Goal: Task Accomplishment & Management: Manage account settings

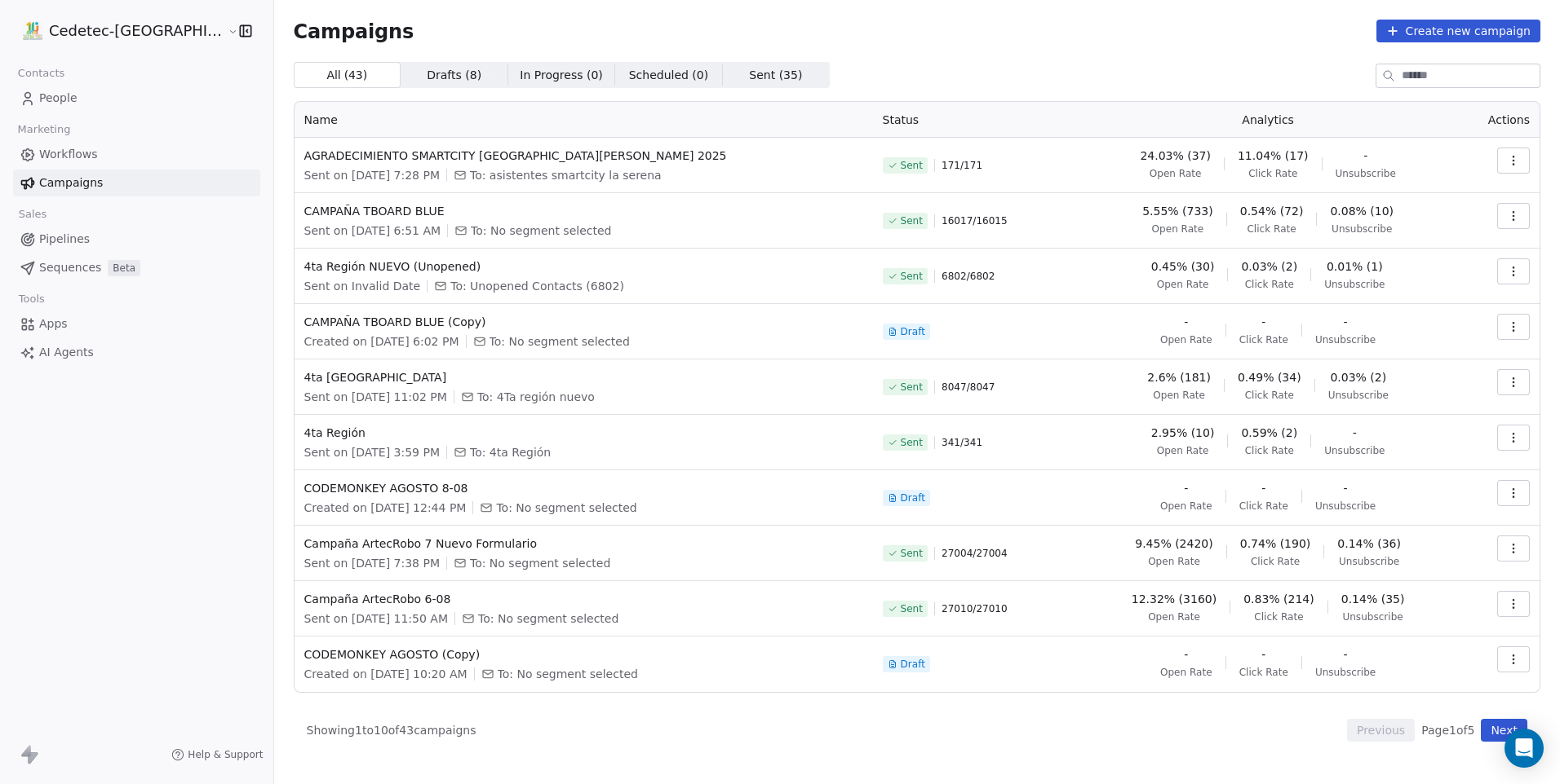
click at [101, 98] on link "People" at bounding box center [137, 98] width 247 height 27
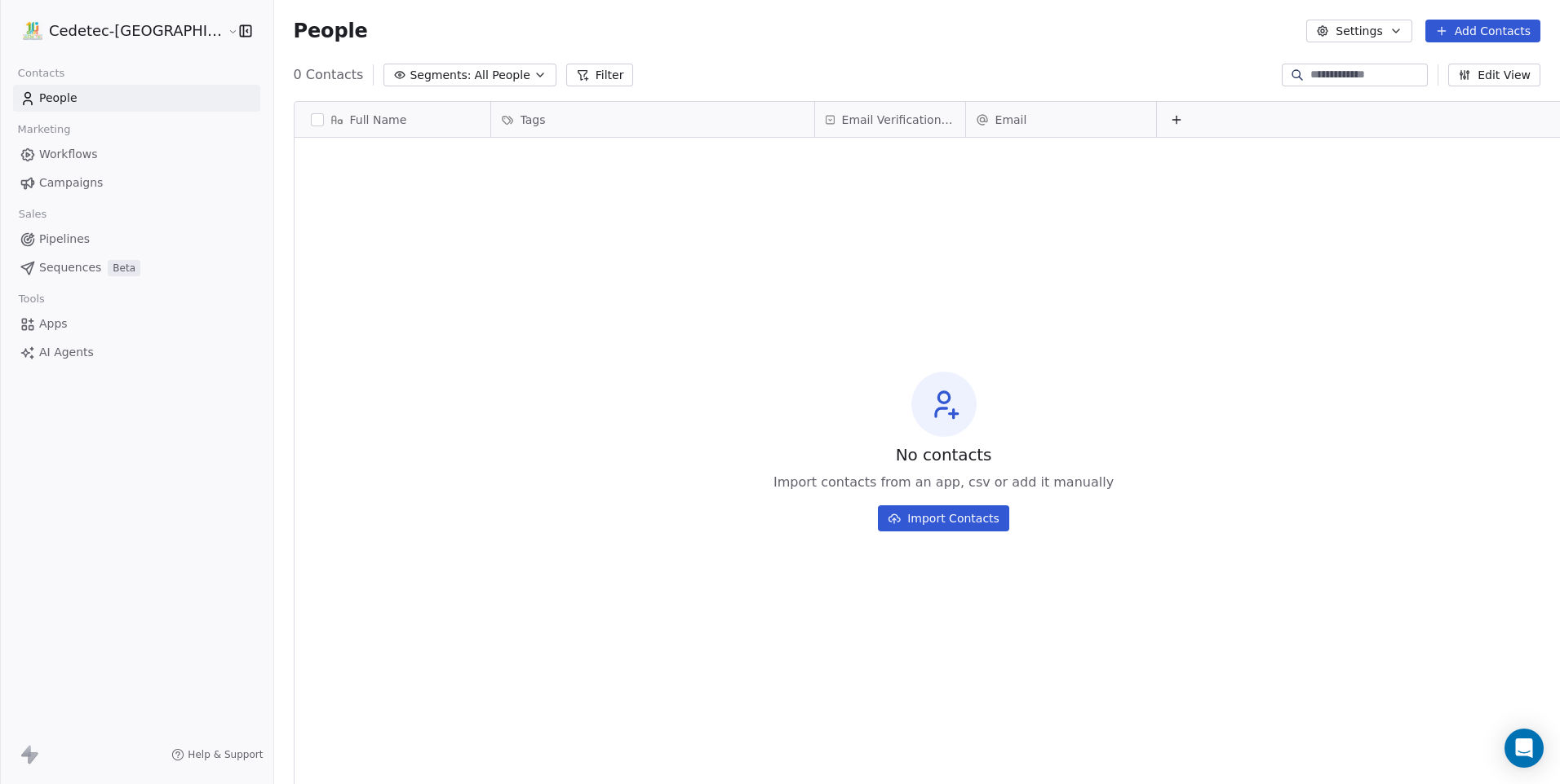
scroll to position [678, 1327]
click at [1457, 39] on button "Add Contacts" at bounding box center [1482, 31] width 115 height 23
click at [1446, 87] on span "Import from CSV" at bounding box center [1482, 93] width 95 height 17
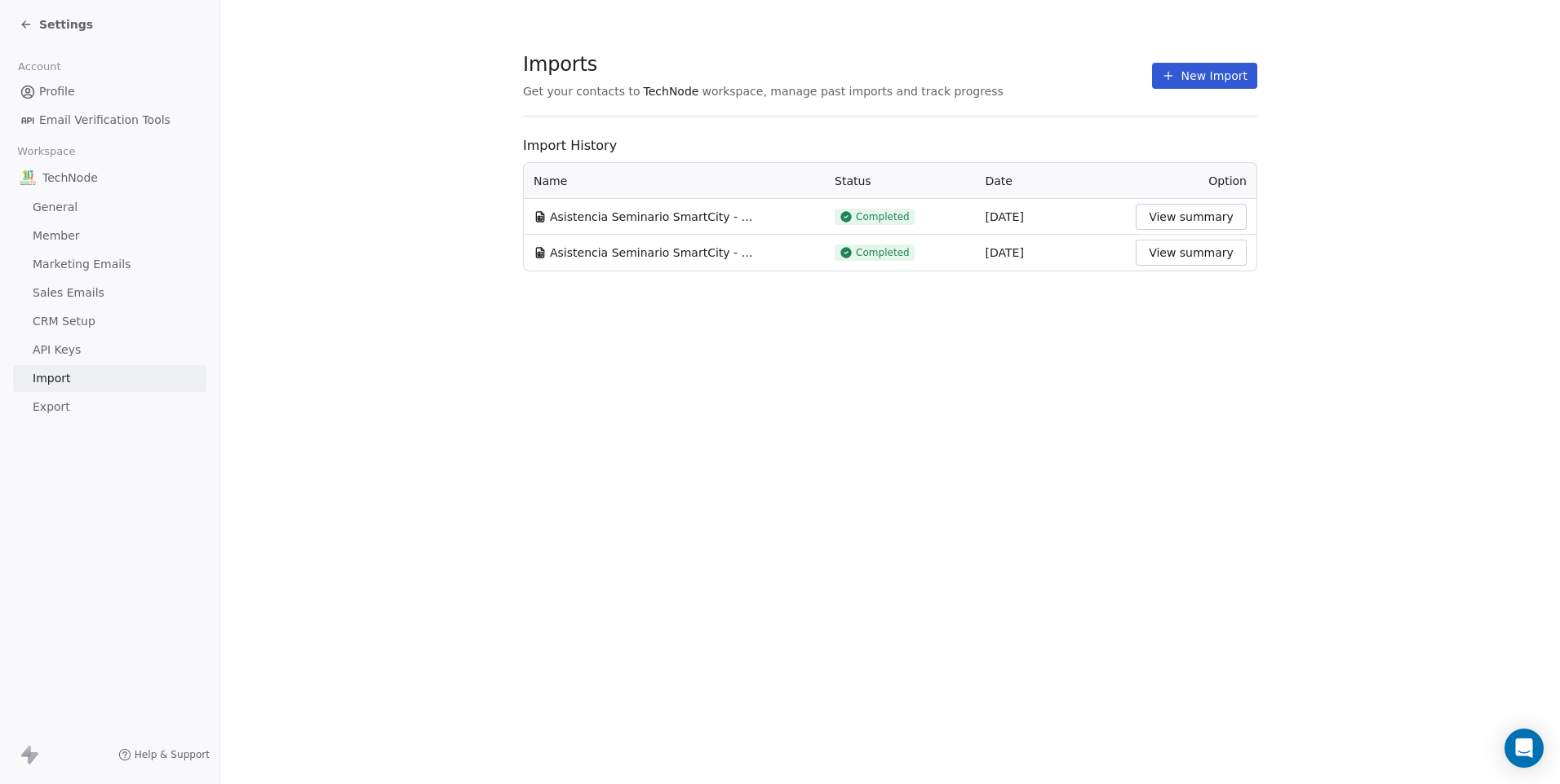
drag, startPoint x: 1193, startPoint y: 75, endPoint x: 1161, endPoint y: 97, distance: 38.8
click at [1190, 76] on button "New Import" at bounding box center [1204, 75] width 105 height 26
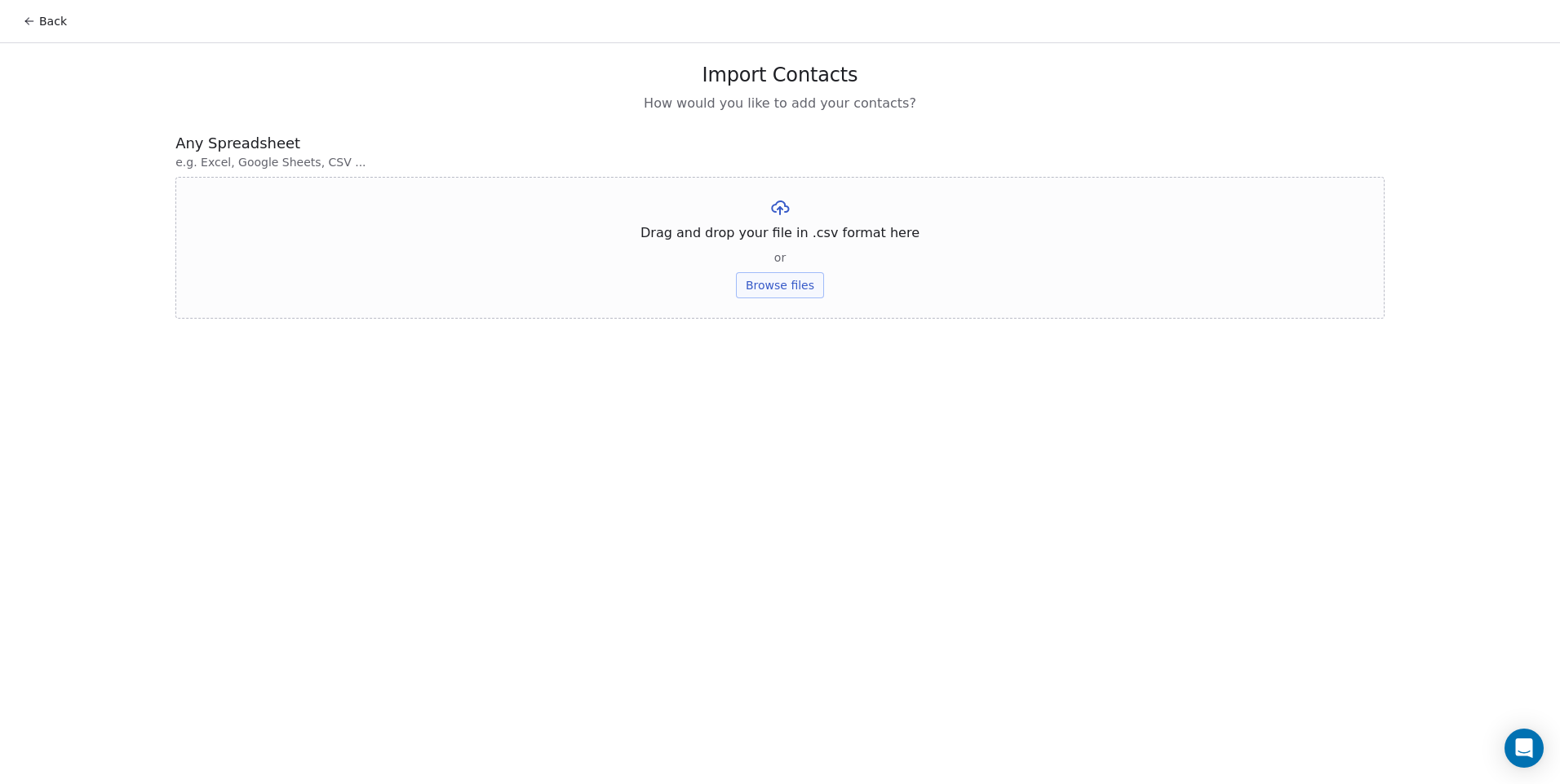
drag, startPoint x: 835, startPoint y: 293, endPoint x: 821, endPoint y: 294, distance: 14.0
click at [833, 293] on div "Drag and drop your file in .csv format here or Browse files" at bounding box center [780, 247] width 1208 height 142
click at [811, 294] on button "Browse files" at bounding box center [780, 285] width 88 height 26
click at [774, 240] on button "Upload" at bounding box center [780, 239] width 60 height 26
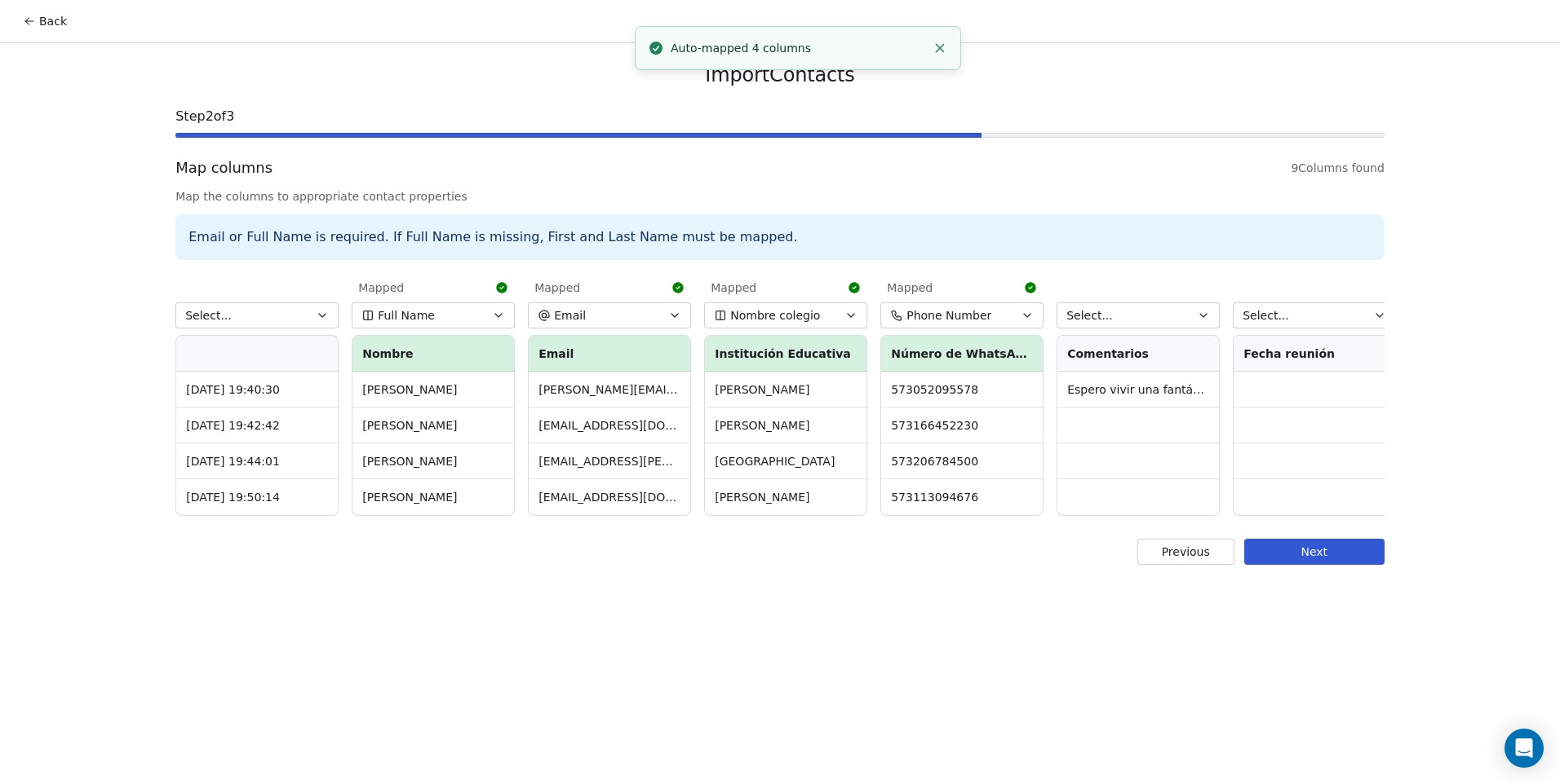
click at [249, 327] on button "Select..." at bounding box center [257, 315] width 163 height 26
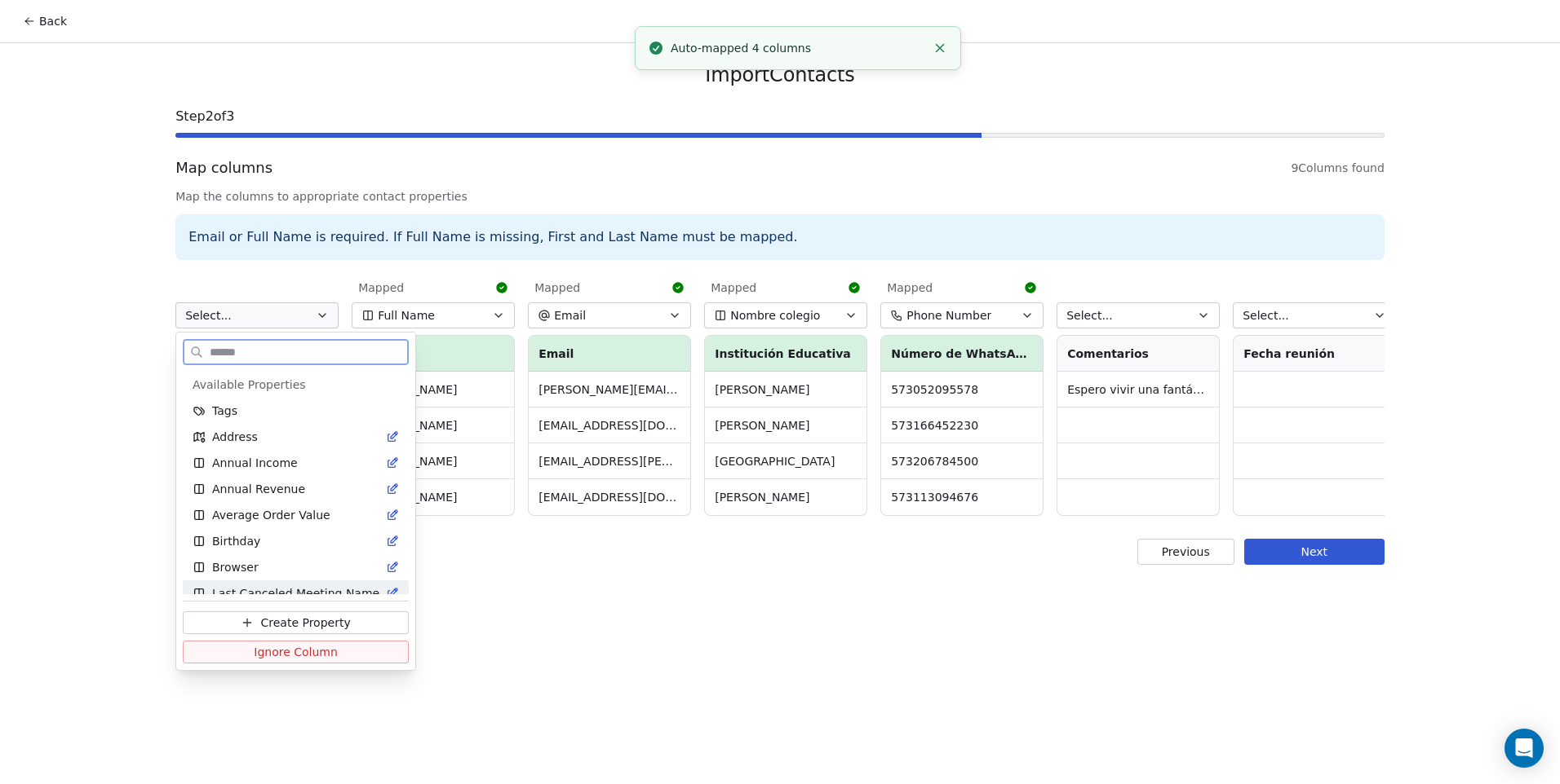
click at [273, 658] on span "Ignore Column" at bounding box center [296, 652] width 84 height 16
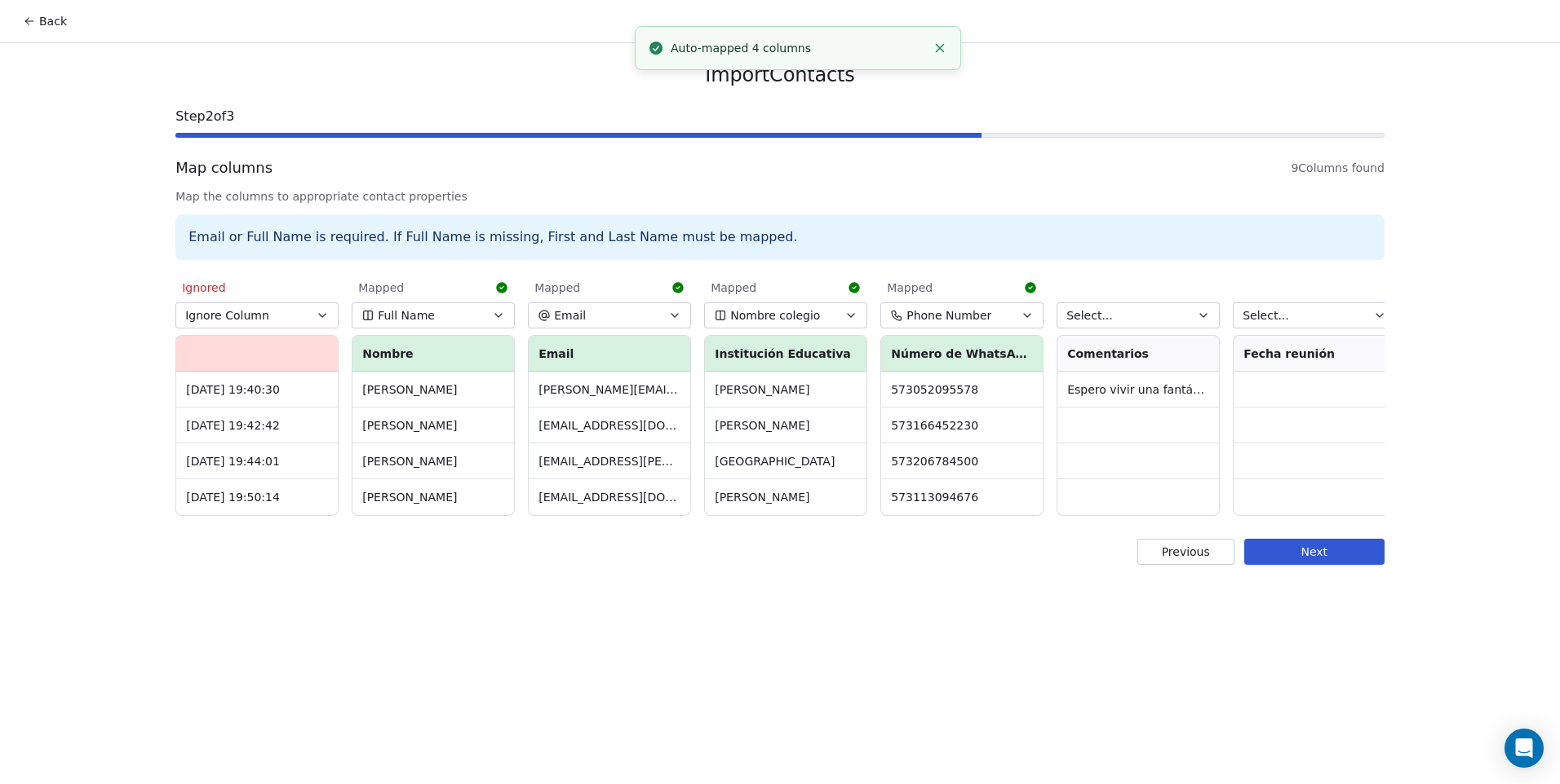
click at [1146, 327] on button "Select..." at bounding box center [1138, 315] width 163 height 26
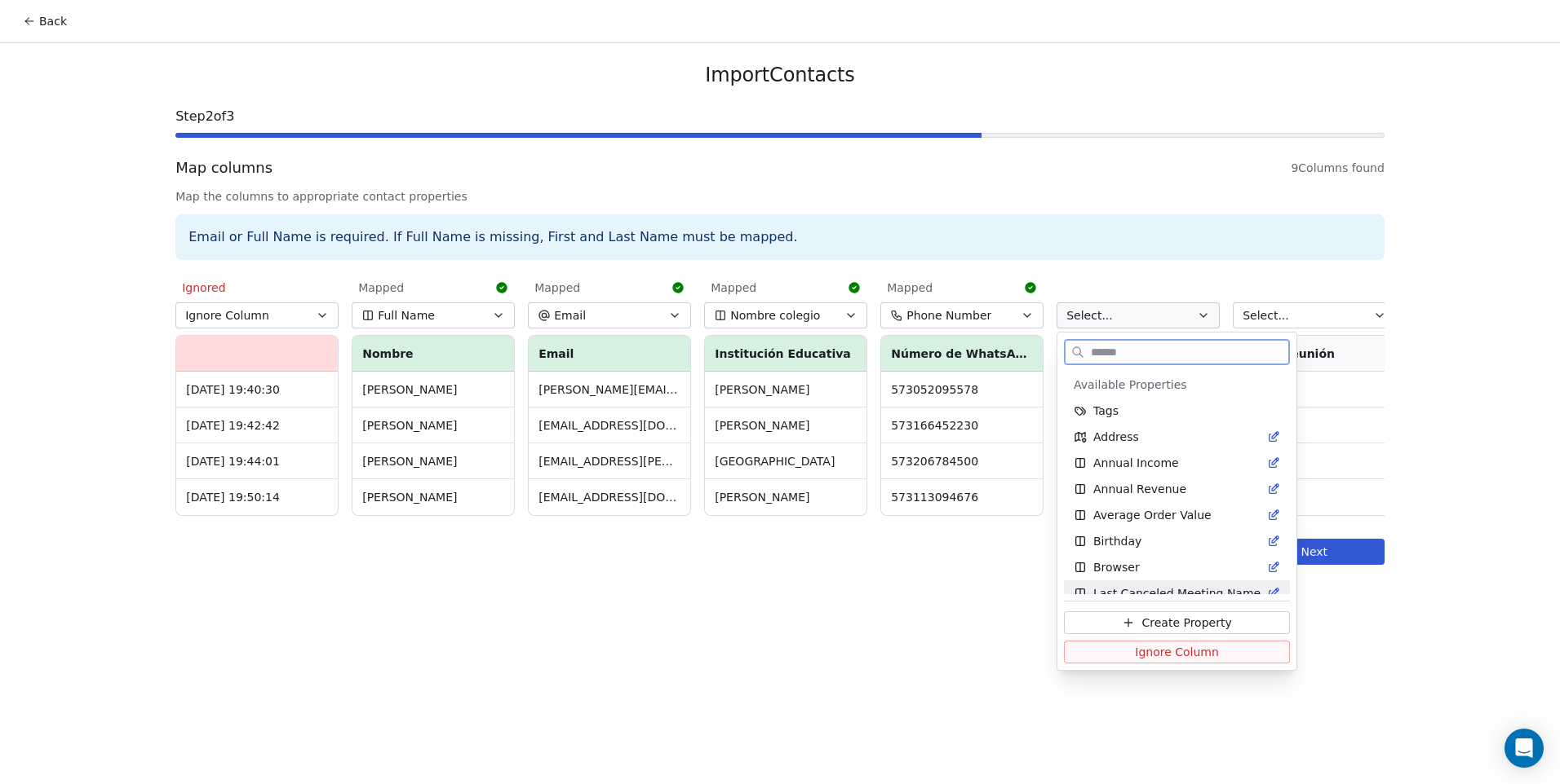
click at [1134, 642] on button "Ignore Column" at bounding box center [1177, 653] width 226 height 23
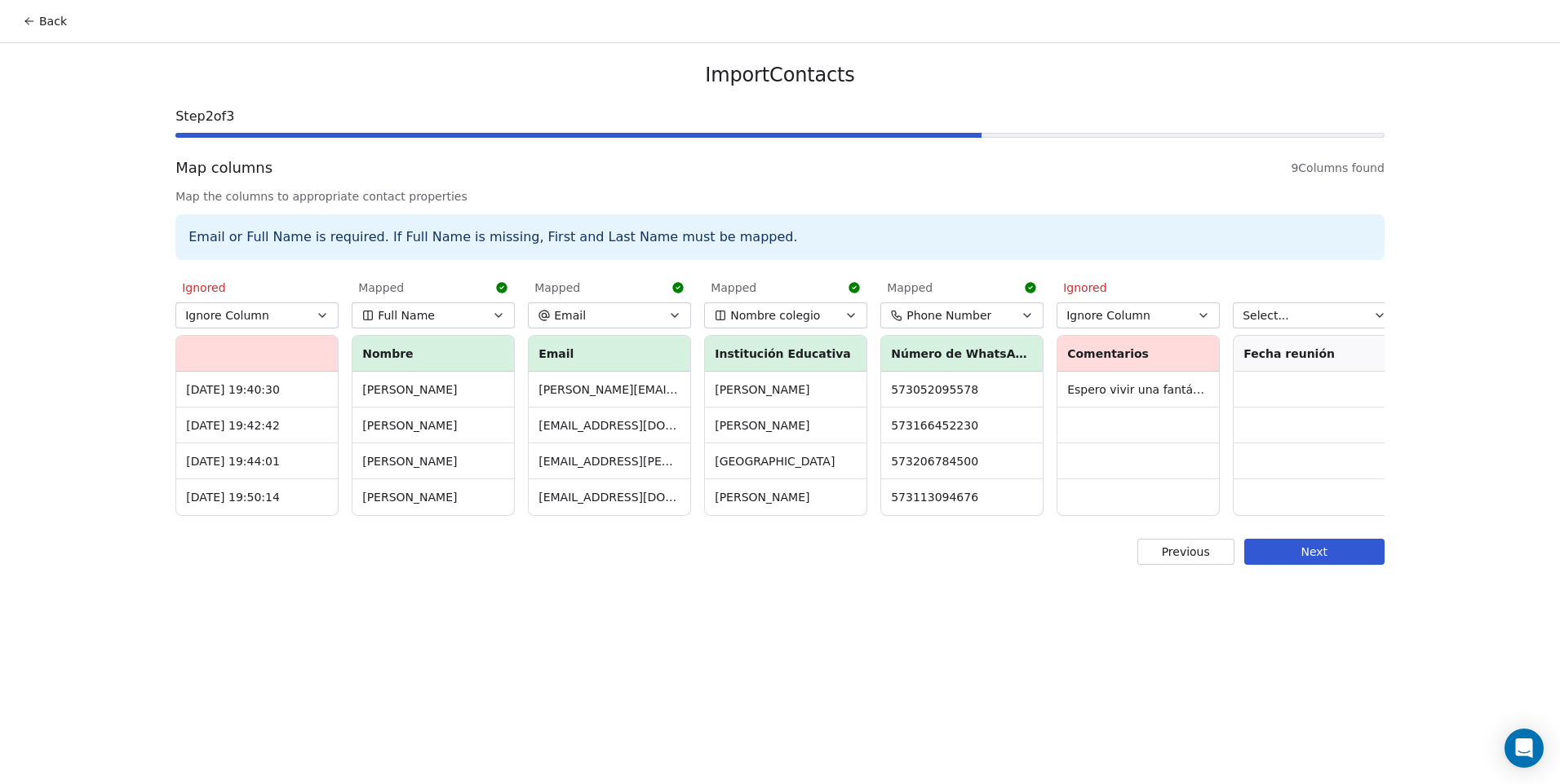
click at [1271, 304] on button "Select..." at bounding box center [1314, 315] width 163 height 26
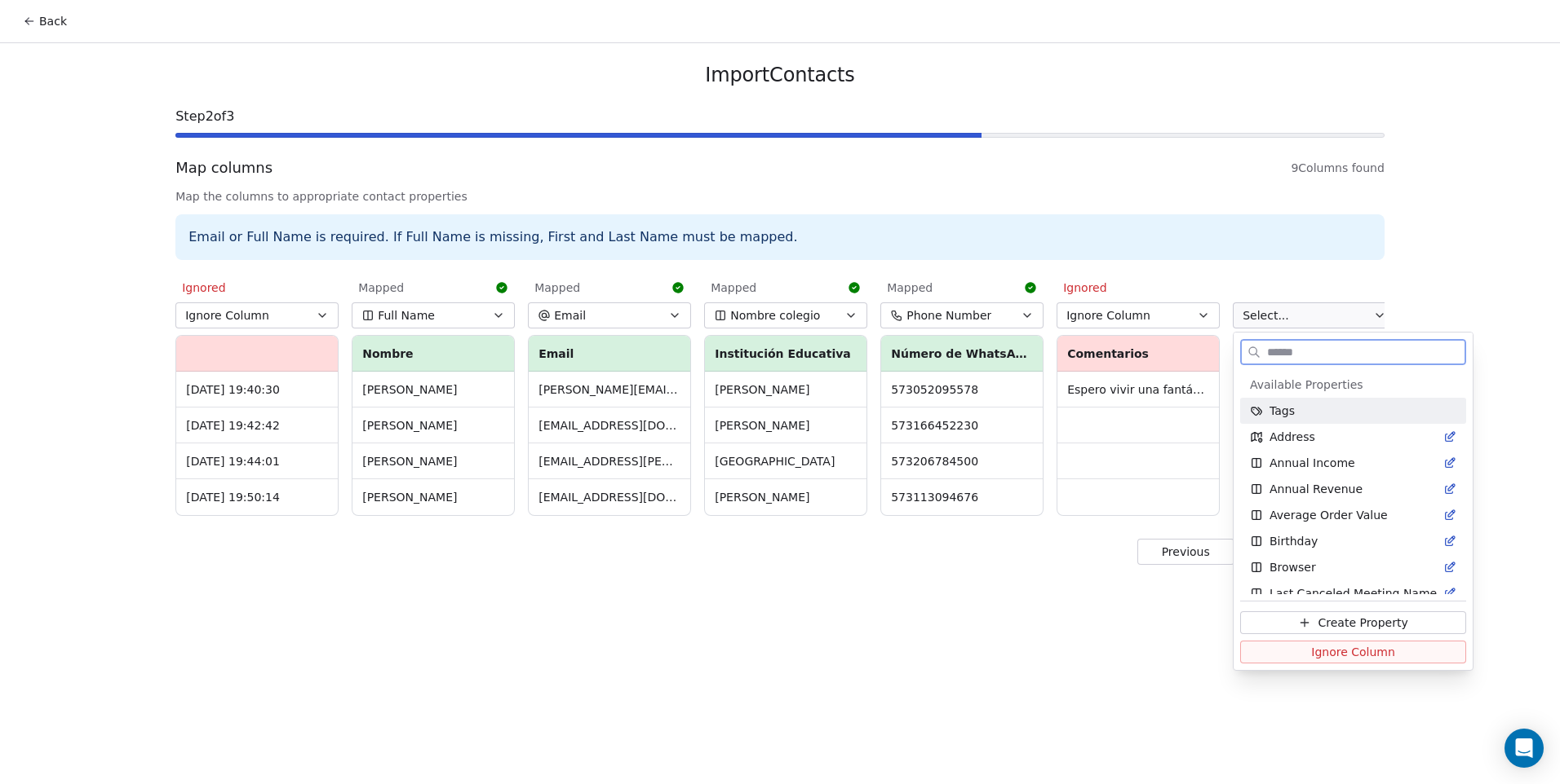
click at [1316, 654] on span "Ignore Column" at bounding box center [1352, 652] width 84 height 16
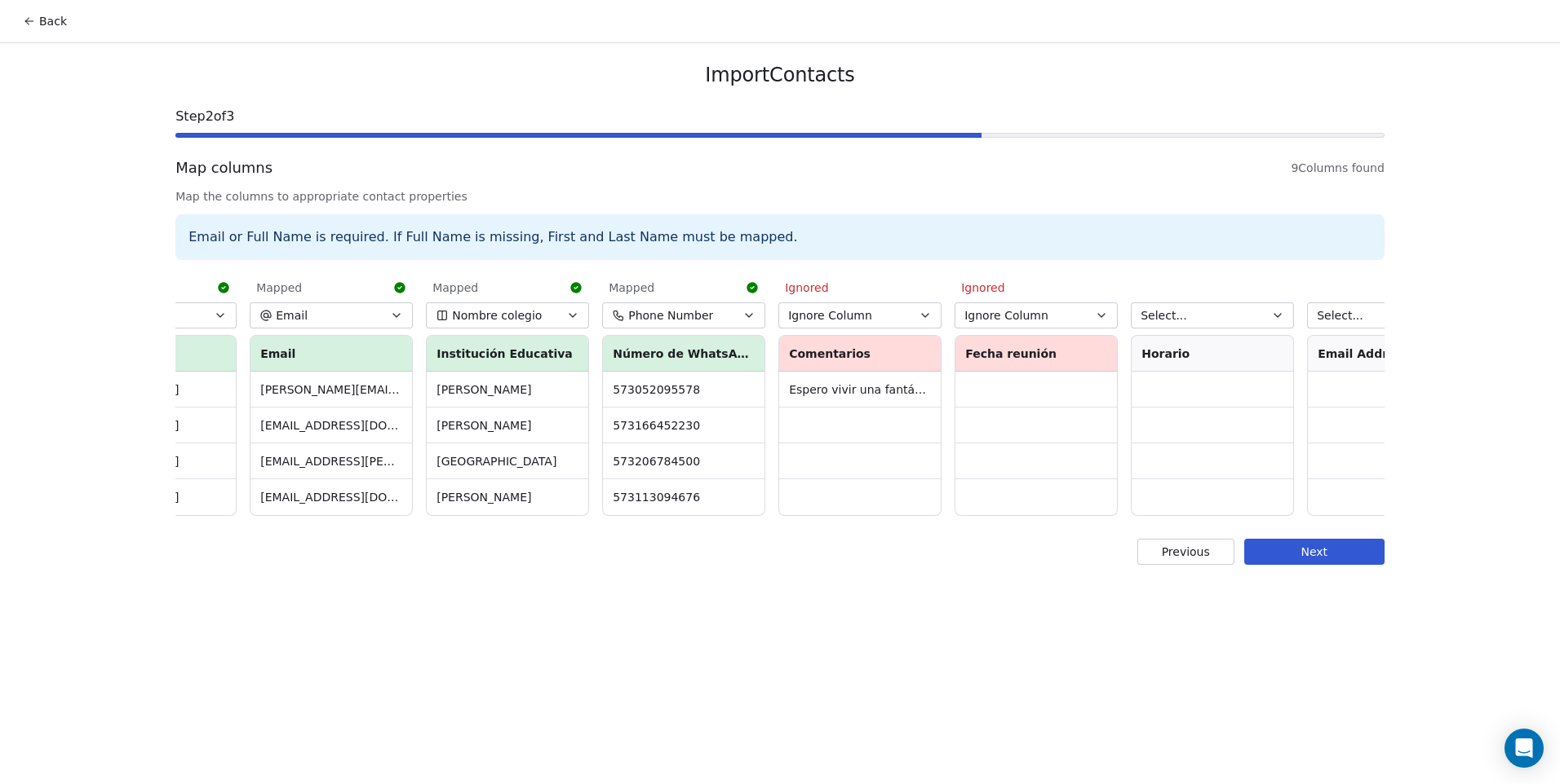
scroll to position [0, 364]
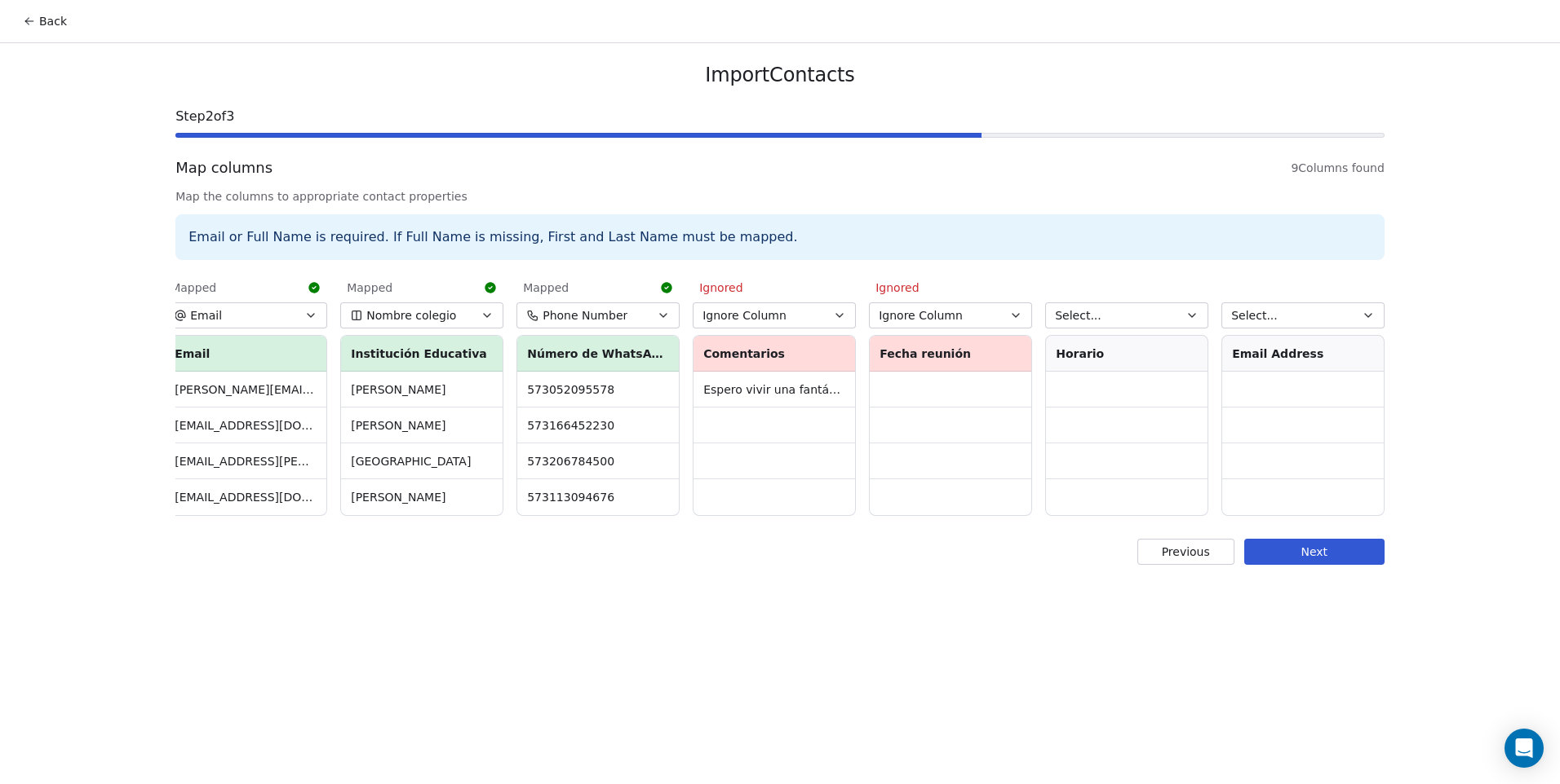
click at [1136, 320] on button "Select..." at bounding box center [1126, 315] width 163 height 26
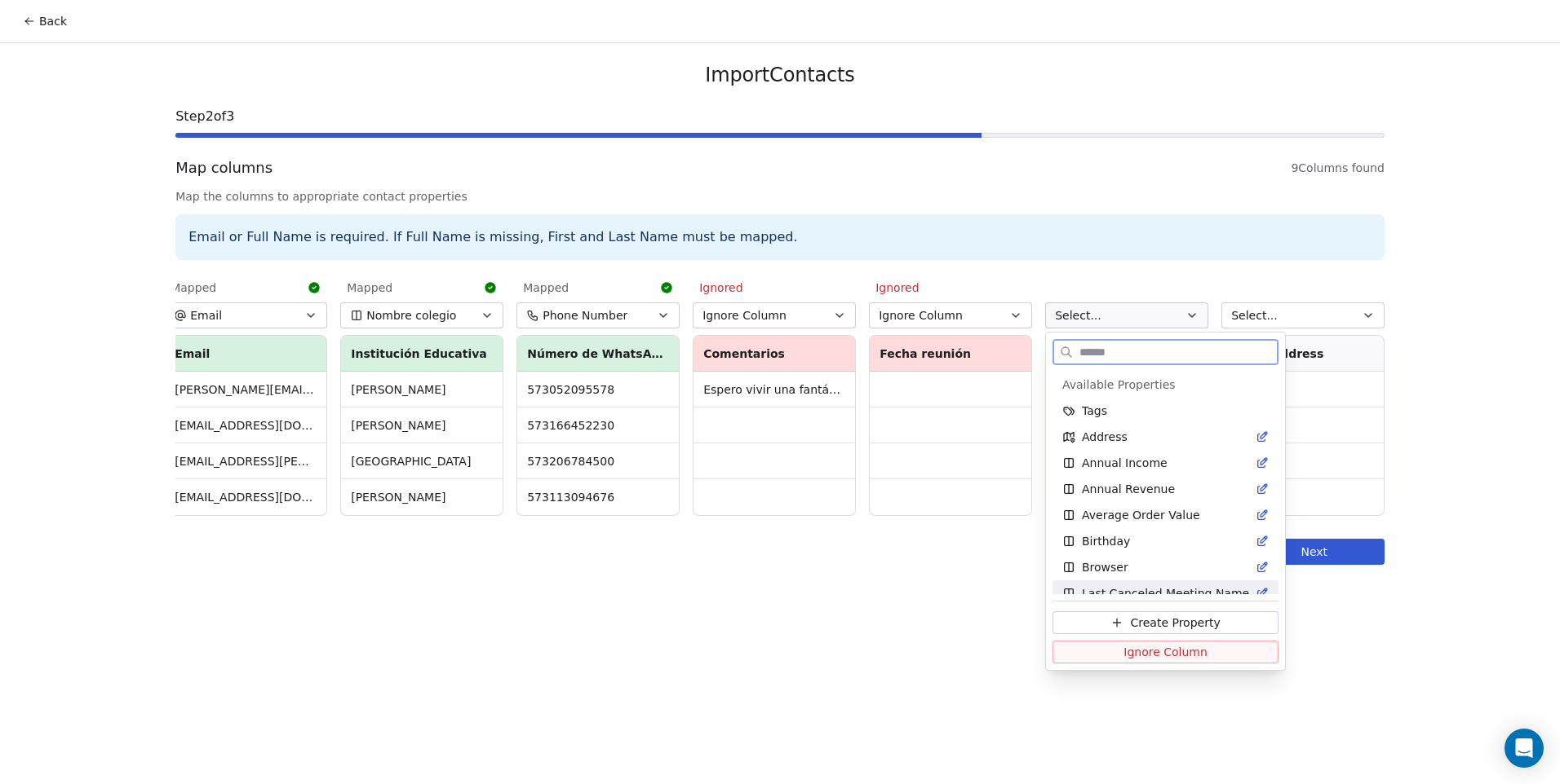
click at [1180, 651] on span "Ignore Column" at bounding box center [1165, 652] width 84 height 16
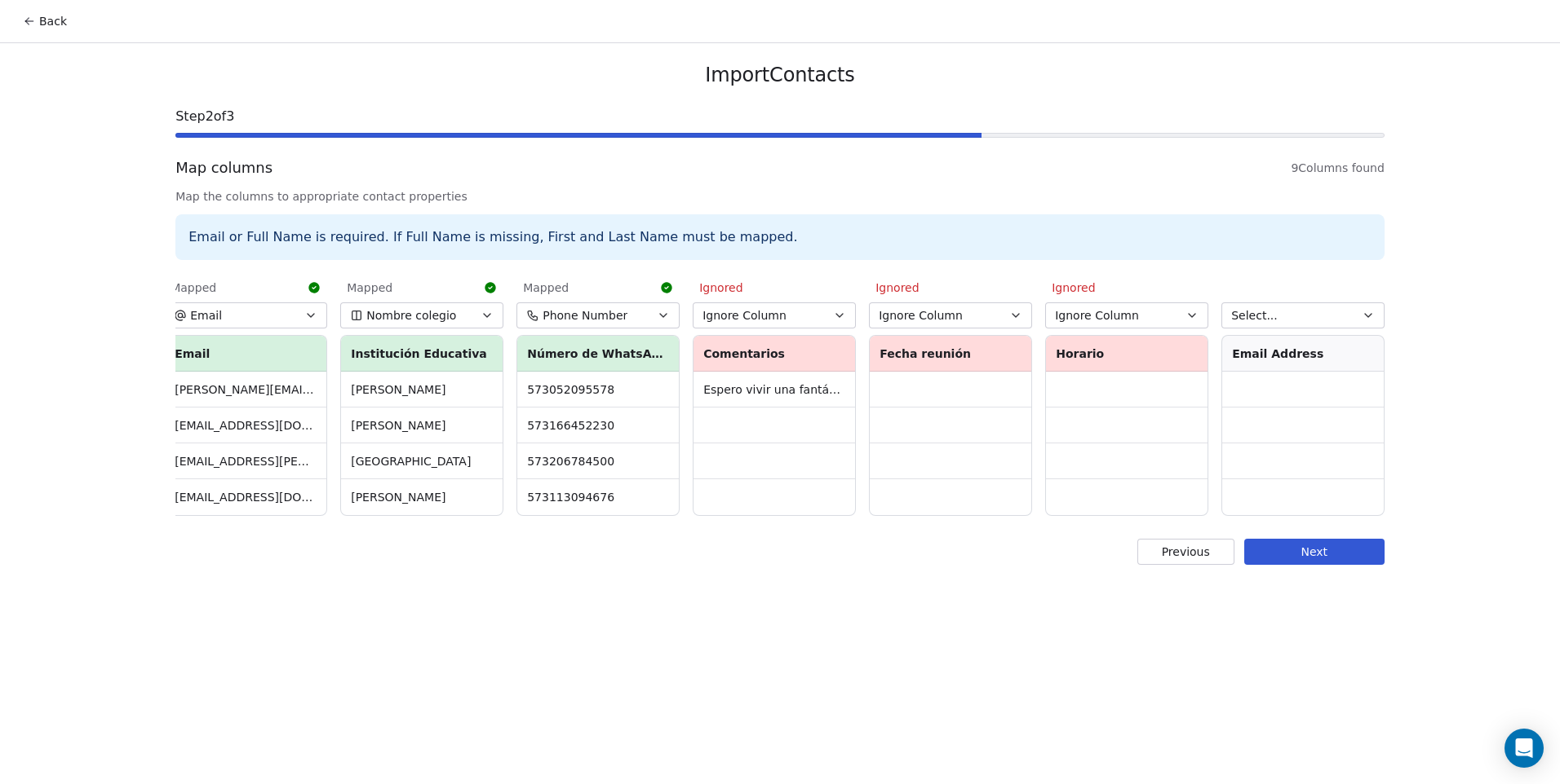
click at [1268, 320] on span "Select..." at bounding box center [1254, 315] width 46 height 16
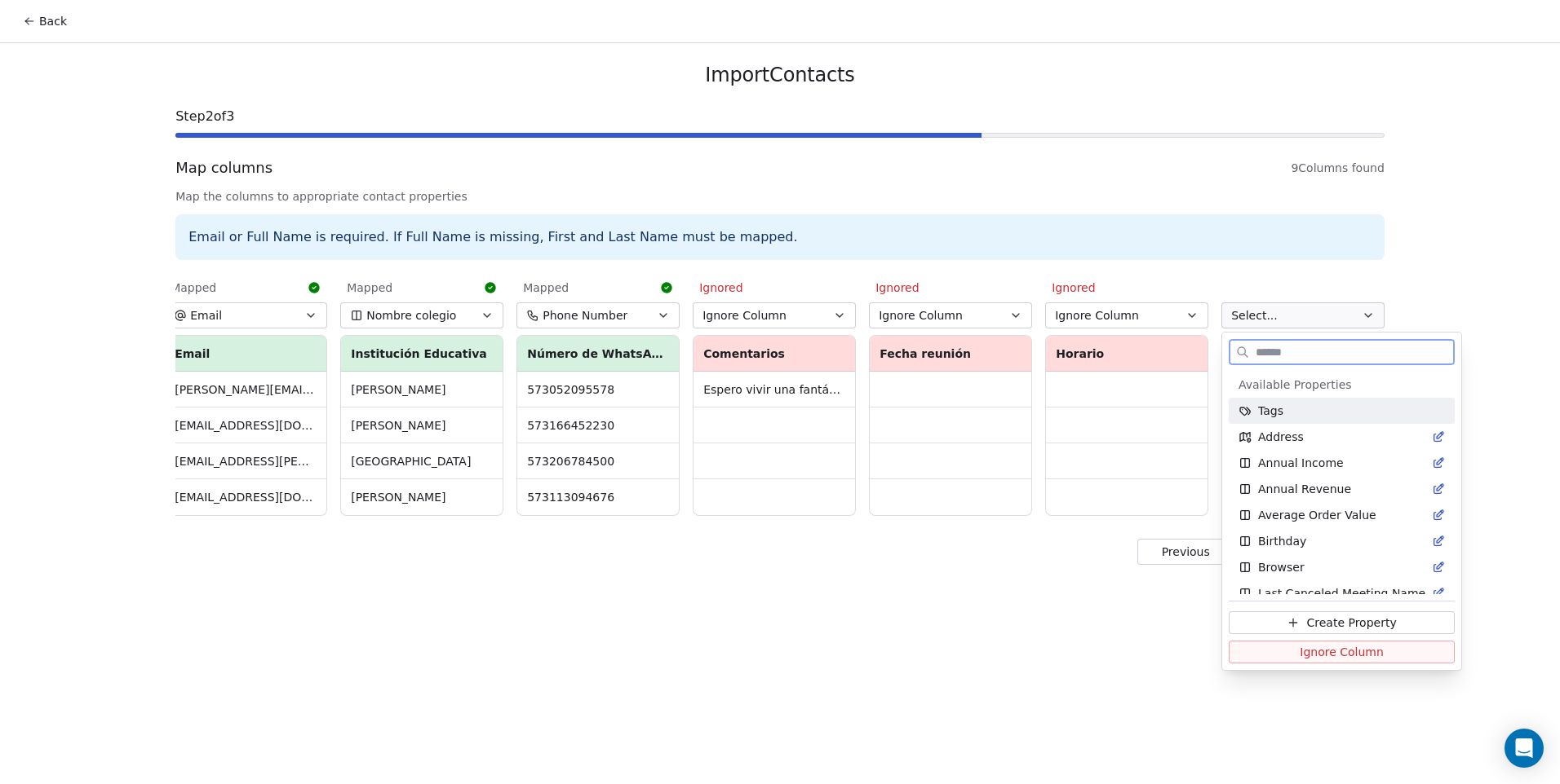
click at [1274, 654] on button "Ignore Column" at bounding box center [1342, 653] width 226 height 23
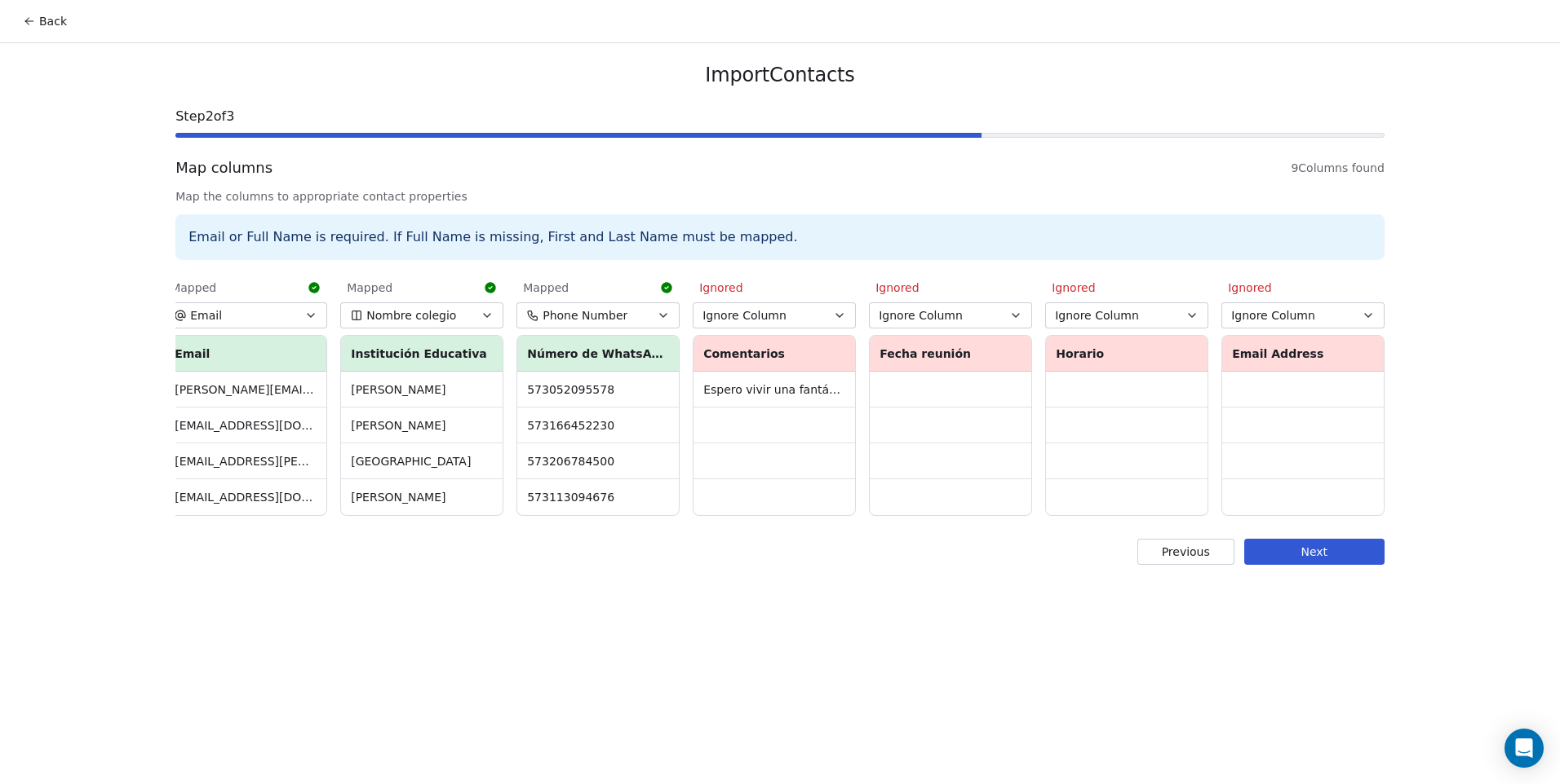
click at [1291, 561] on button "Next" at bounding box center [1314, 551] width 140 height 26
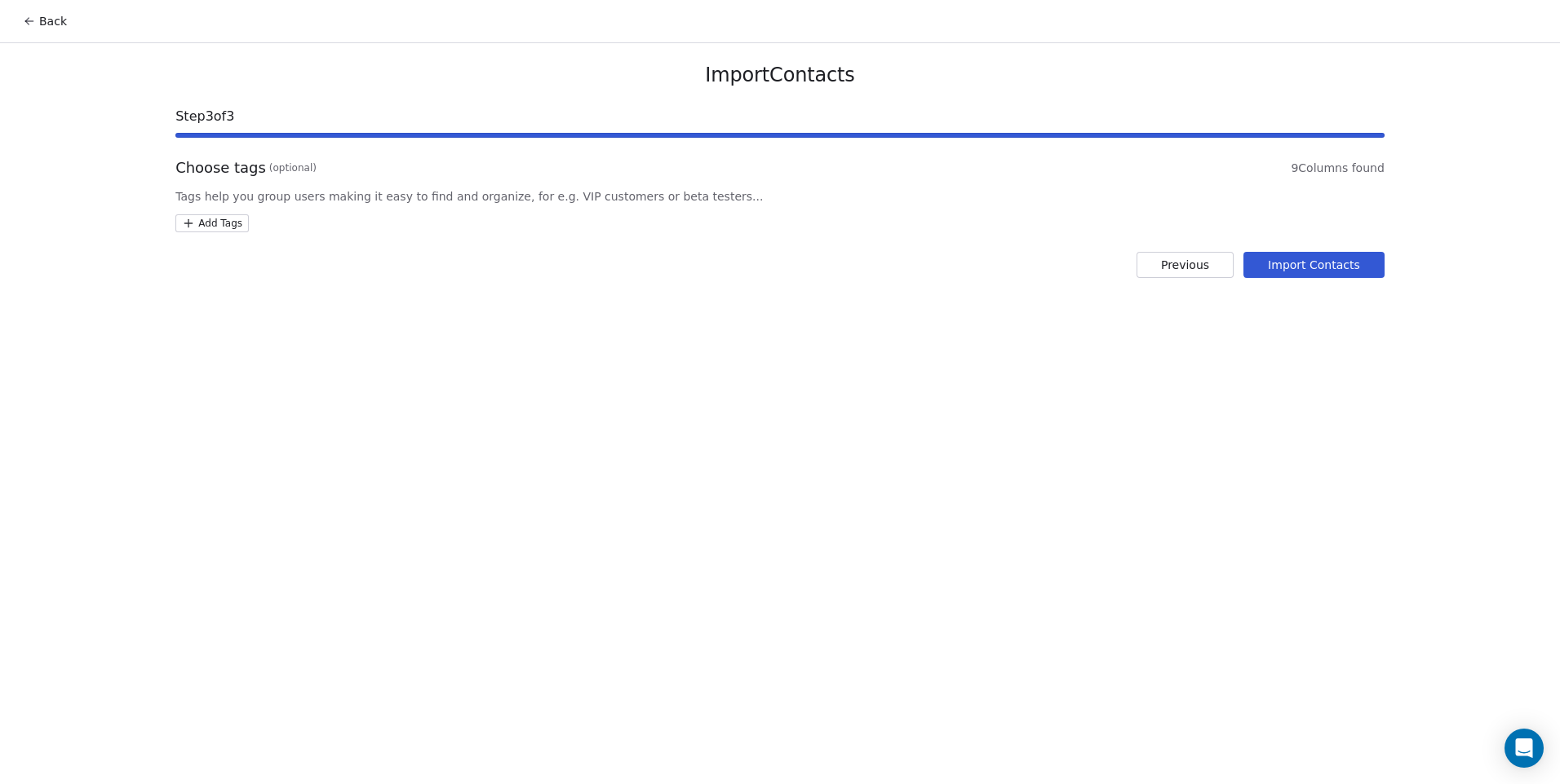
click at [202, 218] on html "Back Import Contacts Step 3 of 3 Choose tags (optional) 9 Columns found Tags he…" at bounding box center [780, 392] width 1560 height 784
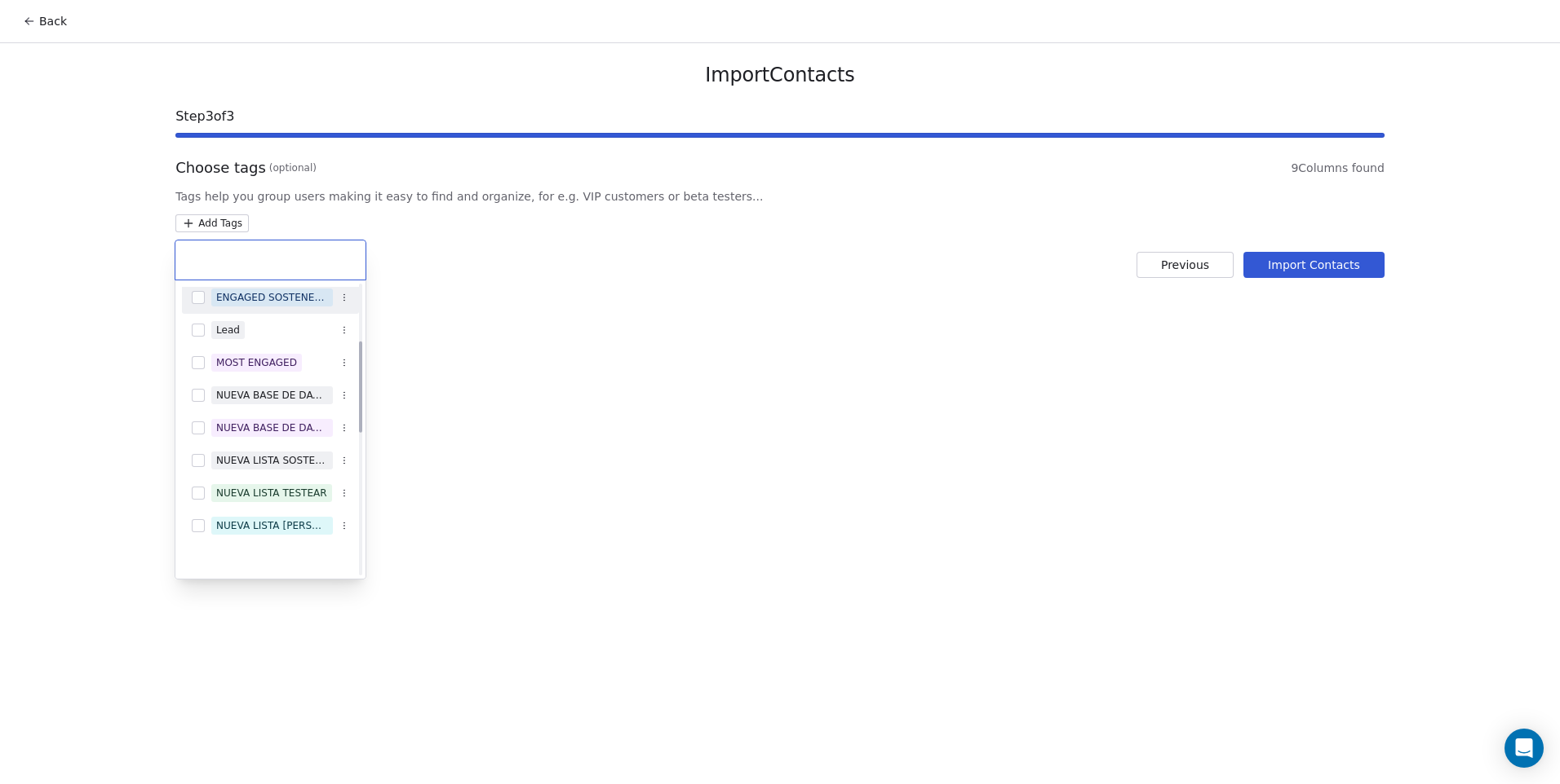
scroll to position [0, 0]
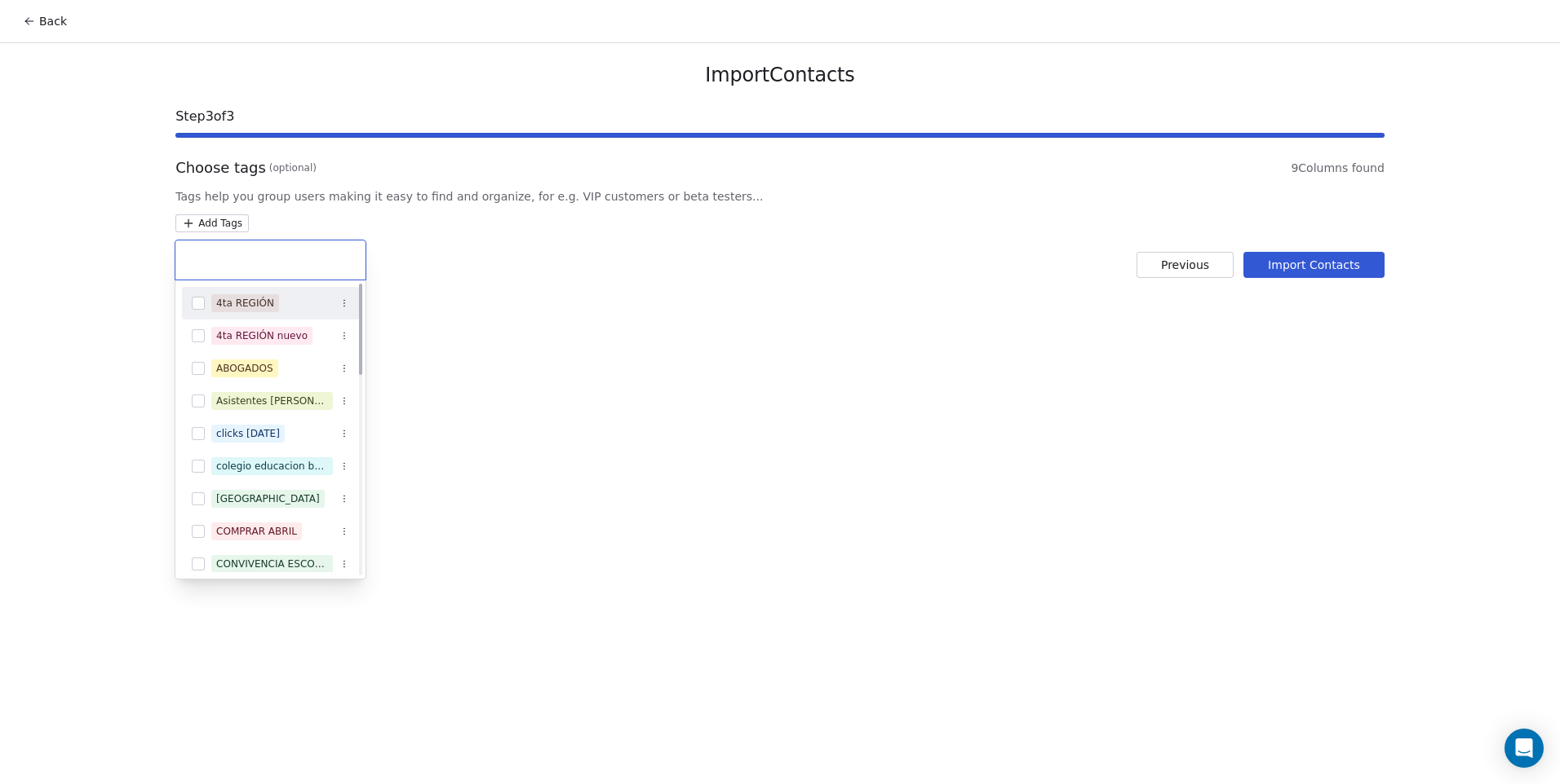
click at [345, 304] on icon "Suggestions" at bounding box center [344, 303] width 10 height 10
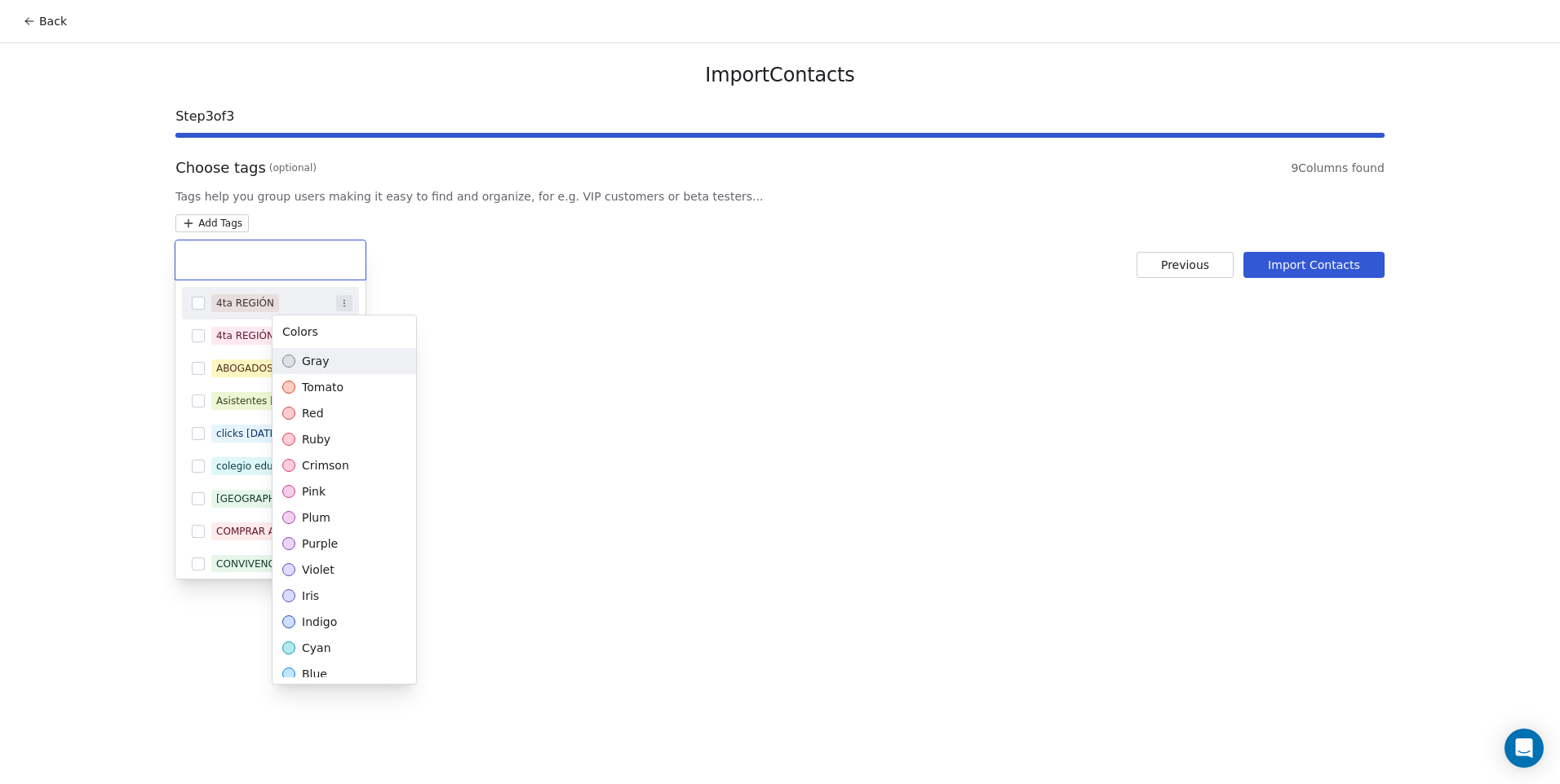
click at [345, 304] on html "Back Import Contacts Step 3 of 3 Choose tags (optional) 9 Columns found Tags he…" at bounding box center [780, 392] width 1560 height 784
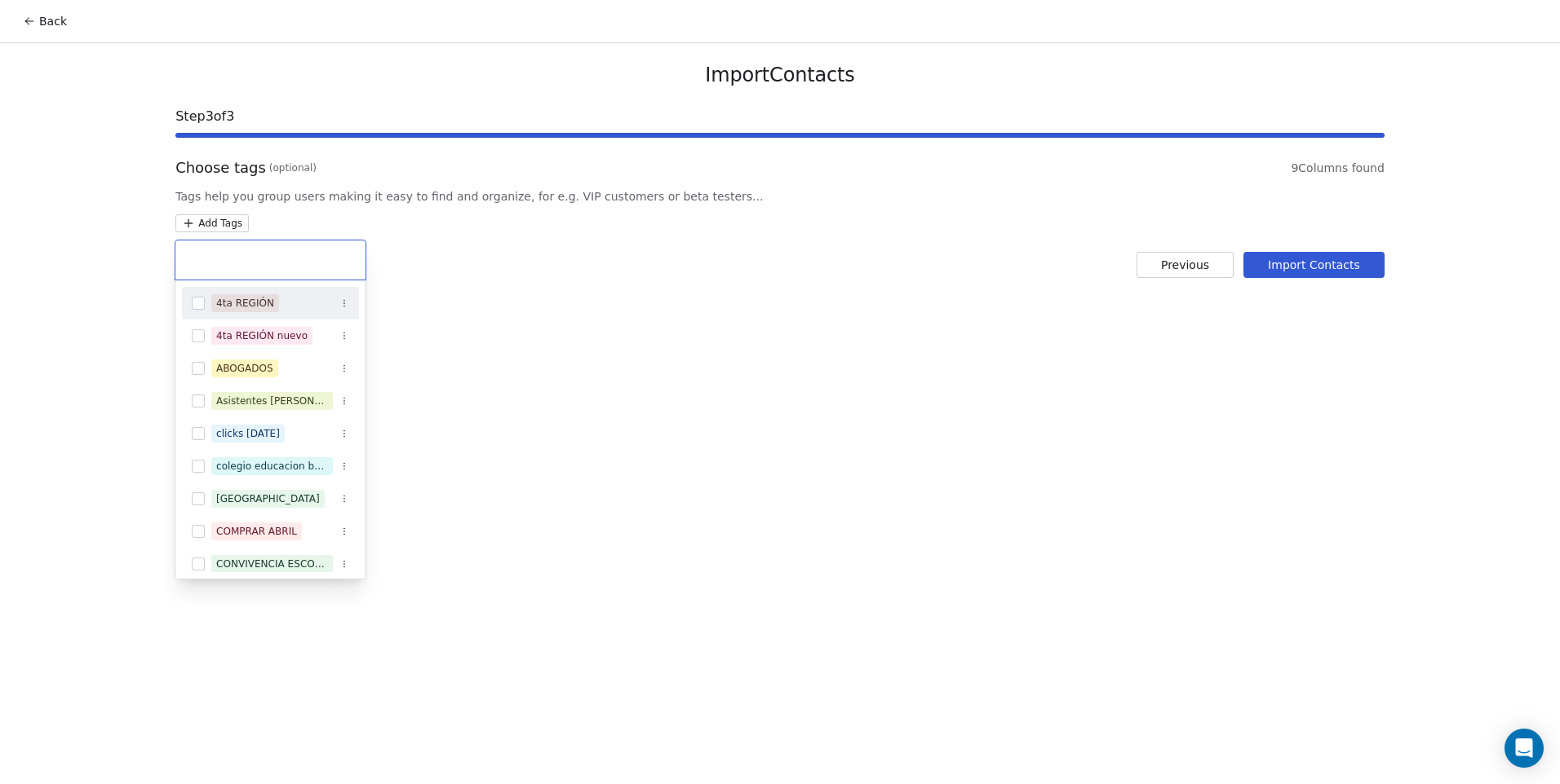
click at [469, 280] on html "Back Import Contacts Step 3 of 3 Choose tags (optional) 9 Columns found Tags he…" at bounding box center [780, 392] width 1560 height 784
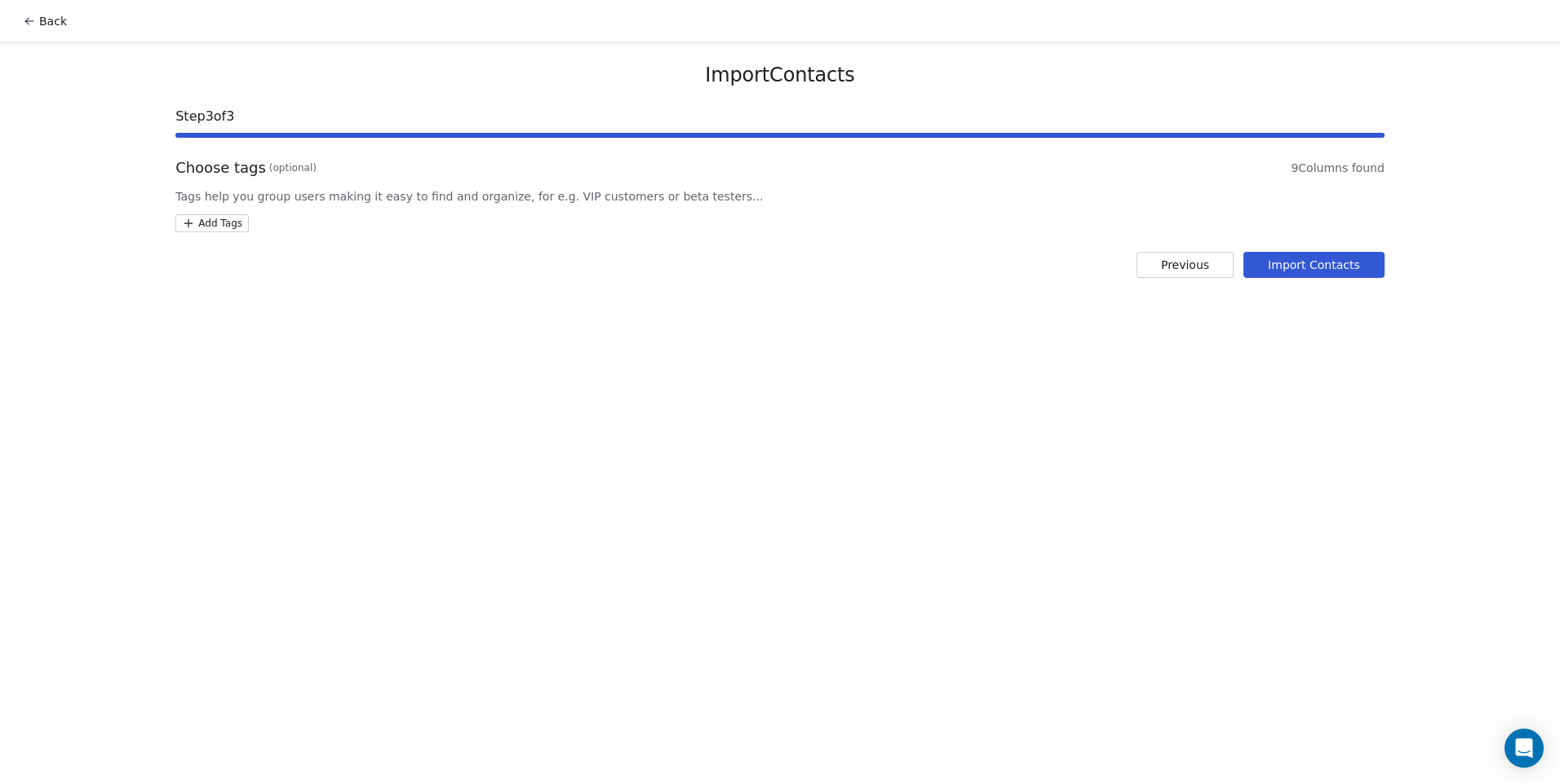
click at [19, 22] on button "Back" at bounding box center [45, 21] width 64 height 29
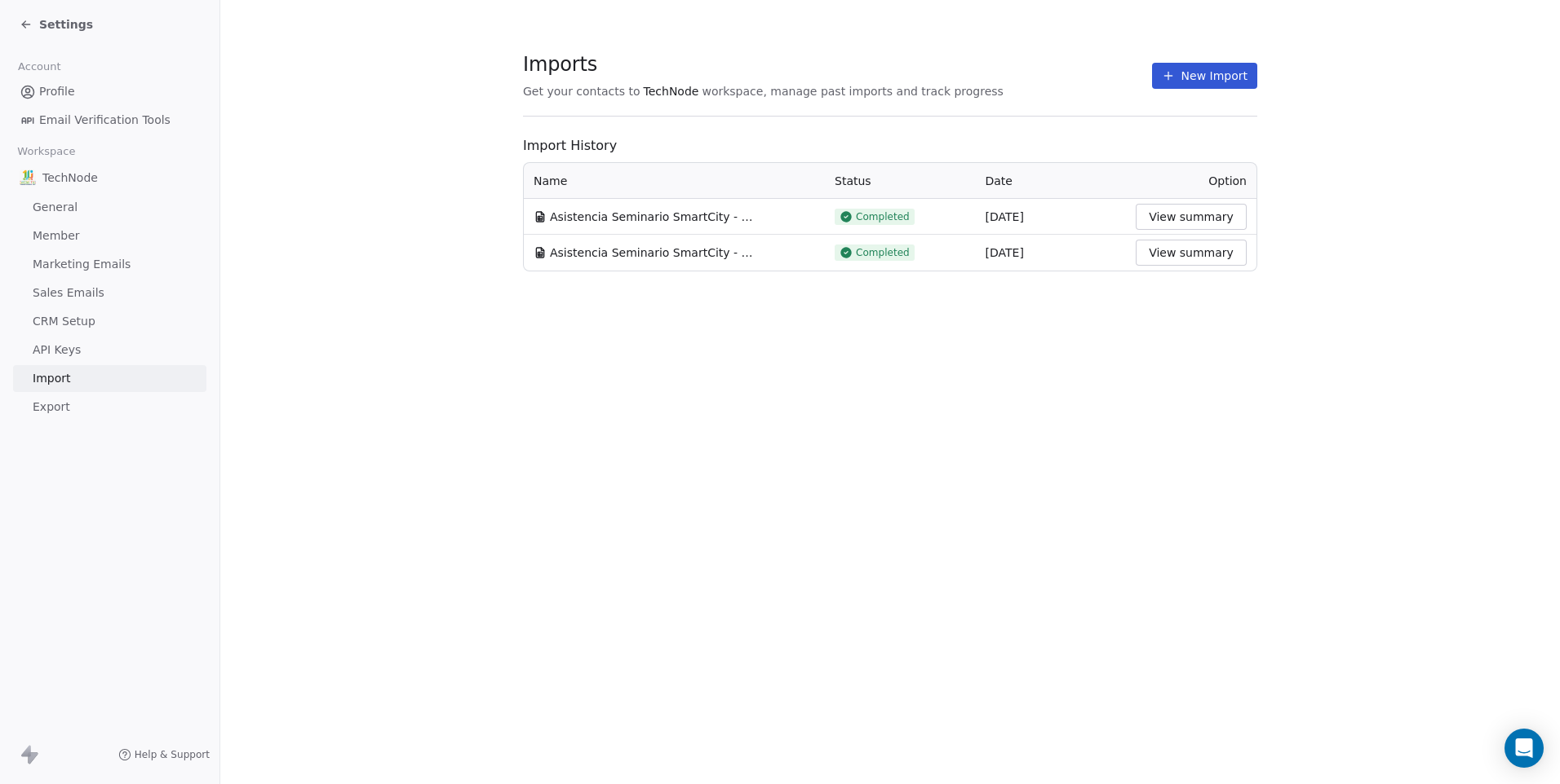
click at [43, 21] on span "Settings" at bounding box center [67, 24] width 54 height 16
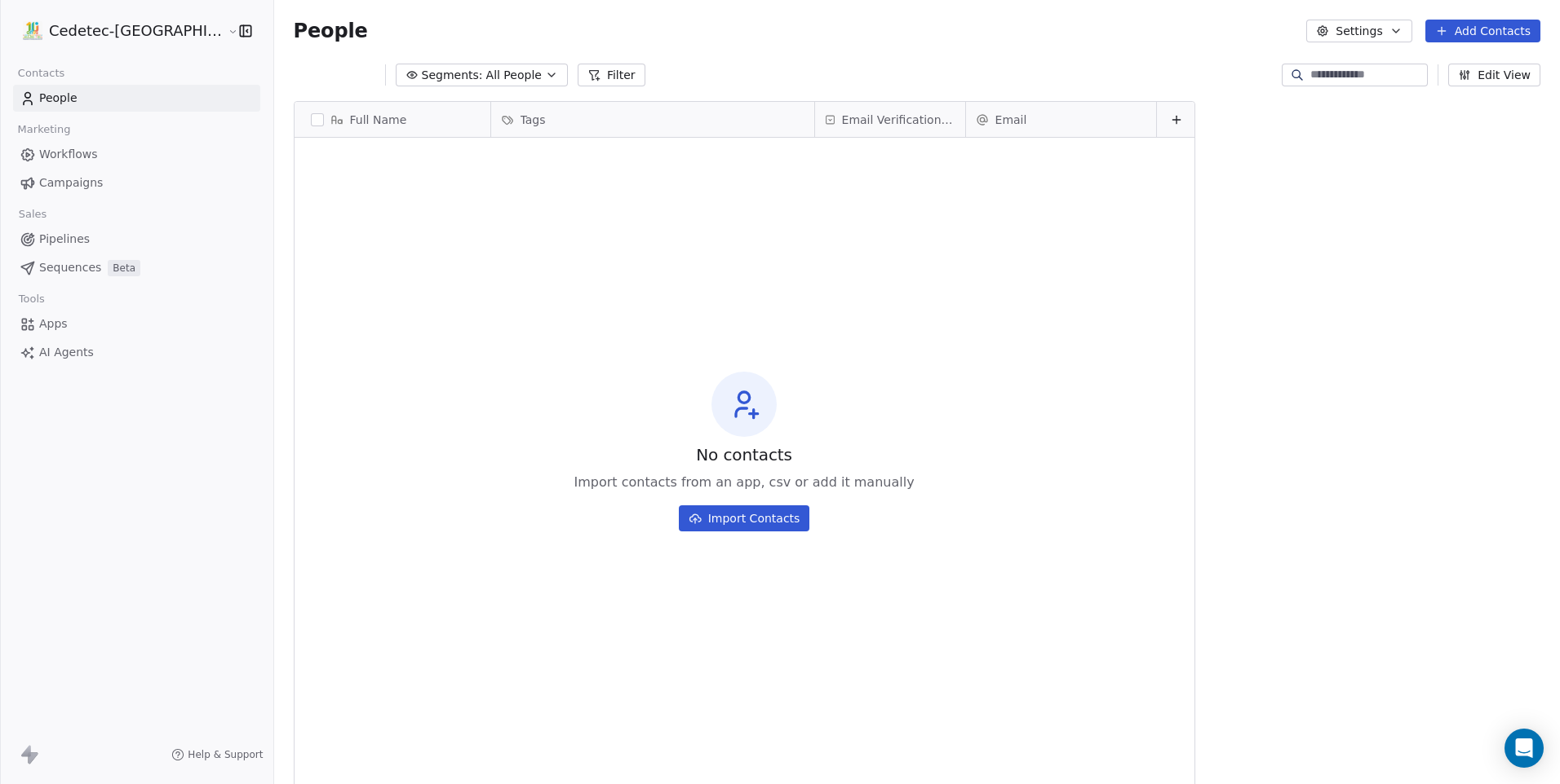
scroll to position [678, 1327]
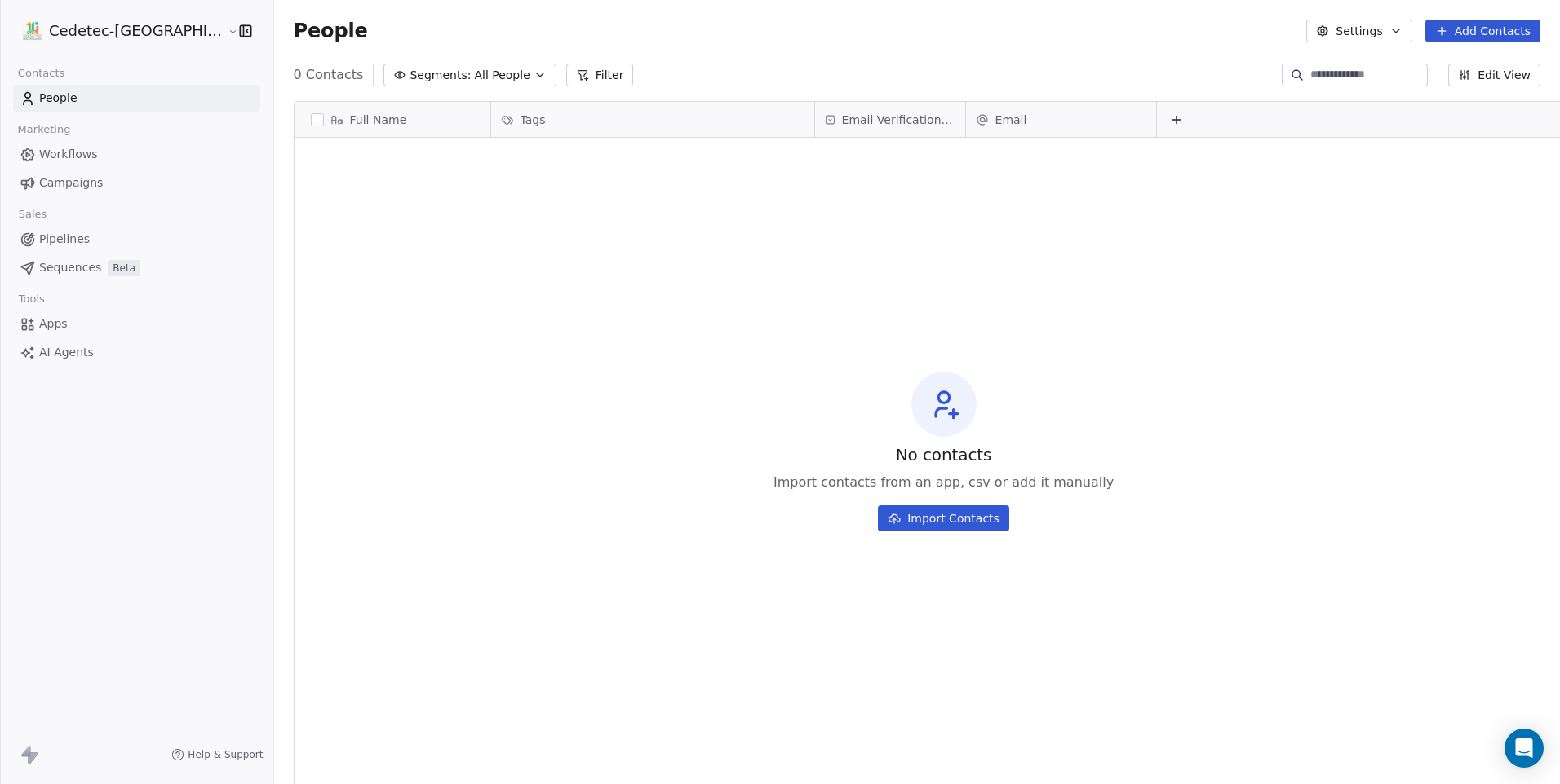
drag, startPoint x: 1336, startPoint y: 25, endPoint x: 1333, endPoint y: 41, distance: 16.3
click at [1329, 26] on icon "button" at bounding box center [1322, 31] width 14 height 14
click at [1367, 94] on span "Tags" at bounding box center [1363, 93] width 25 height 17
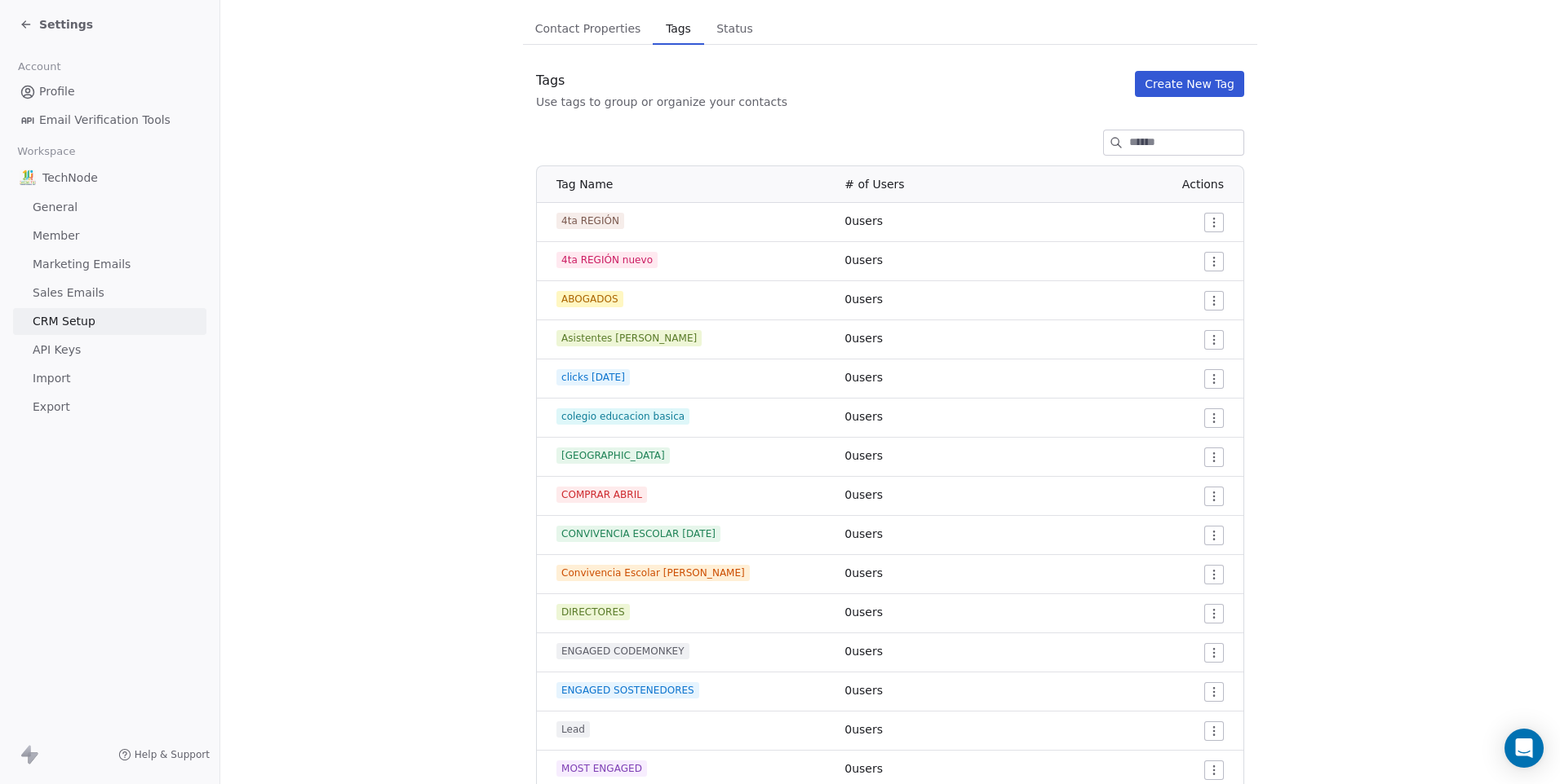
scroll to position [571, 0]
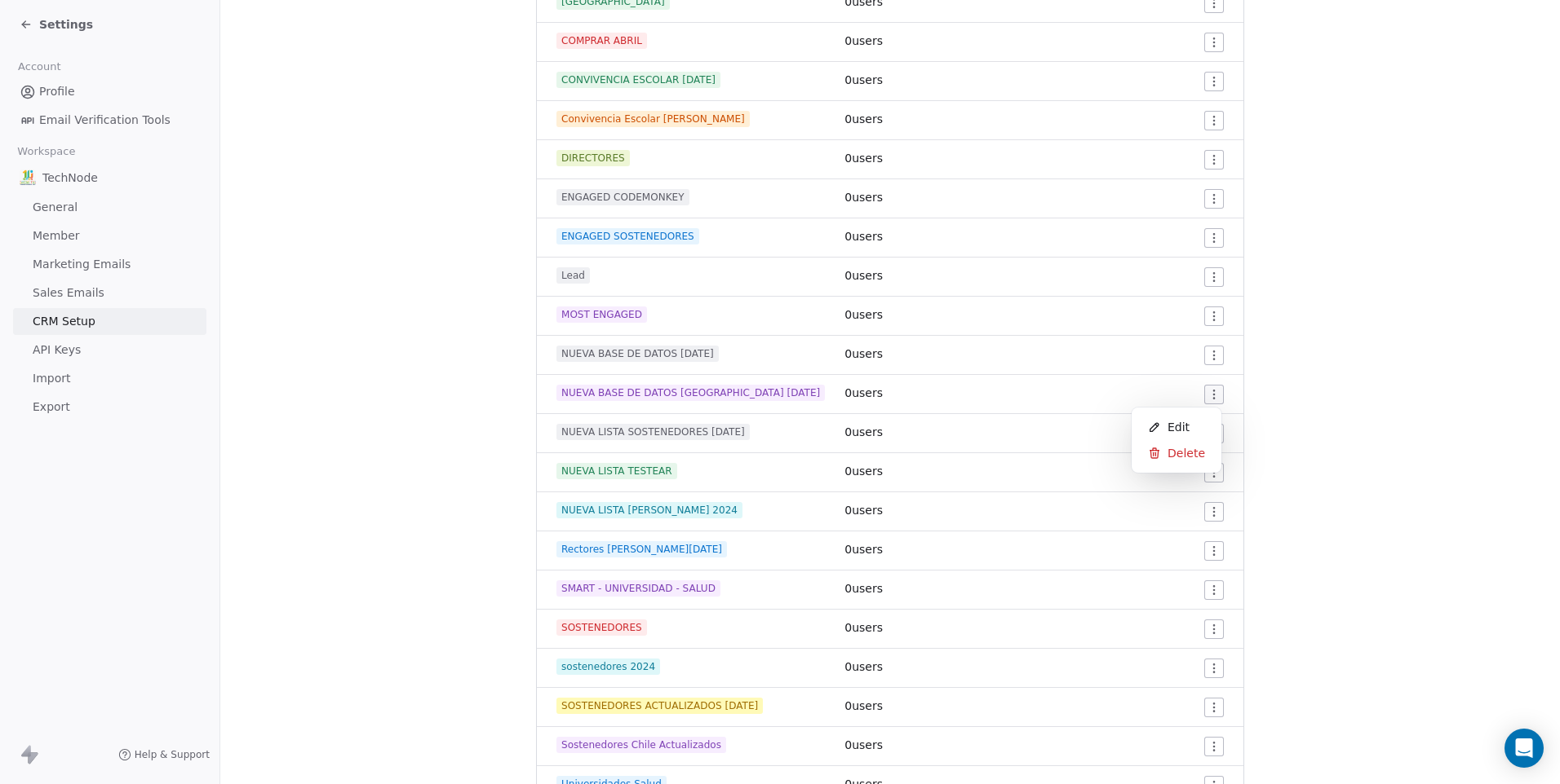
click at [1201, 392] on html "Settings Account Profile Email Verification Tools Workspace TechNode General Me…" at bounding box center [780, 392] width 1560 height 784
click at [1195, 461] on span "Delete" at bounding box center [1185, 453] width 38 height 16
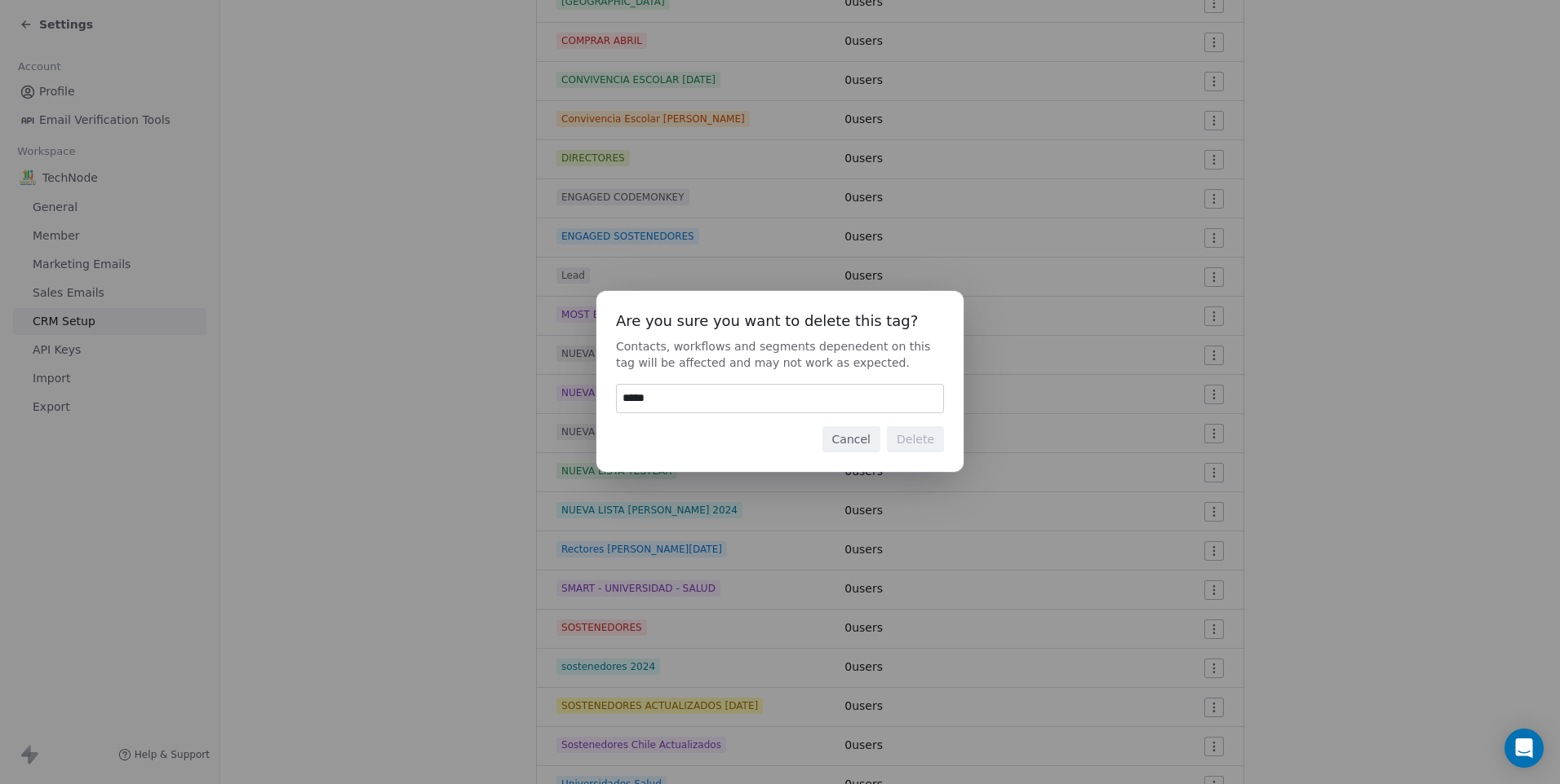
type input "******"
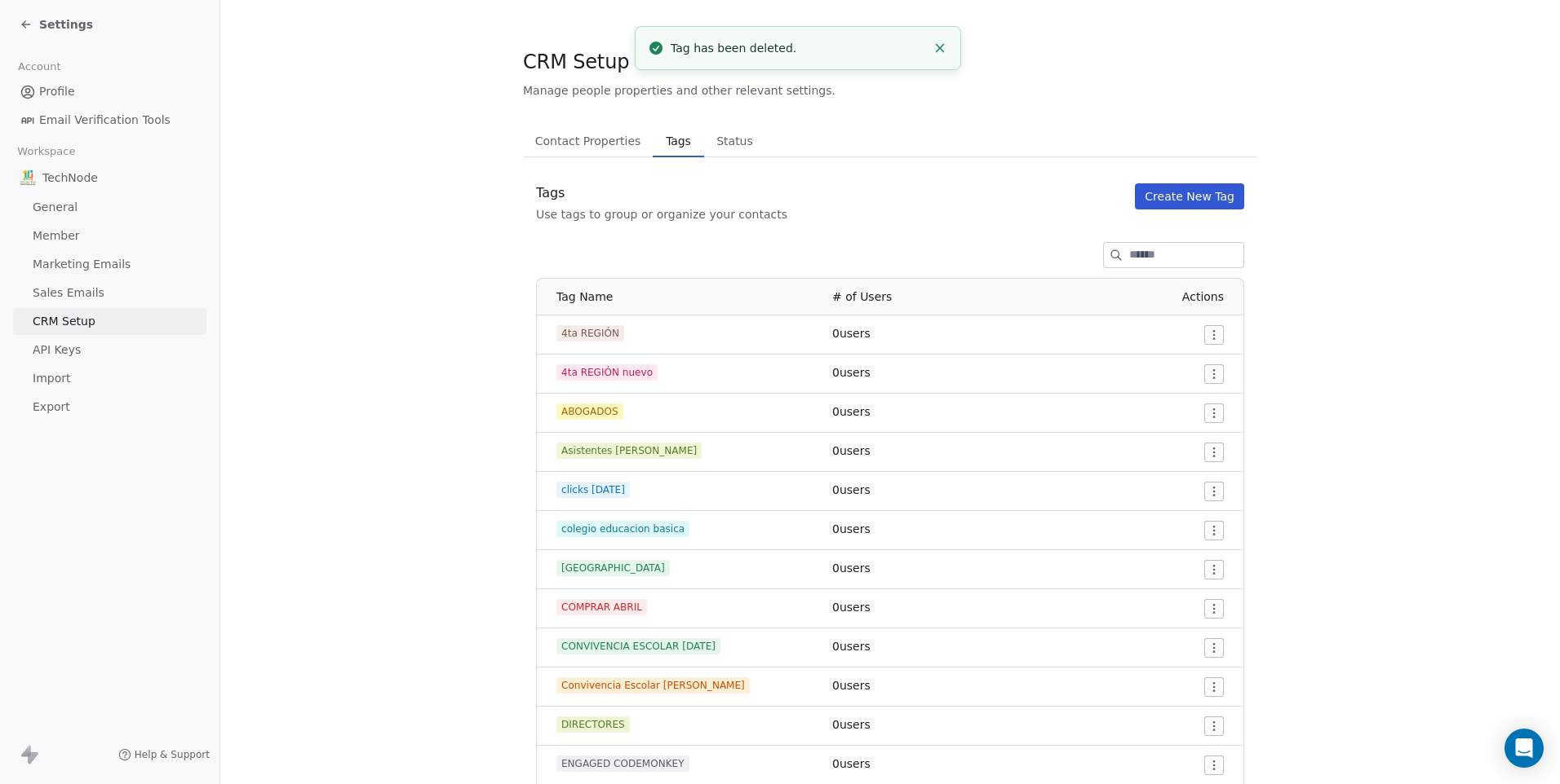
scroll to position [0, 0]
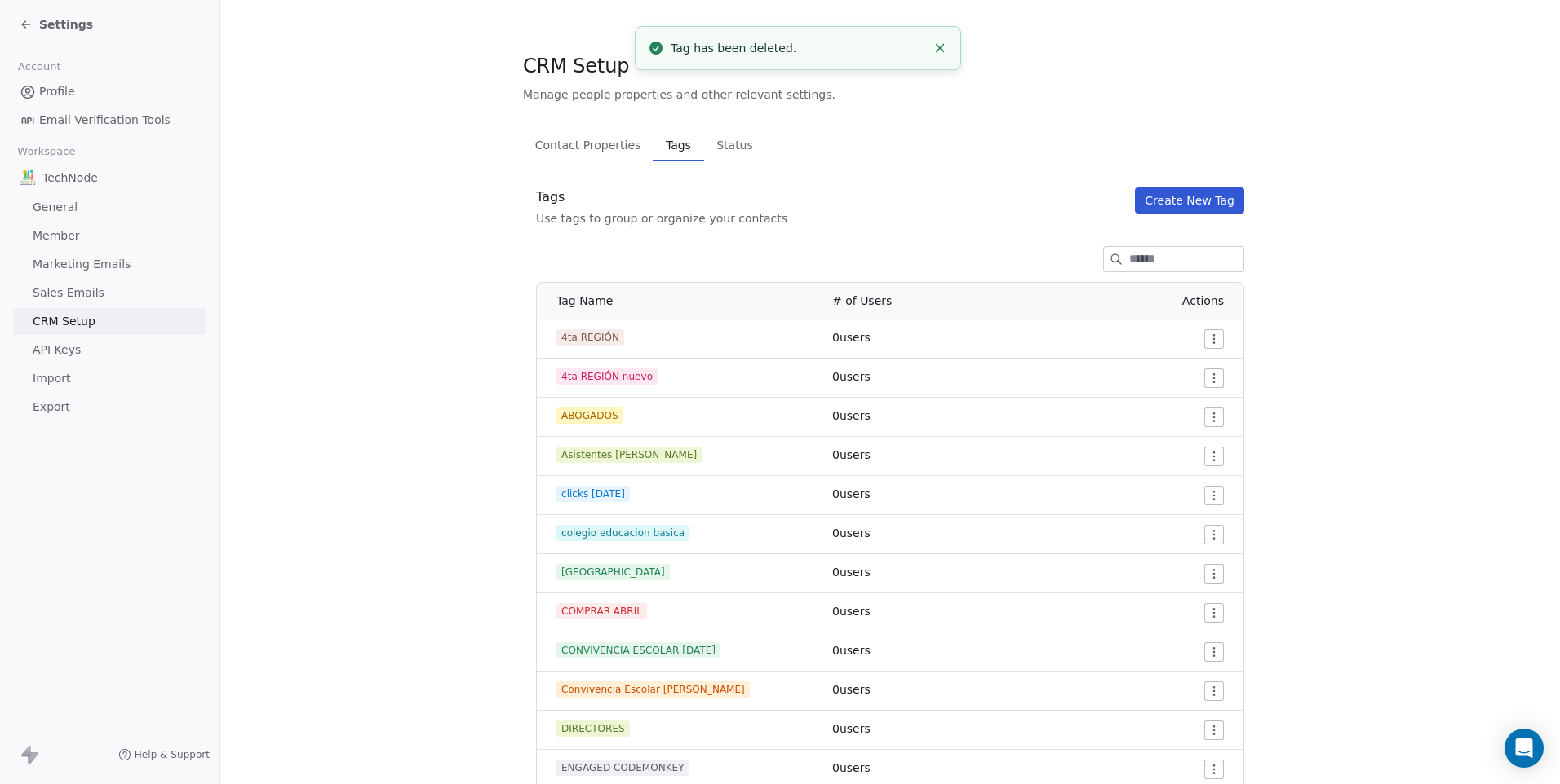
click at [1214, 332] on html "Settings Account Profile Email Verification Tools Workspace TechNode General Me…" at bounding box center [780, 392] width 1560 height 784
click at [1206, 397] on div "Delete" at bounding box center [1176, 398] width 76 height 26
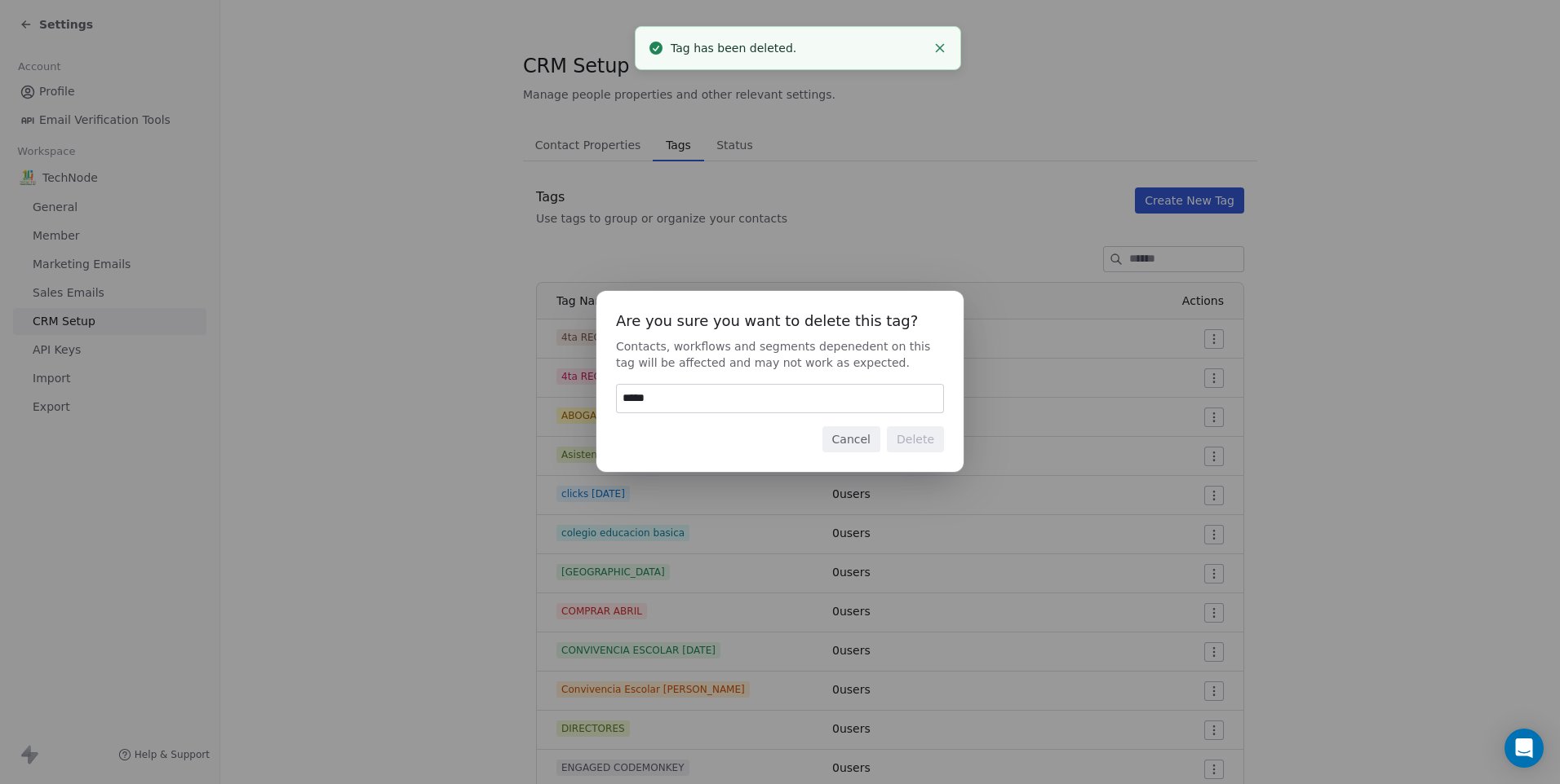
type input "******"
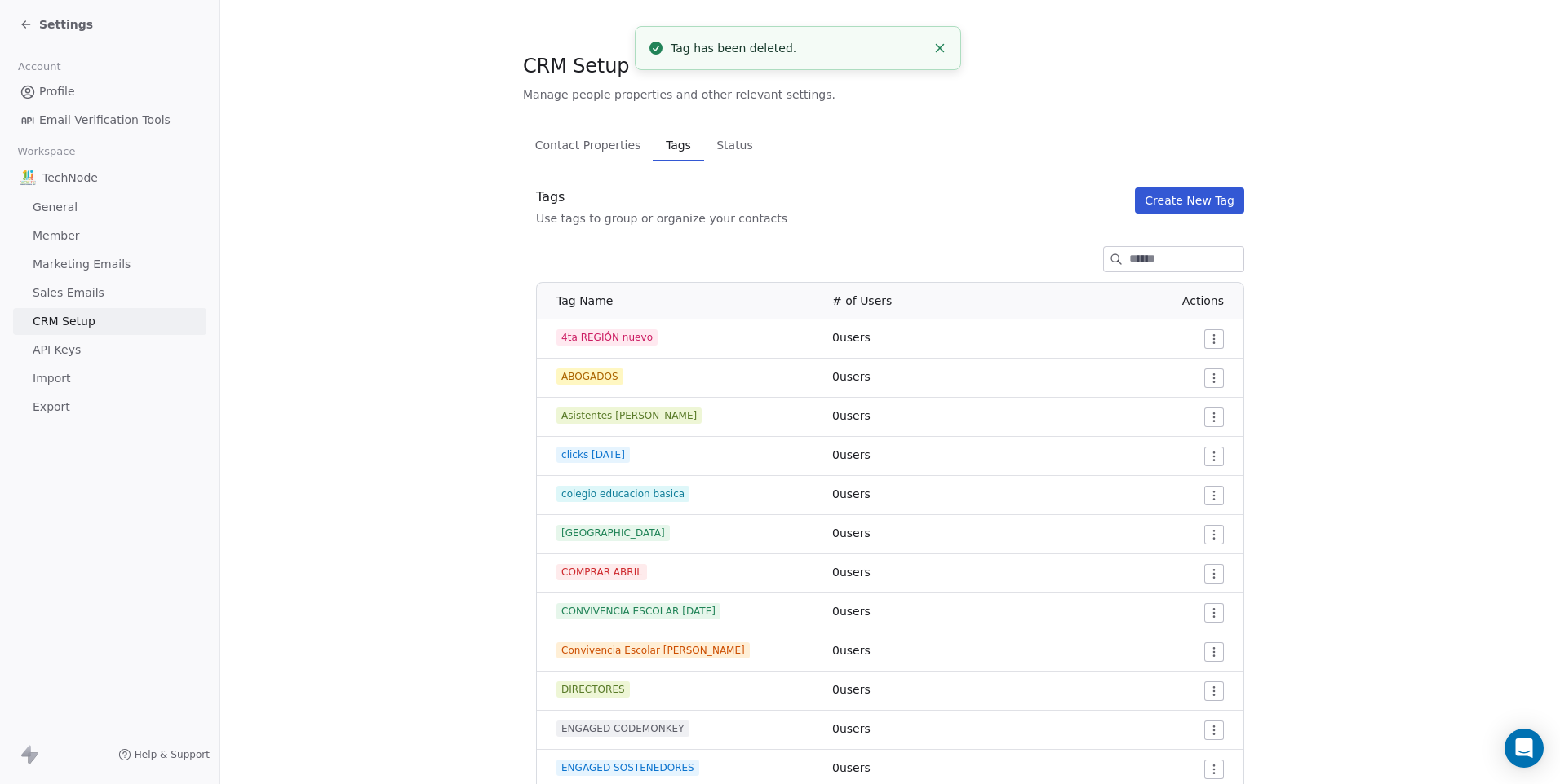
click at [1201, 329] on html "Settings Account Profile Email Verification Tools Workspace TechNode General Me…" at bounding box center [780, 392] width 1560 height 784
click at [1190, 390] on span "Delete" at bounding box center [1185, 398] width 38 height 16
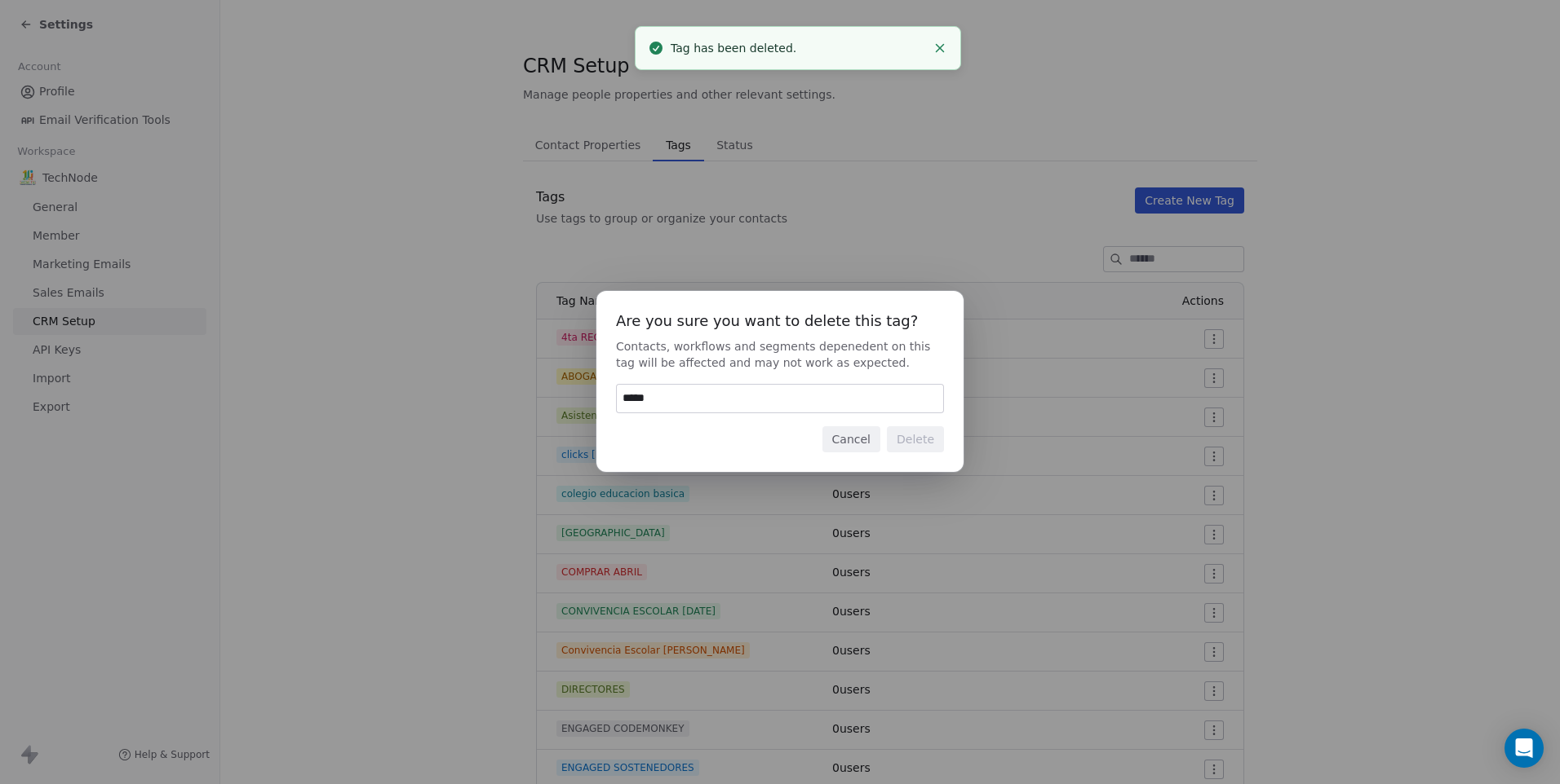
type input "******"
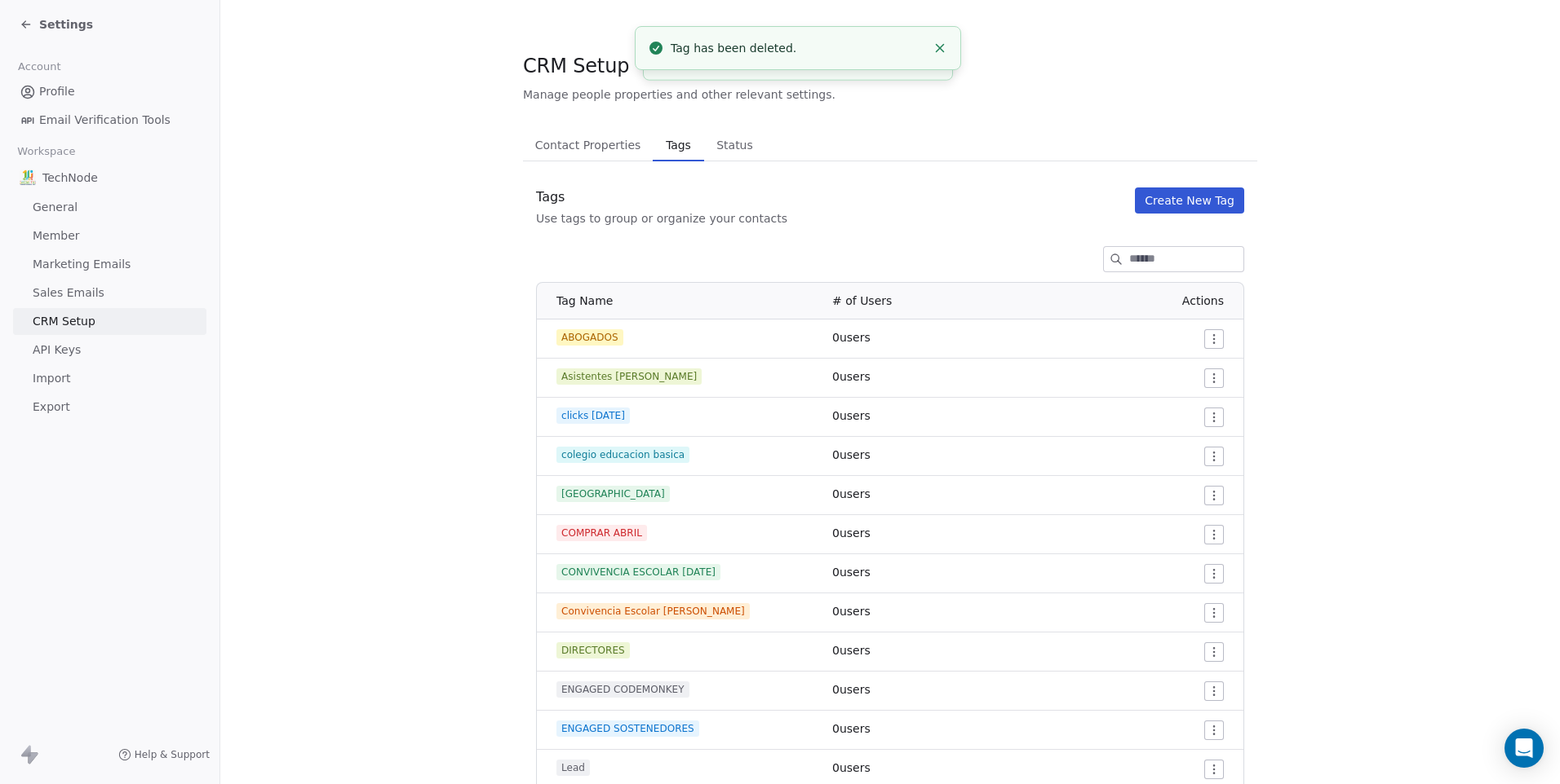
click at [1205, 345] on html "Settings Account Profile Email Verification Tools Workspace TechNode General Me…" at bounding box center [780, 392] width 1560 height 784
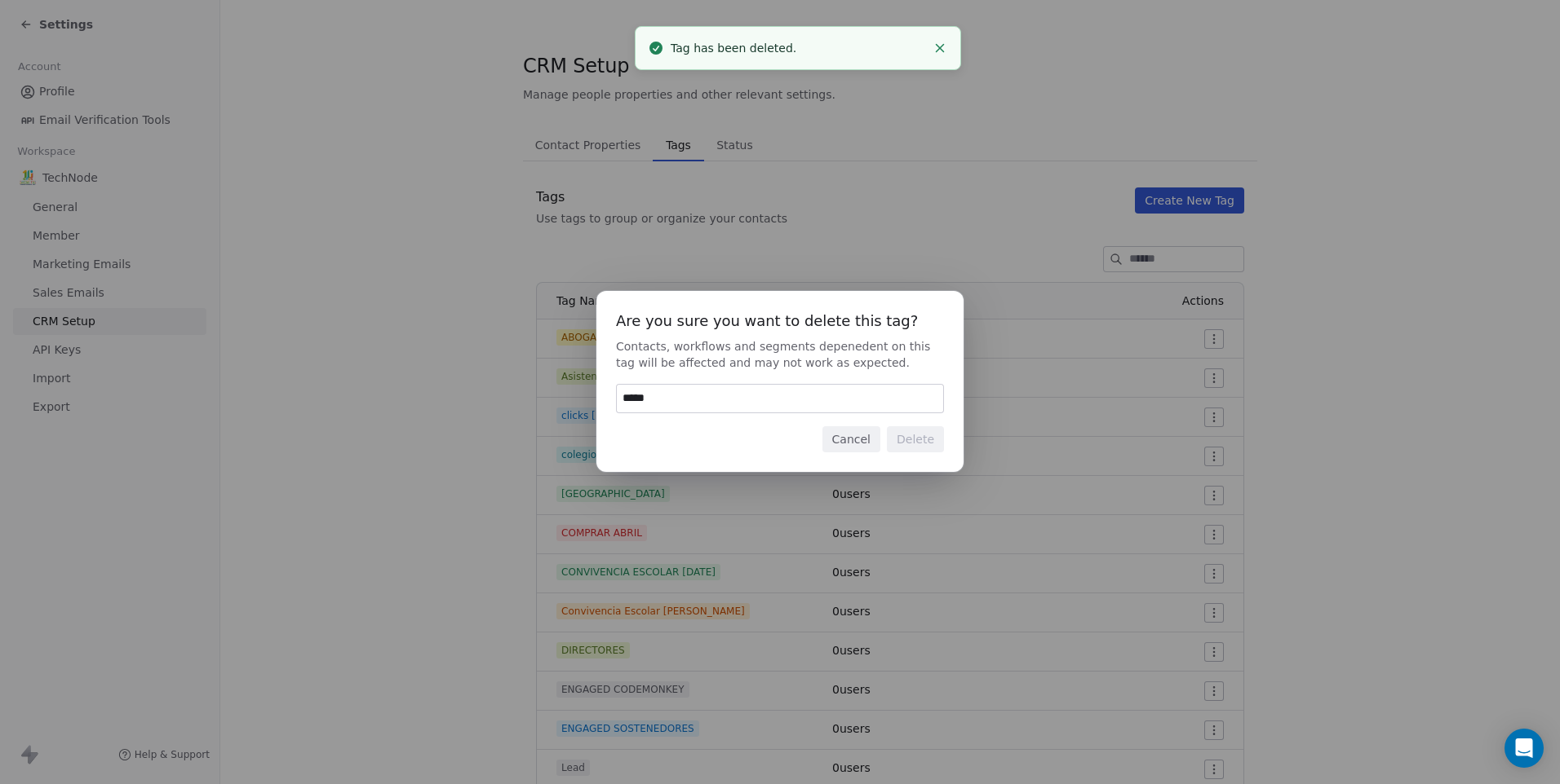
type input "******"
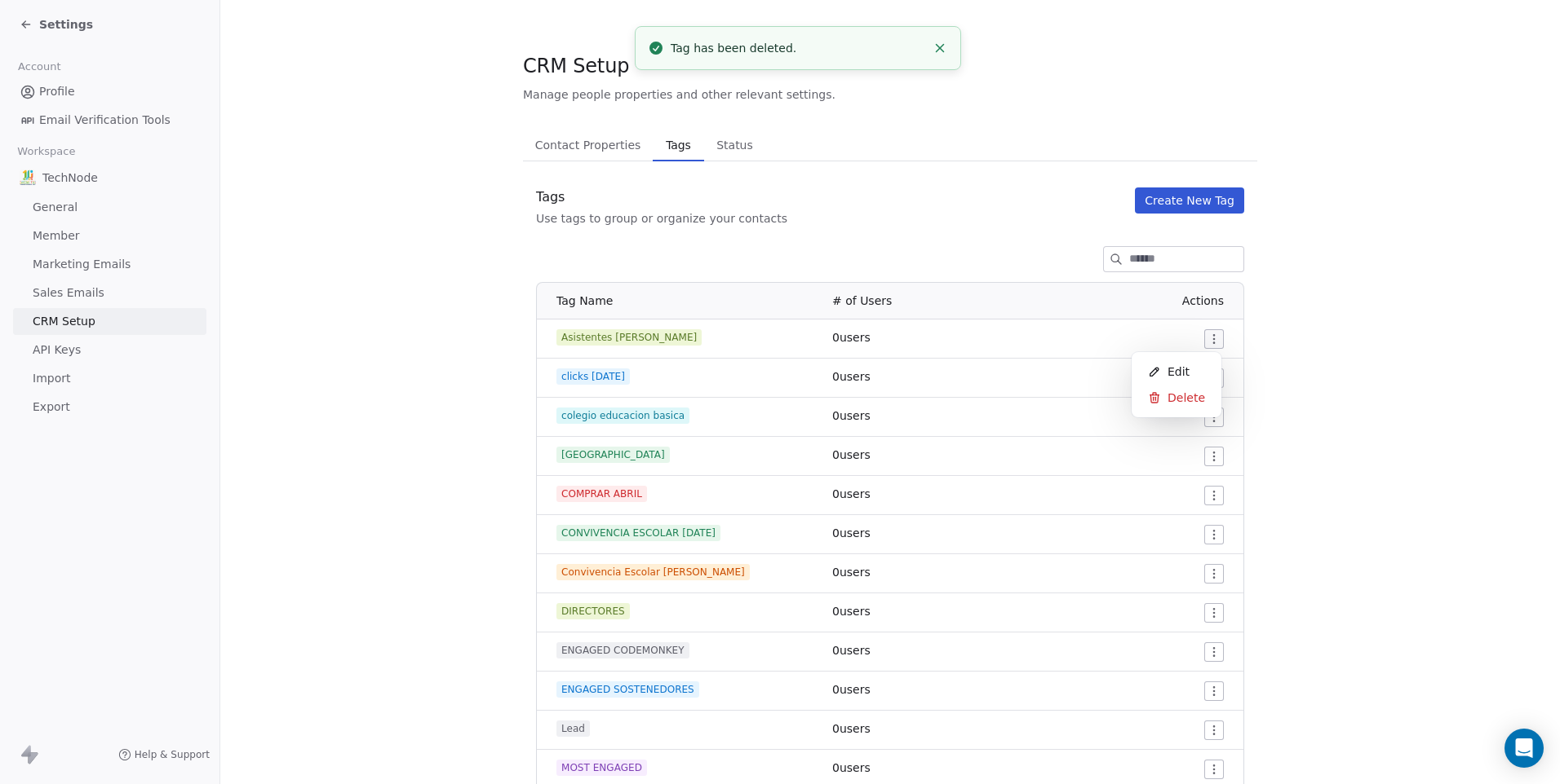
click at [1205, 345] on html "Settings Account Profile Email Verification Tools Workspace TechNode General Me…" at bounding box center [780, 392] width 1560 height 784
click at [1187, 405] on span "Delete" at bounding box center [1185, 398] width 38 height 16
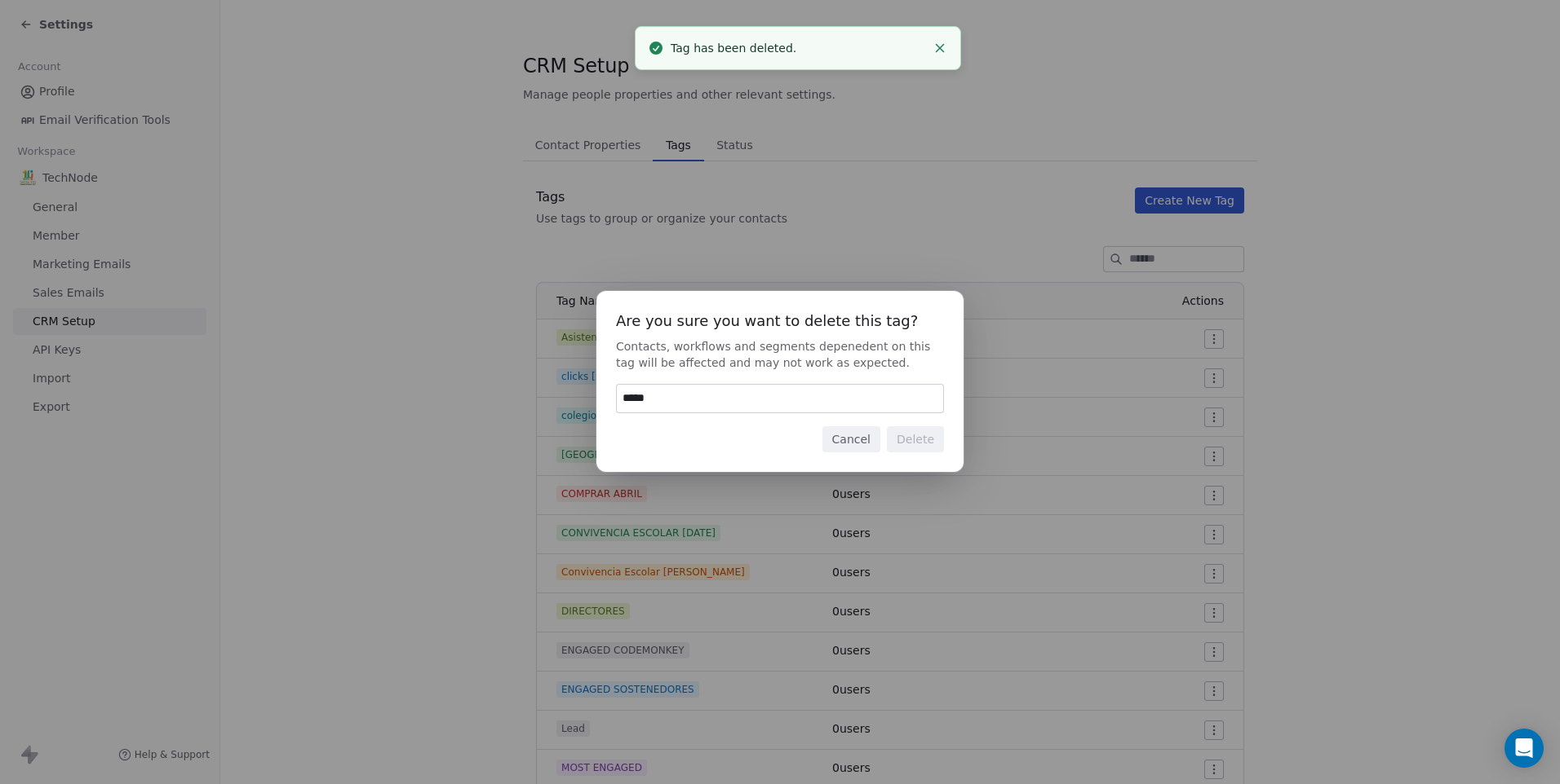
type input "******"
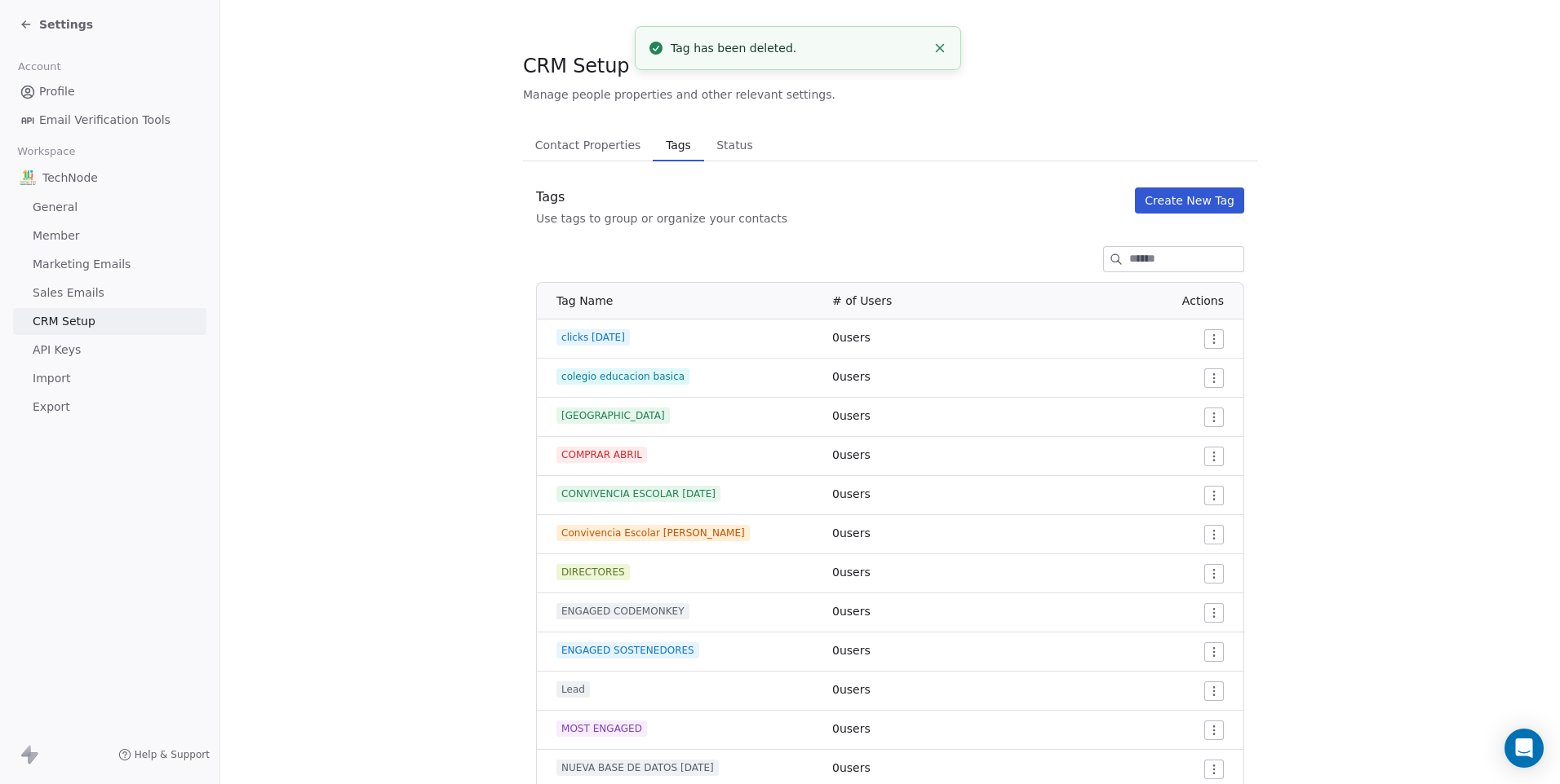
click at [1209, 342] on html "Settings Account Profile Email Verification Tools Workspace TechNode General Me…" at bounding box center [780, 392] width 1560 height 784
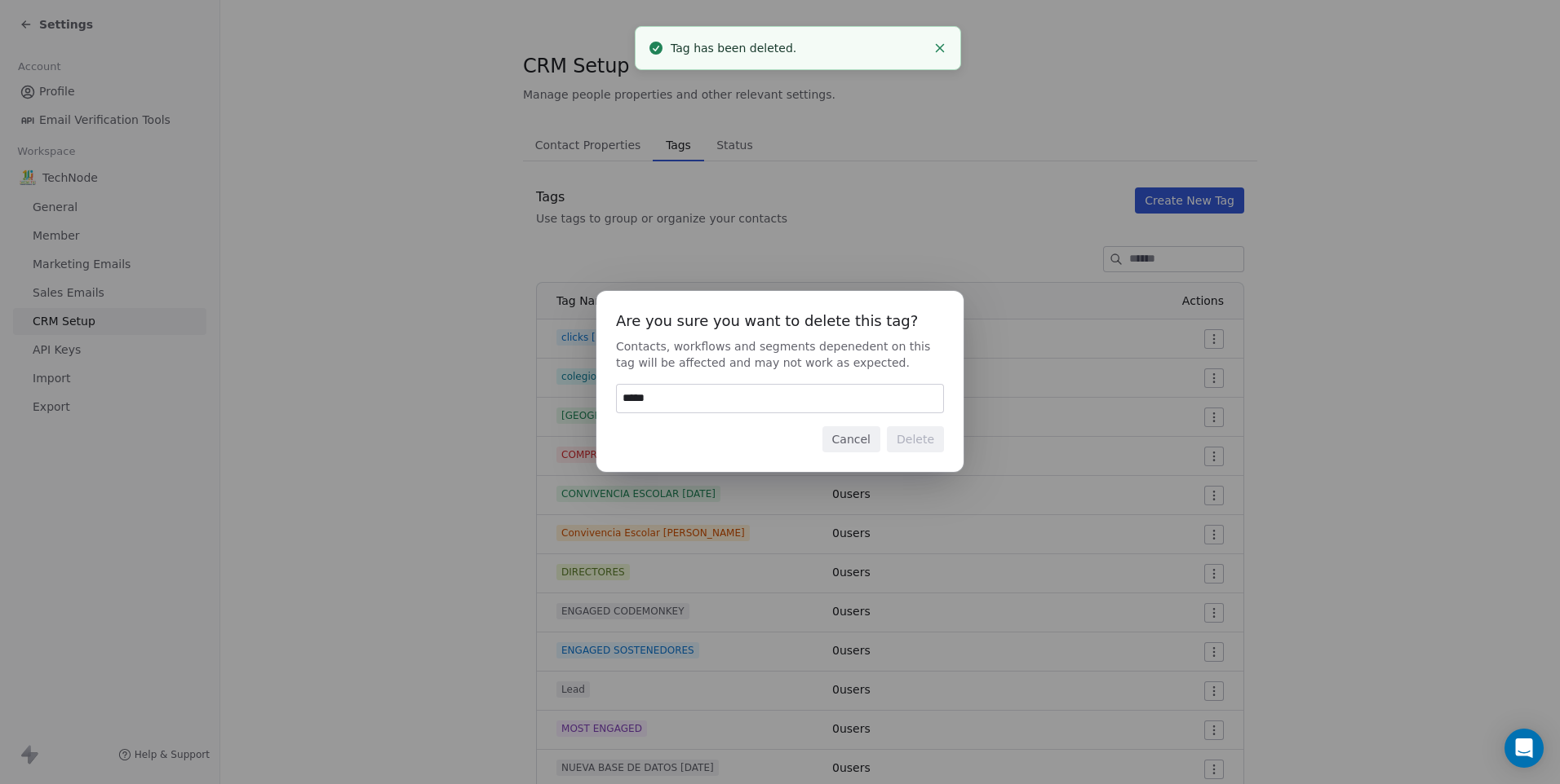
type input "******"
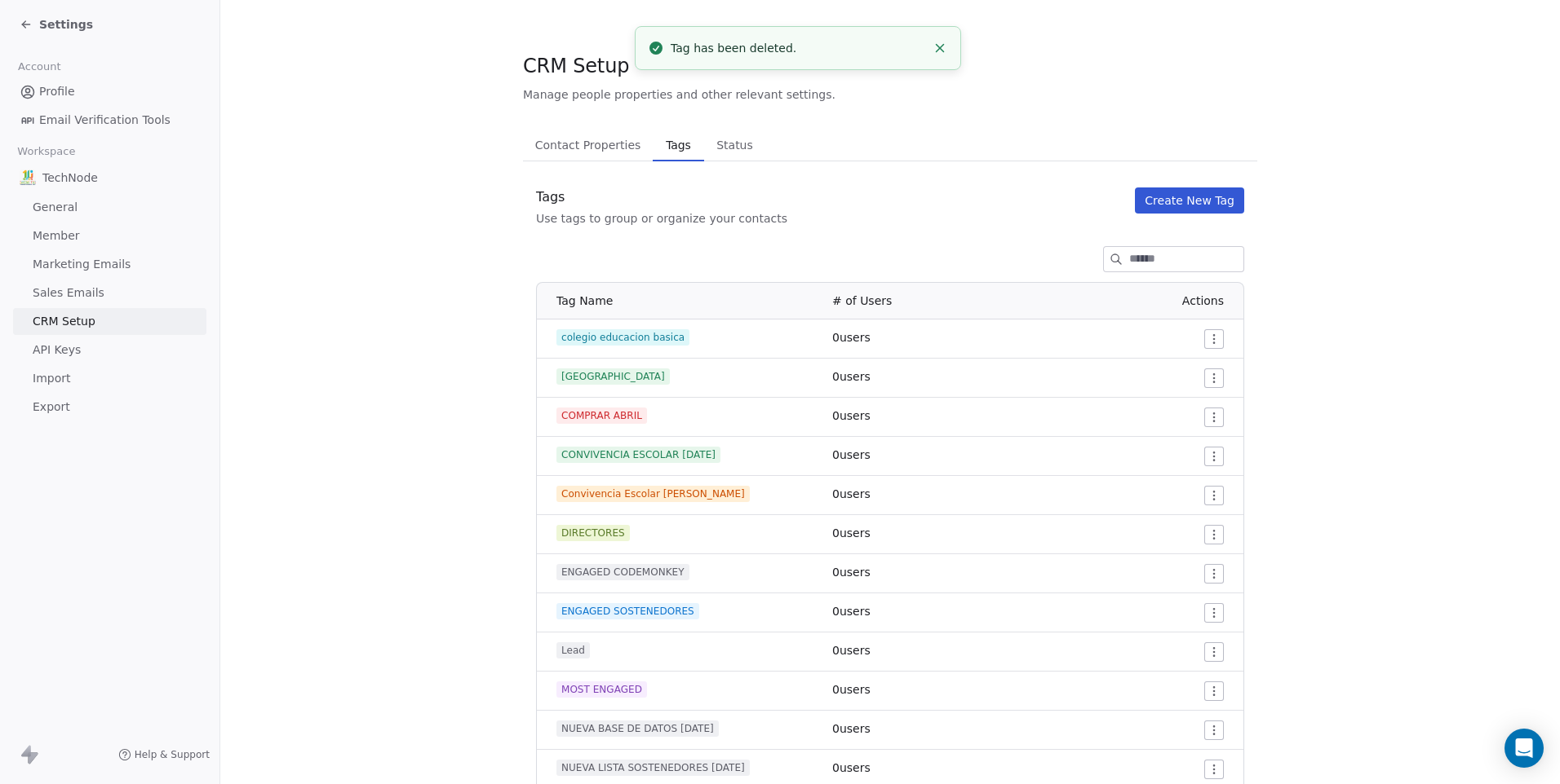
click at [1209, 342] on html "Settings Account Profile Email Verification Tools Workspace TechNode General Me…" at bounding box center [780, 392] width 1560 height 784
click at [1198, 394] on span "Delete" at bounding box center [1185, 398] width 38 height 16
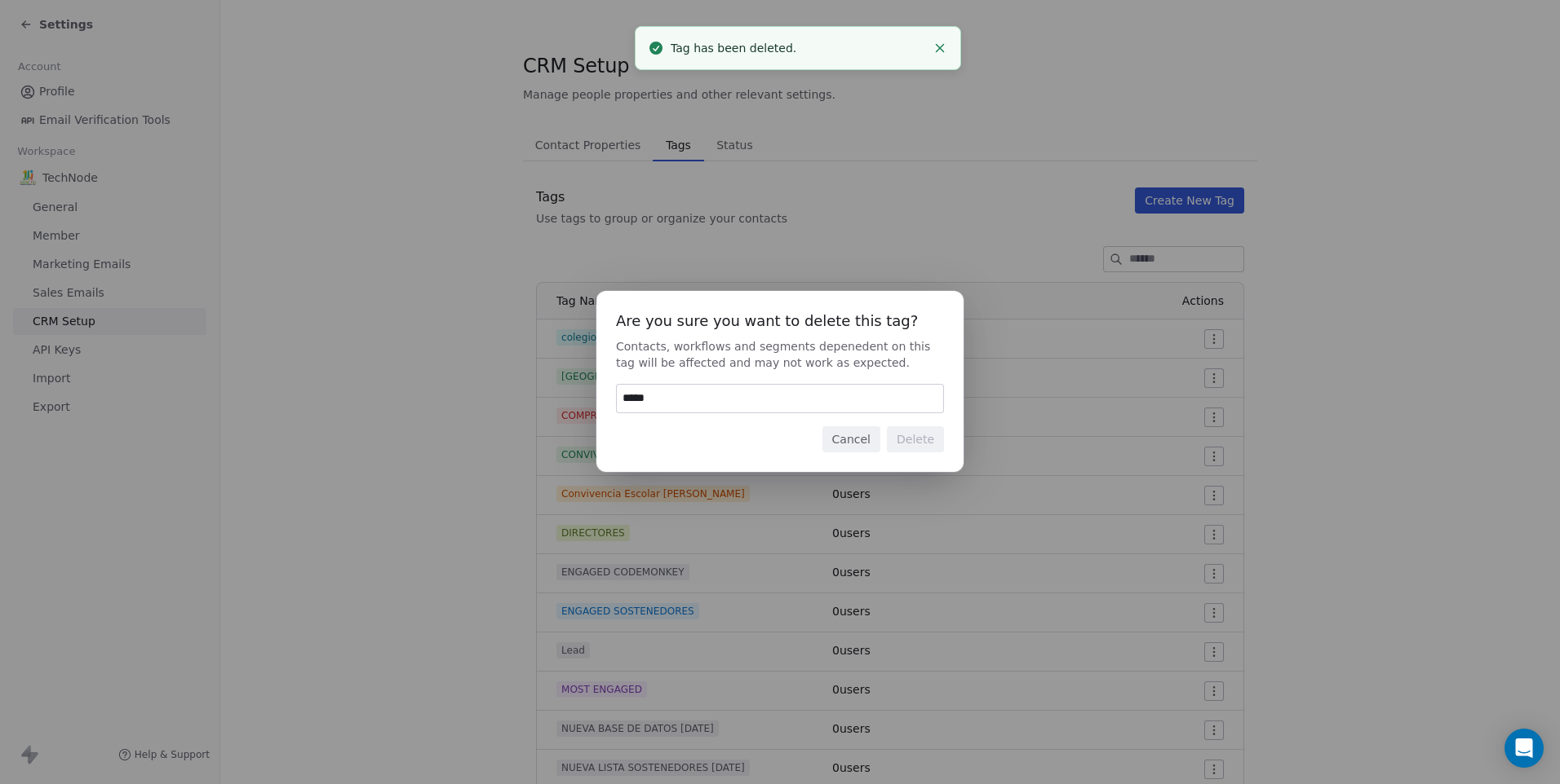
click at [624, 403] on input "*****" at bounding box center [780, 399] width 326 height 28
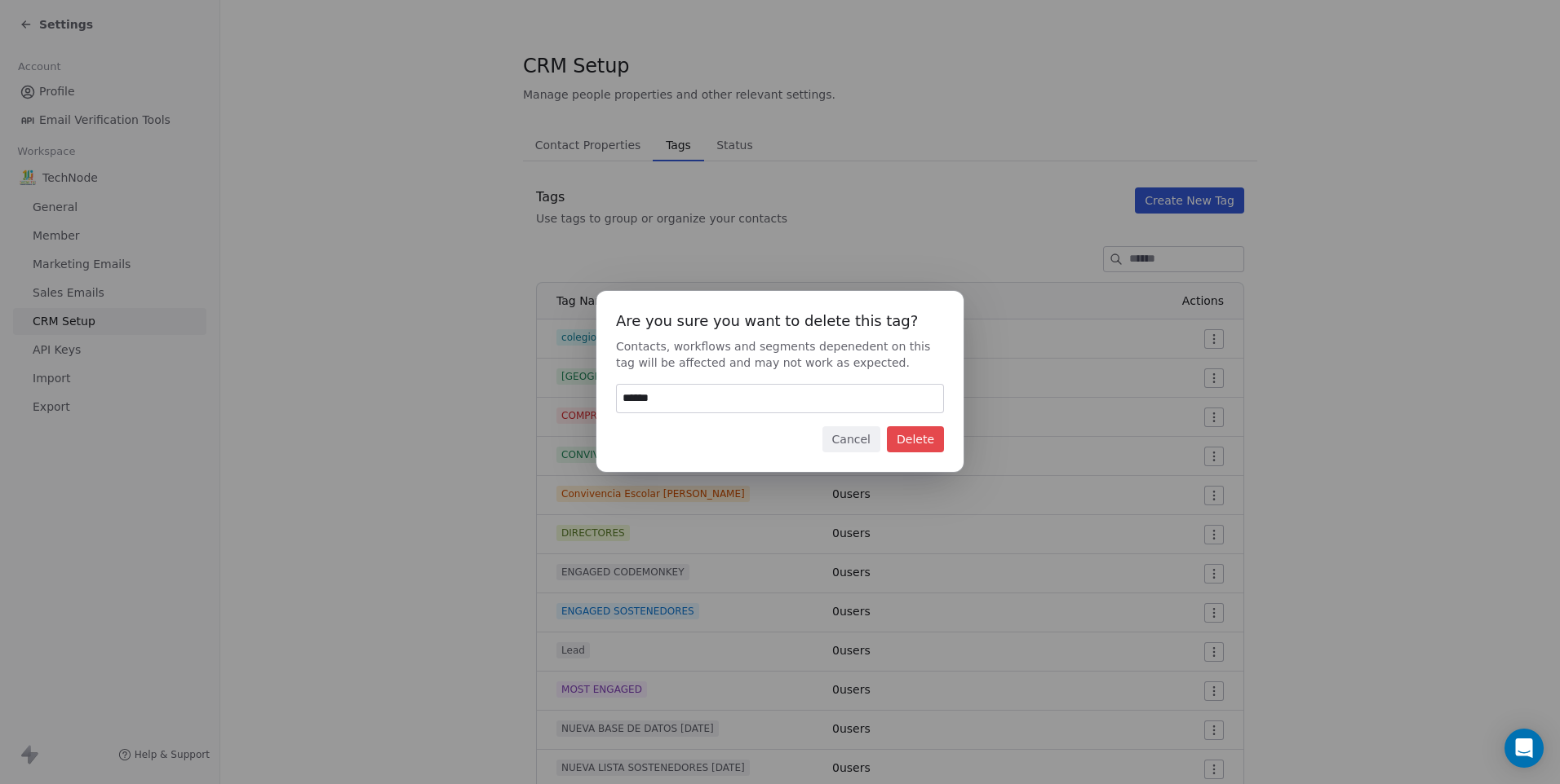
type input "******"
click at [912, 433] on button "Delete" at bounding box center [915, 439] width 57 height 26
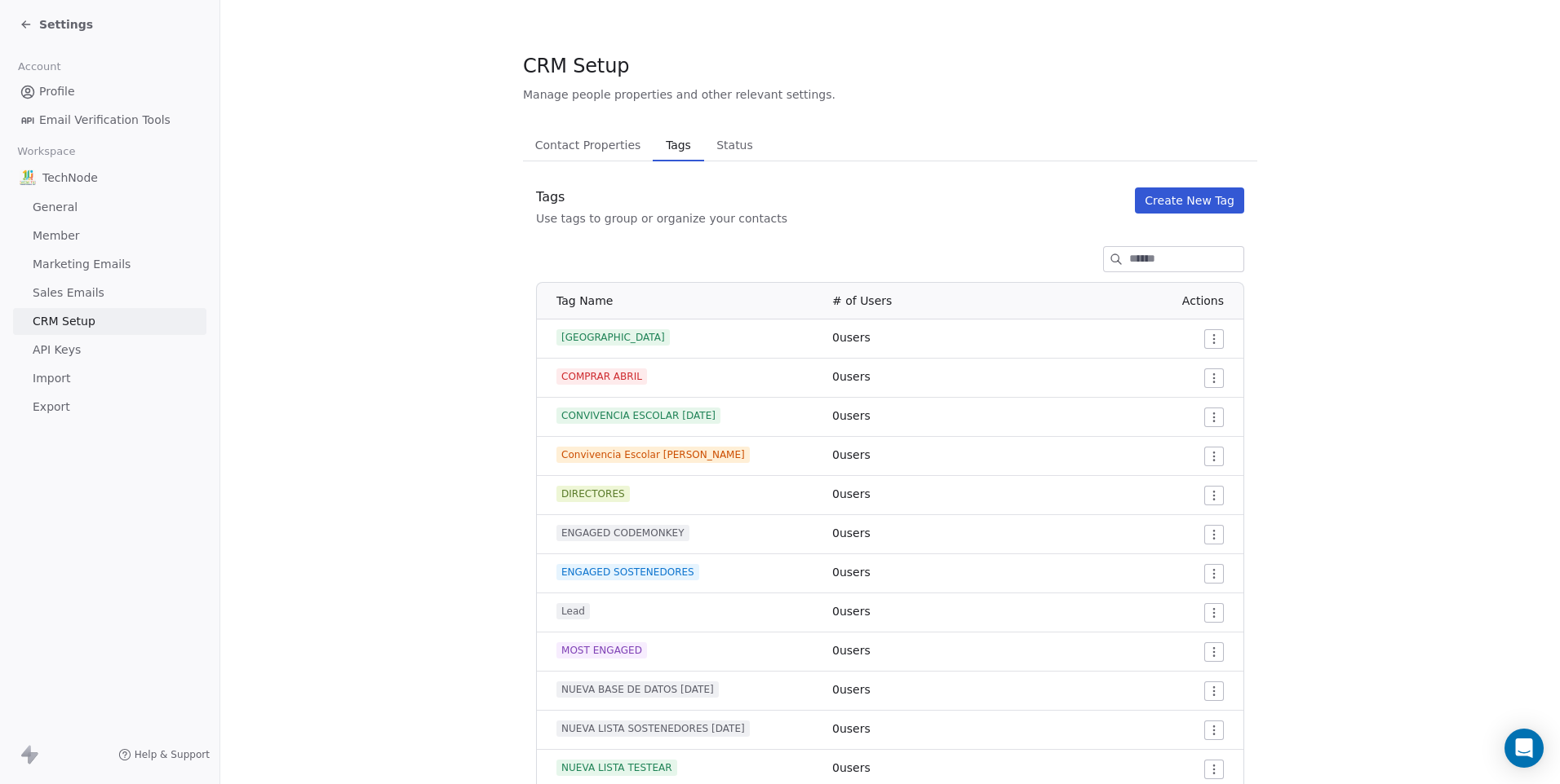
drag, startPoint x: 1204, startPoint y: 327, endPoint x: 1207, endPoint y: 338, distance: 11.4
click at [1204, 331] on td at bounding box center [1144, 339] width 199 height 40
click at [1207, 340] on html "Settings Account Profile Email Verification Tools Workspace TechNode General Me…" at bounding box center [780, 392] width 1560 height 784
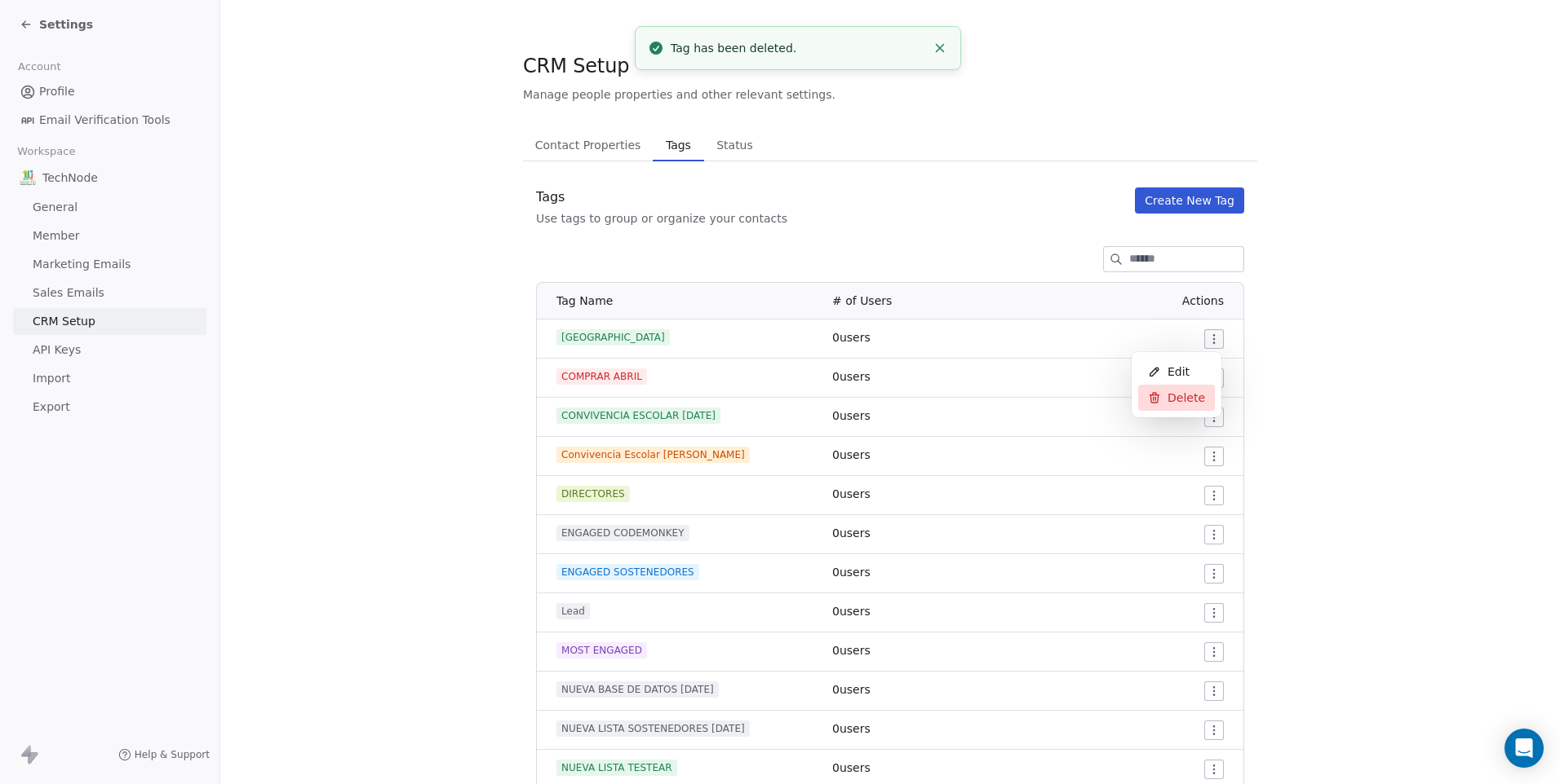
click at [1188, 390] on span "Delete" at bounding box center [1185, 398] width 38 height 16
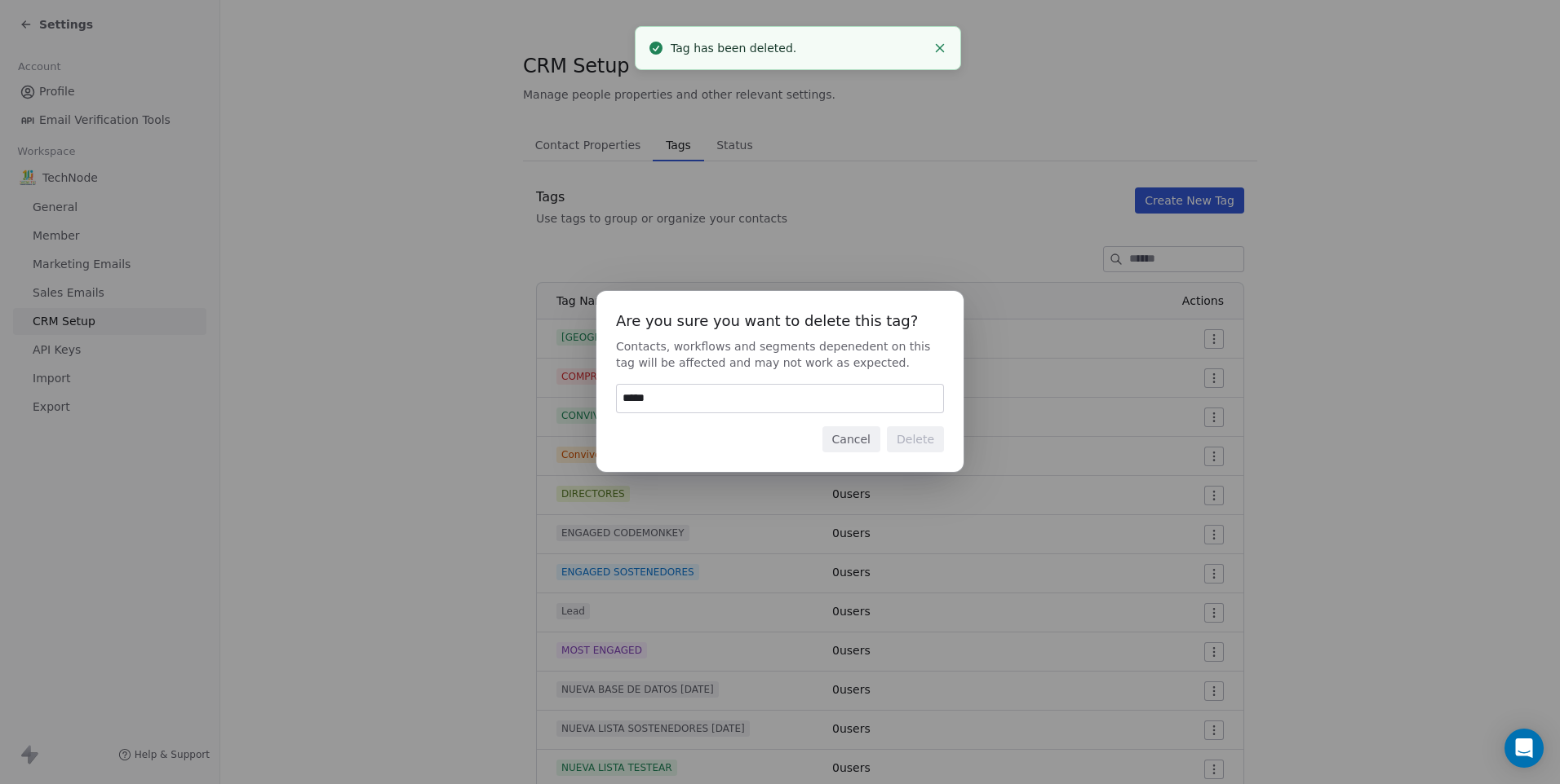
type input "******"
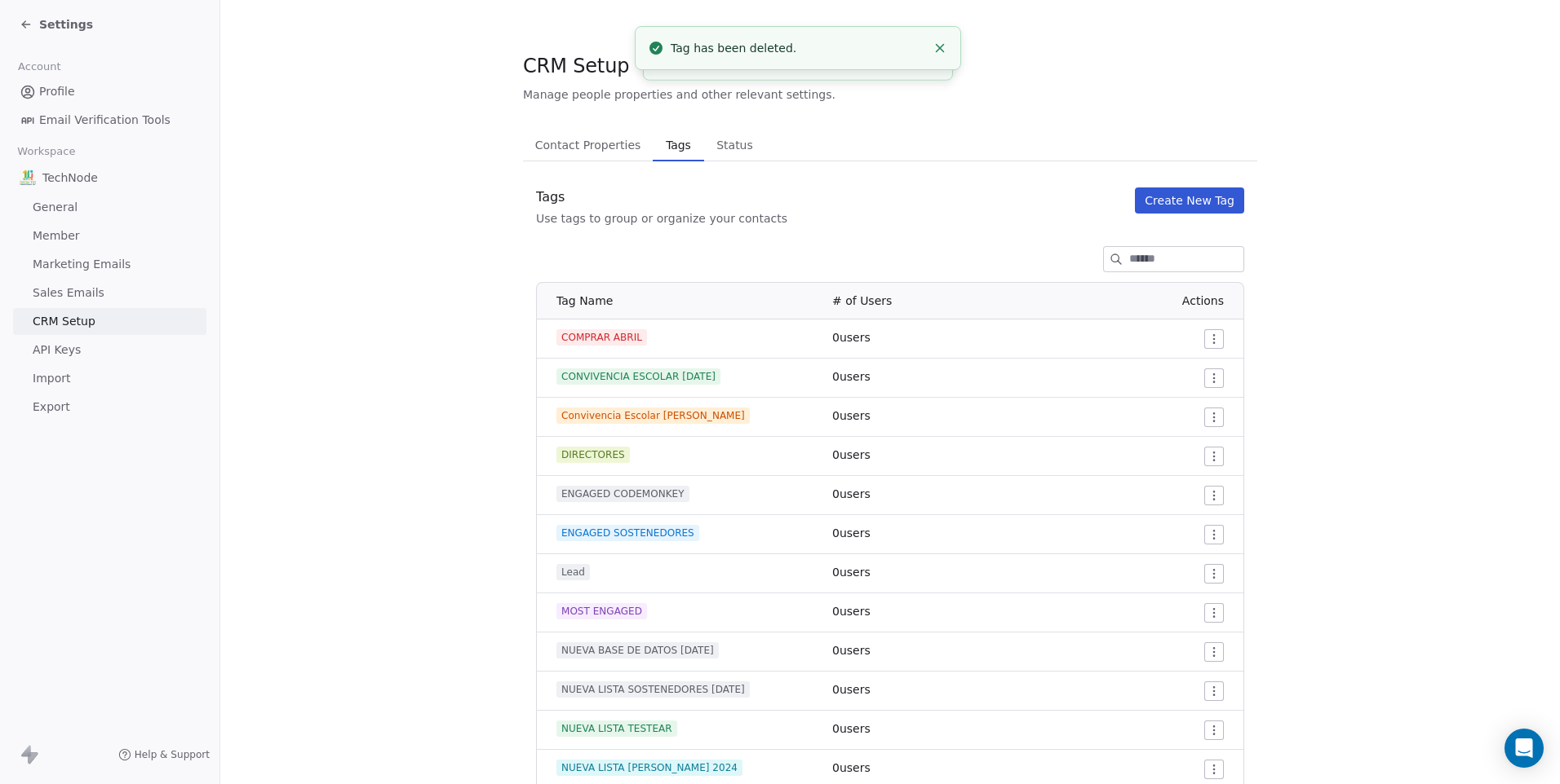
click at [1211, 328] on td at bounding box center [1144, 339] width 199 height 40
click at [1208, 335] on html "Settings Account Profile Email Verification Tools Workspace TechNode General Me…" at bounding box center [780, 392] width 1560 height 784
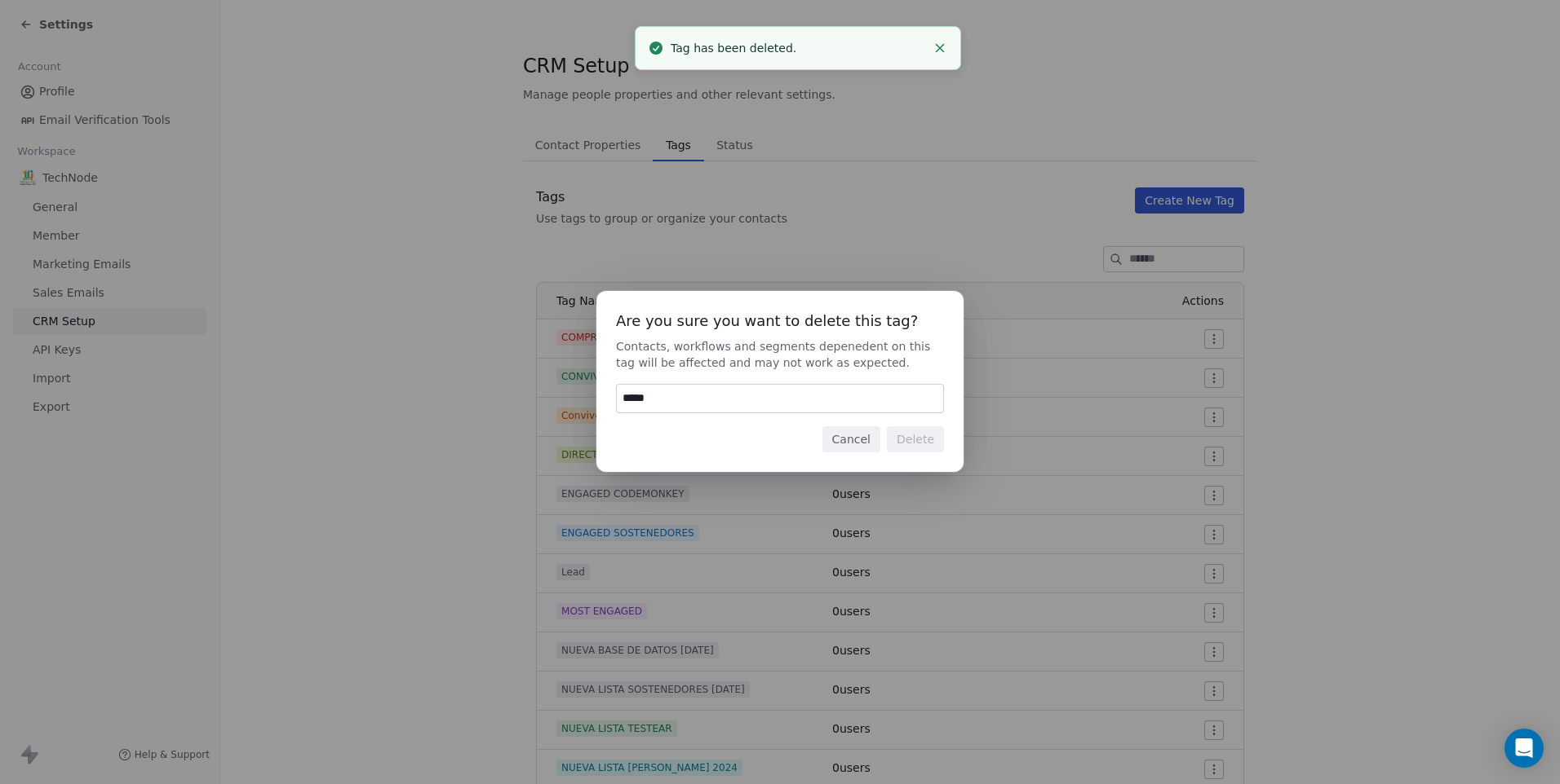
type input "******"
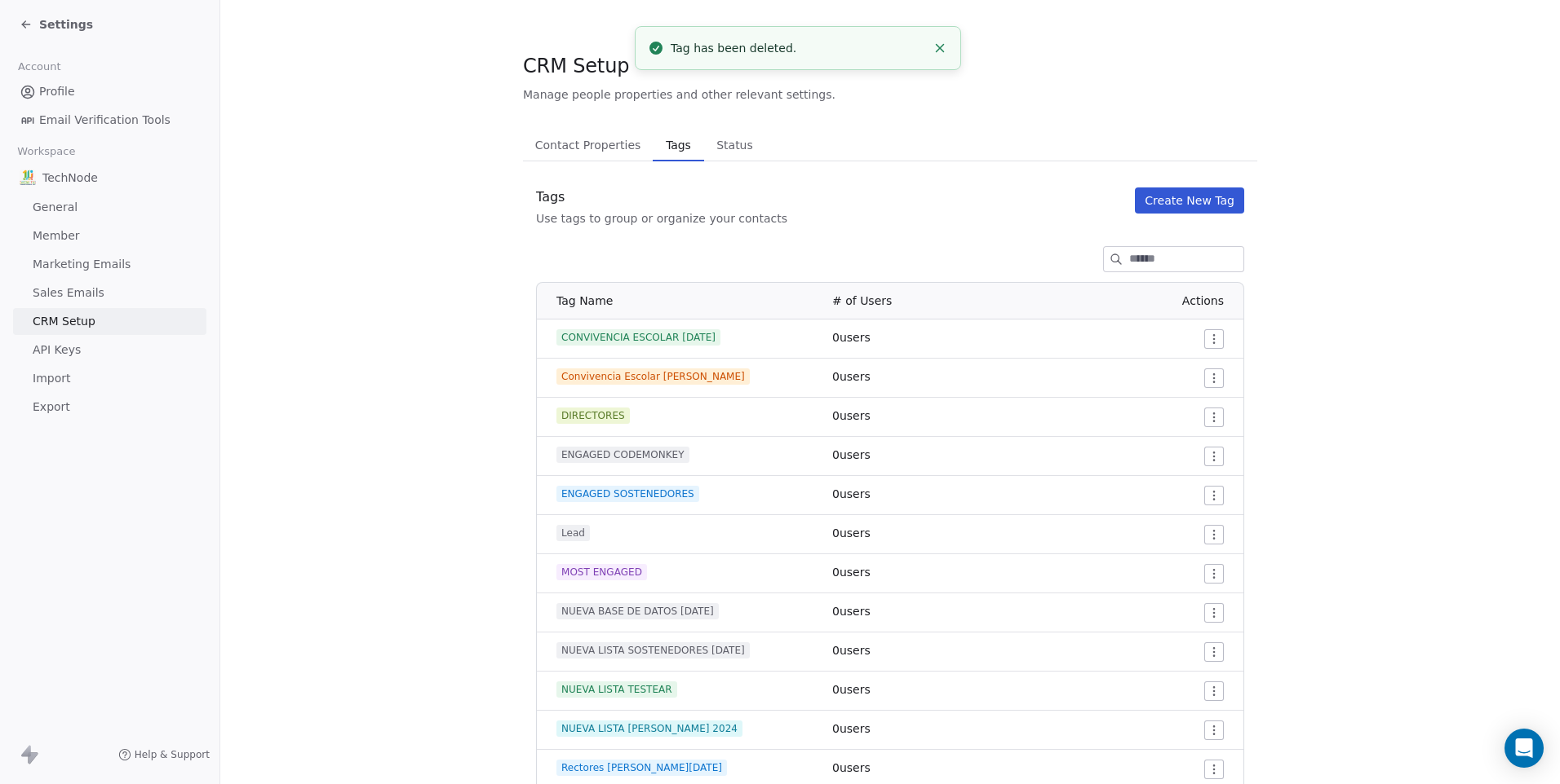
click at [1208, 335] on html "Settings Account Profile Email Verification Tools Workspace TechNode General Me…" at bounding box center [780, 392] width 1560 height 784
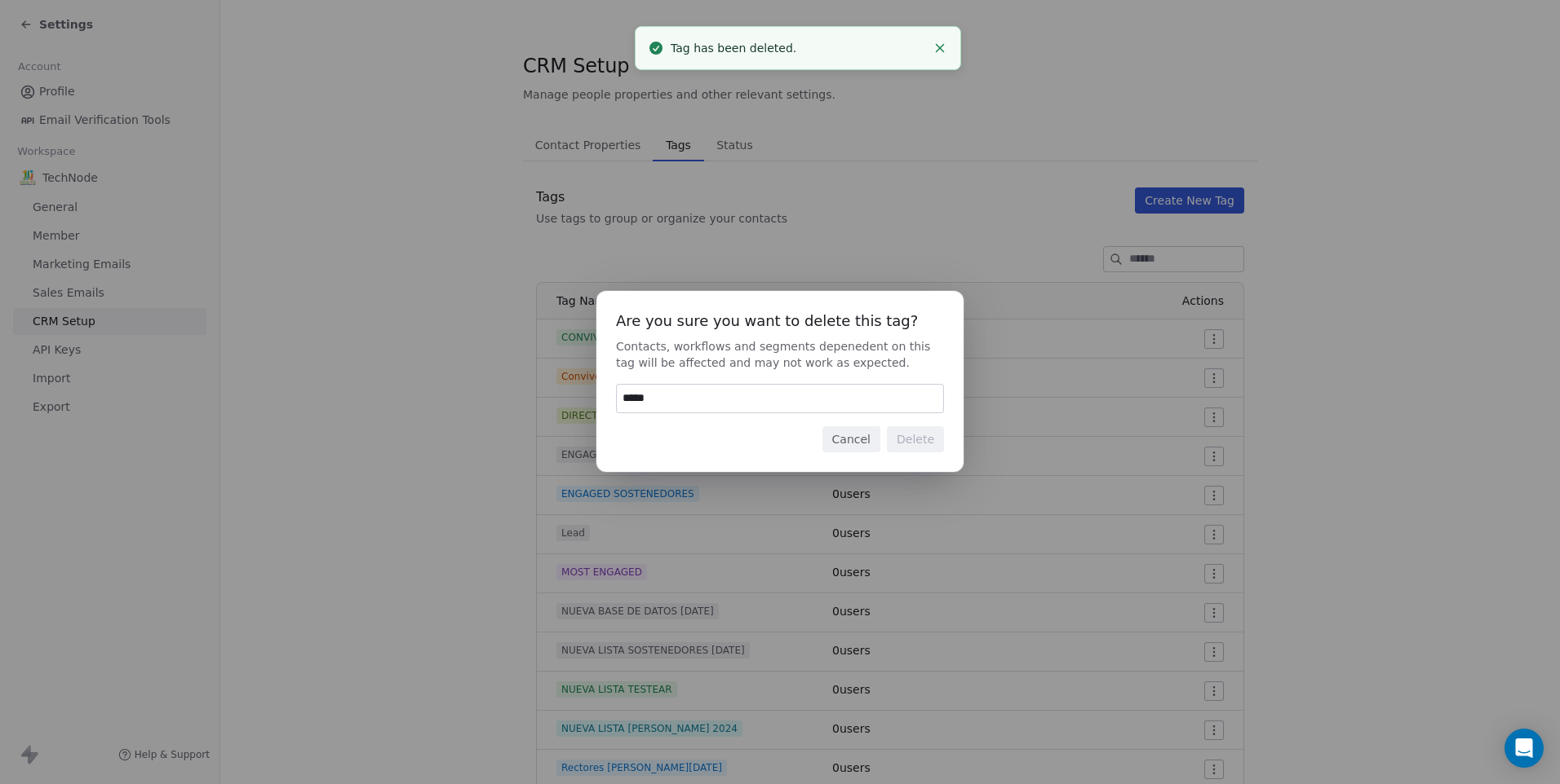
type input "******"
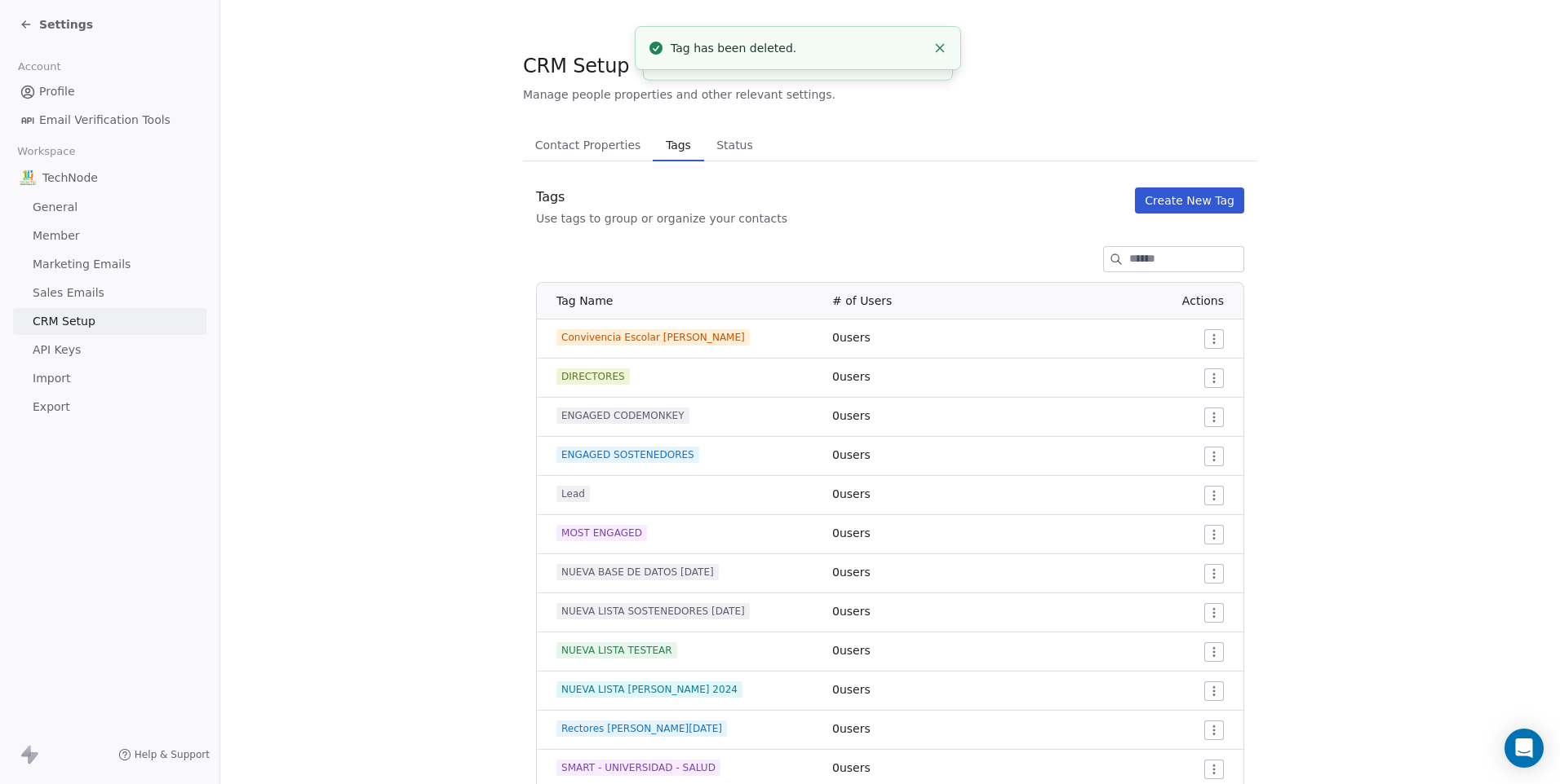
click at [1208, 335] on html "Settings Account Profile Email Verification Tools Workspace TechNode General Me…" at bounding box center [780, 392] width 1560 height 784
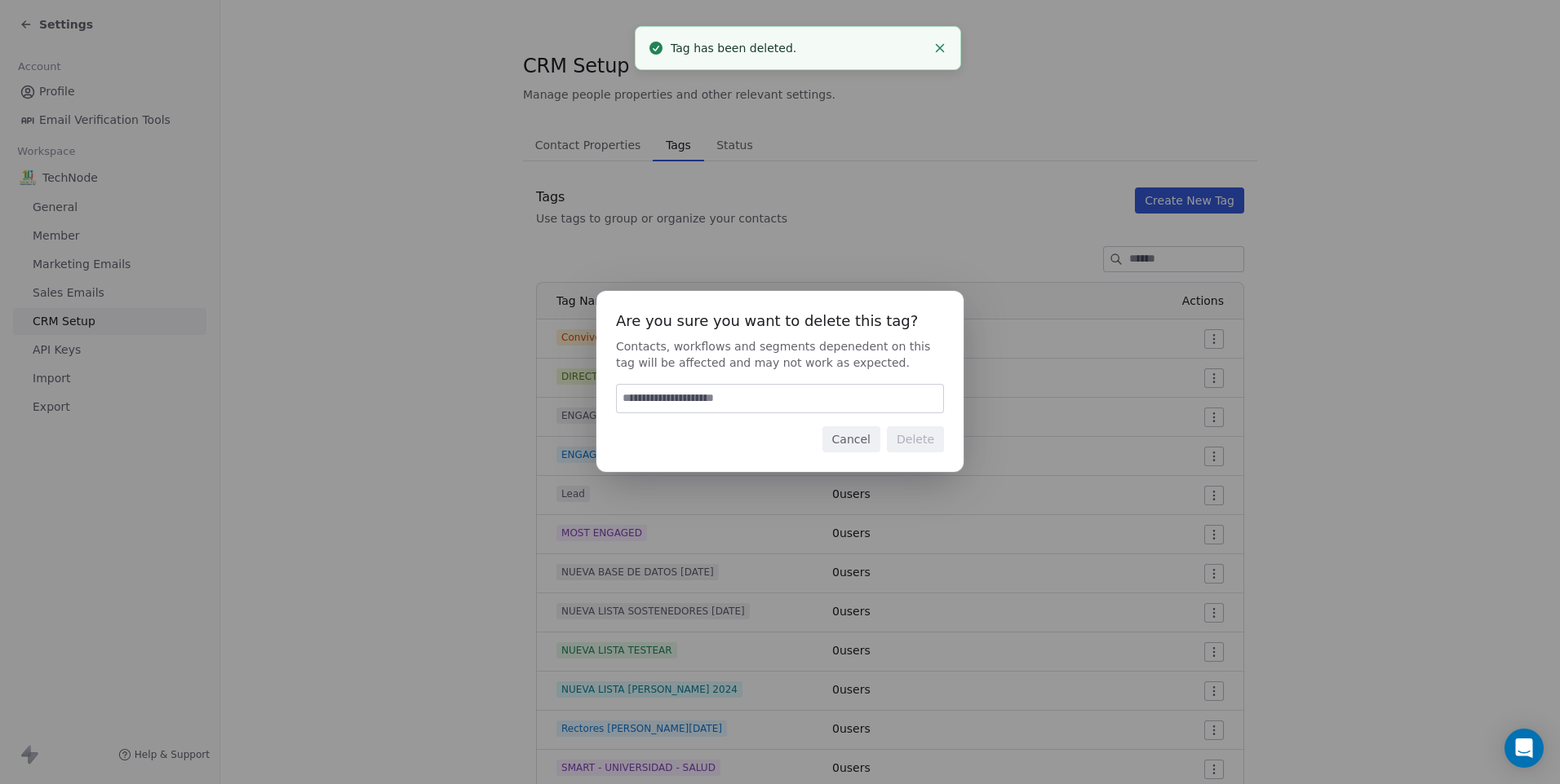
type input "*"
type input "******"
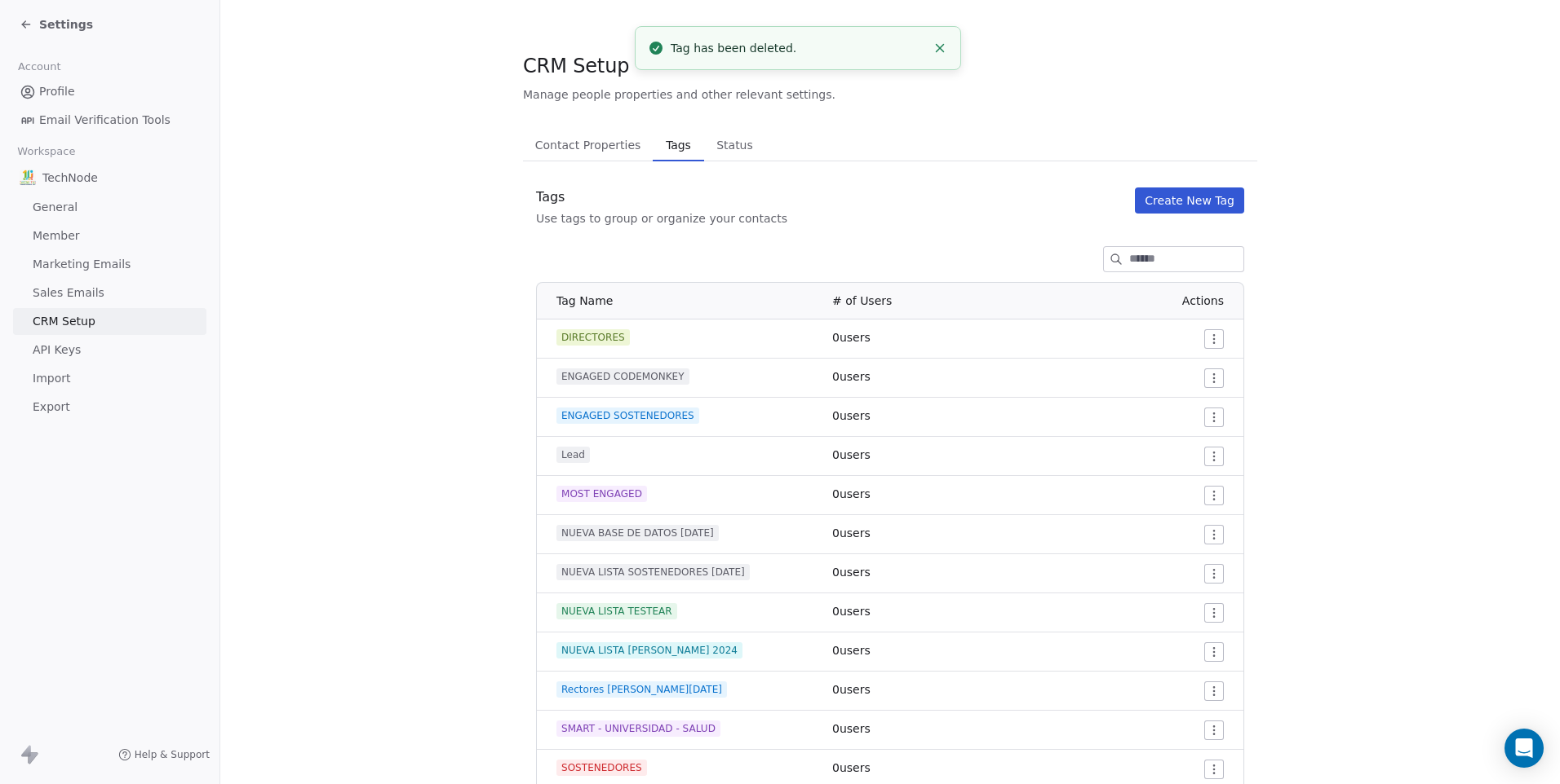
click at [1208, 335] on html "Settings Account Profile Email Verification Tools Workspace TechNode General Me…" at bounding box center [780, 392] width 1560 height 784
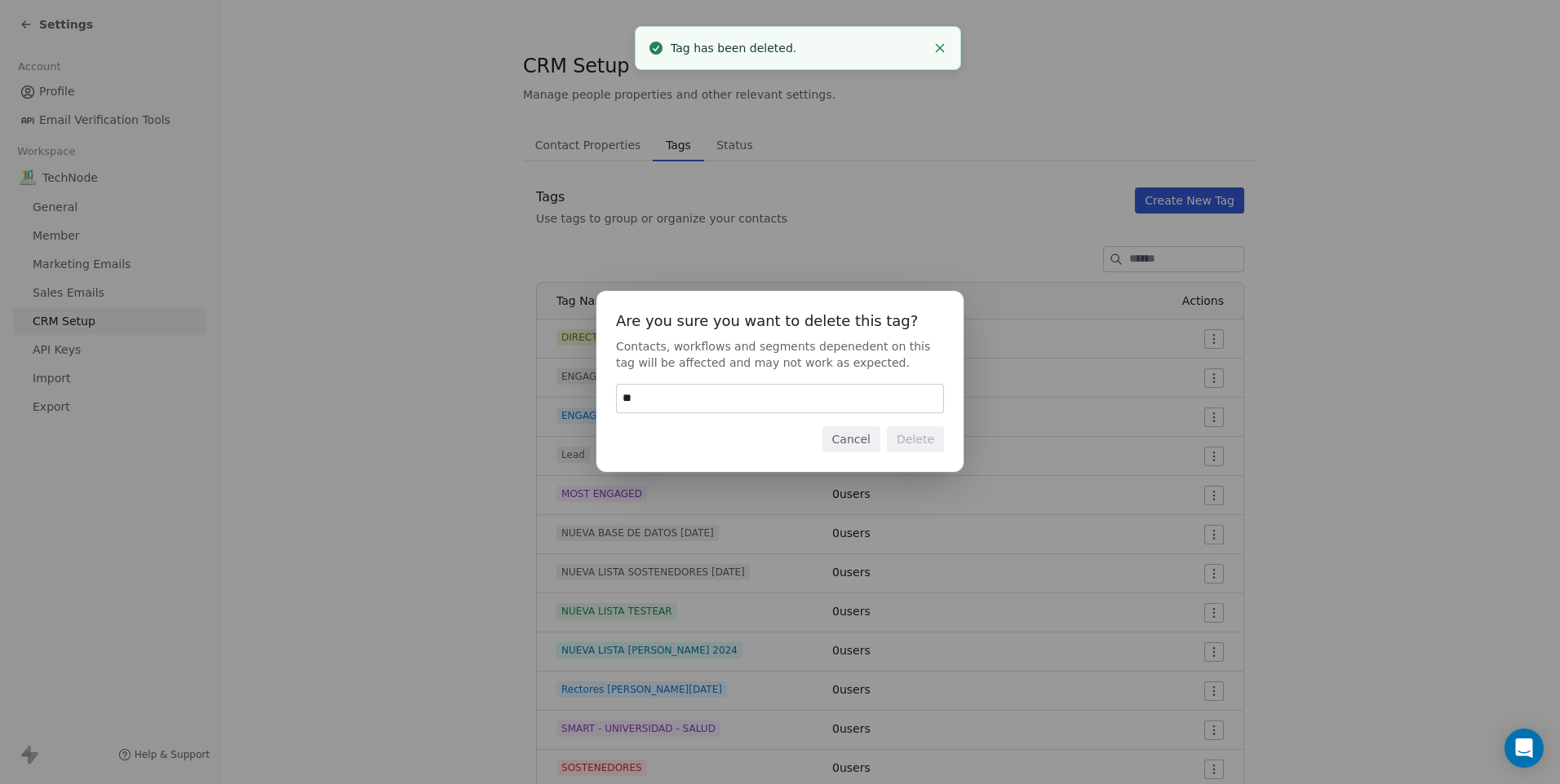
type input "**"
click at [858, 433] on button "Cancel" at bounding box center [851, 439] width 58 height 26
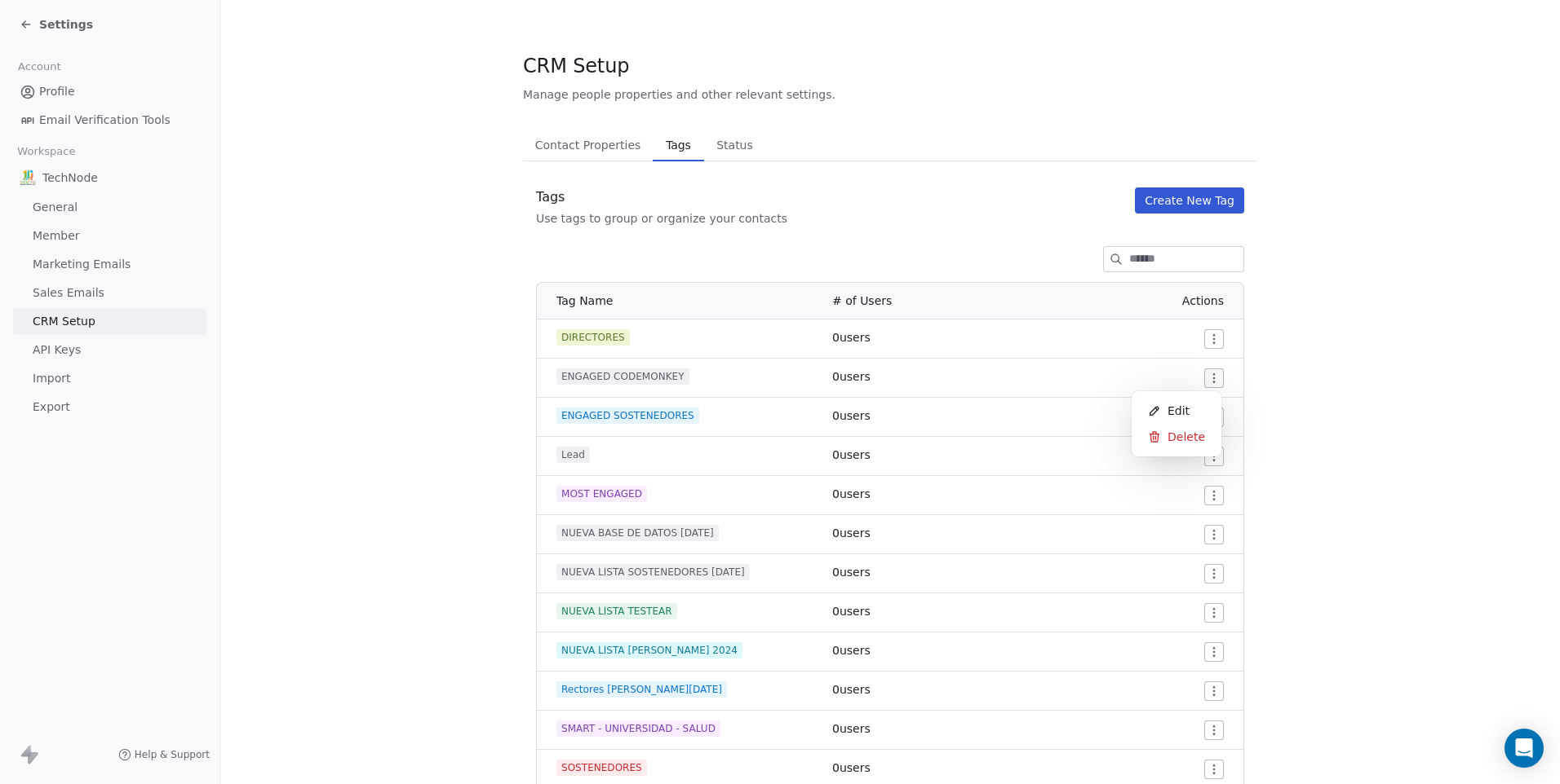
click at [1214, 378] on html "Settings Account Profile Email Verification Tools Workspace TechNode General Me…" at bounding box center [780, 392] width 1560 height 784
click at [1177, 415] on span "Edit" at bounding box center [1177, 410] width 22 height 16
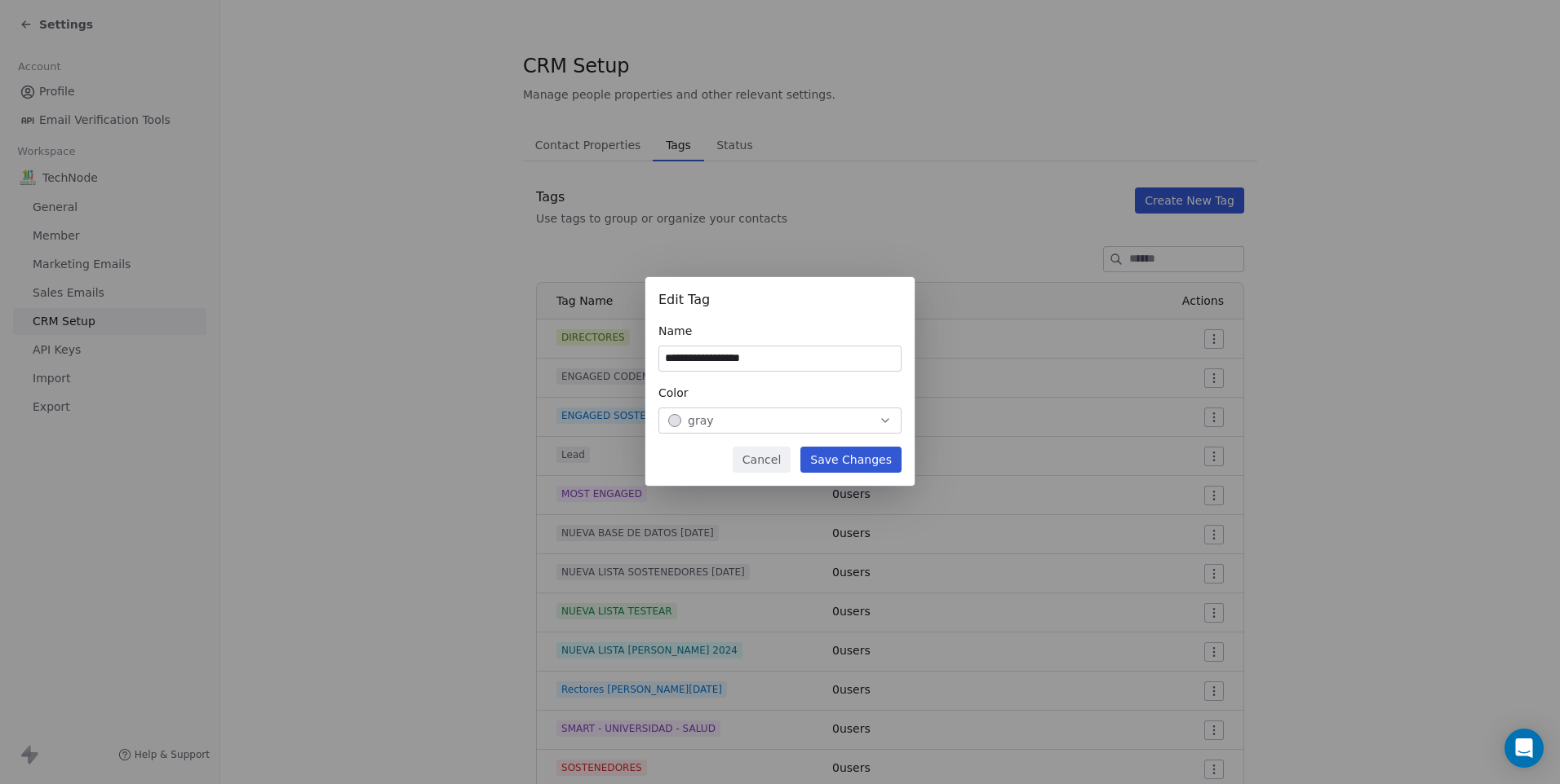
click at [700, 354] on input "**********" at bounding box center [780, 358] width 241 height 24
drag, startPoint x: 722, startPoint y: 356, endPoint x: 530, endPoint y: 356, distance: 192.0
click at [530, 356] on div "**********" at bounding box center [780, 392] width 1560 height 282
type input "**********"
click at [845, 463] on button "Save Changes" at bounding box center [850, 460] width 101 height 26
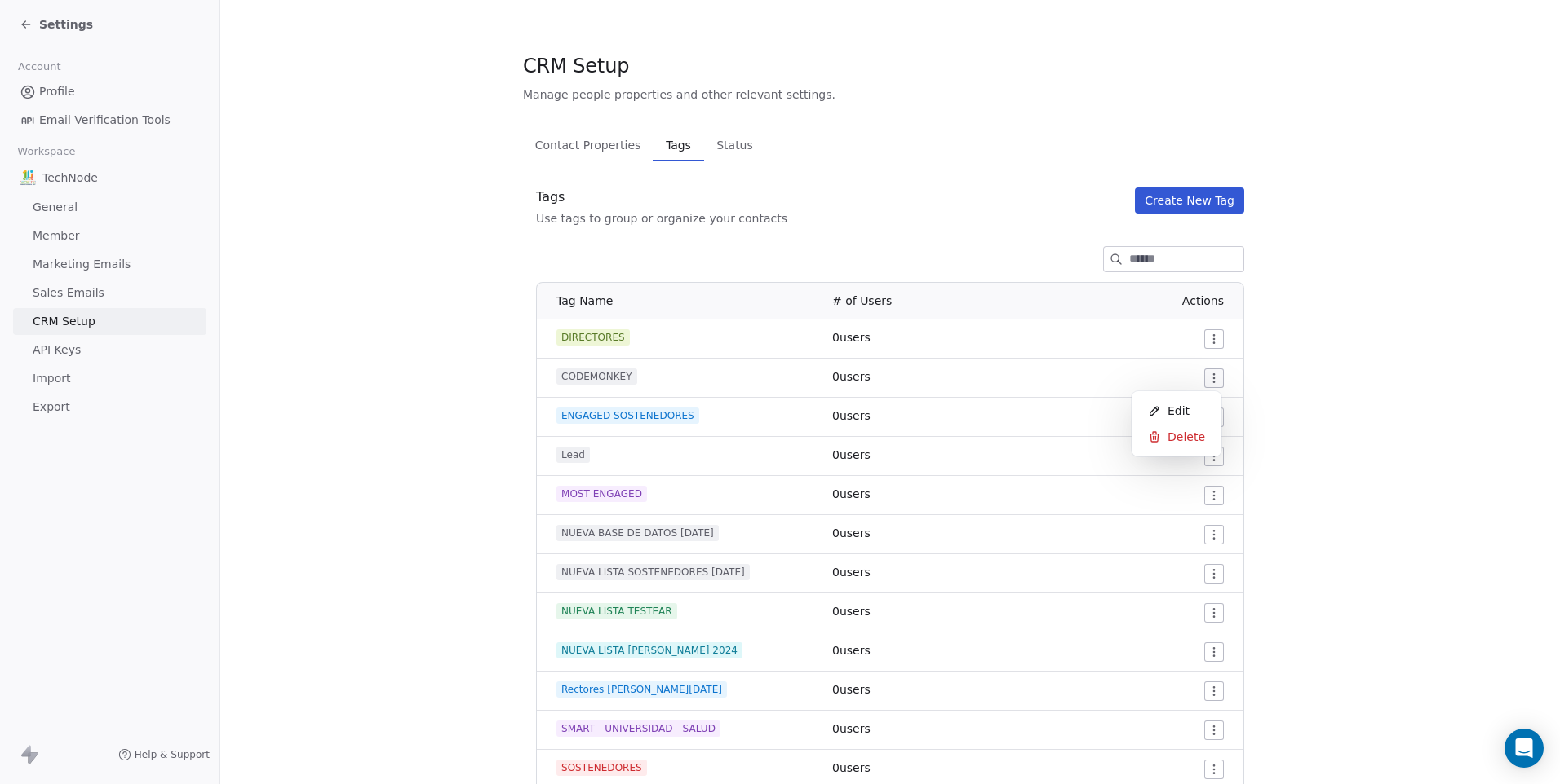
click at [1204, 380] on html "Settings Account Profile Email Verification Tools Workspace TechNode General Me…" at bounding box center [780, 392] width 1560 height 784
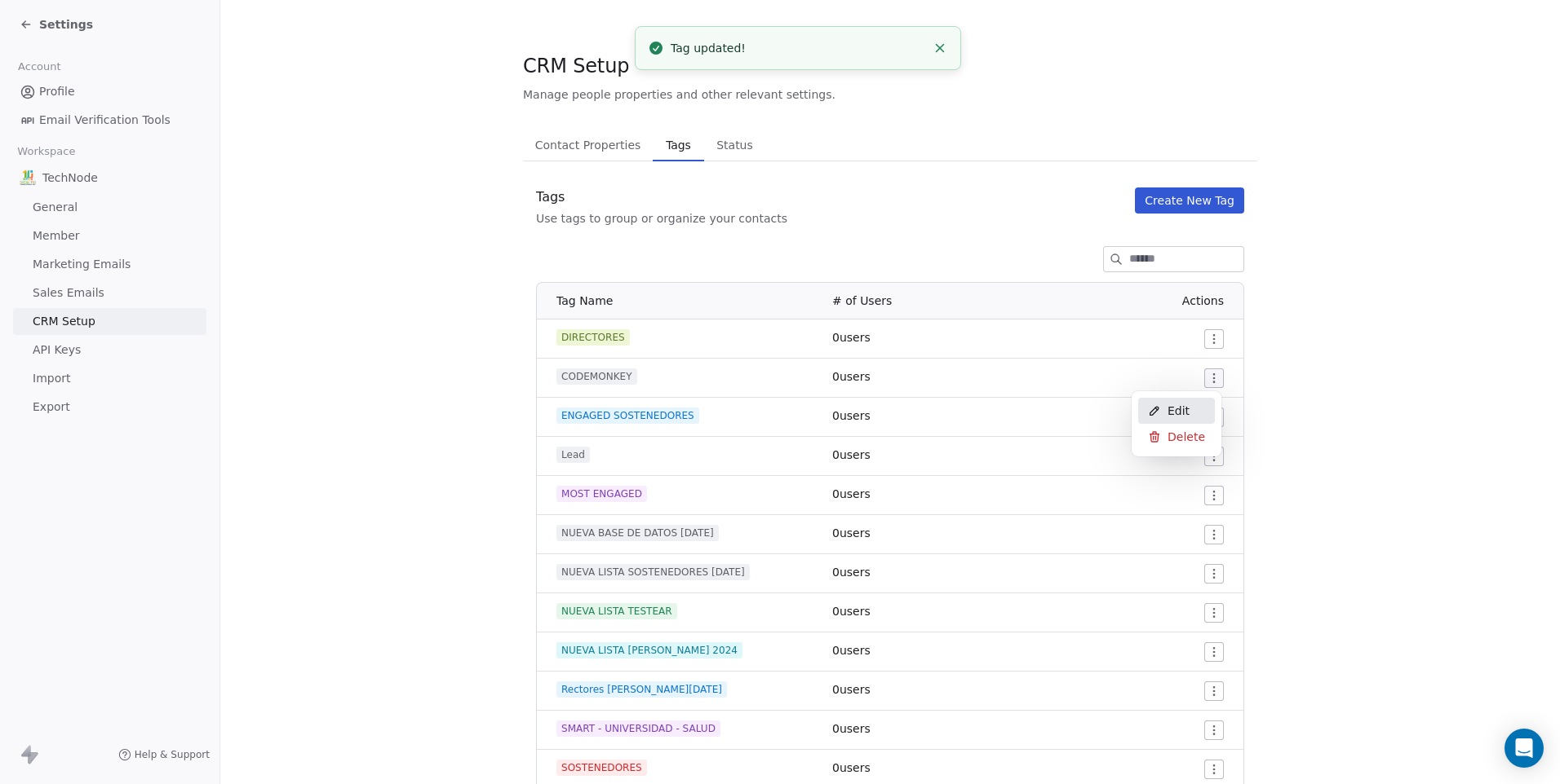
click at [1161, 417] on div "Edit" at bounding box center [1176, 410] width 76 height 26
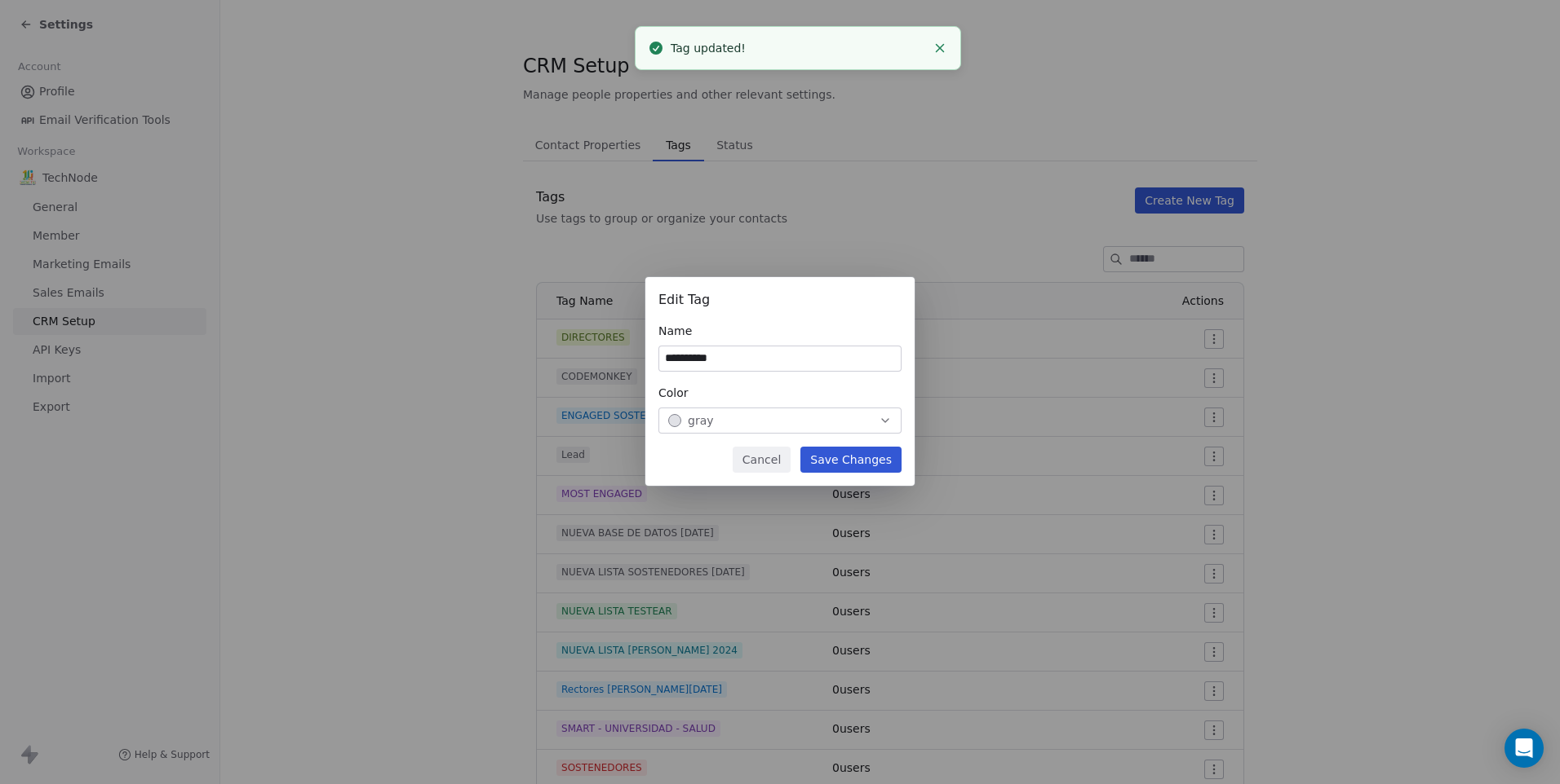
click at [672, 418] on div "button" at bounding box center [675, 421] width 14 height 14
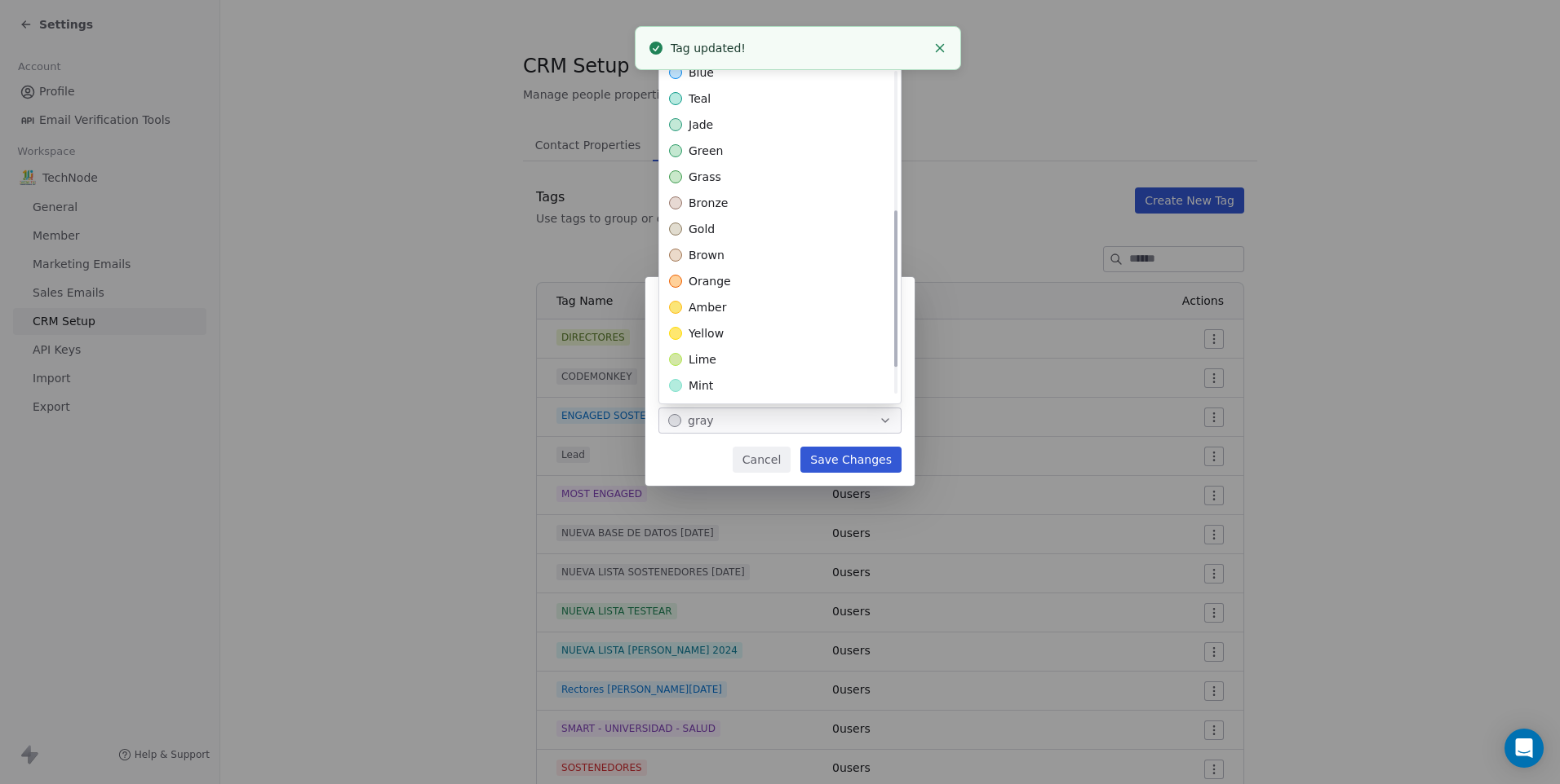
scroll to position [349, 0]
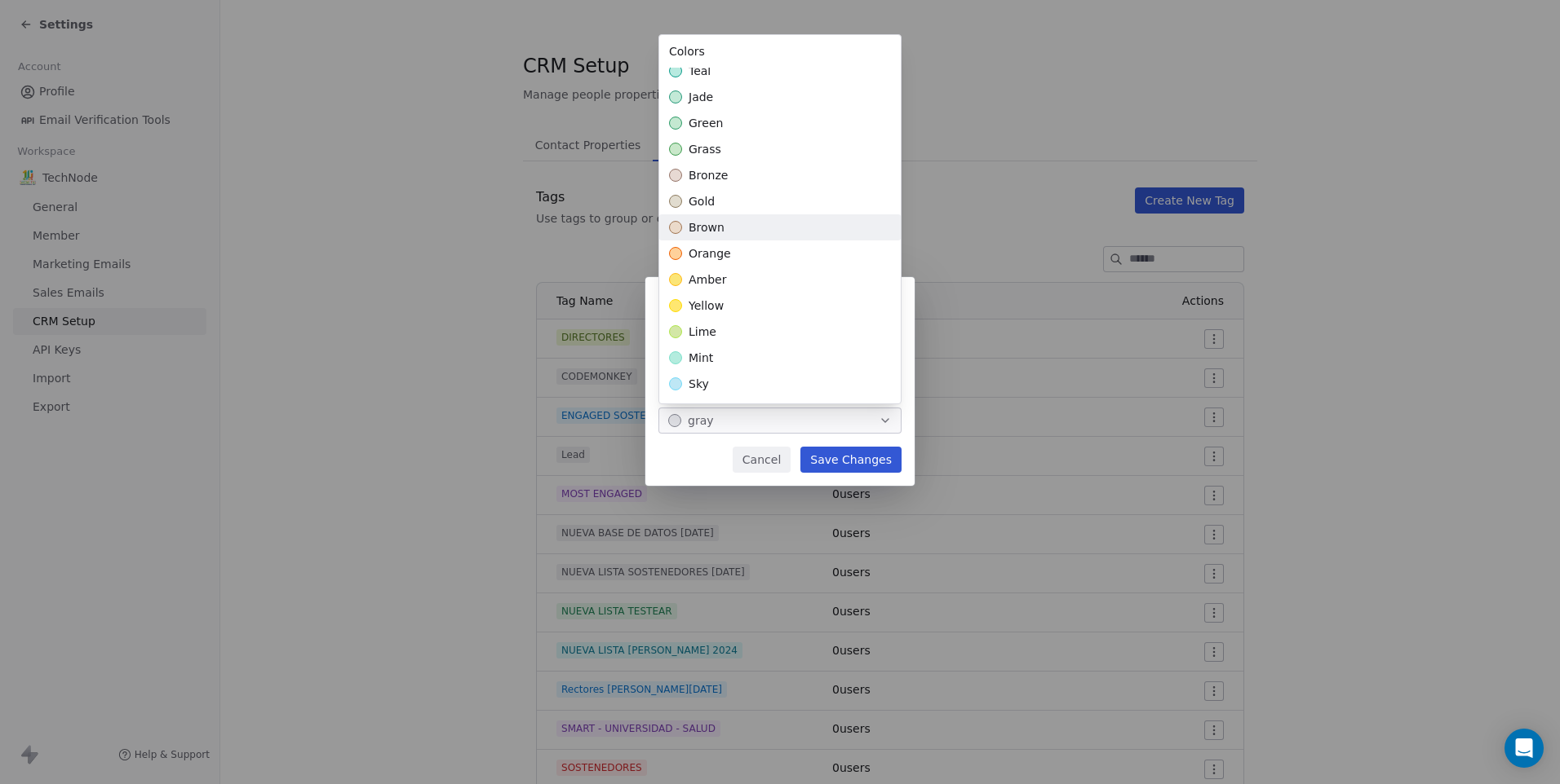
click at [723, 228] on div "brown" at bounding box center [780, 227] width 241 height 26
click at [1377, 375] on div "**********" at bounding box center [780, 392] width 1560 height 282
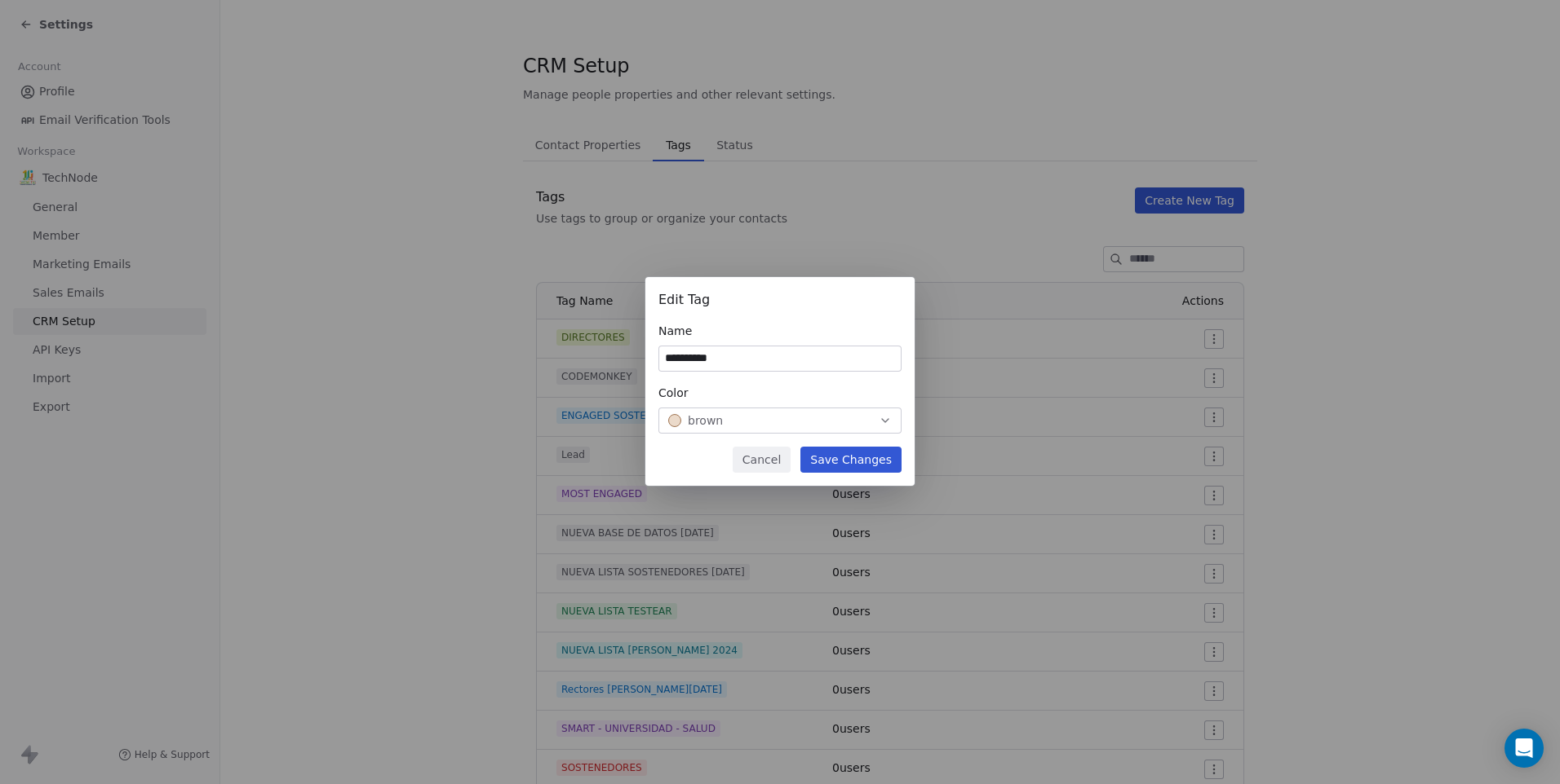
click at [835, 463] on button "Save Changes" at bounding box center [850, 460] width 101 height 26
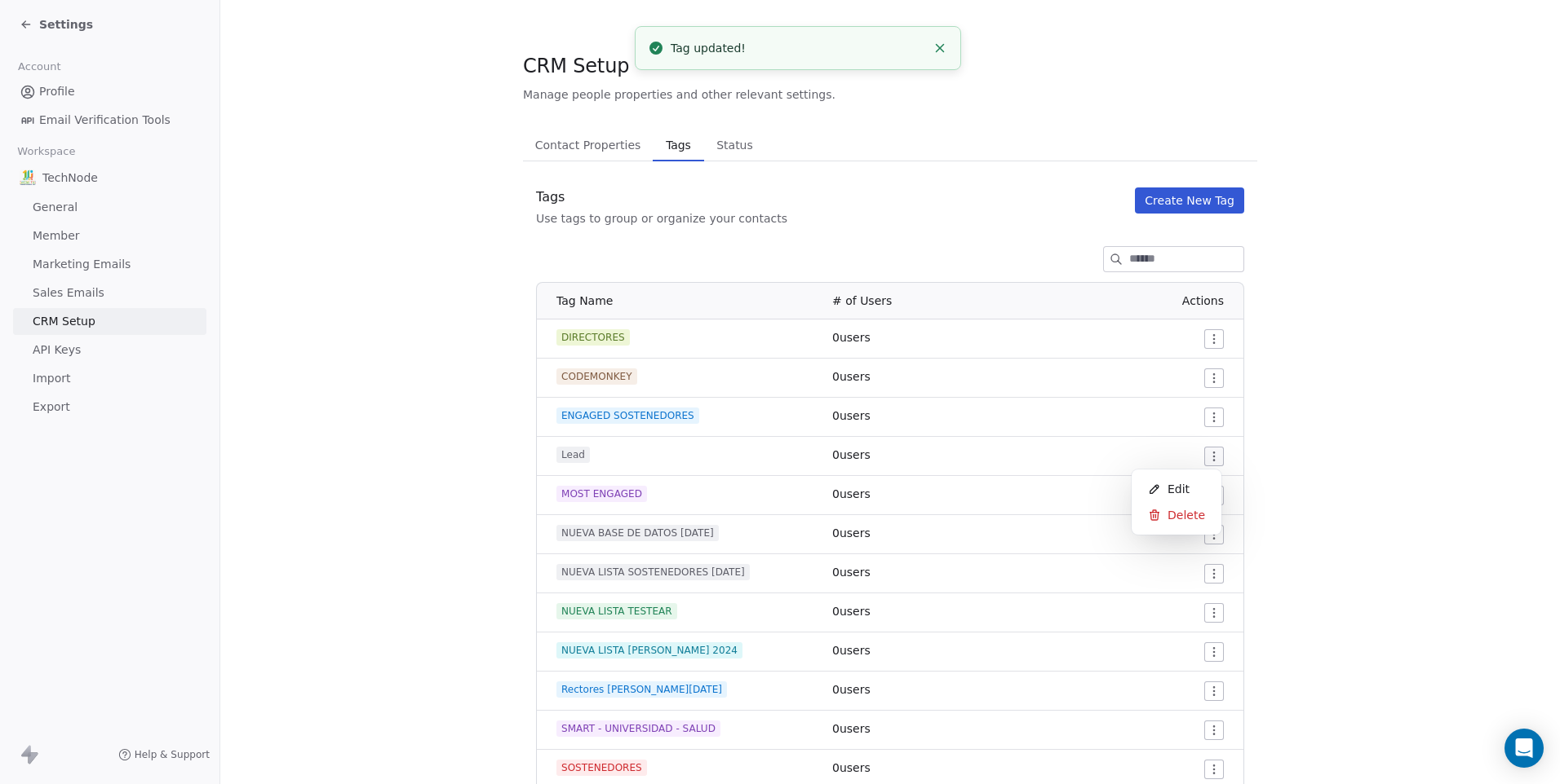
click at [1212, 457] on html "Settings Account Profile Email Verification Tools Workspace TechNode General Me…" at bounding box center [780, 392] width 1560 height 784
click at [1199, 517] on span "Delete" at bounding box center [1185, 515] width 38 height 16
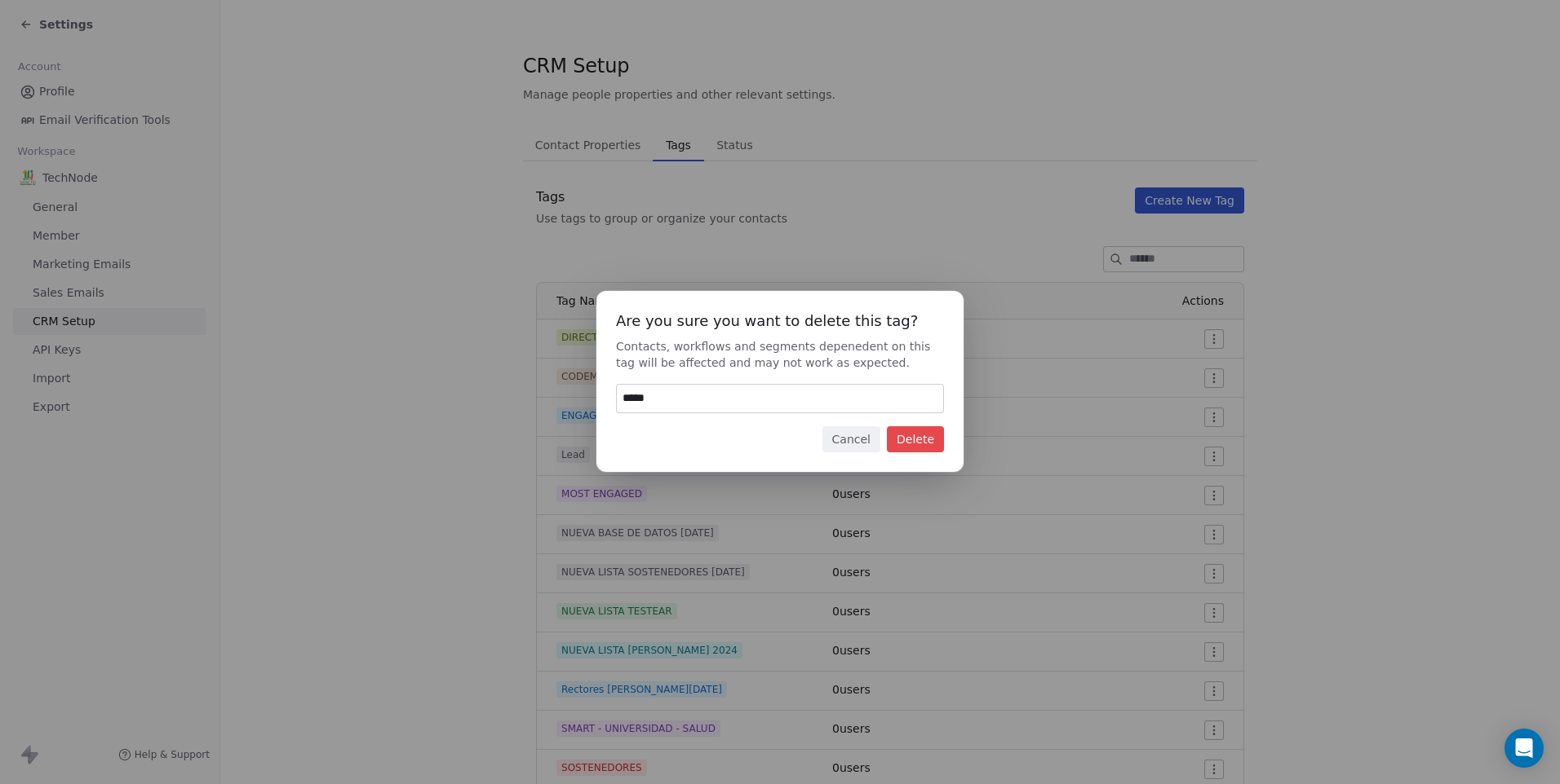
type input "******"
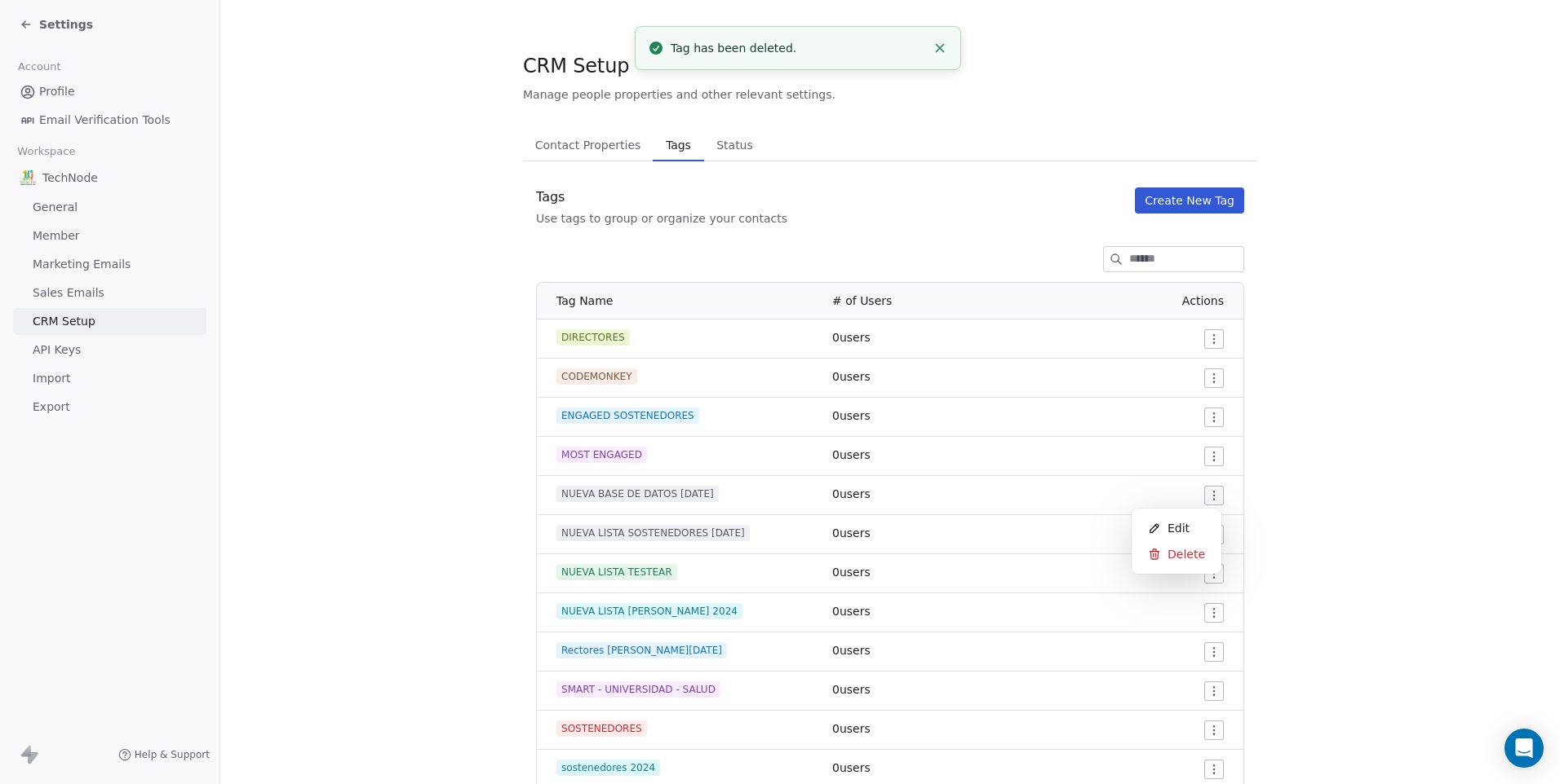
click at [1207, 494] on html "Settings Account Profile Email Verification Tools Workspace TechNode General Me…" at bounding box center [780, 392] width 1560 height 784
click at [1191, 561] on span "Delete" at bounding box center [1185, 554] width 38 height 16
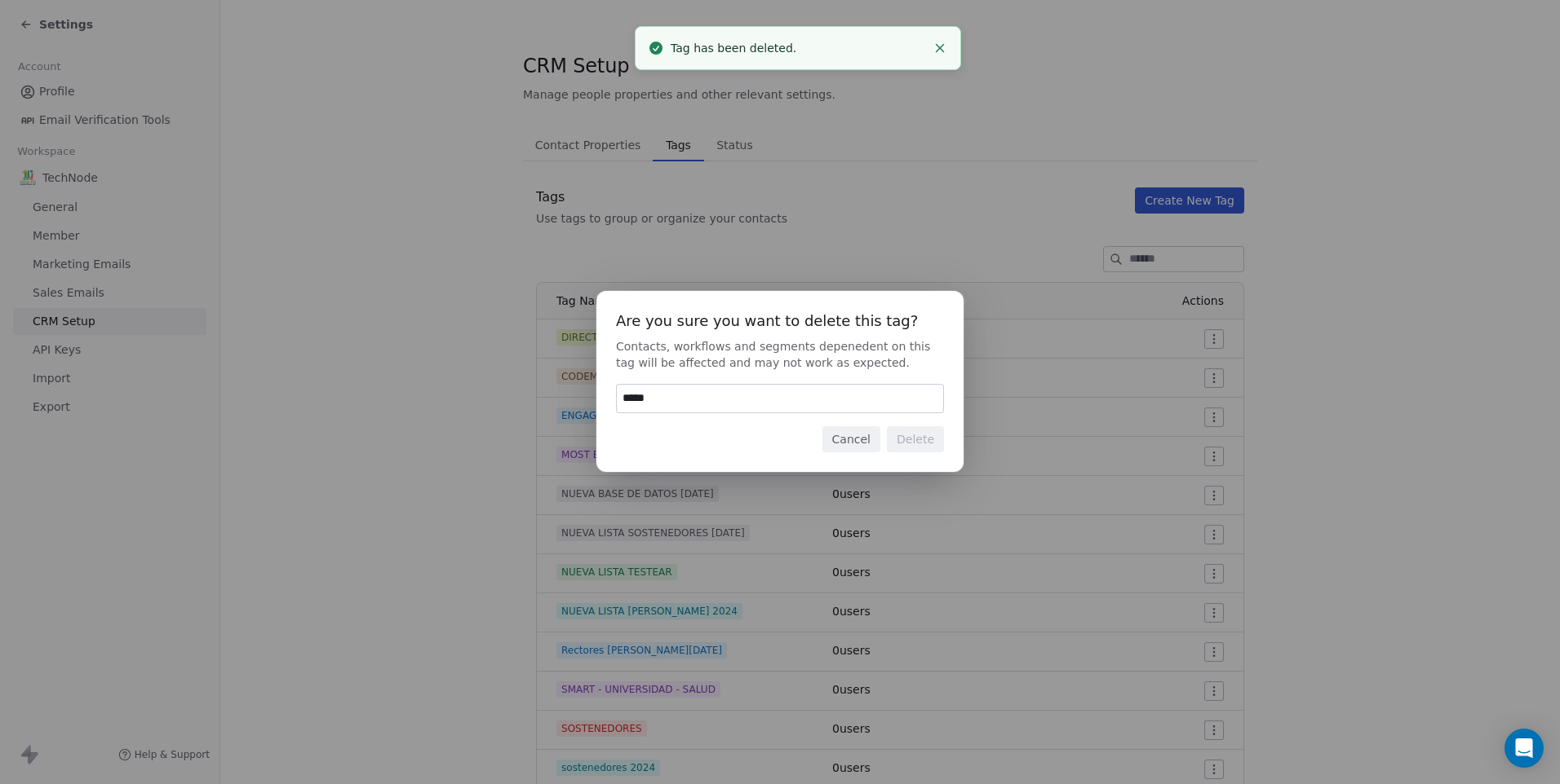
type input "******"
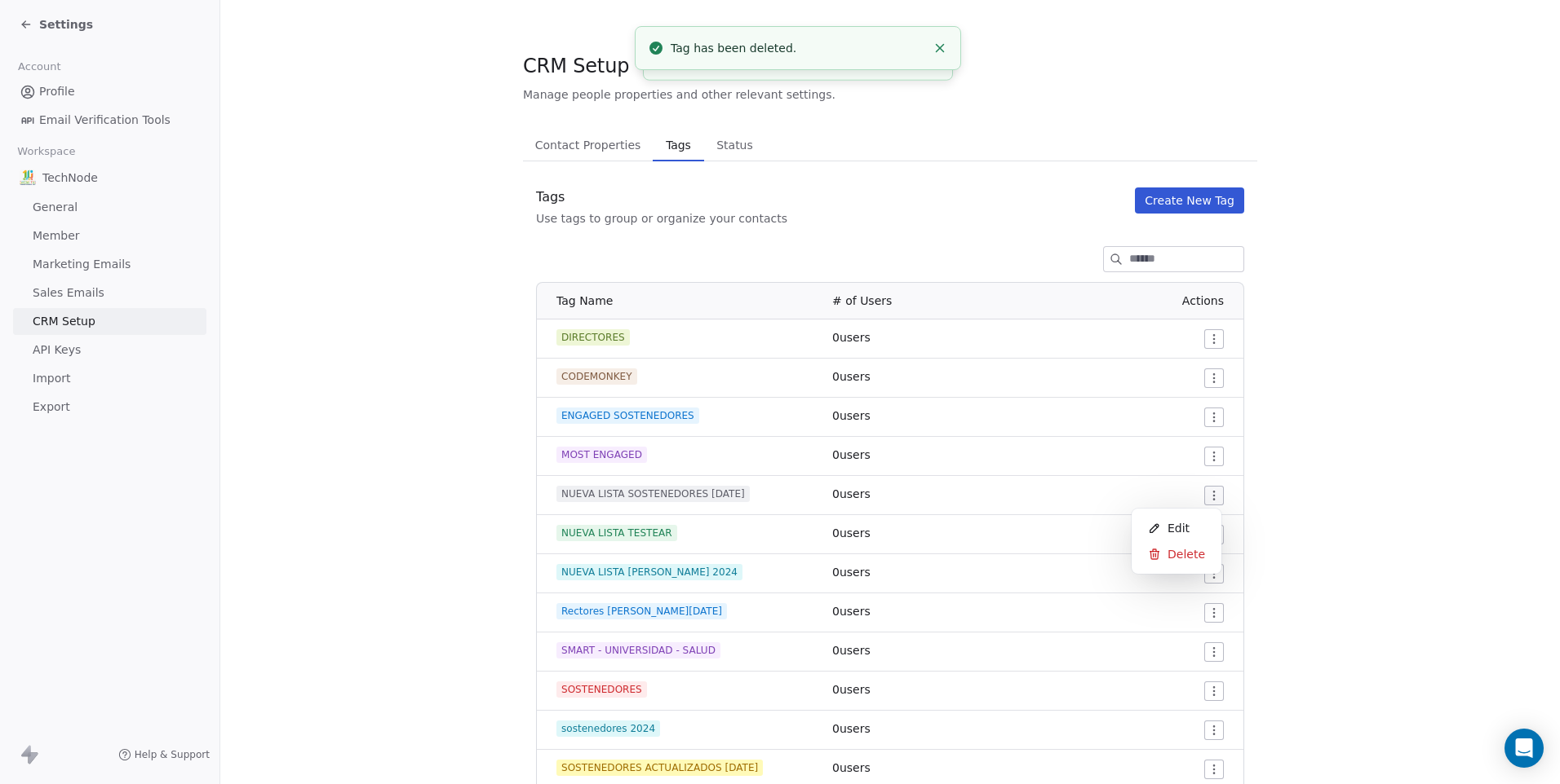
click at [1205, 490] on html "Settings Account Profile Email Verification Tools Workspace TechNode General Me…" at bounding box center [780, 392] width 1560 height 784
click at [1177, 558] on span "Delete" at bounding box center [1185, 554] width 38 height 16
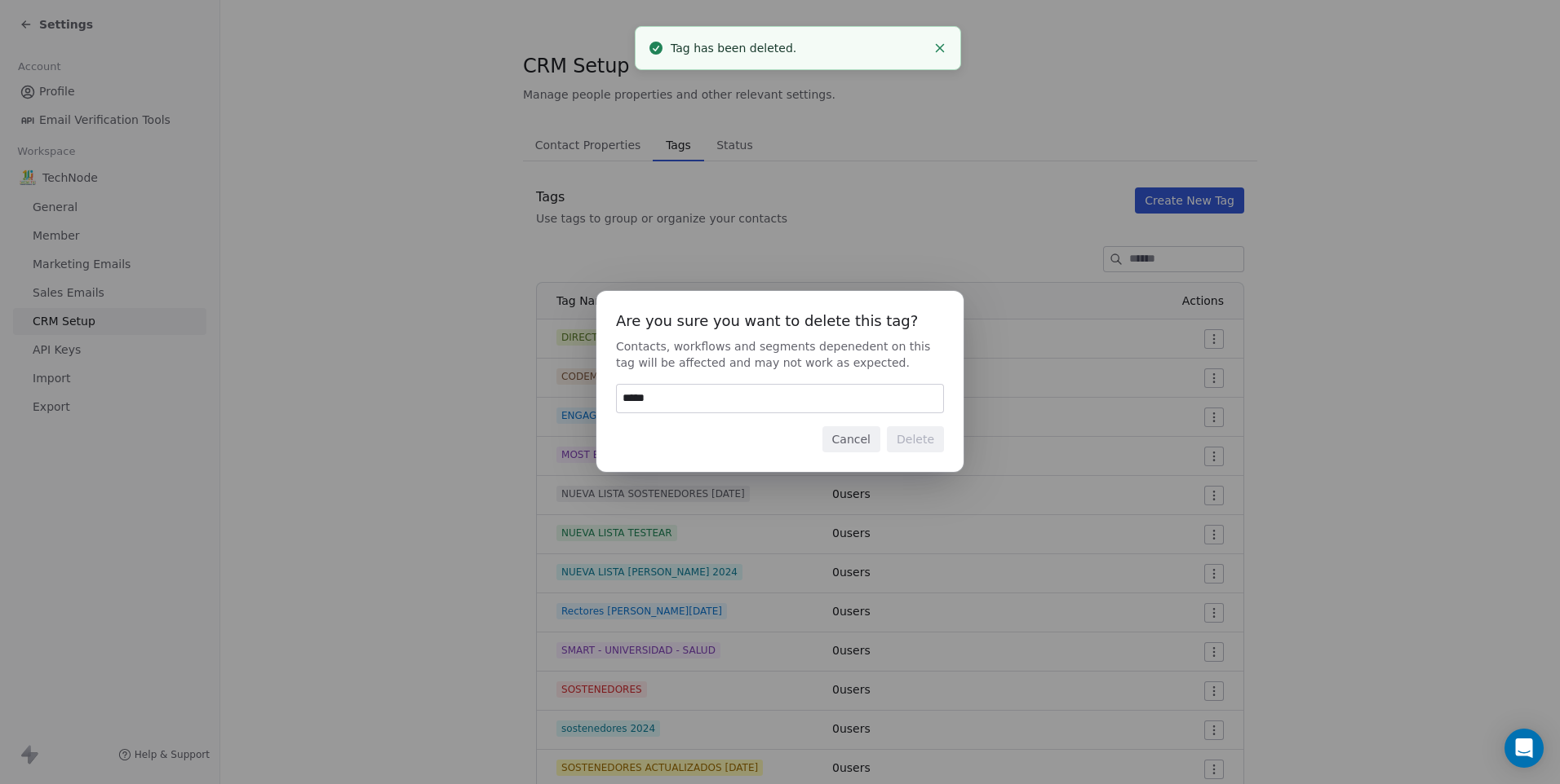
type input "******"
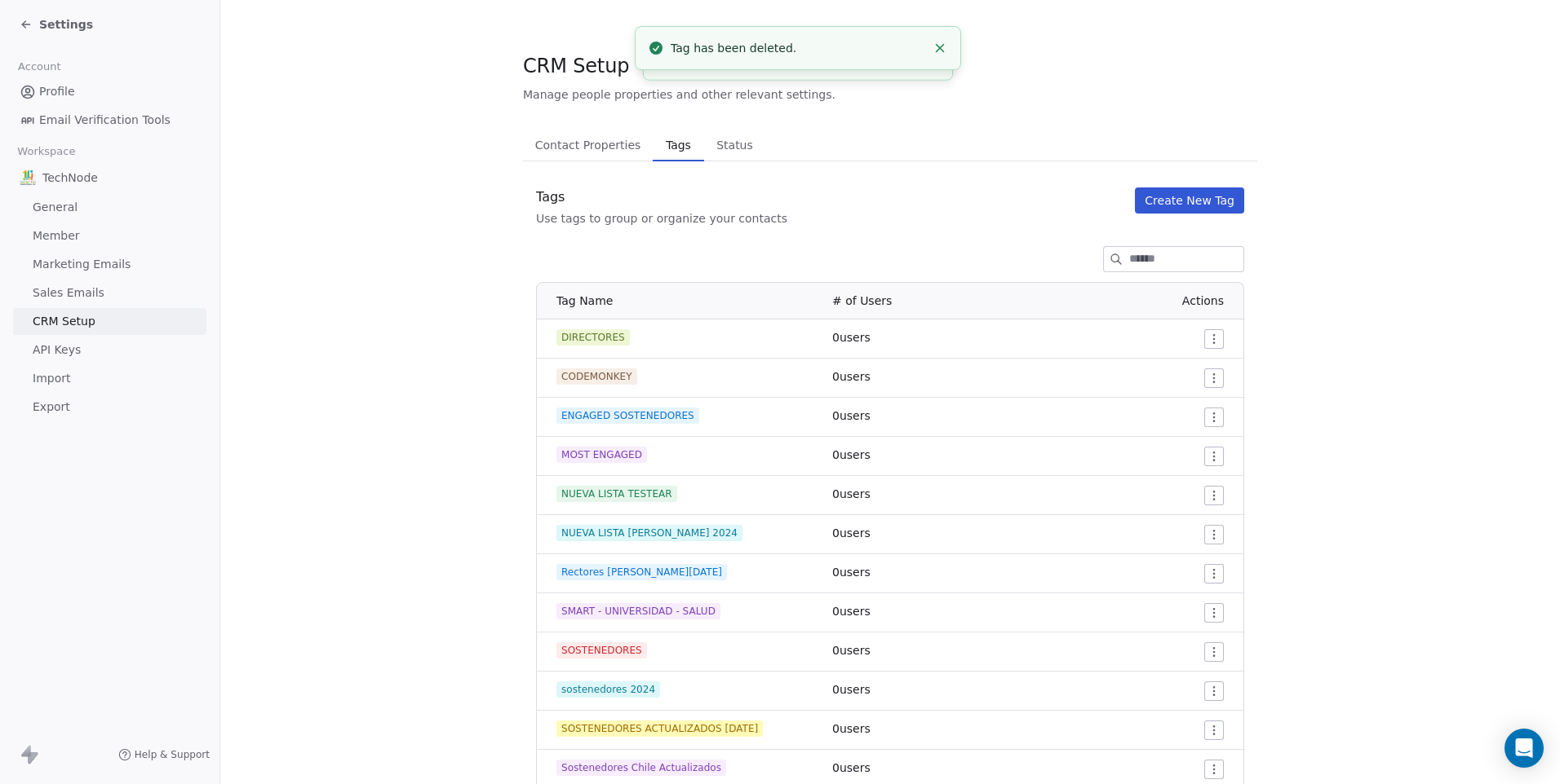
click at [1205, 492] on html "Settings Account Profile Email Verification Tools Workspace TechNode General Me…" at bounding box center [780, 392] width 1560 height 784
click at [1146, 562] on div "Delete" at bounding box center [1176, 554] width 76 height 26
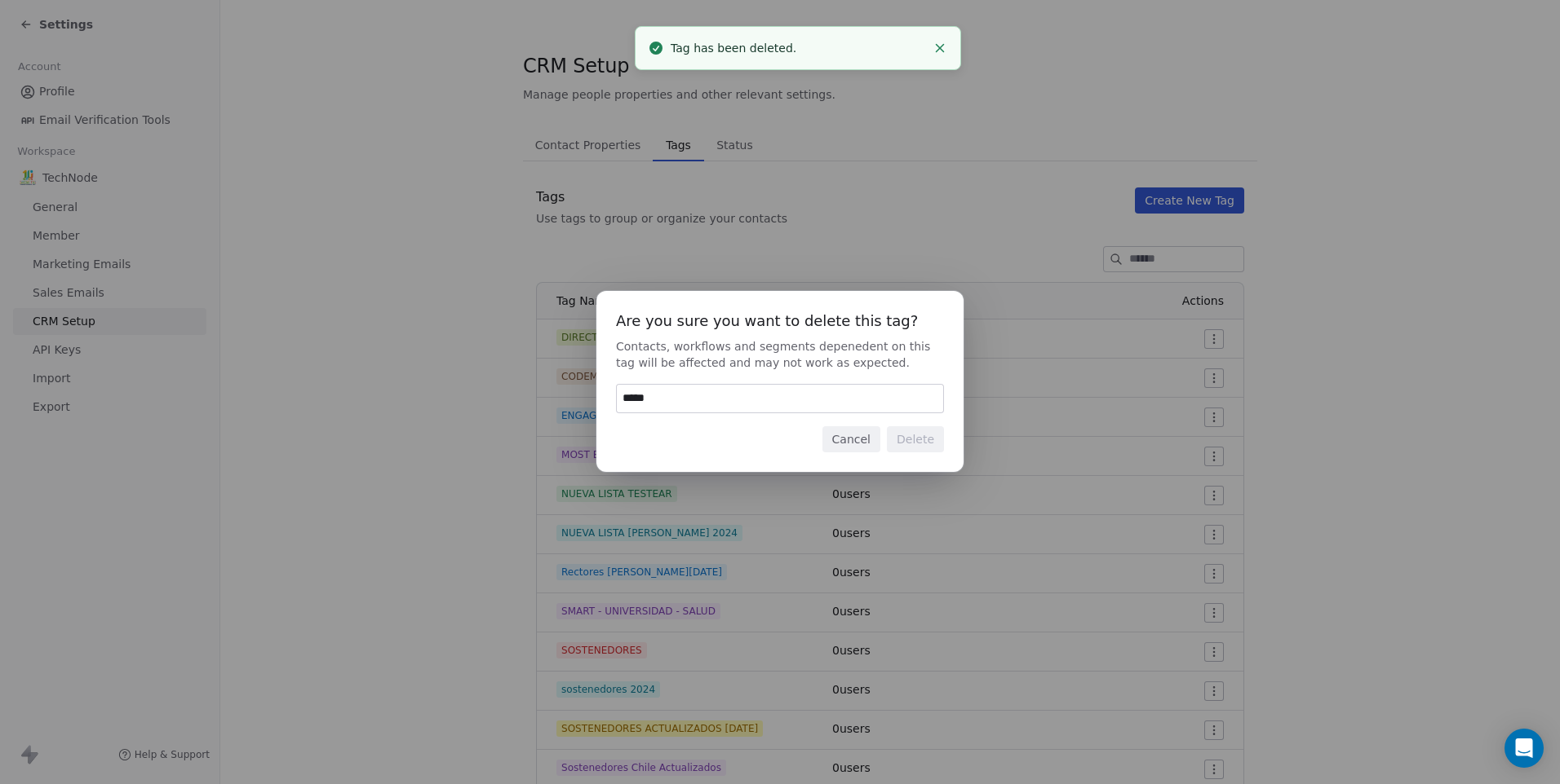
type input "******"
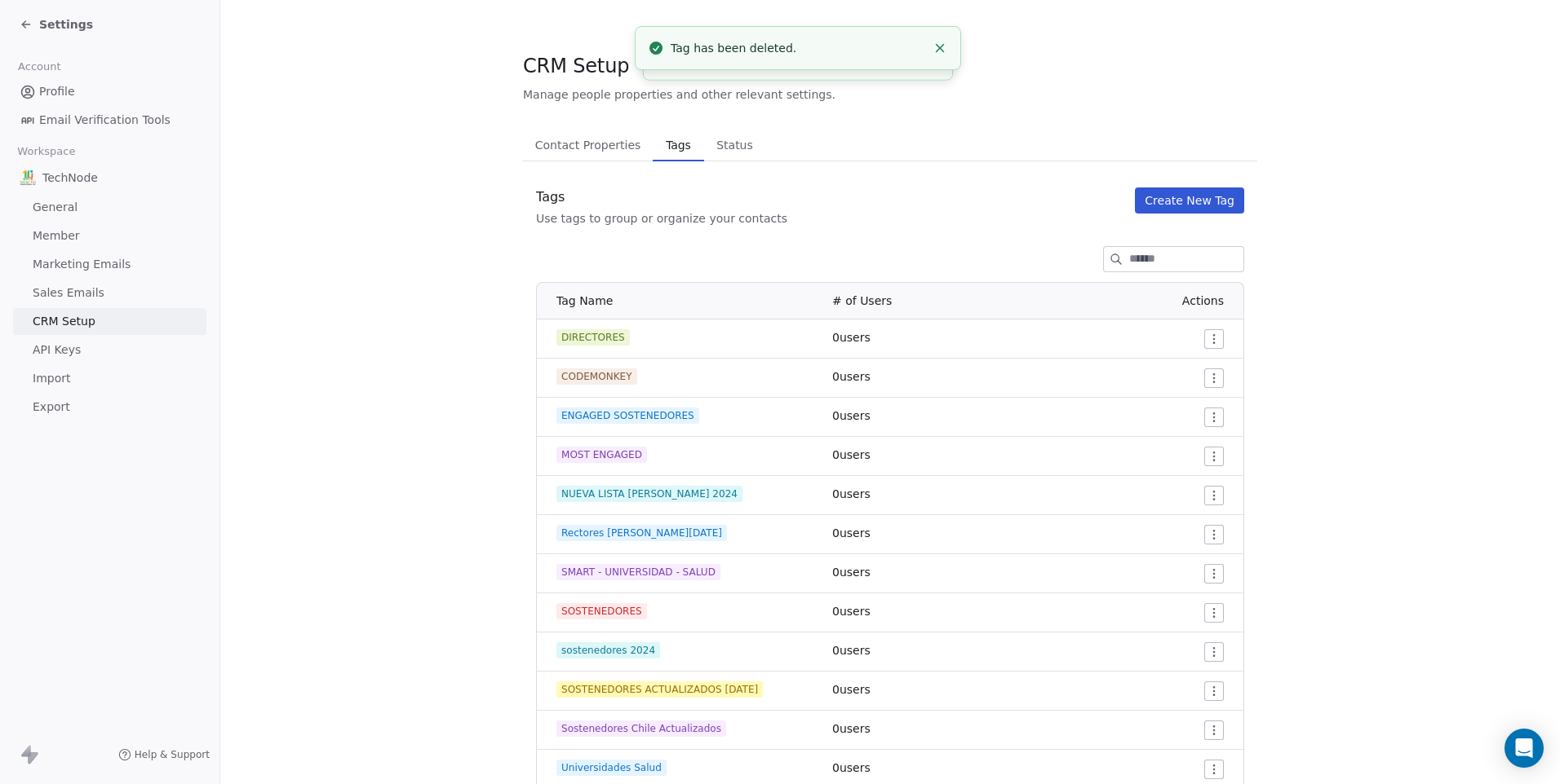
click at [1207, 531] on html "Settings Account Profile Email Verification Tools Workspace TechNode General Me…" at bounding box center [780, 392] width 1560 height 784
click at [1168, 593] on span "Delete" at bounding box center [1185, 593] width 38 height 16
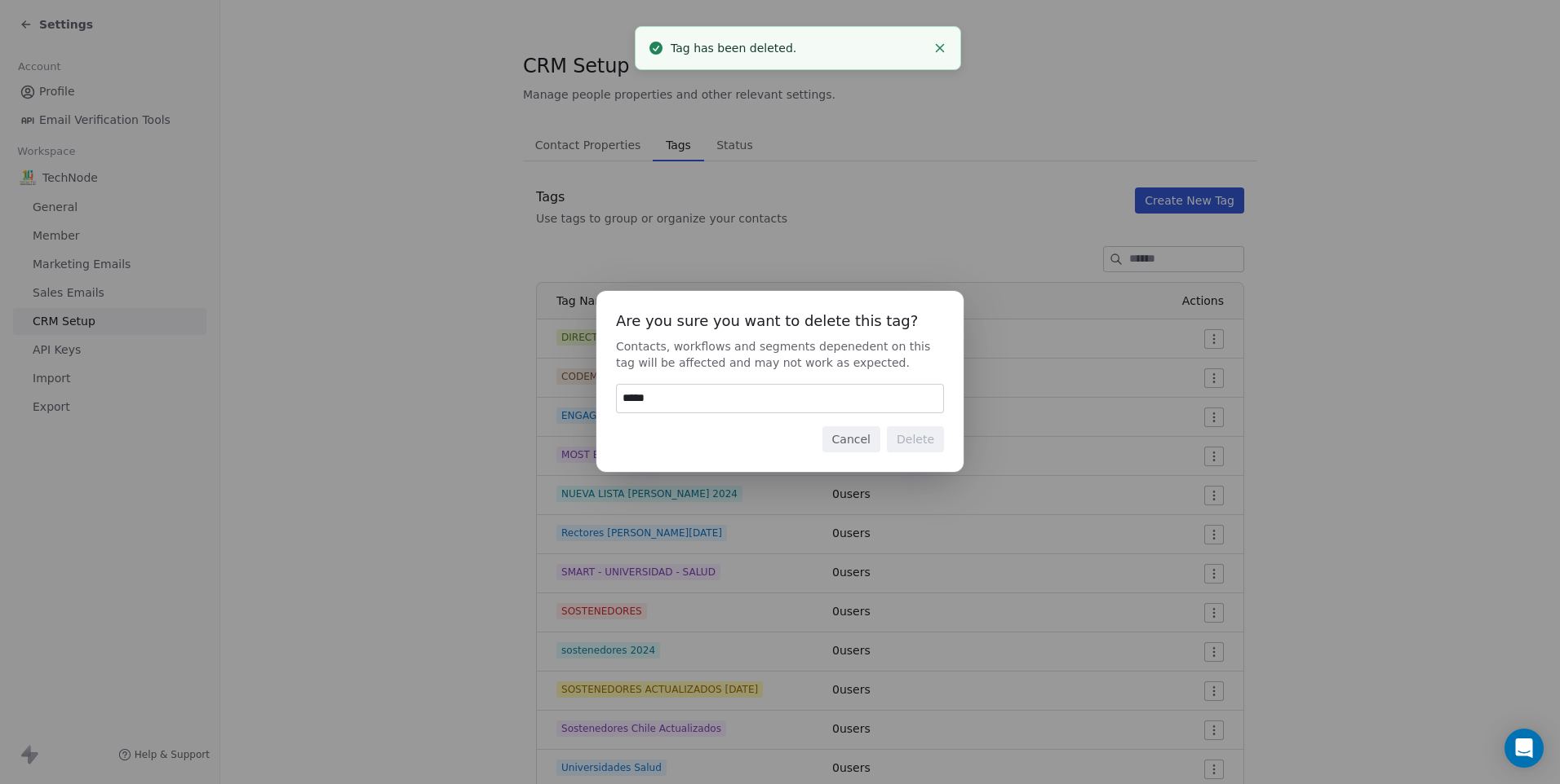
type input "******"
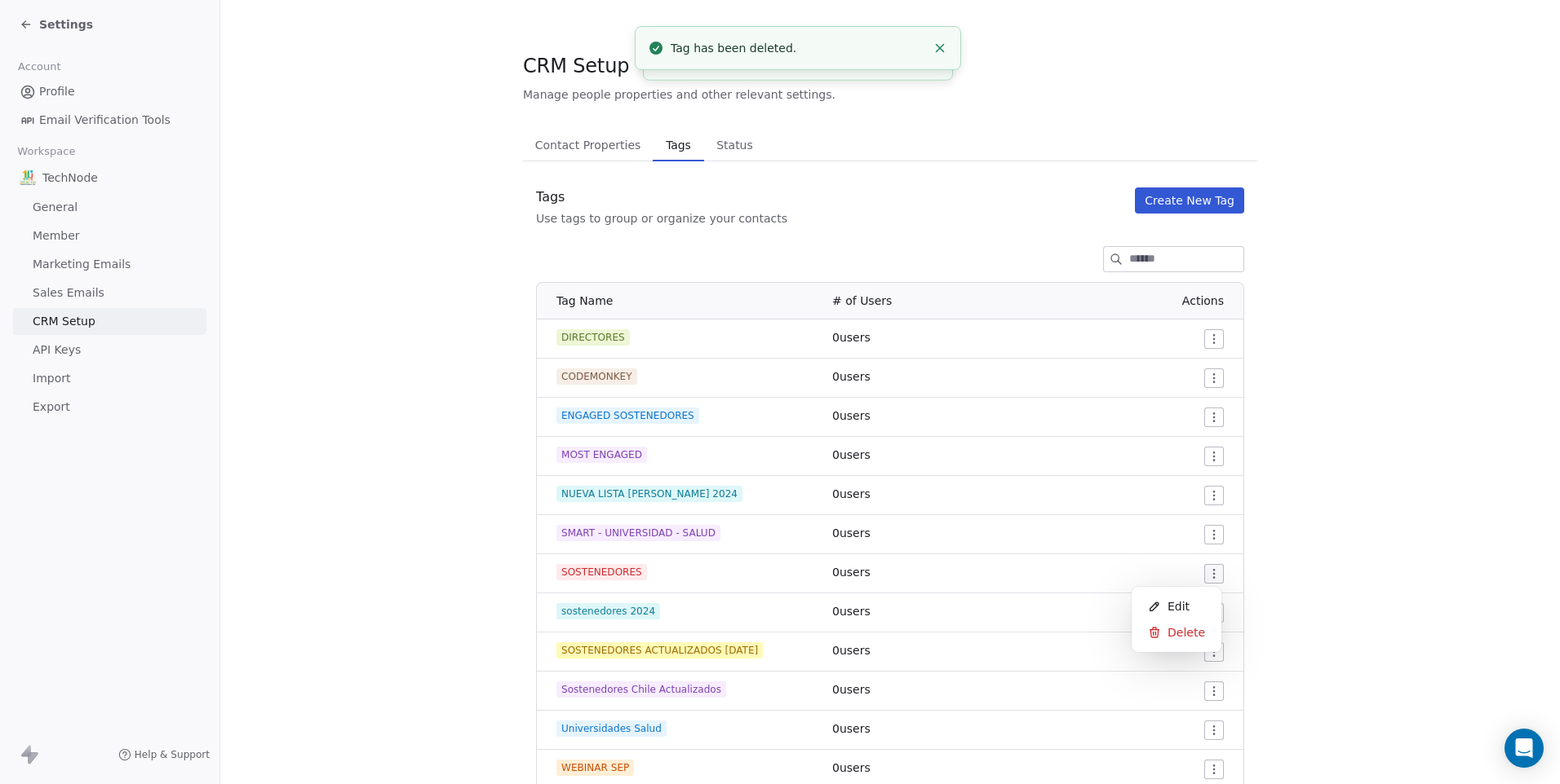
click at [1202, 569] on html "Settings Account Profile Email Verification Tools Workspace TechNode General Me…" at bounding box center [780, 392] width 1560 height 784
click at [1183, 631] on span "Delete" at bounding box center [1185, 632] width 38 height 16
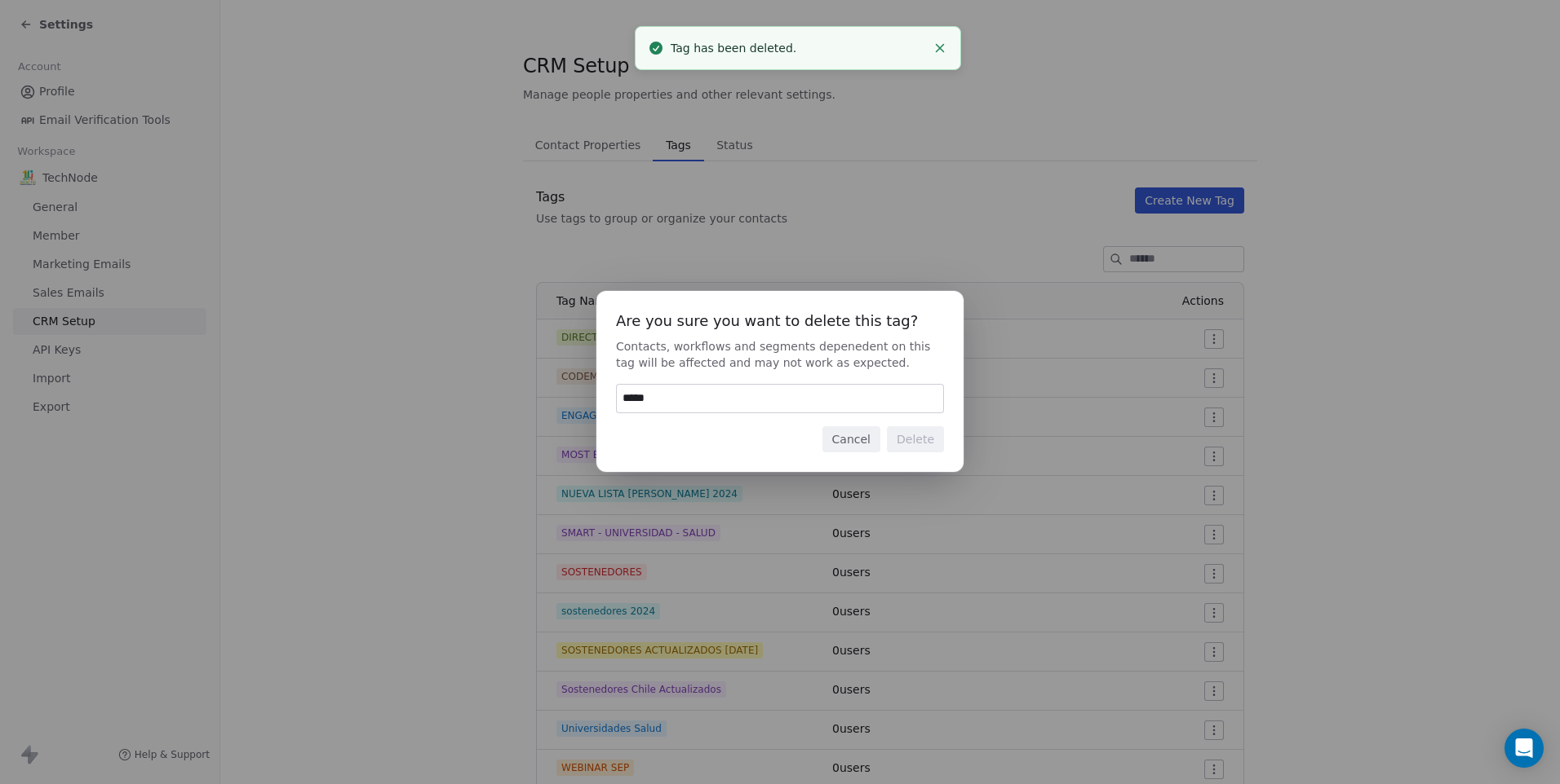
type input "******"
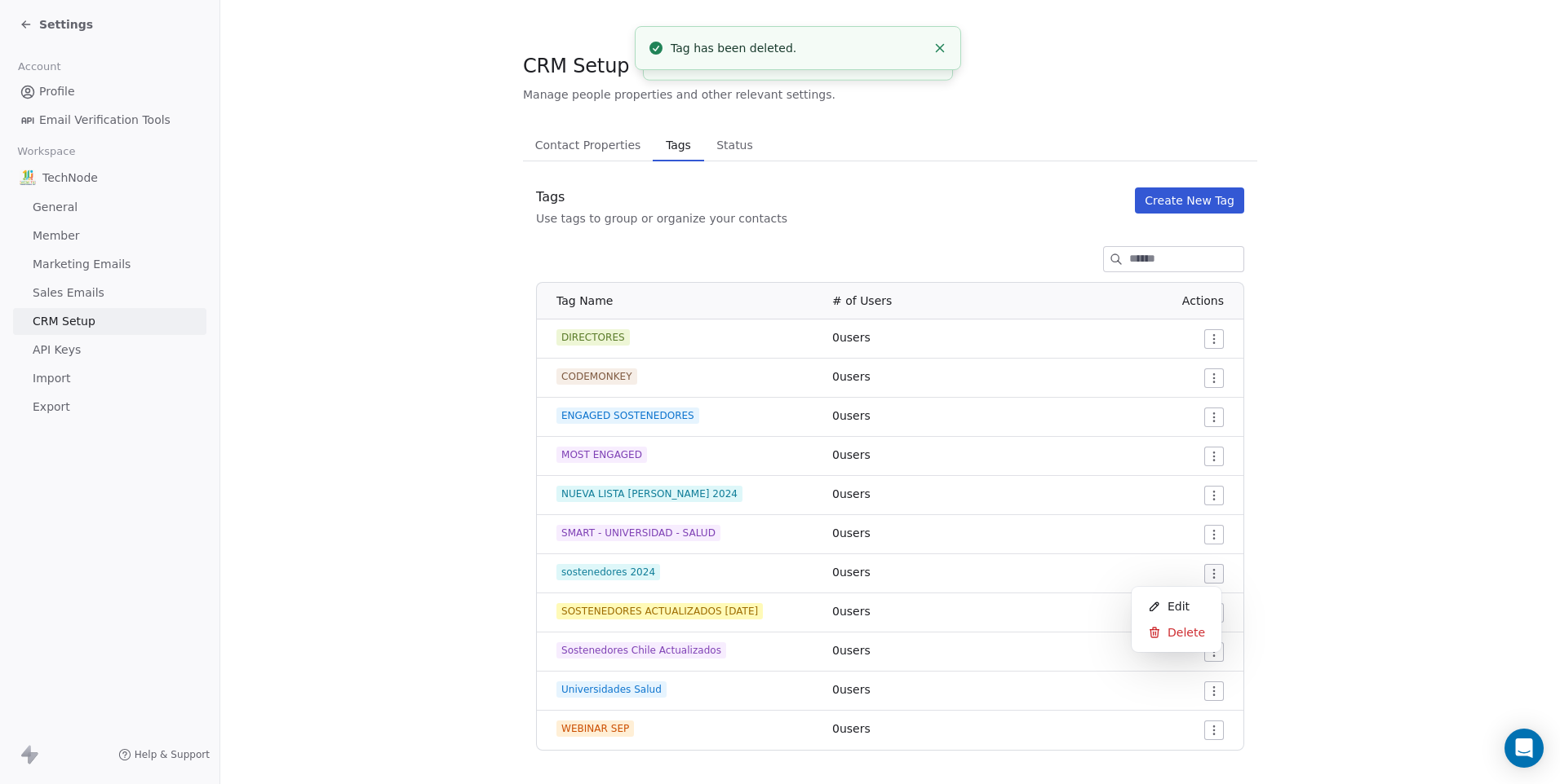
click at [1204, 573] on html "Settings Account Profile Email Verification Tools Workspace TechNode General Me…" at bounding box center [780, 392] width 1560 height 784
click at [1207, 631] on div "Delete" at bounding box center [1176, 632] width 76 height 26
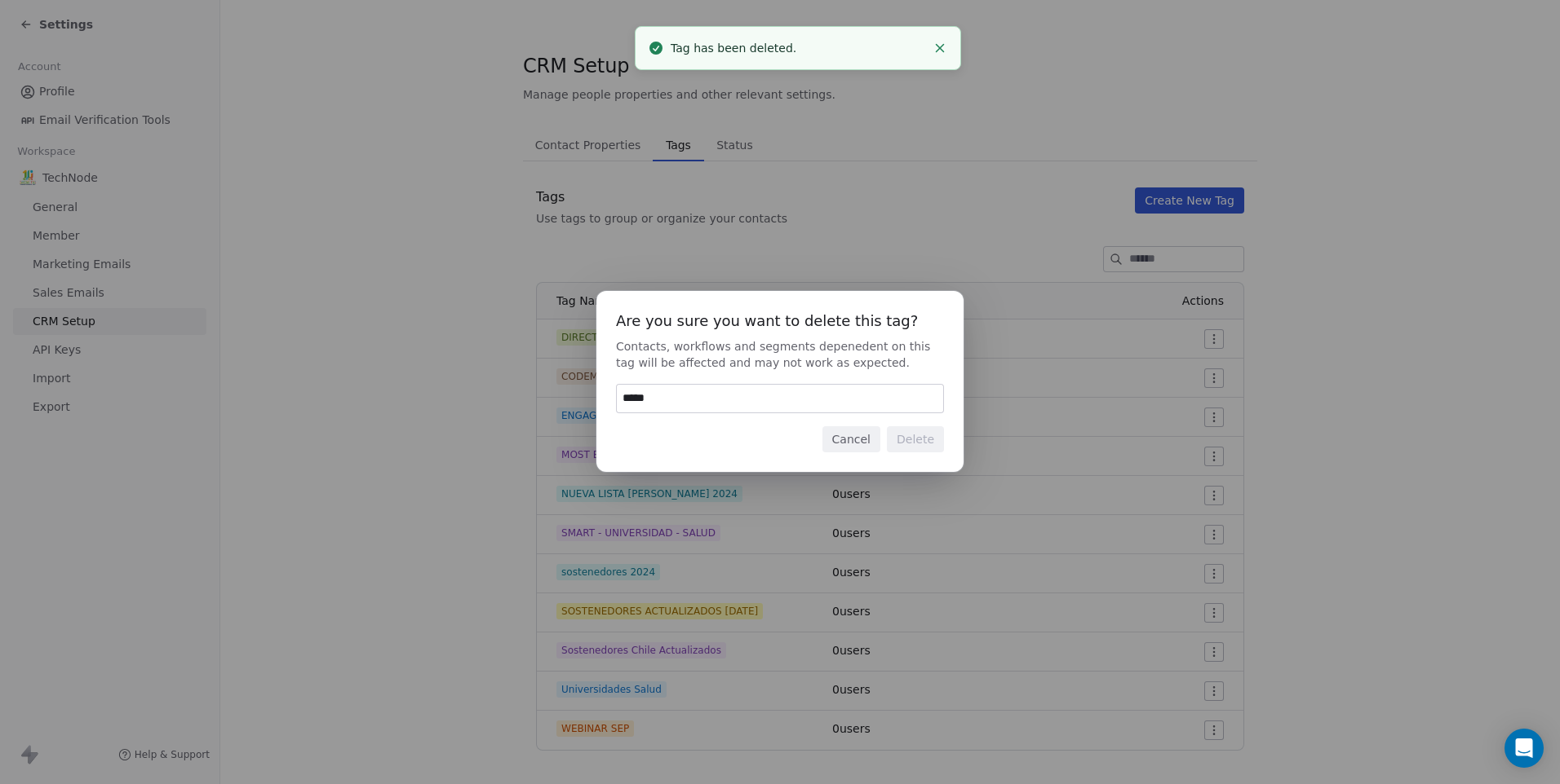
type input "******"
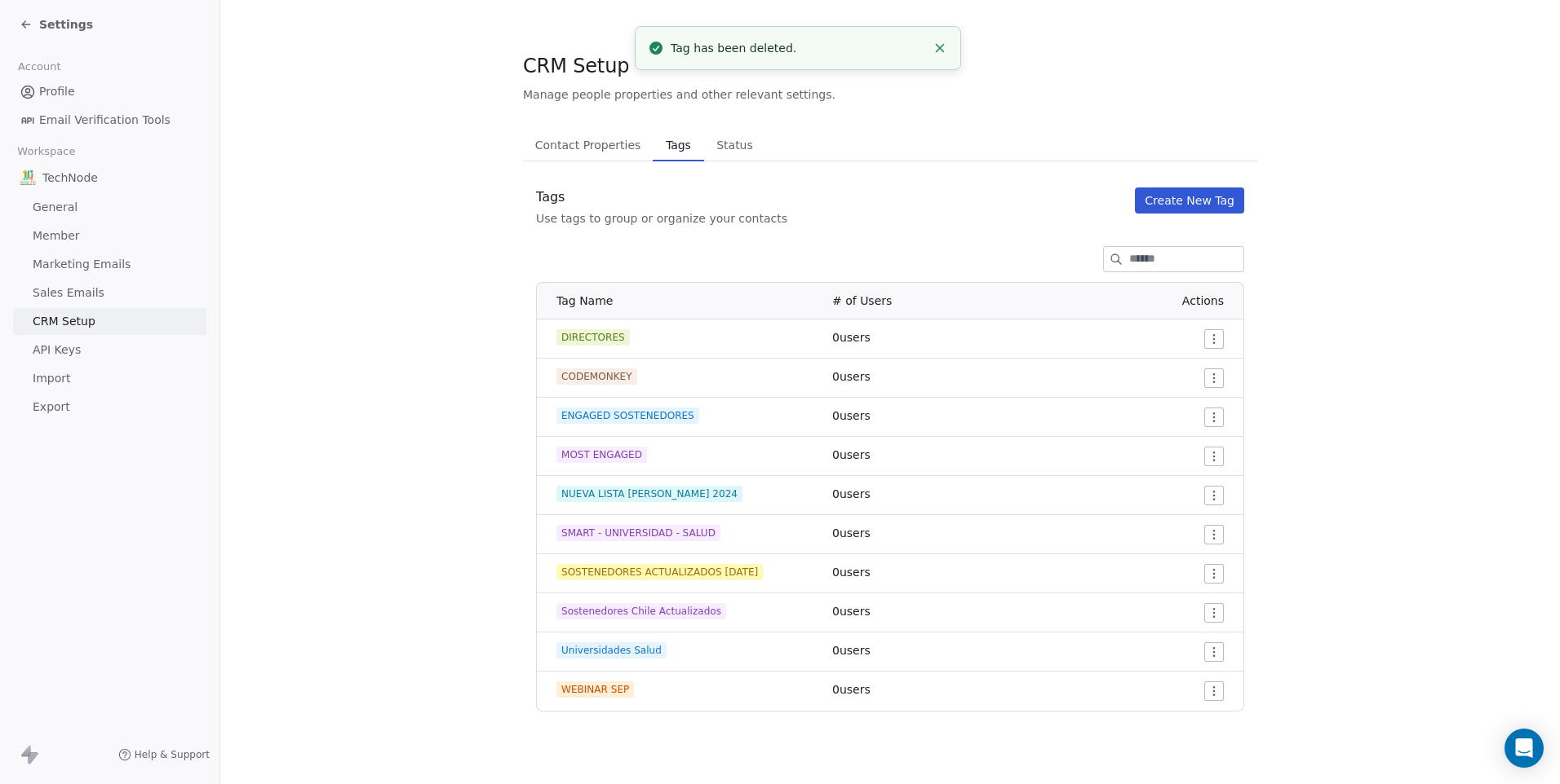
click at [1216, 578] on html "Settings Account Profile Email Verification Tools Workspace TechNode General Me…" at bounding box center [780, 392] width 1560 height 784
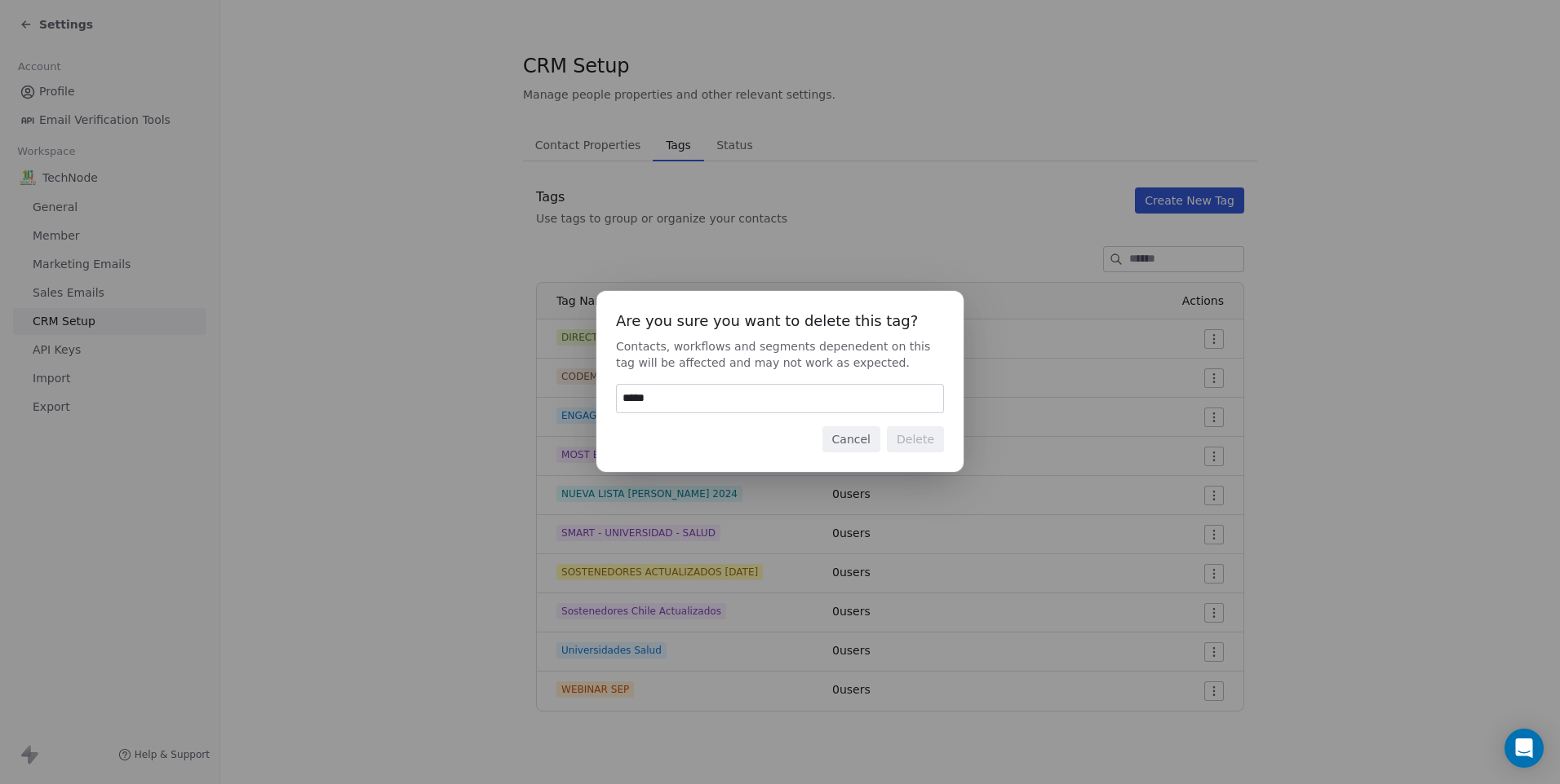
type input "******"
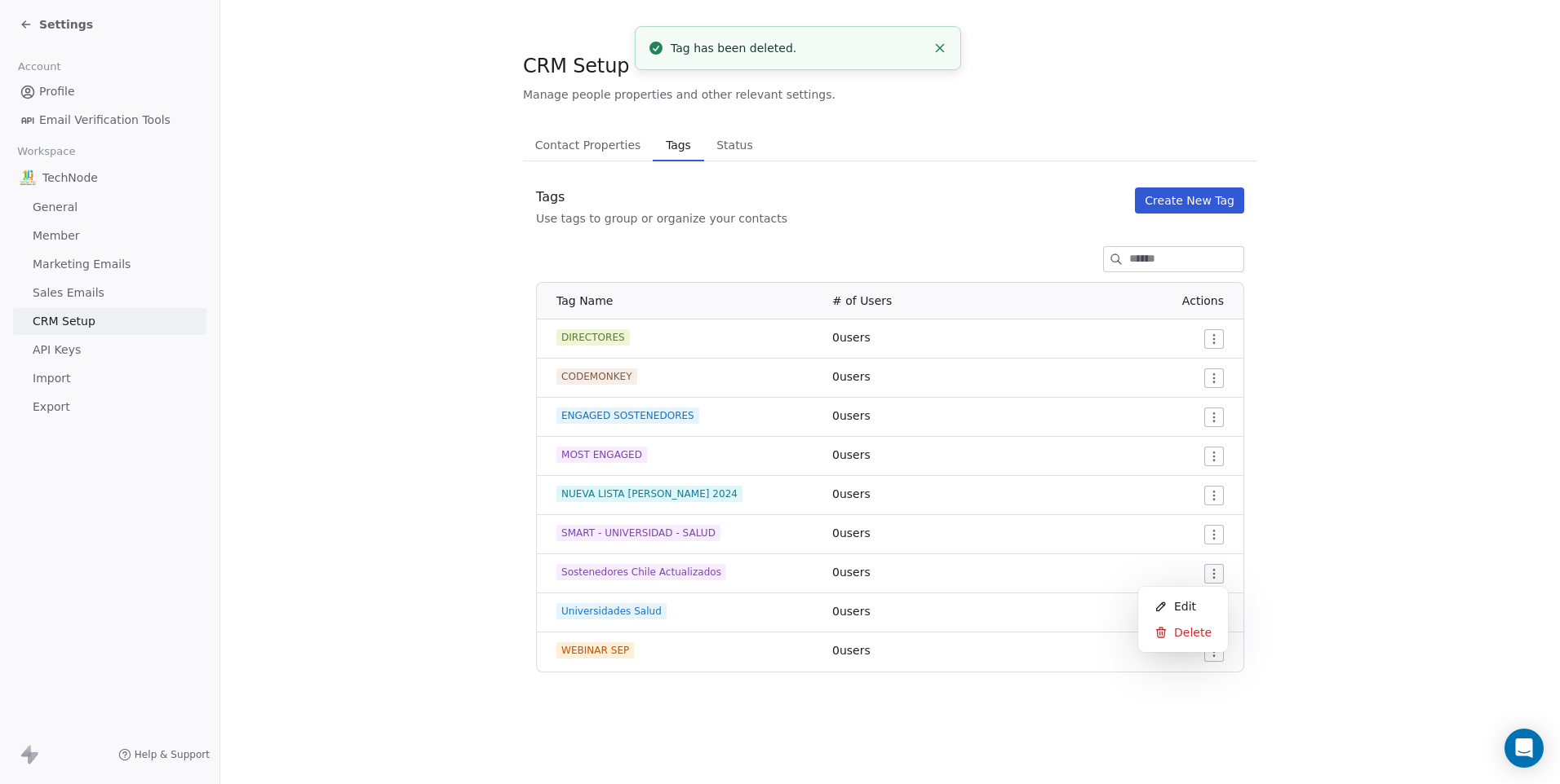
click at [1214, 576] on html "Settings Account Profile Email Verification Tools Workspace TechNode General Me…" at bounding box center [780, 392] width 1560 height 784
click at [964, 620] on html "Settings Account Profile Email Verification Tools Workspace TechNode General Me…" at bounding box center [780, 392] width 1560 height 784
click at [1215, 655] on html "Settings Account Profile Email Verification Tools Workspace TechNode General Me…" at bounding box center [780, 392] width 1560 height 784
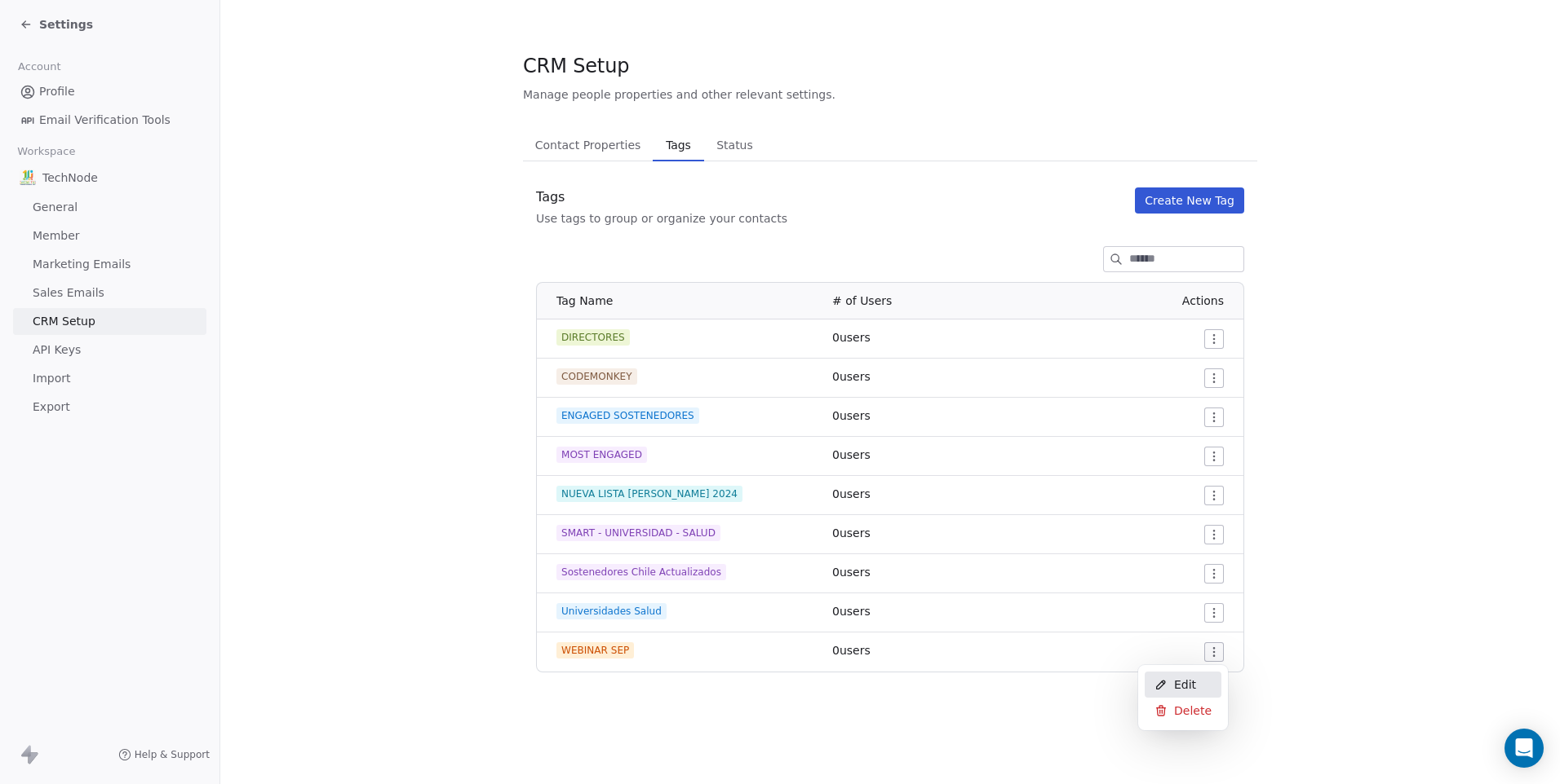
click at [1190, 681] on span "Edit" at bounding box center [1184, 685] width 22 height 16
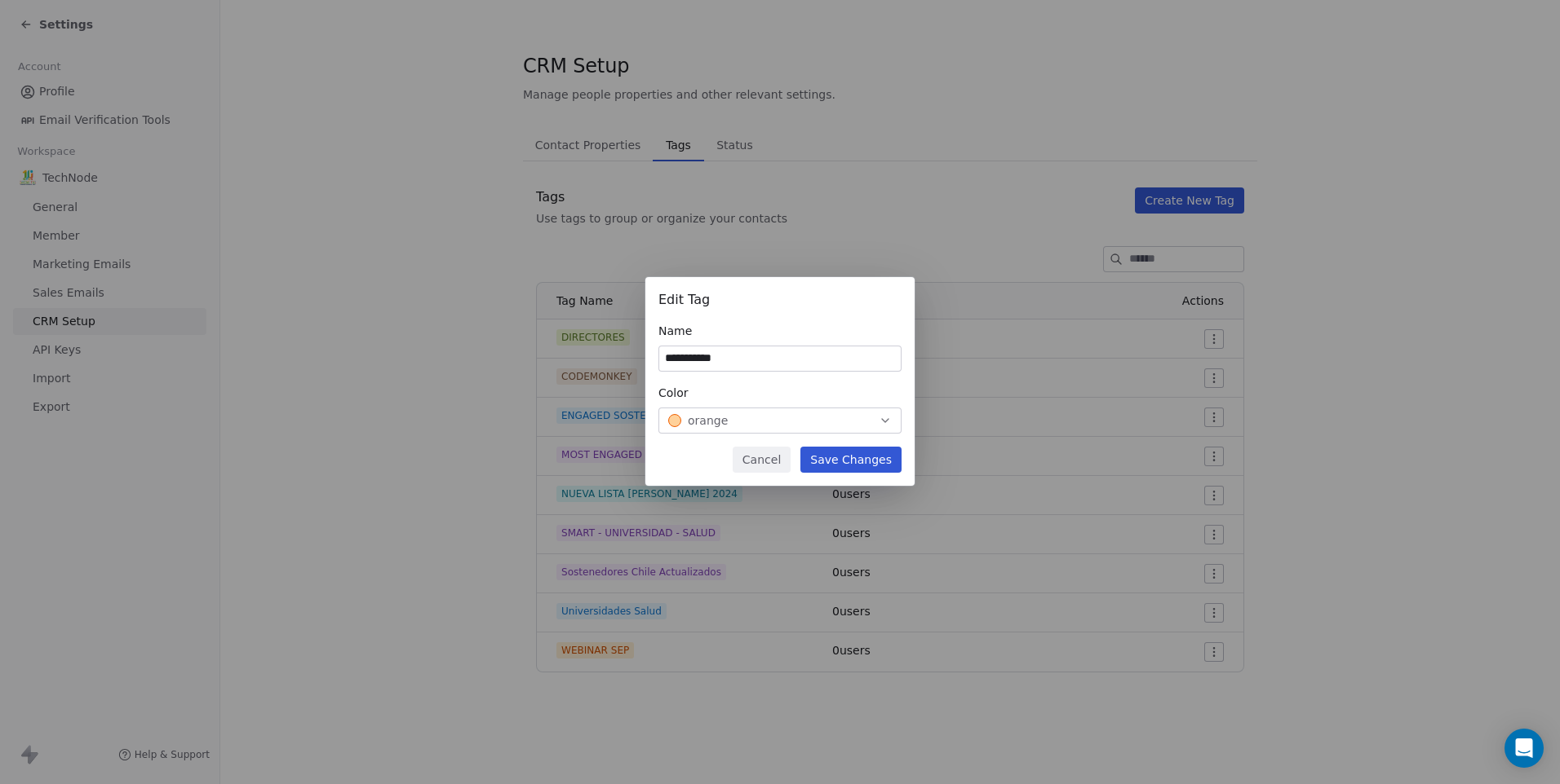
click at [779, 453] on button "Cancel" at bounding box center [761, 460] width 58 height 26
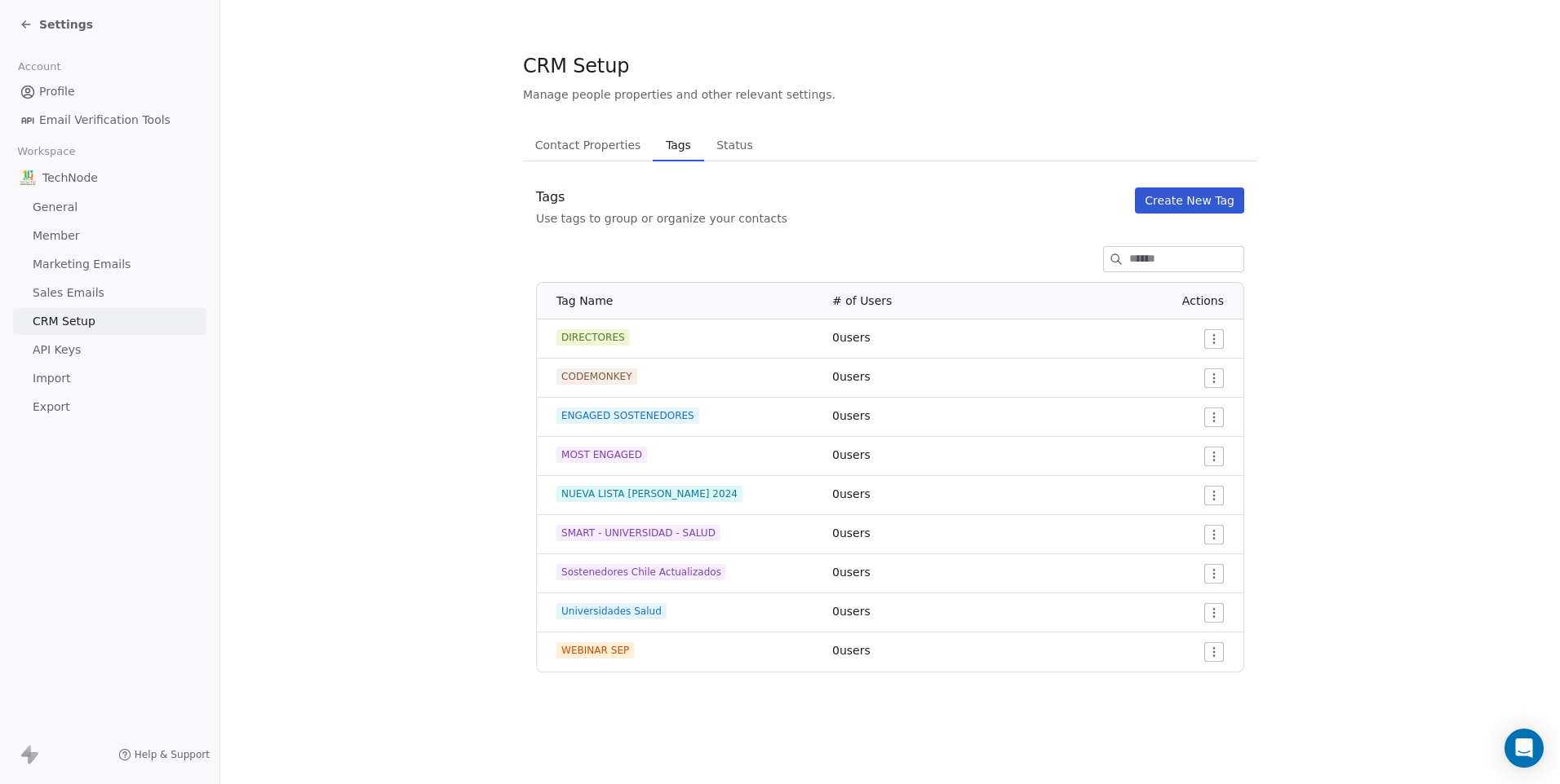
click at [1205, 651] on html "Settings Account Profile Email Verification Tools Workspace TechNode General Me…" at bounding box center [780, 392] width 1560 height 784
click at [1180, 701] on div "Delete" at bounding box center [1182, 711] width 76 height 26
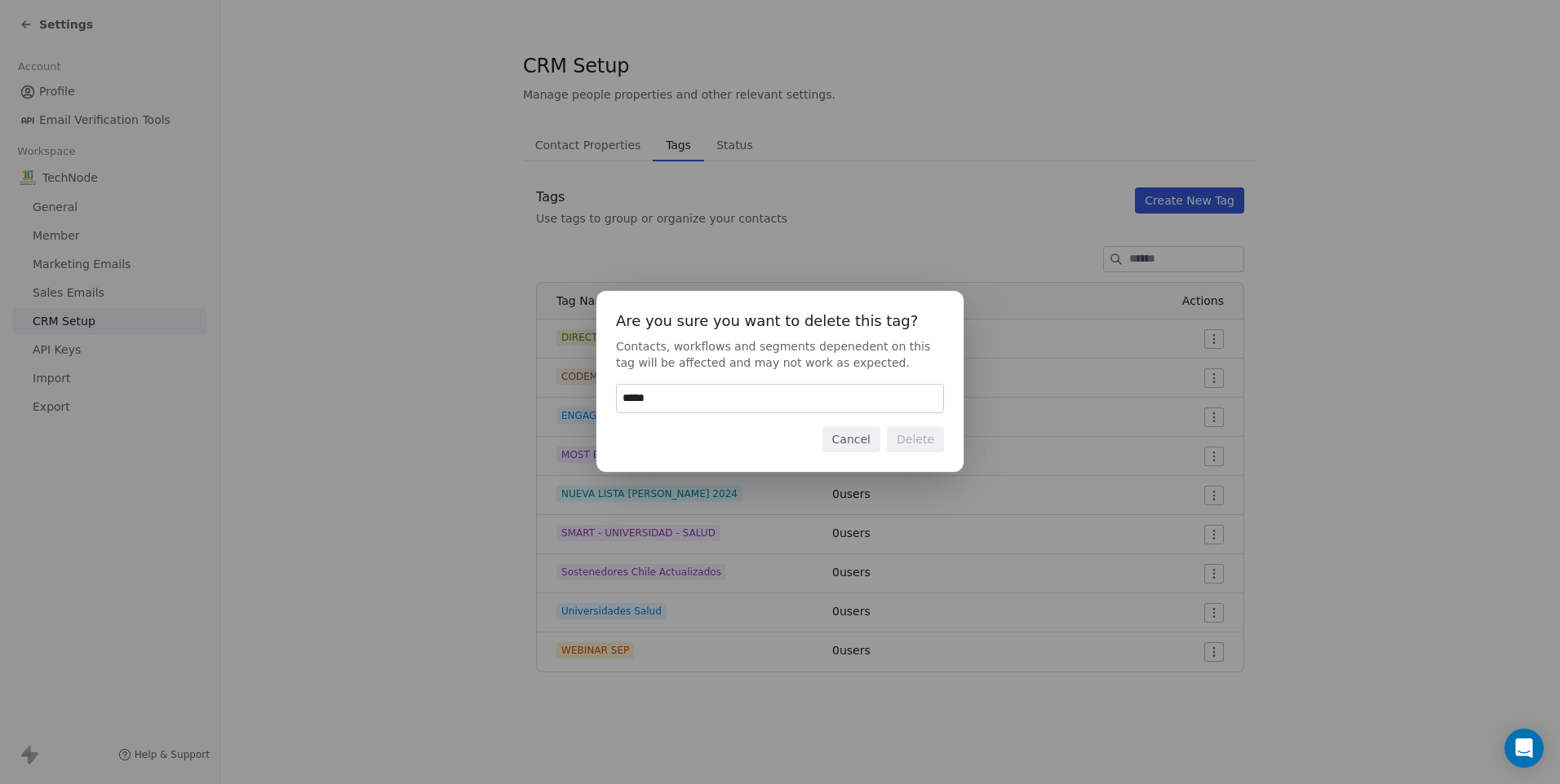
type input "******"
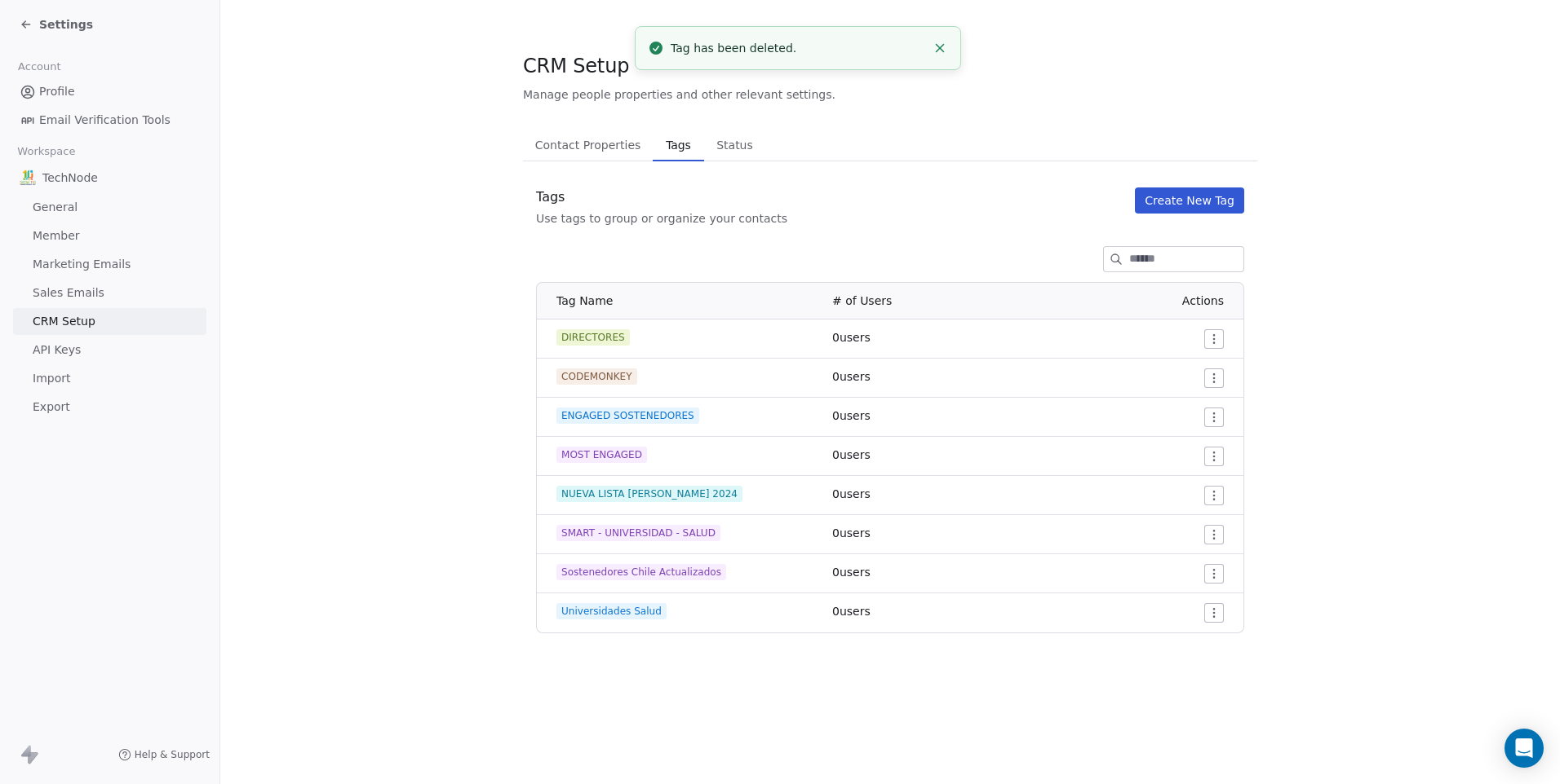
click at [1214, 499] on html "Settings Account Profile Email Verification Tools Workspace TechNode General Me…" at bounding box center [780, 392] width 1560 height 784
click at [1189, 555] on span "Delete" at bounding box center [1192, 554] width 38 height 16
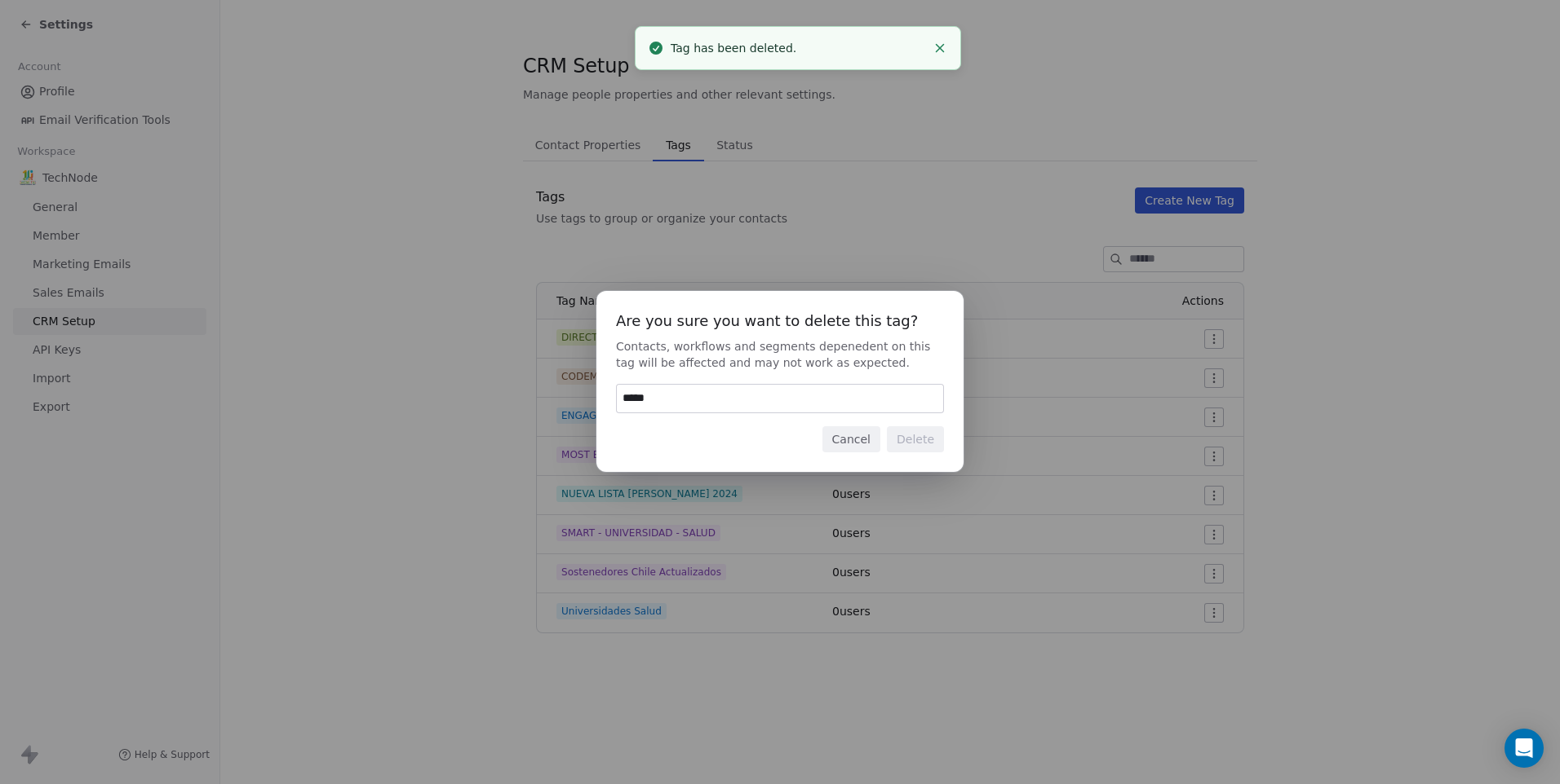
type input "******"
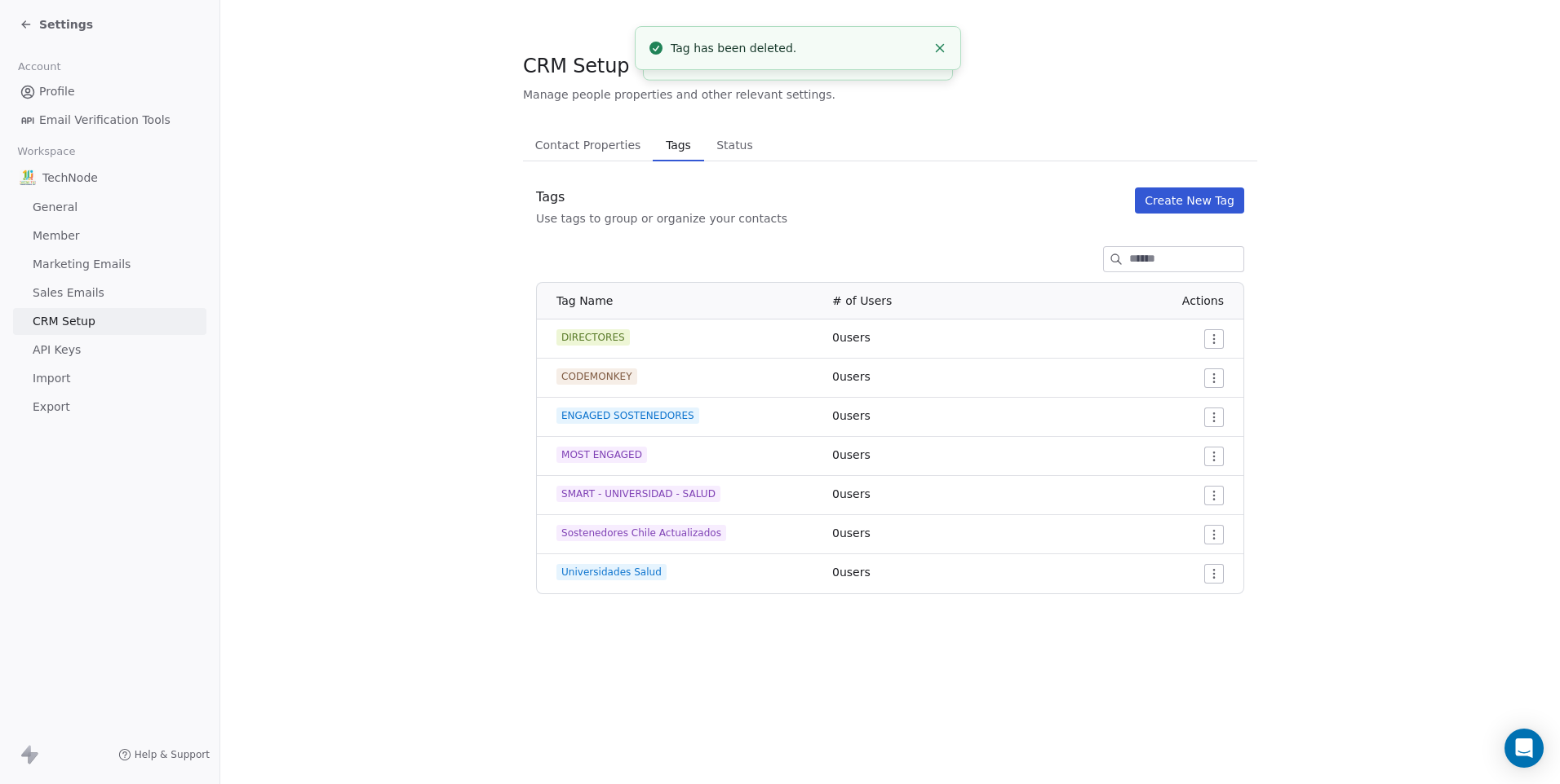
click at [1214, 455] on html "Settings Account Profile Email Verification Tools Workspace TechNode General Me…" at bounding box center [780, 392] width 1560 height 784
click at [1196, 514] on span "Delete" at bounding box center [1192, 515] width 38 height 16
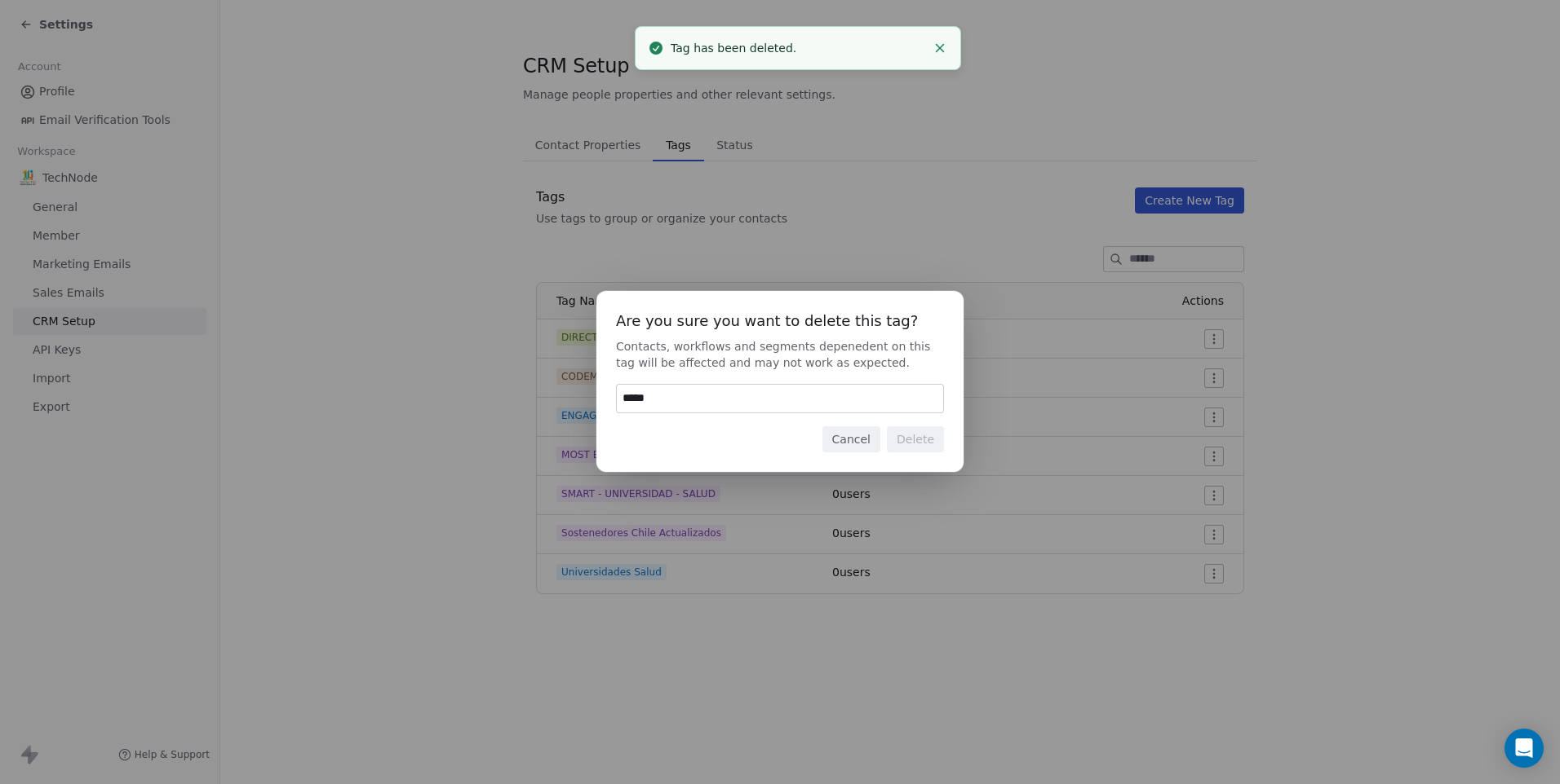
type input "******"
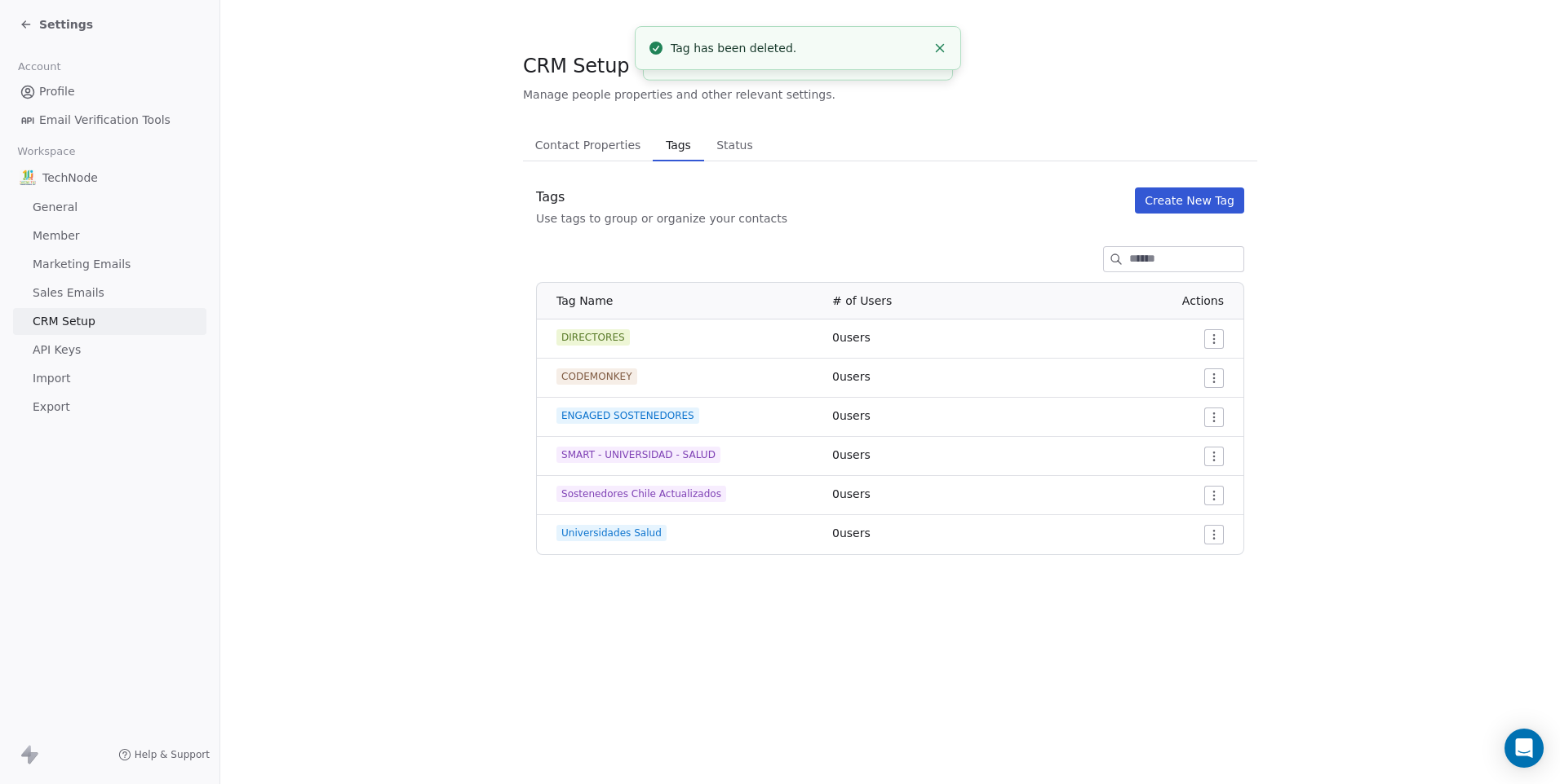
click at [1211, 414] on html "Settings Account Profile Email Verification Tools Workspace TechNode General Me…" at bounding box center [780, 392] width 1560 height 784
click at [1184, 483] on span "Delete" at bounding box center [1192, 476] width 38 height 16
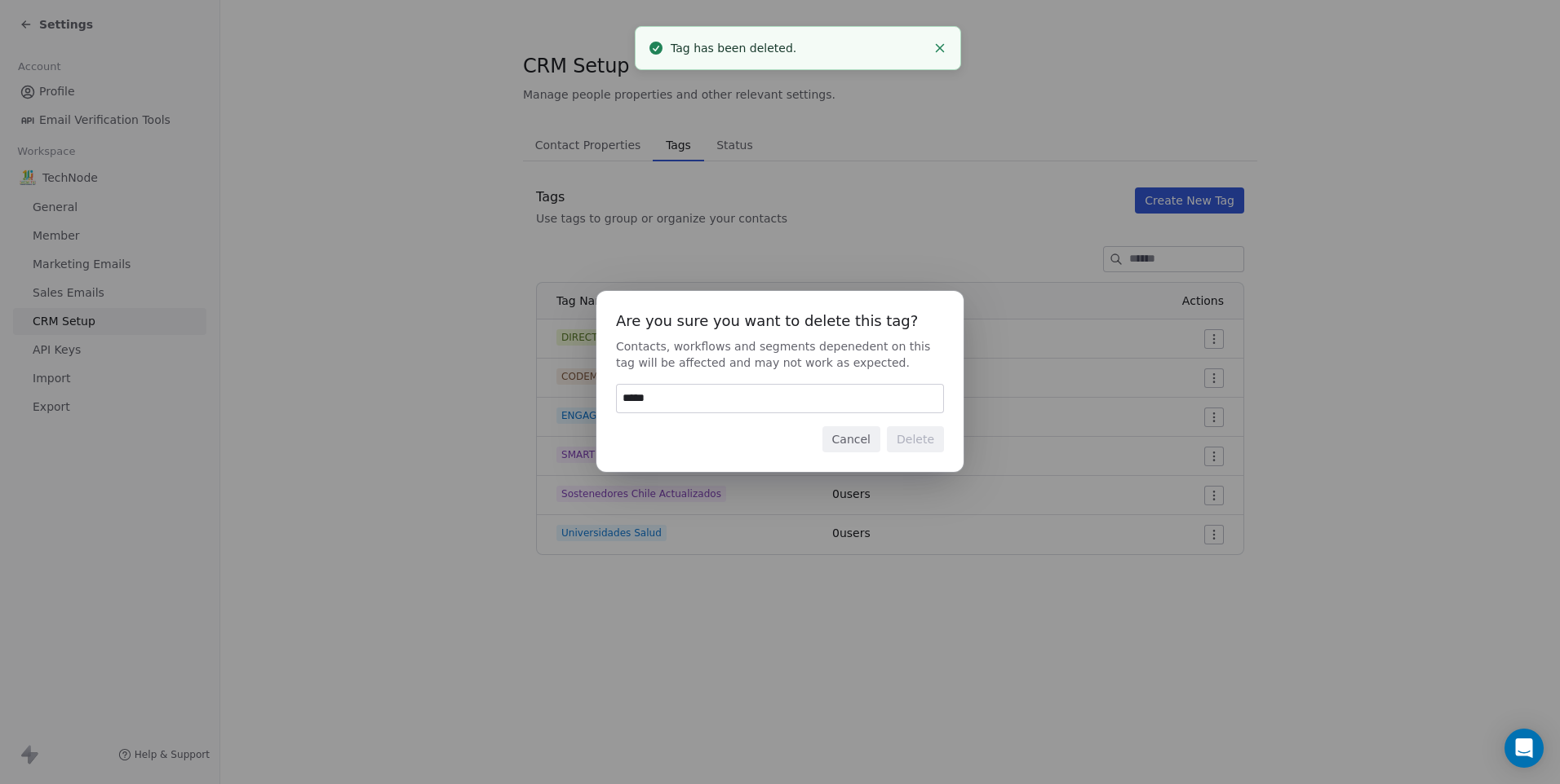
type input "******"
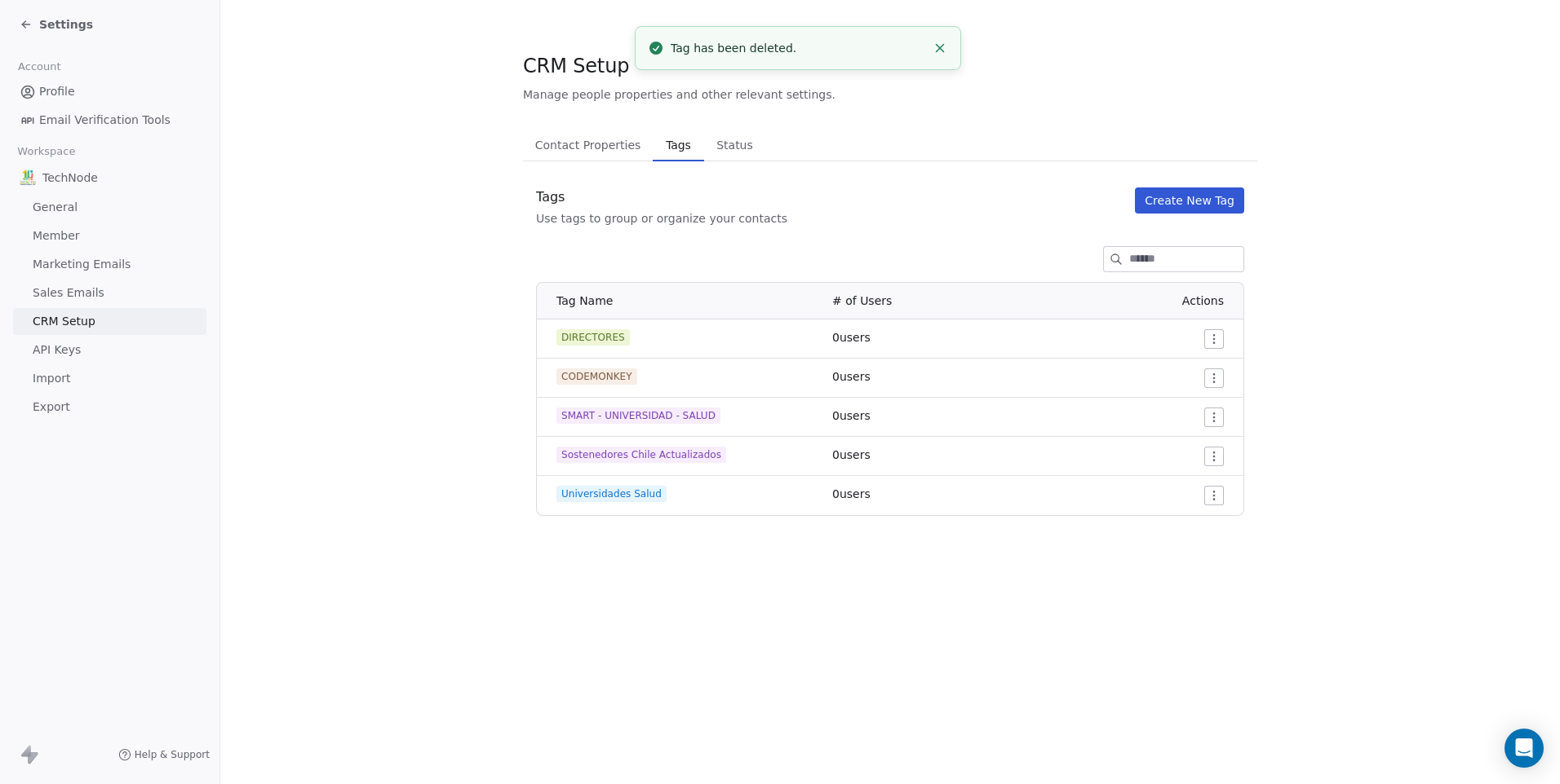
click at [1116, 518] on section "CRM Setup Manage people properties and other relevant settings. Contact Propert…" at bounding box center [890, 284] width 1340 height 569
click at [1218, 504] on html "Settings Account Profile Email Verification Tools Workspace TechNode General Me…" at bounding box center [780, 392] width 1560 height 784
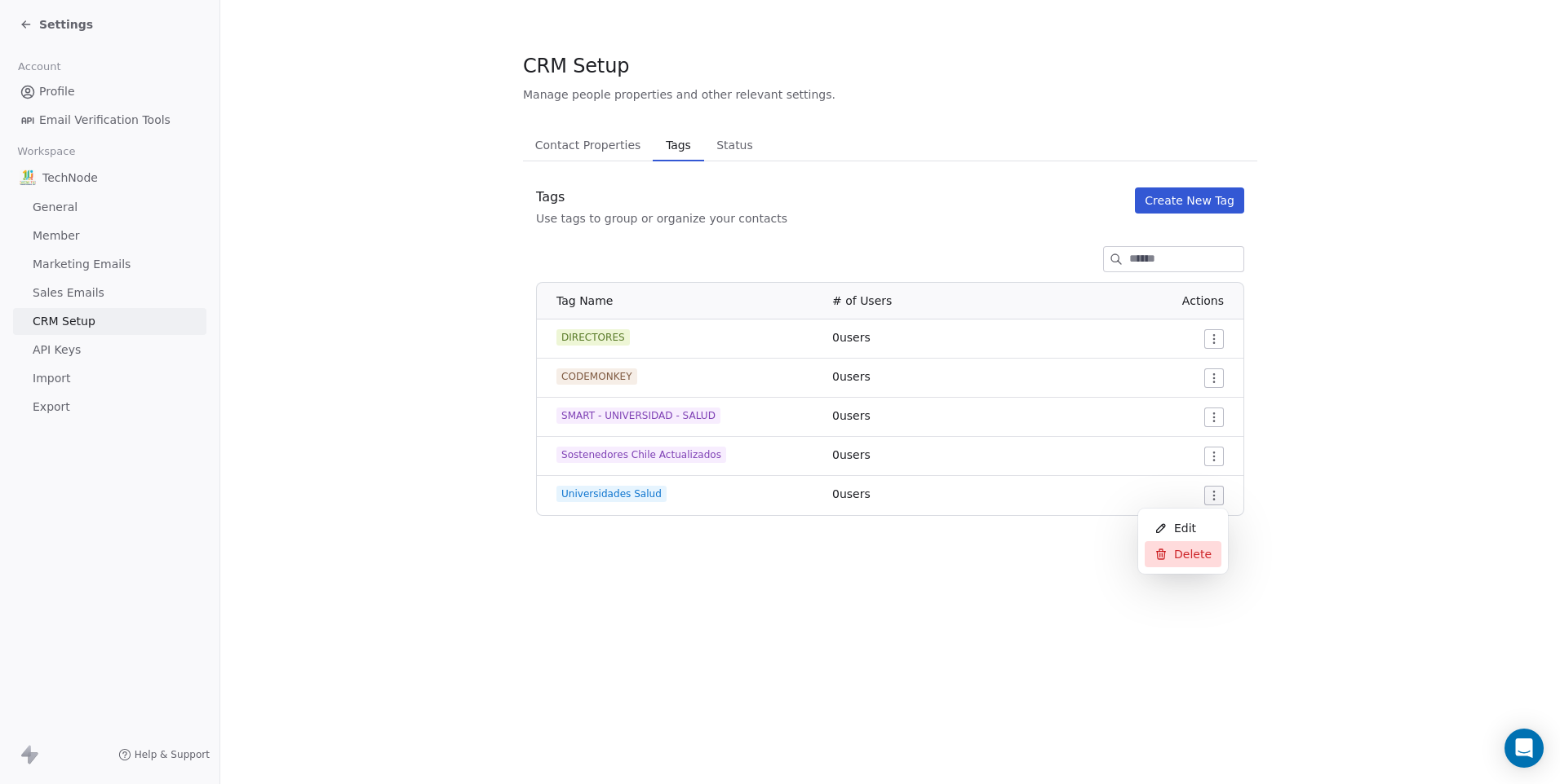
click at [1188, 553] on span "Delete" at bounding box center [1192, 554] width 38 height 16
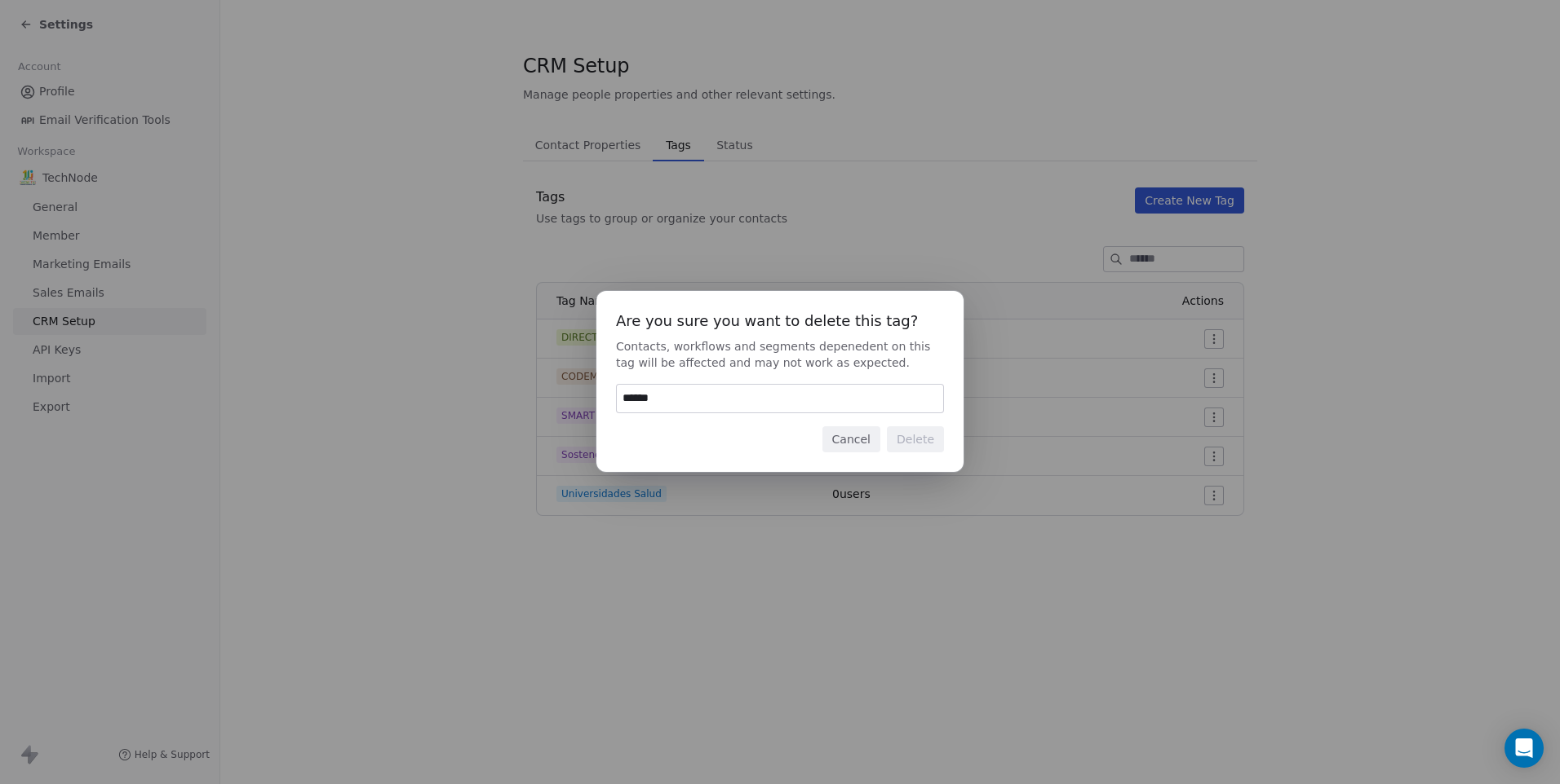
drag, startPoint x: 668, startPoint y: 396, endPoint x: 638, endPoint y: 402, distance: 30.6
click at [638, 402] on input "******" at bounding box center [780, 399] width 326 height 28
type input "******"
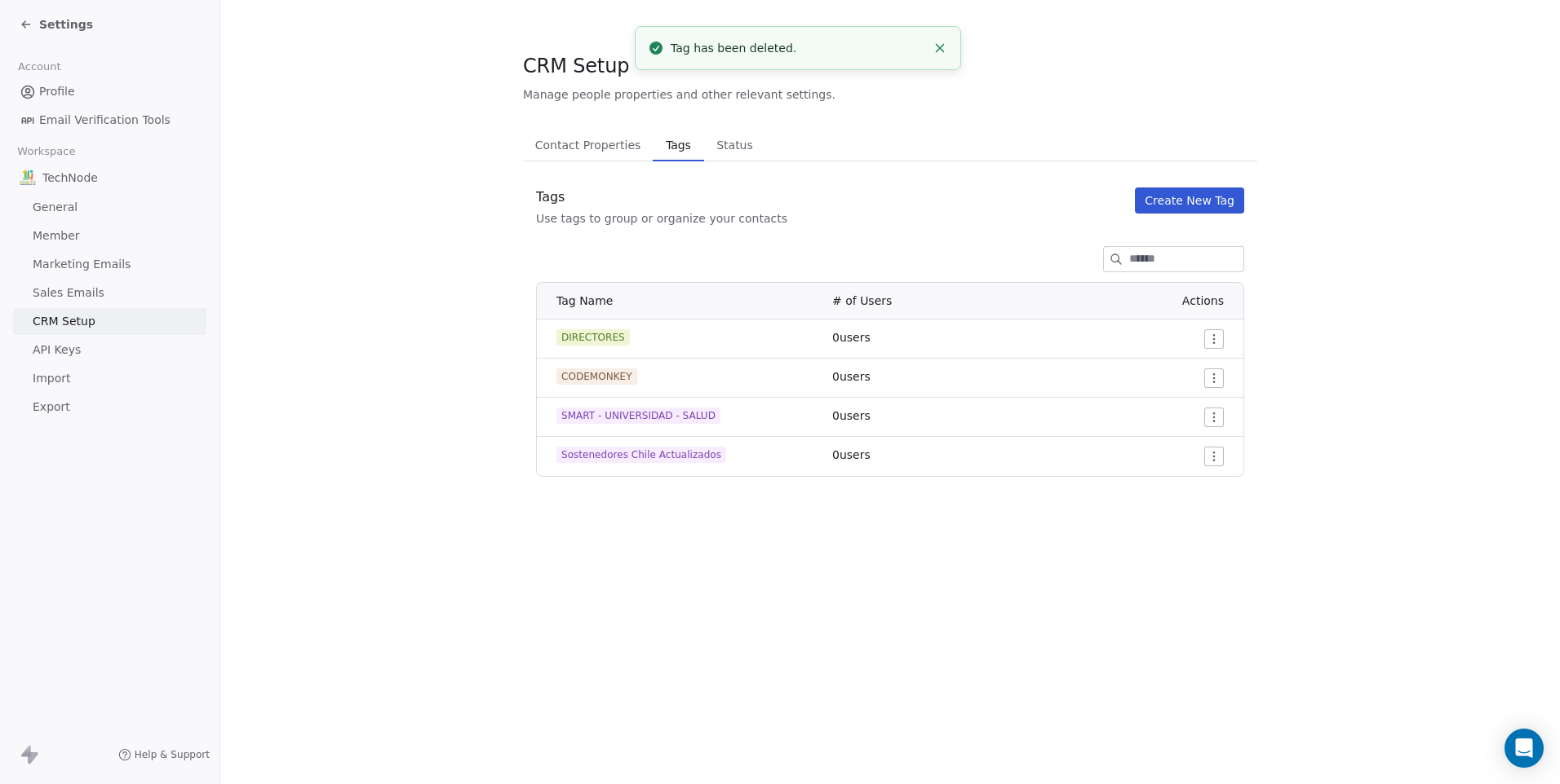
click at [1212, 452] on html "Settings Account Profile Email Verification Tools Workspace TechNode General Me…" at bounding box center [780, 392] width 1560 height 784
click at [1162, 518] on icon at bounding box center [1161, 516] width 14 height 14
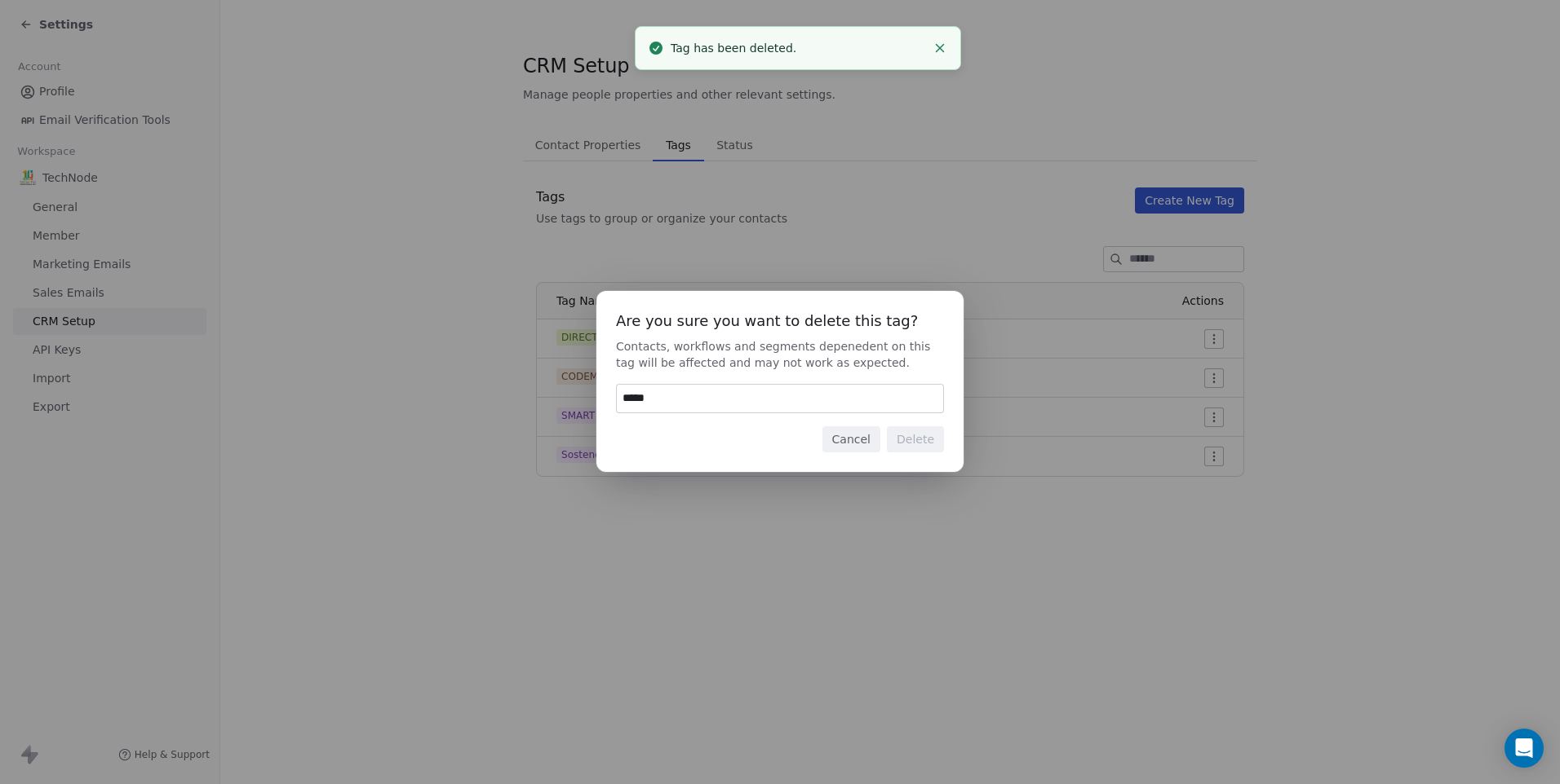
type input "******"
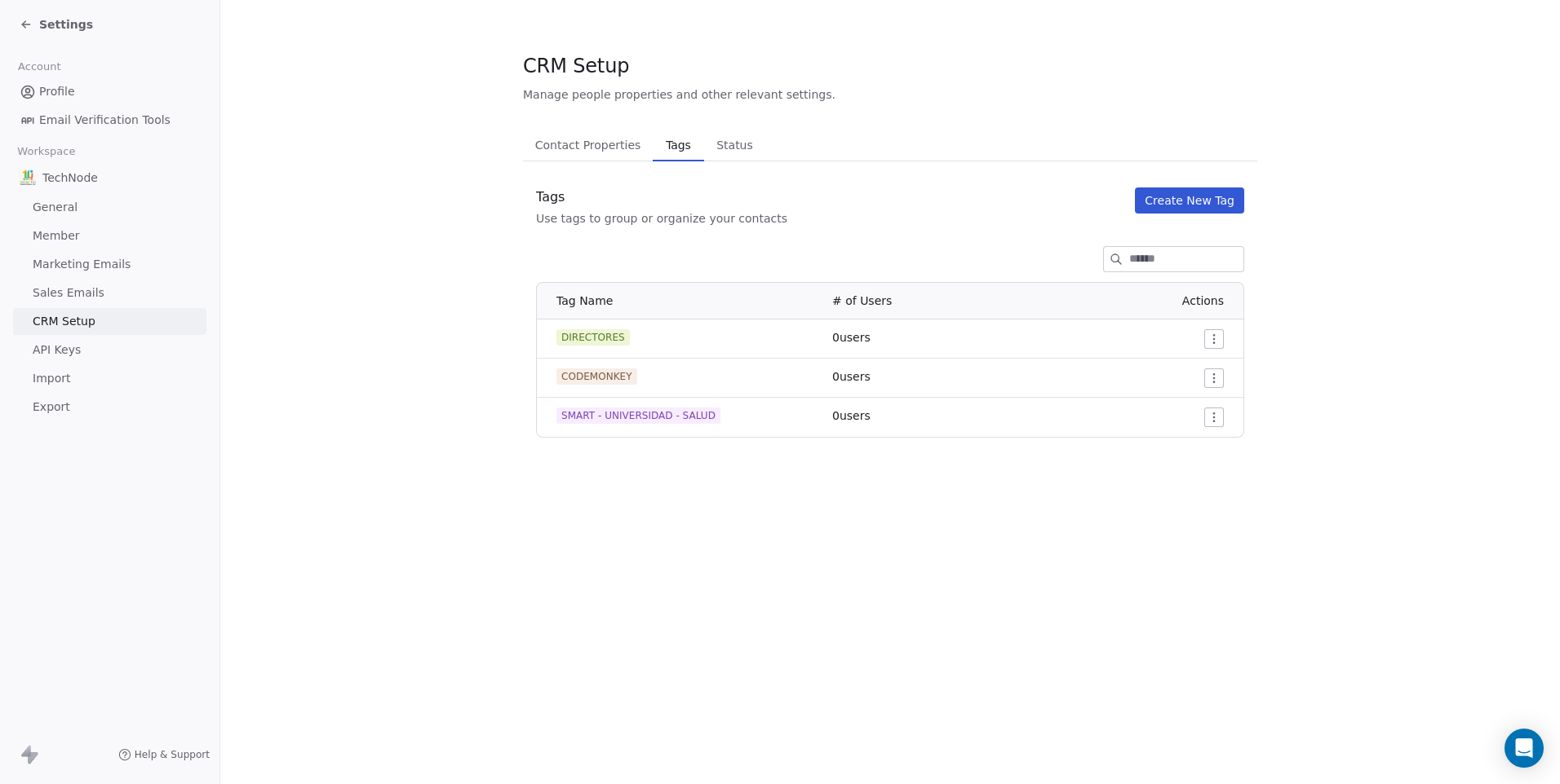
click at [87, 88] on link "Profile" at bounding box center [110, 92] width 193 height 27
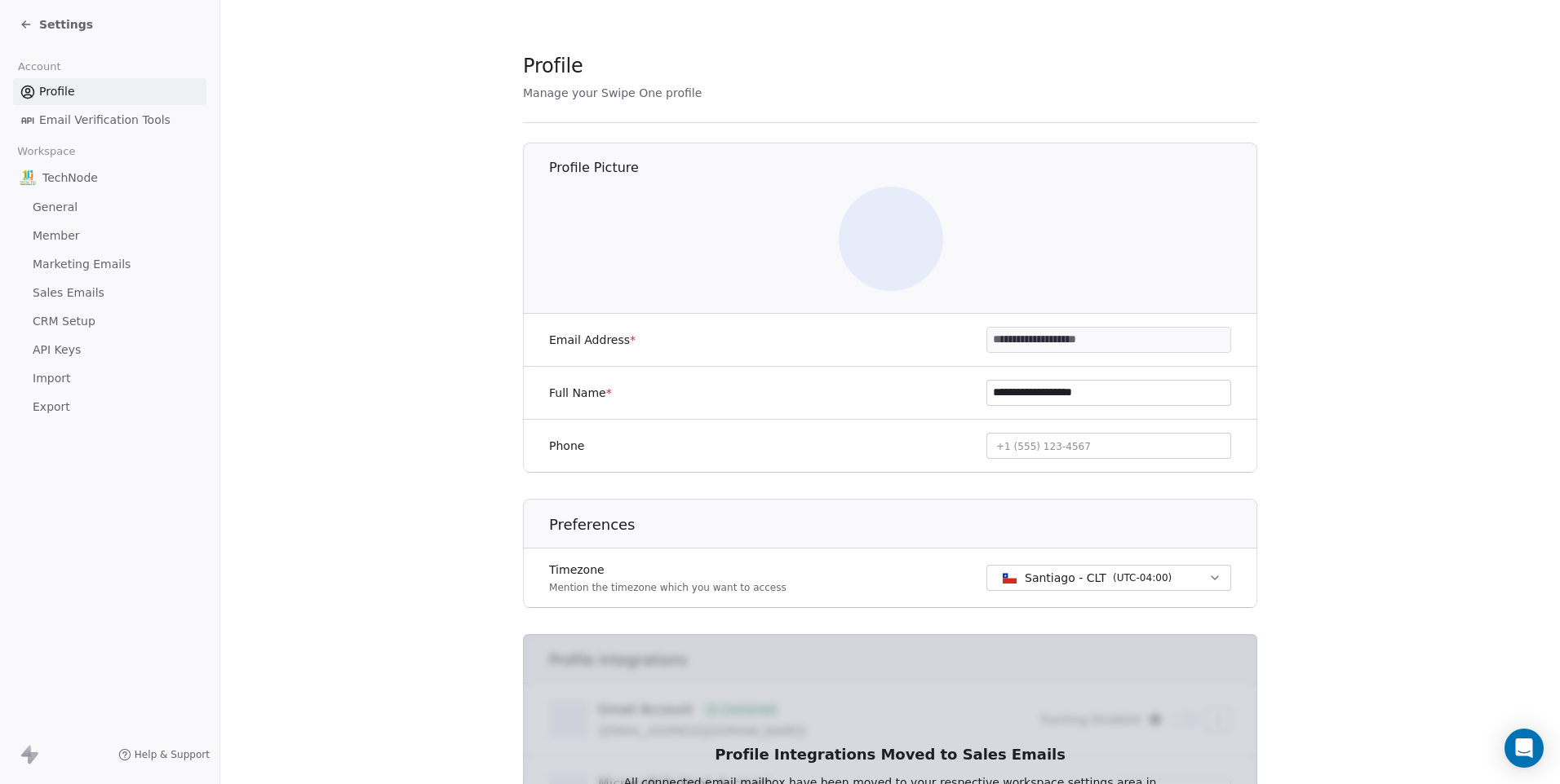
click at [59, 21] on span "Settings" at bounding box center [67, 24] width 54 height 16
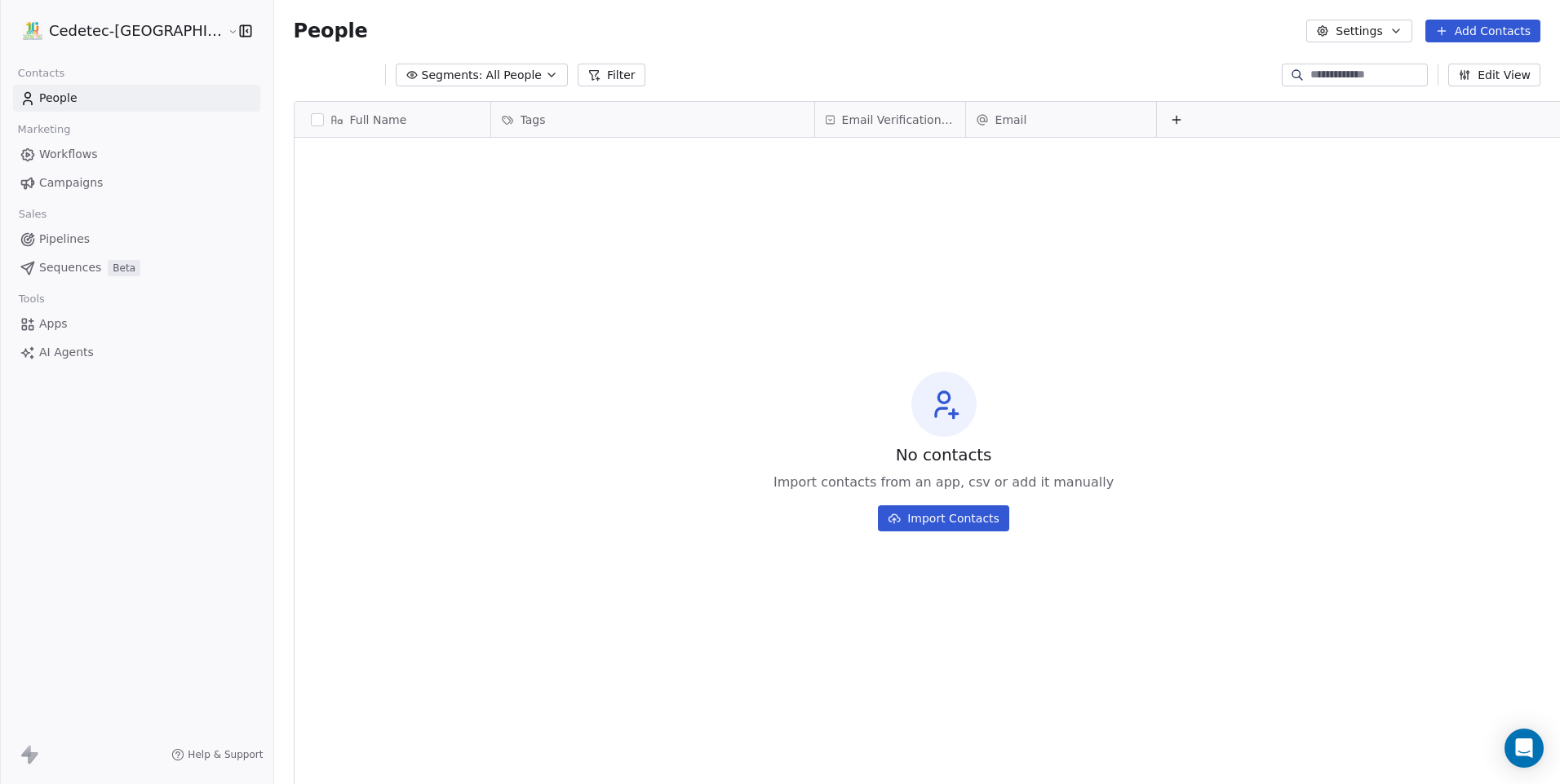
scroll to position [678, 1327]
click at [1501, 29] on button "Add Contacts" at bounding box center [1482, 31] width 115 height 23
click at [1465, 84] on span "Import from CSV" at bounding box center [1482, 93] width 95 height 17
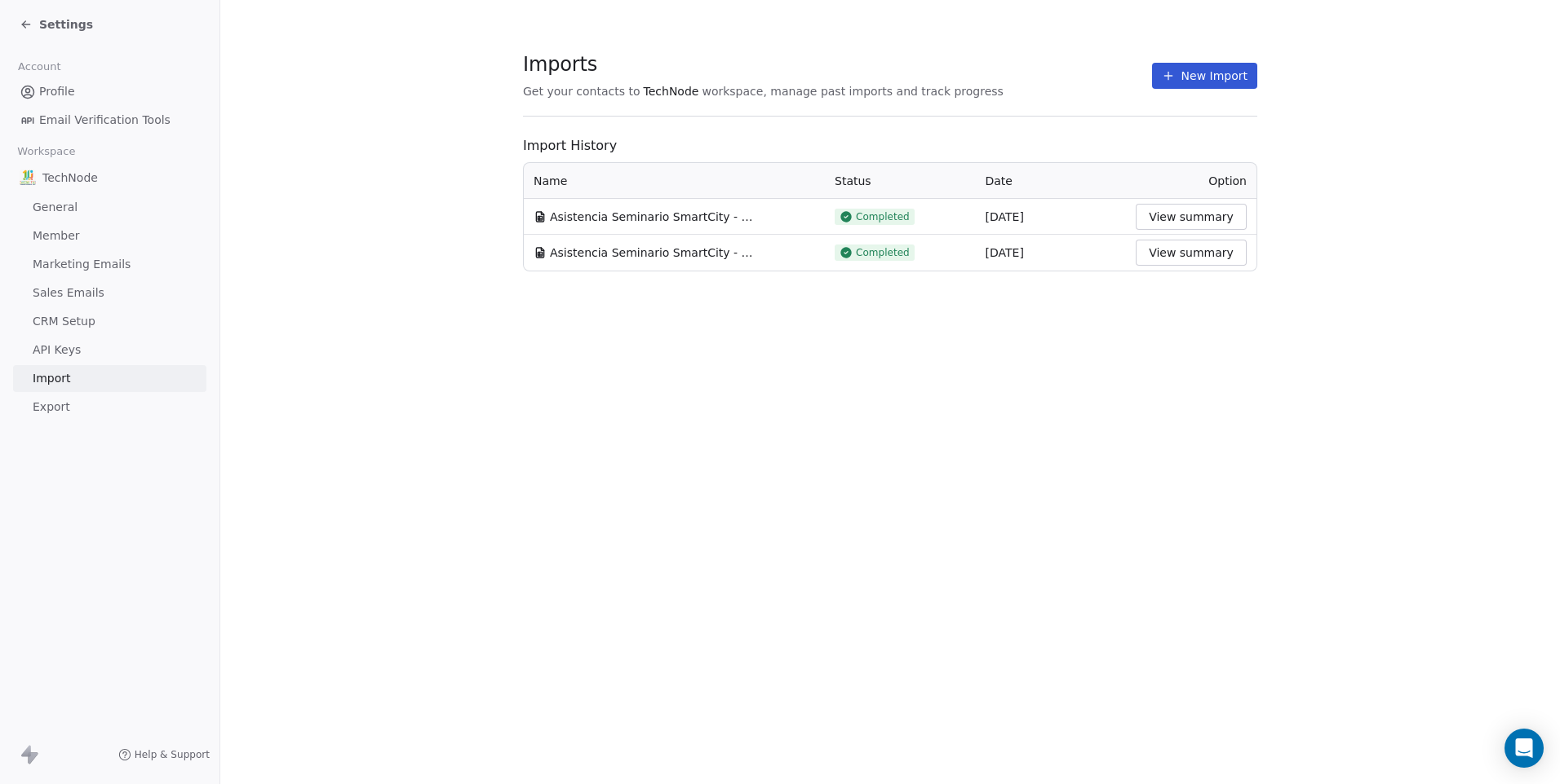
click at [1207, 77] on button "New Import" at bounding box center [1204, 75] width 105 height 26
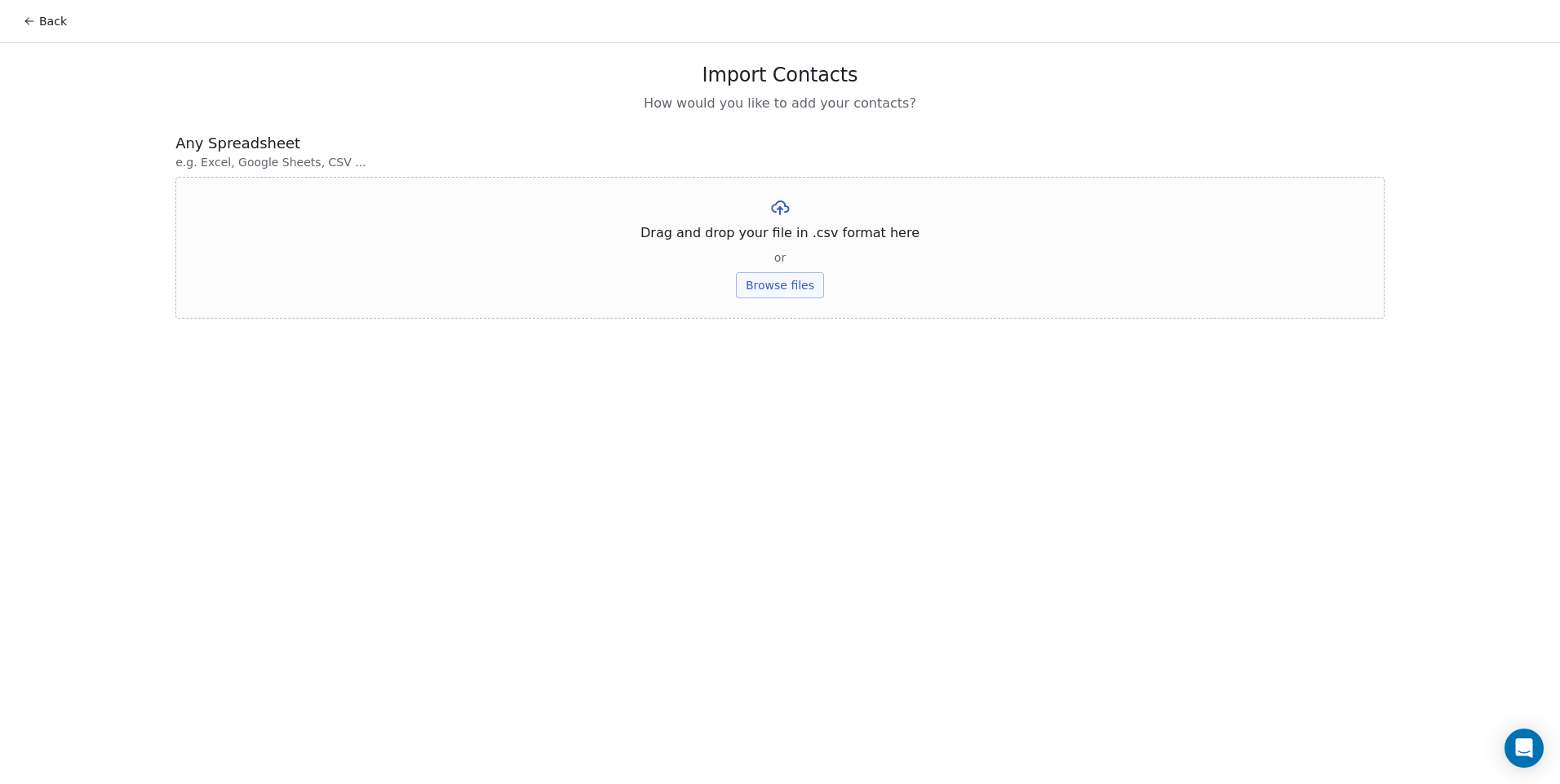
click at [810, 277] on button "Browse files" at bounding box center [780, 285] width 88 height 26
click at [763, 249] on button "Upload" at bounding box center [780, 239] width 60 height 26
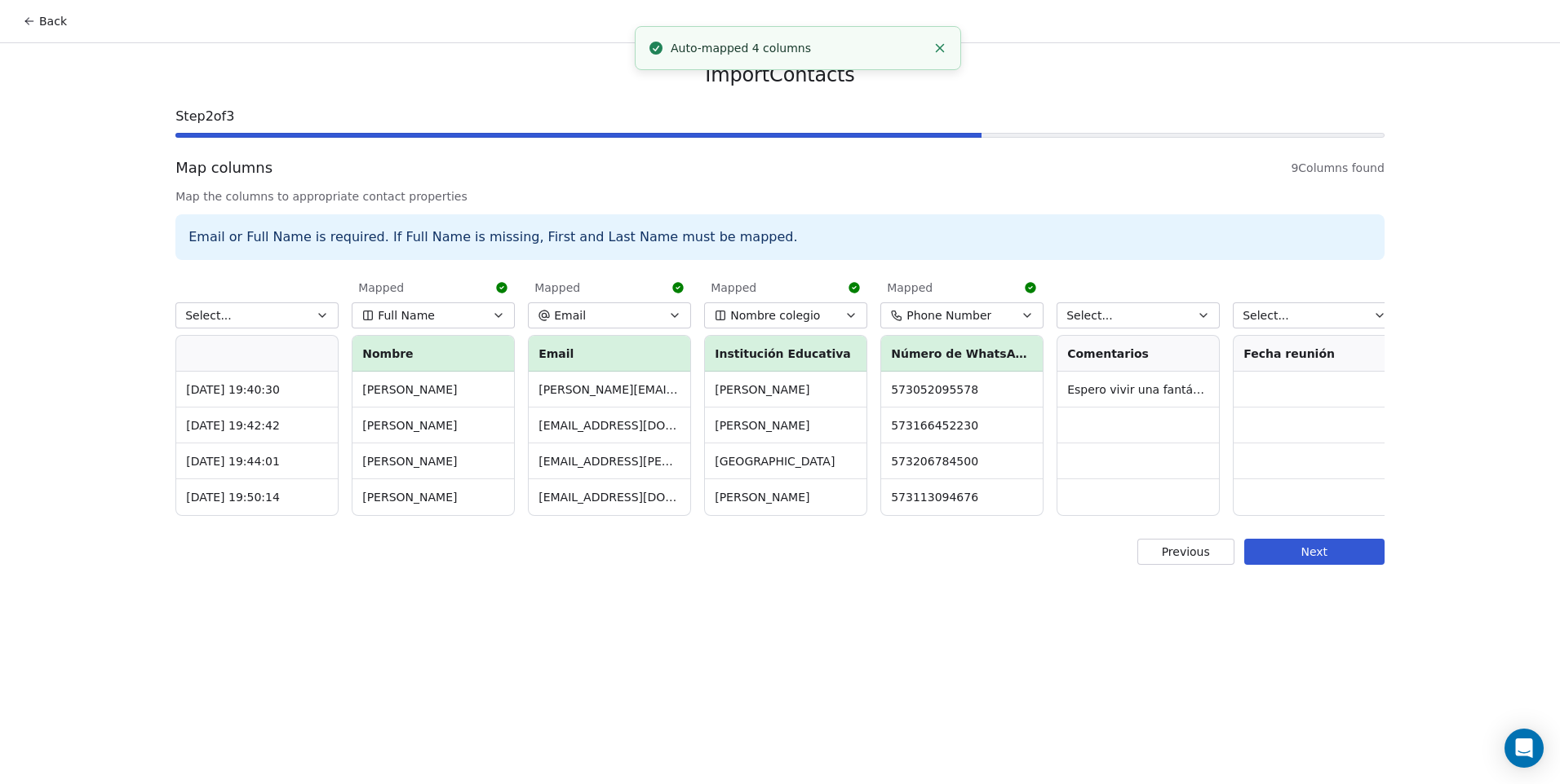
click at [275, 318] on button "Select..." at bounding box center [257, 315] width 163 height 26
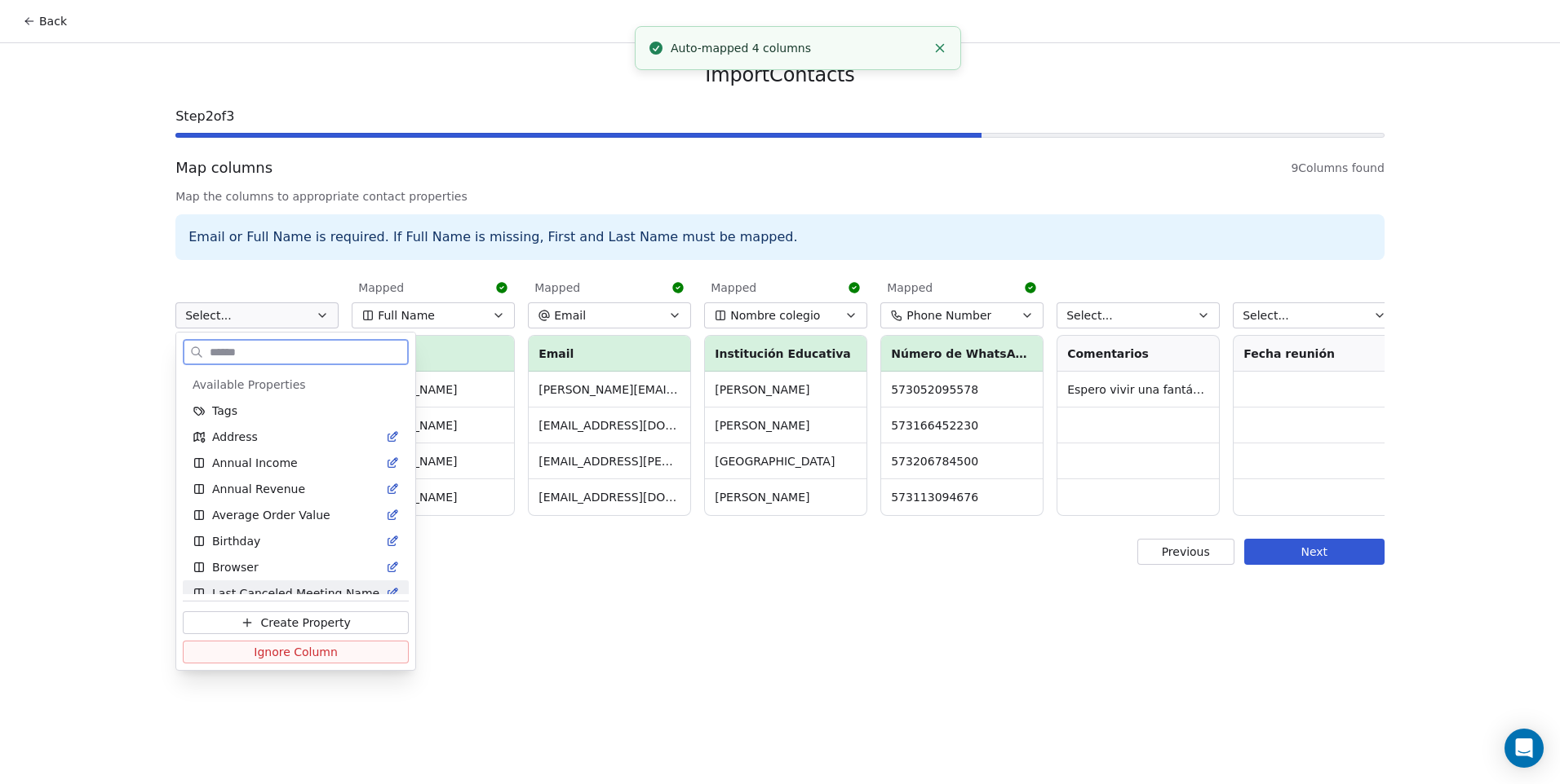
click at [288, 657] on span "Ignore Column" at bounding box center [296, 652] width 84 height 16
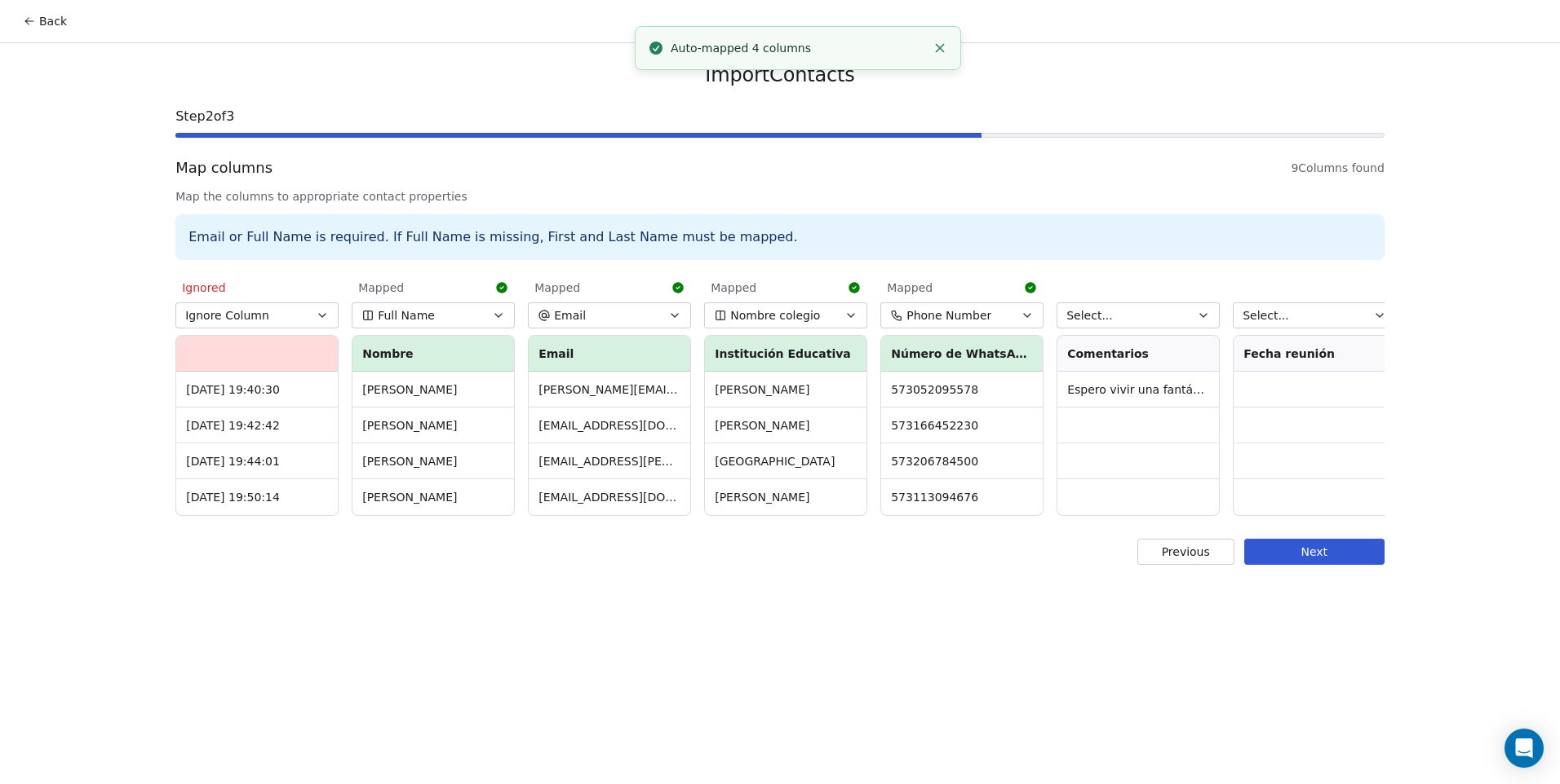
click at [1093, 321] on span "Select..." at bounding box center [1090, 315] width 46 height 16
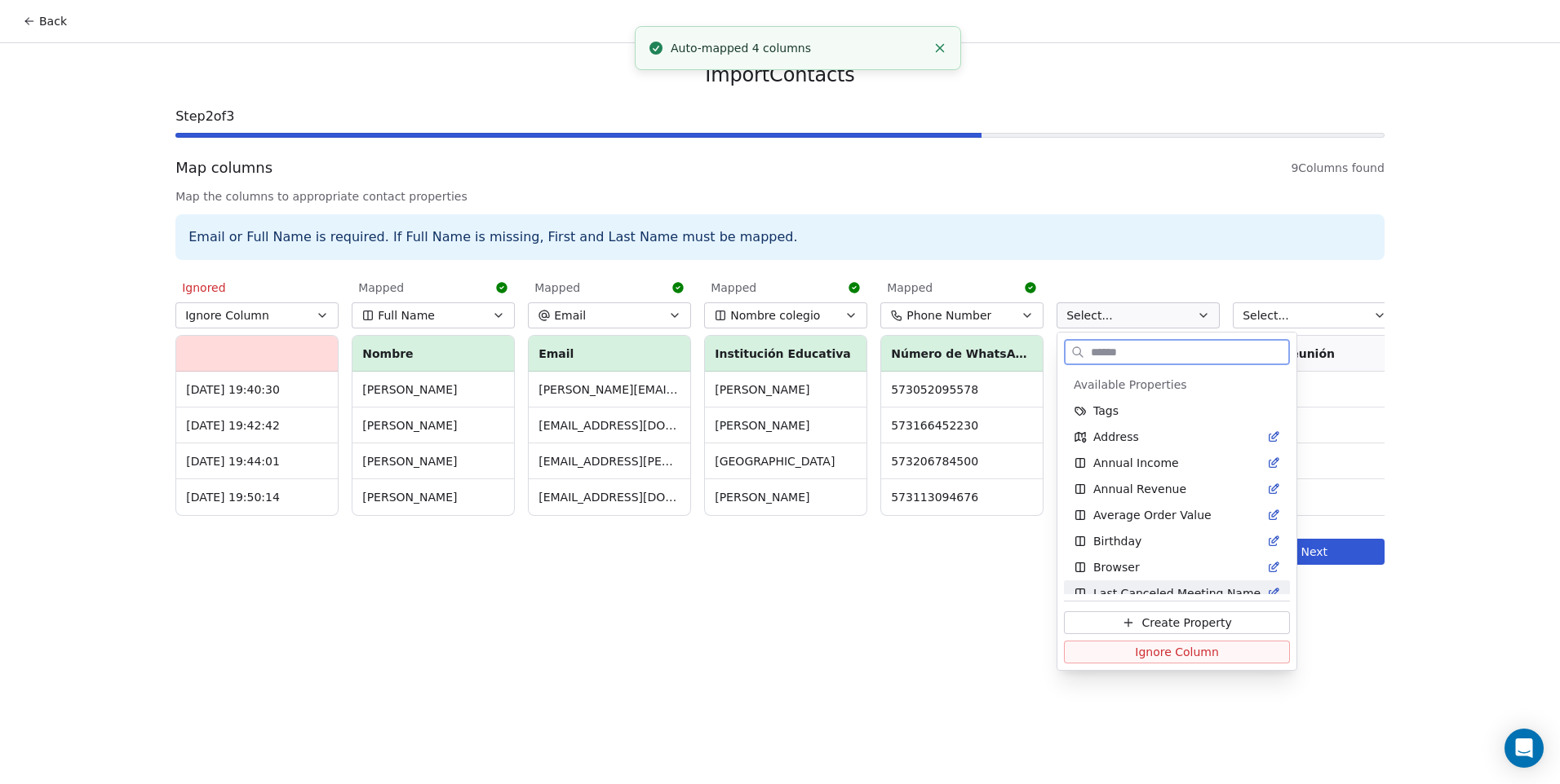
click at [1137, 650] on span "Ignore Column" at bounding box center [1177, 652] width 84 height 16
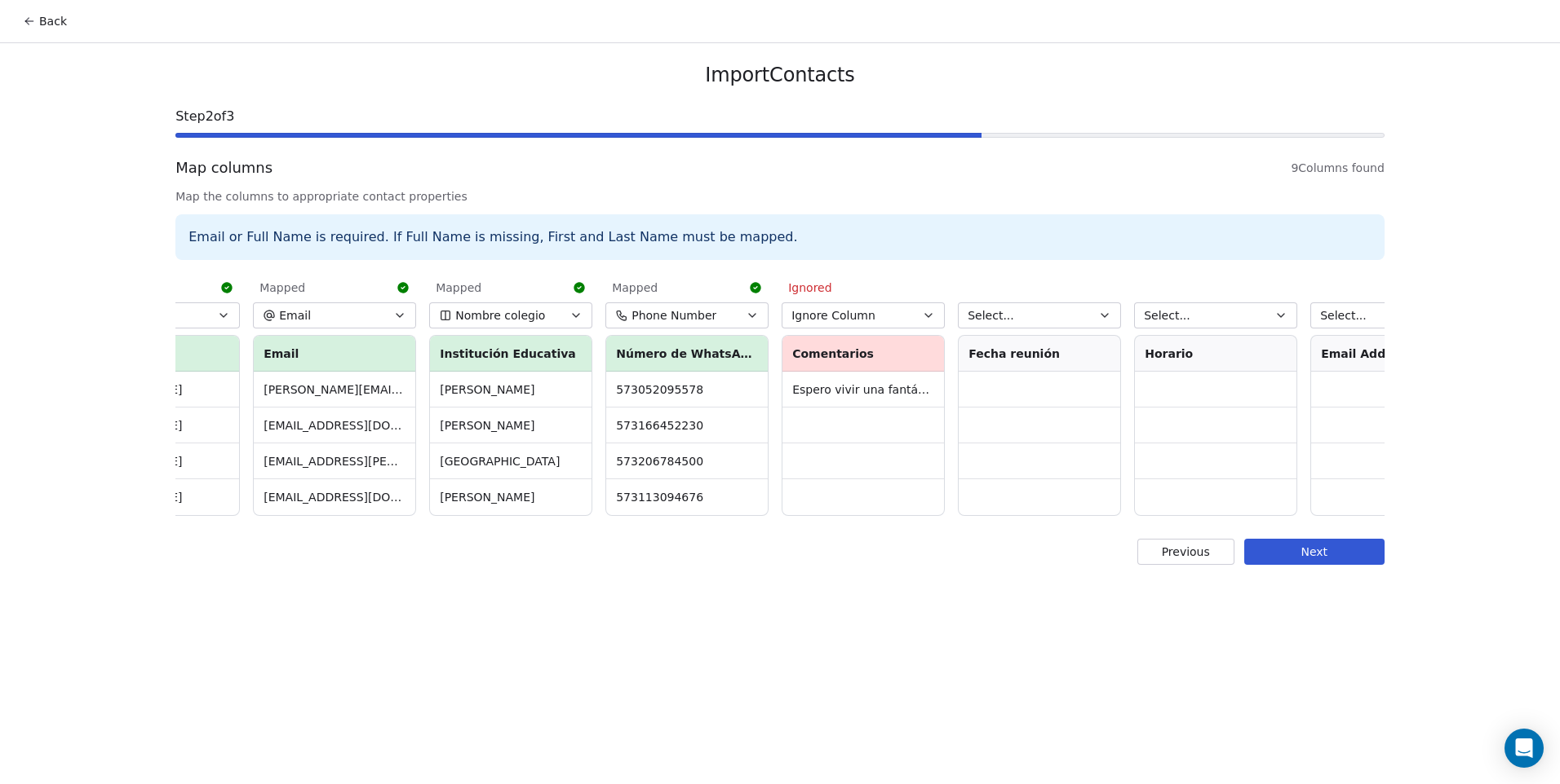
scroll to position [0, 364]
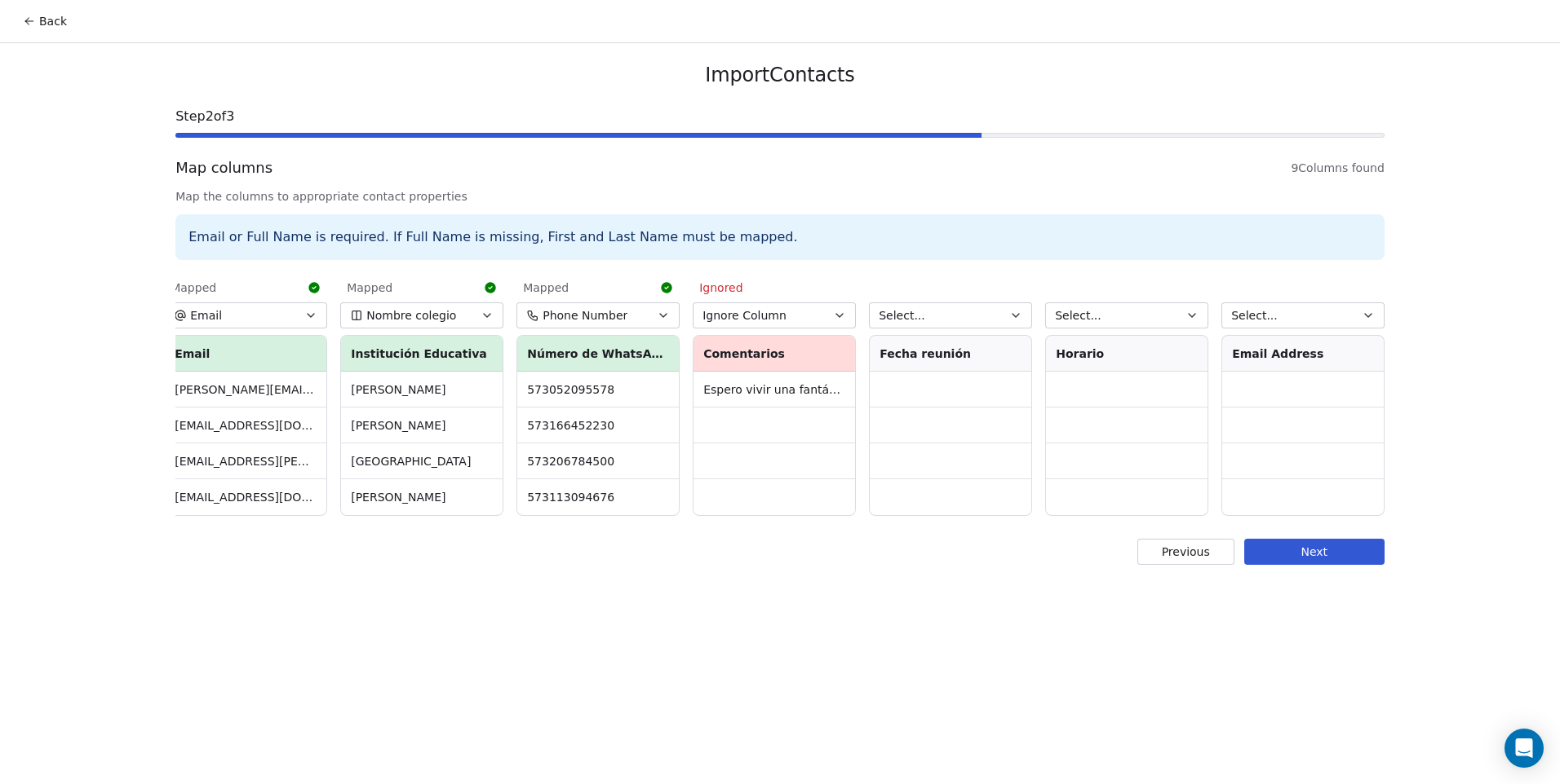
click at [977, 314] on button "Select..." at bounding box center [950, 315] width 163 height 26
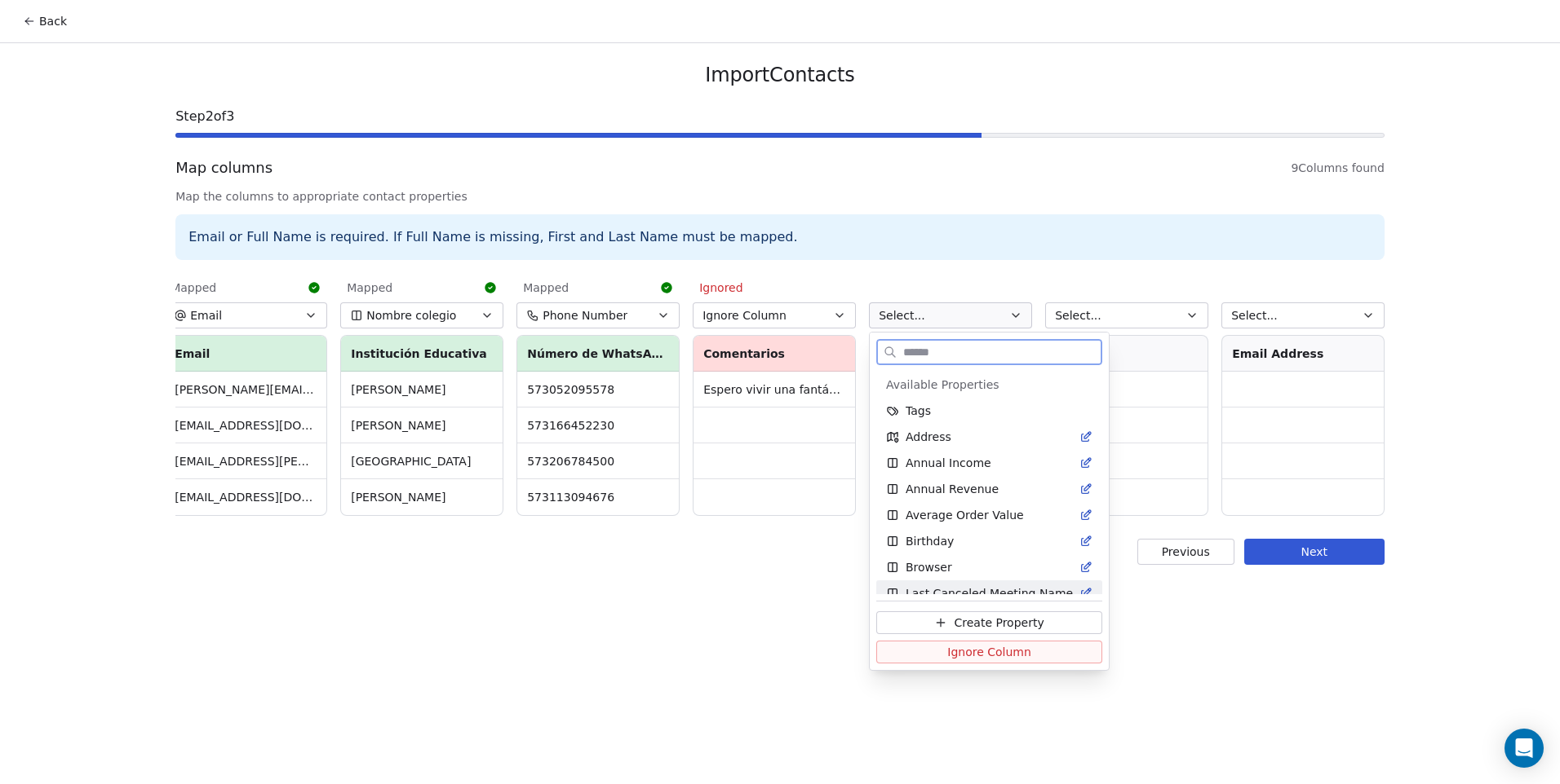
click at [1014, 647] on span "Ignore Column" at bounding box center [988, 652] width 84 height 16
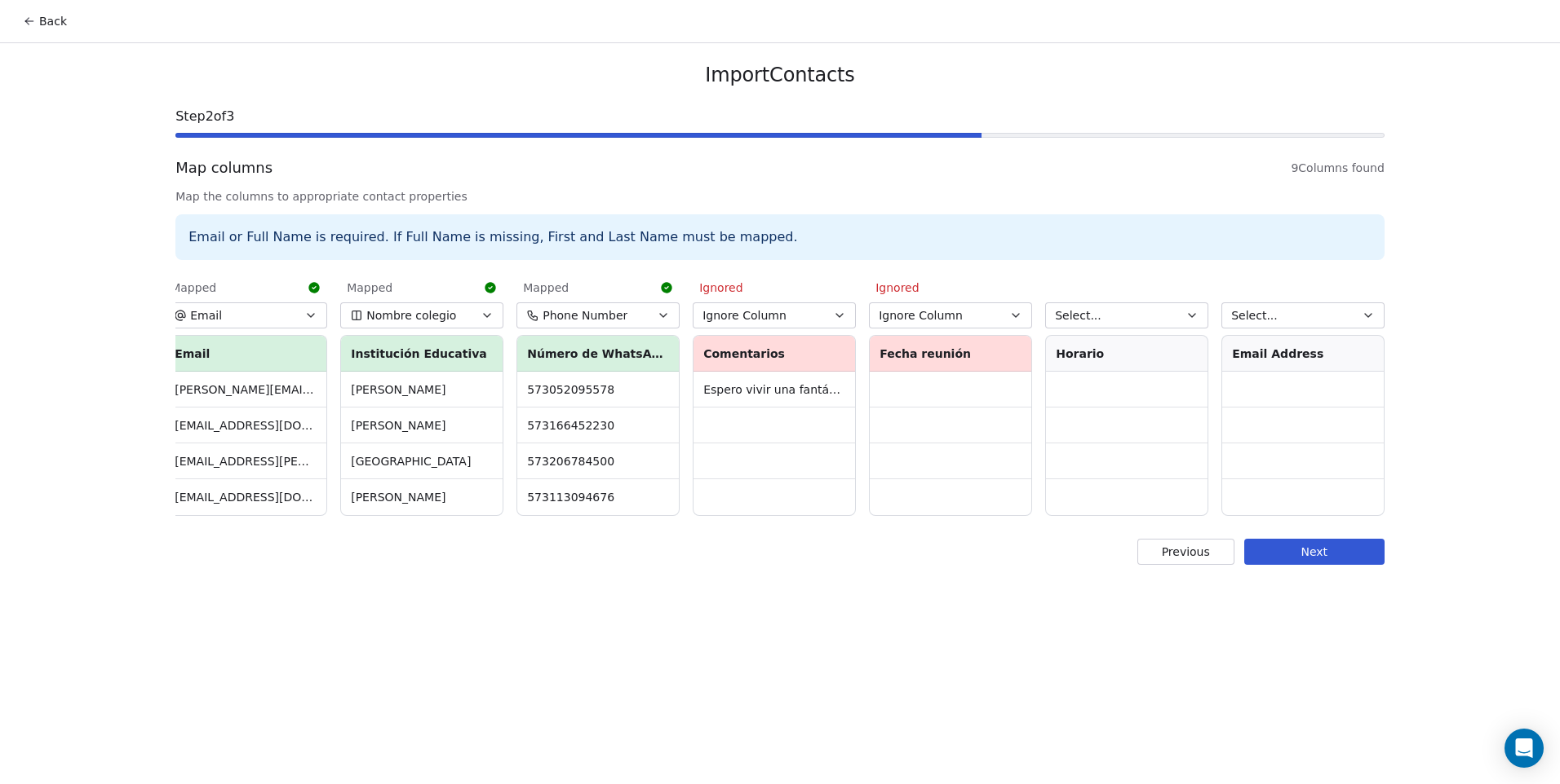
click at [1074, 312] on span "Select..." at bounding box center [1078, 315] width 46 height 16
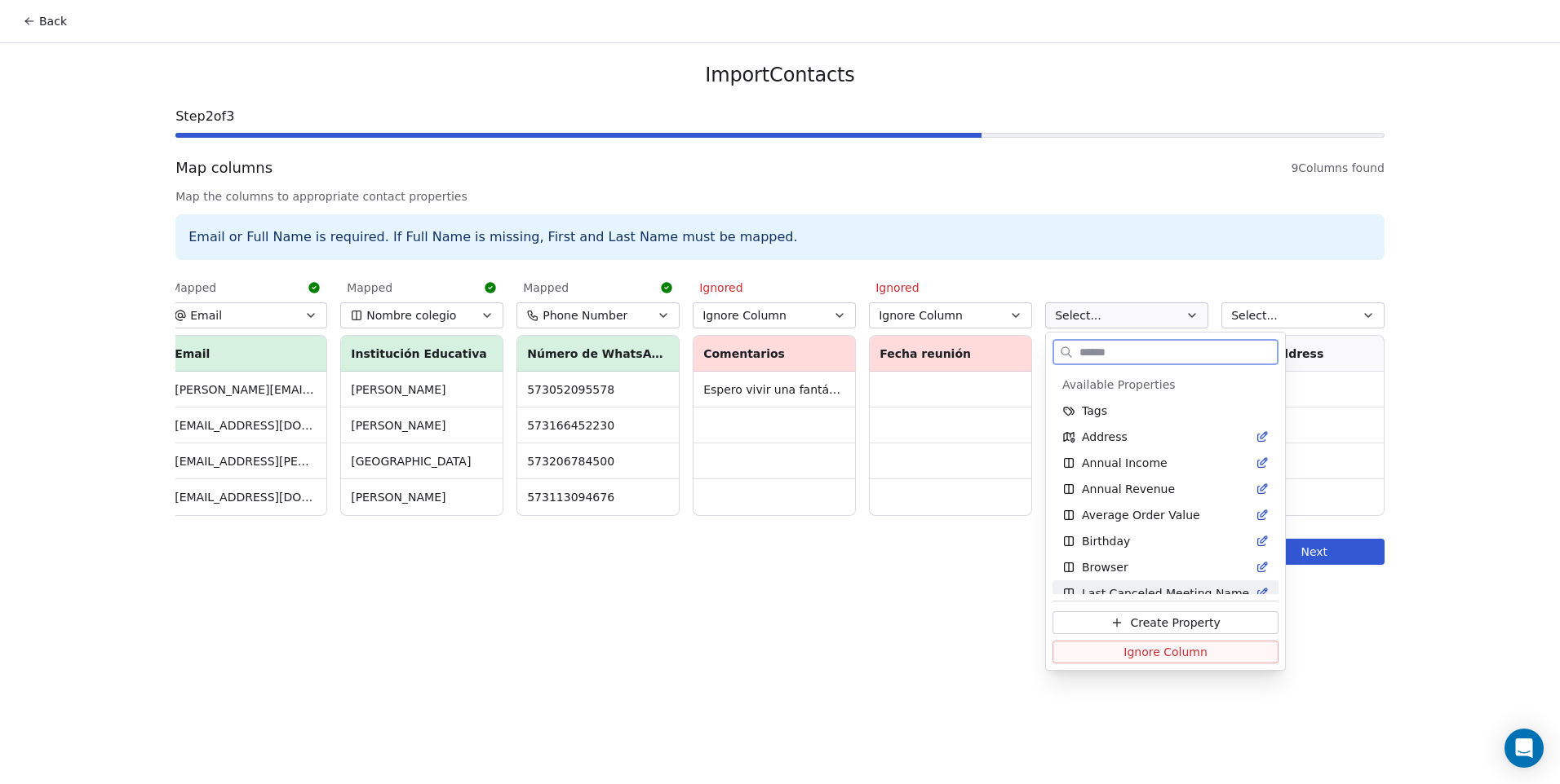
drag, startPoint x: 1151, startPoint y: 658, endPoint x: 1184, endPoint y: 618, distance: 51.9
click at [1151, 658] on span "Ignore Column" at bounding box center [1165, 652] width 84 height 16
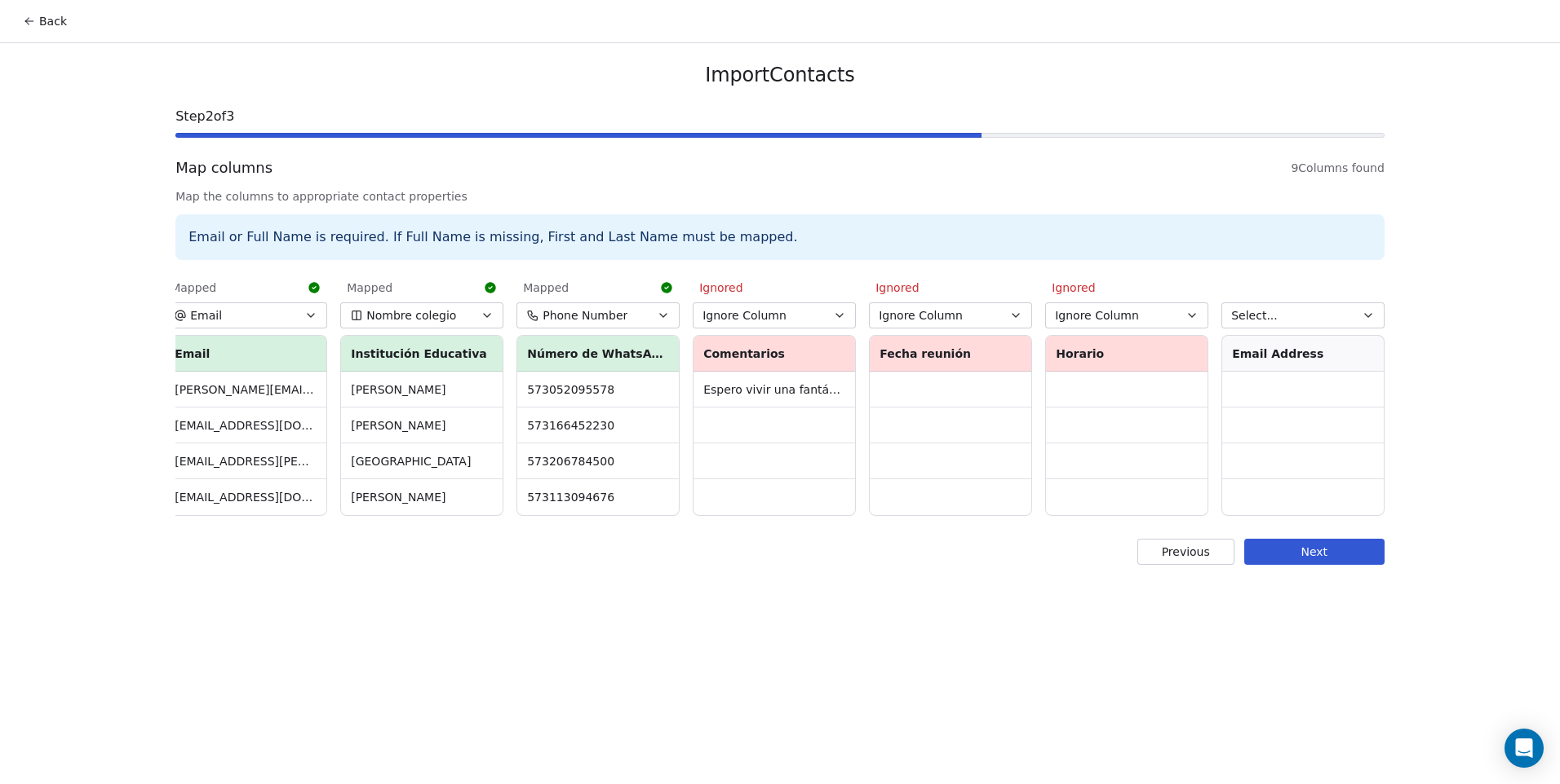
click at [1260, 318] on span "Select..." at bounding box center [1254, 315] width 46 height 16
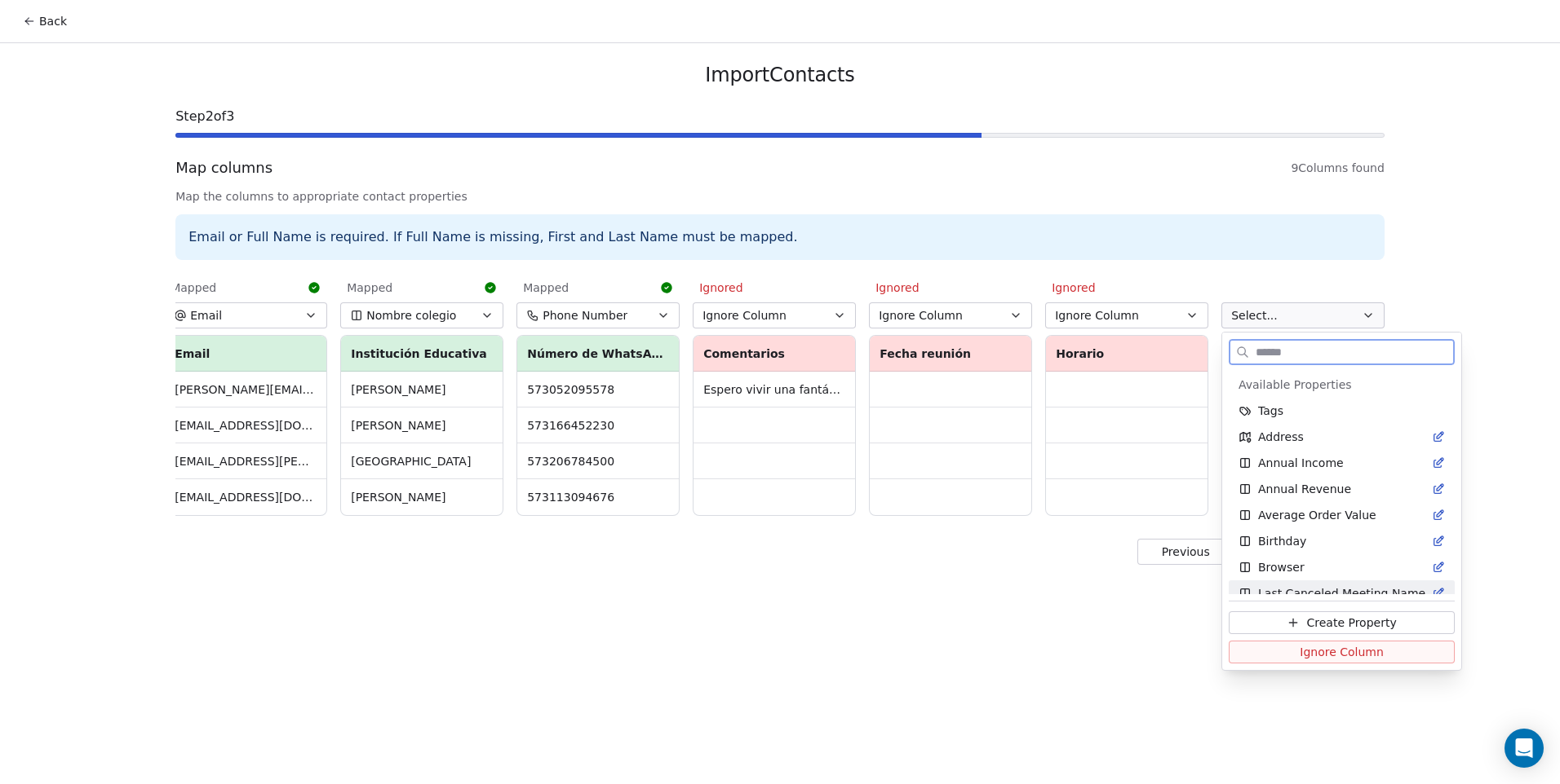
click at [1283, 647] on button "Ignore Column" at bounding box center [1342, 653] width 226 height 23
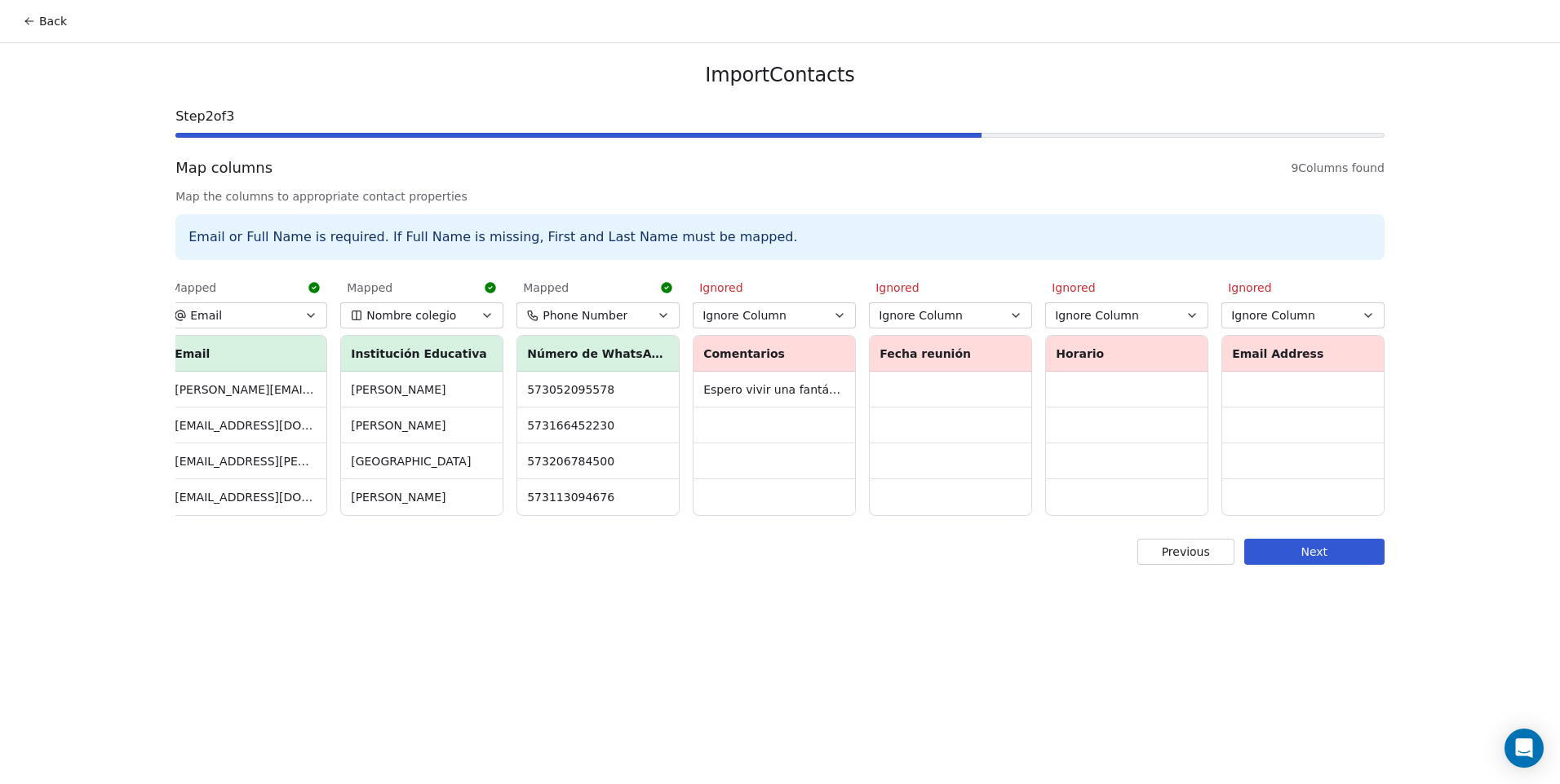
click at [1303, 565] on button "Next" at bounding box center [1314, 551] width 140 height 26
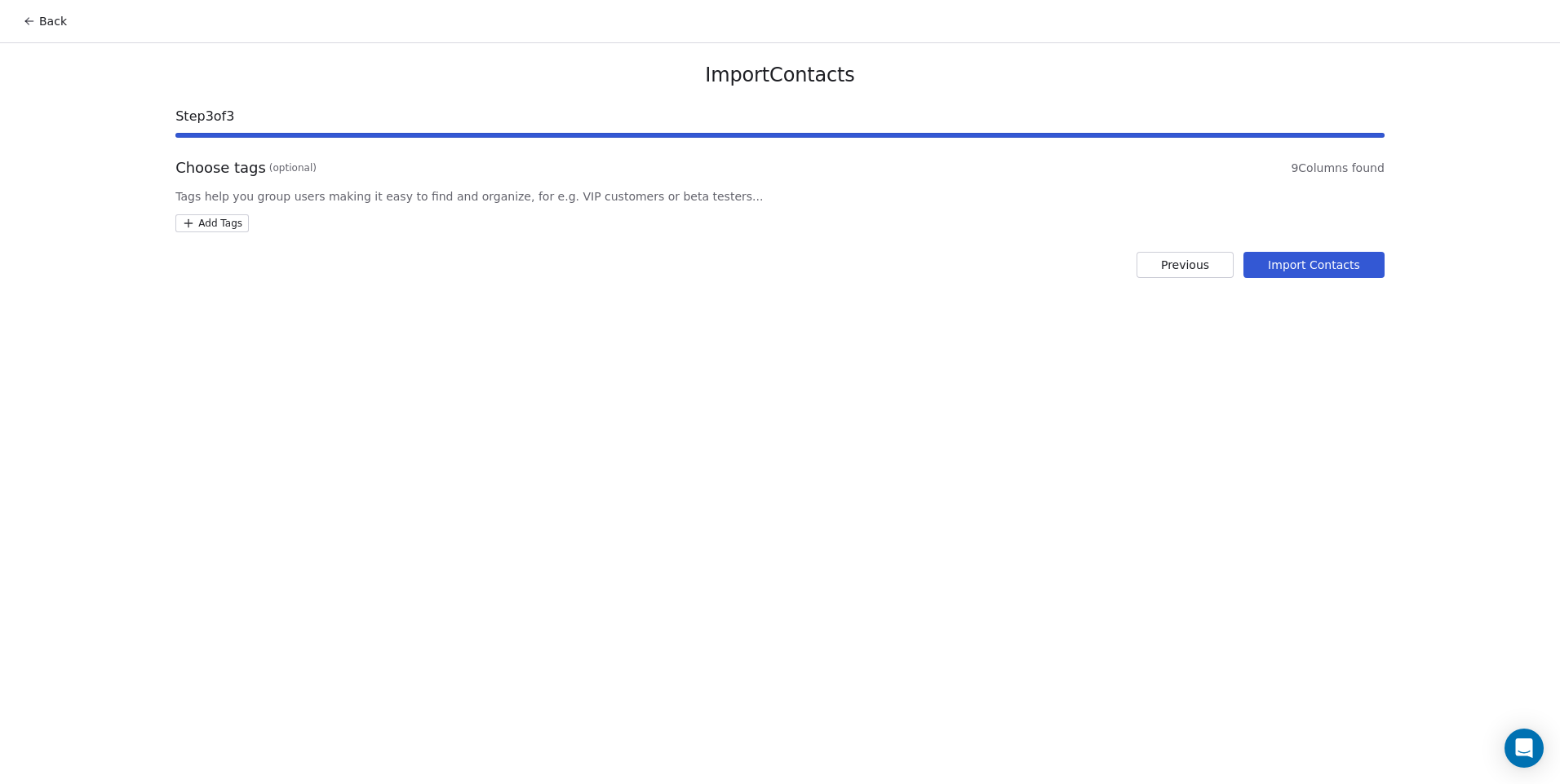
click at [218, 217] on html "Back Import Contacts Step 3 of 3 Choose tags (optional) 9 Columns found Tags he…" at bounding box center [780, 392] width 1560 height 784
click at [244, 336] on div "CODEMONKEY" at bounding box center [251, 335] width 71 height 14
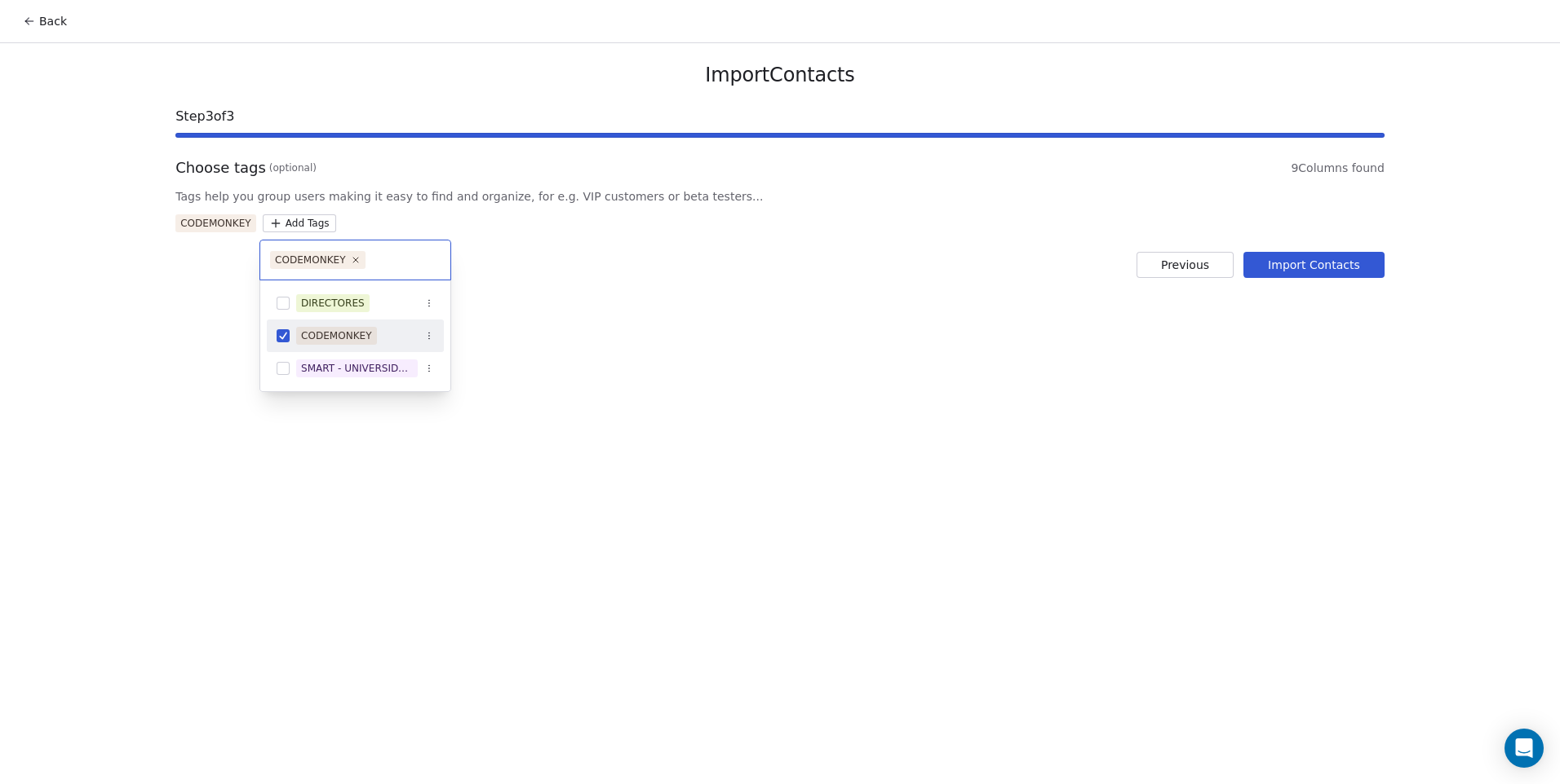
drag, startPoint x: 787, startPoint y: 356, endPoint x: 839, endPoint y: 356, distance: 52.0
click at [810, 356] on html "Back Import Contacts Step 3 of 3 Choose tags (optional) 9 Columns found Tags he…" at bounding box center [780, 392] width 1560 height 784
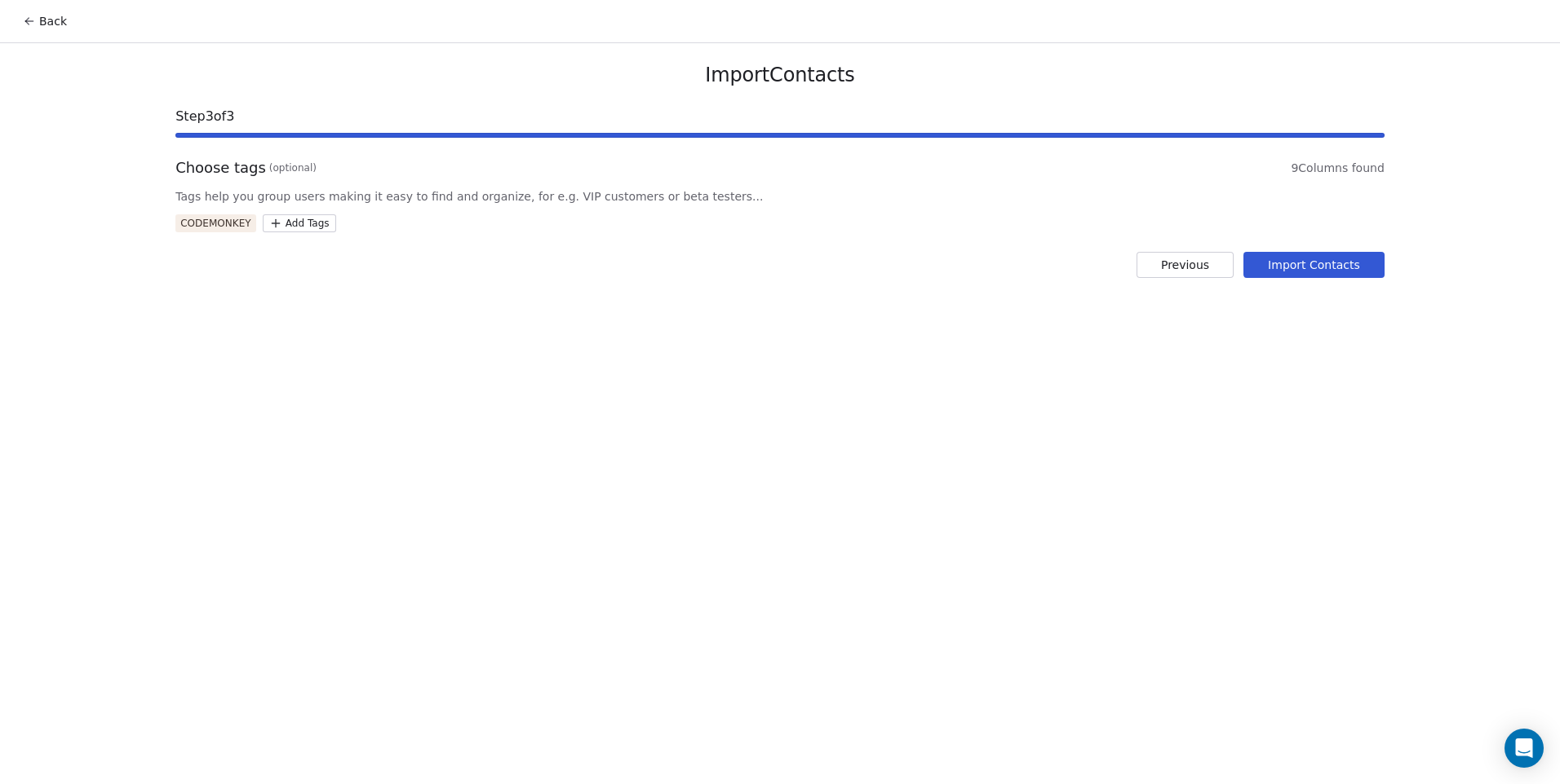
click at [1318, 265] on button "Import Contacts" at bounding box center [1314, 265] width 141 height 26
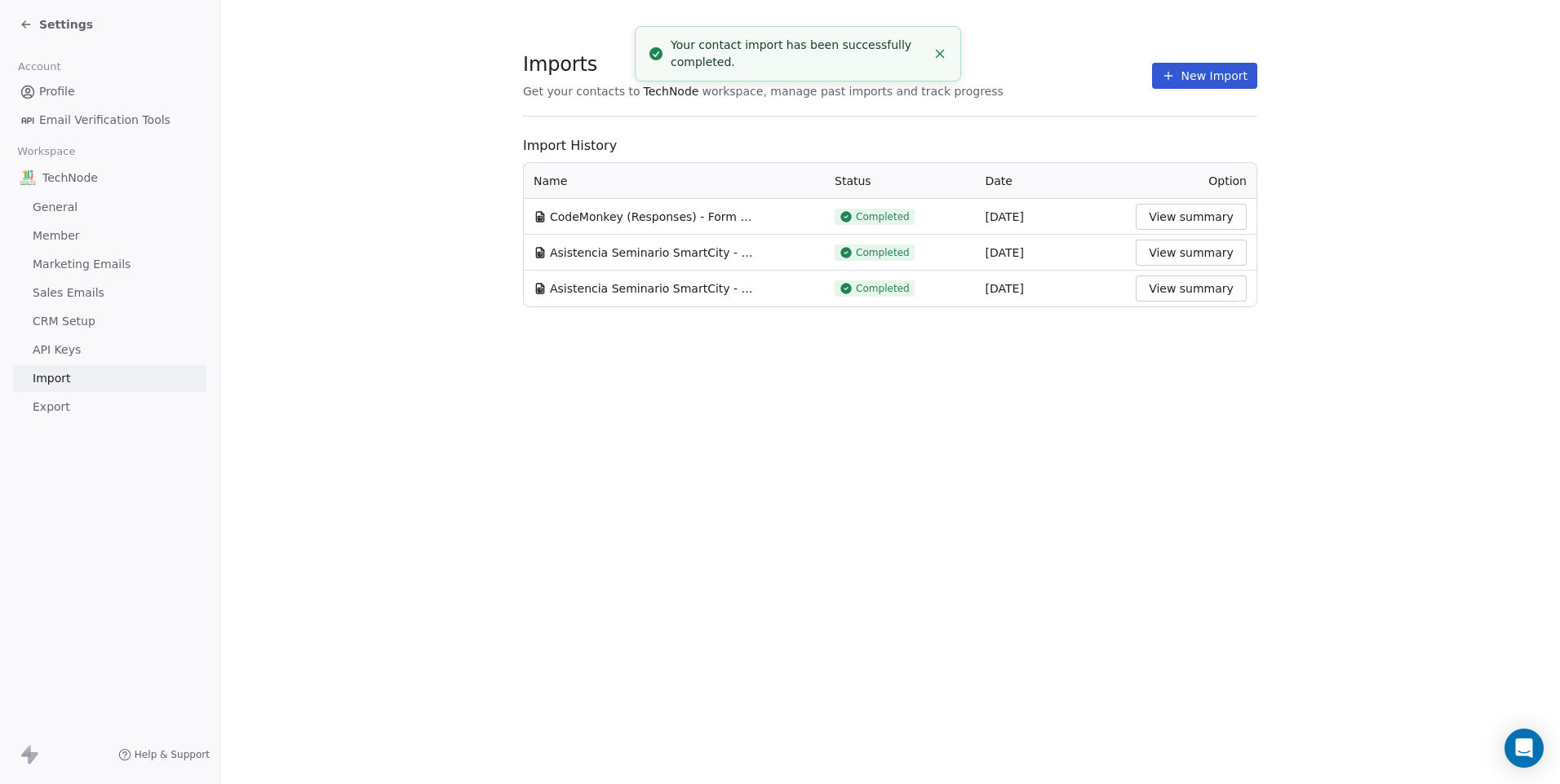
click at [1189, 91] on section "Imports Get your contacts to TechNode workspace, manage past imports and track …" at bounding box center [890, 84] width 734 height 65
click at [1188, 68] on button "New Import" at bounding box center [1204, 75] width 105 height 26
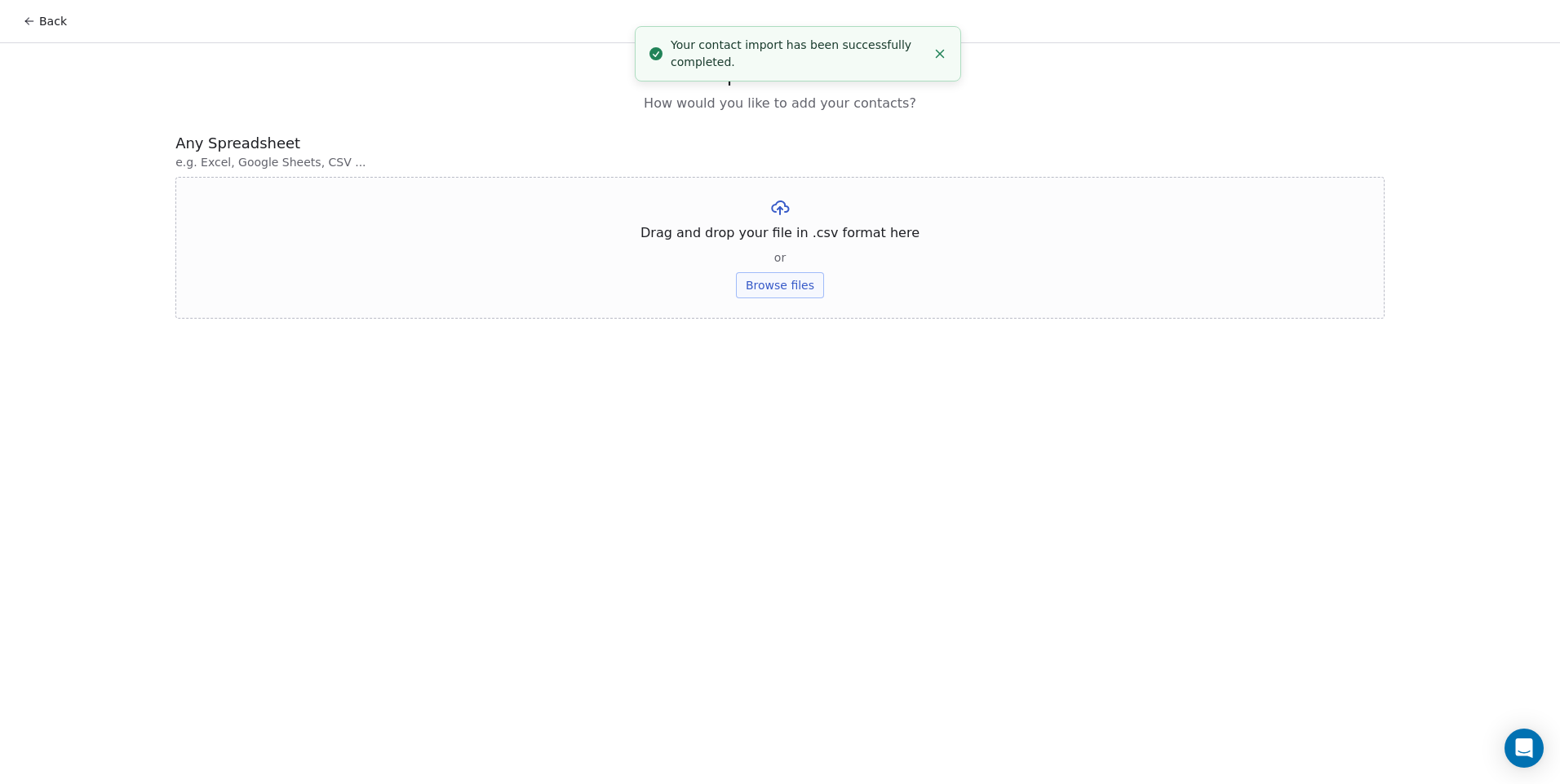
click at [769, 296] on button "Browse files" at bounding box center [780, 285] width 88 height 26
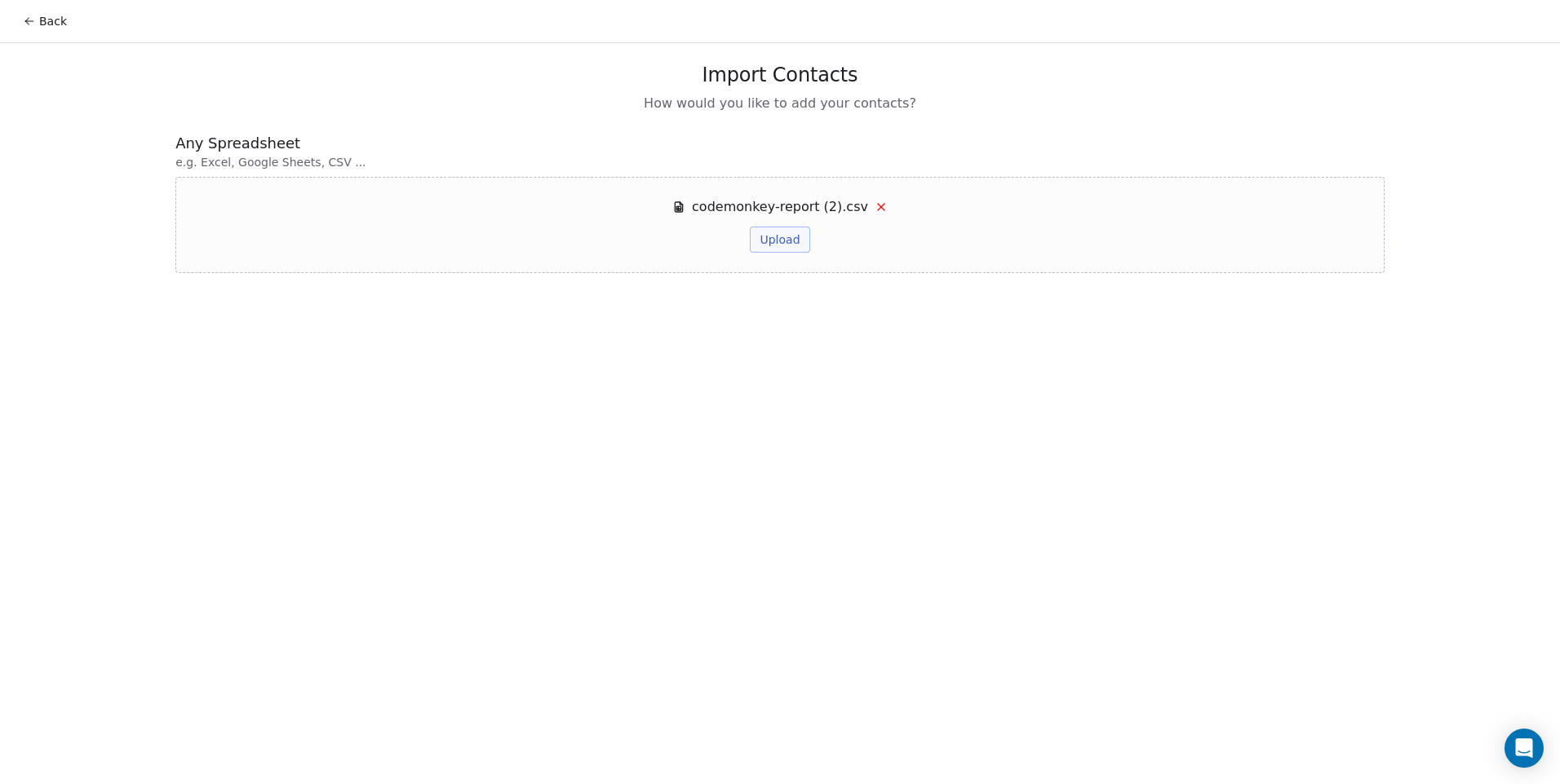
click at [789, 250] on button "Upload" at bounding box center [780, 239] width 60 height 26
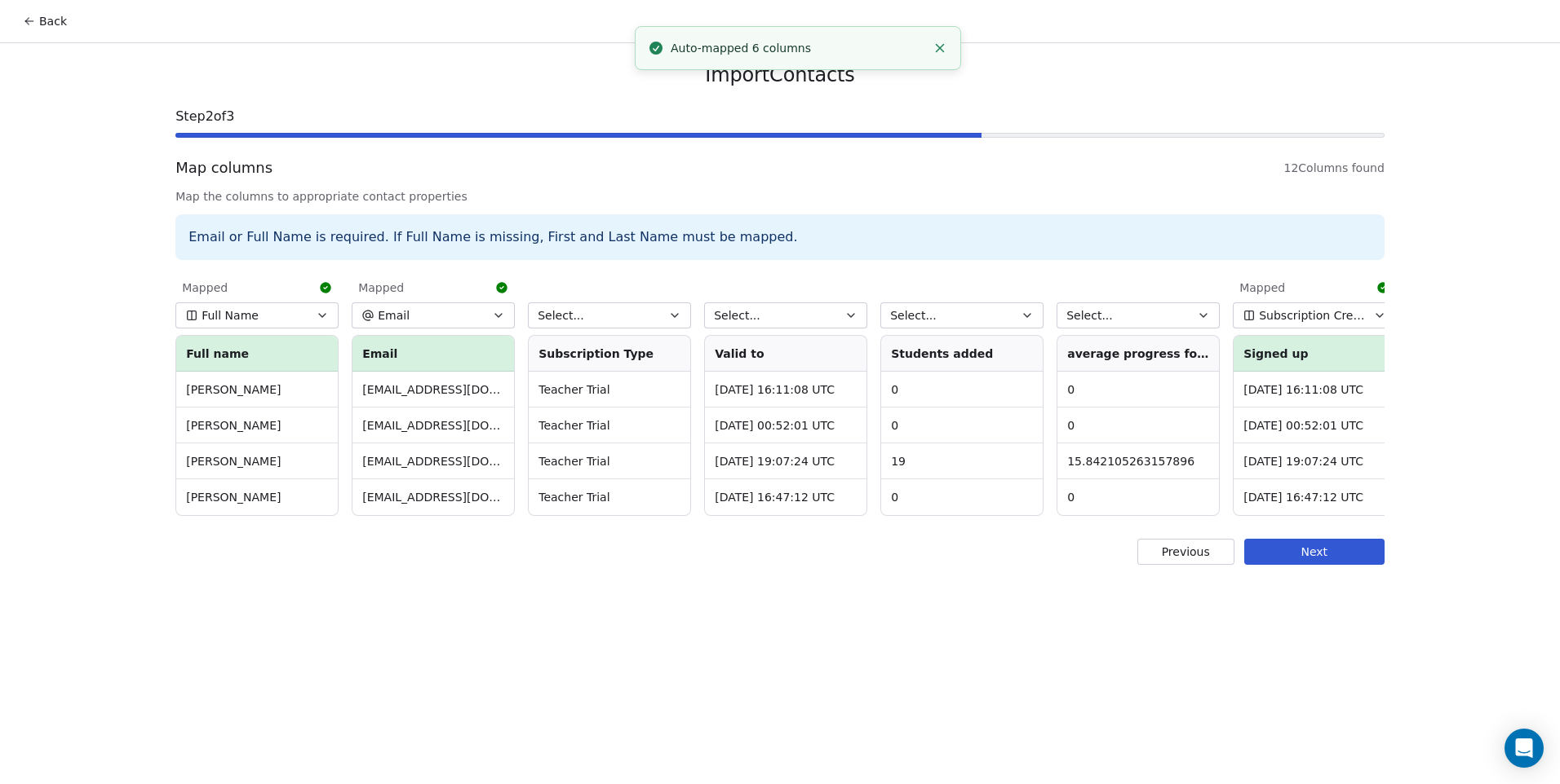
click at [553, 314] on span "Select..." at bounding box center [560, 315] width 46 height 16
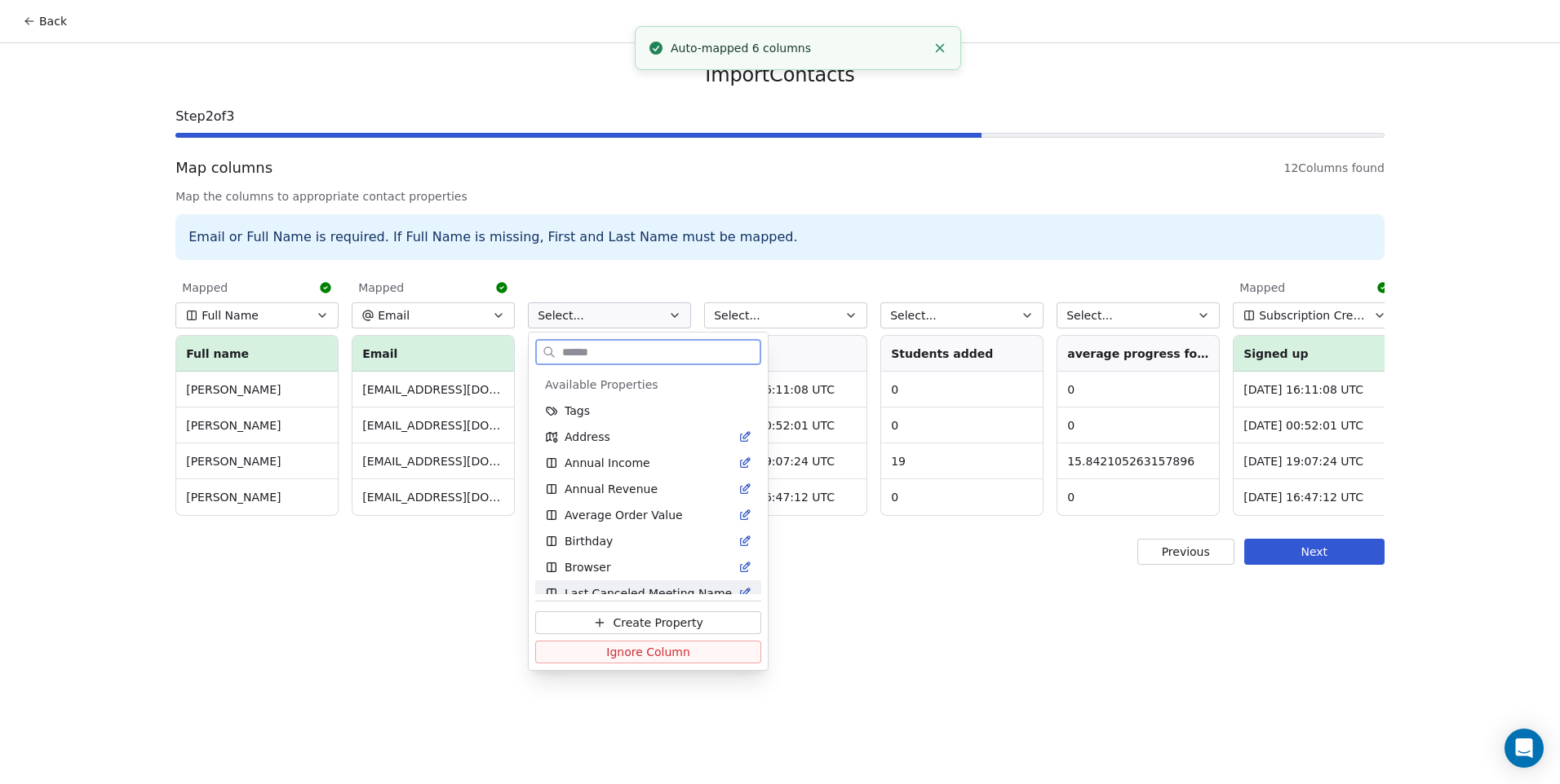
click at [652, 653] on span "Ignore Column" at bounding box center [647, 652] width 84 height 16
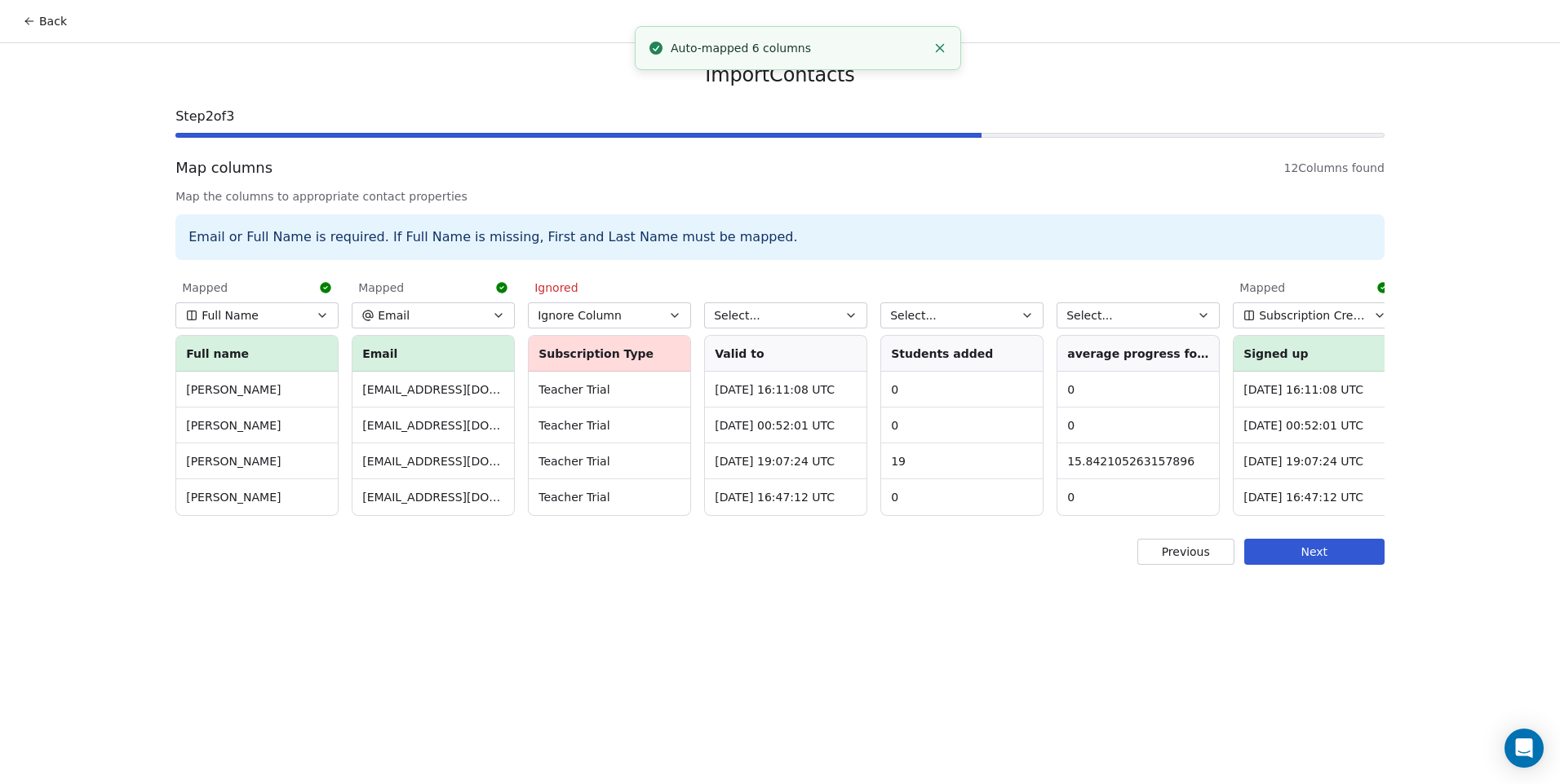
click at [742, 317] on span "Select..." at bounding box center [737, 315] width 46 height 16
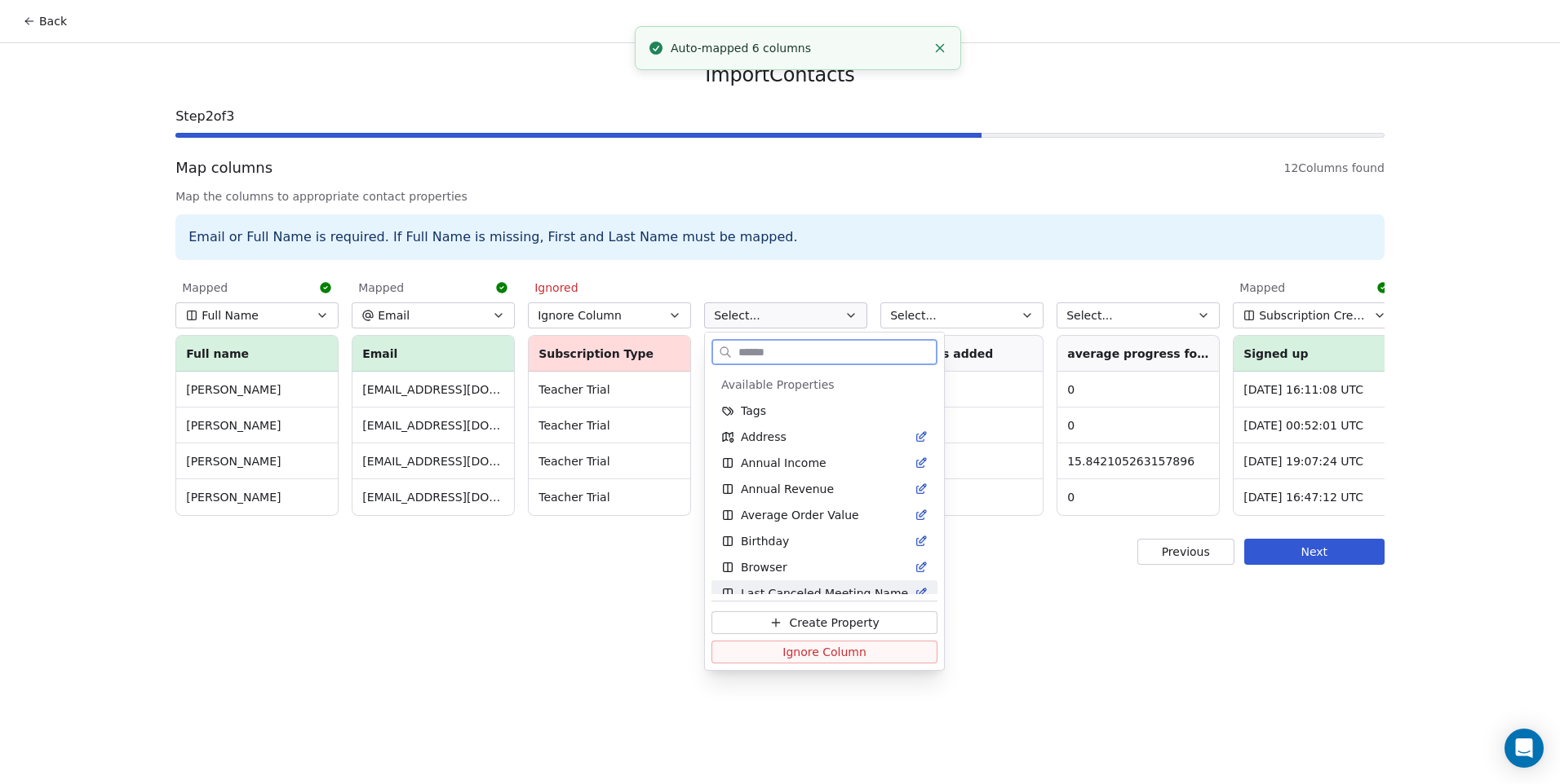
click at [862, 653] on button "Ignore Column" at bounding box center [824, 653] width 226 height 23
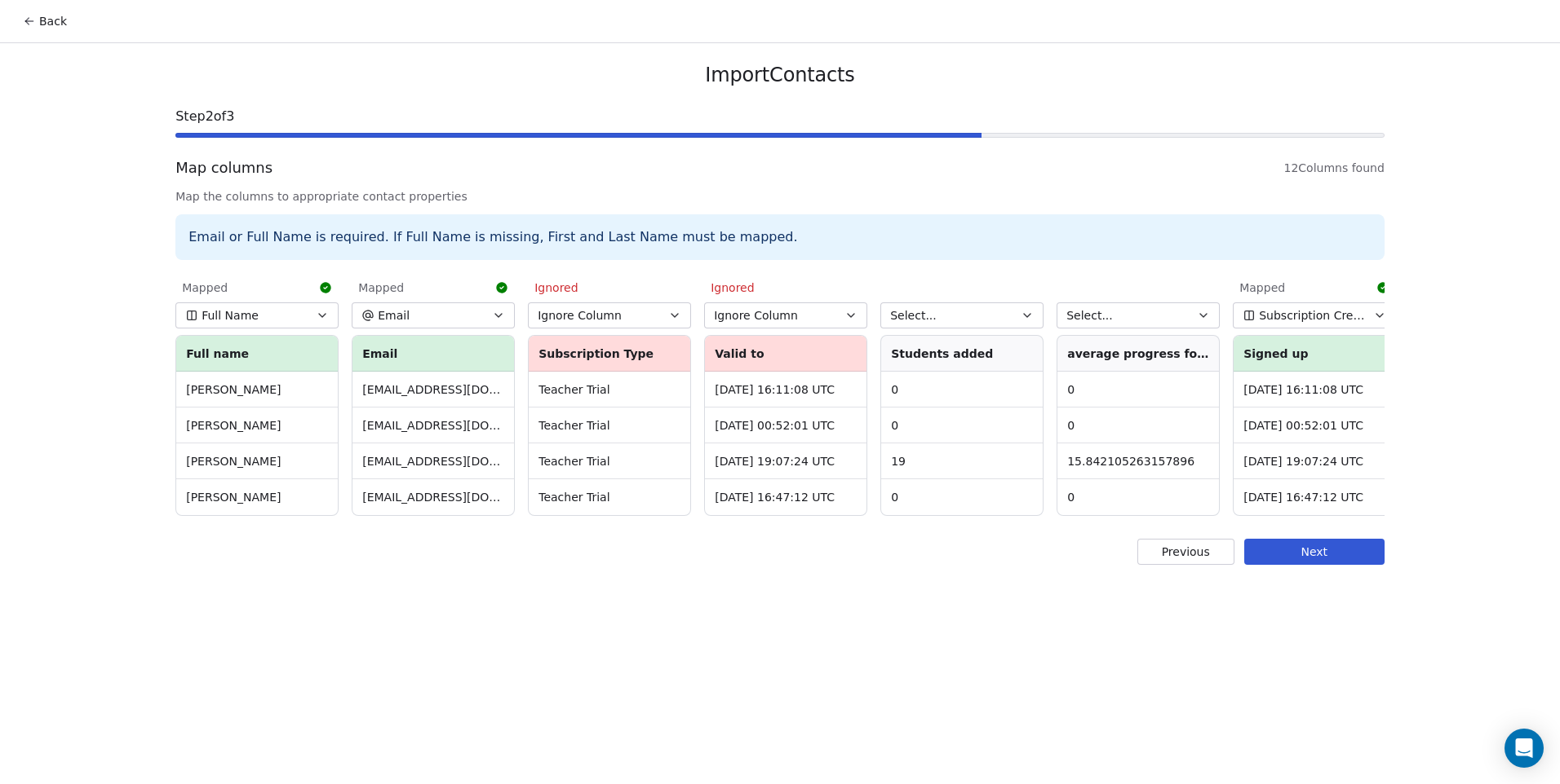
click at [941, 322] on button "Select..." at bounding box center [961, 315] width 163 height 26
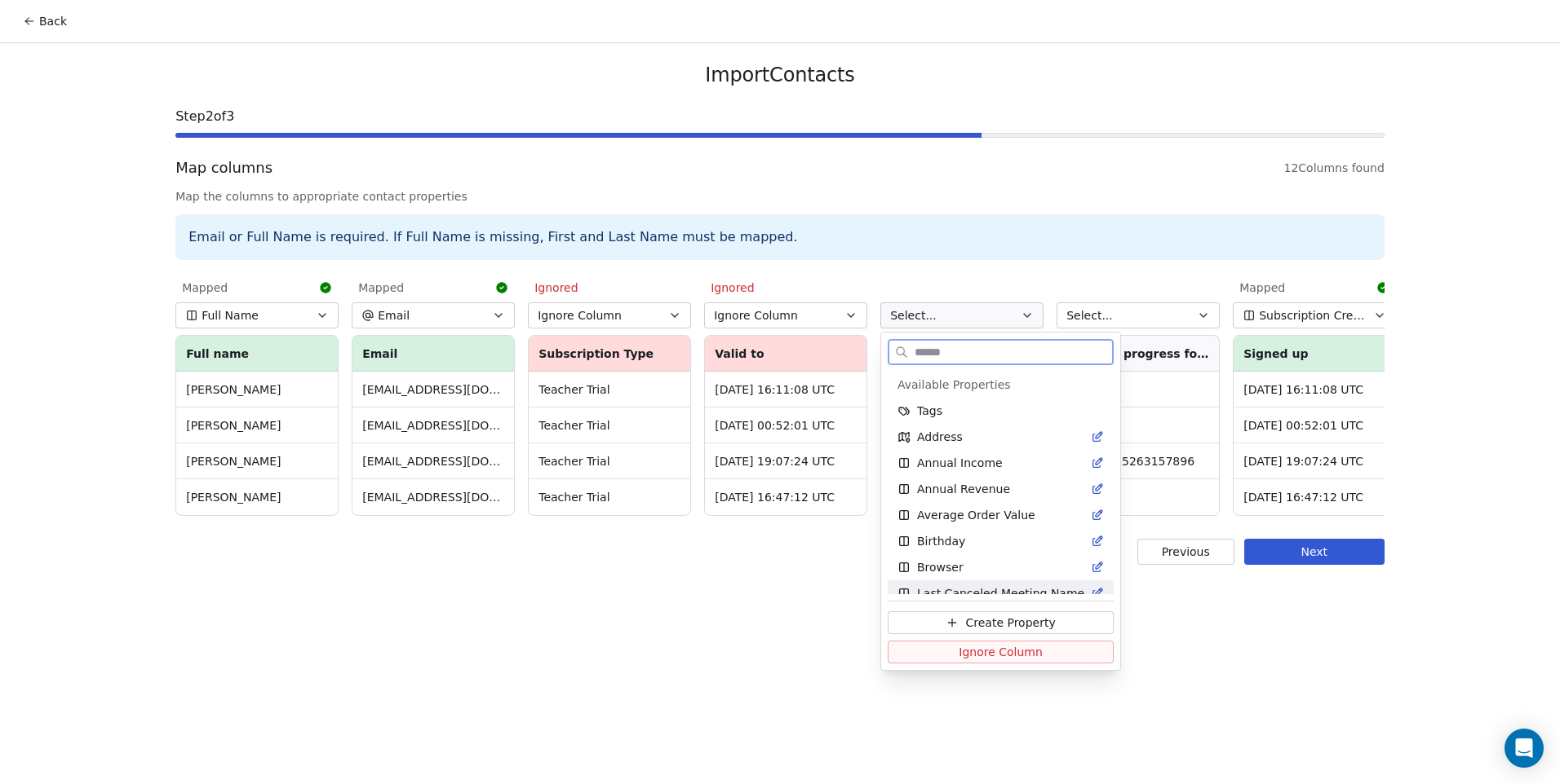
click at [1029, 658] on span "Ignore Column" at bounding box center [1000, 652] width 84 height 16
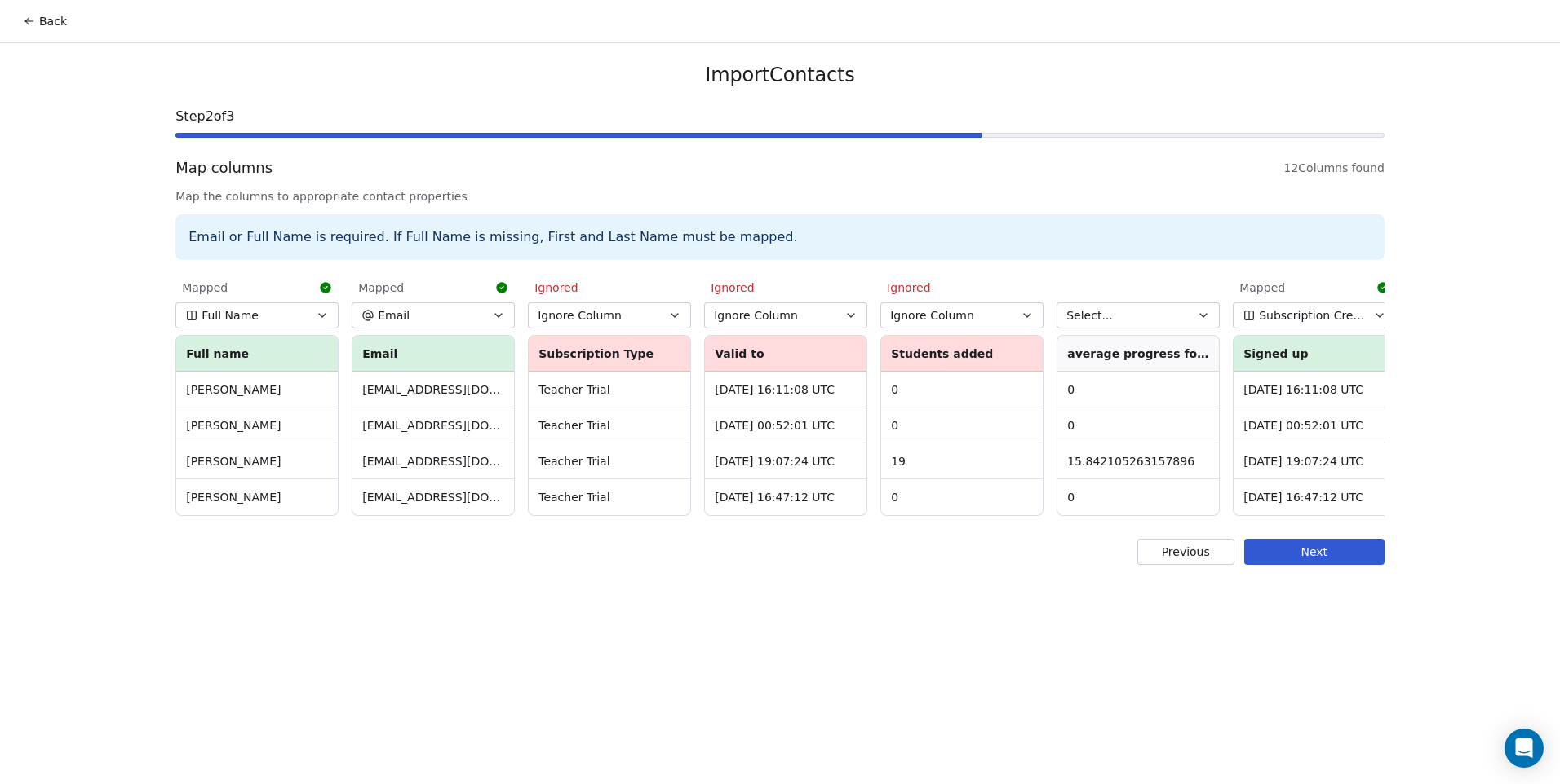
click at [1135, 322] on button "Select..." at bounding box center [1138, 315] width 163 height 26
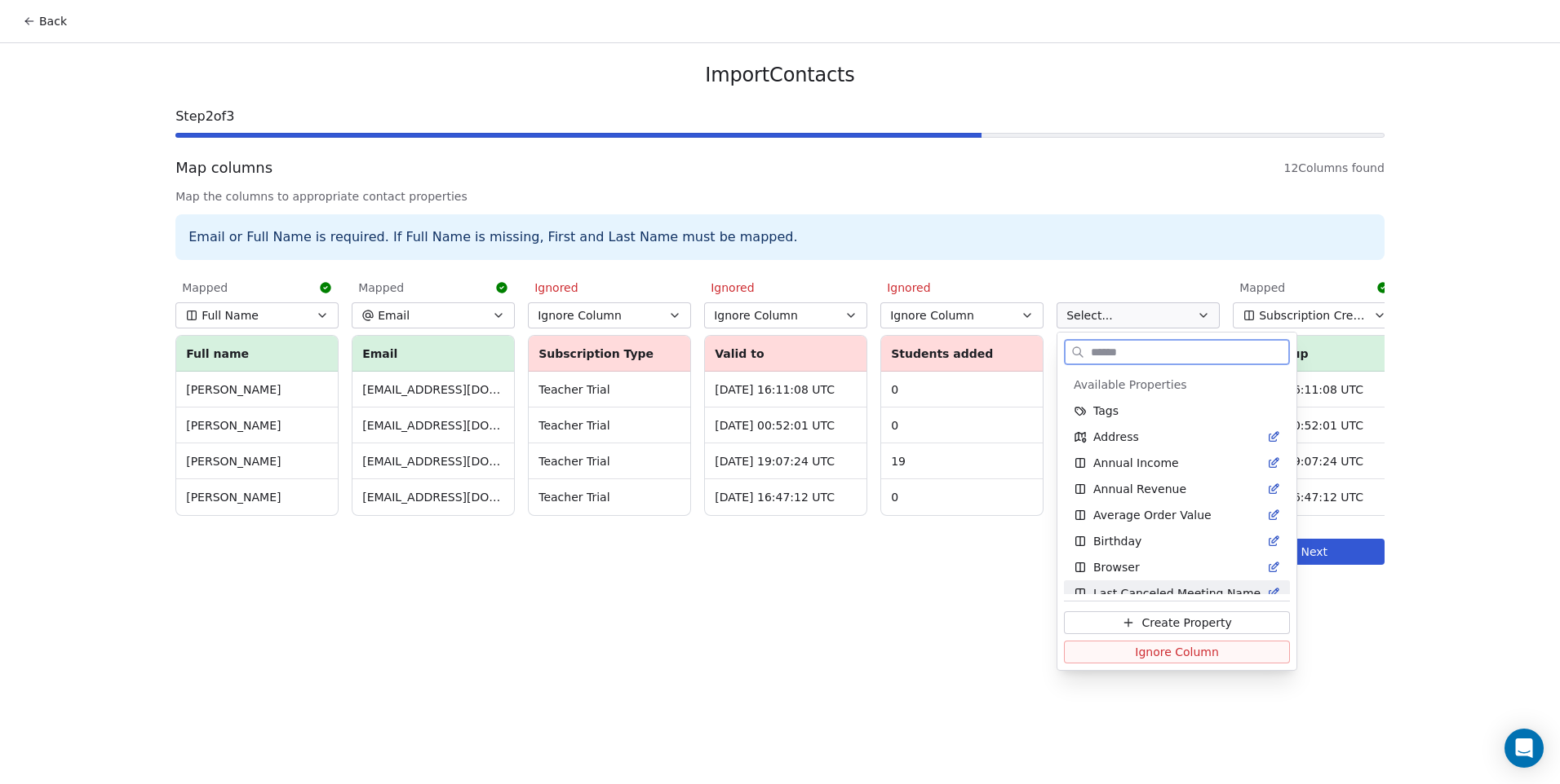
click at [1184, 654] on span "Ignore Column" at bounding box center [1177, 652] width 84 height 16
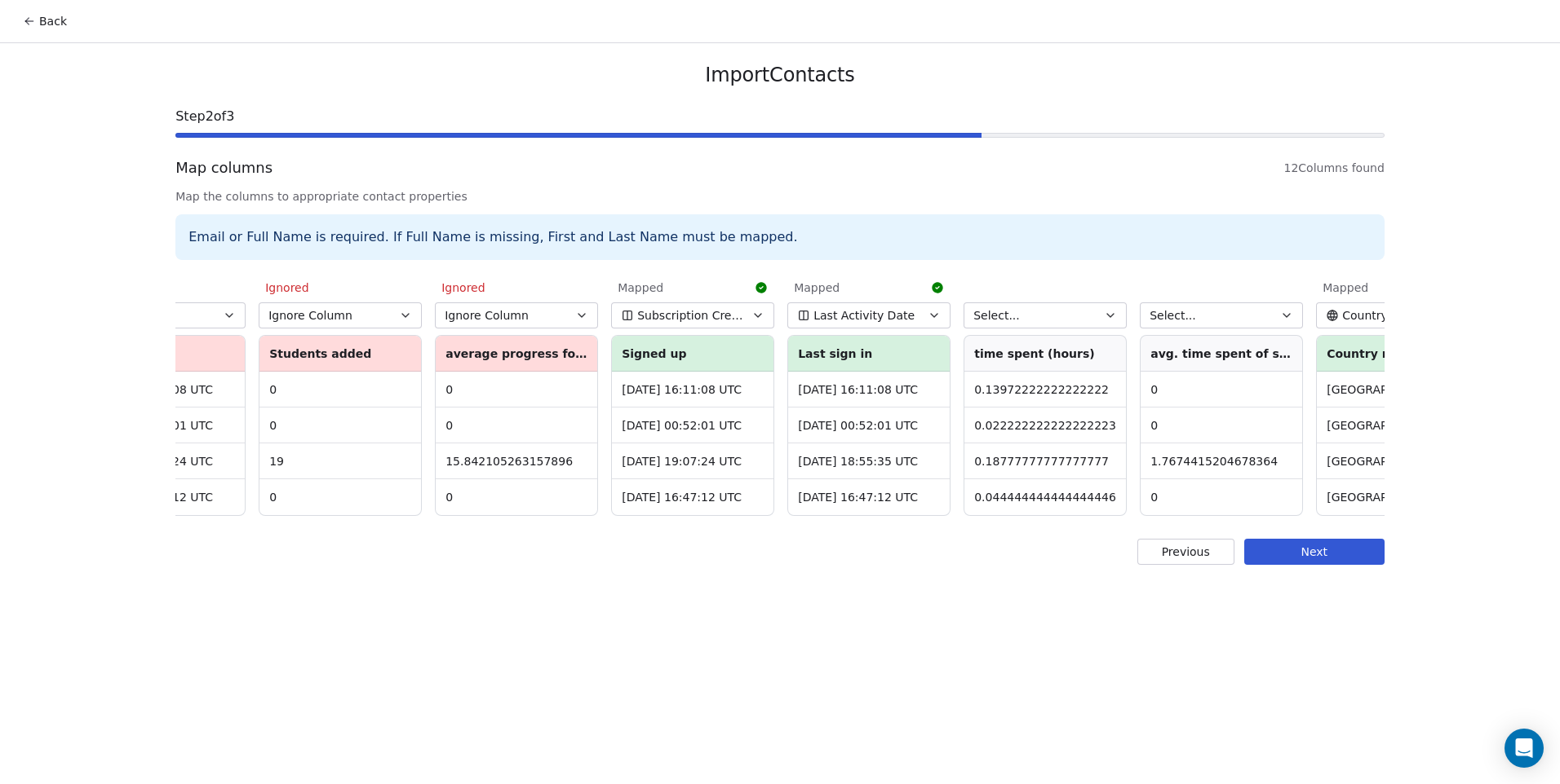
scroll to position [0, 893]
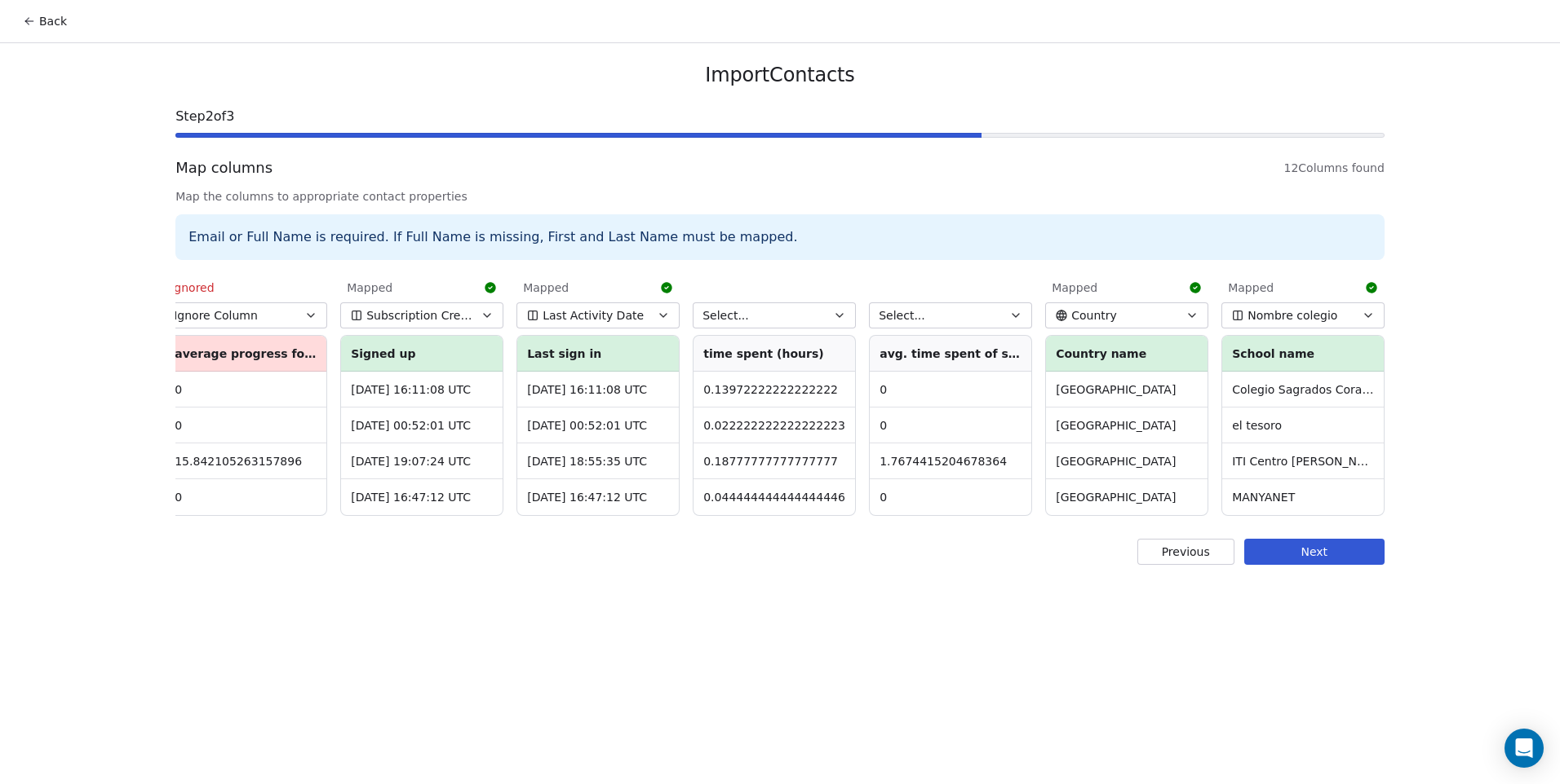
click at [800, 325] on button "Select..." at bounding box center [774, 315] width 163 height 26
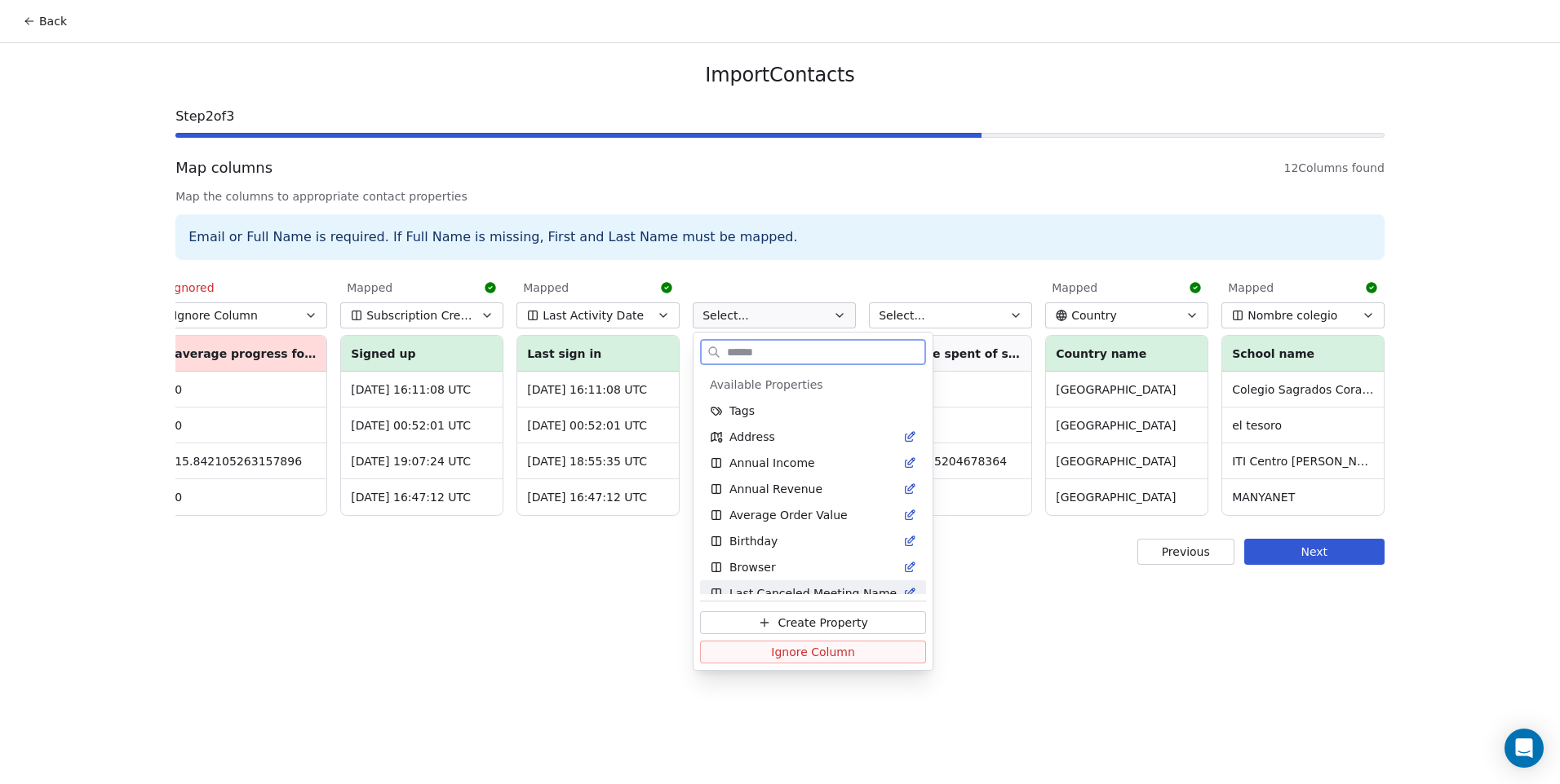
click at [895, 658] on button "Ignore Column" at bounding box center [813, 653] width 226 height 23
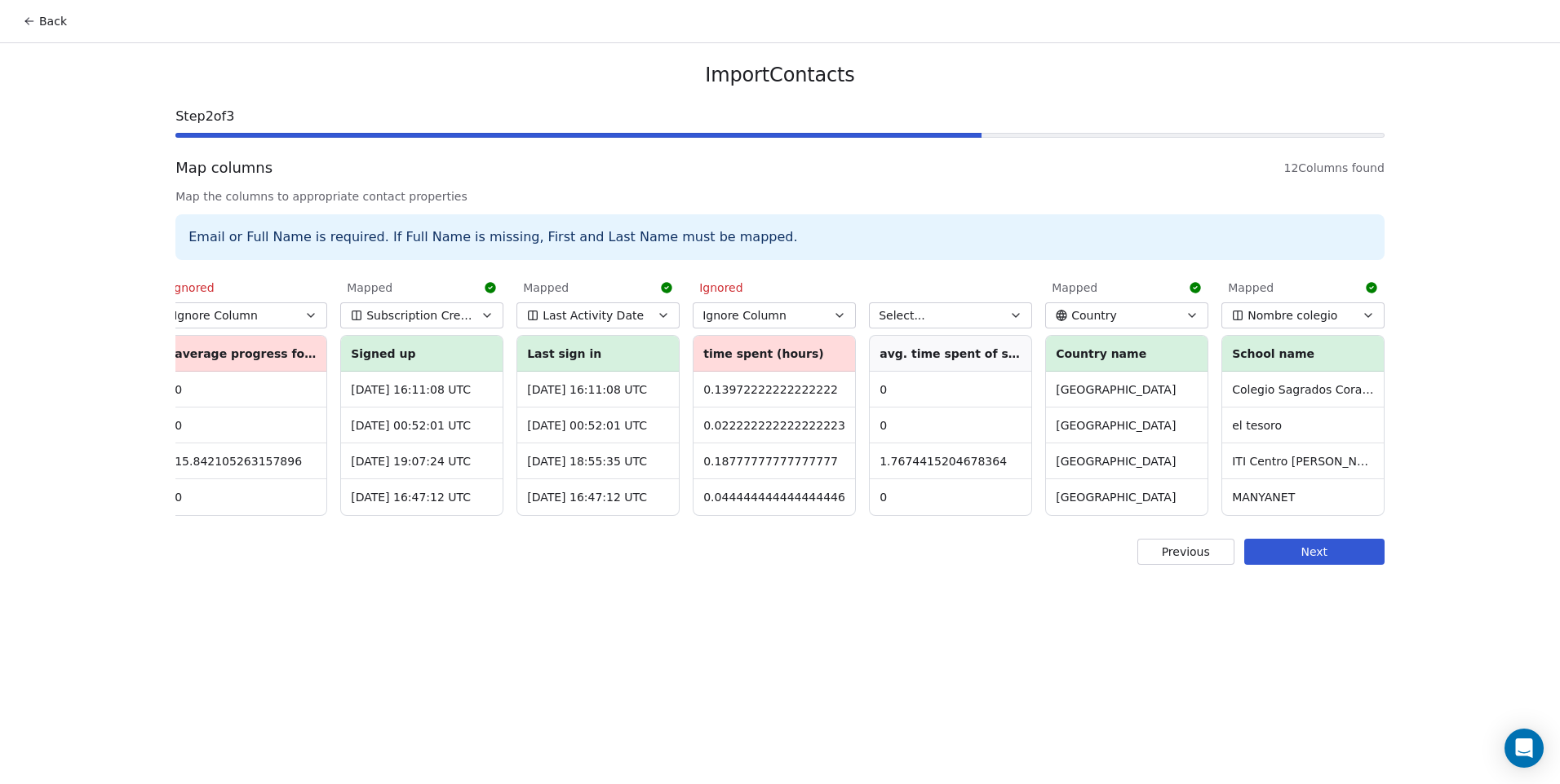
click at [955, 320] on button "Select..." at bounding box center [950, 315] width 163 height 26
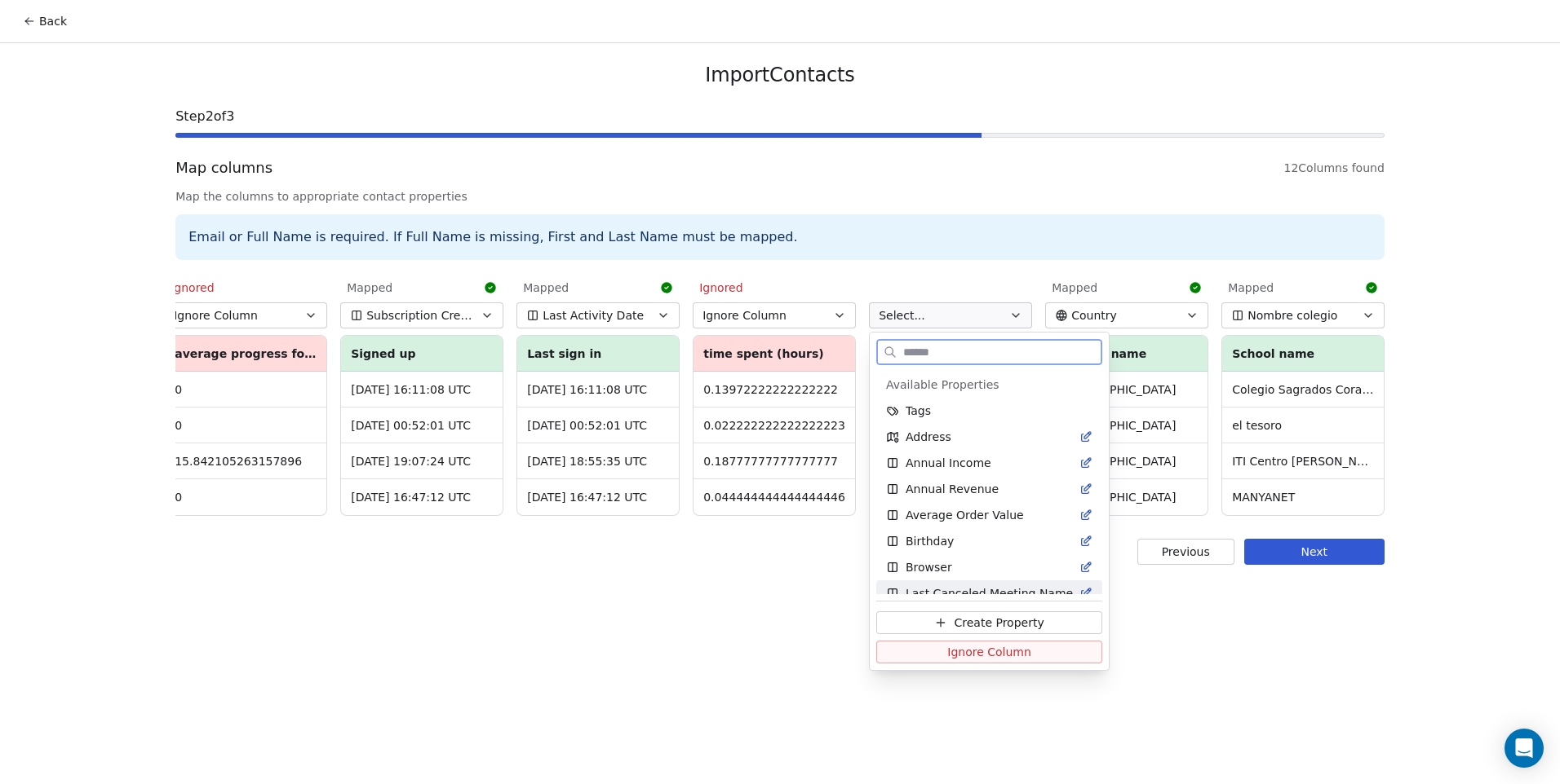
click at [1030, 650] on button "Ignore Column" at bounding box center [989, 653] width 226 height 23
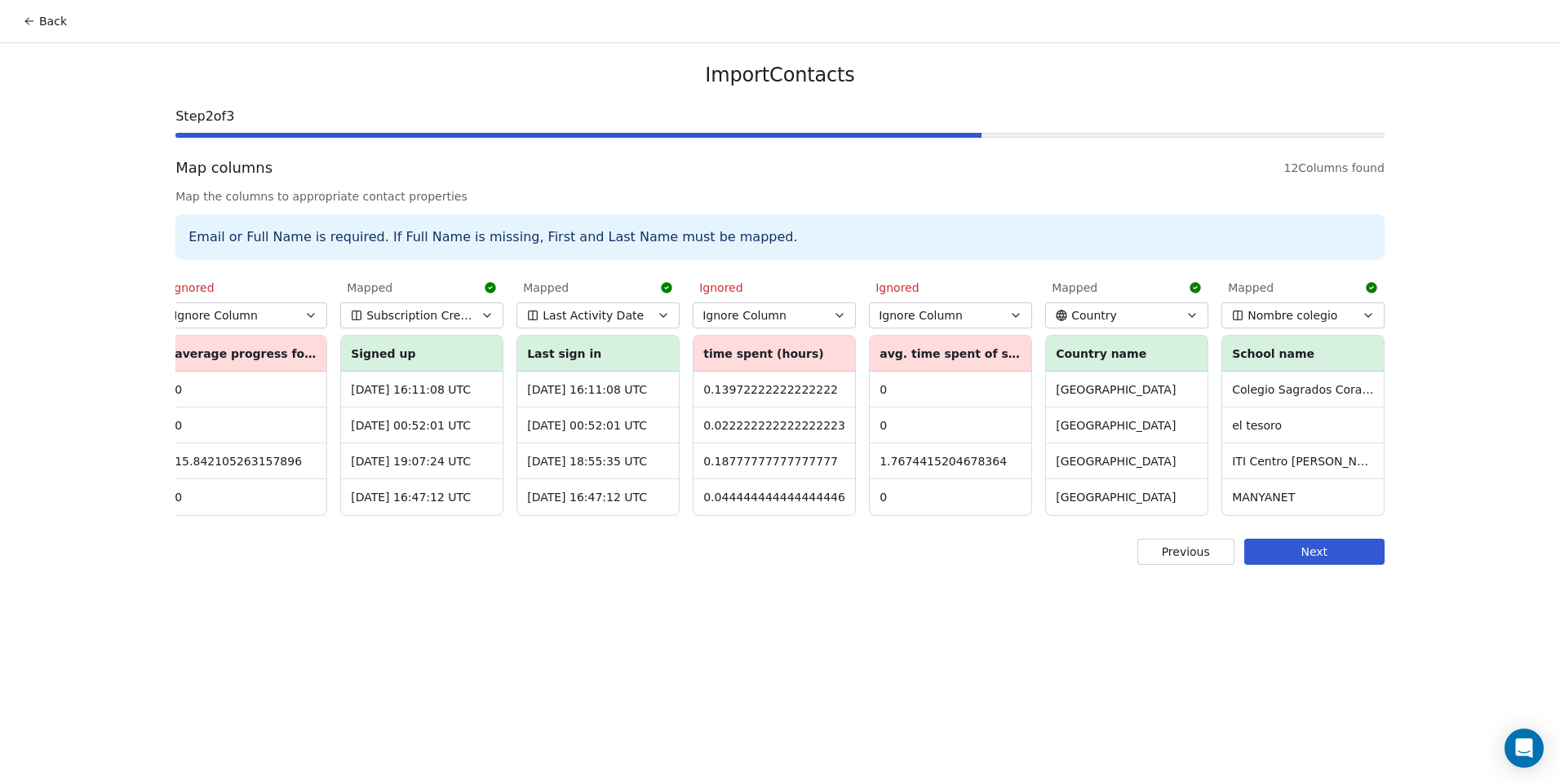
click at [1341, 580] on div "Import Contacts Step 2 of 3 Map columns 12 Columns found Map the columns to app…" at bounding box center [780, 314] width 1248 height 542
click at [1329, 565] on button "Next" at bounding box center [1314, 551] width 140 height 26
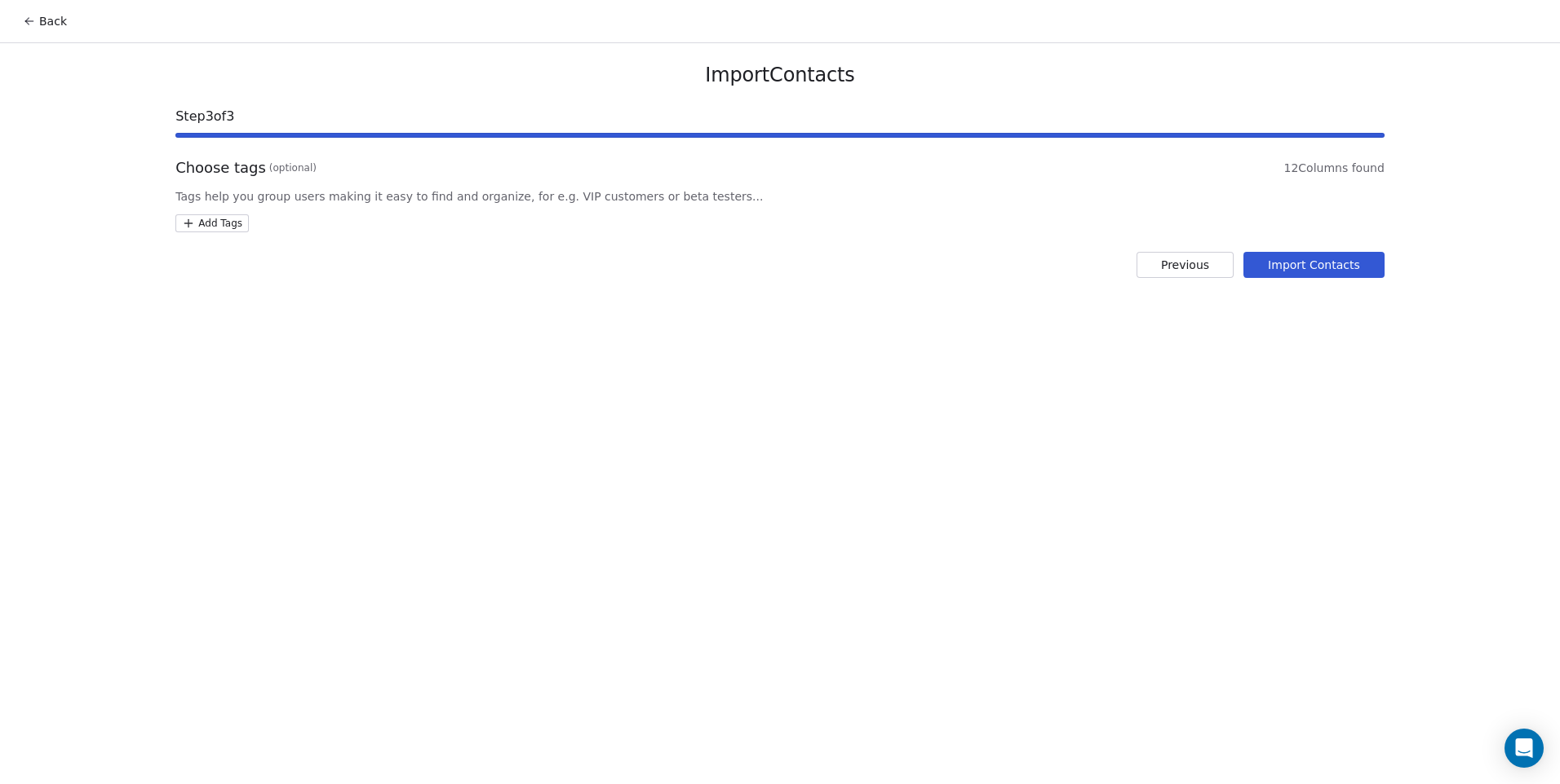
click at [207, 230] on html "Back Import Contacts Step 3 of 3 Choose tags (optional) 12 Columns found Tags h…" at bounding box center [780, 392] width 1560 height 784
click at [245, 339] on div "CODEMONKEY" at bounding box center [251, 335] width 71 height 14
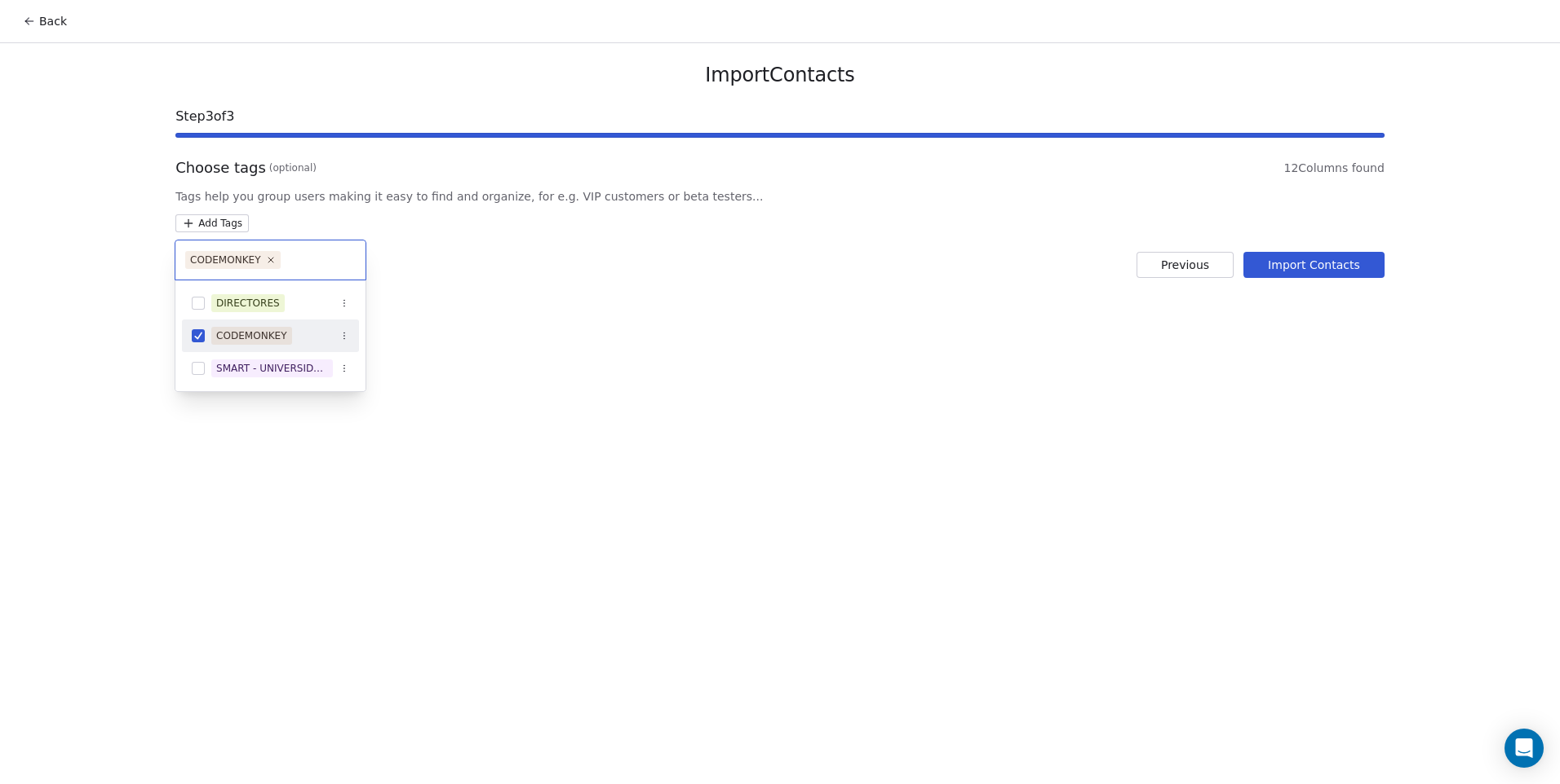
click at [719, 353] on html "Back Import Contacts Step 3 of 3 Choose tags (optional) 12 Columns found Tags h…" at bounding box center [780, 392] width 1560 height 784
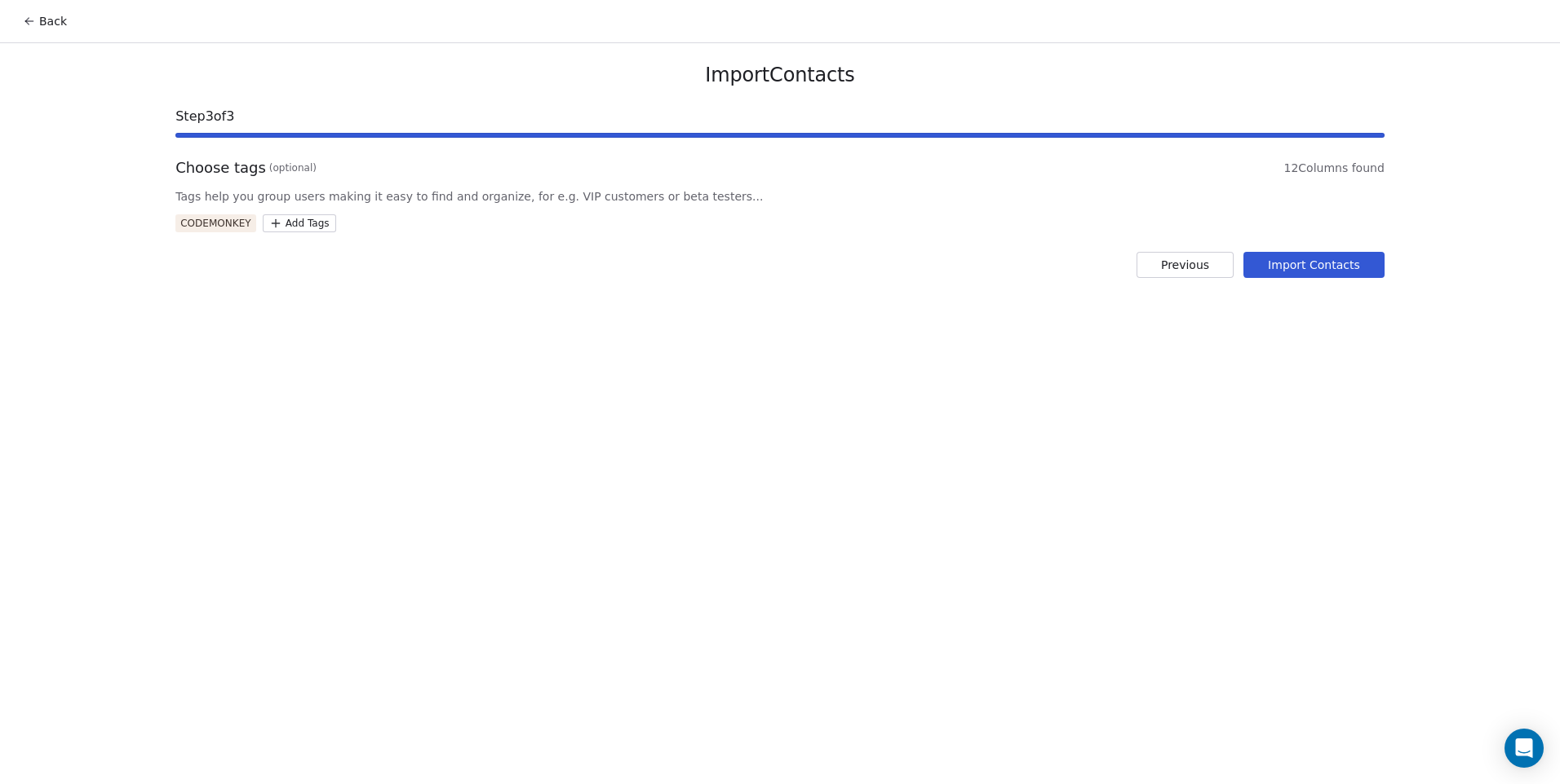
click at [1296, 266] on button "Import Contacts" at bounding box center [1314, 265] width 141 height 26
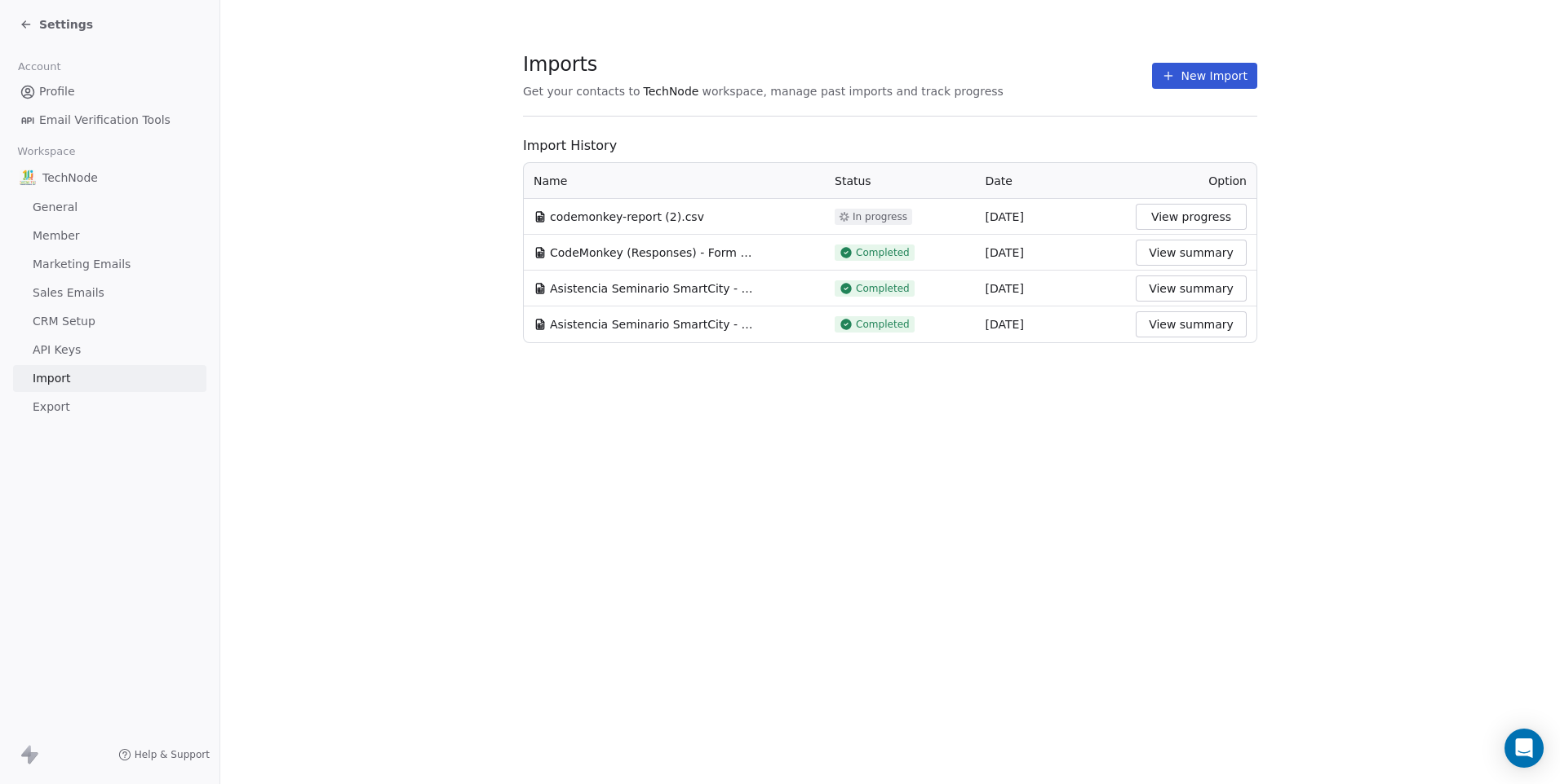
click at [1235, 84] on button "New Import" at bounding box center [1204, 75] width 105 height 26
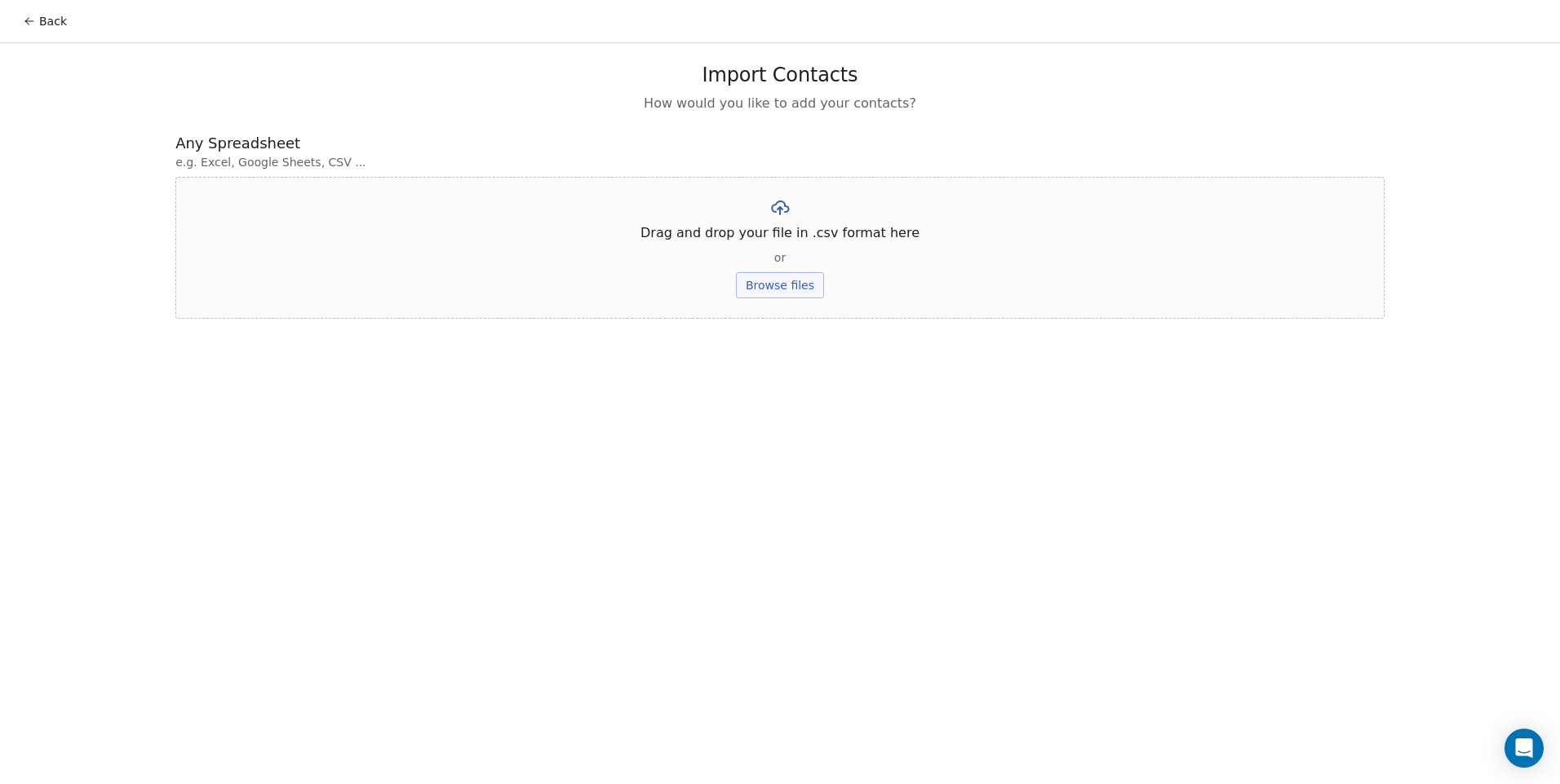
click at [781, 293] on button "Browse files" at bounding box center [780, 285] width 88 height 26
click at [762, 242] on button "Upload" at bounding box center [780, 239] width 60 height 26
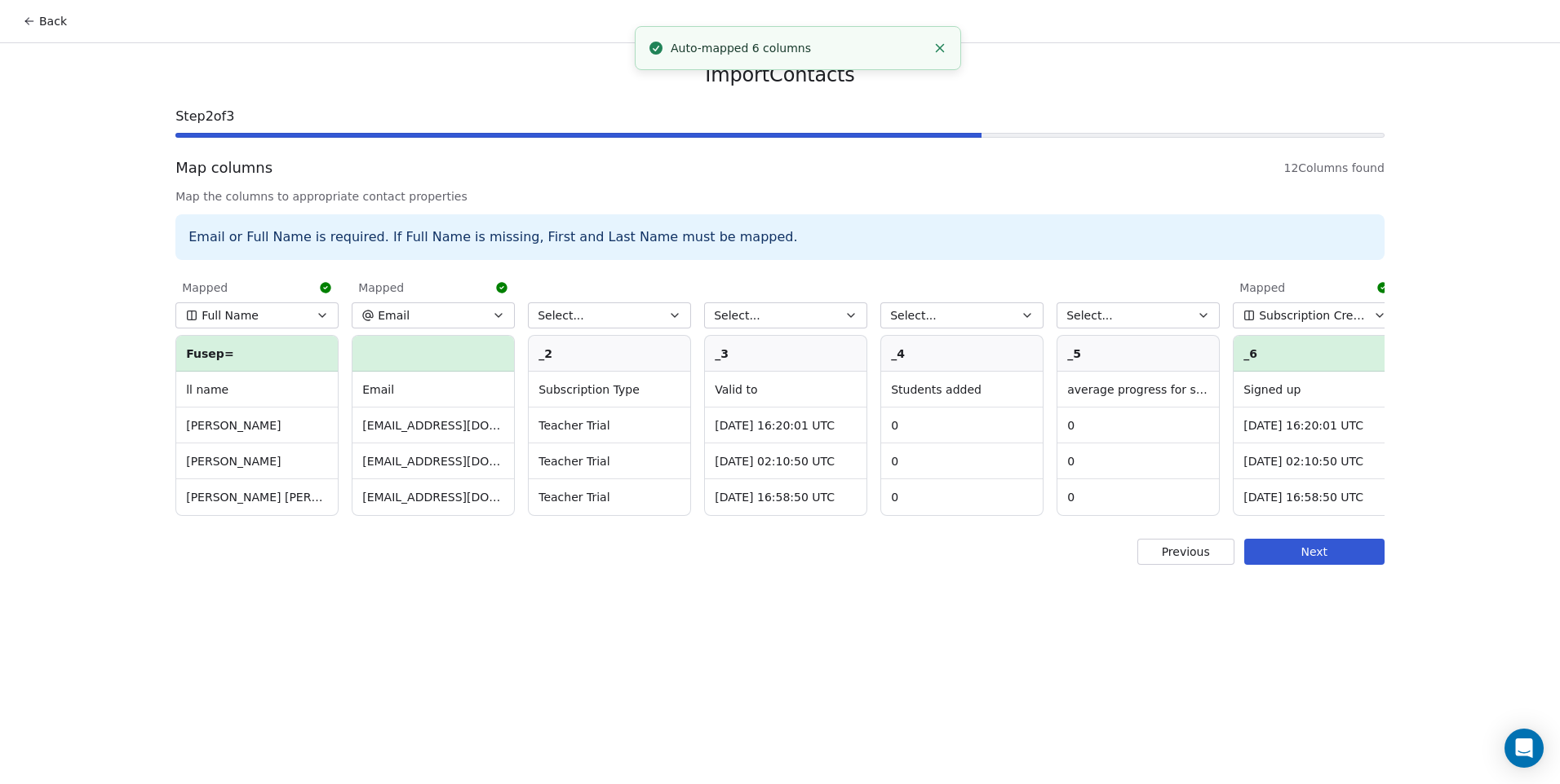
drag, startPoint x: 590, startPoint y: 301, endPoint x: 595, endPoint y: 319, distance: 18.7
click at [590, 303] on div "Select... _2 Subscription Type Teacher Trial Teacher Trial Teacher Trial" at bounding box center [609, 395] width 163 height 243
click at [594, 319] on button "Select..." at bounding box center [609, 315] width 163 height 26
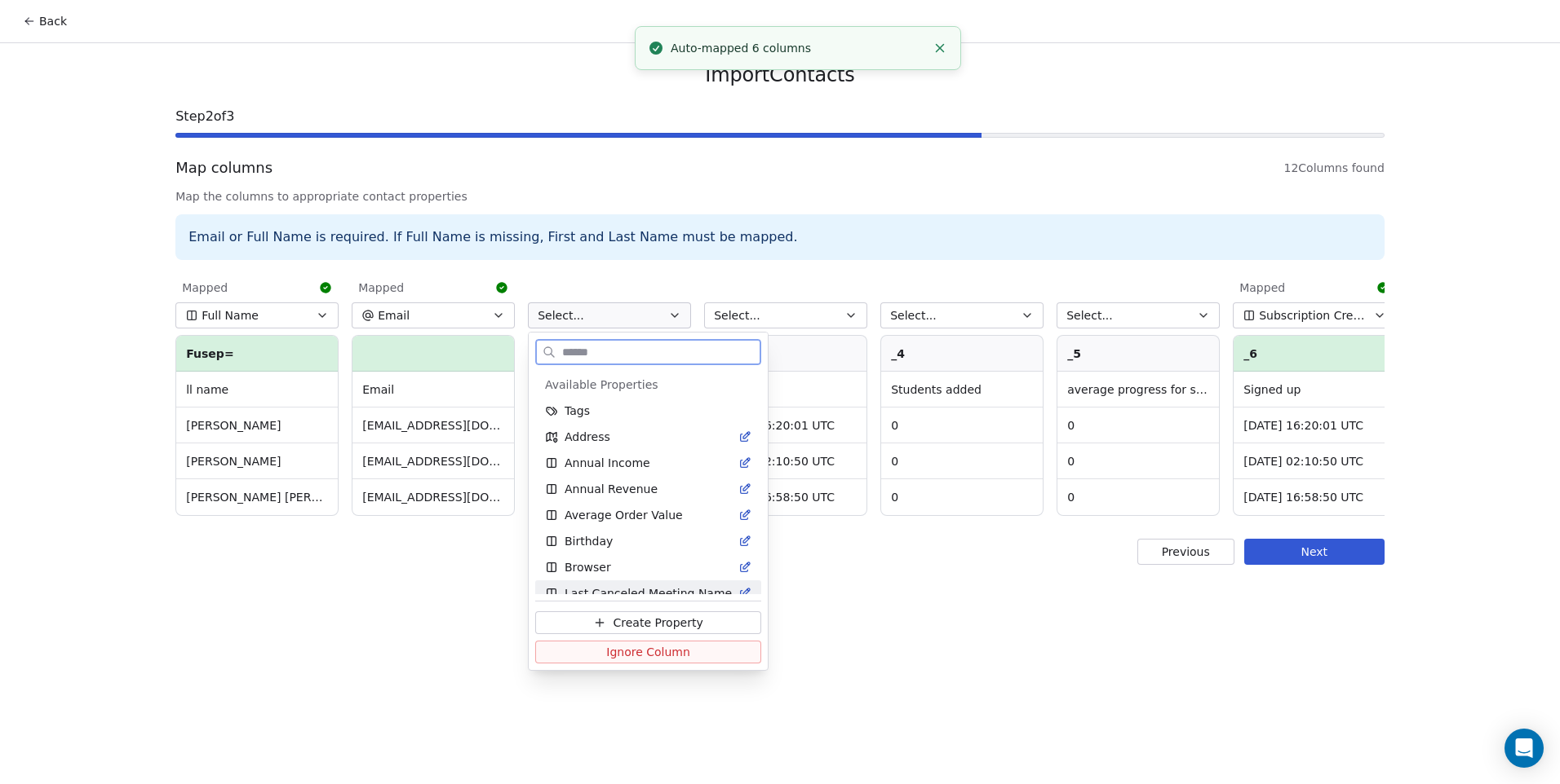
click at [627, 650] on span "Ignore Column" at bounding box center [647, 652] width 84 height 16
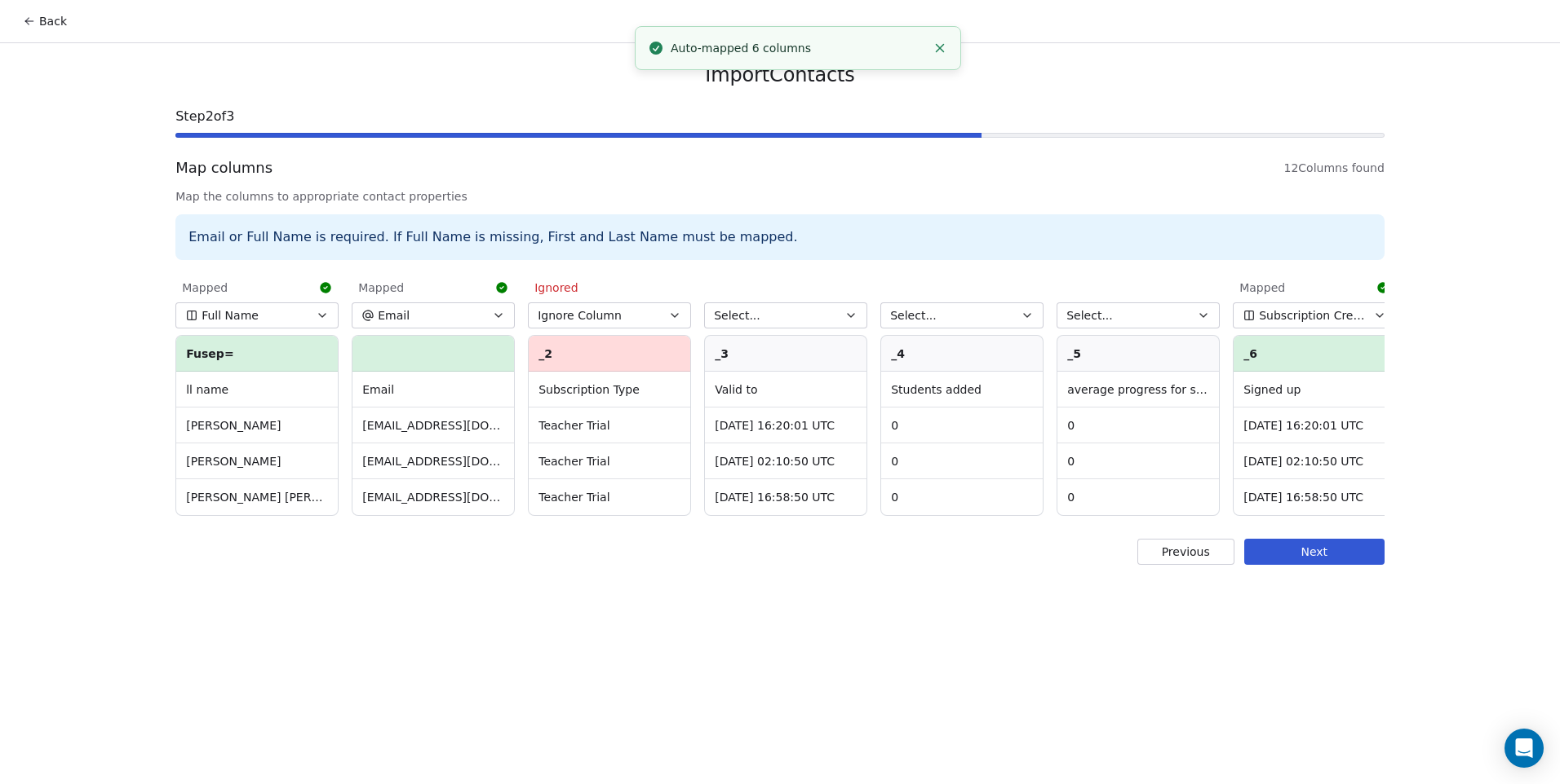
click at [758, 312] on button "Select..." at bounding box center [785, 315] width 163 height 26
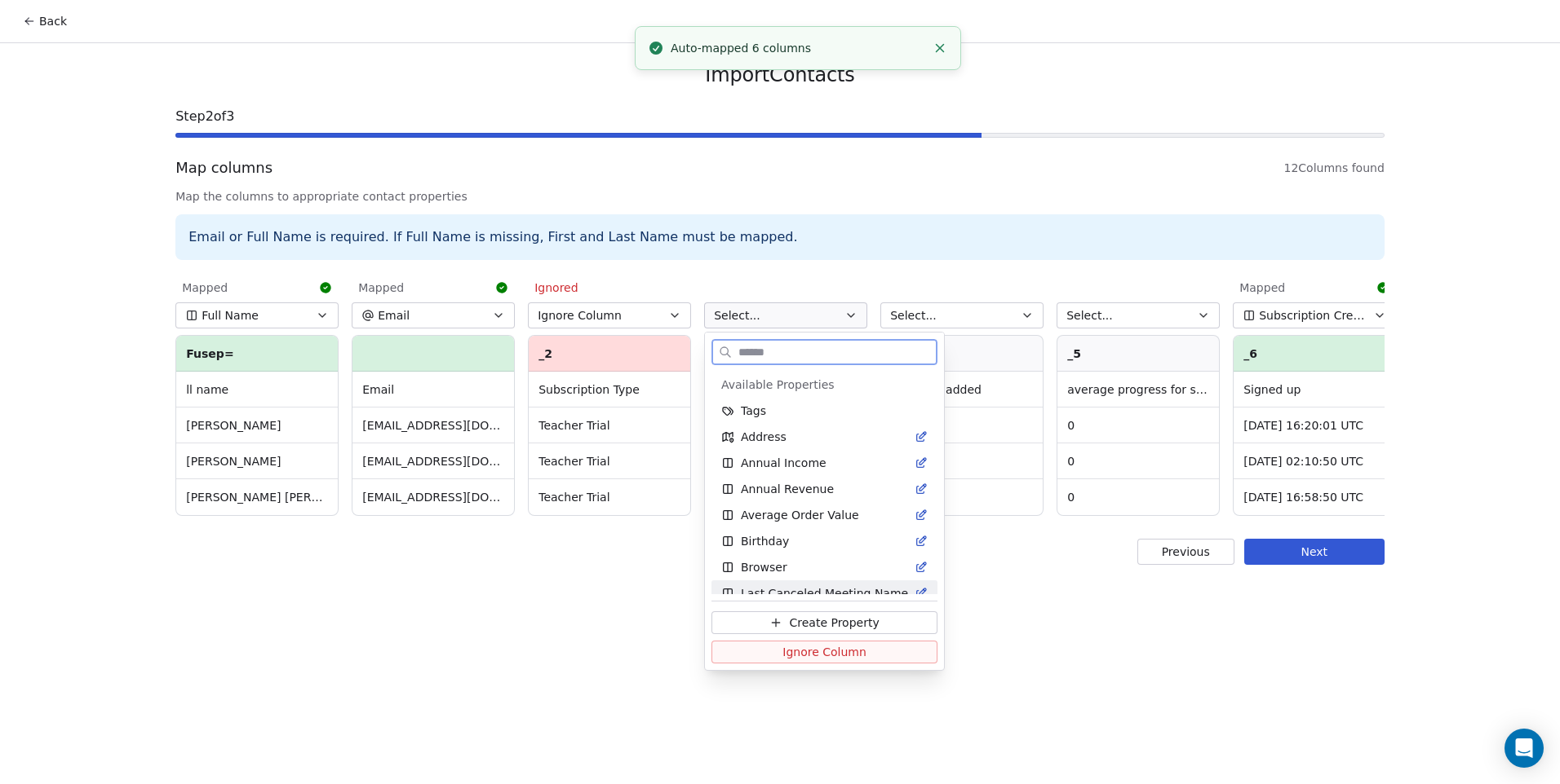
click at [849, 654] on span "Ignore Column" at bounding box center [824, 652] width 84 height 16
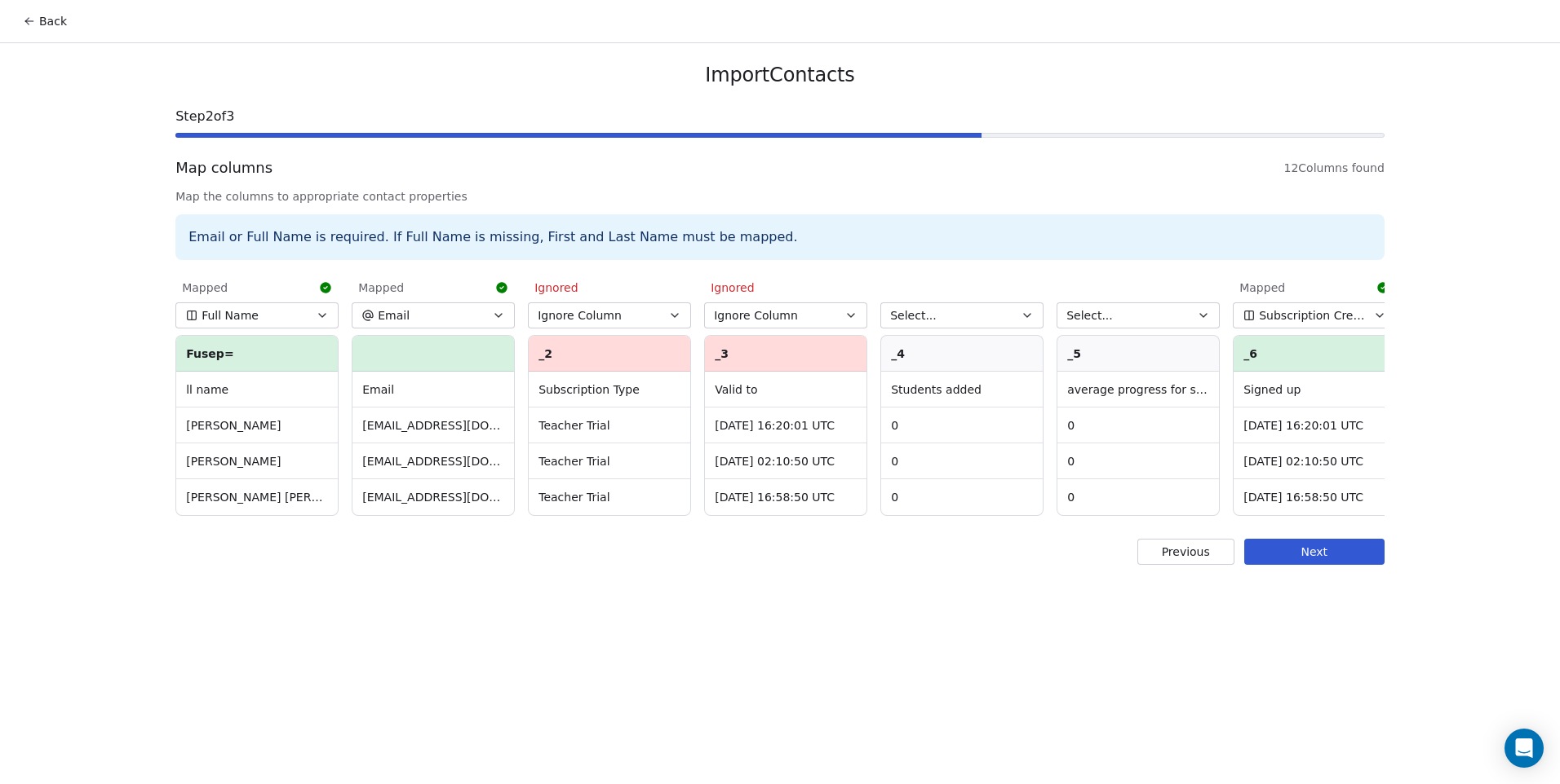
click at [942, 316] on button "Select..." at bounding box center [961, 315] width 163 height 26
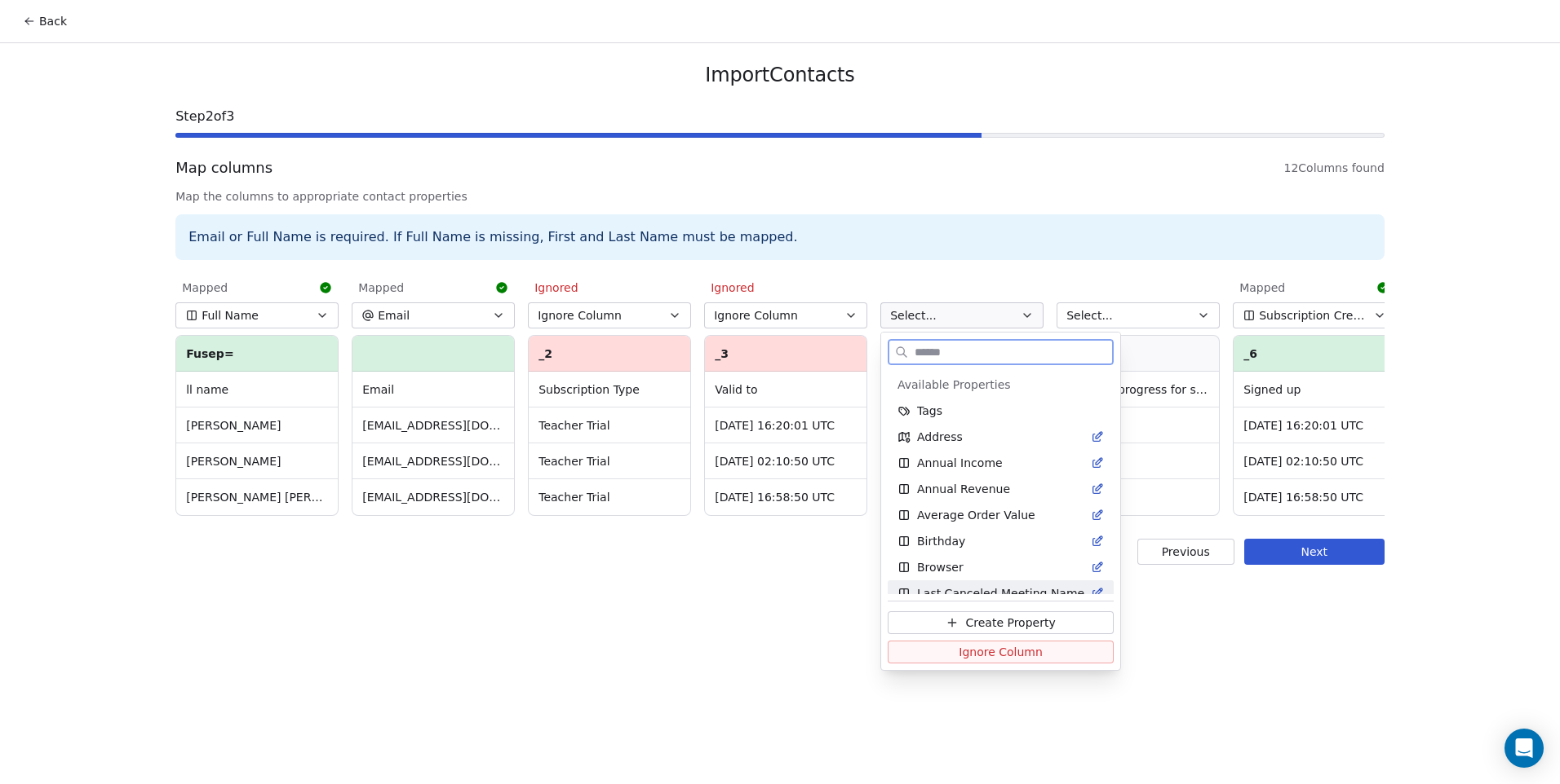
click at [991, 655] on span "Ignore Column" at bounding box center [1000, 652] width 84 height 16
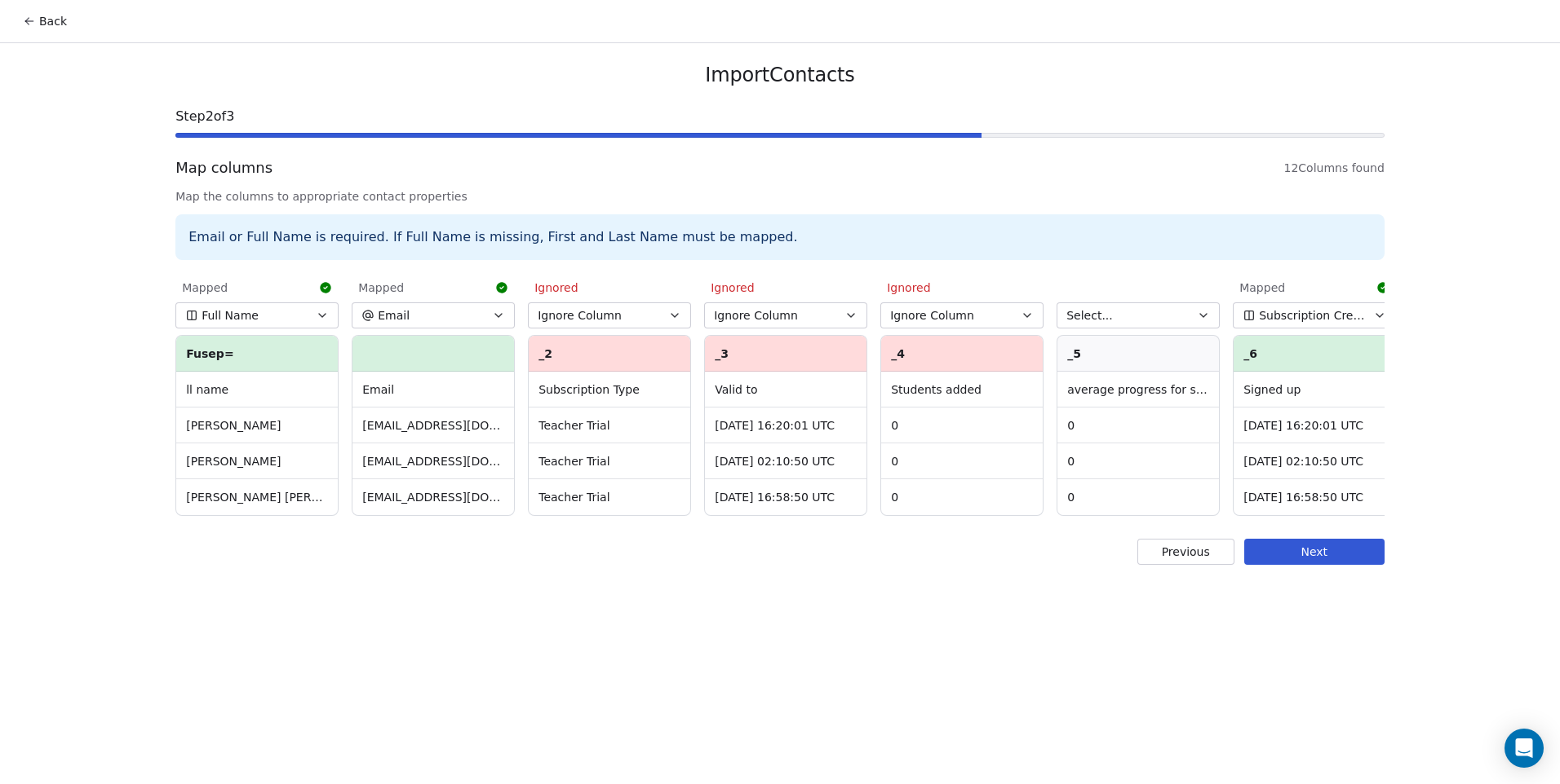
click at [1098, 312] on span "Select..." at bounding box center [1090, 315] width 46 height 16
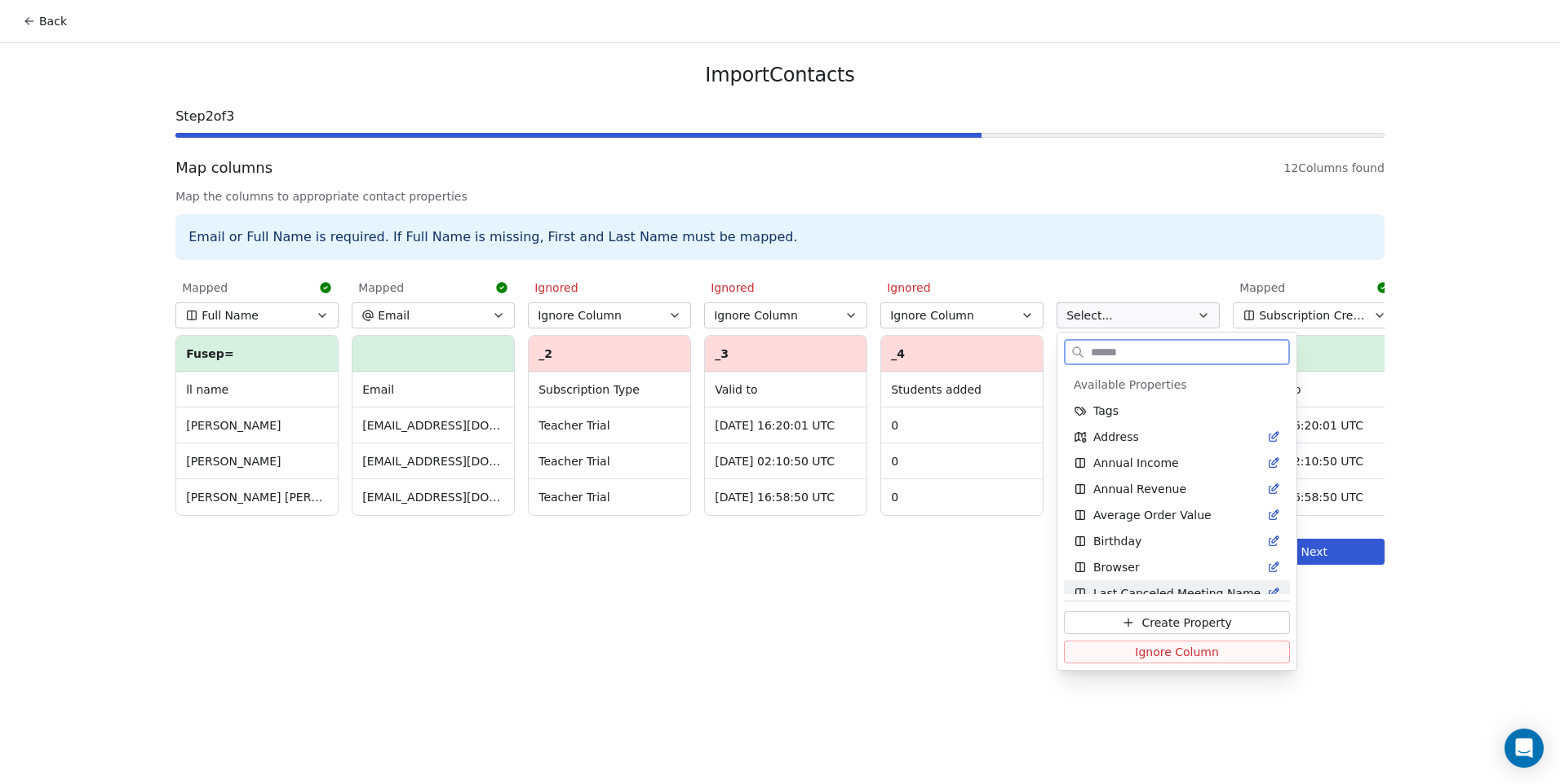
click at [1144, 656] on span "Ignore Column" at bounding box center [1177, 652] width 84 height 16
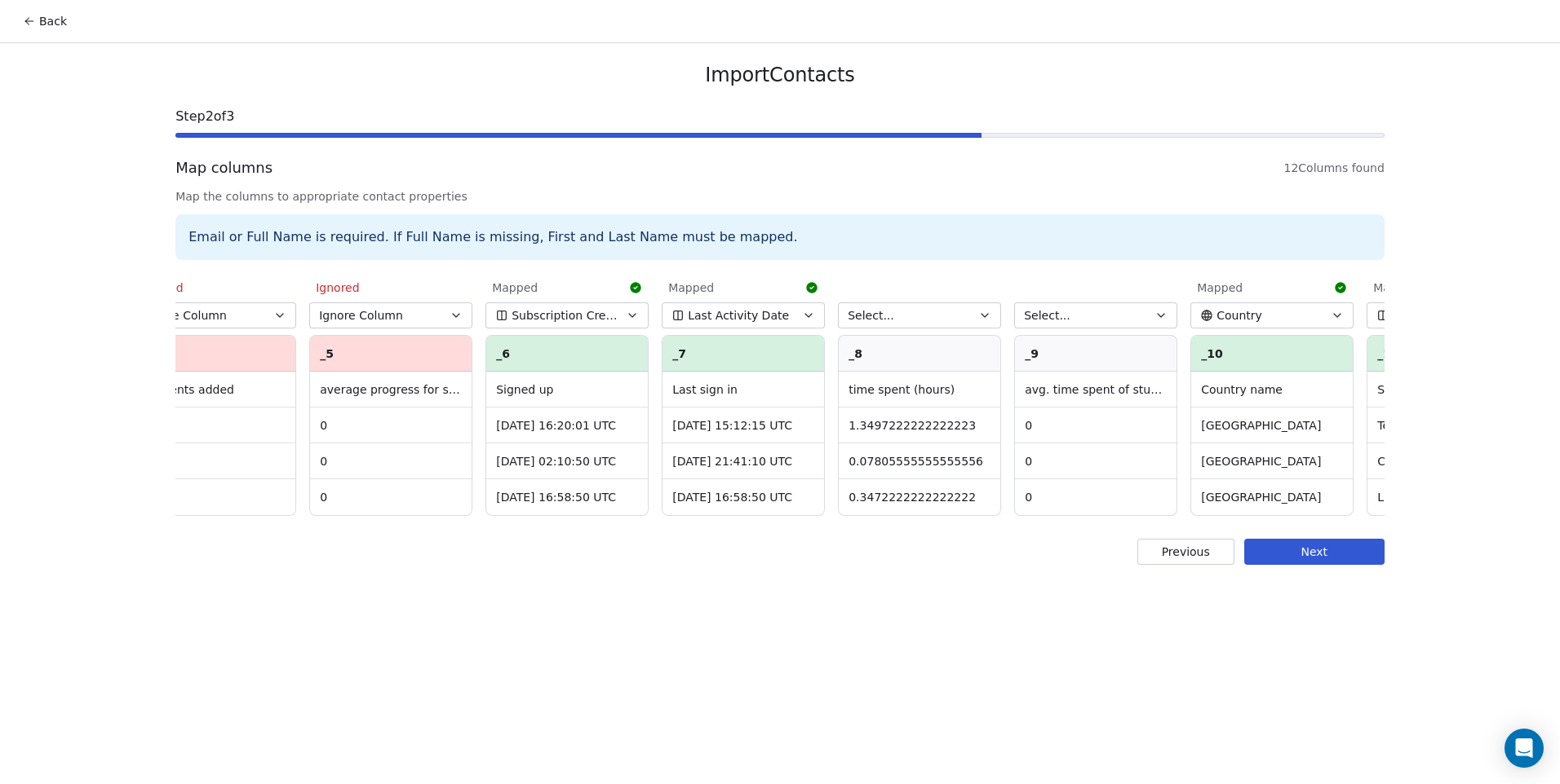
scroll to position [0, 893]
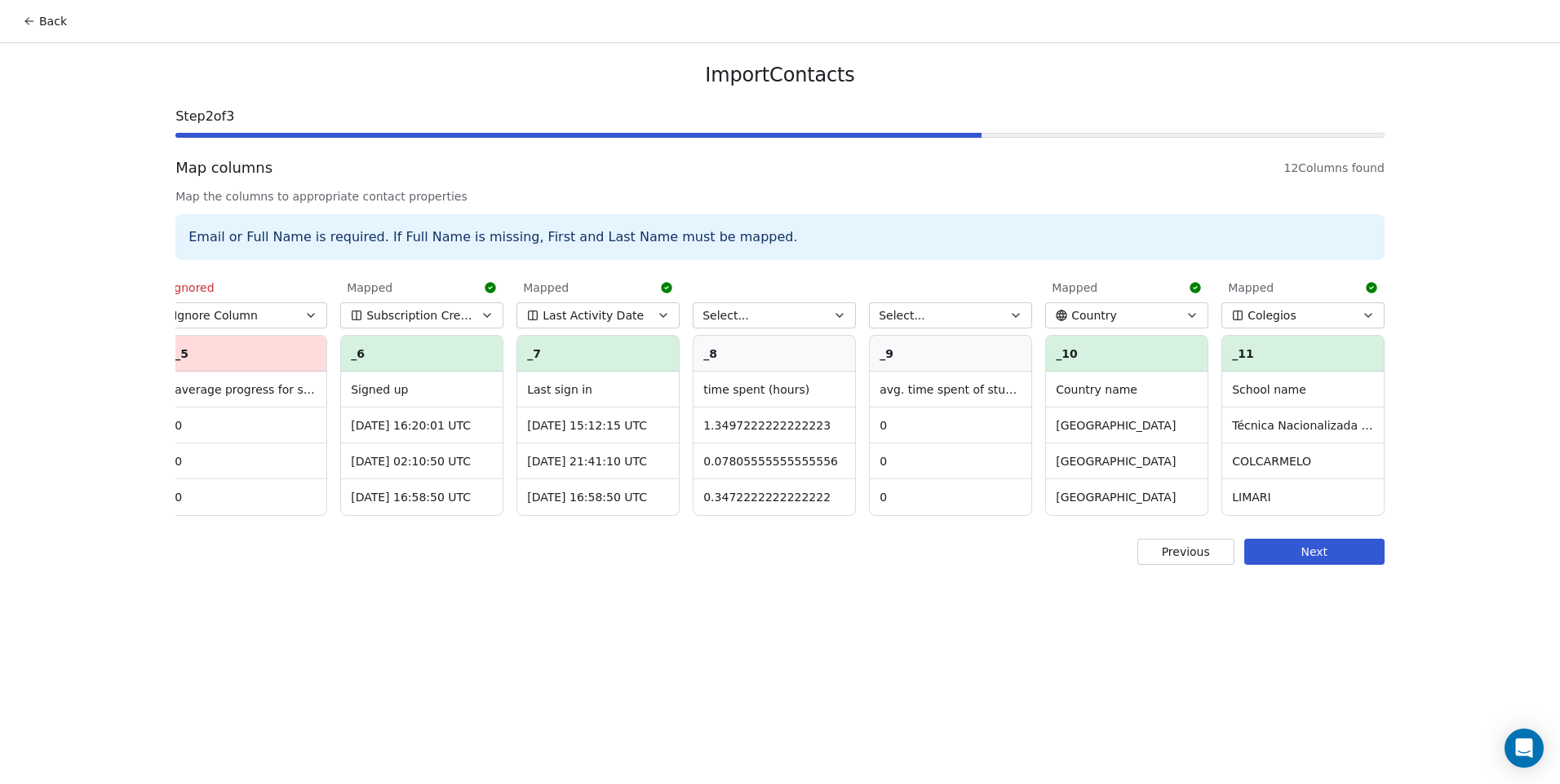
click at [751, 312] on button "Select..." at bounding box center [774, 315] width 163 height 26
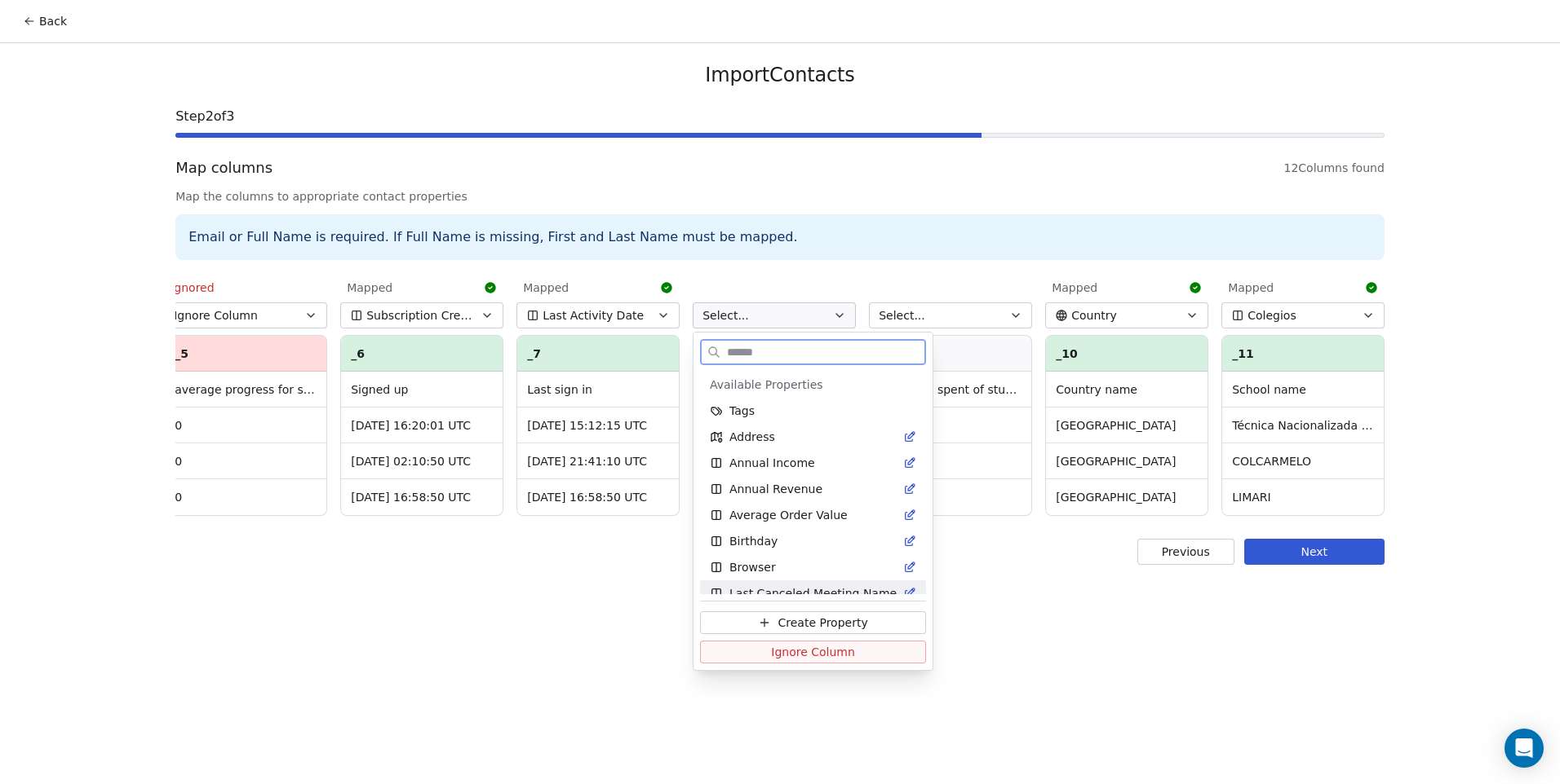
click at [822, 649] on span "Ignore Column" at bounding box center [812, 652] width 84 height 16
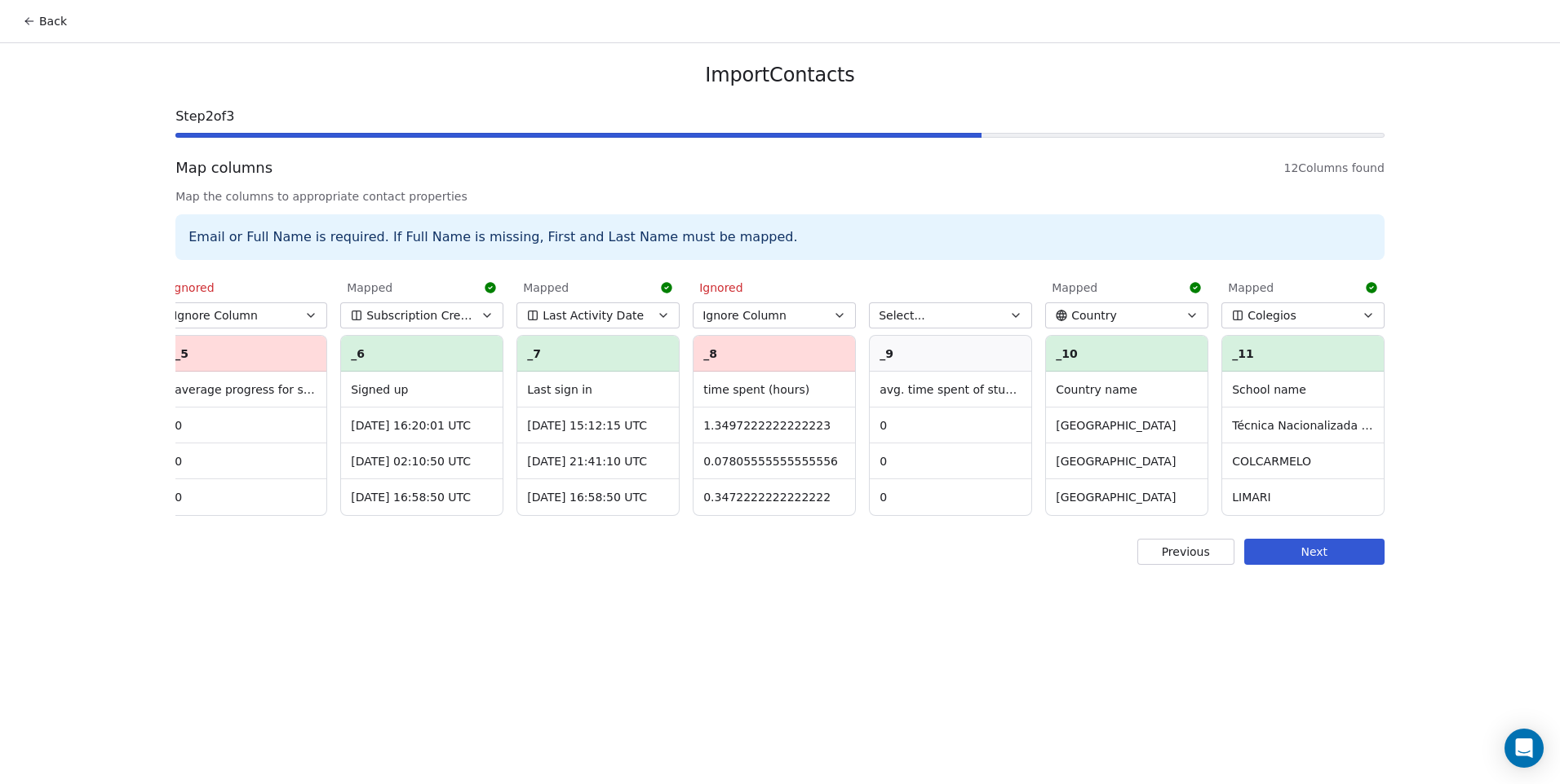
click at [943, 322] on button "Select..." at bounding box center [950, 315] width 163 height 26
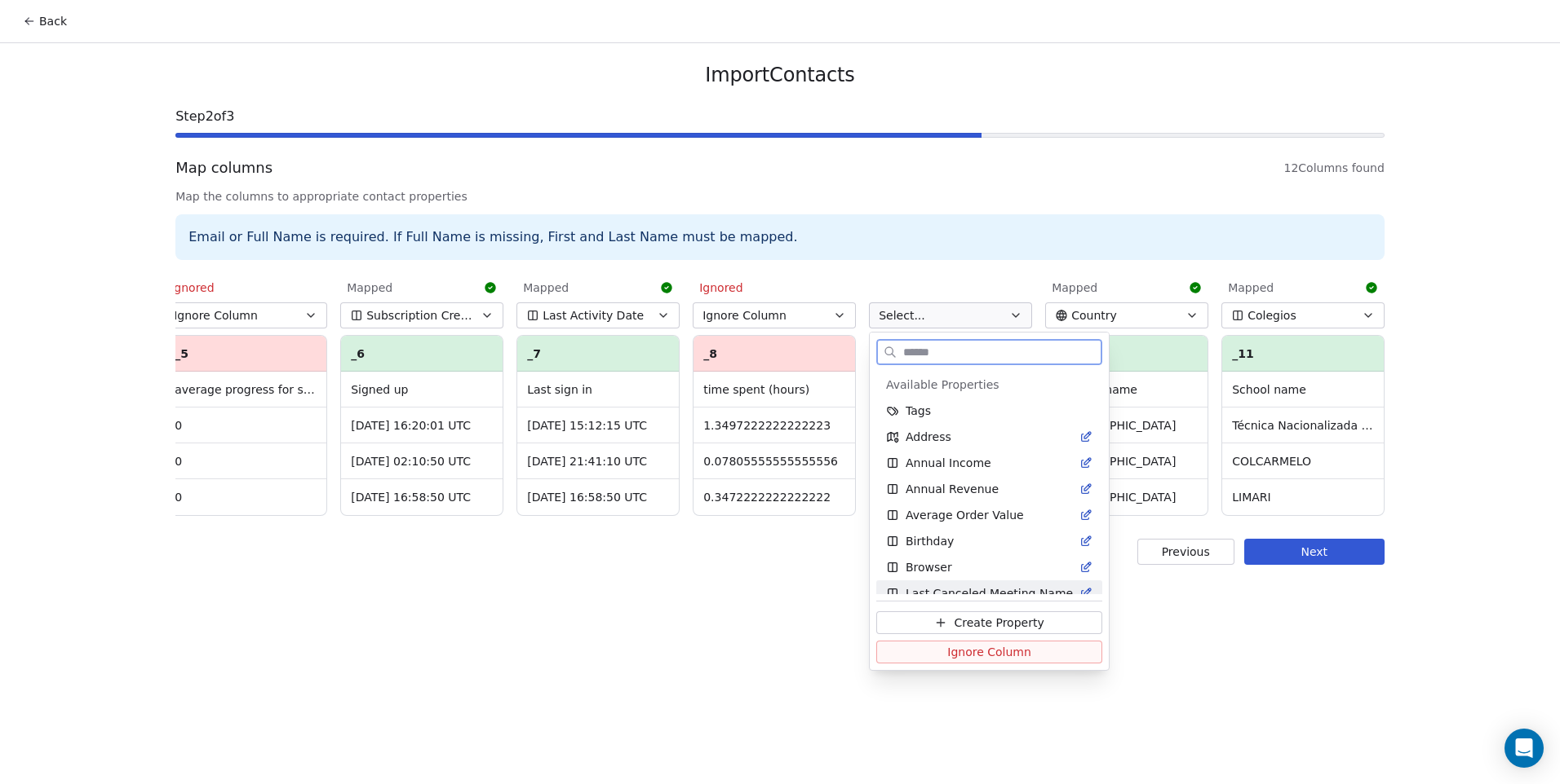
drag, startPoint x: 981, startPoint y: 658, endPoint x: 1000, endPoint y: 549, distance: 110.6
click at [982, 658] on span "Ignore Column" at bounding box center [988, 652] width 84 height 16
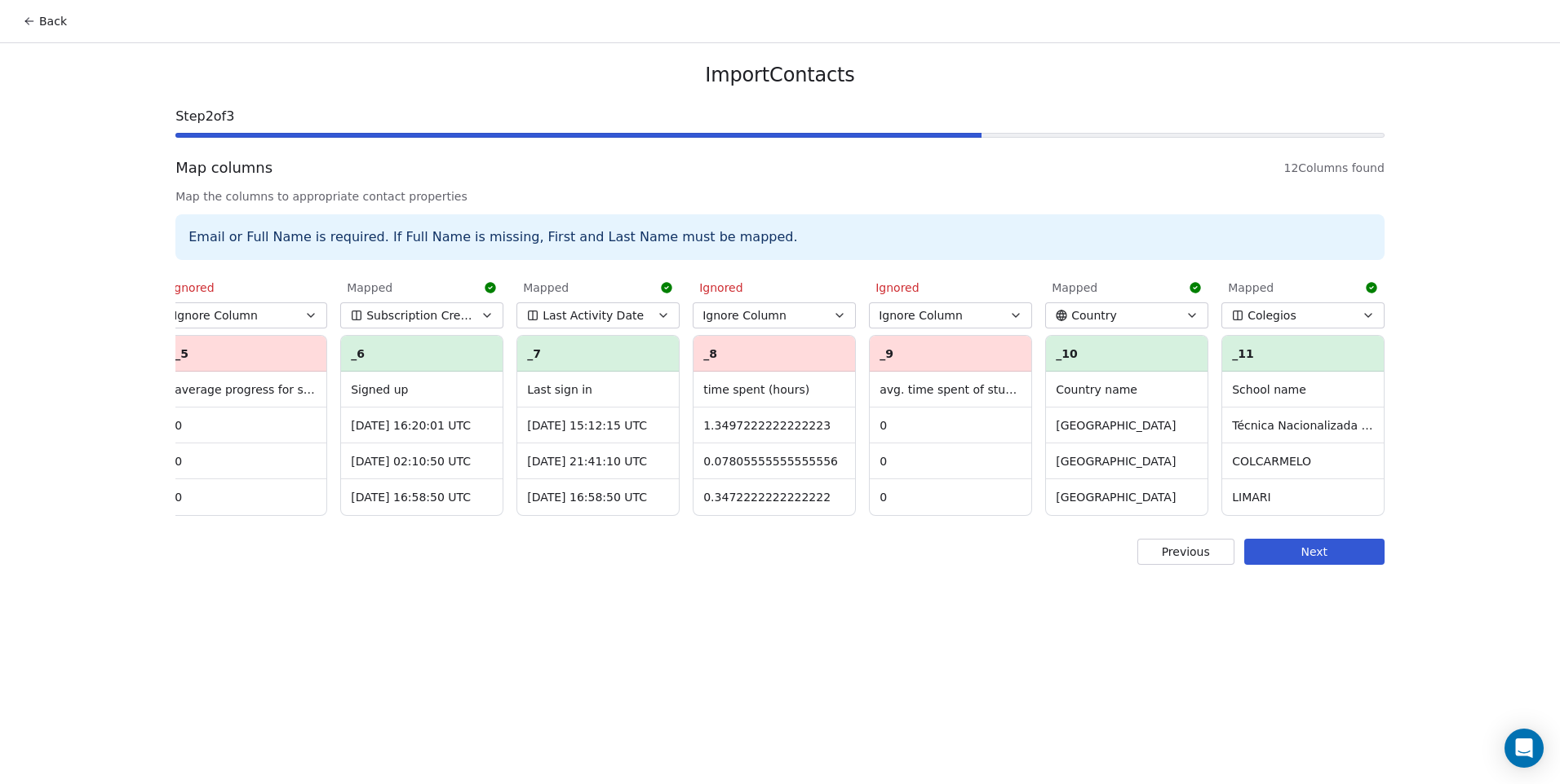
click at [1347, 578] on div "Import Contacts Step 2 of 3 Map columns 12 Columns found Map the columns to app…" at bounding box center [780, 314] width 1248 height 542
click at [1343, 565] on button "Next" at bounding box center [1314, 551] width 140 height 26
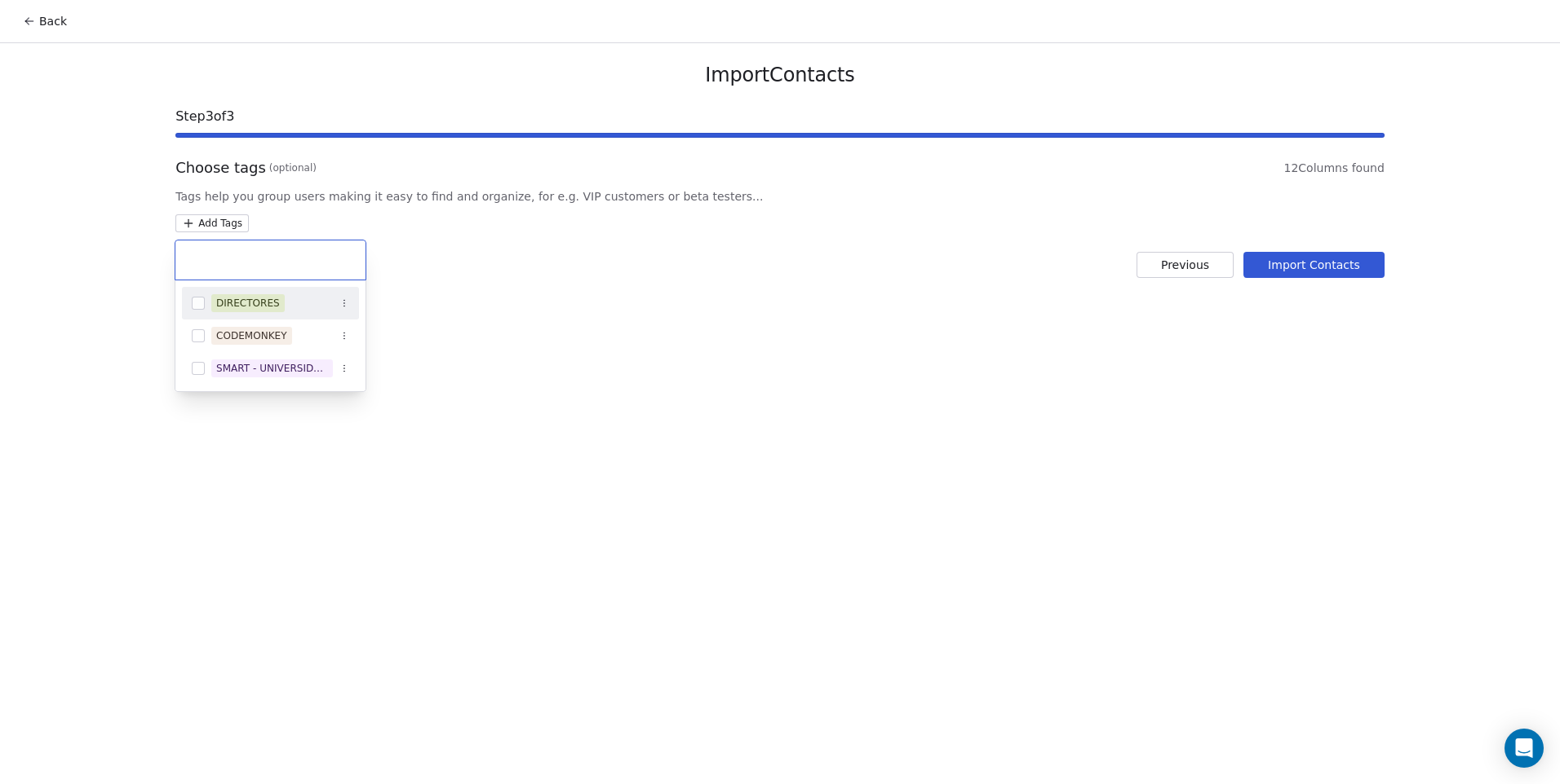
click at [207, 217] on html "Back Import Contacts Step 3 of 3 Choose tags (optional) 12 Columns found Tags h…" at bounding box center [780, 392] width 1560 height 784
click at [213, 333] on span "CODEMONKEY" at bounding box center [252, 336] width 81 height 18
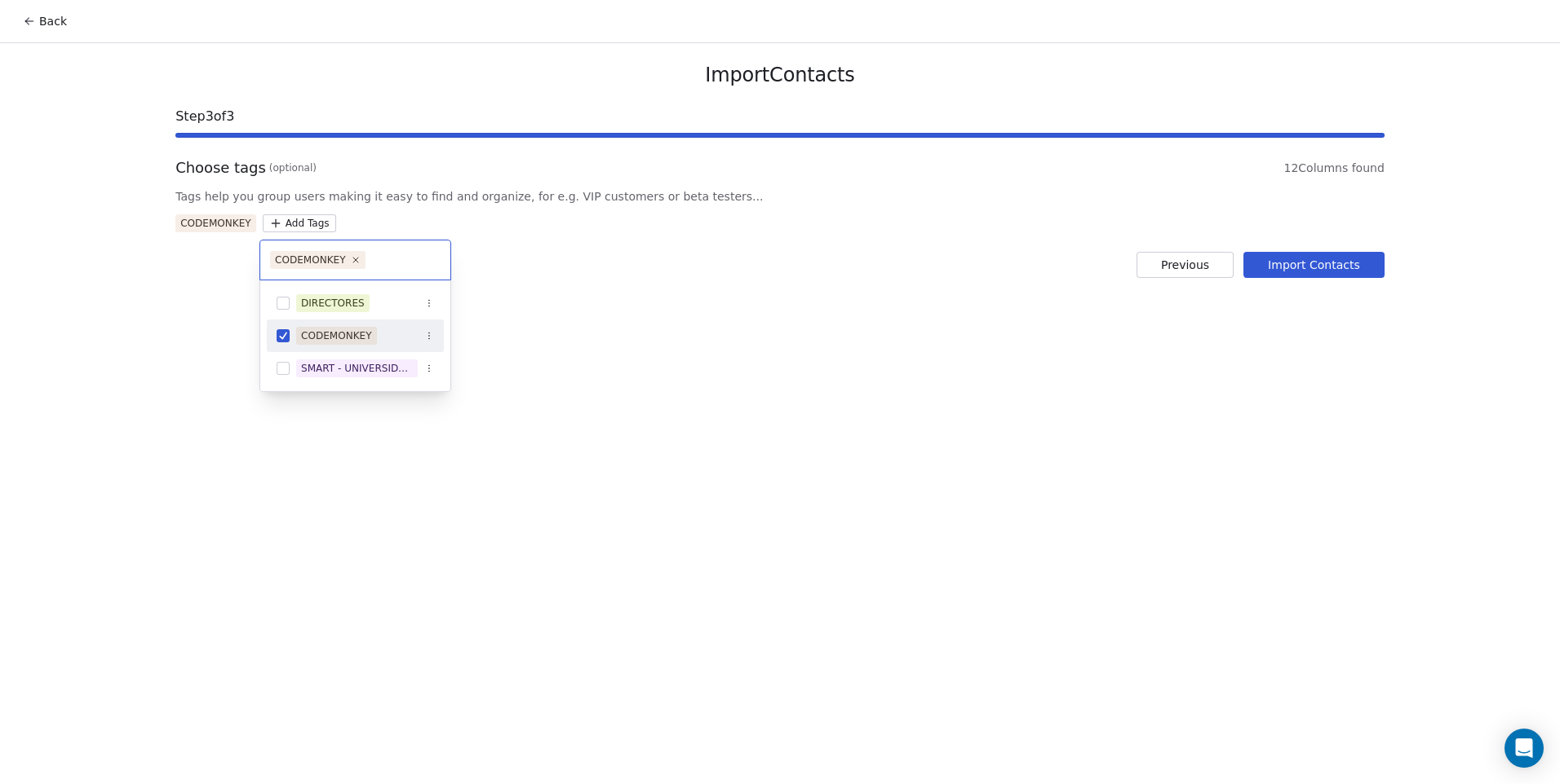
click at [638, 329] on html "Back Import Contacts Step 3 of 3 Choose tags (optional) 12 Columns found Tags h…" at bounding box center [780, 392] width 1560 height 784
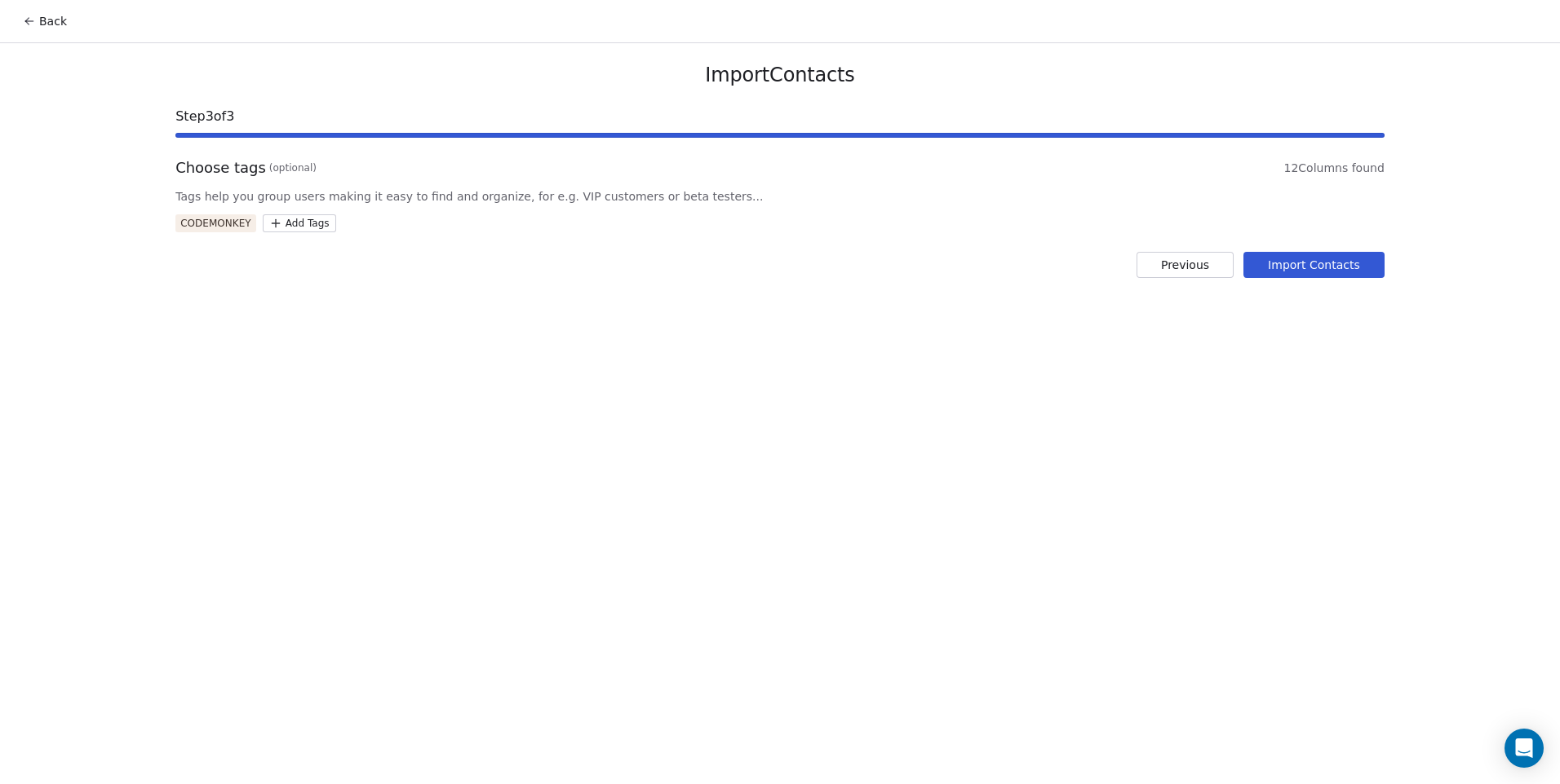
click at [1311, 260] on button "Import Contacts" at bounding box center [1314, 265] width 141 height 26
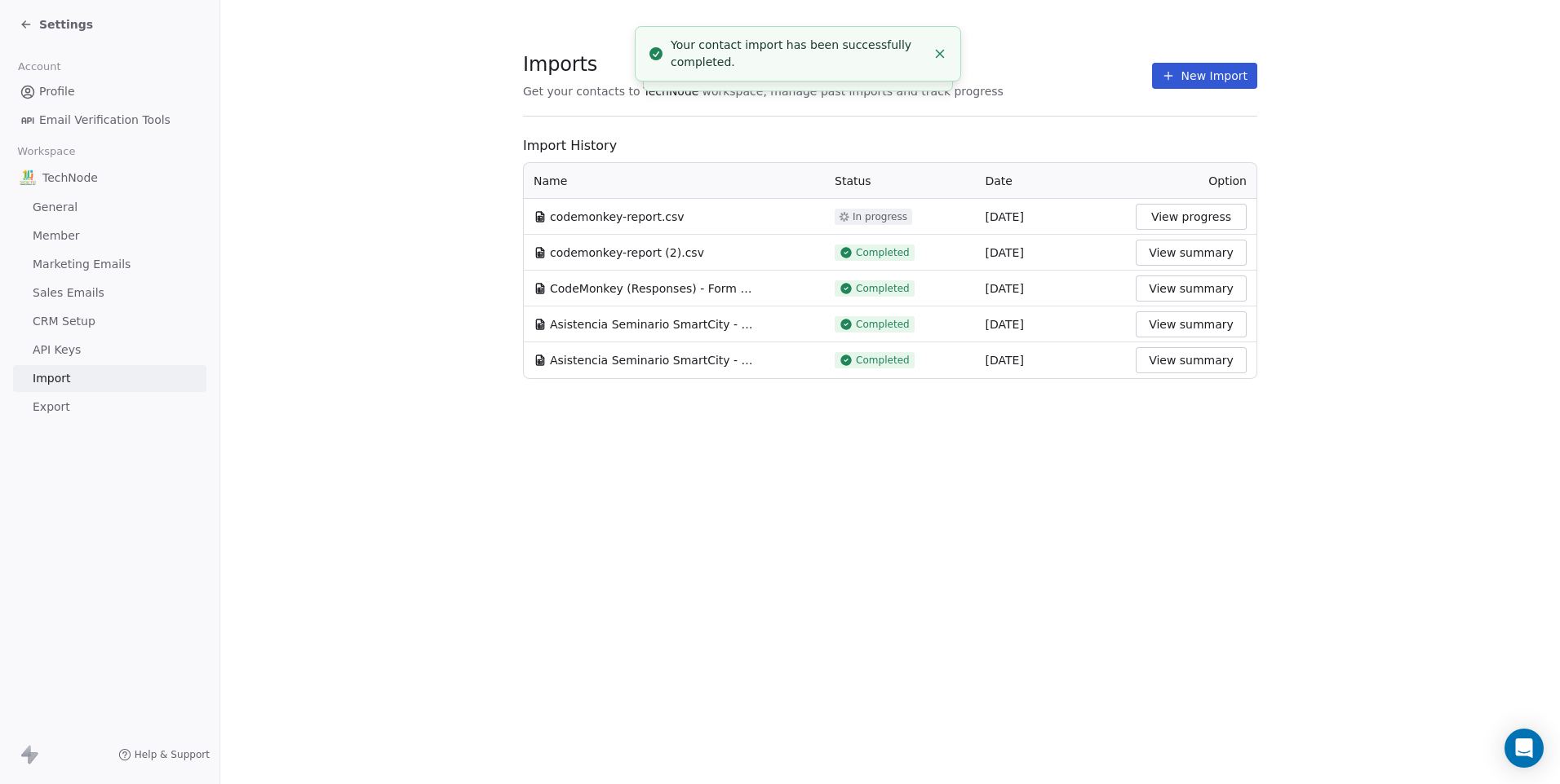
click at [1186, 87] on button "New Import" at bounding box center [1204, 75] width 105 height 26
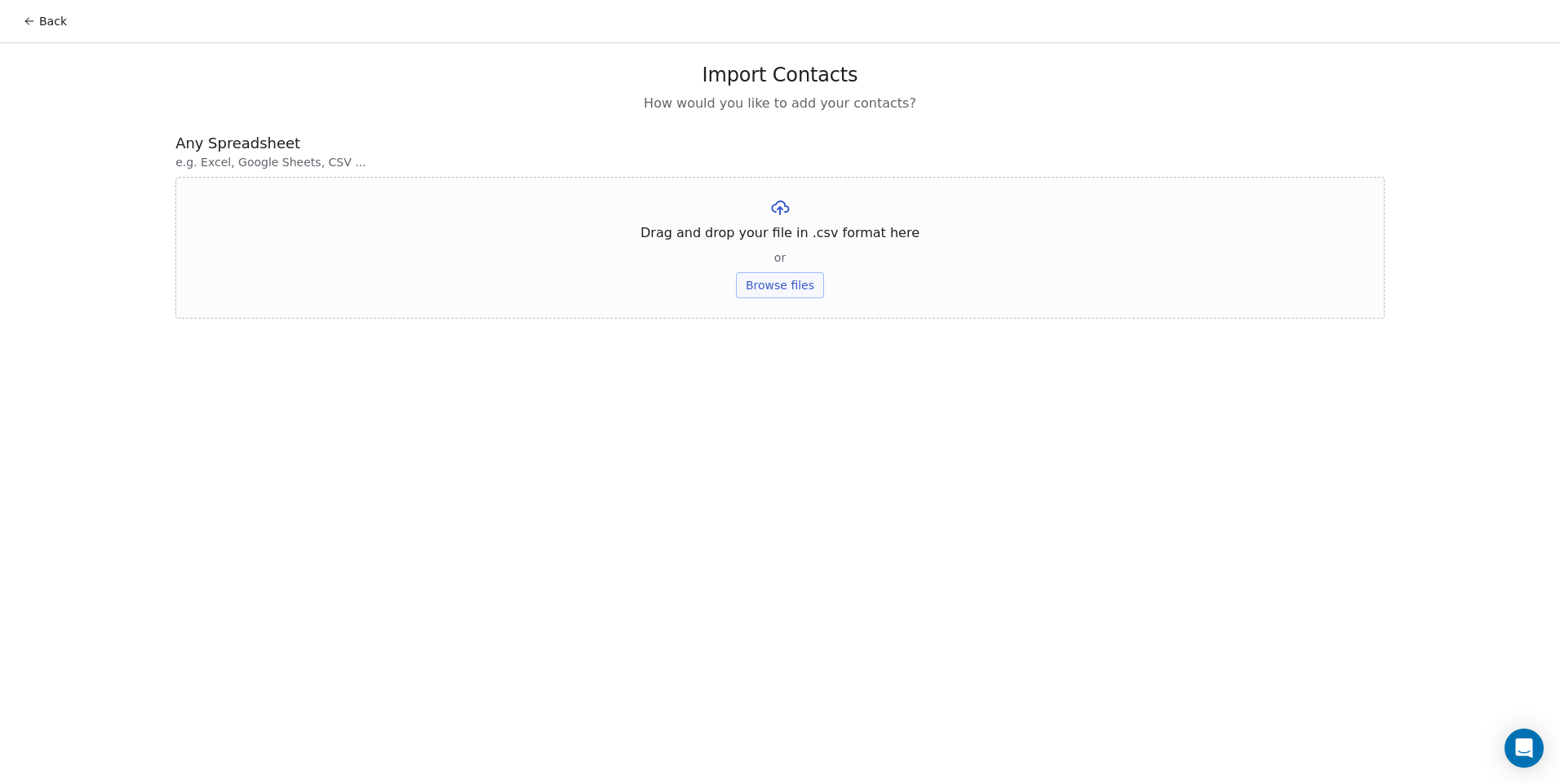
click at [774, 278] on button "Browse files" at bounding box center [780, 285] width 88 height 26
click at [803, 241] on button "Upload" at bounding box center [780, 239] width 60 height 26
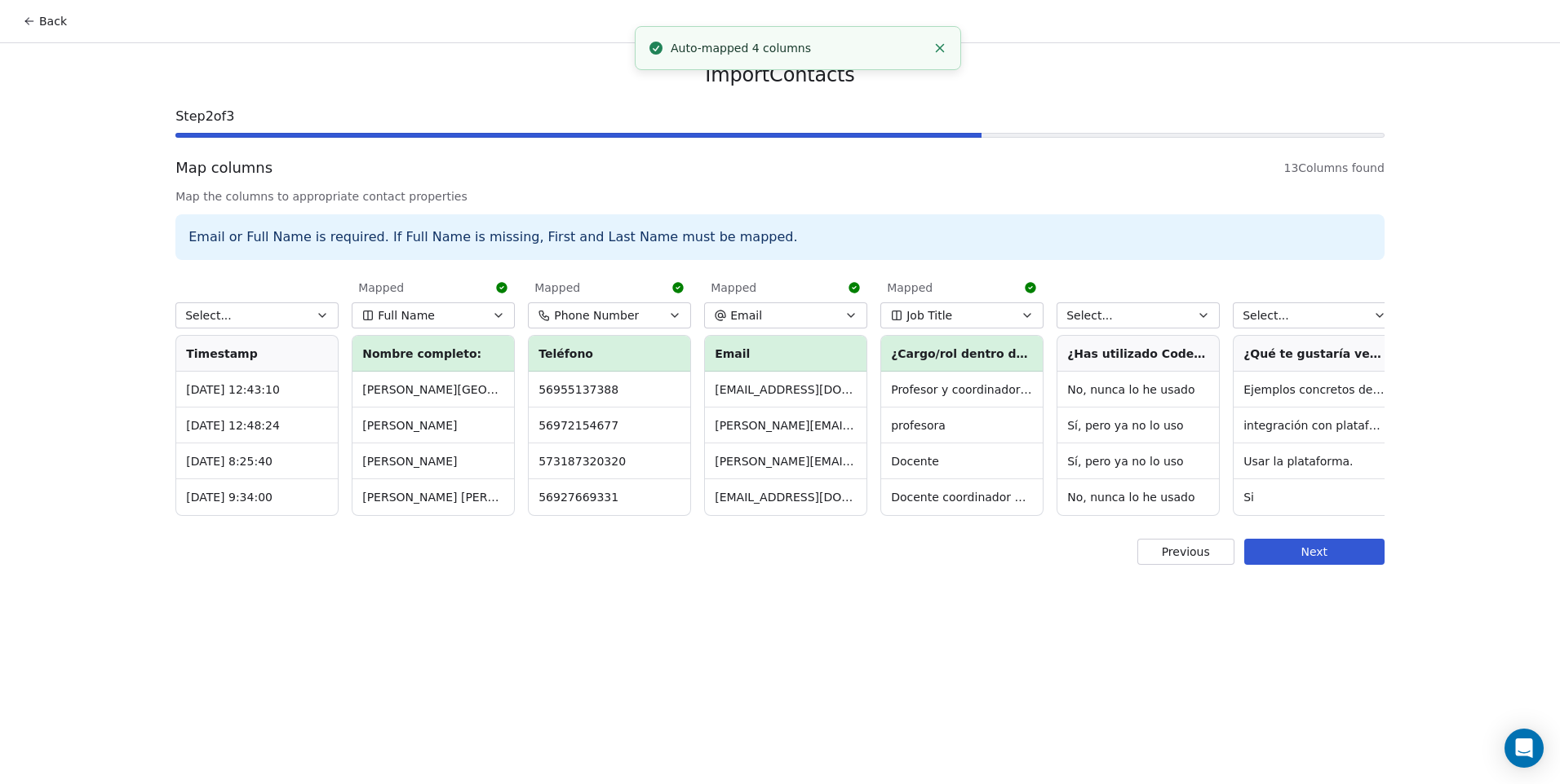
click at [239, 323] on button "Select..." at bounding box center [257, 315] width 163 height 26
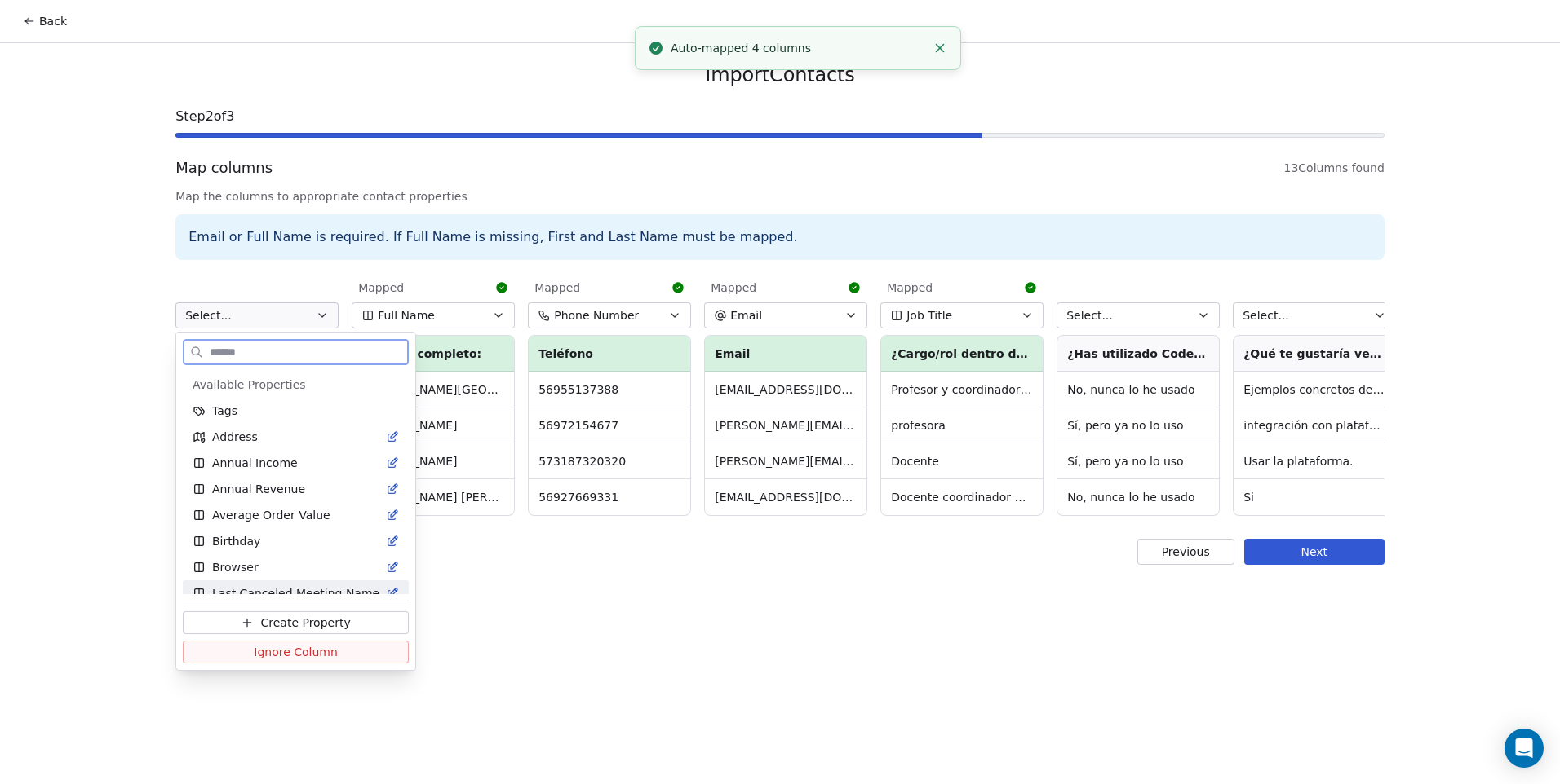
click at [285, 658] on span "Ignore Column" at bounding box center [296, 652] width 84 height 16
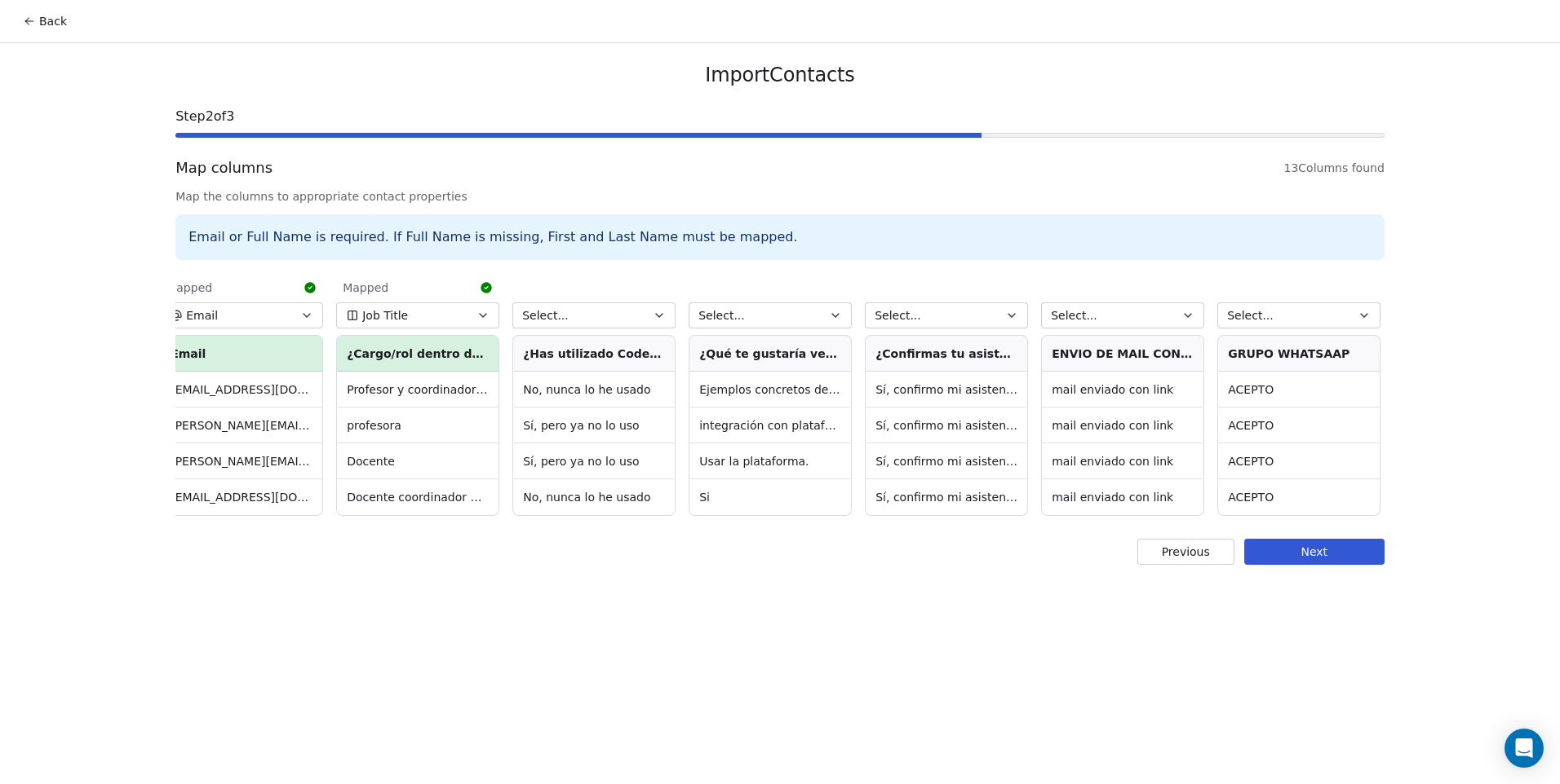
scroll to position [0, 546]
click at [611, 316] on button "Select..." at bounding box center [592, 315] width 163 height 26
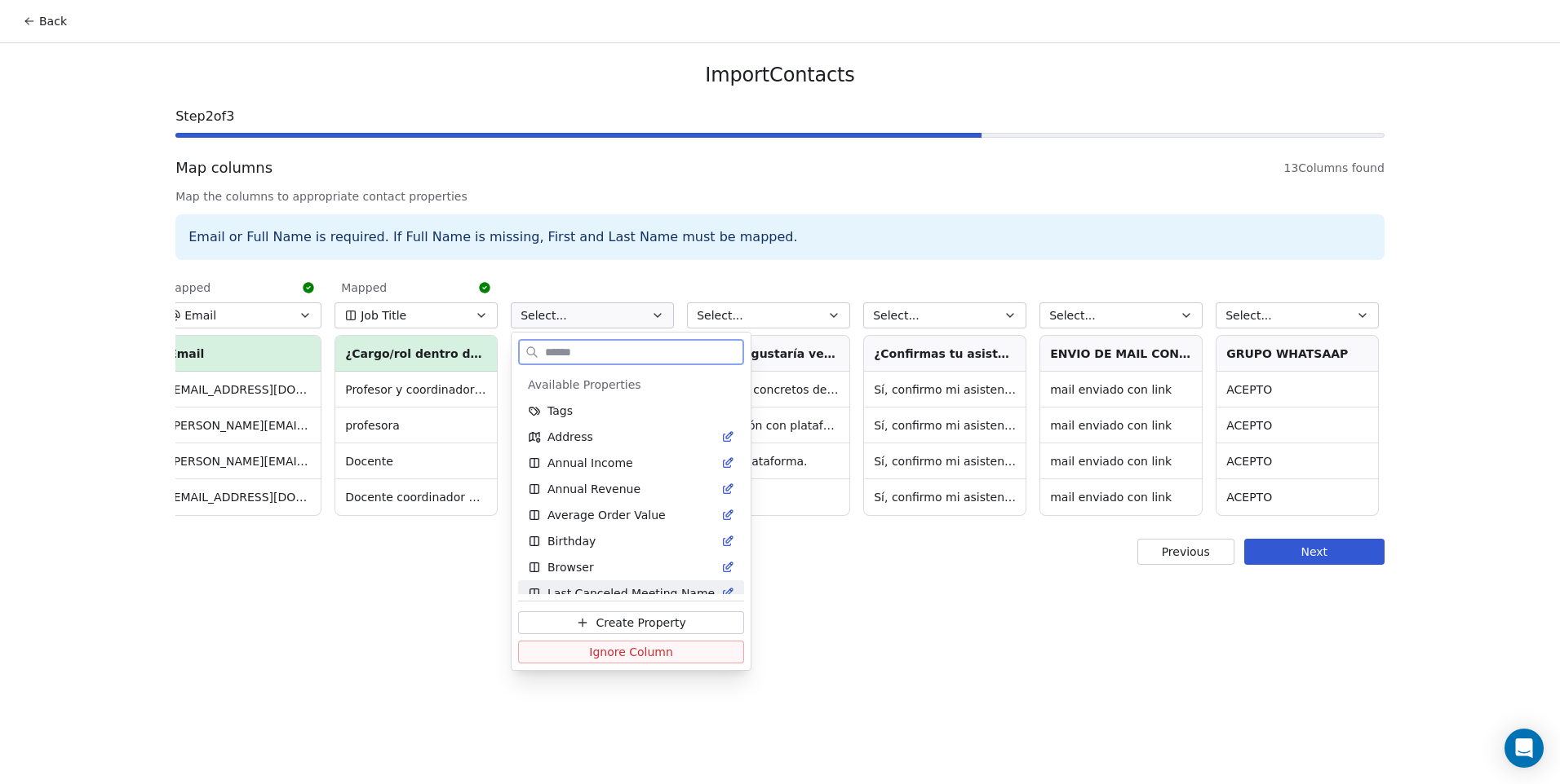
click at [650, 658] on span "Ignore Column" at bounding box center [631, 652] width 84 height 16
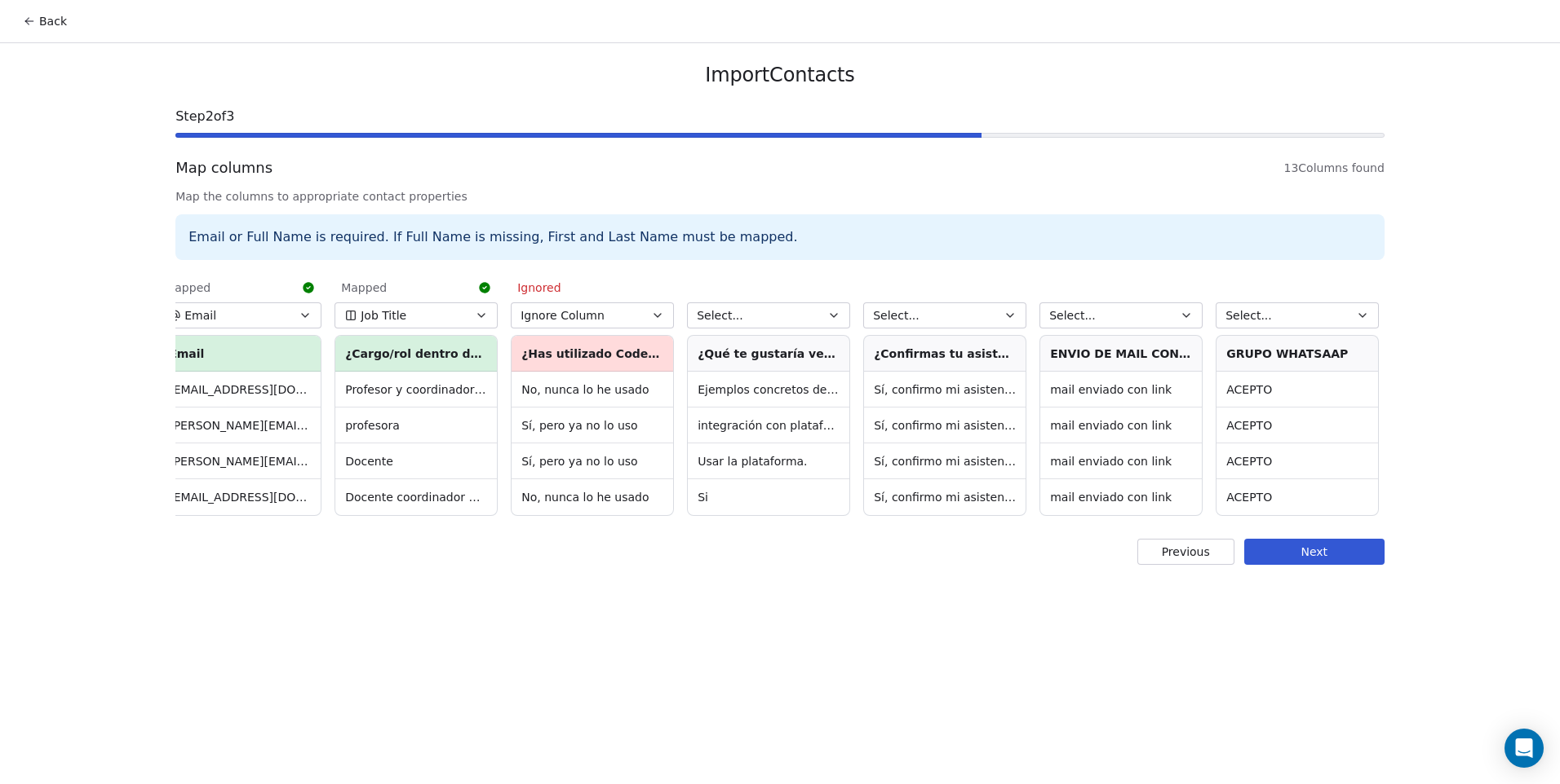
click at [731, 323] on button "Select..." at bounding box center [768, 315] width 163 height 26
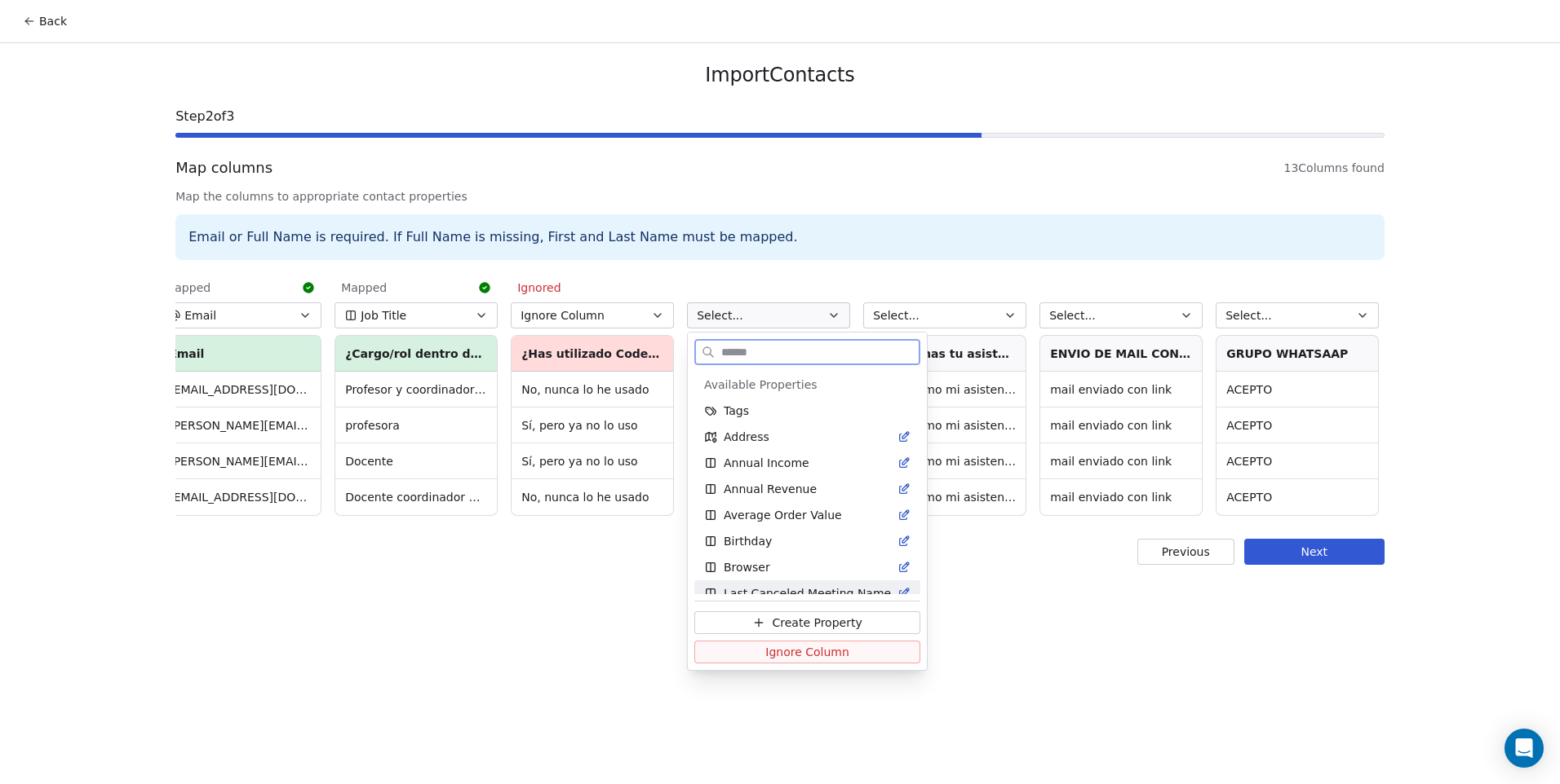
click at [780, 656] on span "Ignore Column" at bounding box center [807, 652] width 84 height 16
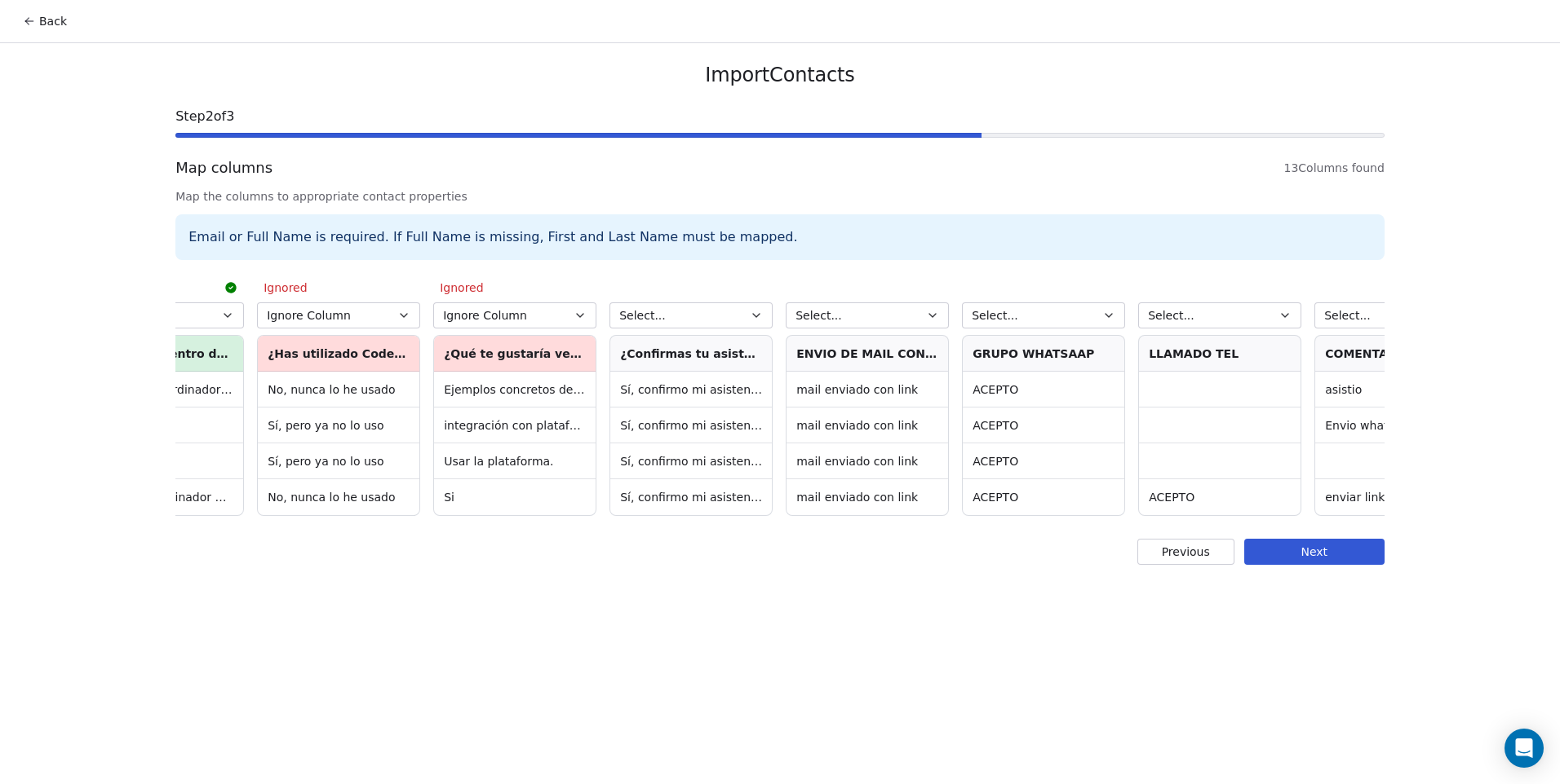
scroll to position [0, 804]
click at [718, 316] on button "Select..." at bounding box center [687, 315] width 163 height 26
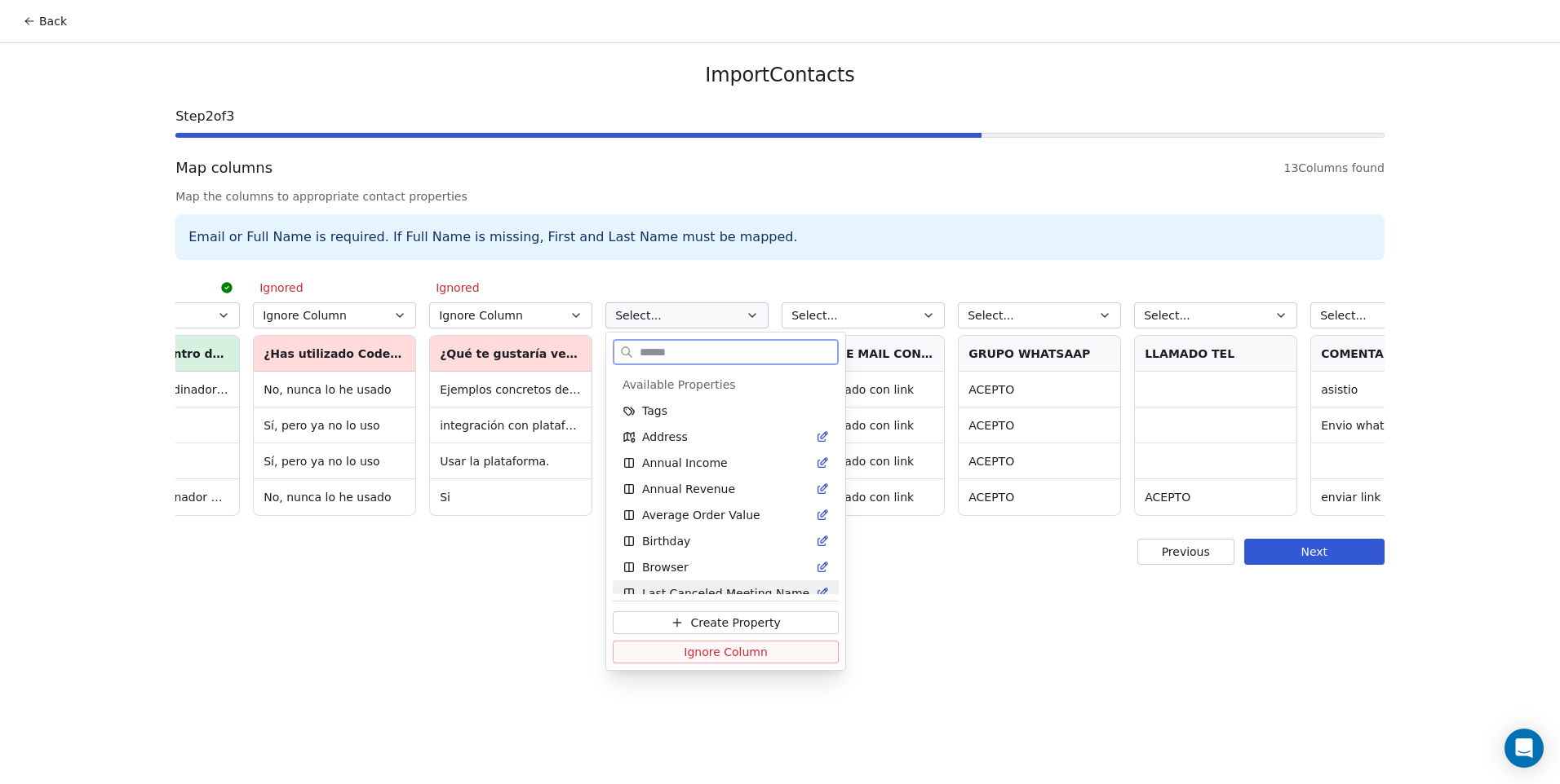
click at [761, 658] on button "Ignore Column" at bounding box center [725, 653] width 226 height 23
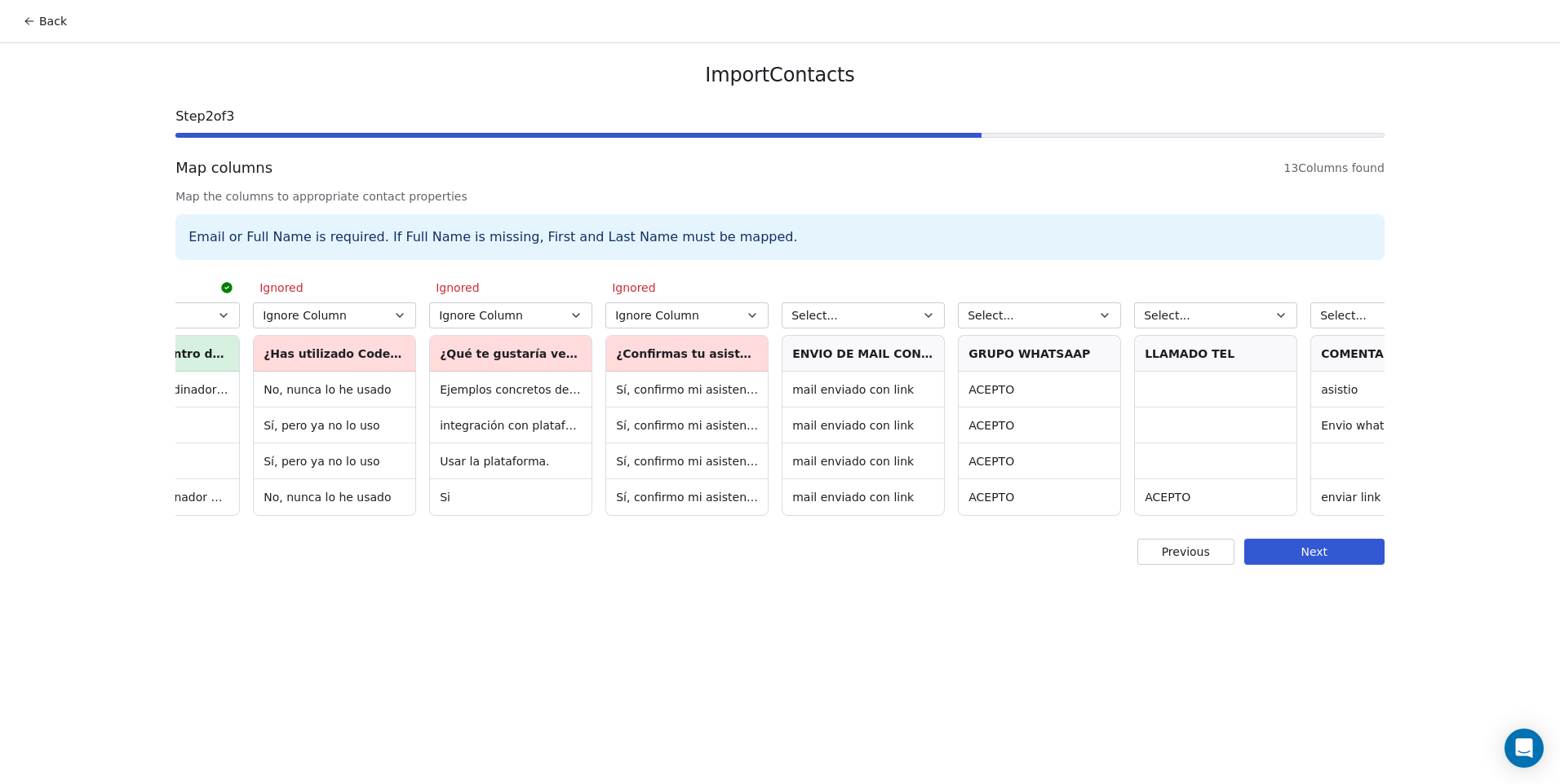
click at [870, 317] on button "Select..." at bounding box center [863, 315] width 163 height 26
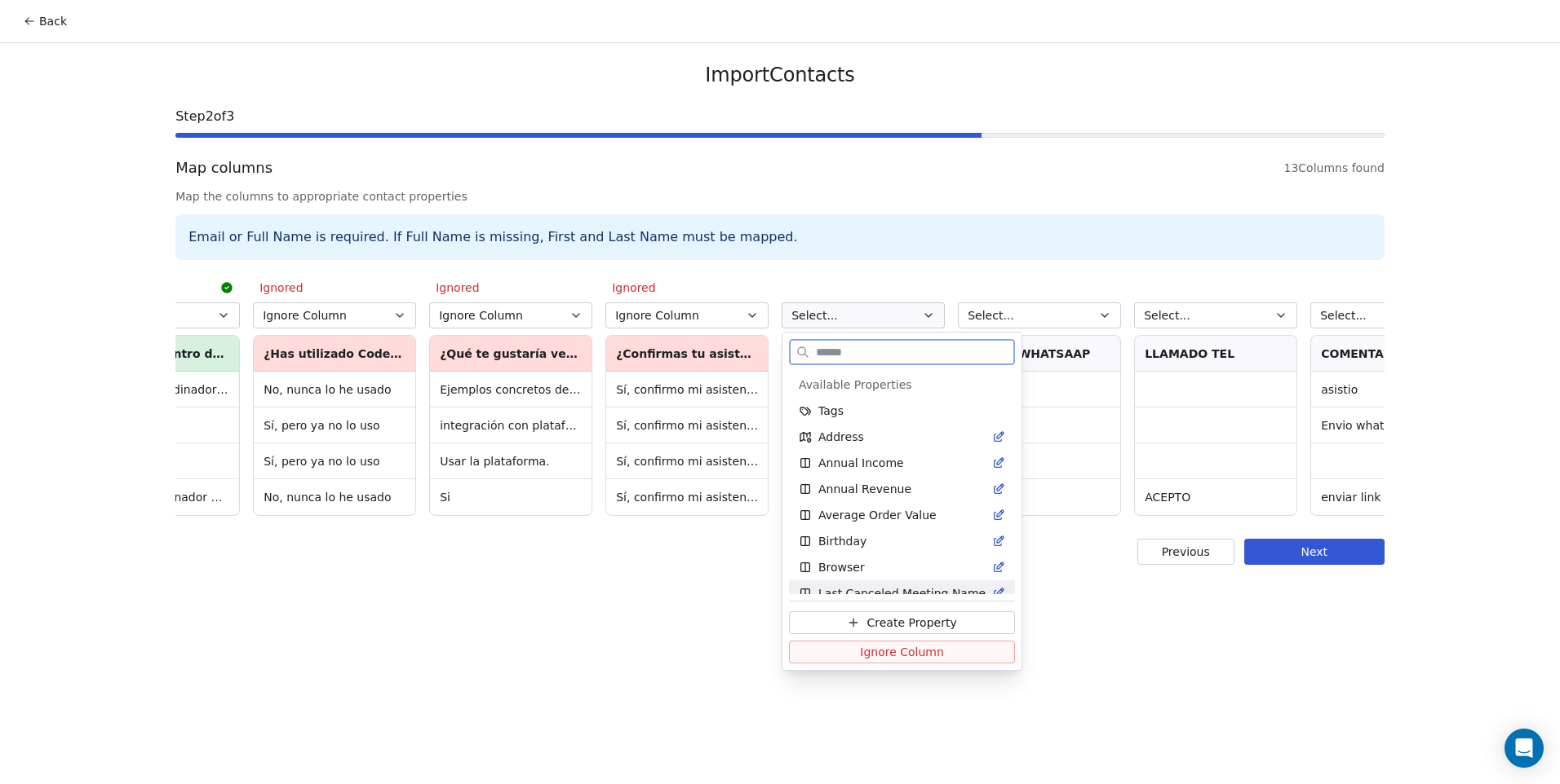
click at [903, 653] on span "Ignore Column" at bounding box center [901, 652] width 84 height 16
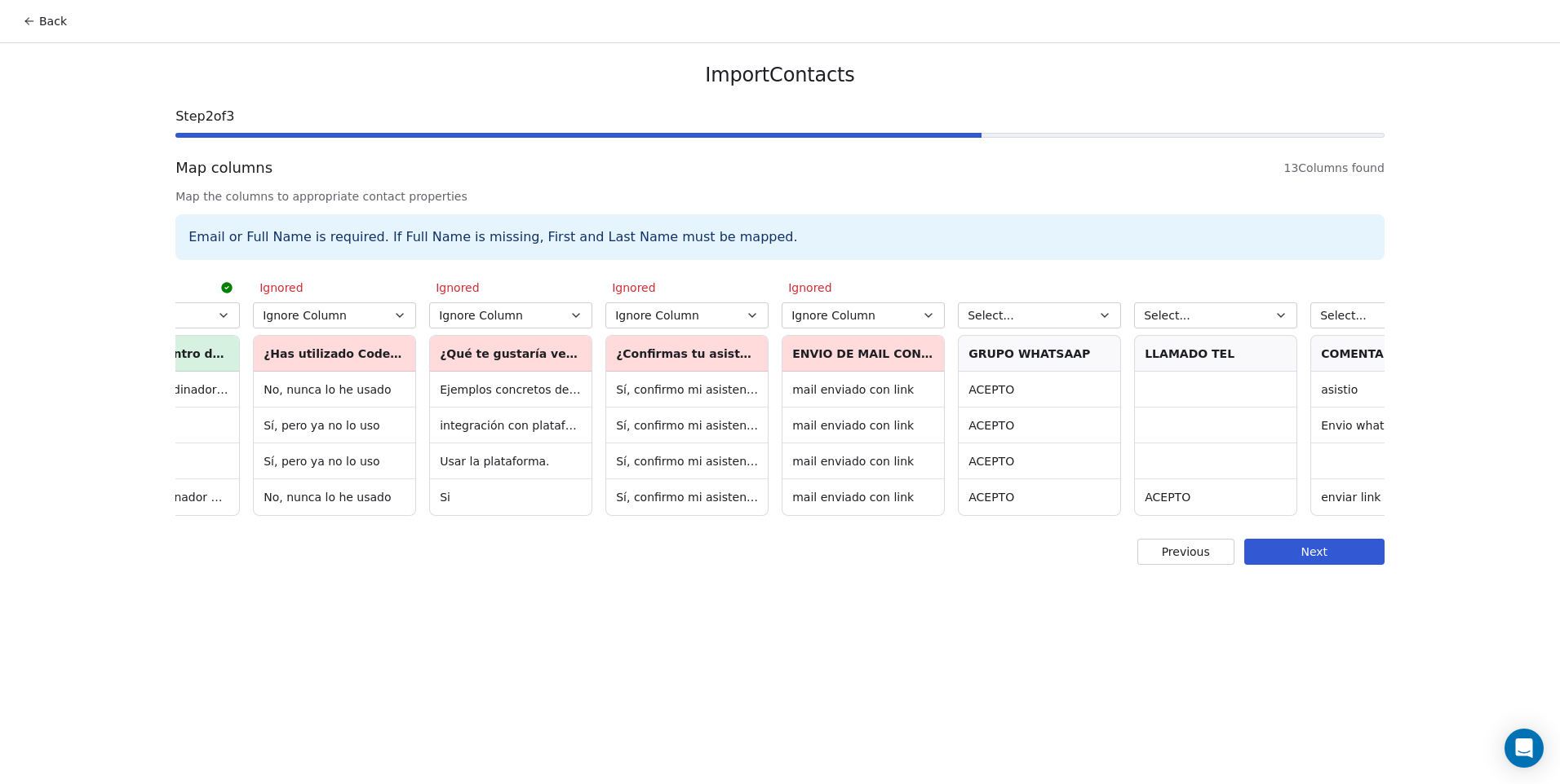
click at [993, 312] on span "Select..." at bounding box center [991, 315] width 46 height 16
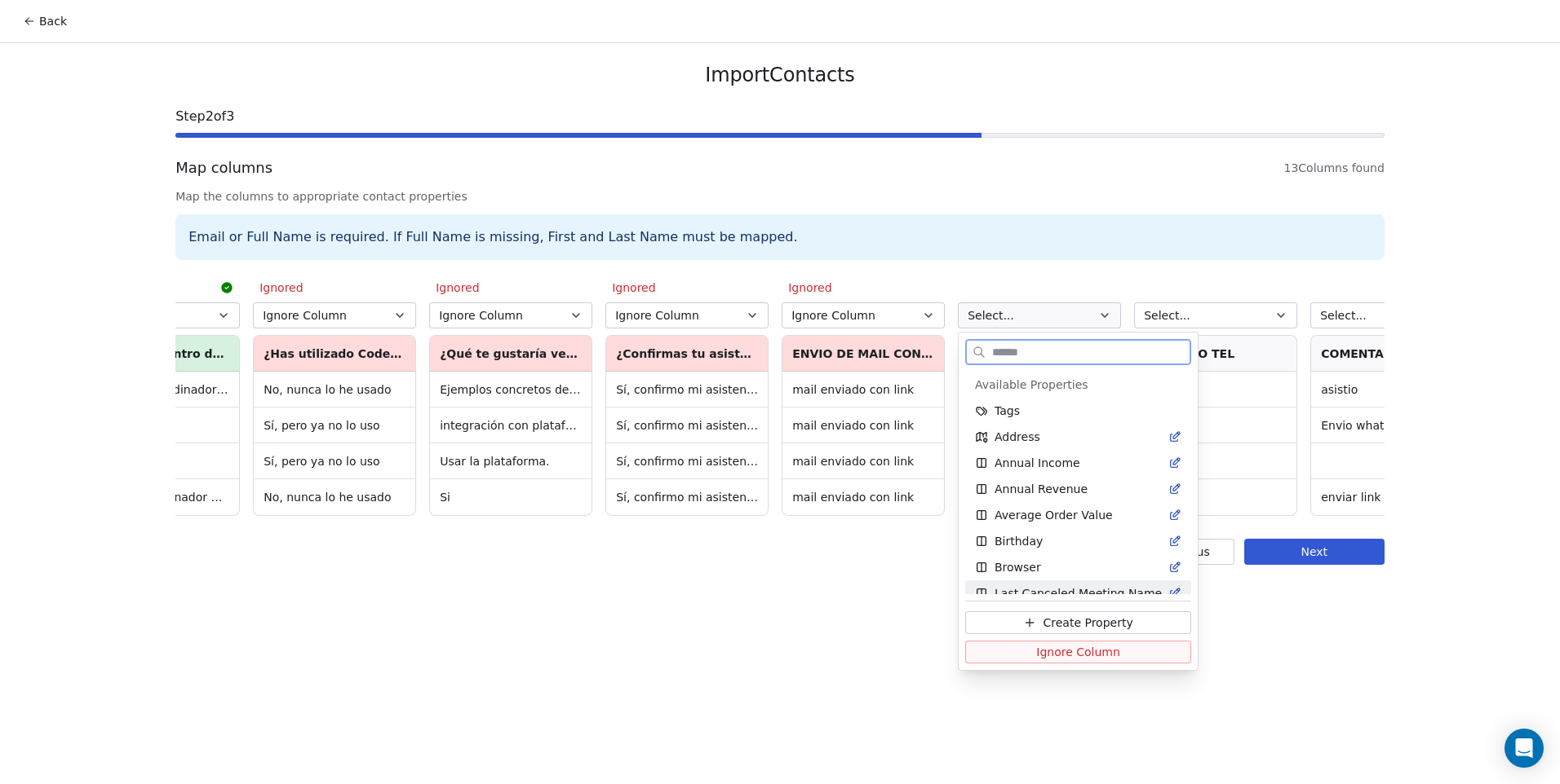
click at [1035, 649] on span "Ignore Column" at bounding box center [1077, 652] width 84 height 16
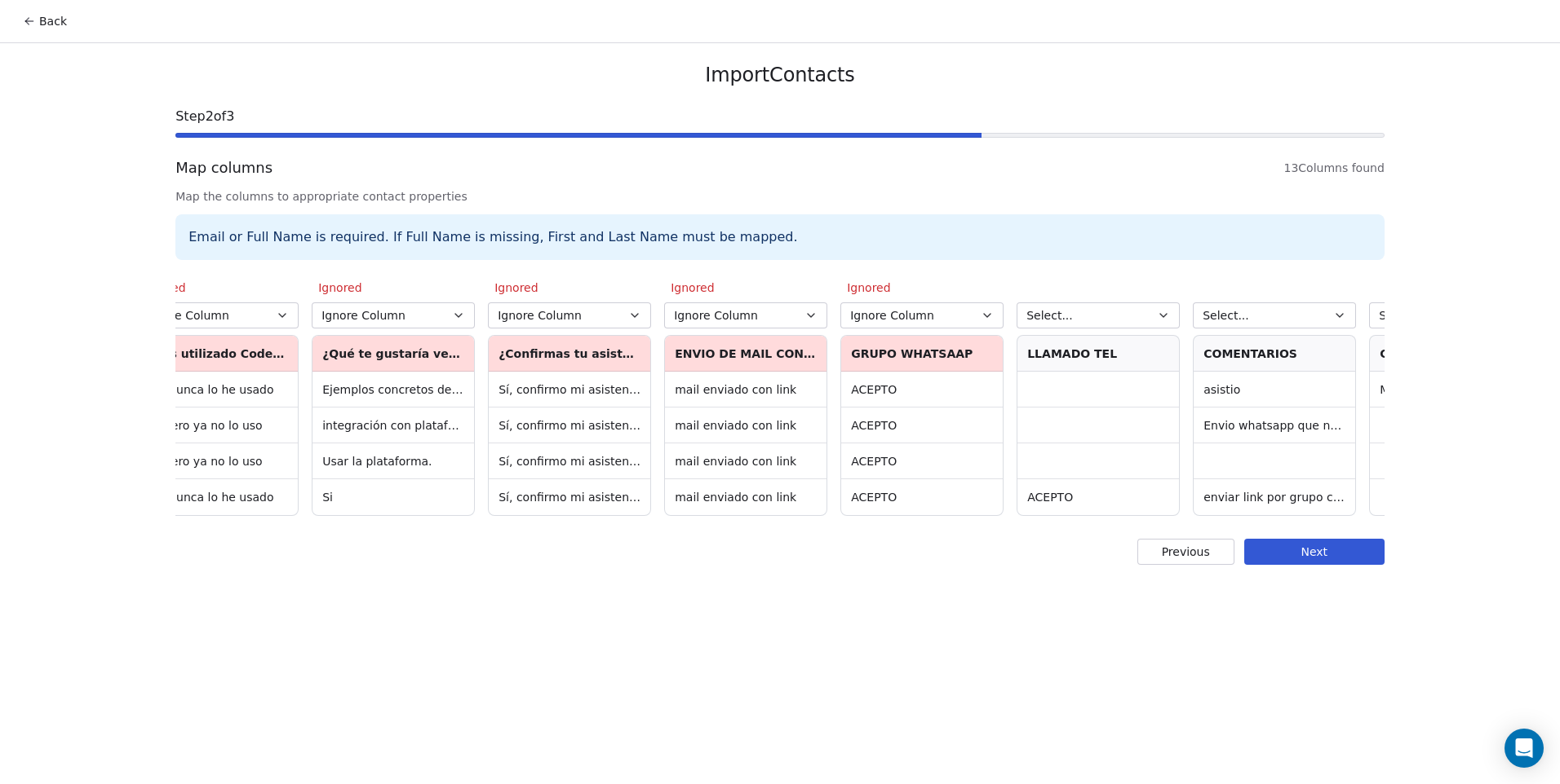
scroll to position [0, 1068]
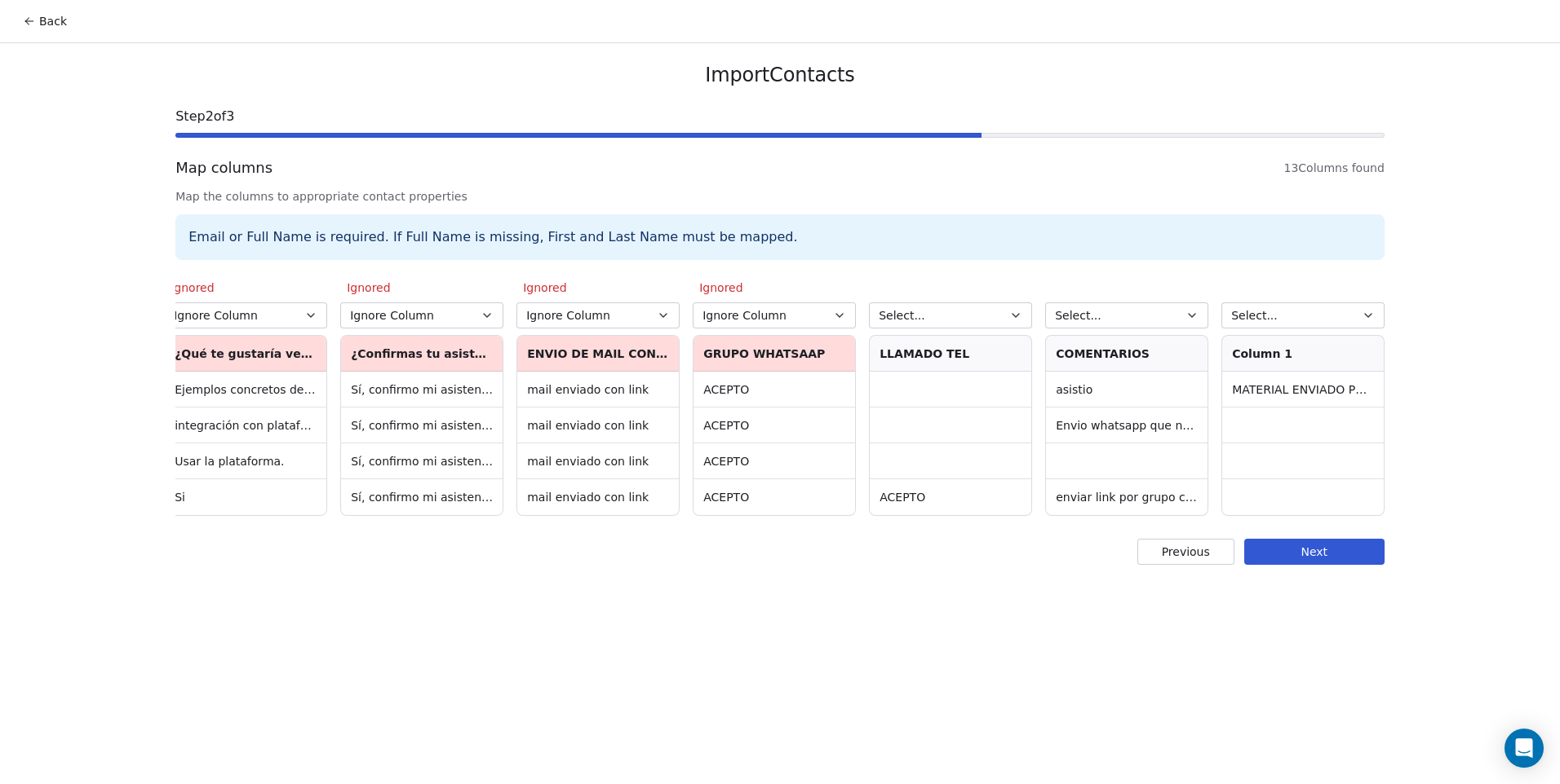
click at [986, 324] on button "Select..." at bounding box center [950, 315] width 163 height 26
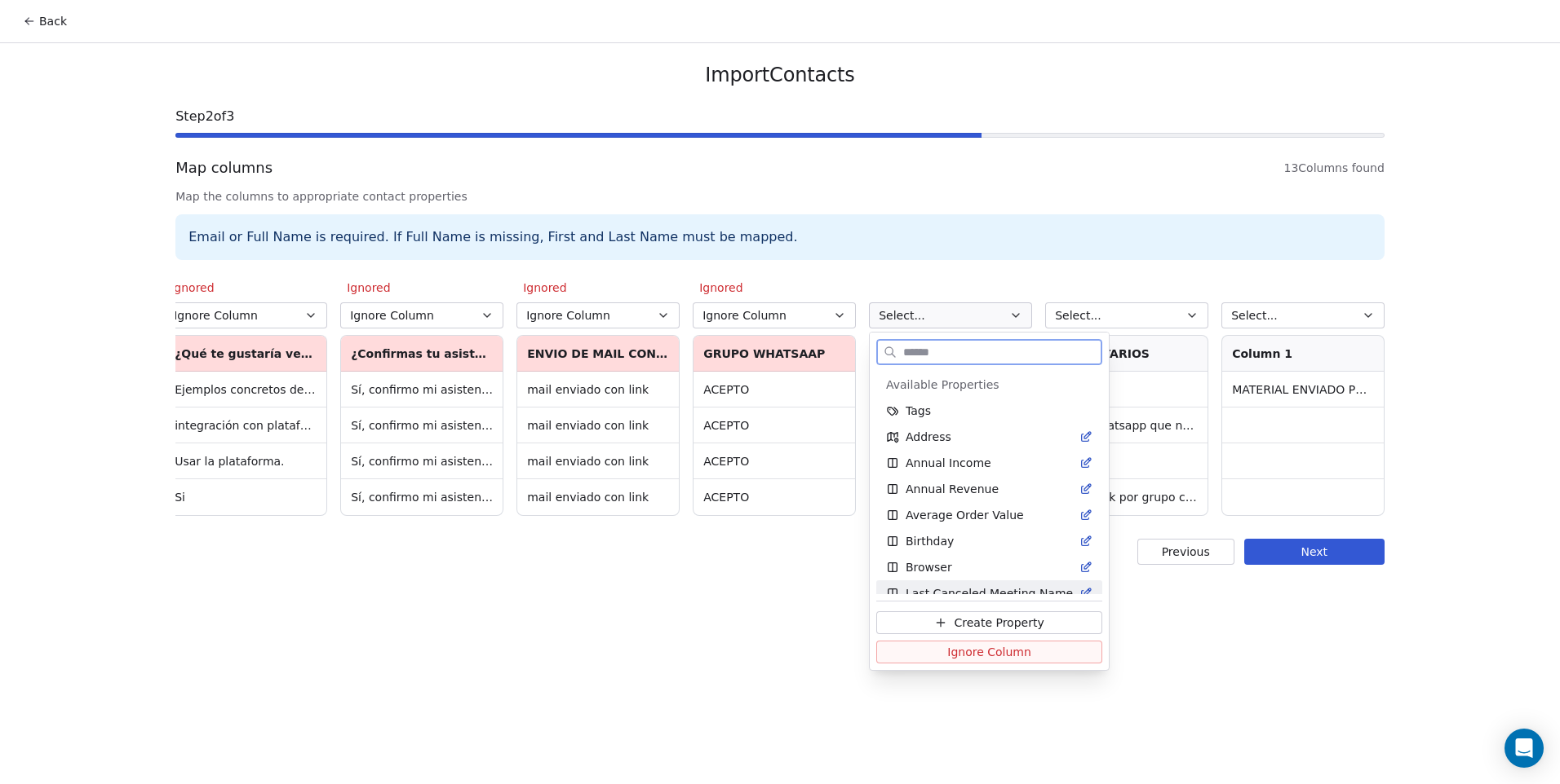
drag, startPoint x: 1025, startPoint y: 658, endPoint x: 1095, endPoint y: 488, distance: 183.8
click at [1025, 658] on button "Ignore Column" at bounding box center [989, 653] width 226 height 23
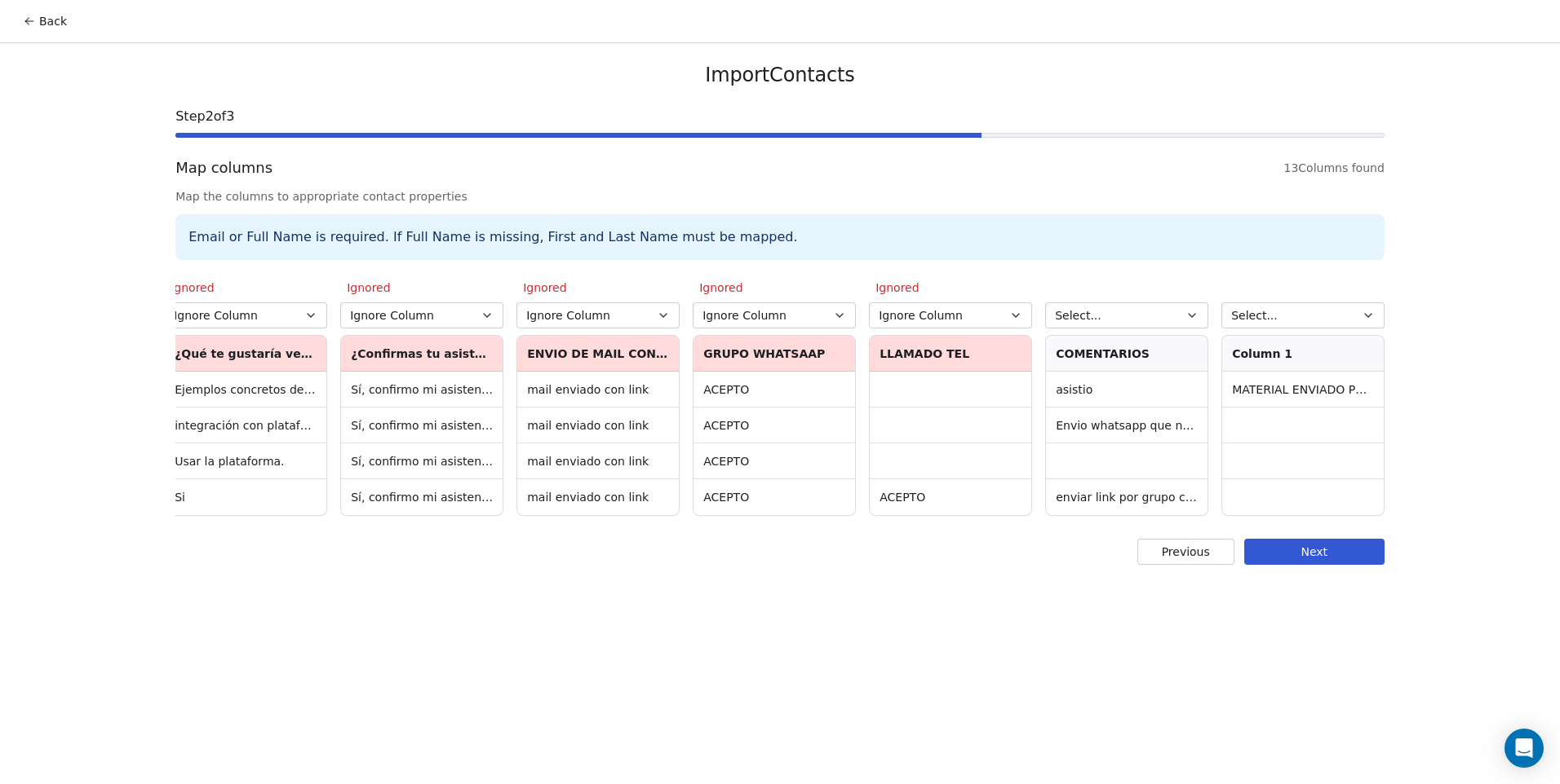
click at [1101, 322] on button "Select..." at bounding box center [1126, 315] width 163 height 26
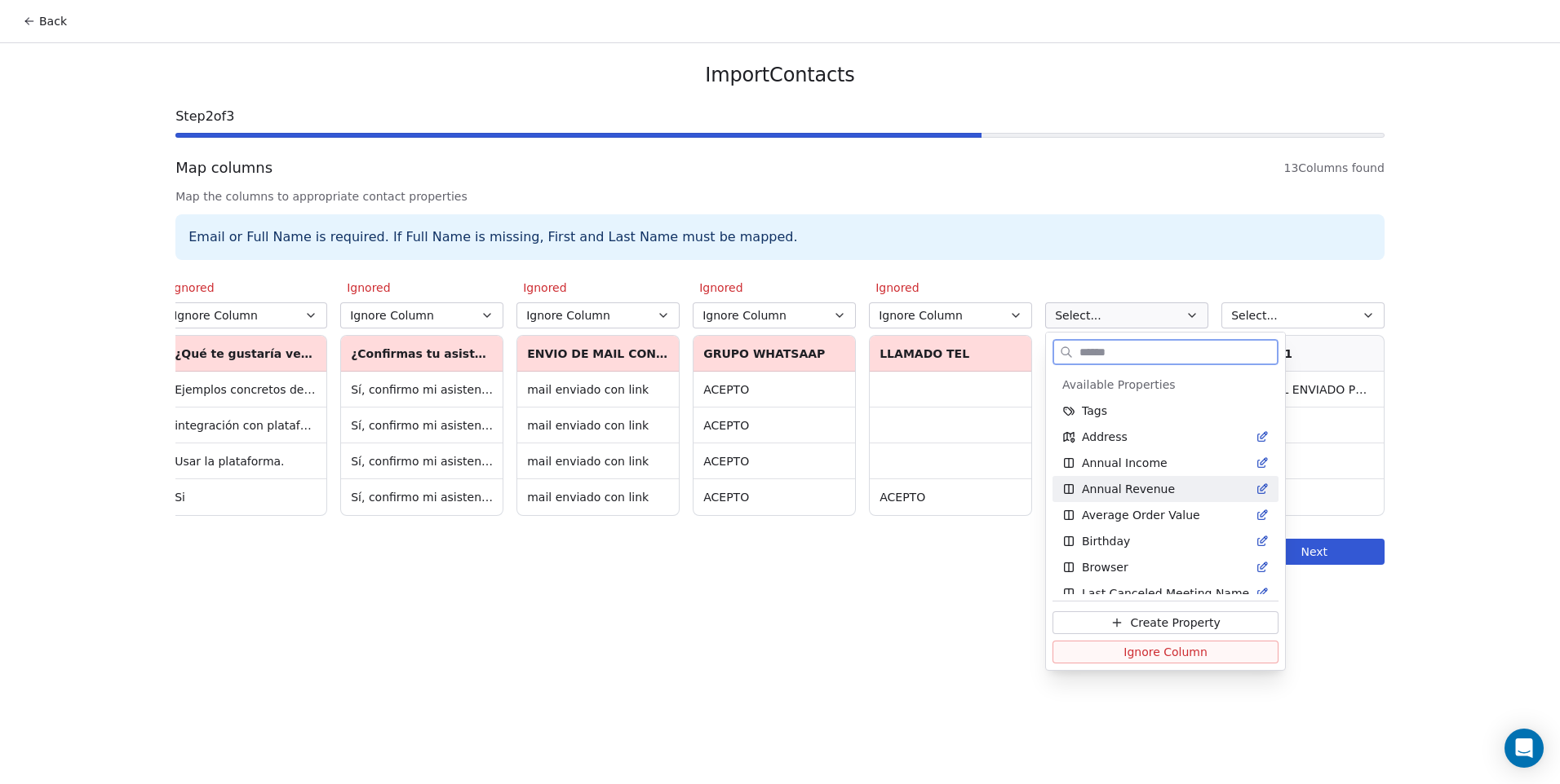
click at [1124, 652] on span "Ignore Column" at bounding box center [1165, 652] width 84 height 16
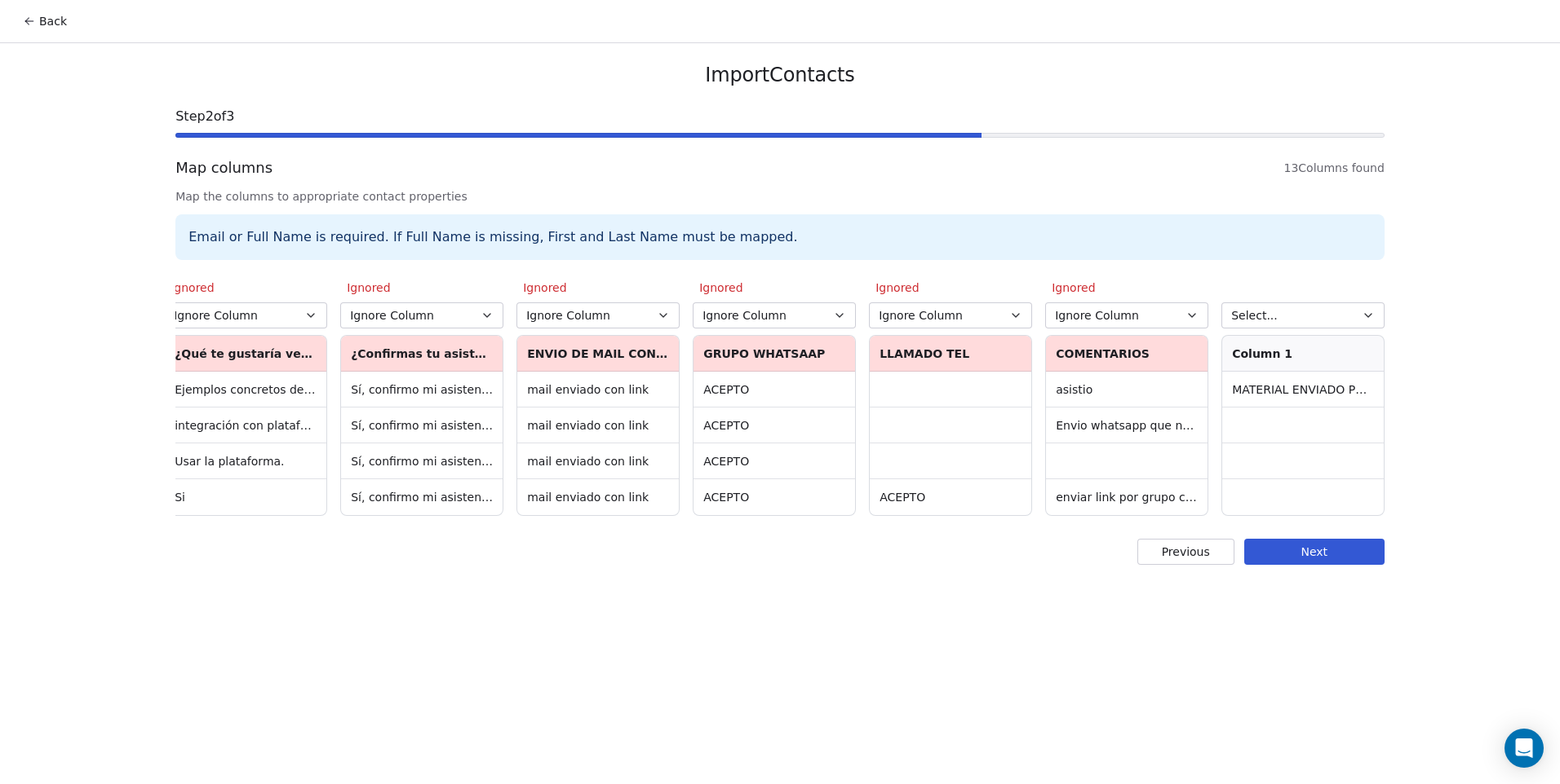
click at [1266, 322] on span "Select..." at bounding box center [1254, 315] width 46 height 16
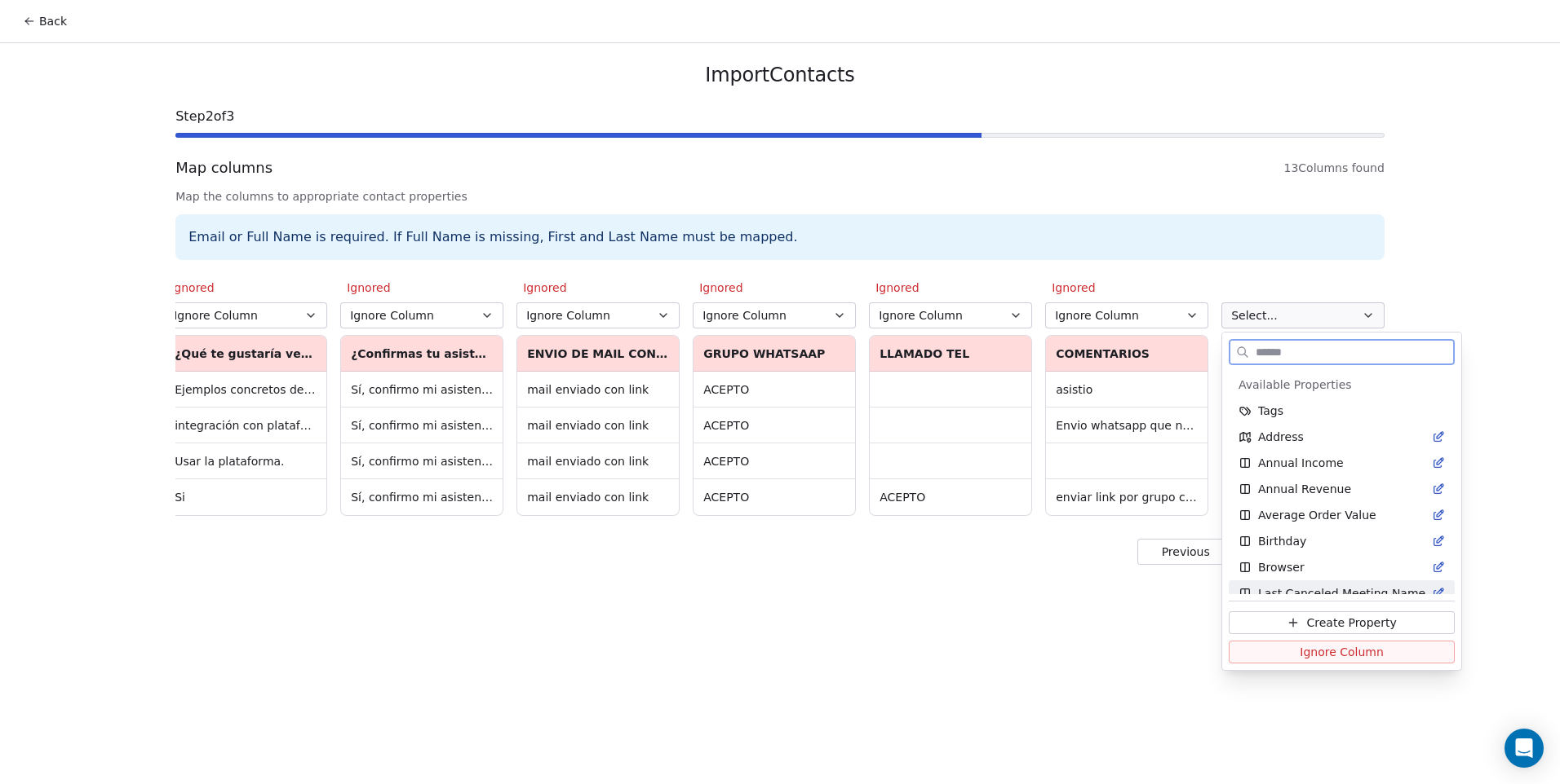
click at [1284, 654] on button "Ignore Column" at bounding box center [1342, 653] width 226 height 23
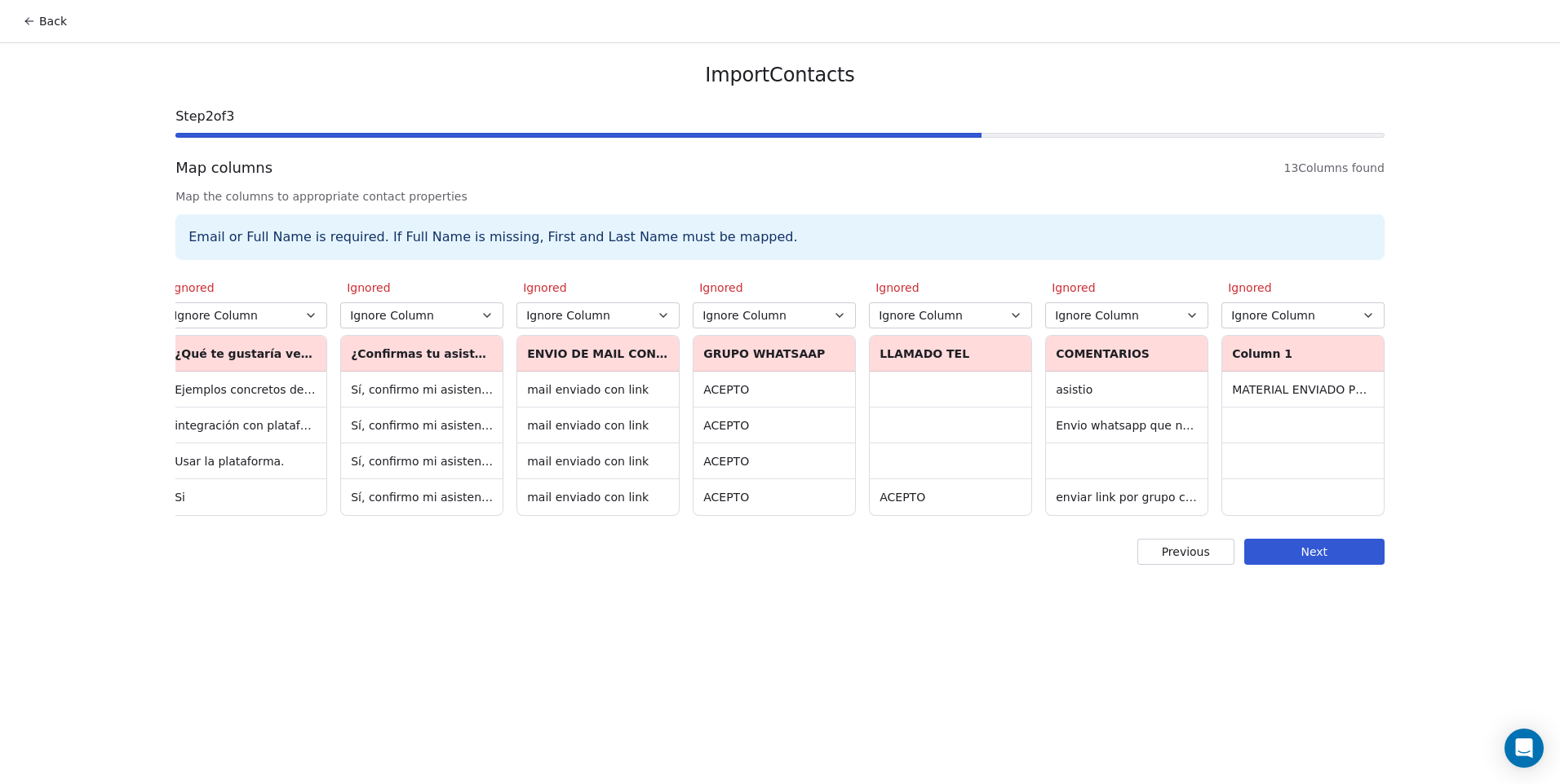
click at [1314, 554] on button "Next" at bounding box center [1314, 551] width 140 height 26
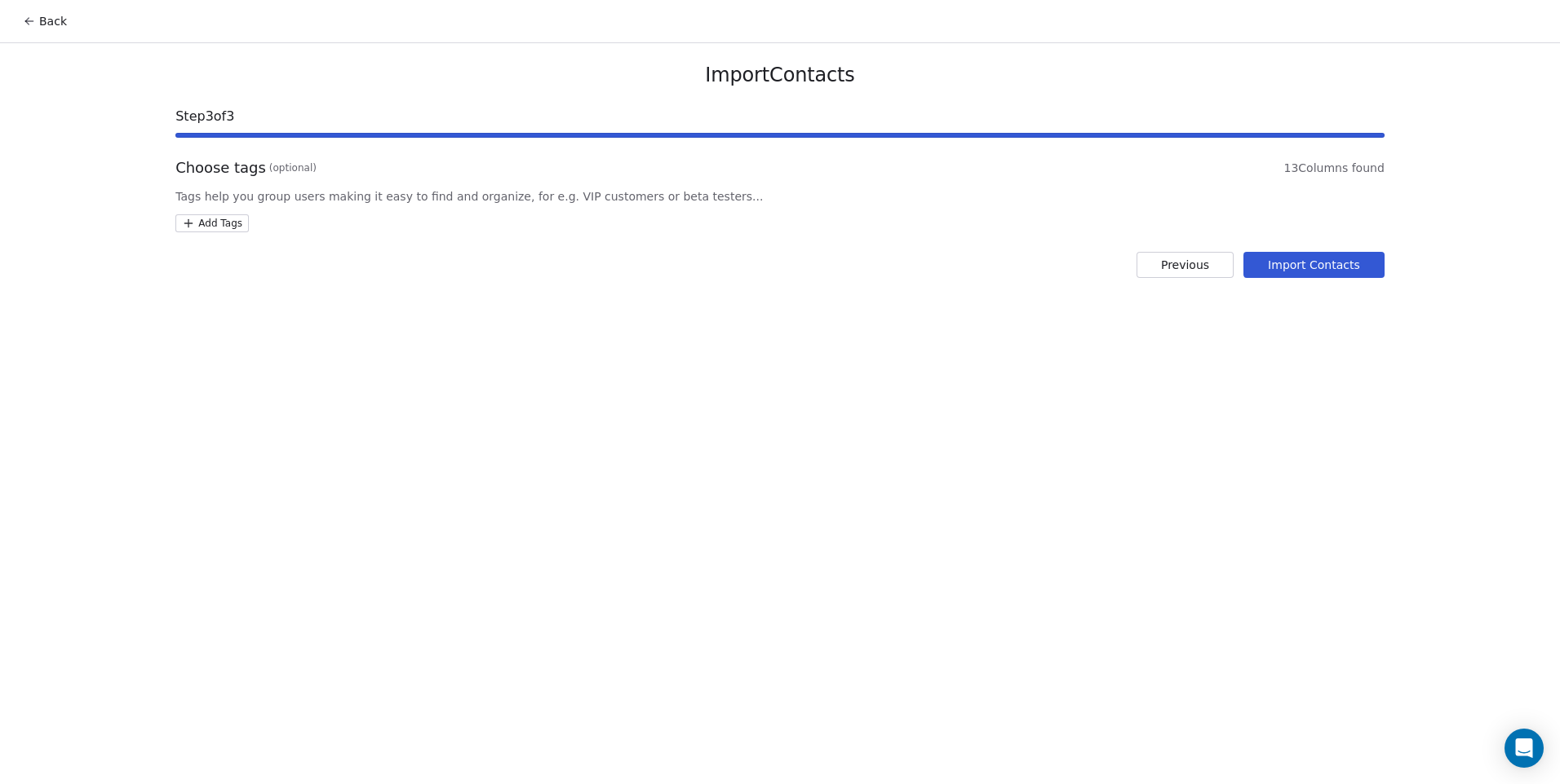
click at [213, 226] on html "Back Import Contacts Step 3 of 3 Choose tags (optional) 13 Columns found Tags h…" at bounding box center [780, 392] width 1560 height 784
click at [290, 349] on div "CODEMONKEY" at bounding box center [269, 335] width 177 height 26
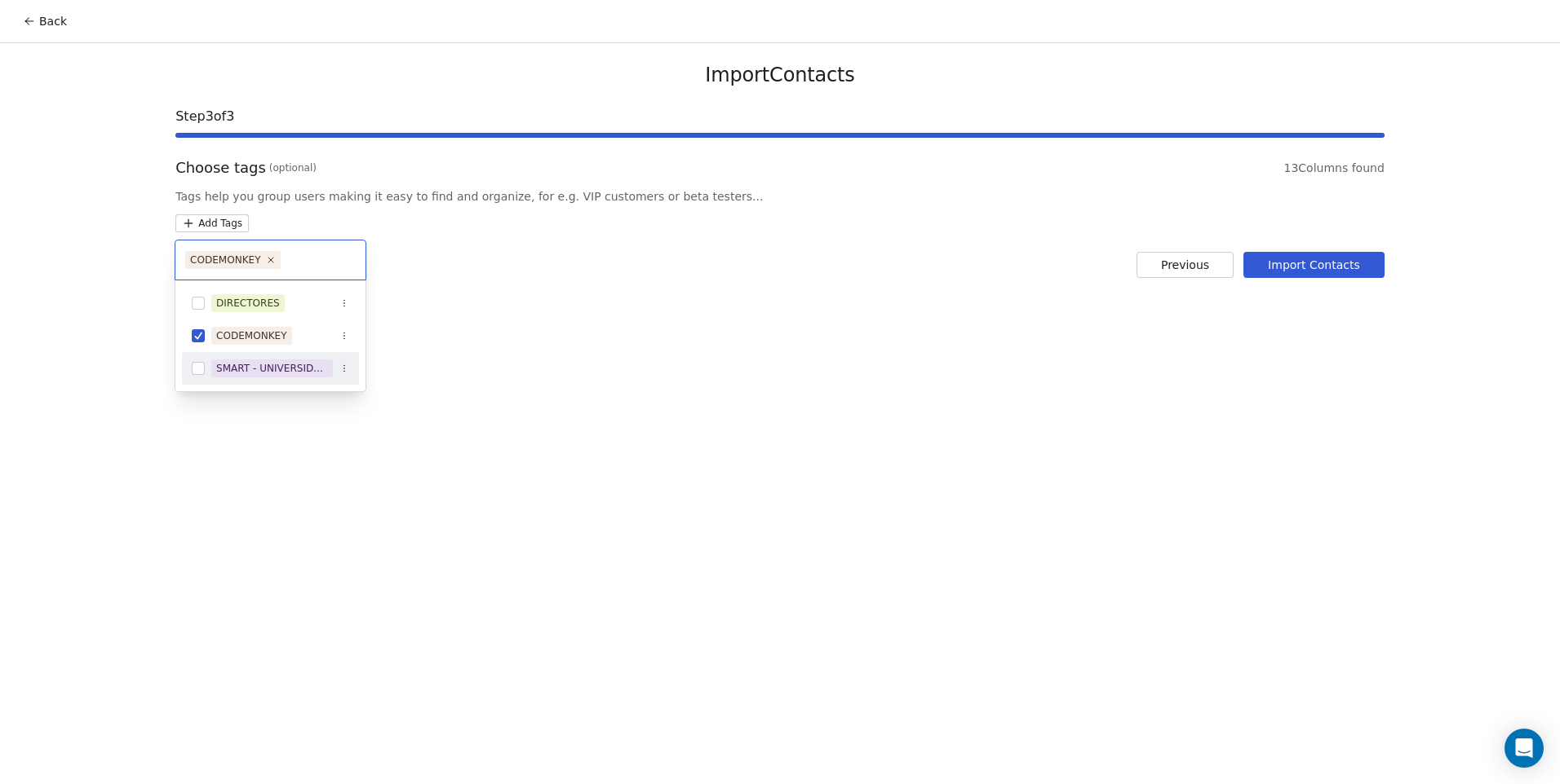
drag, startPoint x: 861, startPoint y: 415, endPoint x: 1252, endPoint y: 340, distance: 398.1
click at [864, 415] on html "Back Import Contacts Step 3 of 3 Choose tags (optional) 13 Columns found Tags h…" at bounding box center [780, 392] width 1560 height 784
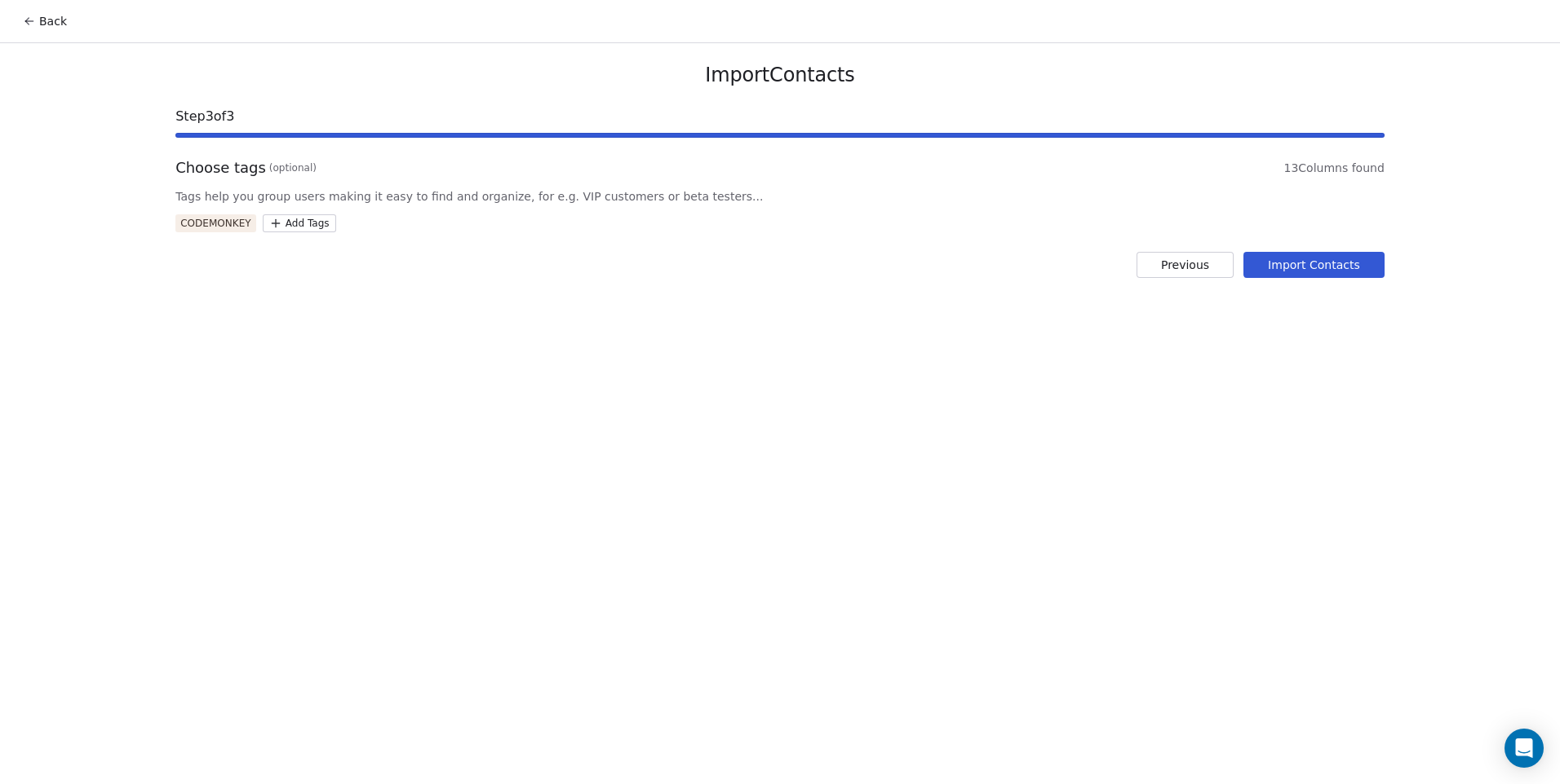
click at [1303, 266] on button "Import Contacts" at bounding box center [1314, 265] width 141 height 26
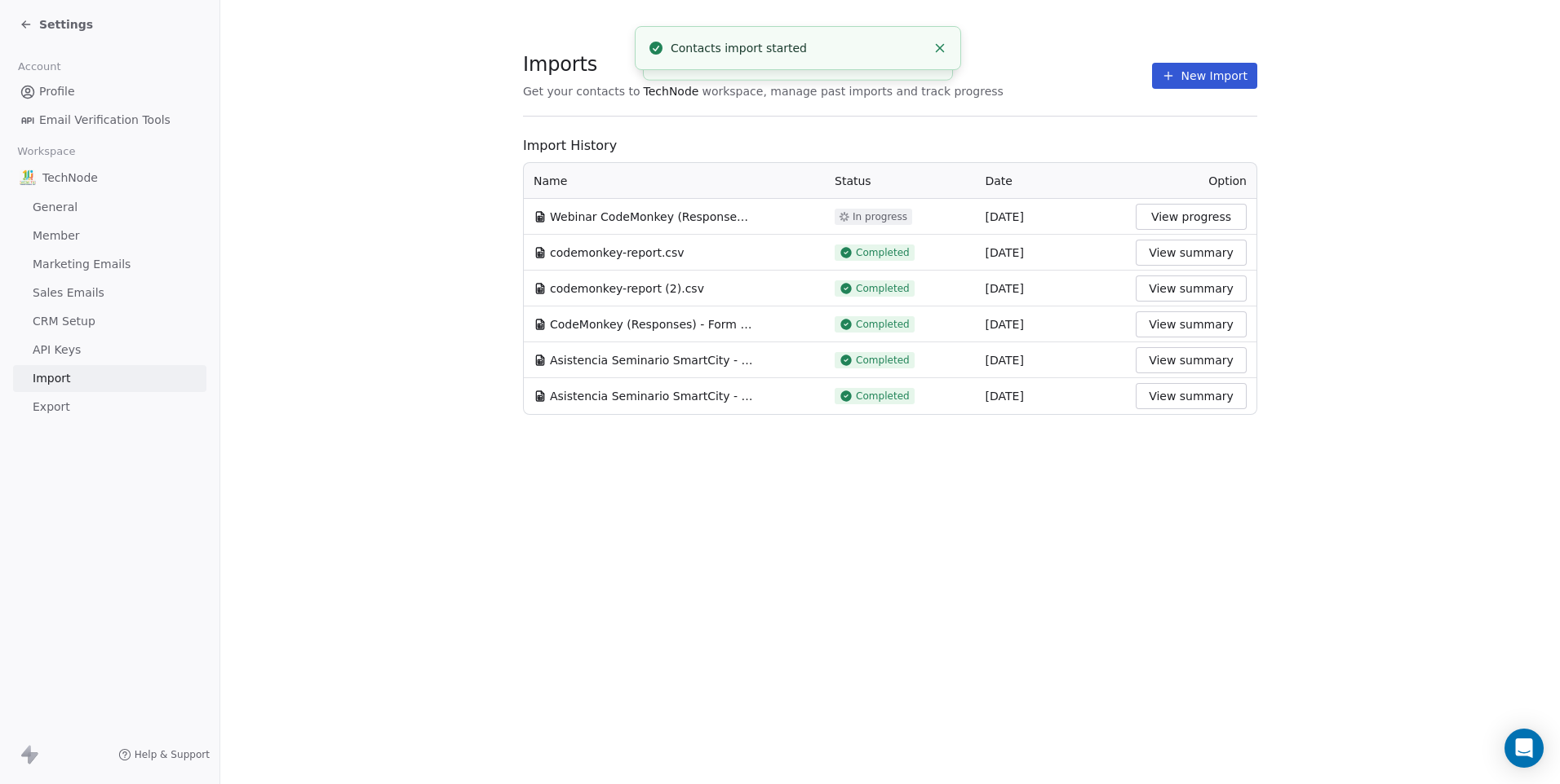
click at [1213, 83] on button "New Import" at bounding box center [1204, 75] width 105 height 26
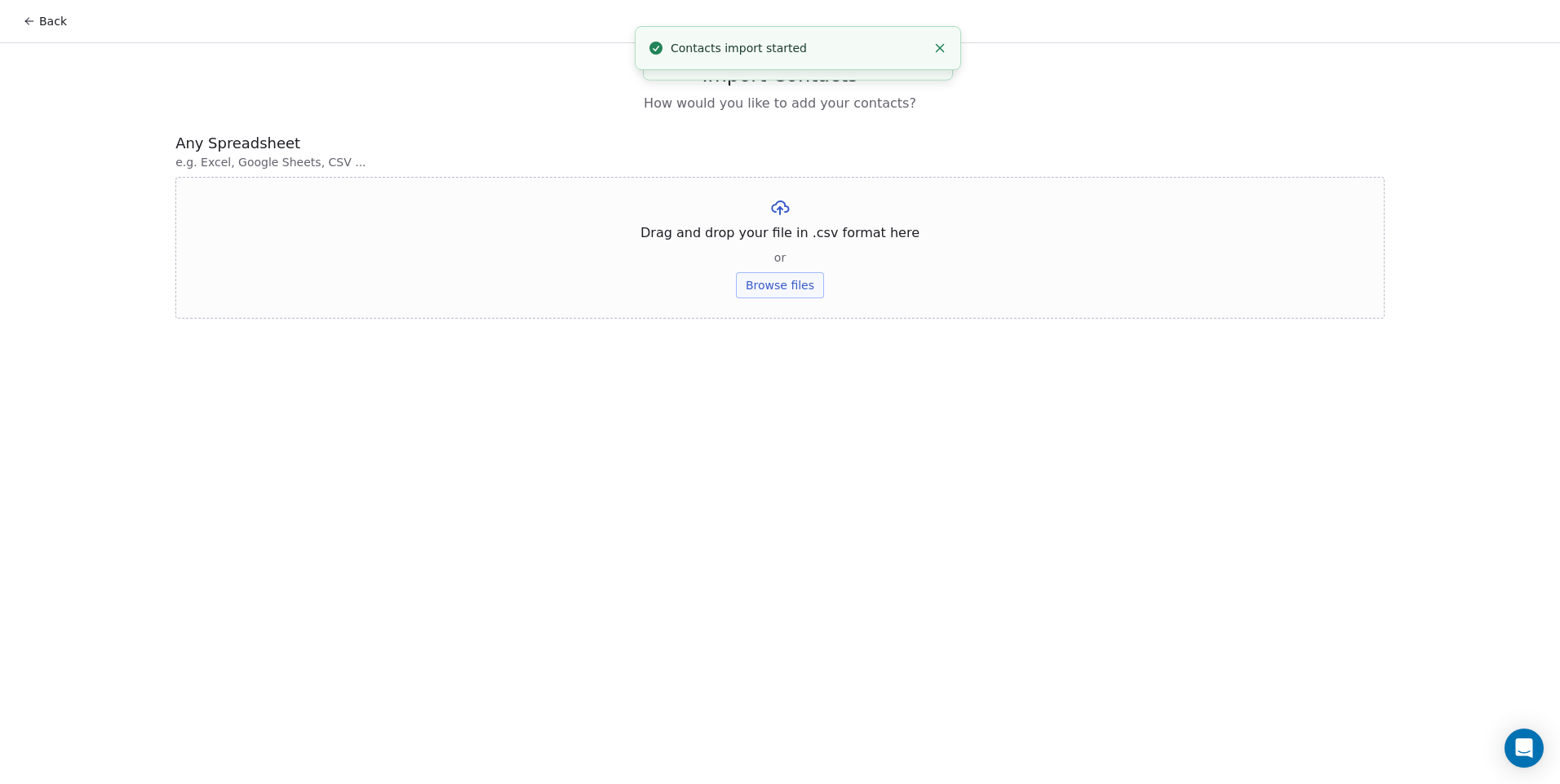
click at [770, 290] on button "Browse files" at bounding box center [780, 285] width 88 height 26
click at [47, 22] on button "Back" at bounding box center [45, 21] width 64 height 29
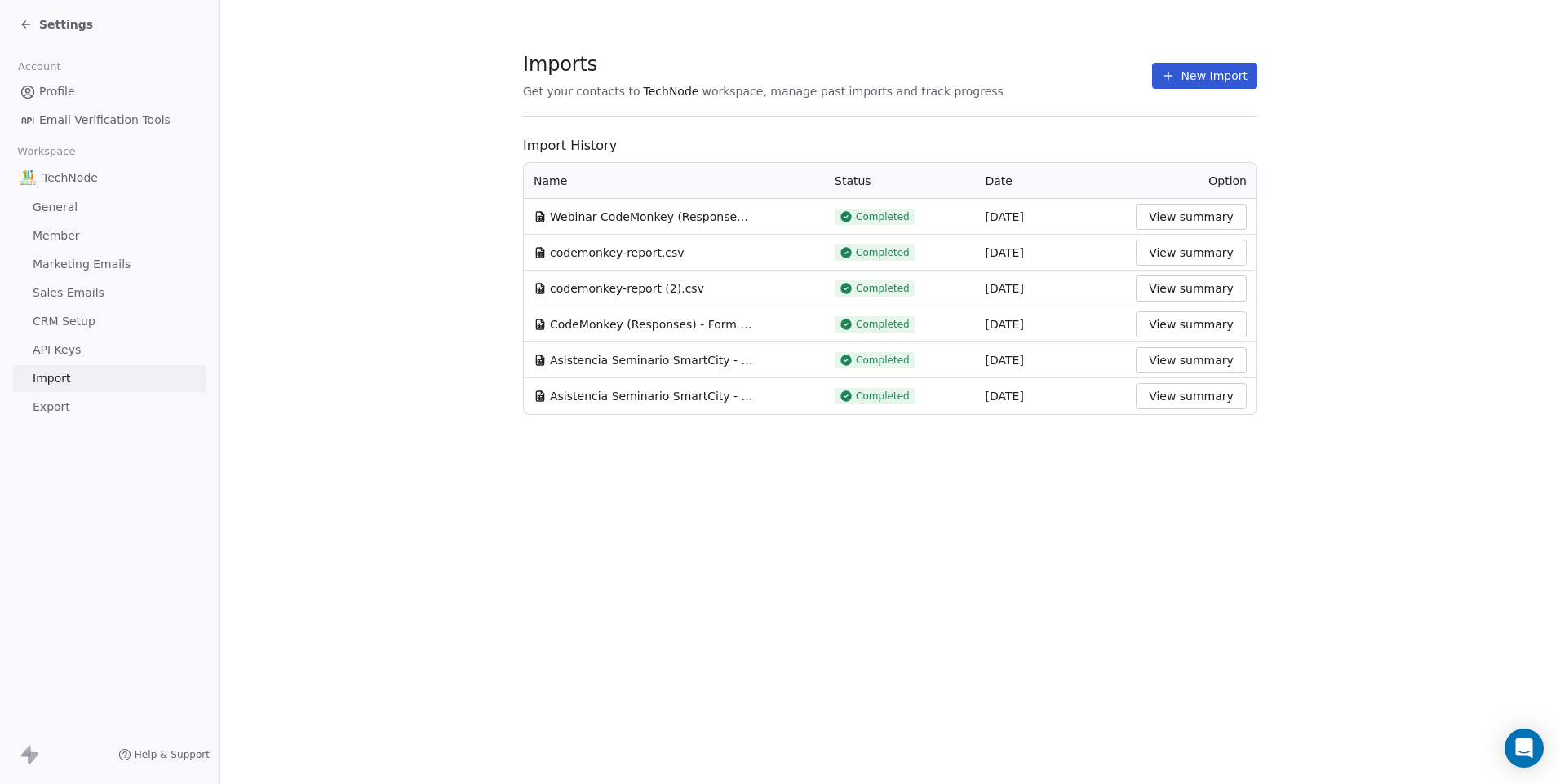
click at [1176, 89] on div "Imports Get your contacts to TechNode workspace, manage past imports and track …" at bounding box center [890, 75] width 734 height 28
click at [72, 32] on span "Settings" at bounding box center [67, 24] width 54 height 16
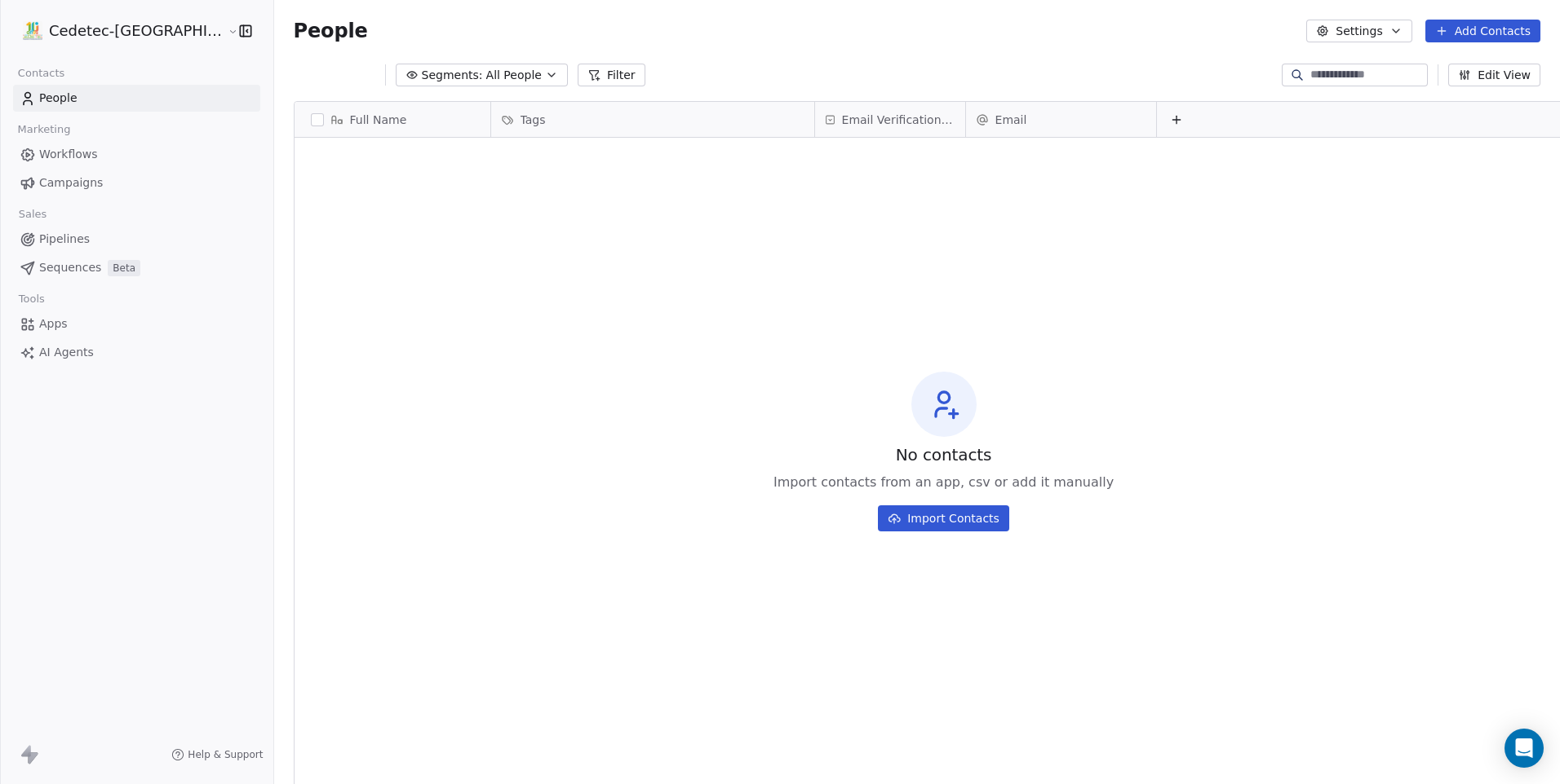
scroll to position [678, 1327]
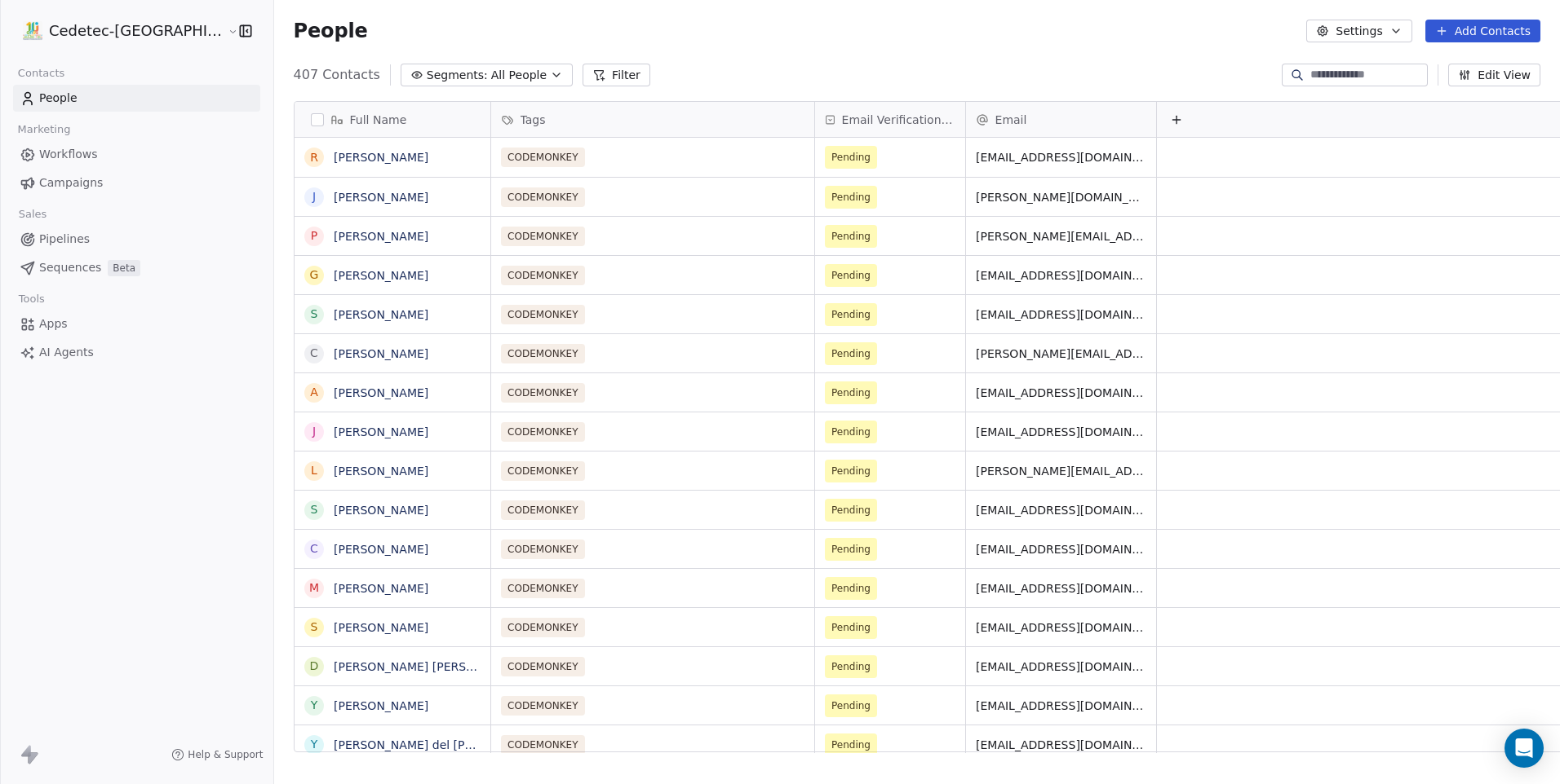
click at [1465, 72] on icon "button" at bounding box center [1464, 75] width 14 height 14
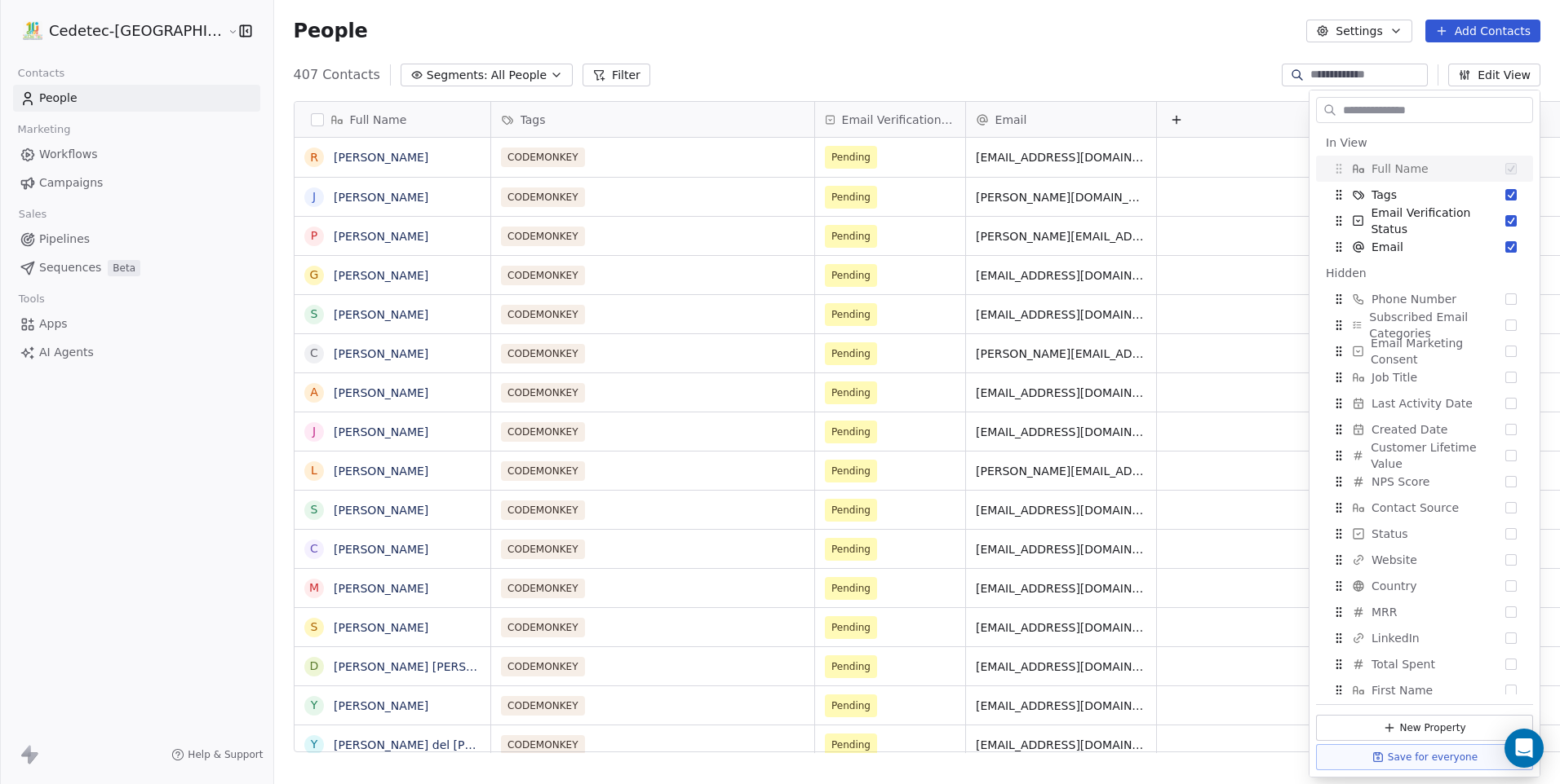
drag, startPoint x: 1027, startPoint y: 74, endPoint x: 673, endPoint y: 76, distance: 354.0
click at [1026, 74] on div "407 Contacts Segments: All People Filter Edit View" at bounding box center [917, 74] width 1286 height 26
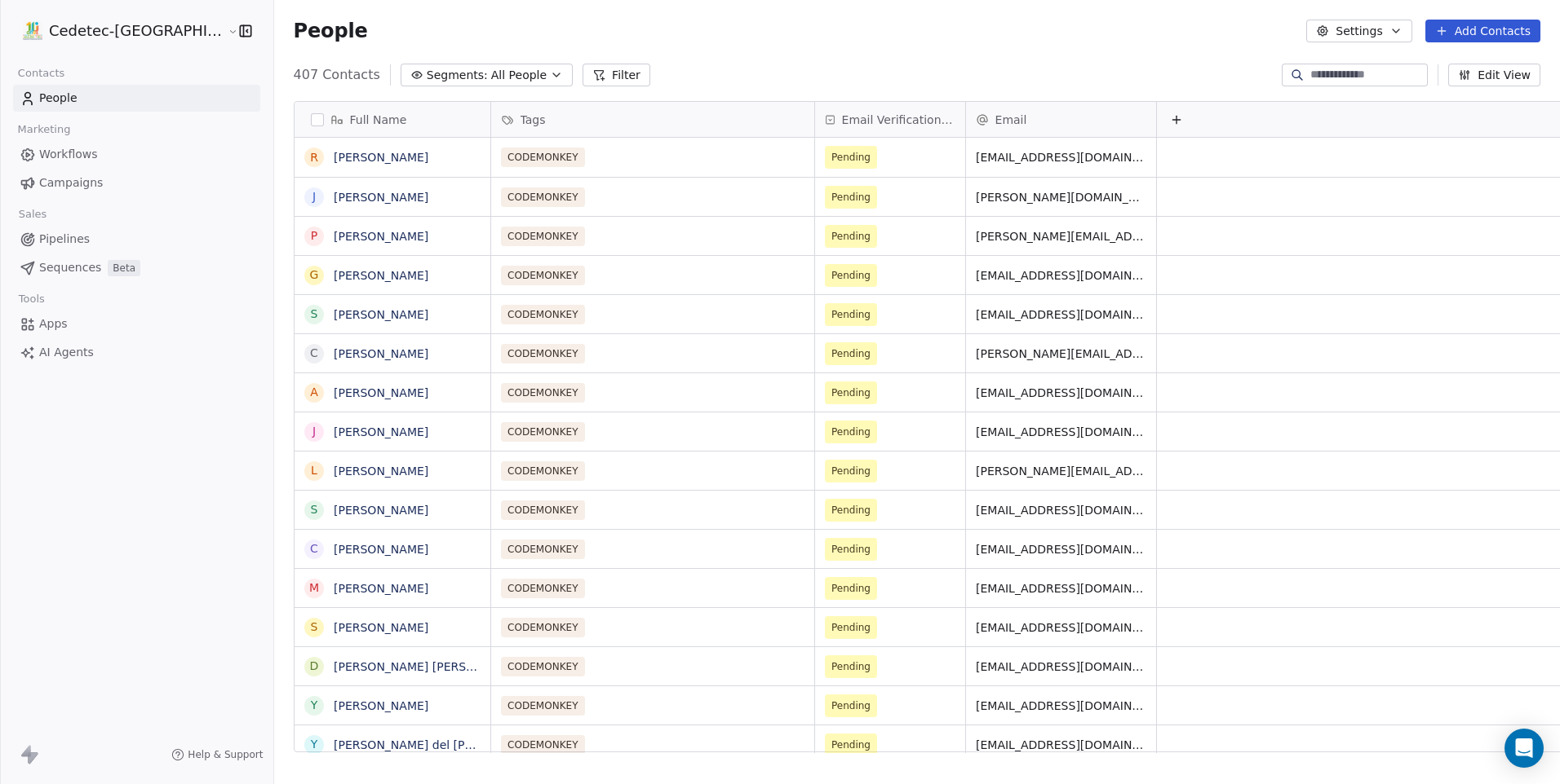
click at [582, 77] on button "Filter" at bounding box center [616, 75] width 68 height 23
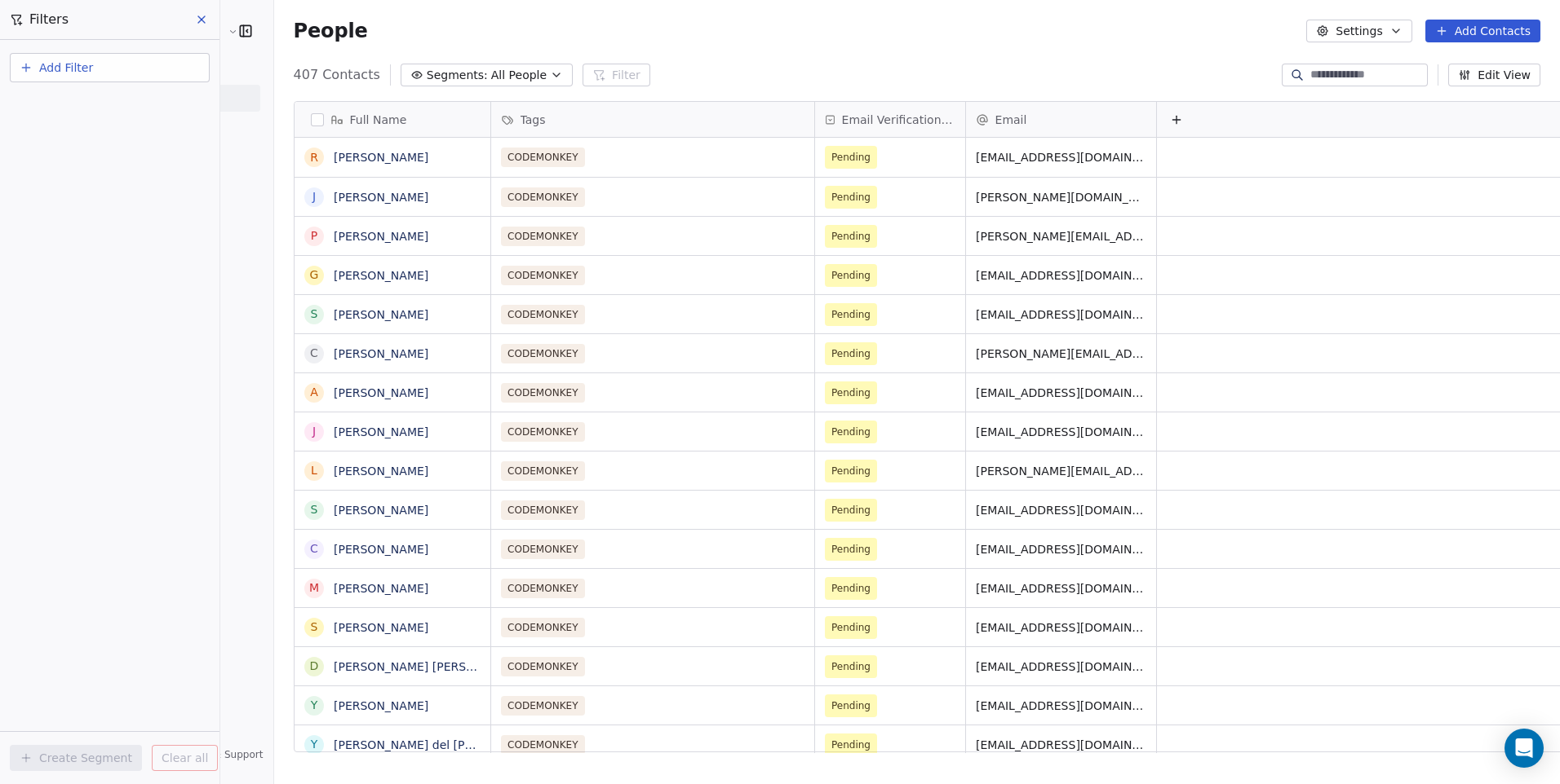
click at [198, 25] on icon at bounding box center [202, 20] width 14 height 14
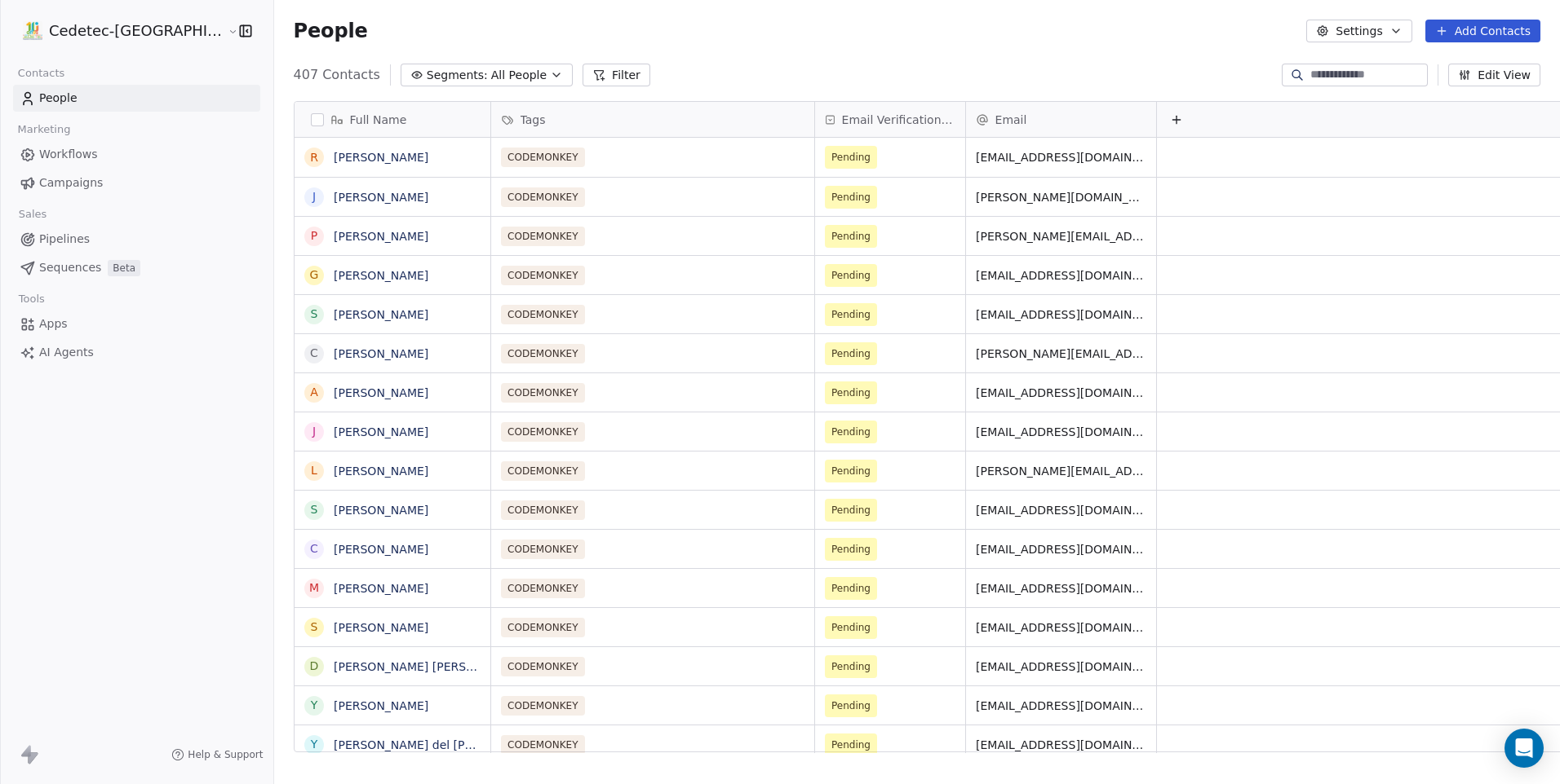
drag, startPoint x: 1385, startPoint y: 27, endPoint x: 1366, endPoint y: 40, distance: 23.0
click at [1384, 27] on button "Settings" at bounding box center [1358, 31] width 105 height 23
click at [1361, 92] on span "Tags" at bounding box center [1363, 93] width 25 height 17
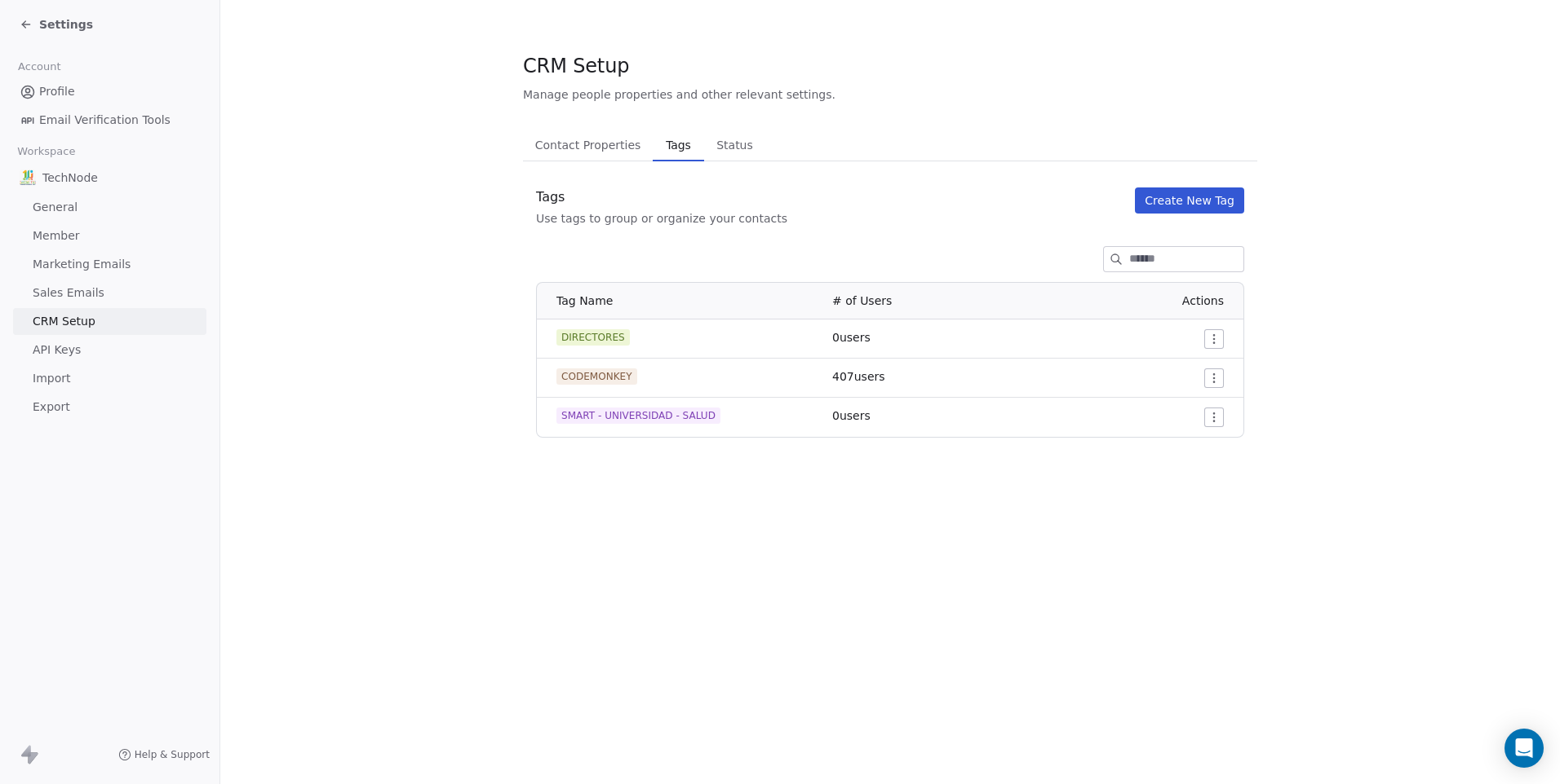
click at [1173, 201] on button "Create New Tag" at bounding box center [1189, 200] width 109 height 26
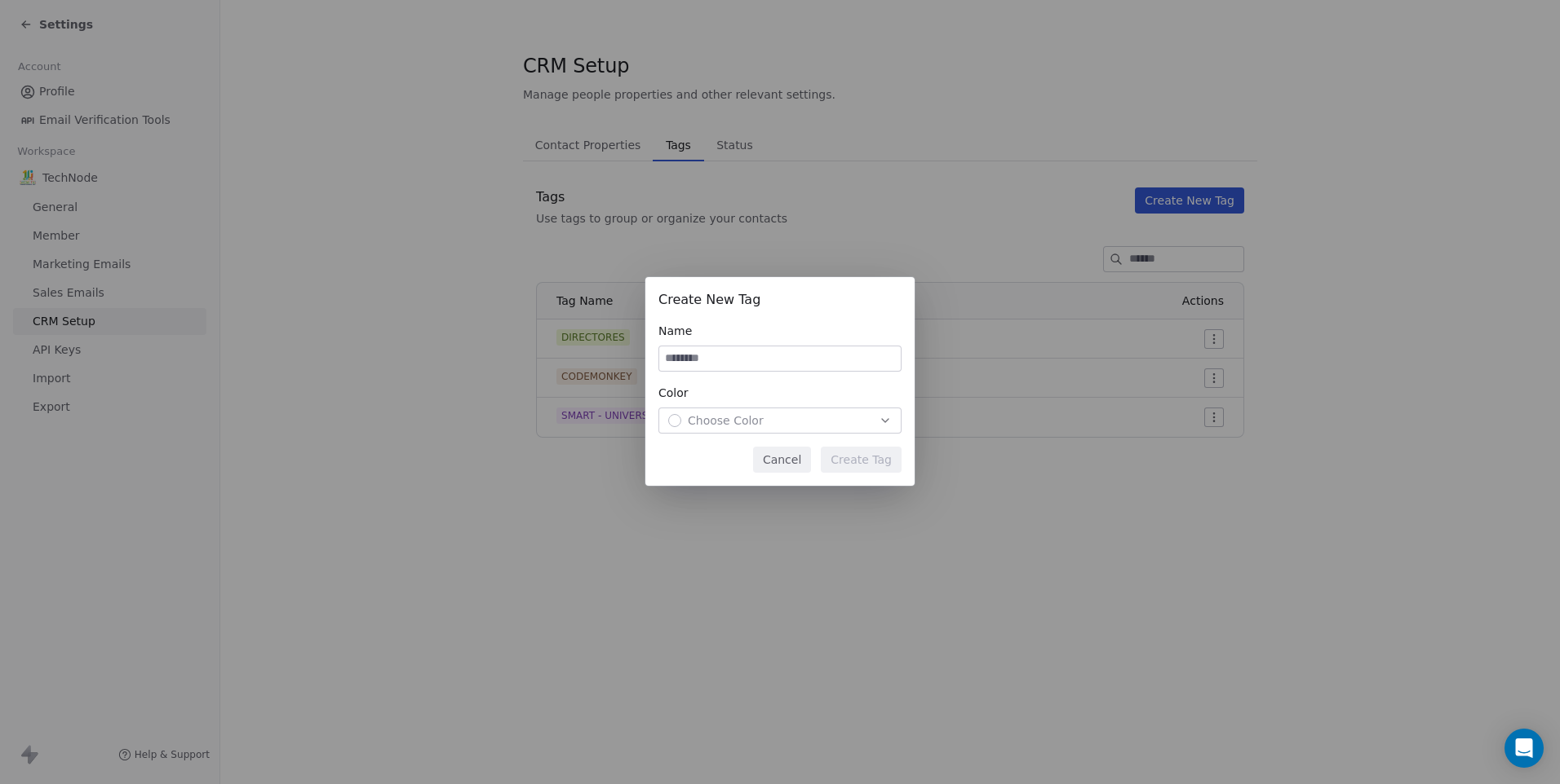
click at [745, 375] on div "Create New Tag Name Color Choose Color" at bounding box center [780, 362] width 243 height 144
click at [745, 361] on input at bounding box center [780, 358] width 241 height 24
type input "*"
type input "********"
click at [701, 427] on span "Choose Color" at bounding box center [725, 420] width 76 height 16
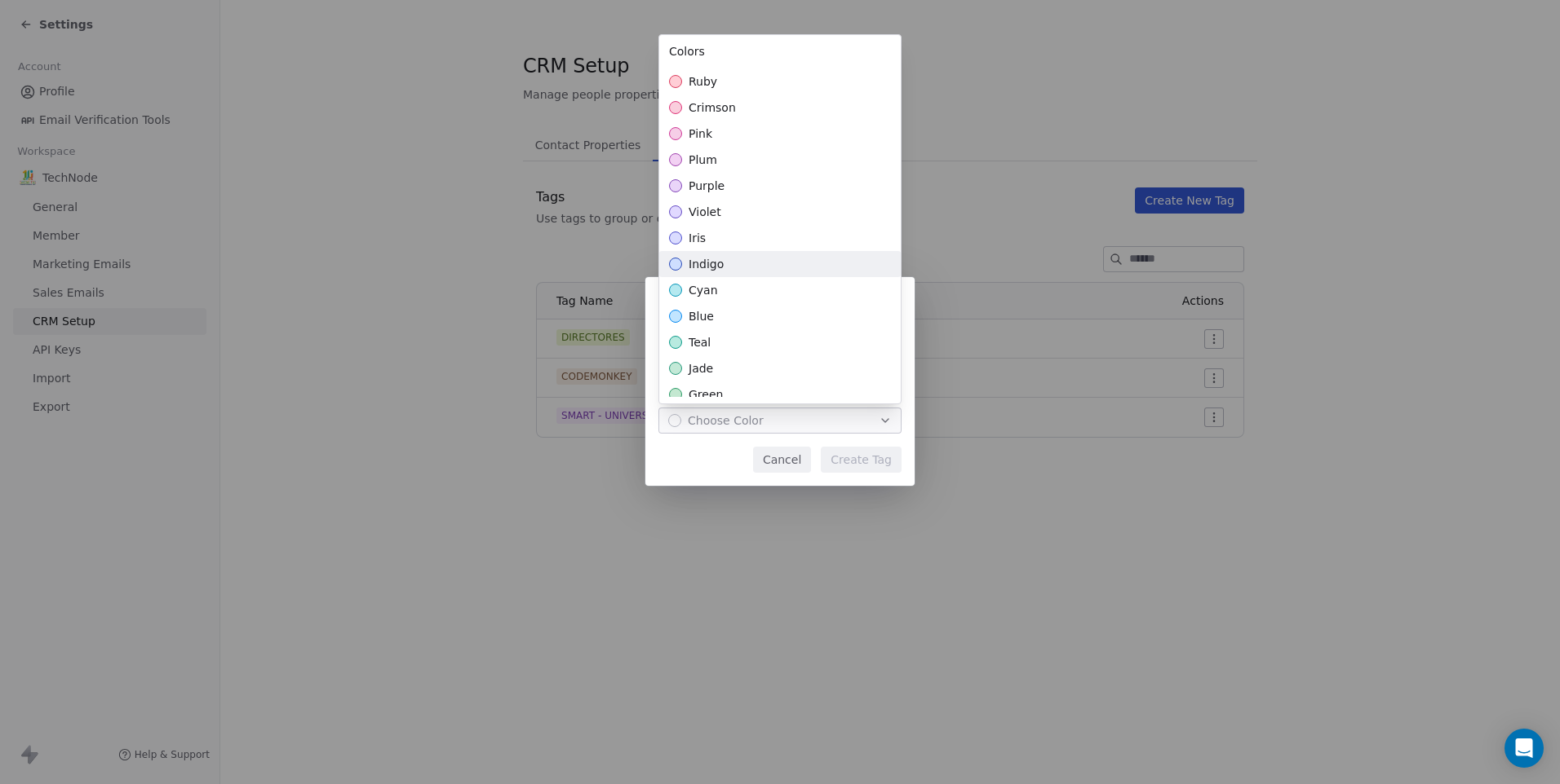
scroll to position [81, 0]
click at [720, 290] on div "cyan" at bounding box center [780, 286] width 241 height 26
click at [877, 451] on div "Create New Tag Name ******** Color cyan Cancel Create Tag" at bounding box center [780, 392] width 1560 height 282
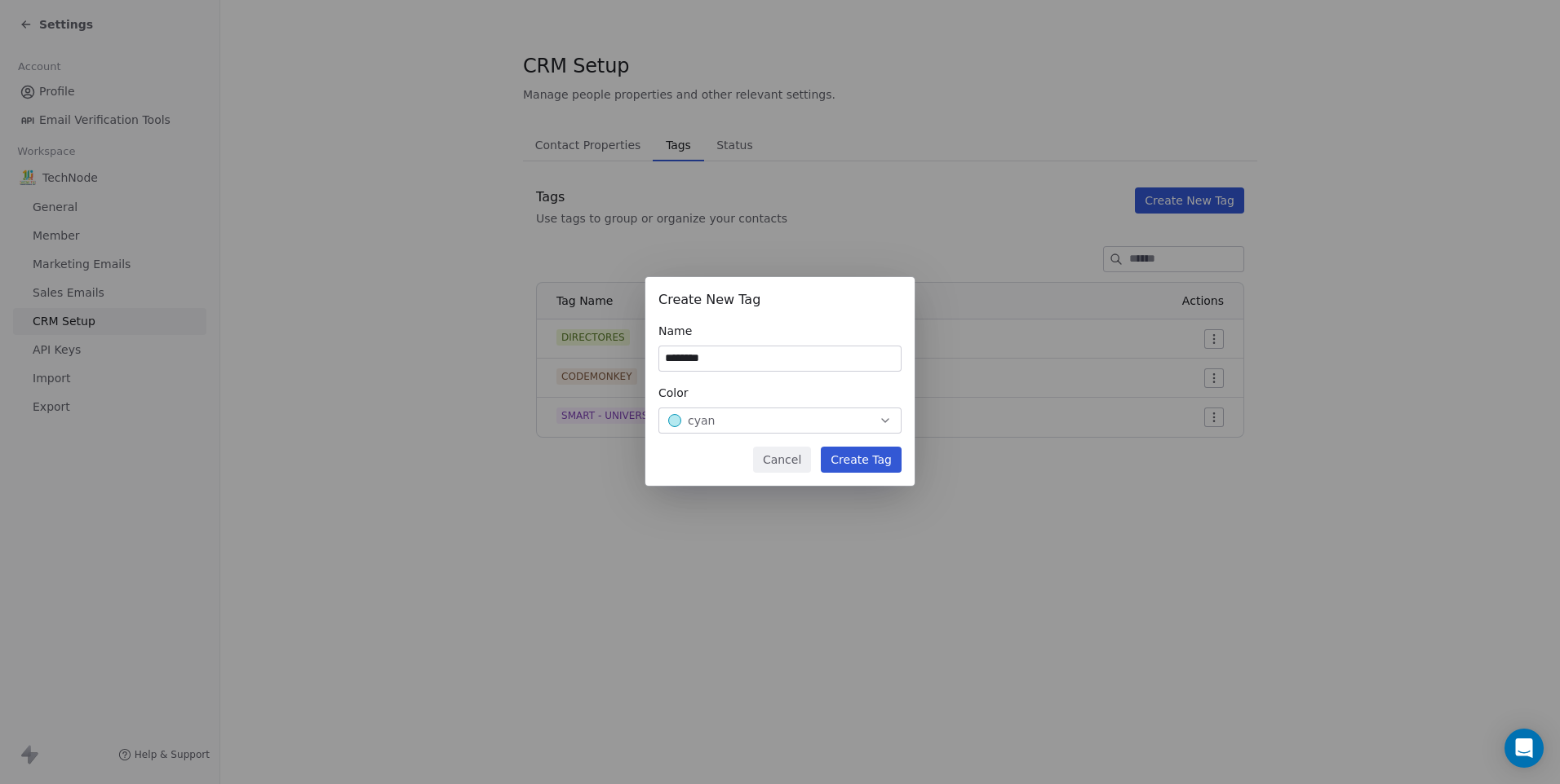
click at [878, 451] on button "Create Tag" at bounding box center [862, 460] width 81 height 26
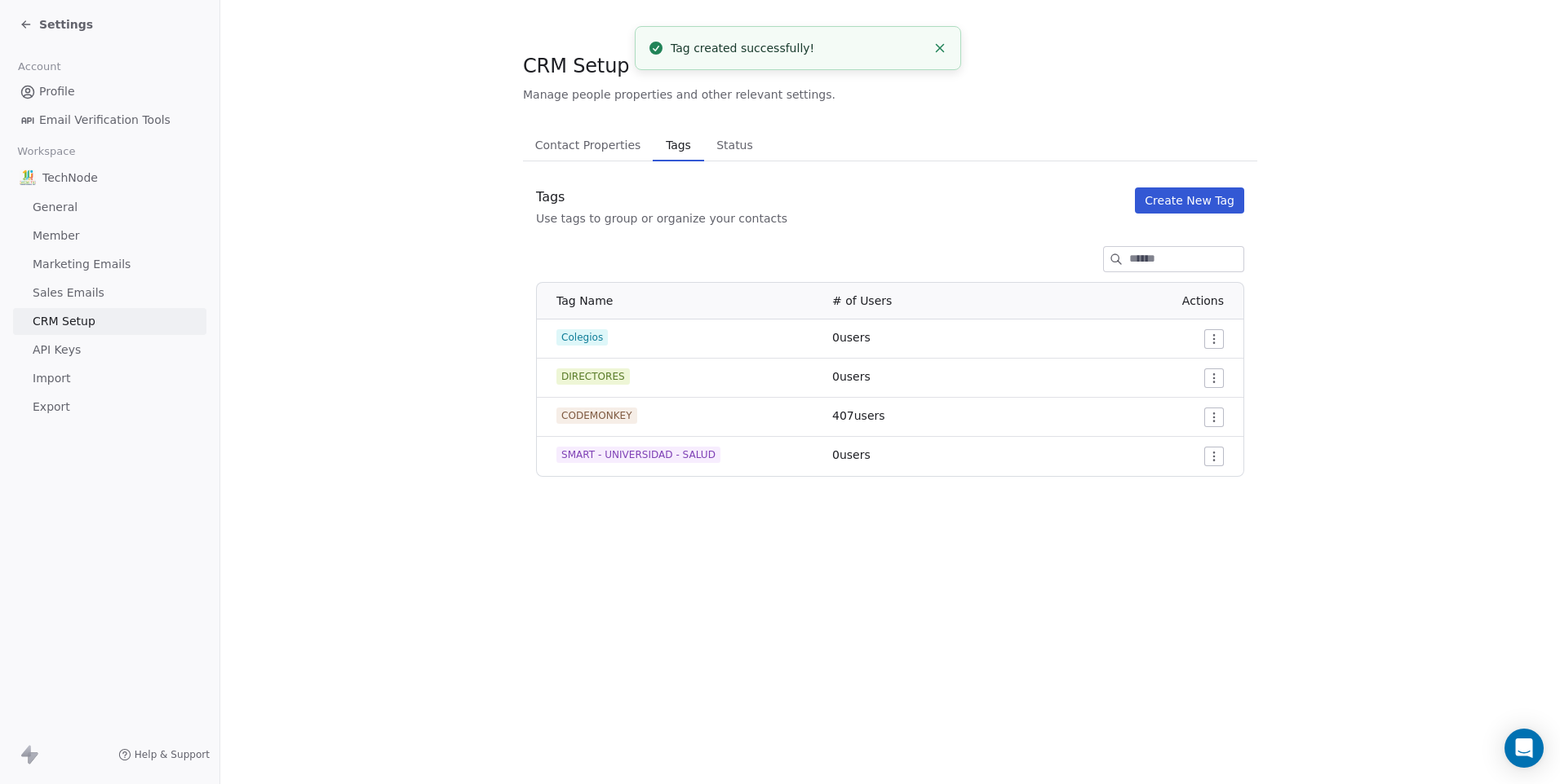
click at [561, 139] on span "Contact Properties" at bounding box center [587, 145] width 119 height 23
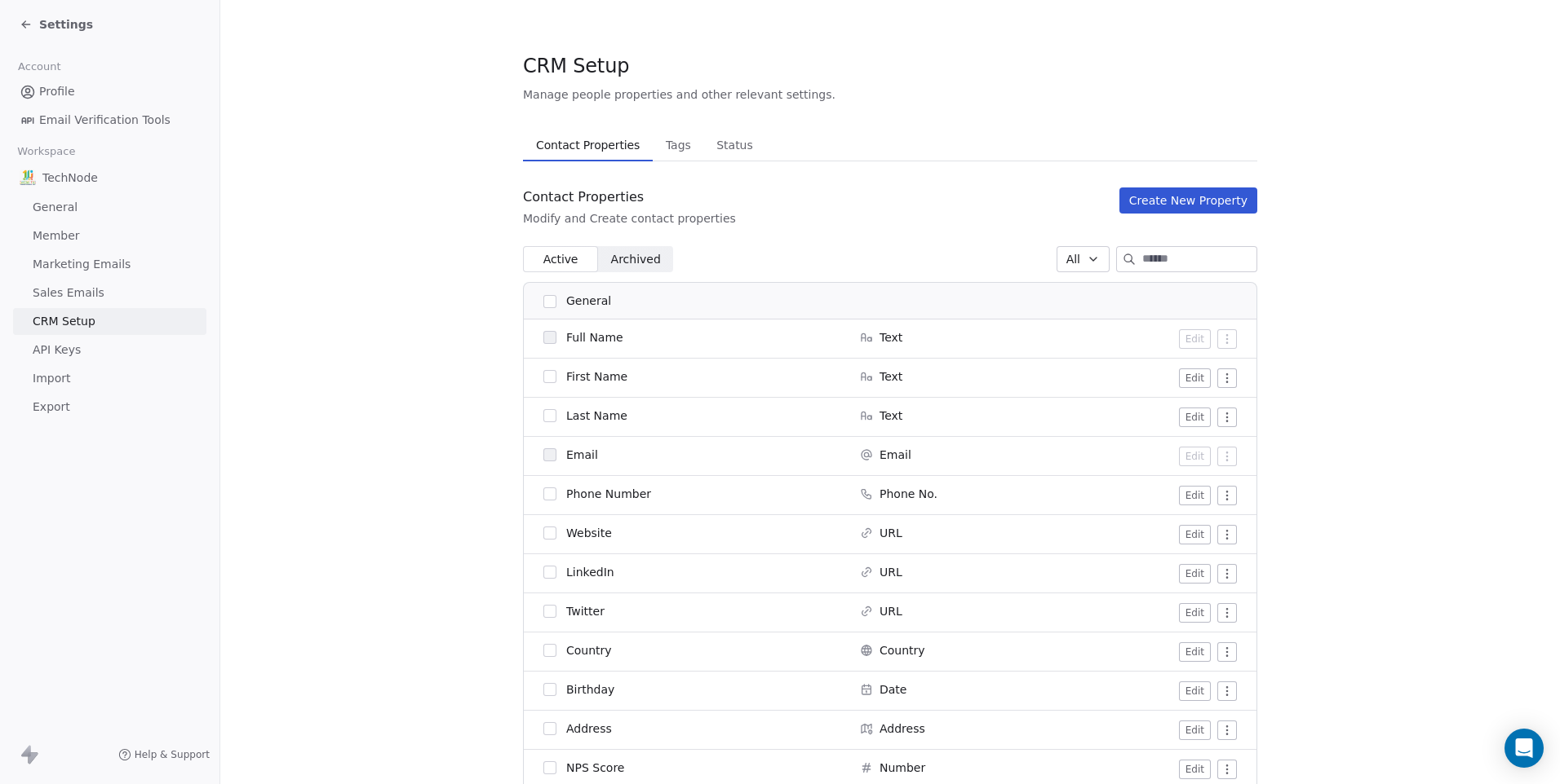
click at [659, 139] on span "Tags" at bounding box center [678, 145] width 39 height 23
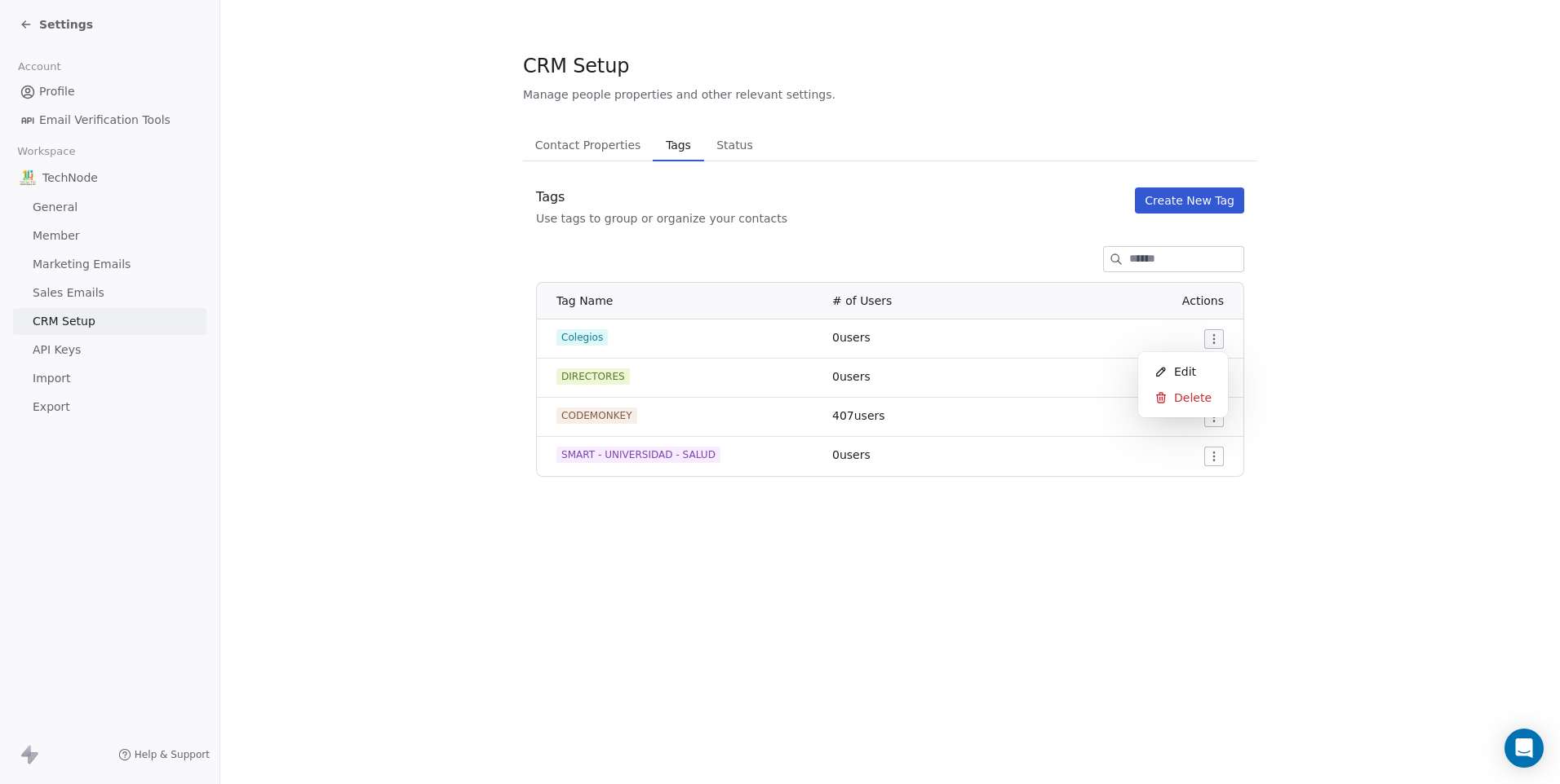
click at [1215, 338] on html "Settings Account Profile Email Verification Tools Workspace TechNode General Me…" at bounding box center [780, 392] width 1560 height 784
click at [1191, 369] on span "Edit" at bounding box center [1184, 372] width 22 height 16
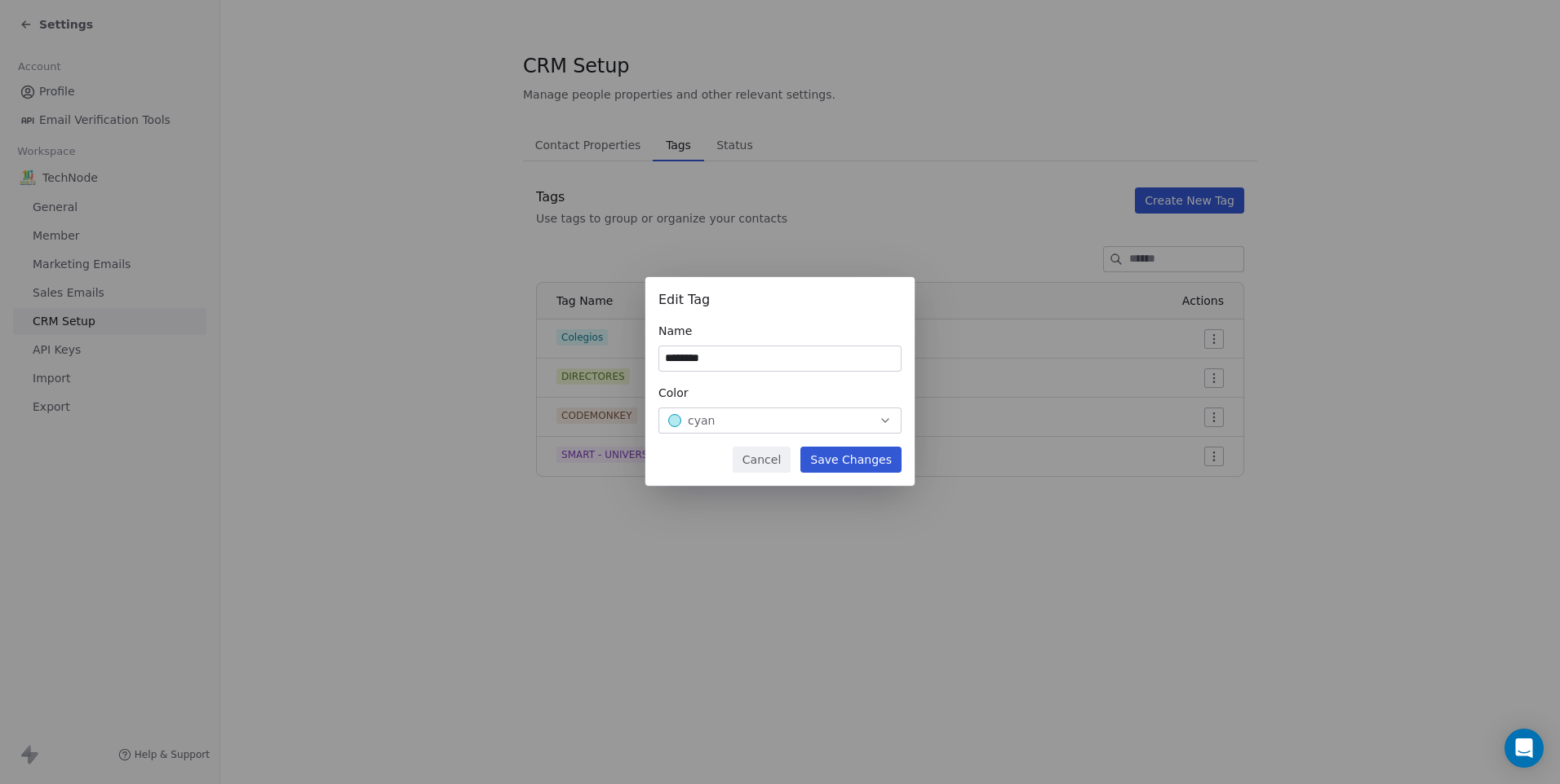
click at [734, 365] on input "********" at bounding box center [780, 358] width 241 height 24
drag, startPoint x: 734, startPoint y: 365, endPoint x: 590, endPoint y: 338, distance: 146.5
click at [591, 338] on div "Edit Tag Name ******** Color cyan Cancel Save Changes" at bounding box center [780, 392] width 1560 height 282
type input "**********"
click at [837, 463] on button "Save Changes" at bounding box center [850, 460] width 101 height 26
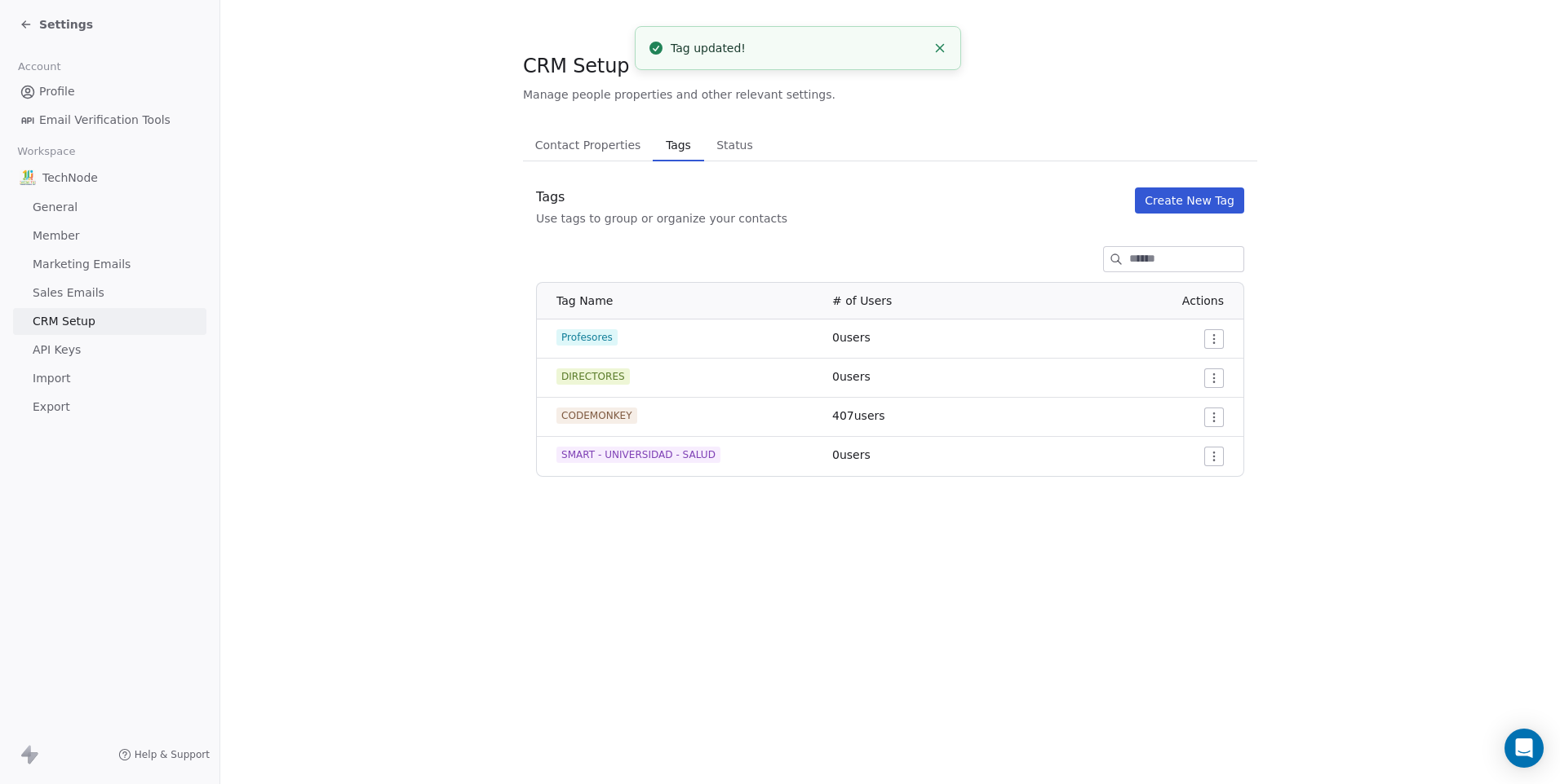
click at [1210, 207] on button "Create New Tag" at bounding box center [1189, 200] width 109 height 26
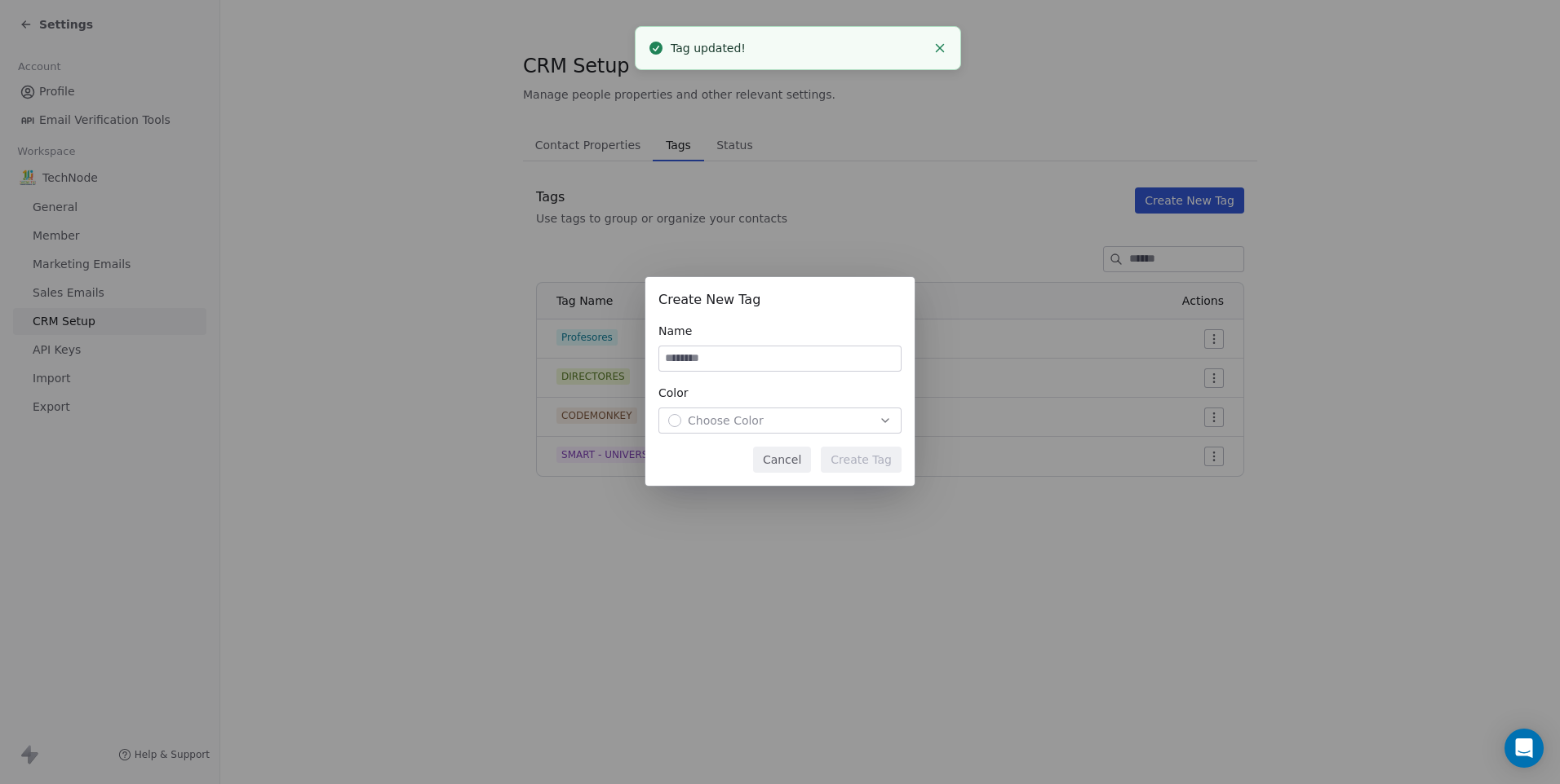
click at [793, 369] on input at bounding box center [780, 358] width 241 height 24
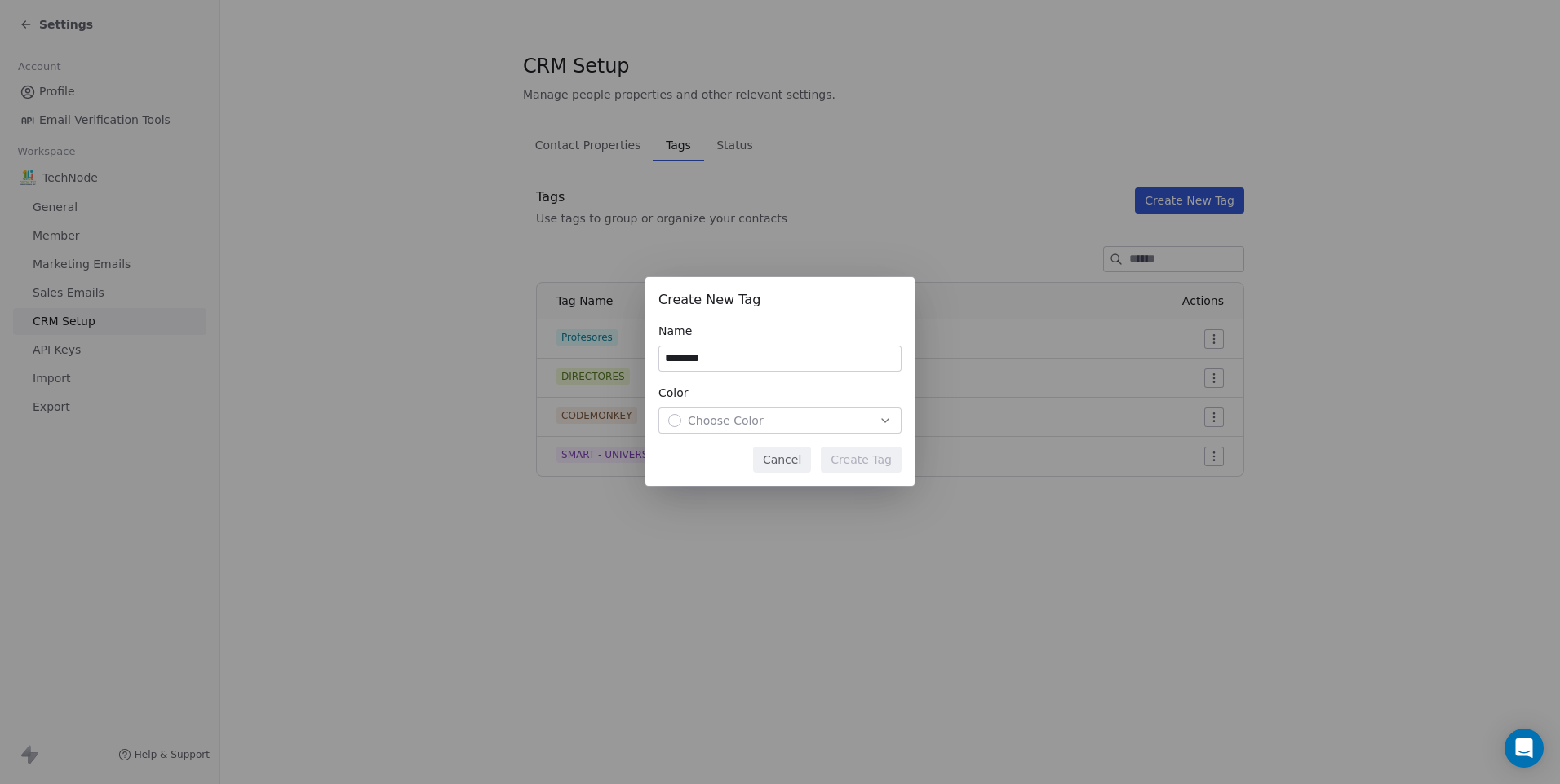
type input "********"
click at [777, 405] on div "Color Choose Color" at bounding box center [780, 409] width 243 height 49
click at [777, 410] on button "Choose Color" at bounding box center [780, 420] width 243 height 26
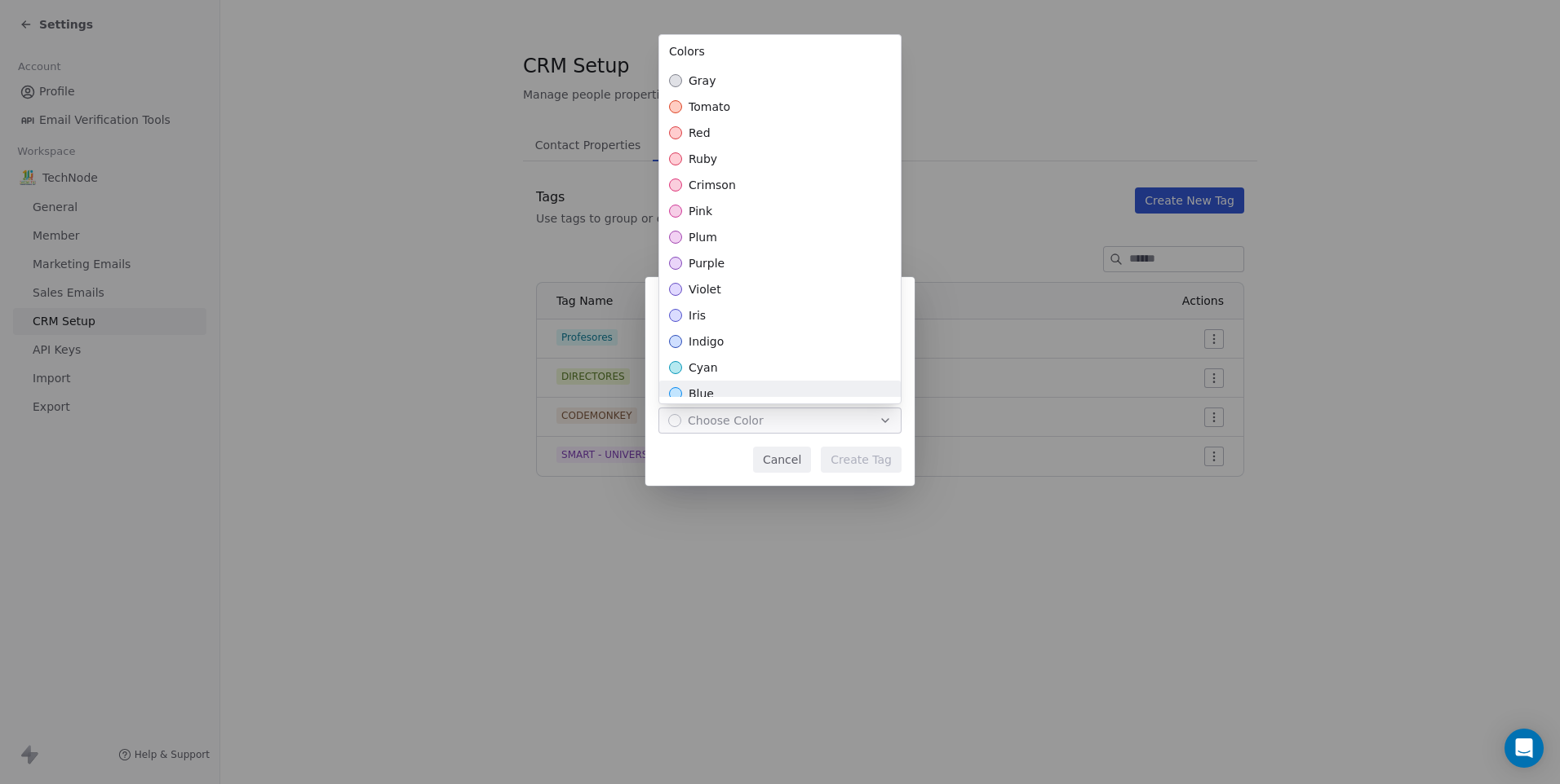
click at [763, 390] on div "blue" at bounding box center [780, 393] width 241 height 26
click at [856, 475] on div "Create New Tag Name ******** Color blue Cancel Create Tag" at bounding box center [780, 392] width 1560 height 282
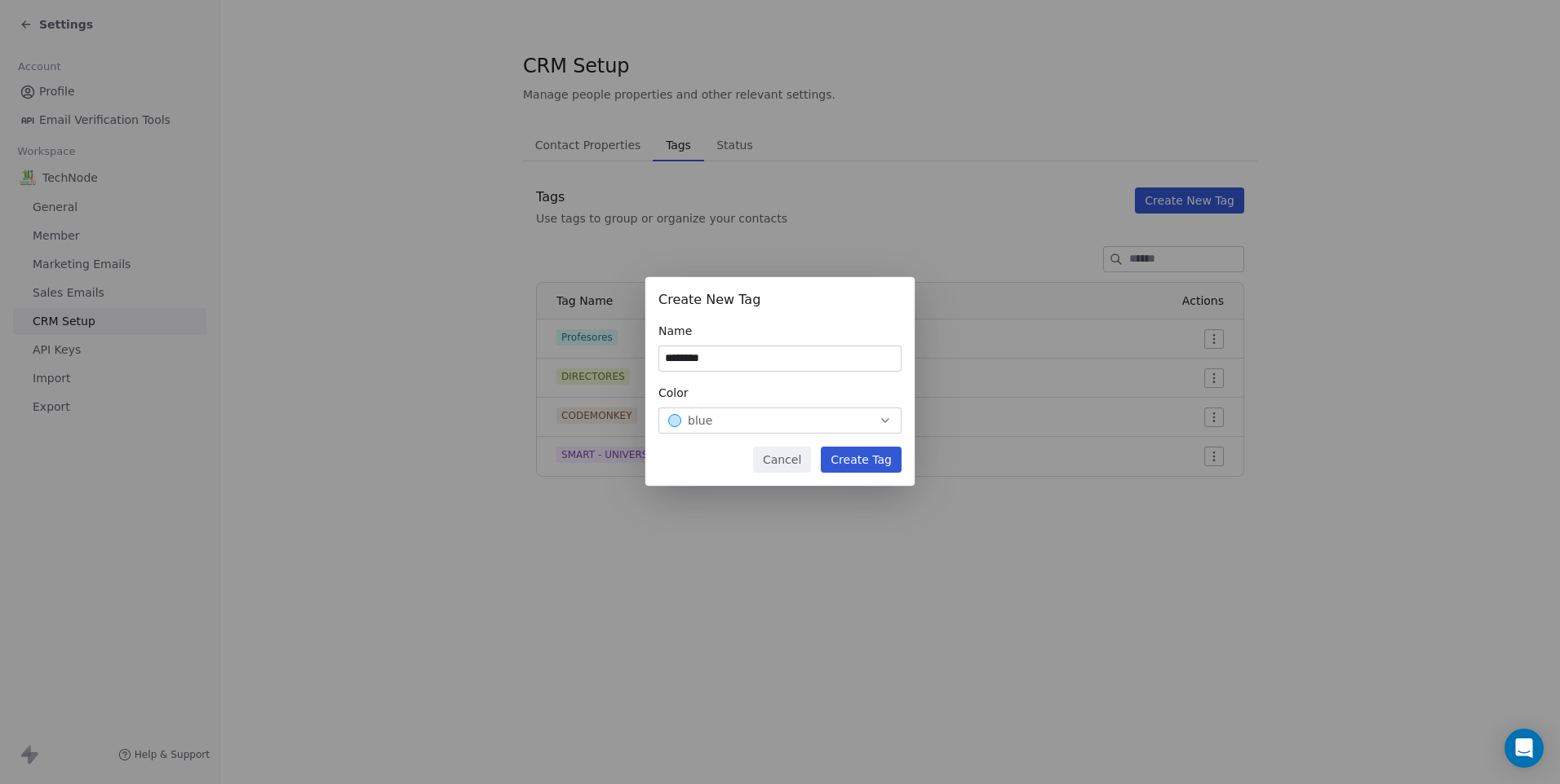
click at [856, 469] on button "Create Tag" at bounding box center [862, 460] width 81 height 26
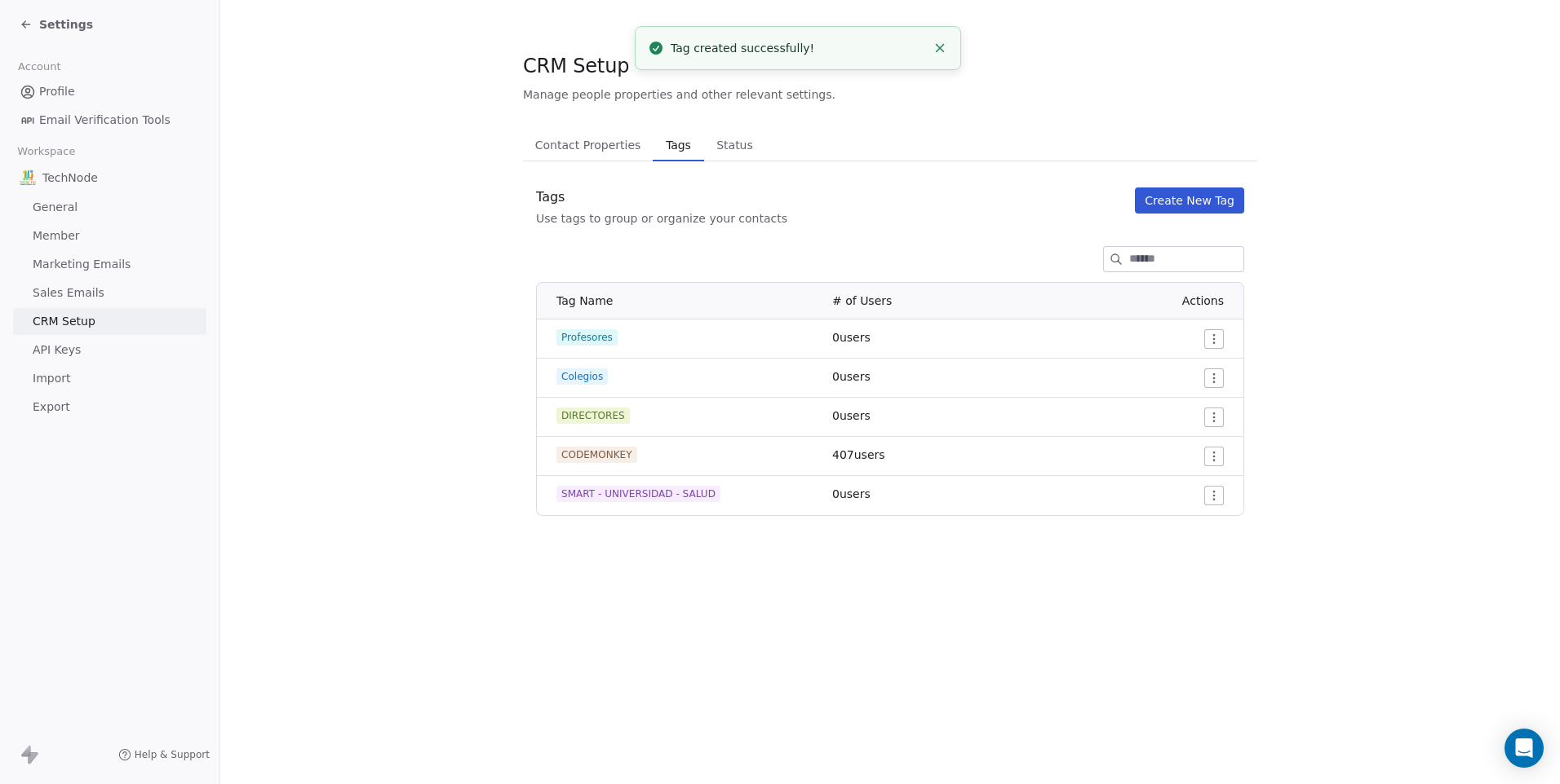
click at [45, 101] on link "Profile" at bounding box center [110, 92] width 193 height 27
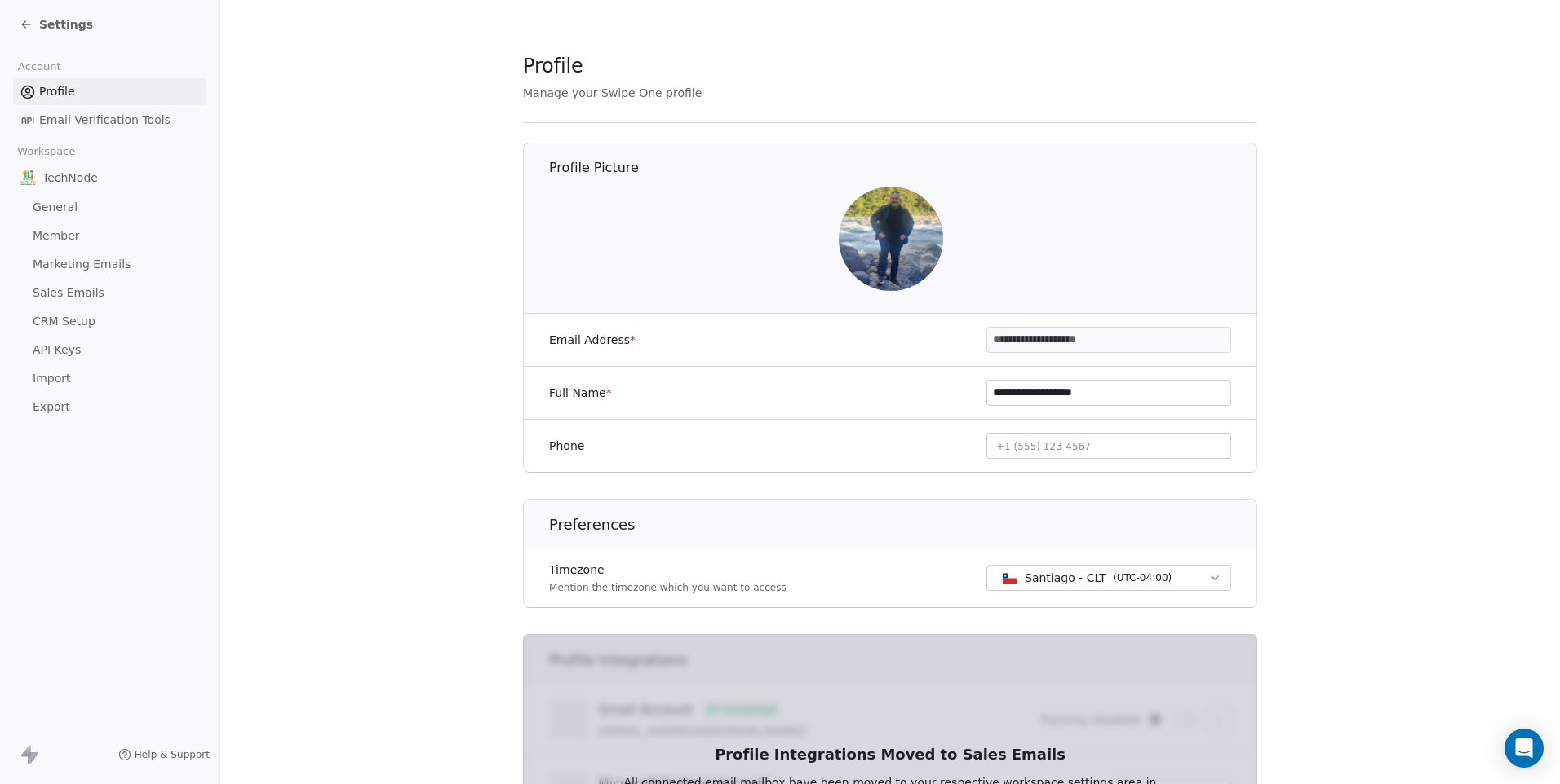
click at [76, 30] on span "Settings" at bounding box center [67, 24] width 54 height 16
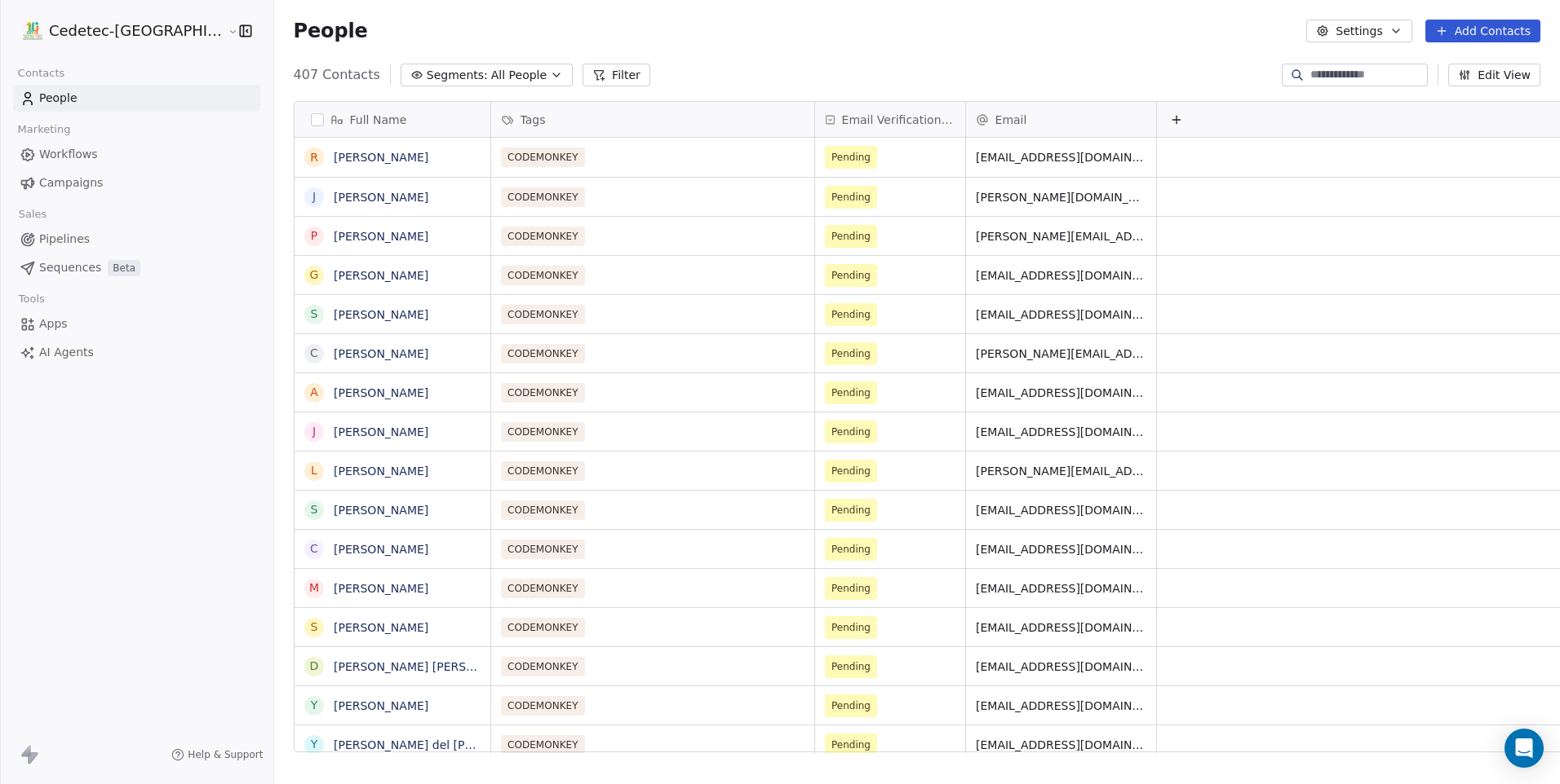
scroll to position [678, 1327]
click at [1475, 31] on button "Add Contacts" at bounding box center [1482, 31] width 115 height 23
click at [1431, 67] on div "Create new contact" at bounding box center [1481, 67] width 131 height 17
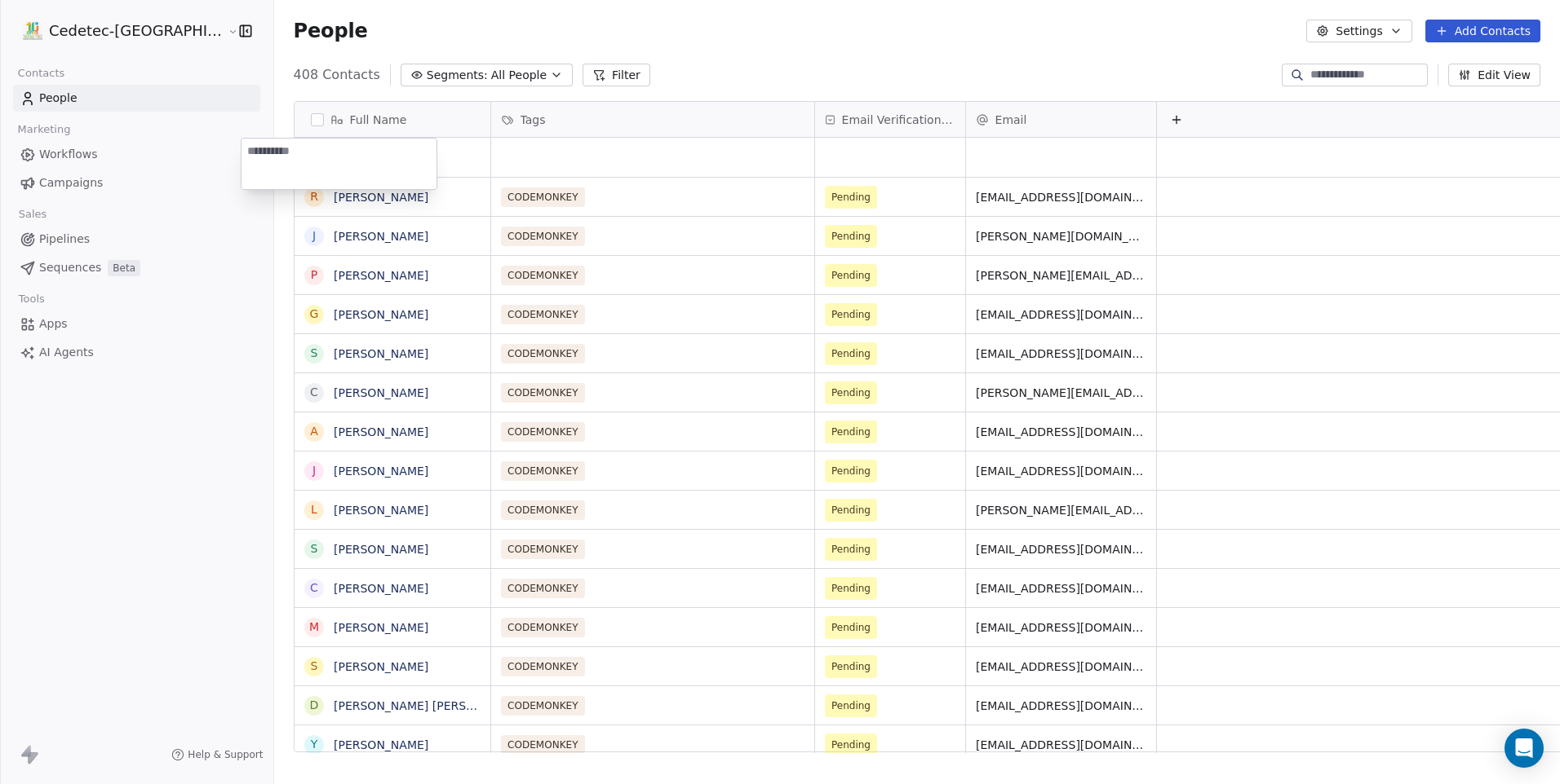
click at [933, 23] on html "Cedetec-Chile Contacts People Marketing Workflows Campaigns Sales Pipelines Seq…" at bounding box center [780, 392] width 1560 height 784
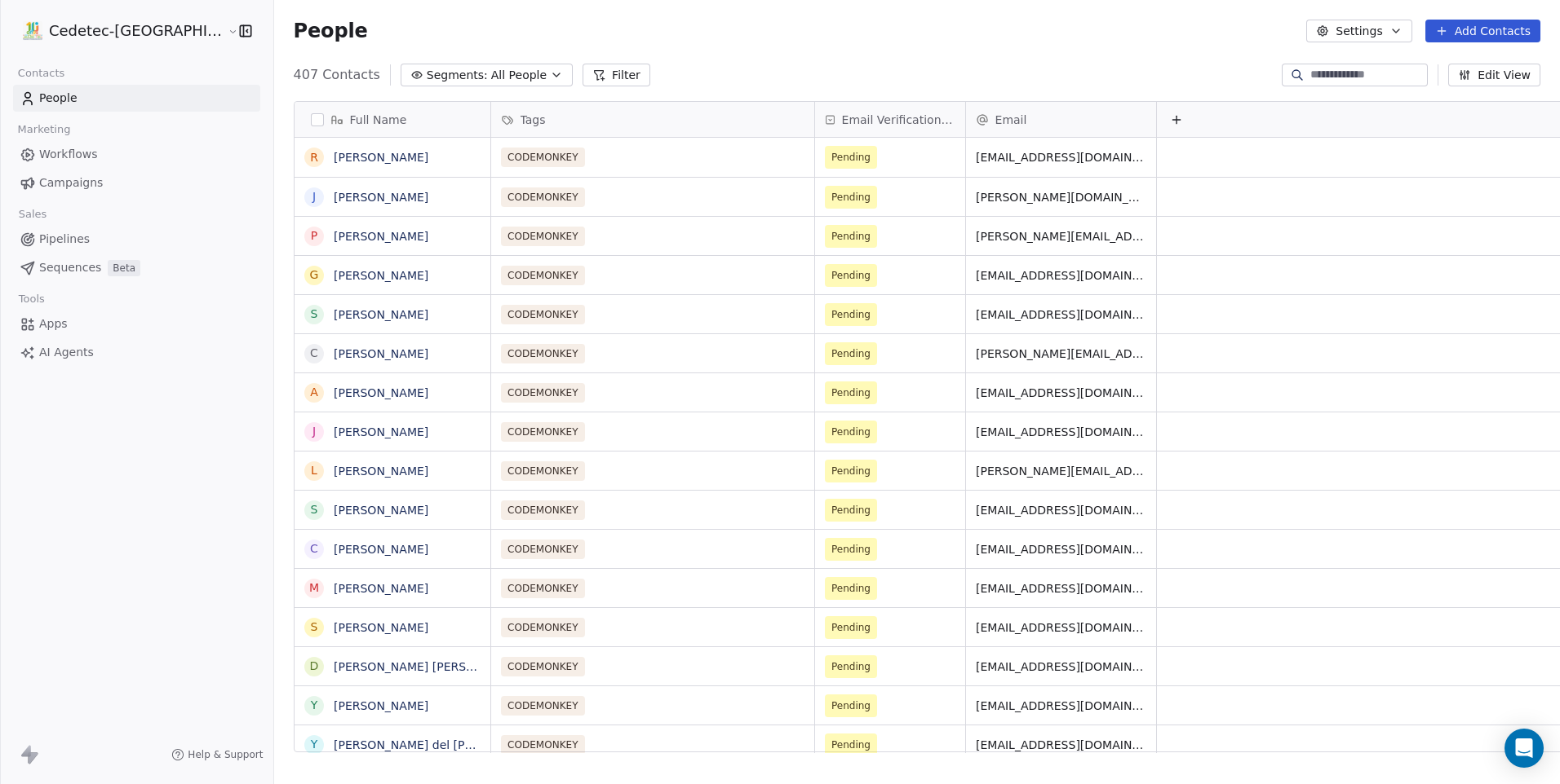
click at [1513, 34] on button "Add Contacts" at bounding box center [1482, 31] width 115 height 23
click at [1446, 109] on div "Create new contact Import from CSV" at bounding box center [1481, 79] width 164 height 66
click at [1443, 102] on div "Import from CSV" at bounding box center [1481, 92] width 151 height 26
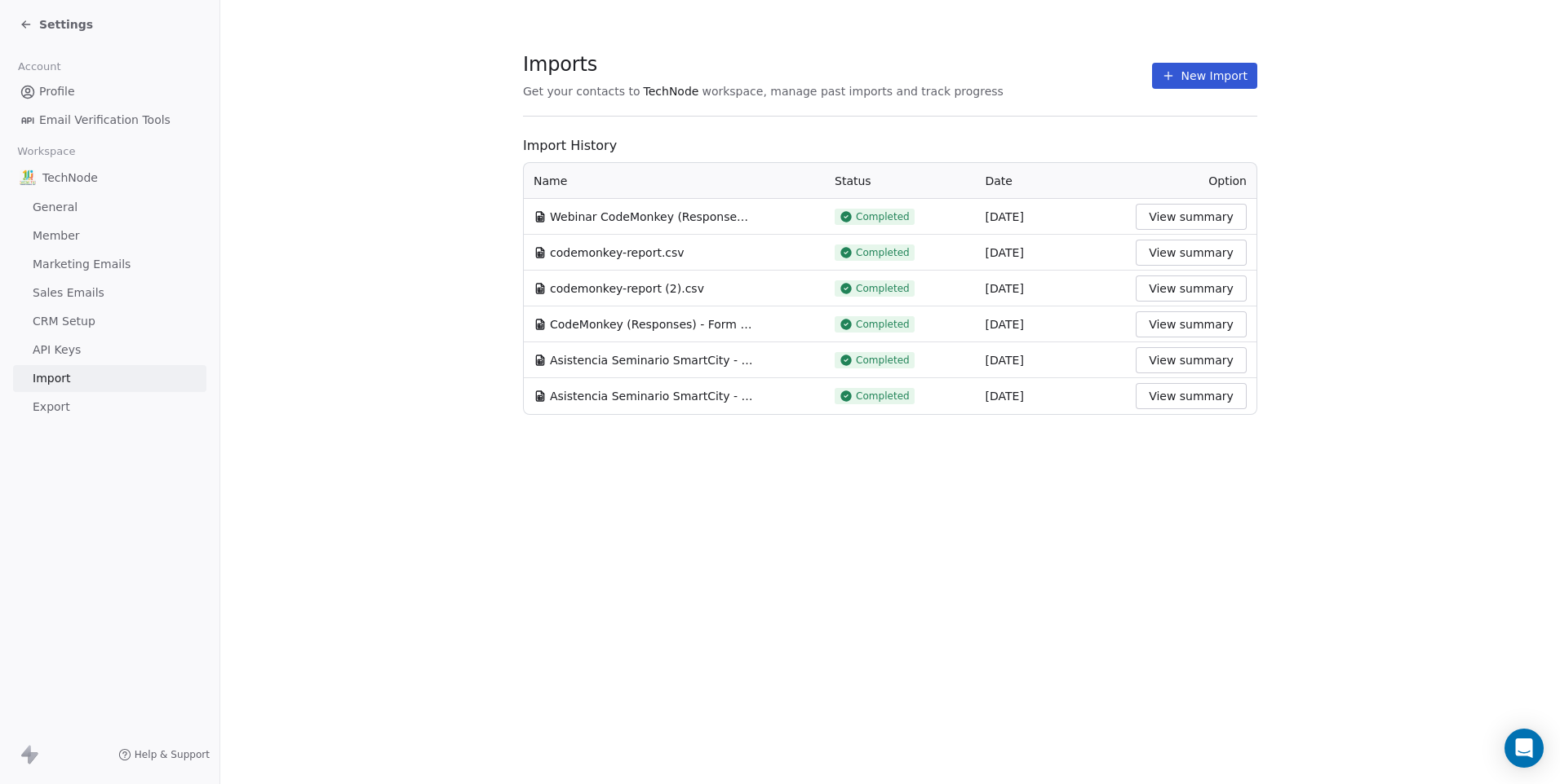
click at [1167, 74] on icon at bounding box center [1169, 76] width 14 height 14
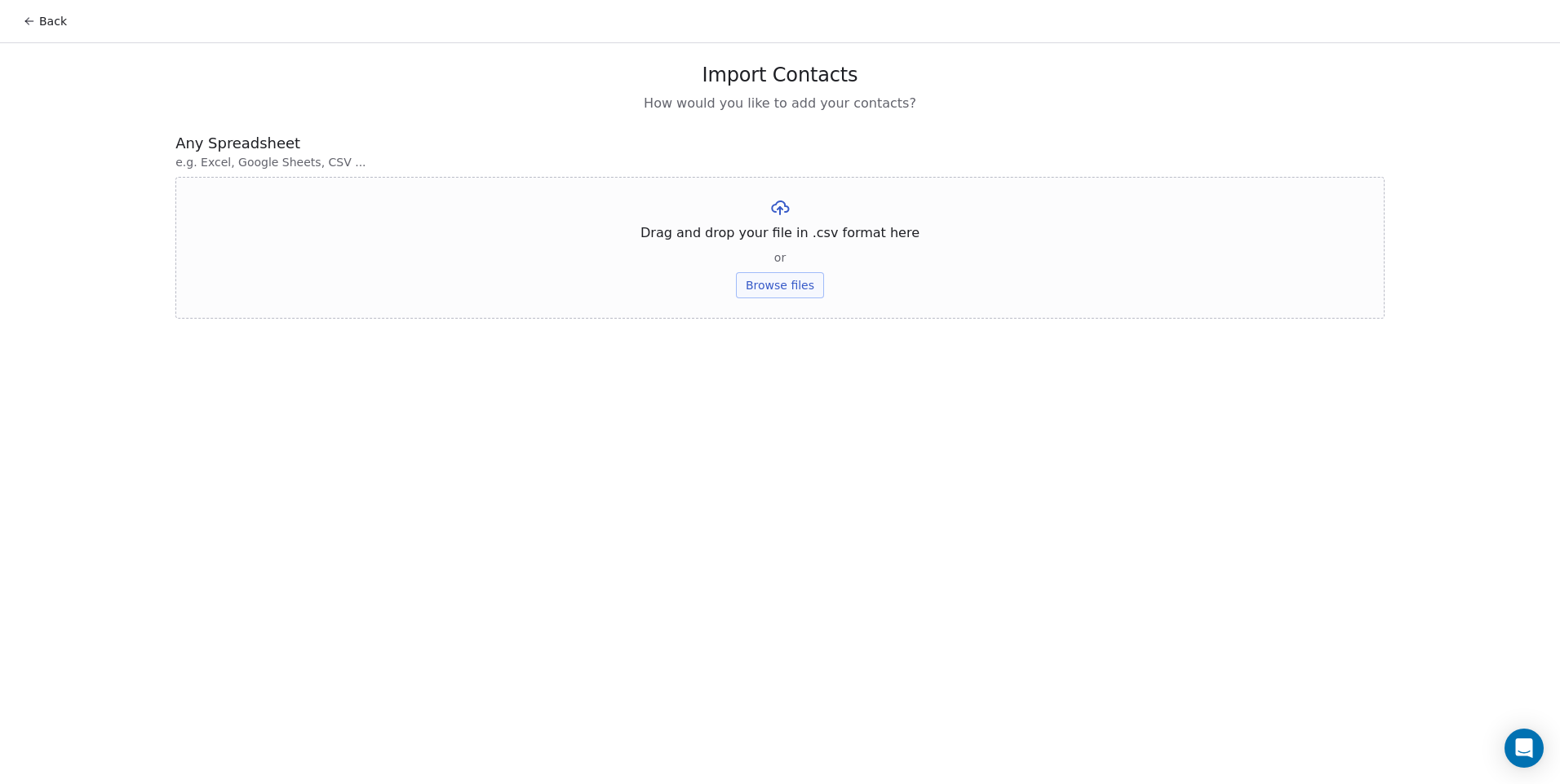
click at [752, 270] on div "Drag and drop your file in .csv format here or Browse files" at bounding box center [780, 247] width 1208 height 142
click at [755, 288] on button "Browse files" at bounding box center [780, 285] width 88 height 26
click at [440, 280] on div "Import Contacts How would you like to add your contacts? Any Spreadsheet e.g. E…" at bounding box center [780, 168] width 1248 height 249
click at [762, 239] on button "Upload" at bounding box center [780, 239] width 60 height 26
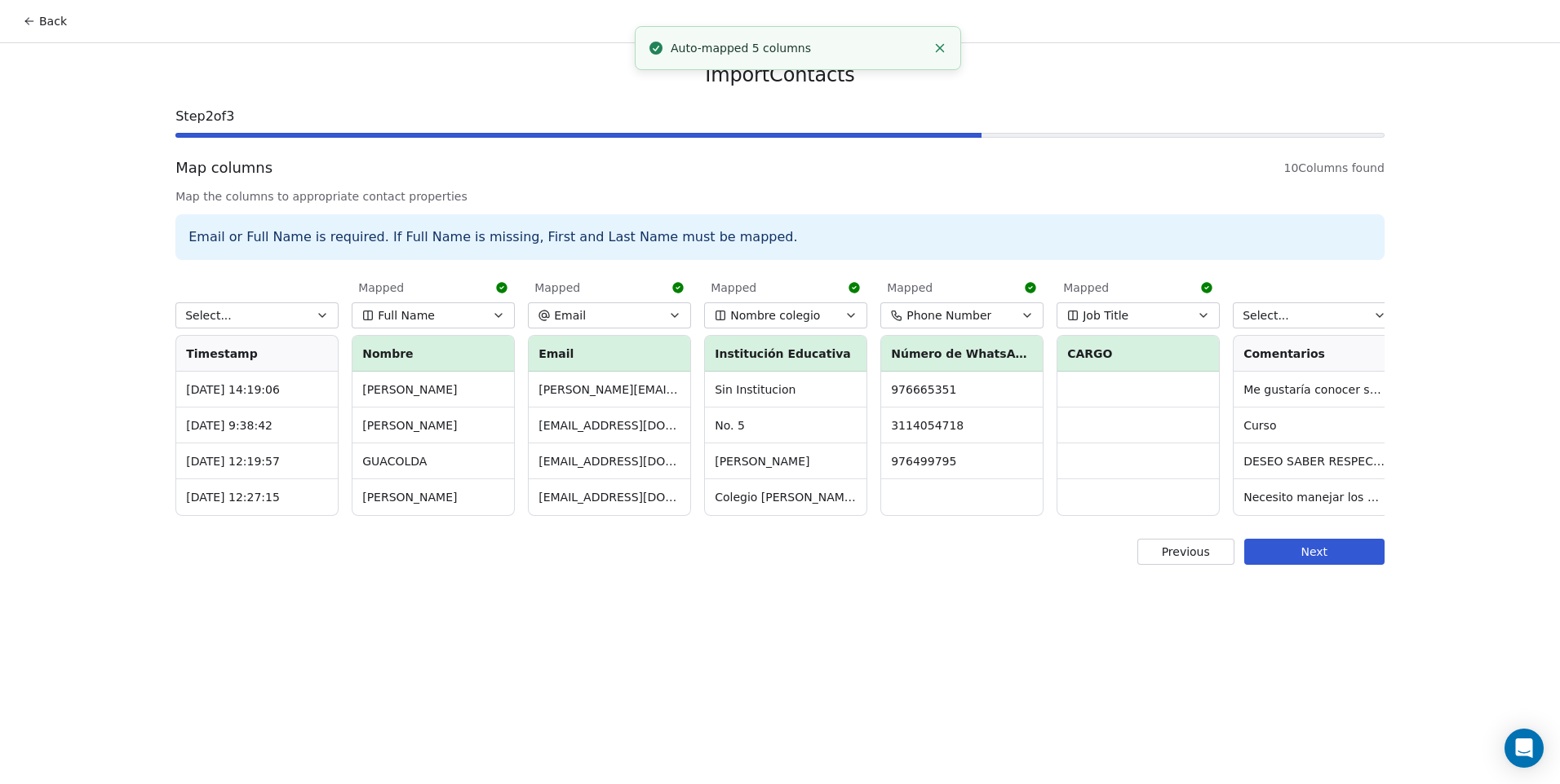
click at [287, 306] on button "Select..." at bounding box center [257, 315] width 163 height 26
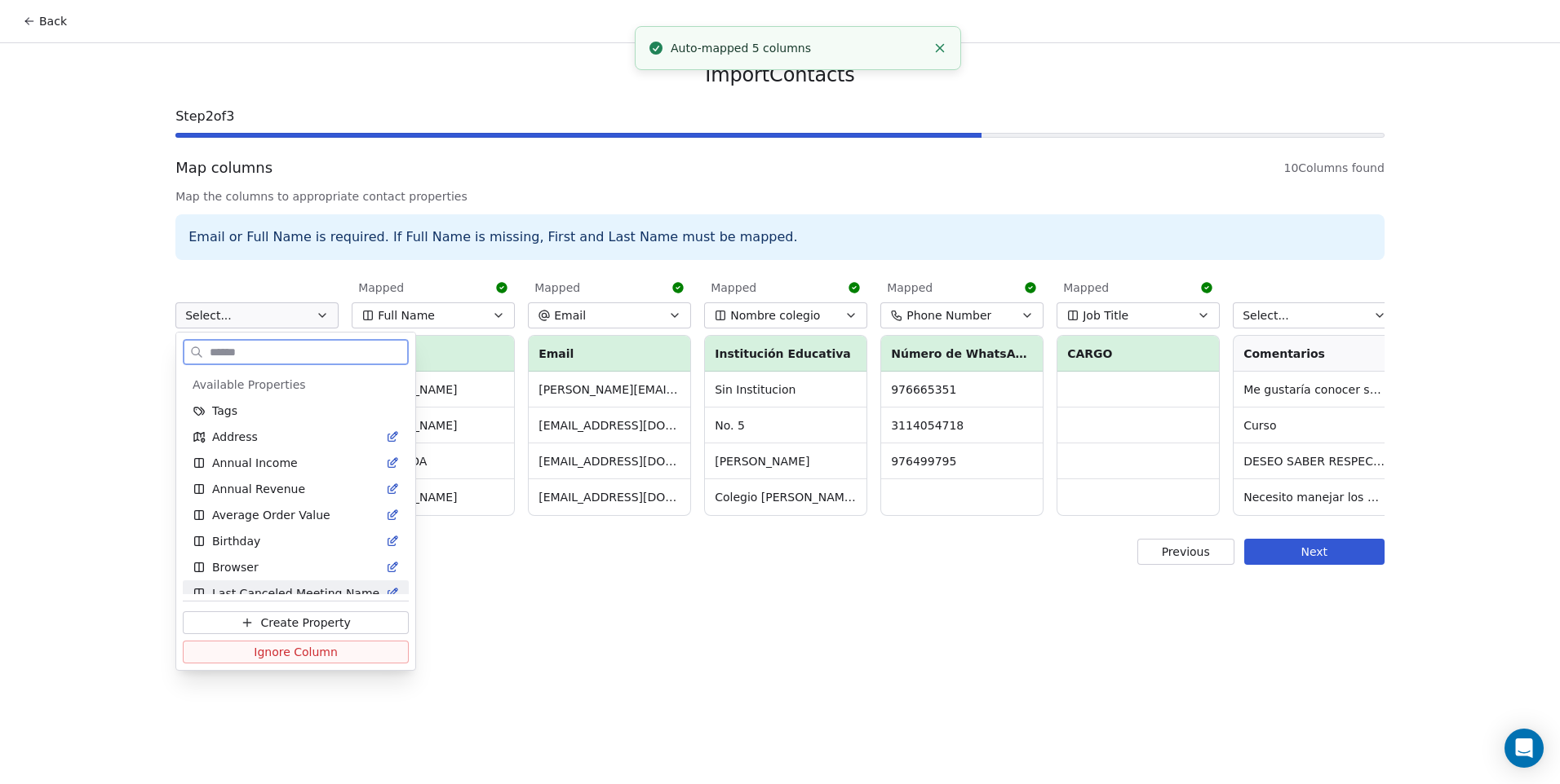
click at [307, 645] on span "Ignore Column" at bounding box center [296, 652] width 84 height 16
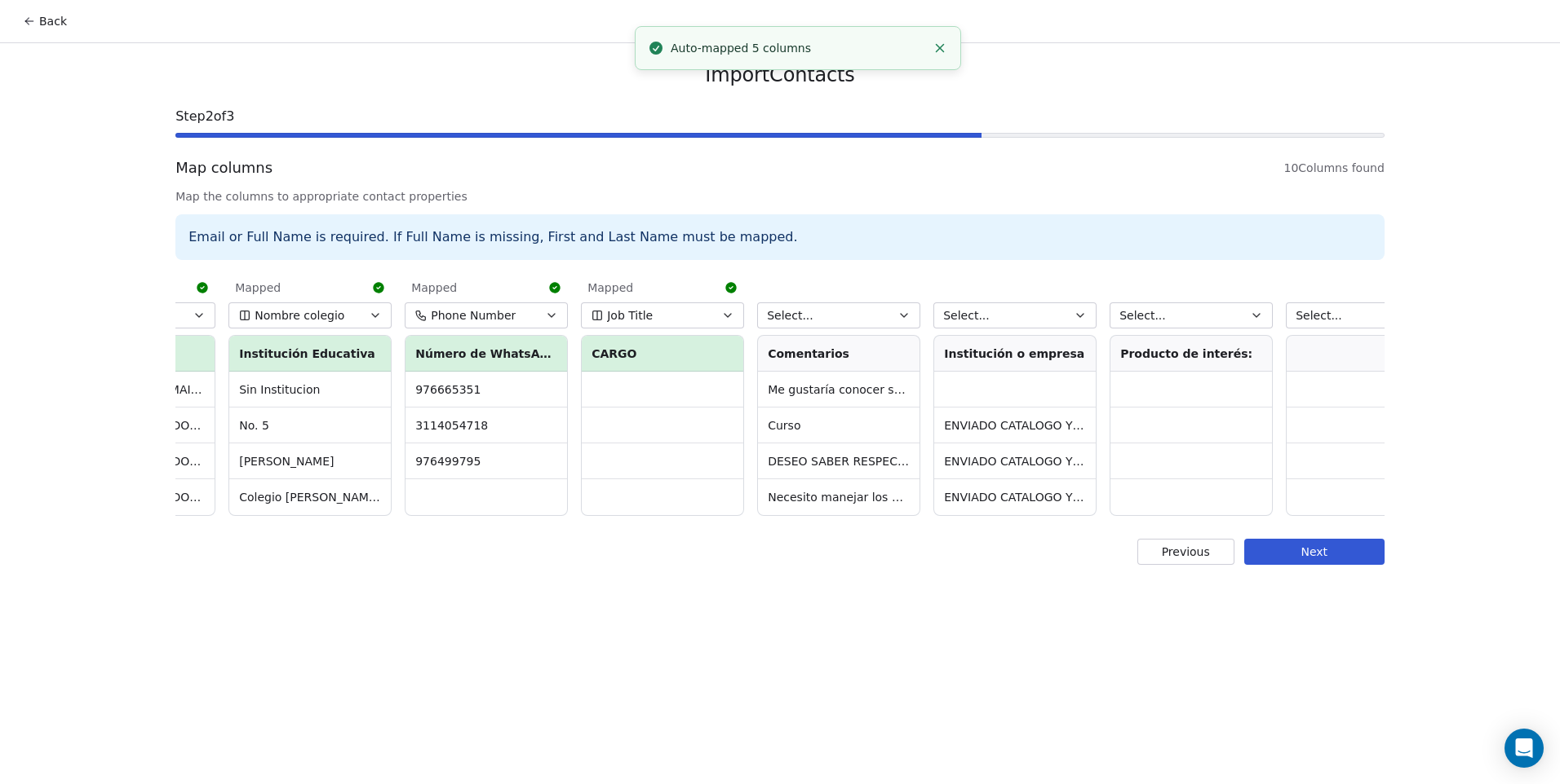
scroll to position [0, 540]
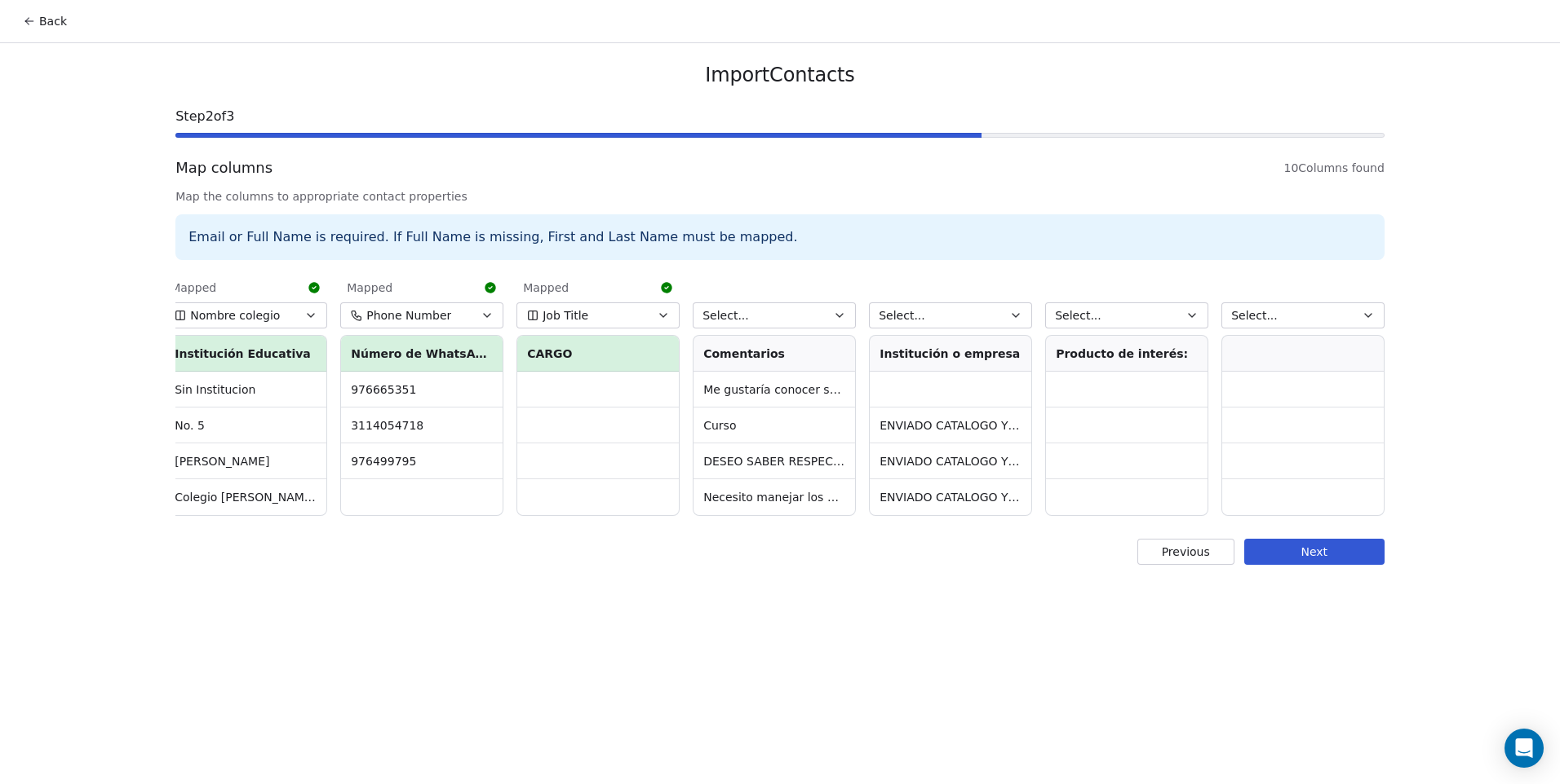
click at [771, 317] on button "Select..." at bounding box center [774, 315] width 163 height 26
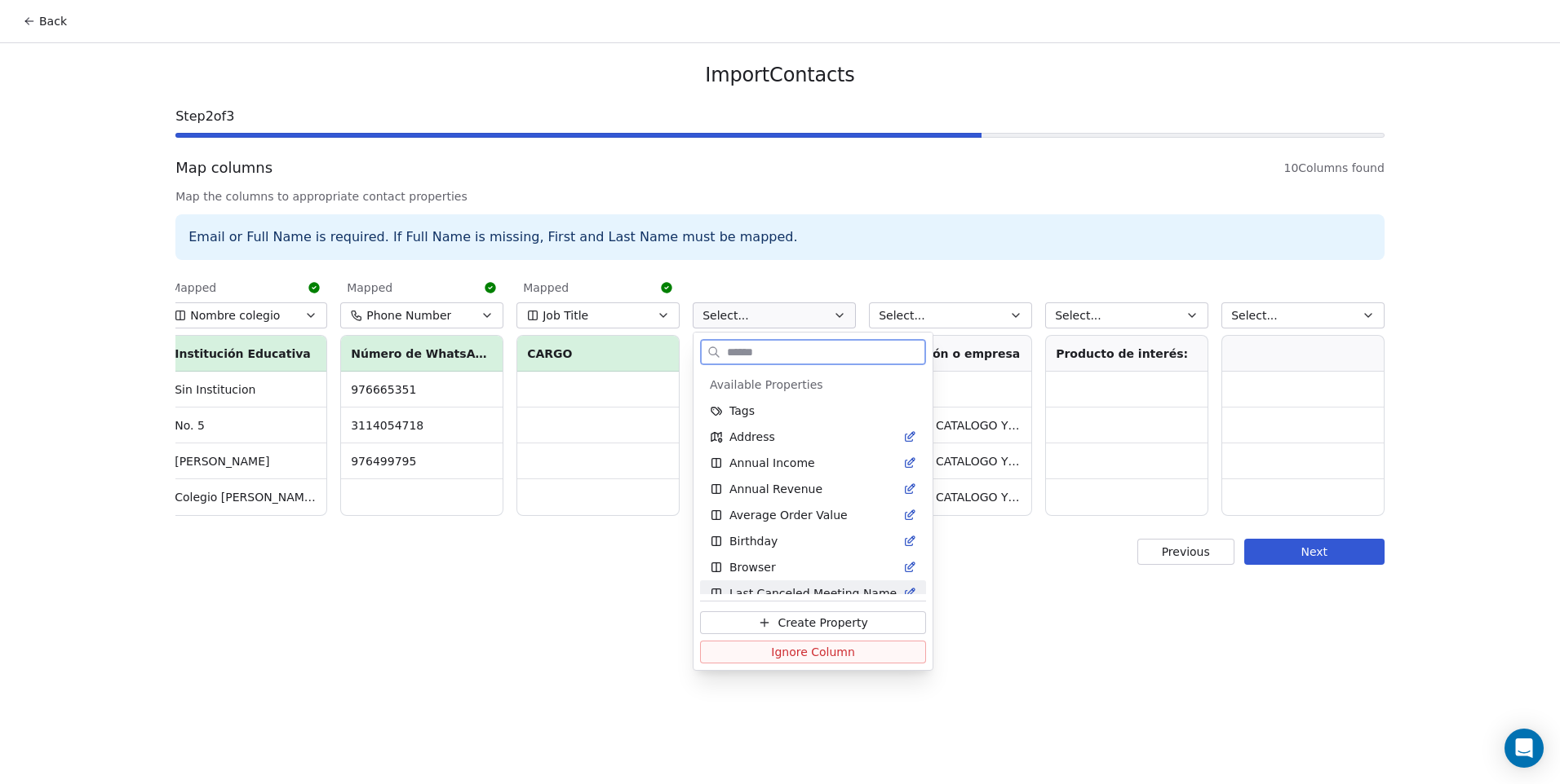
click at [860, 642] on button "Ignore Column" at bounding box center [813, 653] width 226 height 23
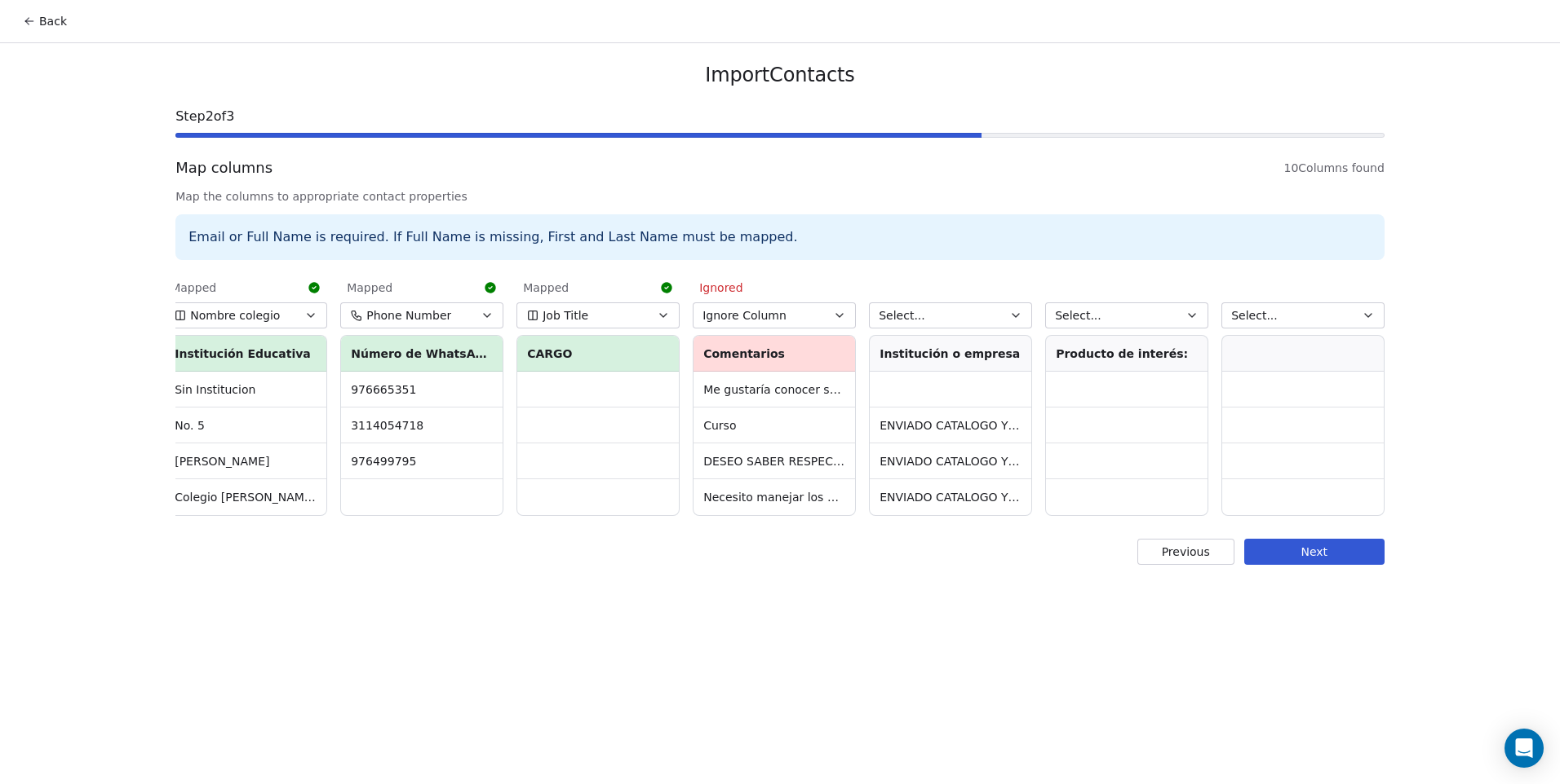
drag, startPoint x: 959, startPoint y: 300, endPoint x: 960, endPoint y: 319, distance: 19.0
click at [959, 301] on div "Select... Institución o empresa ENVIADO CATALOGO Y PRECIO ENVIADO CATALOGO Y PR…" at bounding box center [950, 395] width 163 height 243
click at [962, 325] on button "Select..." at bounding box center [950, 315] width 163 height 26
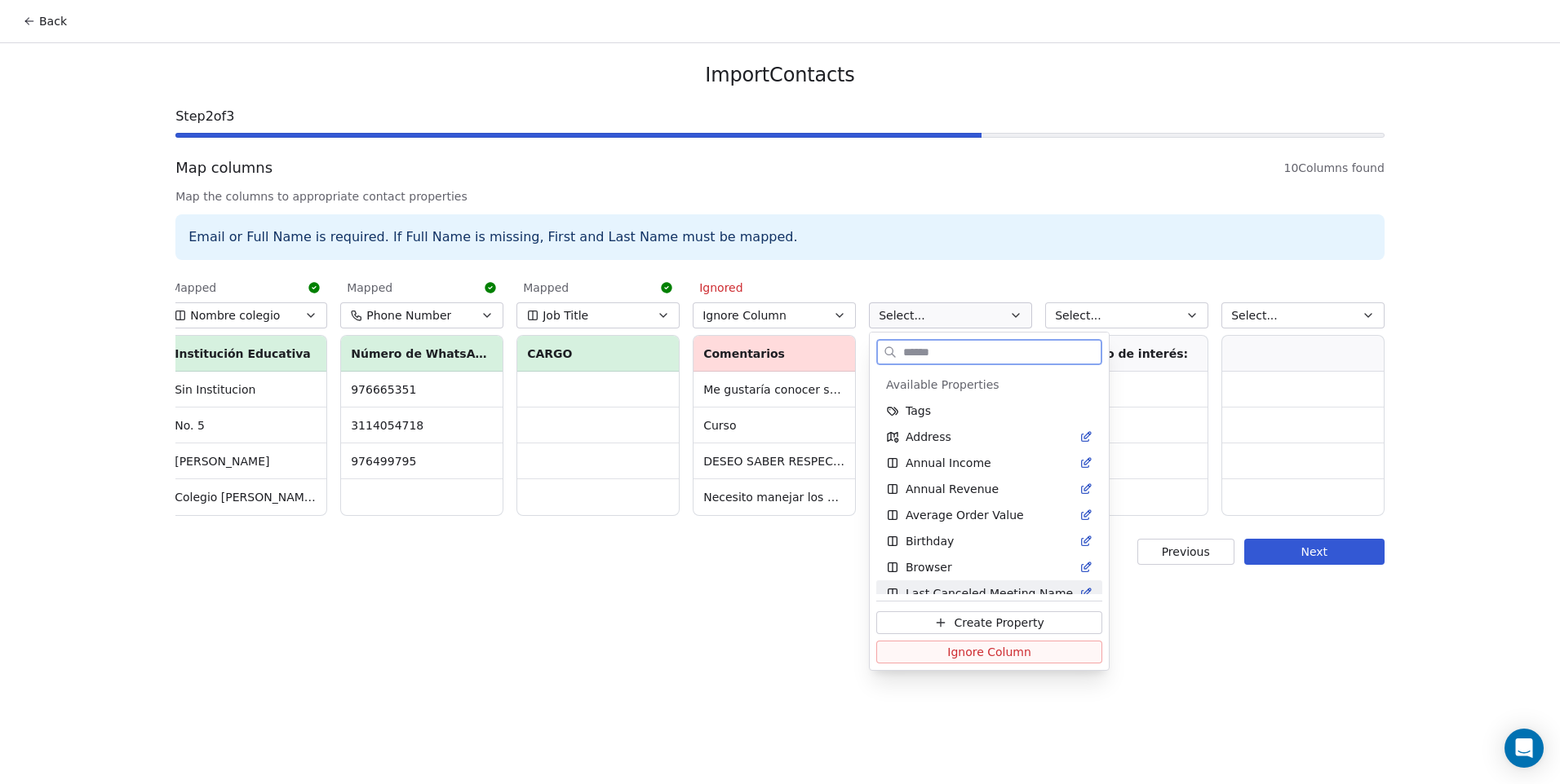
click at [991, 663] on button "Ignore Column" at bounding box center [989, 653] width 226 height 23
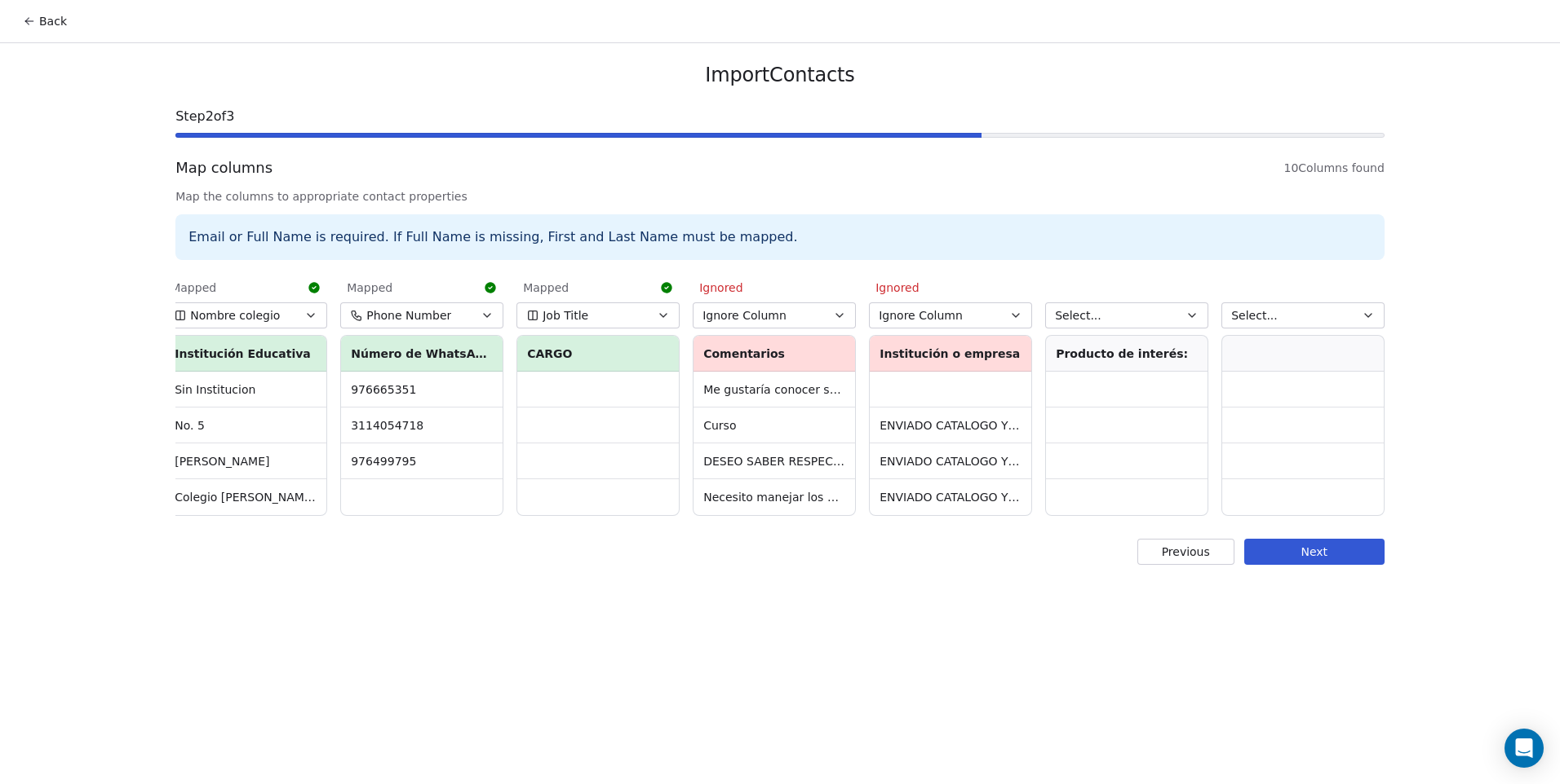
click at [1155, 312] on button "Select..." at bounding box center [1126, 315] width 163 height 26
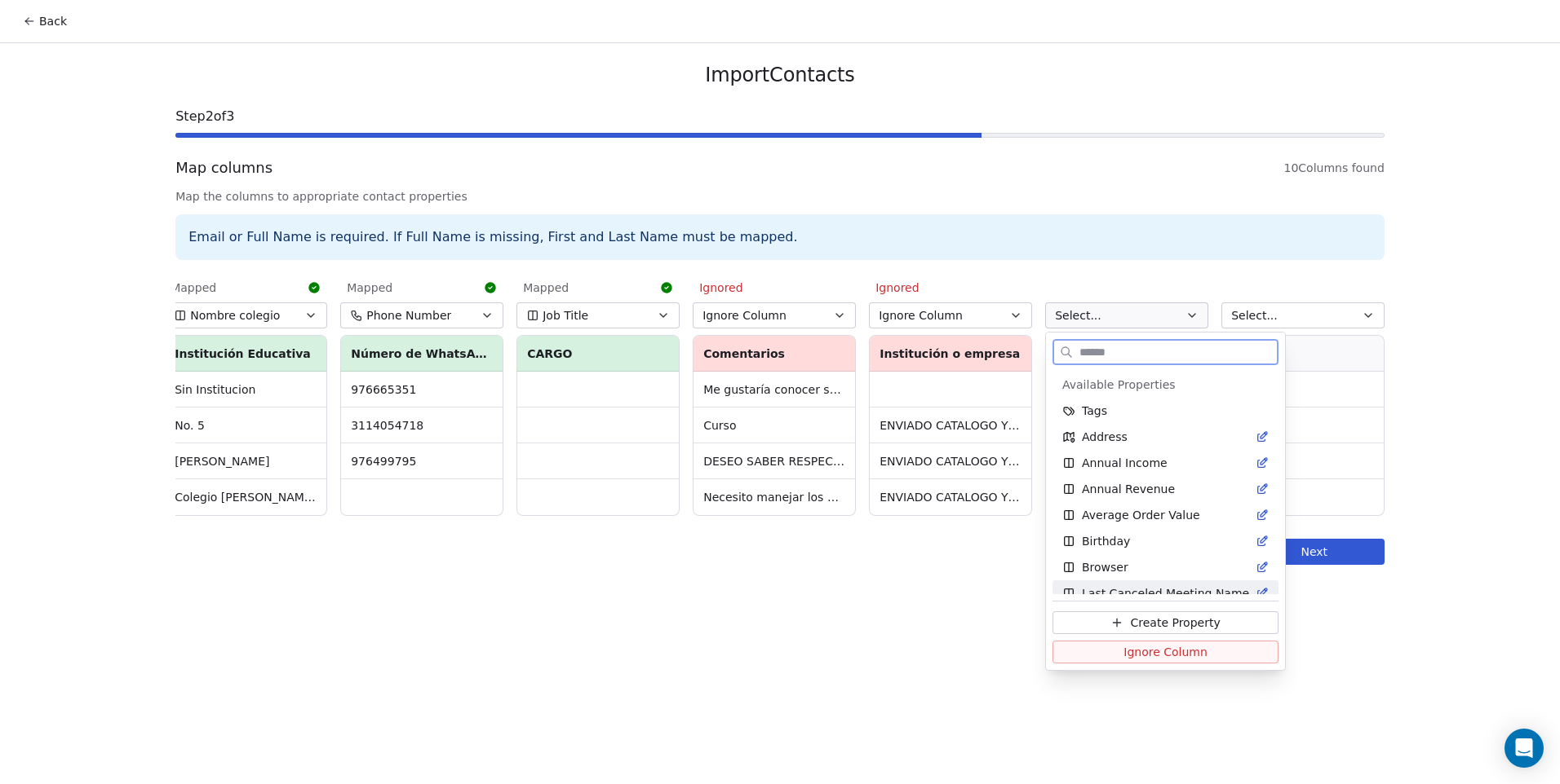
click at [1156, 655] on span "Ignore Column" at bounding box center [1165, 652] width 84 height 16
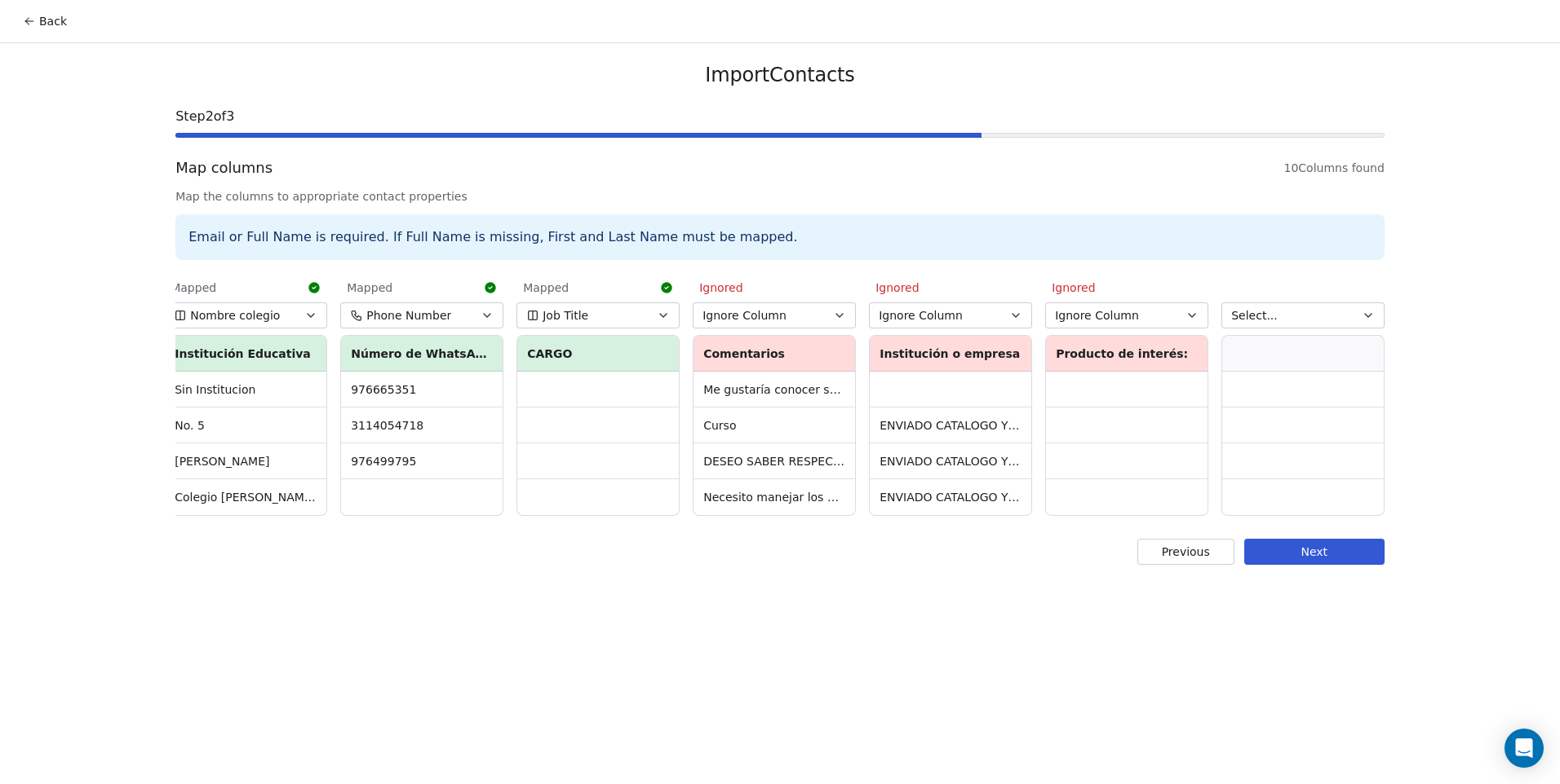
click at [1279, 321] on button "Select..." at bounding box center [1302, 315] width 163 height 26
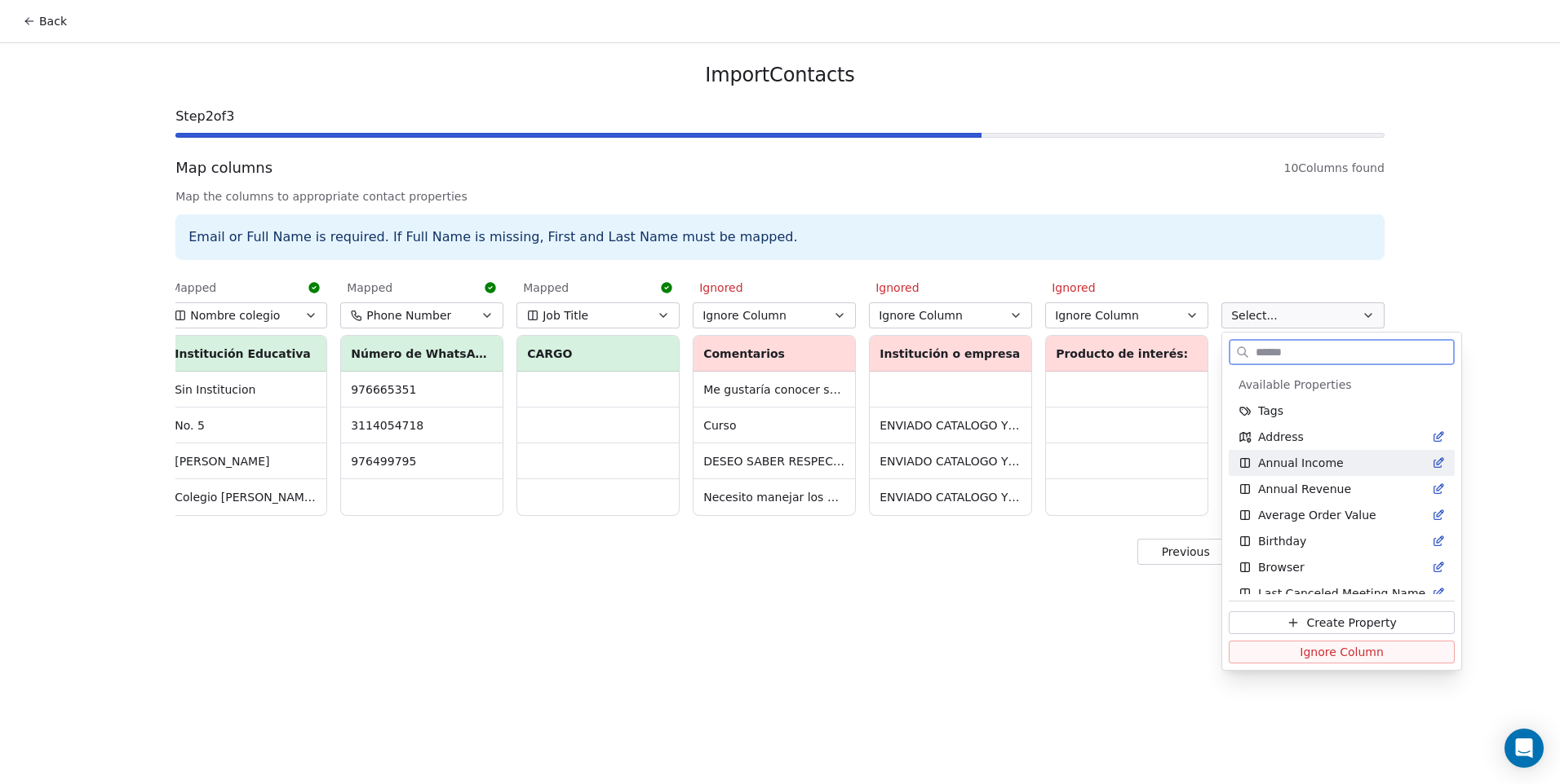
click at [1266, 651] on button "Ignore Column" at bounding box center [1342, 653] width 226 height 23
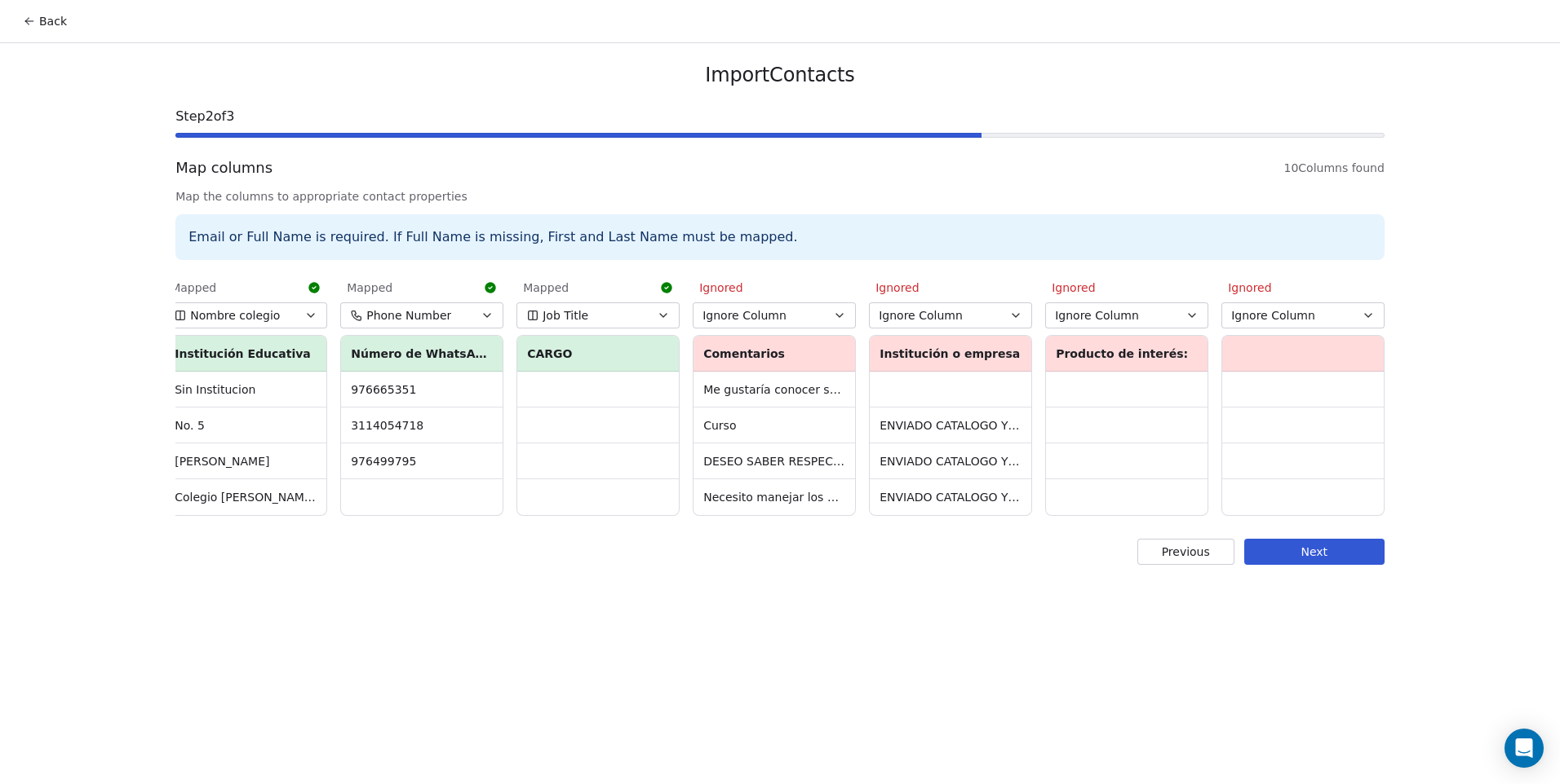
click at [1309, 565] on button "Next" at bounding box center [1314, 551] width 140 height 26
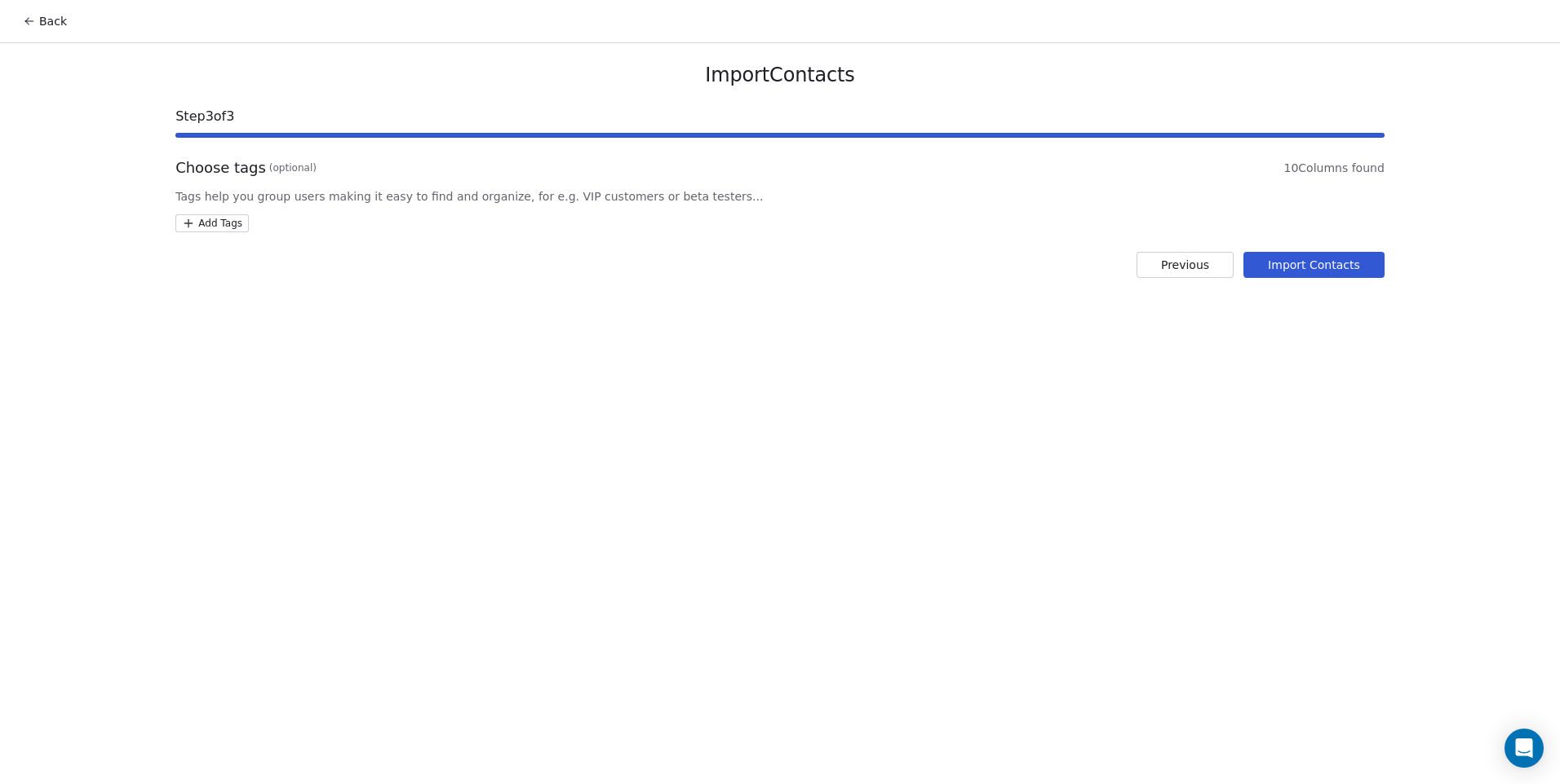
click at [211, 222] on html "Back Import Contacts Step 3 of 3 Choose tags (optional) 10 Columns found Tags h…" at bounding box center [780, 392] width 1560 height 784
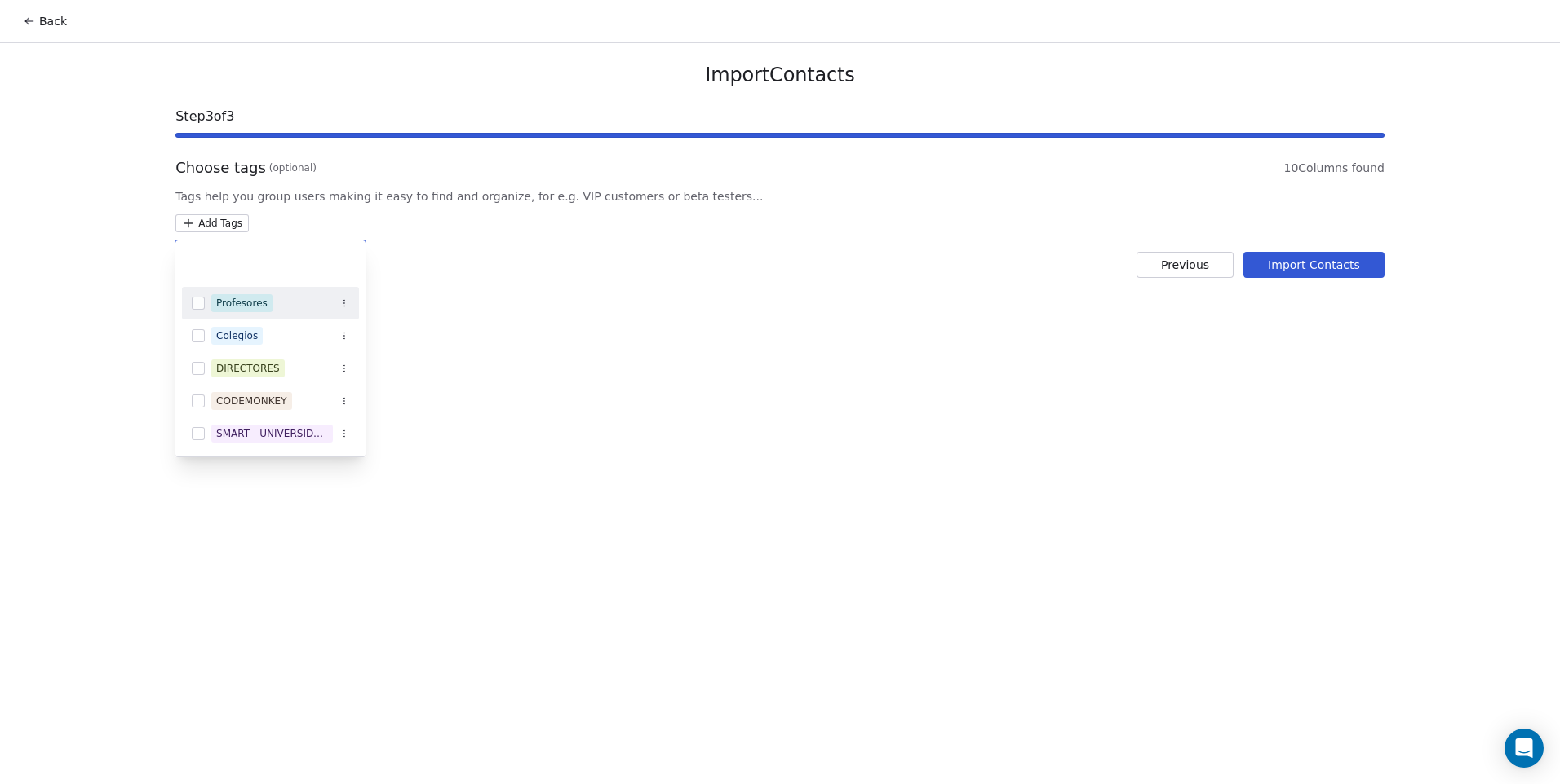
click at [199, 303] on button "Suggestions" at bounding box center [198, 303] width 14 height 14
click at [1203, 322] on html "Back Import Contacts Step 3 of 3 Choose tags (optional) 10 Columns found Tags h…" at bounding box center [780, 392] width 1560 height 784
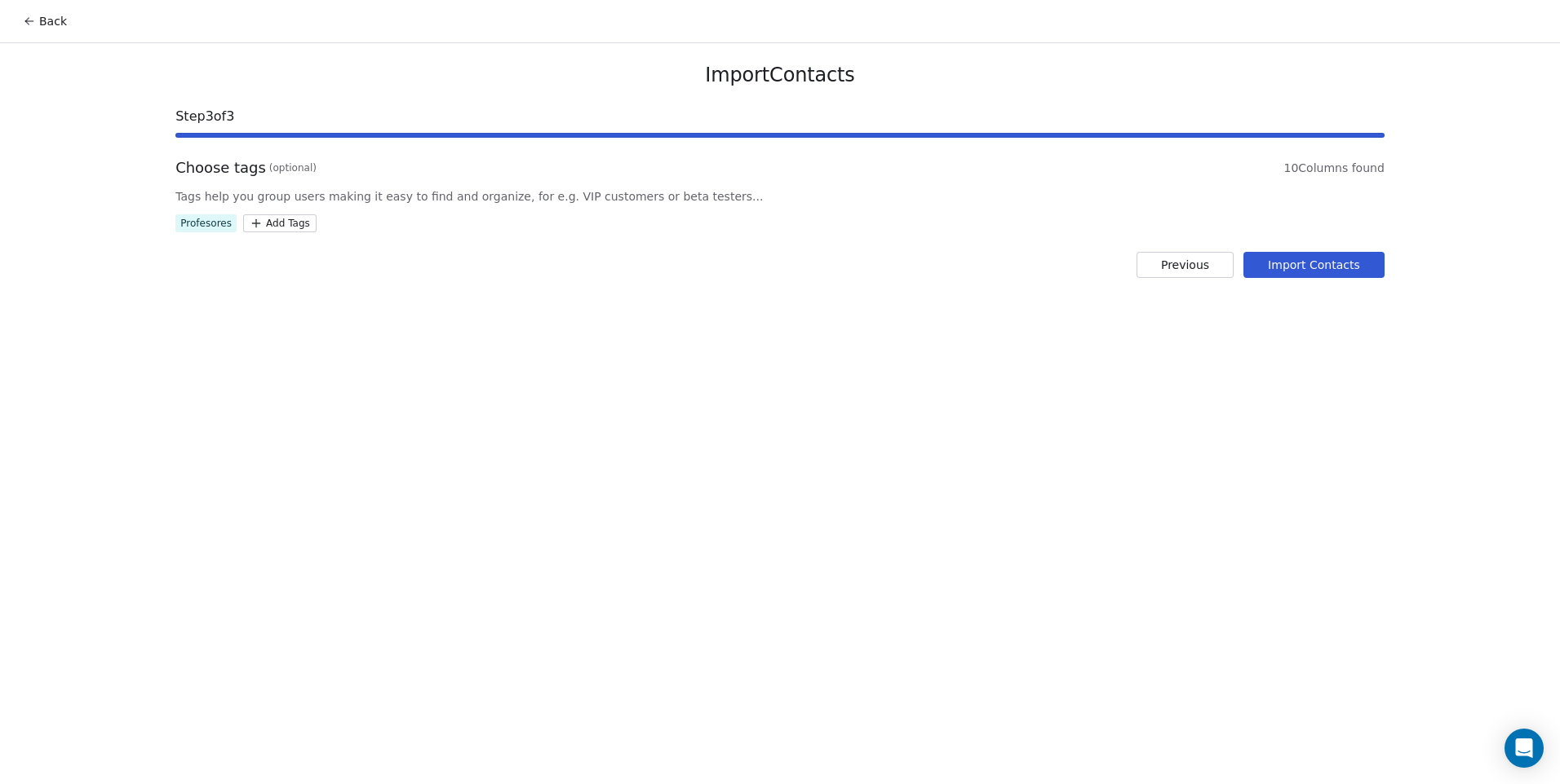
click at [1341, 270] on button "Import Contacts" at bounding box center [1314, 265] width 141 height 26
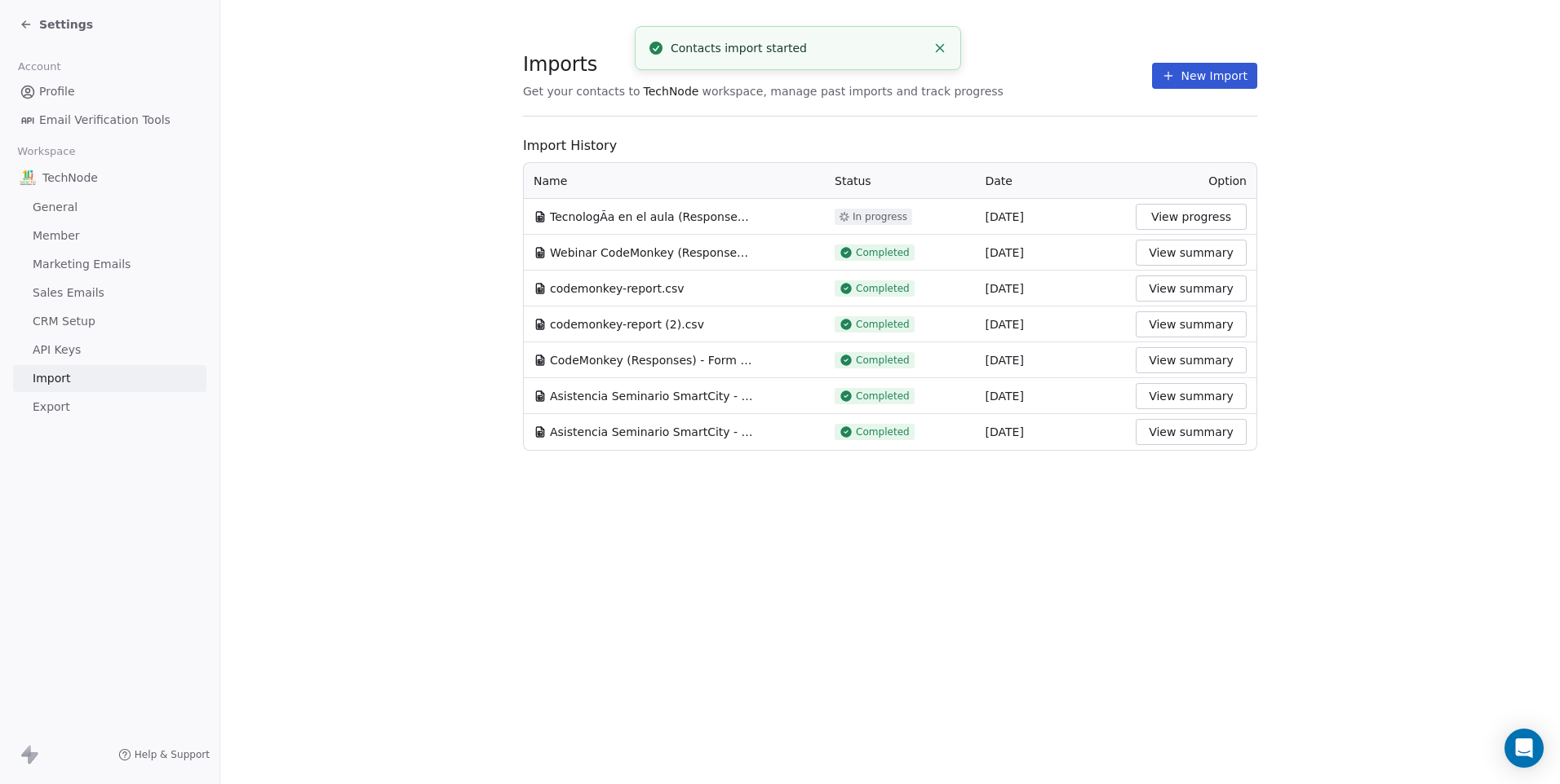
click at [68, 28] on span "Settings" at bounding box center [67, 24] width 54 height 16
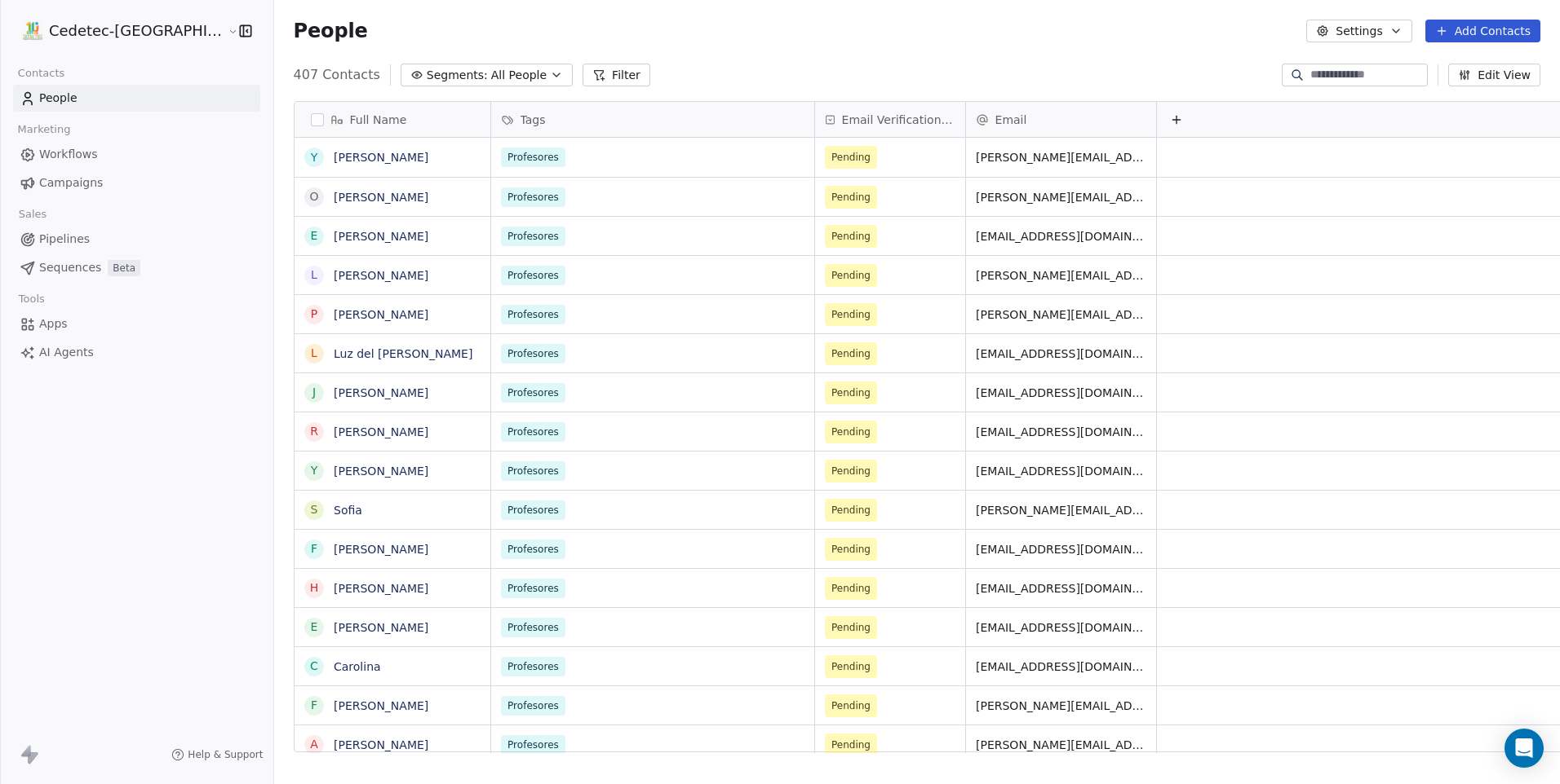
click at [818, 108] on div "Email Verification Status" at bounding box center [890, 120] width 150 height 35
click at [818, 108] on html "Cedetec-Chile Contacts People Marketing Workflows Campaigns Sales Pipelines Seq…" at bounding box center [780, 392] width 1560 height 784
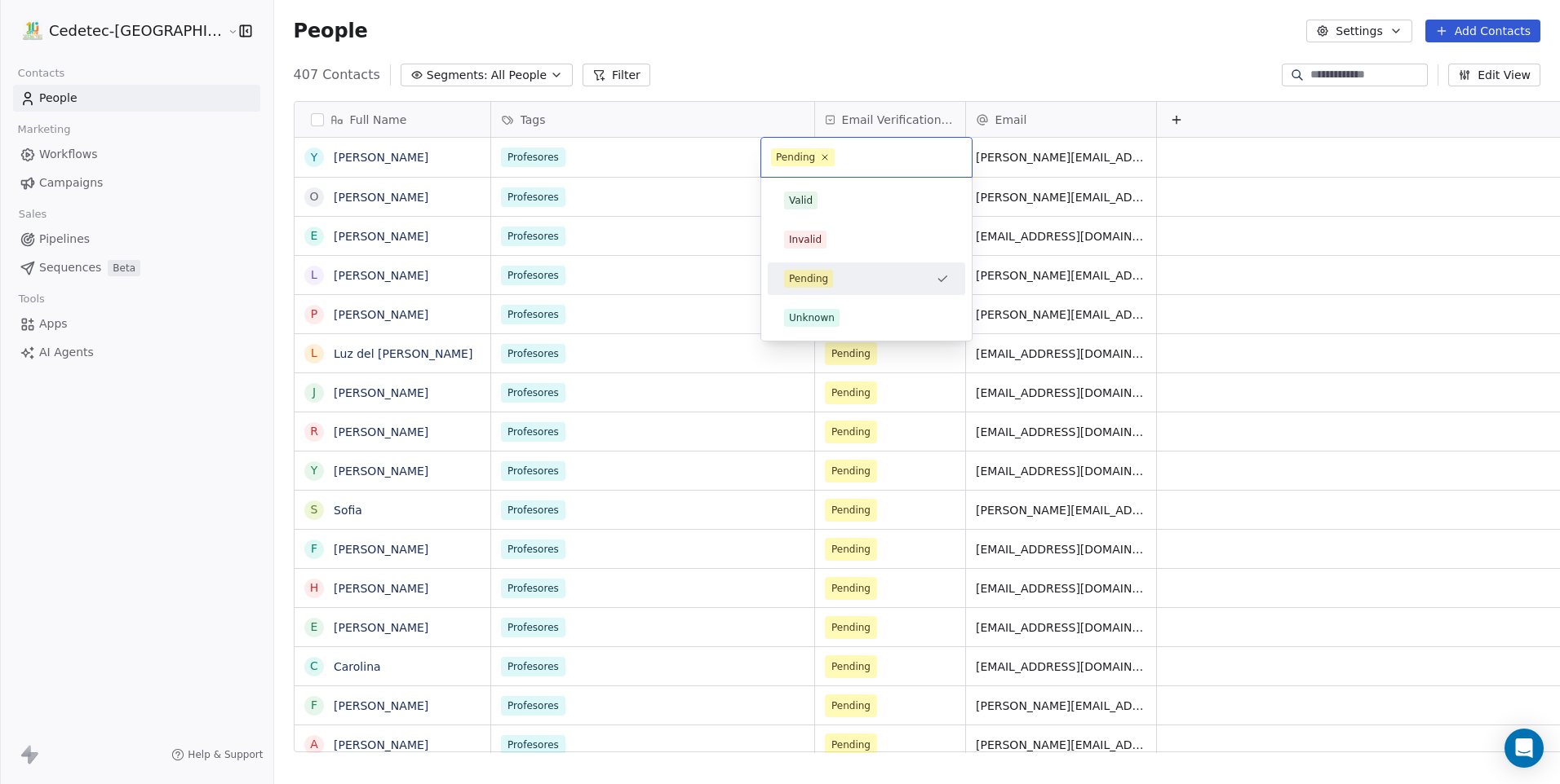
click at [813, 87] on html "Cedetec-Chile Contacts People Marketing Workflows Campaigns Sales Pipelines Seq…" at bounding box center [780, 392] width 1560 height 784
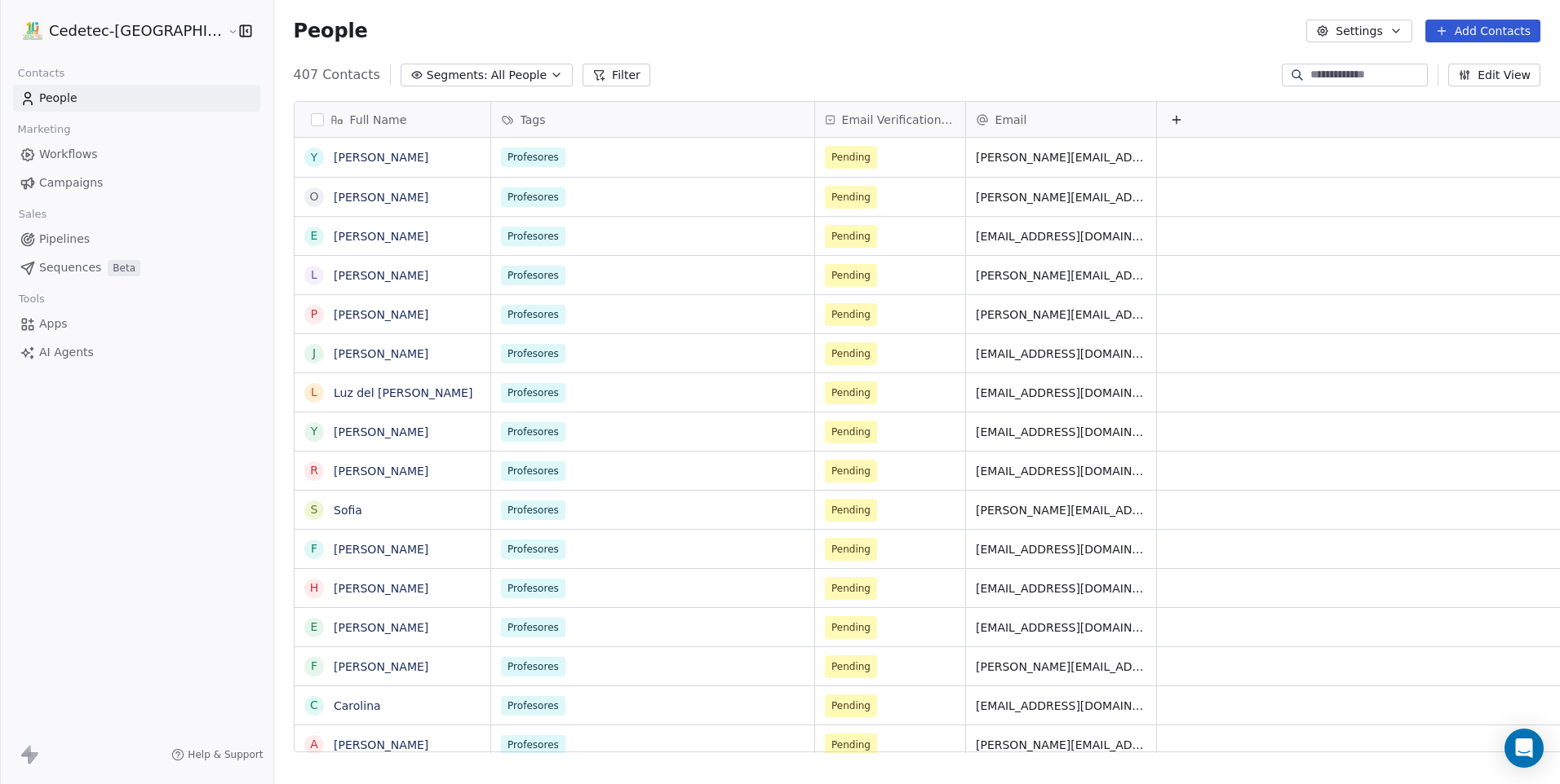
click at [311, 122] on button "button" at bounding box center [318, 120] width 14 height 14
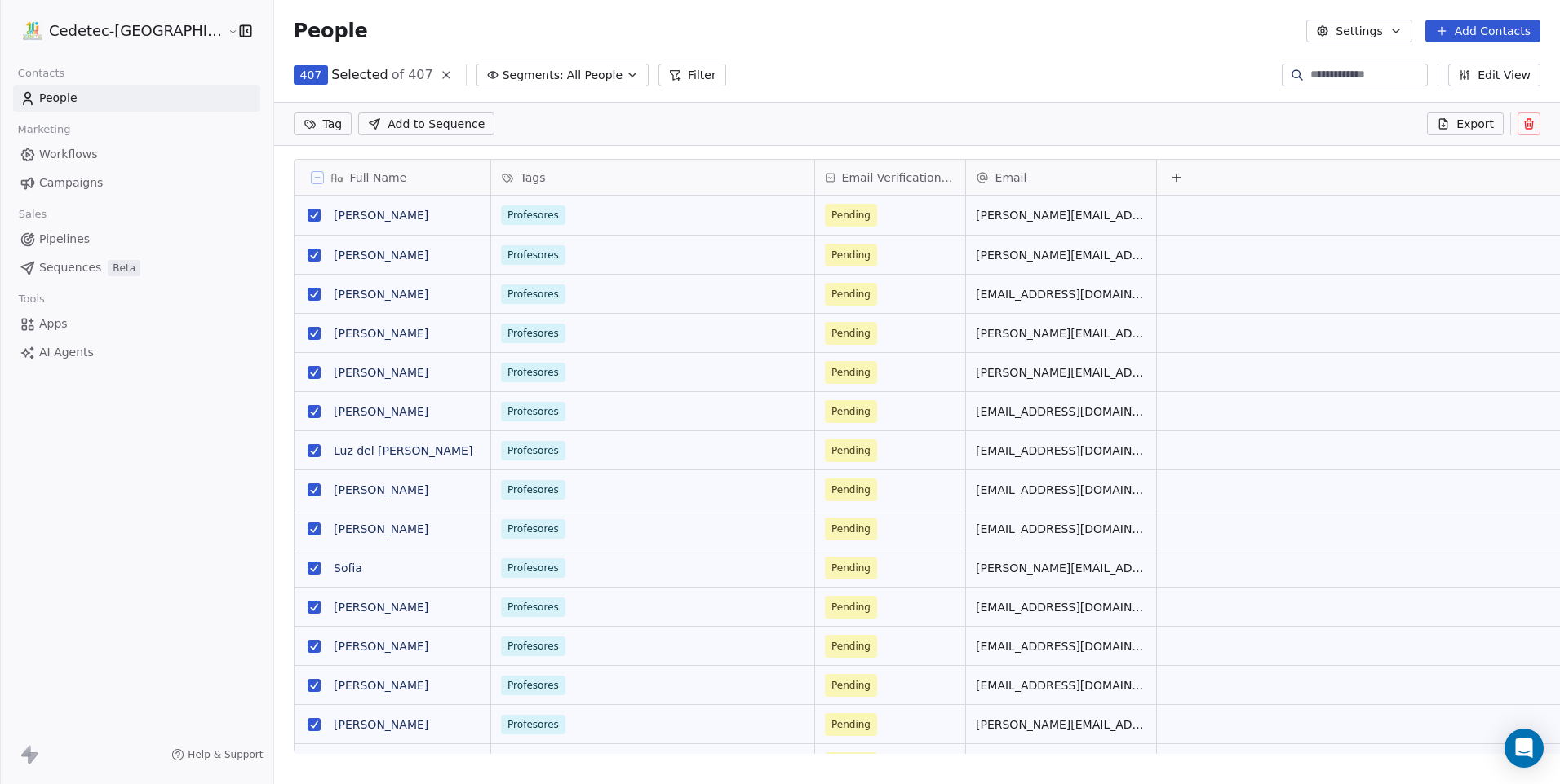
click at [1524, 124] on icon at bounding box center [1528, 126] width 8 height 8
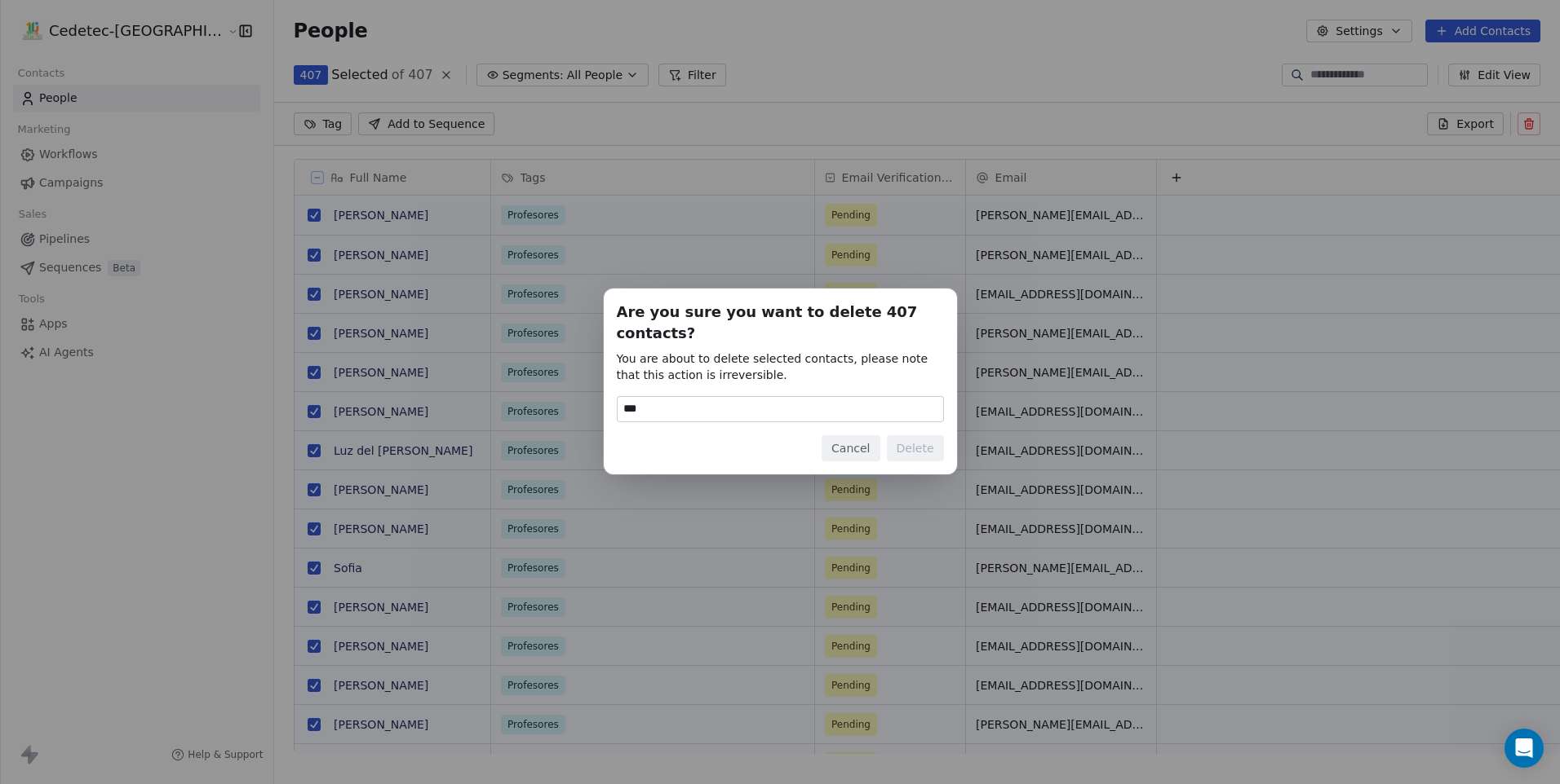
type input "******"
click at [821, 435] on button "Cancel" at bounding box center [850, 448] width 58 height 26
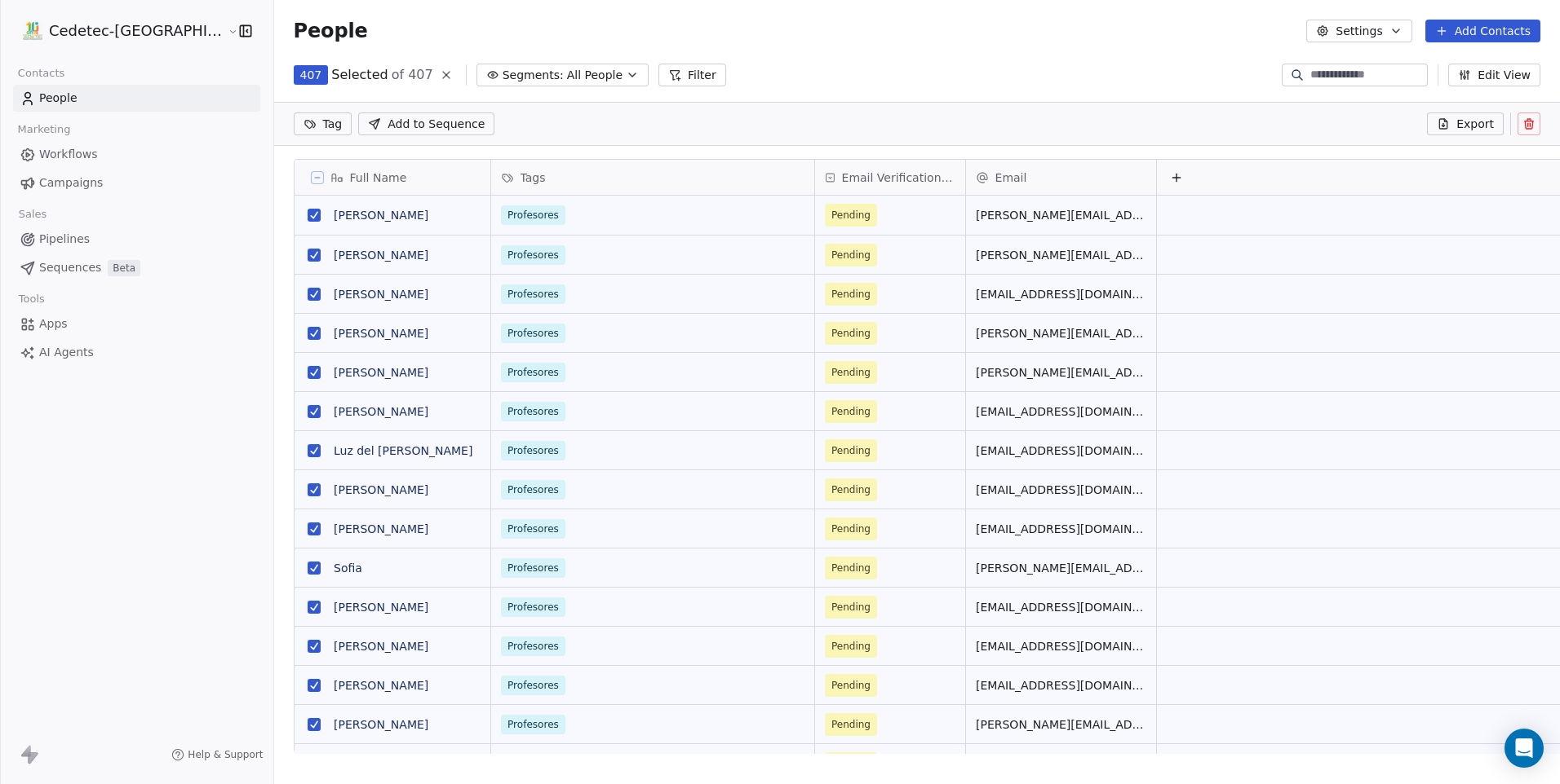
click at [1538, 124] on button at bounding box center [1529, 125] width 23 height 23
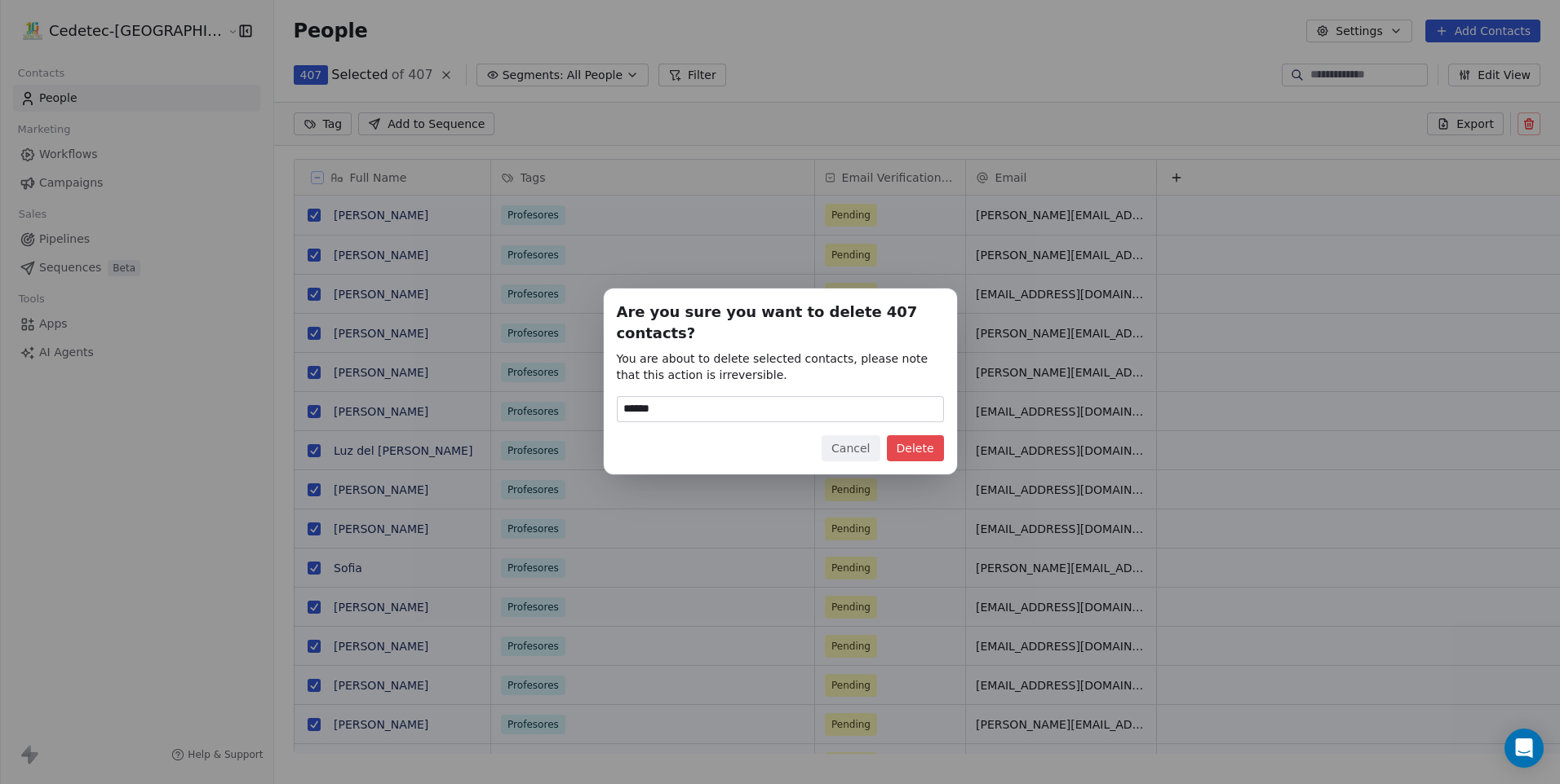
click at [923, 446] on button "Delete" at bounding box center [915, 448] width 57 height 26
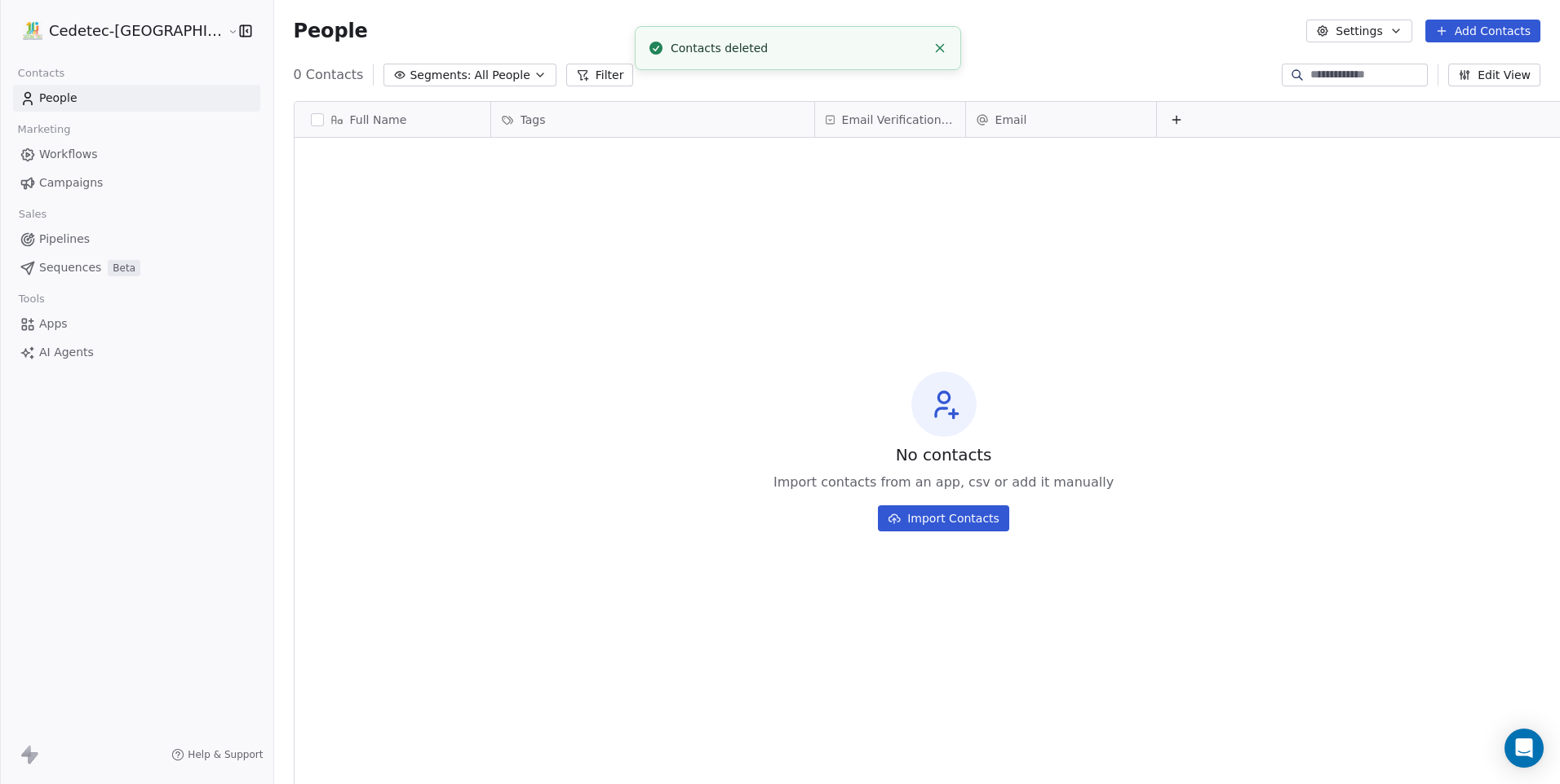
click at [1460, 34] on button "Add Contacts" at bounding box center [1482, 31] width 115 height 23
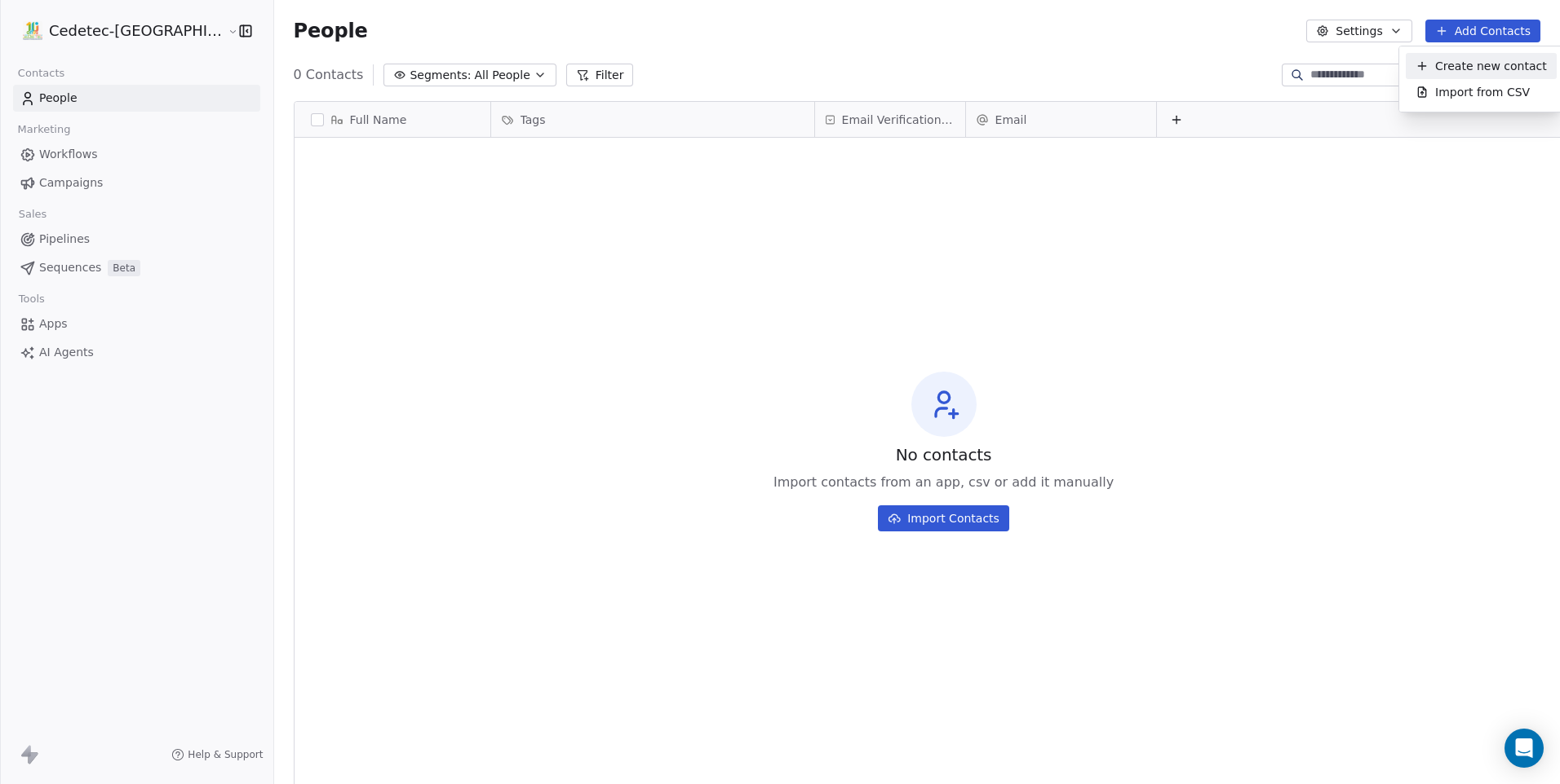
click at [610, 267] on html "Cedetec-Chile Contacts People Marketing Workflows Campaigns Sales Pipelines Seq…" at bounding box center [780, 392] width 1560 height 784
click at [474, 81] on span "All People" at bounding box center [501, 75] width 55 height 17
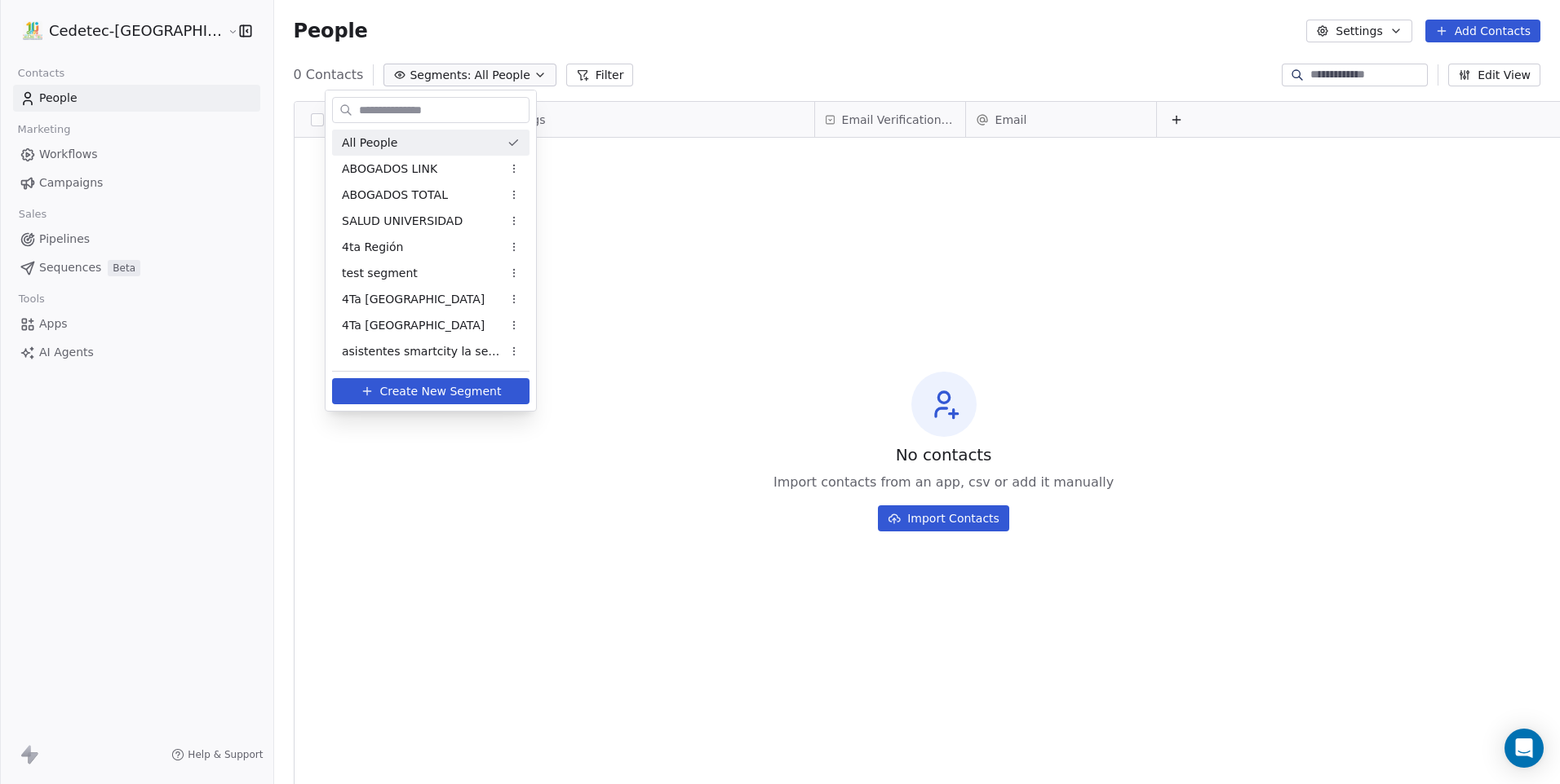
click at [467, 71] on html "Cedetec-Chile Contacts People Marketing Workflows Campaigns Sales Pipelines Seq…" at bounding box center [780, 392] width 1560 height 784
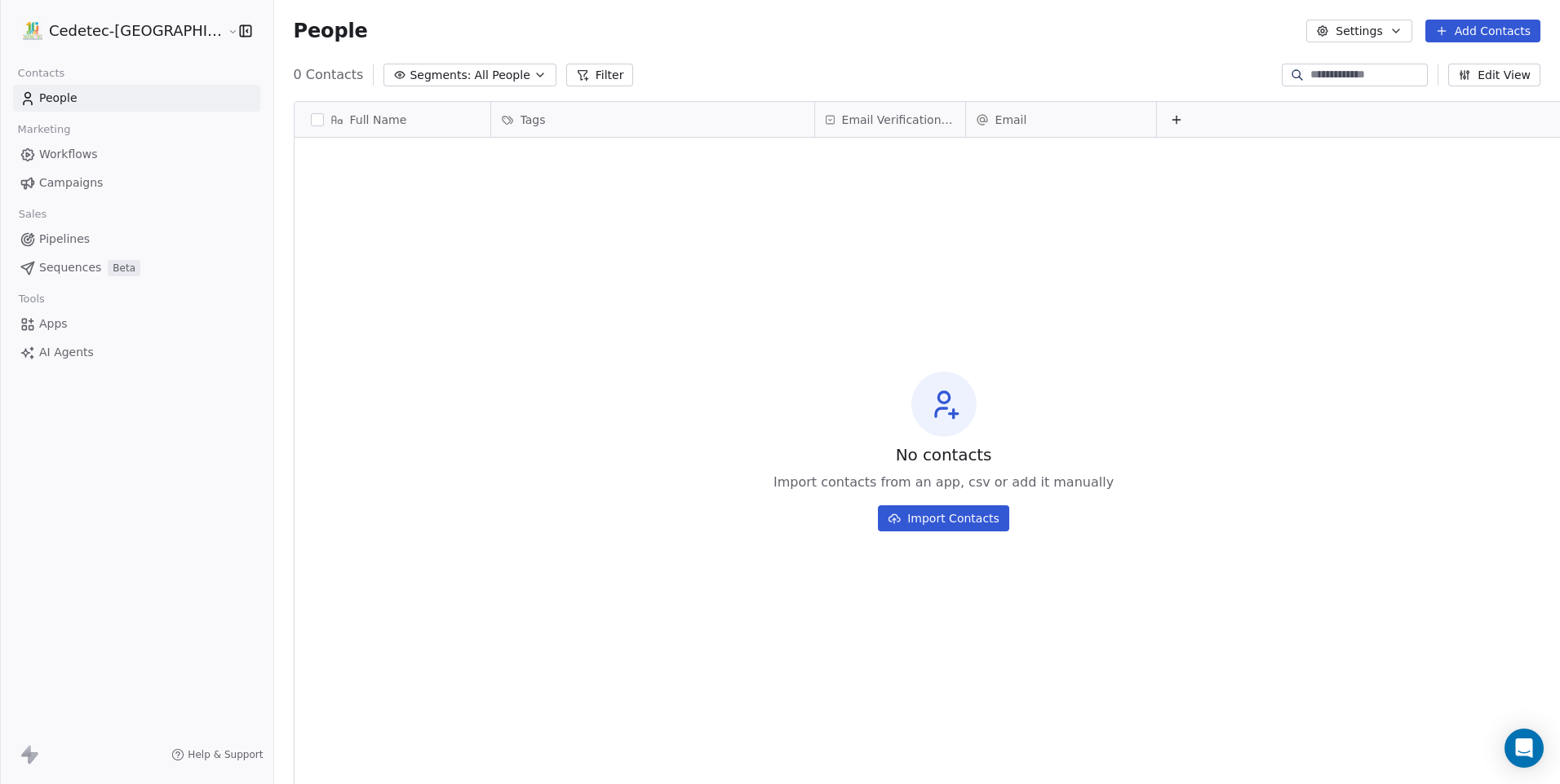
click at [1379, 38] on button "Settings" at bounding box center [1358, 31] width 105 height 23
click at [1371, 90] on span "Tags" at bounding box center [1363, 93] width 25 height 17
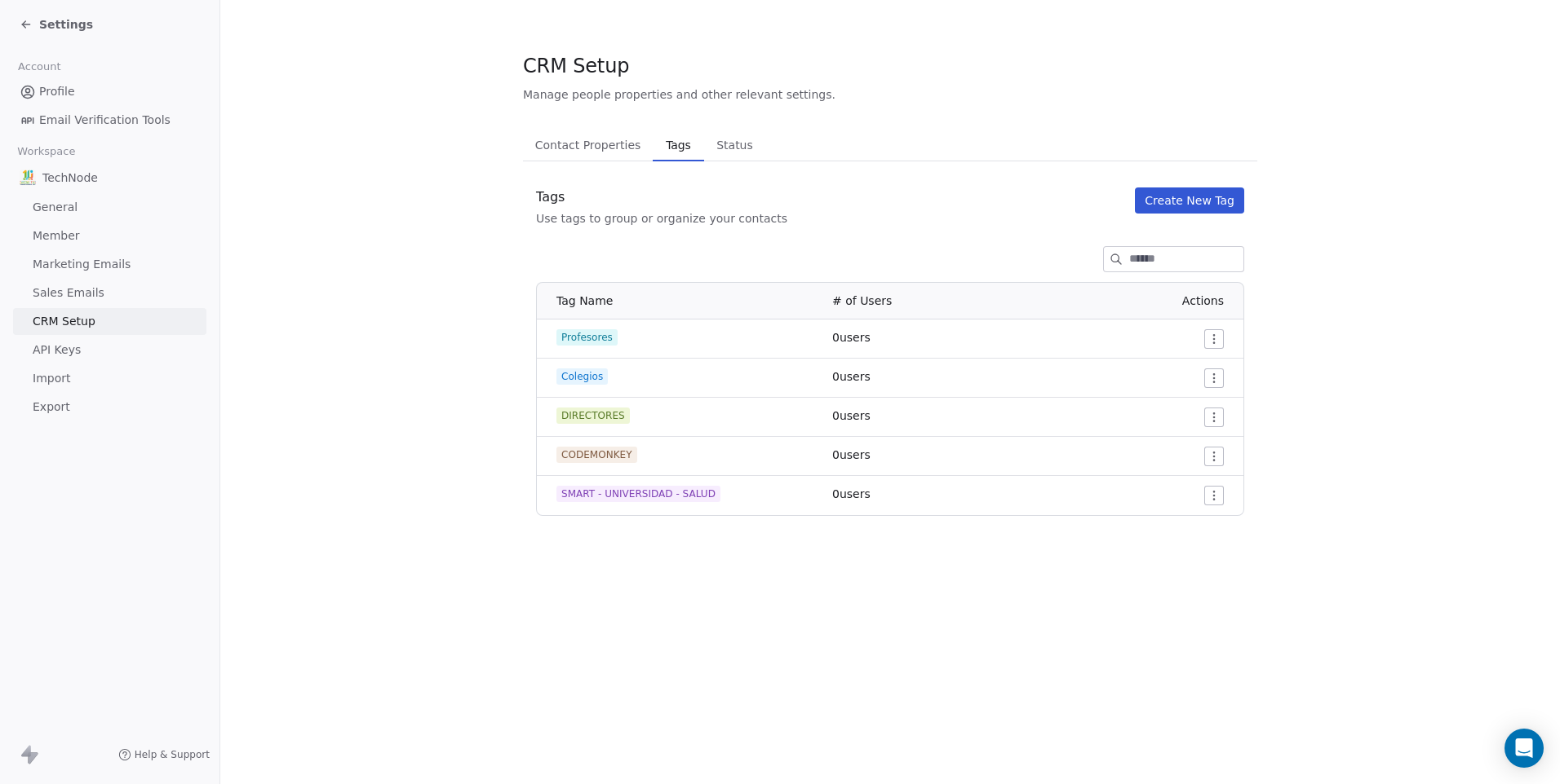
click at [1167, 207] on button "Create New Tag" at bounding box center [1189, 200] width 109 height 26
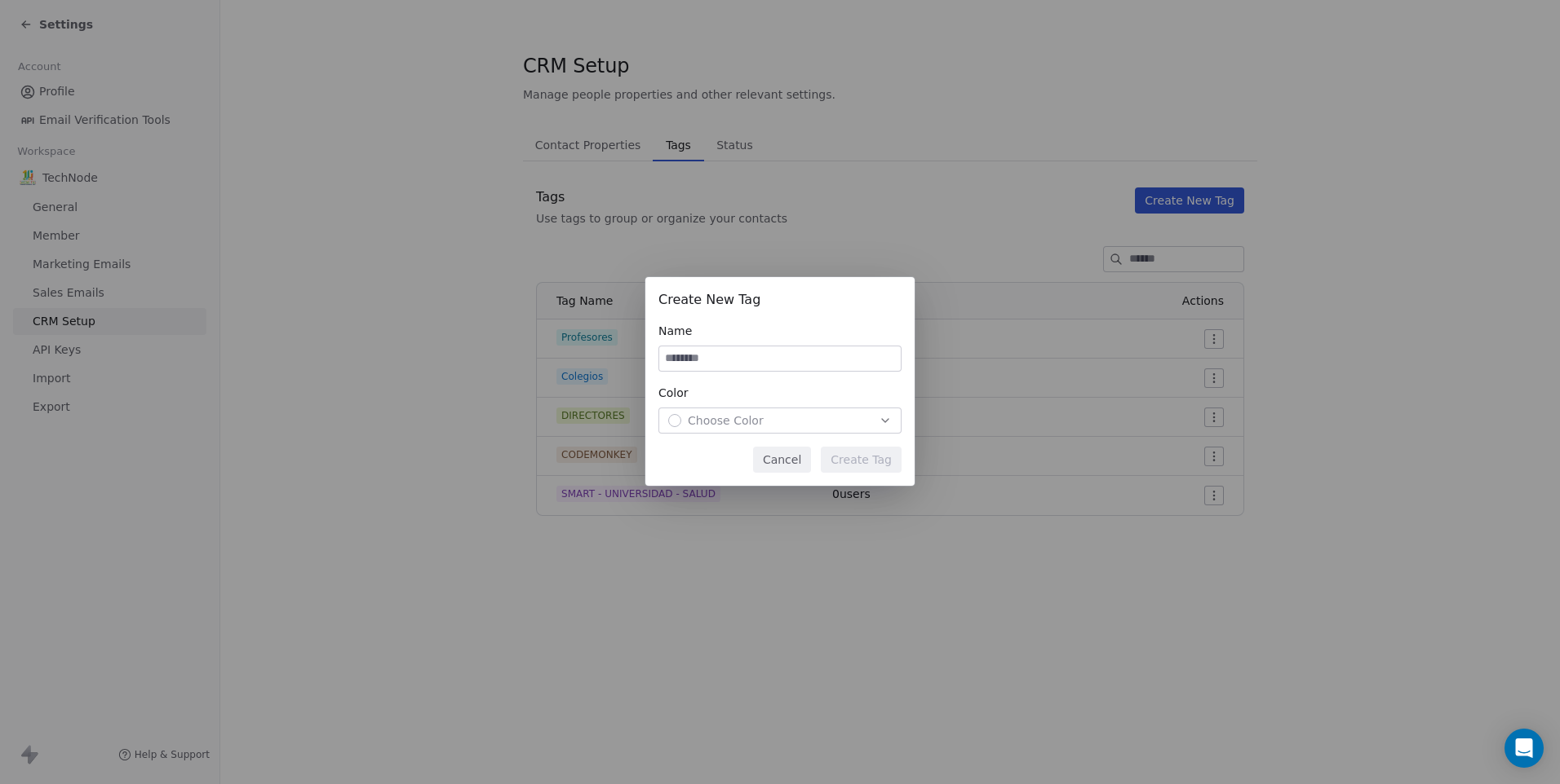
click at [823, 357] on input at bounding box center [780, 358] width 241 height 24
type input "*******"
click at [758, 427] on span "Choose Color" at bounding box center [725, 420] width 76 height 16
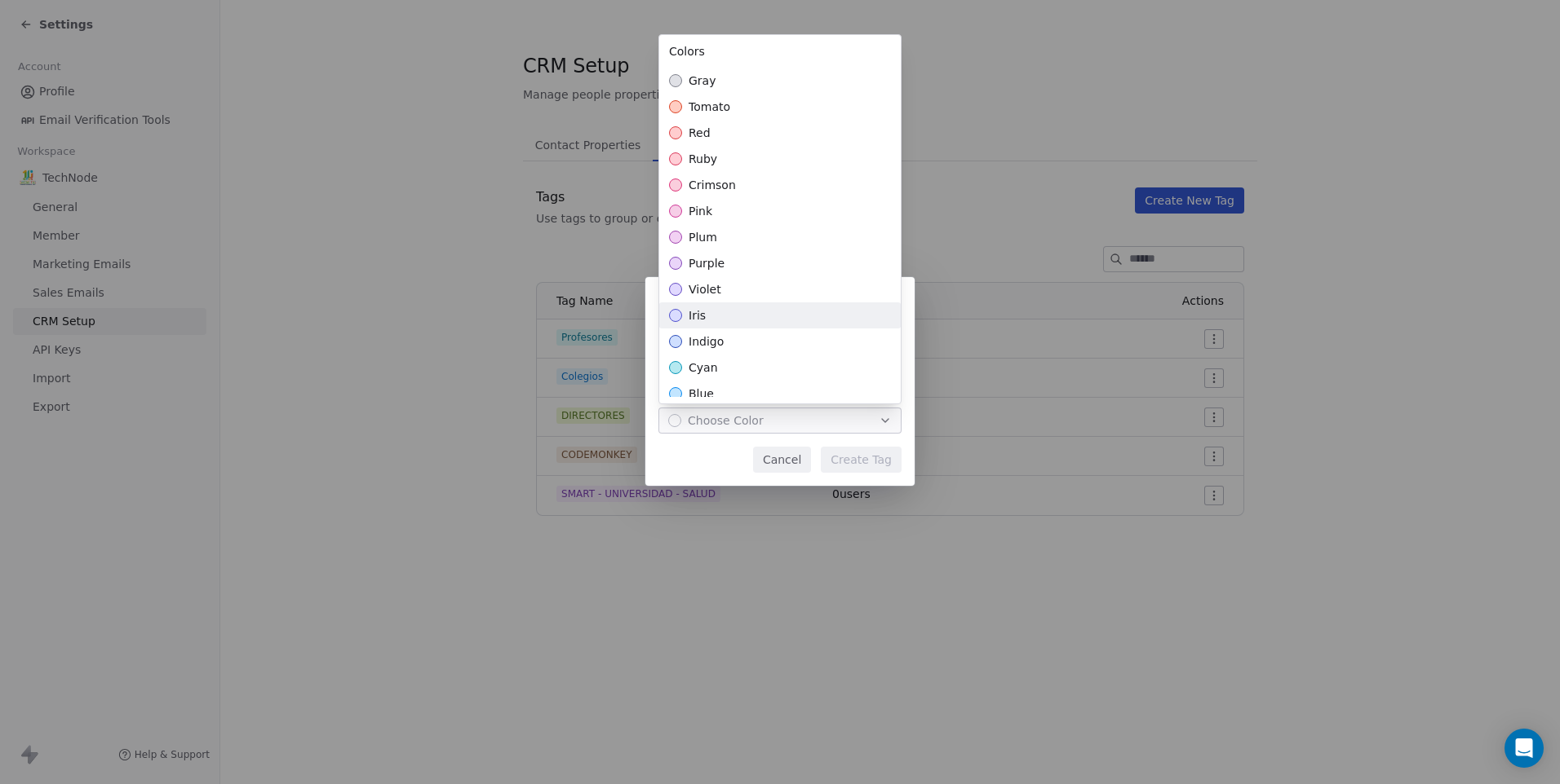
click at [747, 287] on div "violet" at bounding box center [780, 289] width 241 height 26
click at [845, 459] on div "Create New Tag Name ******* Color violet Cancel Create Tag" at bounding box center [780, 392] width 1560 height 282
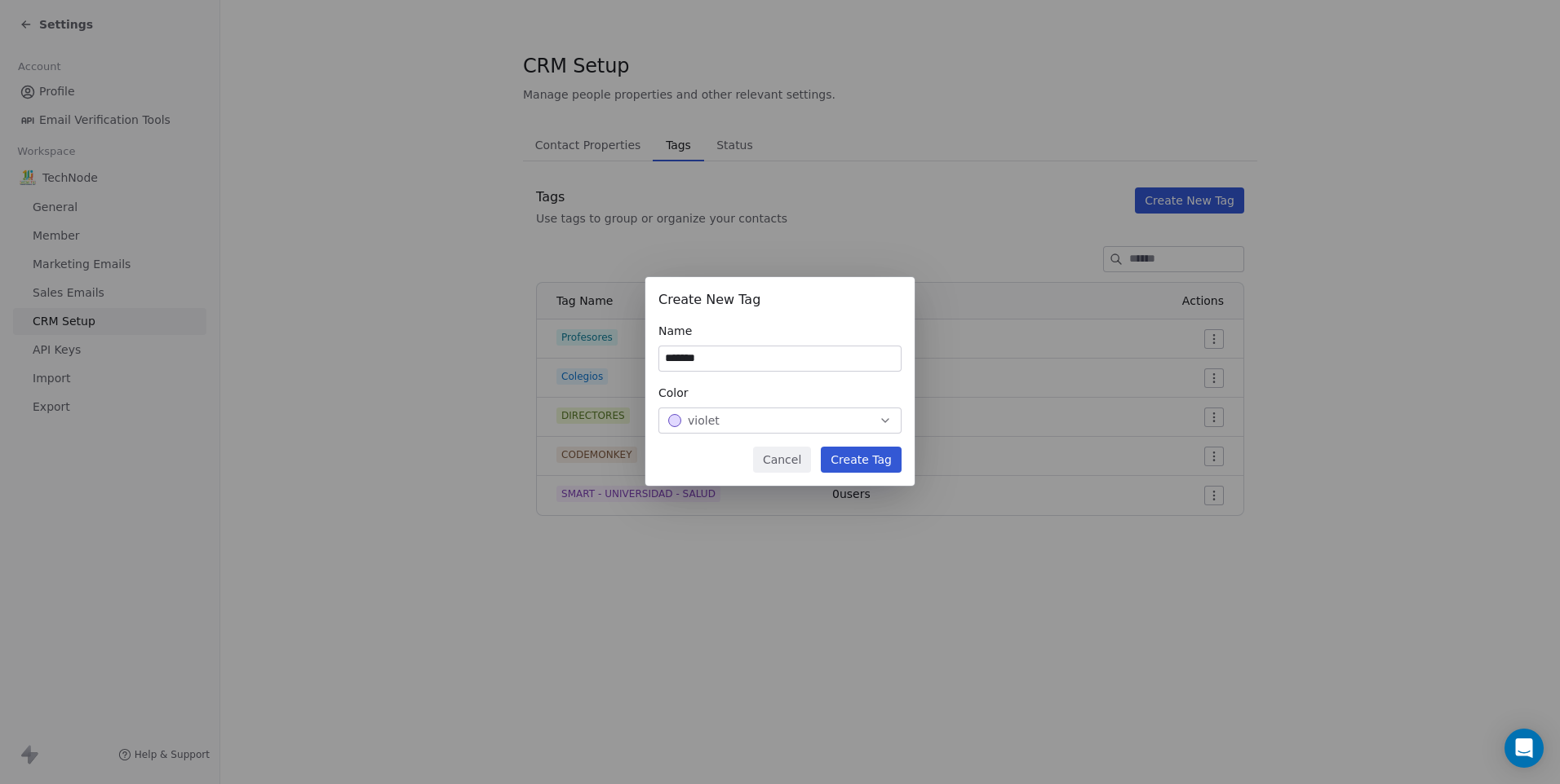
click at [850, 459] on button "Create Tag" at bounding box center [862, 460] width 81 height 26
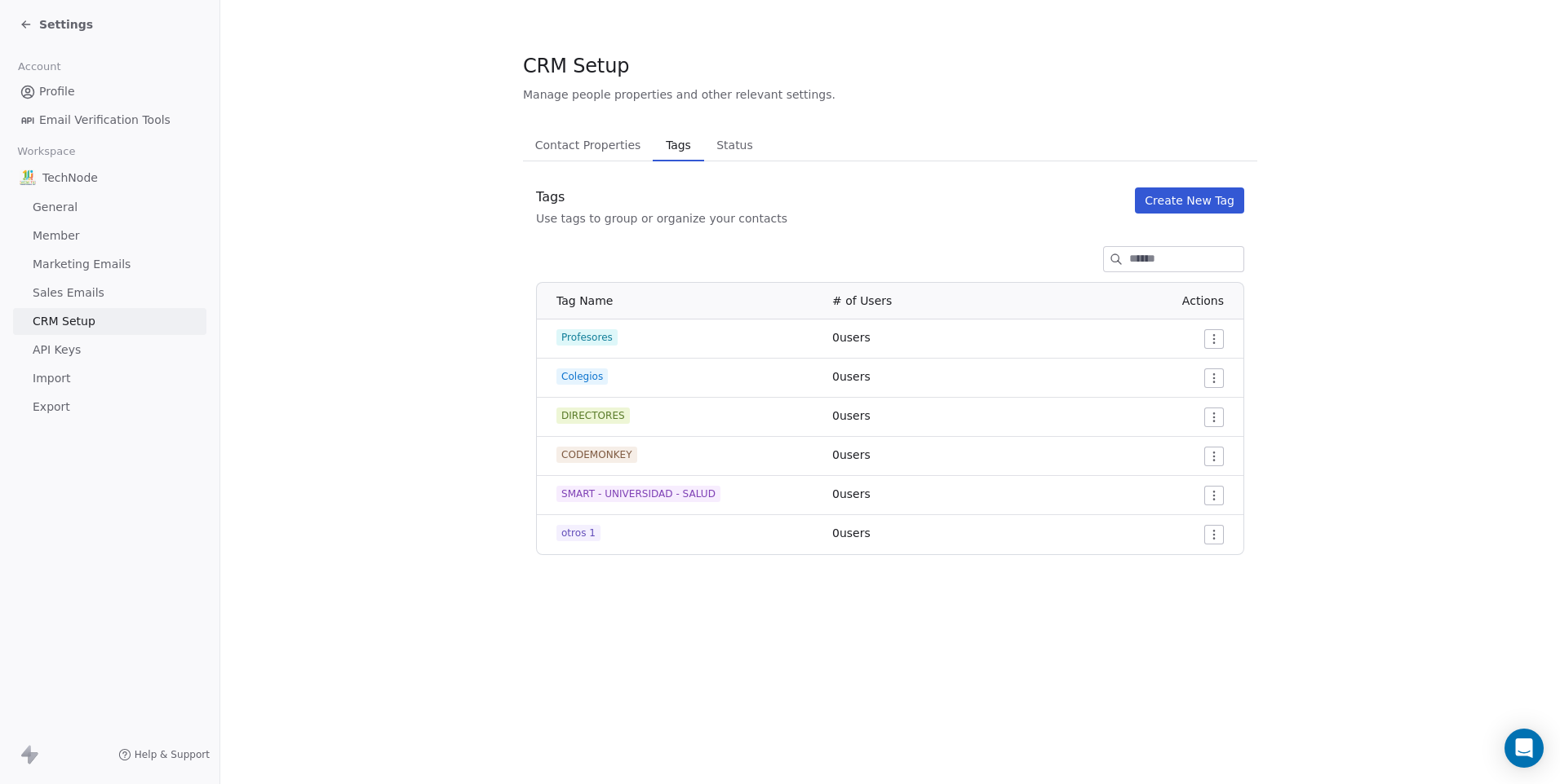
click at [1160, 211] on button "Create New Tag" at bounding box center [1189, 200] width 109 height 26
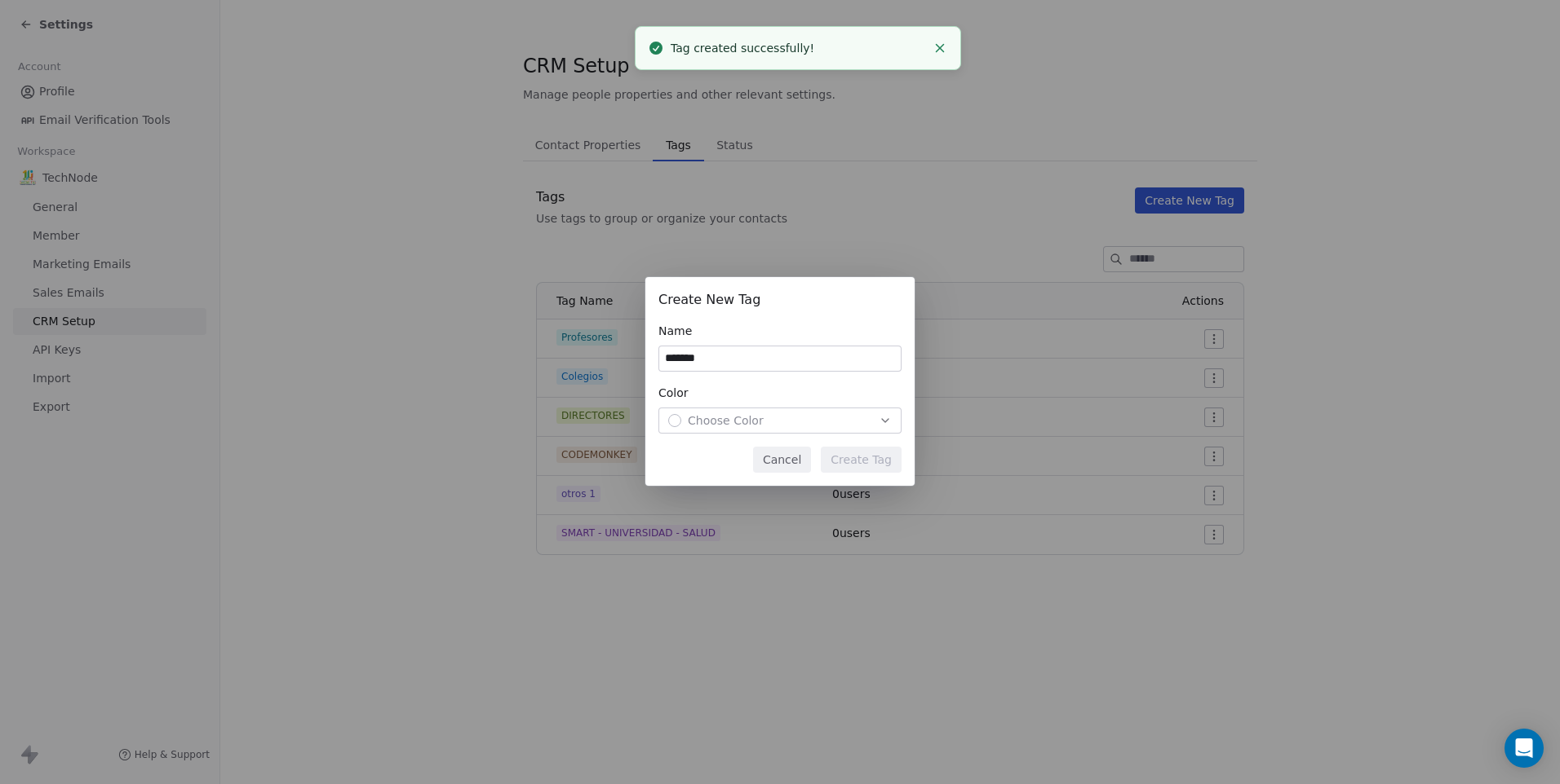
type input "*******"
click at [788, 414] on div "Choose Color" at bounding box center [780, 420] width 223 height 16
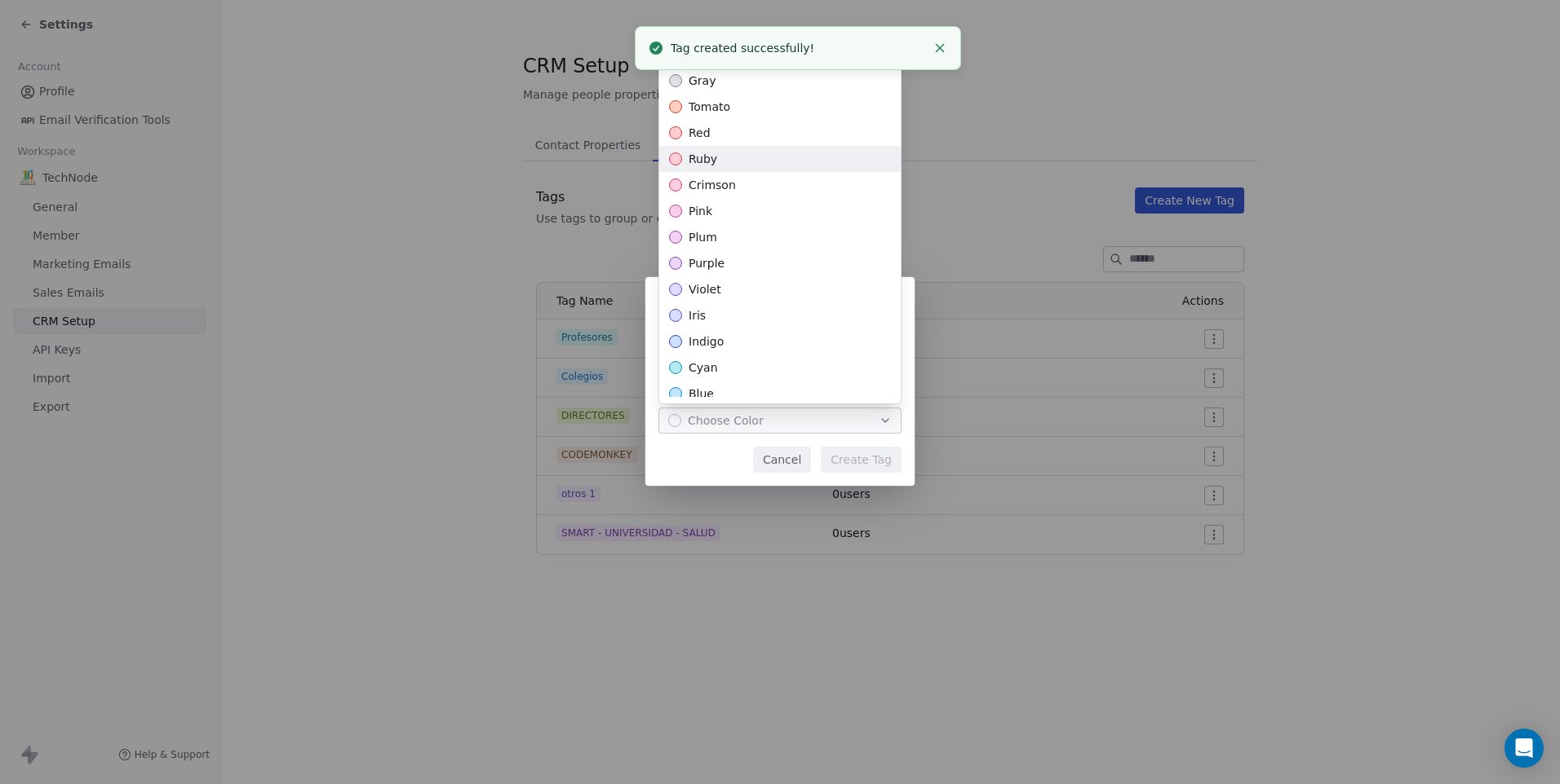
click at [826, 147] on div "ruby" at bounding box center [780, 158] width 241 height 26
drag, startPoint x: 862, startPoint y: 446, endPoint x: 861, endPoint y: 456, distance: 10.0
click at [862, 447] on div "Create New Tag Name ******* Color ruby Cancel Create Tag" at bounding box center [780, 392] width 1560 height 282
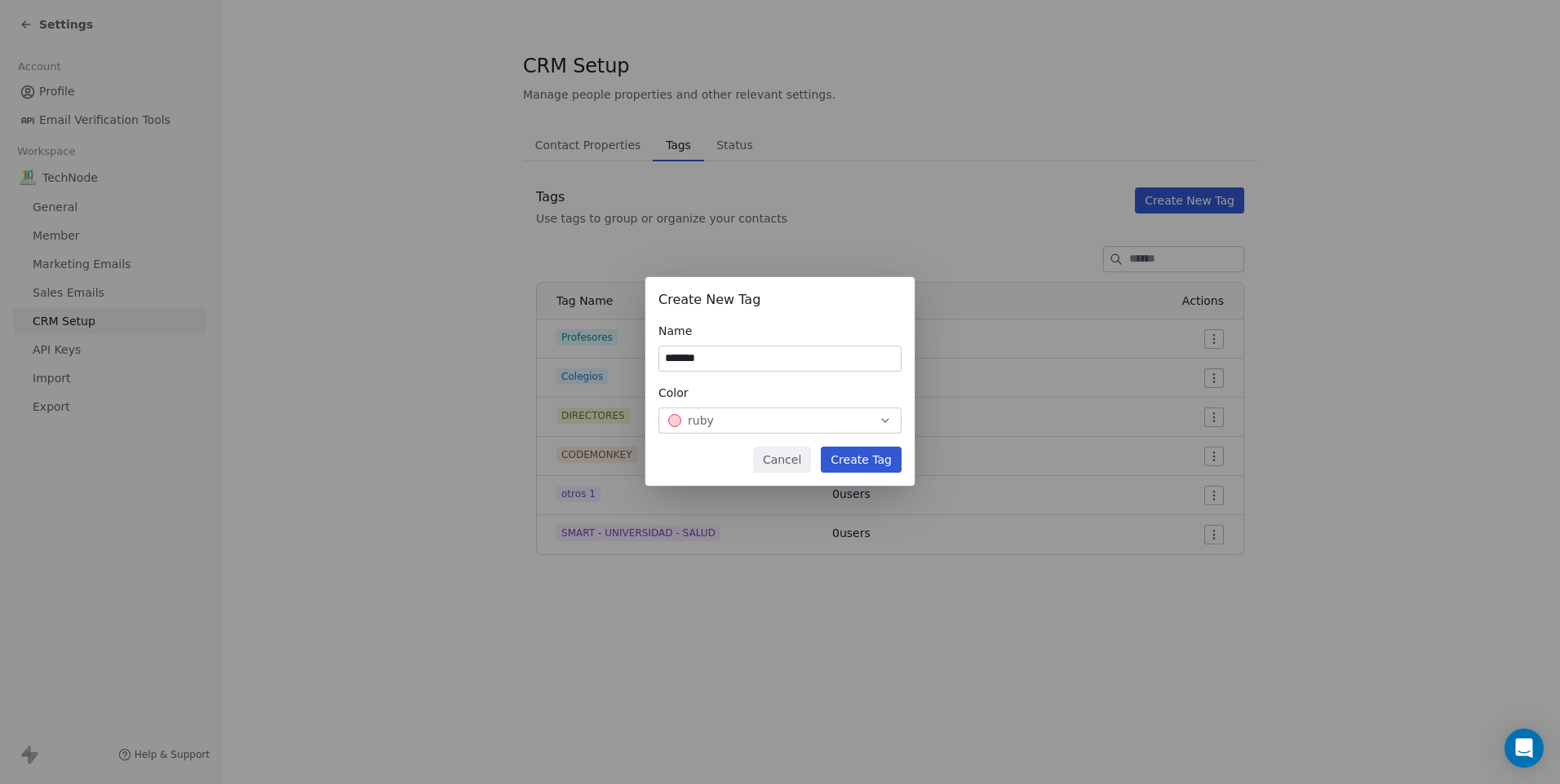
click at [861, 469] on button "Create Tag" at bounding box center [862, 460] width 81 height 26
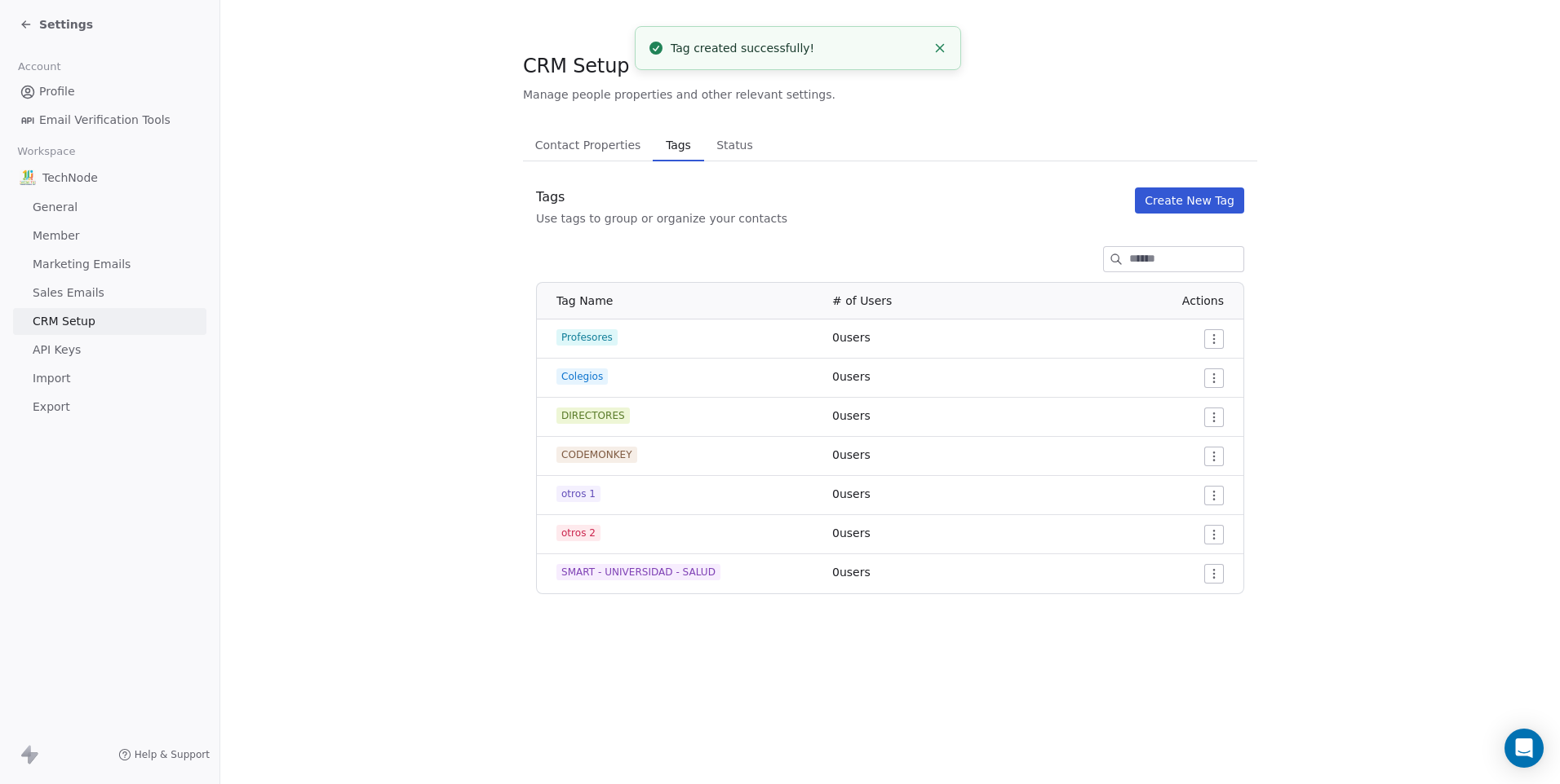
click at [74, 22] on span "Settings" at bounding box center [67, 24] width 54 height 16
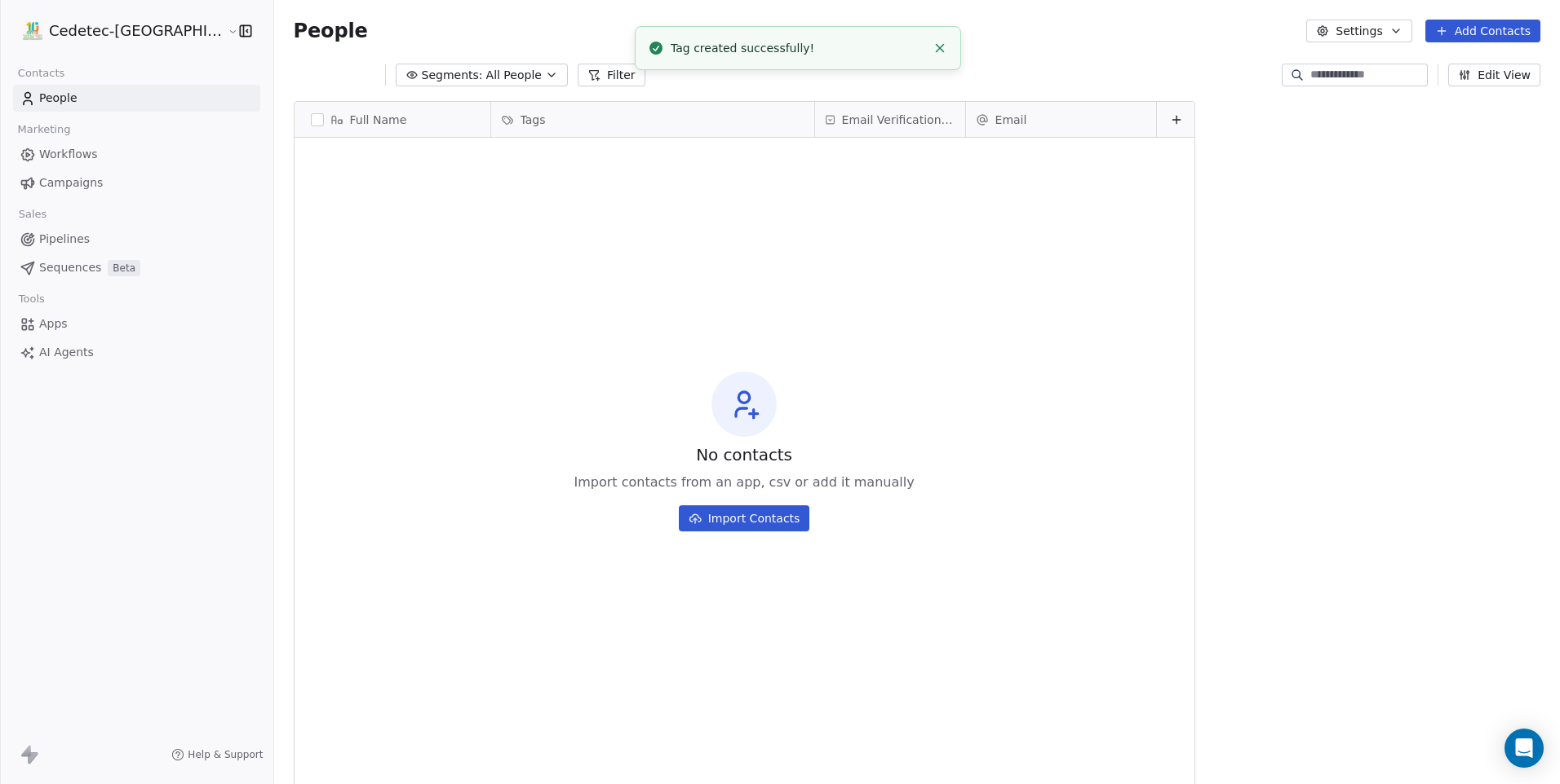
scroll to position [678, 1327]
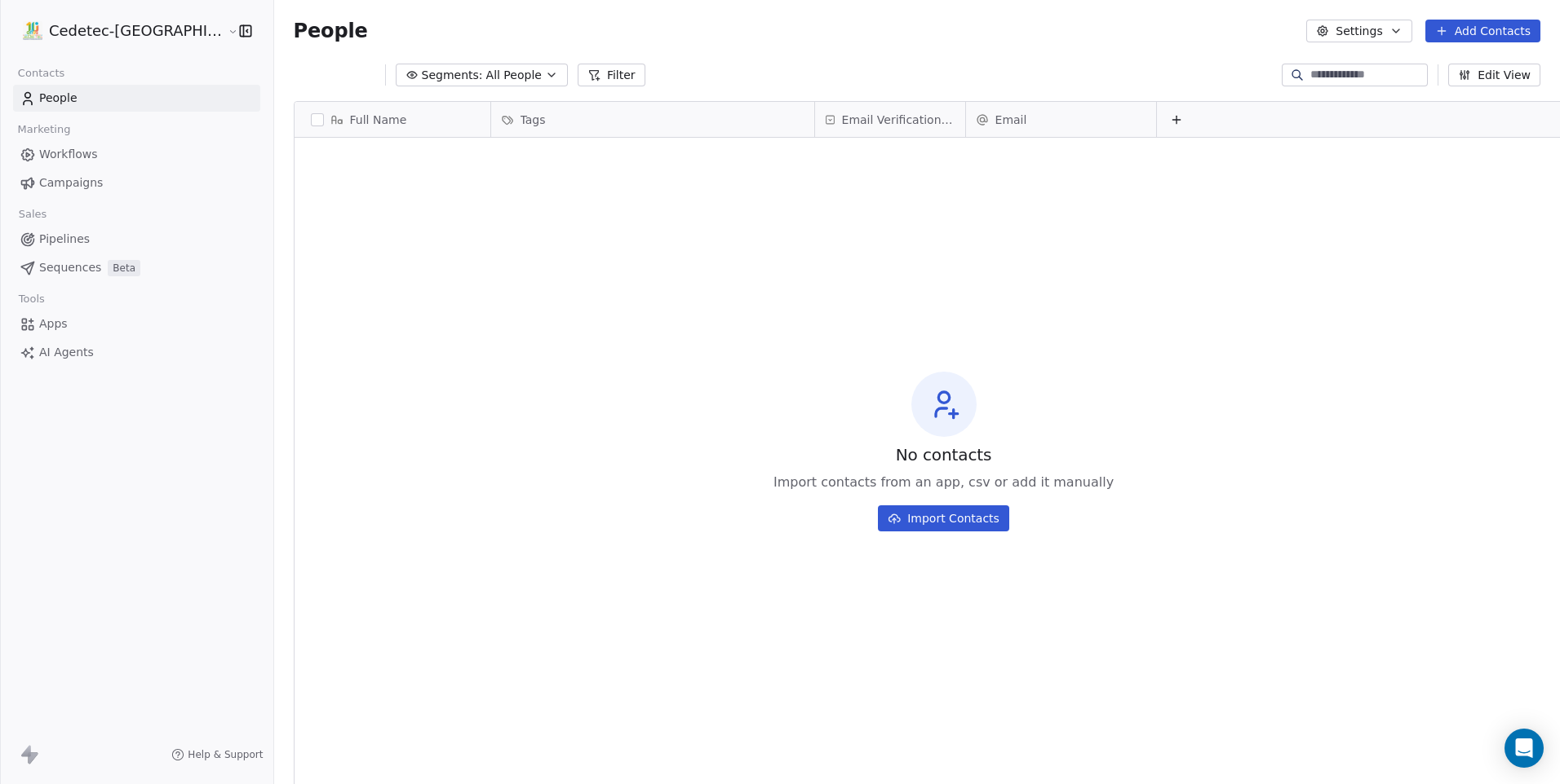
click at [1482, 35] on button "Add Contacts" at bounding box center [1482, 31] width 115 height 23
click at [1483, 88] on span "Import from CSV" at bounding box center [1482, 93] width 95 height 17
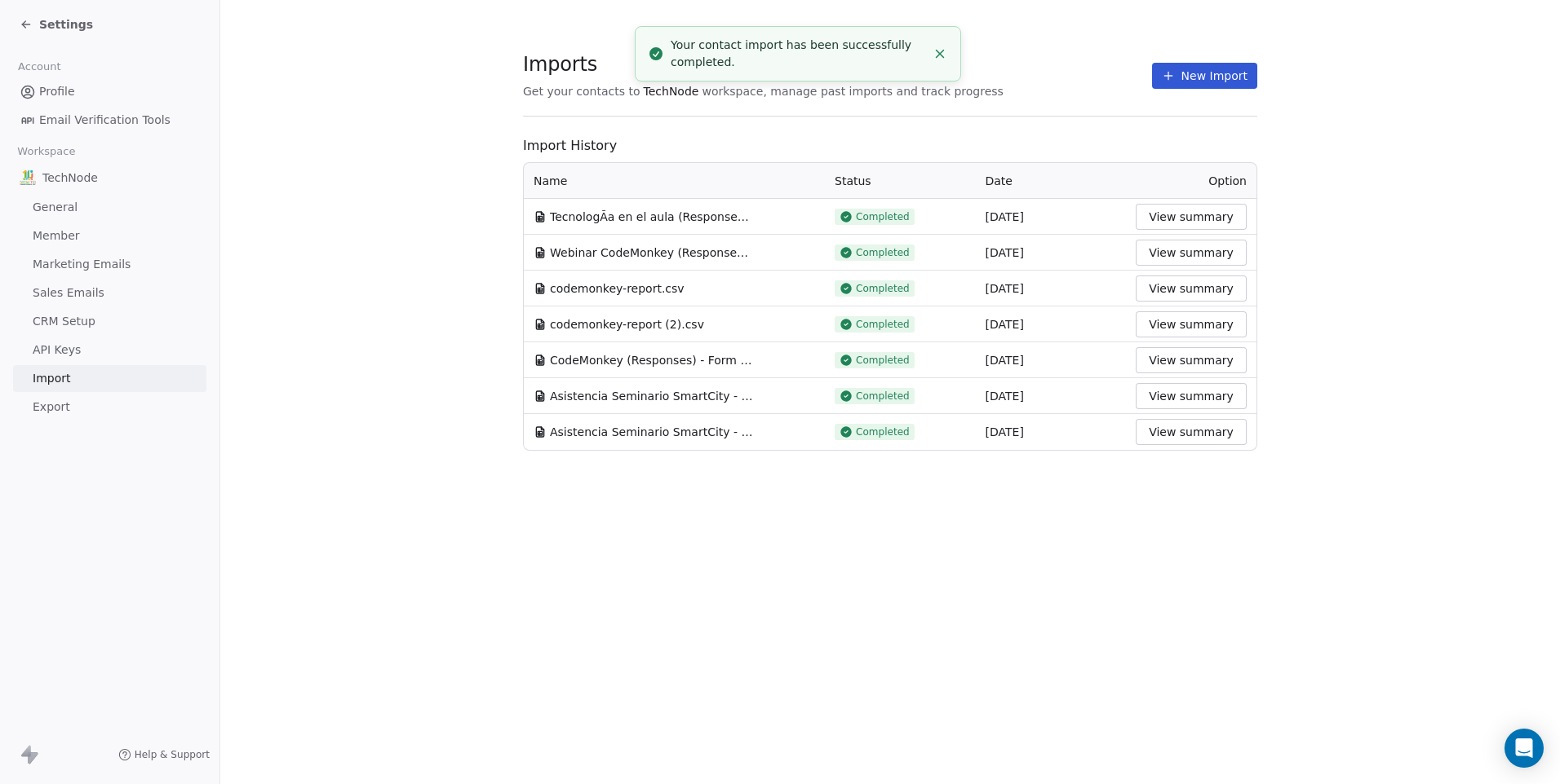
click at [1220, 70] on button "New Import" at bounding box center [1204, 75] width 105 height 26
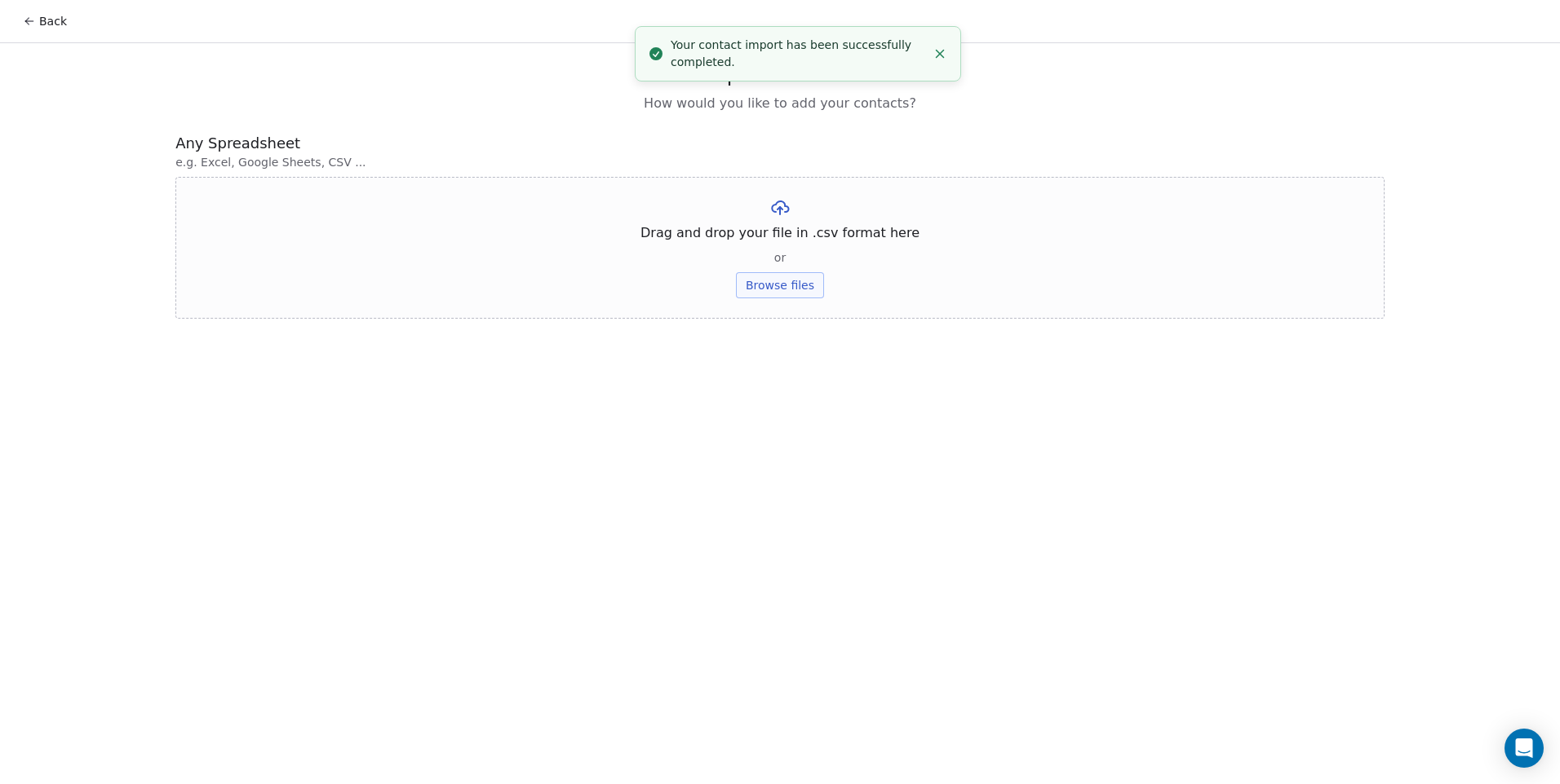
click at [796, 286] on button "Browse files" at bounding box center [780, 285] width 88 height 26
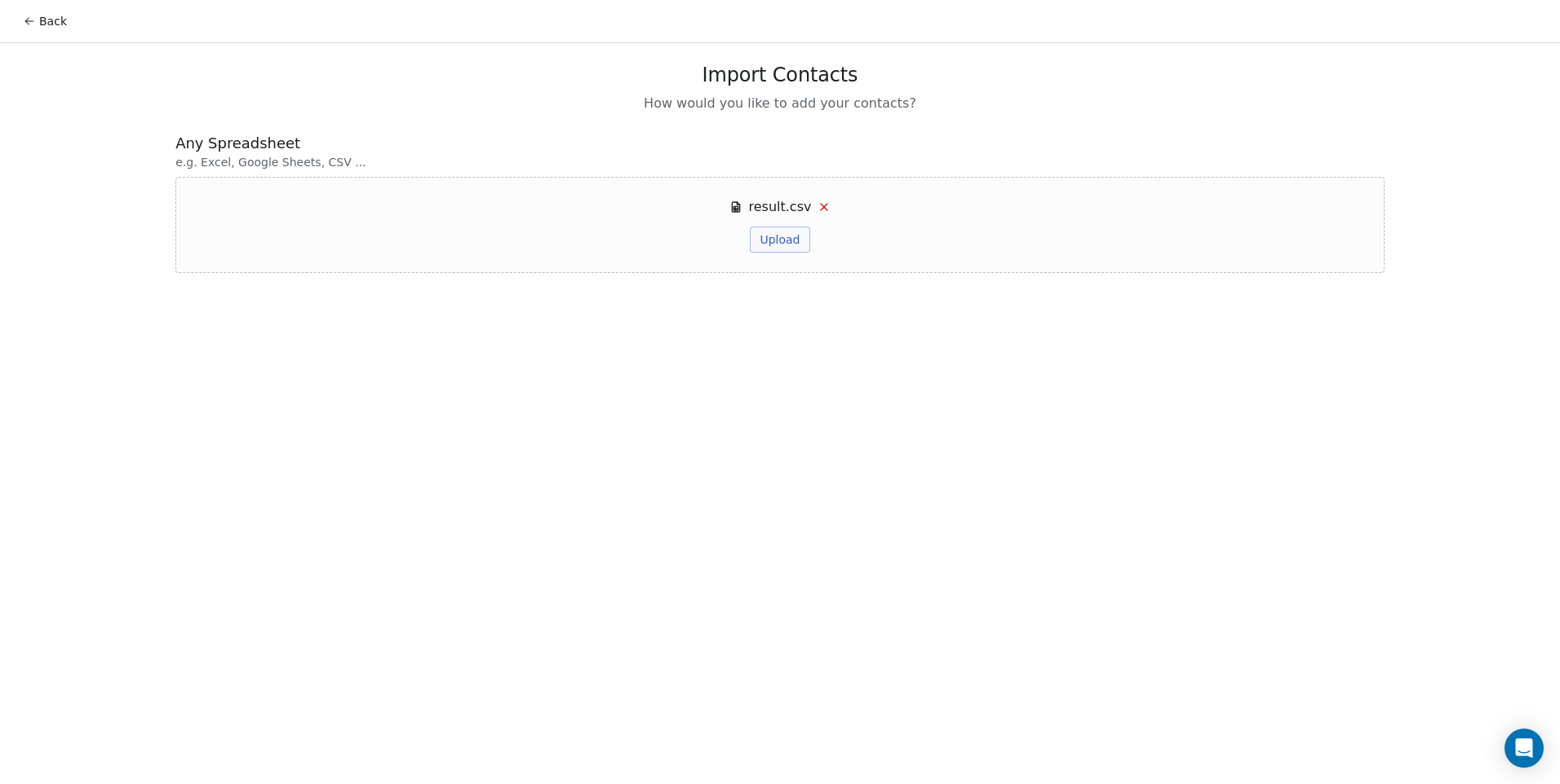
click at [783, 243] on button "Upload" at bounding box center [780, 239] width 60 height 26
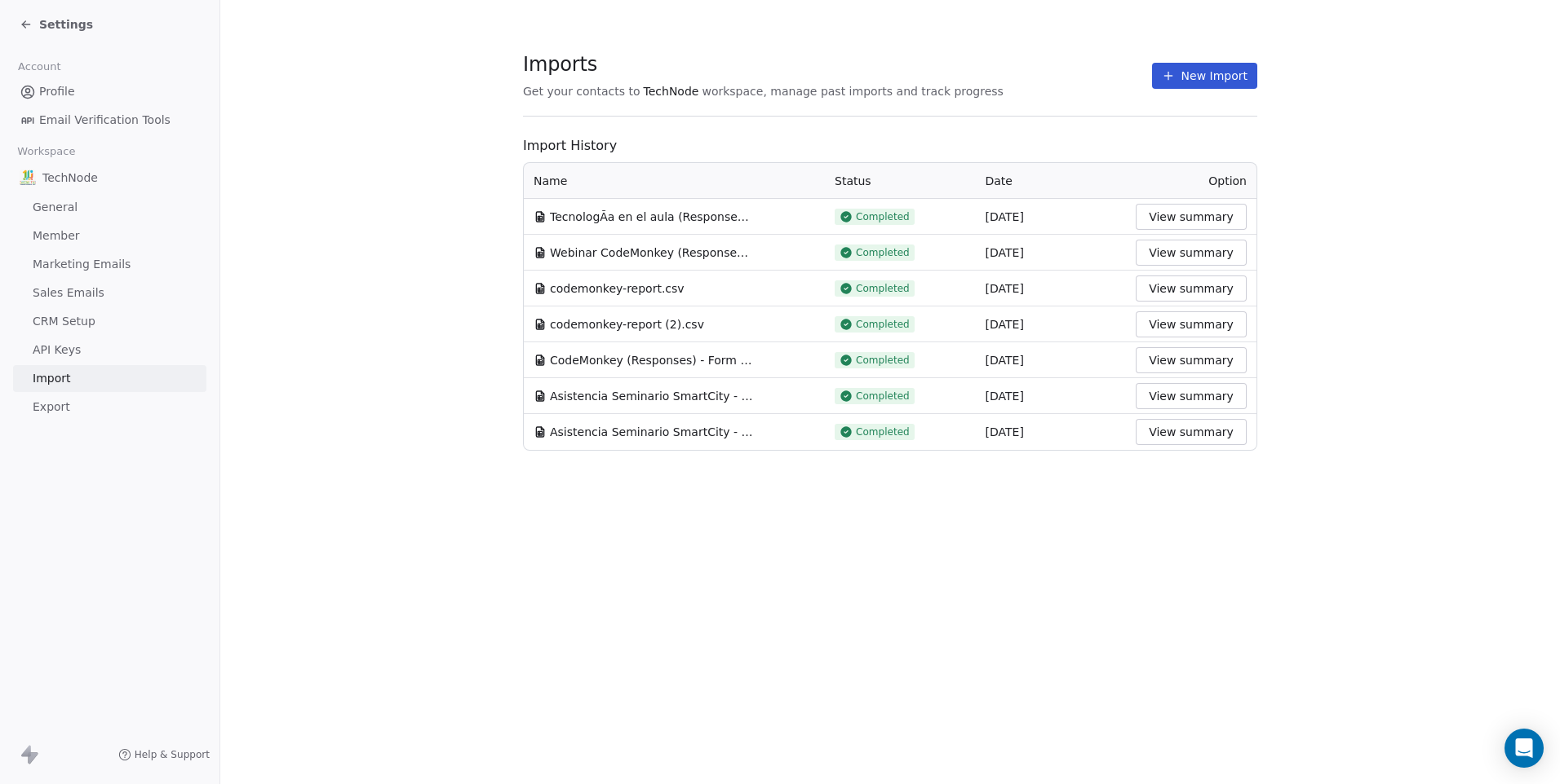
click at [1182, 70] on button "New Import" at bounding box center [1204, 75] width 105 height 26
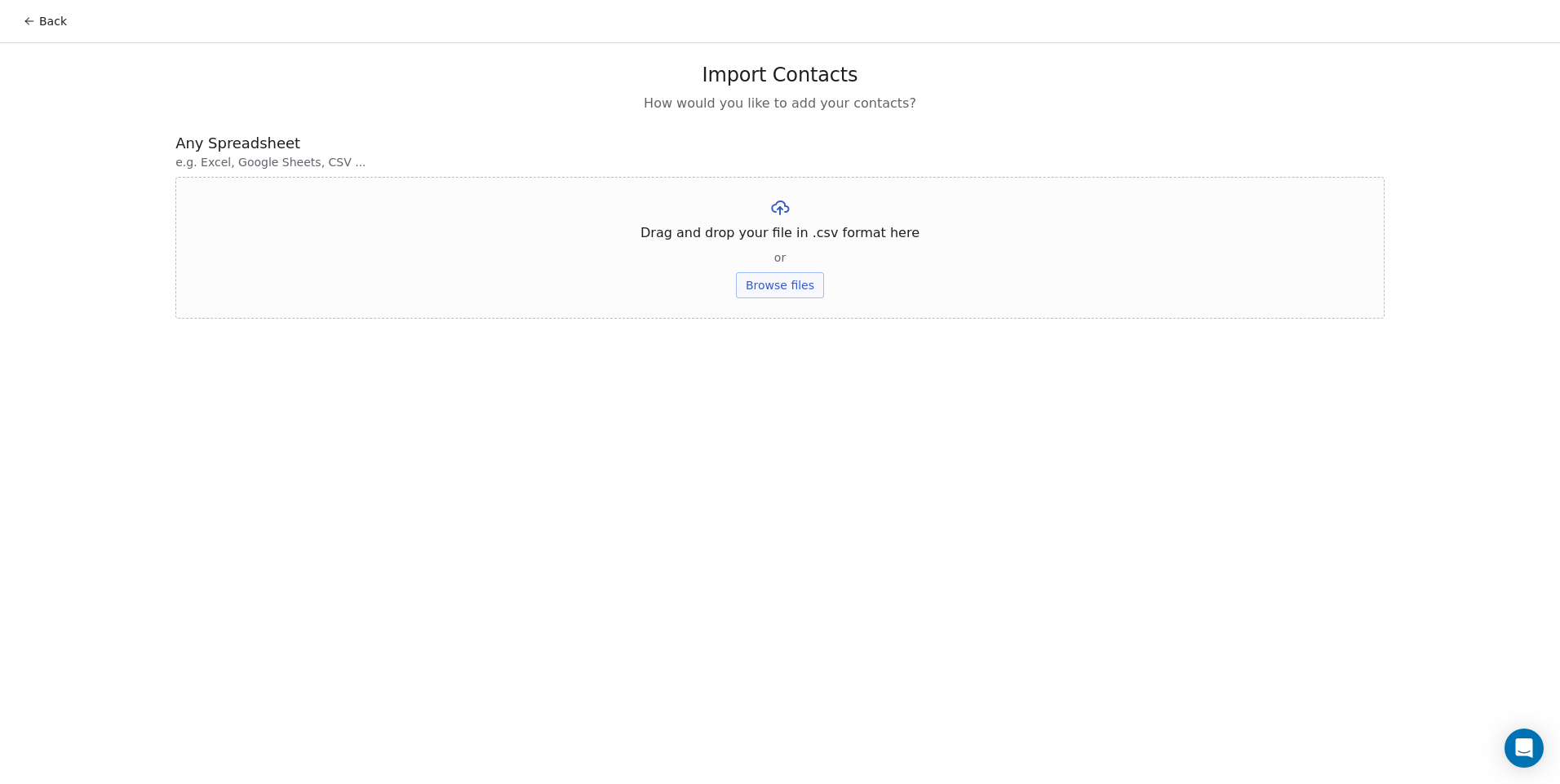
click at [788, 286] on button "Browse files" at bounding box center [780, 285] width 88 height 26
click at [779, 282] on button "Browse files" at bounding box center [780, 285] width 88 height 26
click at [797, 245] on button "Upload" at bounding box center [780, 239] width 60 height 26
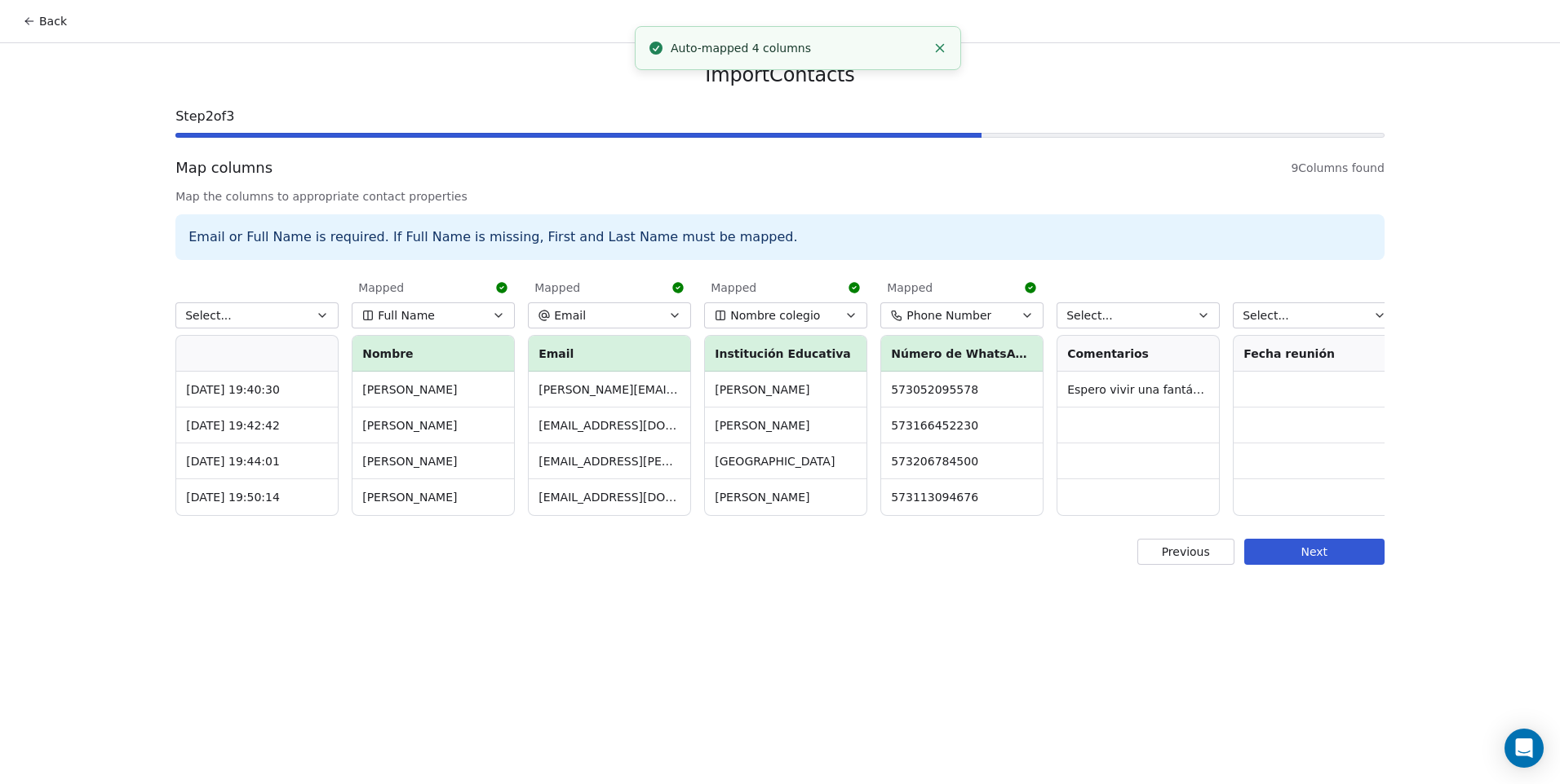
click at [298, 304] on button "Select..." at bounding box center [257, 315] width 163 height 26
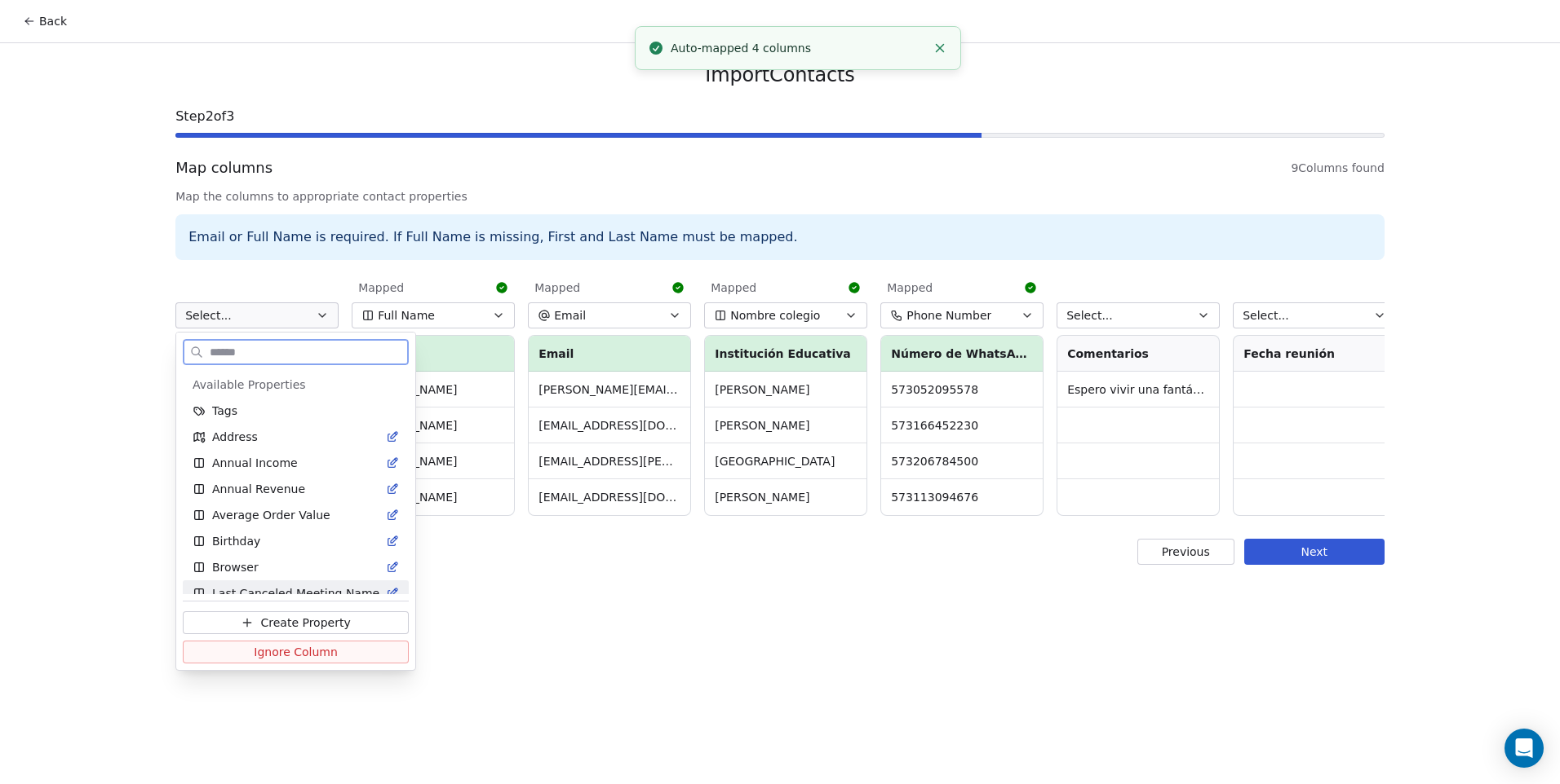
click at [320, 652] on span "Ignore Column" at bounding box center [296, 652] width 84 height 16
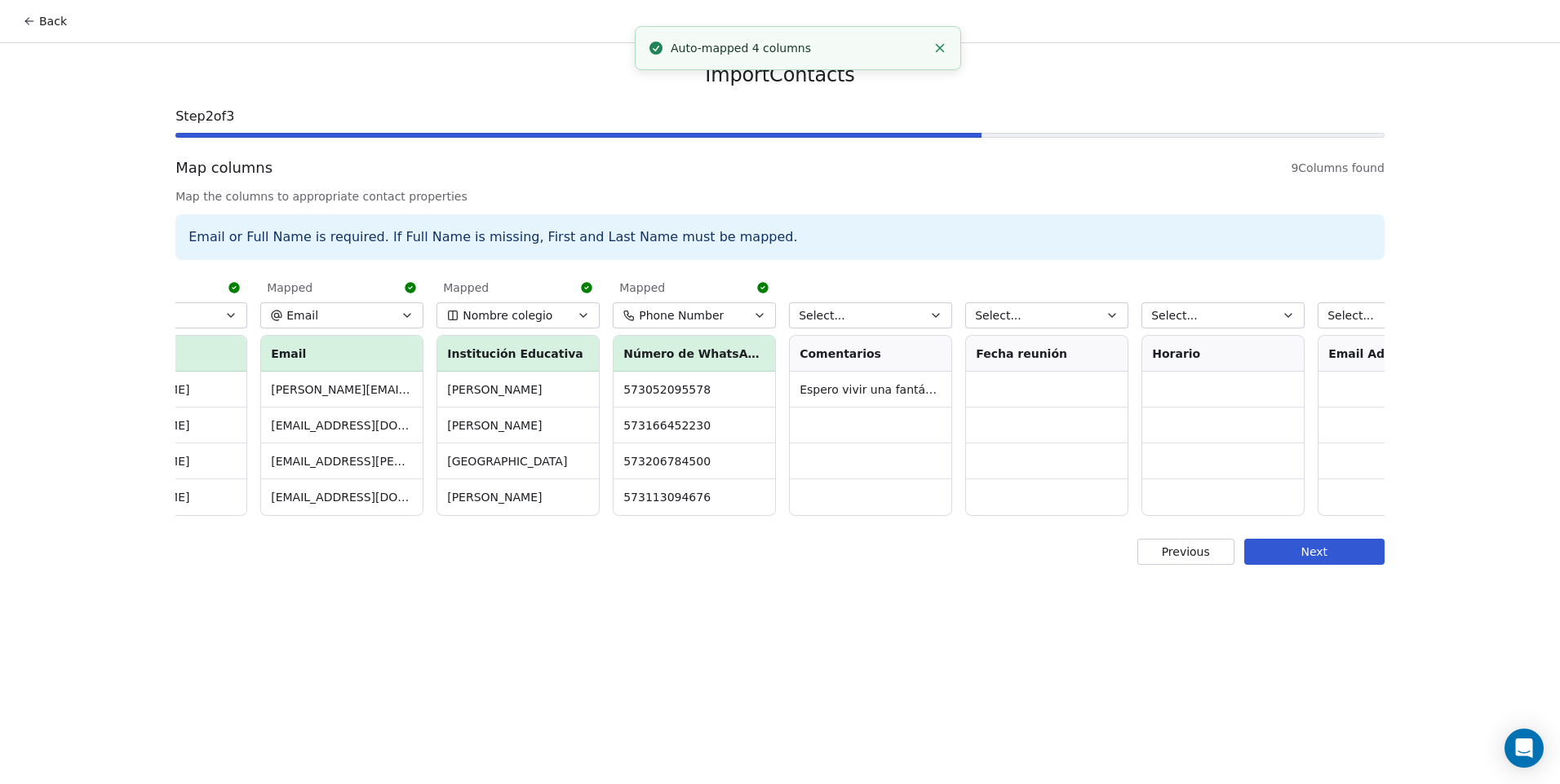
scroll to position [0, 364]
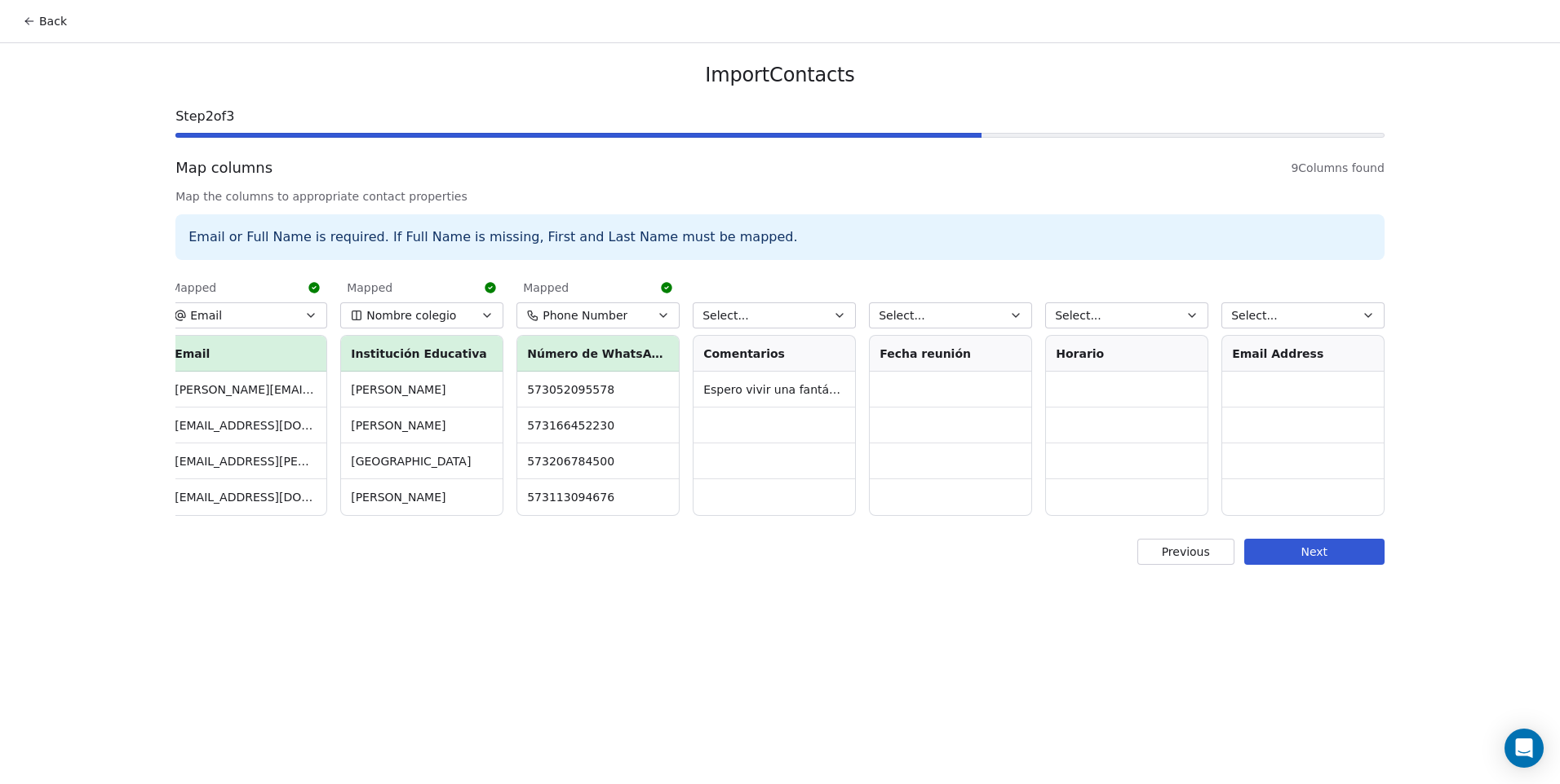
click at [784, 309] on button "Select..." at bounding box center [774, 315] width 163 height 26
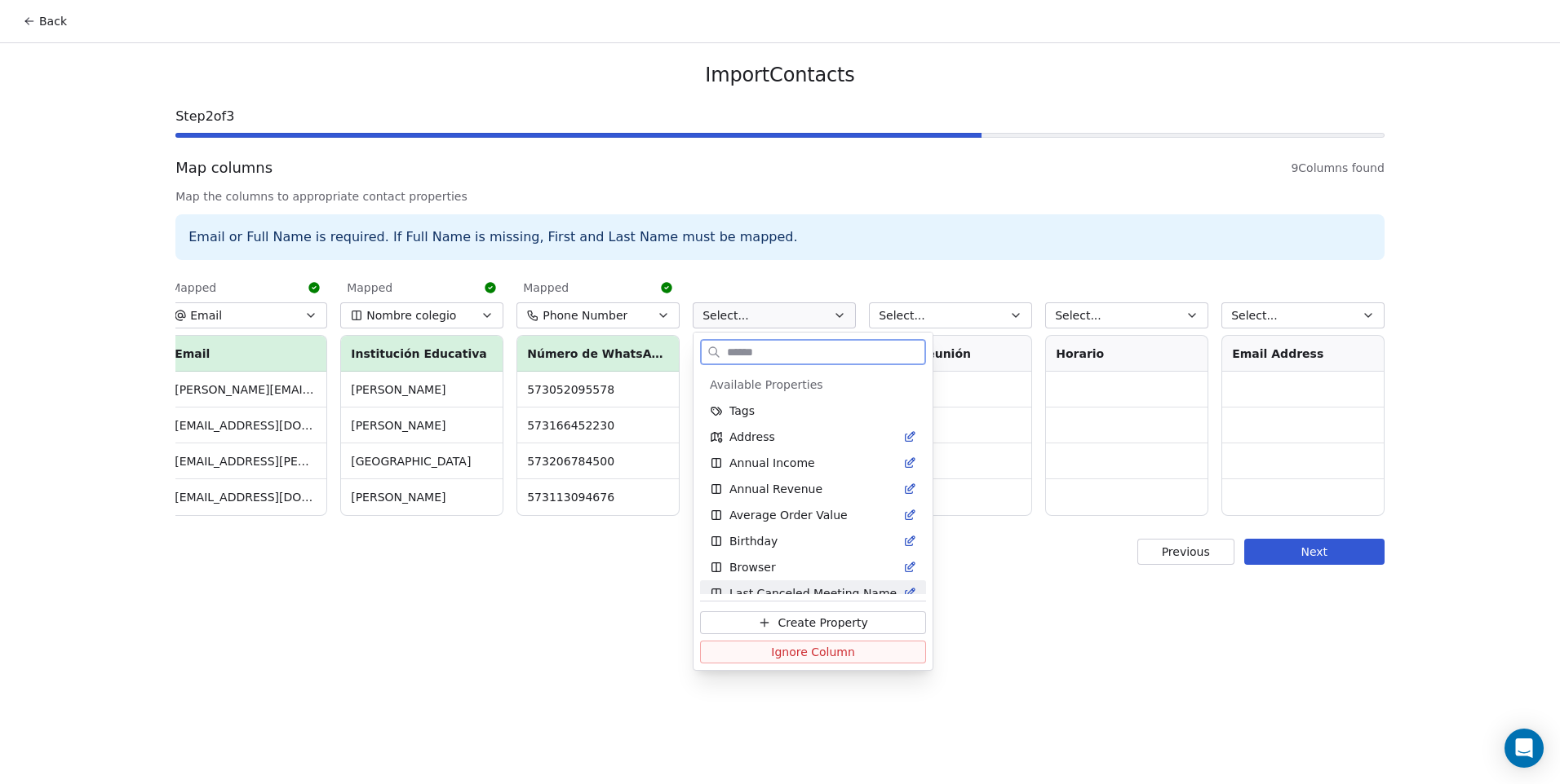
drag, startPoint x: 815, startPoint y: 650, endPoint x: 844, endPoint y: 611, distance: 48.6
click at [815, 651] on span "Ignore Column" at bounding box center [812, 652] width 84 height 16
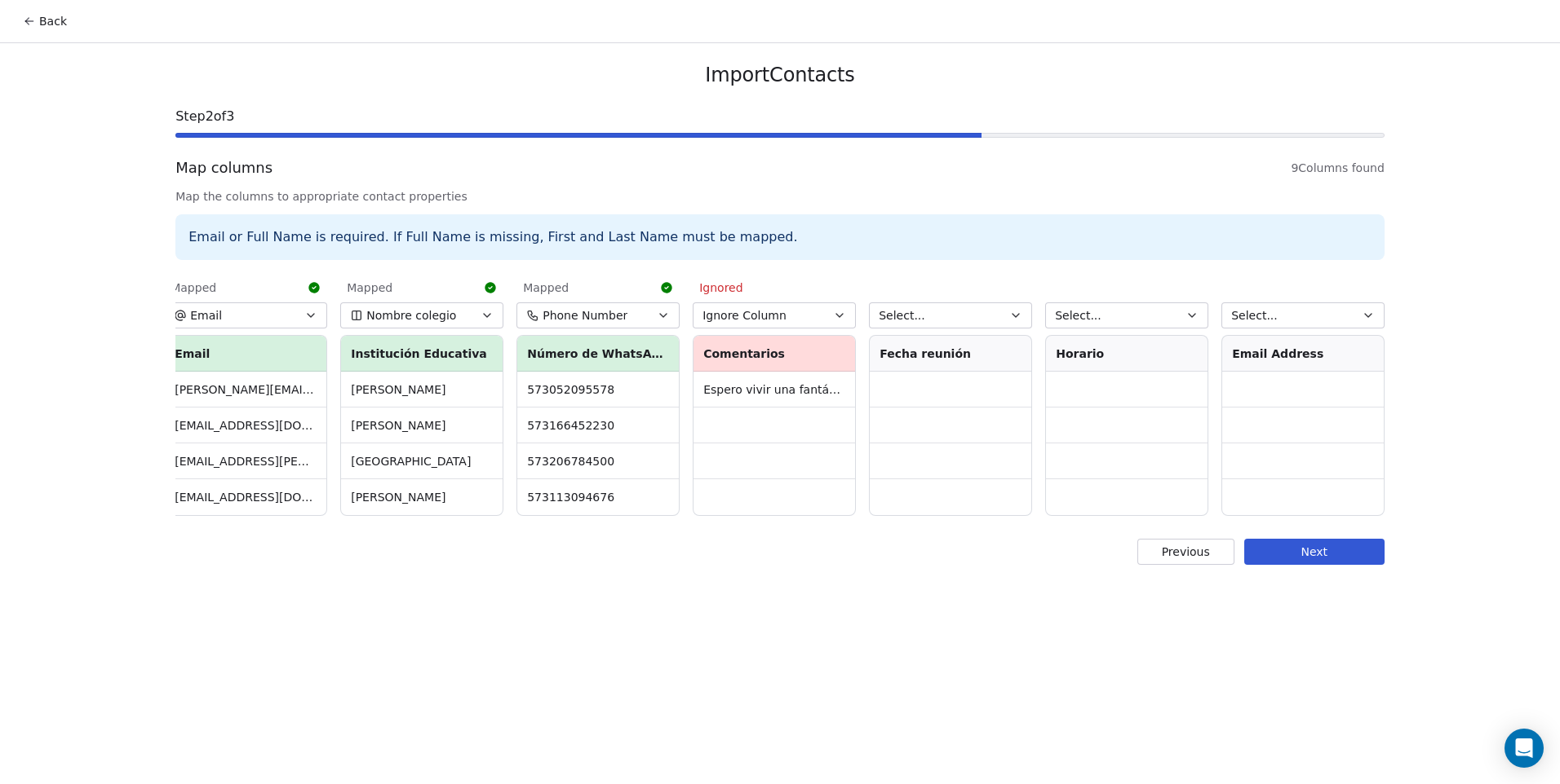
click at [922, 319] on button "Select..." at bounding box center [950, 315] width 163 height 26
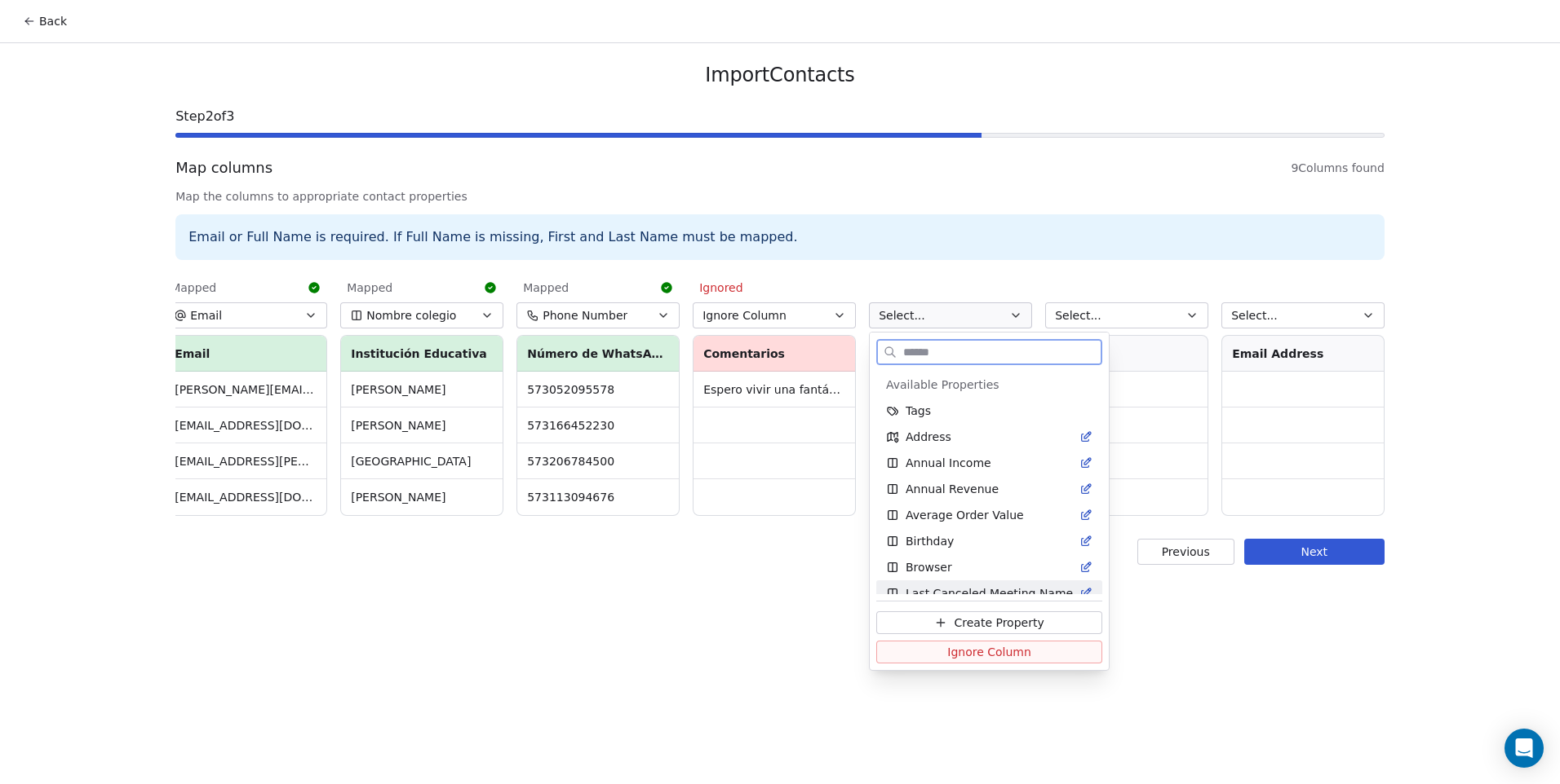
click at [964, 652] on span "Ignore Column" at bounding box center [988, 652] width 84 height 16
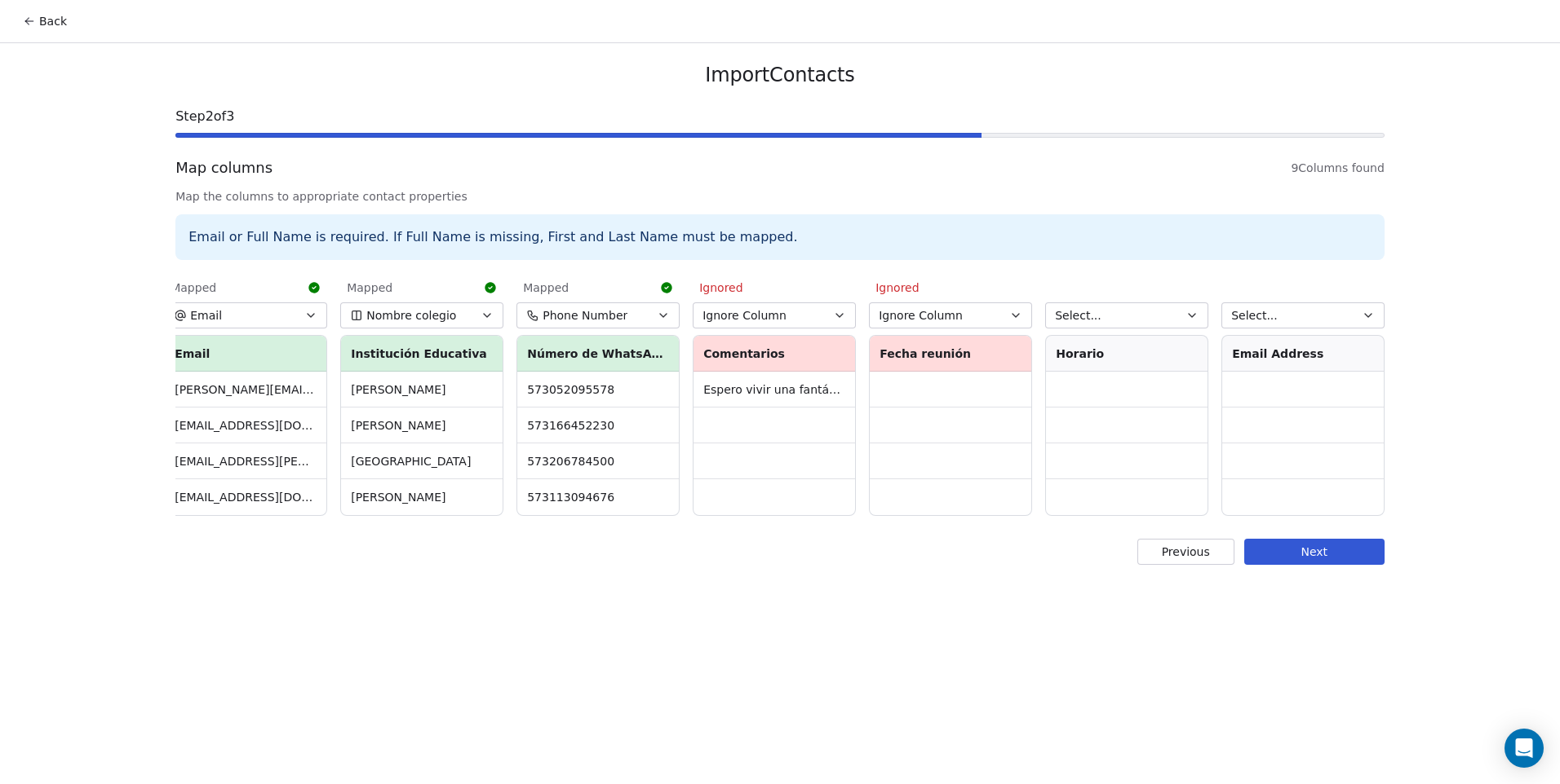
click at [1120, 317] on button "Select..." at bounding box center [1126, 315] width 163 height 26
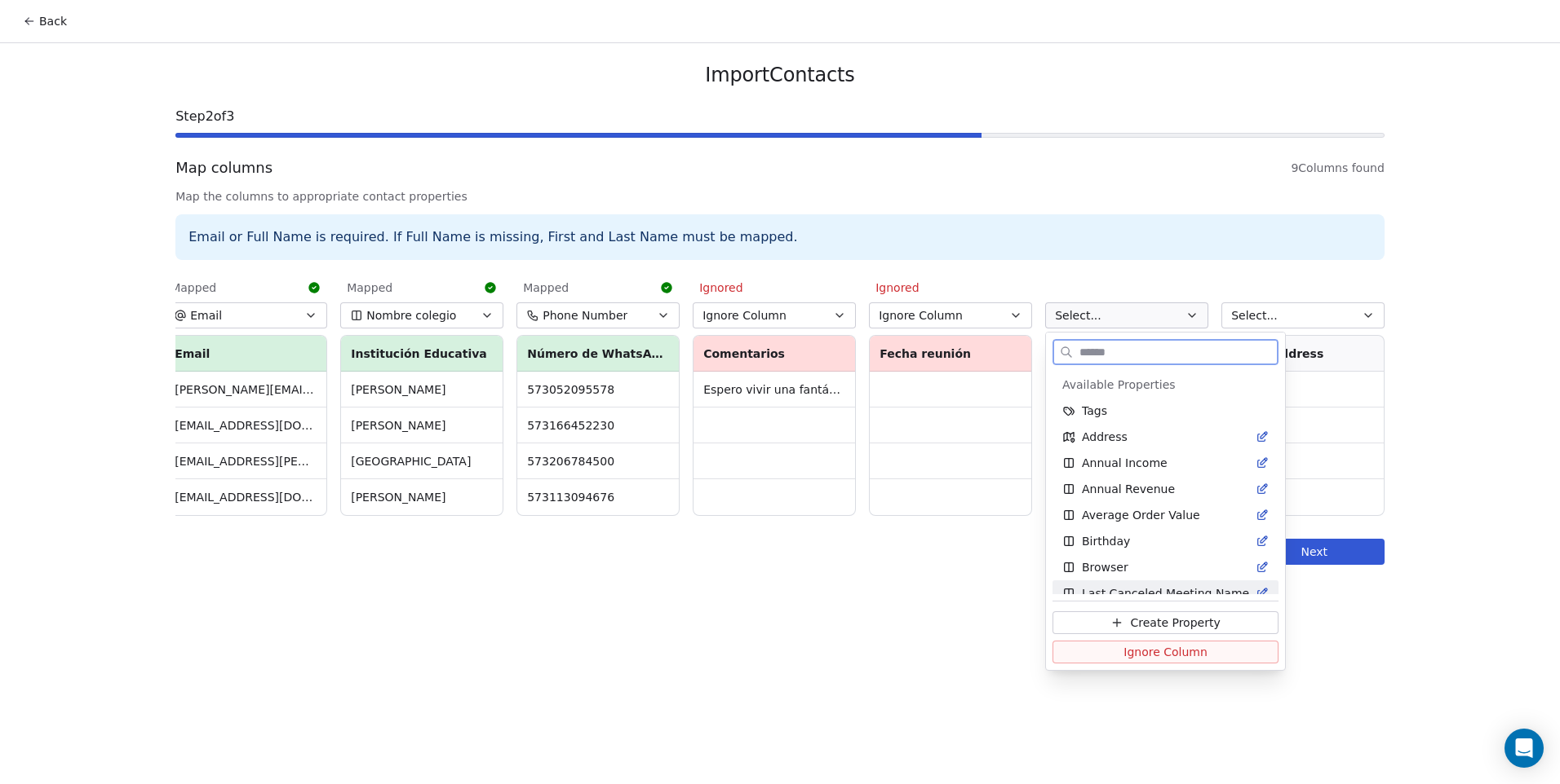
click at [1140, 648] on span "Ignore Column" at bounding box center [1165, 652] width 84 height 16
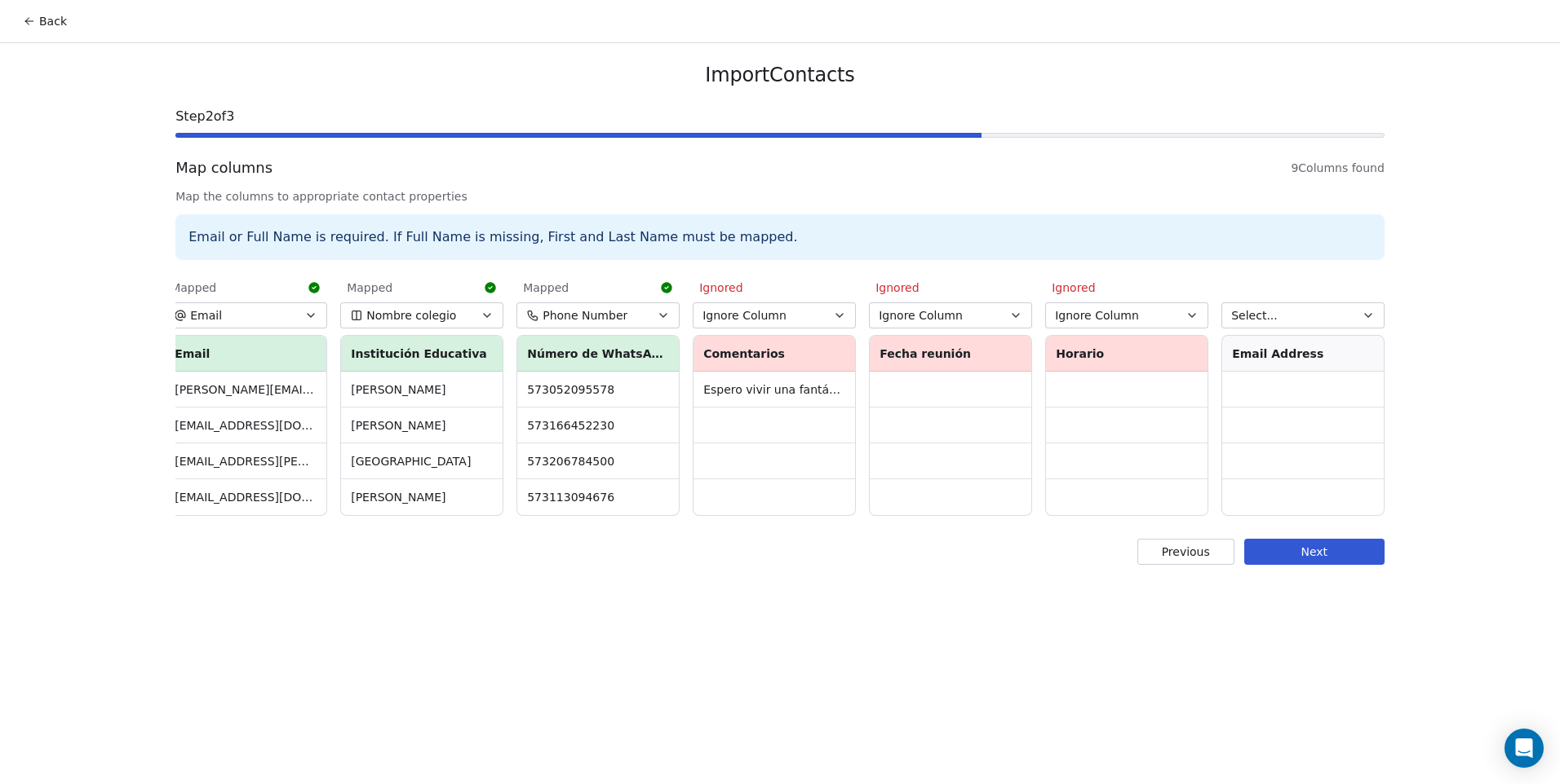
click at [1183, 565] on button "Previous" at bounding box center [1185, 551] width 97 height 26
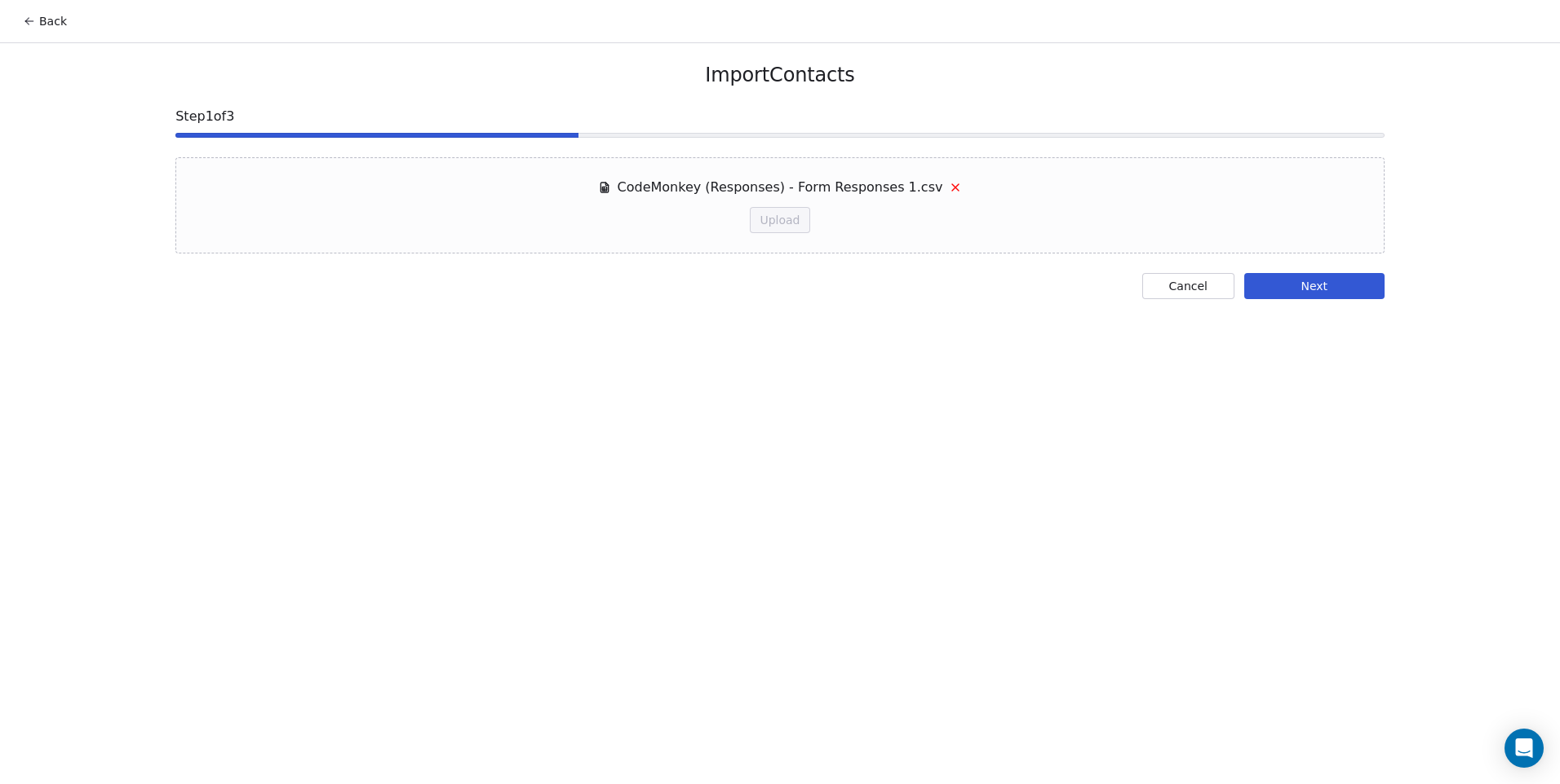
click at [1310, 281] on button "Next" at bounding box center [1314, 286] width 140 height 26
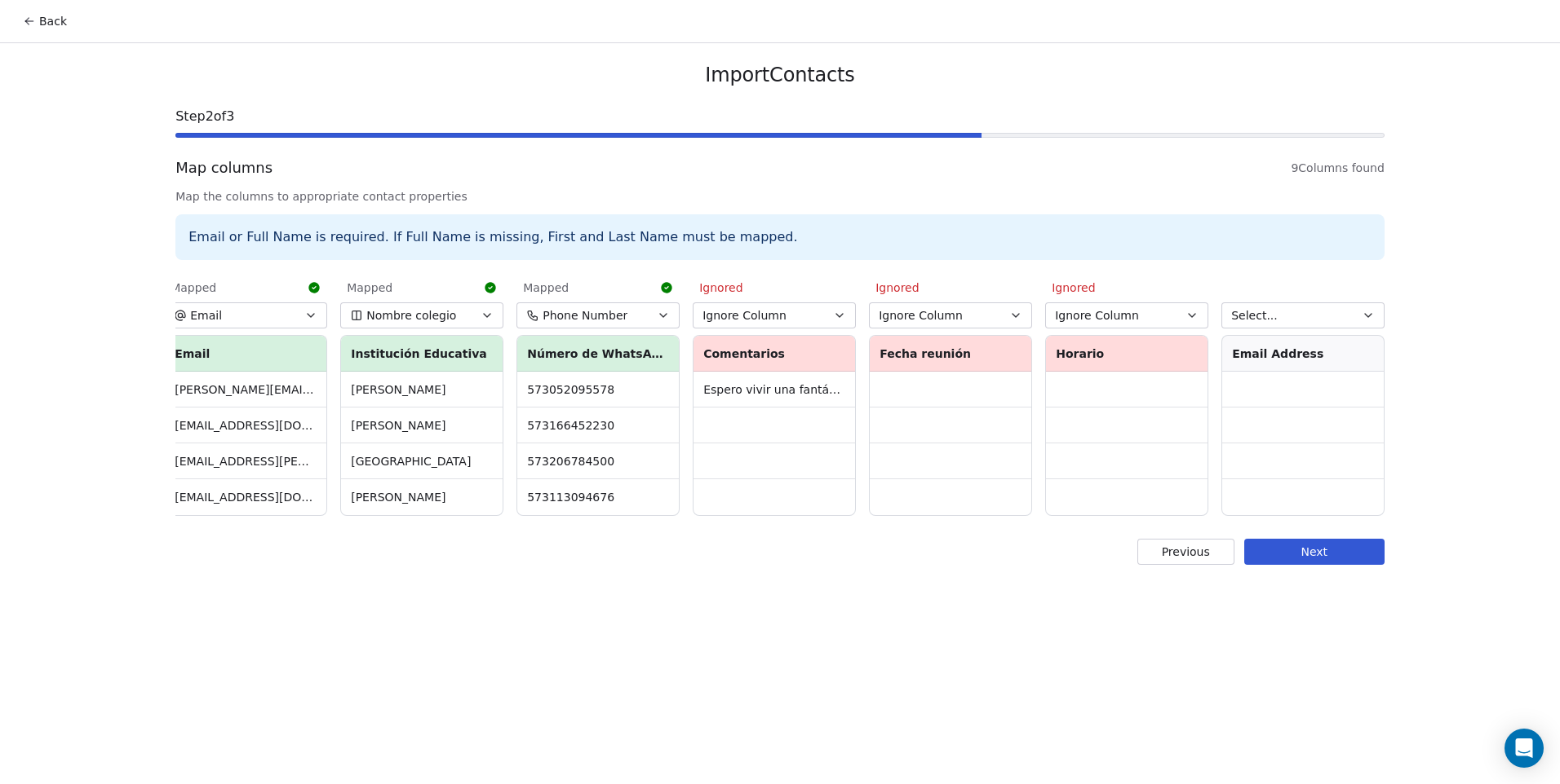
click at [1329, 325] on button "Select..." at bounding box center [1302, 315] width 163 height 26
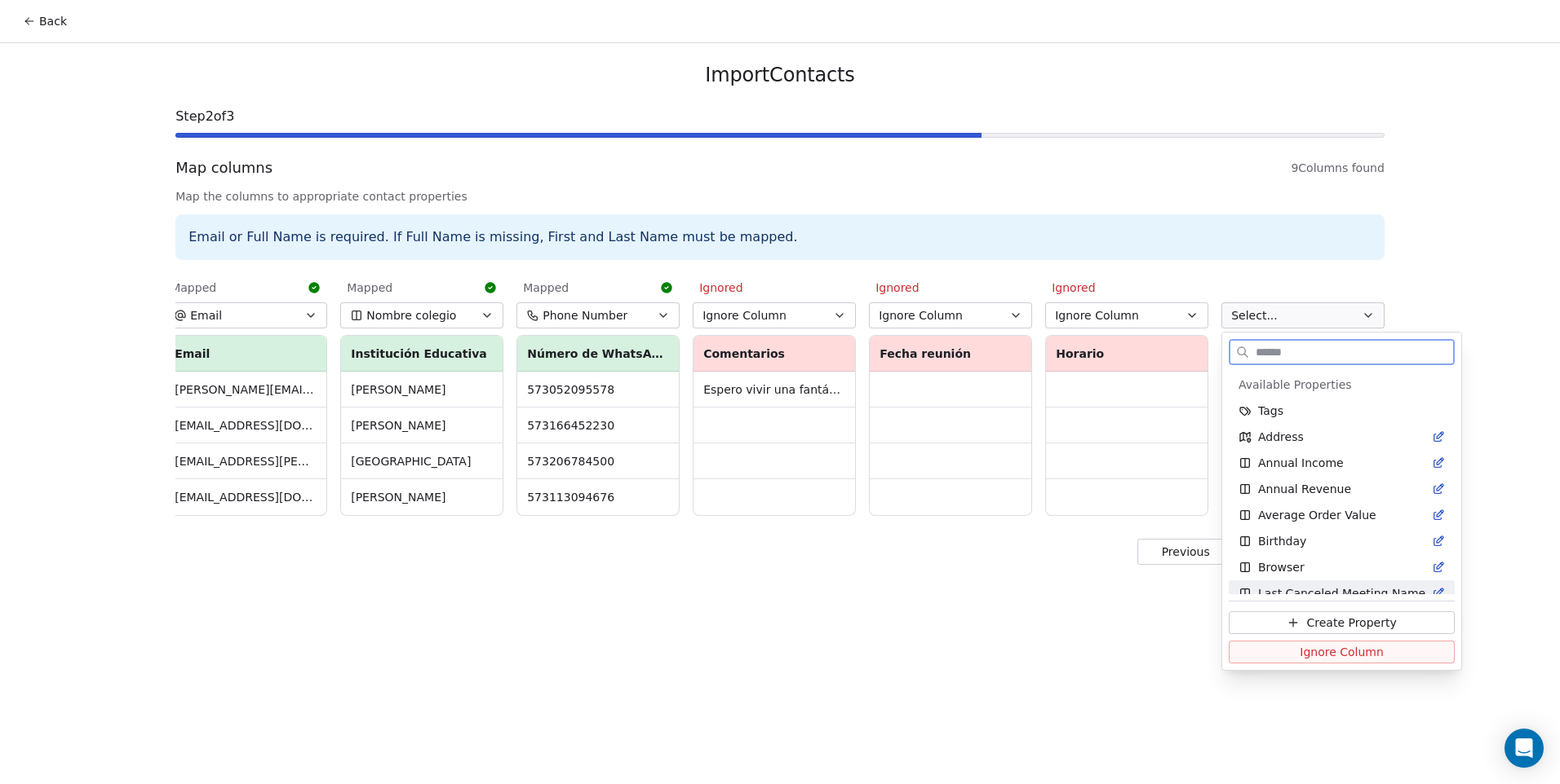
click at [1339, 660] on button "Ignore Column" at bounding box center [1342, 653] width 226 height 23
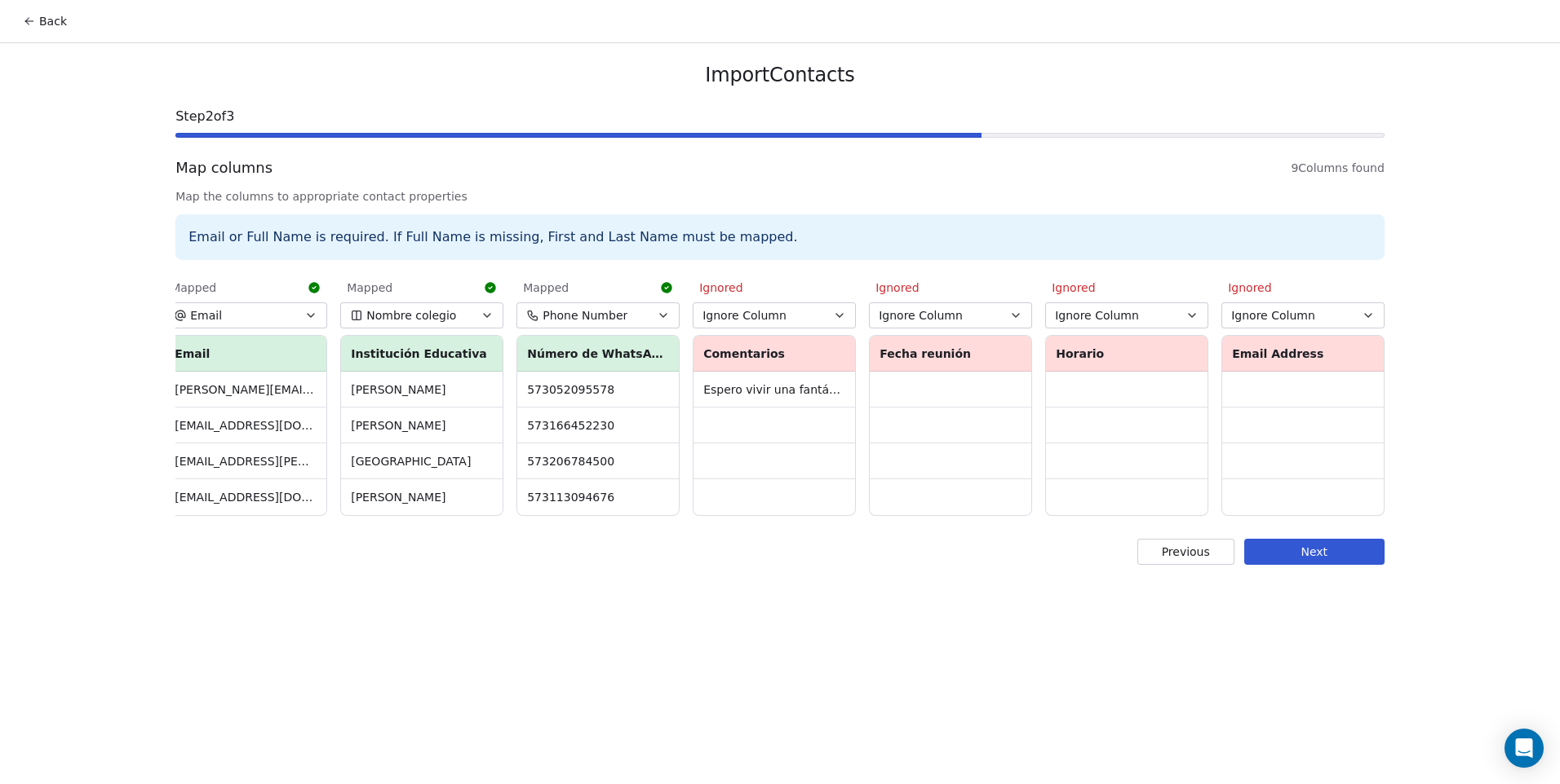
click at [1347, 579] on div "Import Contacts Step 2 of 3 Map columns 9 Columns found Map the columns to appr…" at bounding box center [780, 314] width 1248 height 542
click at [1316, 565] on button "Next" at bounding box center [1314, 551] width 140 height 26
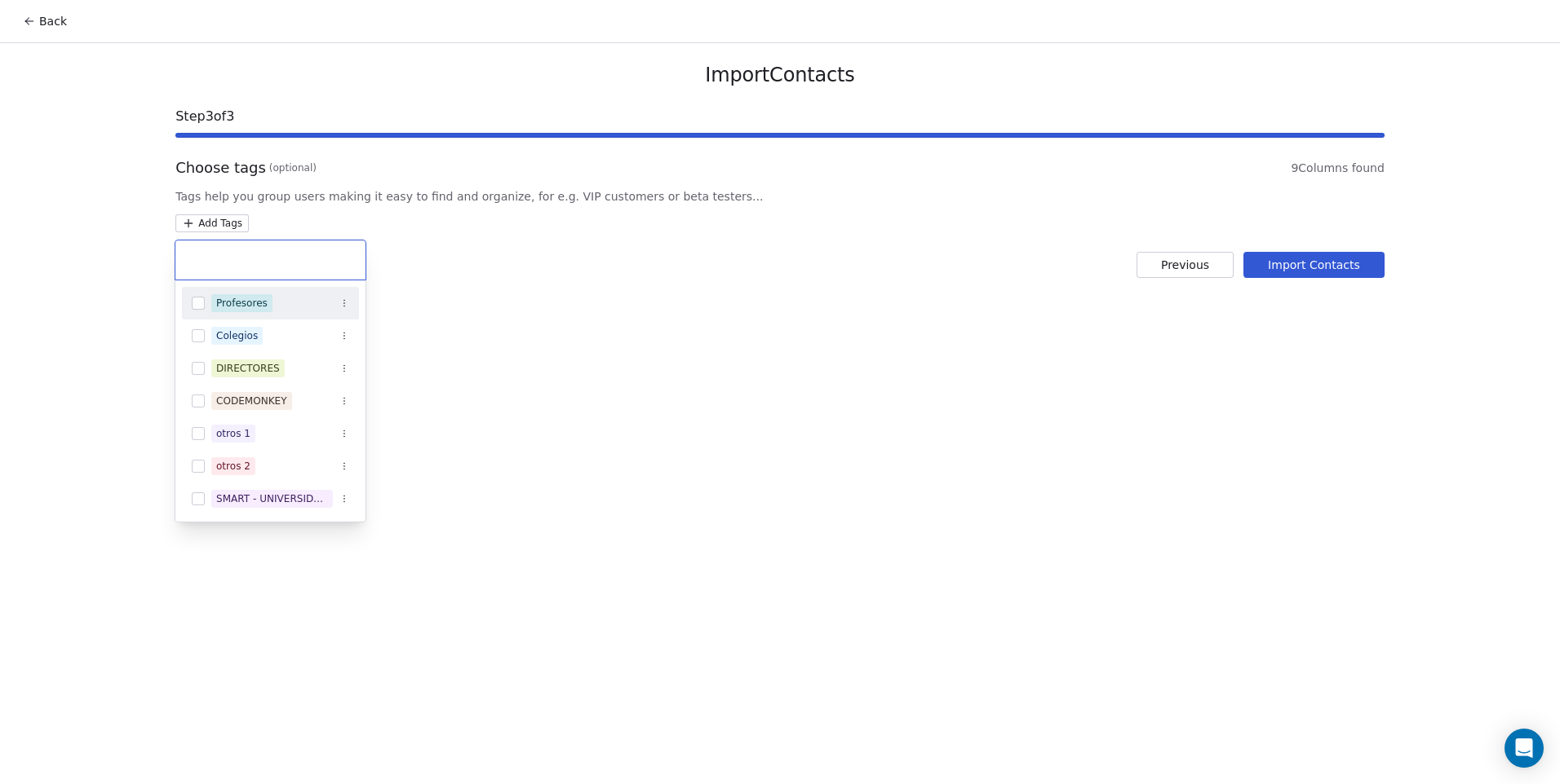
click at [239, 223] on html "Back Import Contacts Step 3 of 3 Choose tags (optional) 9 Columns found Tags he…" at bounding box center [780, 392] width 1560 height 784
click at [230, 399] on div "CODEMONKEY" at bounding box center [251, 401] width 71 height 14
click at [954, 383] on html "Back Import Contacts Step 3 of 3 Choose tags (optional) 9 Columns found Tags he…" at bounding box center [780, 392] width 1560 height 784
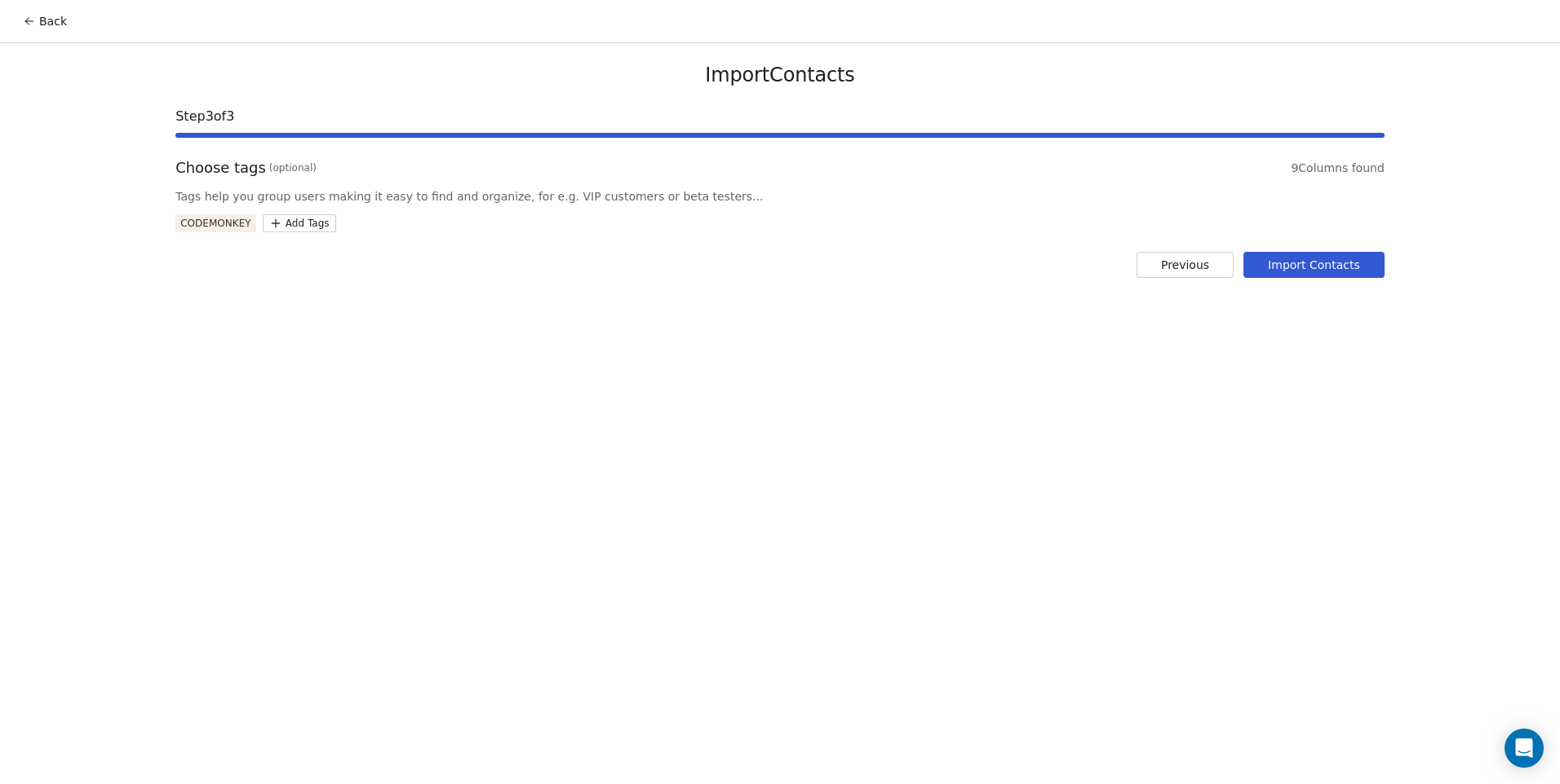
click at [1275, 256] on button "Import Contacts" at bounding box center [1314, 265] width 141 height 26
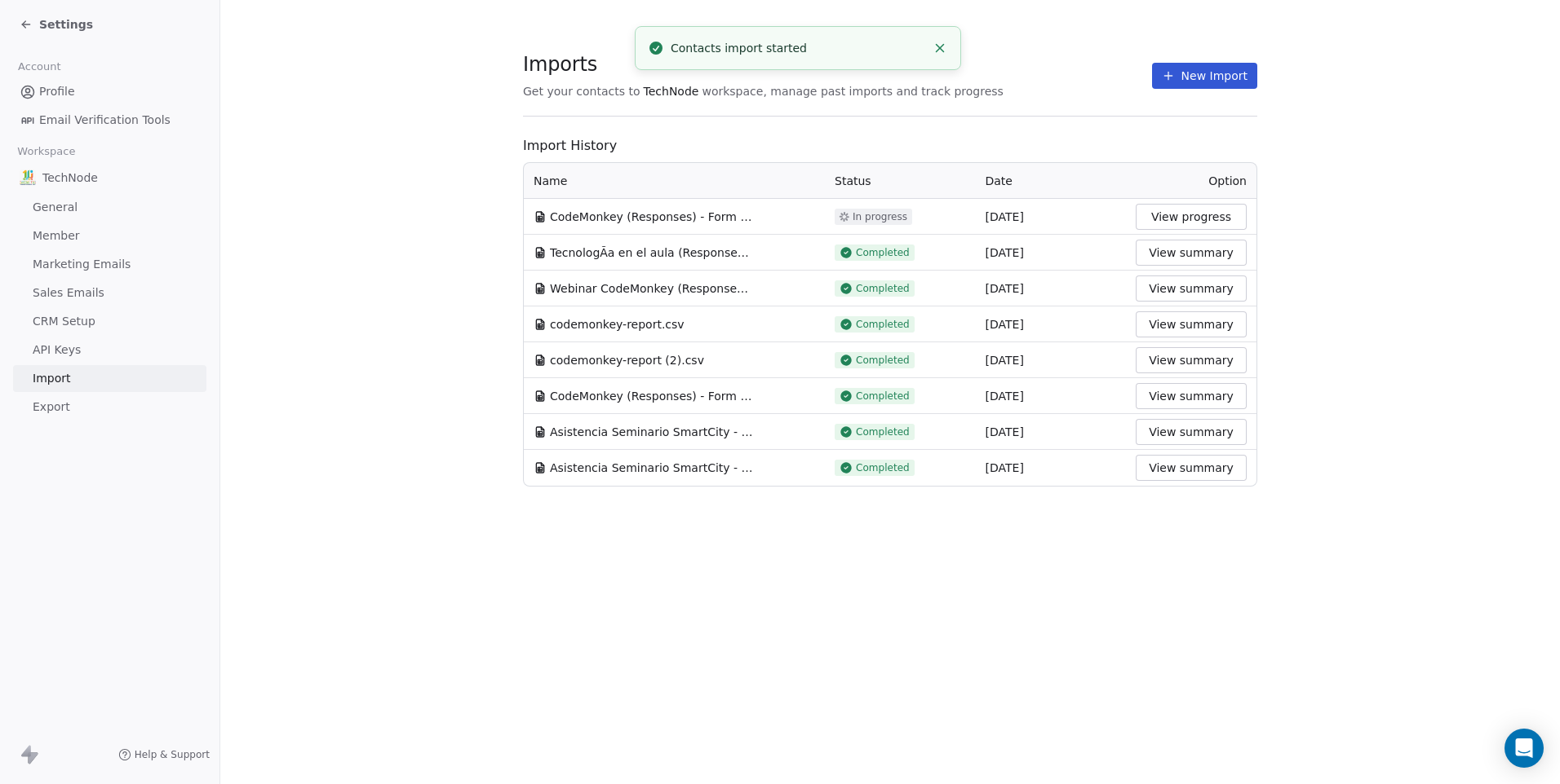
click at [70, 98] on span "Profile" at bounding box center [57, 92] width 36 height 17
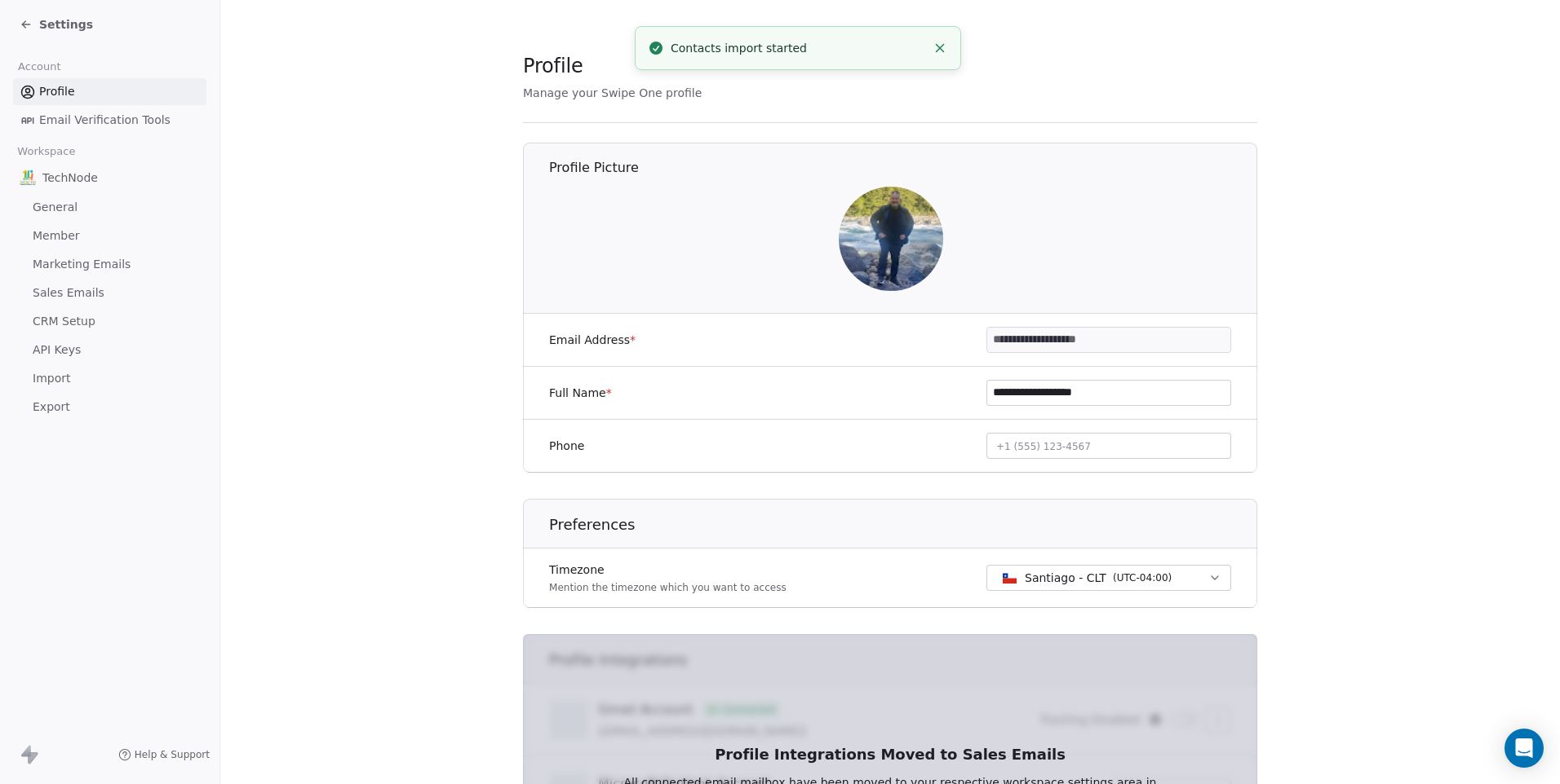
click at [69, 34] on div "Settings" at bounding box center [112, 25] width 186 height 23
click at [70, 29] on span "Settings" at bounding box center [67, 24] width 54 height 16
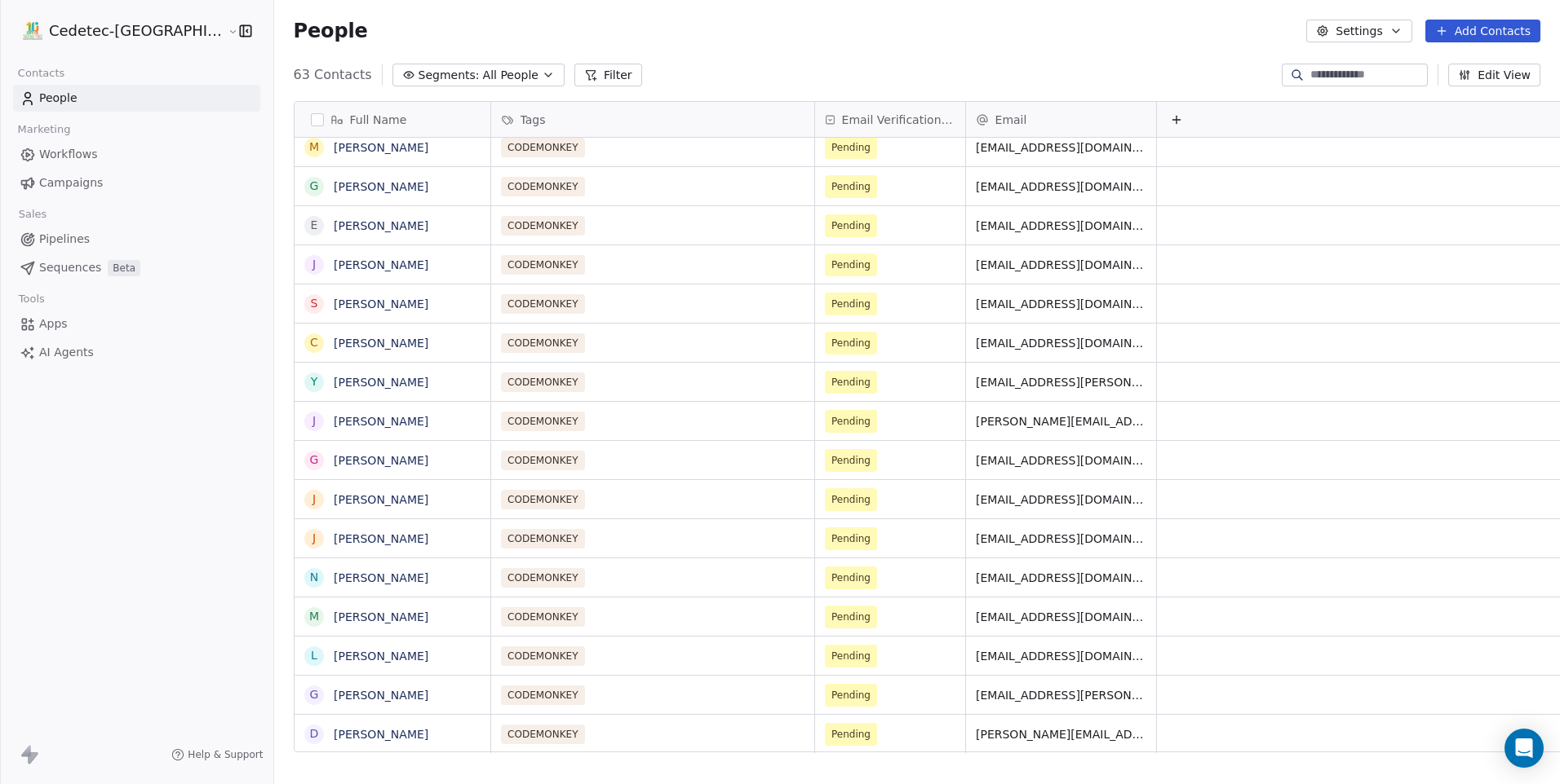
scroll to position [13, 0]
click at [832, 726] on span "Pending" at bounding box center [851, 734] width 40 height 16
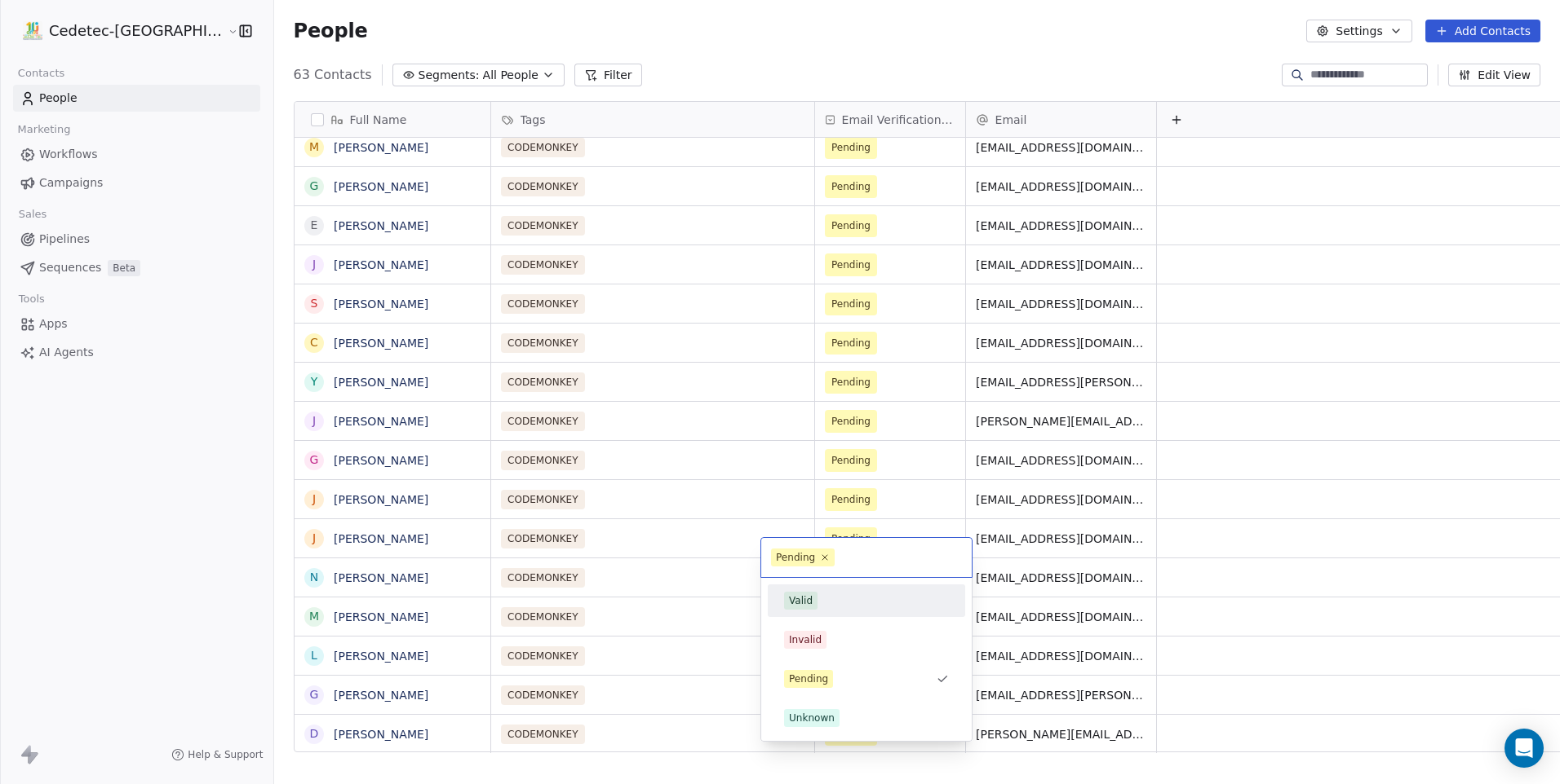
click at [824, 594] on div "Valid" at bounding box center [866, 601] width 165 height 18
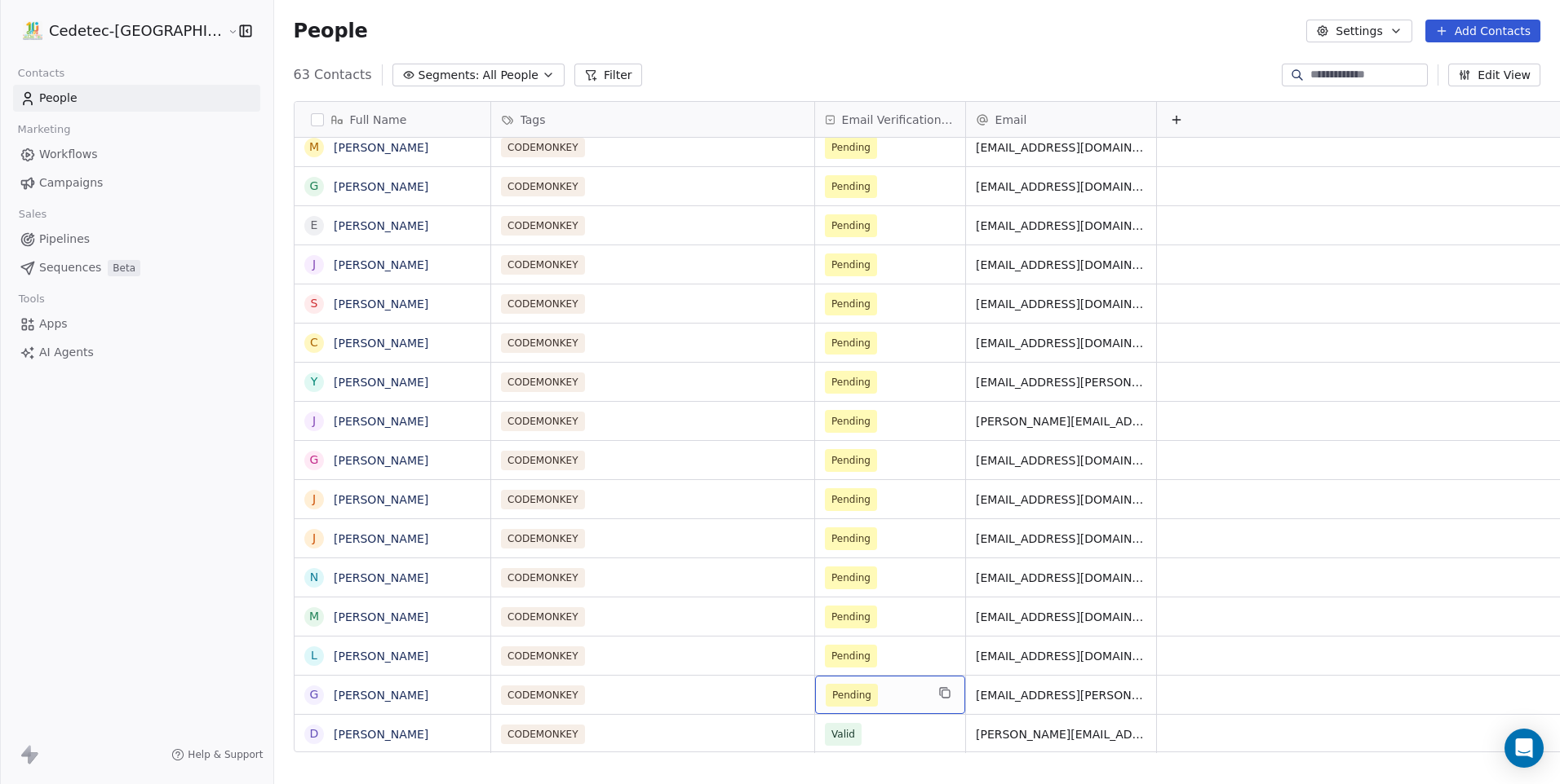
click at [832, 687] on span "Pending" at bounding box center [851, 695] width 40 height 16
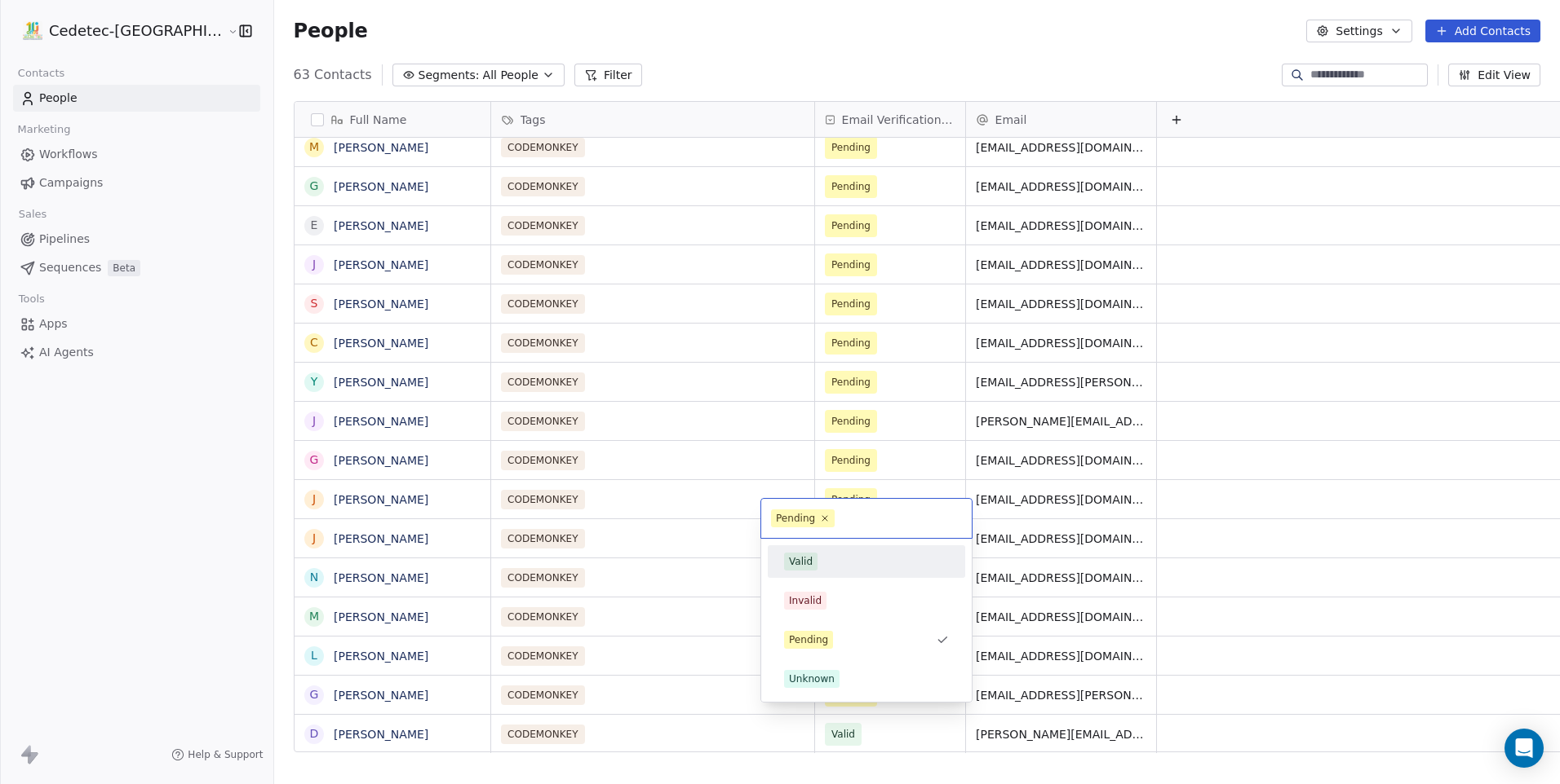
click at [822, 575] on div "Valid" at bounding box center [866, 562] width 197 height 33
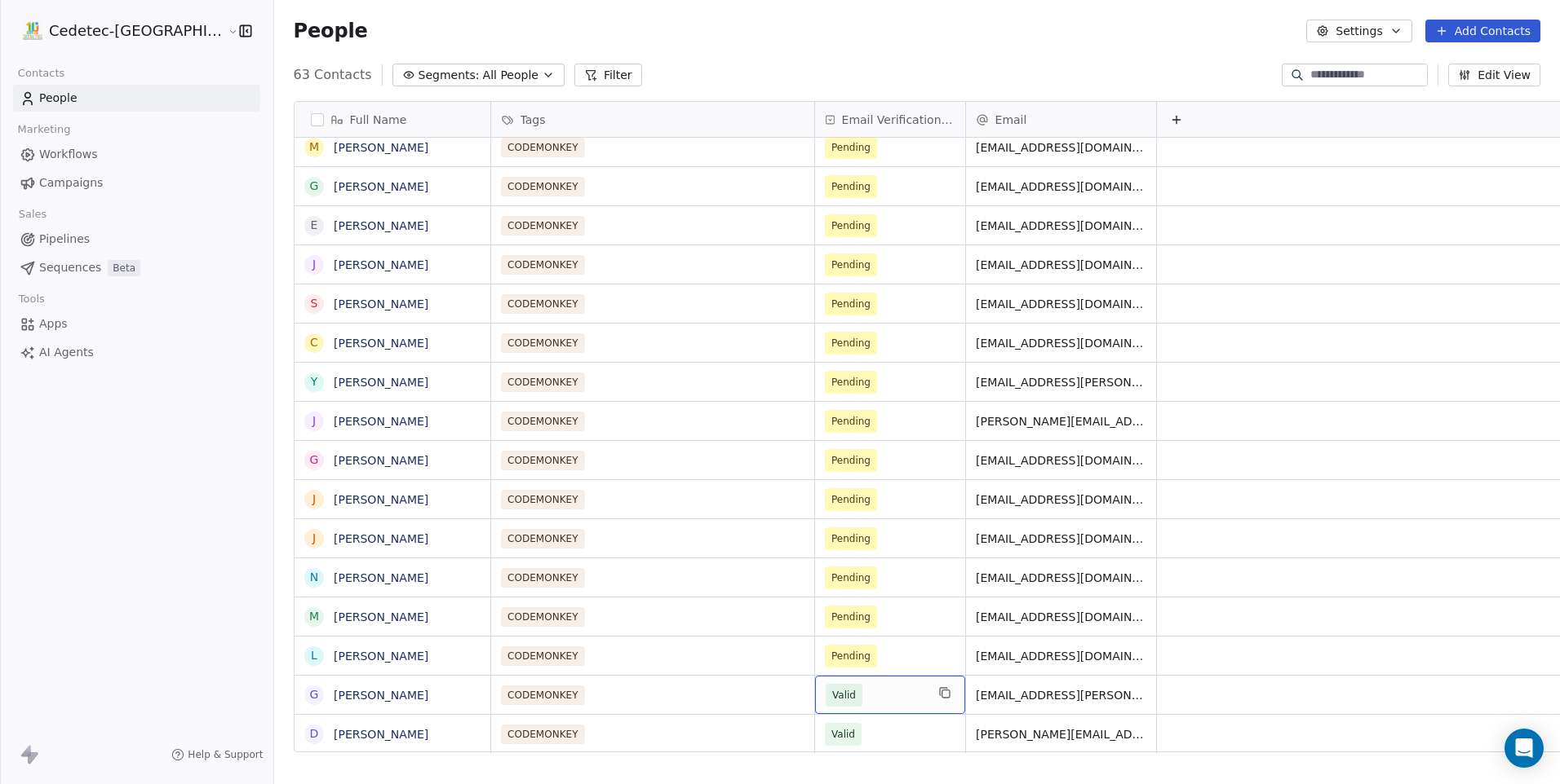
click at [815, 676] on div "Valid" at bounding box center [890, 695] width 150 height 39
click at [730, 632] on html "Cedetec-Chile Contacts People Marketing Workflows Campaigns Sales Pipelines Seq…" at bounding box center [780, 392] width 1560 height 784
click at [832, 648] on span "Pending" at bounding box center [851, 656] width 40 height 16
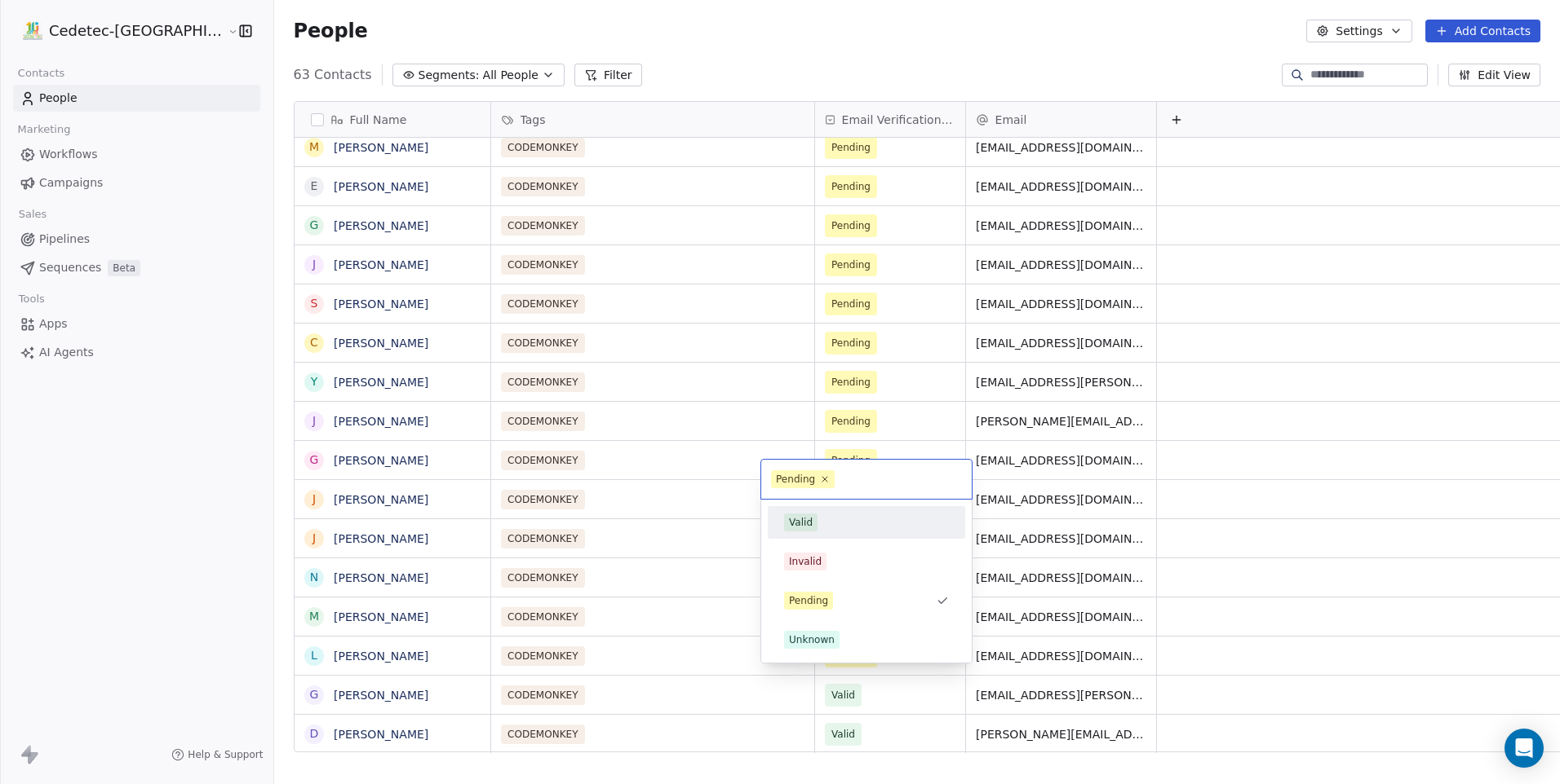
click at [837, 521] on div "Valid" at bounding box center [866, 522] width 165 height 18
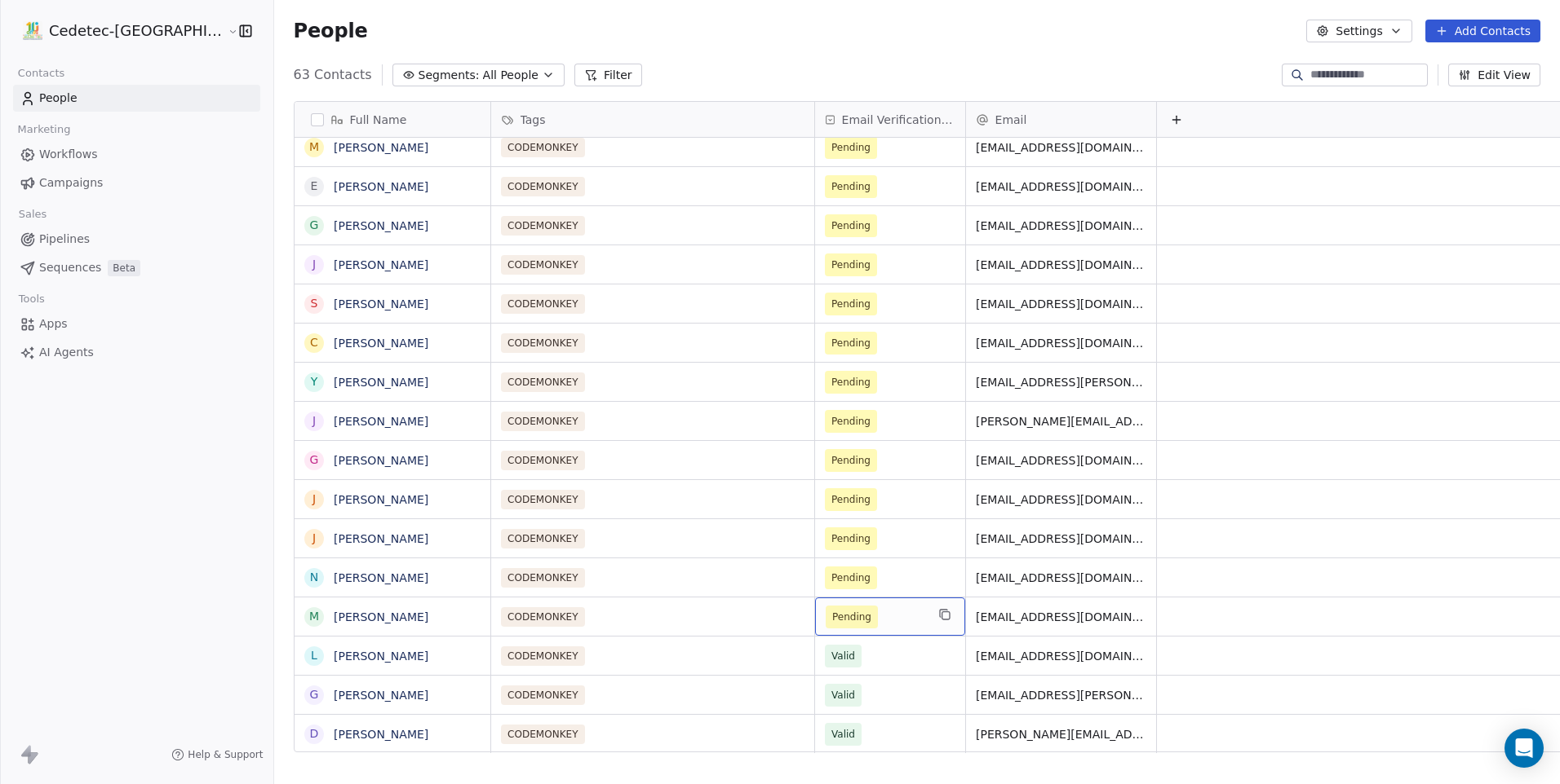
click at [826, 605] on span "Pending" at bounding box center [852, 617] width 52 height 23
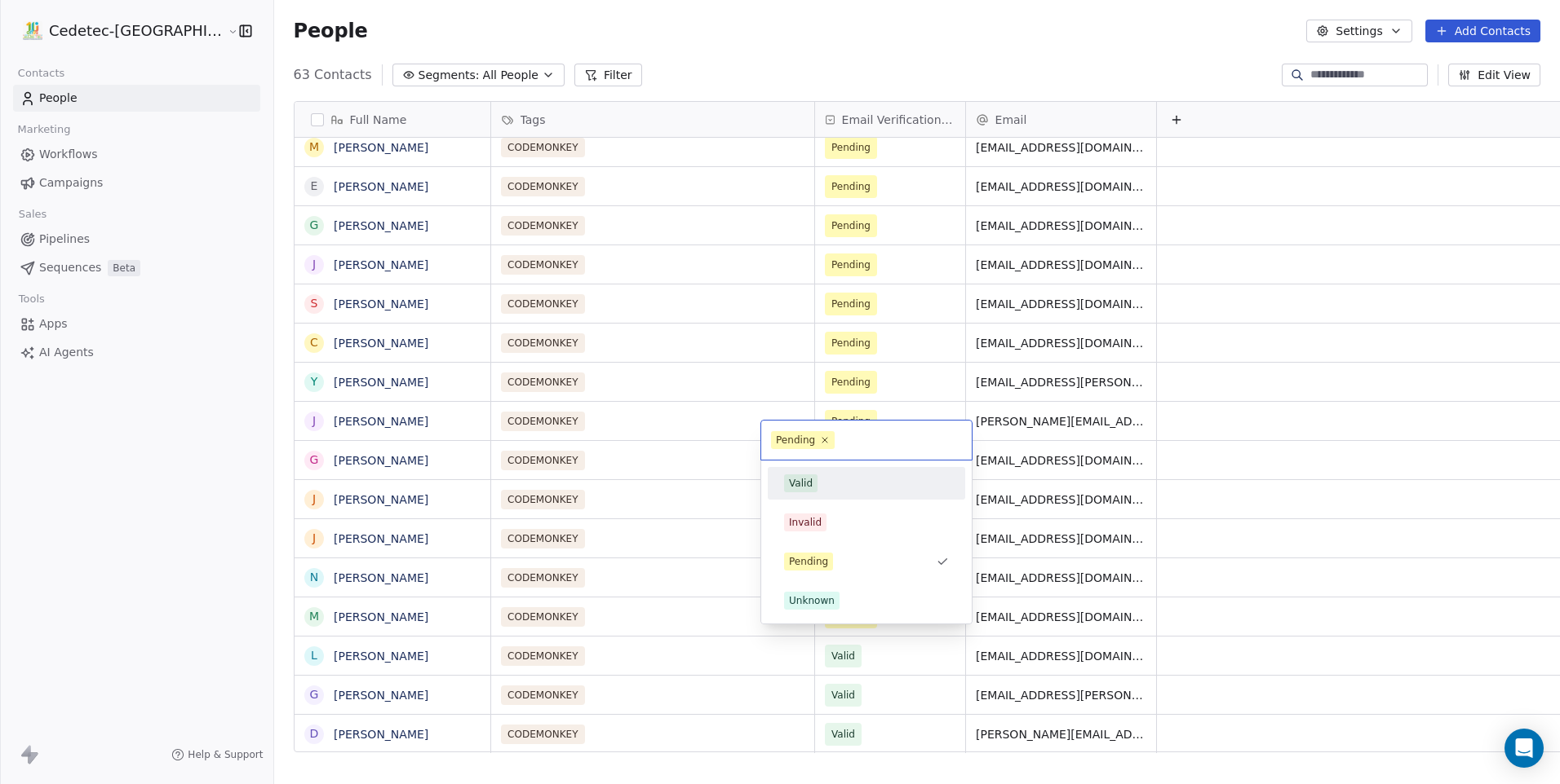
click at [809, 478] on div "Valid" at bounding box center [801, 483] width 23 height 14
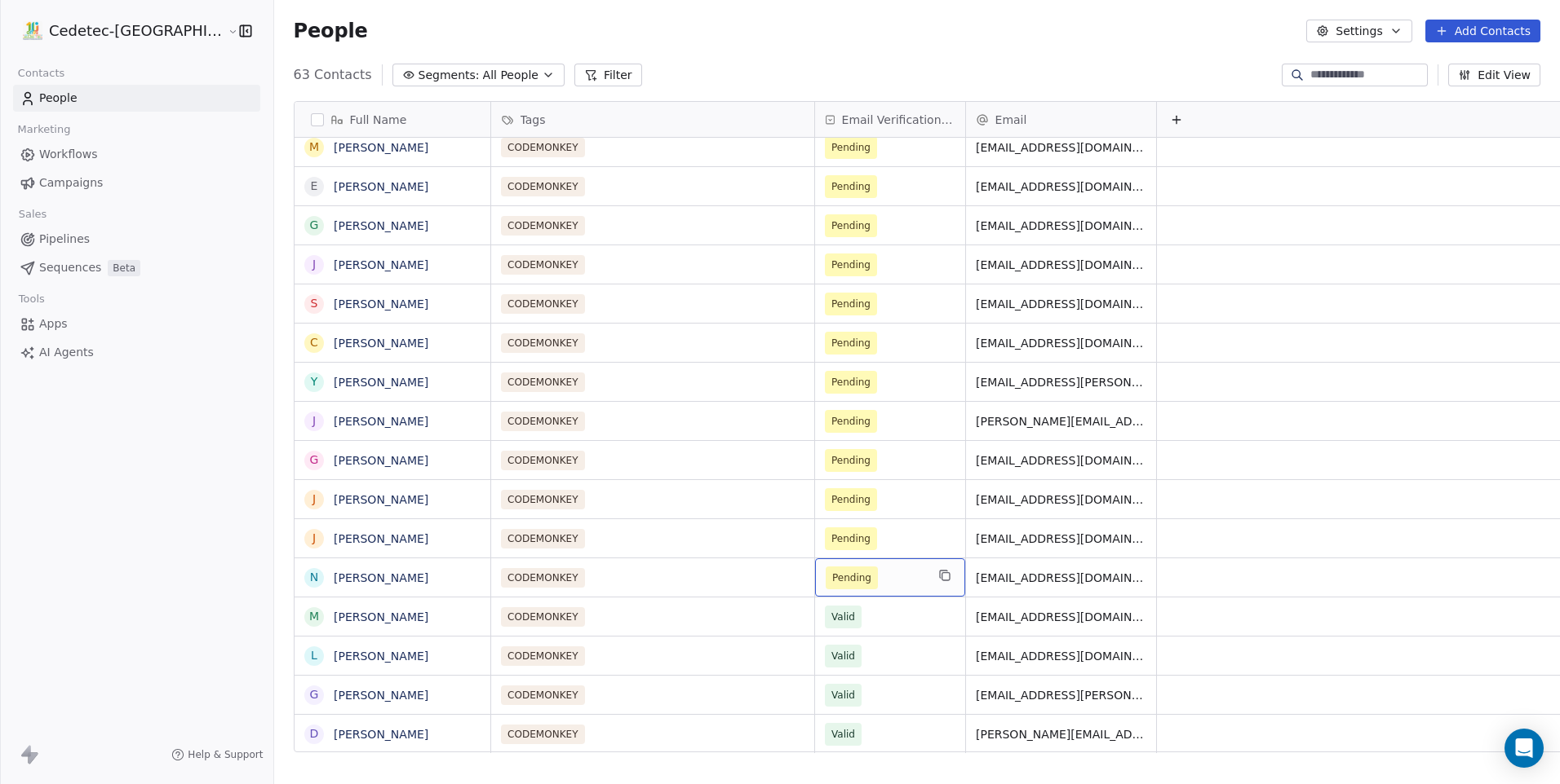
click at [831, 558] on div "Pending" at bounding box center [890, 577] width 150 height 39
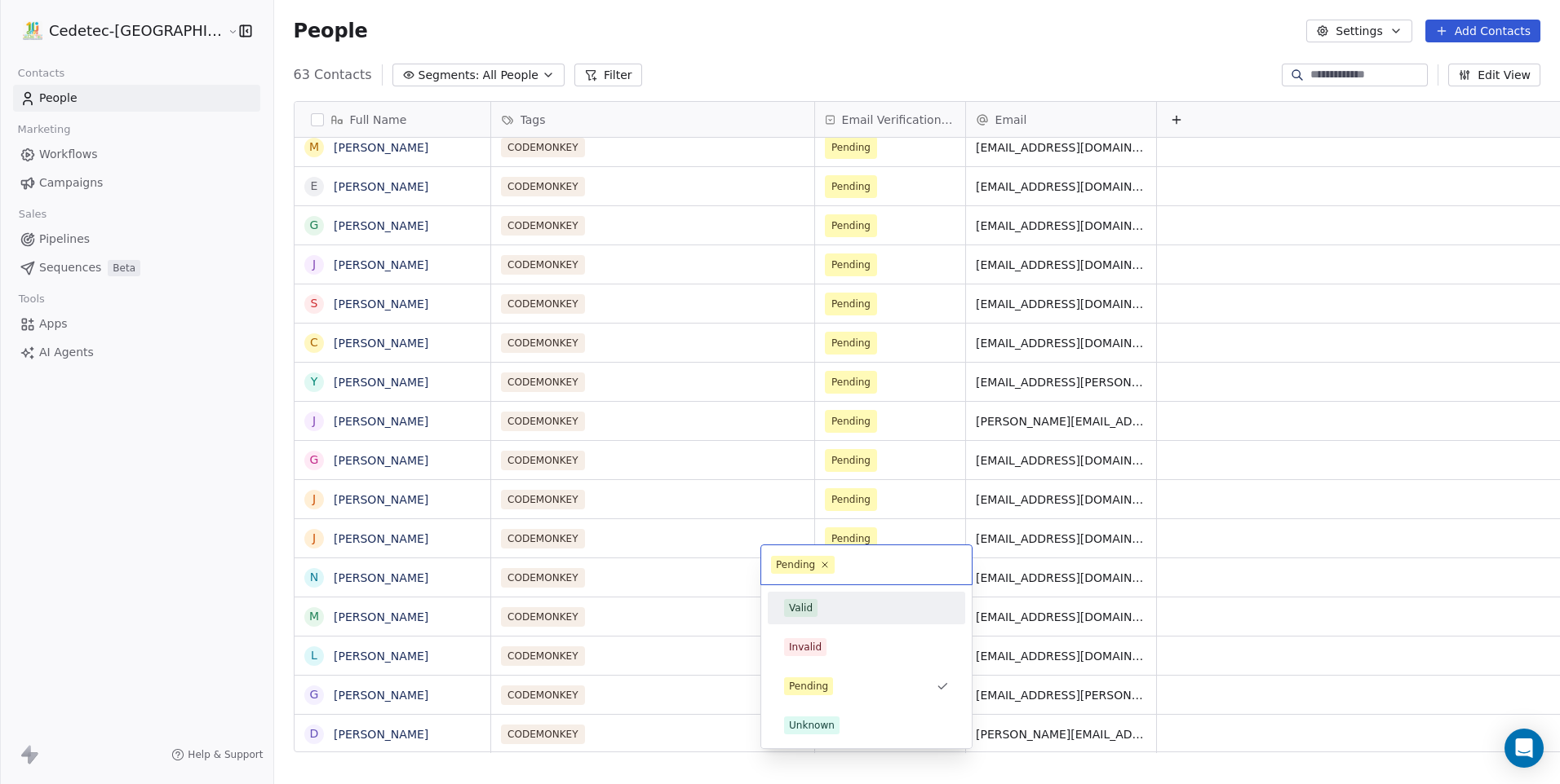
click at [832, 618] on div "Valid" at bounding box center [865, 607] width 184 height 26
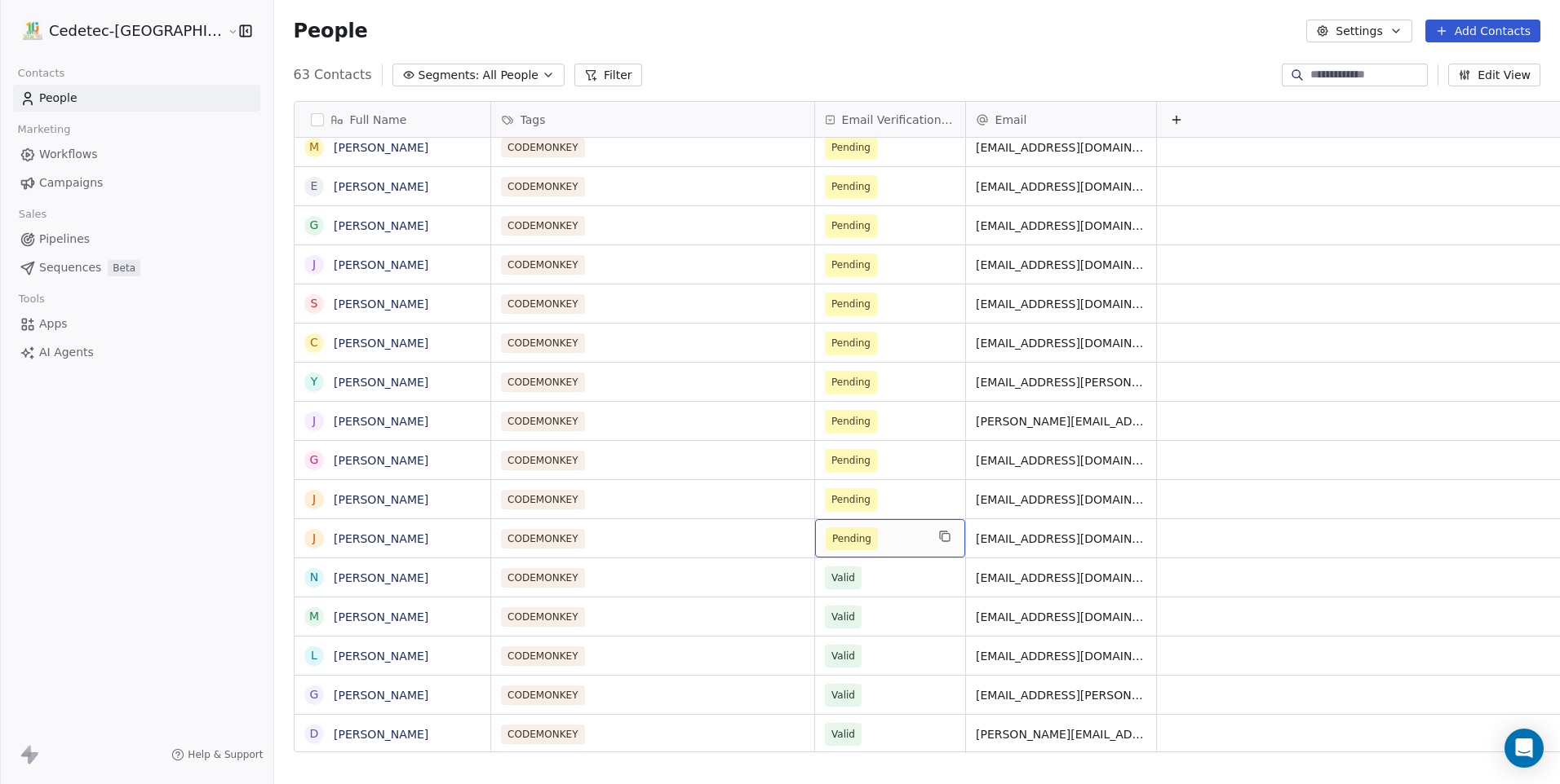
click at [815, 519] on div "Pending" at bounding box center [890, 539] width 150 height 39
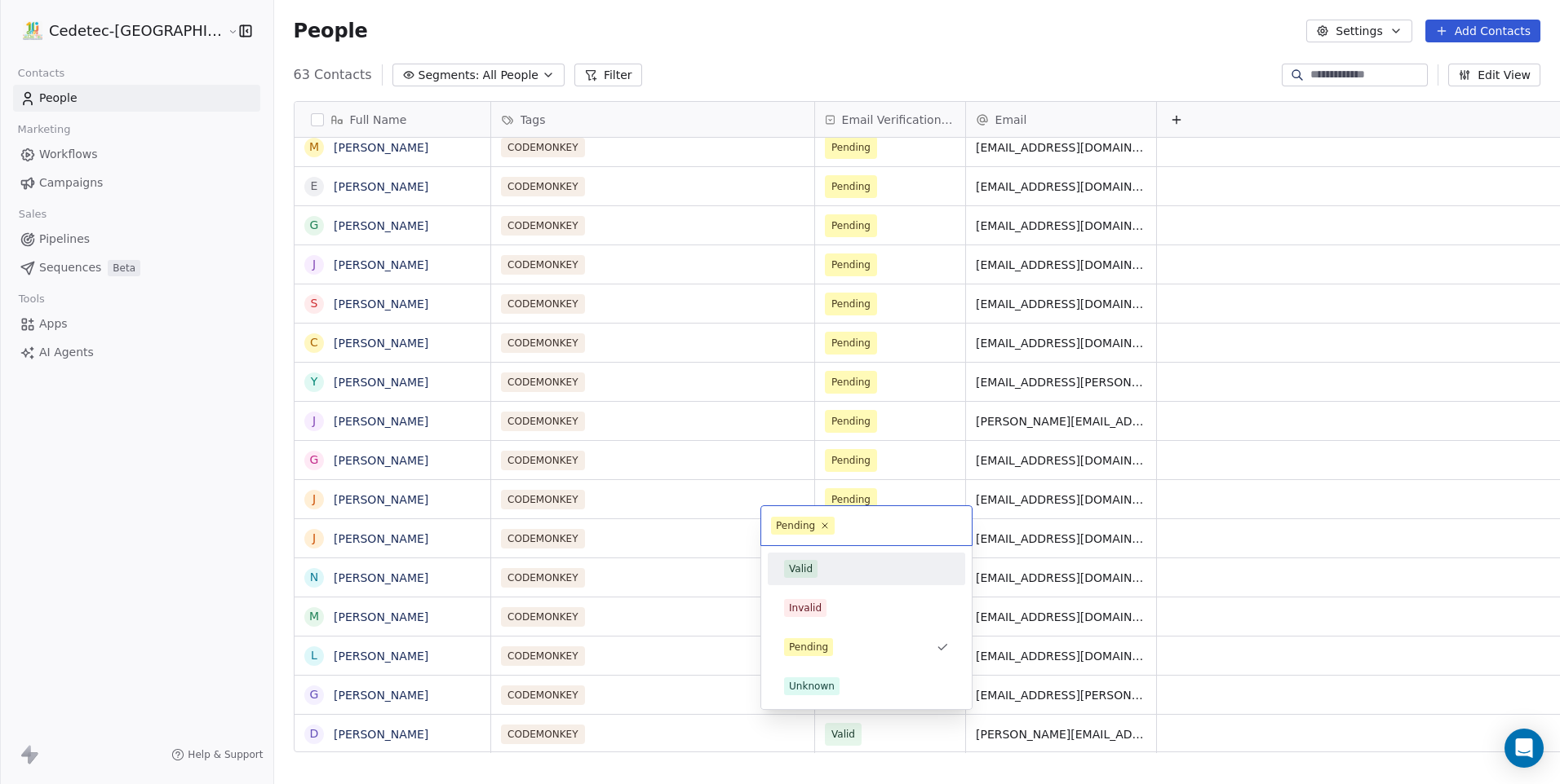
click at [830, 584] on div "Valid" at bounding box center [866, 570] width 197 height 33
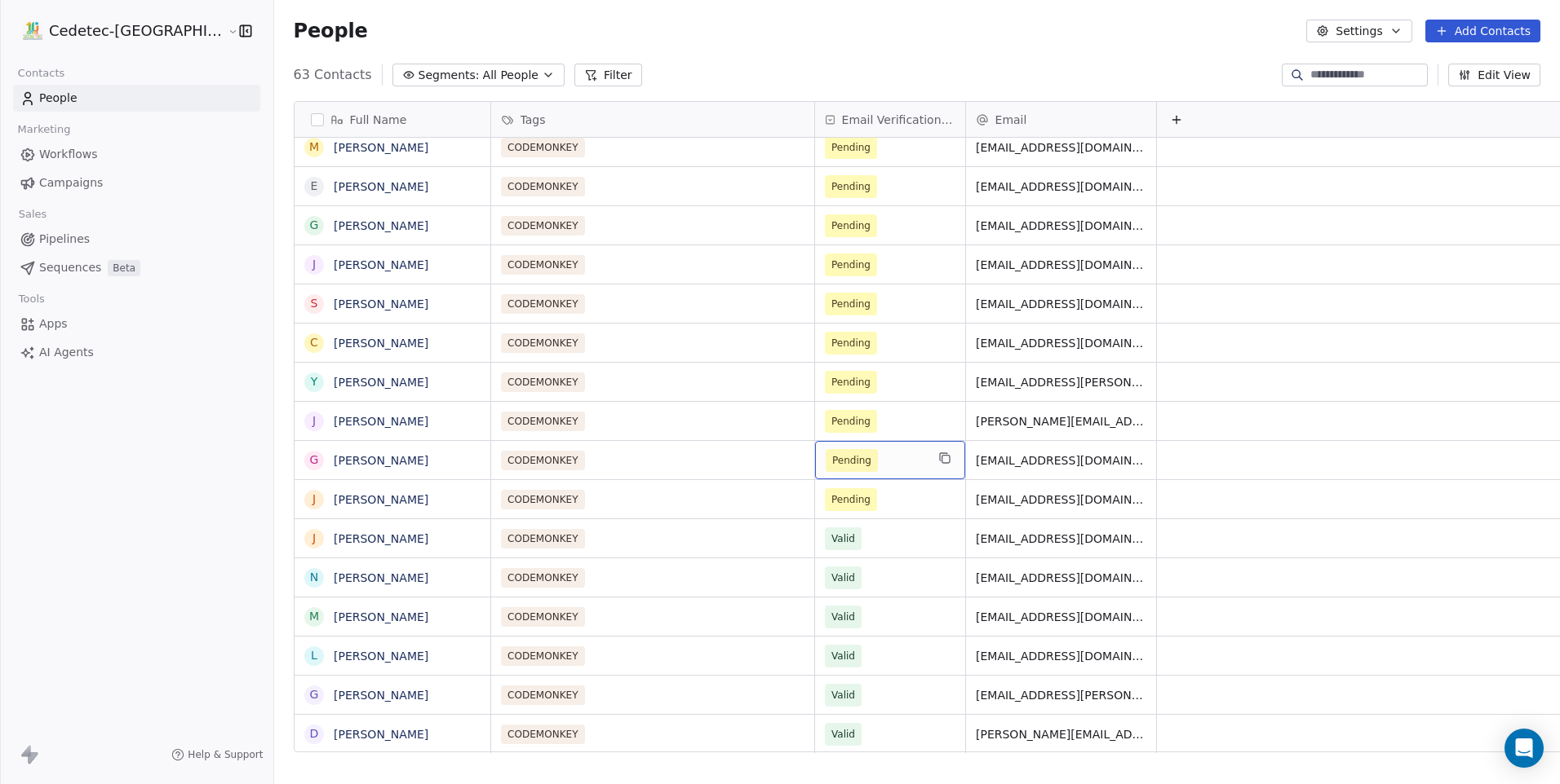
click at [815, 466] on div "Pending" at bounding box center [890, 461] width 150 height 39
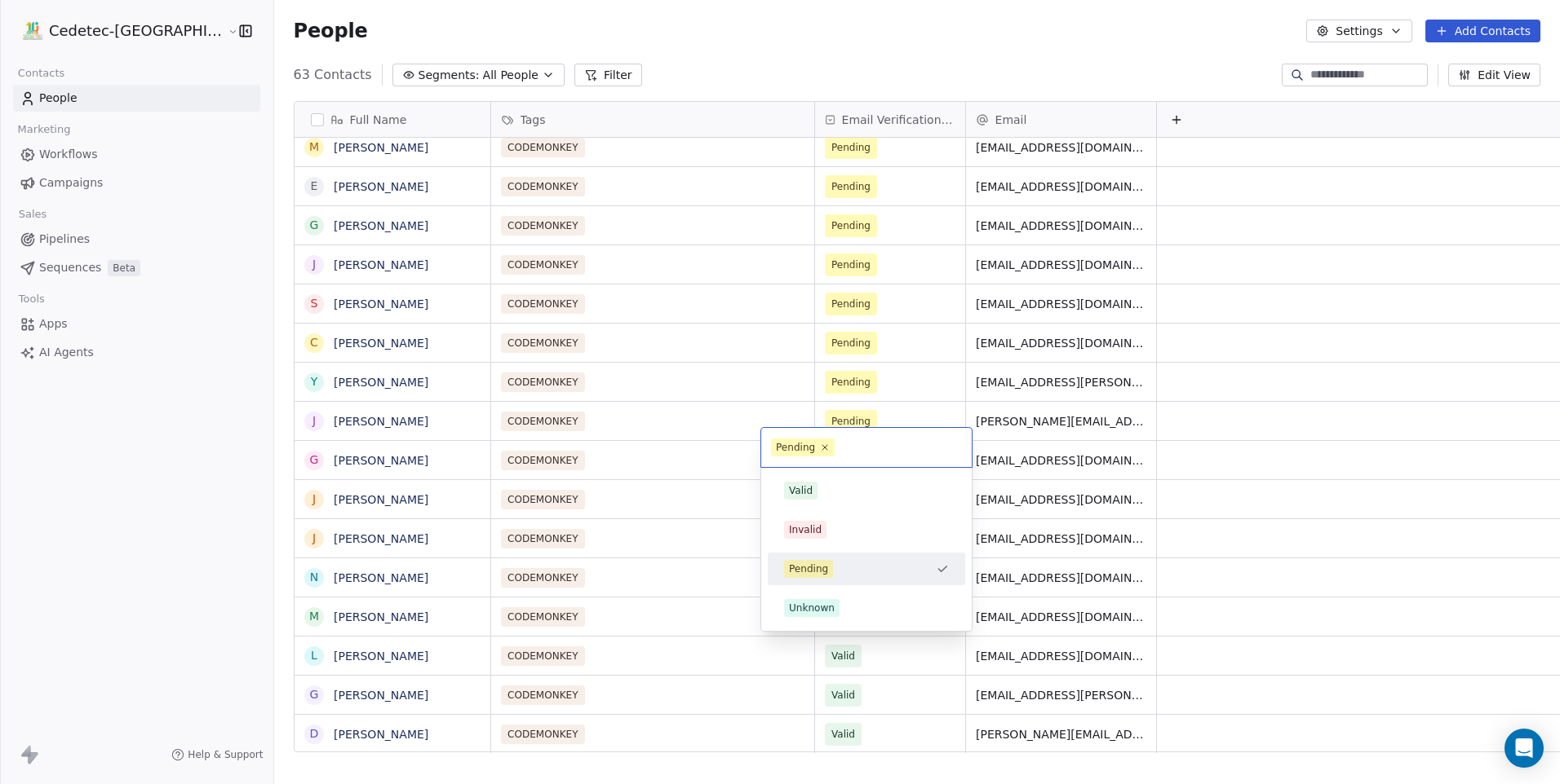
click at [821, 490] on div "Valid" at bounding box center [866, 490] width 165 height 18
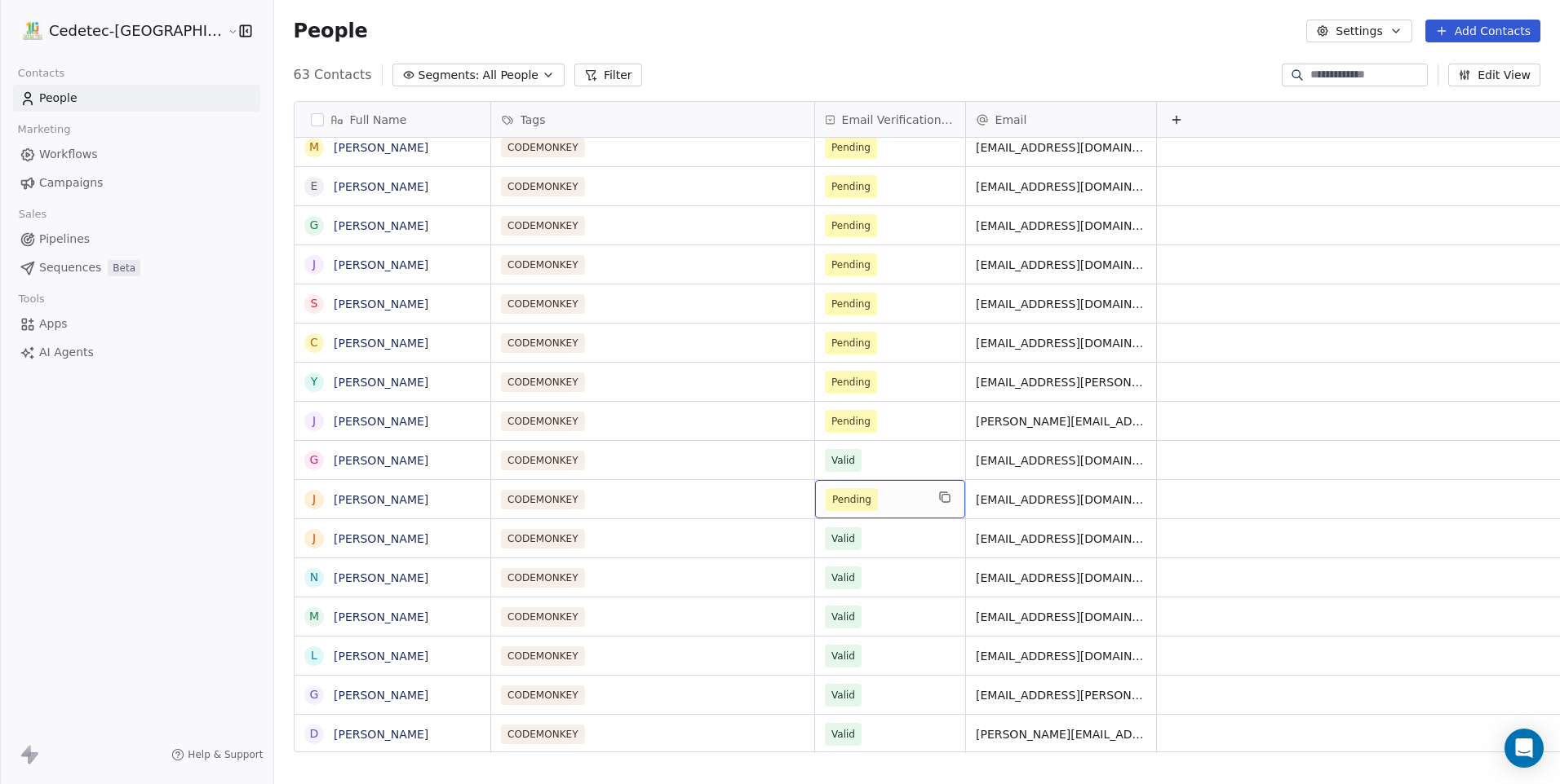
click at [826, 490] on span "Pending" at bounding box center [852, 500] width 52 height 23
click at [826, 494] on span "Pending" at bounding box center [852, 500] width 52 height 23
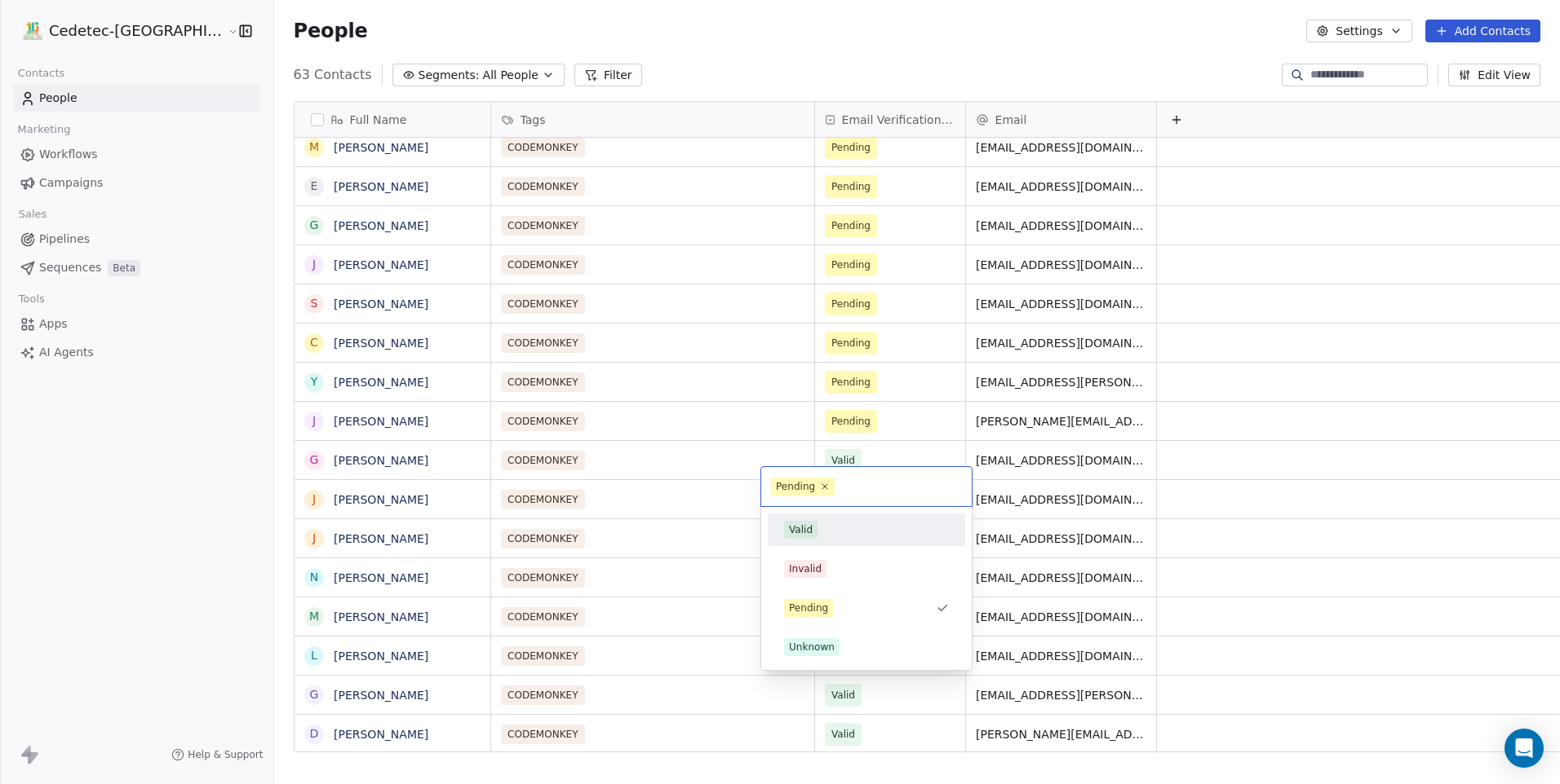
click at [828, 529] on div "Valid" at bounding box center [866, 530] width 165 height 18
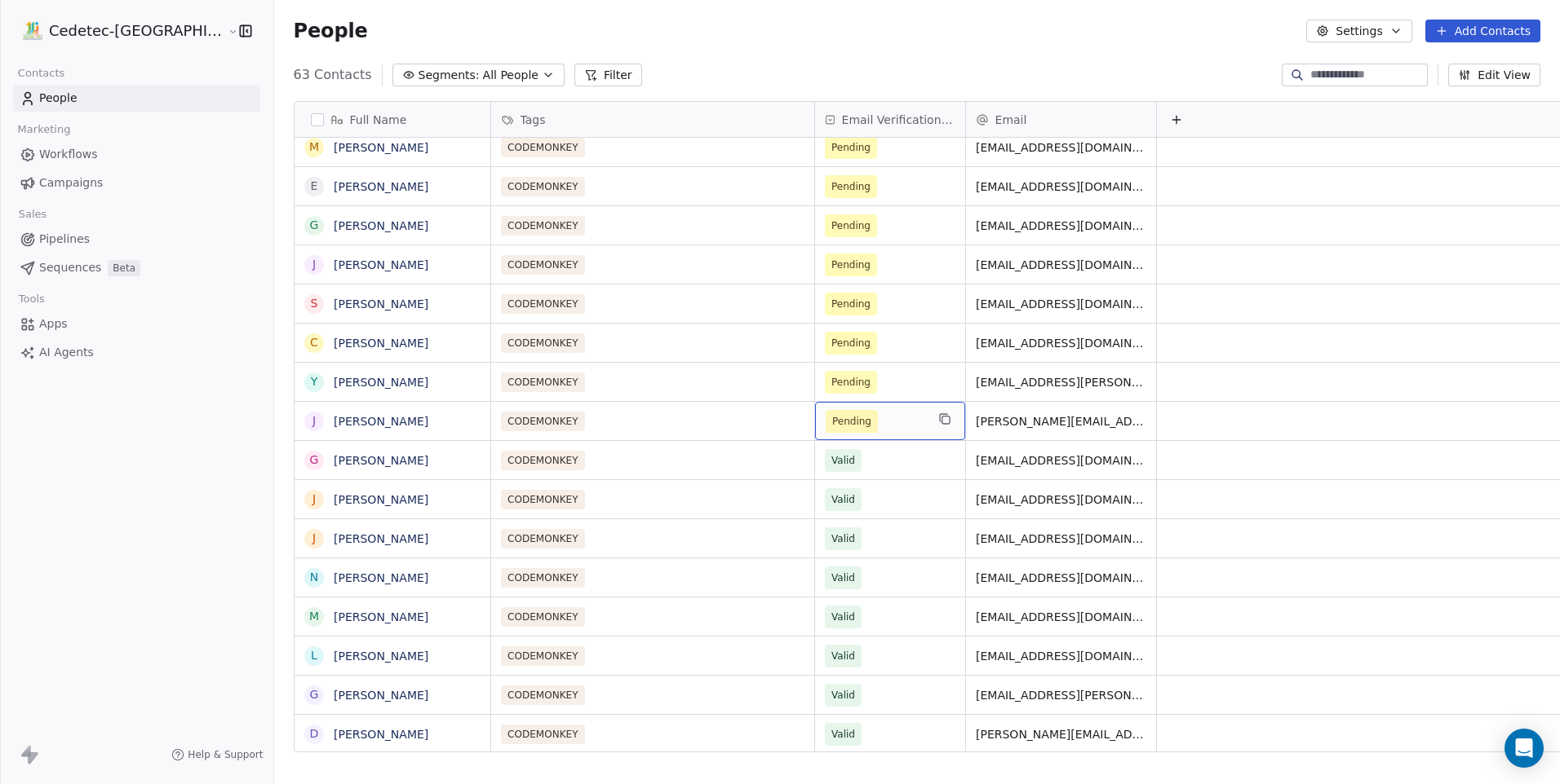
click at [826, 417] on span "Pending" at bounding box center [852, 422] width 52 height 23
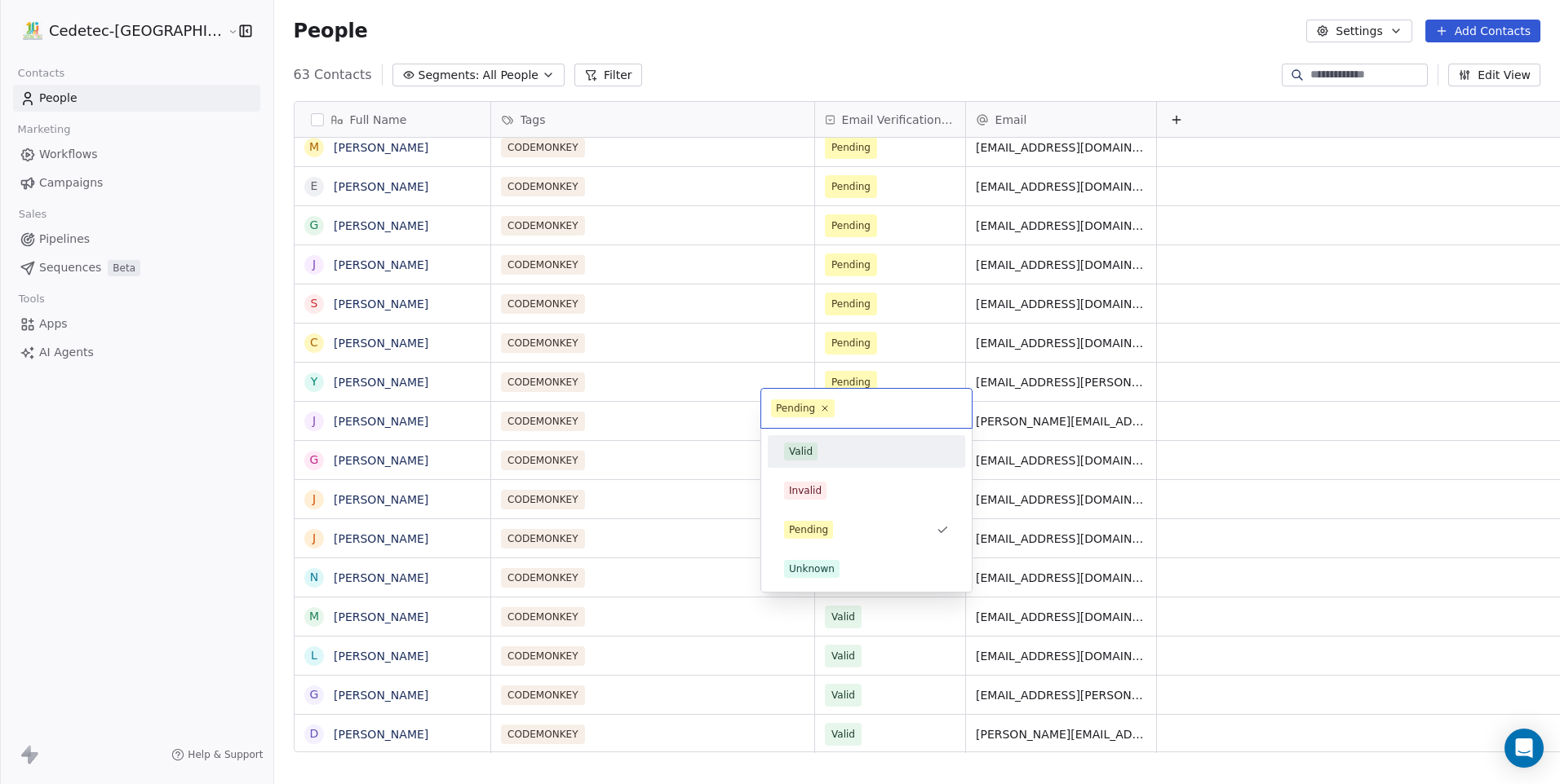
click at [805, 455] on div "Valid" at bounding box center [801, 451] width 23 height 14
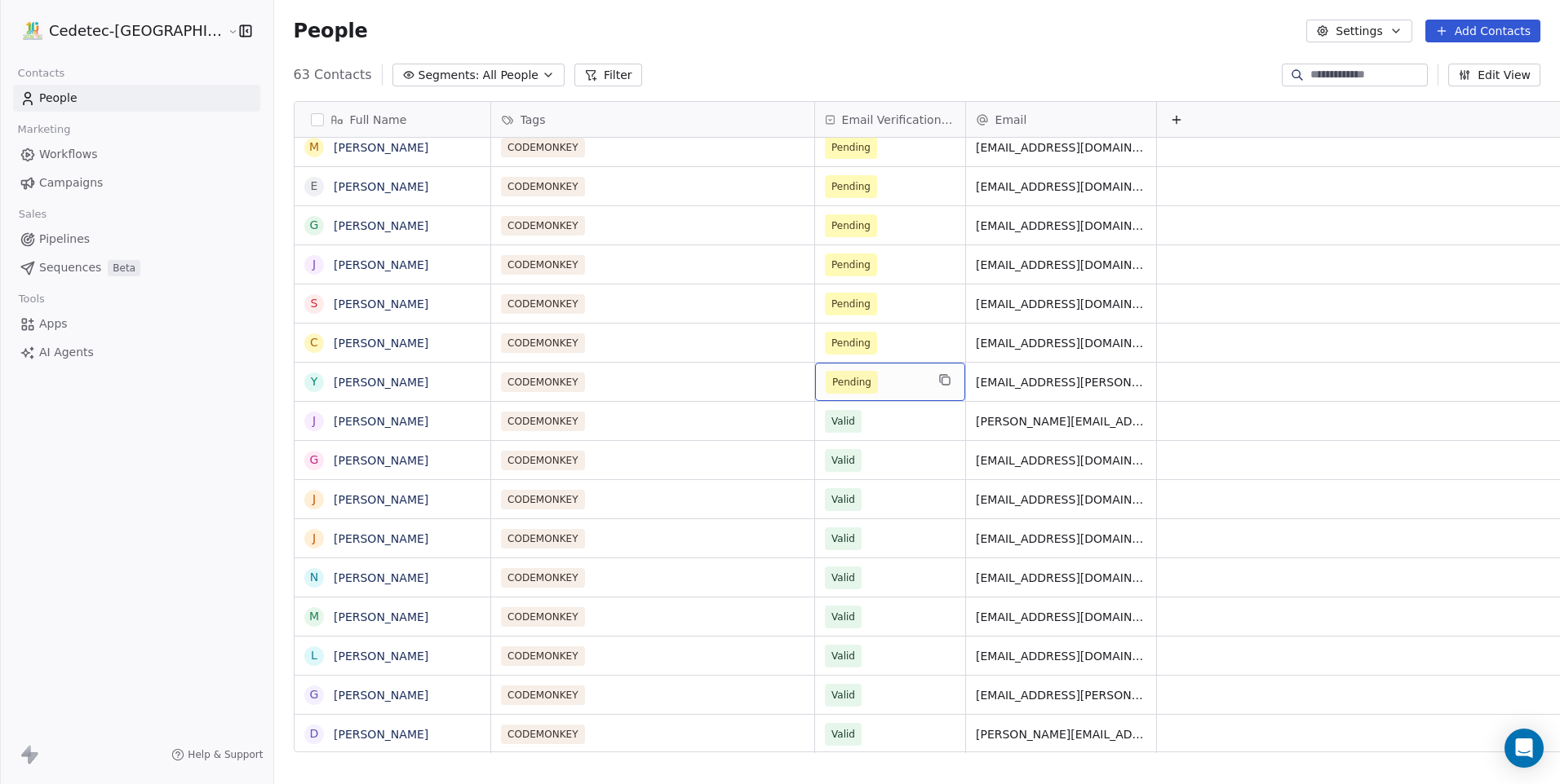
click at [832, 375] on span "Pending" at bounding box center [851, 382] width 40 height 16
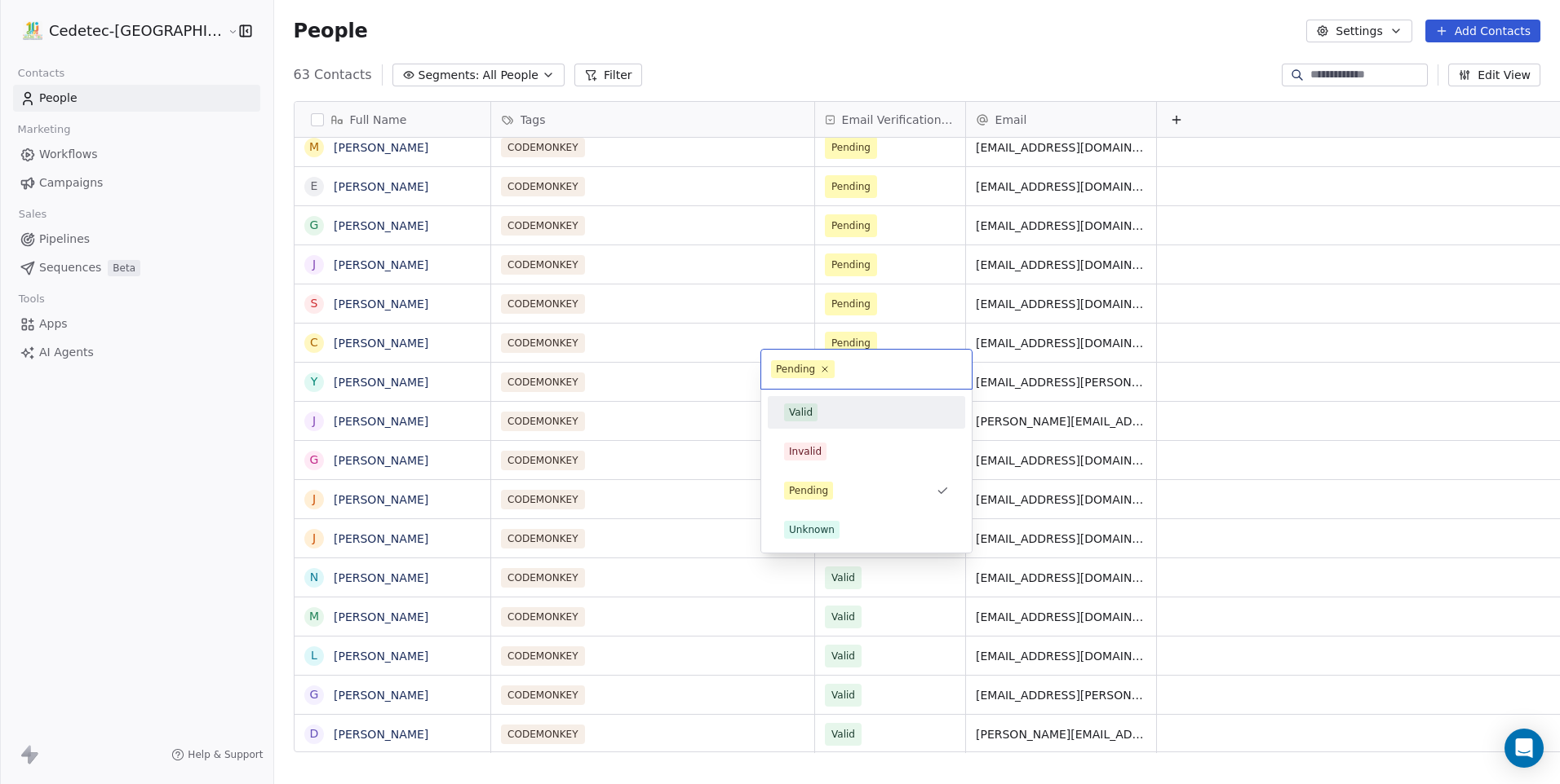
click at [808, 430] on div "Valid Invalid Pending Unknown" at bounding box center [866, 470] width 197 height 150
click at [805, 401] on div "Valid" at bounding box center [865, 412] width 184 height 26
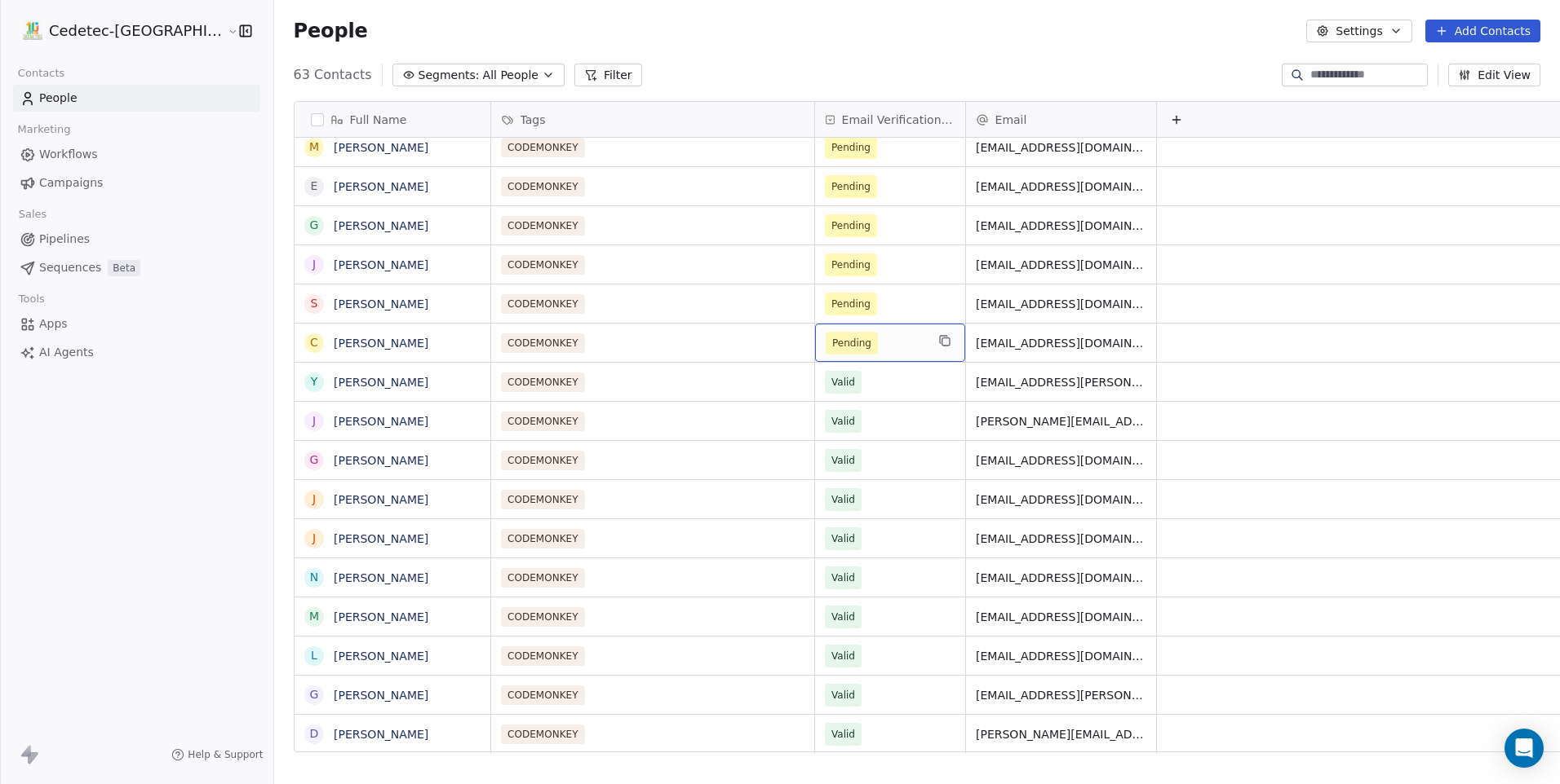
click at [832, 335] on span "Pending" at bounding box center [851, 343] width 40 height 16
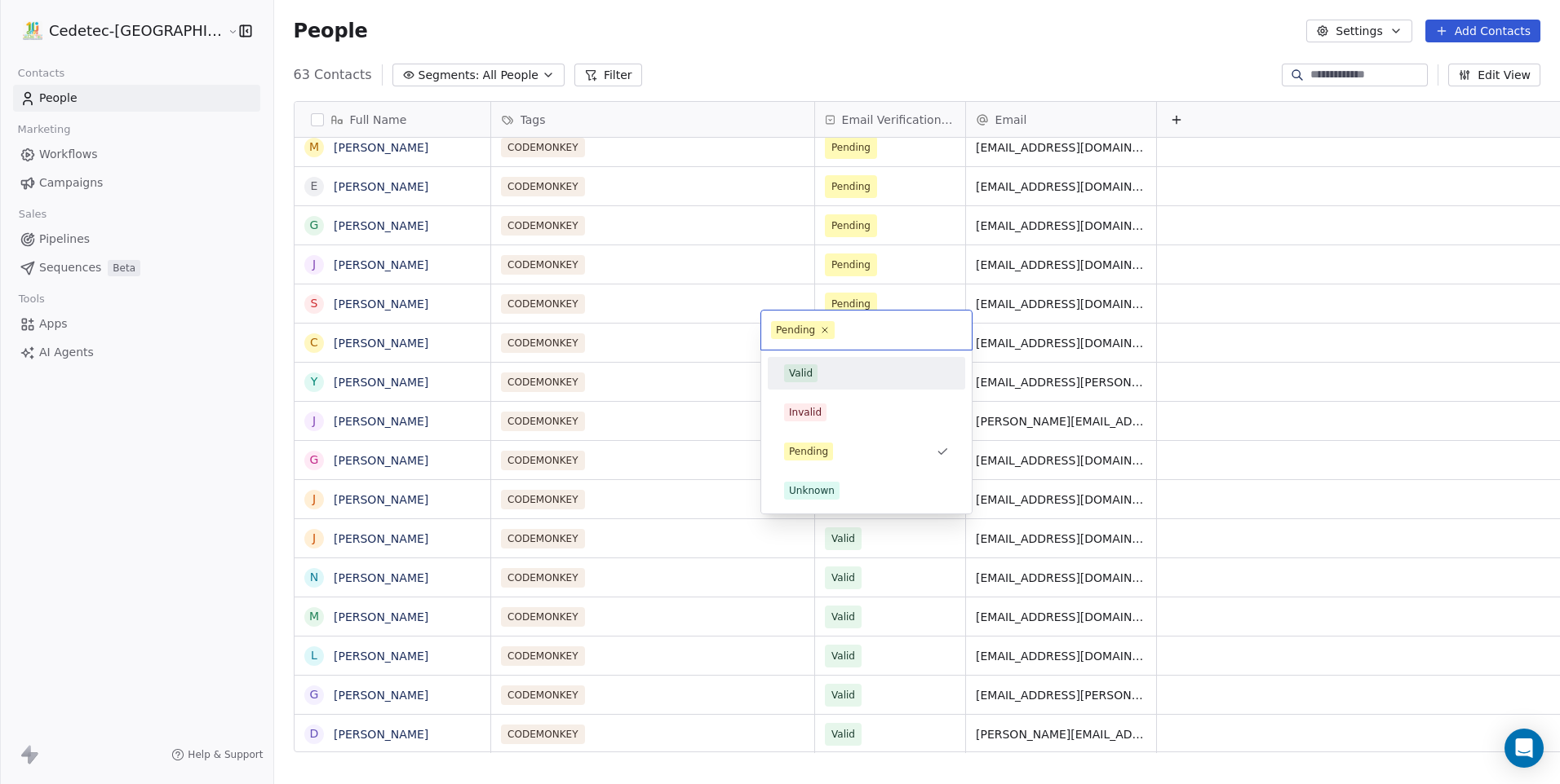
click at [811, 379] on span "Valid" at bounding box center [801, 373] width 34 height 18
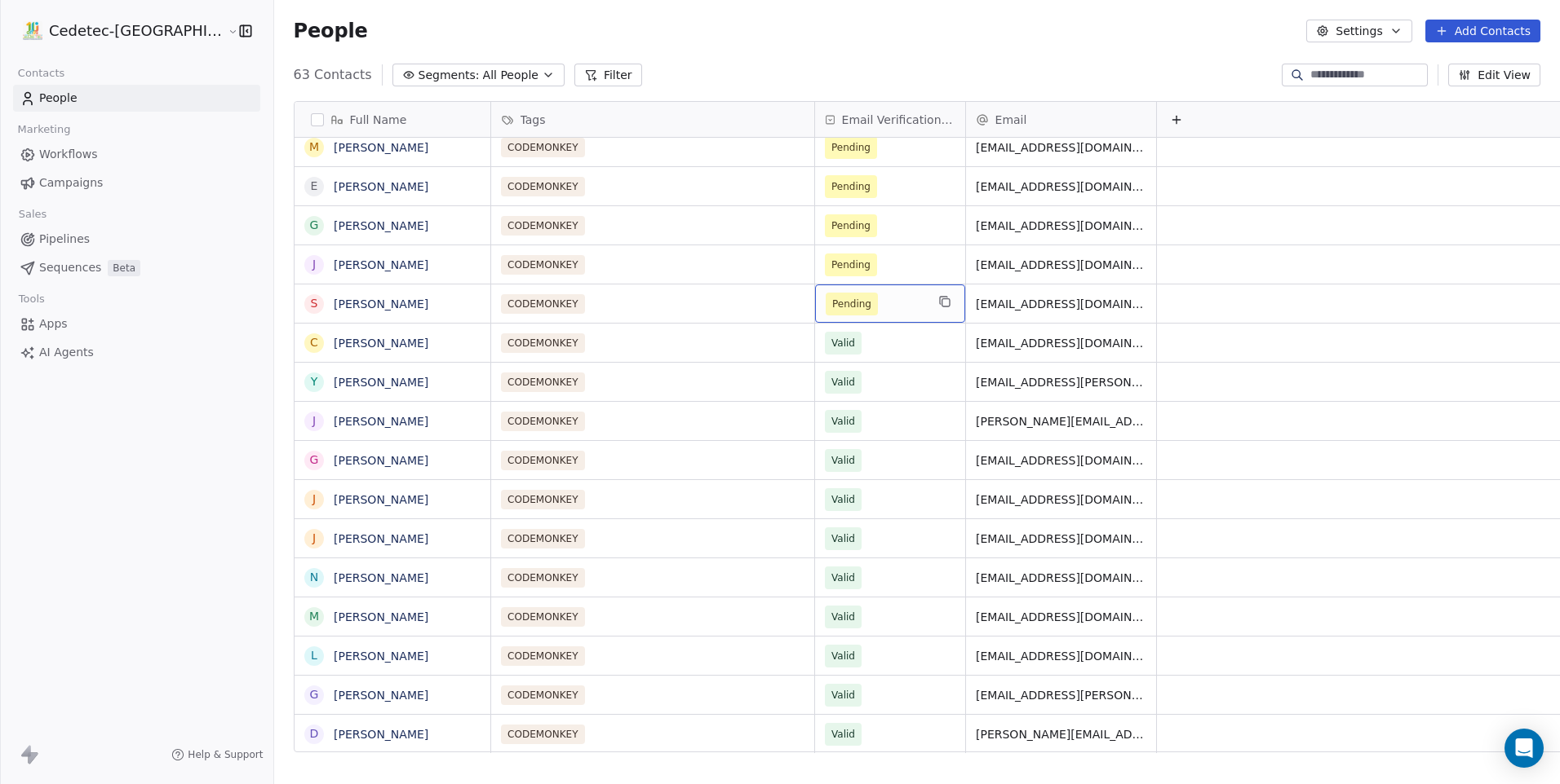
click at [826, 301] on span "Pending" at bounding box center [852, 304] width 52 height 23
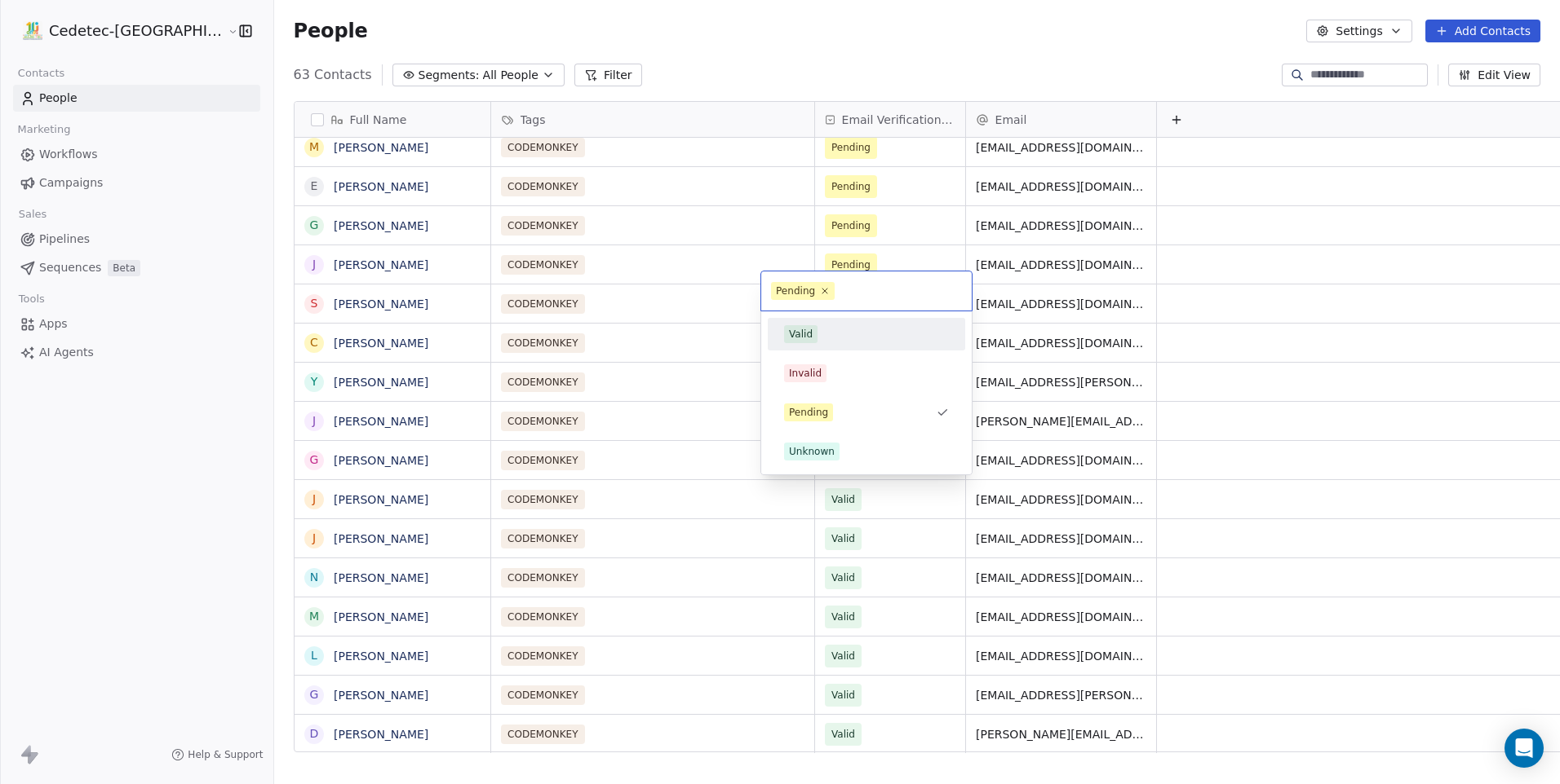
click at [806, 339] on div "Valid" at bounding box center [801, 334] width 23 height 14
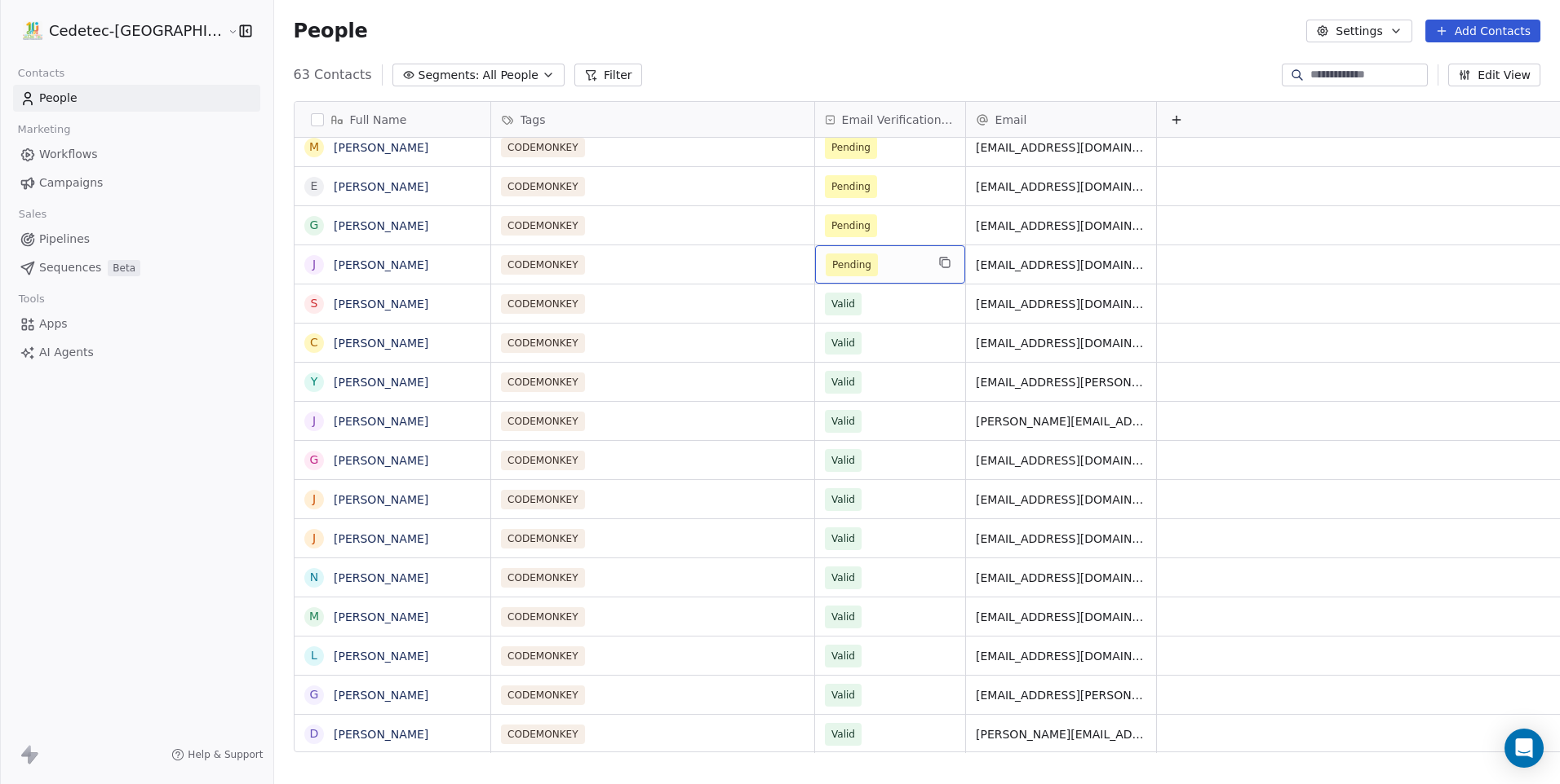
click at [826, 262] on span "Pending" at bounding box center [852, 266] width 52 height 23
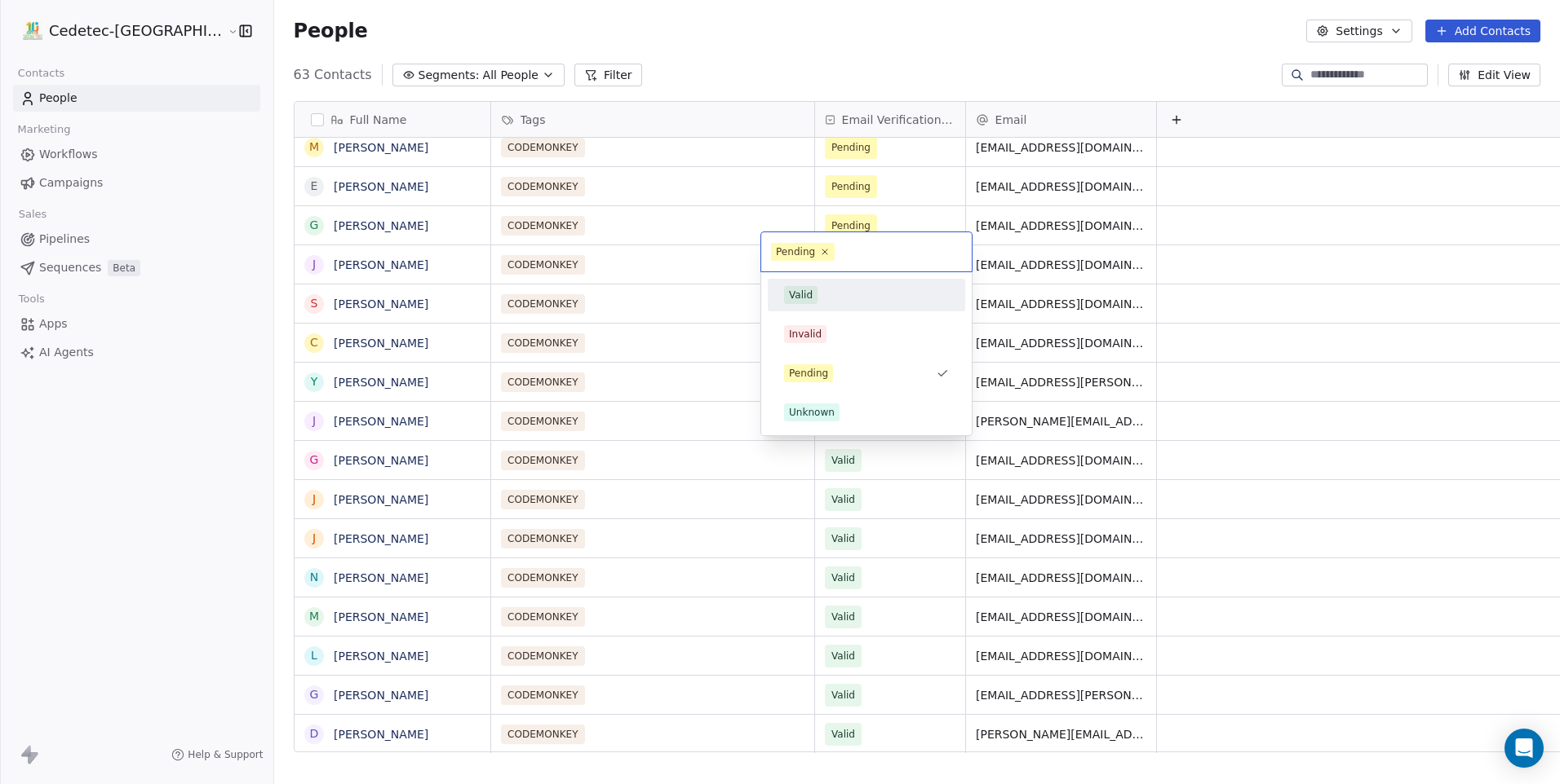
click at [800, 297] on div "Valid" at bounding box center [801, 294] width 23 height 14
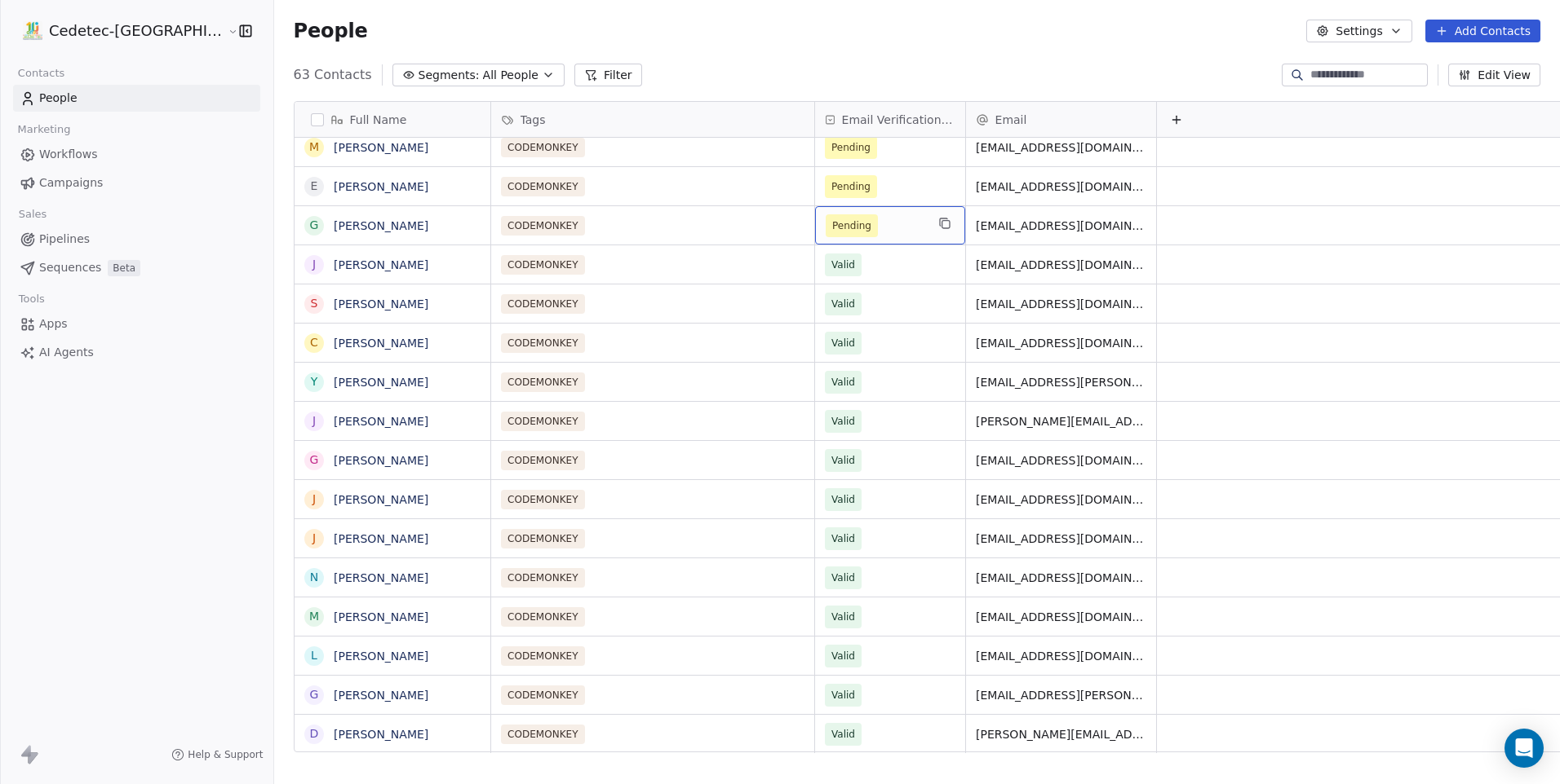
click at [815, 225] on div "Pending" at bounding box center [890, 226] width 150 height 39
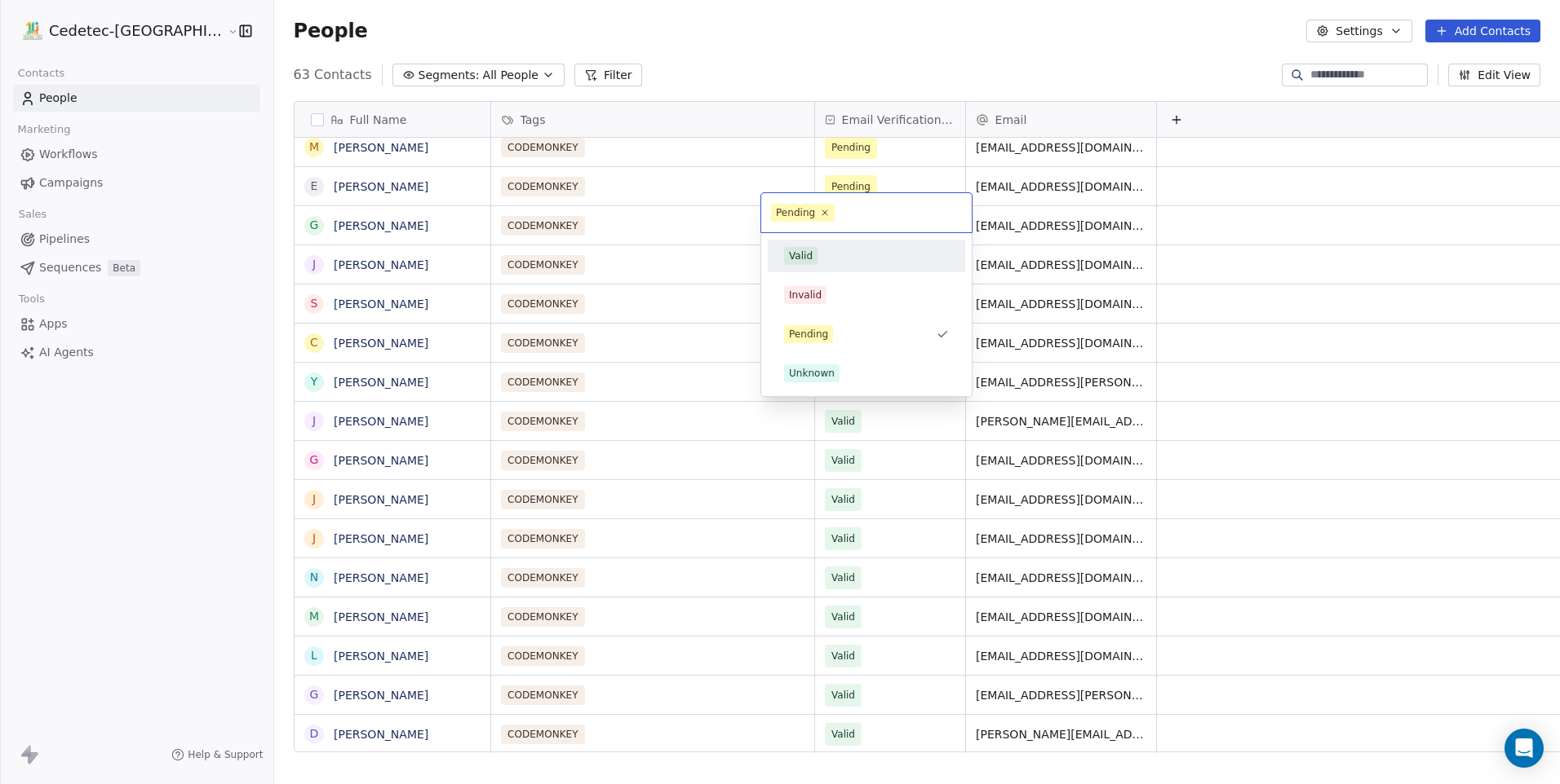
click at [806, 266] on div "Valid" at bounding box center [865, 256] width 184 height 26
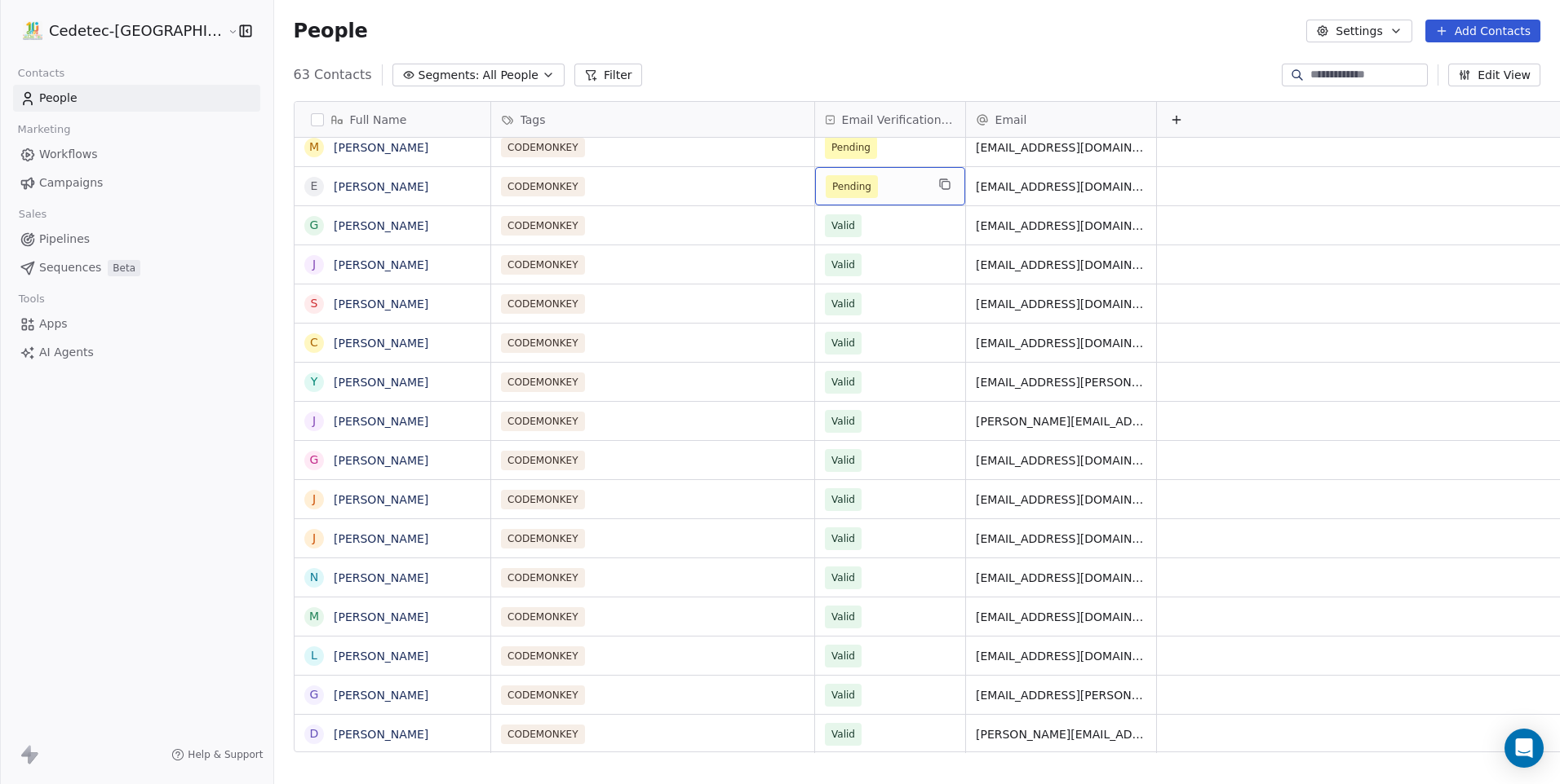
click at [832, 179] on span "Pending" at bounding box center [851, 186] width 40 height 16
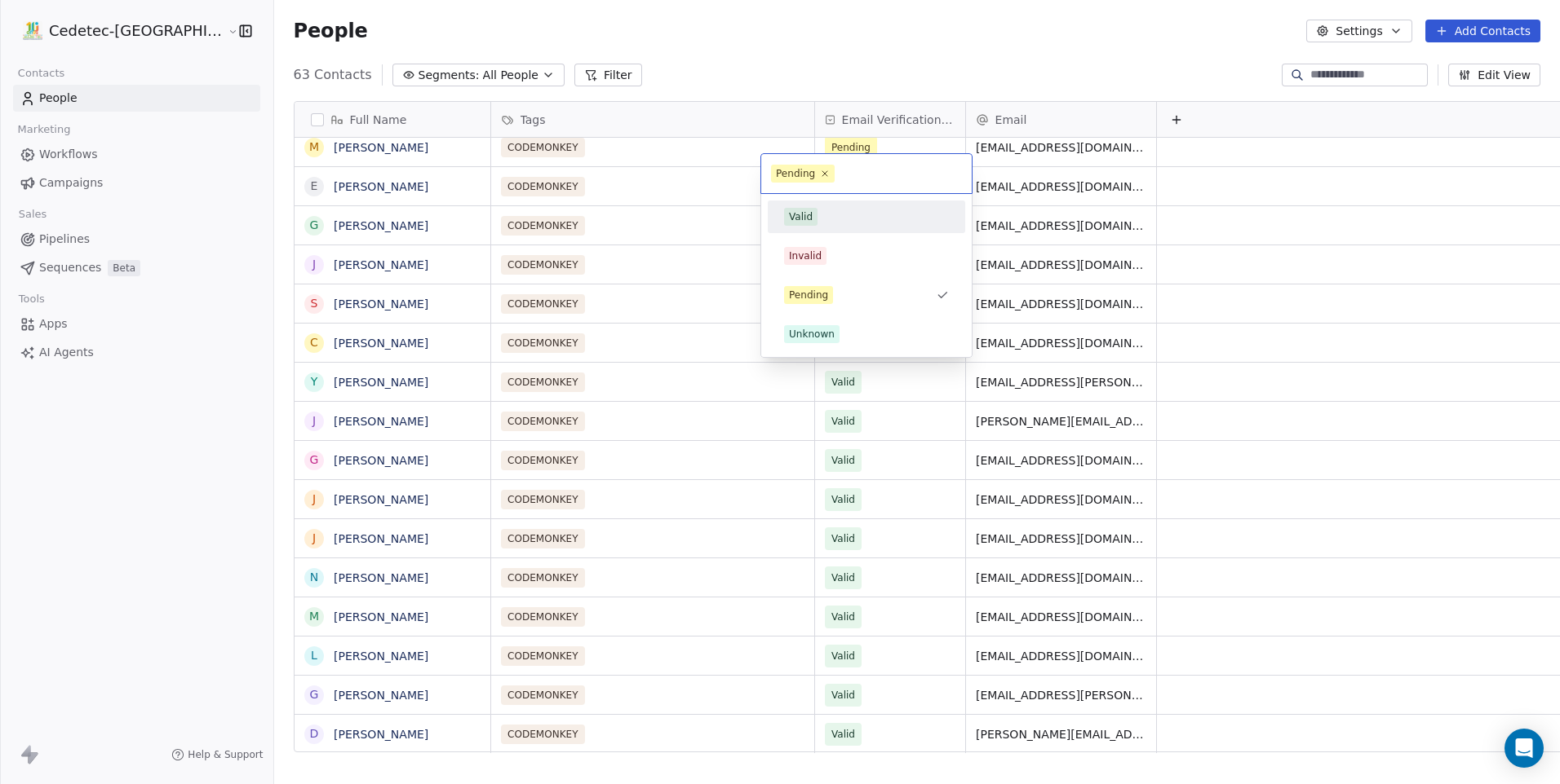
click at [816, 210] on div "Valid" at bounding box center [866, 216] width 165 height 18
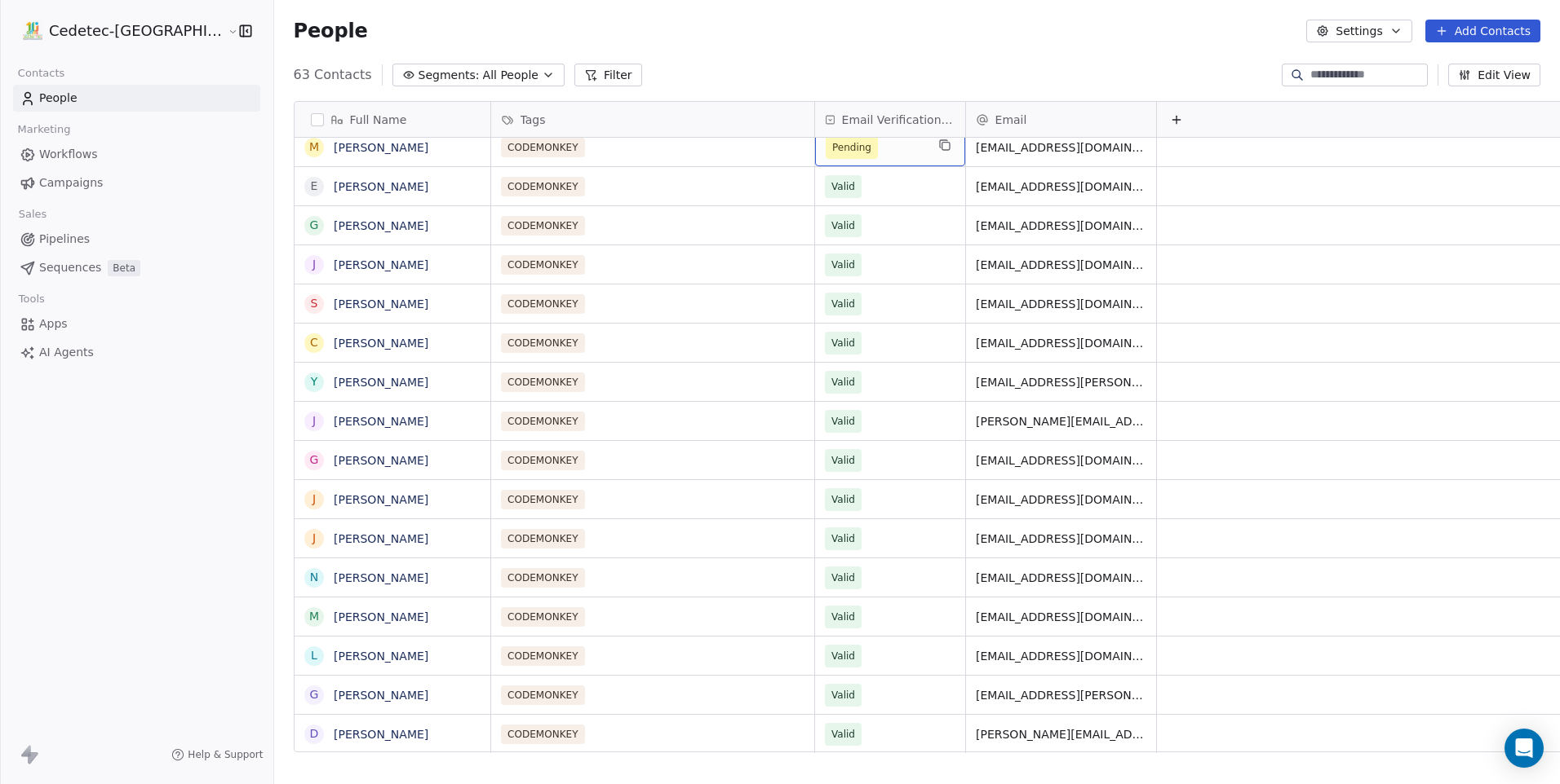
scroll to position [1839, 0]
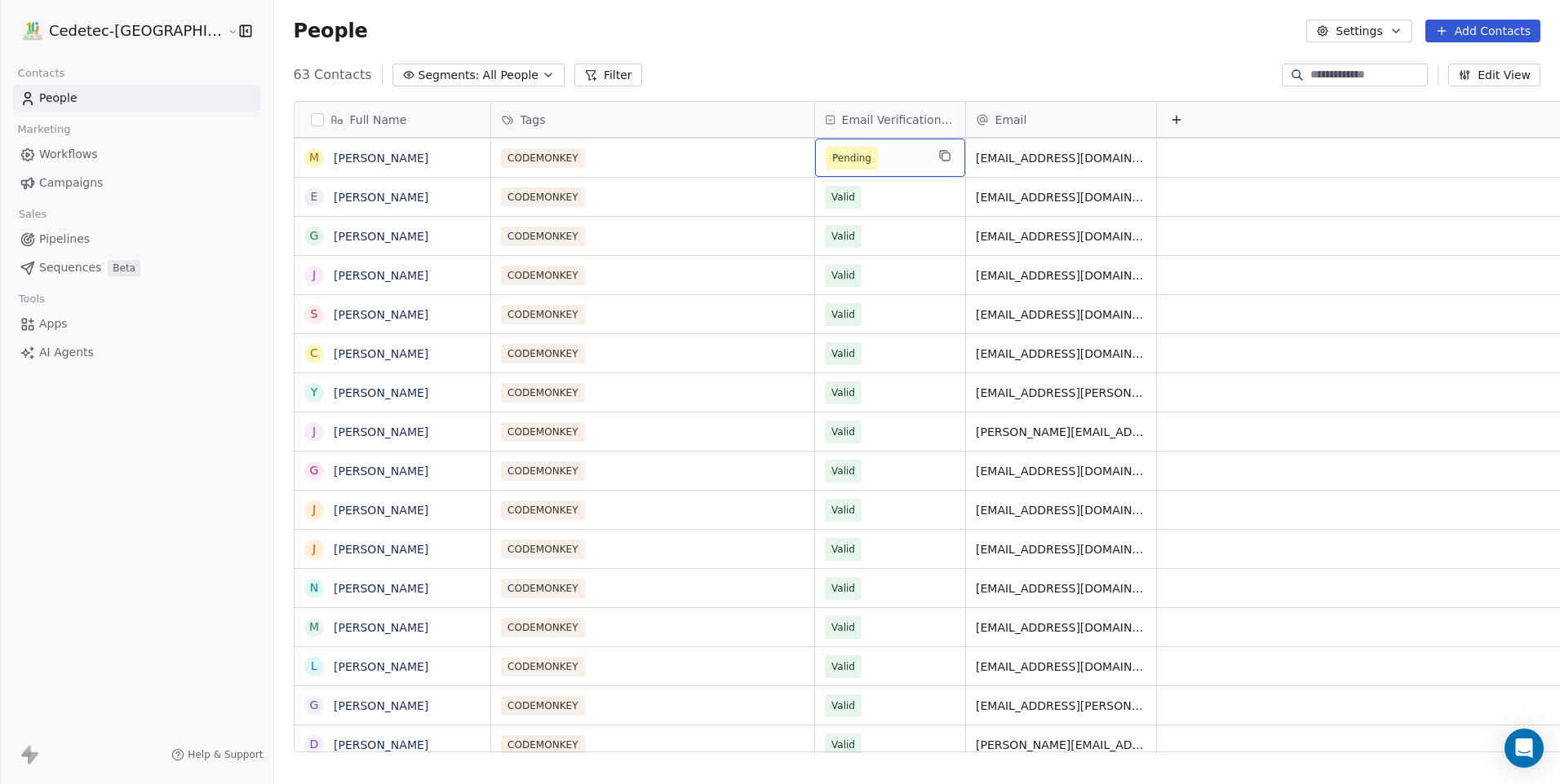
click at [832, 150] on span "Pending" at bounding box center [851, 157] width 40 height 16
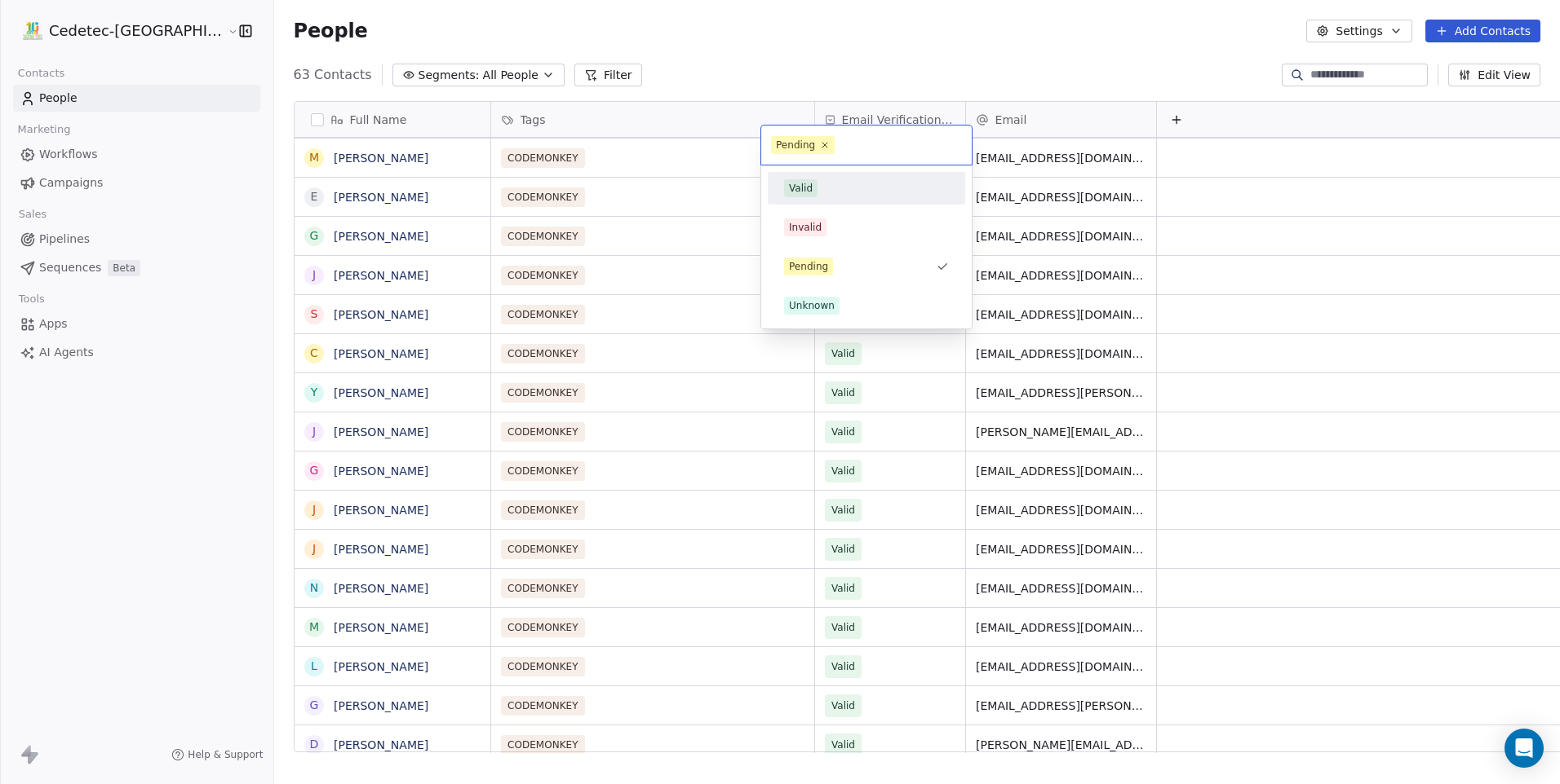
click at [811, 202] on div "Valid" at bounding box center [866, 188] width 197 height 33
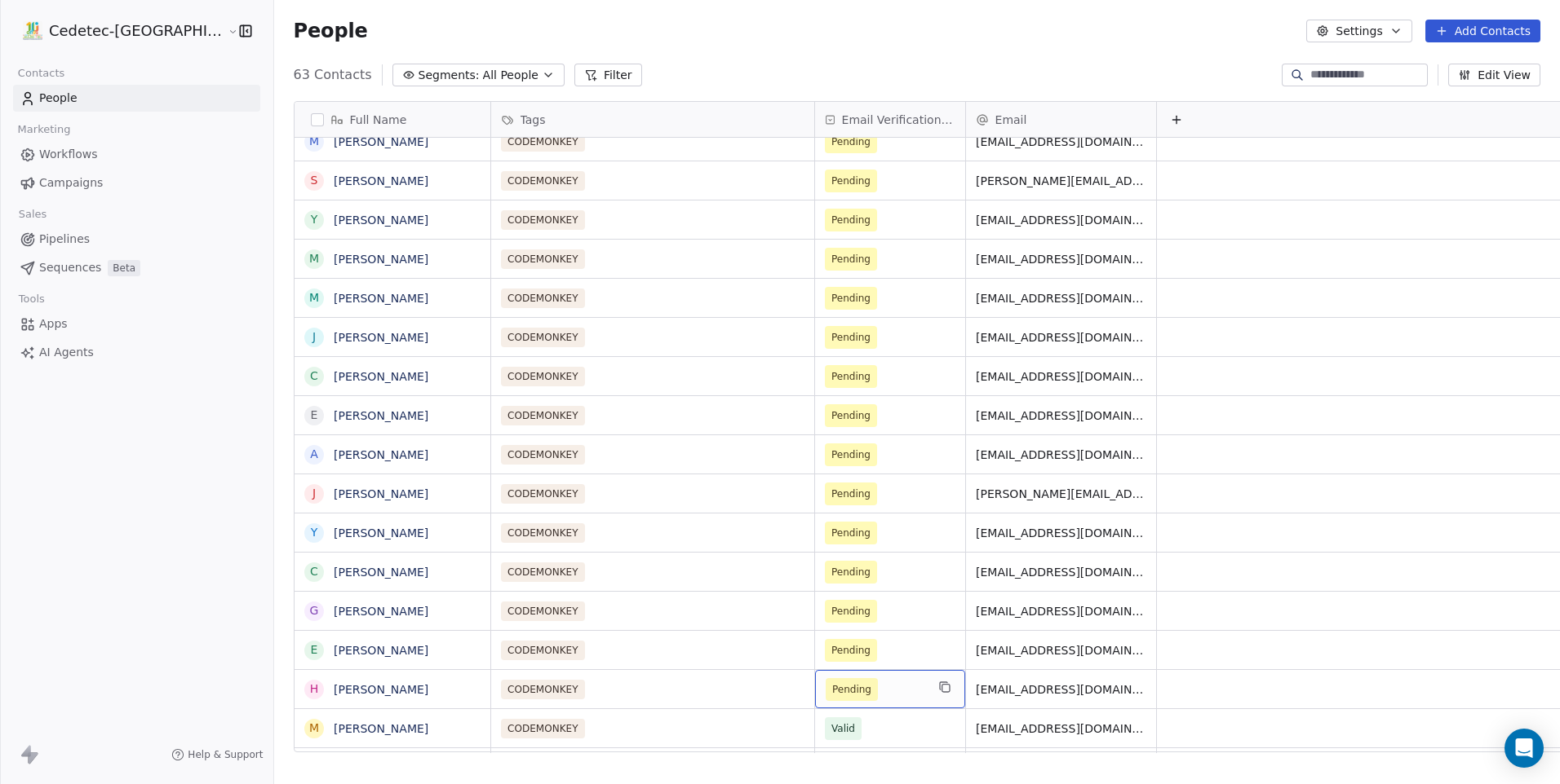
scroll to position [1272, 0]
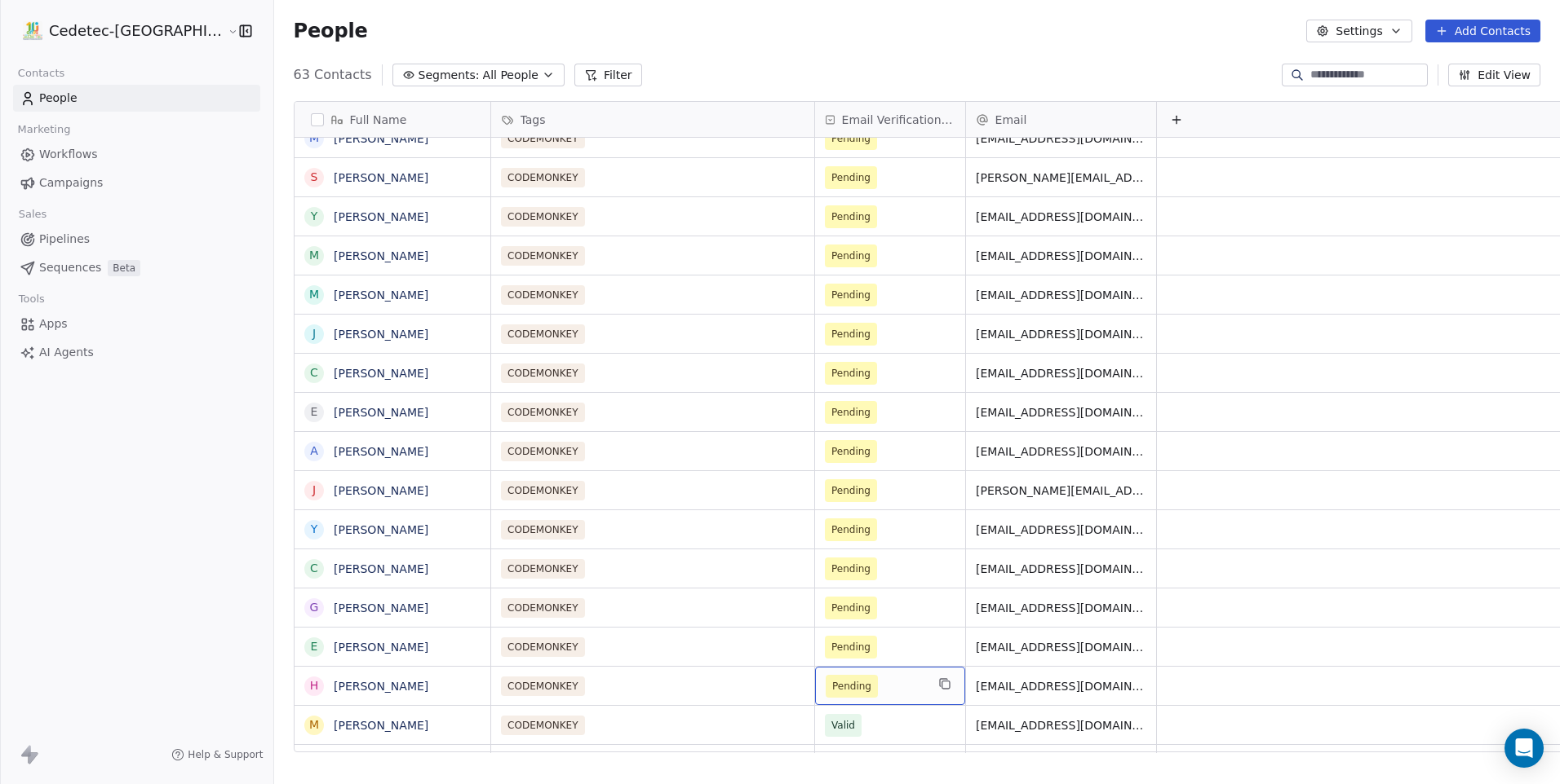
click at [832, 679] on span "Pending" at bounding box center [851, 686] width 40 height 16
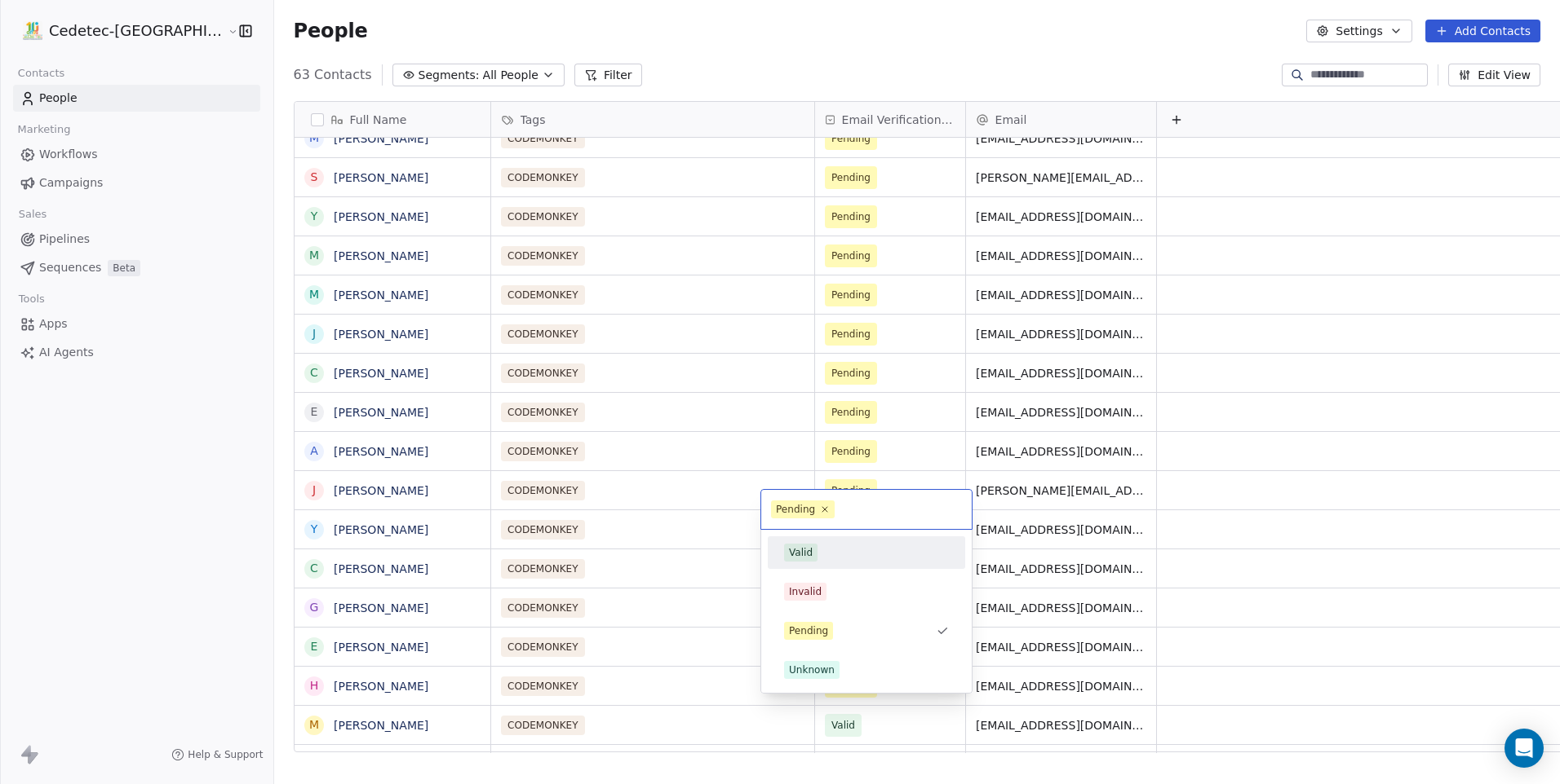
click at [805, 557] on div "Valid" at bounding box center [801, 552] width 23 height 14
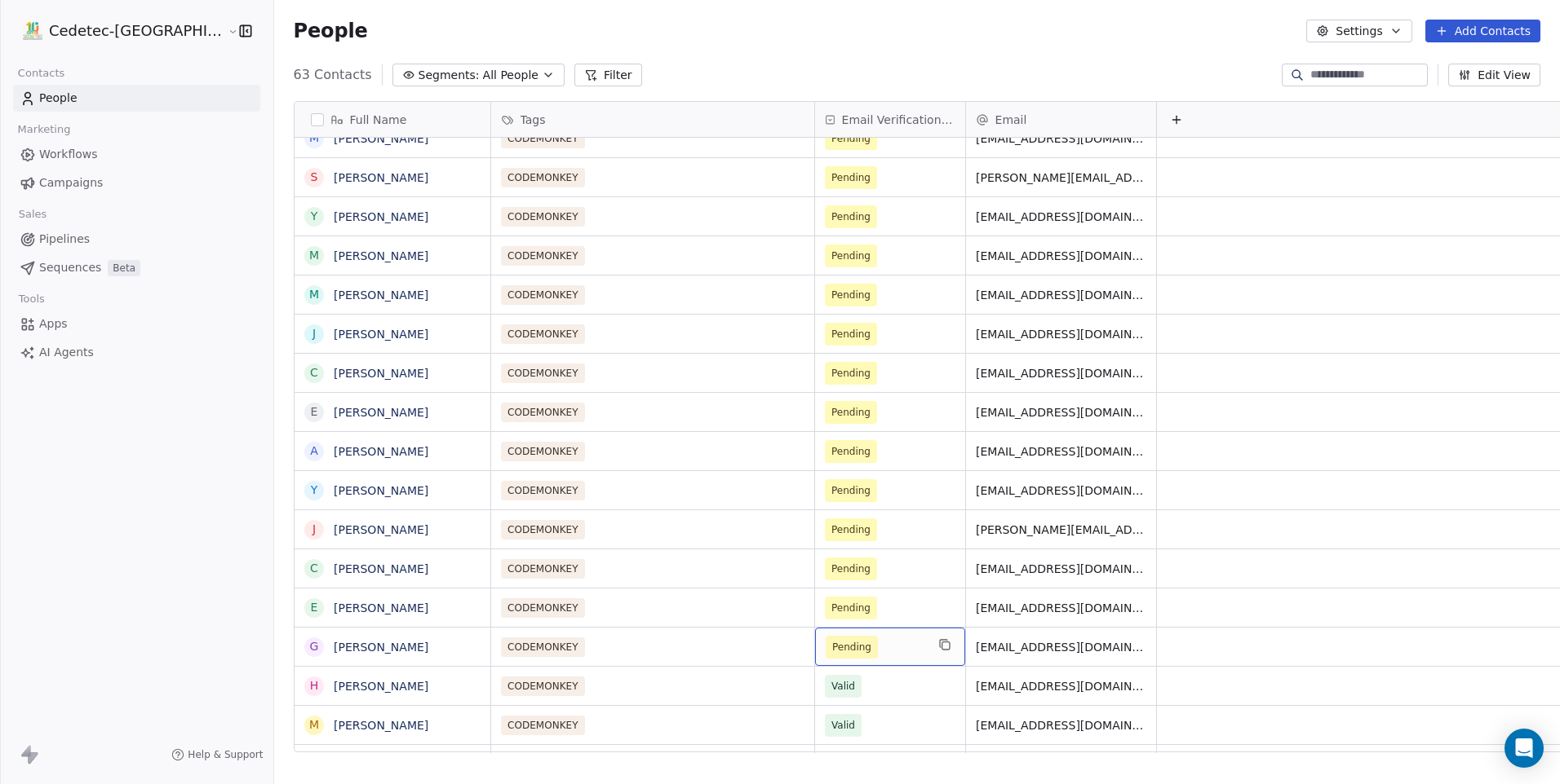
click at [832, 639] on span "Pending" at bounding box center [851, 647] width 40 height 16
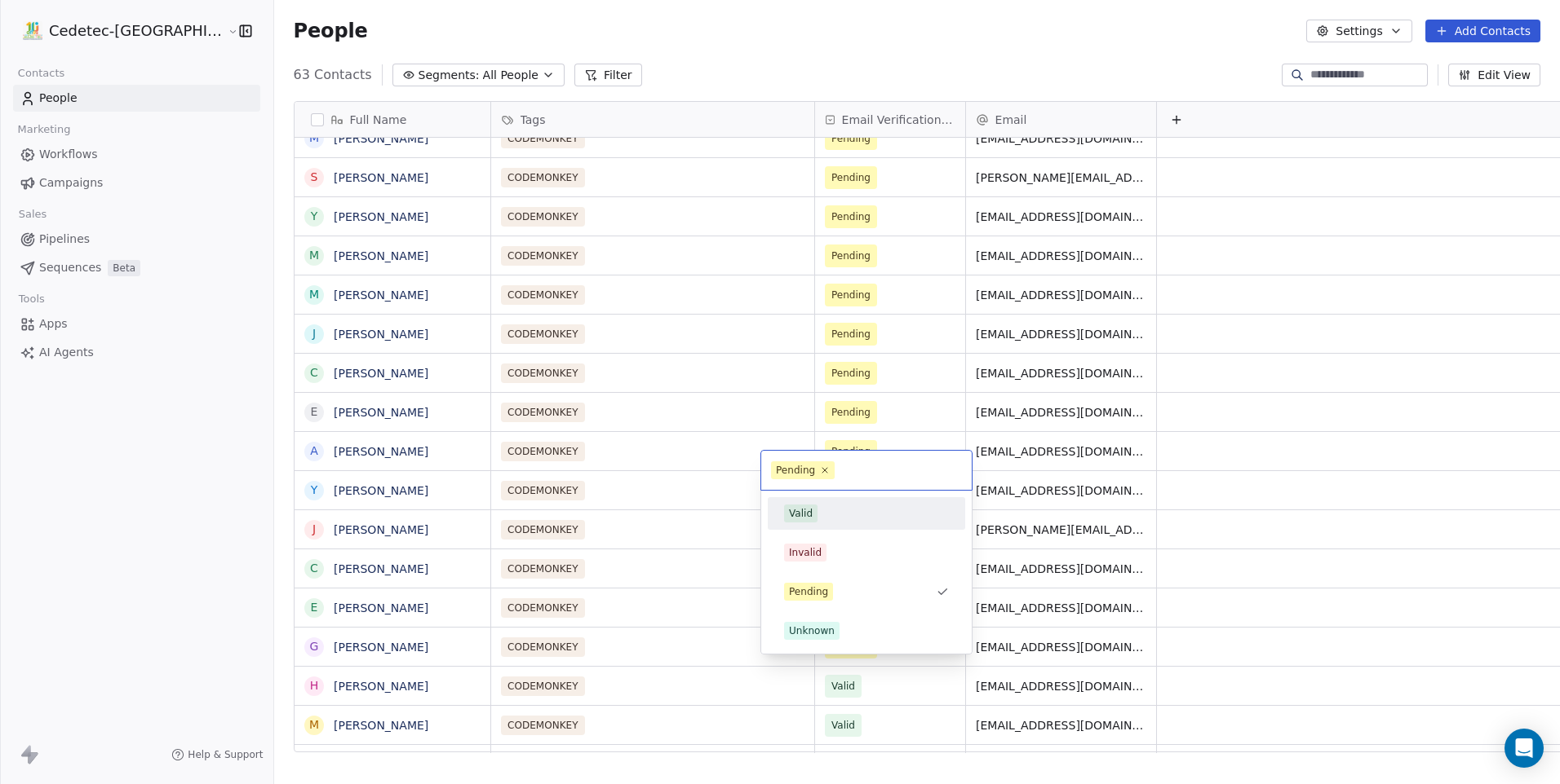
click at [809, 499] on div "Valid" at bounding box center [866, 514] width 197 height 33
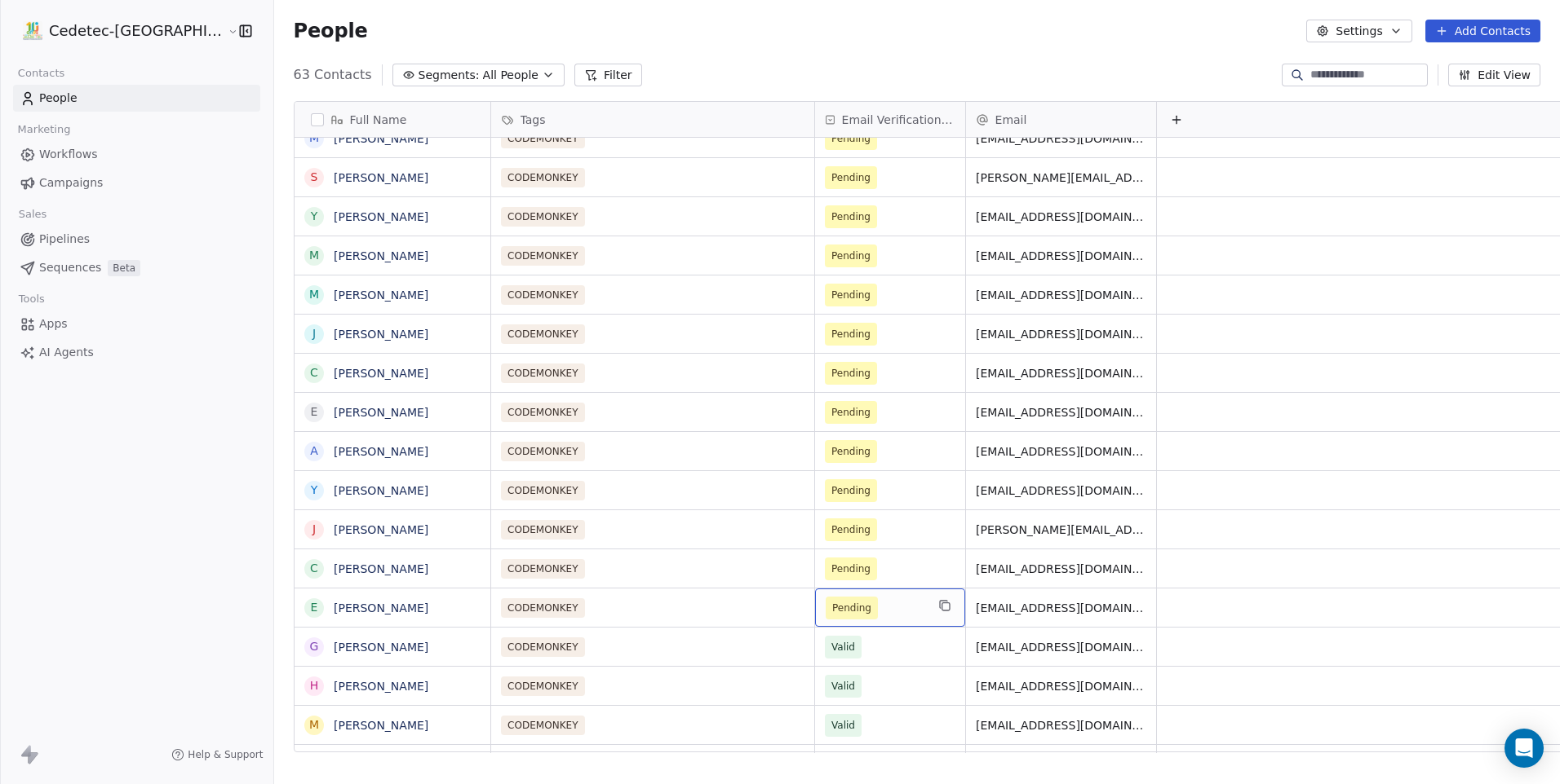
click at [832, 601] on span "Pending" at bounding box center [851, 608] width 40 height 16
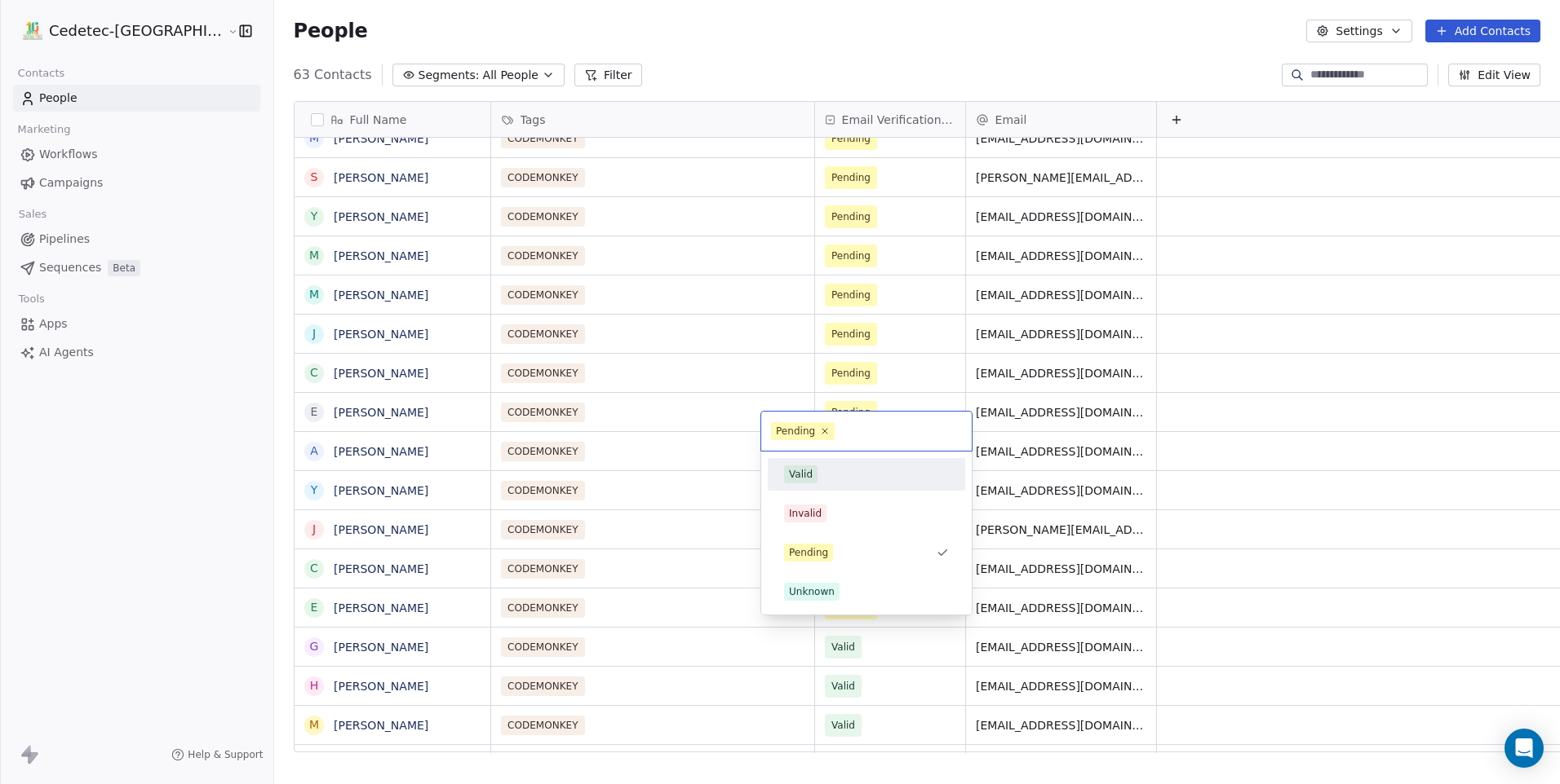
click at [799, 469] on div "Valid" at bounding box center [801, 474] width 23 height 14
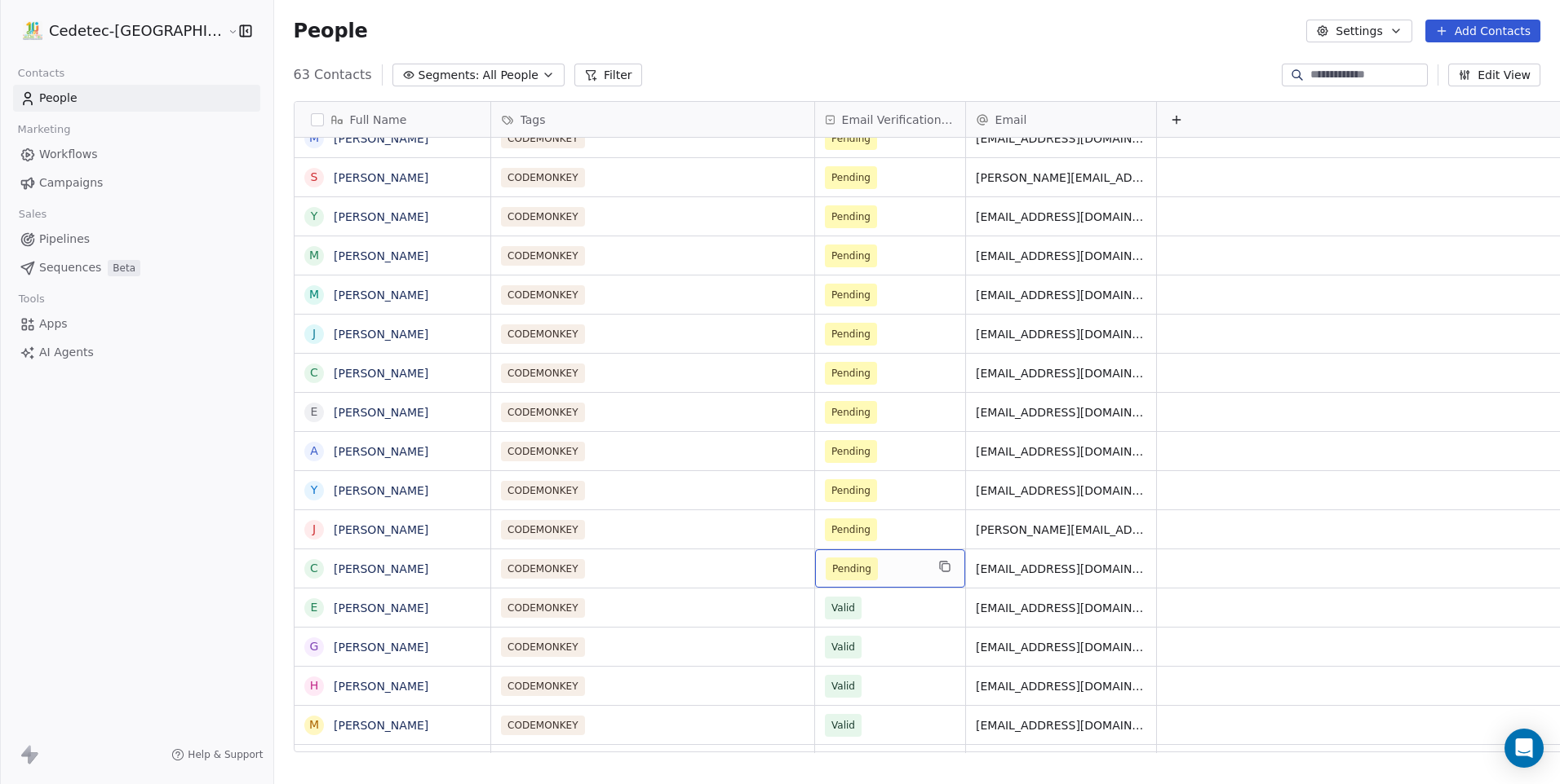
click at [832, 561] on span "Pending" at bounding box center [851, 569] width 40 height 16
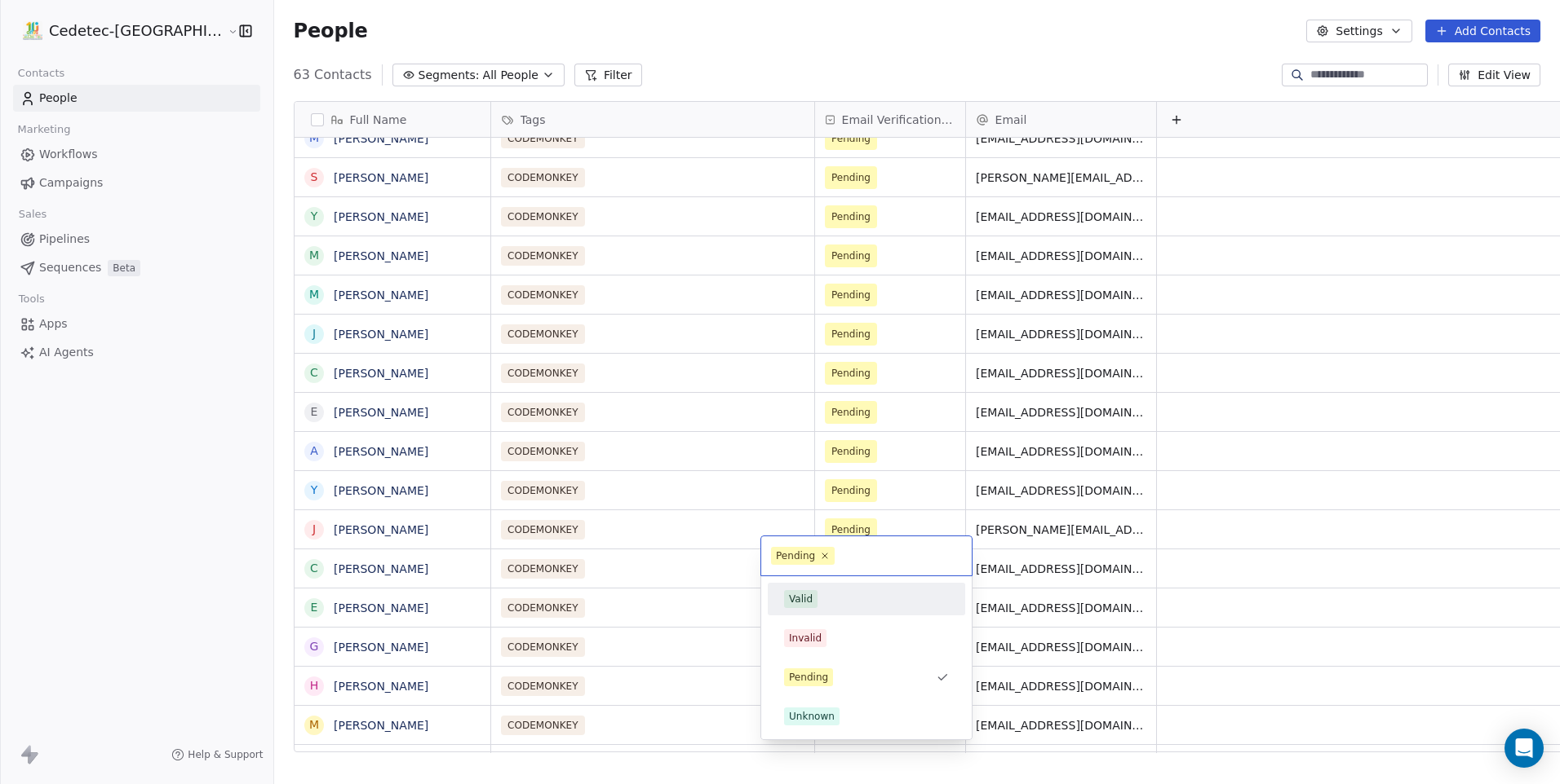
click at [812, 602] on span "Valid" at bounding box center [801, 599] width 34 height 18
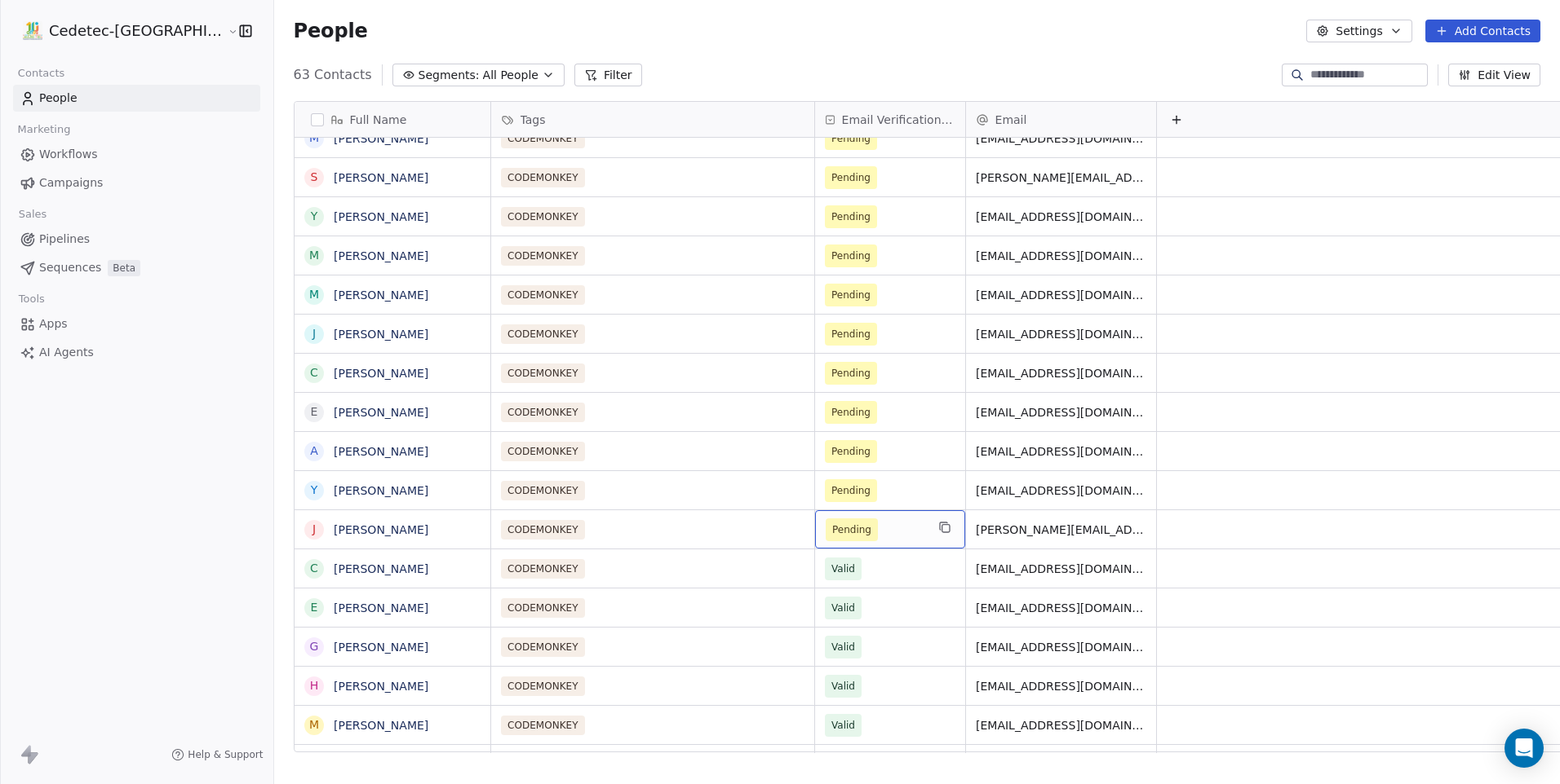
click at [832, 521] on span "Pending" at bounding box center [851, 529] width 40 height 16
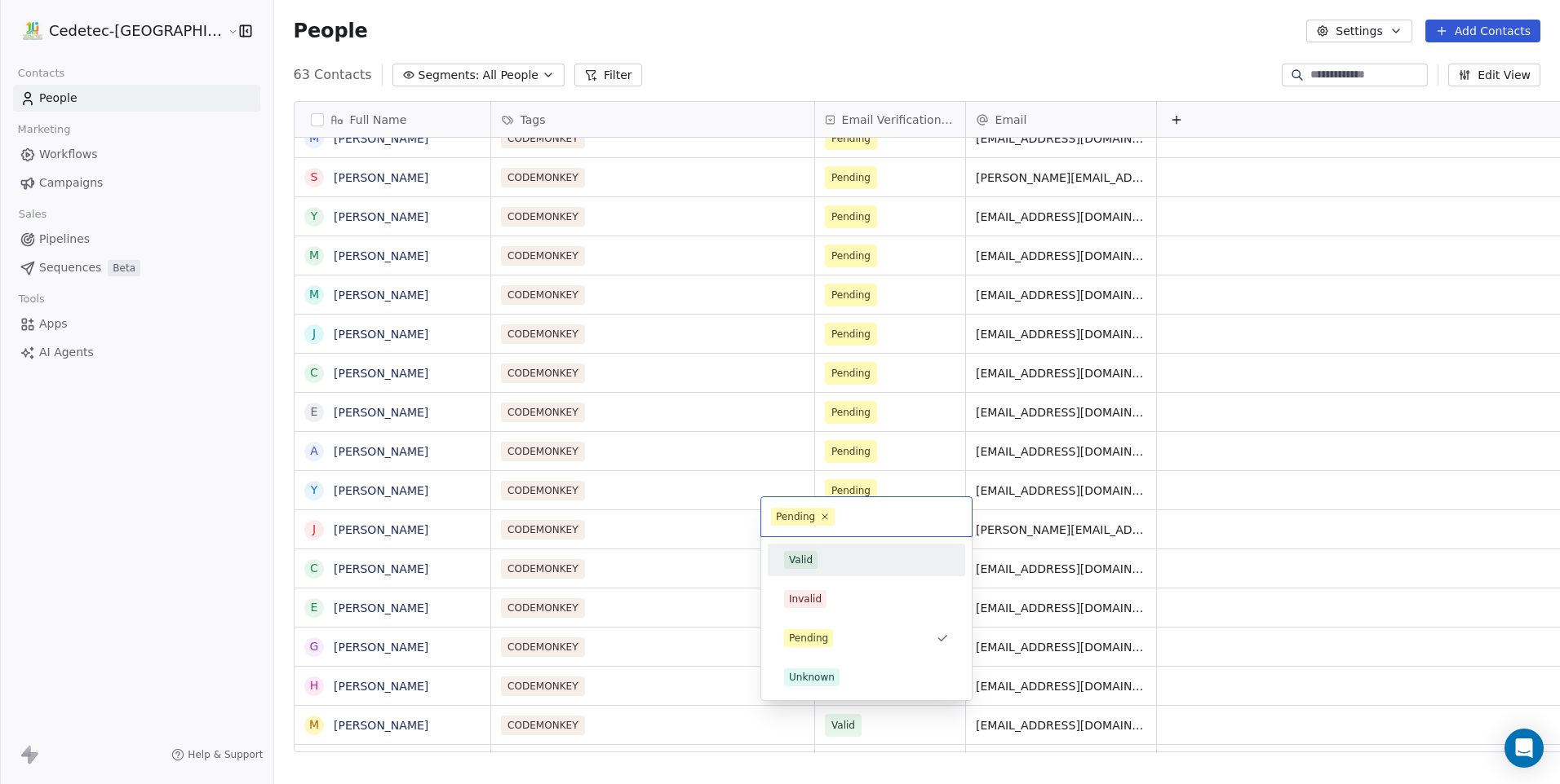
click at [809, 563] on div "Valid" at bounding box center [801, 560] width 23 height 14
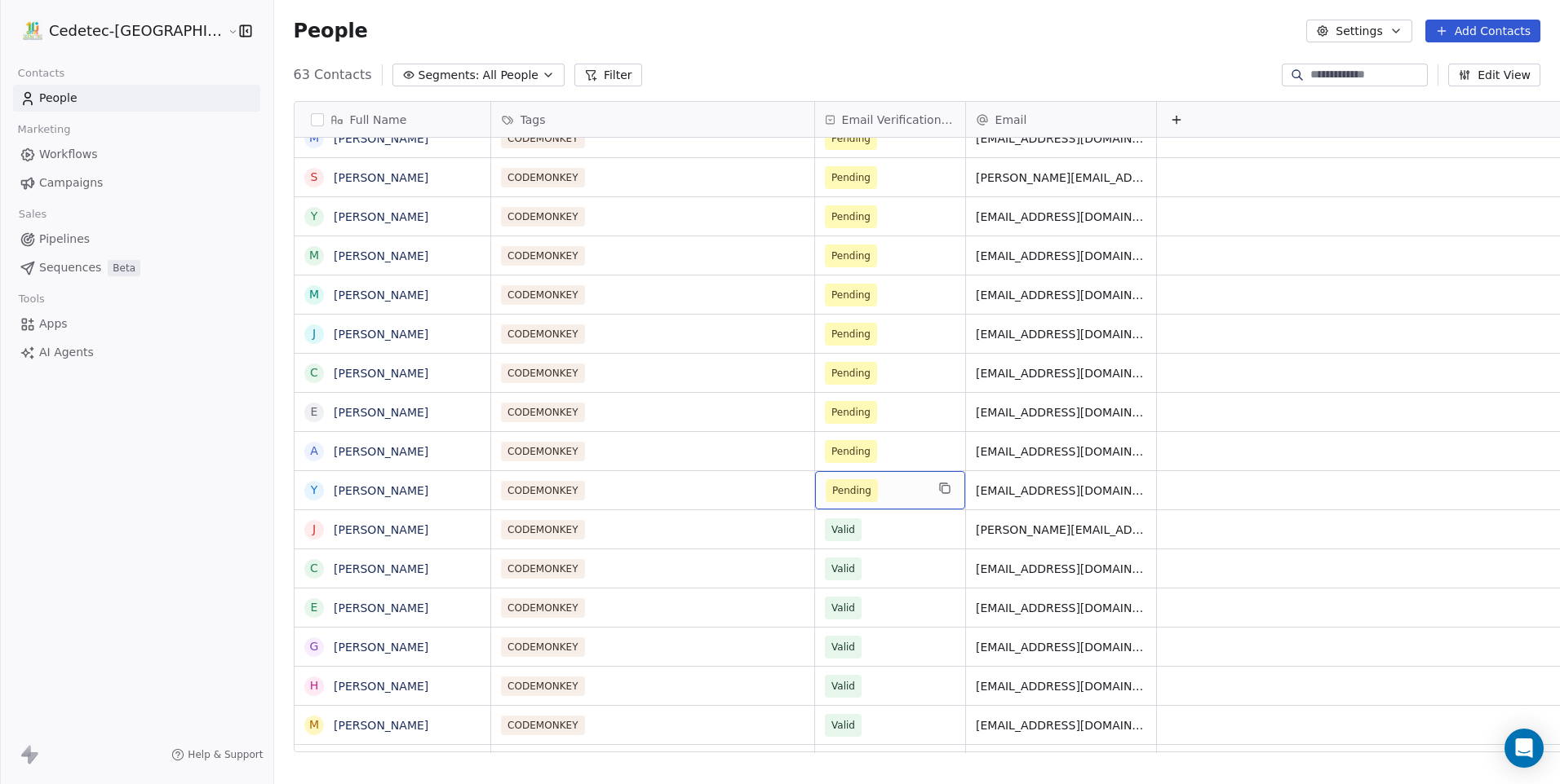
click at [832, 483] on span "Pending" at bounding box center [851, 490] width 40 height 16
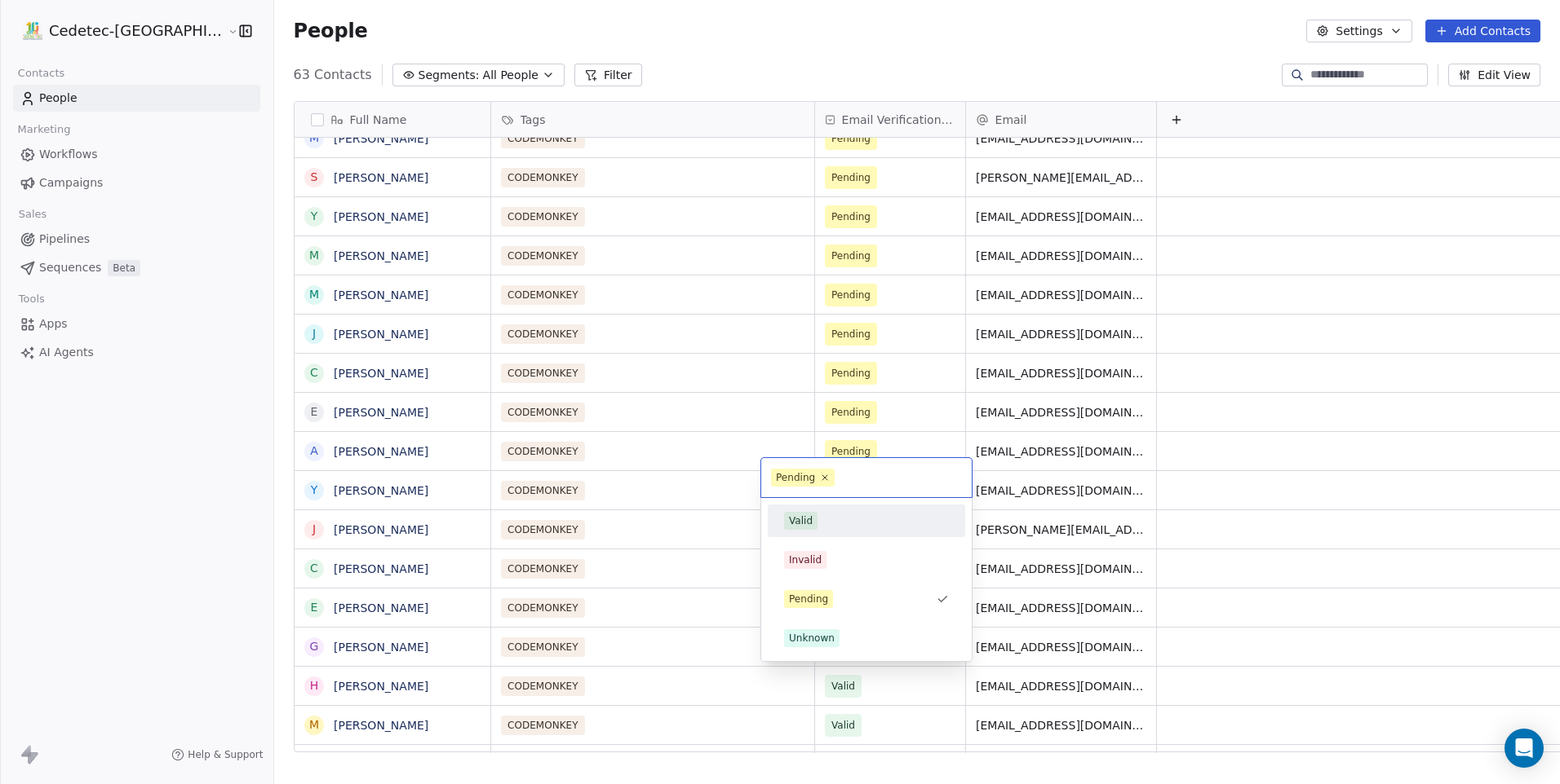
click at [817, 531] on div "Valid" at bounding box center [865, 520] width 184 height 26
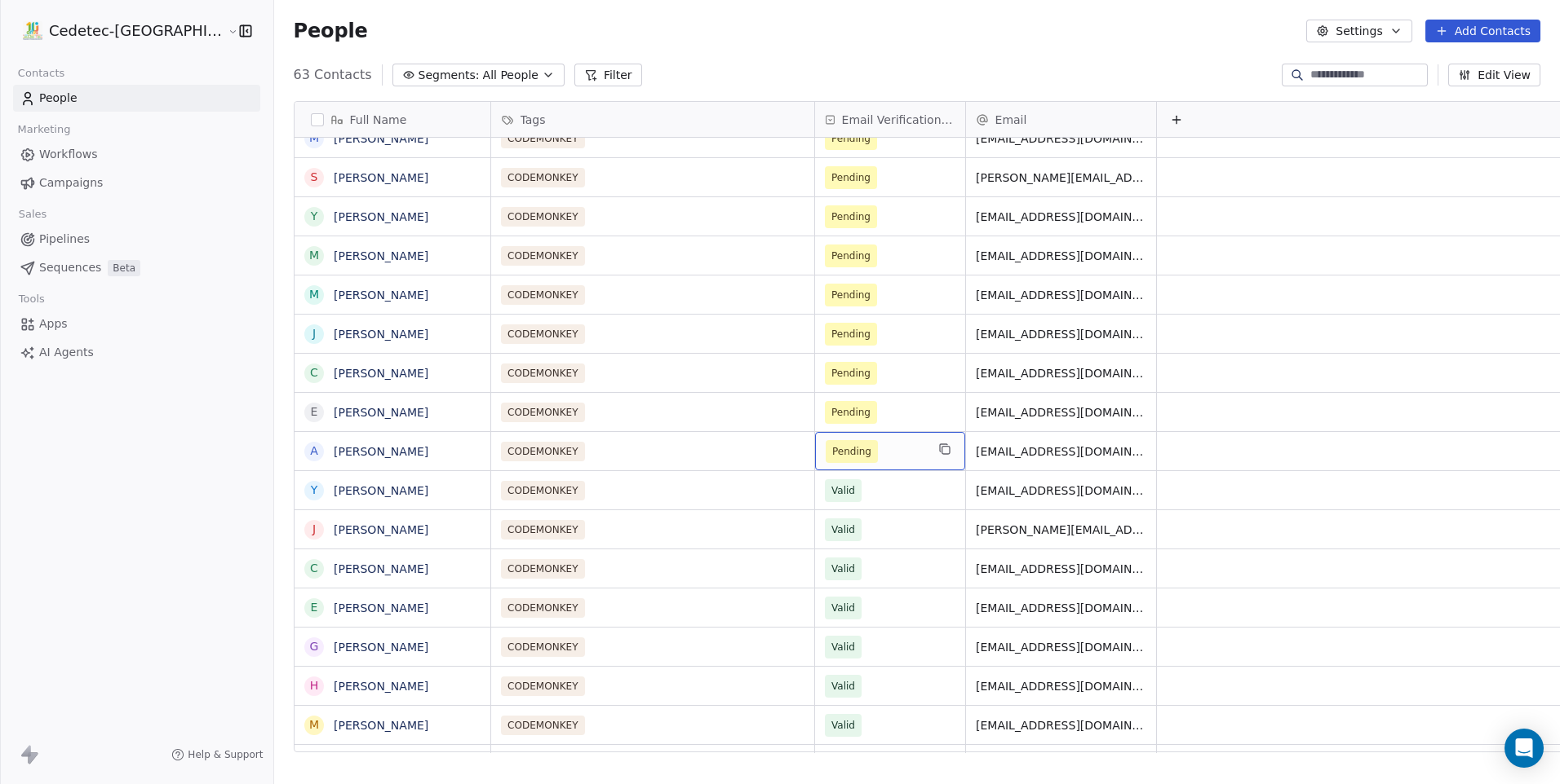
click at [832, 443] on span "Pending" at bounding box center [851, 451] width 40 height 16
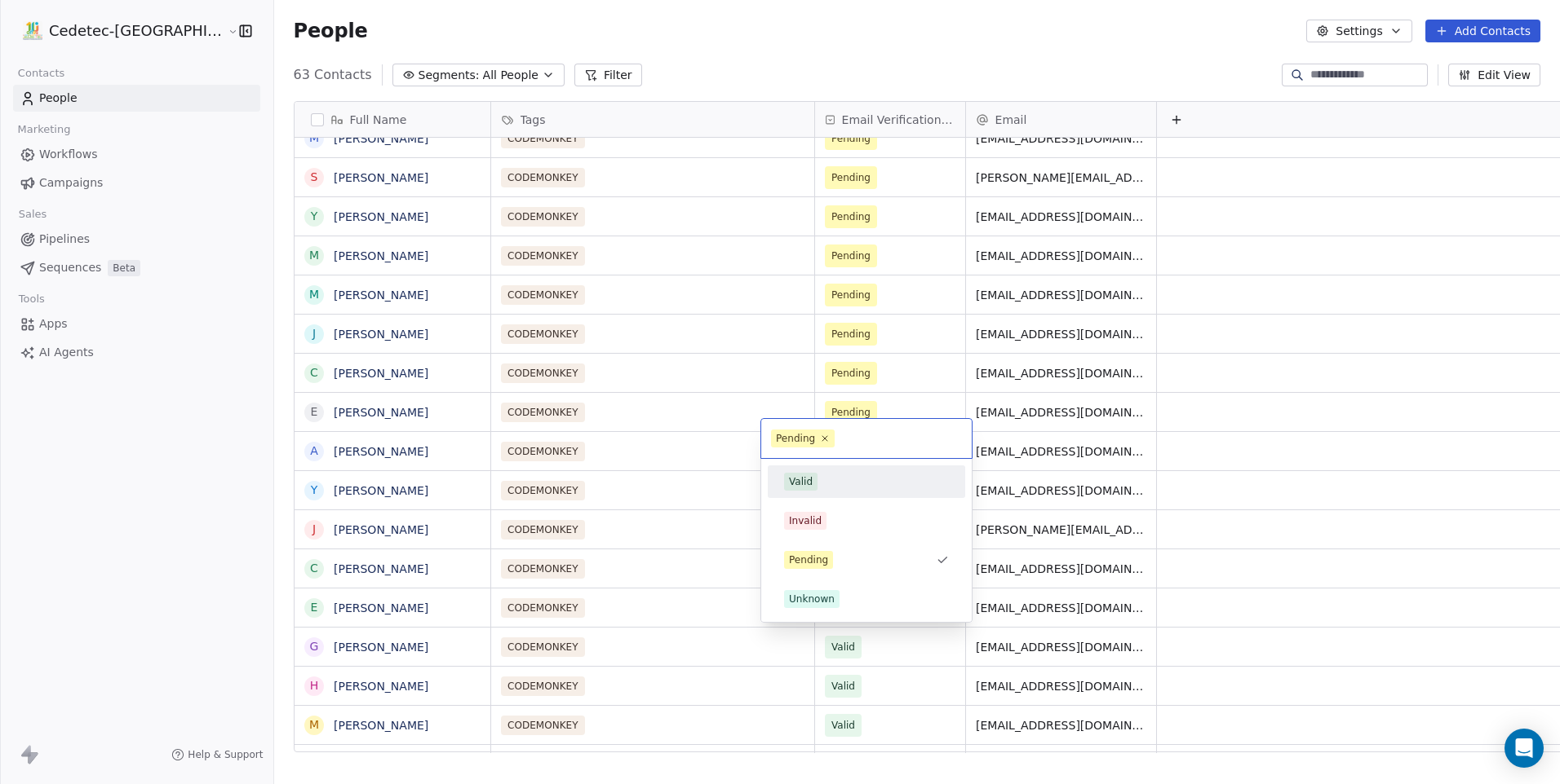
click at [816, 491] on div "Valid" at bounding box center [865, 482] width 184 height 26
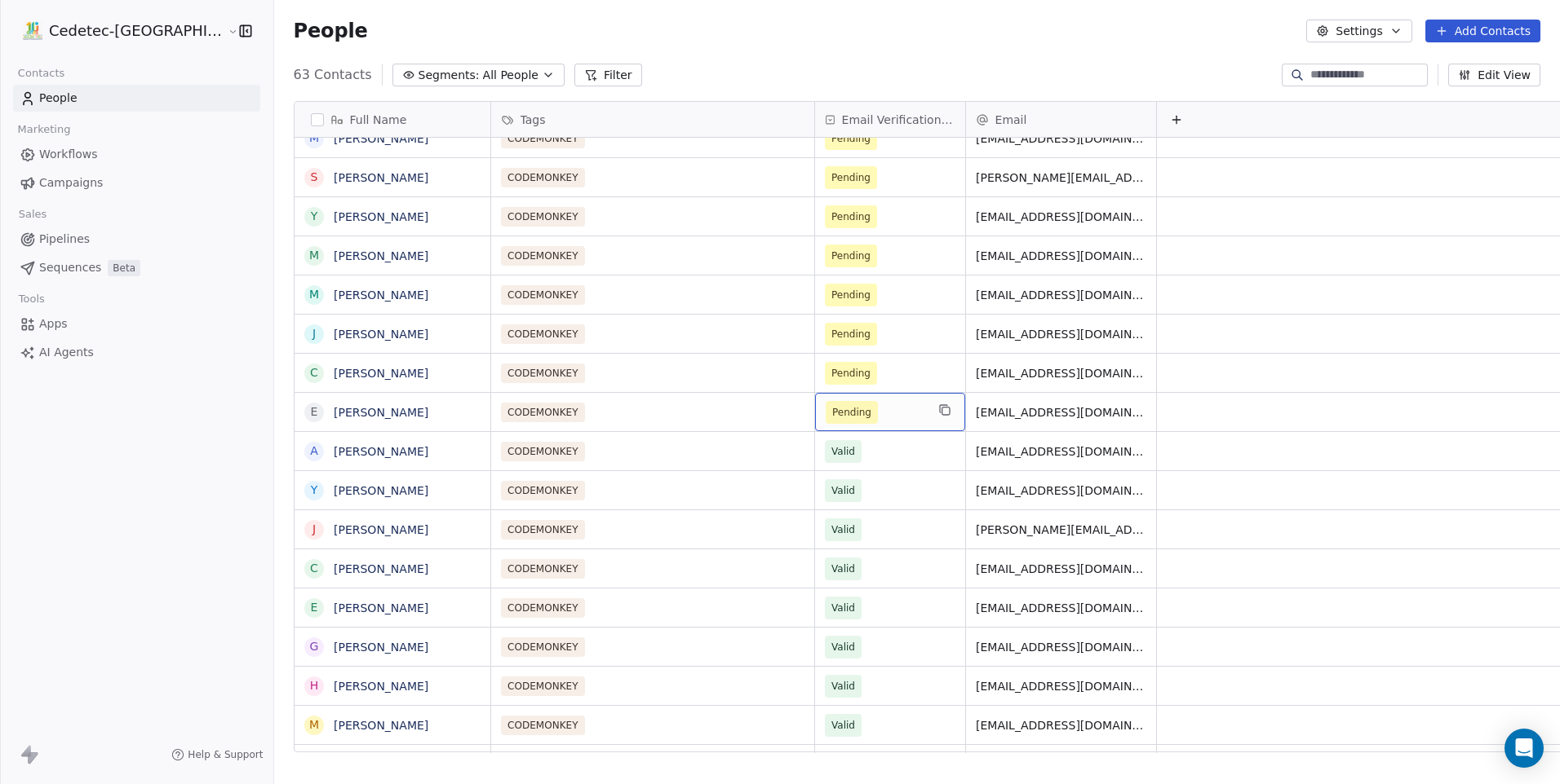
click at [815, 411] on div "Pending" at bounding box center [890, 412] width 150 height 39
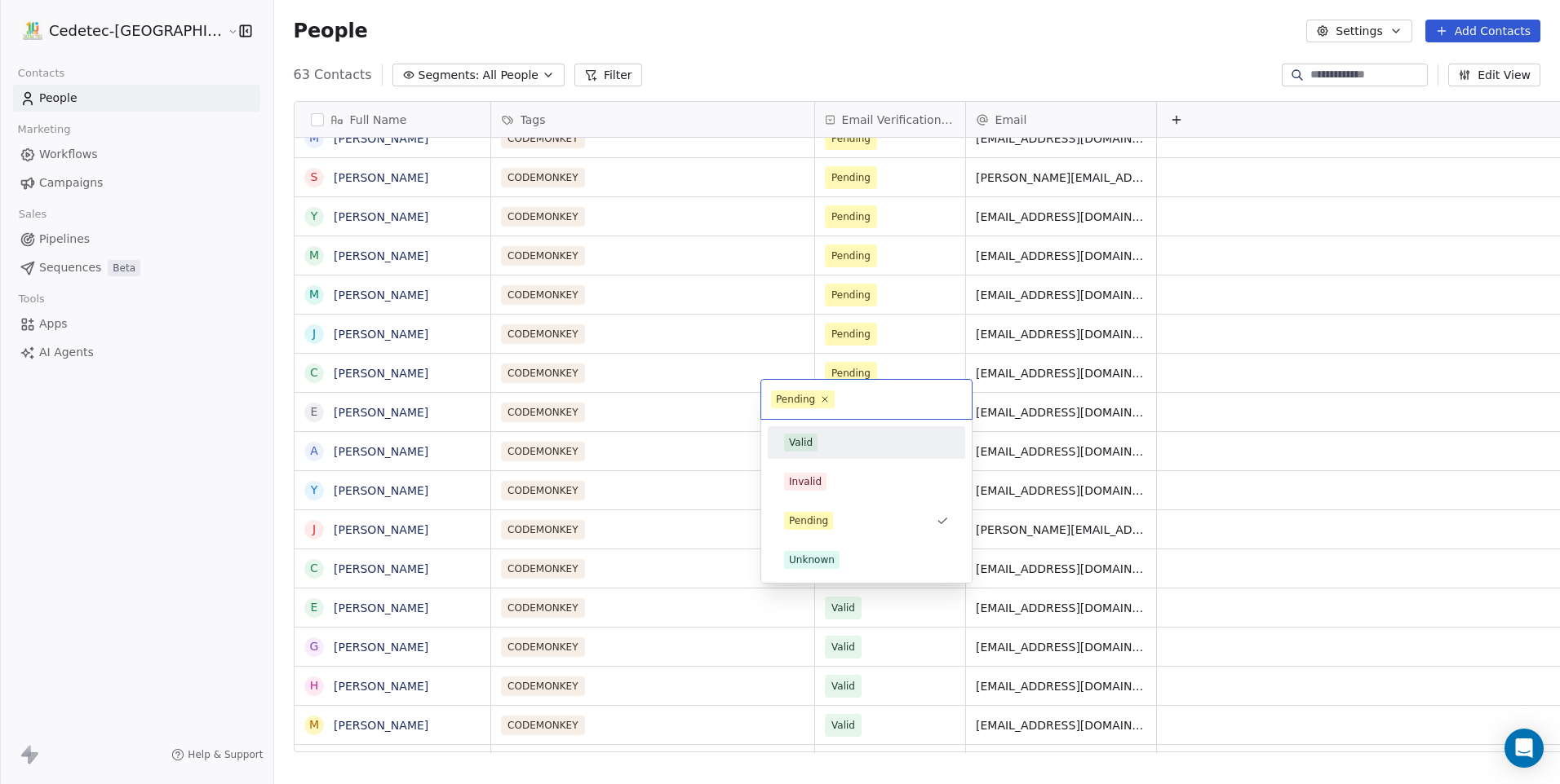
click at [812, 449] on span "Valid" at bounding box center [801, 442] width 34 height 18
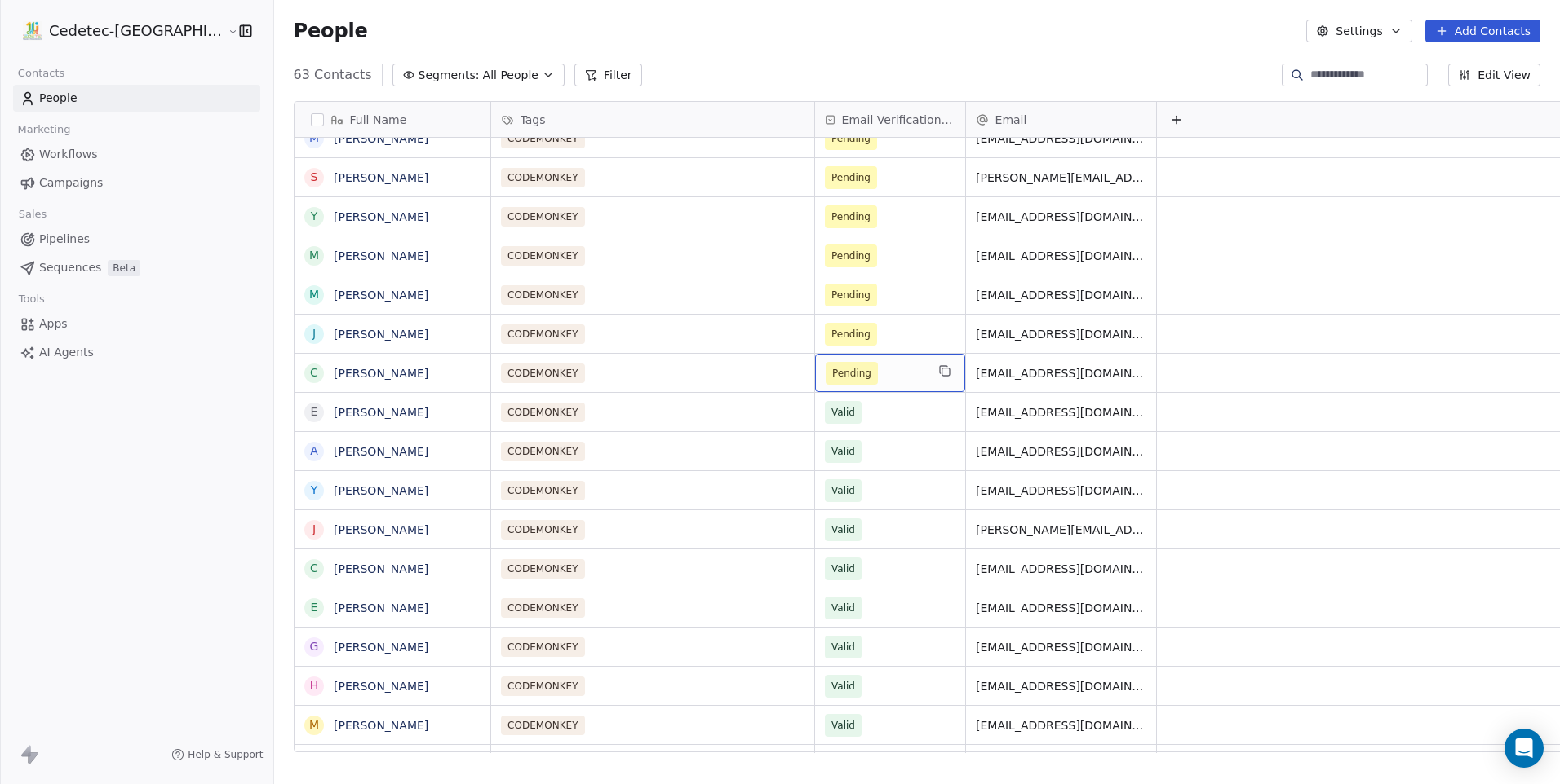
click at [832, 365] on span "Pending" at bounding box center [851, 373] width 40 height 16
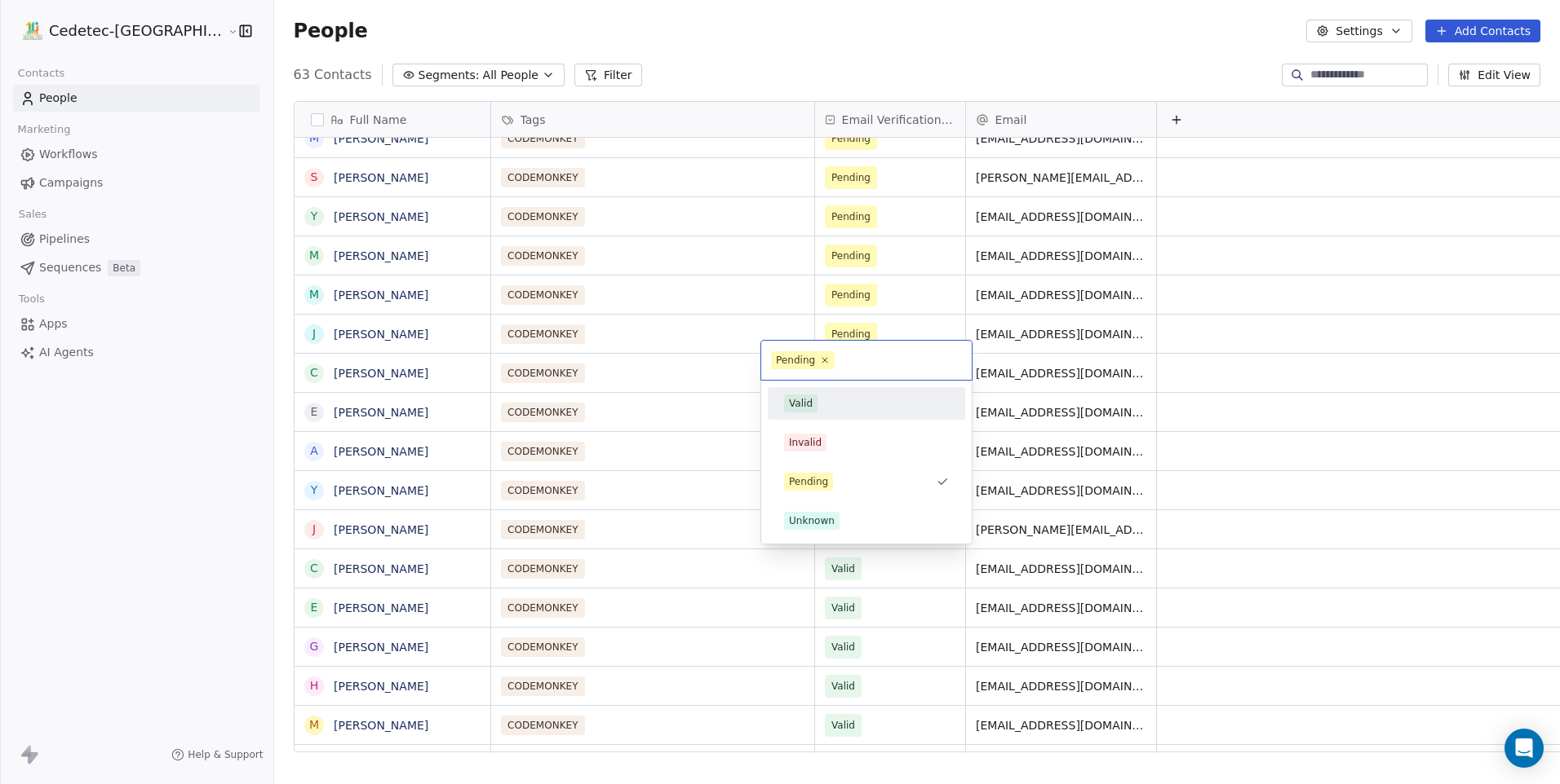
click at [804, 401] on div "Valid" at bounding box center [801, 403] width 23 height 14
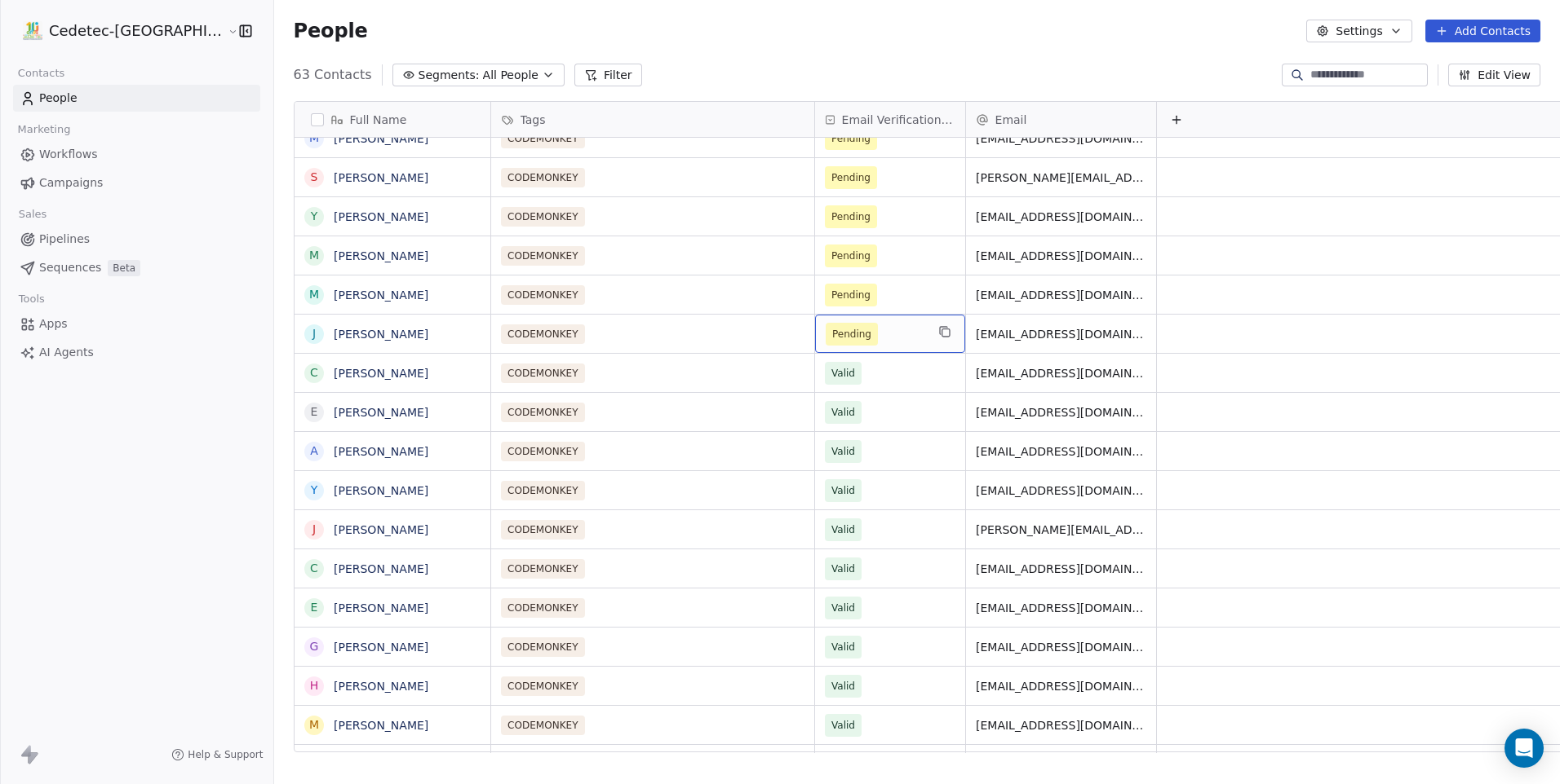
click at [832, 326] on span "Pending" at bounding box center [851, 334] width 40 height 16
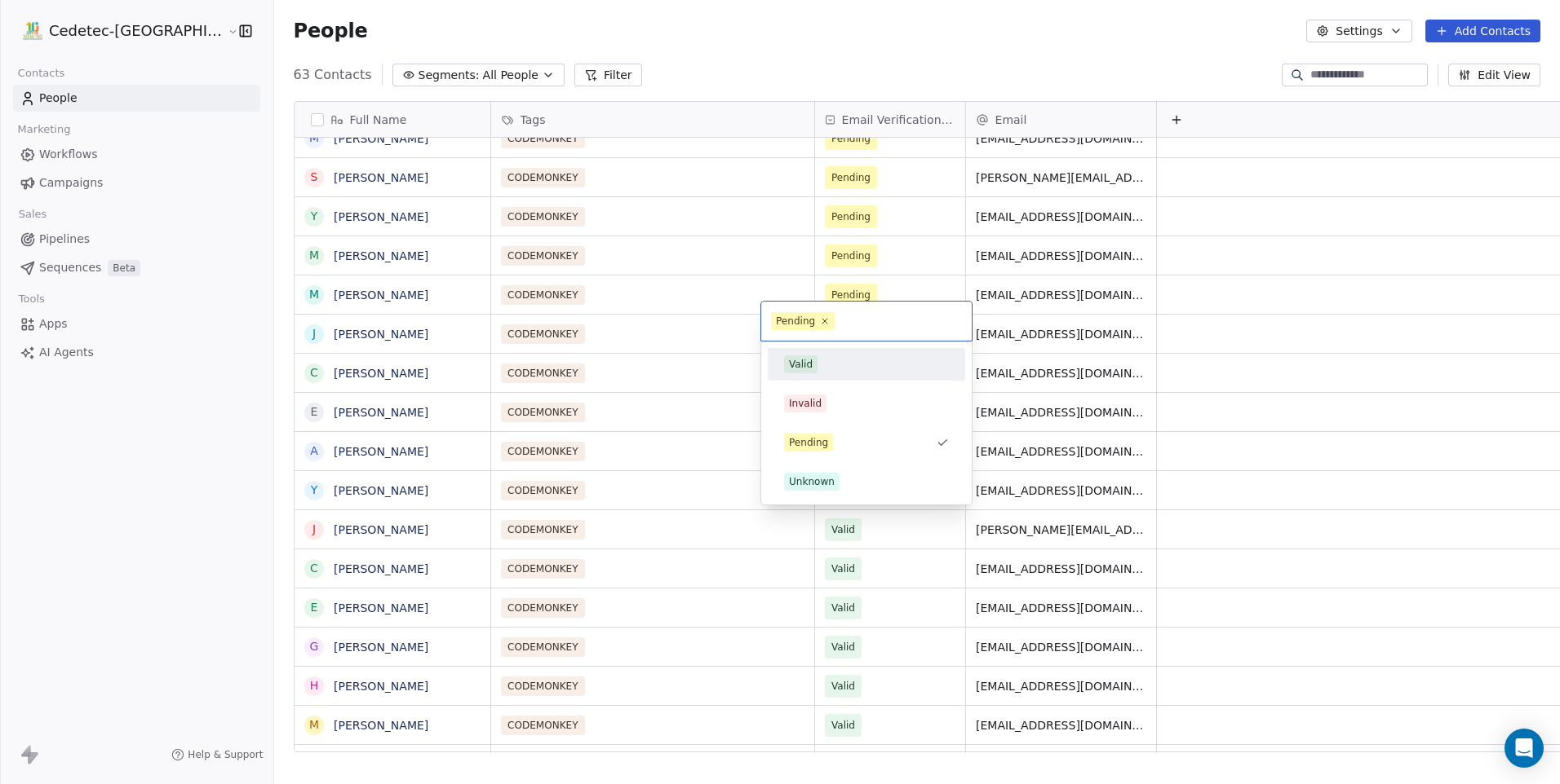
click at [822, 359] on div "Valid" at bounding box center [866, 364] width 165 height 18
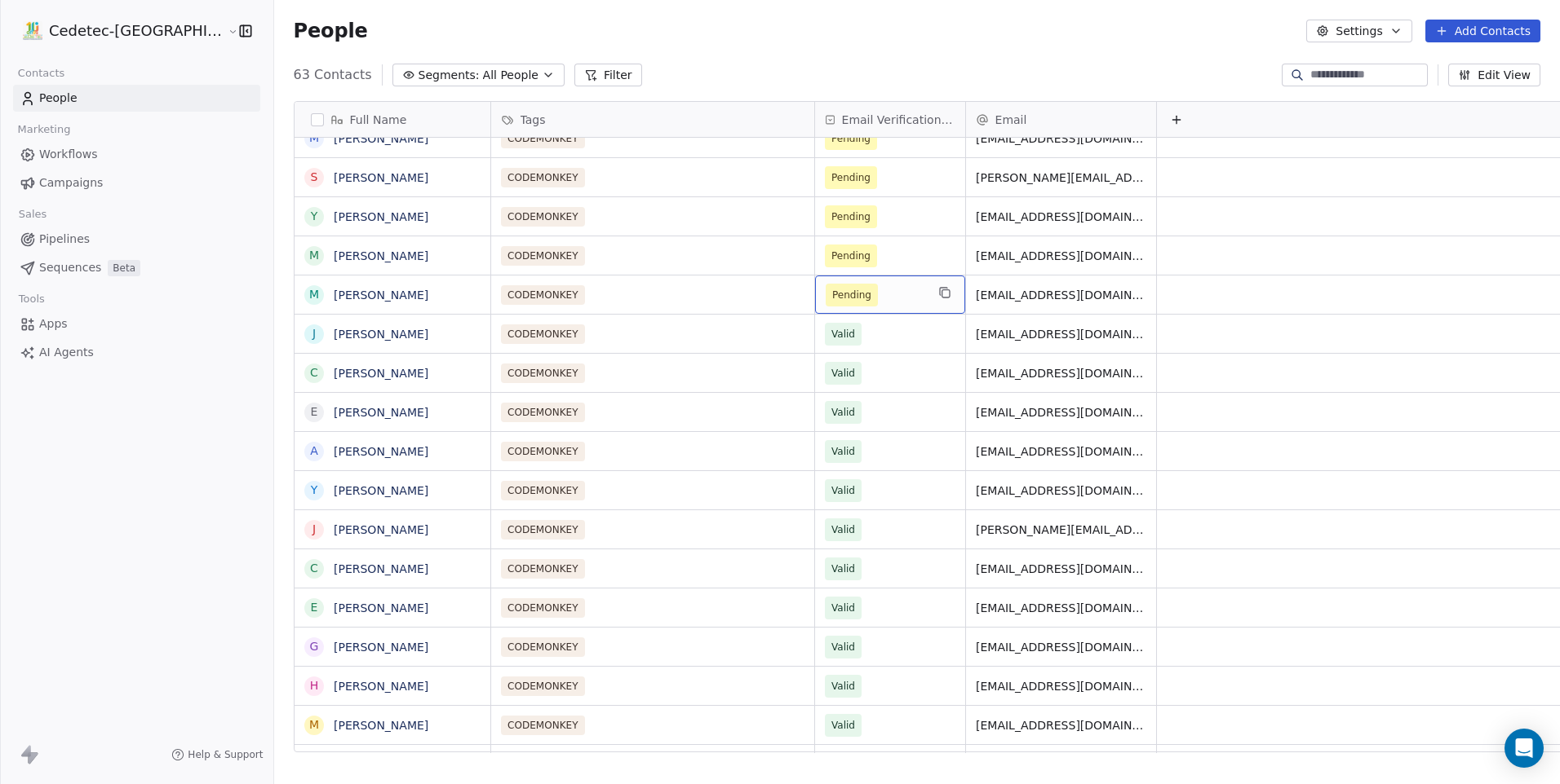
click at [826, 284] on span "Pending" at bounding box center [852, 295] width 52 height 23
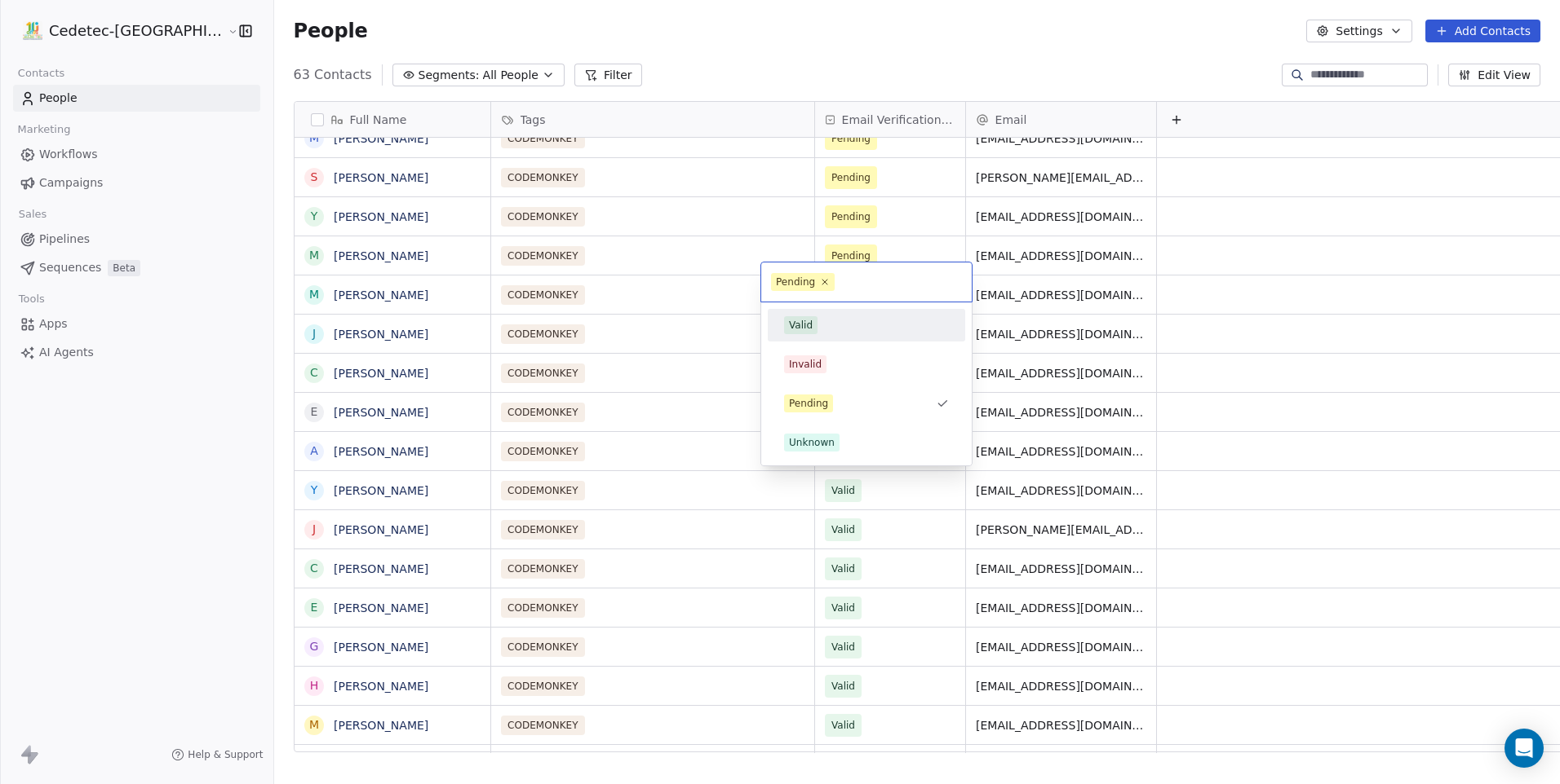
click at [821, 322] on div "Valid" at bounding box center [866, 325] width 165 height 18
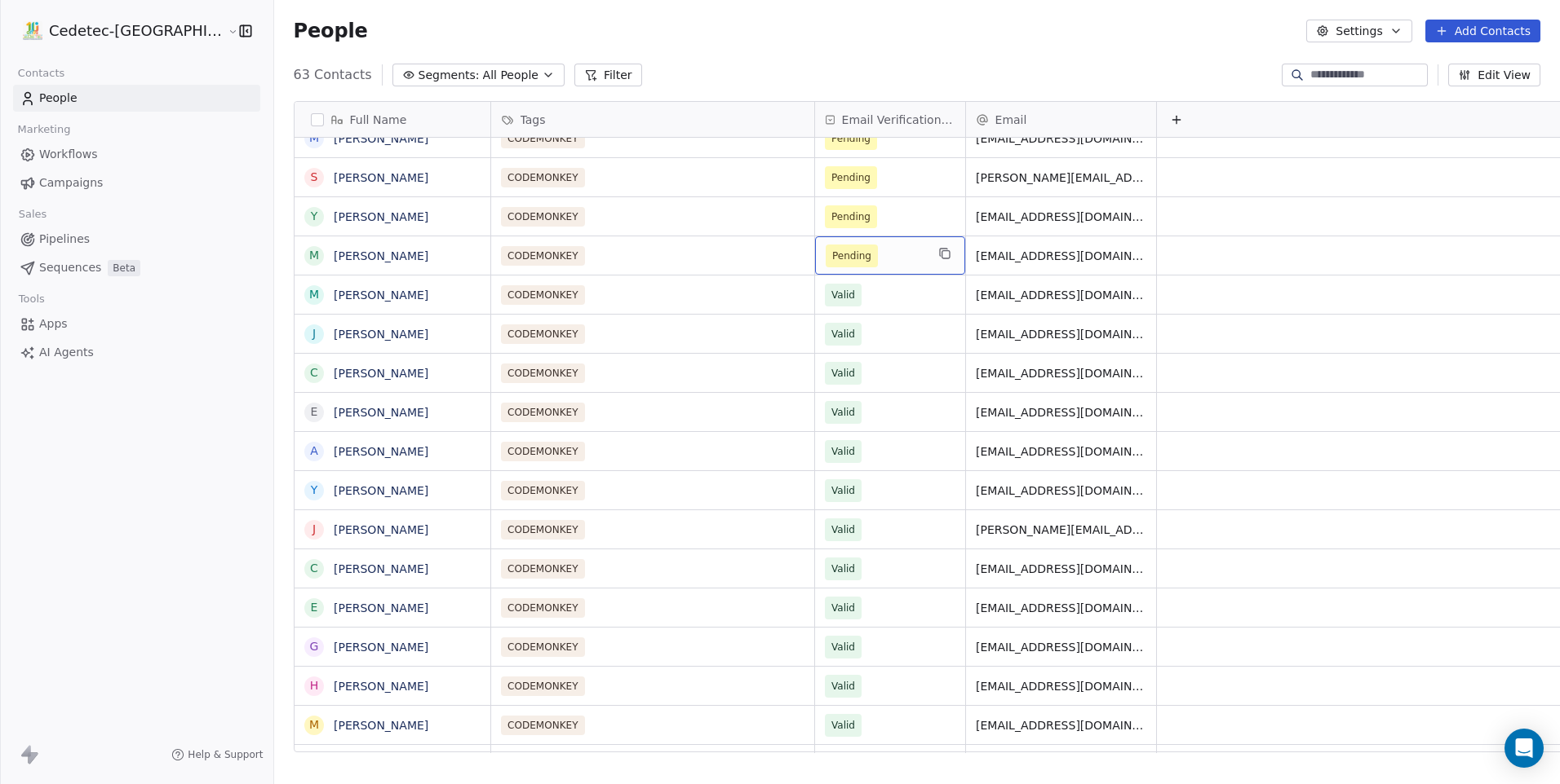
click at [826, 248] on span "Pending" at bounding box center [852, 256] width 52 height 23
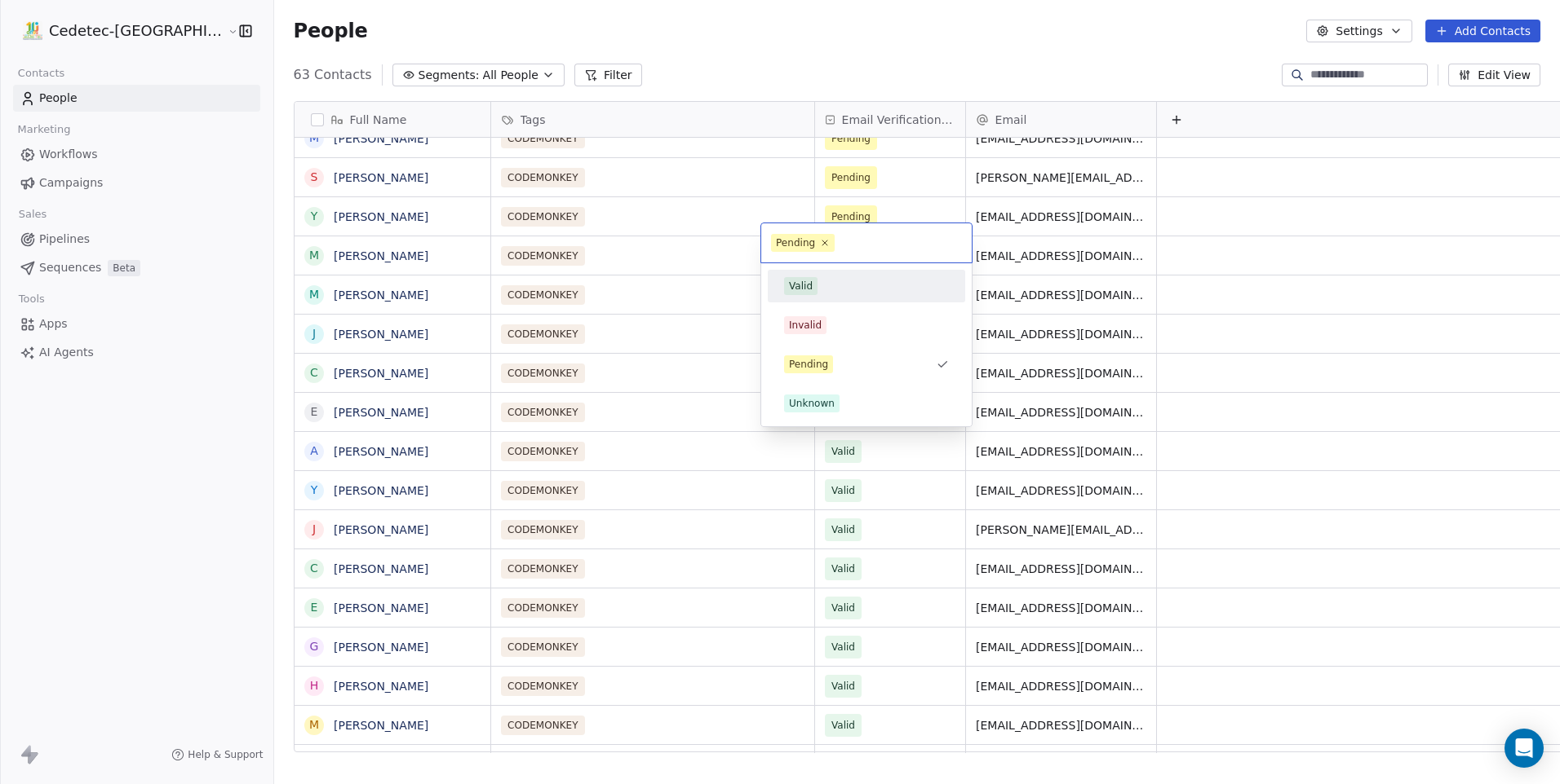
click at [830, 282] on div "Valid" at bounding box center [866, 286] width 165 height 18
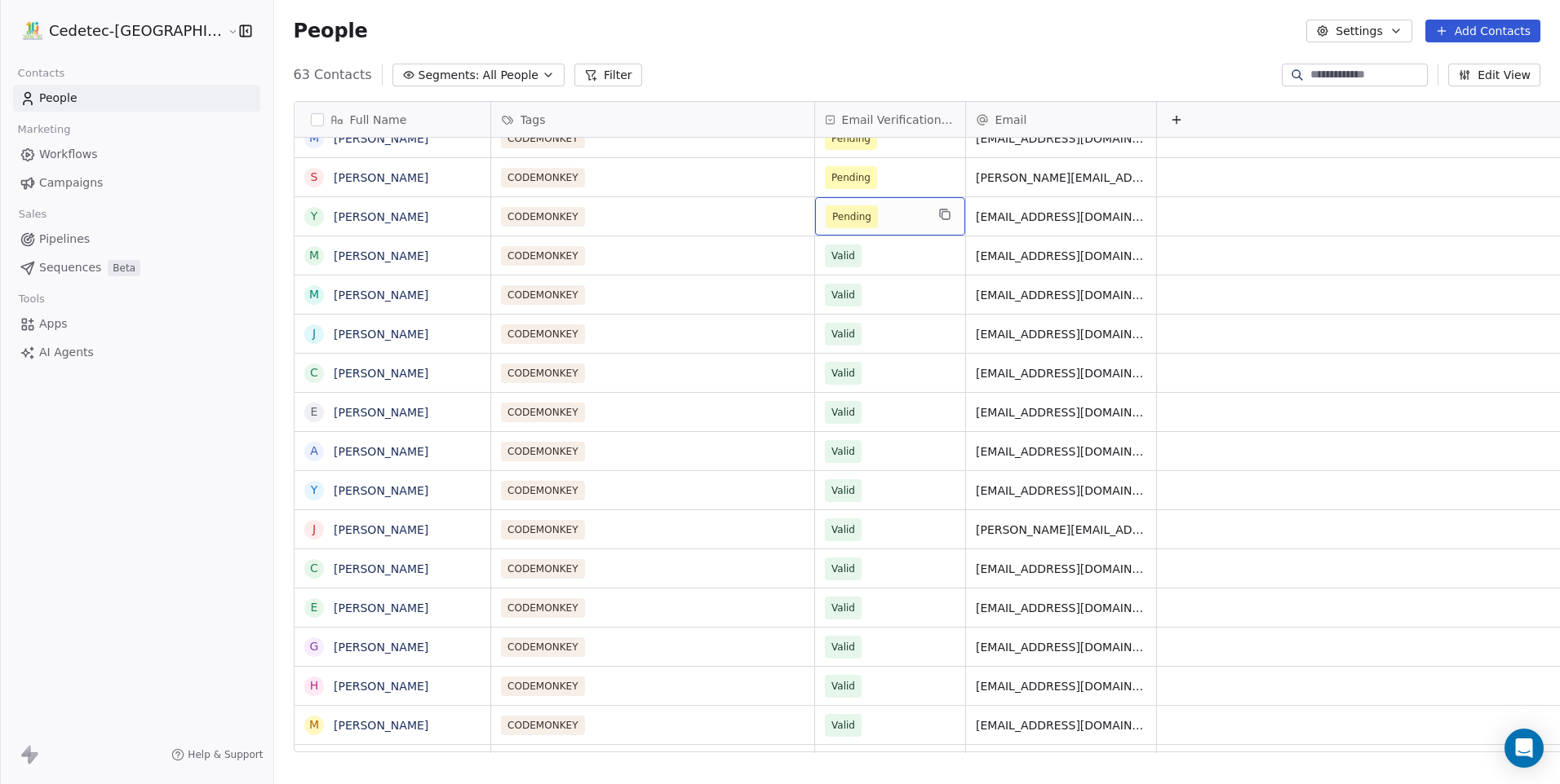
click at [836, 218] on div "Pending" at bounding box center [890, 216] width 150 height 39
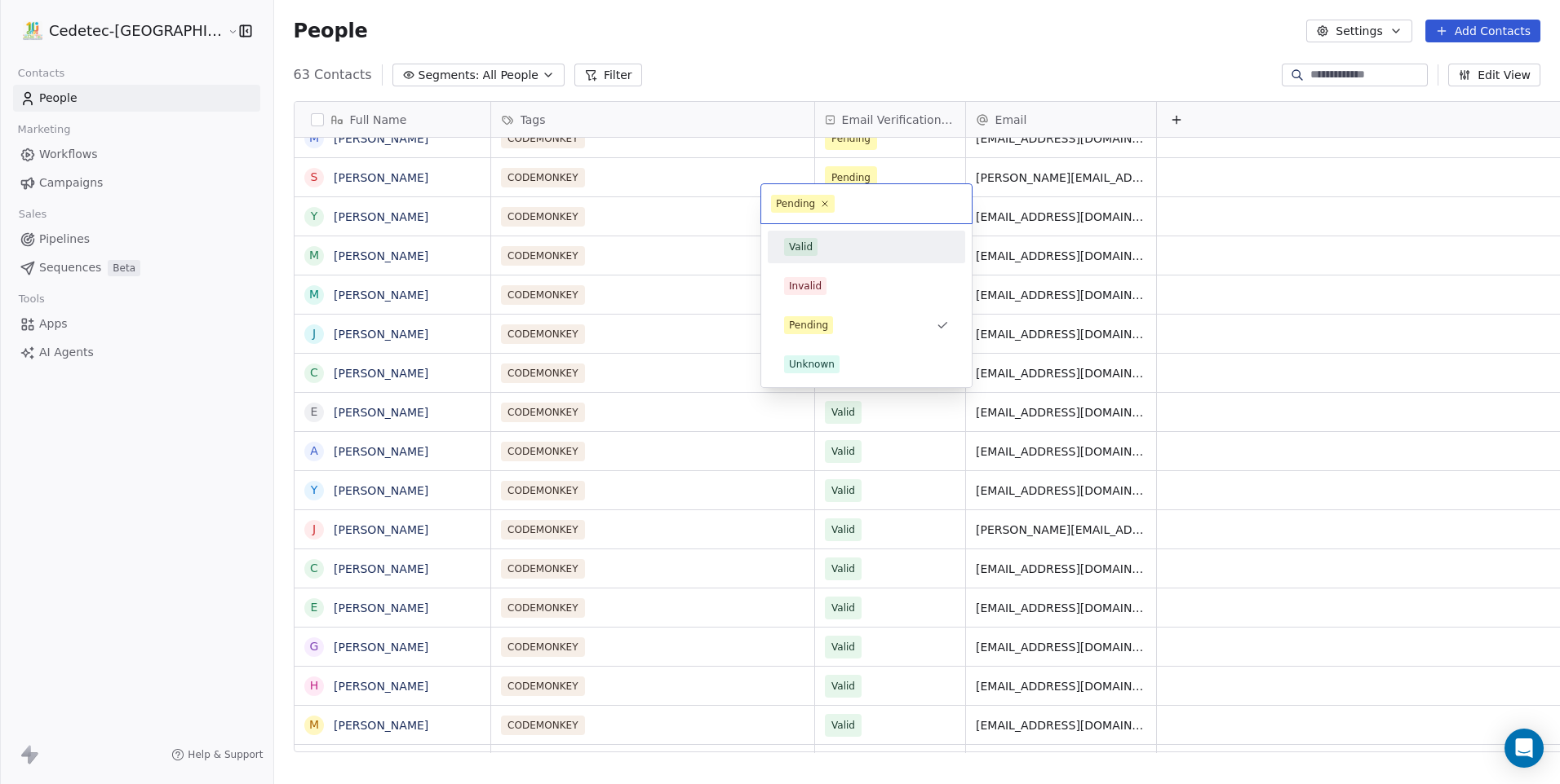
click at [833, 251] on div "Valid" at bounding box center [866, 247] width 165 height 18
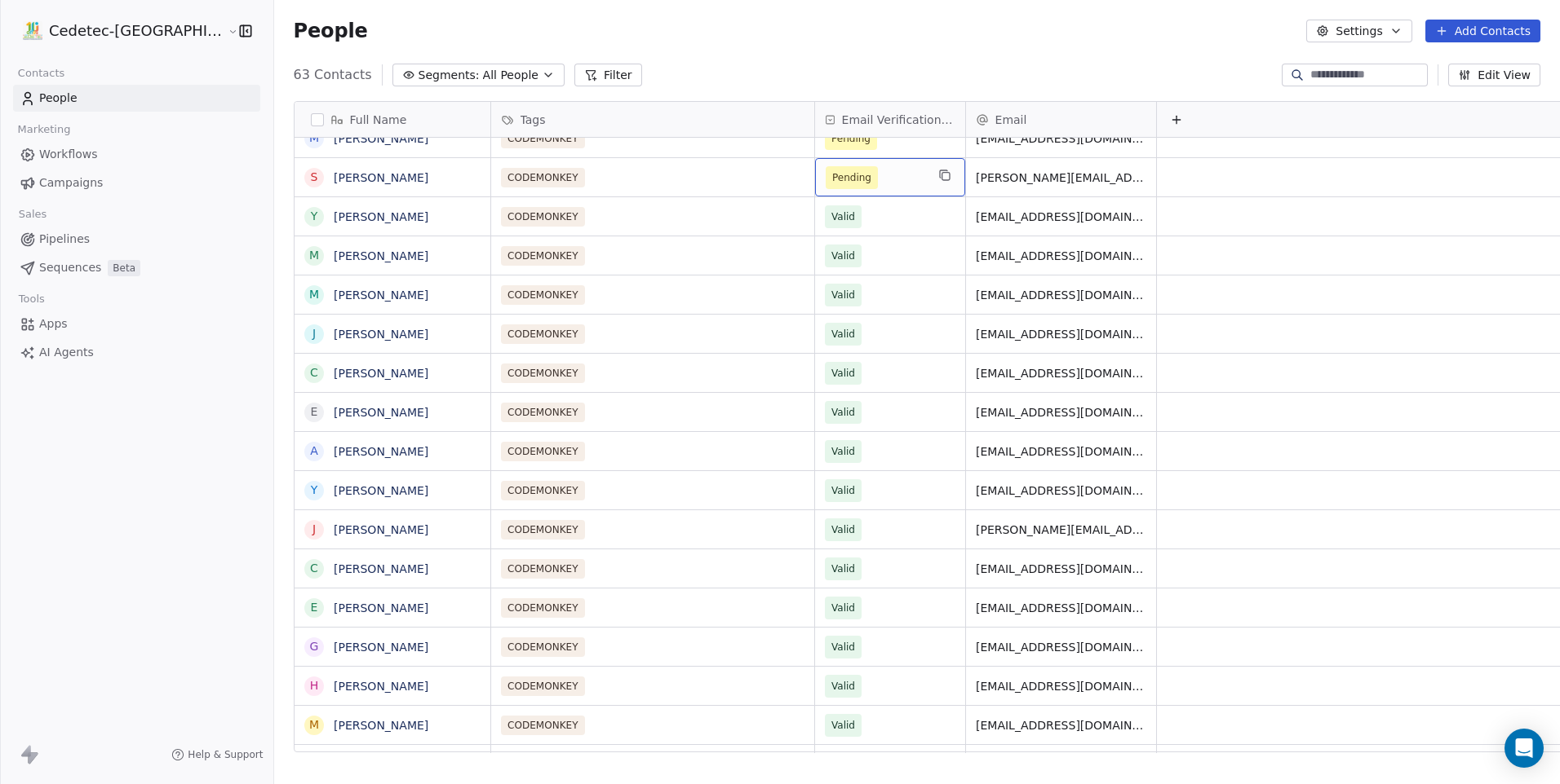
click at [832, 166] on span "Pending" at bounding box center [875, 178] width 99 height 23
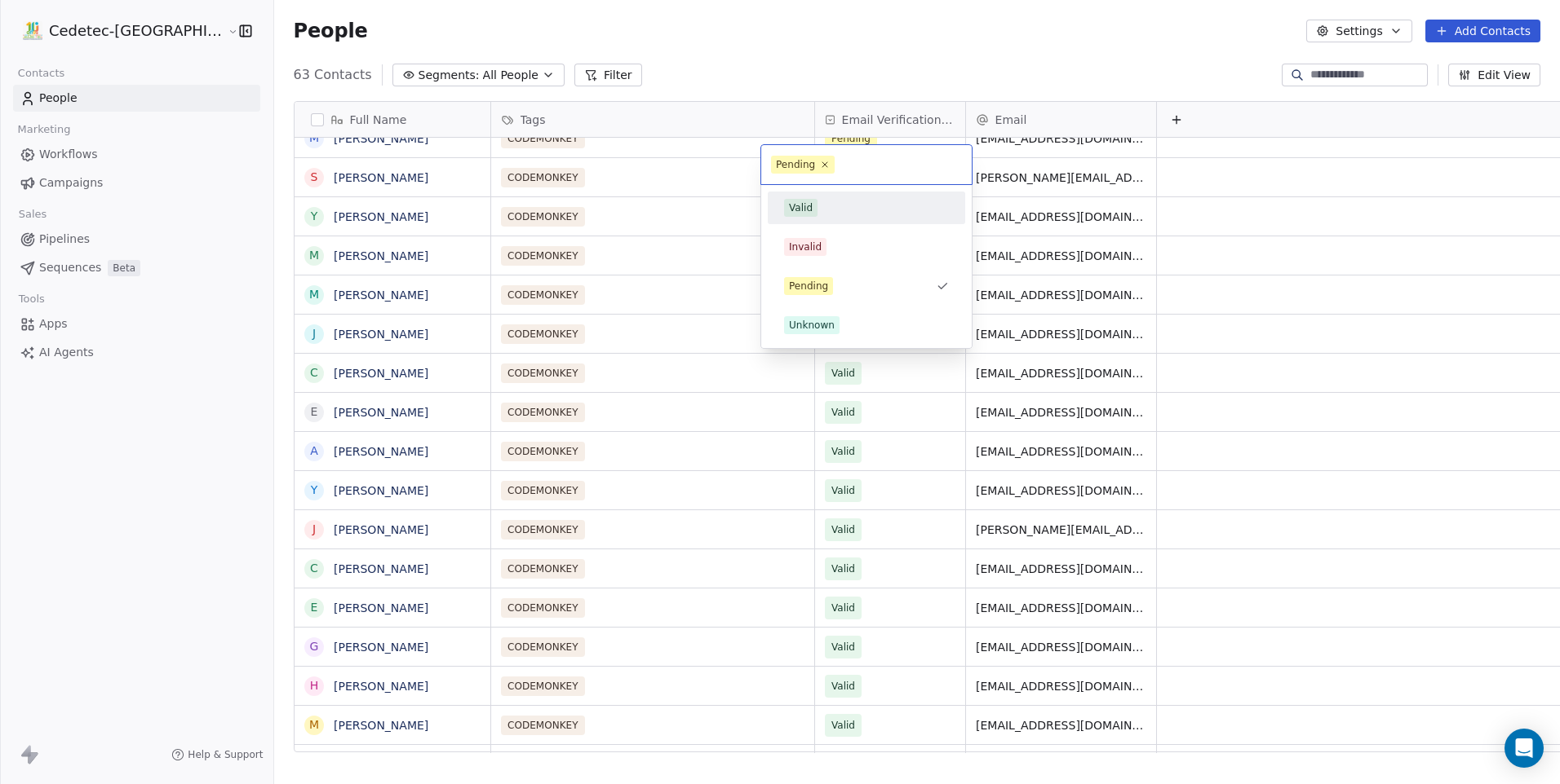
click at [829, 204] on div "Valid" at bounding box center [866, 208] width 165 height 18
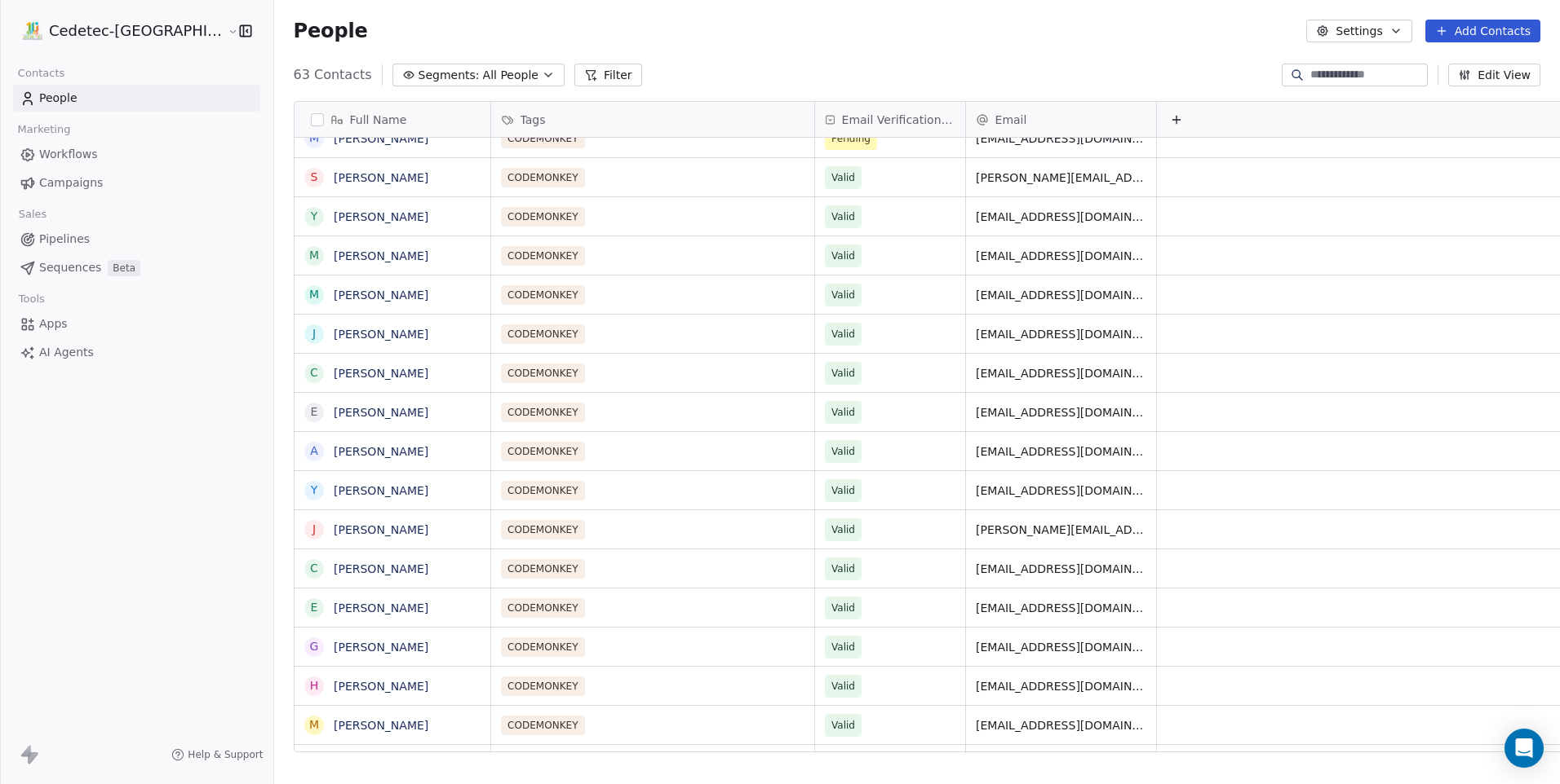
click at [818, 125] on div "Tags Email Verification Status Email" at bounding box center [1042, 120] width 1104 height 36
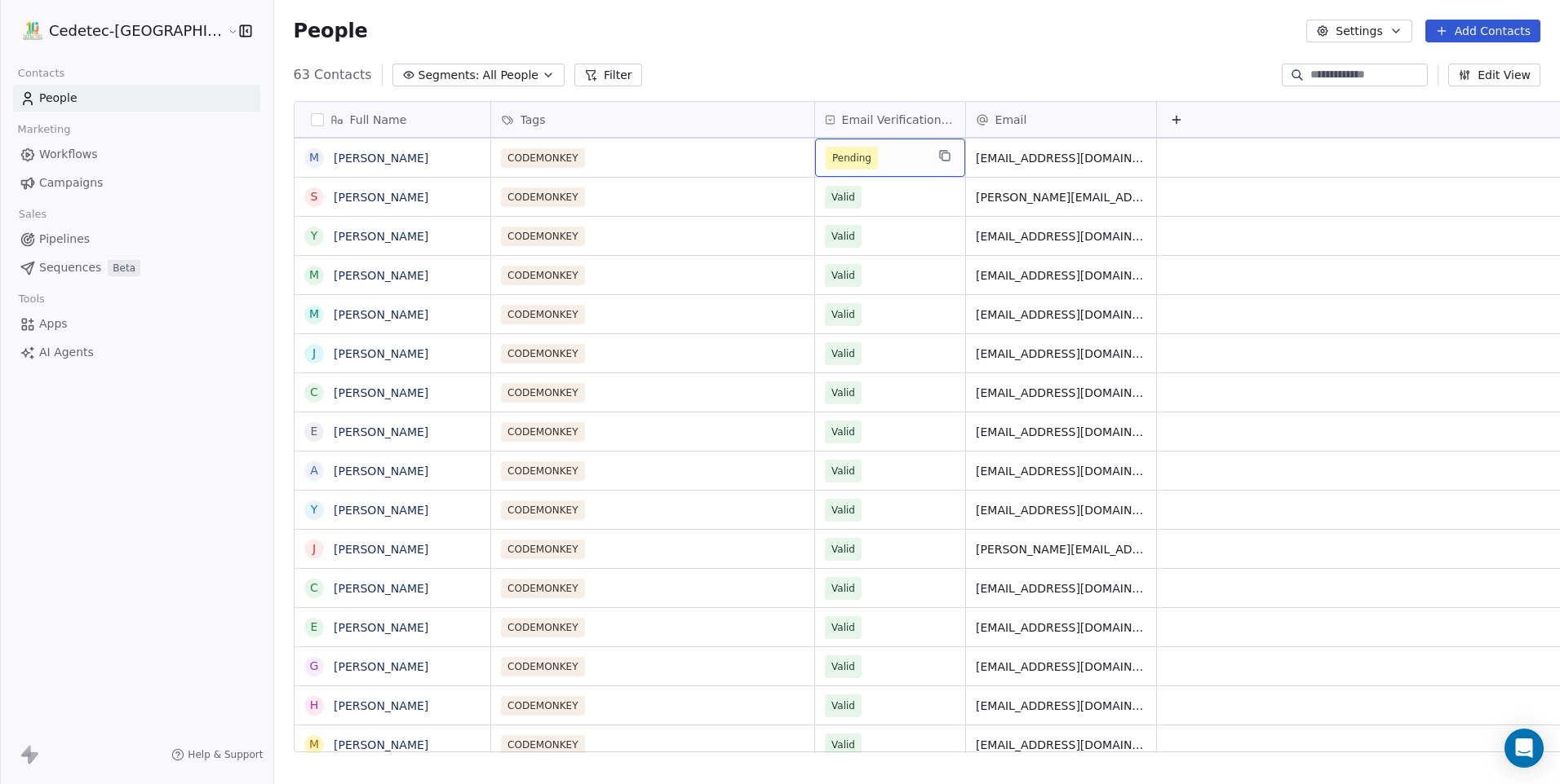
click at [826, 150] on span "Pending" at bounding box center [852, 158] width 52 height 23
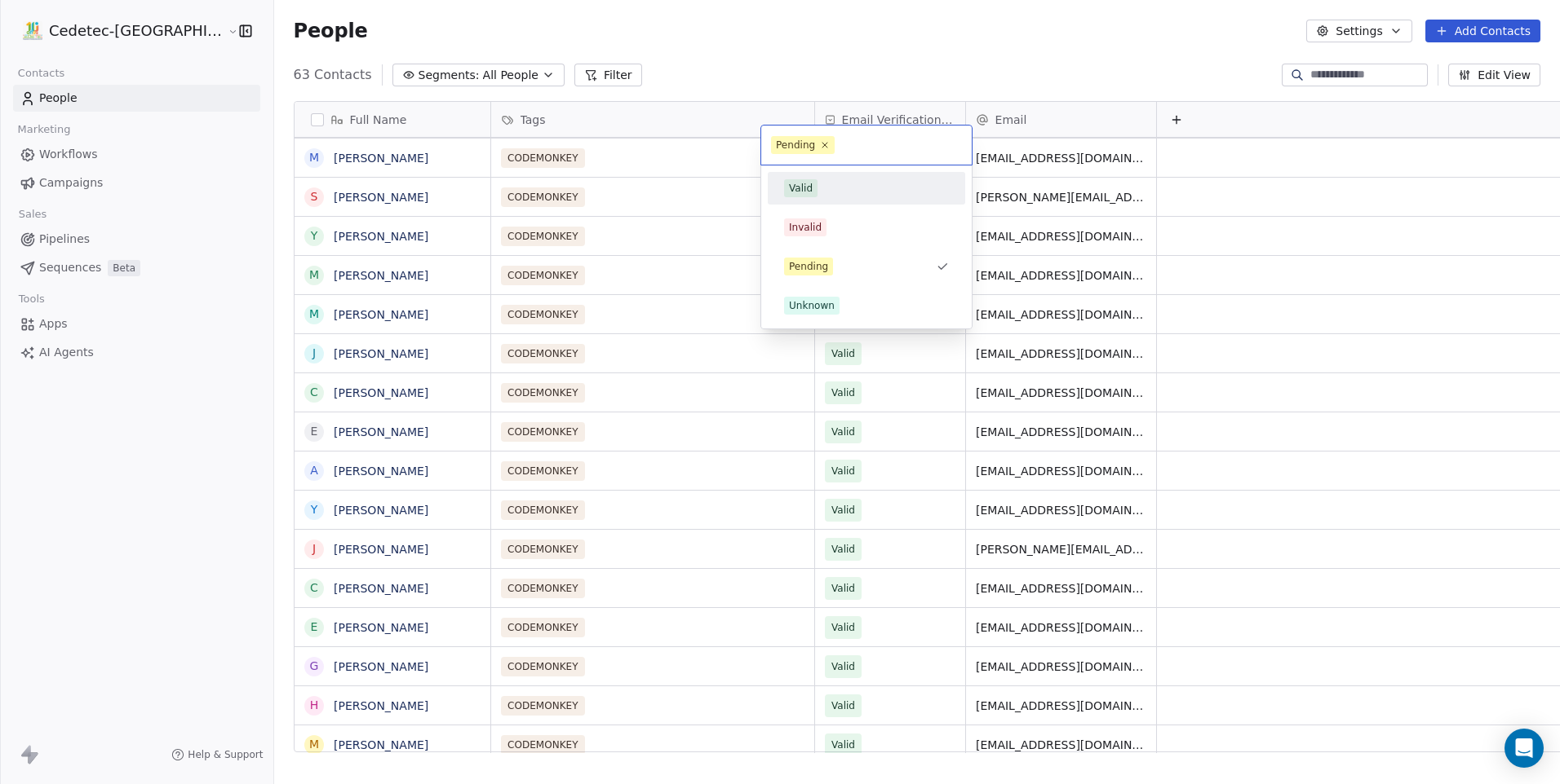
click at [816, 191] on div "Valid" at bounding box center [866, 188] width 165 height 18
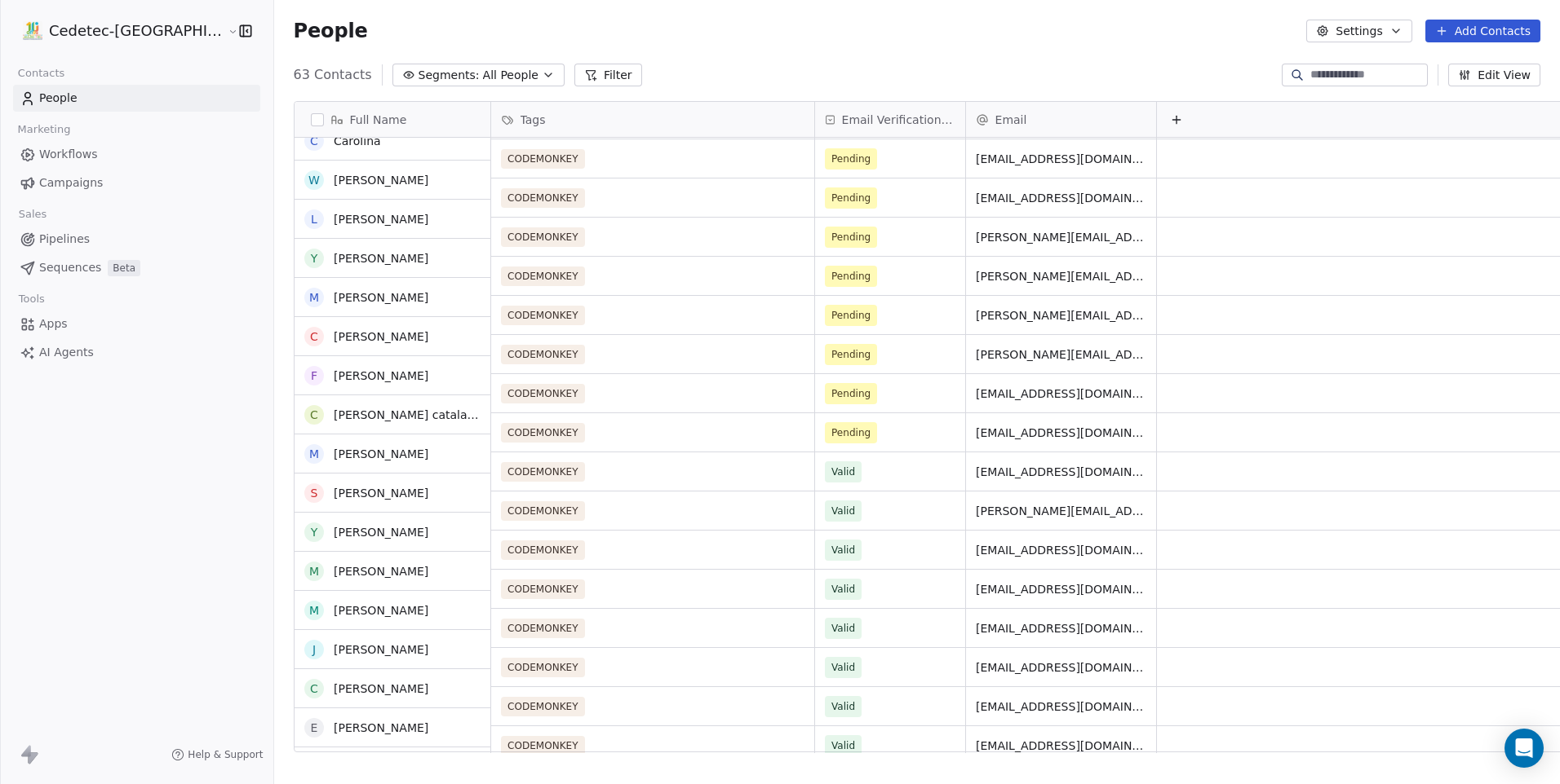
scroll to position [845, 0]
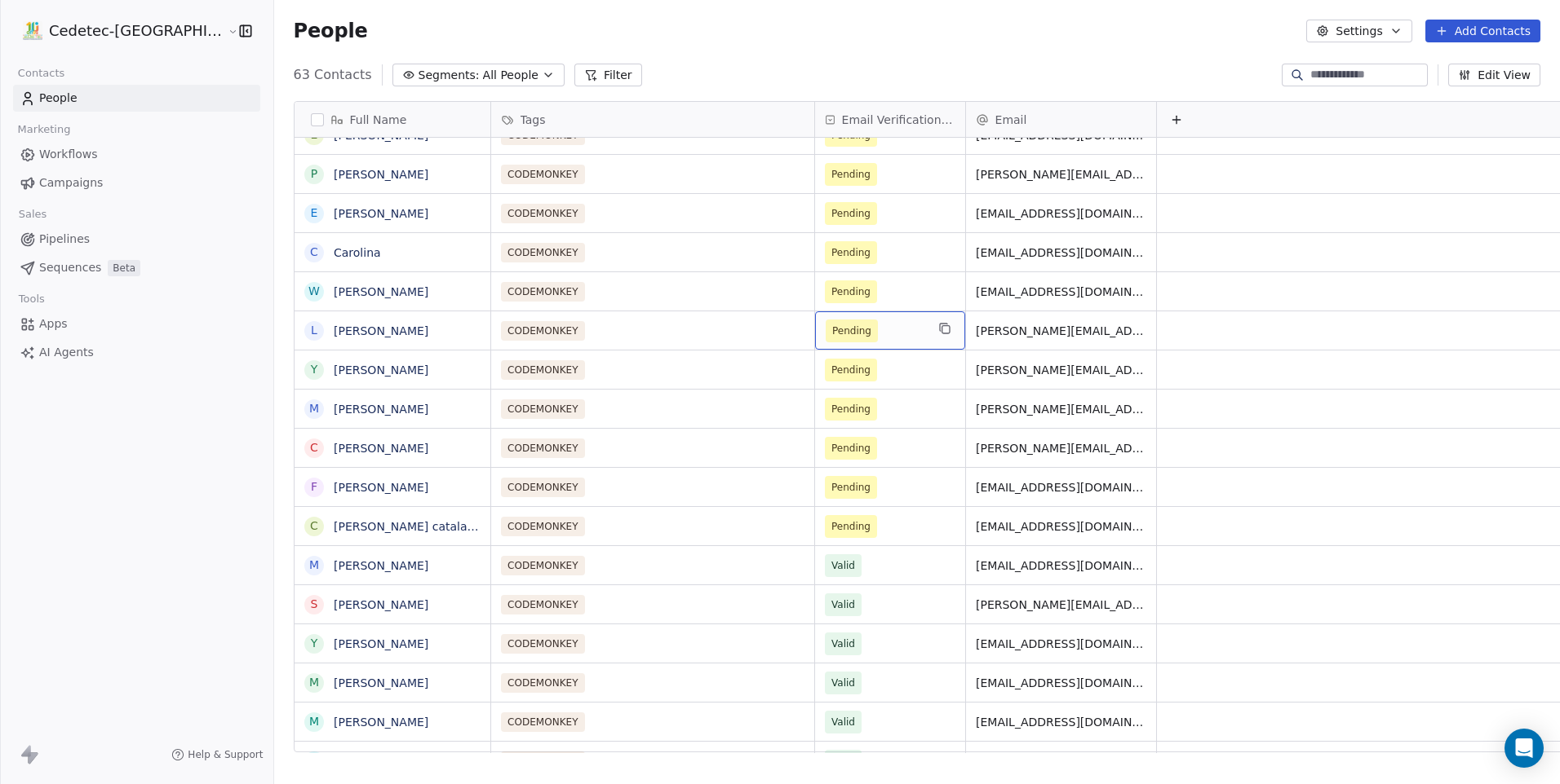
click at [832, 322] on span "Pending" at bounding box center [851, 330] width 40 height 16
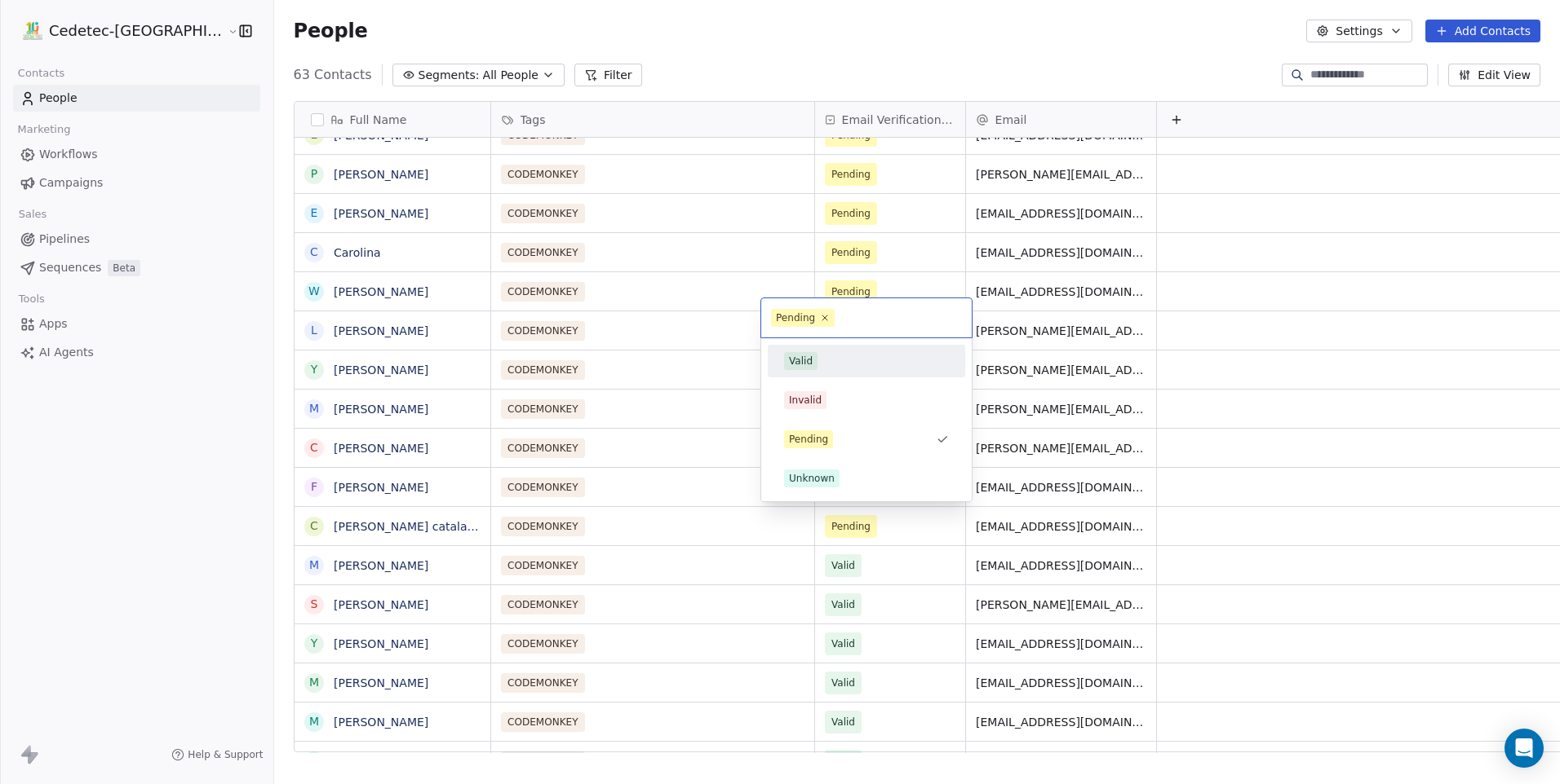
click at [805, 374] on div "Valid" at bounding box center [865, 361] width 184 height 26
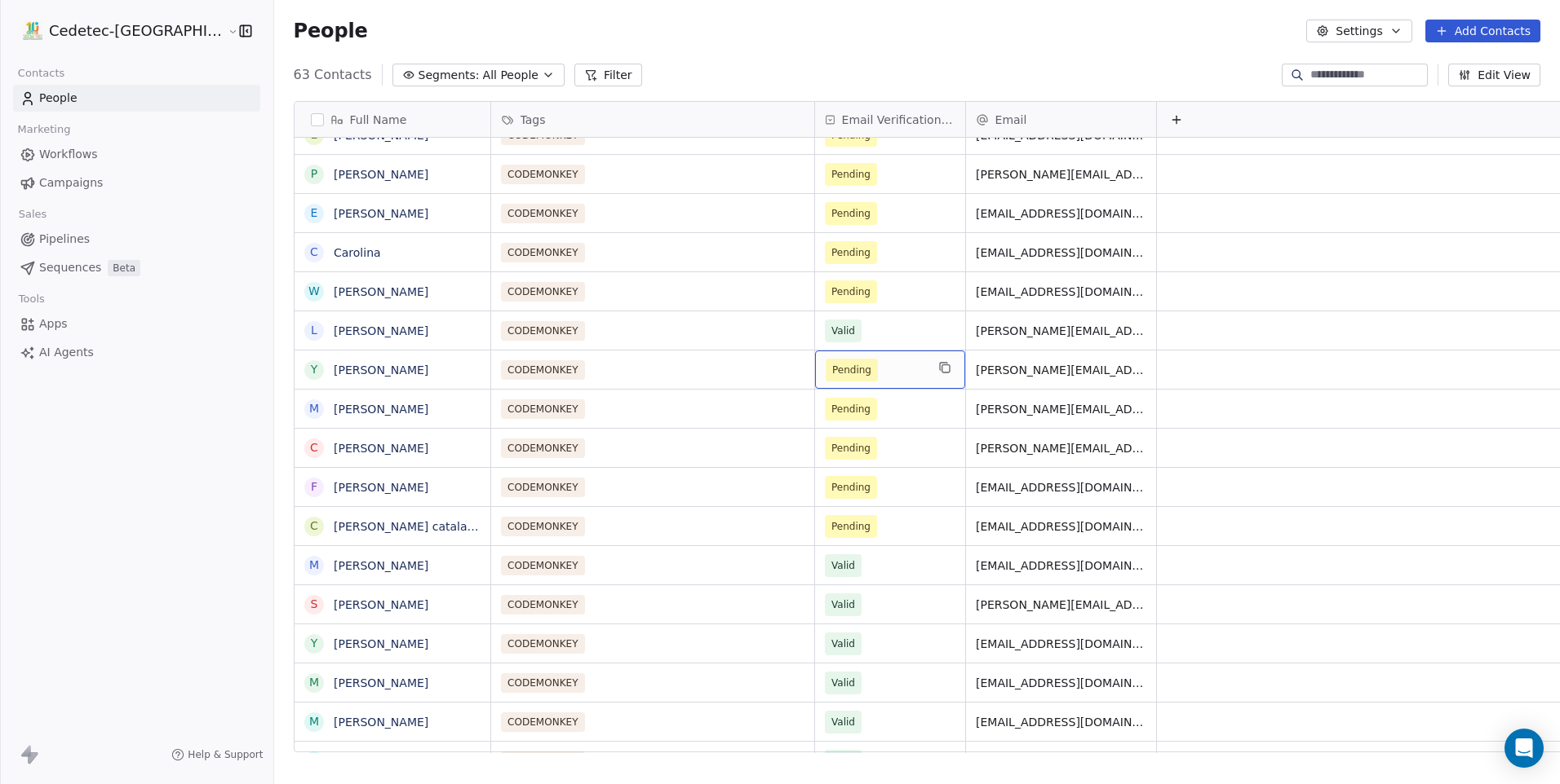
click at [815, 374] on div "Pending" at bounding box center [890, 370] width 150 height 39
click at [815, 411] on div "Pending" at bounding box center [890, 409] width 150 height 39
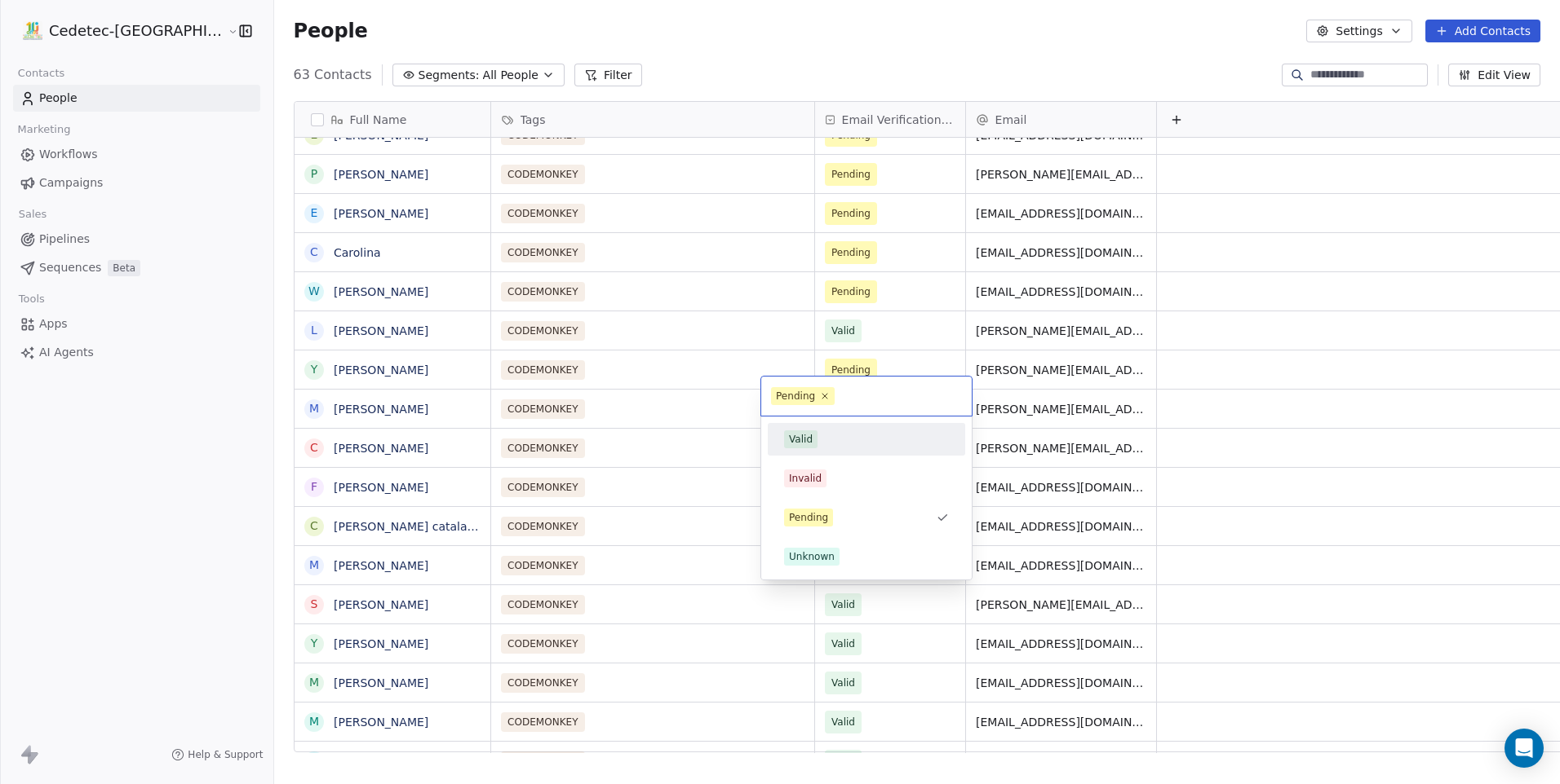
click at [802, 437] on div "Valid" at bounding box center [801, 439] width 23 height 14
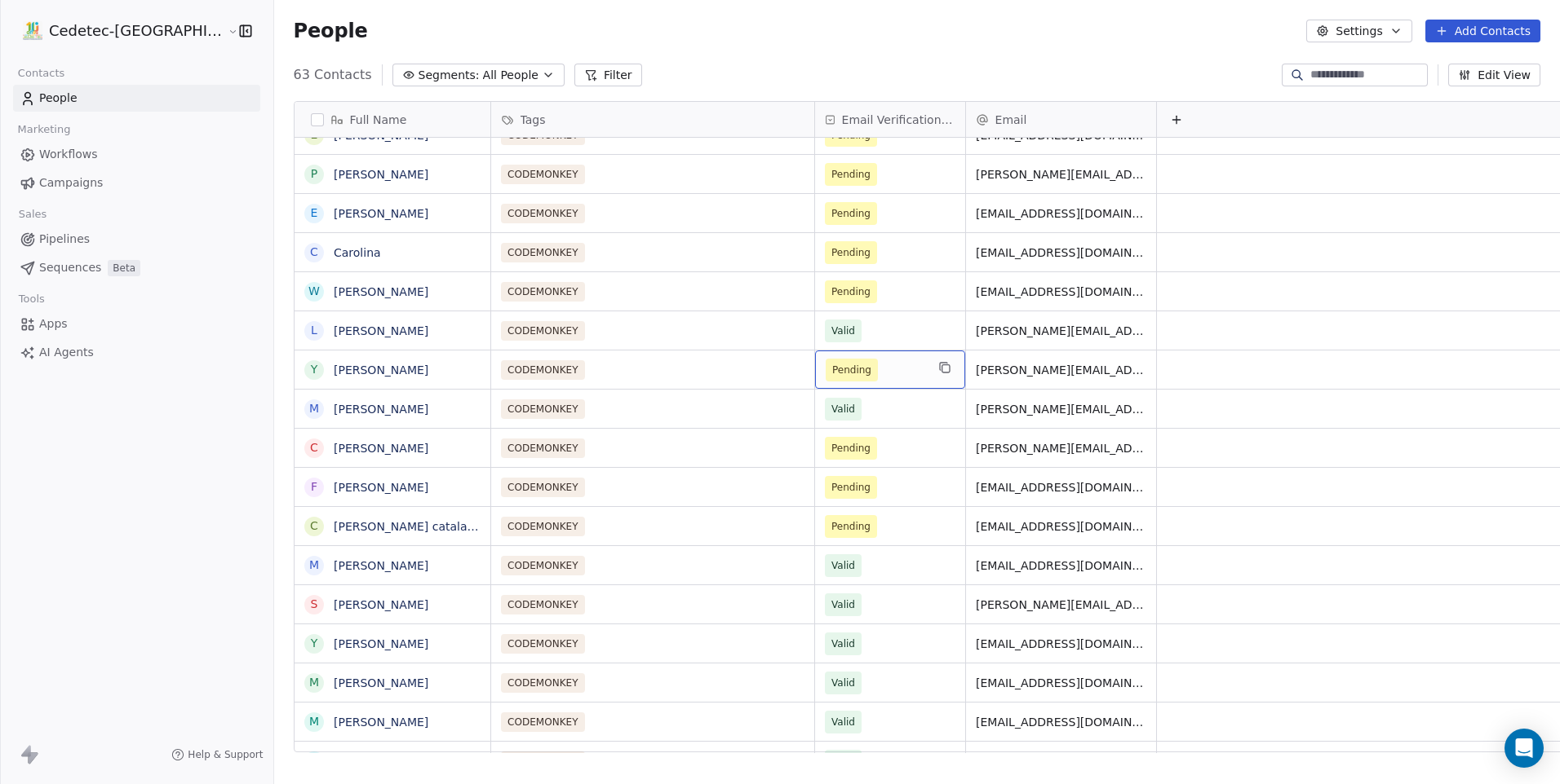
click at [815, 350] on div "Pending" at bounding box center [890, 370] width 150 height 39
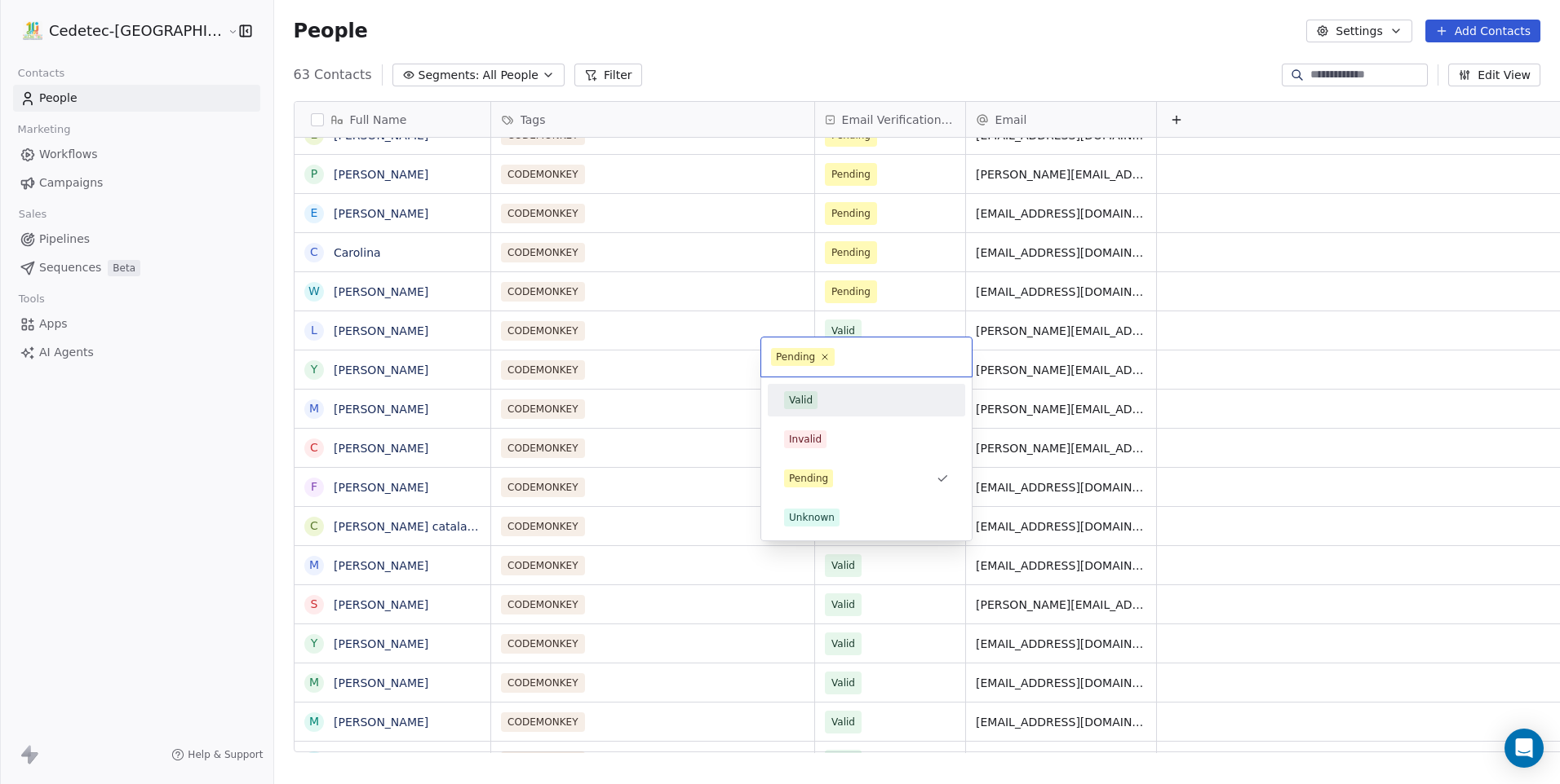
drag, startPoint x: 800, startPoint y: 396, endPoint x: 806, endPoint y: 435, distance: 39.5
click at [801, 396] on div "Valid" at bounding box center [801, 400] width 23 height 14
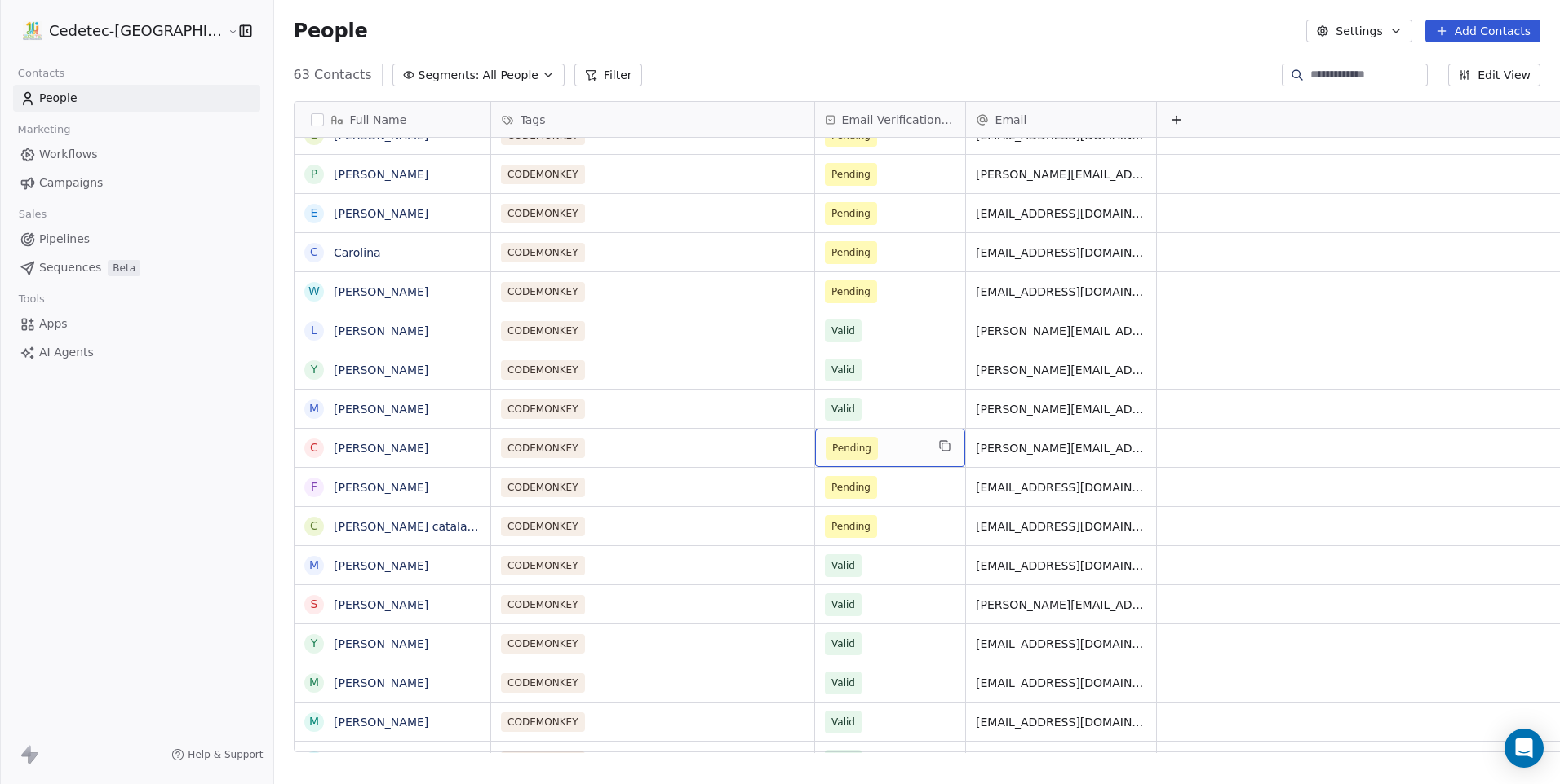
click at [826, 446] on span "Pending" at bounding box center [852, 449] width 52 height 23
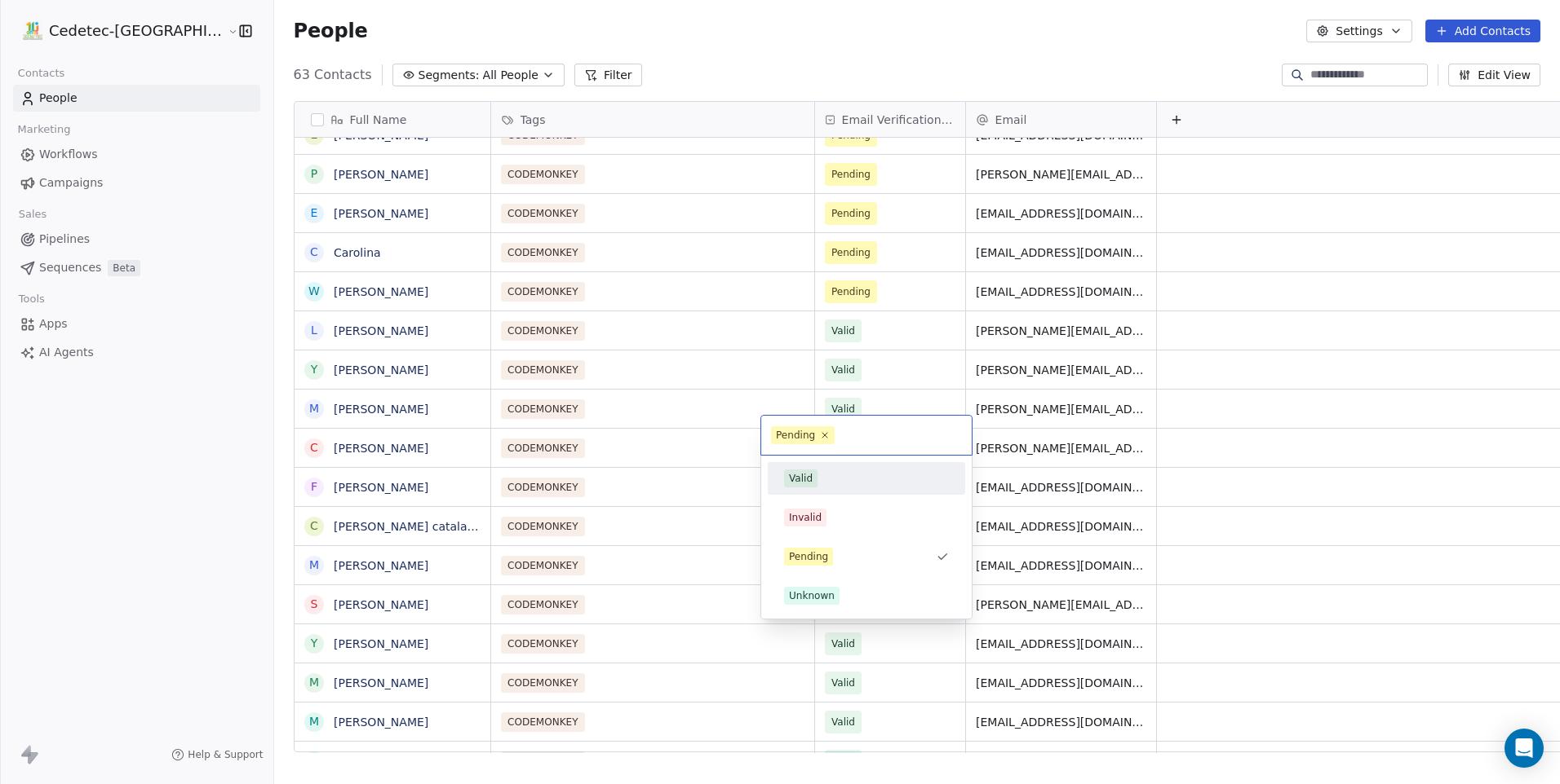
click at [819, 482] on div "Valid" at bounding box center [866, 478] width 165 height 18
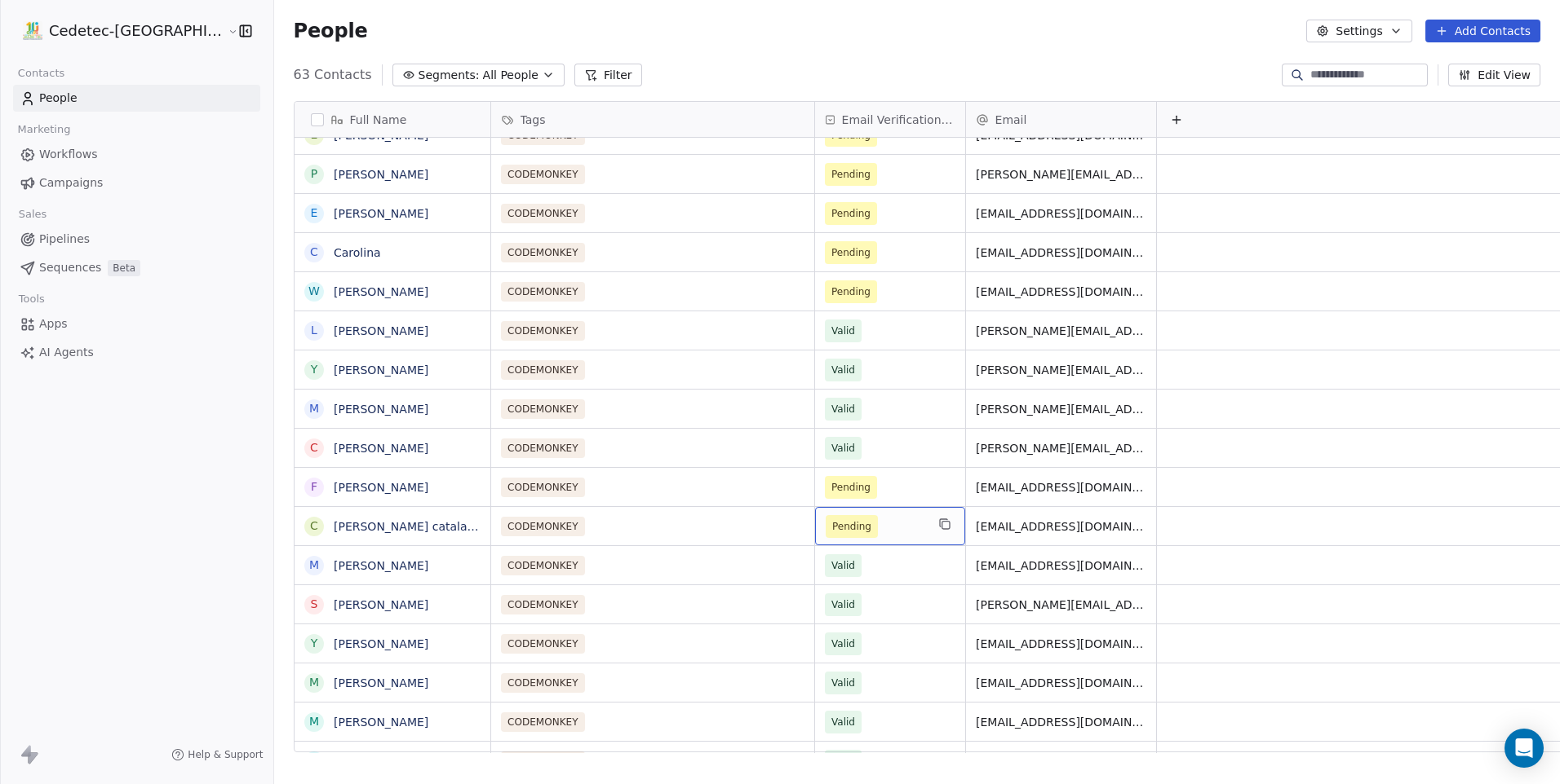
click at [816, 507] on div "Pending" at bounding box center [890, 526] width 150 height 39
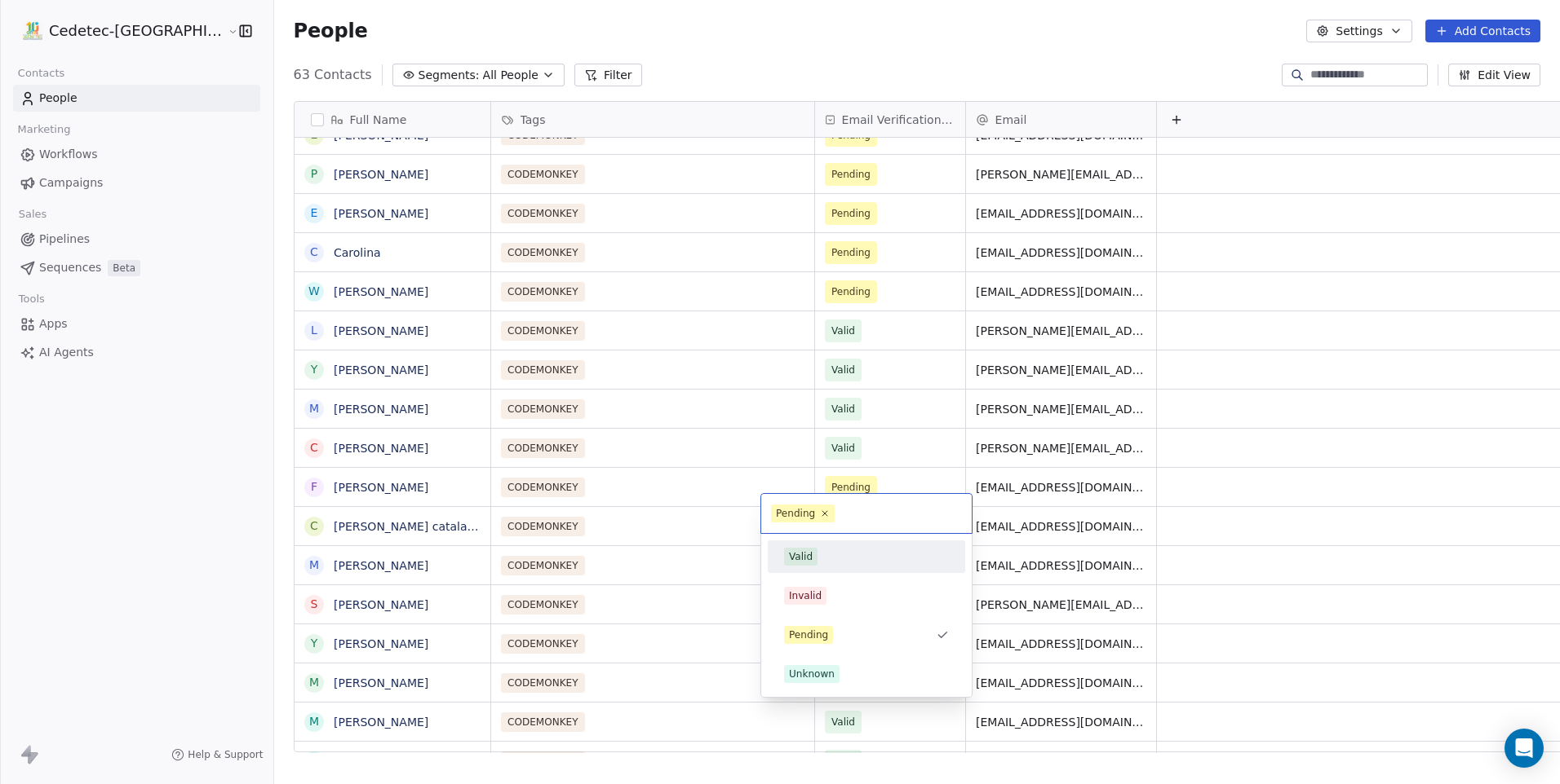
click at [827, 557] on div "Valid" at bounding box center [866, 556] width 165 height 18
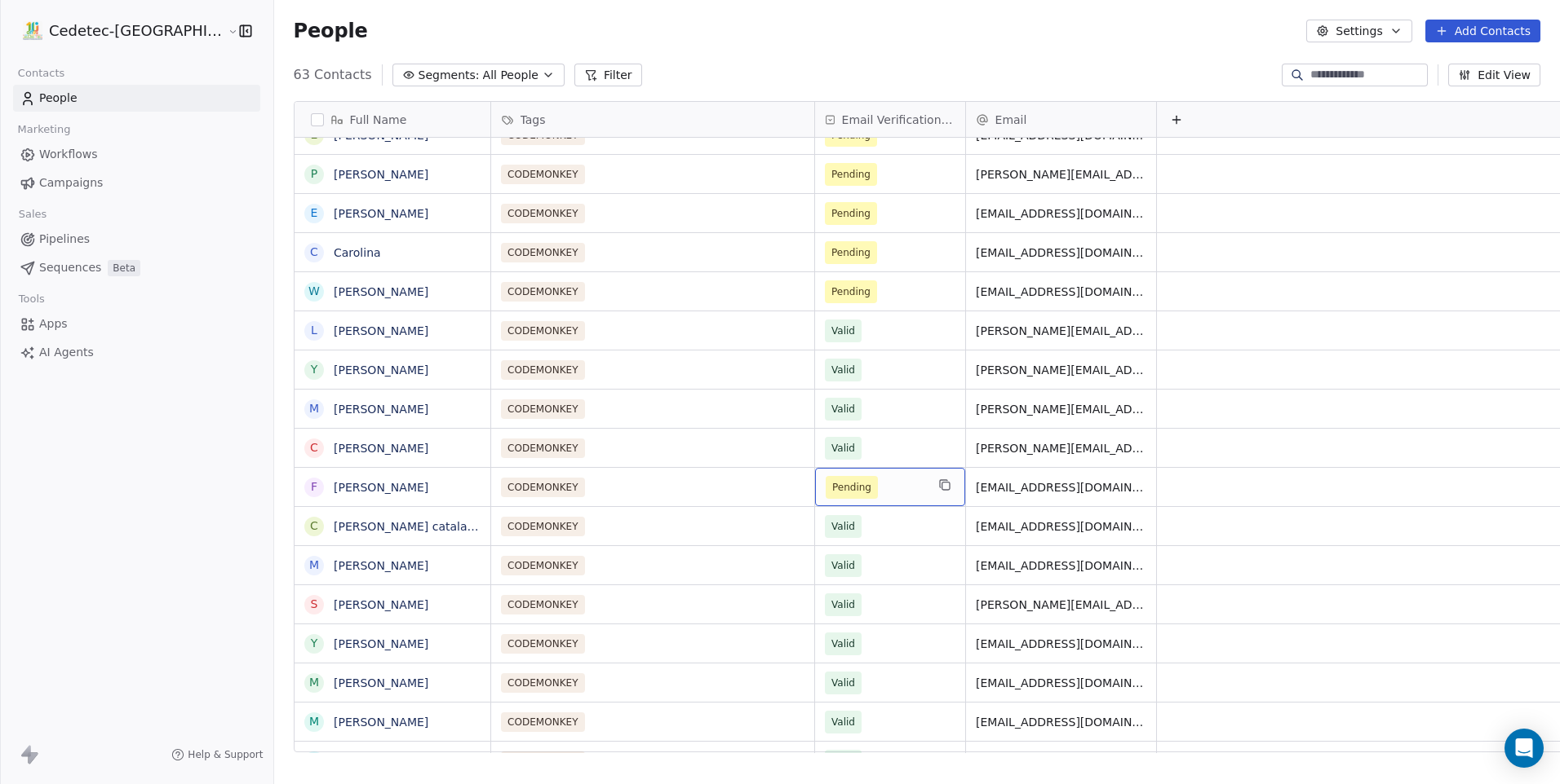
click at [832, 480] on span "Pending" at bounding box center [851, 488] width 40 height 16
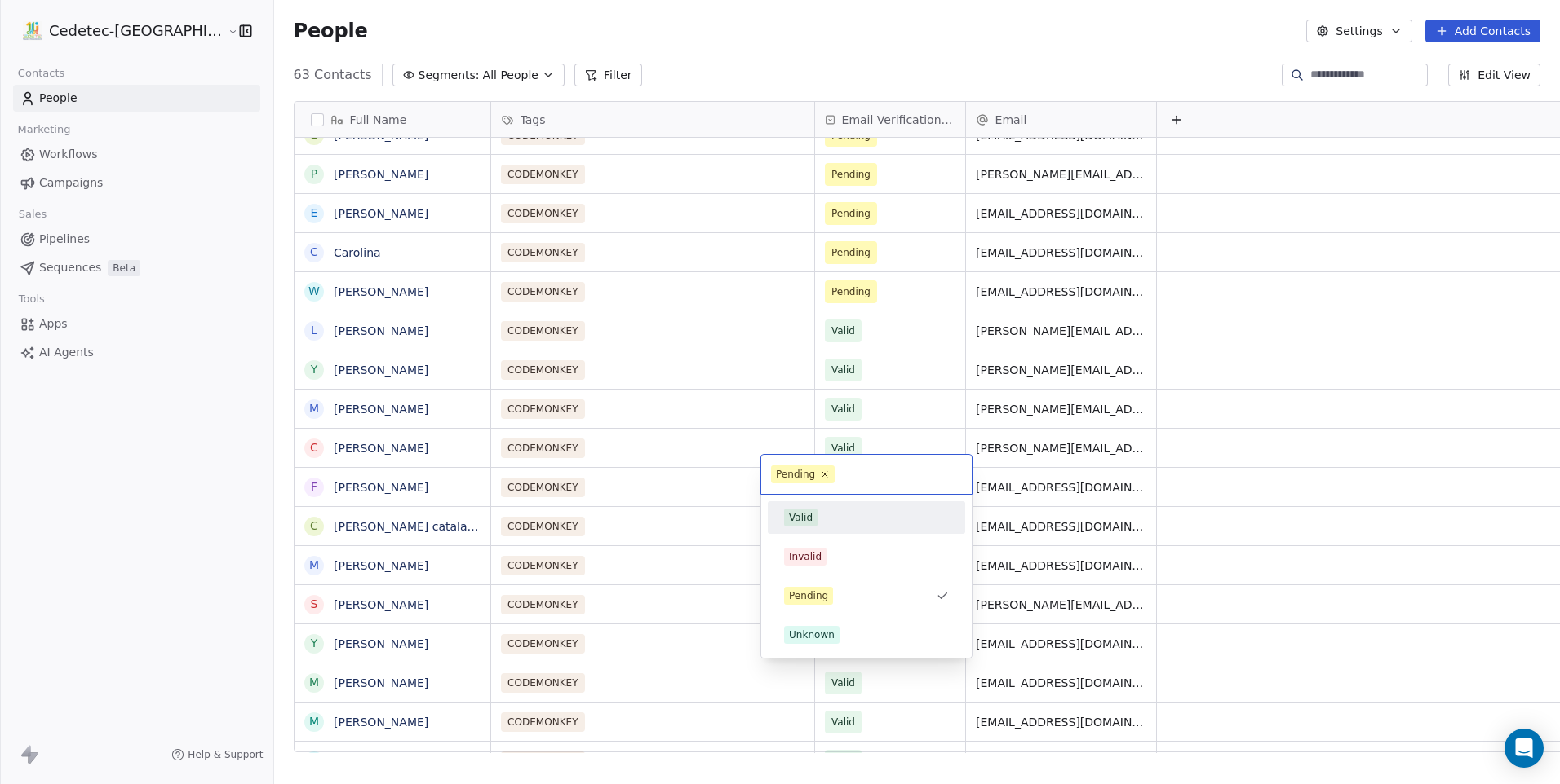
click at [810, 512] on div "Valid" at bounding box center [801, 518] width 23 height 14
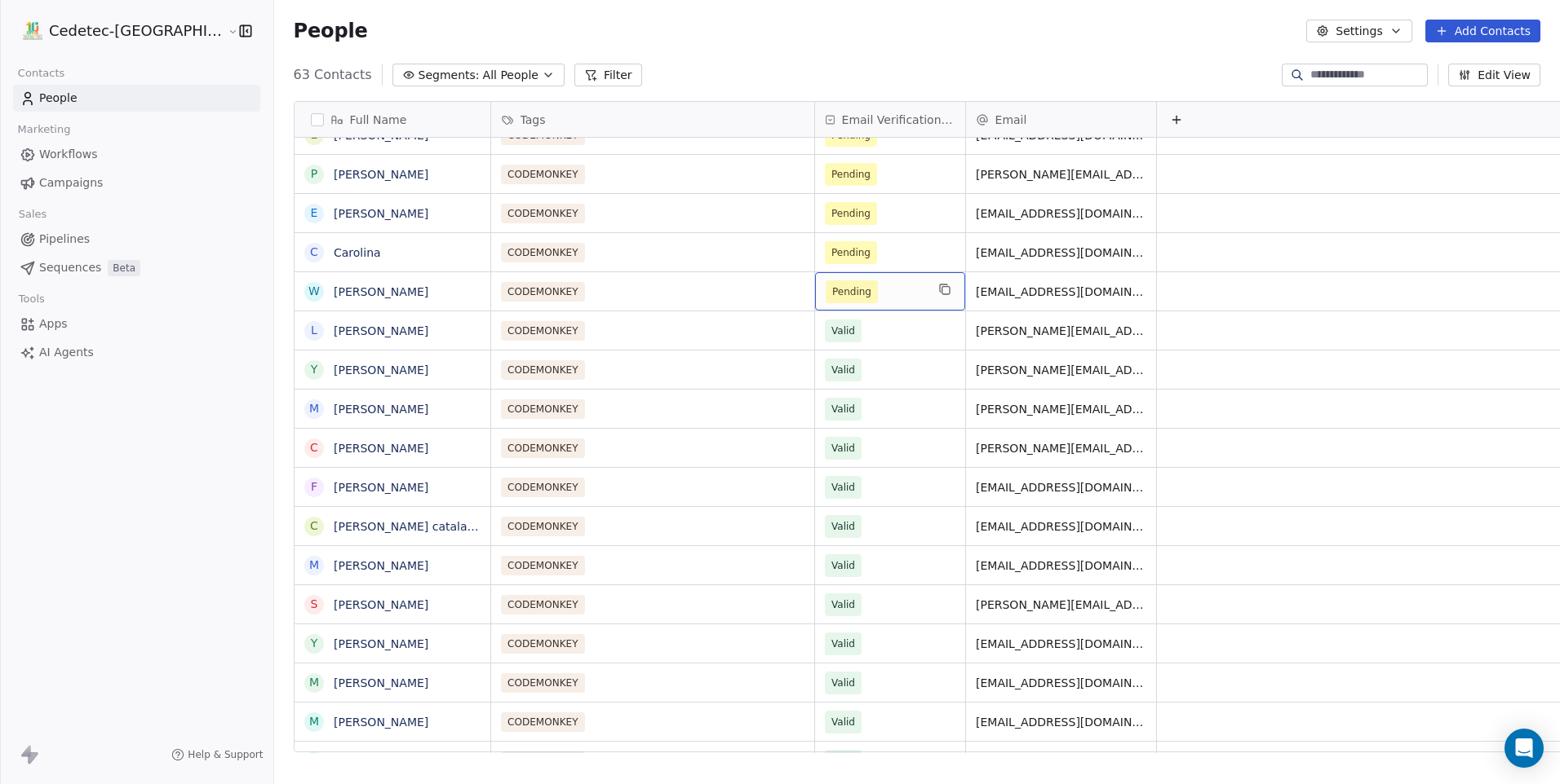
click at [832, 284] on span "Pending" at bounding box center [851, 292] width 40 height 16
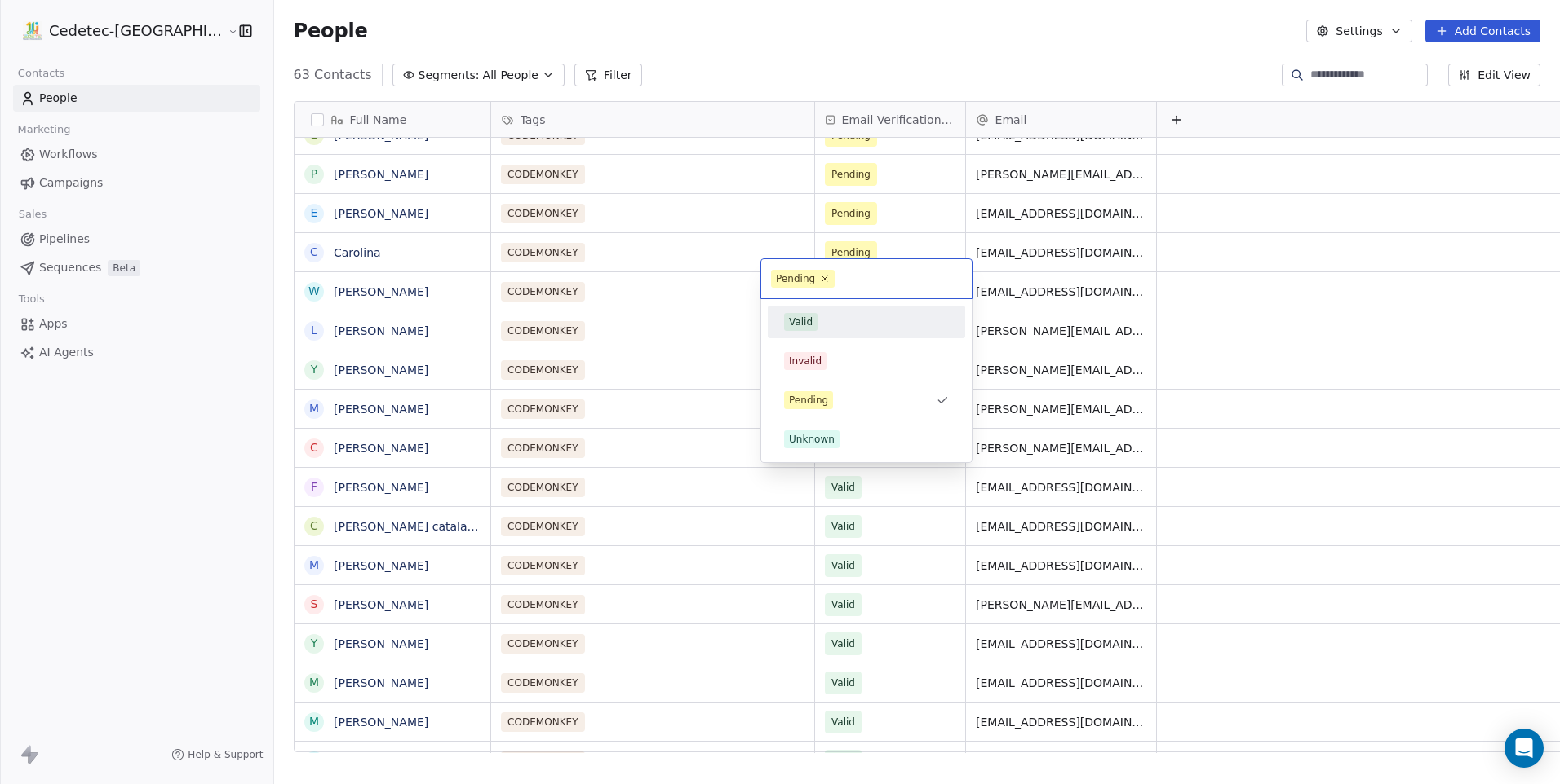
click at [822, 326] on div "Valid" at bounding box center [866, 322] width 165 height 18
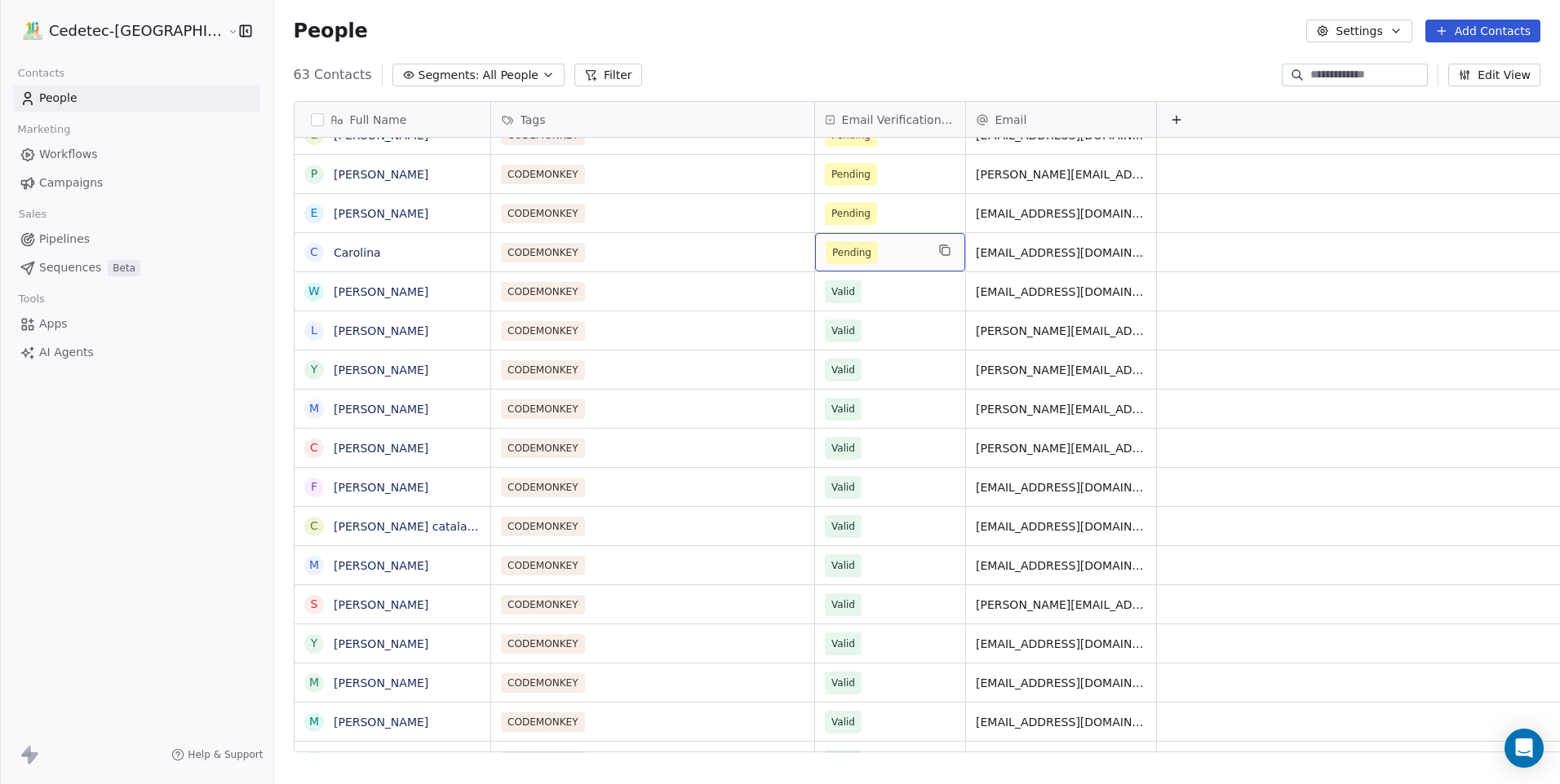
click at [832, 248] on span "Pending" at bounding box center [851, 252] width 40 height 16
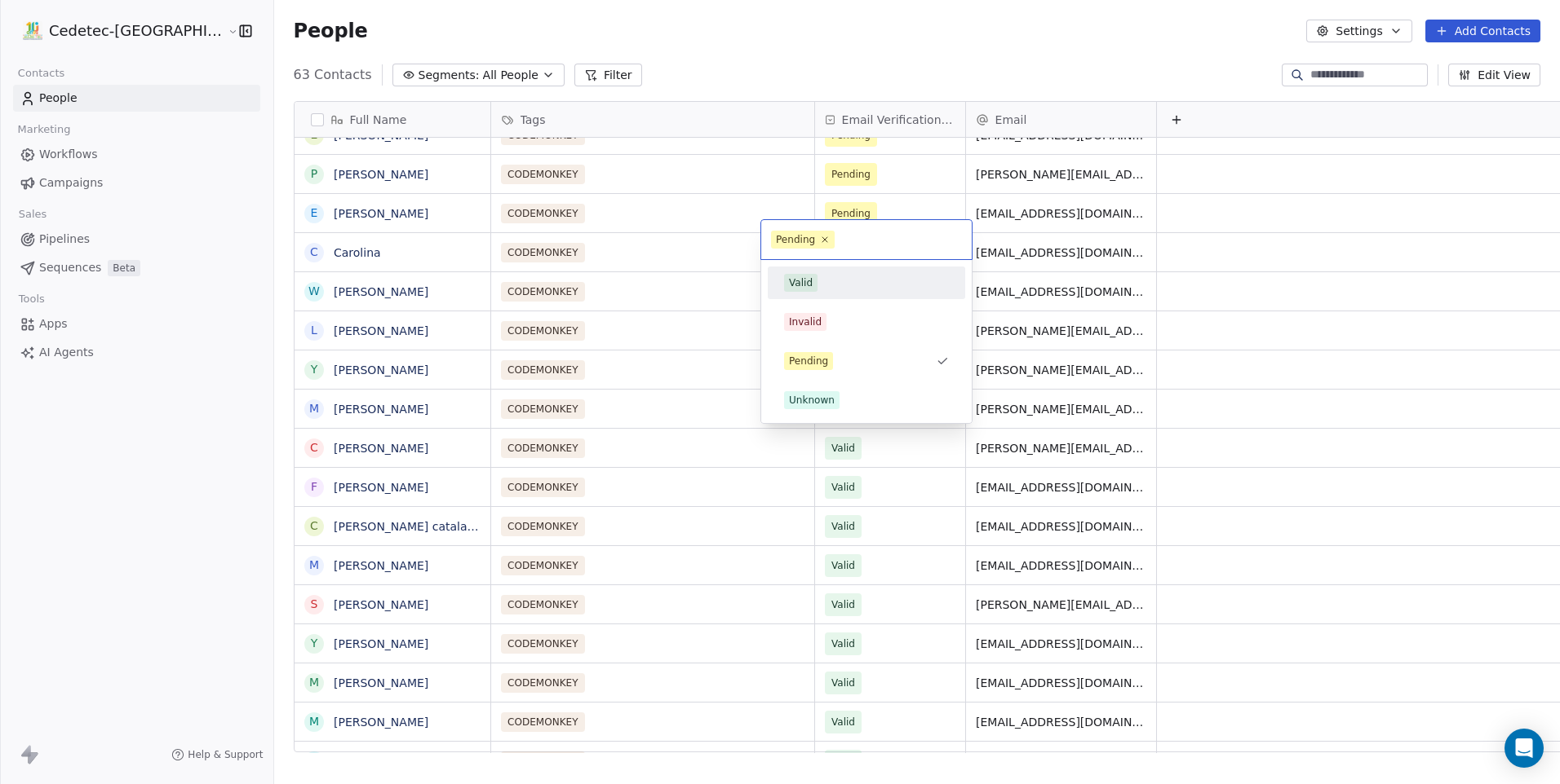
click at [808, 269] on div "Valid" at bounding box center [866, 283] width 197 height 33
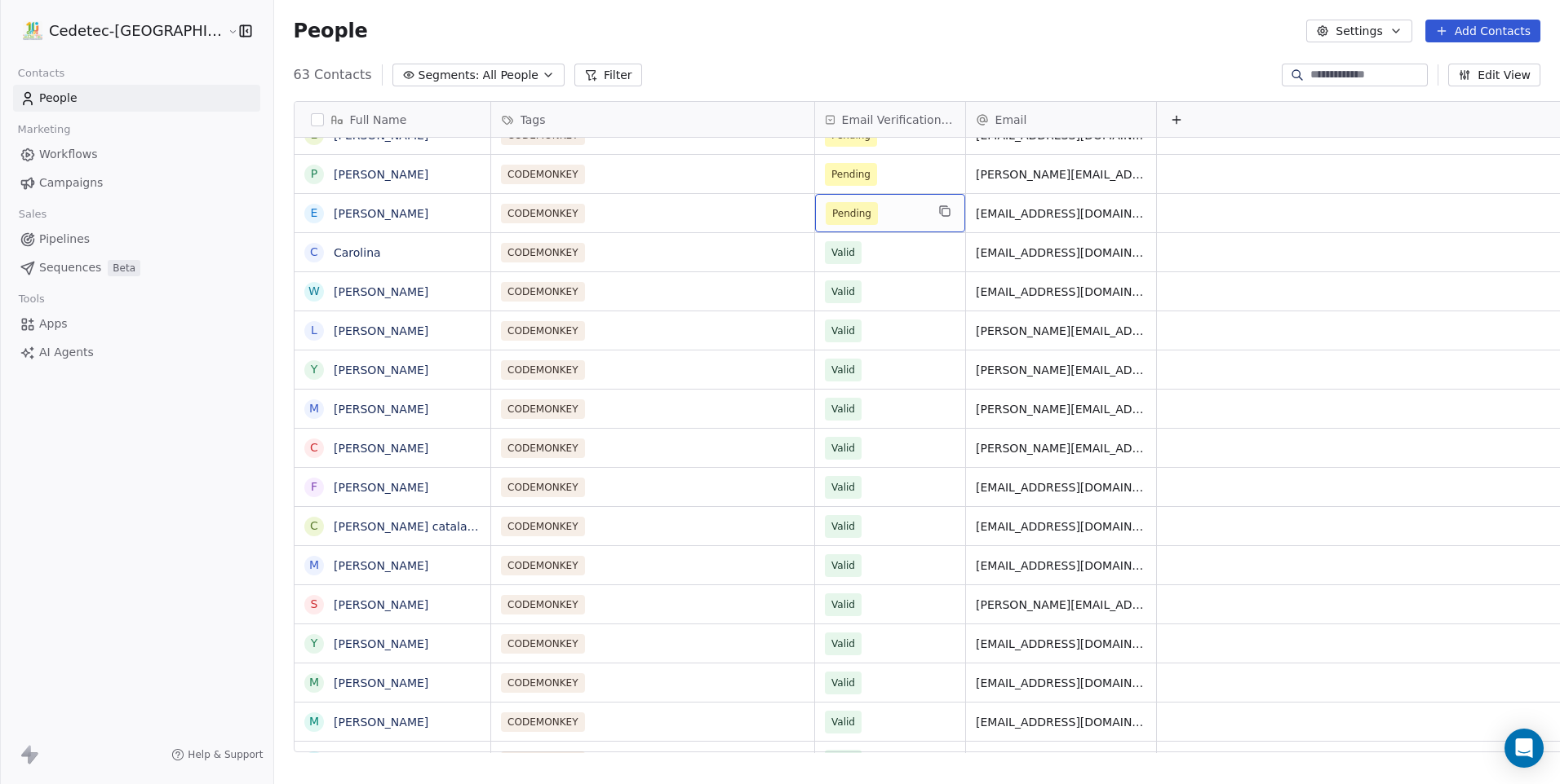
click at [832, 207] on span "Pending" at bounding box center [851, 213] width 40 height 16
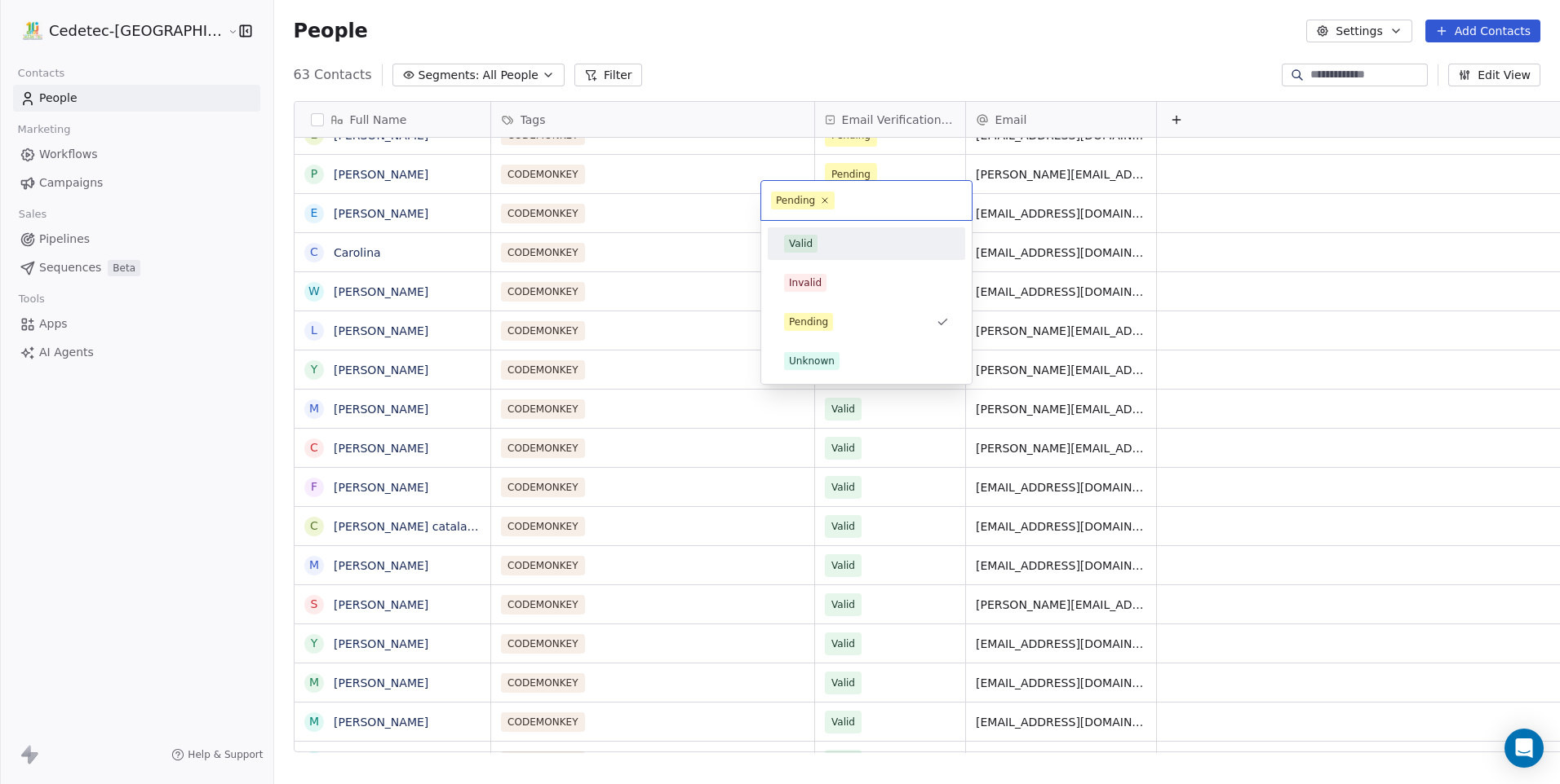
click at [813, 230] on div "Valid" at bounding box center [866, 244] width 197 height 33
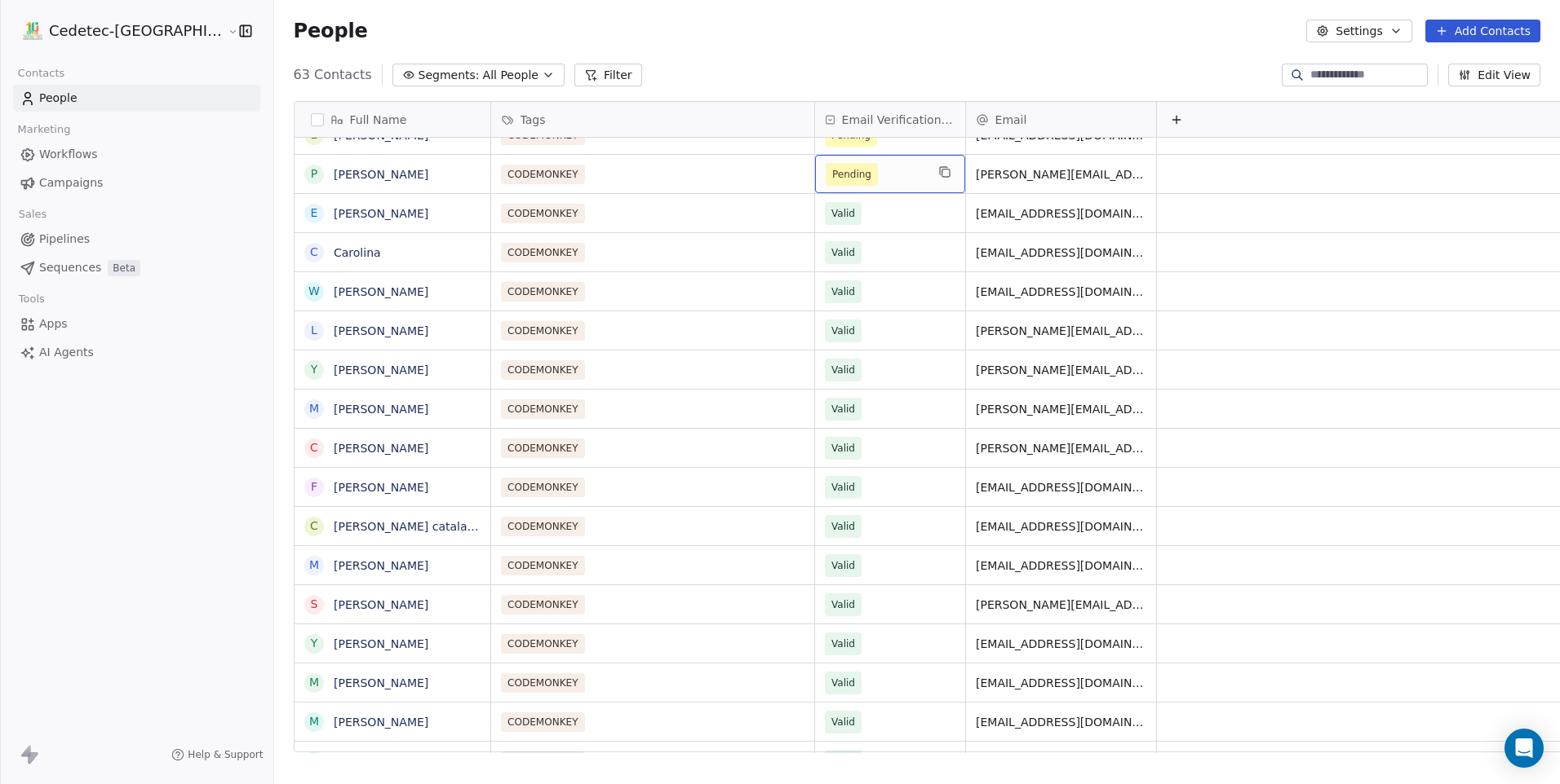
click at [832, 166] on span "Pending" at bounding box center [851, 174] width 40 height 16
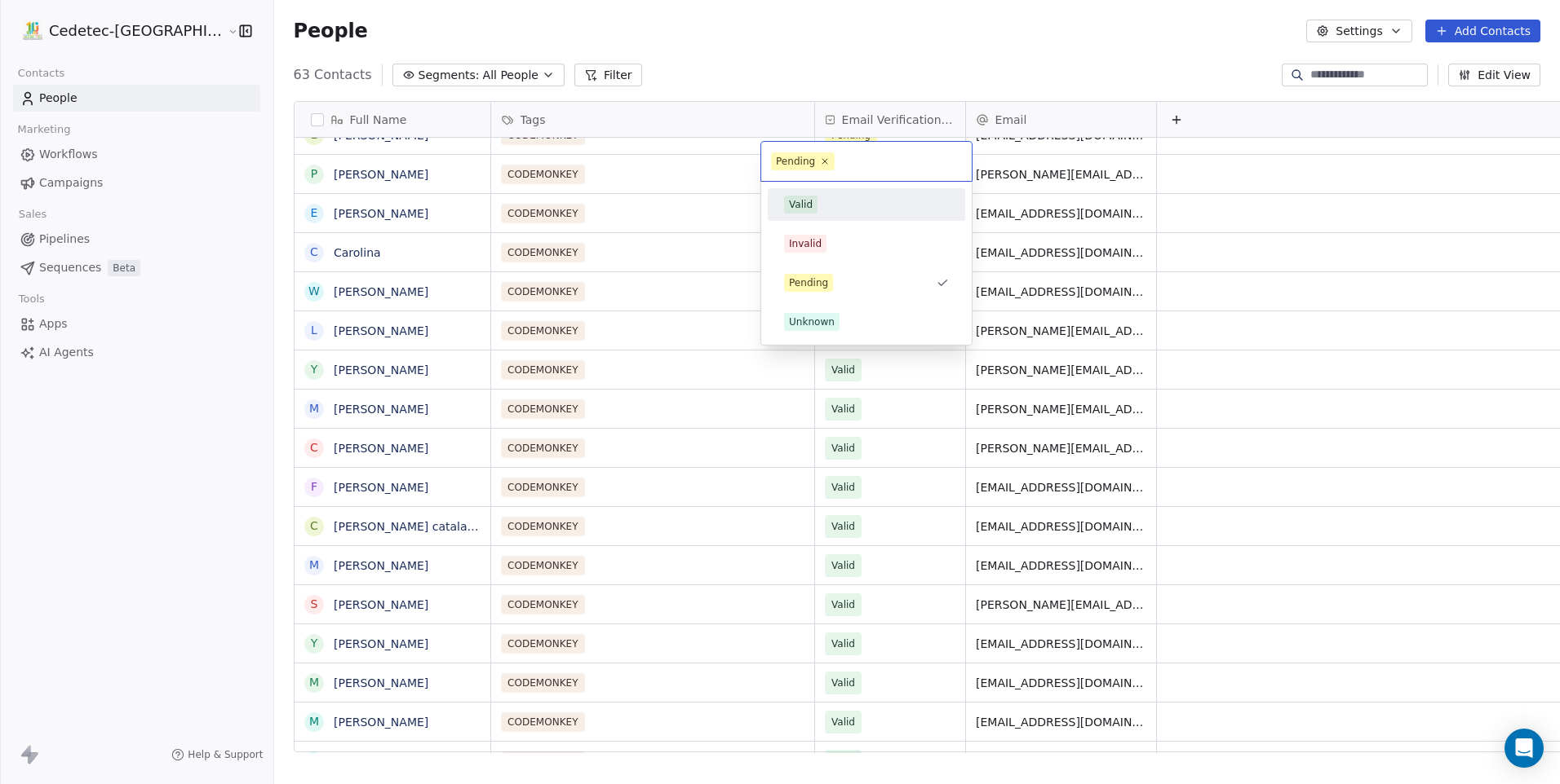
click at [811, 191] on div "Valid" at bounding box center [865, 204] width 184 height 26
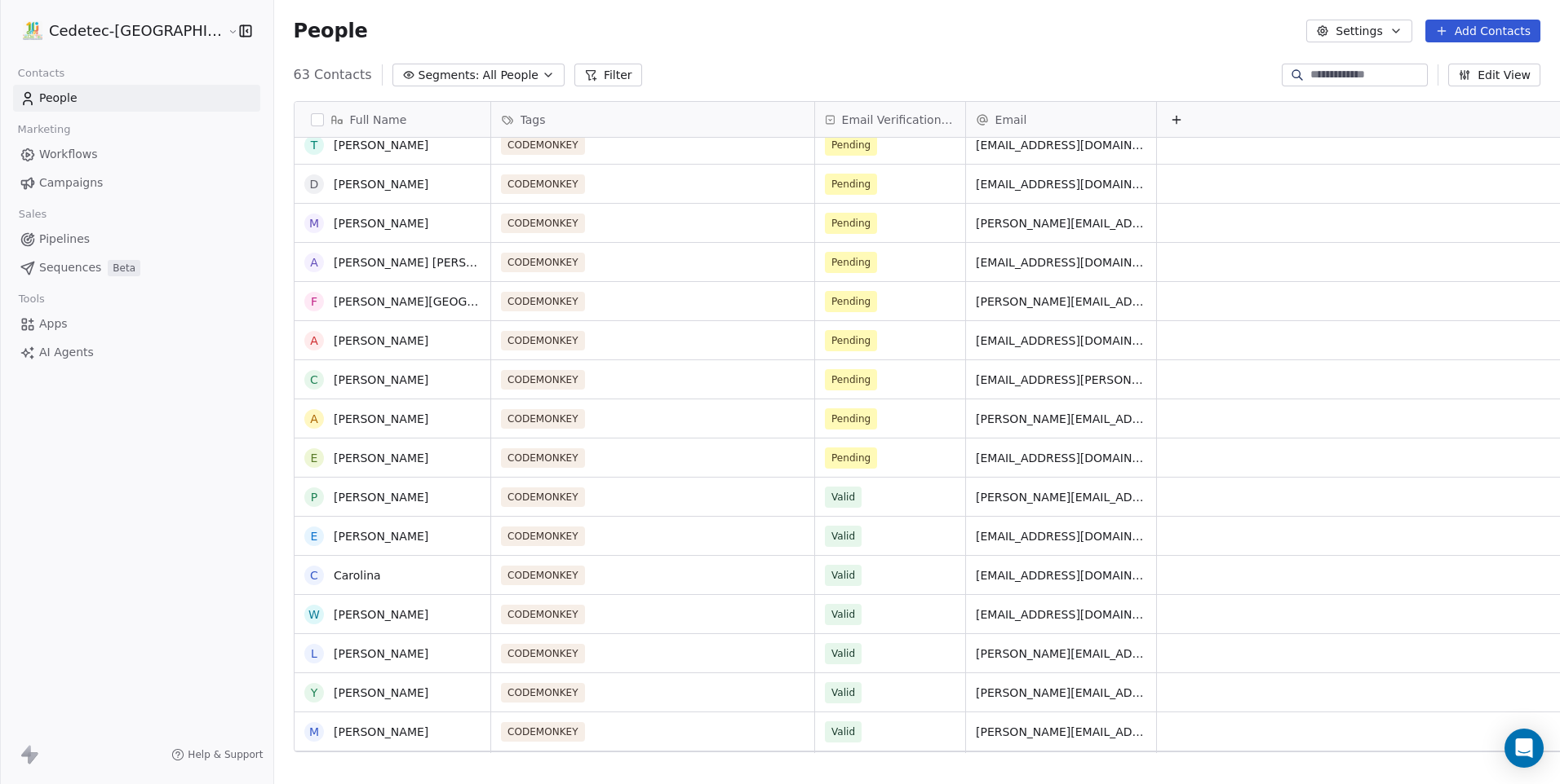
scroll to position [518, 0]
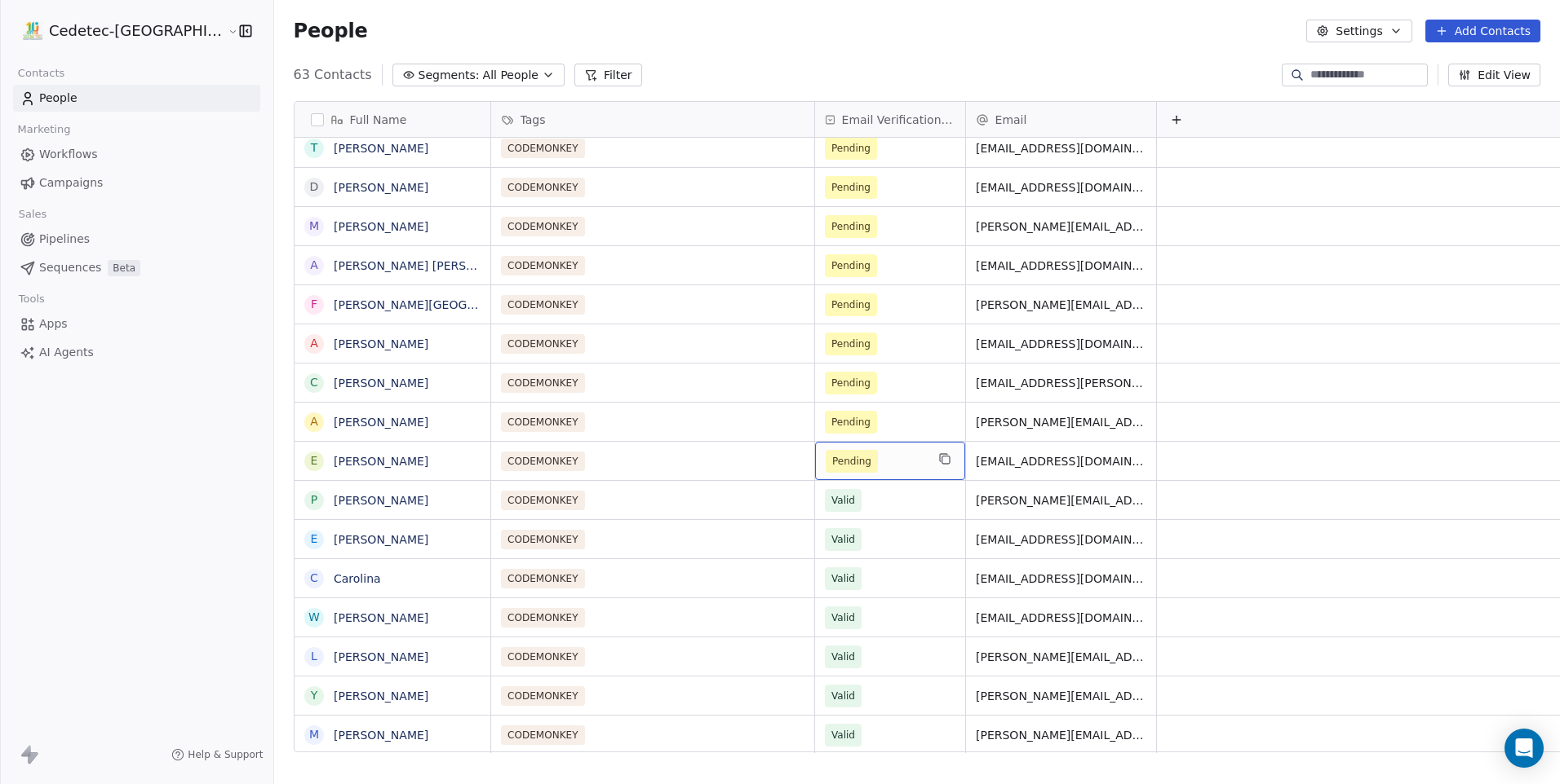
click at [826, 450] on span "Pending" at bounding box center [852, 462] width 52 height 23
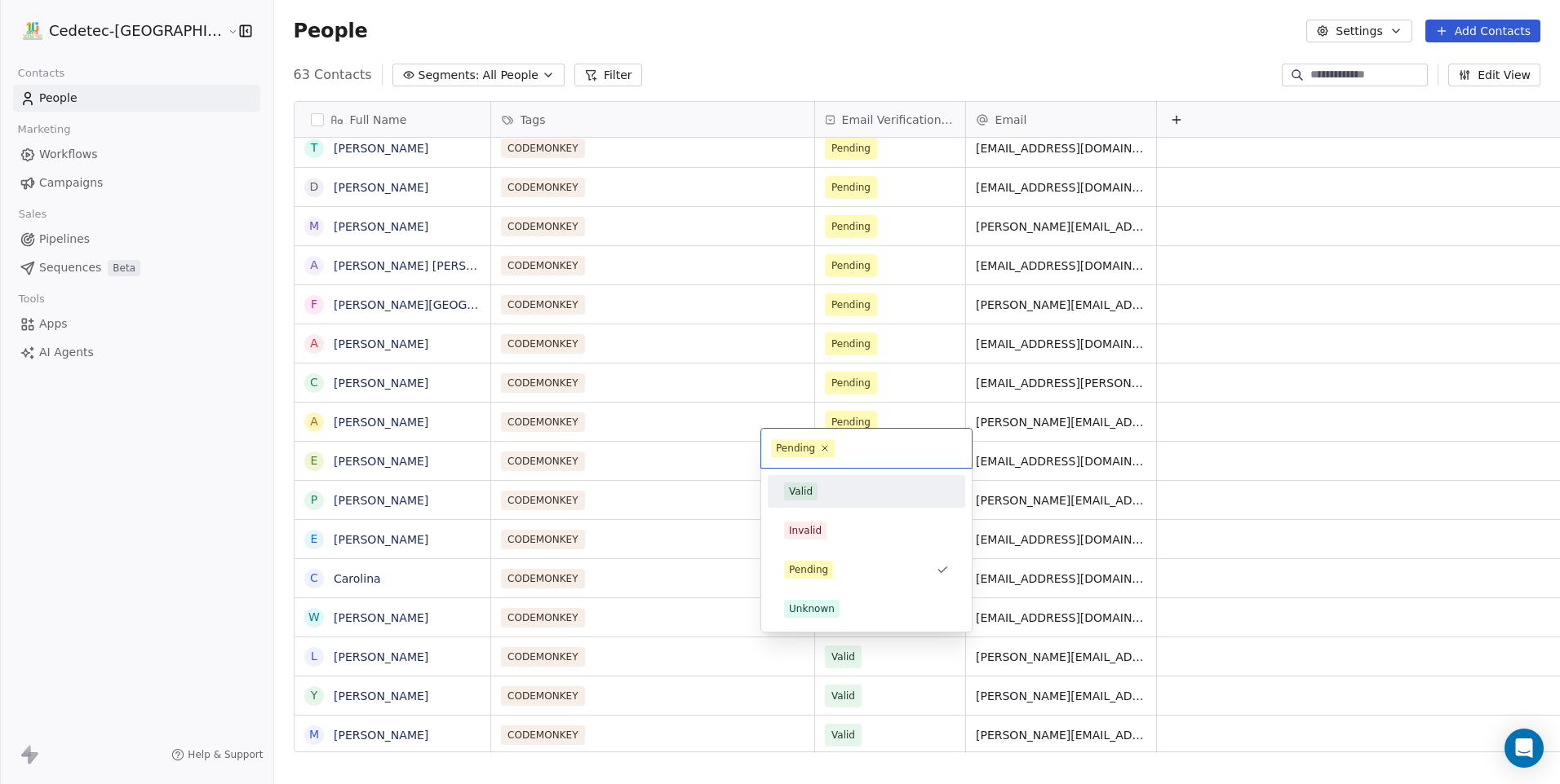
click at [825, 489] on div "Valid" at bounding box center [866, 491] width 165 height 18
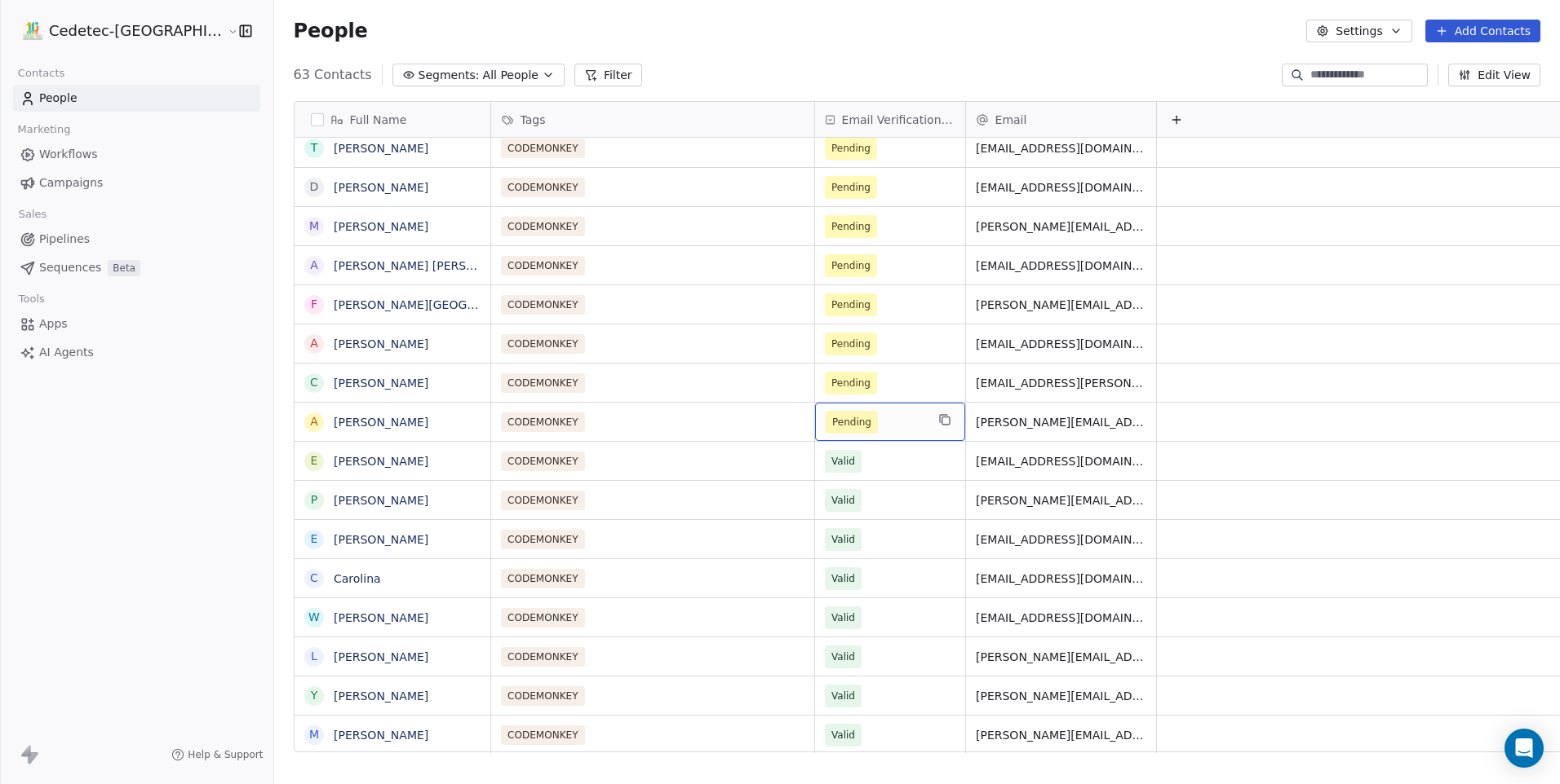
click at [832, 414] on span "Pending" at bounding box center [851, 422] width 40 height 16
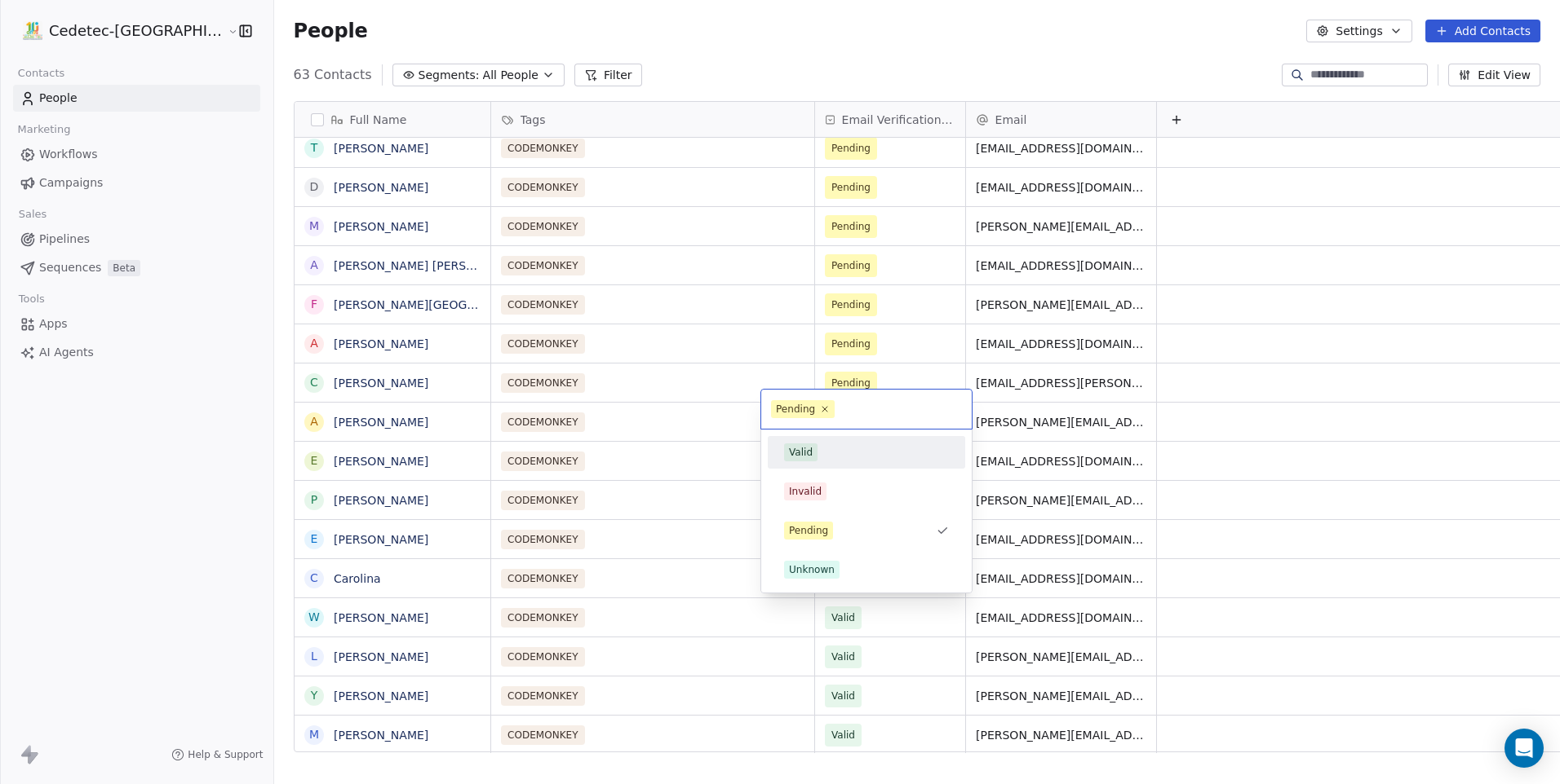
click at [818, 448] on div "Valid" at bounding box center [866, 452] width 165 height 18
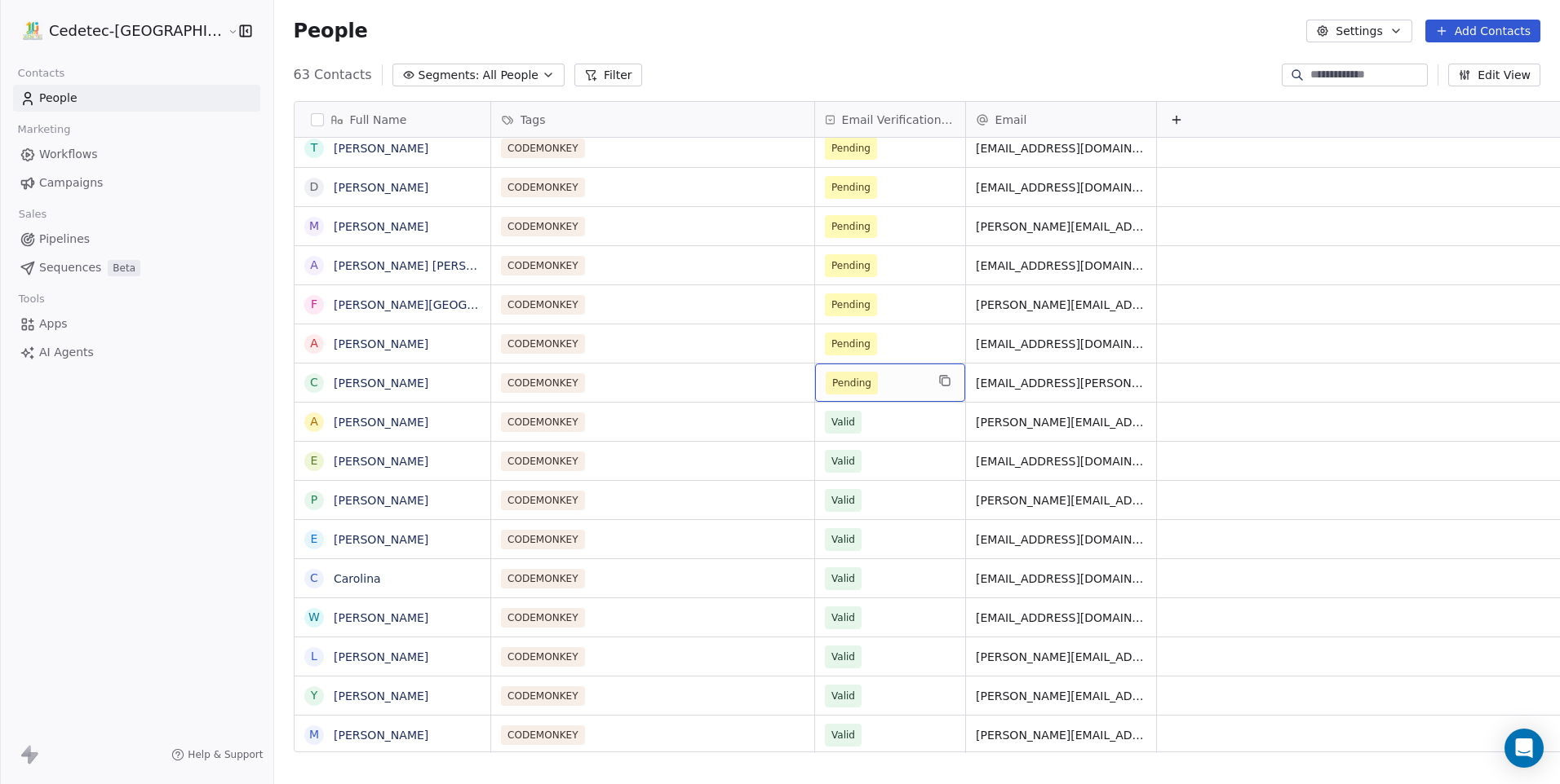
click at [832, 375] on span "Pending" at bounding box center [851, 382] width 40 height 16
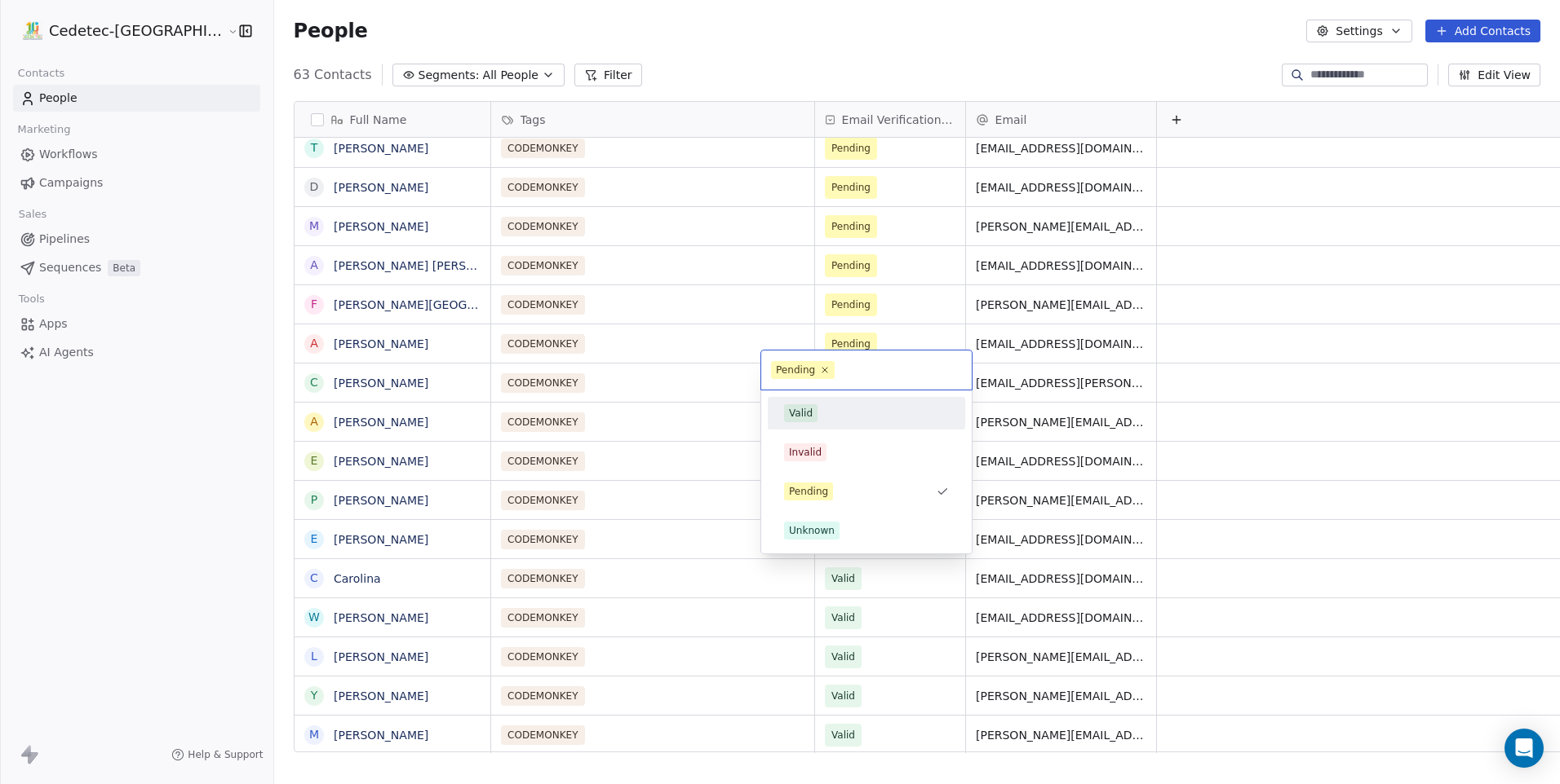
click at [831, 419] on div "Valid" at bounding box center [866, 413] width 165 height 18
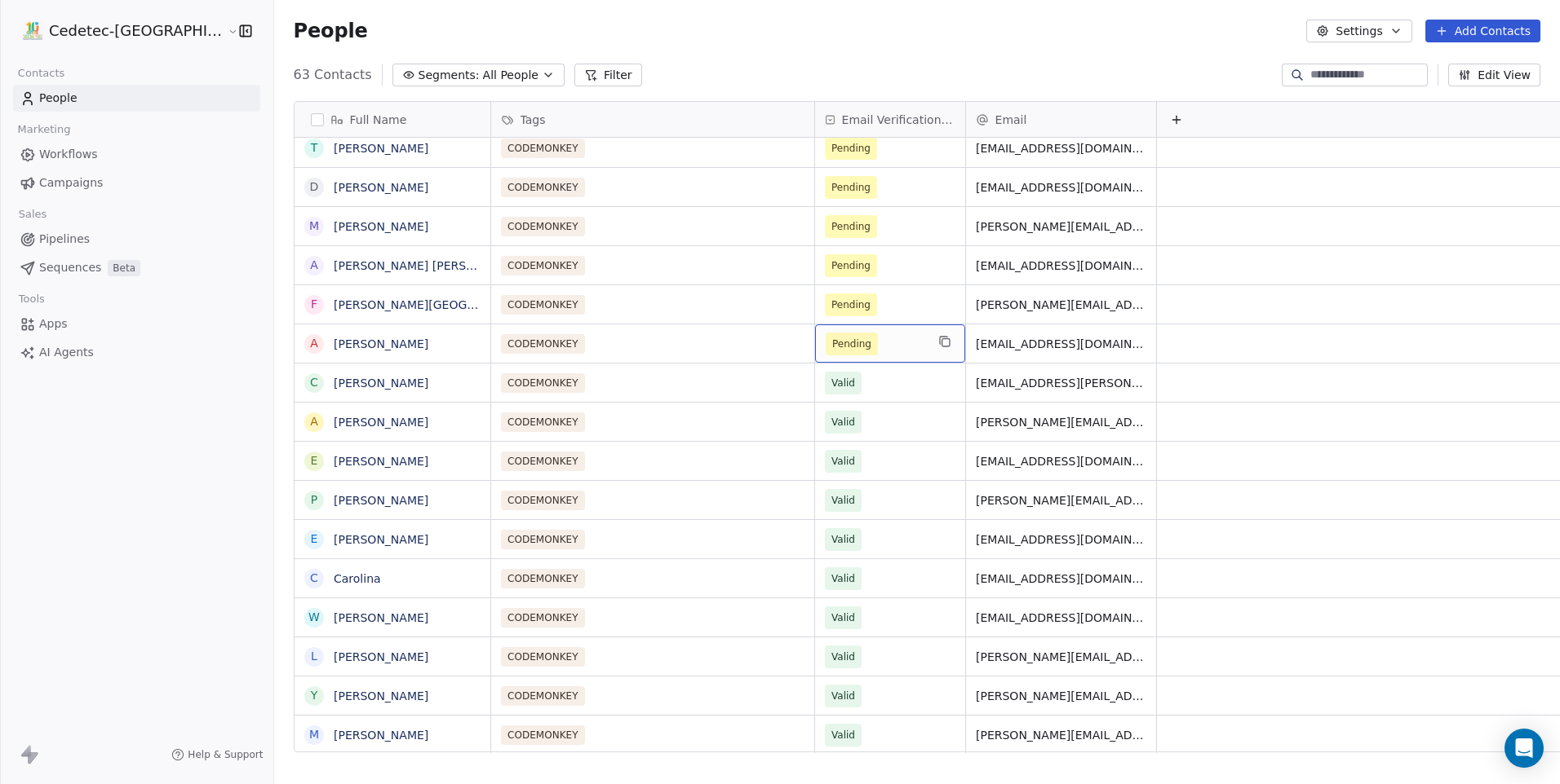
click at [815, 344] on div "Pending" at bounding box center [890, 344] width 150 height 39
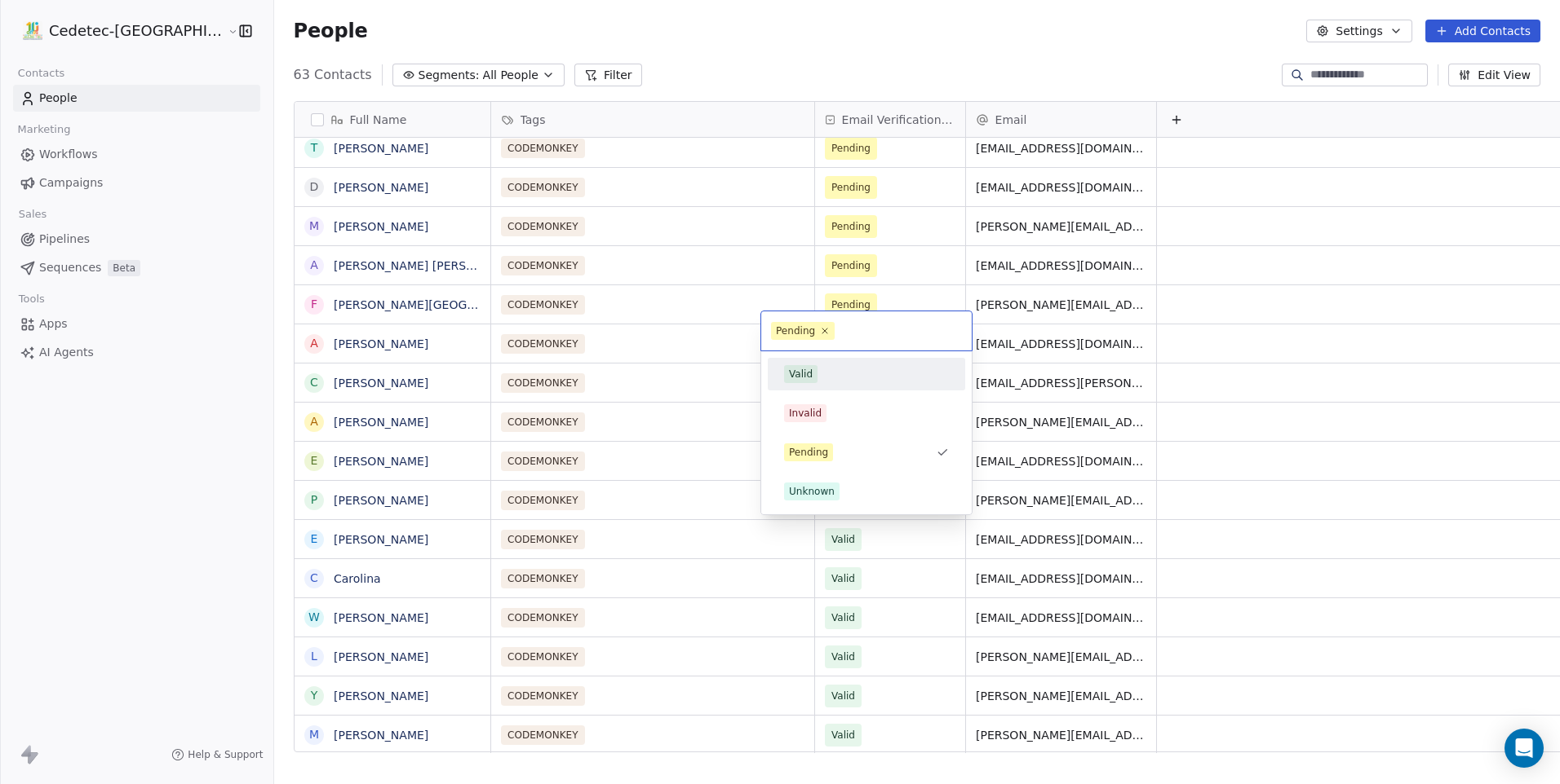
click at [820, 379] on div "Valid" at bounding box center [866, 374] width 165 height 18
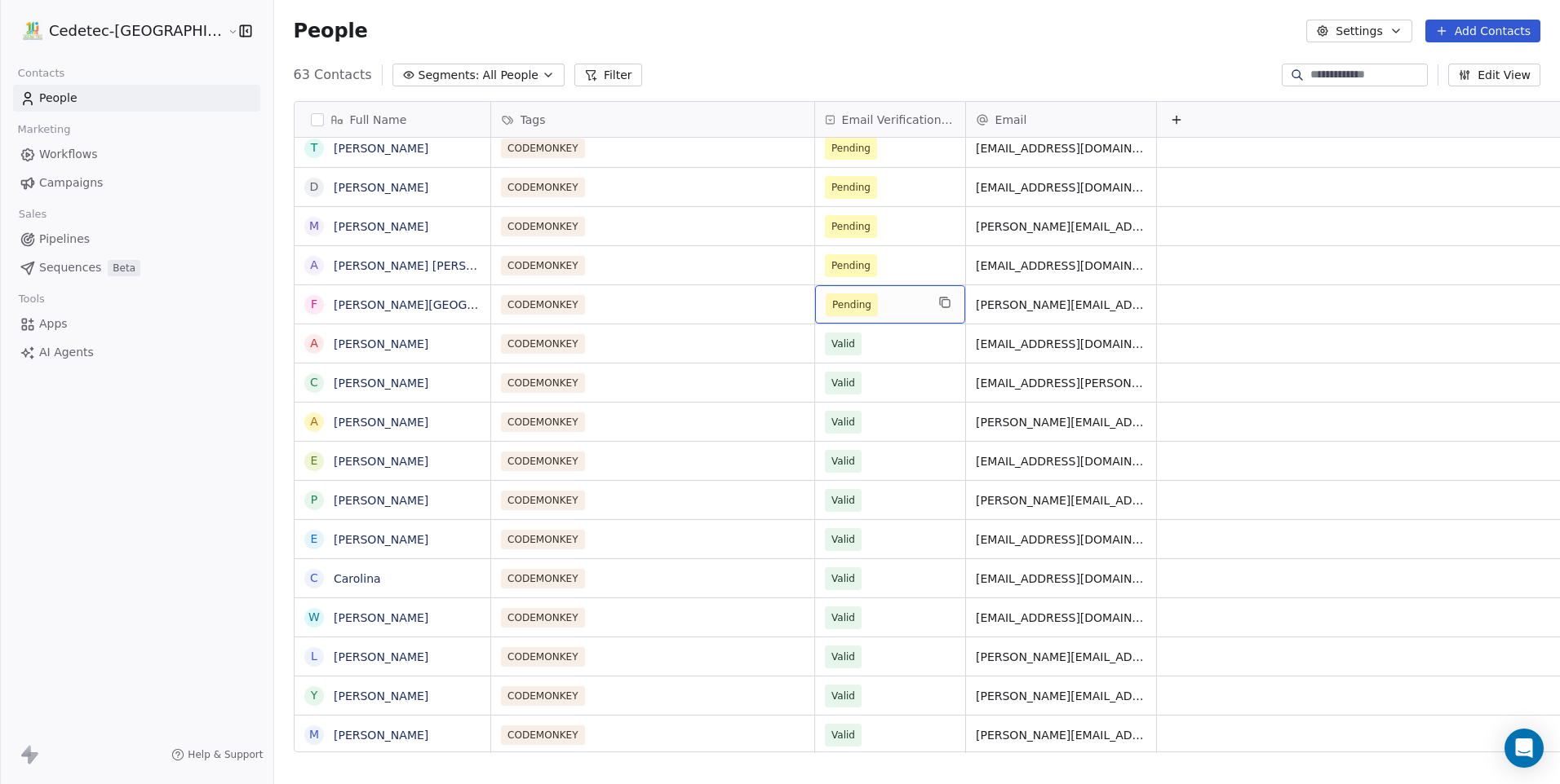
click at [832, 296] on span "Pending" at bounding box center [851, 304] width 40 height 16
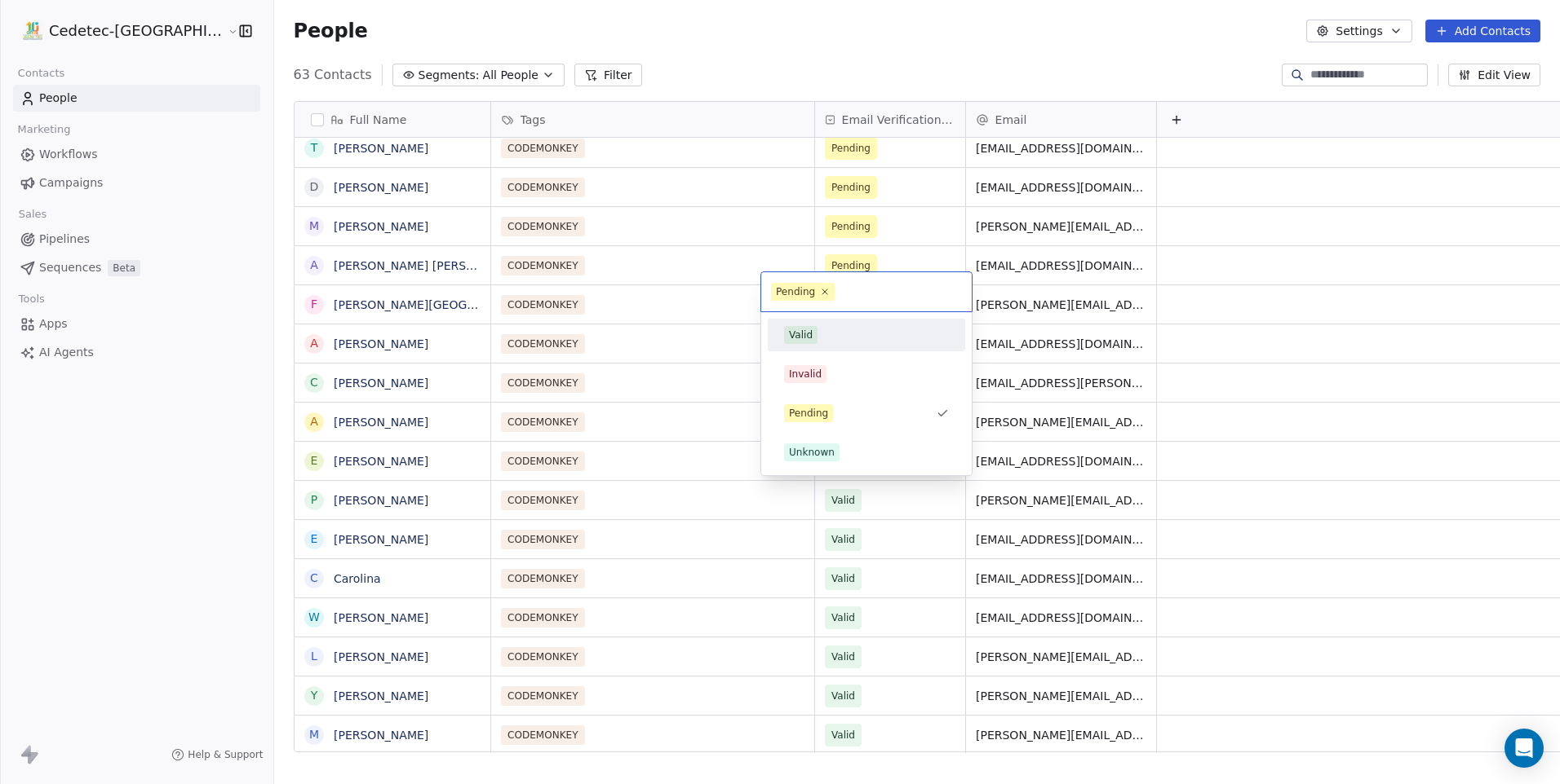
click at [827, 334] on div "Valid" at bounding box center [866, 335] width 165 height 18
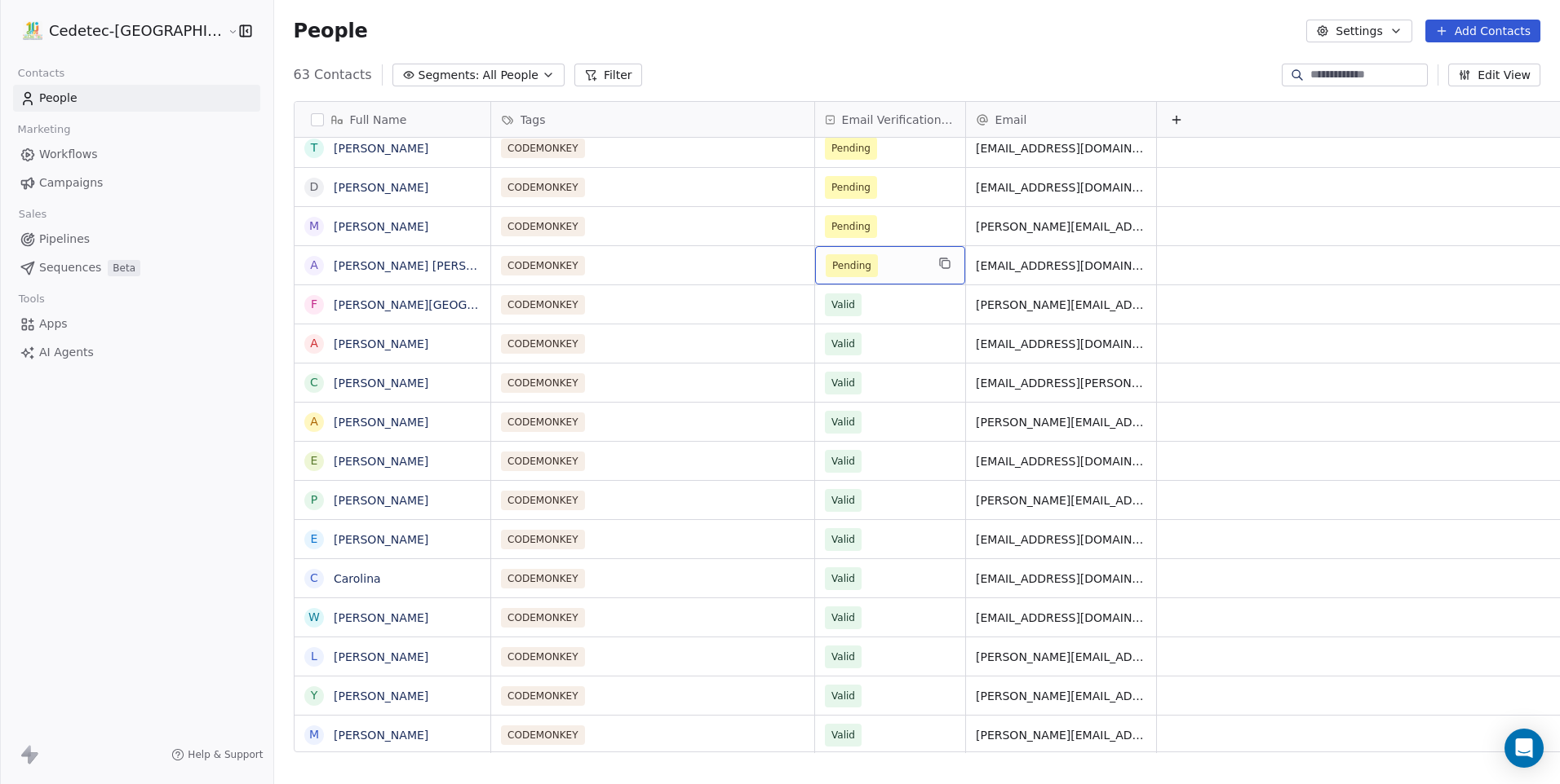
click at [832, 258] on span "Pending" at bounding box center [851, 266] width 40 height 16
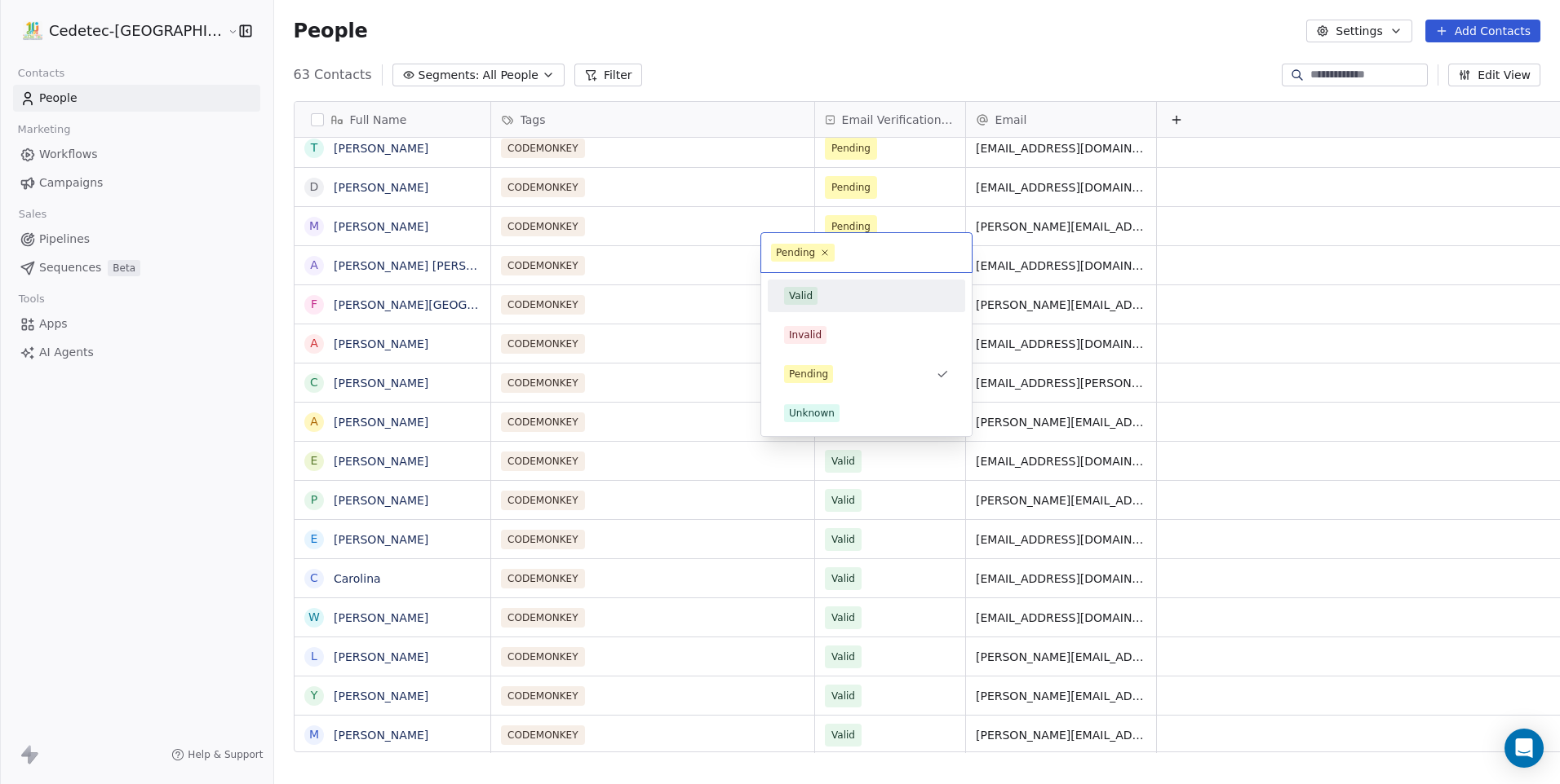
click at [821, 302] on div "Valid" at bounding box center [866, 295] width 165 height 18
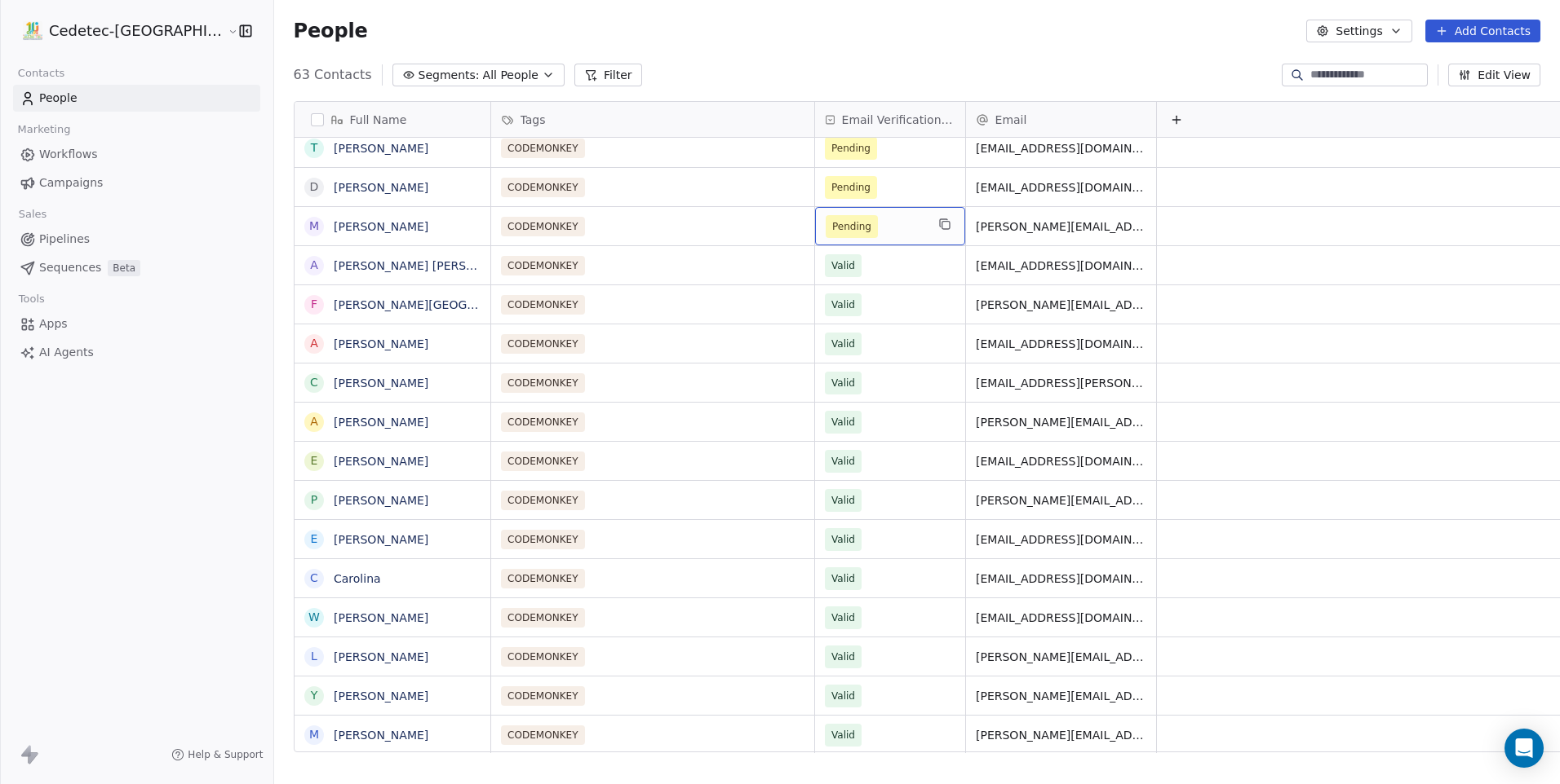
click at [826, 215] on span "Pending" at bounding box center [852, 227] width 52 height 23
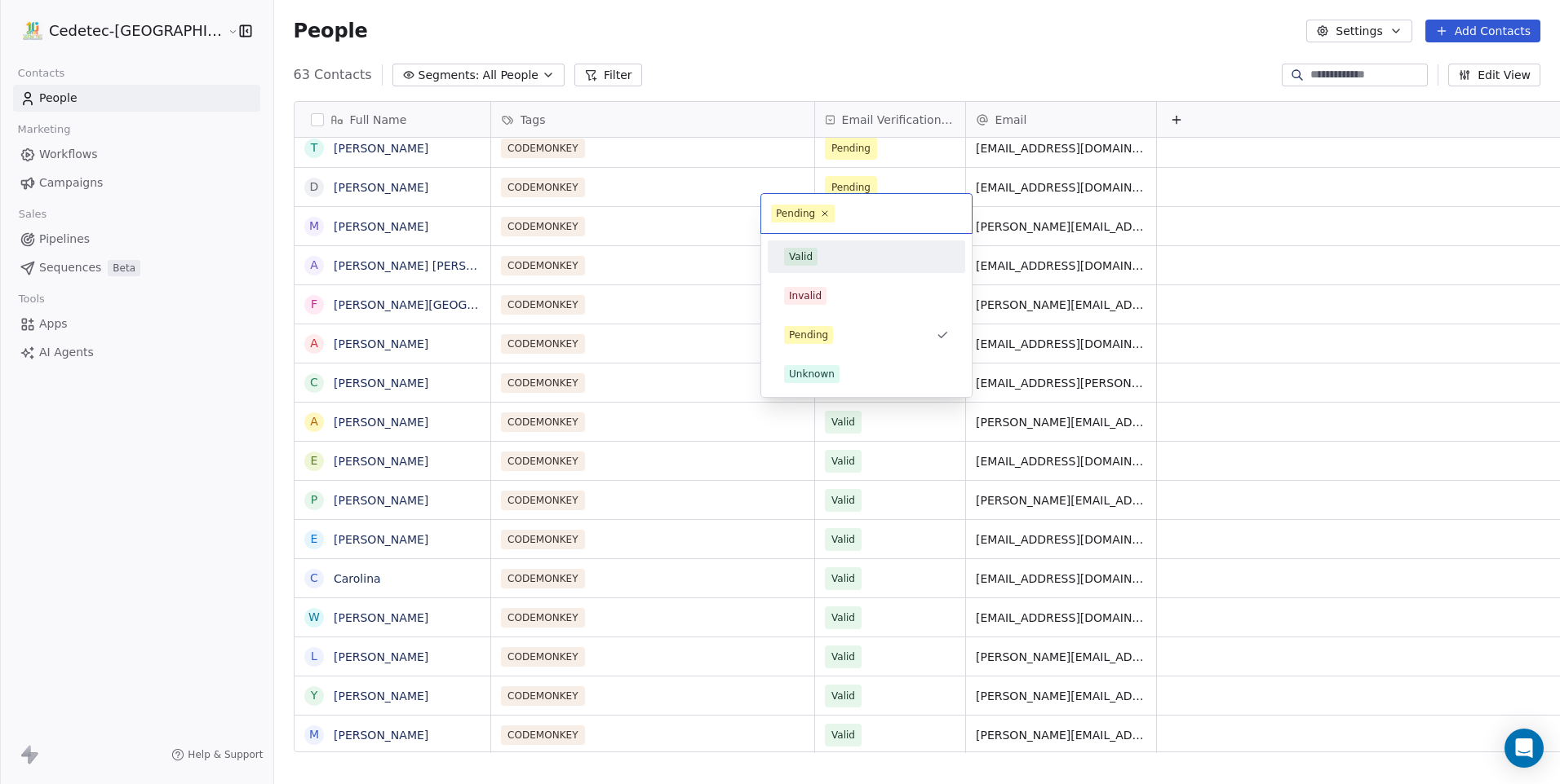
click at [855, 266] on div "Valid" at bounding box center [865, 256] width 184 height 26
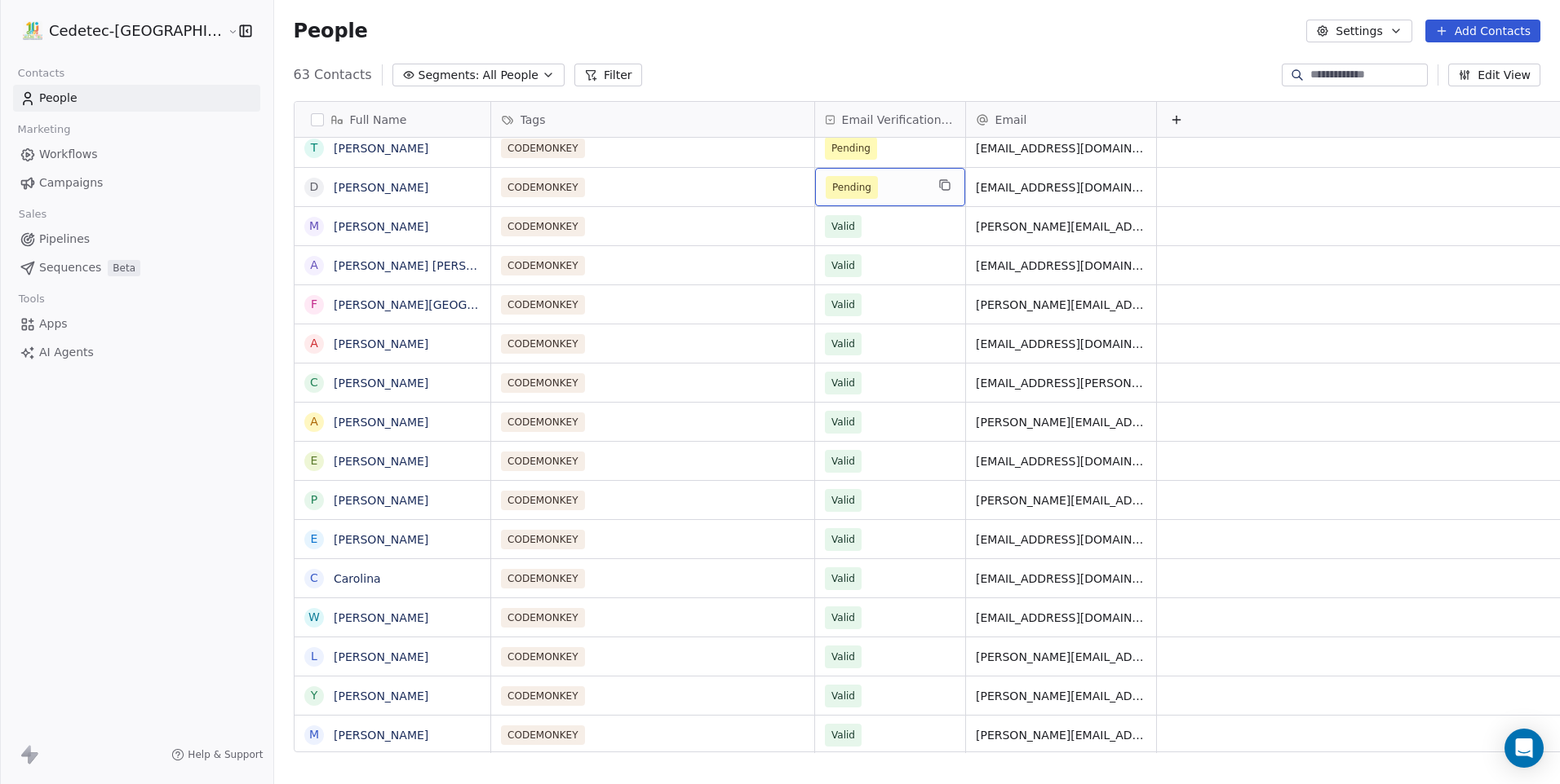
click at [829, 176] on span "Pending" at bounding box center [875, 187] width 99 height 23
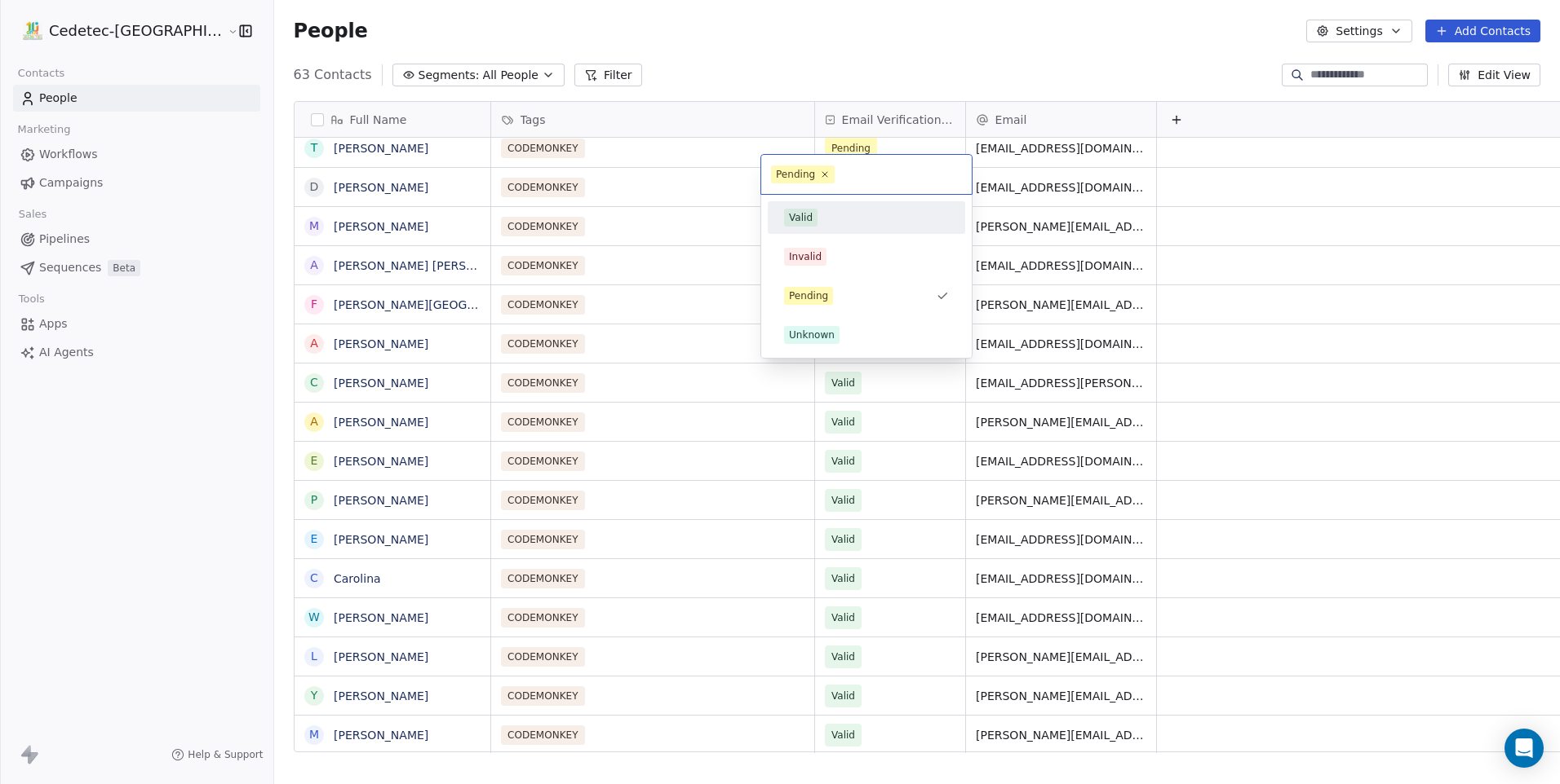
click at [873, 217] on div "Valid" at bounding box center [866, 217] width 165 height 18
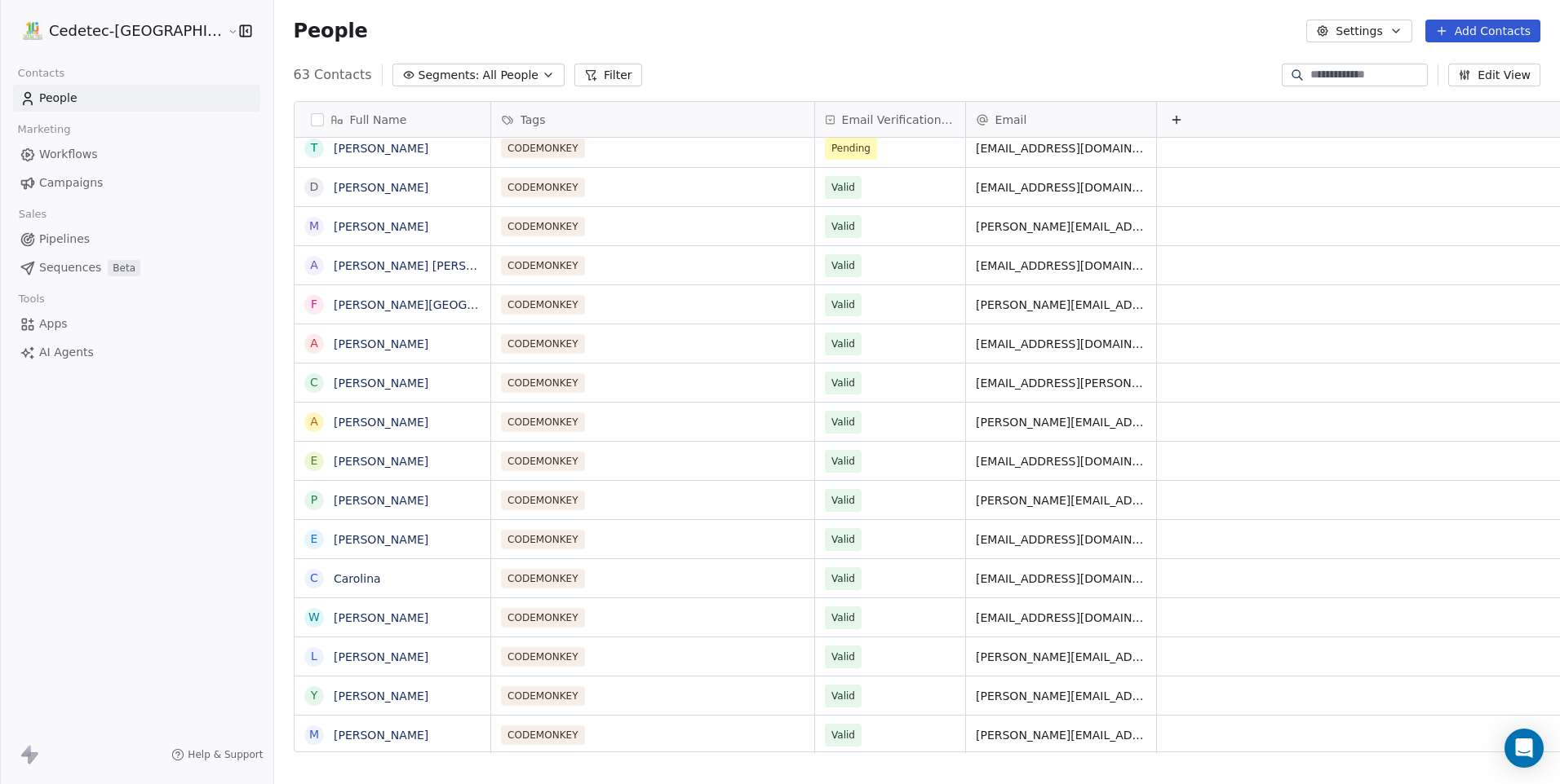
scroll to position [509, 0]
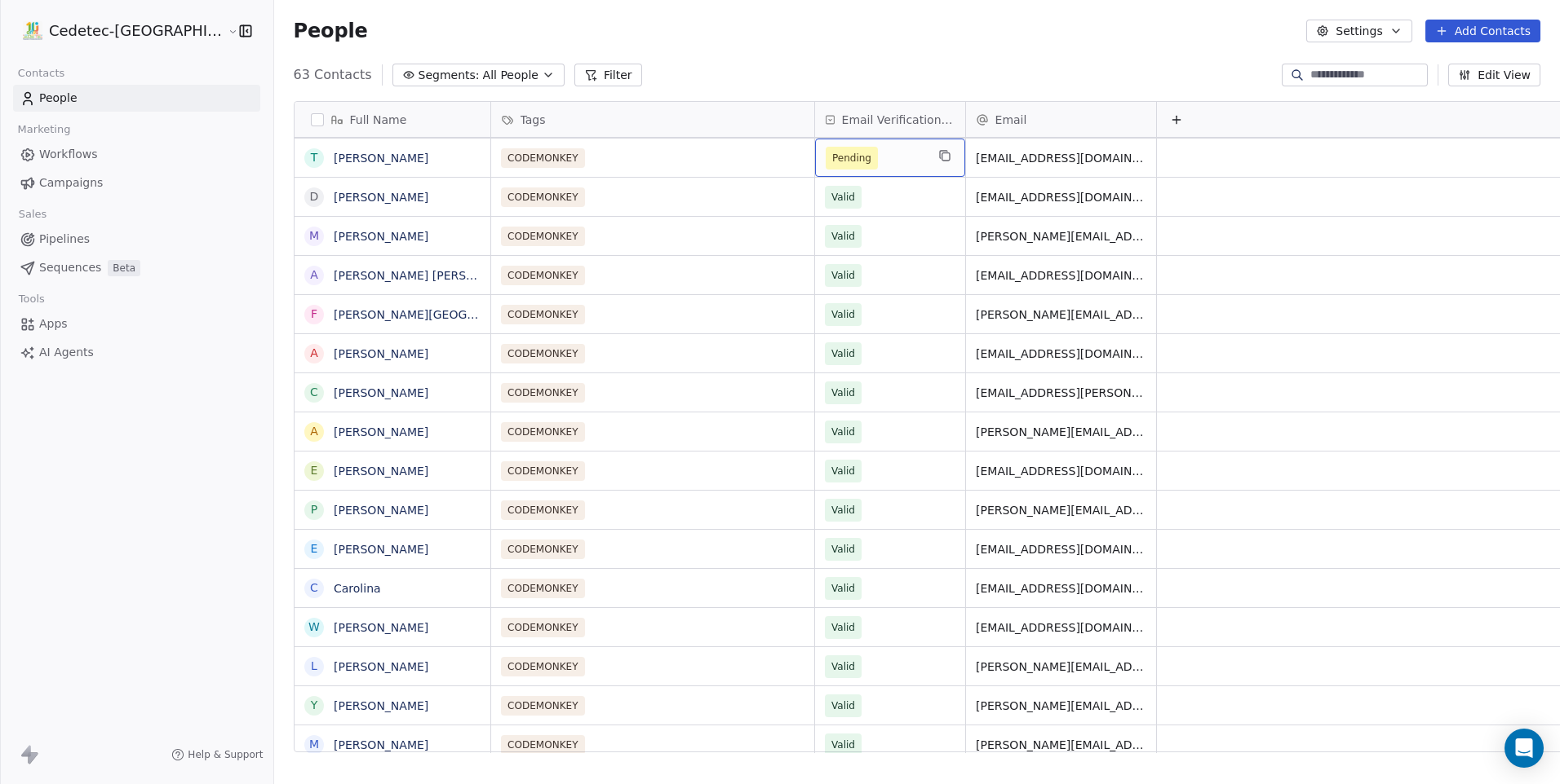
click at [834, 147] on span "Pending" at bounding box center [875, 158] width 99 height 23
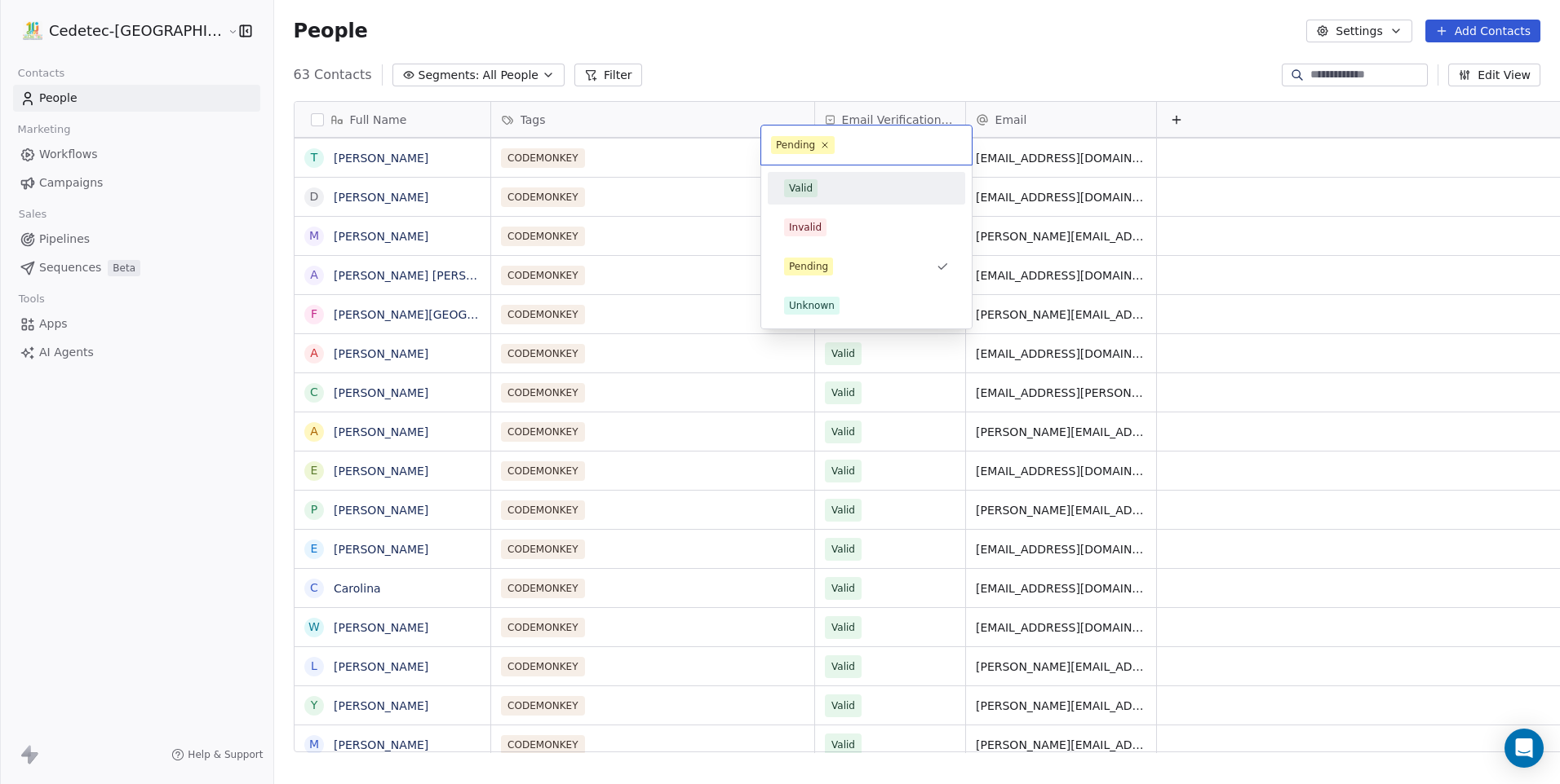
click at [864, 208] on div "Valid Invalid Pending Unknown" at bounding box center [866, 246] width 197 height 150
drag, startPoint x: 856, startPoint y: 191, endPoint x: 834, endPoint y: 260, distance: 72.4
click at [855, 191] on div "Valid" at bounding box center [866, 188] width 165 height 18
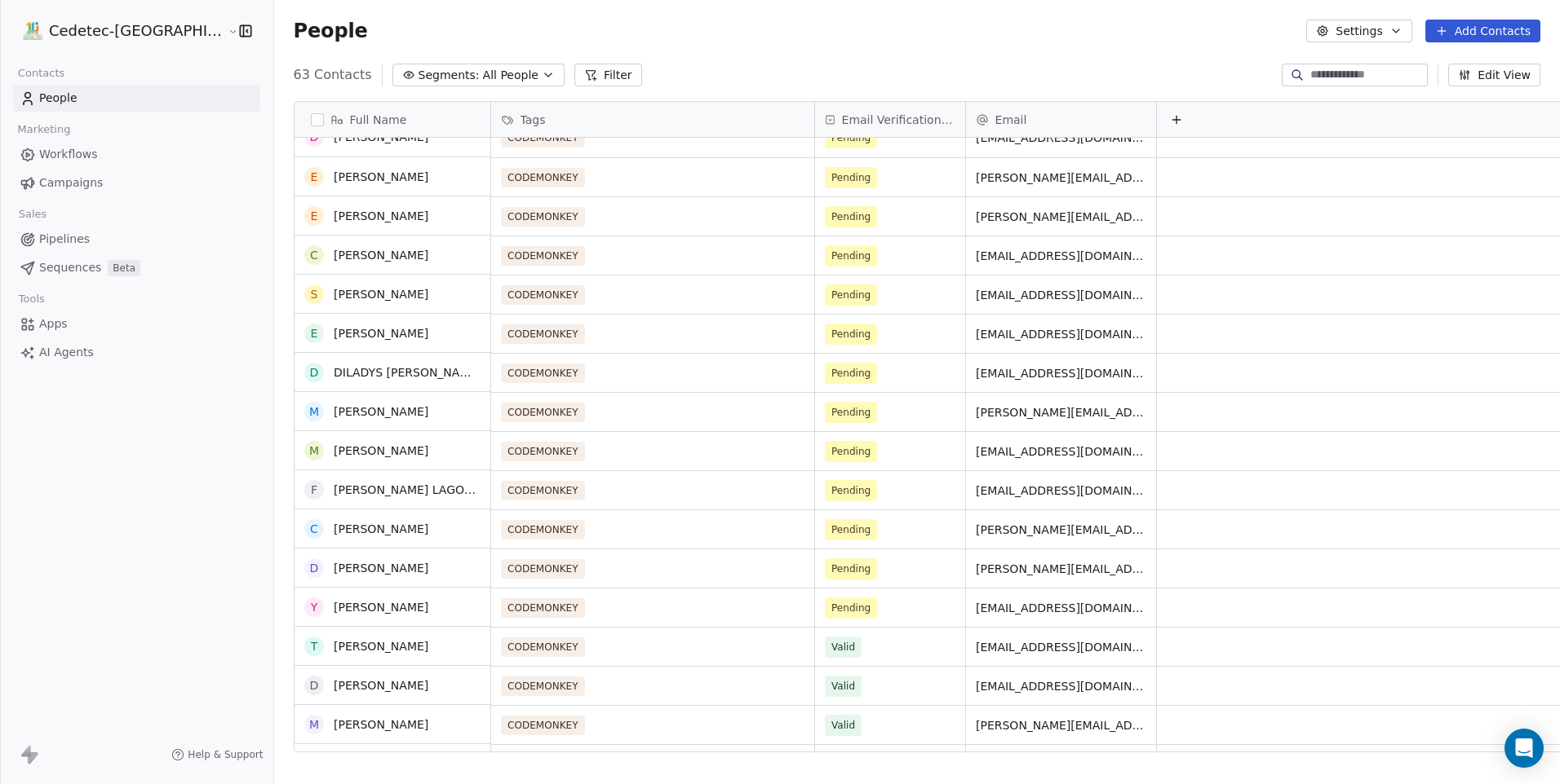
scroll to position [19, 0]
click at [826, 333] on span "Pending" at bounding box center [852, 334] width 52 height 23
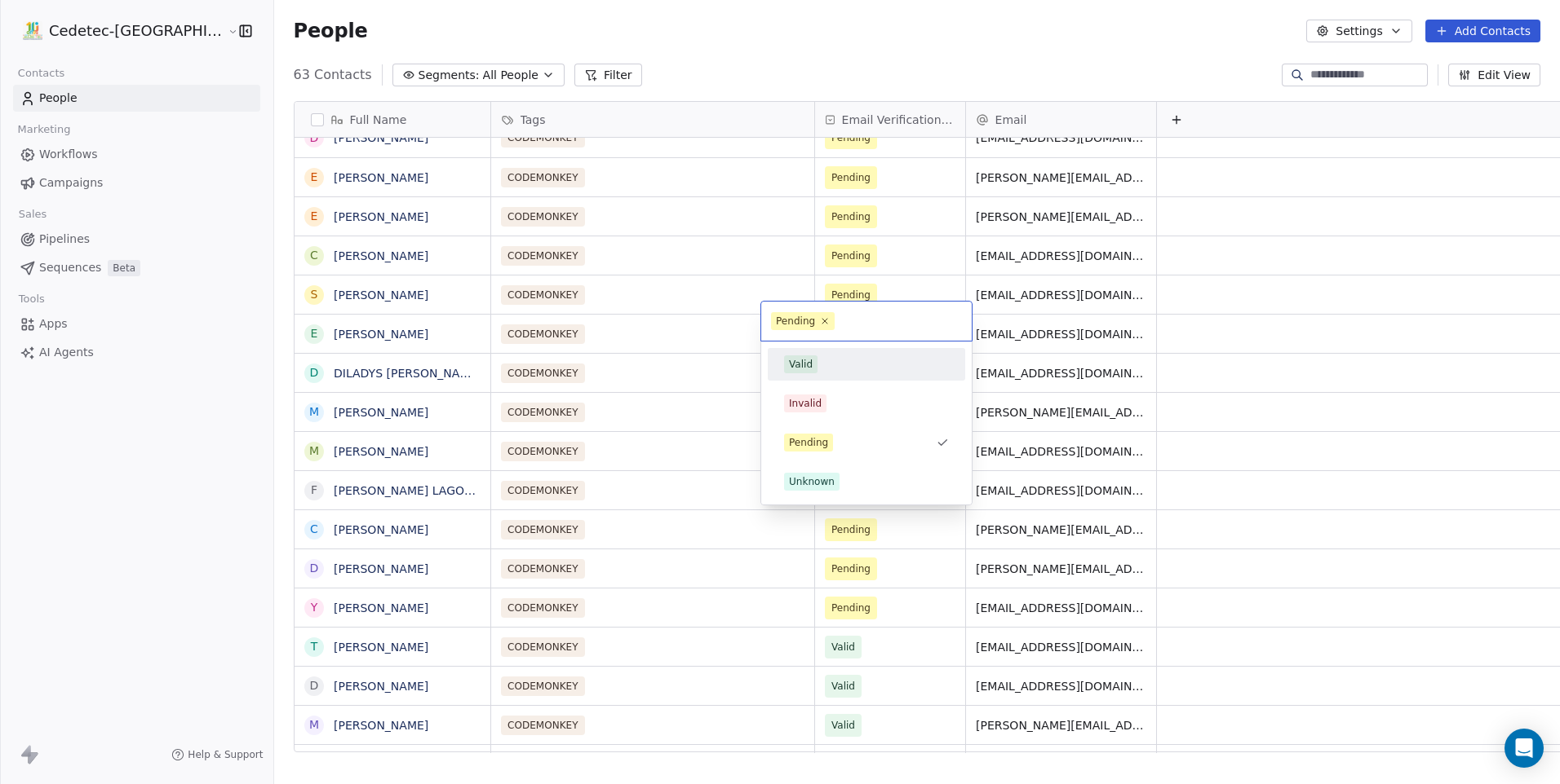
click at [796, 359] on div "Valid" at bounding box center [801, 364] width 23 height 14
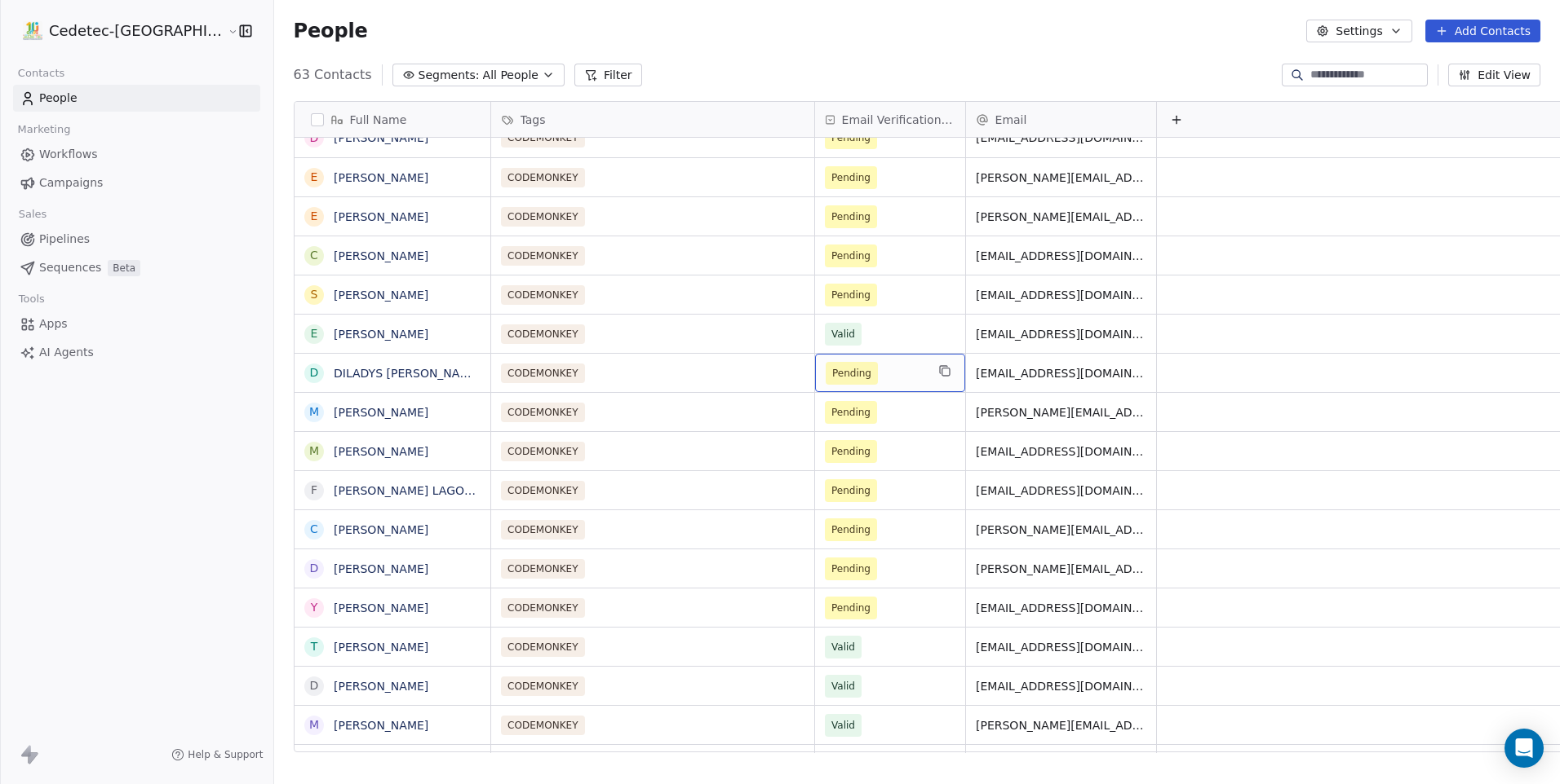
click at [832, 365] on span "Pending" at bounding box center [851, 373] width 40 height 16
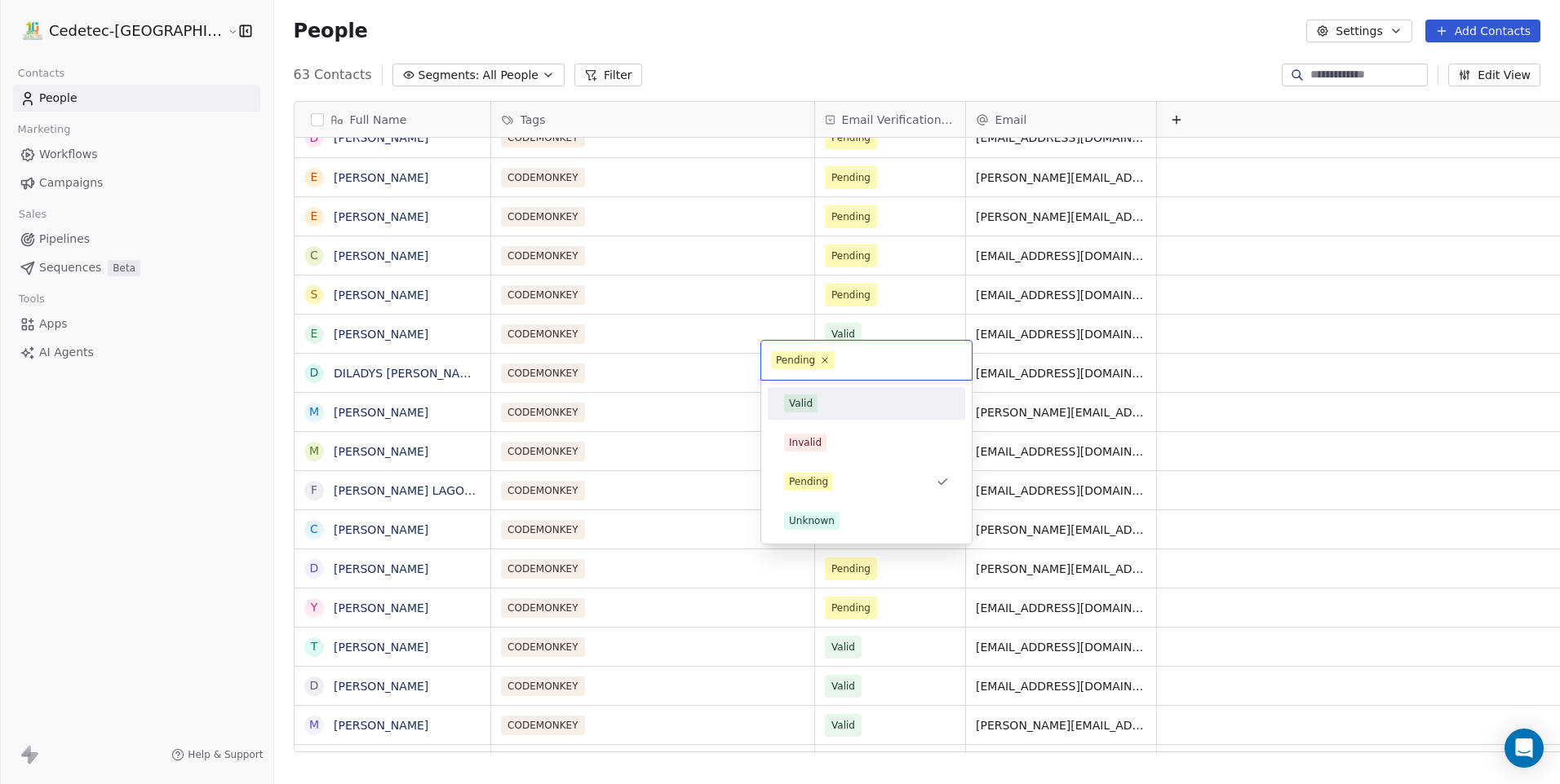
click at [808, 405] on div "Valid" at bounding box center [801, 403] width 23 height 14
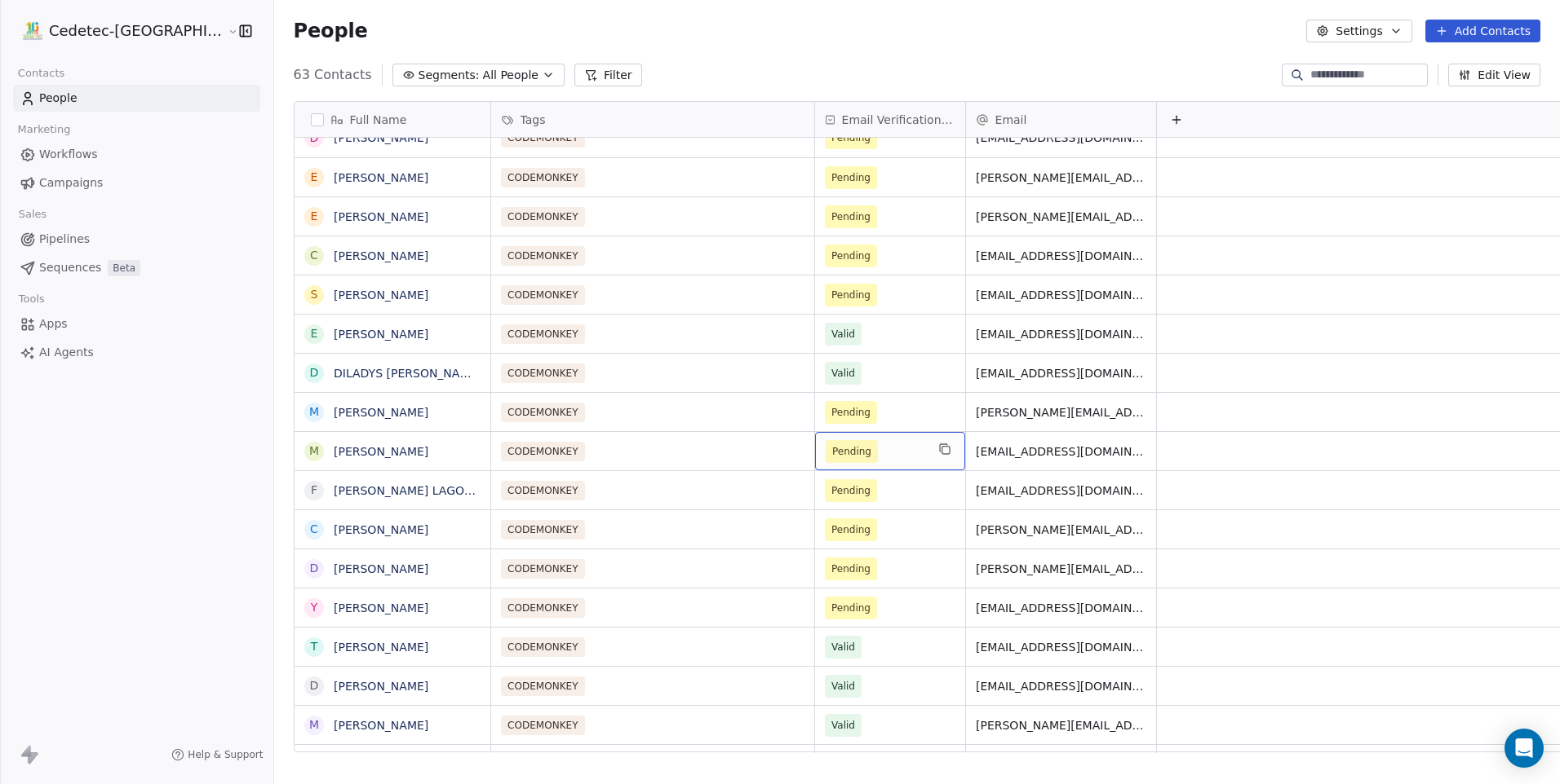
click at [815, 433] on div "Pending" at bounding box center [890, 452] width 150 height 39
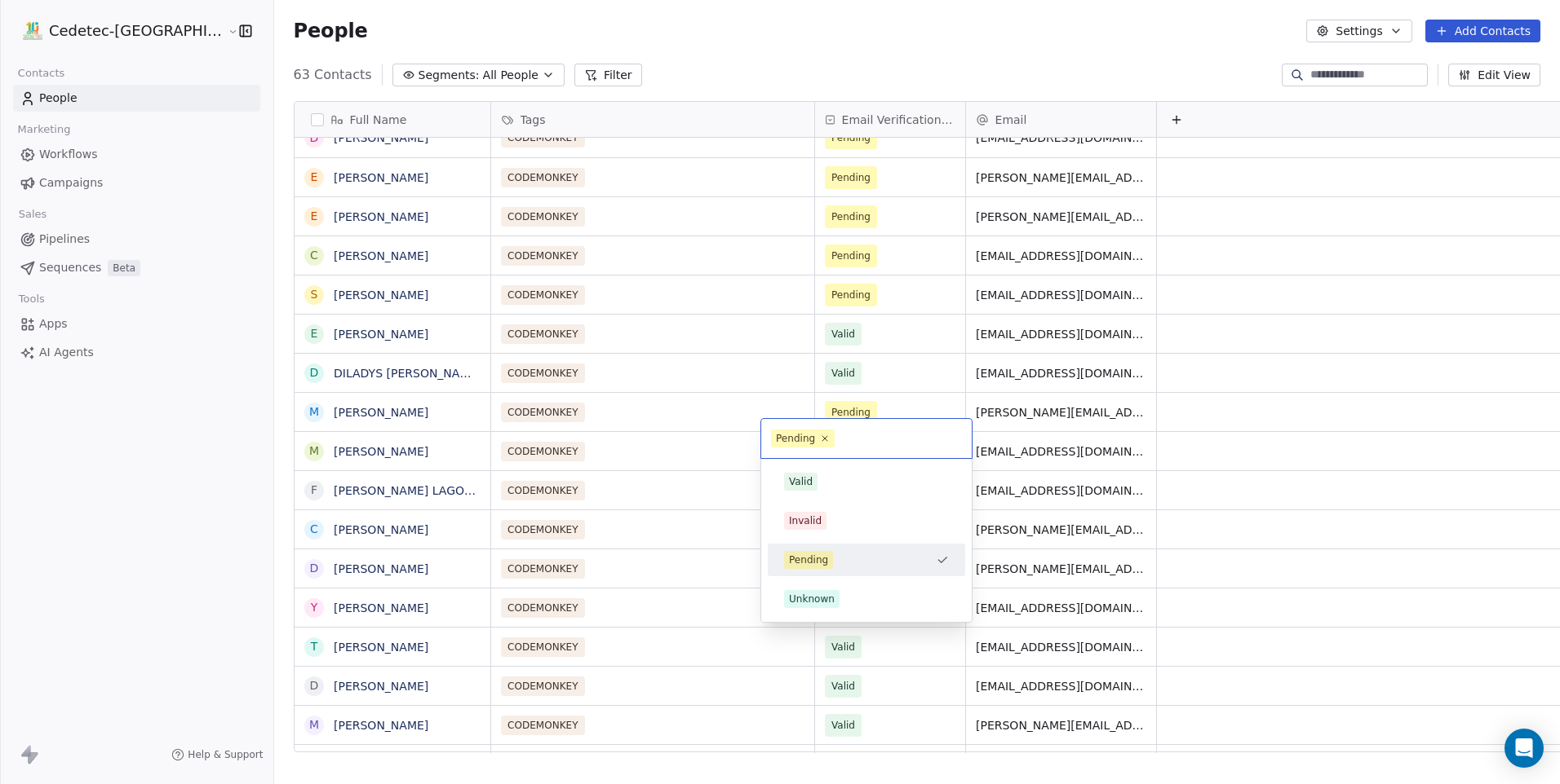
click at [831, 477] on div "Valid" at bounding box center [866, 482] width 165 height 18
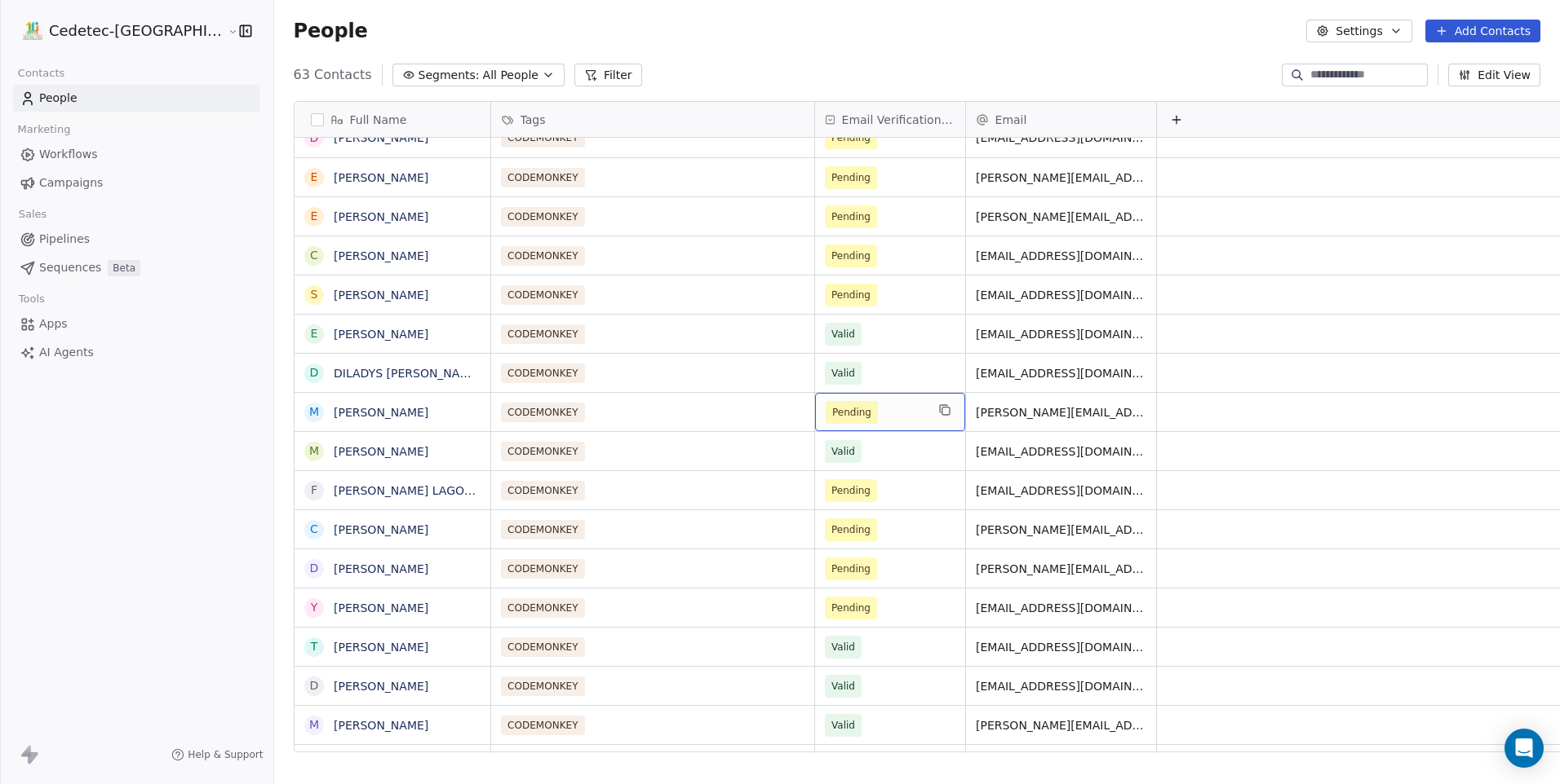
click at [826, 404] on span "Pending" at bounding box center [852, 412] width 52 height 23
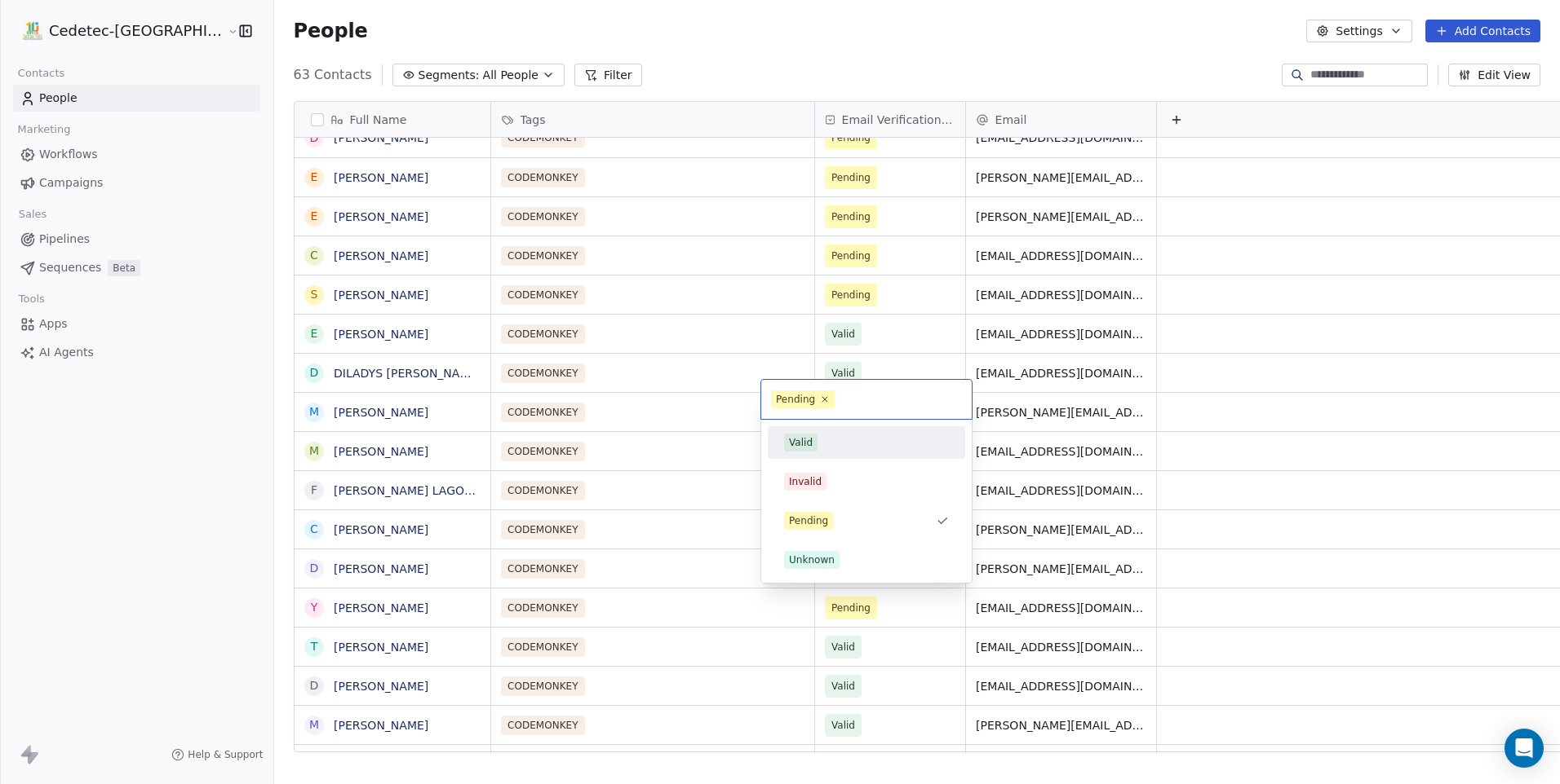
click at [826, 449] on div "Valid" at bounding box center [866, 442] width 165 height 18
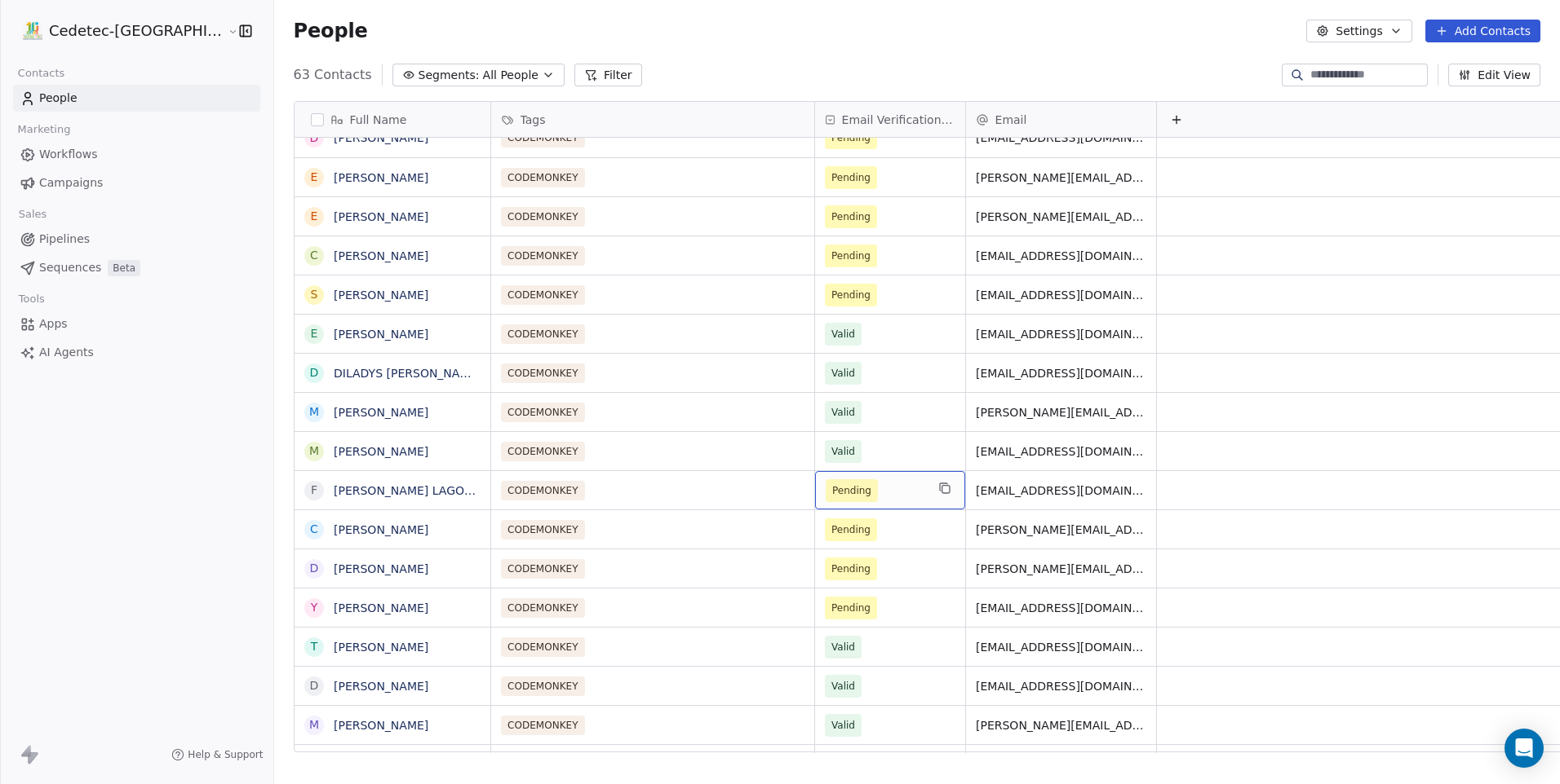
click at [826, 487] on span "Pending" at bounding box center [852, 491] width 52 height 23
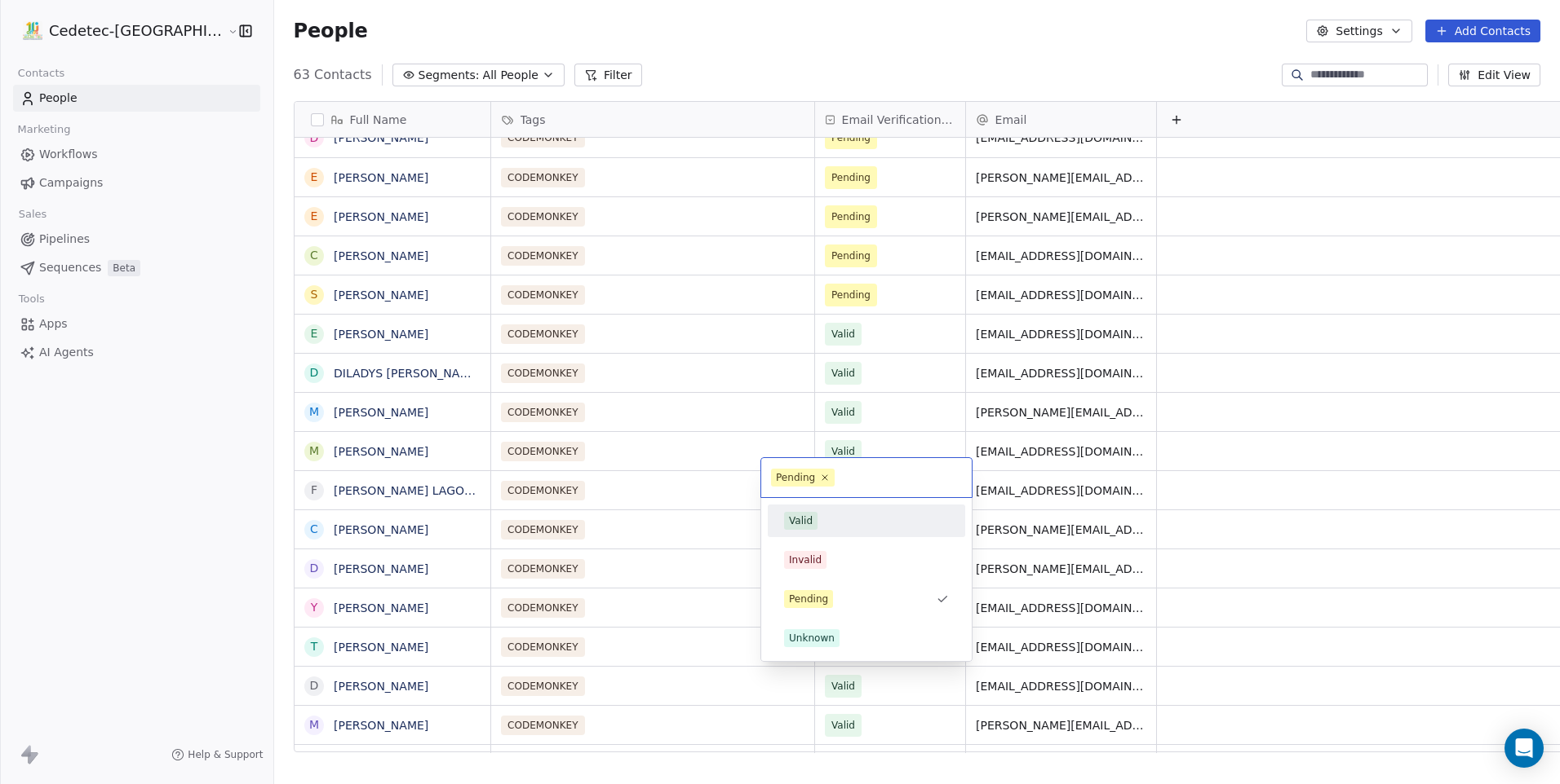
click at [852, 532] on div "Valid" at bounding box center [865, 520] width 184 height 26
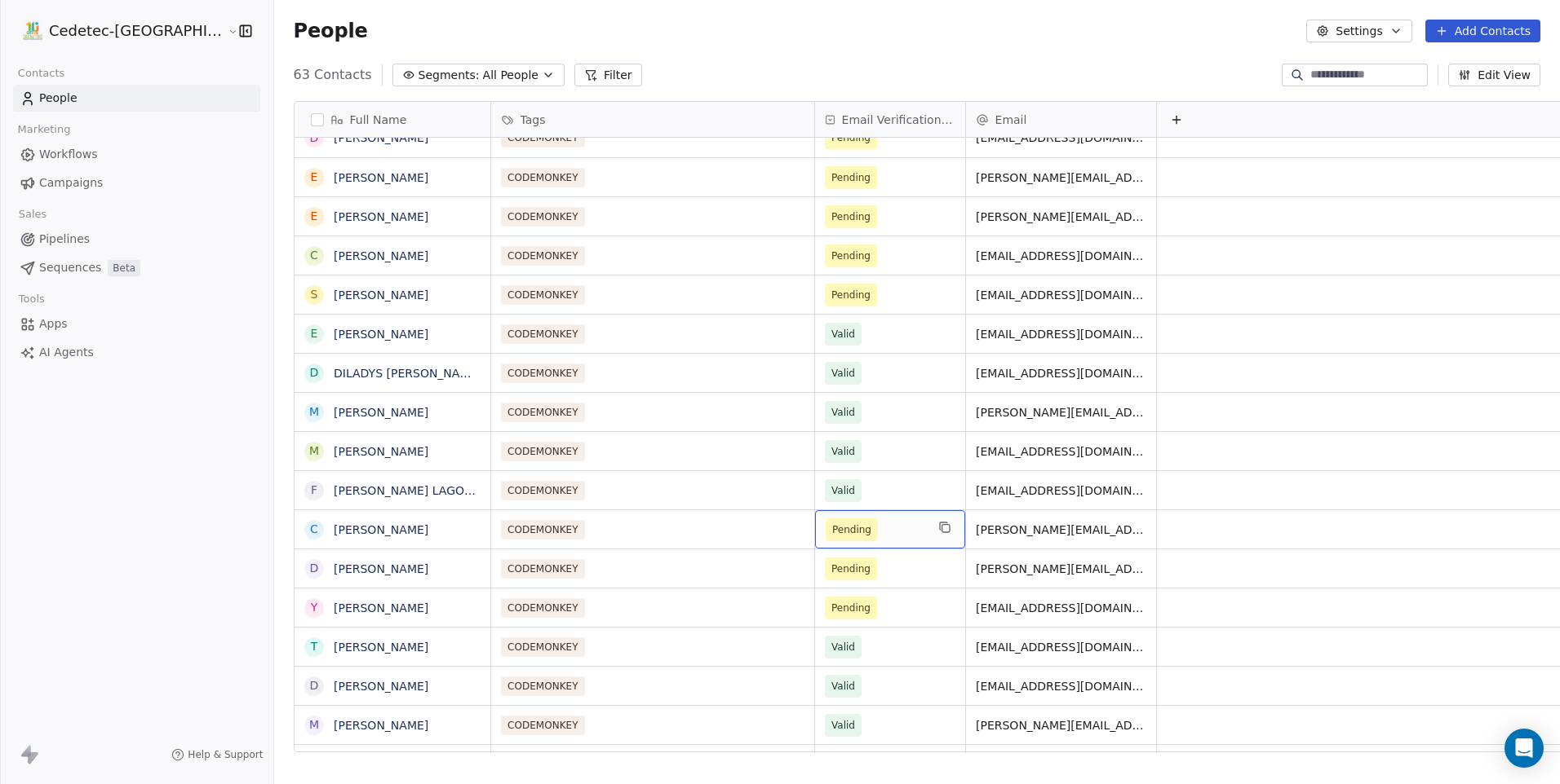
click at [849, 532] on div "Pending" at bounding box center [890, 530] width 150 height 39
click at [832, 521] on span "Pending" at bounding box center [851, 529] width 40 height 16
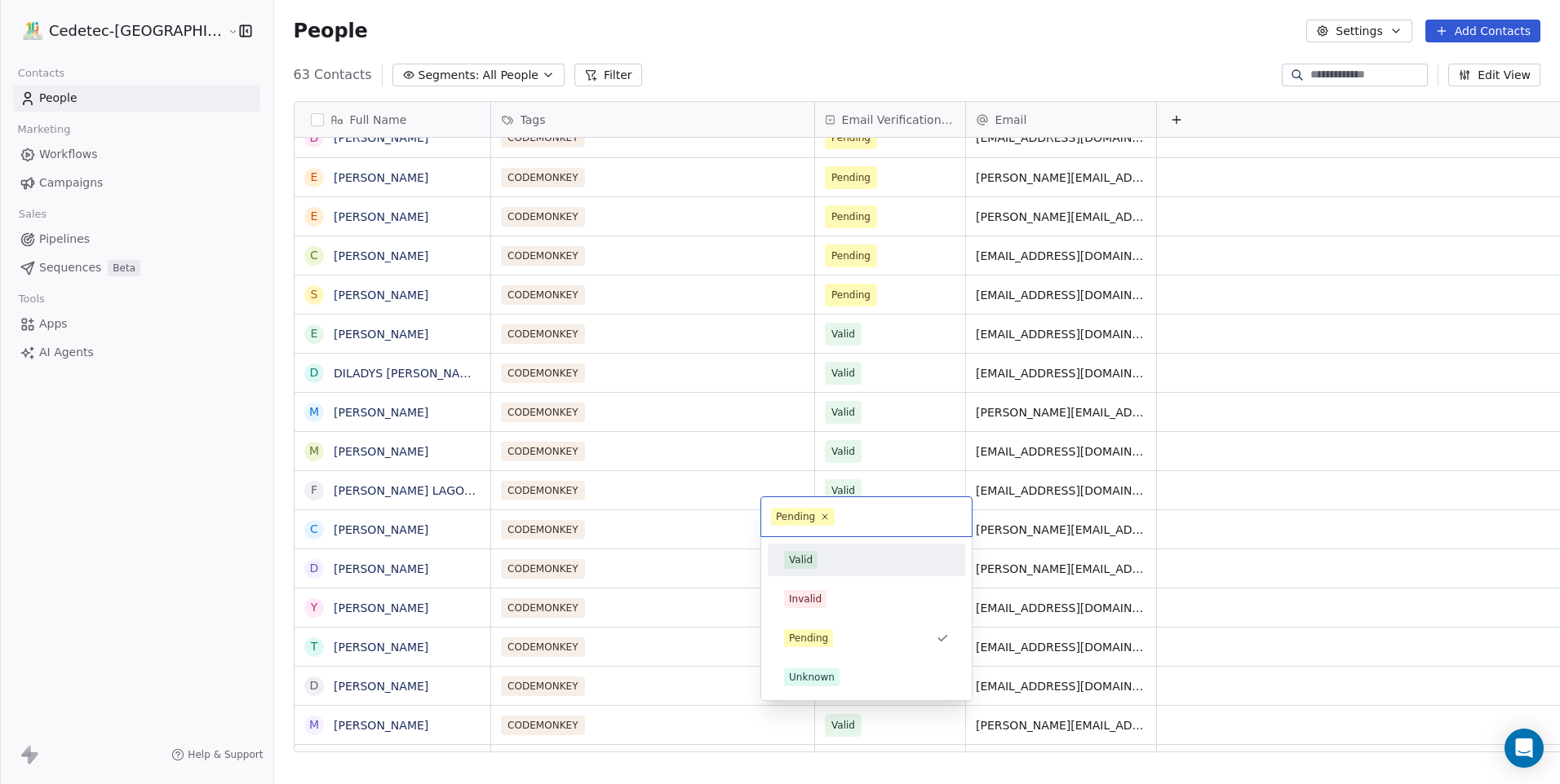
click at [822, 559] on div "Valid" at bounding box center [866, 560] width 165 height 18
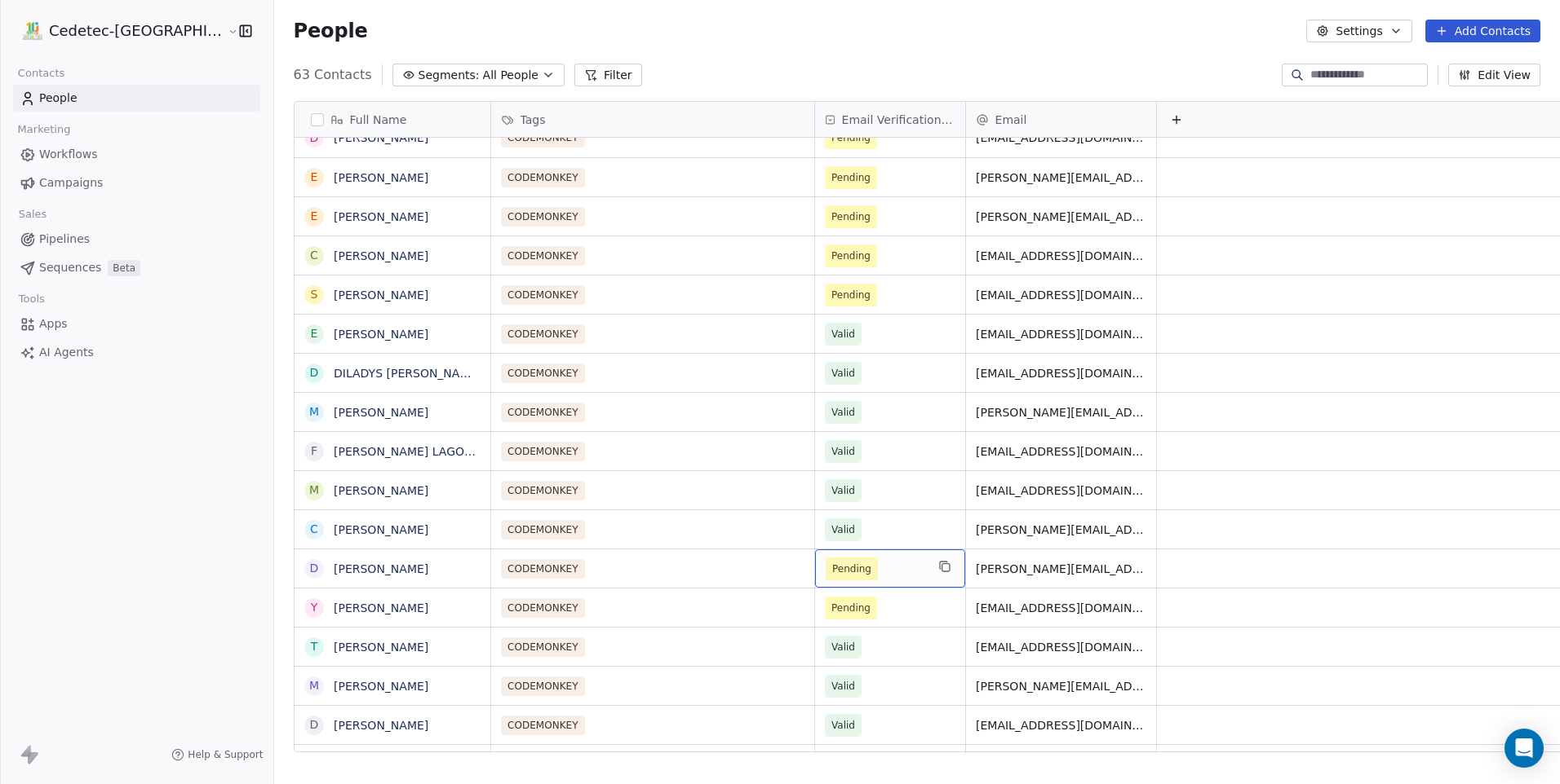
click at [826, 565] on span "Pending" at bounding box center [875, 570] width 99 height 23
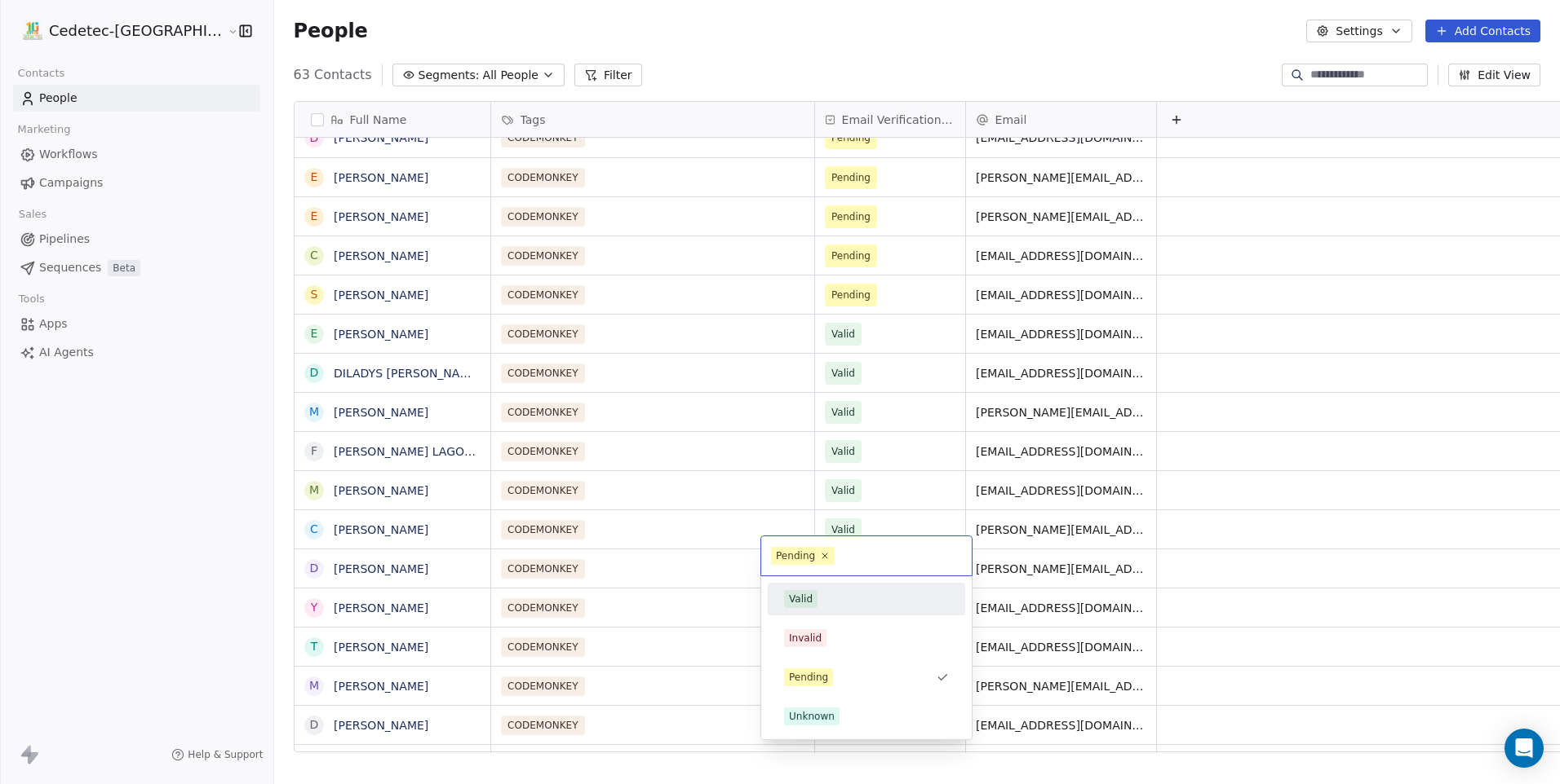
click at [841, 592] on div "Valid" at bounding box center [866, 599] width 165 height 18
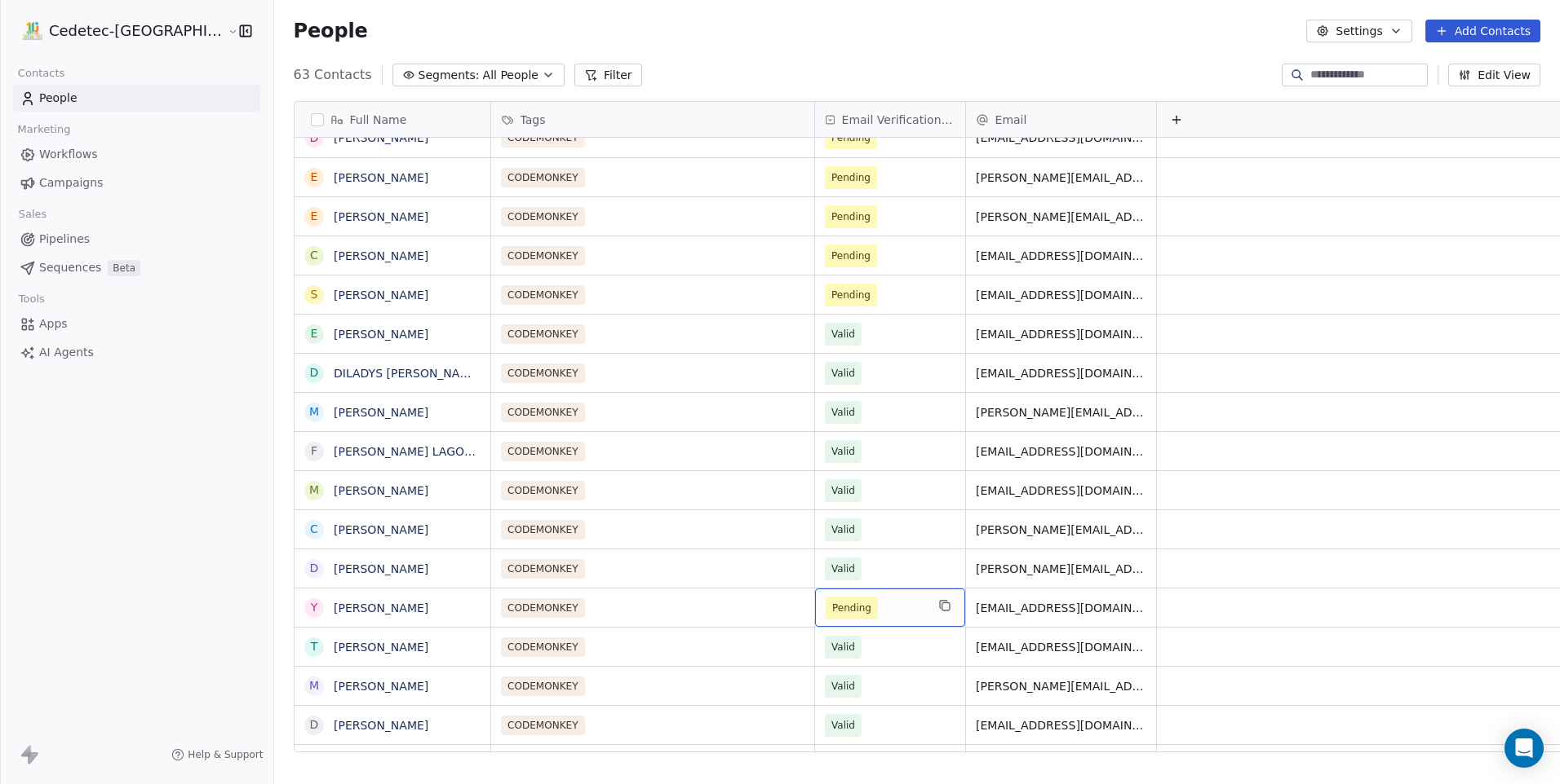
click at [832, 597] on span "Pending" at bounding box center [875, 608] width 99 height 23
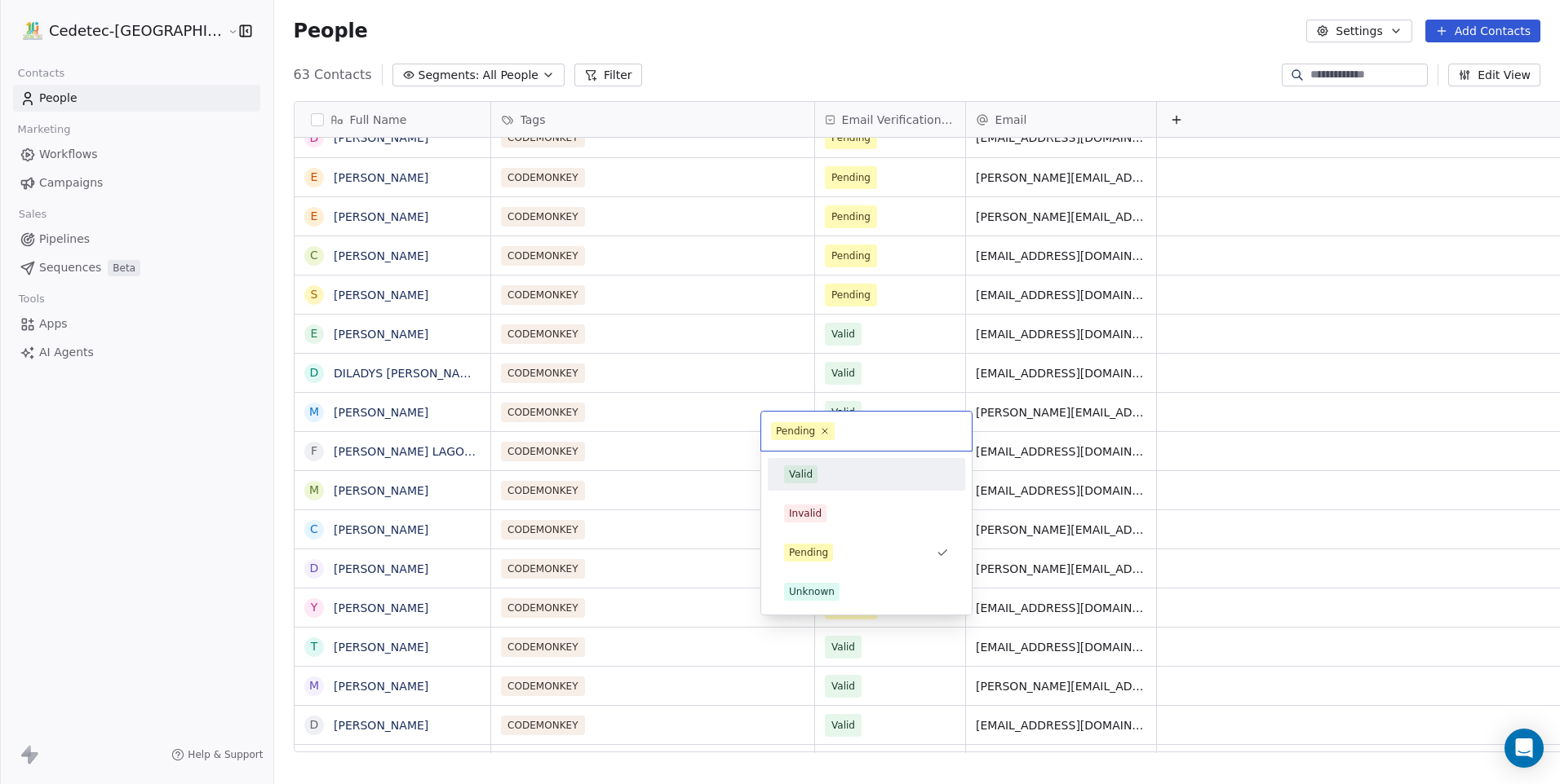
drag, startPoint x: 821, startPoint y: 473, endPoint x: 812, endPoint y: 365, distance: 108.4
click at [820, 473] on div "Valid" at bounding box center [866, 474] width 165 height 18
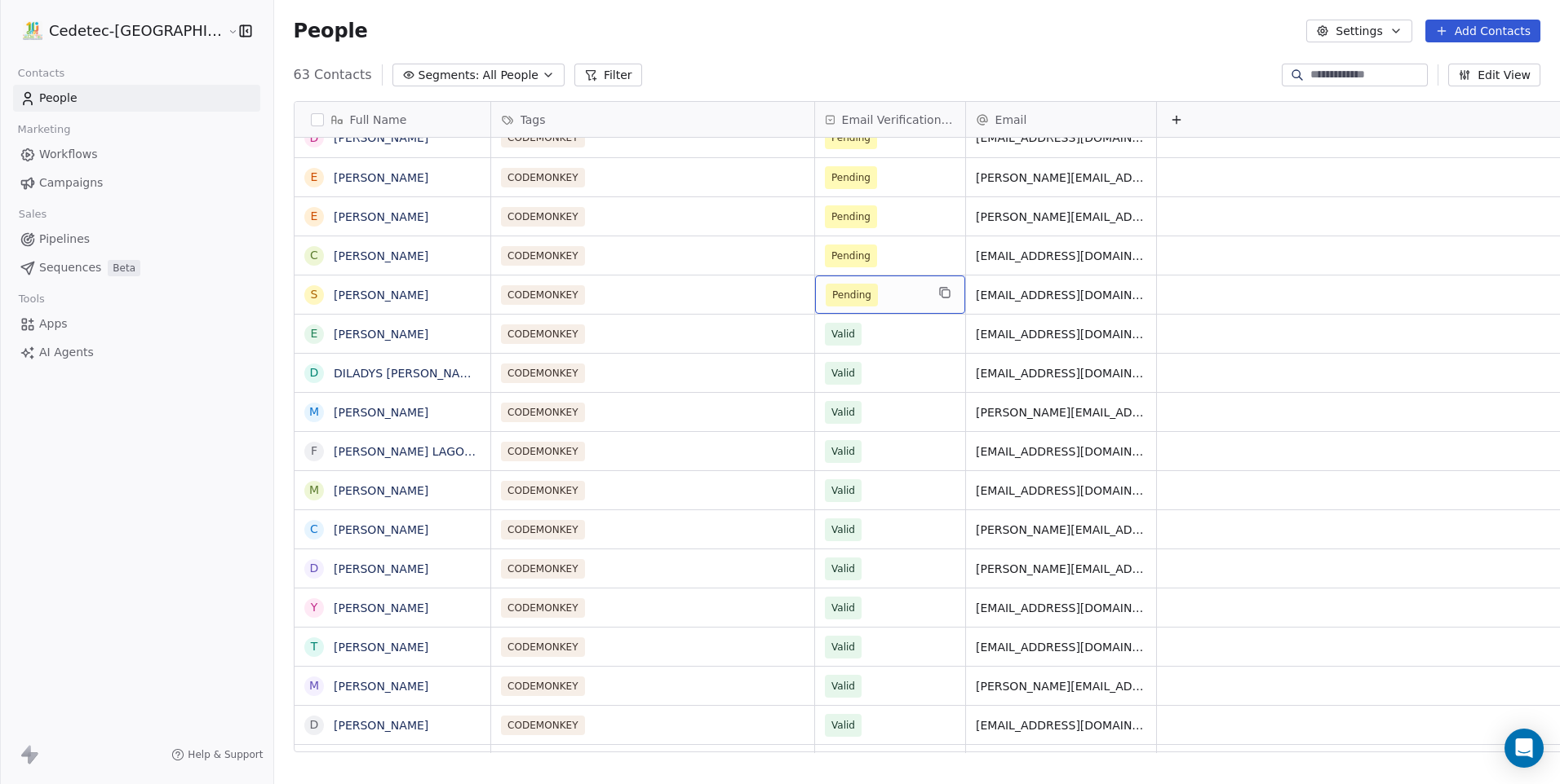
click at [832, 287] on span "Pending" at bounding box center [851, 294] width 40 height 16
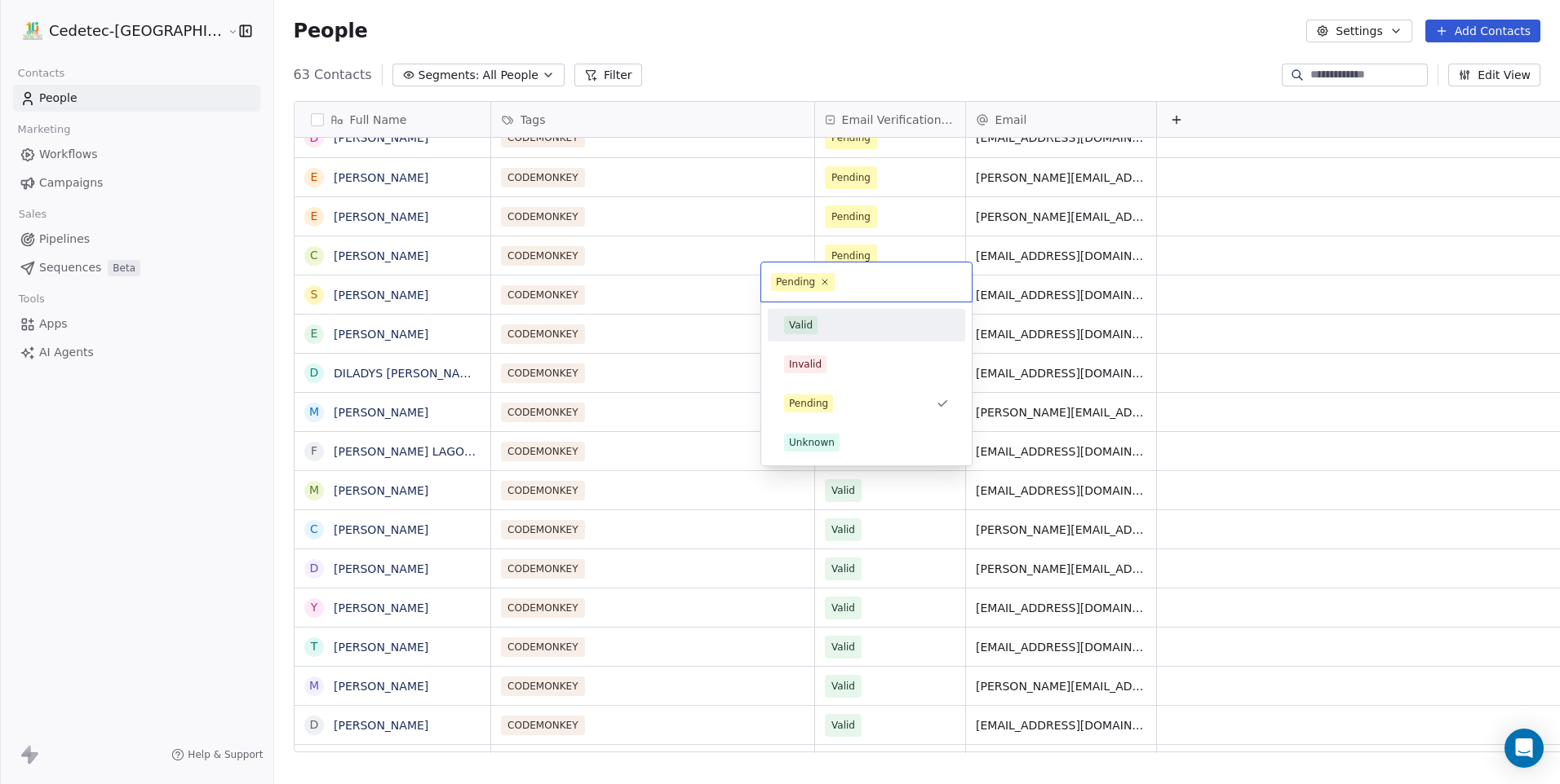
click at [829, 327] on div "Valid" at bounding box center [866, 325] width 165 height 18
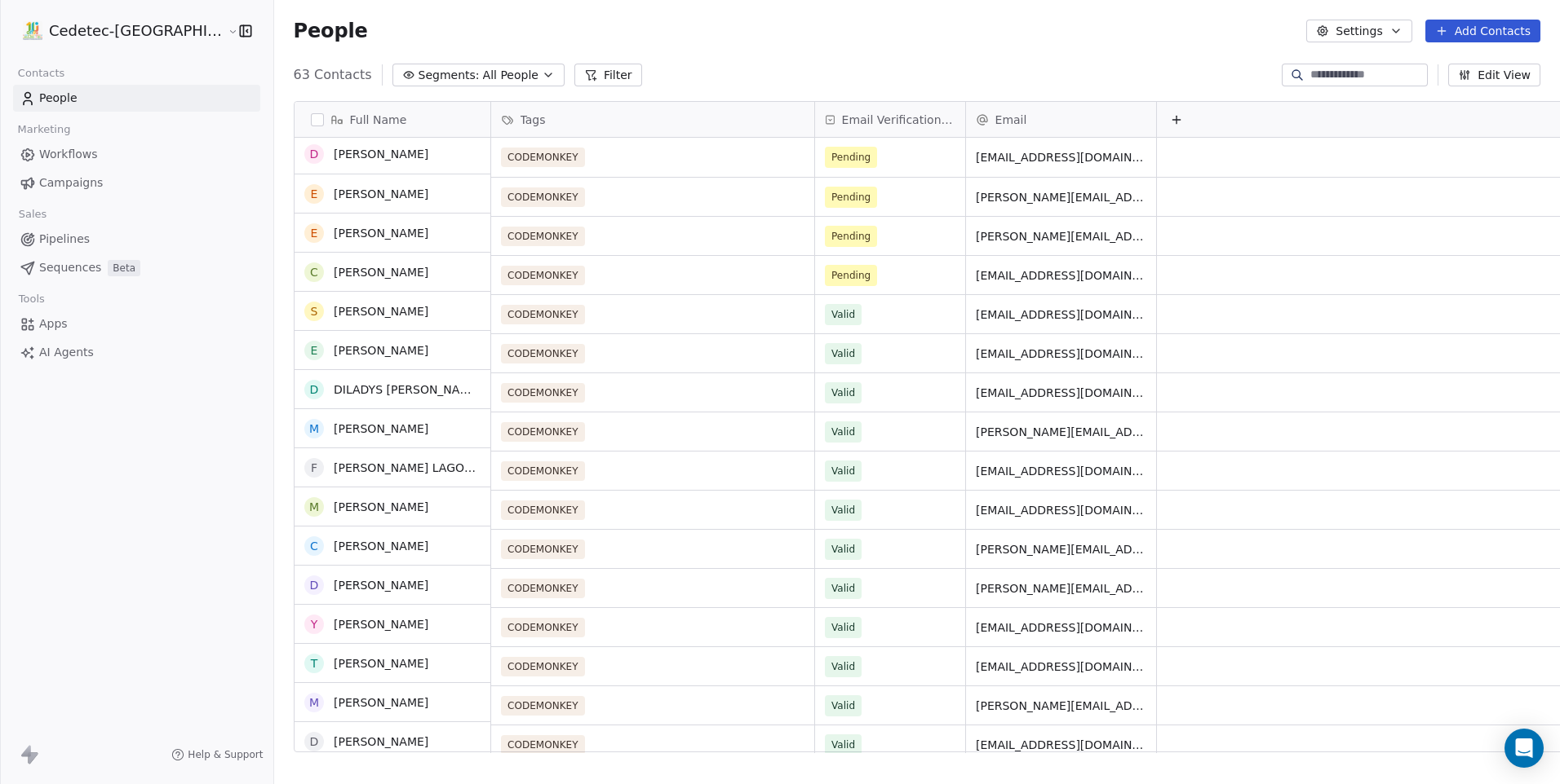
scroll to position [0, 0]
click at [832, 150] on span "Pending" at bounding box center [851, 157] width 40 height 16
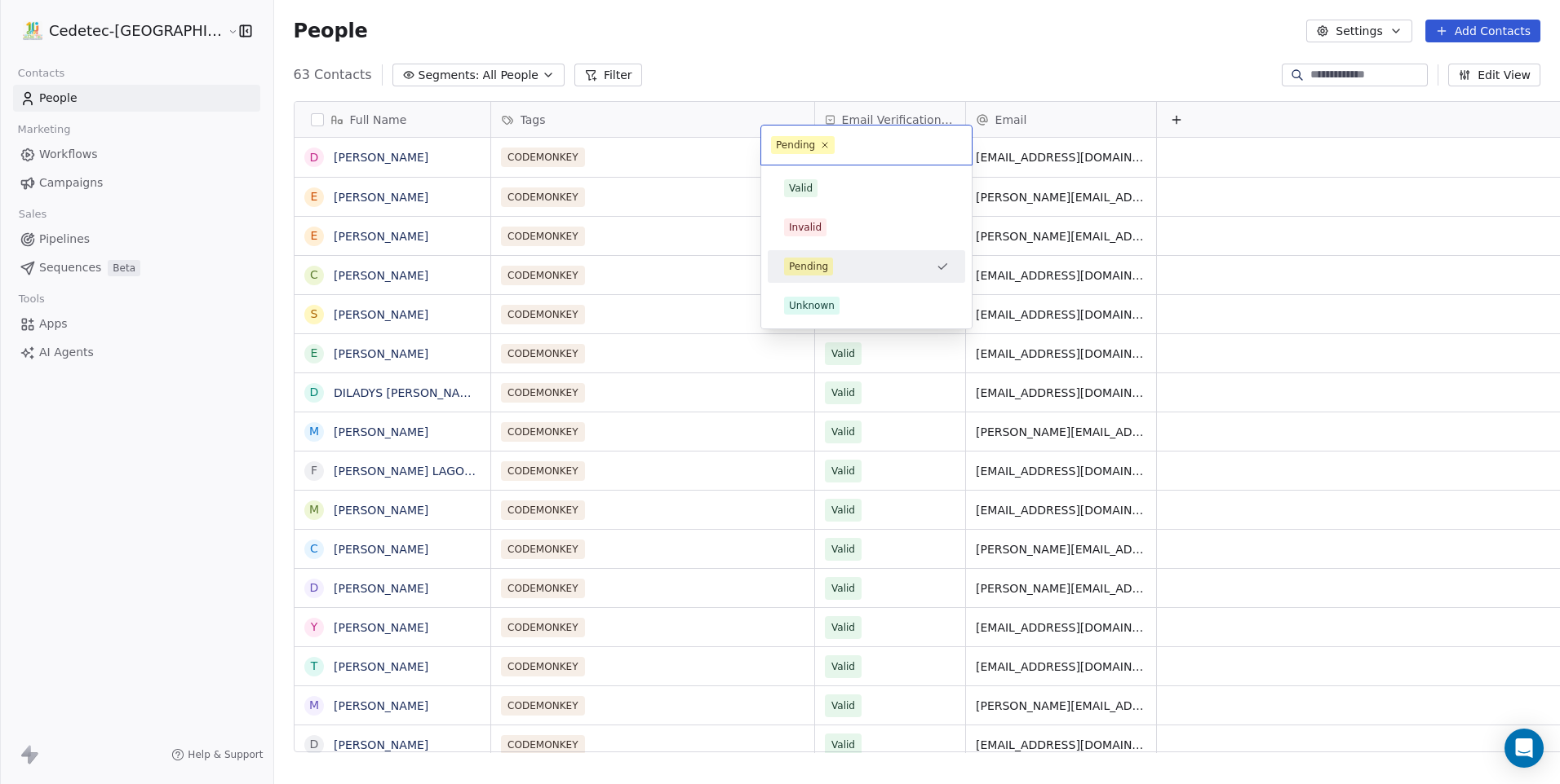
click at [821, 184] on div "Valid" at bounding box center [866, 188] width 165 height 18
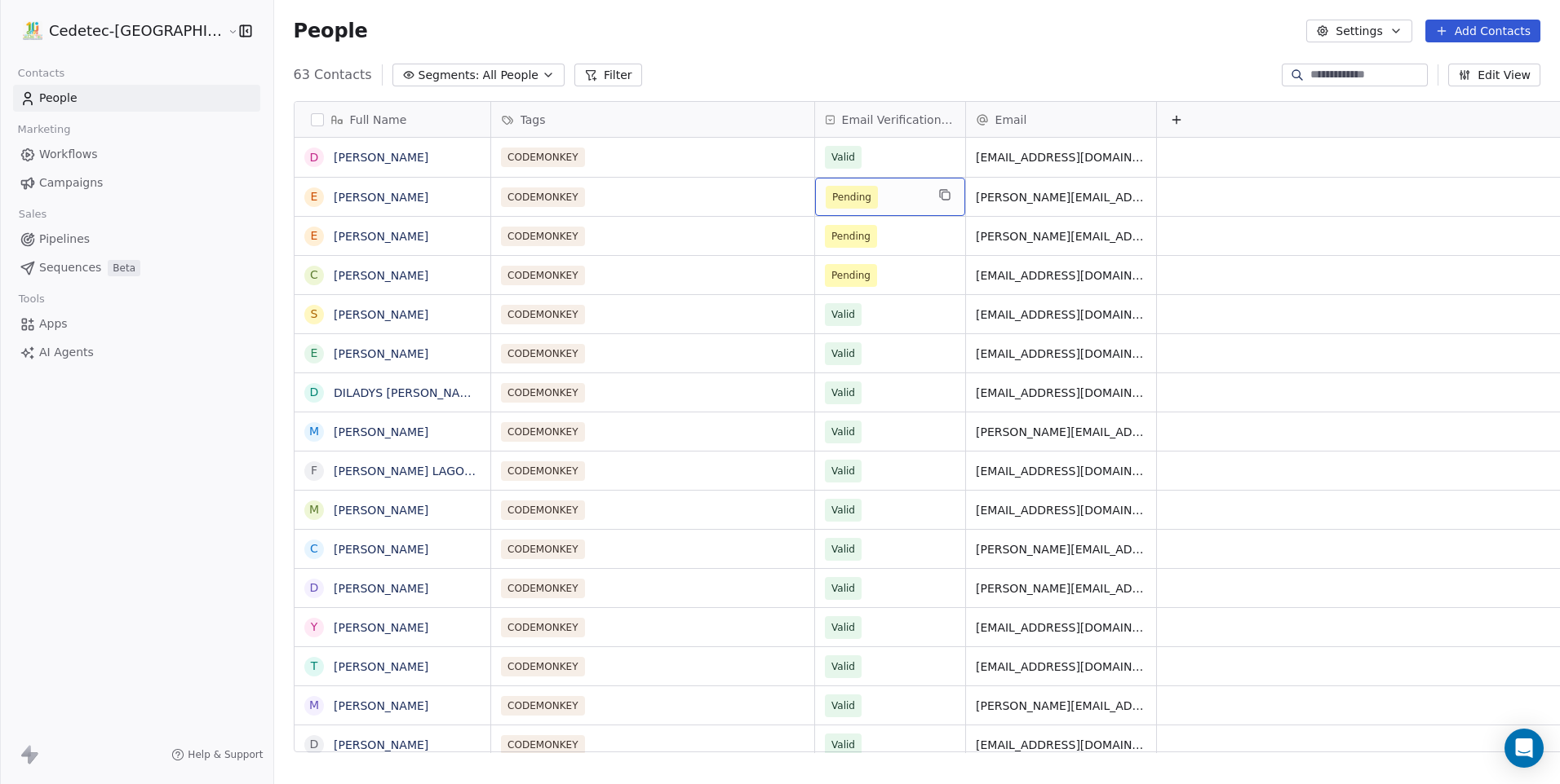
click at [816, 201] on div "Pending" at bounding box center [890, 197] width 150 height 39
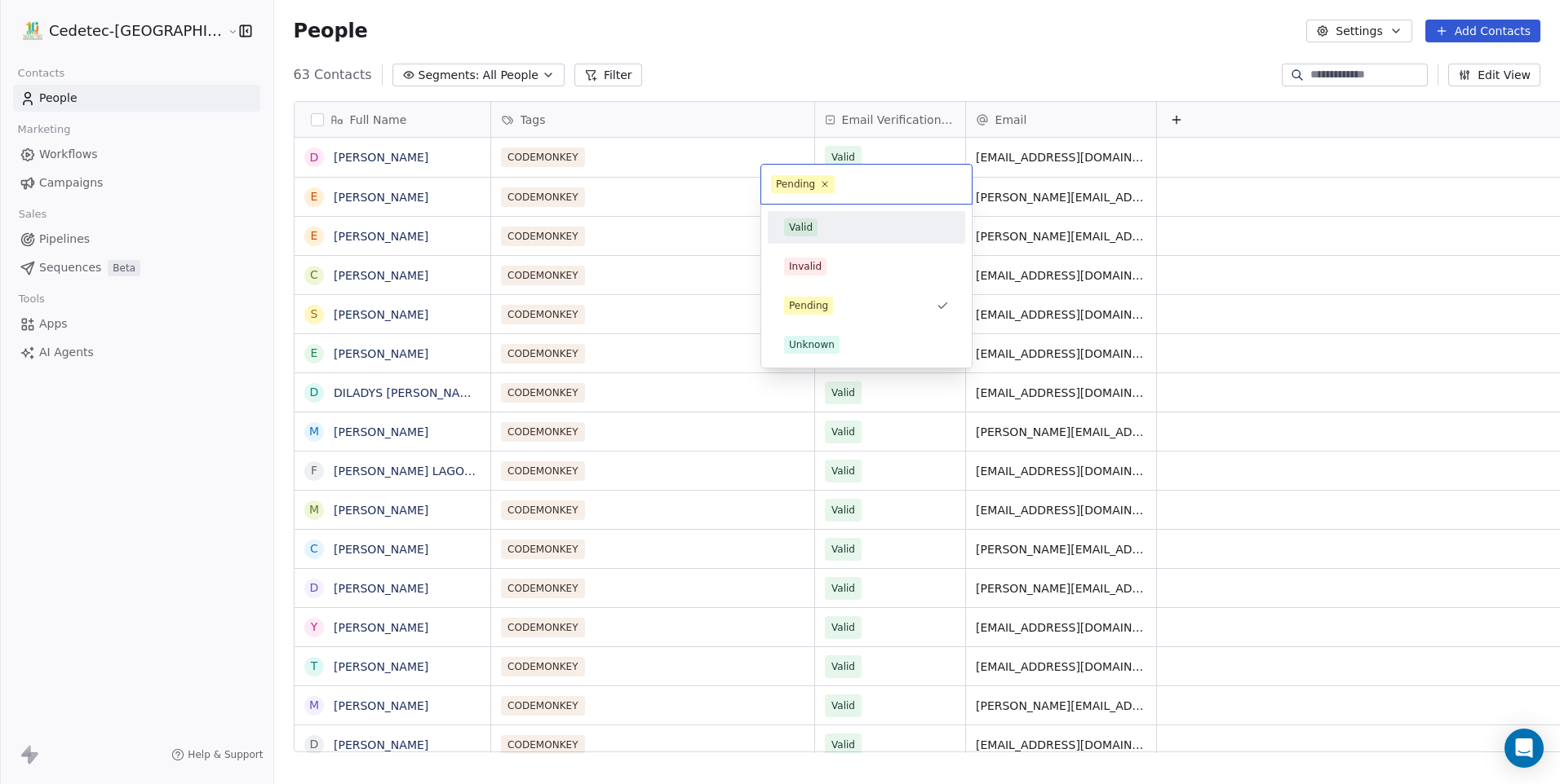
click at [821, 246] on div "Valid Invalid Pending Unknown" at bounding box center [866, 286] width 197 height 150
click at [816, 230] on div "Valid" at bounding box center [866, 227] width 165 height 18
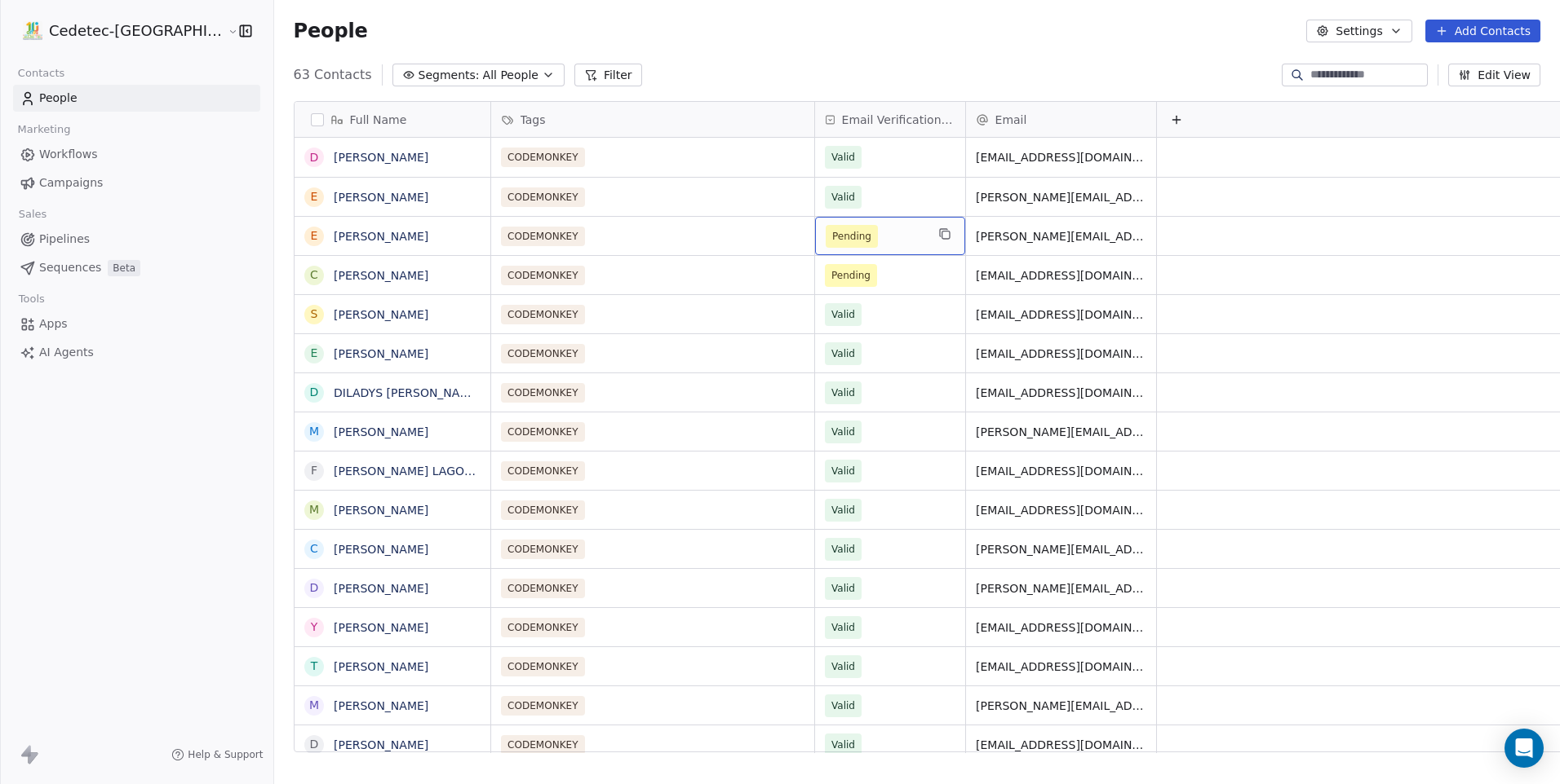
click at [832, 230] on span "Pending" at bounding box center [851, 236] width 40 height 16
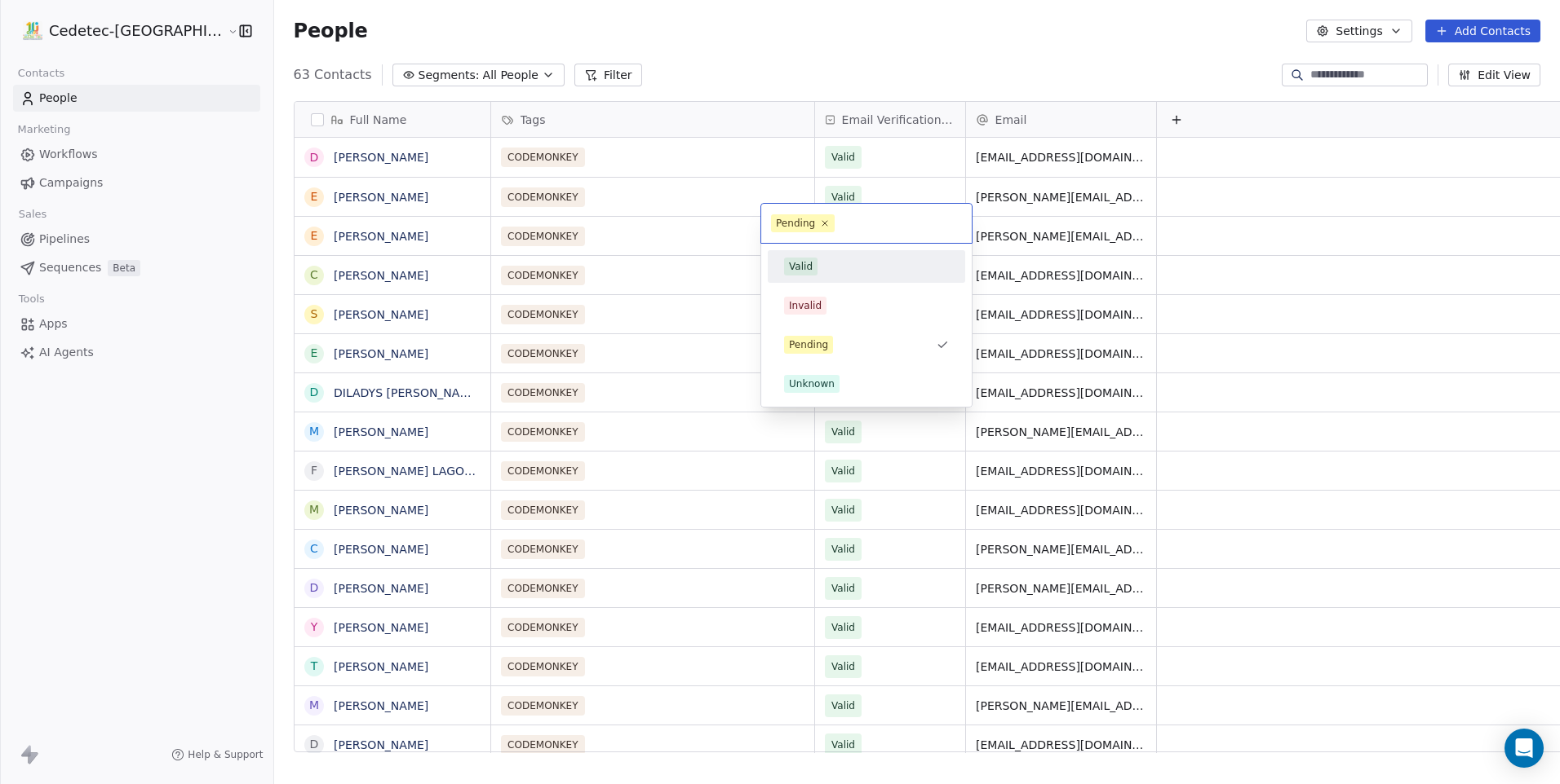
click at [811, 261] on span "Valid" at bounding box center [801, 266] width 34 height 18
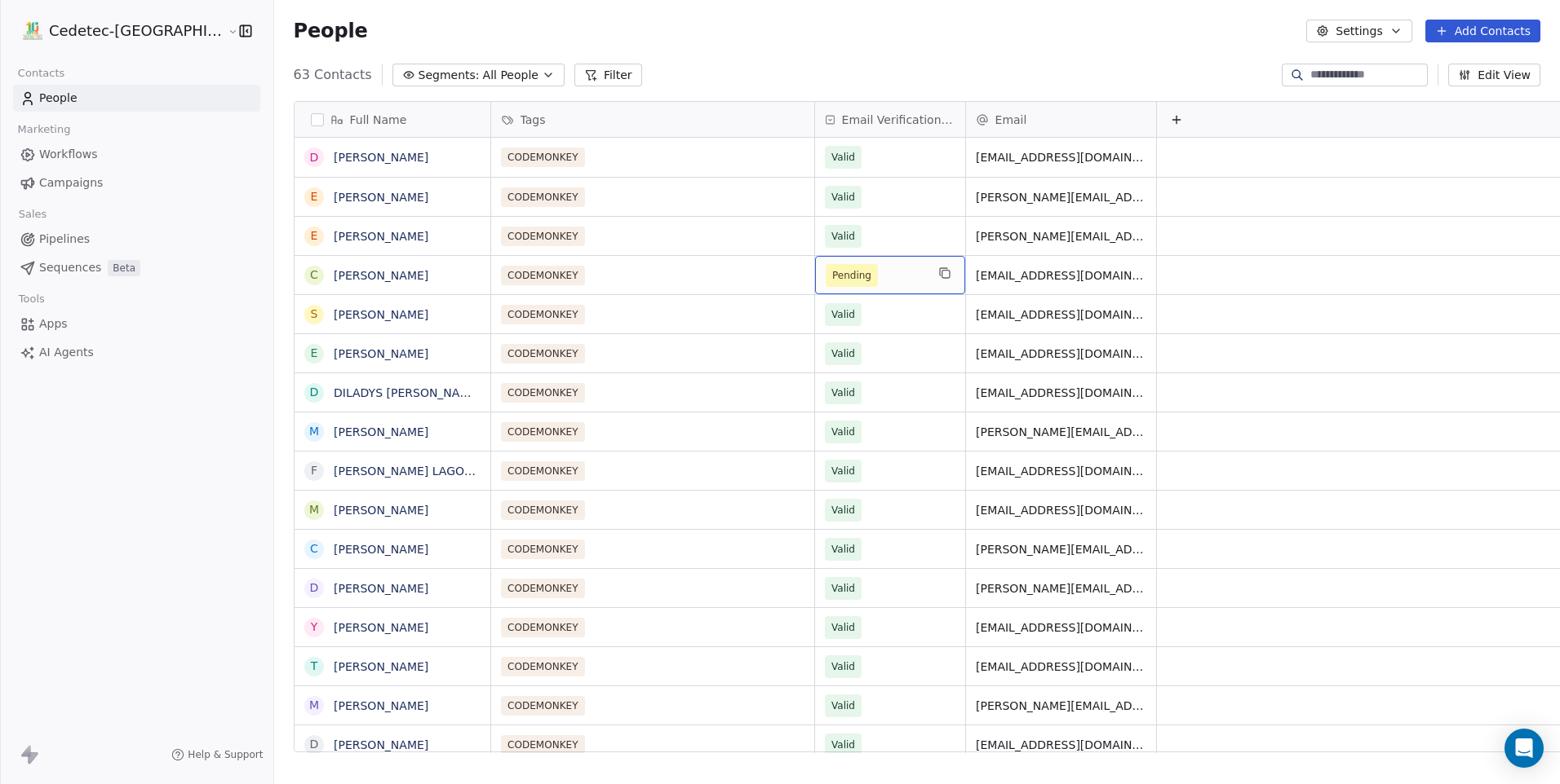
click at [832, 267] on span "Pending" at bounding box center [851, 275] width 40 height 16
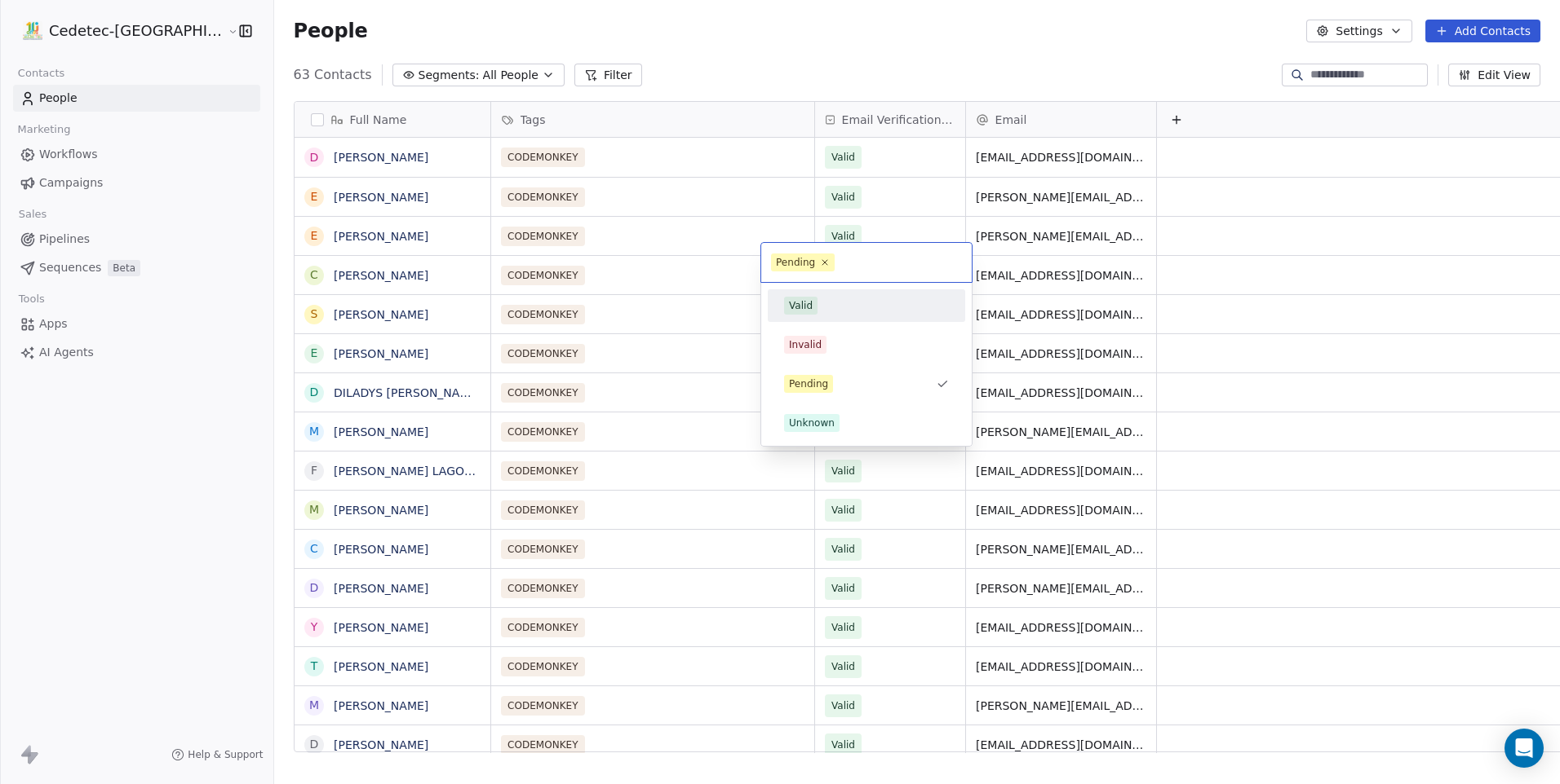
click at [818, 298] on div "Valid" at bounding box center [866, 305] width 165 height 18
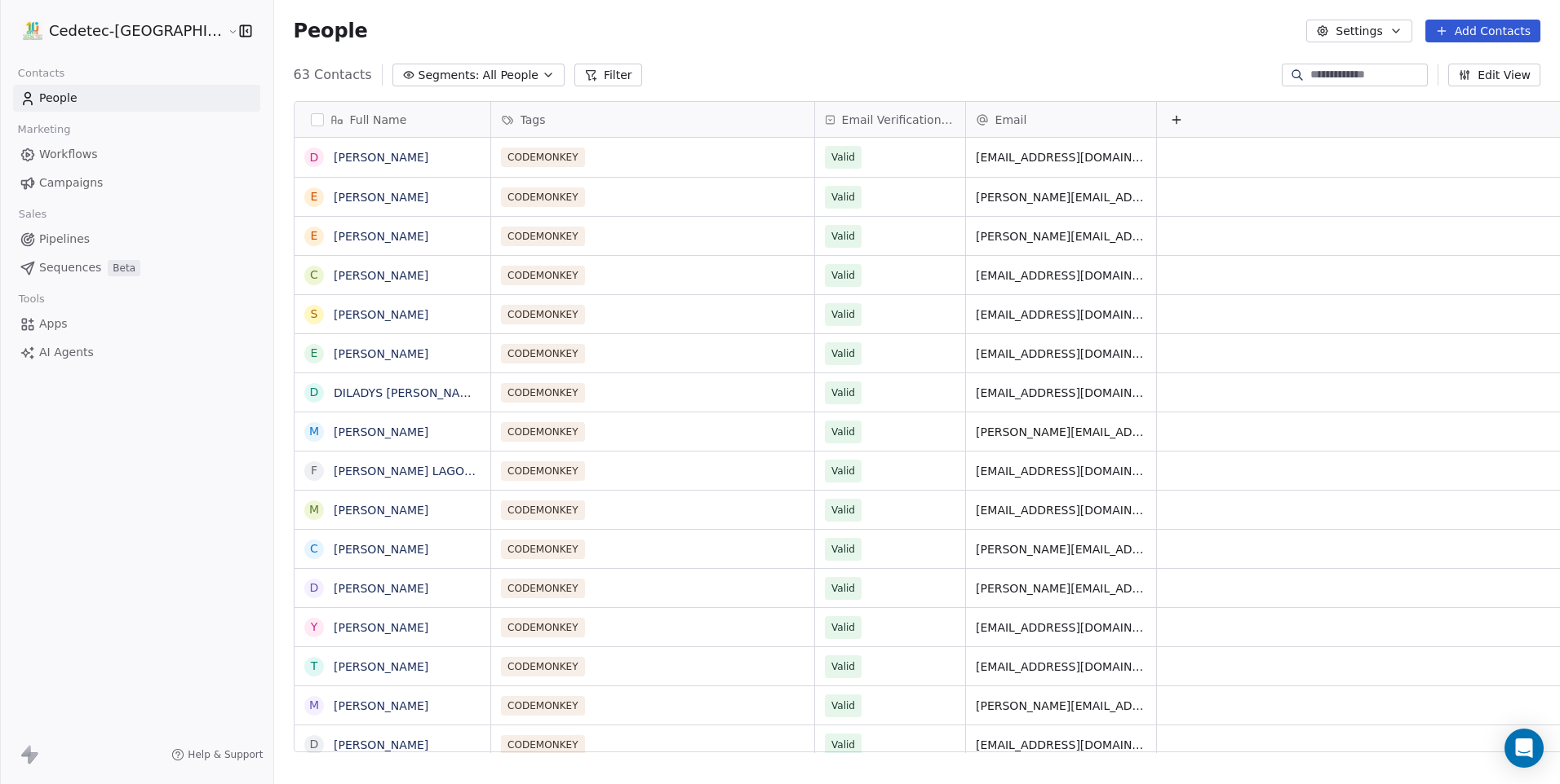
click at [1527, 30] on button "Add Contacts" at bounding box center [1482, 31] width 115 height 23
click at [1457, 90] on span "Import from CSV" at bounding box center [1482, 93] width 95 height 17
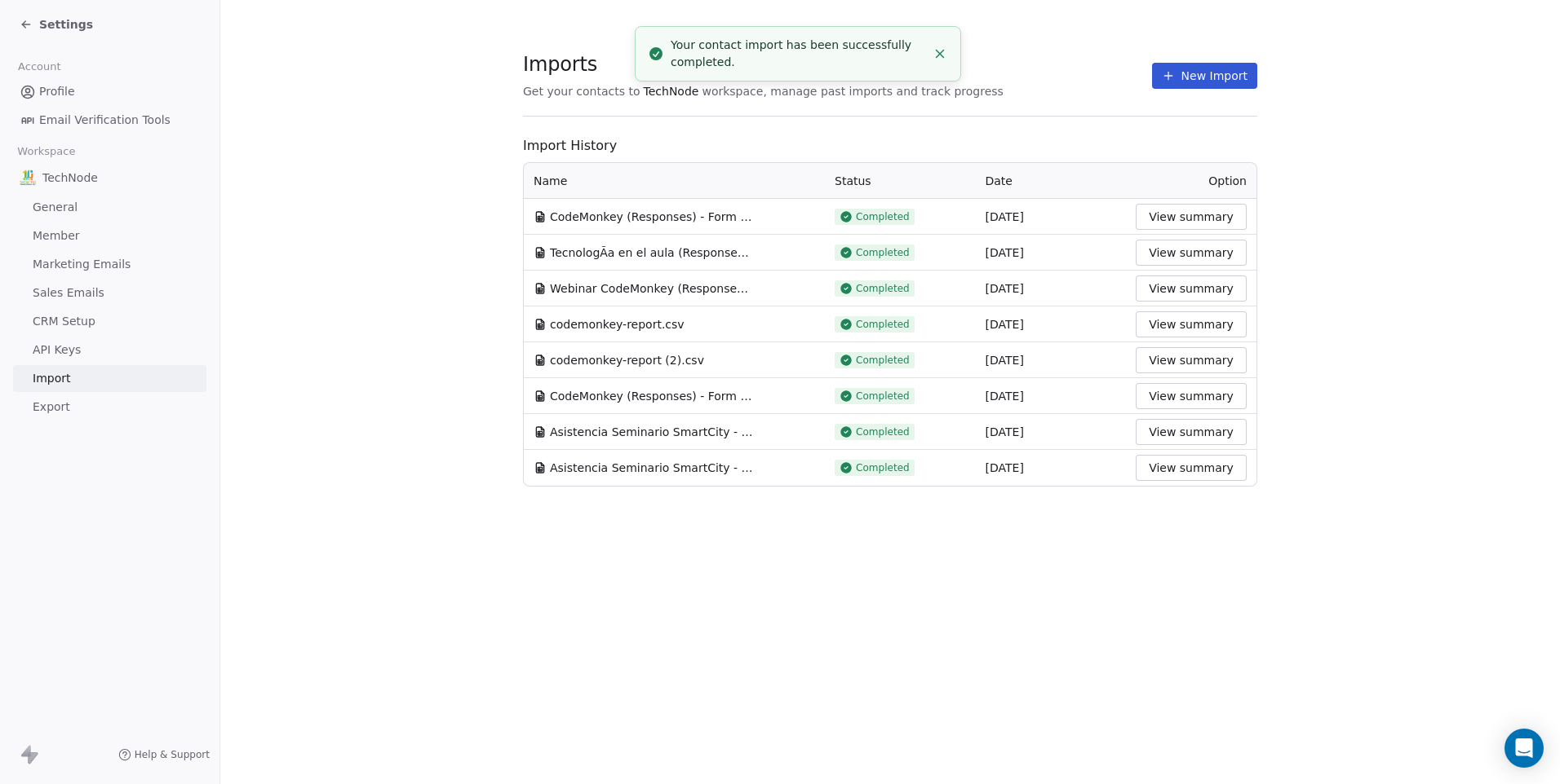
click at [1180, 83] on button "New Import" at bounding box center [1204, 75] width 105 height 26
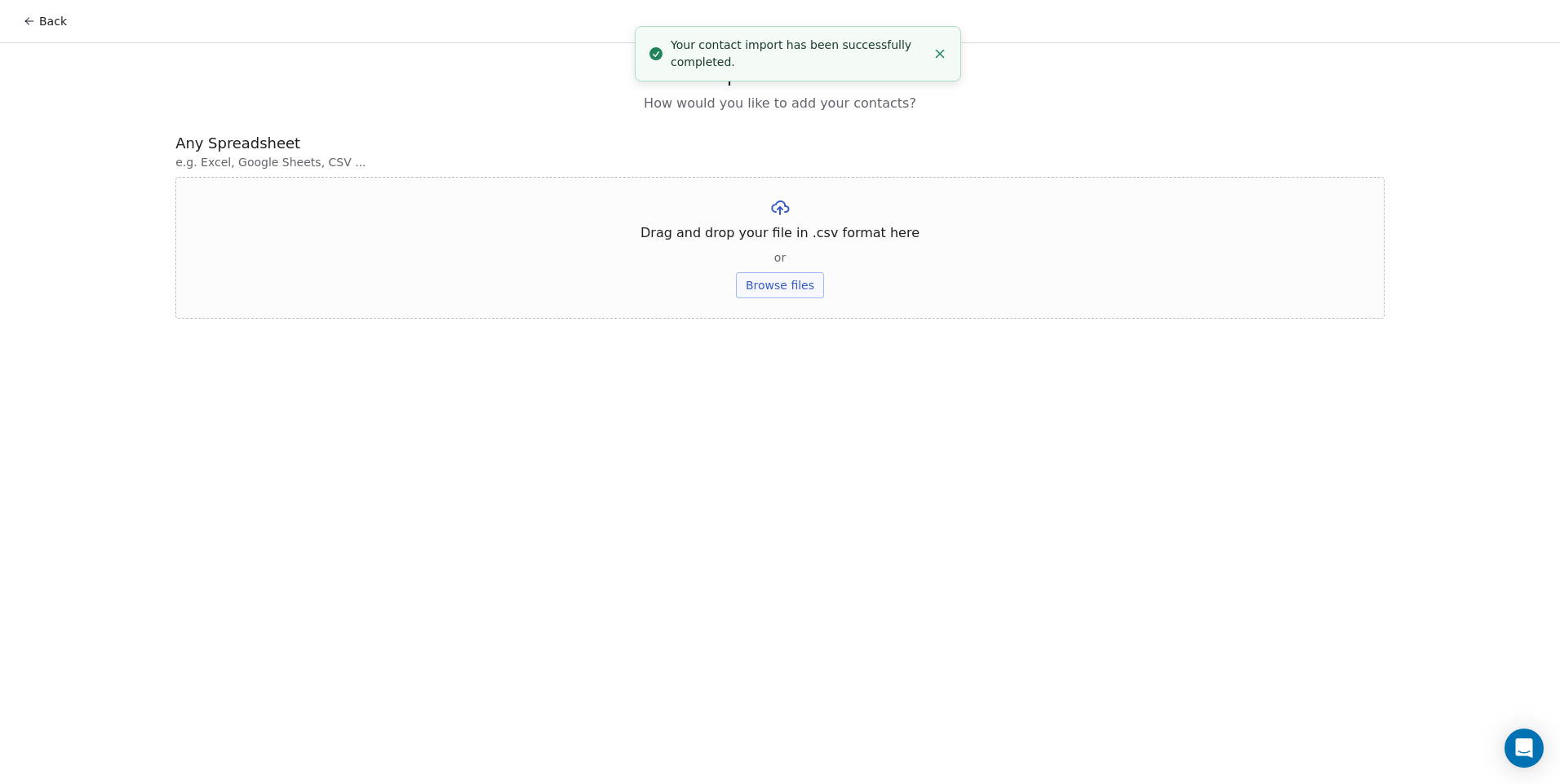
click at [763, 292] on button "Browse files" at bounding box center [780, 285] width 88 height 26
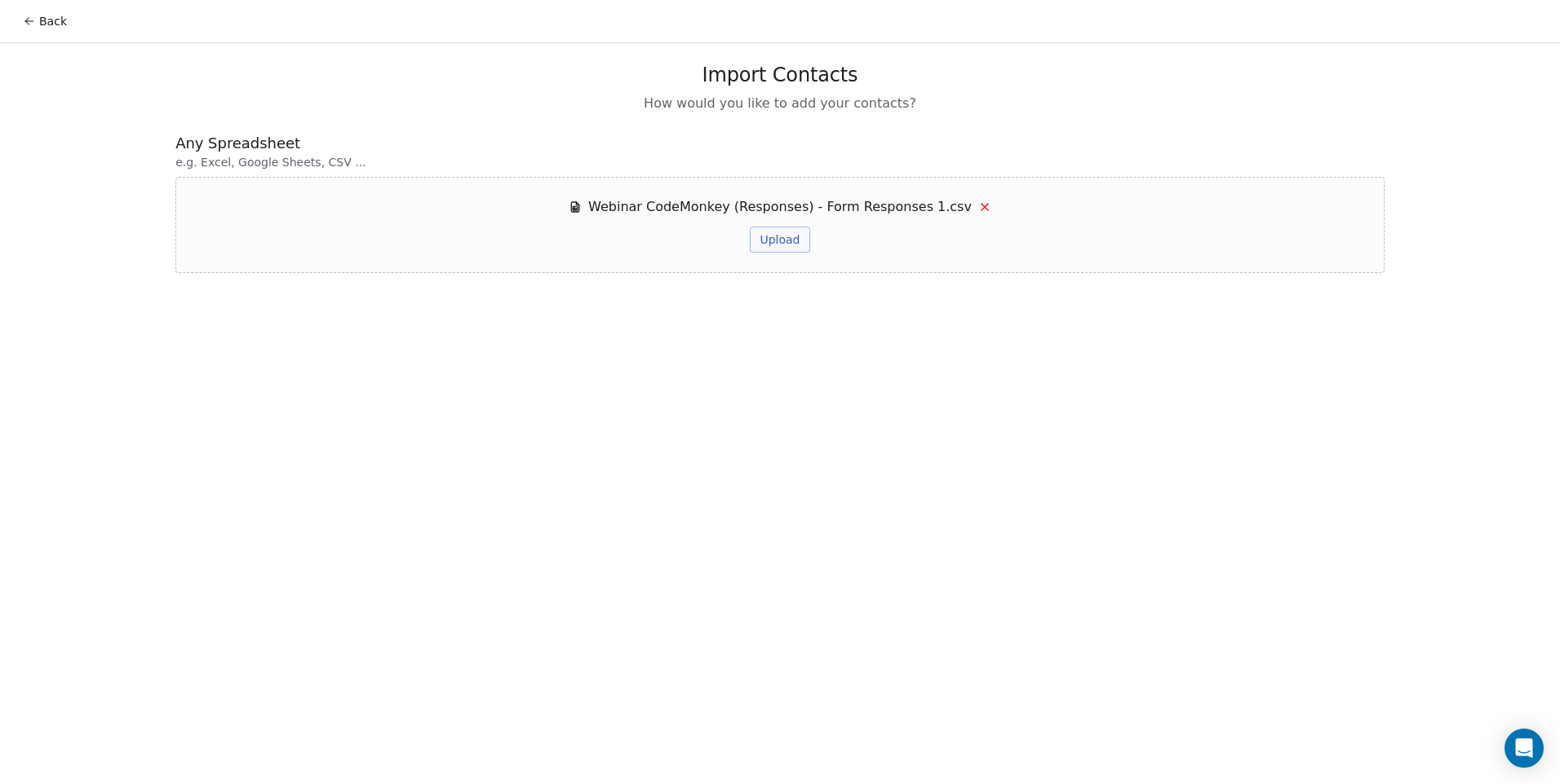
click at [772, 260] on div "Webinar CodeMonkey (Responses) - Form Responses 1.csv Upload" at bounding box center [780, 225] width 1208 height 97
click at [779, 247] on button "Upload" at bounding box center [780, 239] width 60 height 26
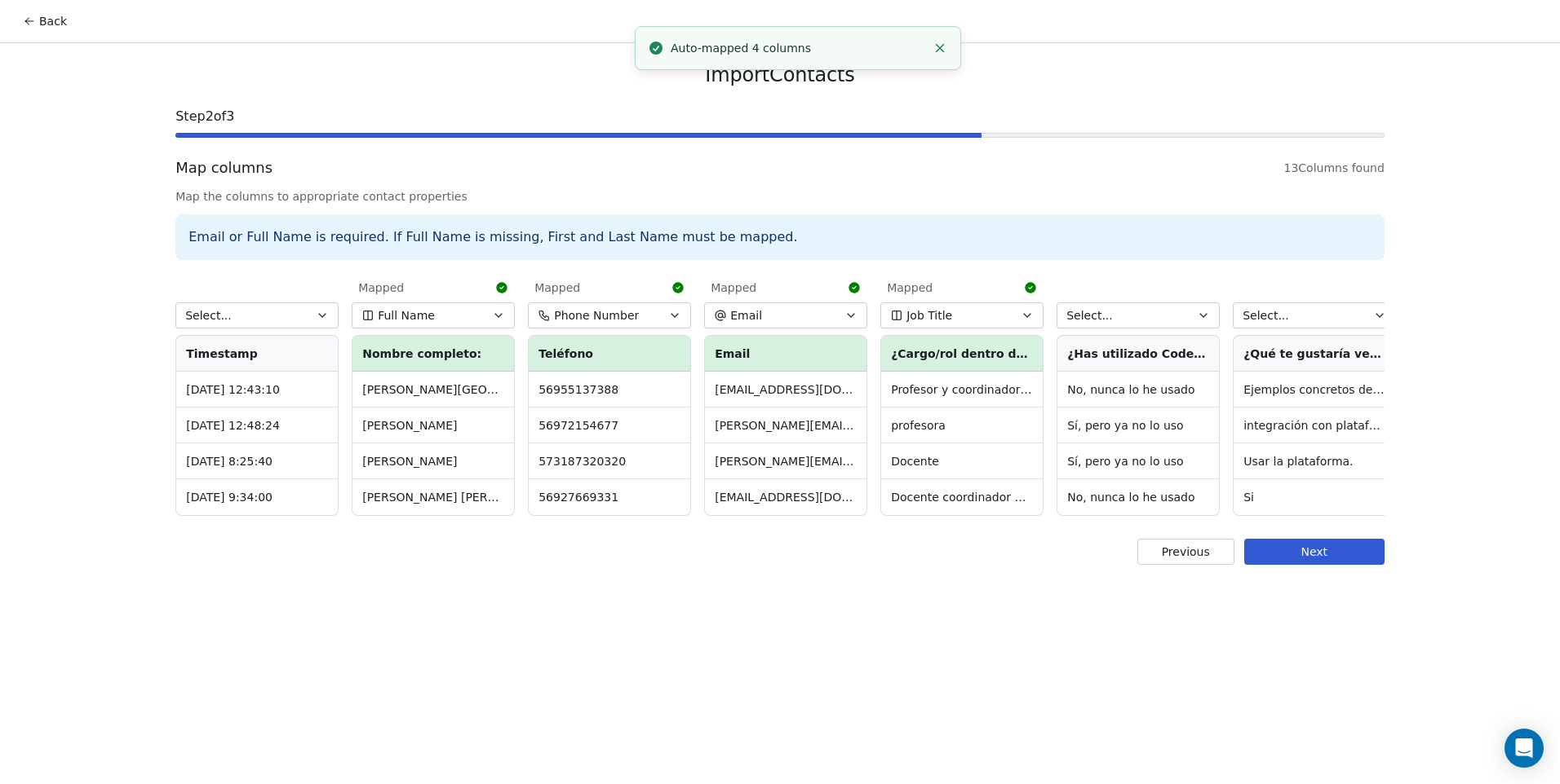
click at [319, 309] on icon "button" at bounding box center [323, 316] width 14 height 14
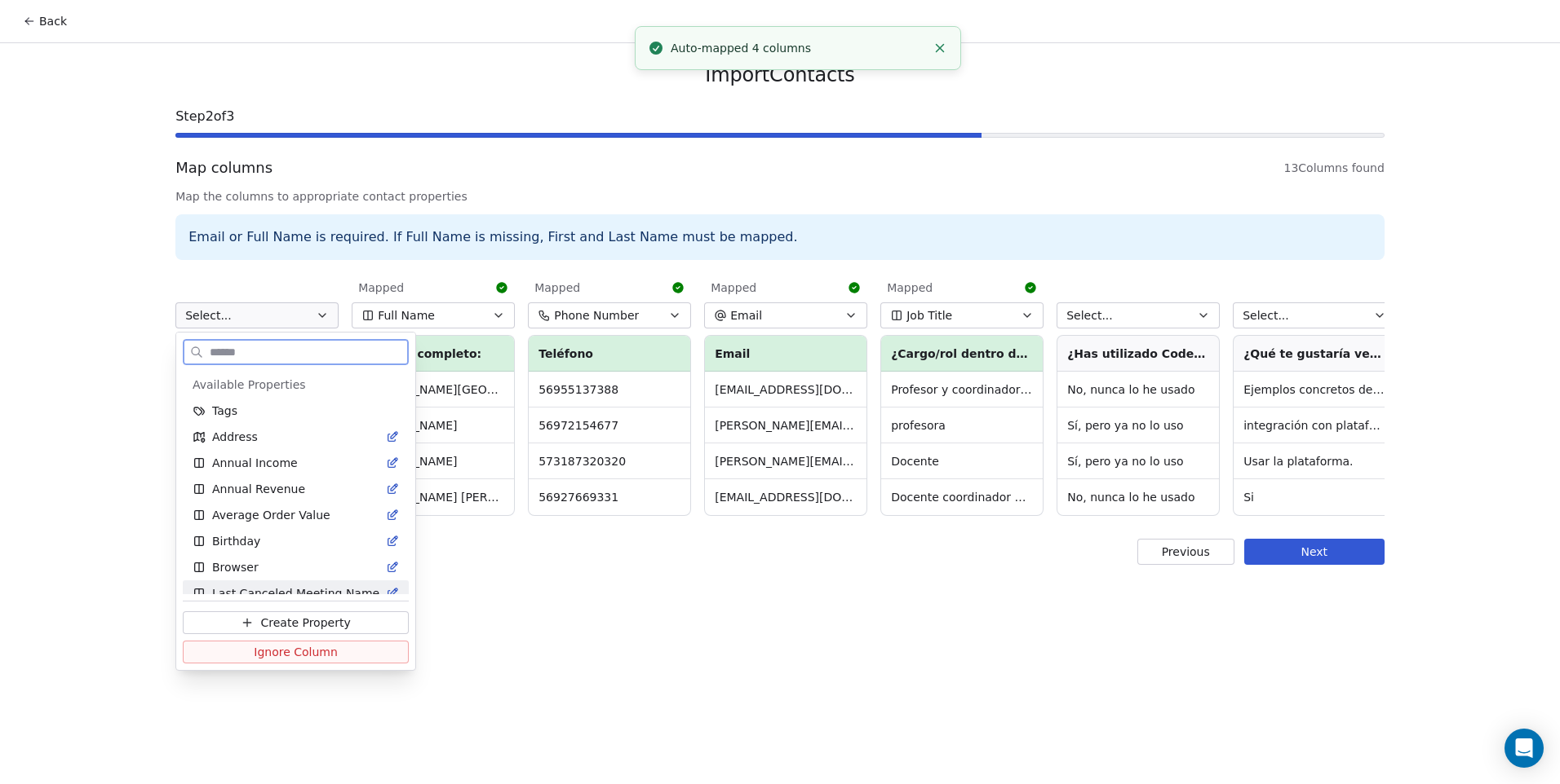
click at [328, 647] on button "Ignore Column" at bounding box center [296, 653] width 226 height 23
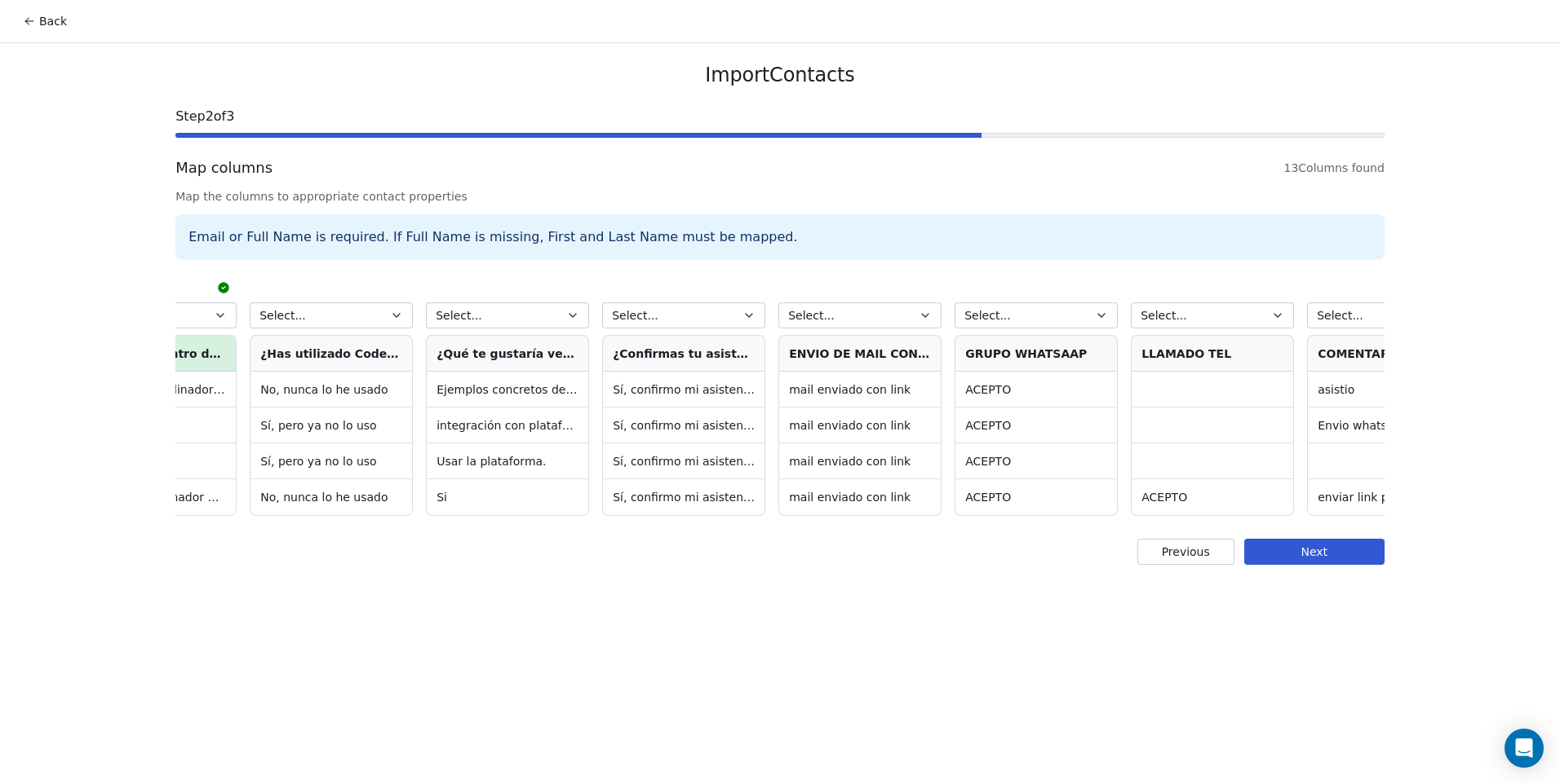
scroll to position [0, 1068]
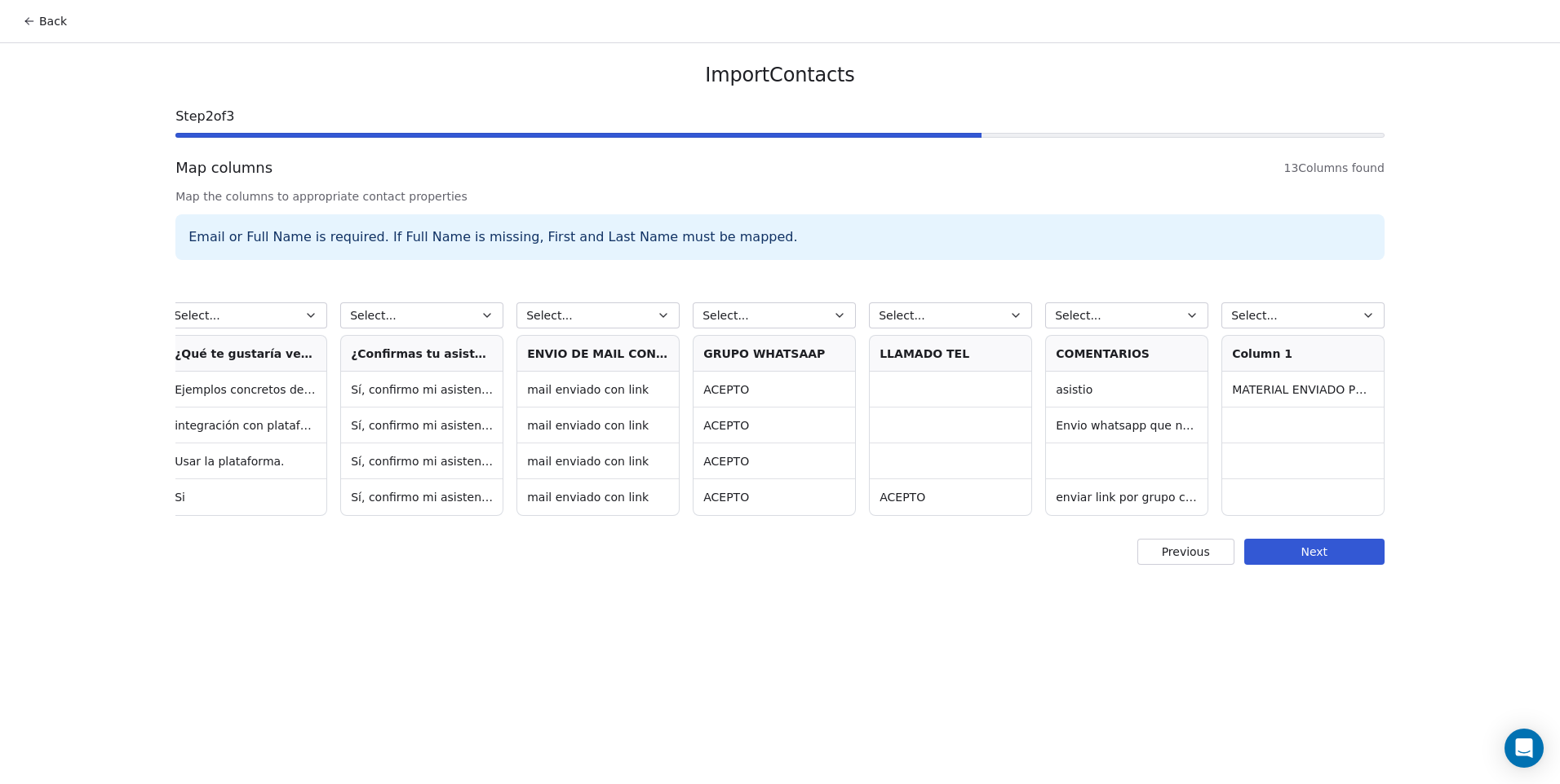
click at [788, 385] on td "ACEPTO" at bounding box center [774, 389] width 161 height 36
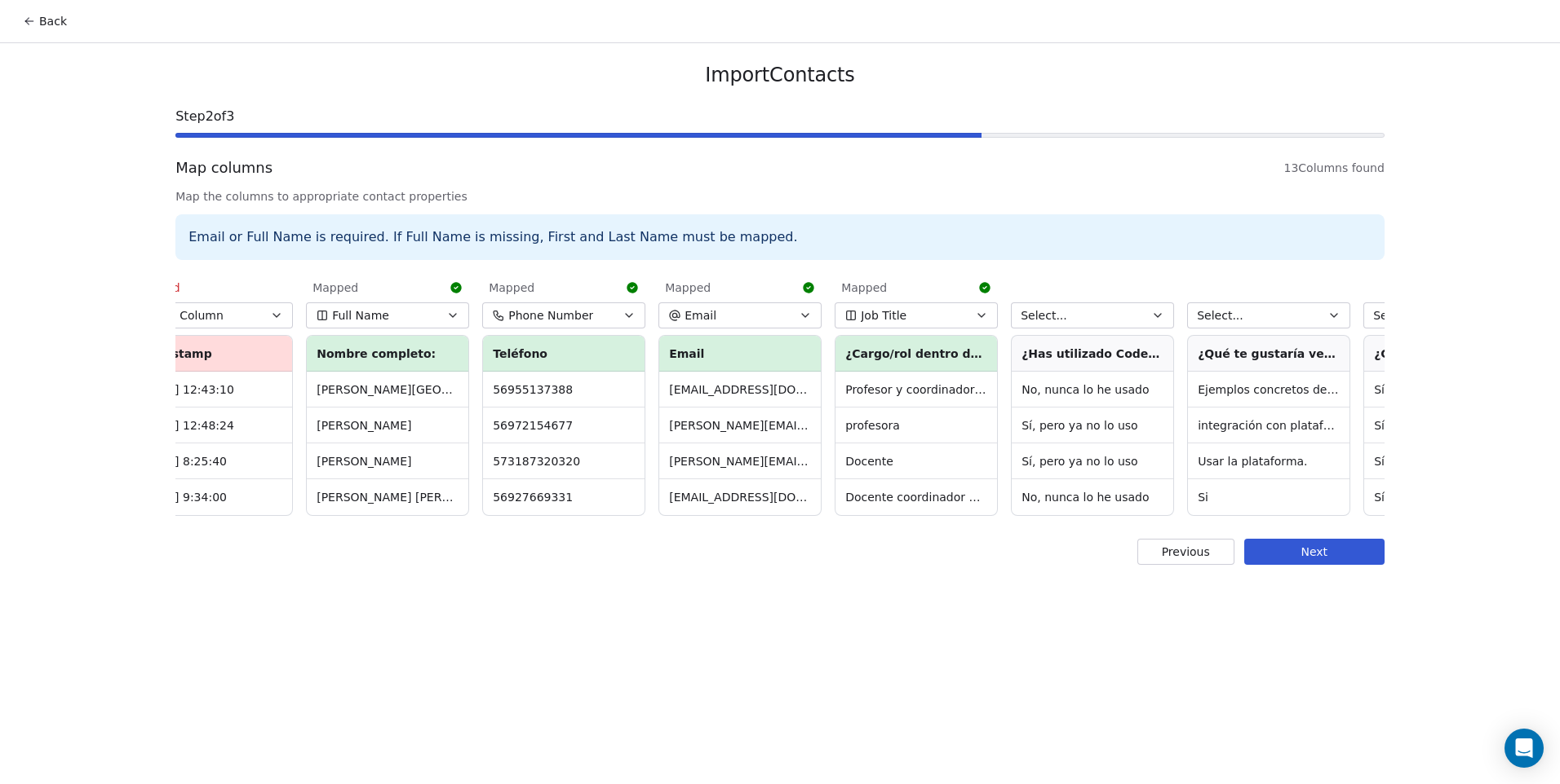
scroll to position [0, 0]
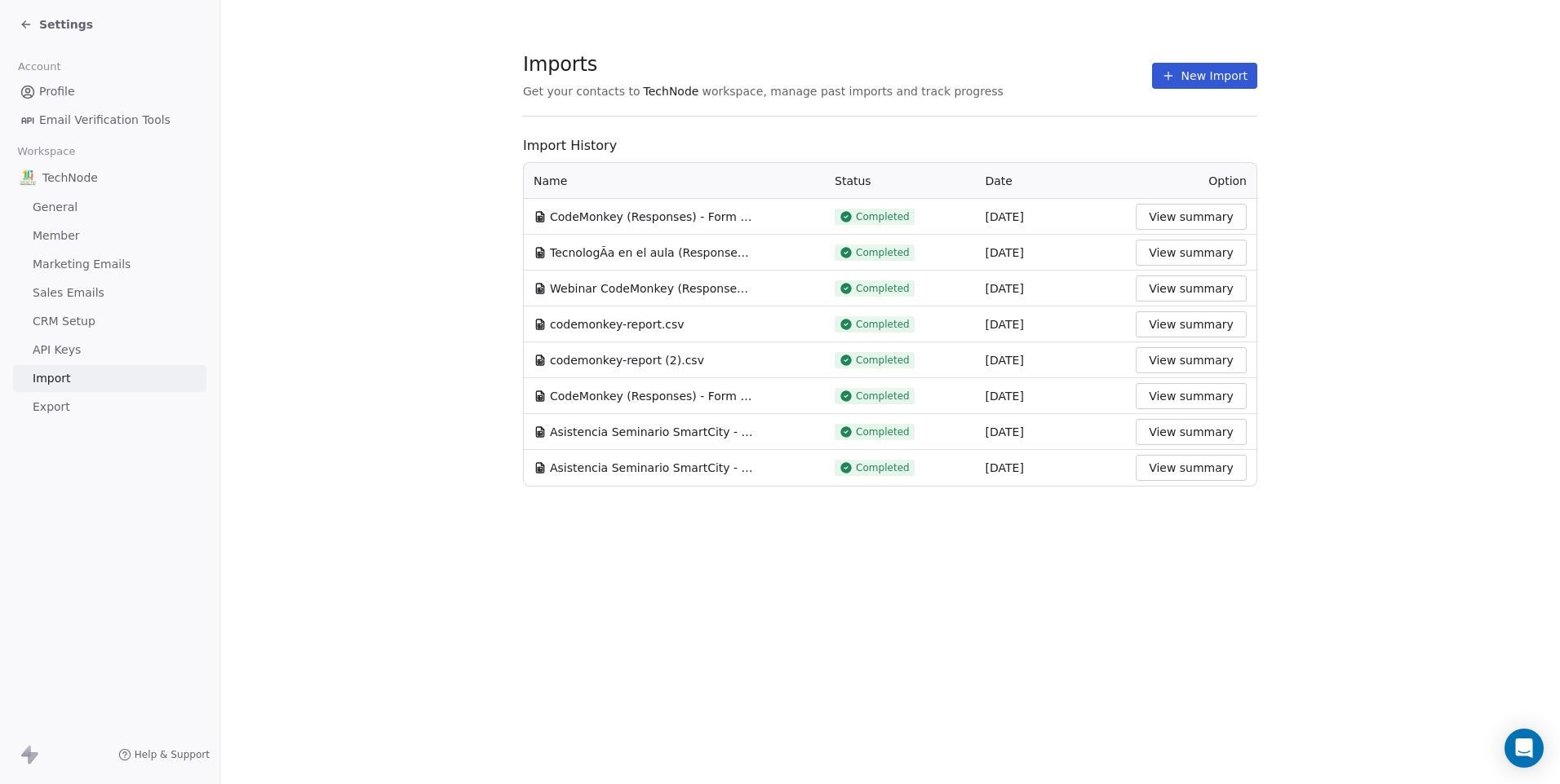
click at [1200, 82] on button "New Import" at bounding box center [1204, 75] width 105 height 26
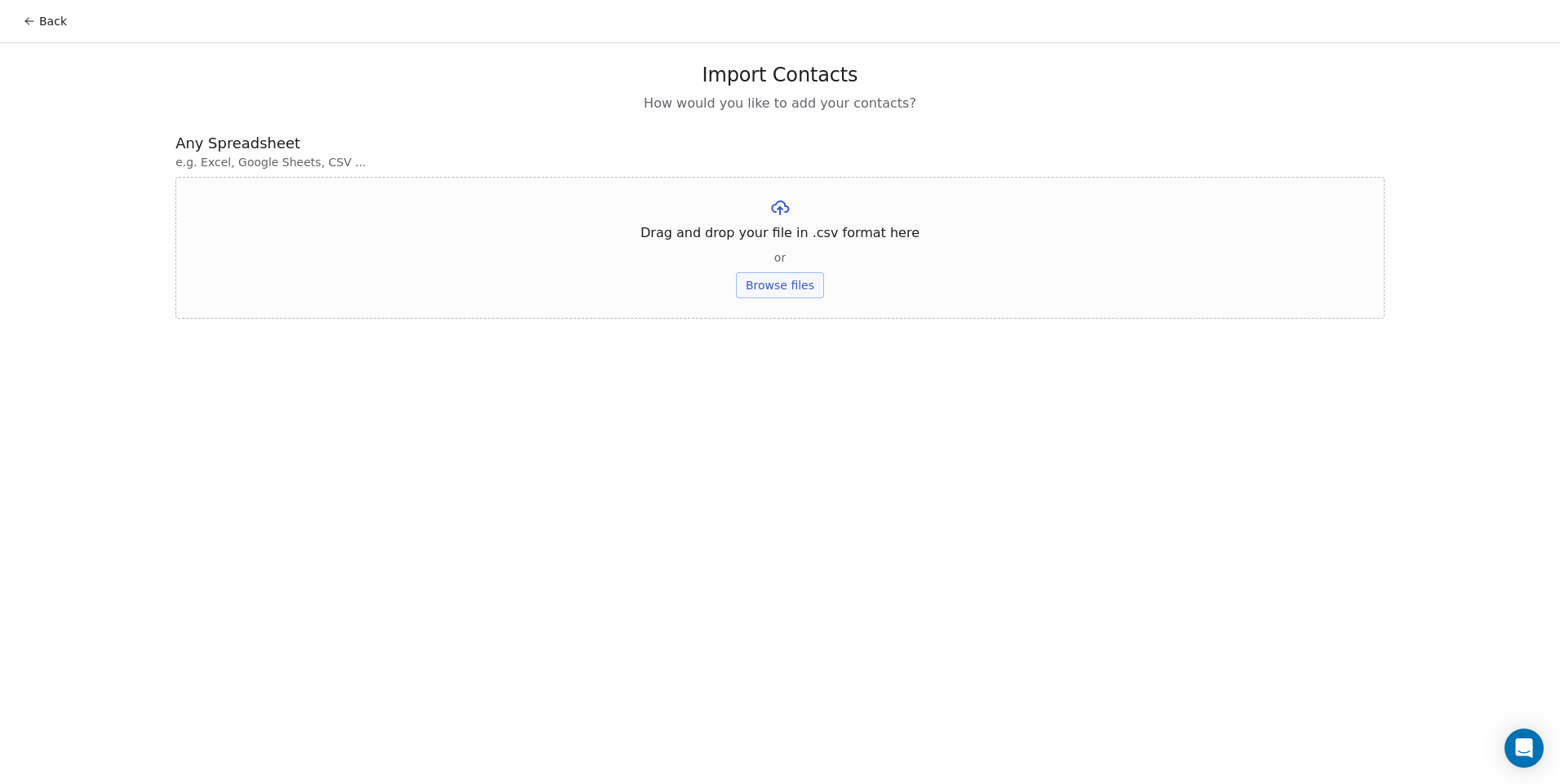
click at [799, 279] on button "Browse files" at bounding box center [780, 285] width 88 height 26
click at [773, 251] on button "Upload" at bounding box center [780, 239] width 60 height 26
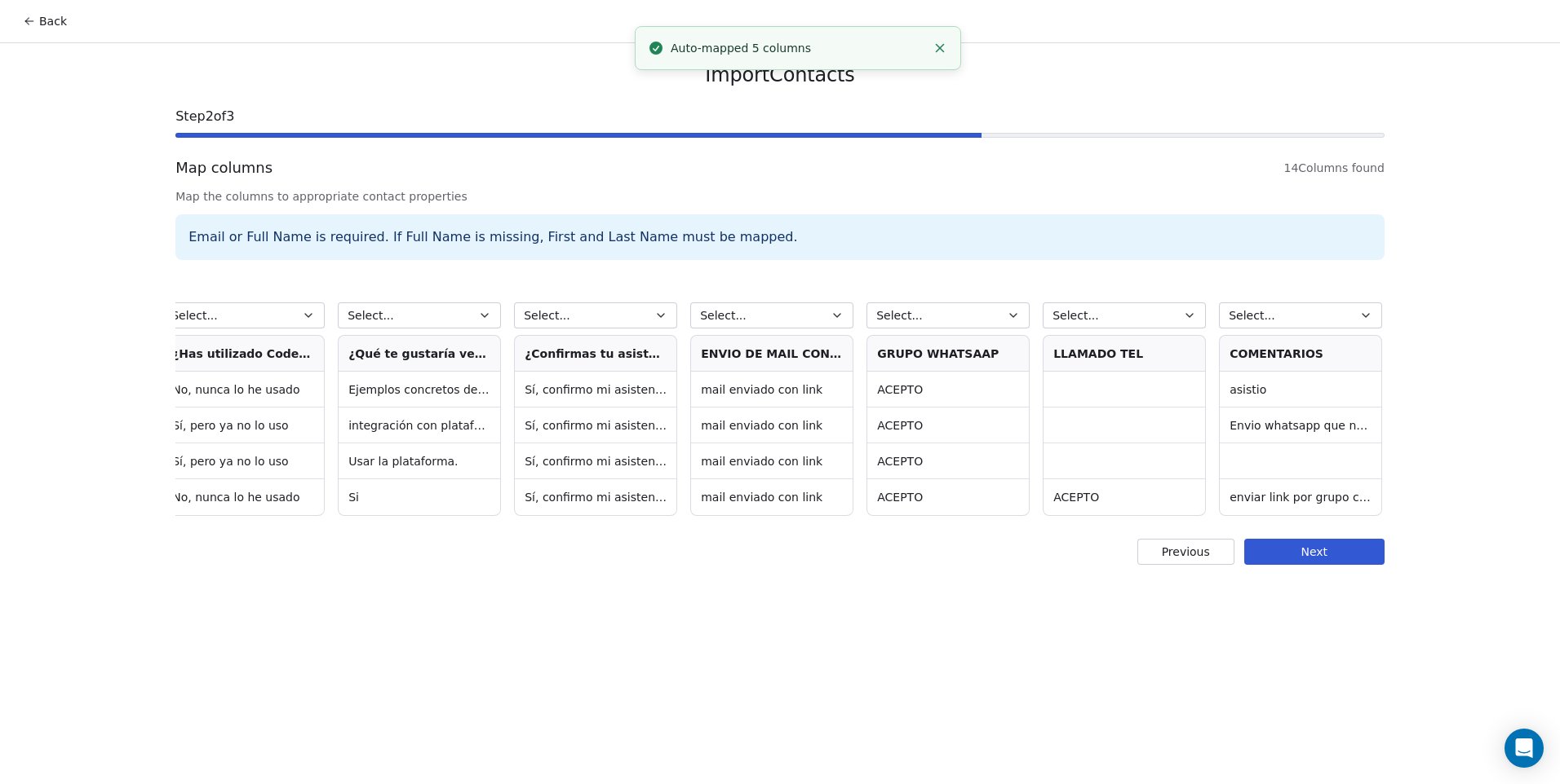
scroll to position [0, 1245]
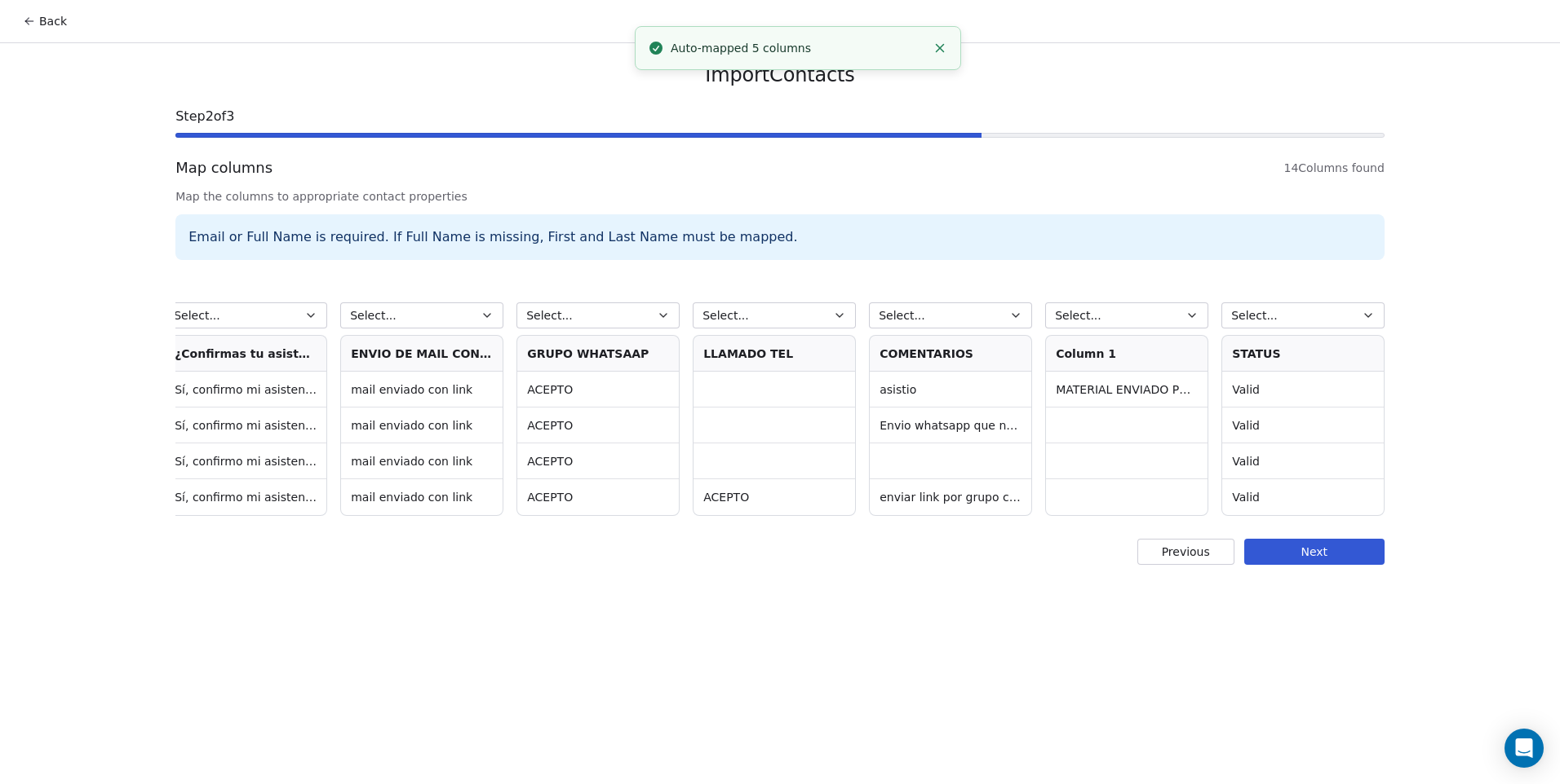
click at [1255, 314] on span "Select..." at bounding box center [1254, 315] width 46 height 16
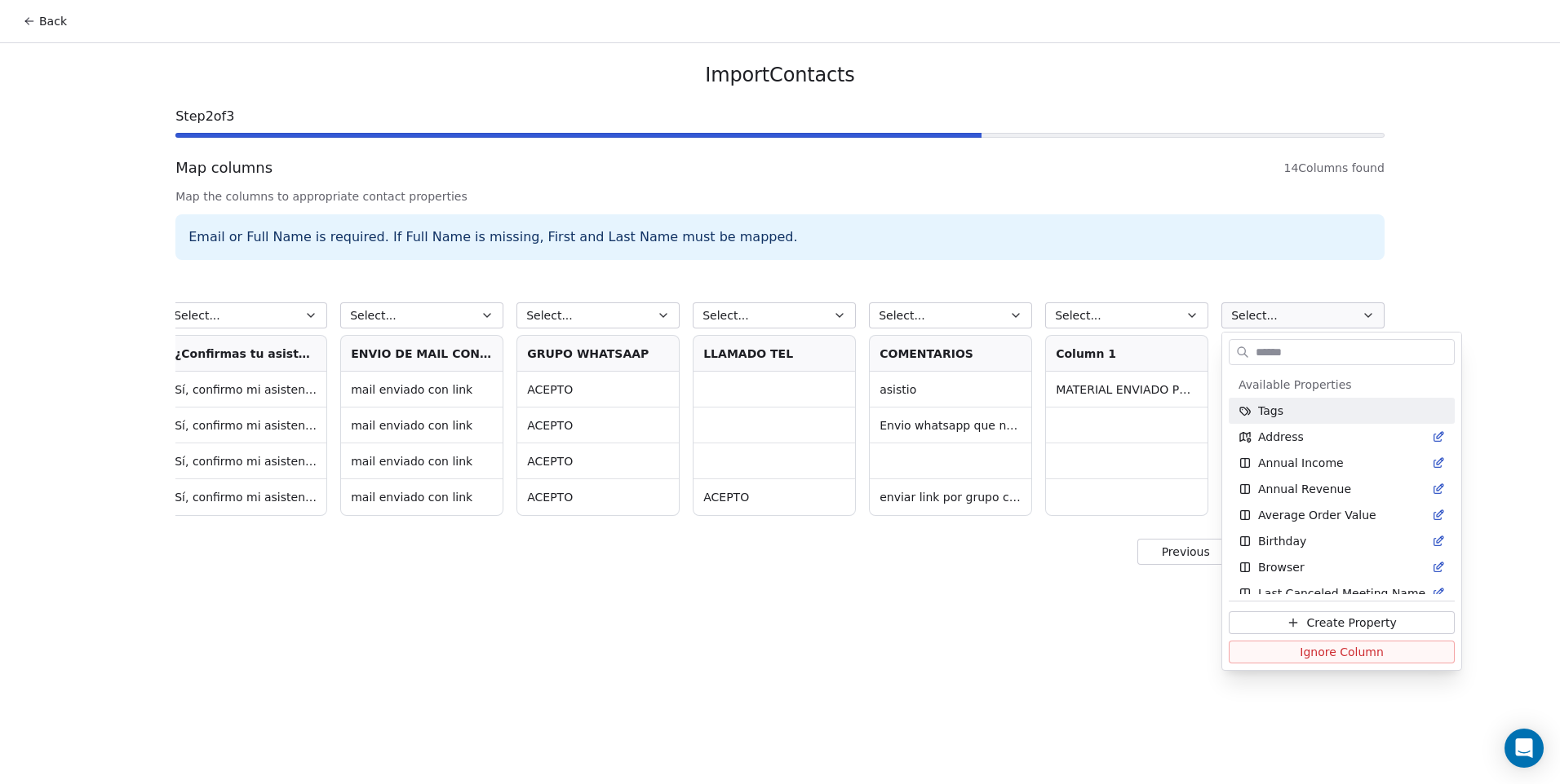
click at [1254, 314] on html "Back Import Contacts Step 2 of 3 Map columns 14 Columns found Map the columns t…" at bounding box center [780, 392] width 1560 height 784
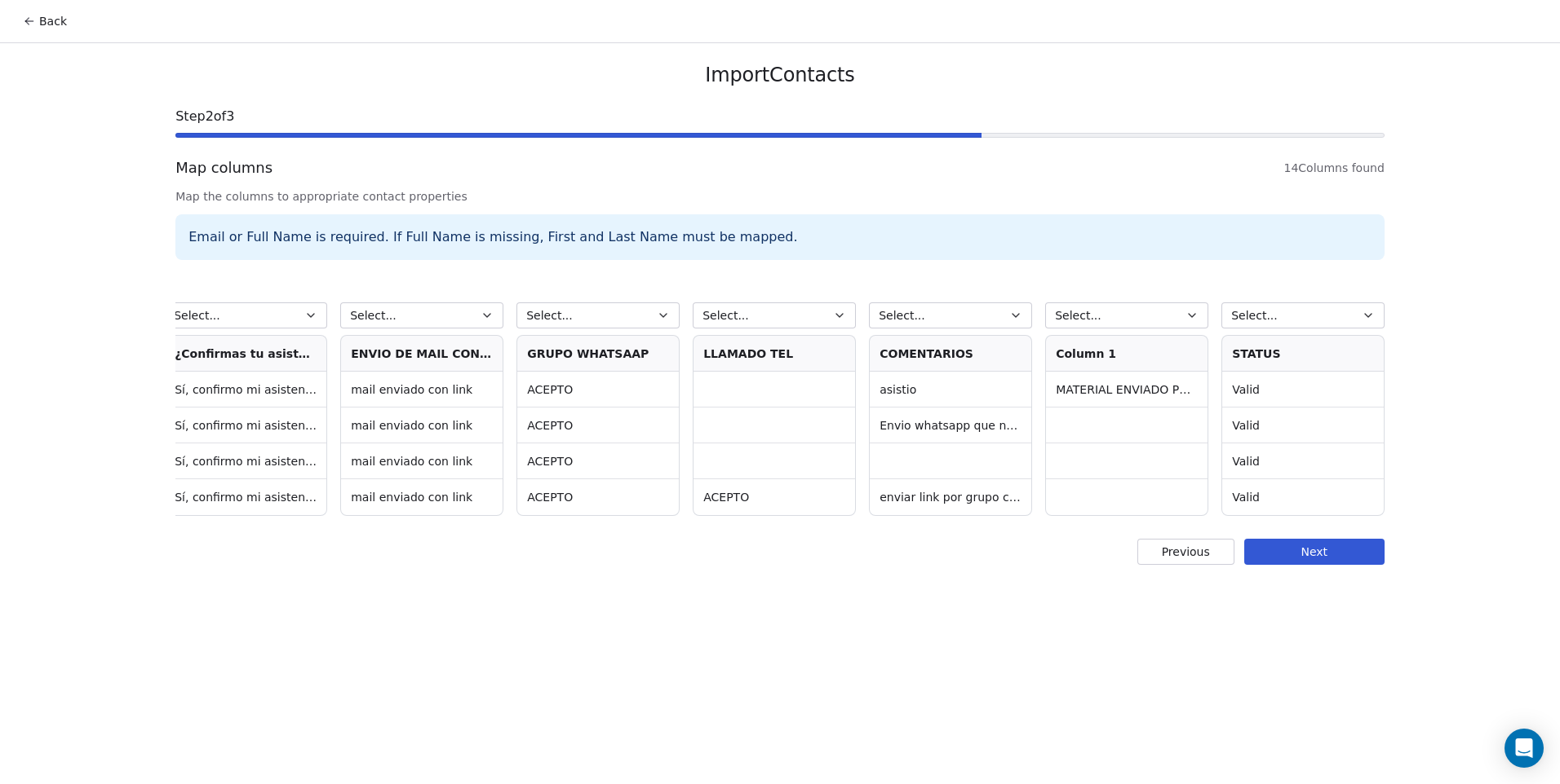
click at [1256, 314] on span "Select..." at bounding box center [1254, 315] width 46 height 16
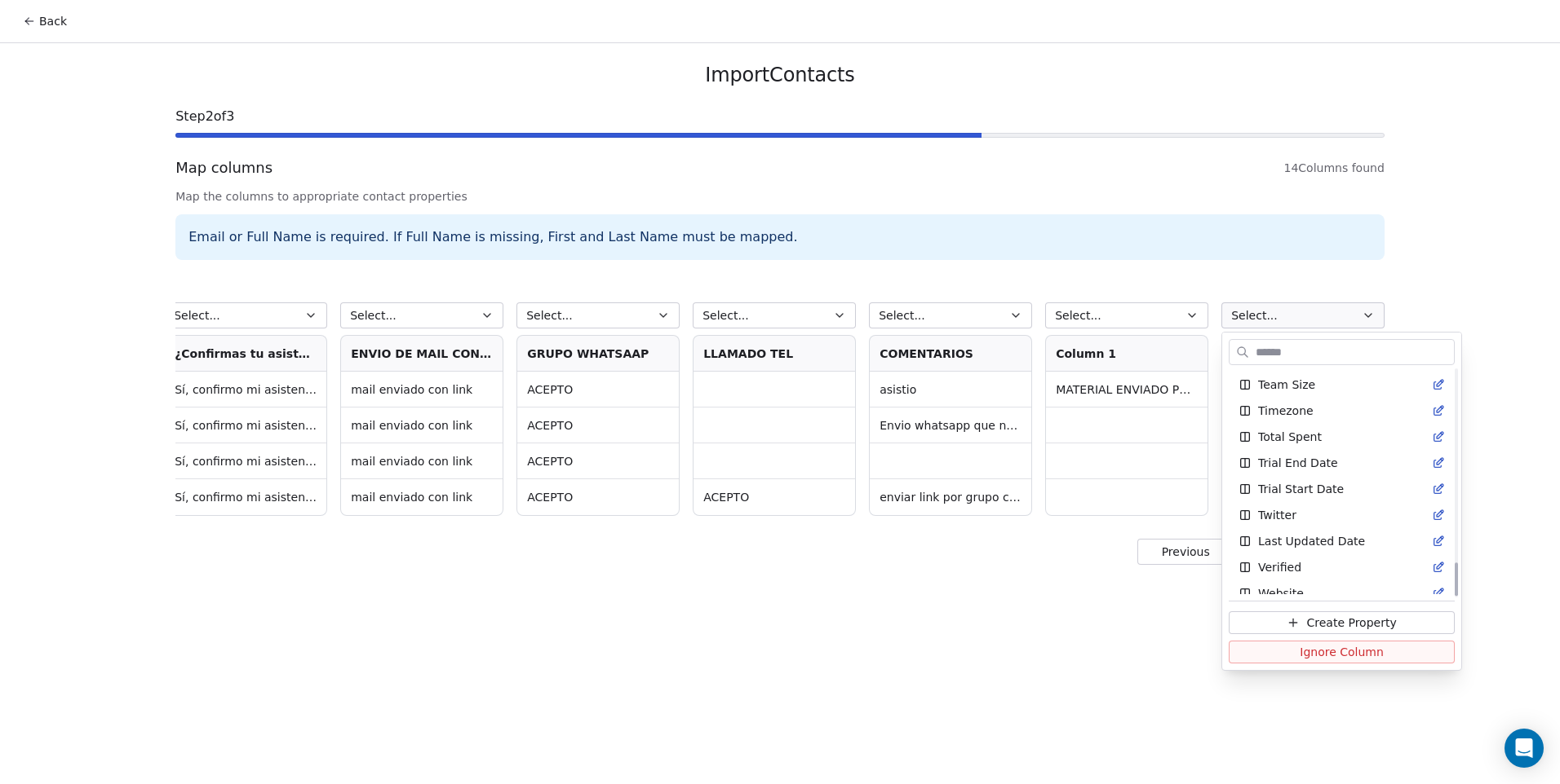
scroll to position [1317, 0]
click at [1295, 558] on span "Verified" at bounding box center [1279, 555] width 43 height 16
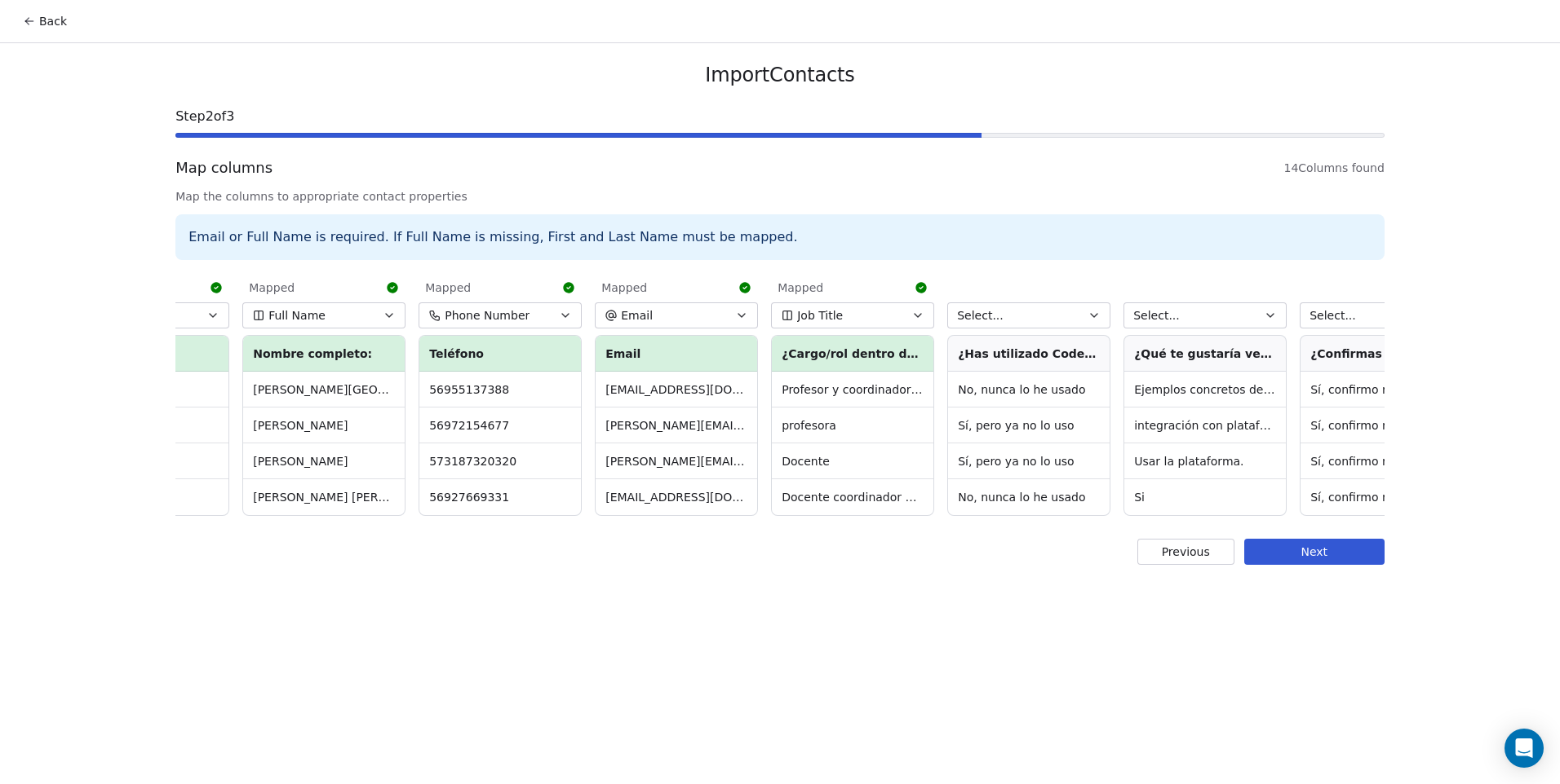
scroll to position [0, 0]
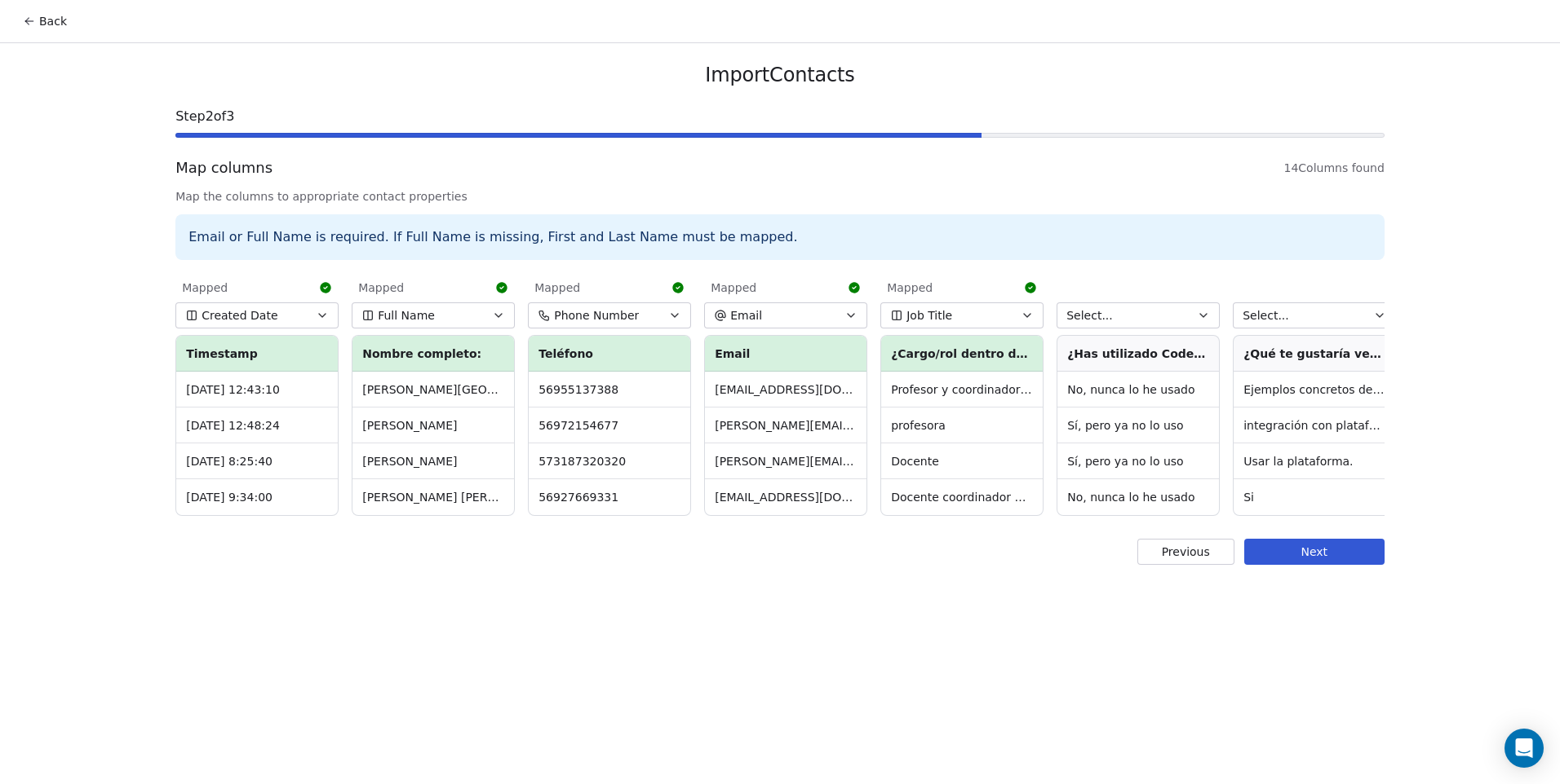
click at [284, 320] on button "Created Date" at bounding box center [257, 315] width 163 height 26
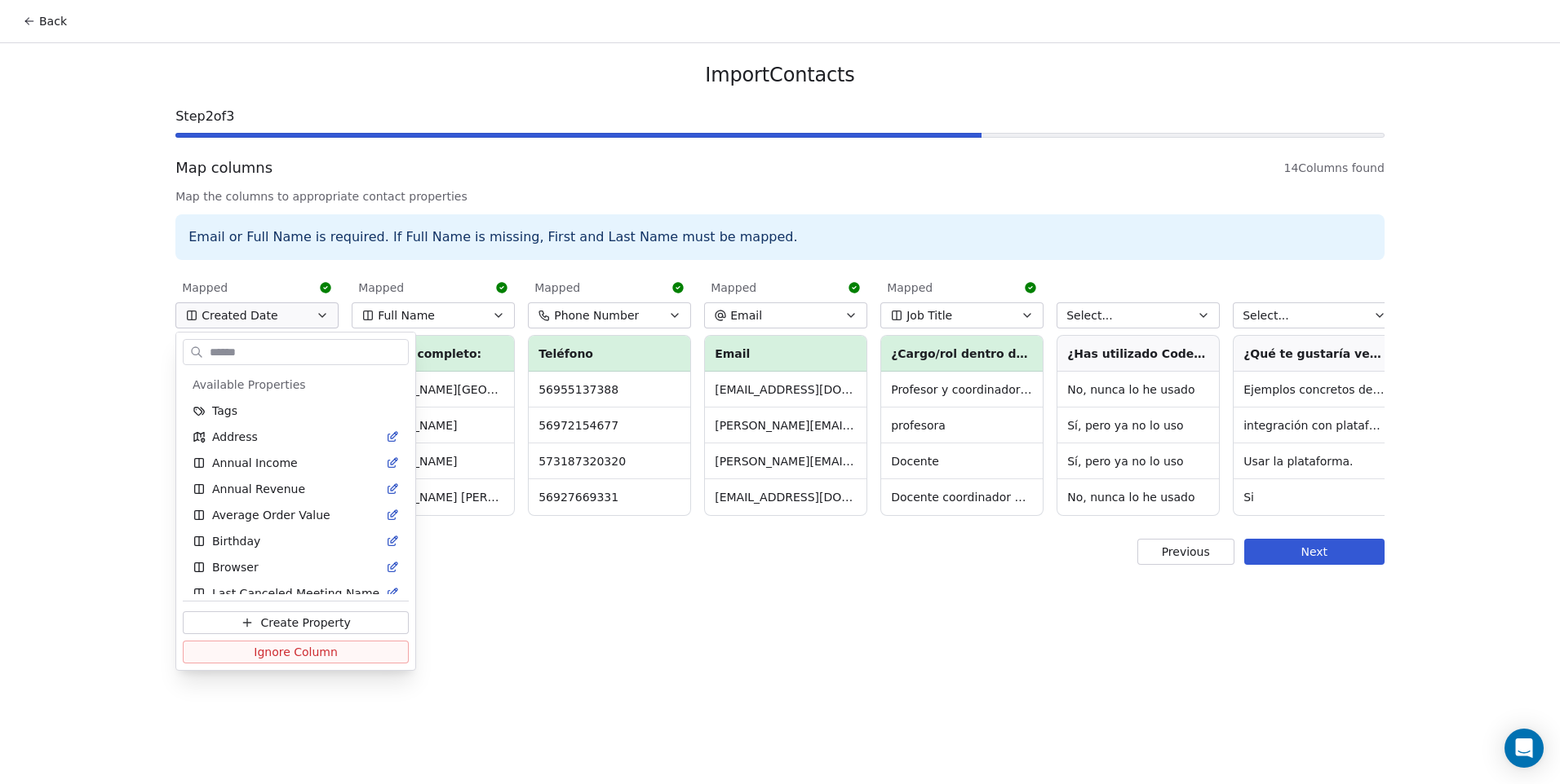
scroll to position [221, 0]
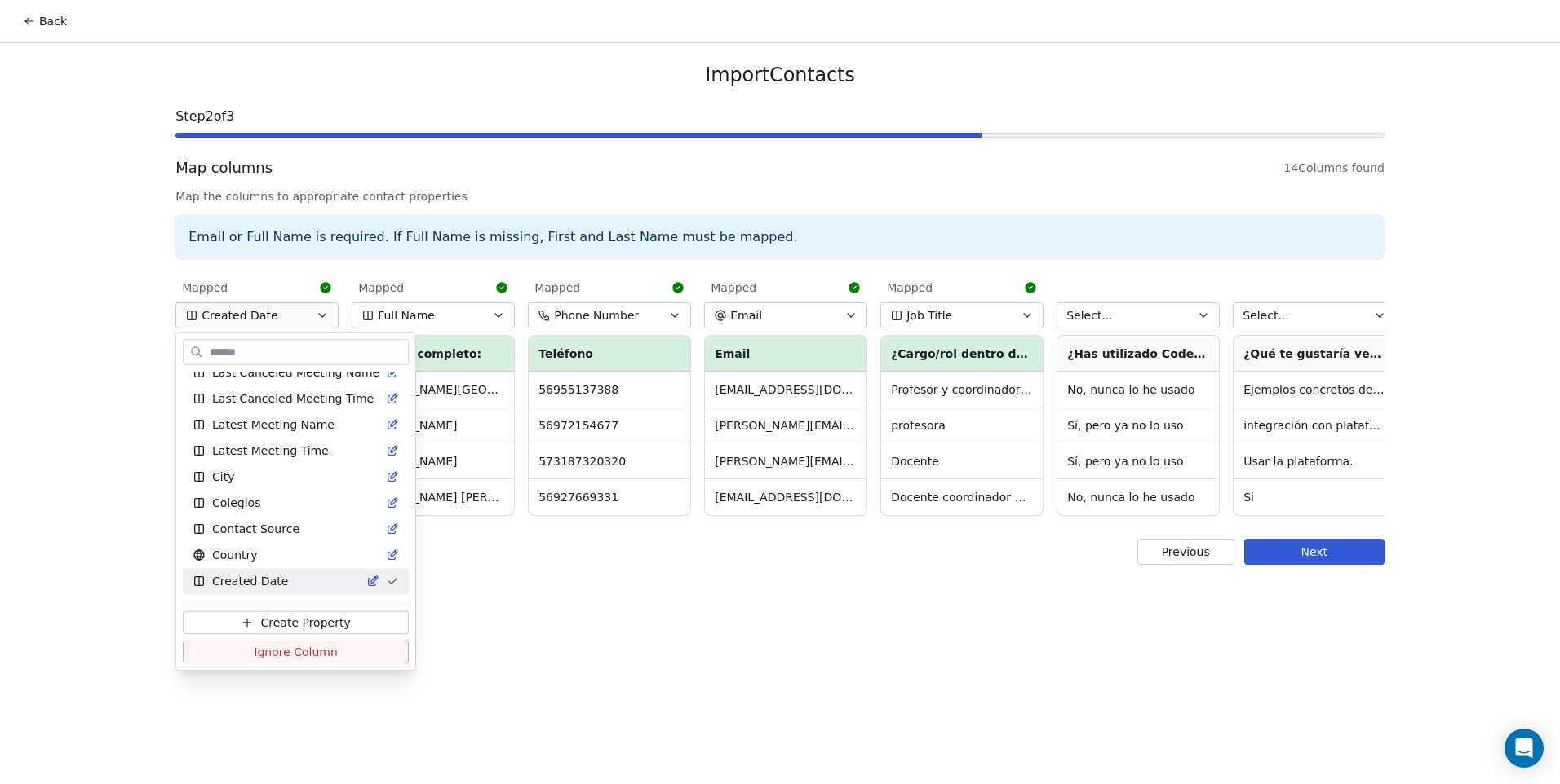
click at [284, 320] on html "Back Import Contacts Step 2 of 3 Map columns 14 Columns found Map the columns t…" at bounding box center [780, 392] width 1560 height 784
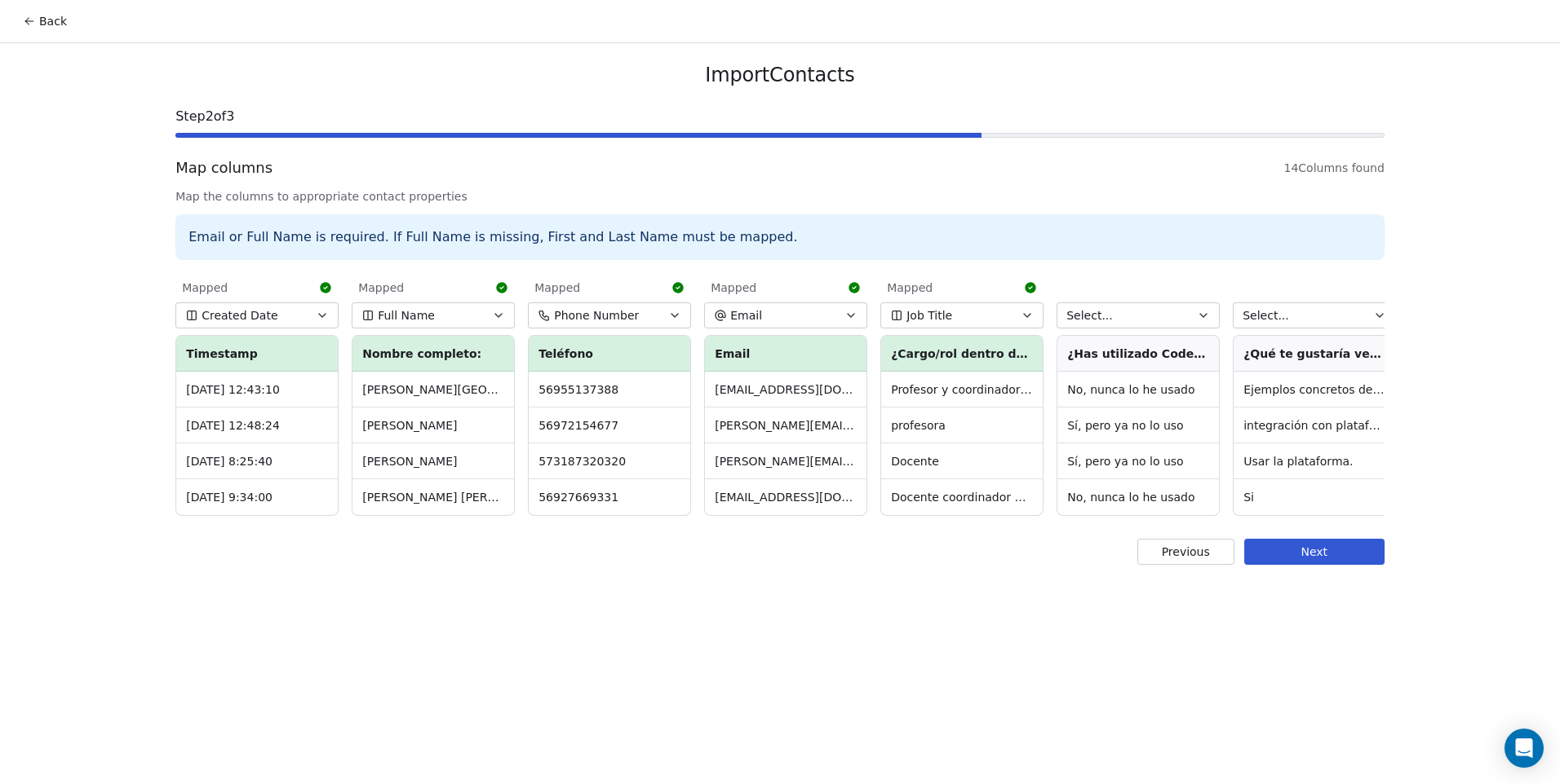
click at [298, 327] on button "Created Date" at bounding box center [257, 315] width 163 height 26
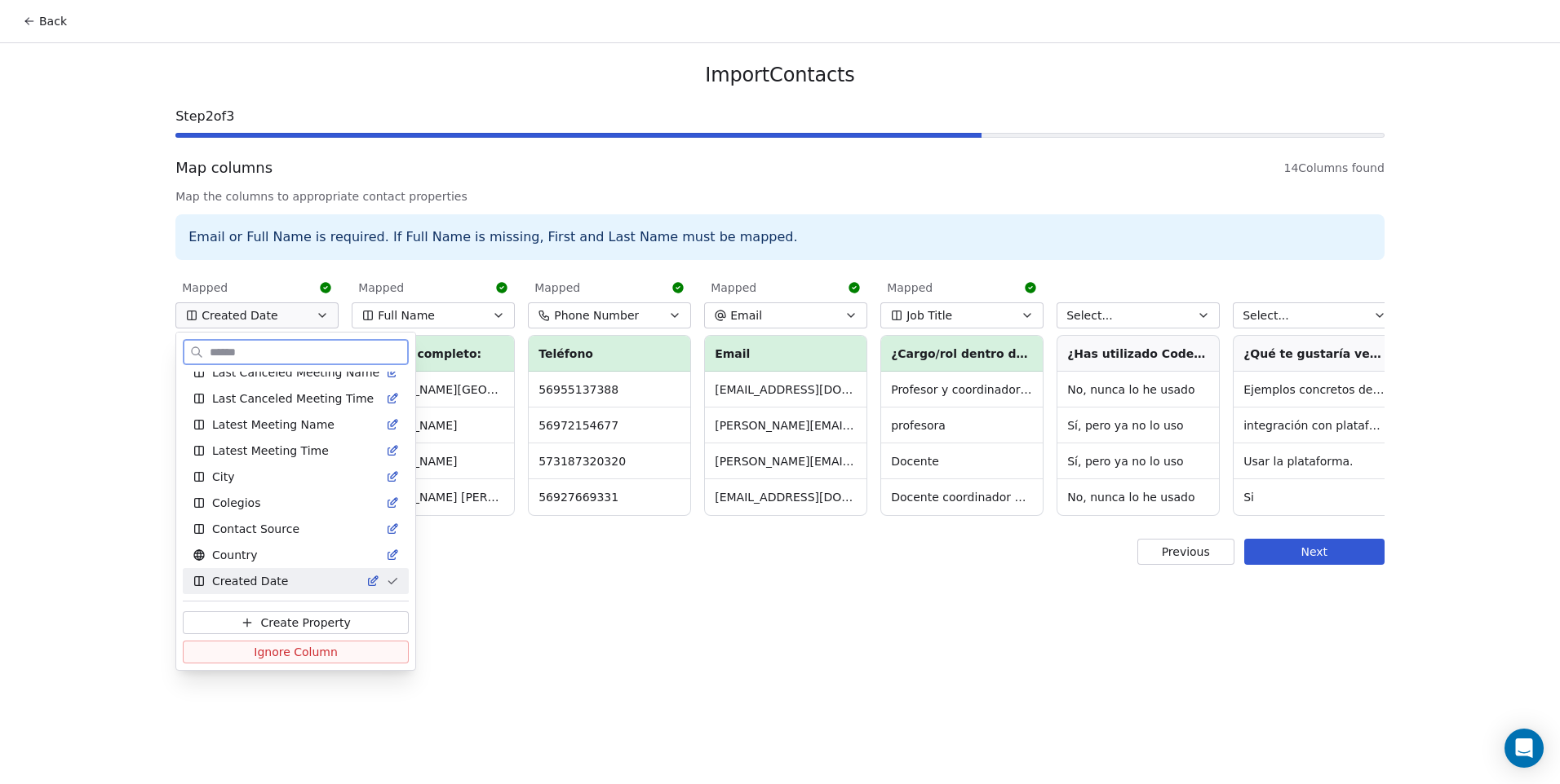
click at [312, 656] on span "Ignore Column" at bounding box center [296, 652] width 84 height 16
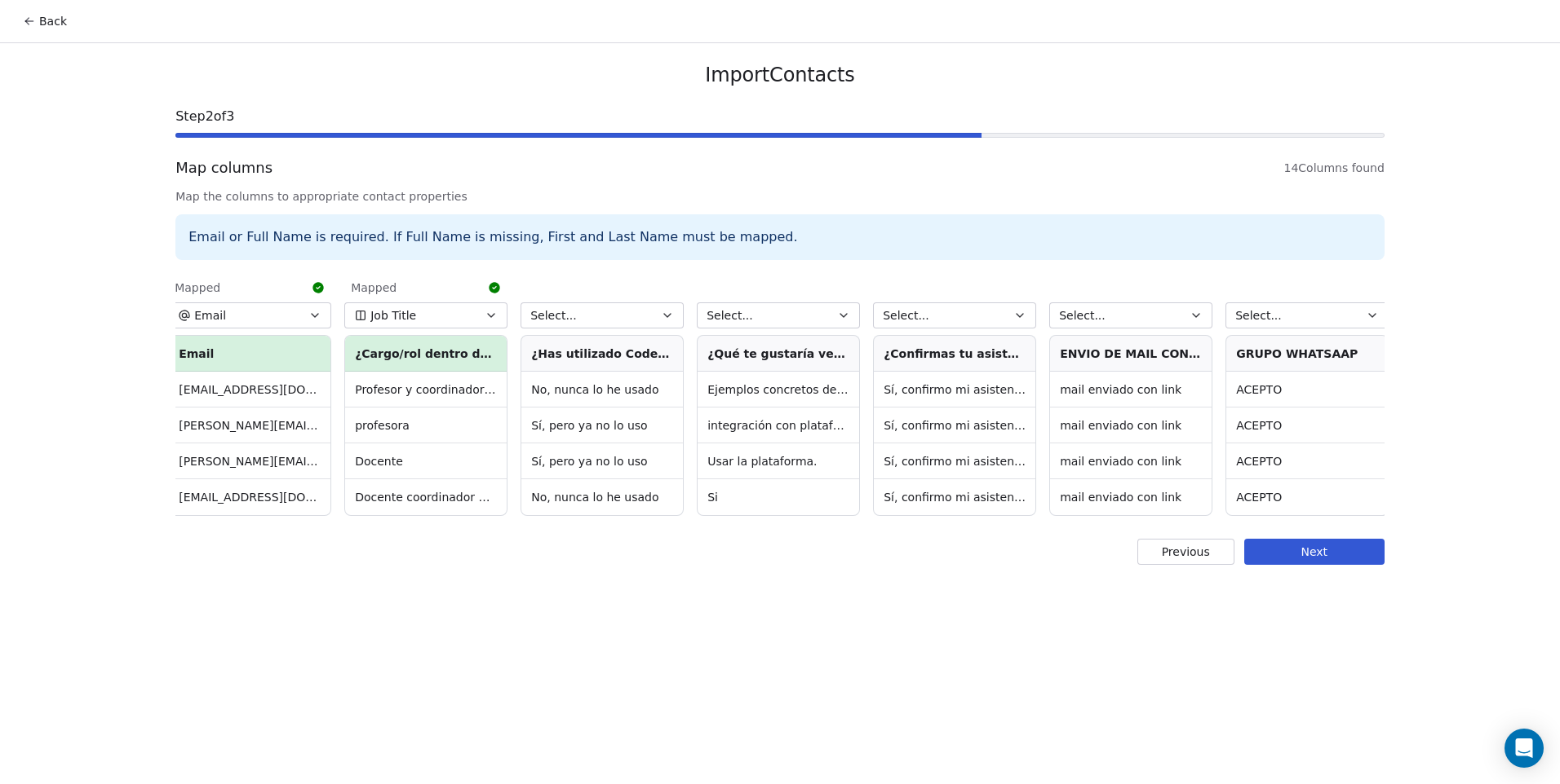
scroll to position [0, 678]
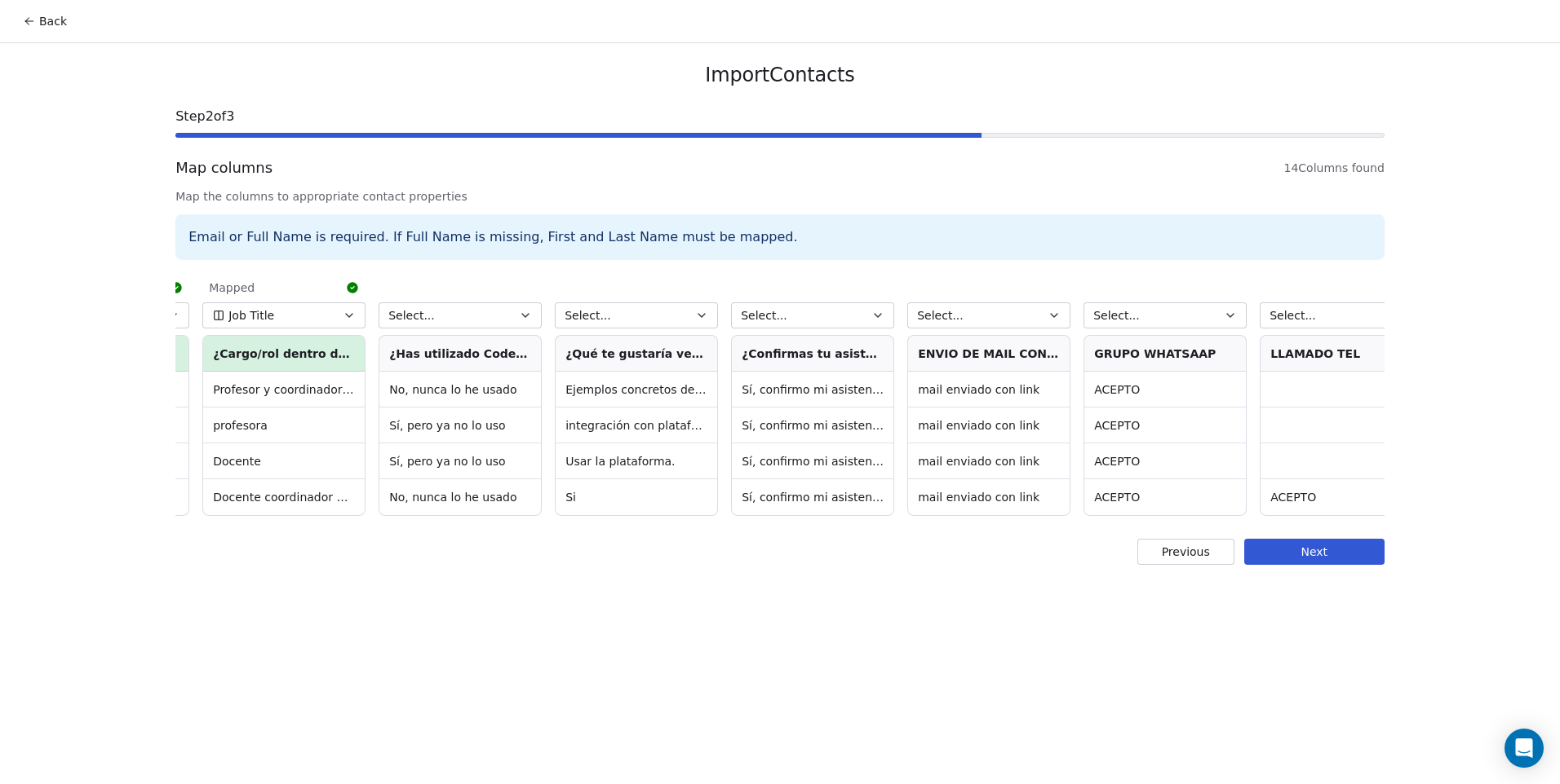
drag, startPoint x: 468, startPoint y: 304, endPoint x: 467, endPoint y: 315, distance: 11.0
click at [468, 305] on button "Select..." at bounding box center [460, 315] width 163 height 26
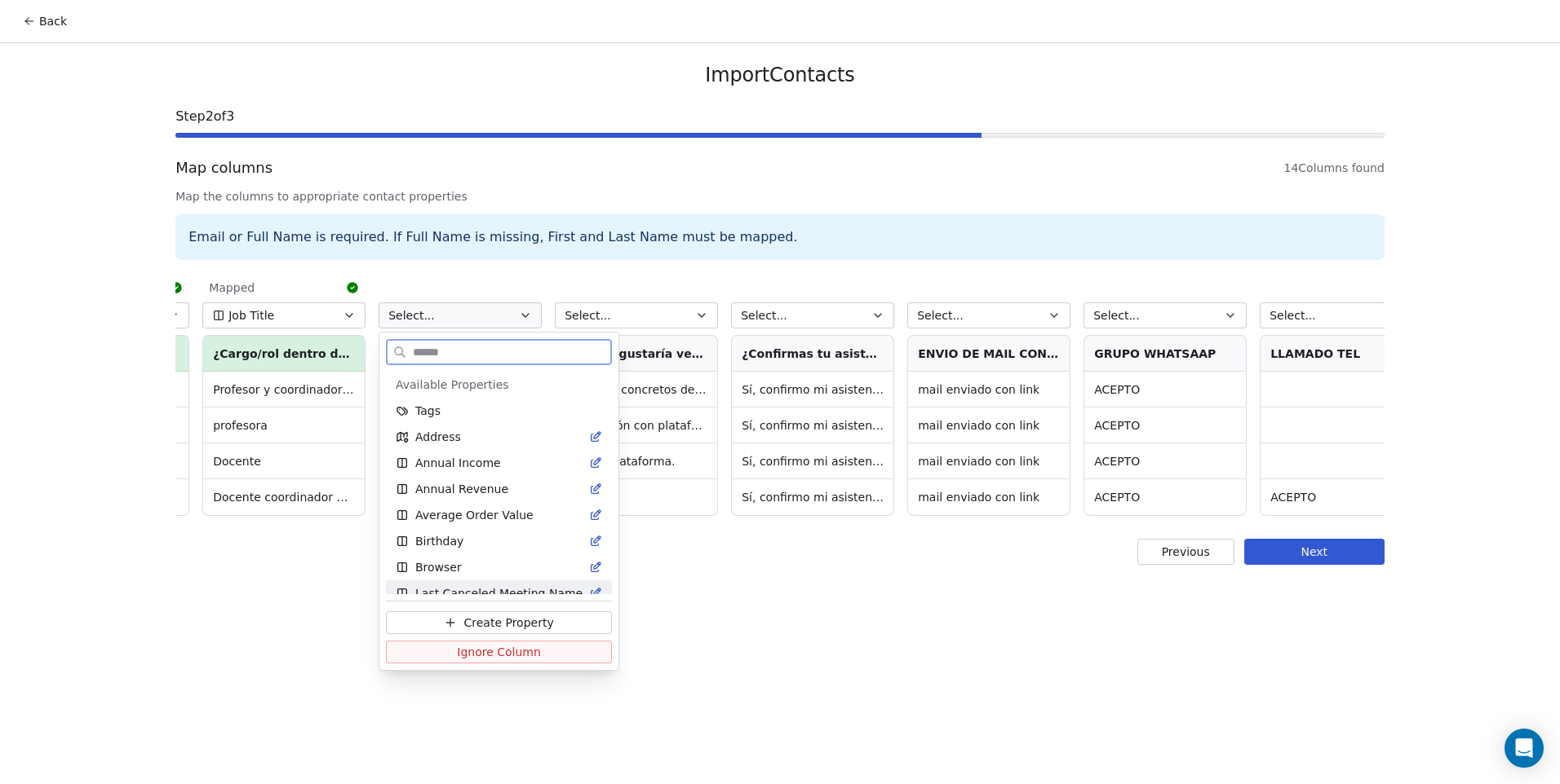
drag, startPoint x: 511, startPoint y: 662, endPoint x: 522, endPoint y: 612, distance: 51.2
click at [511, 661] on button "Ignore Column" at bounding box center [498, 653] width 226 height 23
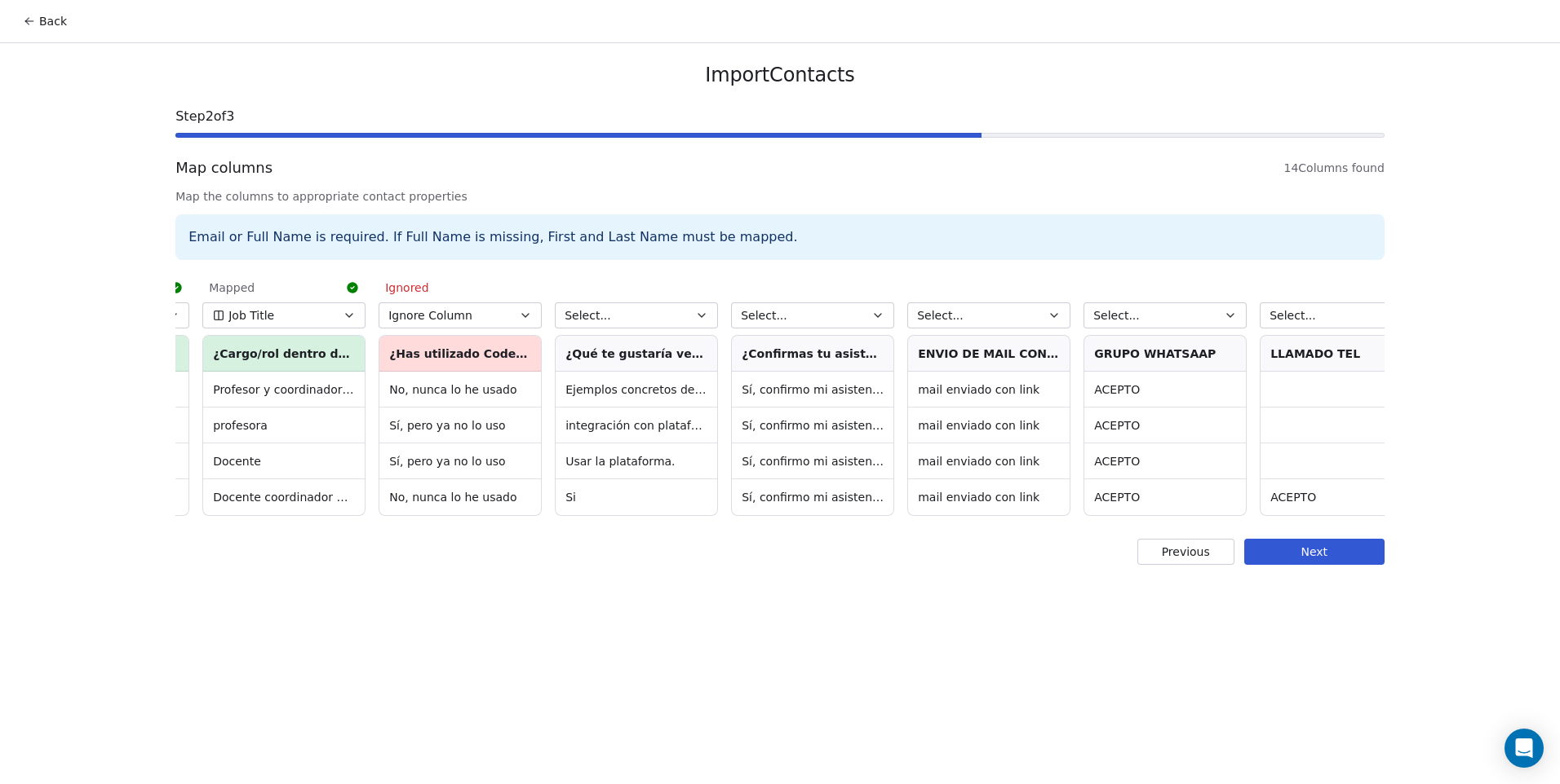
click at [607, 320] on button "Select..." at bounding box center [636, 315] width 163 height 26
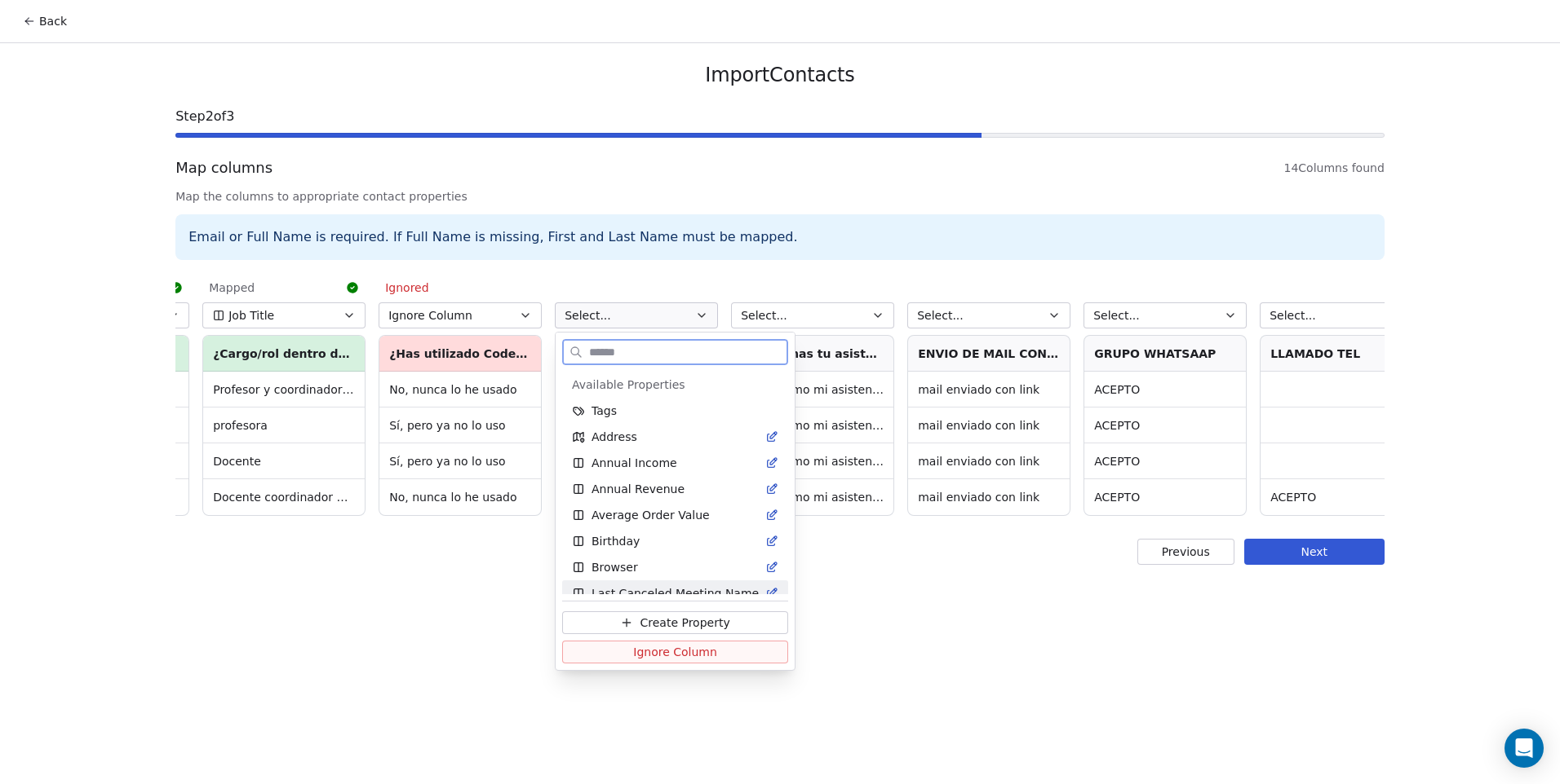
click at [700, 654] on span "Ignore Column" at bounding box center [674, 652] width 84 height 16
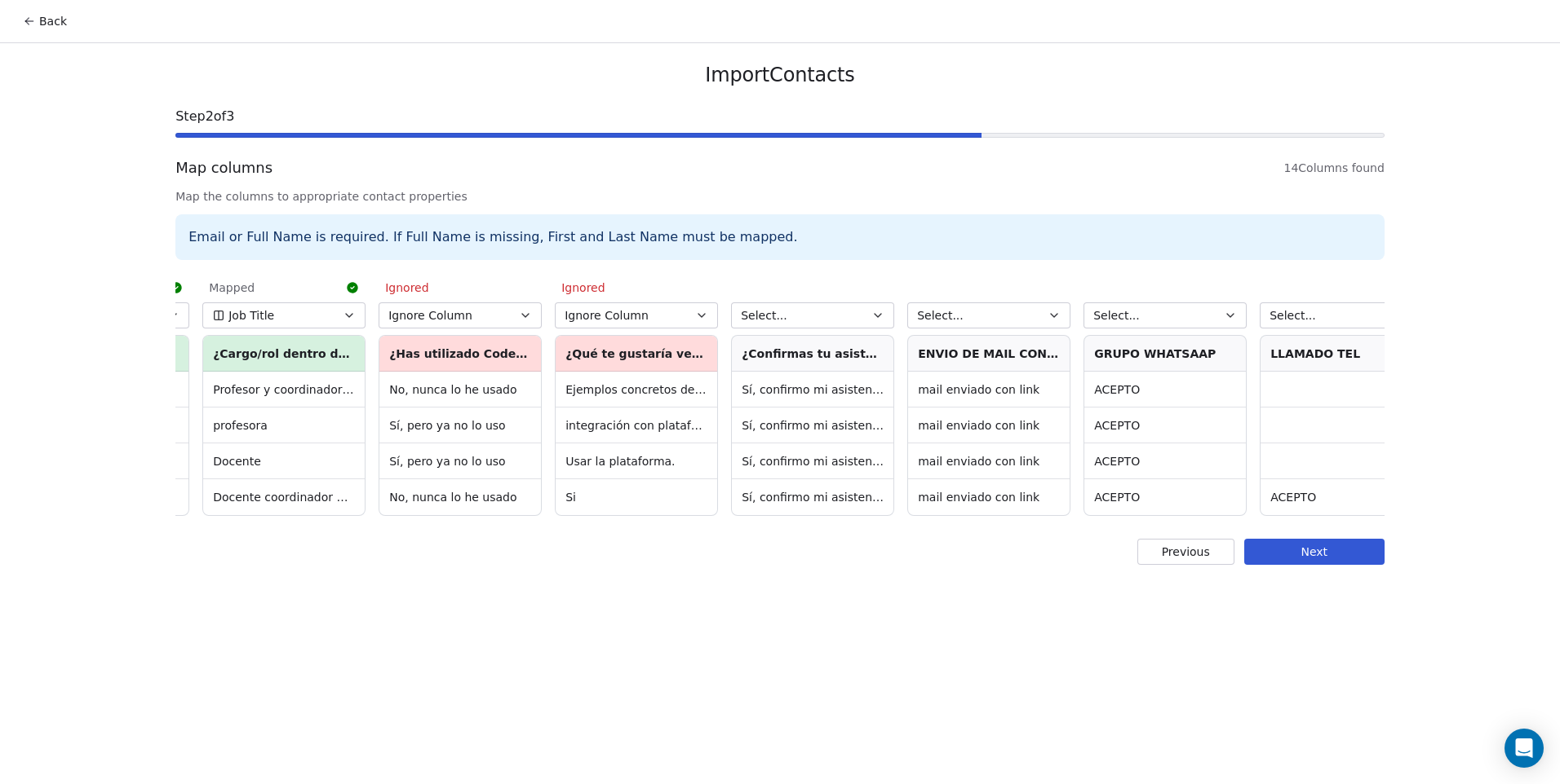
click at [805, 317] on button "Select..." at bounding box center [812, 315] width 163 height 26
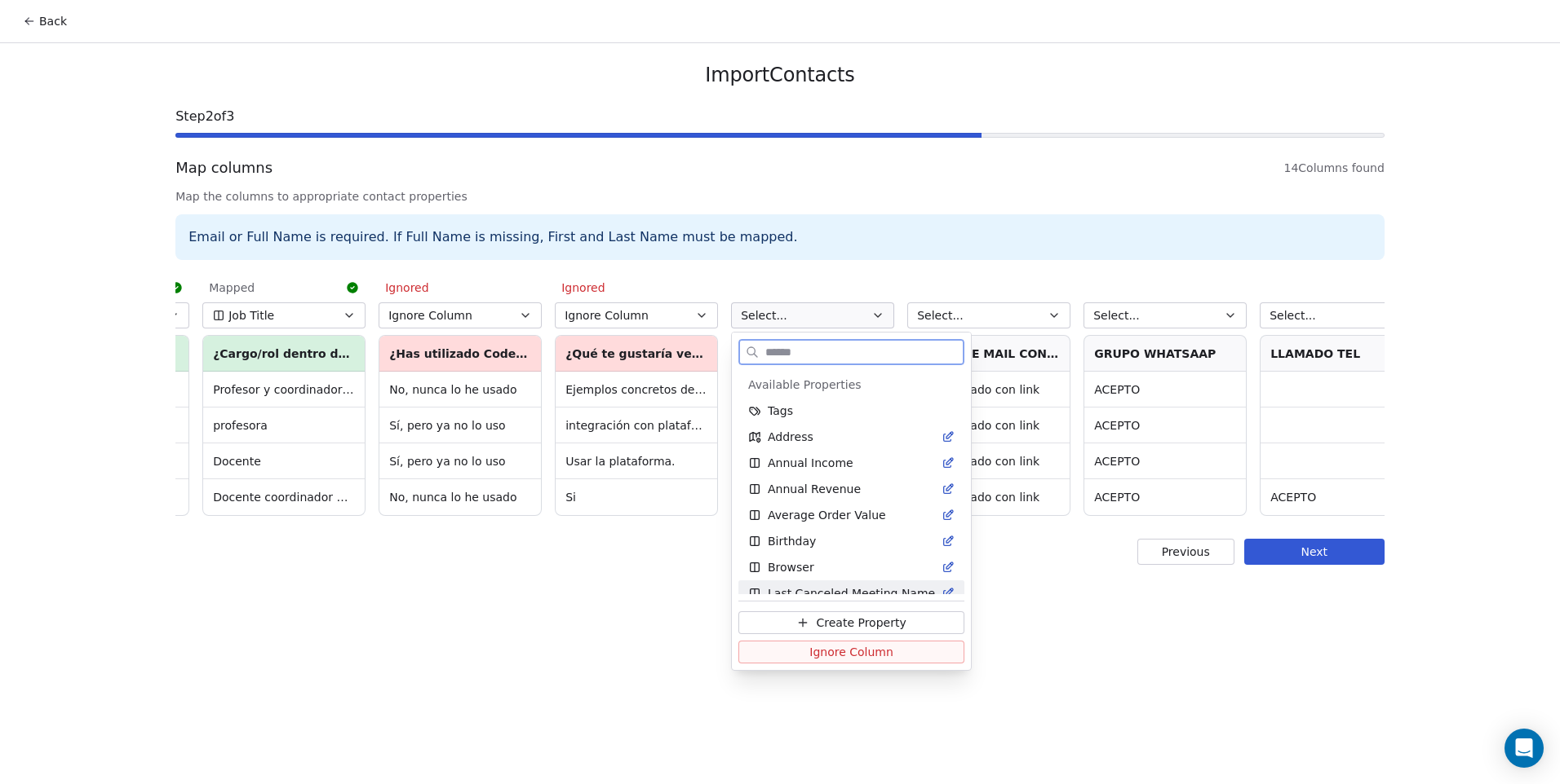
drag, startPoint x: 868, startPoint y: 662, endPoint x: 877, endPoint y: 603, distance: 59.7
click at [867, 662] on button "Ignore Column" at bounding box center [851, 653] width 226 height 23
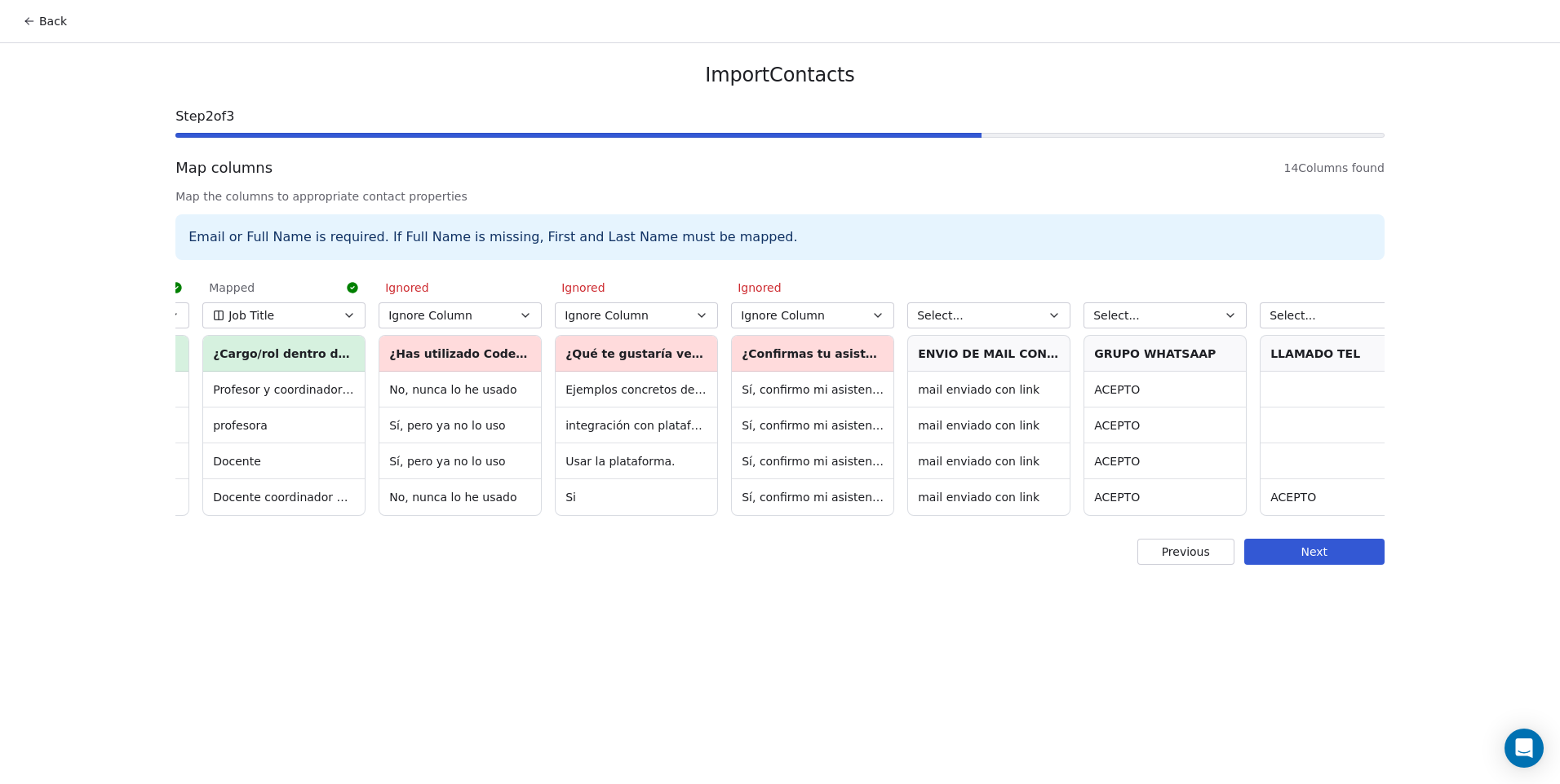
click at [979, 322] on button "Select..." at bounding box center [988, 315] width 163 height 26
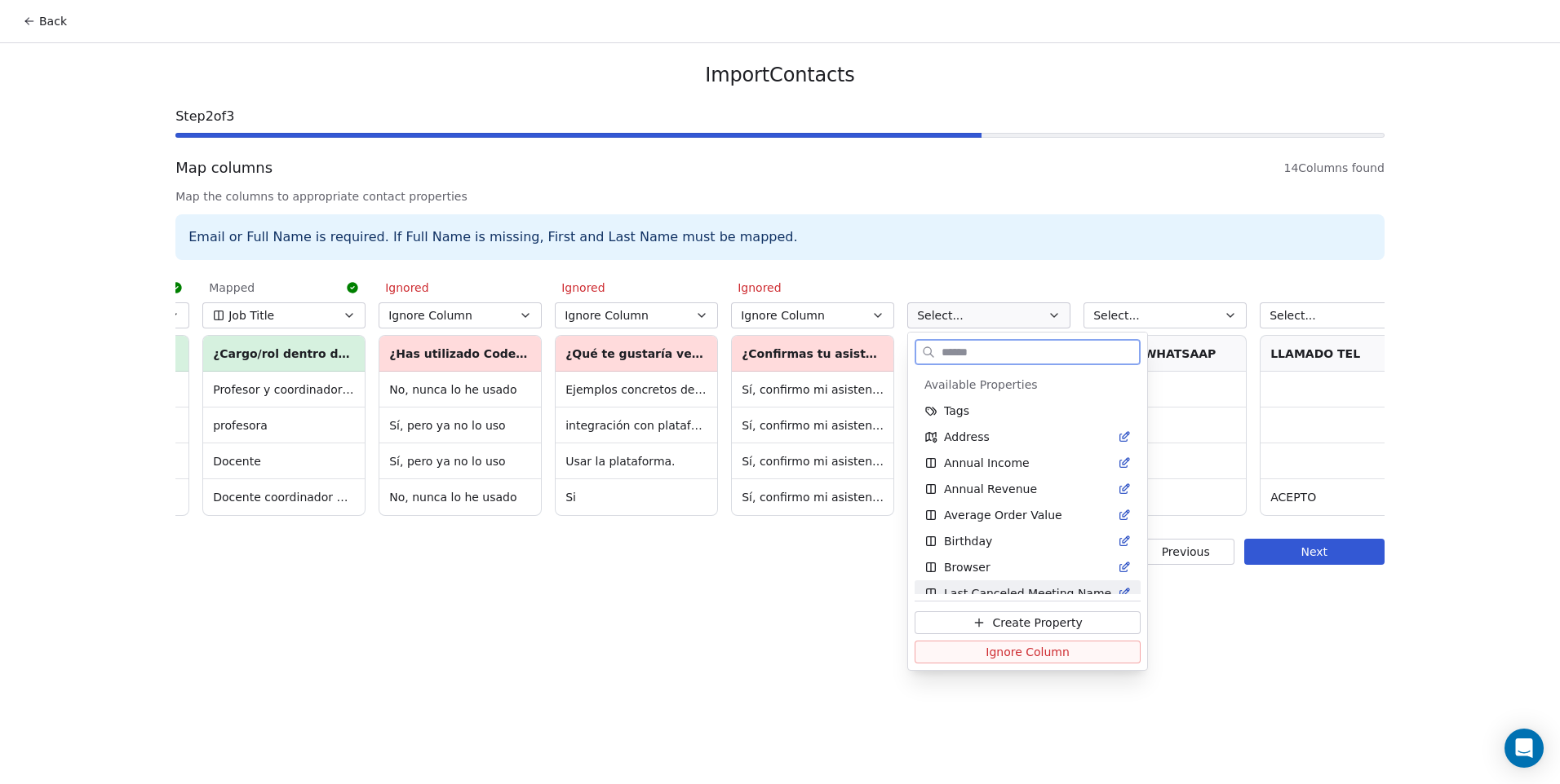
click at [1017, 661] on button "Ignore Column" at bounding box center [1028, 653] width 226 height 23
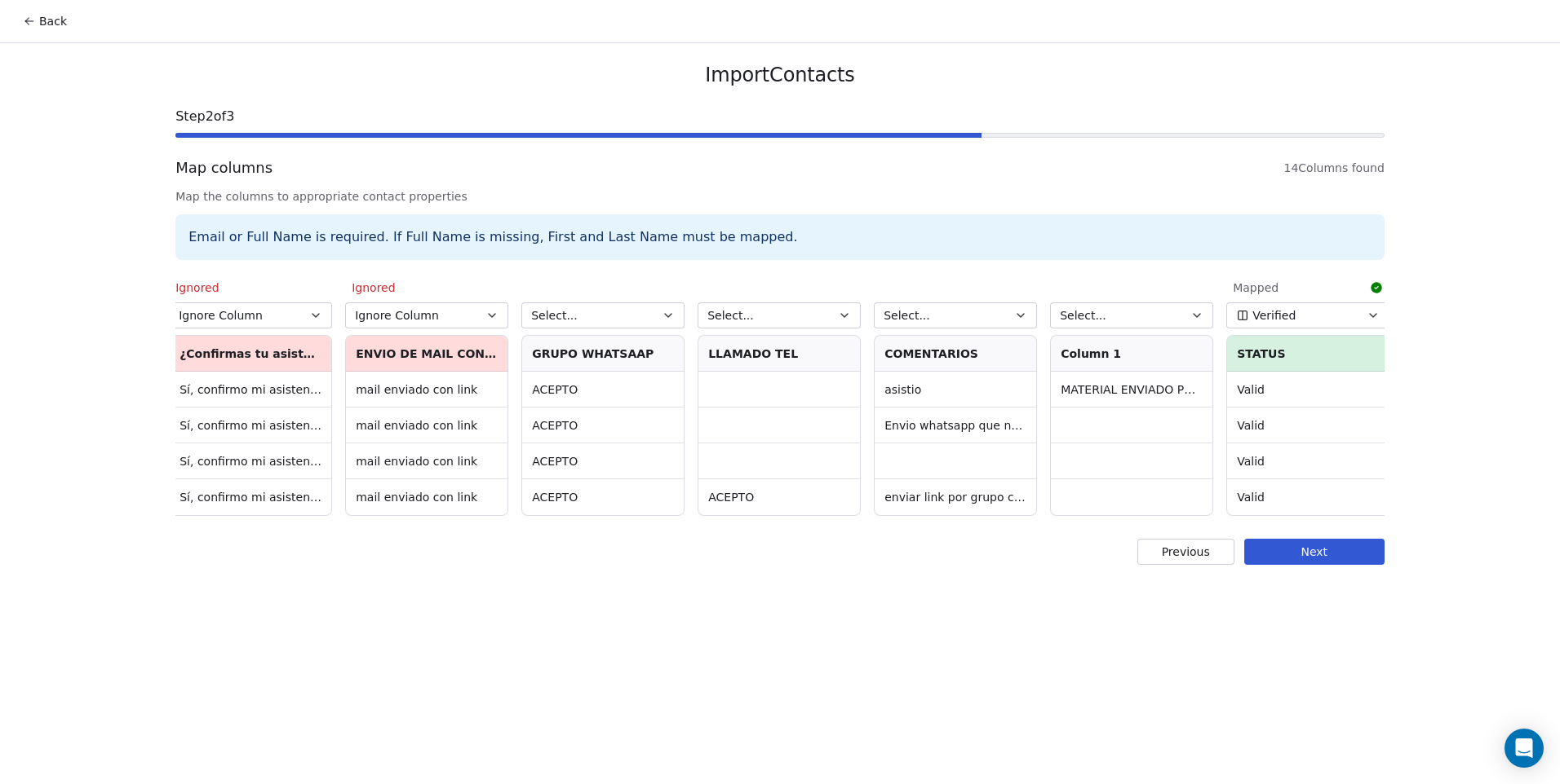
scroll to position [0, 1245]
click at [610, 310] on button "Select..." at bounding box center [598, 315] width 163 height 26
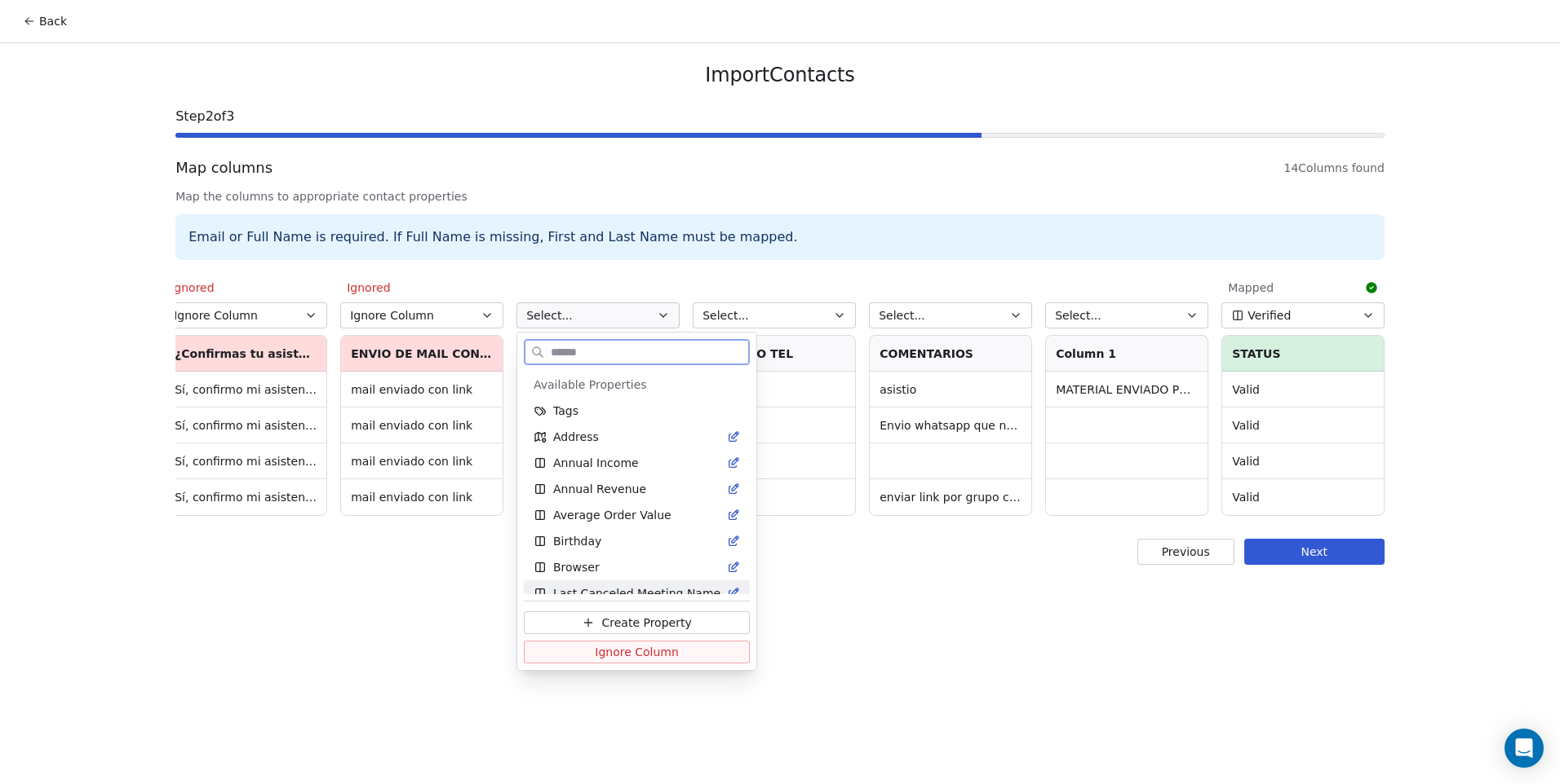
drag, startPoint x: 662, startPoint y: 646, endPoint x: 677, endPoint y: 602, distance: 46.5
click at [663, 646] on span "Ignore Column" at bounding box center [637, 652] width 84 height 16
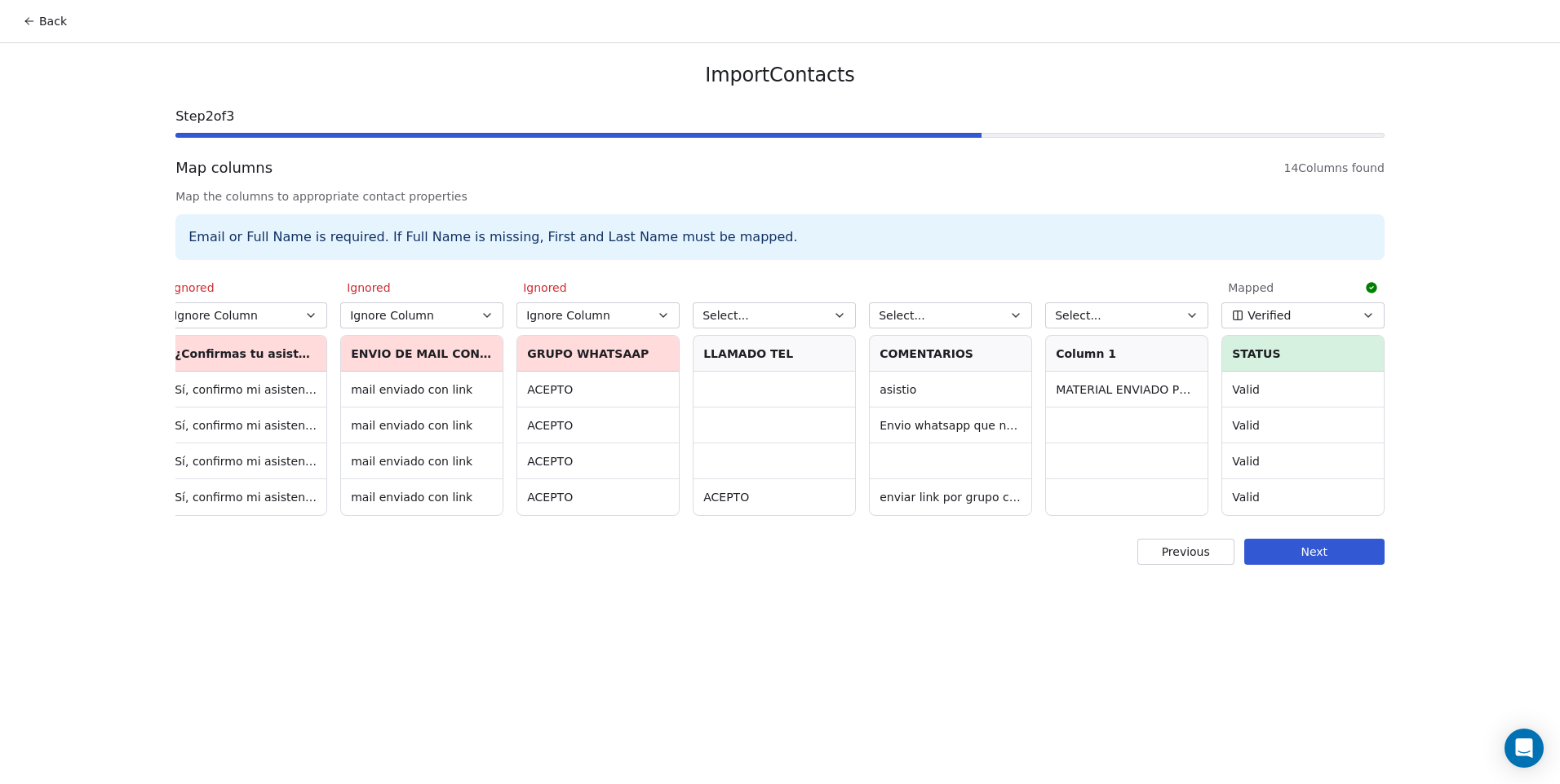
click at [784, 317] on button "Select..." at bounding box center [774, 315] width 163 height 26
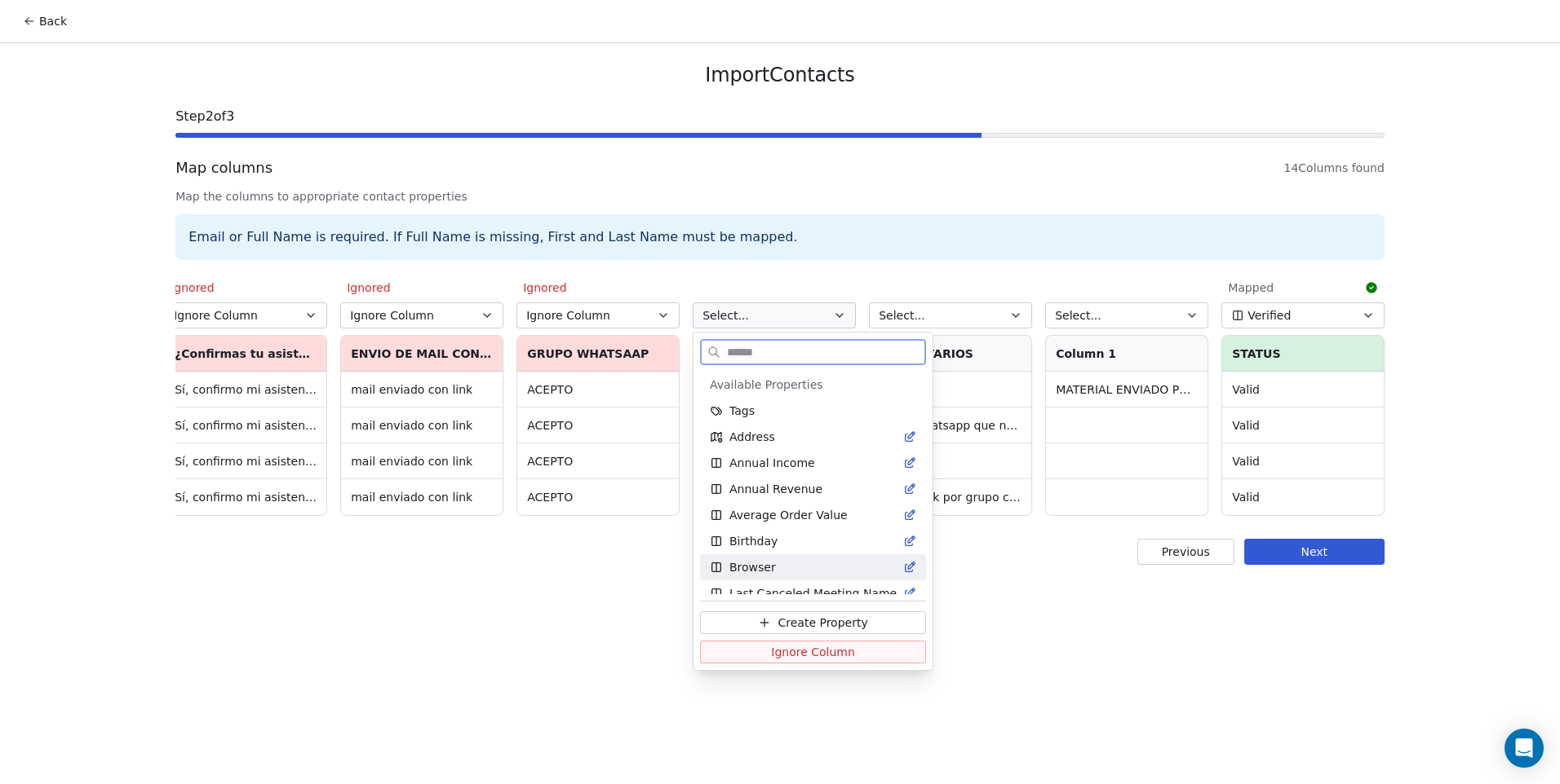
click at [869, 658] on button "Ignore Column" at bounding box center [813, 653] width 226 height 23
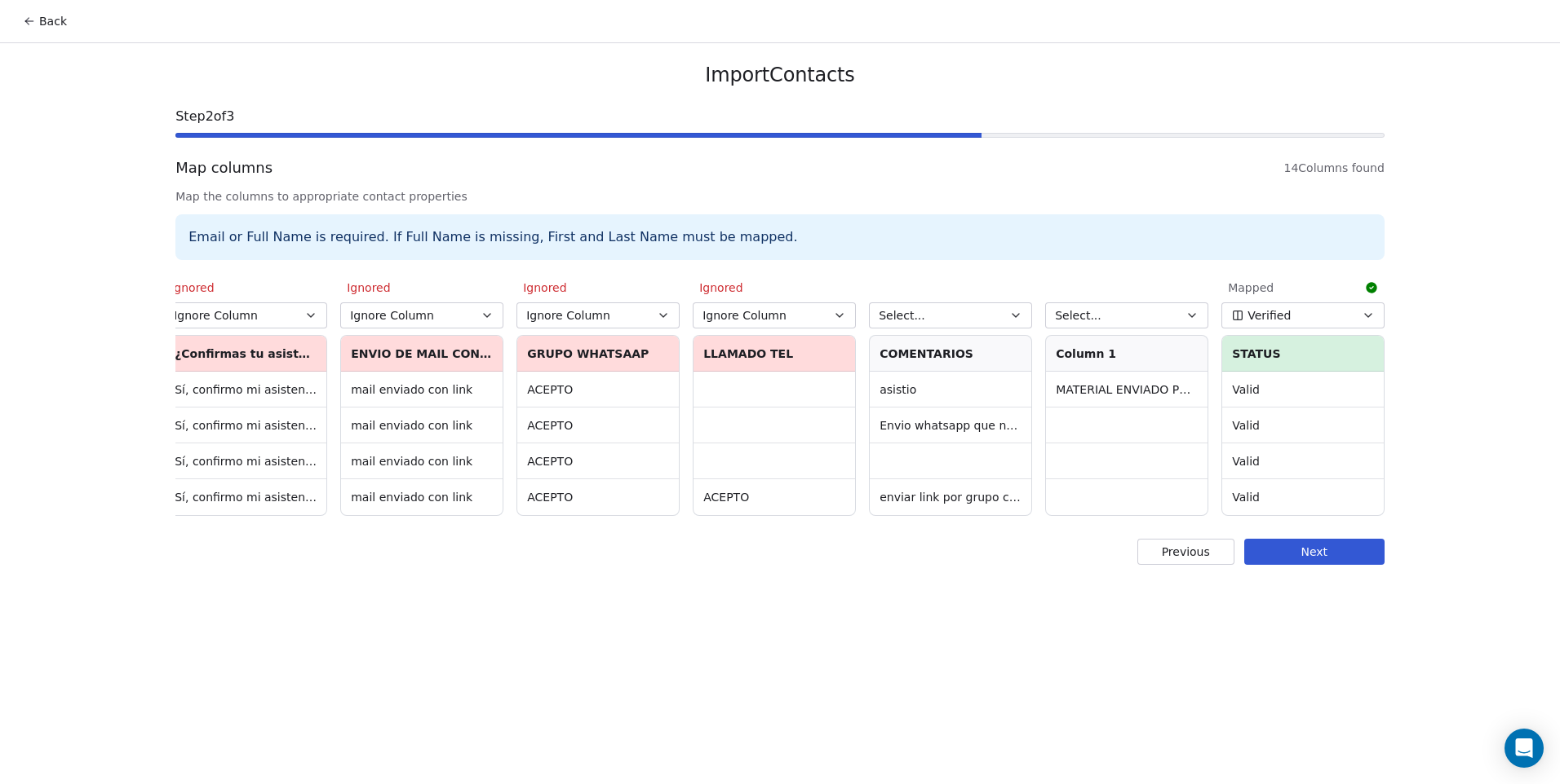
click at [949, 312] on button "Select..." at bounding box center [950, 315] width 163 height 26
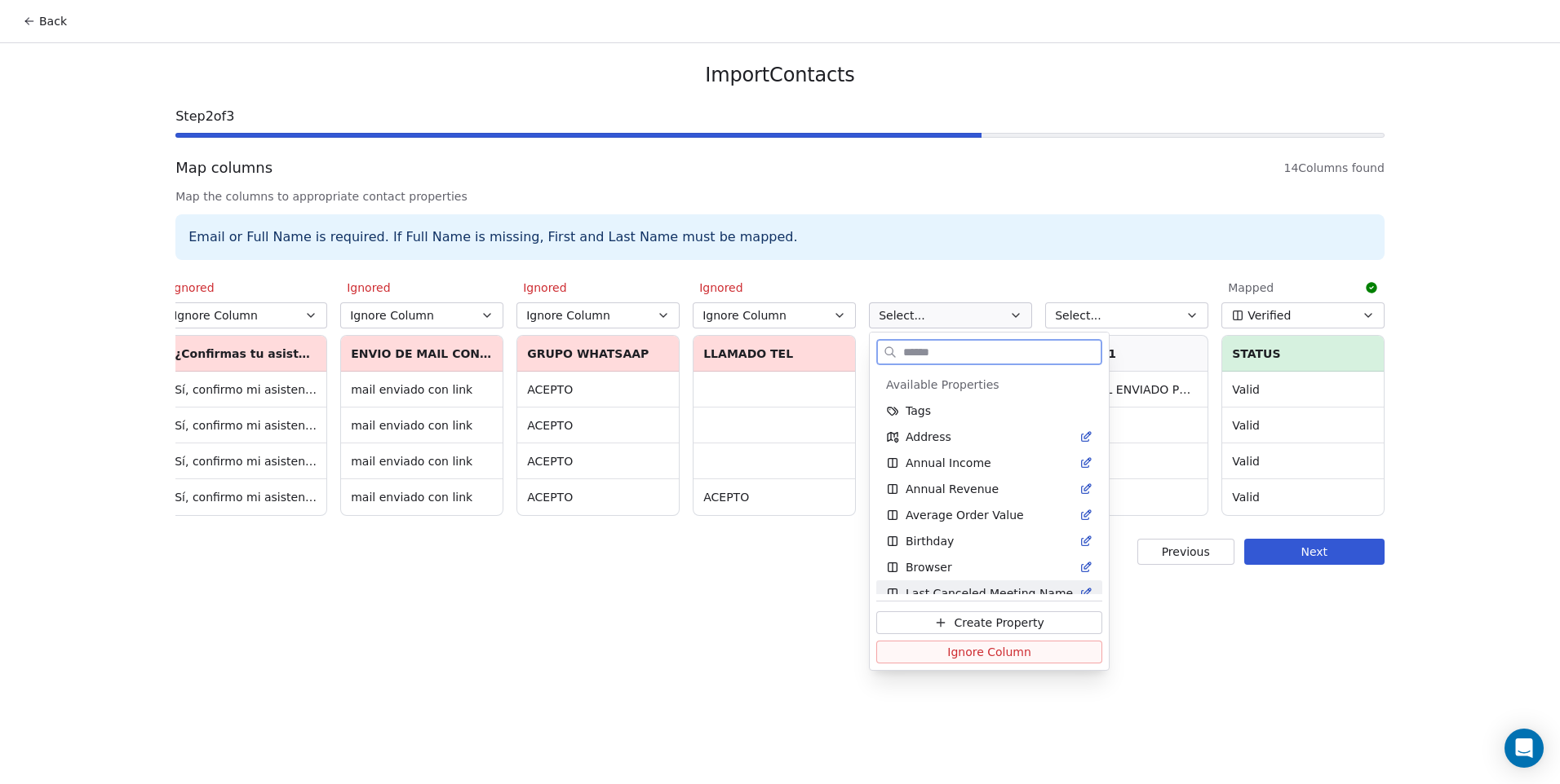
click at [988, 655] on span "Ignore Column" at bounding box center [988, 652] width 84 height 16
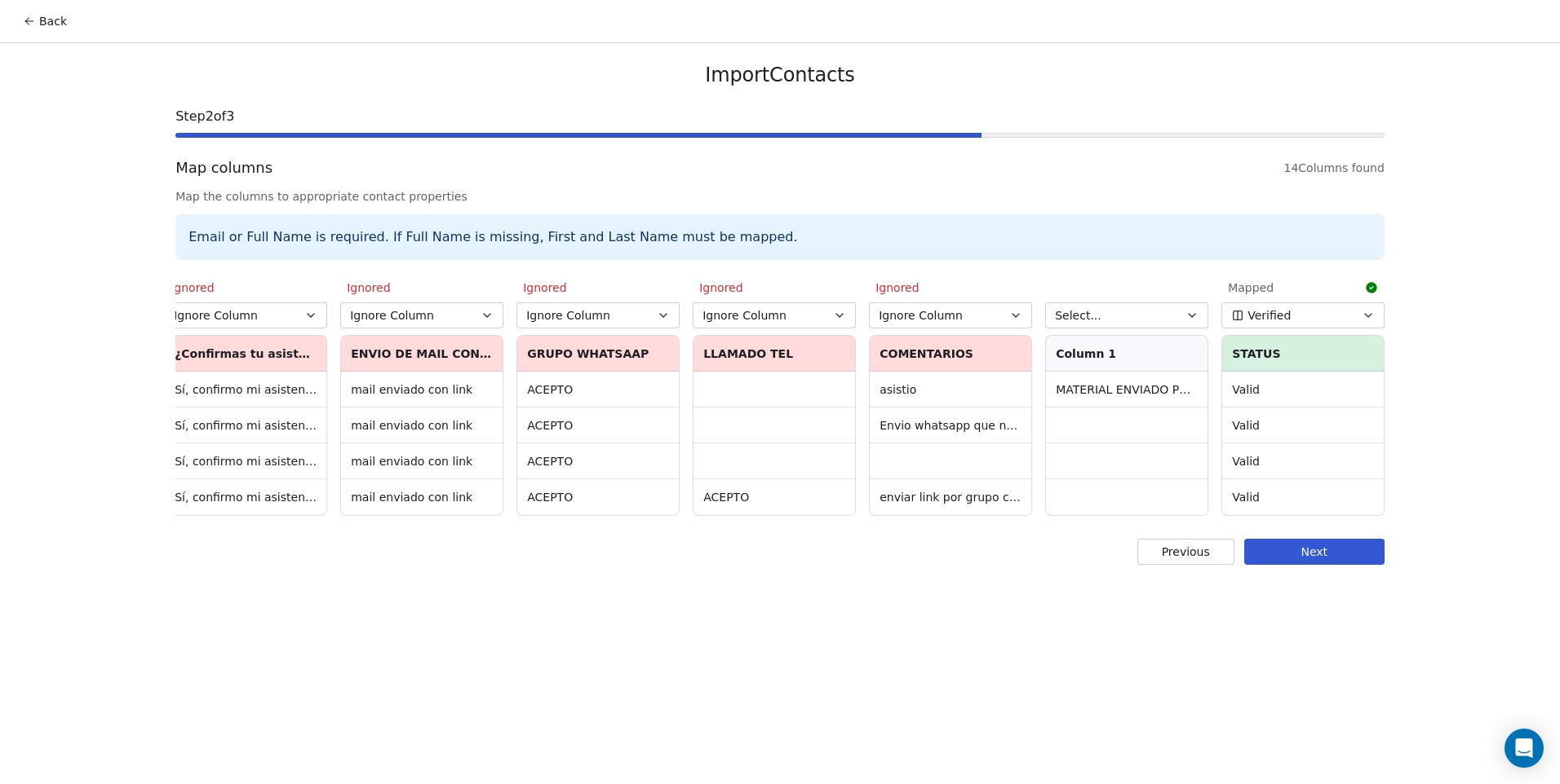
click at [1098, 317] on button "Select..." at bounding box center [1126, 315] width 163 height 26
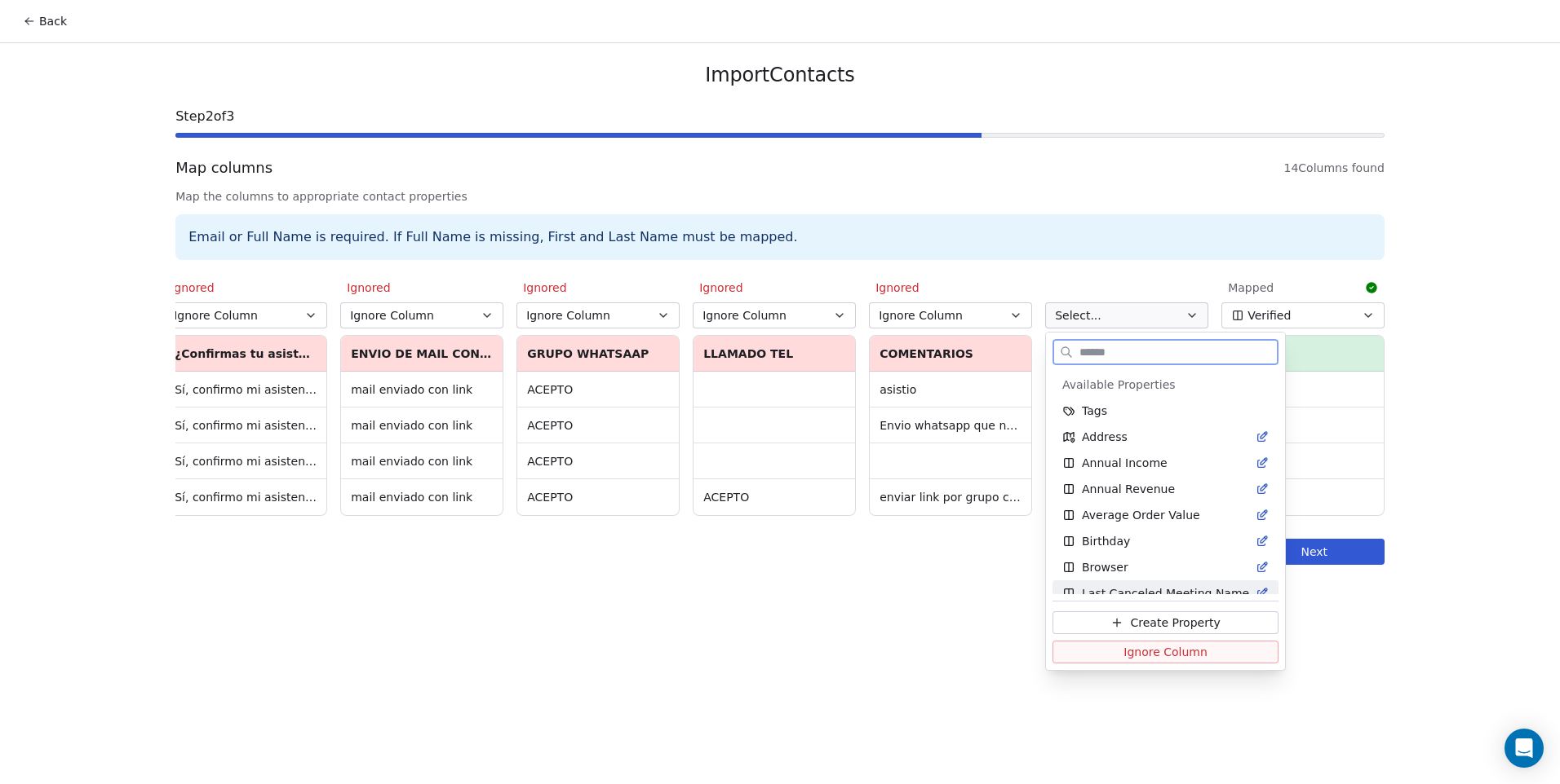
click at [1151, 663] on button "Ignore Column" at bounding box center [1165, 653] width 226 height 23
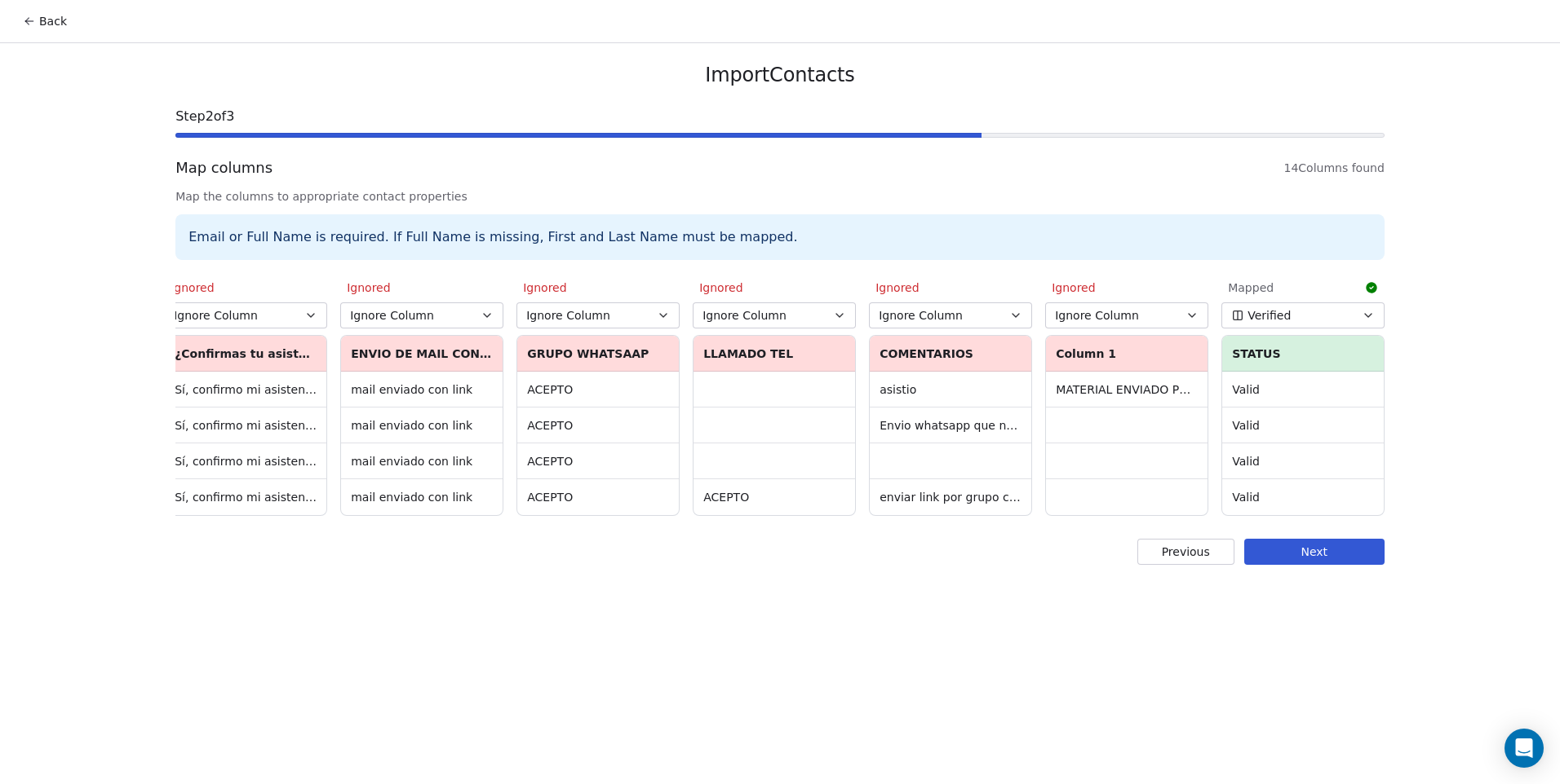
click at [1344, 558] on button "Next" at bounding box center [1314, 551] width 140 height 26
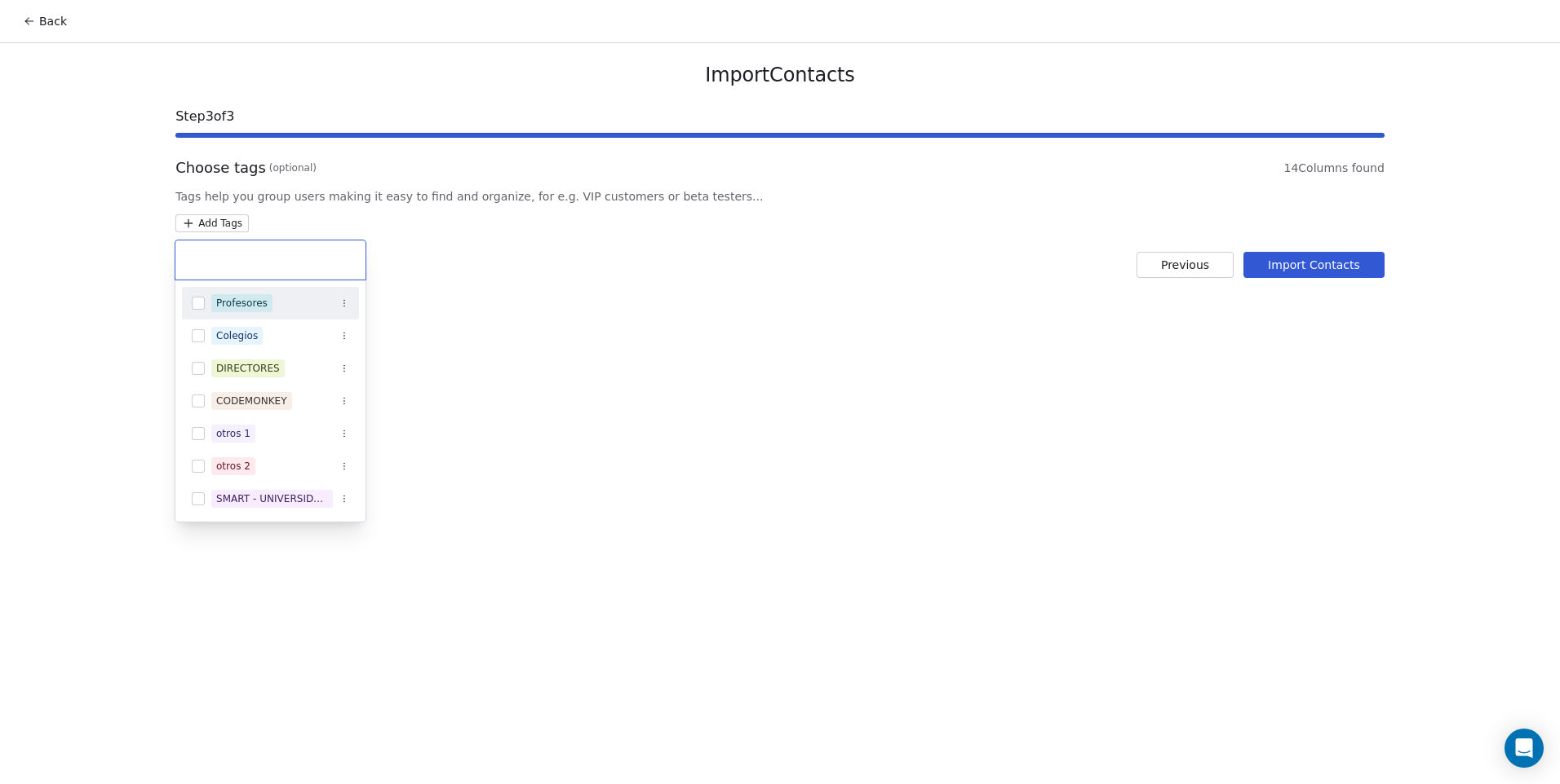
click at [197, 225] on html "Back Import Contacts Step 3 of 3 Choose tags (optional) 14 Columns found Tags h…" at bounding box center [780, 392] width 1560 height 784
click at [245, 408] on span "CODEMONKEY" at bounding box center [252, 401] width 81 height 18
click at [690, 371] on html "Back Import Contacts Step 3 of 3 Choose tags (optional) 14 Columns found Tags h…" at bounding box center [780, 392] width 1560 height 784
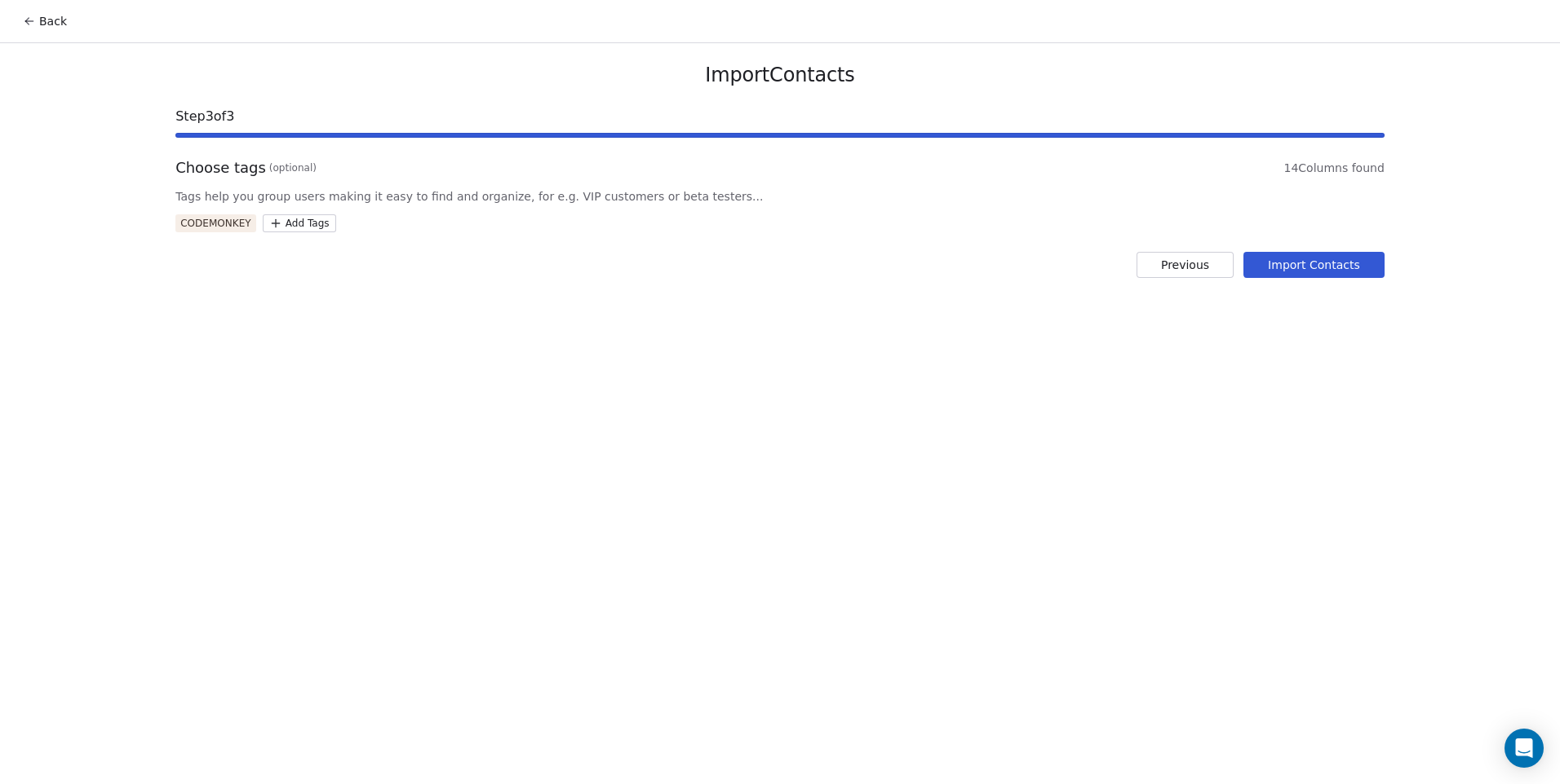
click at [1270, 266] on button "Import Contacts" at bounding box center [1314, 265] width 141 height 26
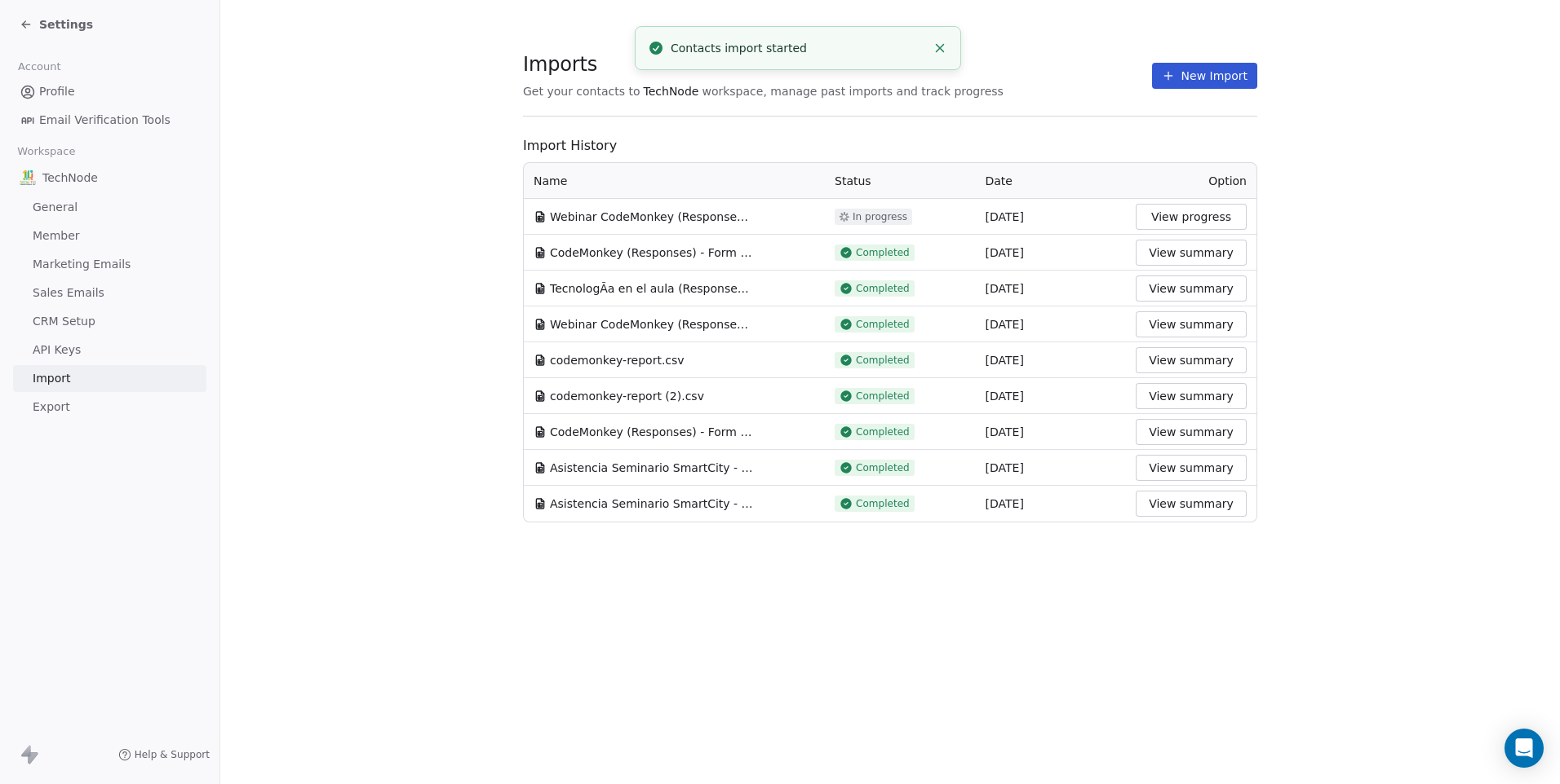
click at [62, 97] on span "Profile" at bounding box center [57, 92] width 36 height 17
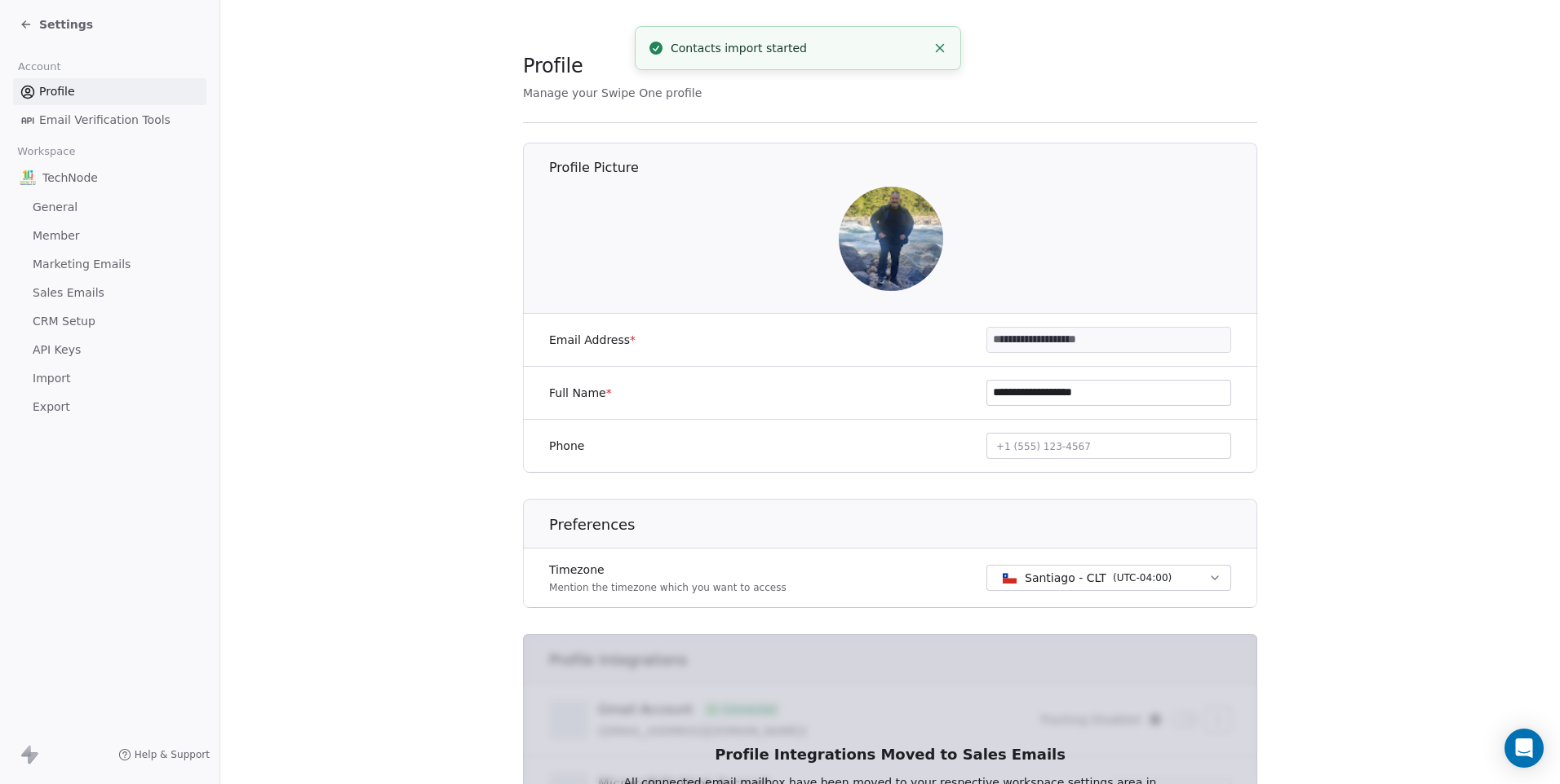
click at [50, 20] on span "Settings" at bounding box center [67, 24] width 54 height 16
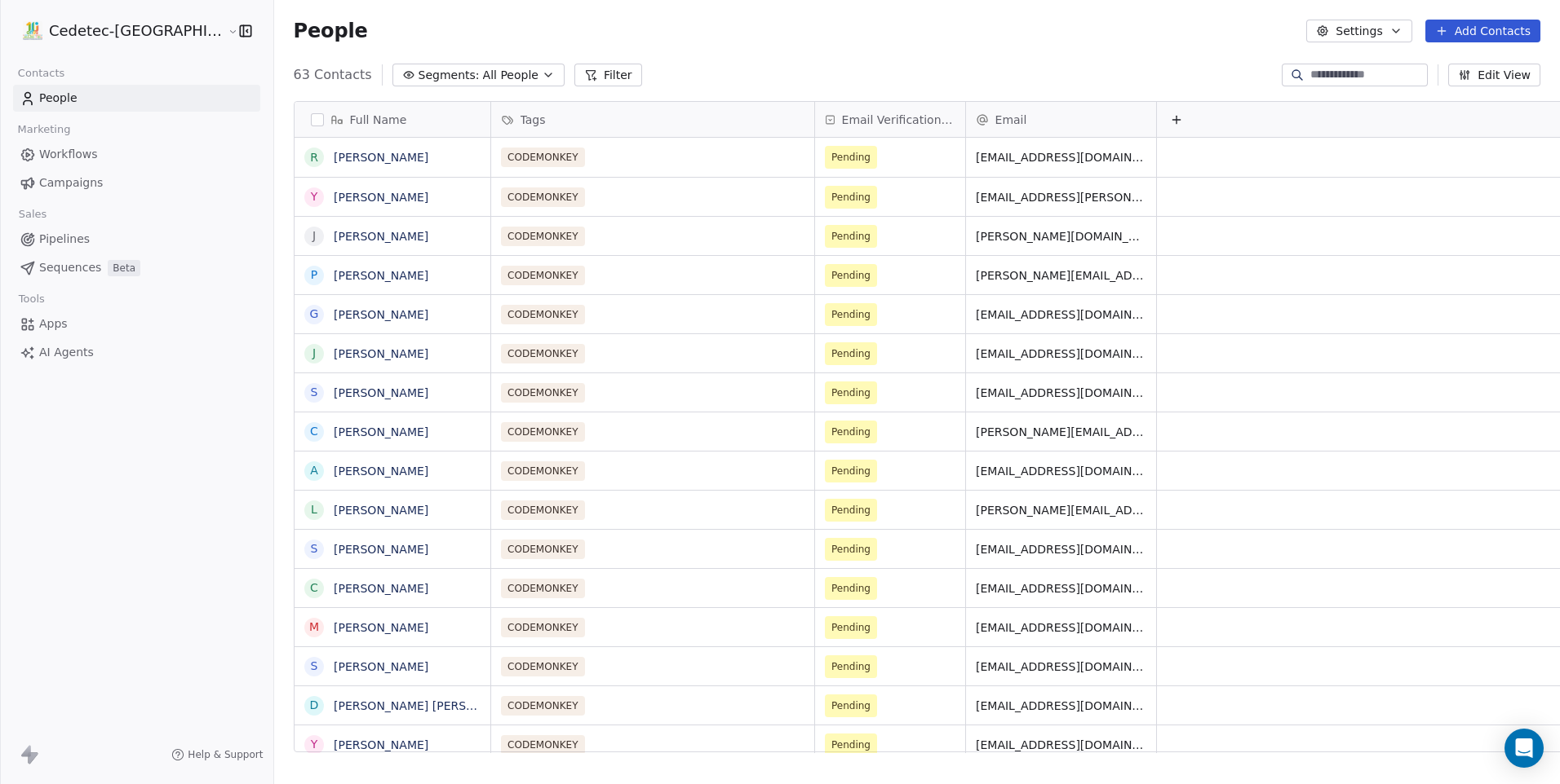
scroll to position [734, 0]
click at [832, 154] on span "Pending" at bounding box center [851, 157] width 40 height 16
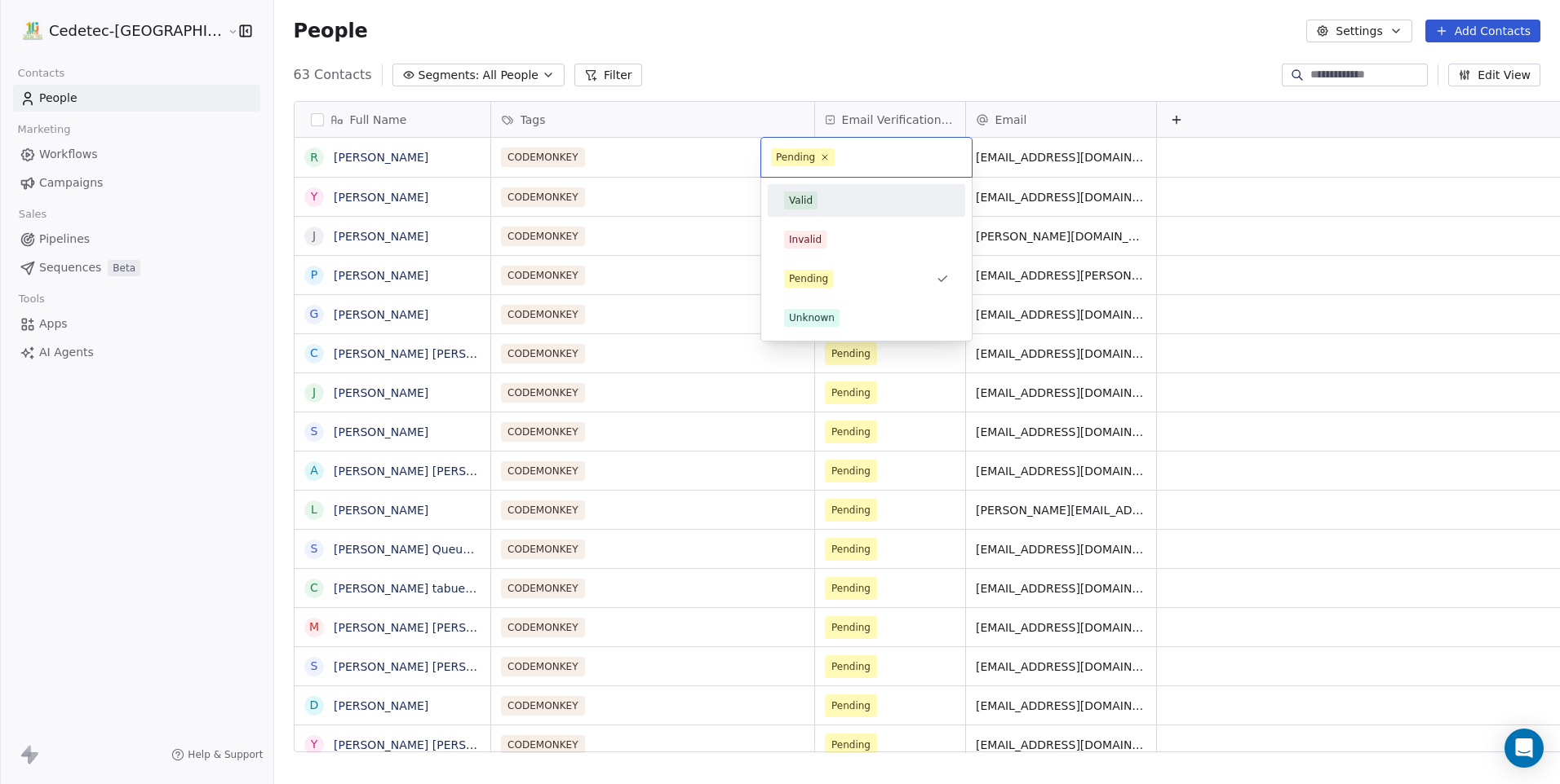
click at [810, 196] on div "Valid" at bounding box center [801, 200] width 23 height 14
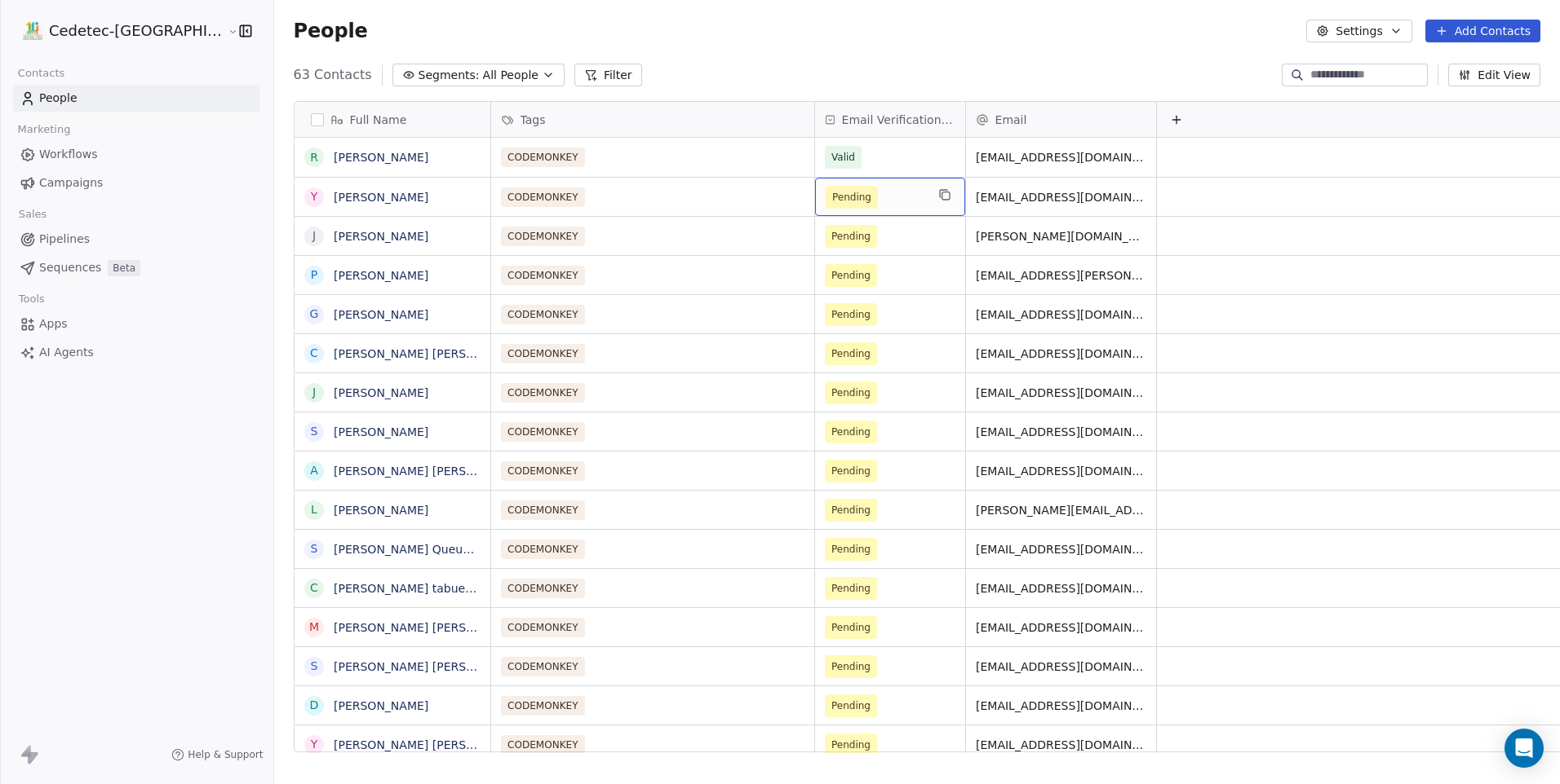
click at [832, 196] on span "Pending" at bounding box center [851, 197] width 40 height 16
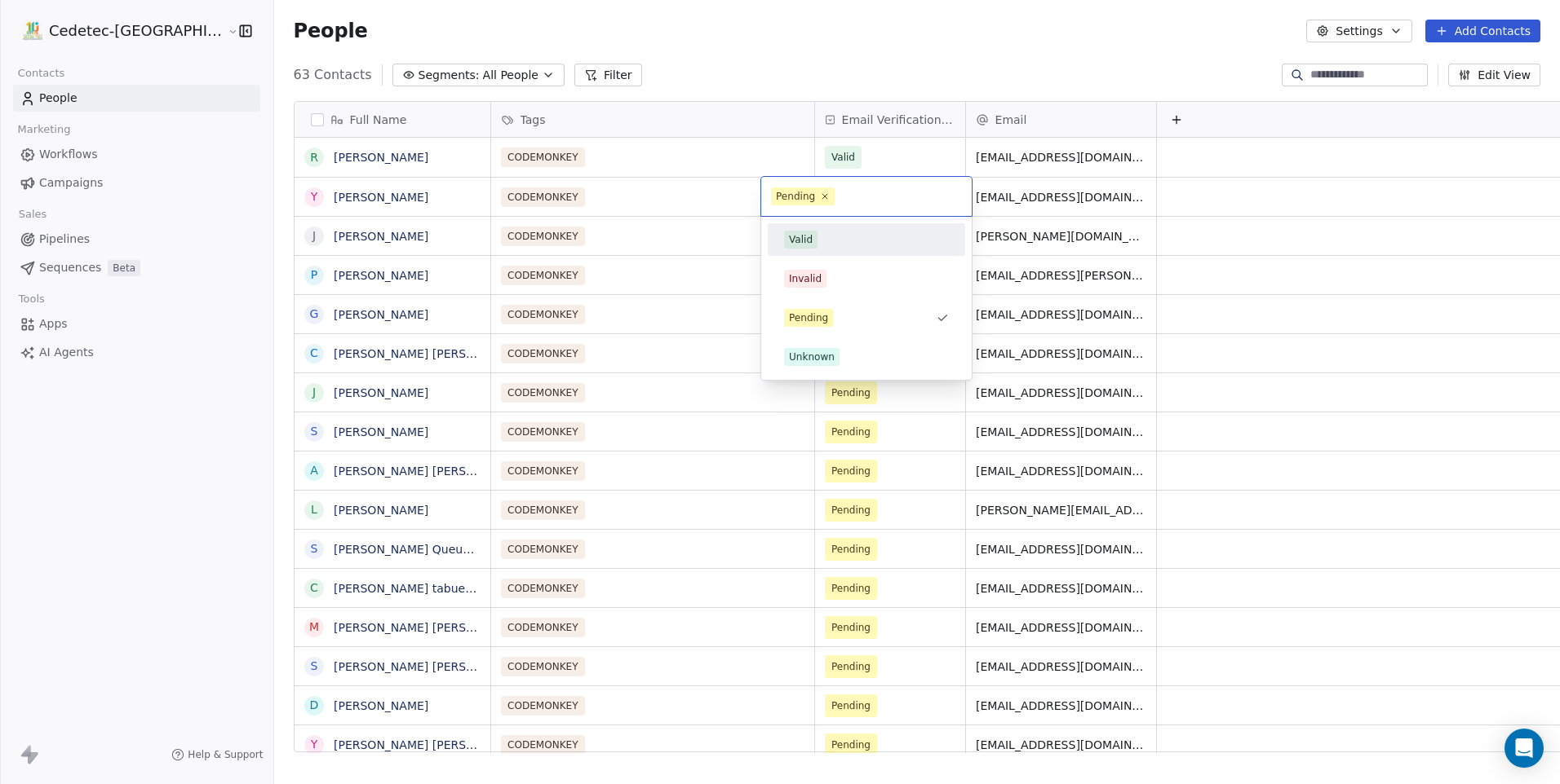
click at [821, 243] on div "Valid" at bounding box center [866, 239] width 165 height 18
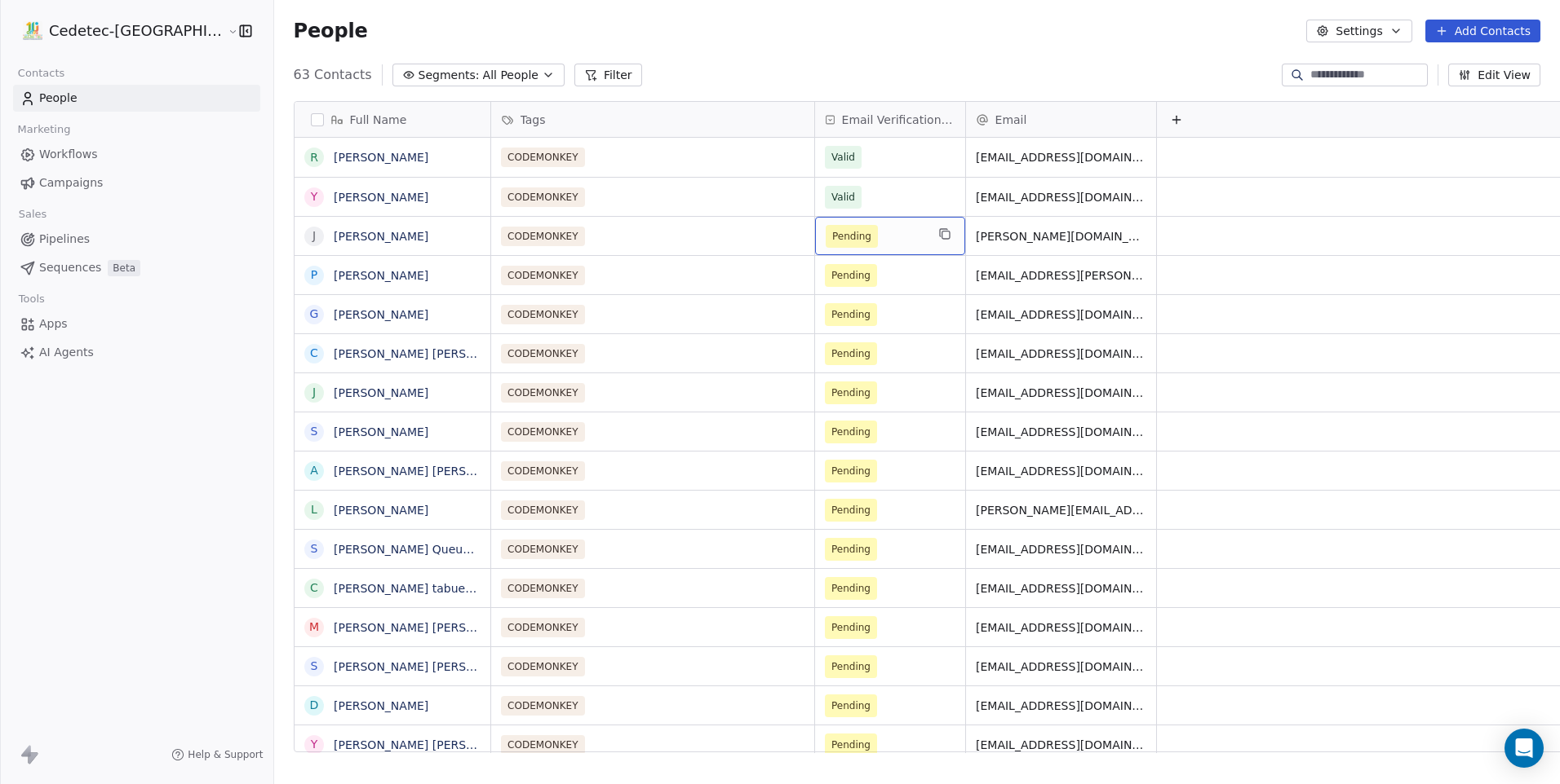
click at [832, 243] on span "Pending" at bounding box center [851, 236] width 40 height 16
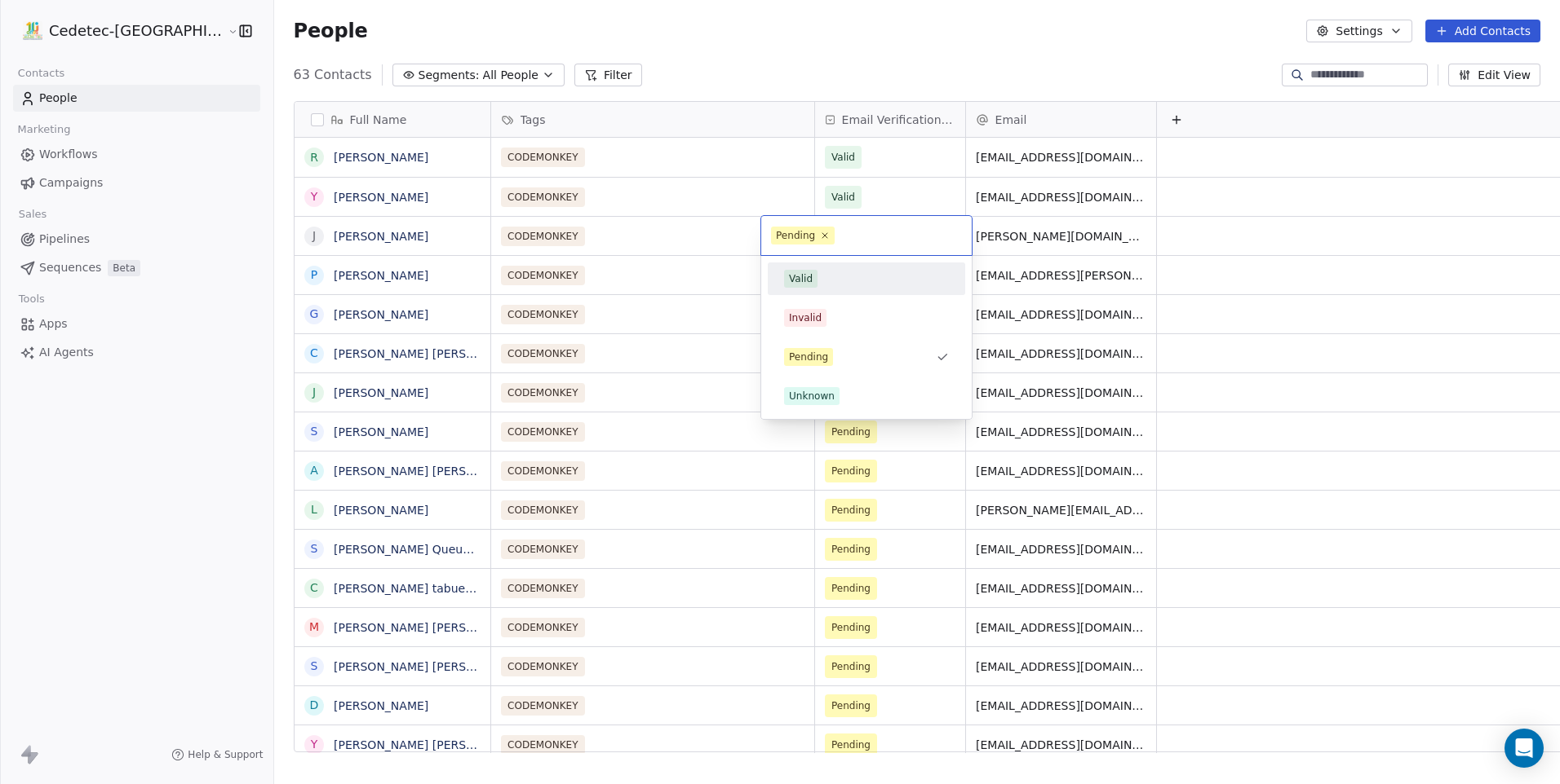
click at [811, 290] on div "Valid" at bounding box center [865, 278] width 184 height 26
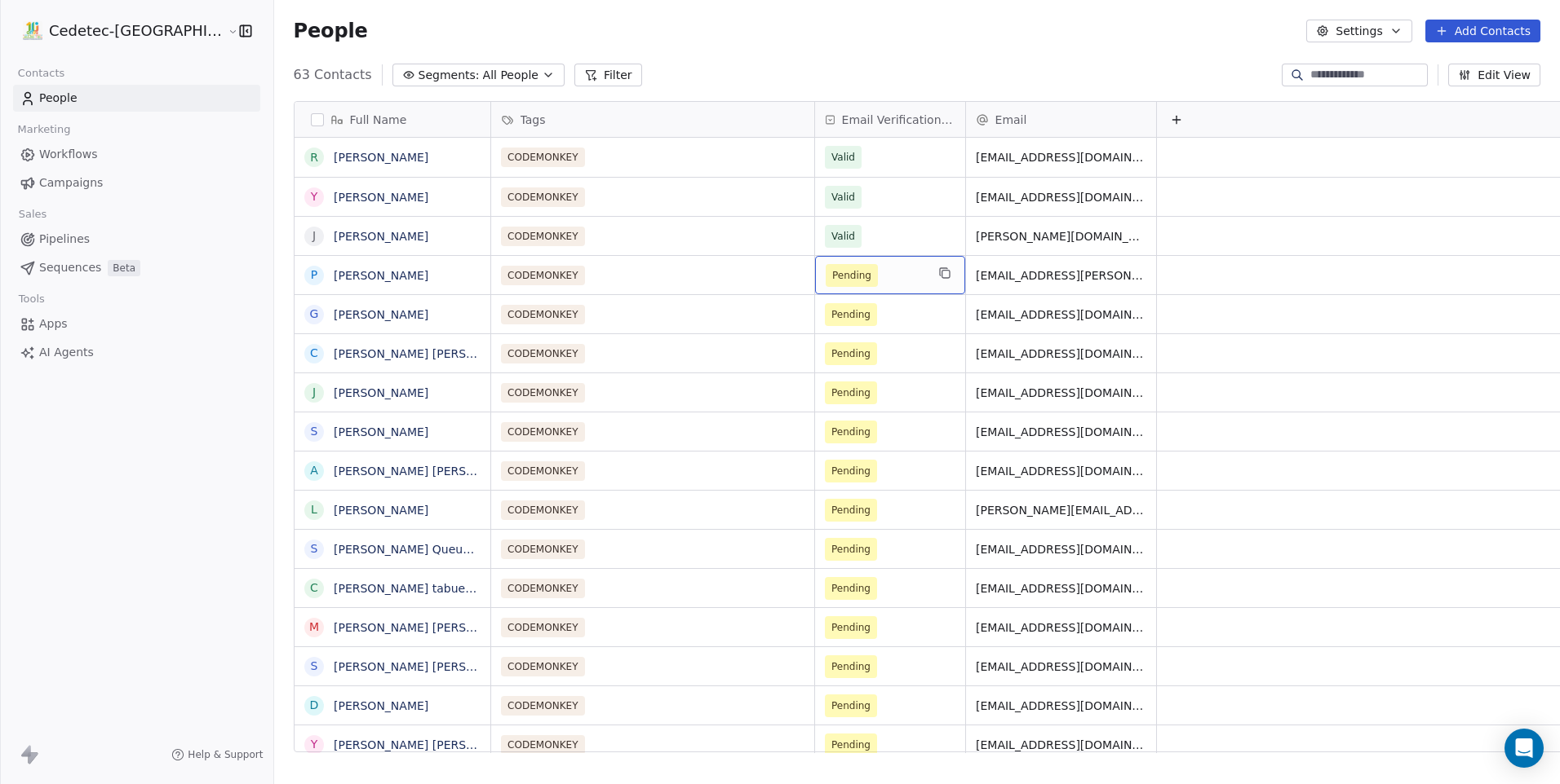
click at [815, 290] on div "Pending" at bounding box center [890, 275] width 150 height 39
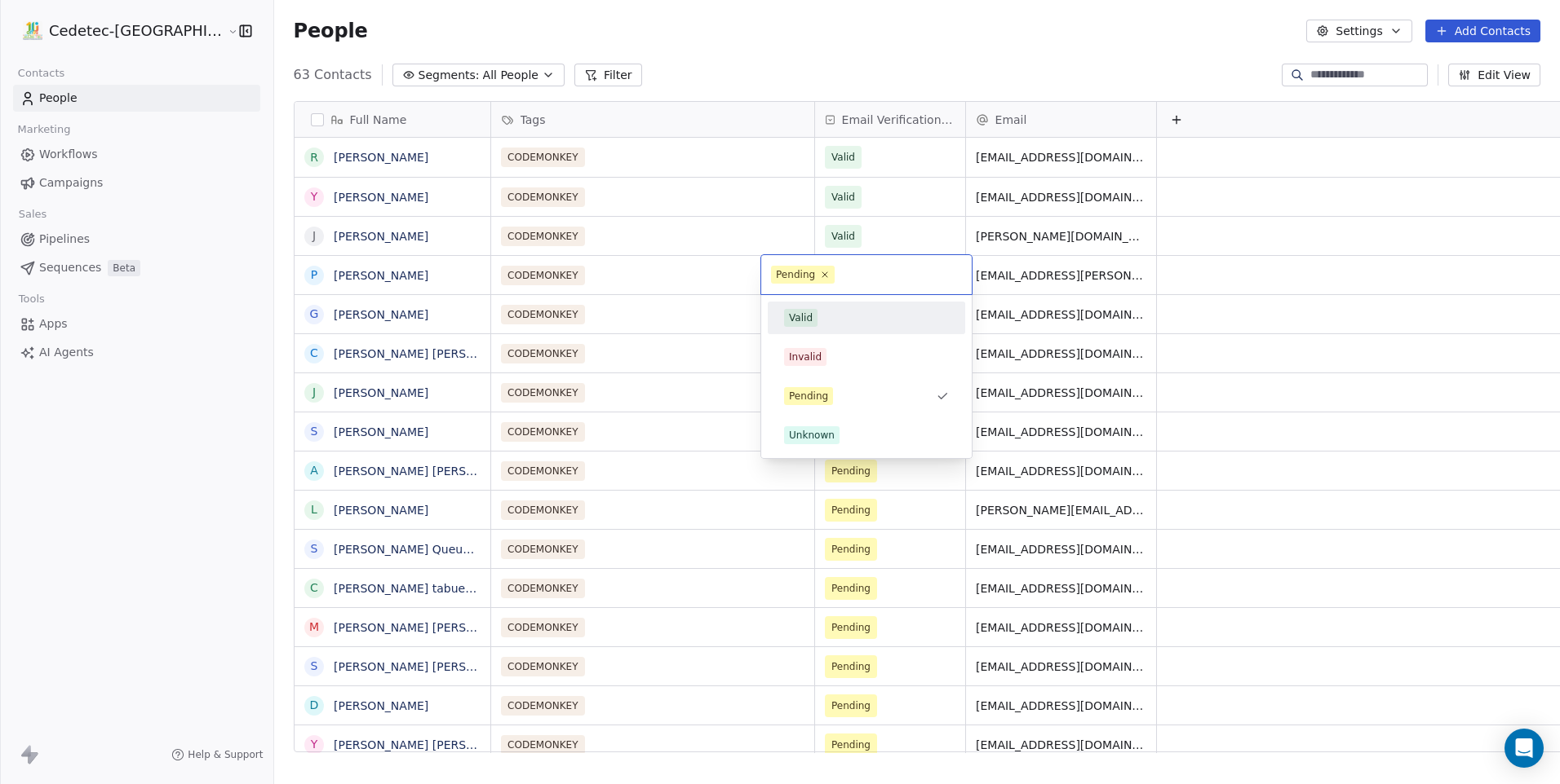
click at [818, 312] on div "Valid" at bounding box center [866, 318] width 165 height 18
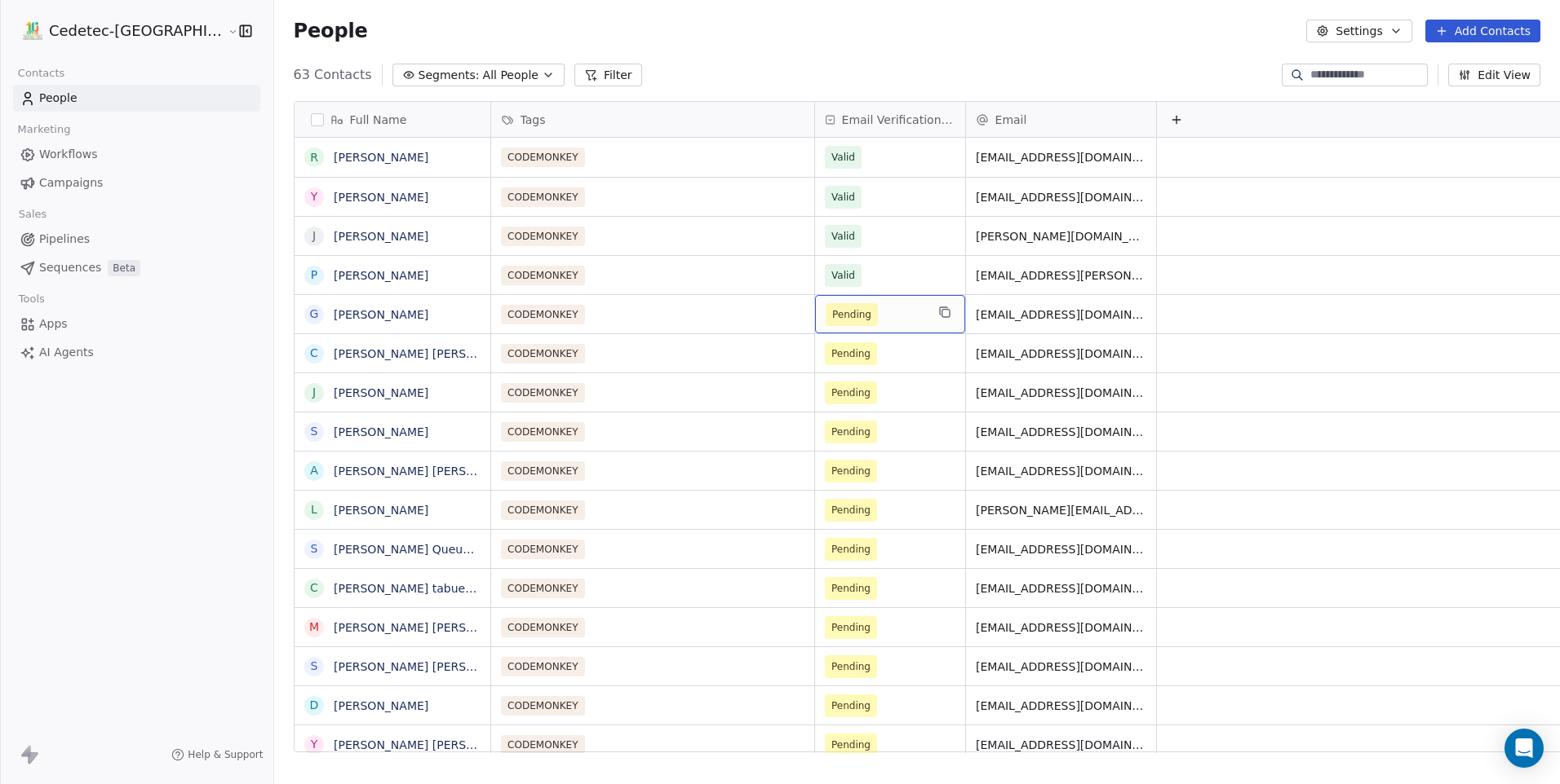
click at [826, 322] on span "Pending" at bounding box center [852, 315] width 52 height 23
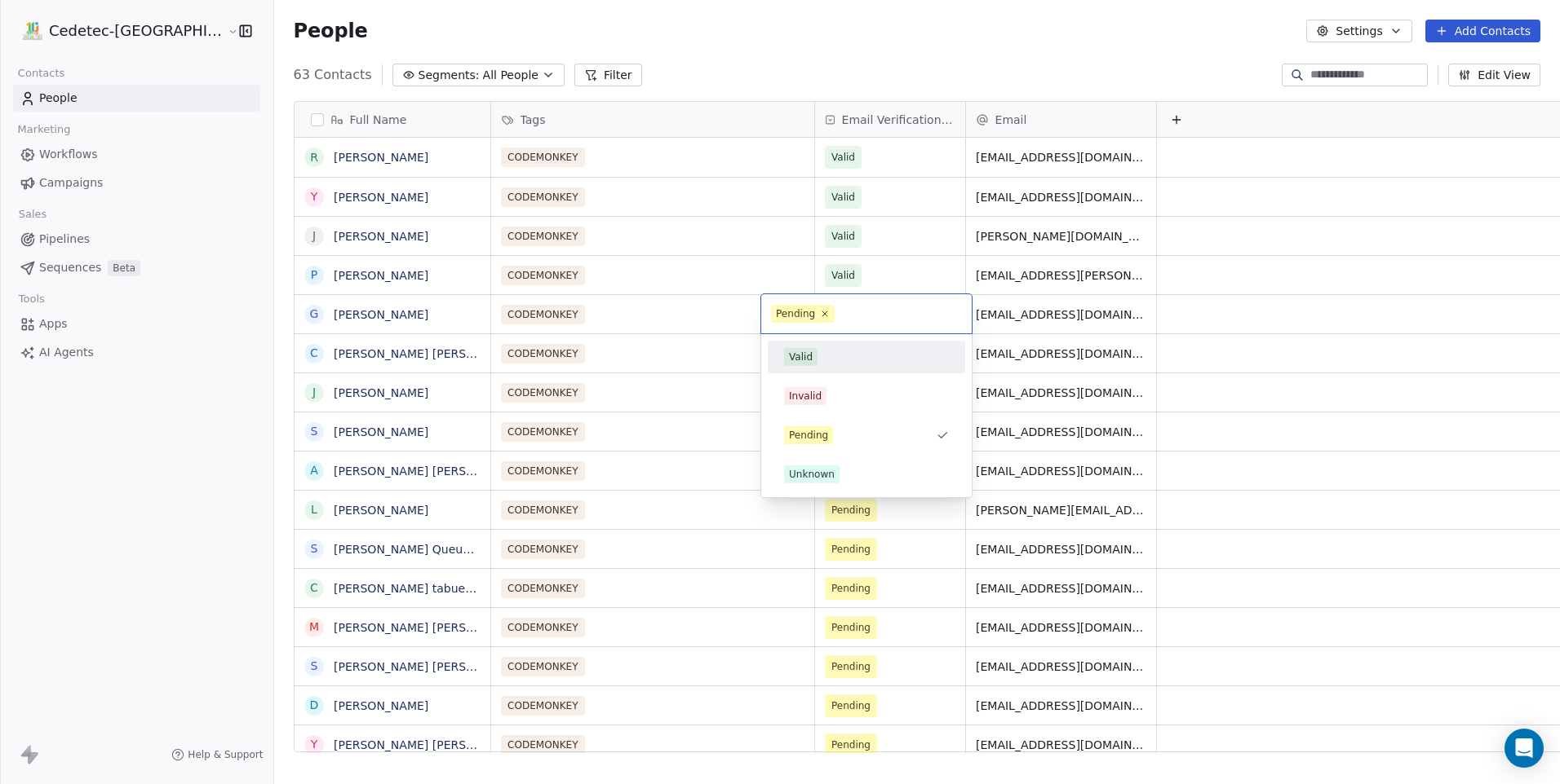
click at [810, 375] on div "Valid Invalid Pending Unknown" at bounding box center [866, 415] width 197 height 150
click at [807, 369] on div "Valid" at bounding box center [865, 356] width 184 height 26
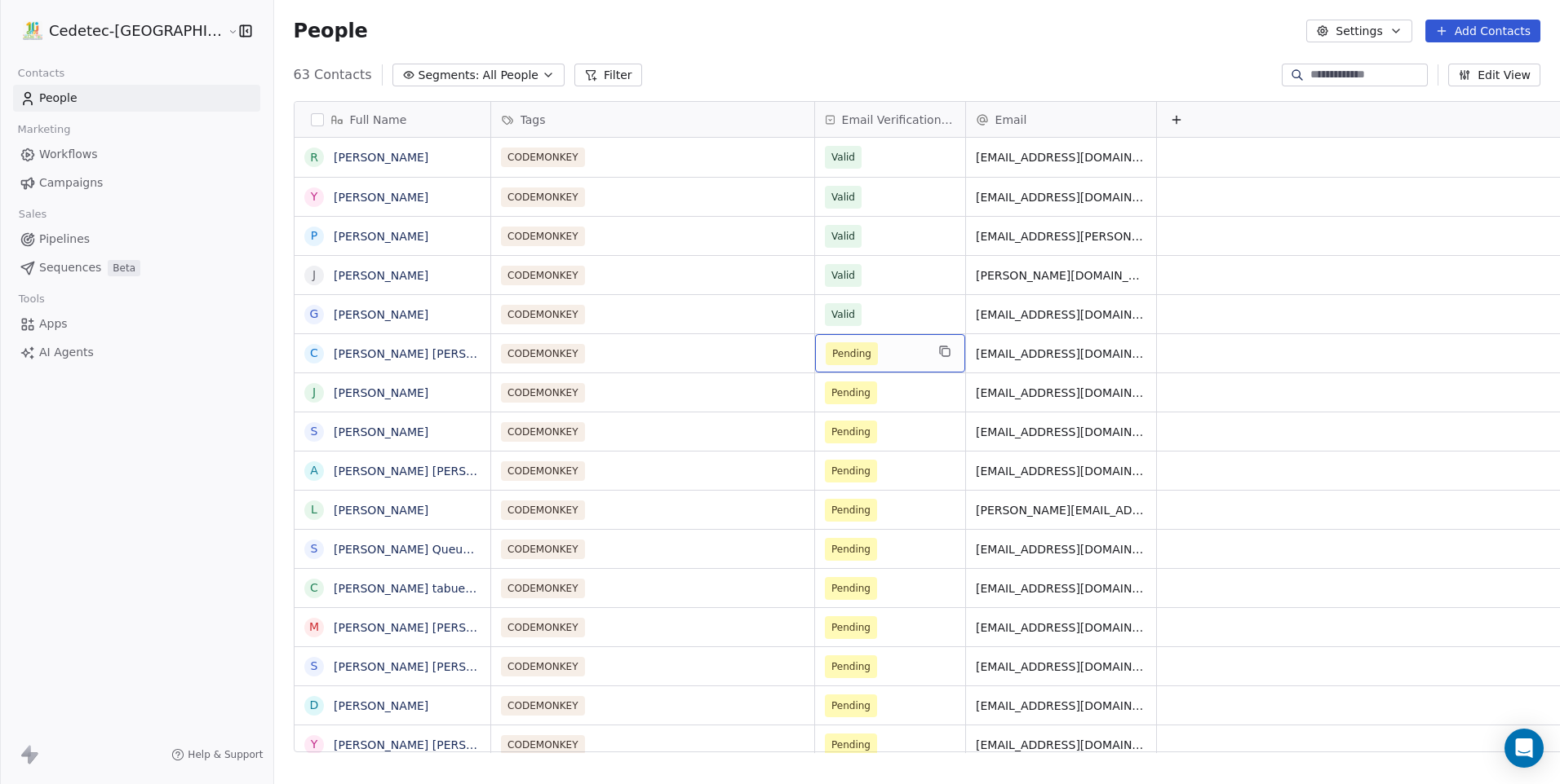
click at [832, 361] on span "Pending" at bounding box center [851, 353] width 40 height 16
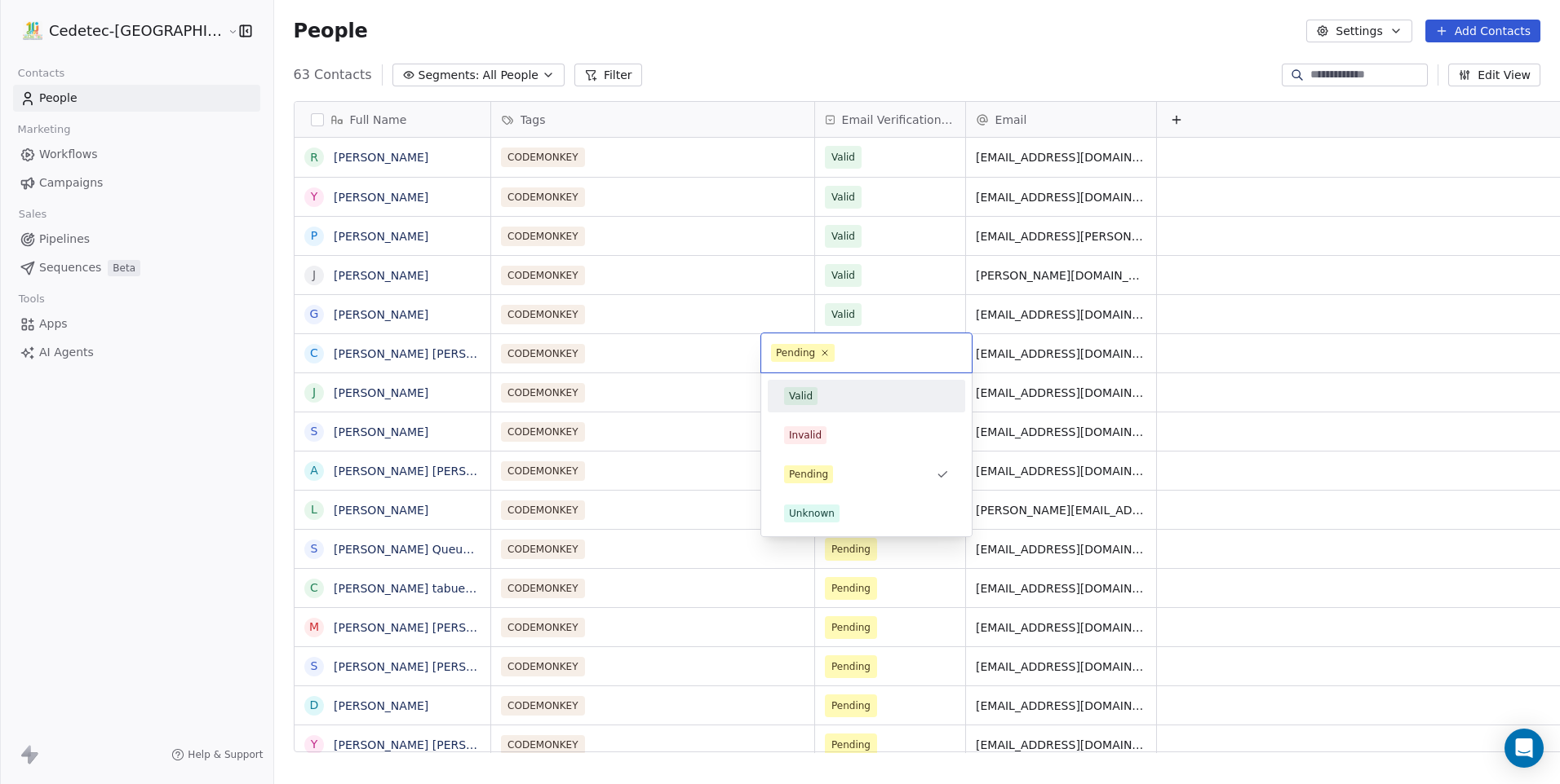
click at [810, 392] on div "Valid" at bounding box center [801, 396] width 23 height 14
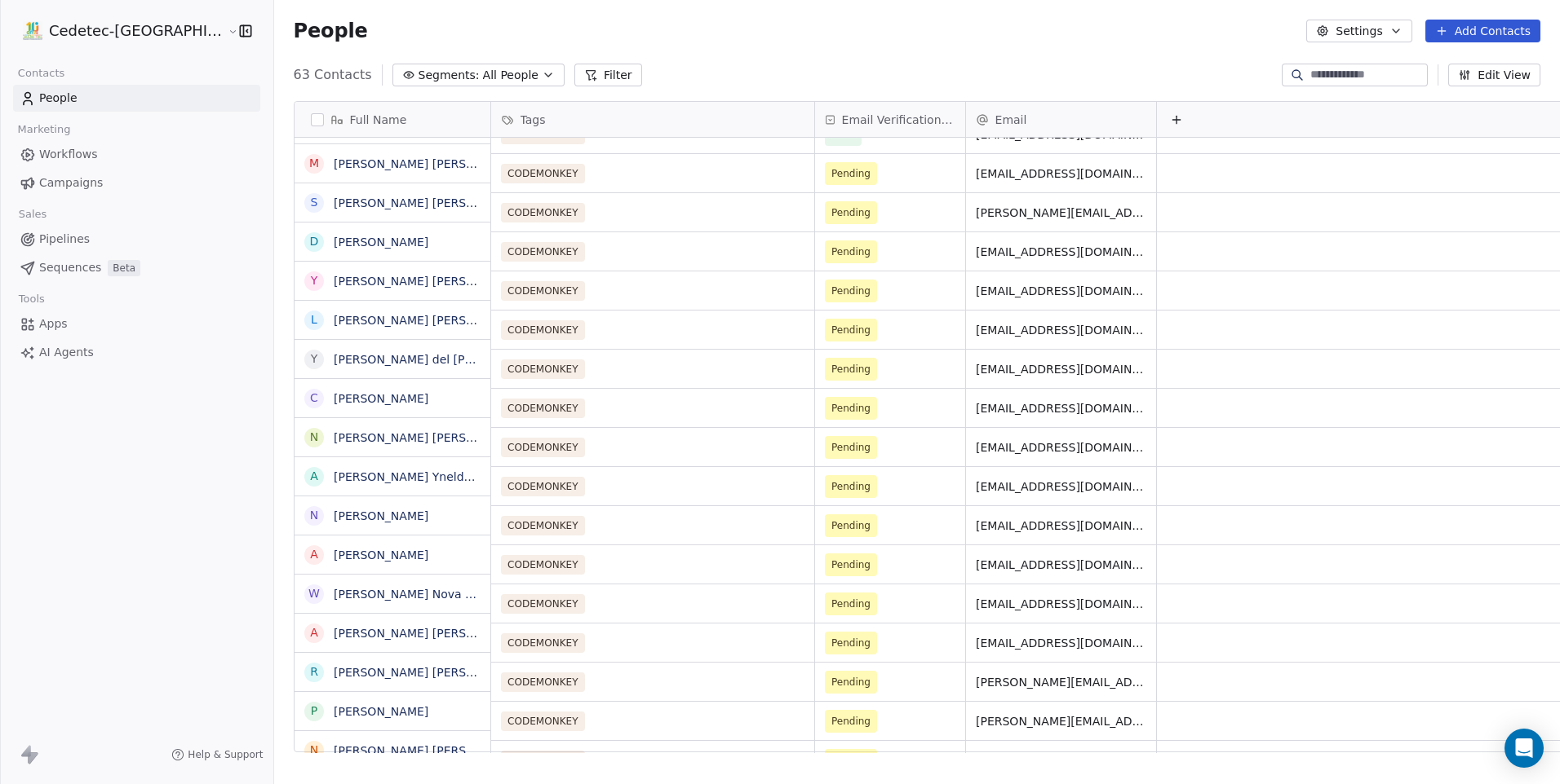
scroll to position [0, 0]
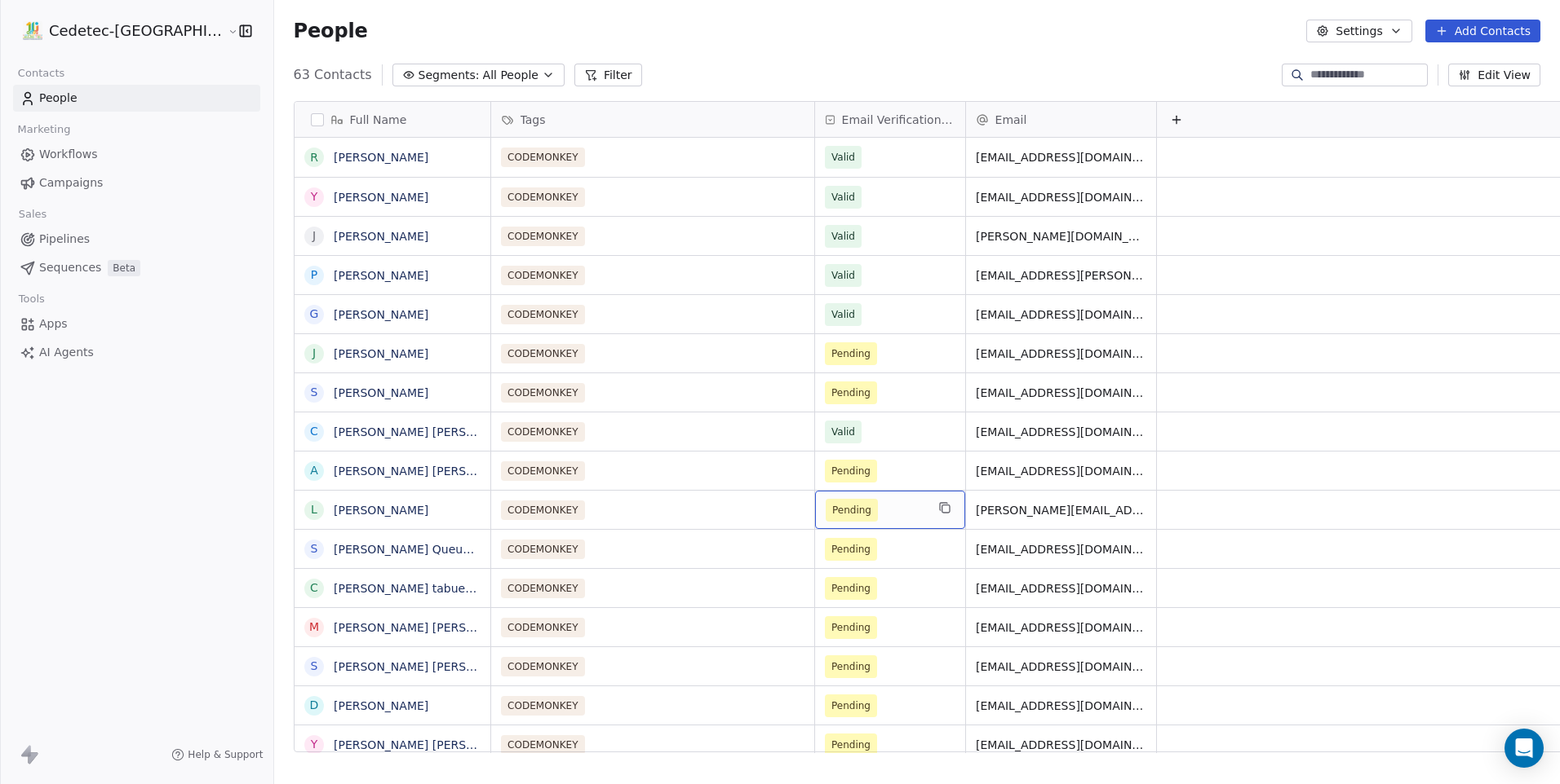
click at [820, 490] on div "Pending" at bounding box center [890, 510] width 150 height 39
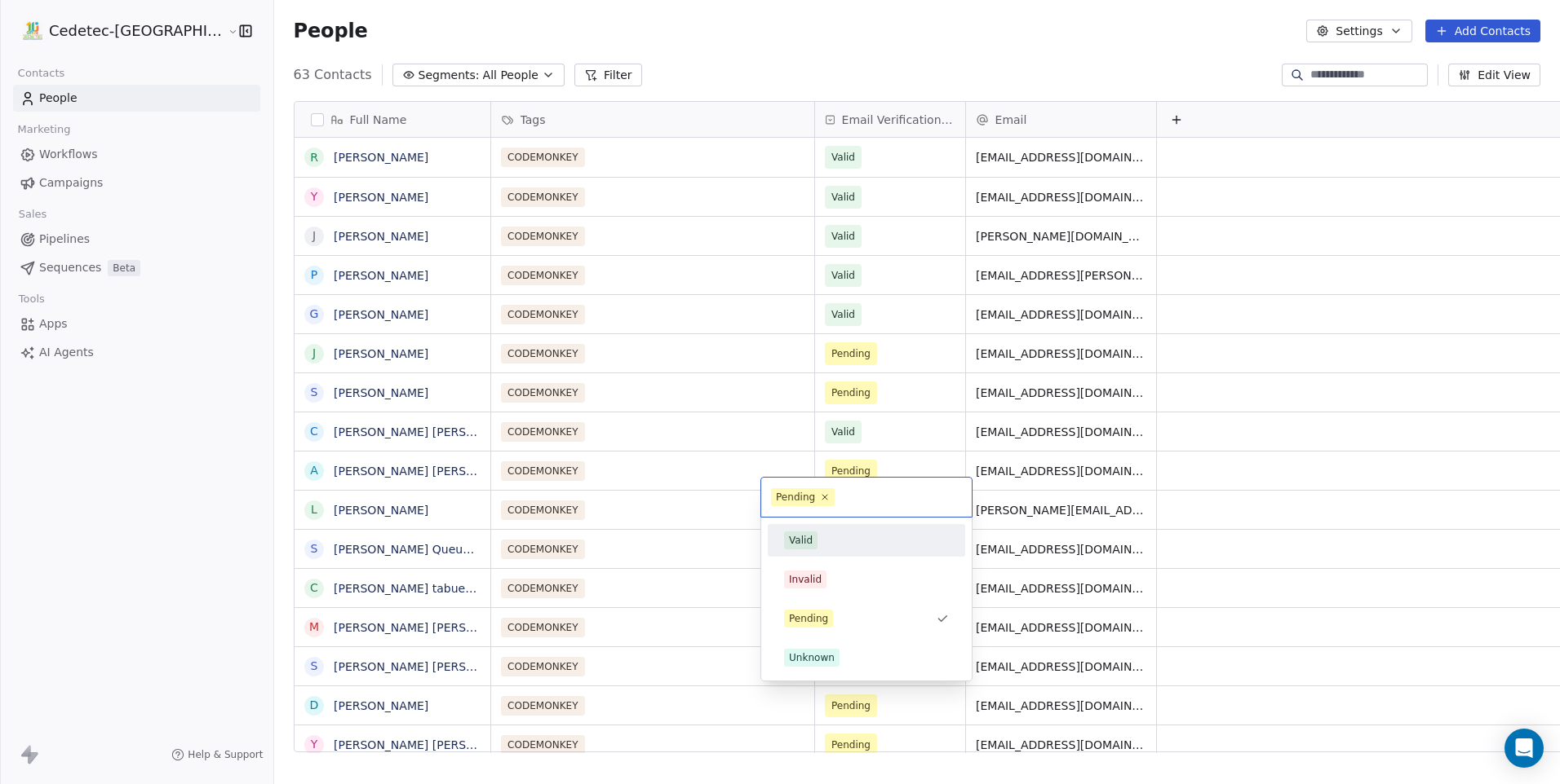
click at [815, 537] on span "Valid" at bounding box center [801, 541] width 34 height 18
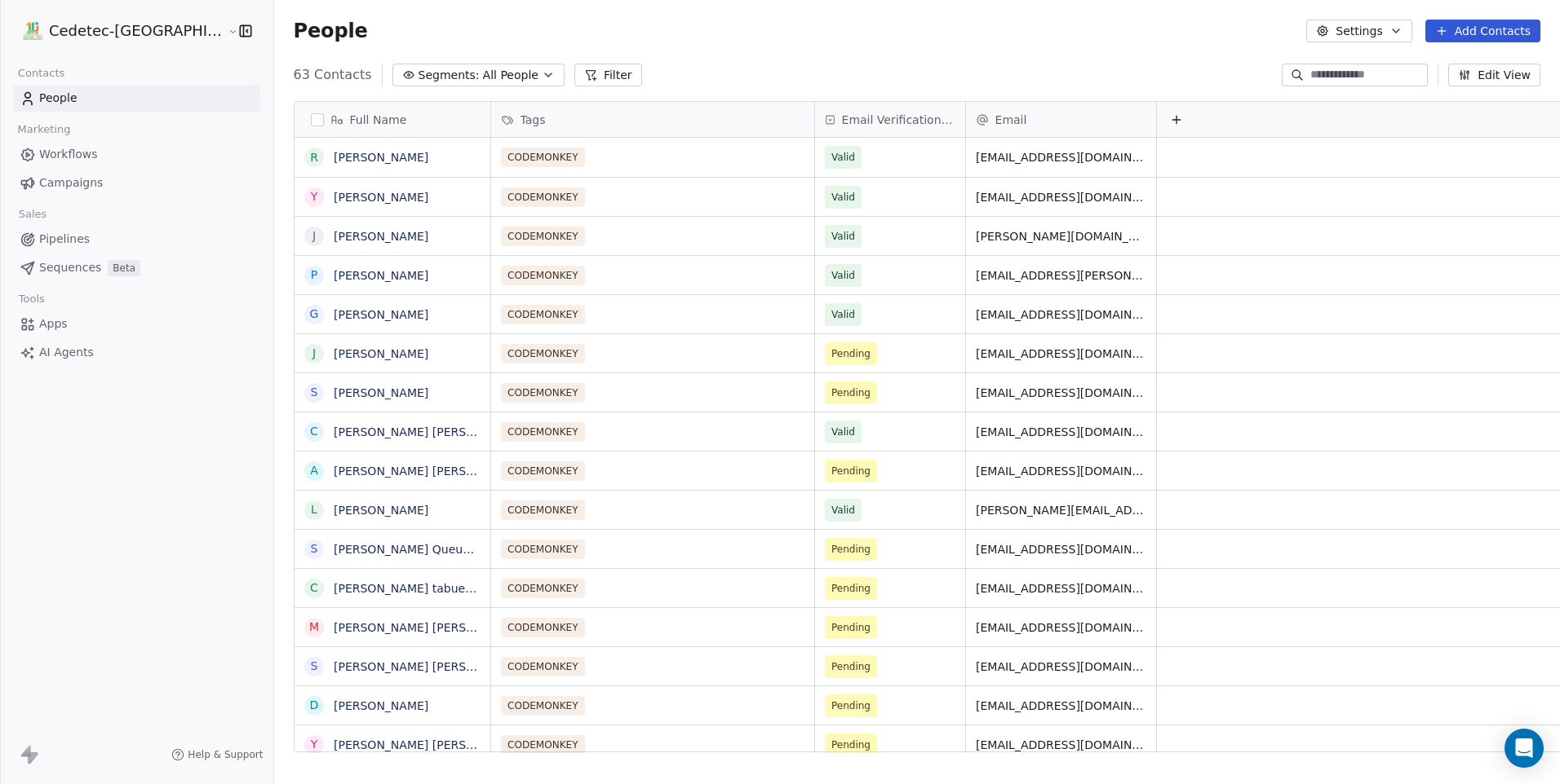
click at [82, 99] on link "People" at bounding box center [137, 98] width 247 height 27
click at [76, 187] on span "Campaigns" at bounding box center [71, 183] width 64 height 17
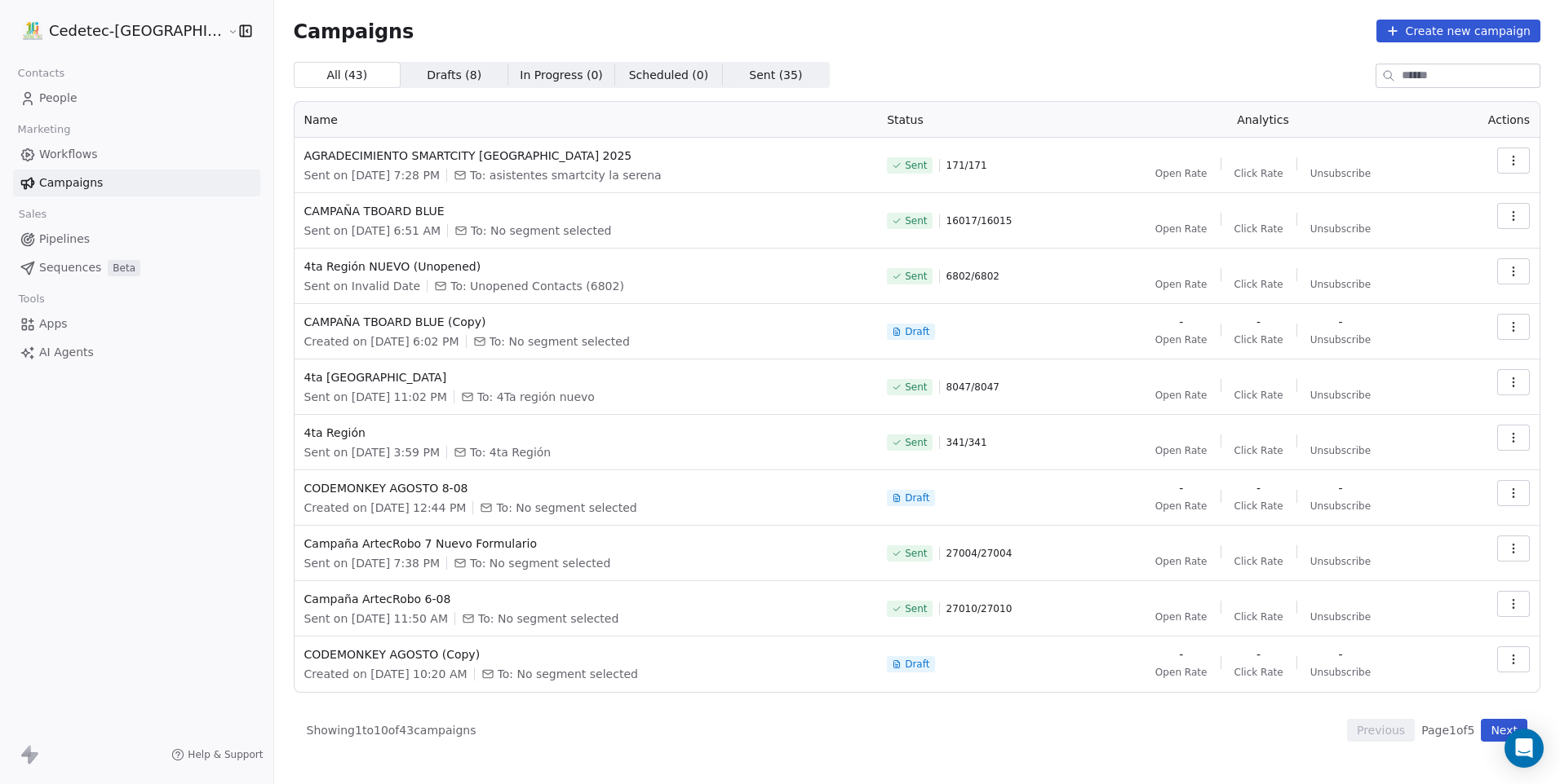
click at [92, 86] on link "People" at bounding box center [137, 98] width 247 height 27
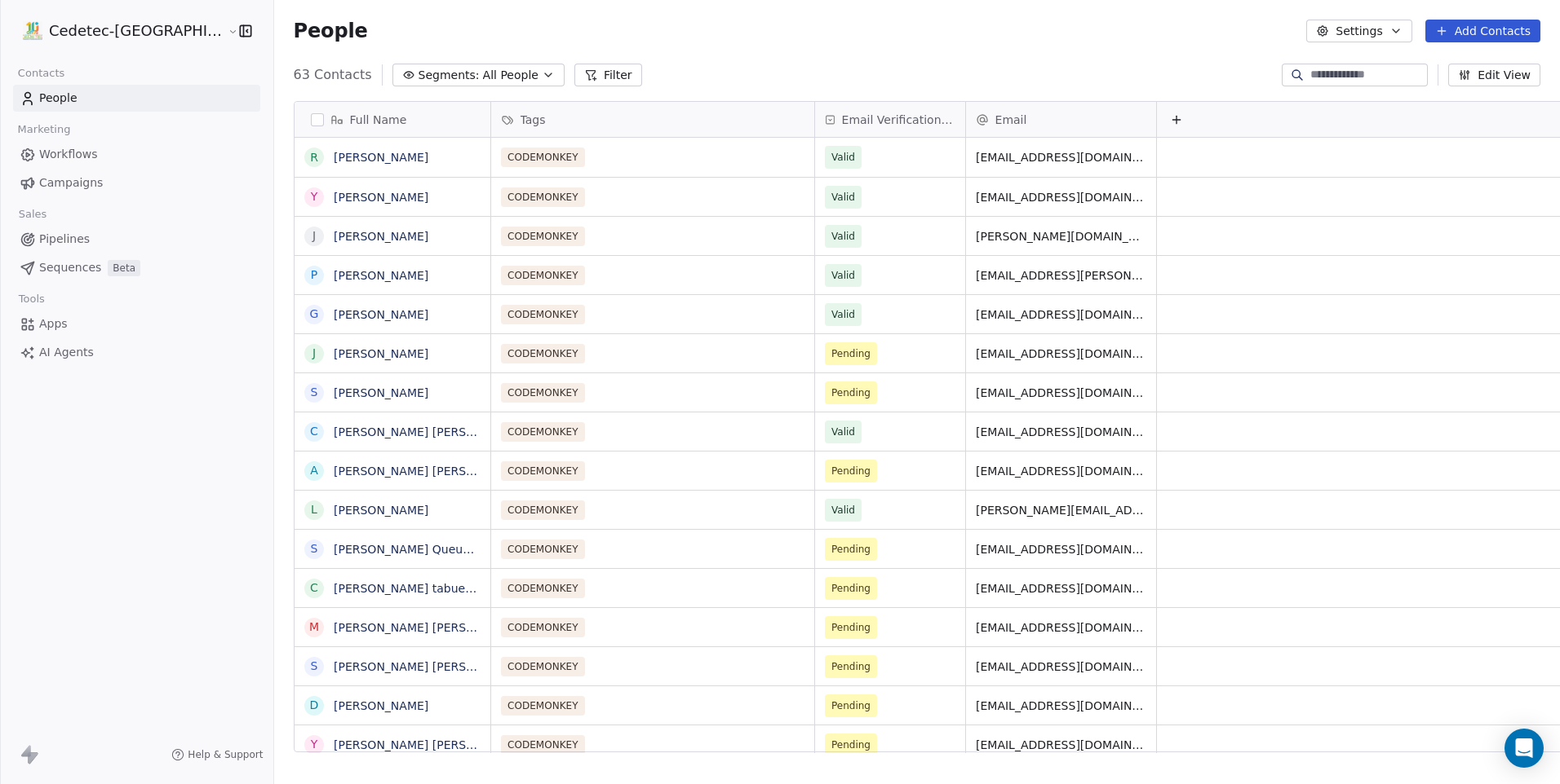
scroll to position [678, 1327]
click at [92, 86] on link "People" at bounding box center [137, 98] width 247 height 27
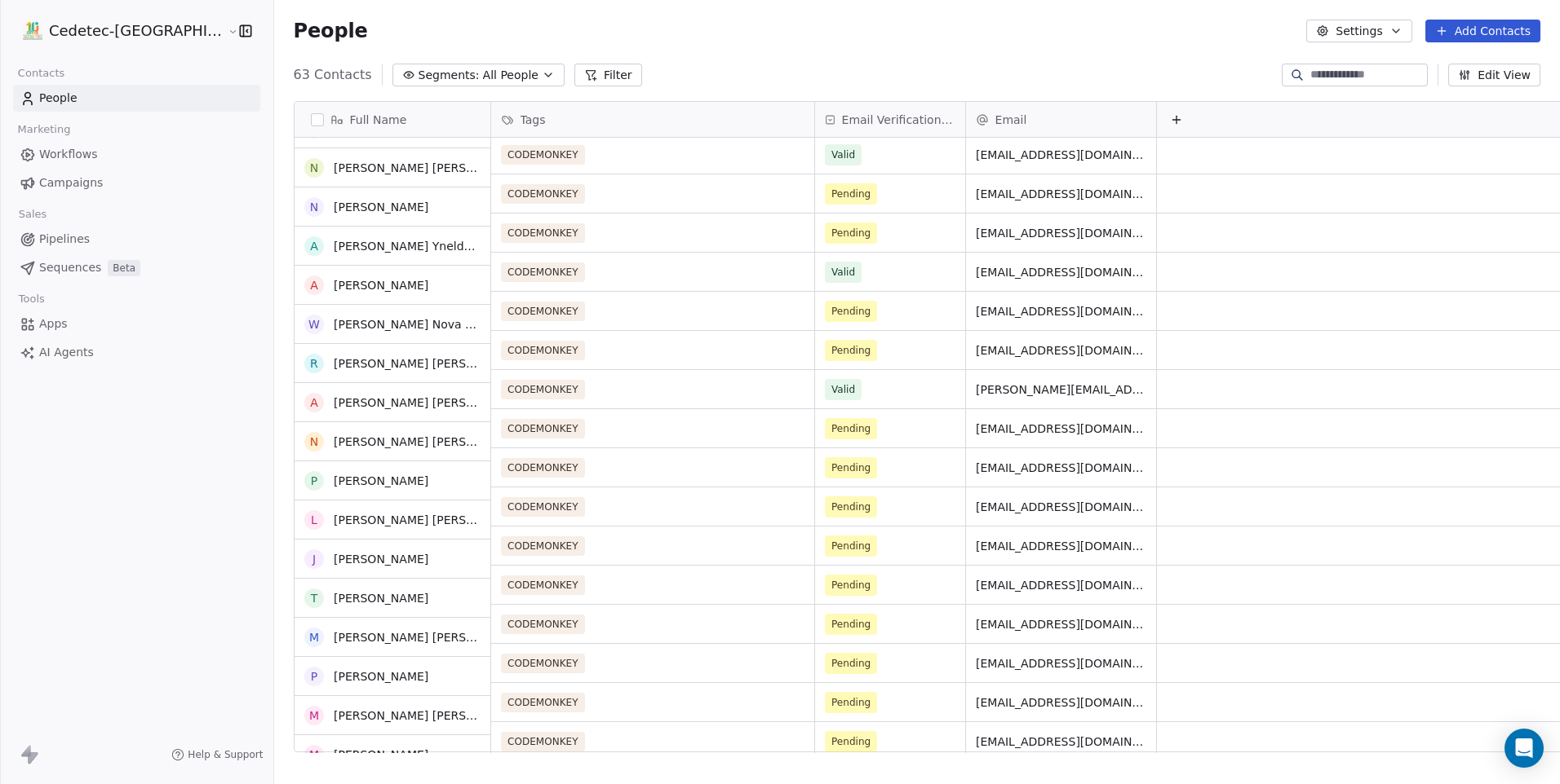
scroll to position [0, 0]
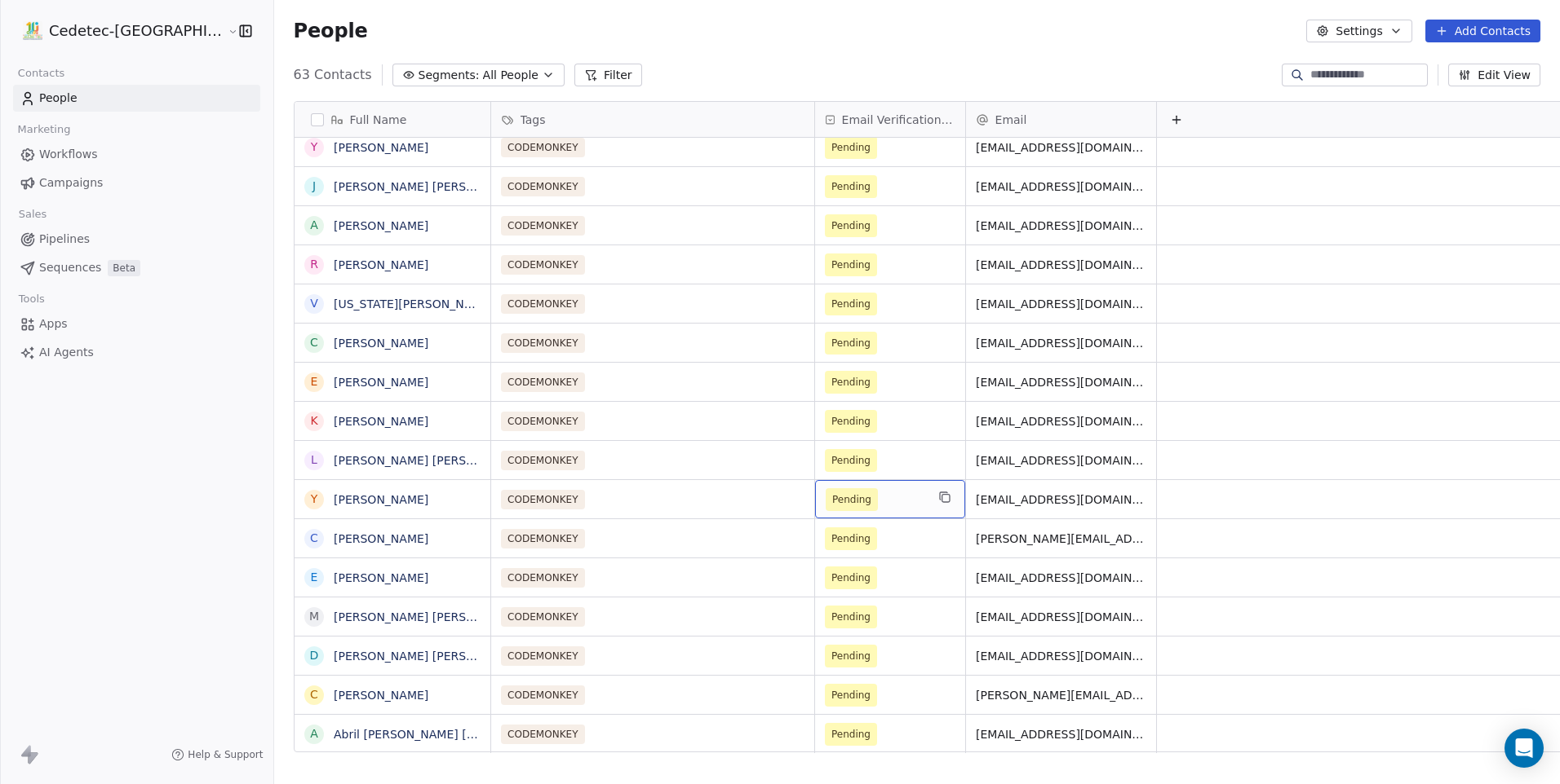
click at [815, 505] on div "Pending" at bounding box center [890, 499] width 150 height 39
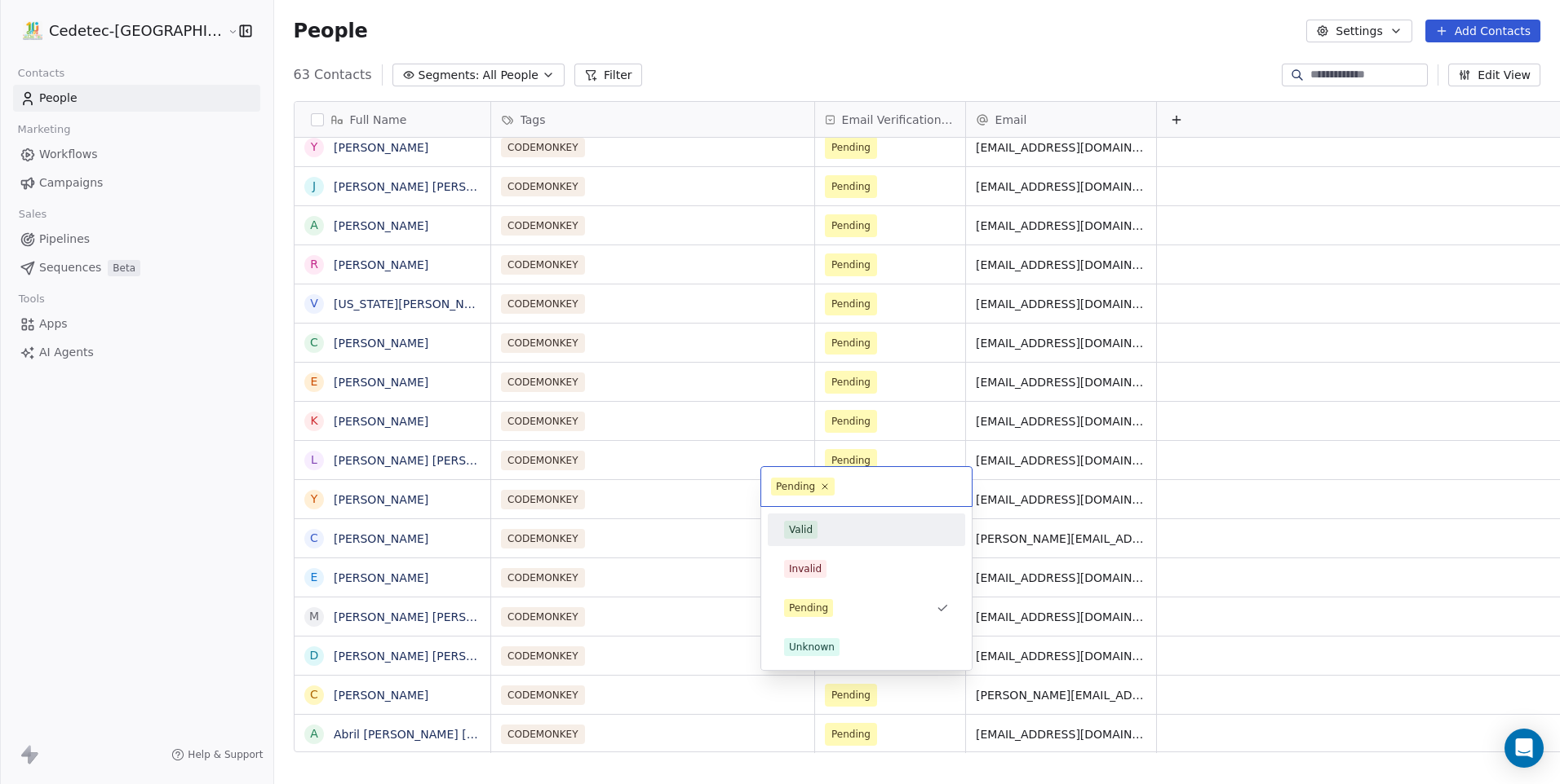
click at [811, 525] on span "Valid" at bounding box center [801, 530] width 34 height 18
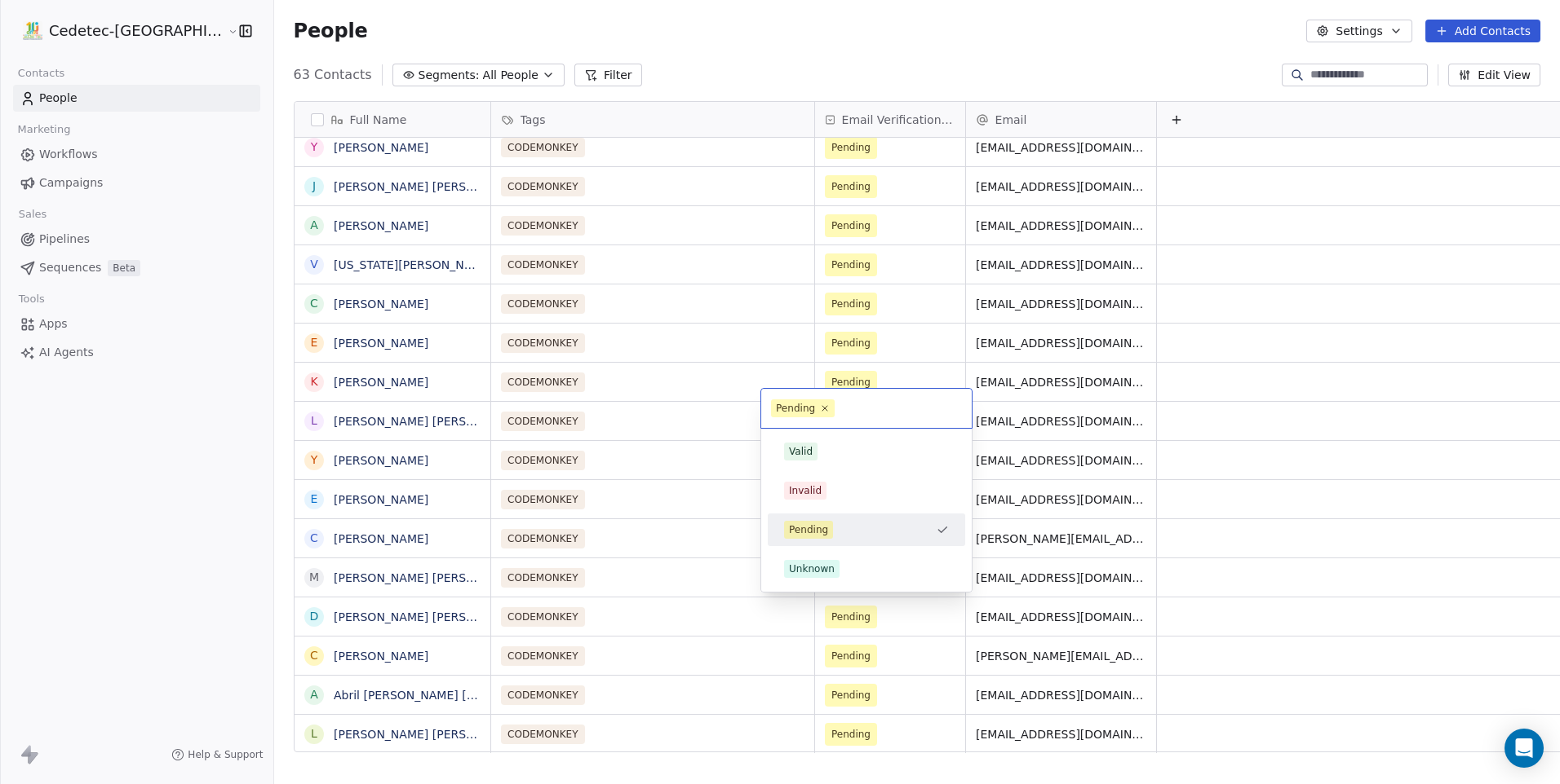
click at [718, 377] on html "Cedetec-[GEOGRAPHIC_DATA] Contacts People Marketing Workflows Campaigns Sales P…" at bounding box center [780, 392] width 1560 height 784
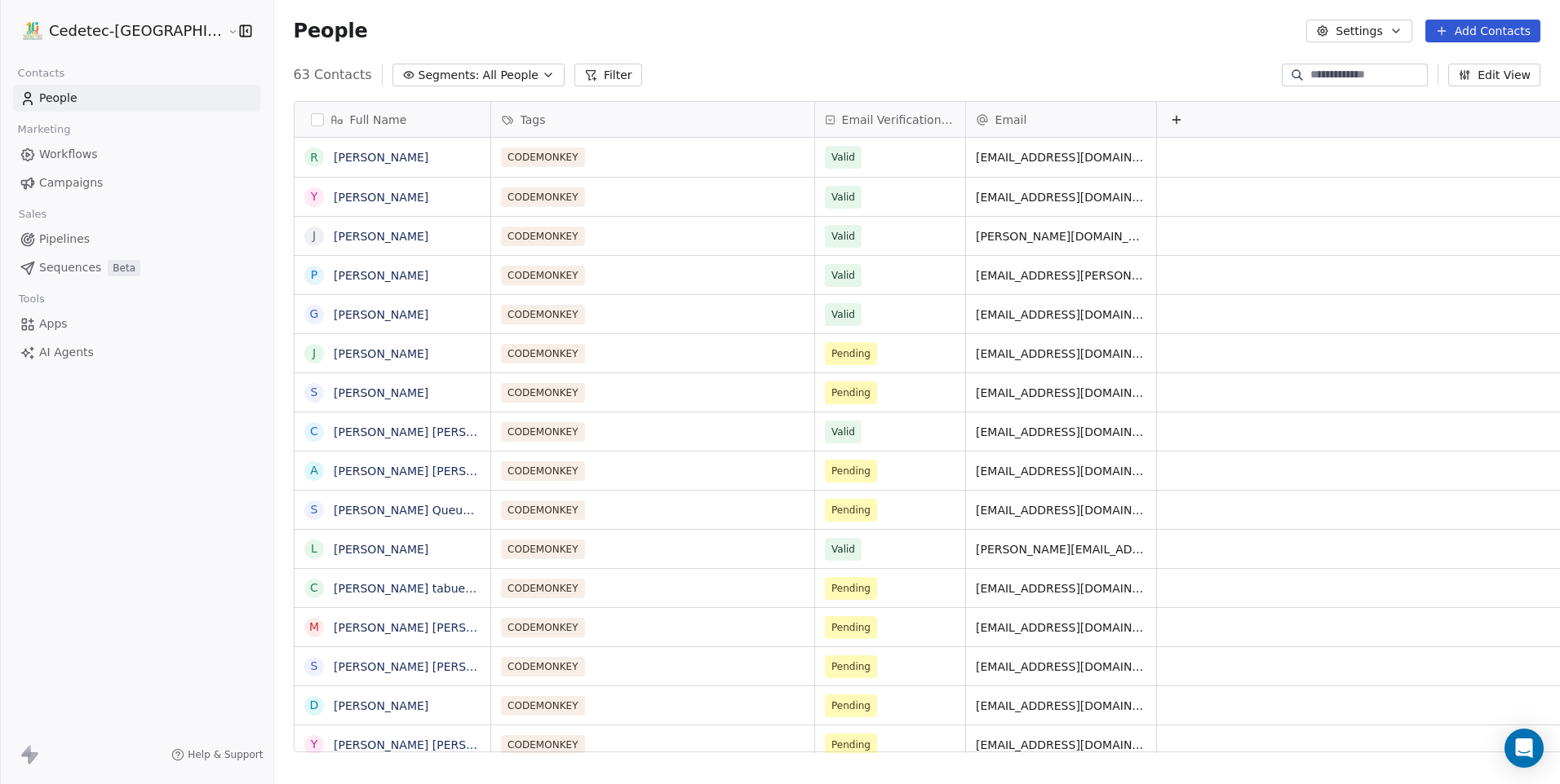
click at [1476, 38] on button "Add Contacts" at bounding box center [1482, 31] width 115 height 23
click at [1469, 65] on span "Create new contact" at bounding box center [1490, 67] width 112 height 17
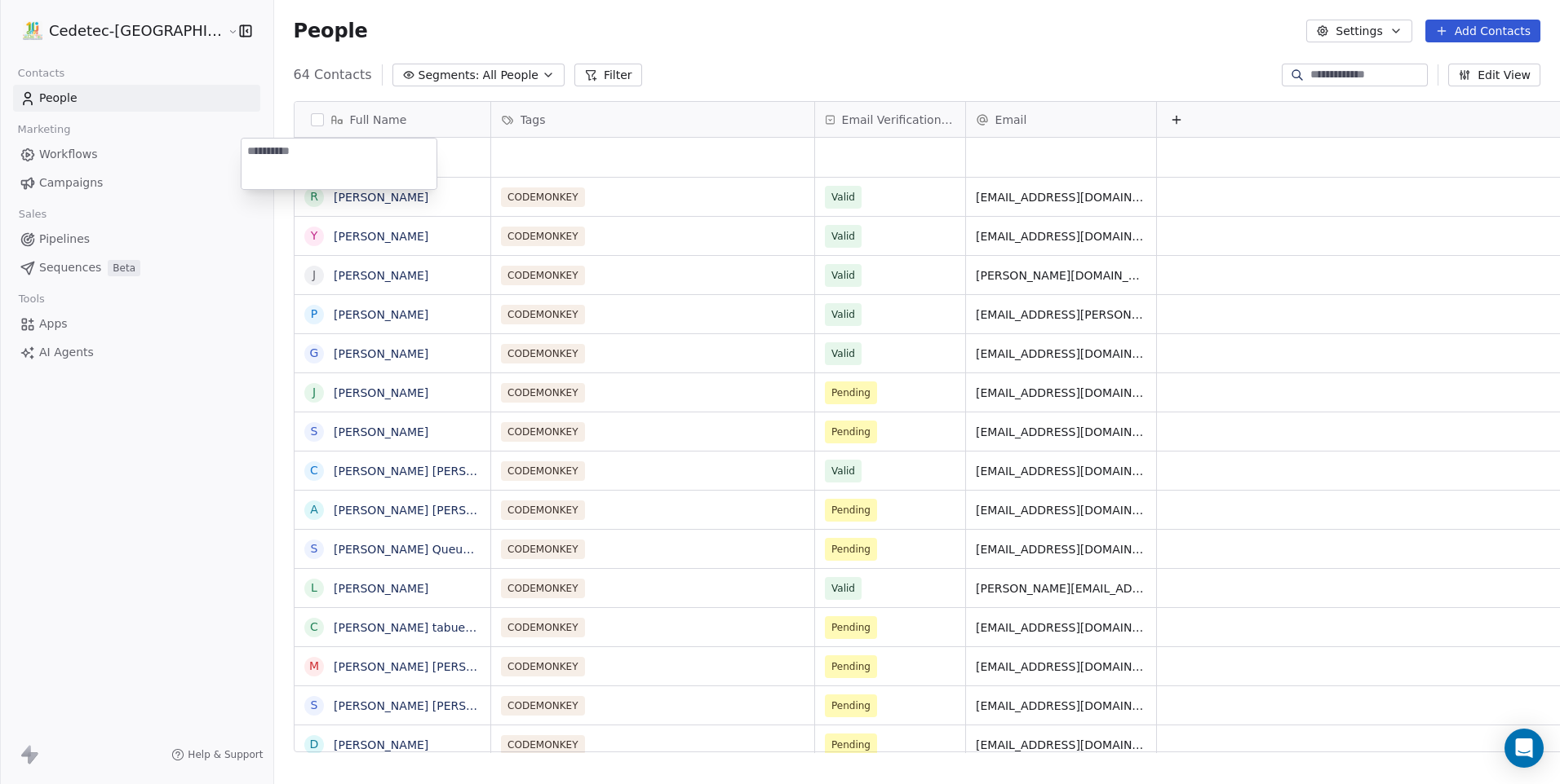
click at [1162, 55] on html "Cedetec-[GEOGRAPHIC_DATA] Contacts People Marketing Workflows Campaigns Sales P…" at bounding box center [780, 392] width 1560 height 784
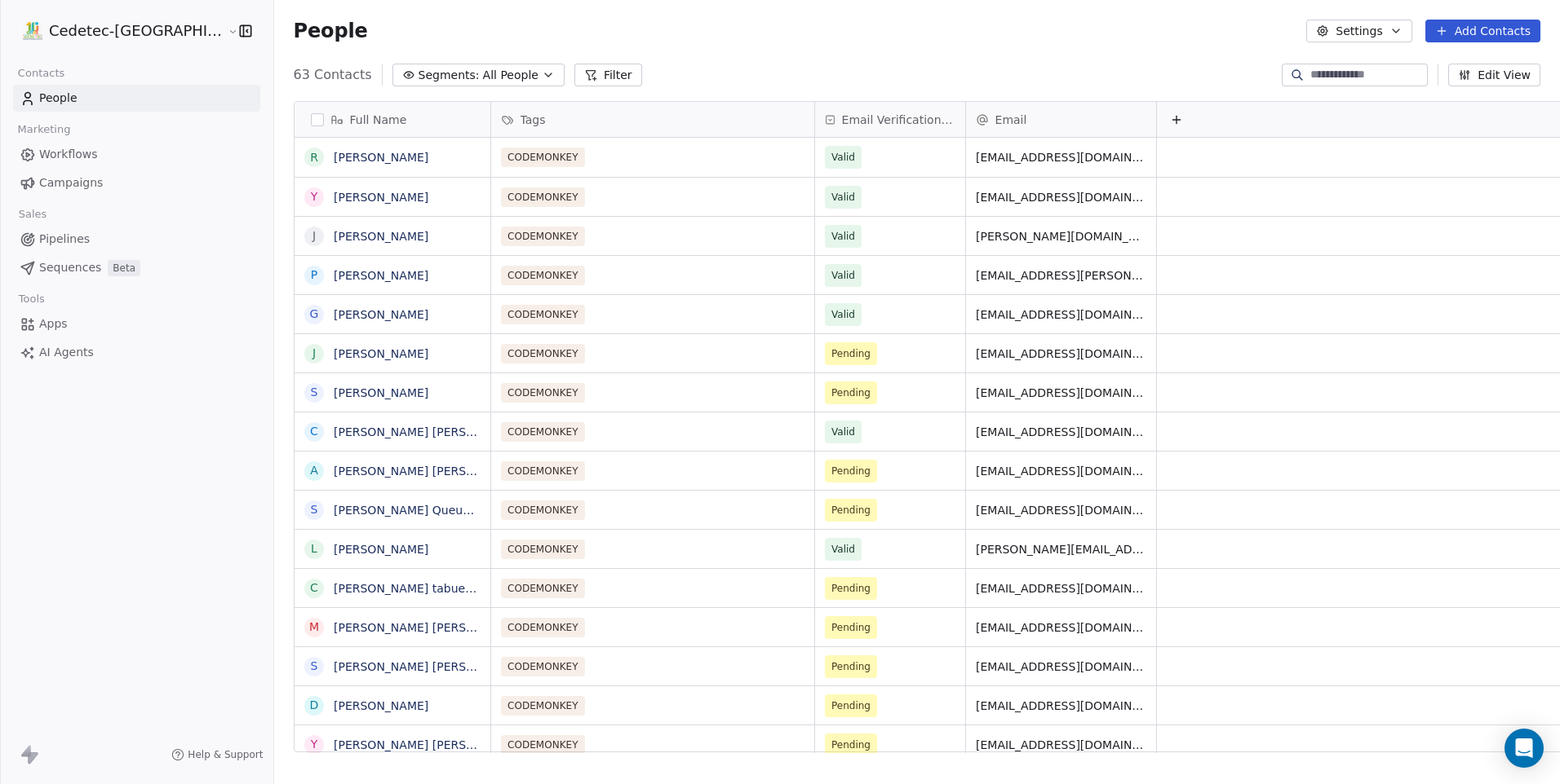
click at [1521, 42] on div "People Settings Add Contacts" at bounding box center [917, 31] width 1286 height 62
click at [1461, 29] on button "Add Contacts" at bounding box center [1482, 31] width 115 height 23
click at [1439, 98] on span "Import from CSV" at bounding box center [1482, 93] width 95 height 17
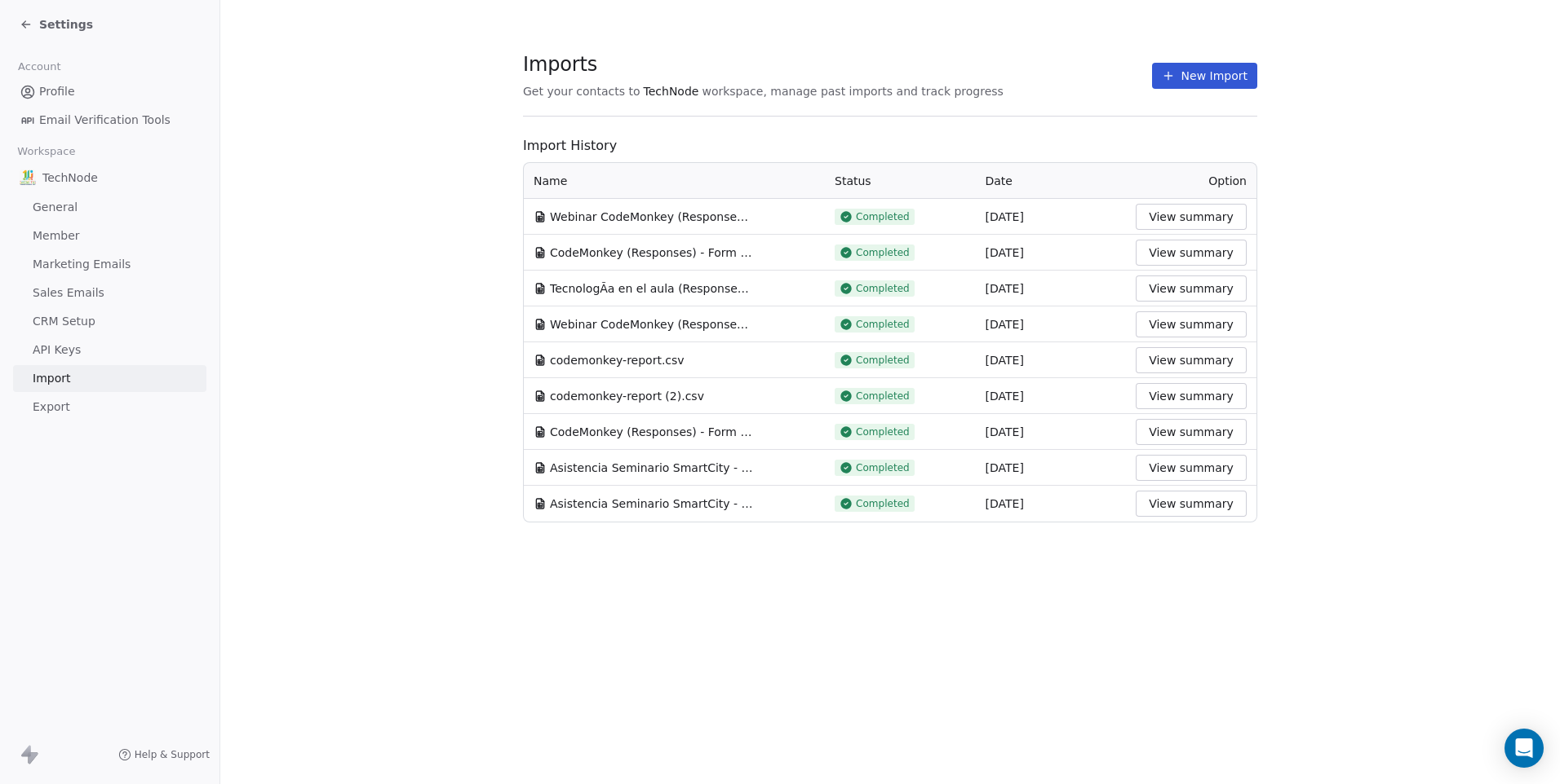
click at [1186, 96] on section "Imports Get your contacts to TechNode workspace, manage past imports and track …" at bounding box center [890, 84] width 734 height 65
click at [1198, 82] on button "New Import" at bounding box center [1204, 75] width 105 height 26
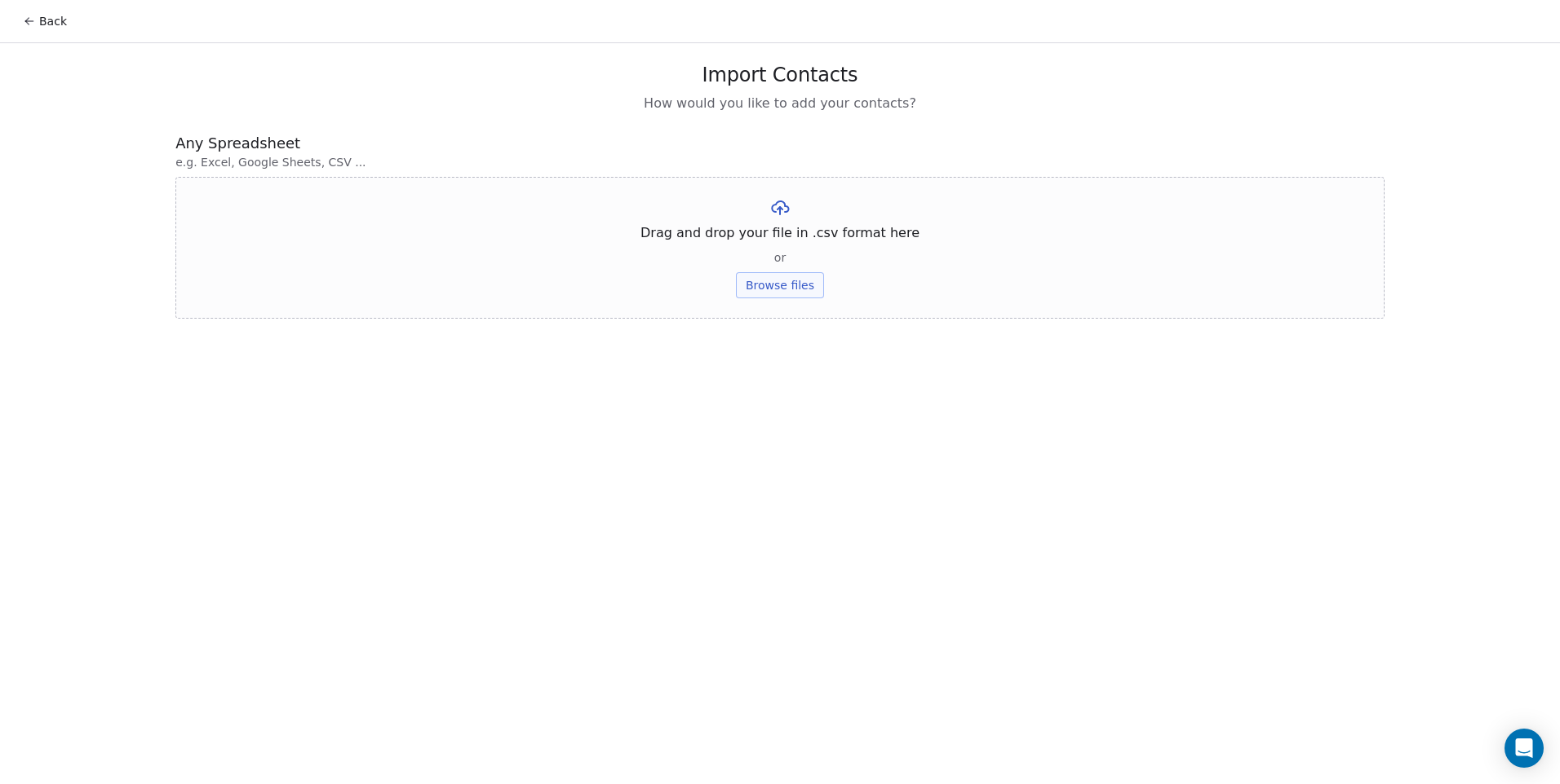
click at [772, 285] on button "Browse files" at bounding box center [780, 285] width 88 height 26
click at [774, 238] on button "Upload" at bounding box center [780, 239] width 60 height 26
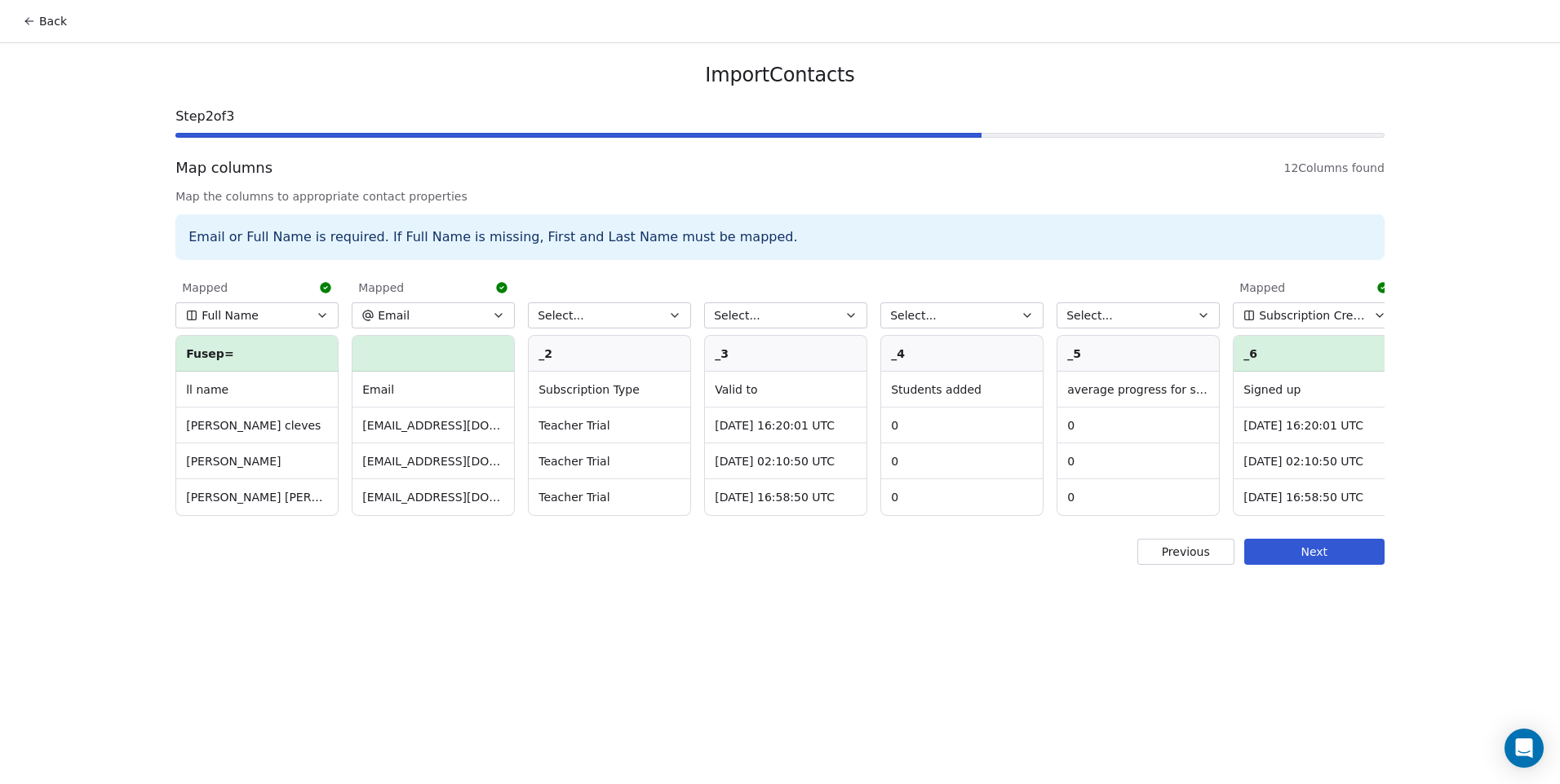
click at [590, 312] on button "Select..." at bounding box center [609, 315] width 163 height 26
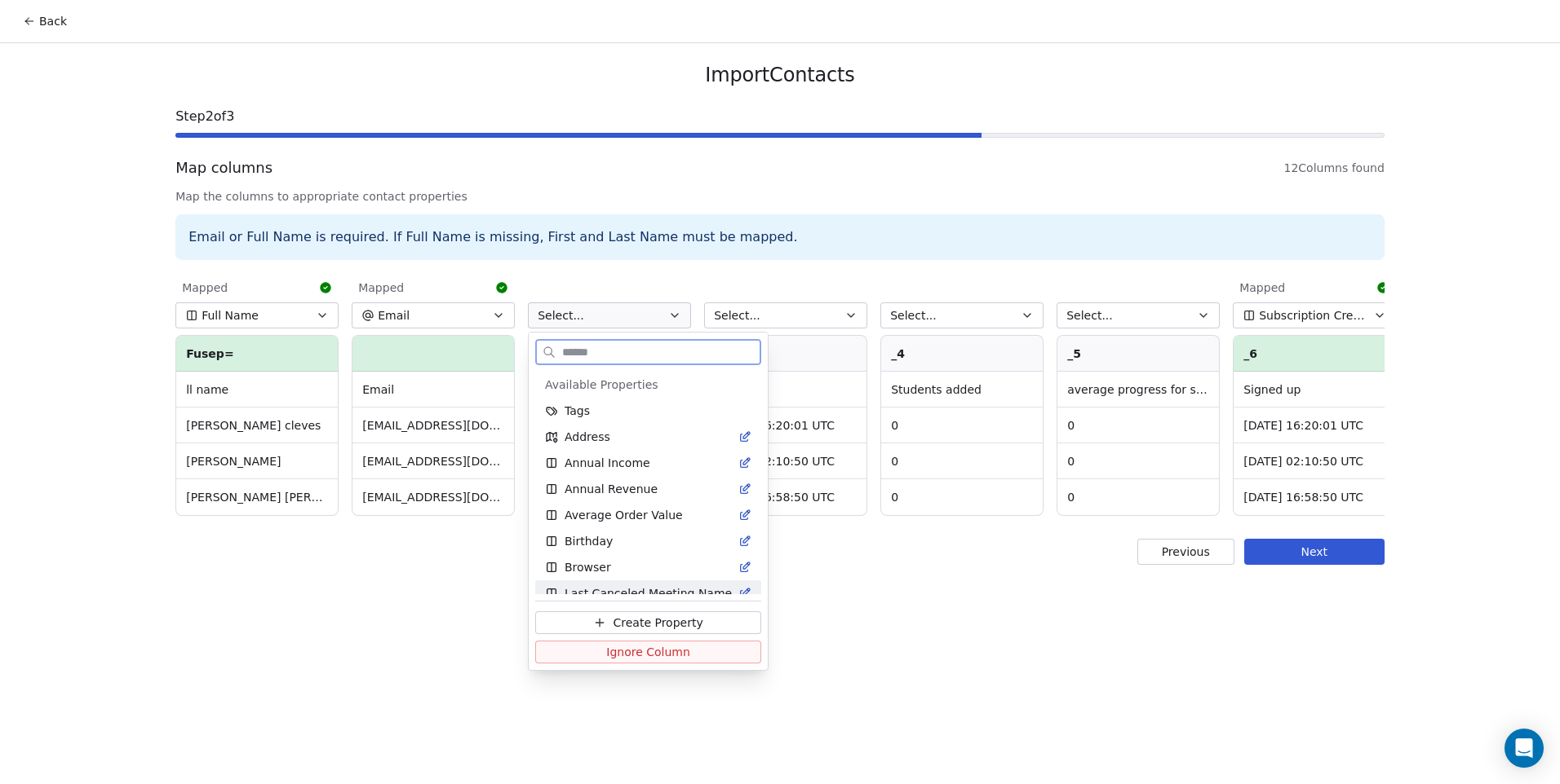
click at [654, 653] on span "Ignore Column" at bounding box center [647, 652] width 84 height 16
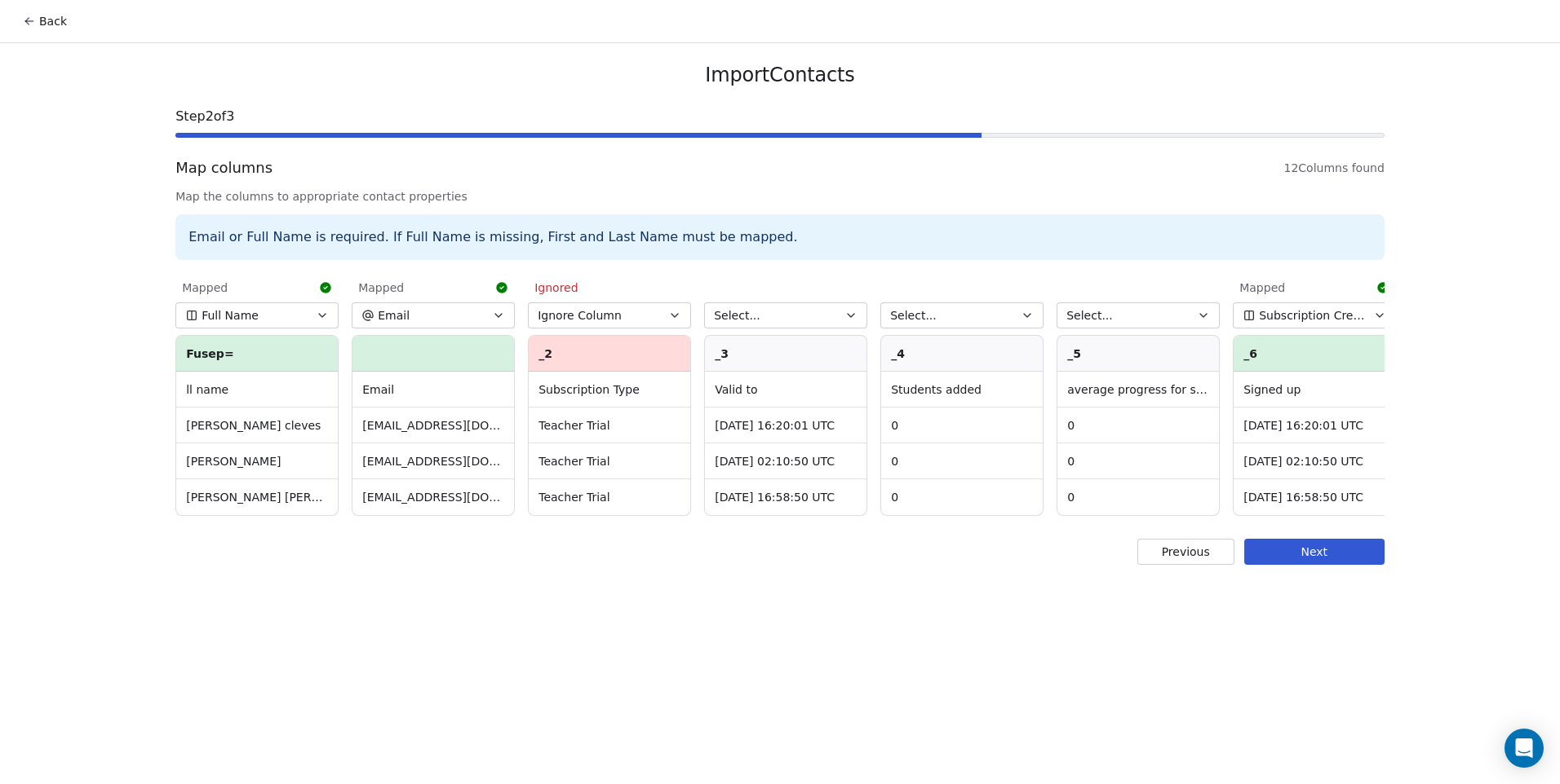
click at [751, 318] on span "Select..." at bounding box center [737, 315] width 46 height 16
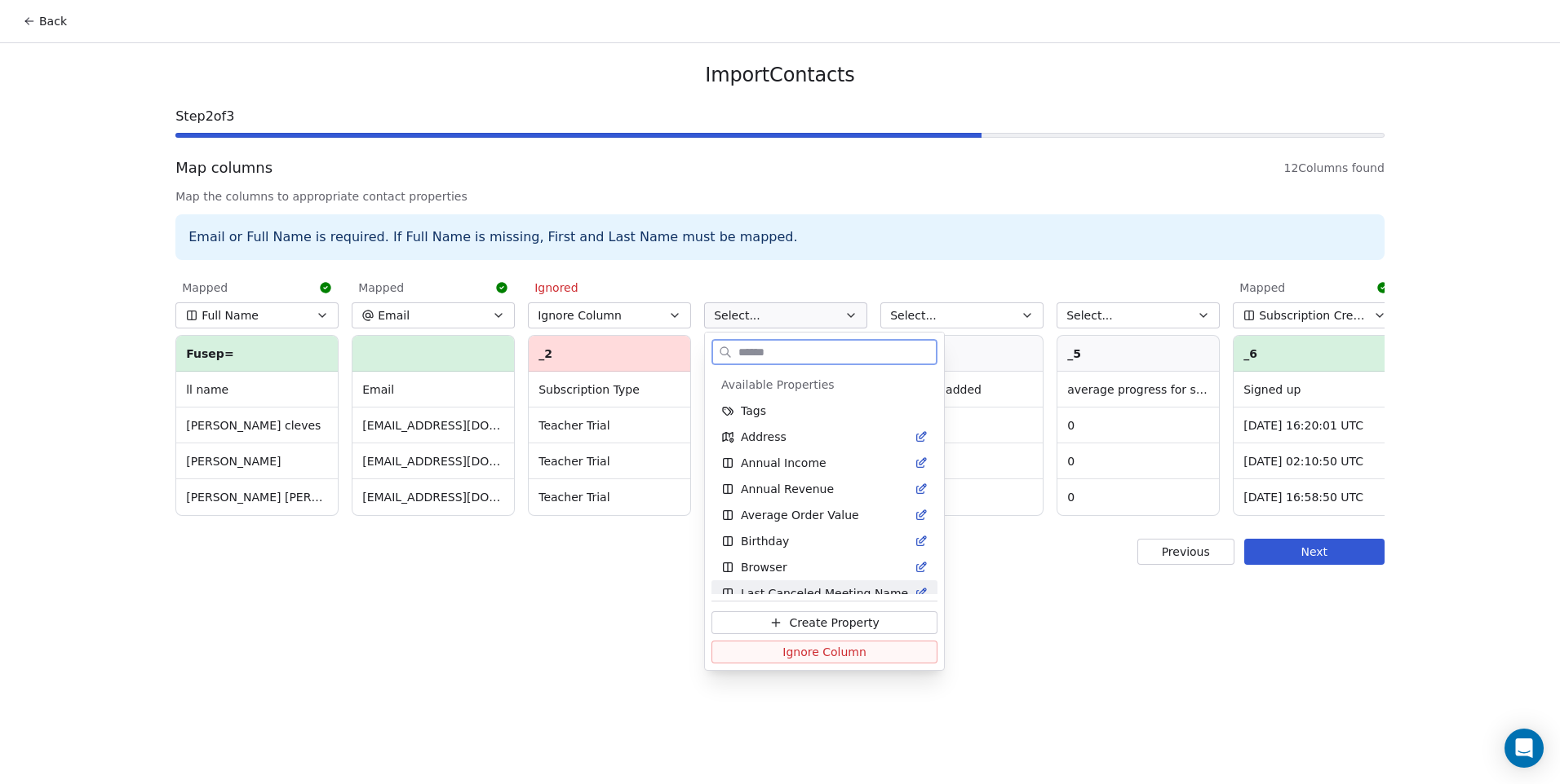
click at [832, 658] on span "Ignore Column" at bounding box center [824, 652] width 84 height 16
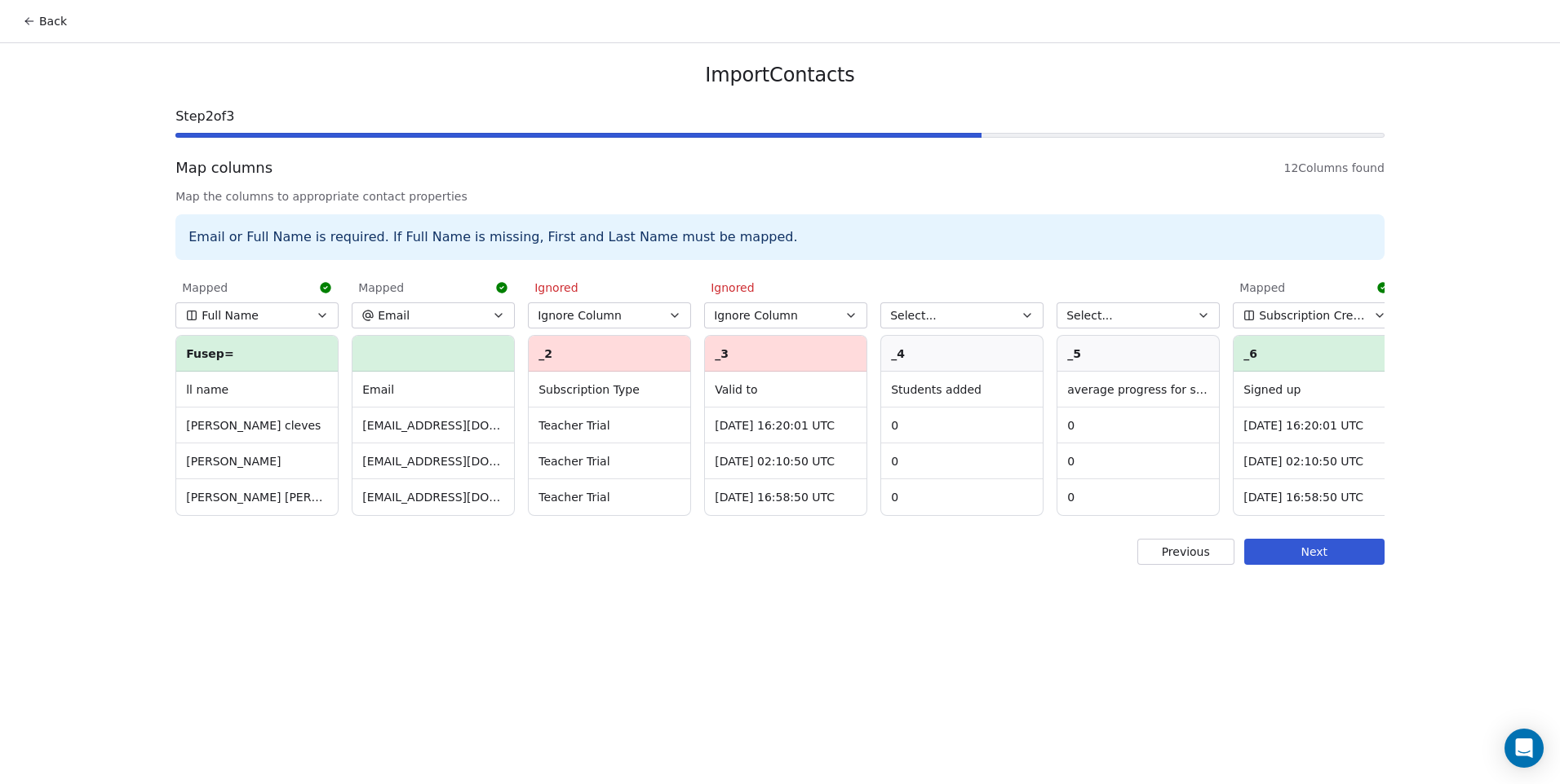
click at [922, 319] on span "Select..." at bounding box center [913, 315] width 46 height 16
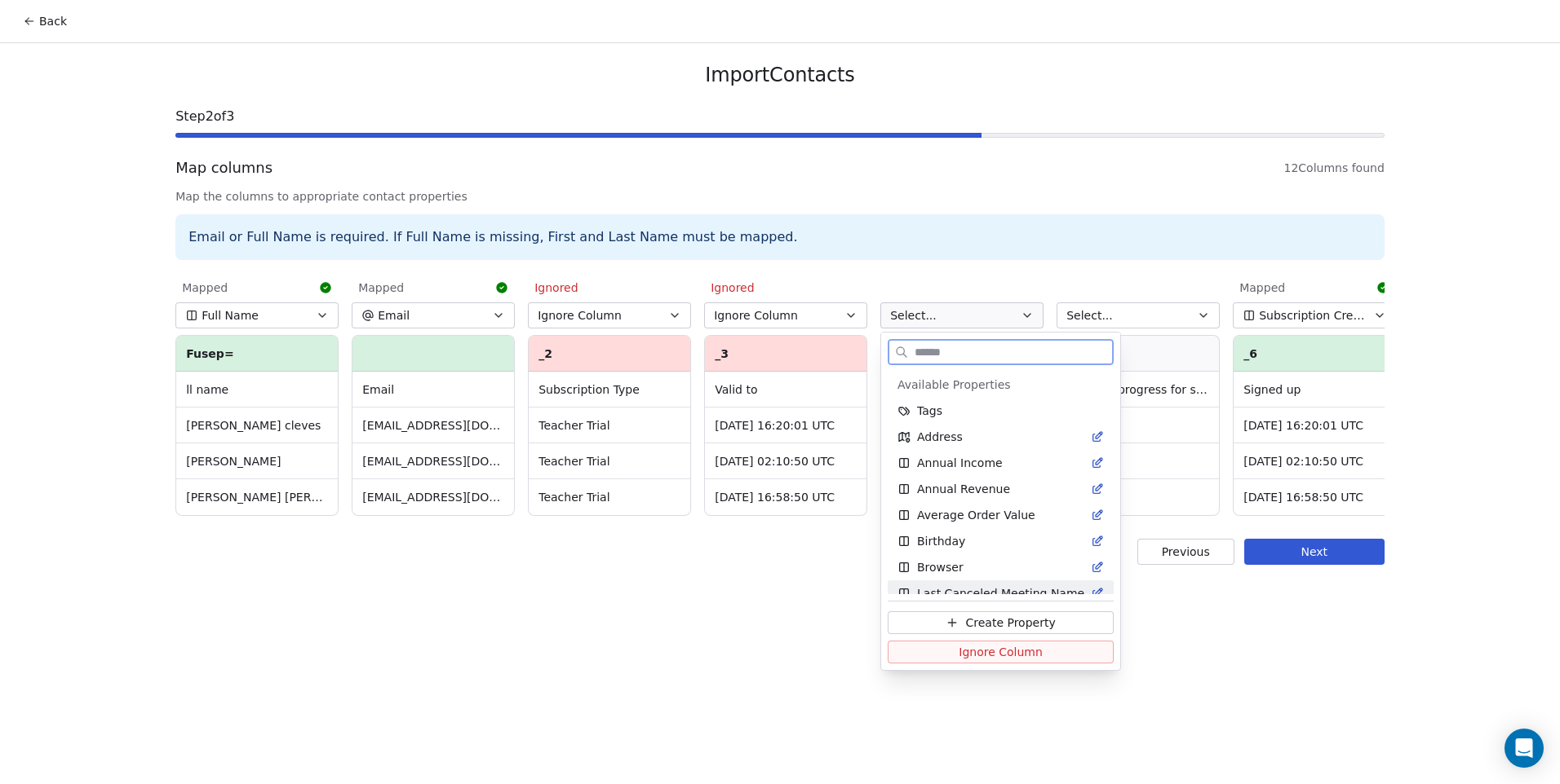
click at [920, 660] on button "Ignore Column" at bounding box center [1001, 653] width 226 height 23
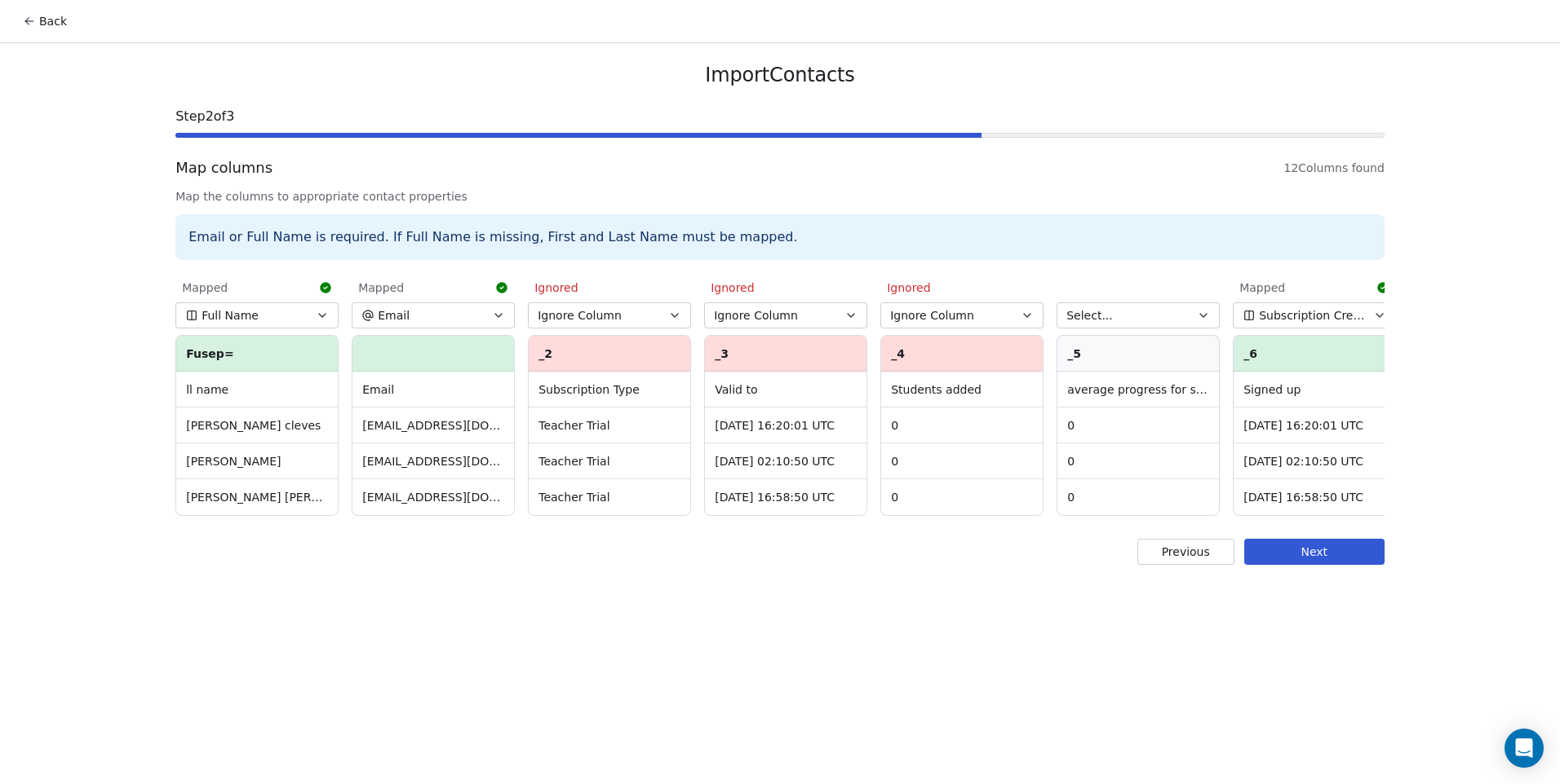
click at [1099, 313] on span "Select..." at bounding box center [1090, 315] width 46 height 16
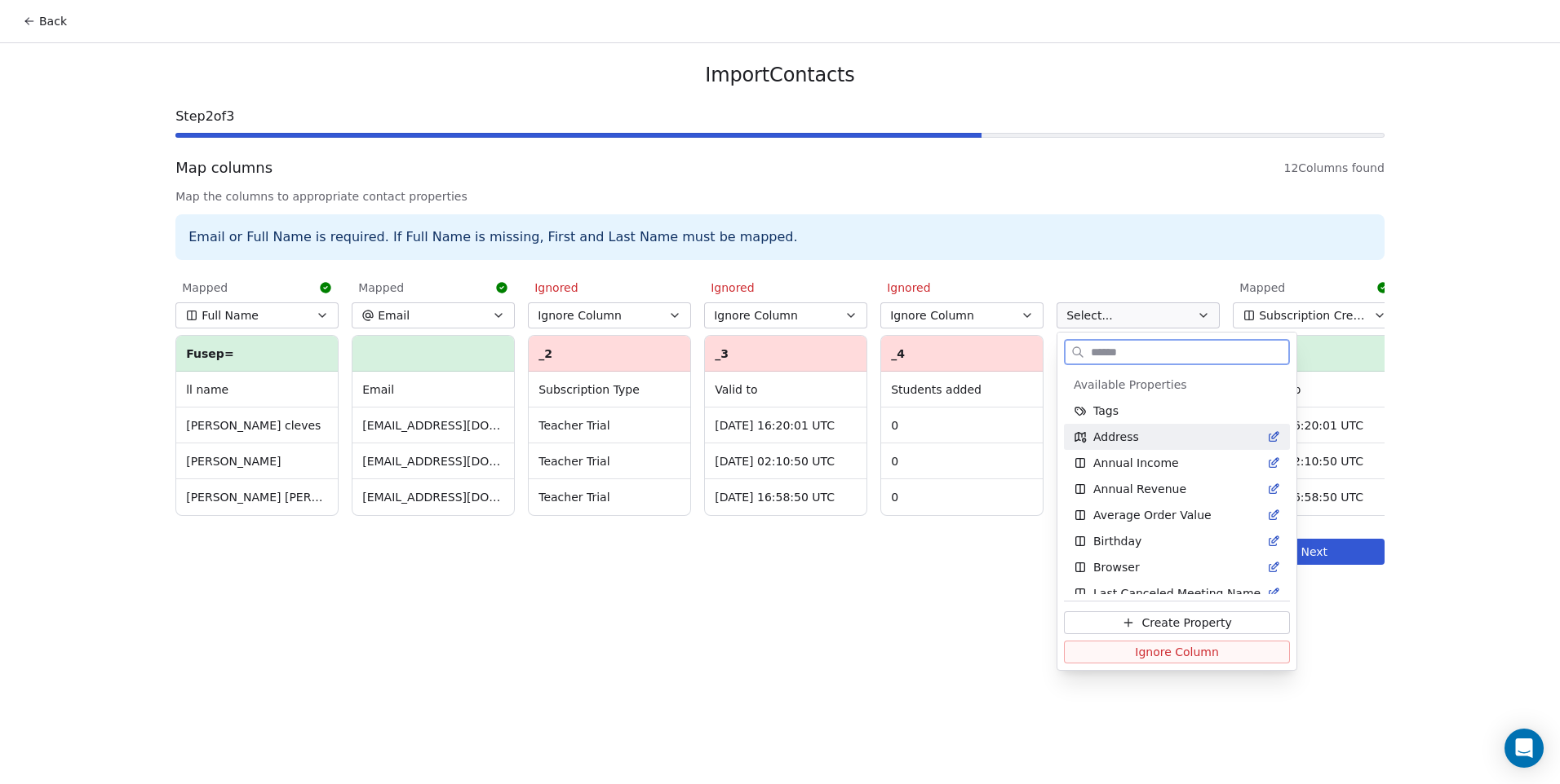
click at [1125, 656] on button "Ignore Column" at bounding box center [1177, 653] width 226 height 23
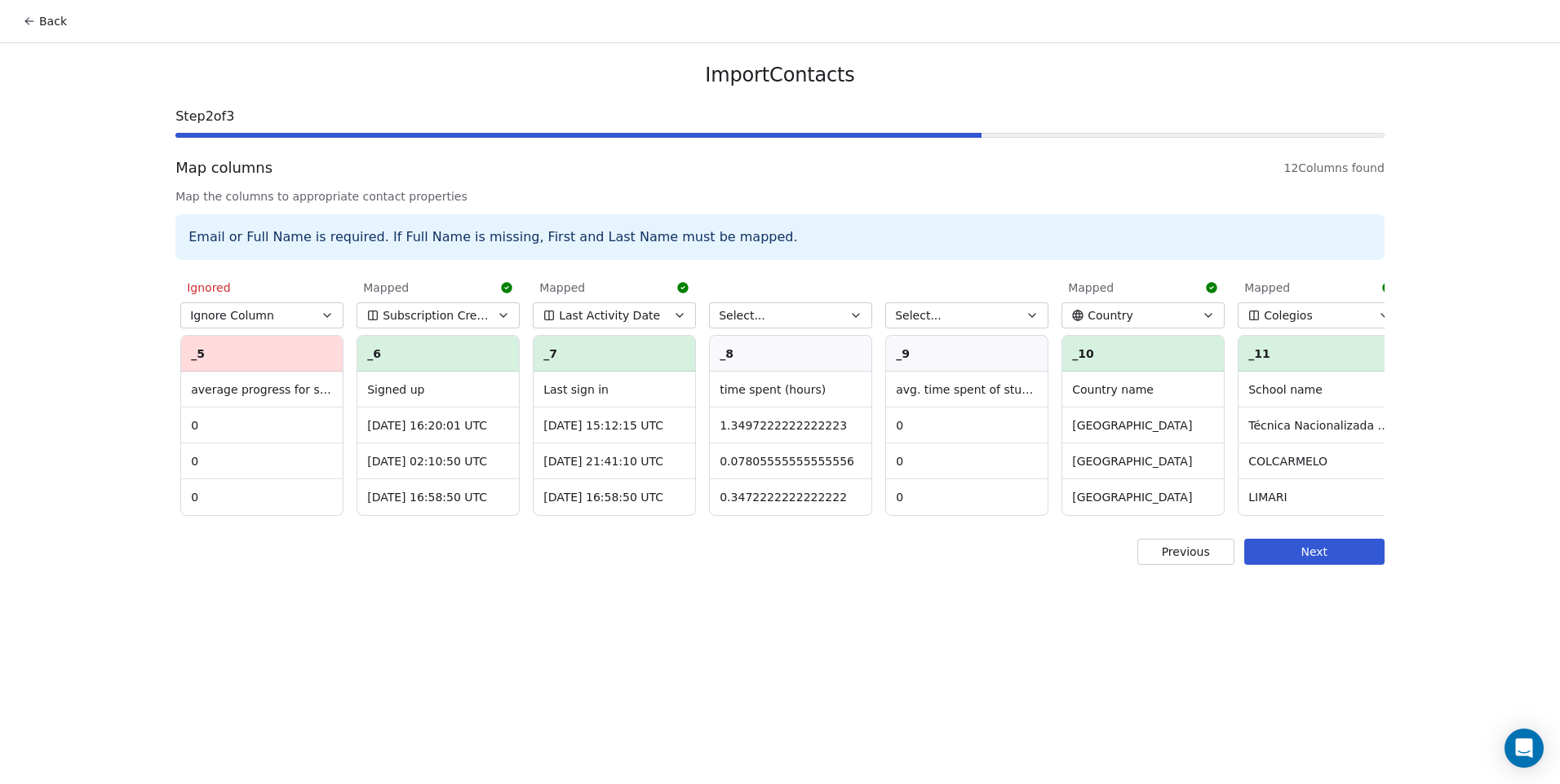
scroll to position [0, 893]
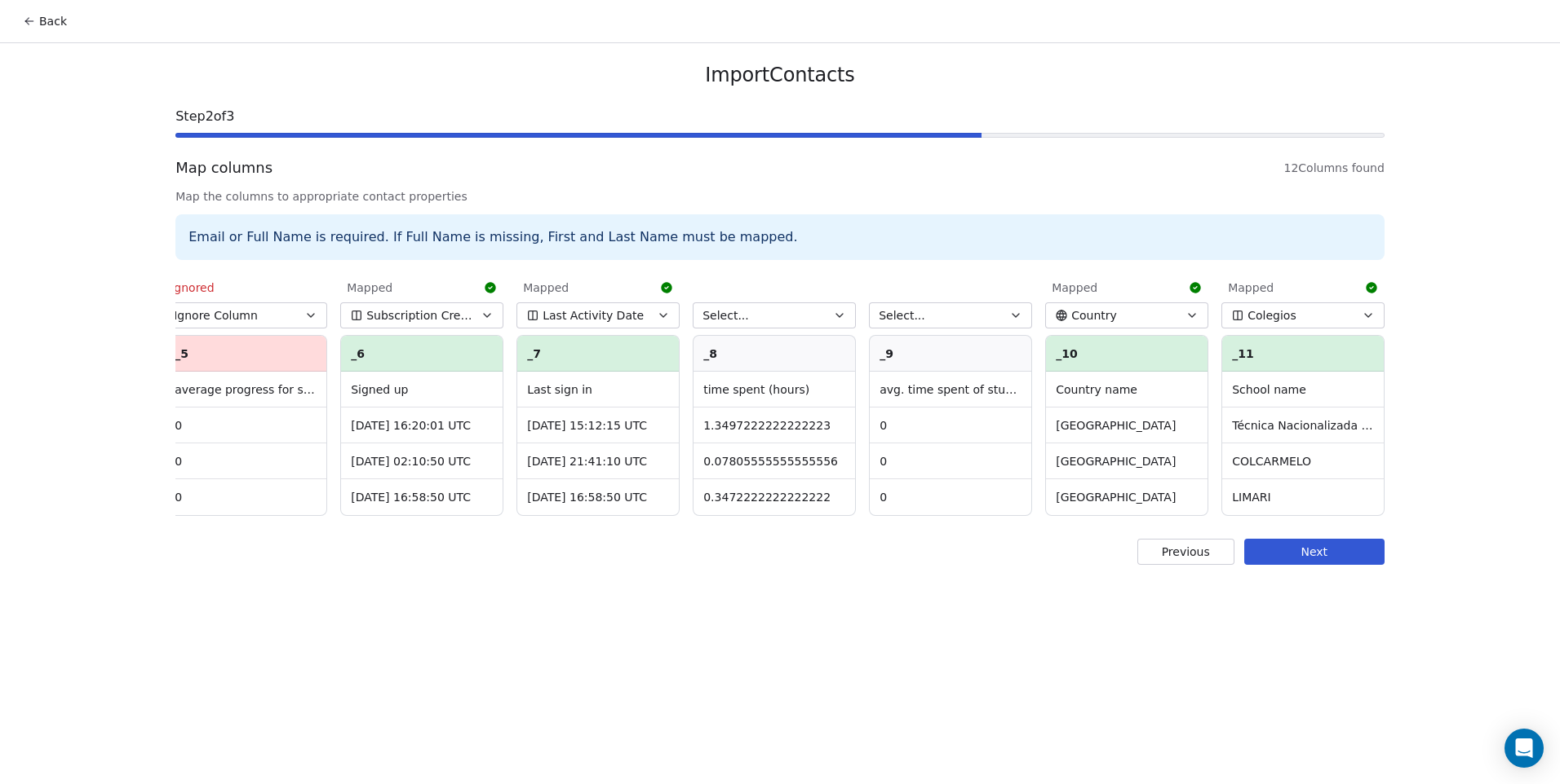
click at [802, 318] on button "Select..." at bounding box center [774, 315] width 163 height 26
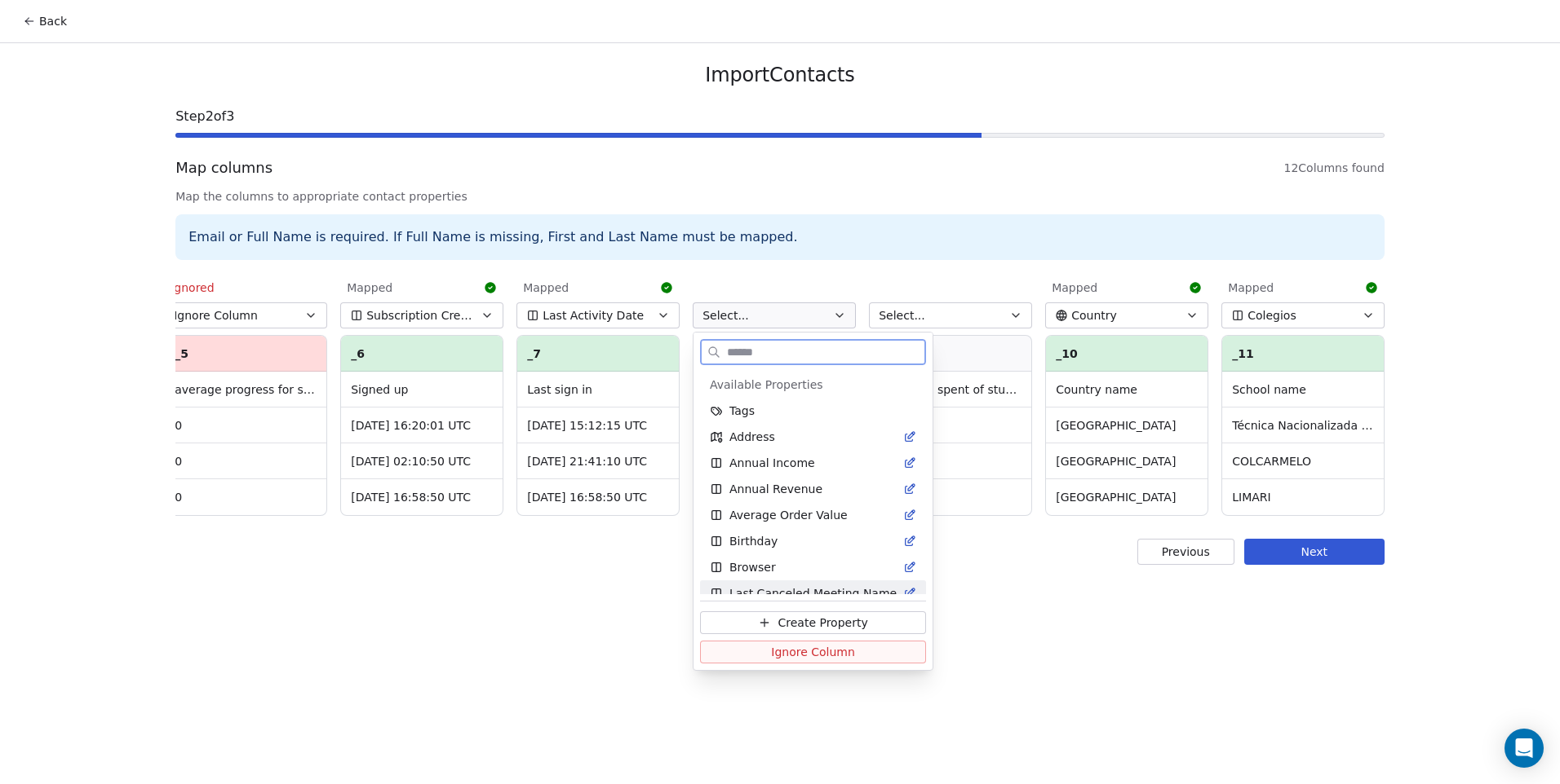
click at [837, 655] on span "Ignore Column" at bounding box center [812, 652] width 84 height 16
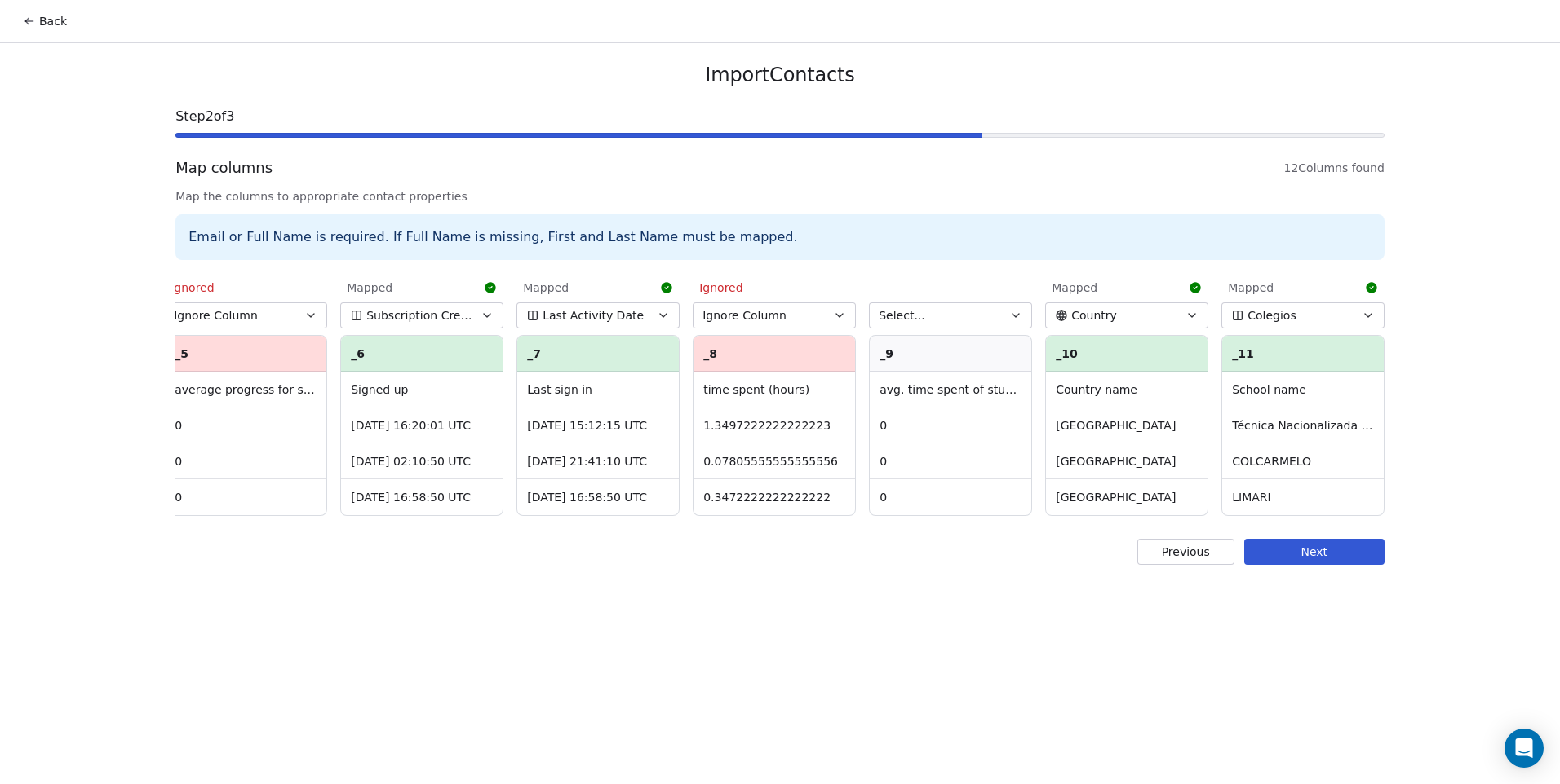
click at [926, 312] on button "Select..." at bounding box center [950, 315] width 163 height 26
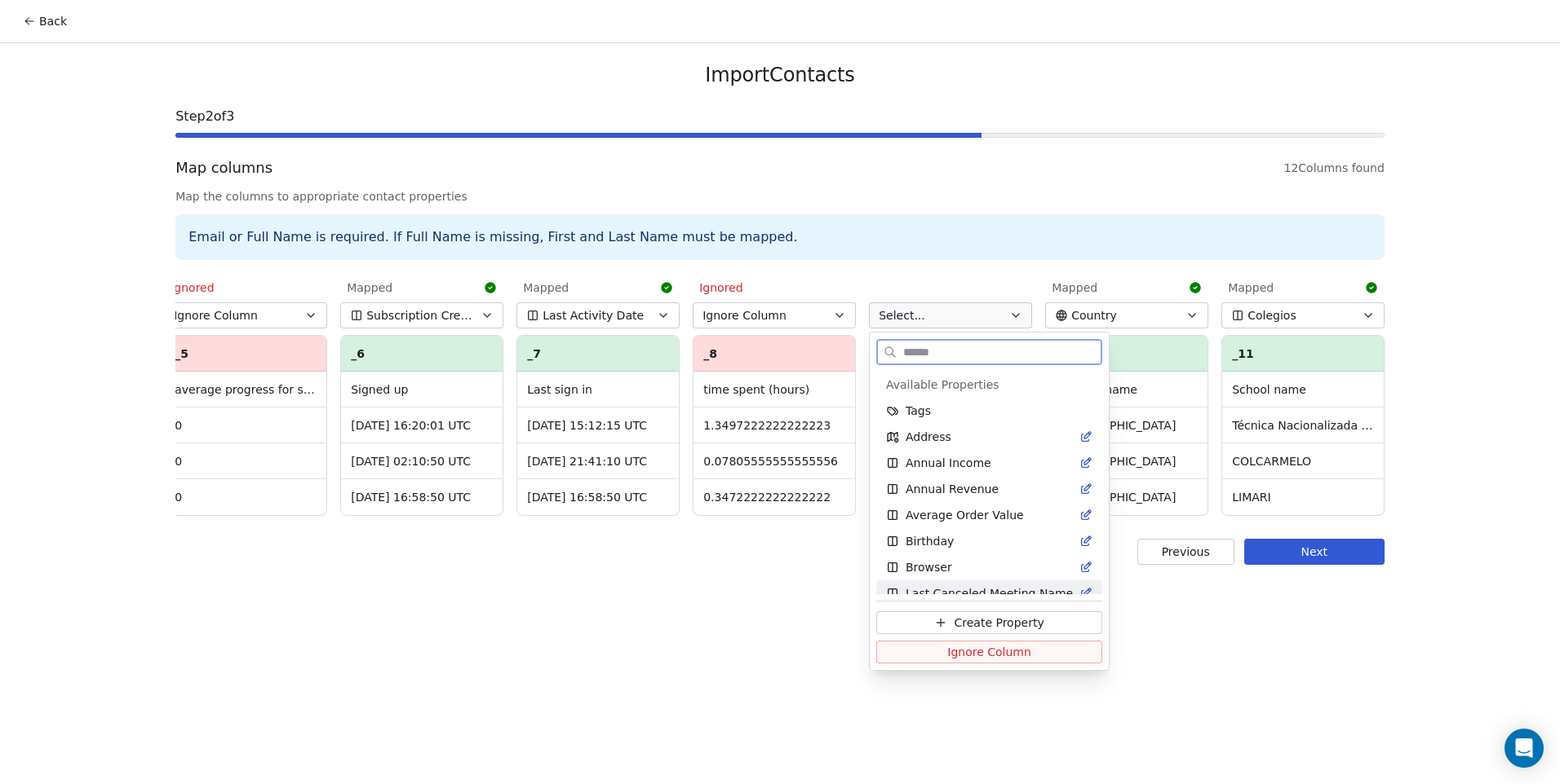
click at [953, 656] on span "Ignore Column" at bounding box center [988, 652] width 84 height 16
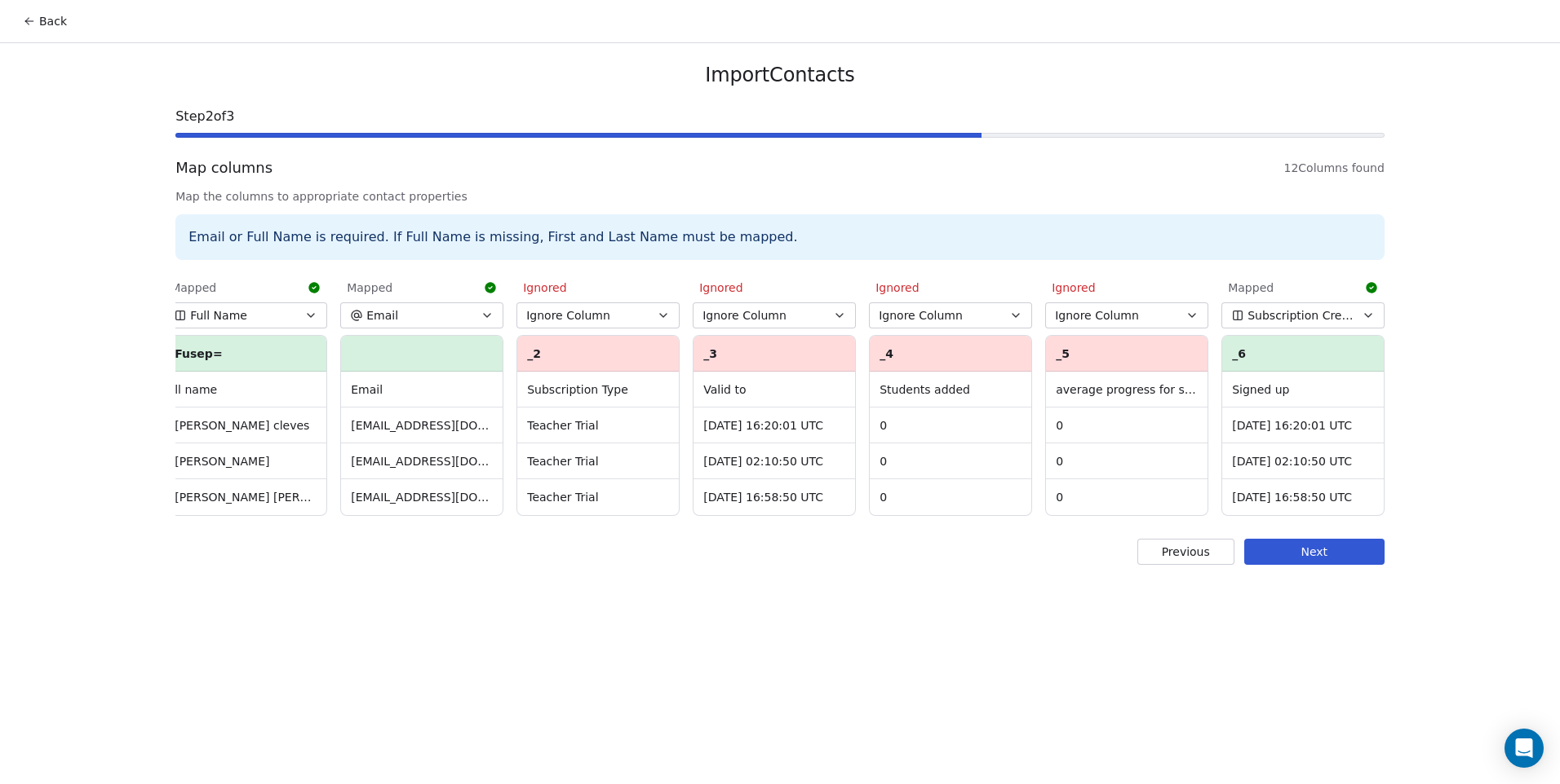
scroll to position [0, 0]
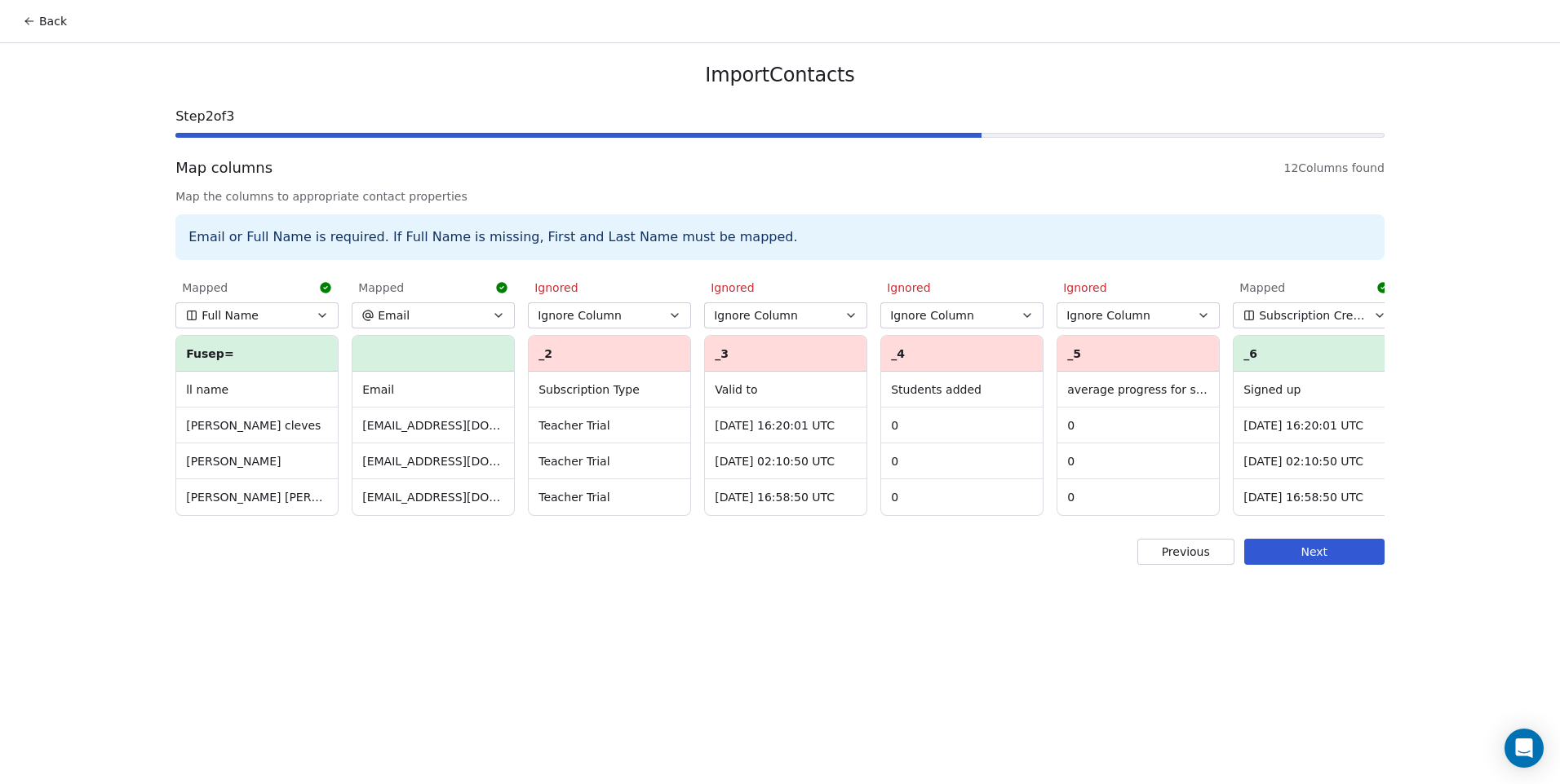
click at [1318, 565] on button "Next" at bounding box center [1314, 551] width 140 height 26
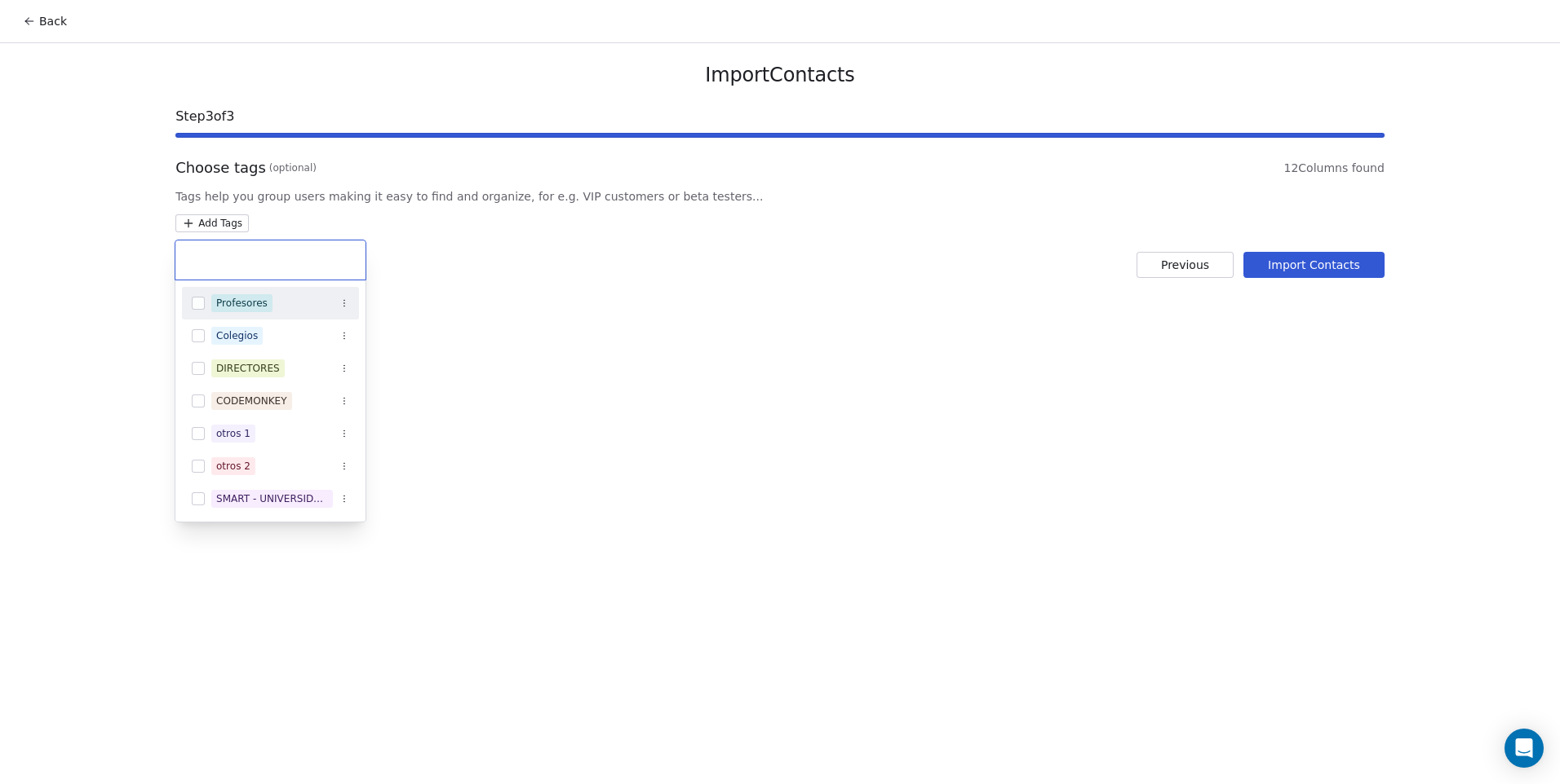
click at [216, 224] on html "Back Import Contacts Step 3 of 3 Choose tags (optional) 12 Columns found Tags h…" at bounding box center [780, 392] width 1560 height 784
click at [249, 395] on div "CODEMONKEY" at bounding box center [251, 401] width 71 height 14
click at [668, 381] on html "Back Import Contacts Step 3 of 3 Choose tags (optional) 12 Columns found Tags h…" at bounding box center [780, 392] width 1560 height 784
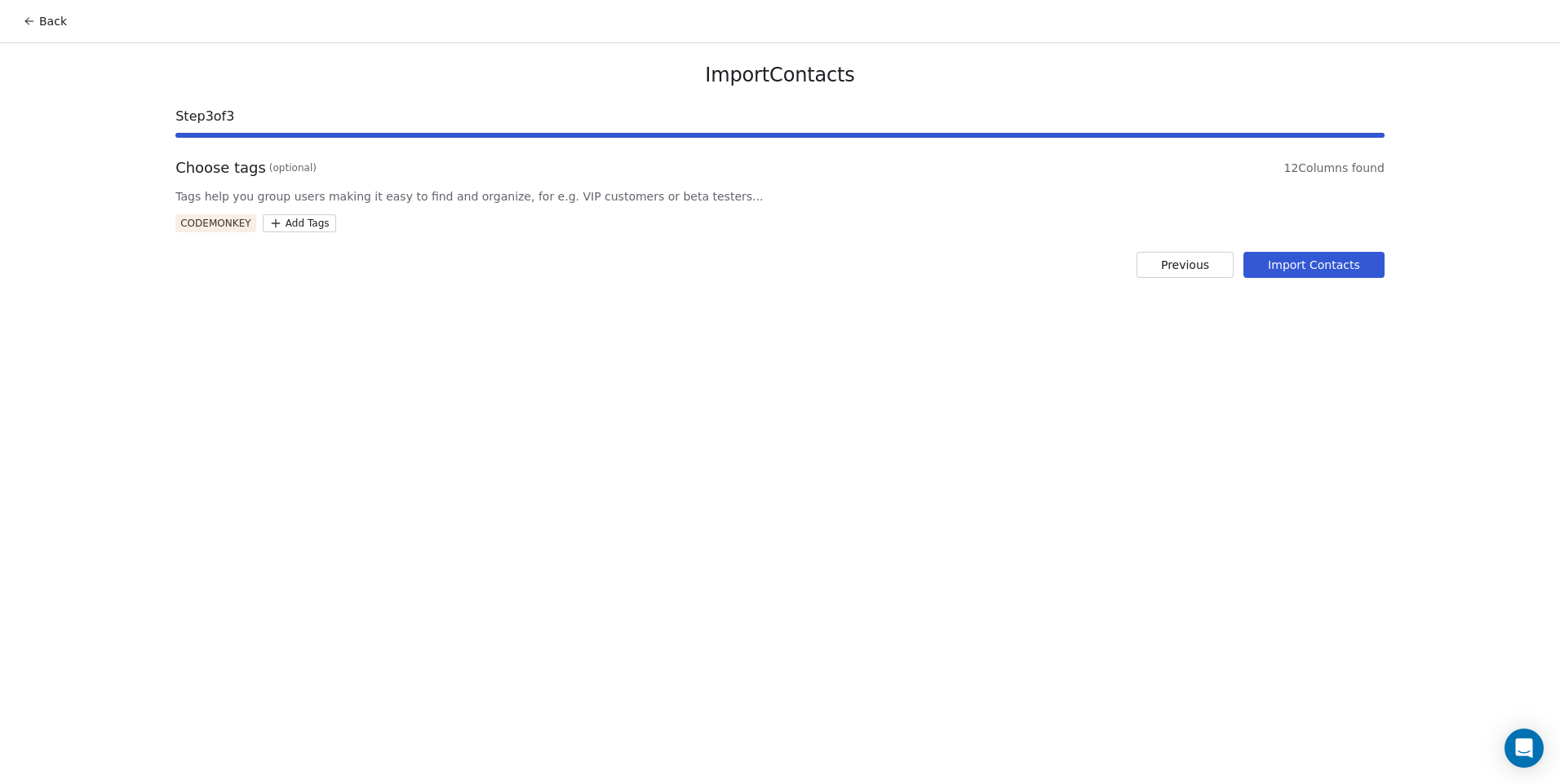
click at [1358, 275] on button "Import Contacts" at bounding box center [1314, 265] width 141 height 26
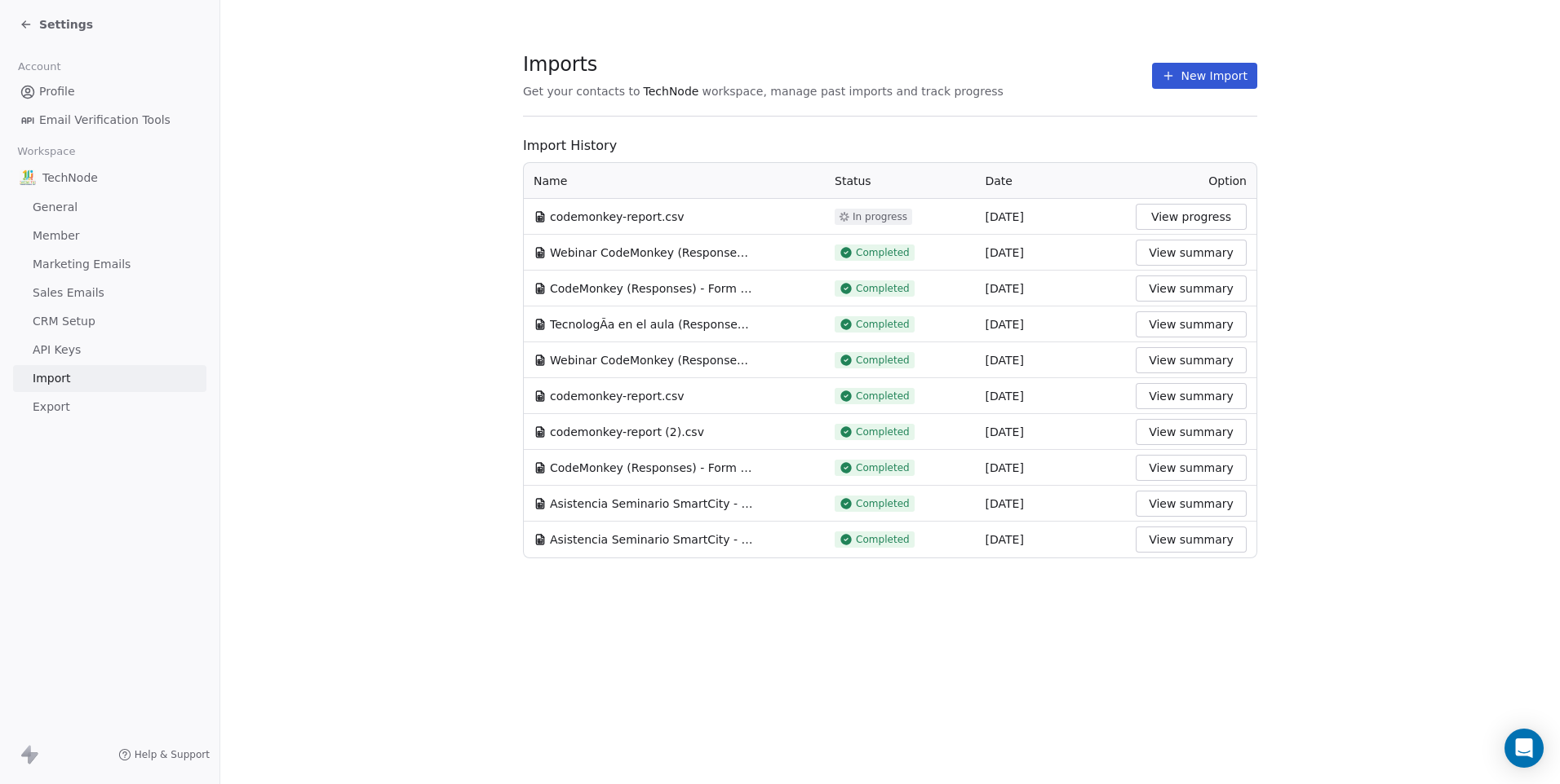
click at [1205, 77] on button "New Import" at bounding box center [1204, 75] width 105 height 26
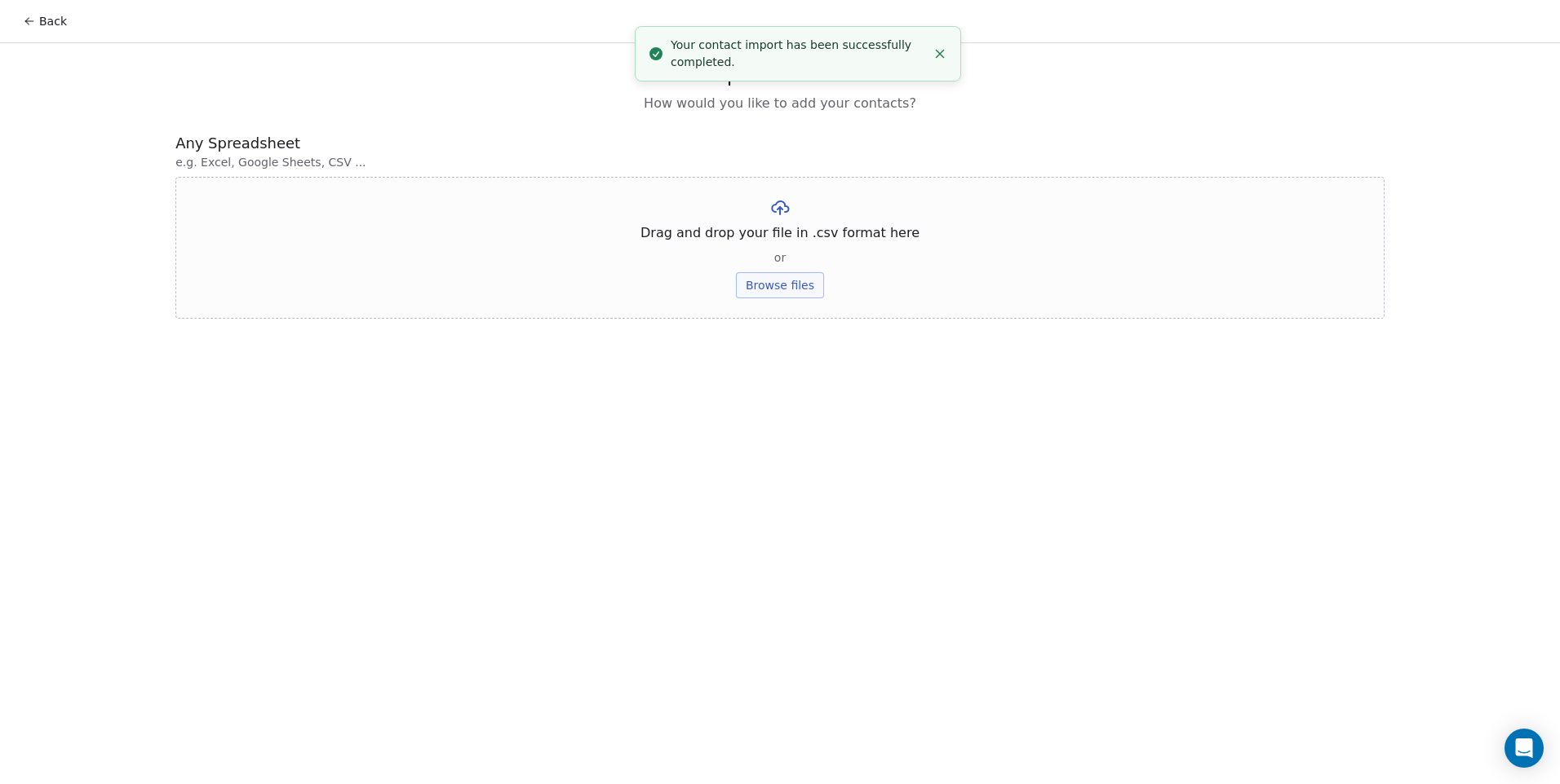
click at [790, 280] on button "Browse files" at bounding box center [780, 285] width 88 height 26
click at [786, 233] on button "Upload" at bounding box center [780, 239] width 60 height 26
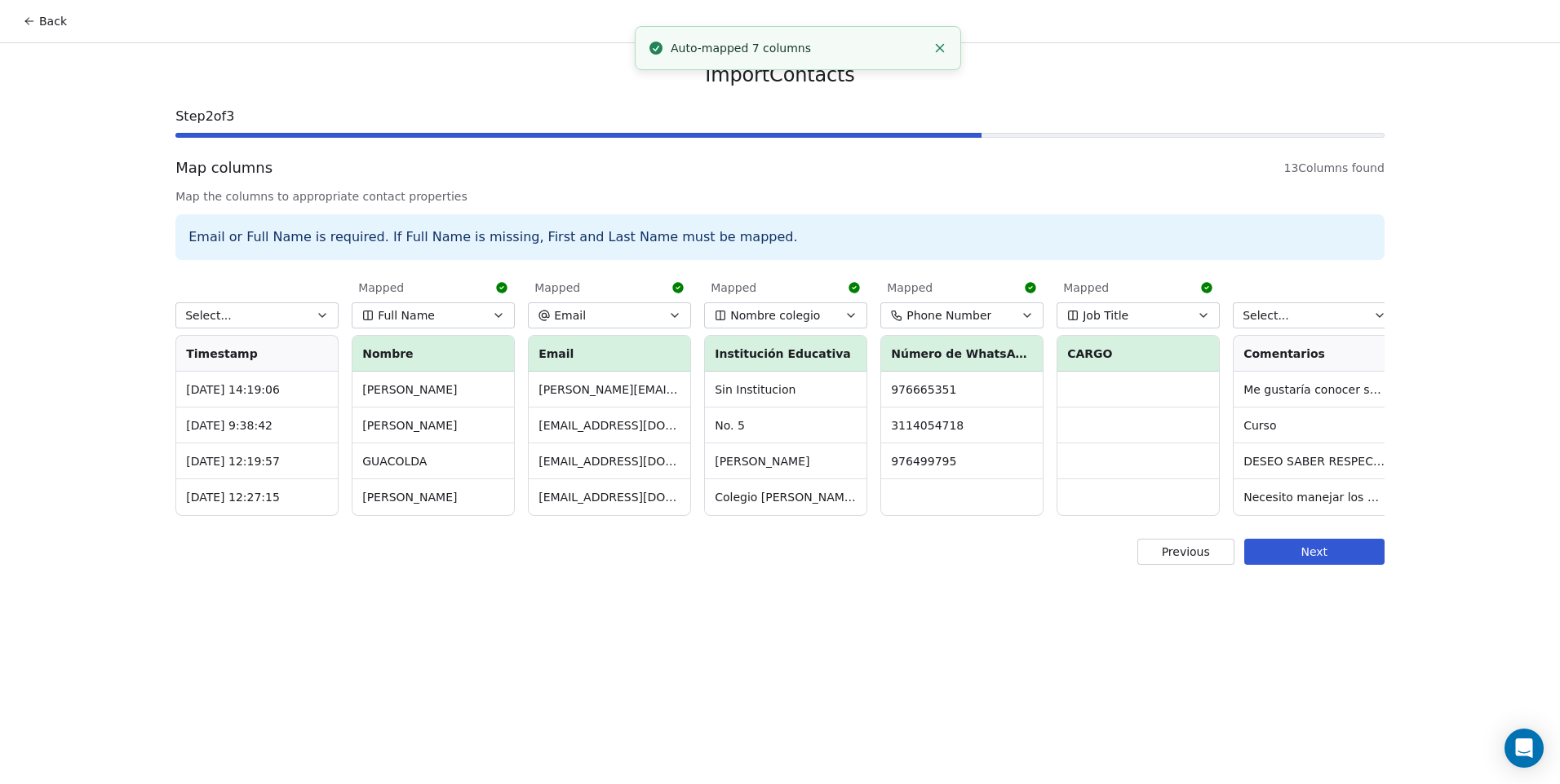
click at [265, 317] on button "Select..." at bounding box center [257, 315] width 163 height 26
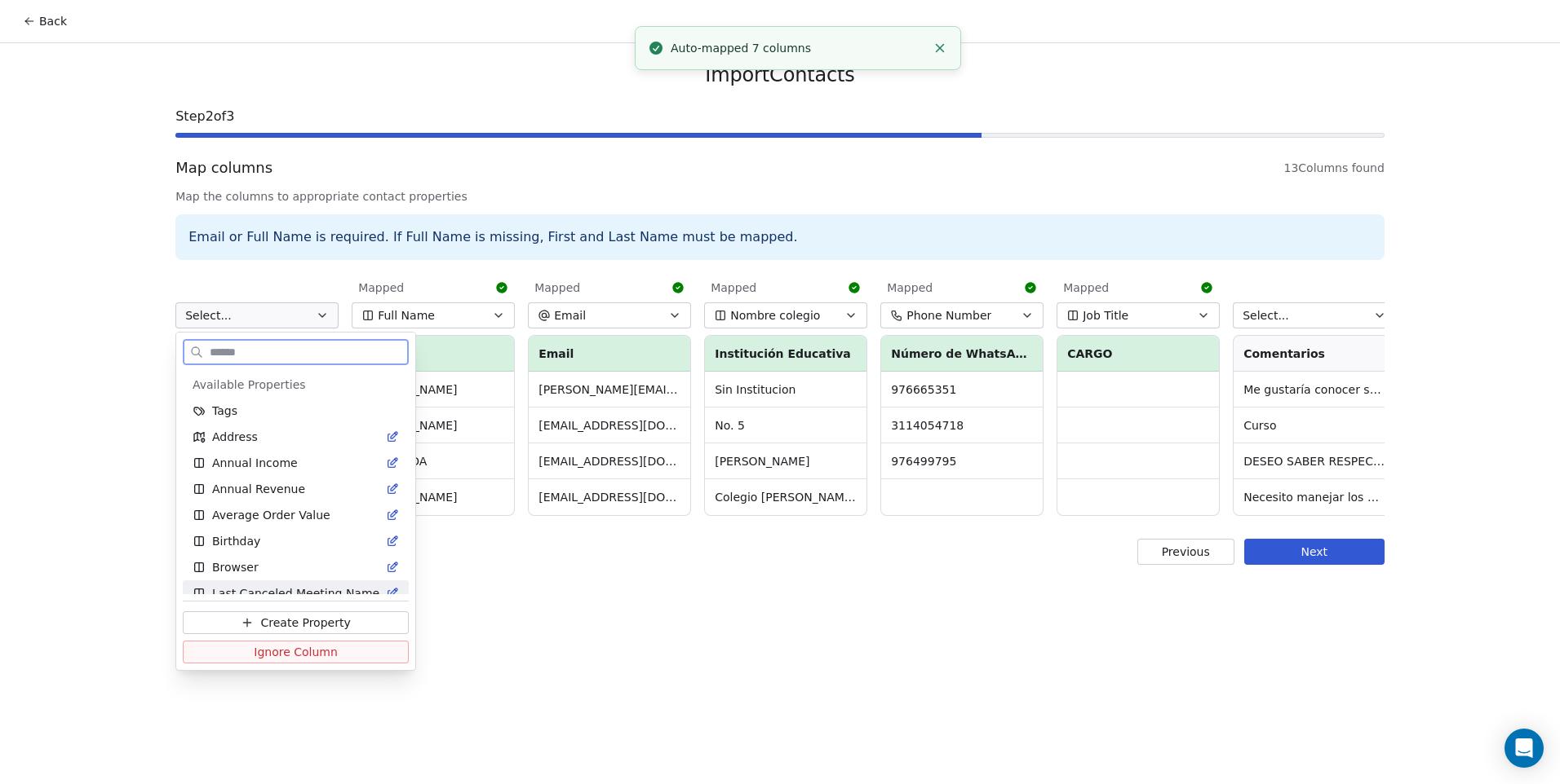
click at [318, 658] on span "Ignore Column" at bounding box center [296, 652] width 84 height 16
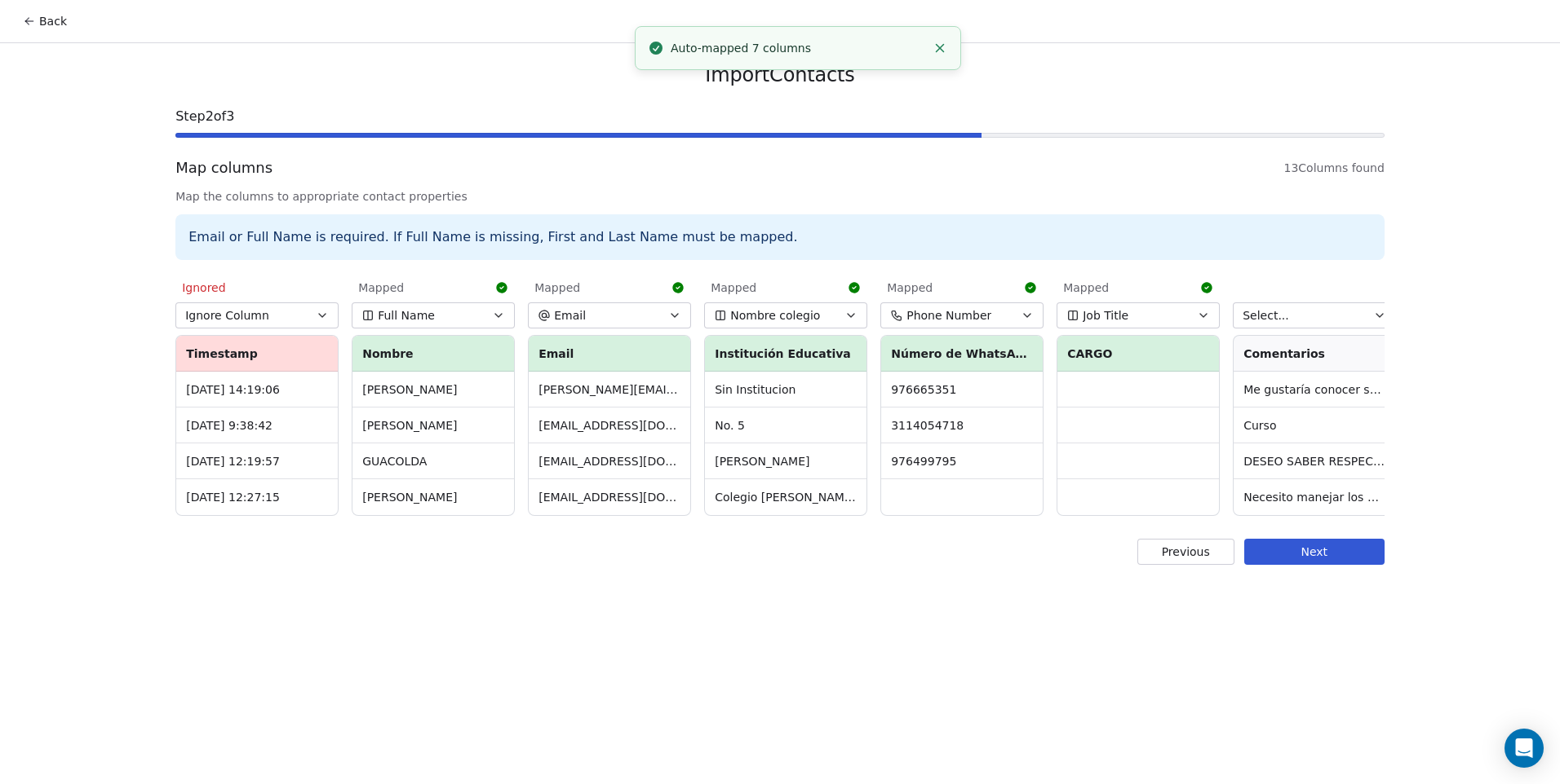
click at [1291, 322] on button "Select..." at bounding box center [1314, 315] width 163 height 26
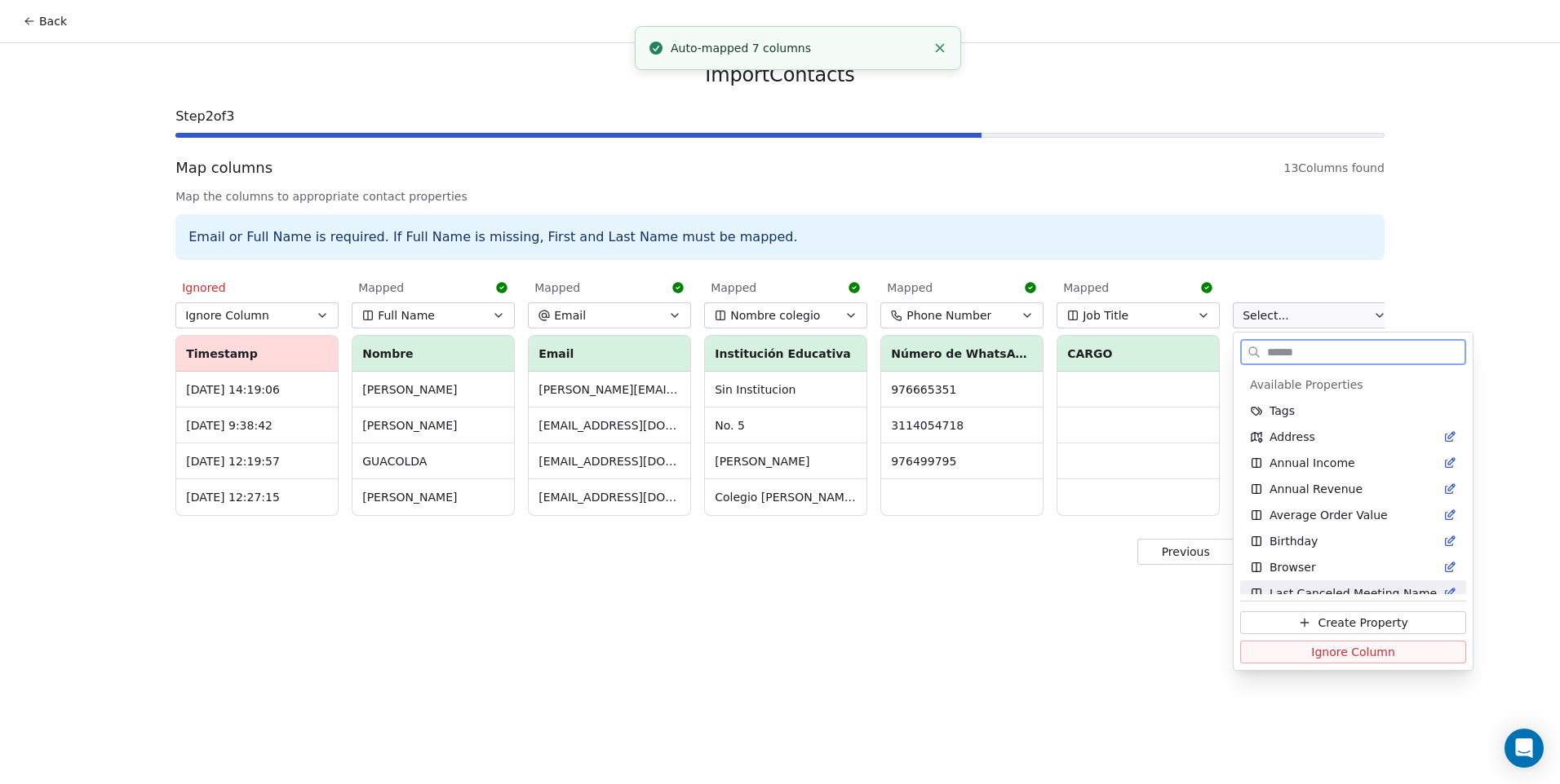
click at [1324, 652] on span "Ignore Column" at bounding box center [1352, 652] width 84 height 16
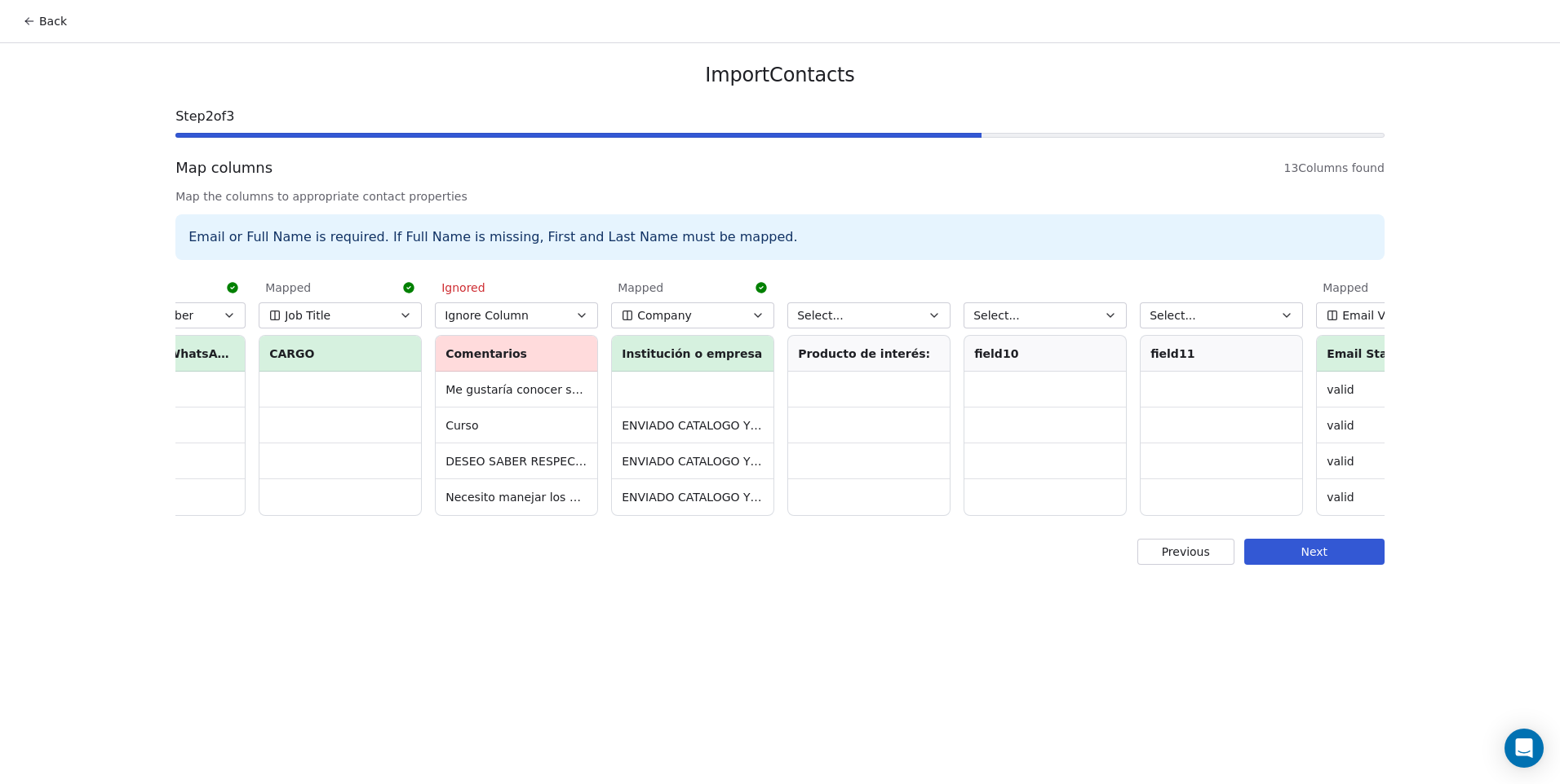
scroll to position [0, 796]
click at [566, 465] on td "DESEO SABER RESPECTO A COSTOS Y CAPACITACION DE USO" at bounding box center [518, 461] width 161 height 36
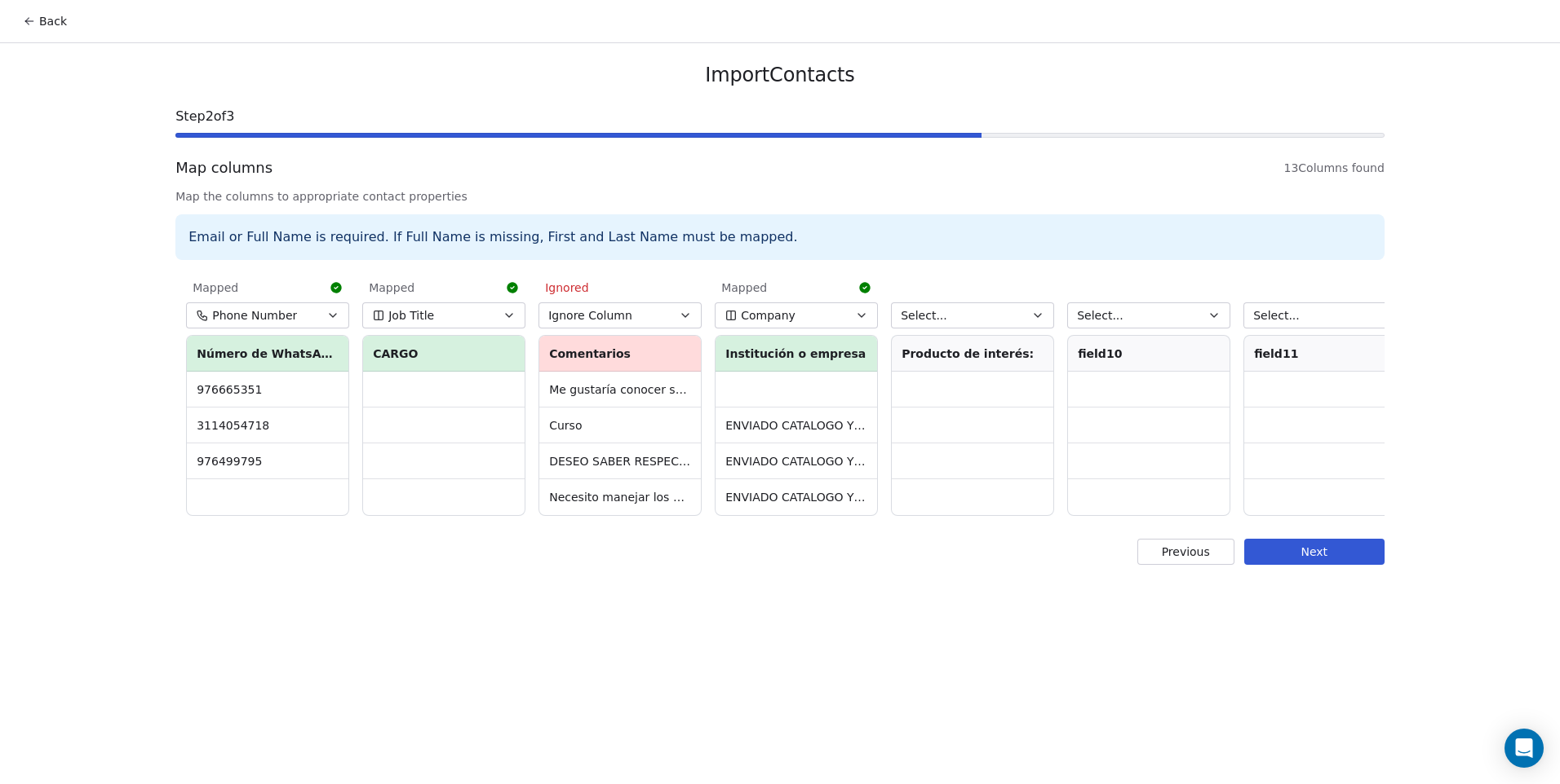
scroll to position [0, 1068]
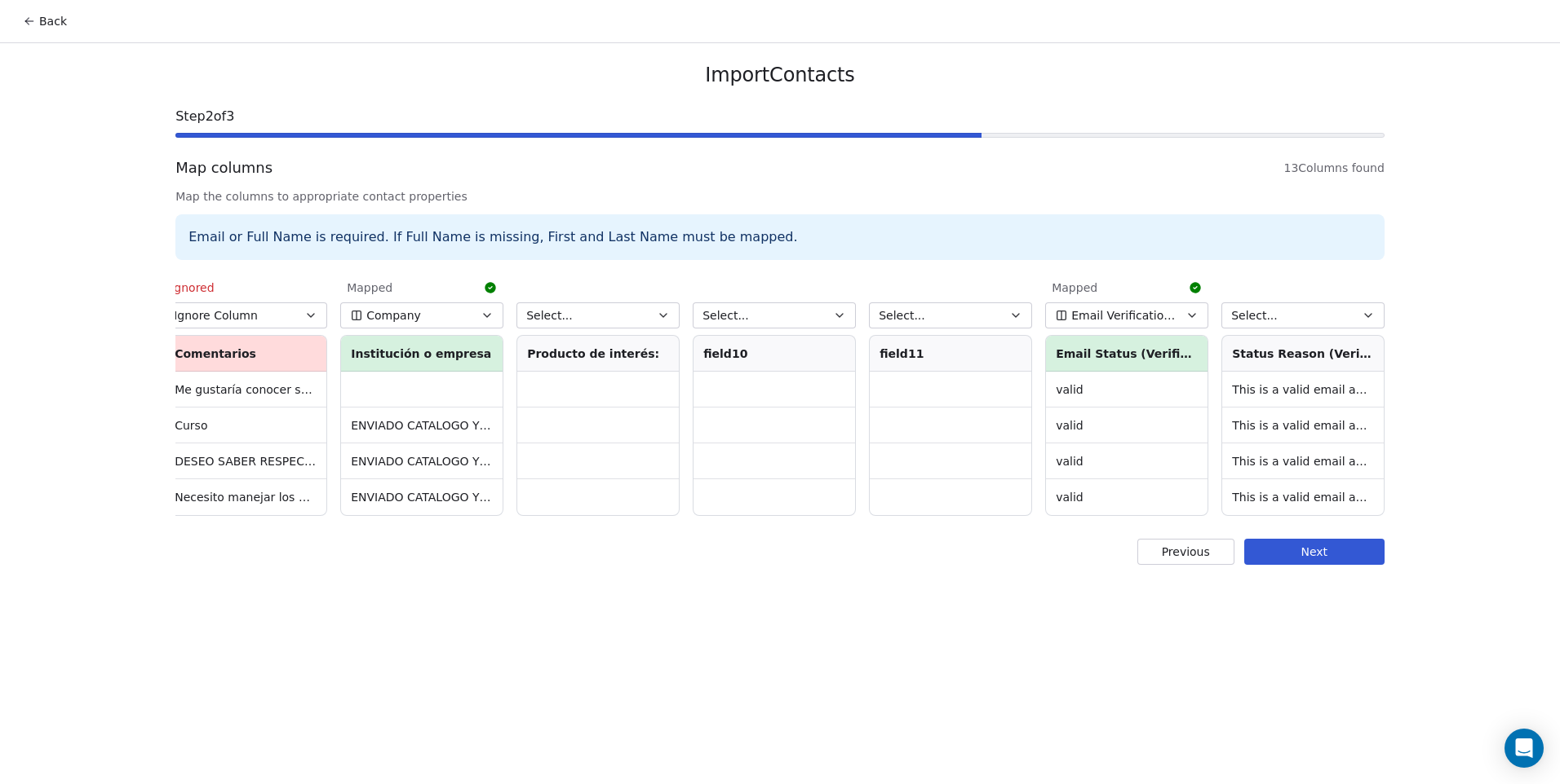
click at [1266, 318] on span "Select..." at bounding box center [1254, 315] width 46 height 16
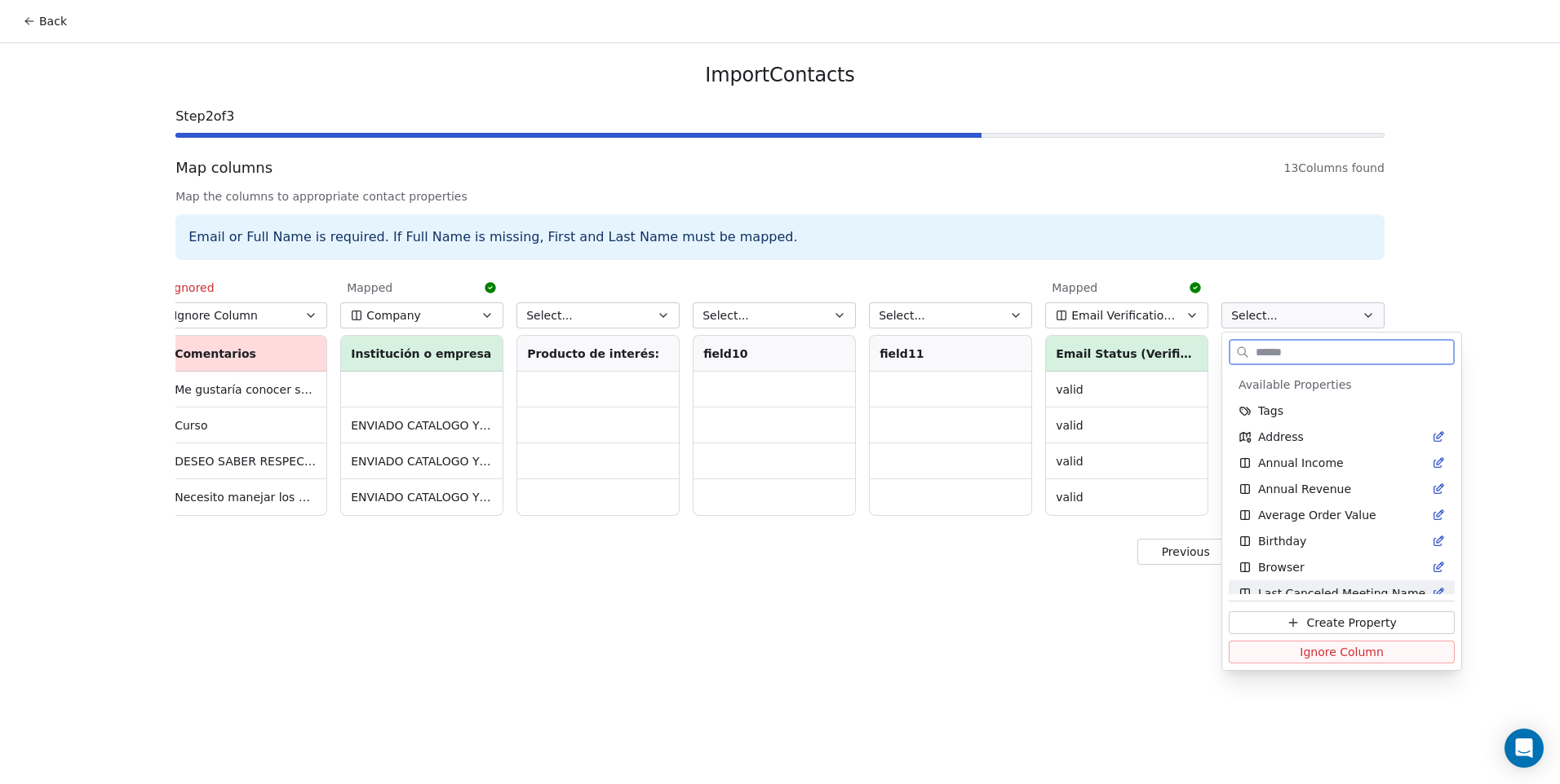
click at [1292, 658] on button "Ignore Column" at bounding box center [1342, 653] width 226 height 23
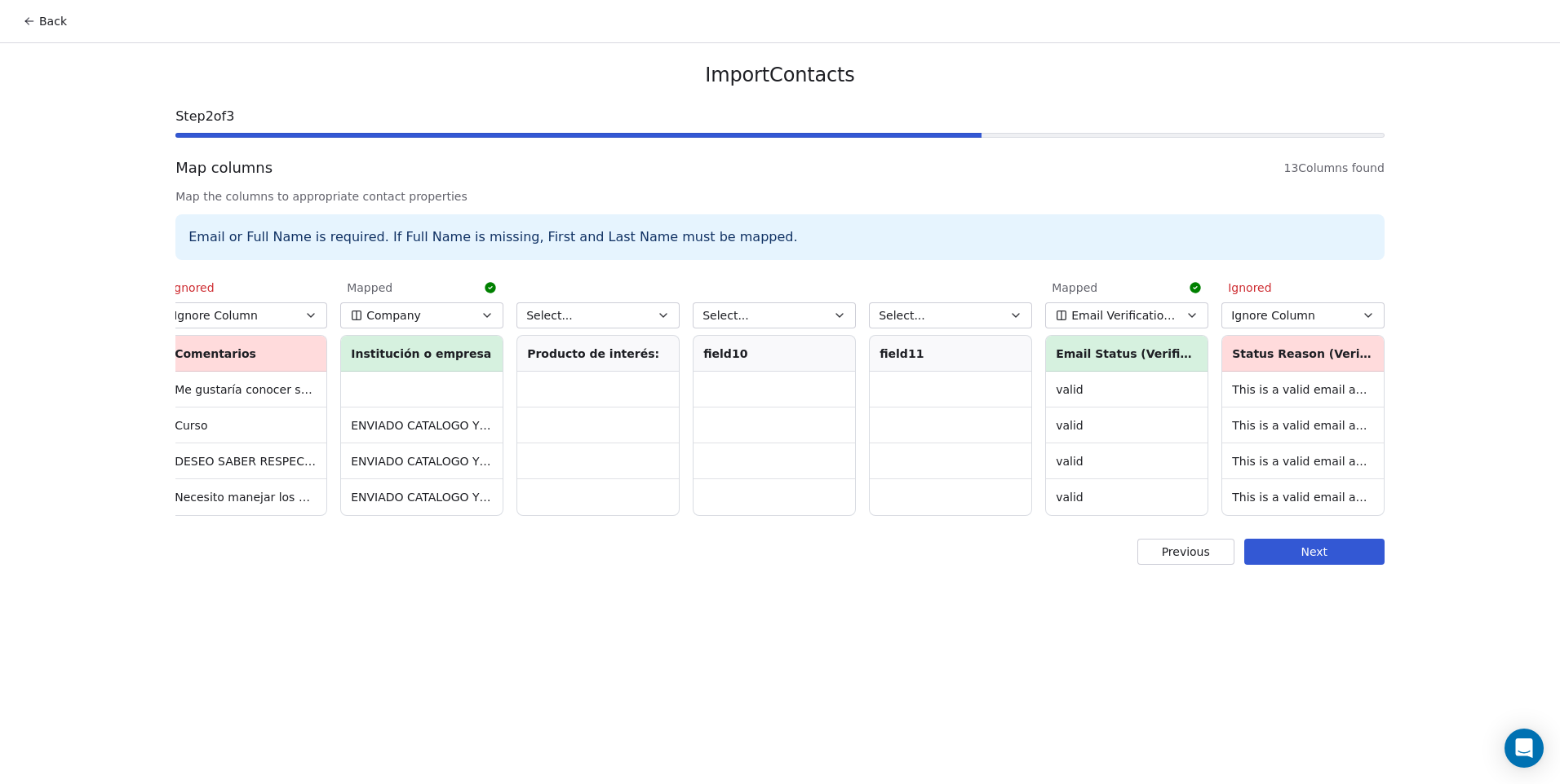
click at [949, 322] on button "Select..." at bounding box center [950, 315] width 163 height 26
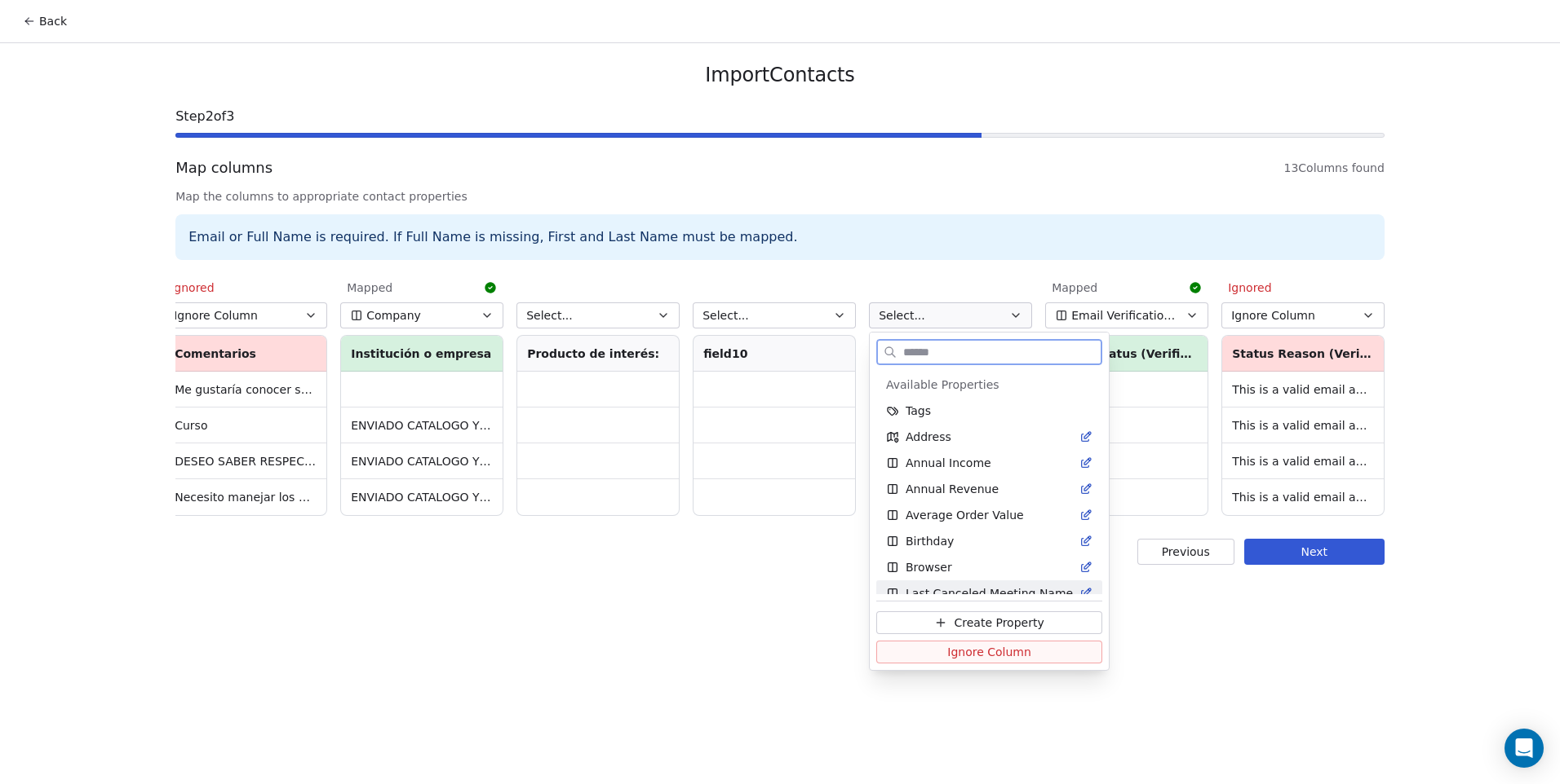
drag, startPoint x: 945, startPoint y: 653, endPoint x: 935, endPoint y: 643, distance: 14.1
click at [947, 653] on span "Ignore Column" at bounding box center [988, 652] width 84 height 16
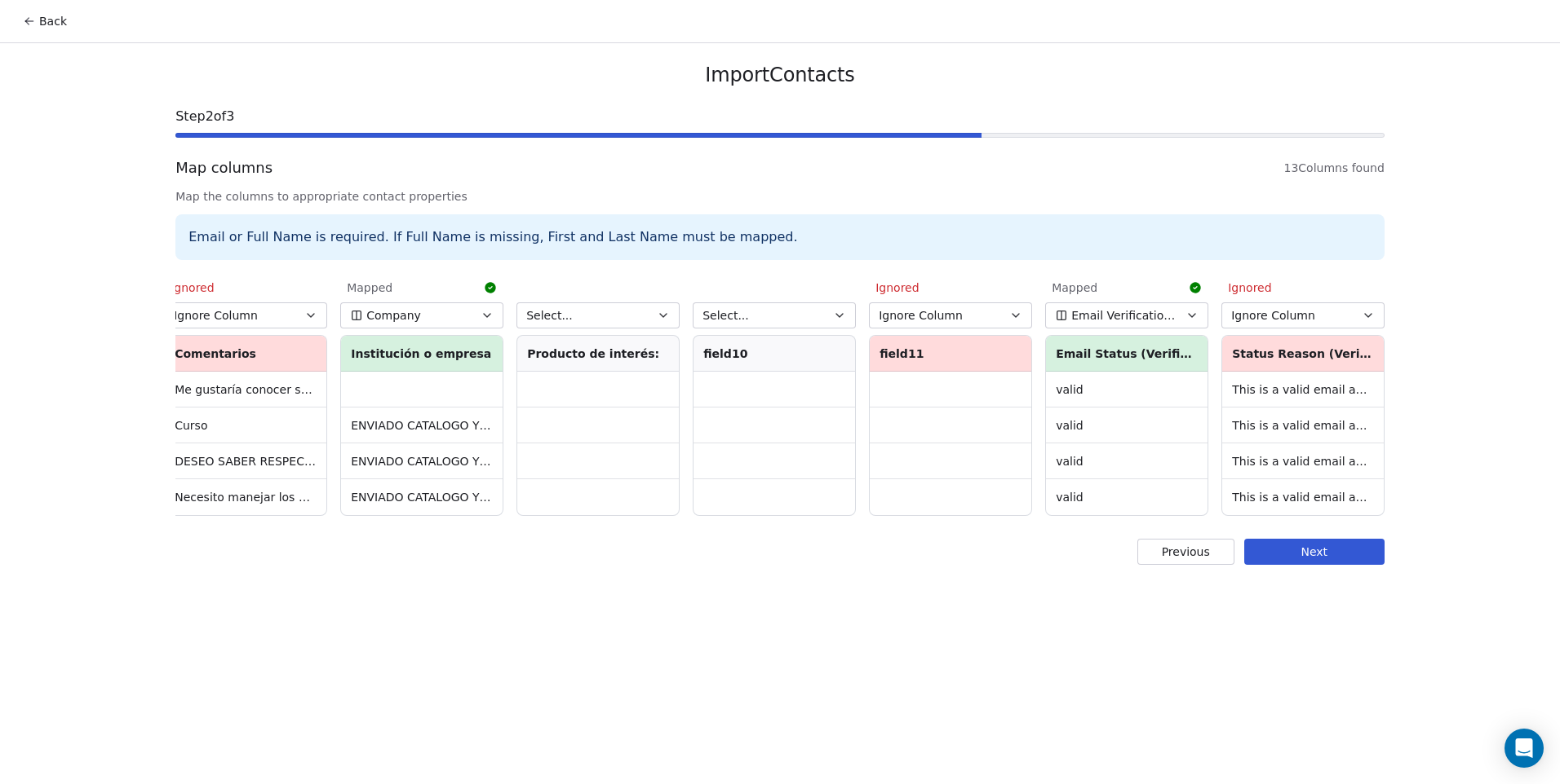
click at [771, 324] on button "Select..." at bounding box center [774, 315] width 163 height 26
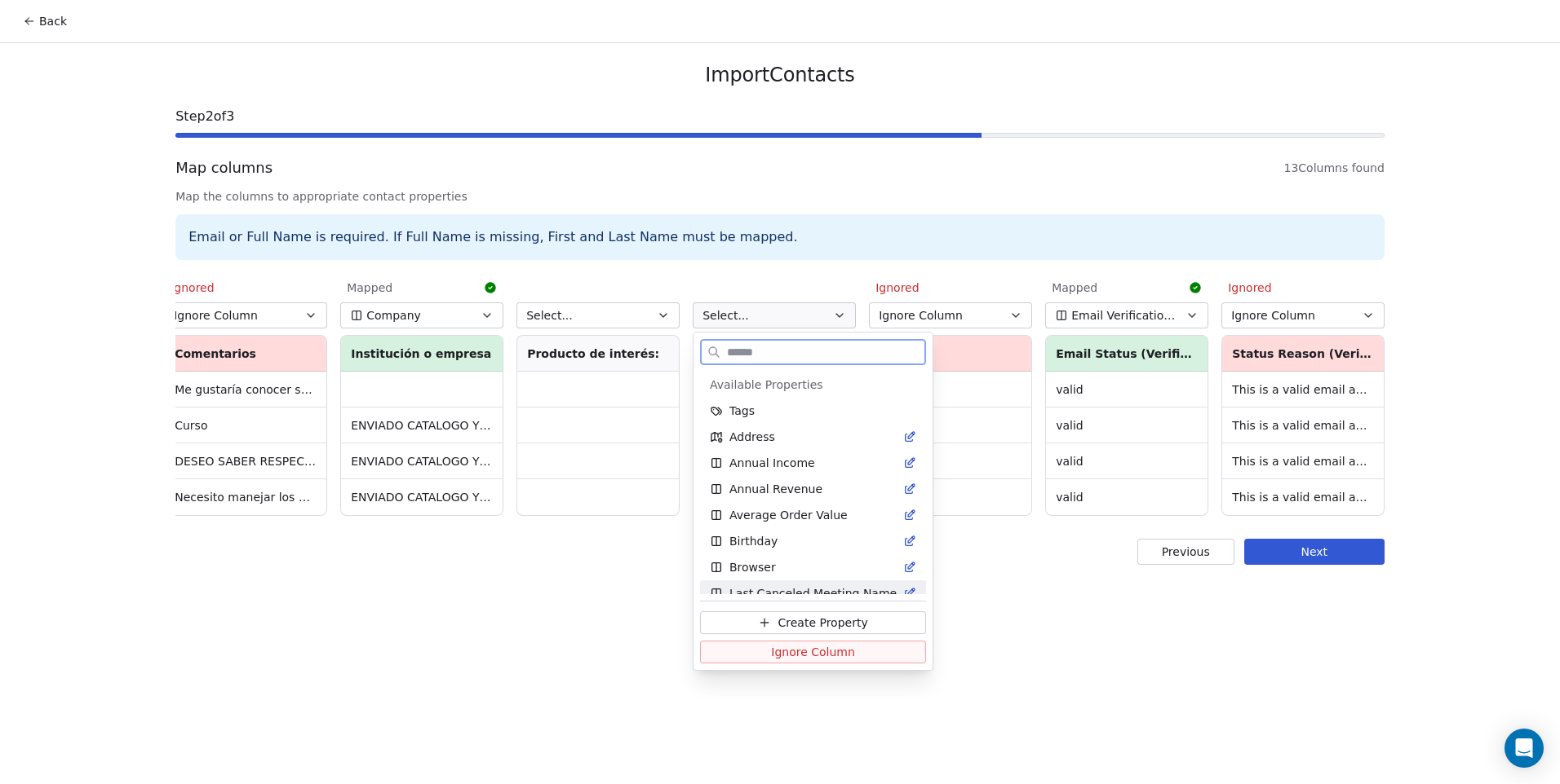
click at [852, 654] on button "Ignore Column" at bounding box center [813, 653] width 226 height 23
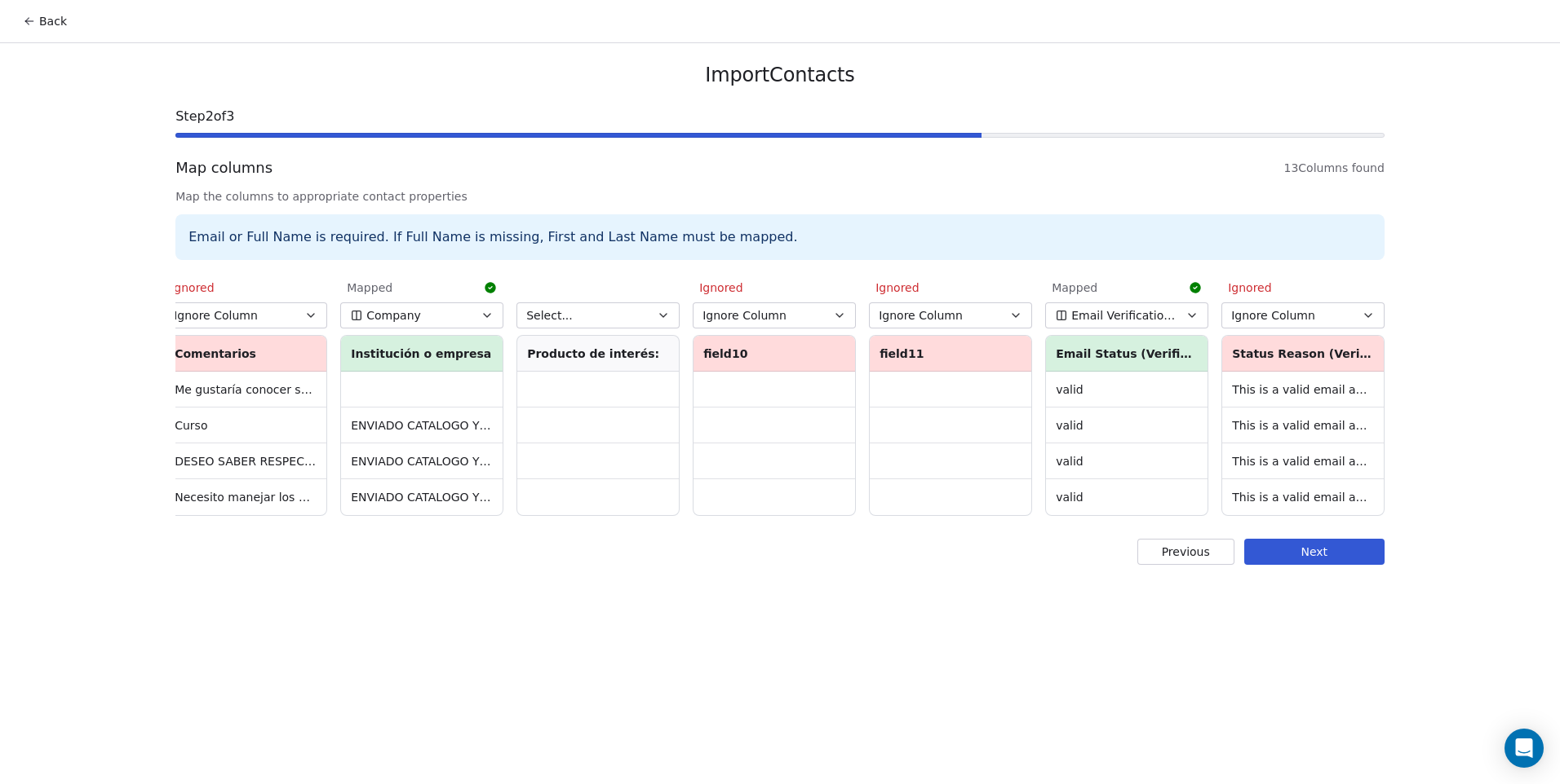
click at [621, 324] on button "Select..." at bounding box center [598, 315] width 163 height 26
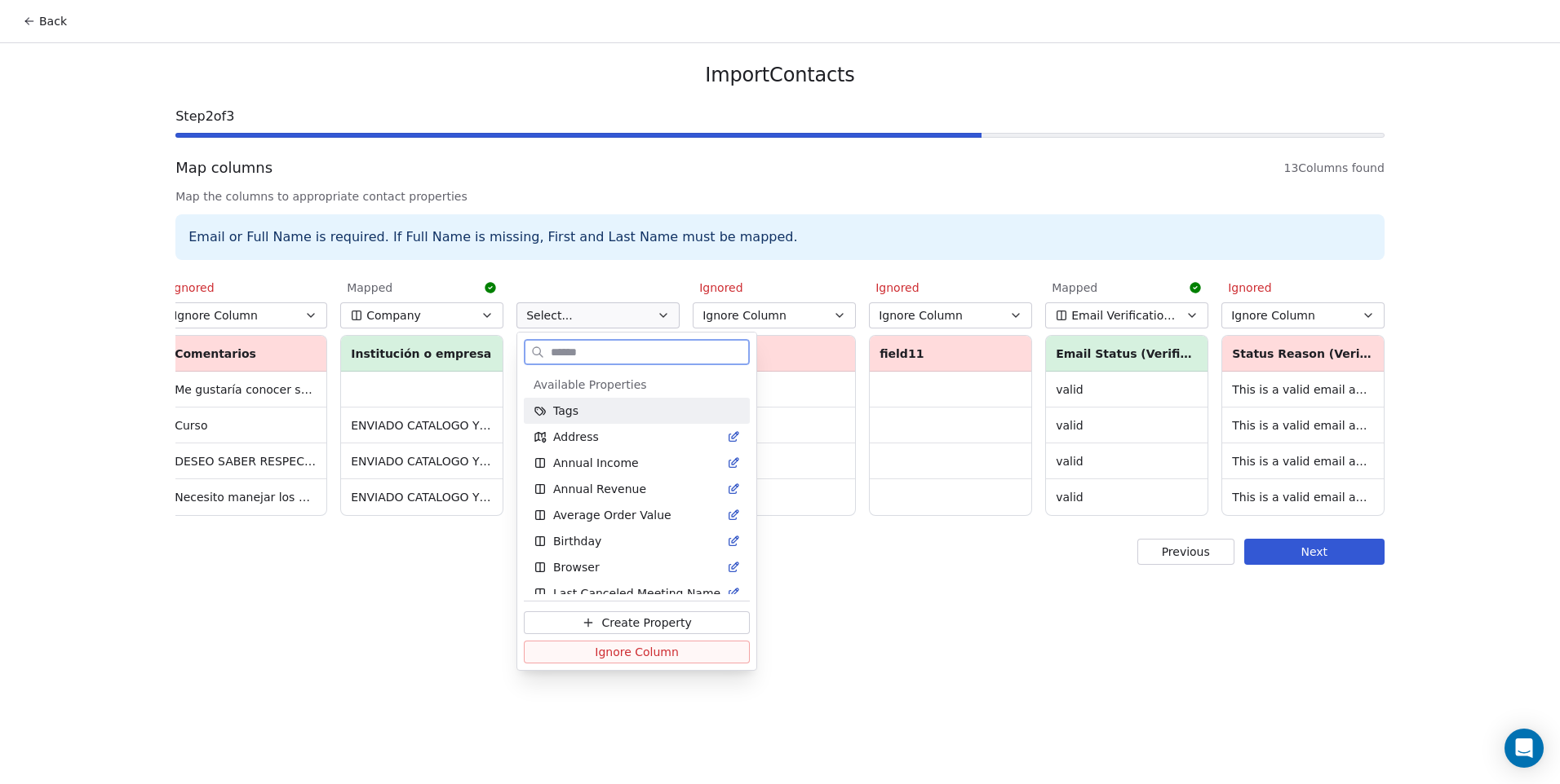
click at [695, 645] on button "Ignore Column" at bounding box center [637, 653] width 226 height 23
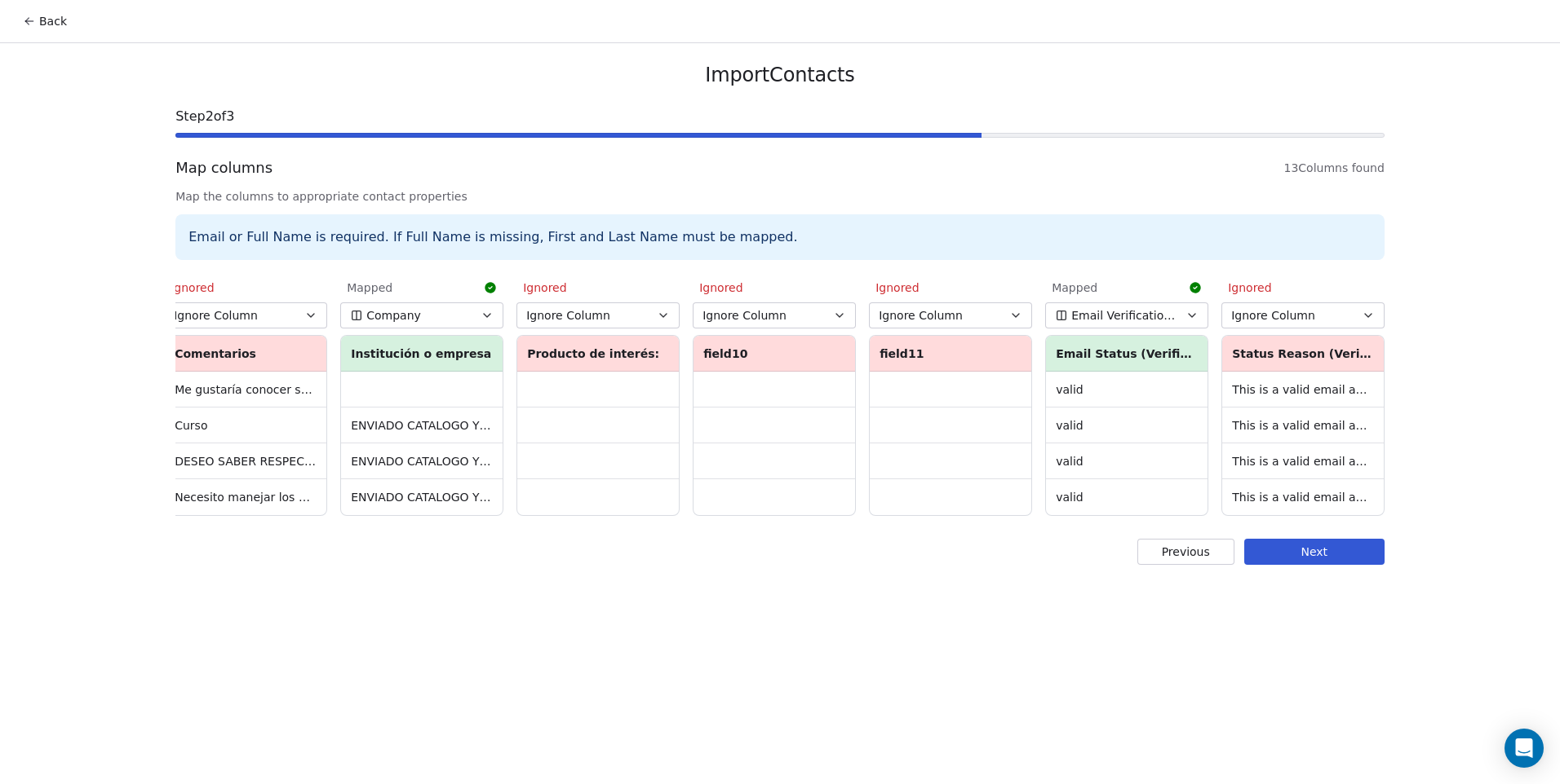
click at [1323, 546] on div "Import Contacts Step 2 of 3 Map columns 13 Columns found Map the columns to app…" at bounding box center [780, 314] width 1248 height 542
click at [1302, 556] on div "Import Contacts Step 2 of 3 Map columns 13 Columns found Map the columns to app…" at bounding box center [780, 314] width 1248 height 542
click at [1277, 565] on button "Next" at bounding box center [1314, 551] width 140 height 26
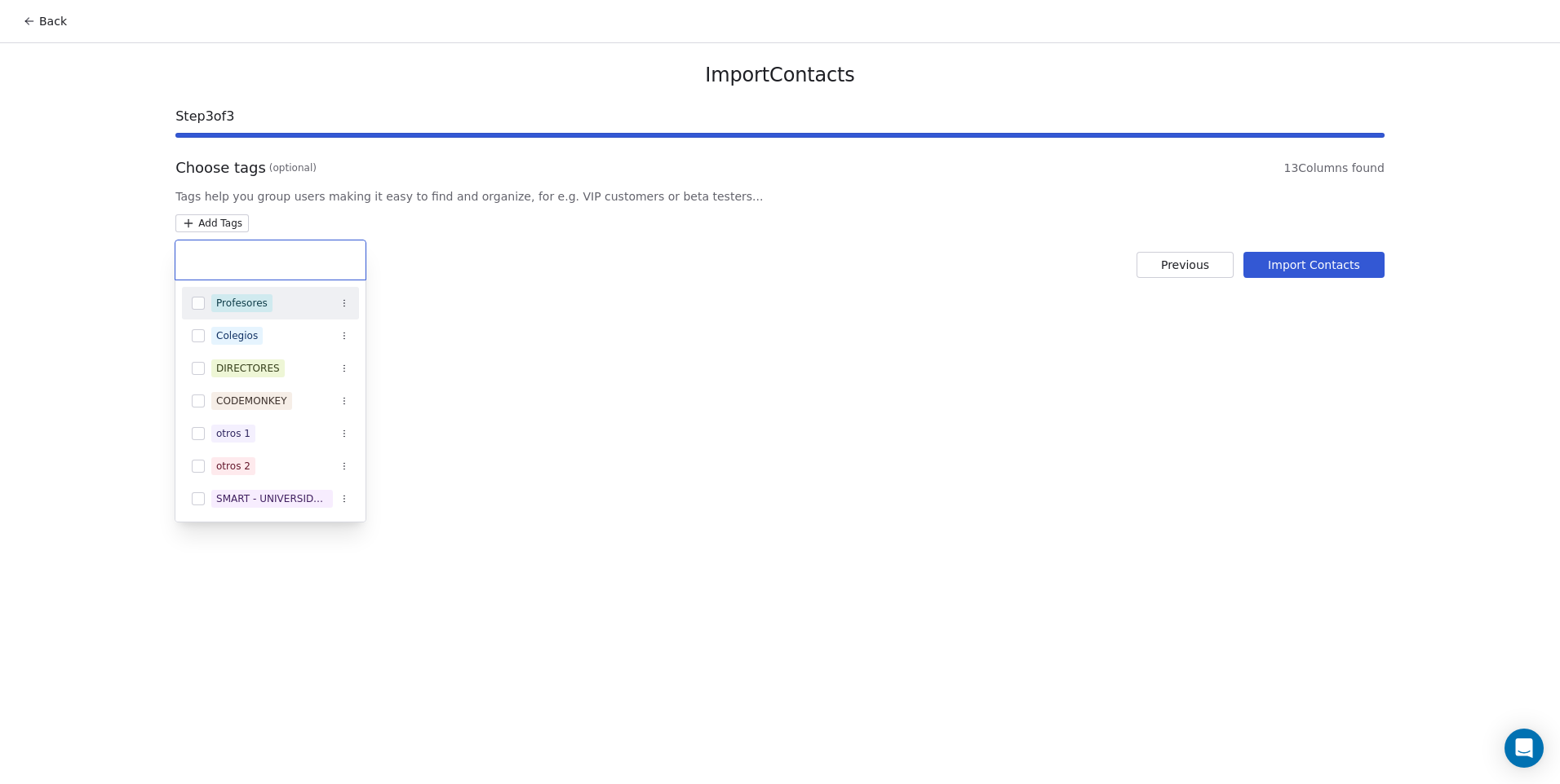
click at [213, 232] on html "Back Import Contacts Step 3 of 3 Choose tags (optional) 13 Columns found Tags h…" at bounding box center [780, 392] width 1560 height 784
click at [250, 335] on div "Colegios" at bounding box center [237, 335] width 42 height 14
click at [648, 330] on html "Back Import Contacts Step 3 of 3 Choose tags (optional) 13 Columns found Tags h…" at bounding box center [780, 392] width 1560 height 784
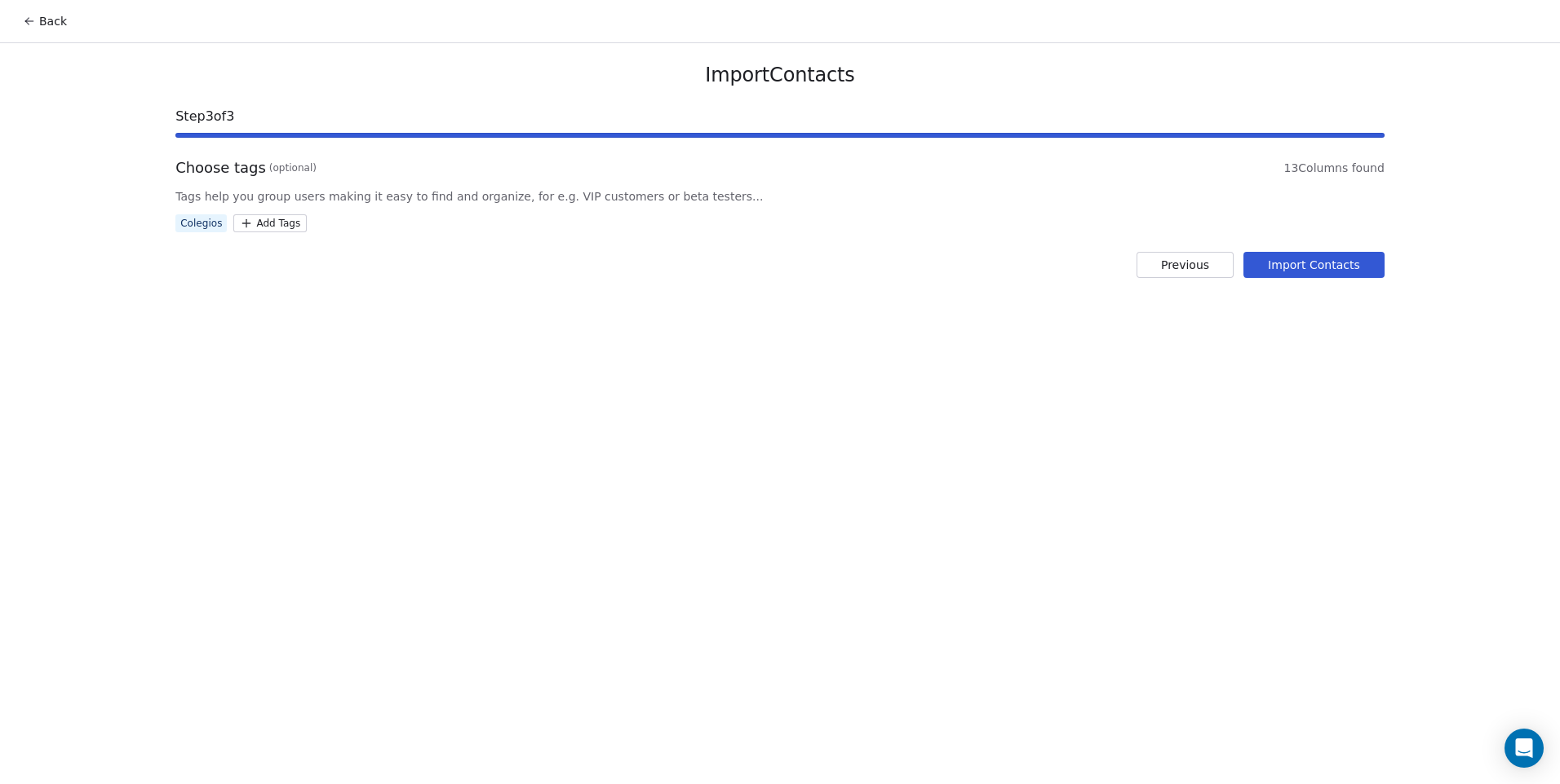
click at [1357, 265] on button "Import Contacts" at bounding box center [1314, 265] width 141 height 26
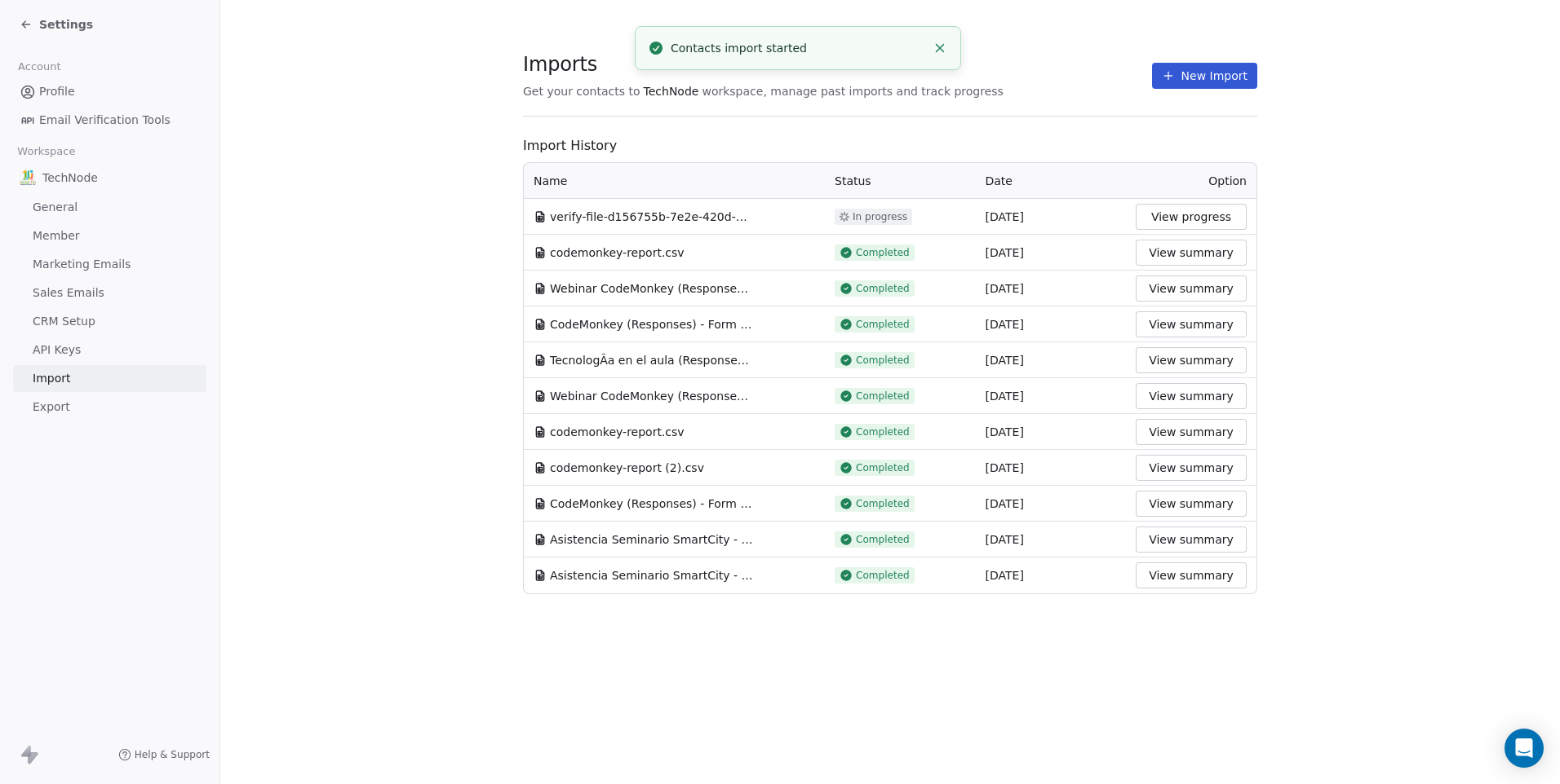
click at [1189, 63] on button "New Import" at bounding box center [1204, 75] width 105 height 26
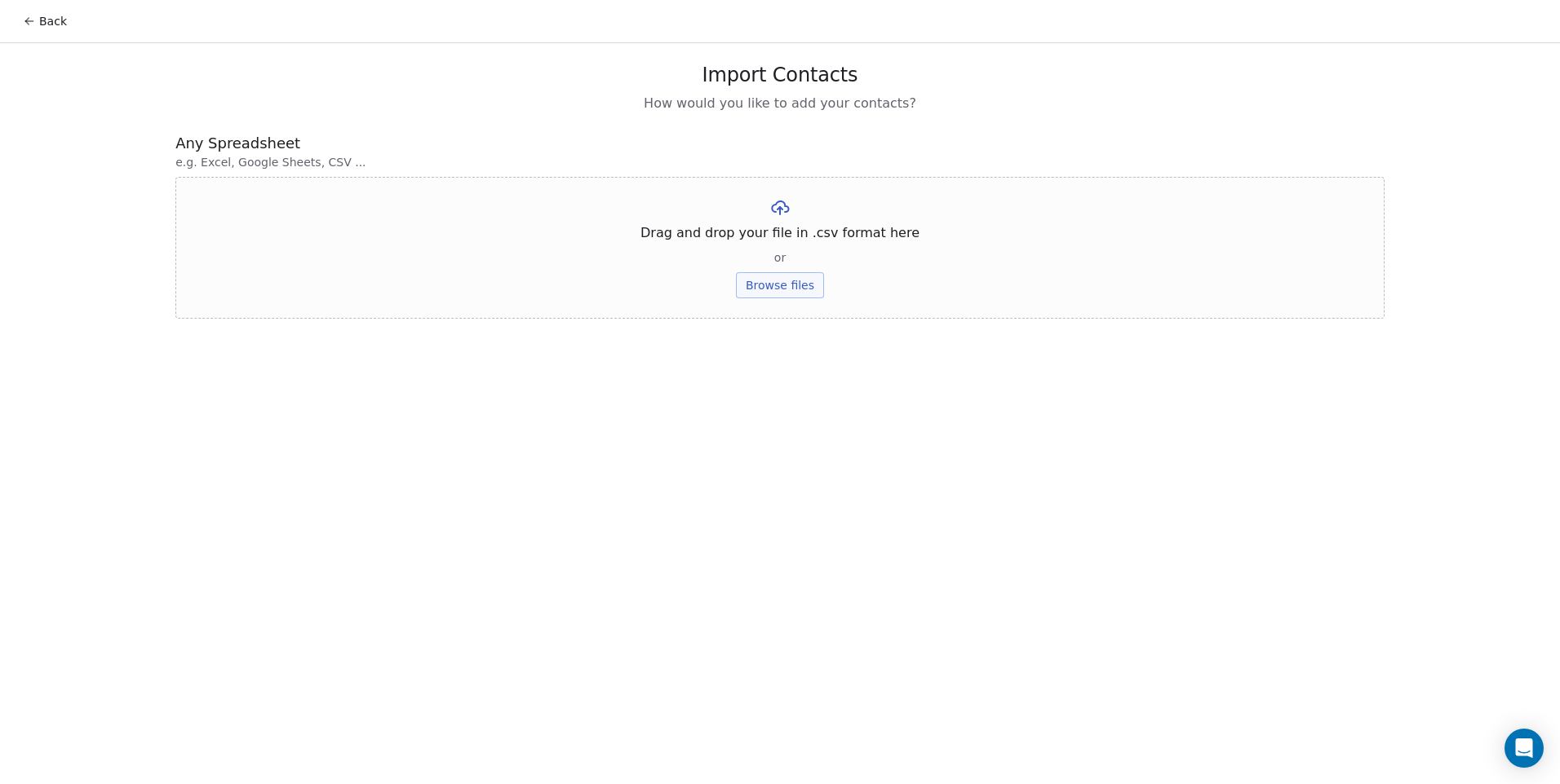
click at [768, 285] on button "Browse files" at bounding box center [780, 285] width 88 height 26
drag, startPoint x: 971, startPoint y: 208, endPoint x: 913, endPoint y: 230, distance: 62.0
click at [976, 208] on icon at bounding box center [982, 208] width 14 height 14
click at [777, 290] on button "Browse files" at bounding box center [780, 285] width 88 height 26
click at [789, 247] on button "Upload" at bounding box center [780, 239] width 60 height 26
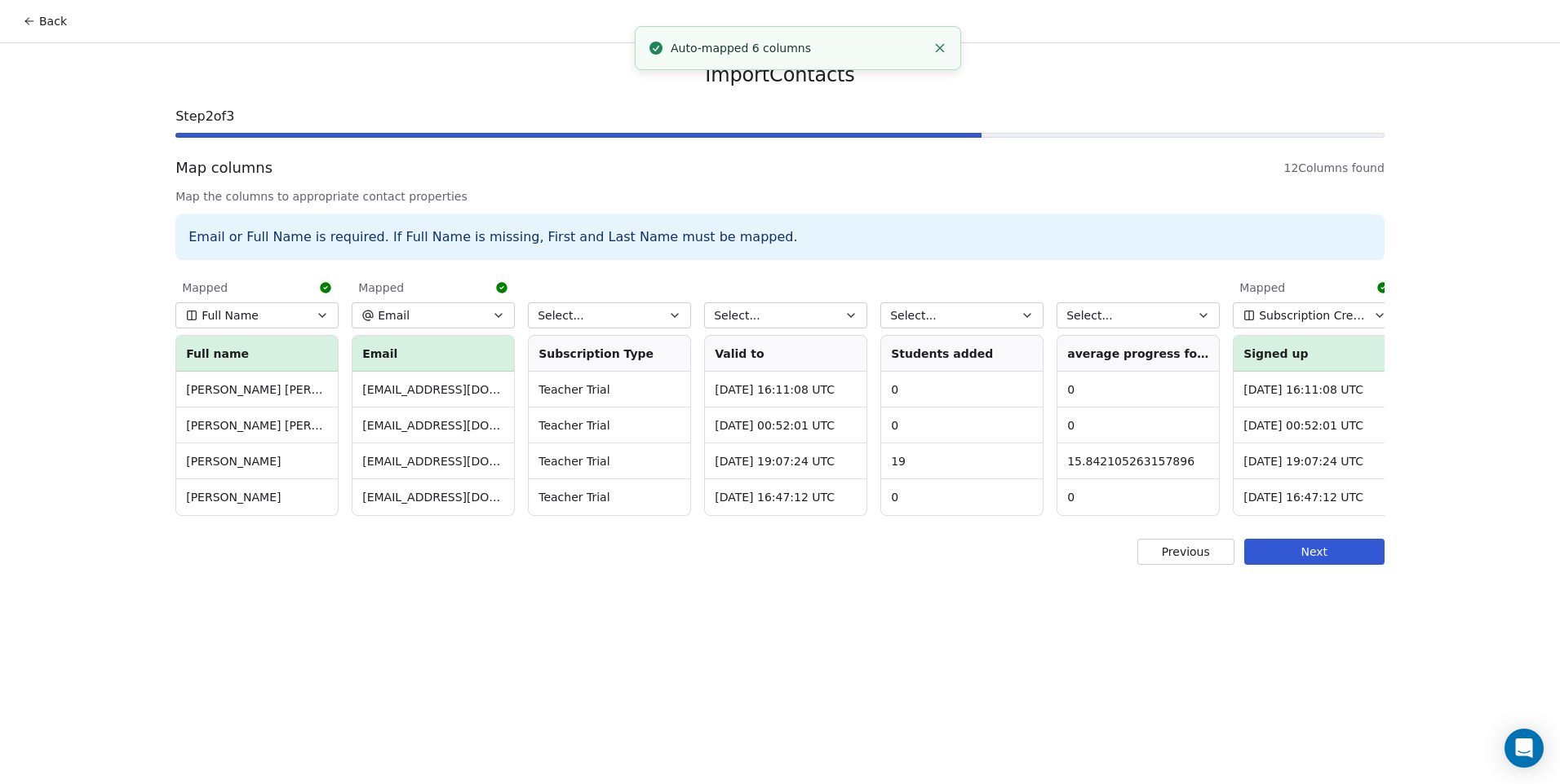
click at [623, 312] on button "Select..." at bounding box center [609, 315] width 163 height 26
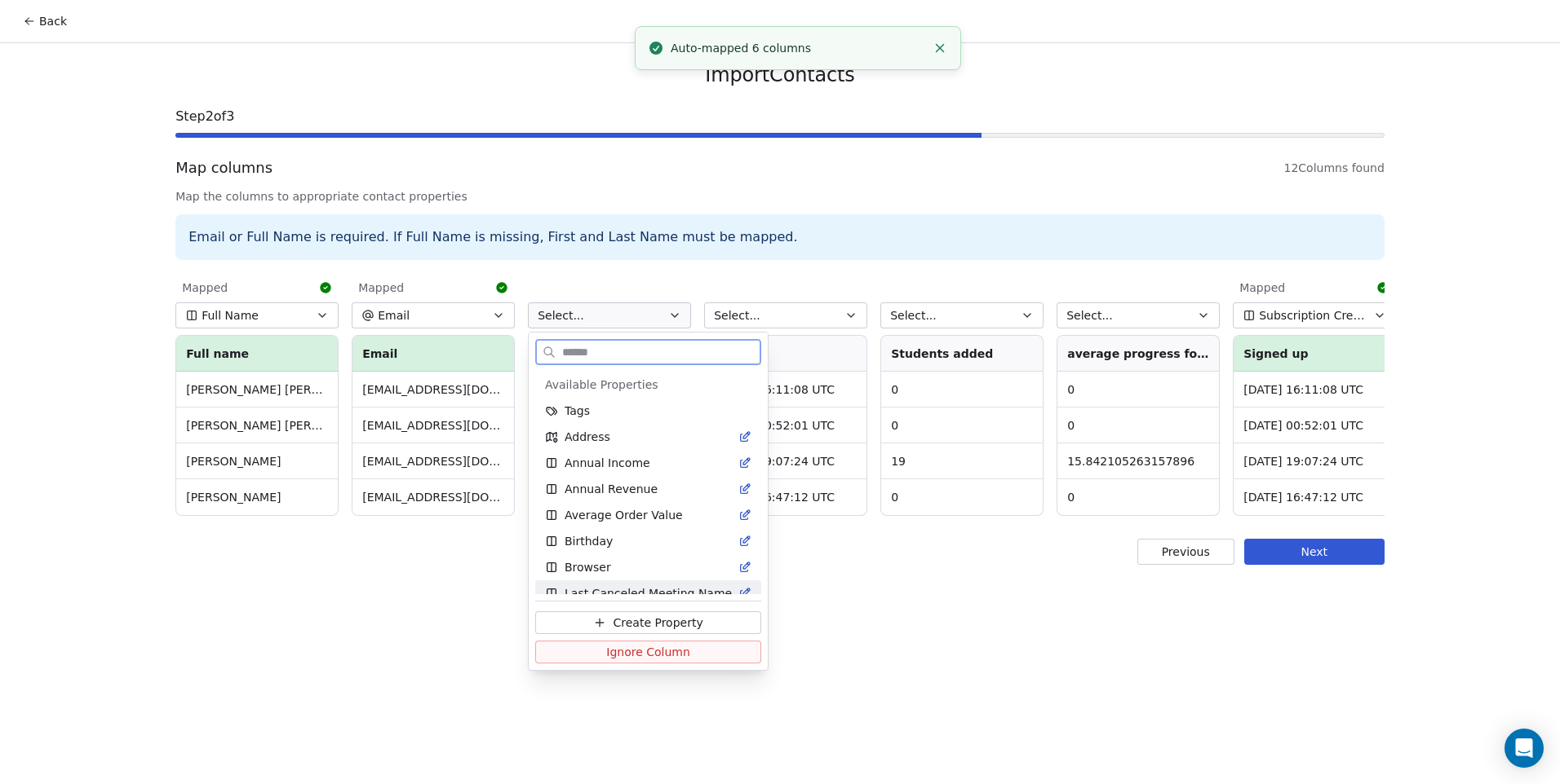
click at [623, 645] on span "Ignore Column" at bounding box center [647, 652] width 84 height 16
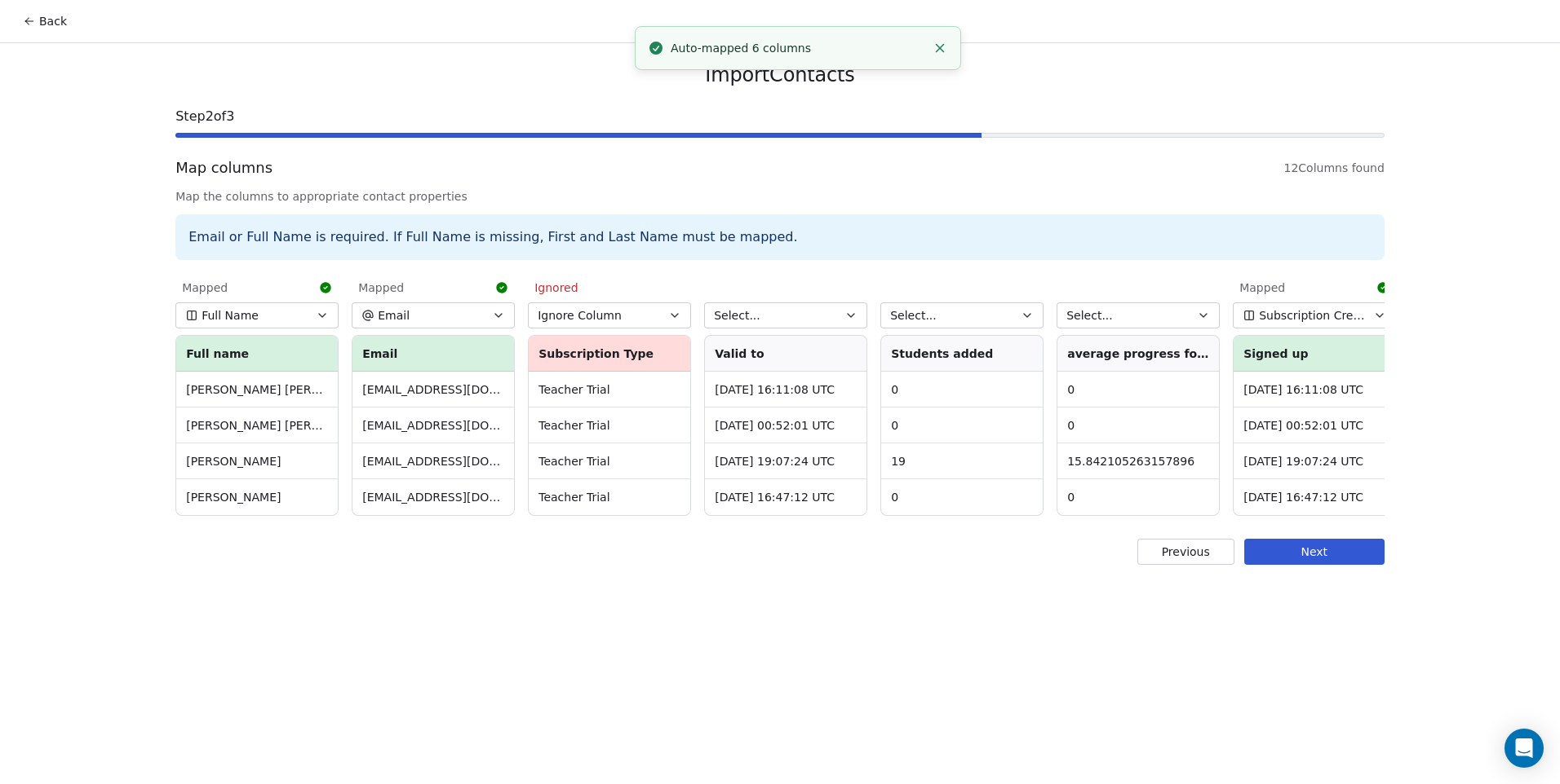
click at [787, 307] on button "Select..." at bounding box center [785, 315] width 163 height 26
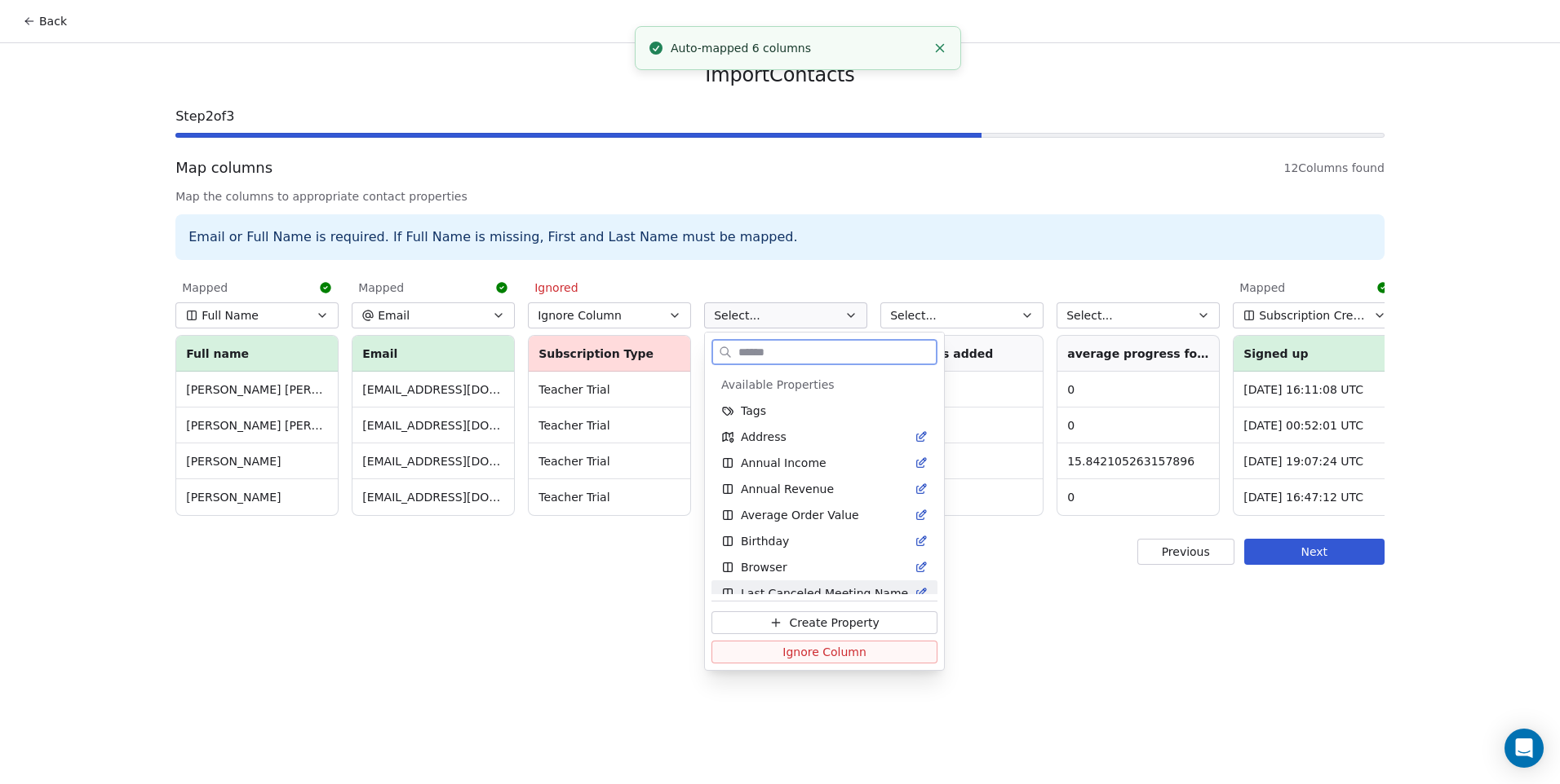
click at [820, 662] on button "Ignore Column" at bounding box center [824, 653] width 226 height 23
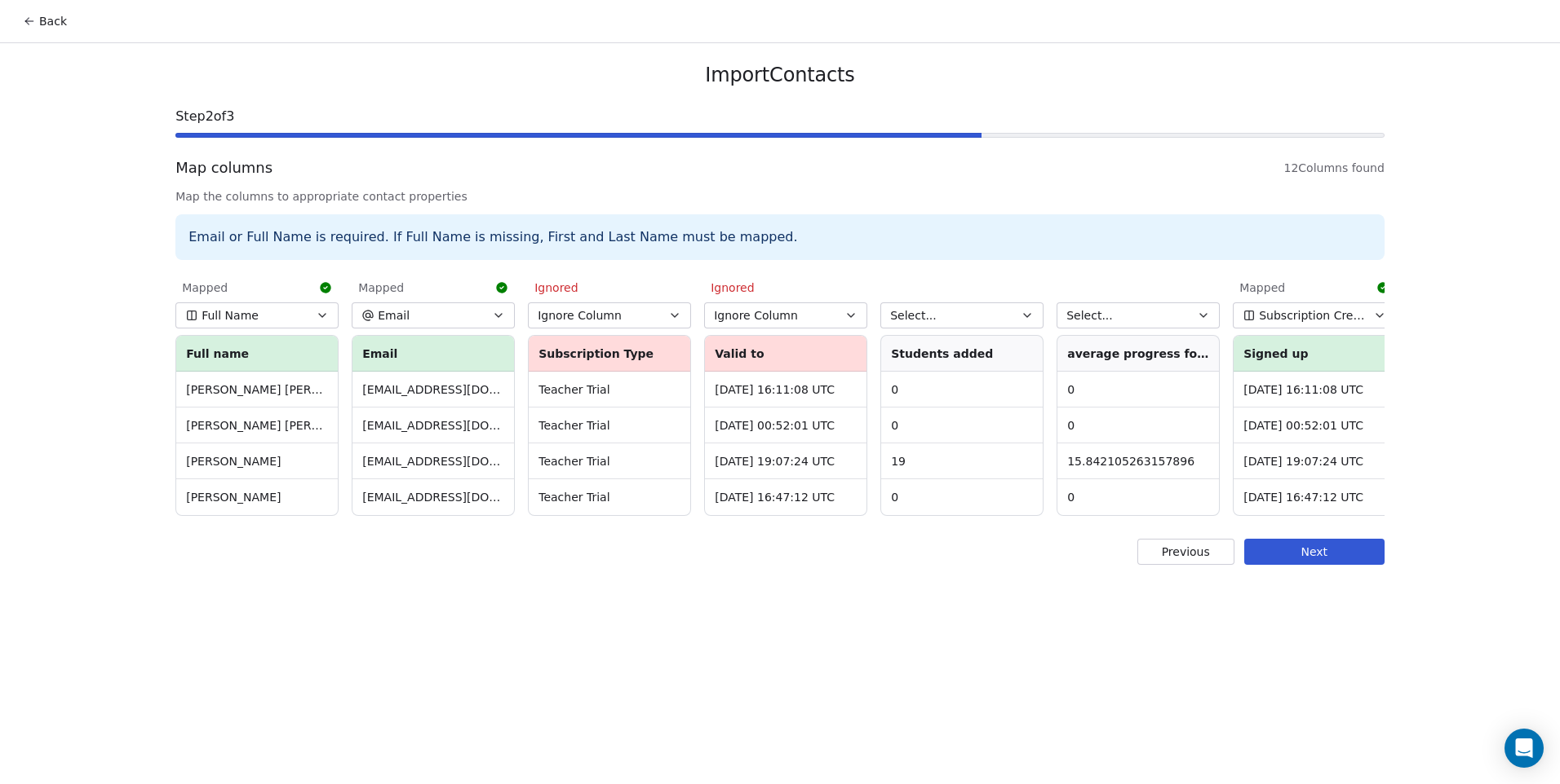
click at [944, 322] on button "Select..." at bounding box center [961, 315] width 163 height 26
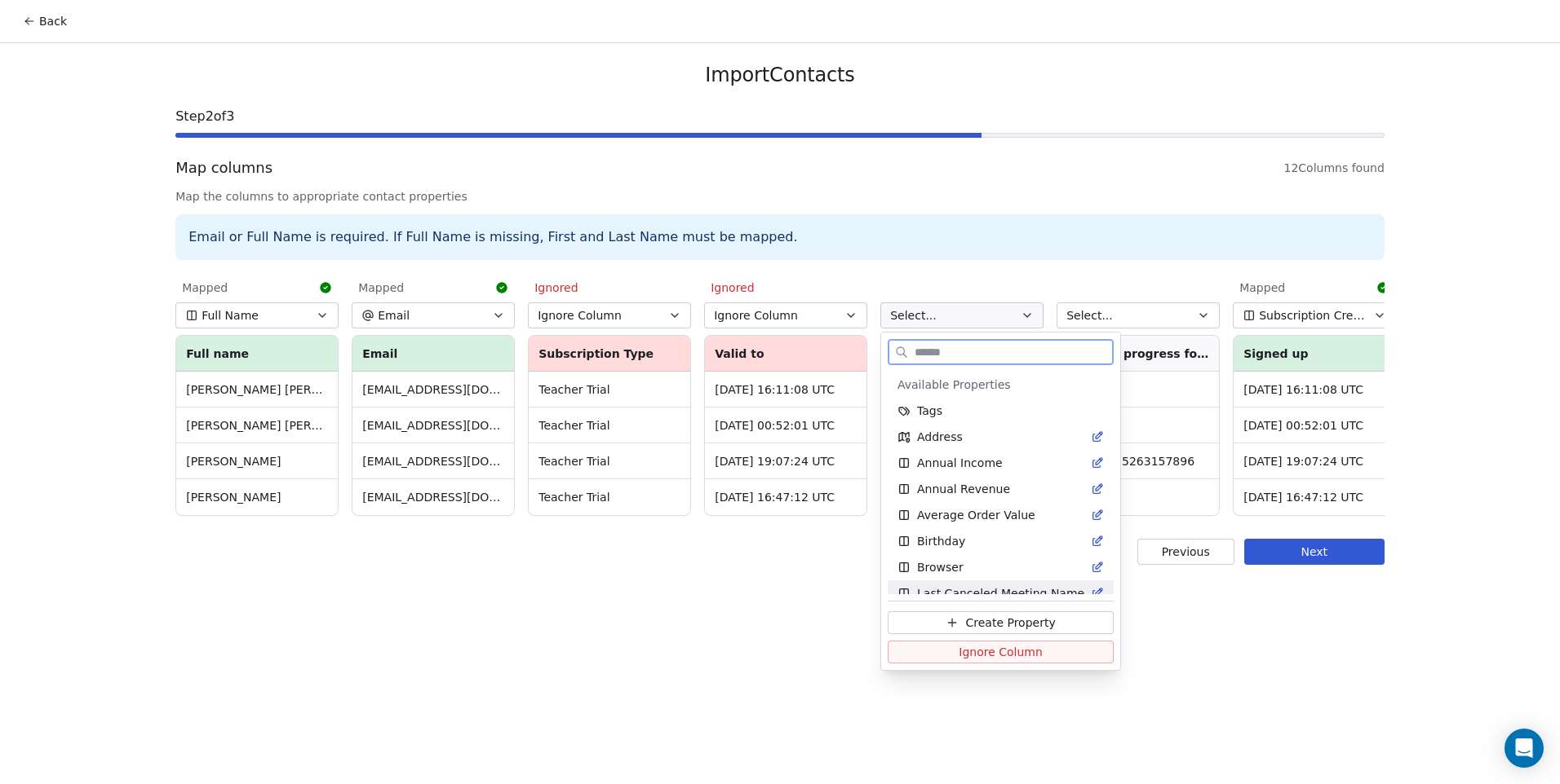
click at [947, 657] on button "Ignore Column" at bounding box center [1001, 653] width 226 height 23
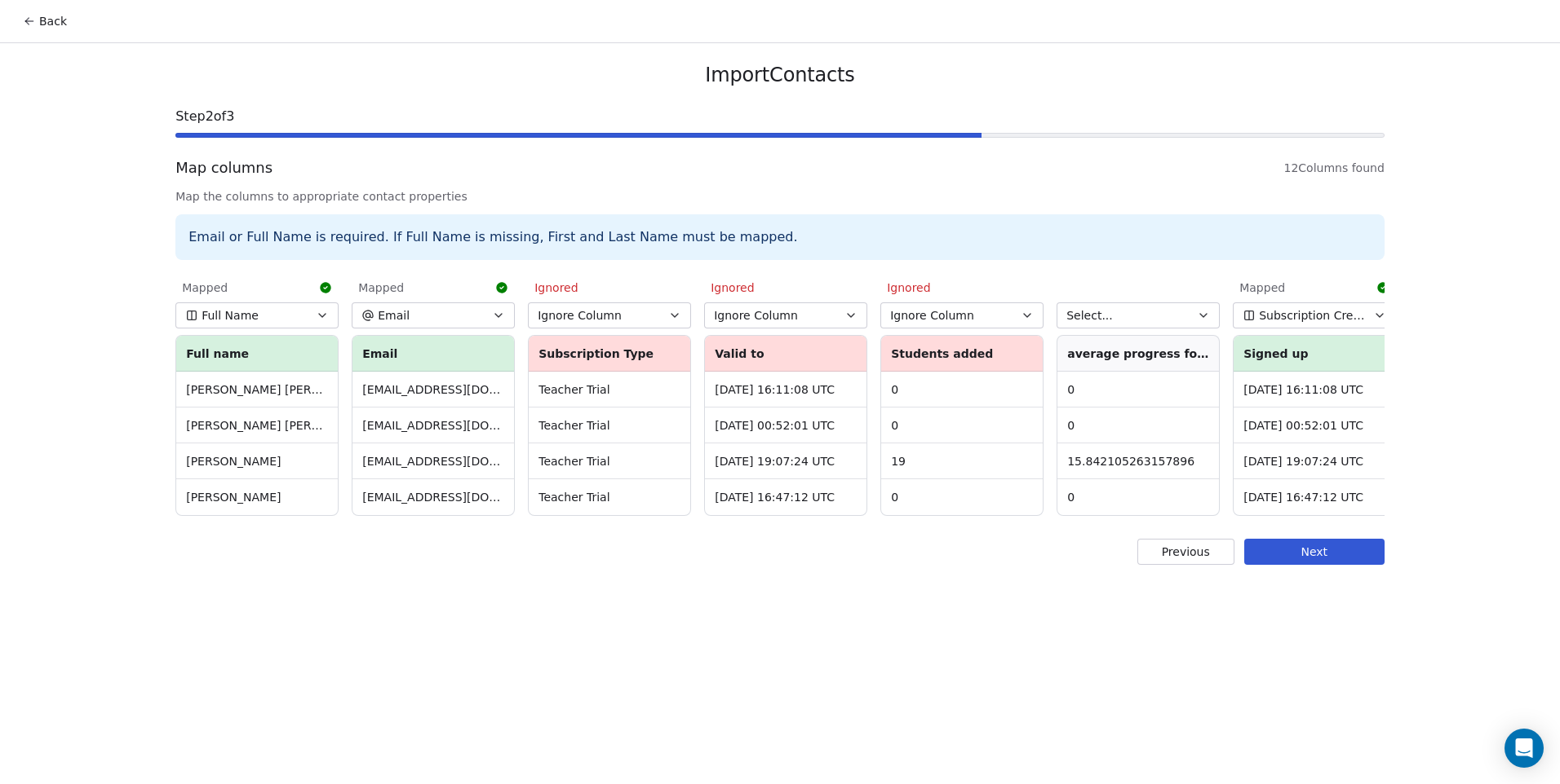
click at [1112, 324] on button "Select..." at bounding box center [1138, 315] width 163 height 26
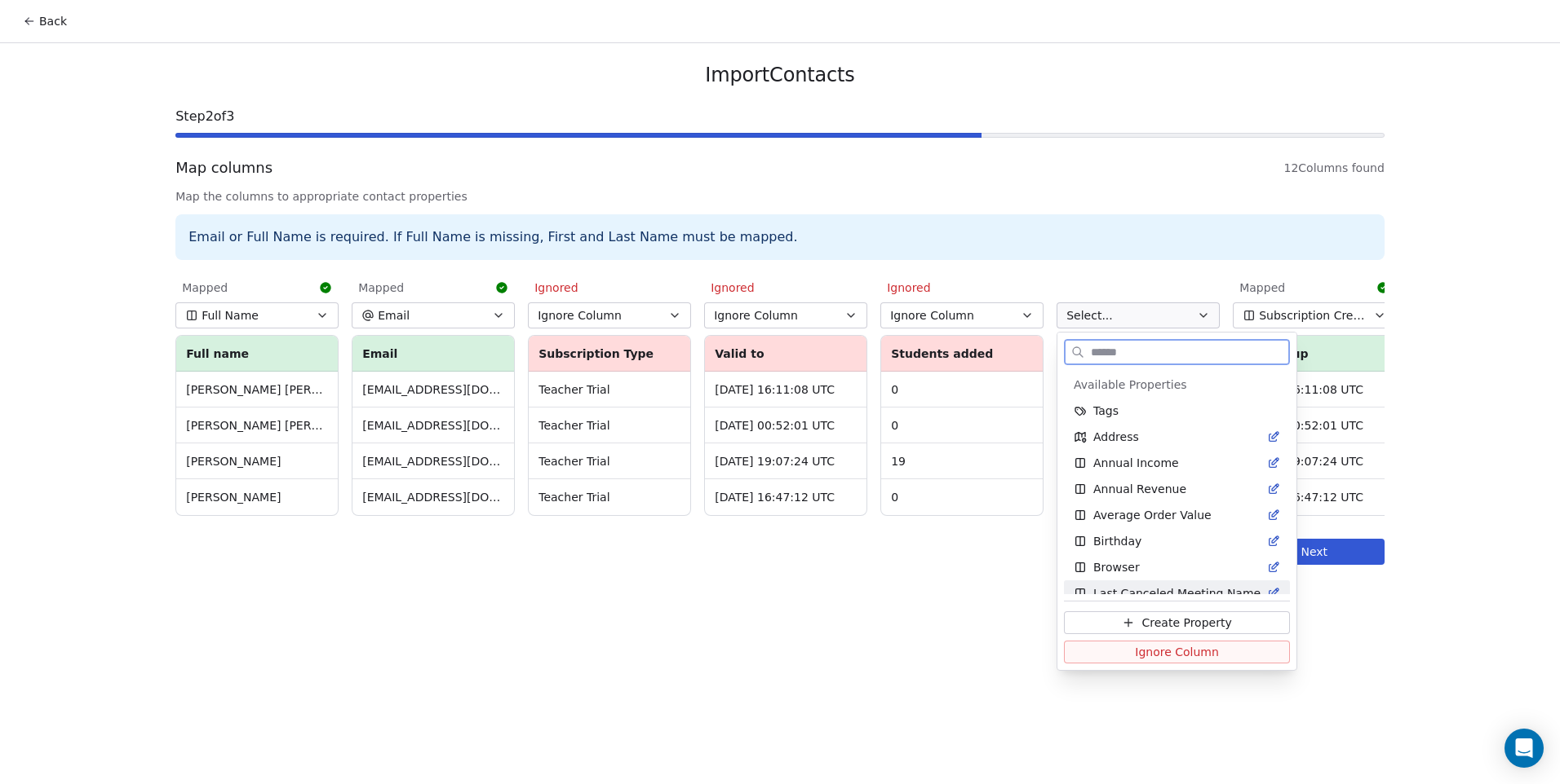
click at [1128, 662] on button "Ignore Column" at bounding box center [1177, 653] width 226 height 23
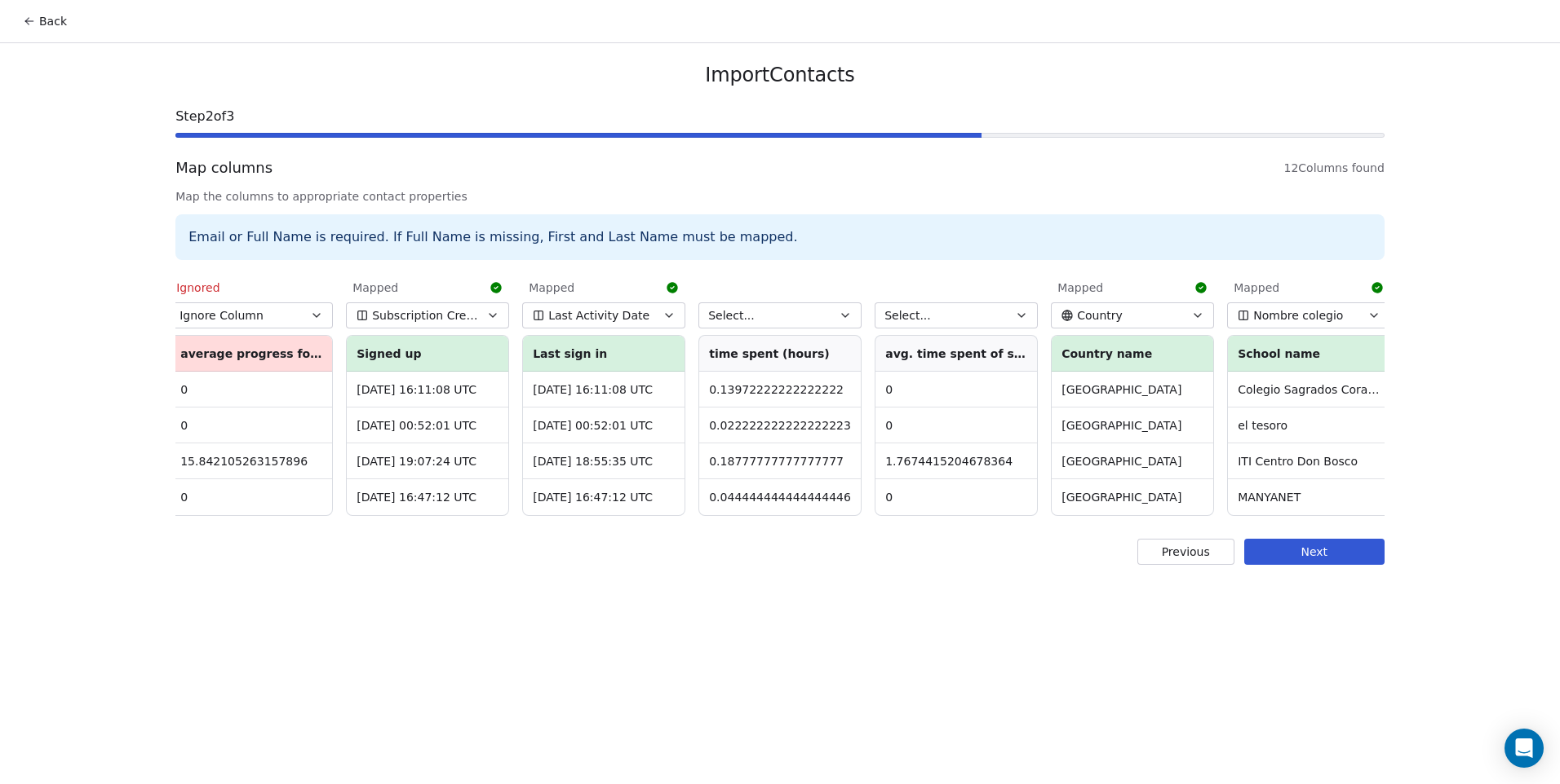
scroll to position [0, 893]
click at [824, 321] on button "Select..." at bounding box center [774, 315] width 163 height 26
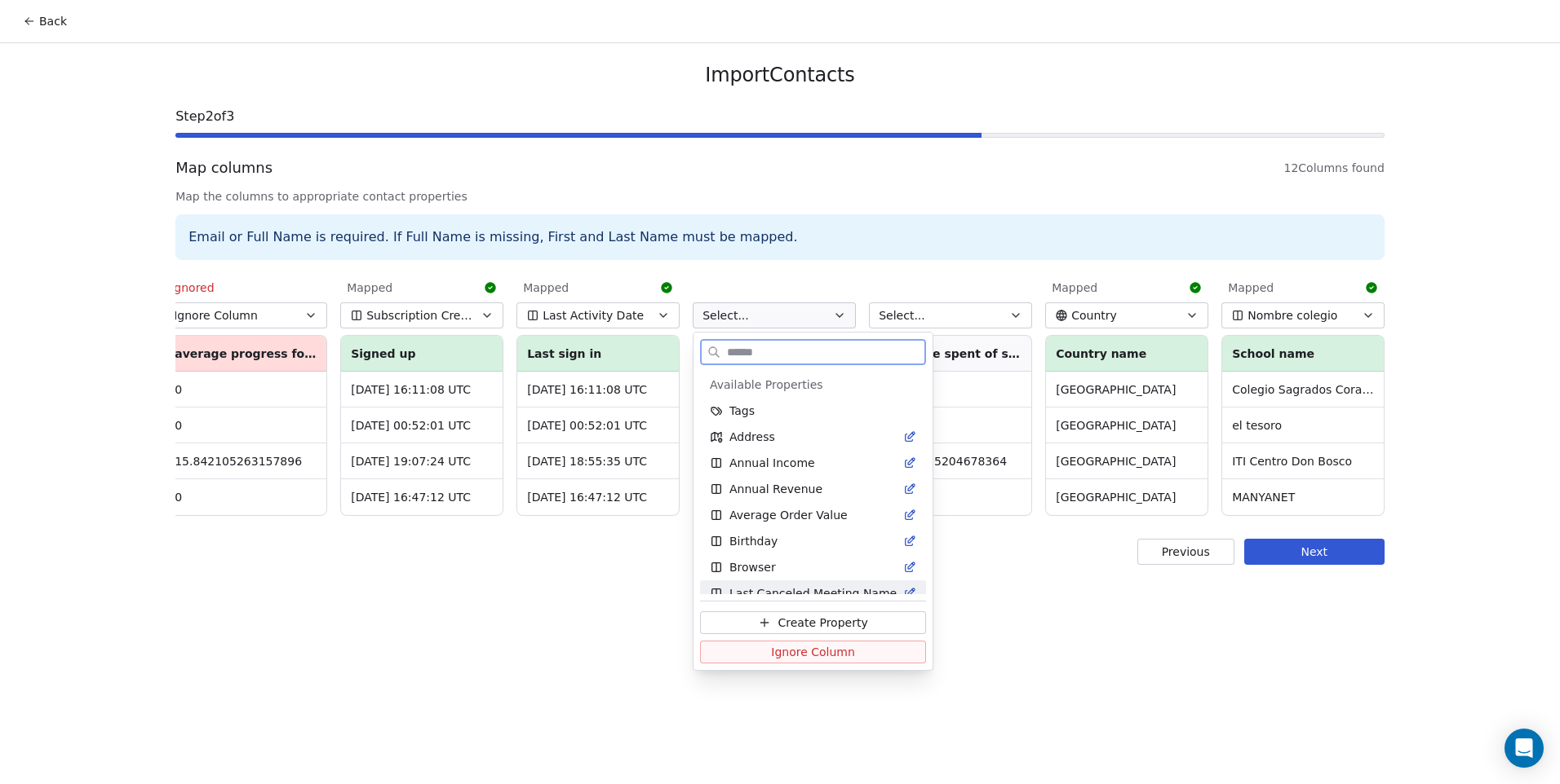
click at [843, 656] on span "Ignore Column" at bounding box center [812, 652] width 84 height 16
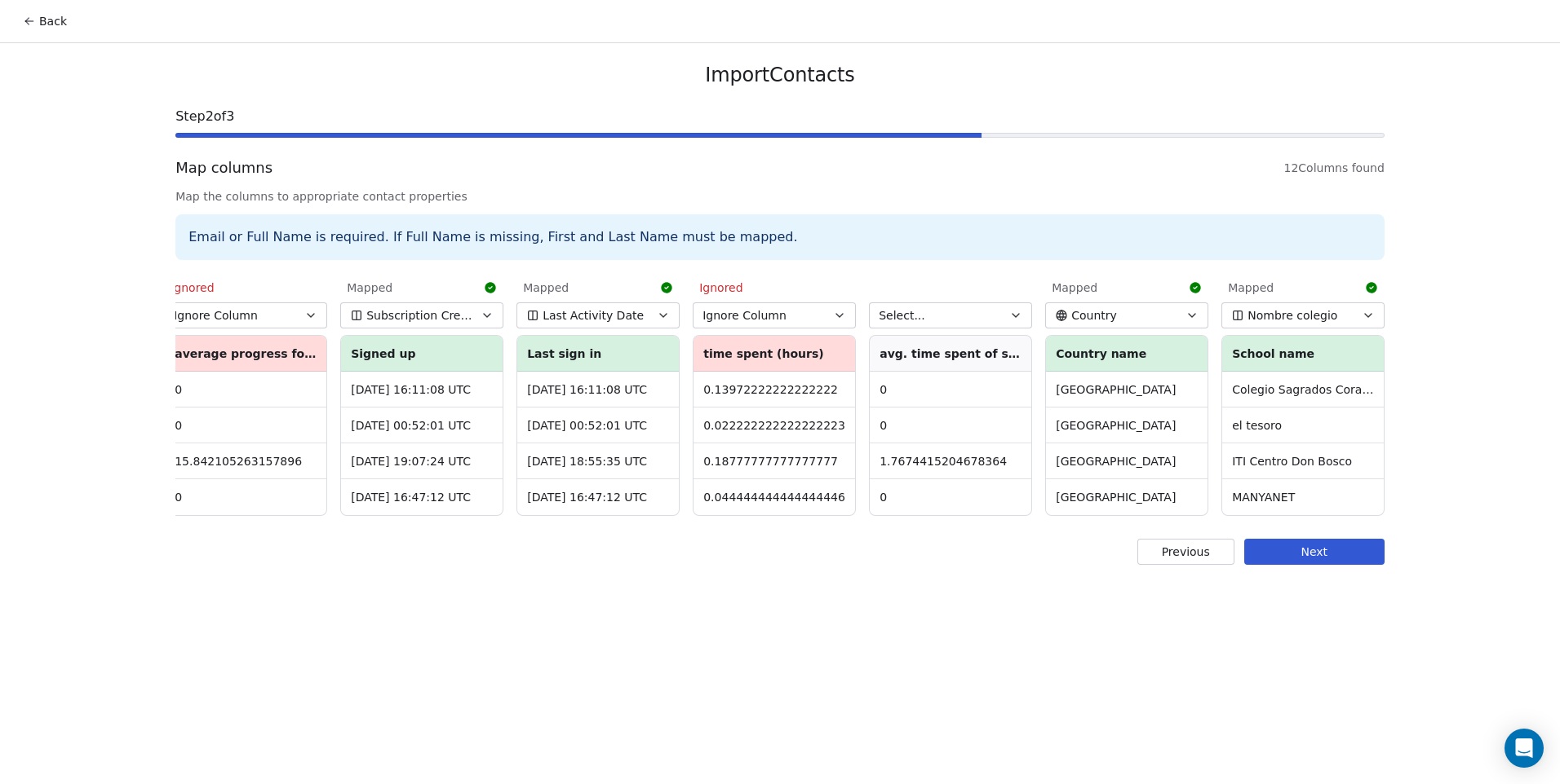
click at [964, 317] on button "Select..." at bounding box center [950, 315] width 163 height 26
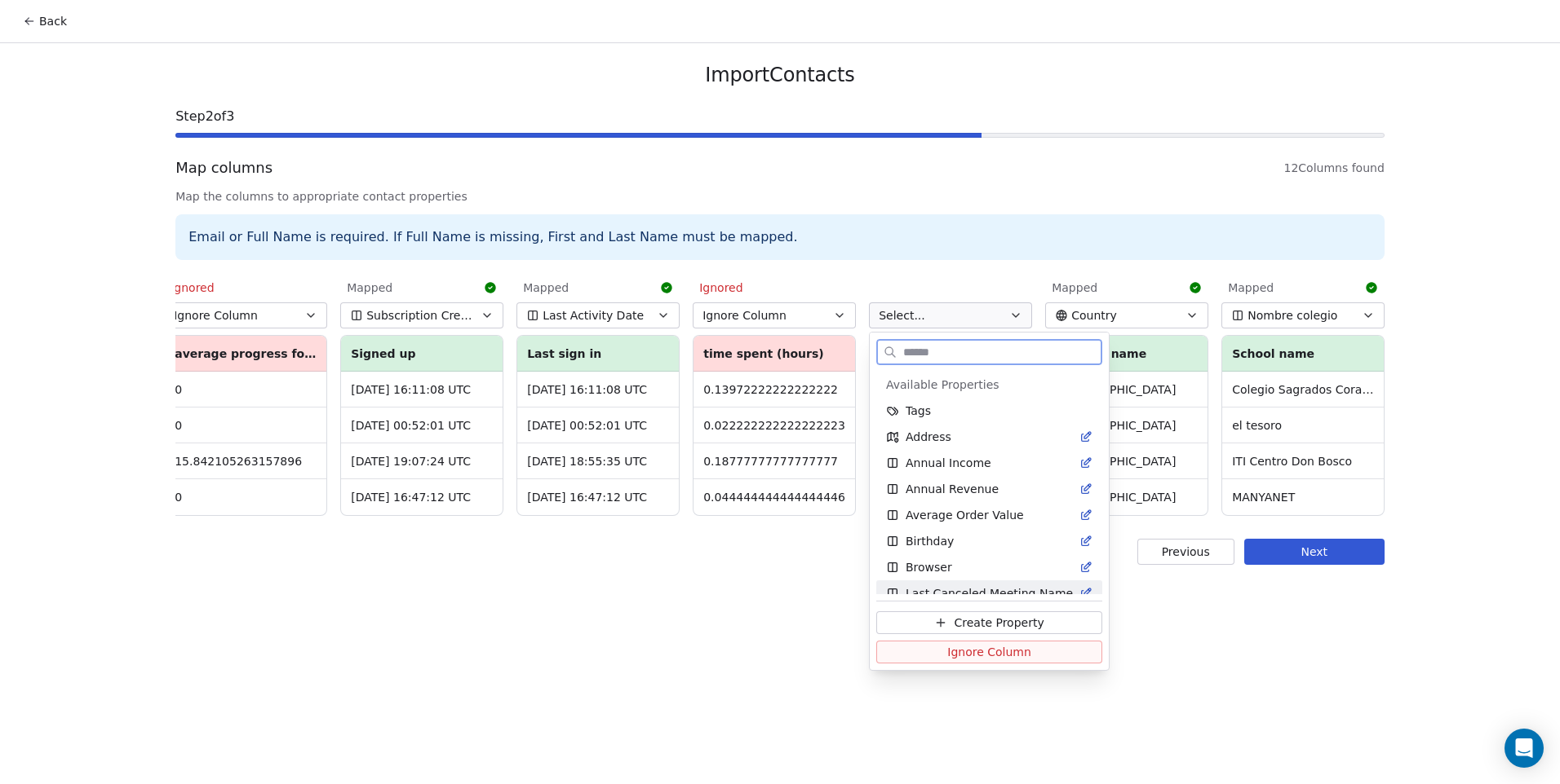
click at [1027, 653] on button "Ignore Column" at bounding box center [989, 653] width 226 height 23
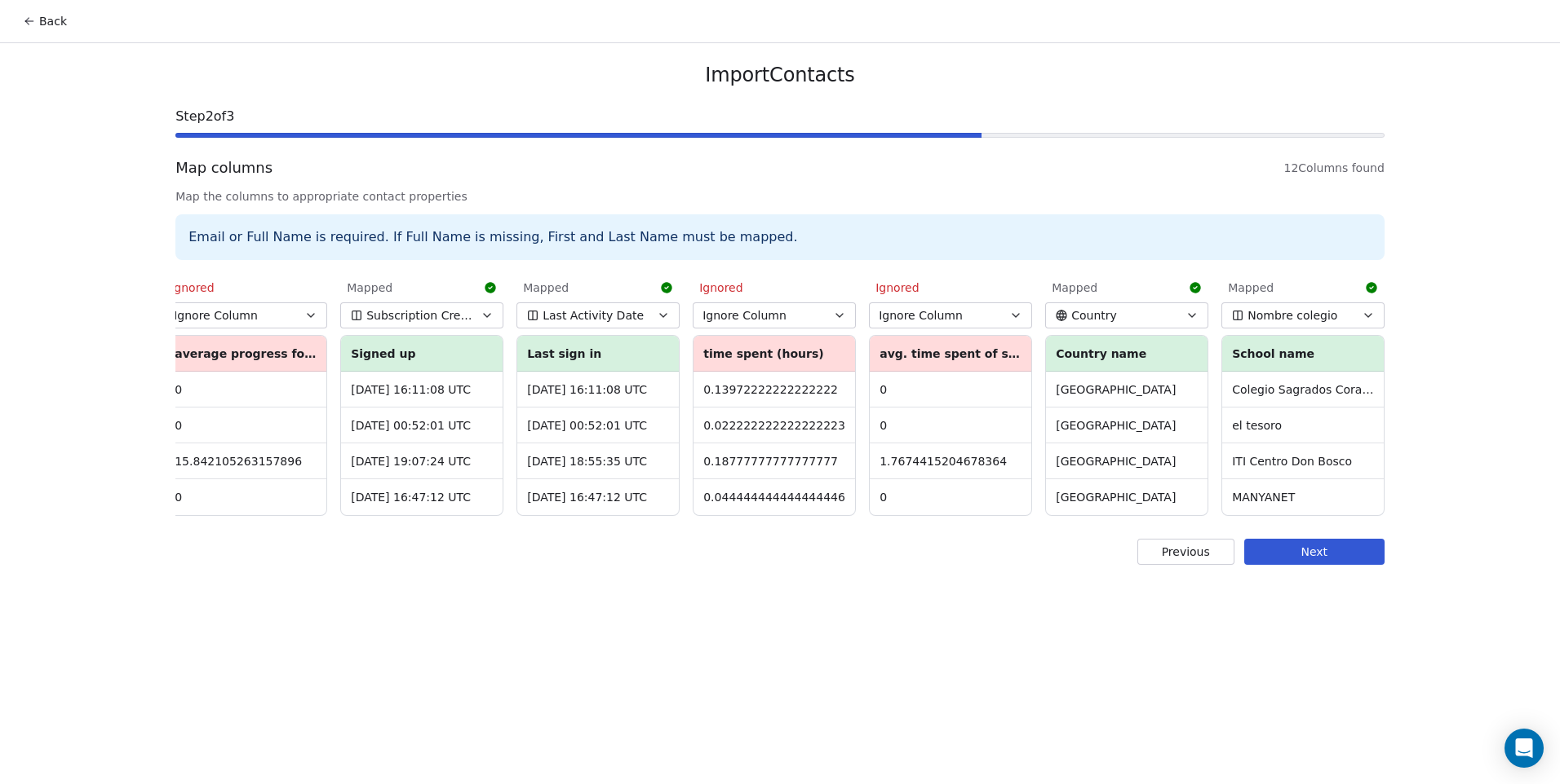
click at [1306, 565] on button "Next" at bounding box center [1314, 551] width 140 height 26
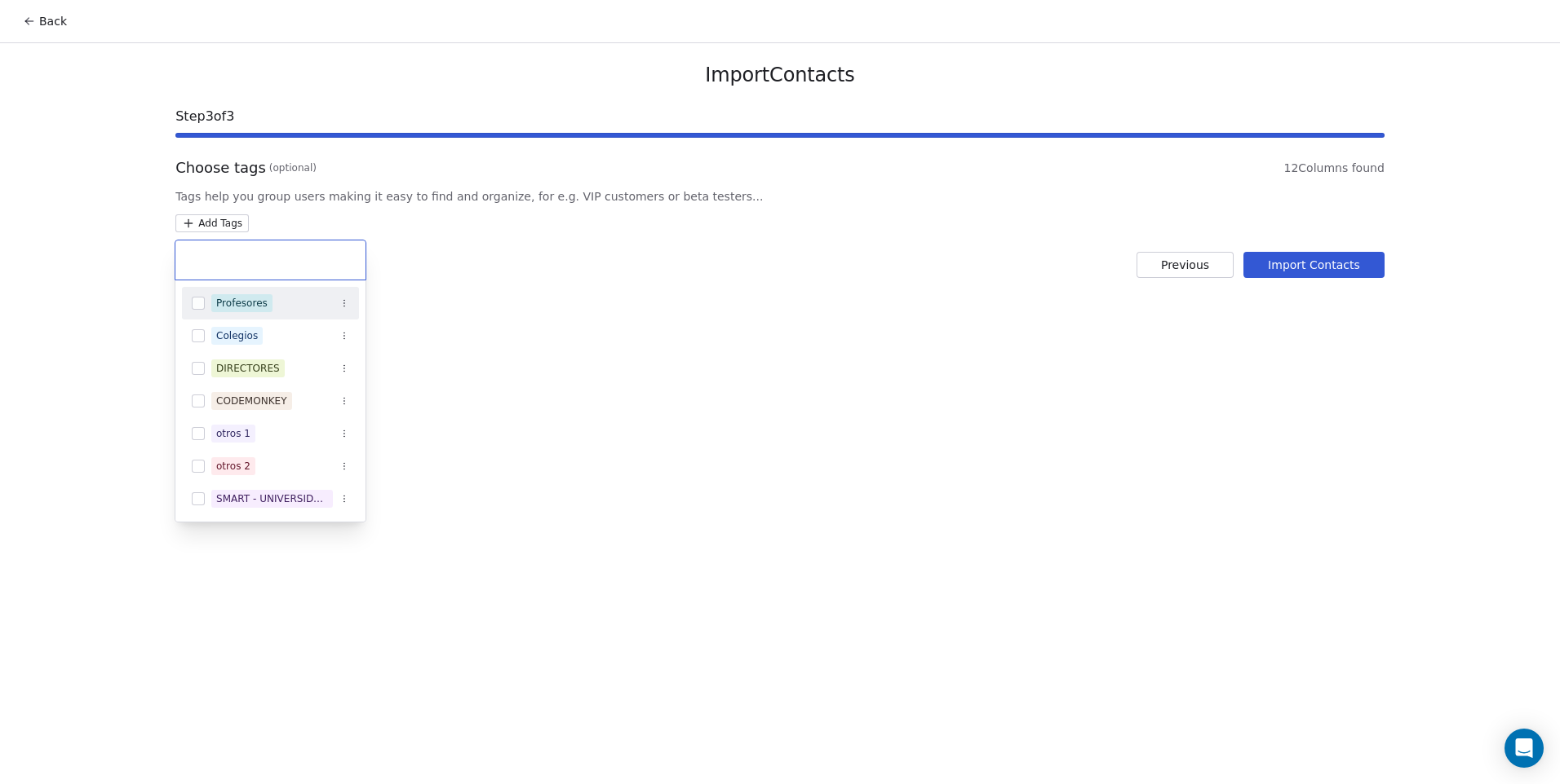
click at [187, 226] on html "Back Import Contacts Step 3 of 3 Choose tags (optional) 12 Columns found Tags h…" at bounding box center [780, 392] width 1560 height 784
click at [226, 399] on div "CODEMONKEY" at bounding box center [251, 401] width 71 height 14
click at [606, 333] on html "Back Import Contacts Step 3 of 3 Choose tags (optional) 12 Columns found Tags h…" at bounding box center [780, 392] width 1560 height 784
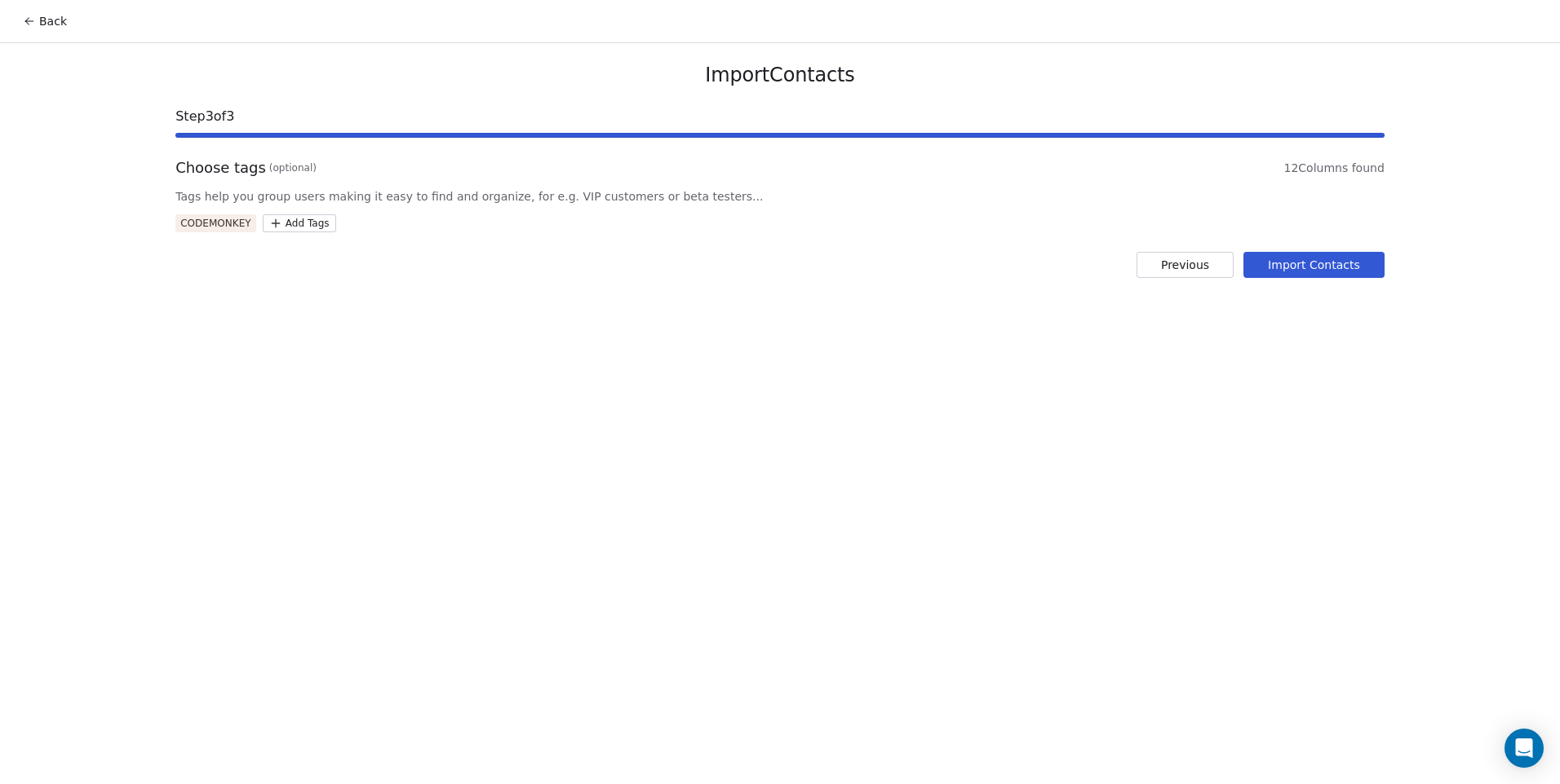
click at [1292, 267] on button "Import Contacts" at bounding box center [1314, 265] width 141 height 26
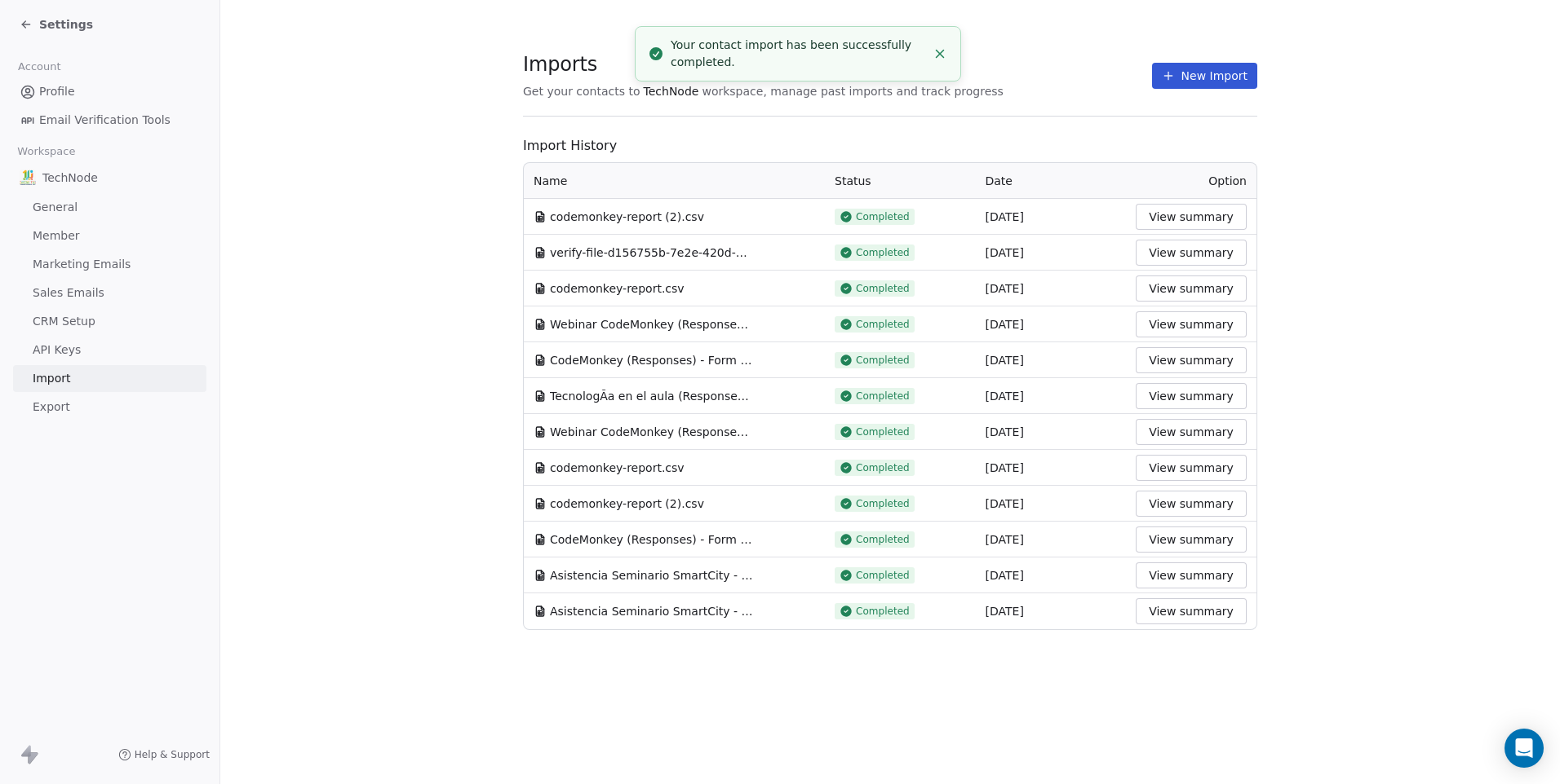
click at [74, 86] on link "Profile" at bounding box center [110, 92] width 193 height 27
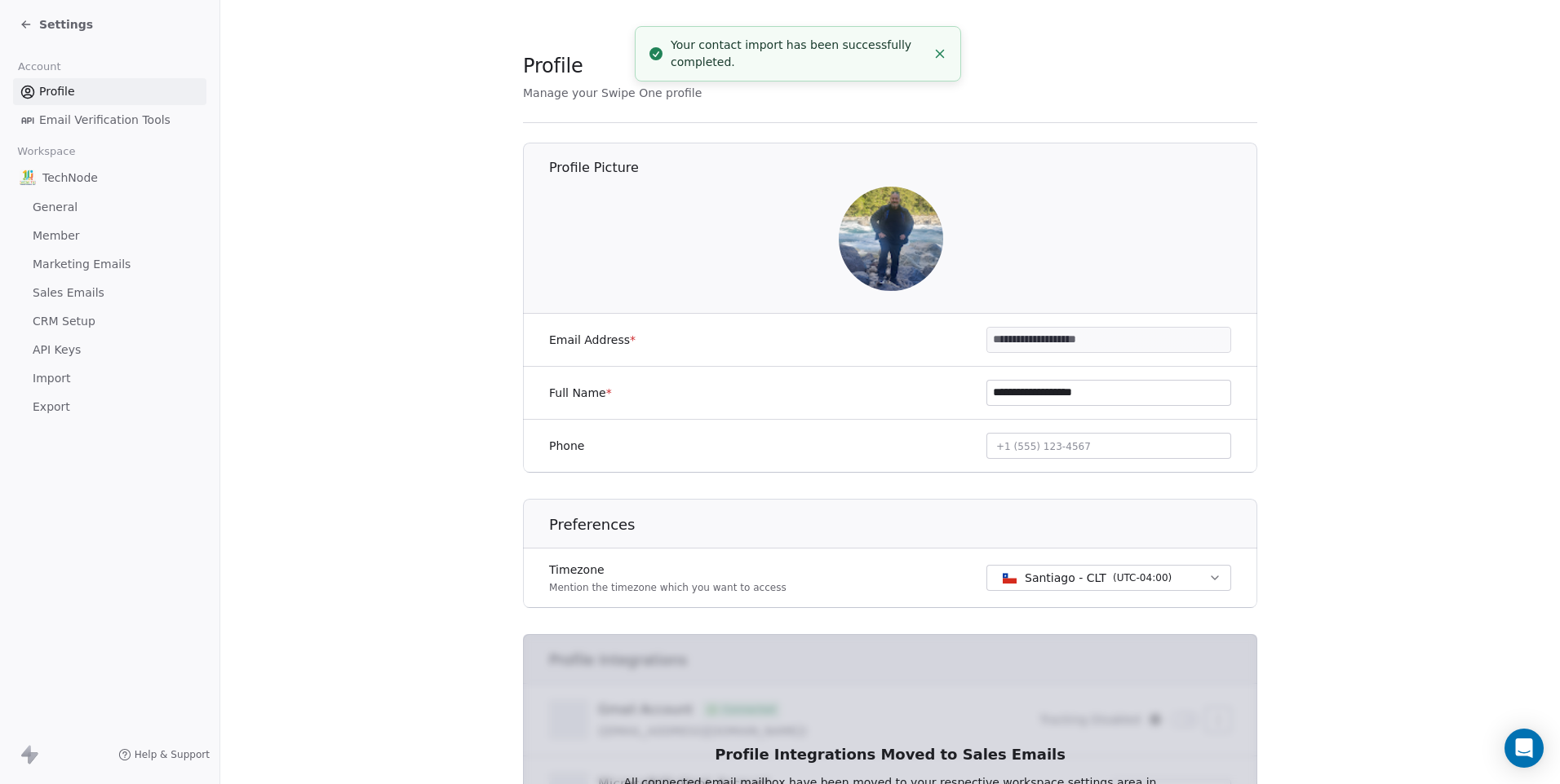
click at [67, 25] on span "Settings" at bounding box center [67, 24] width 54 height 16
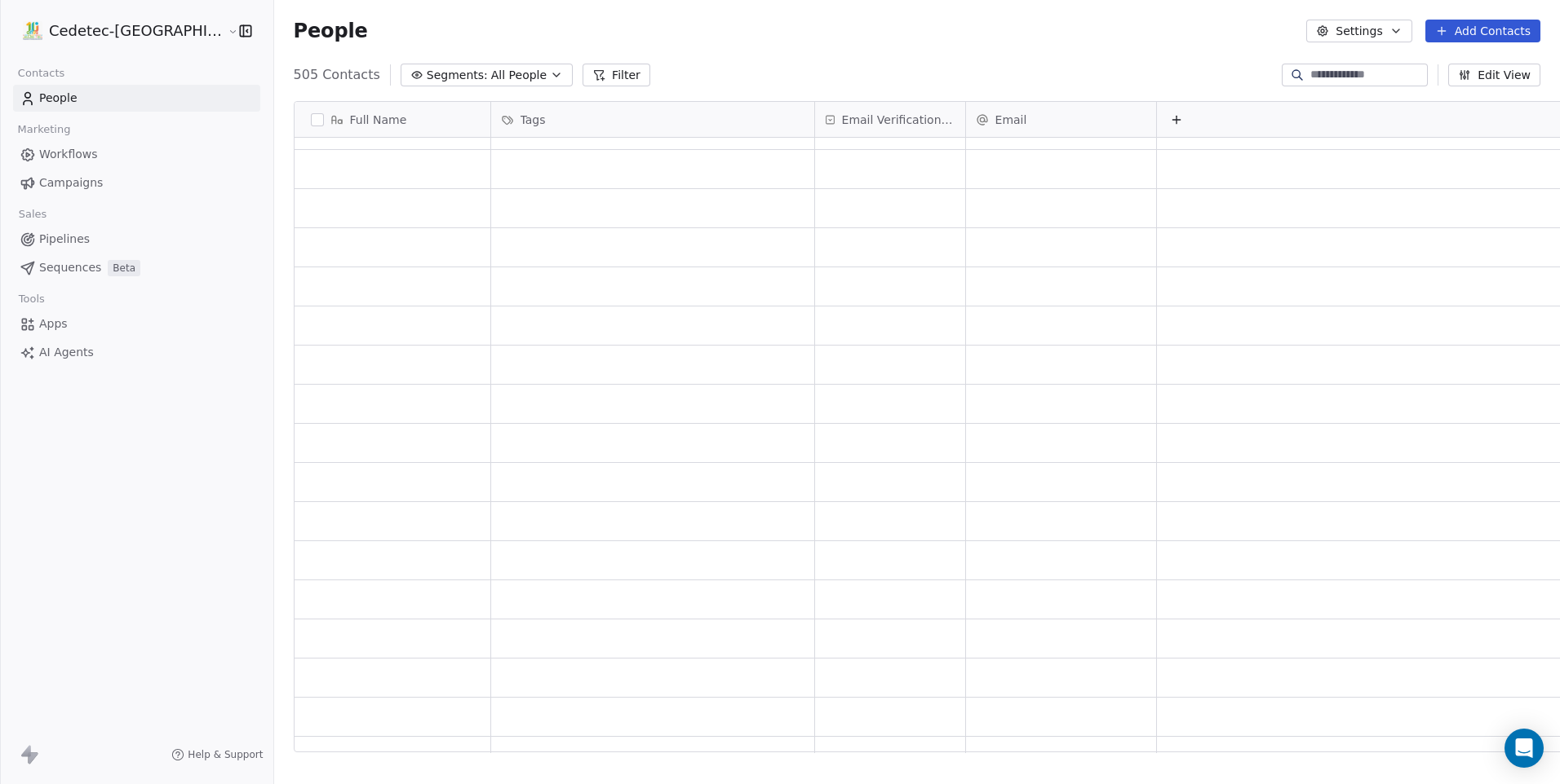
scroll to position [18578, 0]
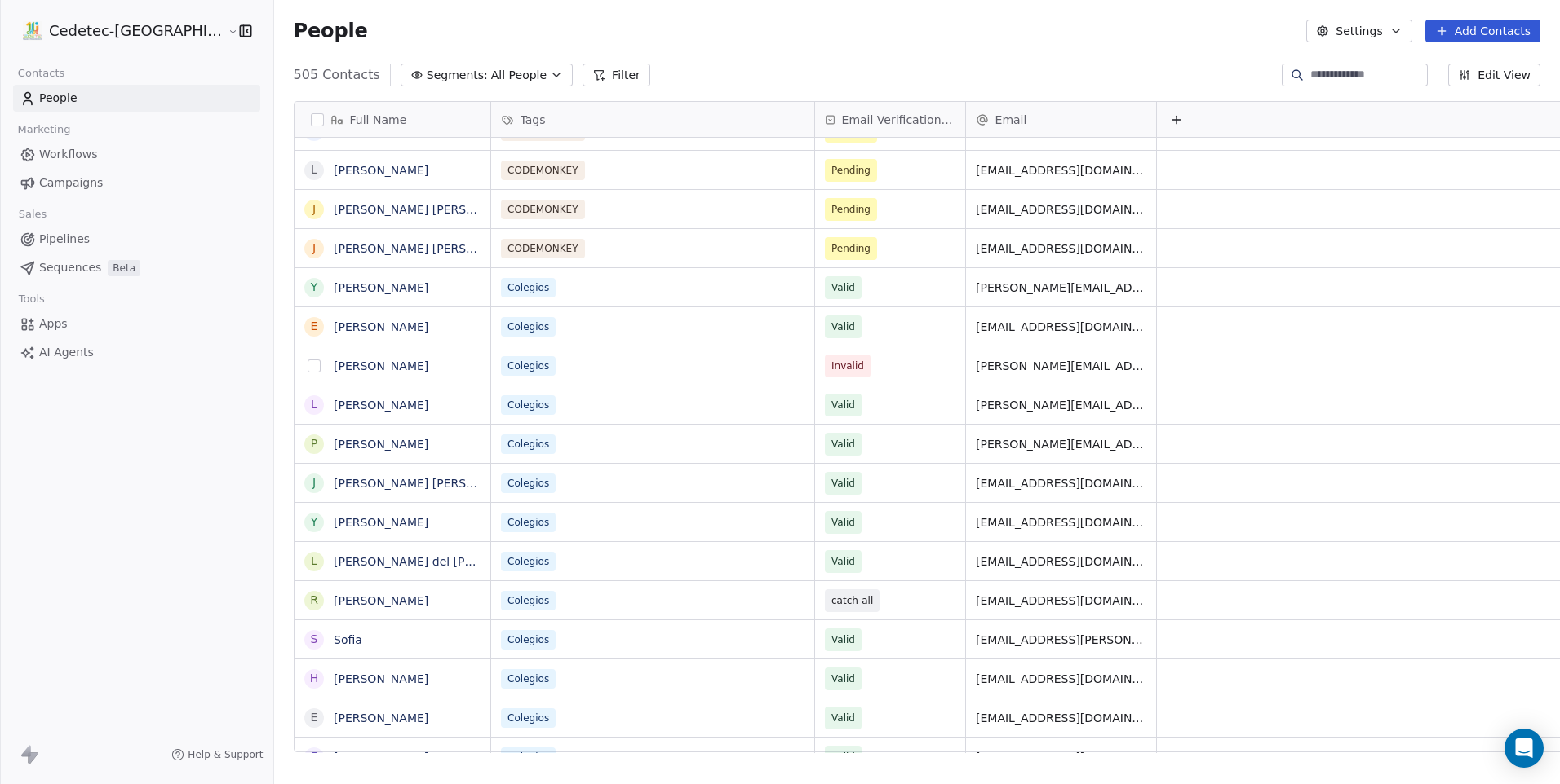
click at [307, 363] on button "grid" at bounding box center [314, 366] width 14 height 14
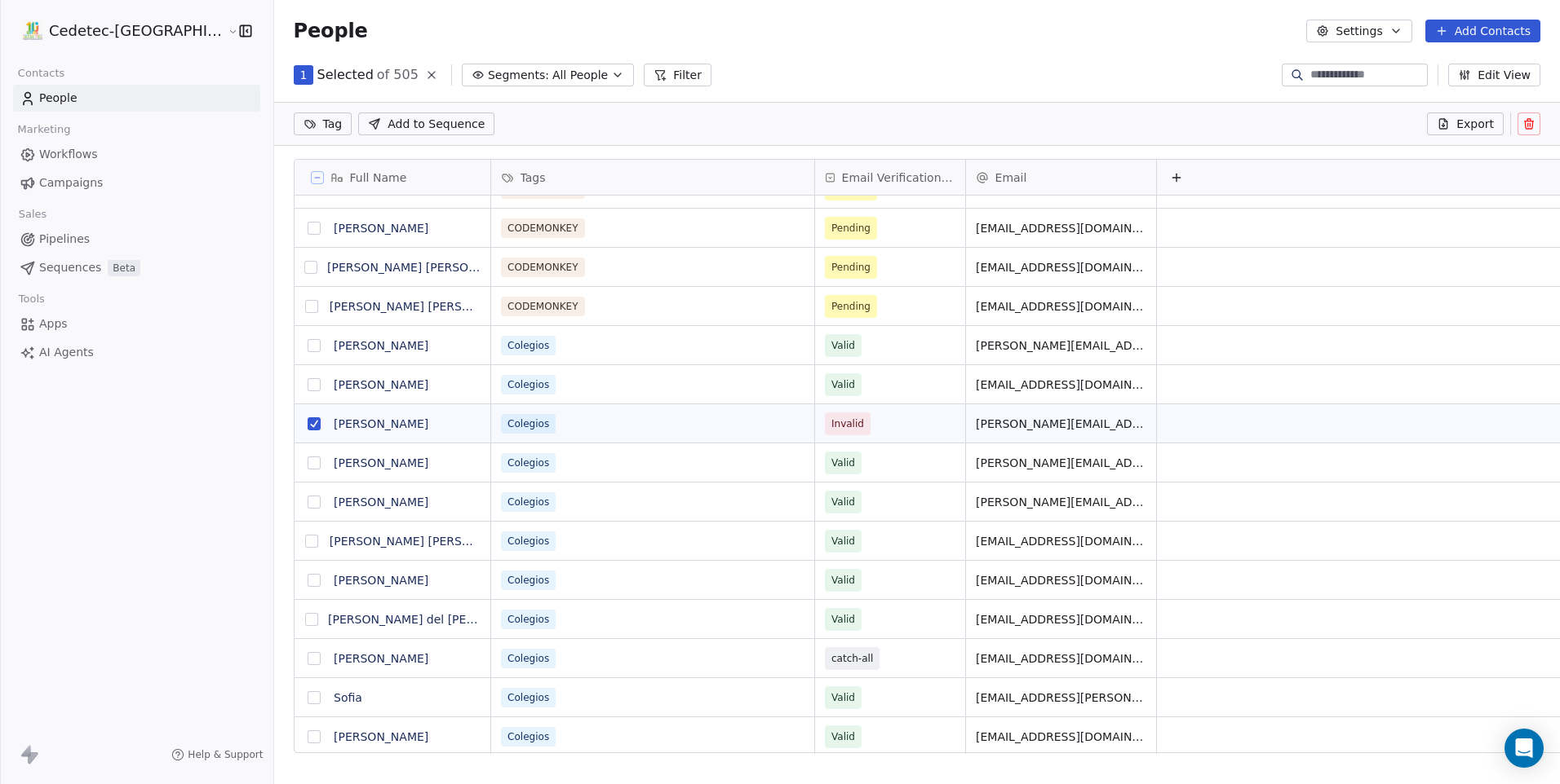
click at [1528, 124] on icon at bounding box center [1528, 125] width 0 height 3
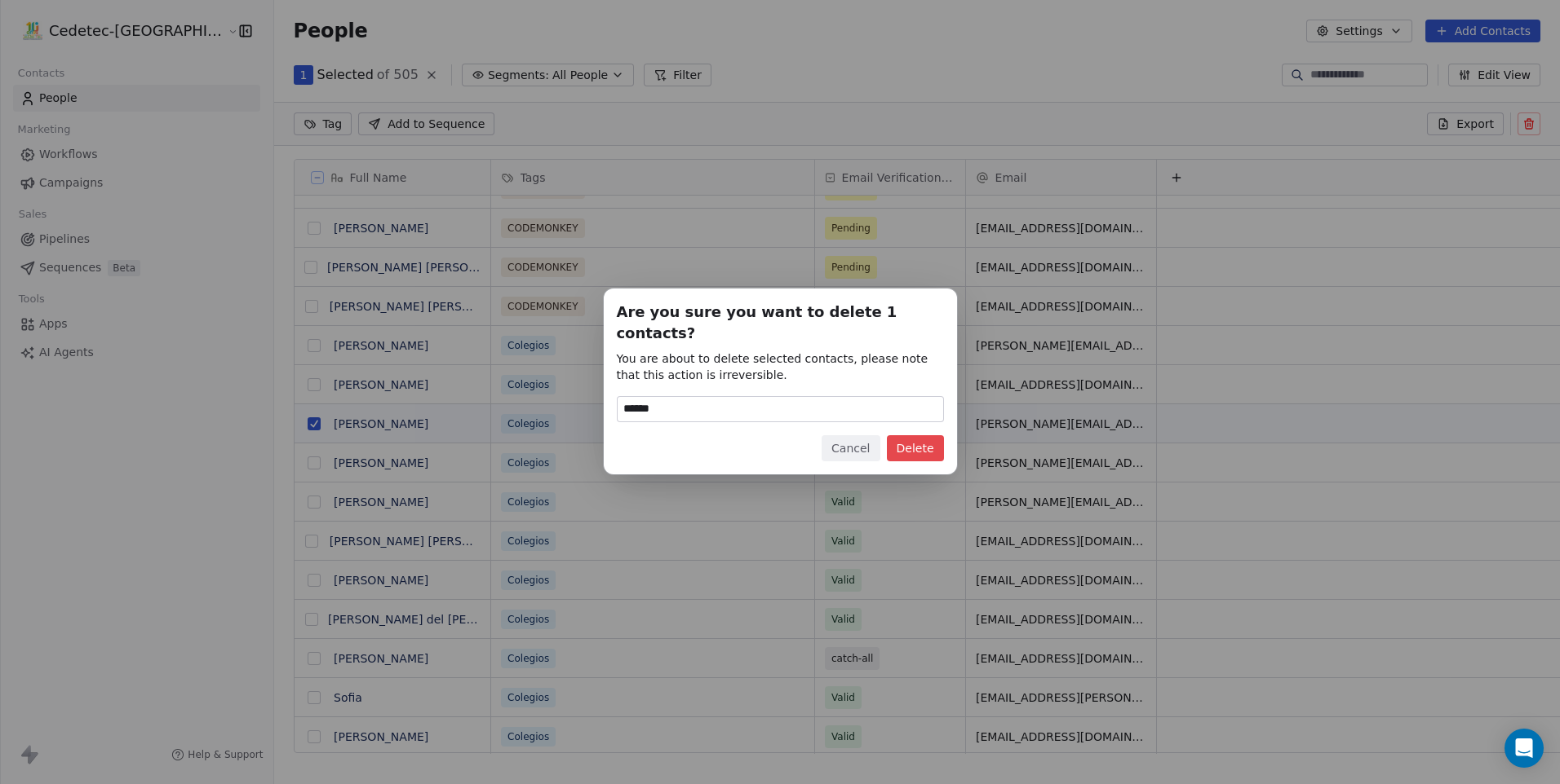
type input "******"
click at [932, 435] on button "Delete" at bounding box center [905, 448] width 76 height 26
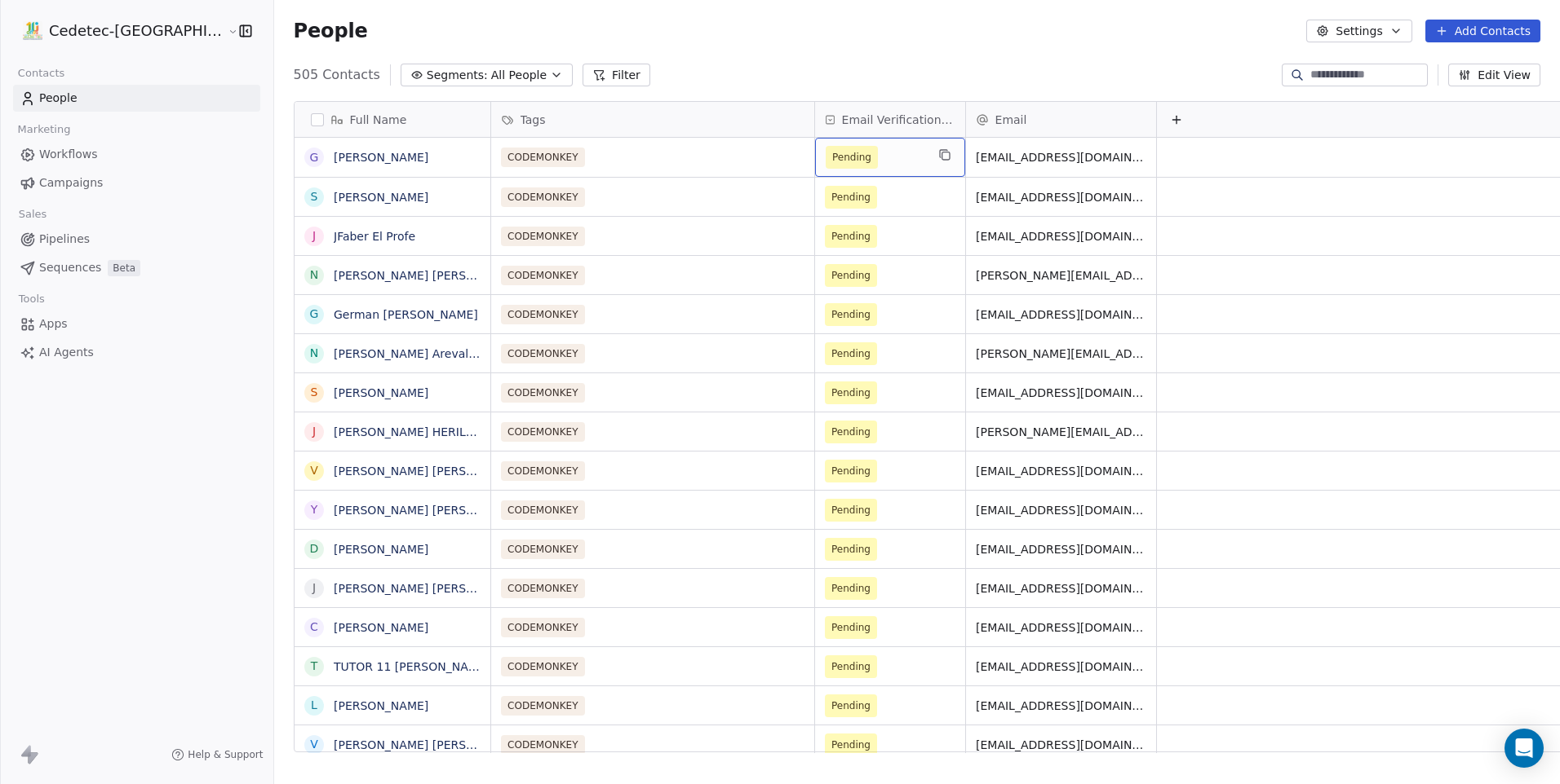
click at [832, 156] on span "Pending" at bounding box center [851, 157] width 40 height 16
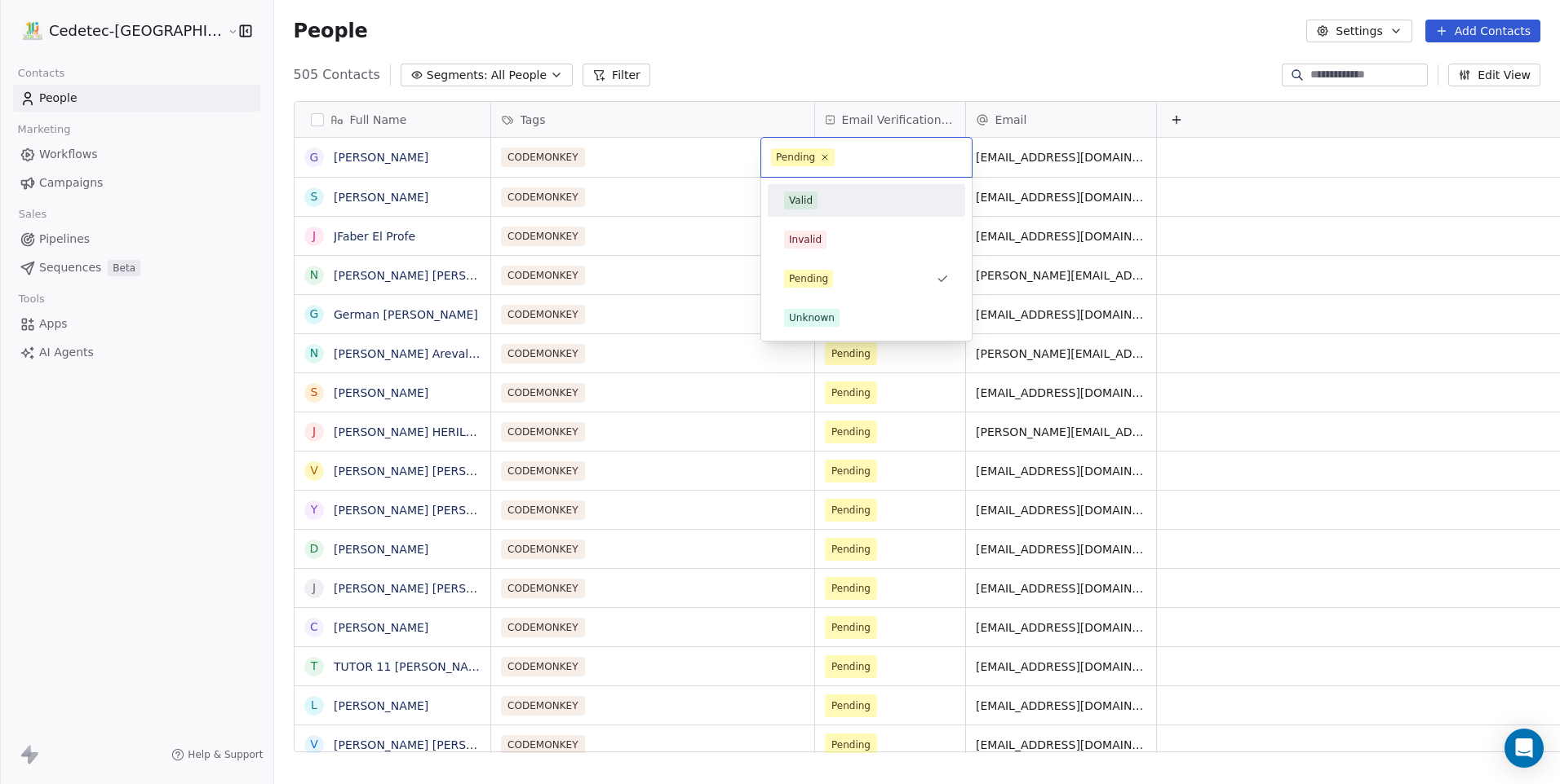
click at [808, 186] on div "Valid" at bounding box center [866, 201] width 197 height 33
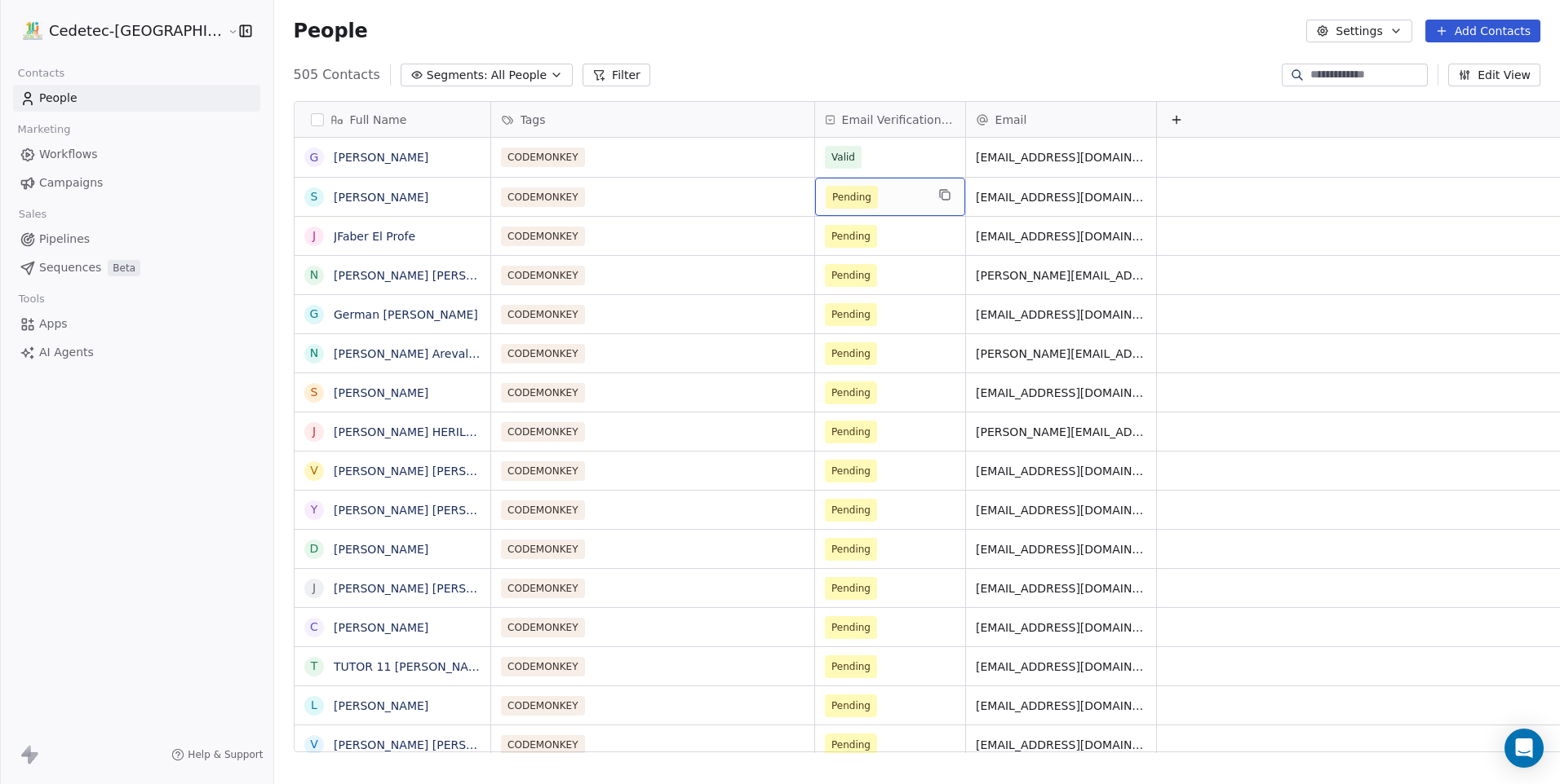
click at [832, 201] on span "Pending" at bounding box center [851, 197] width 40 height 16
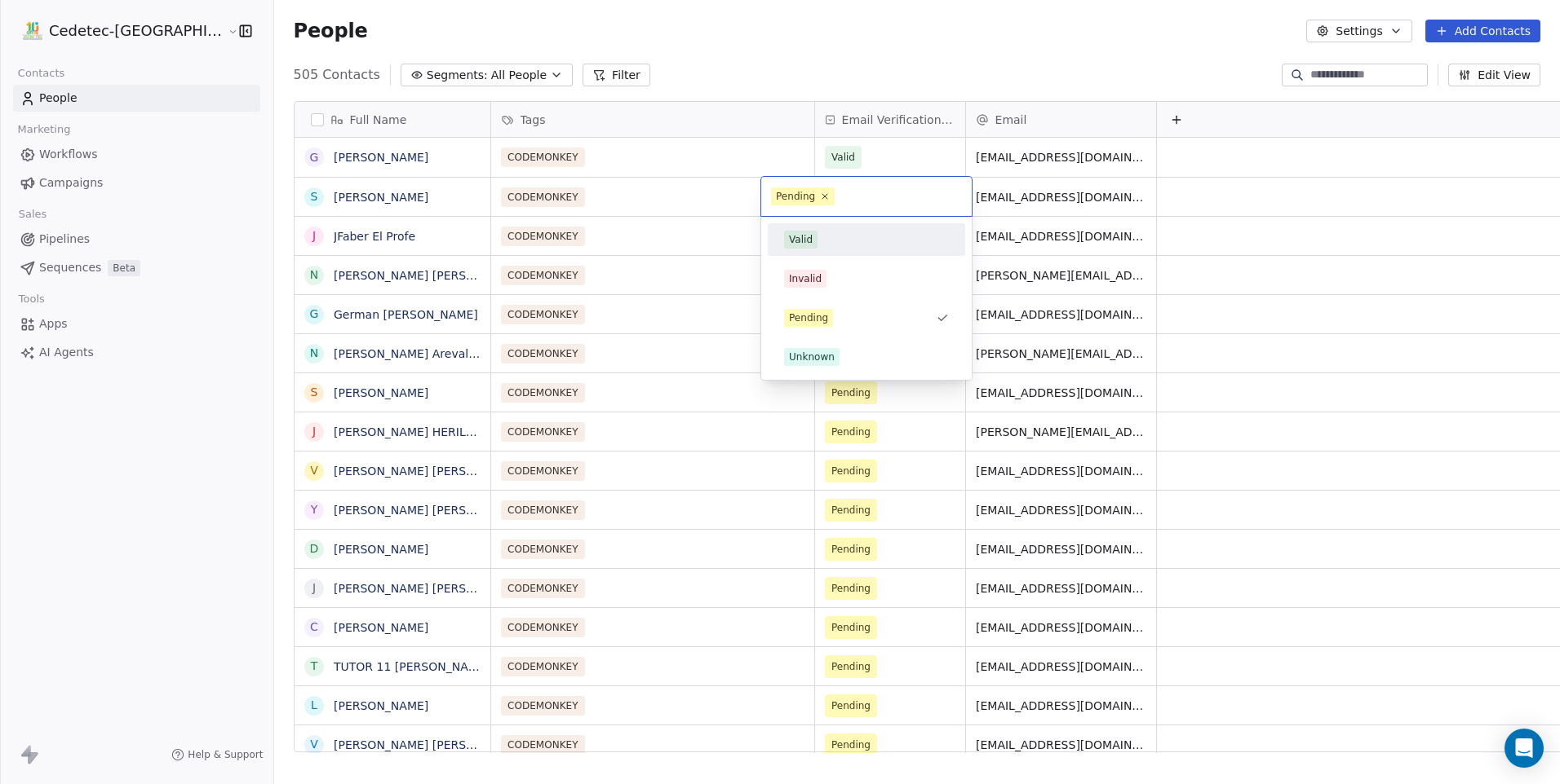
click at [808, 245] on div "Valid" at bounding box center [801, 239] width 23 height 14
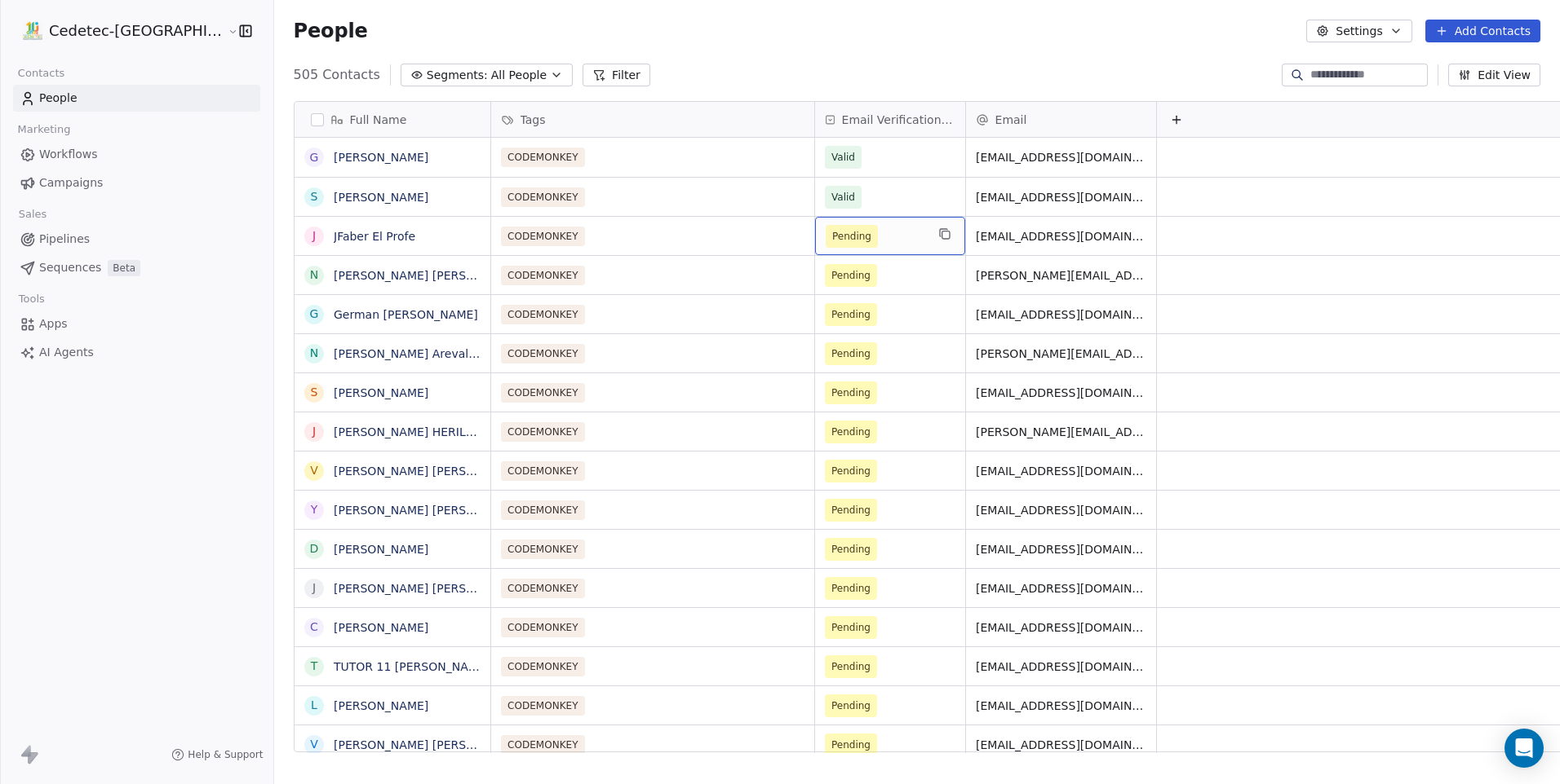
click at [826, 245] on span "Pending" at bounding box center [852, 237] width 52 height 23
click at [832, 237] on span "Pending" at bounding box center [851, 236] width 40 height 16
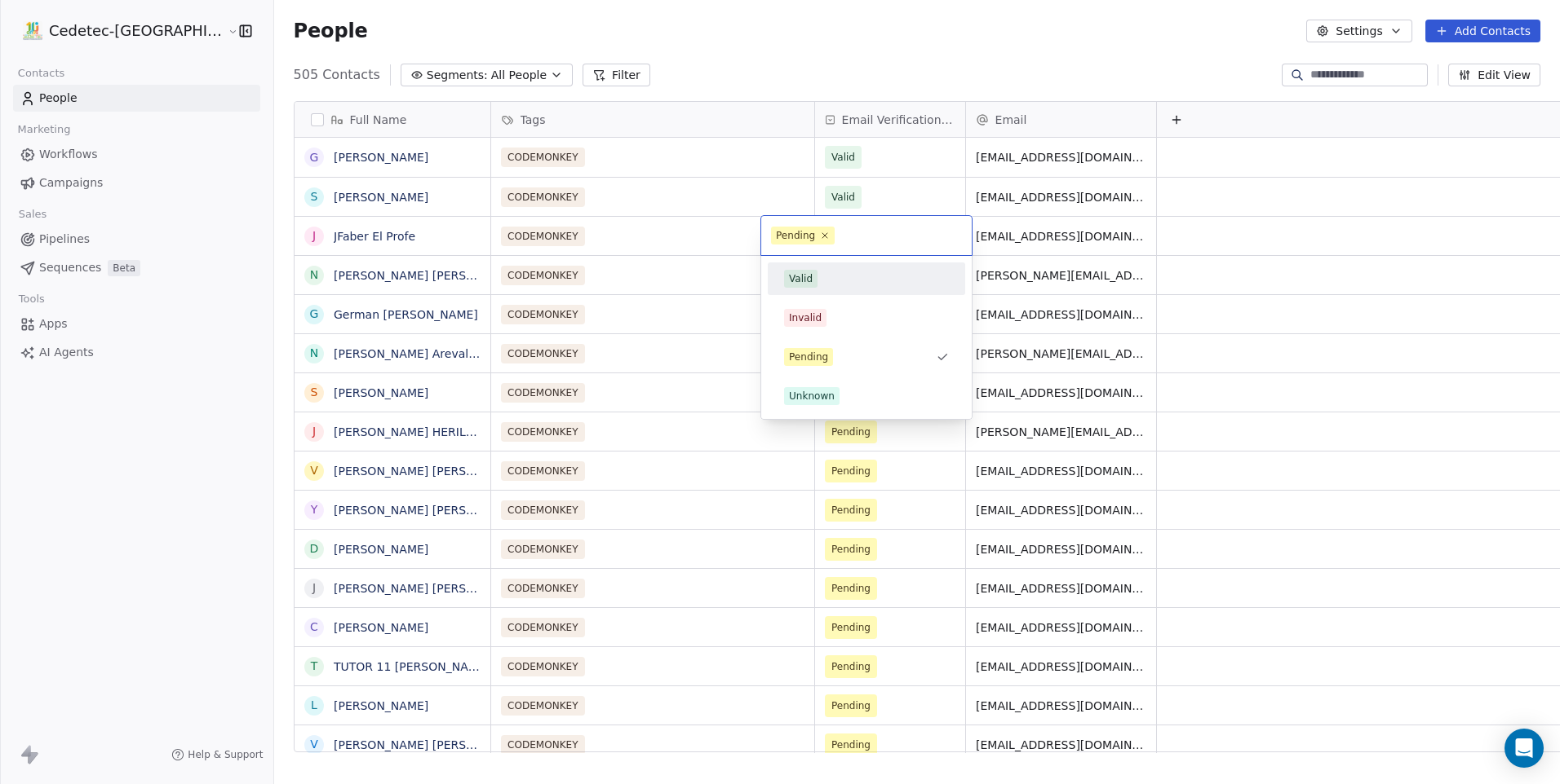
click at [809, 279] on div "Valid" at bounding box center [801, 278] width 23 height 14
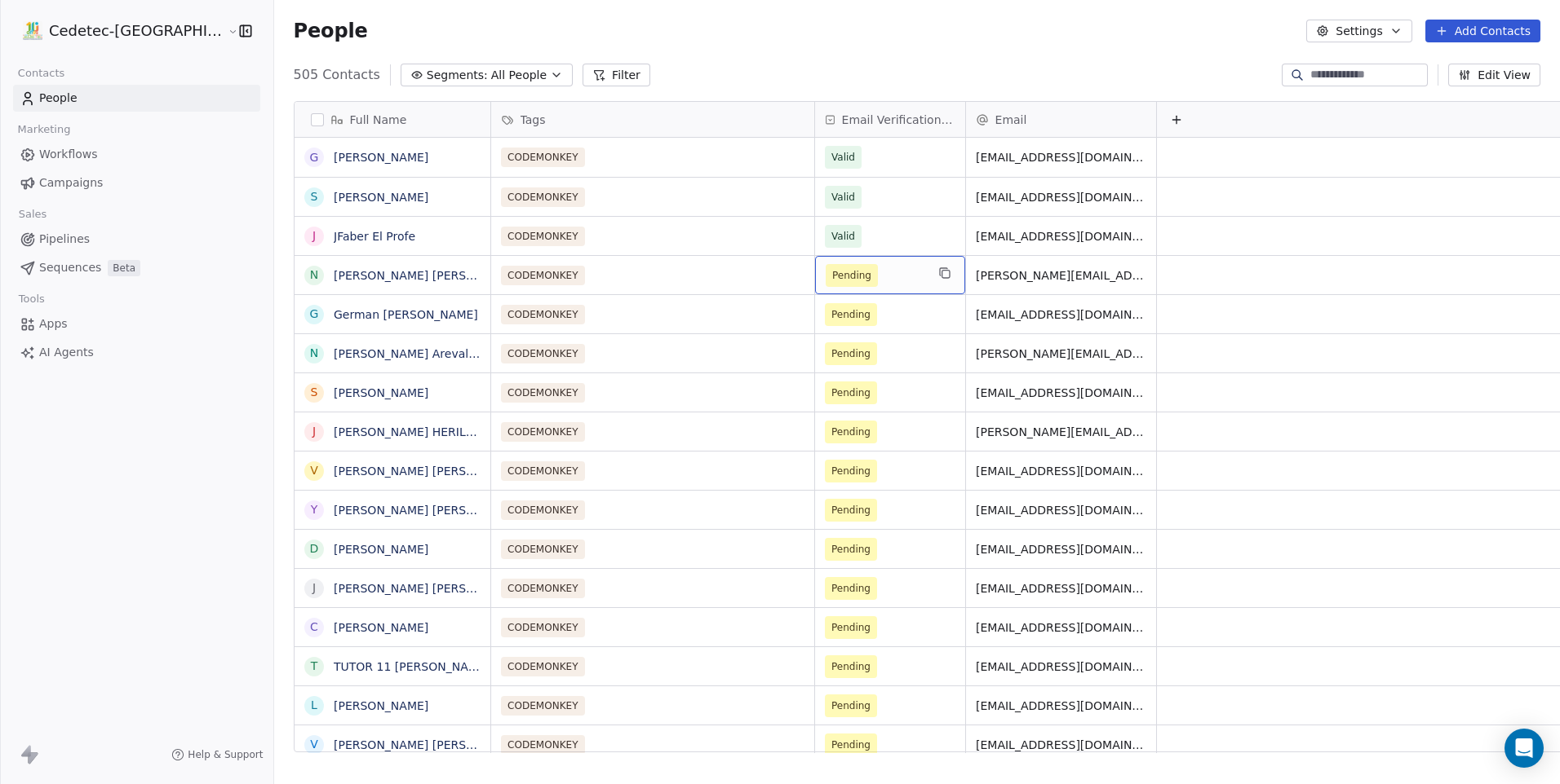
click at [832, 279] on span "Pending" at bounding box center [851, 275] width 40 height 16
click at [832, 283] on span "Pending" at bounding box center [851, 275] width 40 height 16
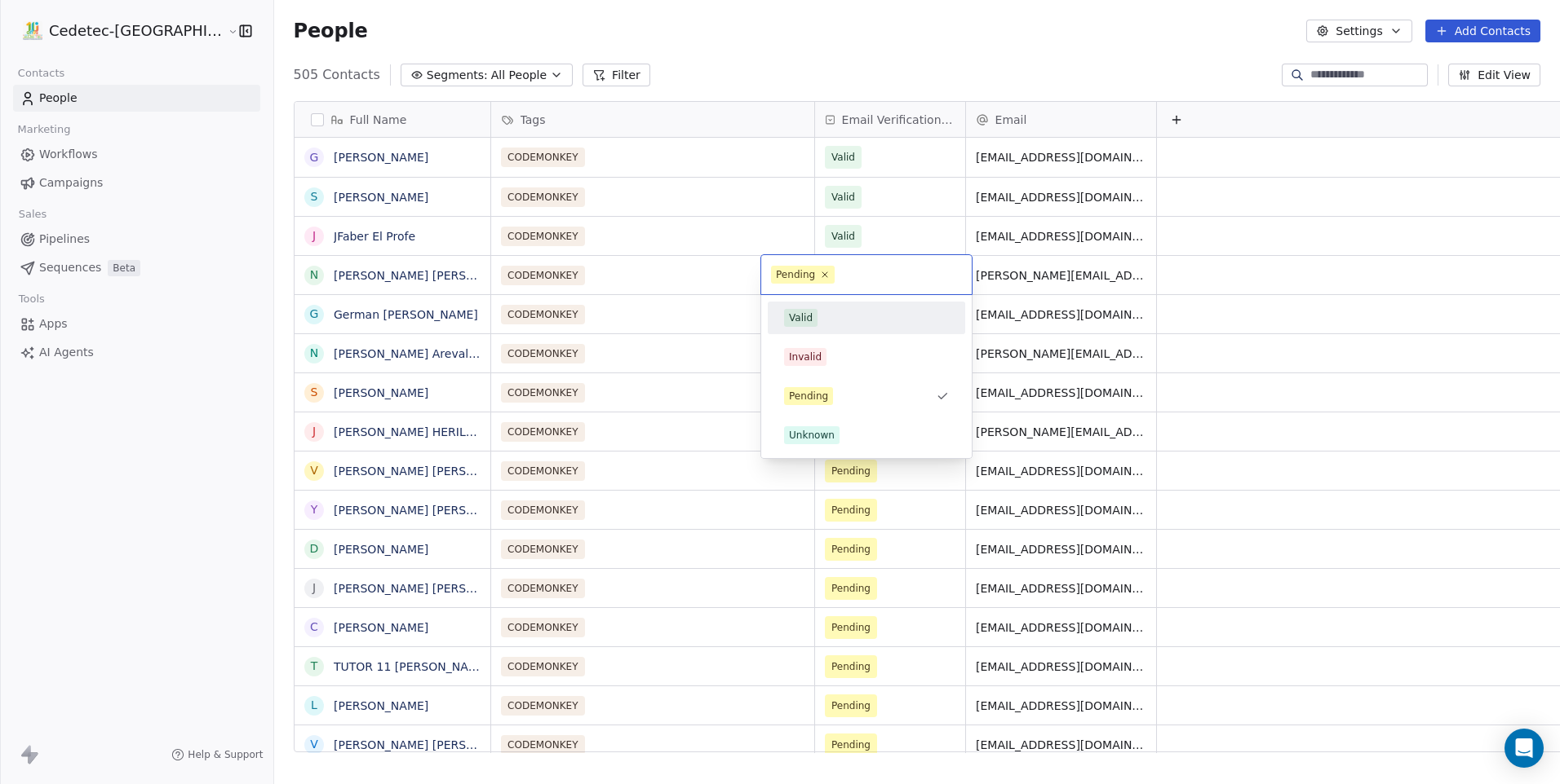
click at [801, 322] on div "Valid" at bounding box center [801, 318] width 23 height 14
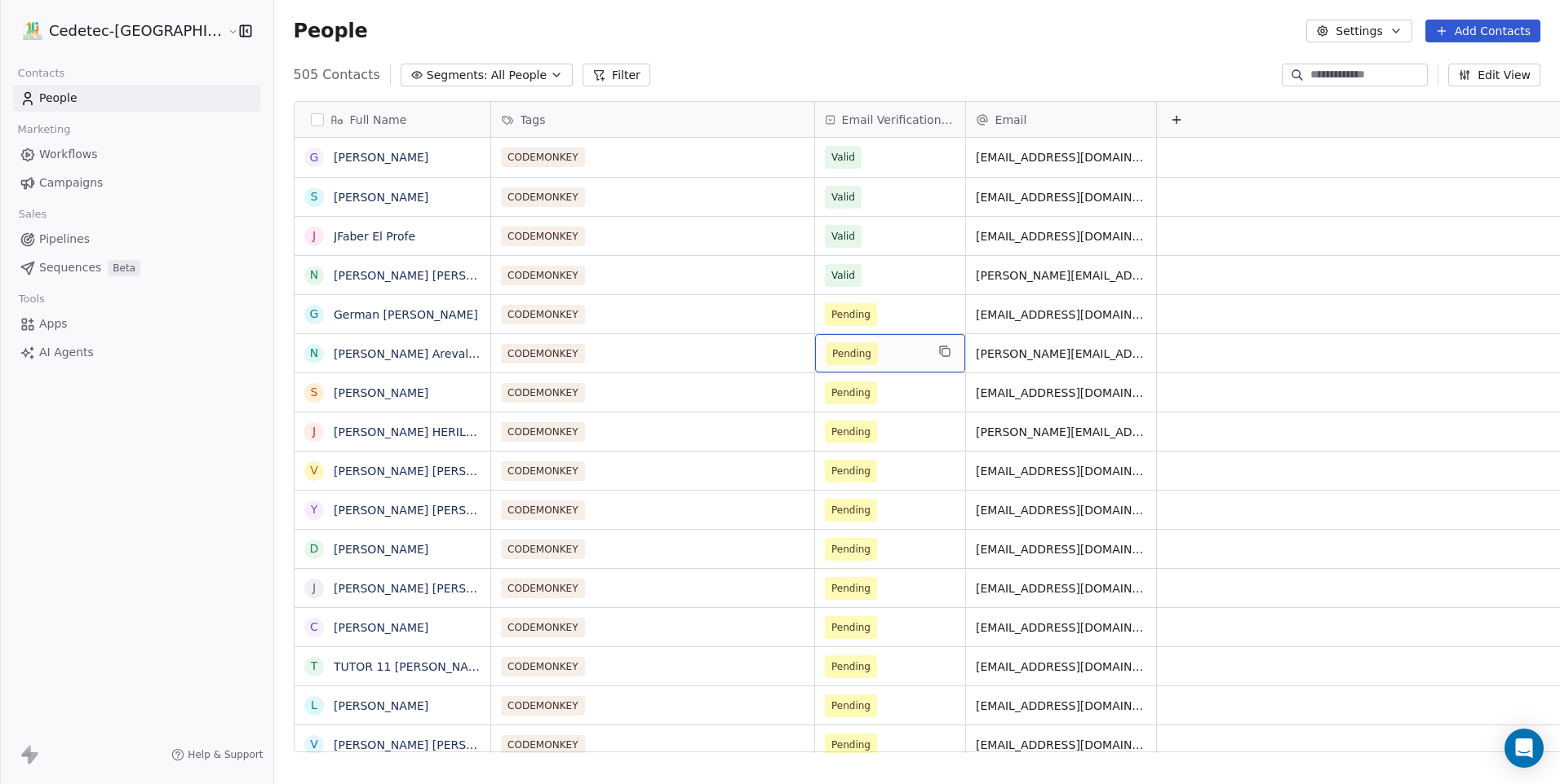
click at [815, 337] on div "Pending" at bounding box center [890, 353] width 150 height 39
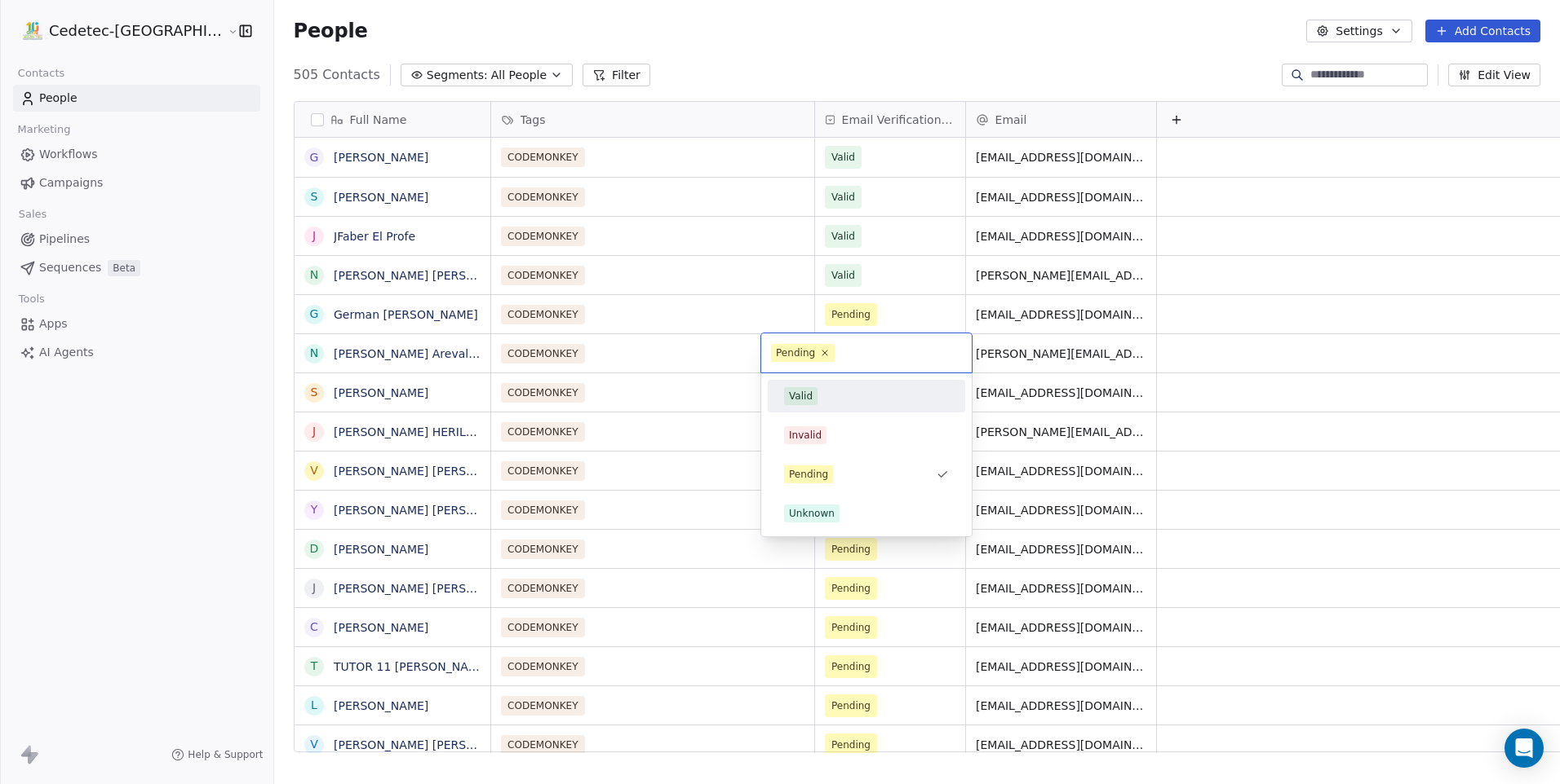
click at [800, 386] on div "Valid" at bounding box center [865, 396] width 184 height 26
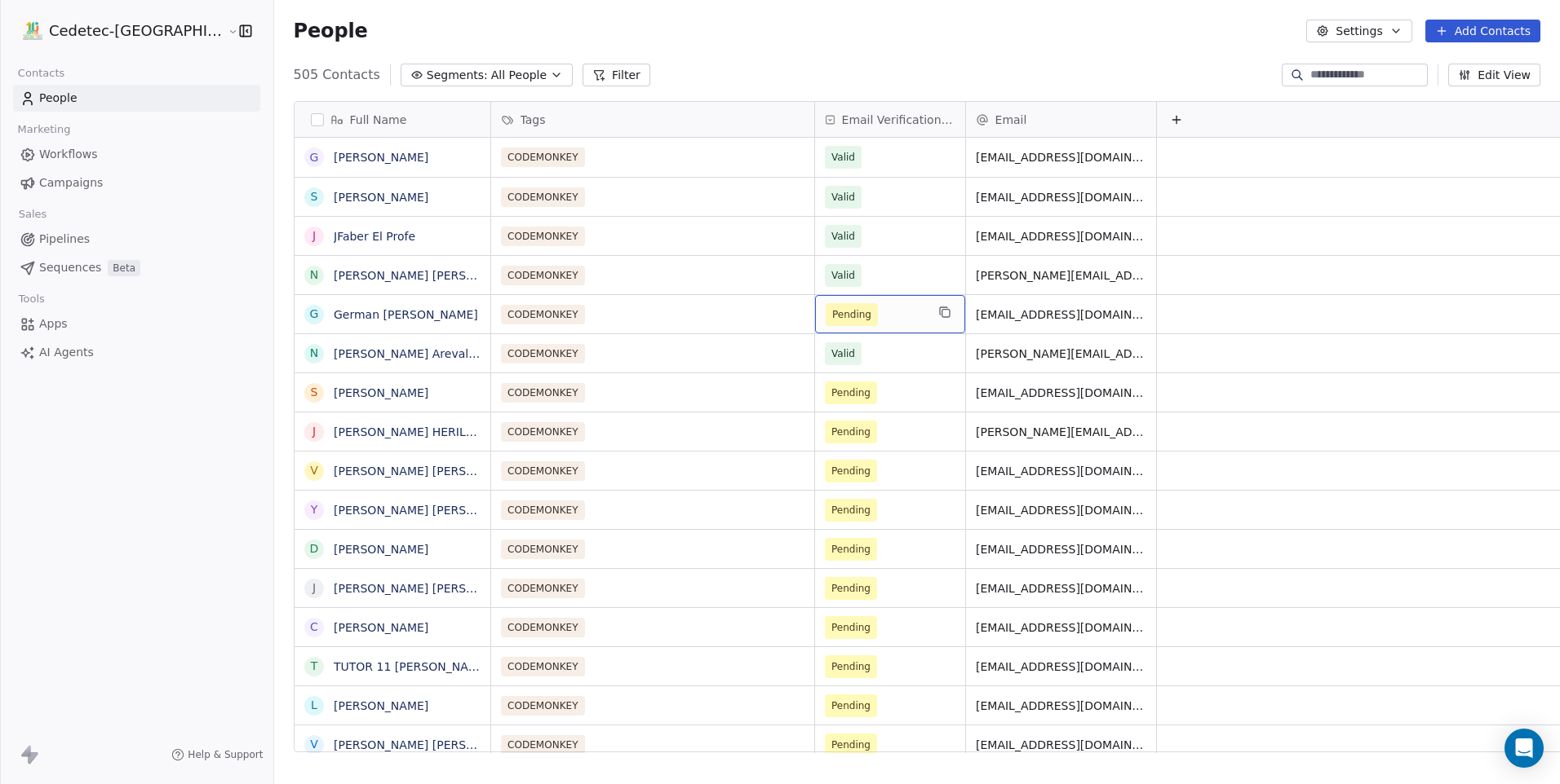
click at [815, 326] on div "Pending" at bounding box center [890, 315] width 150 height 39
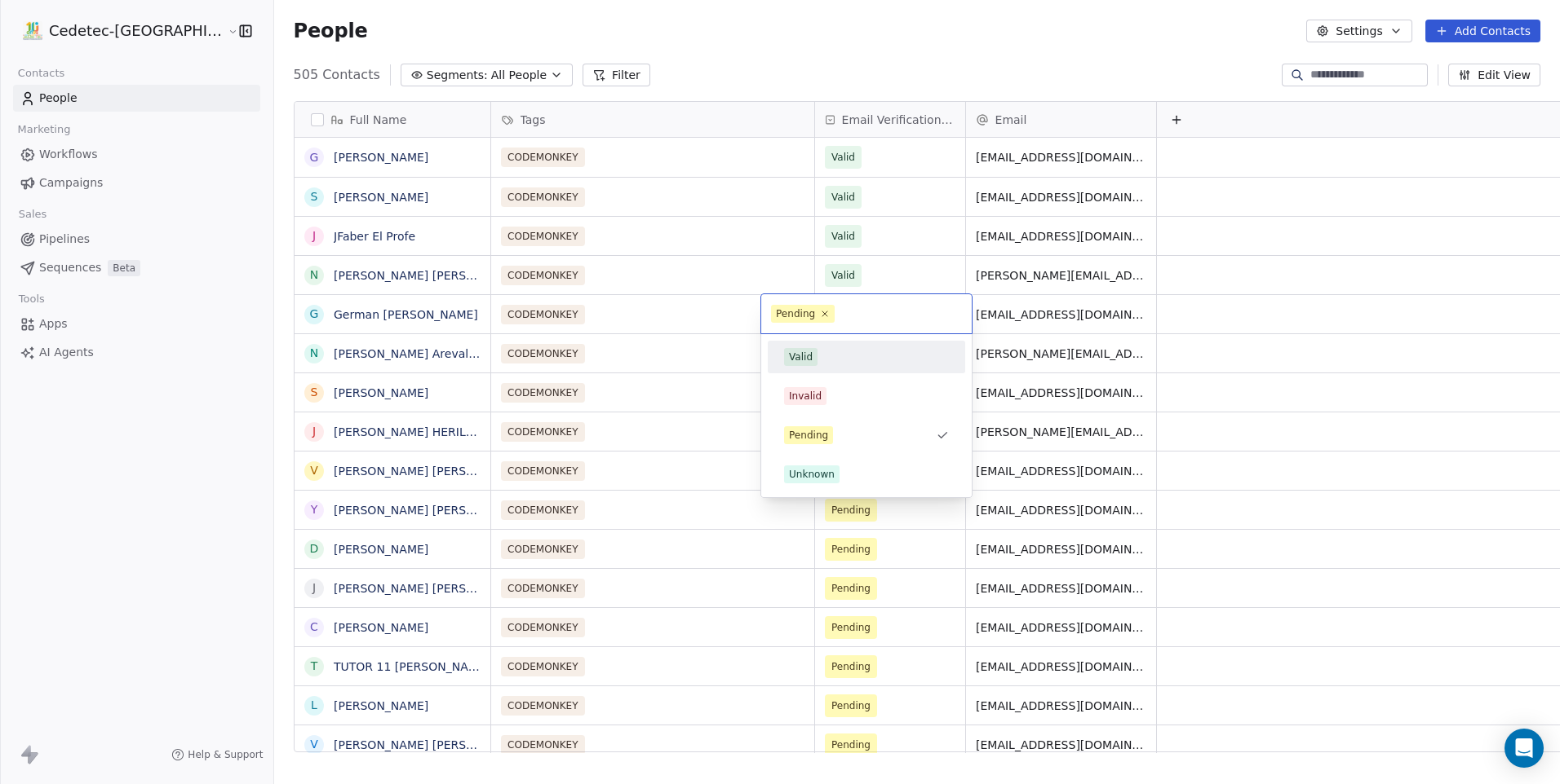
click at [803, 363] on div "Valid" at bounding box center [801, 356] width 23 height 14
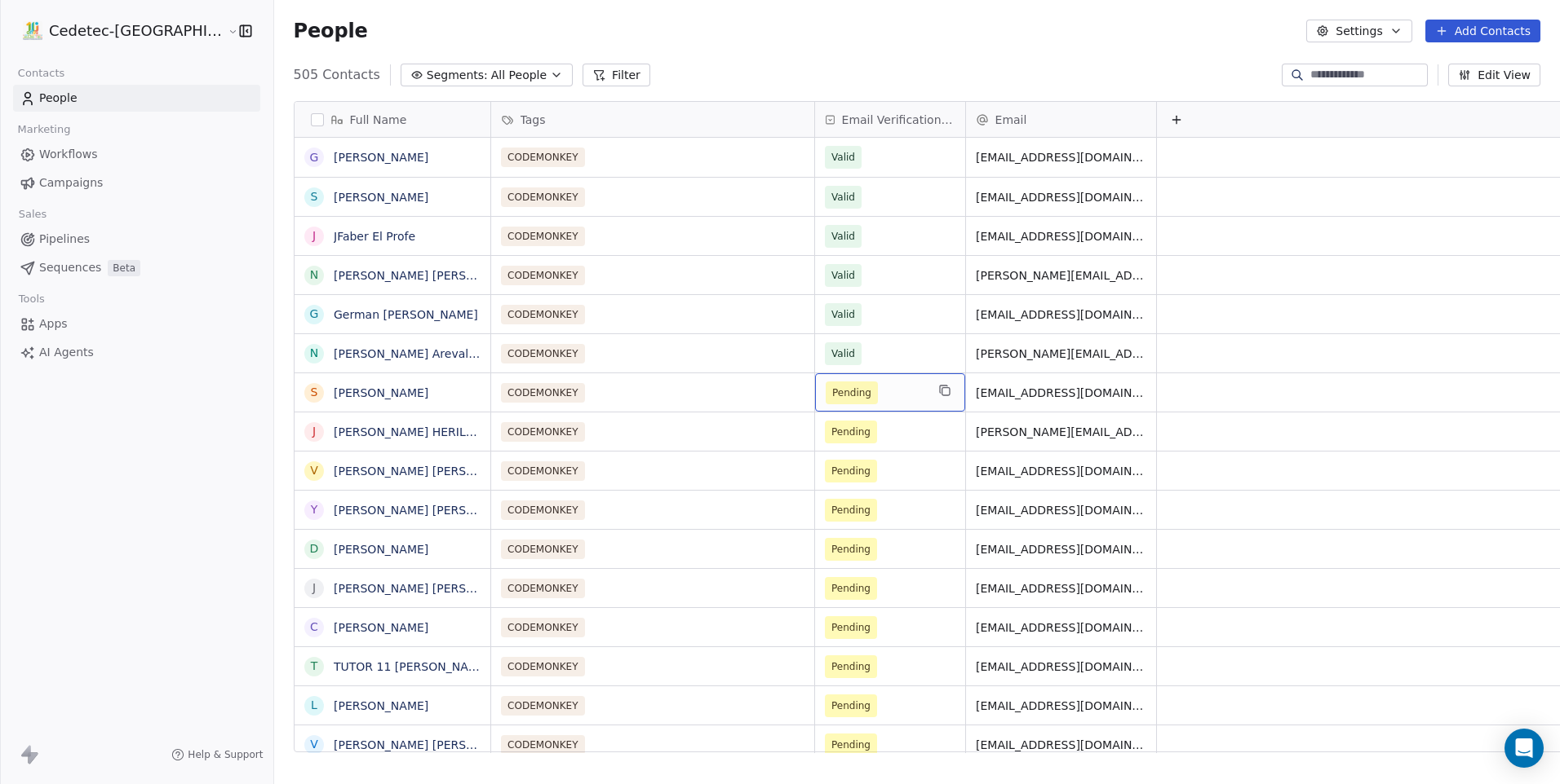
click at [815, 406] on div "Pending" at bounding box center [890, 393] width 150 height 39
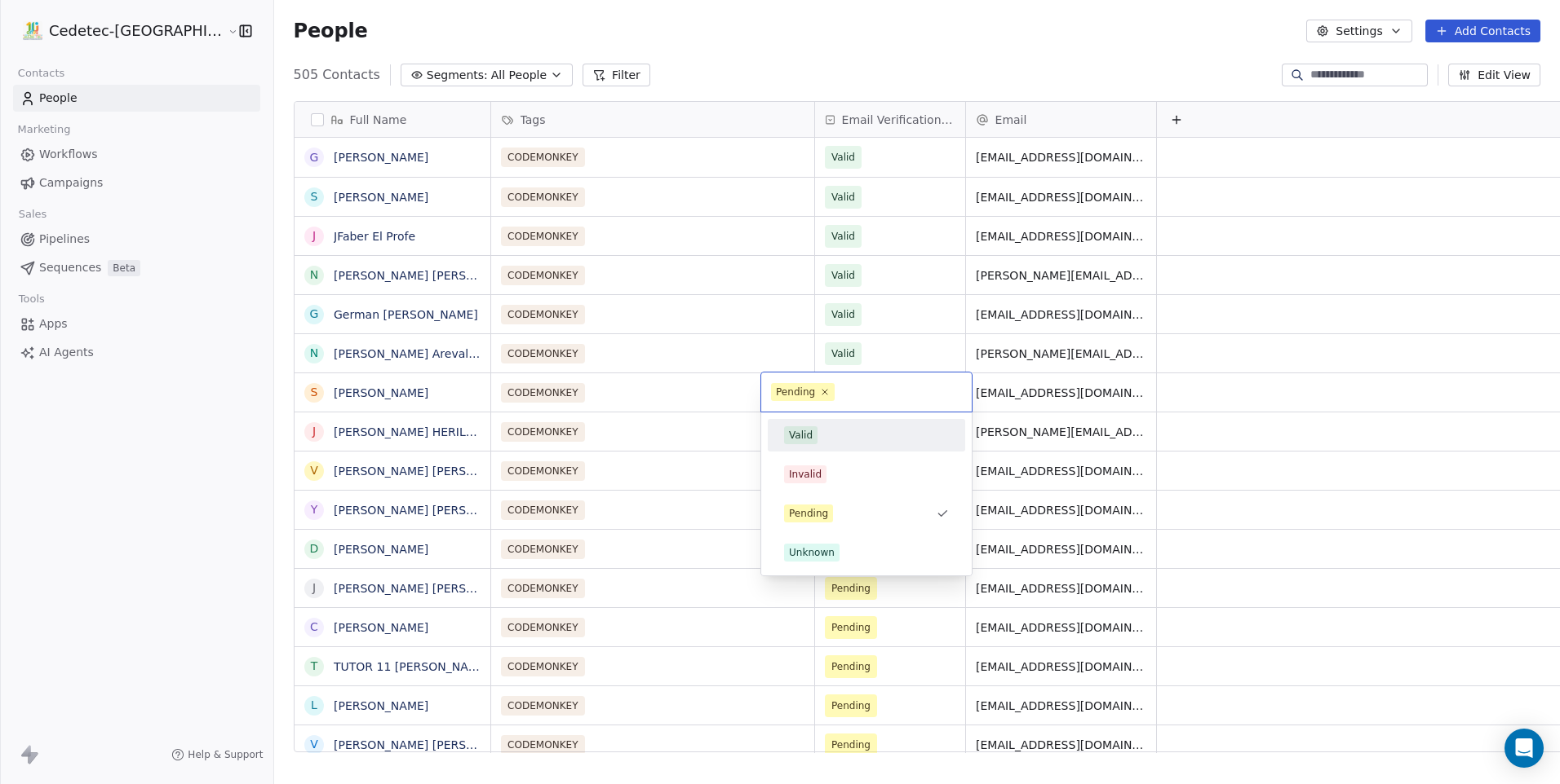
click at [808, 435] on div "Valid" at bounding box center [801, 434] width 23 height 14
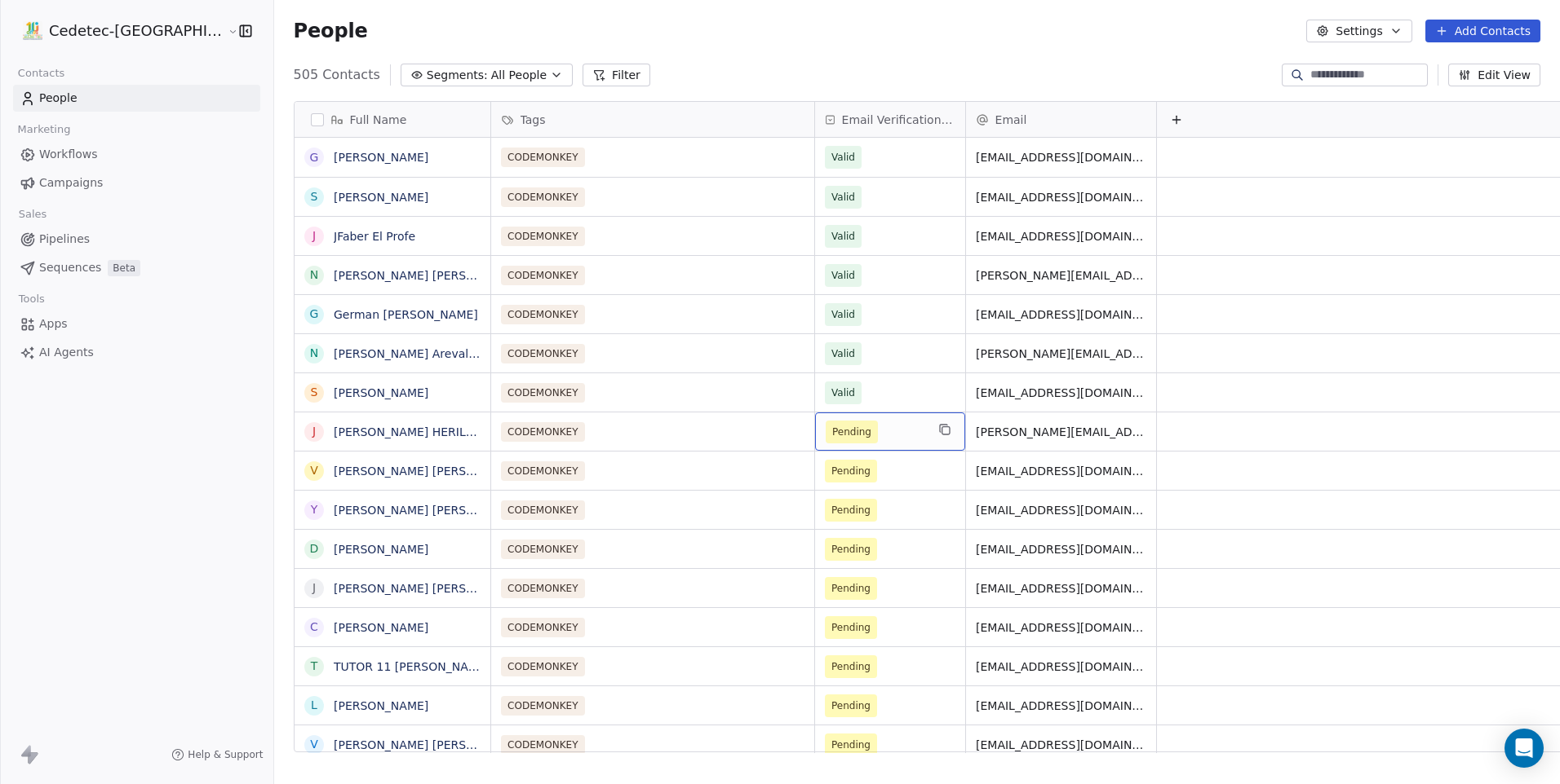
click at [815, 447] on div "Pending" at bounding box center [890, 432] width 150 height 39
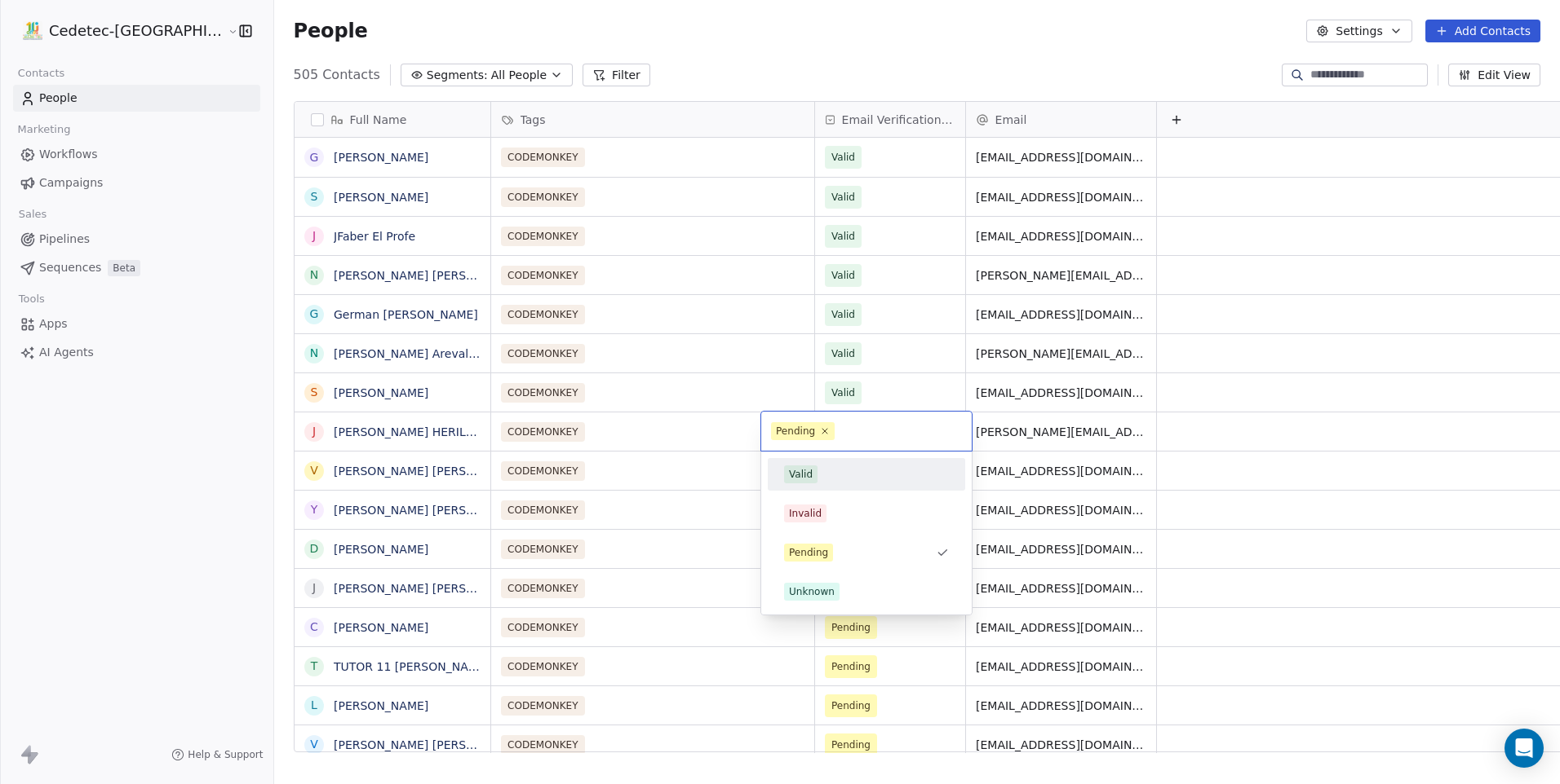
click at [822, 480] on div "Valid" at bounding box center [866, 474] width 165 height 18
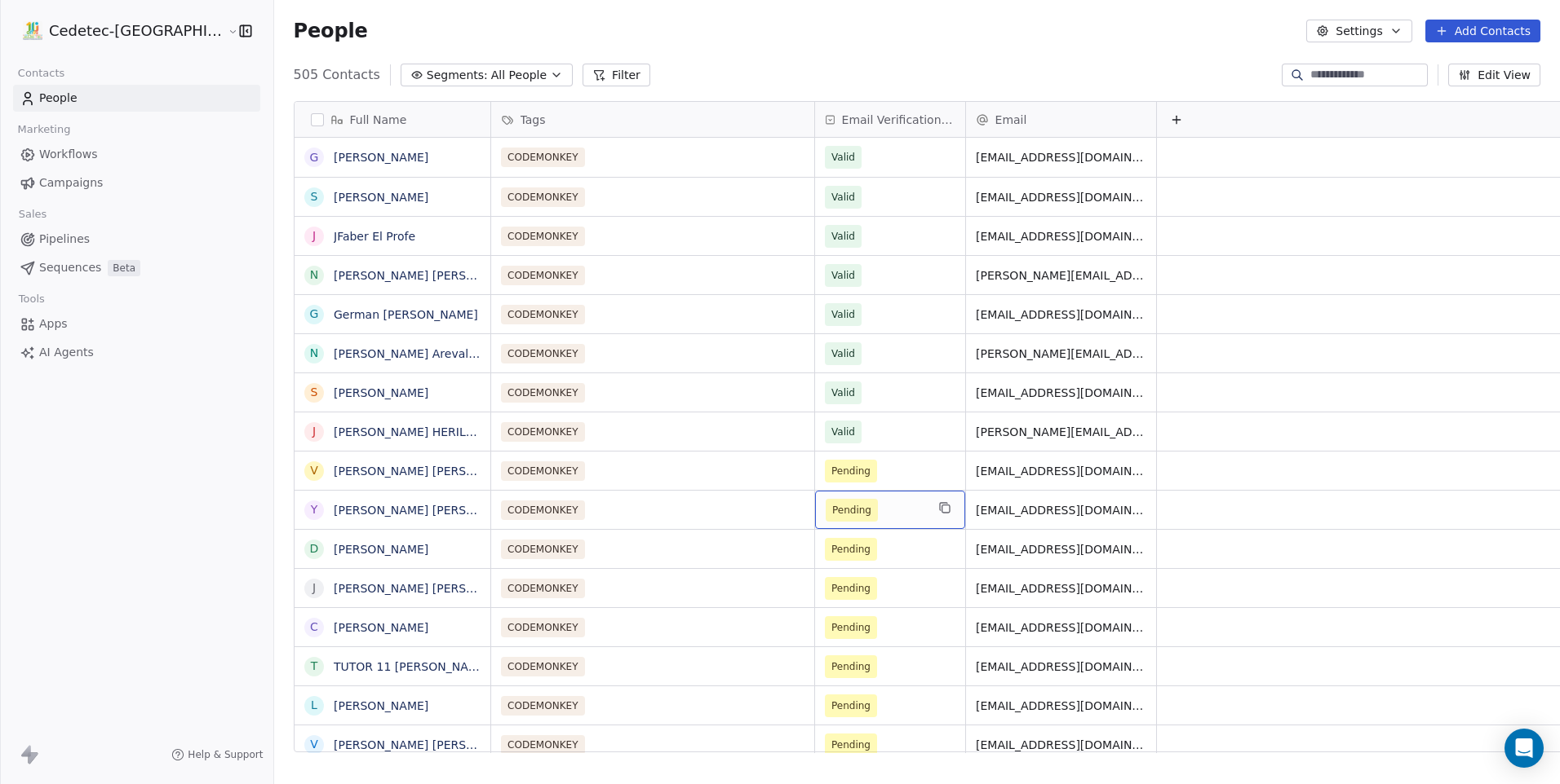
click at [815, 495] on div "Pending" at bounding box center [890, 510] width 150 height 39
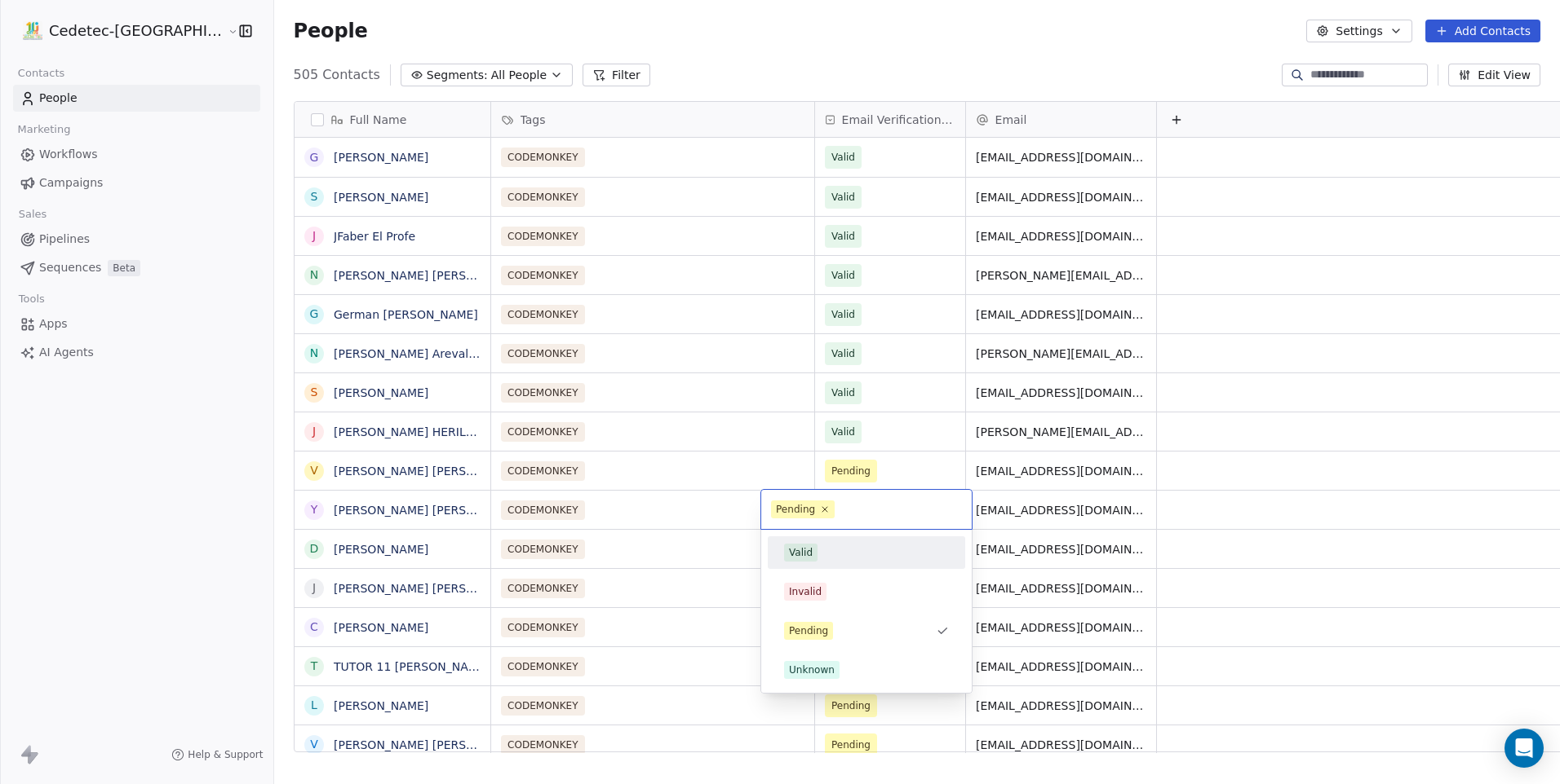
click at [812, 567] on div "Valid" at bounding box center [866, 553] width 197 height 33
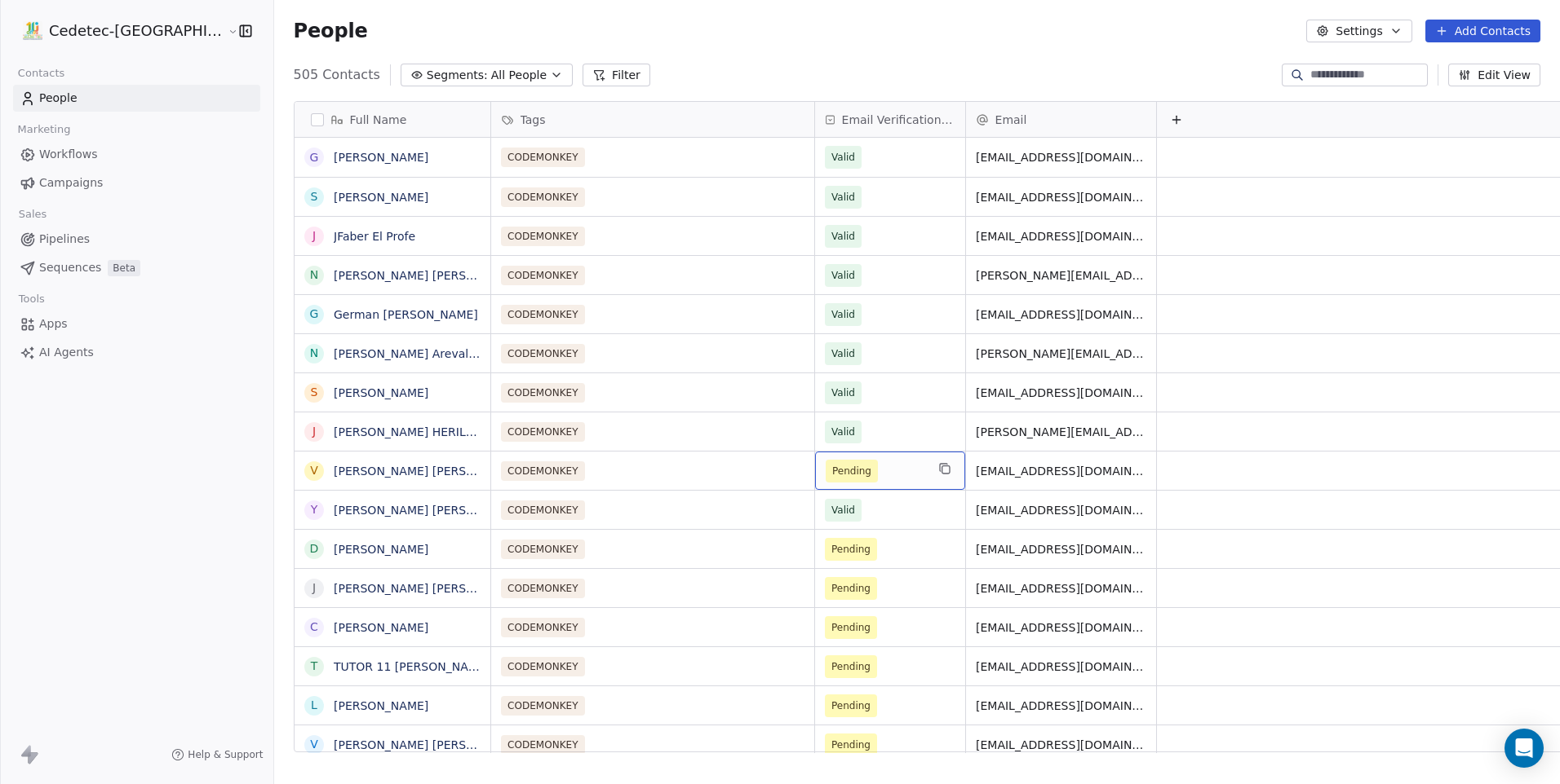
click at [826, 480] on span "Pending" at bounding box center [852, 471] width 52 height 23
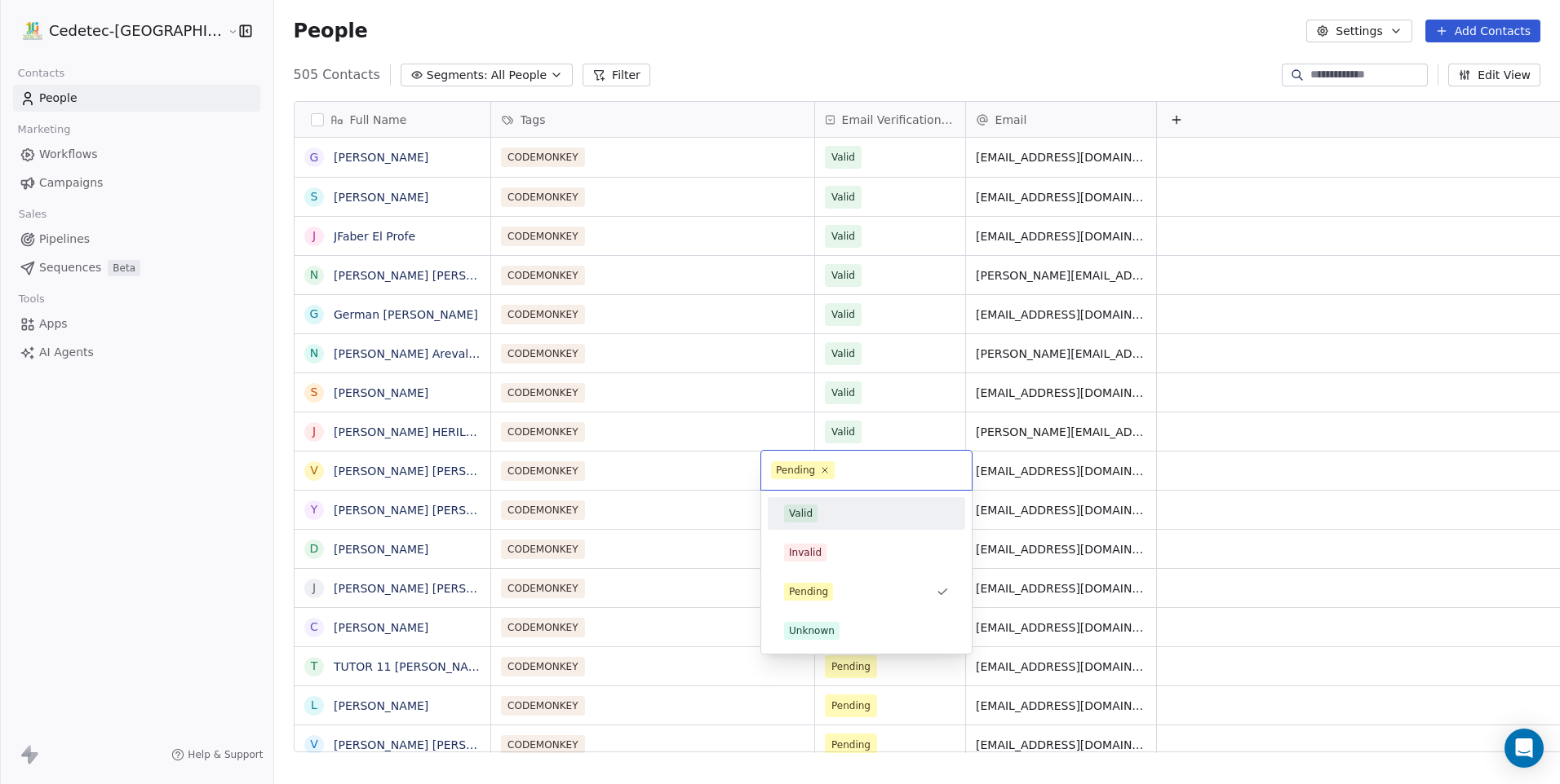
click at [821, 531] on div "Valid Invalid Pending Unknown" at bounding box center [866, 572] width 197 height 150
click at [816, 511] on div "Valid" at bounding box center [866, 514] width 165 height 18
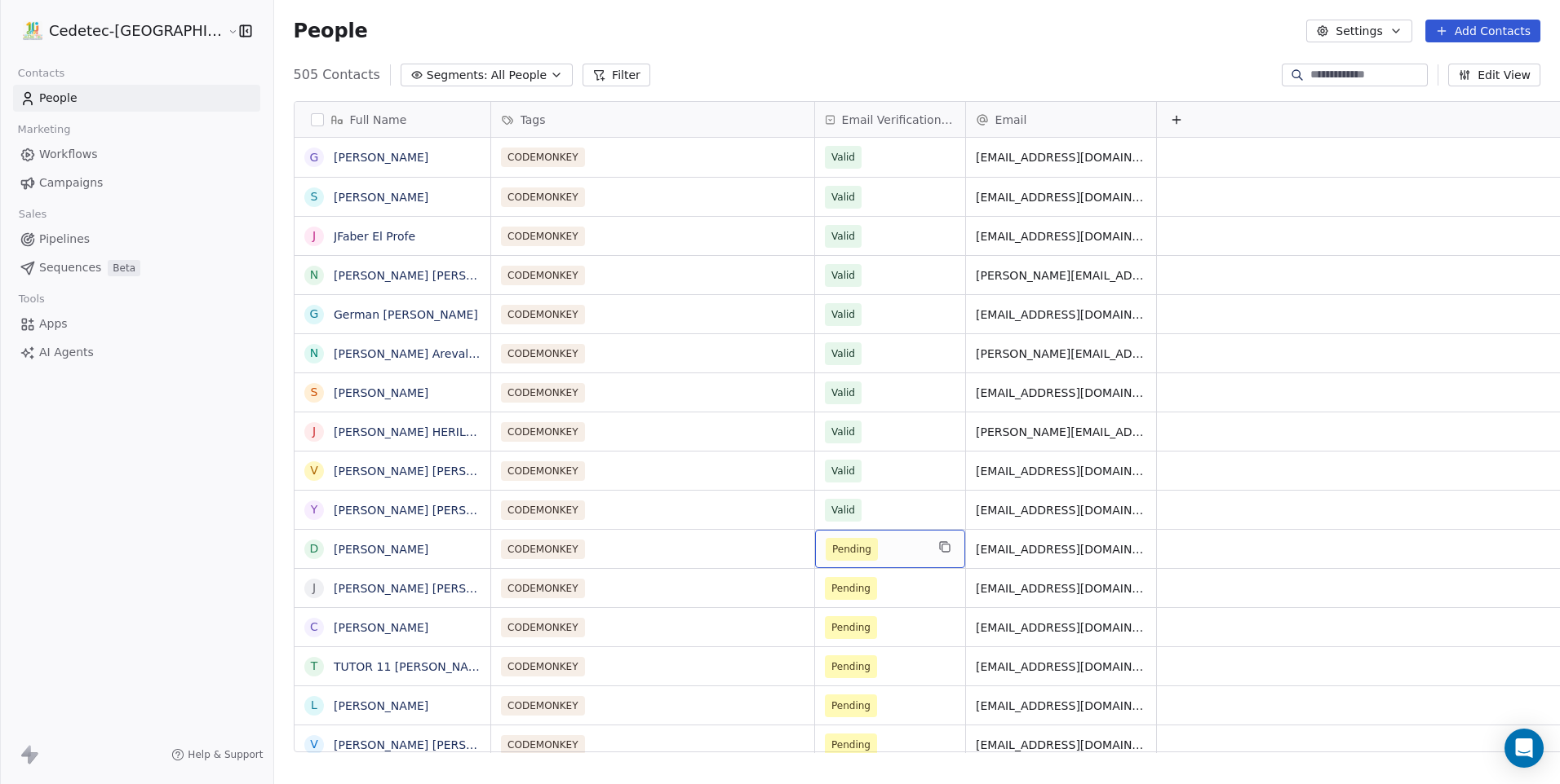
click at [826, 560] on span "Pending" at bounding box center [852, 549] width 52 height 23
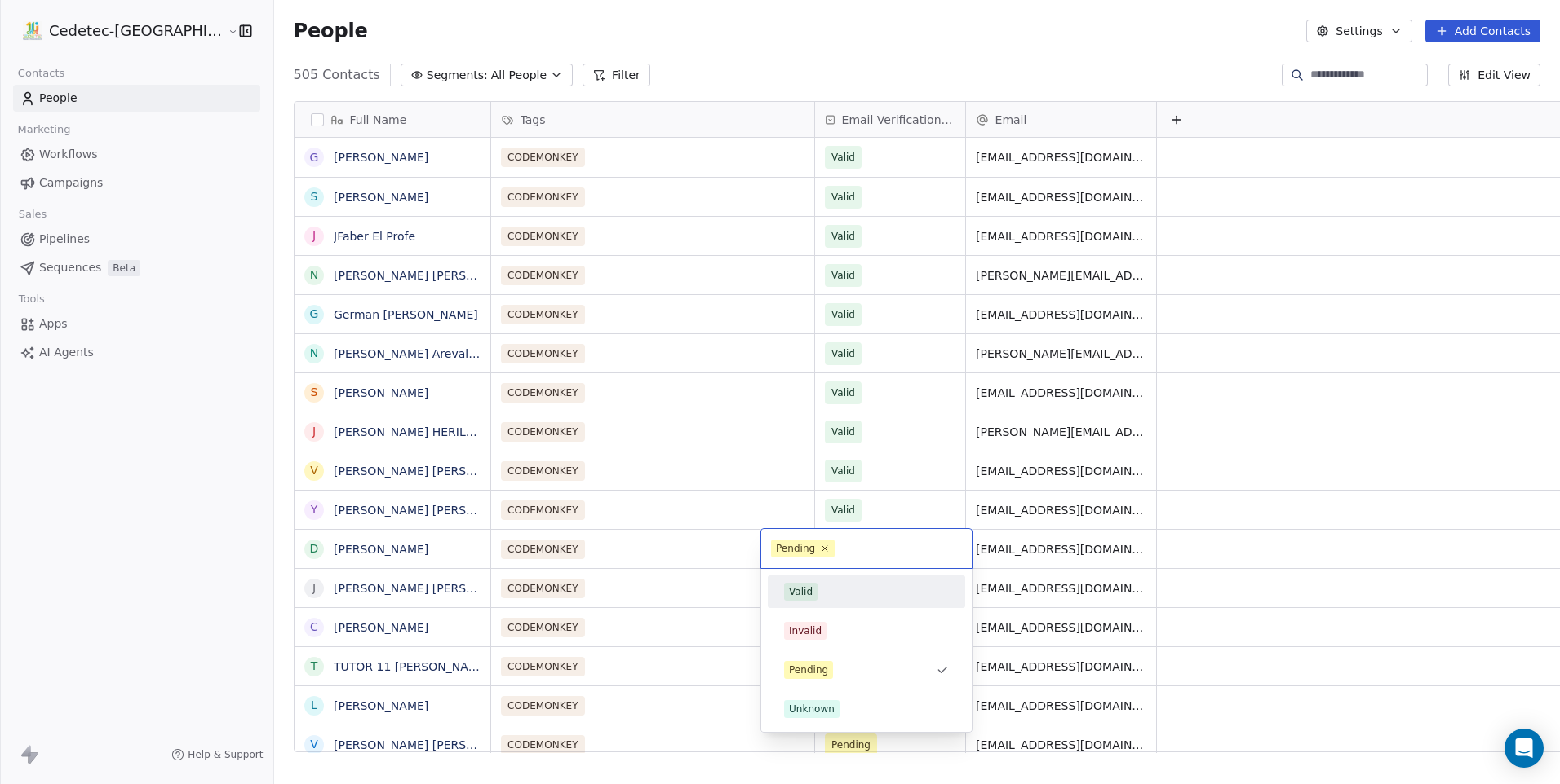
click at [808, 583] on span "Valid" at bounding box center [801, 592] width 34 height 18
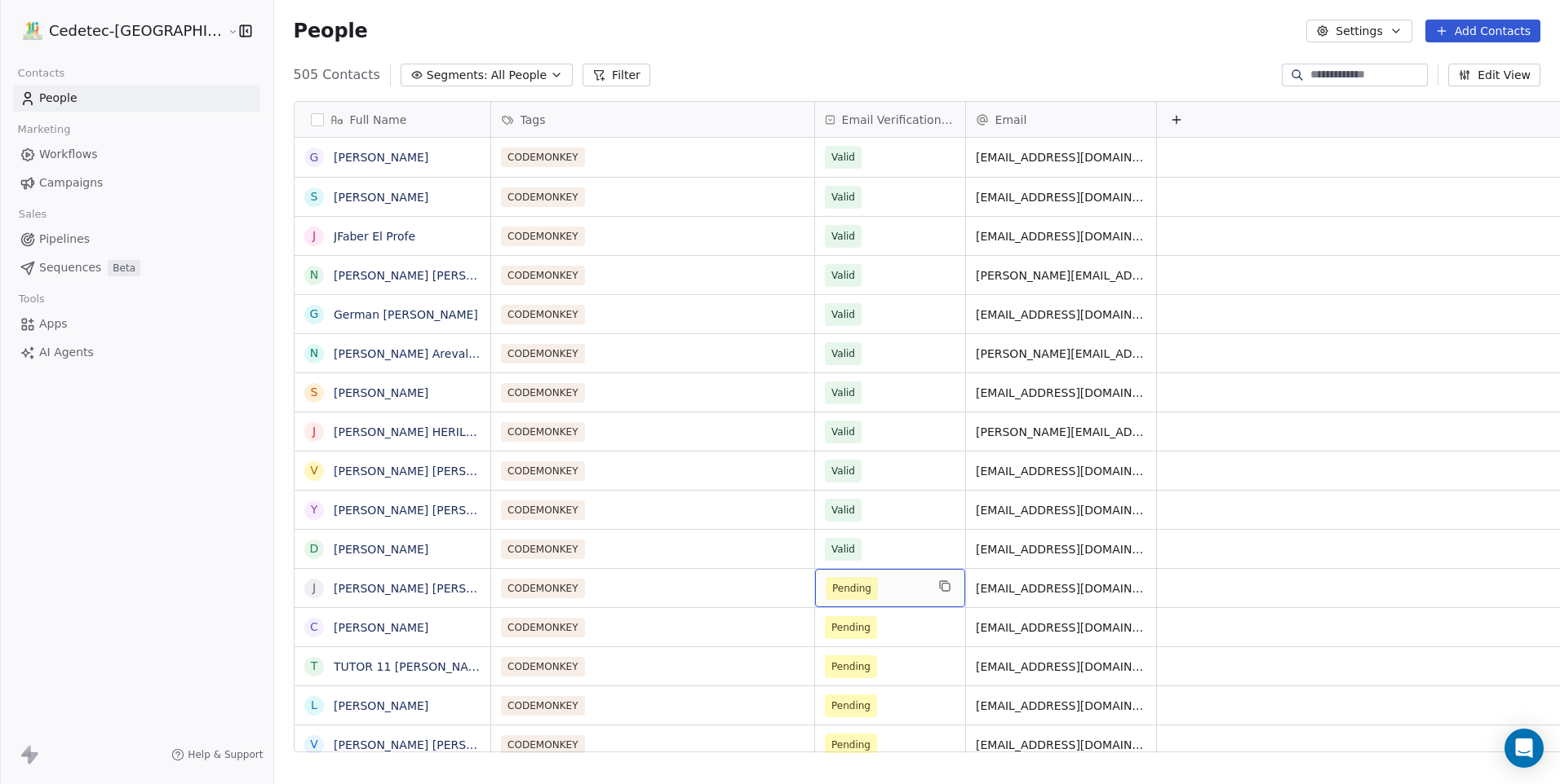
click at [815, 601] on div "Pending" at bounding box center [890, 588] width 150 height 39
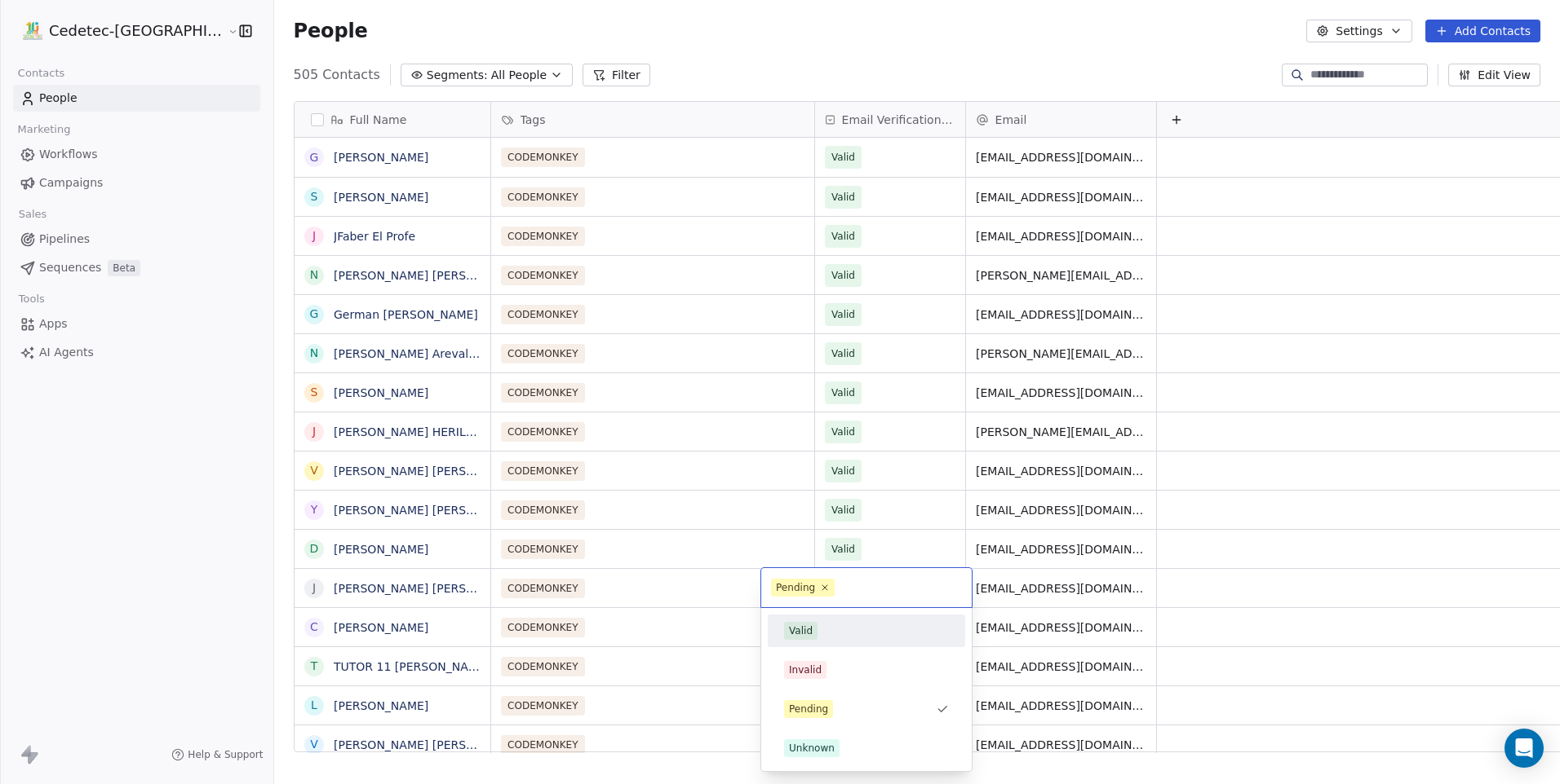
click at [806, 633] on div "Valid" at bounding box center [801, 630] width 23 height 14
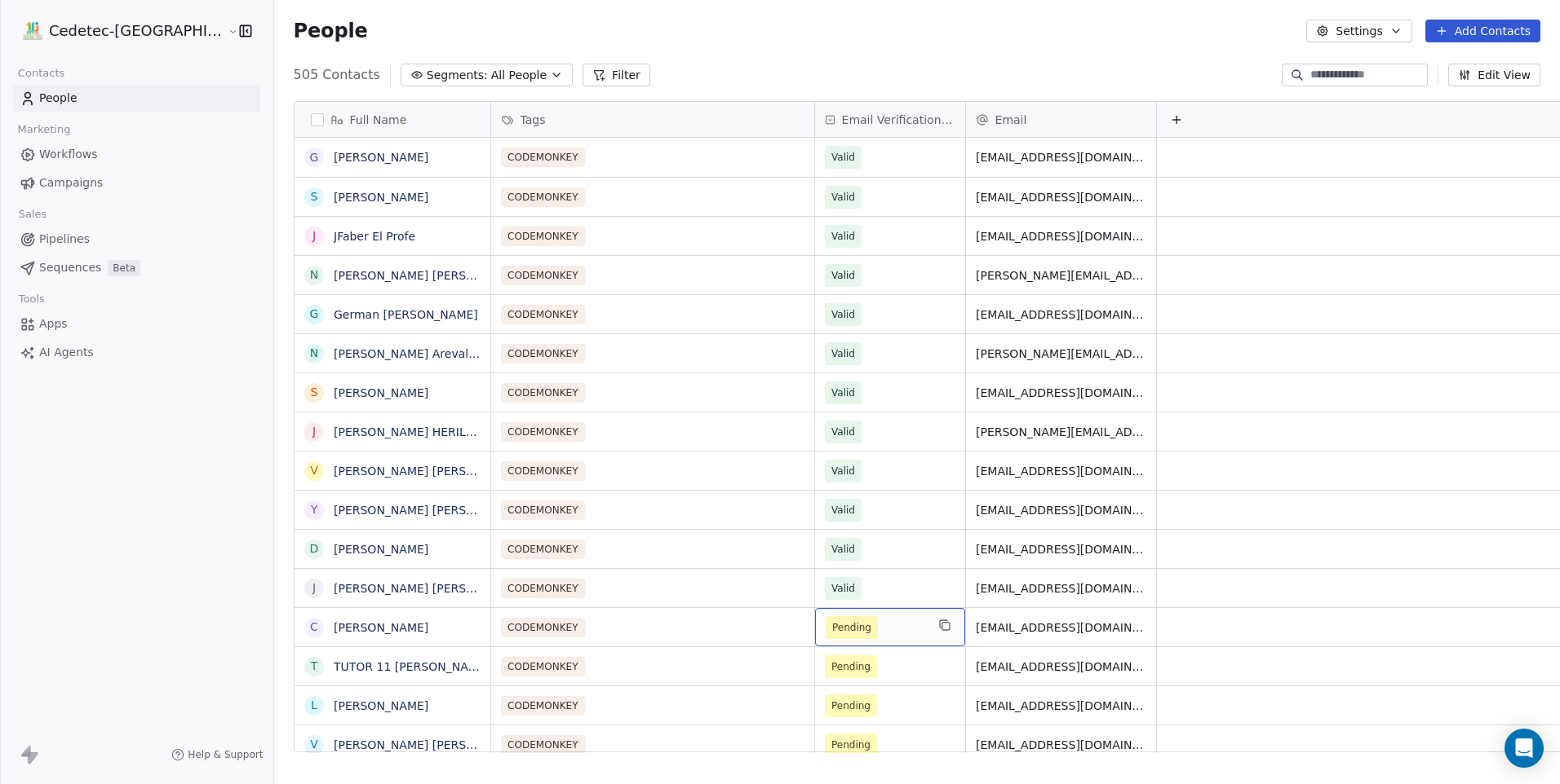
click at [815, 640] on div "Pending" at bounding box center [890, 628] width 150 height 39
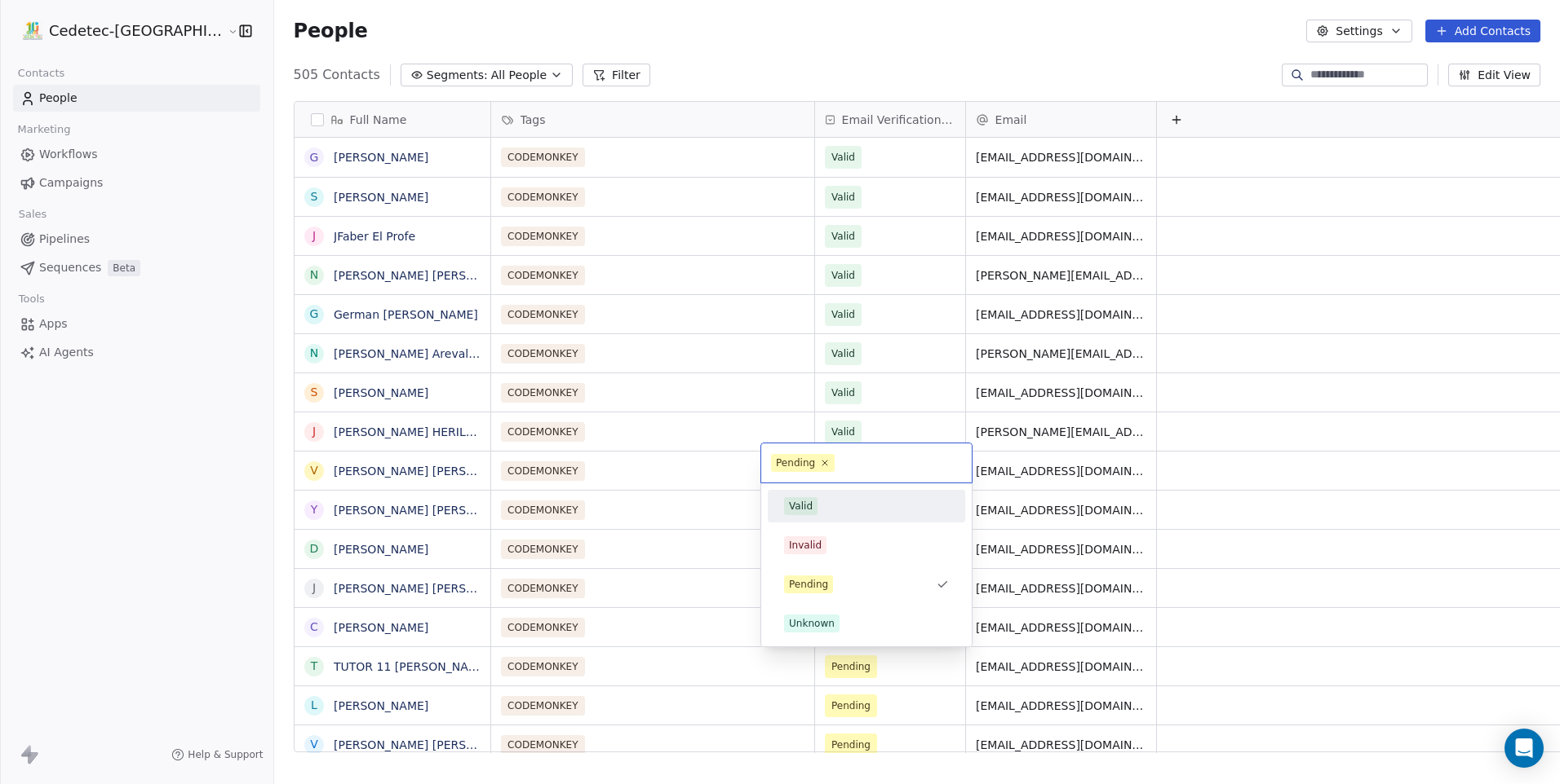
click at [816, 506] on div "Valid" at bounding box center [866, 506] width 165 height 18
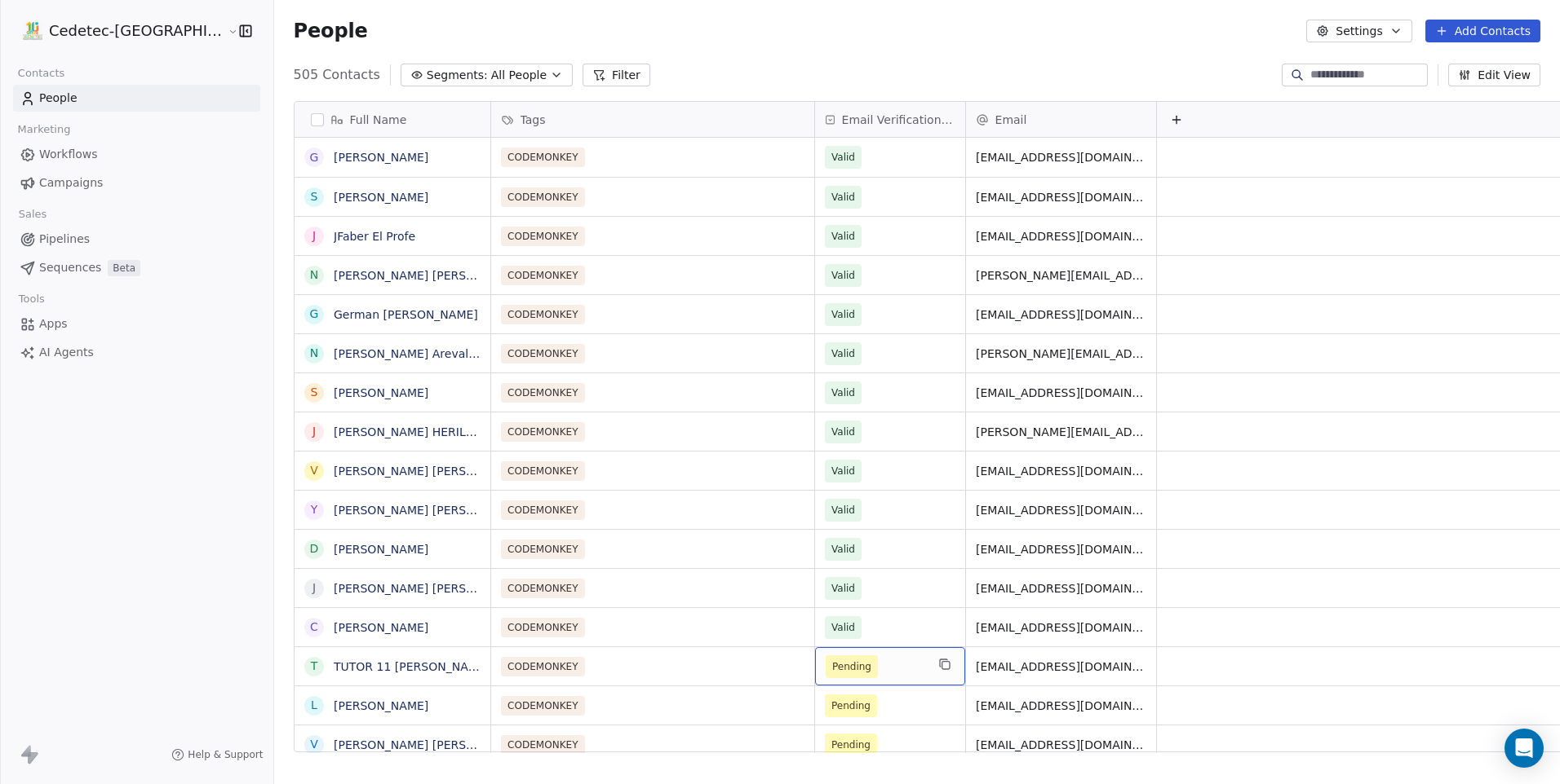
click at [826, 675] on span "Pending" at bounding box center [852, 667] width 52 height 23
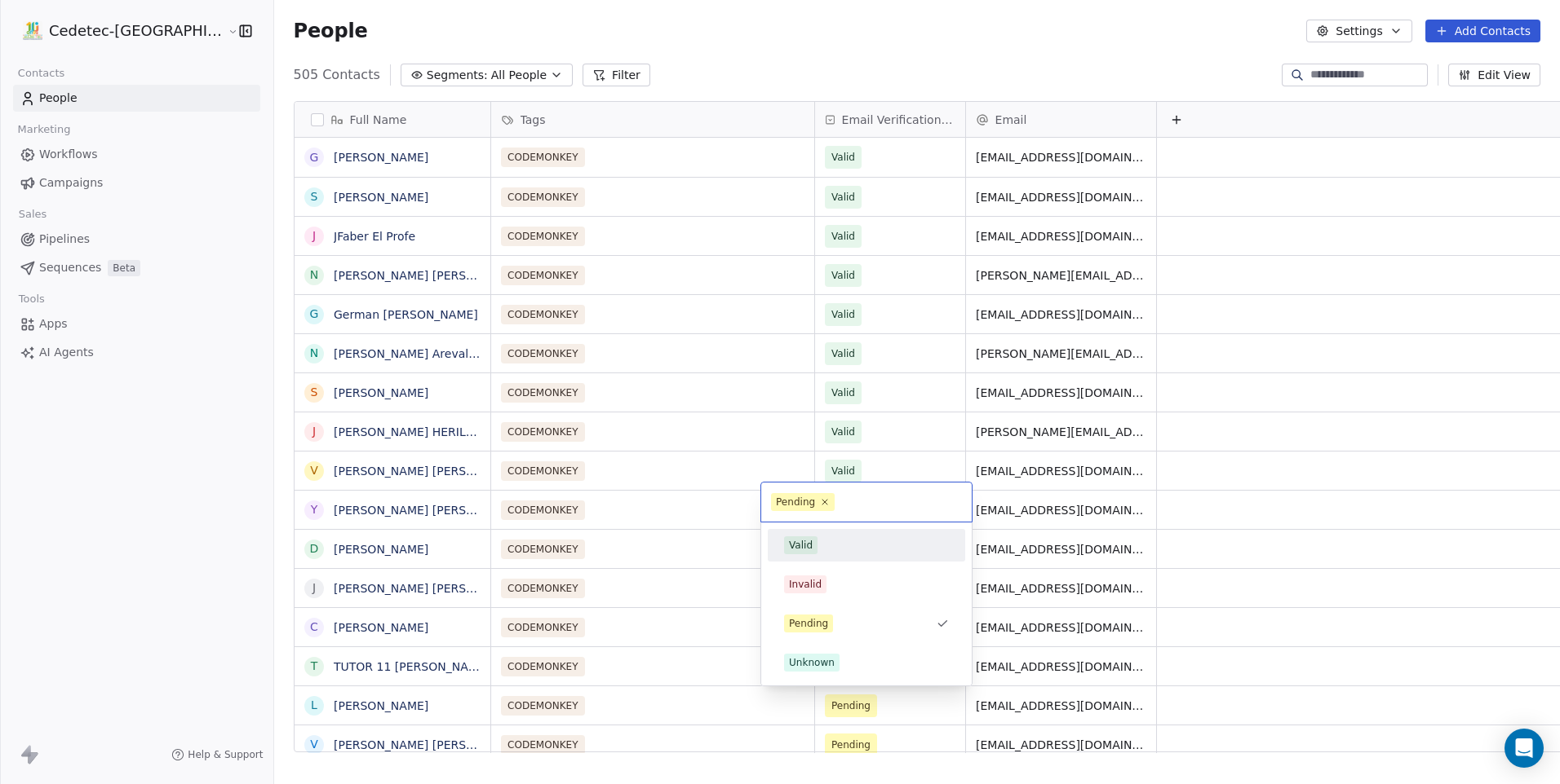
drag, startPoint x: 810, startPoint y: 550, endPoint x: 801, endPoint y: 611, distance: 61.7
click at [810, 549] on div "Valid" at bounding box center [801, 545] width 23 height 14
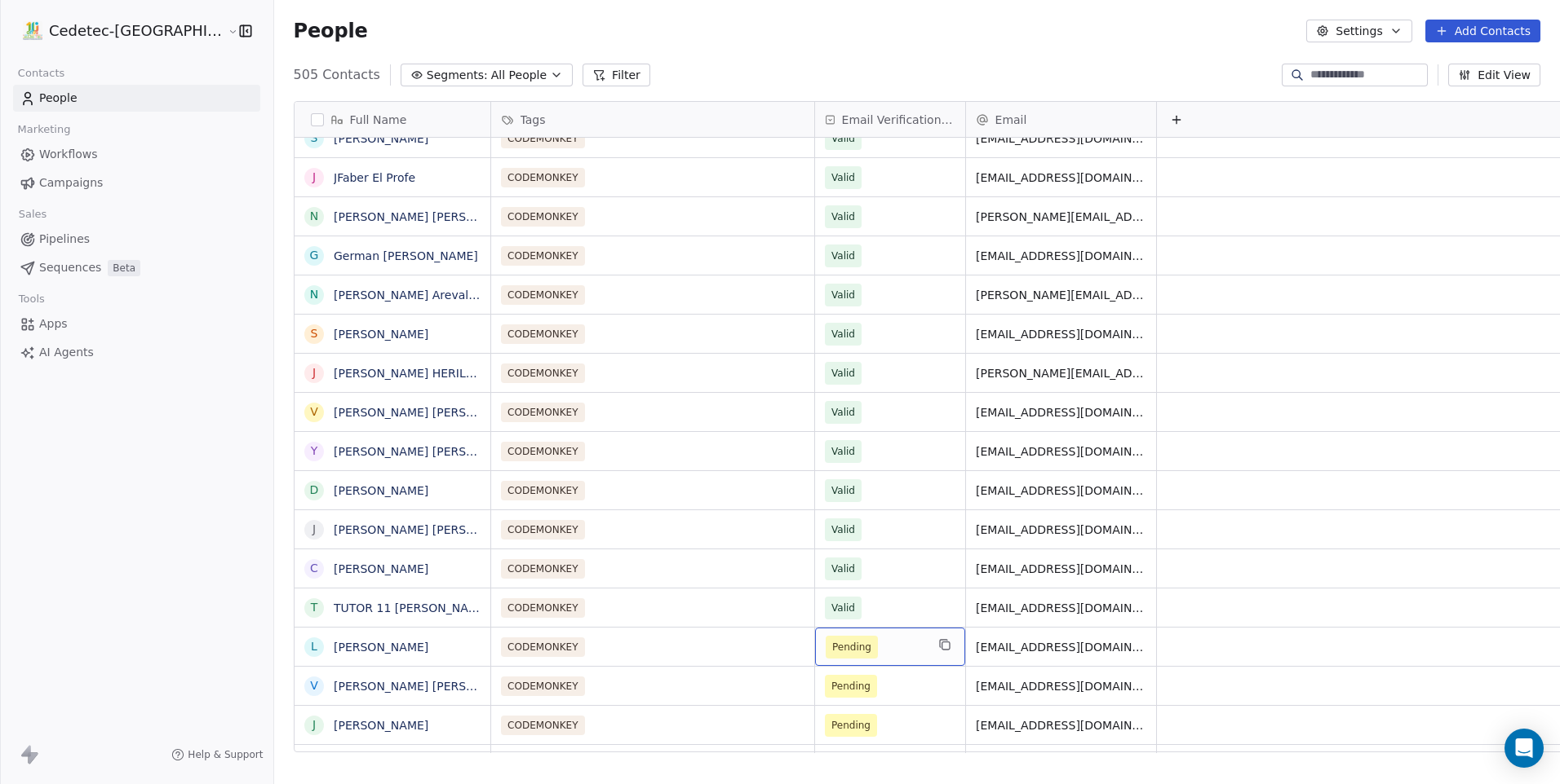
click at [832, 653] on span "Pending" at bounding box center [851, 647] width 40 height 16
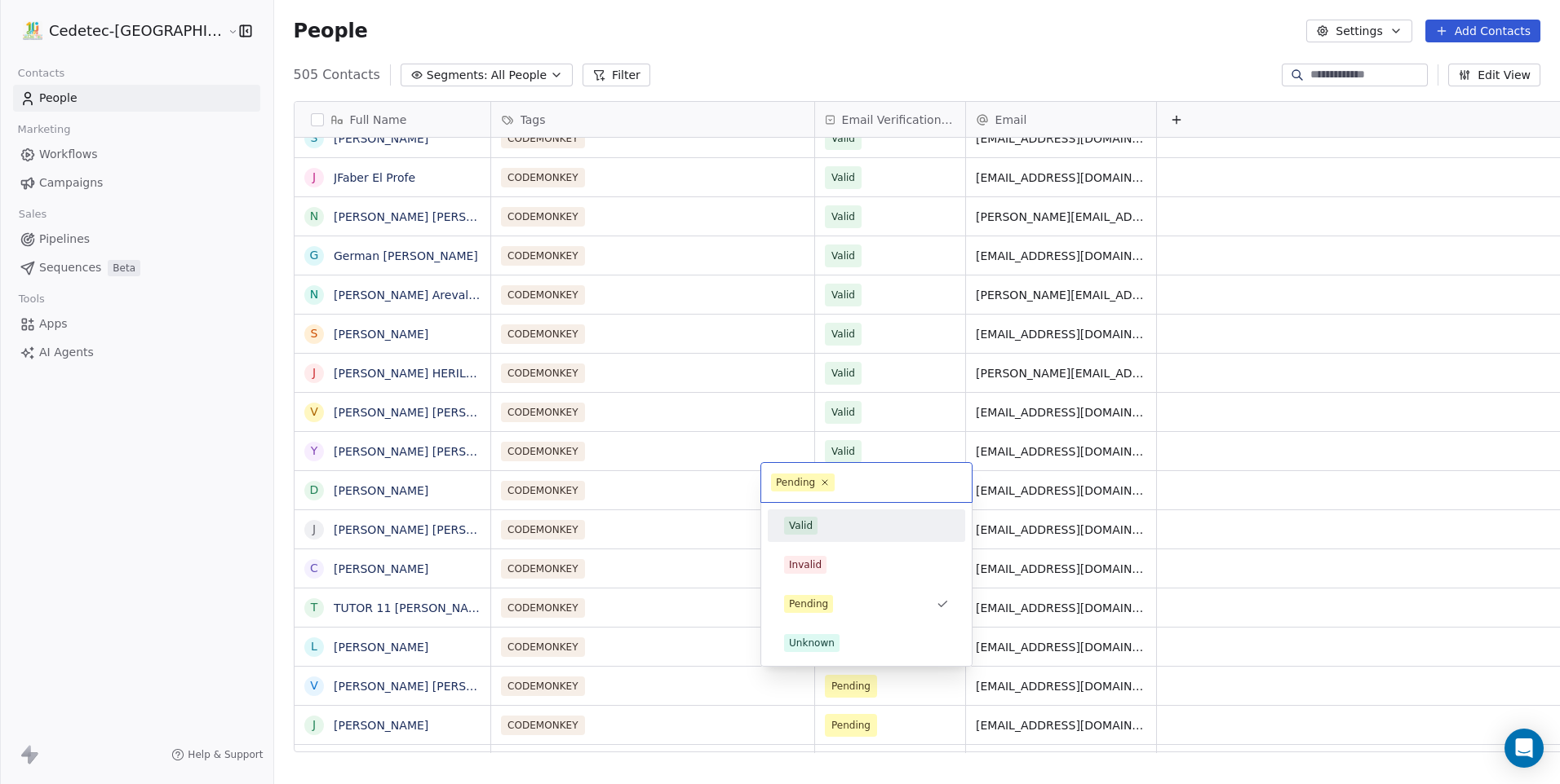
click at [810, 532] on div "Valid" at bounding box center [801, 525] width 23 height 14
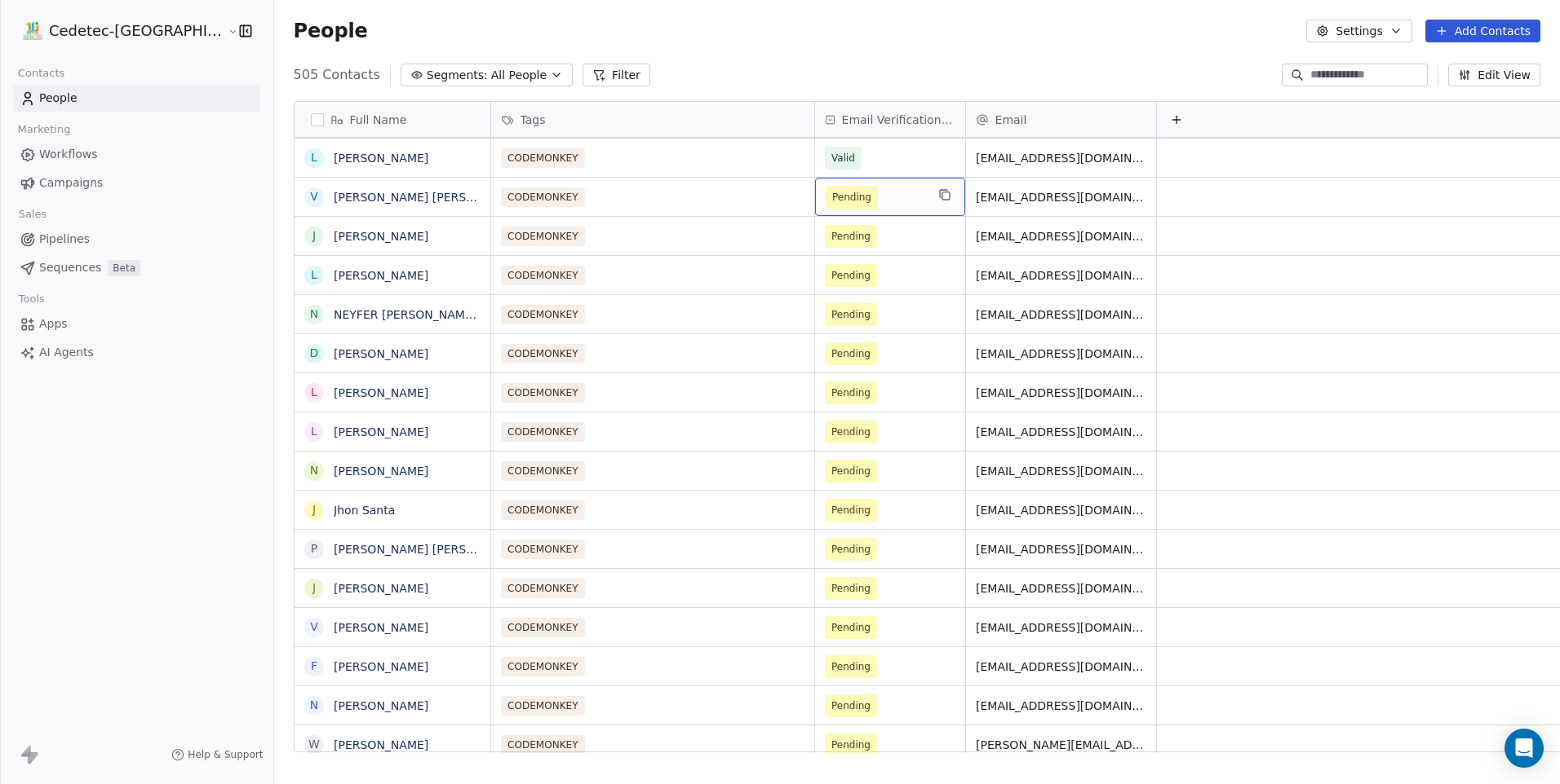
click at [826, 198] on span "Pending" at bounding box center [852, 198] width 52 height 23
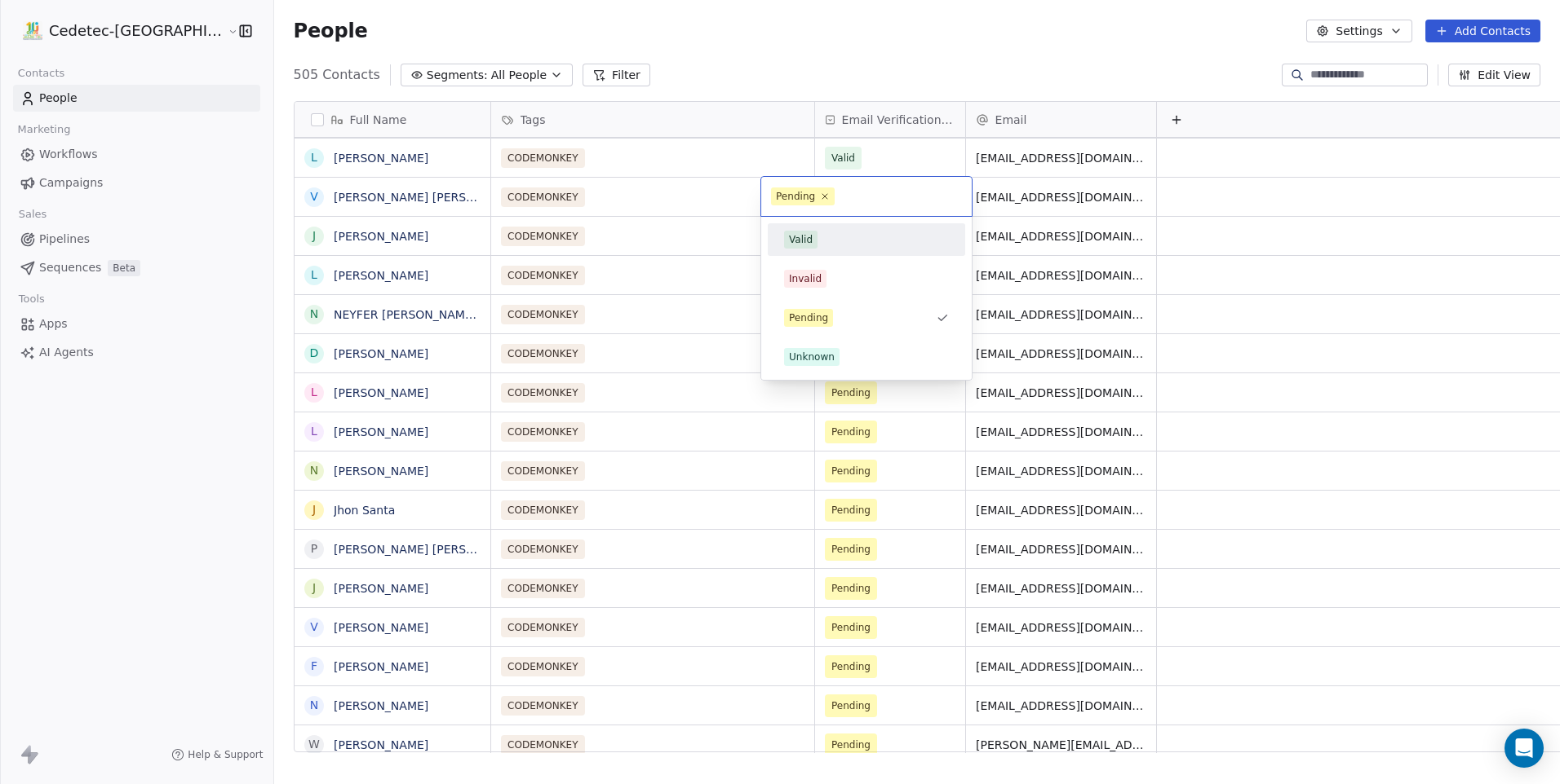
click at [817, 238] on div "Valid" at bounding box center [866, 239] width 165 height 18
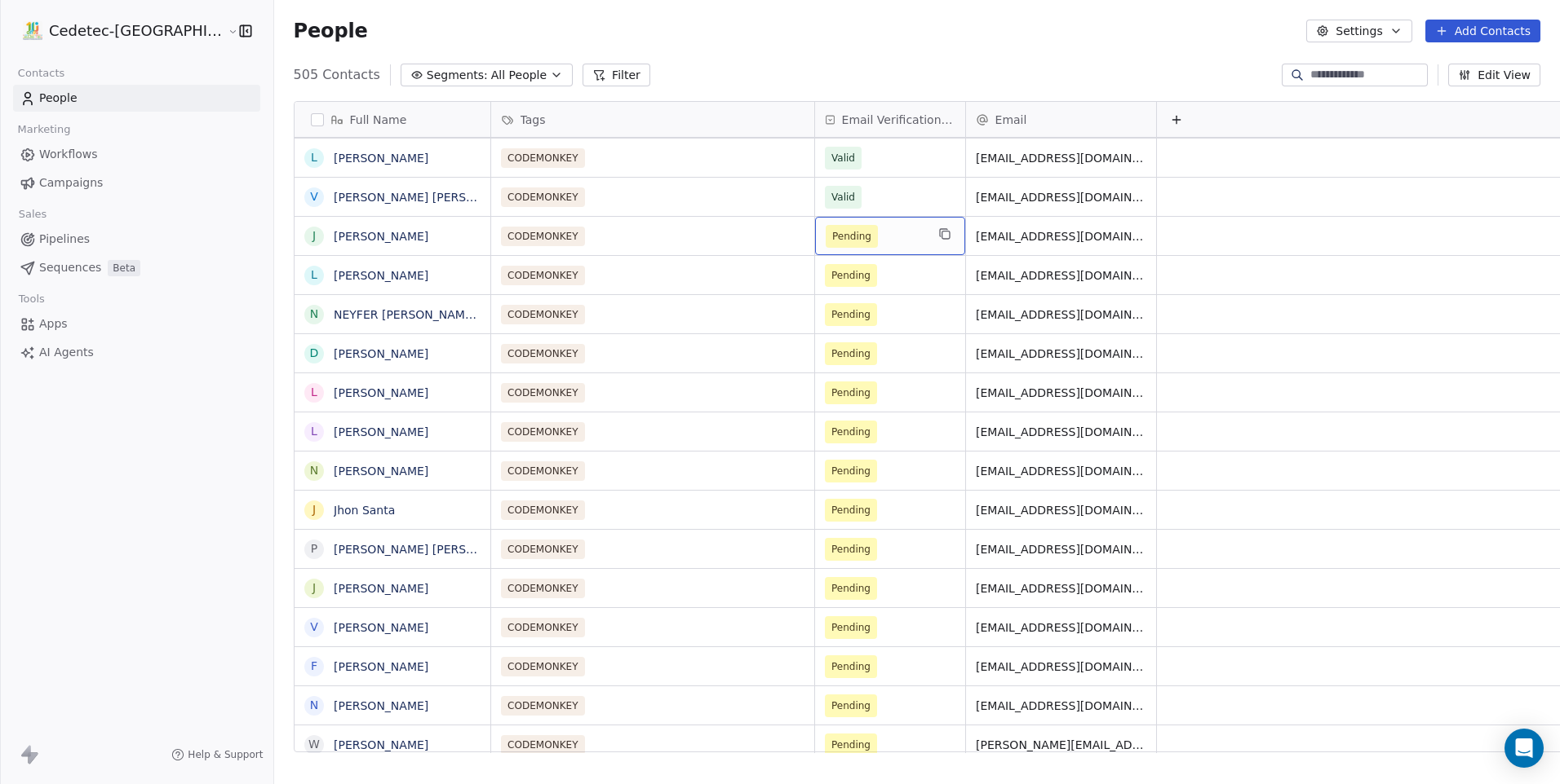
click at [826, 226] on span "Pending" at bounding box center [852, 237] width 52 height 23
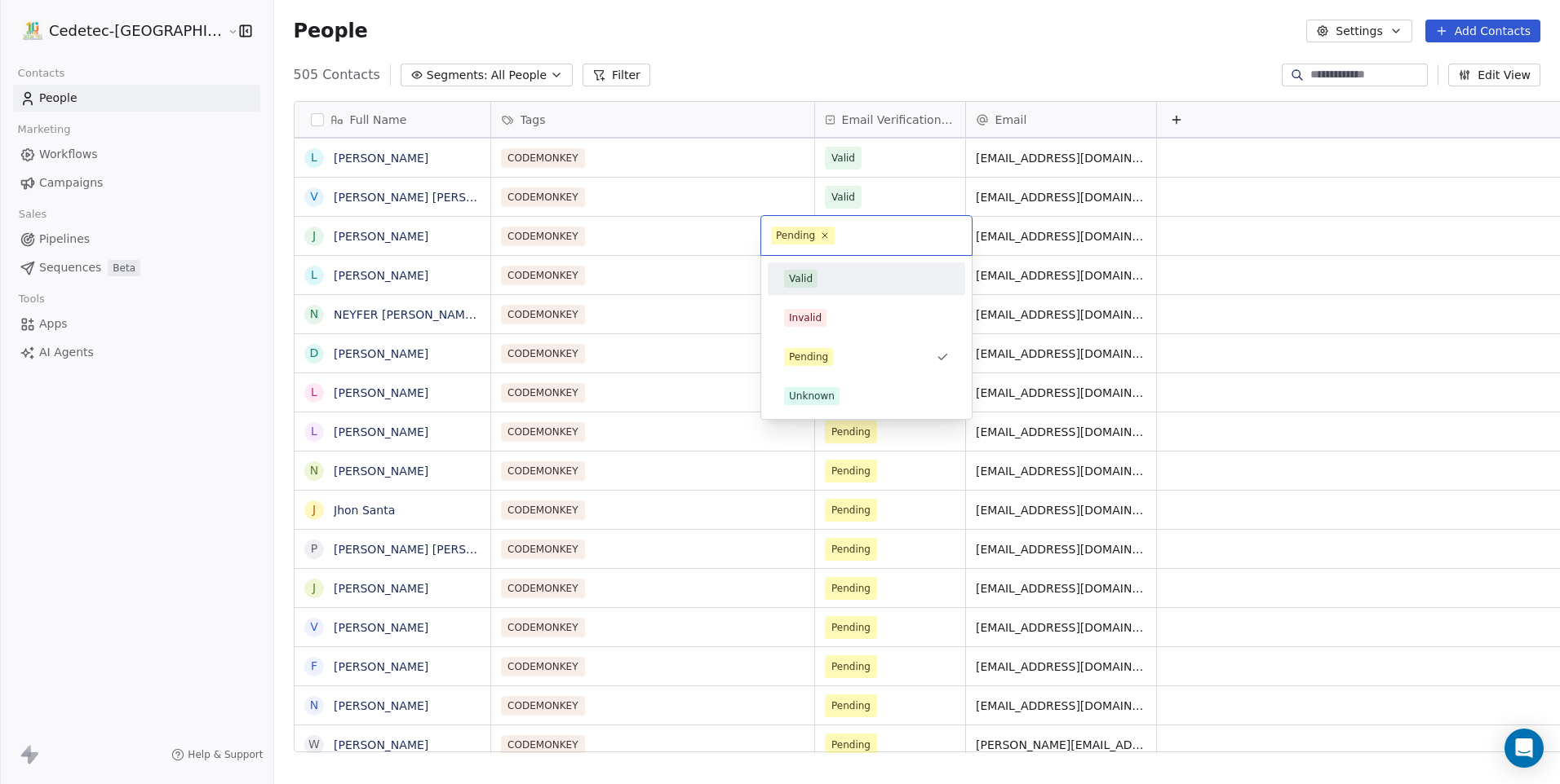
click at [816, 271] on div "Valid" at bounding box center [866, 279] width 165 height 18
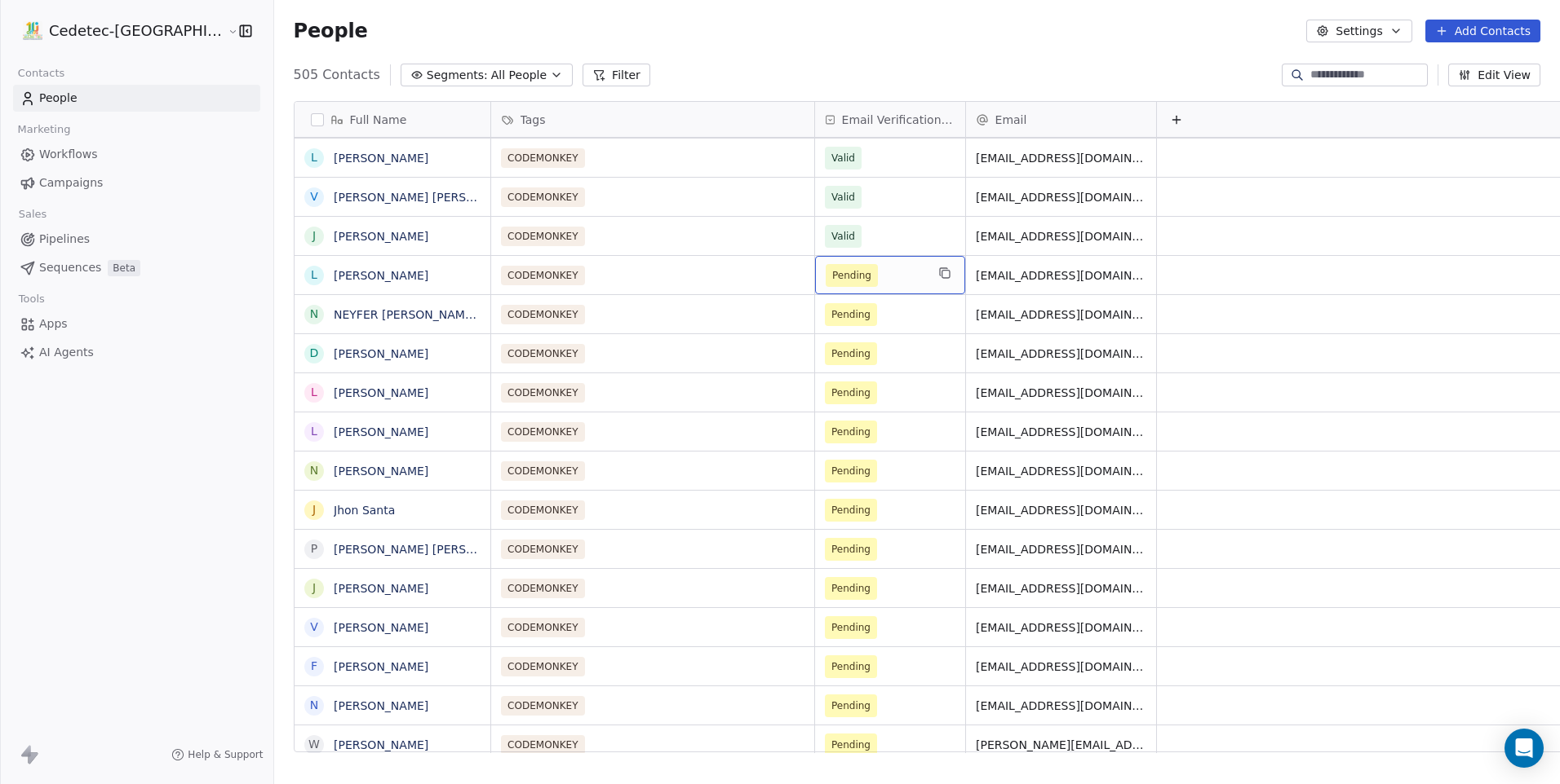
click at [826, 271] on span "Pending" at bounding box center [852, 276] width 52 height 23
click at [832, 281] on span "Pending" at bounding box center [851, 275] width 40 height 16
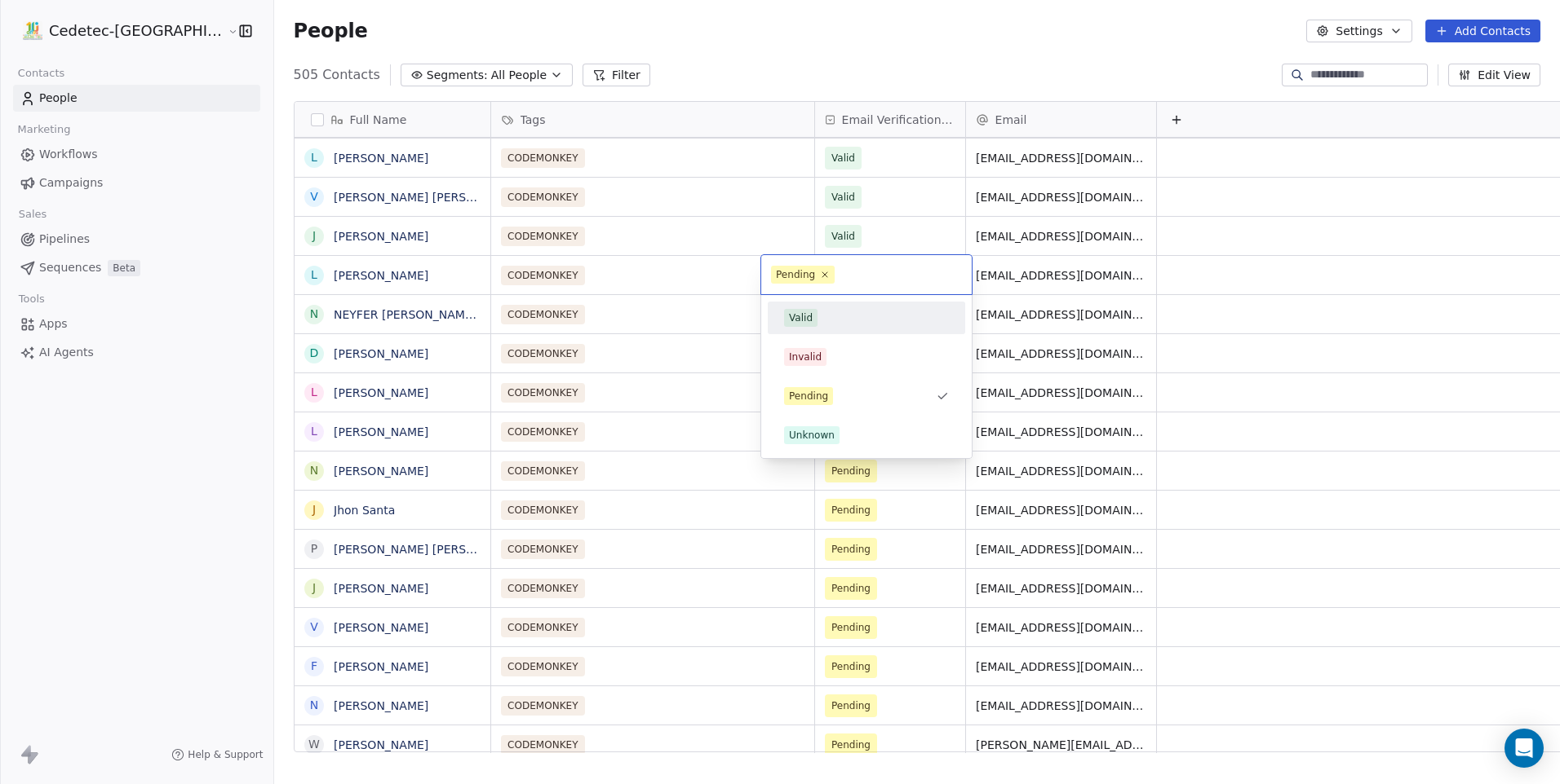
click at [811, 307] on div "Valid" at bounding box center [865, 318] width 184 height 26
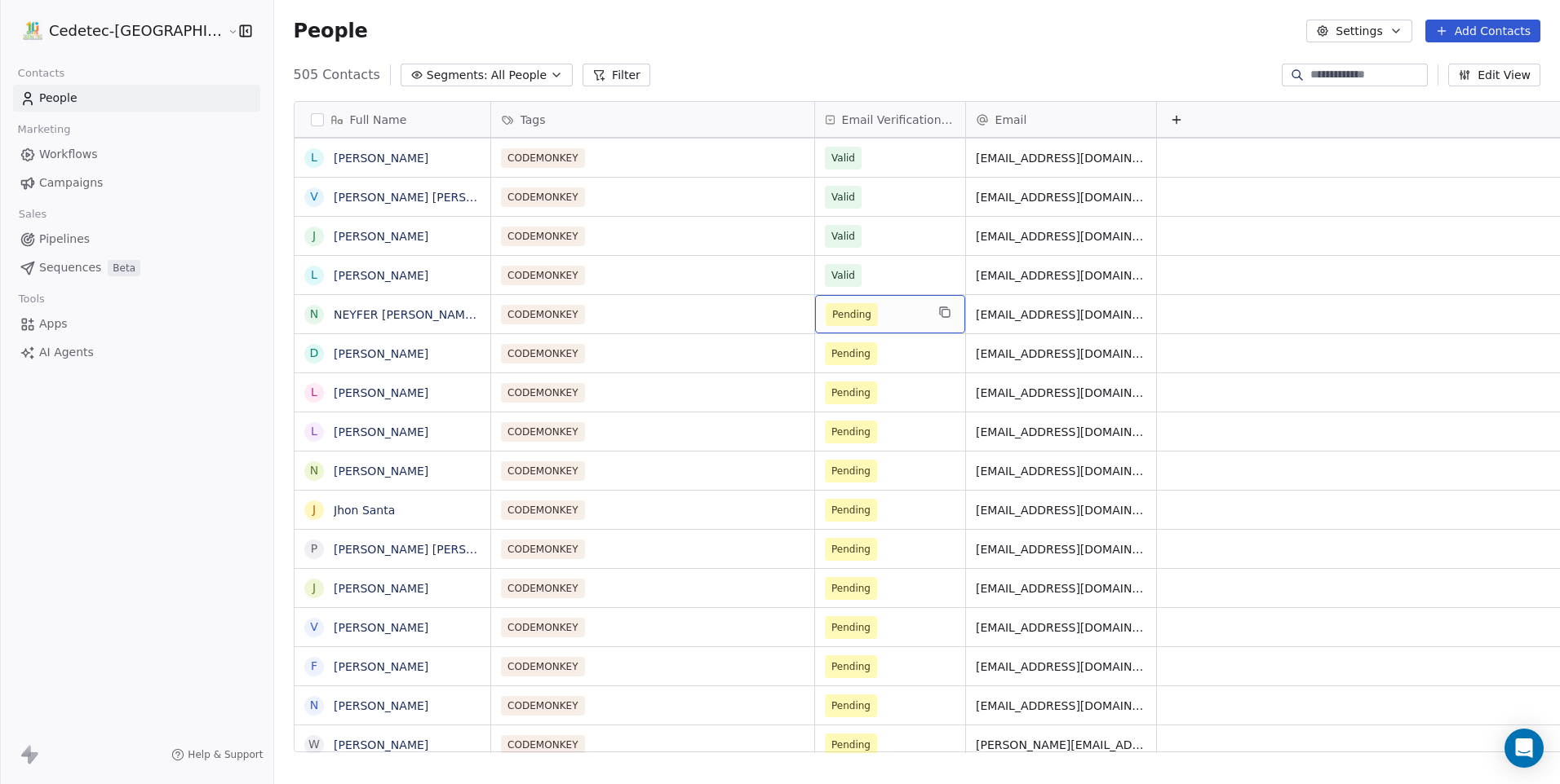
click at [832, 322] on span "Pending" at bounding box center [851, 315] width 40 height 16
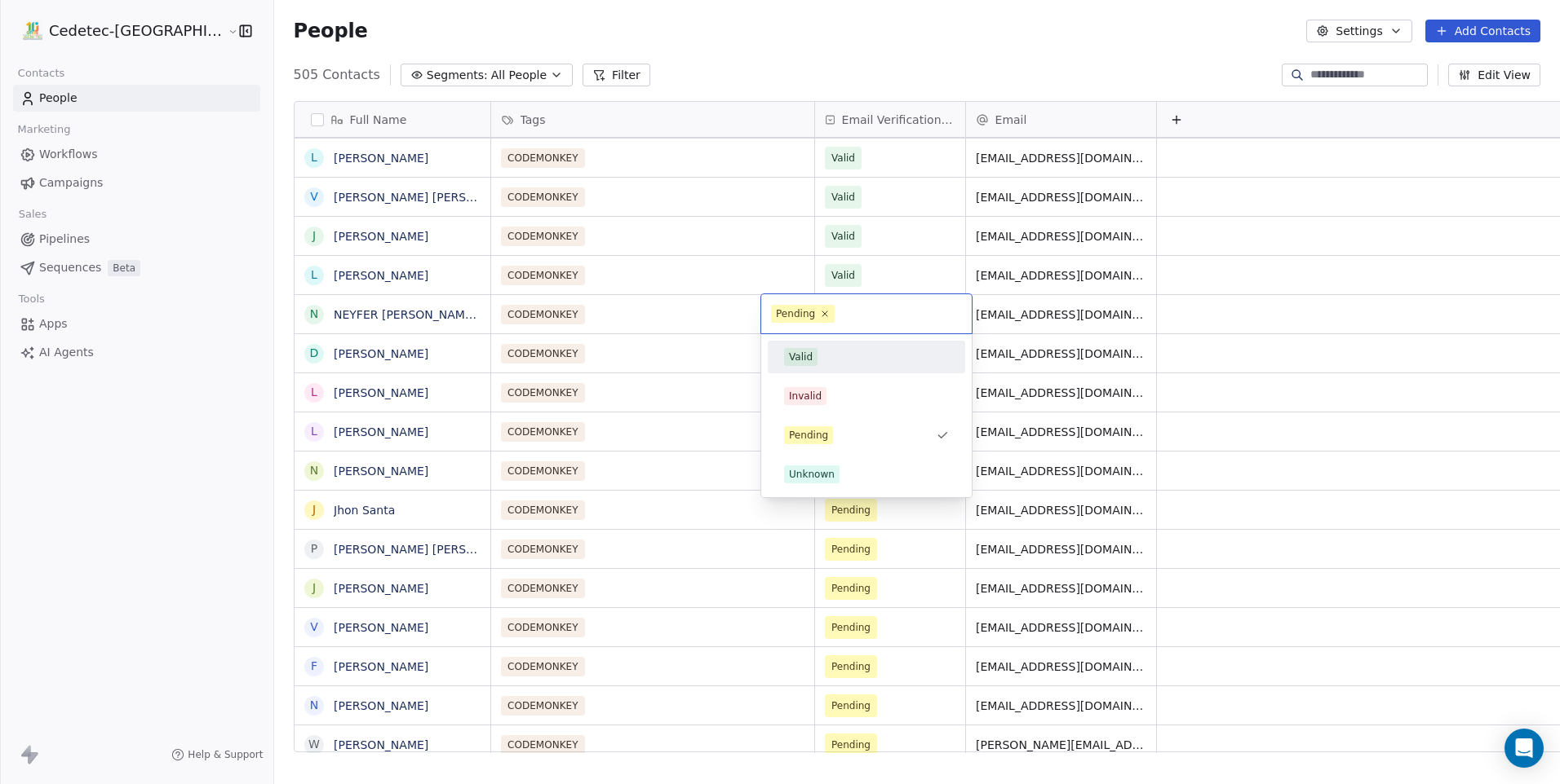
click at [815, 360] on span "Valid" at bounding box center [801, 357] width 34 height 18
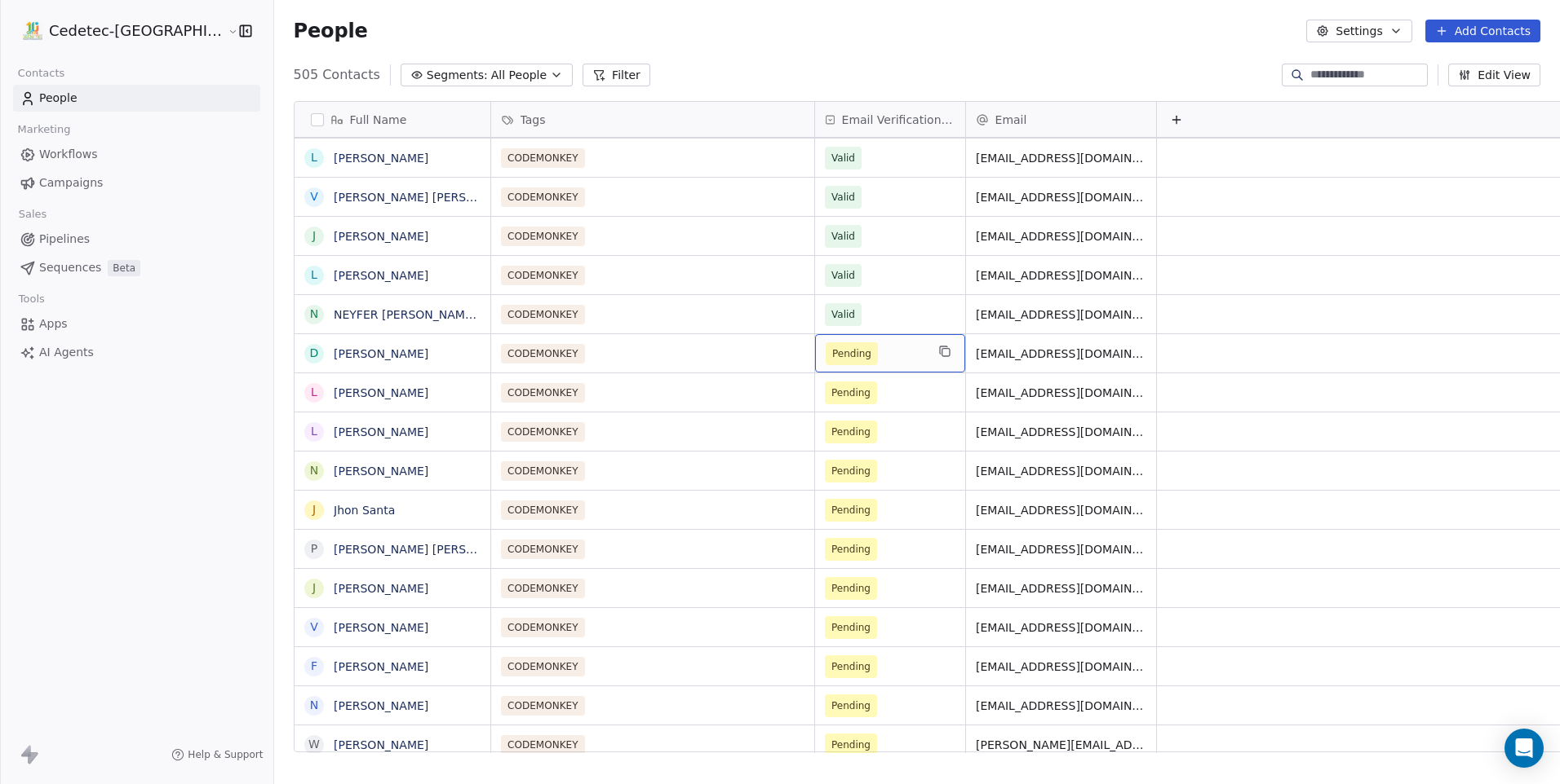
click at [832, 360] on span "Pending" at bounding box center [851, 353] width 40 height 16
click at [826, 362] on span "Pending" at bounding box center [852, 354] width 52 height 23
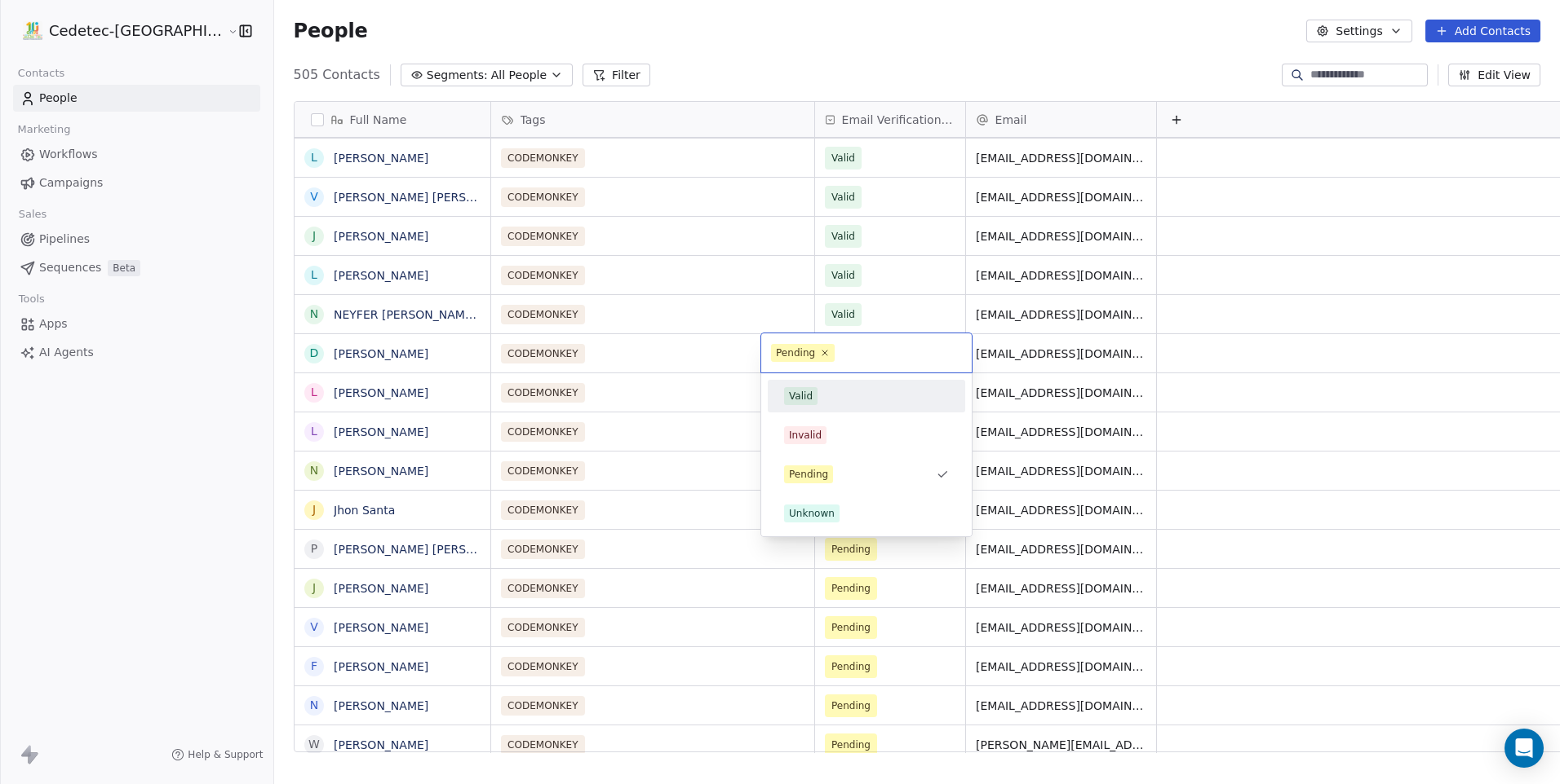
click at [817, 394] on div "Valid" at bounding box center [866, 396] width 165 height 18
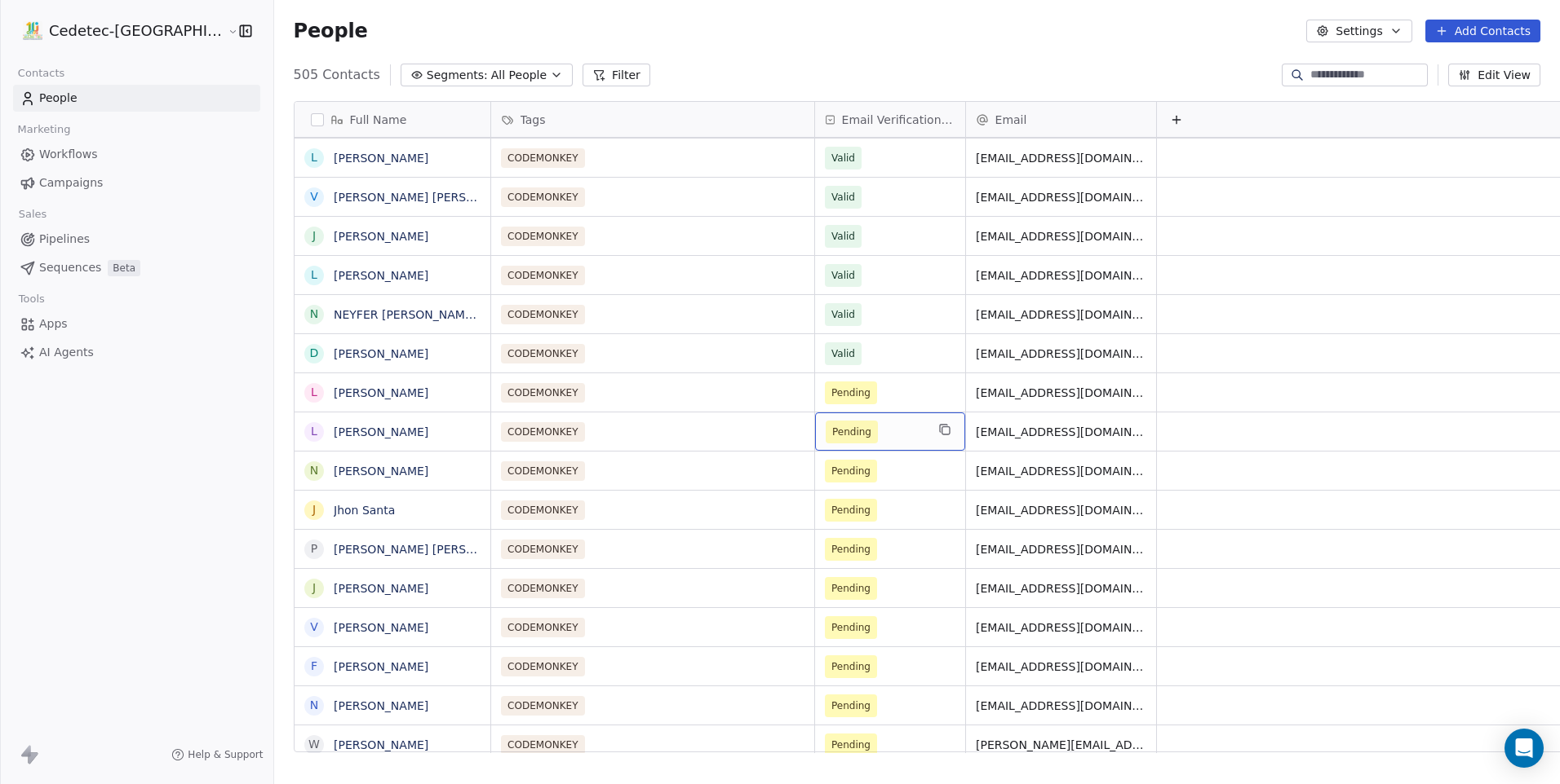
click at [815, 414] on div "Pending" at bounding box center [890, 432] width 150 height 39
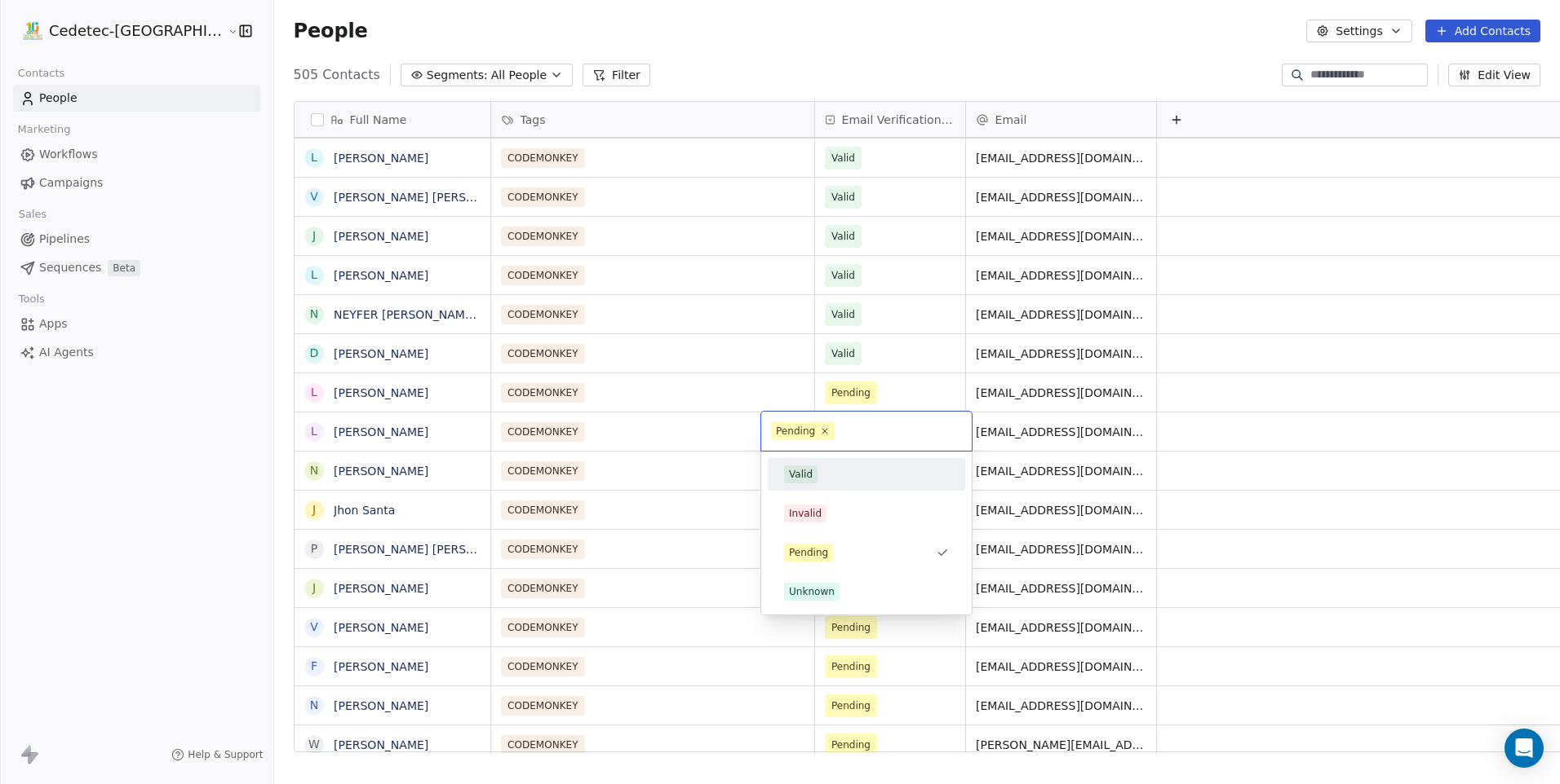
click at [821, 478] on div "Valid" at bounding box center [866, 474] width 165 height 18
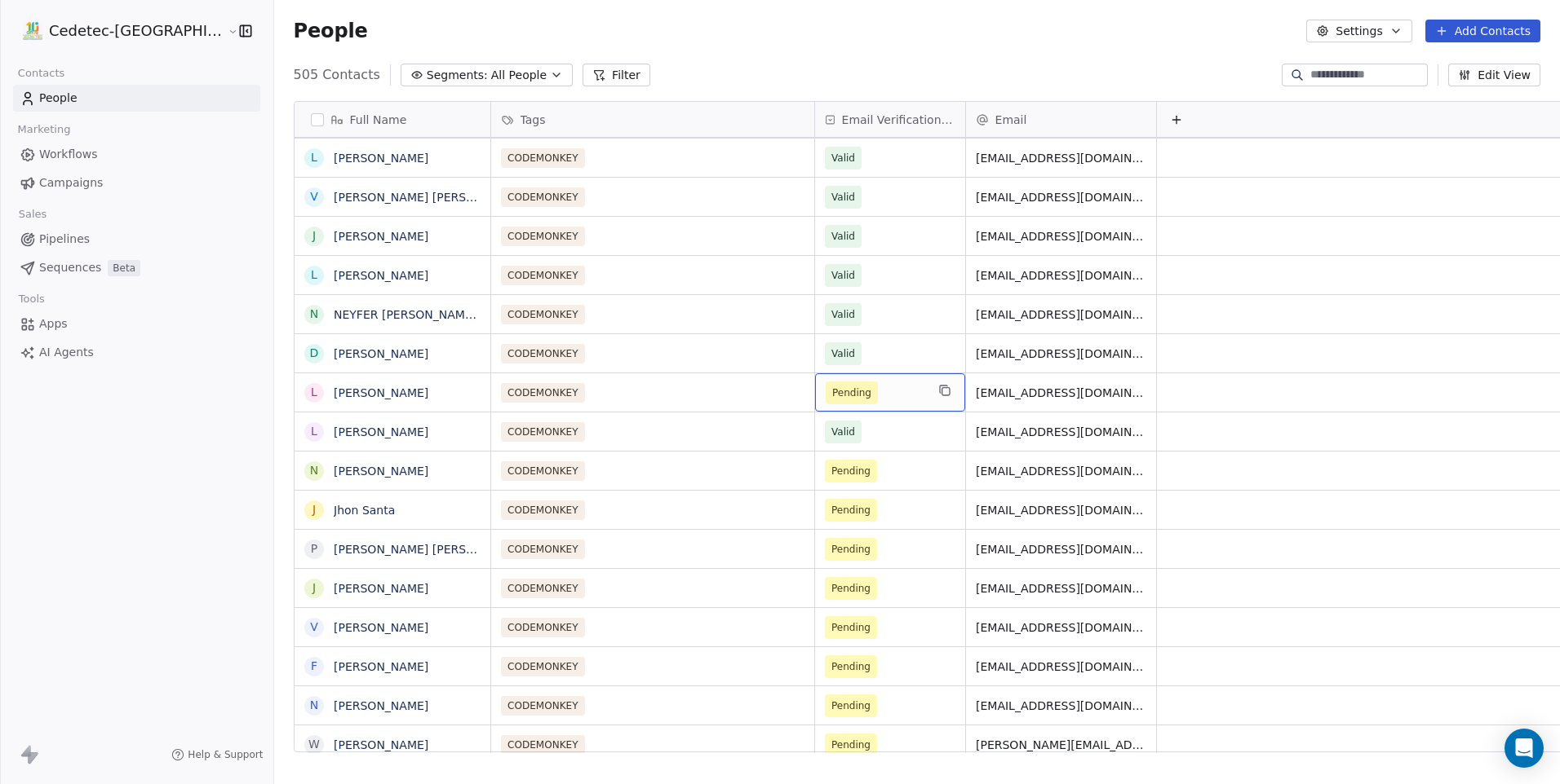
click at [826, 403] on span "Pending" at bounding box center [852, 393] width 52 height 23
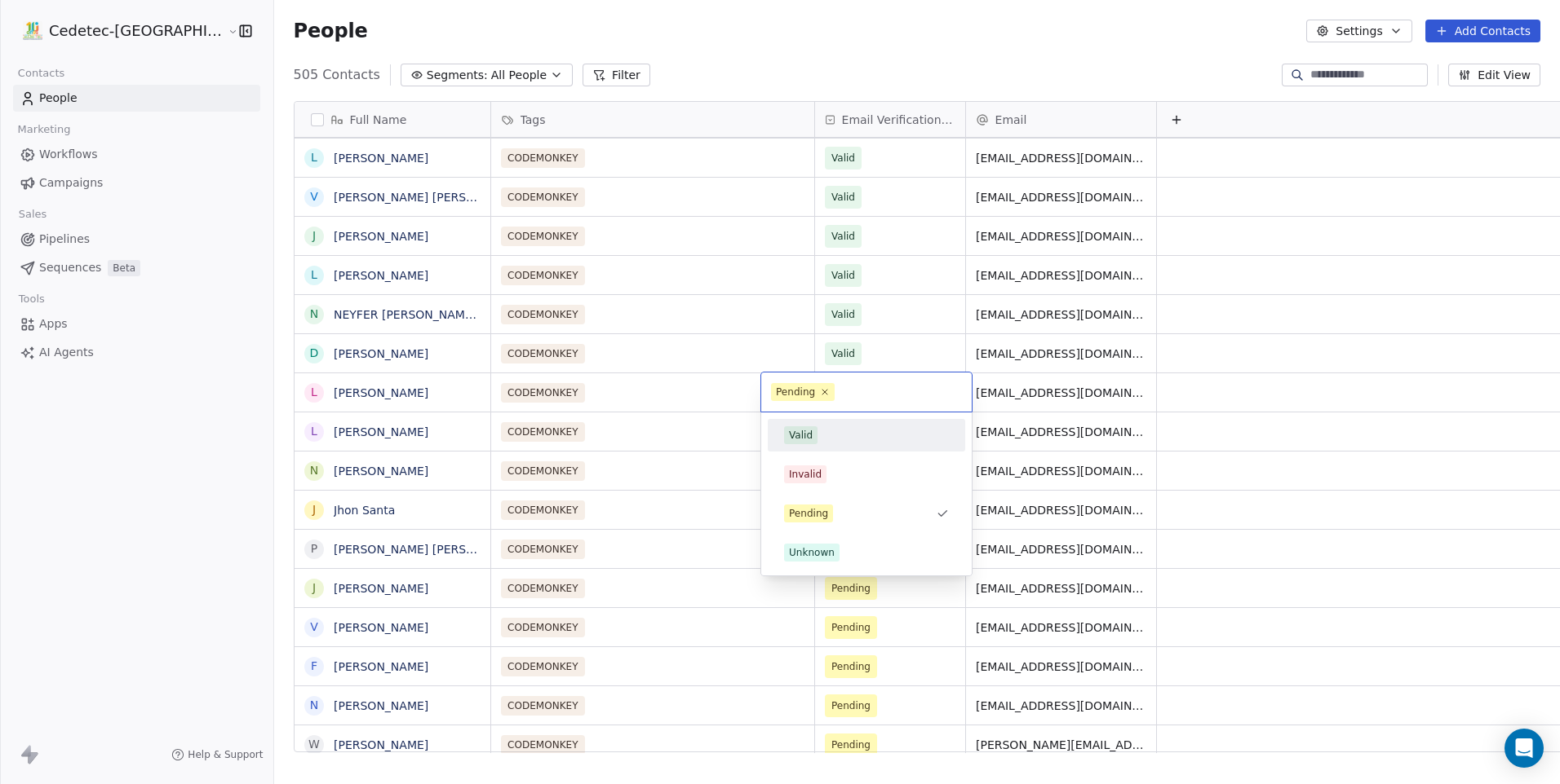
click at [815, 434] on span "Valid" at bounding box center [801, 435] width 34 height 18
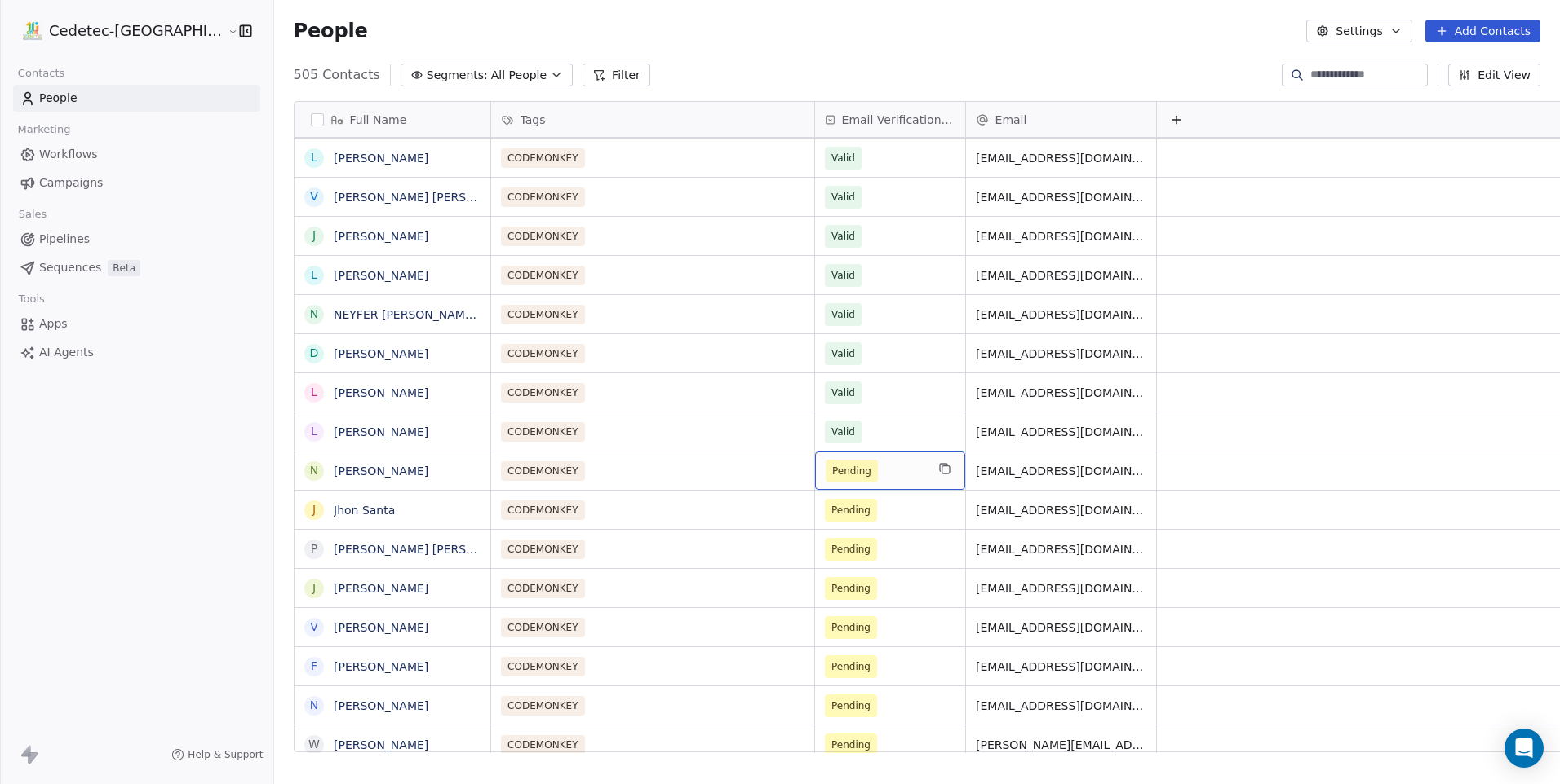
click at [826, 481] on span "Pending" at bounding box center [852, 471] width 52 height 23
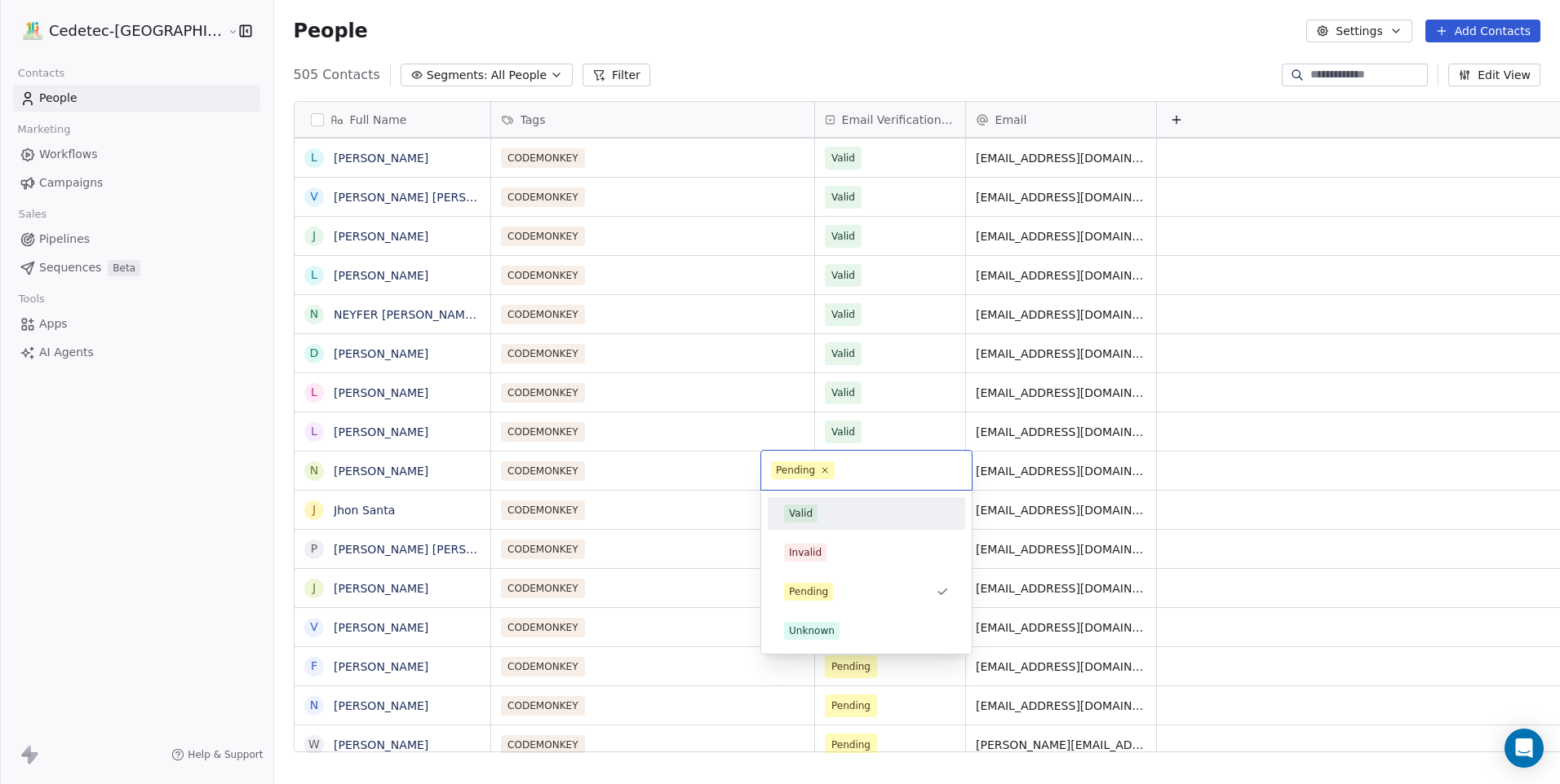
click at [805, 518] on div "Valid" at bounding box center [801, 513] width 23 height 14
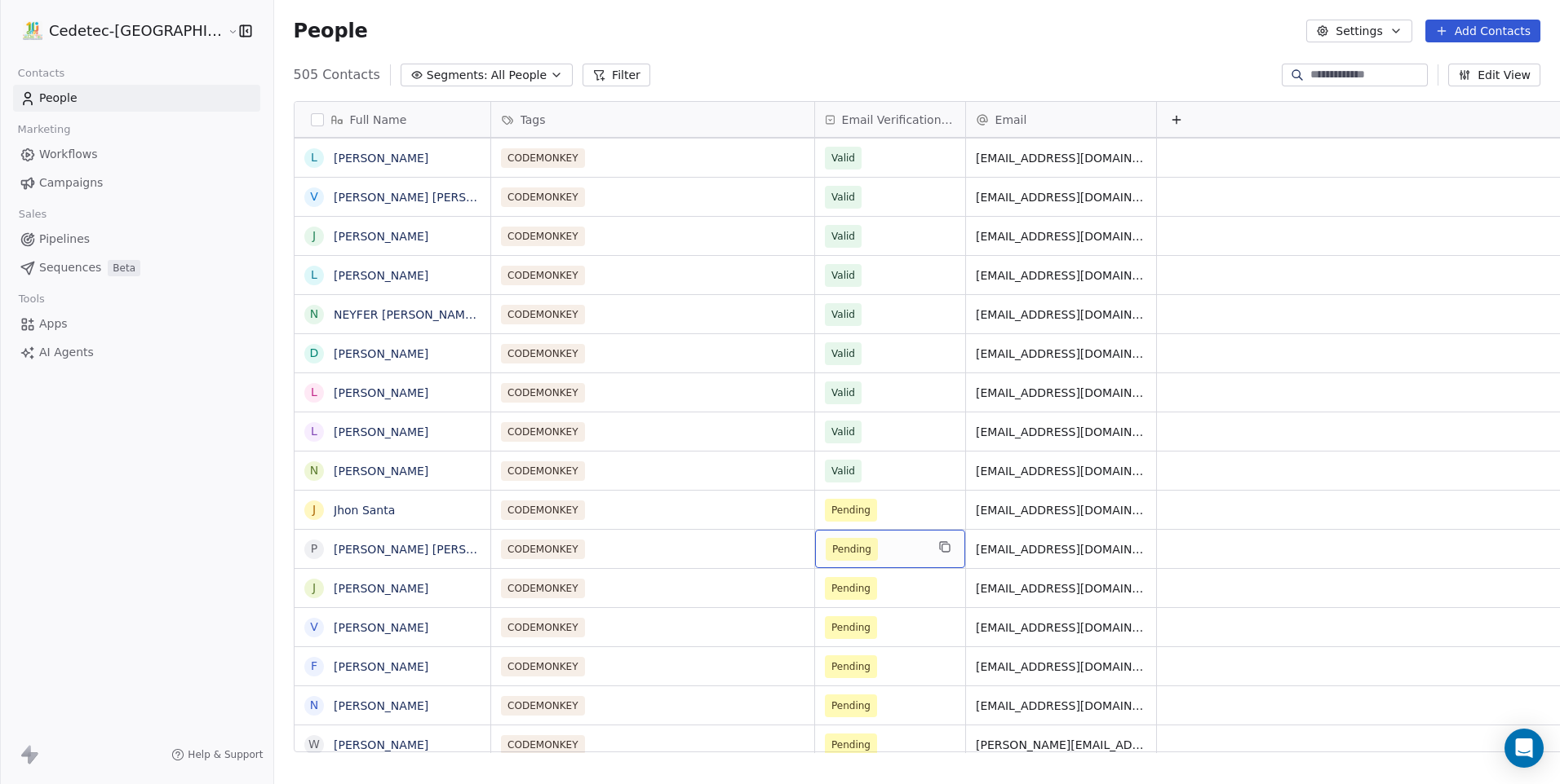
click at [815, 535] on div "Pending" at bounding box center [890, 549] width 150 height 39
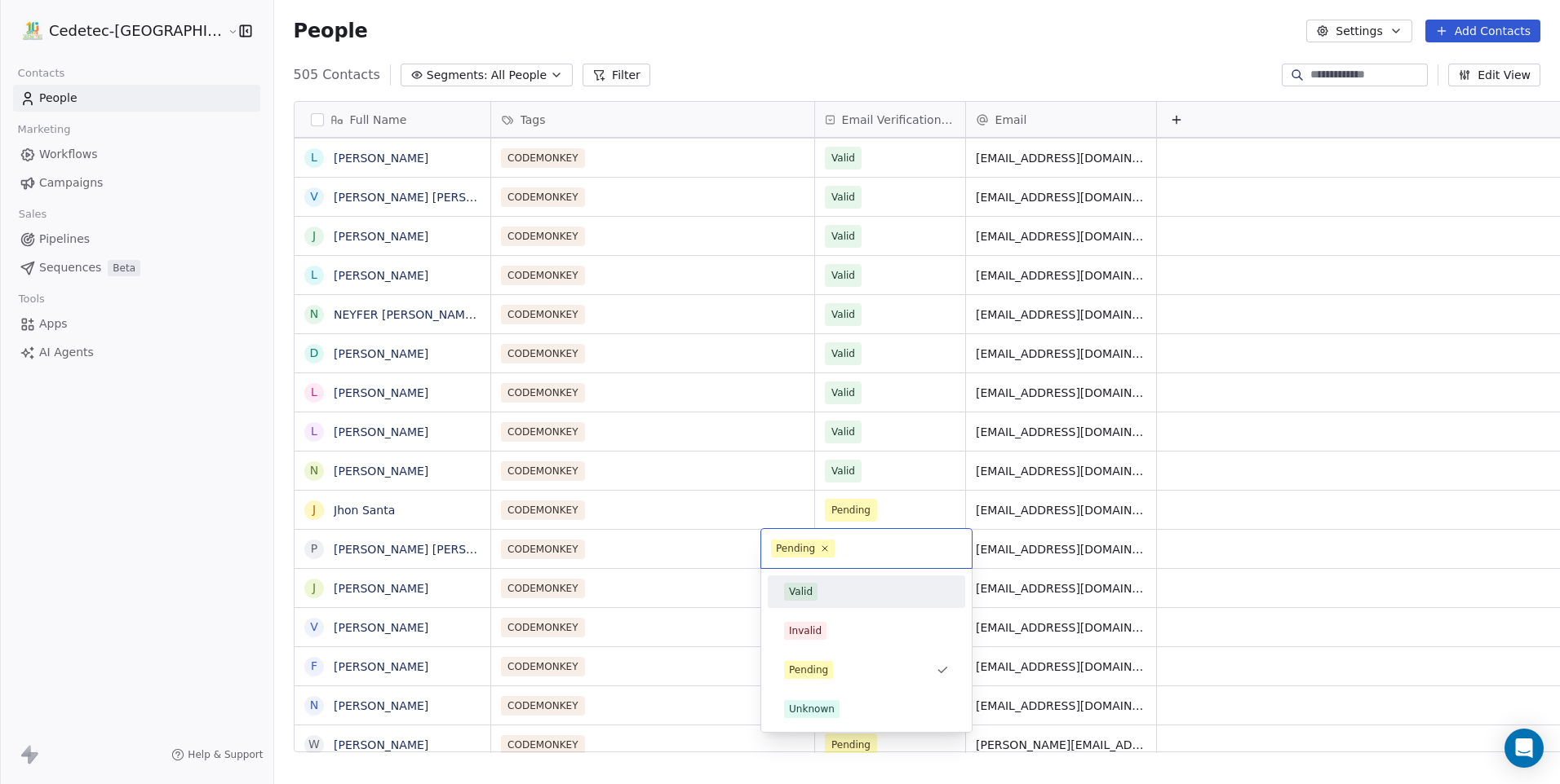
click at [801, 600] on span "Valid" at bounding box center [801, 592] width 34 height 18
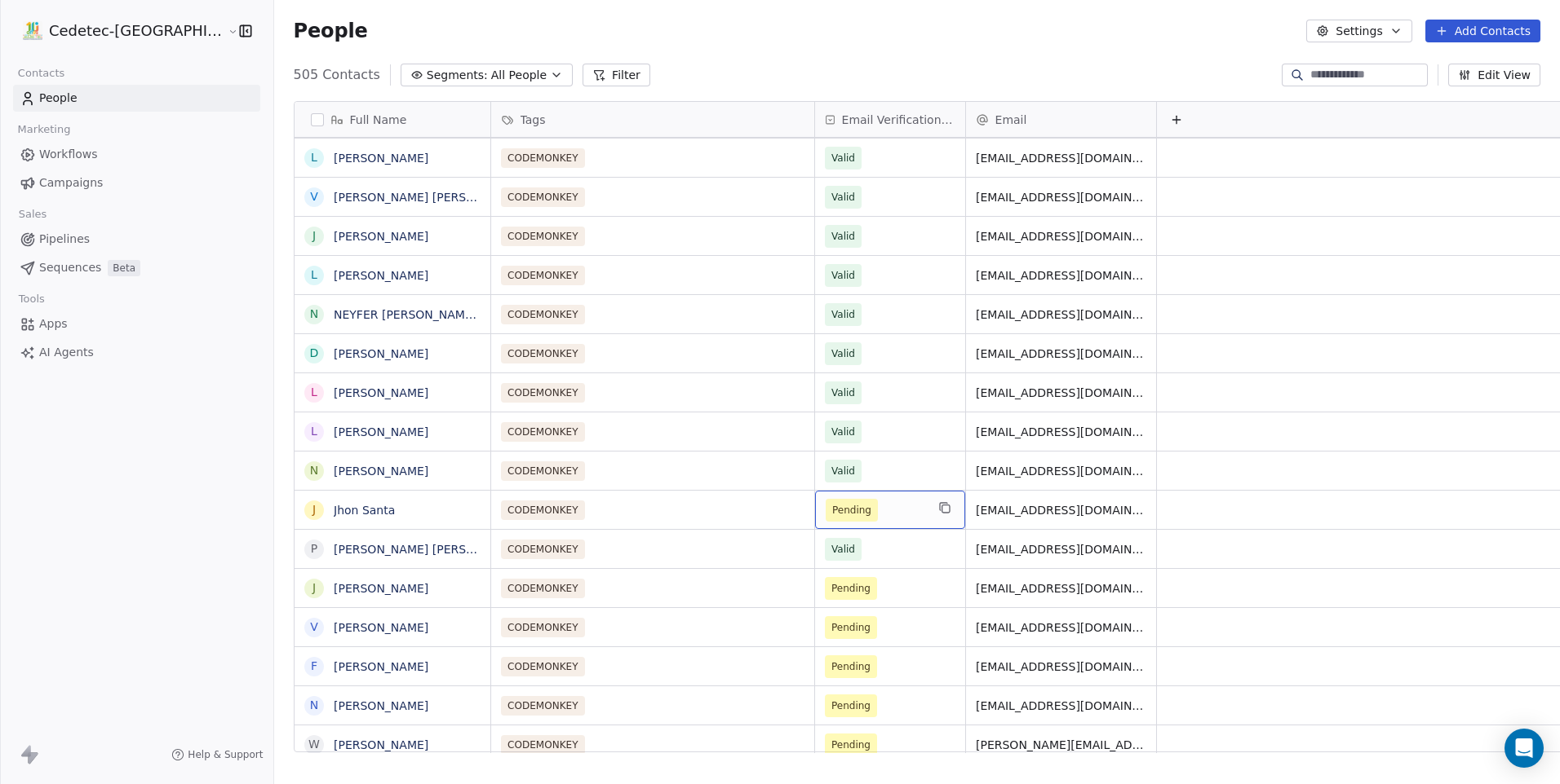
click at [826, 518] on span "Pending" at bounding box center [852, 511] width 52 height 23
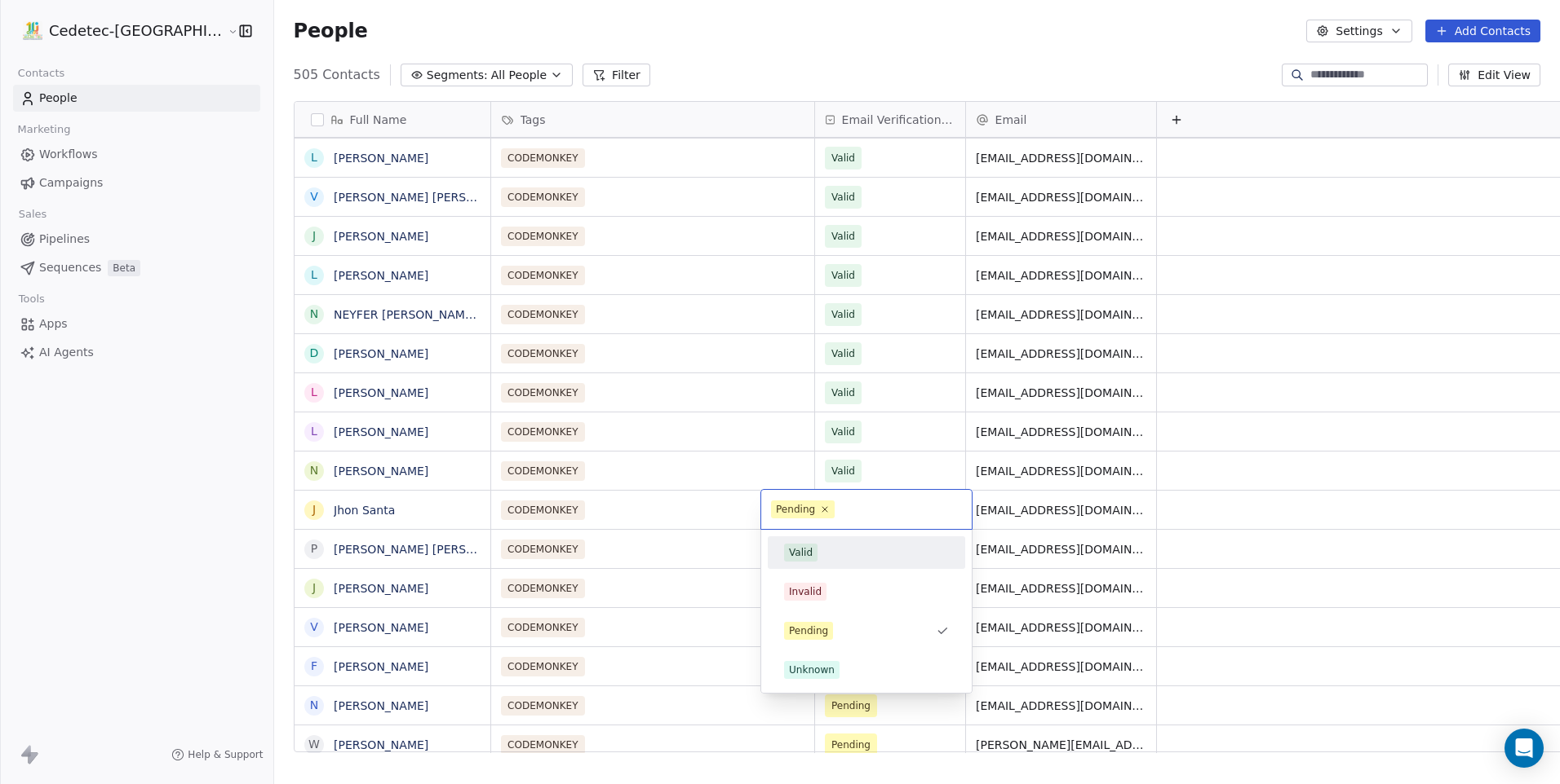
click at [816, 551] on div "Valid" at bounding box center [866, 552] width 165 height 18
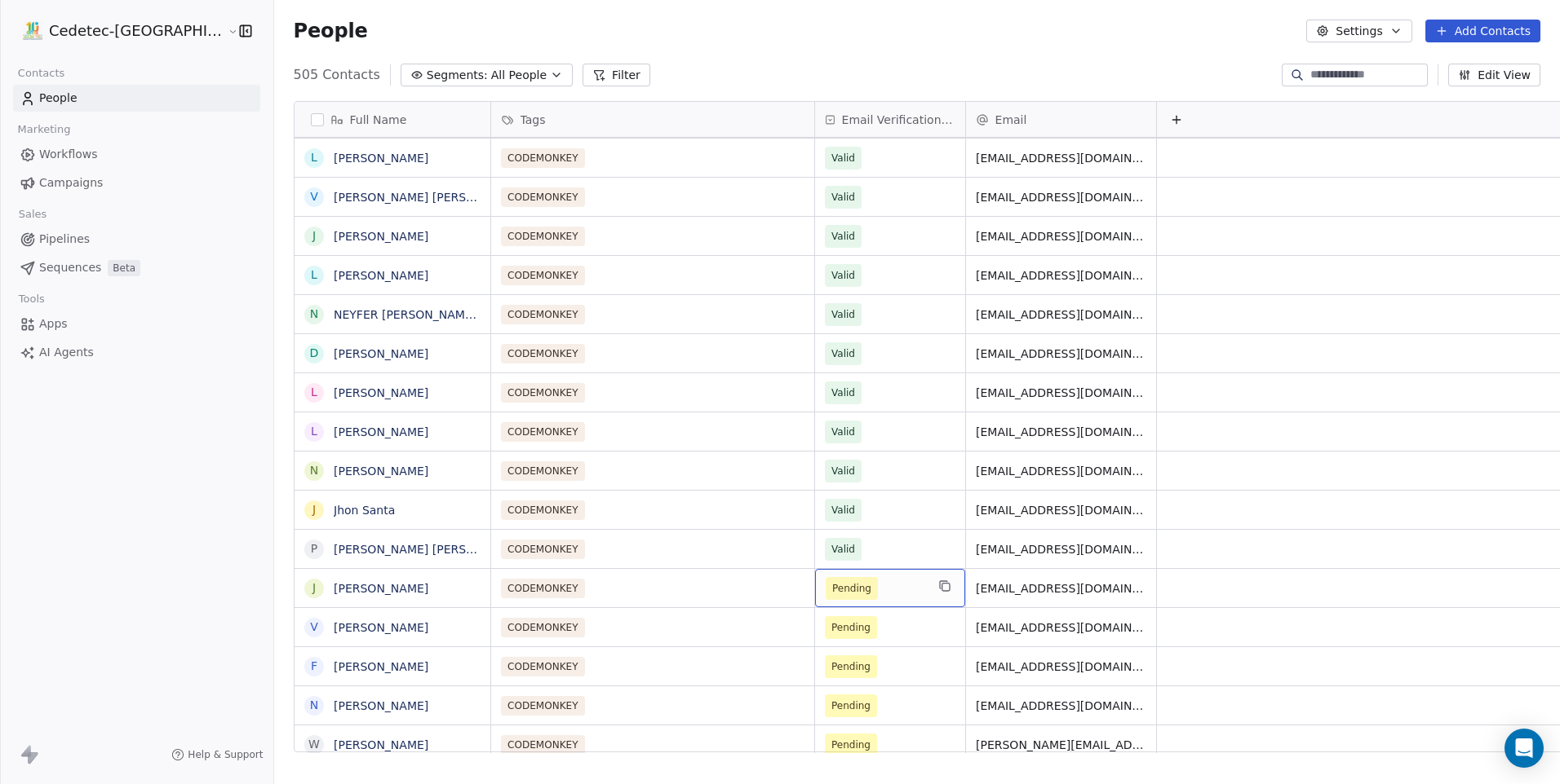
click at [832, 595] on span "Pending" at bounding box center [851, 588] width 40 height 16
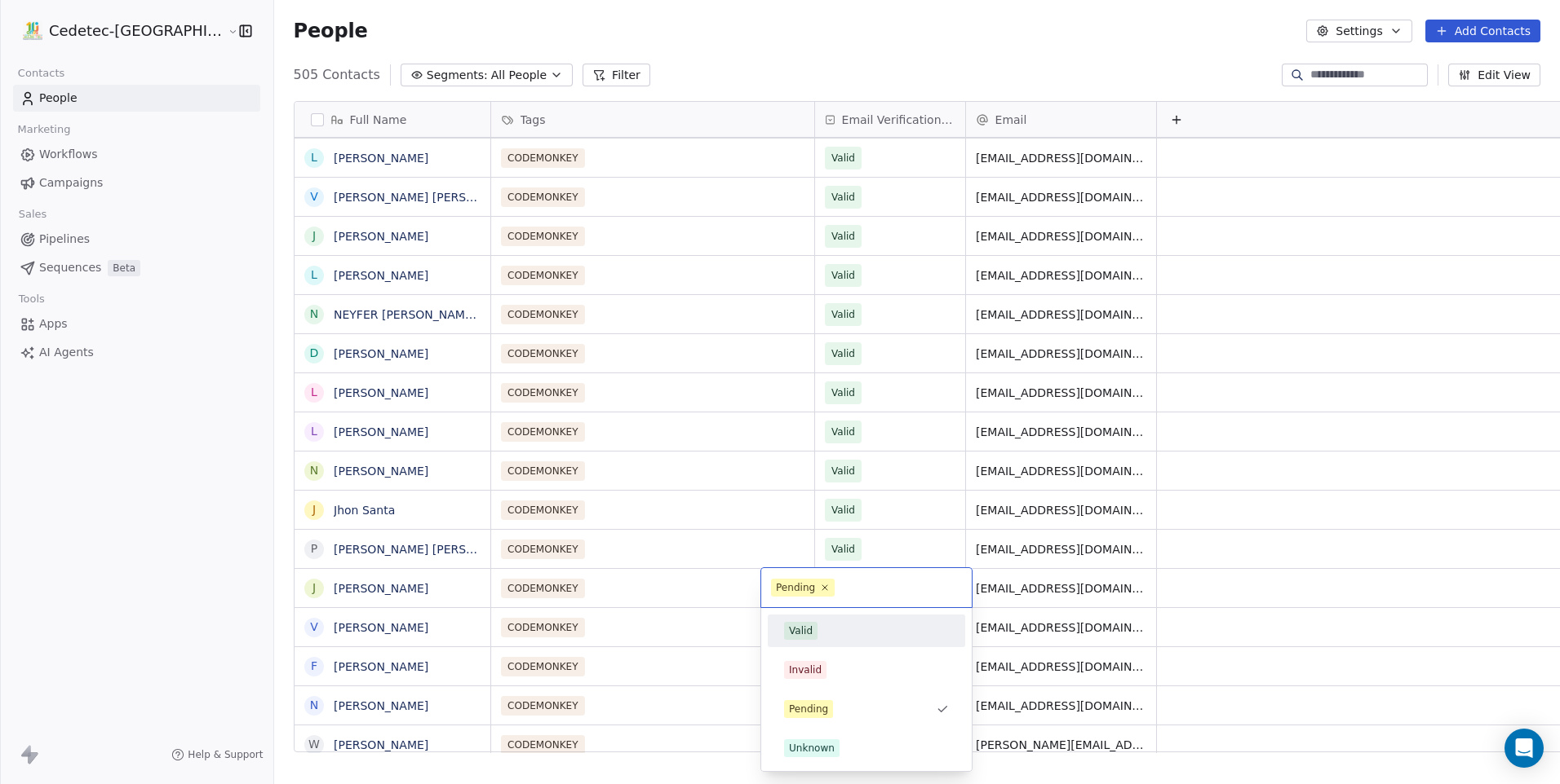
click at [815, 627] on span "Valid" at bounding box center [801, 630] width 34 height 18
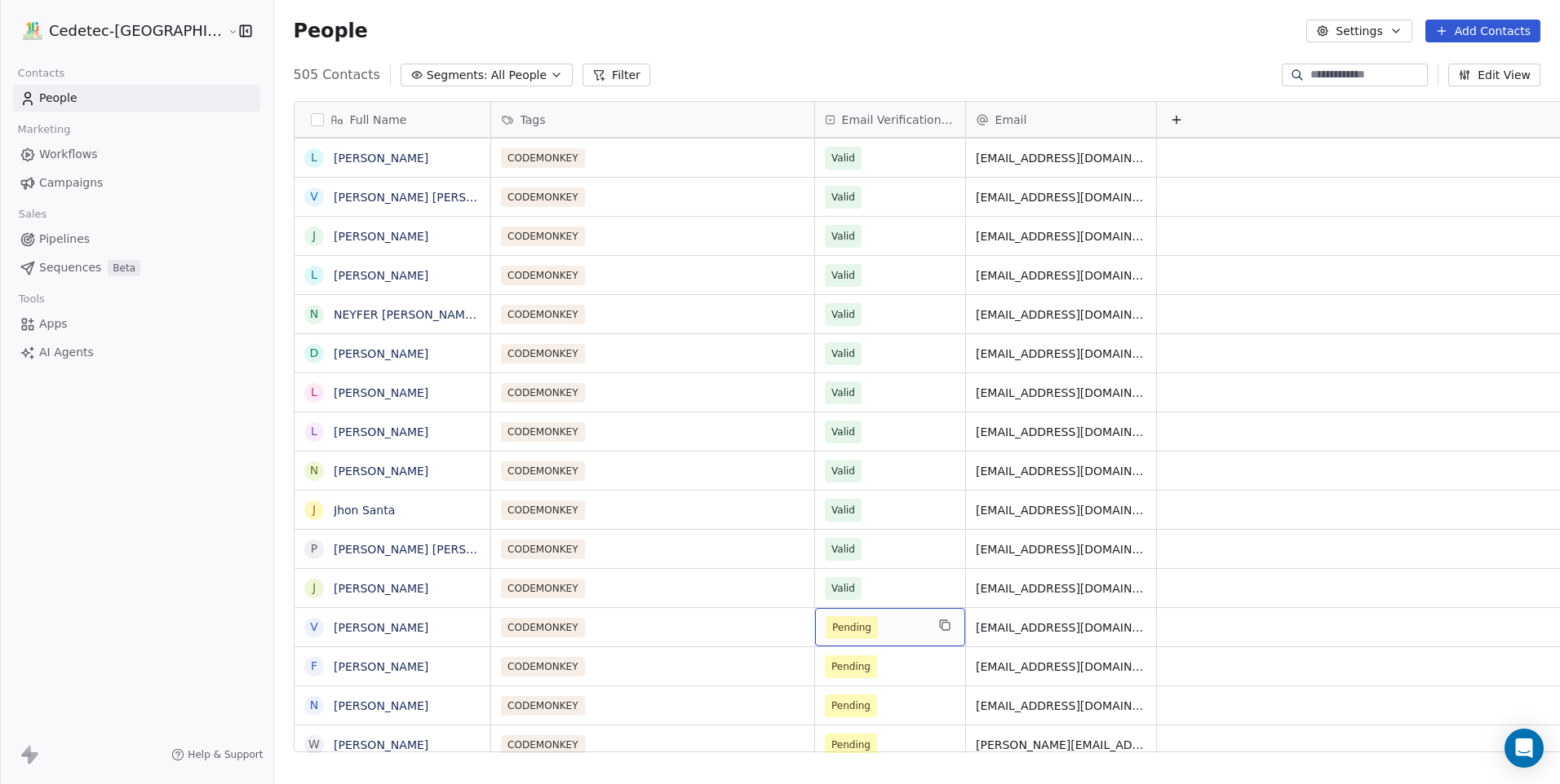
click at [832, 635] on span "Pending" at bounding box center [851, 628] width 40 height 16
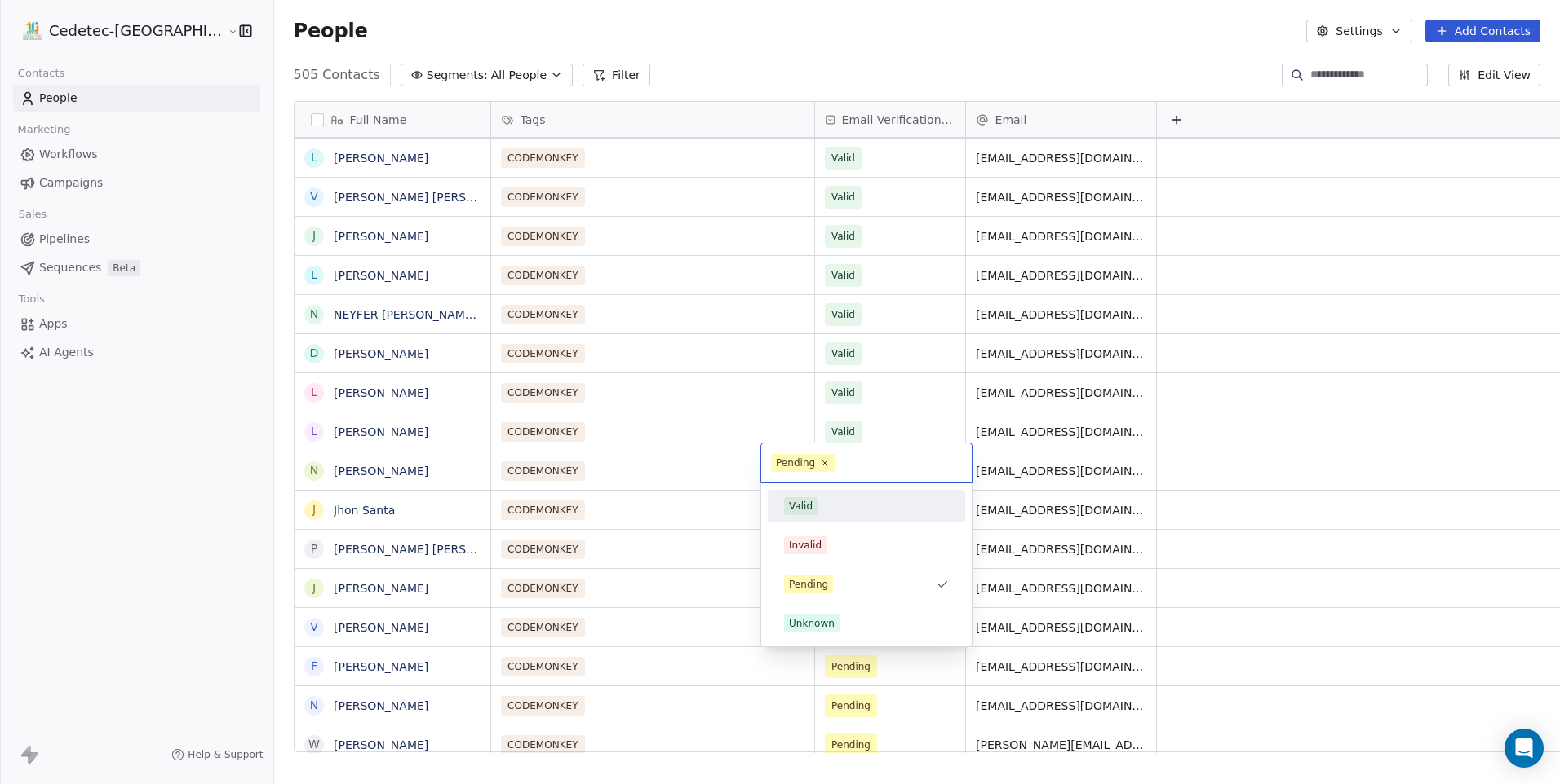
click at [810, 510] on div "Valid" at bounding box center [801, 506] width 23 height 14
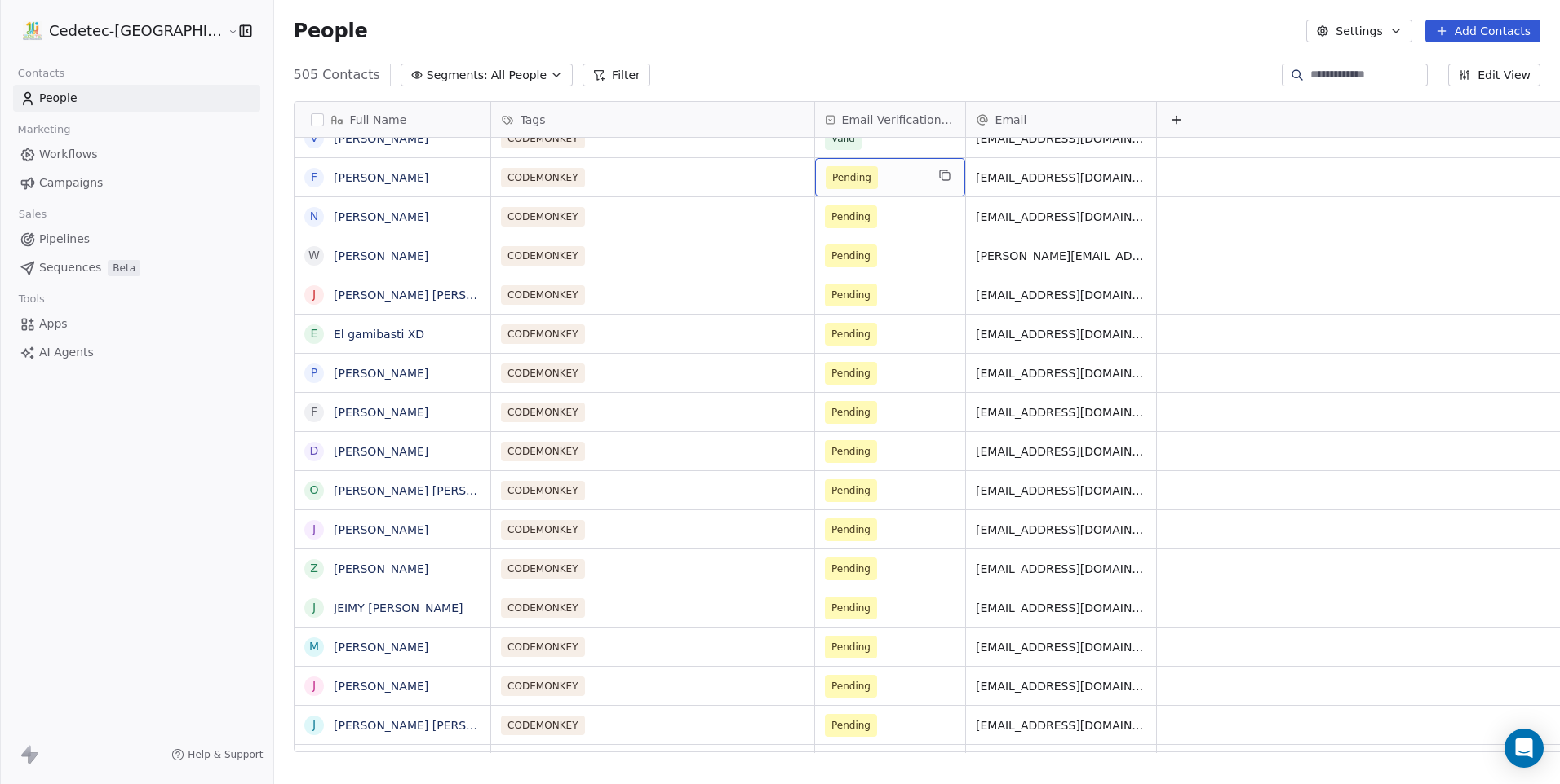
click at [832, 175] on span "Pending" at bounding box center [851, 178] width 40 height 16
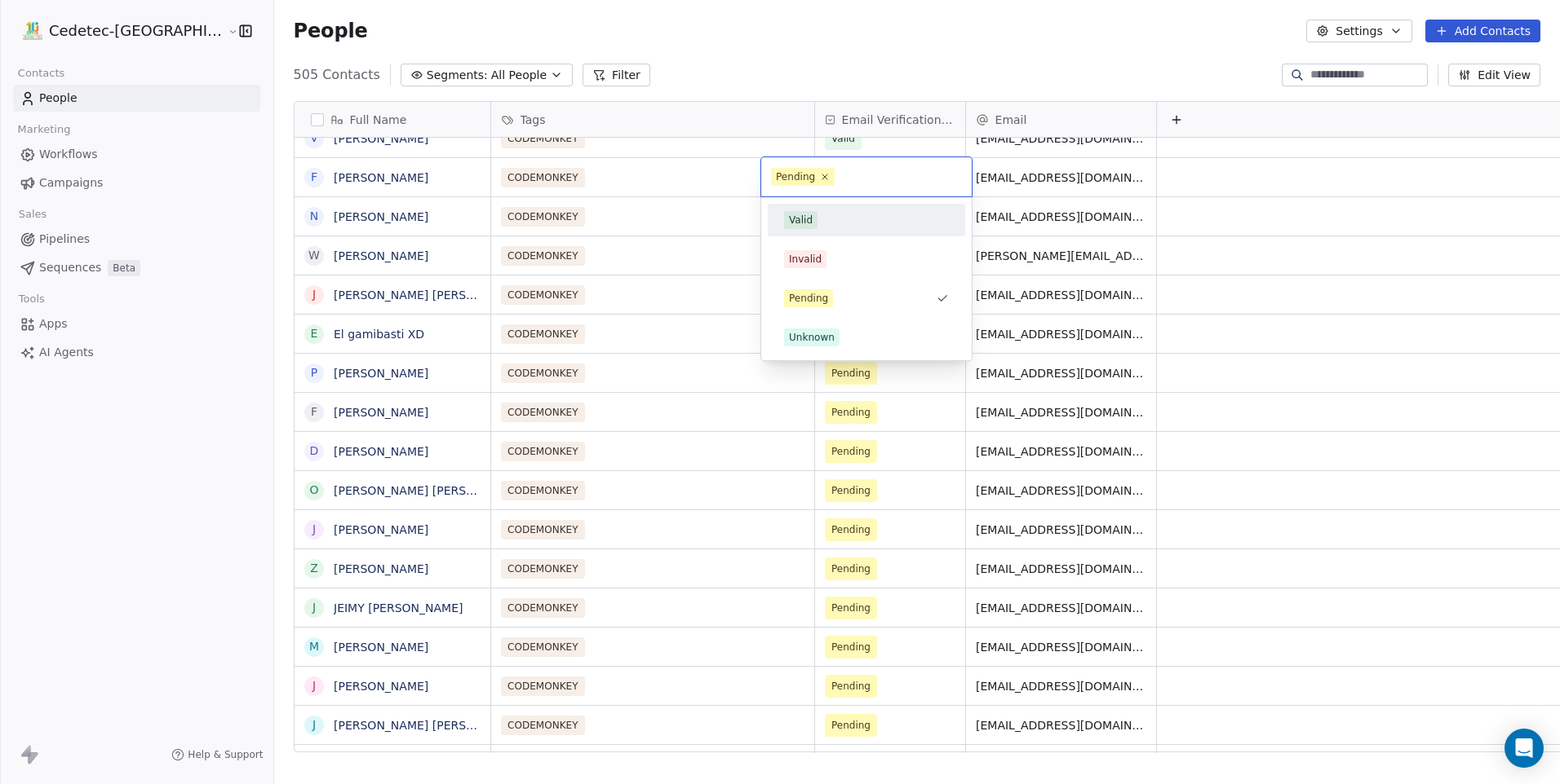
click at [827, 215] on div "Valid" at bounding box center [866, 220] width 165 height 18
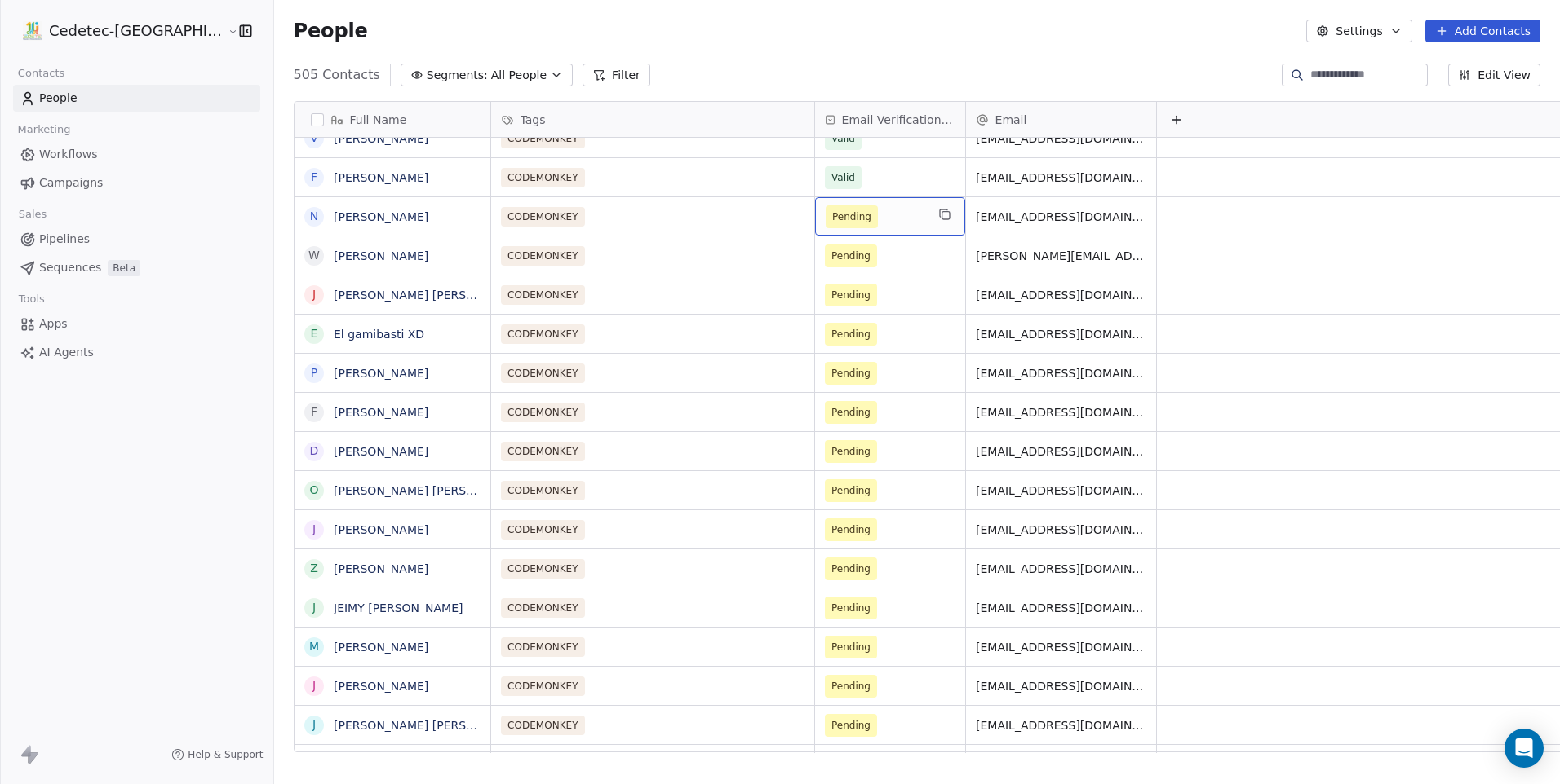
click at [832, 219] on span "Pending" at bounding box center [851, 216] width 40 height 16
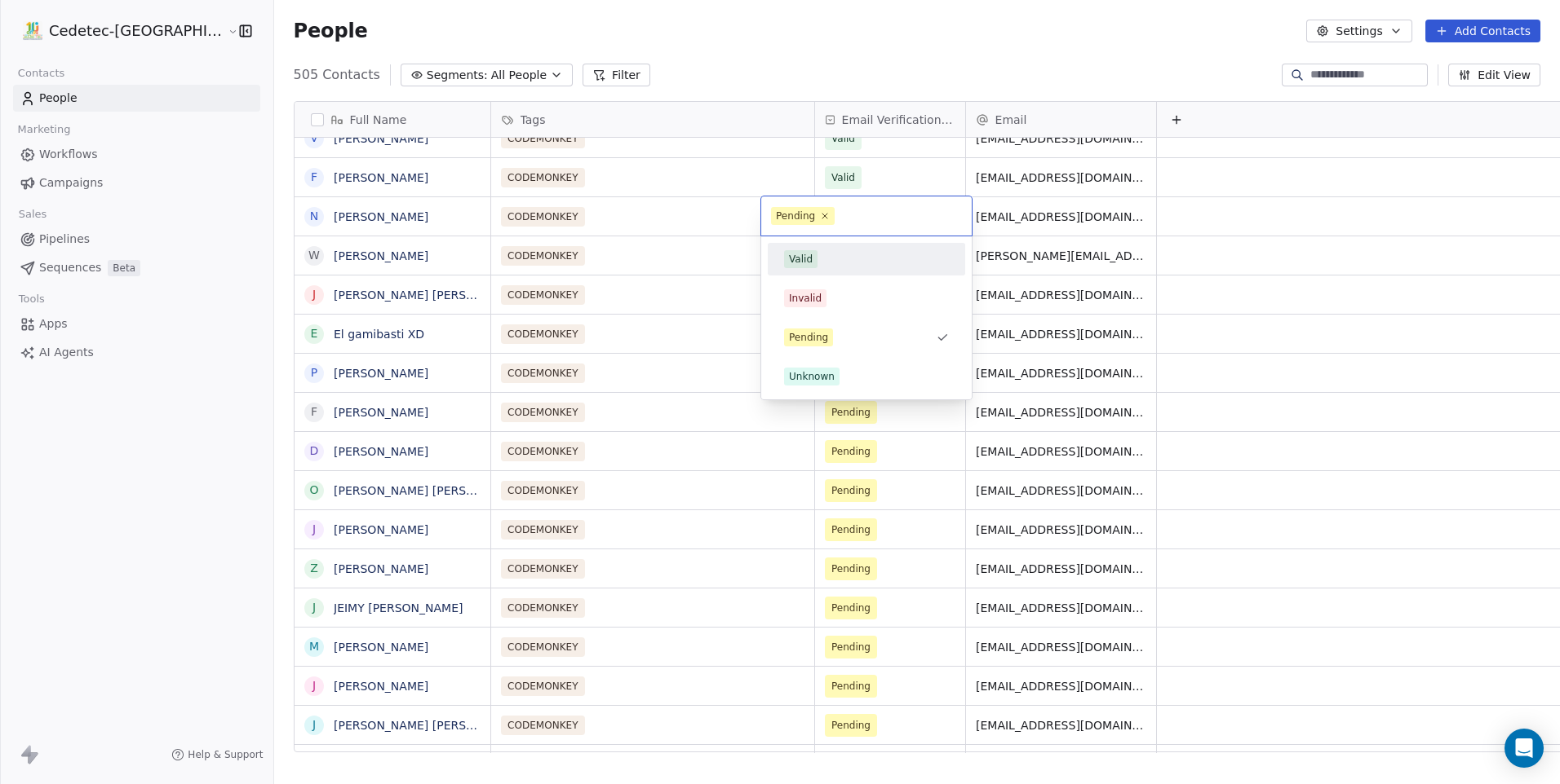
click at [810, 260] on div "Valid" at bounding box center [801, 259] width 23 height 14
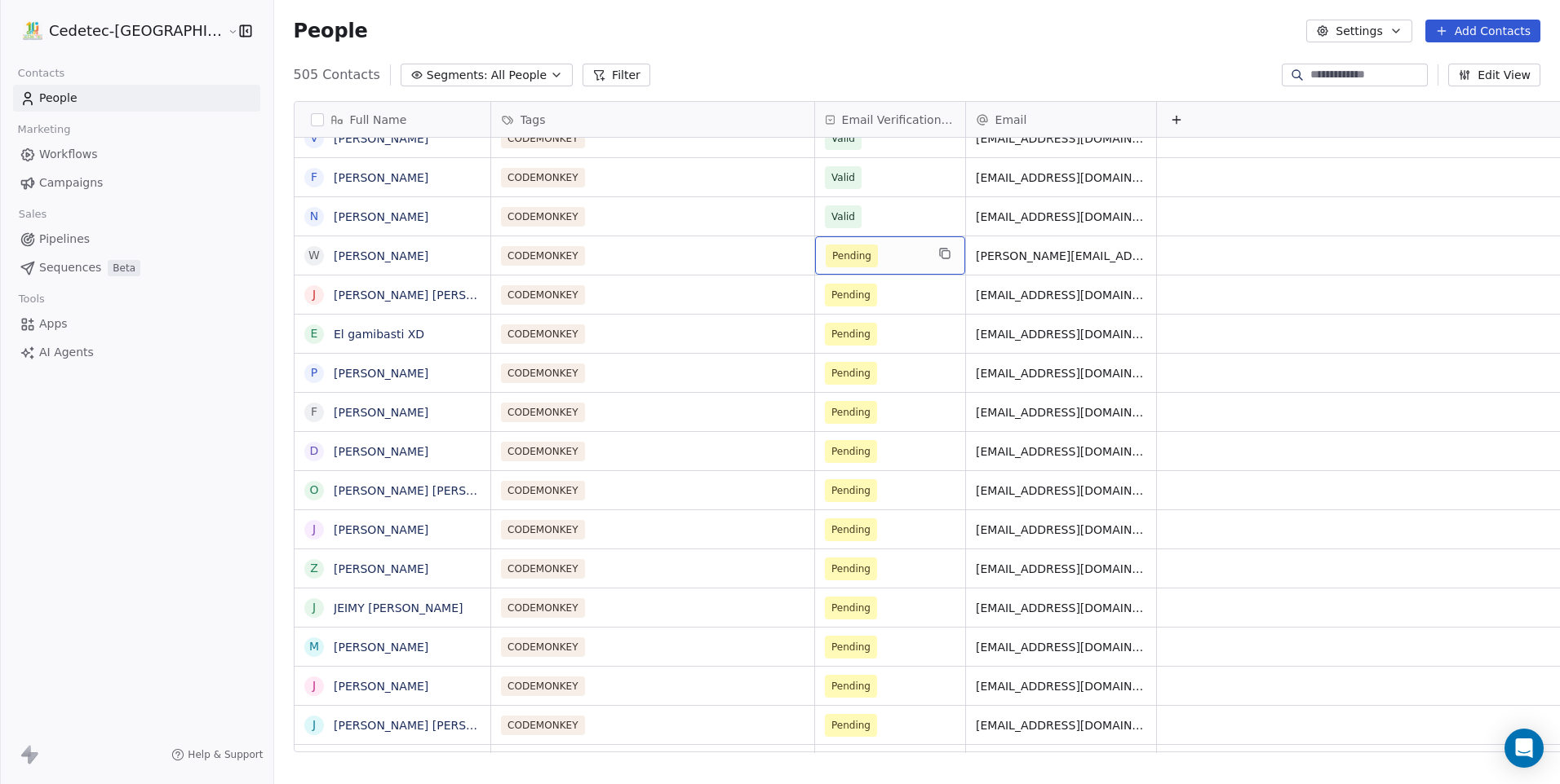
click at [826, 265] on span "Pending" at bounding box center [852, 256] width 52 height 23
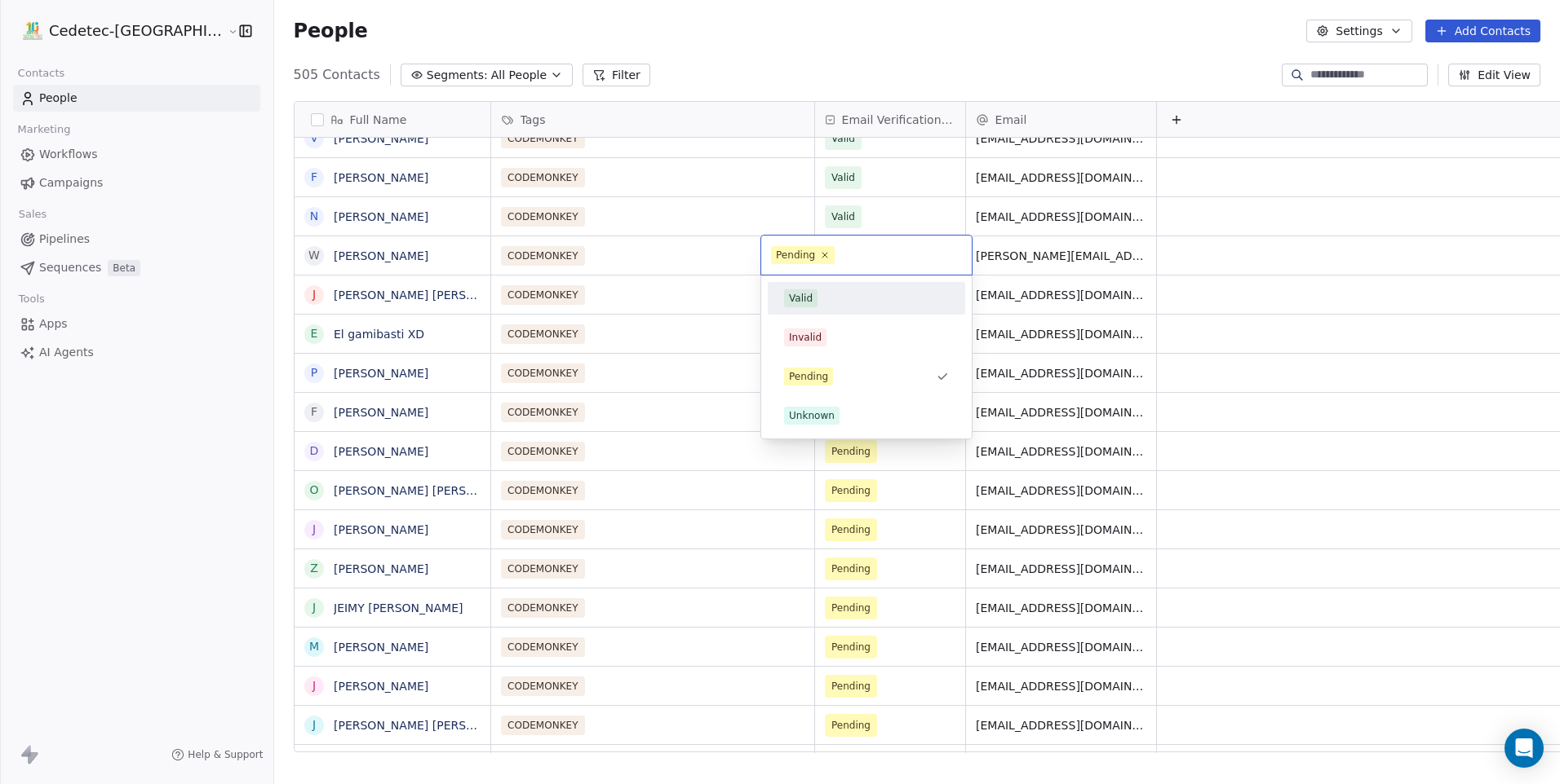
click at [820, 301] on div "Valid" at bounding box center [866, 298] width 165 height 18
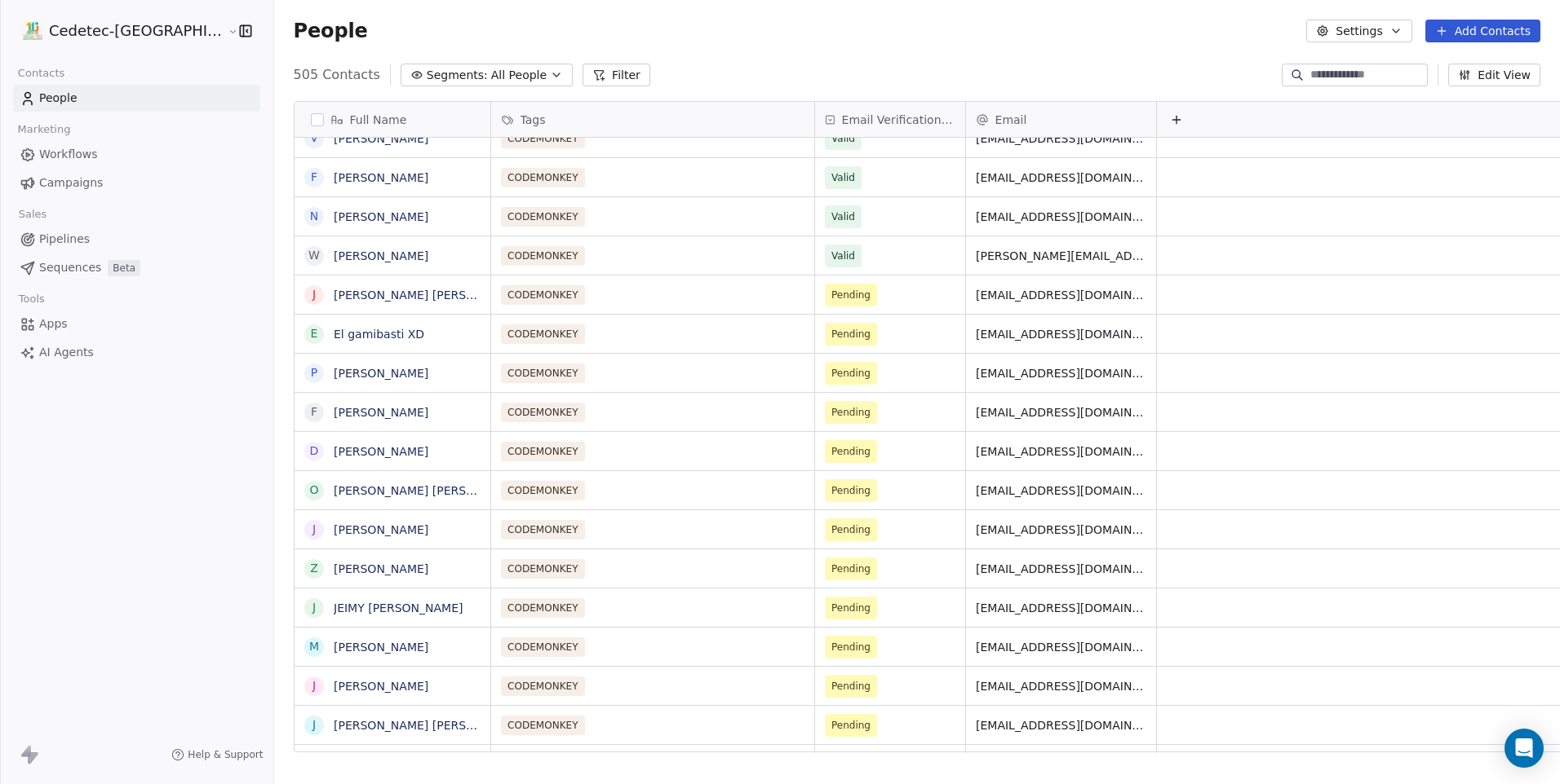
click at [820, 314] on div "CODEMONKEY Pending [EMAIL_ADDRESS][DOMAIN_NAME]" at bounding box center [1042, 333] width 1104 height 40
click at [826, 333] on span "Pending" at bounding box center [852, 334] width 52 height 23
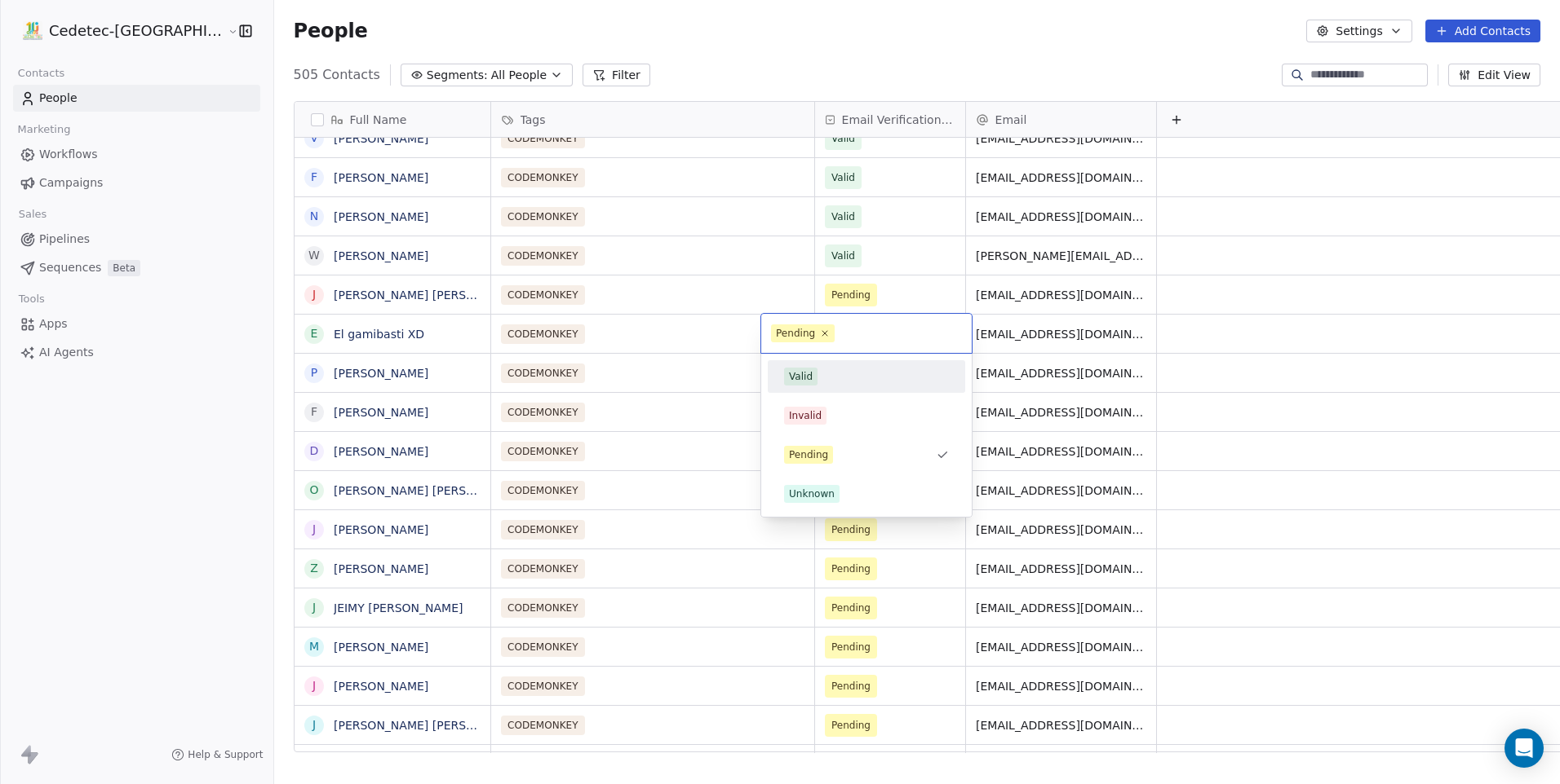
click at [827, 376] on div "Valid" at bounding box center [866, 377] width 165 height 18
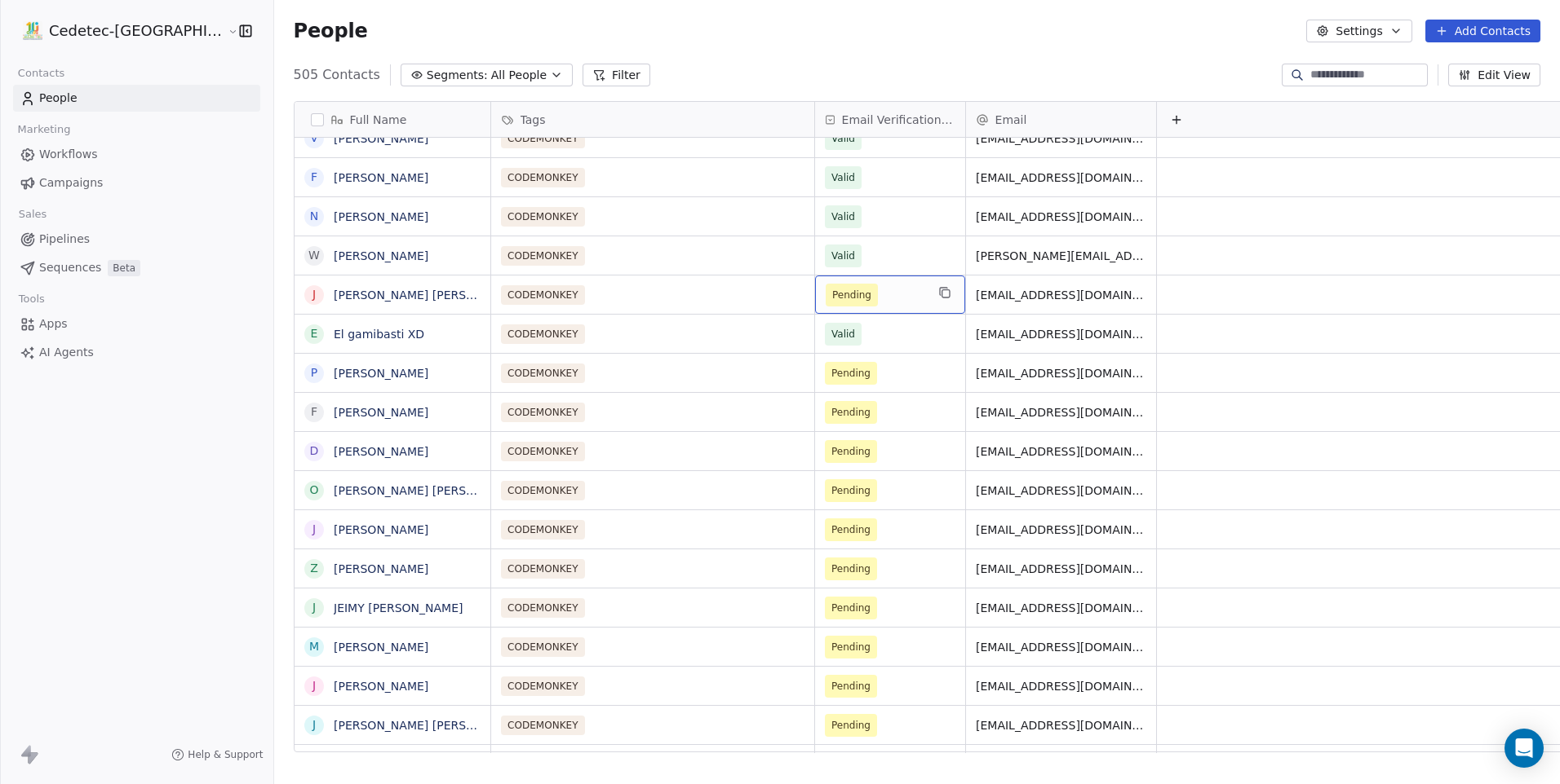
click at [832, 300] on span "Pending" at bounding box center [851, 294] width 40 height 16
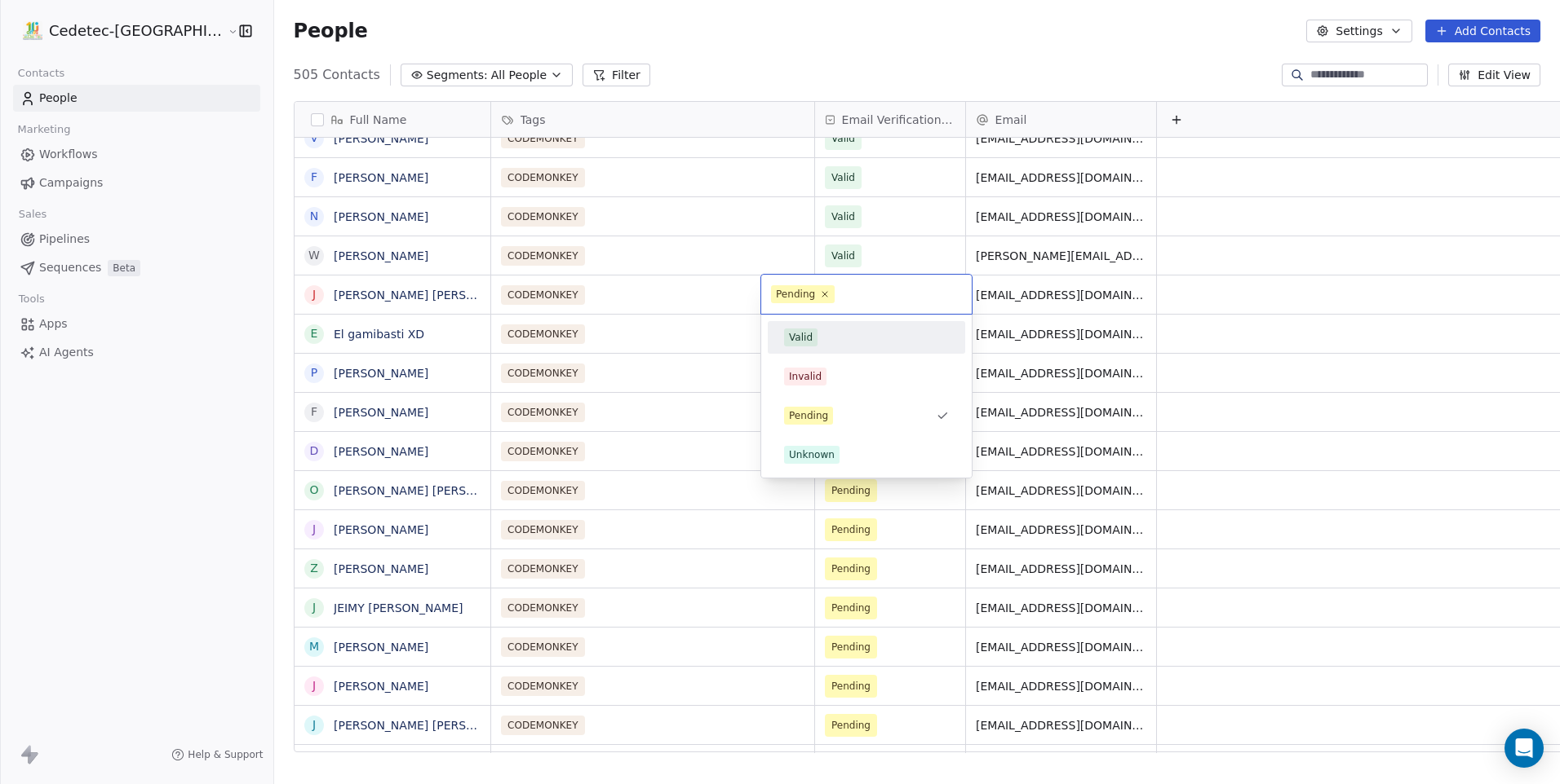
click at [816, 344] on div "Valid" at bounding box center [866, 337] width 165 height 18
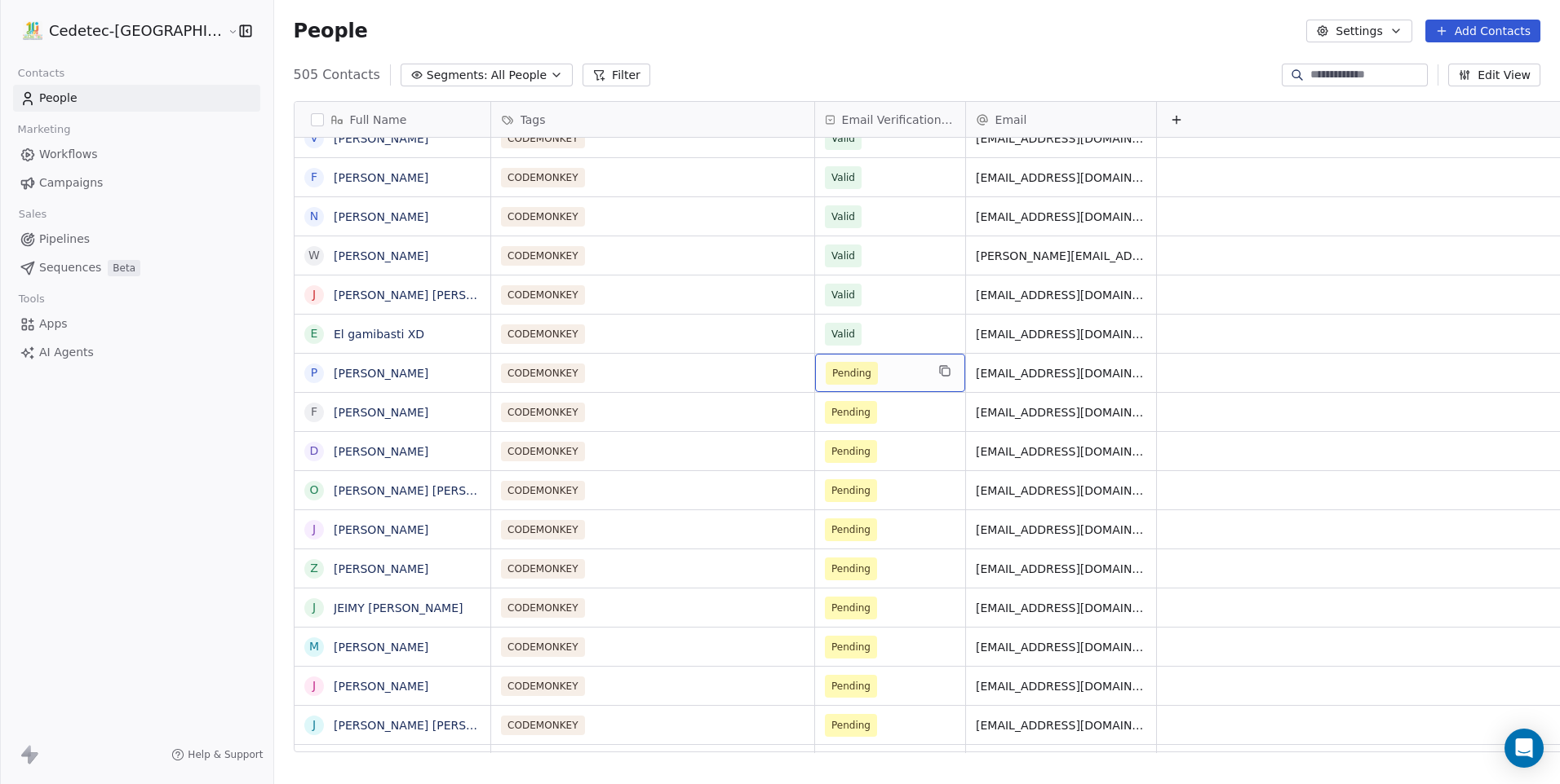
click at [832, 374] on span "Pending" at bounding box center [851, 373] width 40 height 16
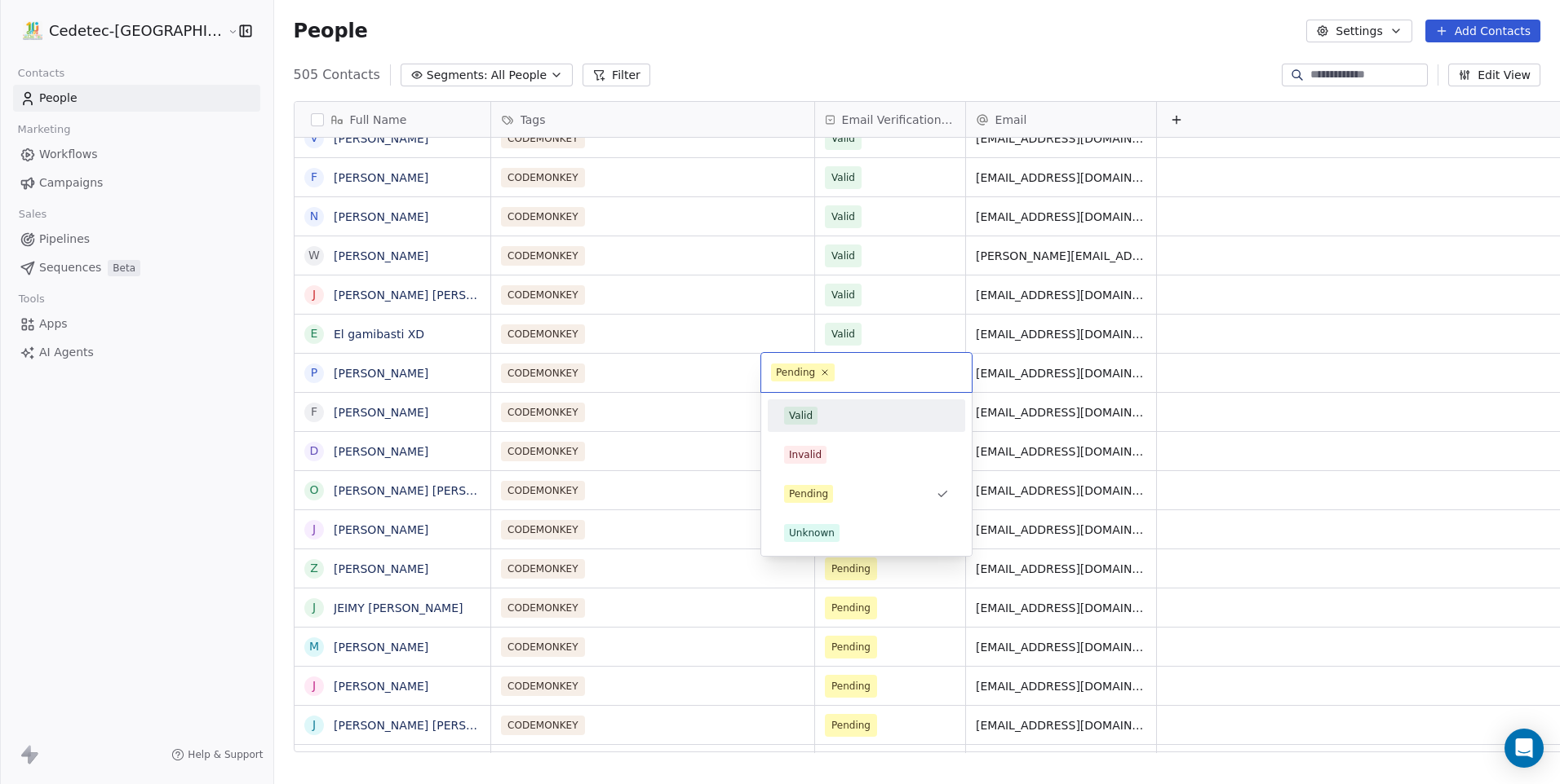
click at [828, 406] on div "Valid" at bounding box center [865, 415] width 184 height 26
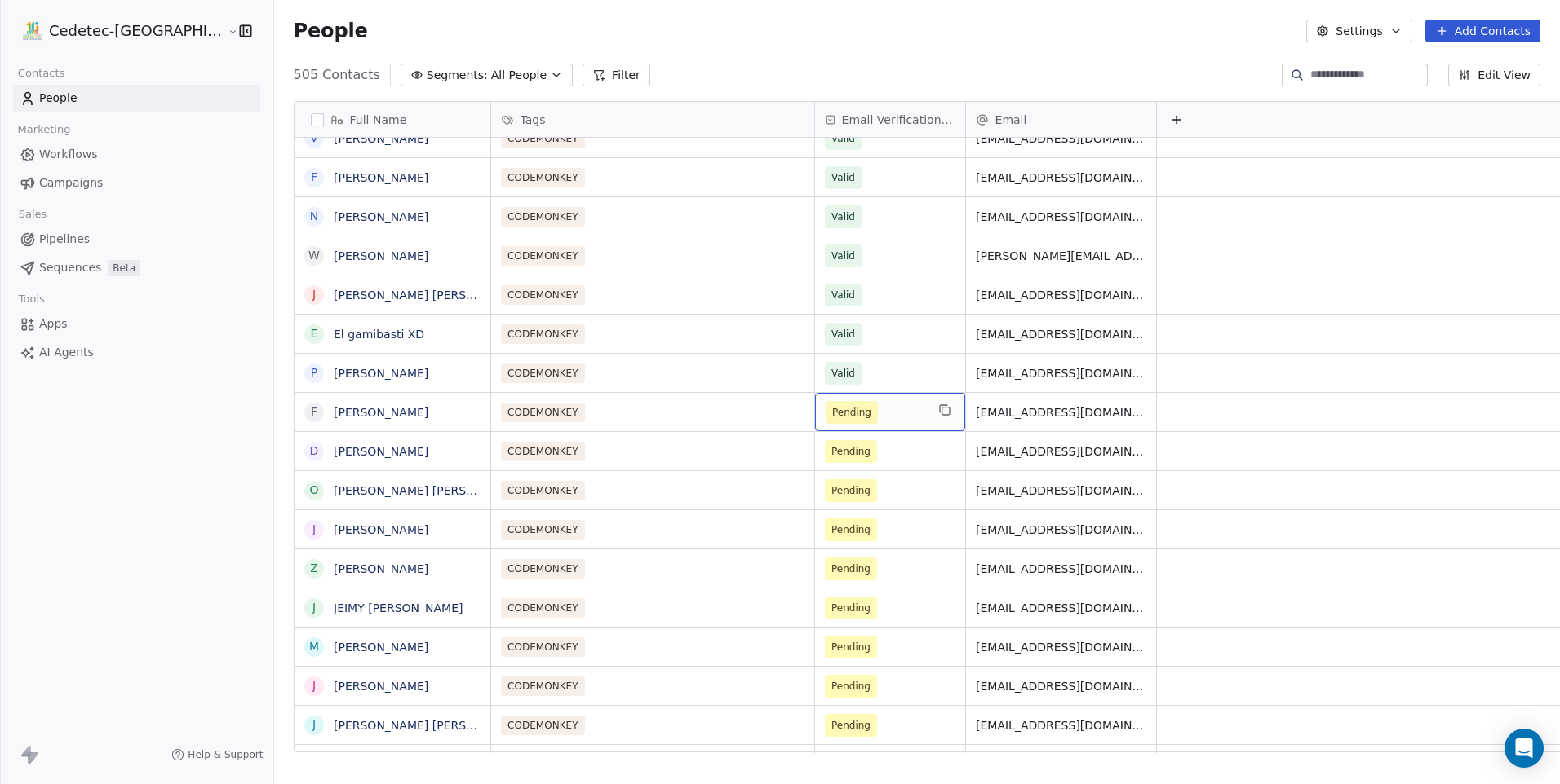
click at [828, 406] on span "Pending" at bounding box center [875, 412] width 99 height 23
click at [832, 419] on span "Pending" at bounding box center [851, 412] width 40 height 16
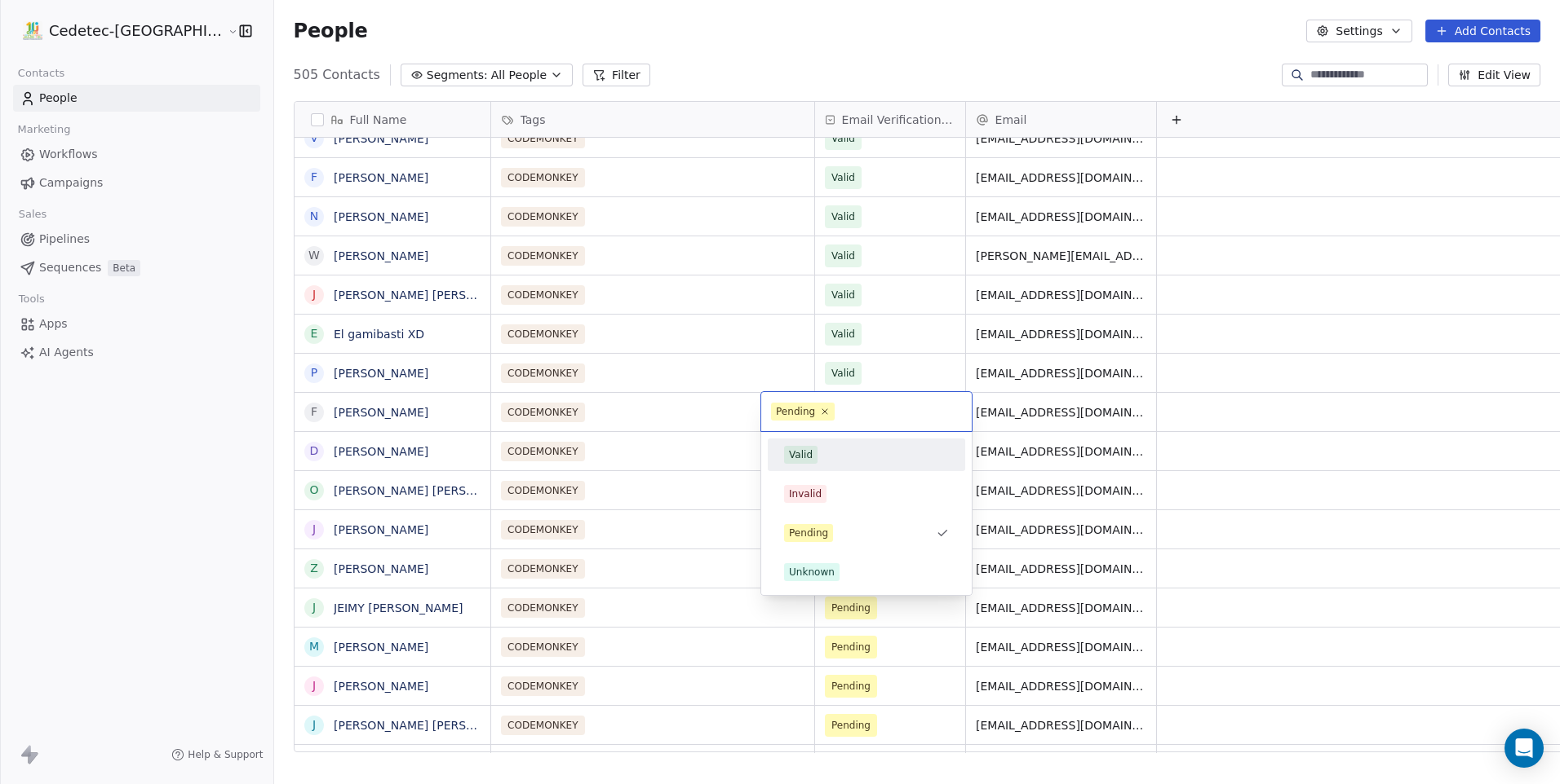
click at [810, 449] on div "Valid" at bounding box center [801, 455] width 23 height 14
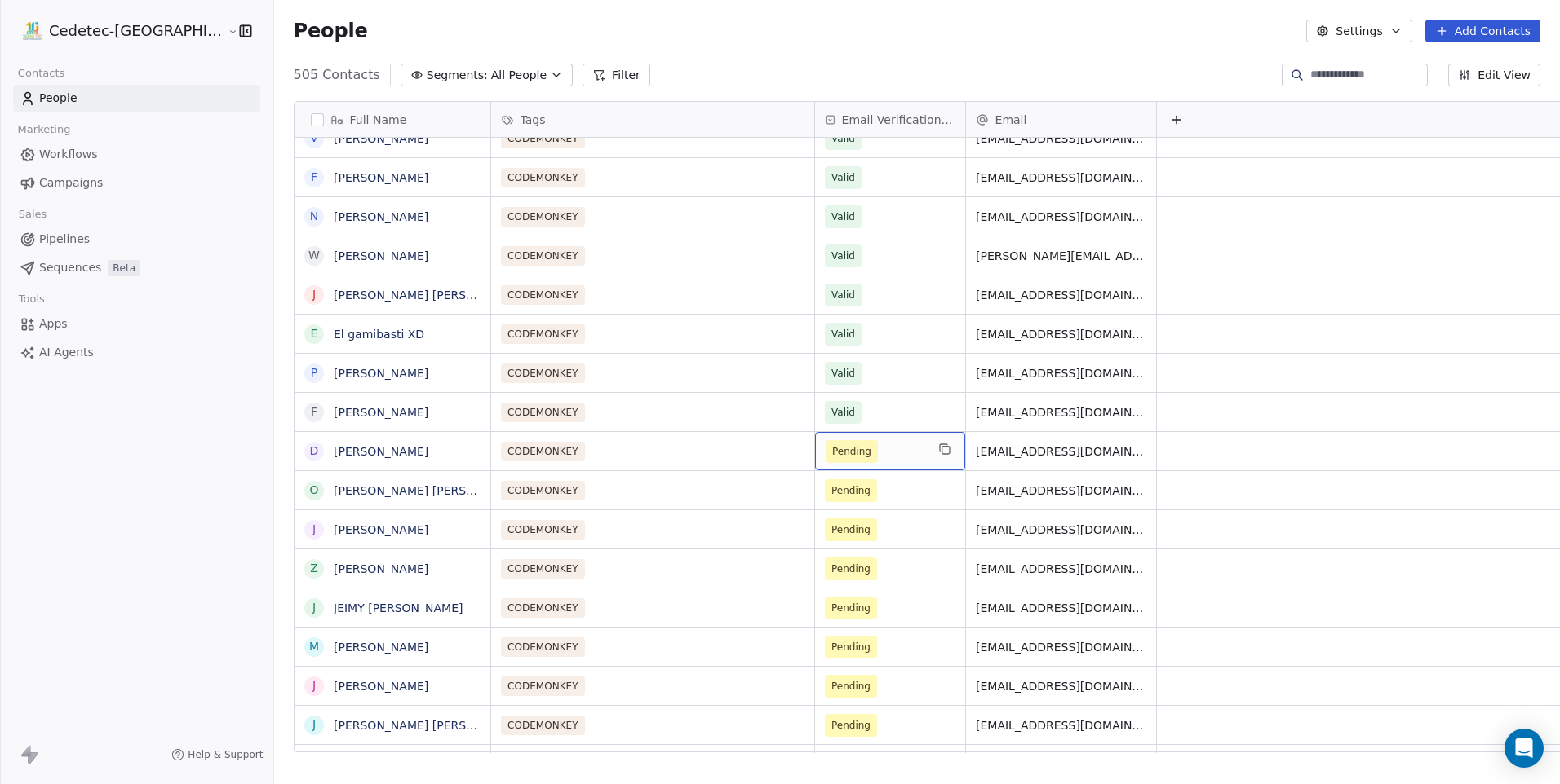
click at [832, 449] on span "Pending" at bounding box center [851, 451] width 40 height 16
click at [815, 467] on div "Pending" at bounding box center [890, 452] width 150 height 39
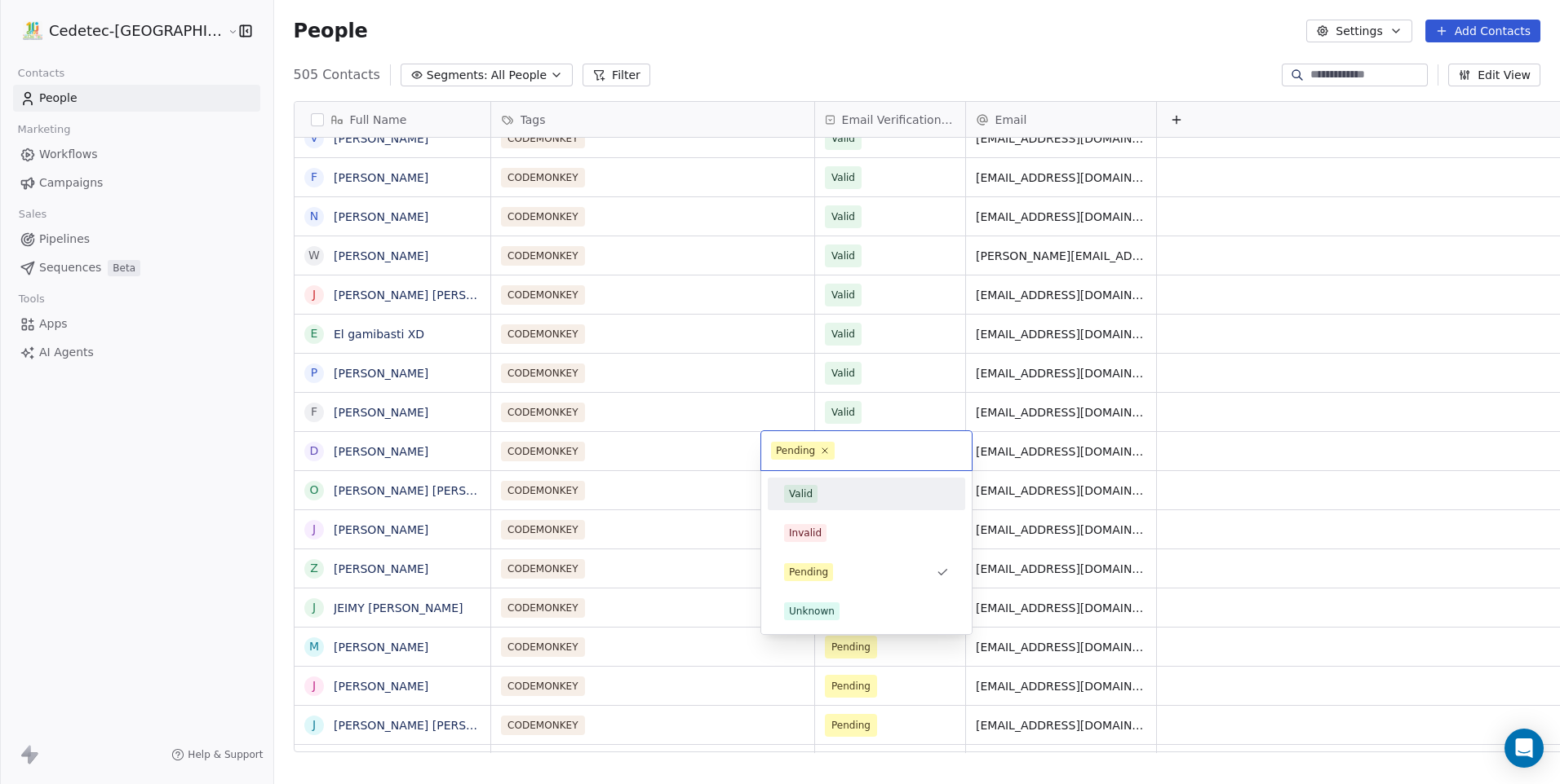
click at [818, 482] on div "Valid" at bounding box center [865, 493] width 184 height 26
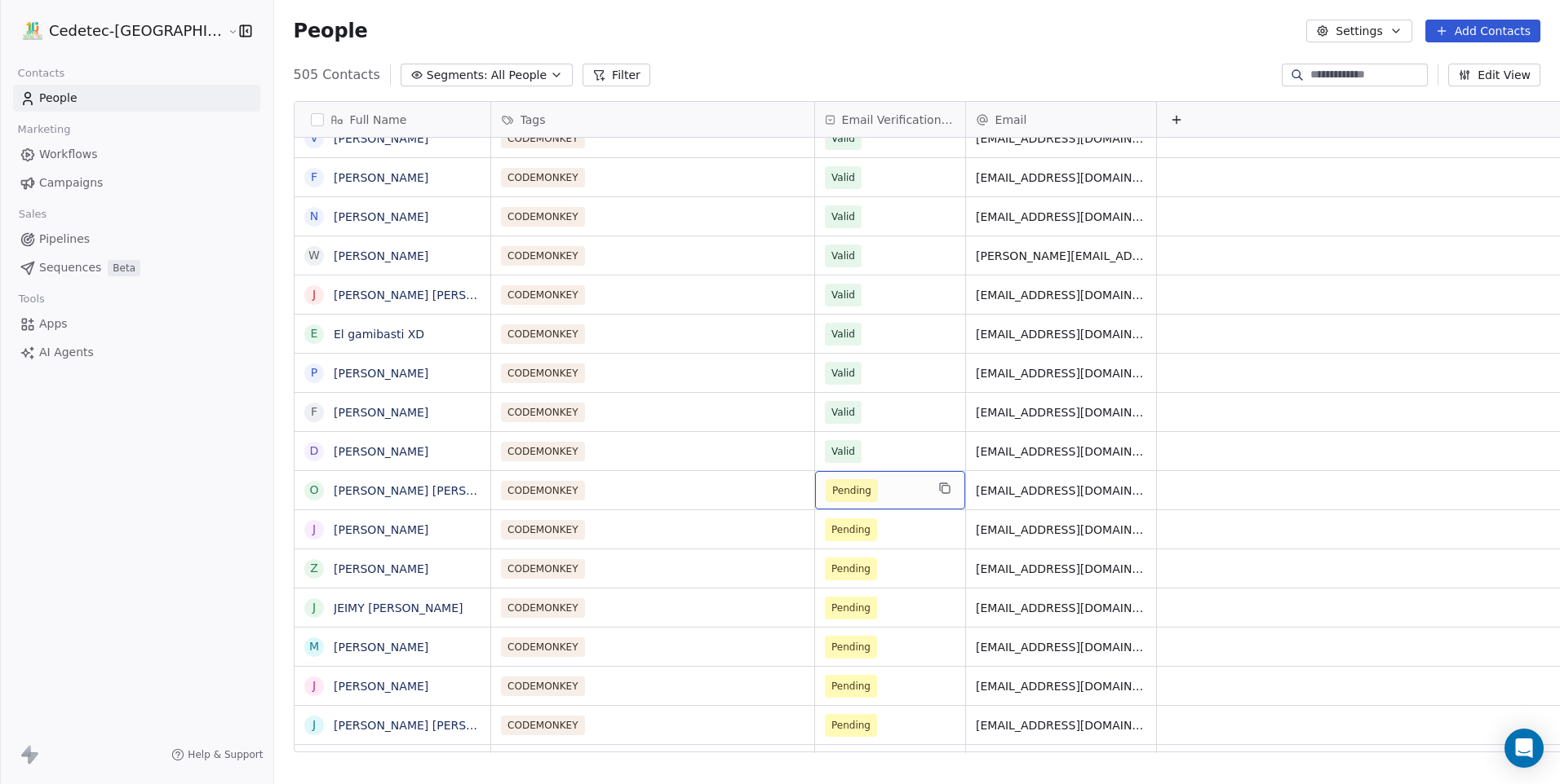
click at [832, 493] on span "Pending" at bounding box center [851, 490] width 40 height 16
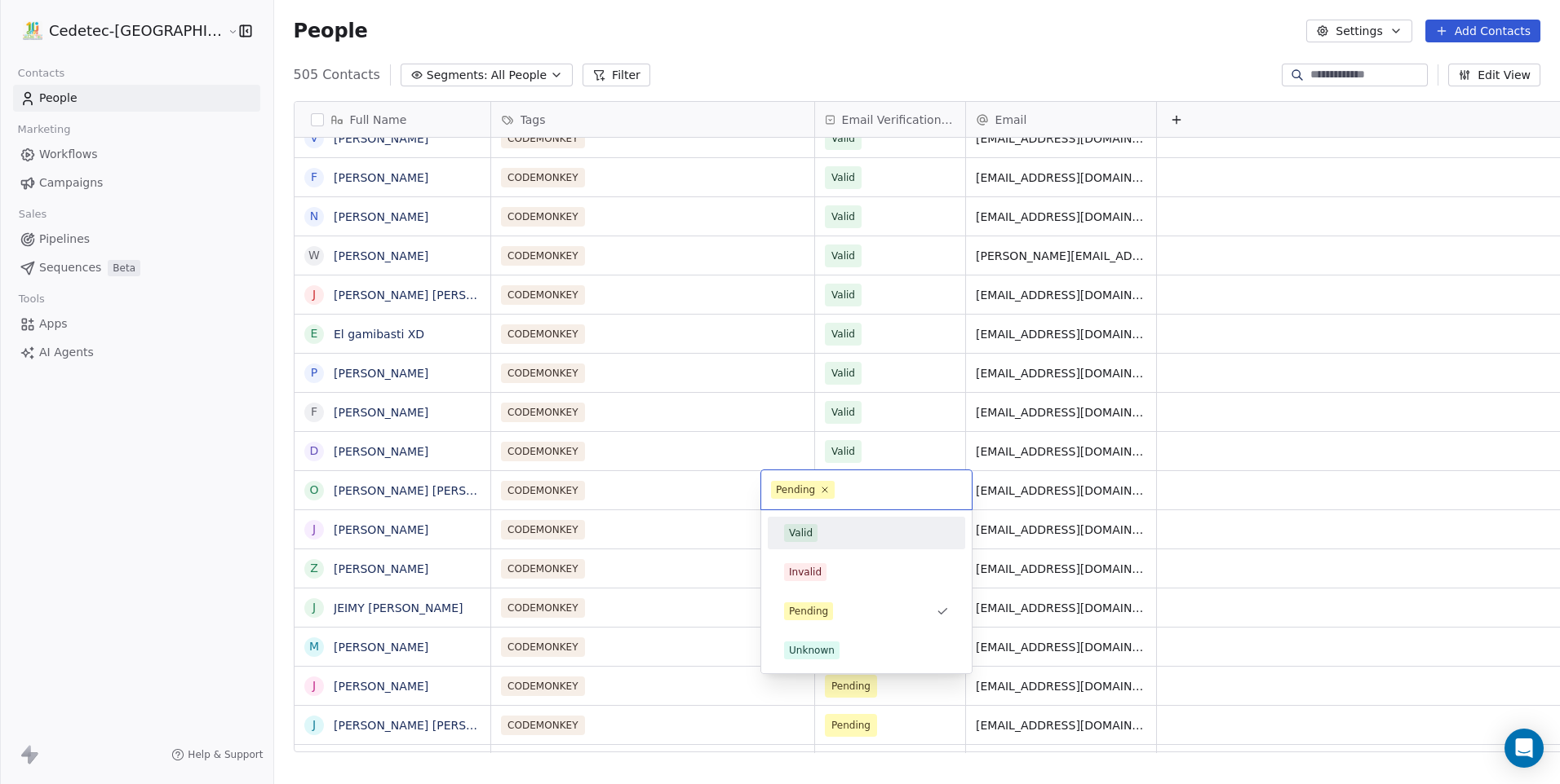
click at [813, 521] on div "Valid" at bounding box center [865, 533] width 184 height 26
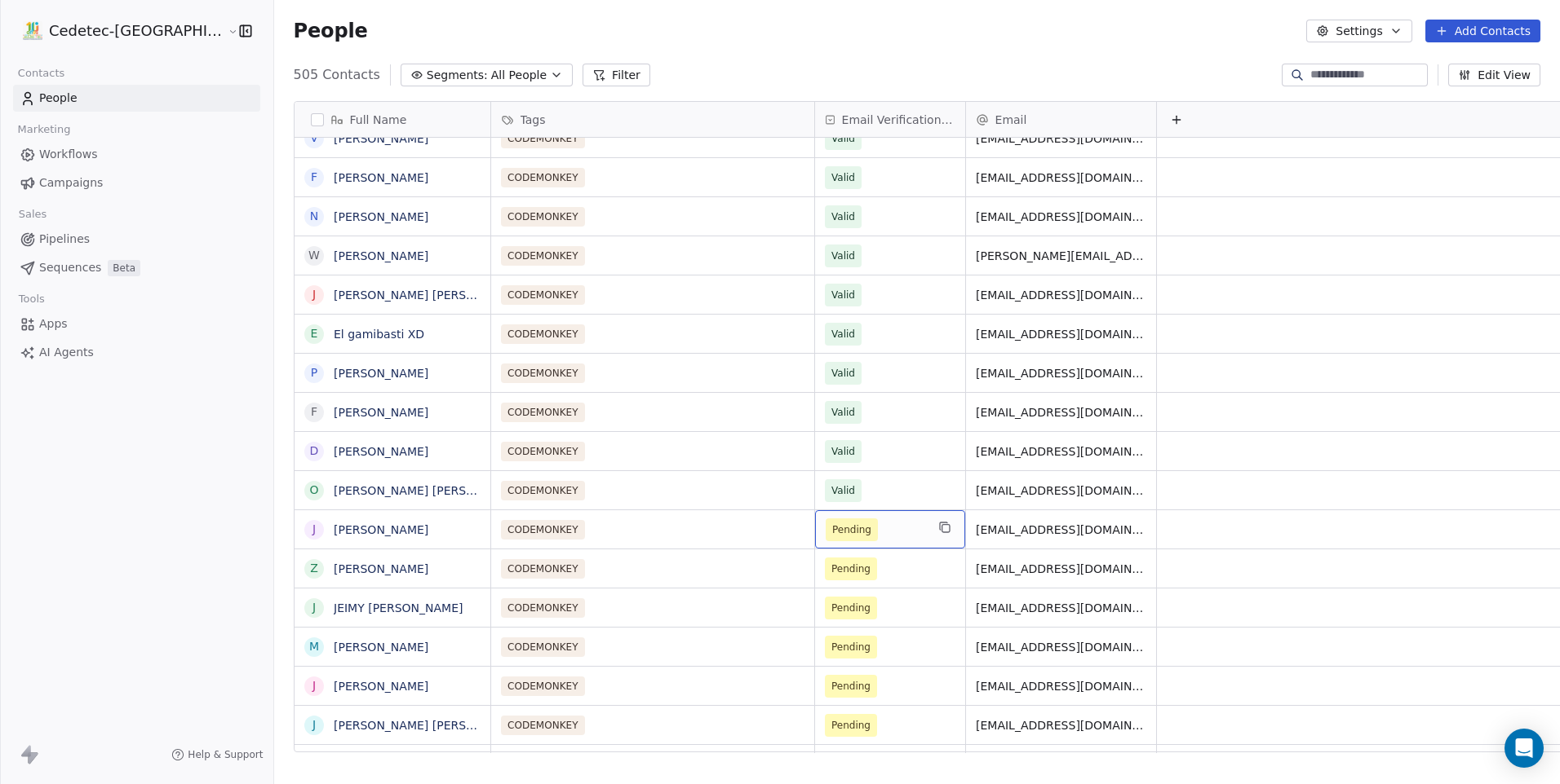
click at [815, 543] on div "Pending" at bounding box center [890, 530] width 150 height 39
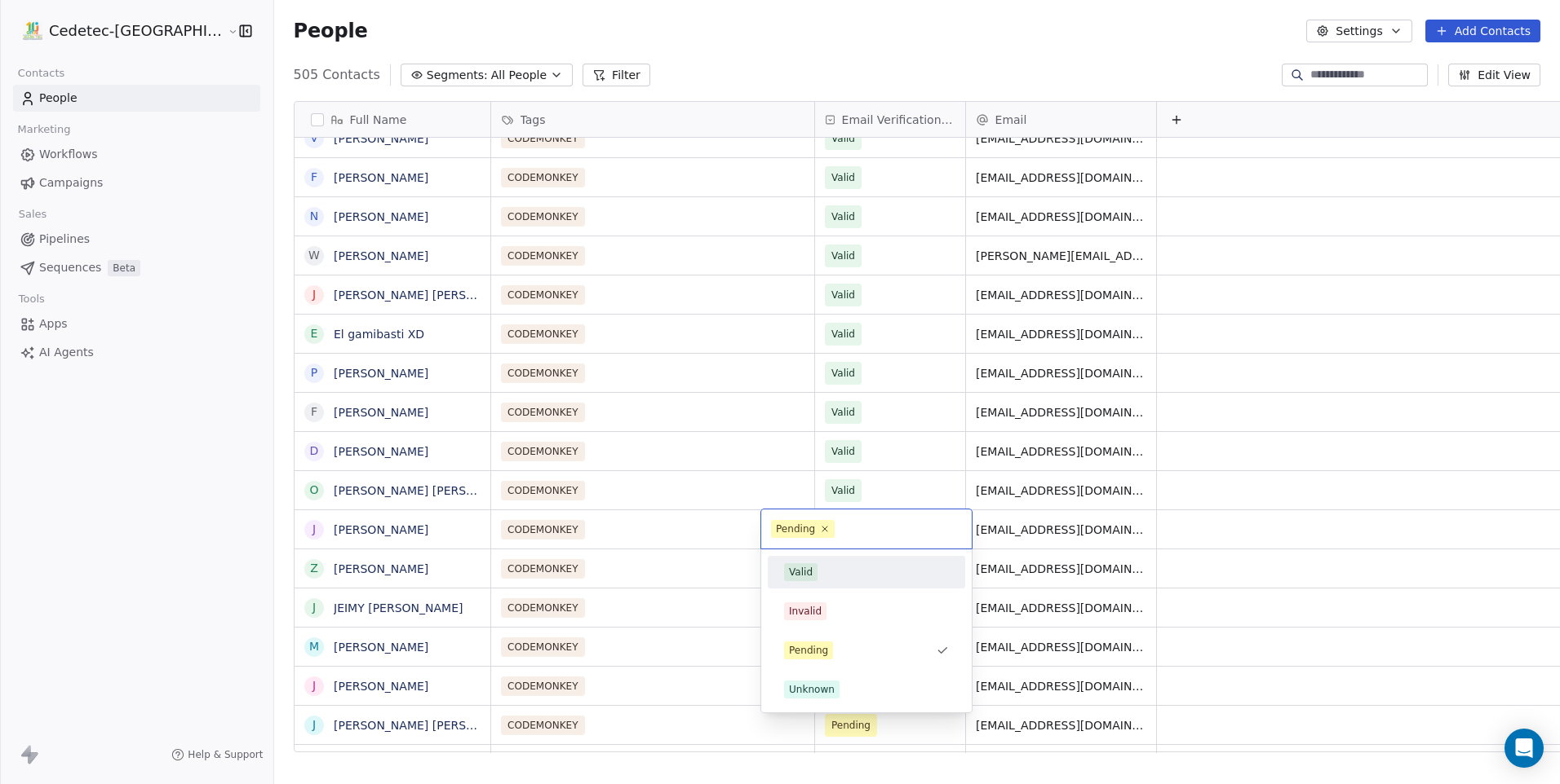
click at [810, 577] on div "Valid" at bounding box center [801, 572] width 23 height 14
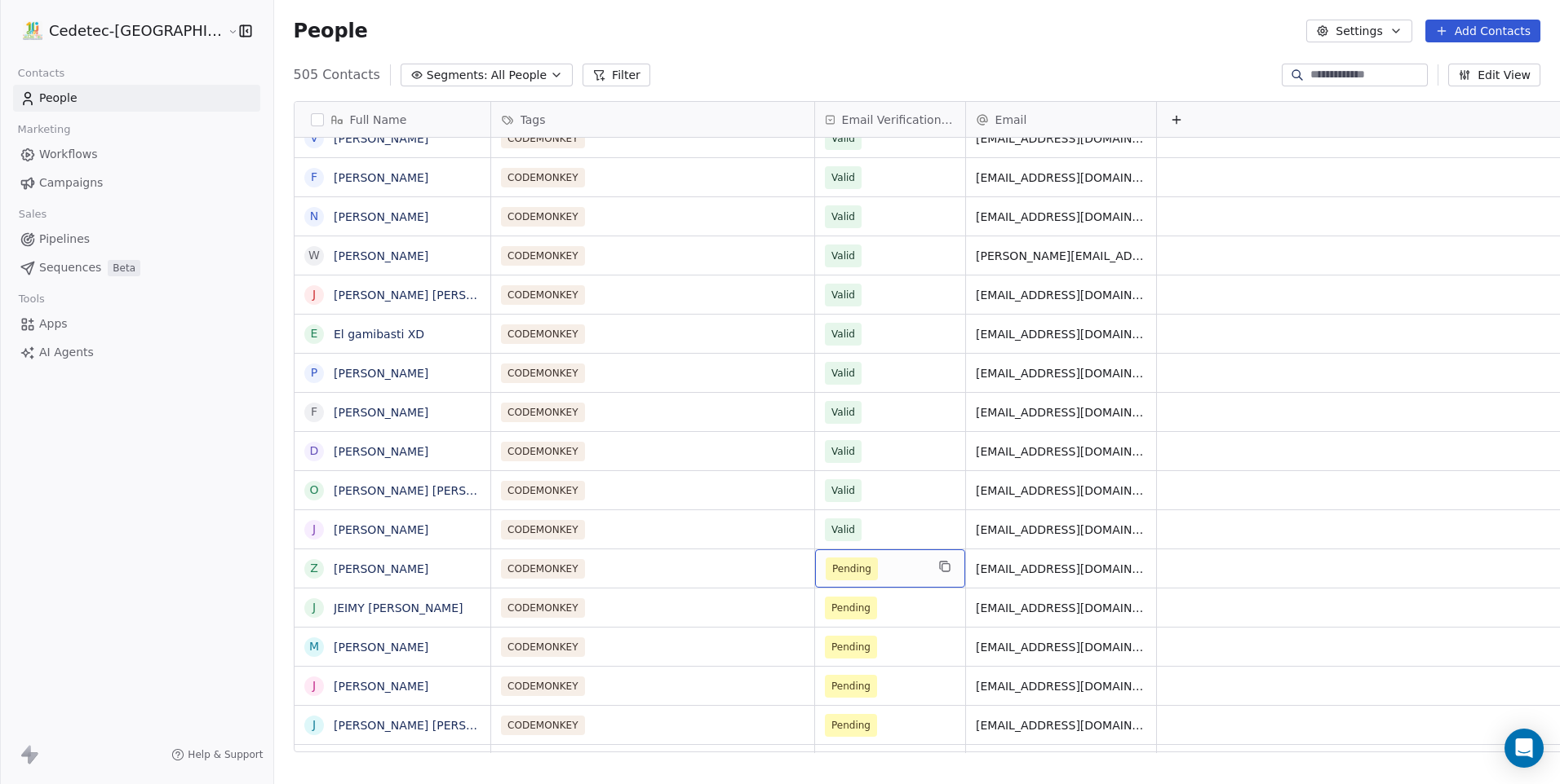
click at [832, 570] on span "Pending" at bounding box center [851, 569] width 40 height 16
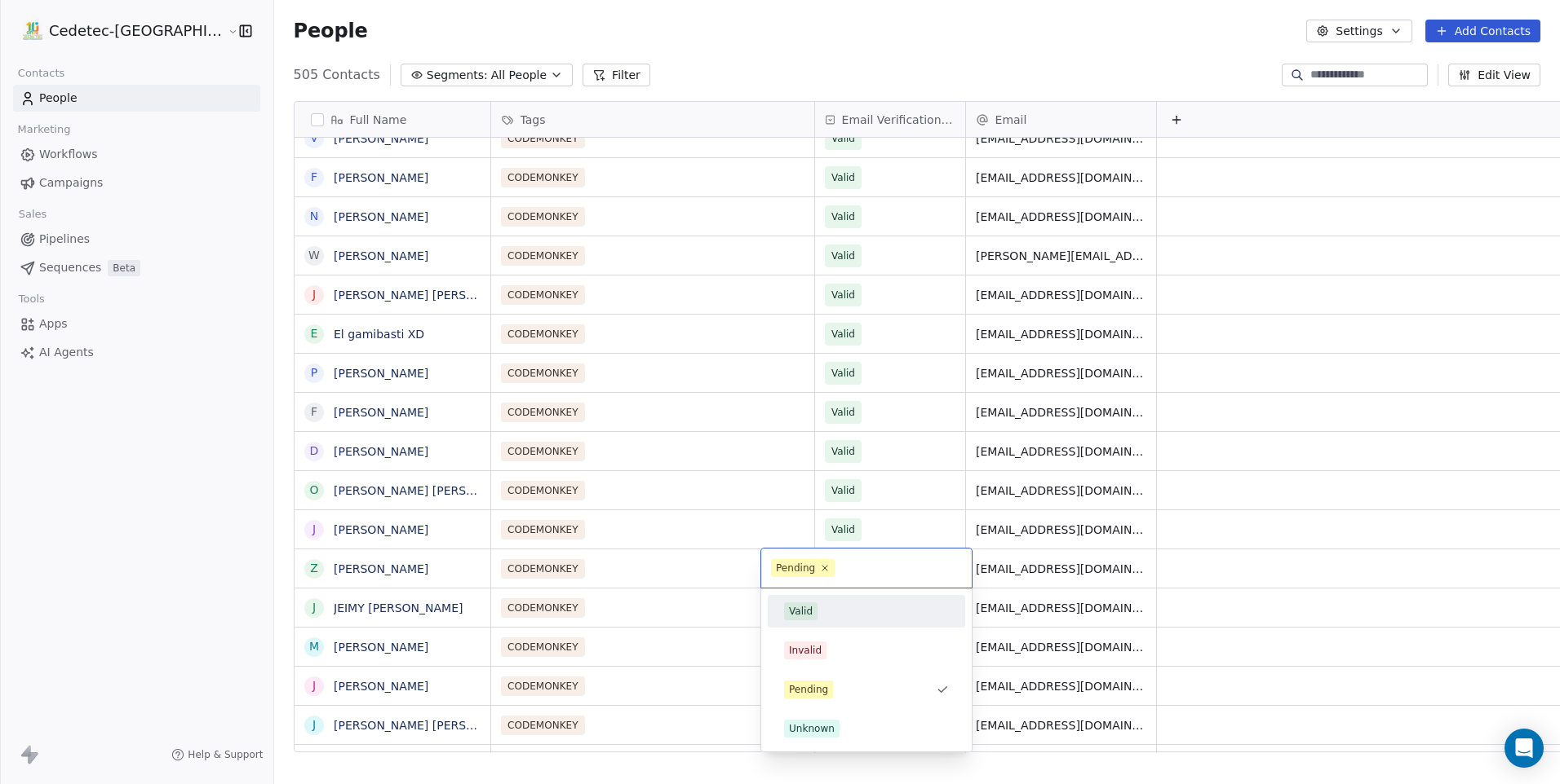
click at [810, 604] on div "Valid" at bounding box center [801, 611] width 23 height 14
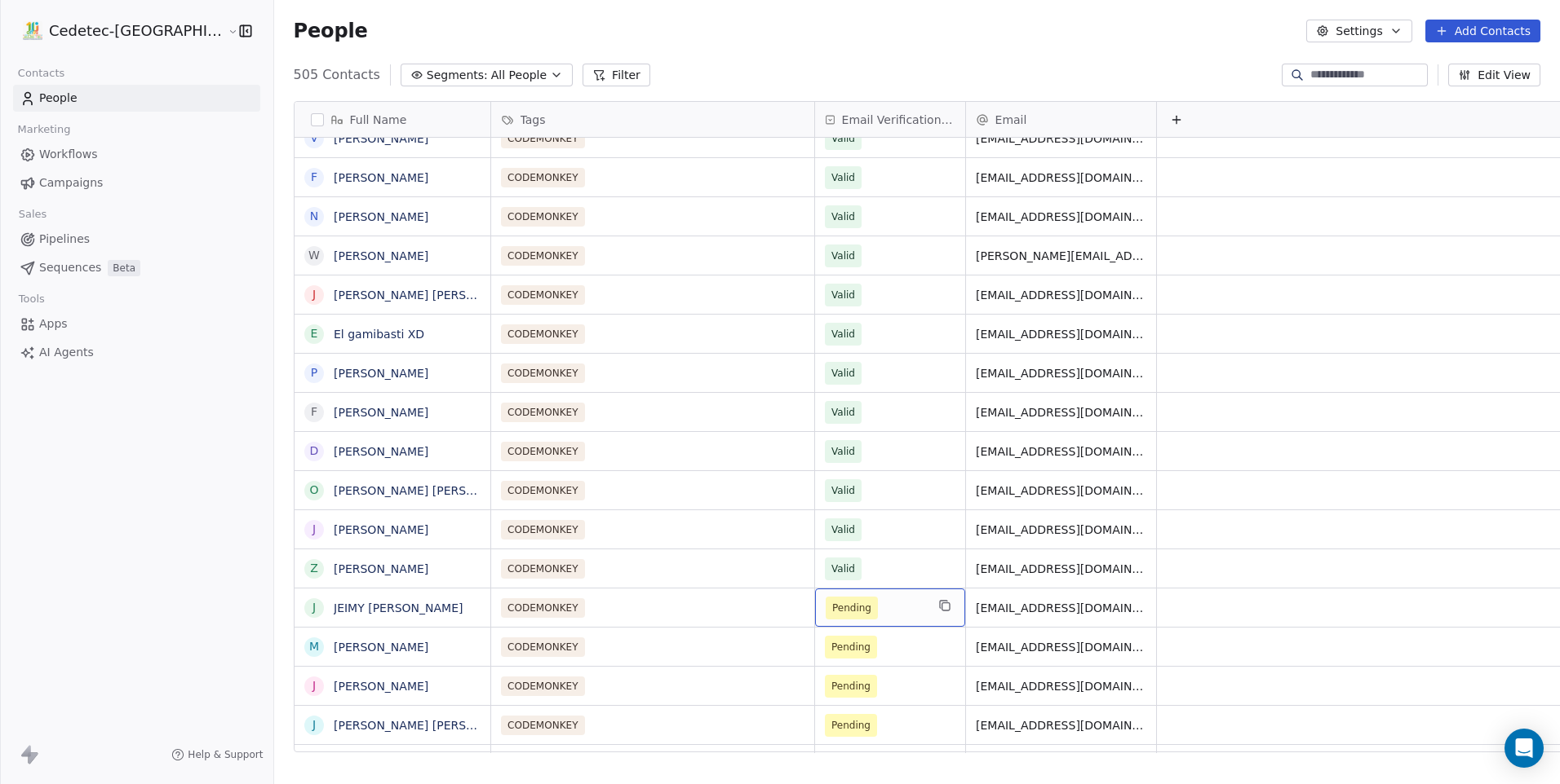
click at [832, 610] on span "Pending" at bounding box center [851, 608] width 40 height 16
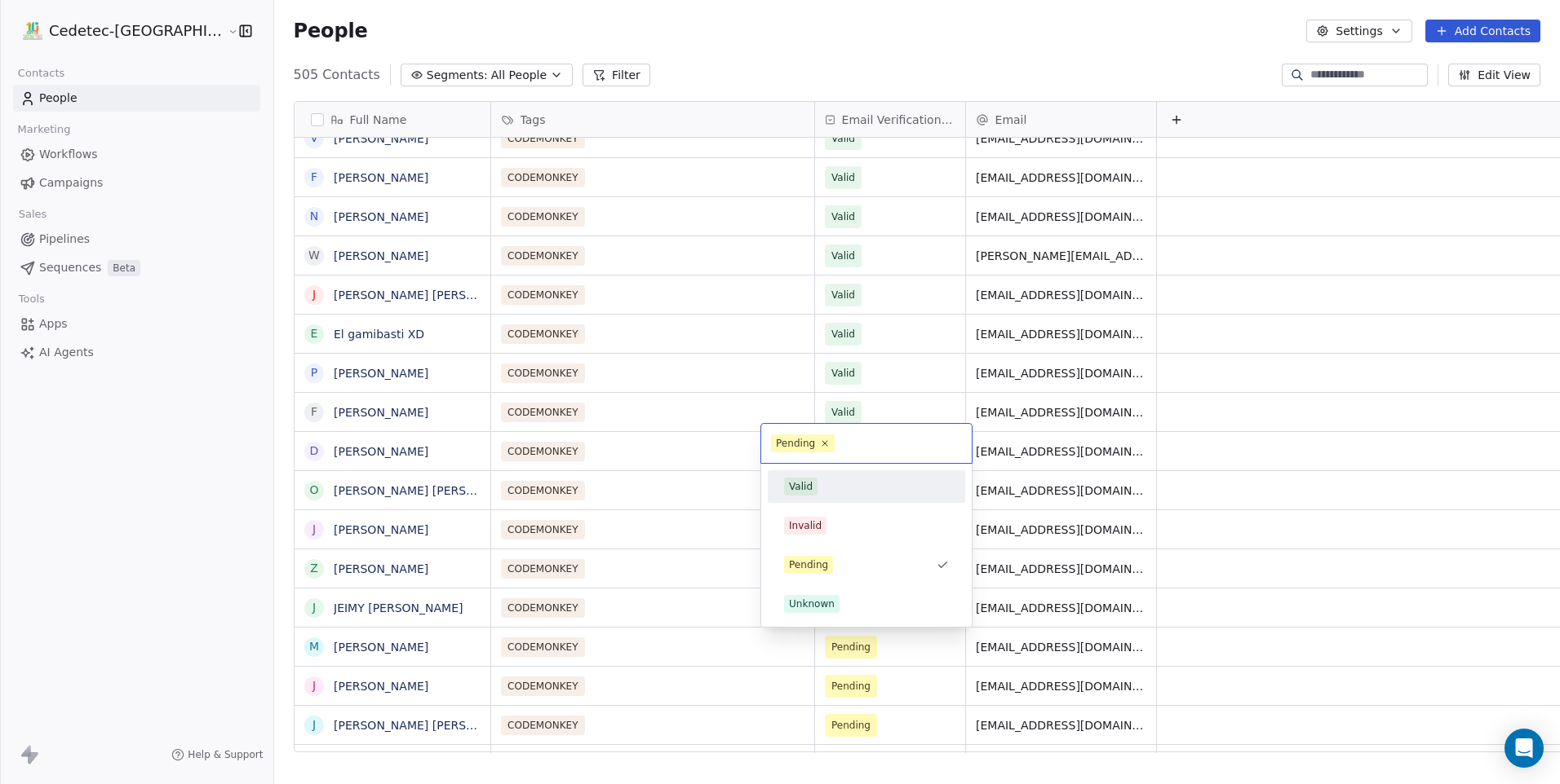
click at [818, 494] on div "Valid" at bounding box center [866, 487] width 165 height 18
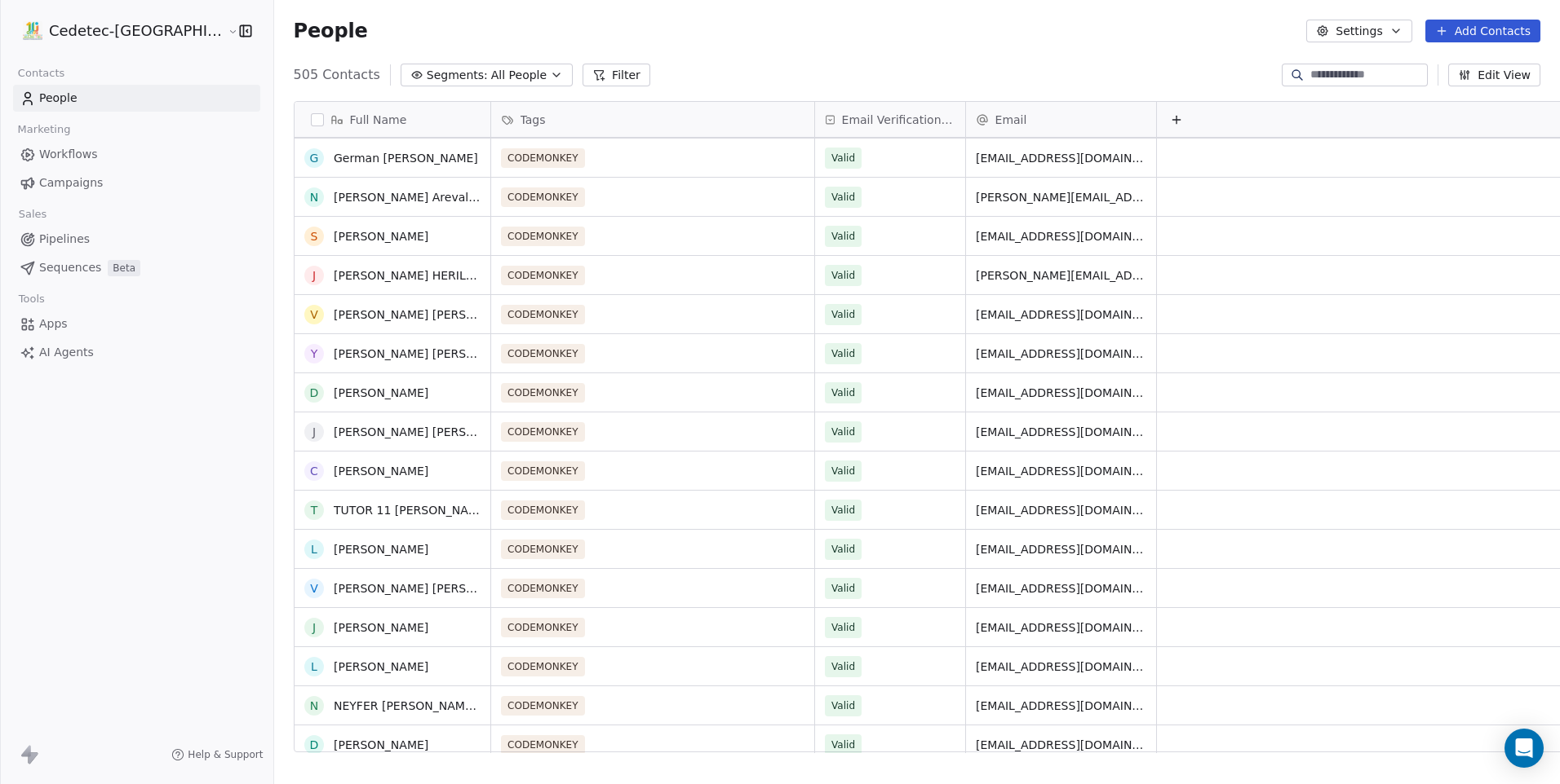
scroll to position [0, 0]
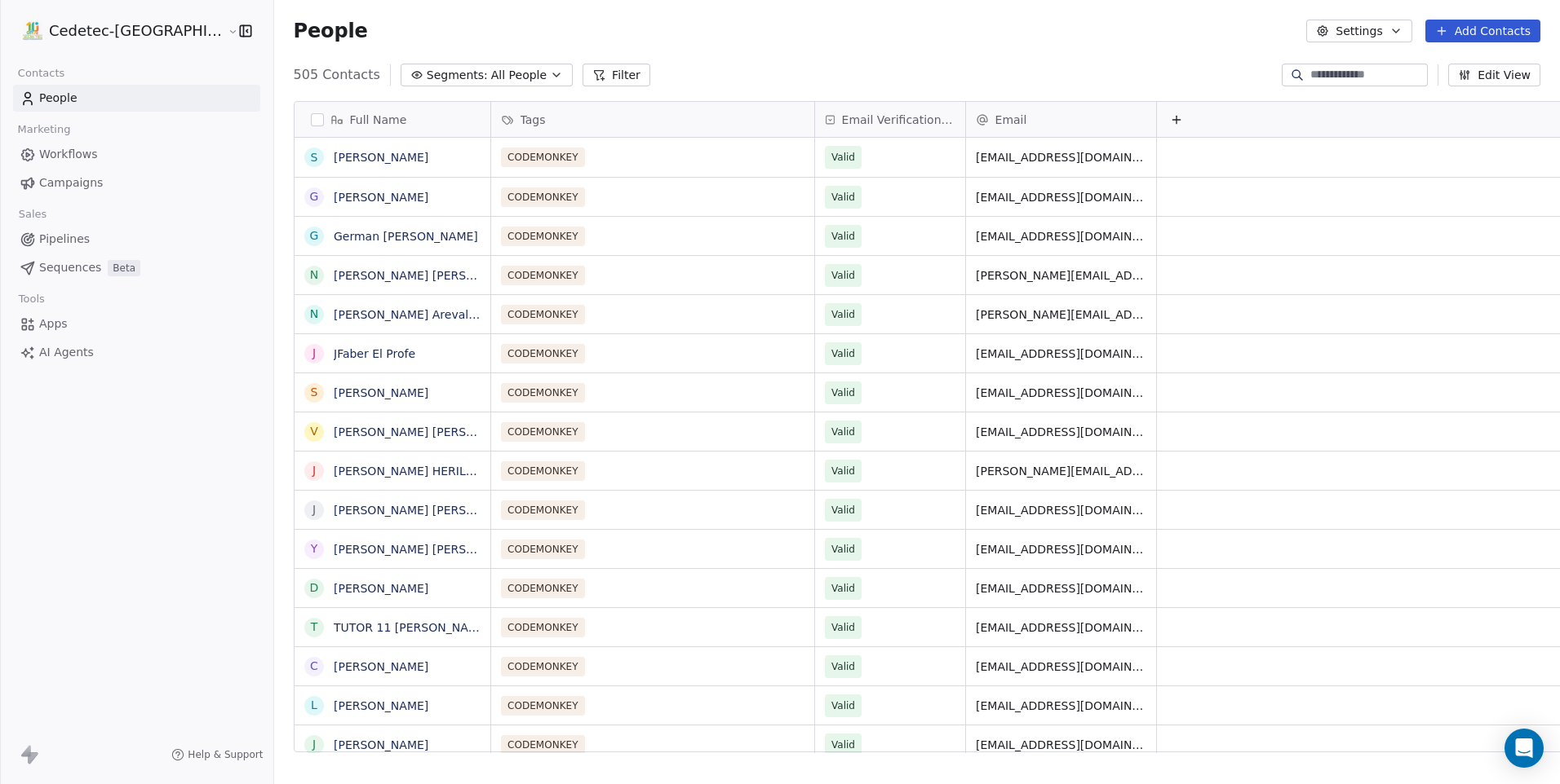
click at [1470, 30] on button "Add Contacts" at bounding box center [1482, 31] width 115 height 23
click at [1465, 87] on span "Import from CSV" at bounding box center [1482, 93] width 95 height 17
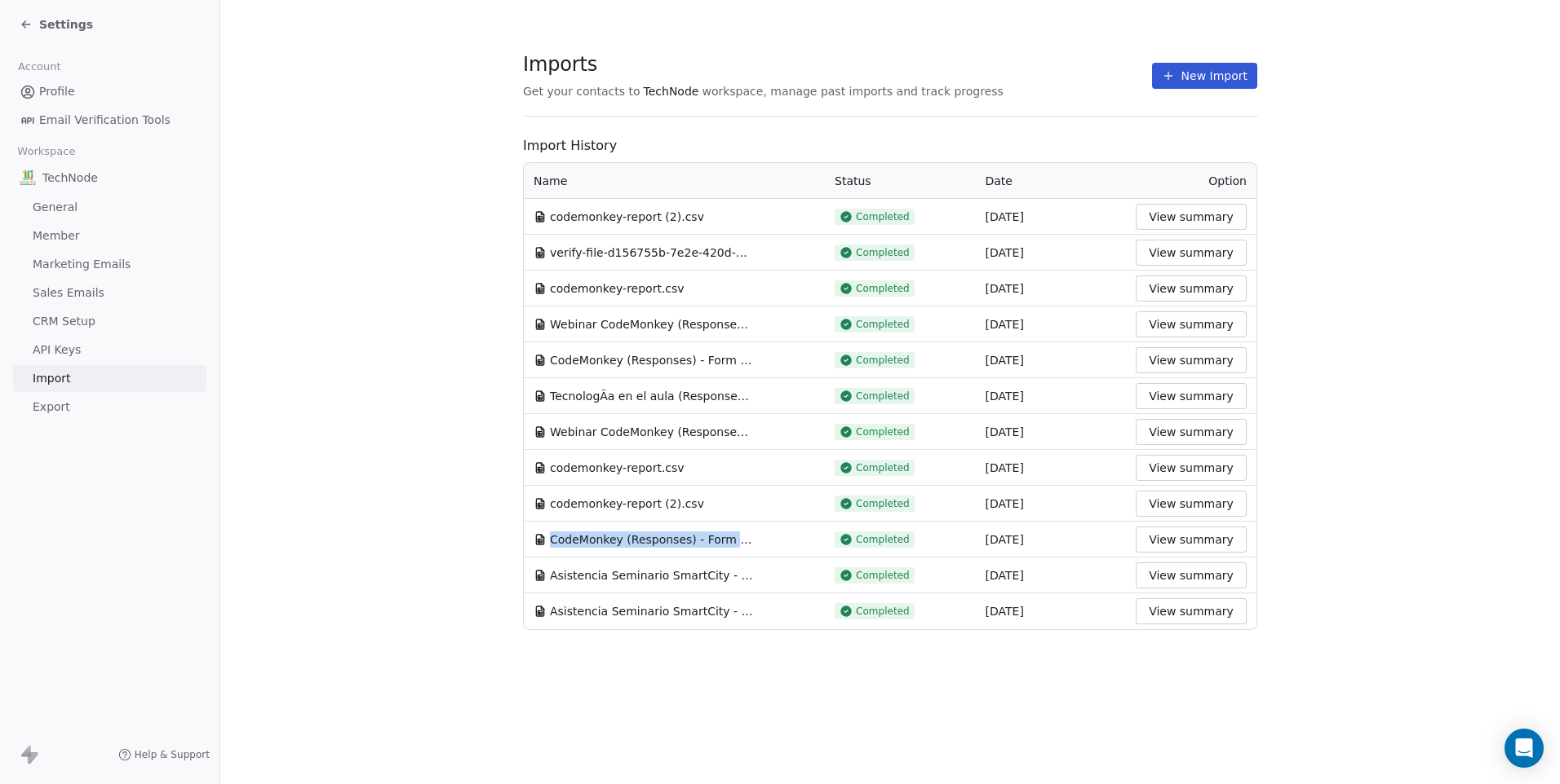
drag, startPoint x: 711, startPoint y: 538, endPoint x: 536, endPoint y: 527, distance: 175.3
click at [536, 527] on td "CodeMonkey (Responses) - Form Responses 1.csv" at bounding box center [674, 539] width 301 height 36
drag, startPoint x: 536, startPoint y: 527, endPoint x: 741, endPoint y: 359, distance: 265.0
click at [740, 359] on span "CodeMonkey (Responses) - Form Responses 1.csv" at bounding box center [651, 360] width 204 height 16
drag, startPoint x: 757, startPoint y: 359, endPoint x: 527, endPoint y: 359, distance: 230.0
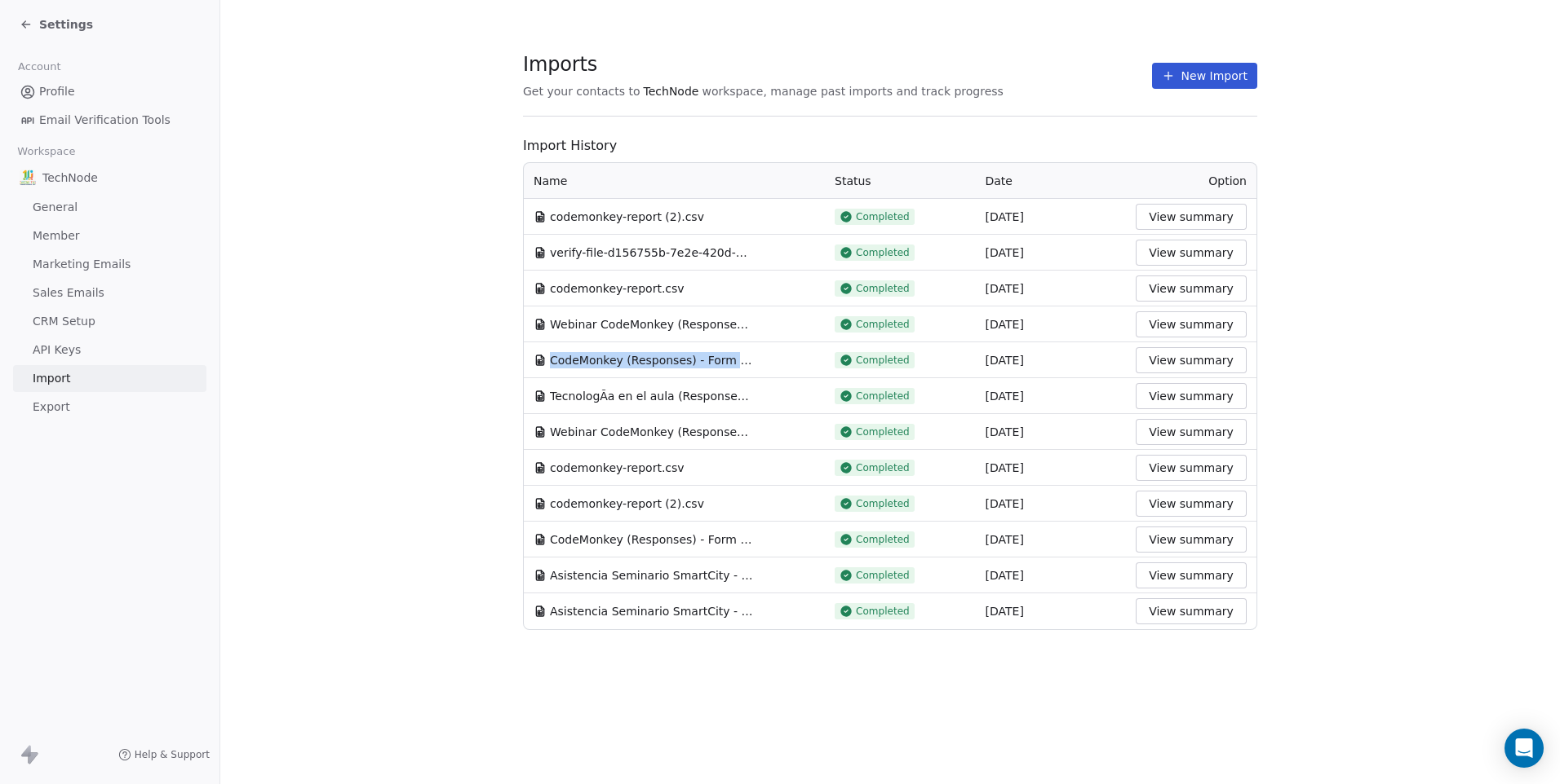
click at [527, 359] on td "CodeMonkey (Responses) - Form Responses 1.csv" at bounding box center [674, 360] width 301 height 36
drag, startPoint x: 527, startPoint y: 359, endPoint x: 683, endPoint y: 512, distance: 218.5
click at [684, 507] on span "codemonkey-report (2).csv" at bounding box center [627, 503] width 155 height 16
drag, startPoint x: 671, startPoint y: 470, endPoint x: 536, endPoint y: 466, distance: 135.1
click at [536, 466] on div "codemonkey-report.csv" at bounding box center [609, 467] width 151 height 16
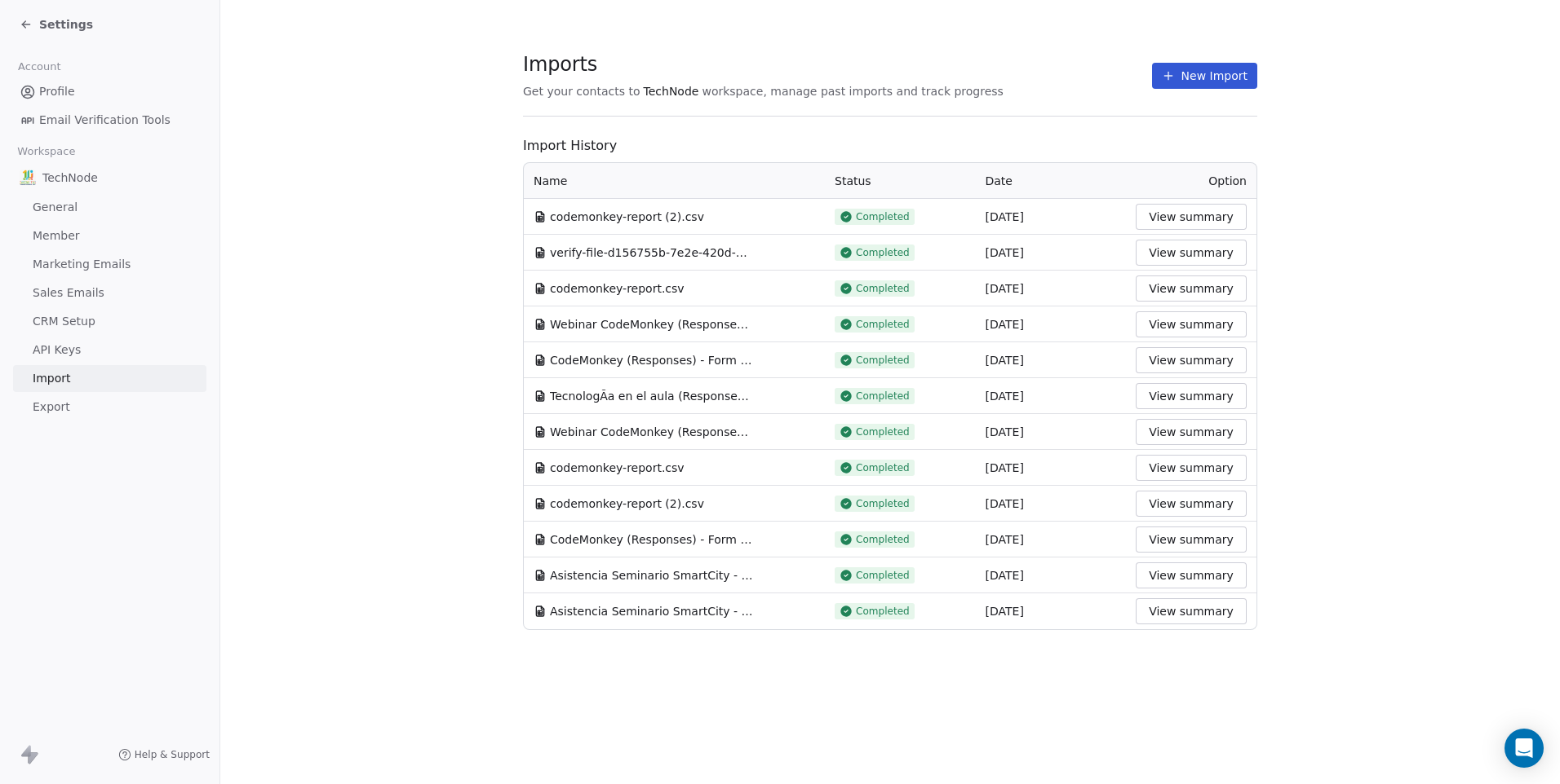
drag, startPoint x: 536, startPoint y: 466, endPoint x: 688, endPoint y: 299, distance: 225.8
click at [688, 299] on td "codemonkey-report.csv" at bounding box center [674, 288] width 301 height 36
drag, startPoint x: 672, startPoint y: 287, endPoint x: 549, endPoint y: 290, distance: 123.0
click at [549, 290] on div "codemonkey-report.csv" at bounding box center [673, 288] width 281 height 16
drag, startPoint x: 549, startPoint y: 290, endPoint x: 658, endPoint y: 455, distance: 197.8
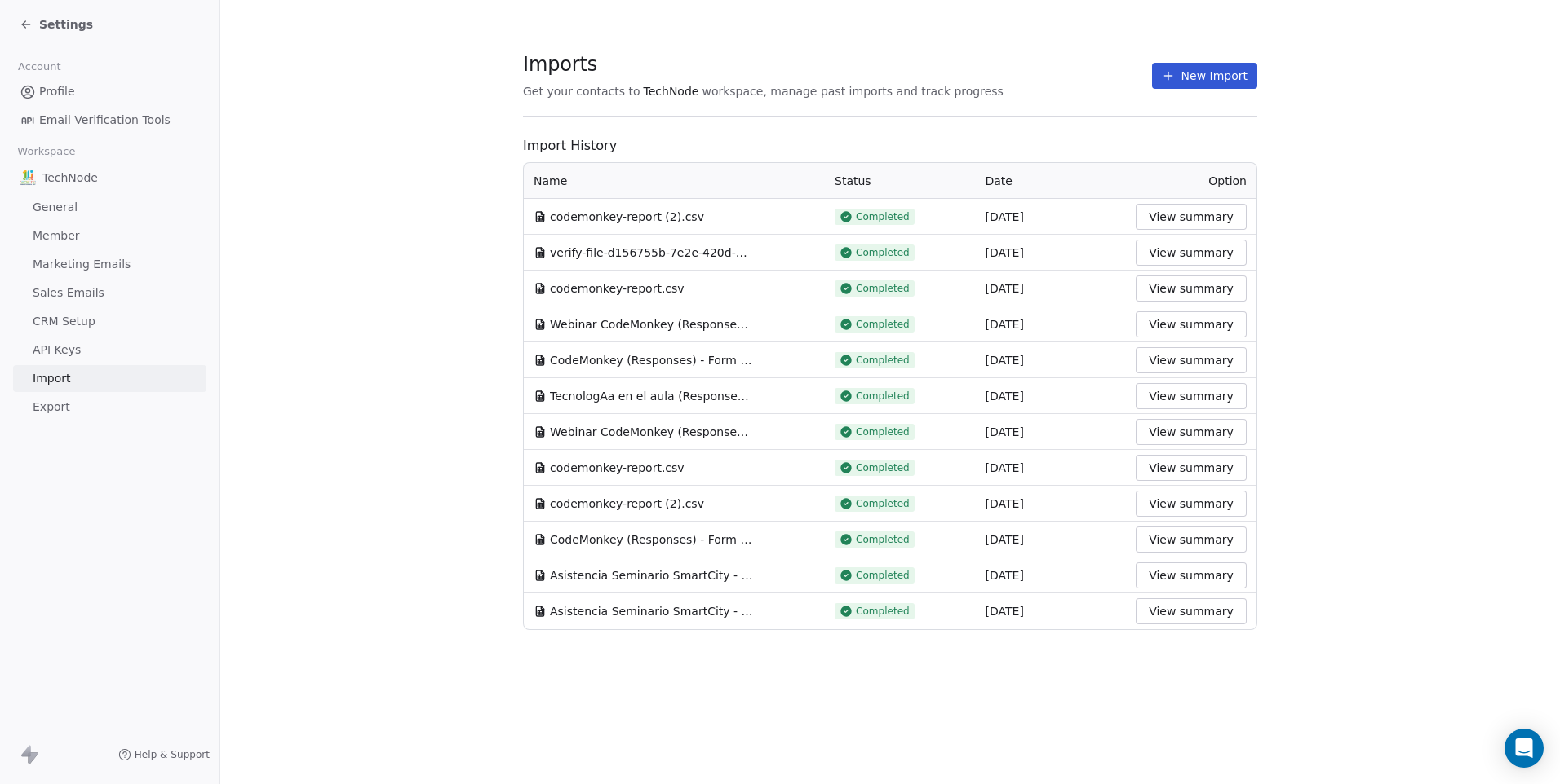
click at [658, 455] on td "codemonkey-report.csv" at bounding box center [674, 467] width 301 height 36
drag, startPoint x: 695, startPoint y: 431, endPoint x: 587, endPoint y: 424, distance: 108.2
click at [587, 424] on span "Webinar CodeMonkey (Responses) - Form Responses 1.csv" at bounding box center [651, 432] width 204 height 16
drag, startPoint x: 587, startPoint y: 424, endPoint x: 749, endPoint y: 344, distance: 180.7
click at [749, 344] on td "CodeMonkey (Responses) - Form Responses 1.csv" at bounding box center [674, 360] width 301 height 36
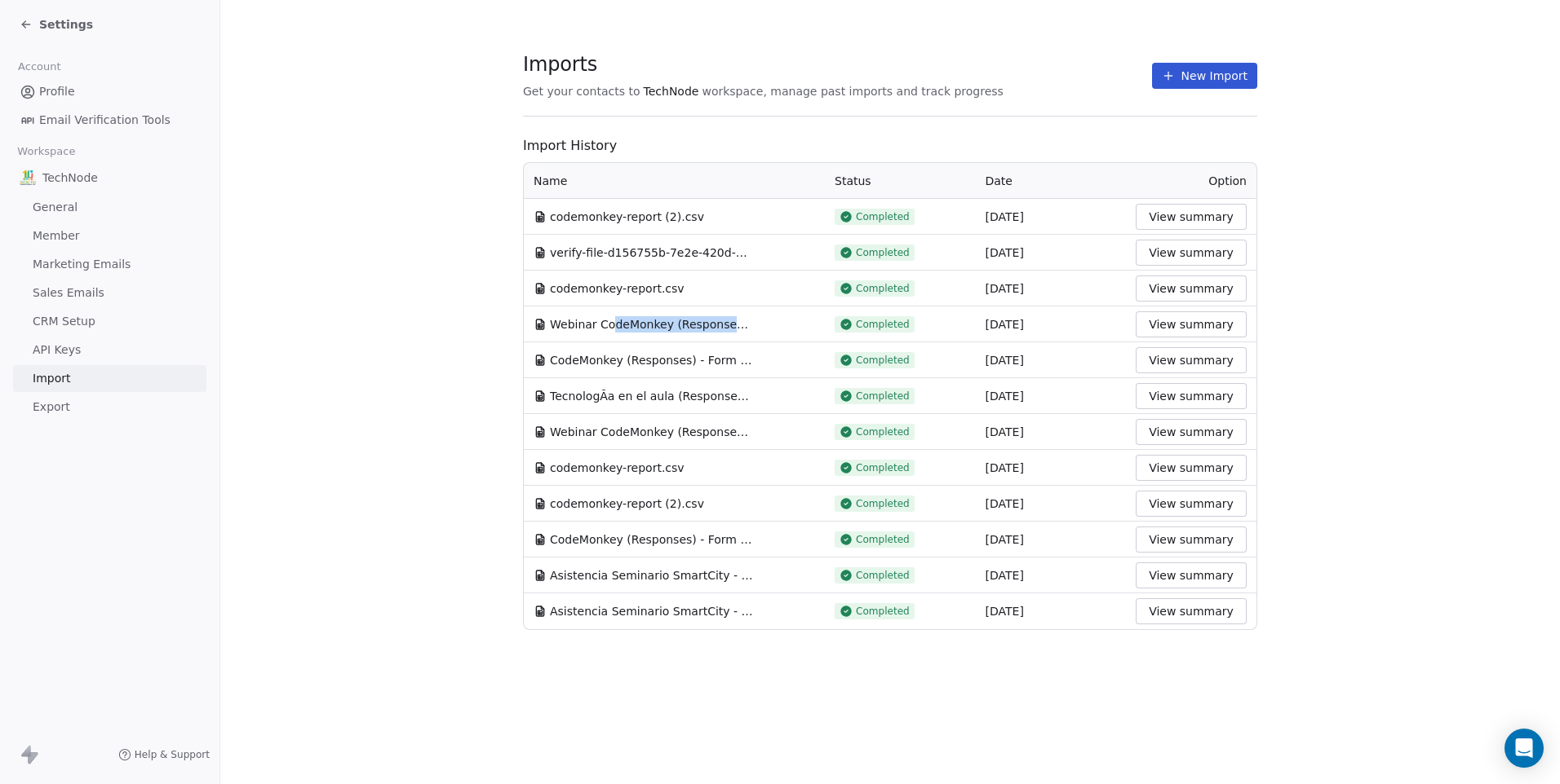
drag, startPoint x: 748, startPoint y: 324, endPoint x: 604, endPoint y: 330, distance: 144.1
click at [604, 330] on span "Webinar CodeMonkey (Responses) - Form Responses 1 (1).csv" at bounding box center [651, 324] width 204 height 16
drag, startPoint x: 604, startPoint y: 330, endPoint x: 712, endPoint y: 395, distance: 126.1
click at [712, 393] on span "TecnologÃ­a en el aula (Responses) - Form Responses 1.csv" at bounding box center [651, 396] width 204 height 16
drag, startPoint x: 642, startPoint y: 394, endPoint x: 587, endPoint y: 390, distance: 55.1
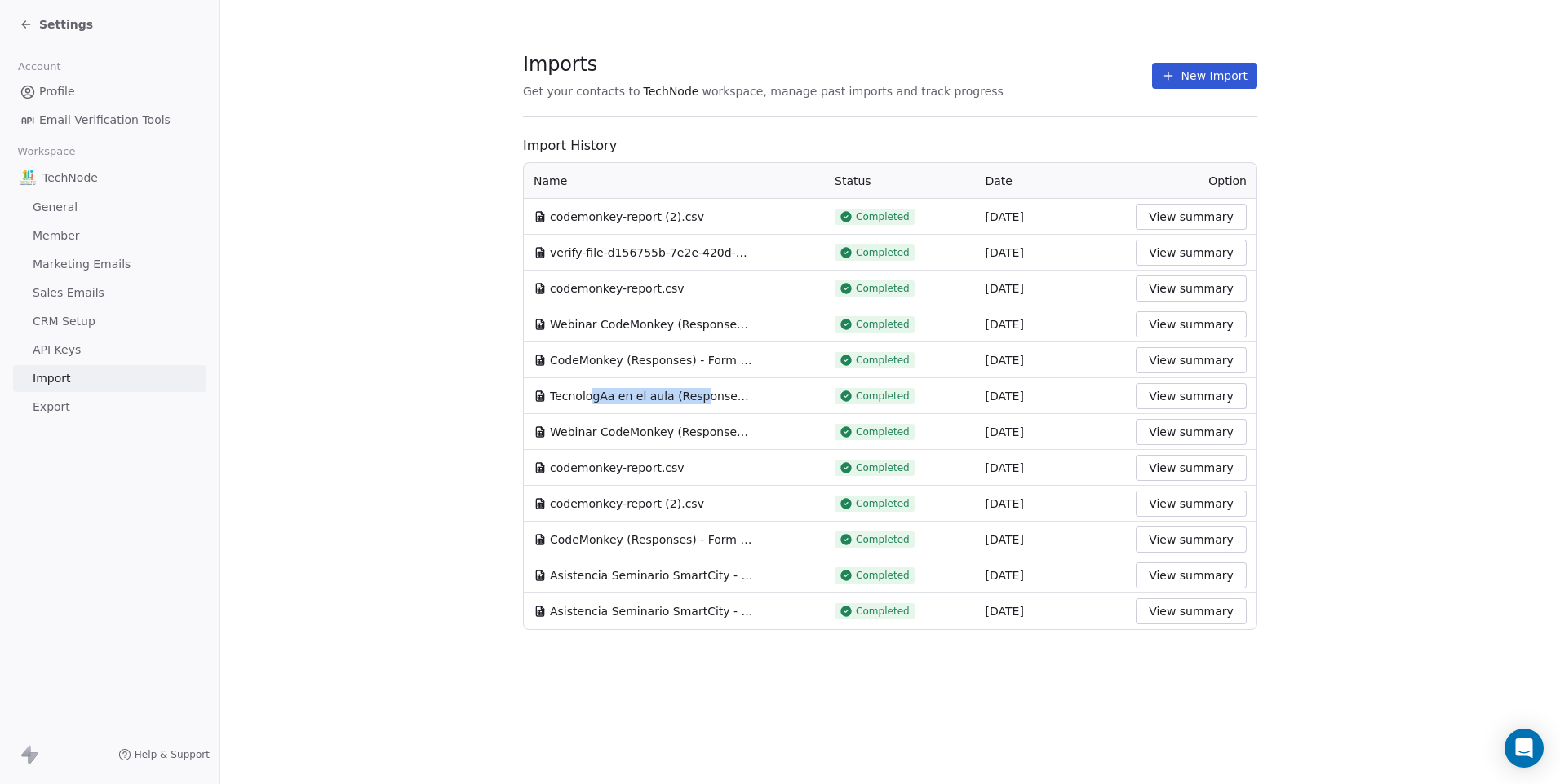
click at [587, 390] on span "TecnologÃ­a en el aula (Responses) - Form Responses 1.csv" at bounding box center [651, 396] width 204 height 16
drag, startPoint x: 587, startPoint y: 390, endPoint x: 747, endPoint y: 391, distance: 160.0
click at [747, 391] on span "TecnologÃ­a en el aula (Responses) - Form Responses 1.csv" at bounding box center [651, 396] width 204 height 16
drag, startPoint x: 694, startPoint y: 367, endPoint x: 601, endPoint y: 369, distance: 93.0
click at [601, 369] on td "CodeMonkey (Responses) - Form Responses 1.csv" at bounding box center [674, 360] width 301 height 36
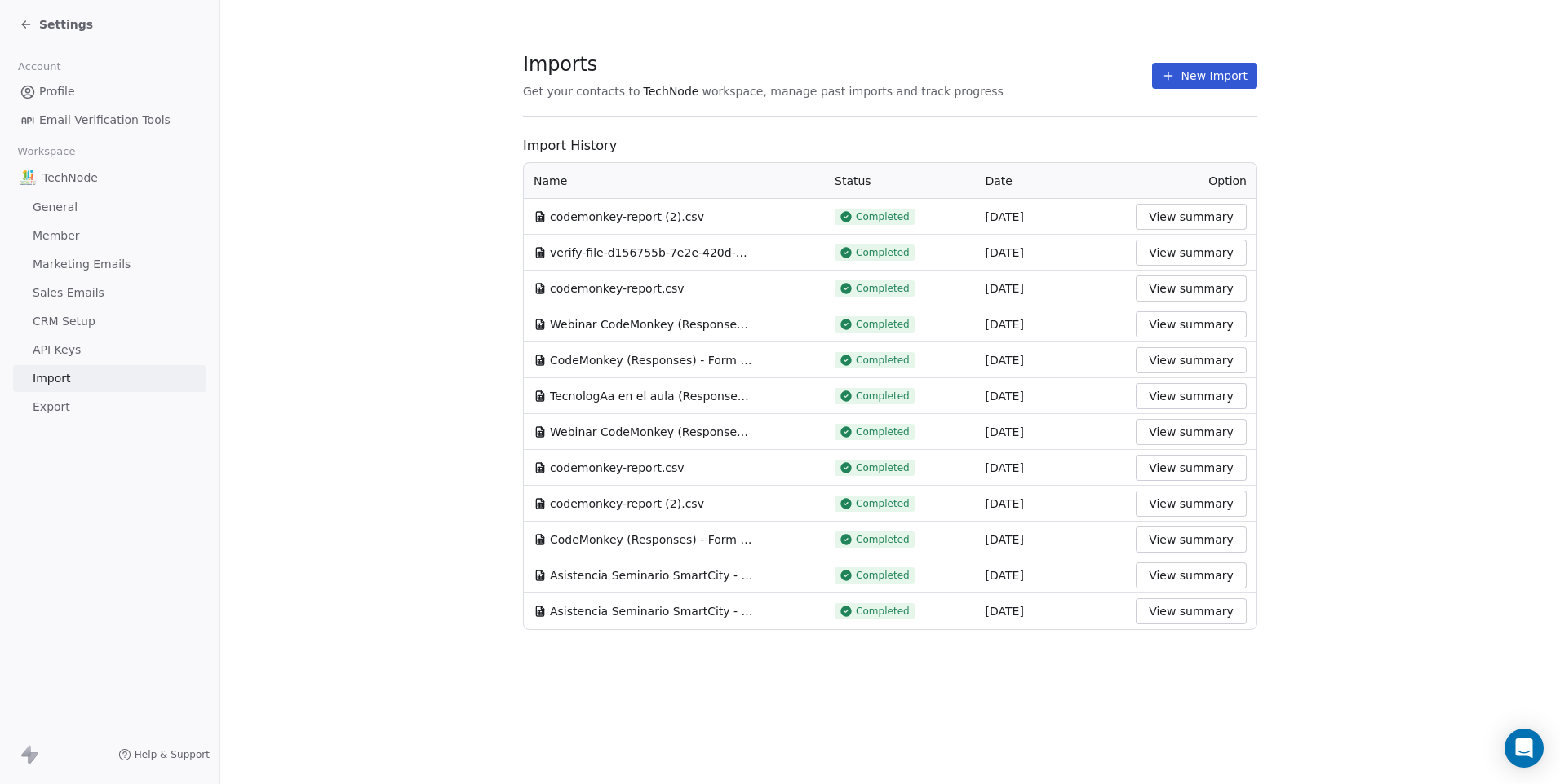
drag, startPoint x: 601, startPoint y: 369, endPoint x: 608, endPoint y: 385, distance: 17.5
click at [608, 385] on td "TecnologÃ­a en el aula (Responses) - Form Responses 1.csv" at bounding box center [674, 396] width 301 height 36
drag, startPoint x: 671, startPoint y: 239, endPoint x: 620, endPoint y: 246, distance: 51.5
click at [620, 246] on td "verify-file-d156755b-7e2e-420d-b646-0acce8526d0a.csv" at bounding box center [674, 252] width 301 height 36
drag, startPoint x: 620, startPoint y: 246, endPoint x: 705, endPoint y: 364, distance: 145.4
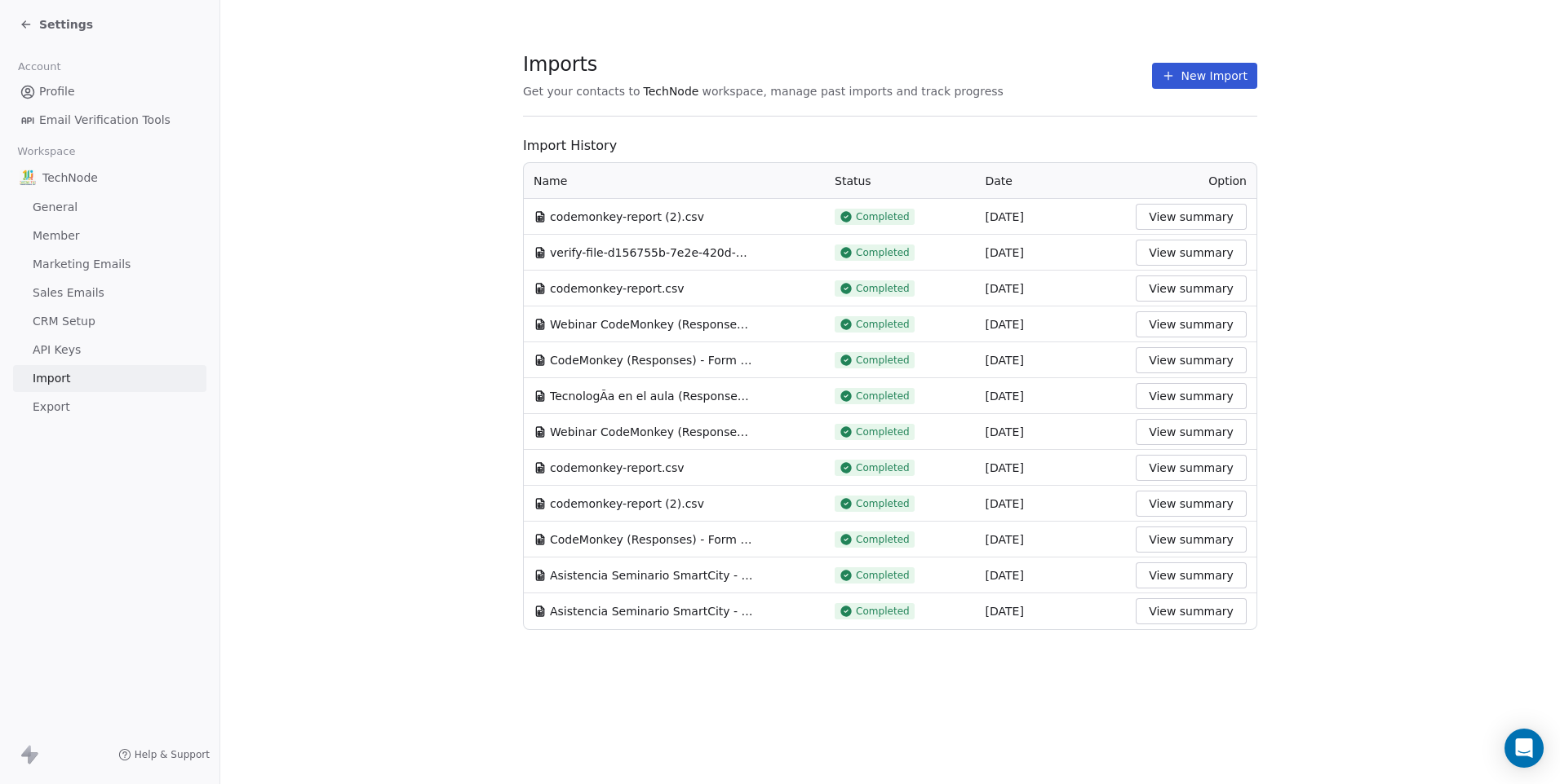
click at [705, 364] on span "CodeMonkey (Responses) - Form Responses 1.csv" at bounding box center [651, 360] width 204 height 16
drag, startPoint x: 710, startPoint y: 363, endPoint x: 627, endPoint y: 364, distance: 83.0
click at [627, 364] on span "CodeMonkey (Responses) - Form Responses 1.csv" at bounding box center [651, 360] width 204 height 16
click at [709, 535] on span "CodeMonkey (Responses) - Form Responses 1.csv" at bounding box center [651, 540] width 204 height 16
click at [1159, 69] on button "New Import" at bounding box center [1204, 75] width 105 height 26
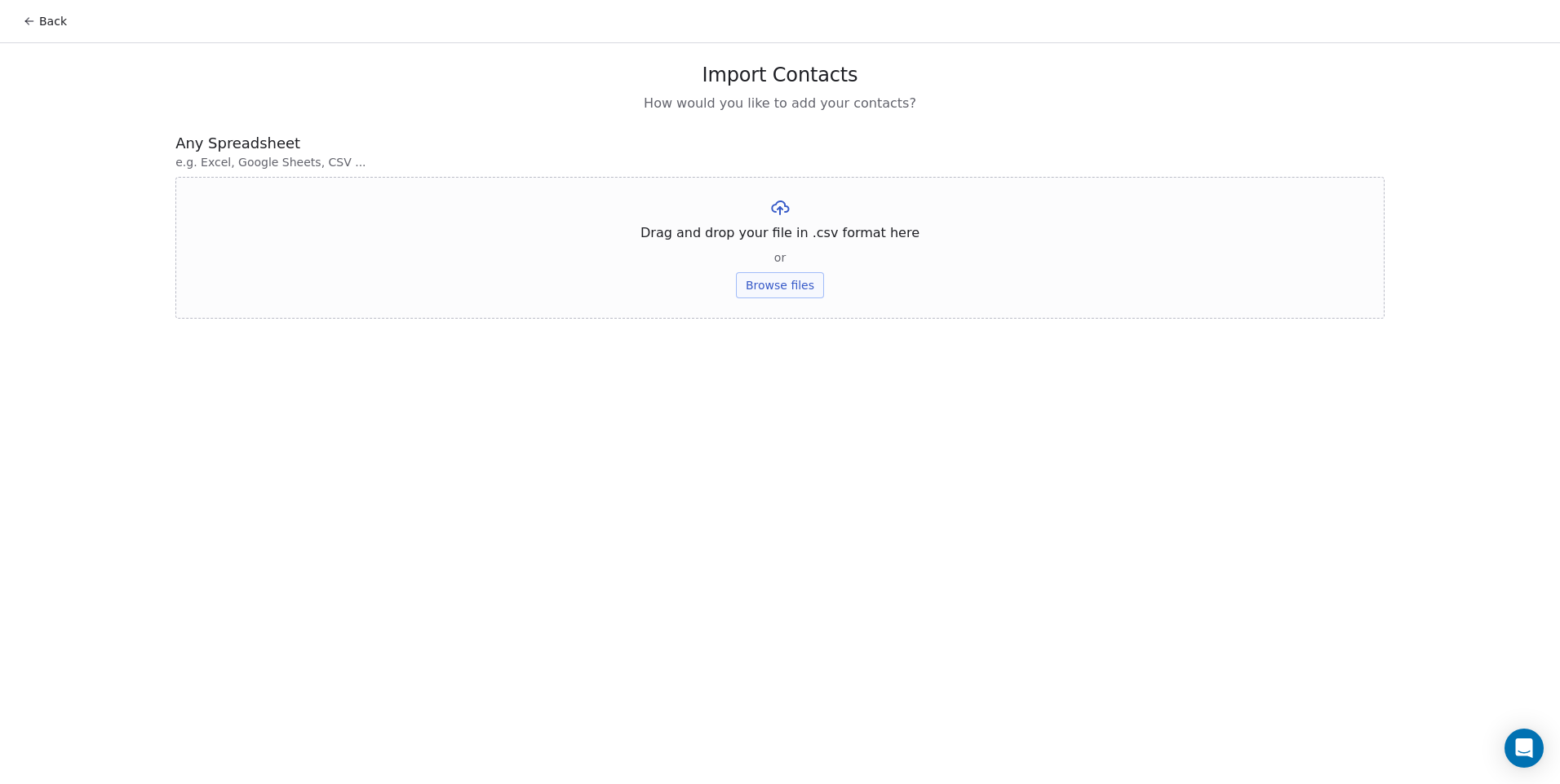
click at [810, 289] on button "Browse files" at bounding box center [780, 285] width 88 height 26
click at [779, 240] on button "Upload" at bounding box center [780, 239] width 60 height 26
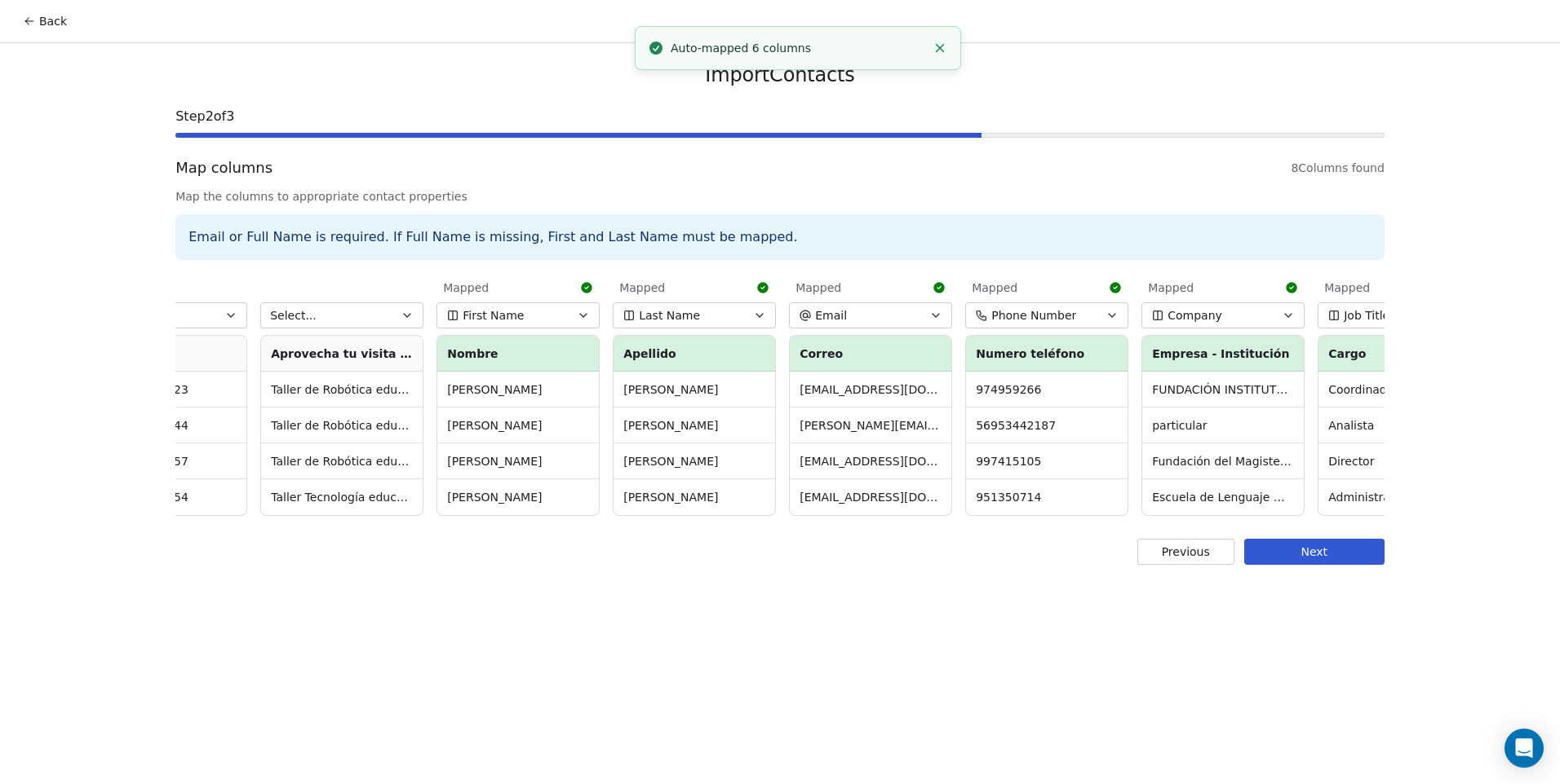
scroll to position [0, 187]
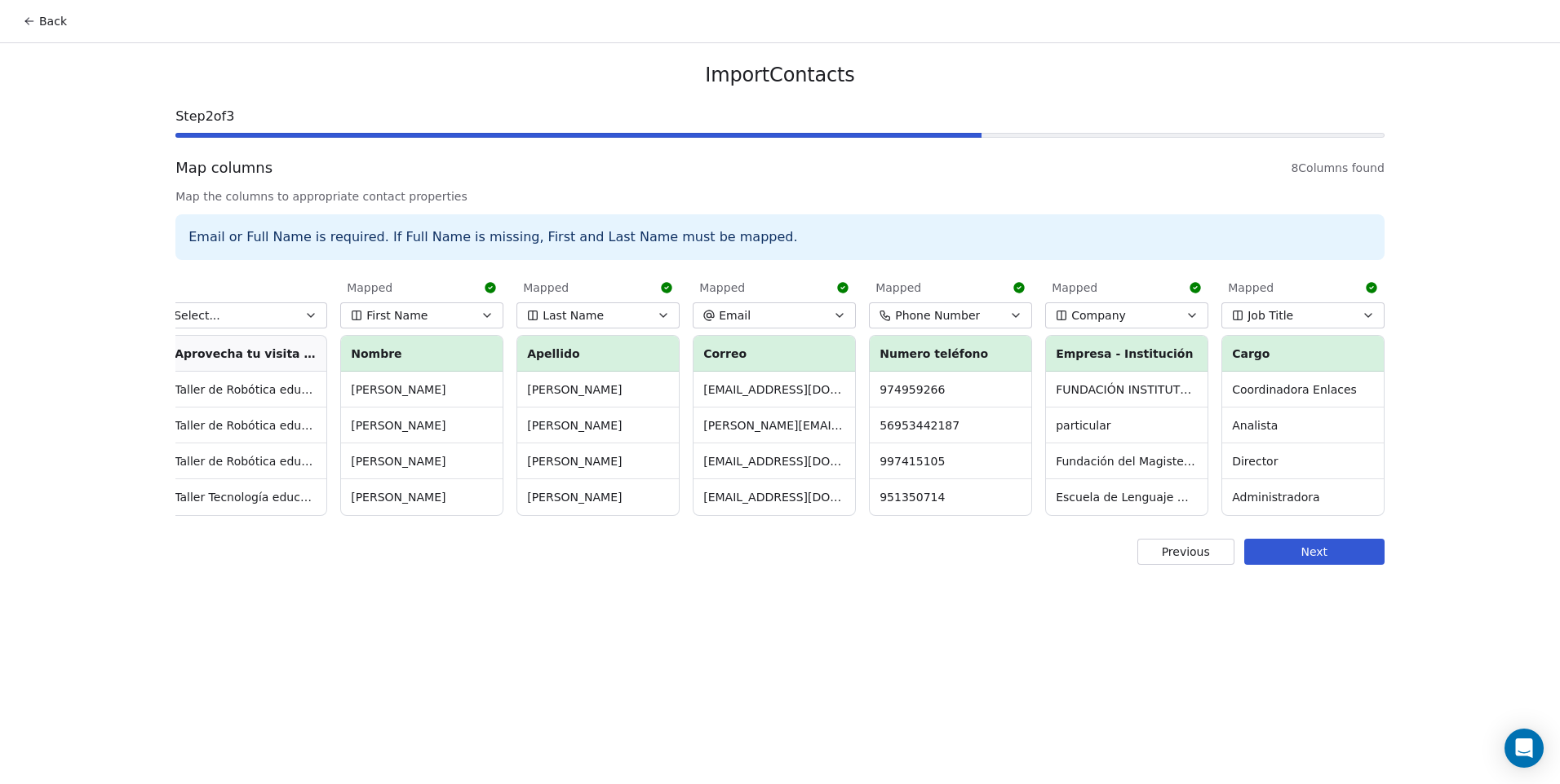
click at [1172, 377] on td "FUNDACIÓN INSTITUTO REGIONAL [PERSON_NAME]" at bounding box center [1126, 389] width 161 height 36
click at [1172, 396] on td "FUNDACIÓN INSTITUTO REGIONAL [PERSON_NAME]" at bounding box center [1126, 389] width 161 height 36
drag, startPoint x: 1172, startPoint y: 396, endPoint x: 1151, endPoint y: 517, distance: 122.8
click at [1151, 509] on td "Escuela de Lenguaje Mi Espacio" at bounding box center [1126, 497] width 161 height 36
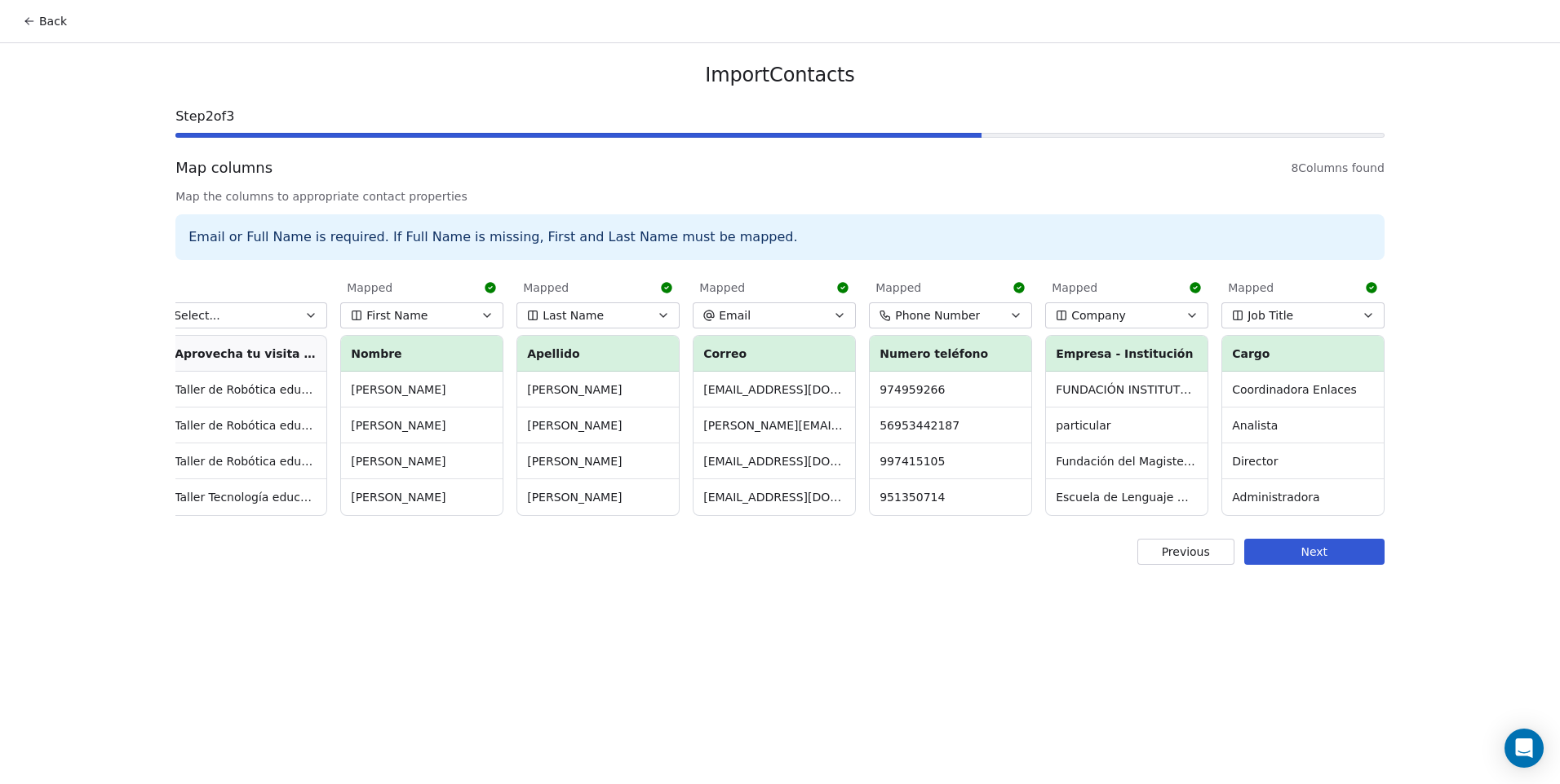
scroll to position [0, 0]
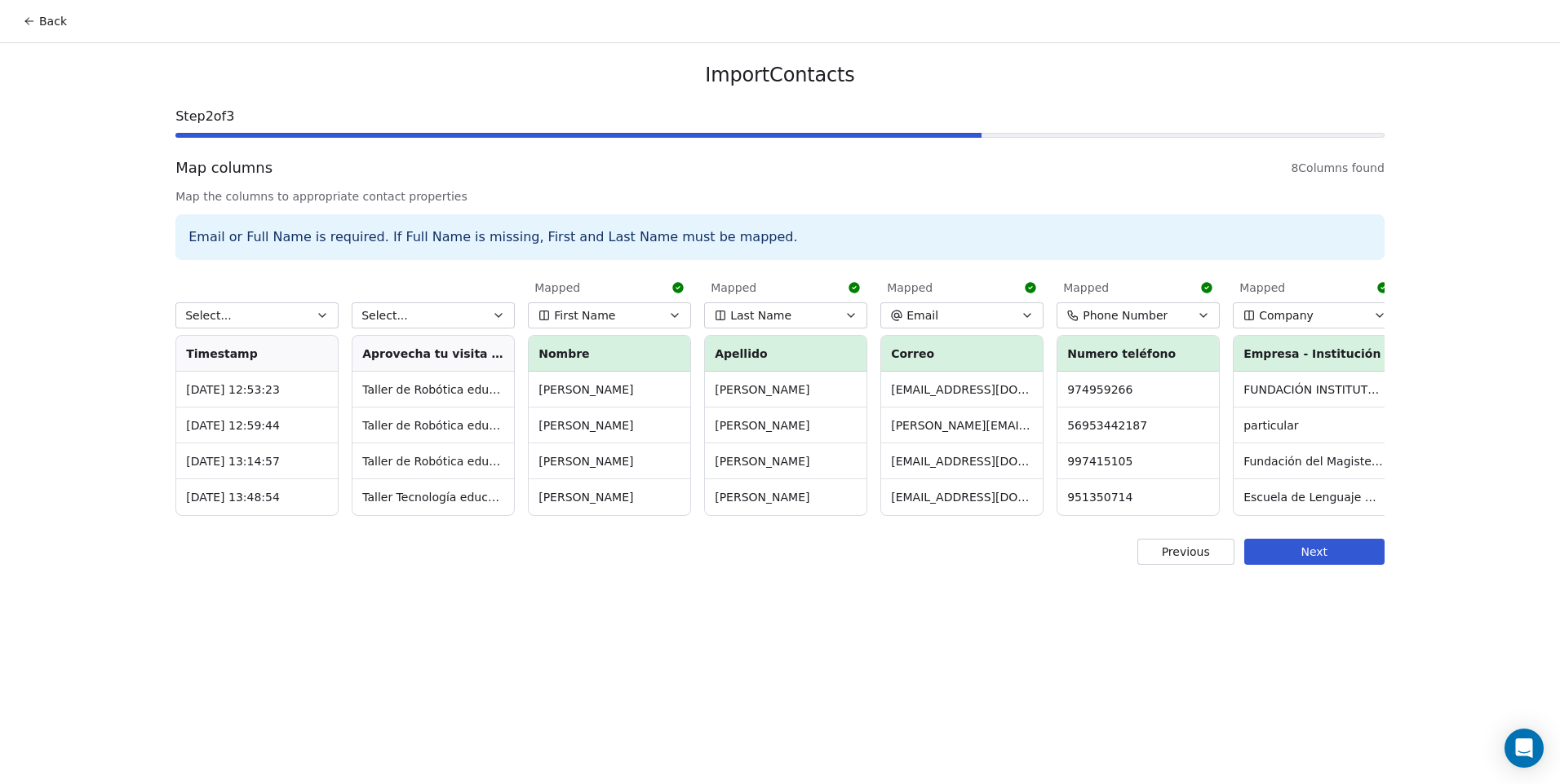
click at [302, 320] on button "Select..." at bounding box center [257, 315] width 163 height 26
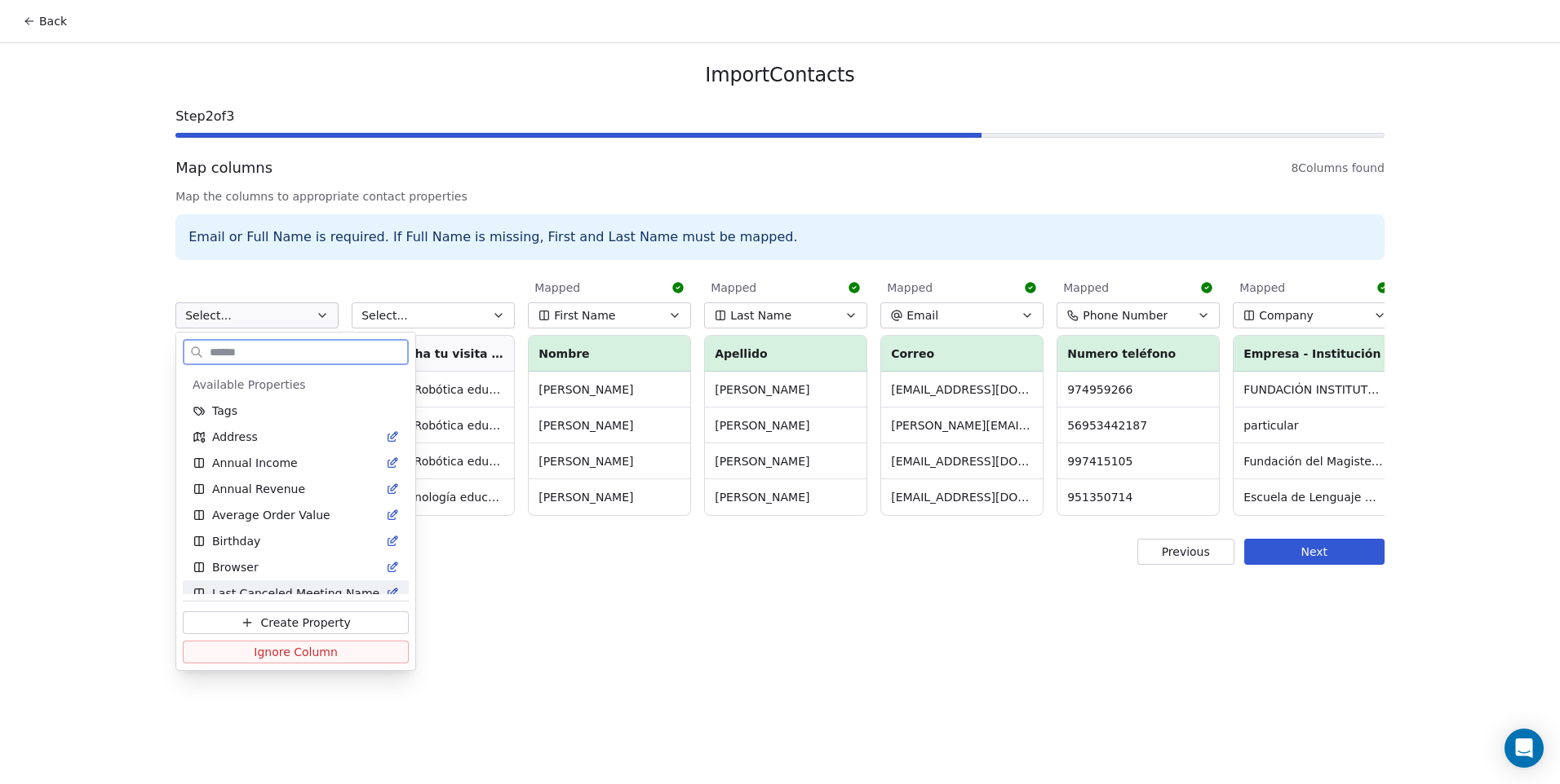
click at [293, 649] on span "Ignore Column" at bounding box center [296, 652] width 84 height 16
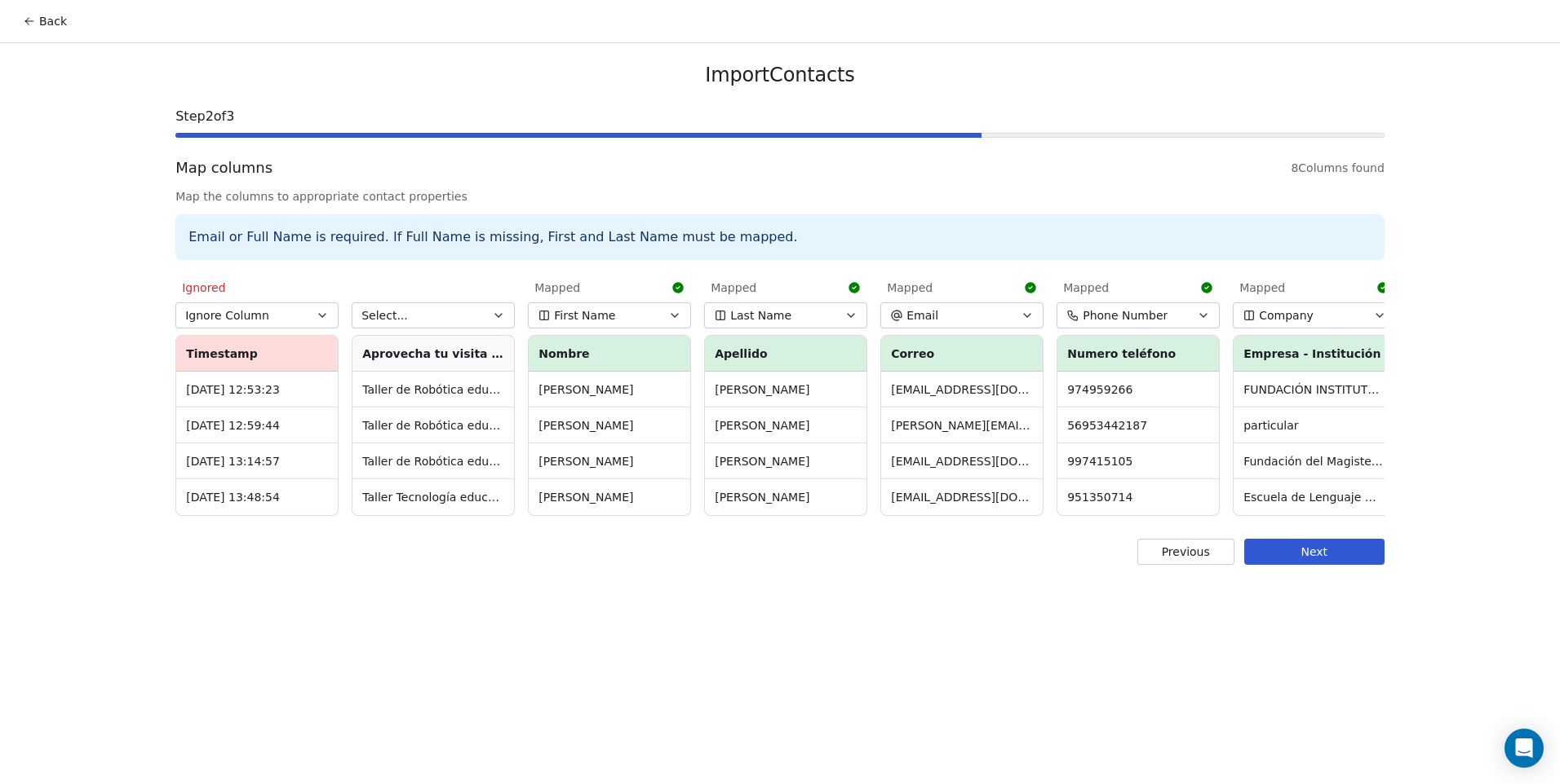
click at [415, 316] on button "Select..." at bounding box center [433, 315] width 163 height 26
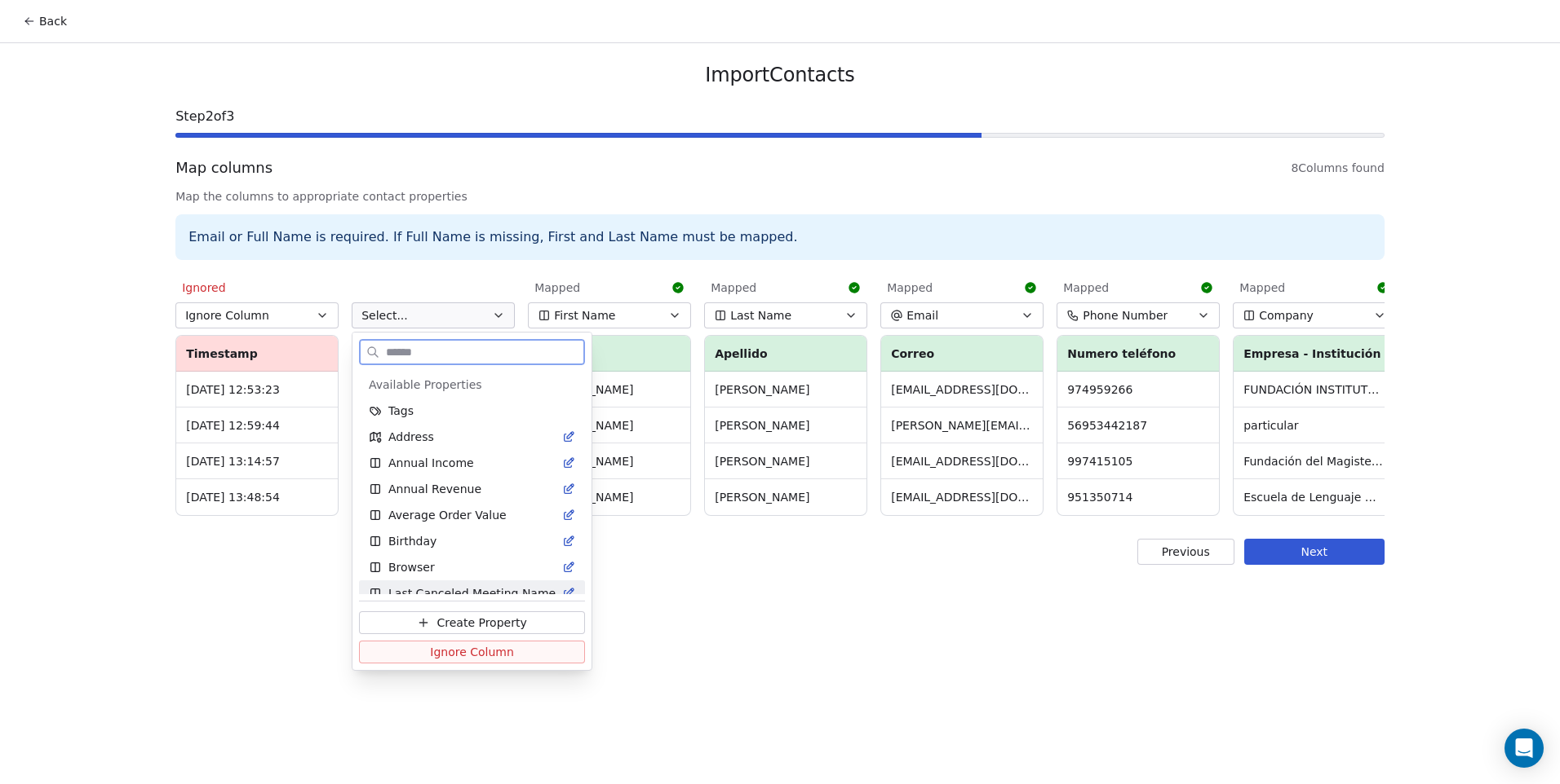
click at [509, 653] on button "Ignore Column" at bounding box center [472, 653] width 226 height 23
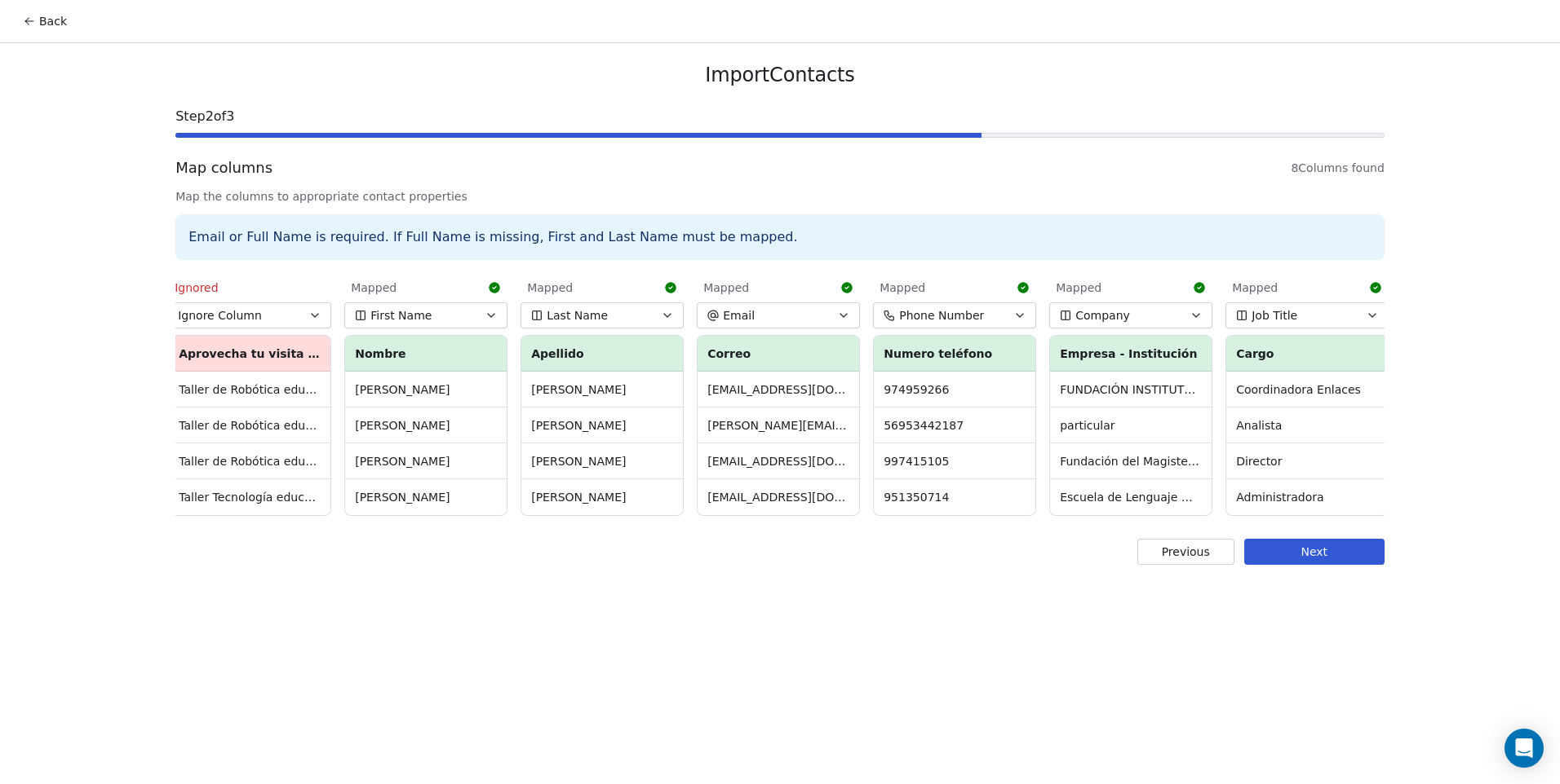
scroll to position [0, 187]
click at [1366, 565] on button "Next" at bounding box center [1314, 551] width 140 height 26
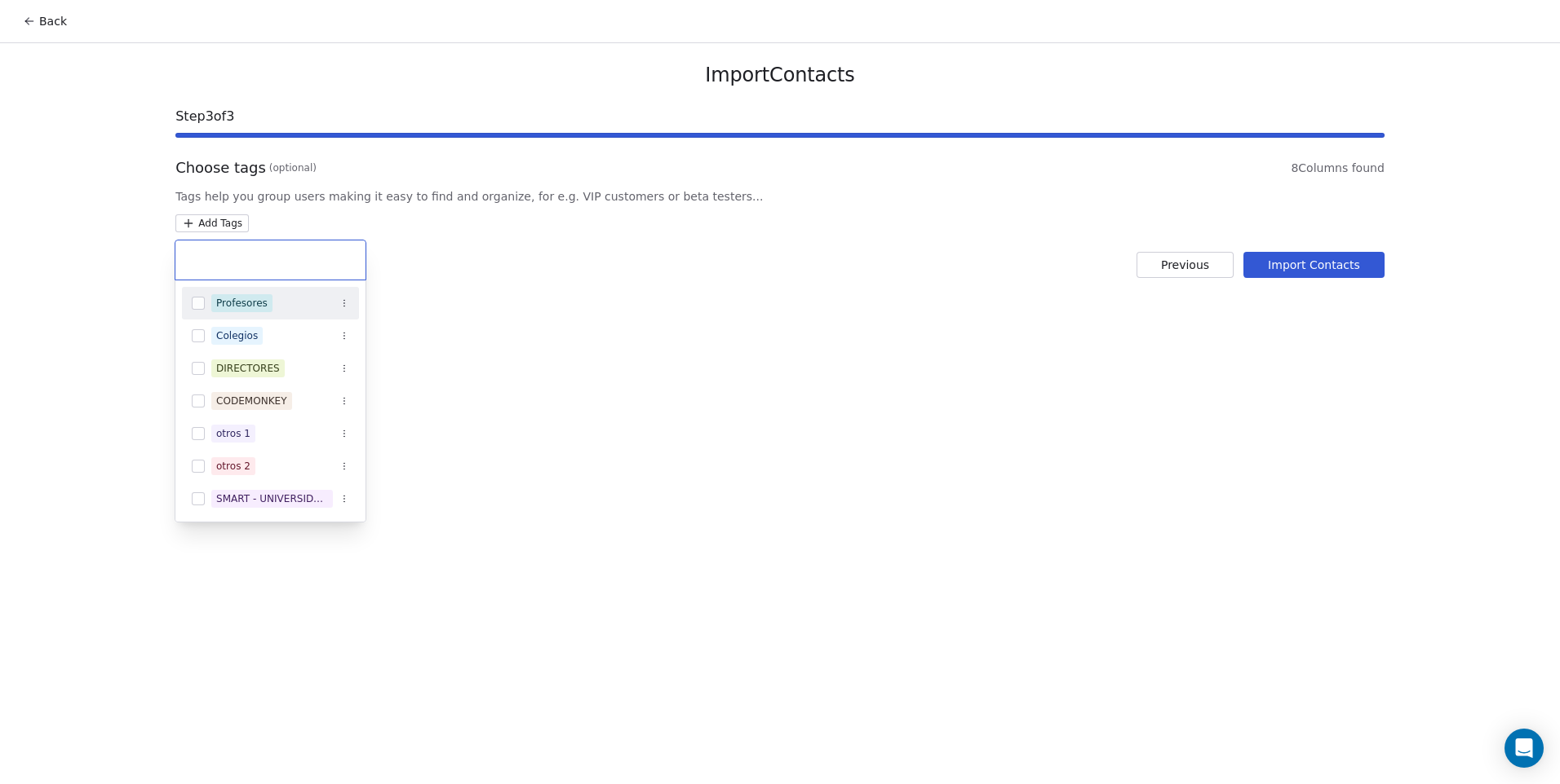
click at [234, 215] on html "Back Import Contacts Step 3 of 3 Choose tags (optional) 8 Columns found Tags he…" at bounding box center [780, 392] width 1560 height 784
click at [246, 333] on div "Colegios" at bounding box center [237, 335] width 42 height 14
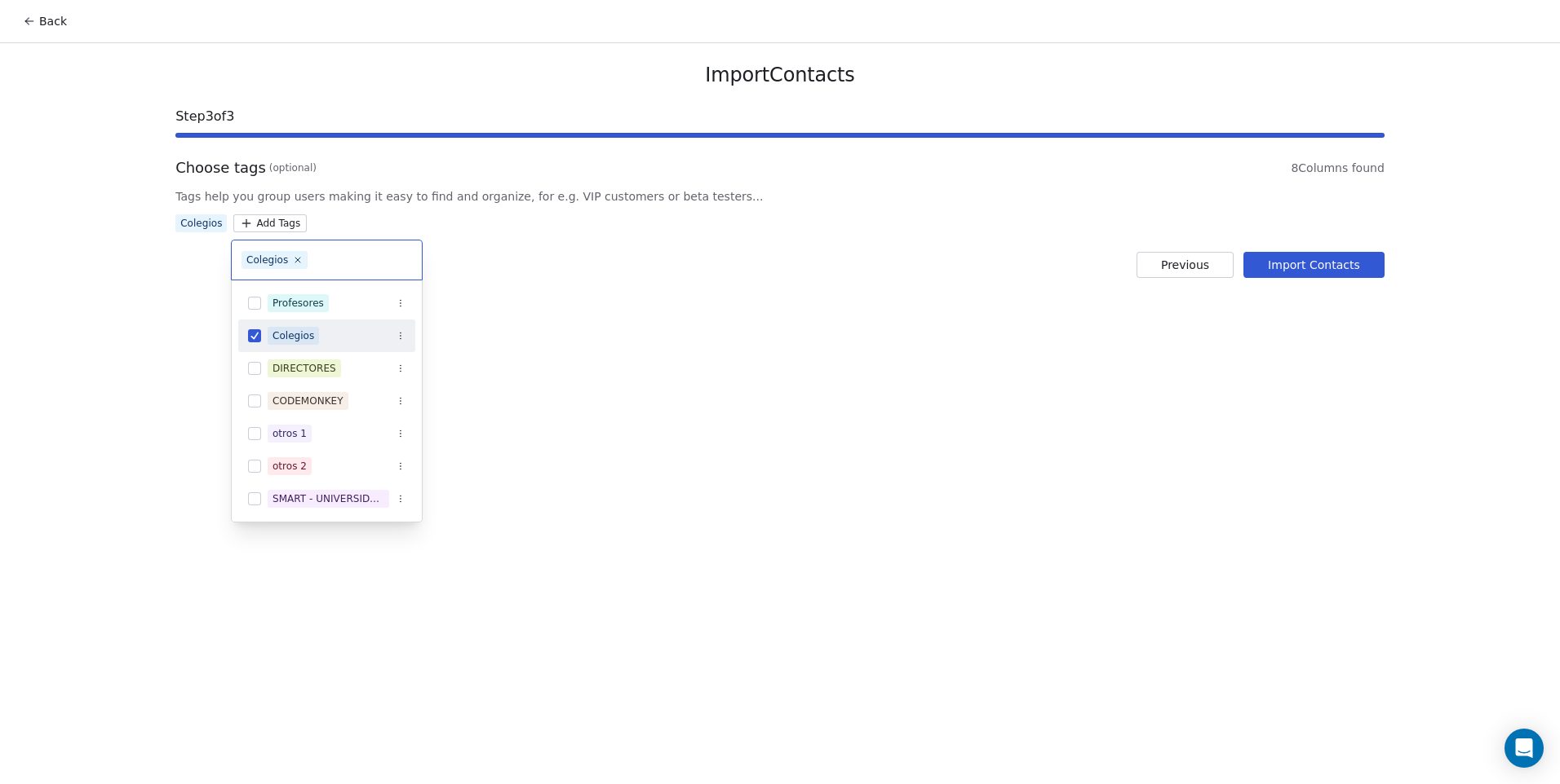
click at [610, 326] on html "Back Import Contacts Step 3 of 3 Choose tags (optional) 8 Columns found Tags he…" at bounding box center [780, 392] width 1560 height 784
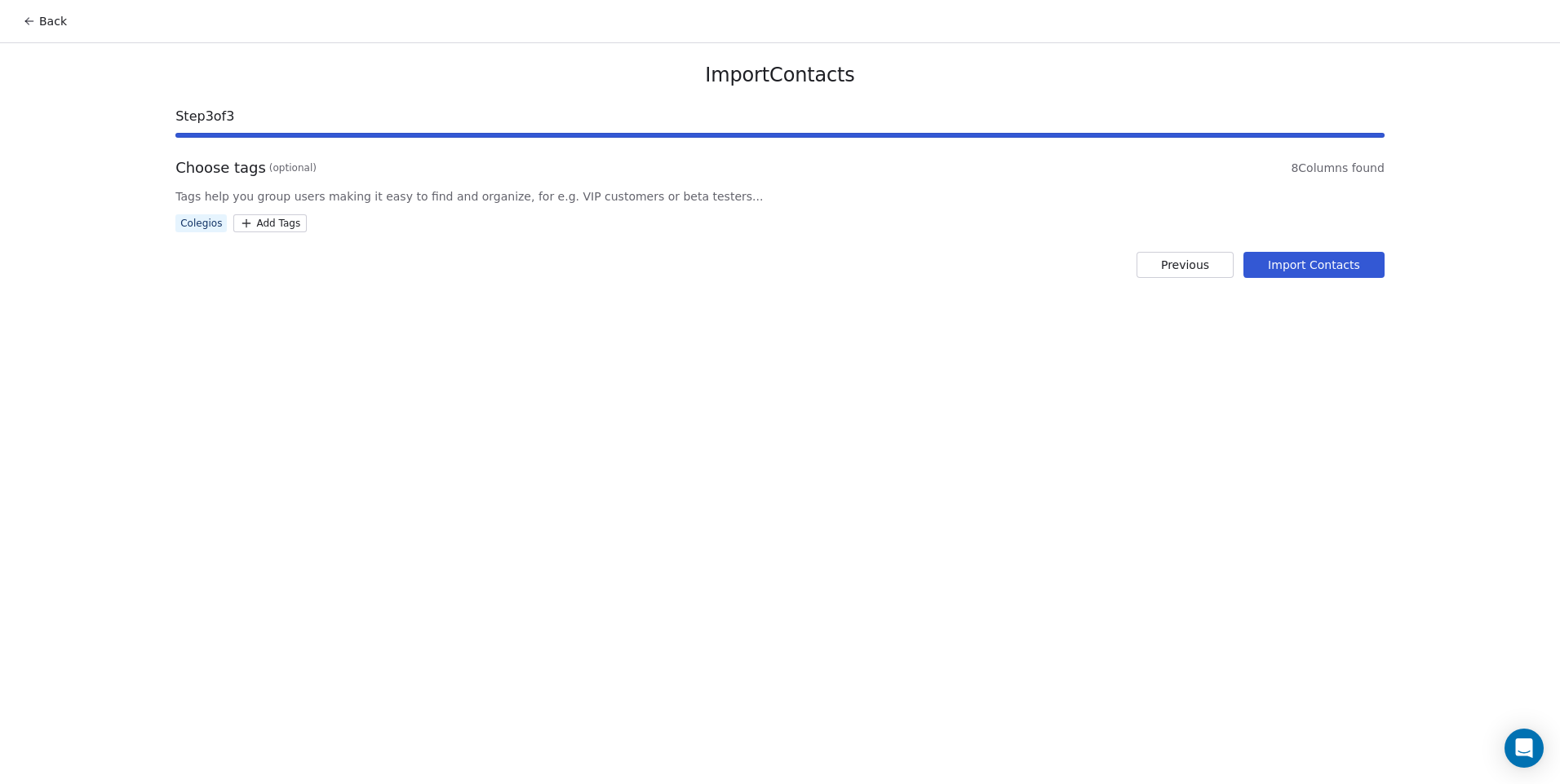
click at [1318, 265] on button "Import Contacts" at bounding box center [1314, 265] width 141 height 26
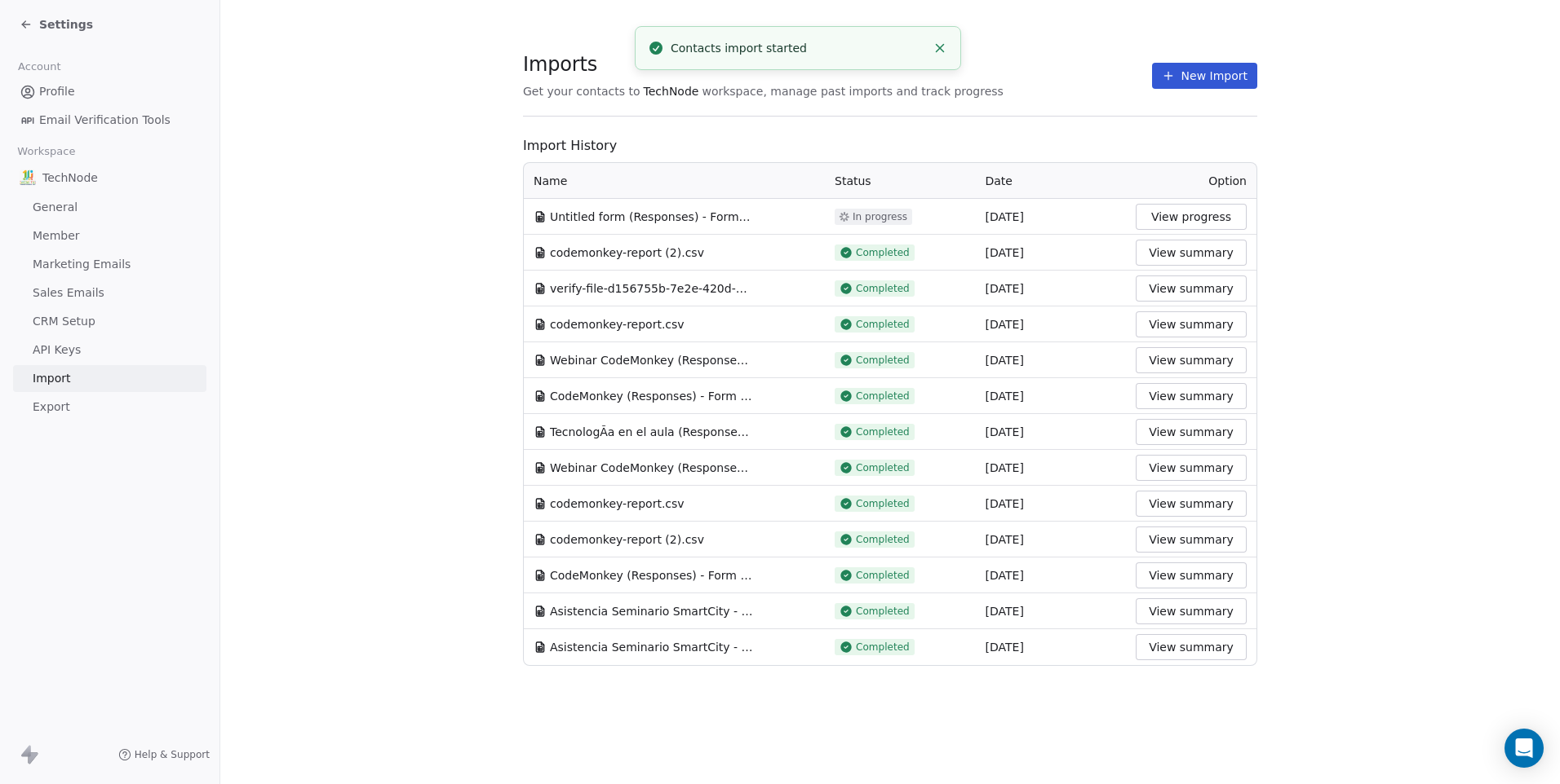
click at [1201, 88] on button "New Import" at bounding box center [1204, 75] width 105 height 26
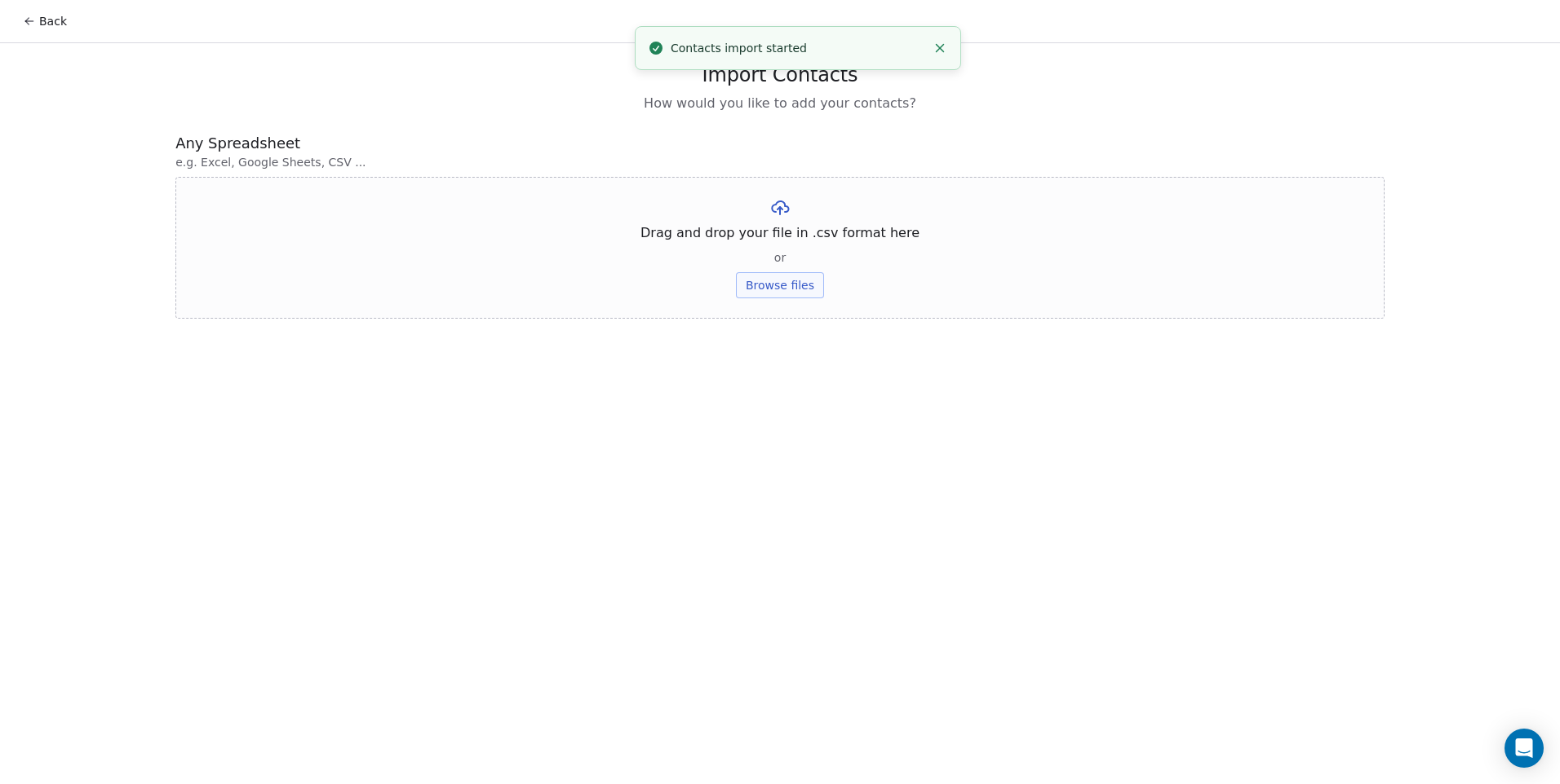
click at [752, 289] on button "Browse files" at bounding box center [780, 285] width 88 height 26
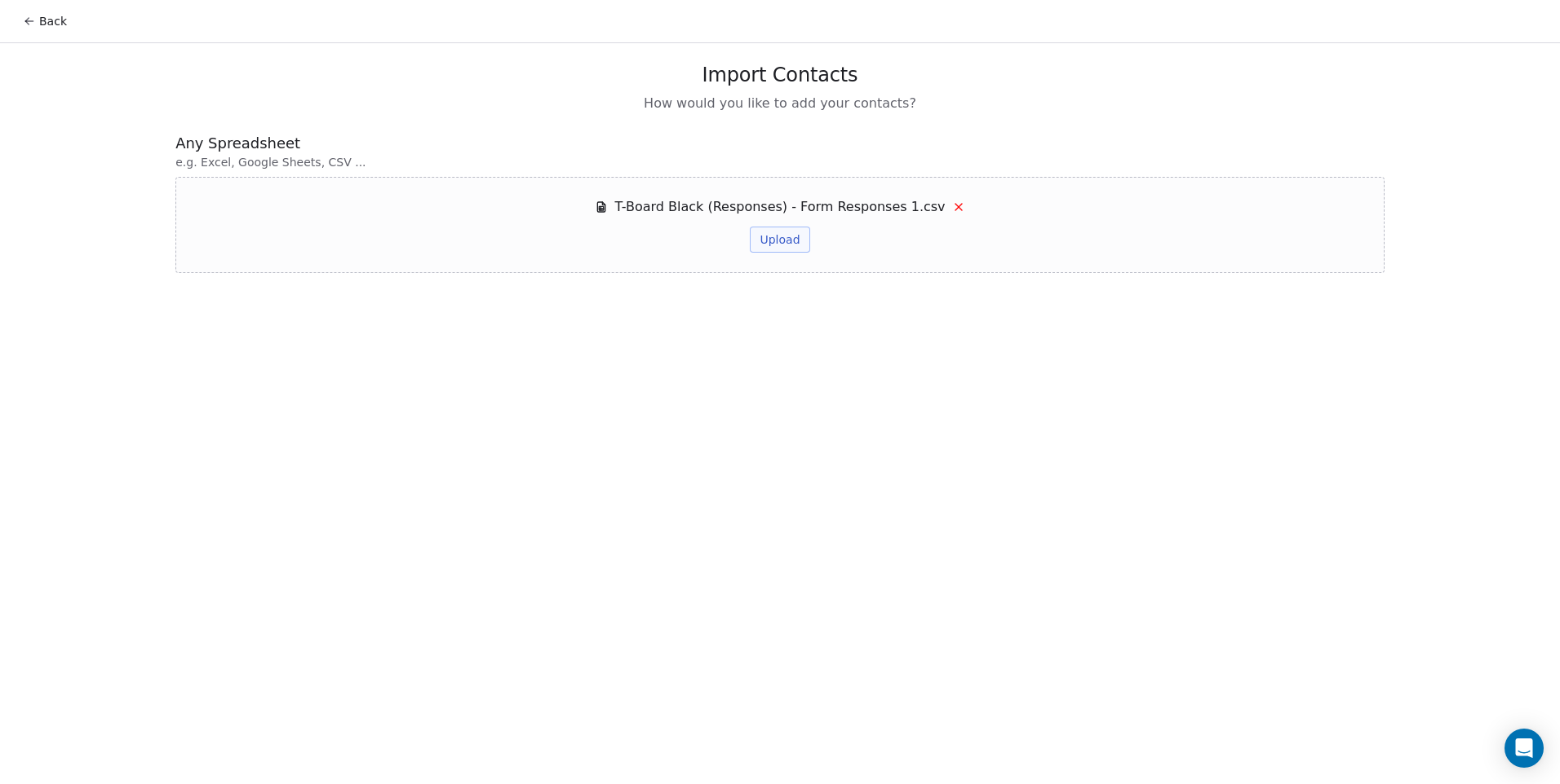
click at [794, 245] on button "Upload" at bounding box center [780, 239] width 60 height 26
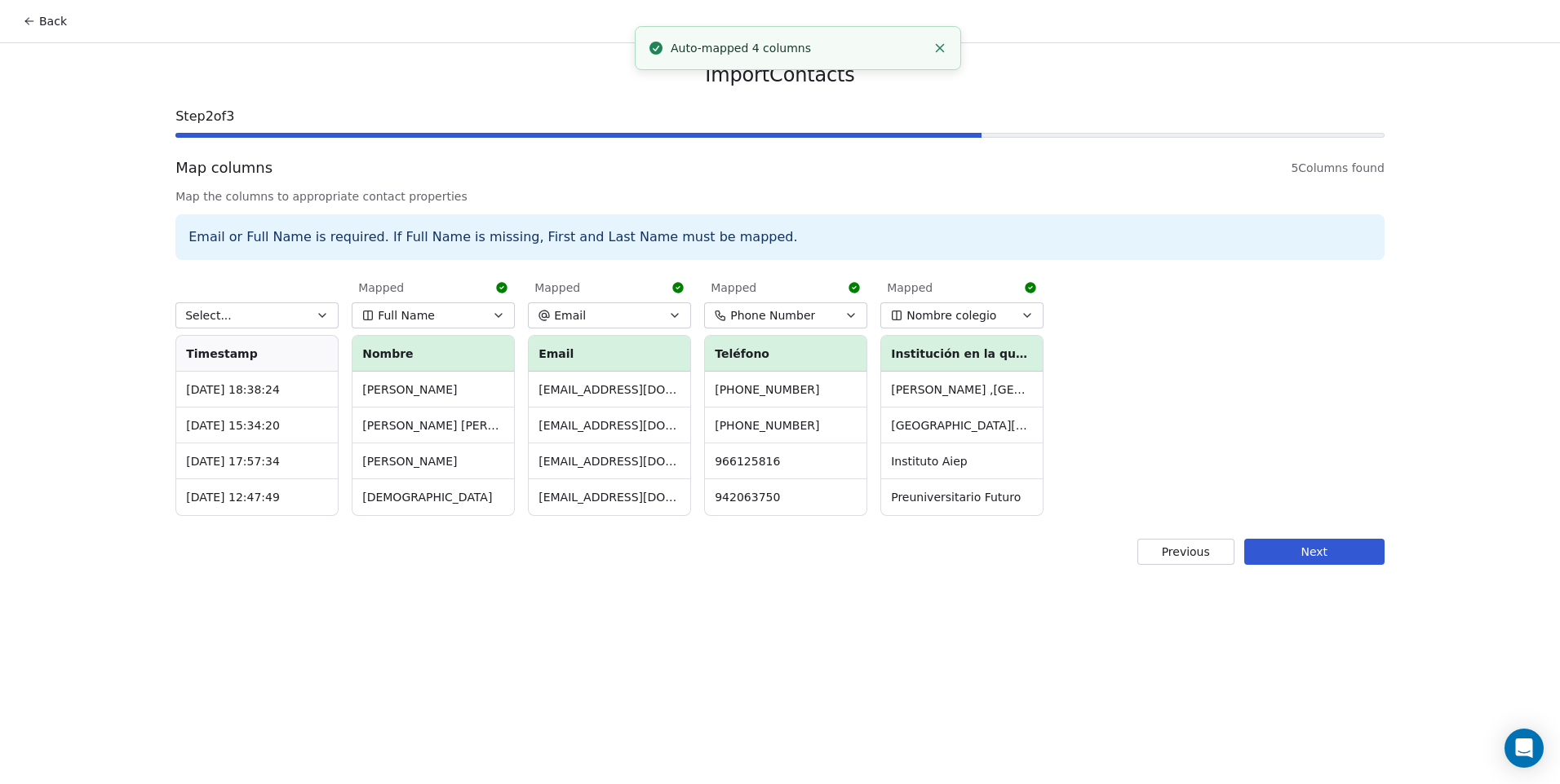
click at [264, 304] on button "Select..." at bounding box center [257, 315] width 163 height 26
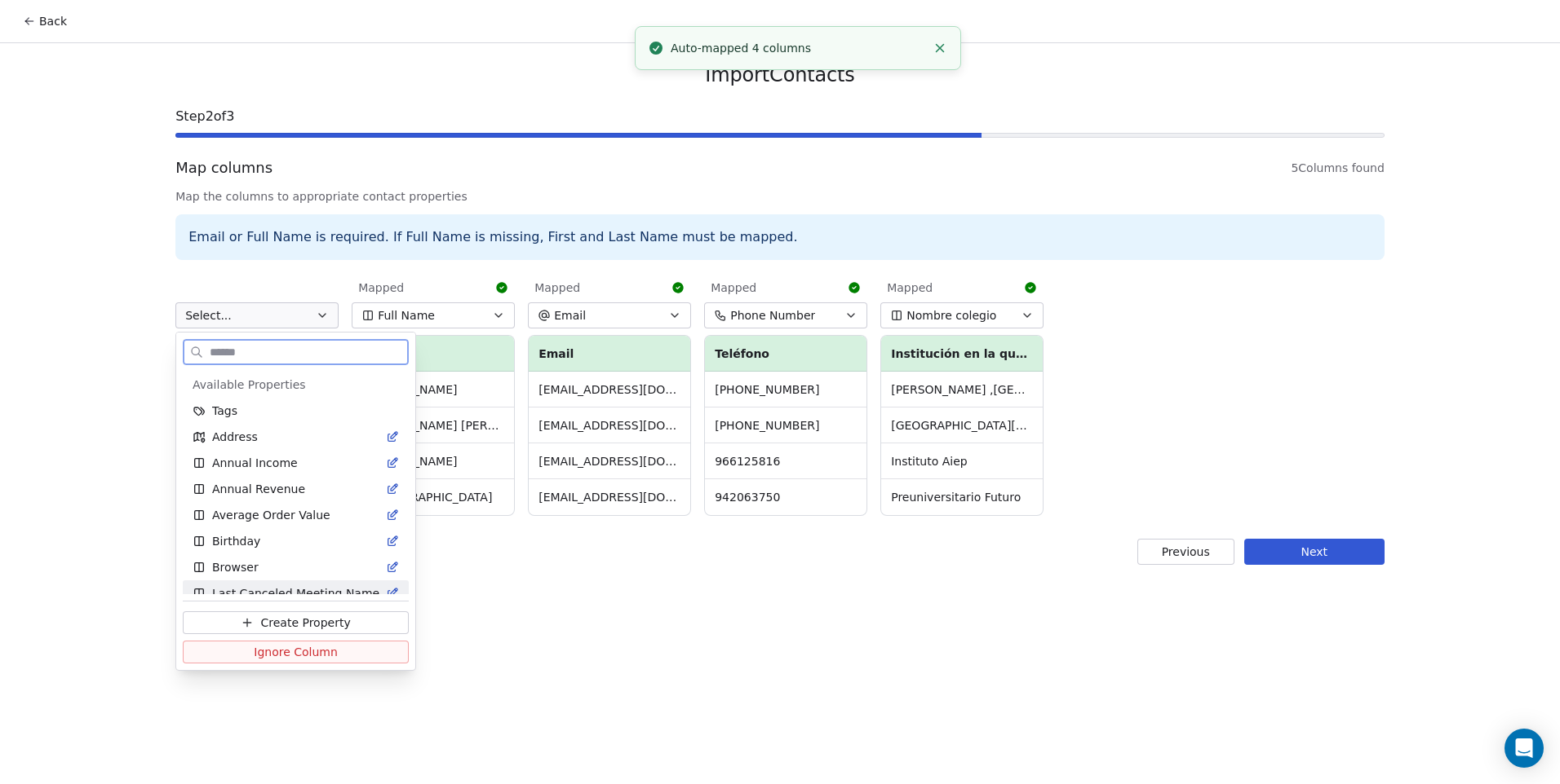
click at [272, 656] on span "Ignore Column" at bounding box center [296, 652] width 84 height 16
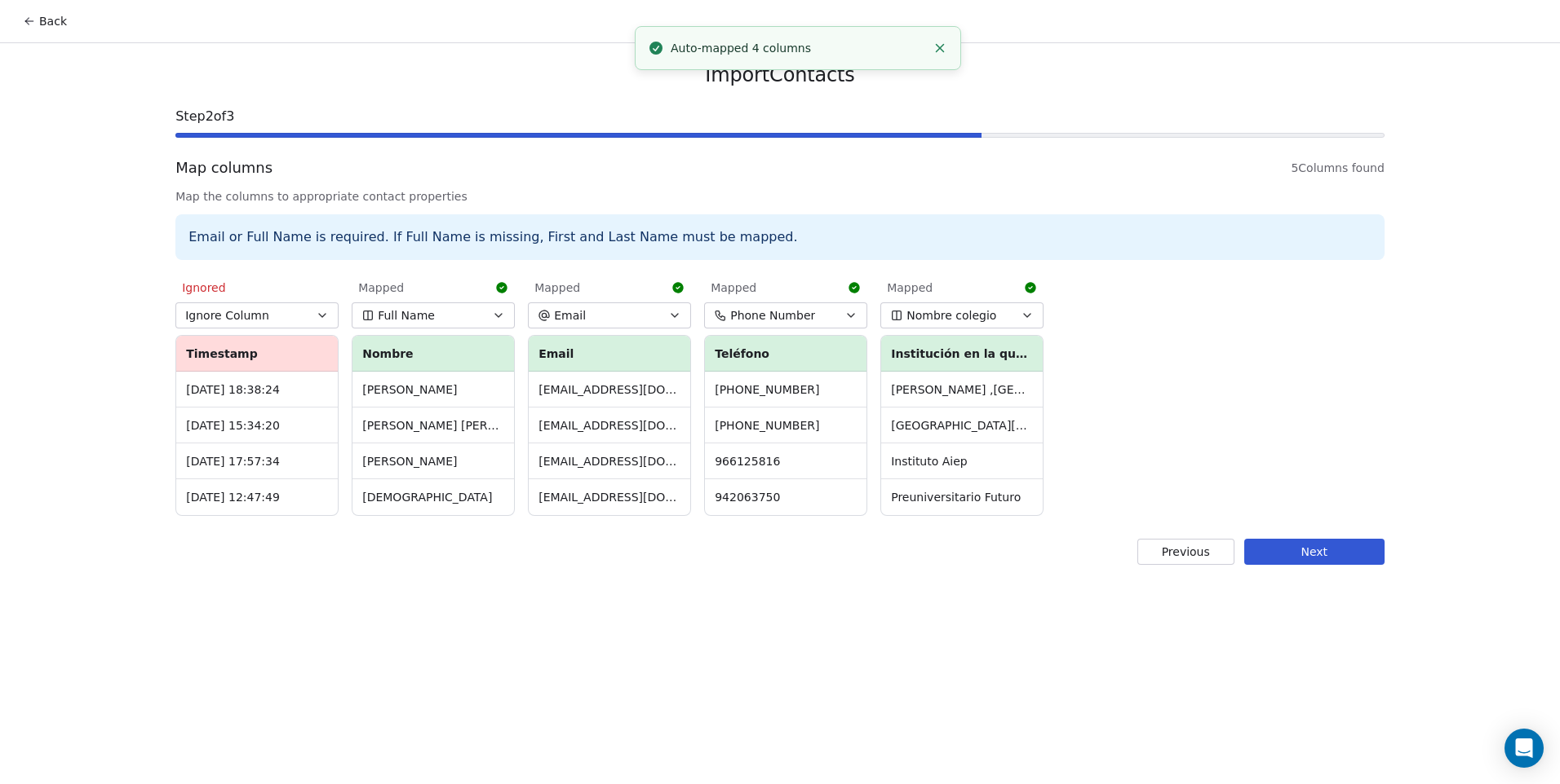
click at [1295, 560] on button "Next" at bounding box center [1314, 551] width 140 height 26
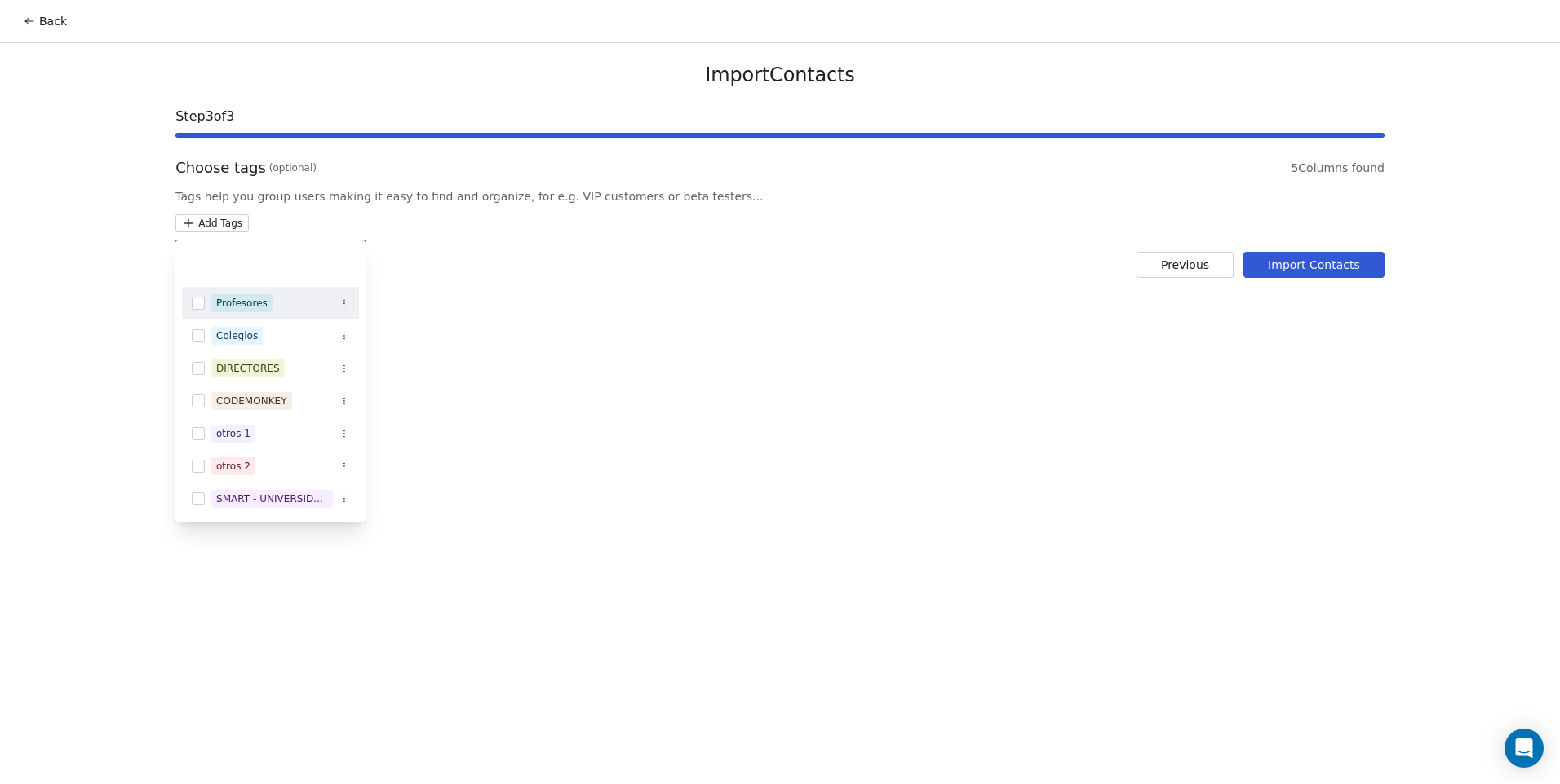
click at [213, 223] on html "Back Import Contacts Step 3 of 3 Choose tags (optional) 5 Columns found Tags he…" at bounding box center [780, 392] width 1560 height 784
click at [198, 438] on button "Suggestions" at bounding box center [198, 434] width 14 height 14
click at [347, 434] on icon "Suggestions" at bounding box center [344, 434] width 10 height 10
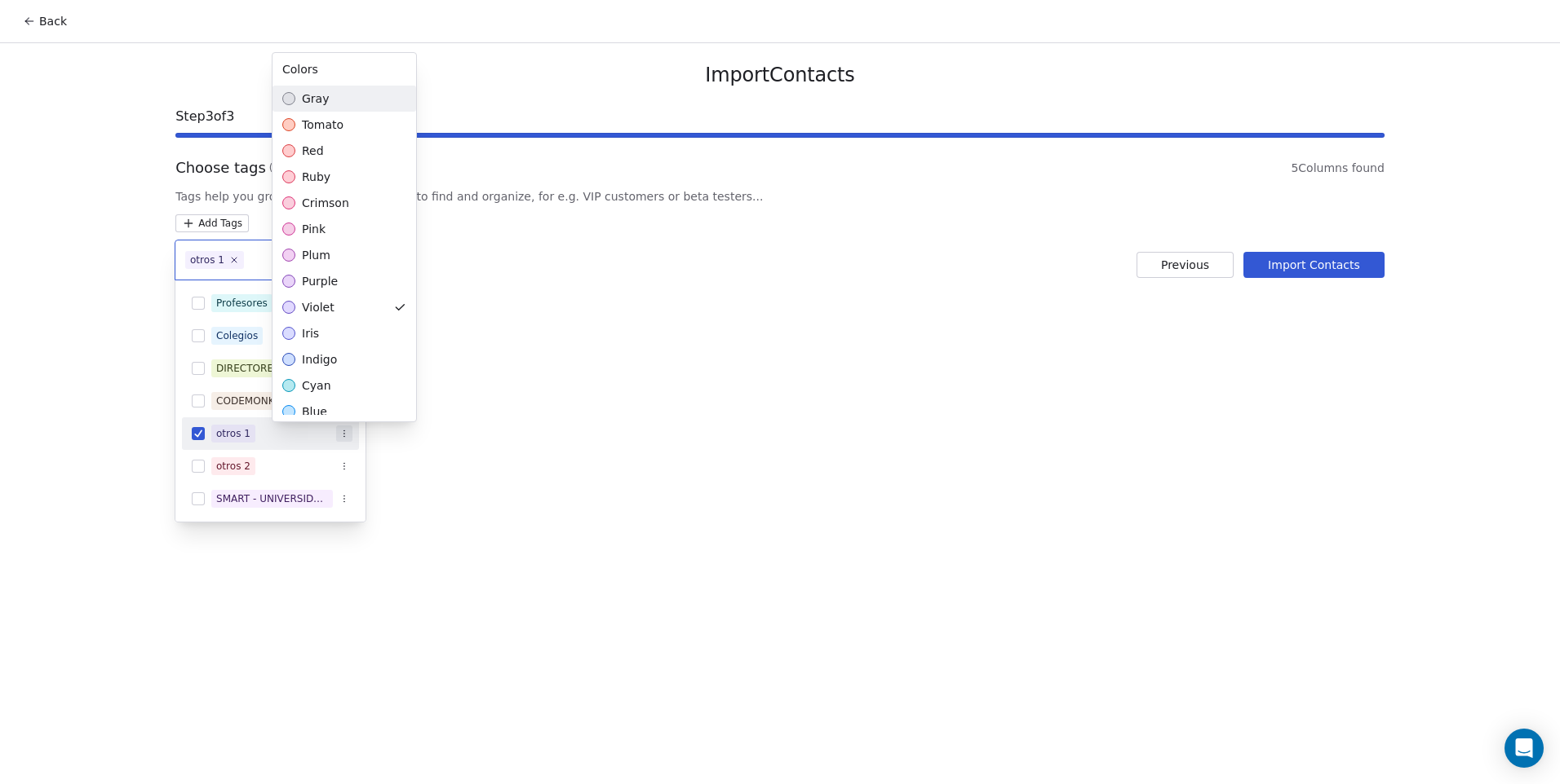
click at [347, 434] on html "Back Import Contacts Step 3 of 3 Choose tags (optional) 5 Columns found Tags he…" at bounding box center [780, 392] width 1560 height 784
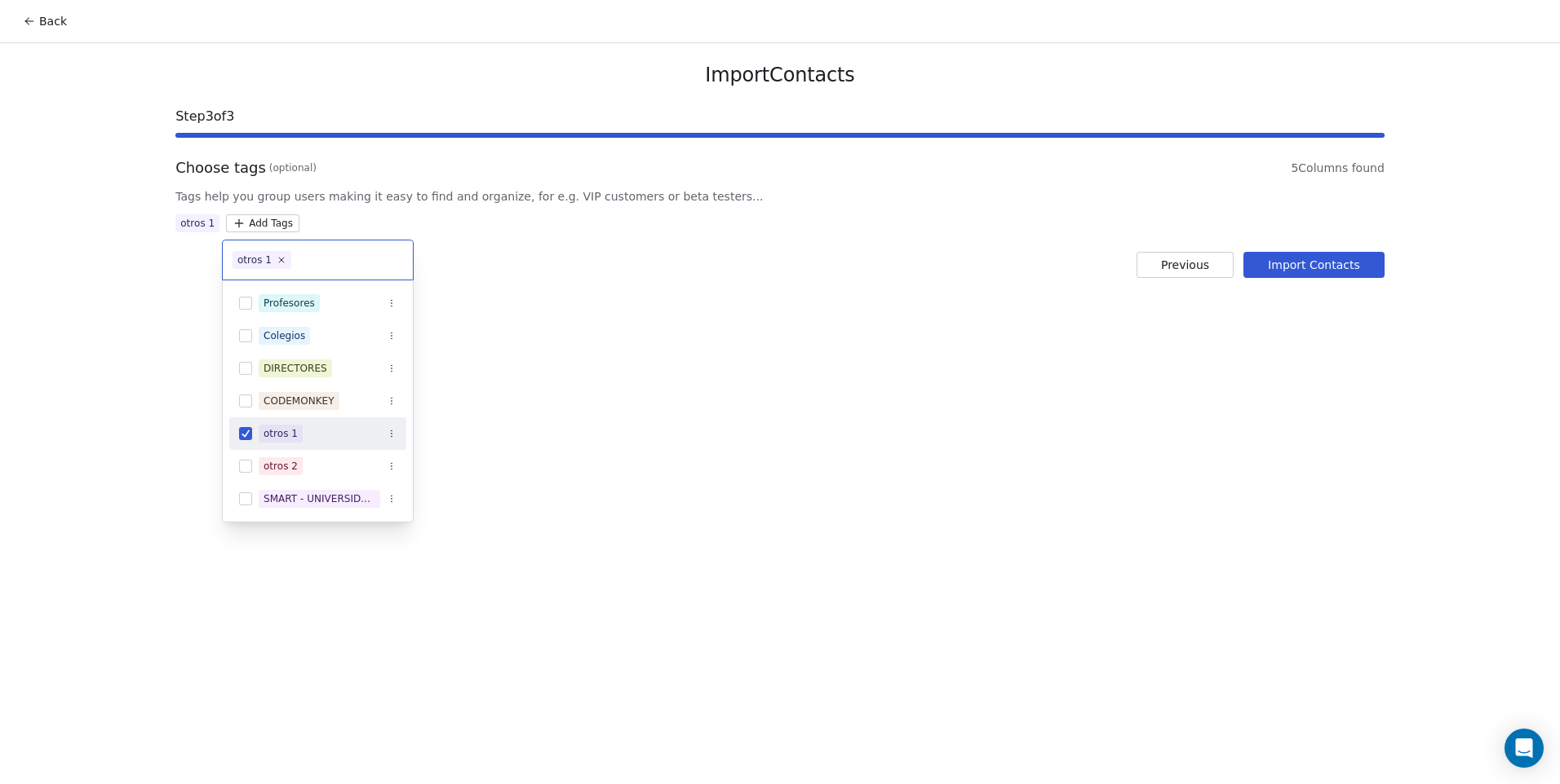
click at [696, 395] on html "Back Import Contacts Step 3 of 3 Choose tags (optional) 5 Columns found Tags he…" at bounding box center [780, 392] width 1560 height 784
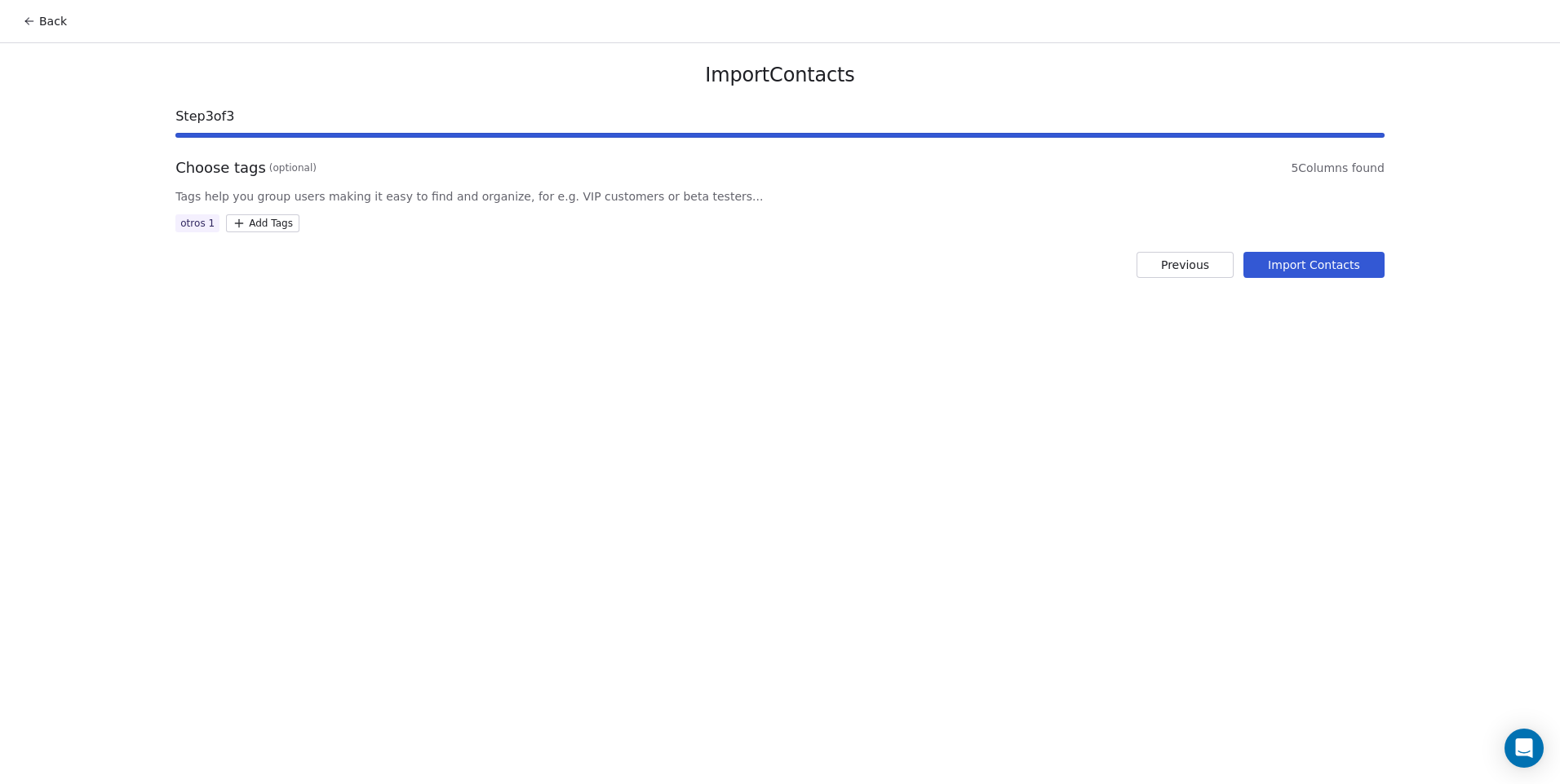
click at [1338, 269] on button "Import Contacts" at bounding box center [1314, 265] width 141 height 26
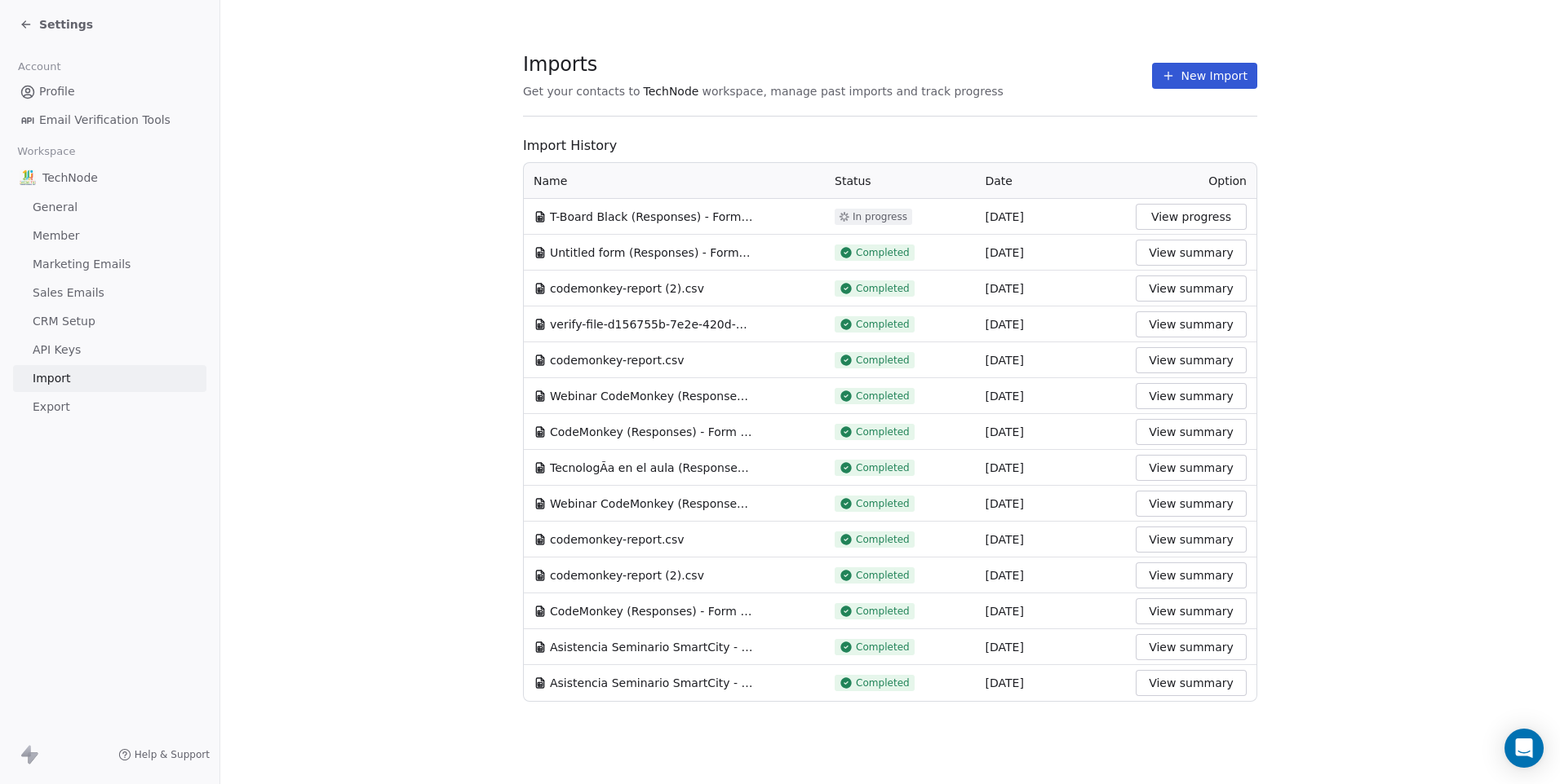
click at [1205, 76] on button "New Import" at bounding box center [1204, 75] width 105 height 26
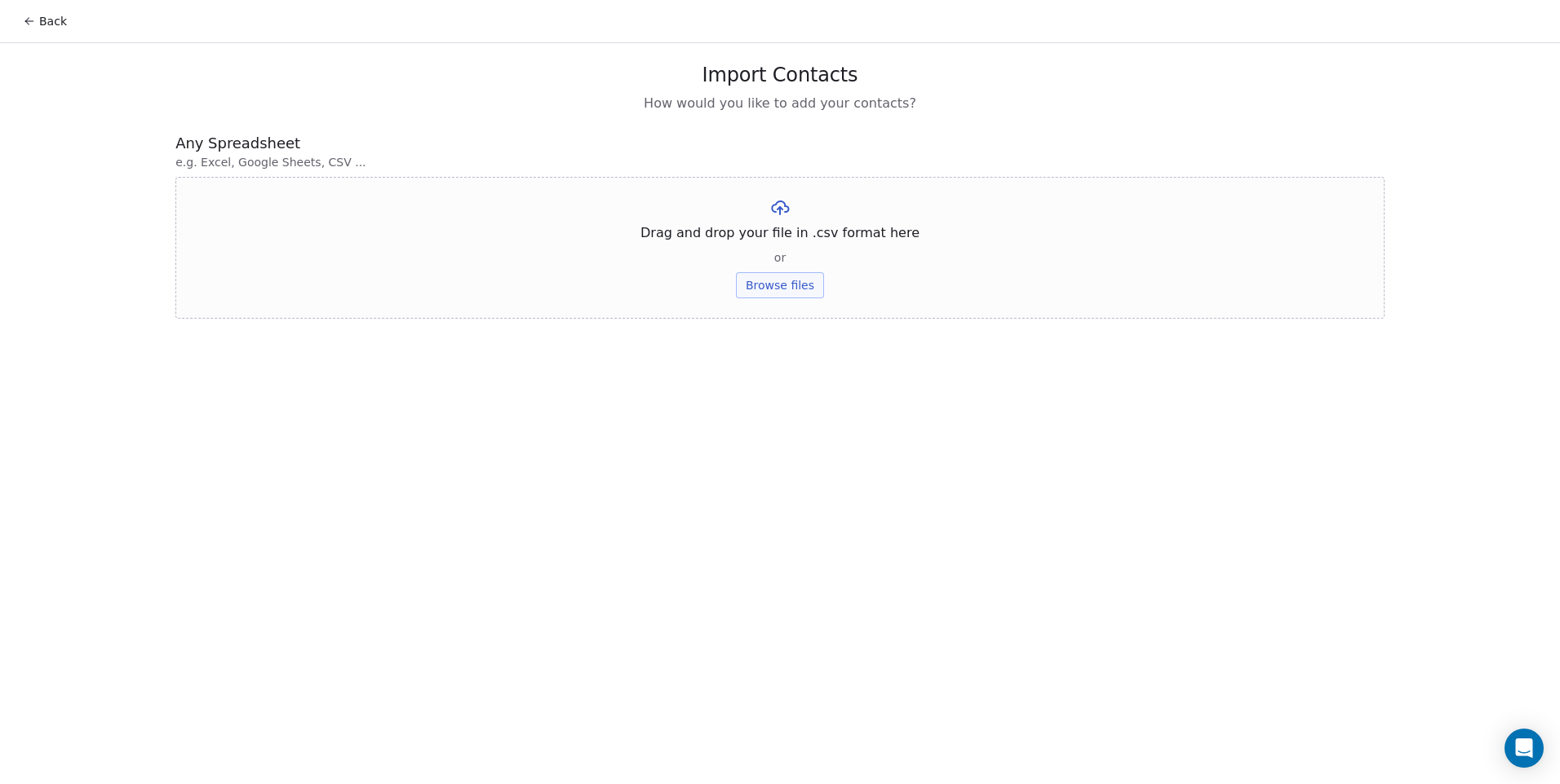
click at [807, 285] on button "Browse files" at bounding box center [780, 285] width 88 height 26
click at [775, 243] on button "Upload" at bounding box center [780, 239] width 60 height 26
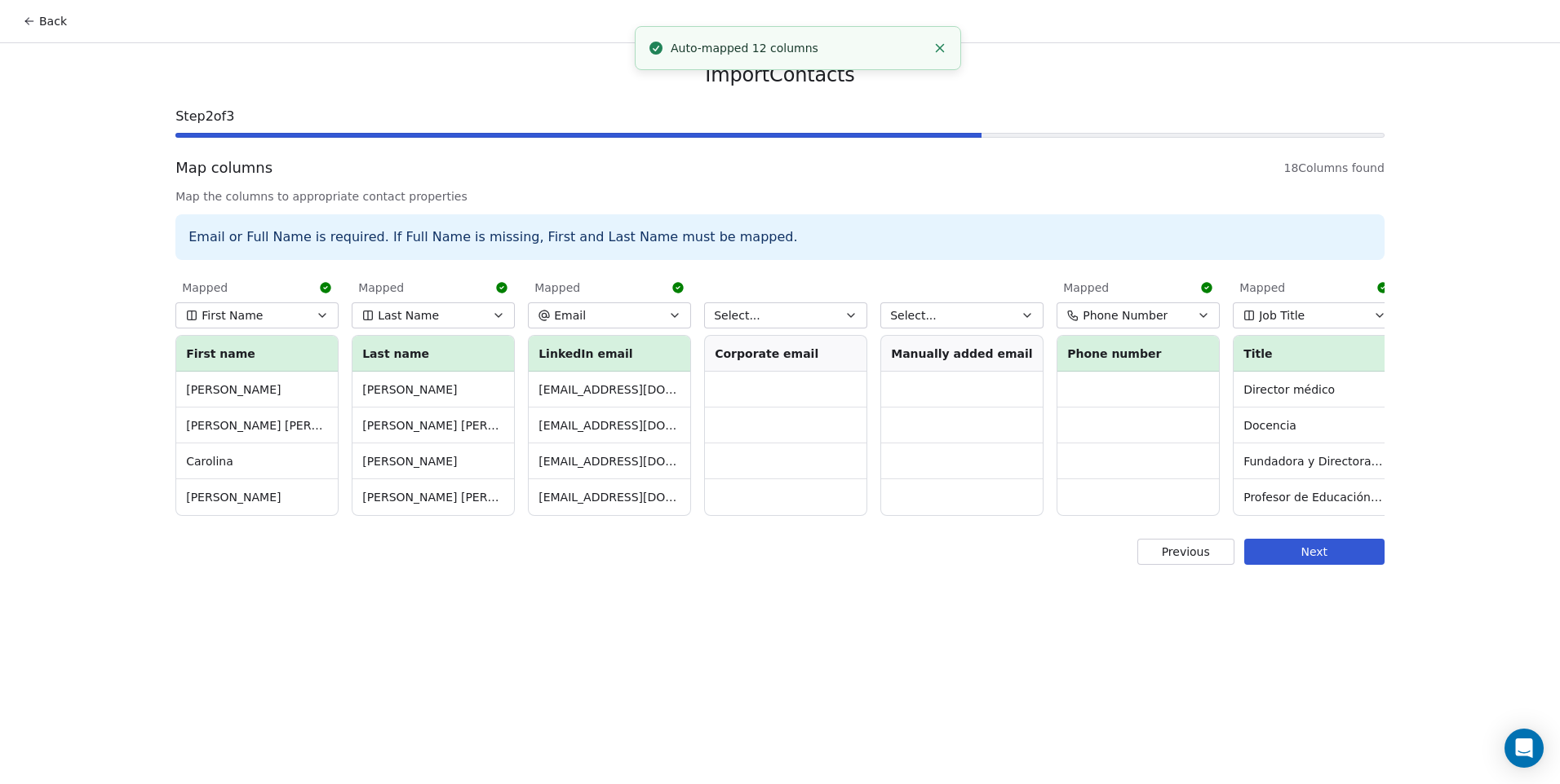
click at [807, 333] on div "Select... Corporate email" at bounding box center [785, 395] width 163 height 243
click at [807, 322] on button "Select..." at bounding box center [785, 315] width 163 height 26
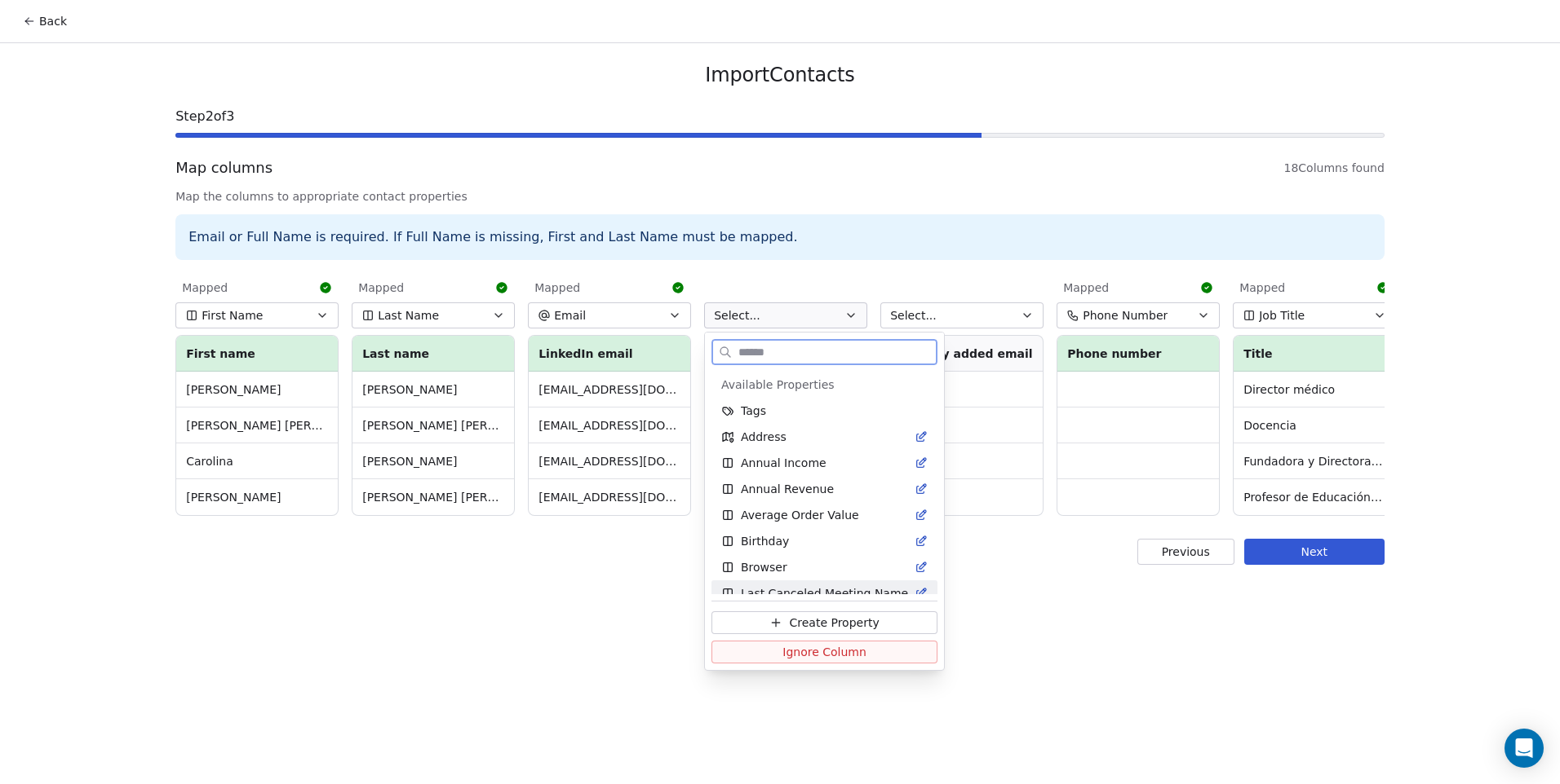
click at [854, 656] on span "Ignore Column" at bounding box center [824, 652] width 84 height 16
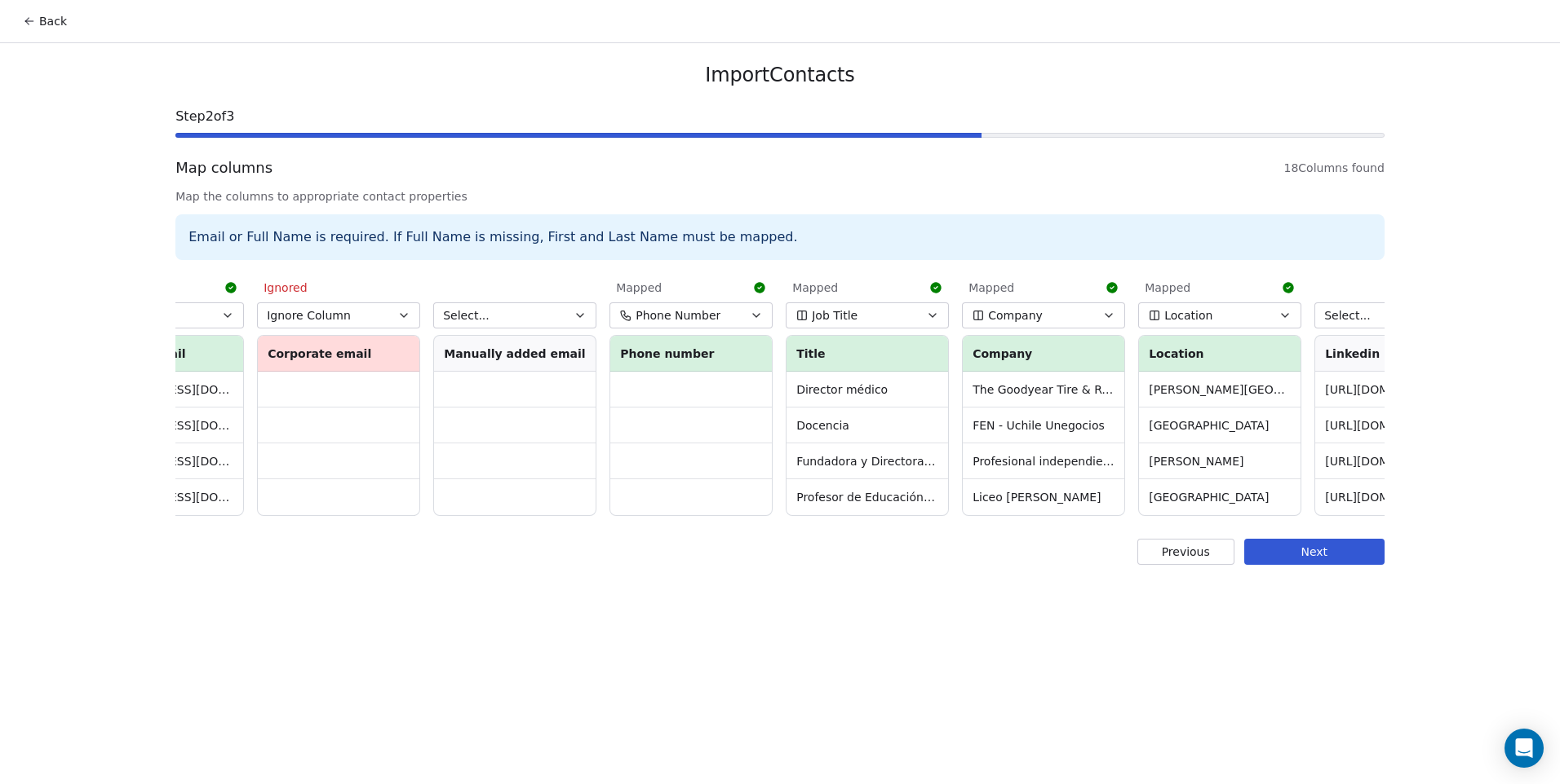
scroll to position [0, 448]
click at [538, 319] on button "Select..." at bounding box center [513, 315] width 163 height 26
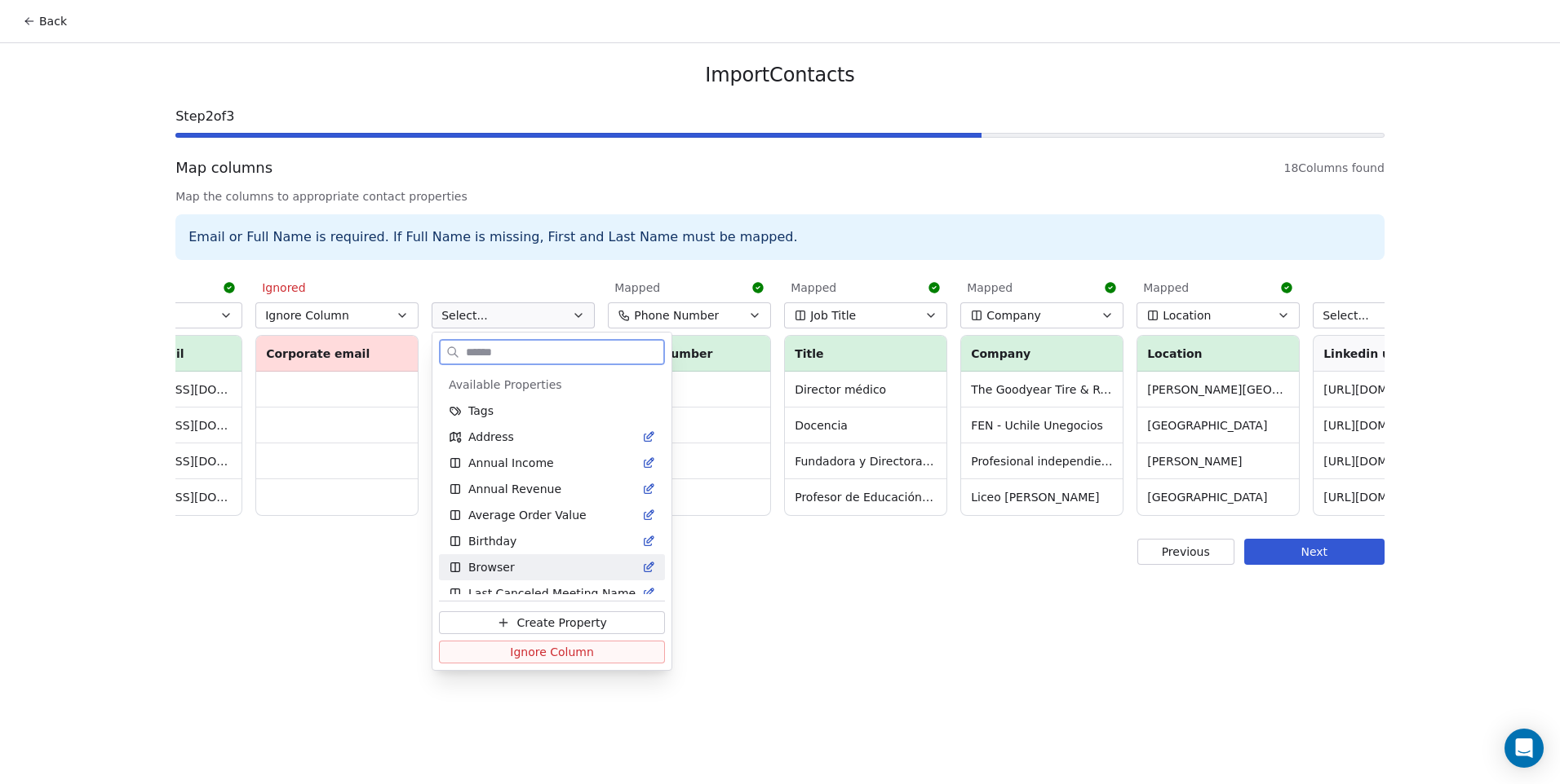
click at [557, 653] on span "Ignore Column" at bounding box center [552, 652] width 84 height 16
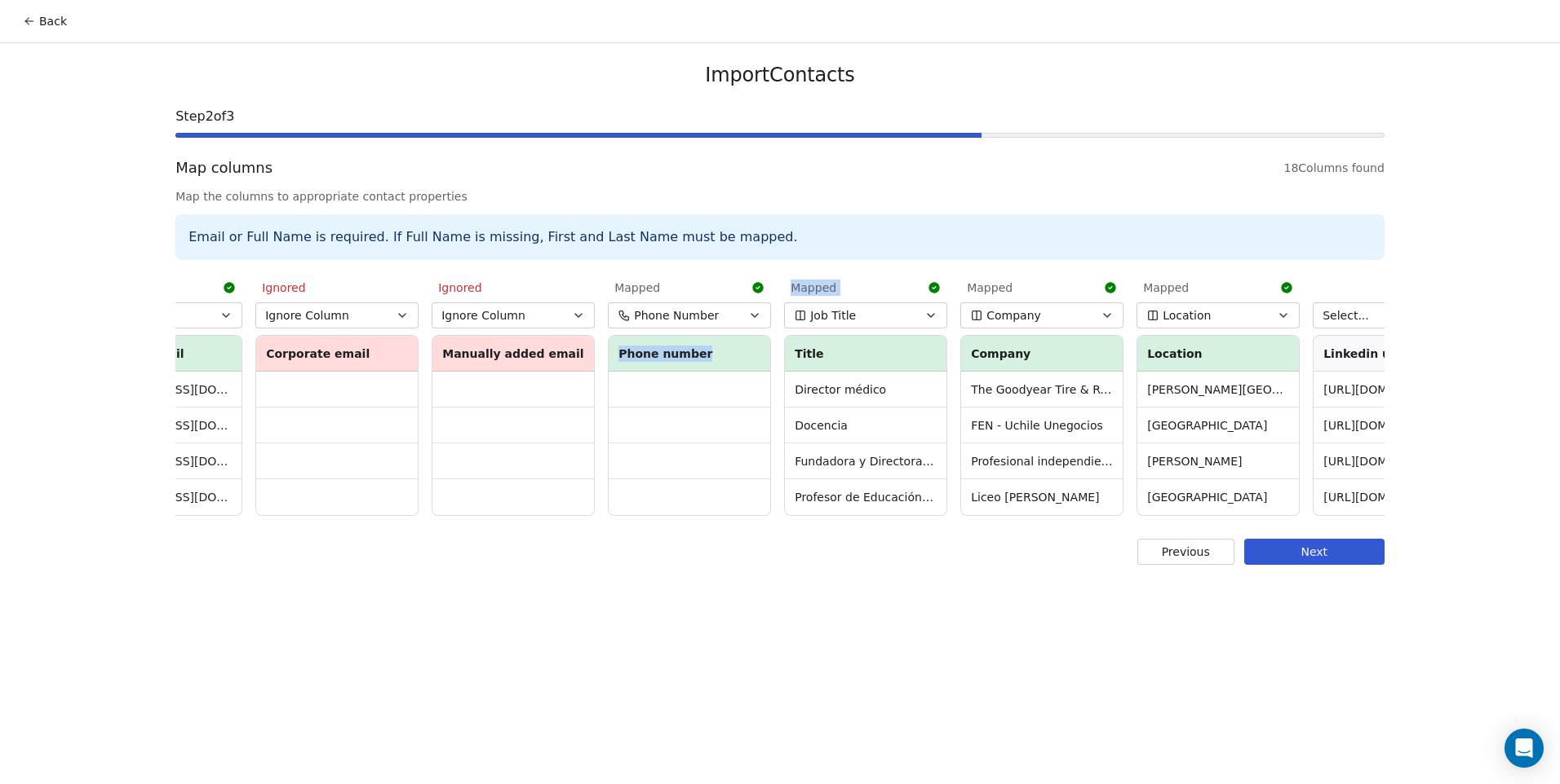
drag, startPoint x: 752, startPoint y: 536, endPoint x: 793, endPoint y: 537, distance: 41.0
click at [793, 537] on div "Import Contacts Step 2 of 3 Map columns 18 Columns found Map the columns to app…" at bounding box center [780, 314] width 1248 height 542
drag, startPoint x: 689, startPoint y: 517, endPoint x: 767, endPoint y: 529, distance: 78.9
click at [767, 519] on div "Mapped First Name First name [PERSON_NAME] [PERSON_NAME] Carolina [PERSON_NAME]…" at bounding box center [780, 395] width 1208 height 249
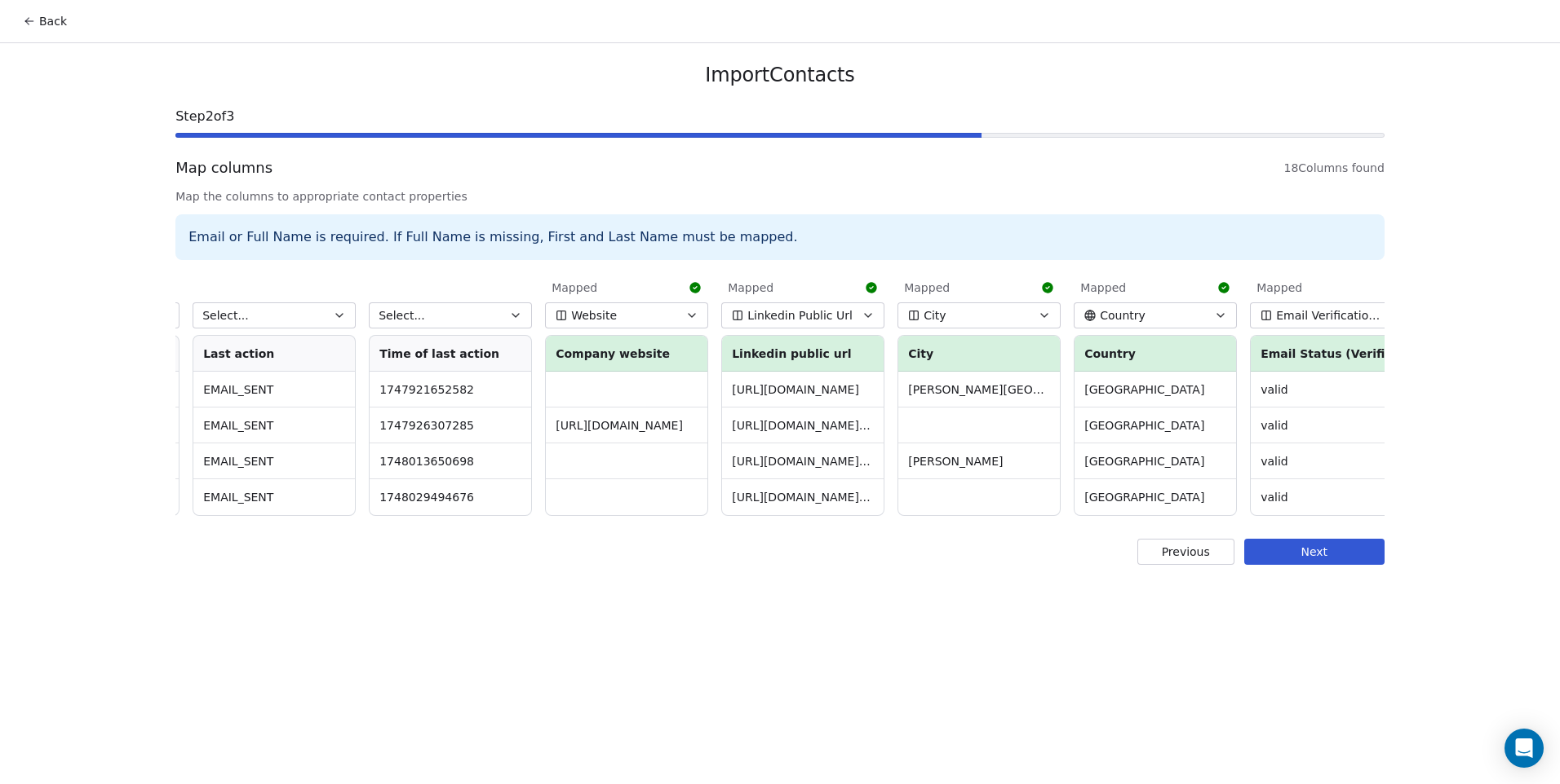
scroll to position [0, 1747]
click at [846, 444] on td "[URL][DOMAIN_NAME][PERSON_NAME]" at bounding box center [800, 461] width 161 height 36
click at [844, 421] on td "[URL][DOMAIN_NAME][PERSON_NAME]" at bounding box center [800, 425] width 161 height 36
click at [844, 410] on td "[URL][DOMAIN_NAME][PERSON_NAME]" at bounding box center [800, 425] width 161 height 36
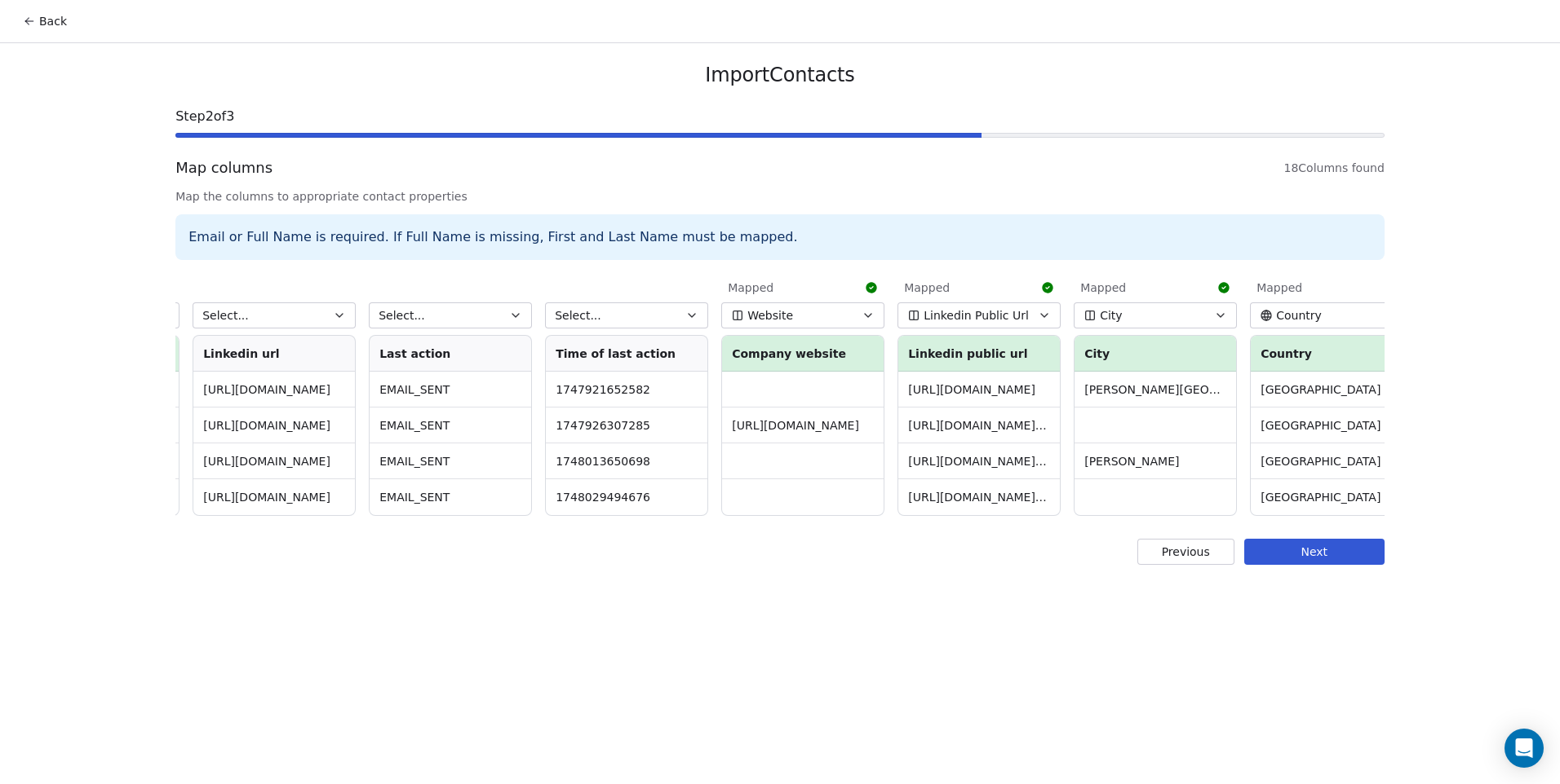
scroll to position [0, 1571]
drag, startPoint x: 904, startPoint y: 464, endPoint x: 1046, endPoint y: 463, distance: 142.0
click at [1046, 463] on td "[URL][DOMAIN_NAME][PERSON_NAME]" at bounding box center [976, 461] width 161 height 36
drag, startPoint x: 1046, startPoint y: 463, endPoint x: 993, endPoint y: 469, distance: 53.3
click at [993, 469] on td "[URL][DOMAIN_NAME][PERSON_NAME]" at bounding box center [976, 461] width 161 height 36
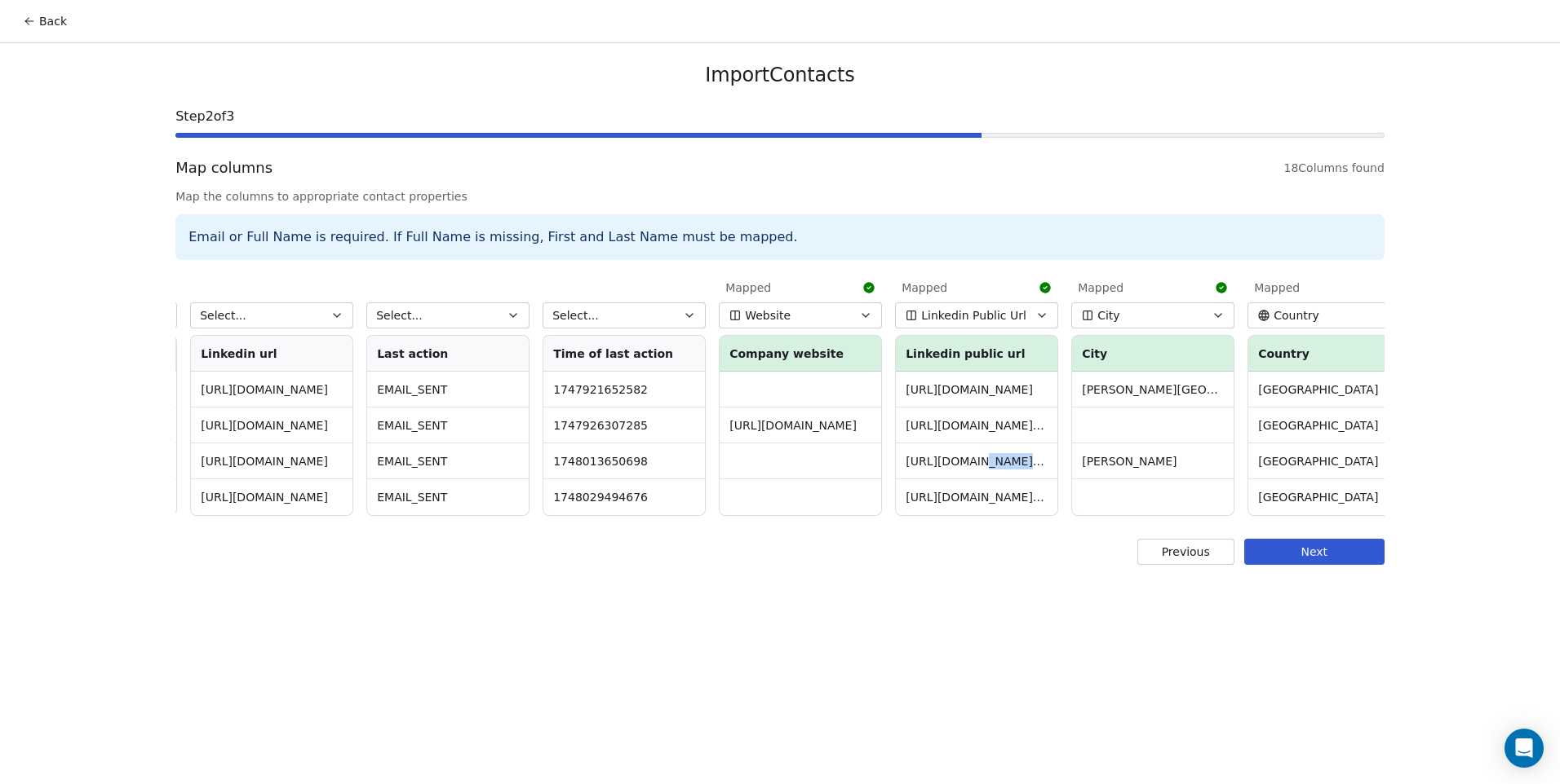
click at [993, 469] on td "[URL][DOMAIN_NAME][PERSON_NAME]" at bounding box center [976, 461] width 161 height 36
drag, startPoint x: 993, startPoint y: 469, endPoint x: 951, endPoint y: 370, distance: 107.5
click at [951, 370] on th "Linkedin public url" at bounding box center [976, 353] width 161 height 36
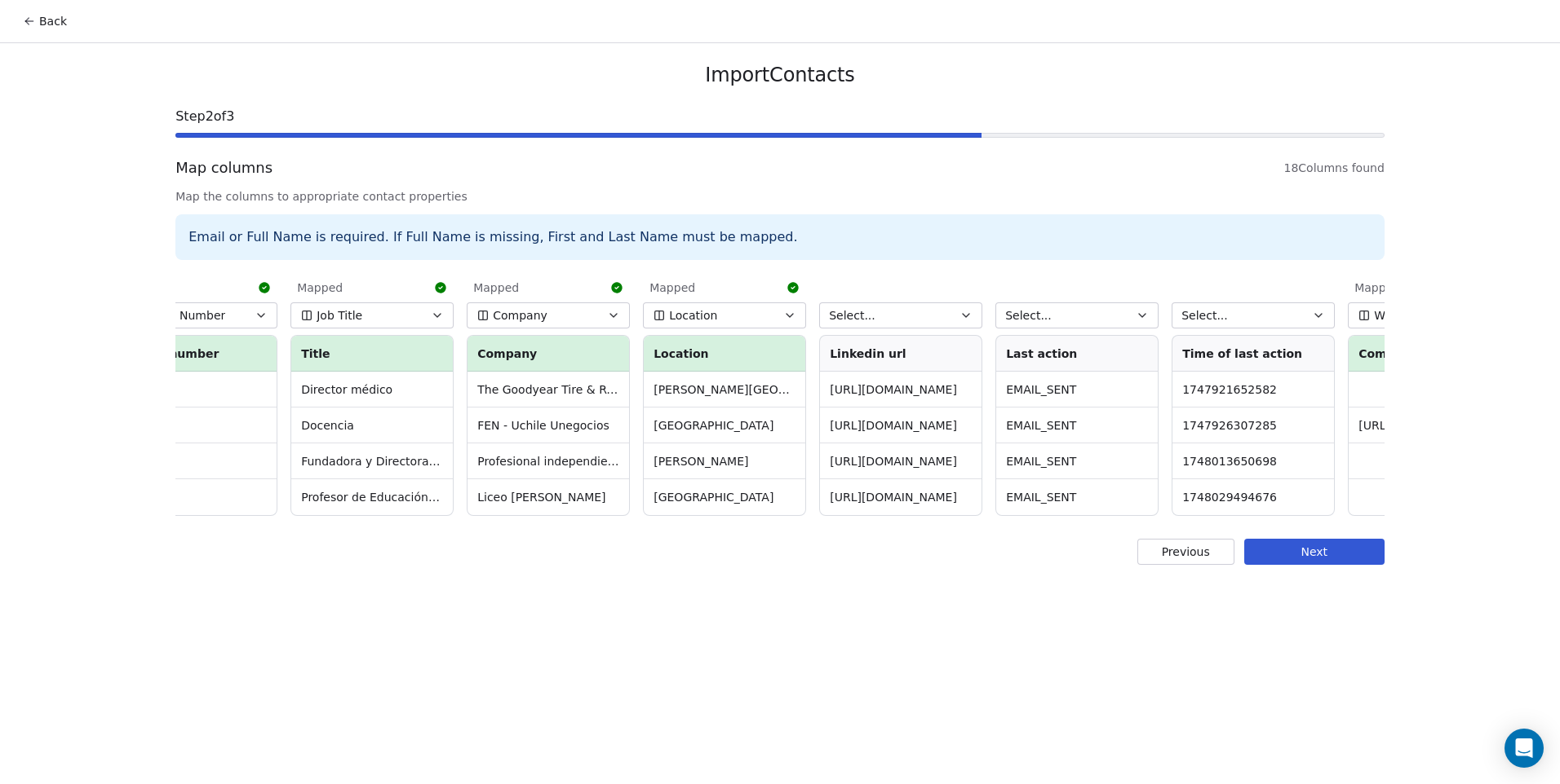
scroll to position [0, 921]
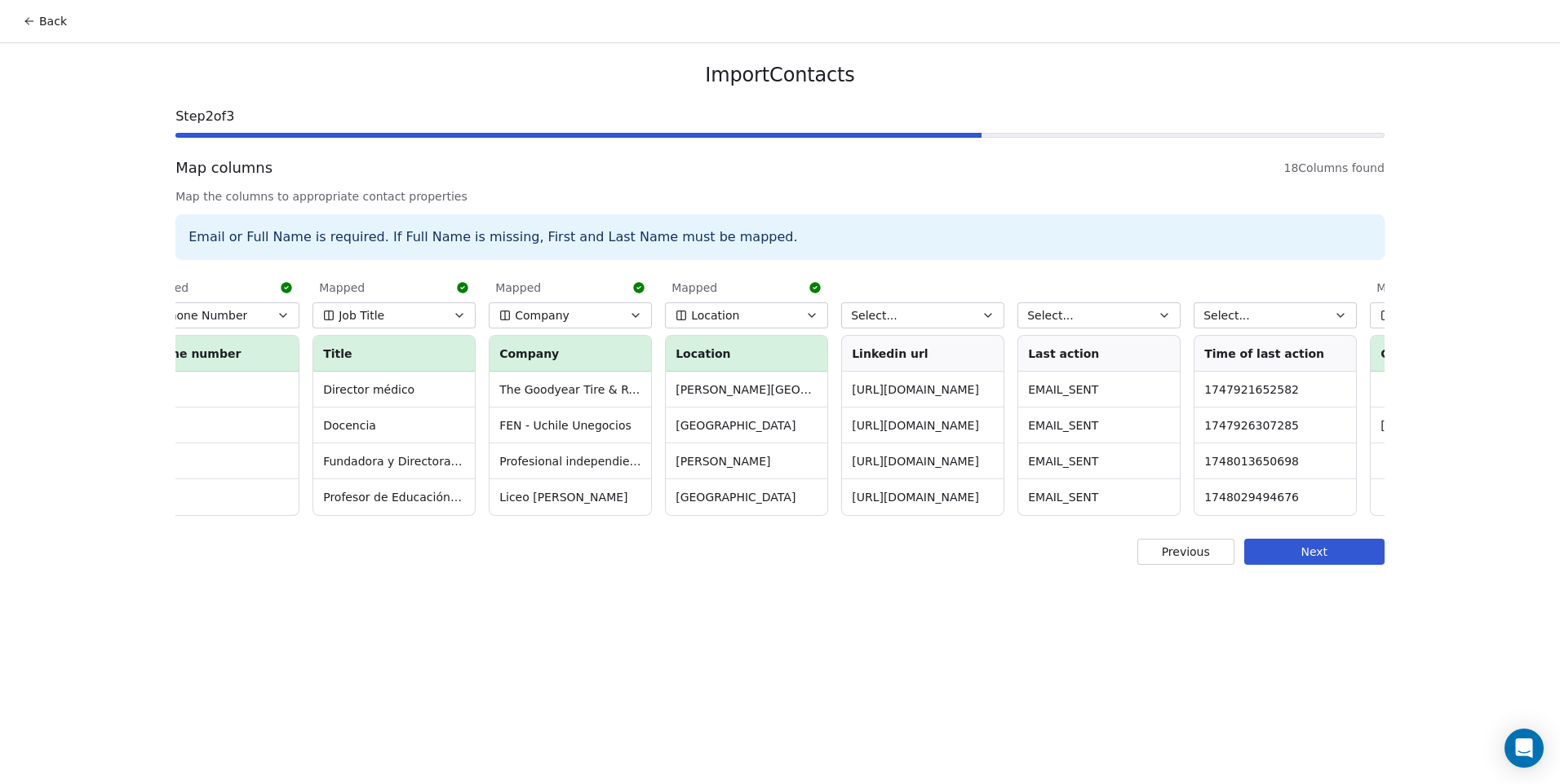
click at [858, 392] on td "[URL][DOMAIN_NAME]" at bounding box center [922, 389] width 161 height 36
click at [859, 392] on td "[URL][DOMAIN_NAME]" at bounding box center [922, 389] width 161 height 36
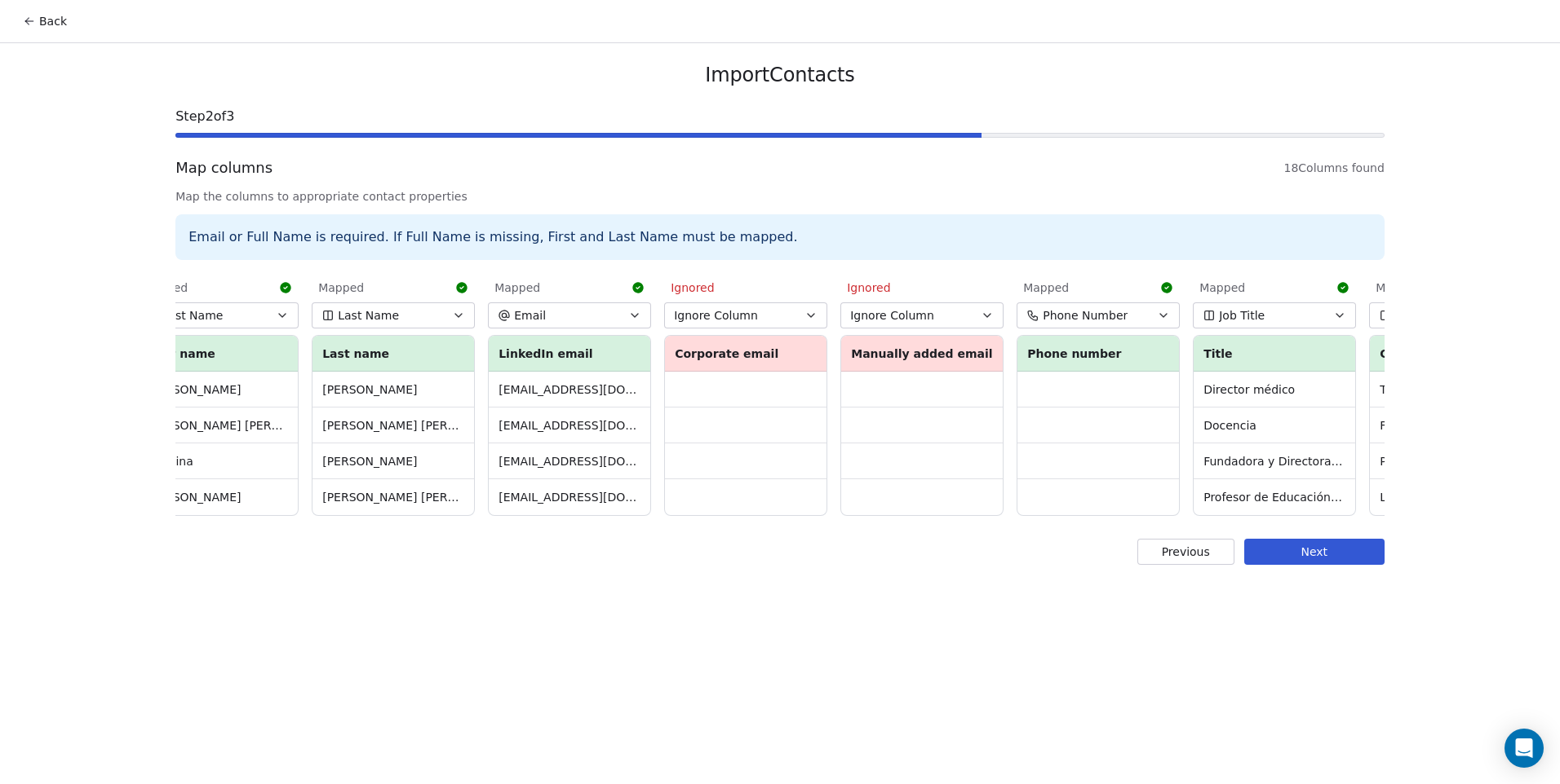
scroll to position [0, 0]
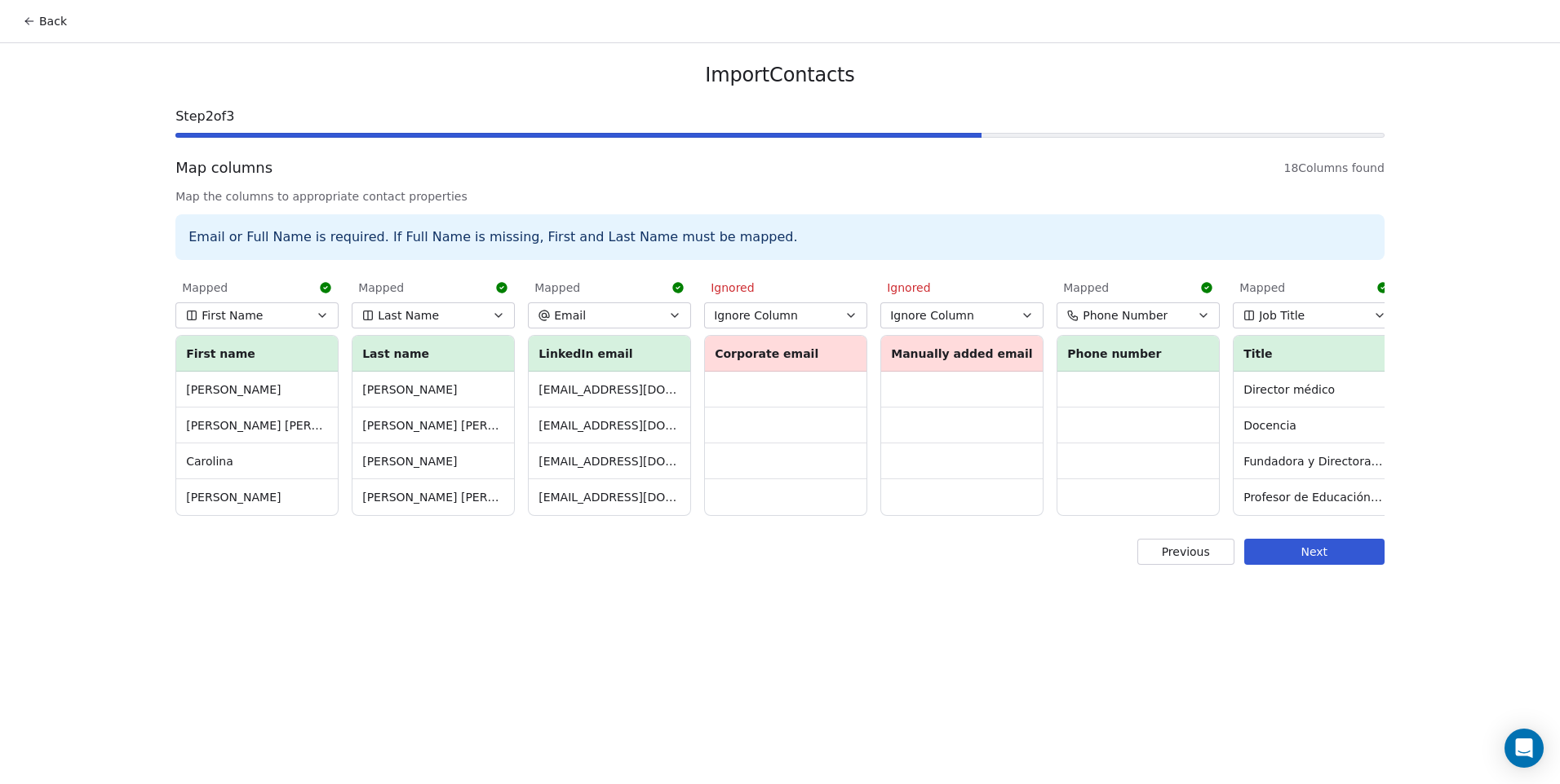
click at [1289, 558] on button "Next" at bounding box center [1314, 551] width 140 height 26
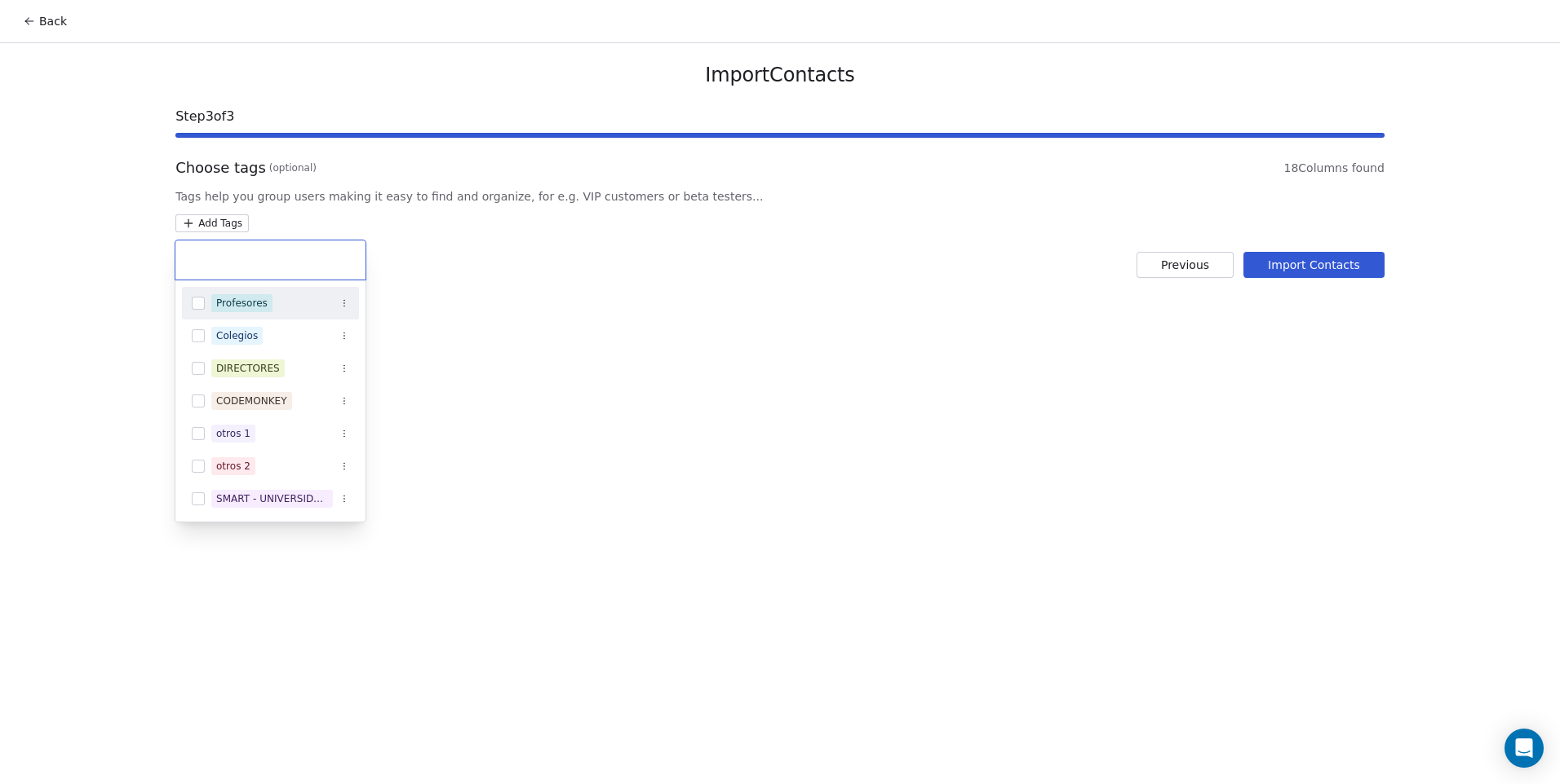
click at [203, 220] on html "Back Import Contacts Step 3 of 3 Choose tags (optional) 18 Columns found Tags h…" at bounding box center [780, 392] width 1560 height 784
click at [217, 495] on div "SMART - UNIVERSIDAD - SALUD" at bounding box center [272, 498] width 112 height 14
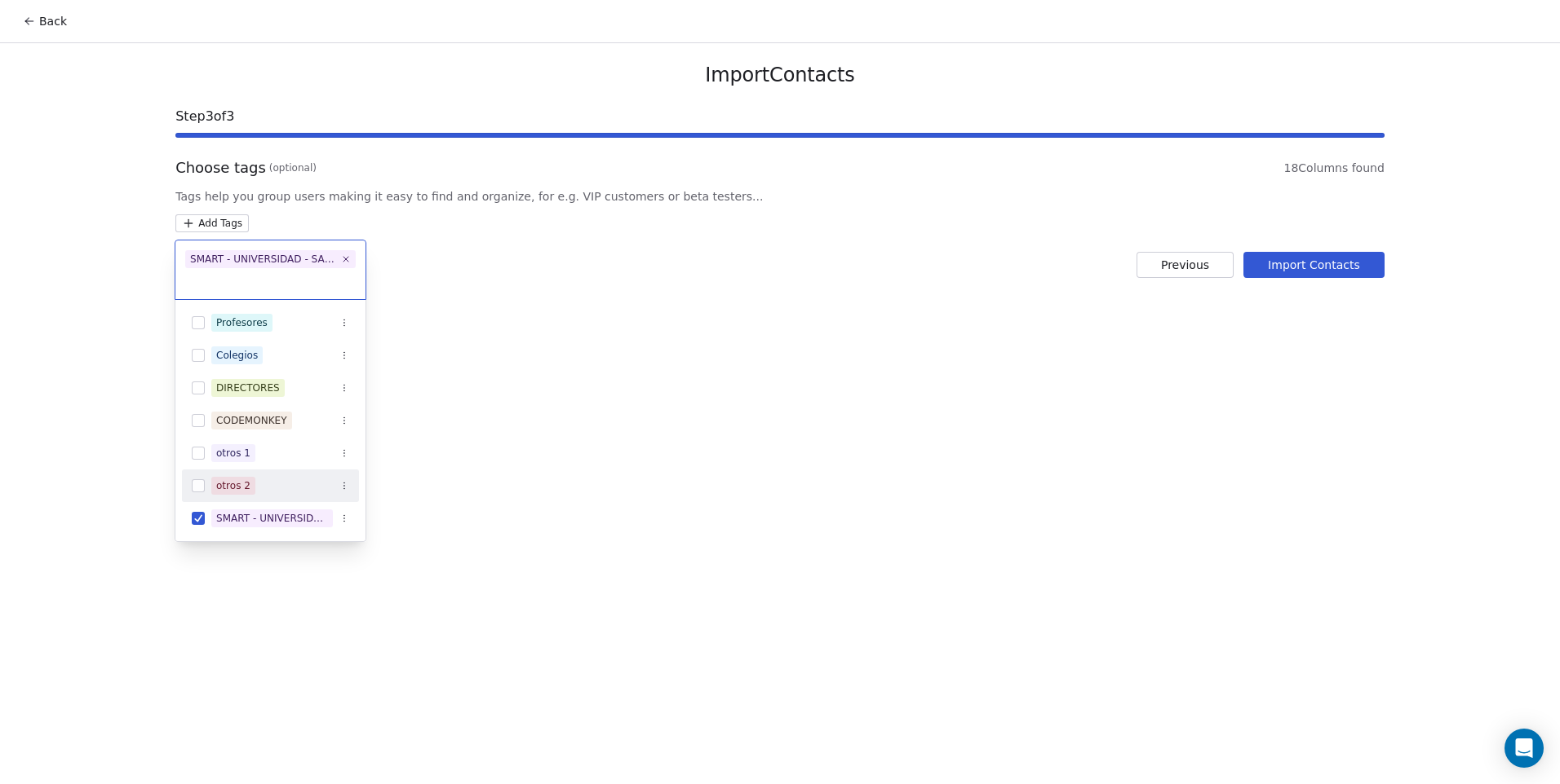
click at [593, 463] on html "Back Import Contacts Step 3 of 3 Choose tags (optional) 18 Columns found Tags h…" at bounding box center [780, 392] width 1560 height 784
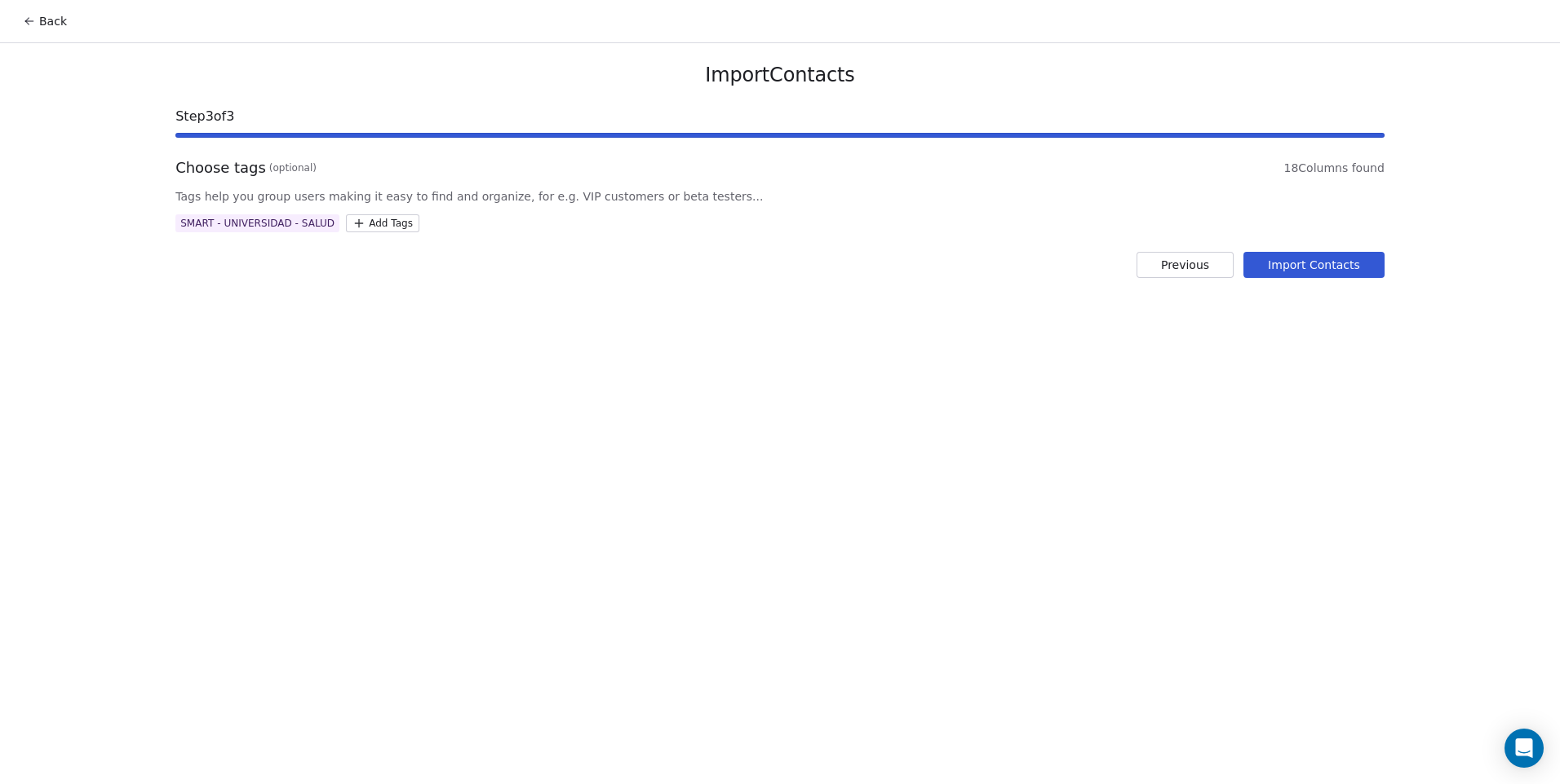
click at [1276, 265] on button "Import Contacts" at bounding box center [1314, 265] width 141 height 26
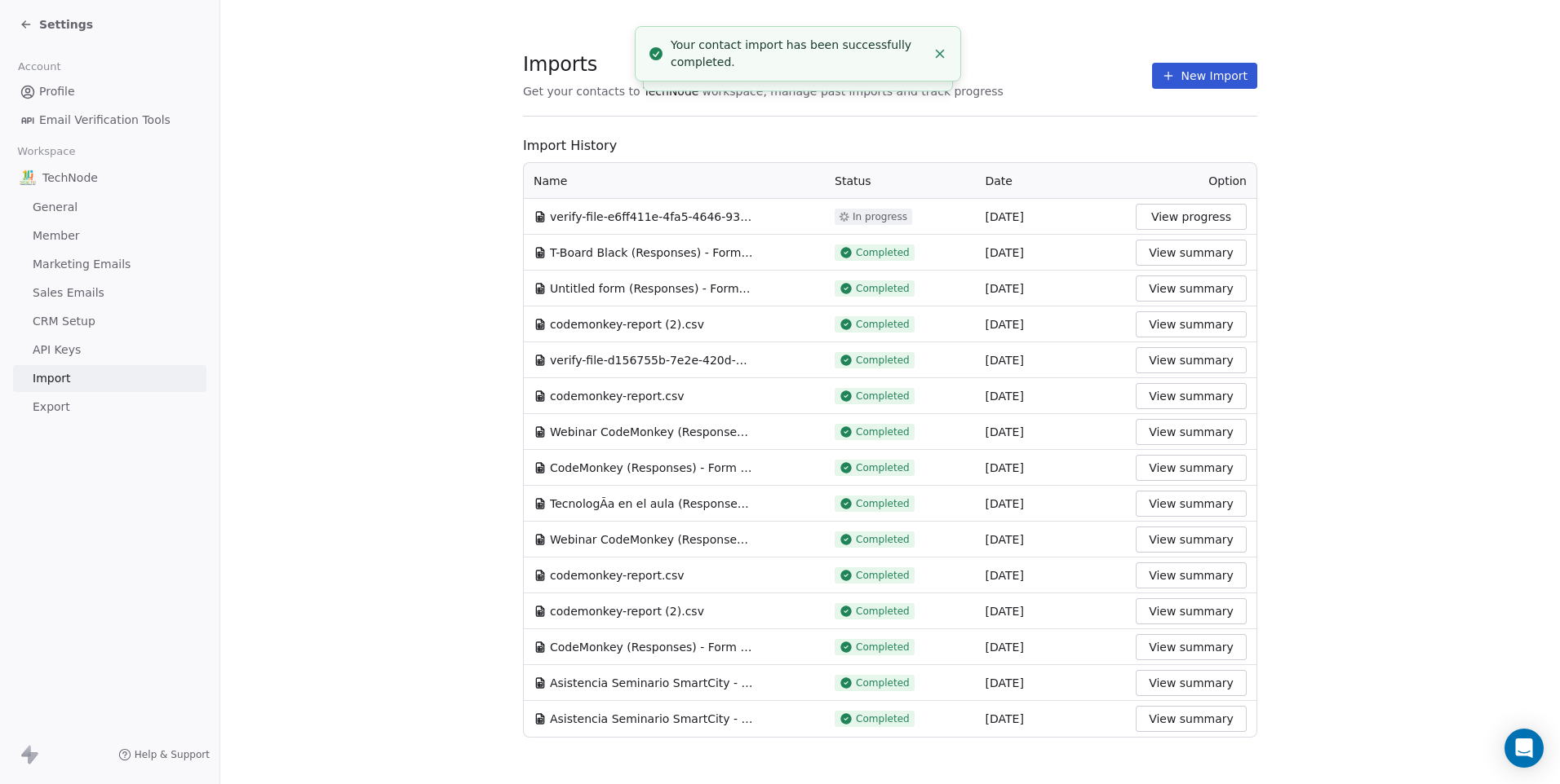
click at [1204, 78] on button "New Import" at bounding box center [1204, 75] width 105 height 26
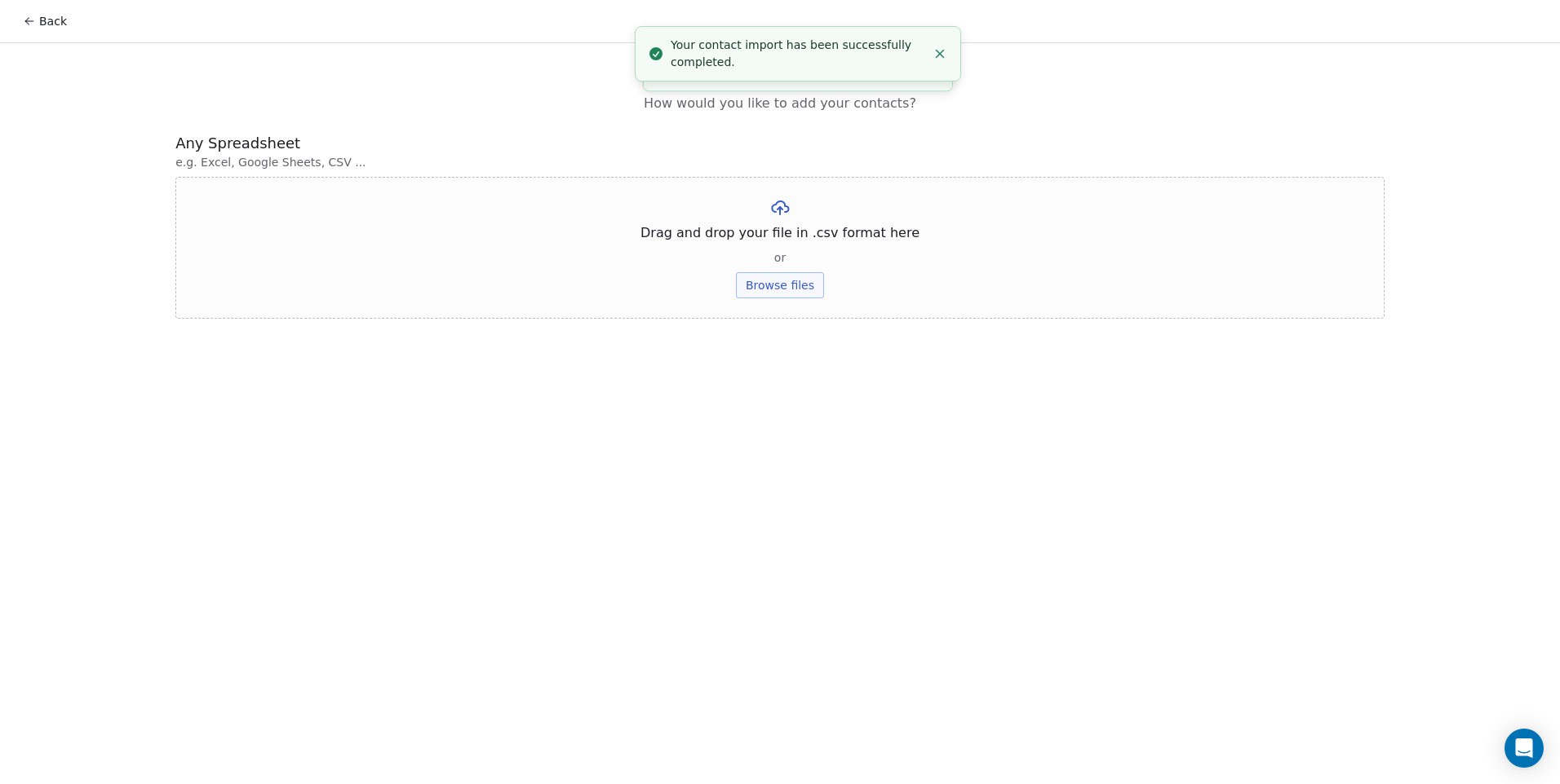
click at [804, 291] on button "Browse files" at bounding box center [780, 285] width 88 height 26
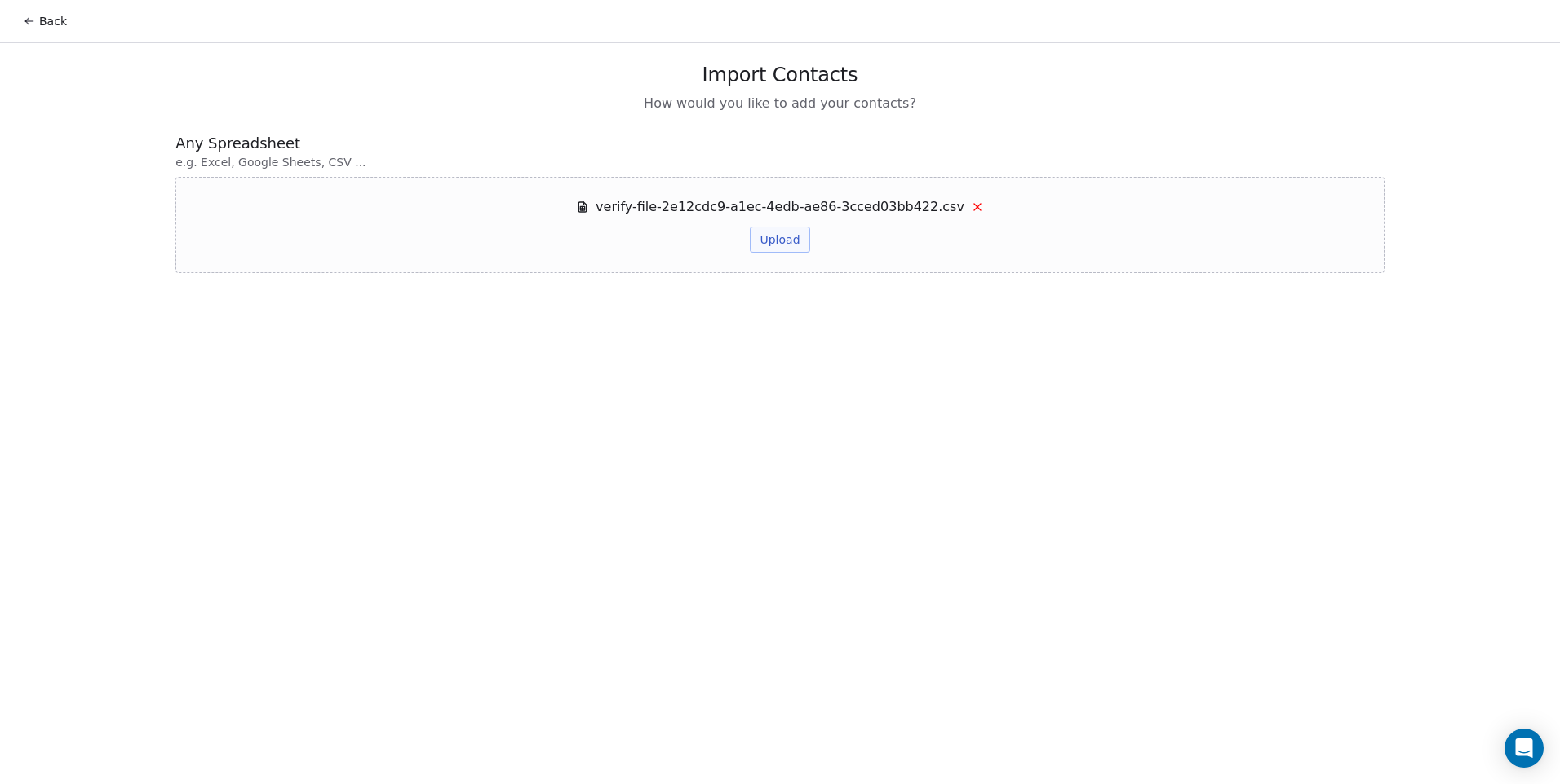
click at [784, 242] on button "Upload" at bounding box center [780, 239] width 60 height 26
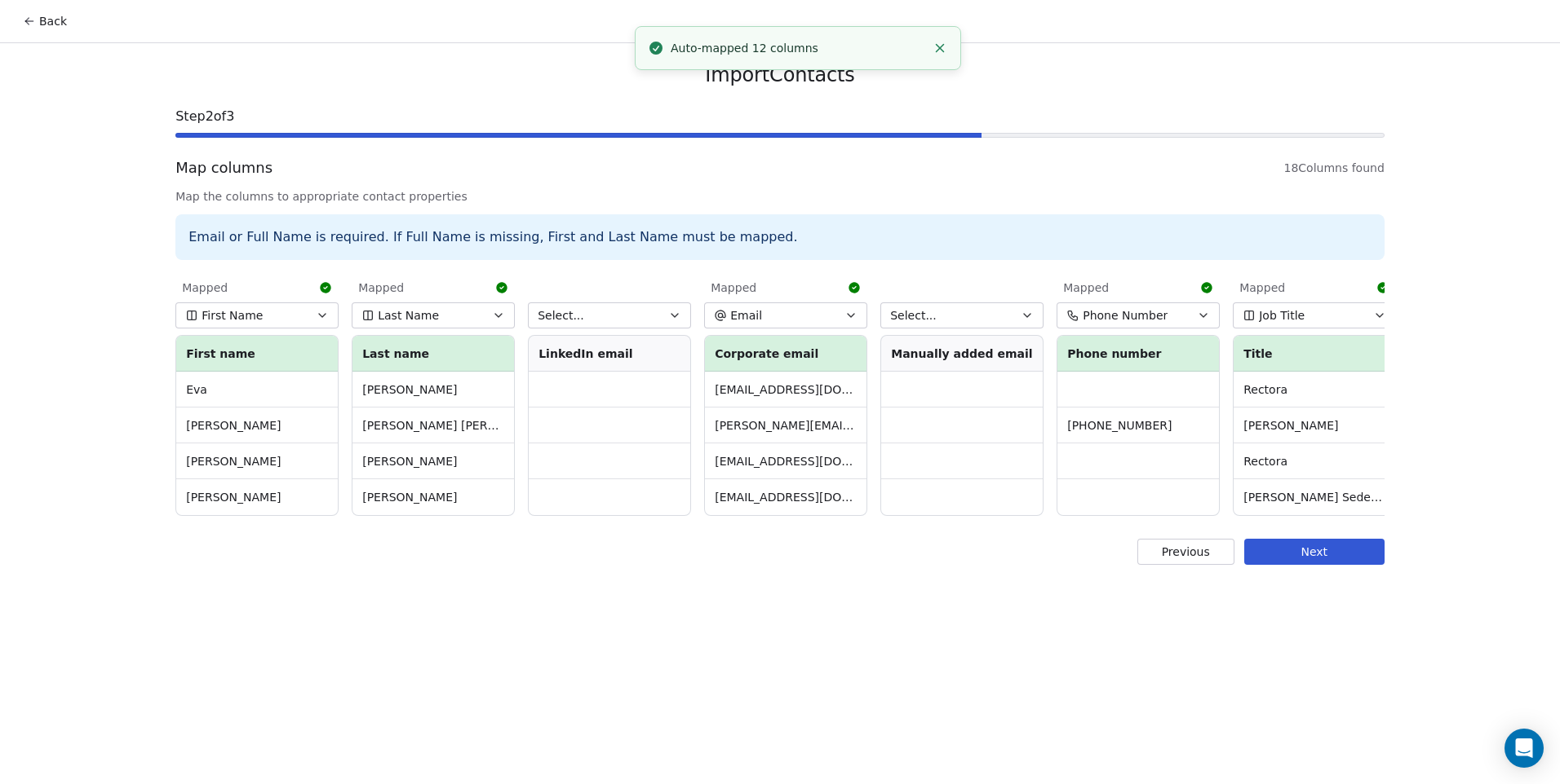
click at [571, 321] on span "Select..." at bounding box center [560, 315] width 46 height 16
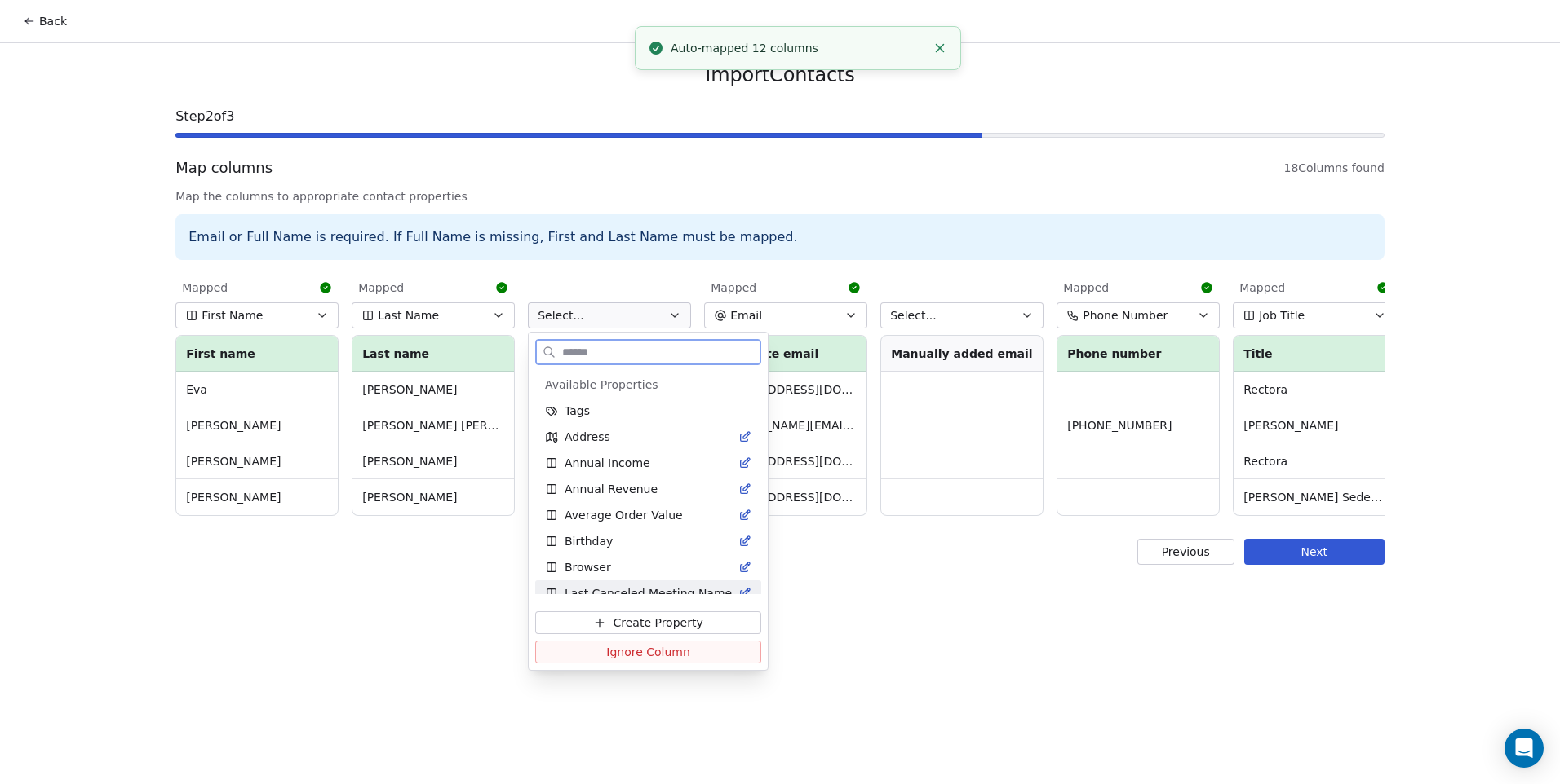
click at [630, 648] on span "Ignore Column" at bounding box center [647, 652] width 84 height 16
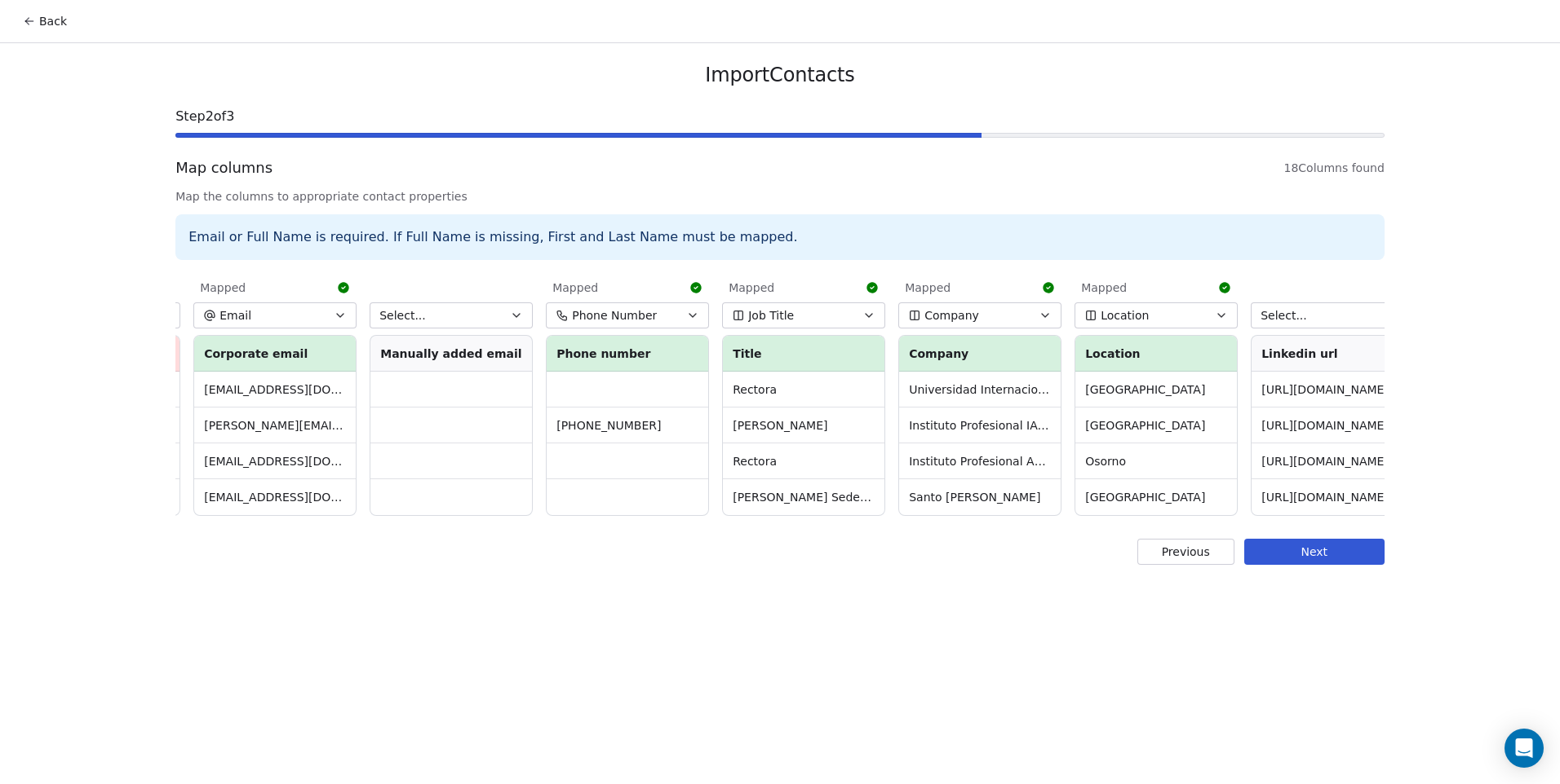
scroll to position [0, 522]
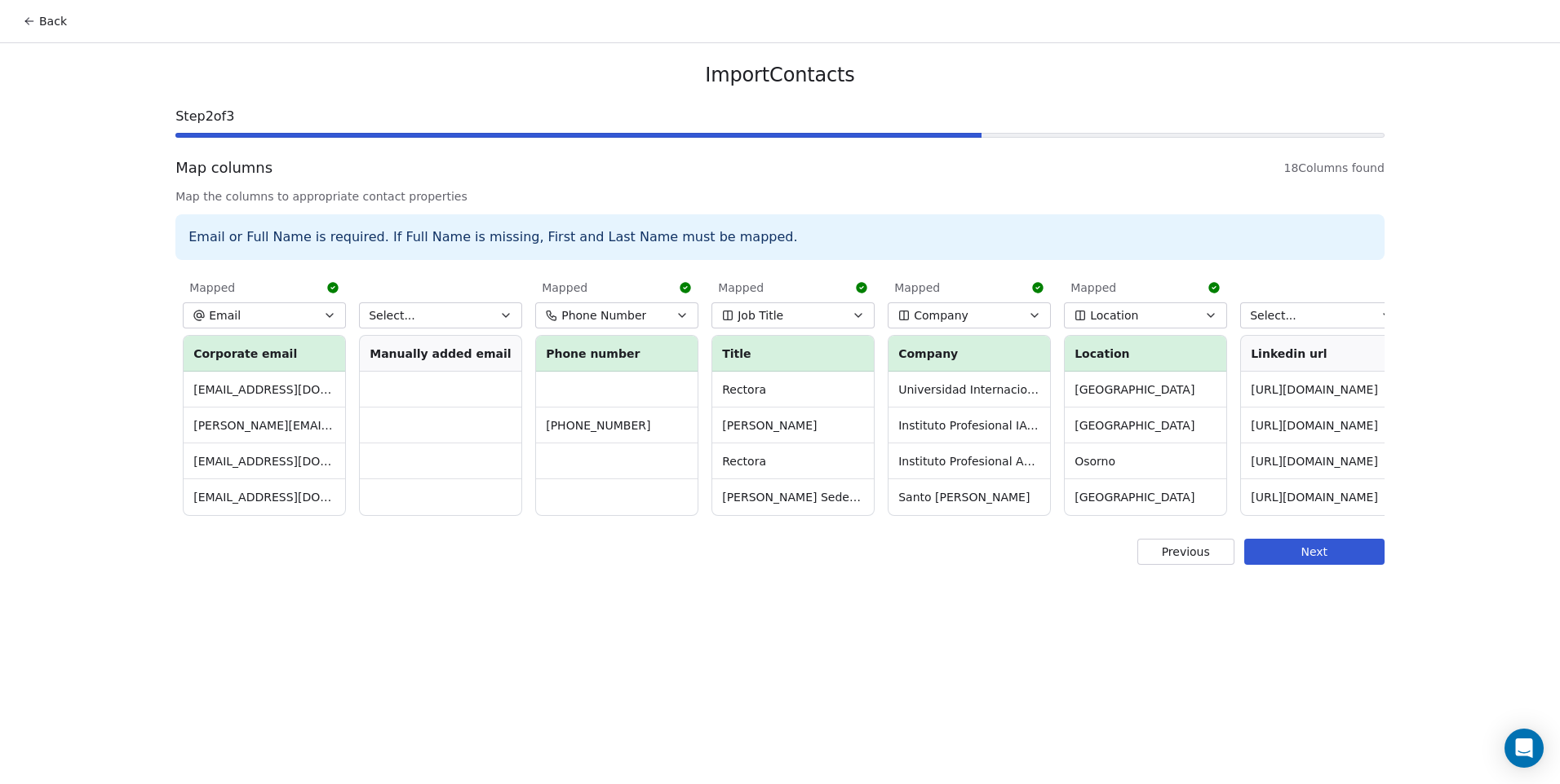
click at [491, 322] on button "Select..." at bounding box center [440, 315] width 163 height 26
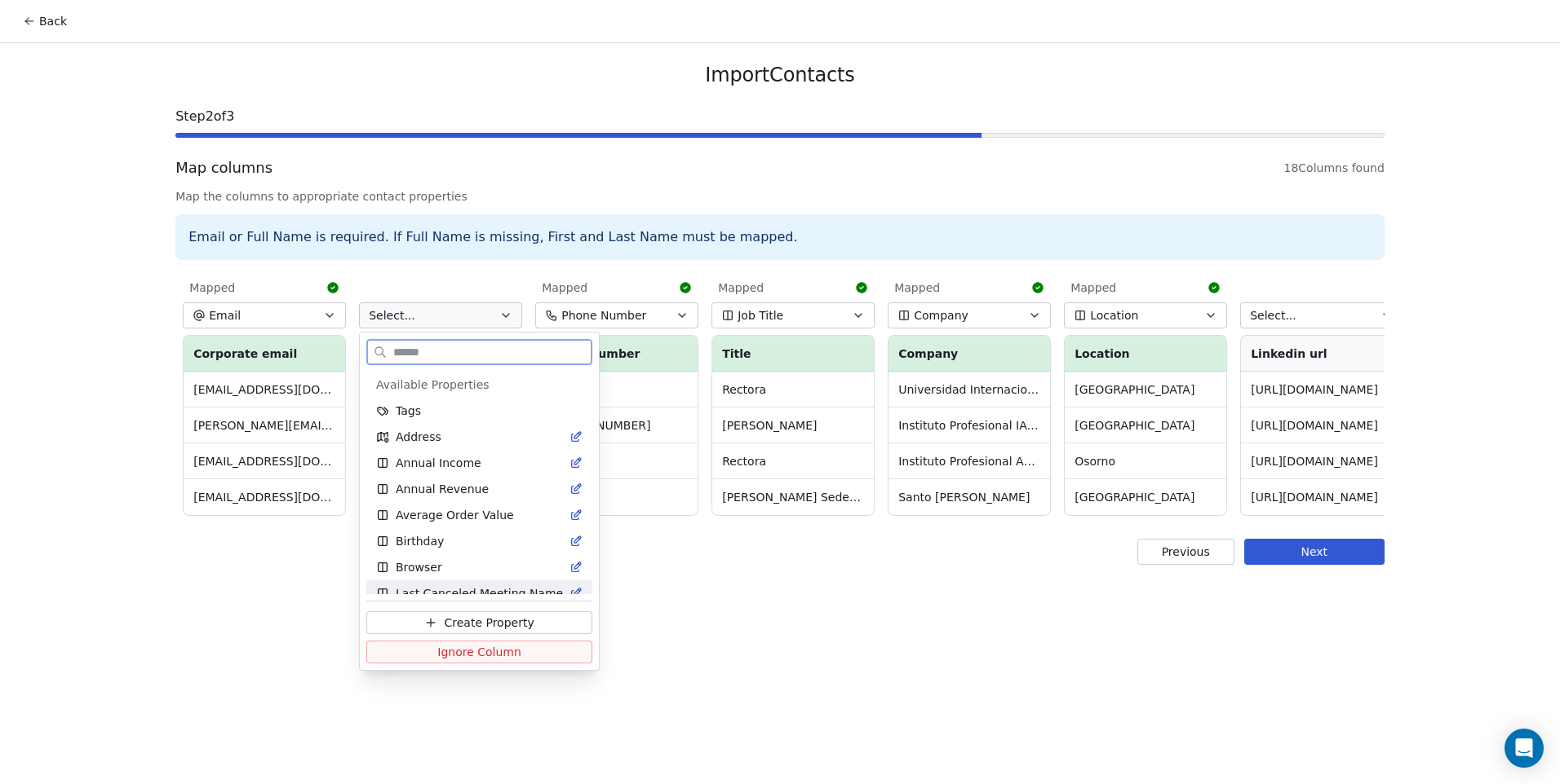
drag, startPoint x: 530, startPoint y: 651, endPoint x: 553, endPoint y: 629, distance: 31.8
click at [530, 650] on button "Ignore Column" at bounding box center [479, 653] width 226 height 23
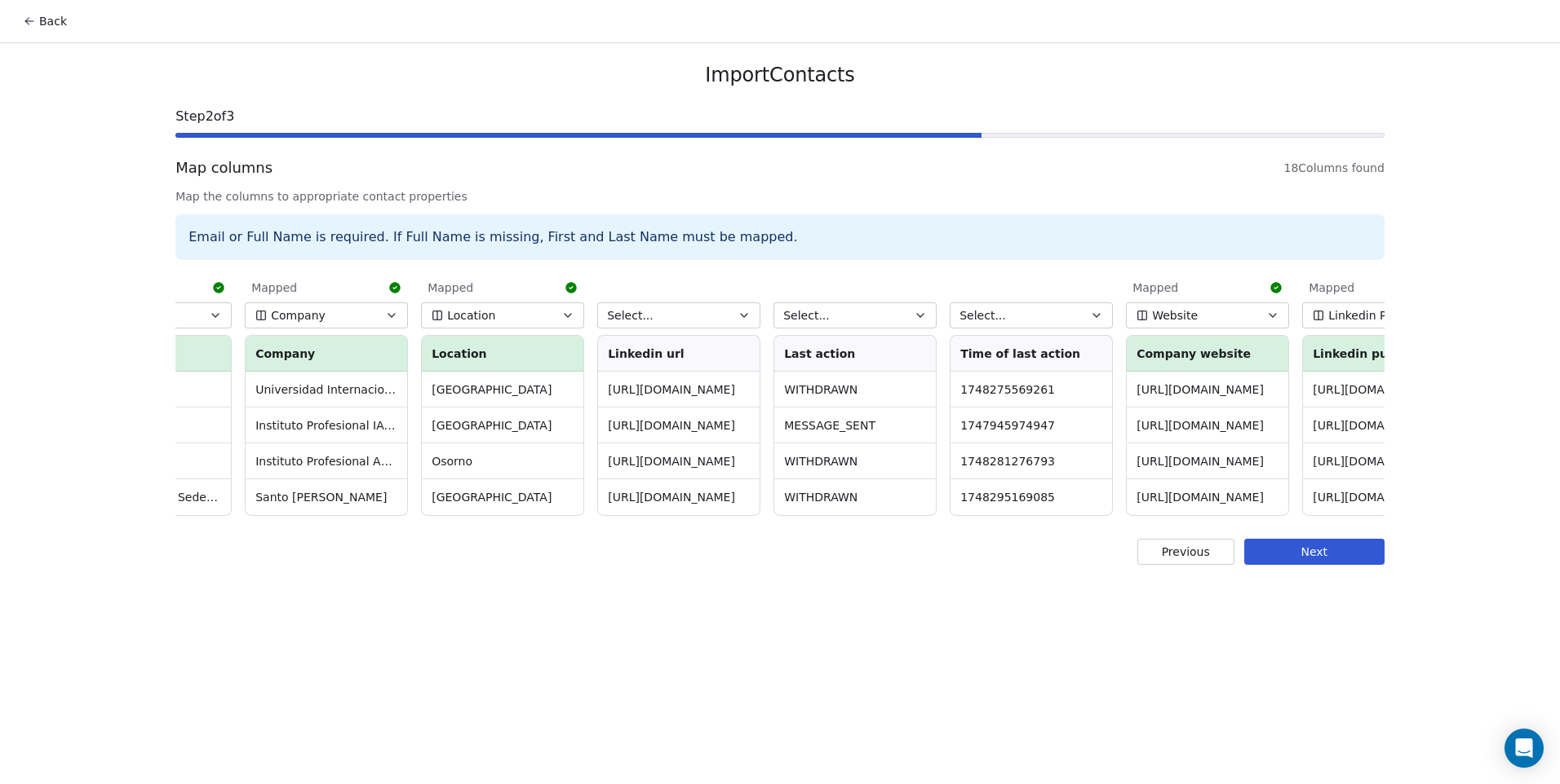
scroll to position [0, 1307]
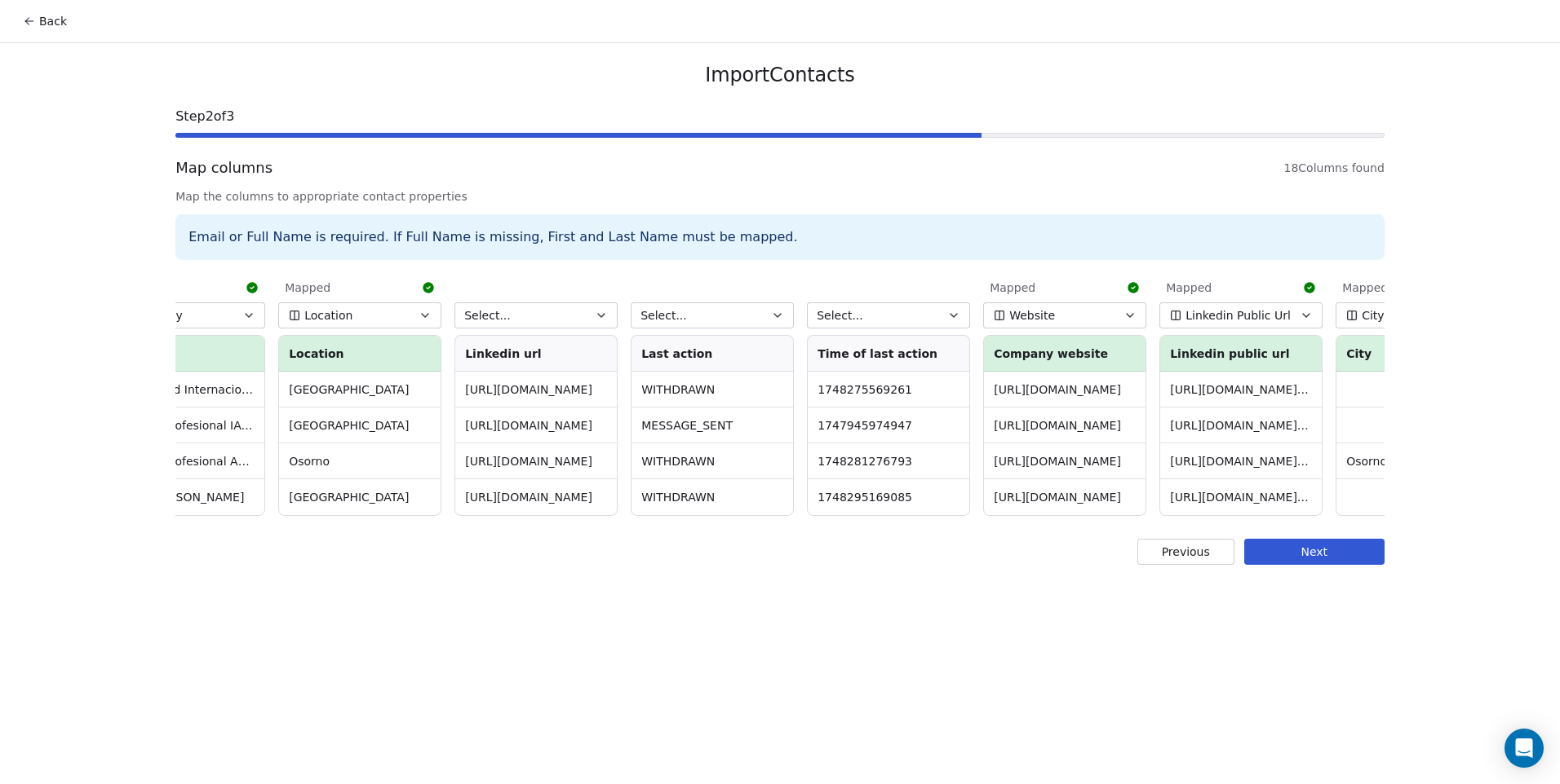
click at [573, 327] on button "Select..." at bounding box center [535, 315] width 163 height 26
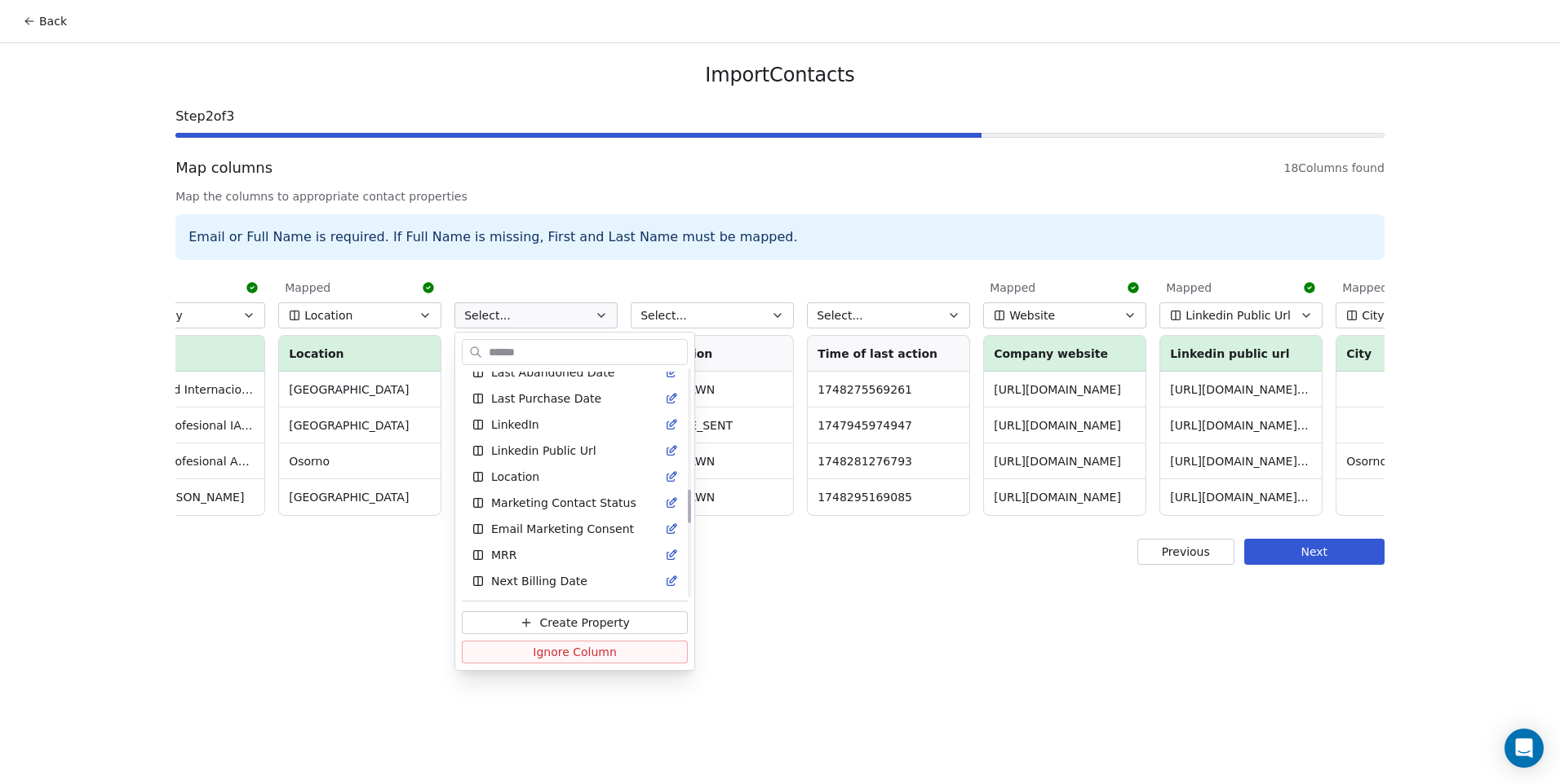
scroll to position [815, 0]
click at [542, 433] on div "LinkedIn" at bounding box center [575, 430] width 207 height 16
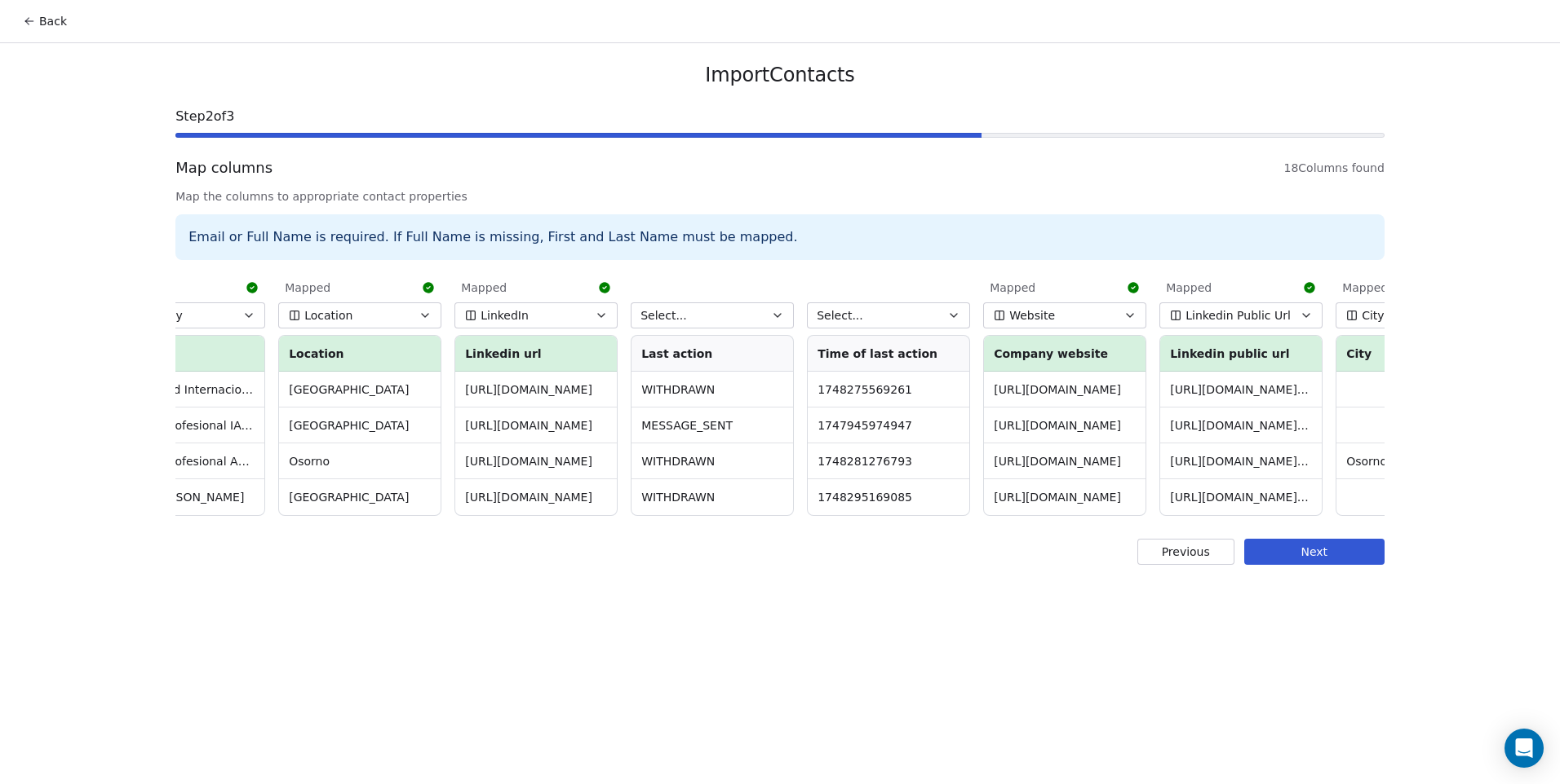
click at [699, 324] on button "Select..." at bounding box center [712, 315] width 163 height 26
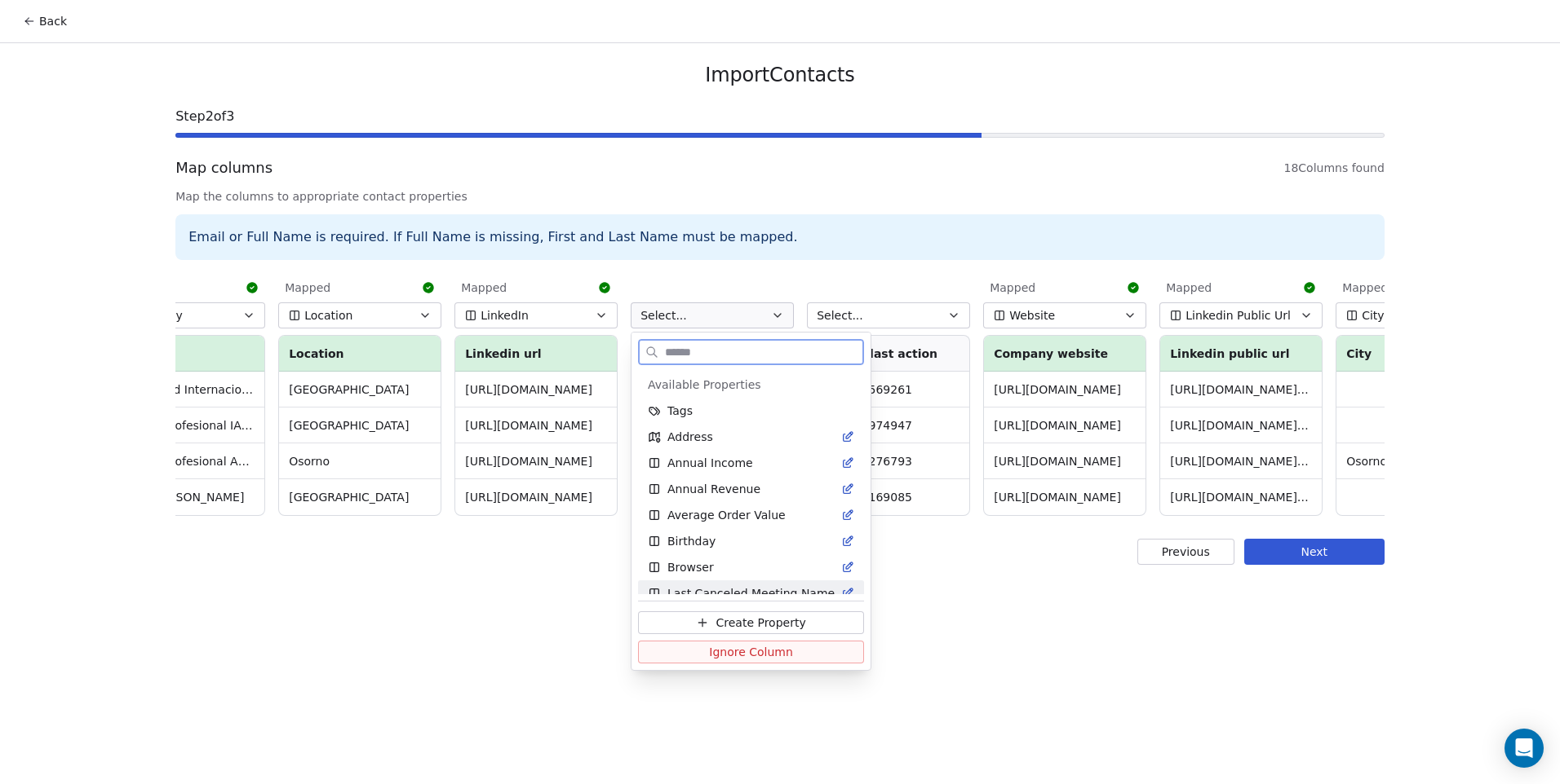
click at [757, 647] on span "Ignore Column" at bounding box center [751, 652] width 84 height 16
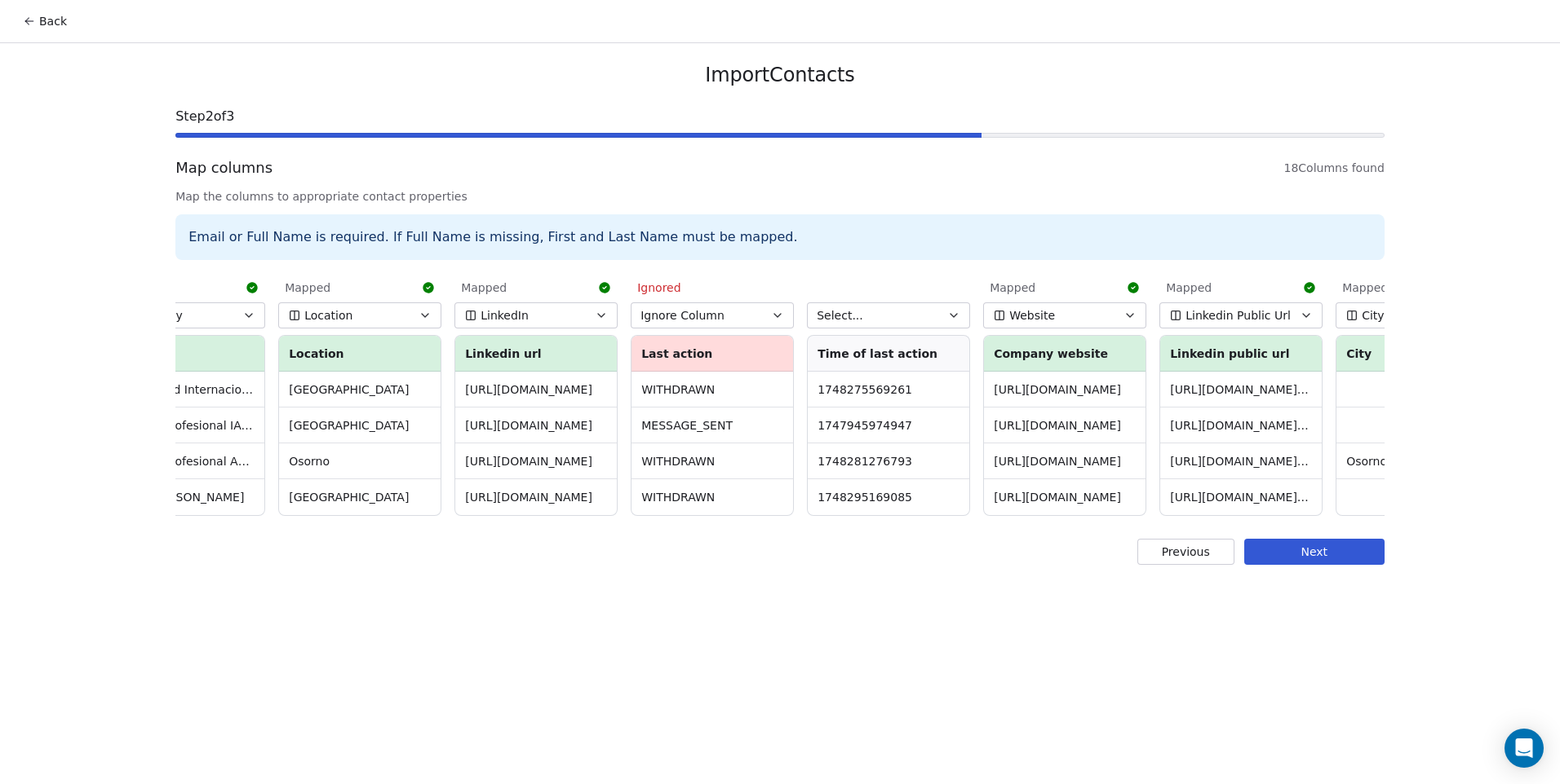
click at [860, 320] on button "Select..." at bounding box center [888, 315] width 163 height 26
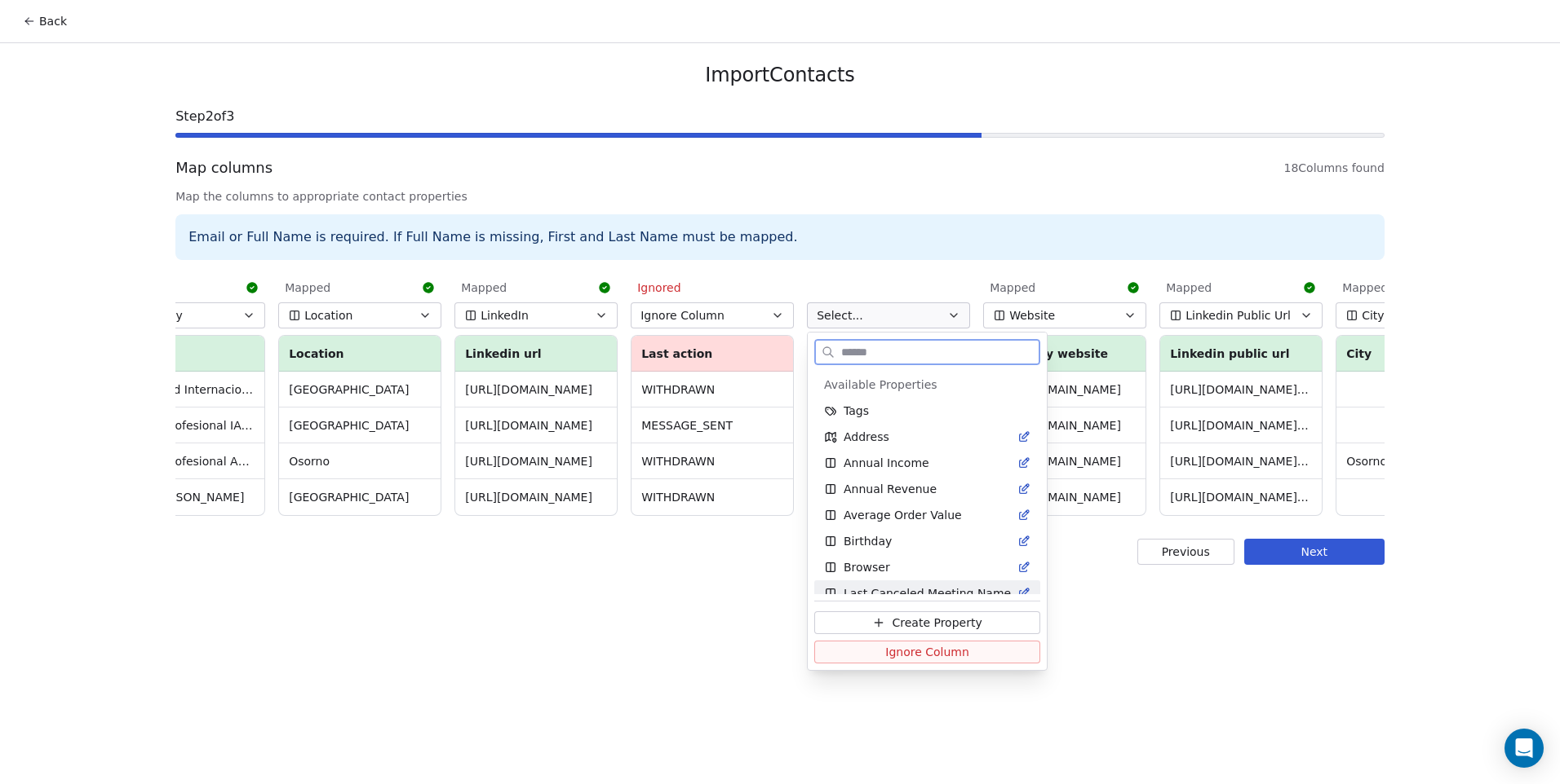
click at [896, 654] on span "Ignore Column" at bounding box center [926, 652] width 84 height 16
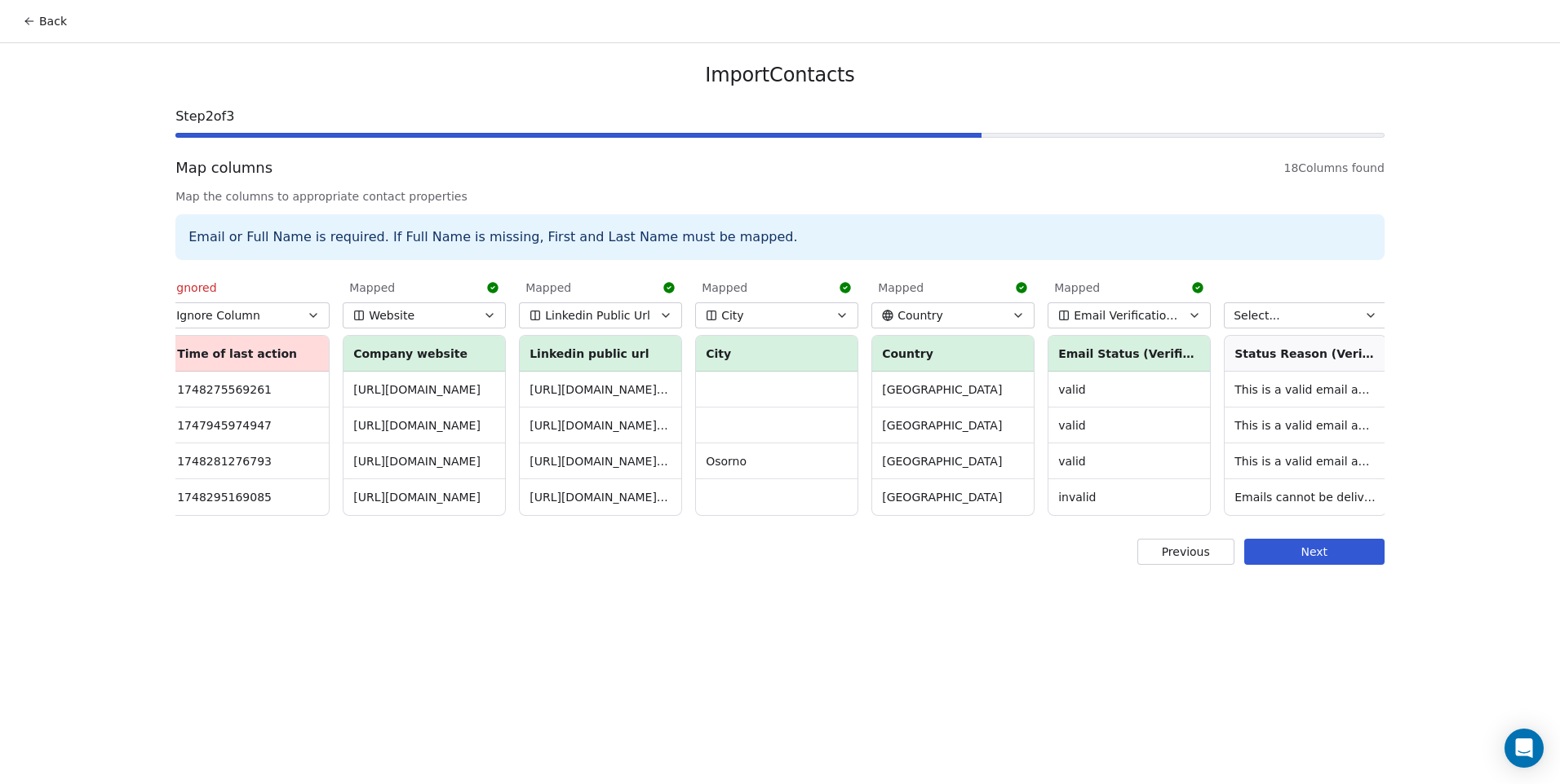
scroll to position [0, 1949]
click at [1300, 310] on button "Select..." at bounding box center [1302, 315] width 163 height 26
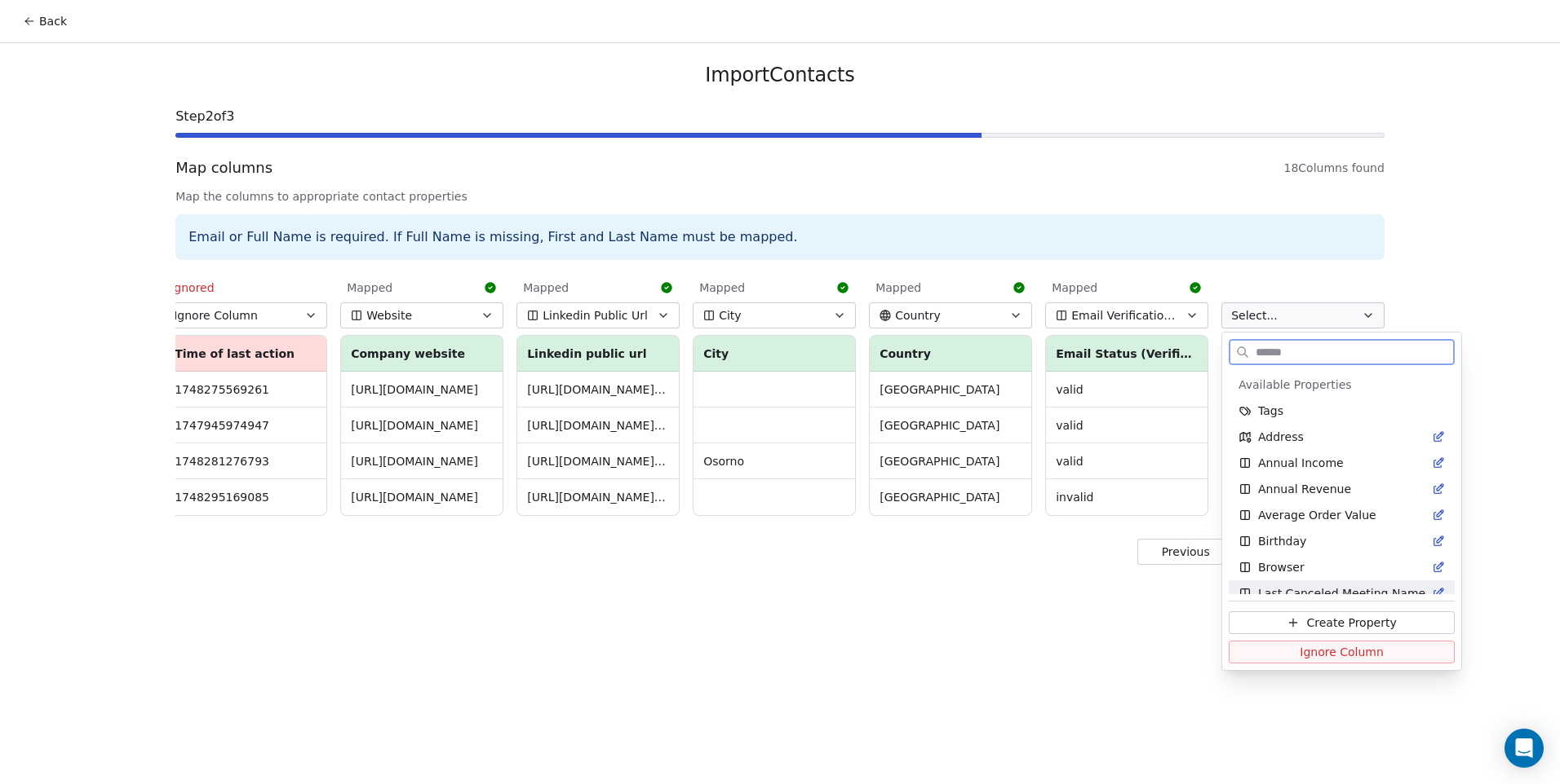
click at [1314, 647] on span "Ignore Column" at bounding box center [1341, 652] width 84 height 16
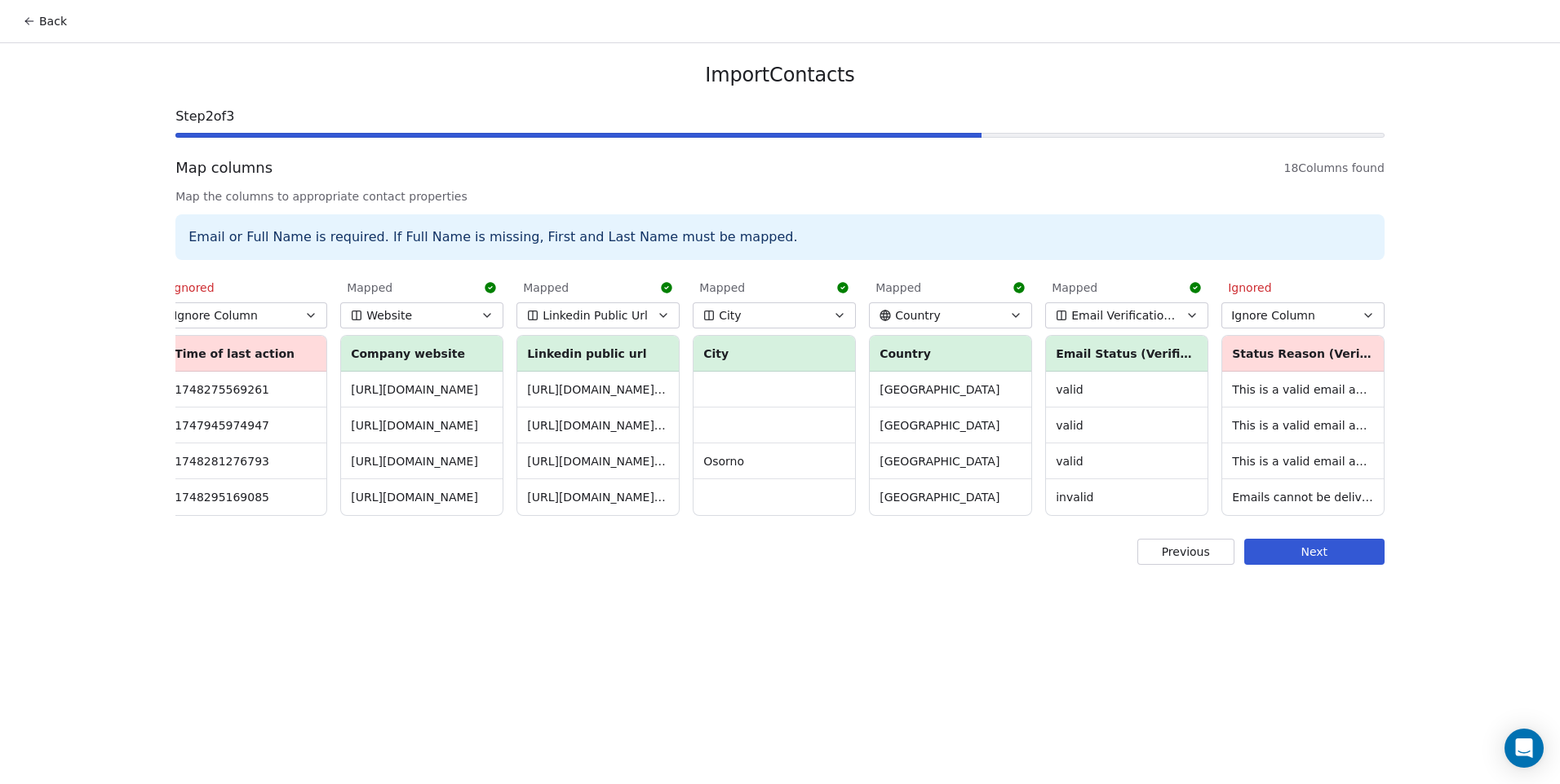
click at [1309, 322] on span "Ignore Column" at bounding box center [1272, 315] width 84 height 16
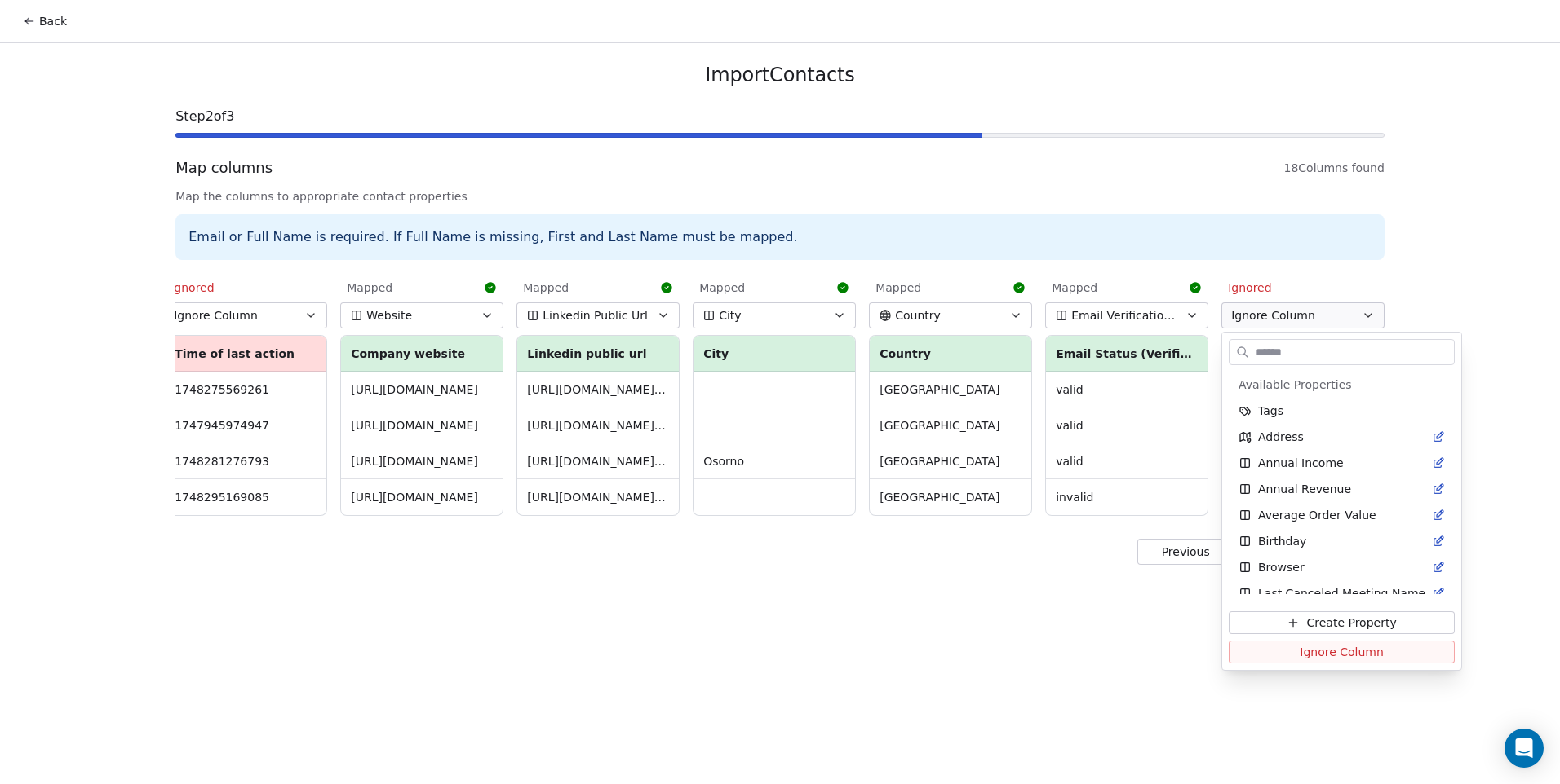
click at [1309, 322] on html "Back Import Contacts Step 2 of 3 Map columns 18 Columns found Map the columns t…" at bounding box center [780, 392] width 1560 height 784
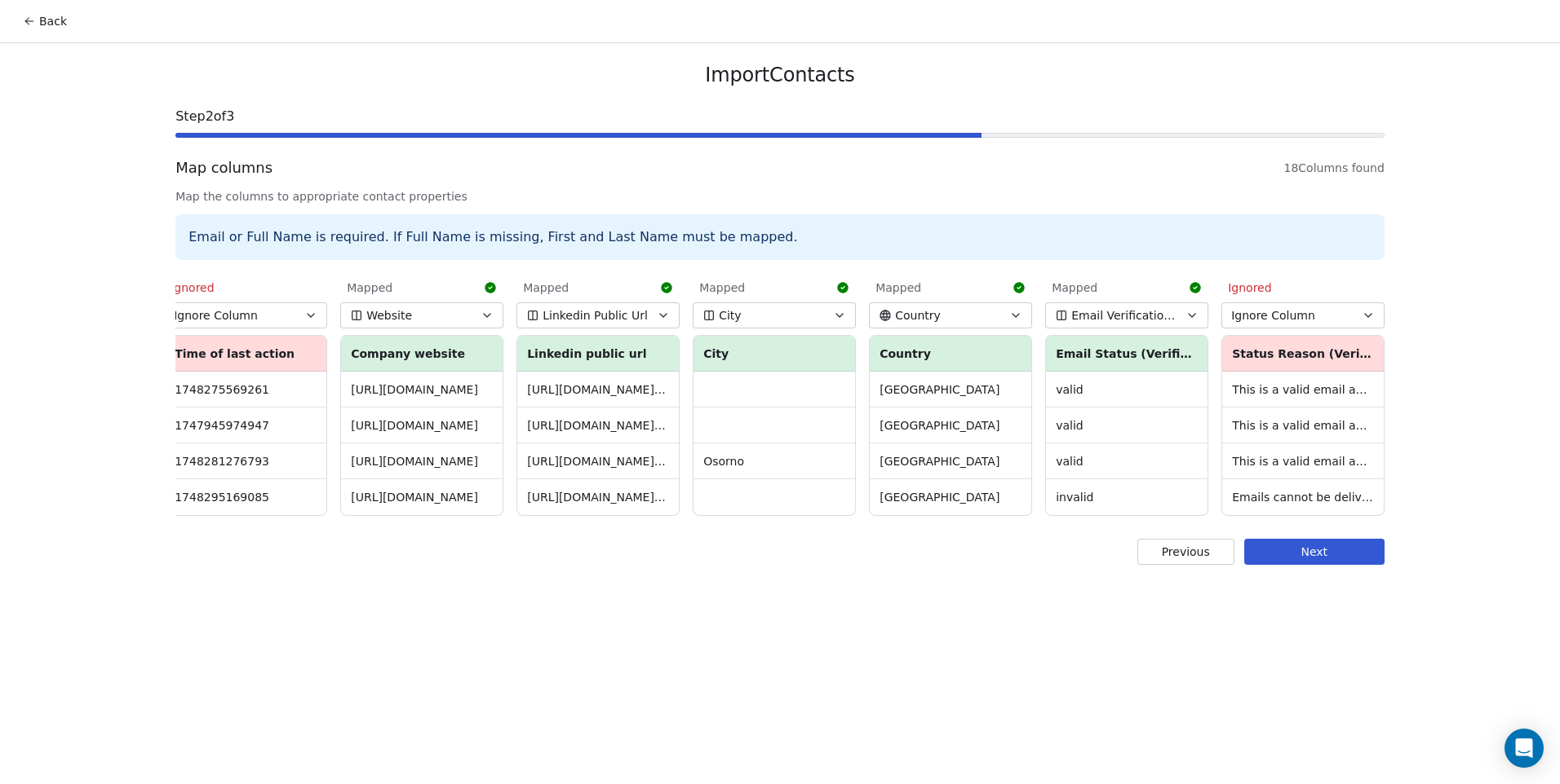
click at [1440, 376] on div "Back Import Contacts Step 2 of 3 Map columns 18 Columns found Map the columns t…" at bounding box center [780, 392] width 1560 height 784
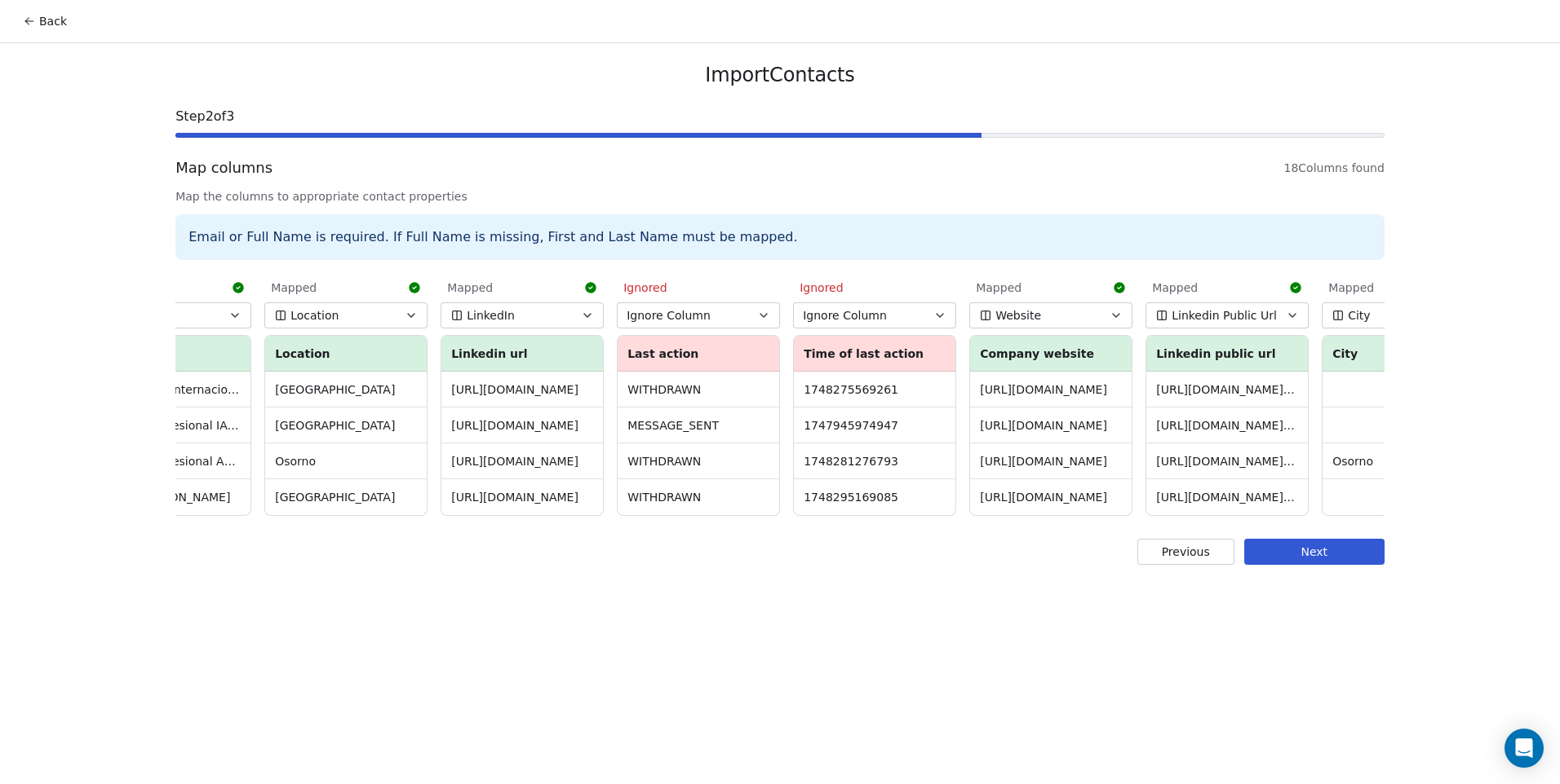
scroll to position [0, 448]
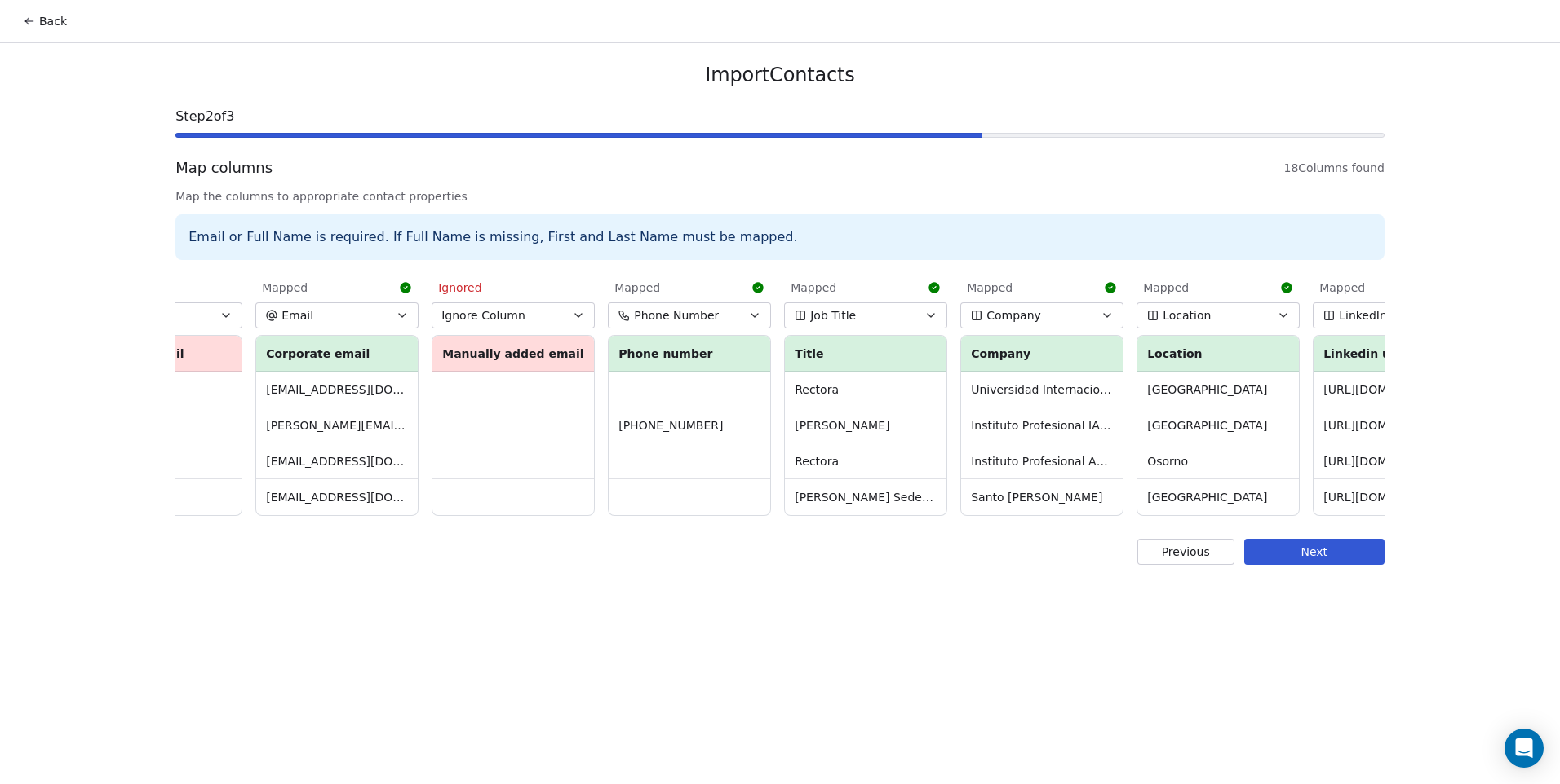
click at [1347, 565] on button "Next" at bounding box center [1314, 551] width 140 height 26
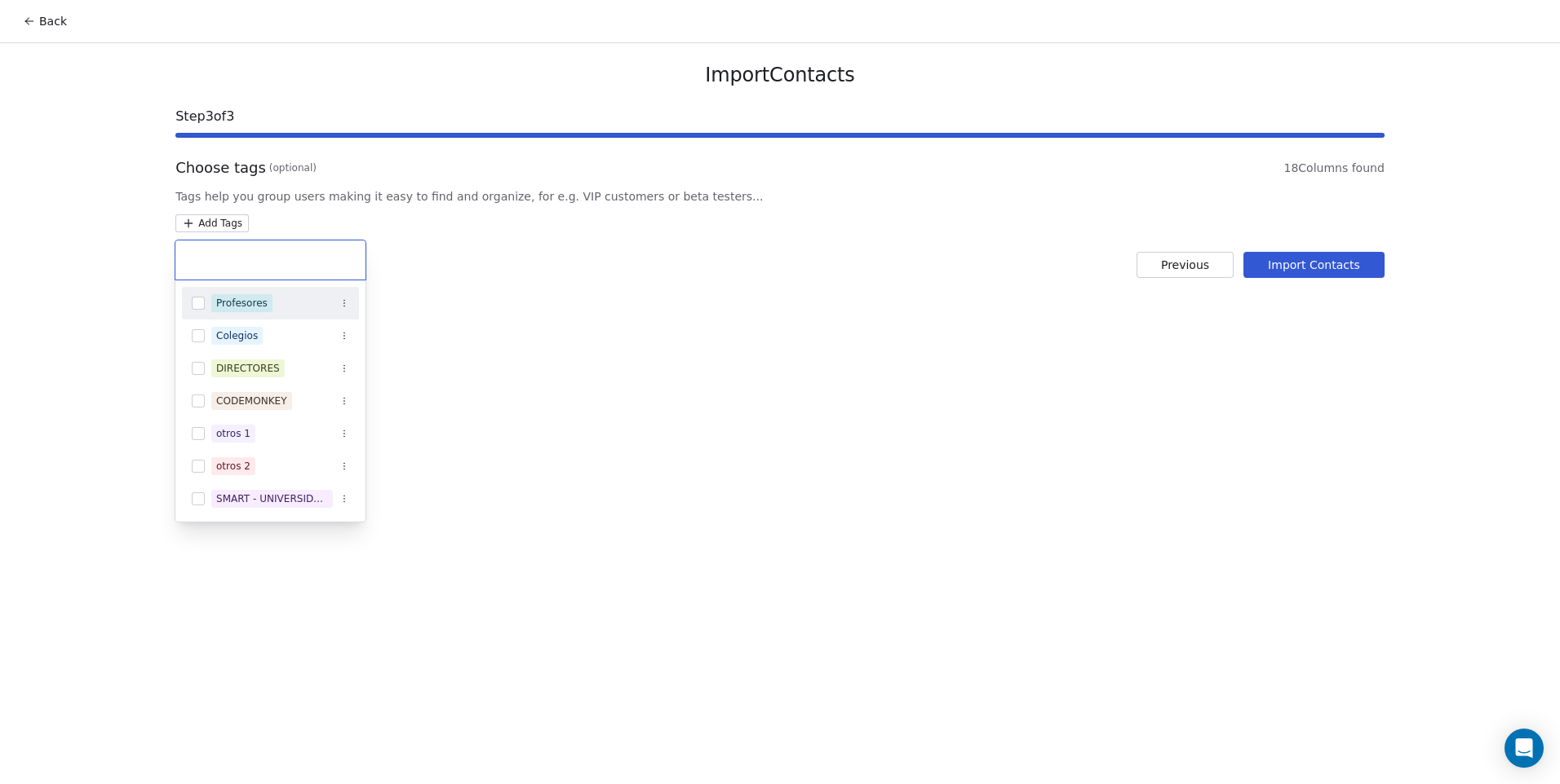
click at [216, 221] on html "Back Import Contacts Step 3 of 3 Choose tags (optional) 18 Columns found Tags h…" at bounding box center [780, 392] width 1560 height 784
click at [200, 377] on div "DIRECTORES" at bounding box center [269, 368] width 177 height 26
click at [636, 402] on html "Back Import Contacts Step 3 of 3 Choose tags (optional) 18 Columns found Tags h…" at bounding box center [780, 392] width 1560 height 784
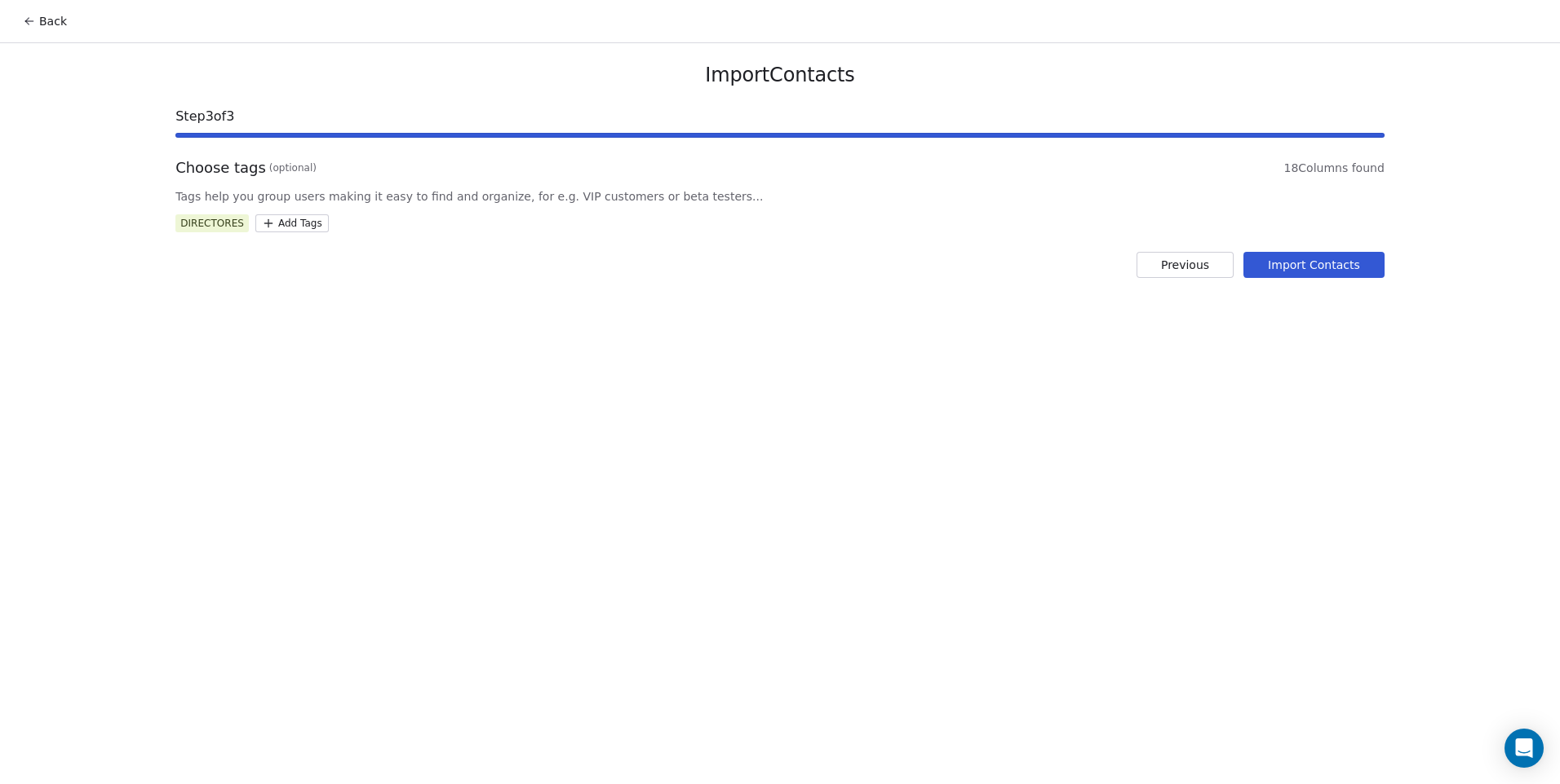
click at [1305, 261] on button "Import Contacts" at bounding box center [1314, 265] width 141 height 26
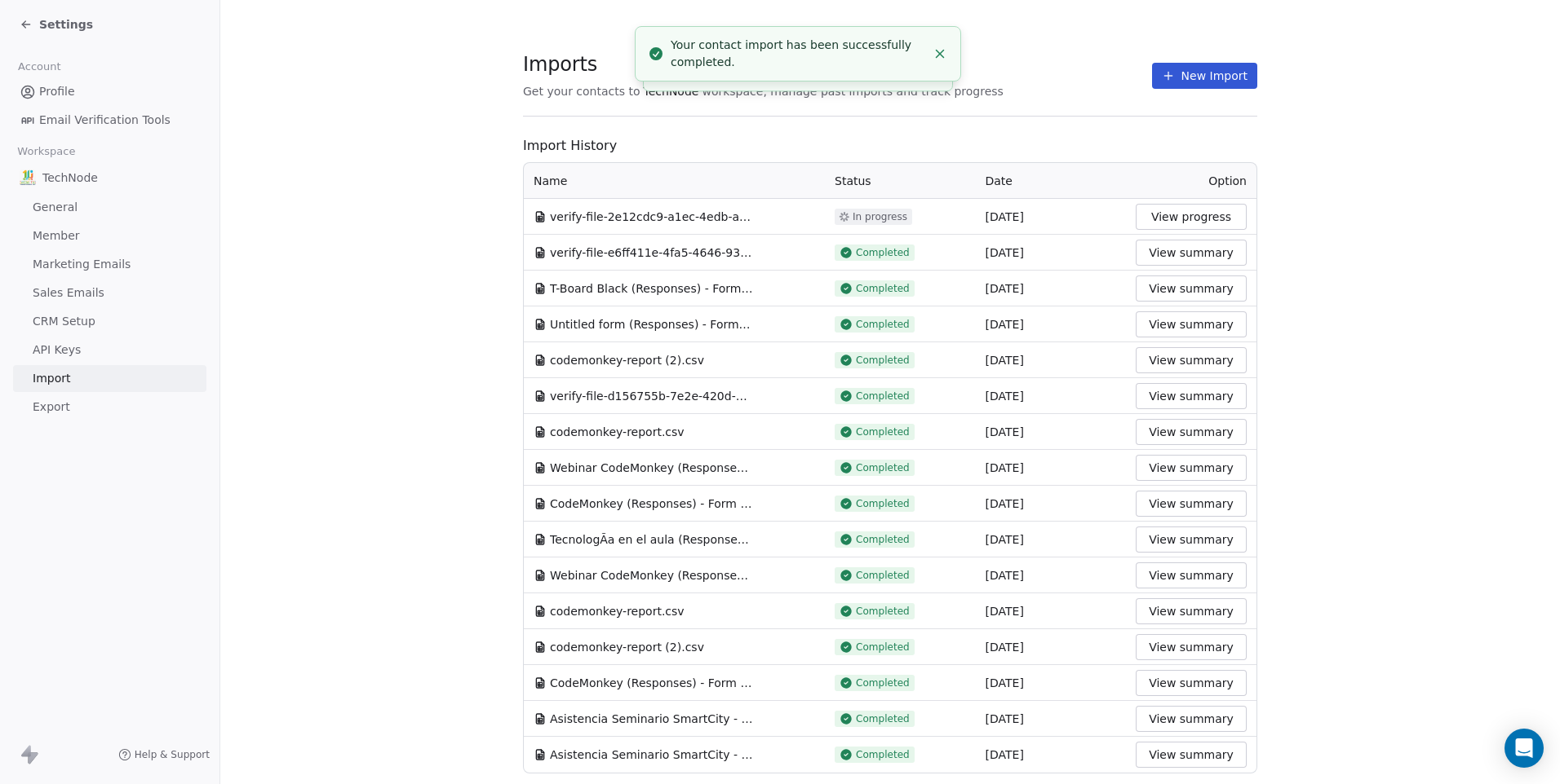
click at [1176, 80] on button "New Import" at bounding box center [1204, 75] width 105 height 26
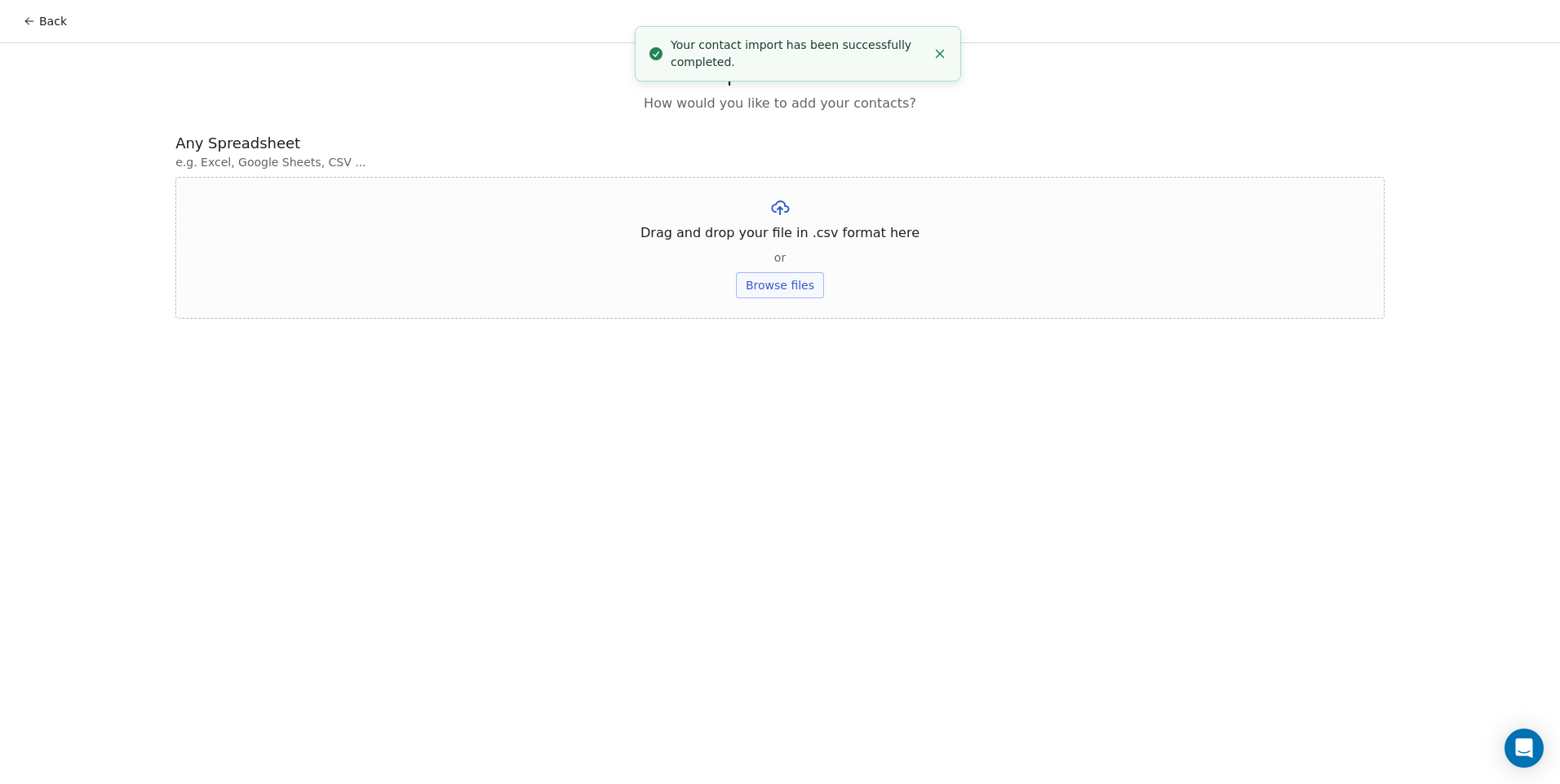
click at [767, 291] on button "Browse files" at bounding box center [780, 285] width 88 height 26
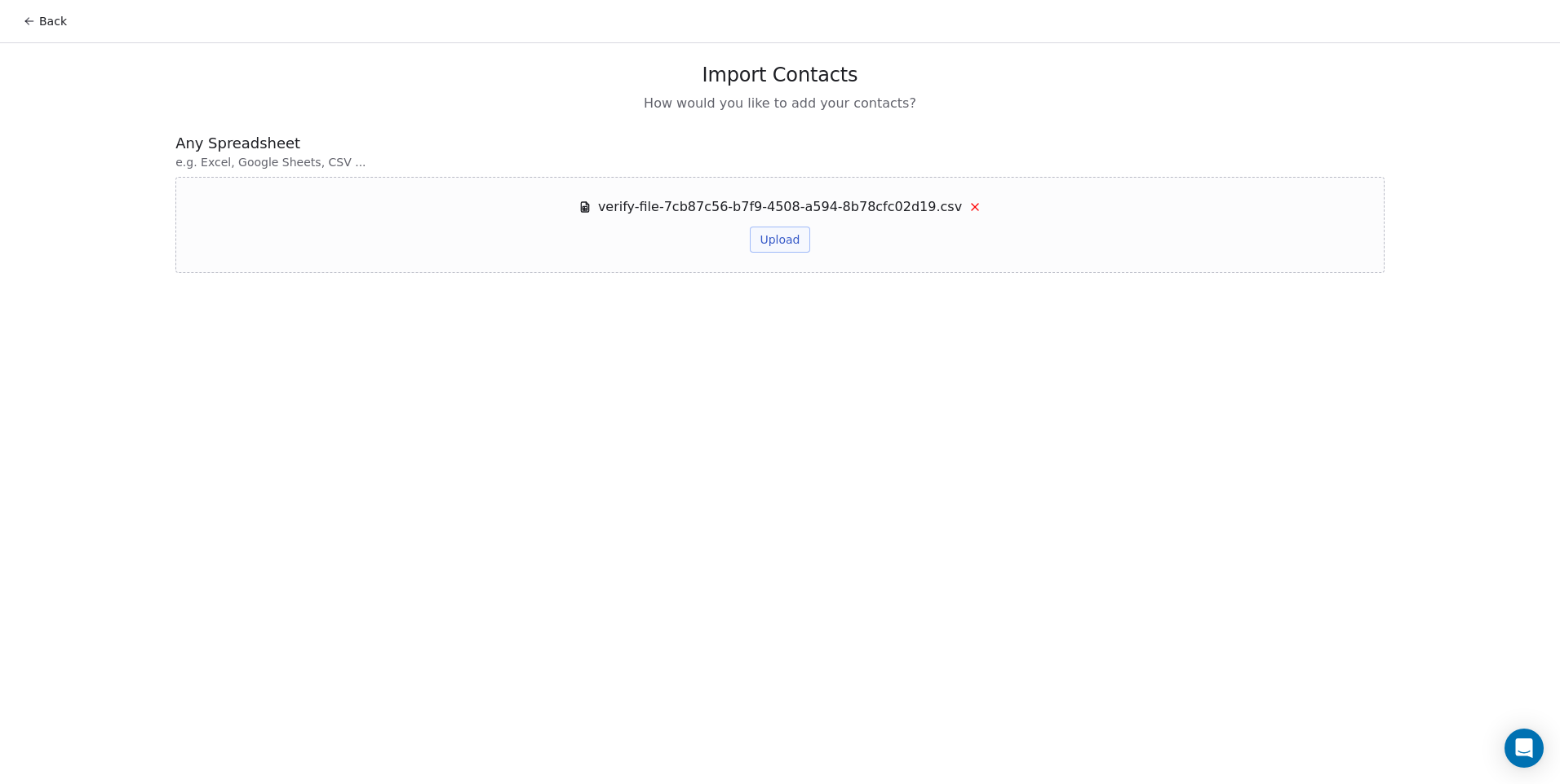
click at [805, 232] on button "Upload" at bounding box center [780, 239] width 60 height 26
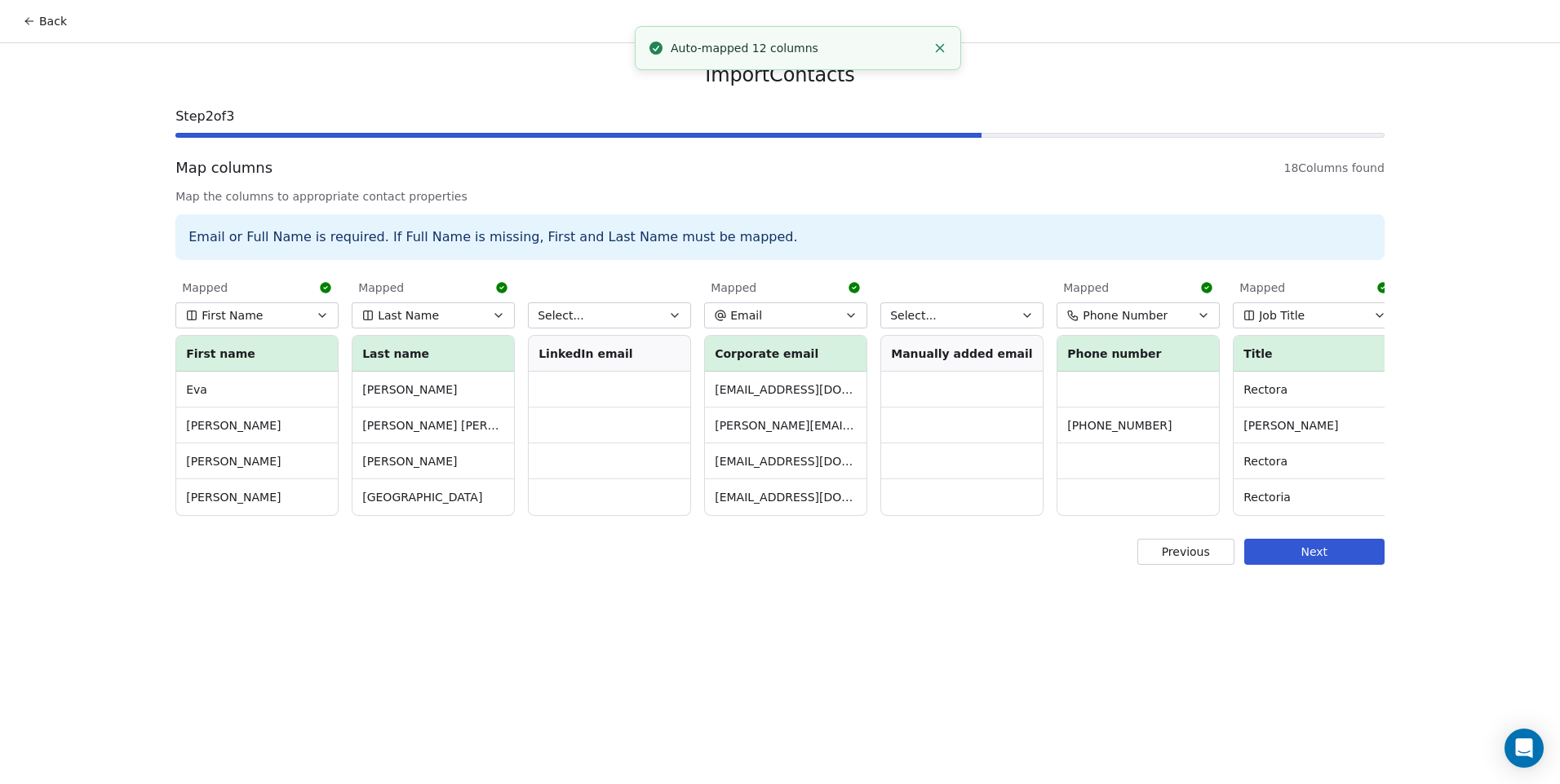
click at [612, 324] on button "Select..." at bounding box center [609, 315] width 163 height 26
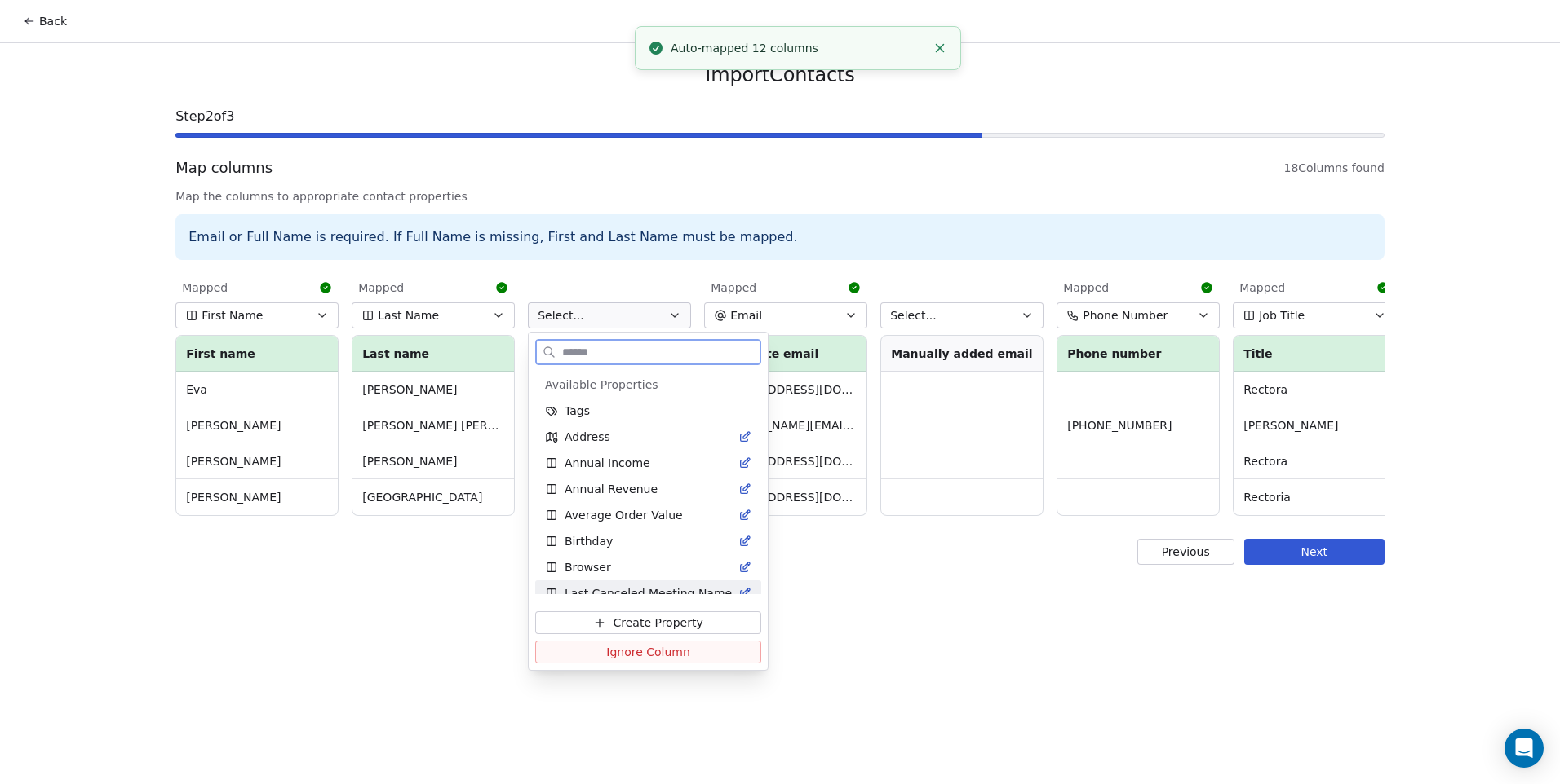
click at [644, 647] on span "Ignore Column" at bounding box center [647, 652] width 84 height 16
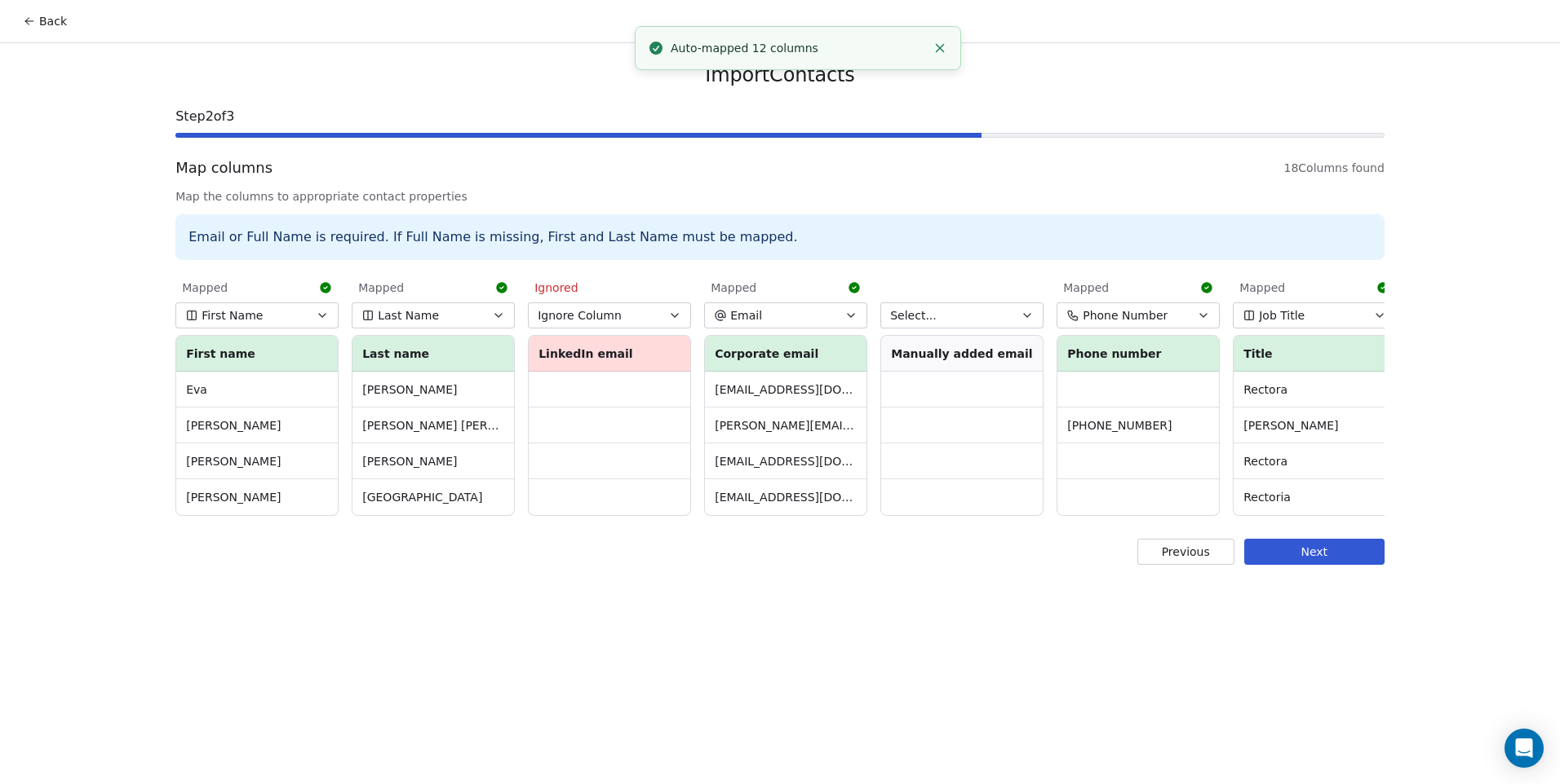
drag, startPoint x: 470, startPoint y: 532, endPoint x: 511, endPoint y: 532, distance: 41.0
click at [511, 532] on div "Import Contacts Step 2 of 3 Map columns 18 Columns found Map the columns to app…" at bounding box center [780, 314] width 1248 height 542
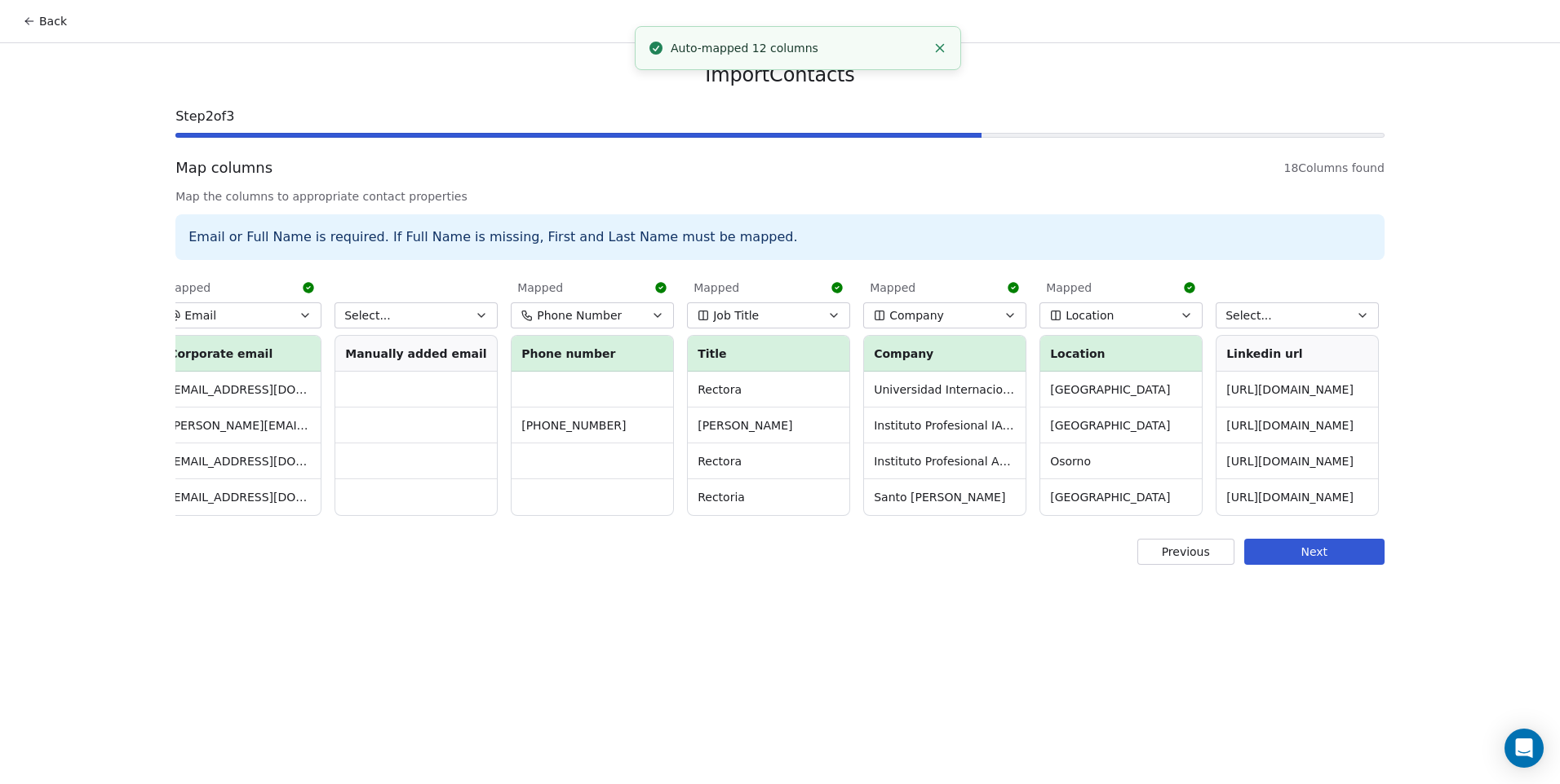
scroll to position [0, 570]
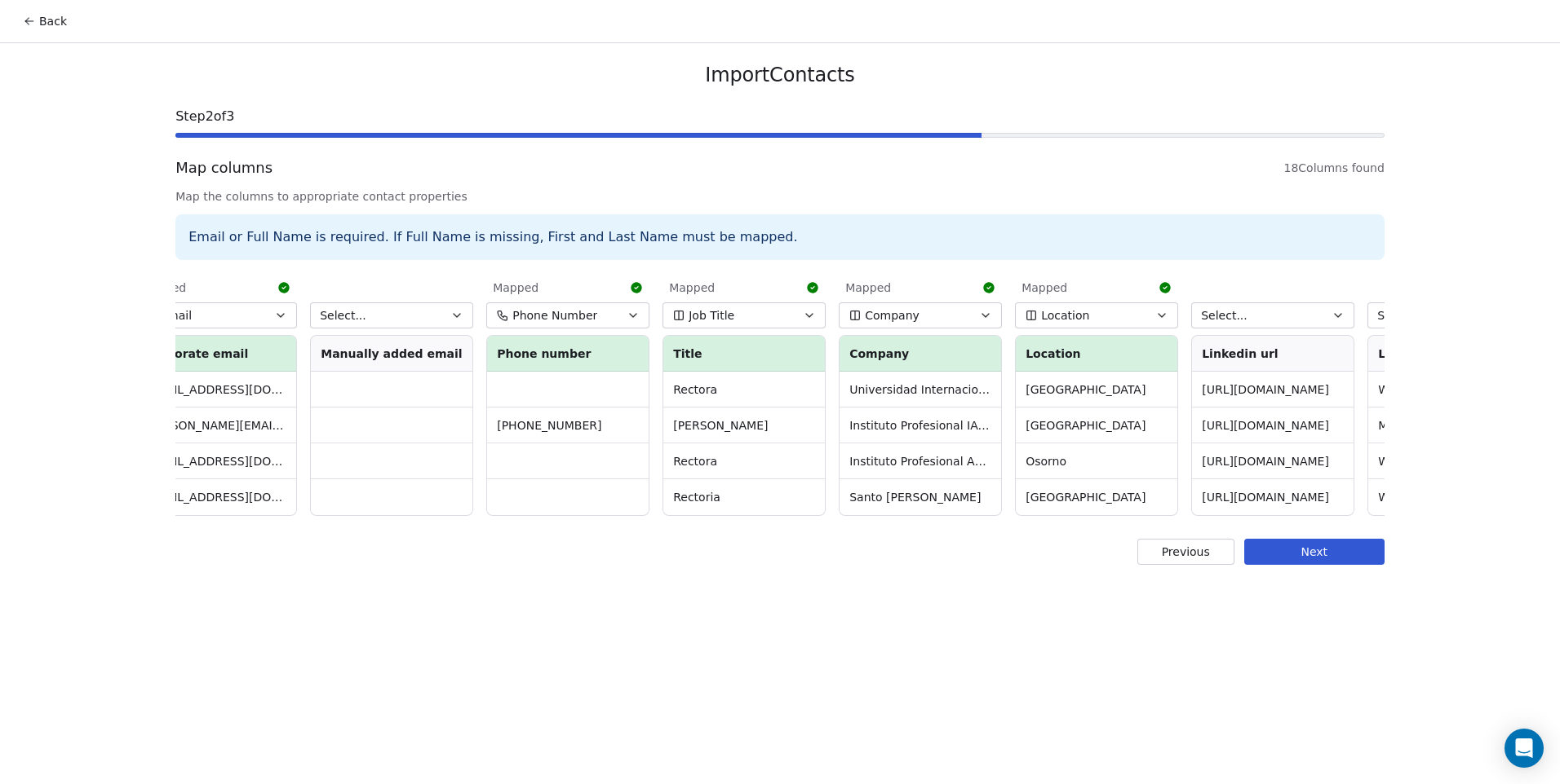
click at [427, 316] on button "Select..." at bounding box center [391, 315] width 163 height 26
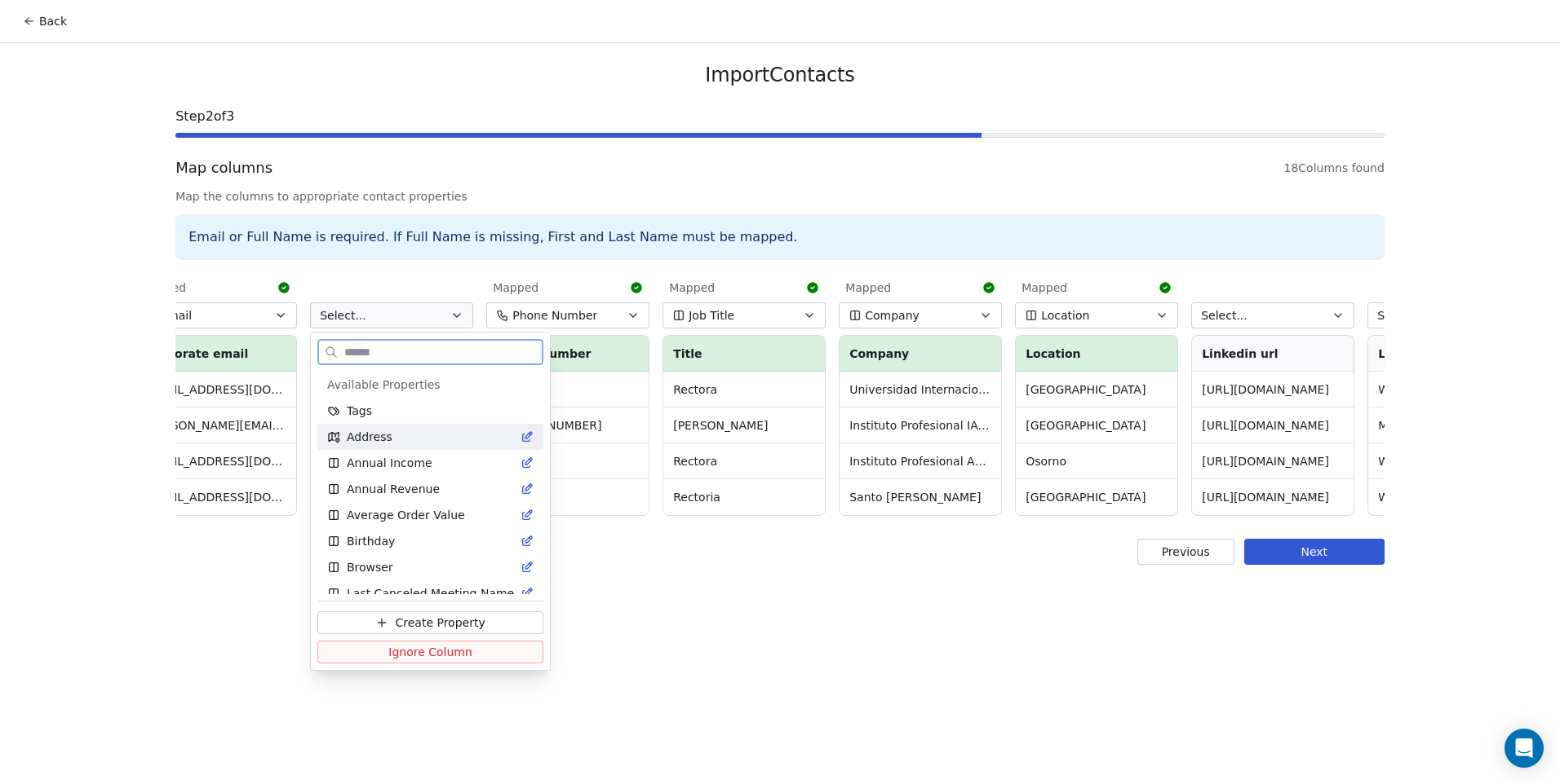
click at [474, 658] on button "Ignore Column" at bounding box center [430, 653] width 226 height 23
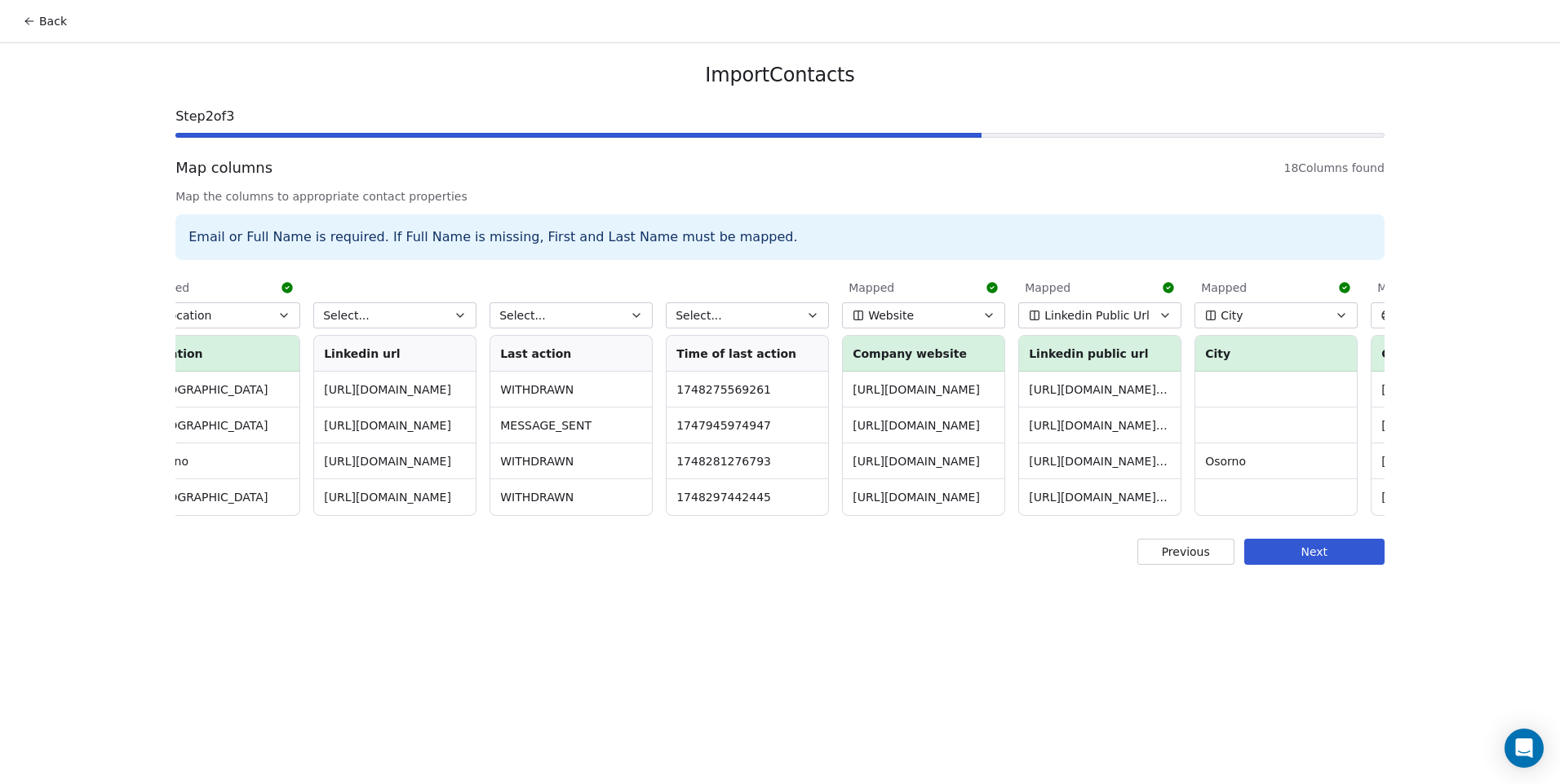
scroll to position [0, 1347]
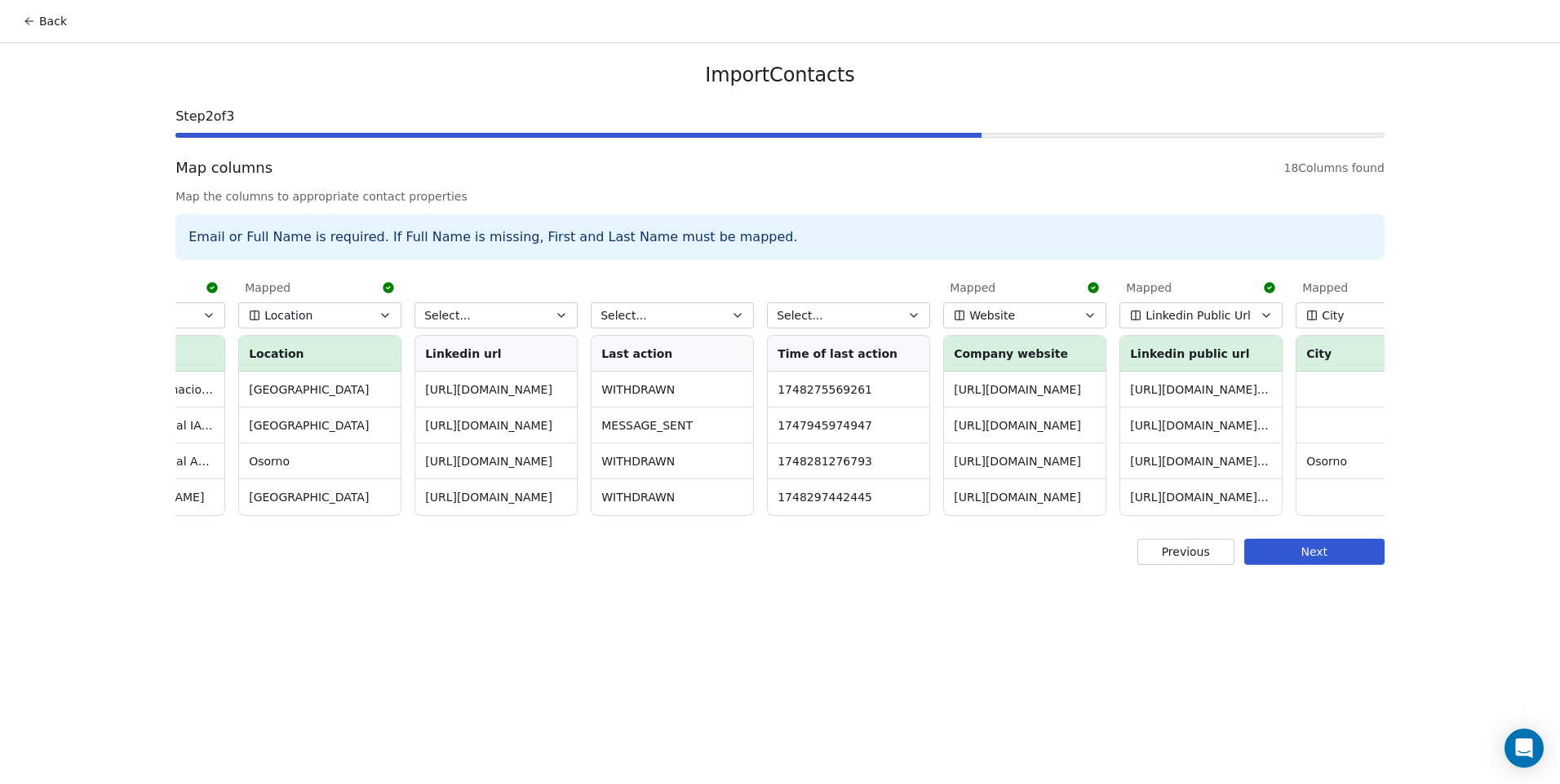
click at [537, 317] on button "Select..." at bounding box center [496, 315] width 163 height 26
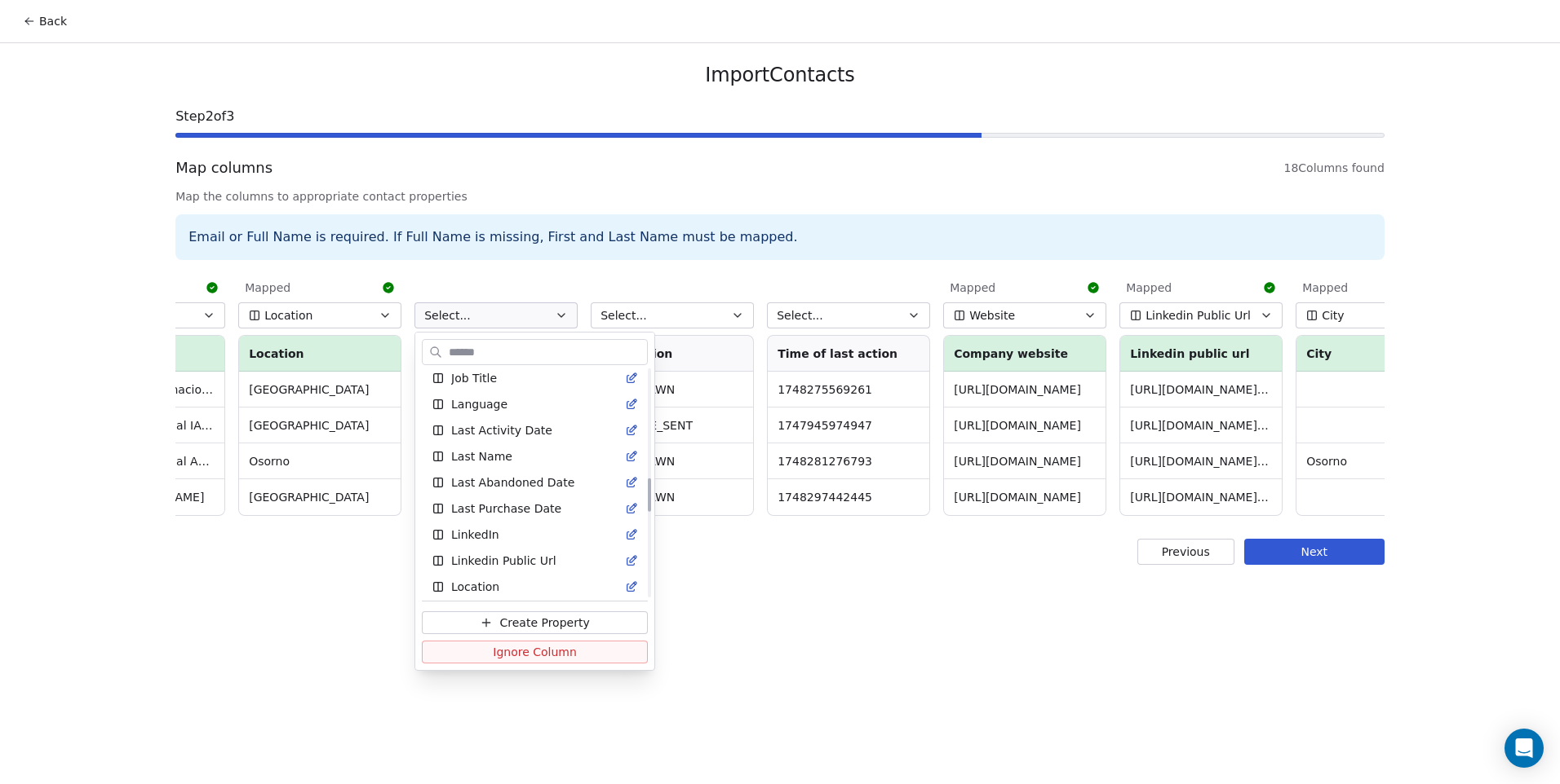
scroll to position [815, 0]
click at [511, 443] on div "LinkedIn" at bounding box center [535, 430] width 226 height 26
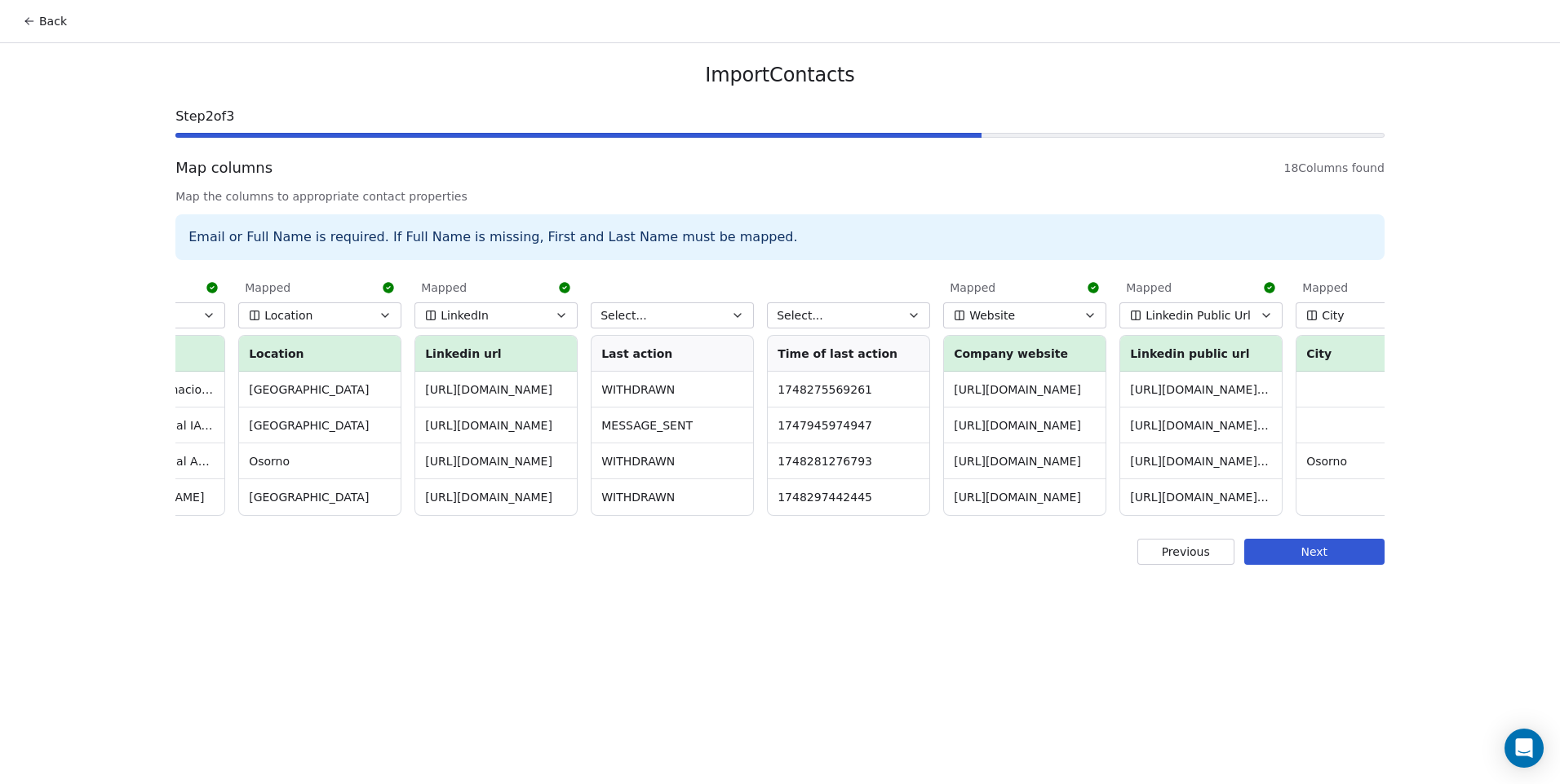
click at [683, 320] on button "Select..." at bounding box center [671, 315] width 163 height 26
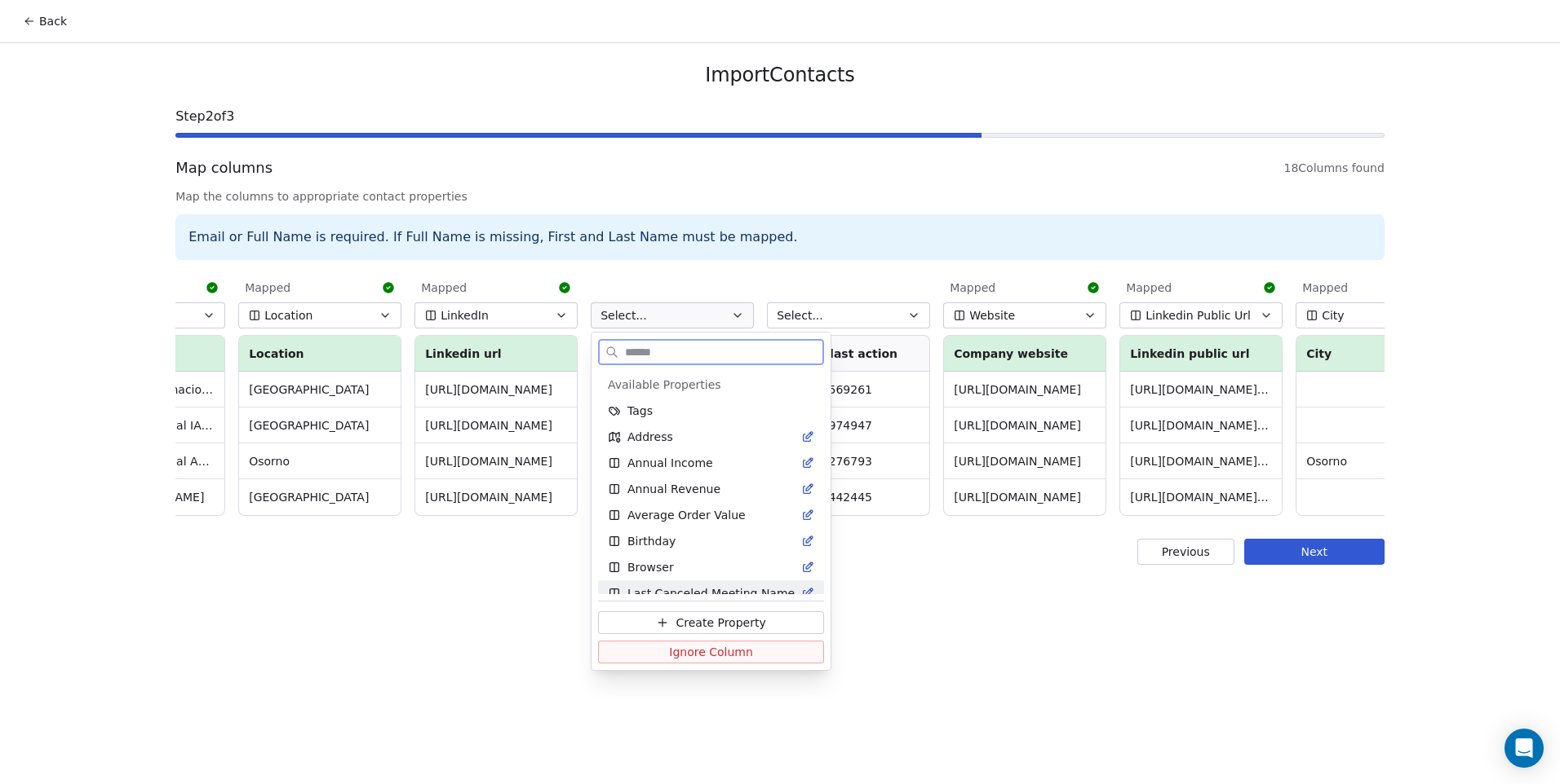
click at [723, 646] on span "Ignore Column" at bounding box center [710, 652] width 84 height 16
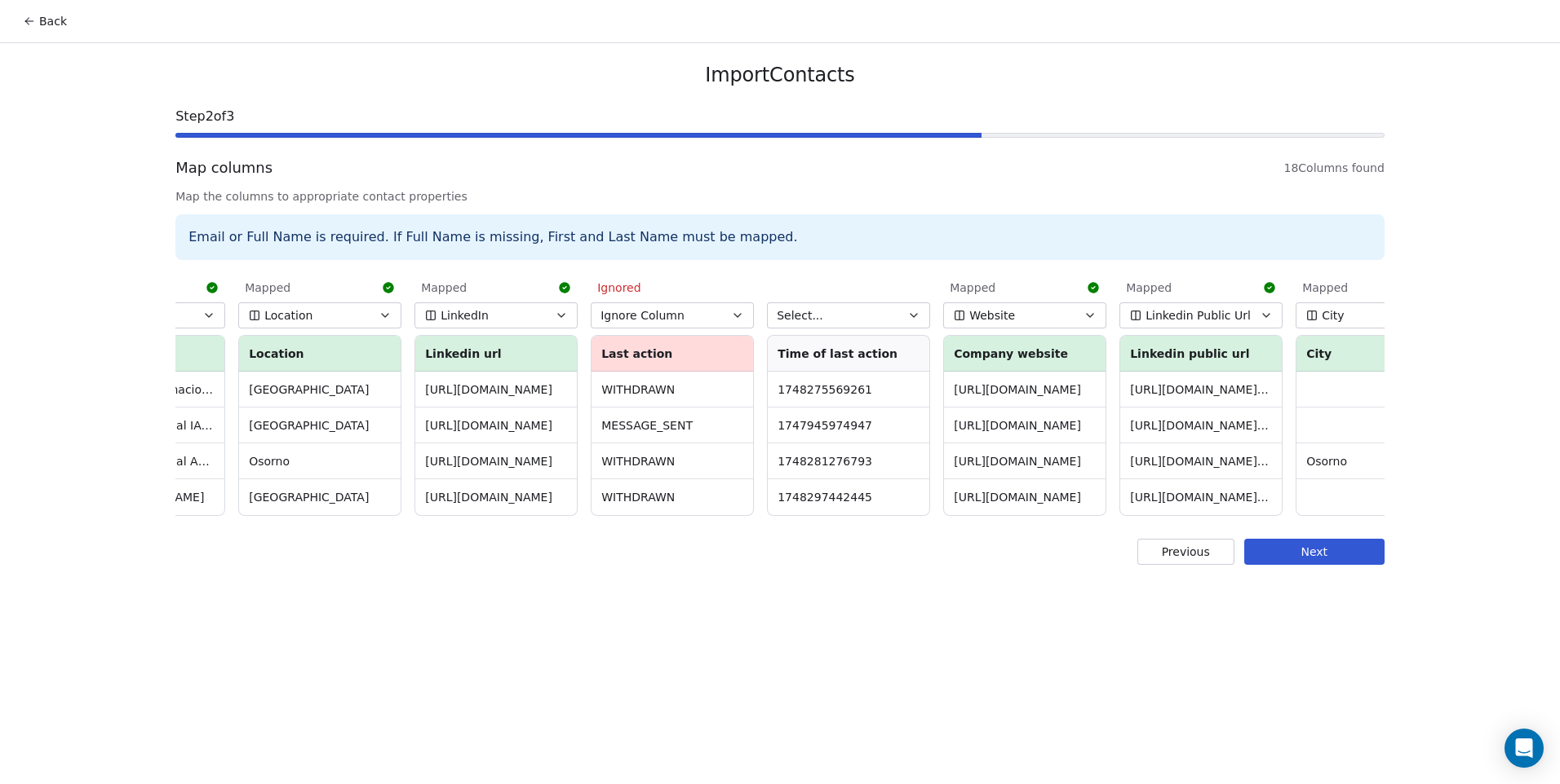
click at [829, 323] on button "Select..." at bounding box center [848, 315] width 163 height 26
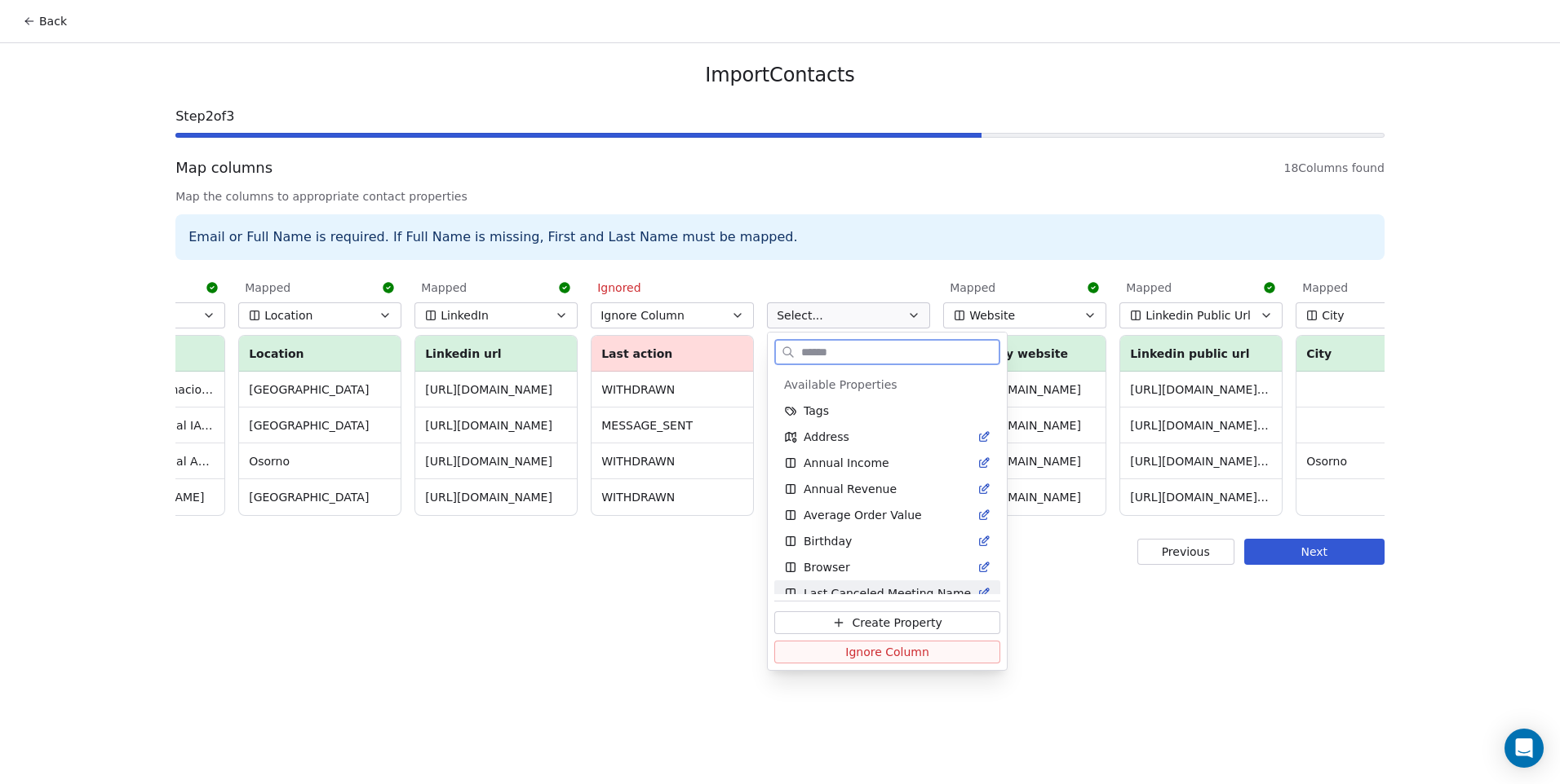
click at [888, 663] on button "Ignore Column" at bounding box center [887, 653] width 226 height 23
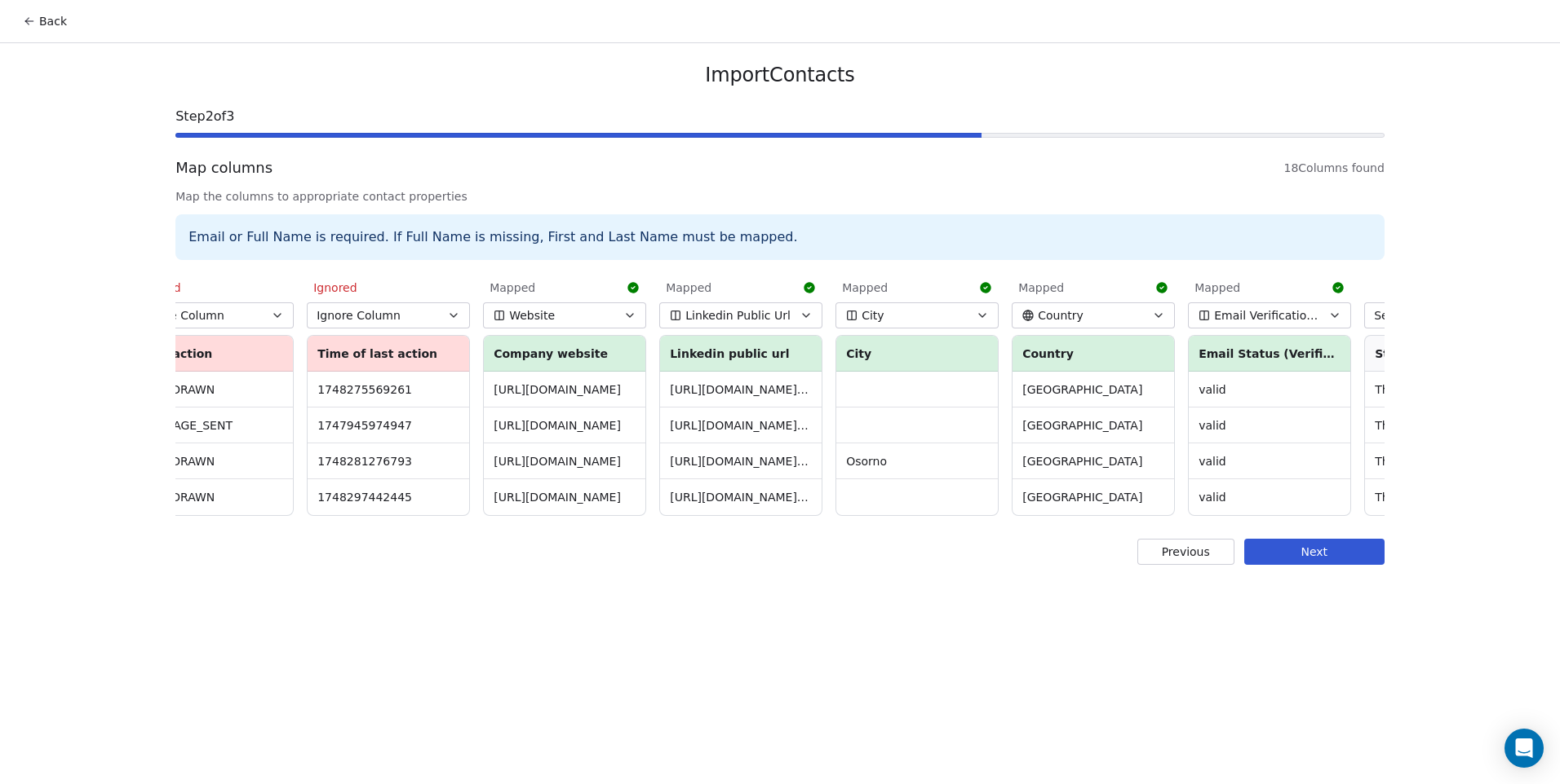
scroll to position [0, 1949]
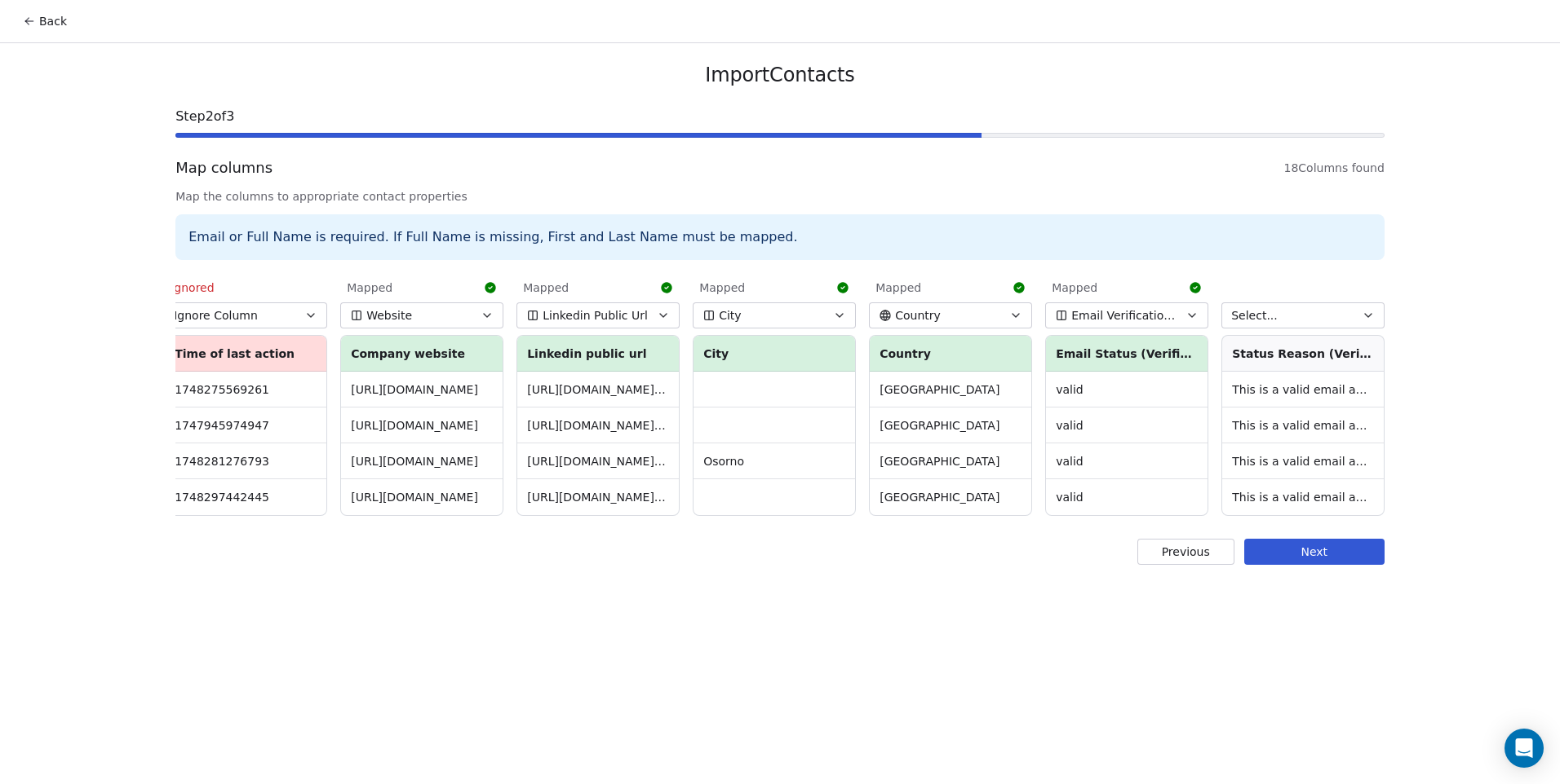
click at [1314, 315] on button "Select..." at bounding box center [1302, 315] width 163 height 26
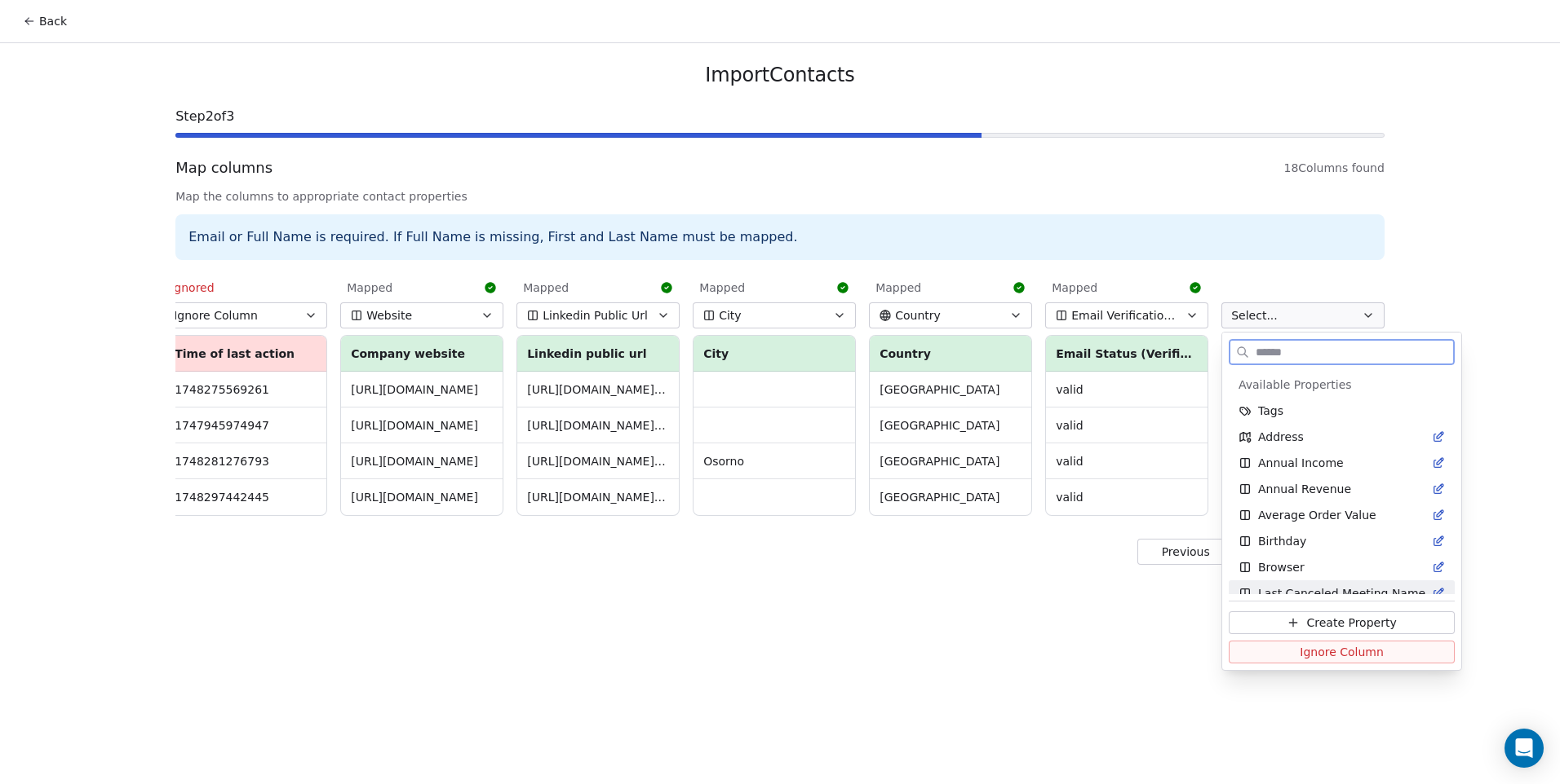
click at [1292, 654] on button "Ignore Column" at bounding box center [1342, 653] width 226 height 23
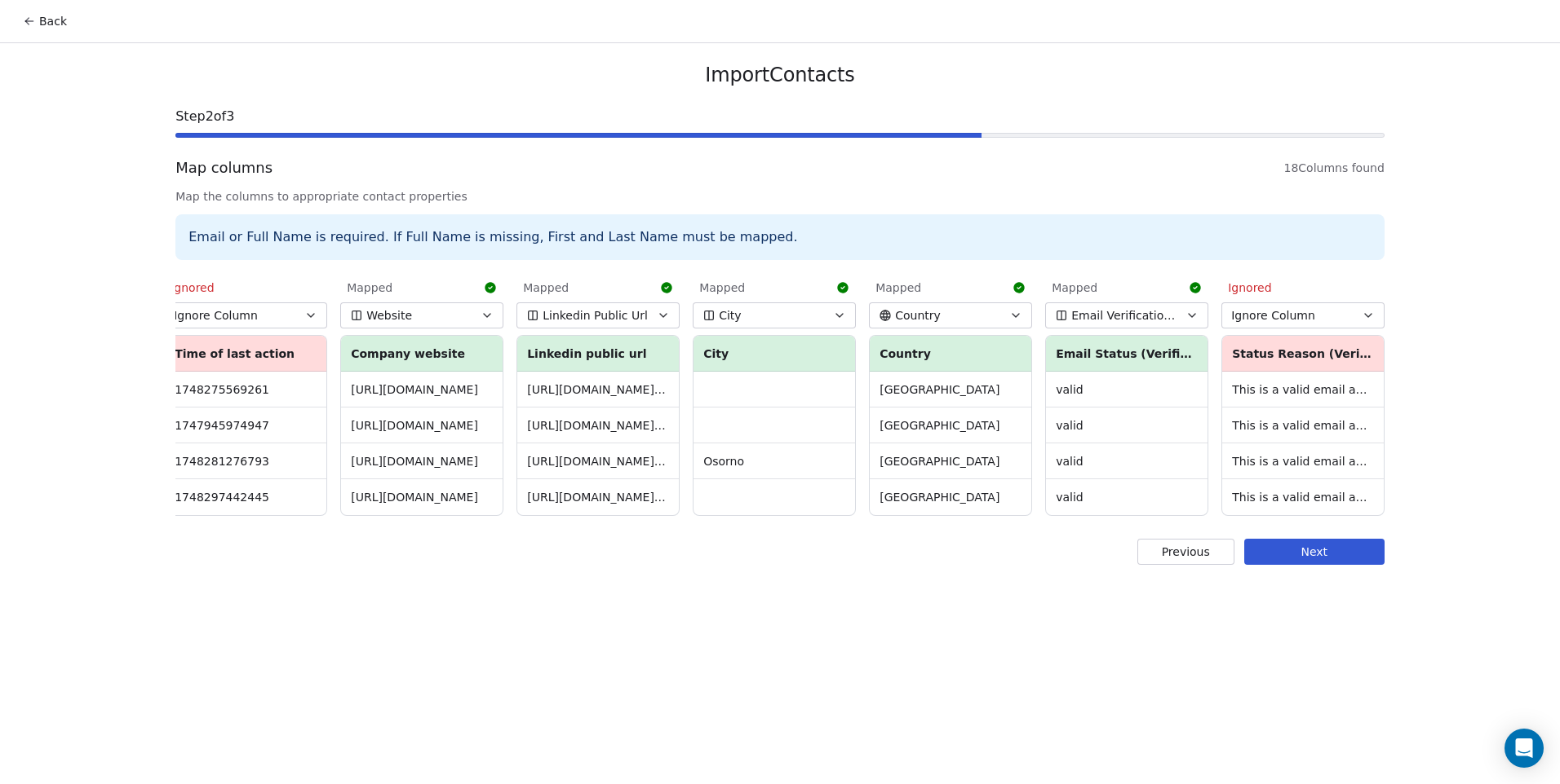
click at [1288, 565] on button "Next" at bounding box center [1314, 551] width 140 height 26
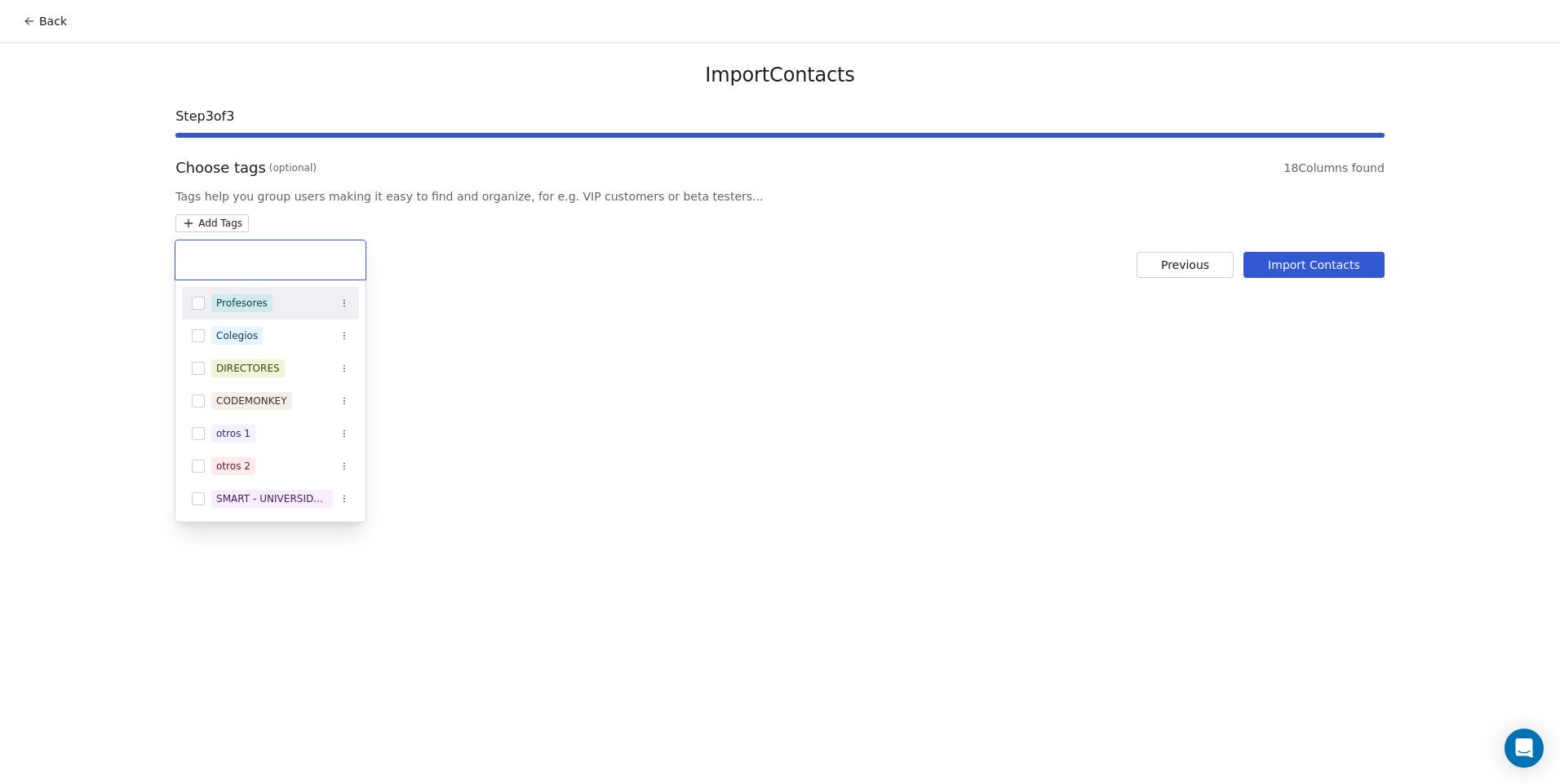
click at [223, 221] on html "Back Import Contacts Step 3 of 3 Choose tags (optional) 18 Columns found Tags h…" at bounding box center [780, 392] width 1560 height 784
click at [253, 360] on span "DIRECTORES" at bounding box center [248, 368] width 73 height 18
click at [538, 367] on html "Back Import Contacts Step 3 of 3 Choose tags (optional) 18 Columns found Tags h…" at bounding box center [780, 392] width 1560 height 784
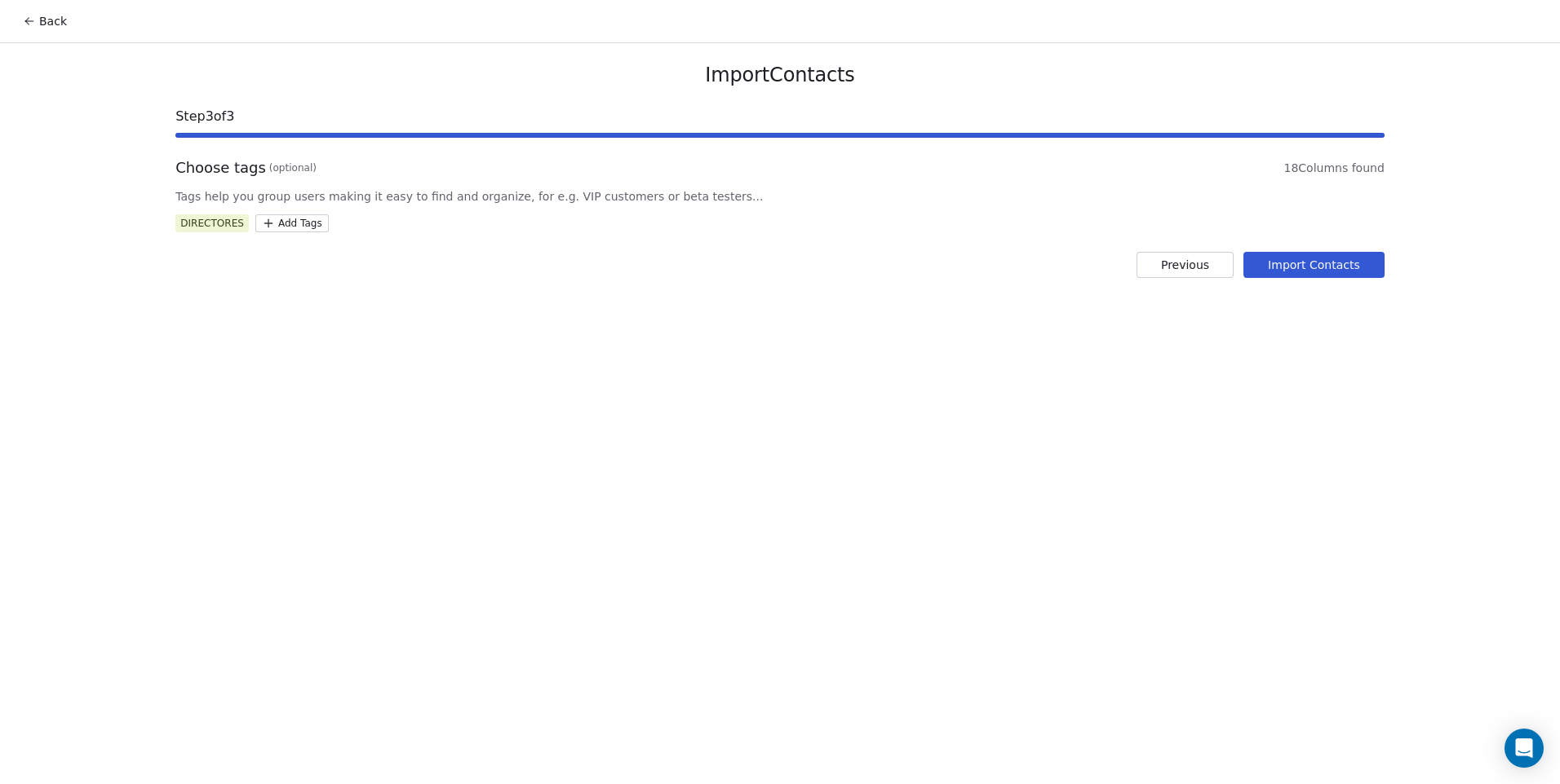
click at [1292, 264] on button "Import Contacts" at bounding box center [1314, 265] width 141 height 26
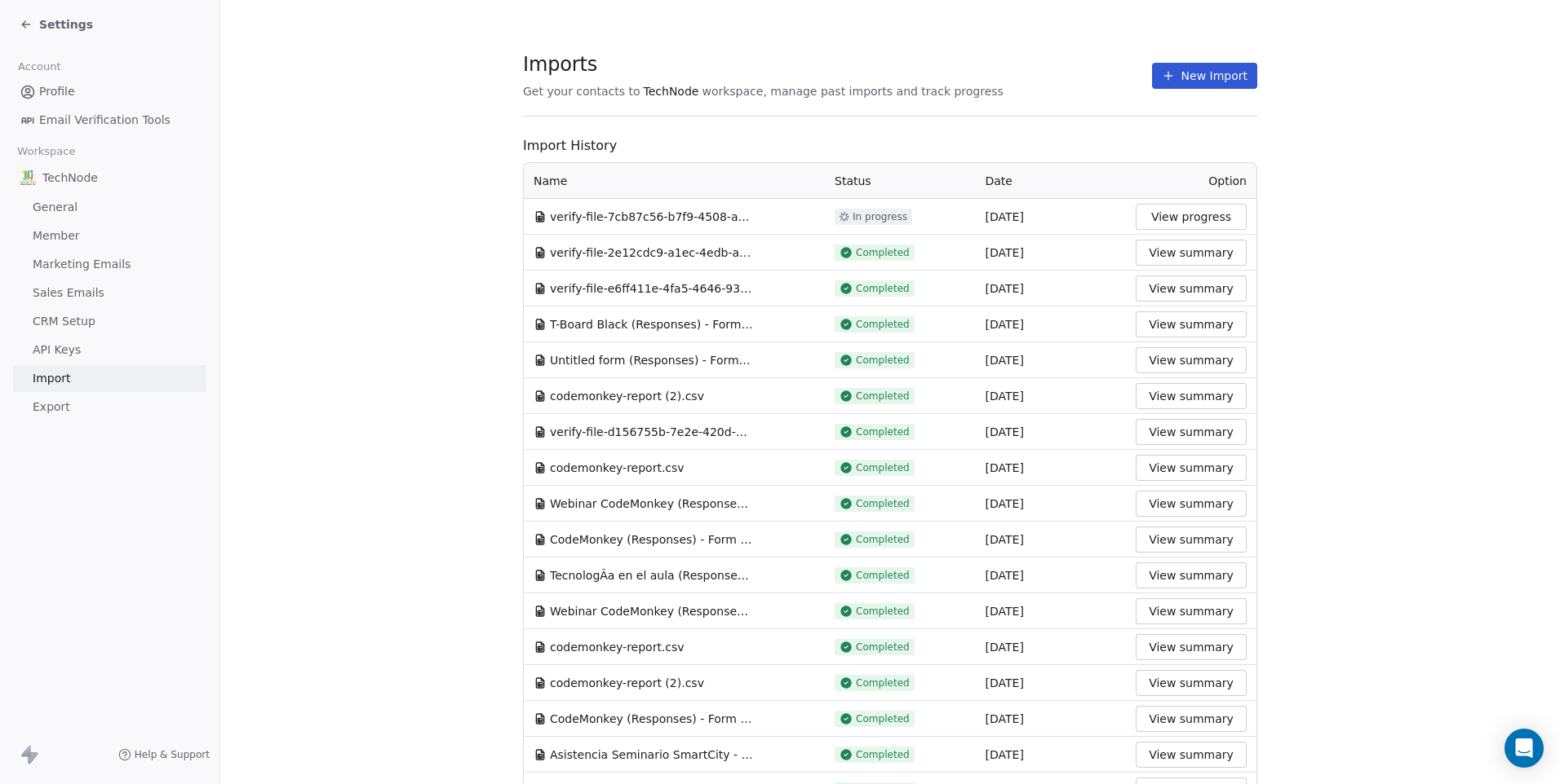
click at [1162, 79] on icon at bounding box center [1169, 76] width 14 height 14
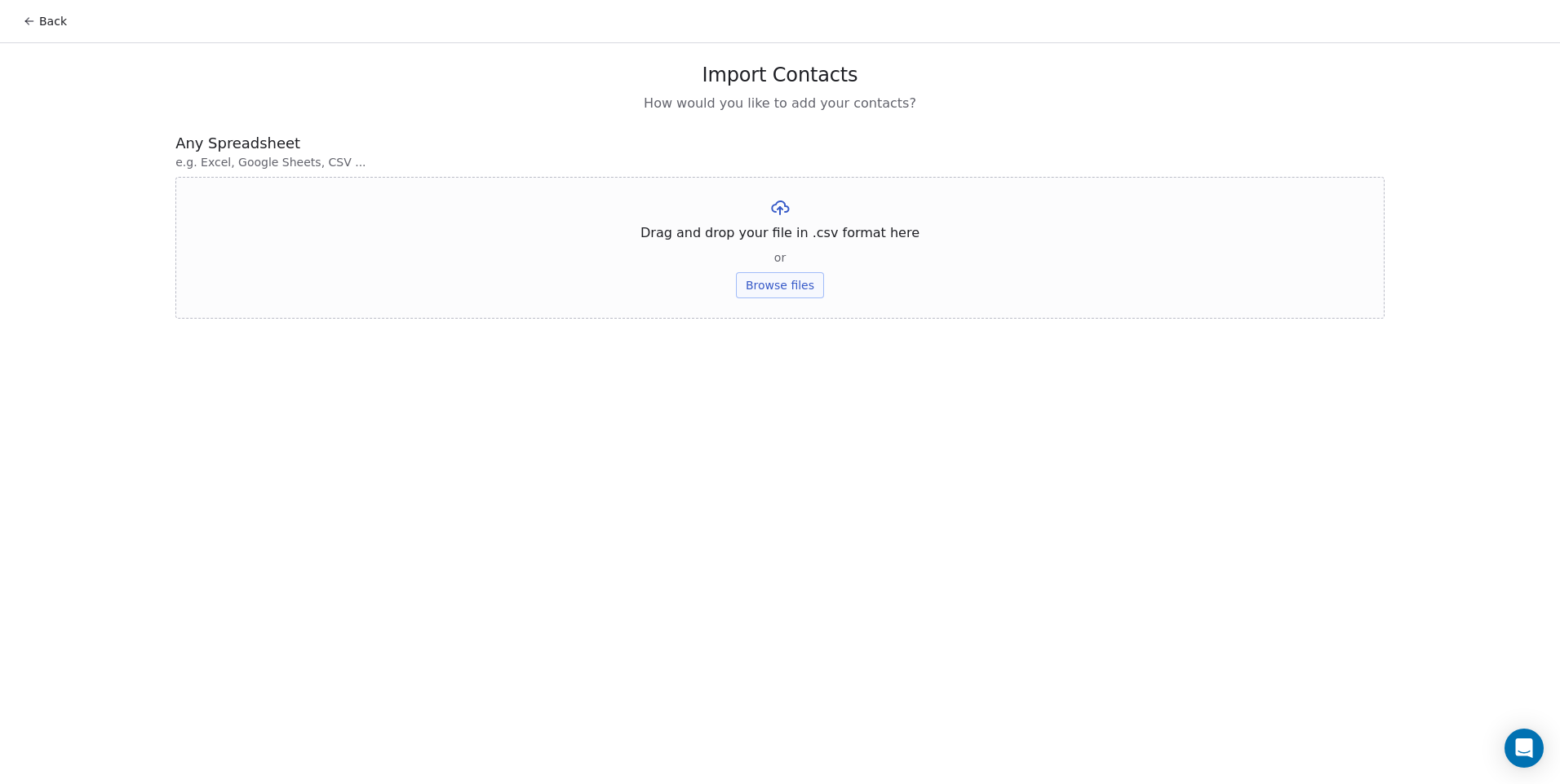
click at [806, 285] on button "Browse files" at bounding box center [780, 285] width 88 height 26
click at [763, 238] on button "Upload" at bounding box center [780, 239] width 60 height 26
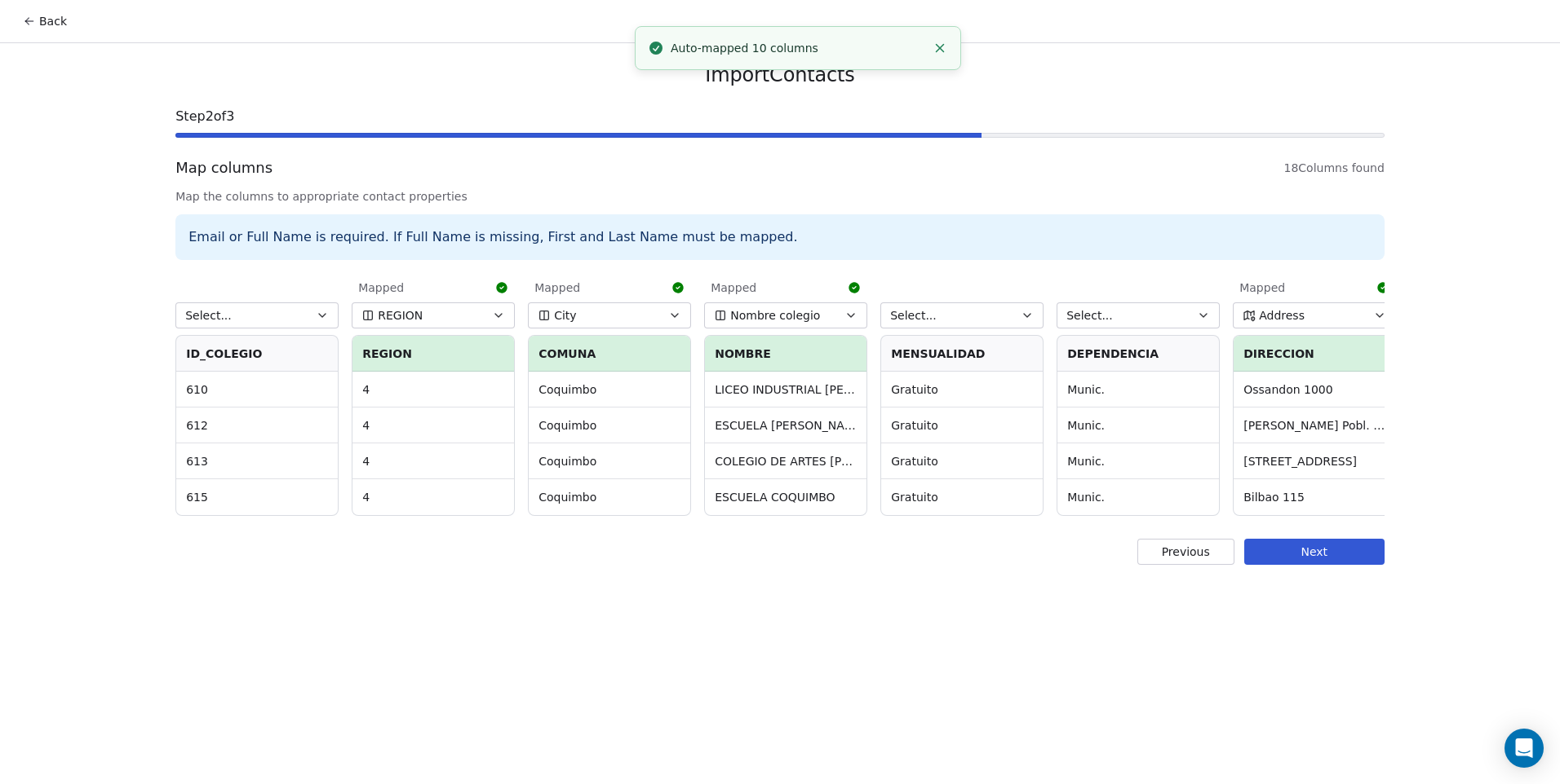
click at [252, 326] on button "Select..." at bounding box center [257, 315] width 163 height 26
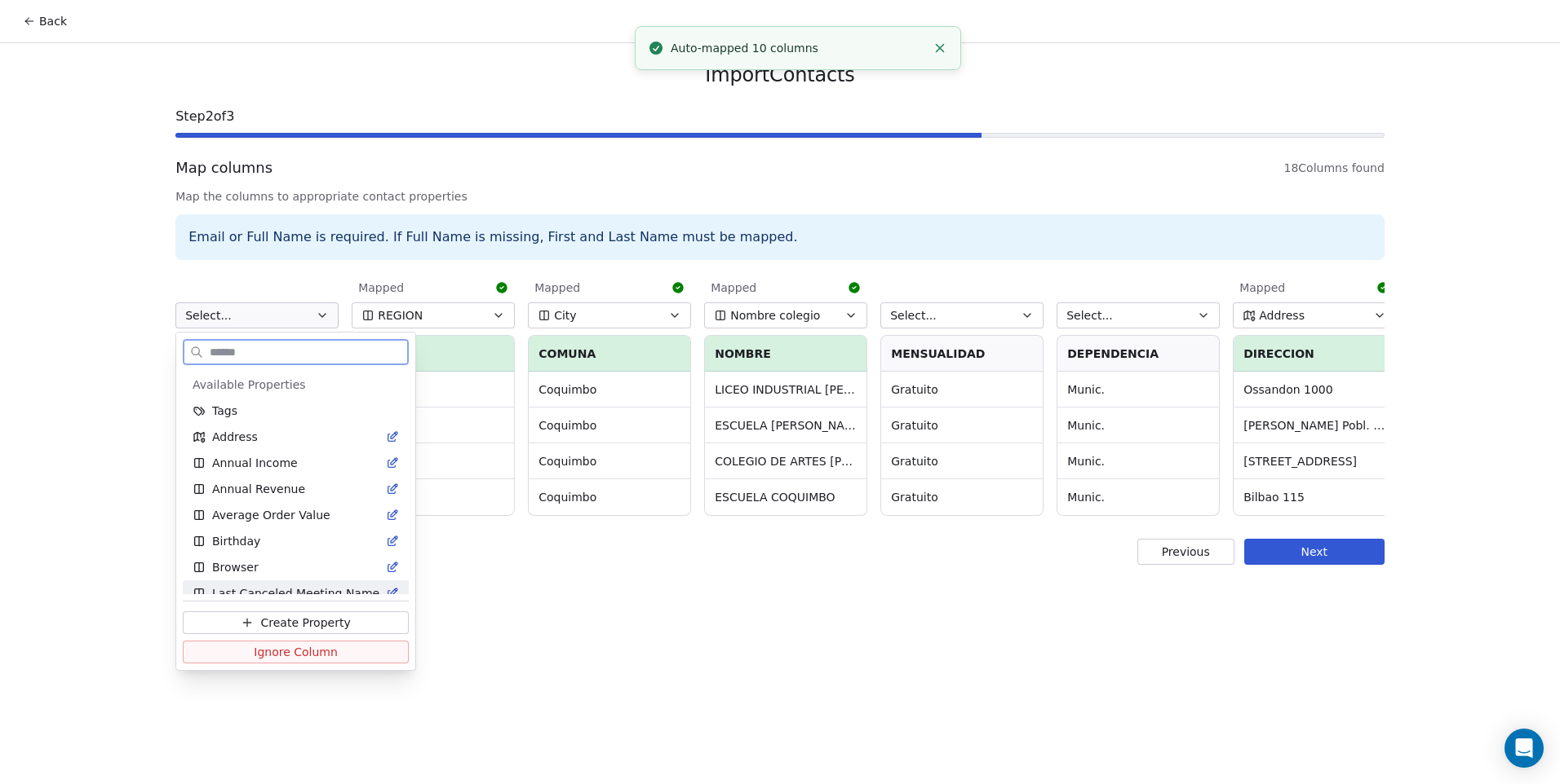
click at [282, 651] on span "Ignore Column" at bounding box center [296, 652] width 84 height 16
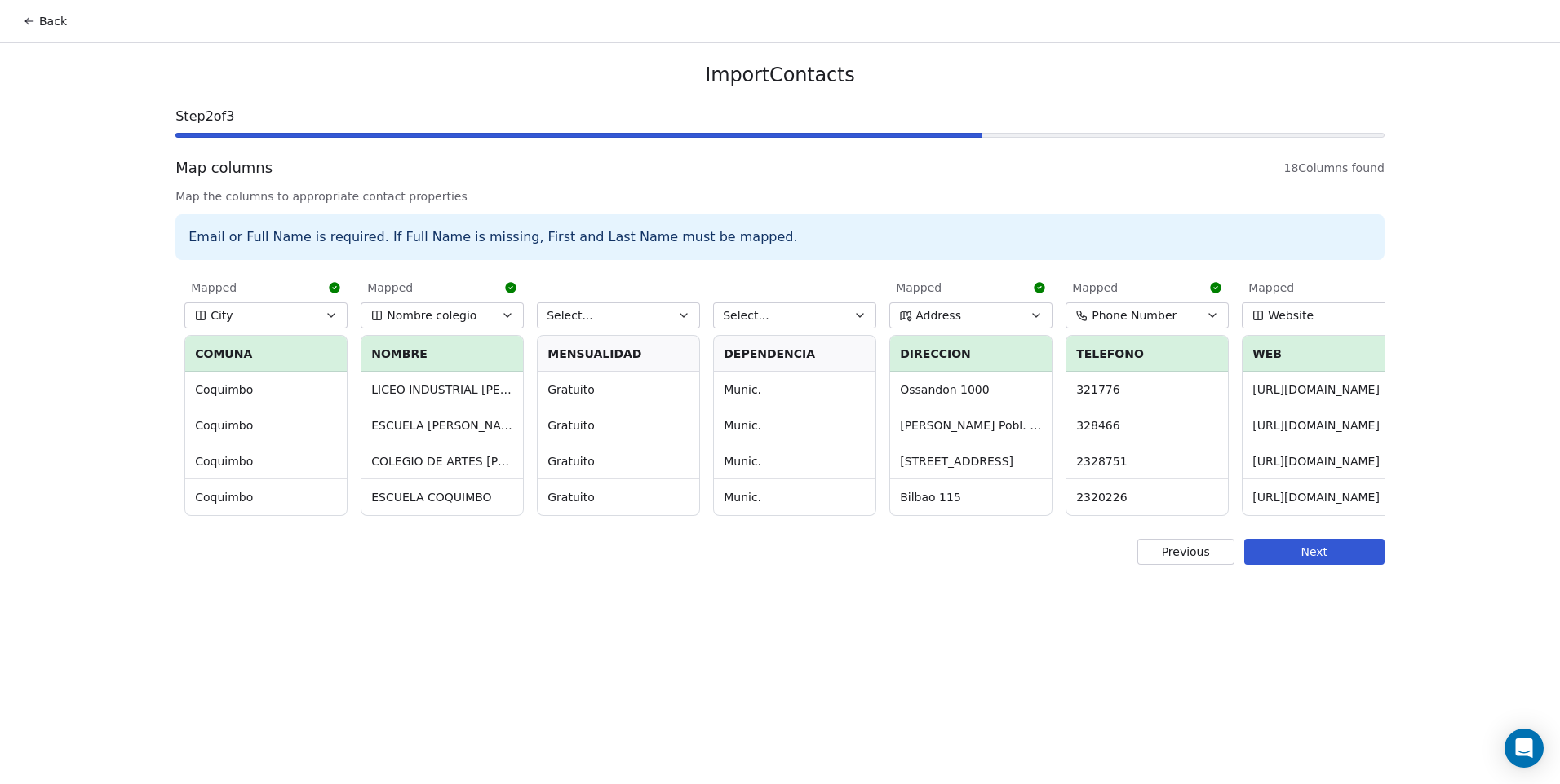
scroll to position [0, 410]
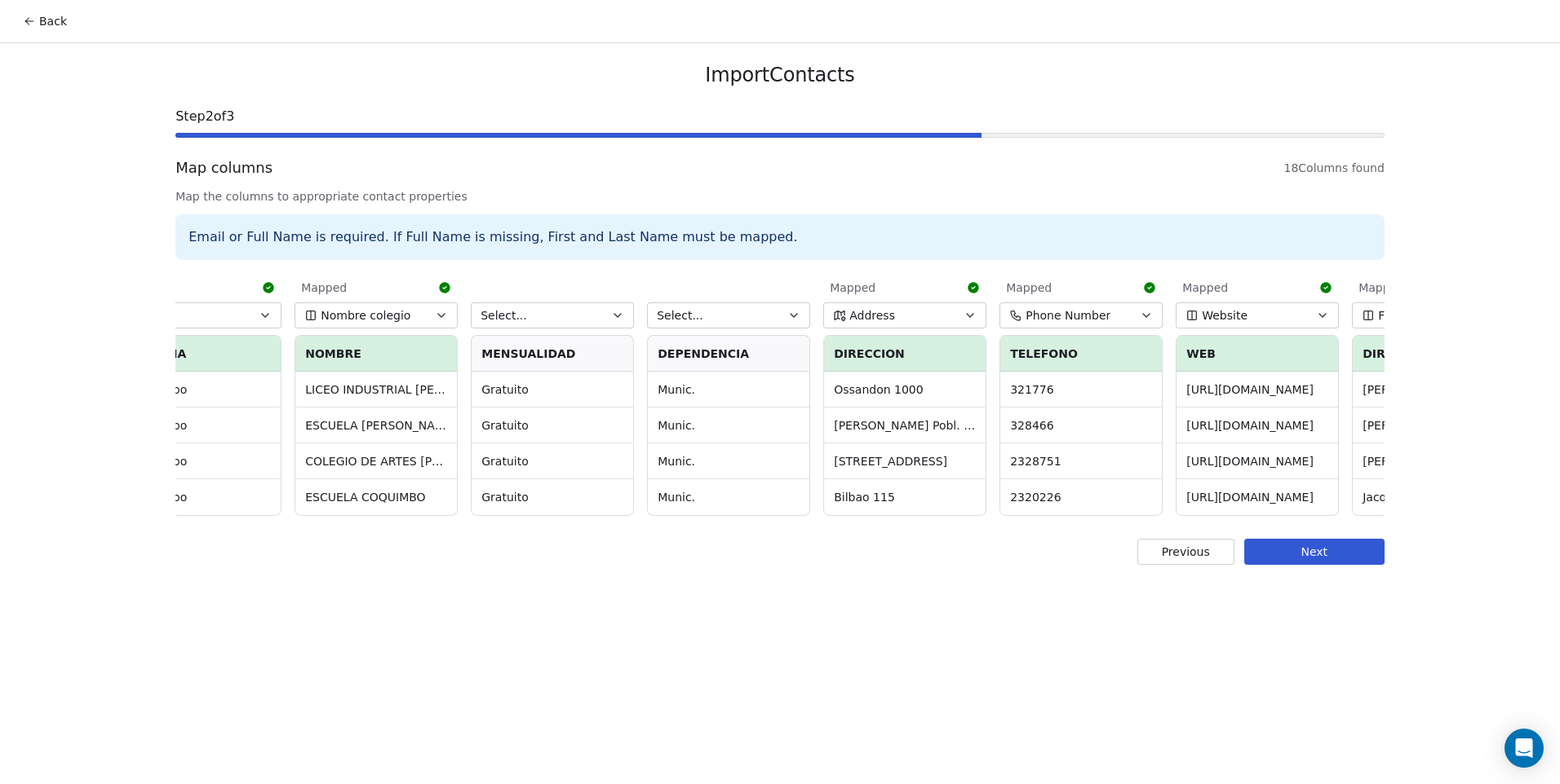
click at [564, 312] on button "Select..." at bounding box center [552, 315] width 163 height 26
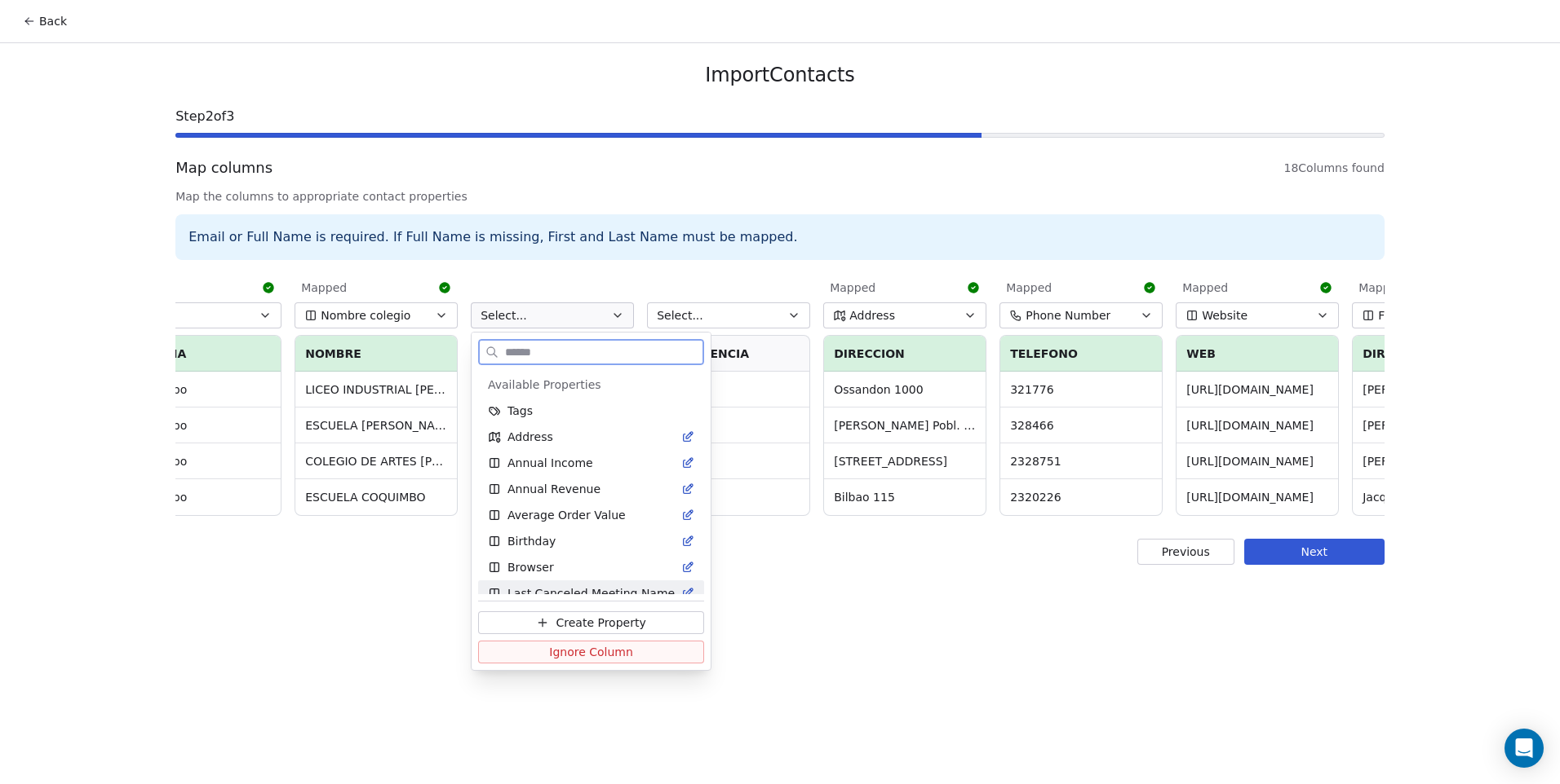
click at [602, 658] on span "Ignore Column" at bounding box center [590, 652] width 84 height 16
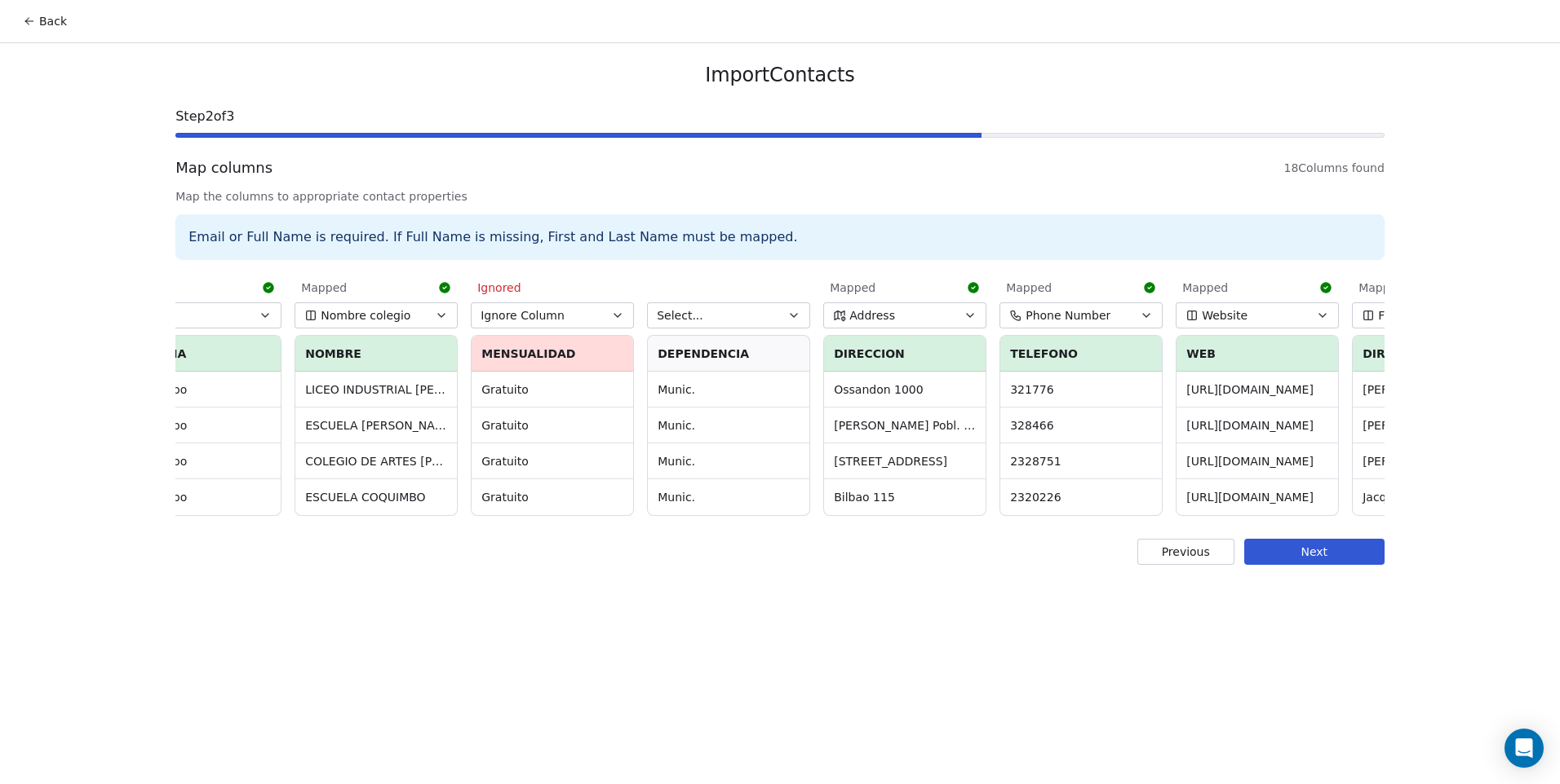
click at [720, 323] on button "Select..." at bounding box center [728, 315] width 163 height 26
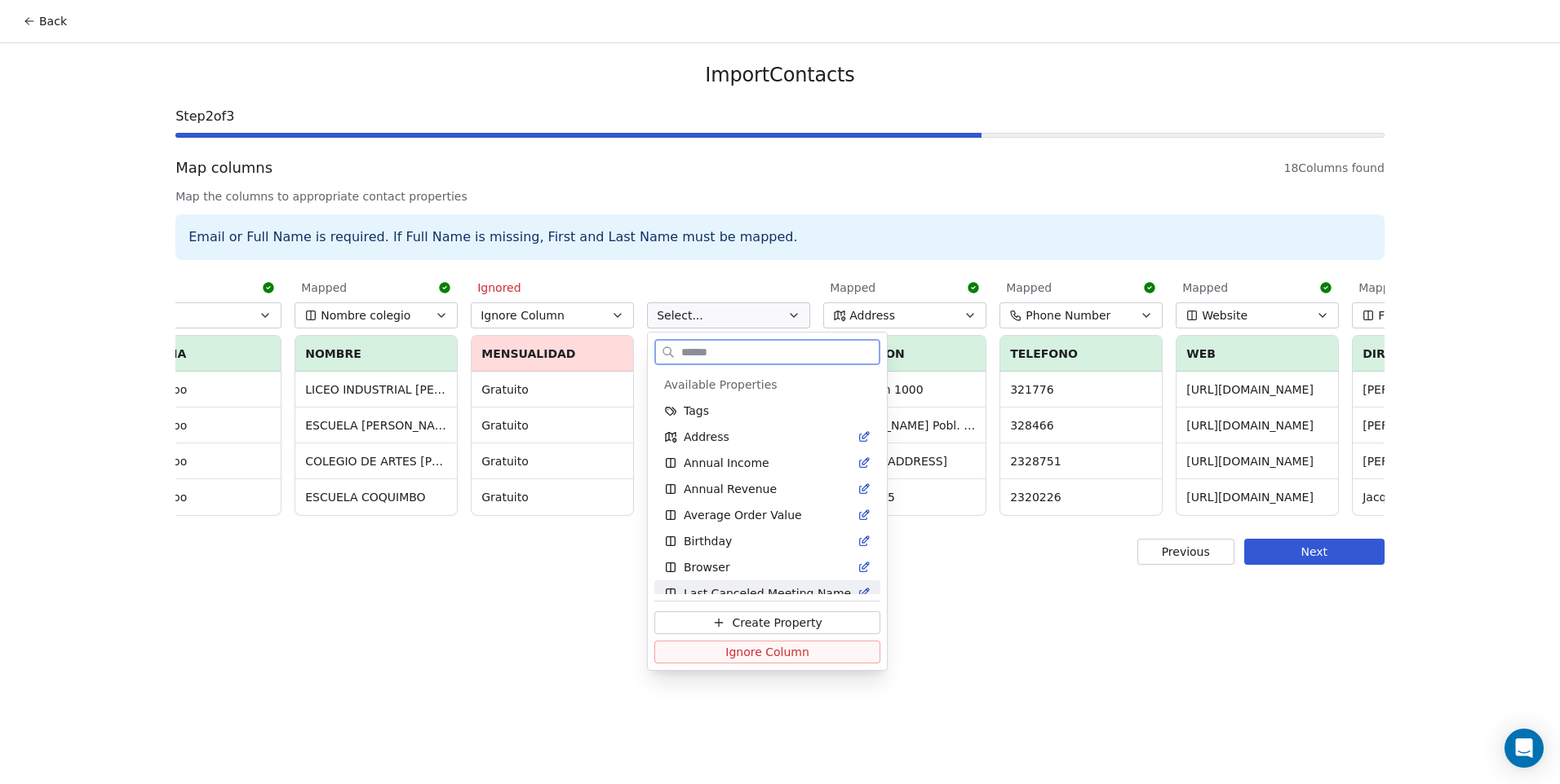
click at [727, 653] on span "Ignore Column" at bounding box center [767, 652] width 84 height 16
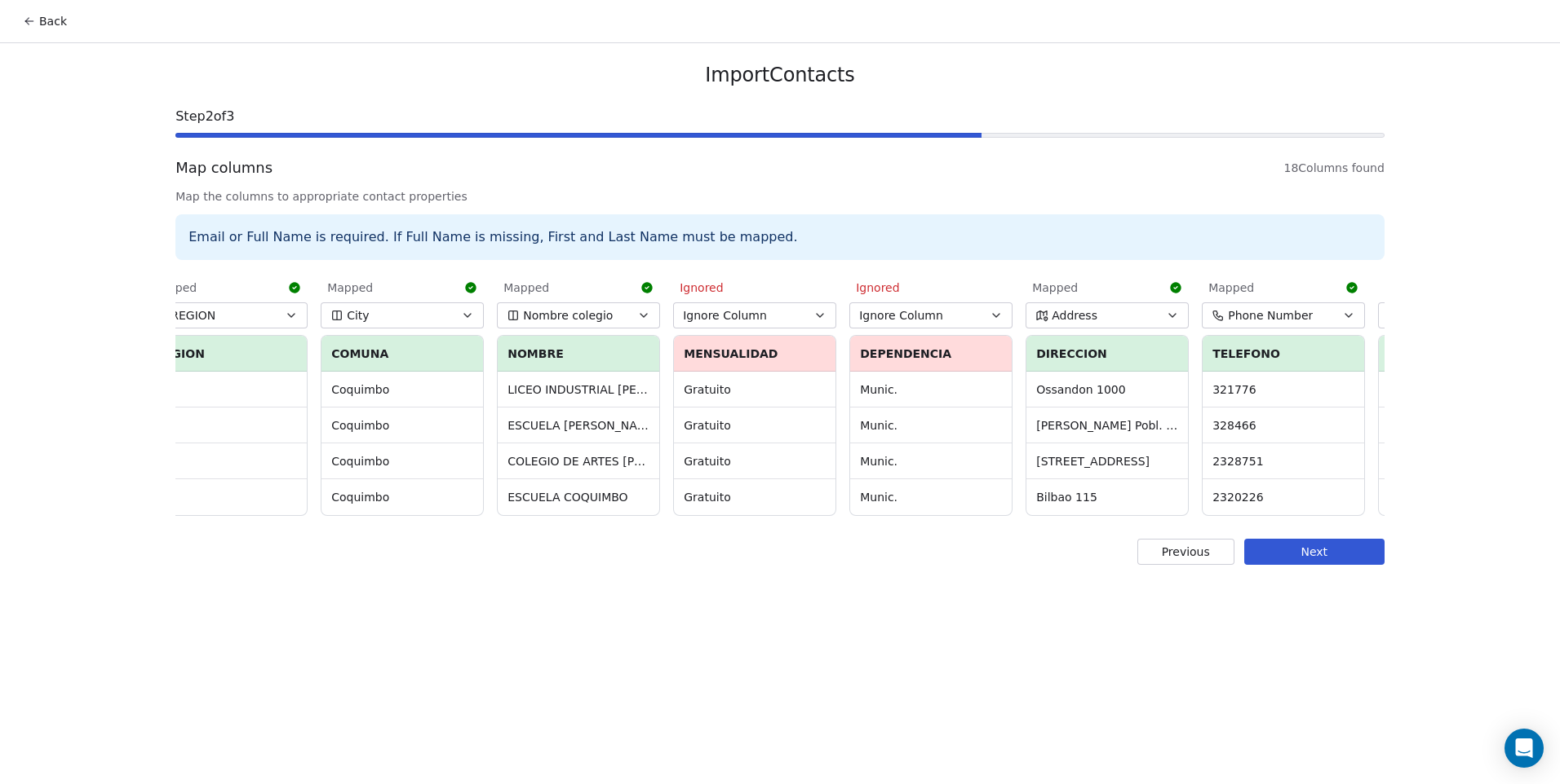
scroll to position [0, 110]
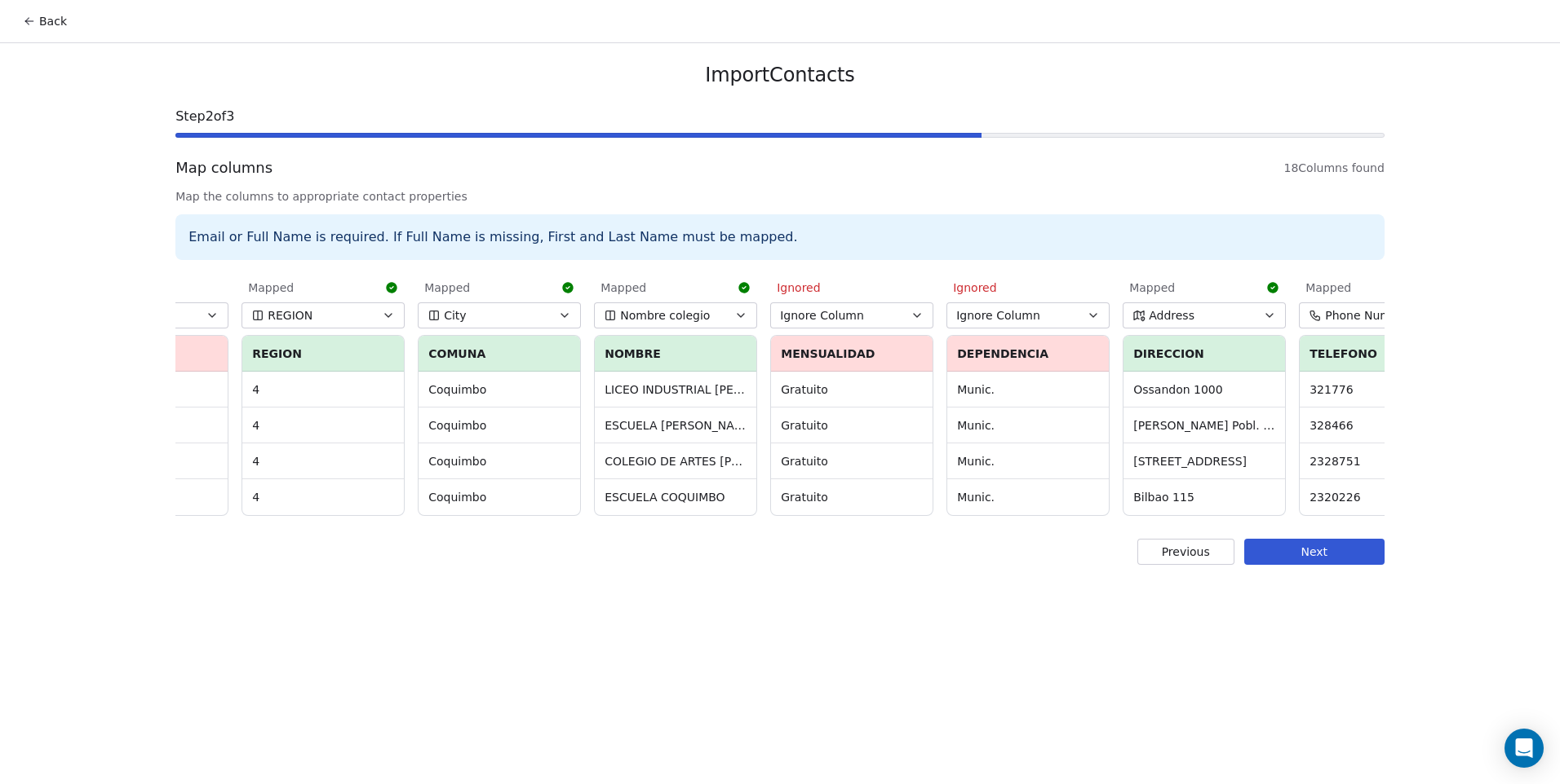
click at [31, 26] on icon at bounding box center [30, 21] width 14 height 14
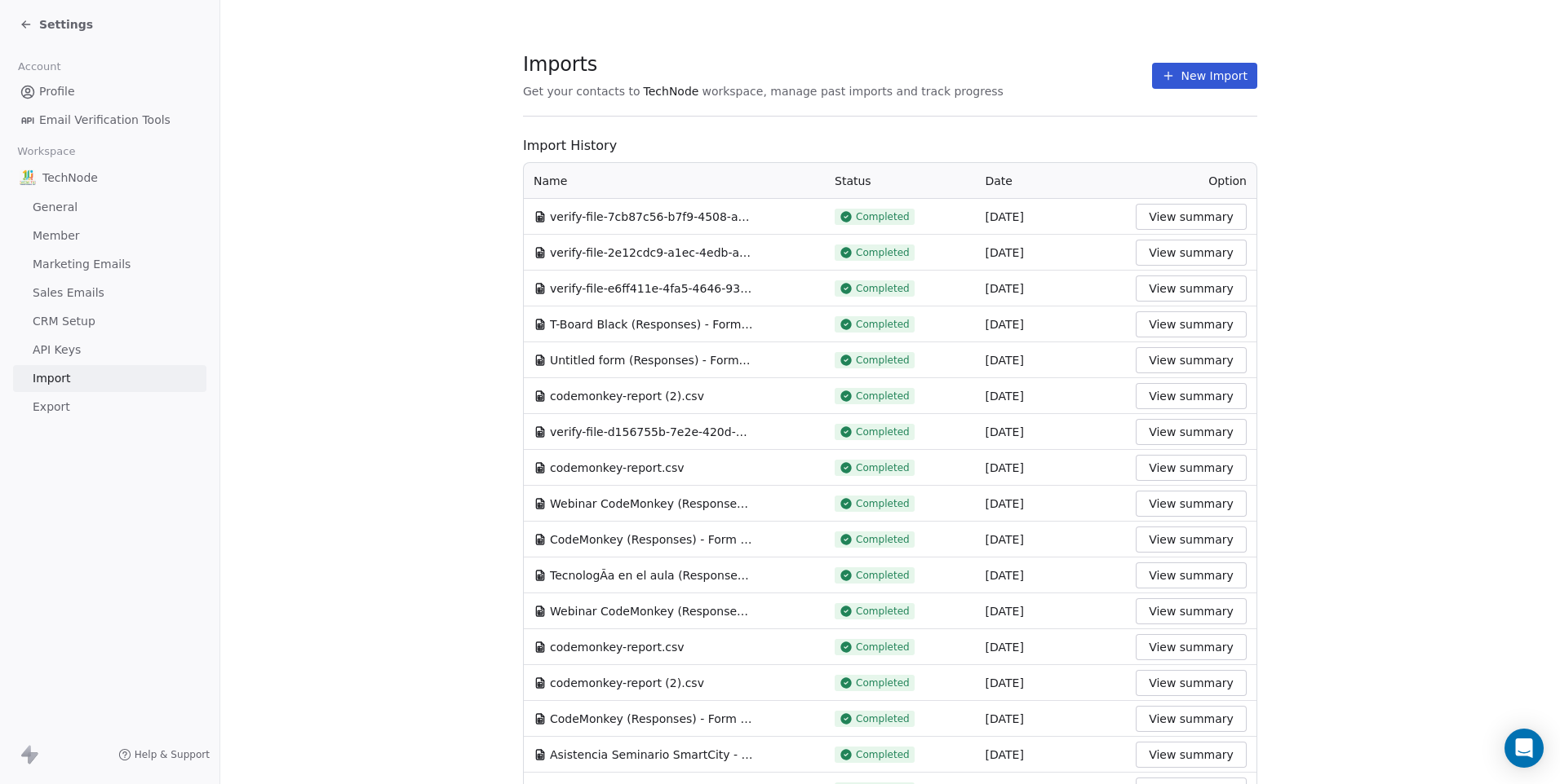
click at [50, 15] on div "Settings" at bounding box center [112, 25] width 186 height 23
click at [59, 27] on span "Settings" at bounding box center [67, 24] width 54 height 16
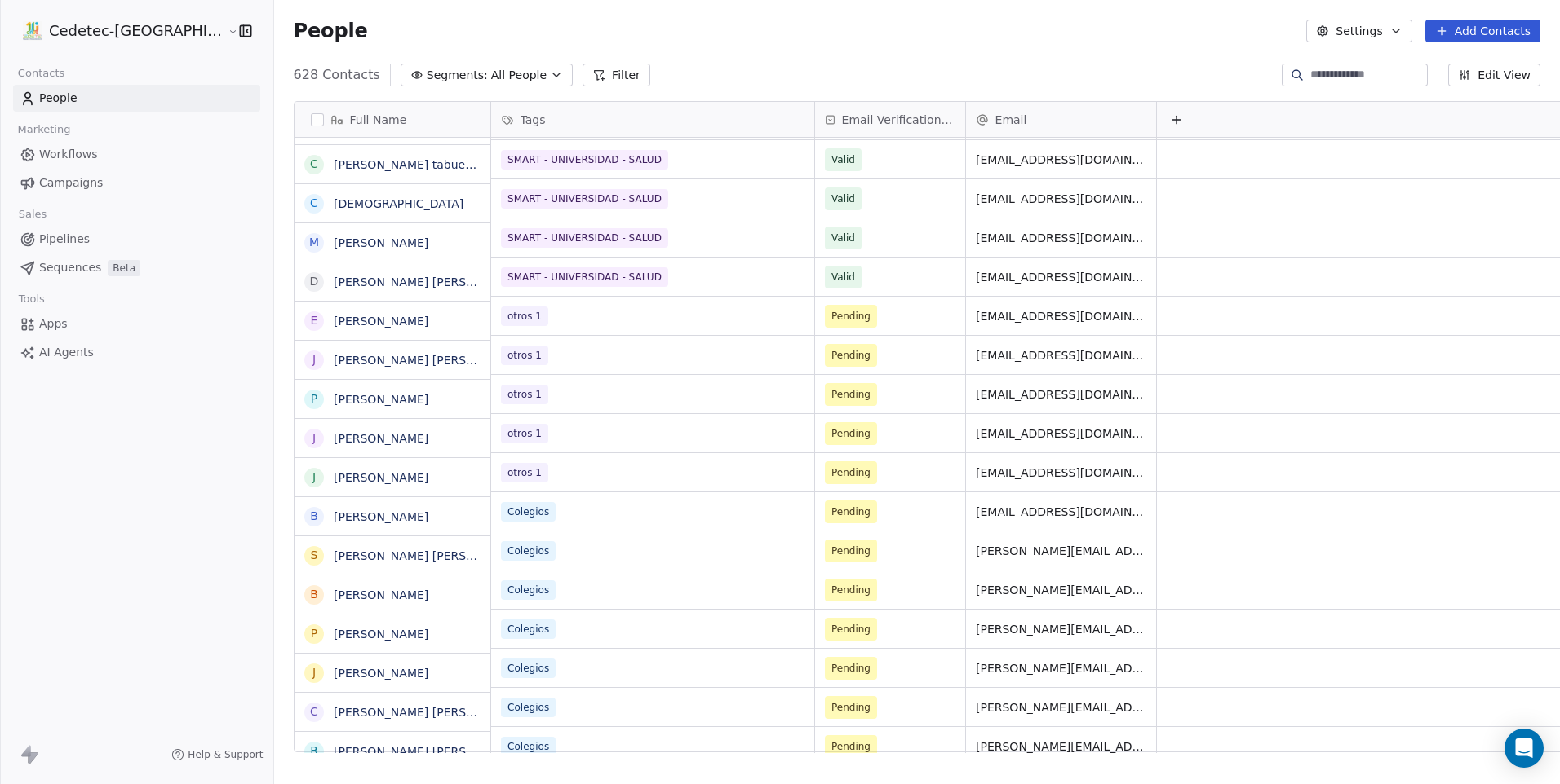
scroll to position [2609, 0]
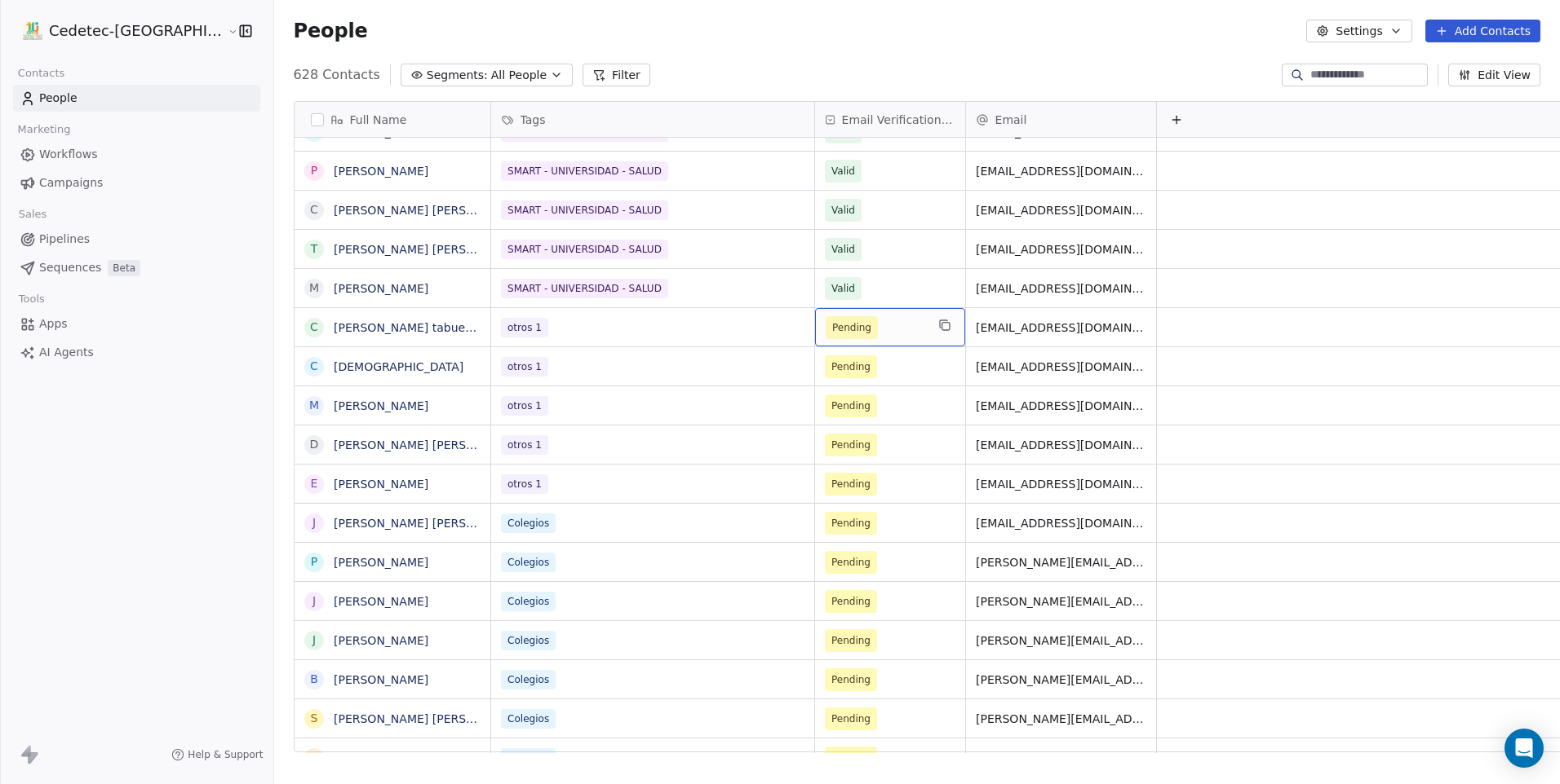
click at [832, 333] on span "Pending" at bounding box center [851, 327] width 40 height 16
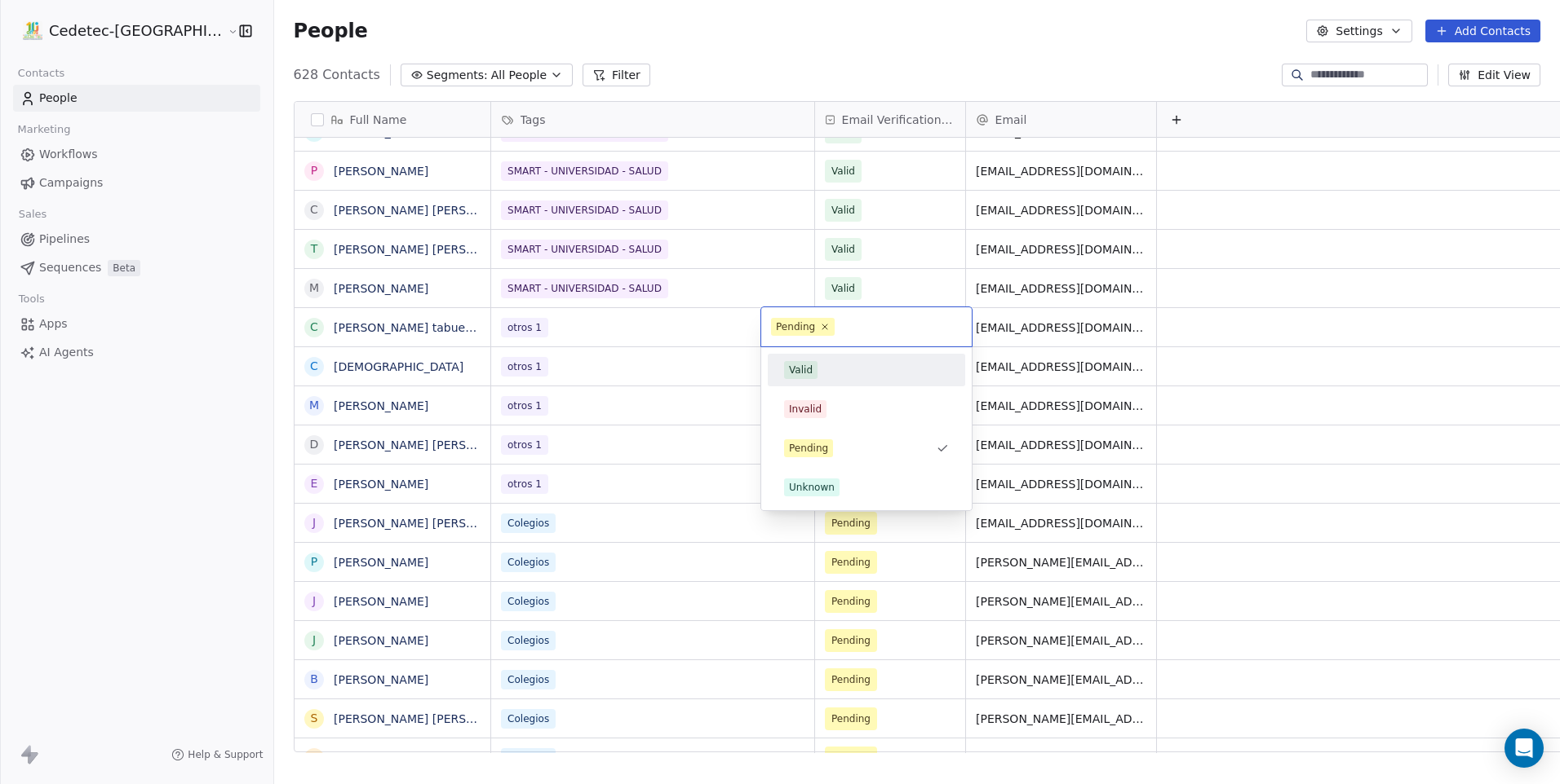
click at [713, 338] on html "Cedetec-[GEOGRAPHIC_DATA] Contacts People Marketing Workflows Campaigns Sales P…" at bounding box center [780, 392] width 1560 height 784
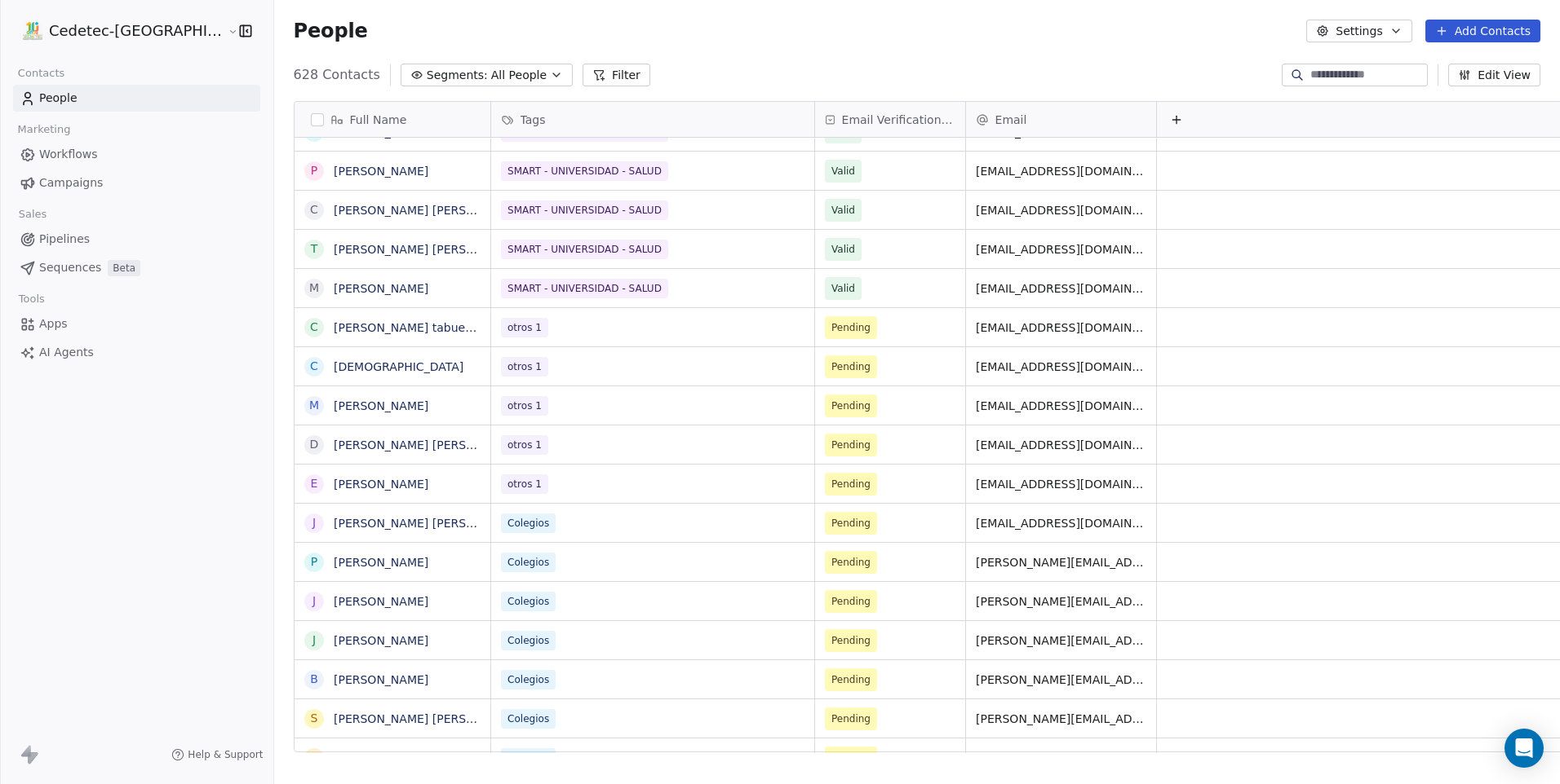
click at [1387, 29] on button "Settings" at bounding box center [1358, 31] width 105 height 23
click at [1346, 89] on div "Tags" at bounding box center [1353, 92] width 65 height 26
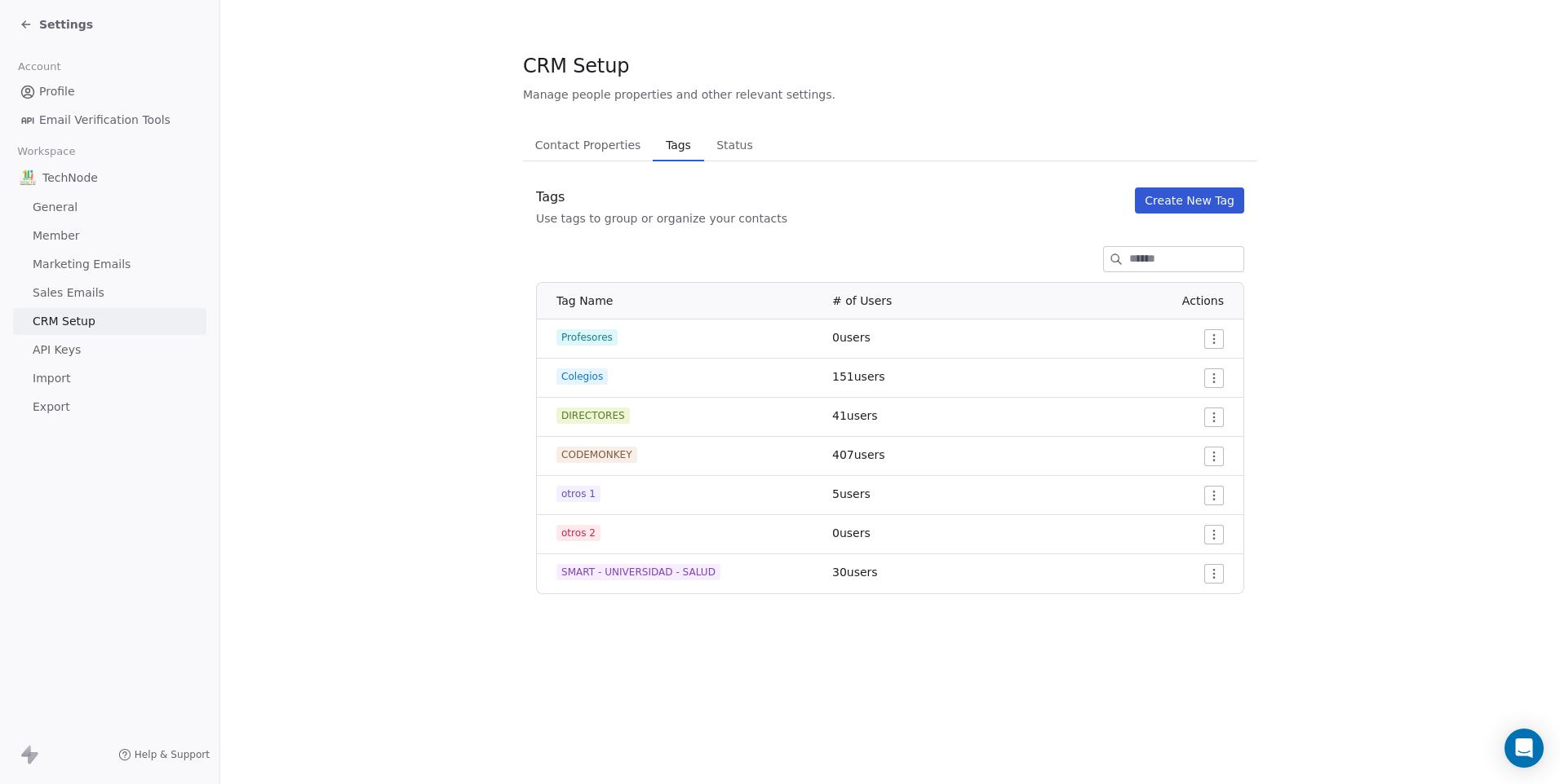
click at [1219, 492] on html "Settings Account Profile Email Verification Tools Workspace TechNode General Me…" at bounding box center [780, 392] width 1560 height 784
click at [1177, 521] on span "Edit" at bounding box center [1184, 528] width 22 height 16
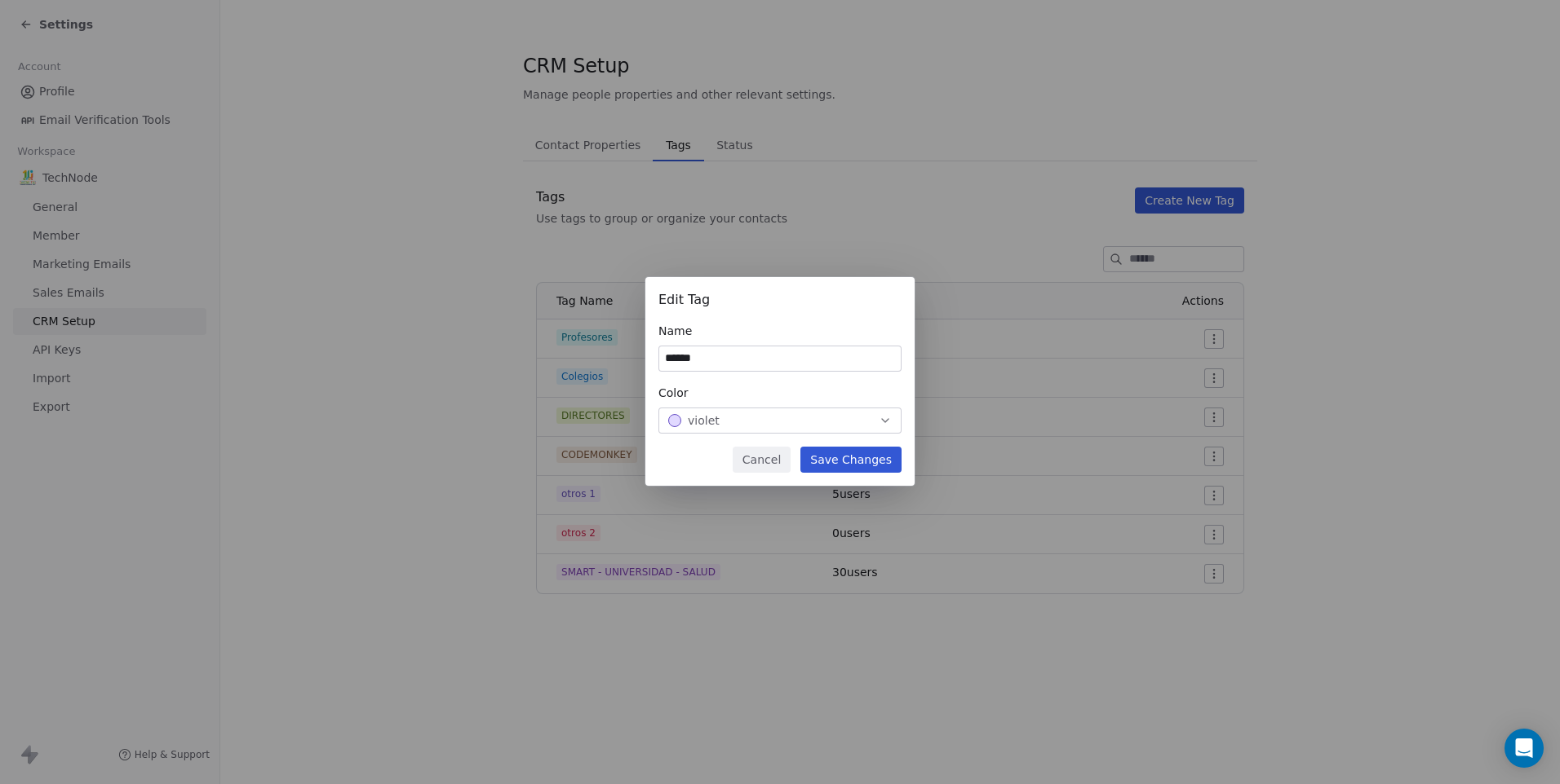
type input "******"
click at [850, 450] on button "Save Changes" at bounding box center [850, 460] width 101 height 26
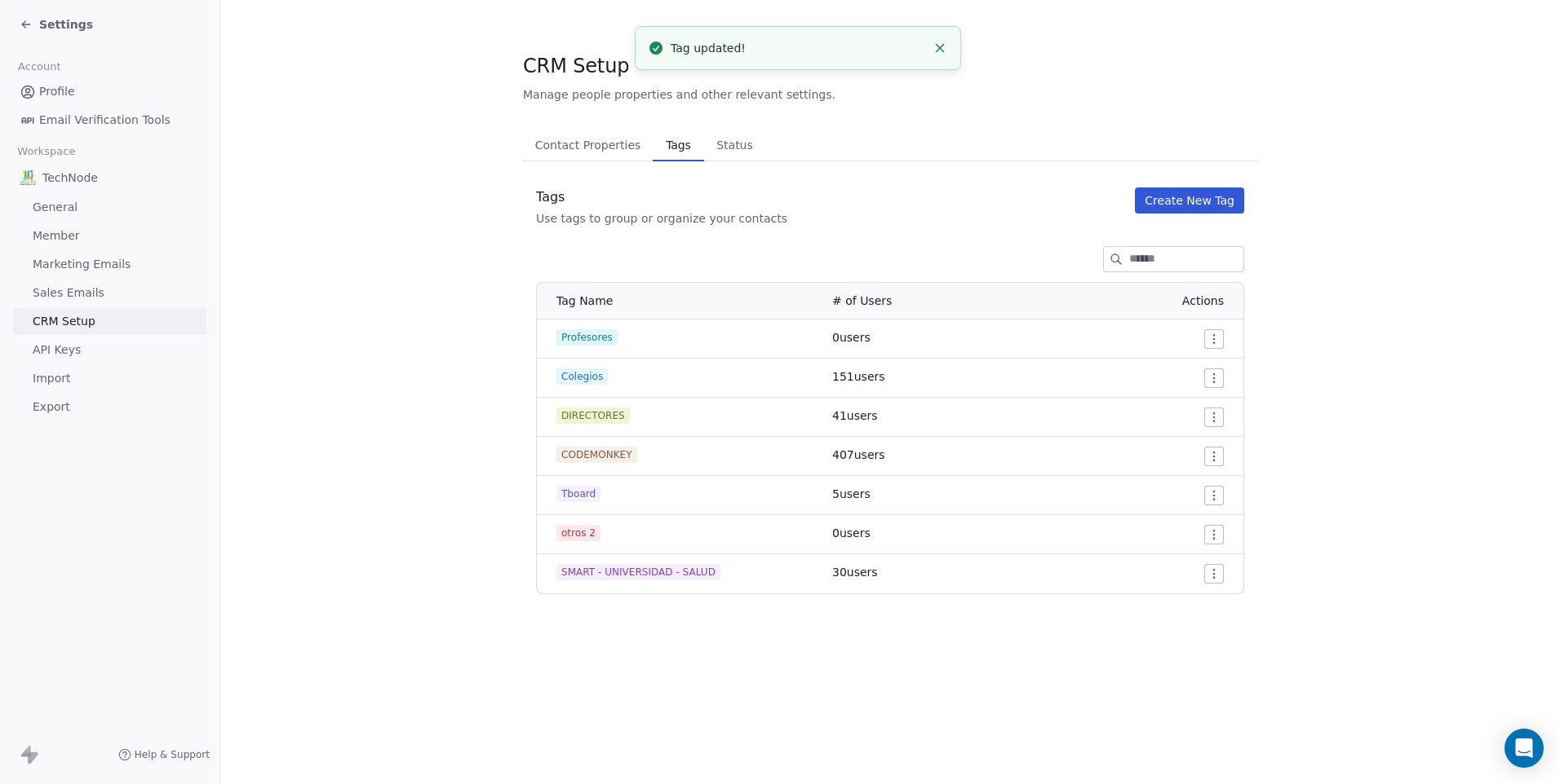
click at [76, 87] on link "Profile" at bounding box center [110, 92] width 193 height 27
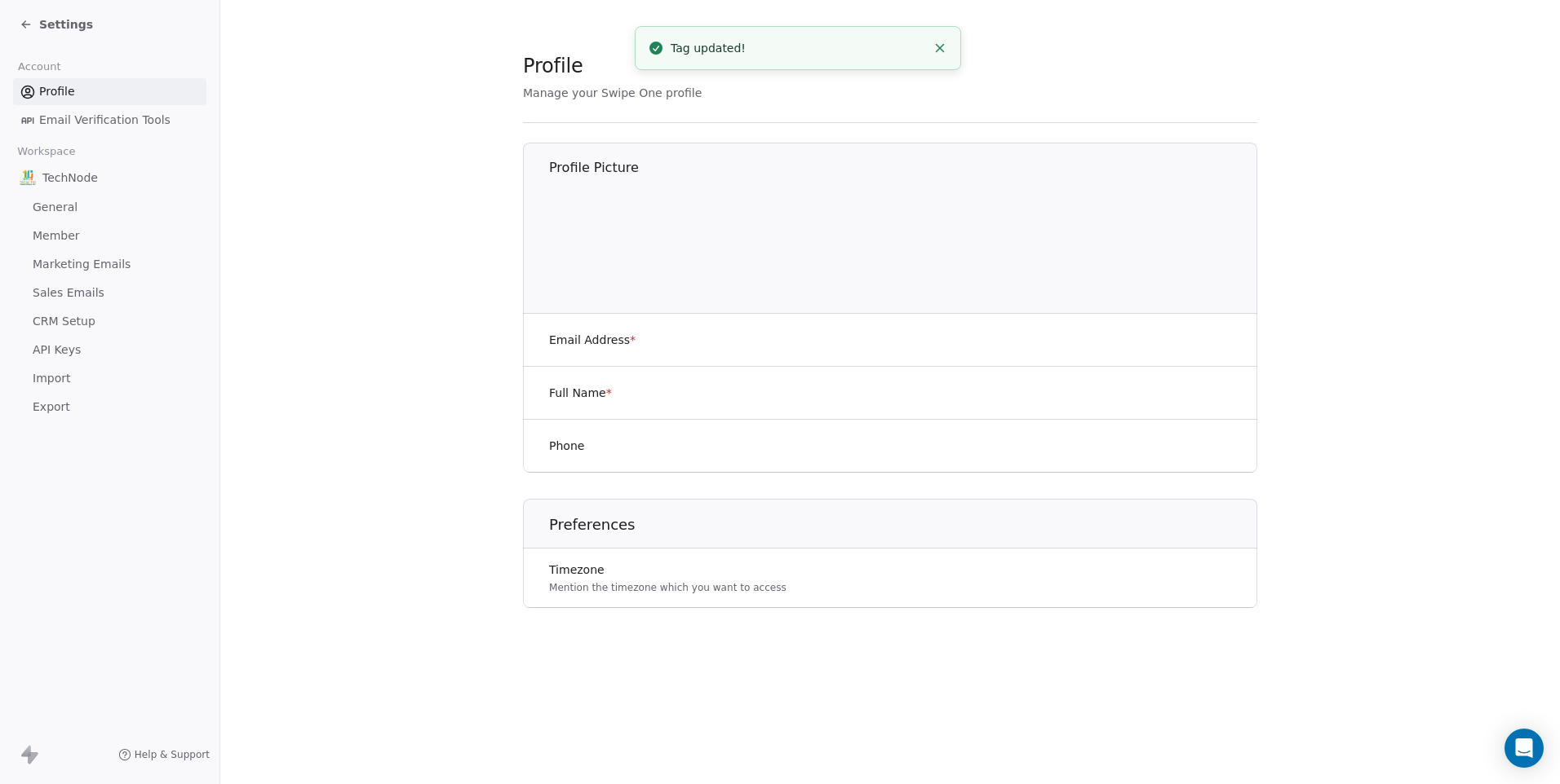
click at [67, 32] on span "Settings" at bounding box center [67, 24] width 54 height 16
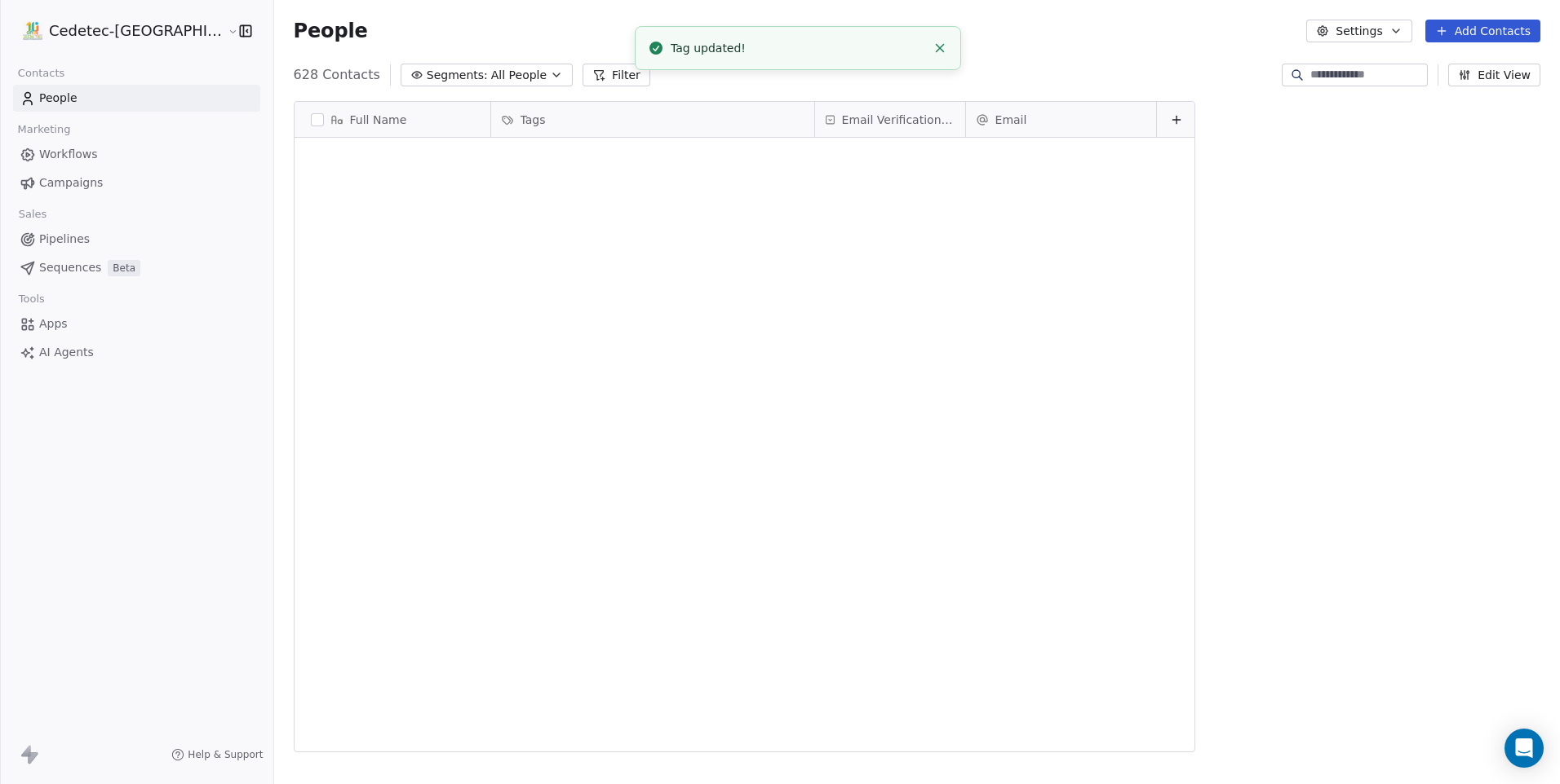
scroll to position [14, 14]
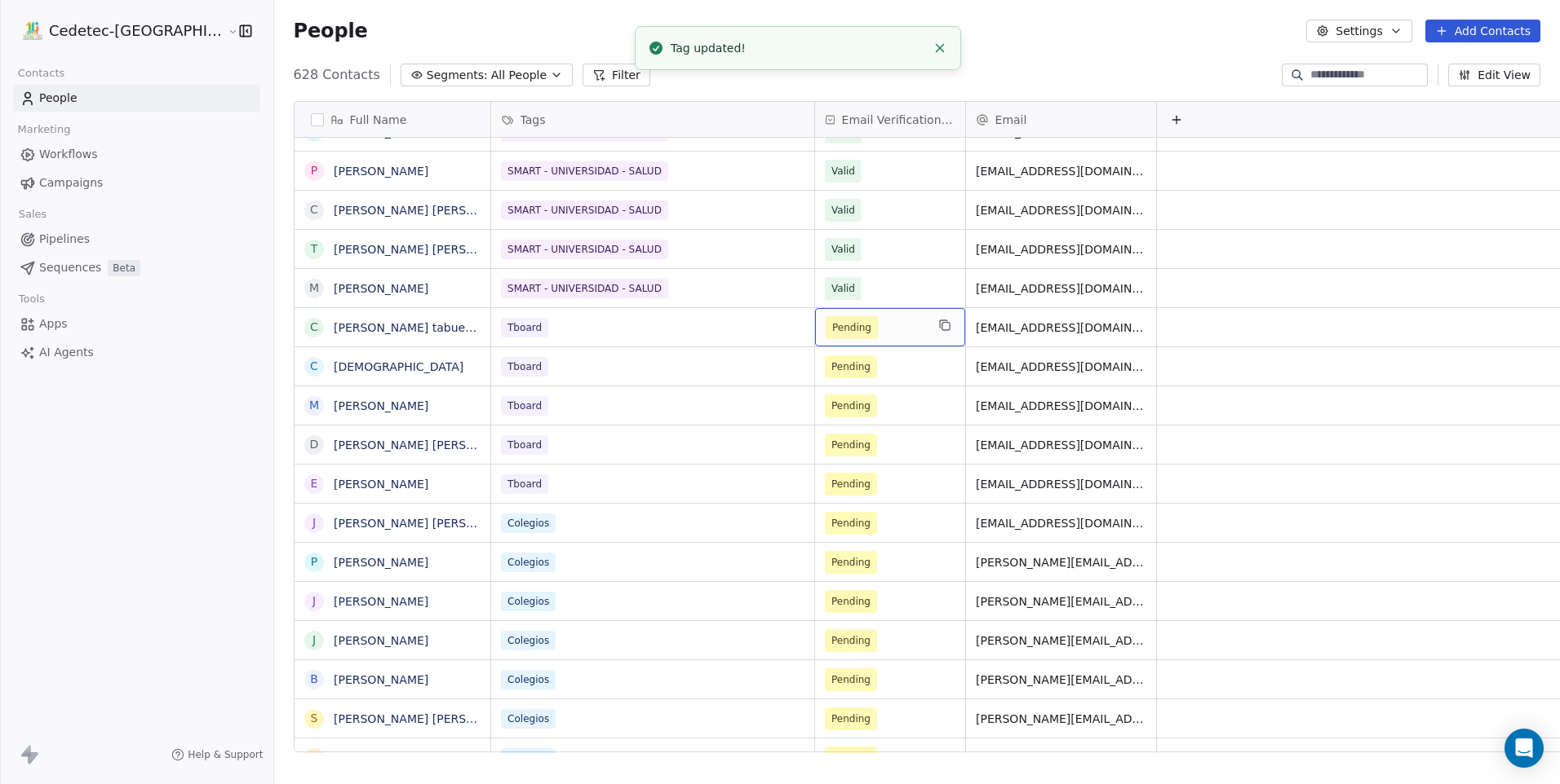
click at [837, 324] on span "Pending" at bounding box center [875, 328] width 99 height 23
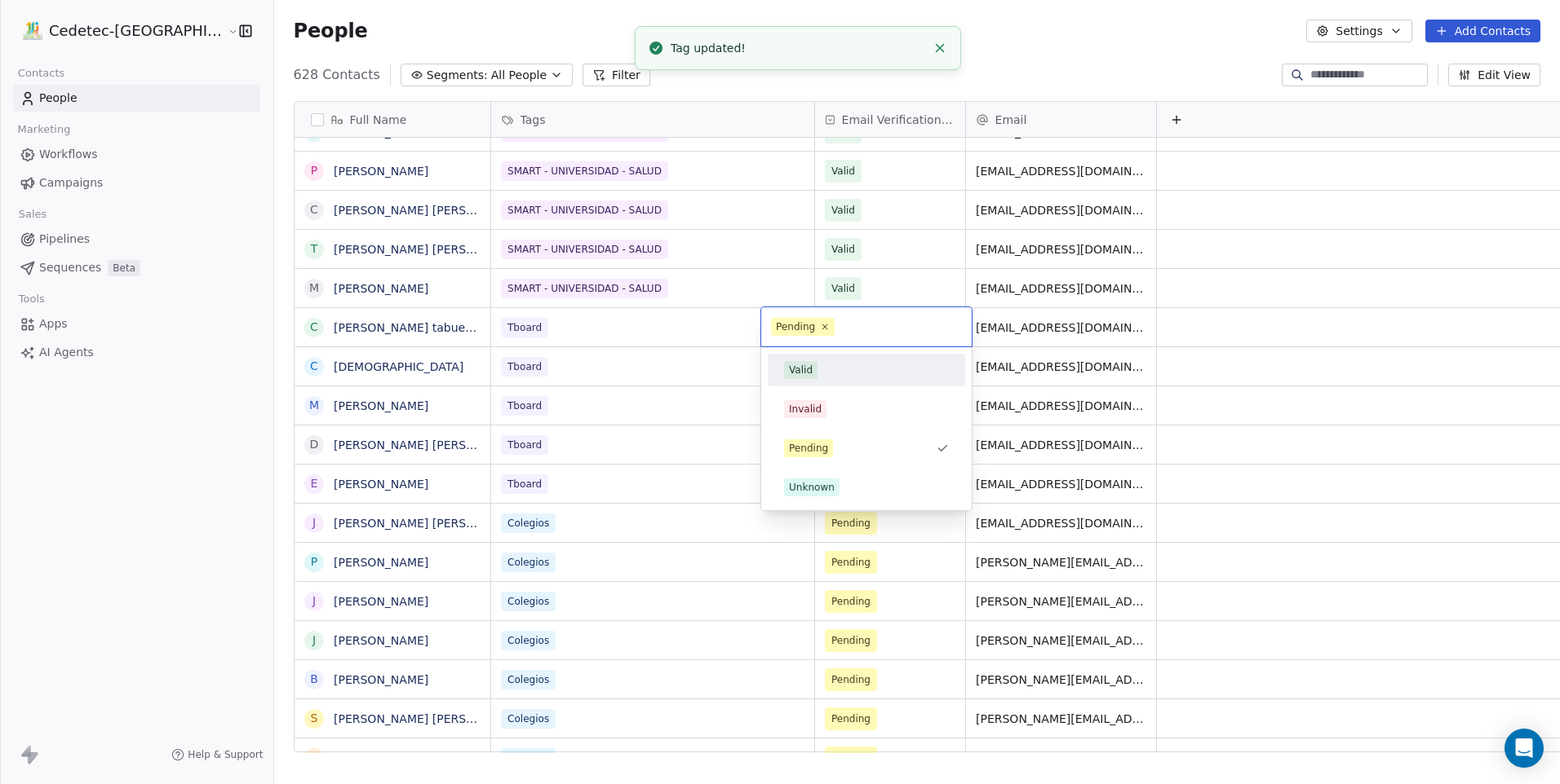
click at [807, 361] on span "Valid" at bounding box center [801, 370] width 34 height 18
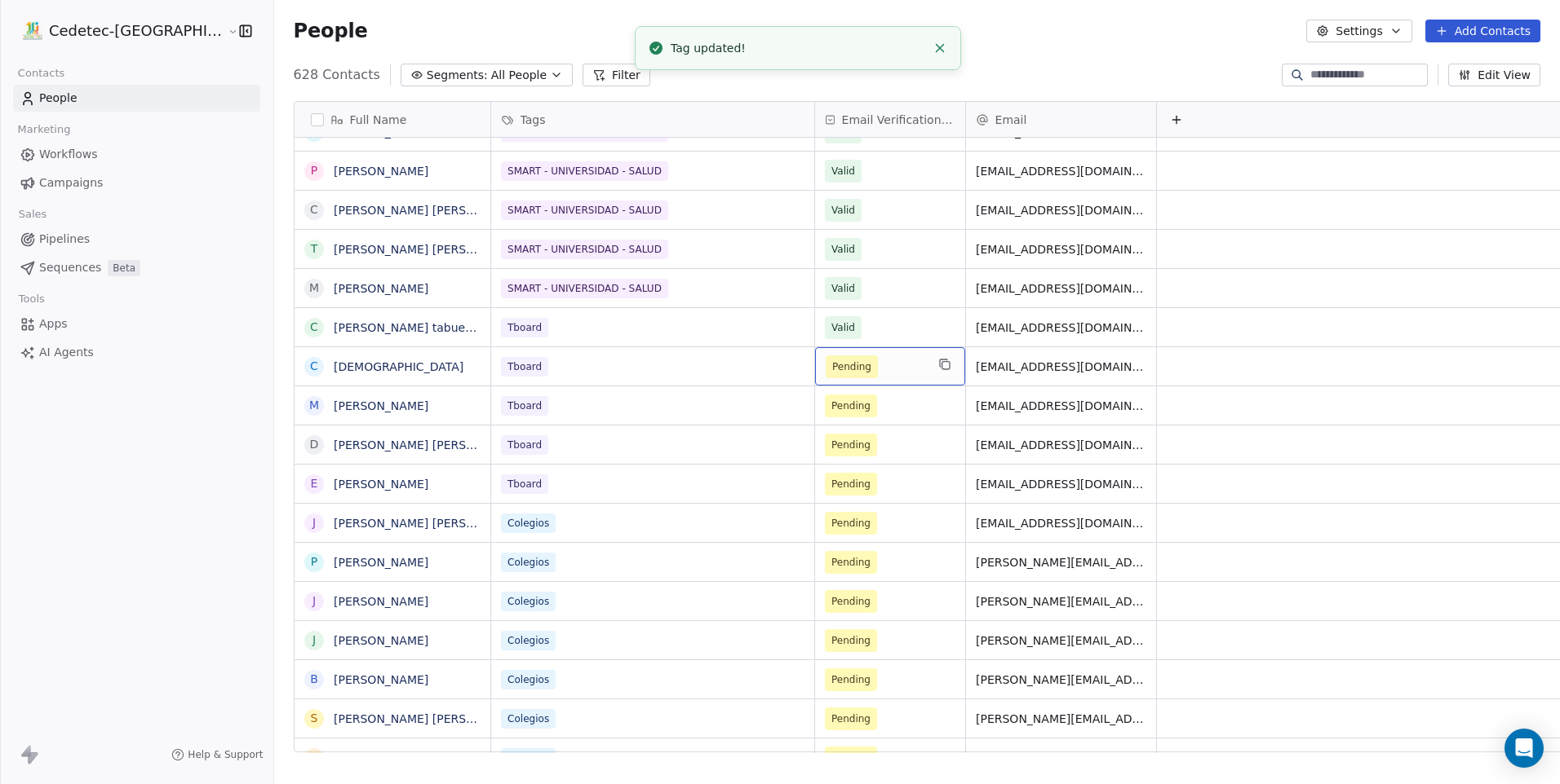
click at [832, 363] on span "Pending" at bounding box center [851, 367] width 40 height 16
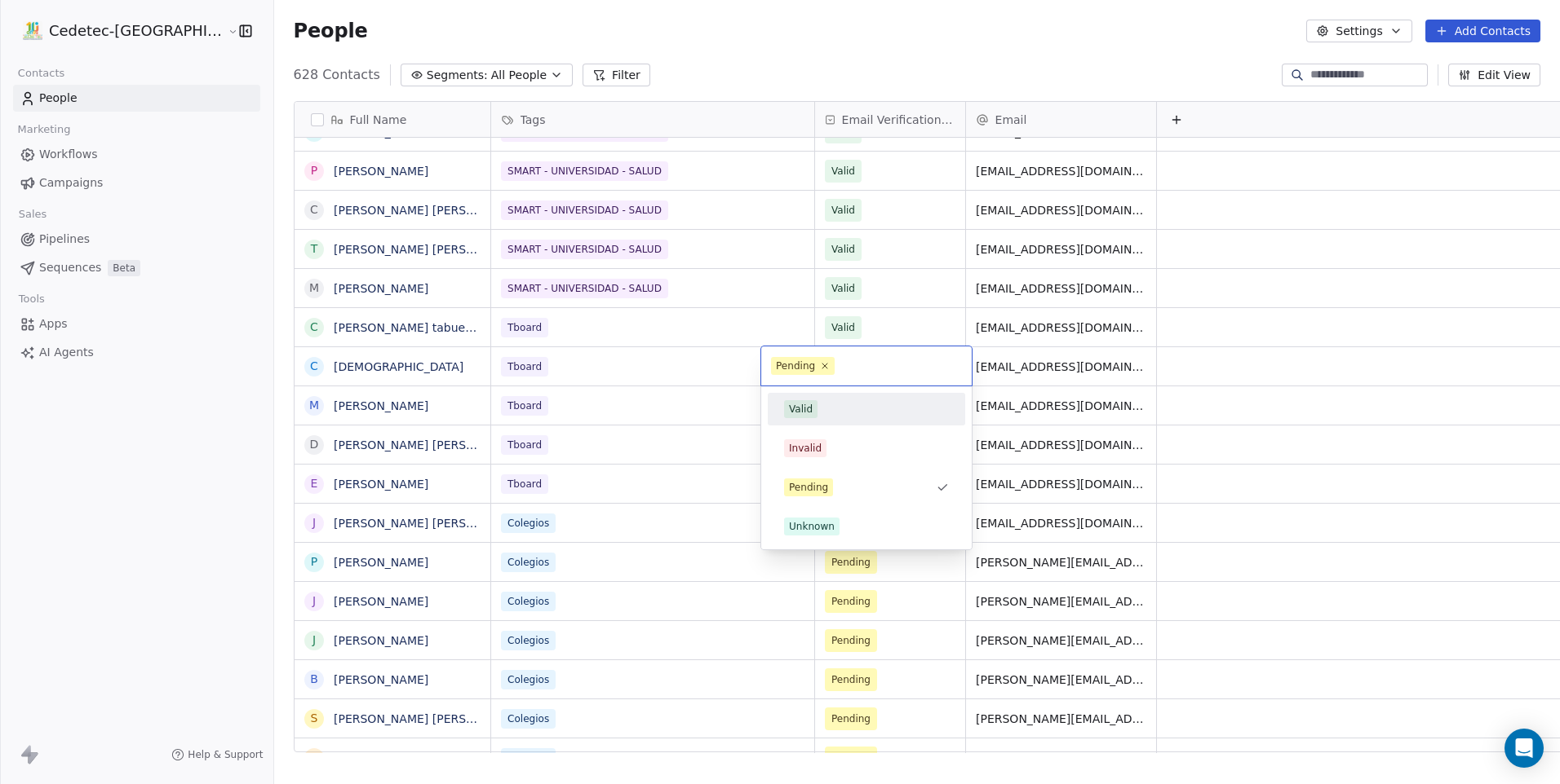
click at [812, 419] on div "Valid" at bounding box center [865, 408] width 184 height 26
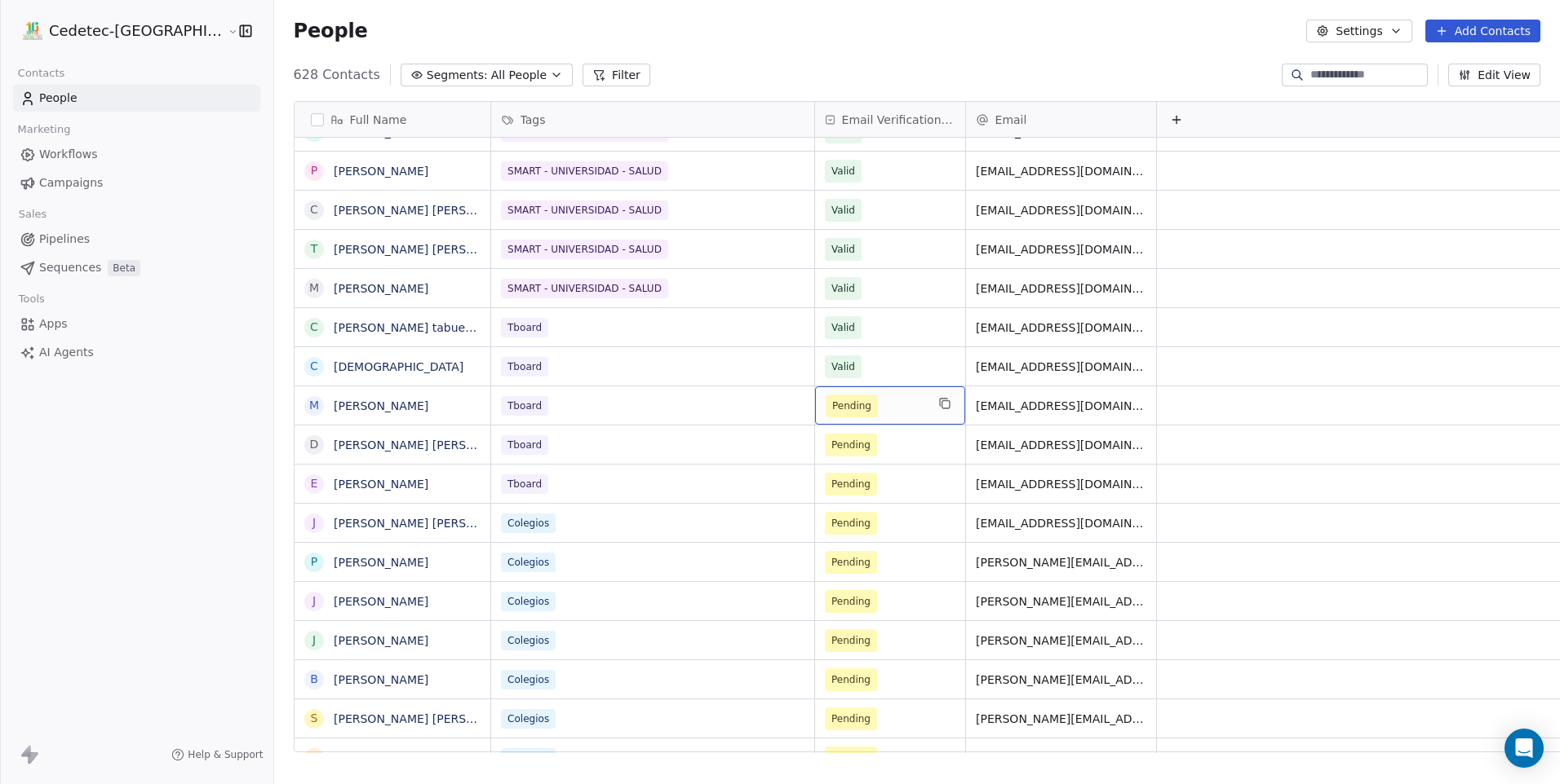
click at [815, 419] on div "Pending" at bounding box center [890, 406] width 150 height 39
click at [832, 412] on span "Pending" at bounding box center [851, 406] width 40 height 16
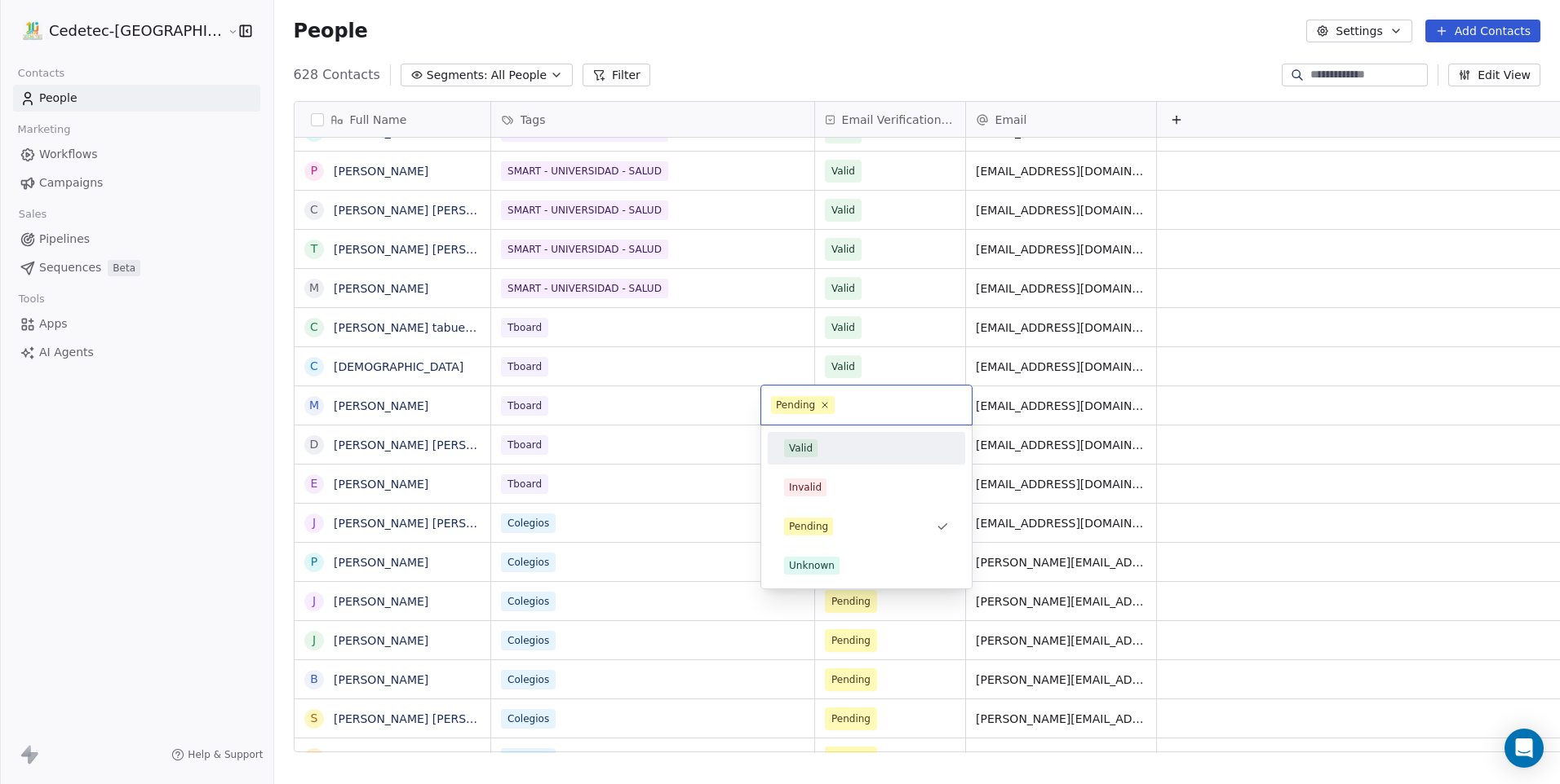
click at [800, 452] on div "Valid" at bounding box center [801, 448] width 23 height 14
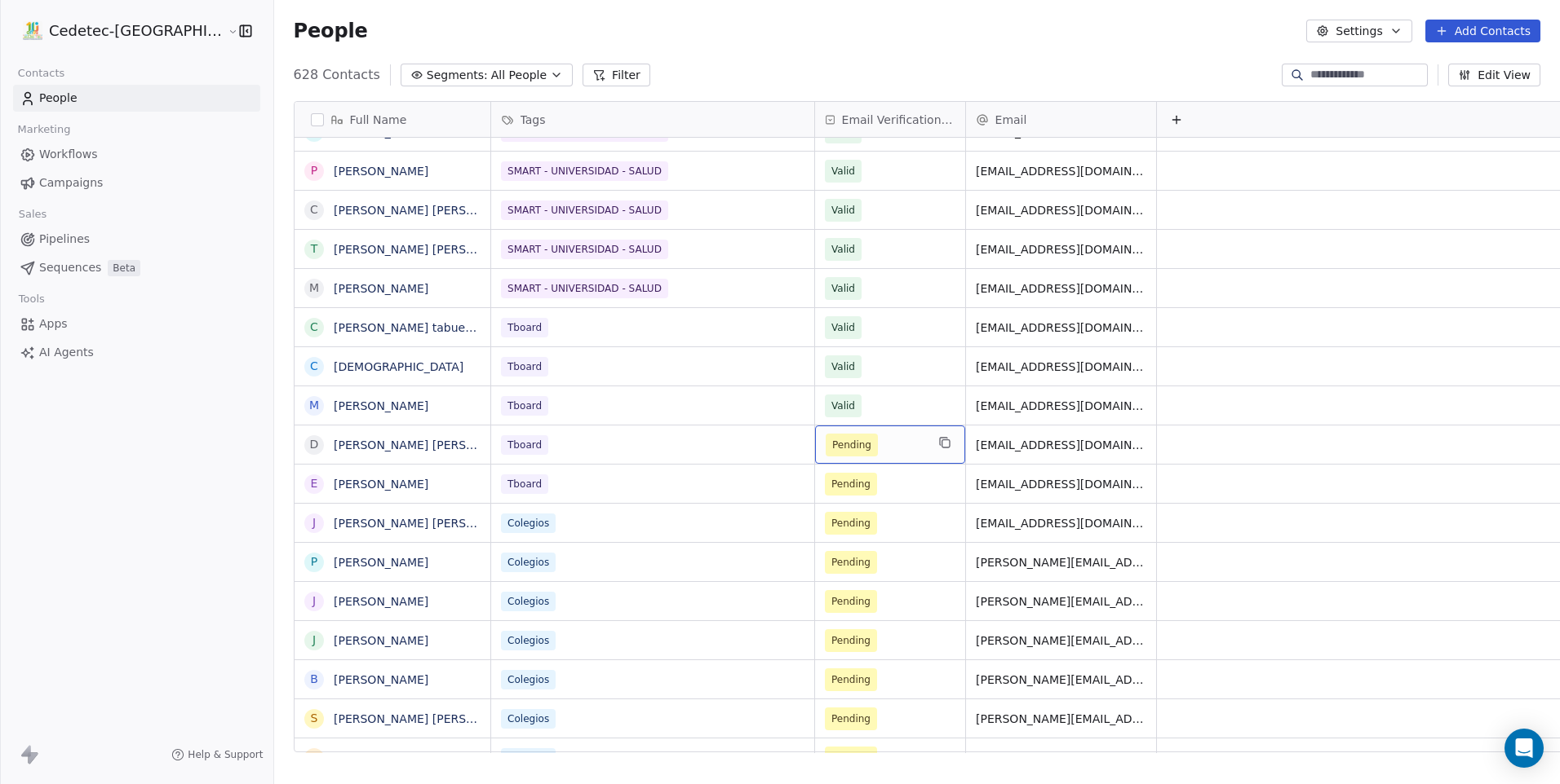
click at [832, 452] on span "Pending" at bounding box center [851, 445] width 40 height 16
click at [832, 487] on span "Pending" at bounding box center [851, 484] width 40 height 16
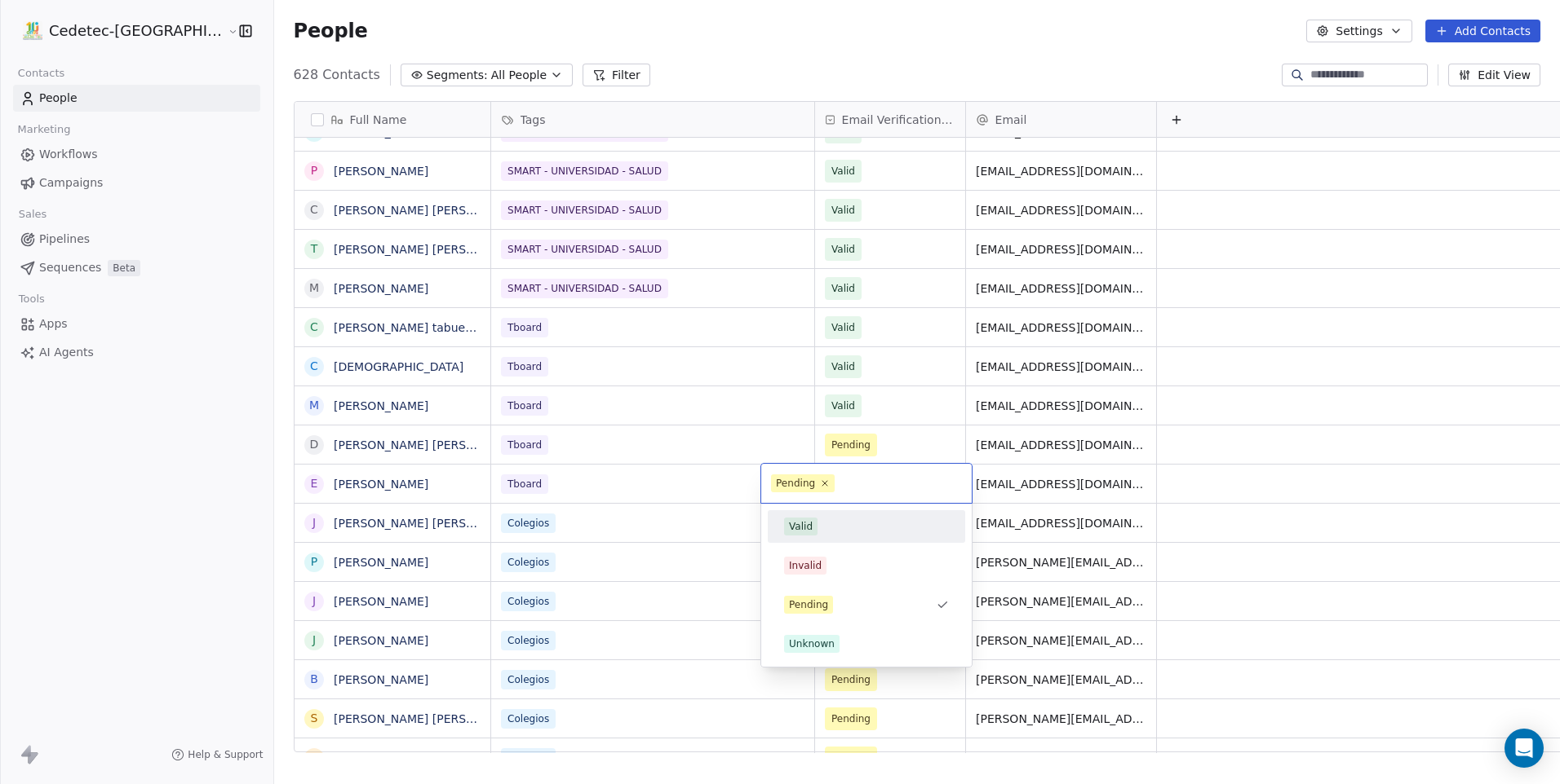
click at [812, 511] on div "Valid" at bounding box center [866, 527] width 197 height 33
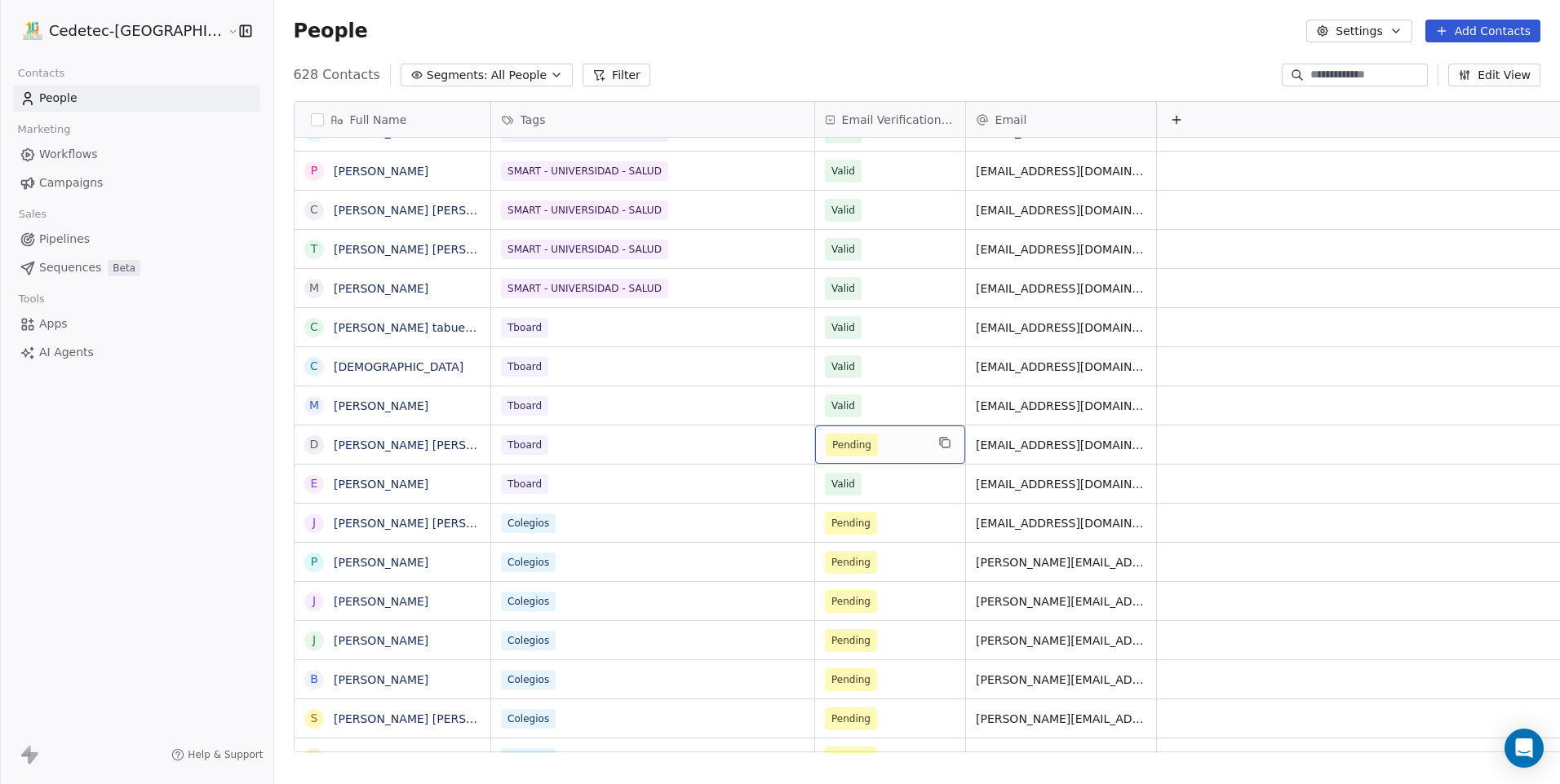
click at [815, 458] on div "Pending" at bounding box center [890, 445] width 150 height 39
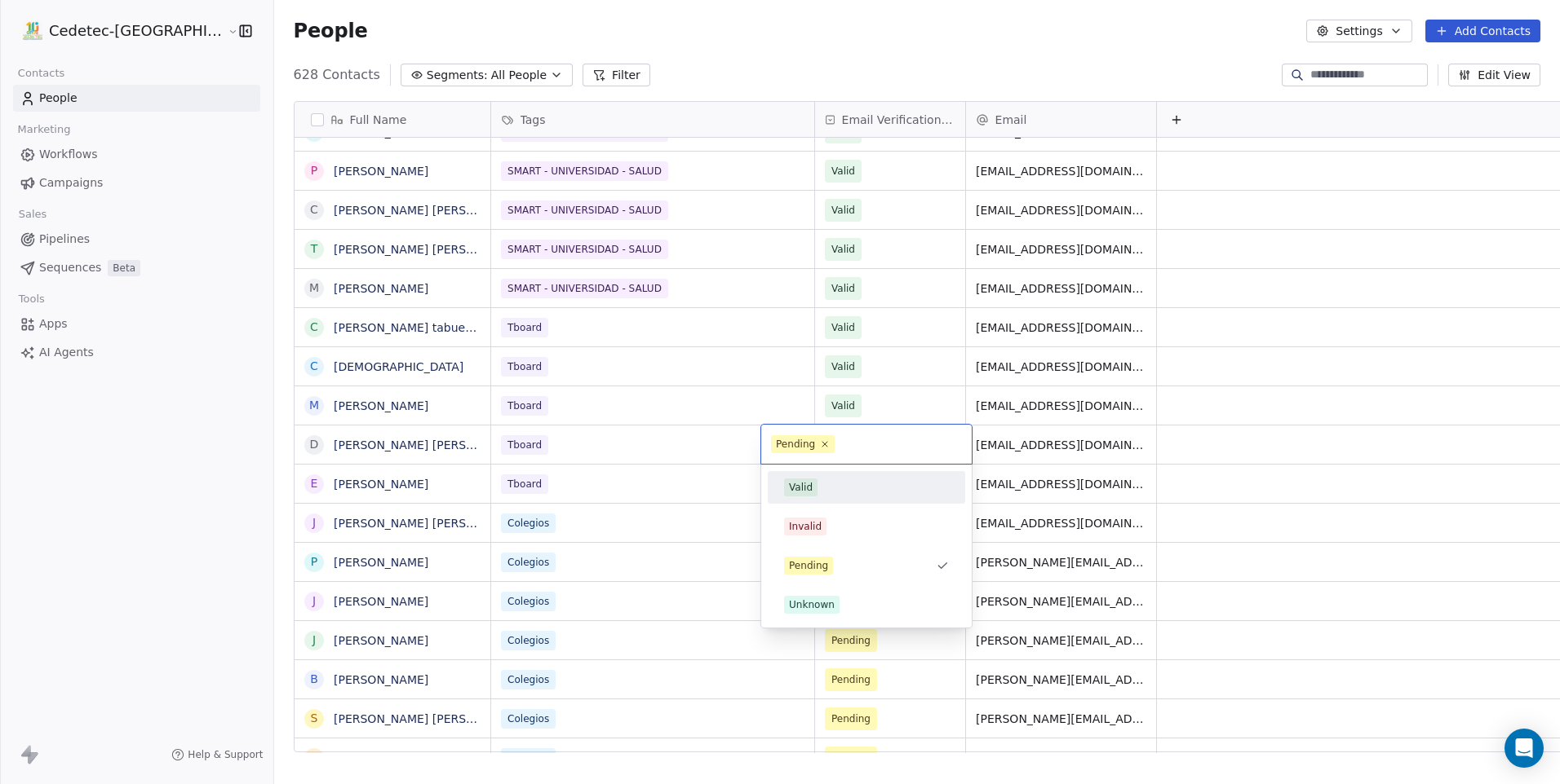
click at [814, 481] on span "Valid" at bounding box center [801, 488] width 34 height 18
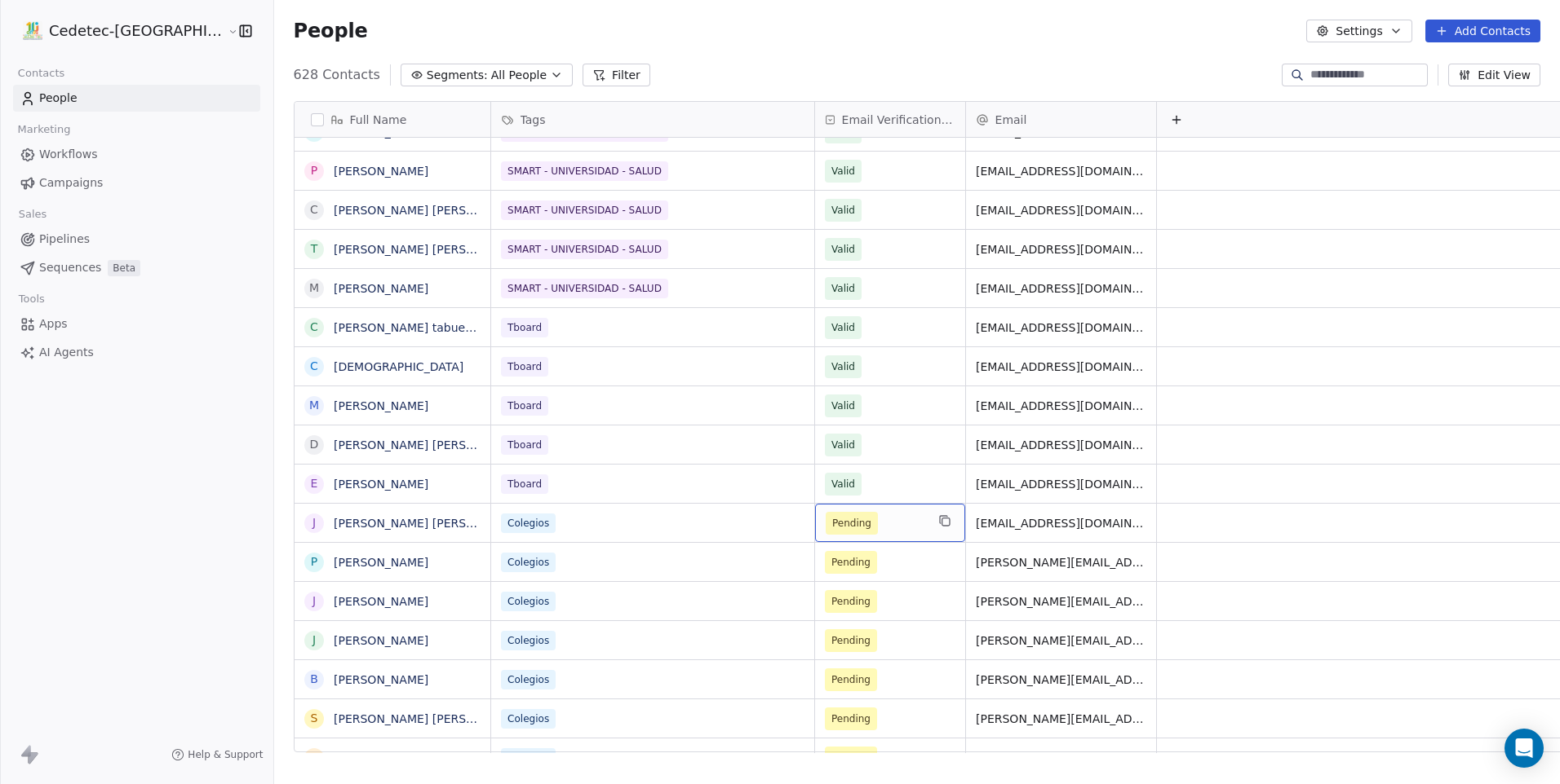
click at [832, 518] on span "Pending" at bounding box center [851, 523] width 40 height 16
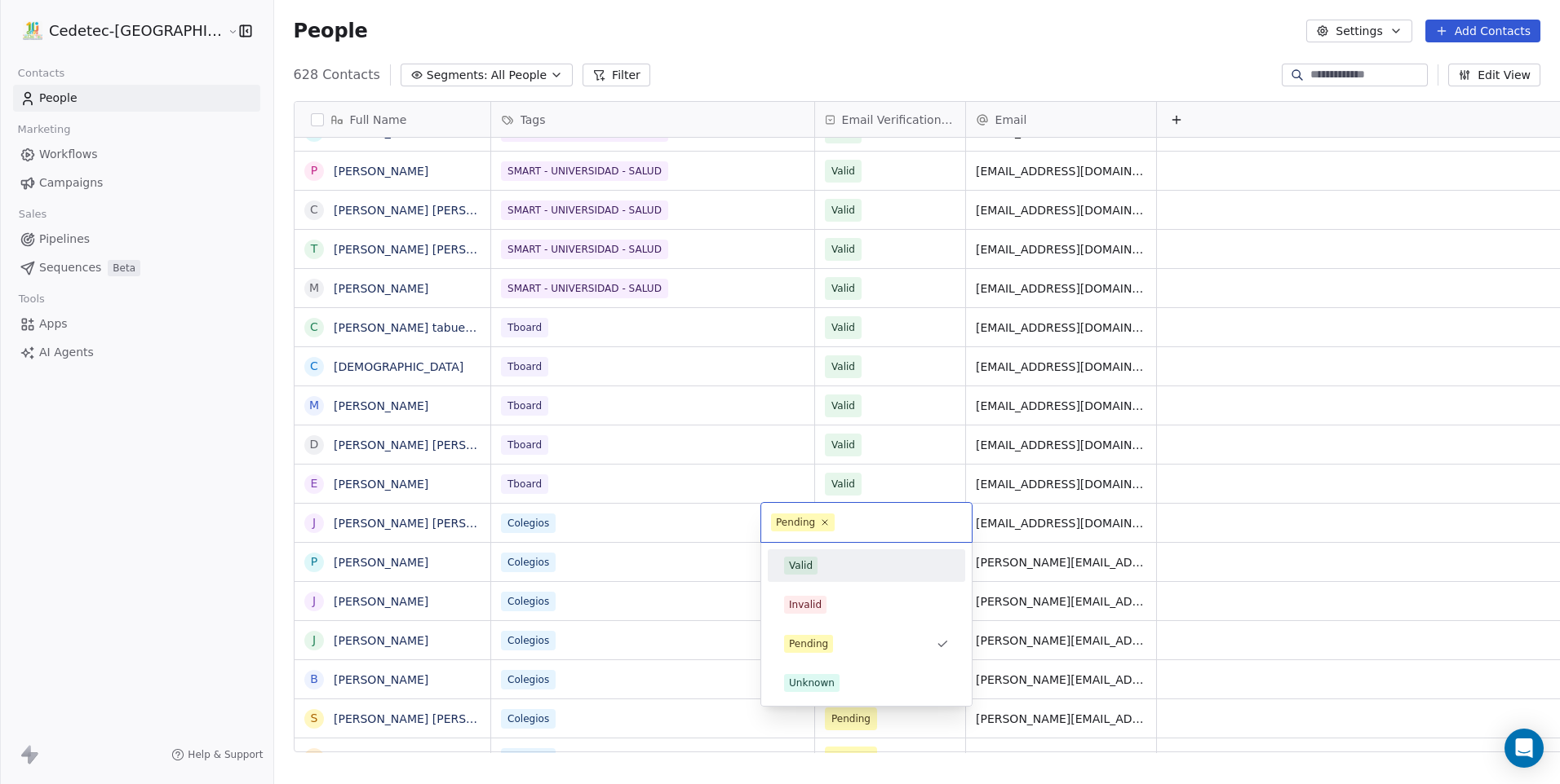
click at [818, 556] on div "Valid" at bounding box center [865, 566] width 184 height 26
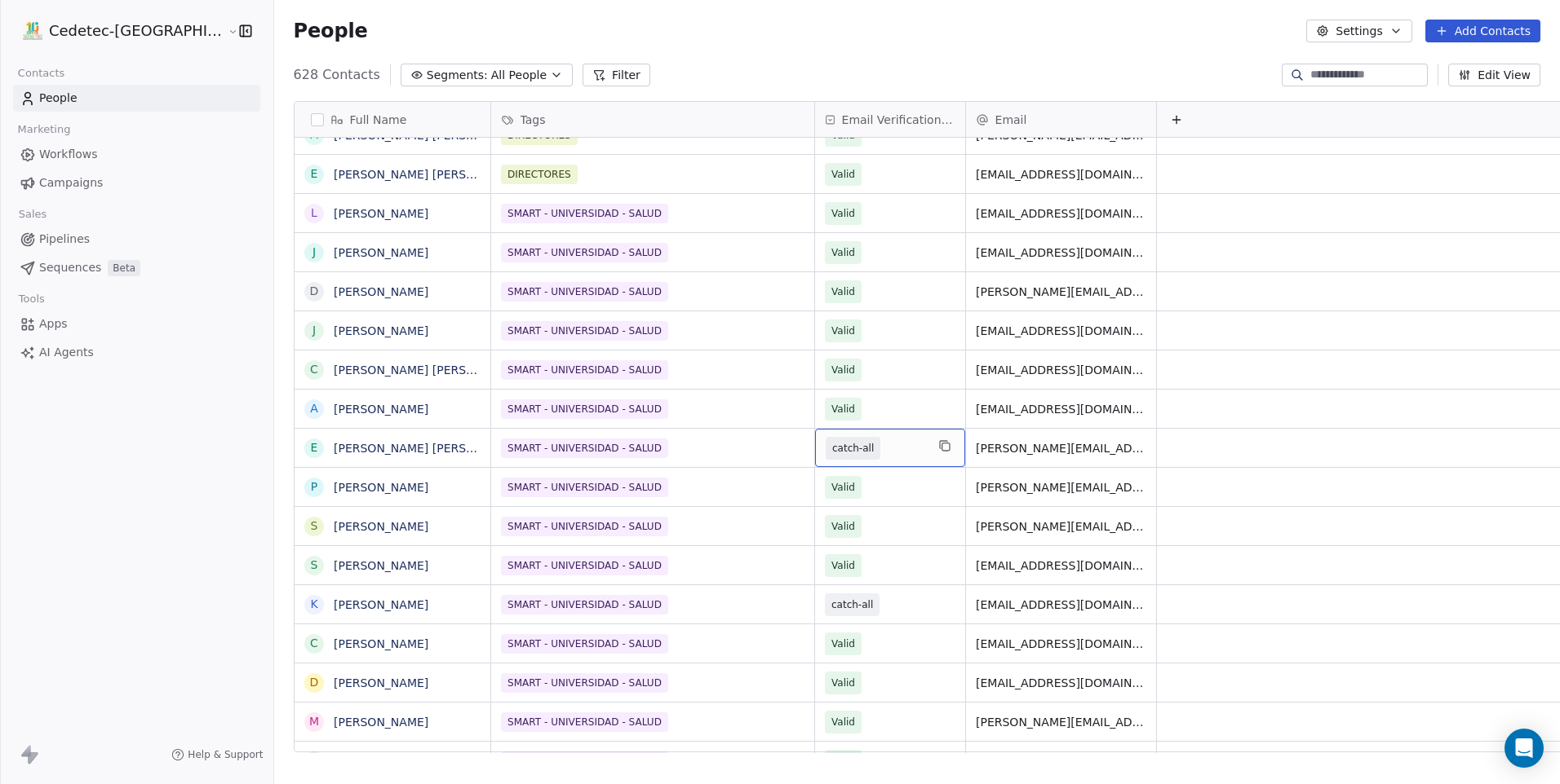
click at [815, 460] on div "catch-all" at bounding box center [890, 448] width 150 height 39
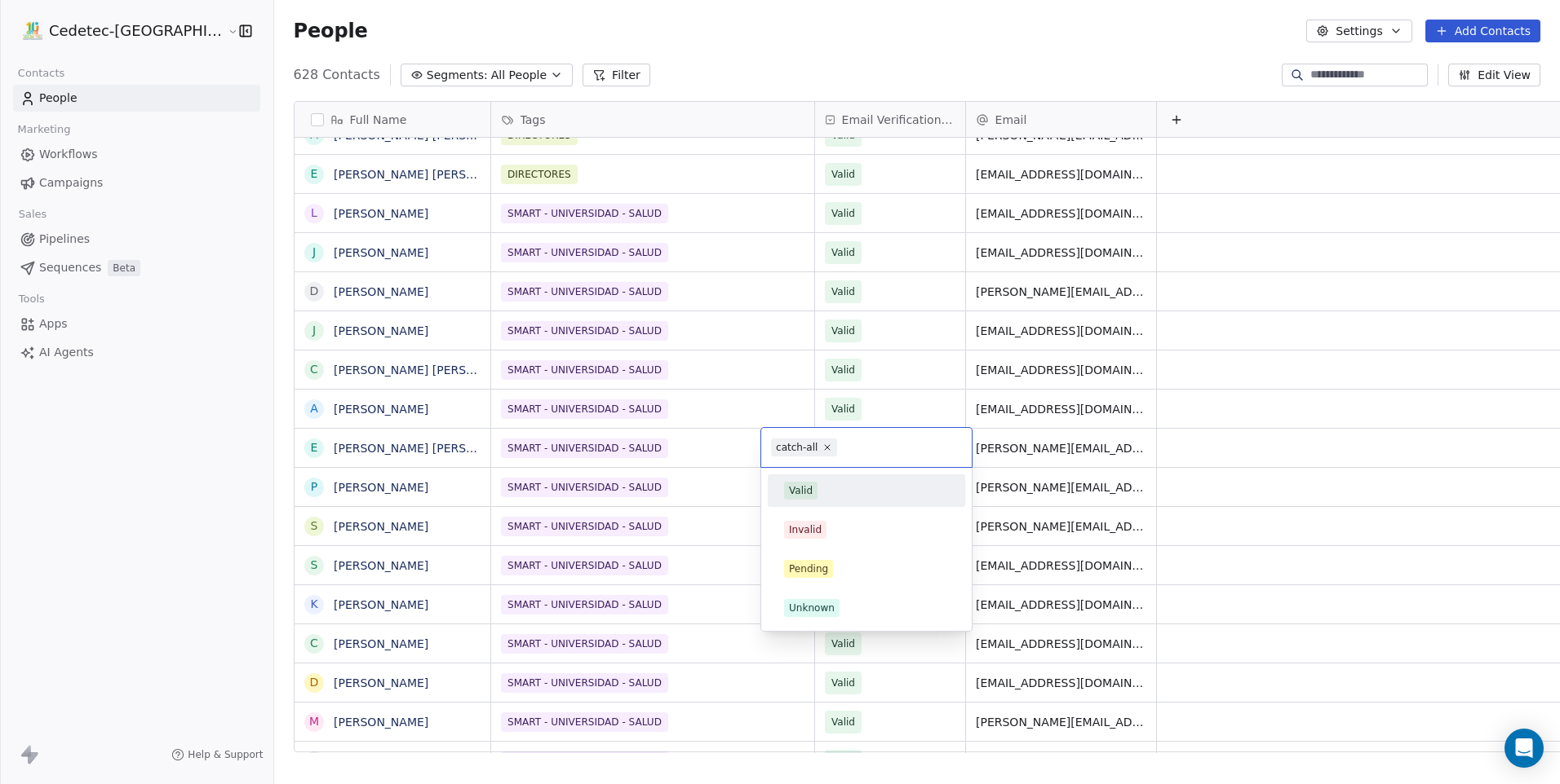
click at [810, 486] on div "Valid" at bounding box center [801, 490] width 23 height 14
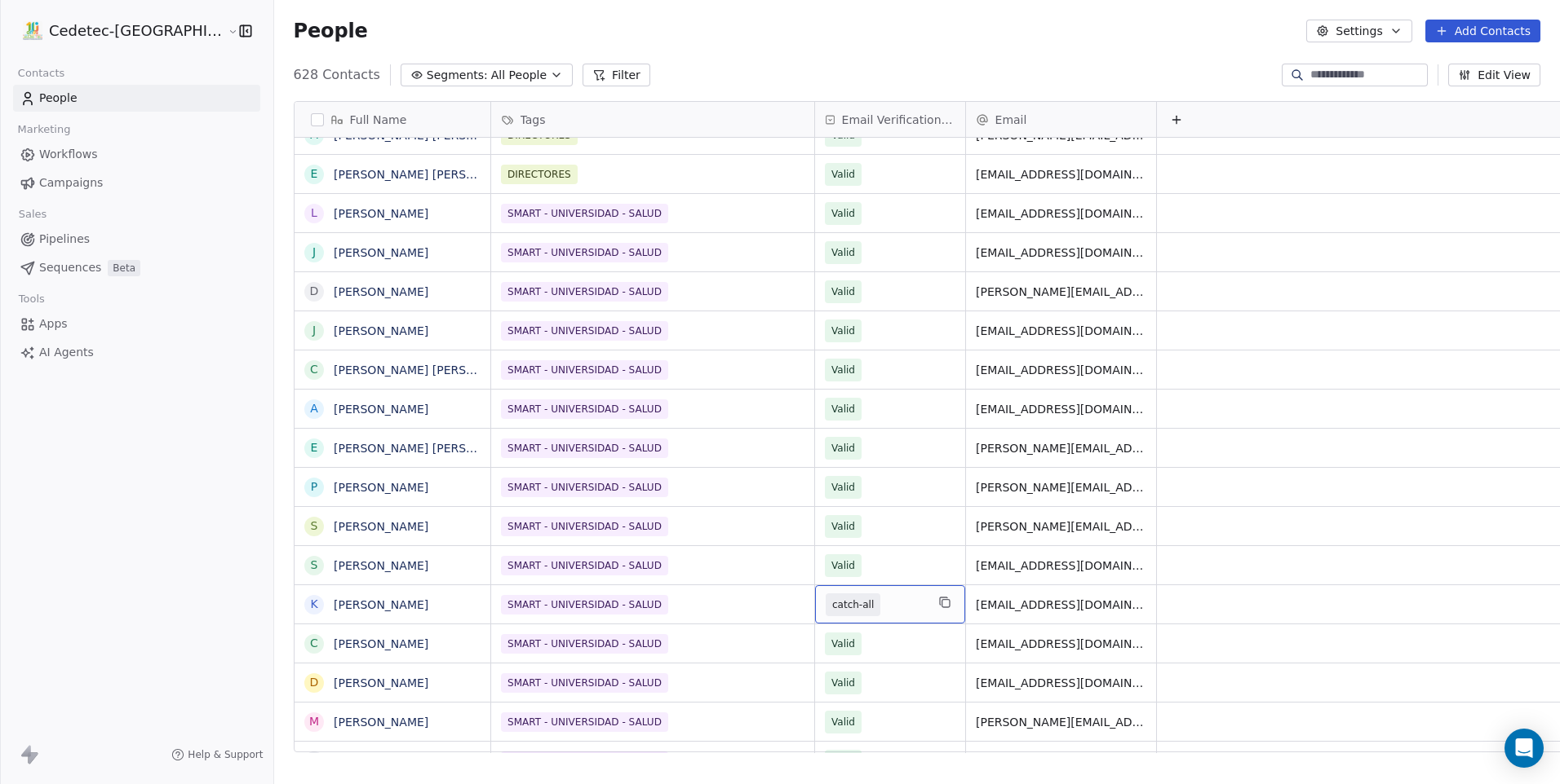
click at [832, 612] on span "catch-all" at bounding box center [852, 604] width 42 height 16
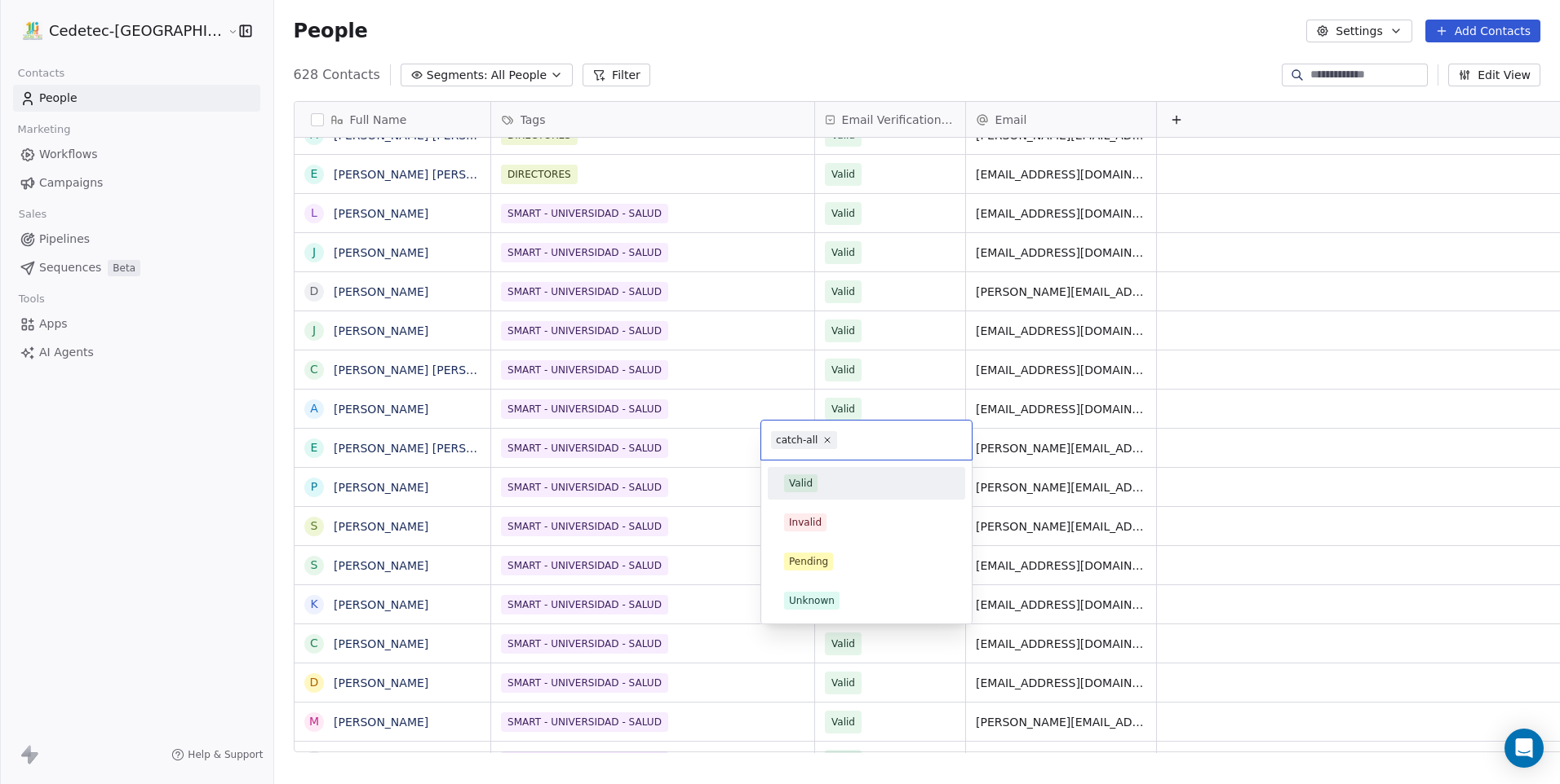
click at [810, 481] on div "Valid" at bounding box center [801, 483] width 23 height 14
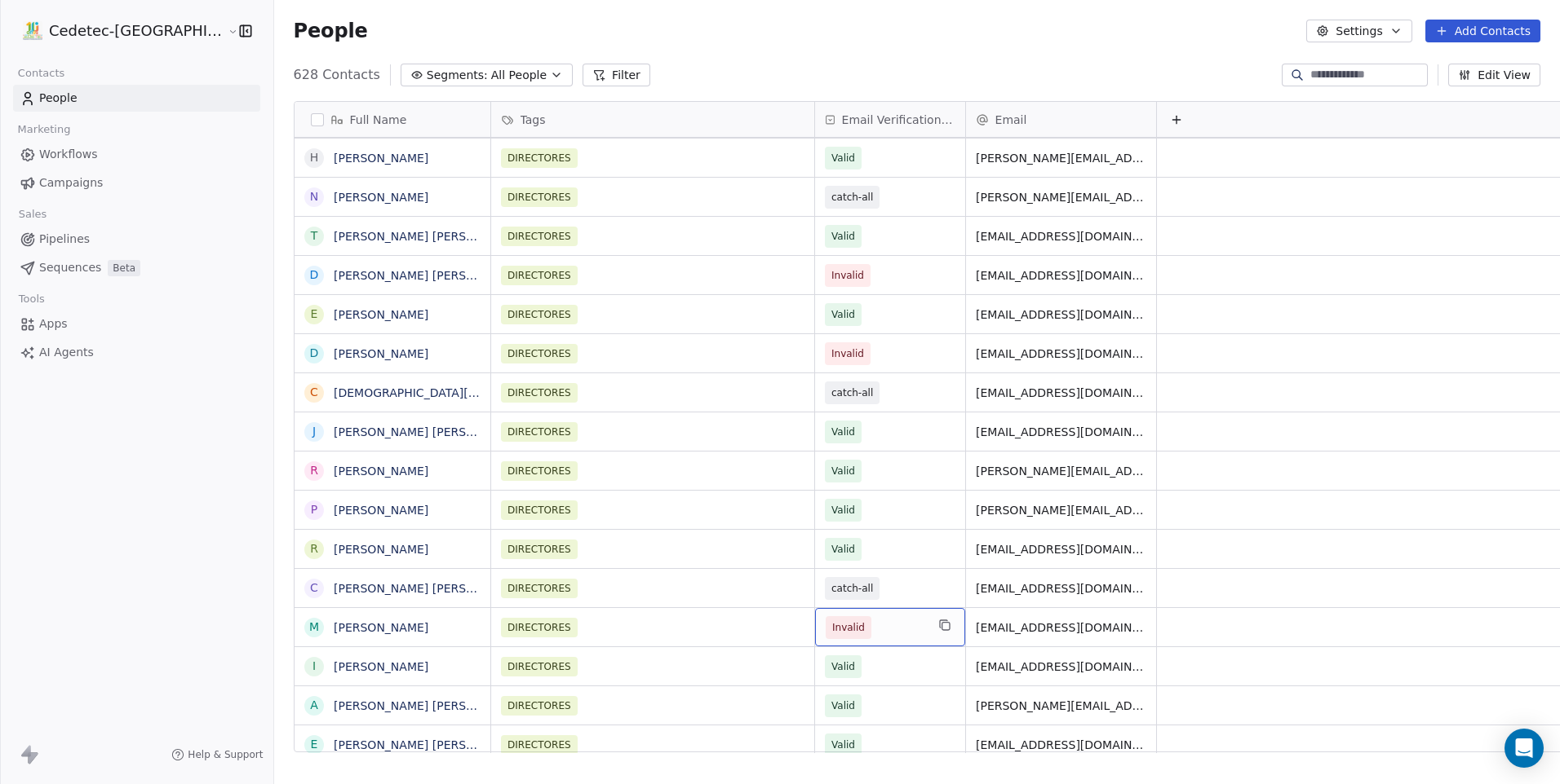
click at [832, 626] on span "Invalid" at bounding box center [848, 628] width 33 height 16
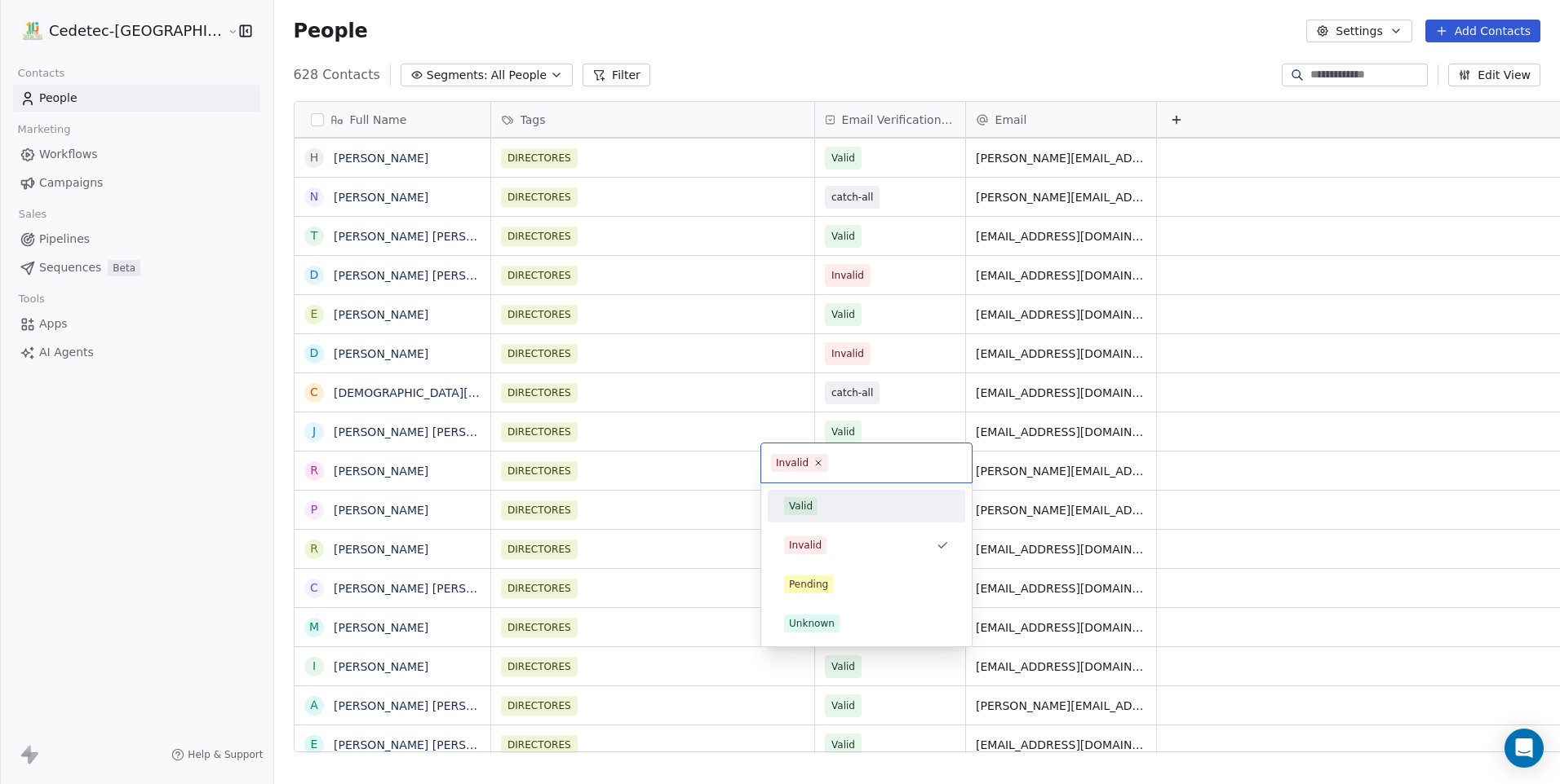
click at [821, 510] on div "Valid" at bounding box center [866, 506] width 165 height 18
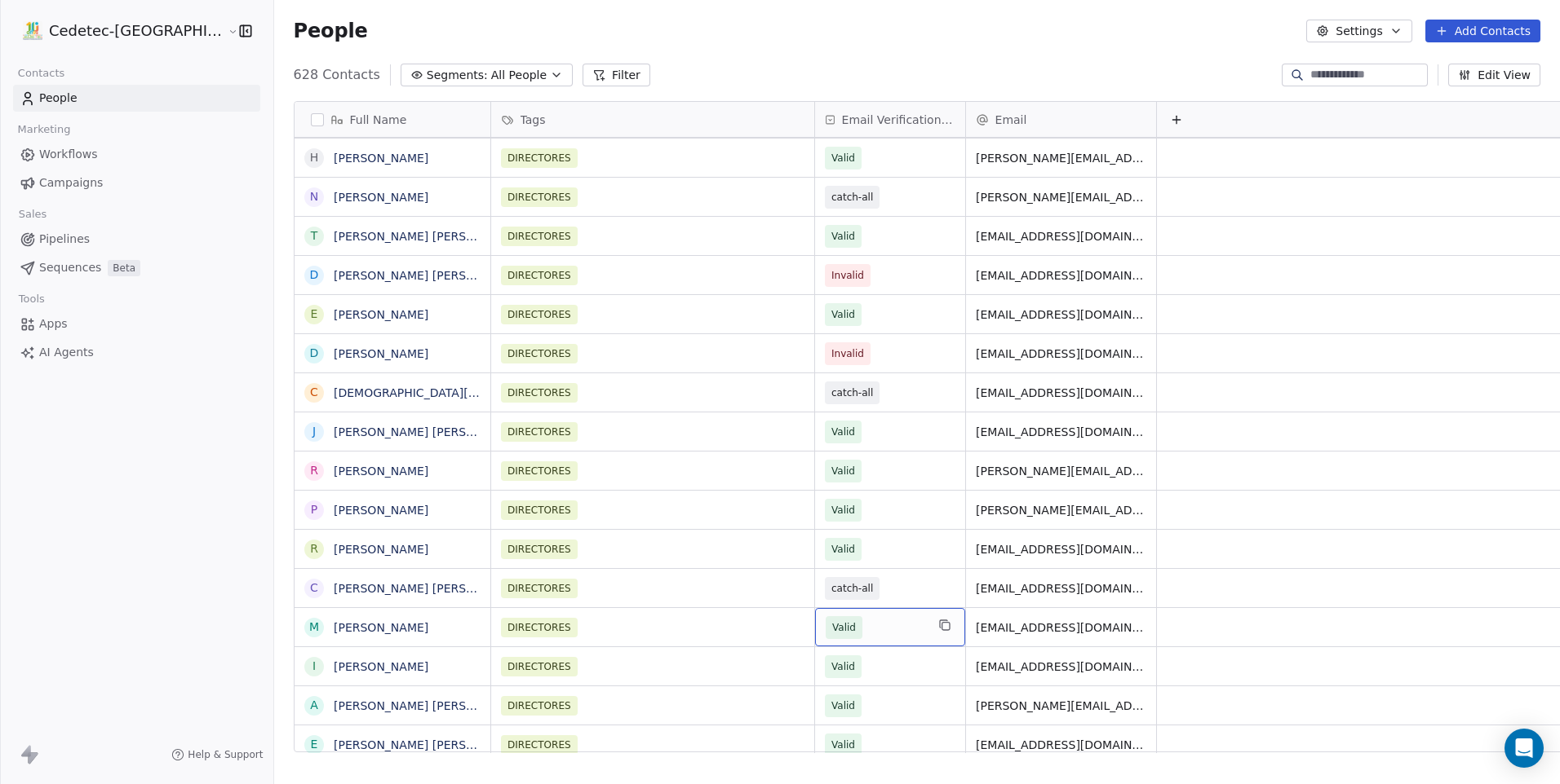
click at [826, 626] on span "Valid" at bounding box center [875, 628] width 99 height 23
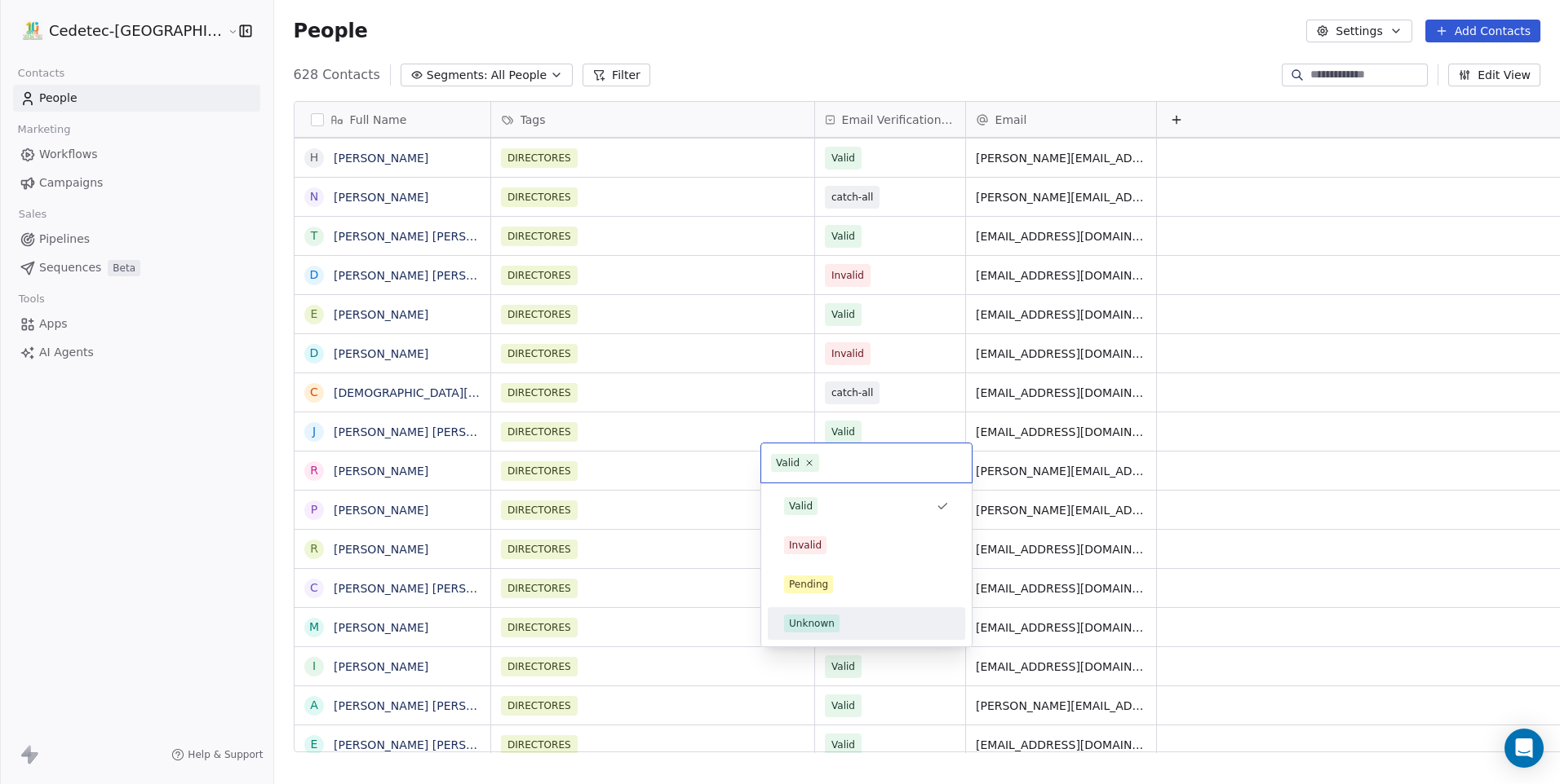
click at [694, 615] on html "Cedetec-[GEOGRAPHIC_DATA] Contacts People Marketing Workflows Campaigns Sales P…" at bounding box center [780, 392] width 1560 height 784
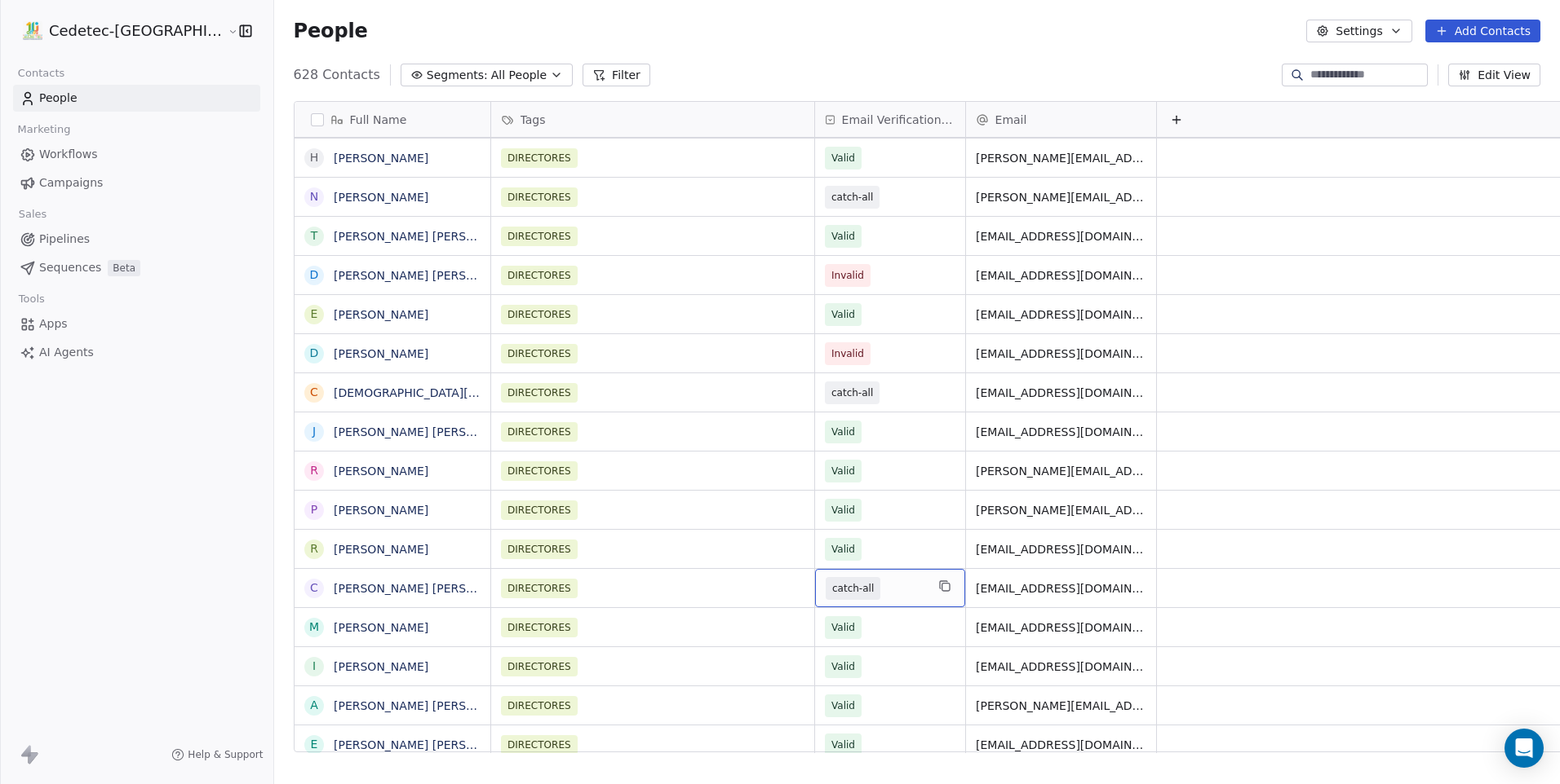
click at [832, 592] on span "catch-all" at bounding box center [852, 588] width 42 height 16
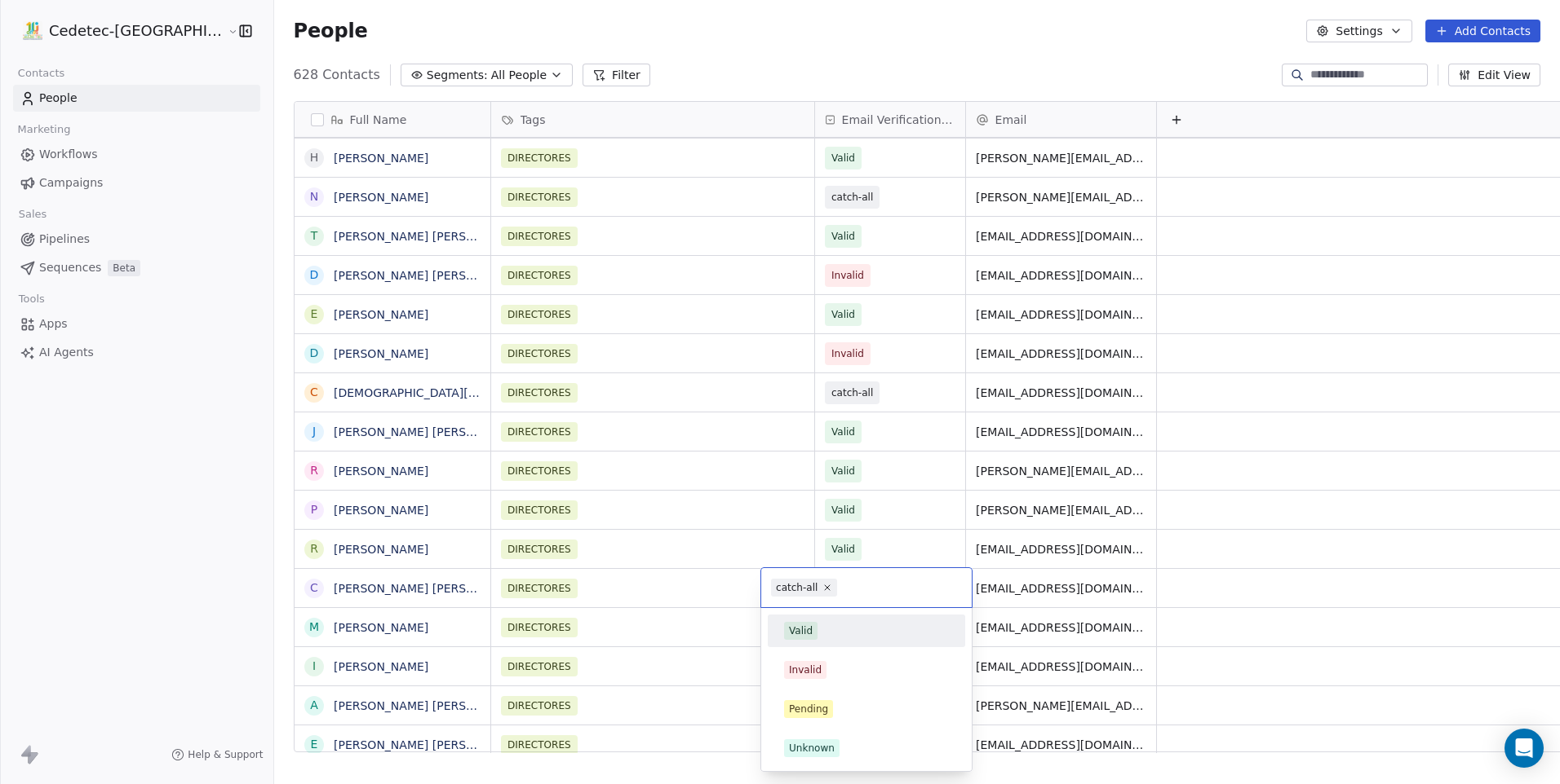
click at [809, 624] on div "Valid" at bounding box center [801, 630] width 23 height 14
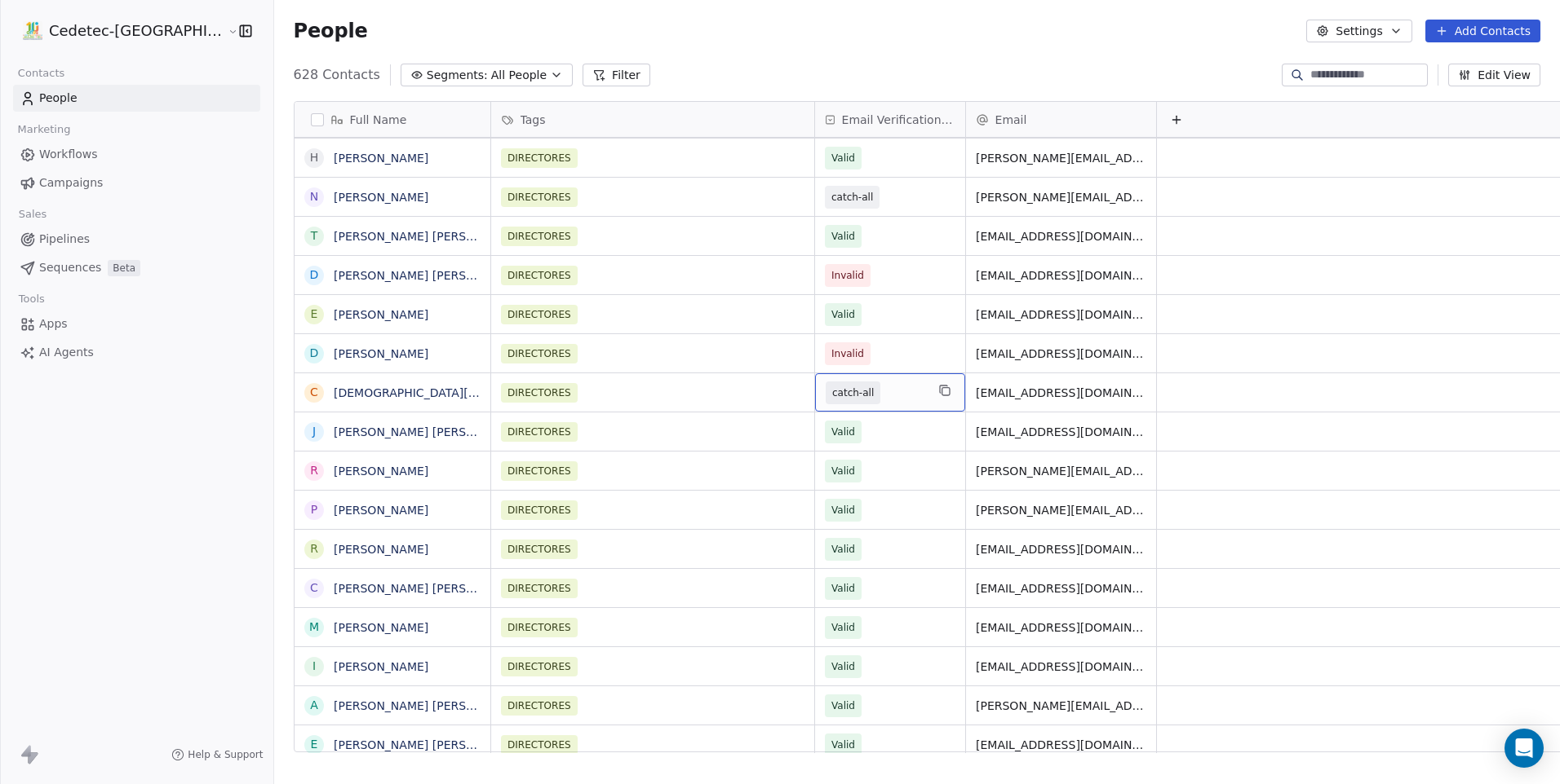
click at [829, 399] on span "catch-all" at bounding box center [875, 393] width 99 height 23
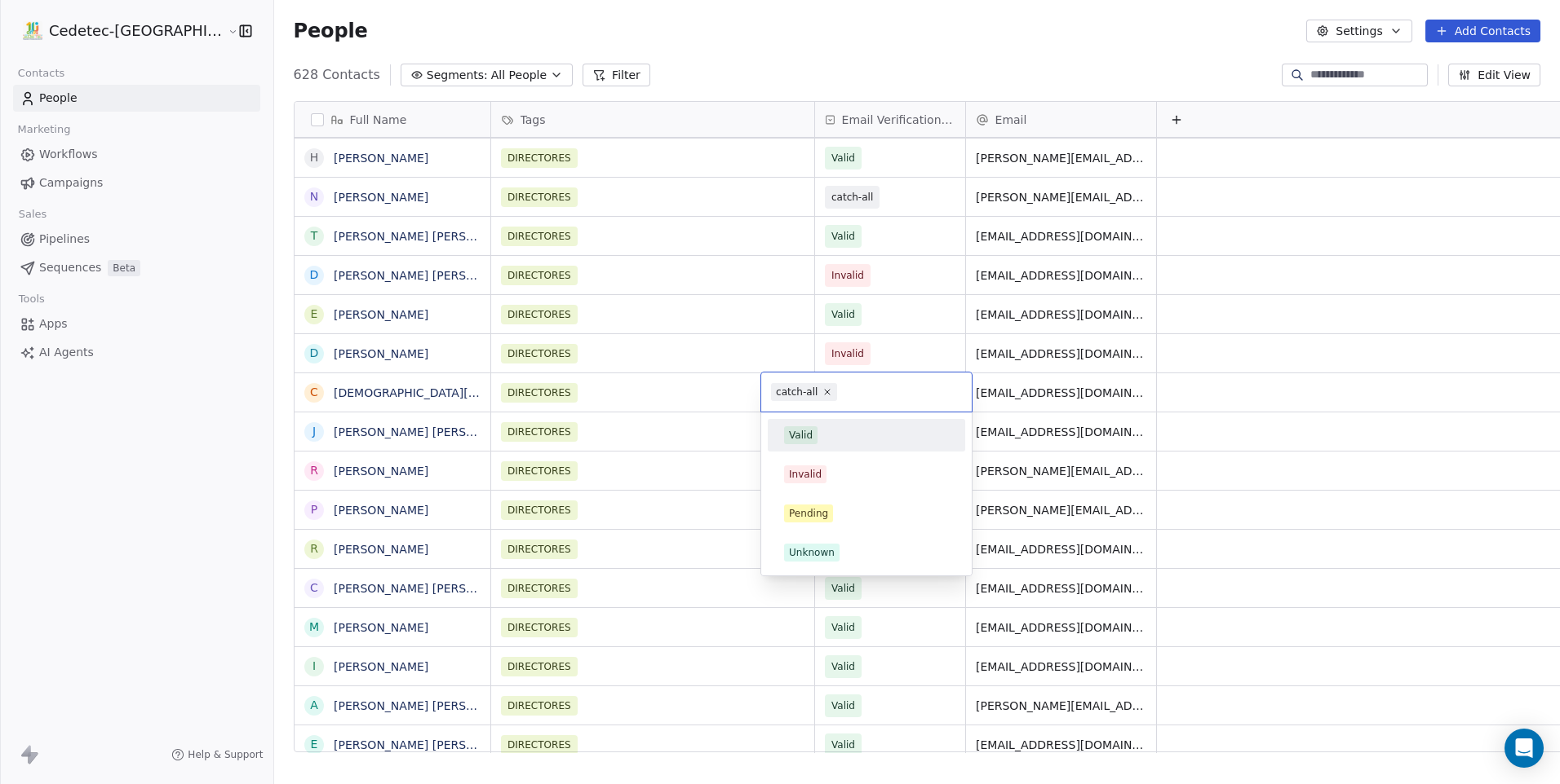
click at [830, 427] on div "Valid" at bounding box center [866, 435] width 165 height 18
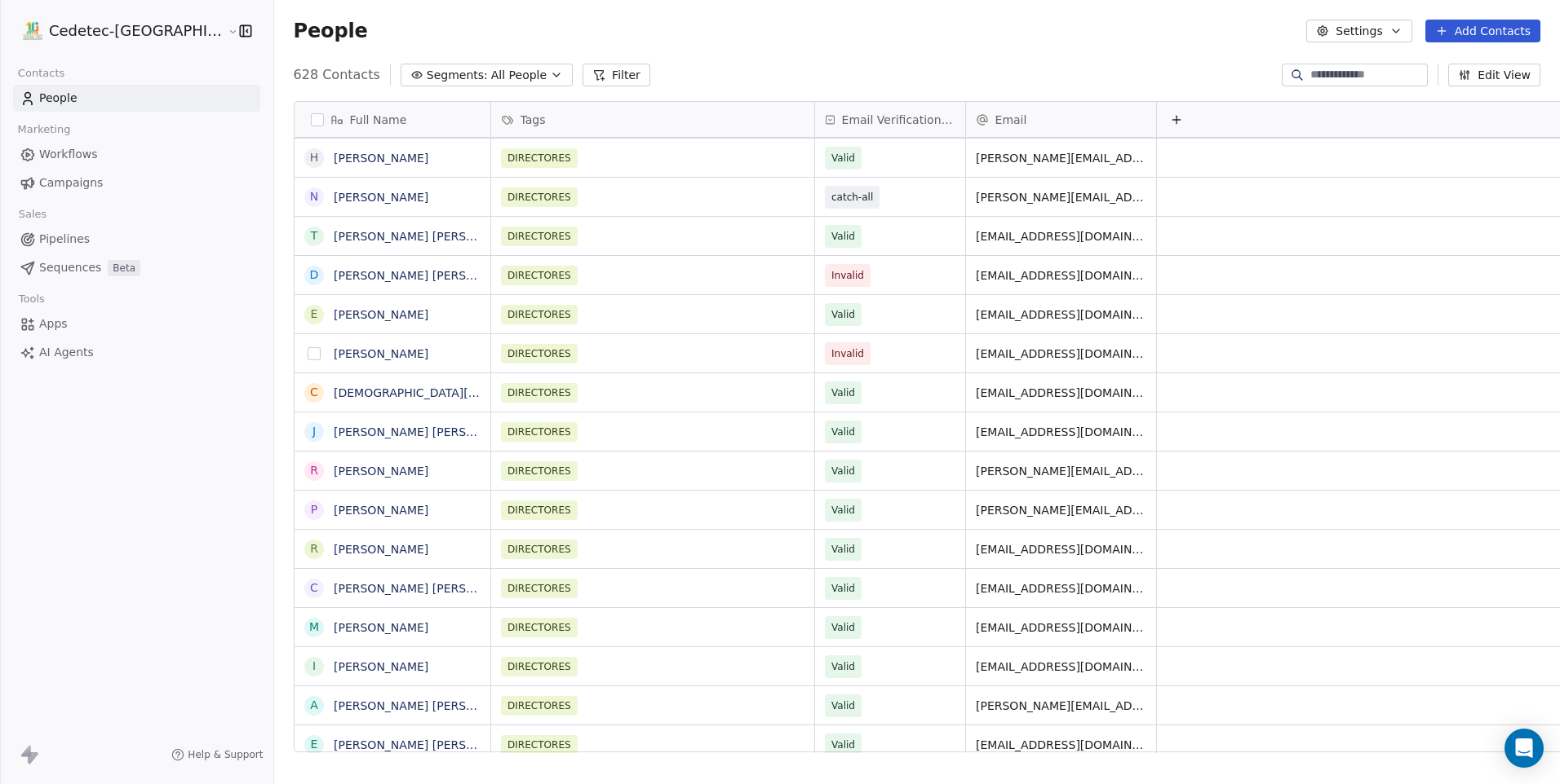
click at [307, 352] on button "grid" at bounding box center [314, 354] width 14 height 14
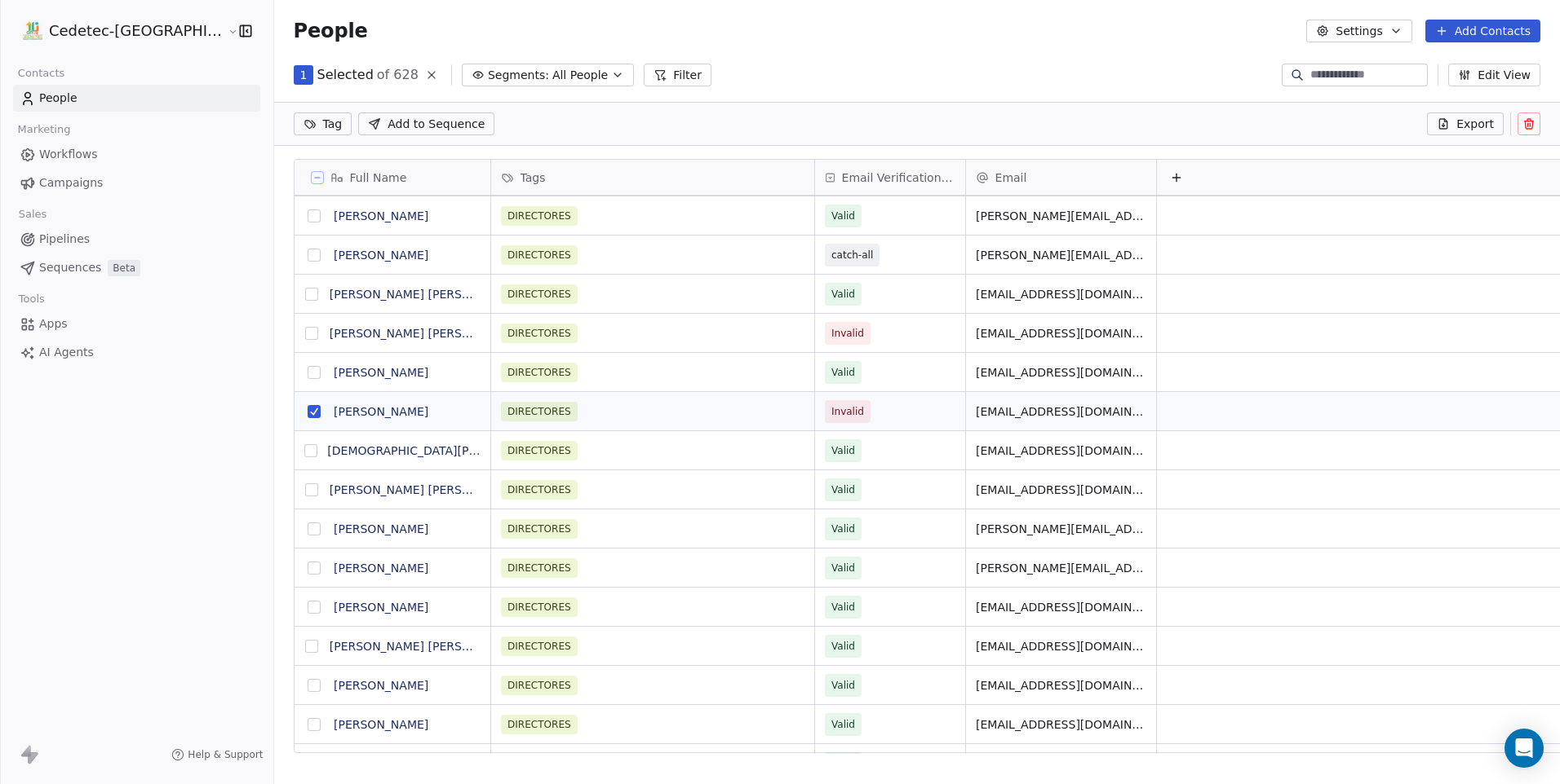
click at [1528, 113] on button at bounding box center [1529, 125] width 23 height 23
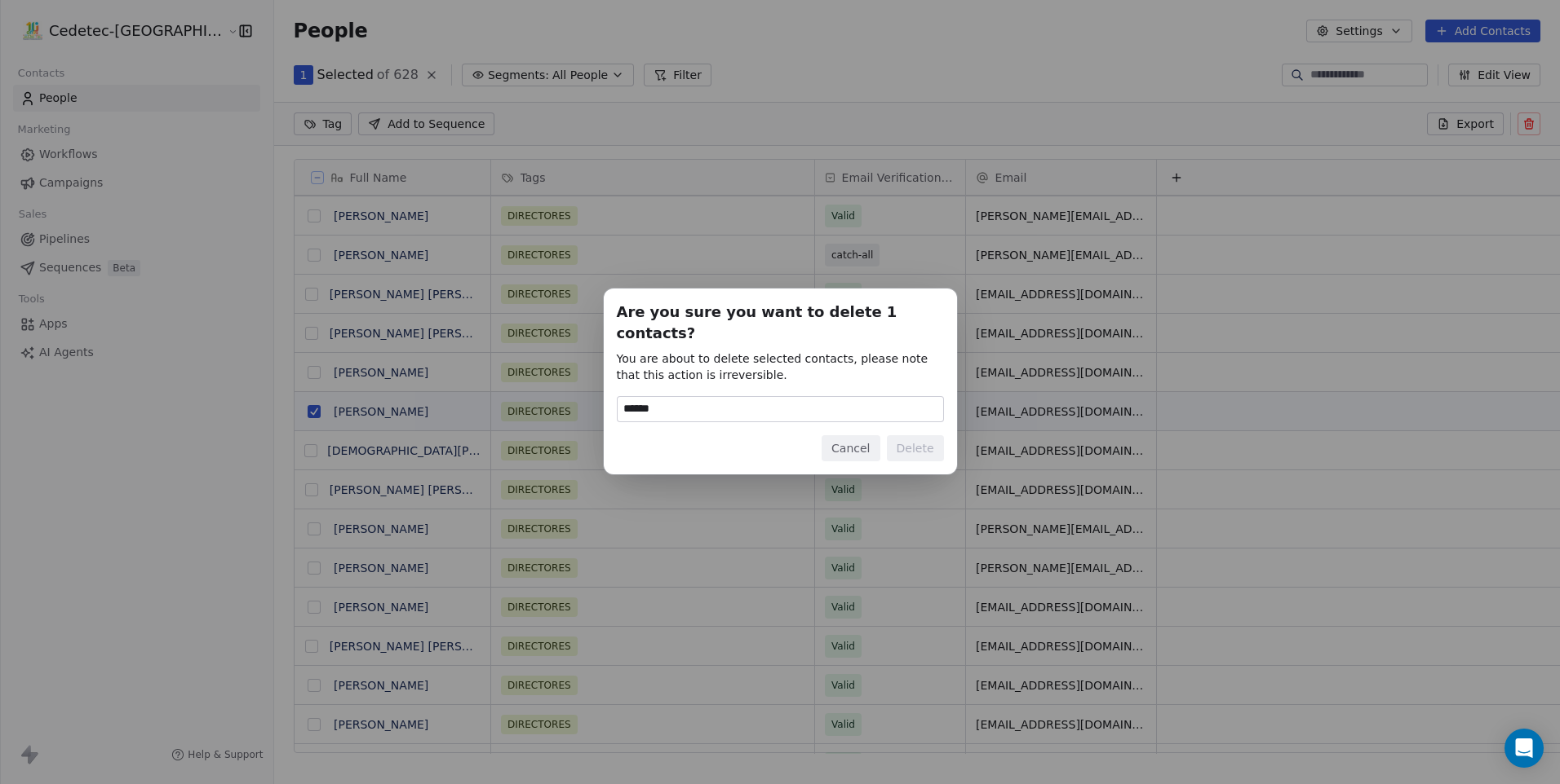
type input "******"
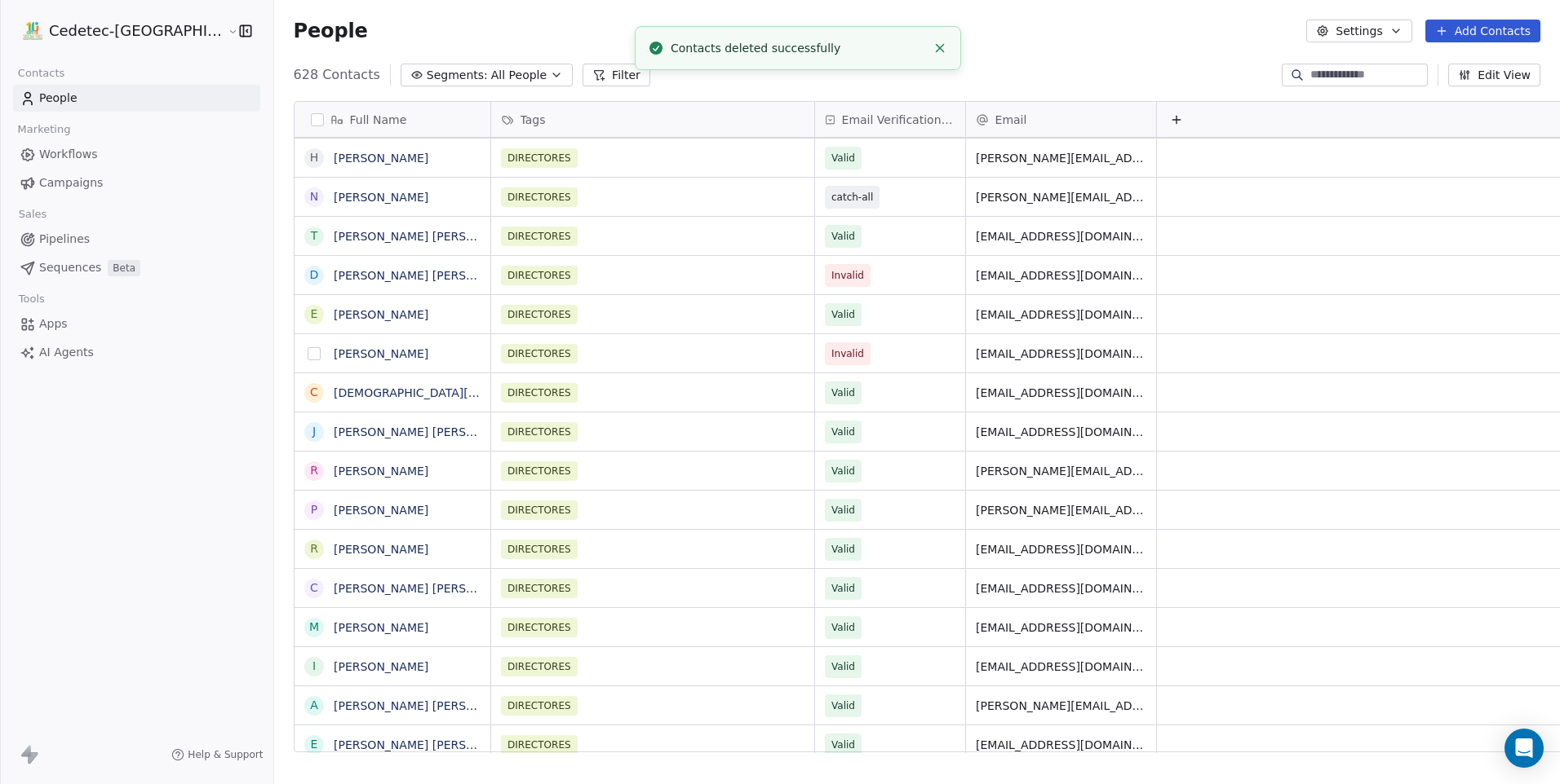
click at [307, 353] on button "grid" at bounding box center [314, 354] width 14 height 14
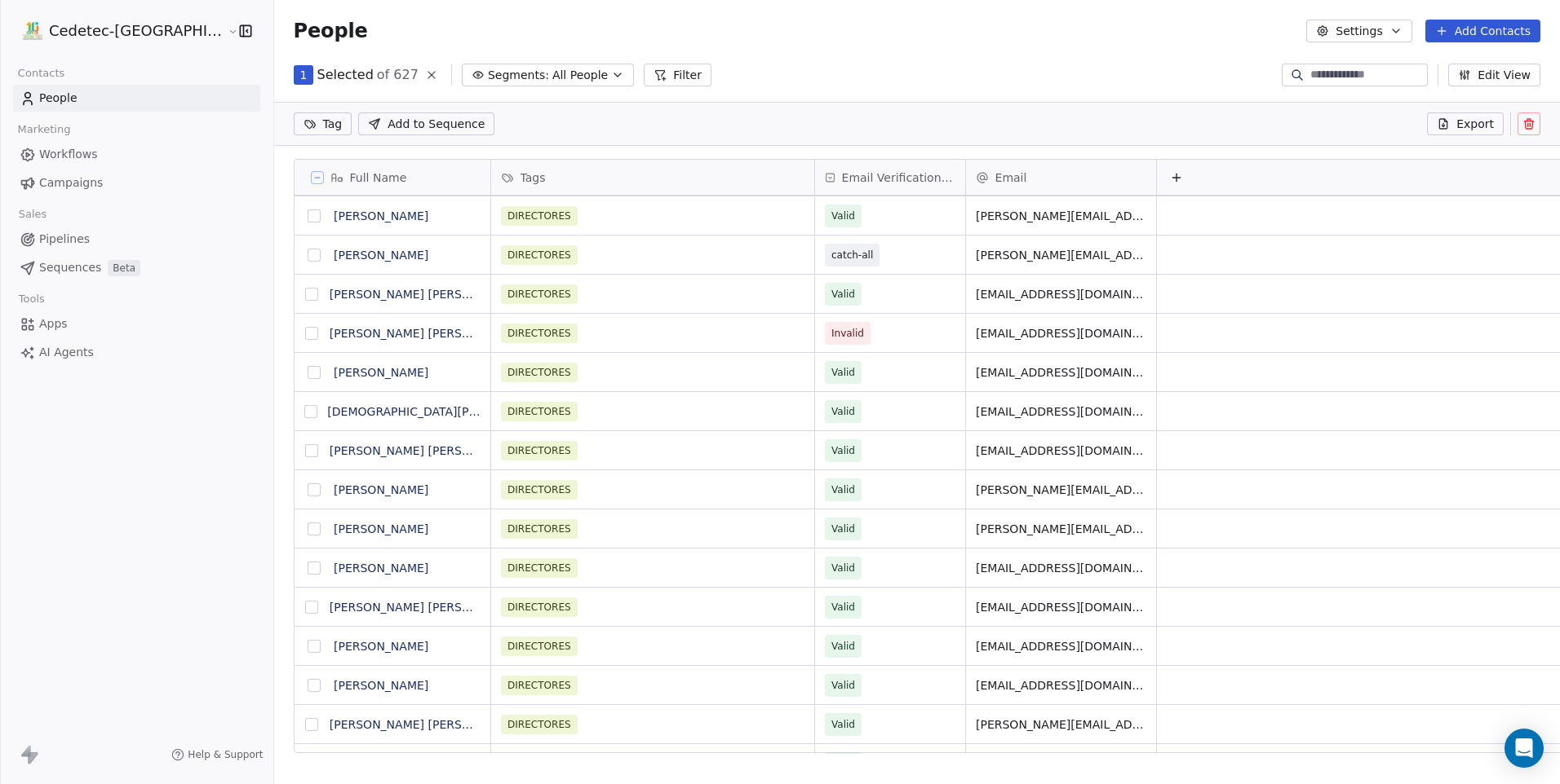
click at [305, 334] on button "grid" at bounding box center [312, 334] width 14 height 14
click at [1526, 133] on button at bounding box center [1529, 125] width 23 height 23
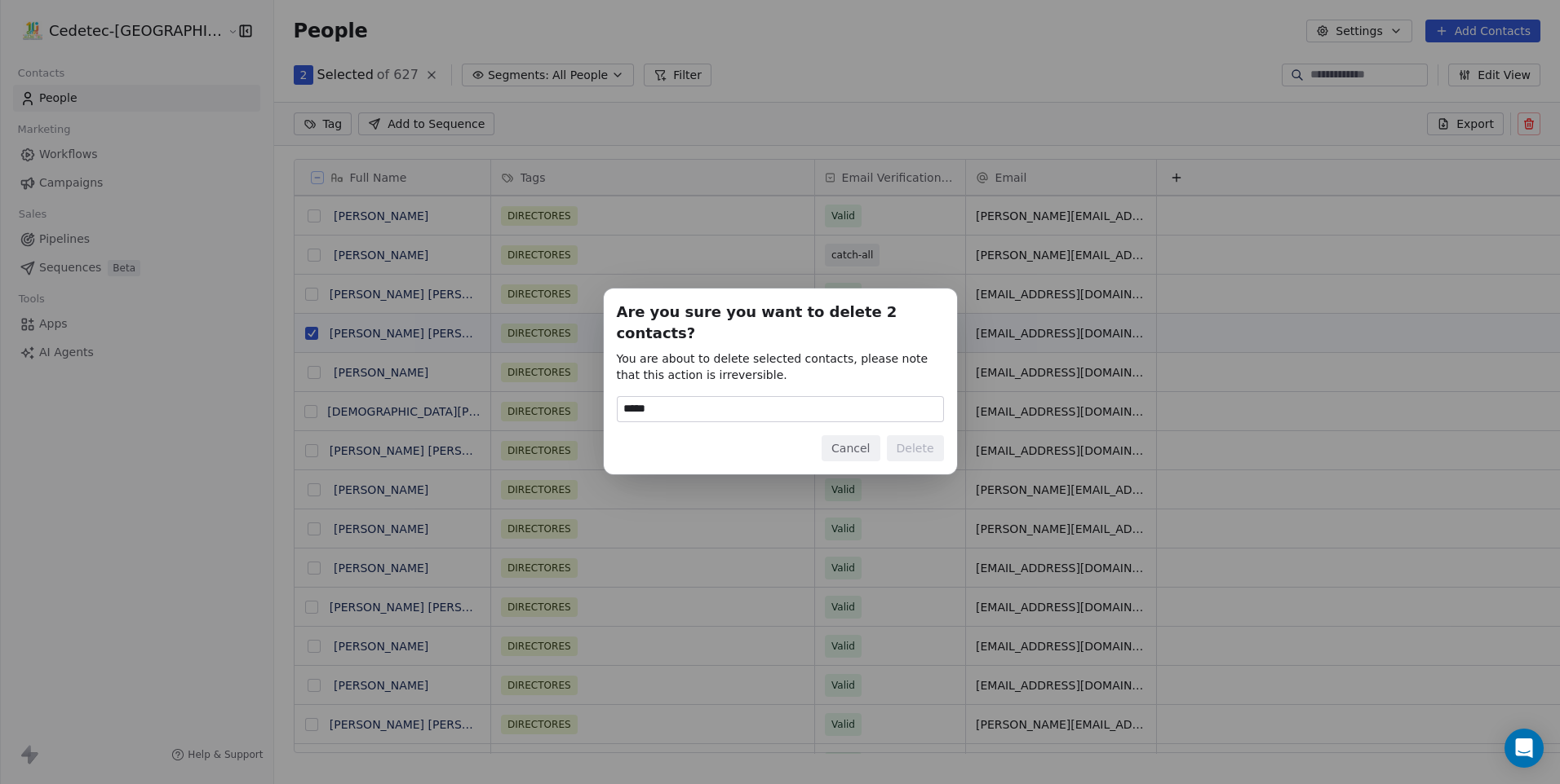
type input "******"
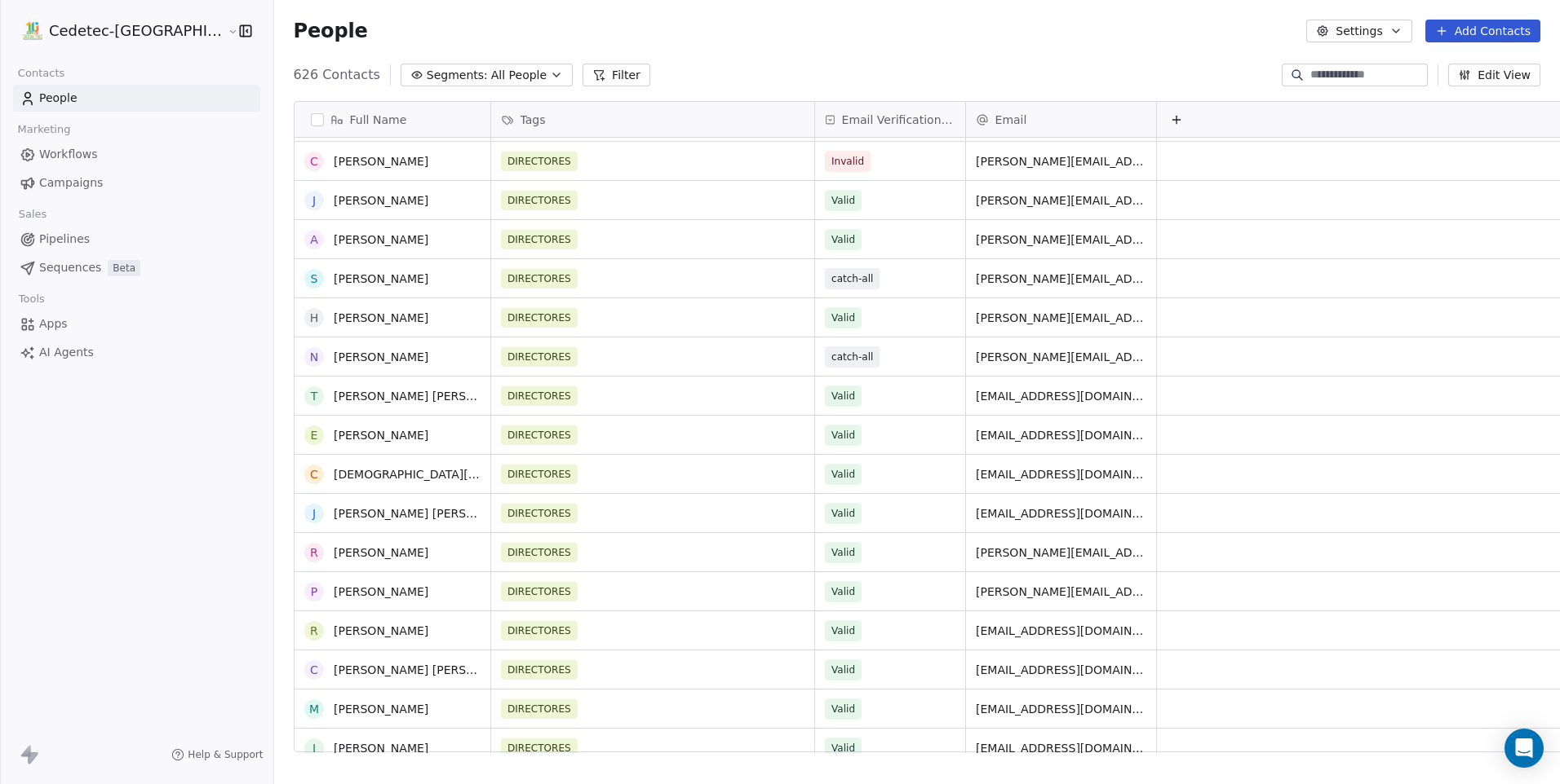
scroll to position [815, 0]
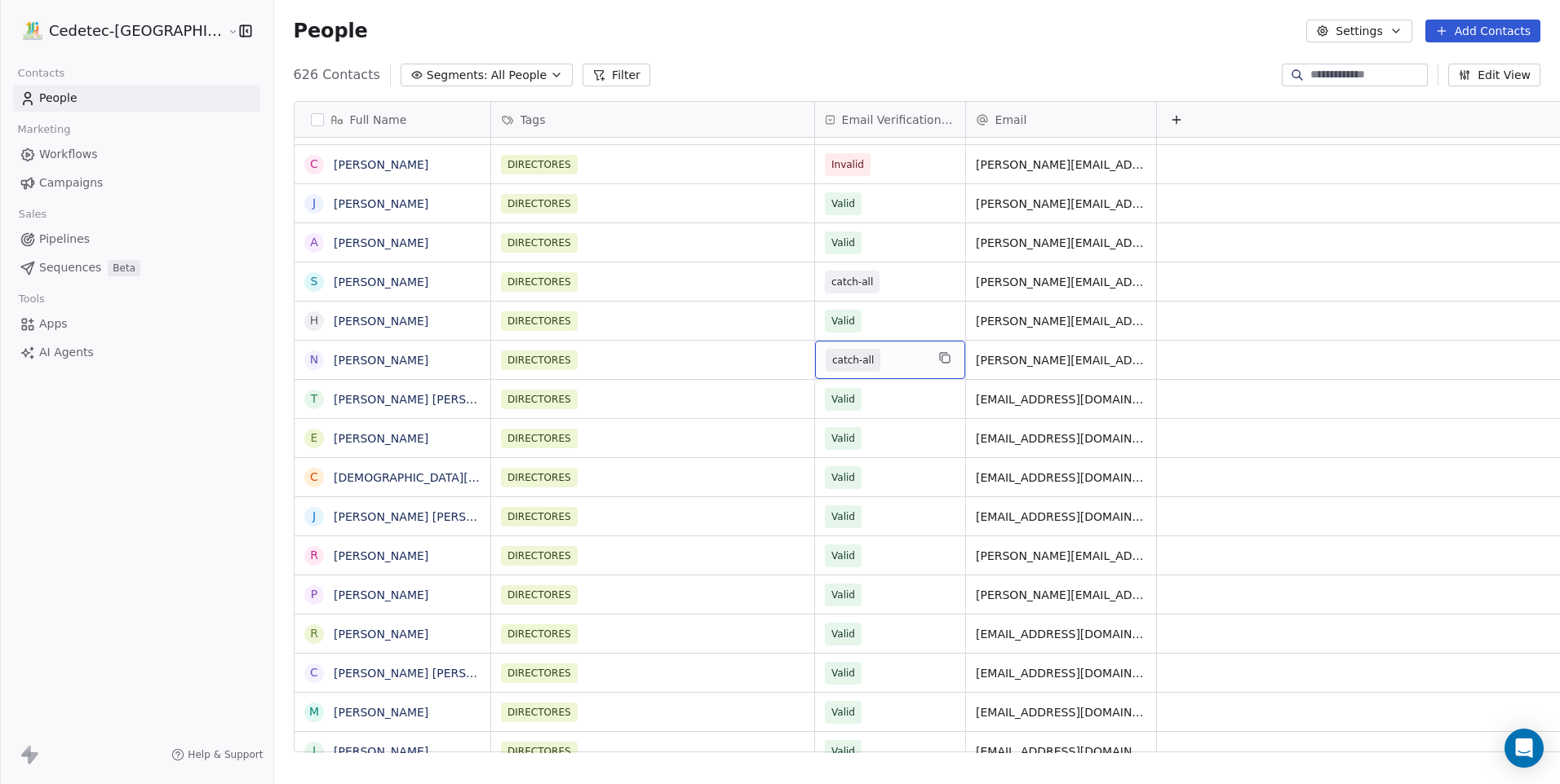
click at [832, 361] on span "catch-all" at bounding box center [852, 360] width 42 height 16
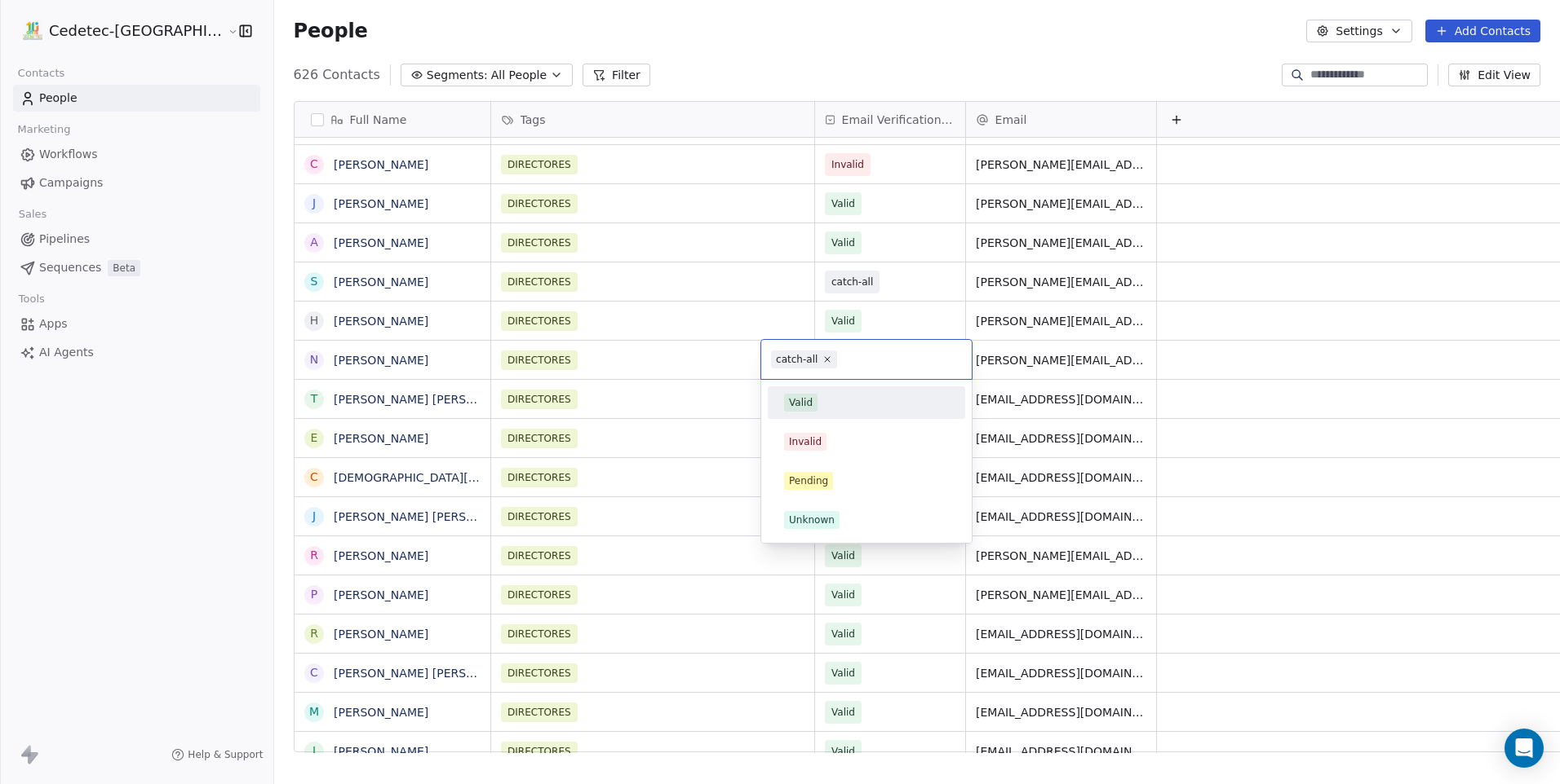
click at [807, 404] on div "Valid" at bounding box center [801, 403] width 23 height 14
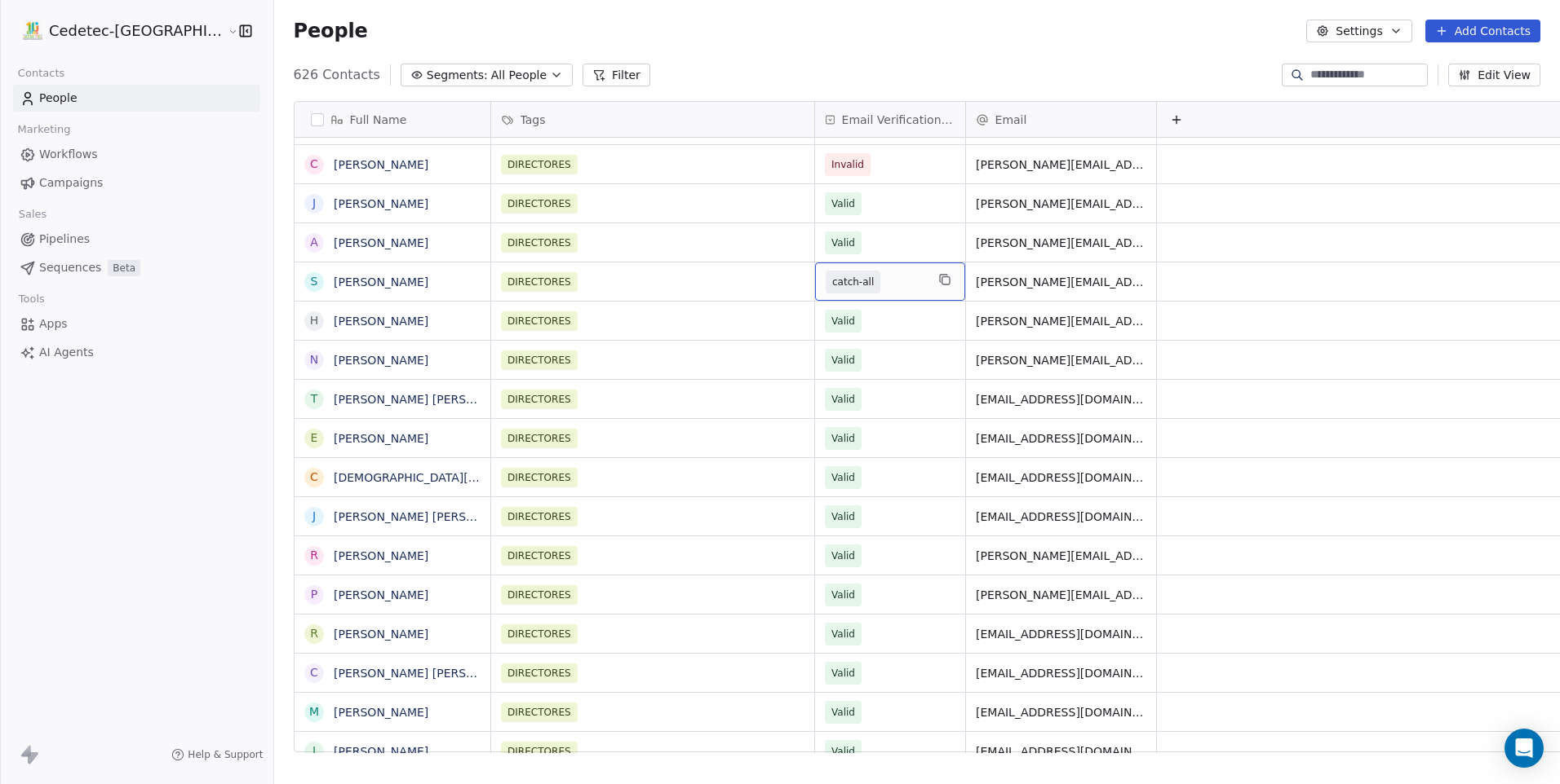
click at [826, 288] on span "catch-all" at bounding box center [853, 282] width 55 height 23
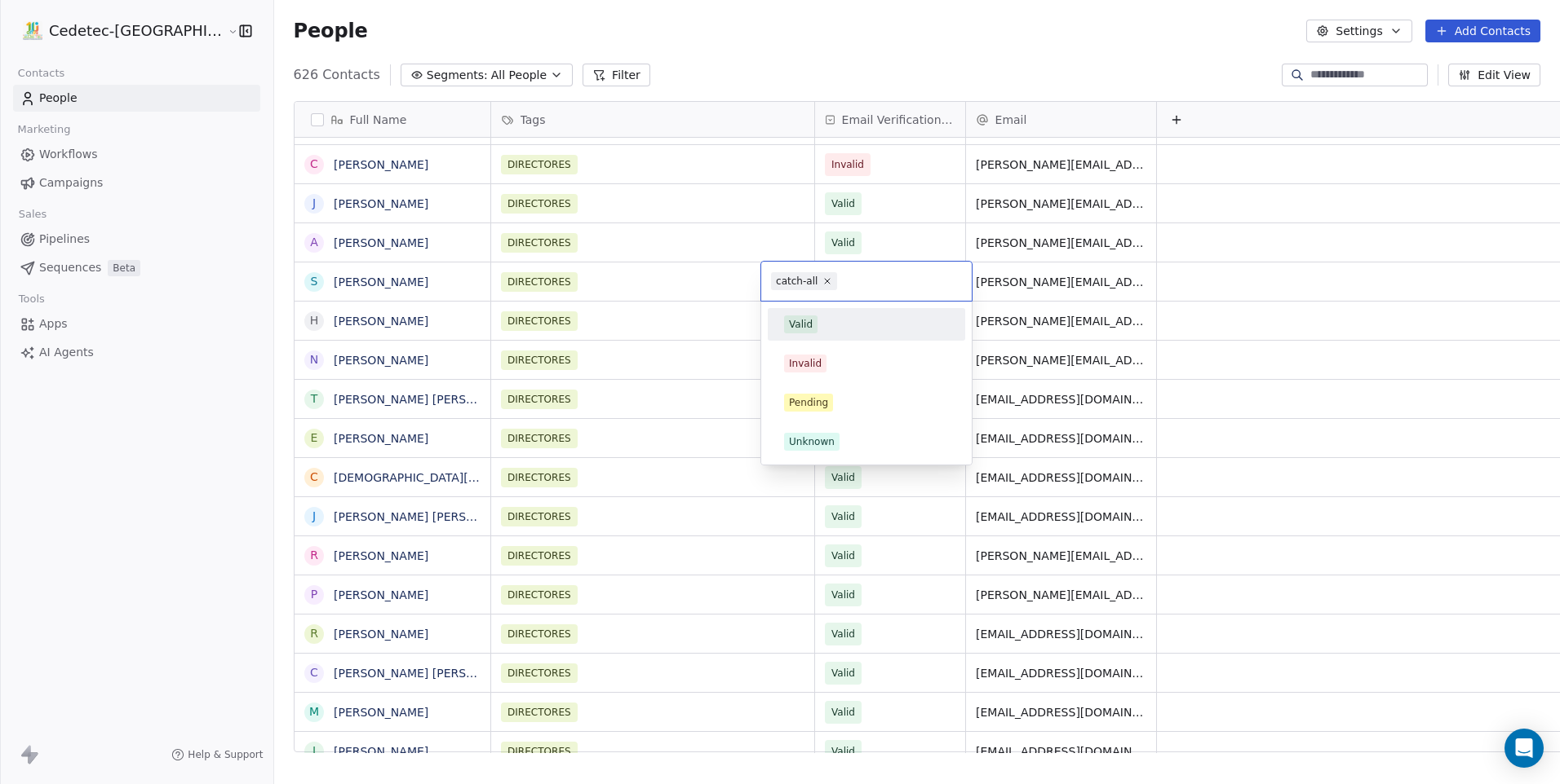
click at [808, 322] on div "Valid" at bounding box center [801, 323] width 23 height 14
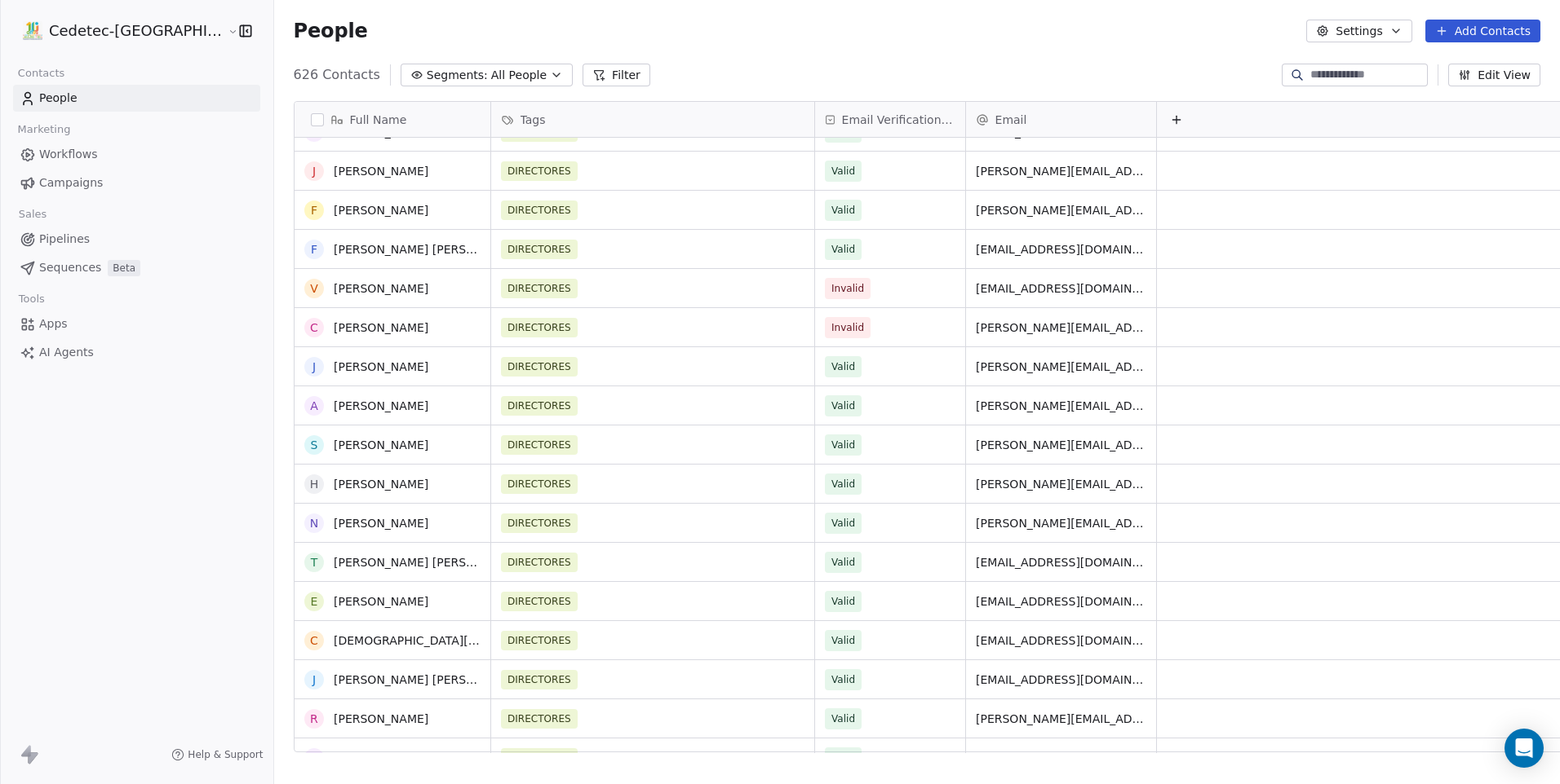
scroll to position [653, 0]
click at [0, 0] on button "grid" at bounding box center [0, 0] width 0 height 0
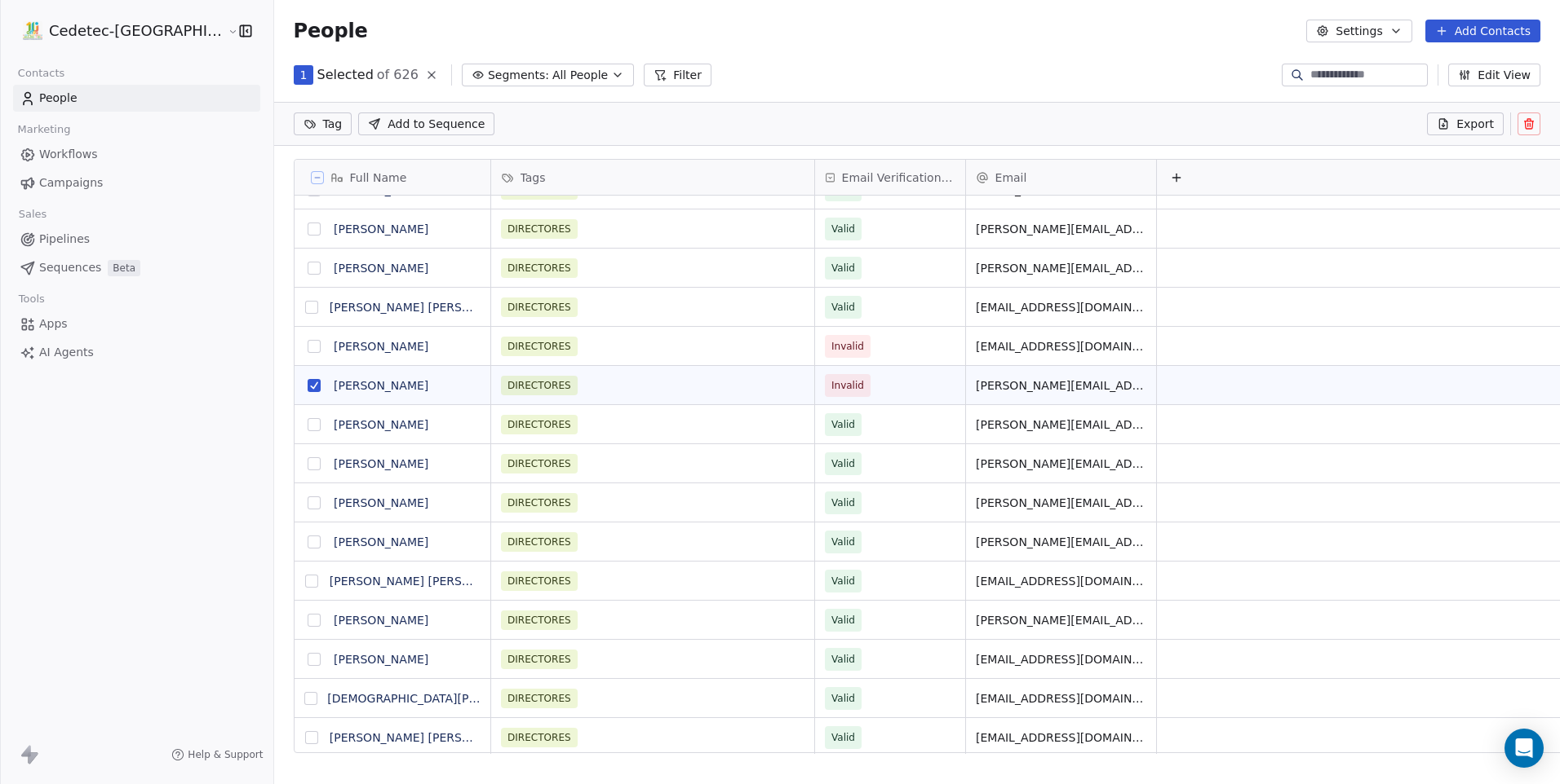
click at [307, 345] on button "grid" at bounding box center [314, 347] width 14 height 14
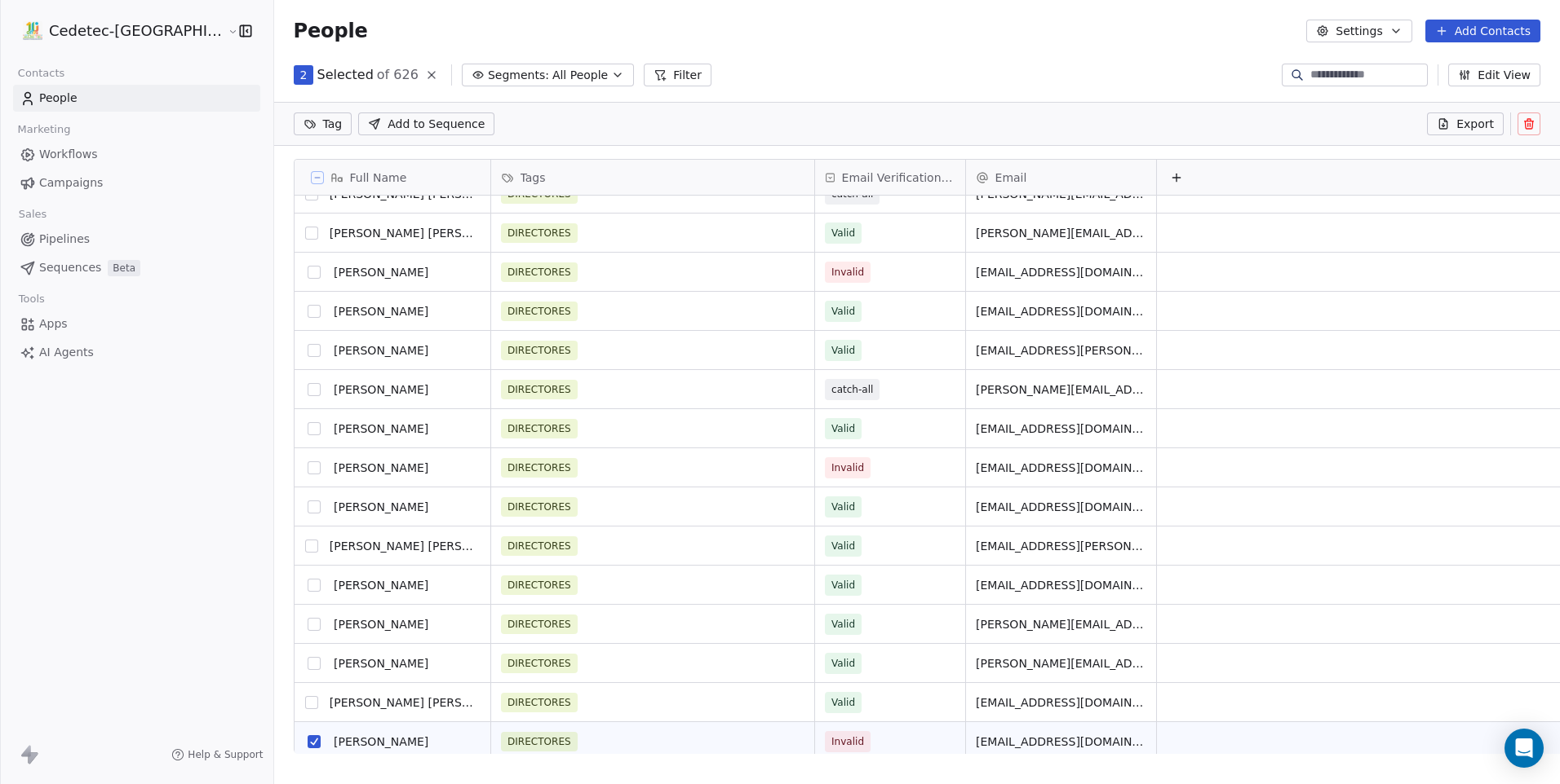
scroll to position [244, 0]
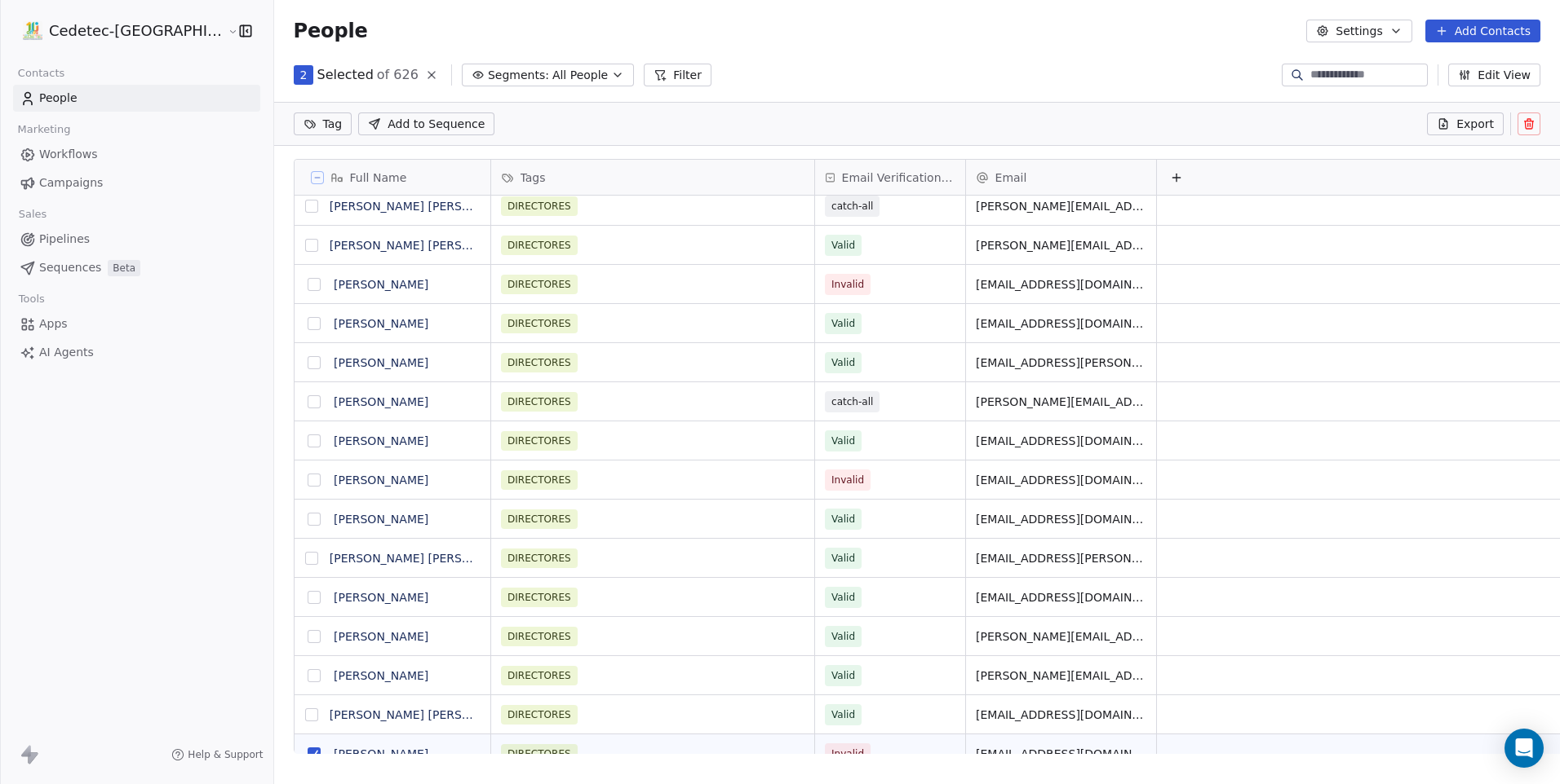
click at [307, 477] on button "grid" at bounding box center [314, 481] width 14 height 14
click at [307, 290] on button "grid" at bounding box center [314, 285] width 14 height 14
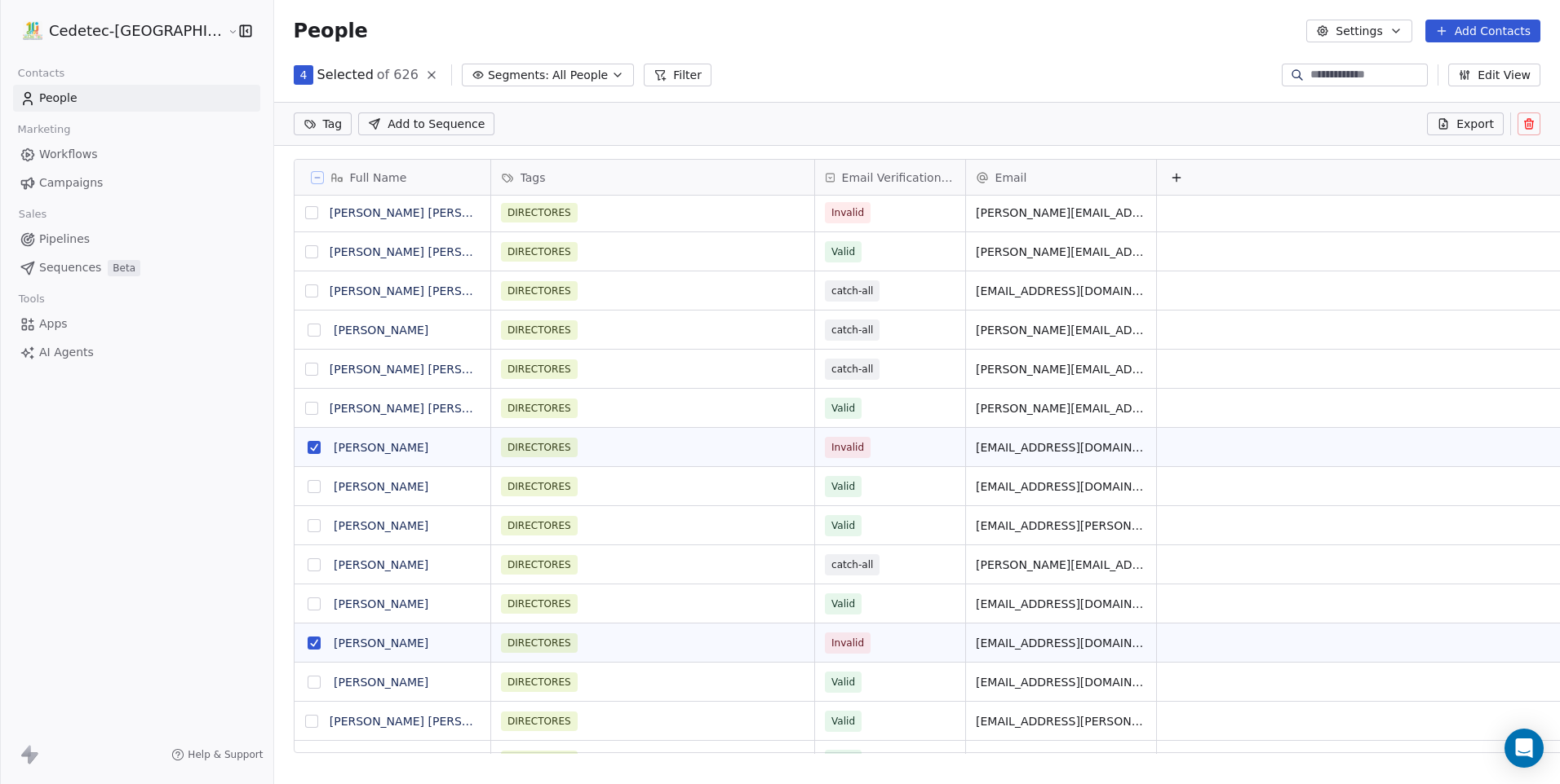
click at [305, 218] on button "grid" at bounding box center [312, 213] width 14 height 14
click at [1527, 121] on icon at bounding box center [1528, 120] width 3 height 3
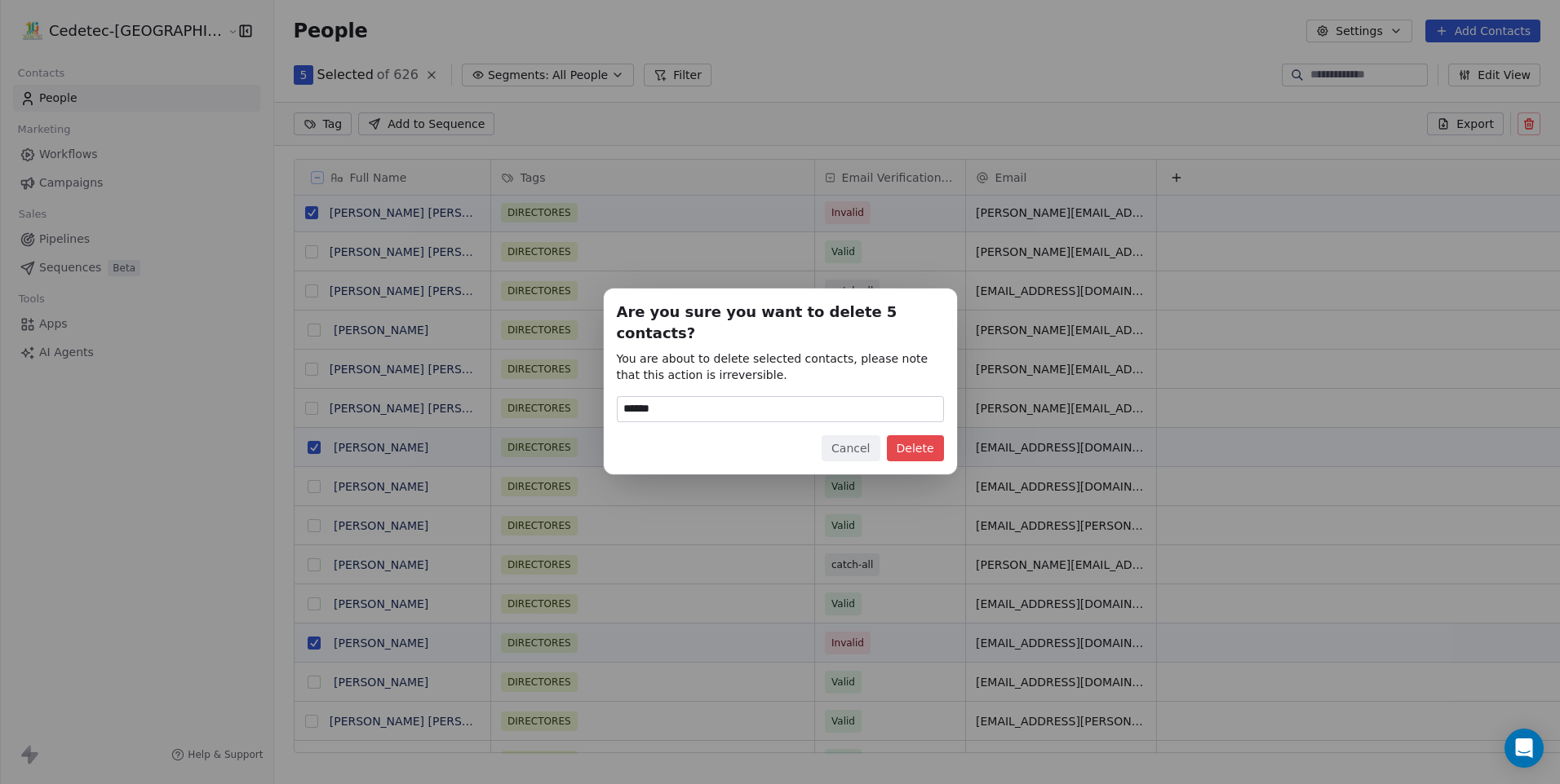
click at [921, 437] on button "Delete" at bounding box center [915, 448] width 57 height 26
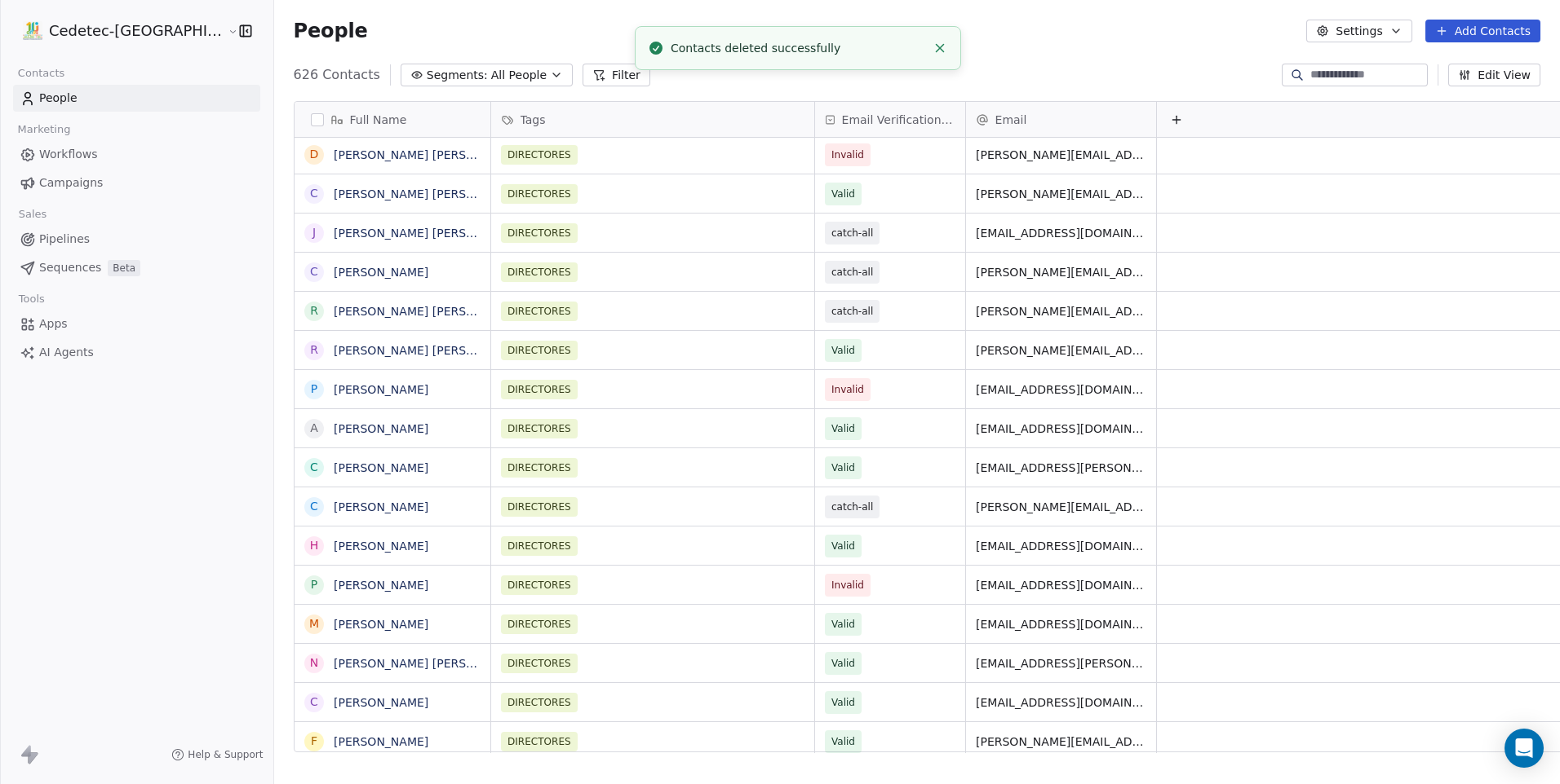
scroll to position [678, 1327]
click at [832, 510] on span "catch-all" at bounding box center [852, 507] width 42 height 16
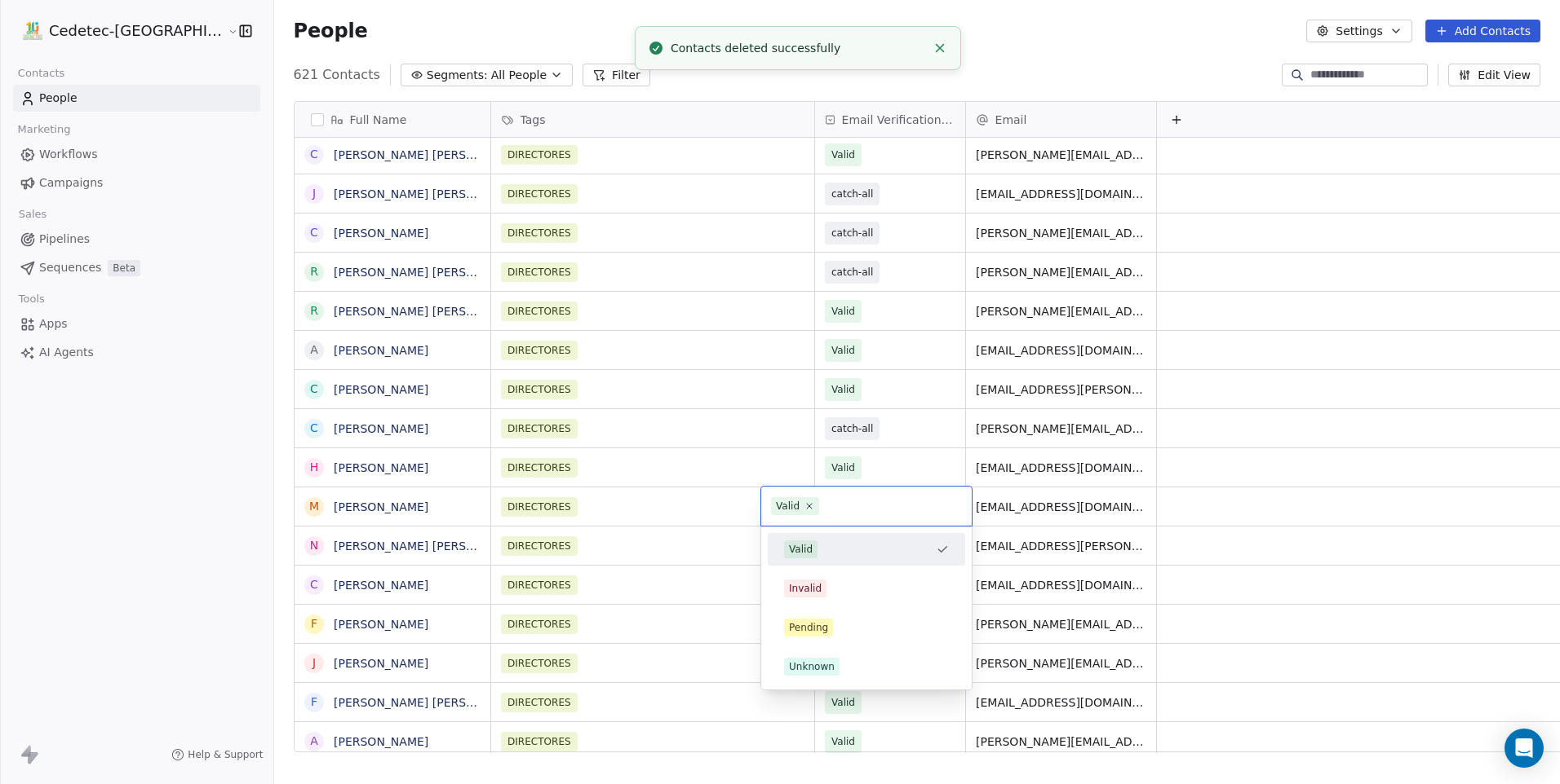
click at [800, 543] on div "Valid" at bounding box center [801, 549] width 23 height 14
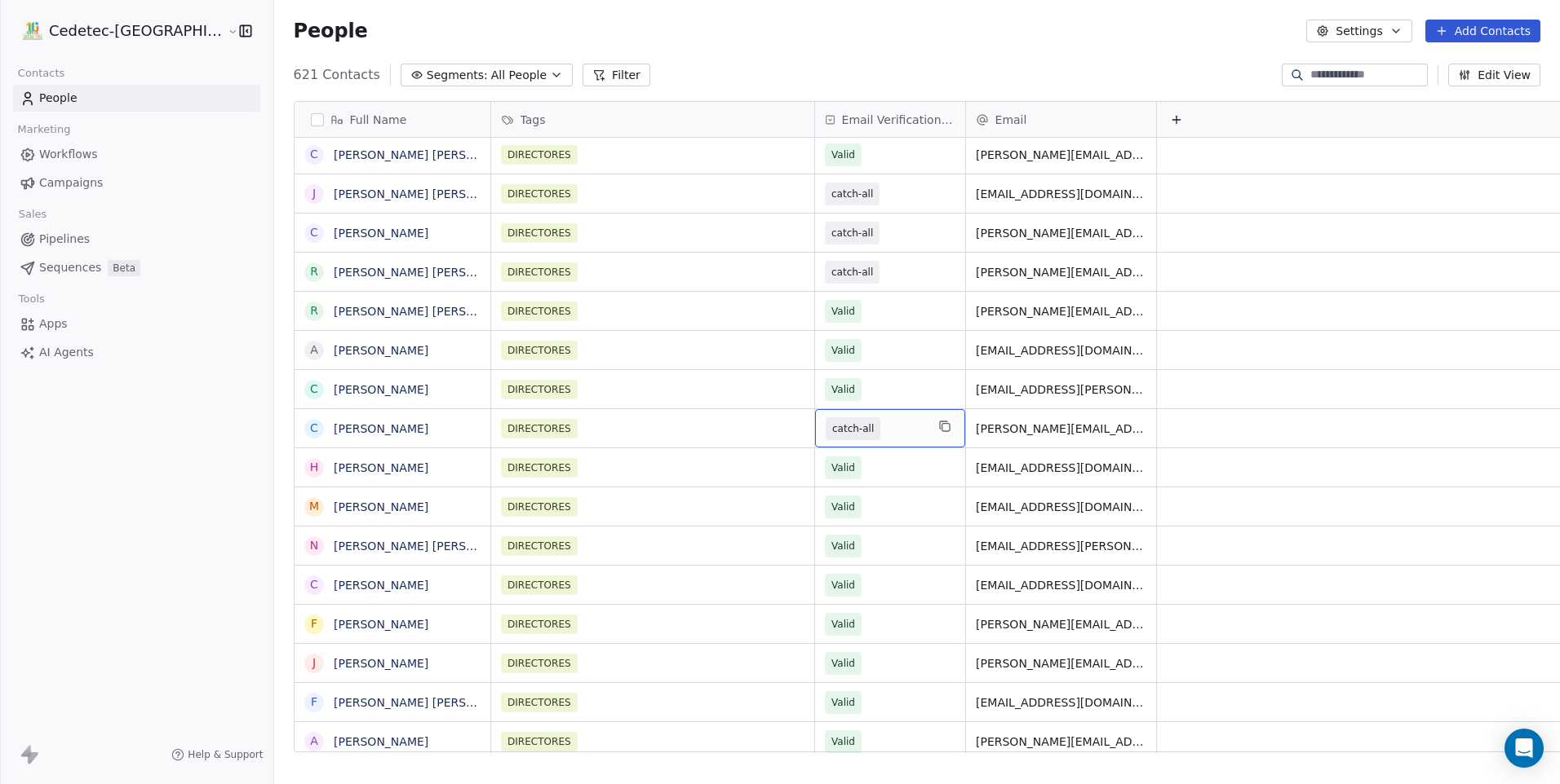
click at [832, 433] on span "catch-all" at bounding box center [852, 429] width 42 height 16
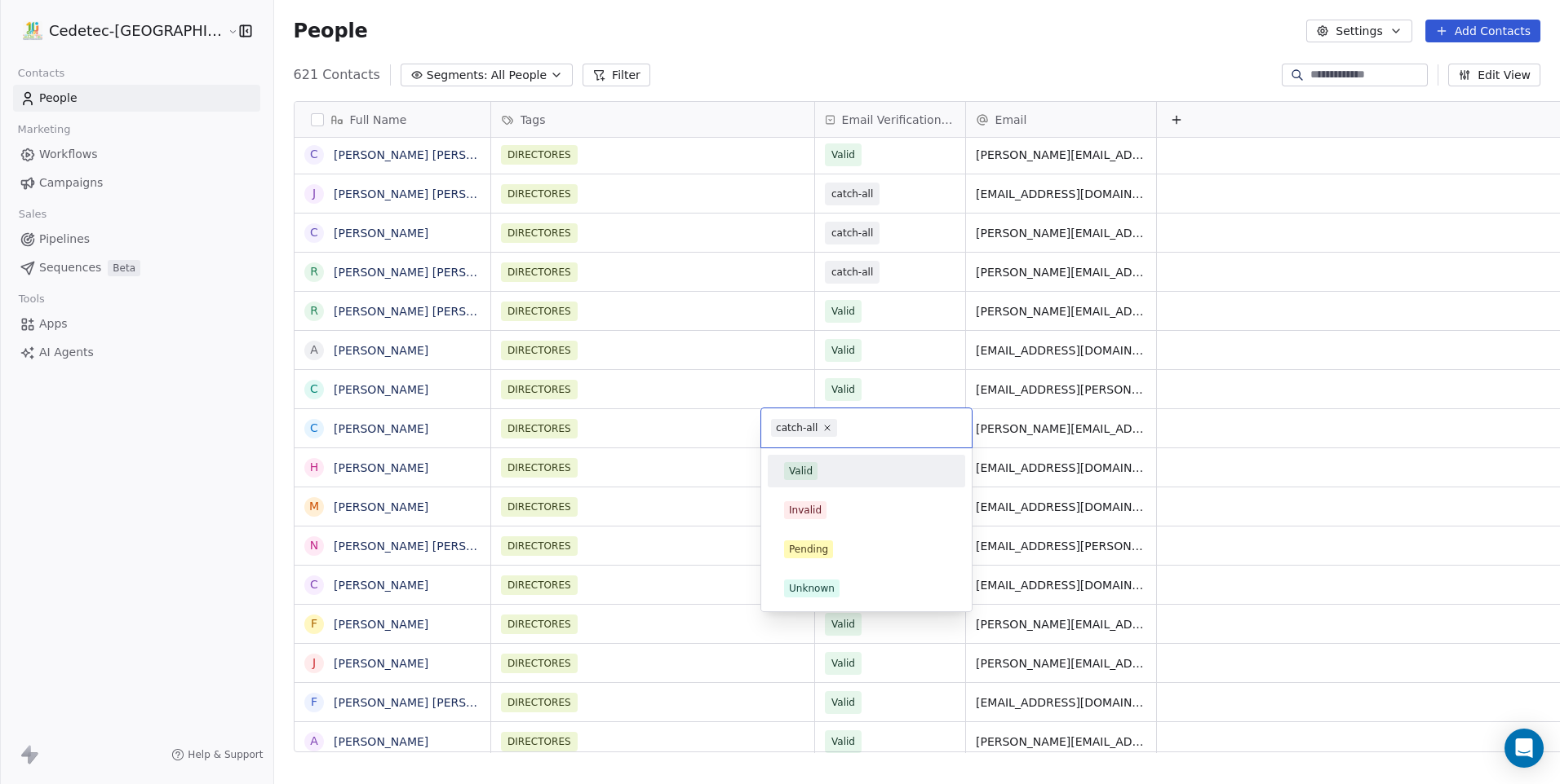
click at [811, 463] on span "Valid" at bounding box center [801, 471] width 34 height 18
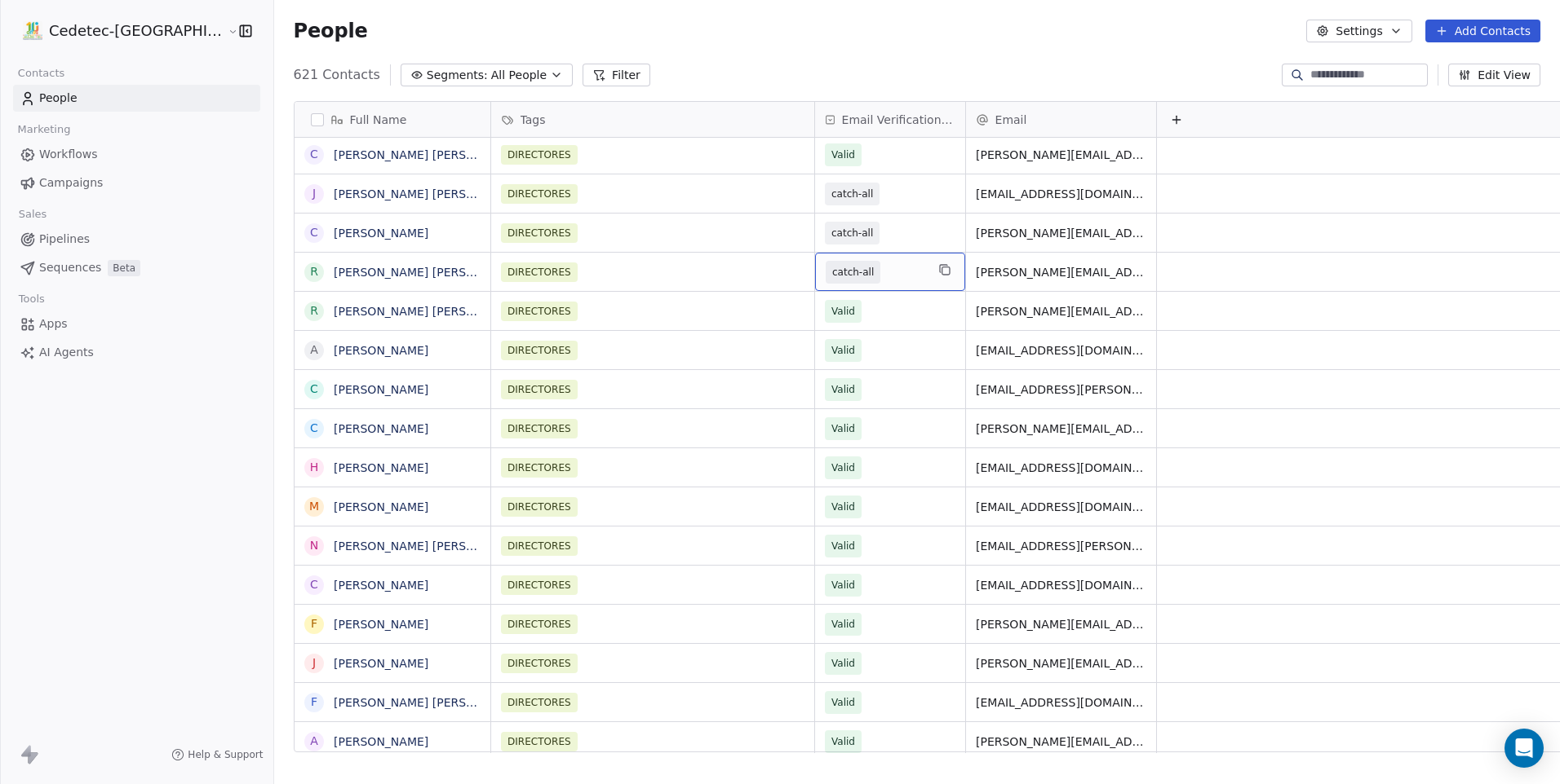
click at [832, 275] on span "catch-all" at bounding box center [852, 272] width 42 height 16
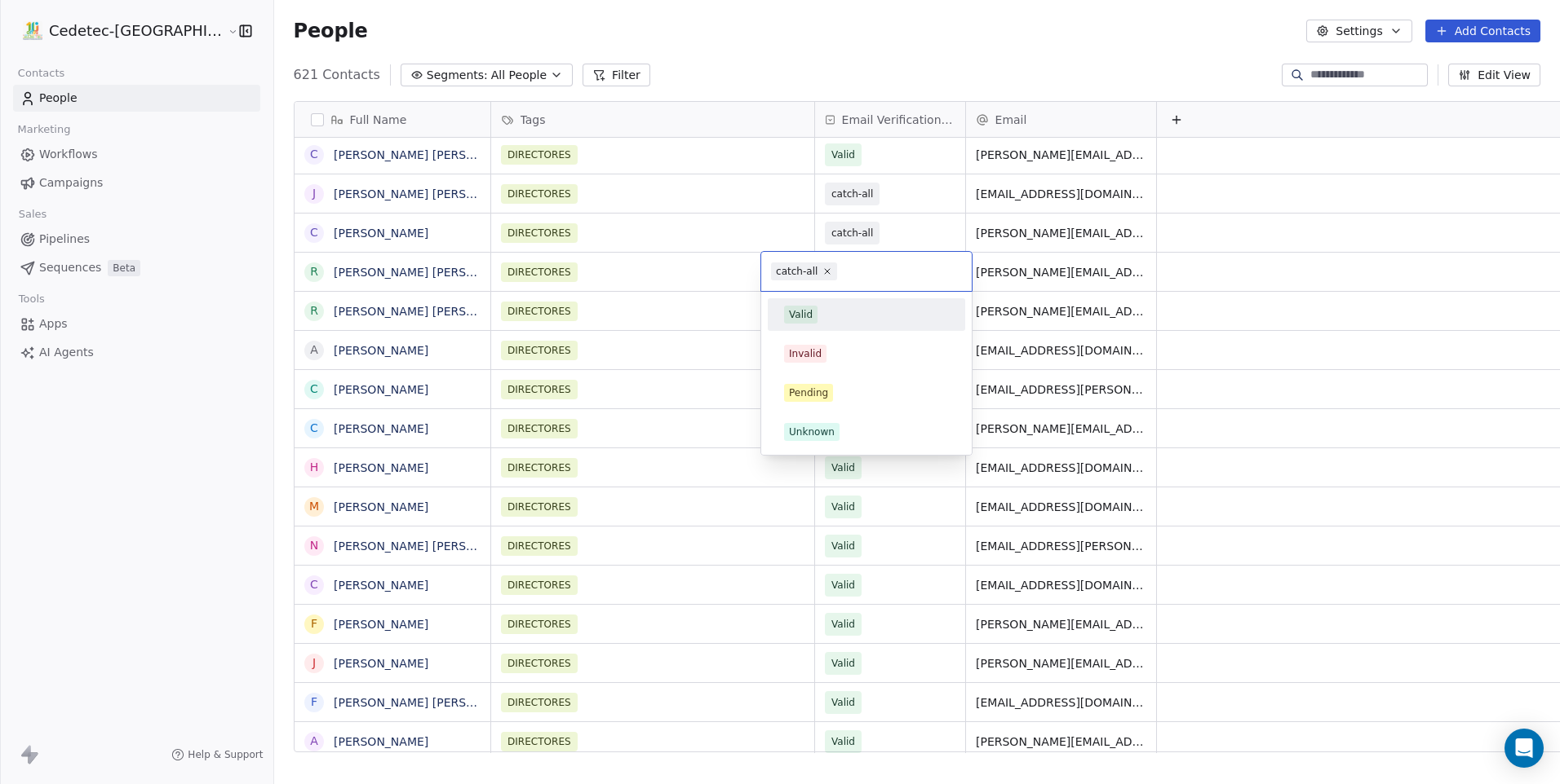
click at [810, 310] on div "Valid" at bounding box center [801, 314] width 23 height 14
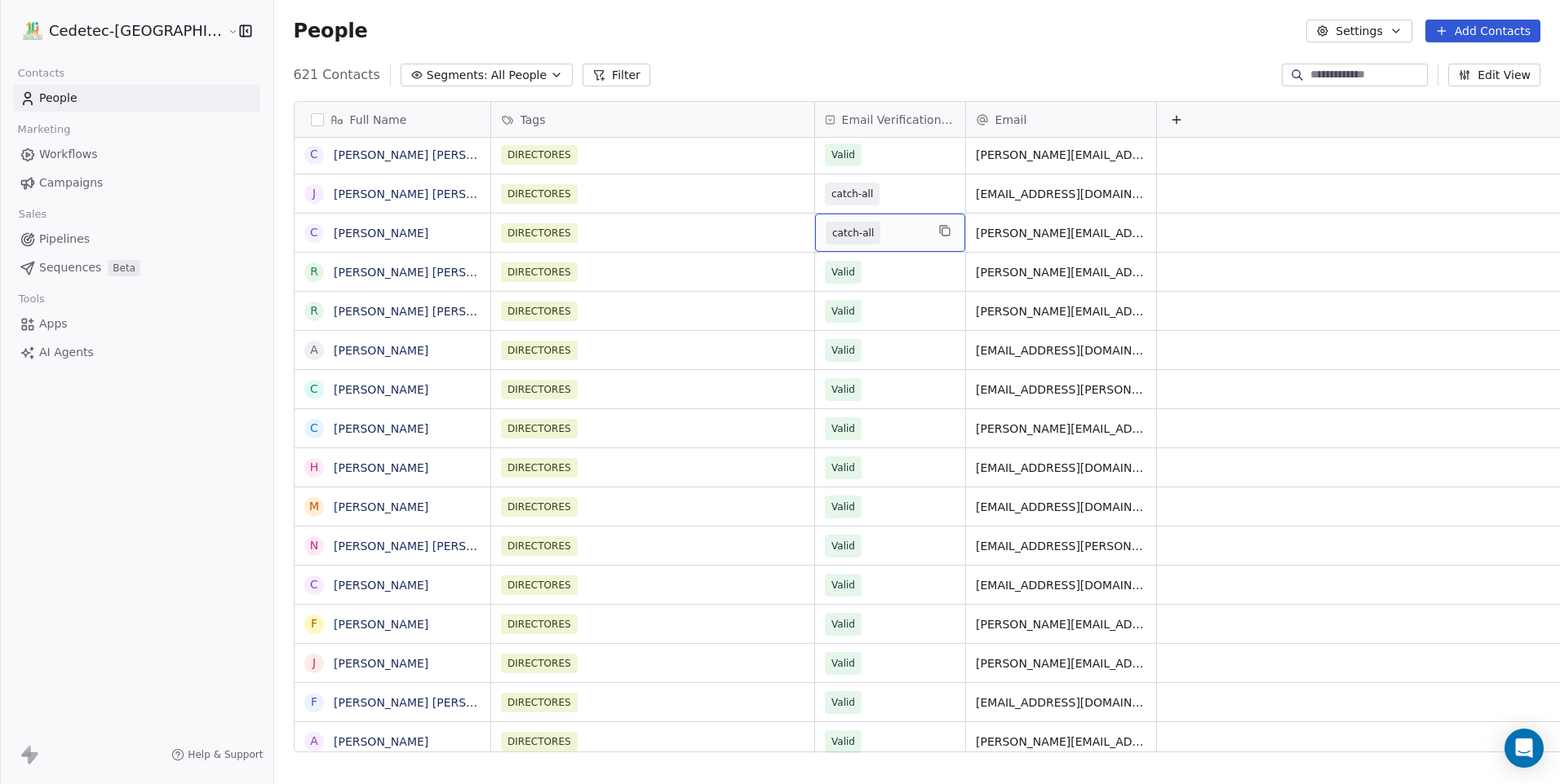
click at [832, 239] on span "catch-all" at bounding box center [852, 233] width 42 height 16
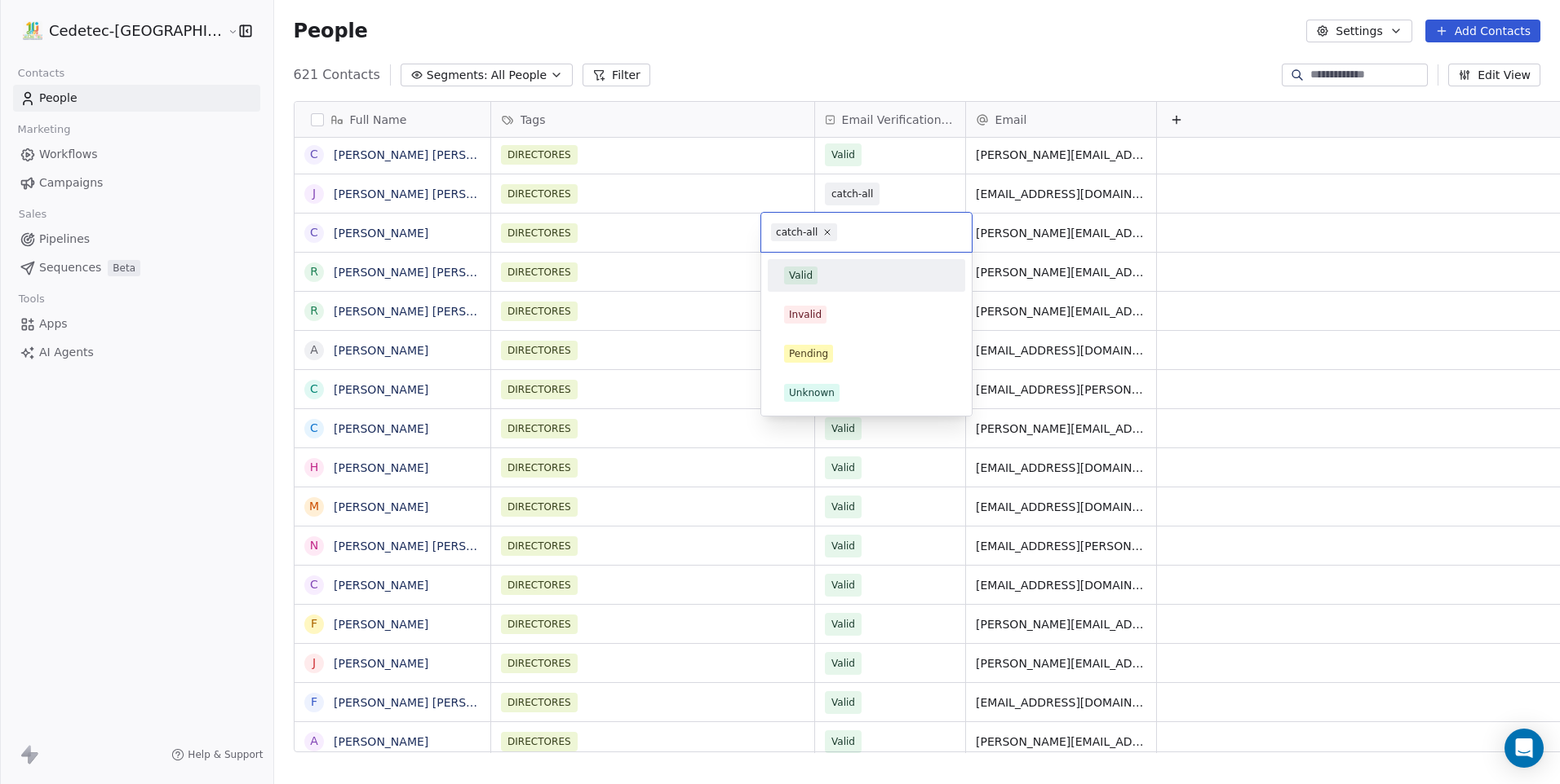
click at [798, 269] on div "Valid" at bounding box center [801, 275] width 23 height 14
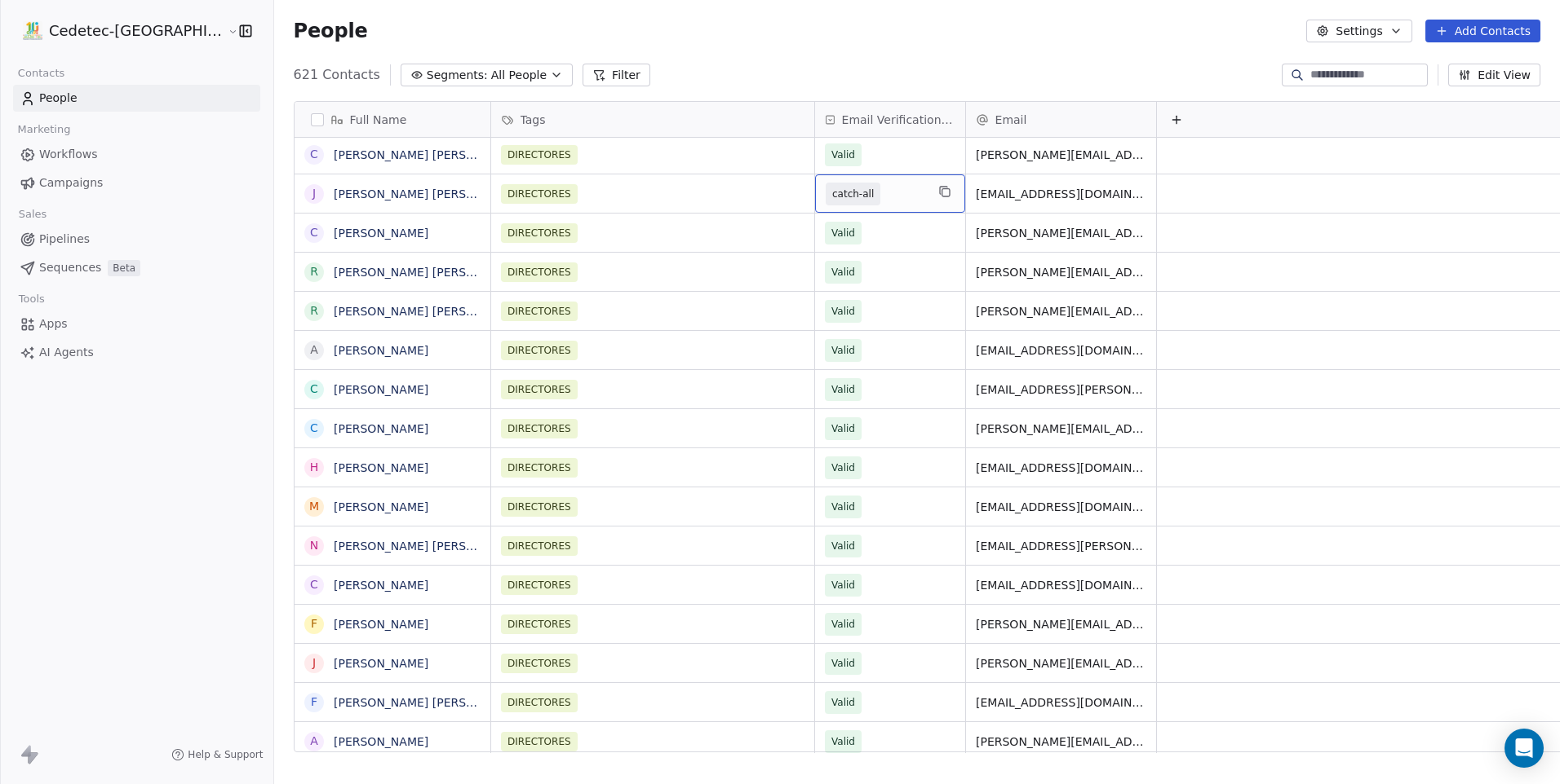
click at [832, 197] on span "catch-all" at bounding box center [852, 194] width 42 height 16
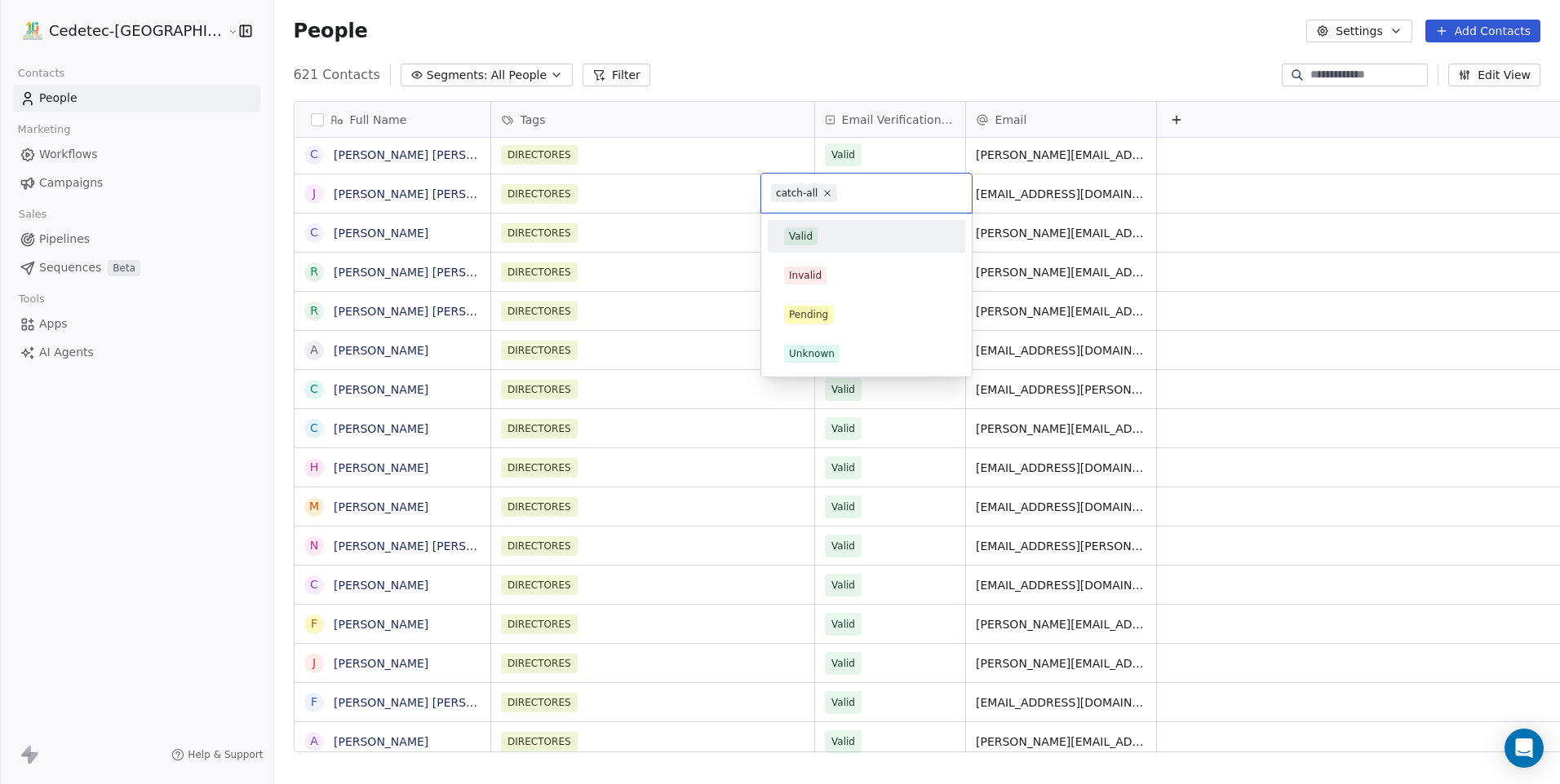
click at [805, 239] on div "Valid" at bounding box center [801, 236] width 23 height 14
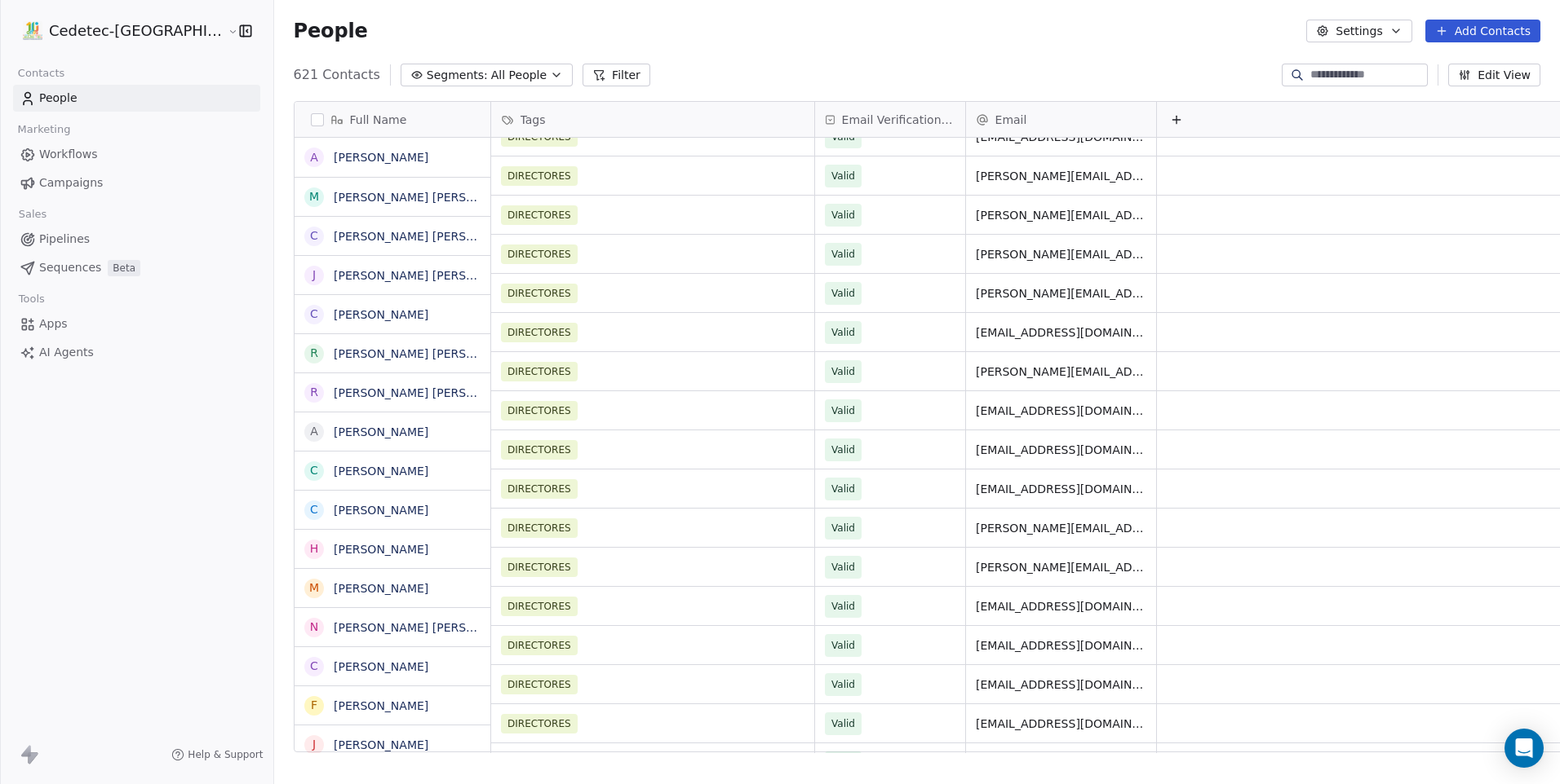
scroll to position [653, 0]
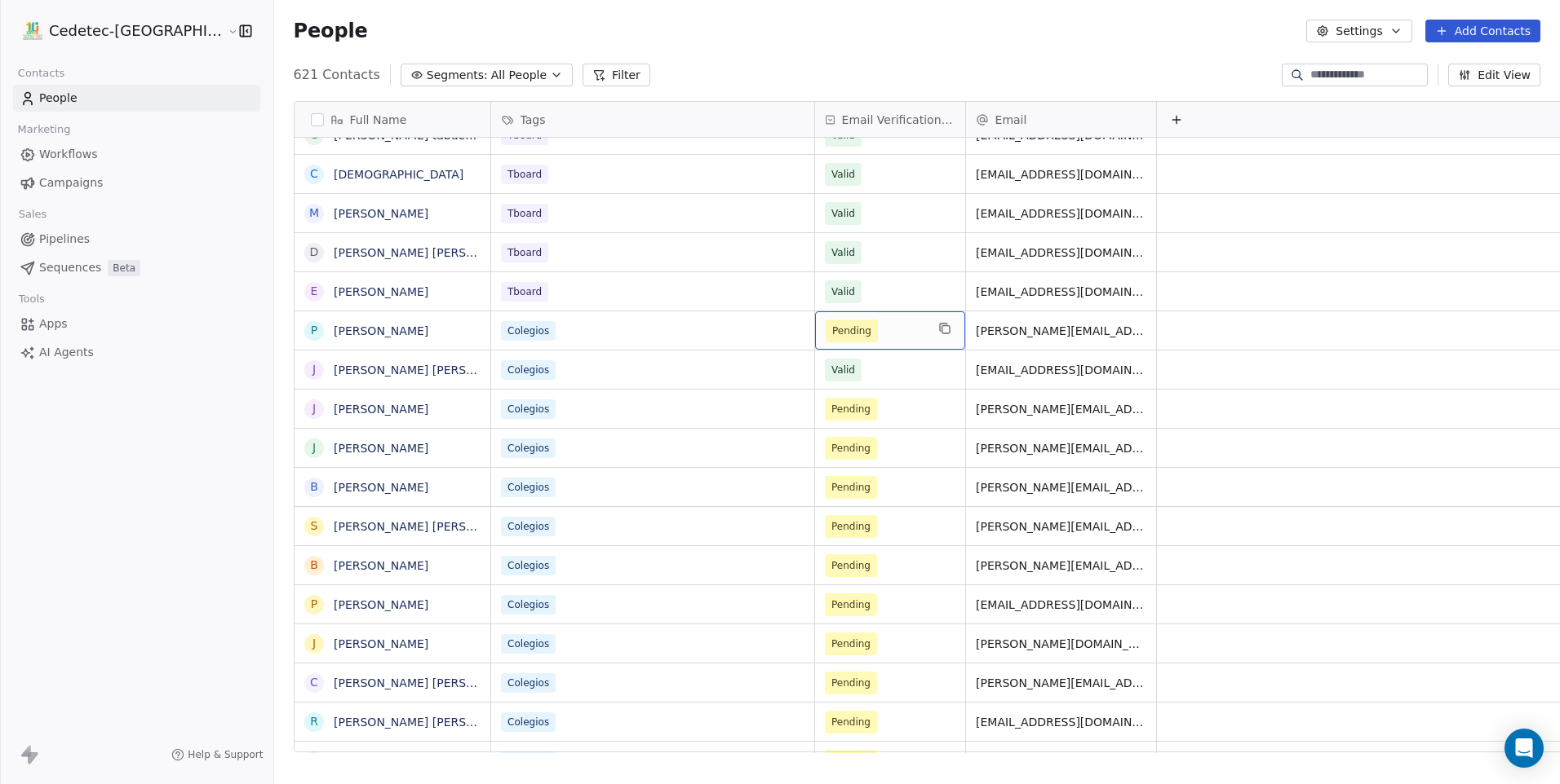
click at [832, 335] on span "Pending" at bounding box center [851, 330] width 40 height 16
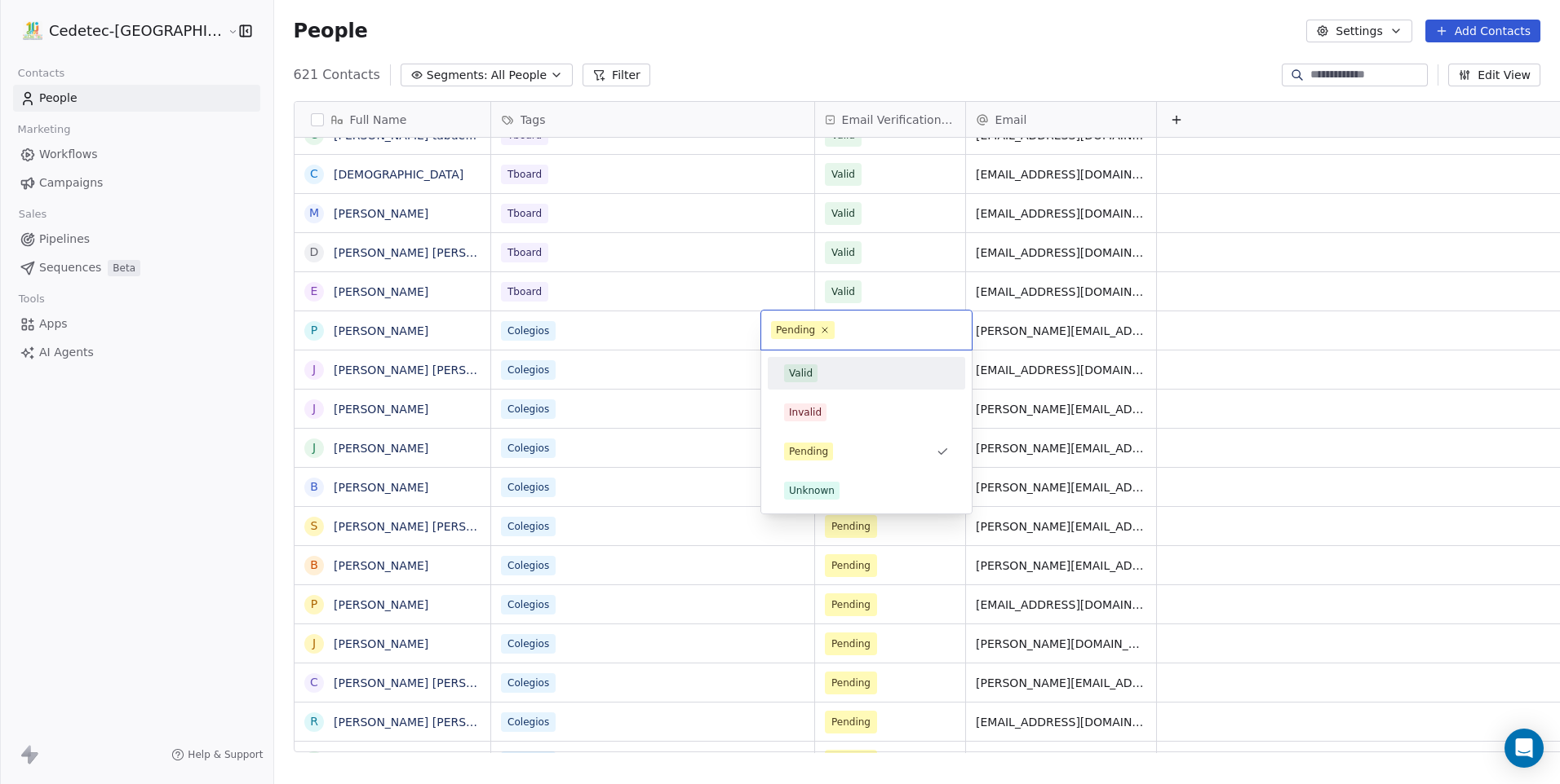
click at [801, 384] on div "Valid" at bounding box center [865, 373] width 184 height 26
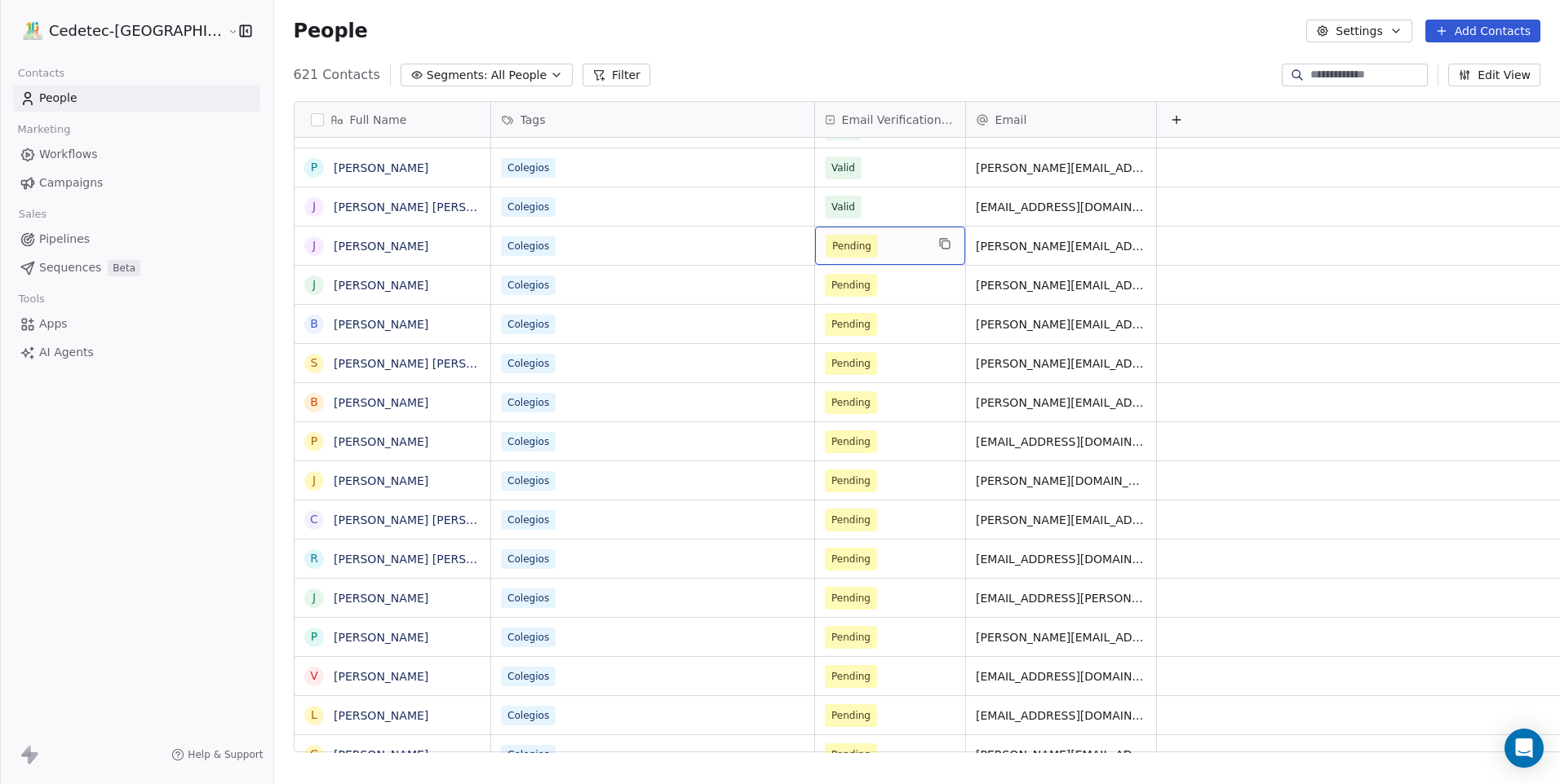
click at [832, 246] on span "Pending" at bounding box center [851, 246] width 40 height 16
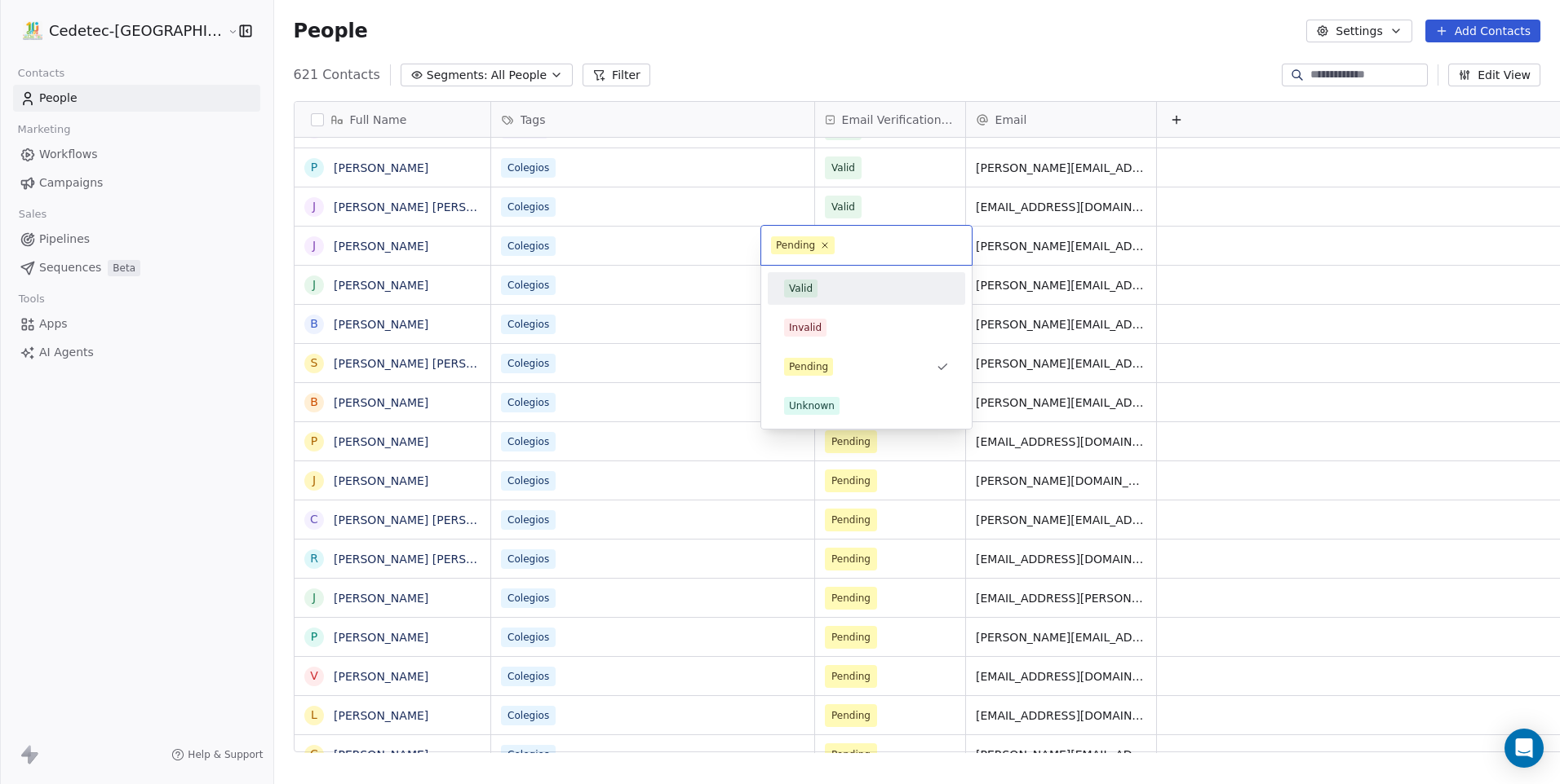
click at [814, 287] on span "Valid" at bounding box center [801, 289] width 34 height 18
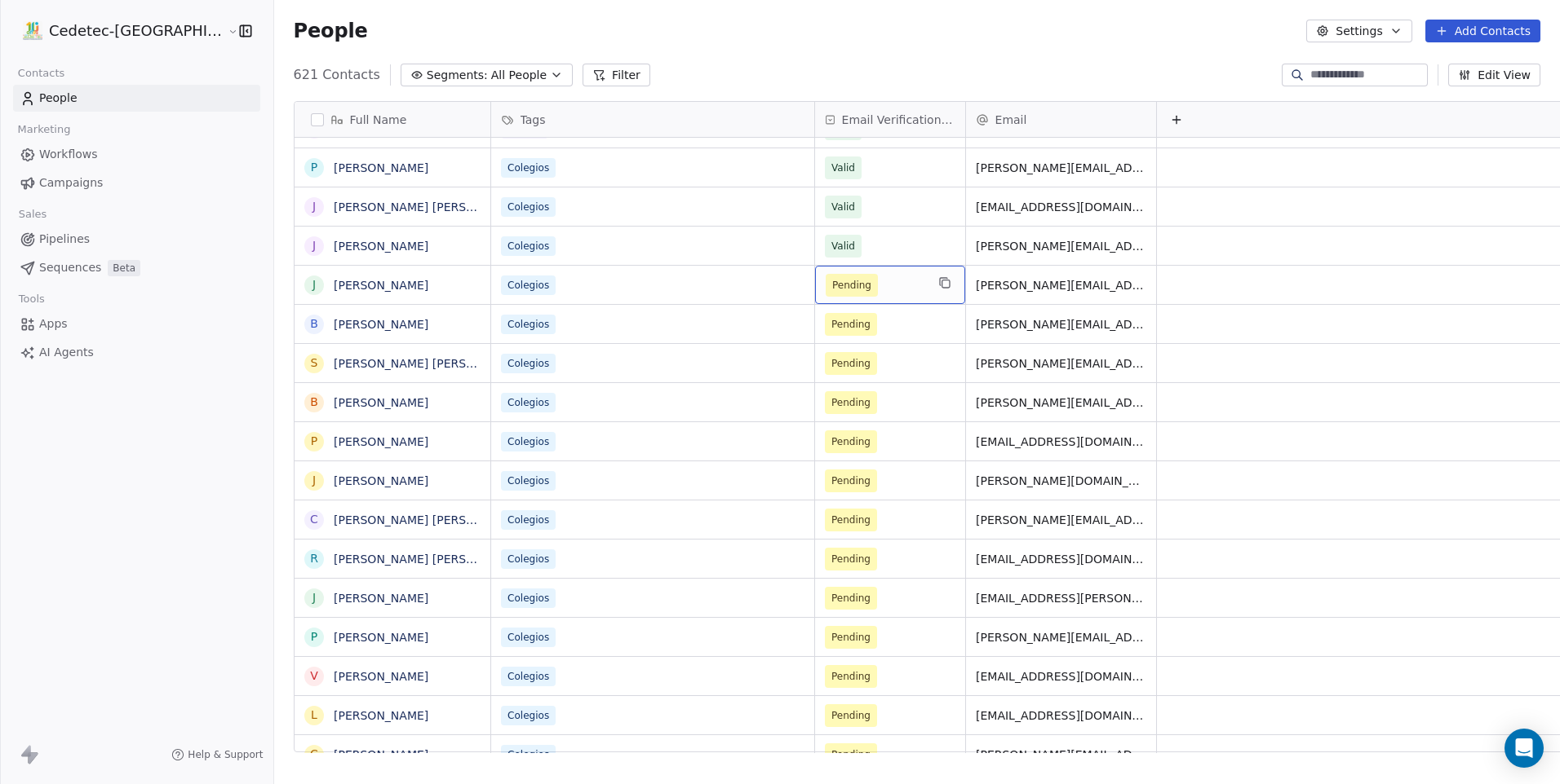
click at [832, 291] on span "Pending" at bounding box center [851, 285] width 40 height 16
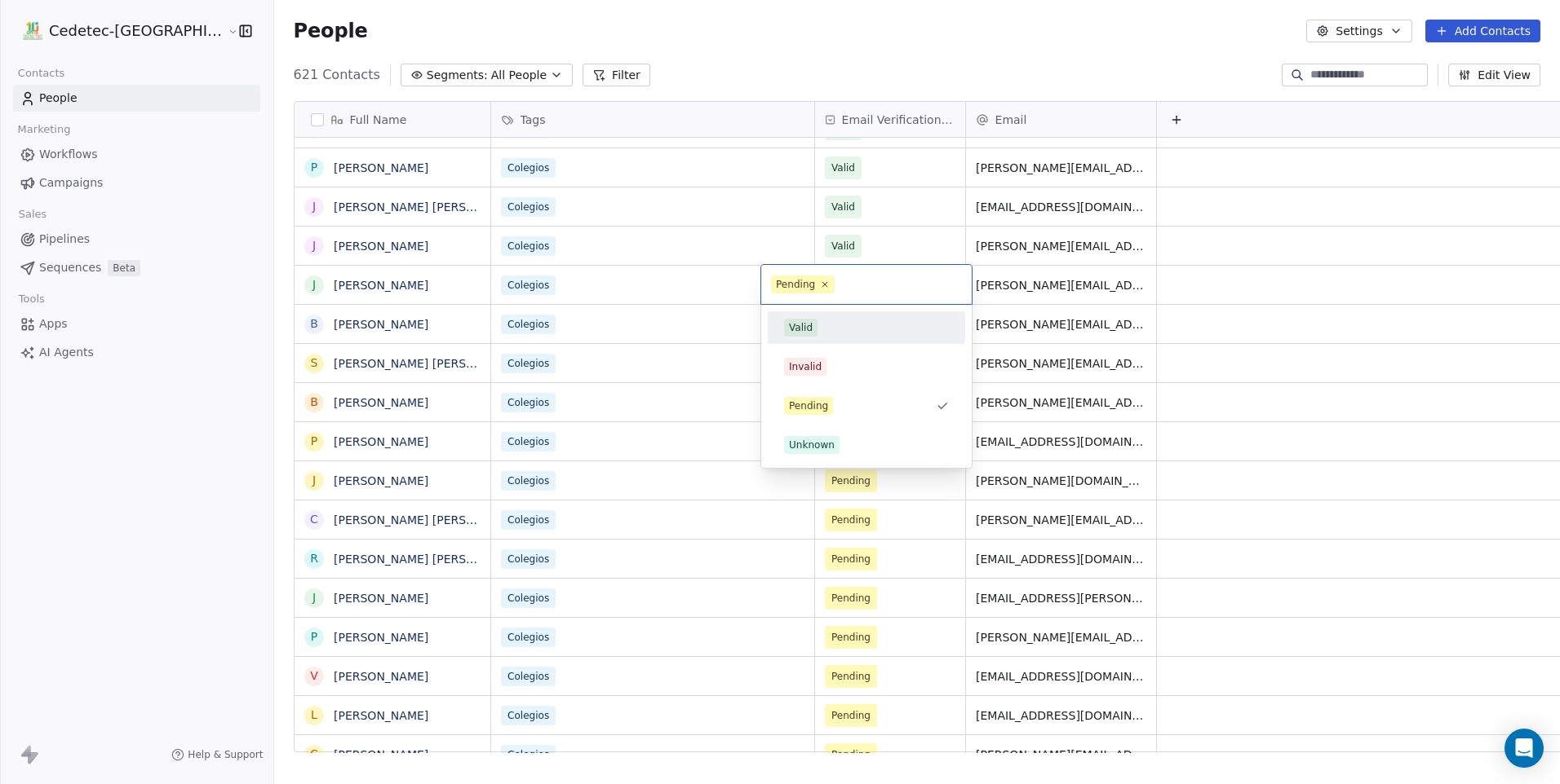
click at [818, 325] on div "Valid" at bounding box center [866, 327] width 165 height 18
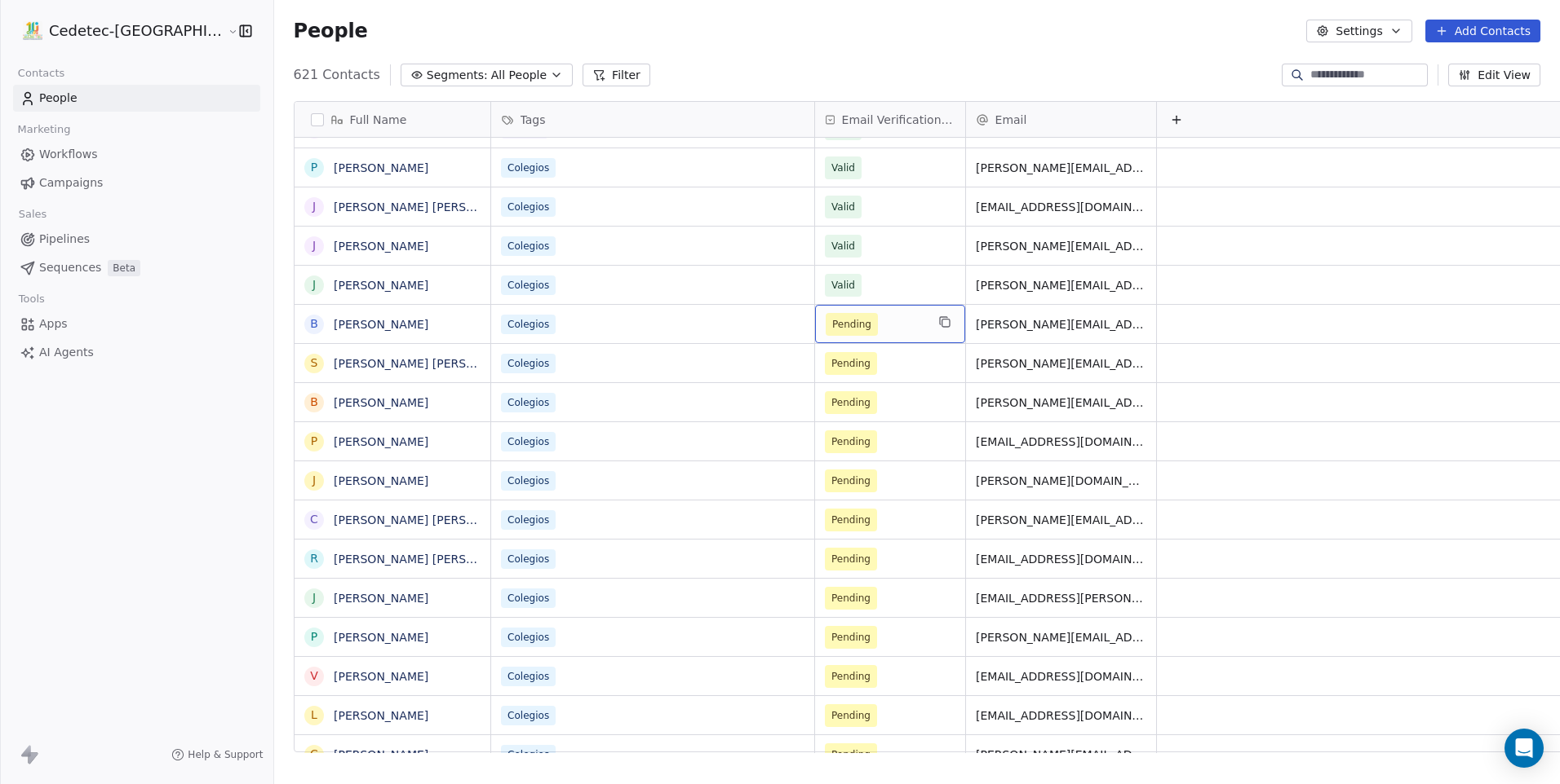
click at [826, 333] on span "Pending" at bounding box center [852, 324] width 52 height 23
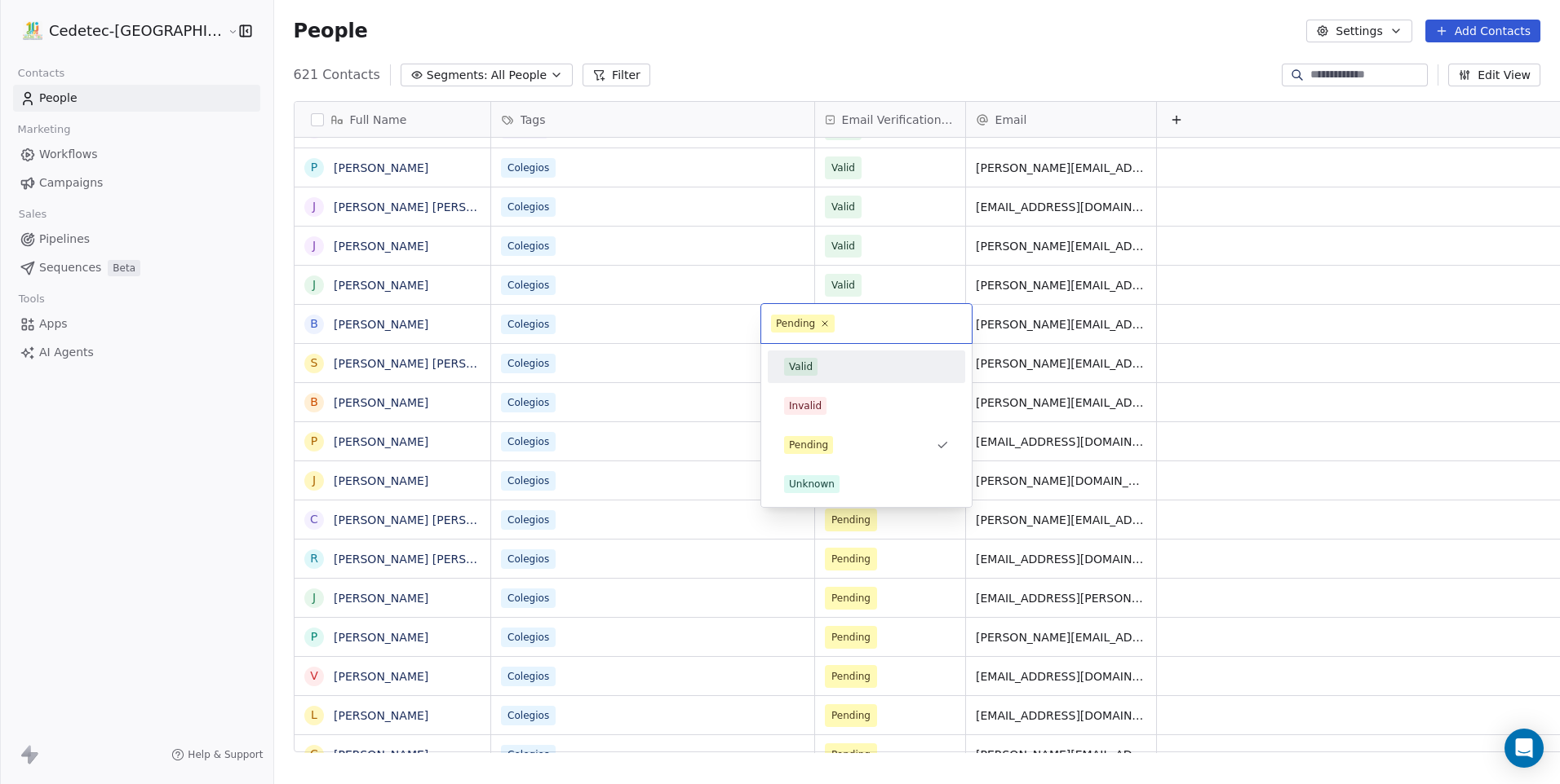
click at [816, 369] on div "Valid" at bounding box center [866, 367] width 165 height 18
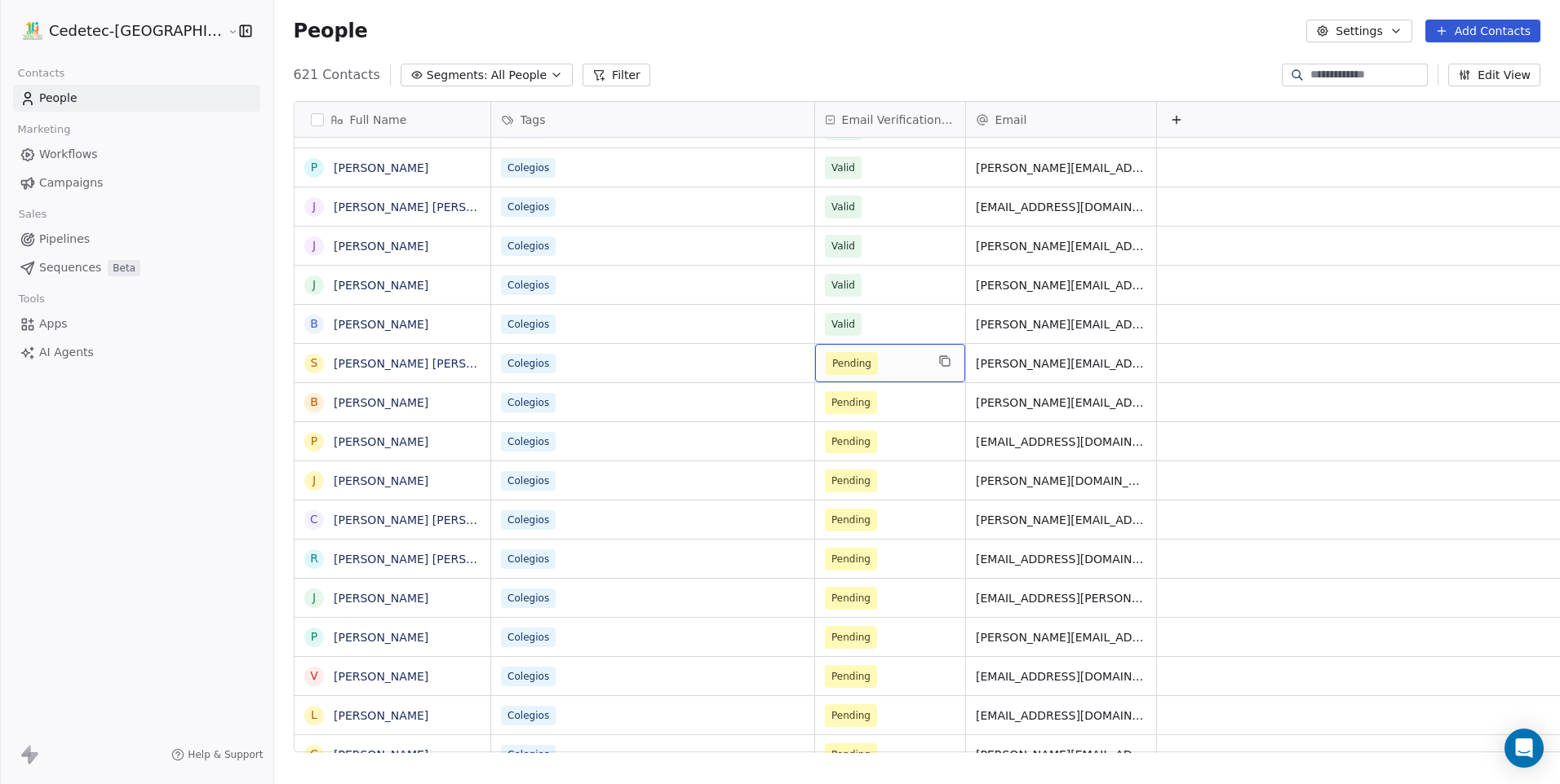
click at [826, 370] on span "Pending" at bounding box center [852, 364] width 52 height 23
click at [826, 411] on span "Pending" at bounding box center [852, 403] width 52 height 23
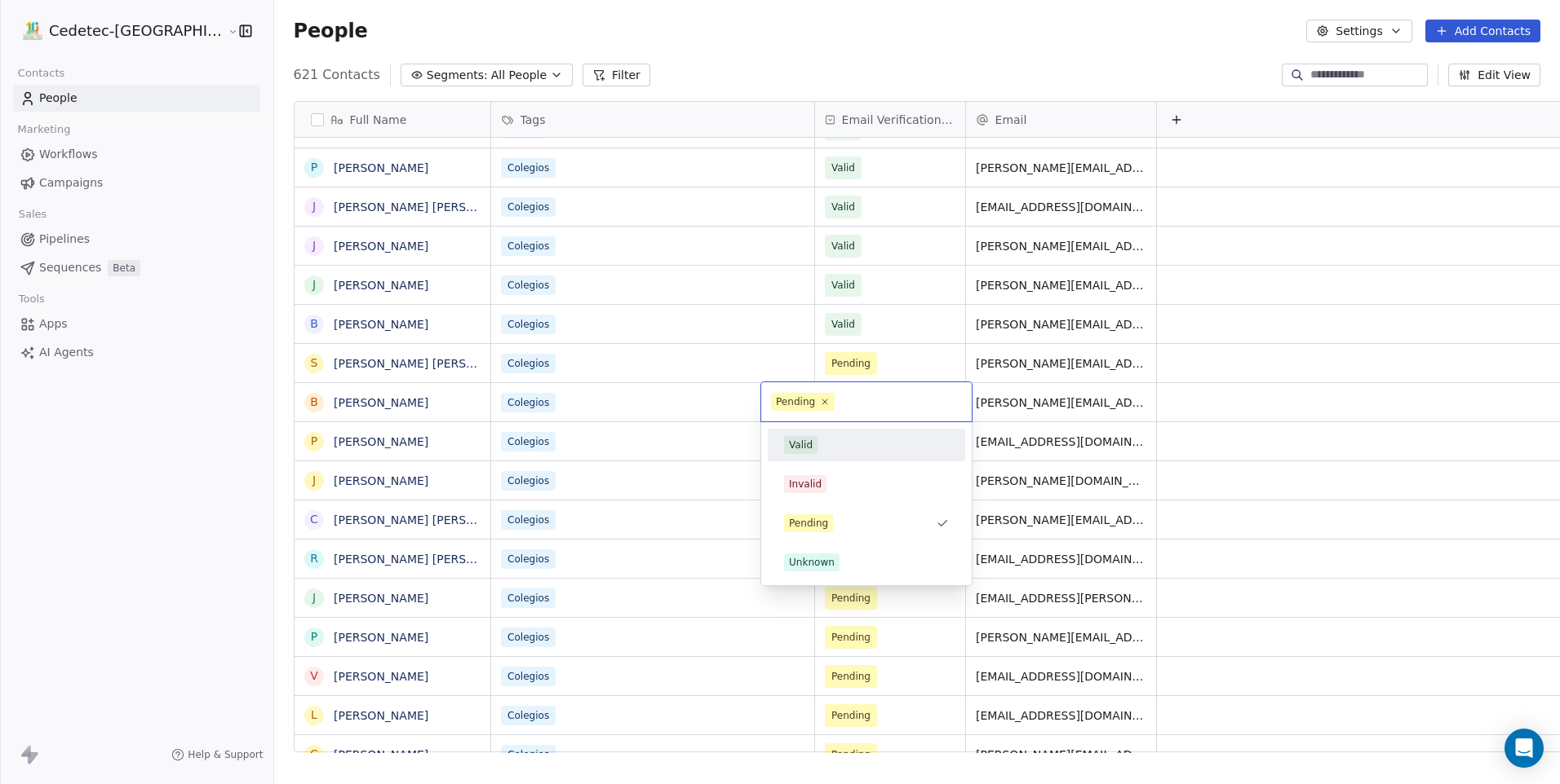
click at [787, 440] on span "Valid" at bounding box center [801, 445] width 34 height 18
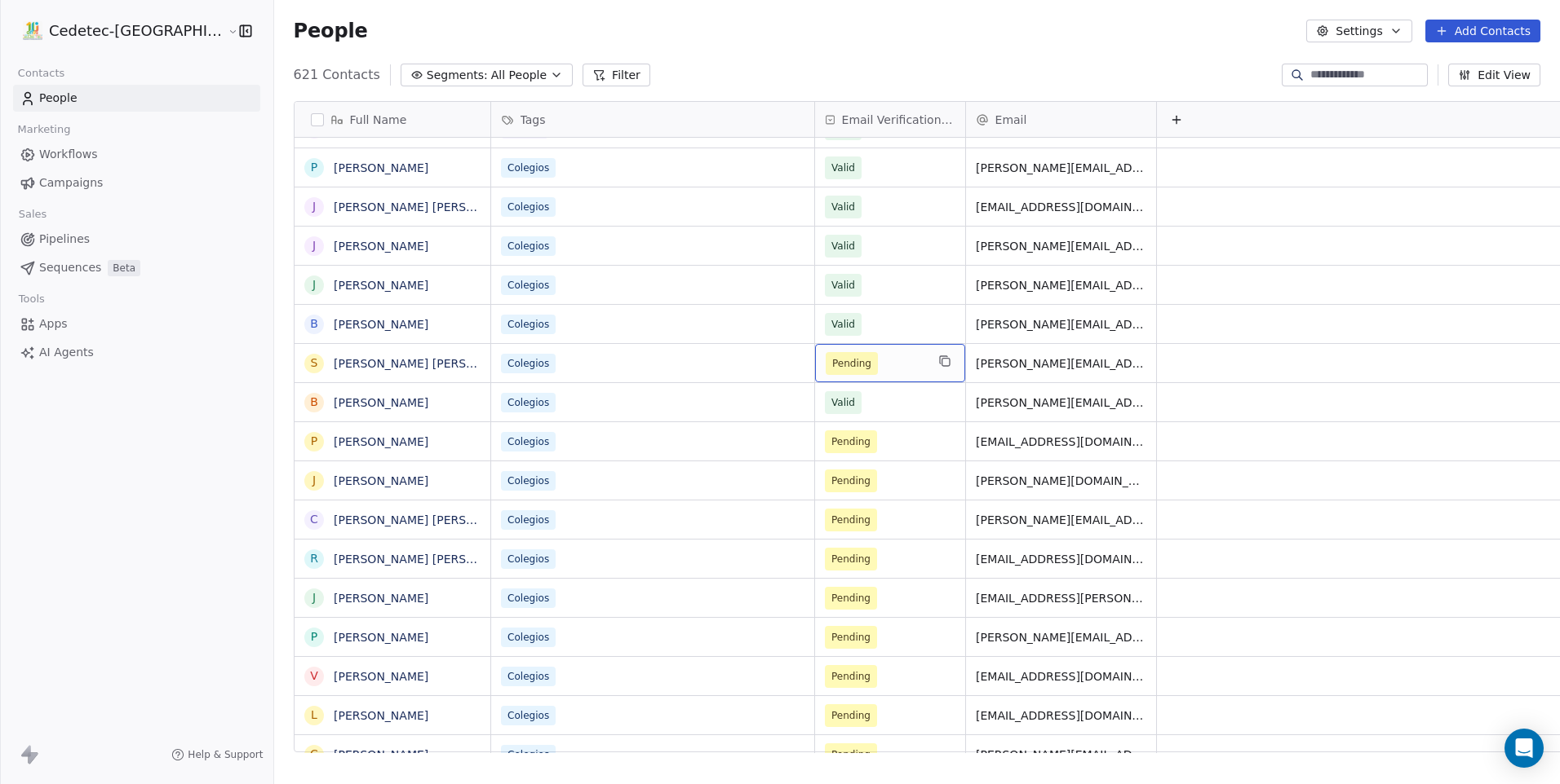
click at [832, 366] on span "Pending" at bounding box center [851, 363] width 40 height 16
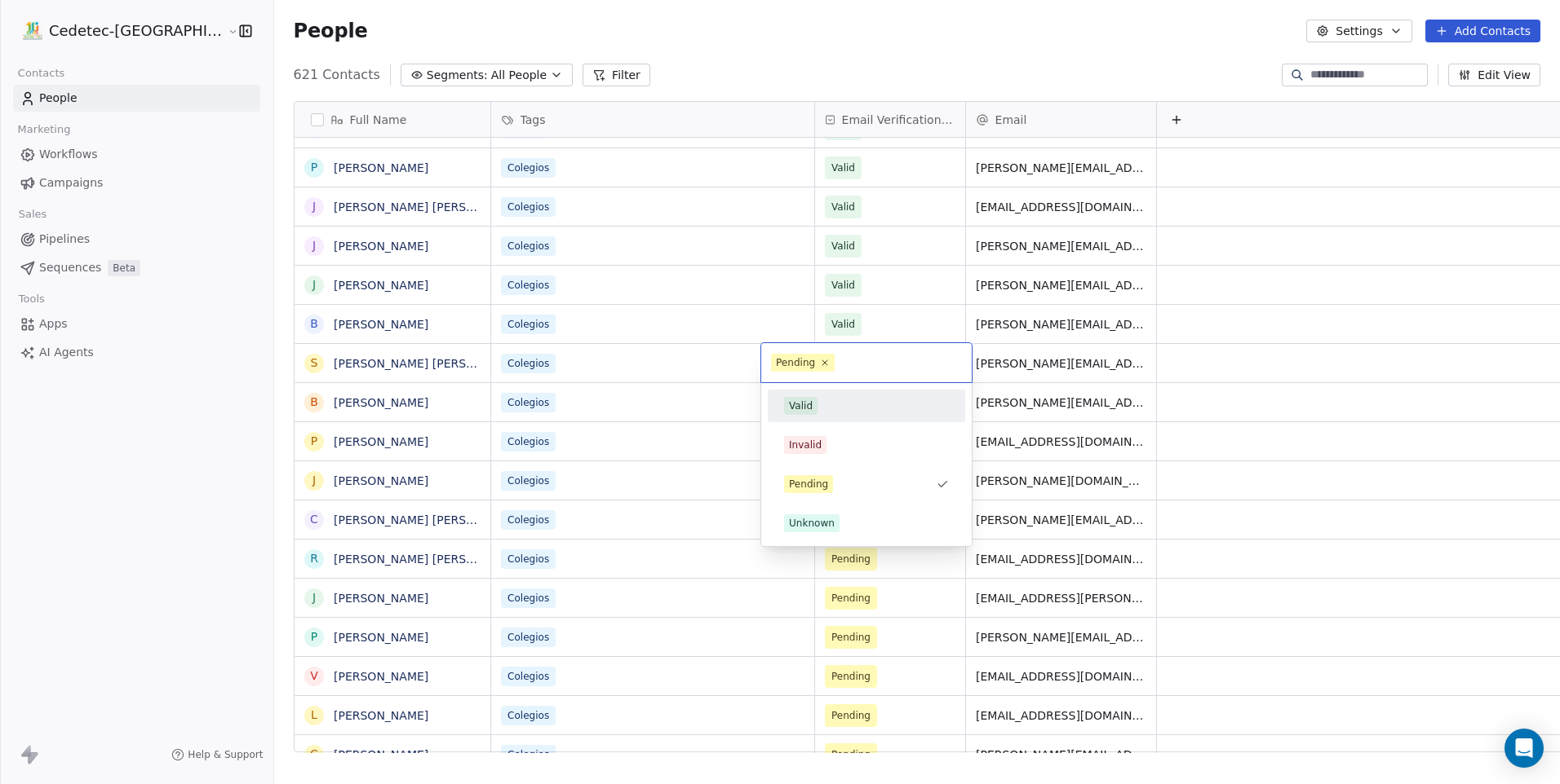
click at [803, 406] on div "Valid" at bounding box center [801, 406] width 23 height 14
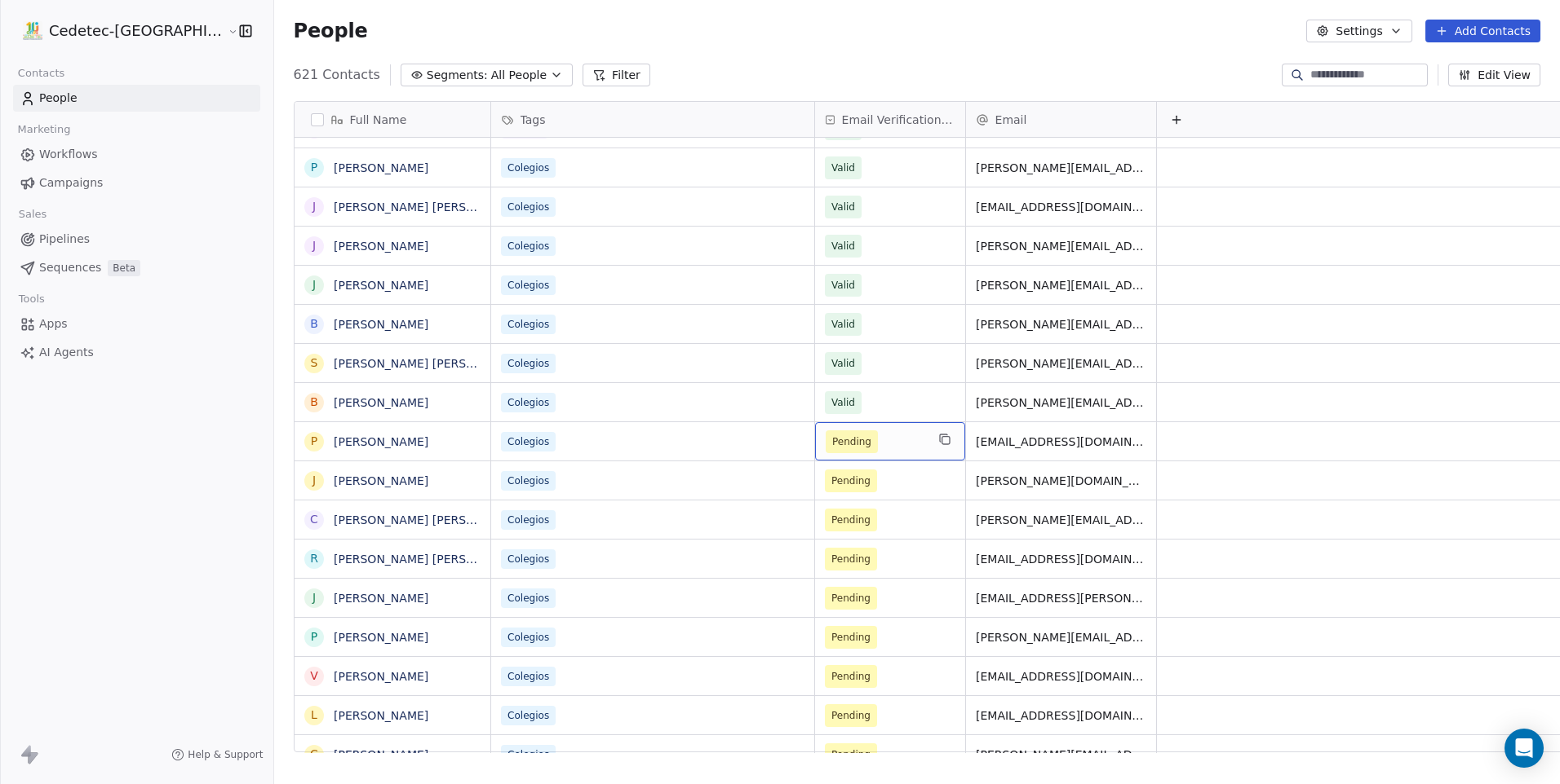
click at [832, 438] on span "Pending" at bounding box center [851, 441] width 40 height 16
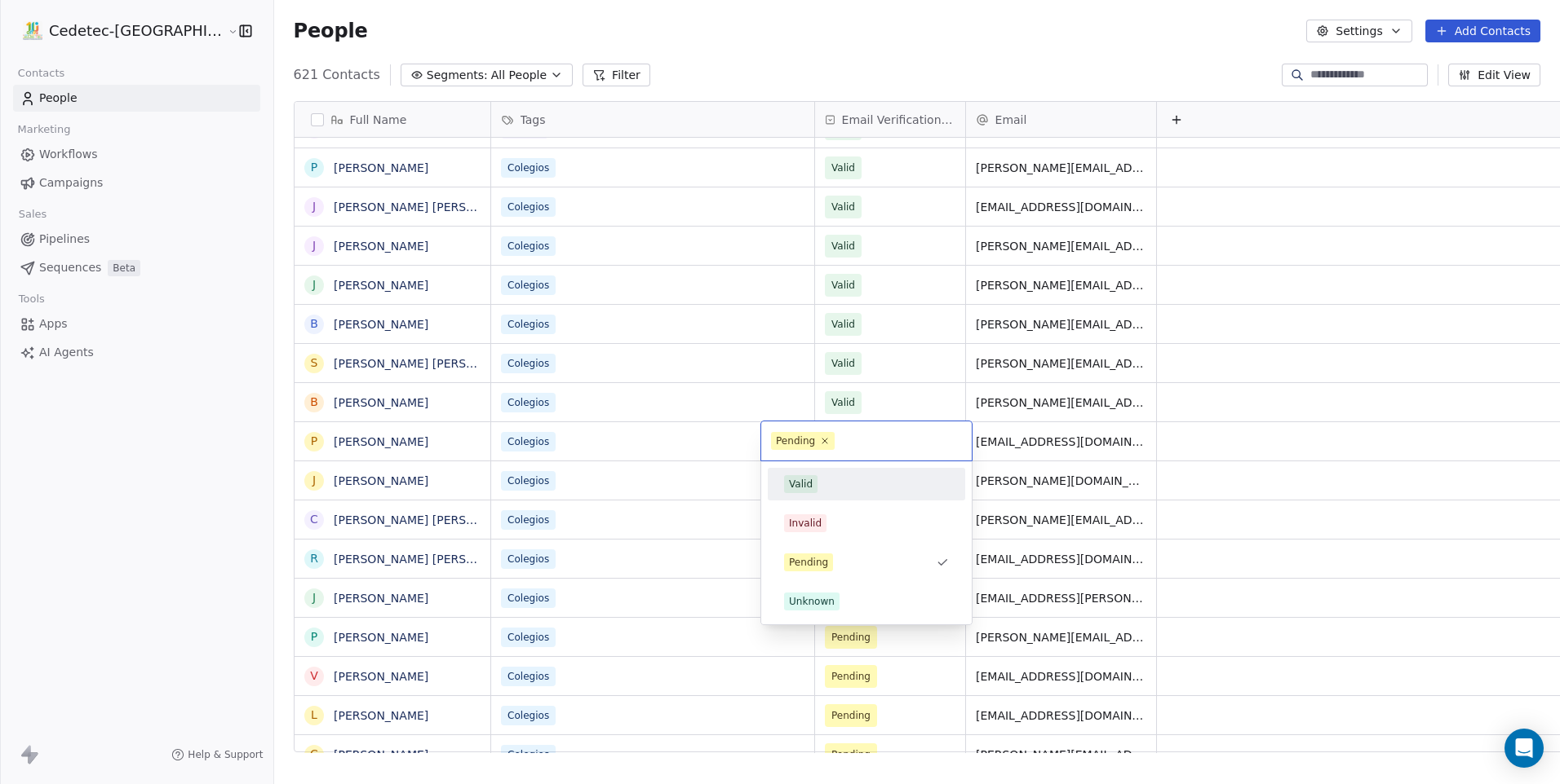
click at [808, 487] on div "Valid" at bounding box center [801, 484] width 23 height 14
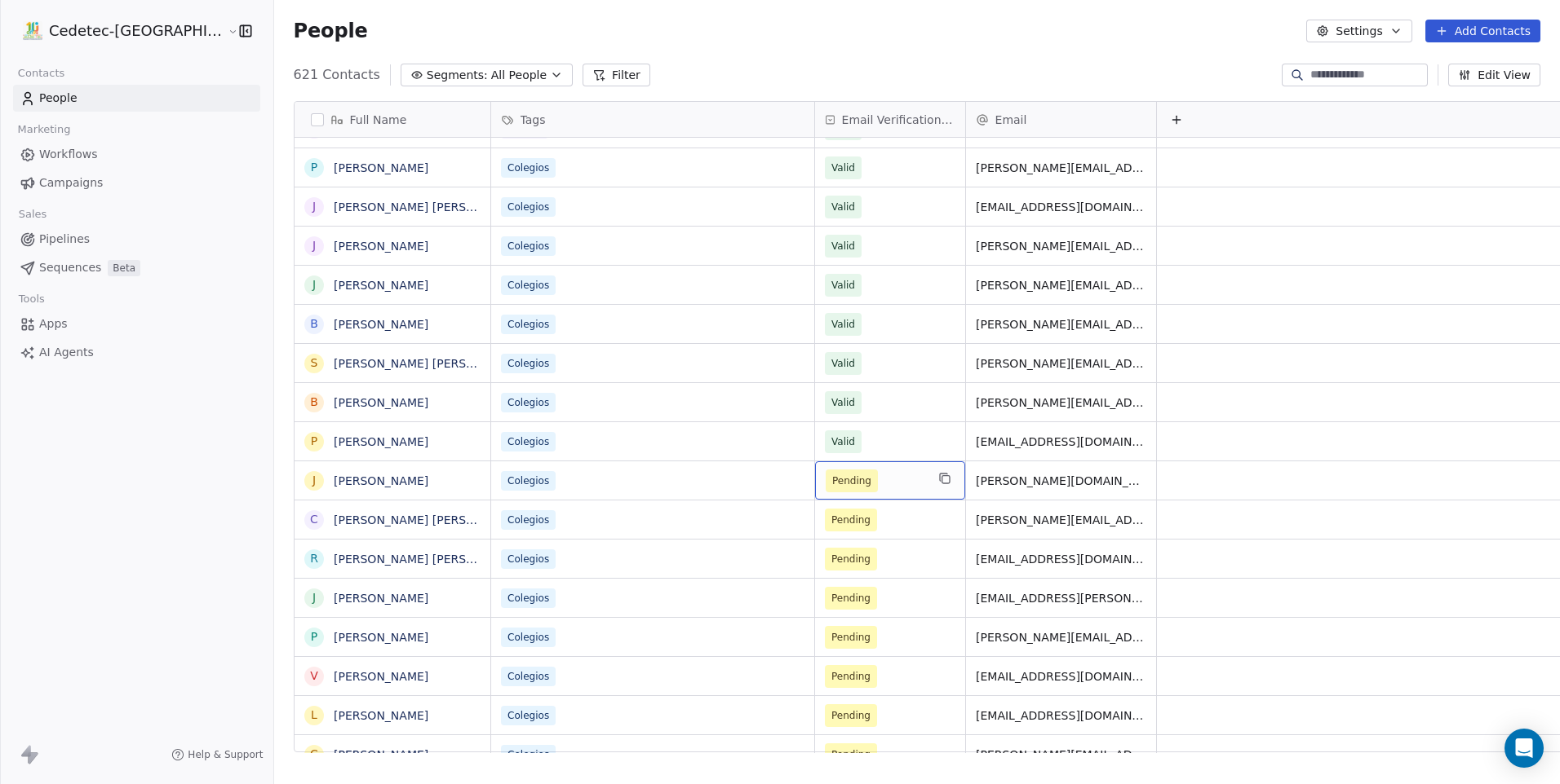
click at [832, 487] on span "Pending" at bounding box center [851, 481] width 40 height 16
click at [832, 479] on span "Pending" at bounding box center [851, 481] width 40 height 16
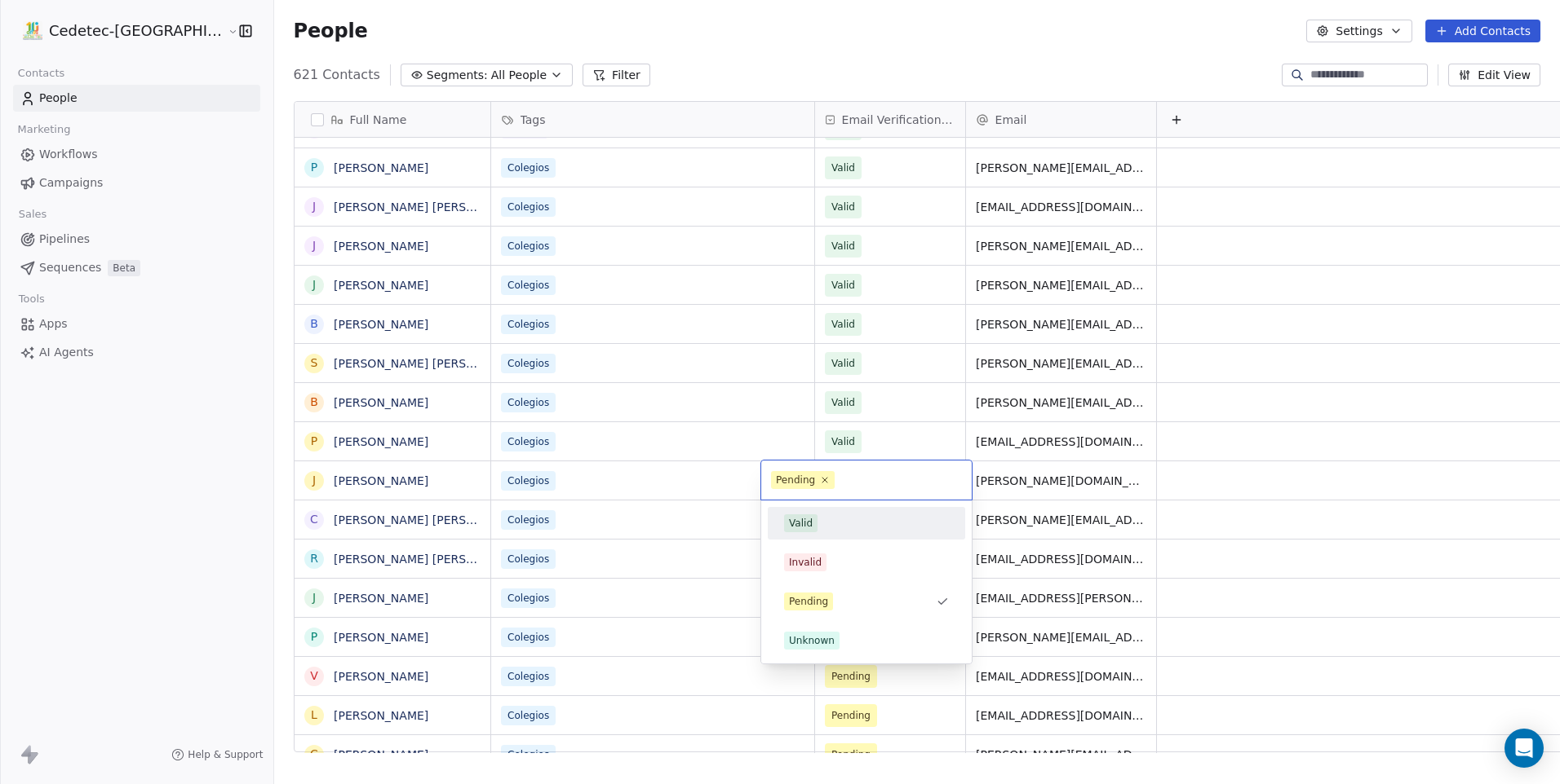
click at [807, 517] on div "Valid" at bounding box center [801, 523] width 23 height 14
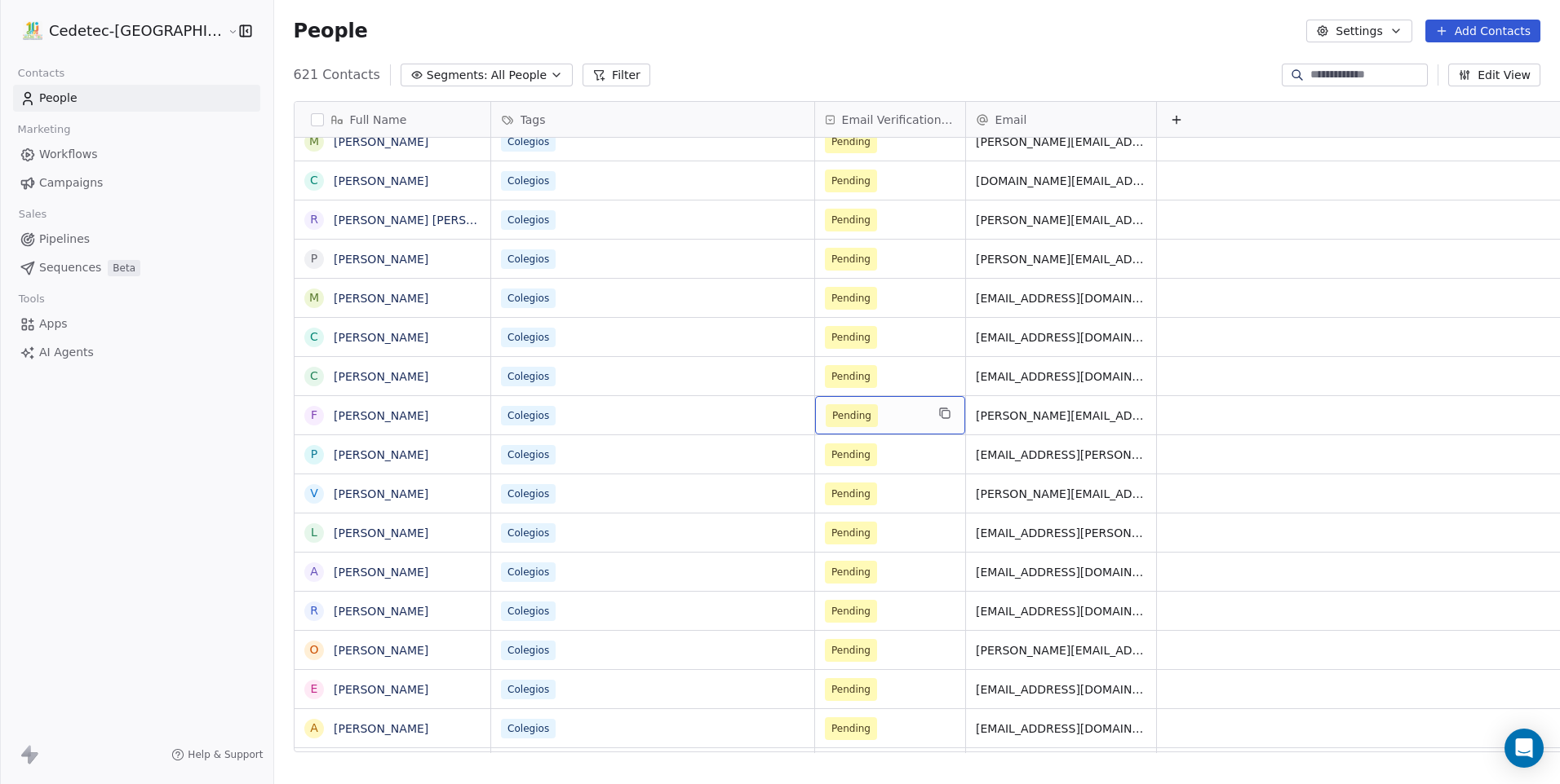
click at [826, 401] on div "Pending" at bounding box center [890, 415] width 150 height 39
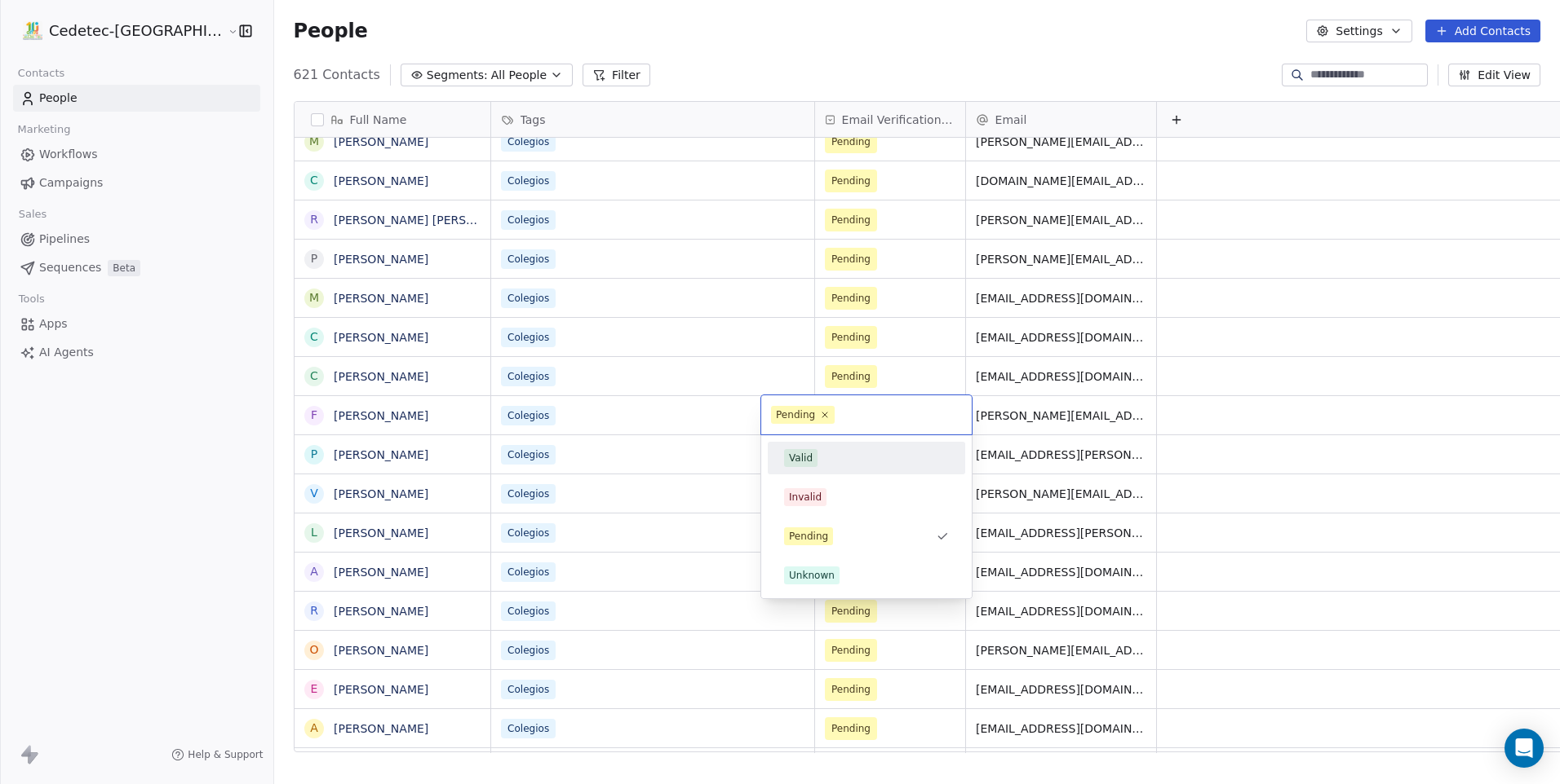
click at [815, 457] on span "Valid" at bounding box center [801, 458] width 34 height 18
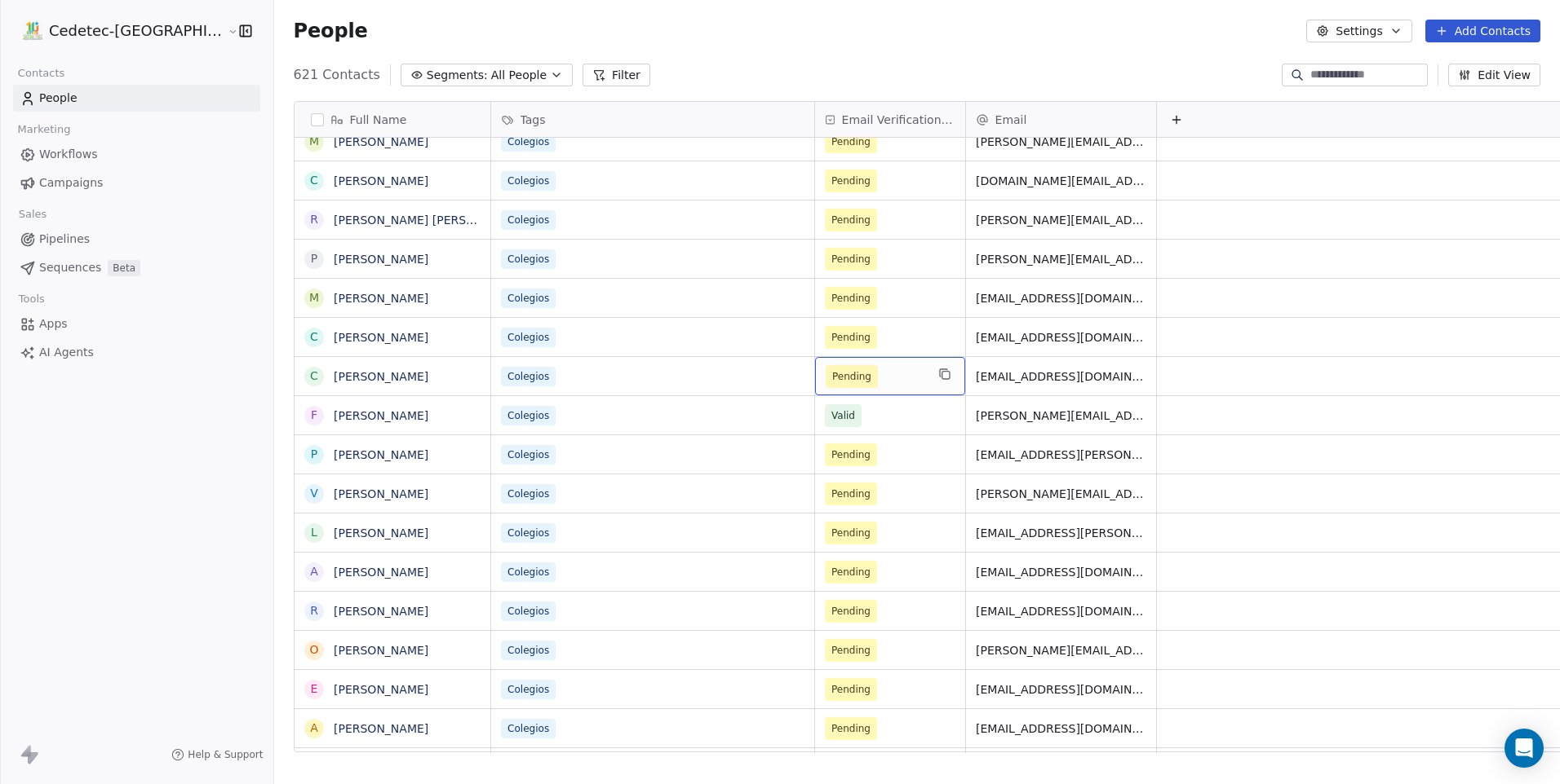
click at [832, 374] on span "Pending" at bounding box center [851, 377] width 40 height 16
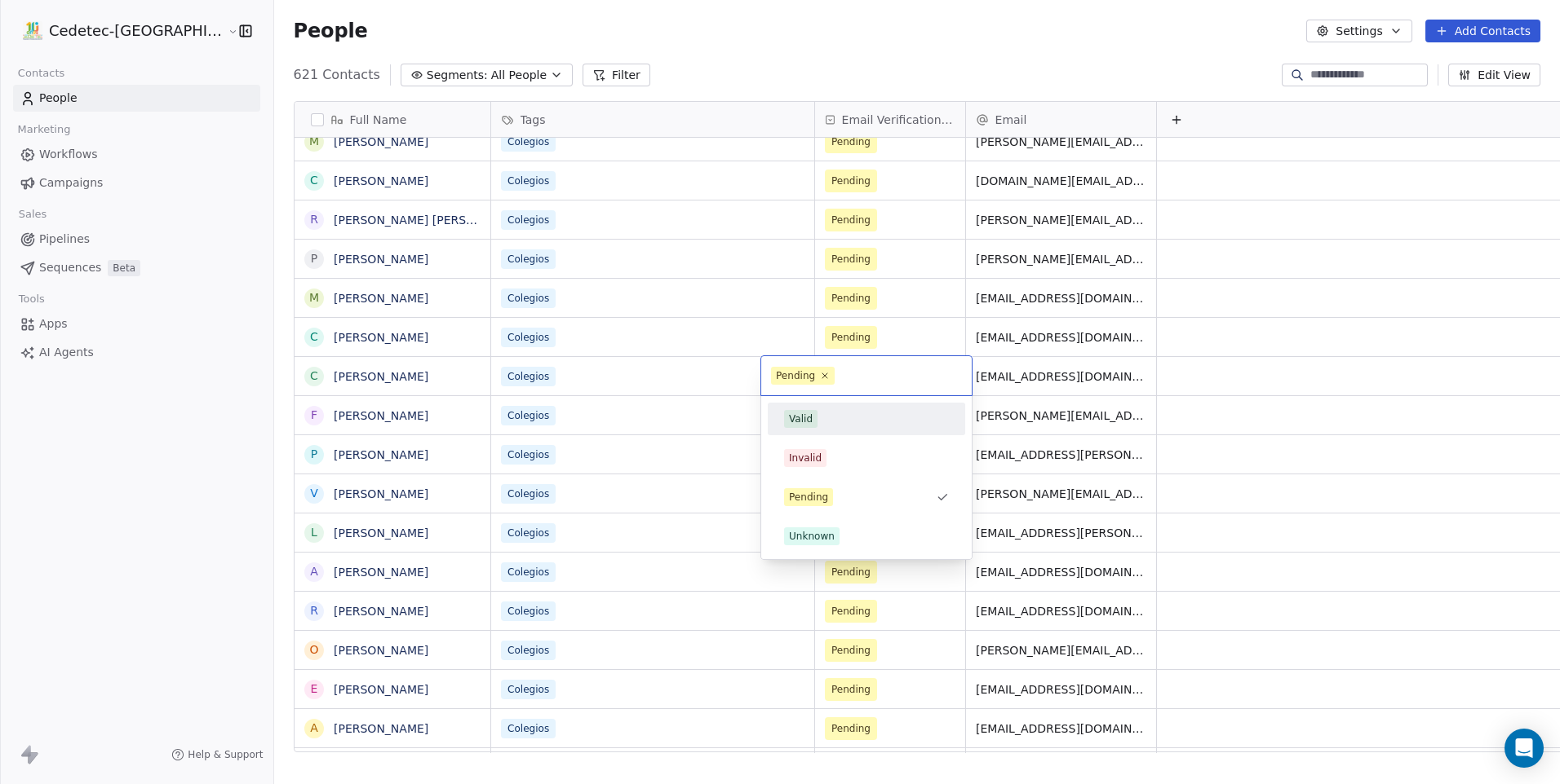
click at [806, 403] on div "Valid" at bounding box center [866, 419] width 197 height 33
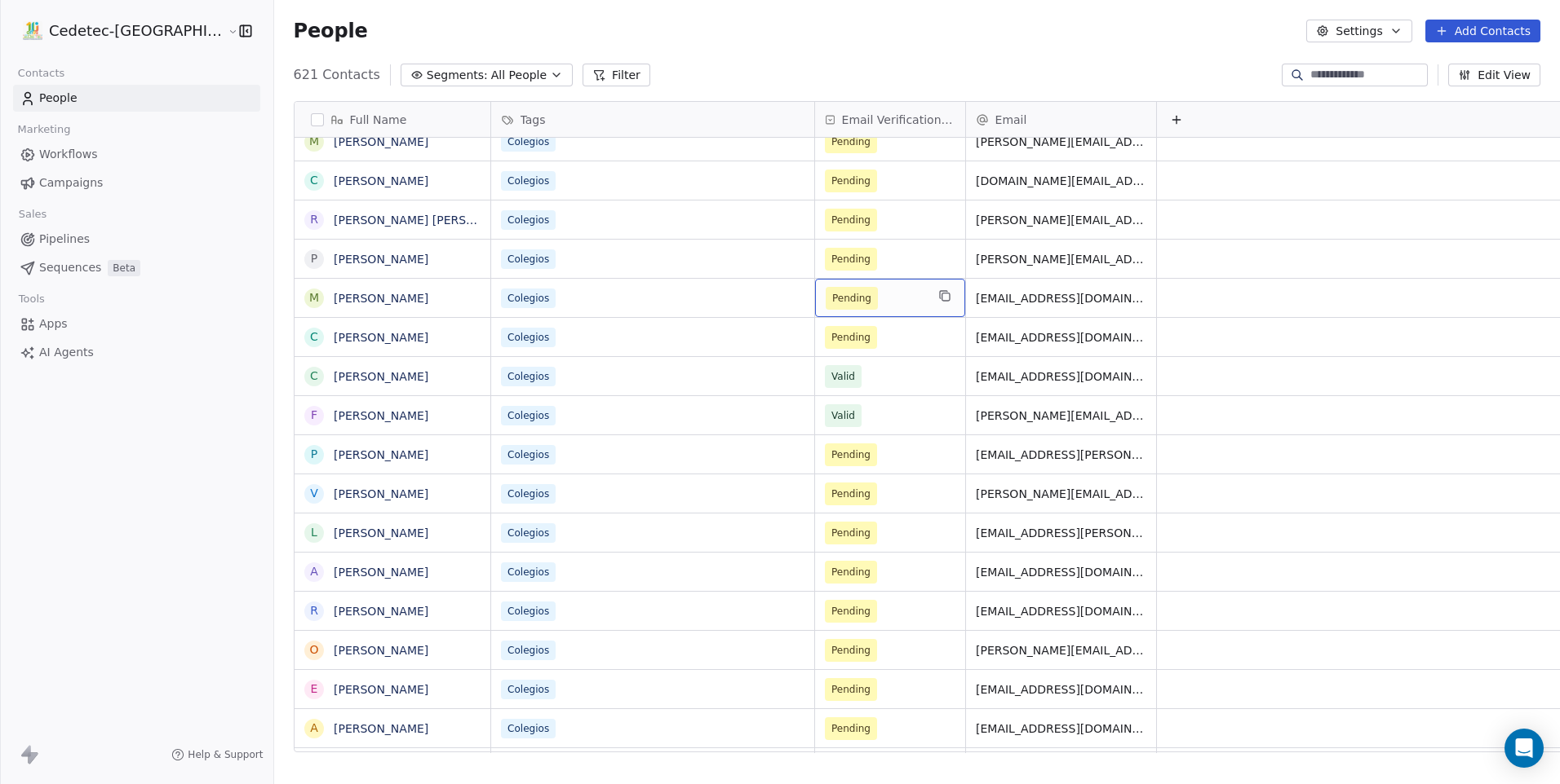
click at [815, 280] on div "Pending" at bounding box center [890, 298] width 150 height 39
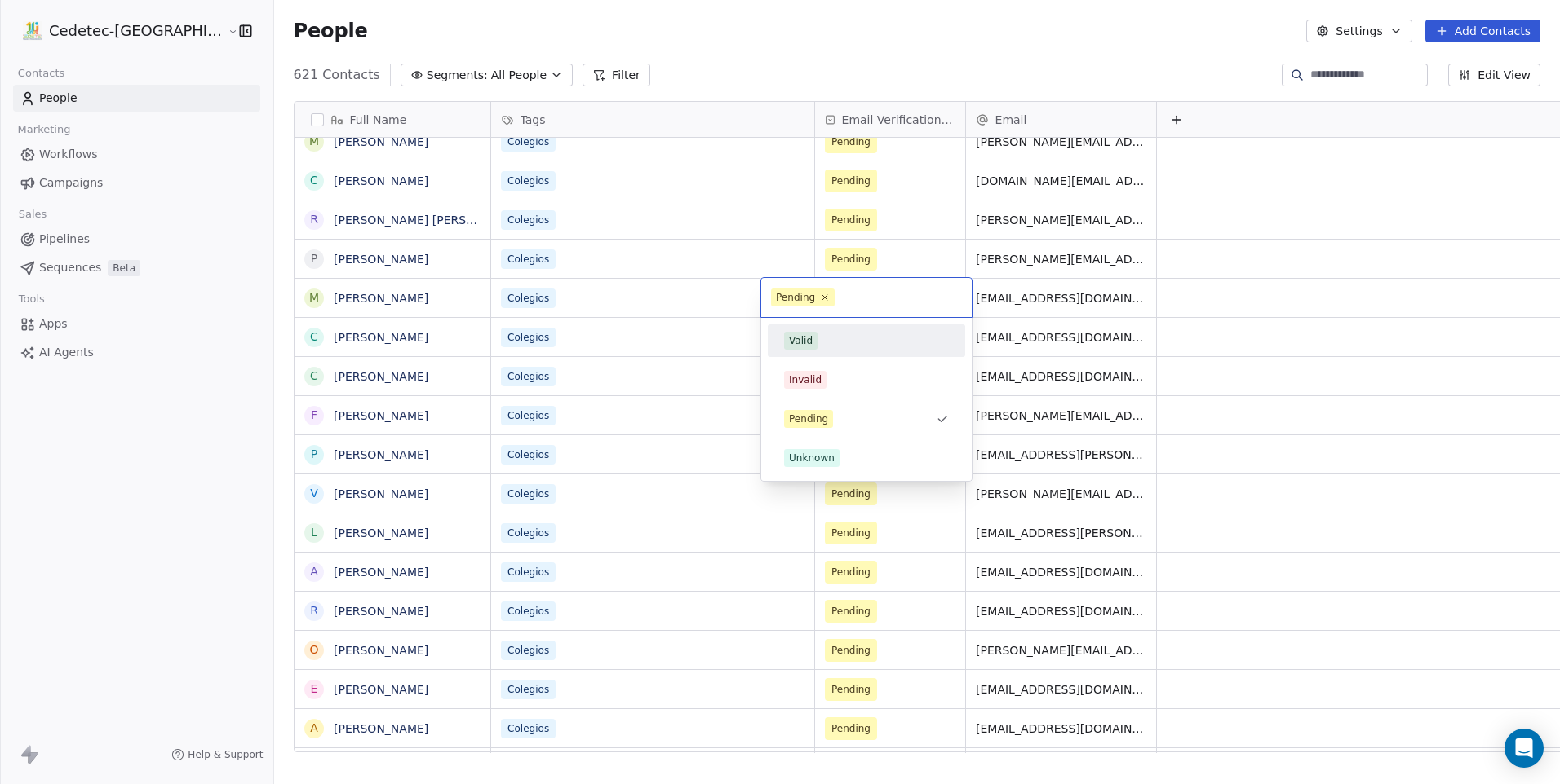
click at [805, 338] on div "Valid" at bounding box center [801, 340] width 23 height 14
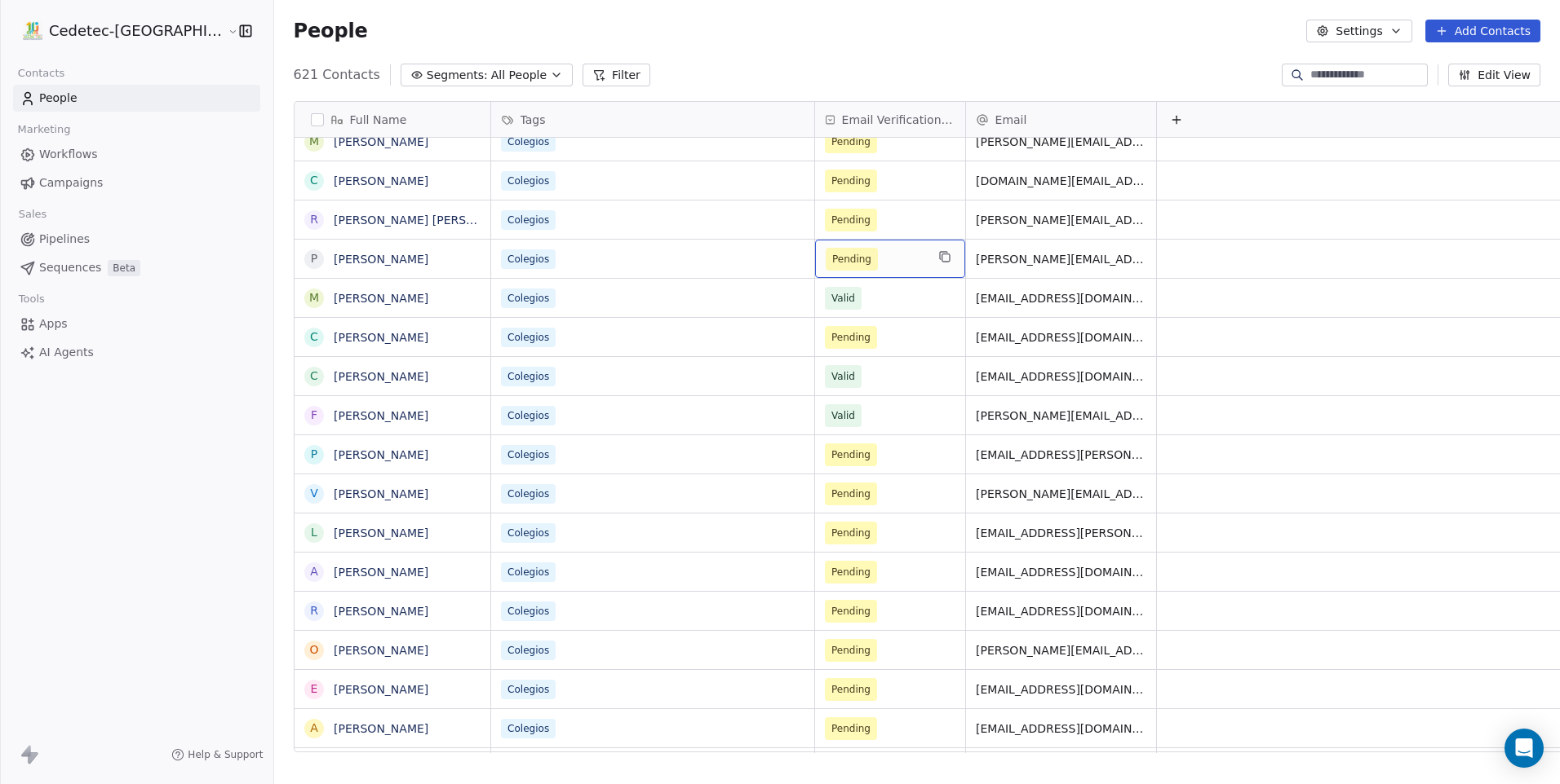
click at [832, 261] on span "Pending" at bounding box center [851, 259] width 40 height 16
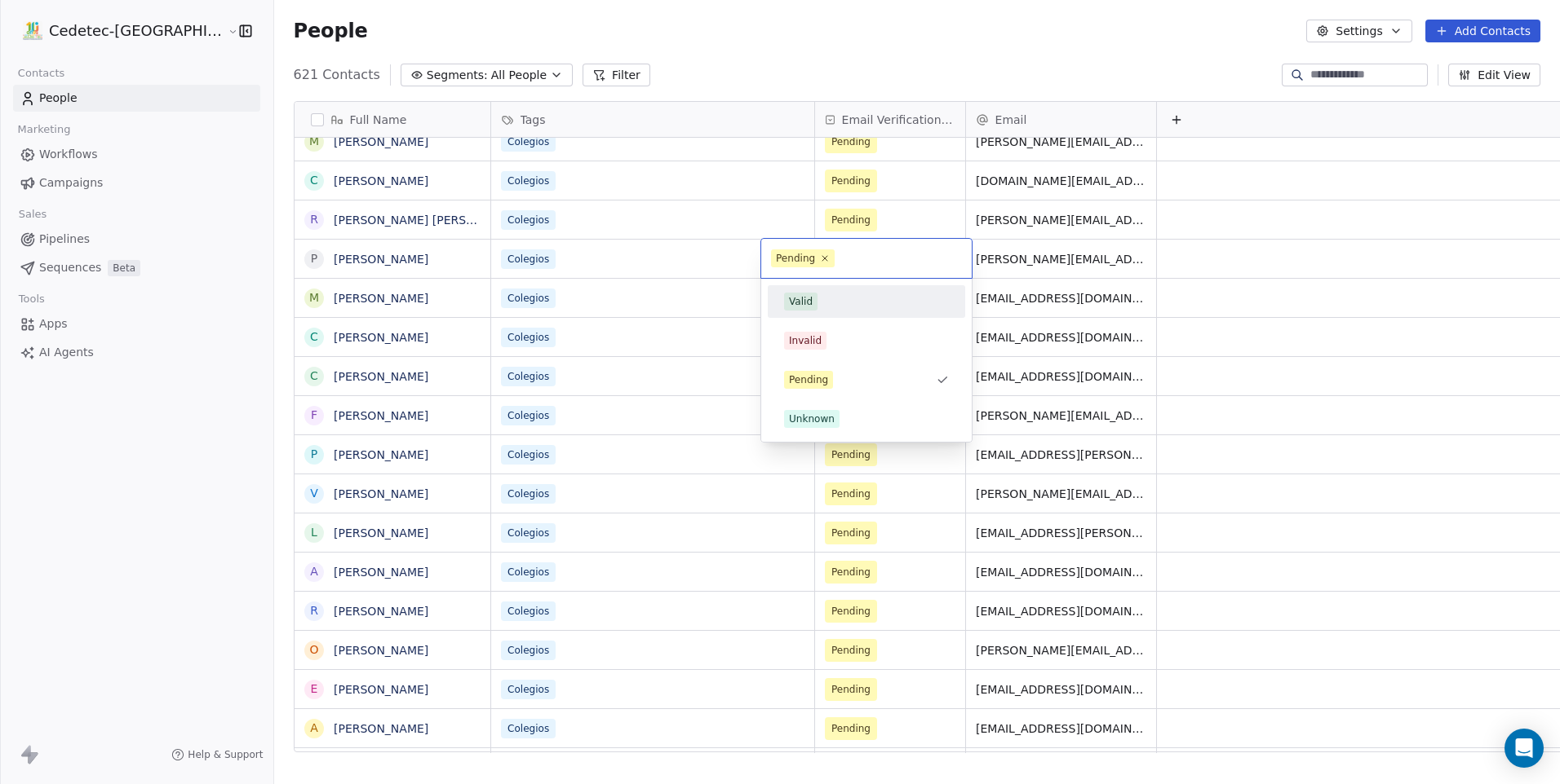
click at [802, 286] on div "Valid" at bounding box center [866, 302] width 197 height 33
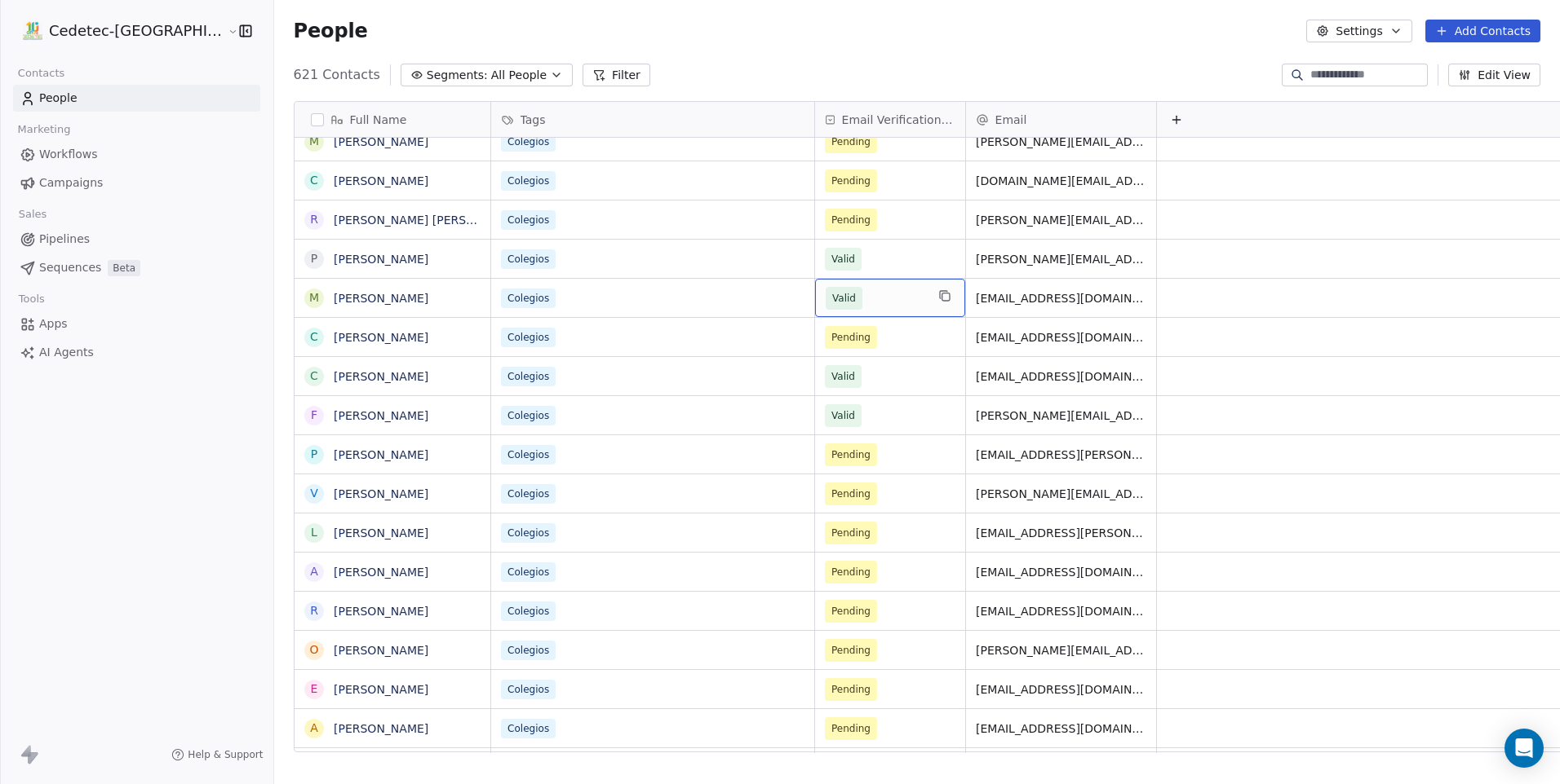
click at [815, 315] on div "Valid" at bounding box center [890, 298] width 150 height 39
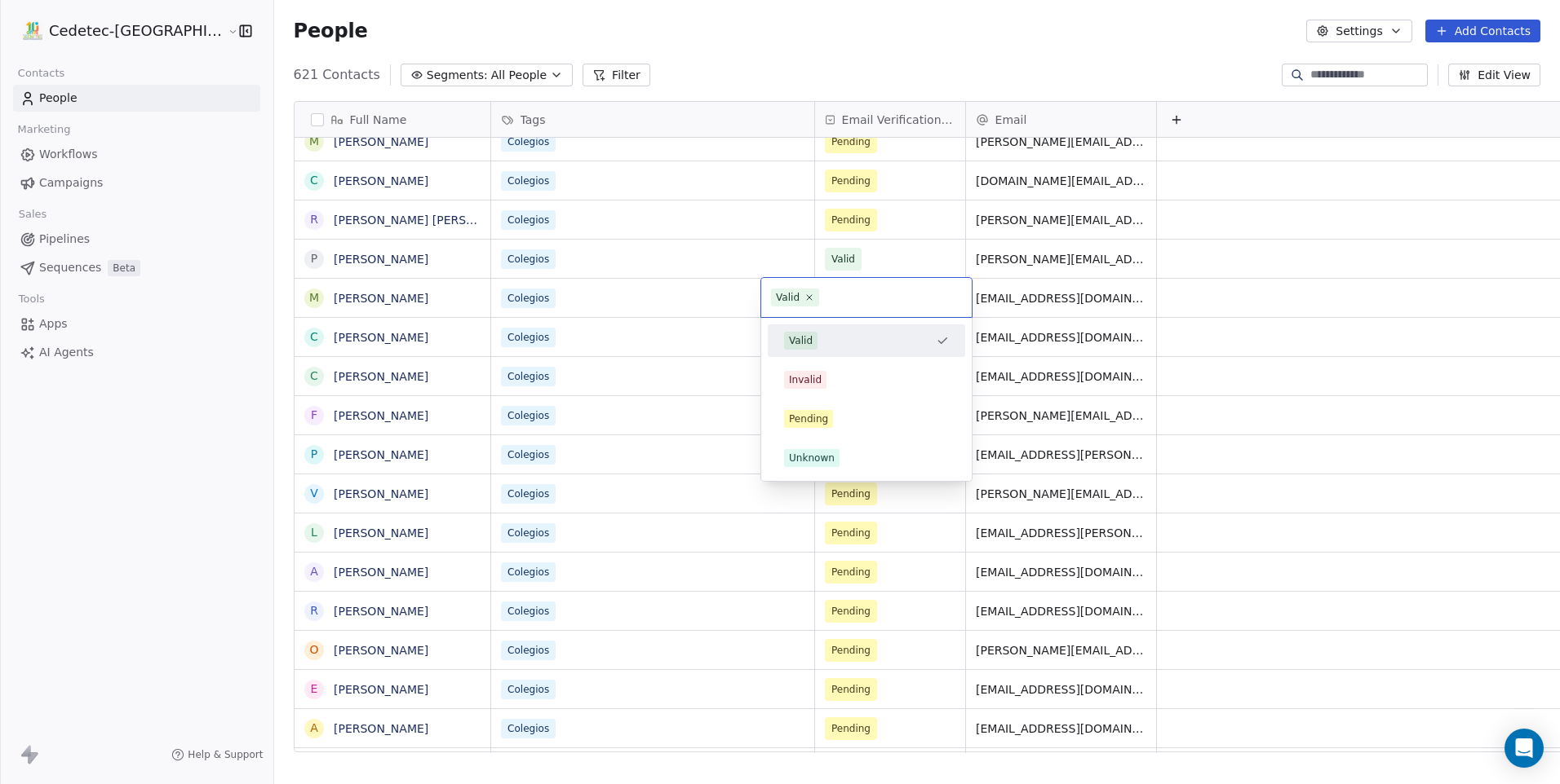
click at [805, 345] on div "Valid" at bounding box center [801, 340] width 23 height 14
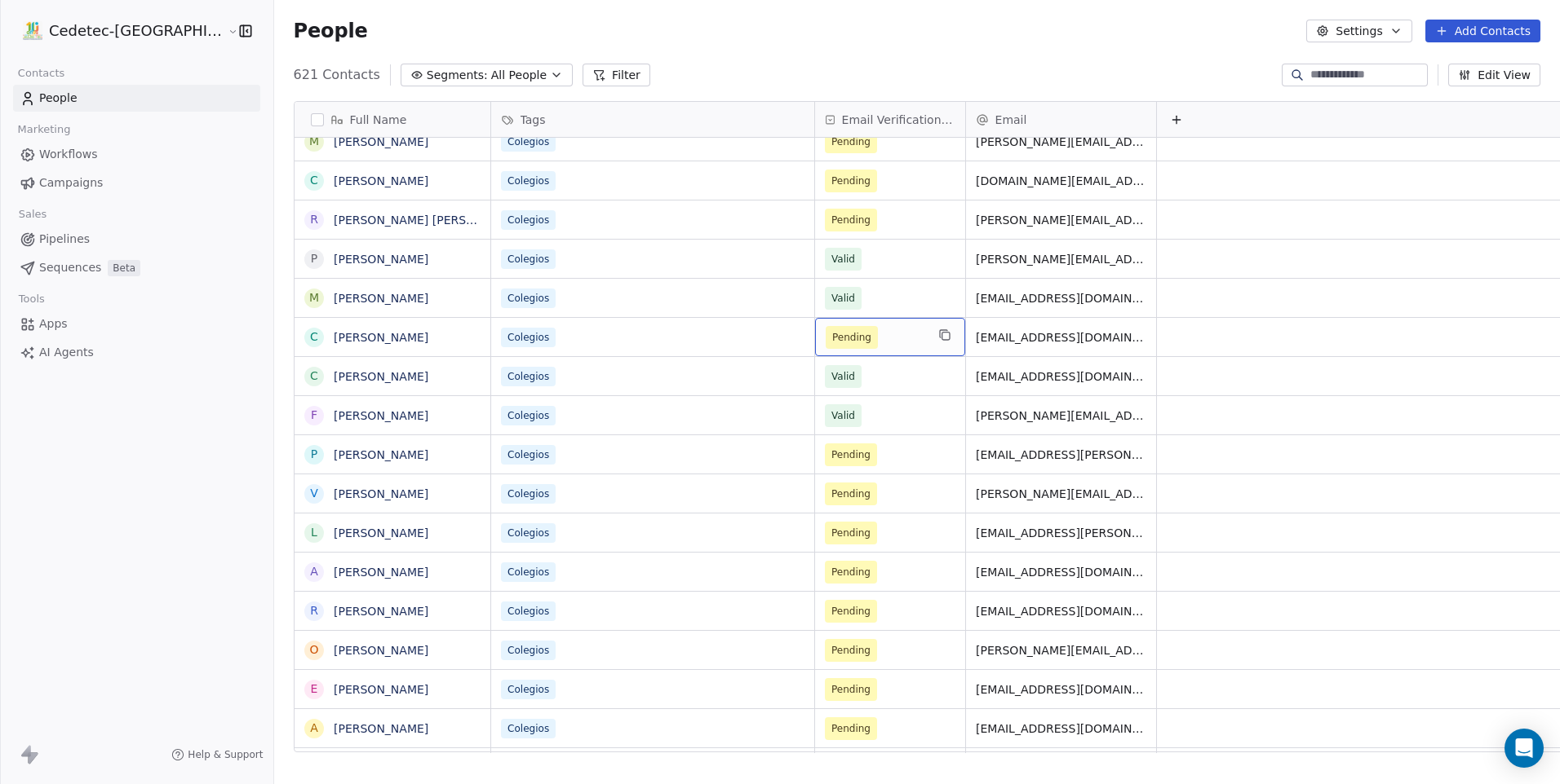
click at [832, 345] on span "Pending" at bounding box center [851, 337] width 40 height 16
click at [832, 335] on span "Pending" at bounding box center [851, 337] width 40 height 16
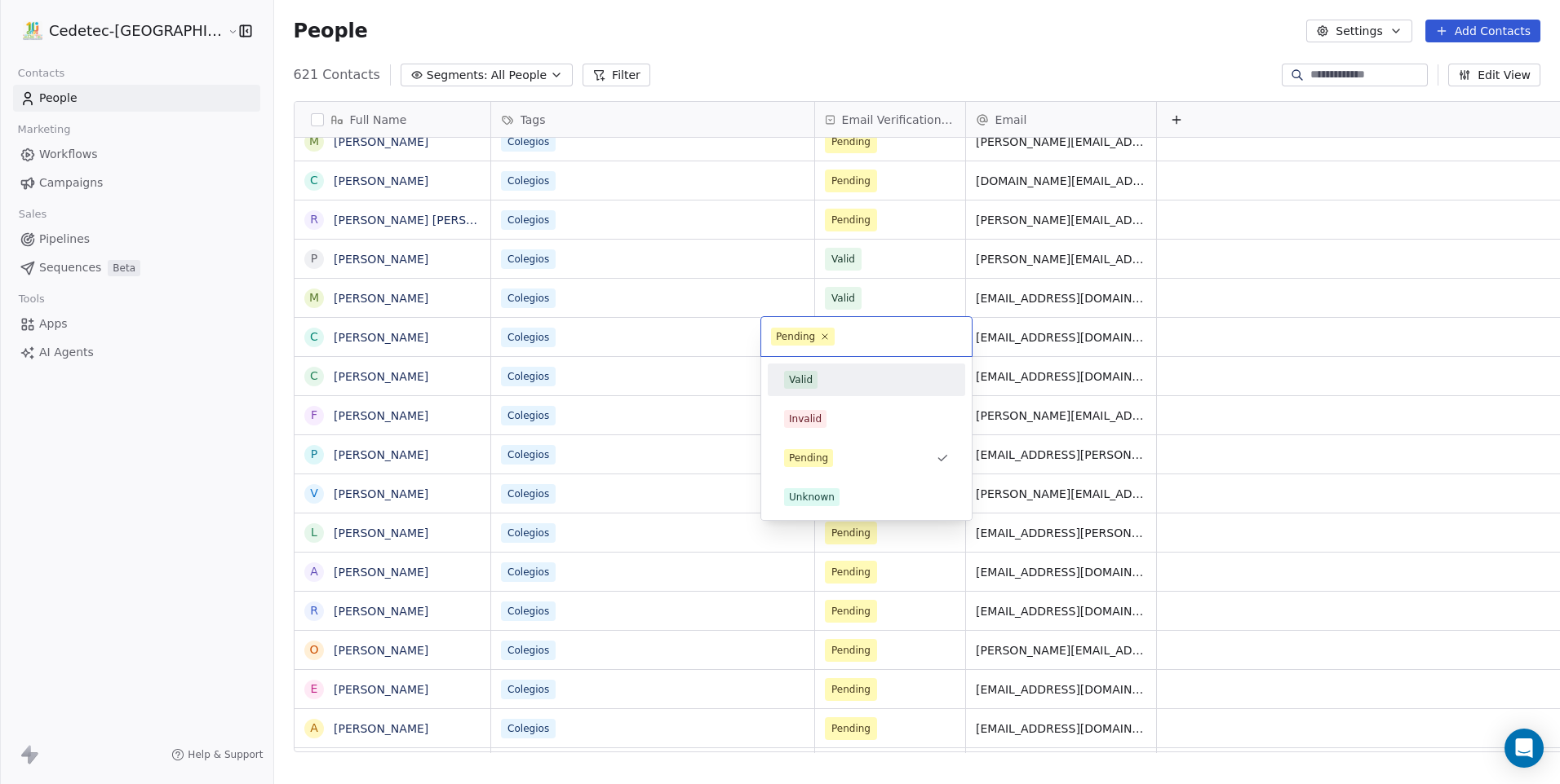
click at [817, 385] on div "Valid" at bounding box center [866, 379] width 165 height 18
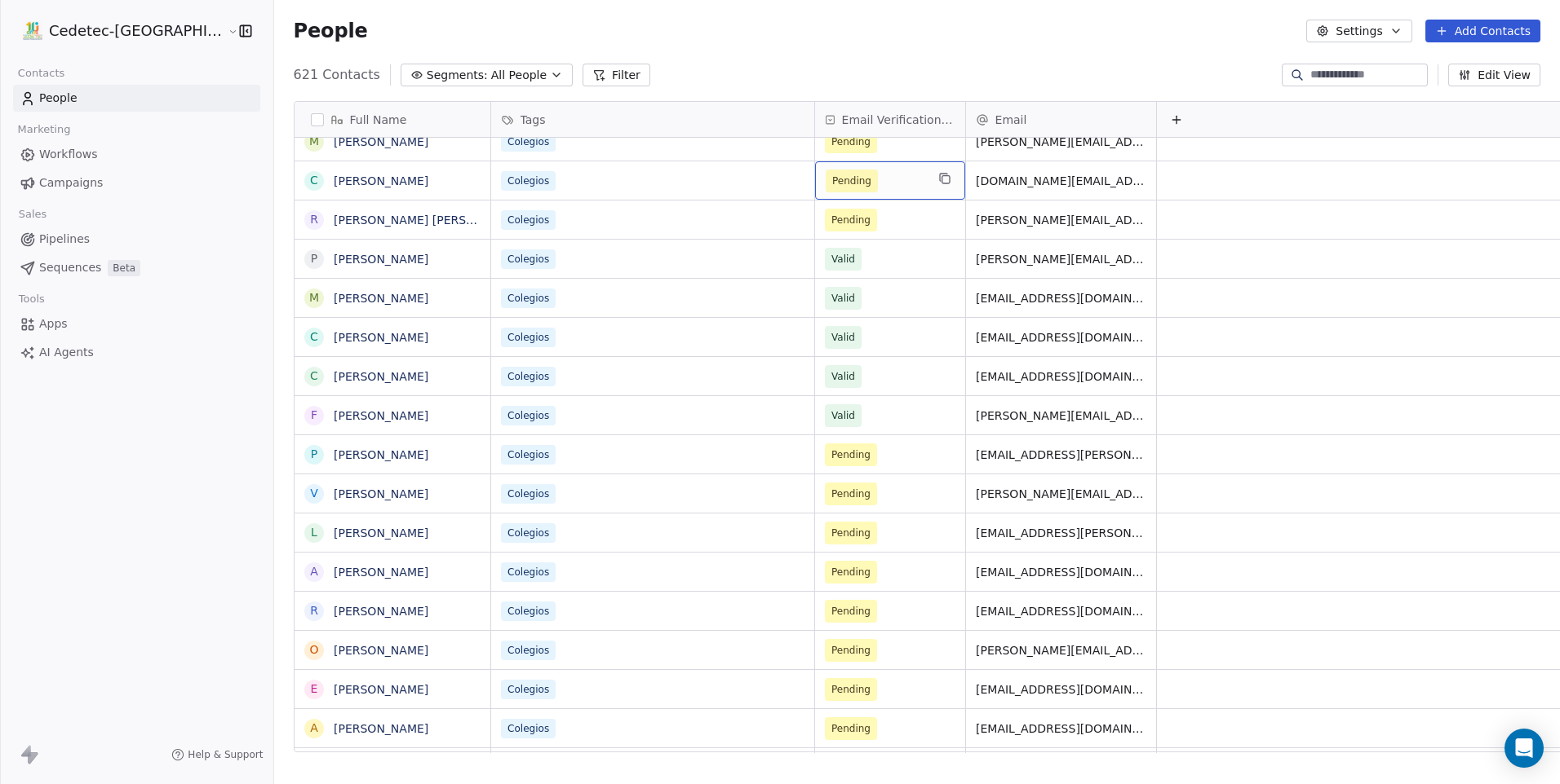
click at [832, 188] on span "Pending" at bounding box center [851, 181] width 40 height 16
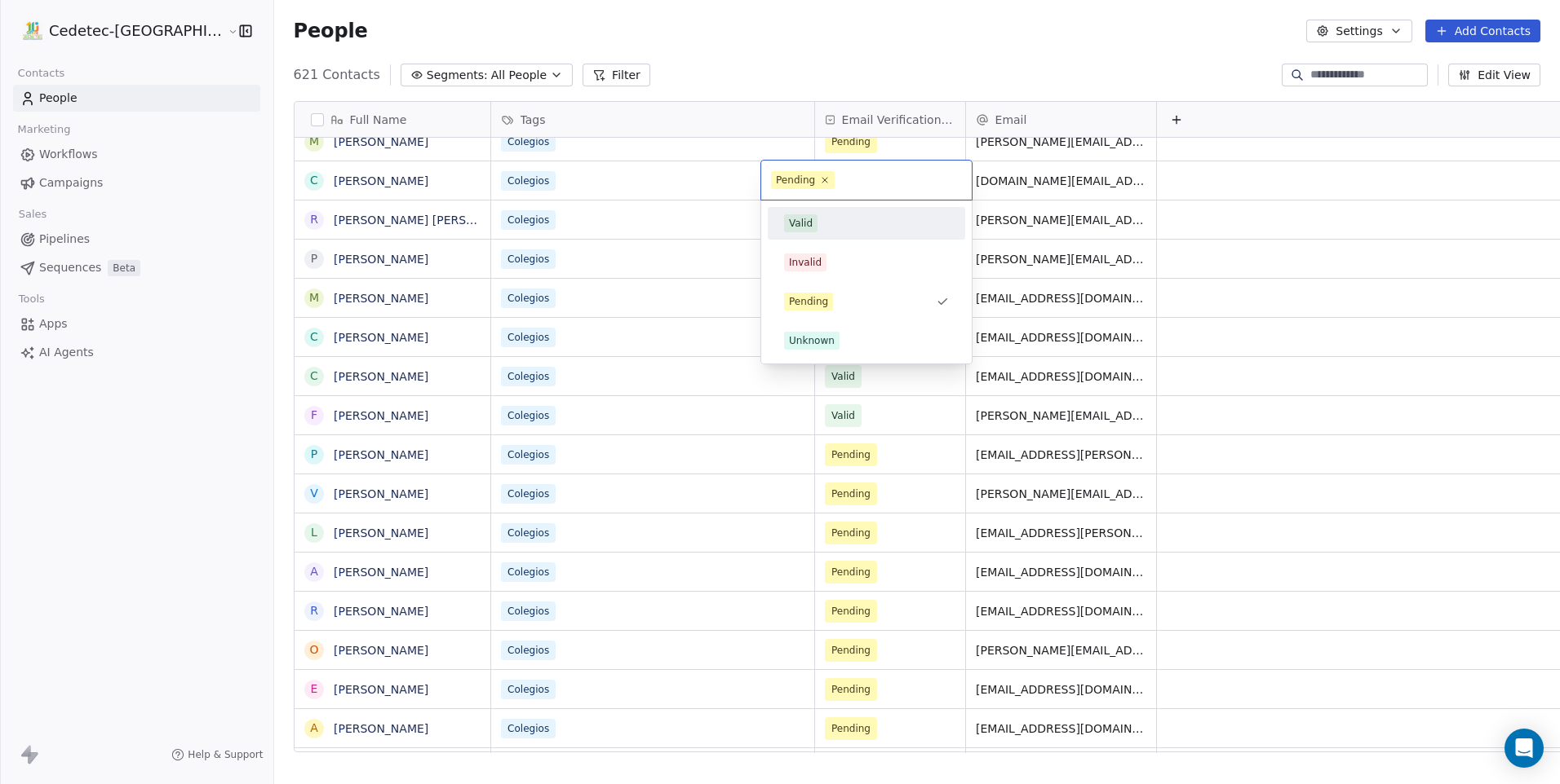
click at [805, 211] on div "Valid" at bounding box center [865, 223] width 184 height 26
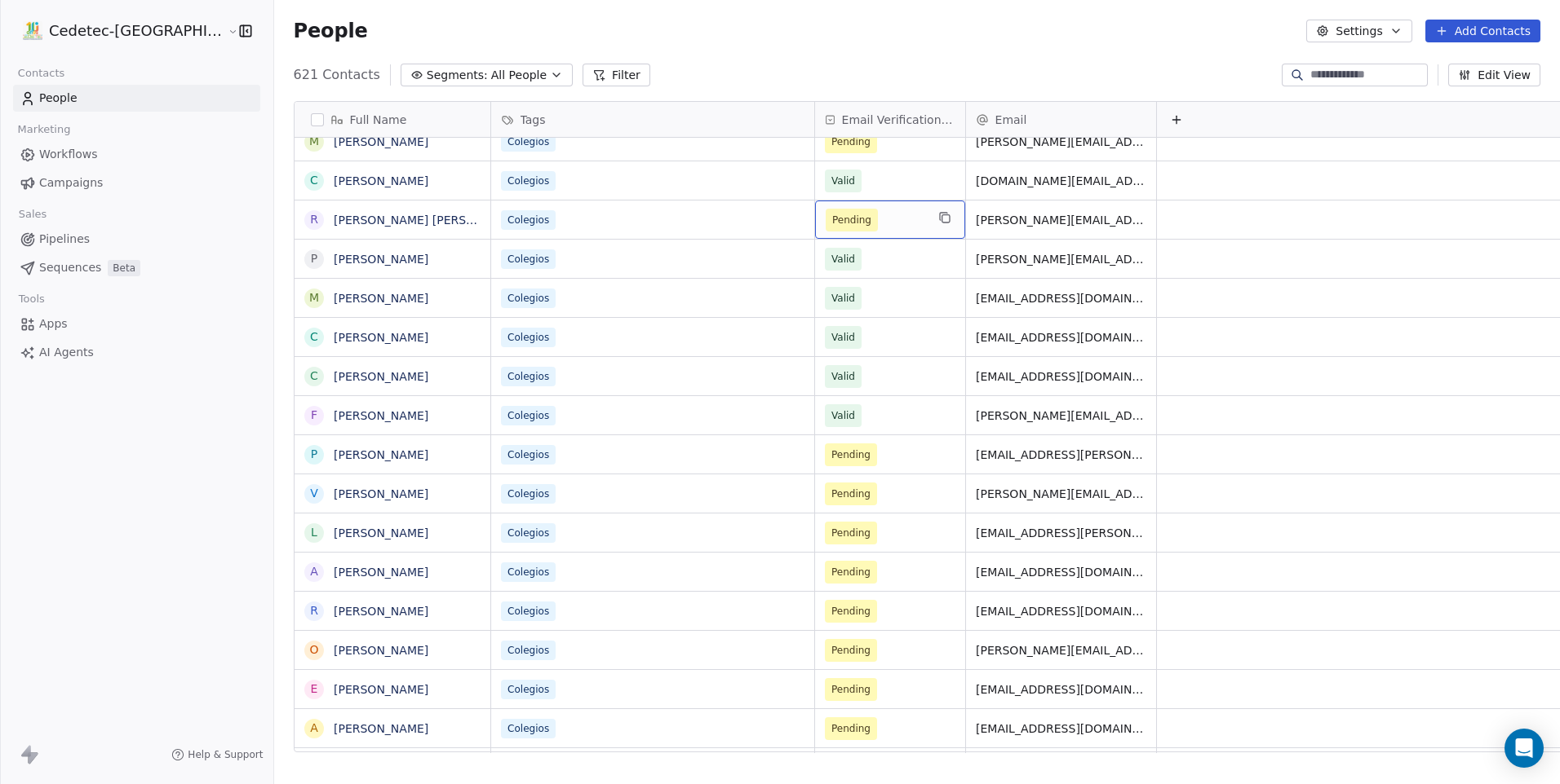
click at [832, 223] on span "Pending" at bounding box center [851, 220] width 40 height 16
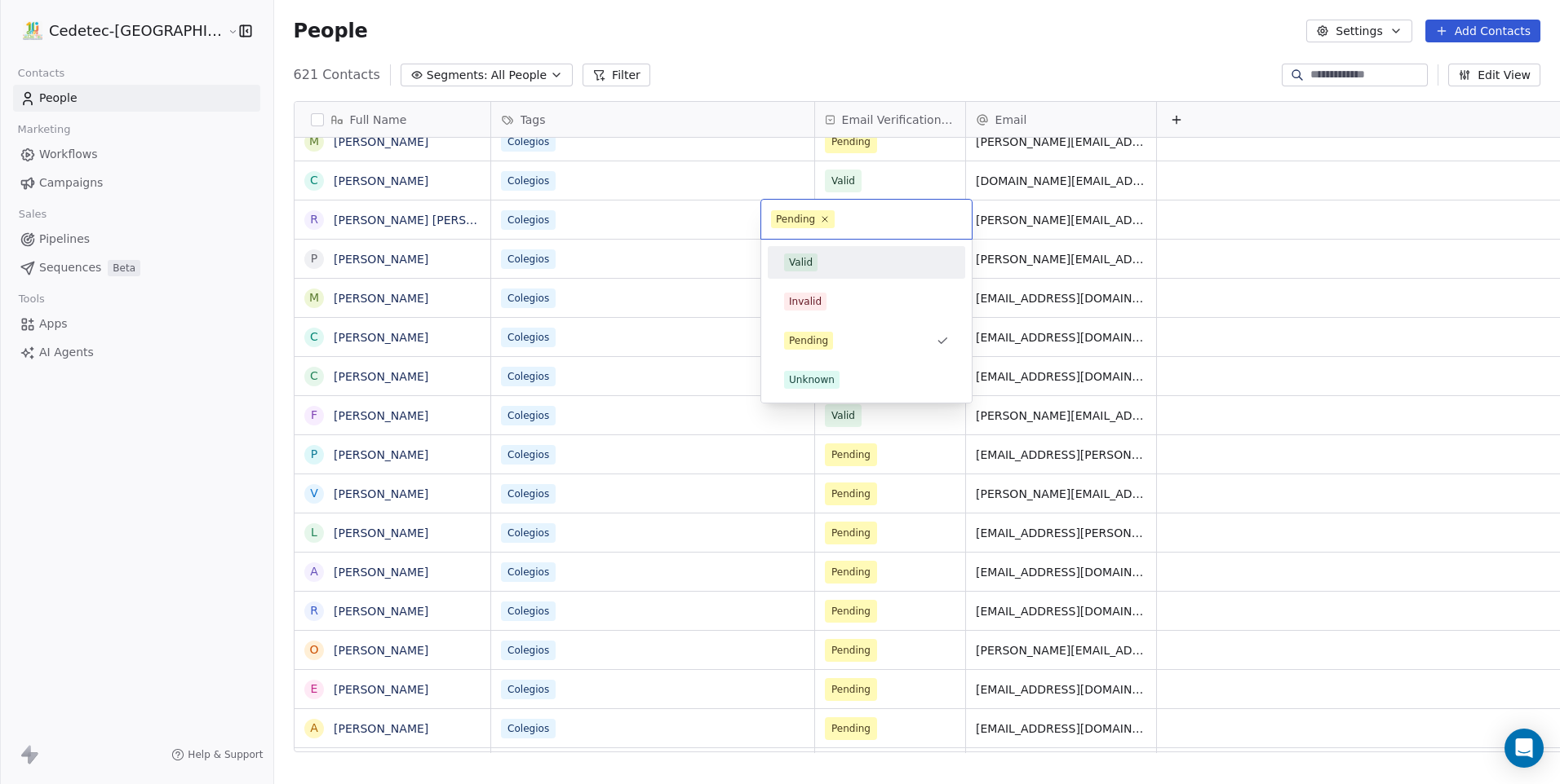
click at [811, 265] on span "Valid" at bounding box center [801, 263] width 34 height 18
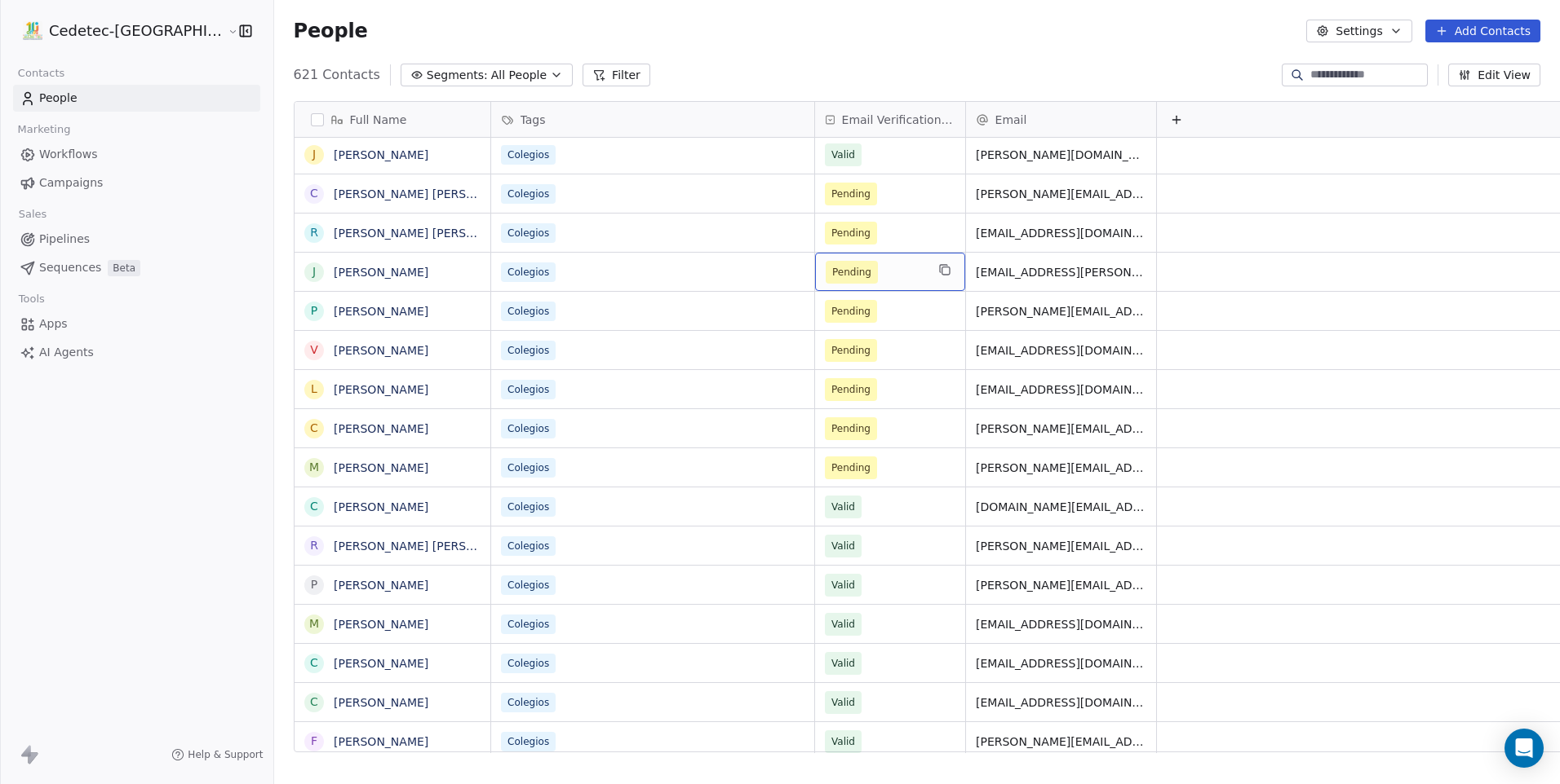
click at [832, 271] on span "Pending" at bounding box center [851, 272] width 40 height 16
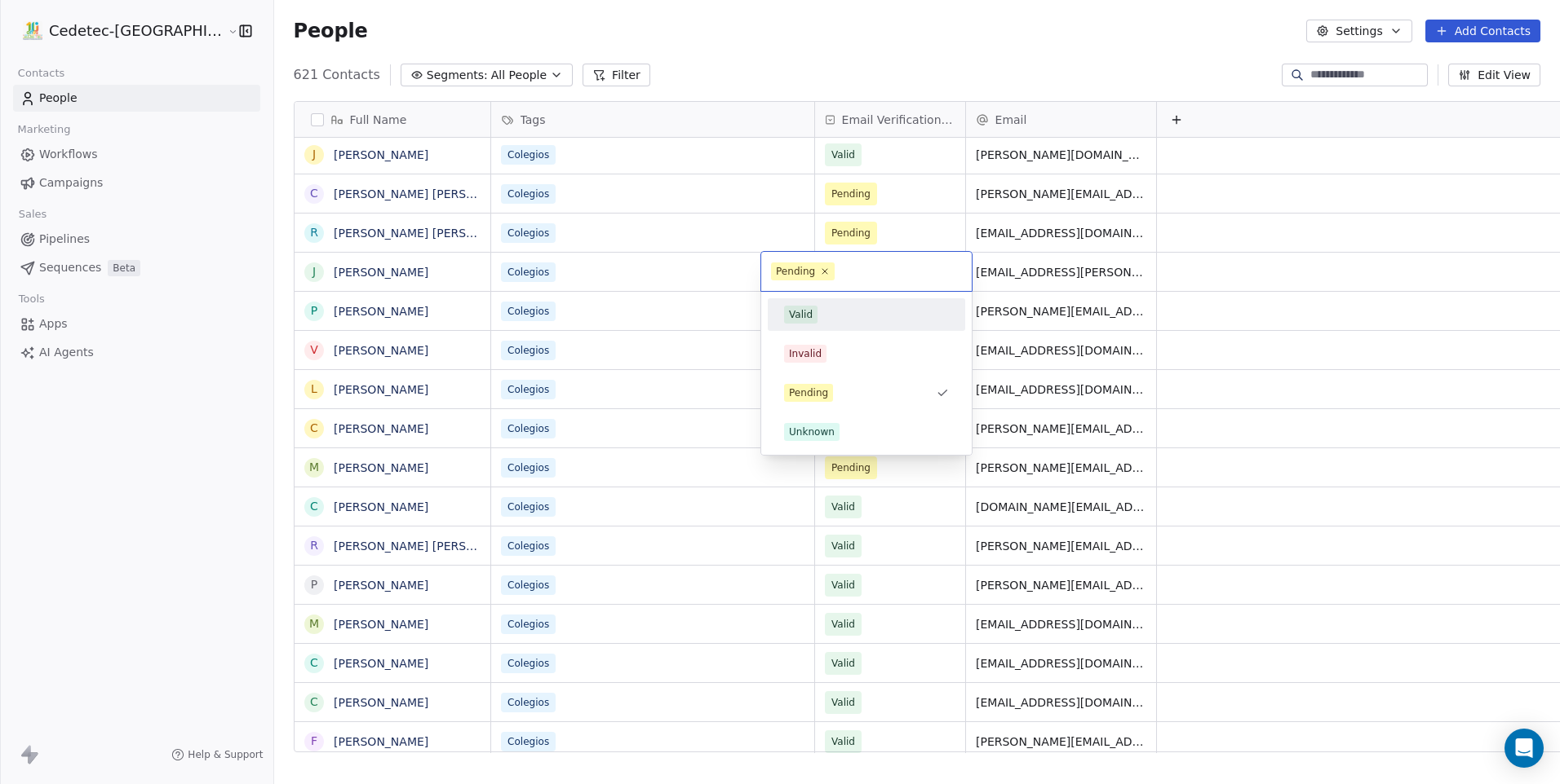
click at [810, 304] on div "Valid" at bounding box center [865, 314] width 184 height 26
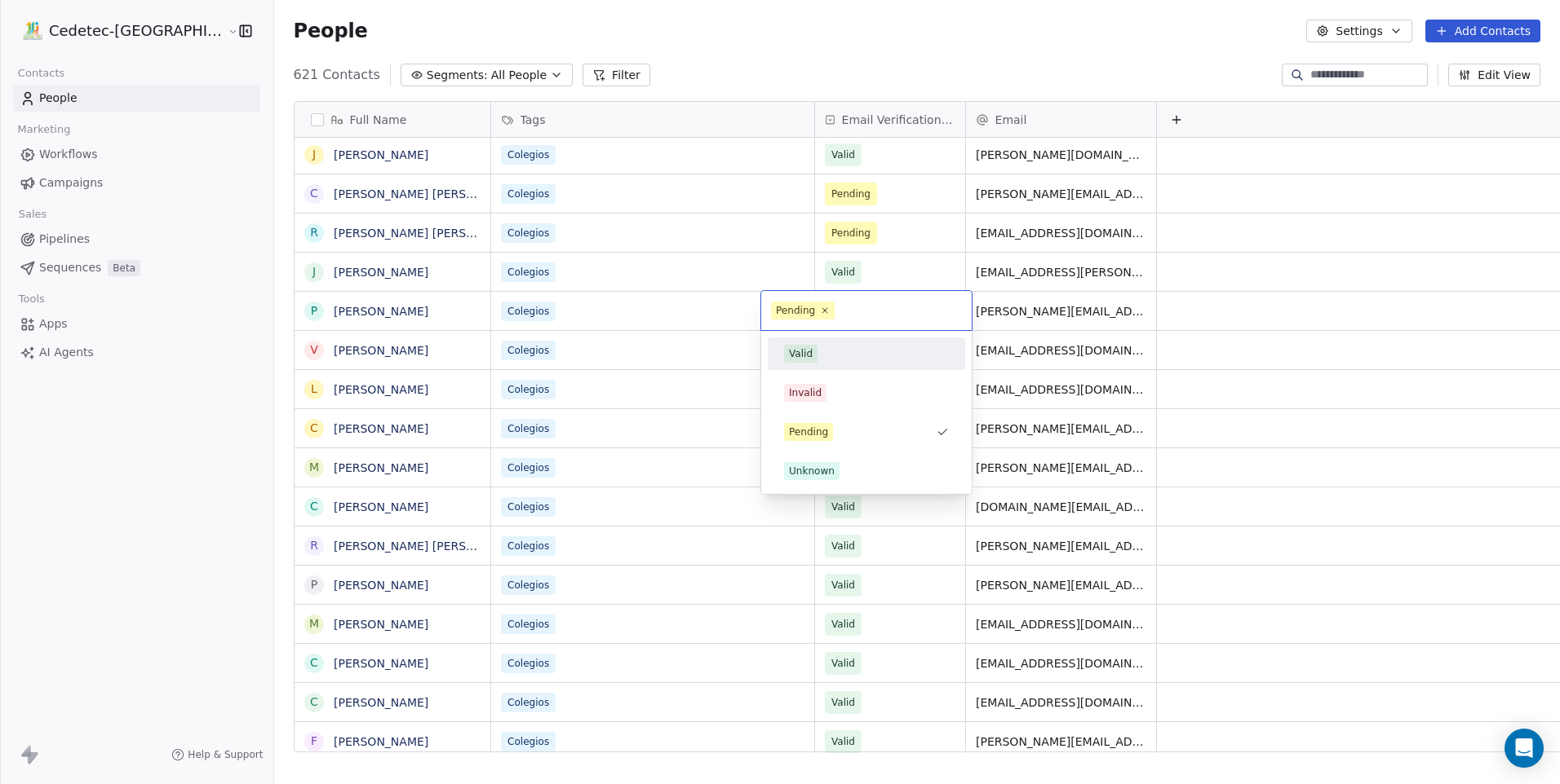
click at [816, 354] on div "Valid" at bounding box center [866, 353] width 165 height 18
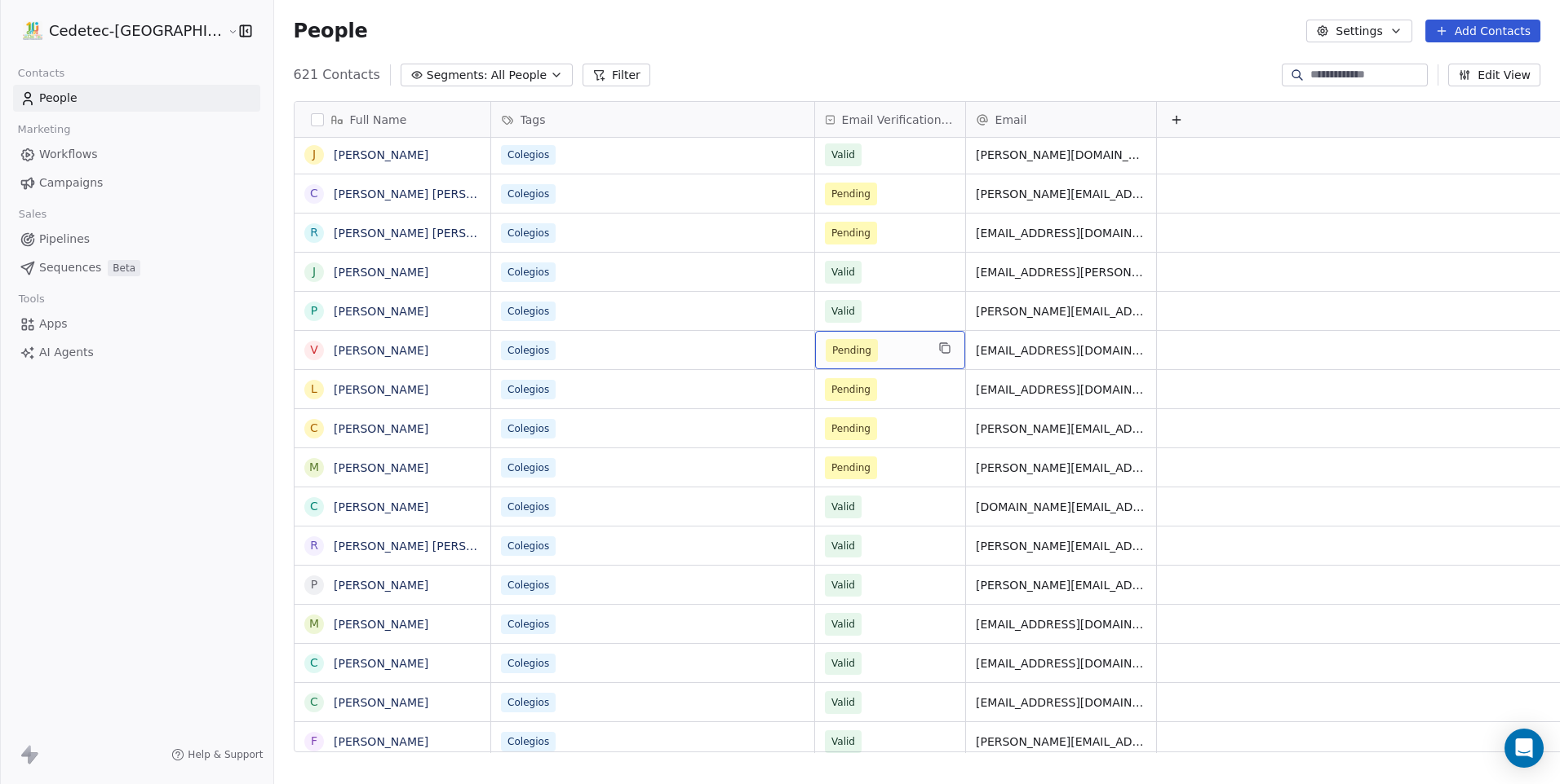
click at [816, 362] on div "Pending" at bounding box center [890, 350] width 150 height 39
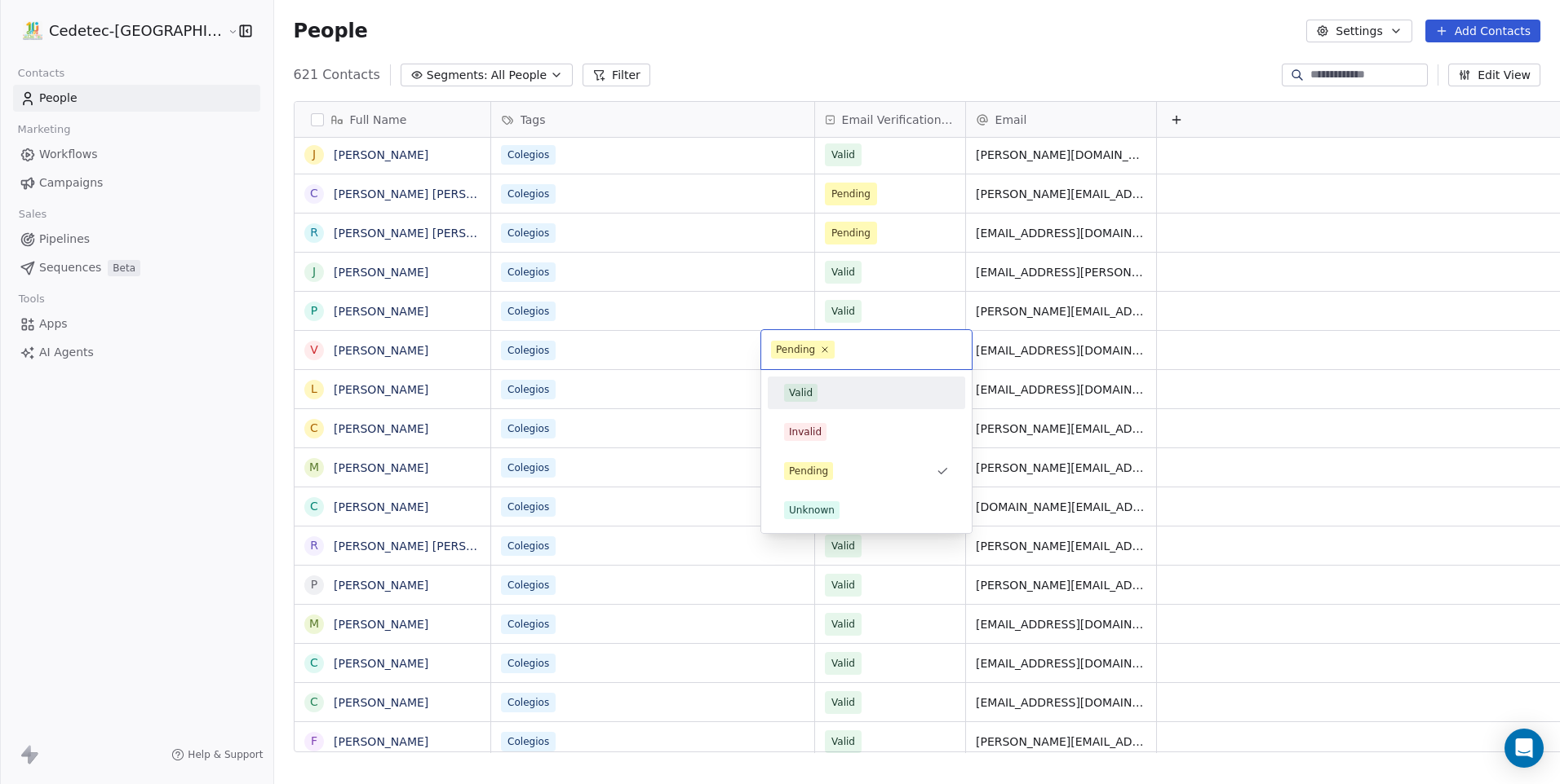
click at [813, 403] on div "Valid" at bounding box center [865, 393] width 184 height 26
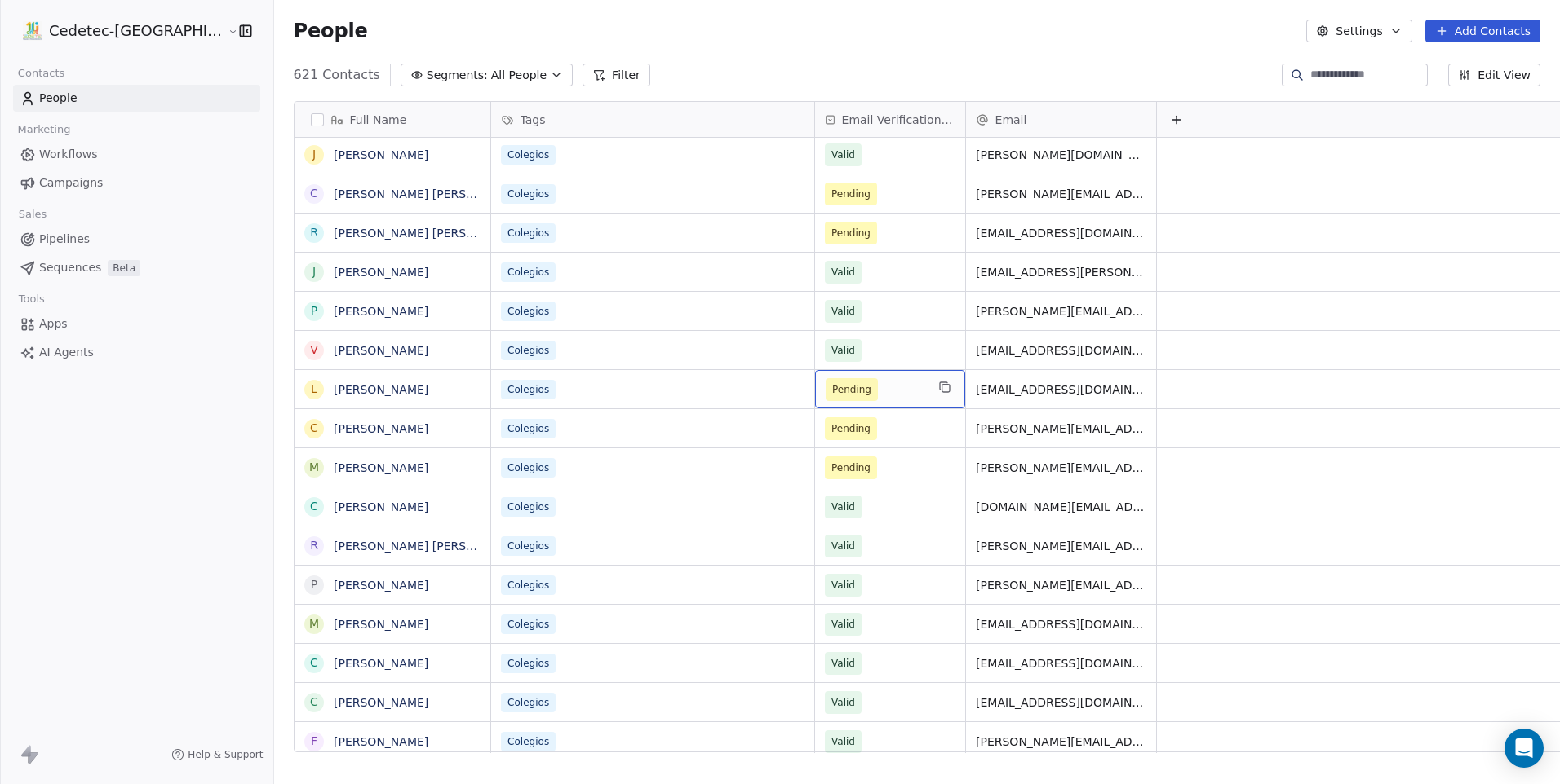
click at [815, 403] on div "Pending" at bounding box center [890, 389] width 150 height 39
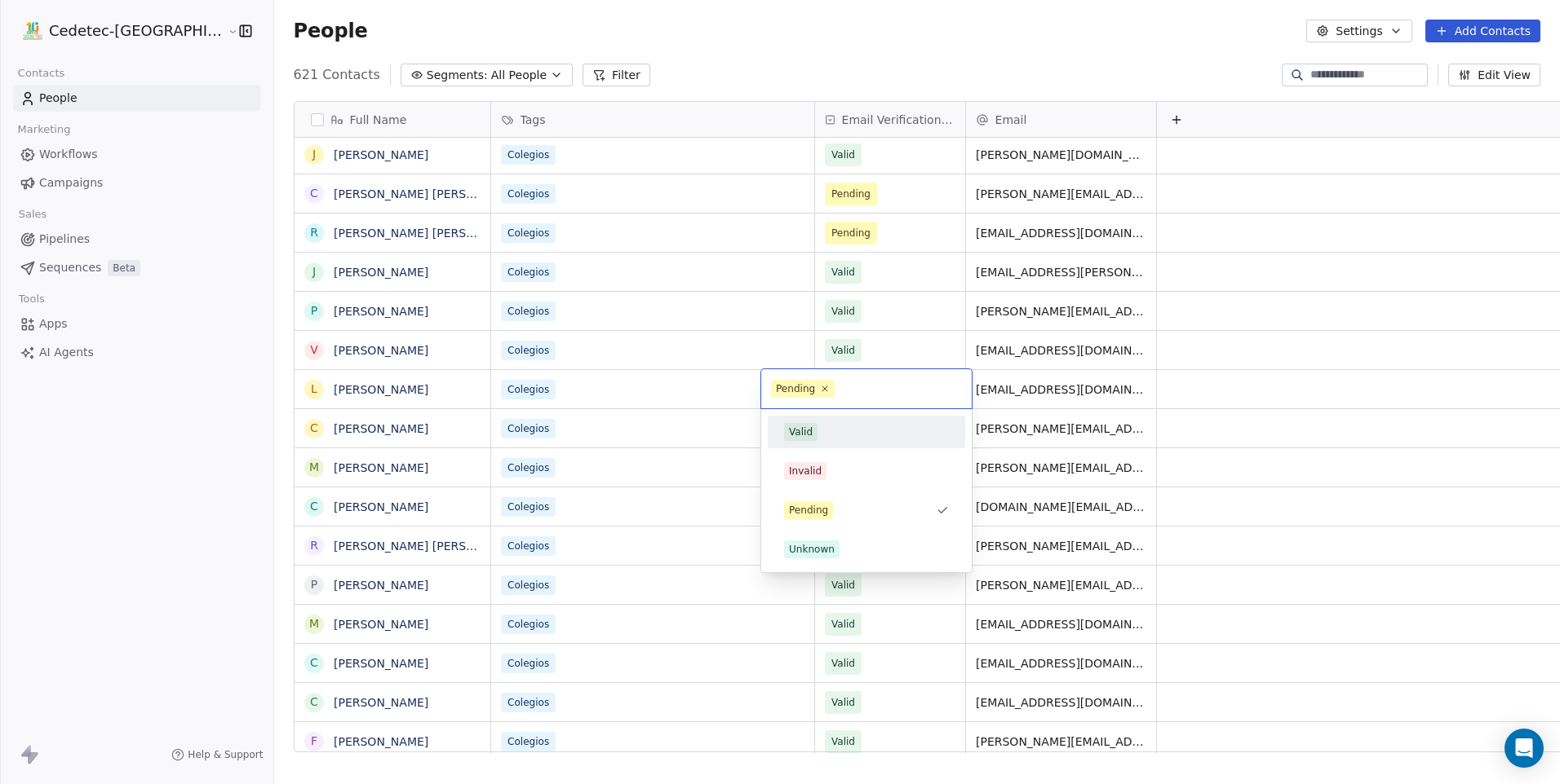
click at [810, 427] on div "Valid" at bounding box center [801, 432] width 23 height 14
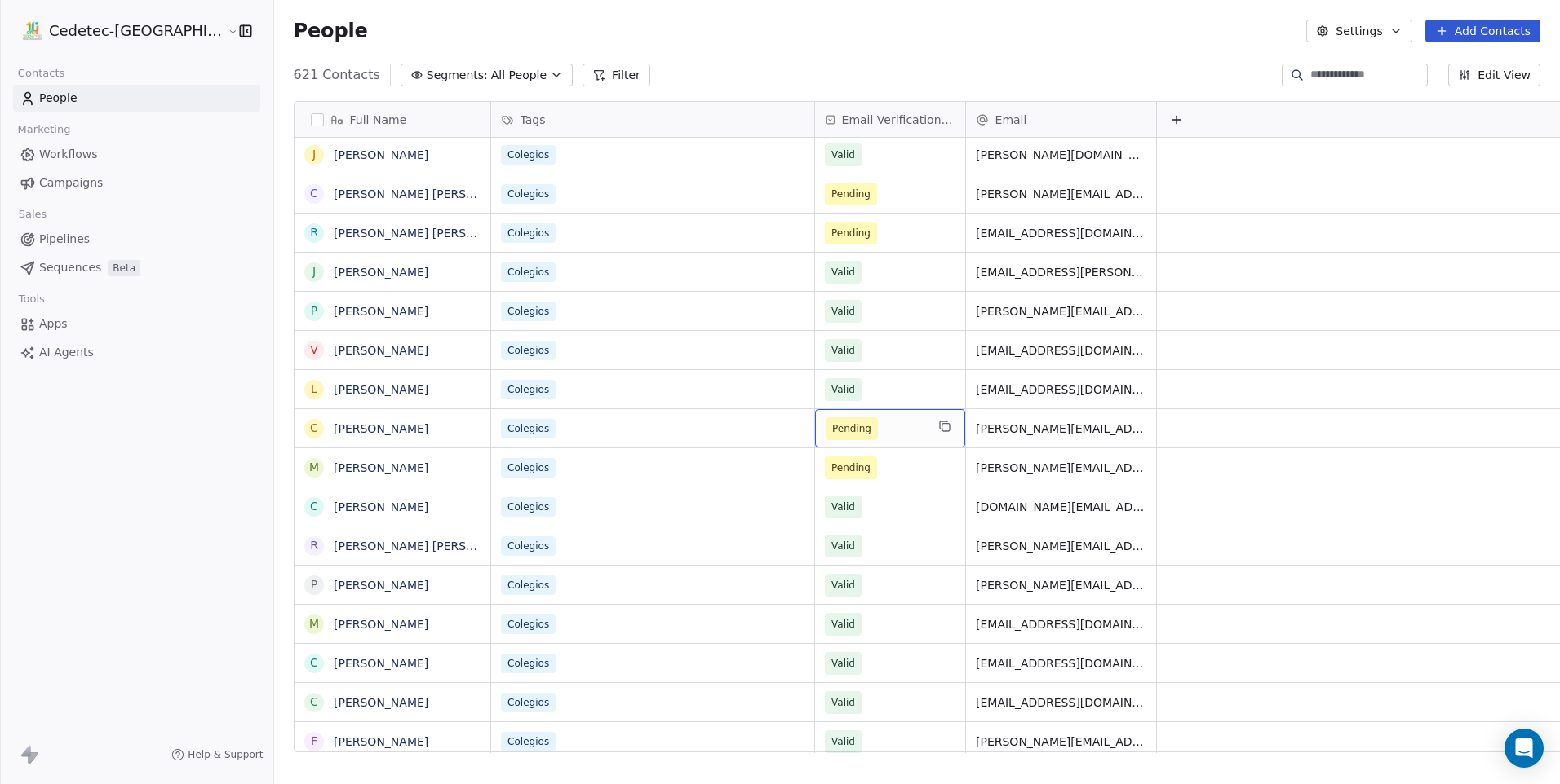
click at [815, 446] on div "Pending" at bounding box center [890, 429] width 150 height 39
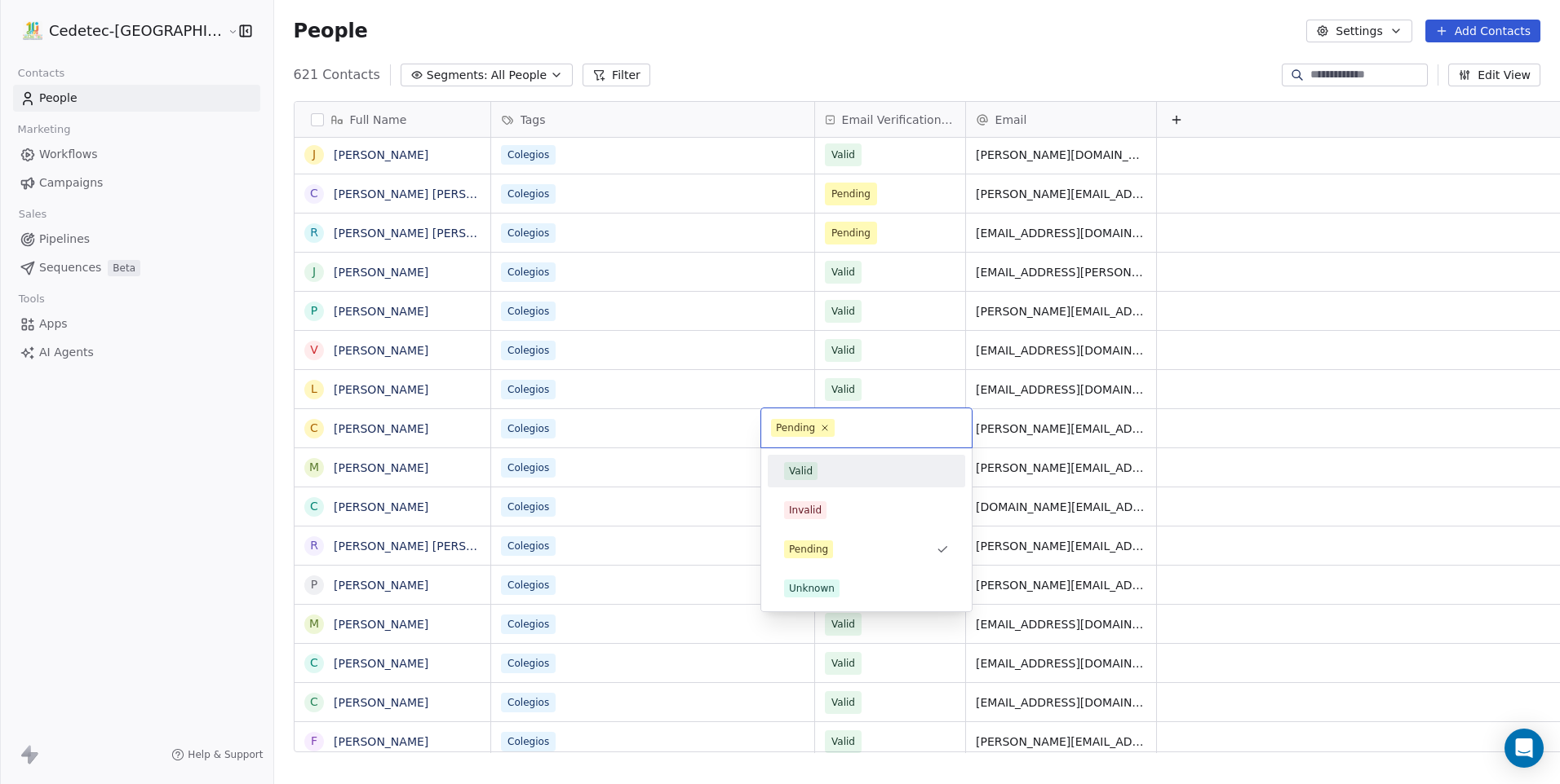
click at [808, 469] on div "Valid" at bounding box center [801, 470] width 23 height 14
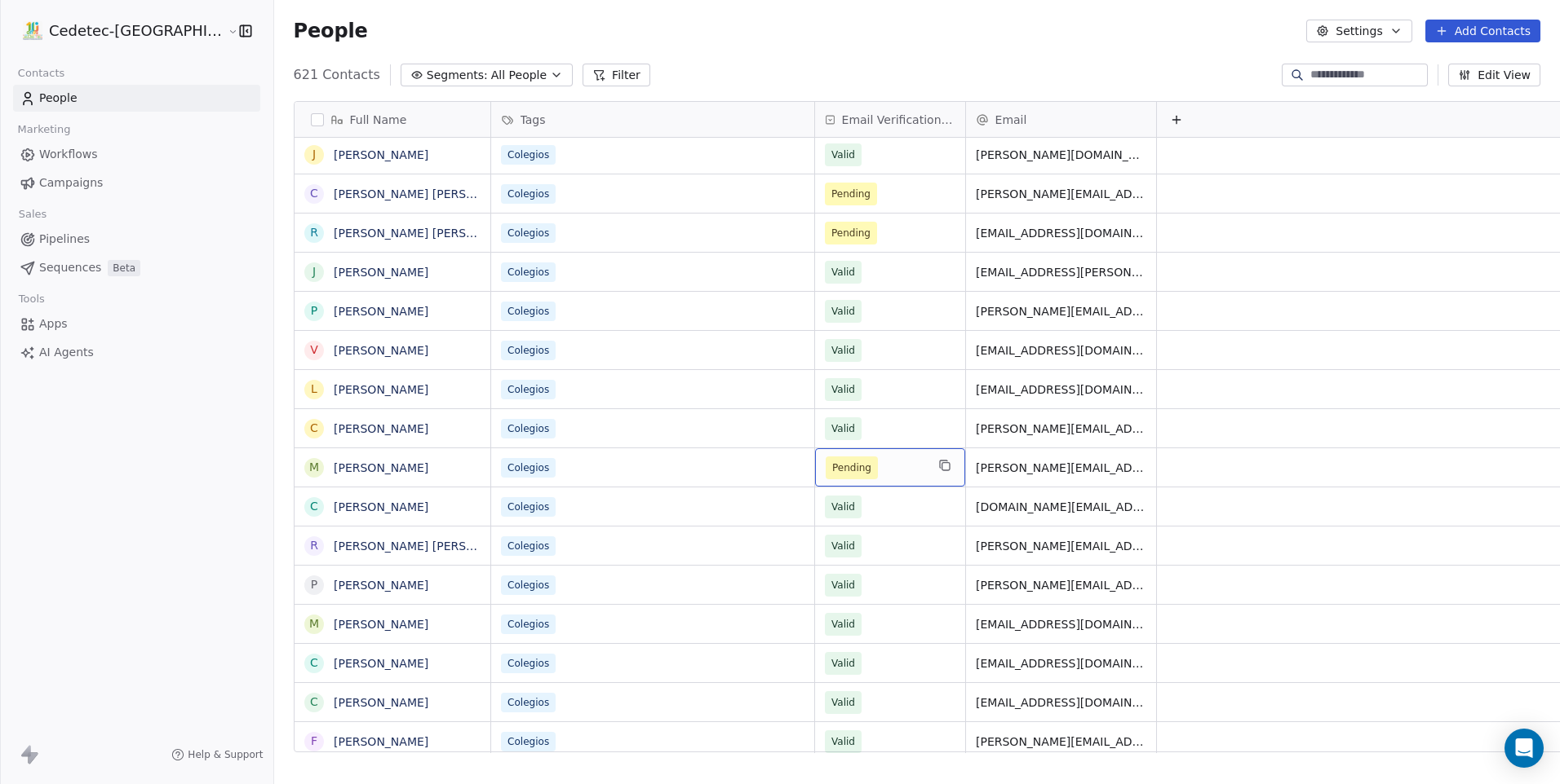
click at [832, 466] on span "Pending" at bounding box center [851, 467] width 40 height 16
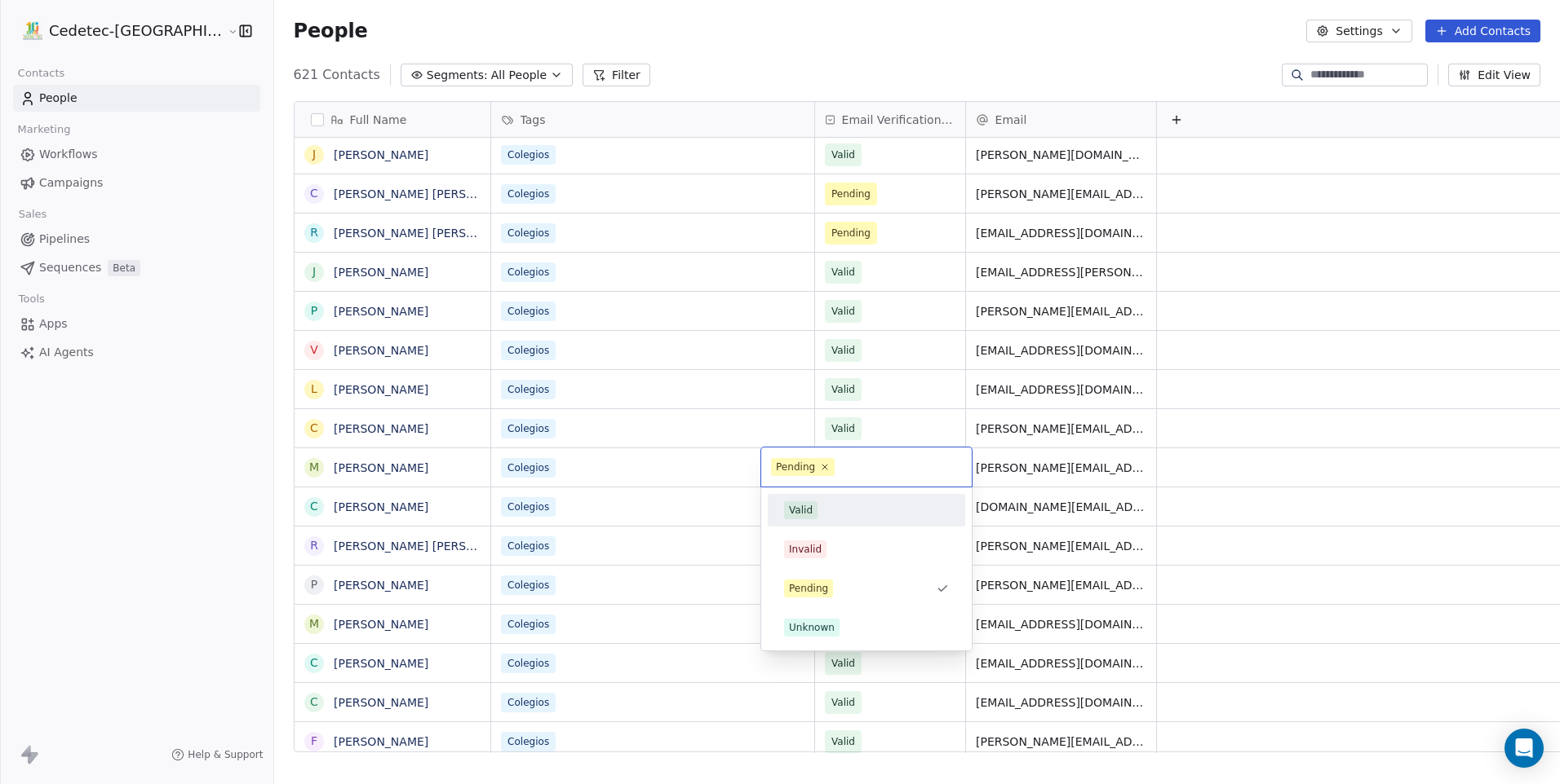
click at [807, 503] on div "Valid" at bounding box center [801, 510] width 23 height 14
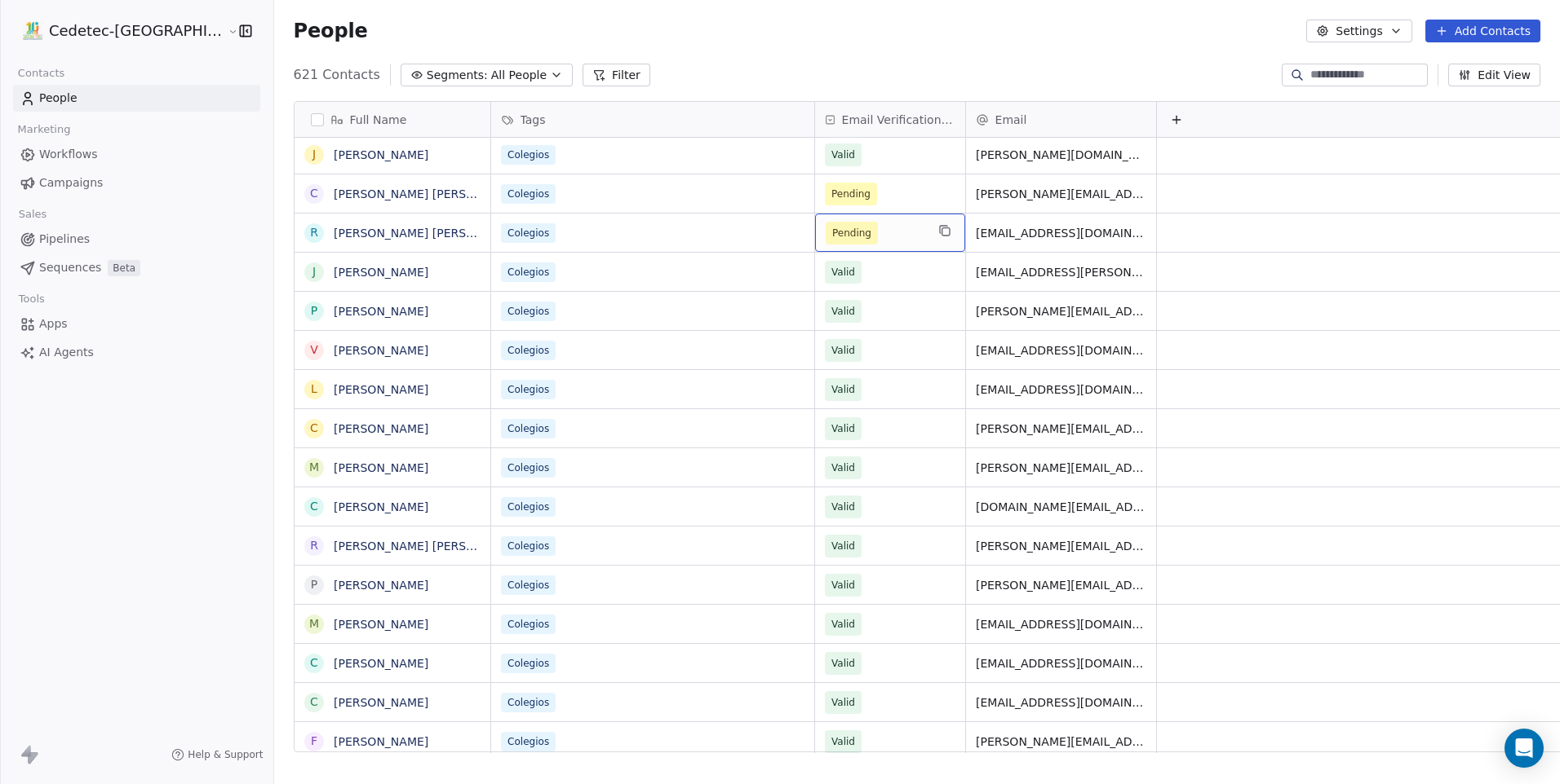
click at [832, 233] on span "Pending" at bounding box center [851, 233] width 40 height 16
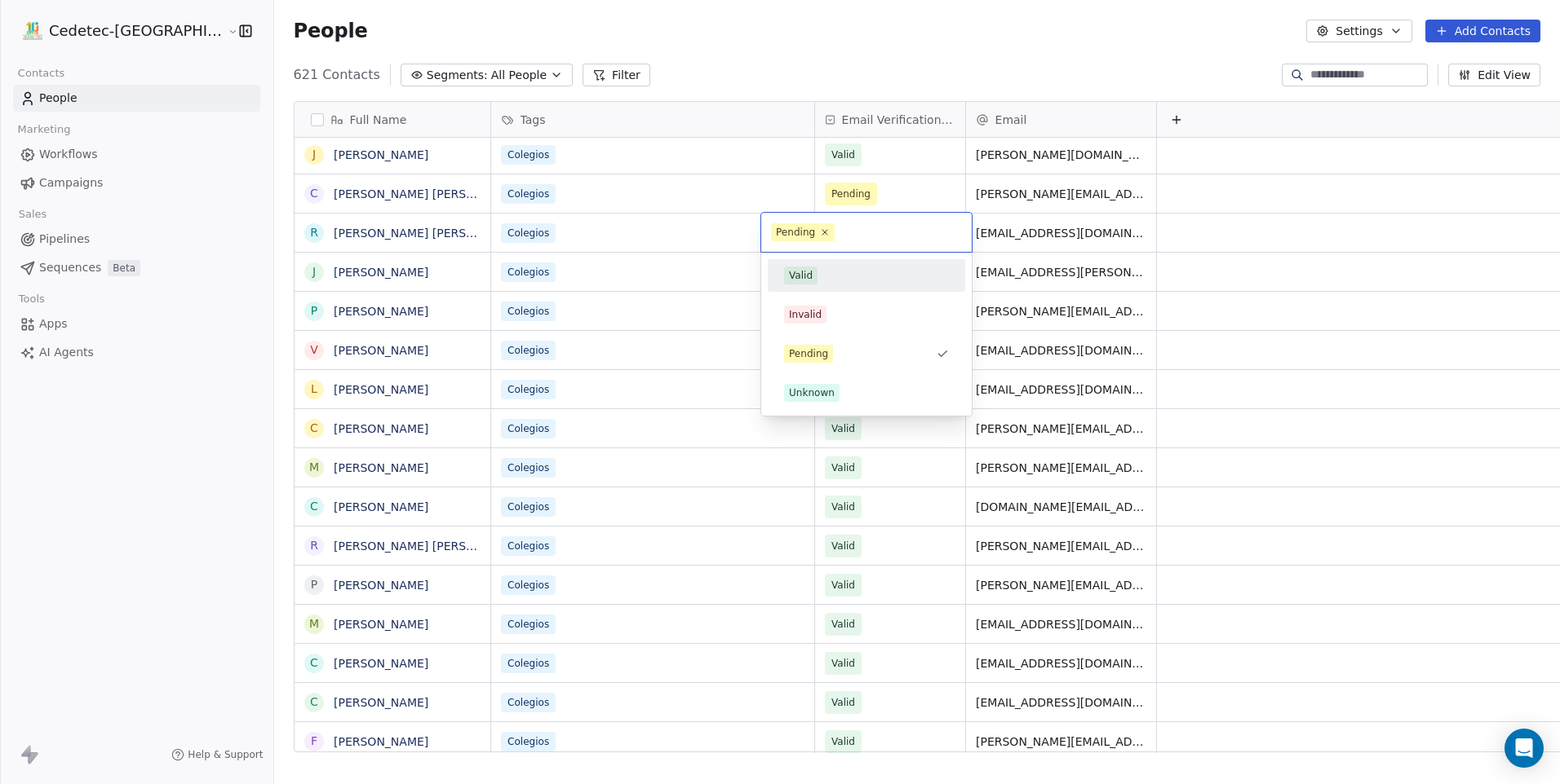
click at [810, 268] on div "Valid" at bounding box center [801, 275] width 23 height 14
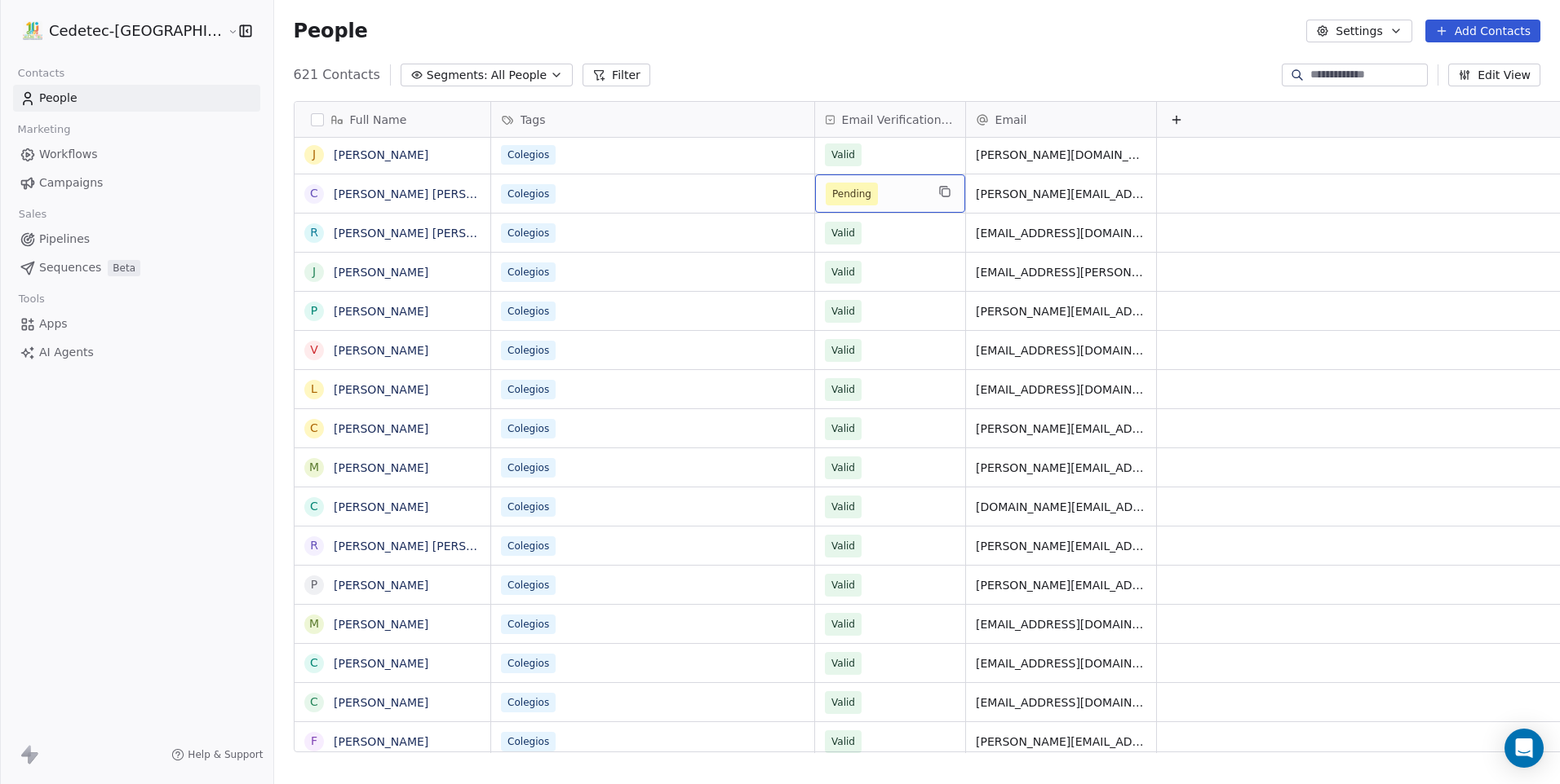
click at [832, 198] on span "Pending" at bounding box center [851, 194] width 40 height 16
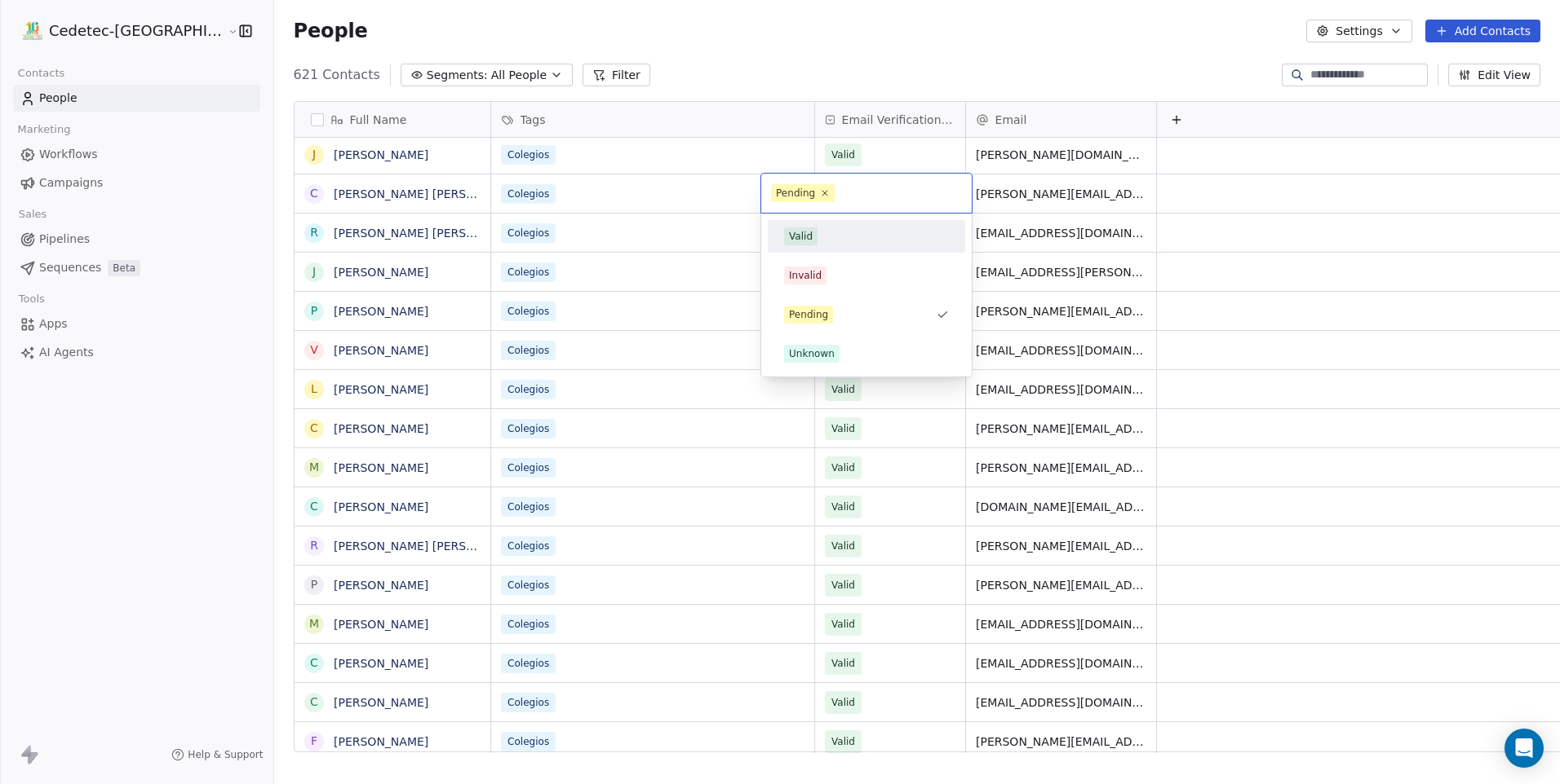
click at [808, 238] on div "Valid" at bounding box center [801, 236] width 23 height 14
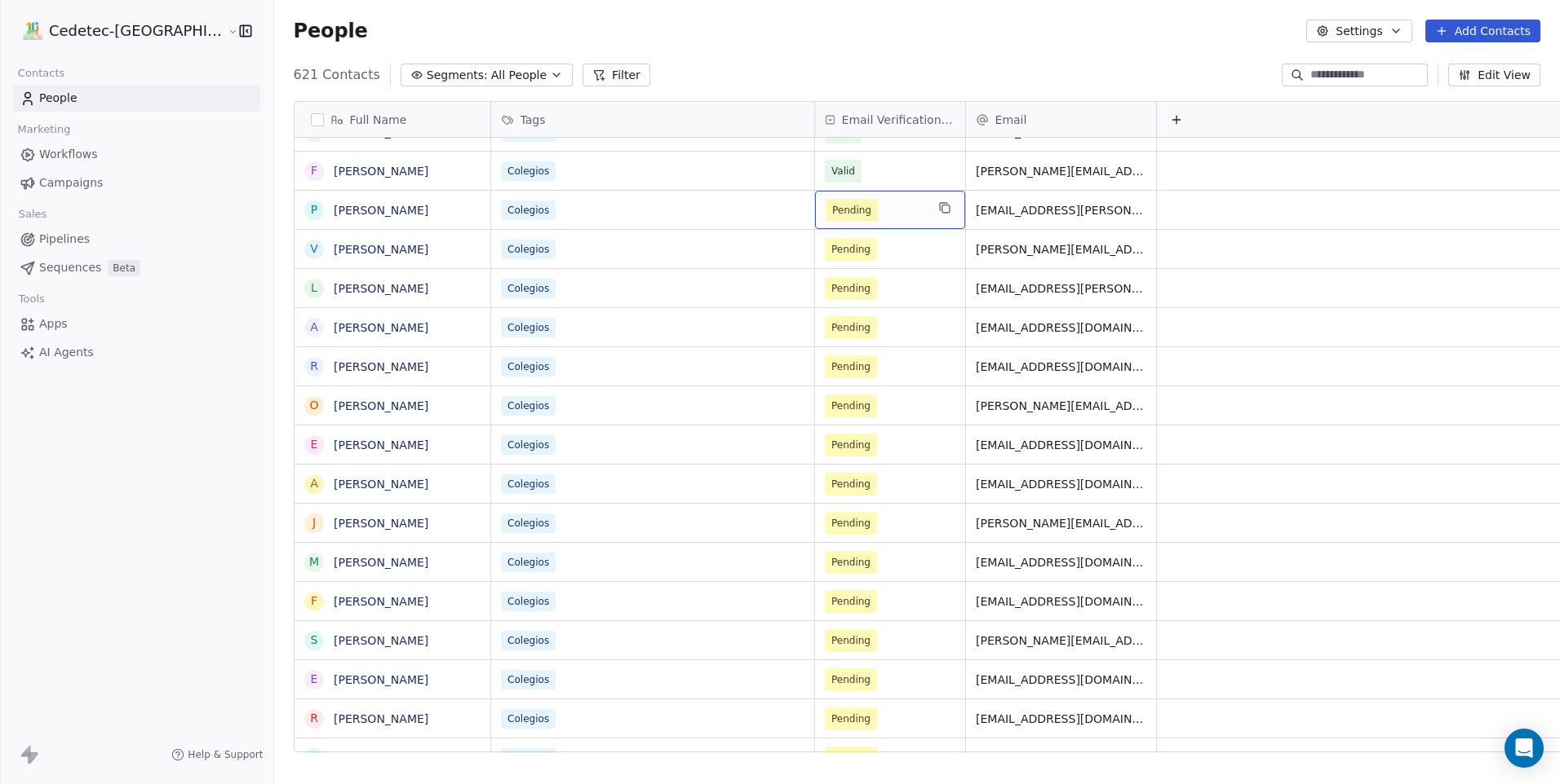
click at [815, 227] on div "Pending" at bounding box center [890, 210] width 150 height 39
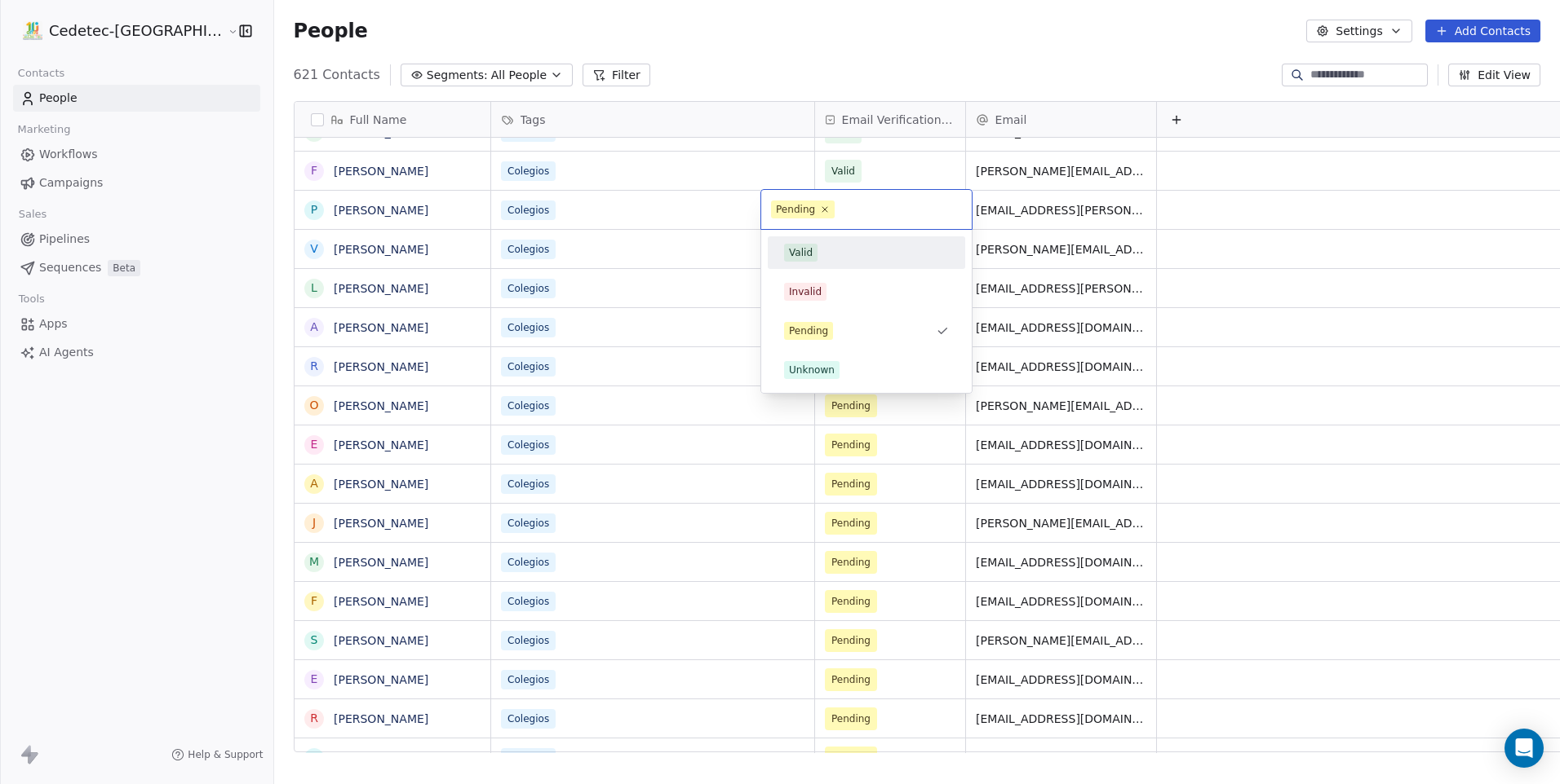
drag, startPoint x: 802, startPoint y: 250, endPoint x: 805, endPoint y: 264, distance: 14.3
click at [803, 250] on div "Valid" at bounding box center [801, 252] width 23 height 14
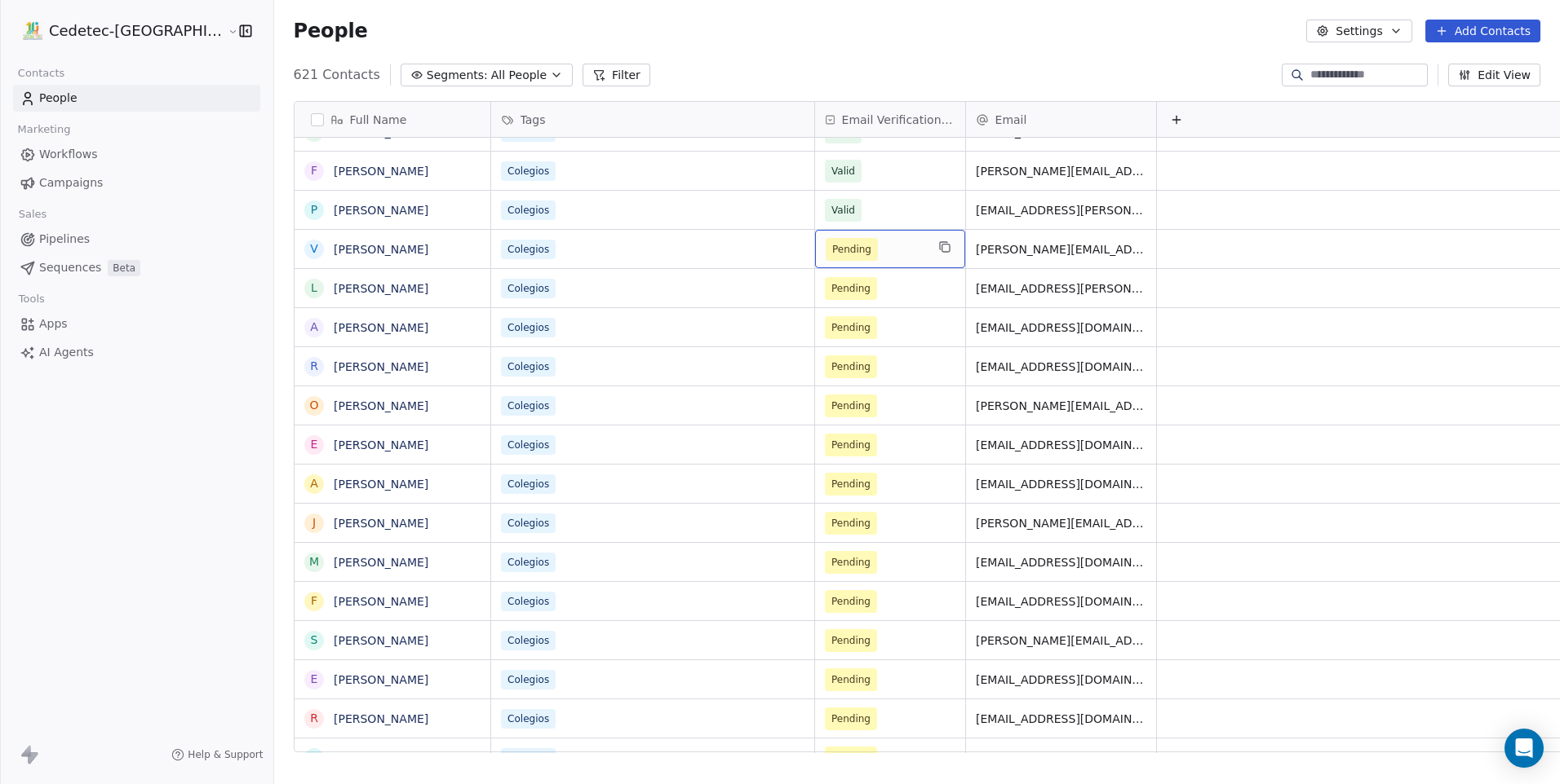
click at [815, 264] on div "Pending" at bounding box center [890, 249] width 150 height 39
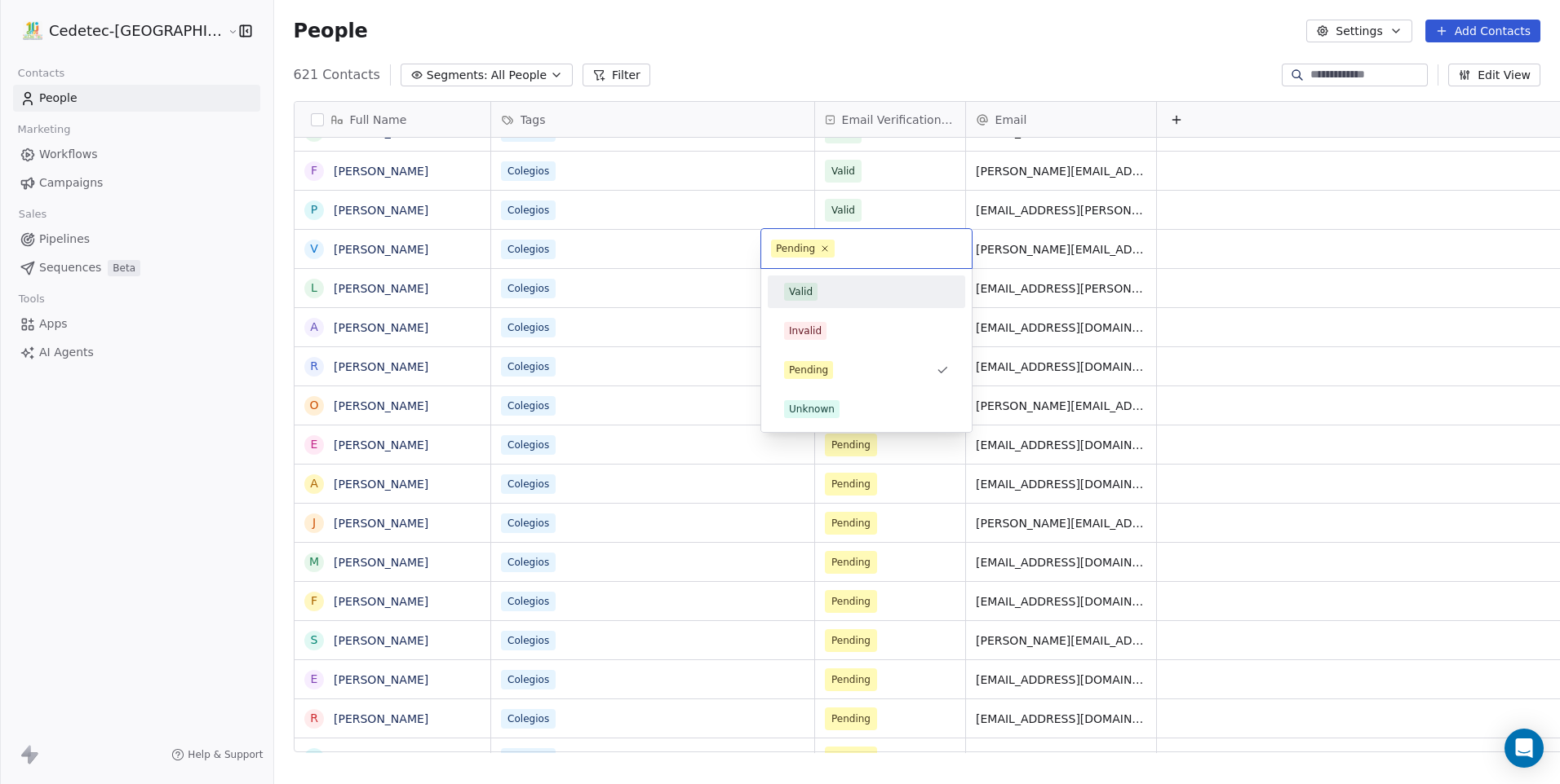
click at [810, 296] on div "Valid" at bounding box center [801, 292] width 23 height 14
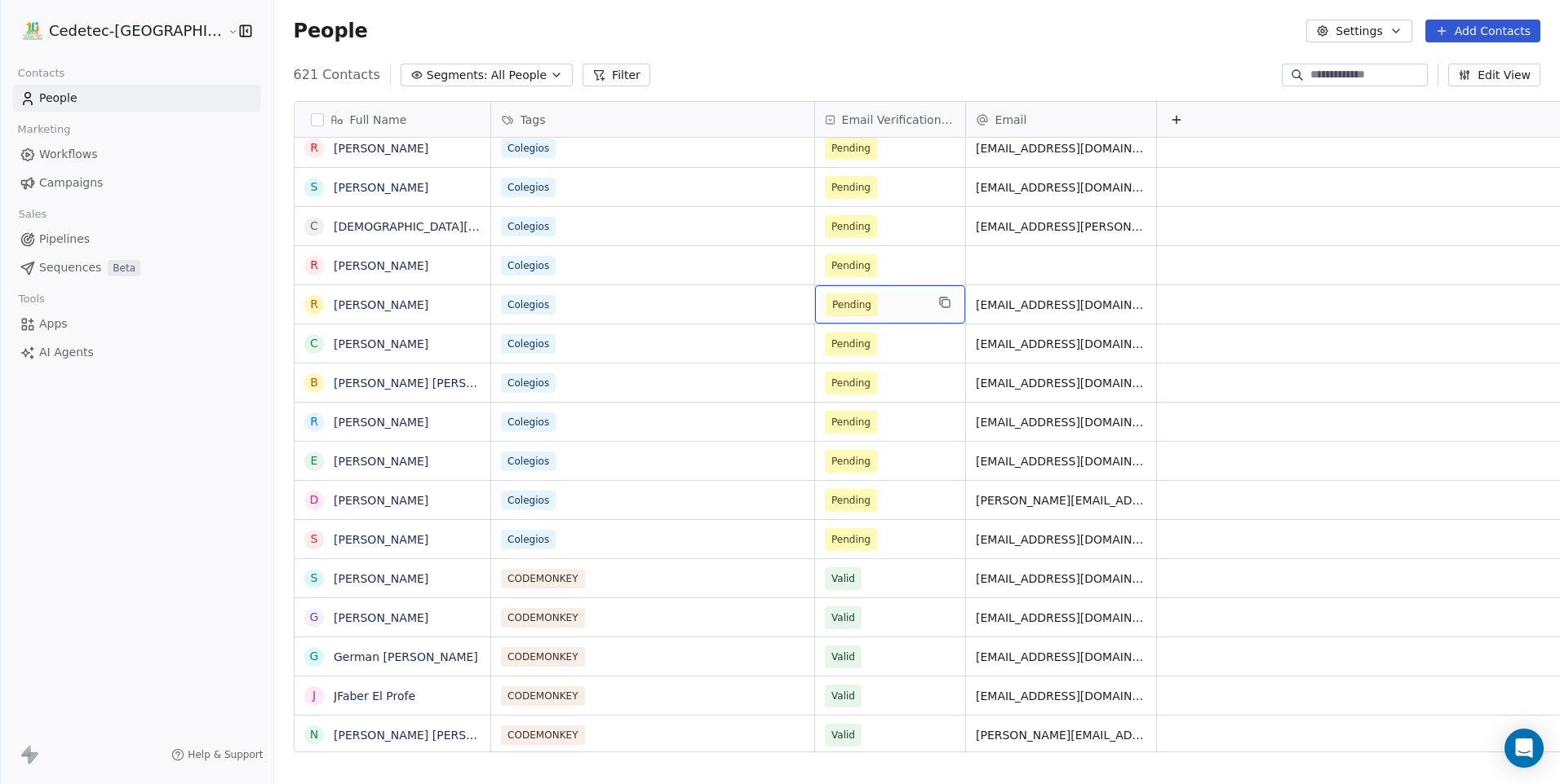
click at [826, 294] on span "Pending" at bounding box center [852, 305] width 52 height 23
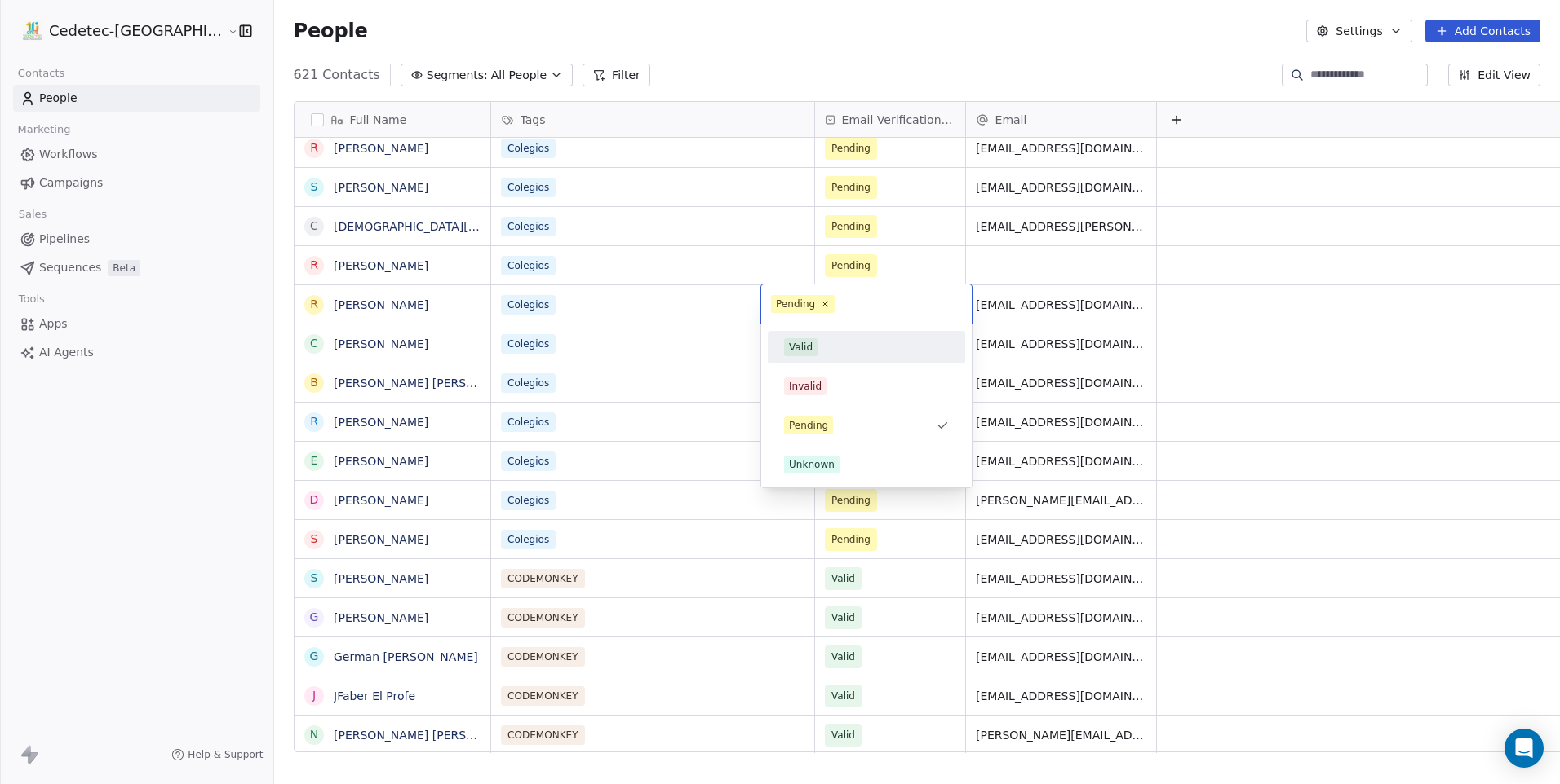
click at [808, 346] on div "Valid" at bounding box center [801, 347] width 23 height 14
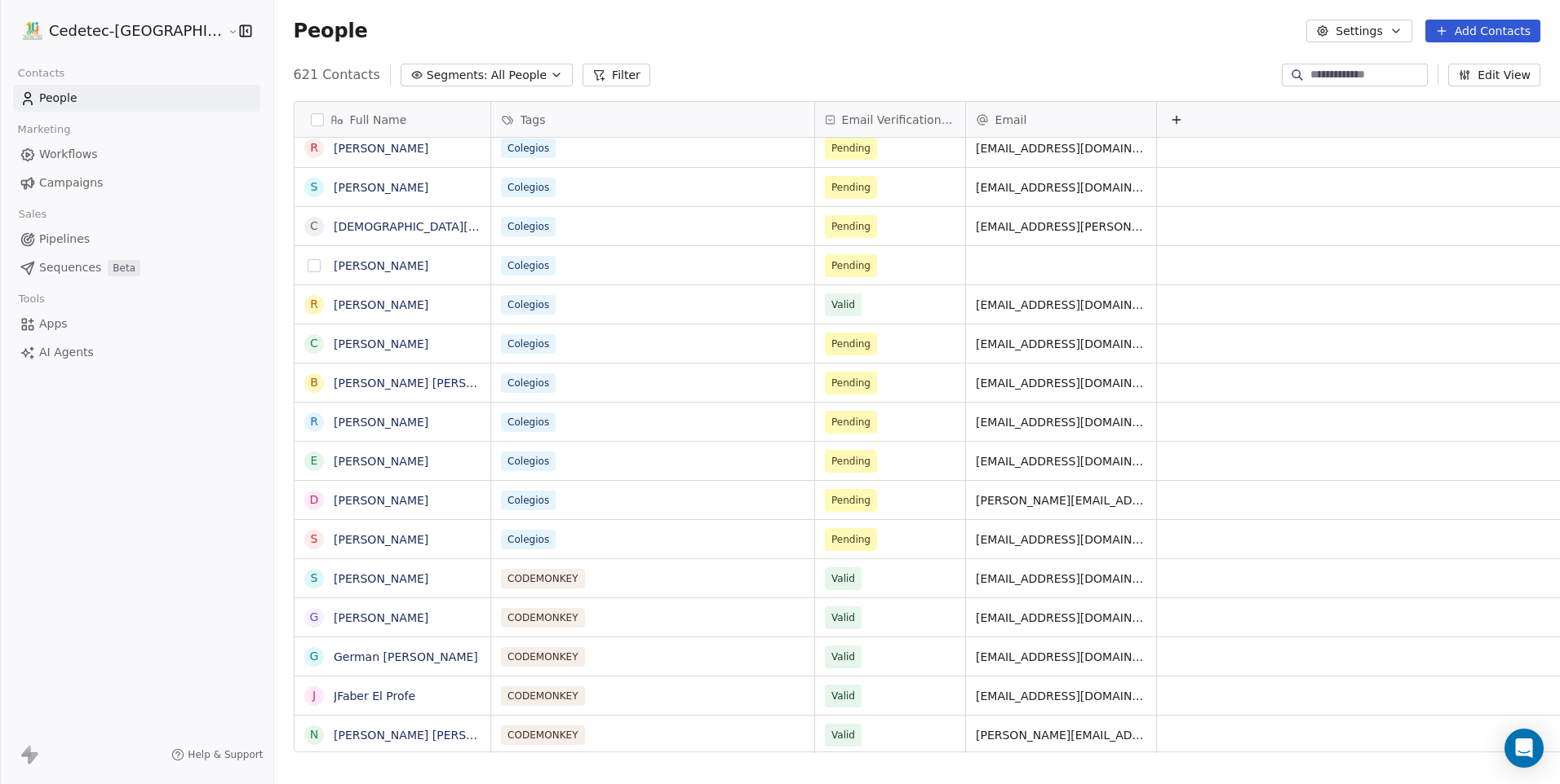
click at [307, 265] on button "grid" at bounding box center [314, 266] width 14 height 14
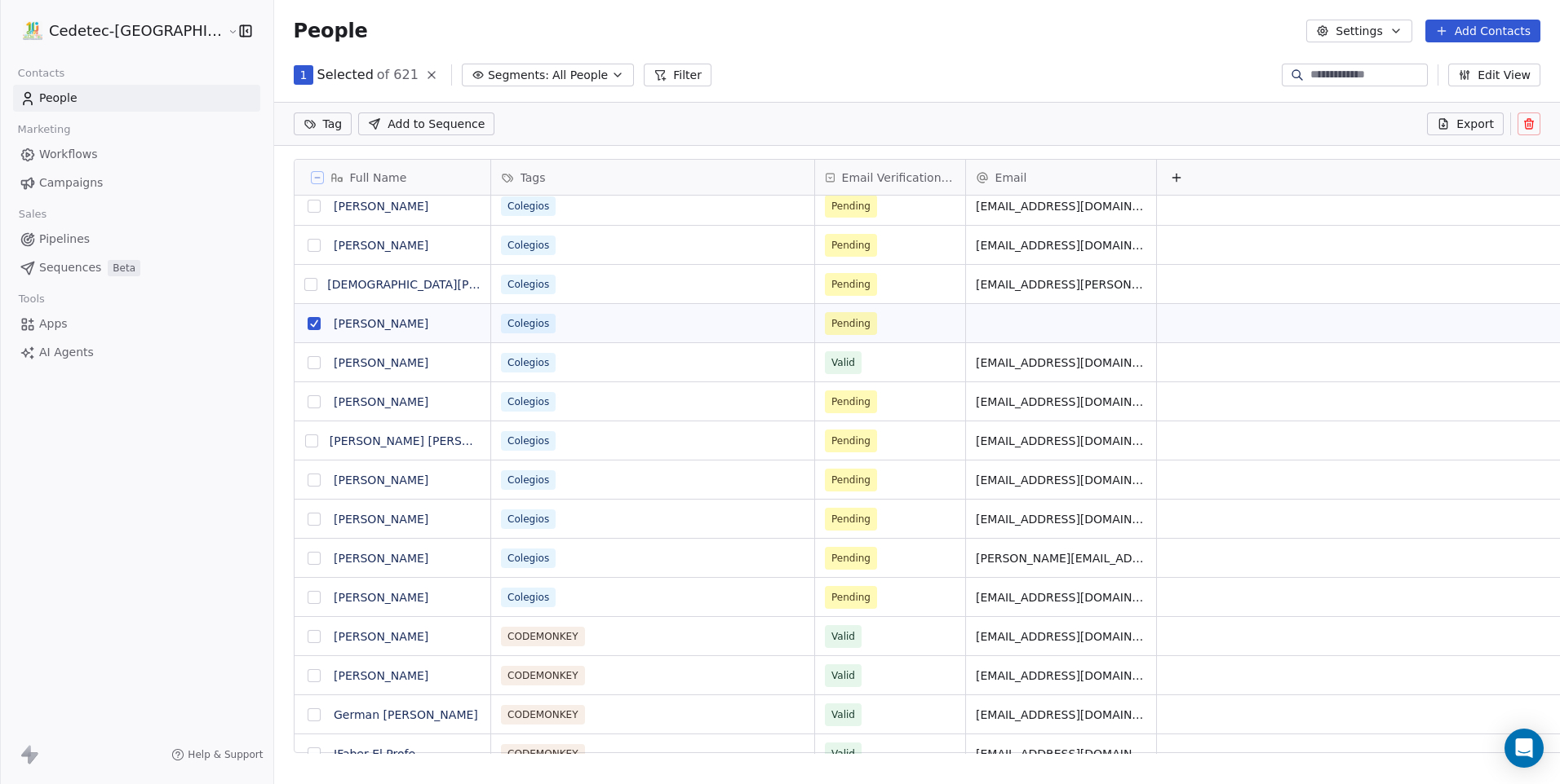
click at [1531, 134] on button at bounding box center [1529, 125] width 23 height 23
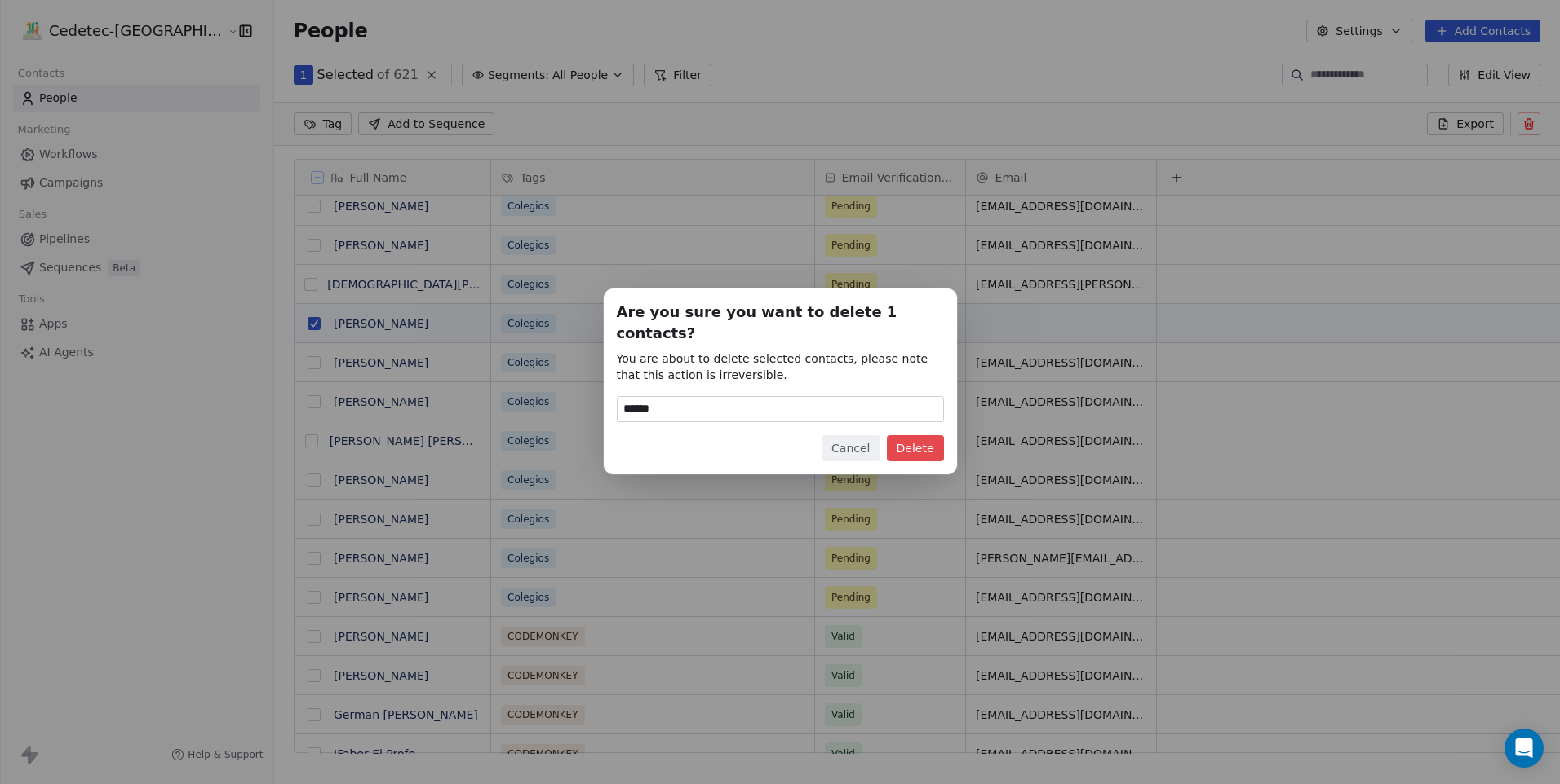
click at [905, 438] on button "Delete" at bounding box center [915, 448] width 57 height 26
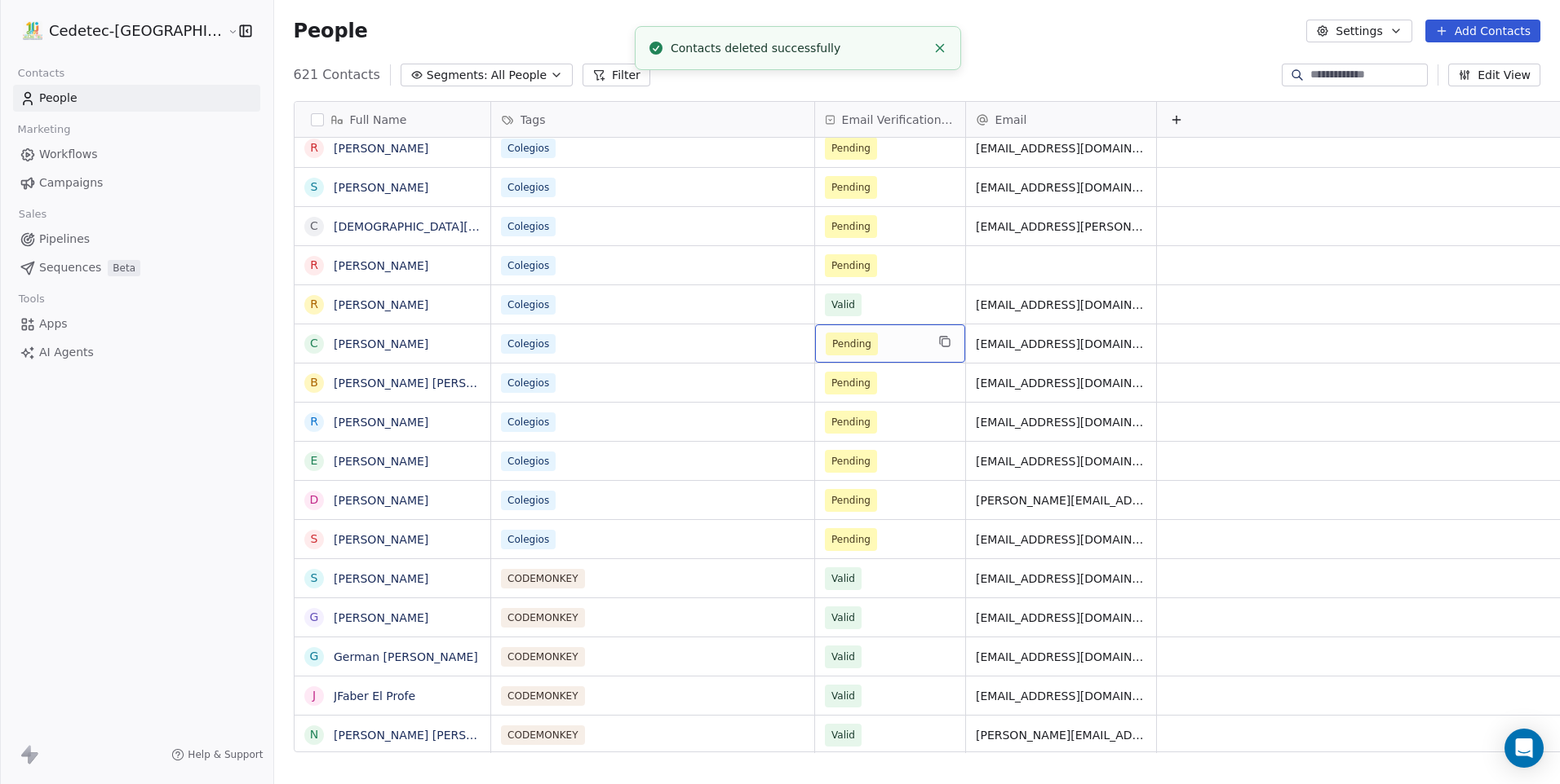
click at [826, 352] on span "Pending" at bounding box center [852, 345] width 52 height 23
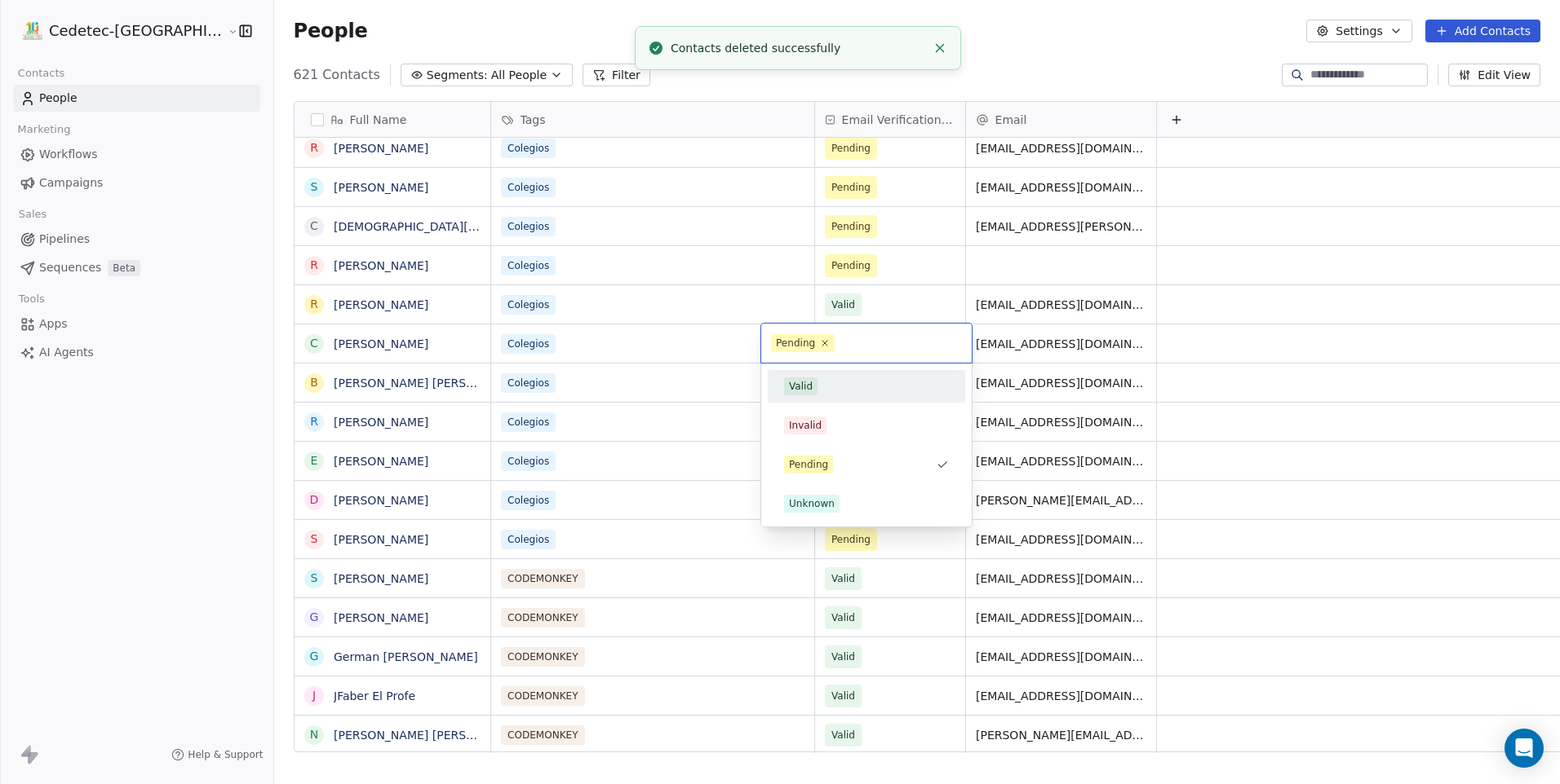
click at [792, 389] on div "Valid" at bounding box center [801, 386] width 23 height 14
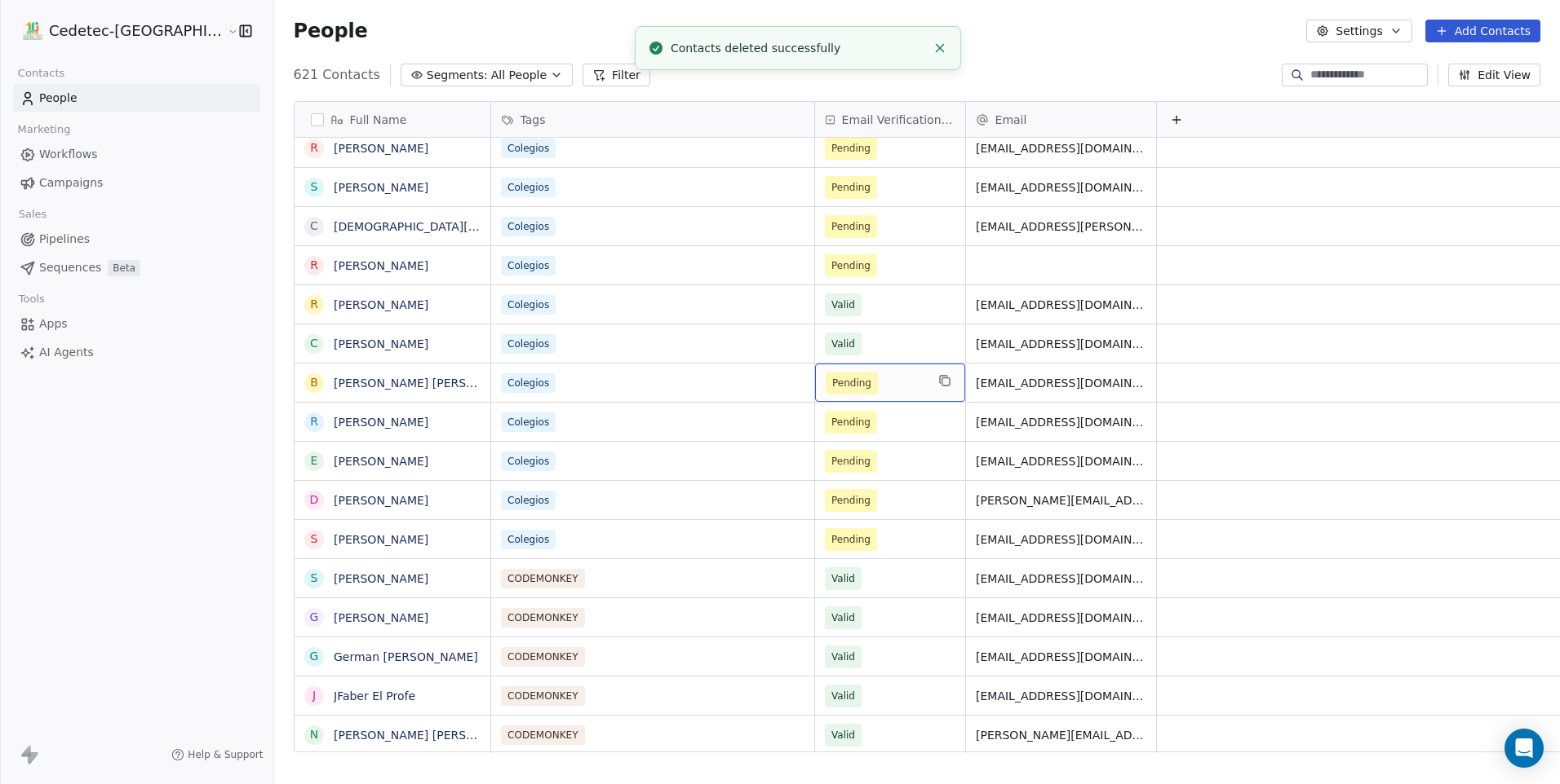
click at [832, 382] on span "Pending" at bounding box center [851, 382] width 40 height 16
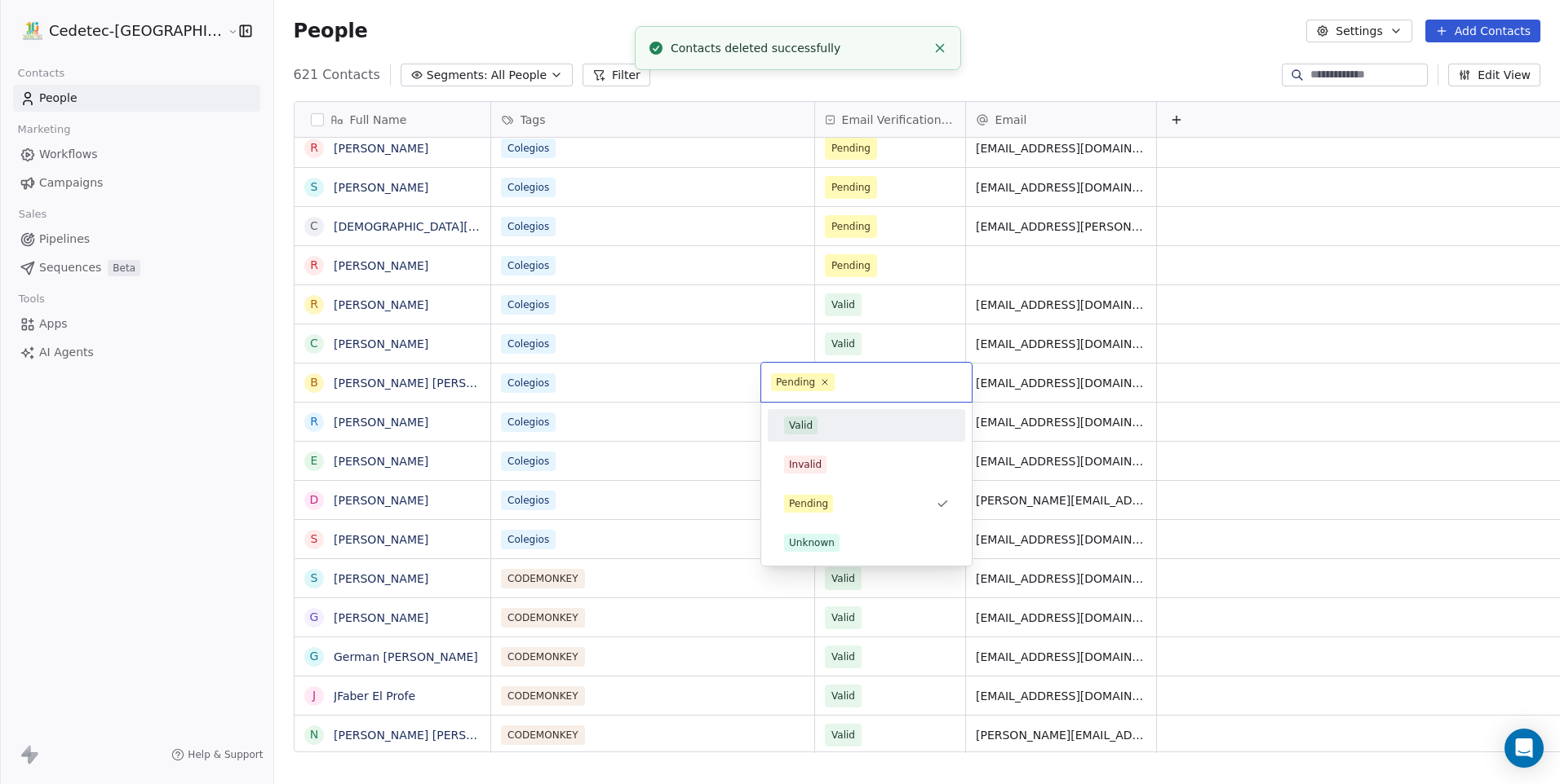
click at [796, 423] on div "Valid" at bounding box center [801, 425] width 23 height 14
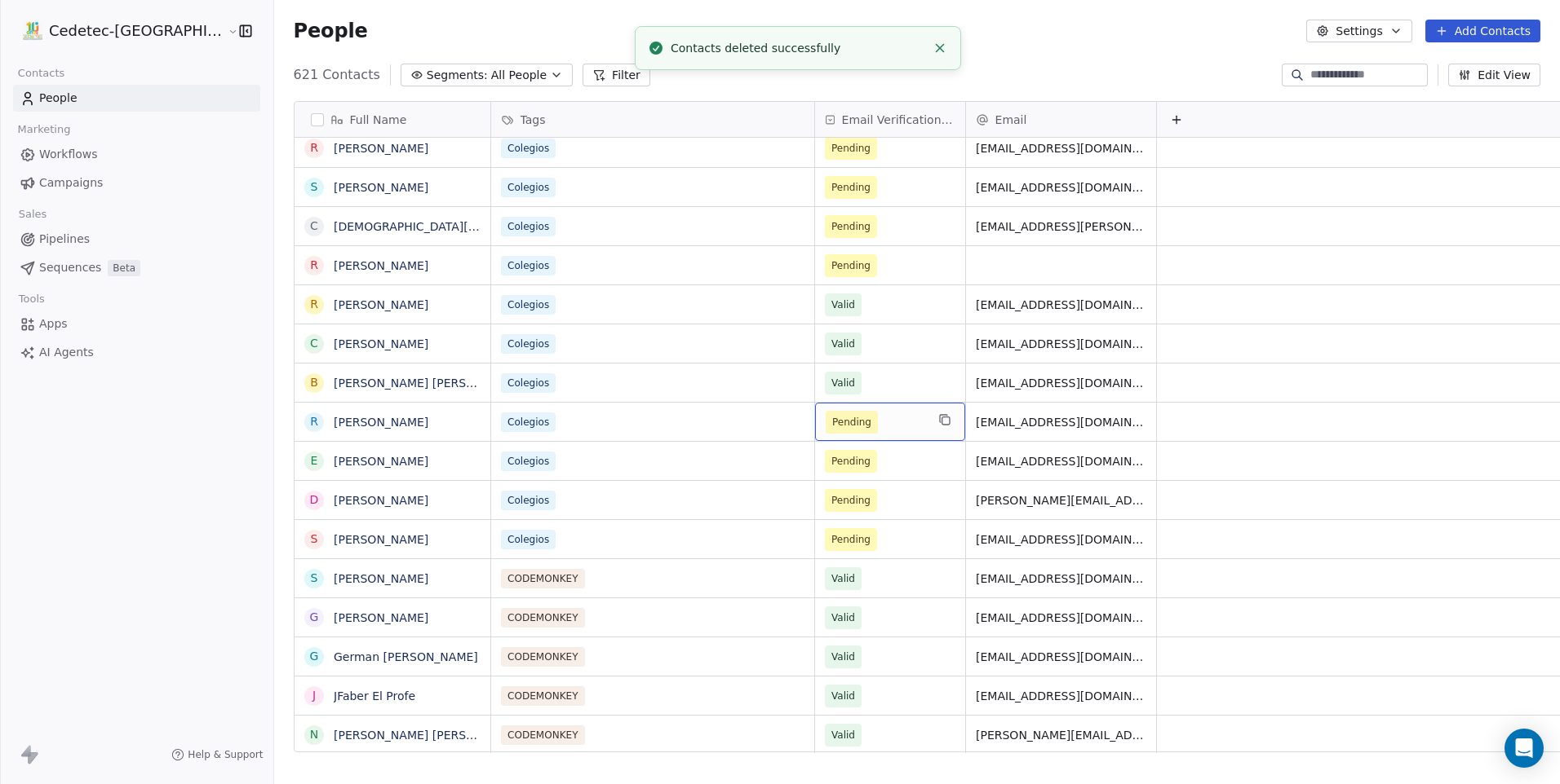
click at [832, 416] on span "Pending" at bounding box center [851, 422] width 40 height 16
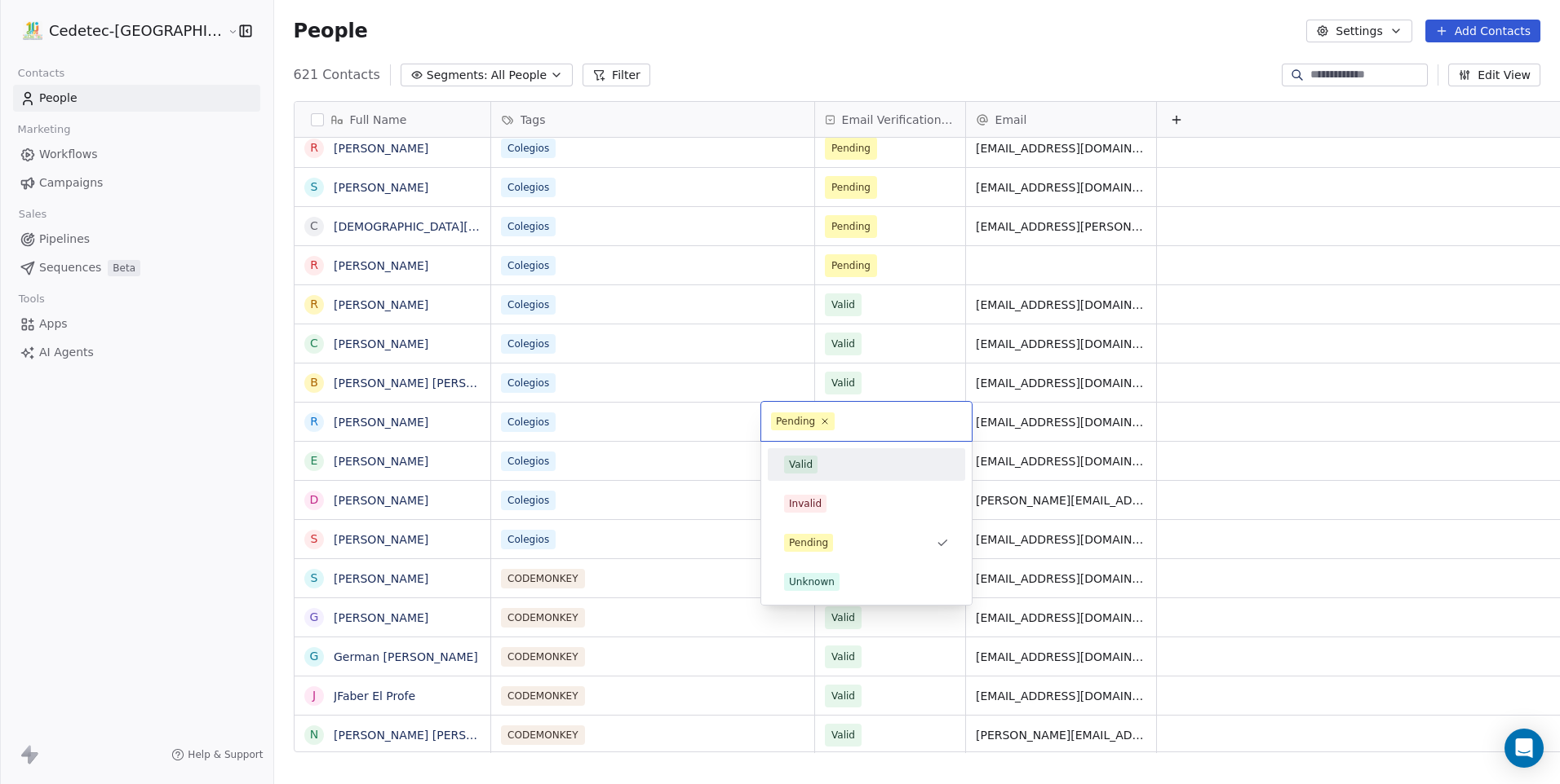
click at [800, 473] on span "Valid" at bounding box center [801, 464] width 34 height 18
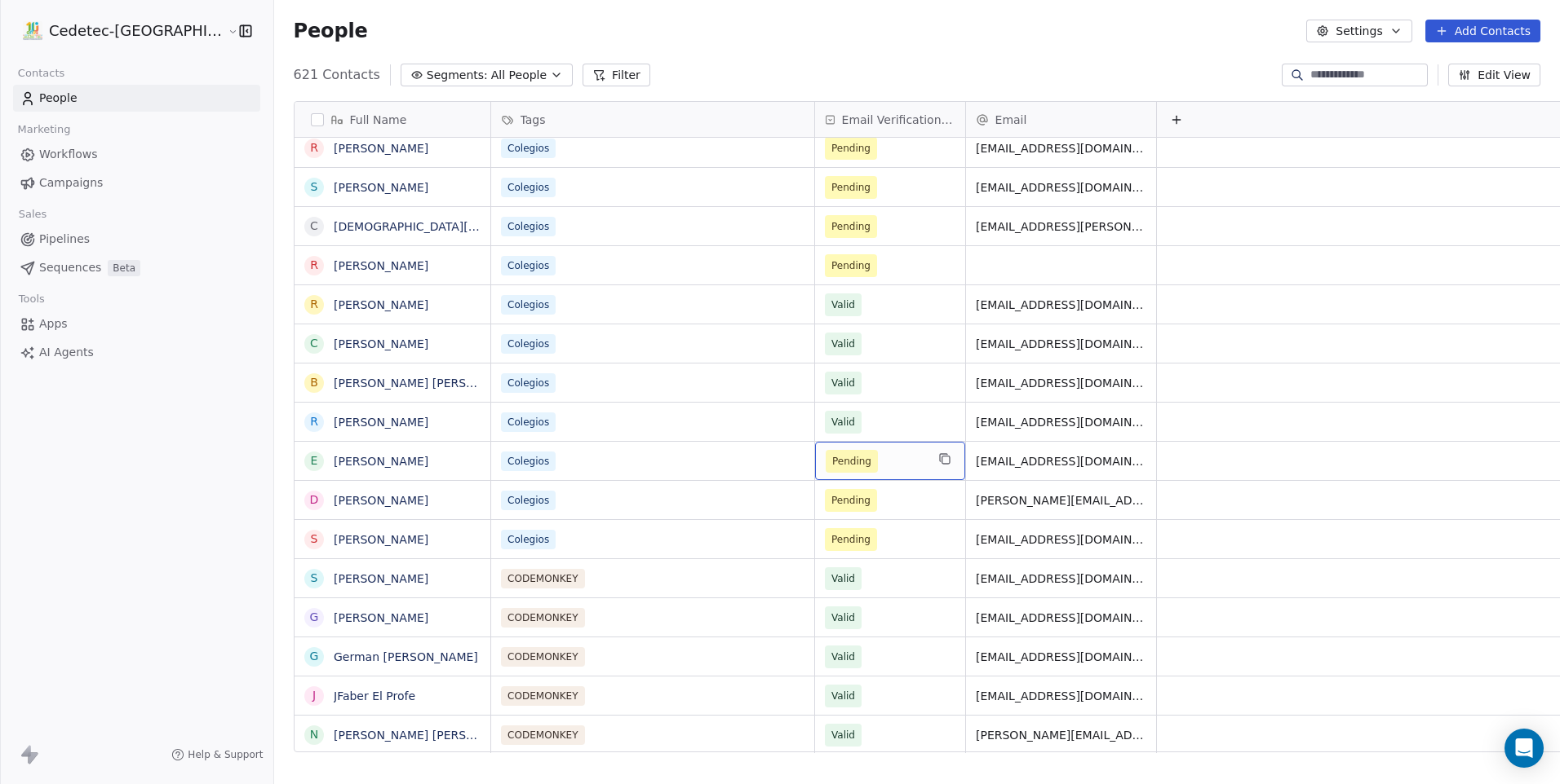
click at [815, 479] on div "Pending" at bounding box center [890, 462] width 150 height 39
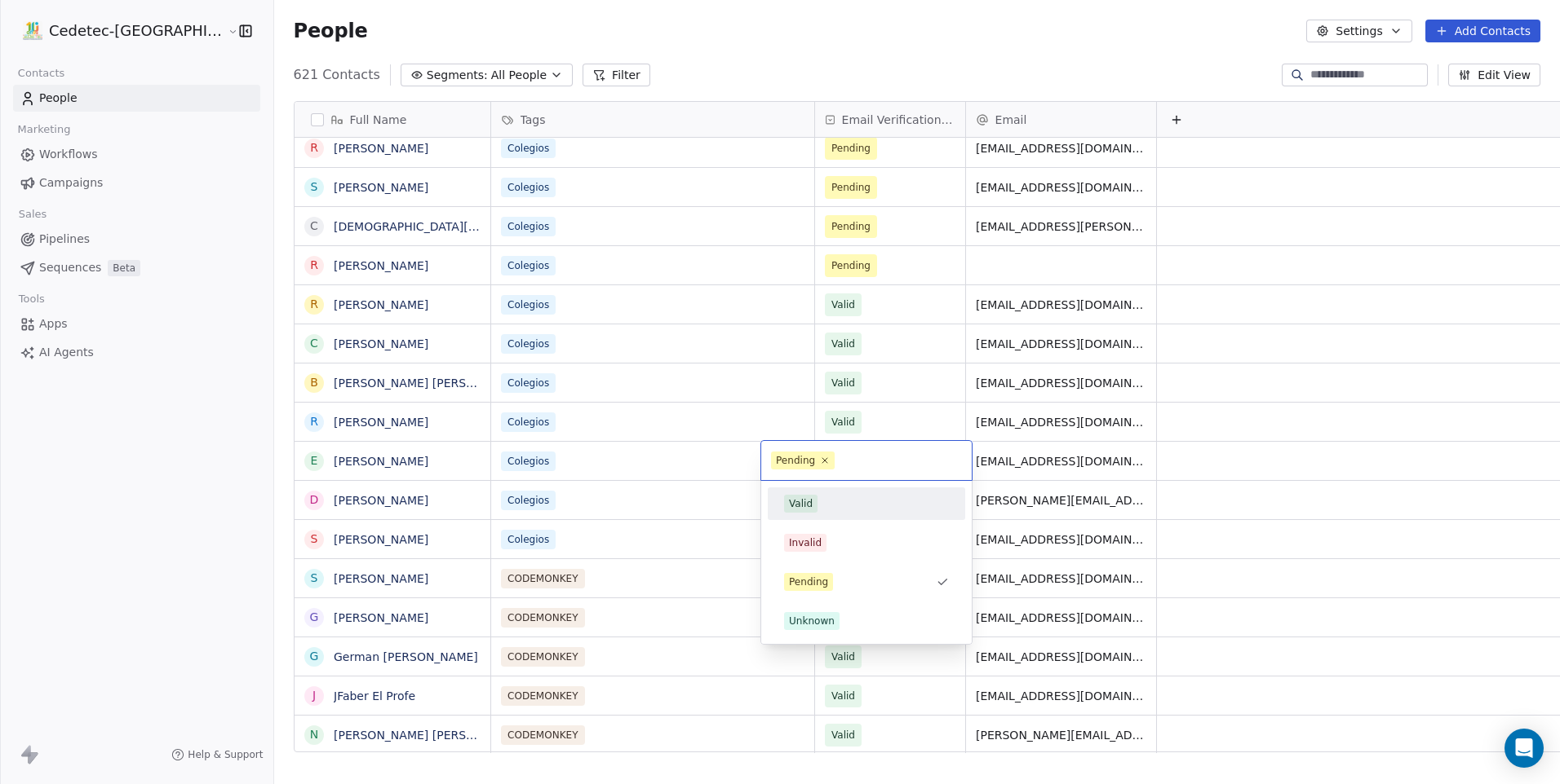
click at [806, 509] on div "Valid" at bounding box center [801, 503] width 23 height 14
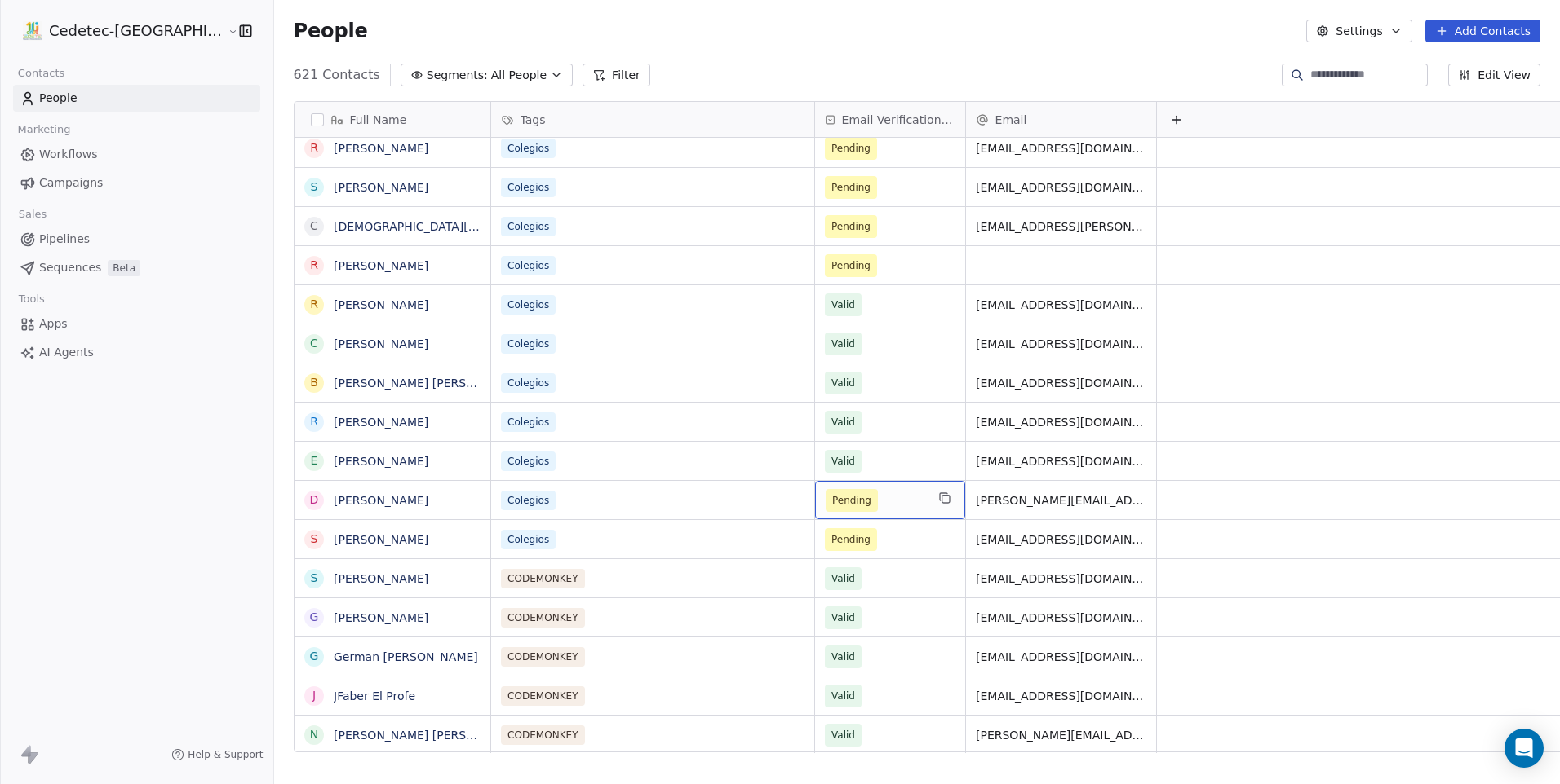
click at [832, 492] on span "Pending" at bounding box center [851, 500] width 40 height 16
click at [832, 499] on span "Pending" at bounding box center [851, 500] width 40 height 16
click at [826, 510] on span "Pending" at bounding box center [852, 501] width 52 height 23
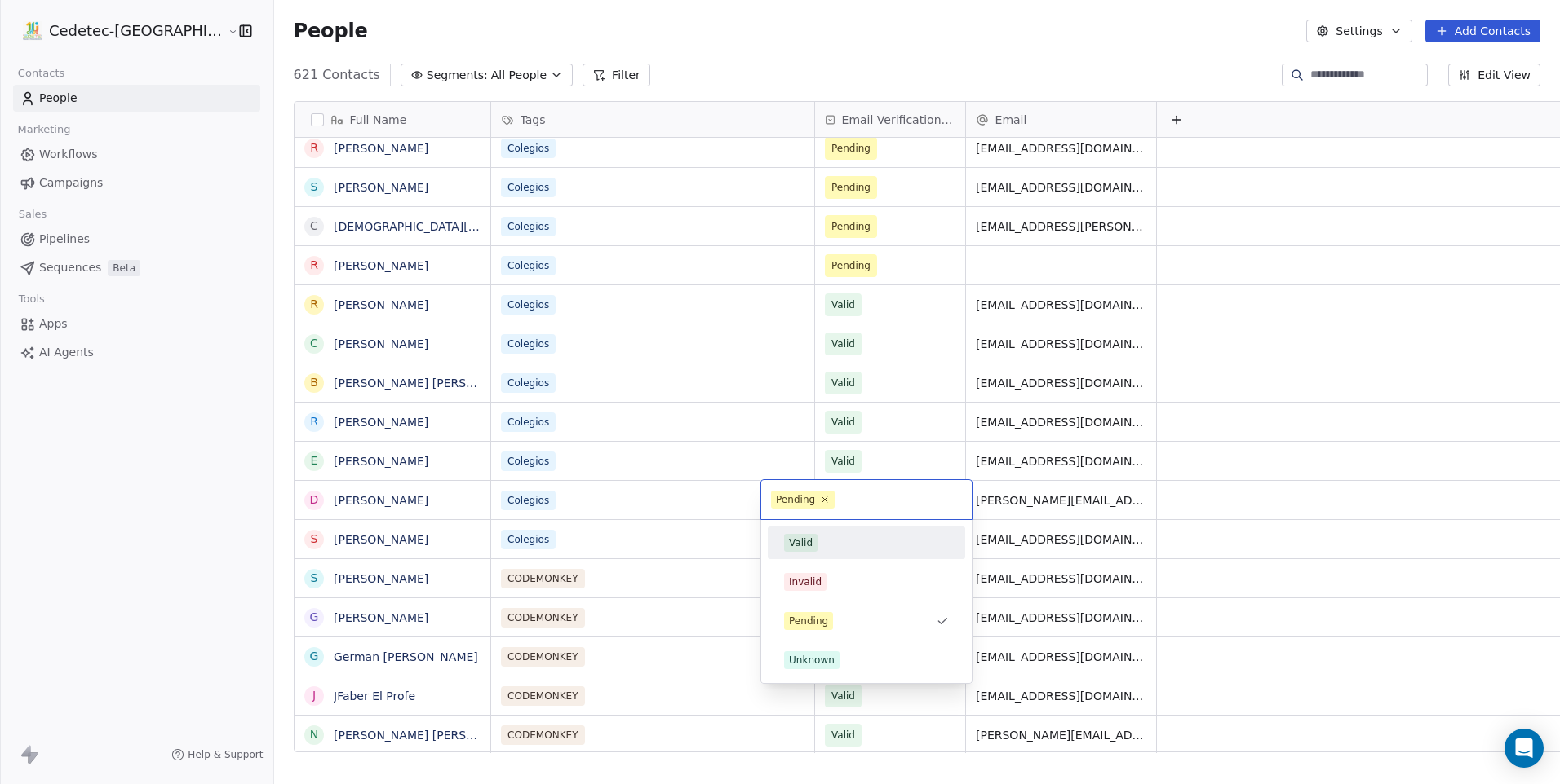
click at [810, 537] on div "Valid" at bounding box center [801, 543] width 23 height 14
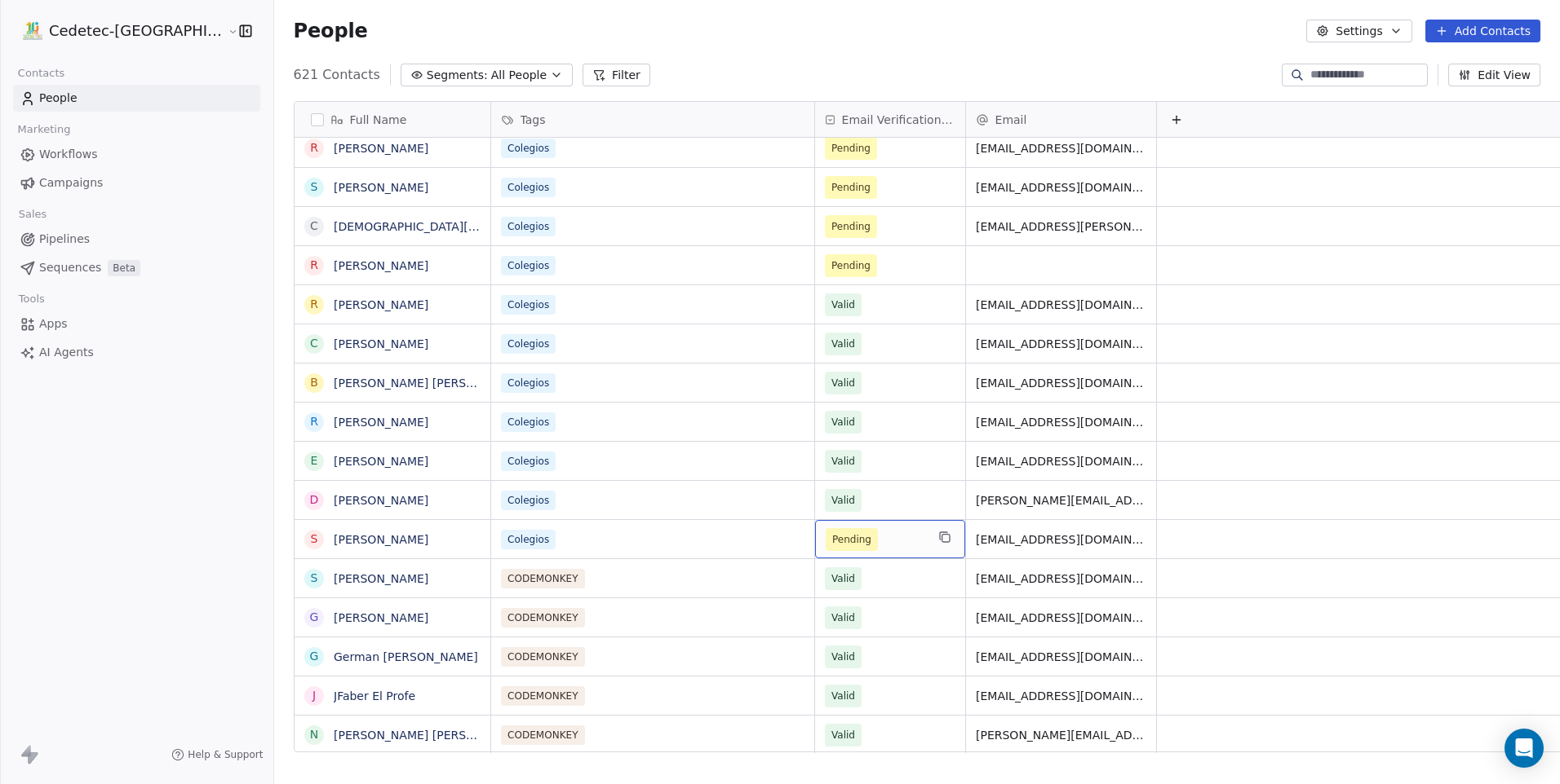
click at [832, 533] on span "Pending" at bounding box center [851, 540] width 40 height 16
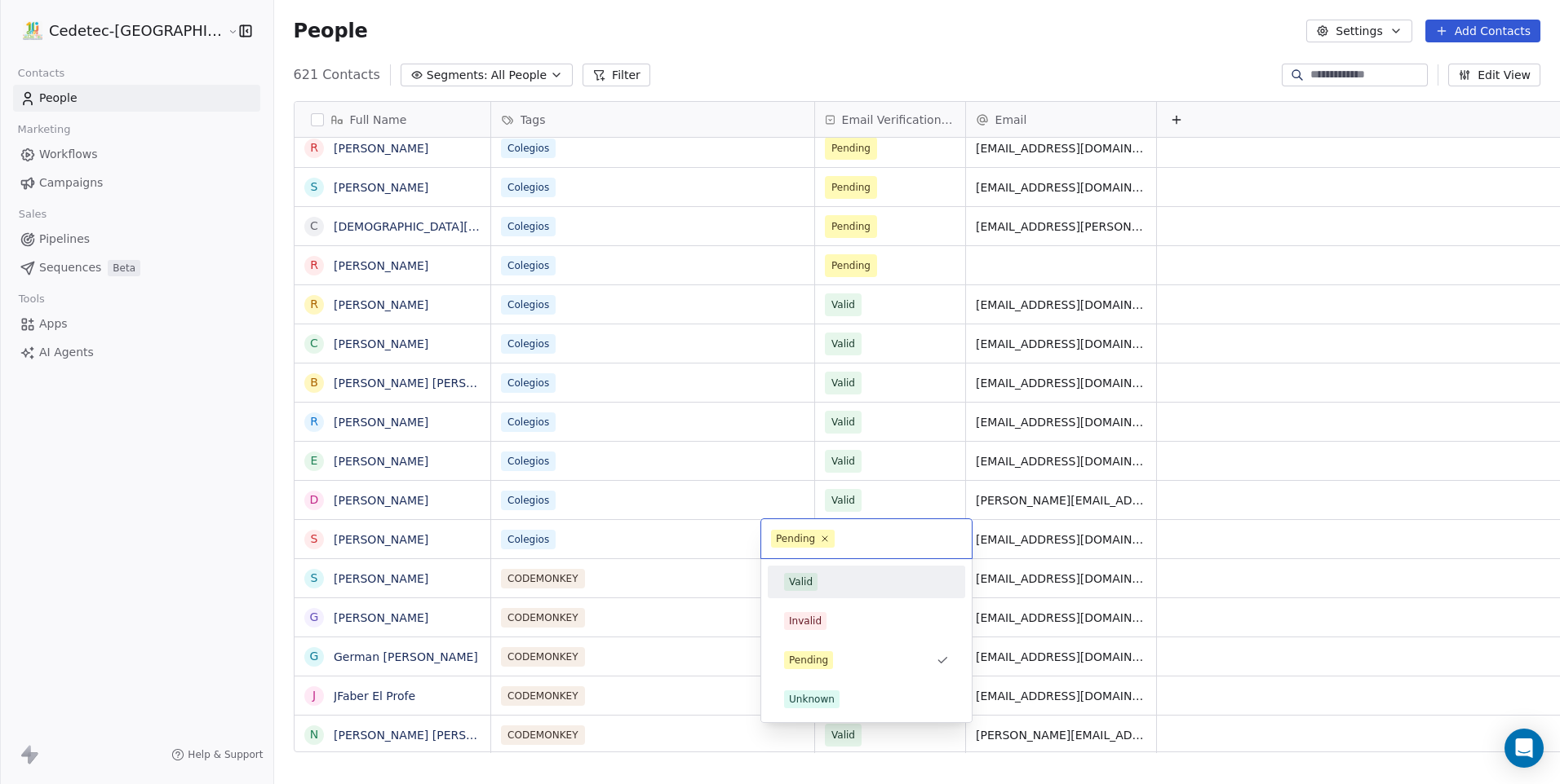
click at [818, 574] on div "Valid" at bounding box center [866, 582] width 165 height 18
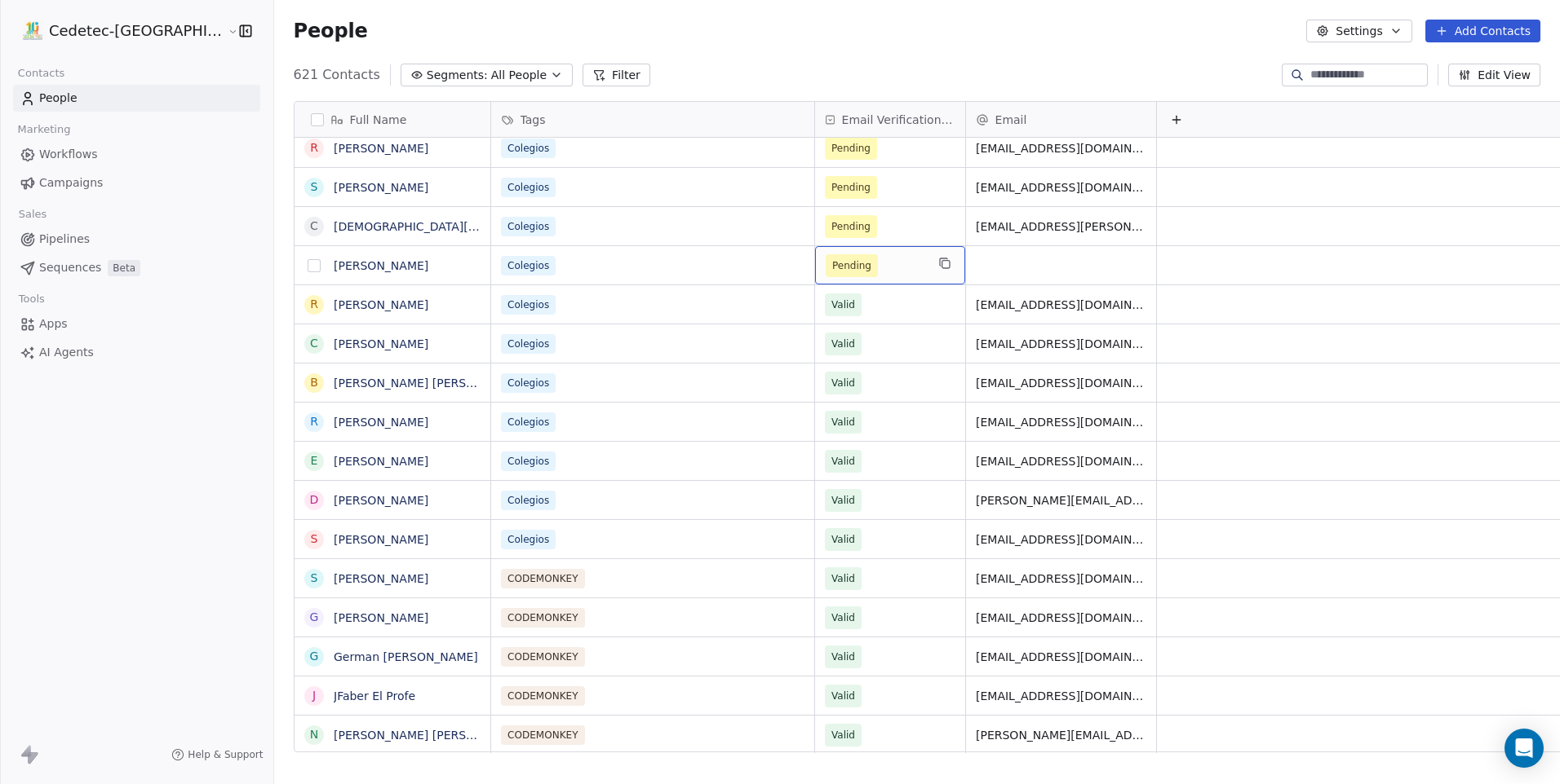
click at [307, 260] on button "grid" at bounding box center [314, 266] width 14 height 14
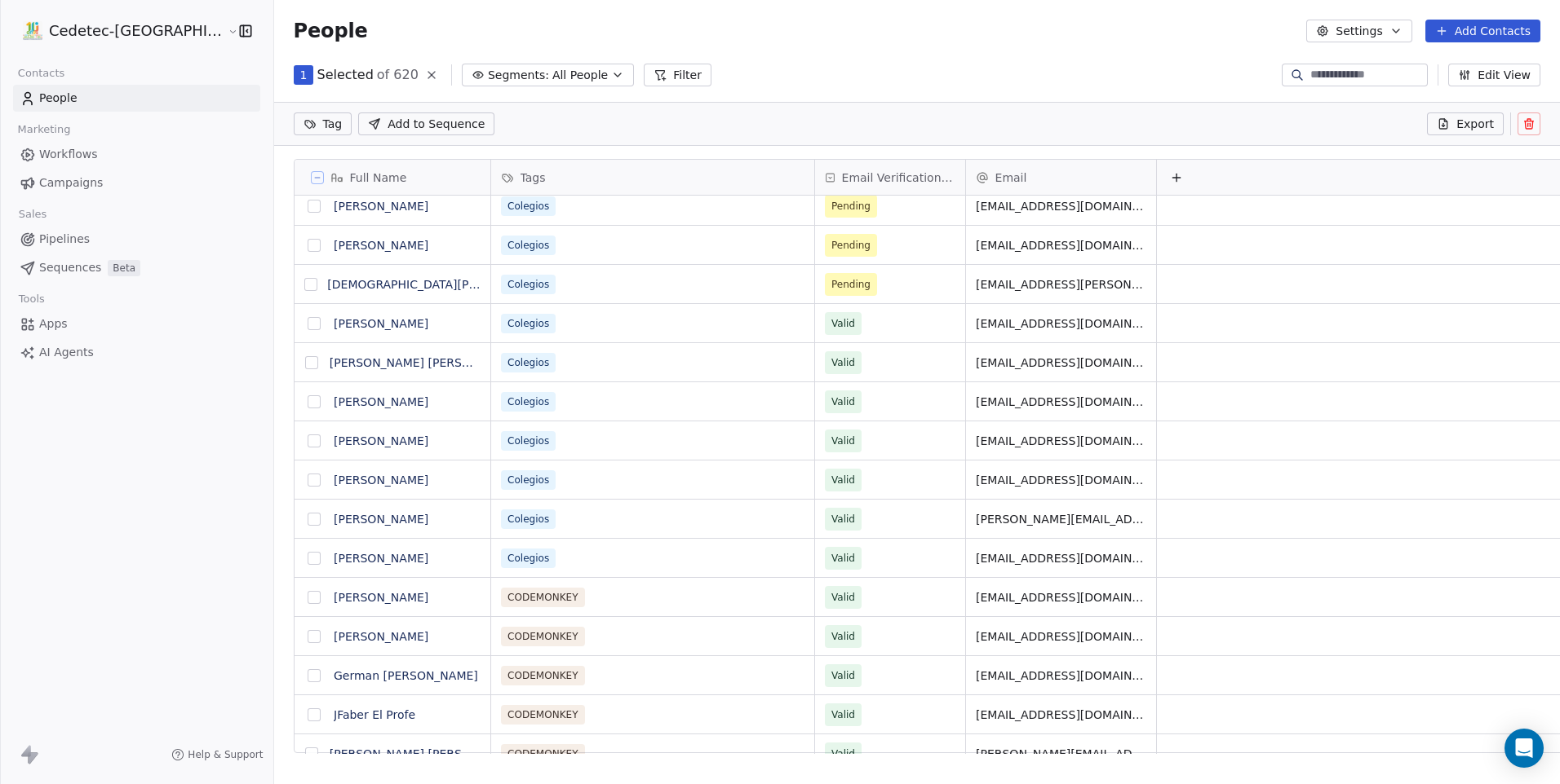
click at [1528, 119] on icon at bounding box center [1528, 120] width 3 height 3
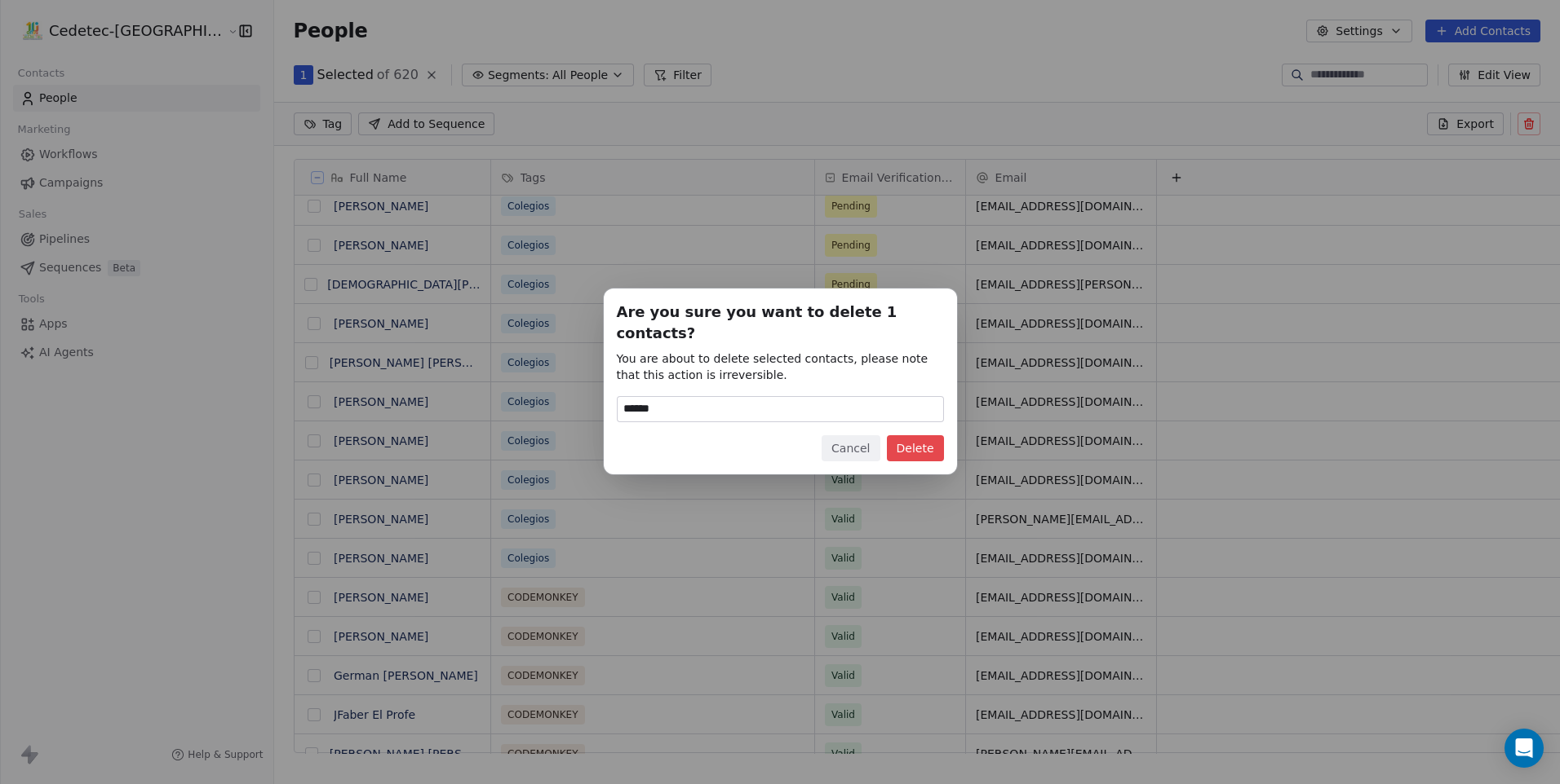
click at [927, 435] on button "Delete" at bounding box center [915, 448] width 57 height 26
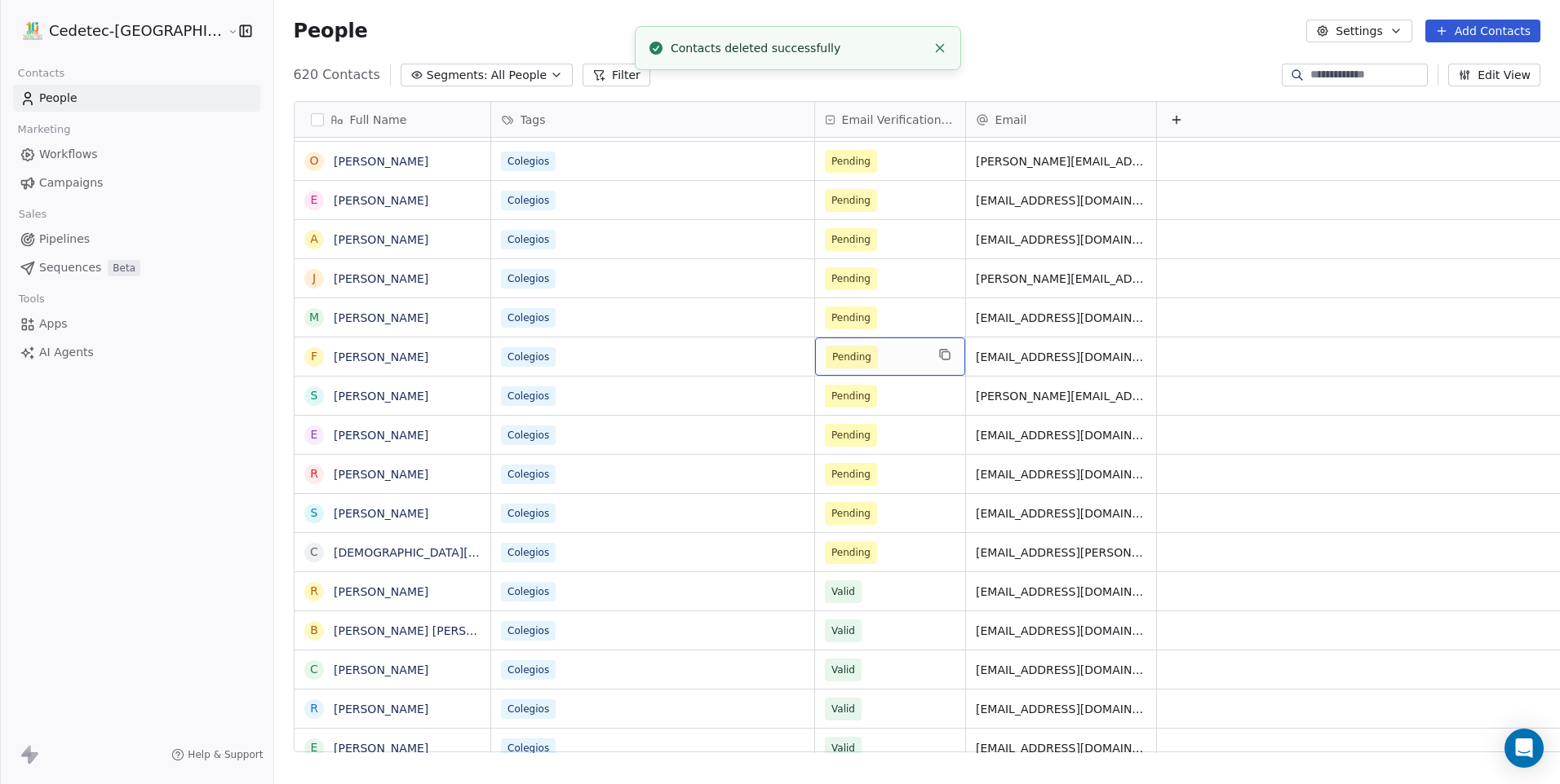
click at [826, 368] on span "Pending" at bounding box center [852, 357] width 52 height 23
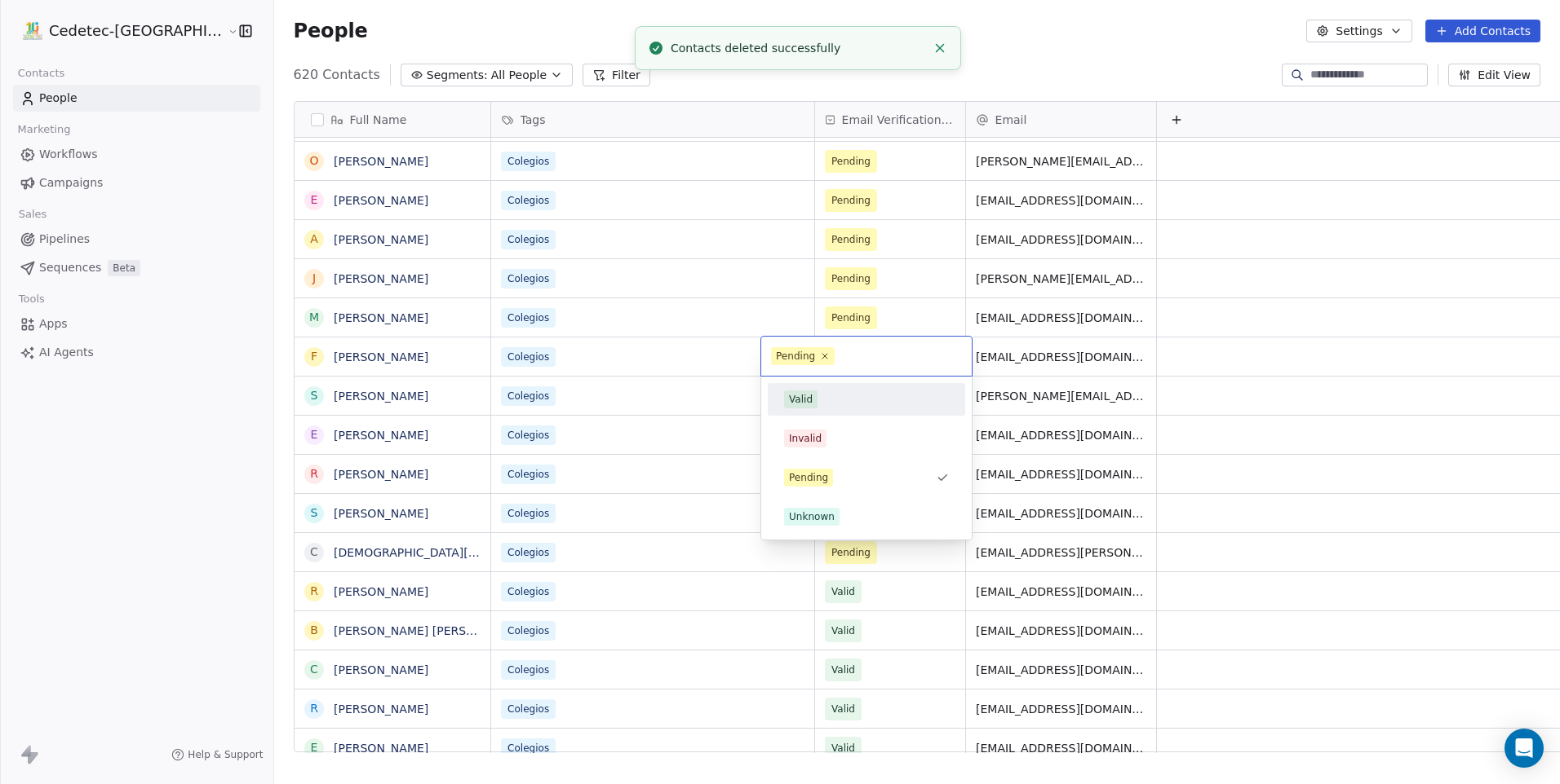
click at [810, 390] on span "Valid" at bounding box center [801, 399] width 34 height 18
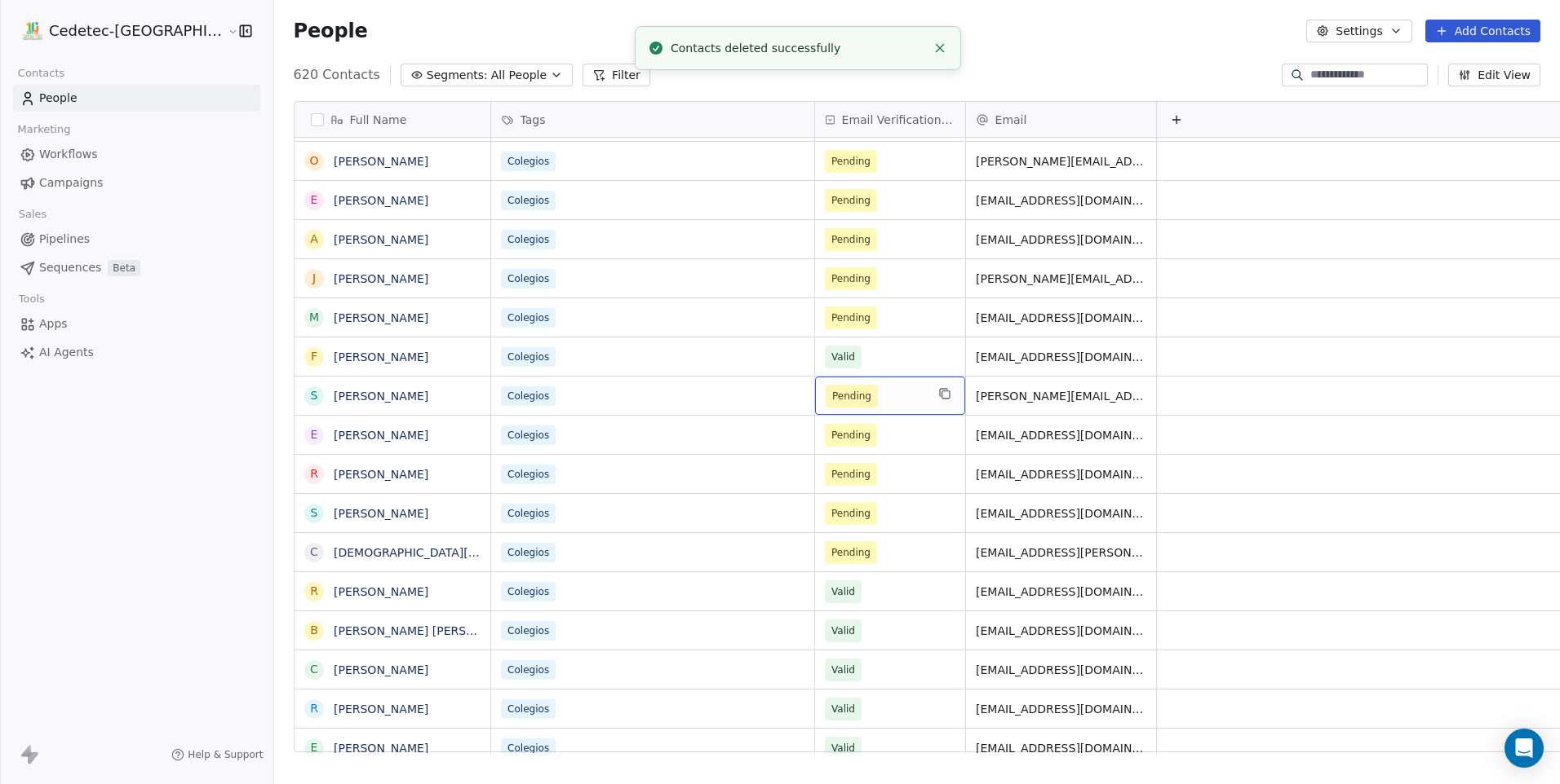
click at [832, 390] on span "Pending" at bounding box center [851, 396] width 40 height 16
click at [826, 398] on span "Pending" at bounding box center [875, 397] width 99 height 23
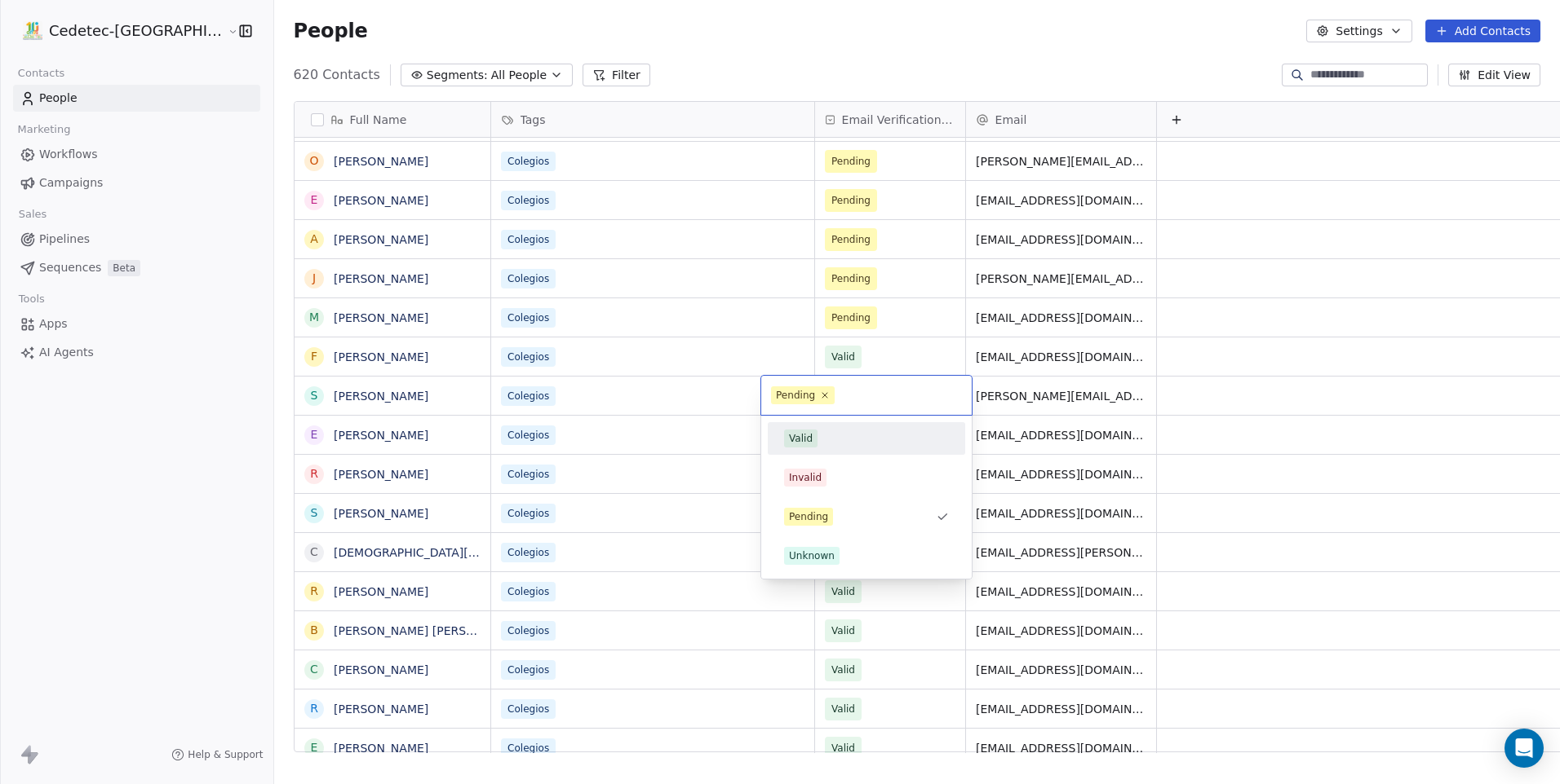
click at [826, 431] on div "Valid" at bounding box center [866, 438] width 165 height 18
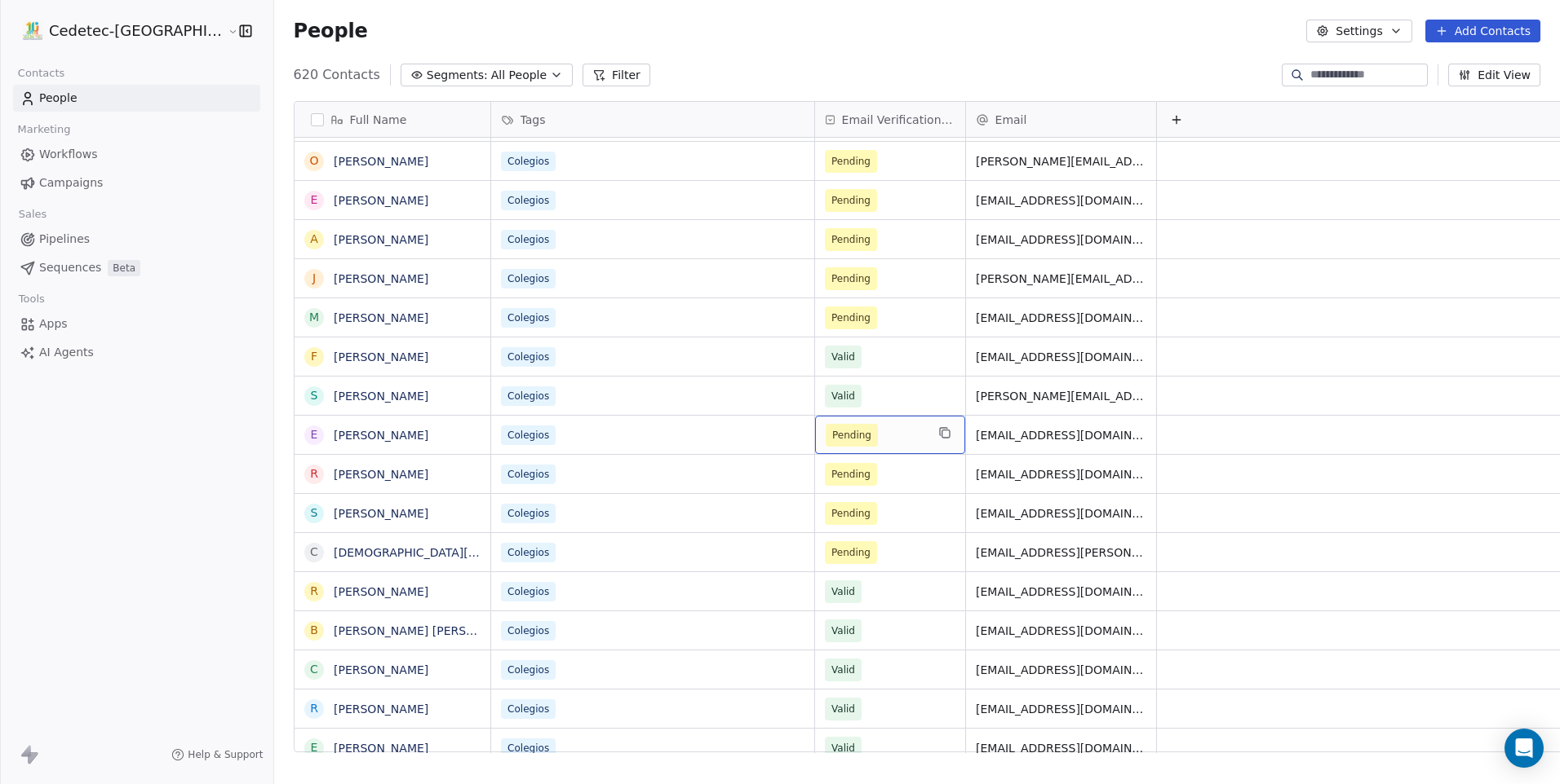
click at [826, 431] on span "Pending" at bounding box center [875, 435] width 99 height 23
click at [826, 445] on span "Pending" at bounding box center [852, 435] width 52 height 23
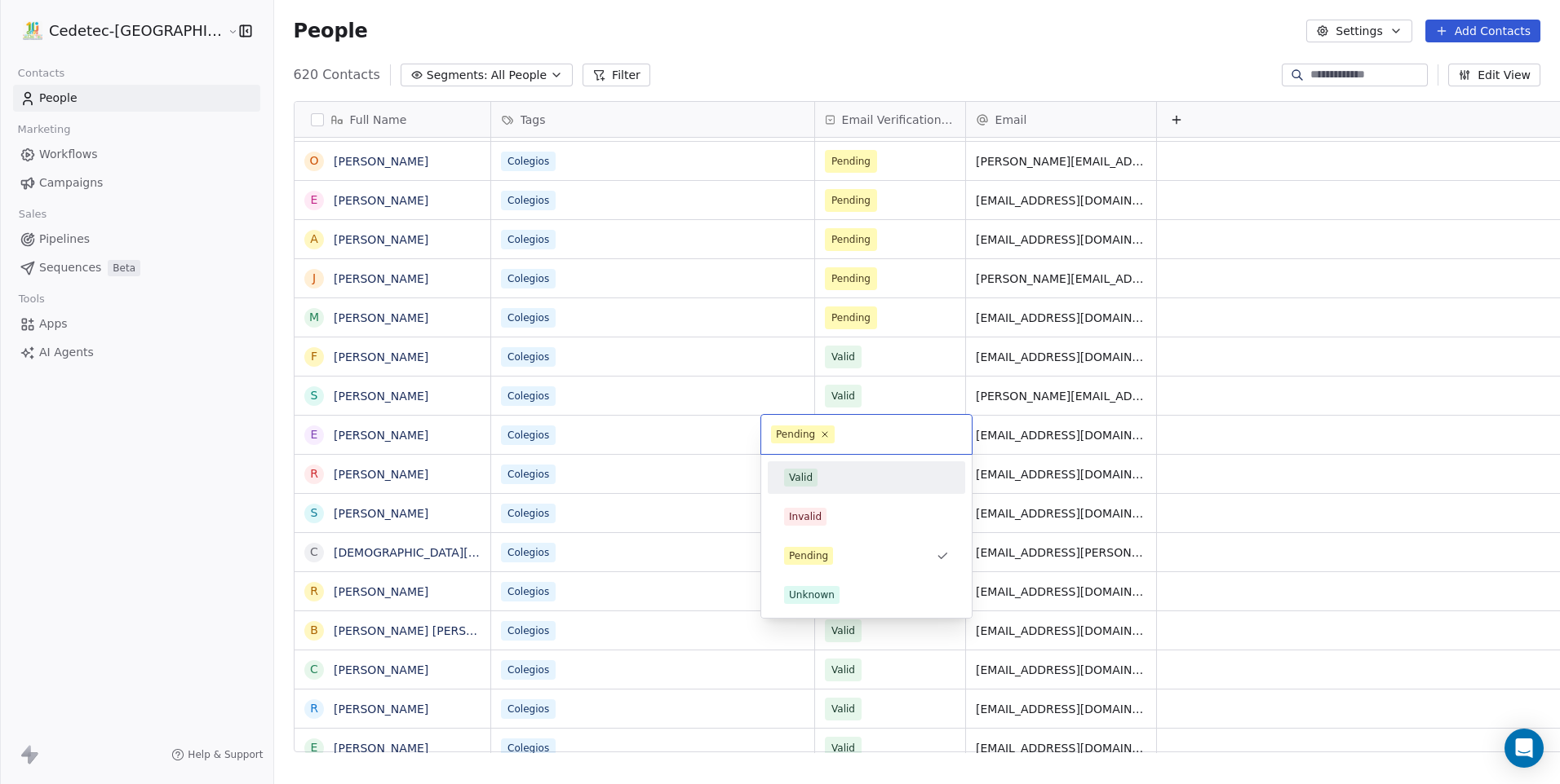
click at [807, 474] on div "Valid" at bounding box center [801, 477] width 23 height 14
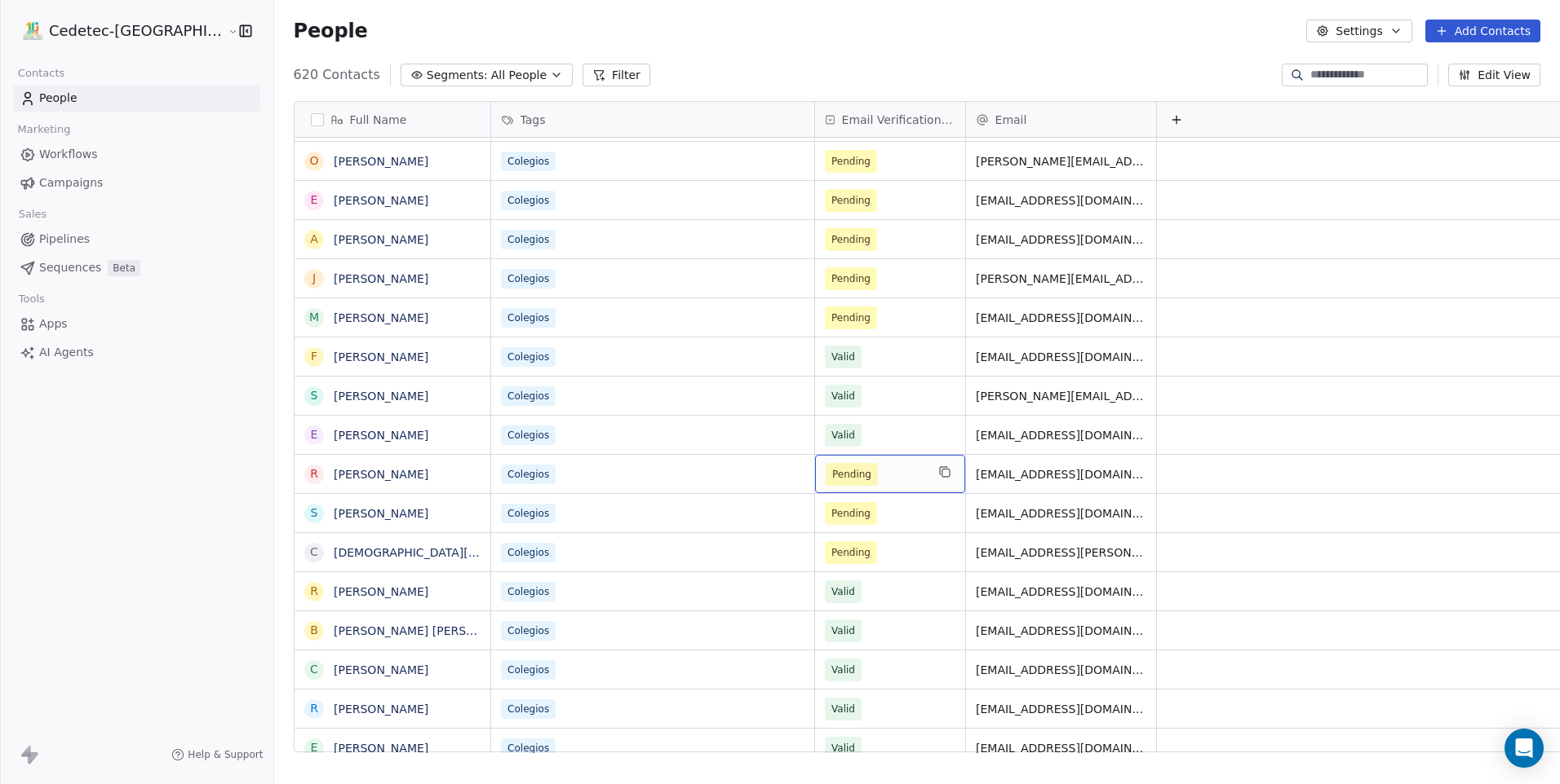
click at [832, 474] on span "Pending" at bounding box center [851, 474] width 40 height 16
click at [832, 479] on span "Pending" at bounding box center [851, 474] width 40 height 16
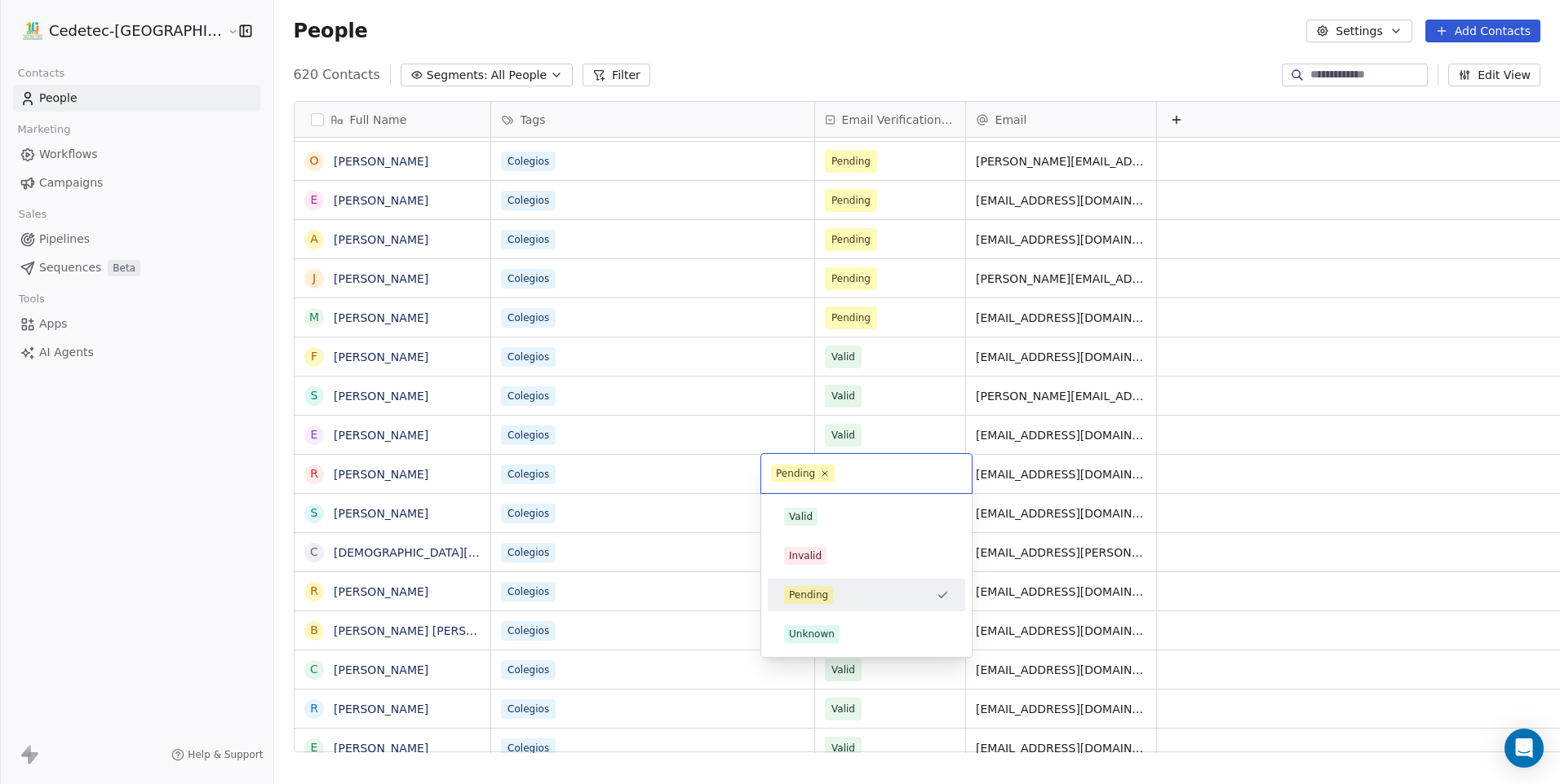
click at [815, 501] on div "Valid" at bounding box center [866, 517] width 197 height 33
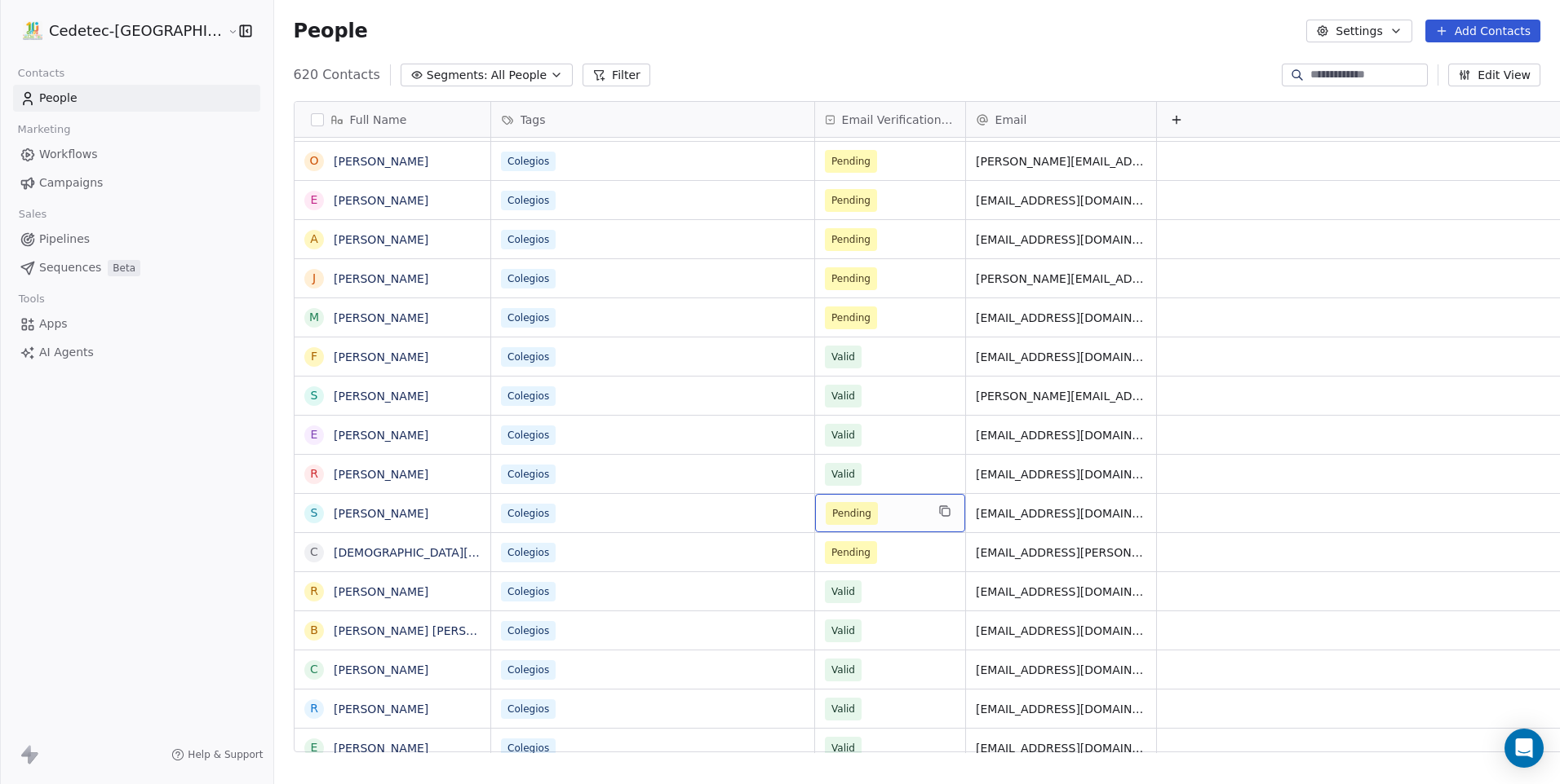
click at [832, 506] on span "Pending" at bounding box center [851, 514] width 40 height 16
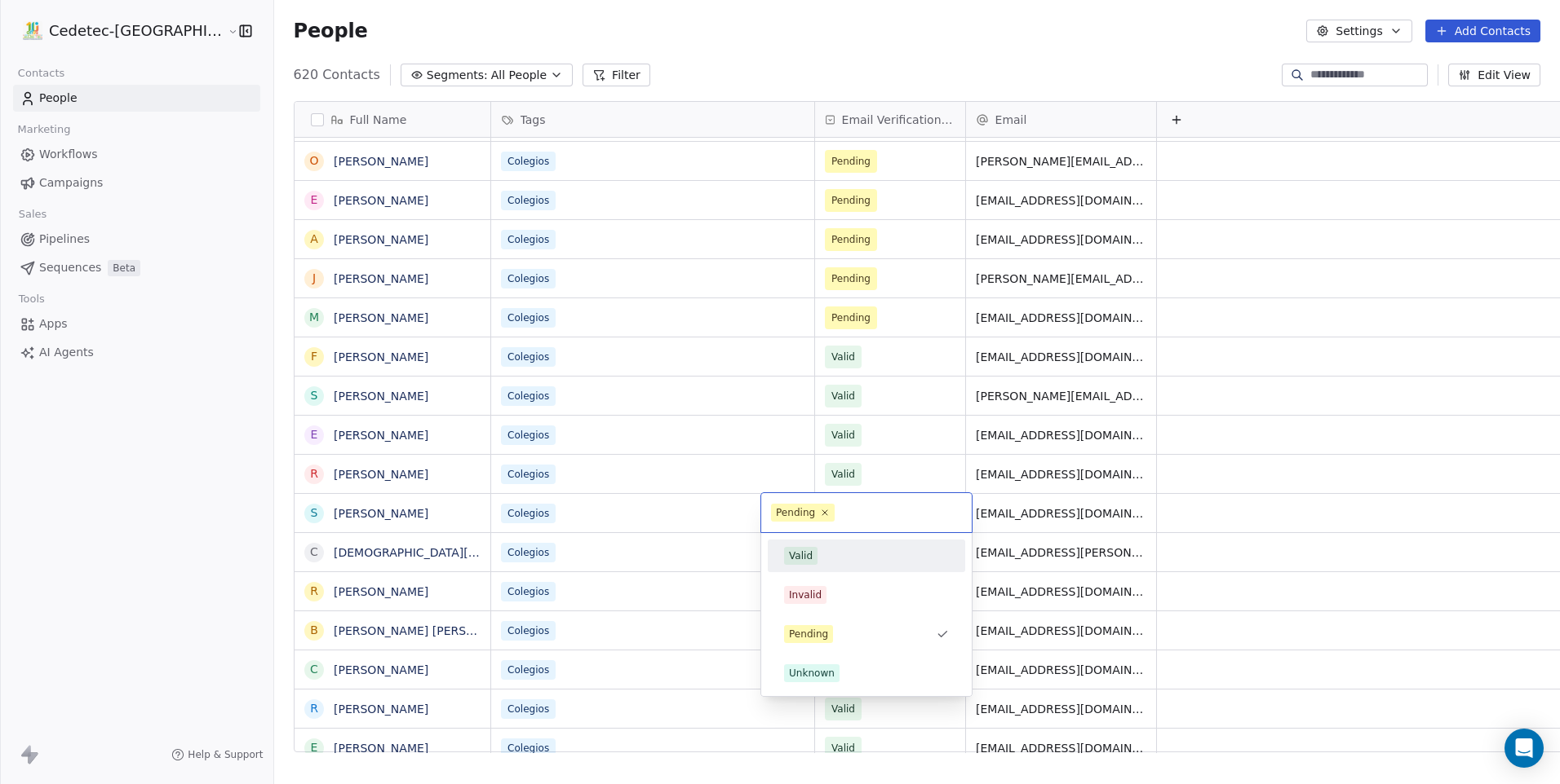
click at [824, 547] on div "Valid" at bounding box center [866, 556] width 165 height 18
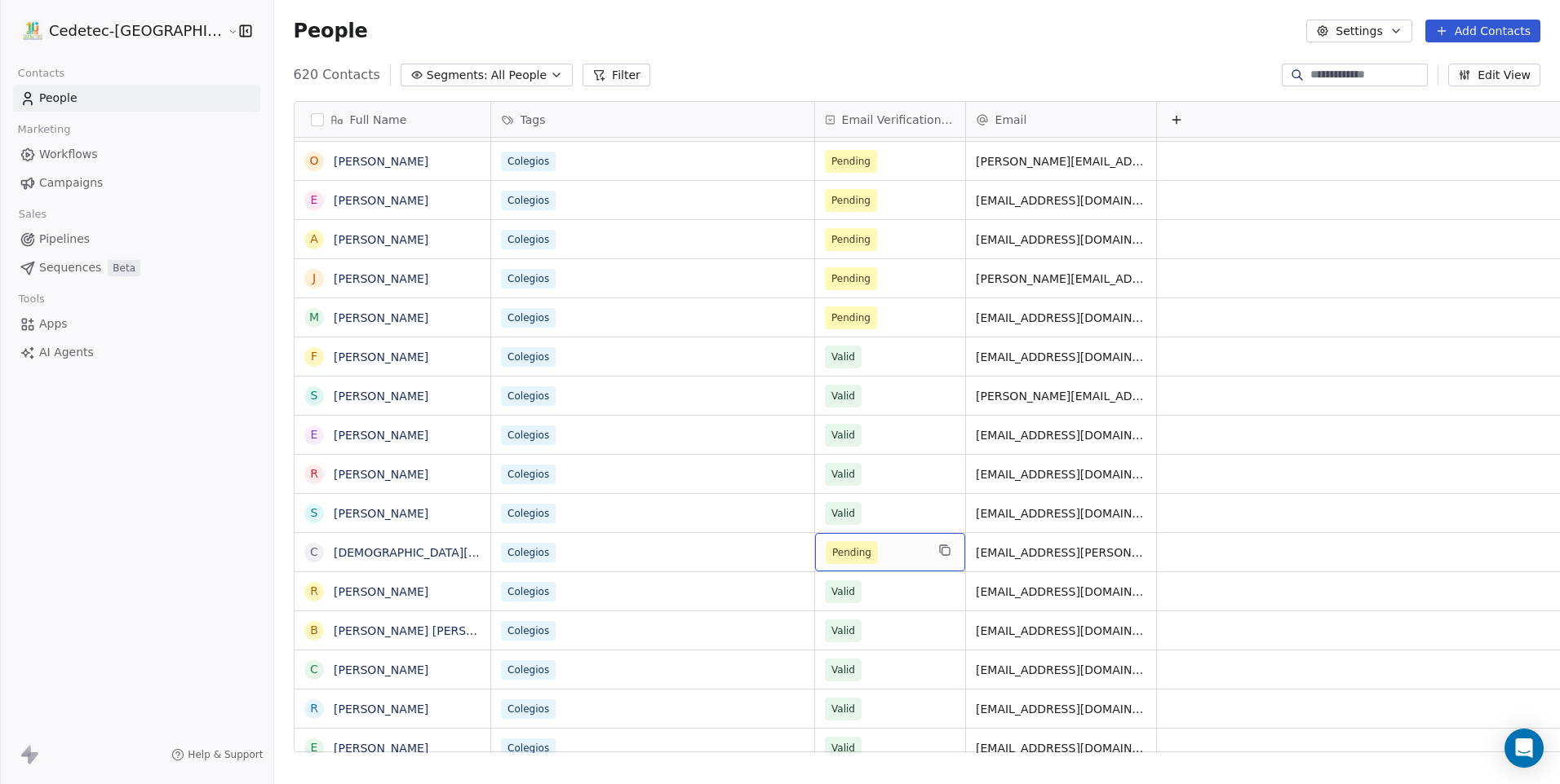
click at [832, 547] on span "Pending" at bounding box center [851, 552] width 40 height 16
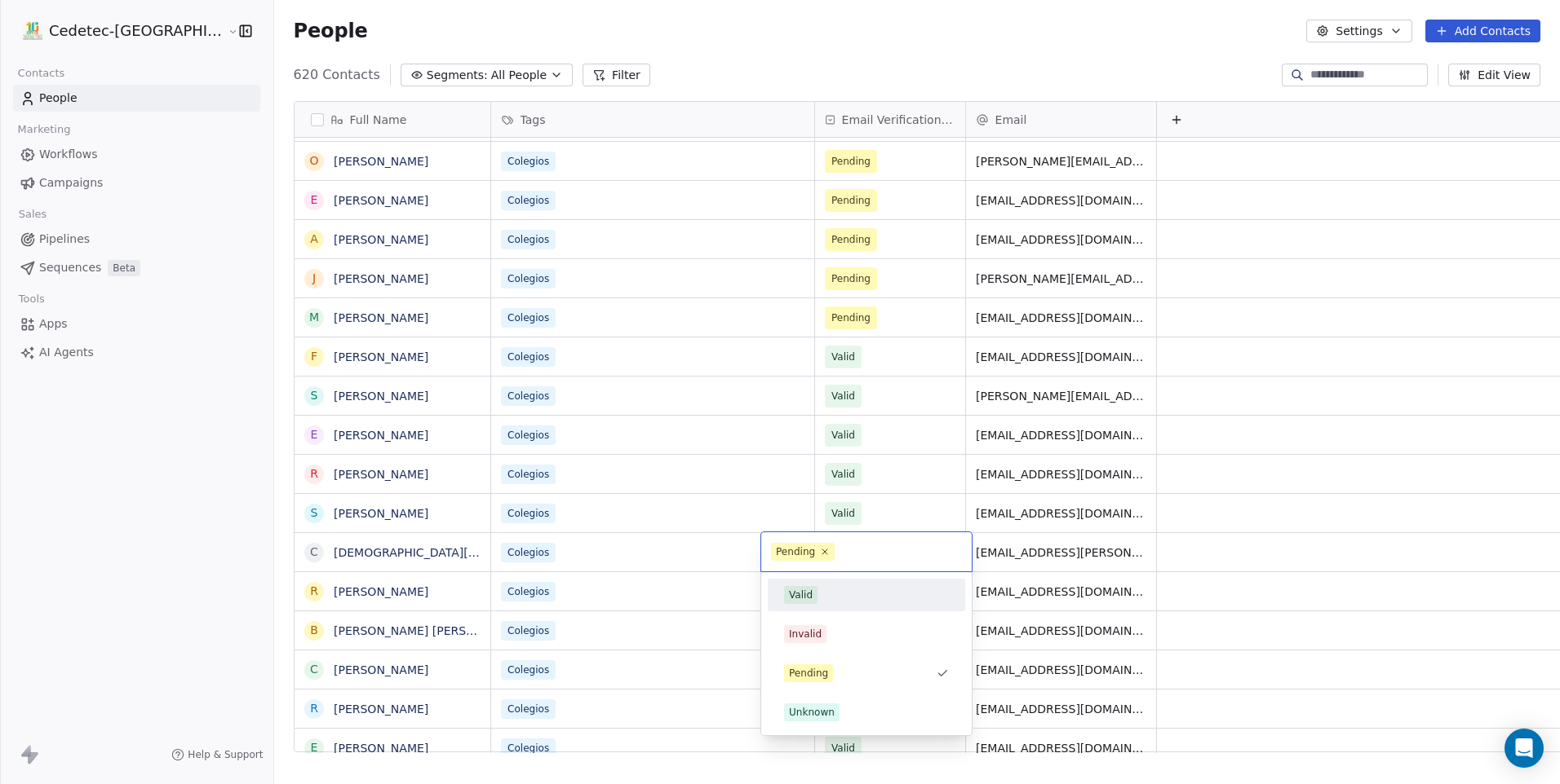
click at [803, 603] on span "Valid" at bounding box center [801, 595] width 34 height 18
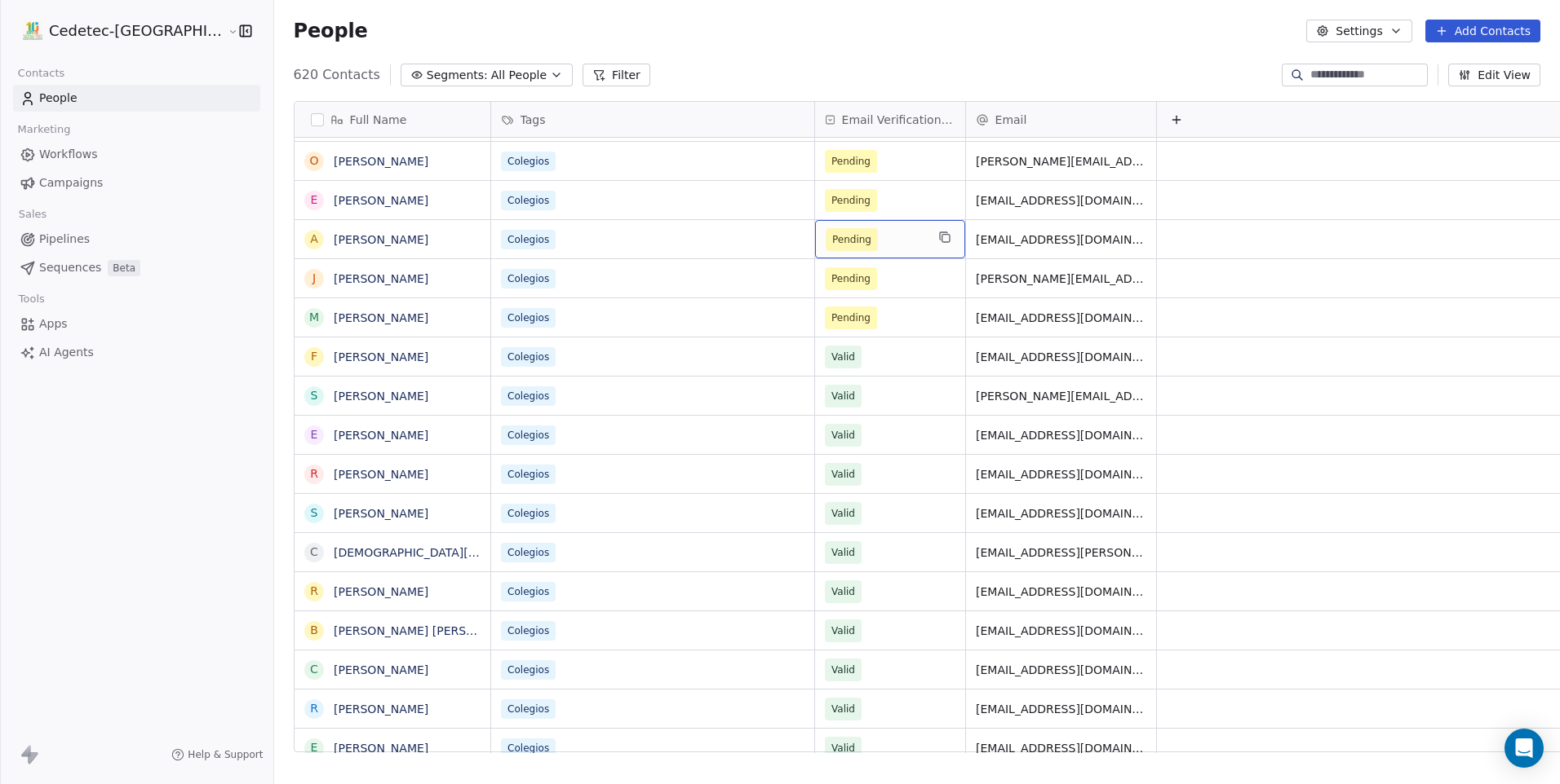
click at [832, 237] on span "Pending" at bounding box center [851, 239] width 40 height 16
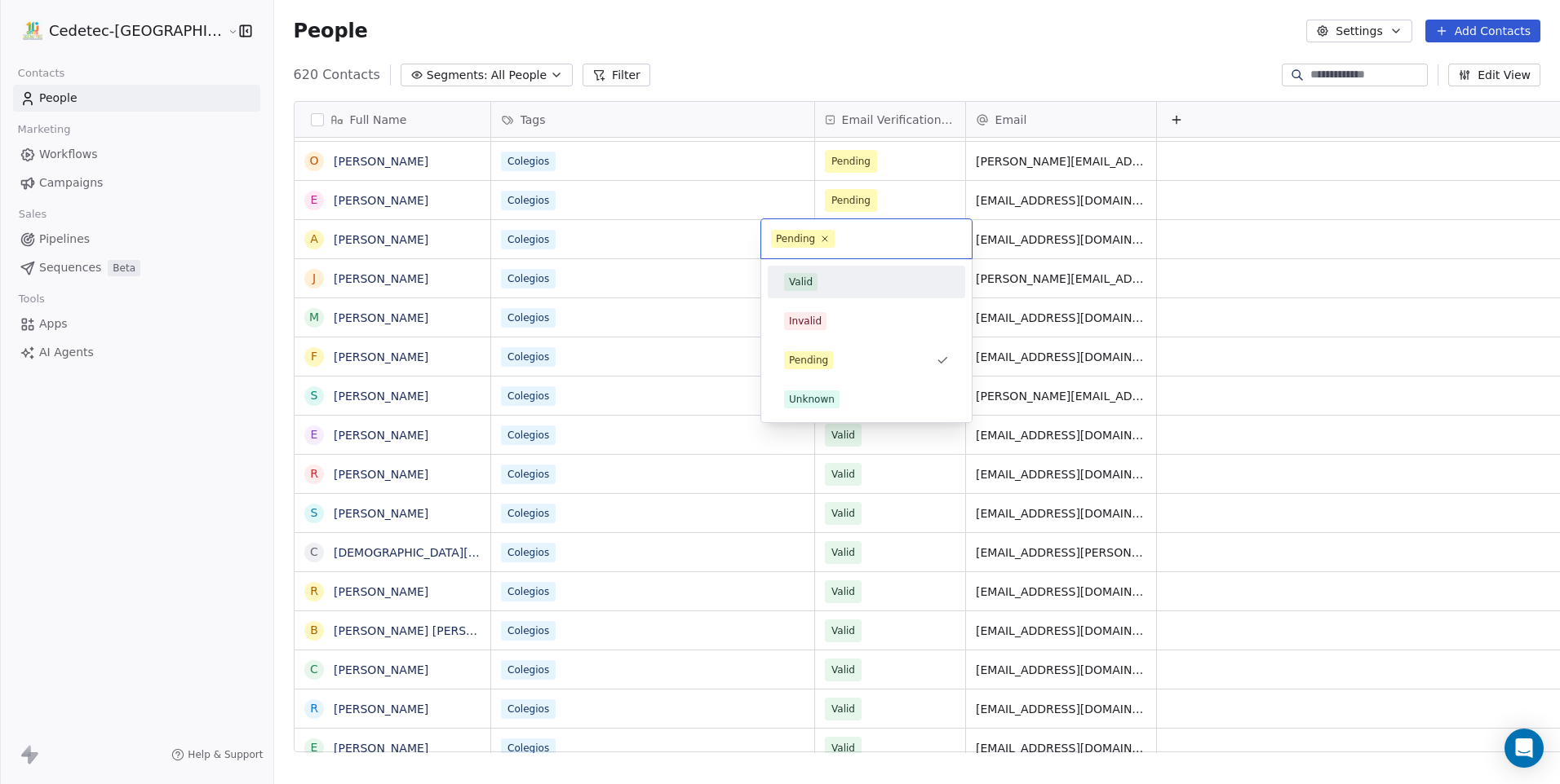
click at [822, 280] on div "Valid" at bounding box center [866, 282] width 165 height 18
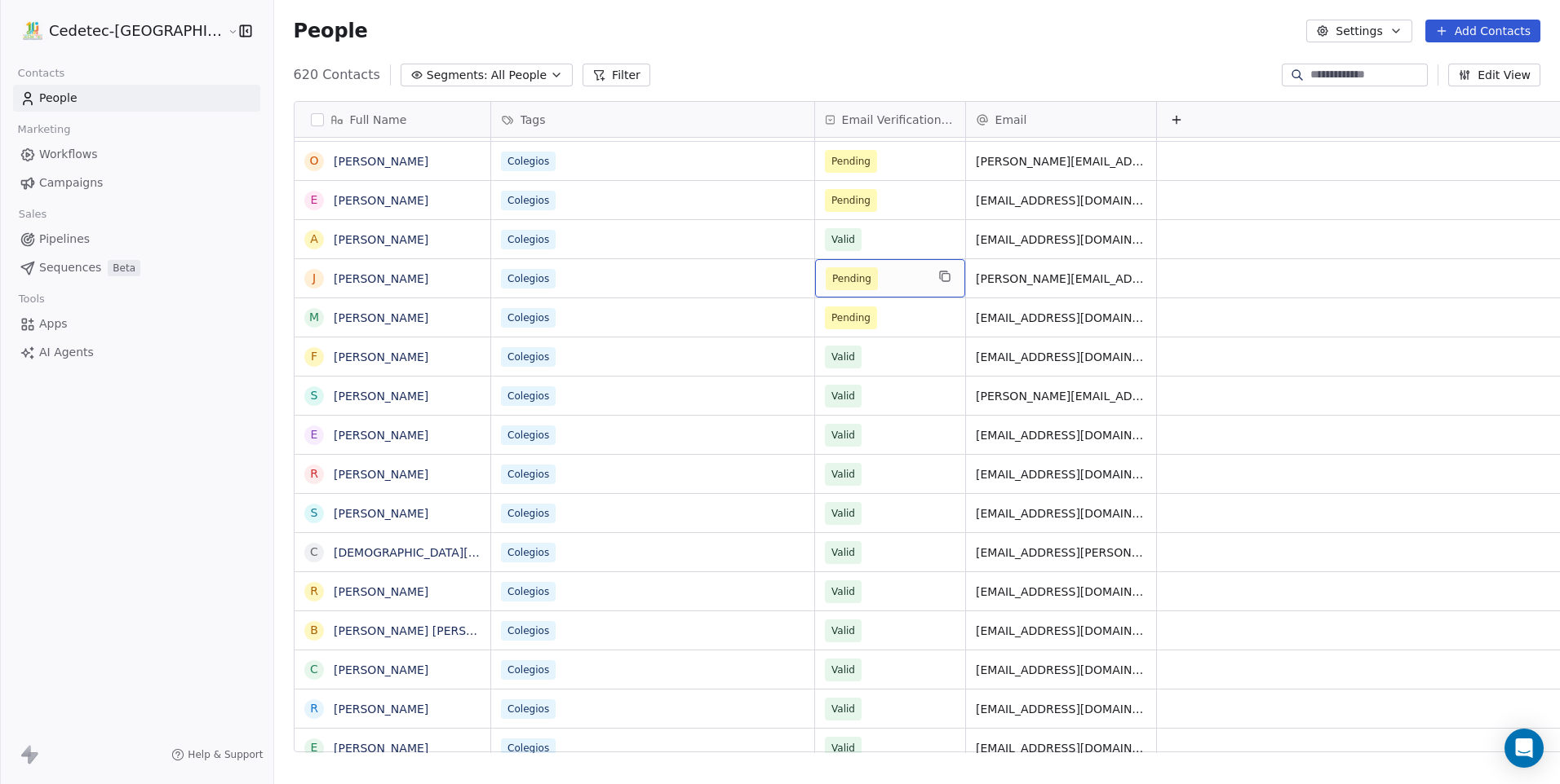
click at [826, 280] on span "Pending" at bounding box center [875, 279] width 99 height 23
click at [832, 275] on span "Pending" at bounding box center [851, 278] width 40 height 16
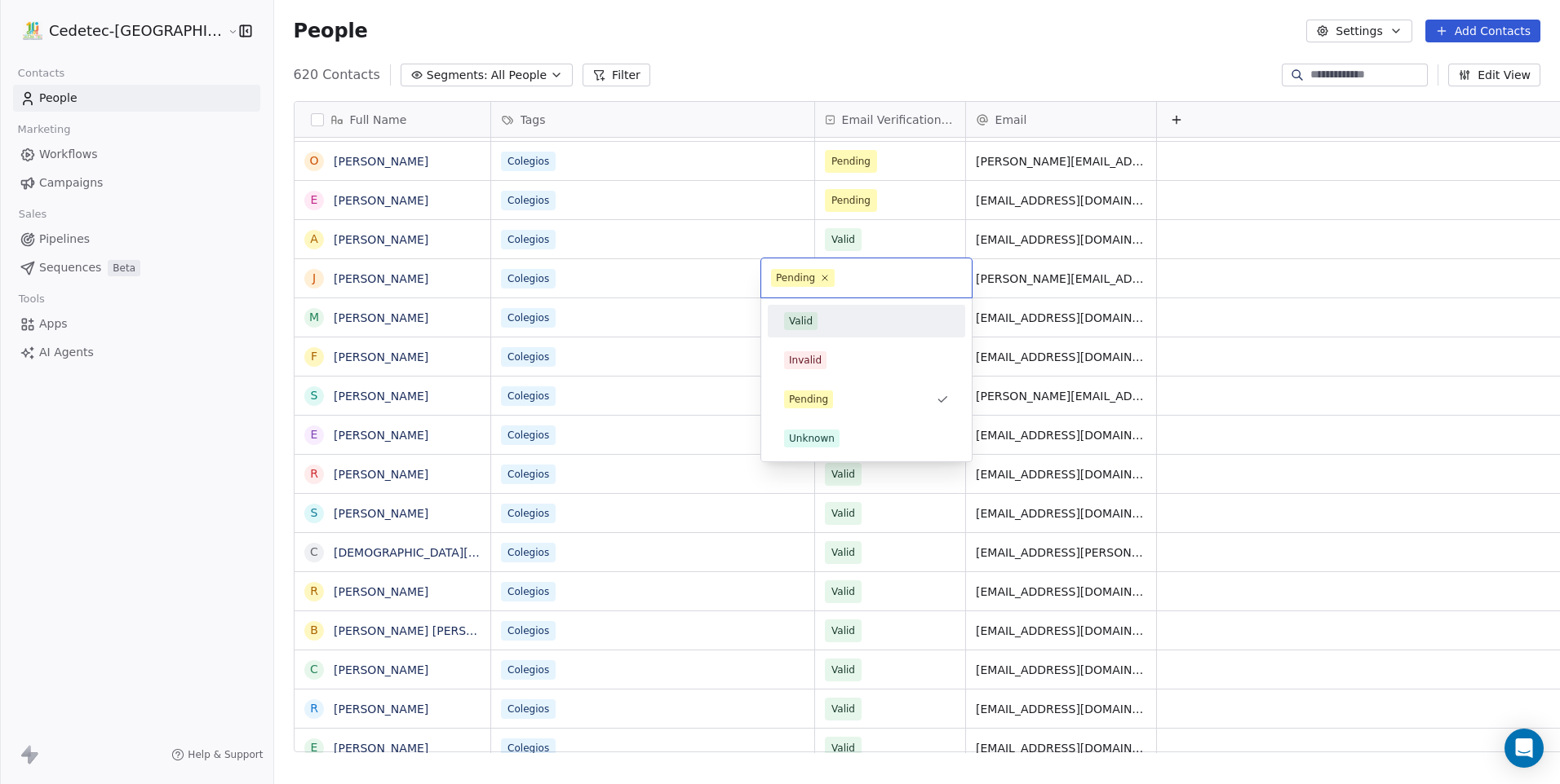
click at [791, 313] on span "Valid" at bounding box center [801, 321] width 34 height 18
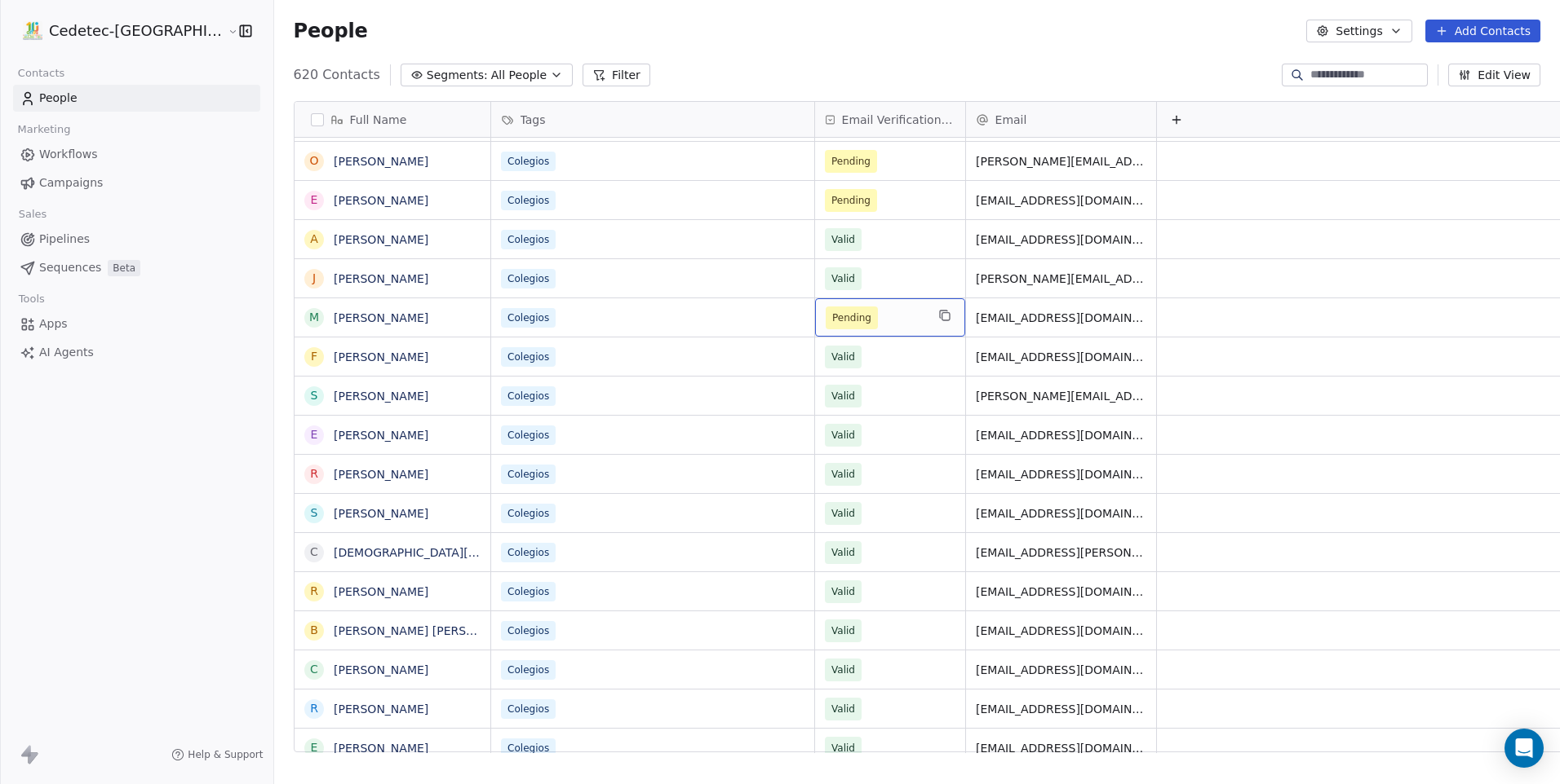
click at [832, 319] on span "Pending" at bounding box center [851, 318] width 40 height 16
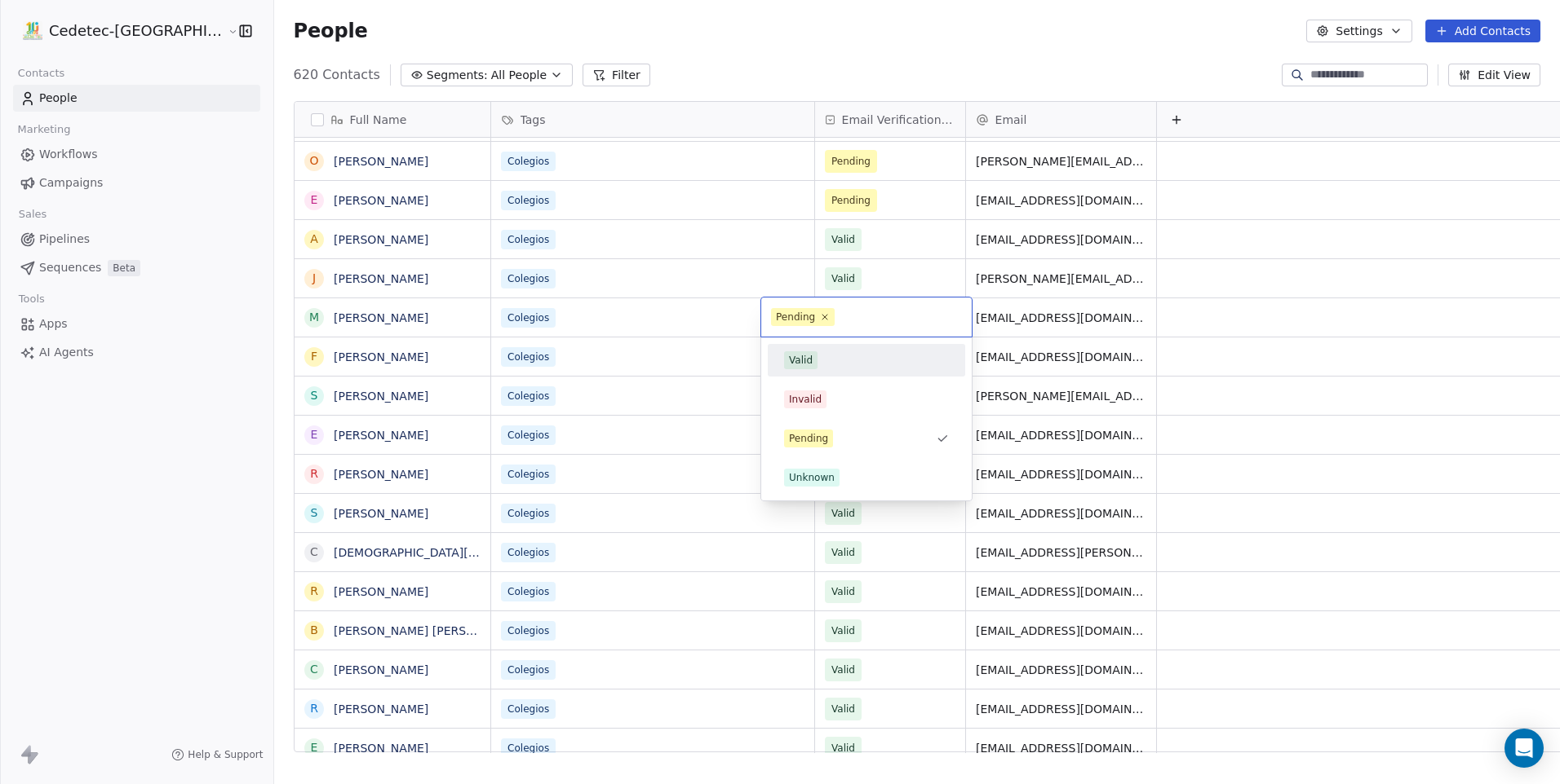
click at [805, 354] on div "Valid" at bounding box center [801, 360] width 23 height 14
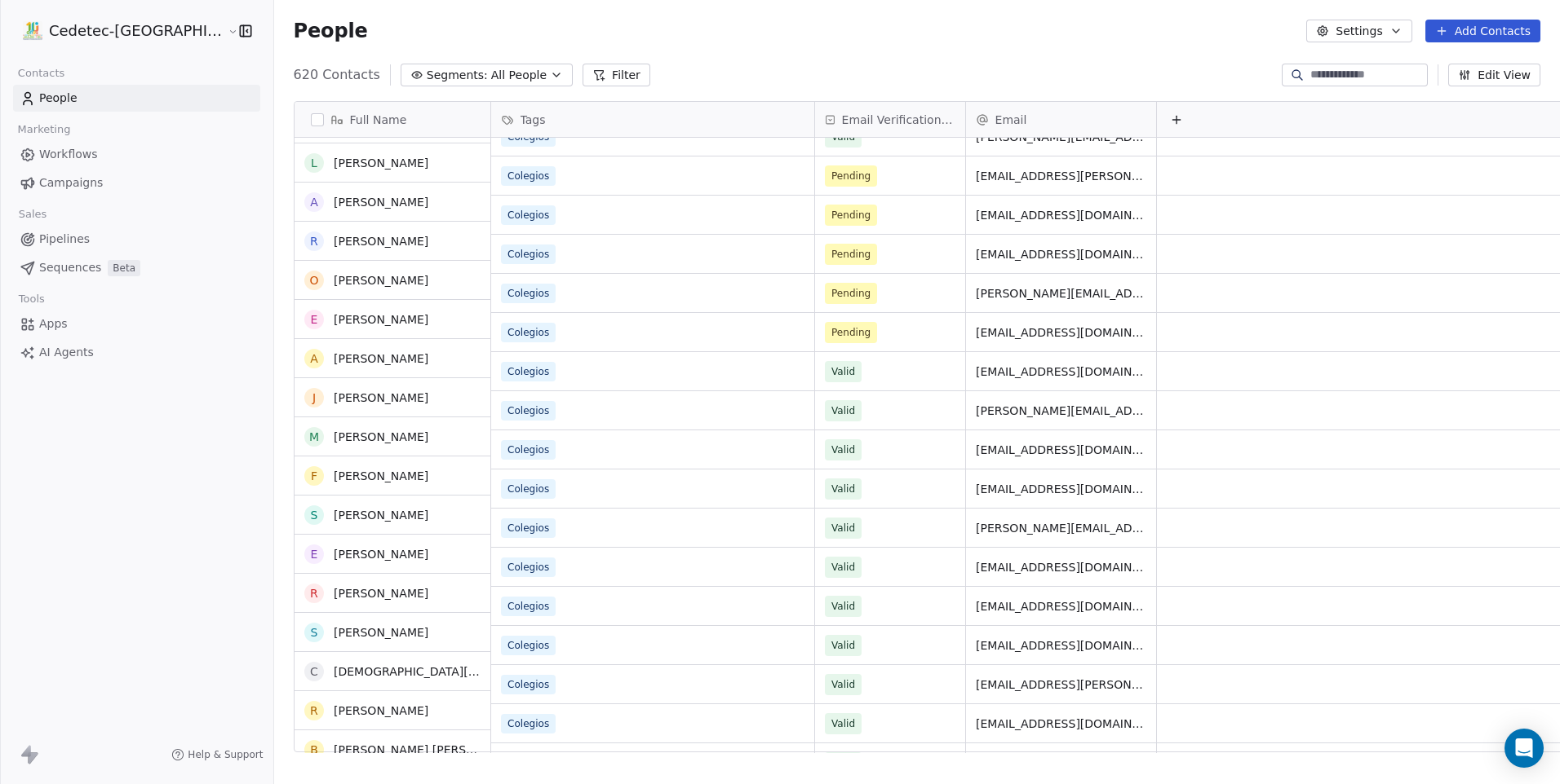
scroll to position [3579, 0]
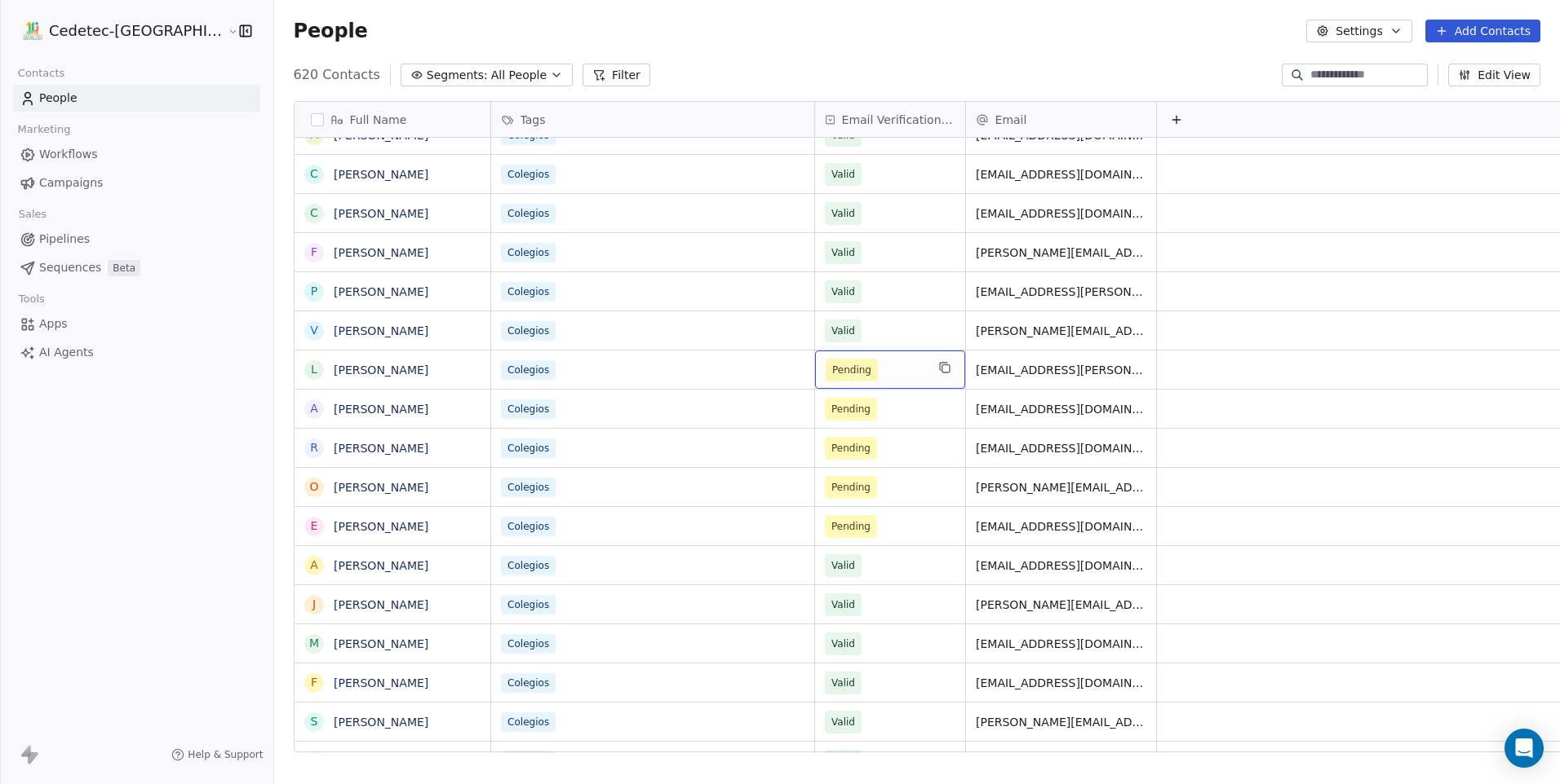
click at [826, 379] on span "Pending" at bounding box center [852, 371] width 52 height 23
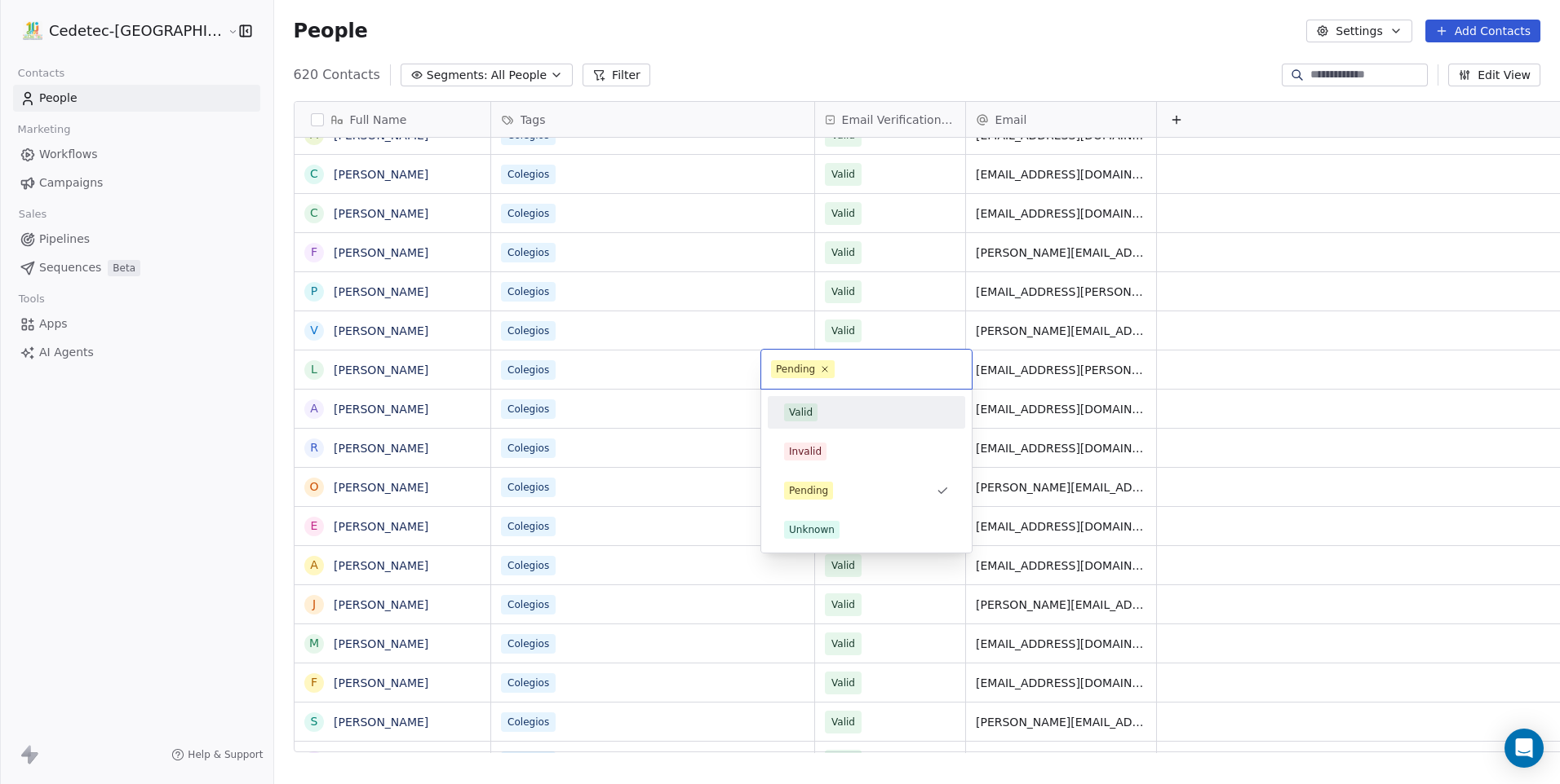
click at [820, 410] on div "Valid" at bounding box center [866, 412] width 165 height 18
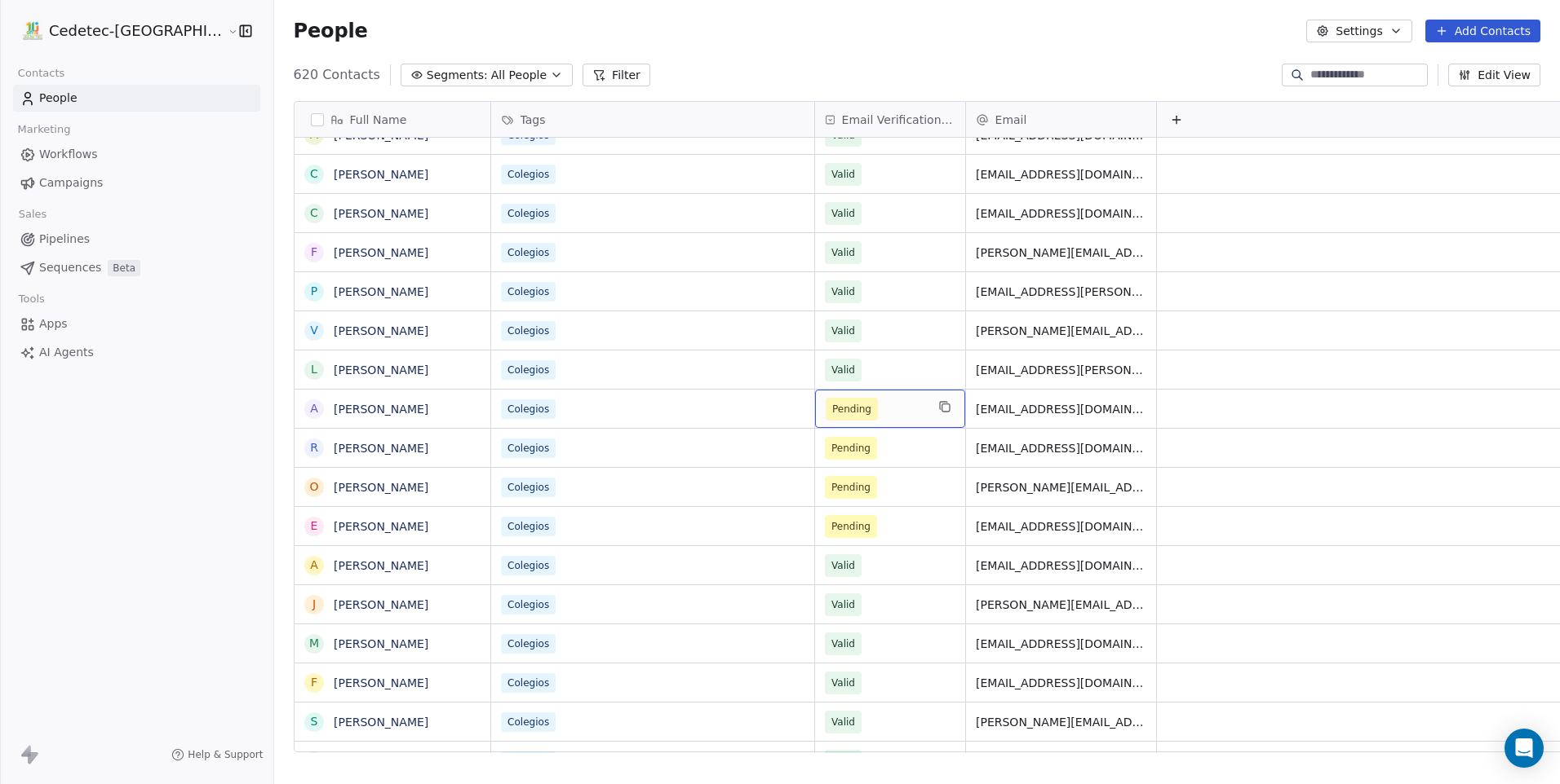
click at [832, 407] on span "Pending" at bounding box center [851, 408] width 40 height 16
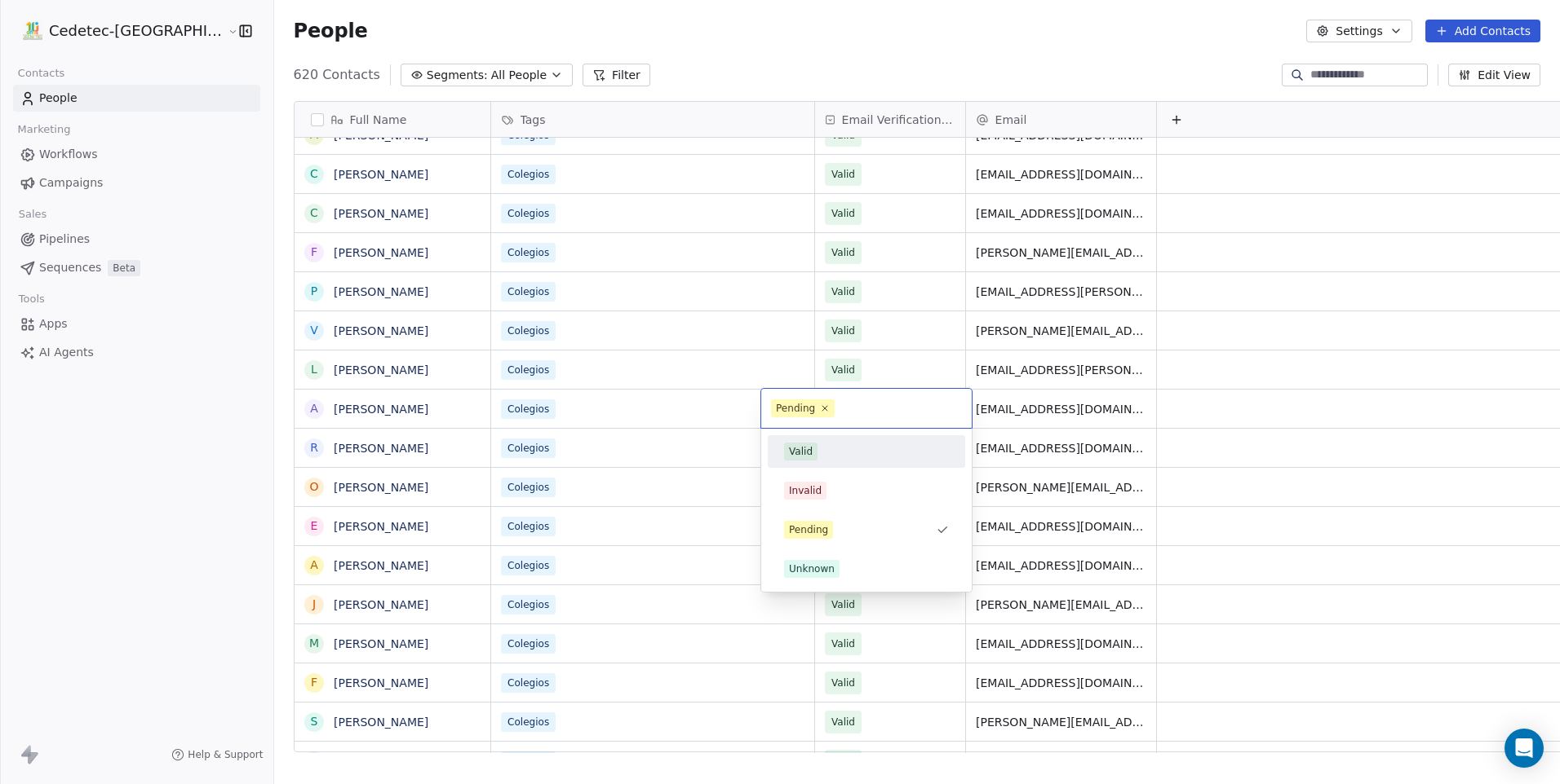
click at [803, 440] on div "Valid" at bounding box center [865, 451] width 184 height 26
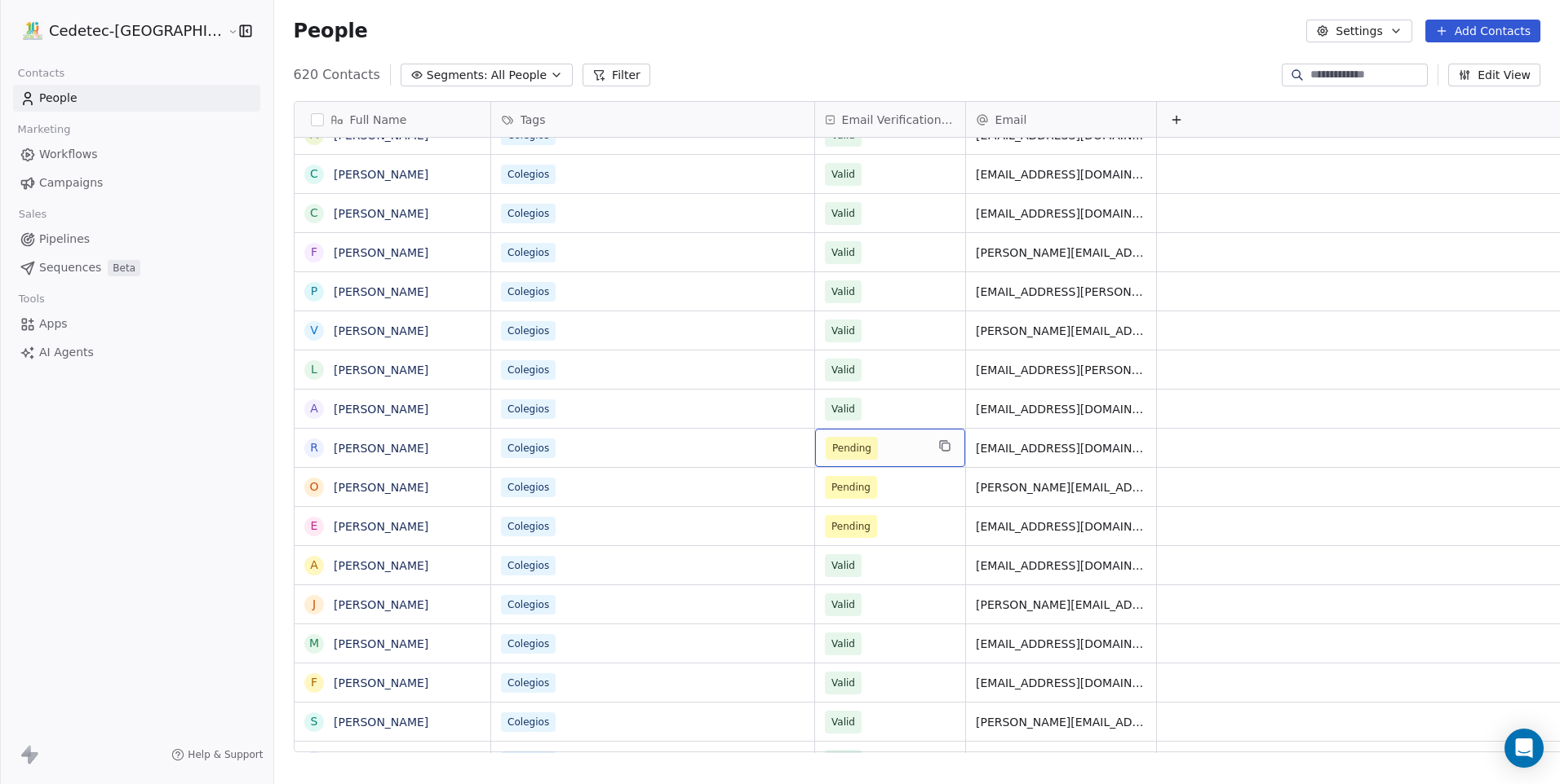
click at [832, 446] on span "Pending" at bounding box center [851, 448] width 40 height 16
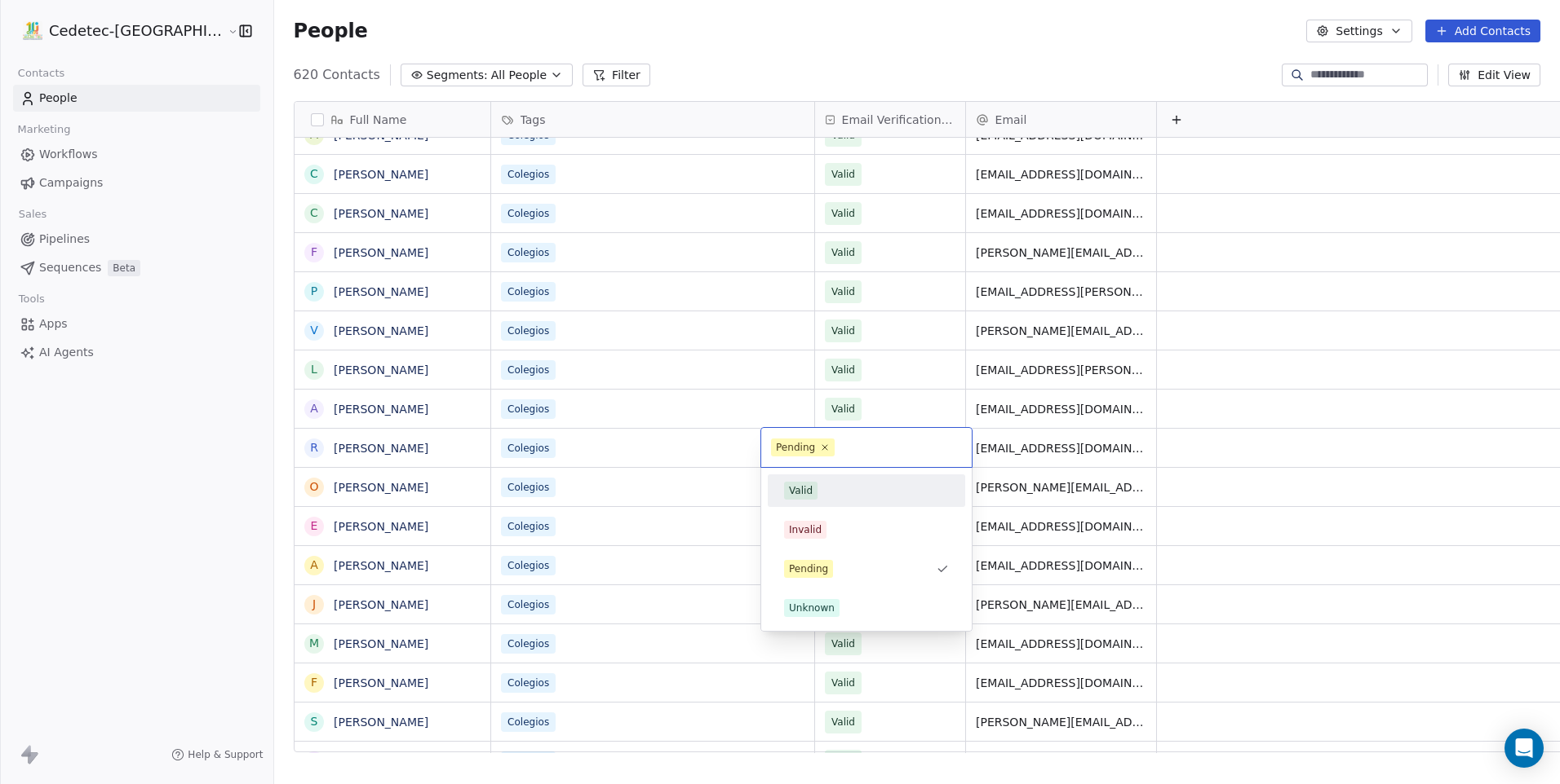
click at [808, 477] on div "Valid" at bounding box center [866, 490] width 197 height 33
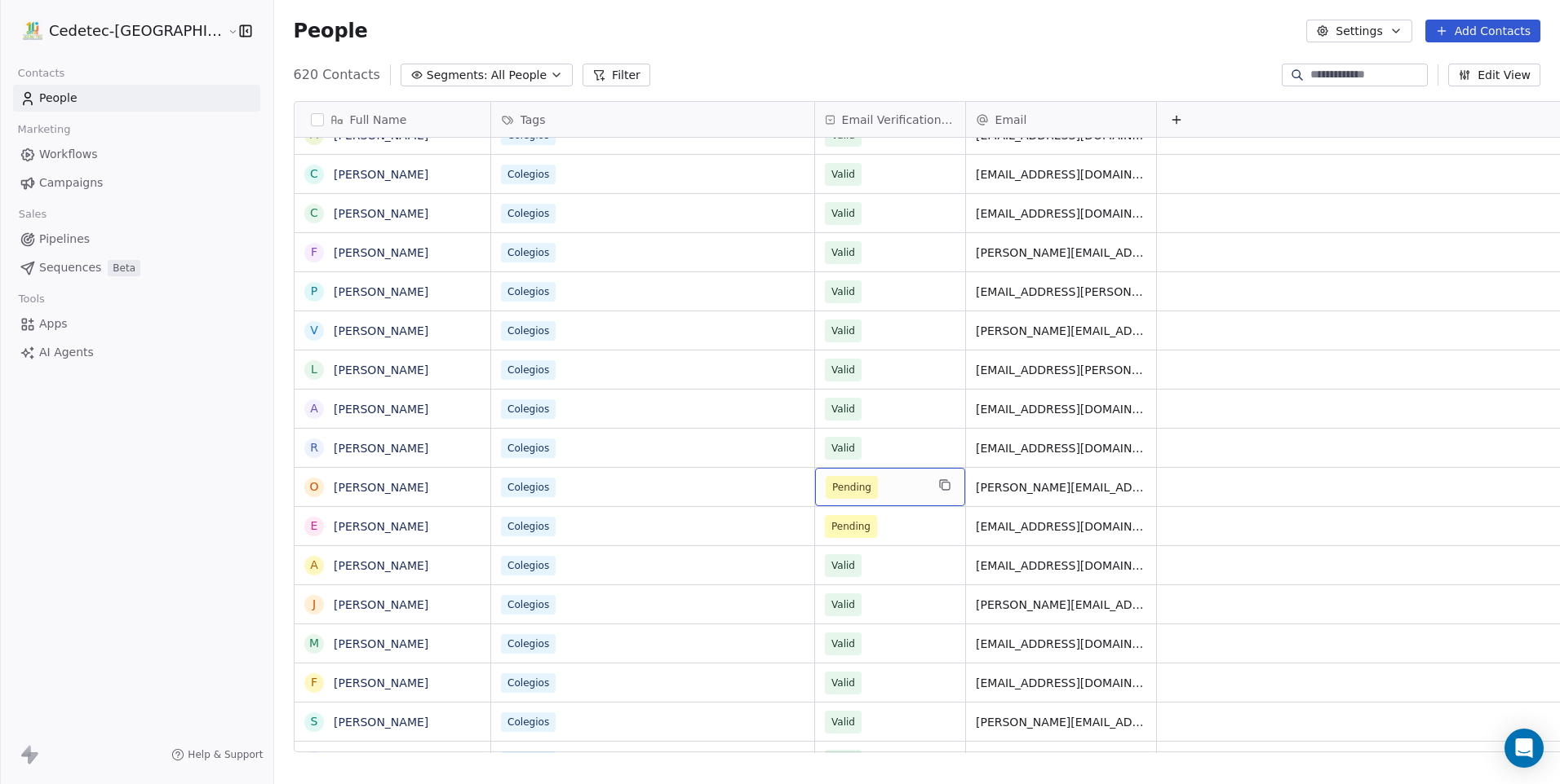
click at [815, 500] on div "Pending" at bounding box center [890, 488] width 150 height 39
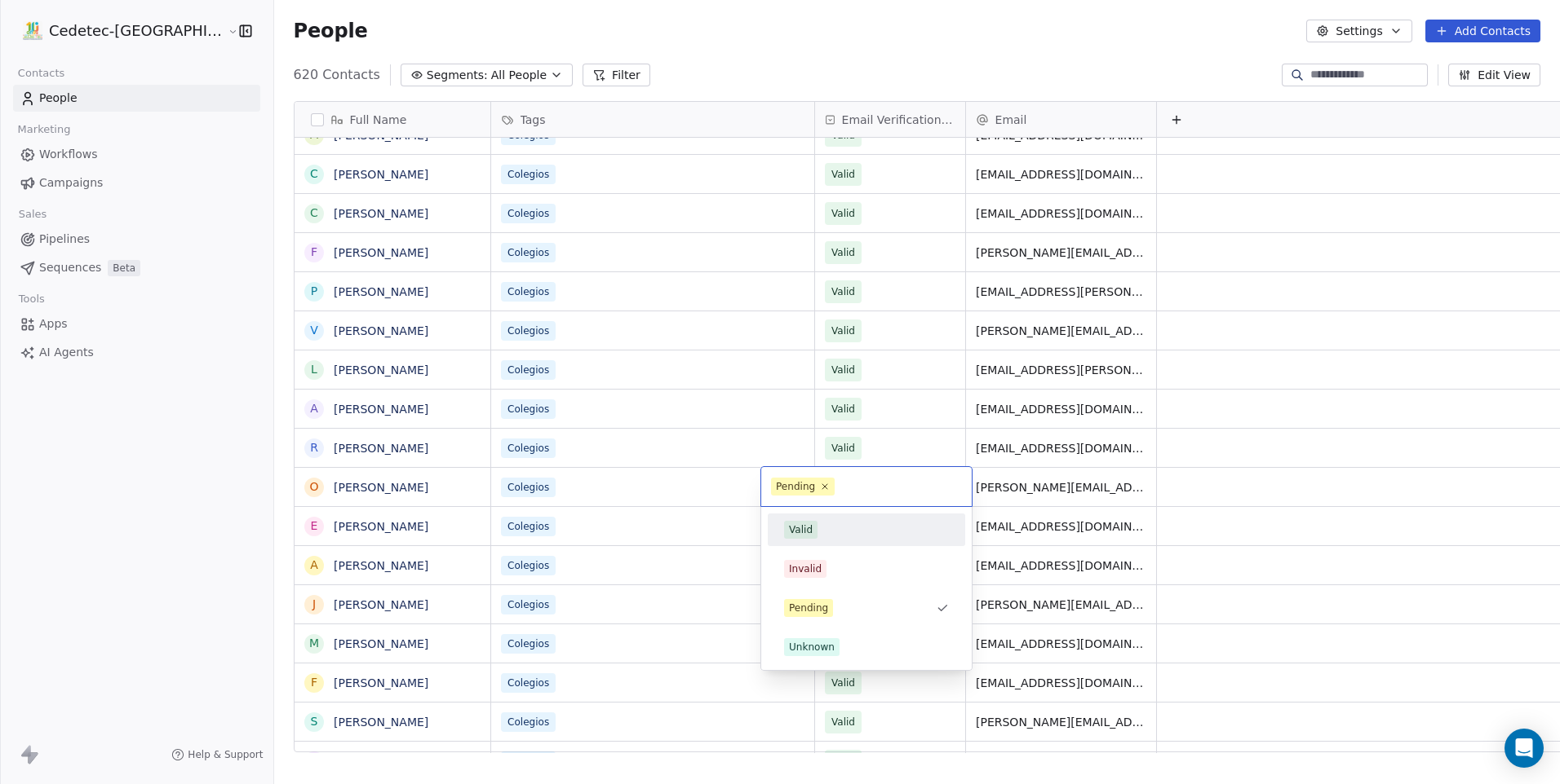
click at [823, 537] on div "Valid" at bounding box center [866, 530] width 165 height 18
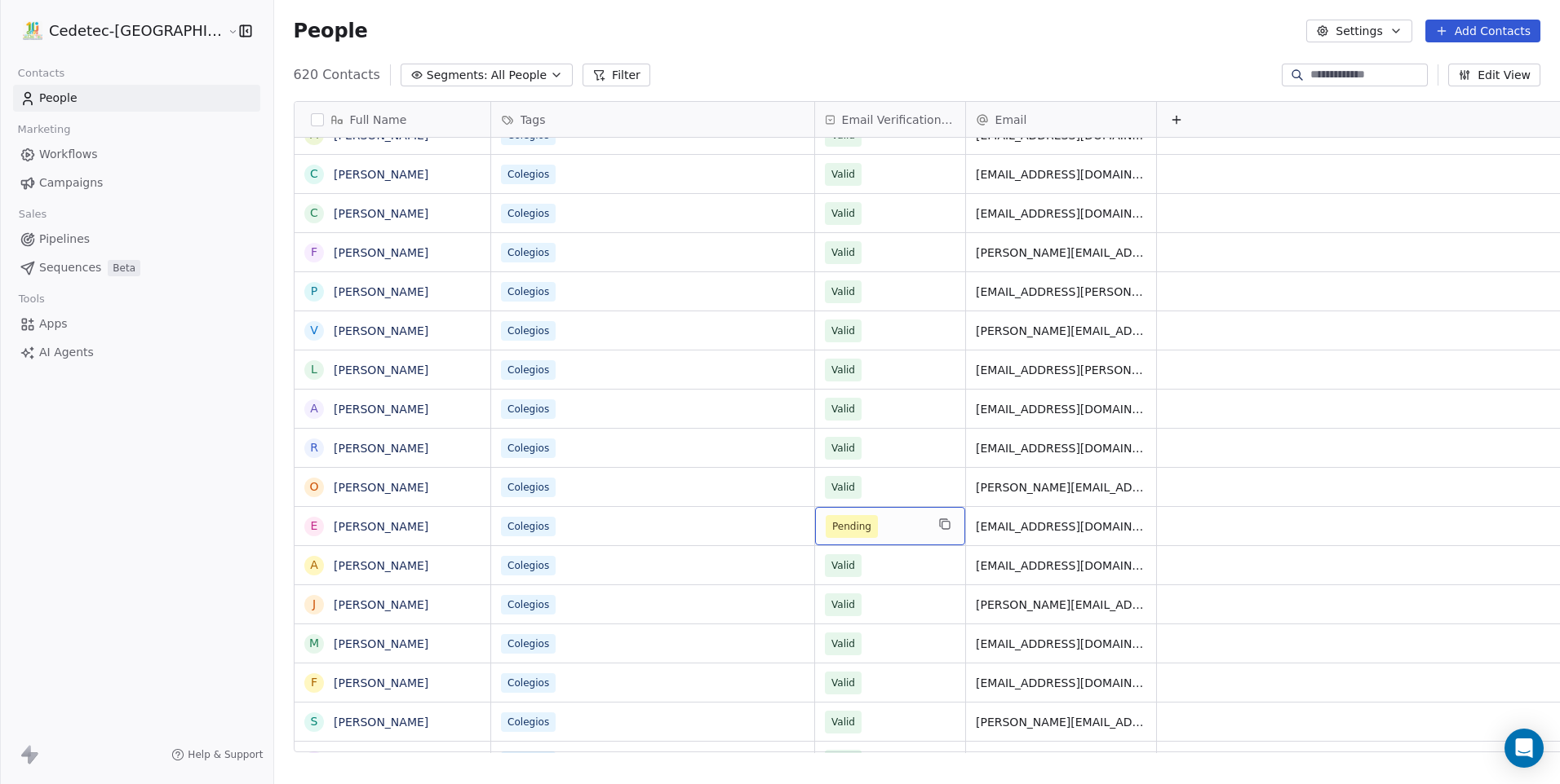
click at [832, 519] on span "Pending" at bounding box center [851, 526] width 40 height 16
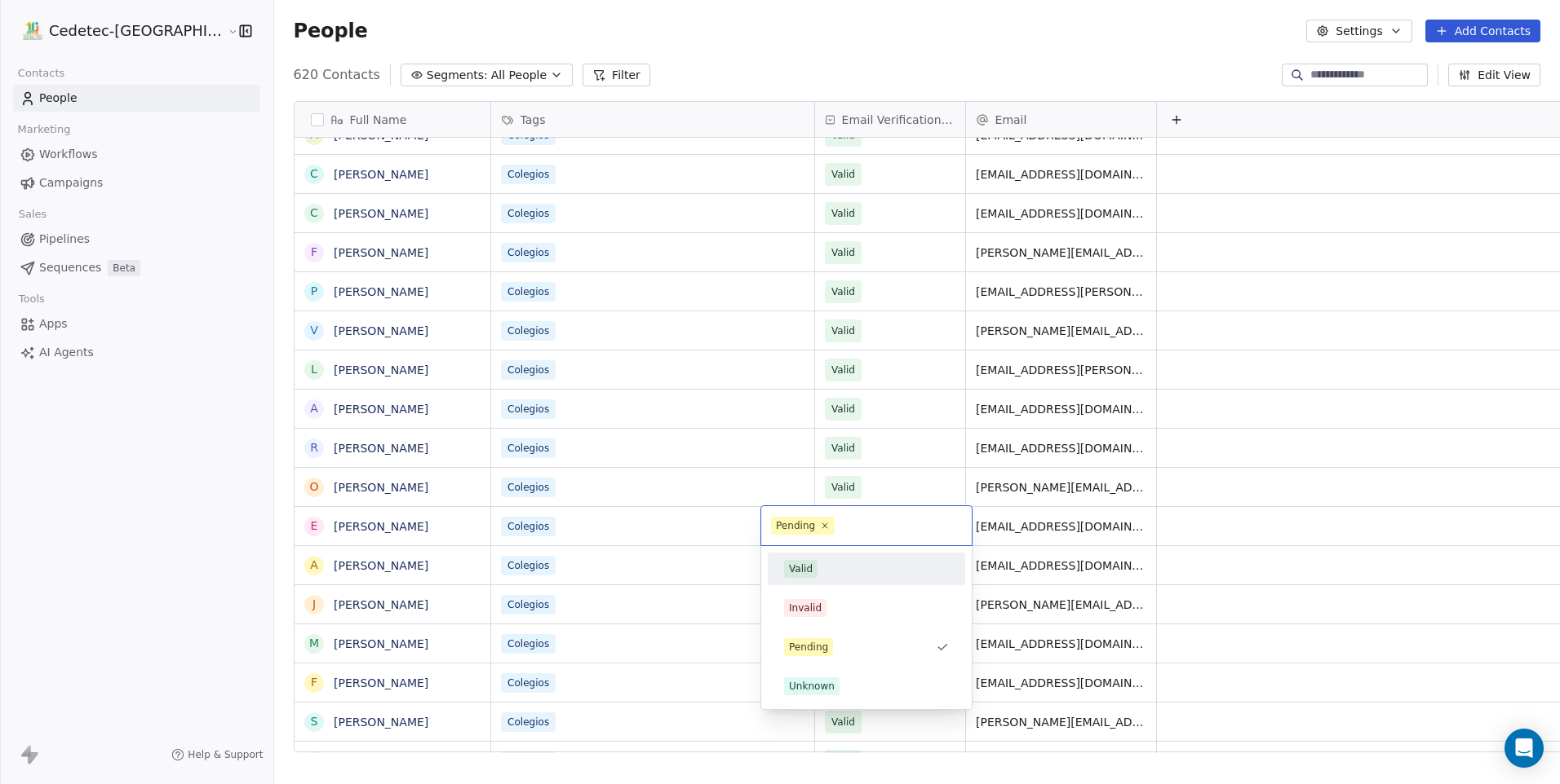
click at [820, 555] on div "Valid" at bounding box center [866, 570] width 197 height 33
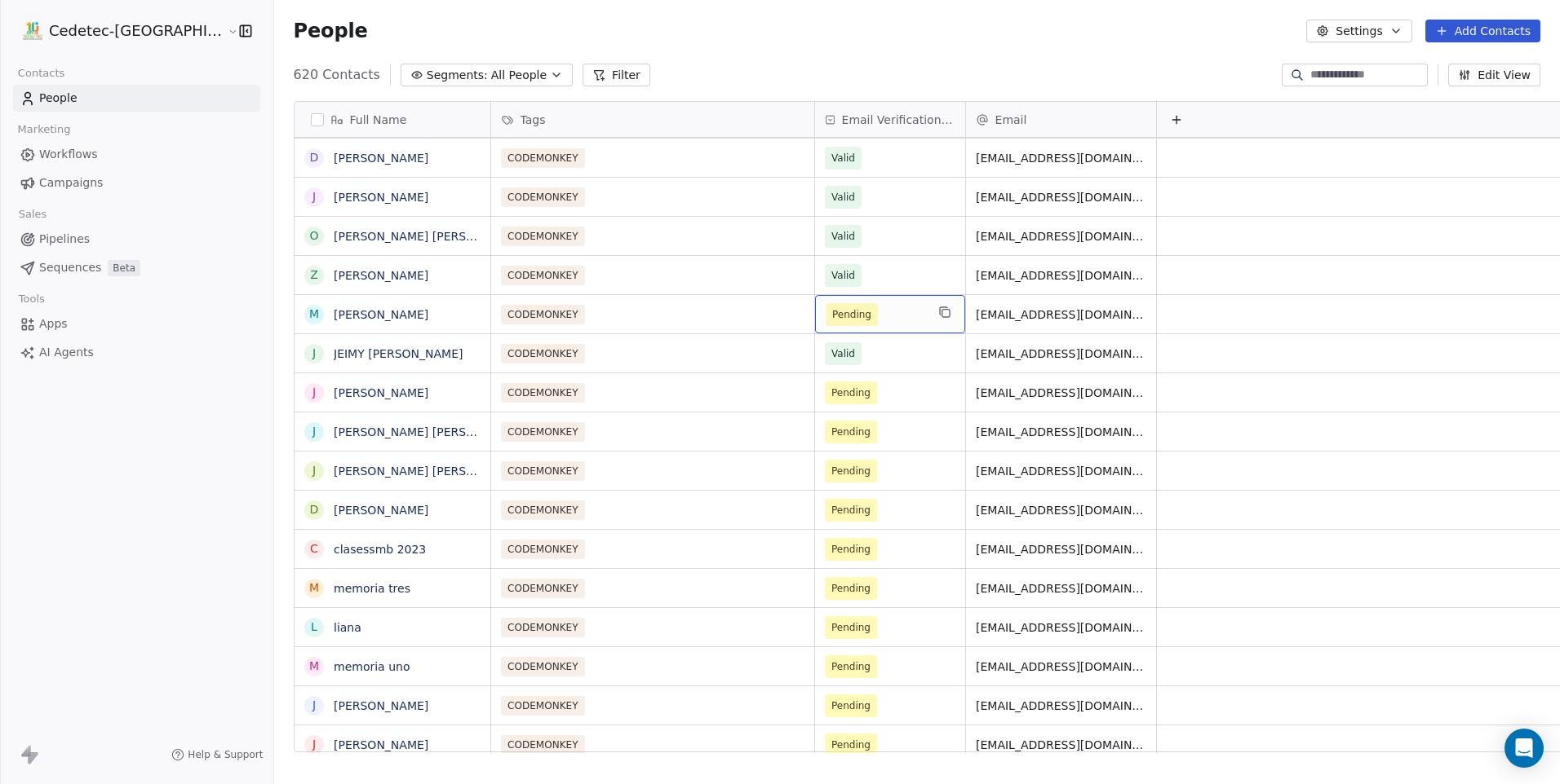
click at [826, 320] on span "Pending" at bounding box center [852, 315] width 52 height 23
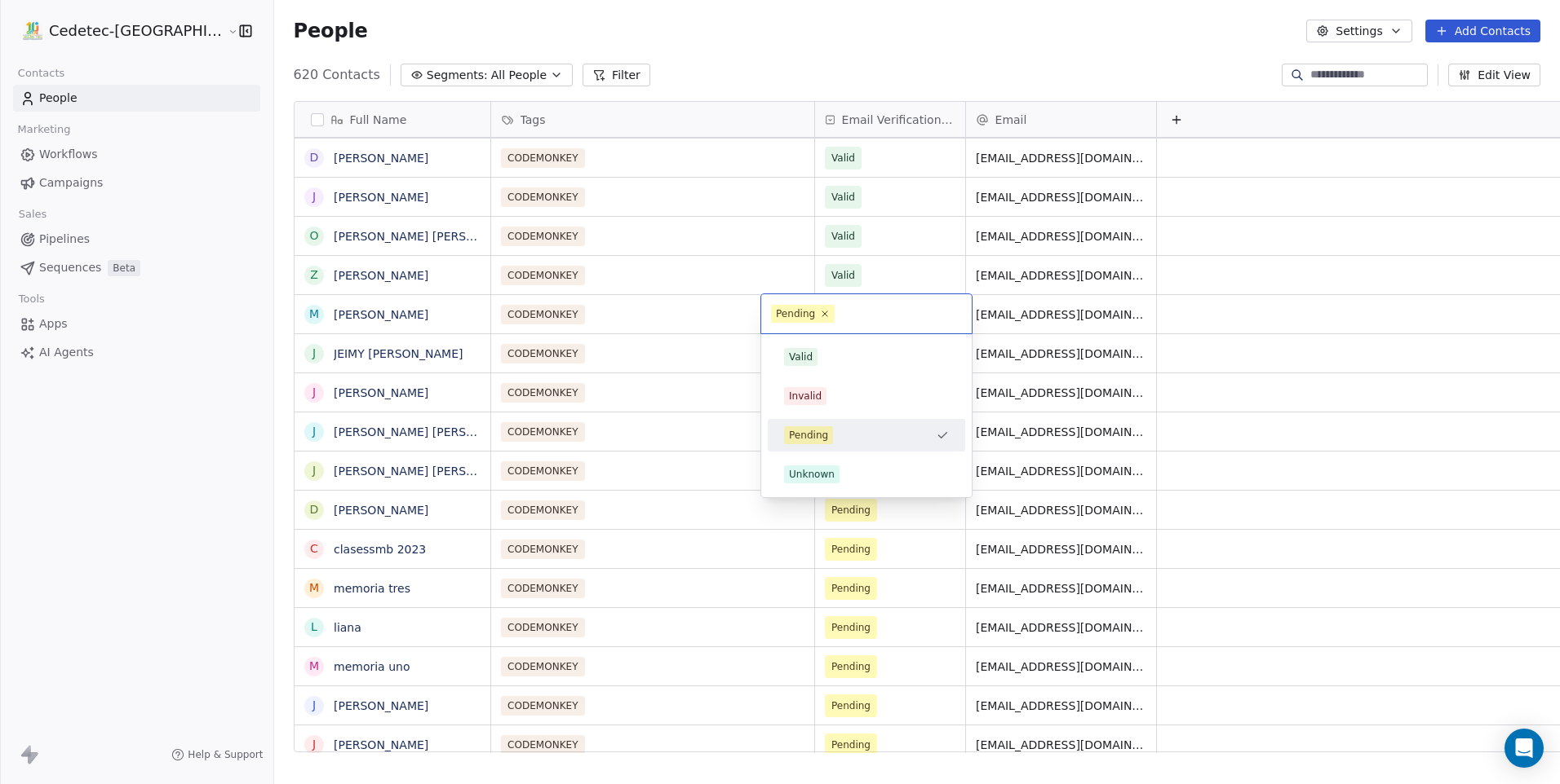
click at [824, 347] on div "Valid" at bounding box center [865, 356] width 184 height 26
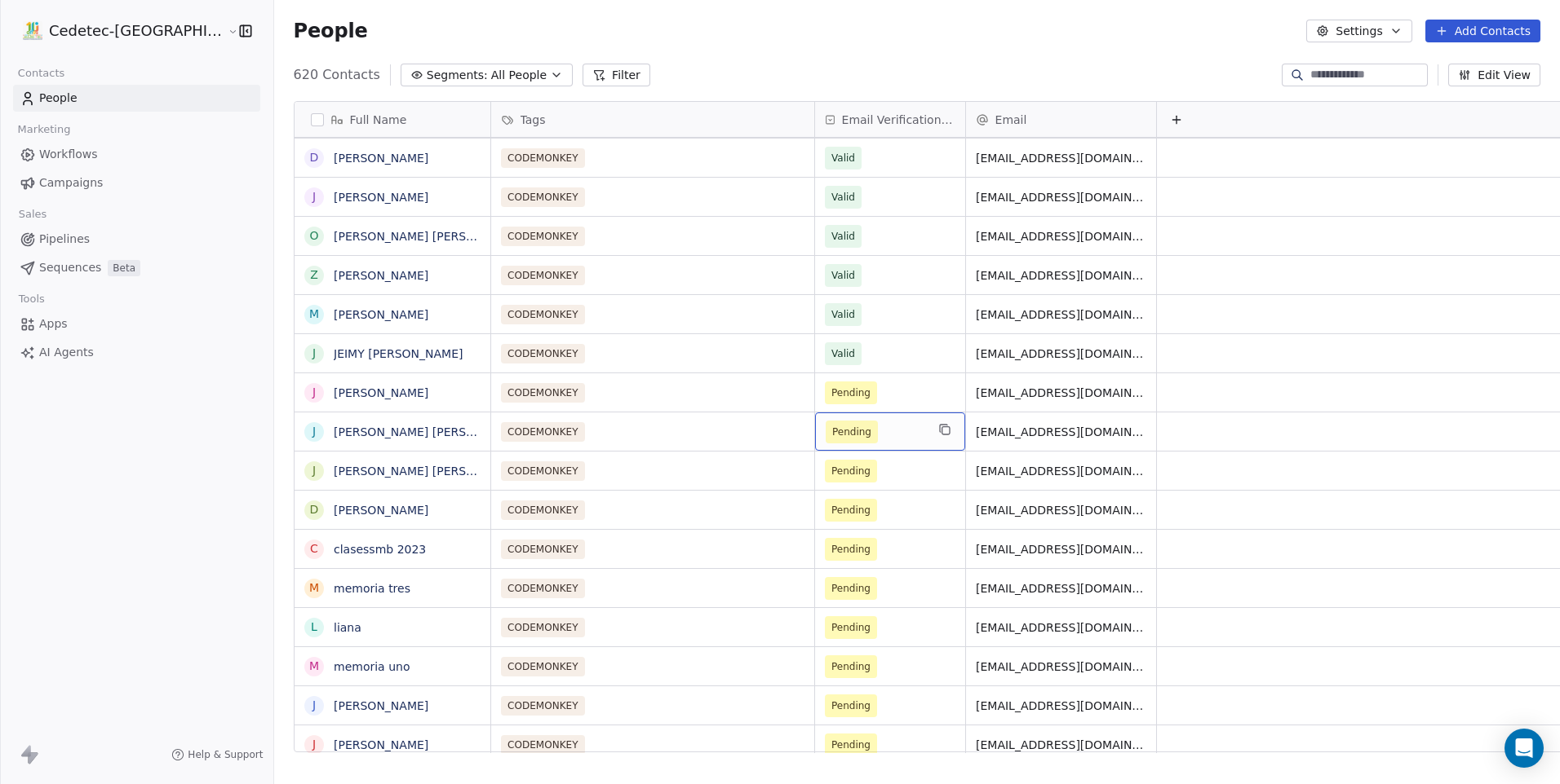
click at [815, 412] on div "Pending" at bounding box center [890, 432] width 150 height 39
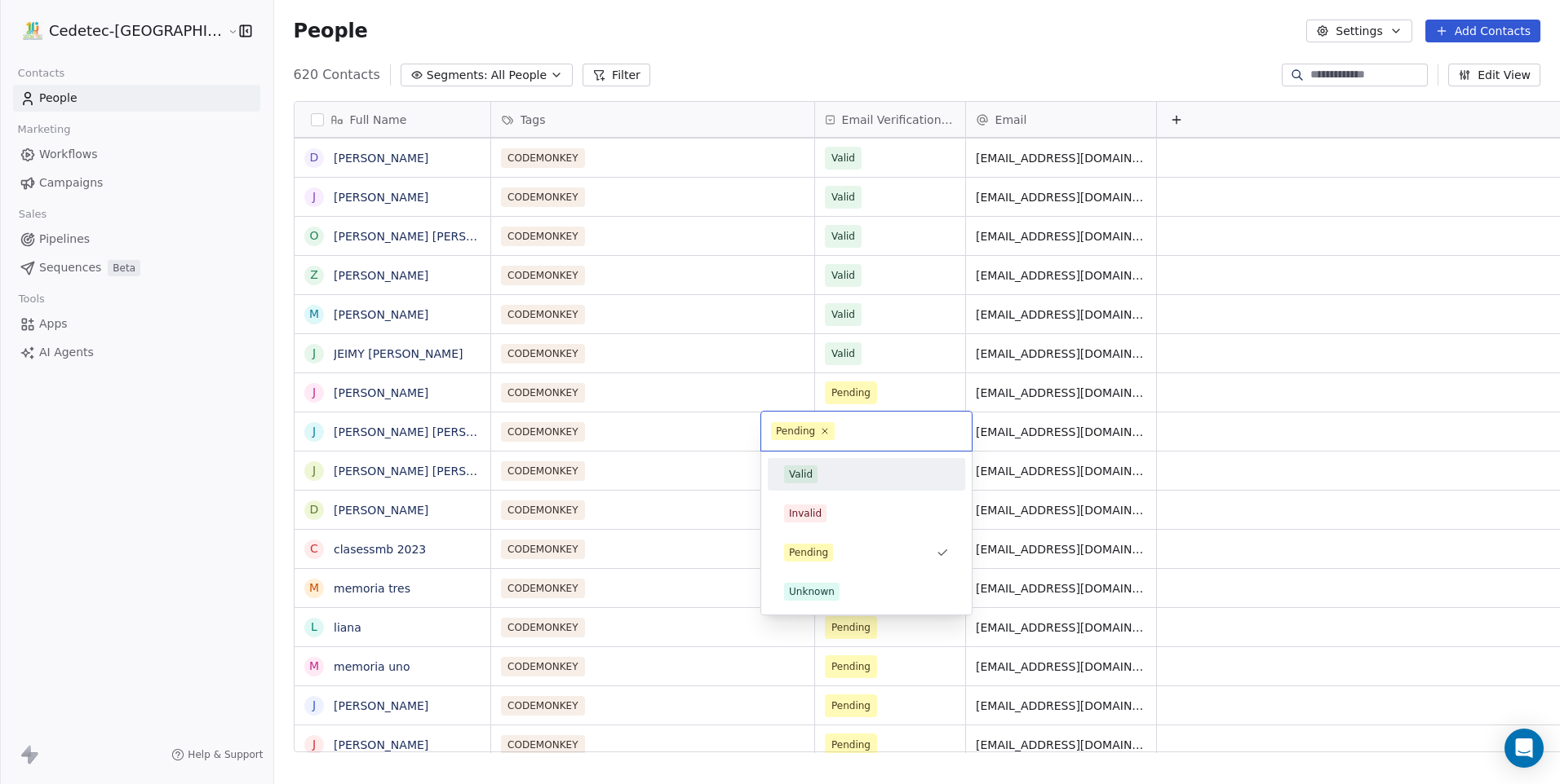
click at [810, 469] on div "Valid" at bounding box center [801, 474] width 23 height 14
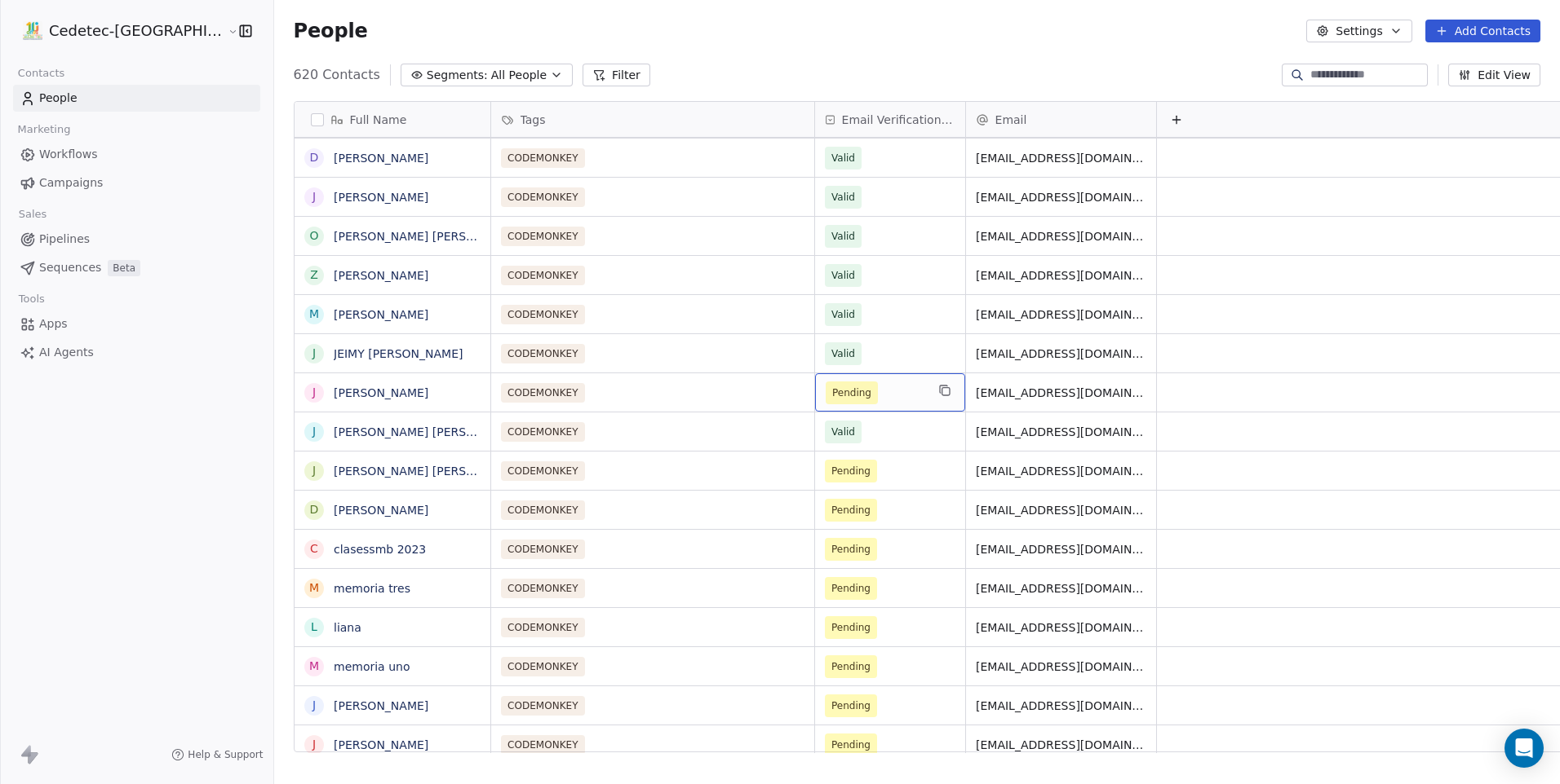
click at [826, 401] on span "Pending" at bounding box center [852, 393] width 52 height 23
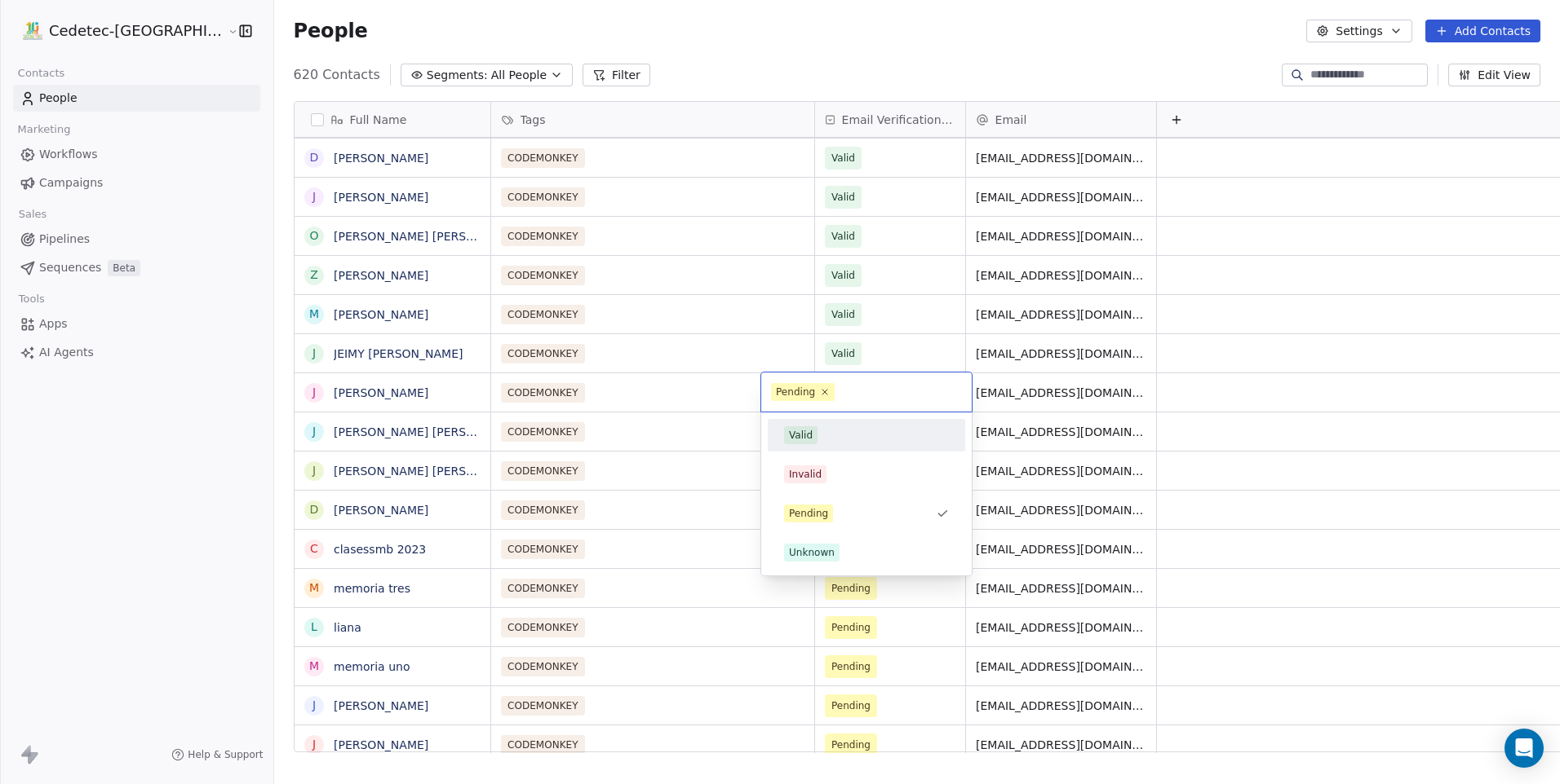
click at [815, 445] on div "Valid" at bounding box center [865, 434] width 184 height 26
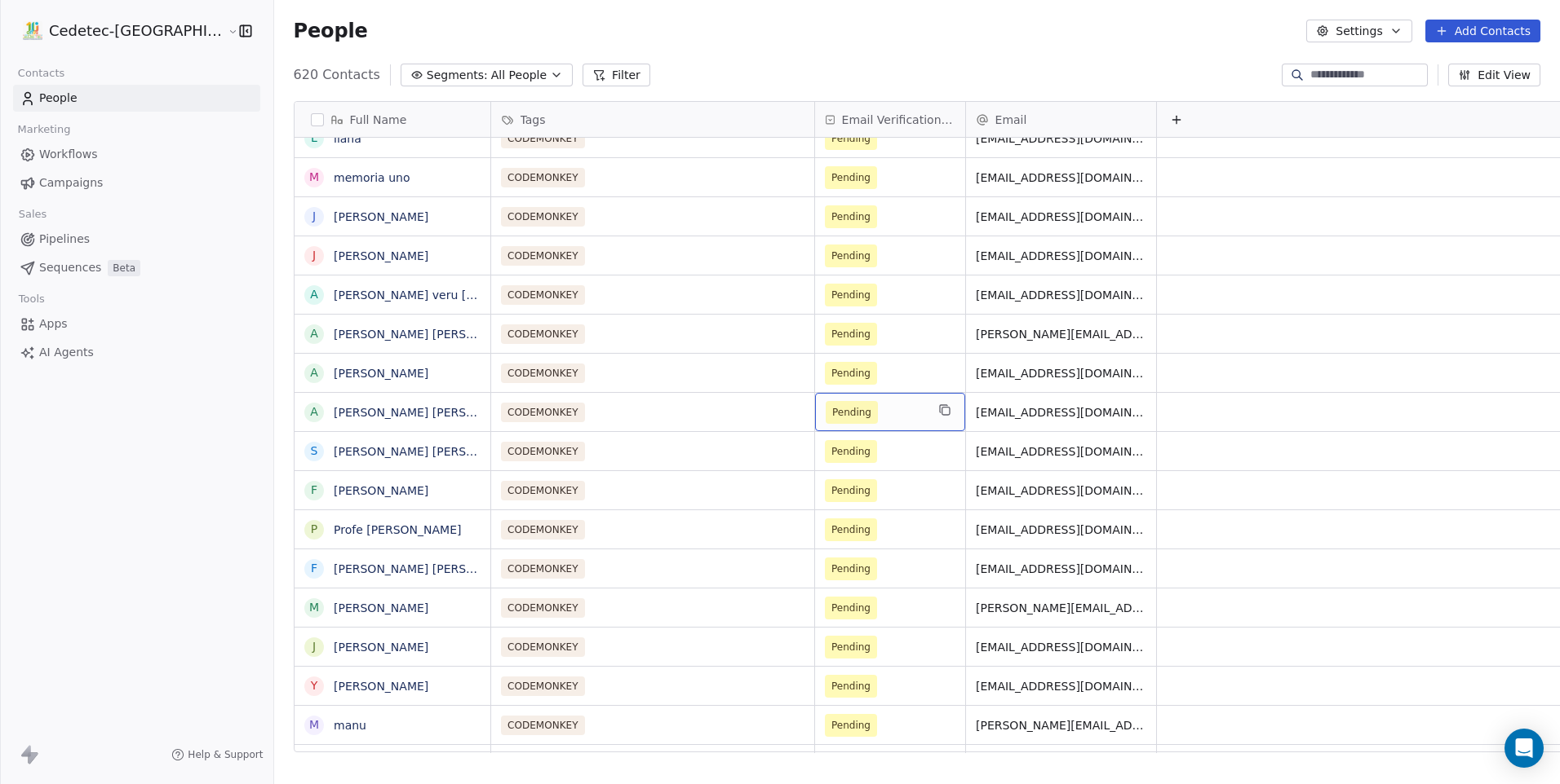
click at [821, 394] on div "Pending" at bounding box center [890, 412] width 150 height 39
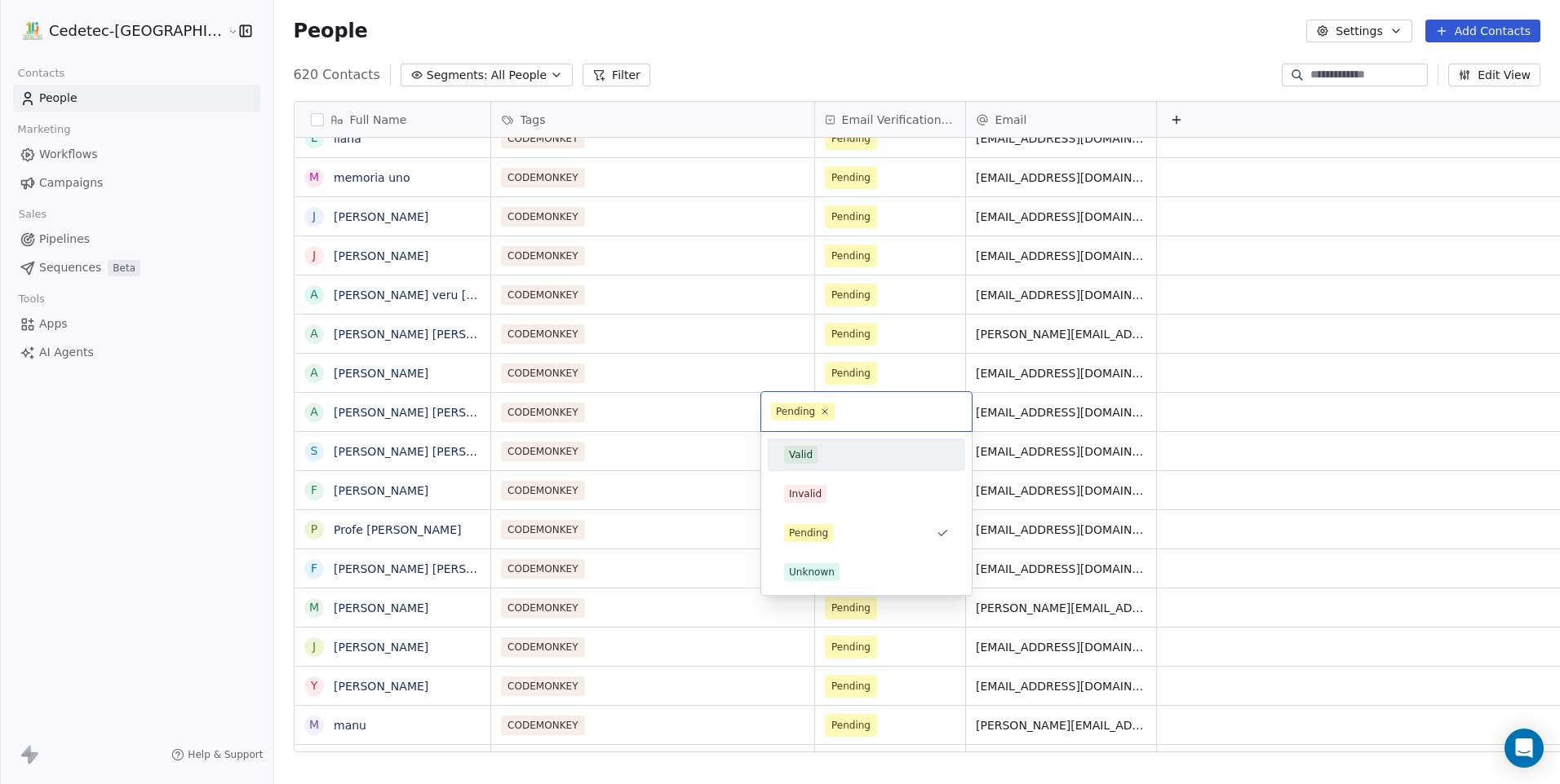
click at [817, 451] on div "Valid" at bounding box center [866, 455] width 165 height 18
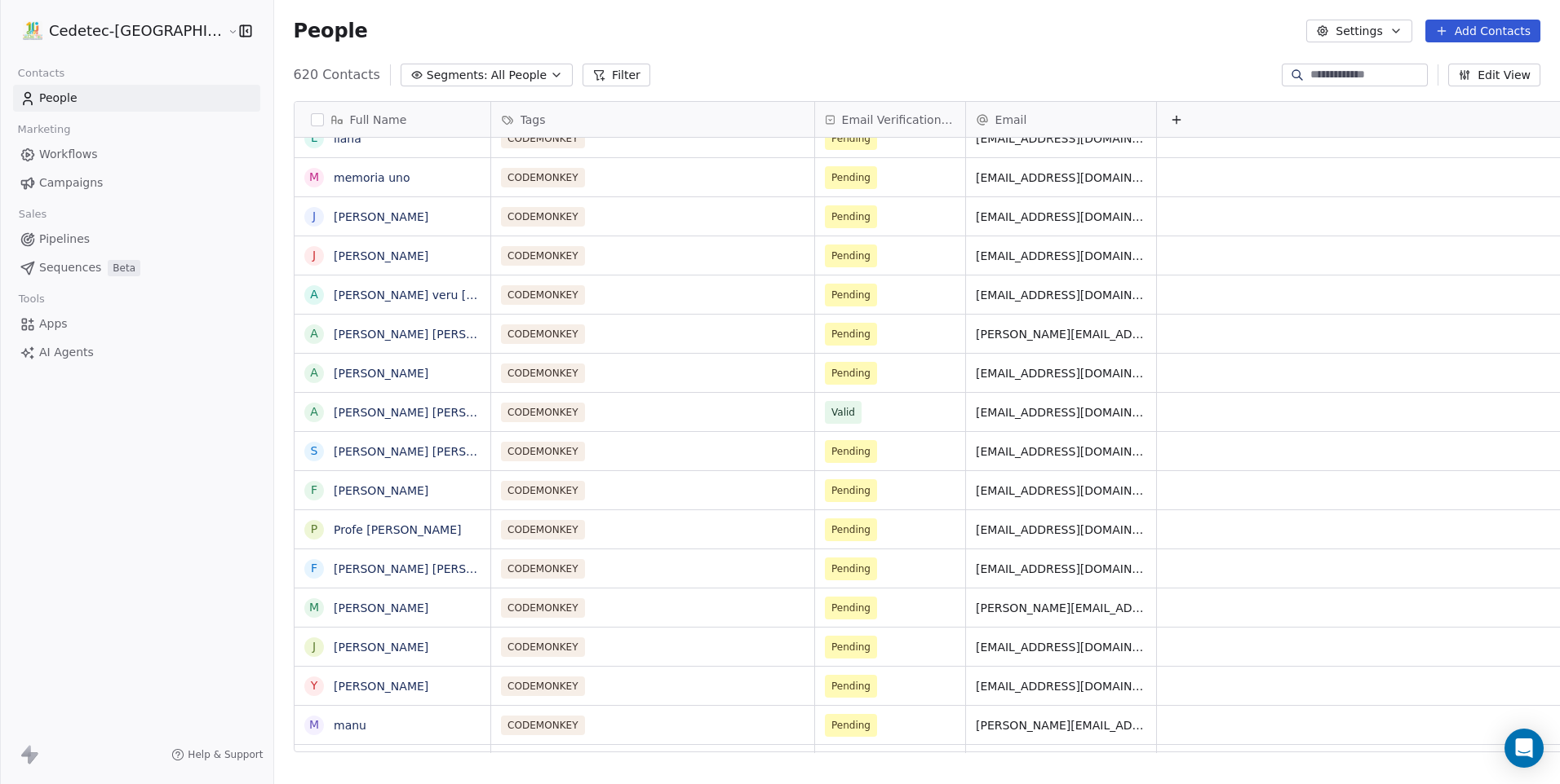
click at [804, 314] on div "CODEMONKEY Pending [EMAIL_ADDRESS][DOMAIN_NAME]" at bounding box center [1042, 333] width 1104 height 40
drag, startPoint x: 804, startPoint y: 314, endPoint x: 803, endPoint y: 353, distance: 39.0
click at [803, 353] on div "CODEMONKEY Pending [EMAIL_ADDRESS][DOMAIN_NAME]" at bounding box center [1042, 373] width 1104 height 40
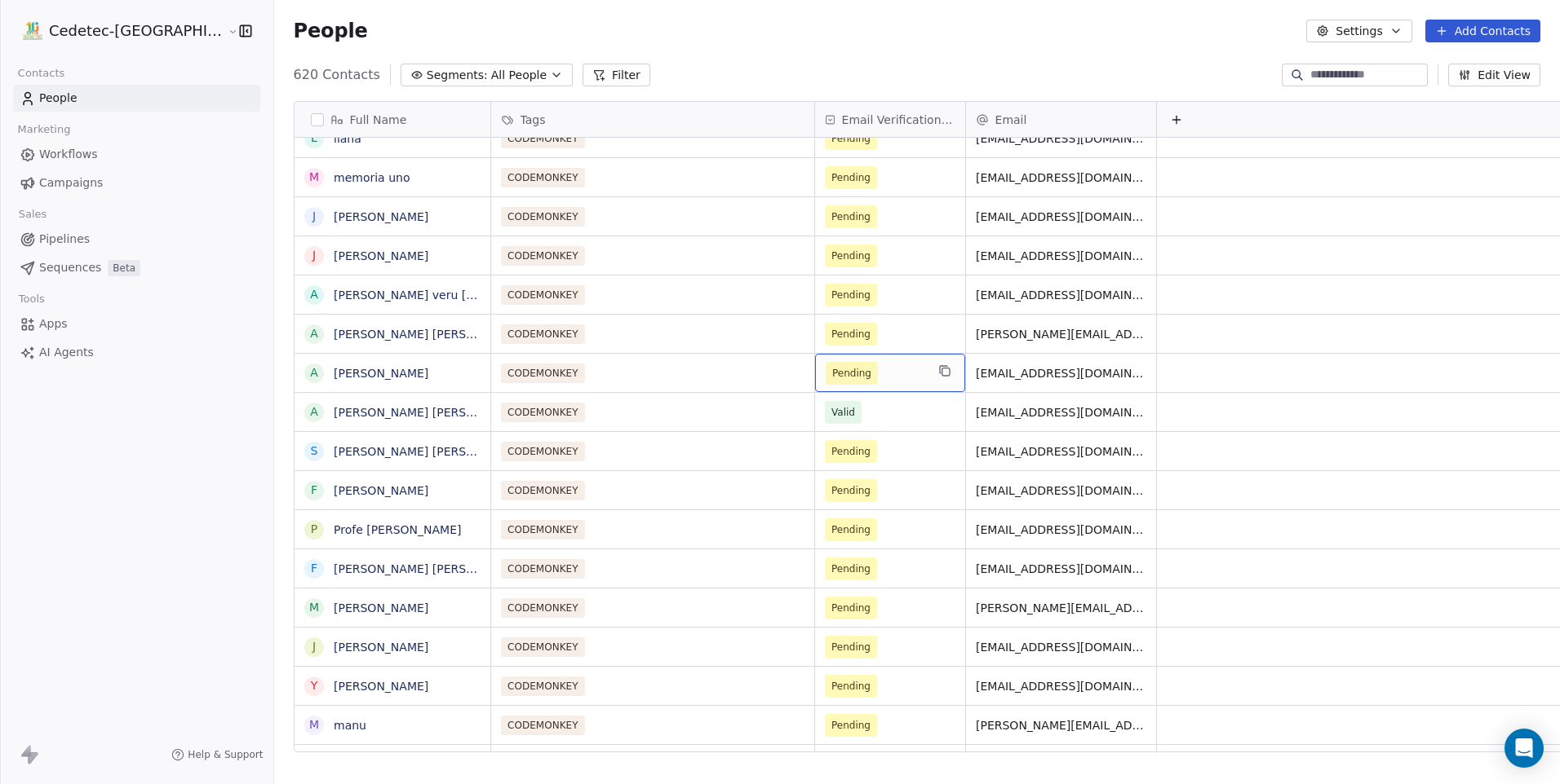
click at [832, 379] on span "Pending" at bounding box center [851, 373] width 40 height 16
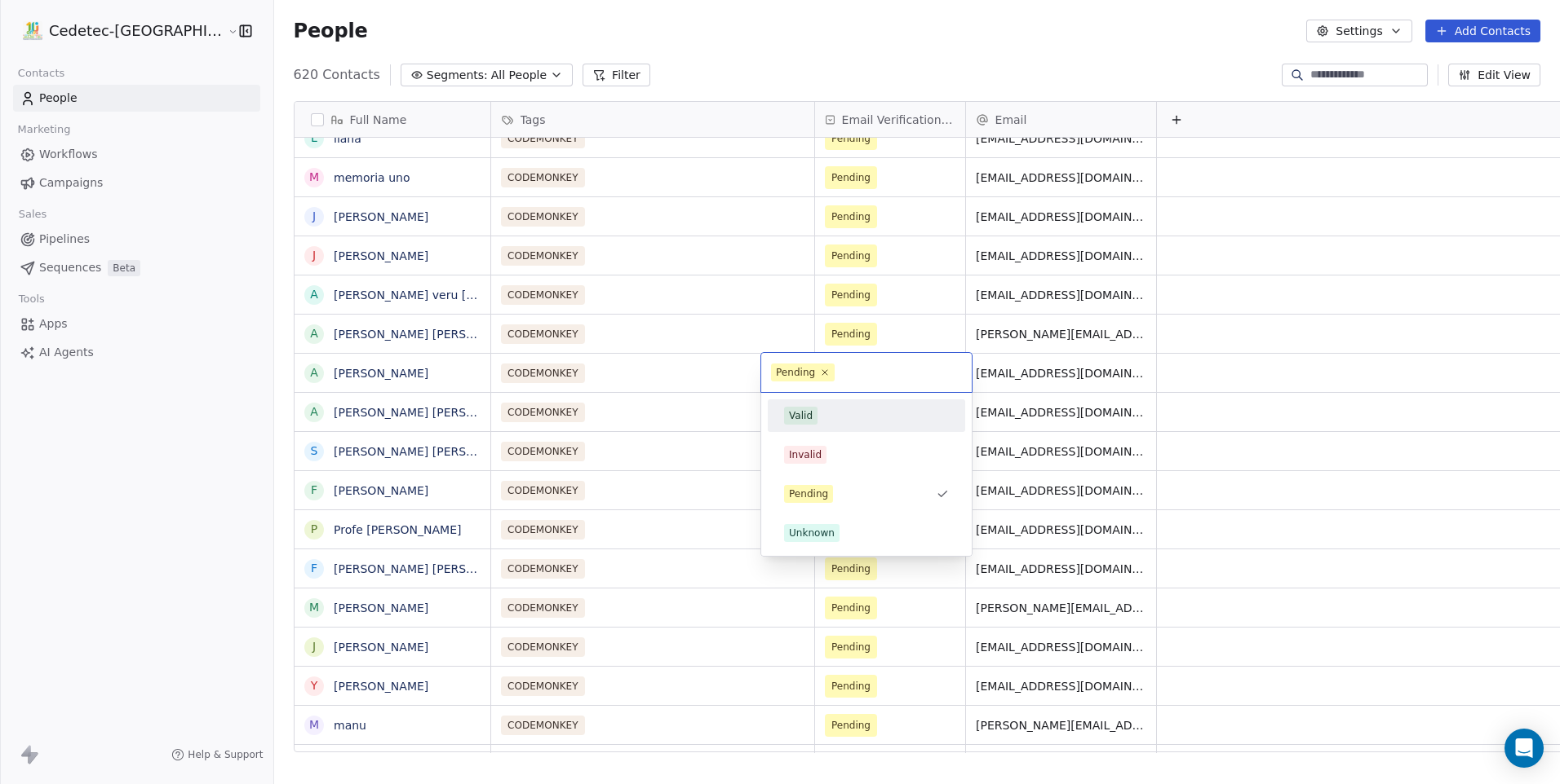
click at [804, 404] on div "Valid" at bounding box center [865, 415] width 184 height 26
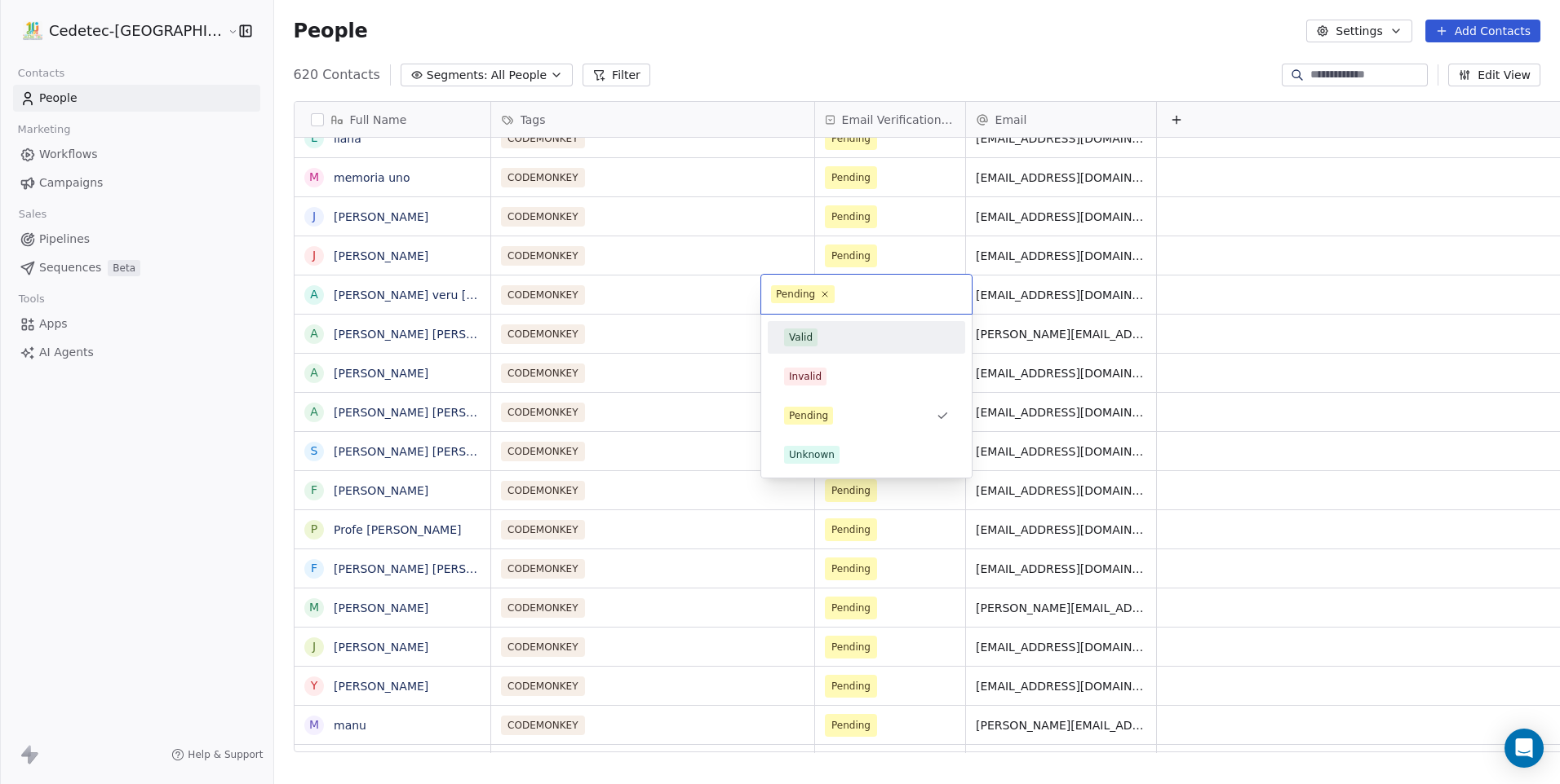
click at [804, 333] on div "Valid" at bounding box center [801, 337] width 23 height 14
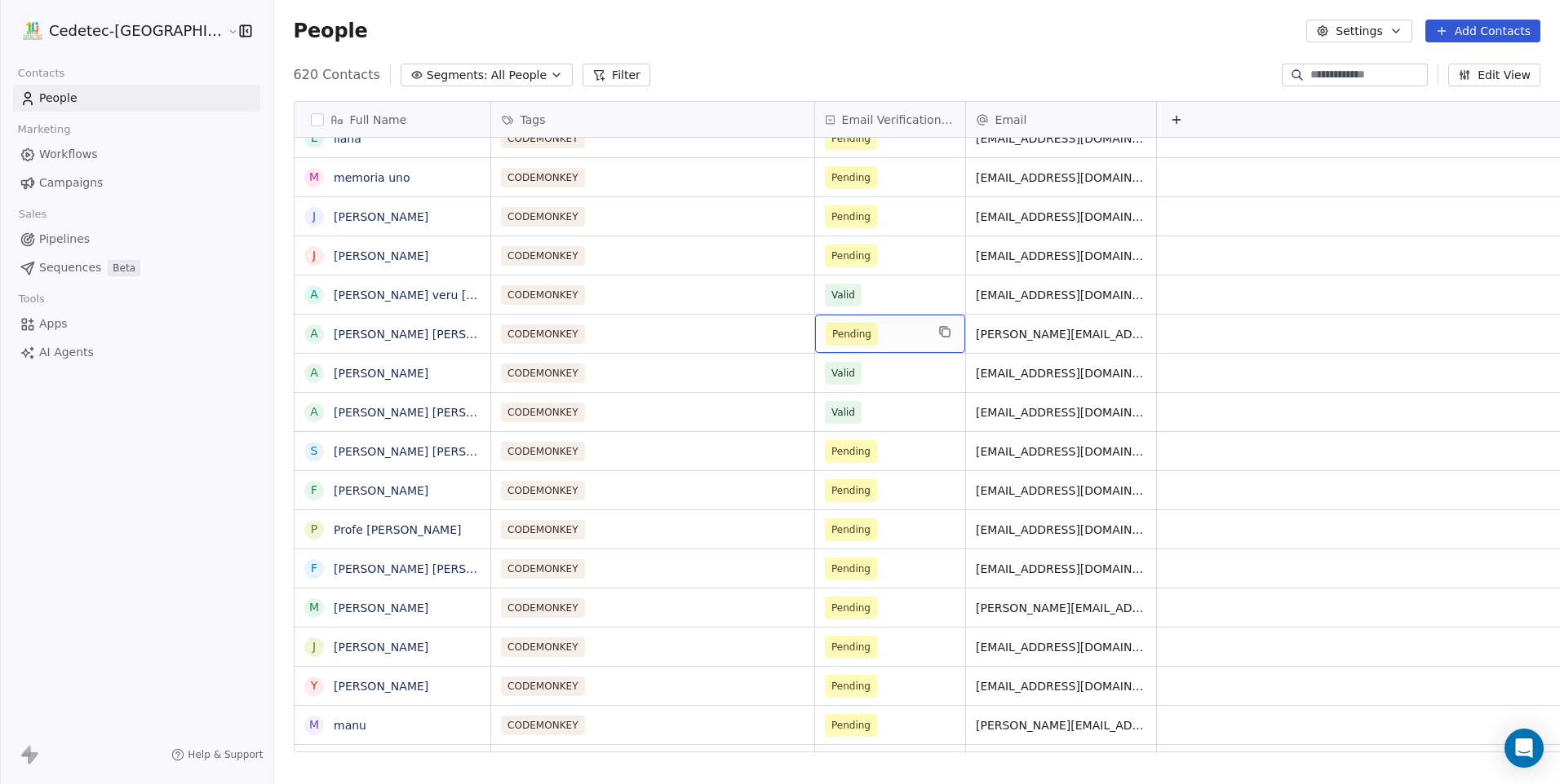
click at [832, 337] on span "Pending" at bounding box center [851, 334] width 40 height 16
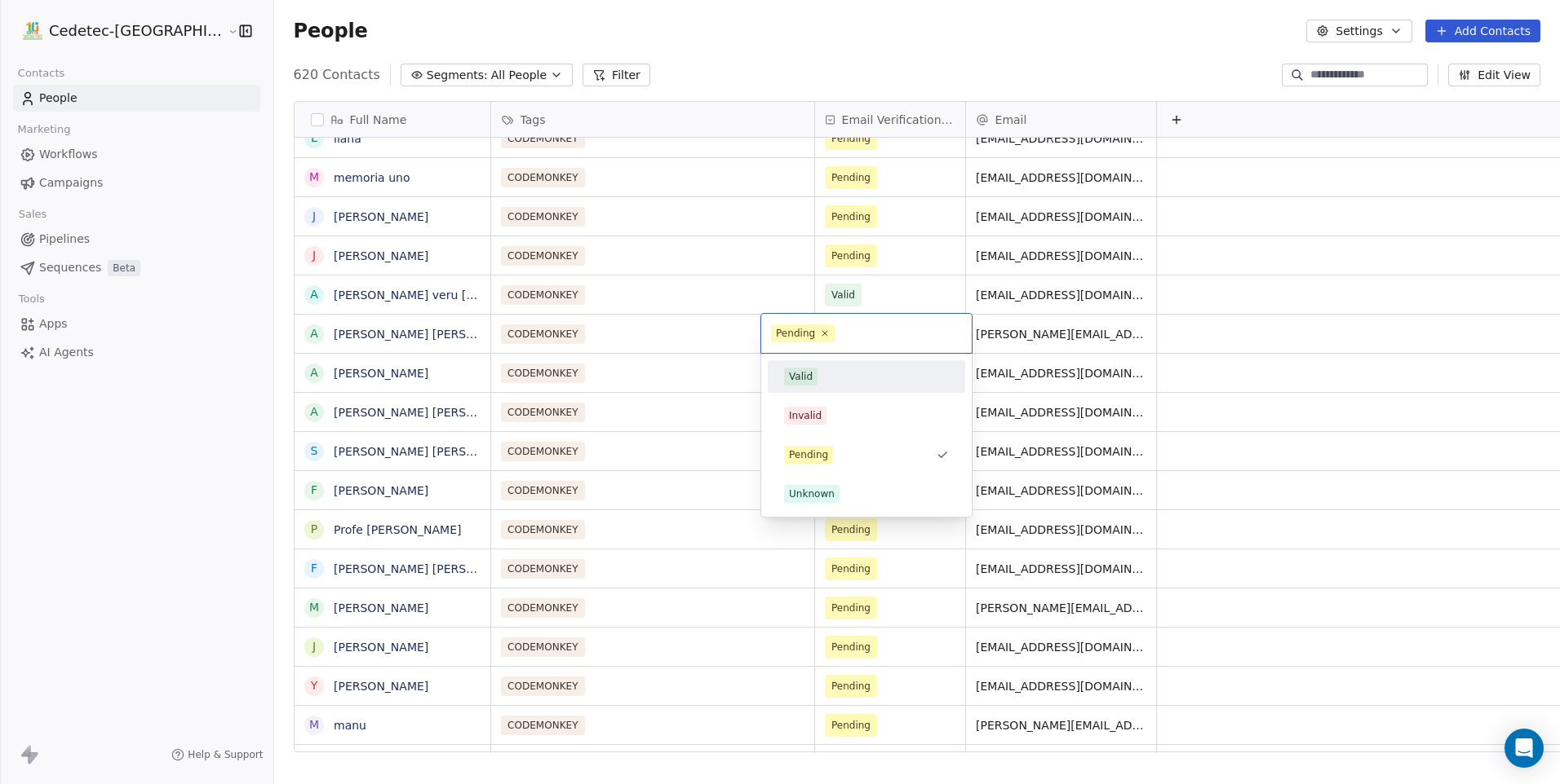
click at [811, 377] on span "Valid" at bounding box center [801, 377] width 34 height 18
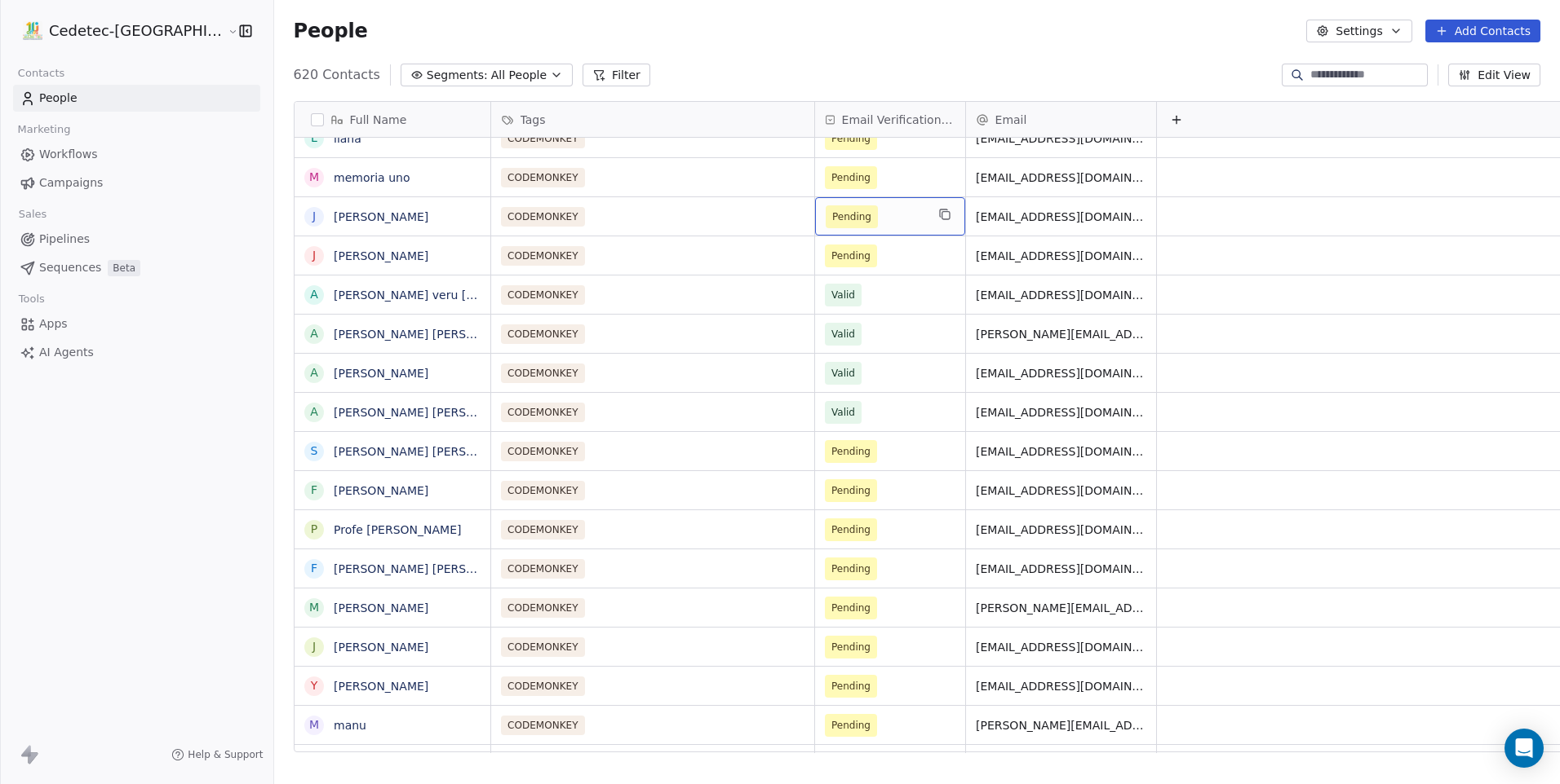
click at [826, 206] on span "Pending" at bounding box center [852, 217] width 52 height 23
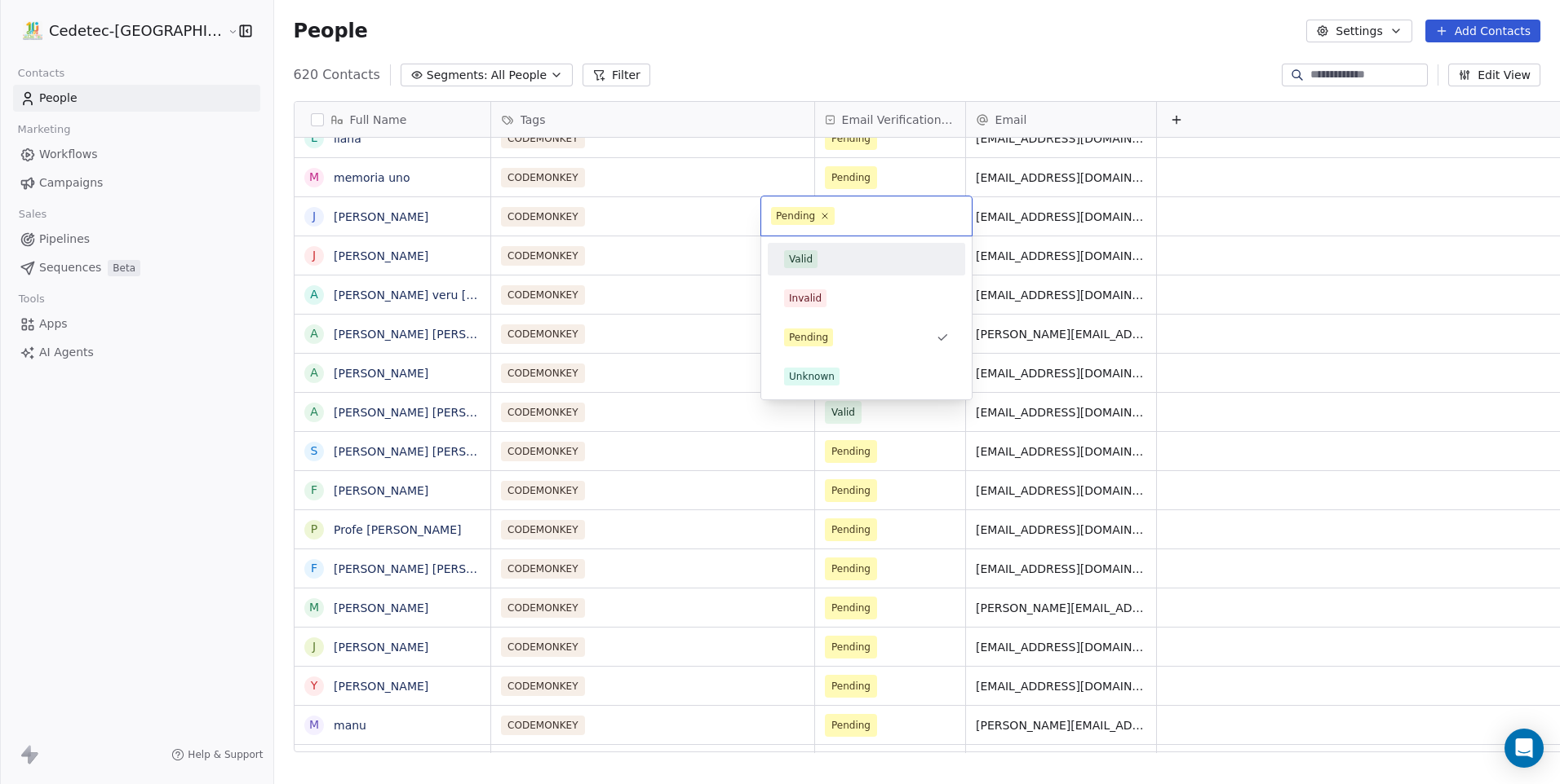
click at [807, 249] on div "Valid" at bounding box center [865, 259] width 184 height 26
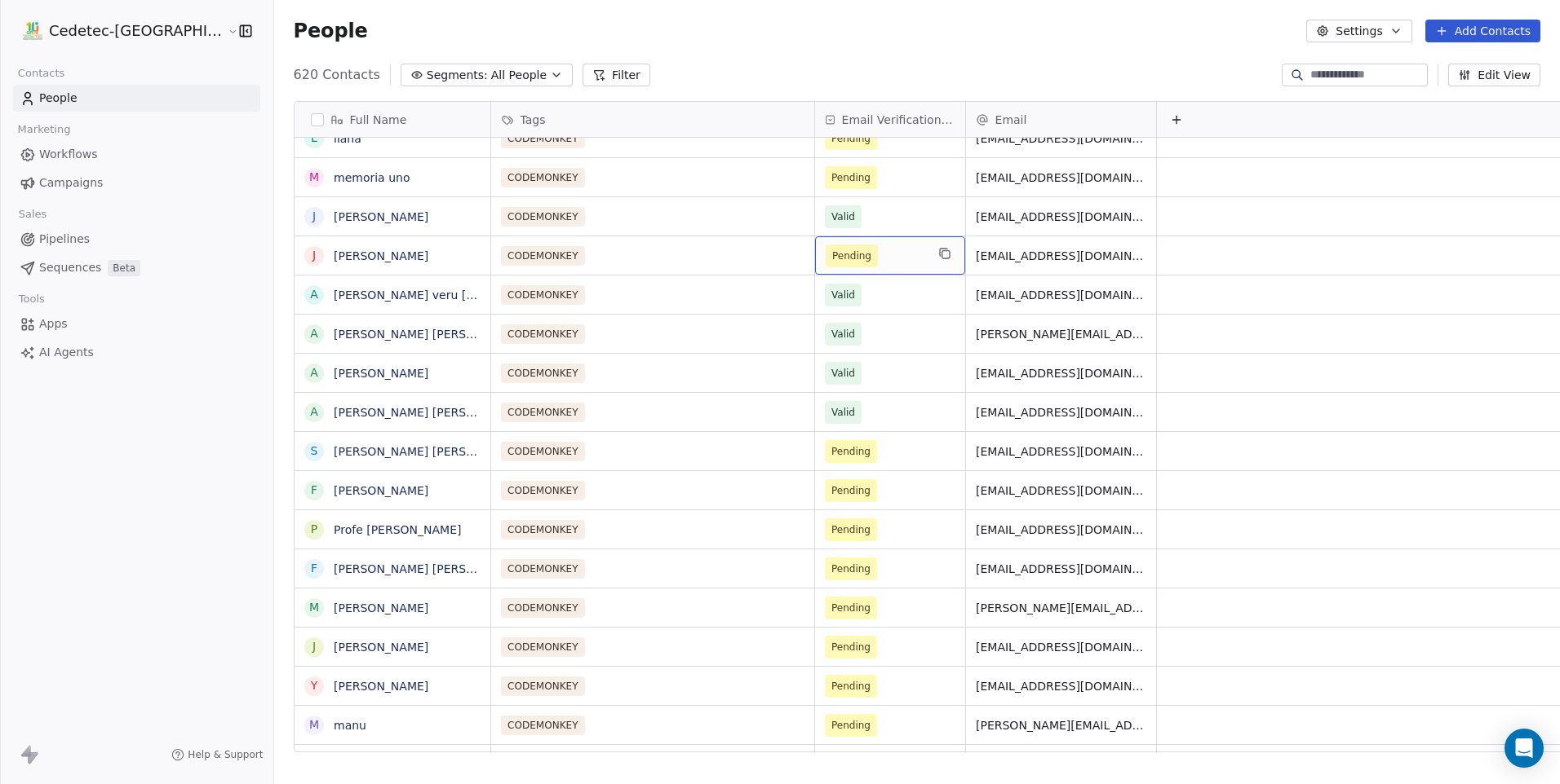
click at [826, 246] on span "Pending" at bounding box center [852, 256] width 52 height 23
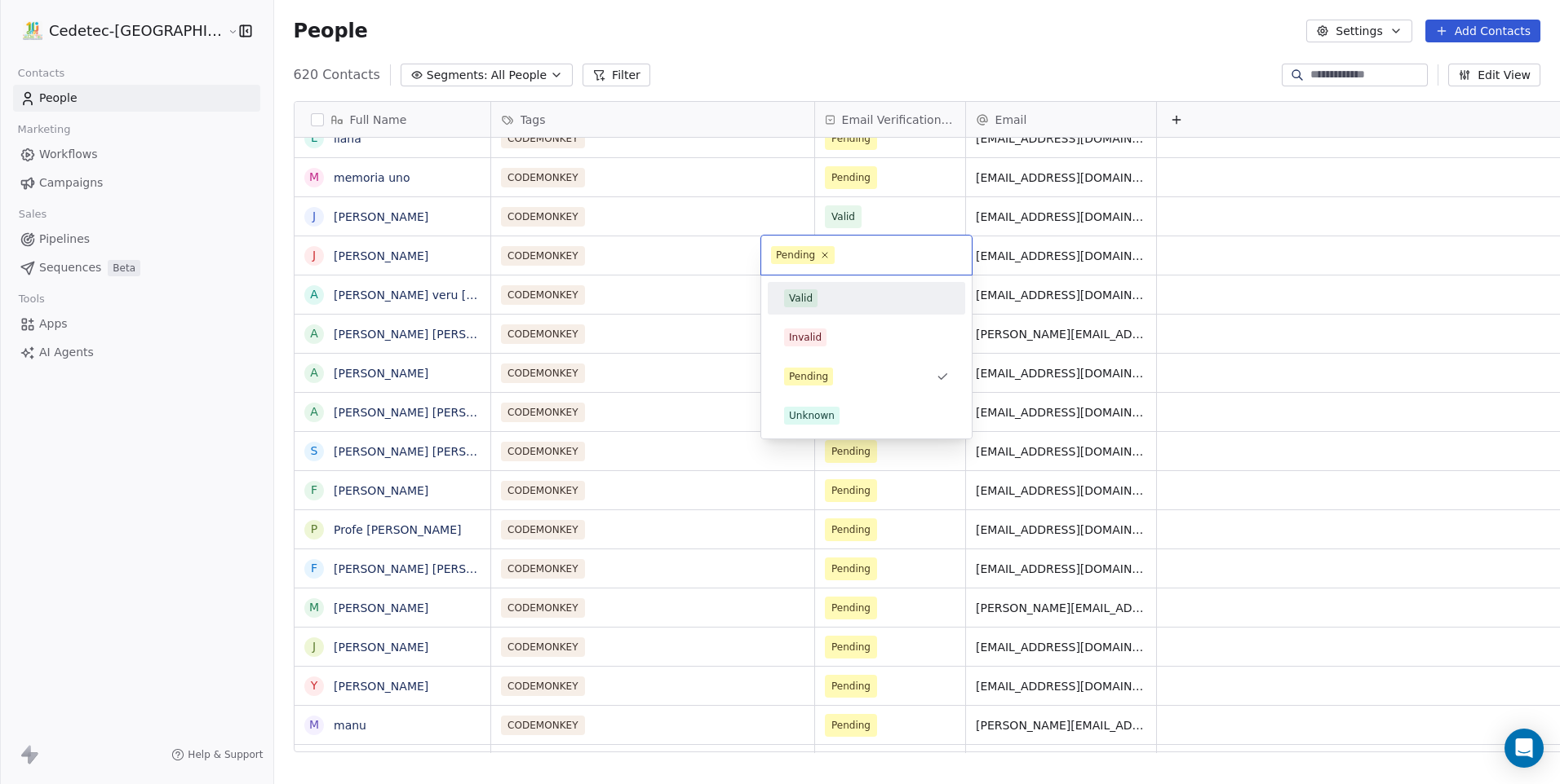
click at [808, 303] on div "Valid" at bounding box center [801, 297] width 23 height 14
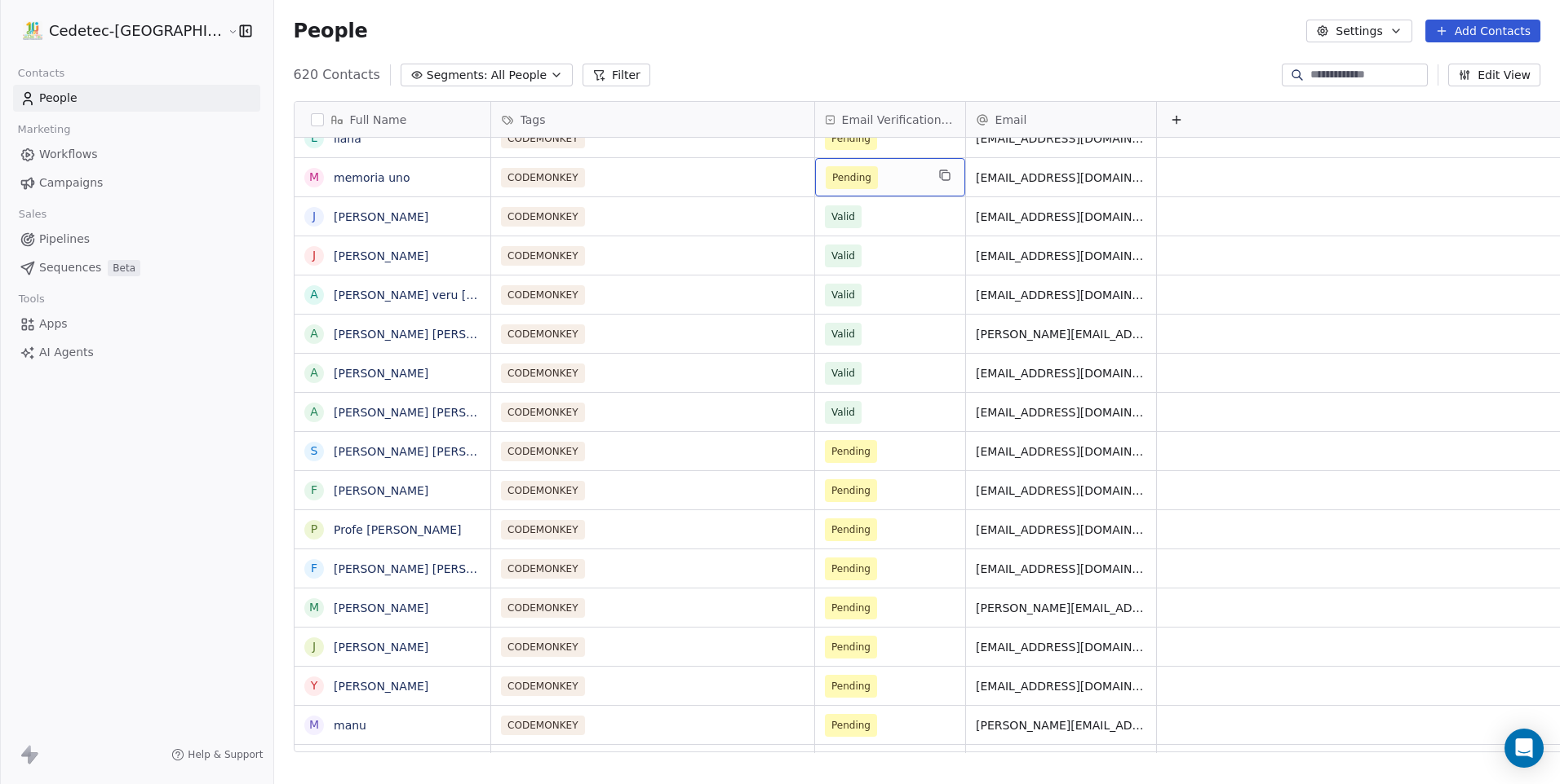
click at [832, 179] on span "Pending" at bounding box center [851, 178] width 40 height 16
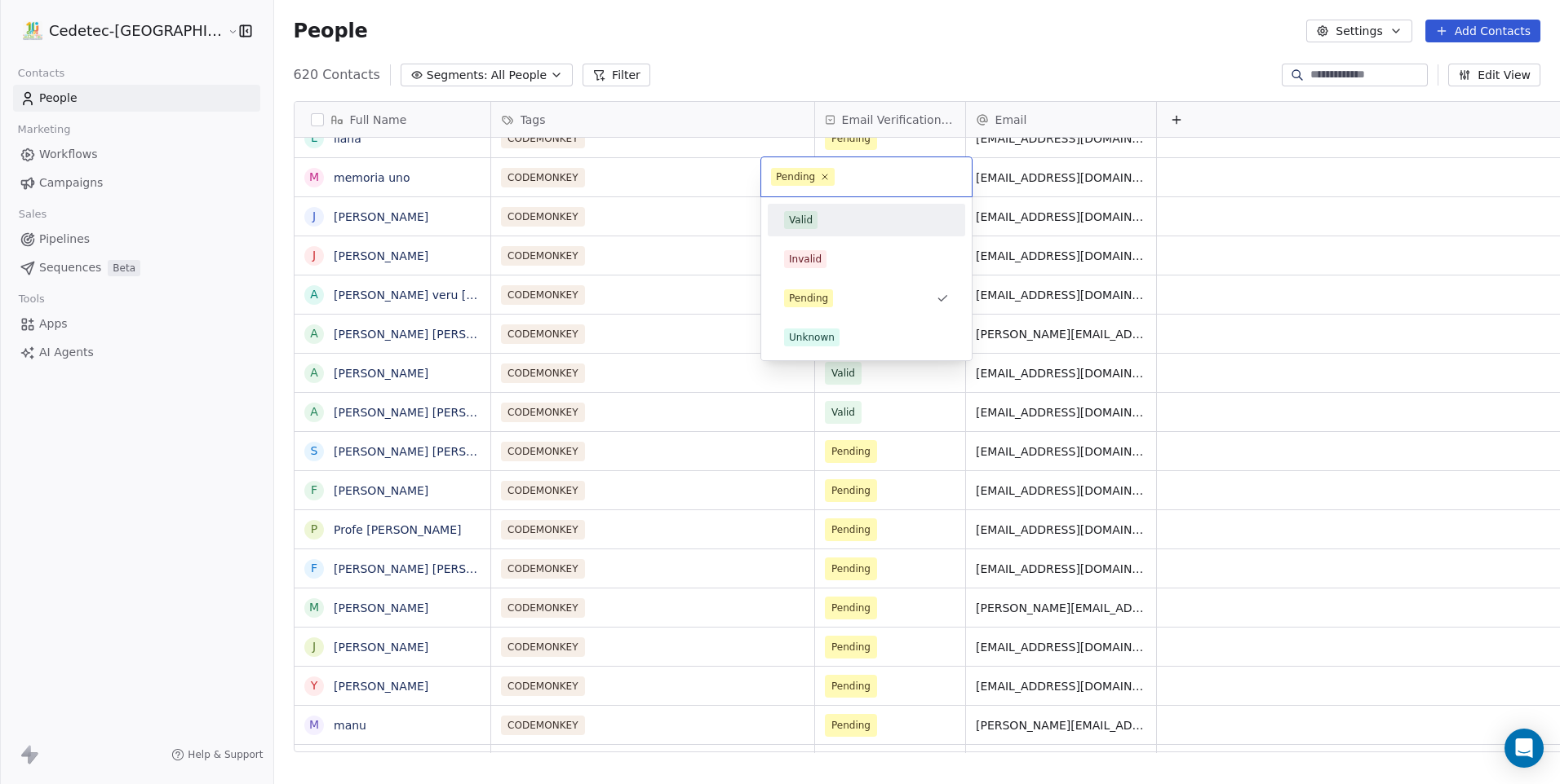
click at [808, 225] on div "Valid" at bounding box center [801, 219] width 23 height 14
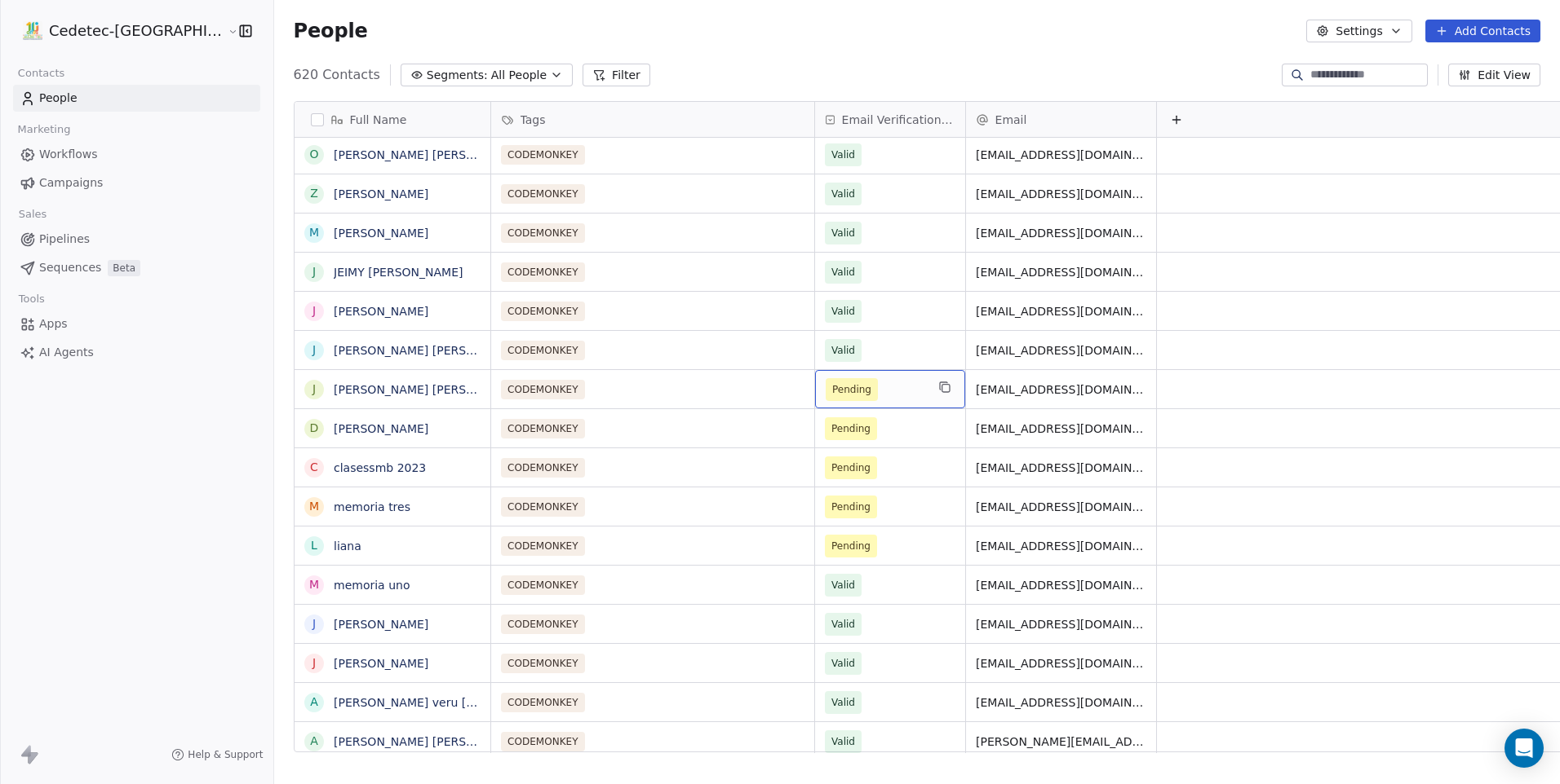
click at [826, 399] on span "Pending" at bounding box center [852, 390] width 52 height 23
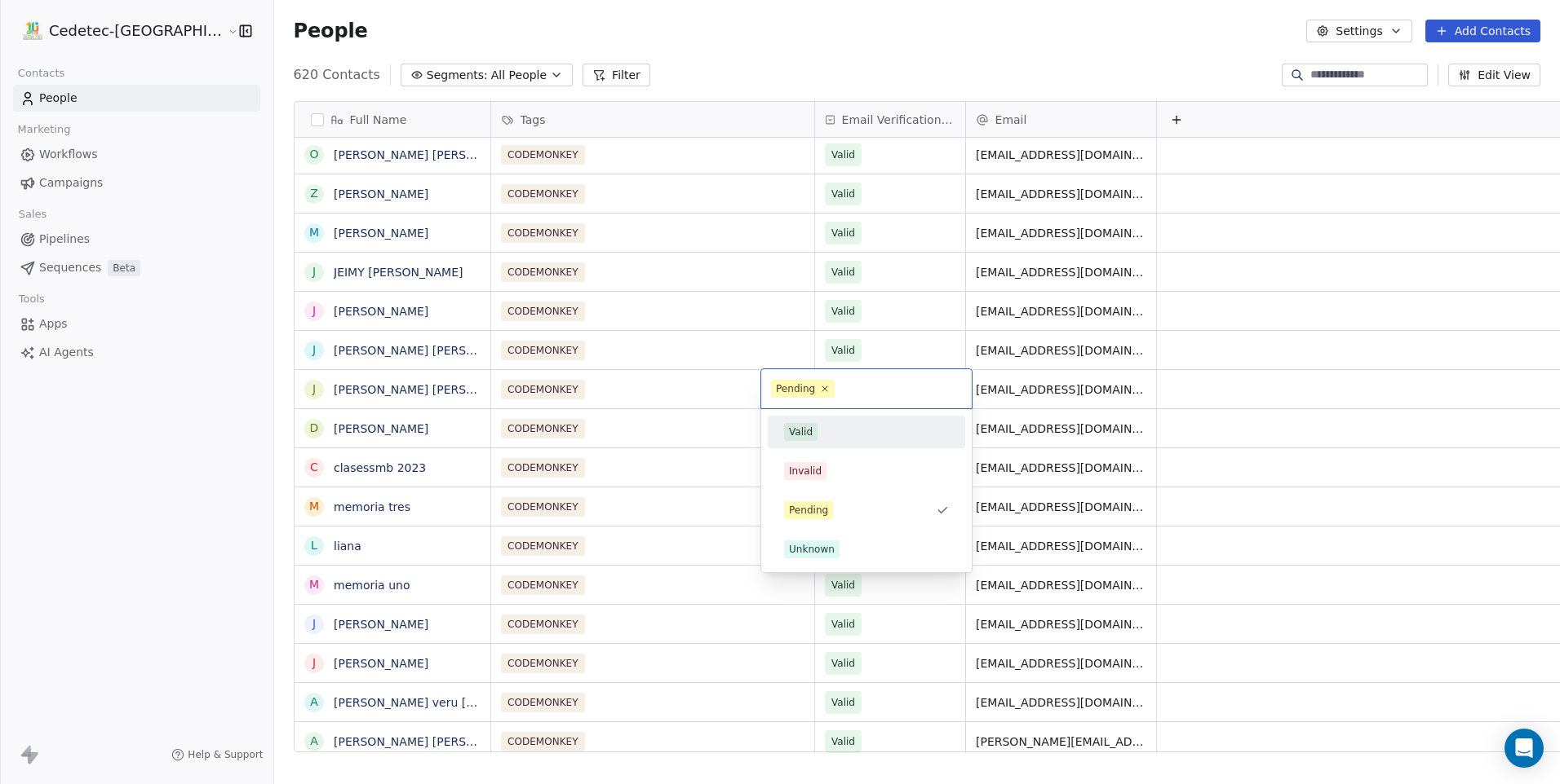
click at [823, 425] on div "Valid" at bounding box center [866, 432] width 165 height 18
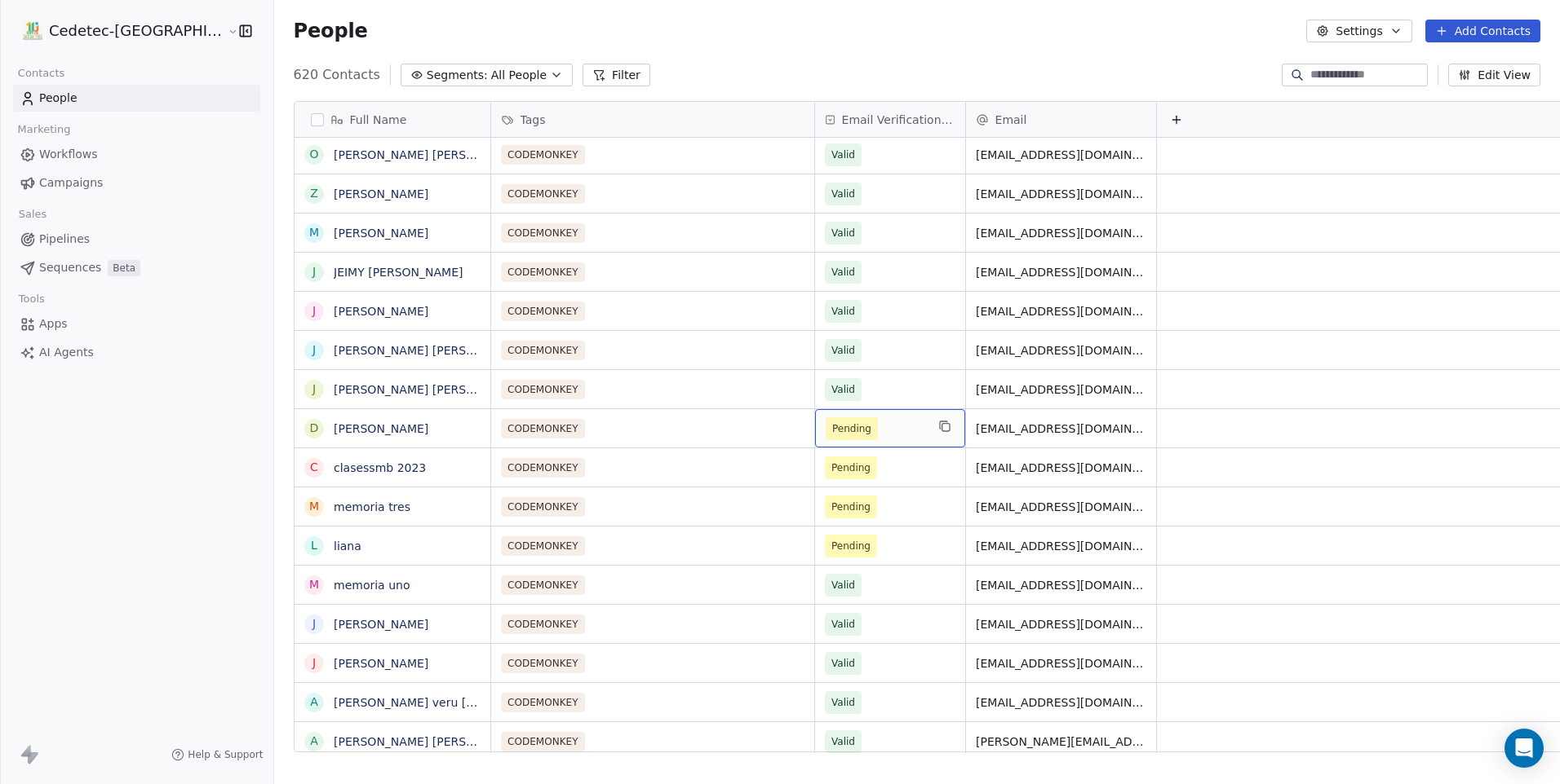
click at [826, 431] on span "Pending" at bounding box center [852, 429] width 52 height 23
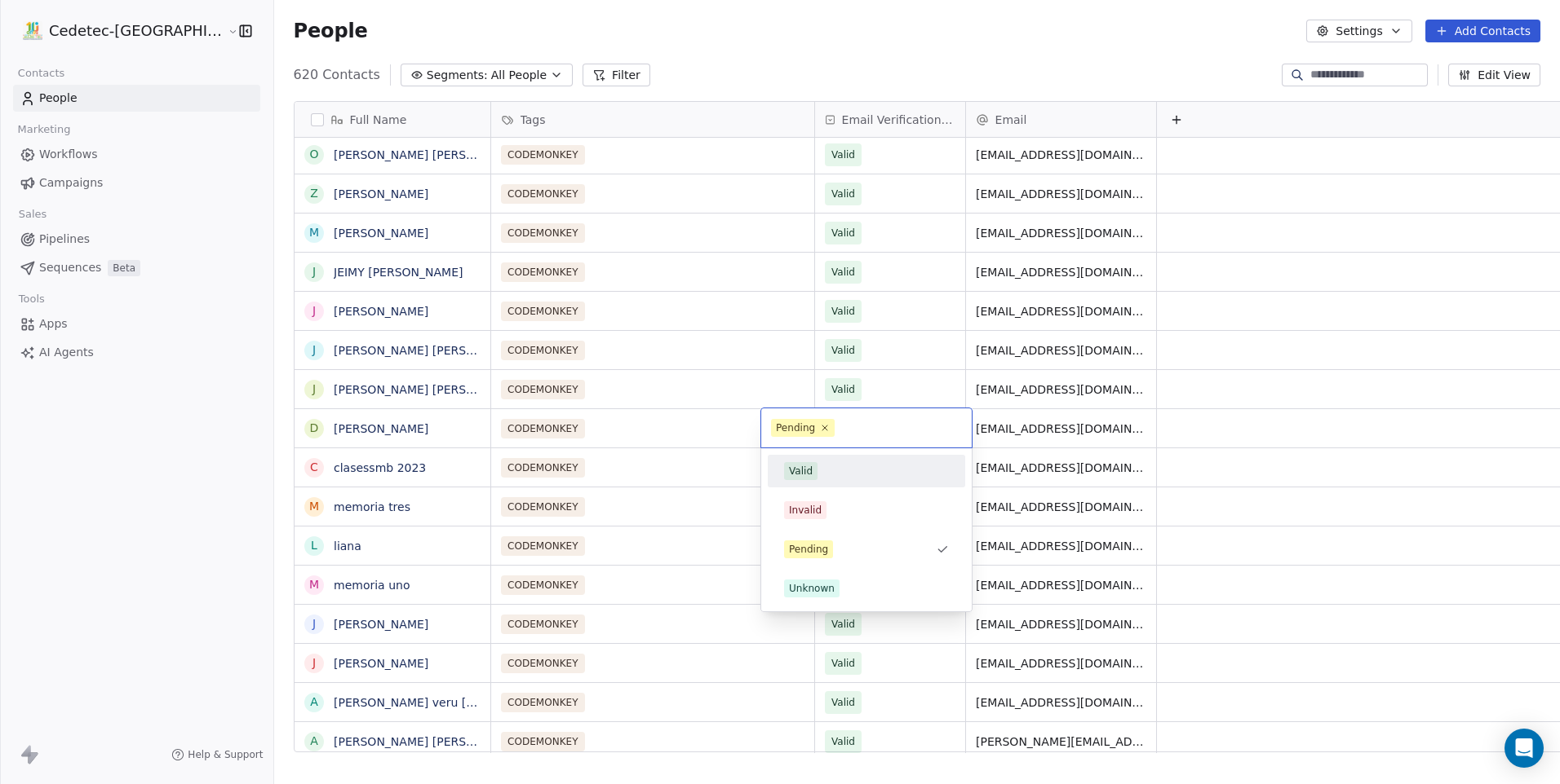
click at [819, 475] on div "Valid" at bounding box center [866, 471] width 165 height 18
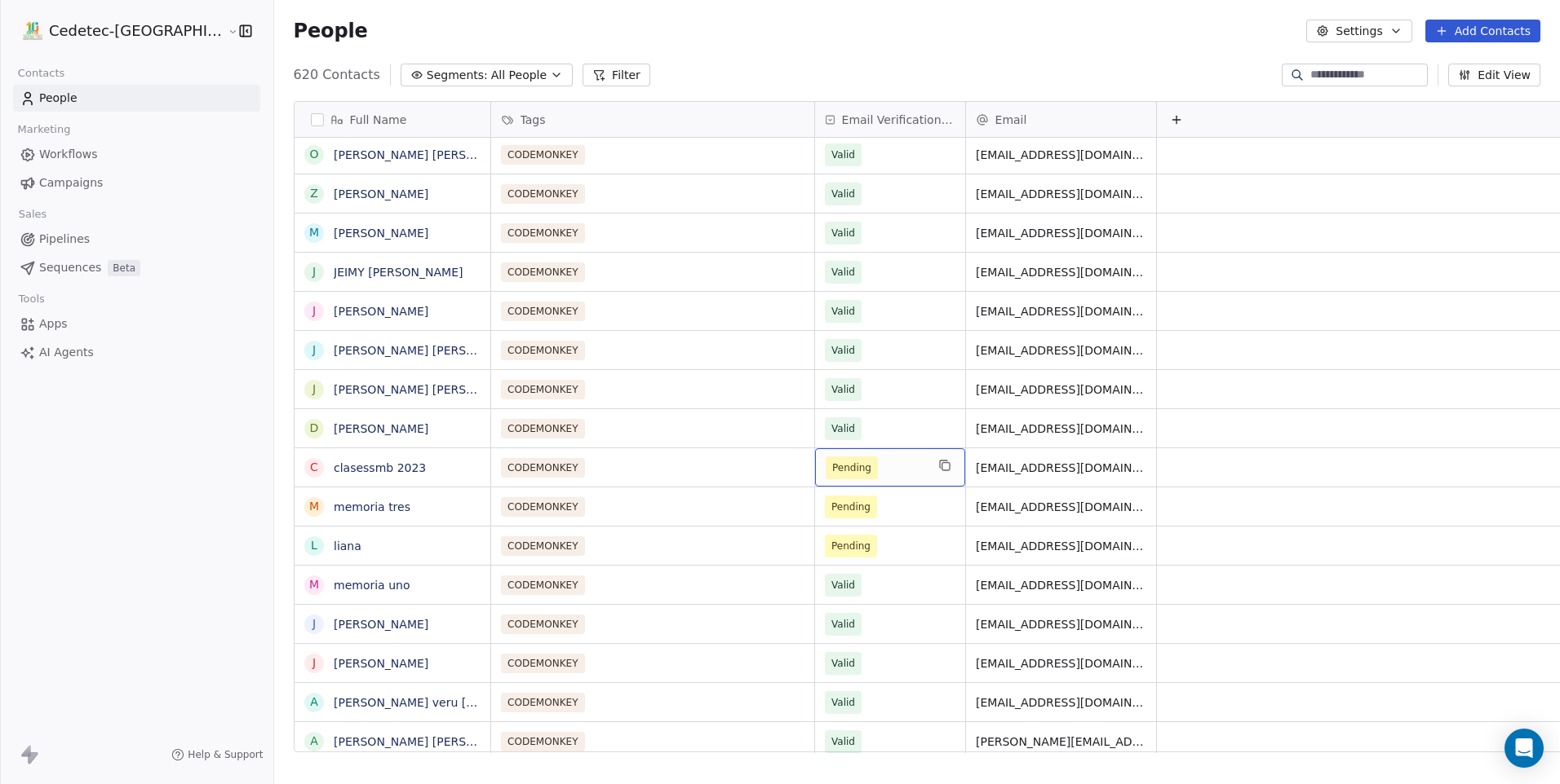
click at [826, 475] on span "Pending" at bounding box center [852, 468] width 52 height 23
click at [815, 518] on div "Pending" at bounding box center [890, 507] width 150 height 39
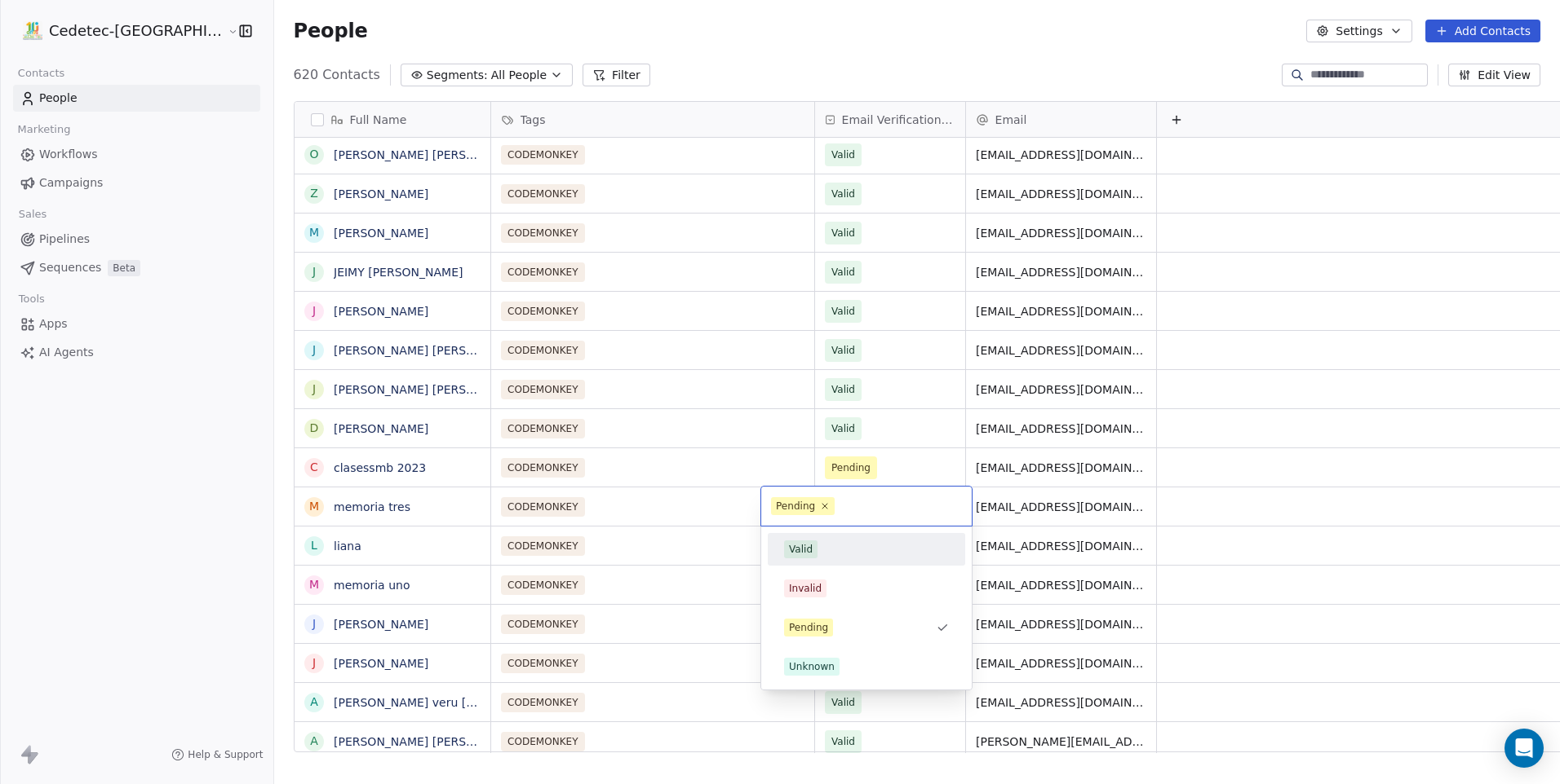
click at [803, 558] on span "Valid" at bounding box center [801, 549] width 34 height 18
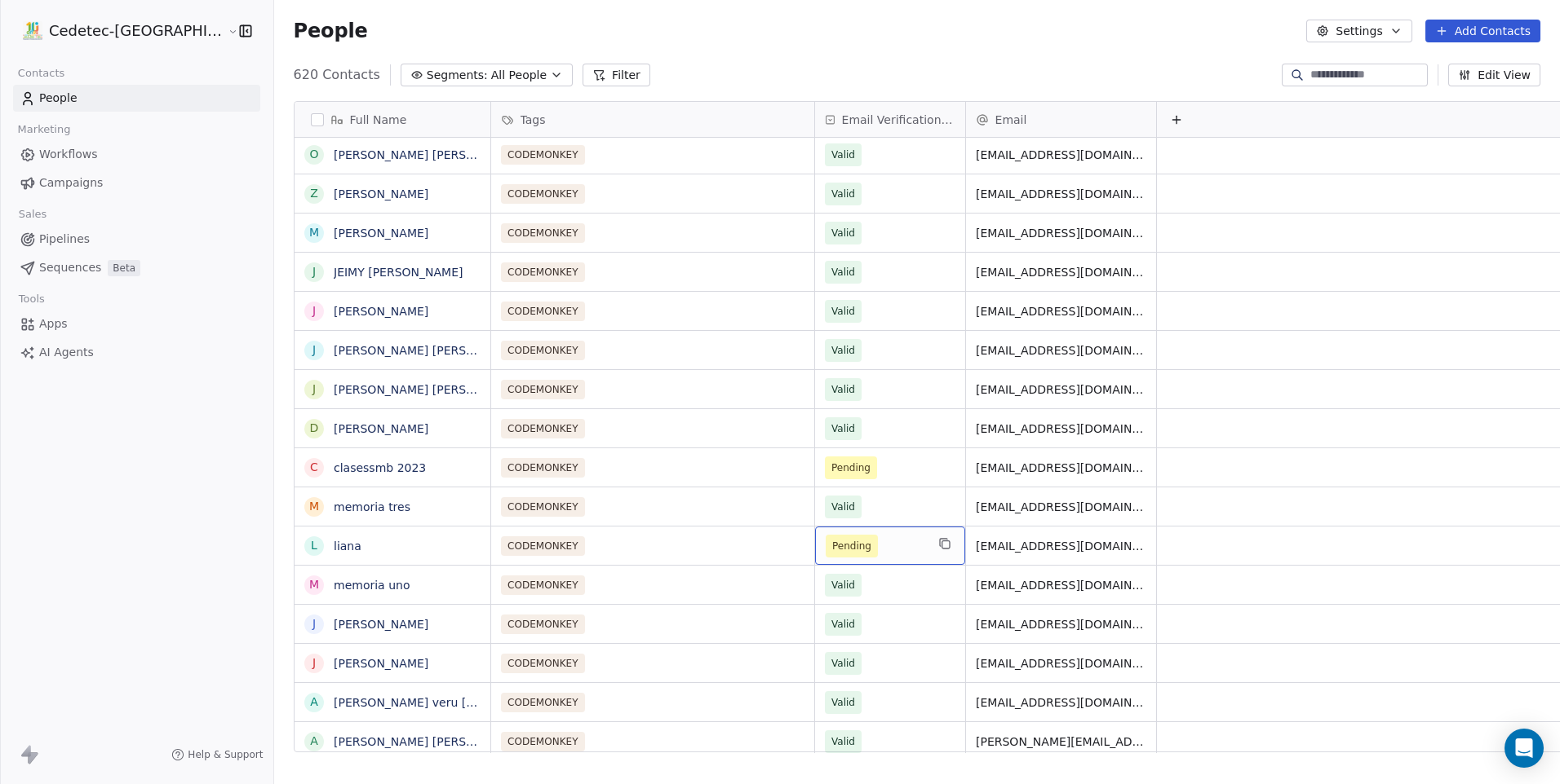
click at [815, 558] on div "Pending" at bounding box center [890, 546] width 150 height 39
click at [832, 546] on span "Pending" at bounding box center [851, 546] width 40 height 16
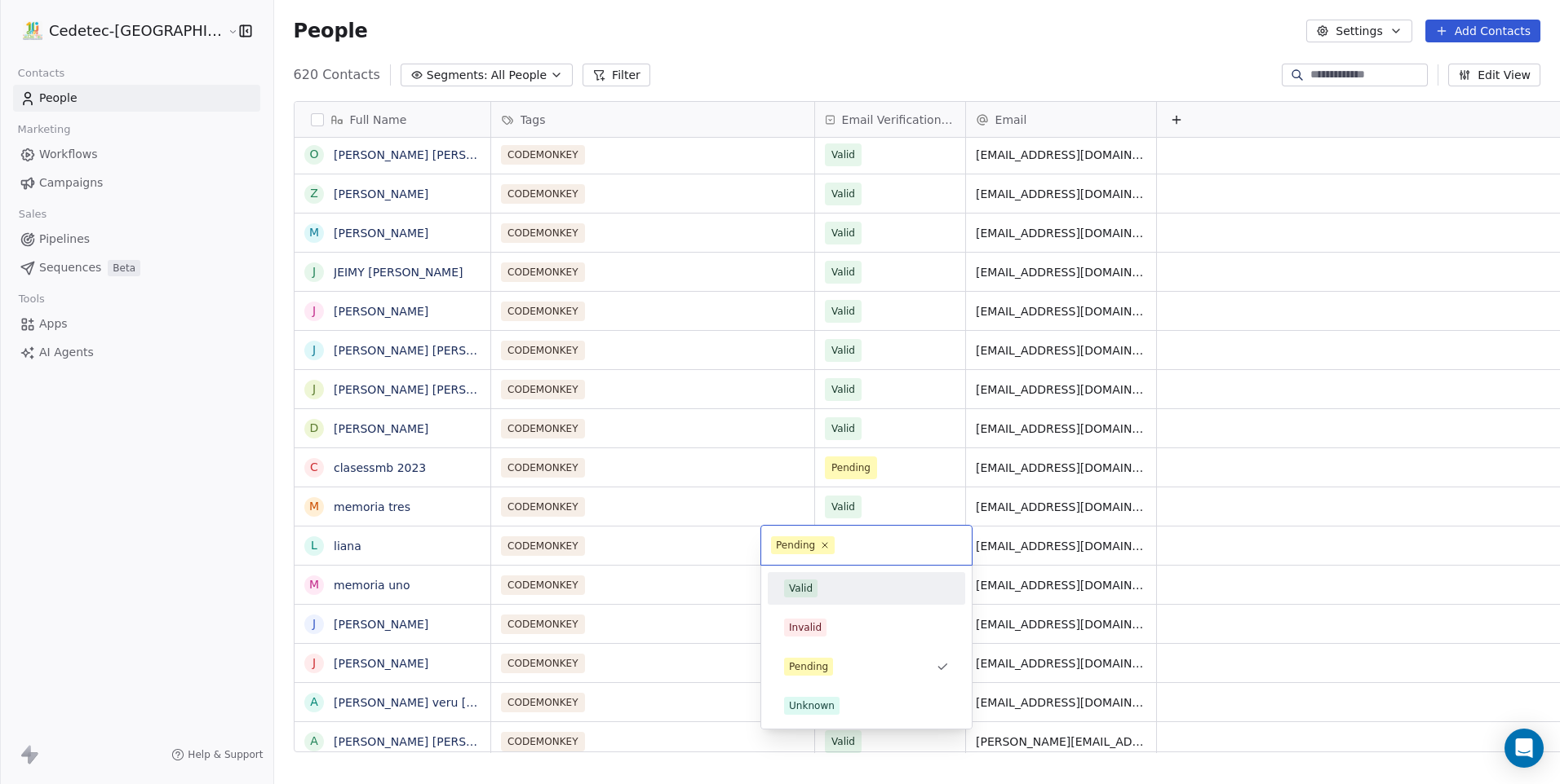
click at [817, 577] on div "Valid" at bounding box center [865, 588] width 184 height 26
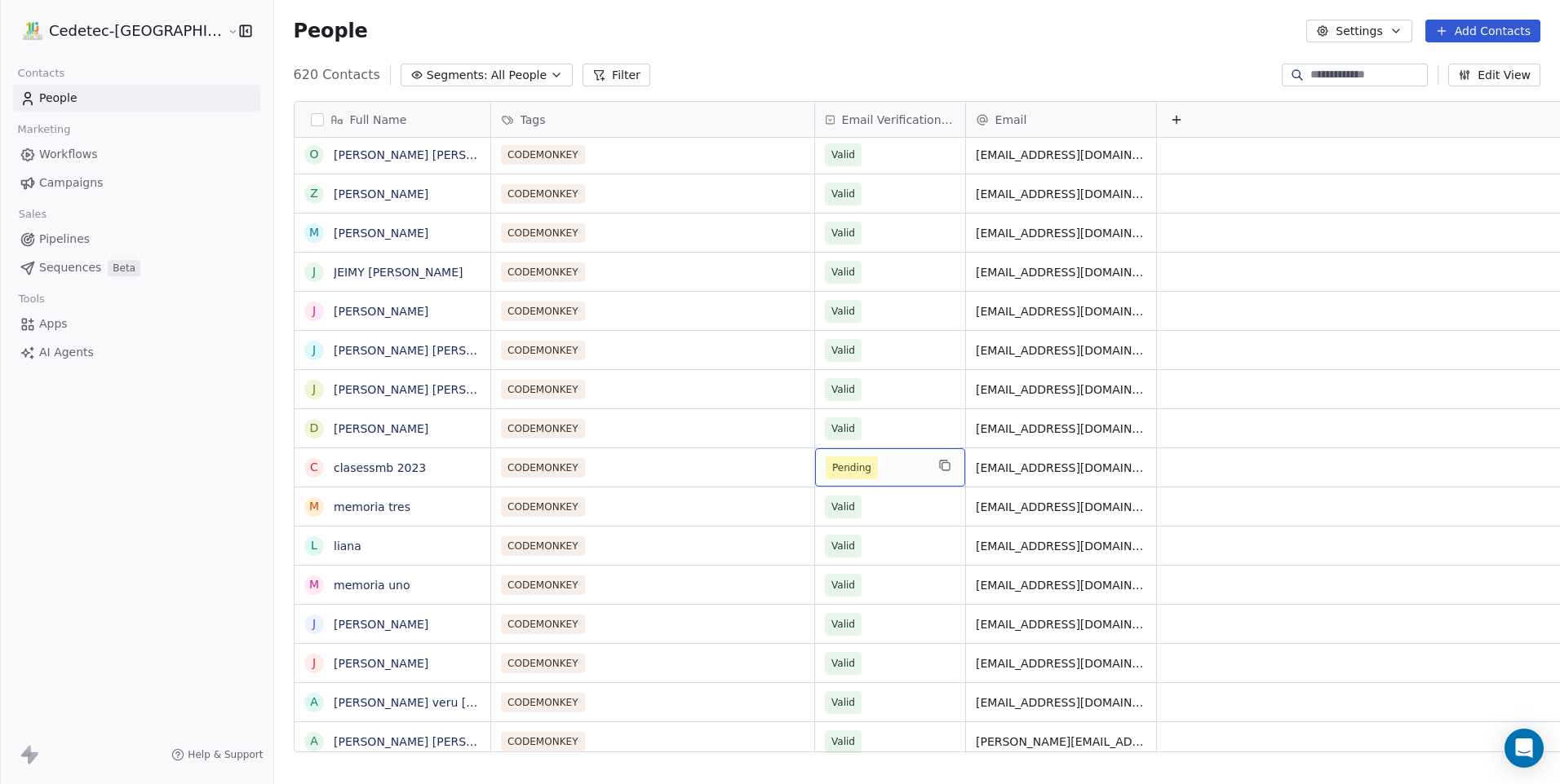
click at [821, 484] on div "Pending" at bounding box center [890, 467] width 150 height 39
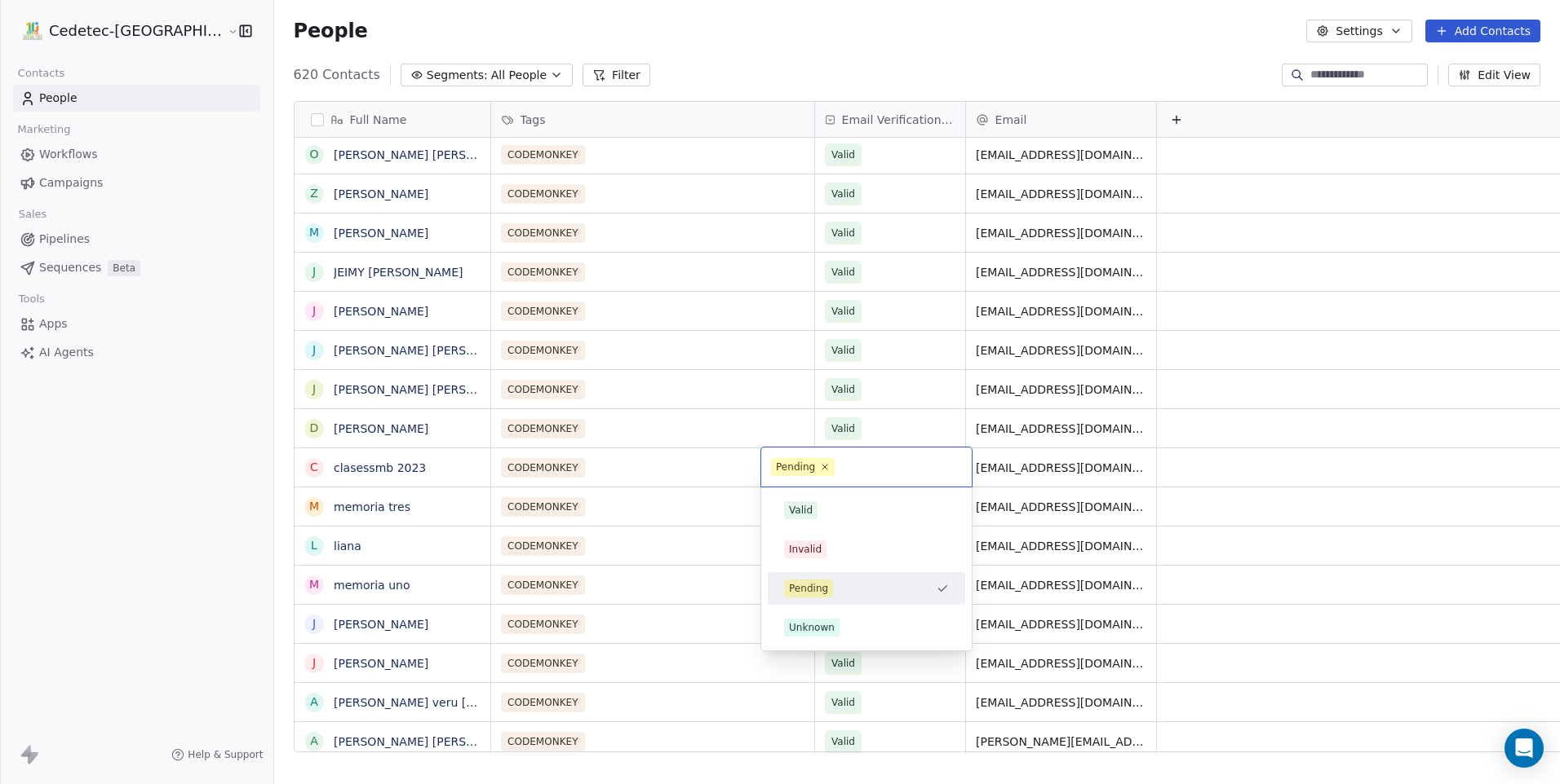
click at [821, 484] on div "Pending Valid Invalid Pending Unknown" at bounding box center [866, 549] width 213 height 205
click at [815, 503] on span "Valid" at bounding box center [801, 510] width 34 height 18
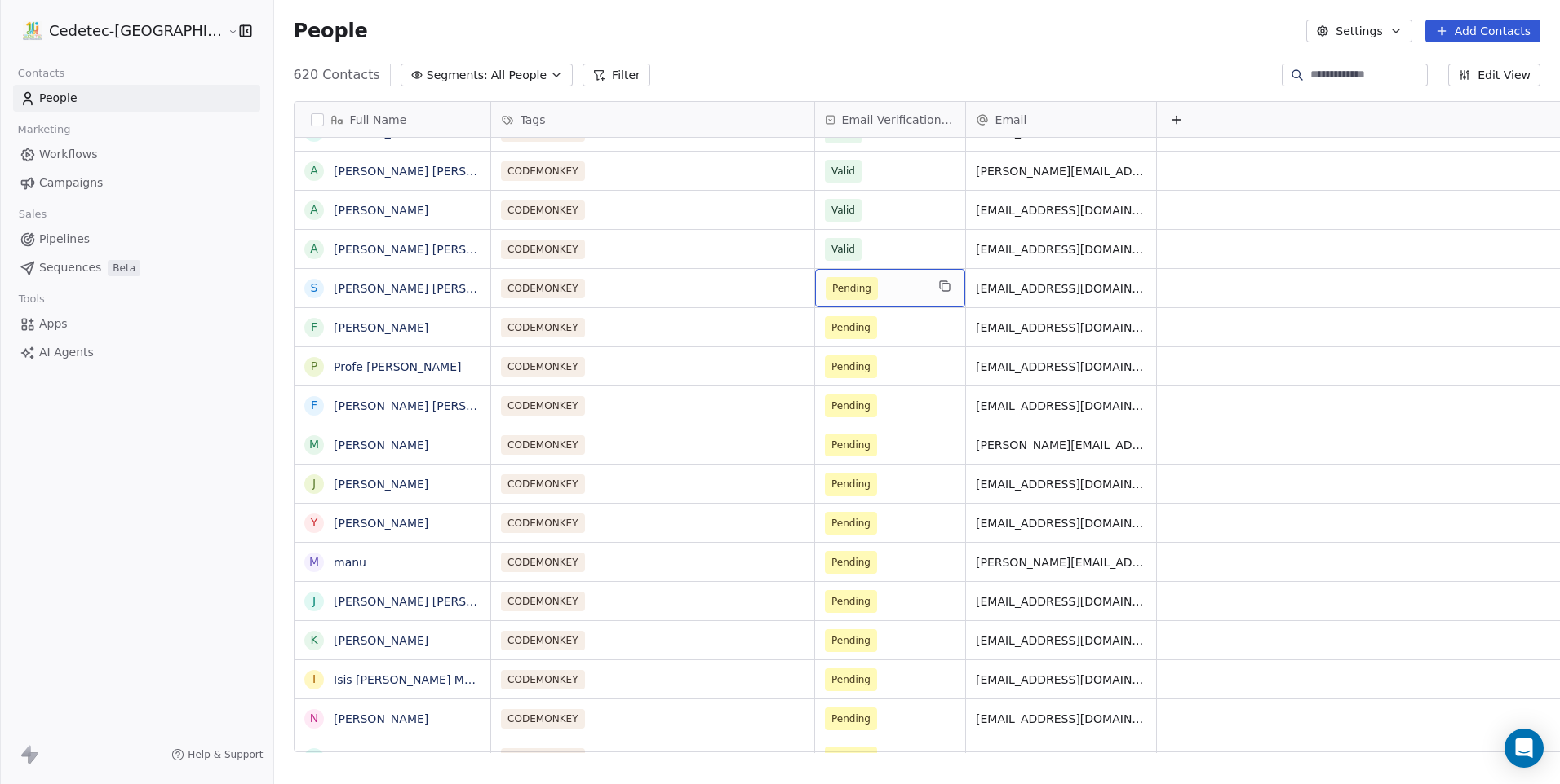
click at [815, 302] on div "Pending" at bounding box center [890, 289] width 150 height 39
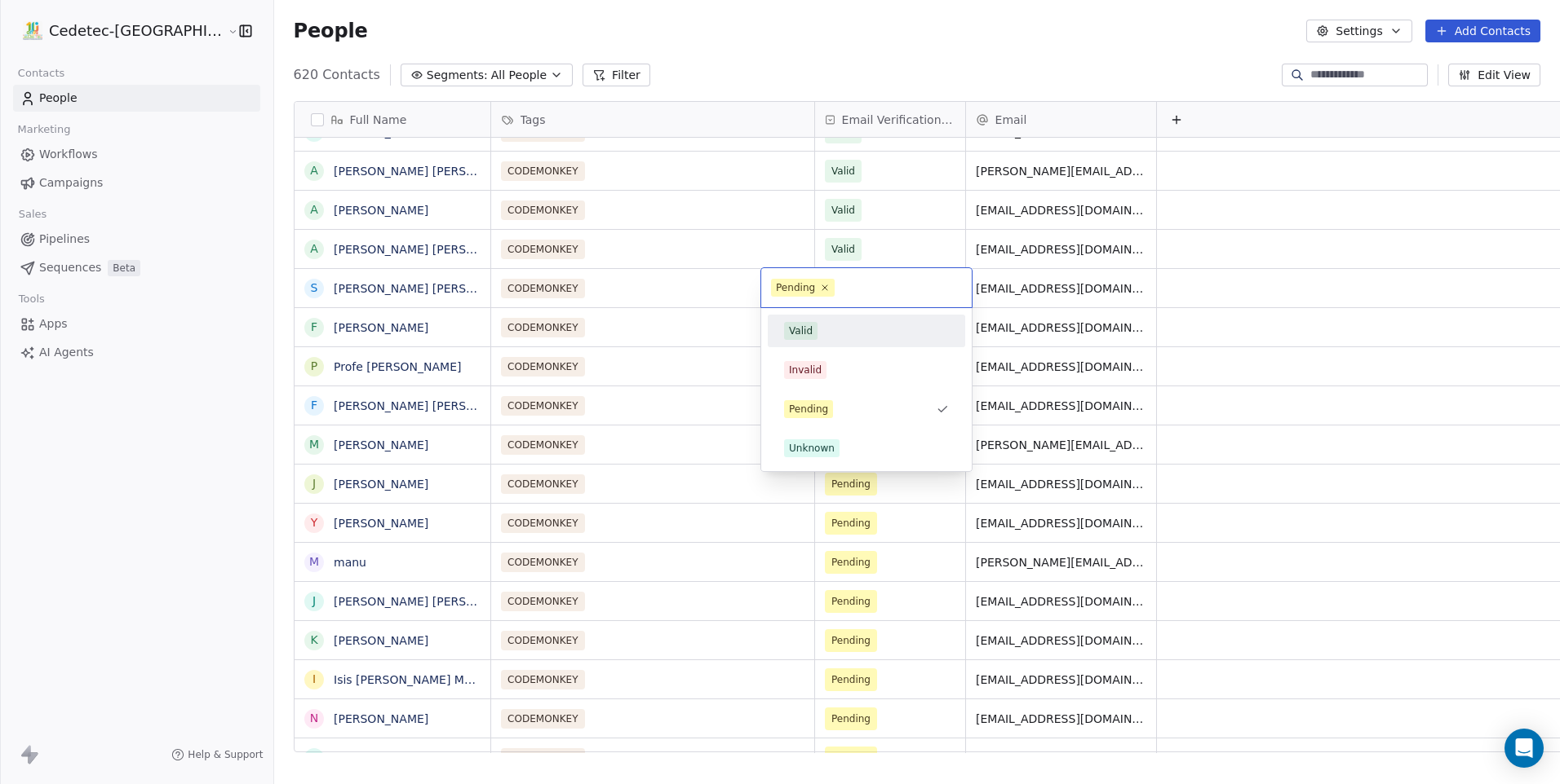
click at [819, 336] on div "Valid" at bounding box center [866, 331] width 165 height 18
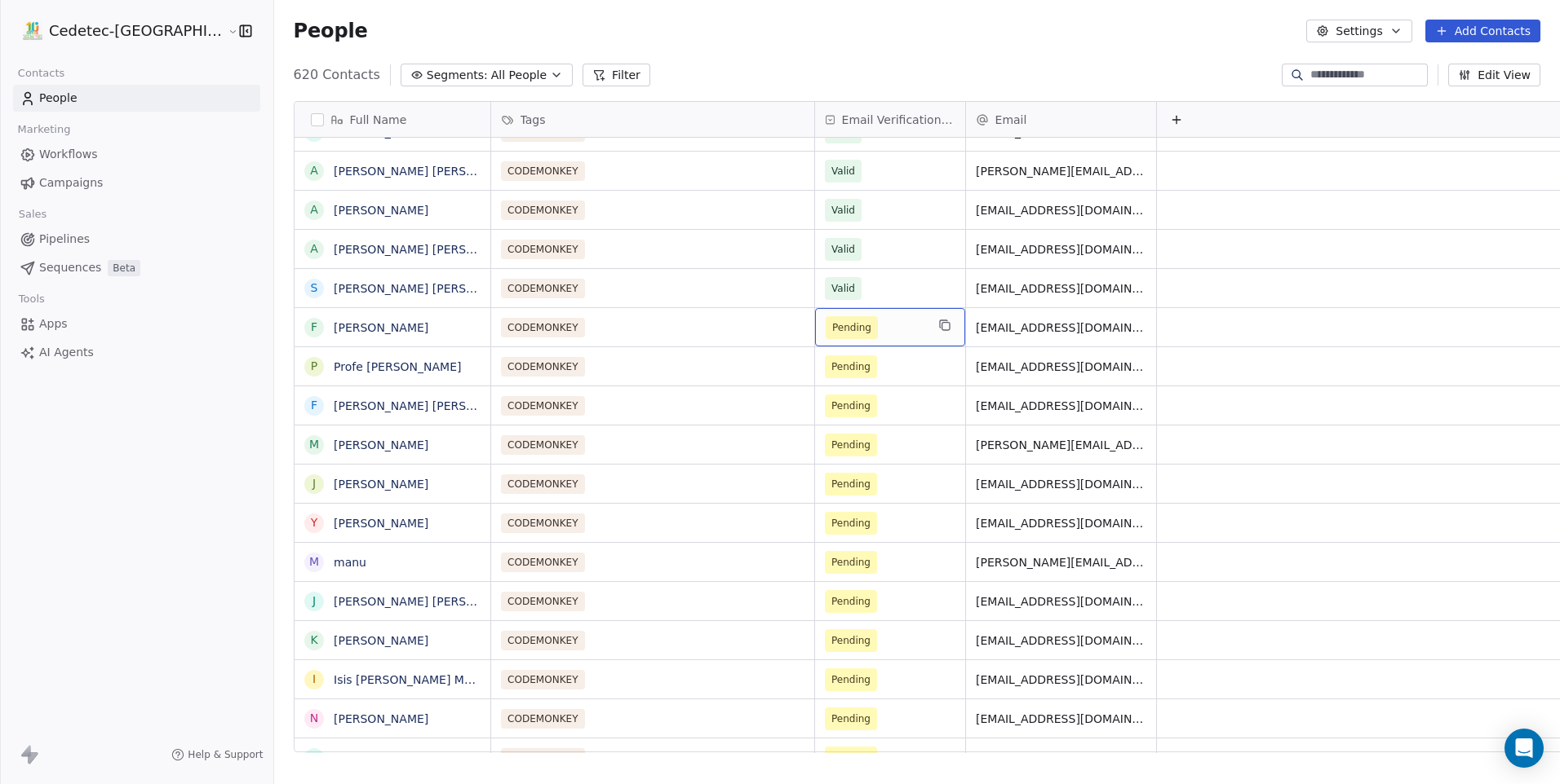
scroll to position [678, 1327]
click at [832, 376] on span "Pending" at bounding box center [875, 367] width 99 height 23
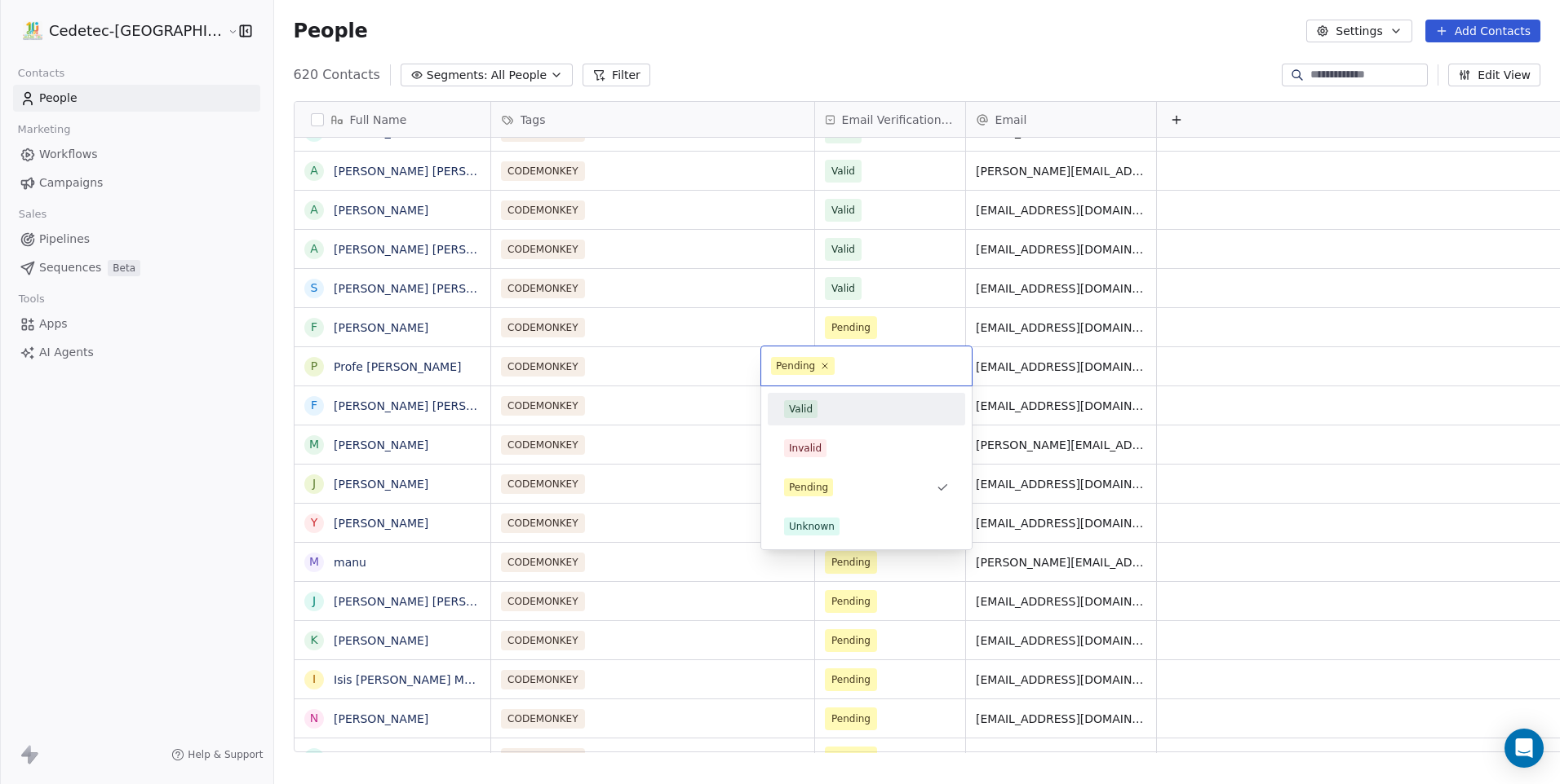
click at [821, 429] on div "Valid Invalid Pending Unknown" at bounding box center [866, 467] width 197 height 150
click at [818, 412] on div "Valid" at bounding box center [866, 409] width 165 height 18
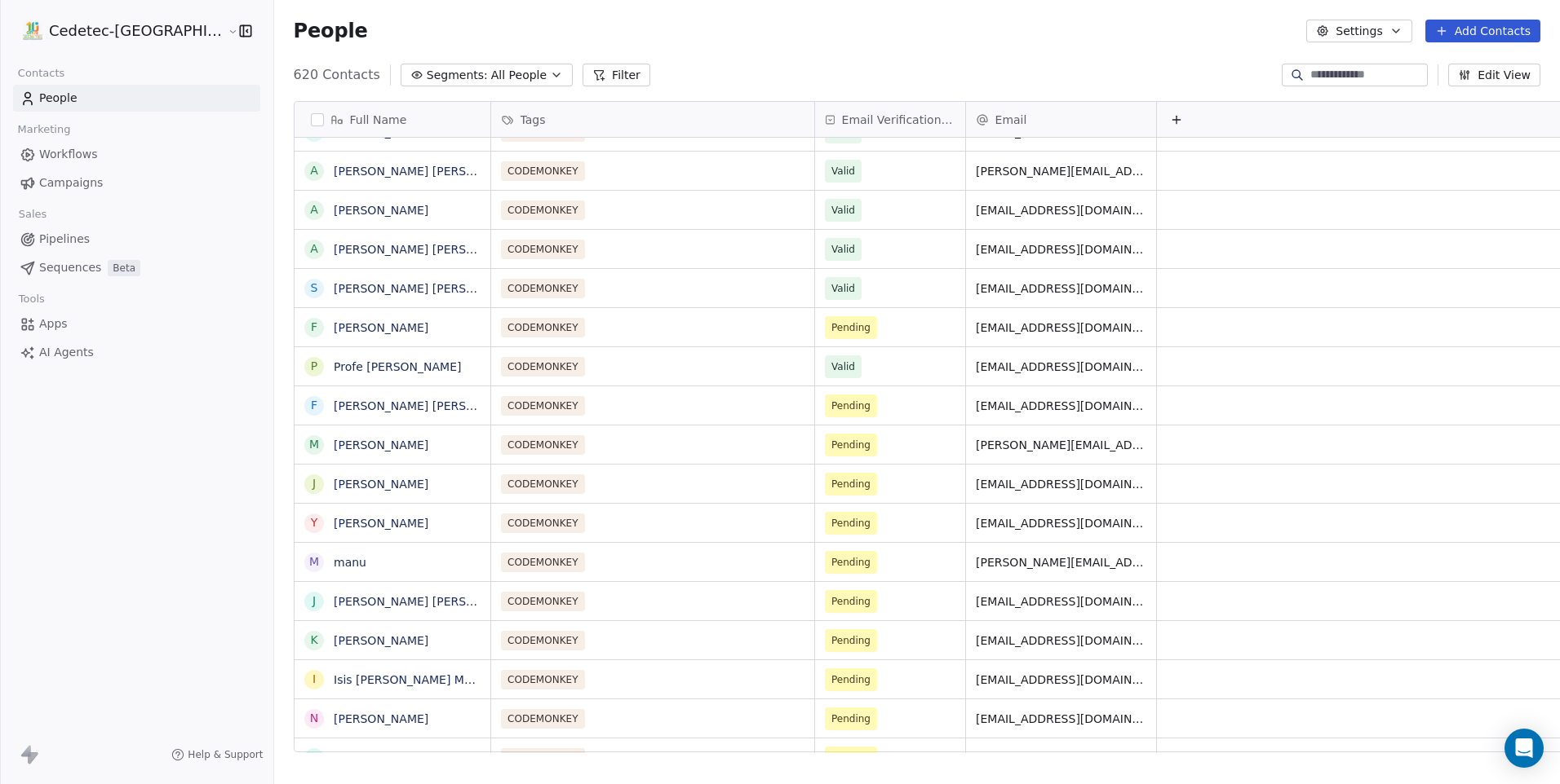
click at [820, 347] on div "CODEMONKEY Valid tabletlgml@liceosejercito.edu.co" at bounding box center [1042, 366] width 1104 height 40
click at [826, 334] on span "Pending" at bounding box center [875, 328] width 99 height 23
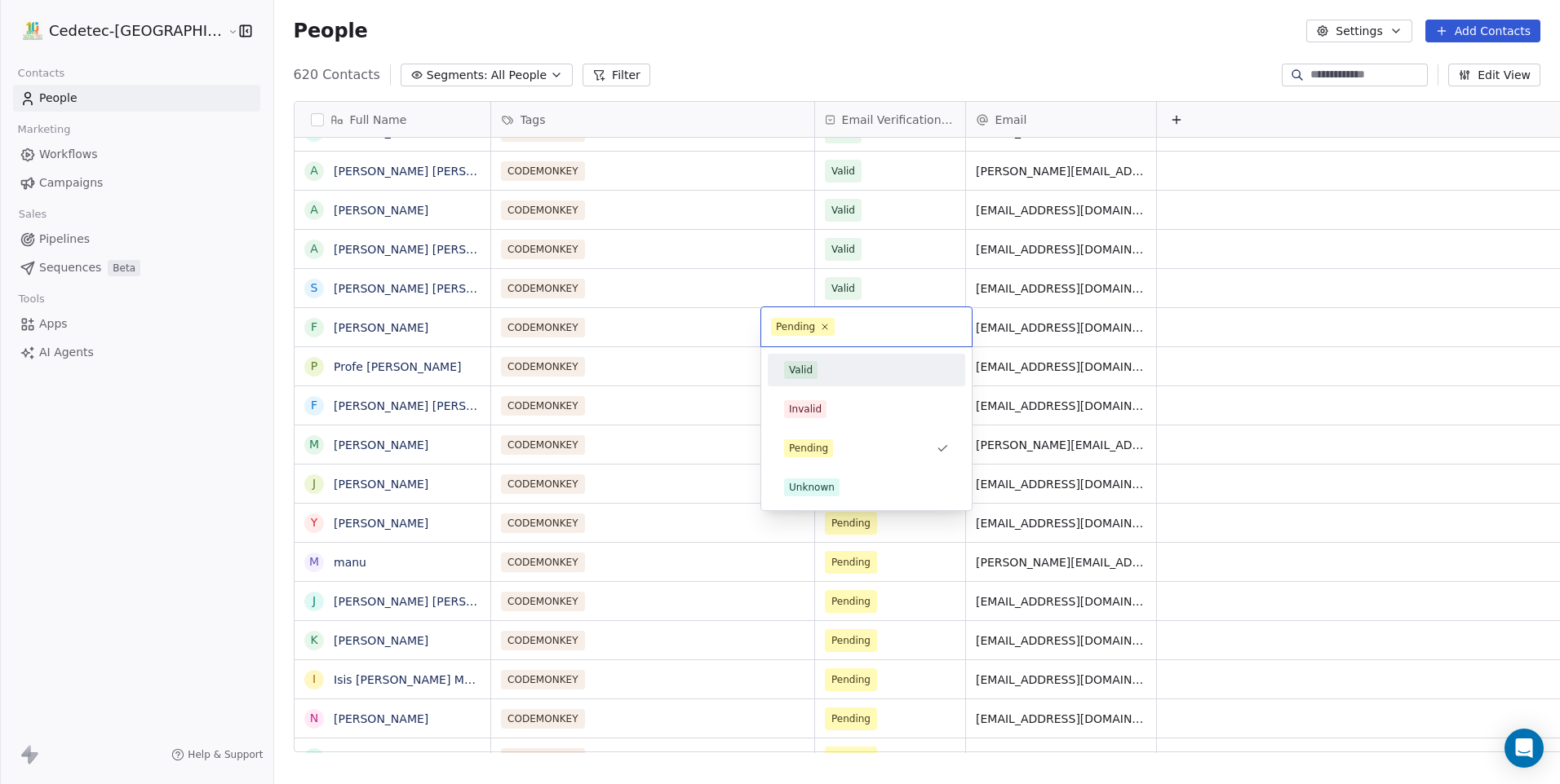
click at [820, 381] on div "Valid" at bounding box center [865, 370] width 184 height 26
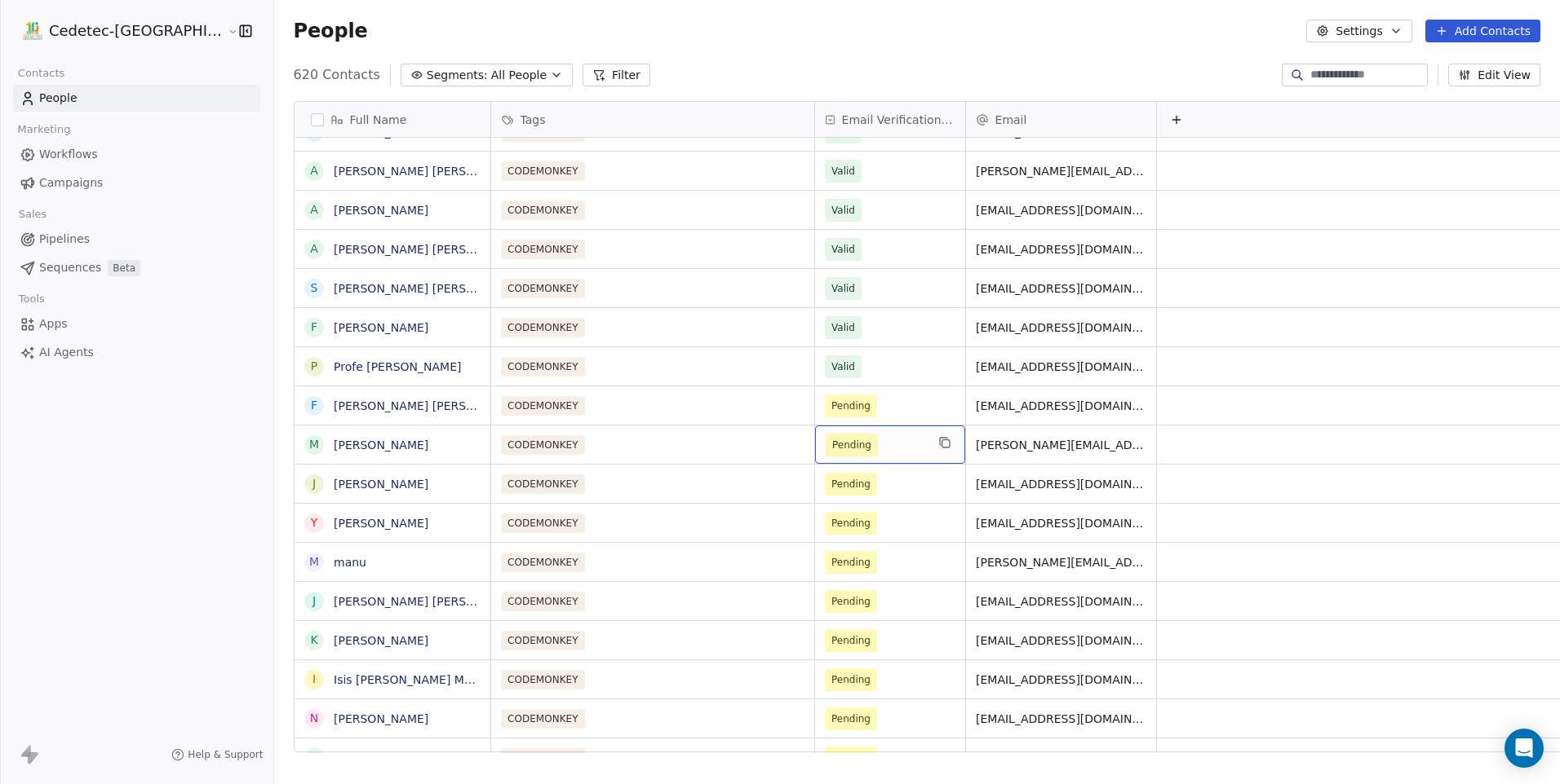
click at [815, 428] on div "Pending" at bounding box center [890, 445] width 150 height 39
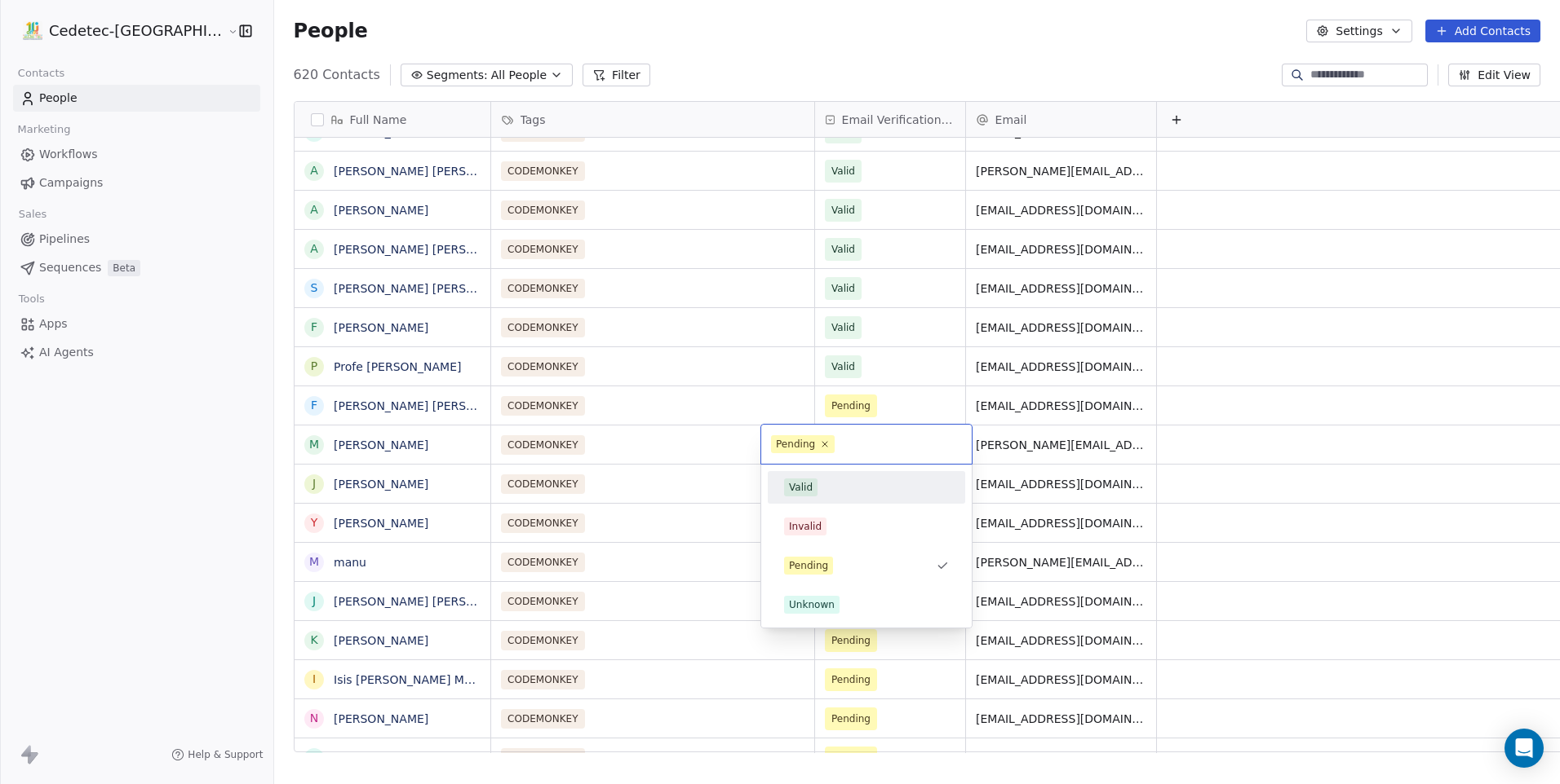
click at [811, 490] on span "Valid" at bounding box center [801, 488] width 34 height 18
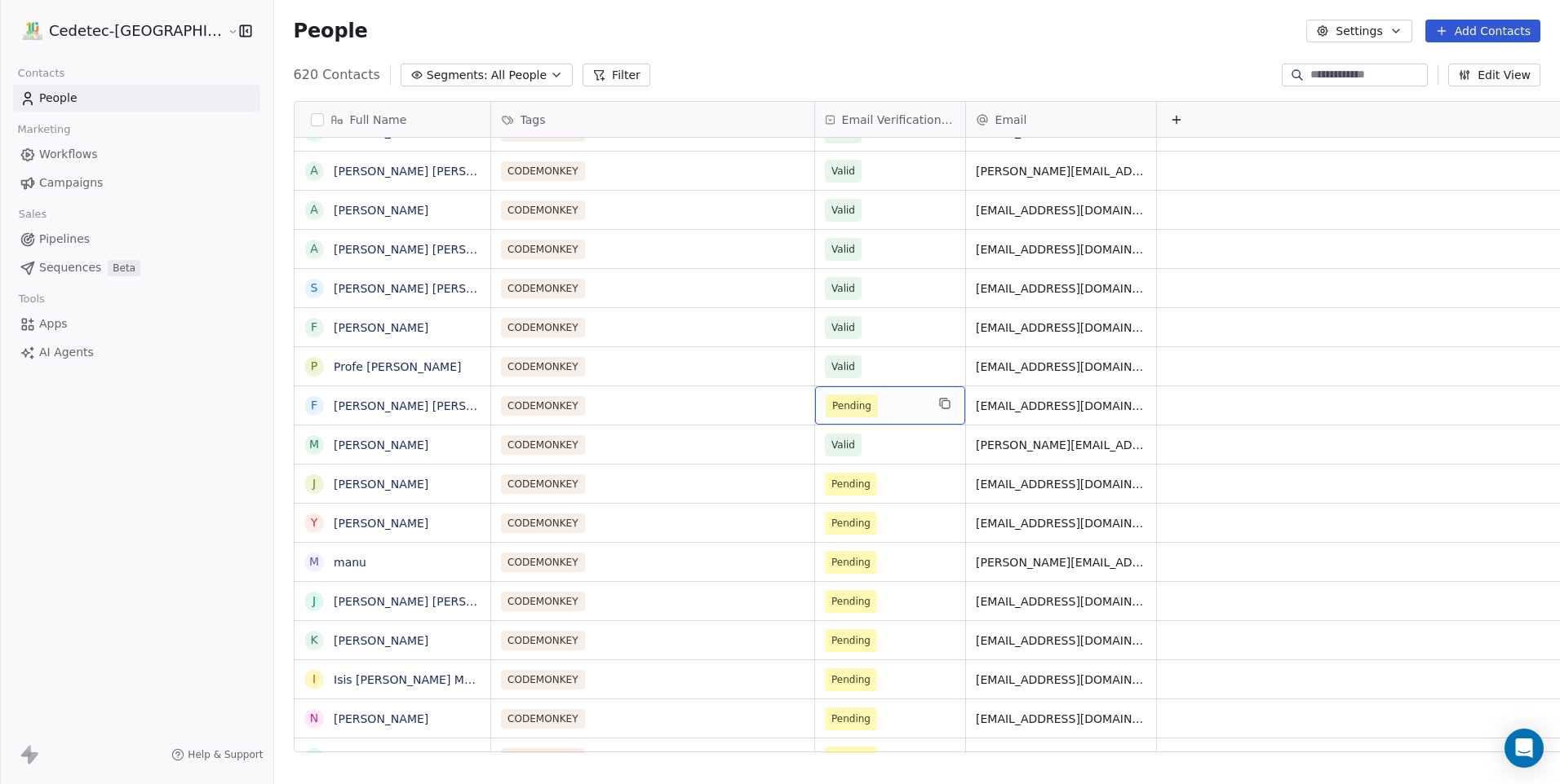
click at [826, 410] on span "Pending" at bounding box center [852, 406] width 52 height 23
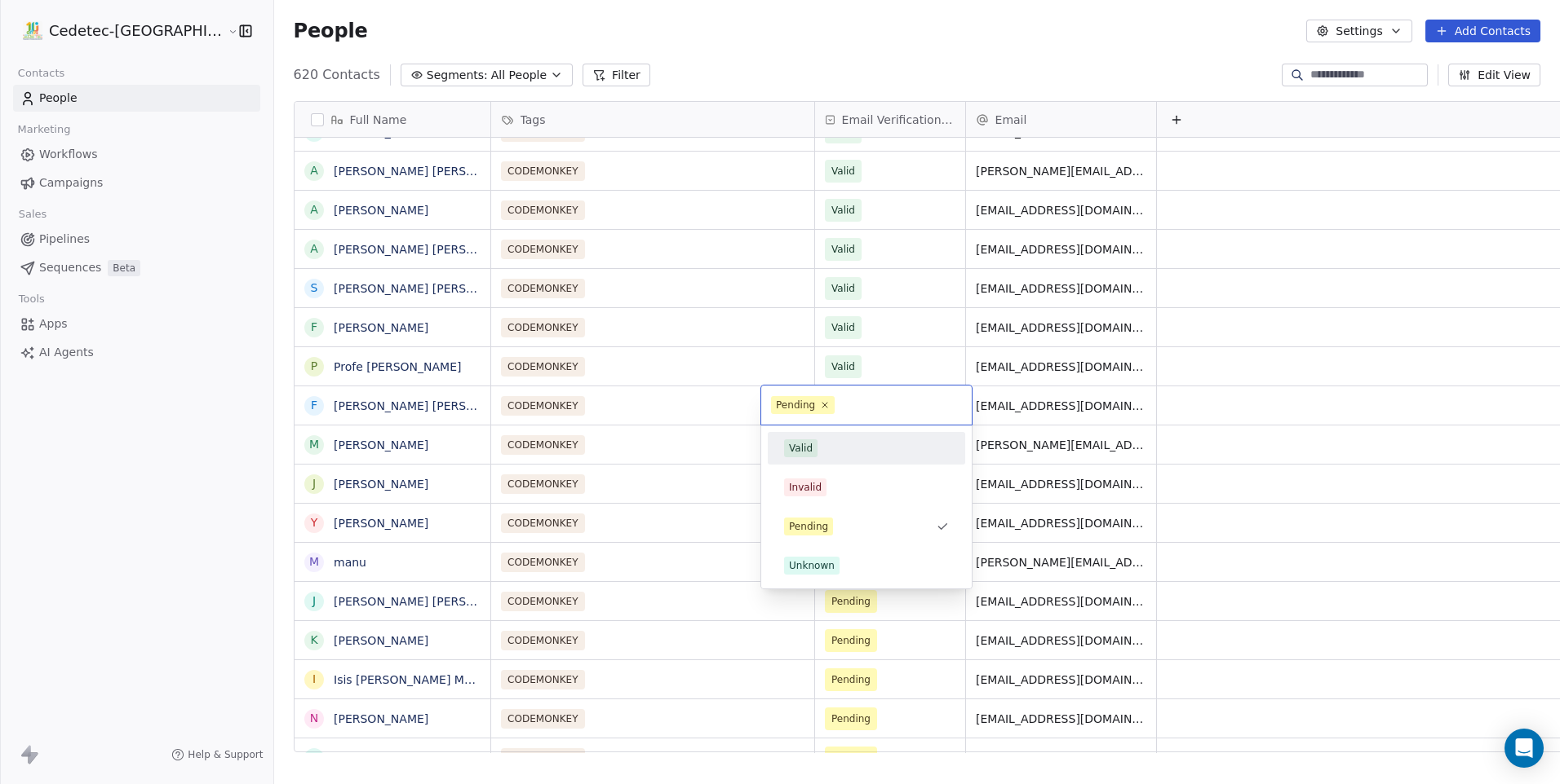
click at [825, 452] on div "Valid" at bounding box center [866, 448] width 165 height 18
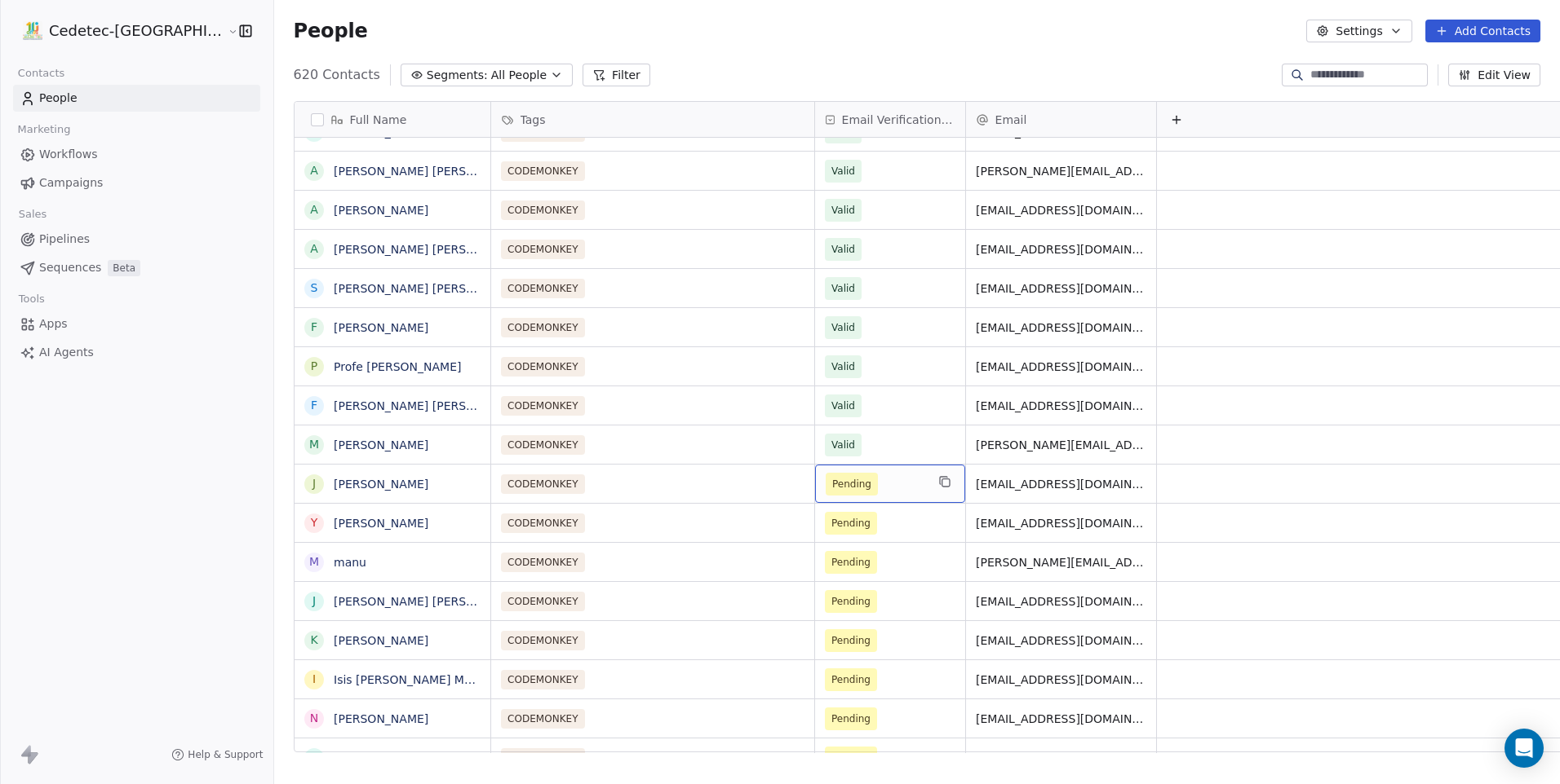
click at [815, 501] on div "Pending" at bounding box center [890, 484] width 150 height 39
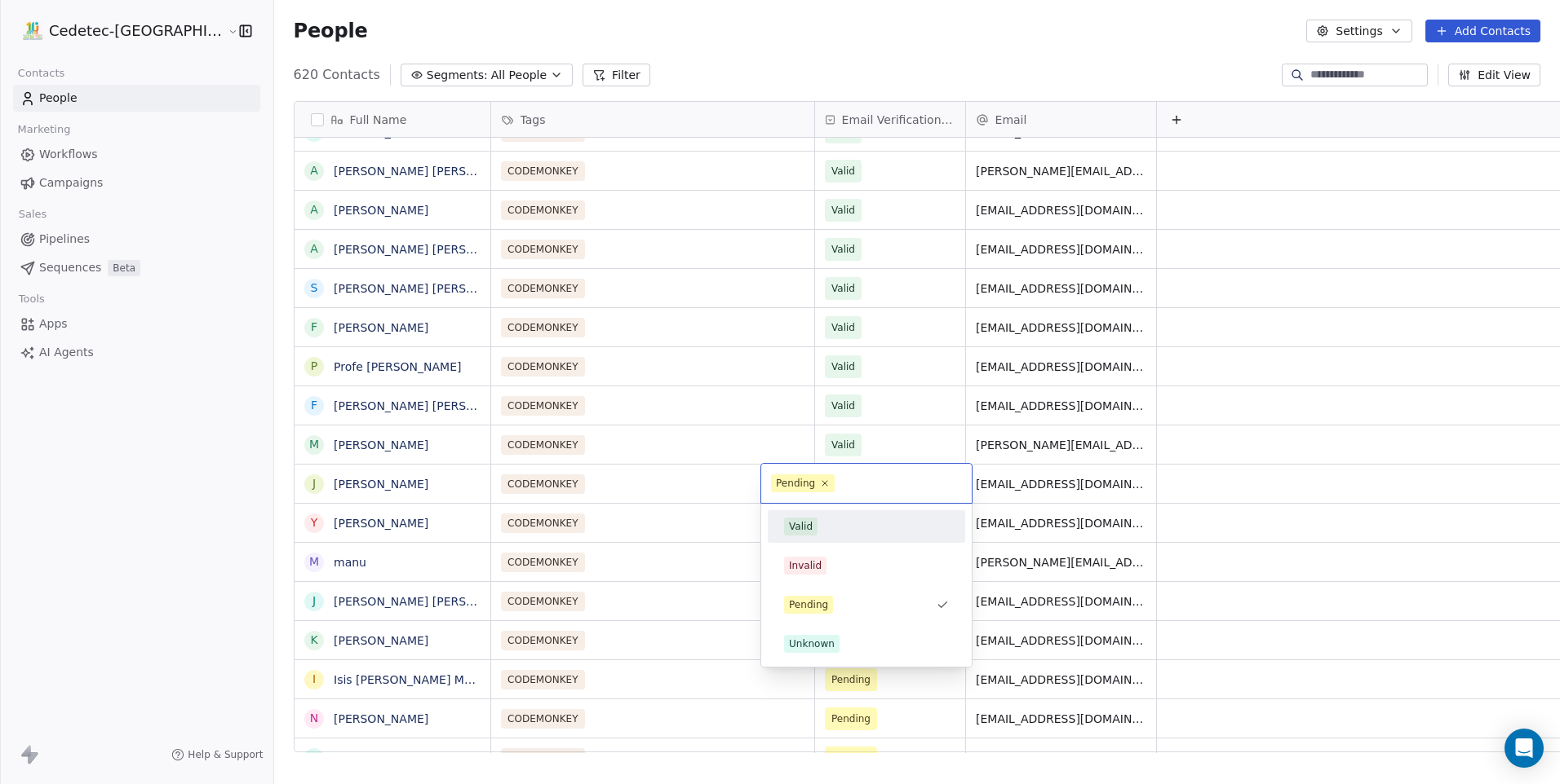
drag, startPoint x: 819, startPoint y: 523, endPoint x: 821, endPoint y: 544, distance: 21.1
click at [820, 523] on div "Valid" at bounding box center [866, 526] width 165 height 18
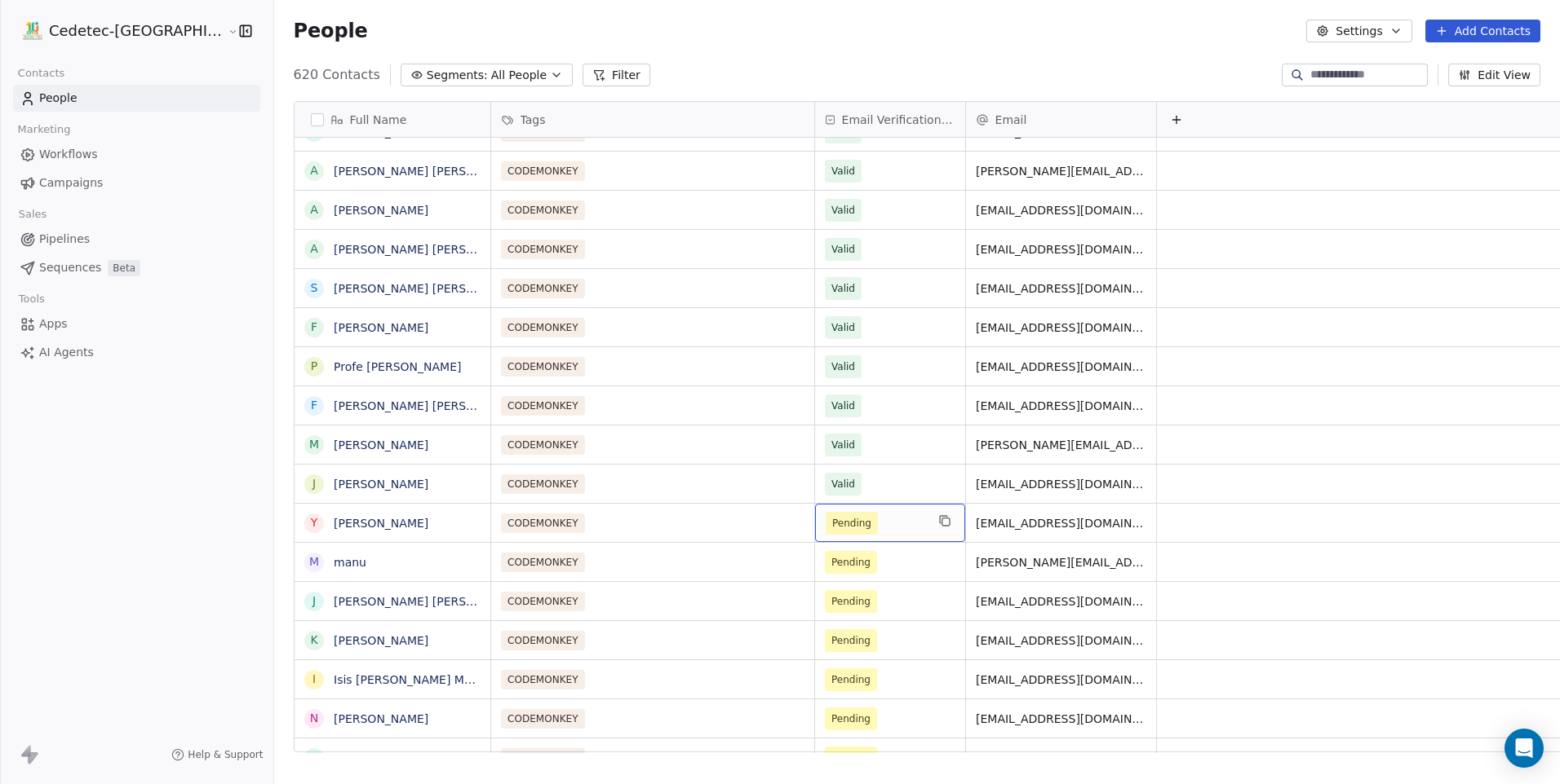
click at [826, 531] on span "Pending" at bounding box center [852, 523] width 52 height 23
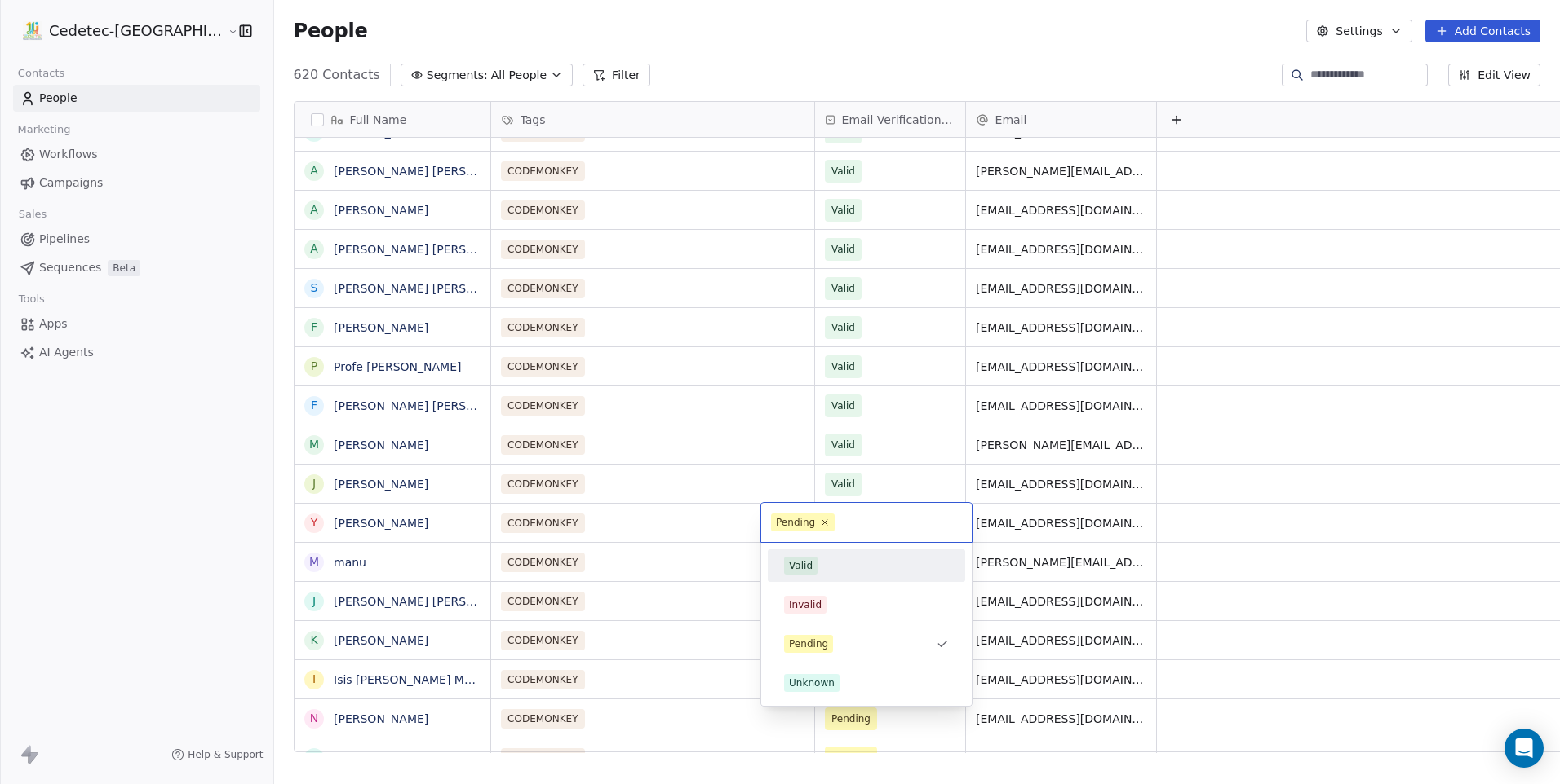
click at [819, 569] on div "Valid" at bounding box center [866, 566] width 165 height 18
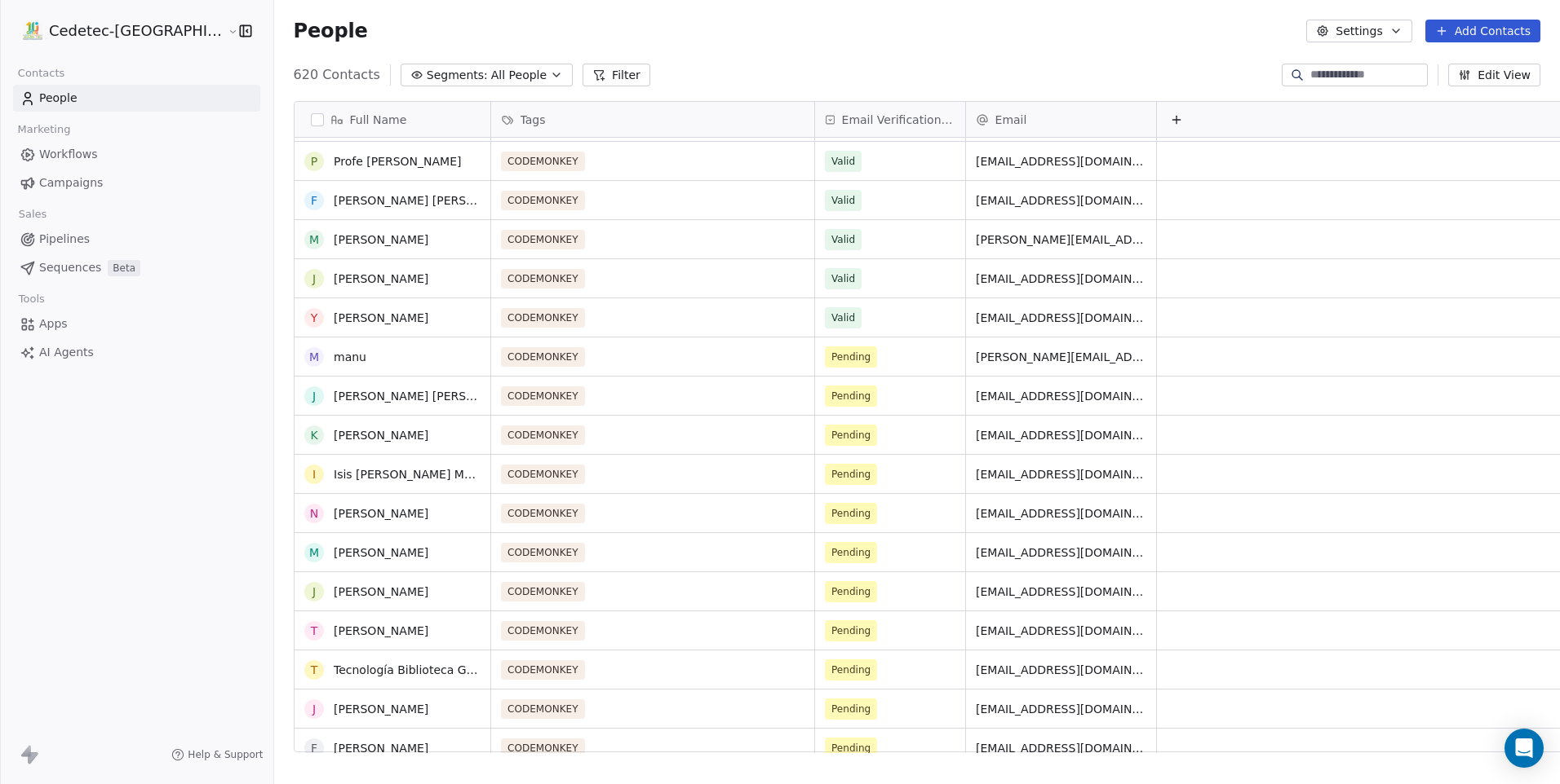
scroll to position [6767, 0]
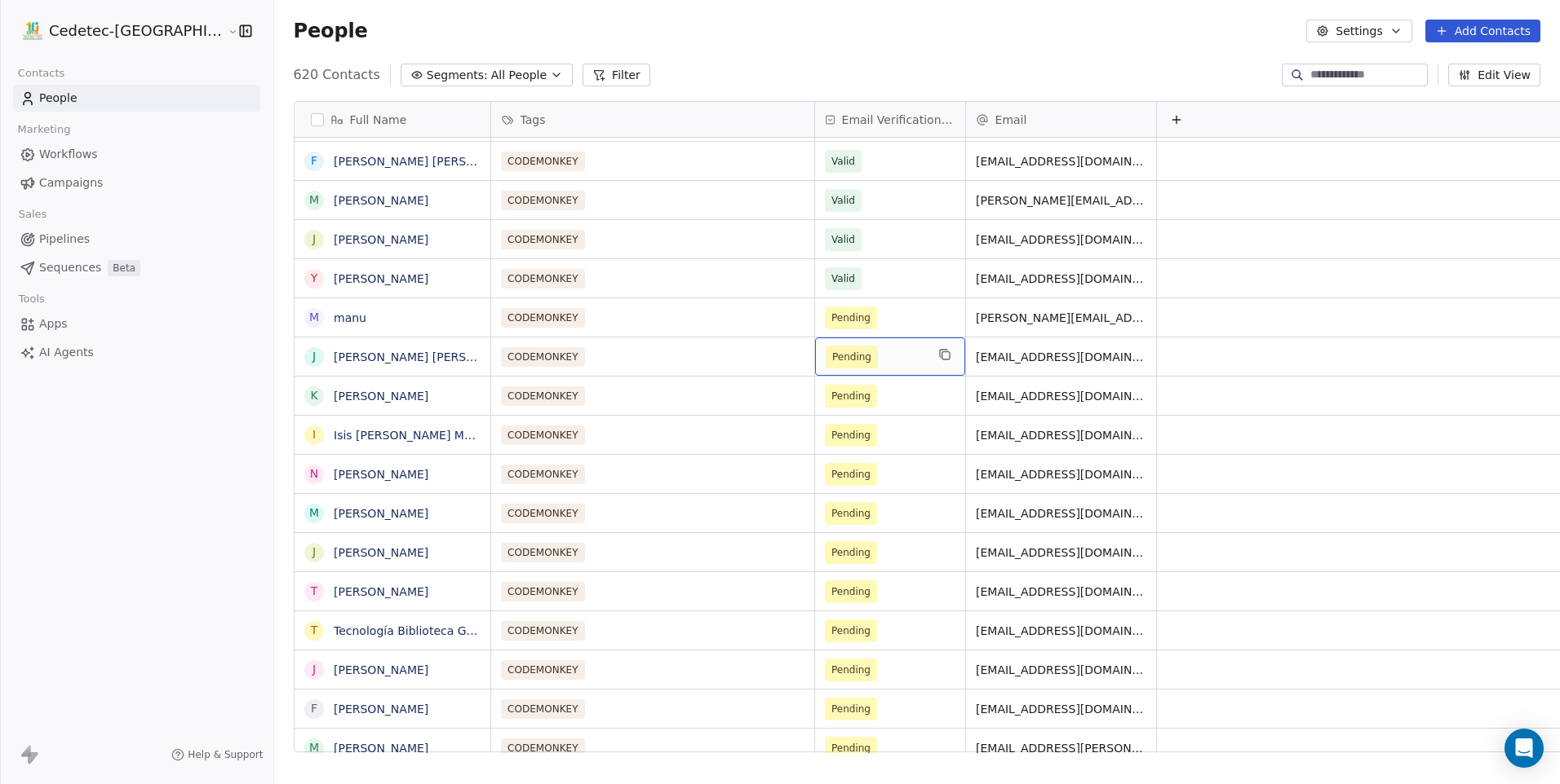
click at [828, 359] on span "Pending" at bounding box center [875, 357] width 99 height 23
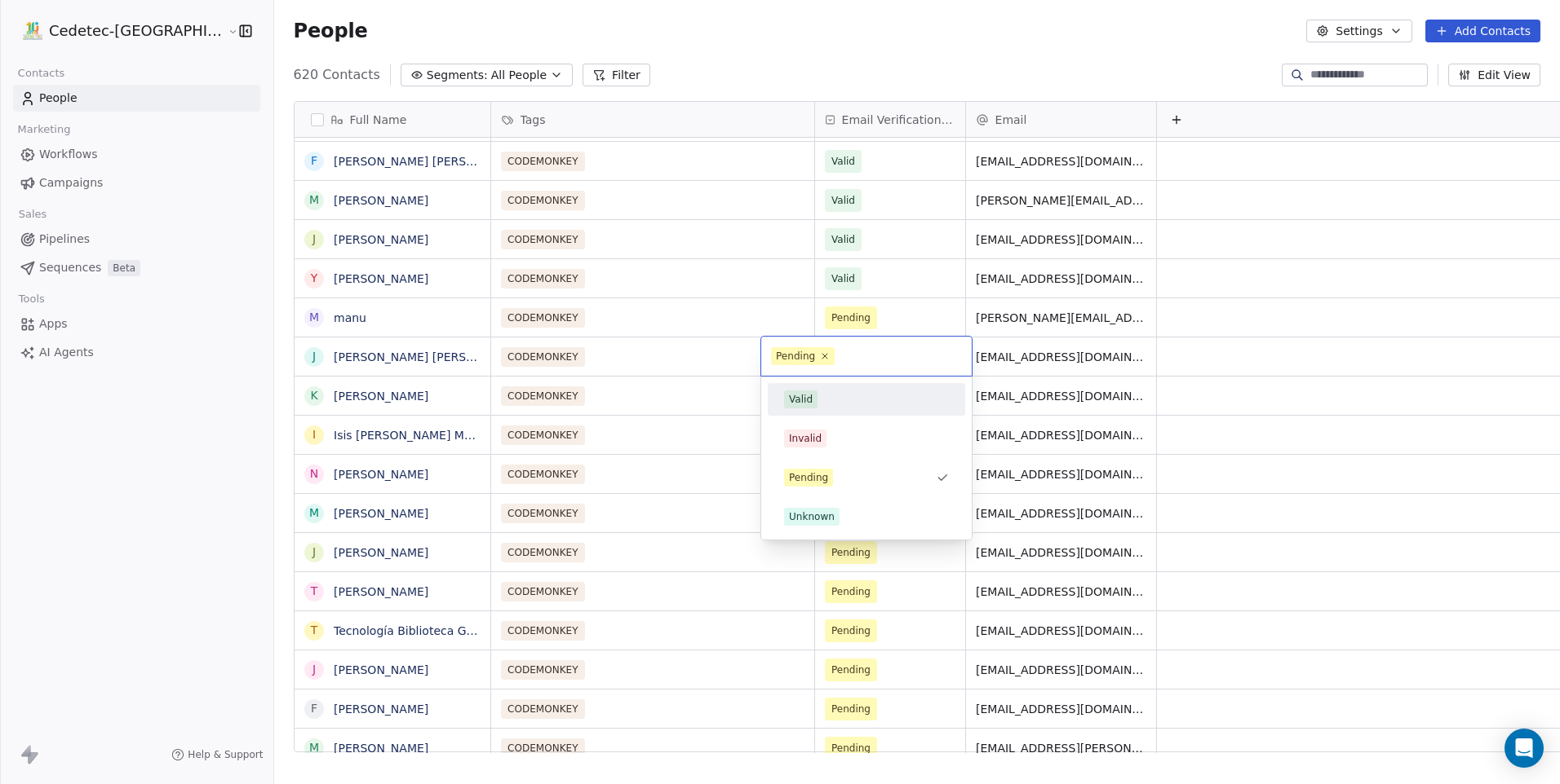
click at [828, 401] on div "Valid" at bounding box center [866, 399] width 165 height 18
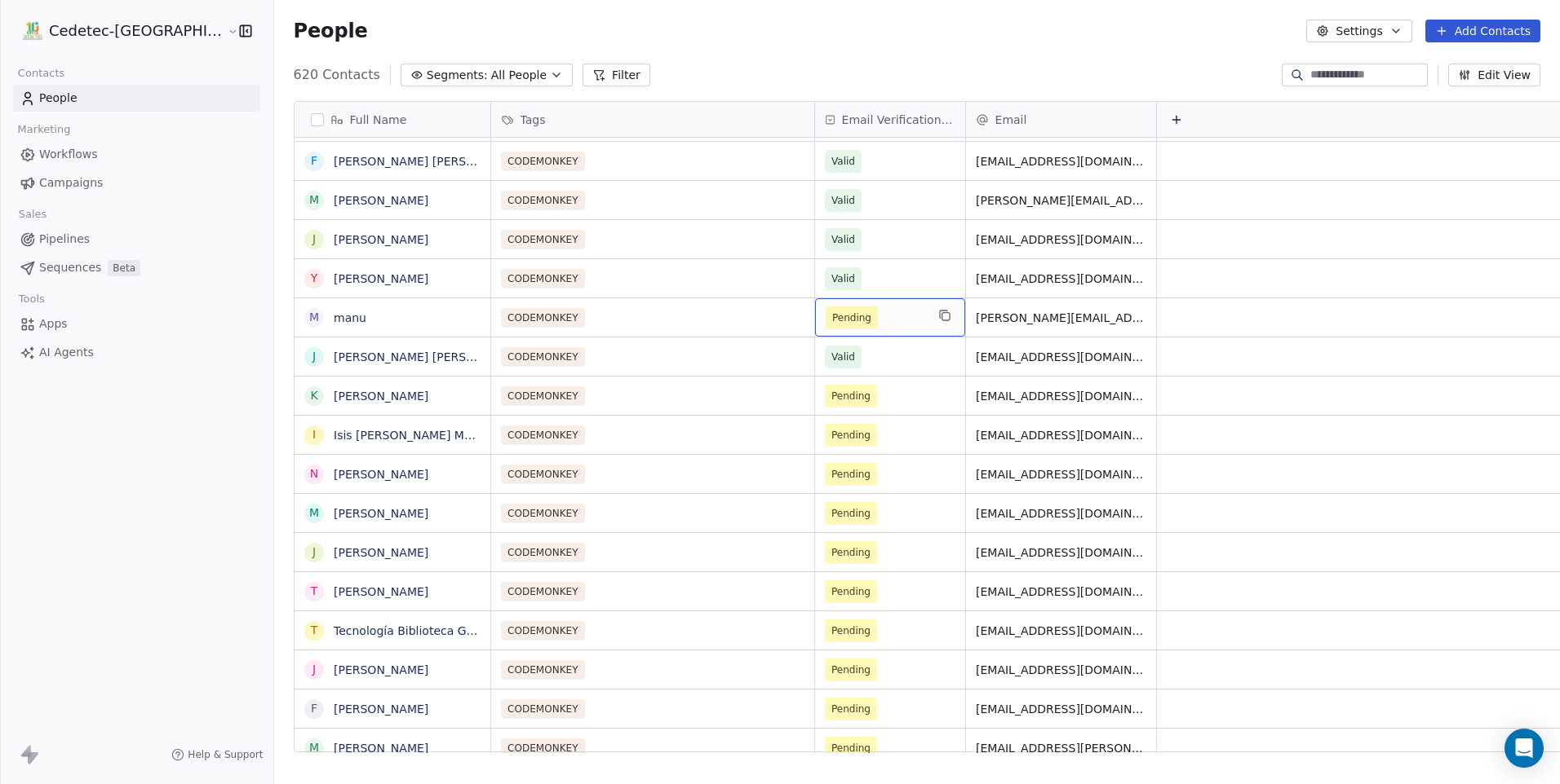
click at [832, 312] on span "Pending" at bounding box center [851, 318] width 40 height 16
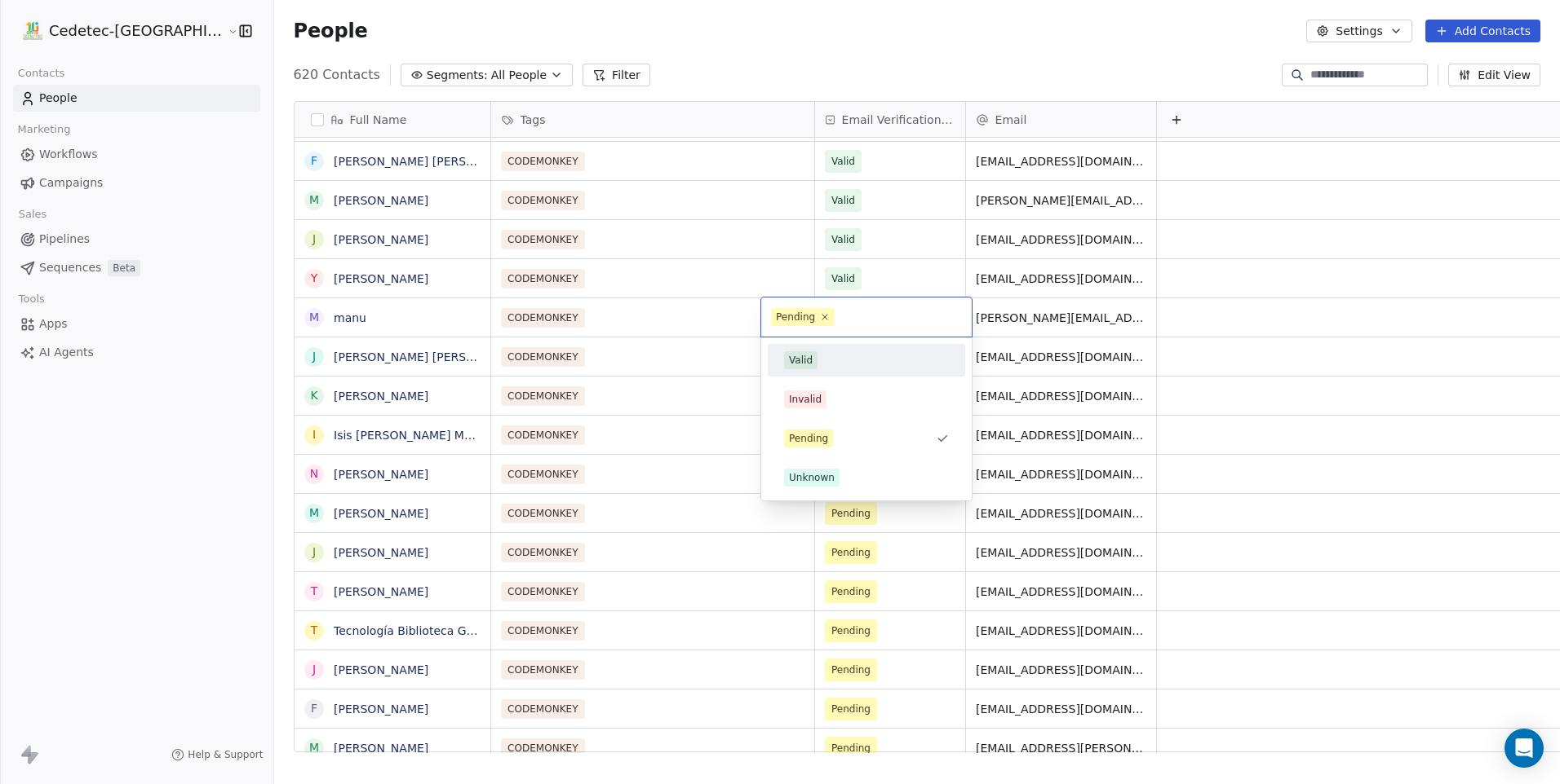
click at [799, 359] on div "Valid" at bounding box center [801, 360] width 23 height 14
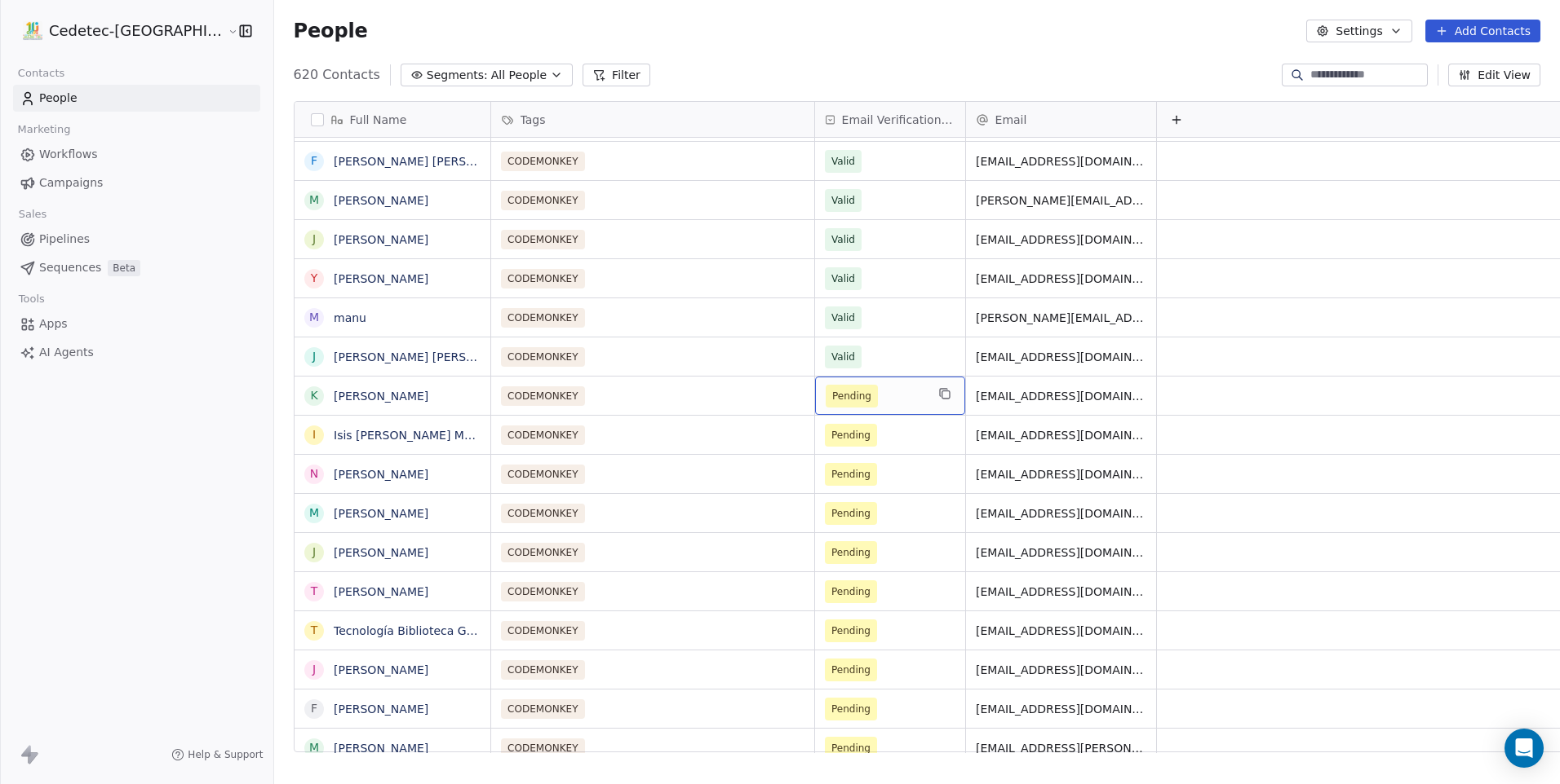
click at [826, 385] on span "Pending" at bounding box center [852, 397] width 52 height 23
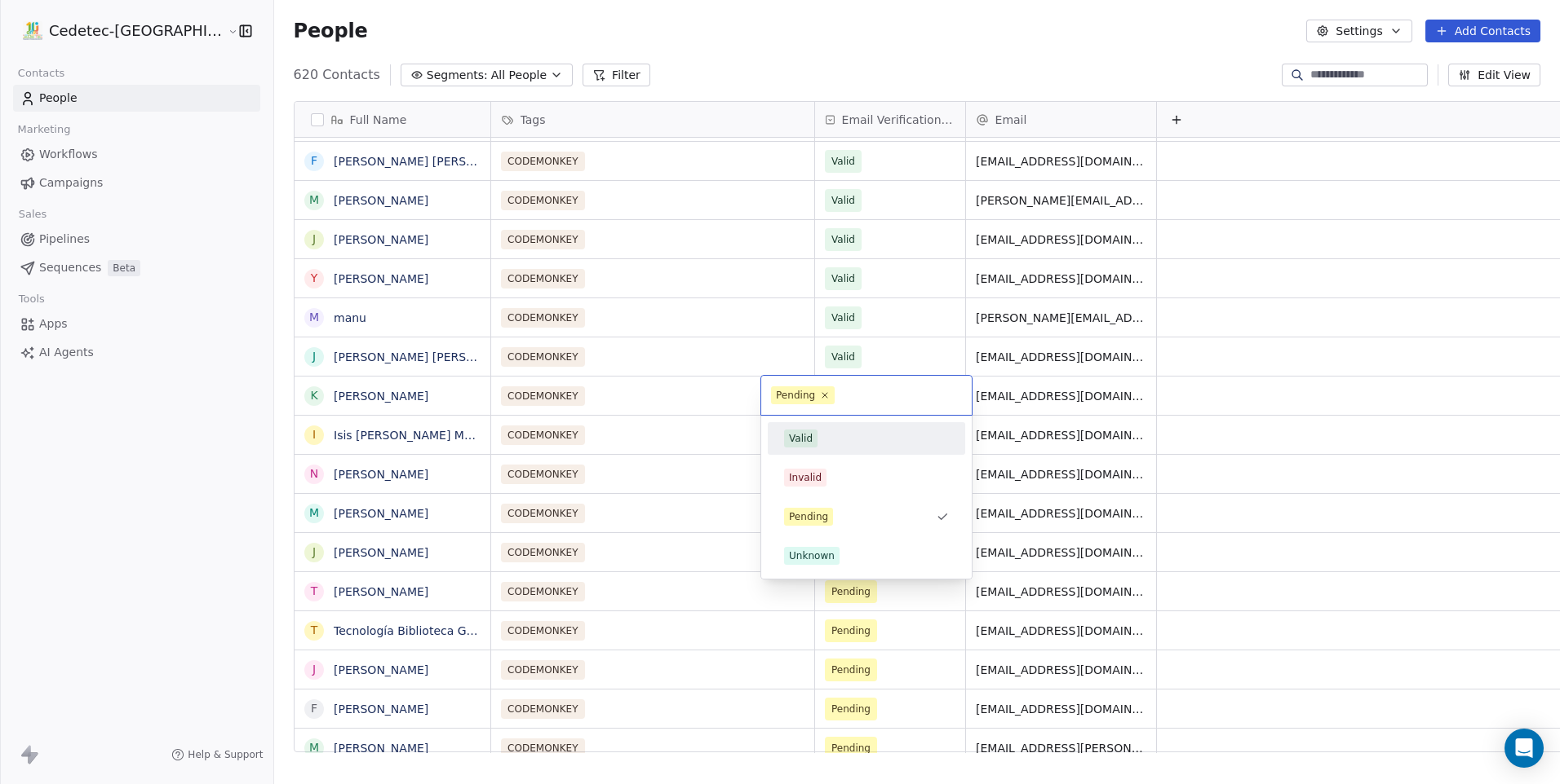
click at [832, 431] on div "Valid" at bounding box center [866, 438] width 165 height 18
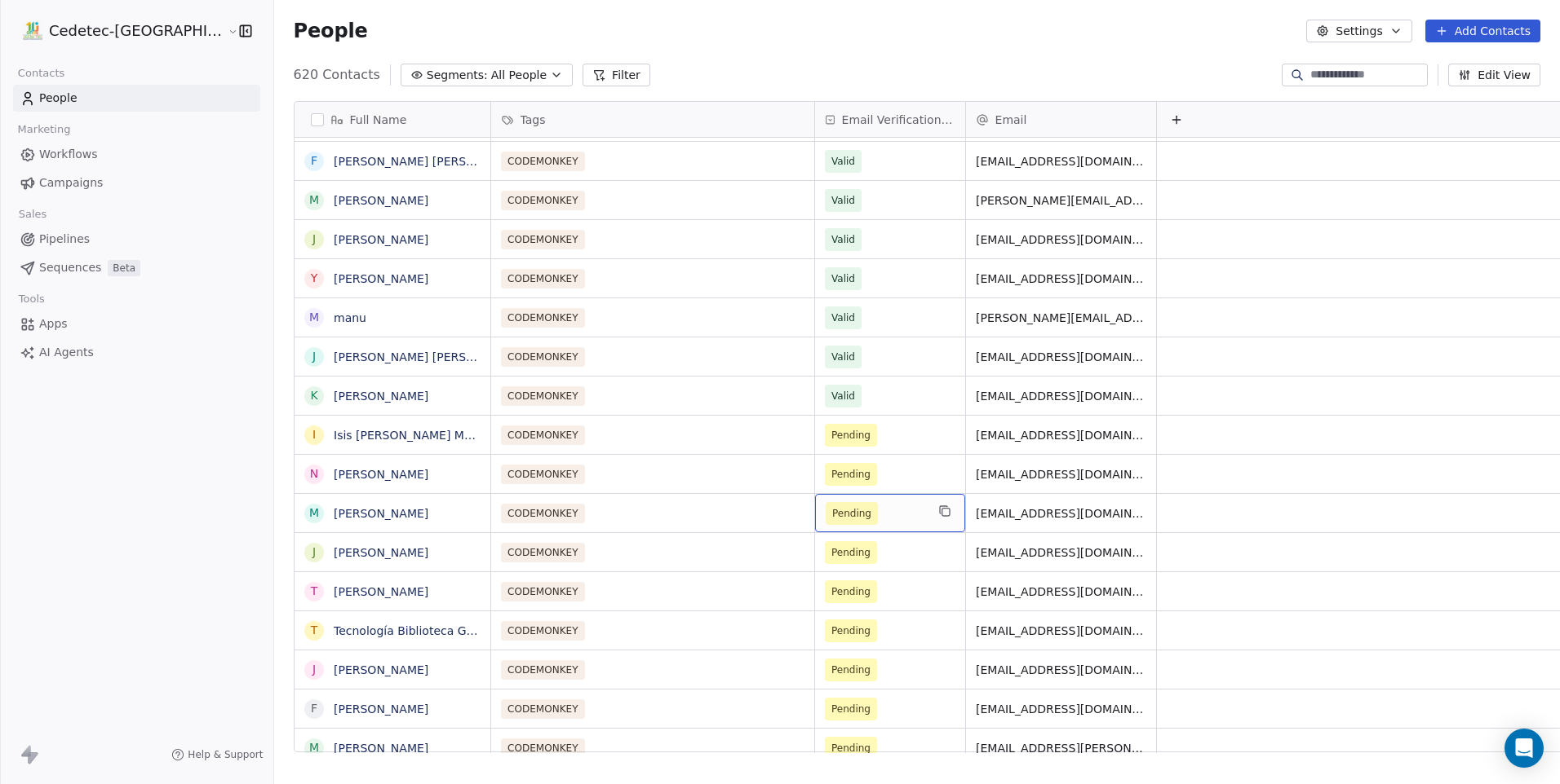
click at [824, 496] on div "Pending" at bounding box center [890, 514] width 150 height 39
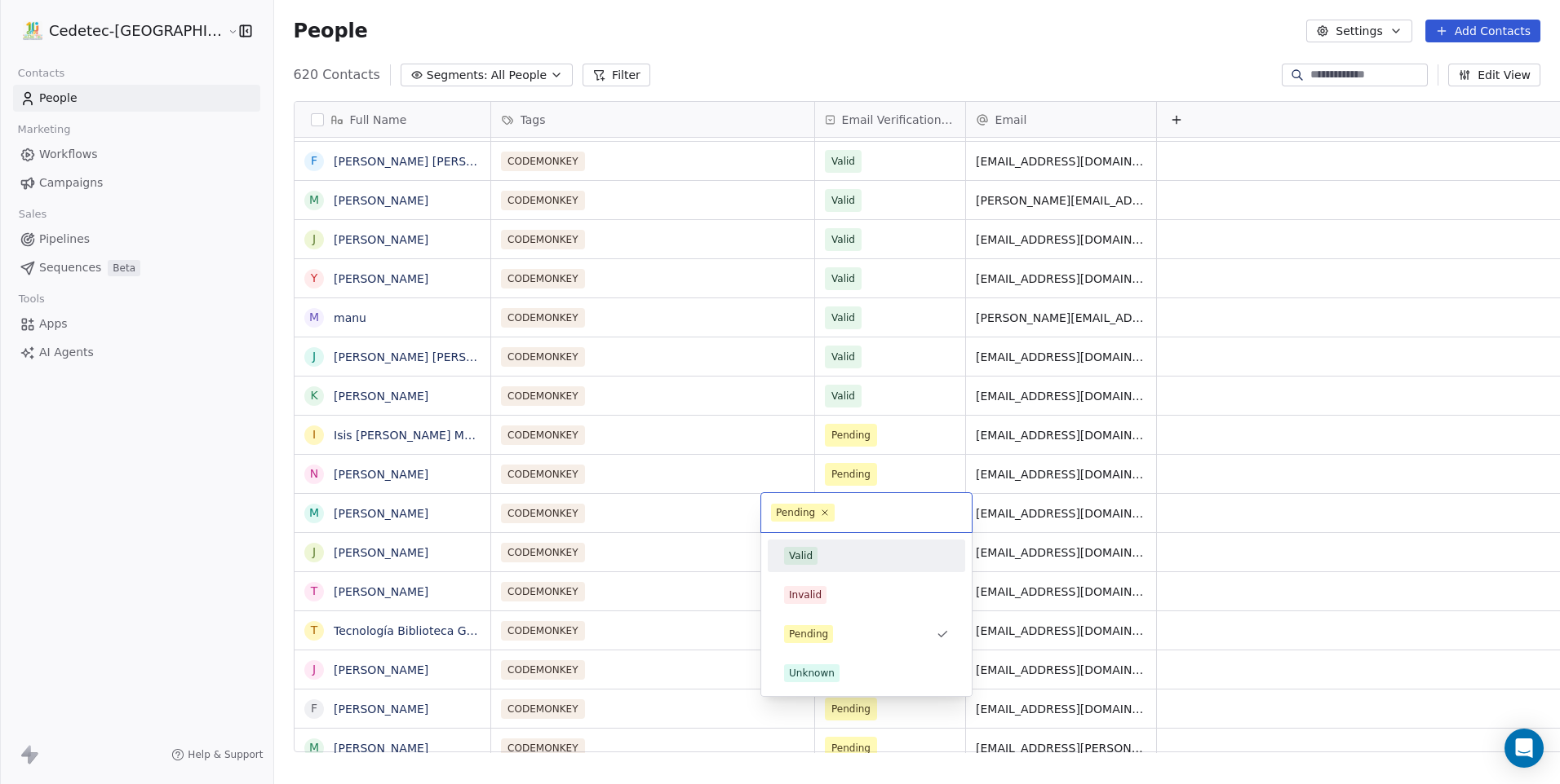
click at [819, 546] on div "Valid" at bounding box center [865, 555] width 184 height 26
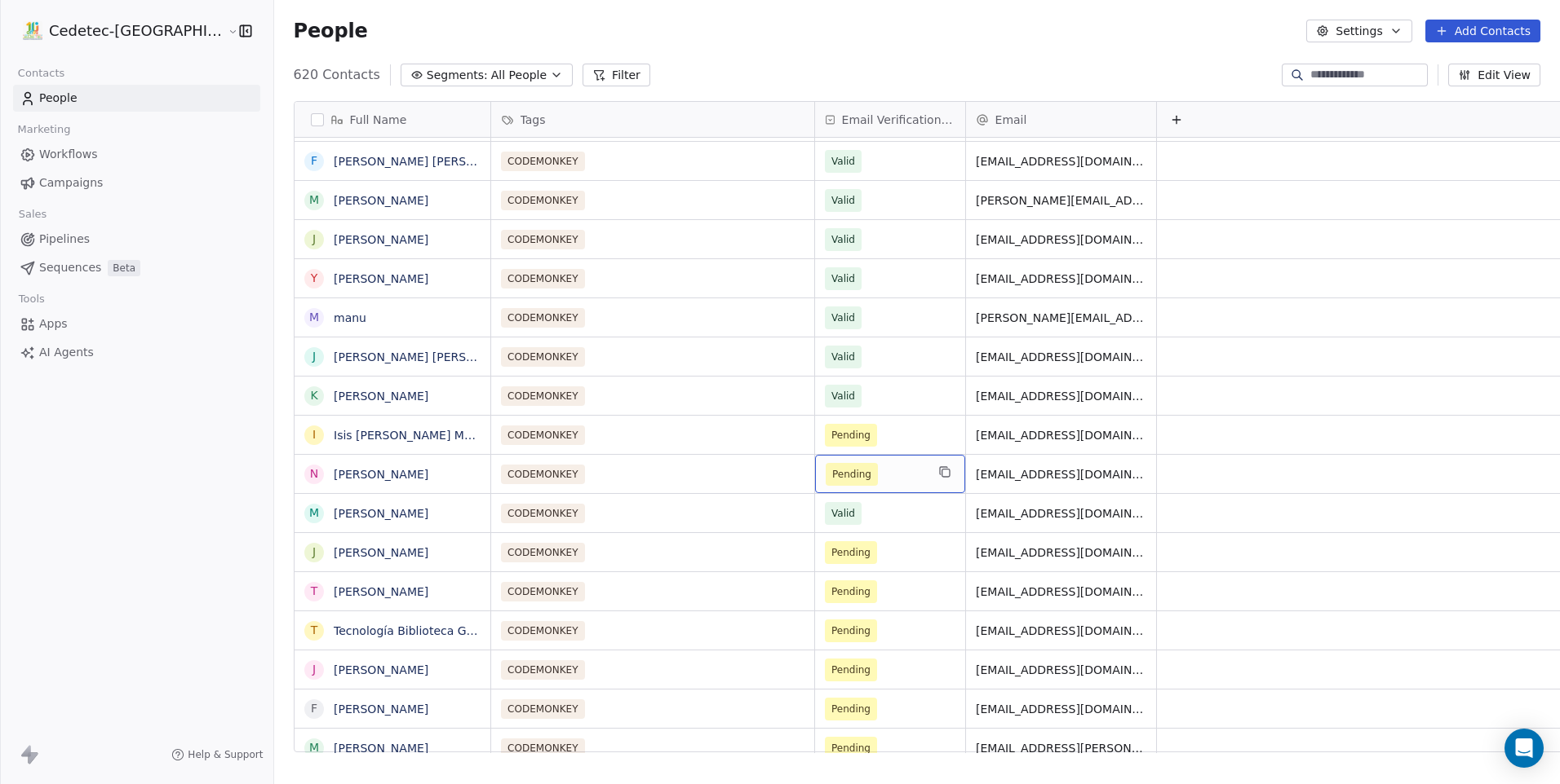
click at [826, 478] on span "Pending" at bounding box center [875, 475] width 99 height 23
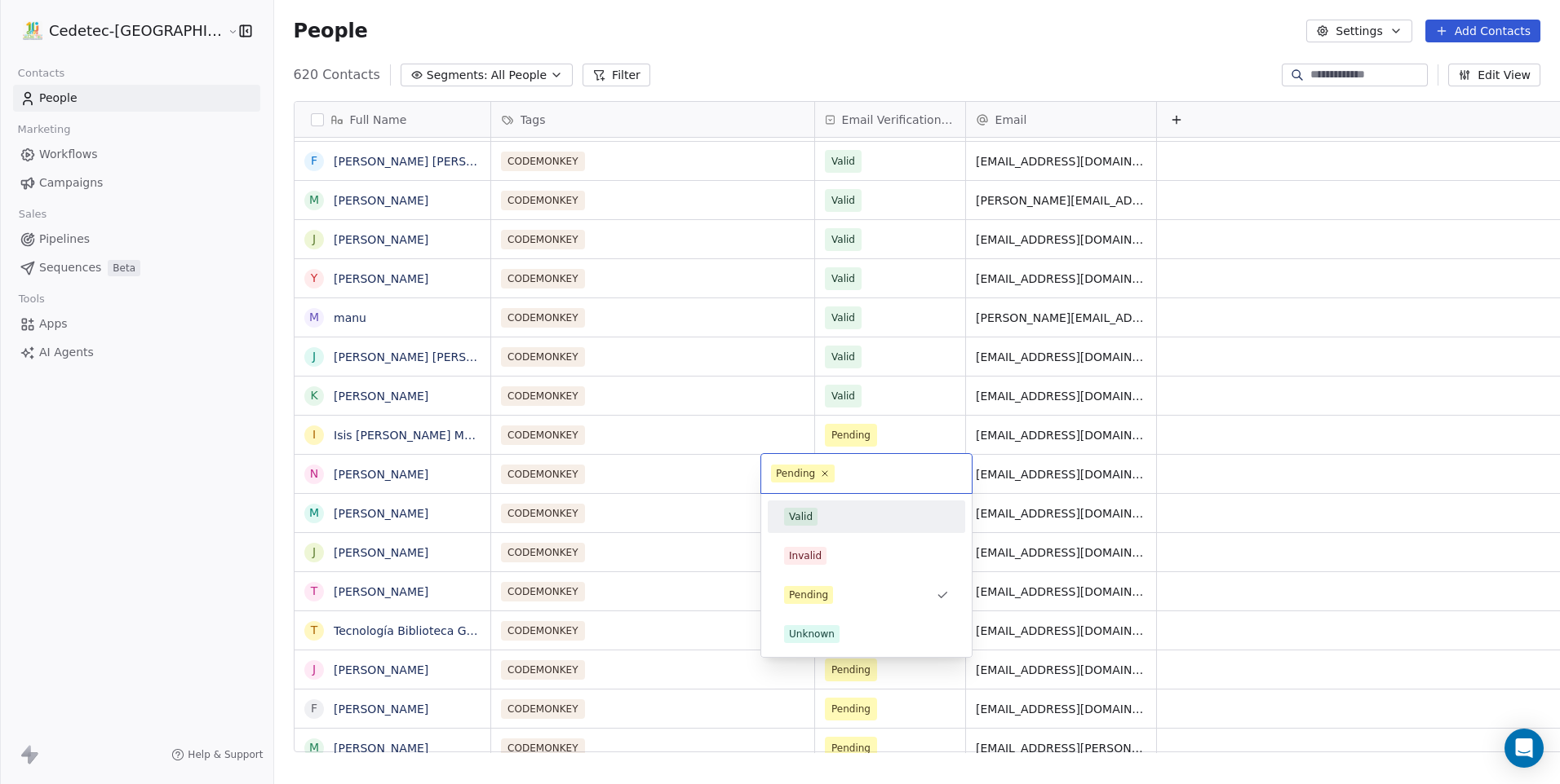
click at [819, 521] on div "Valid" at bounding box center [866, 517] width 165 height 18
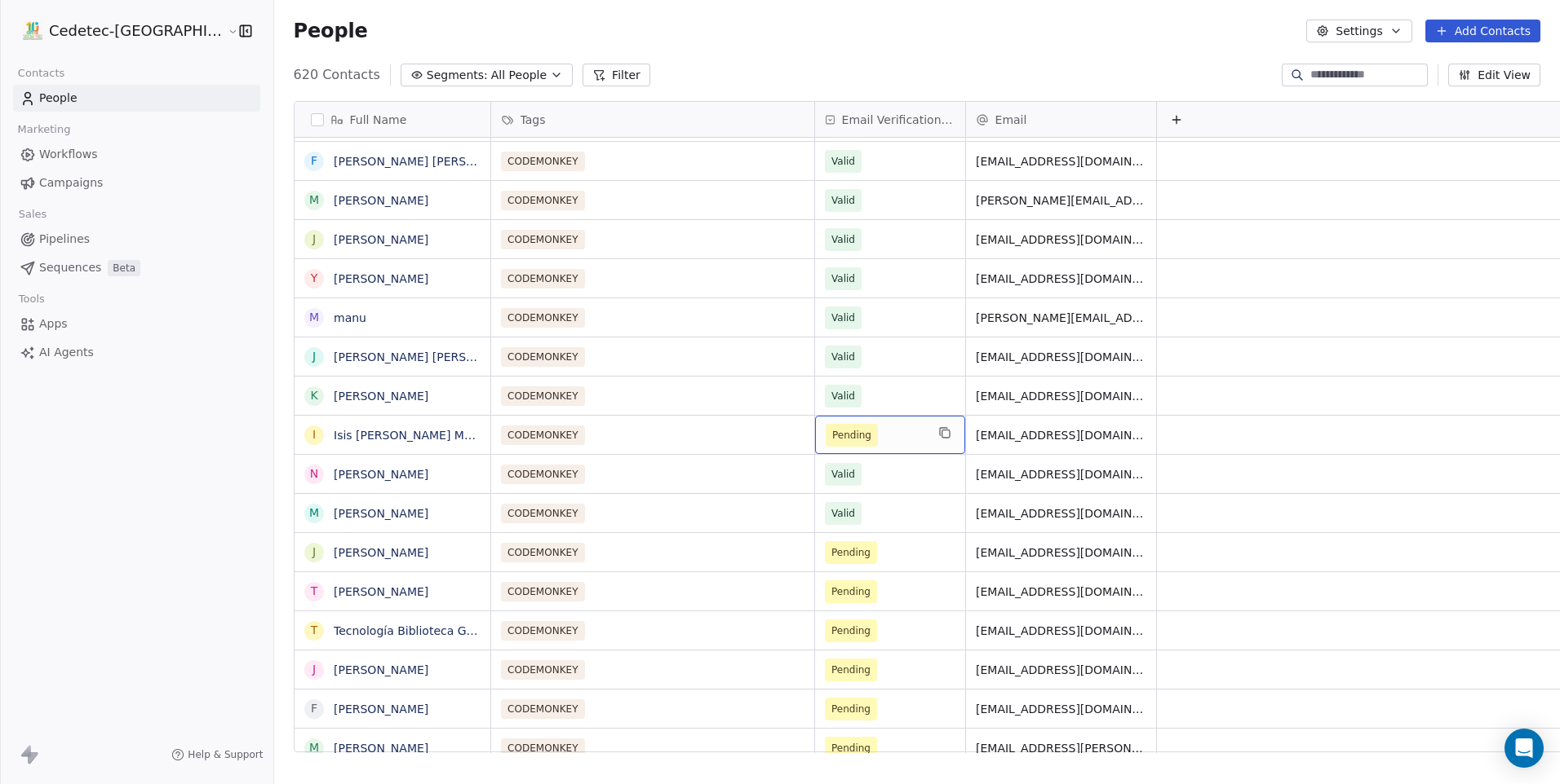
click at [826, 431] on span "Pending" at bounding box center [875, 435] width 99 height 23
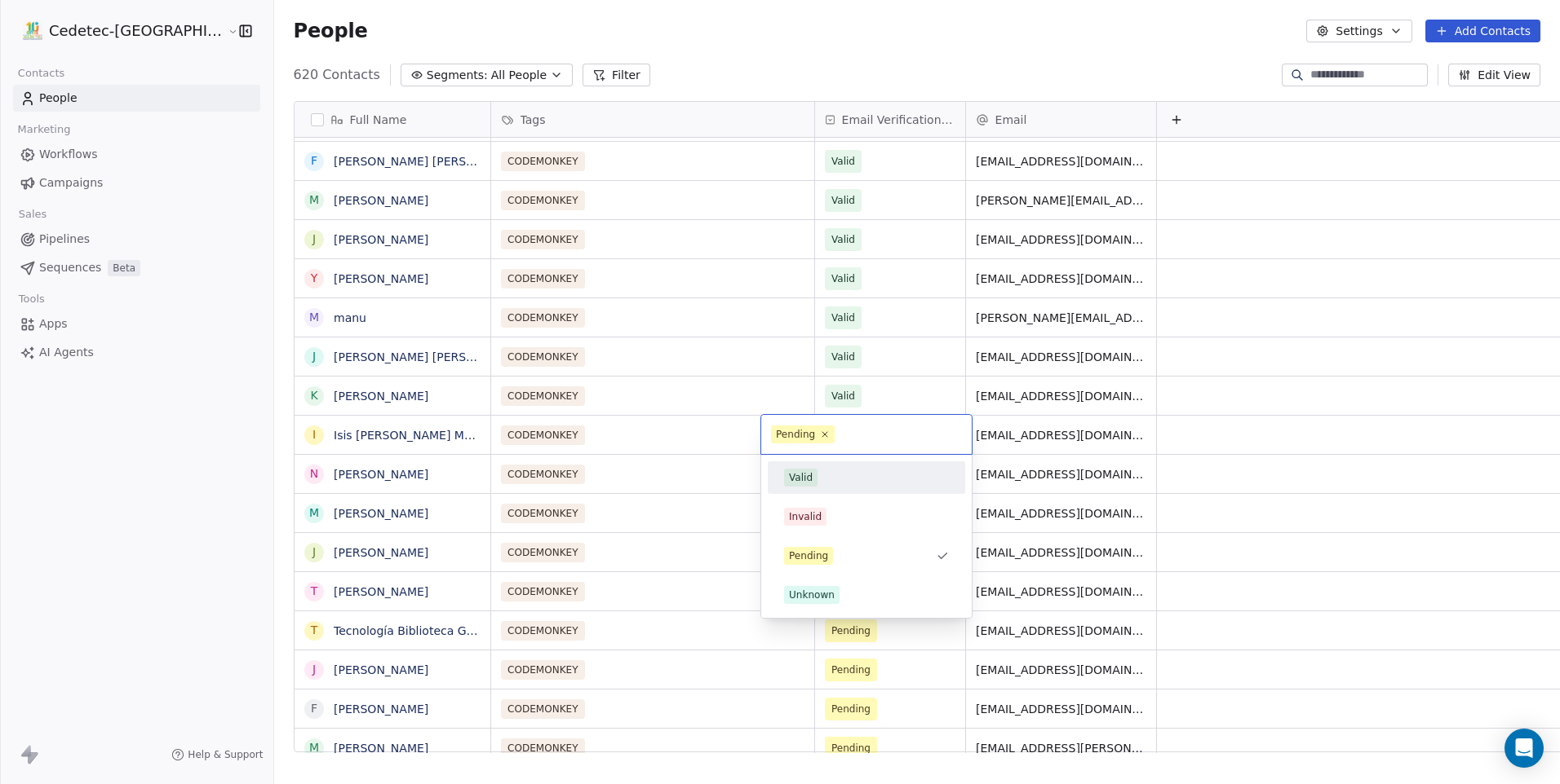
click at [809, 473] on div "Valid" at bounding box center [801, 477] width 23 height 14
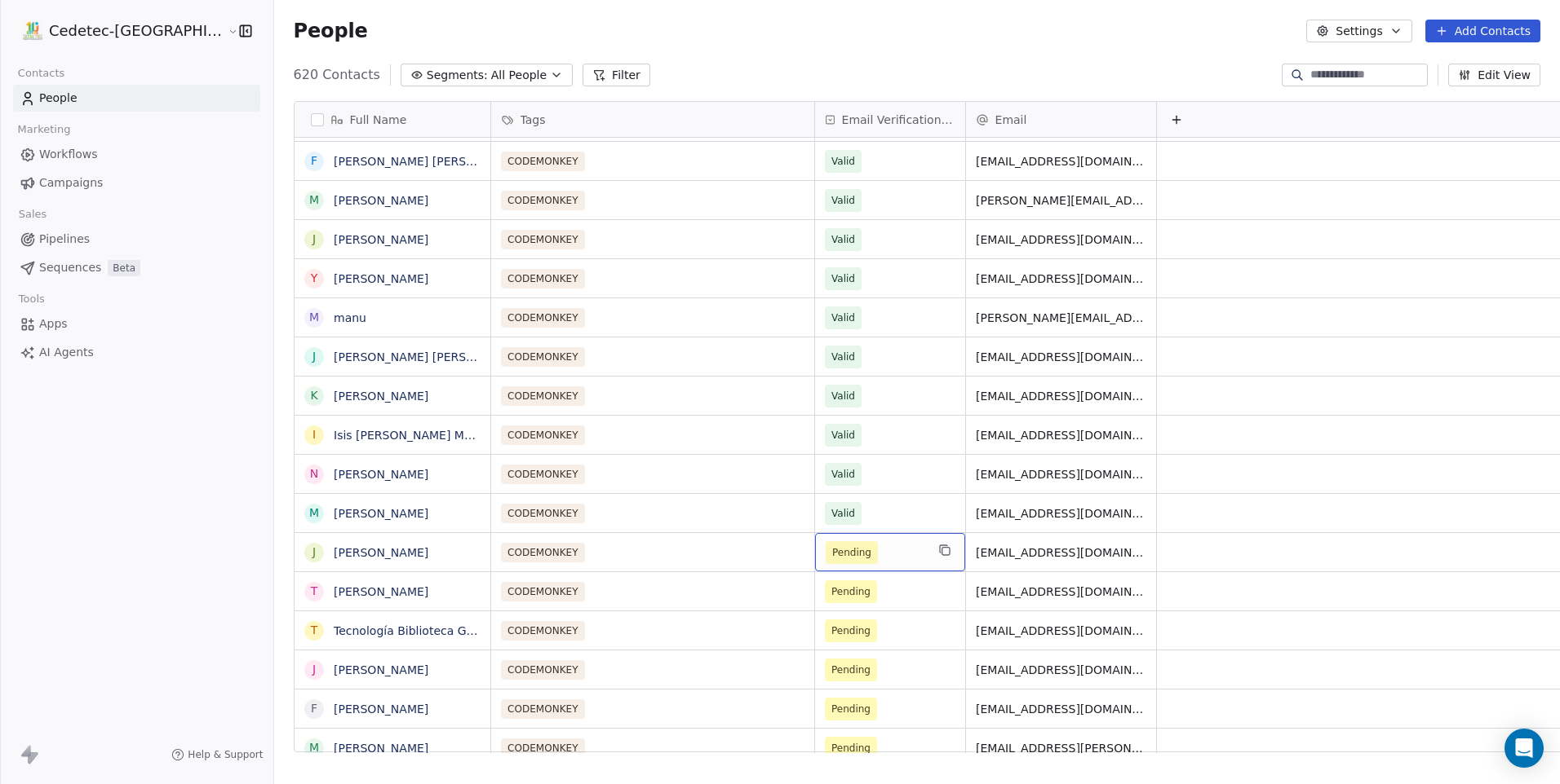
click at [826, 547] on span "Pending" at bounding box center [875, 553] width 99 height 23
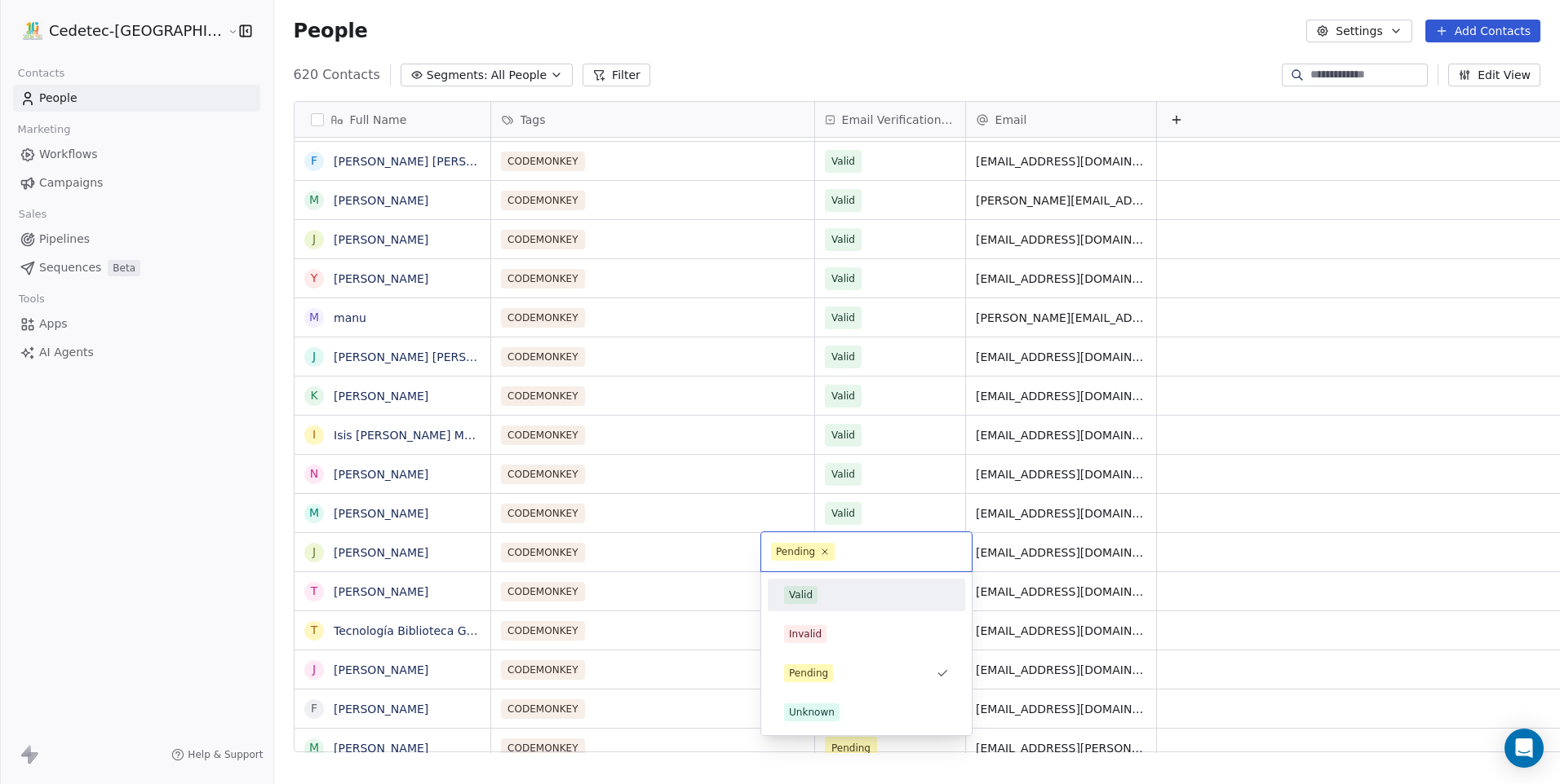
click at [815, 596] on span "Valid" at bounding box center [801, 595] width 34 height 18
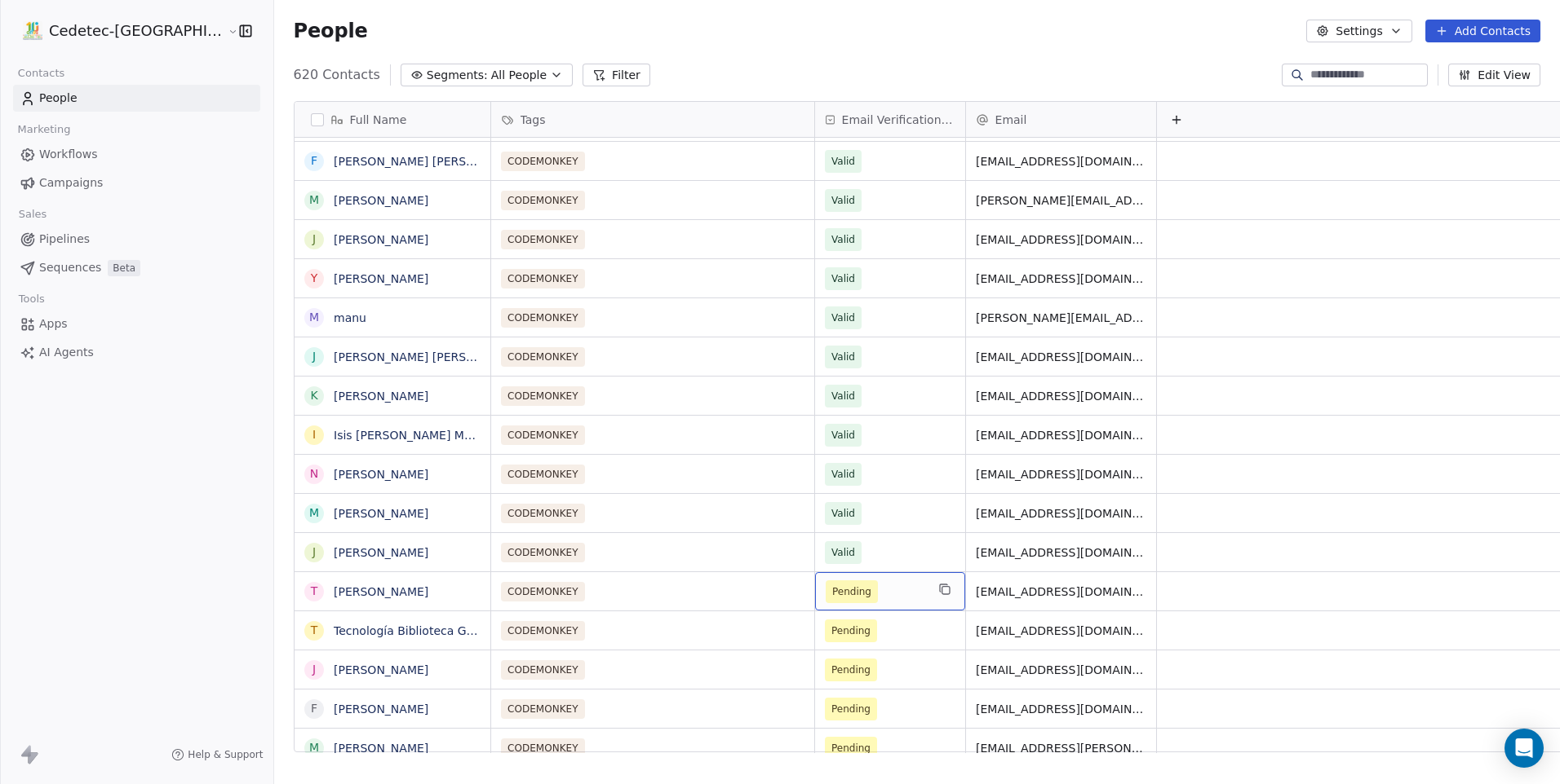
click at [815, 605] on div "Pending" at bounding box center [890, 592] width 150 height 39
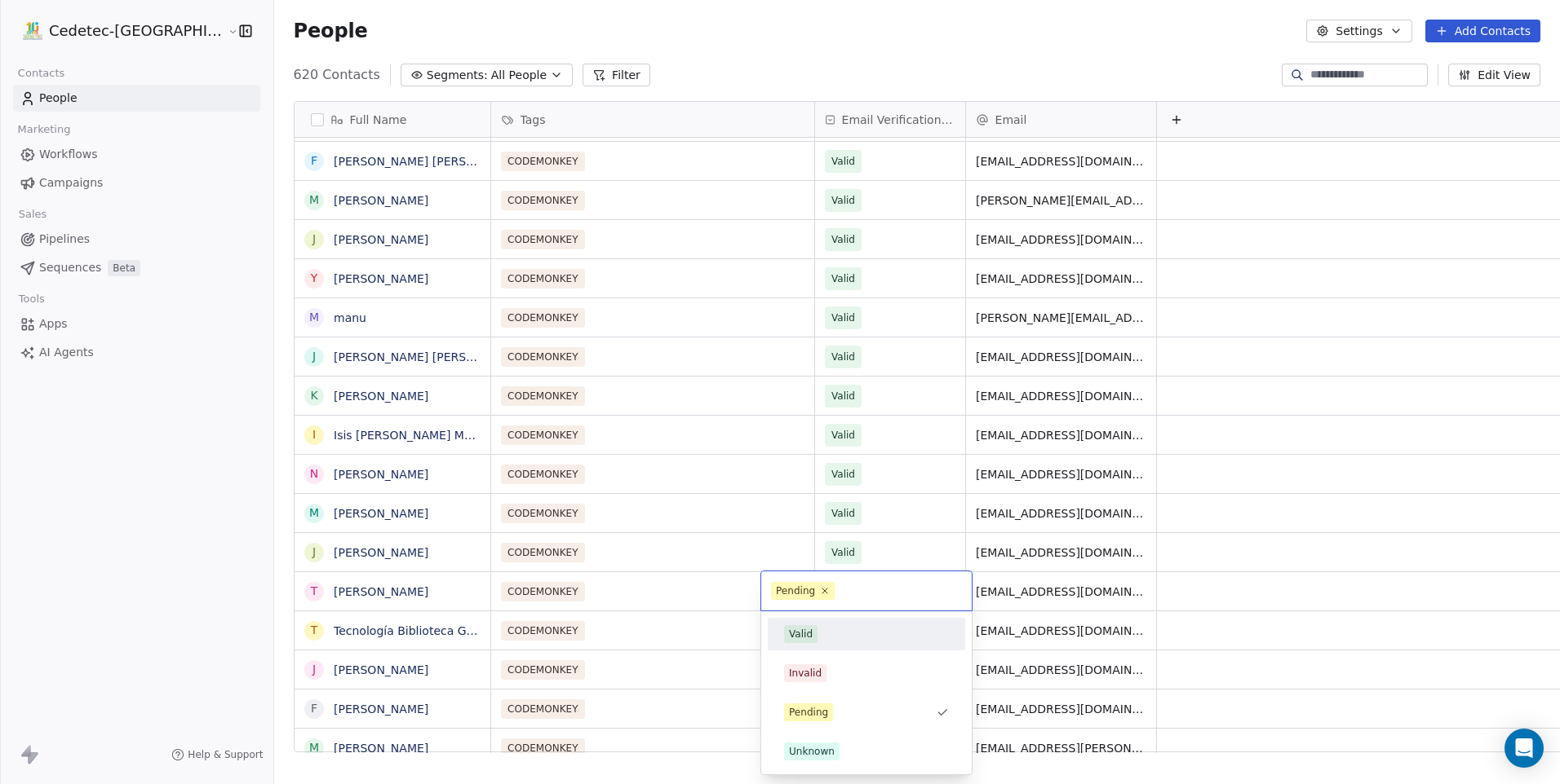
click at [808, 633] on div "Valid" at bounding box center [801, 633] width 23 height 14
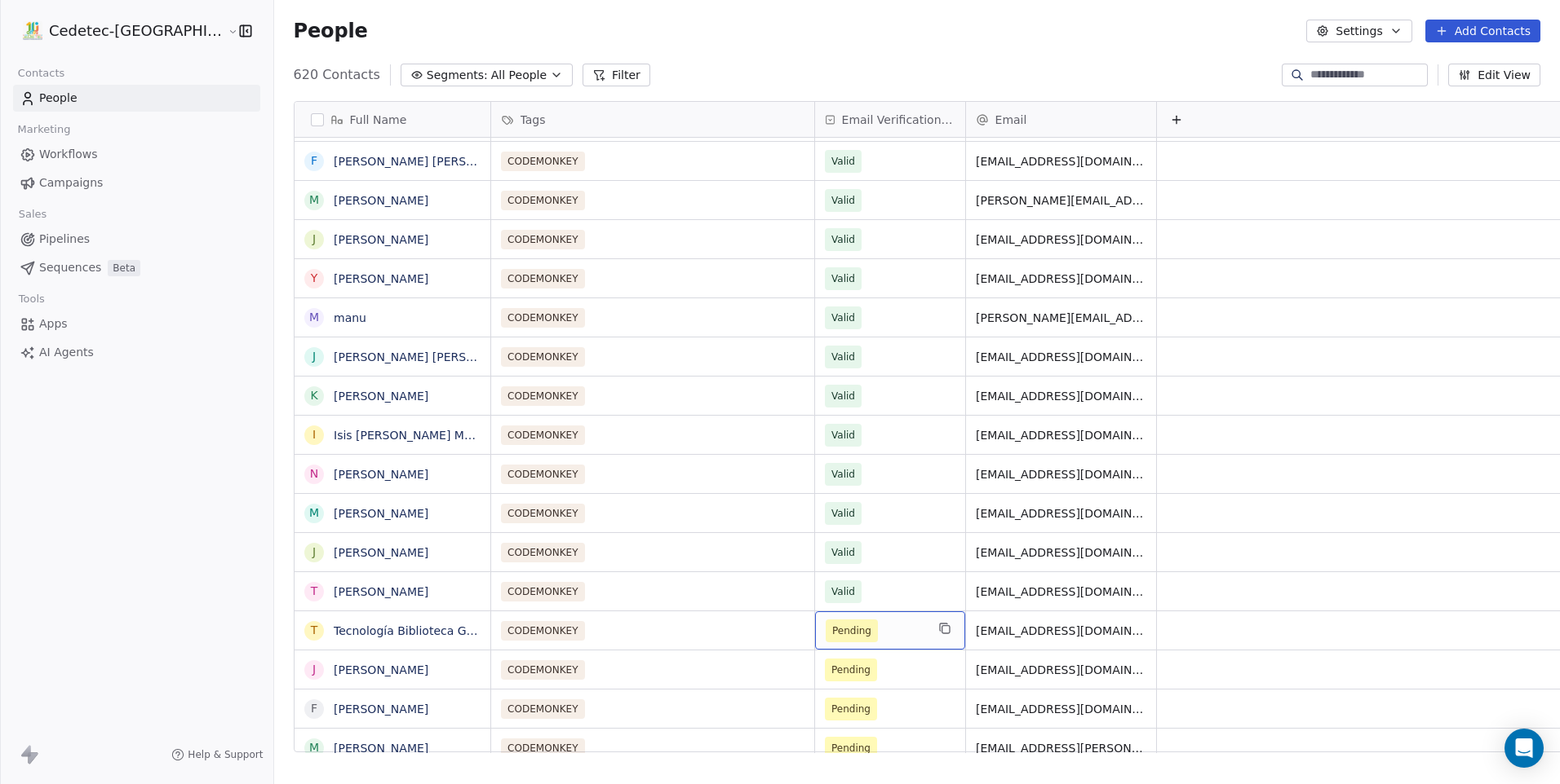
click at [826, 641] on span "Pending" at bounding box center [875, 631] width 99 height 23
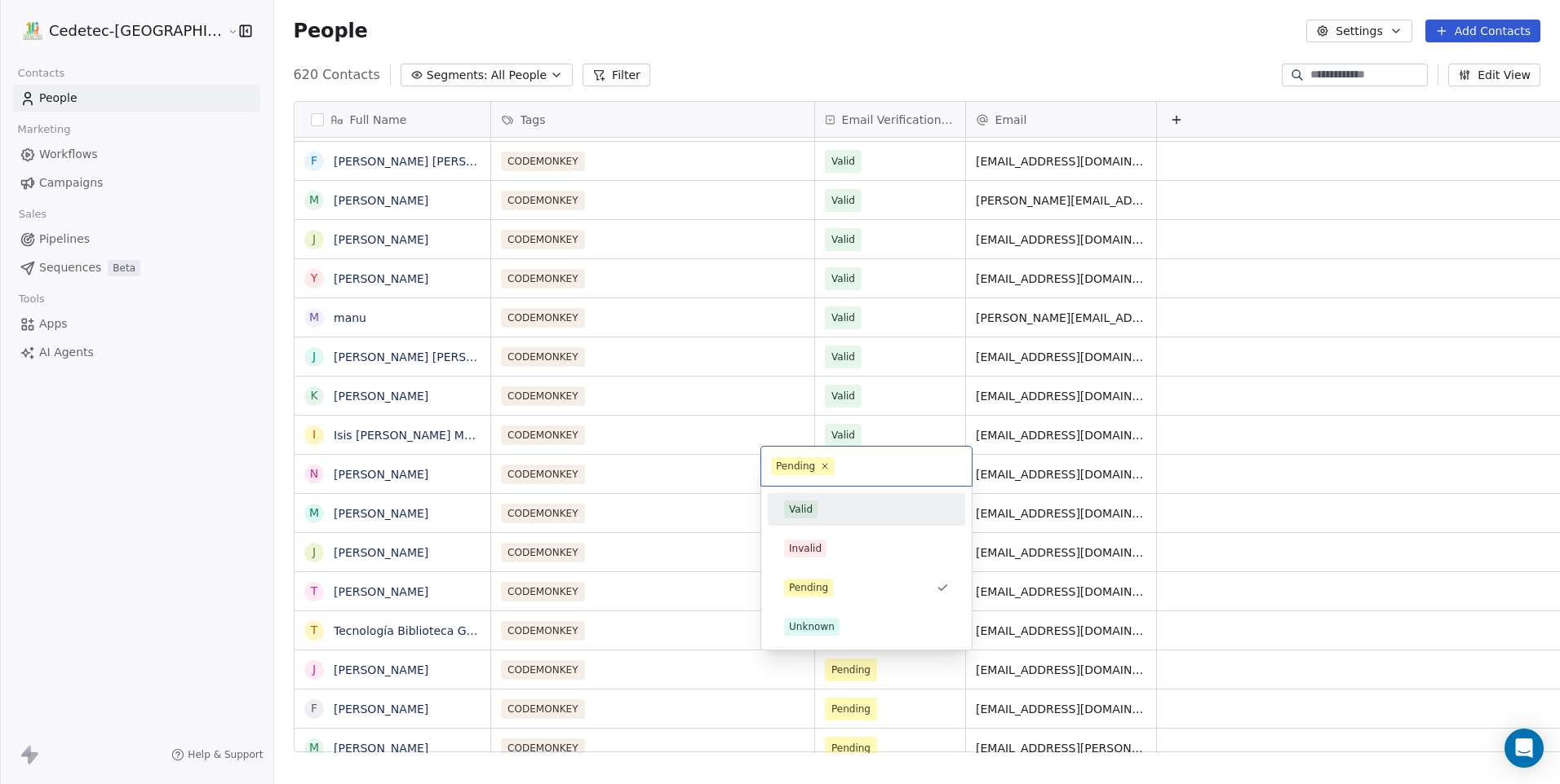
click at [845, 508] on div "Valid" at bounding box center [866, 509] width 165 height 18
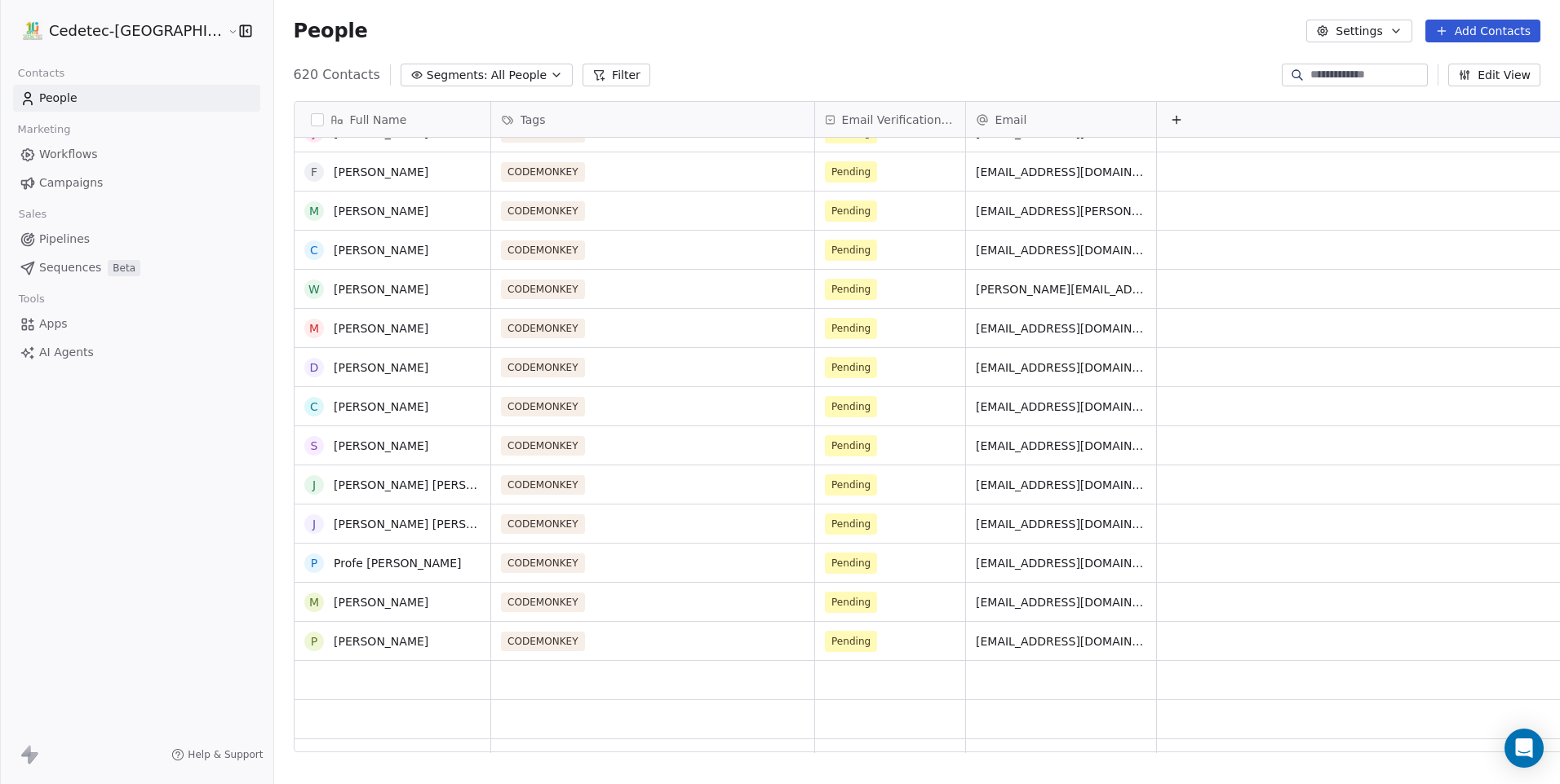
scroll to position [7338, 0]
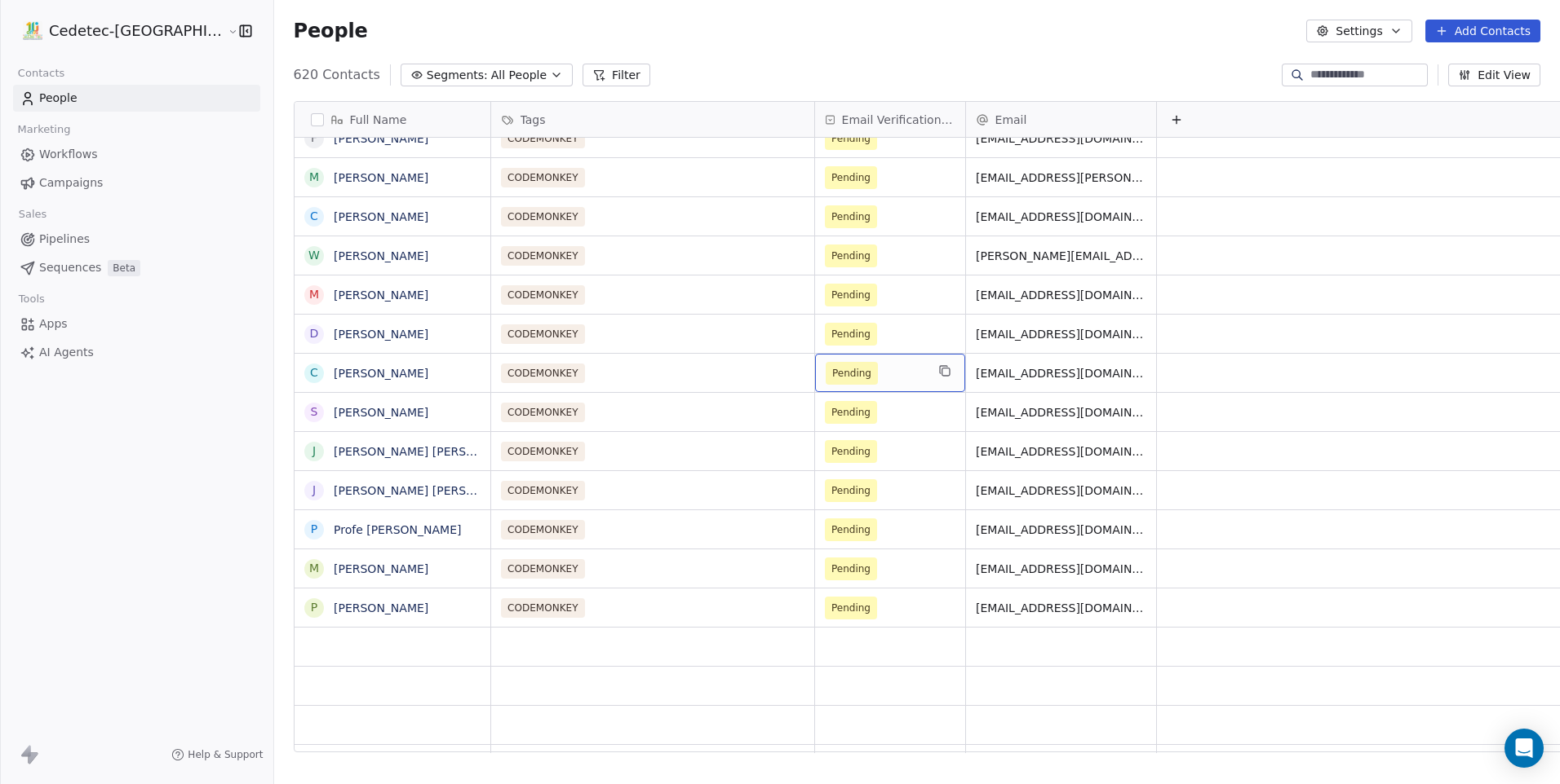
click at [827, 372] on span "Pending" at bounding box center [875, 374] width 99 height 23
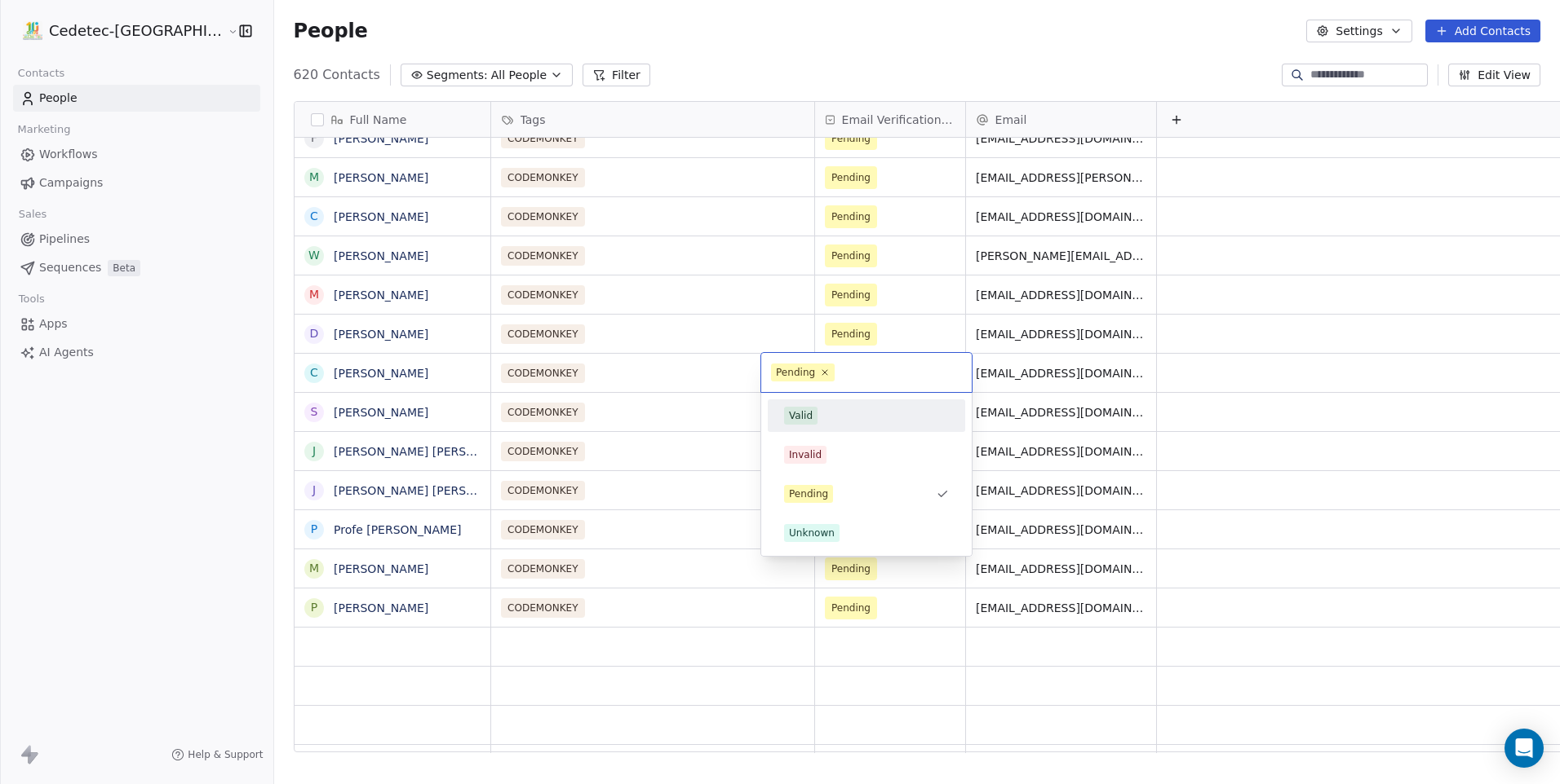
click at [821, 411] on div "Valid" at bounding box center [866, 415] width 165 height 18
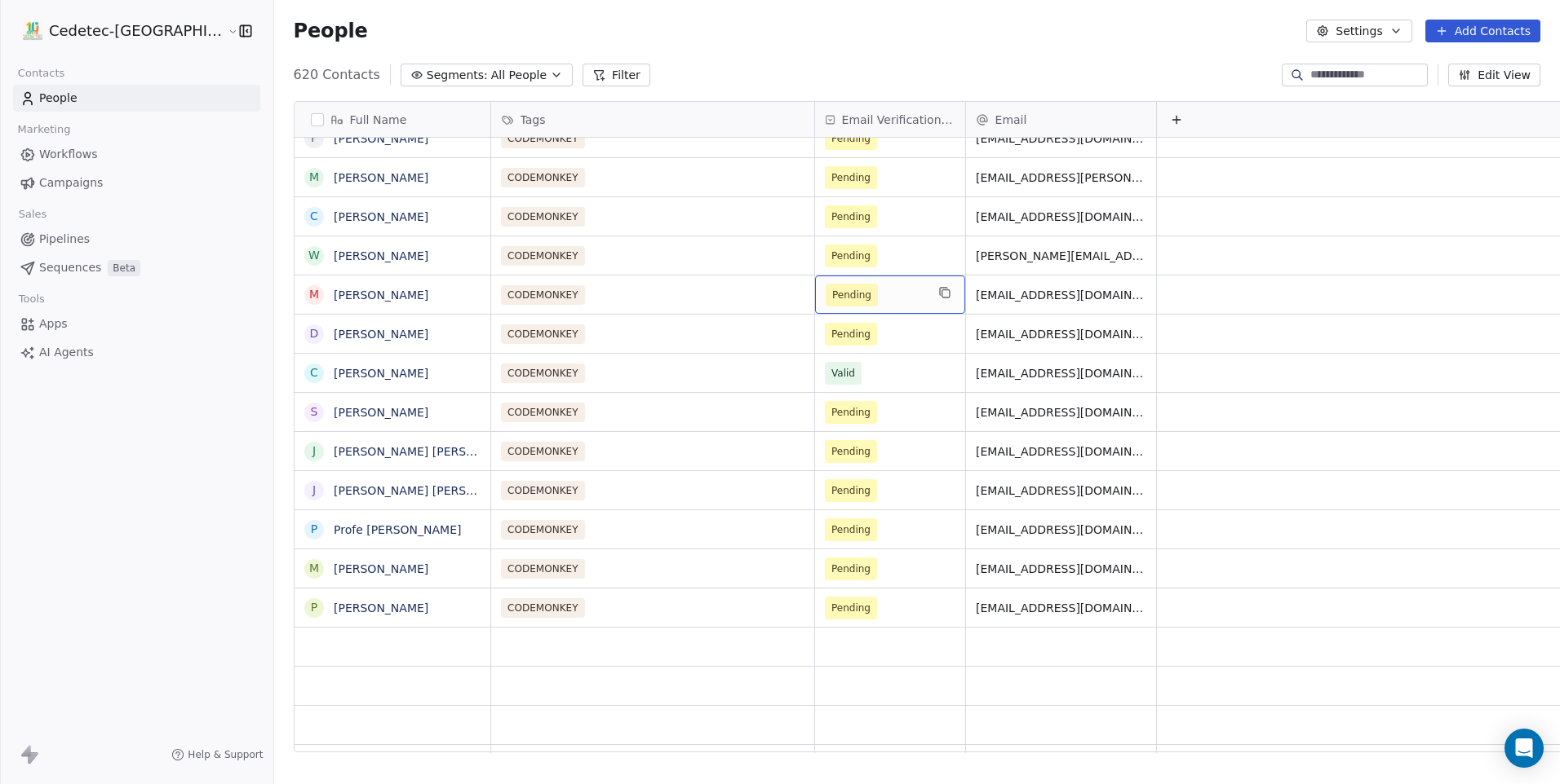
click at [832, 291] on span "Pending" at bounding box center [851, 294] width 40 height 16
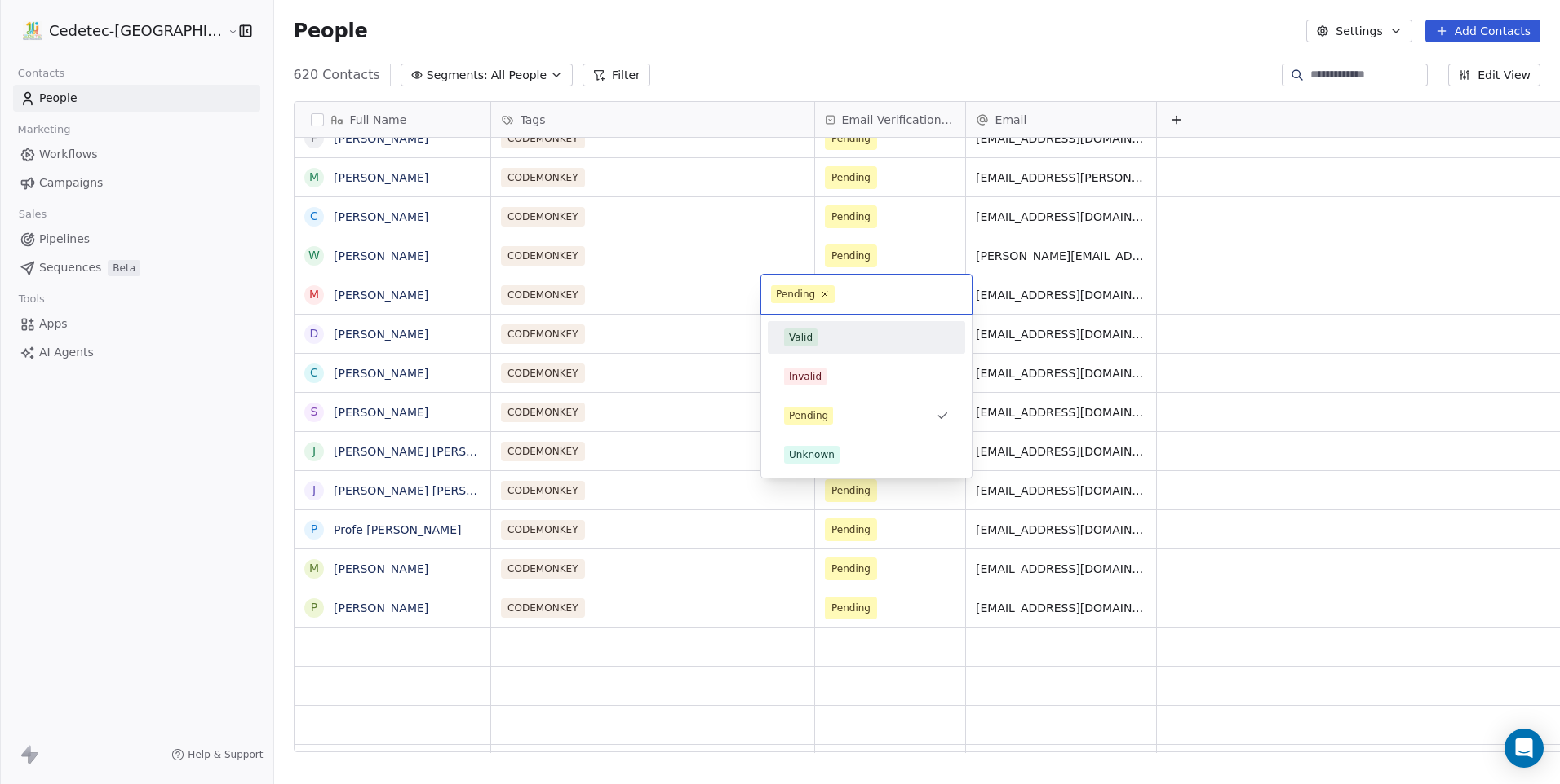
click at [810, 332] on div "Valid" at bounding box center [801, 337] width 23 height 14
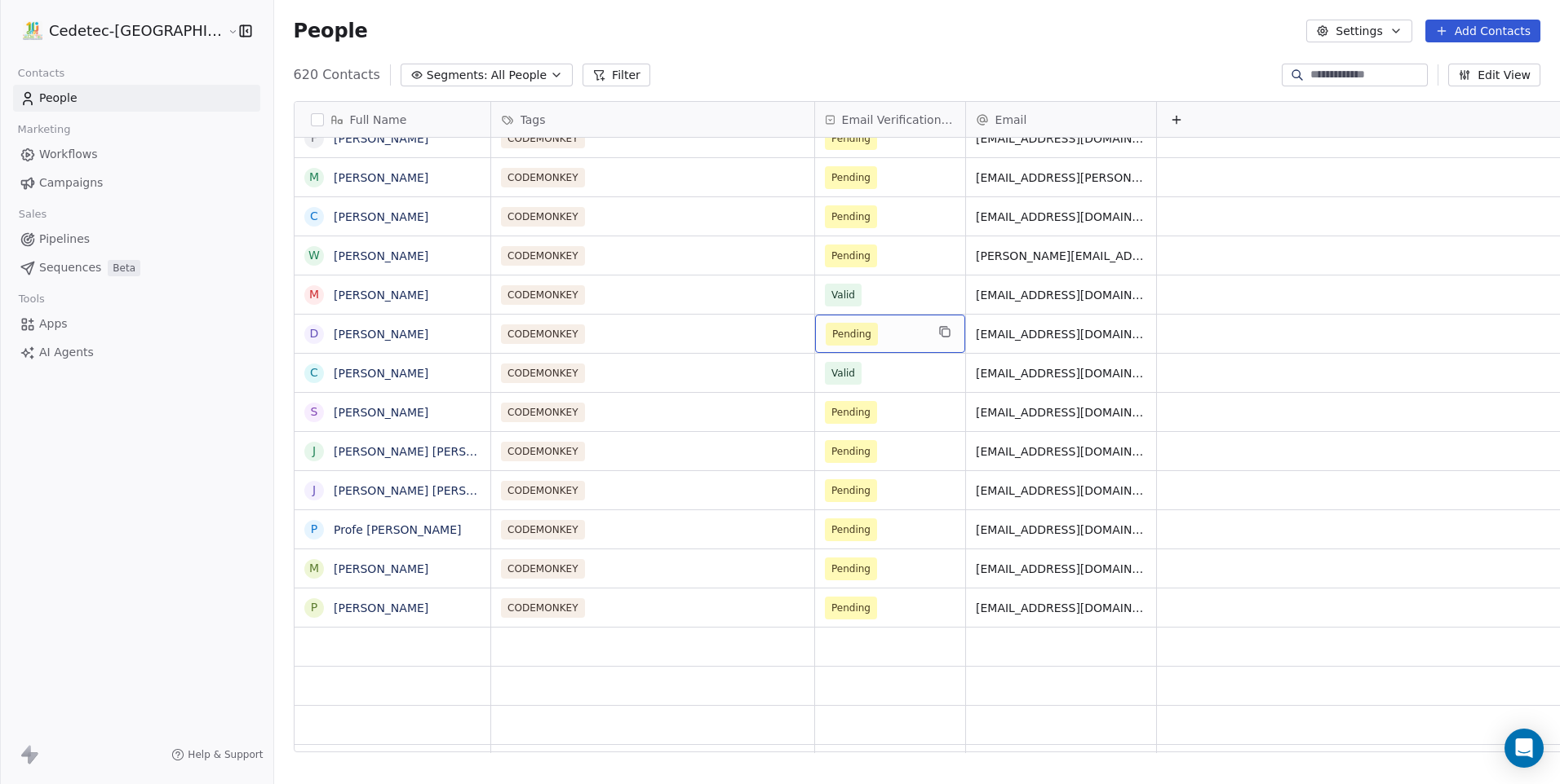
click at [832, 332] on span "Pending" at bounding box center [851, 334] width 40 height 16
click at [832, 334] on span "Pending" at bounding box center [851, 334] width 40 height 16
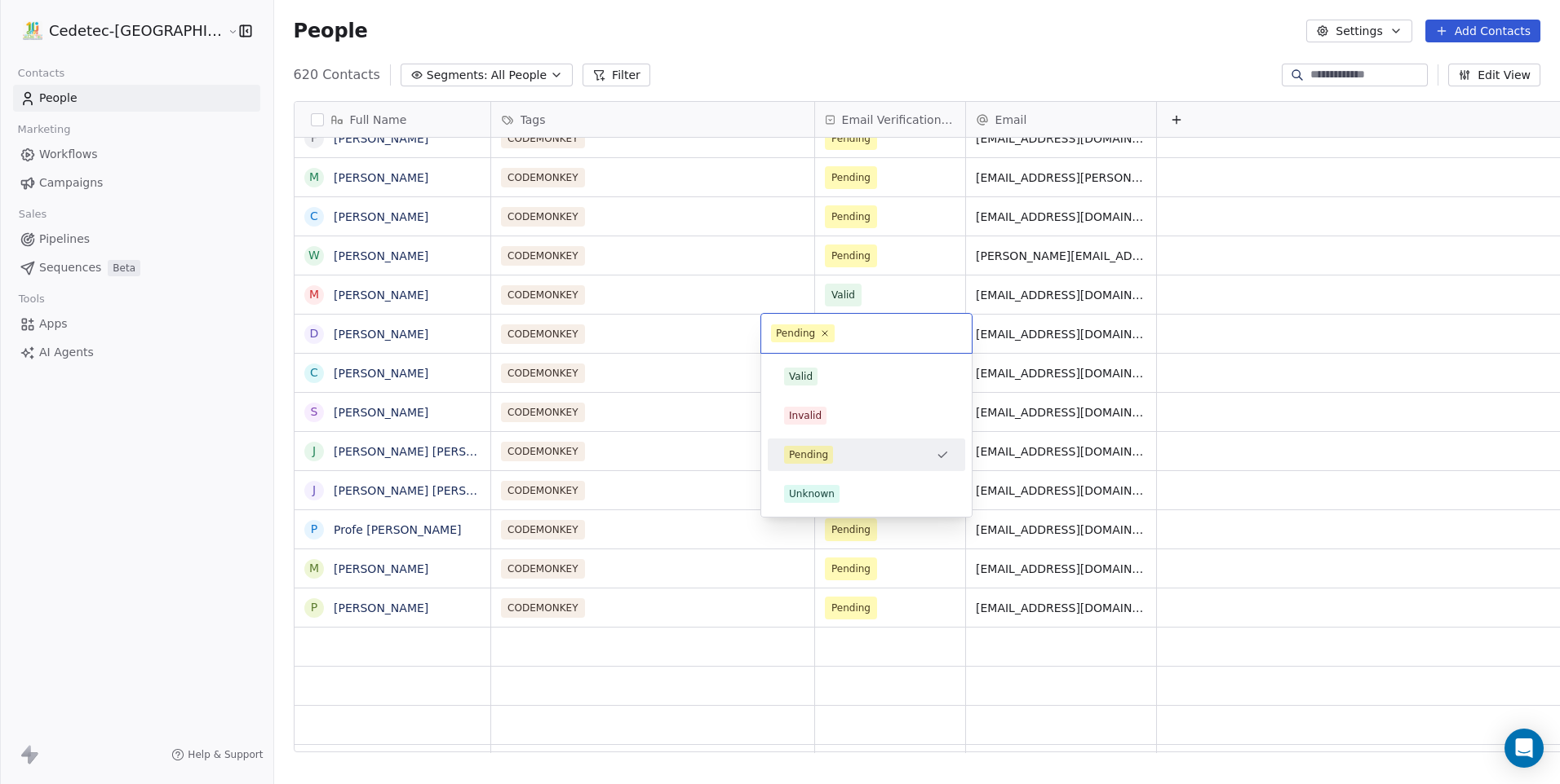
click at [810, 358] on div "Valid Invalid Pending Unknown" at bounding box center [866, 434] width 211 height 163
click at [810, 372] on div "Valid" at bounding box center [801, 377] width 23 height 14
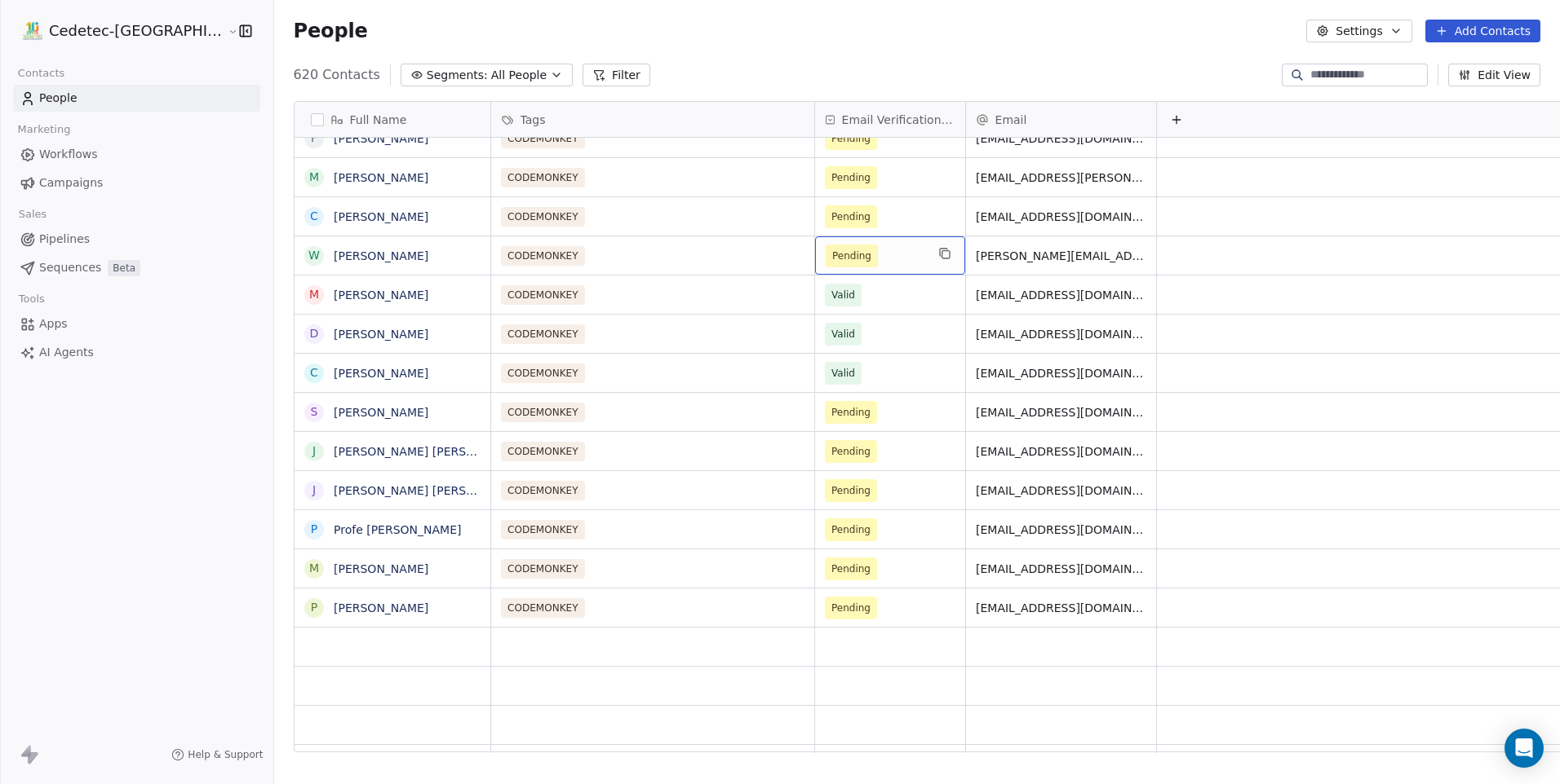
click at [832, 257] on span "Pending" at bounding box center [851, 256] width 40 height 16
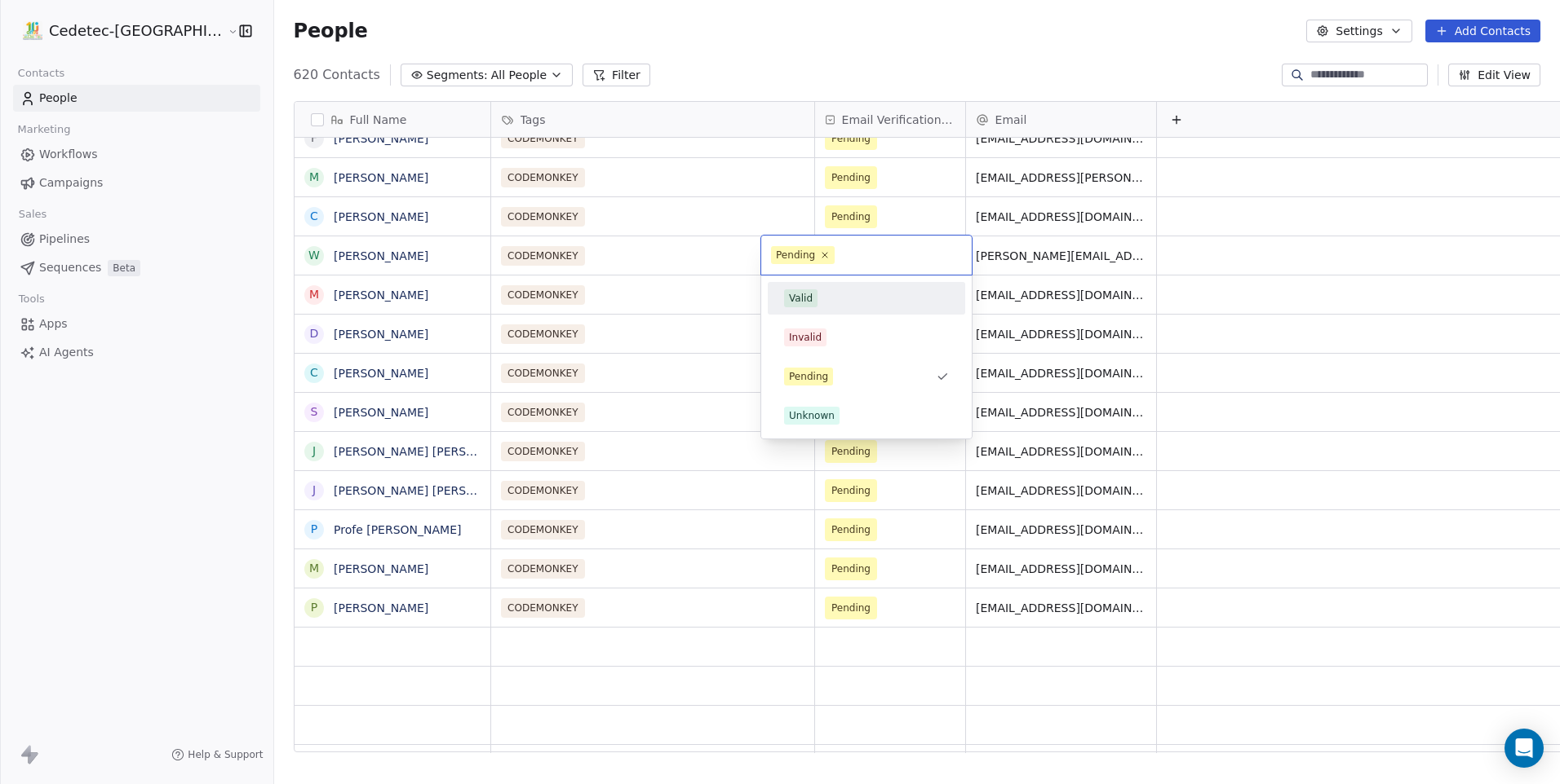
click at [809, 297] on div "Valid" at bounding box center [801, 297] width 23 height 14
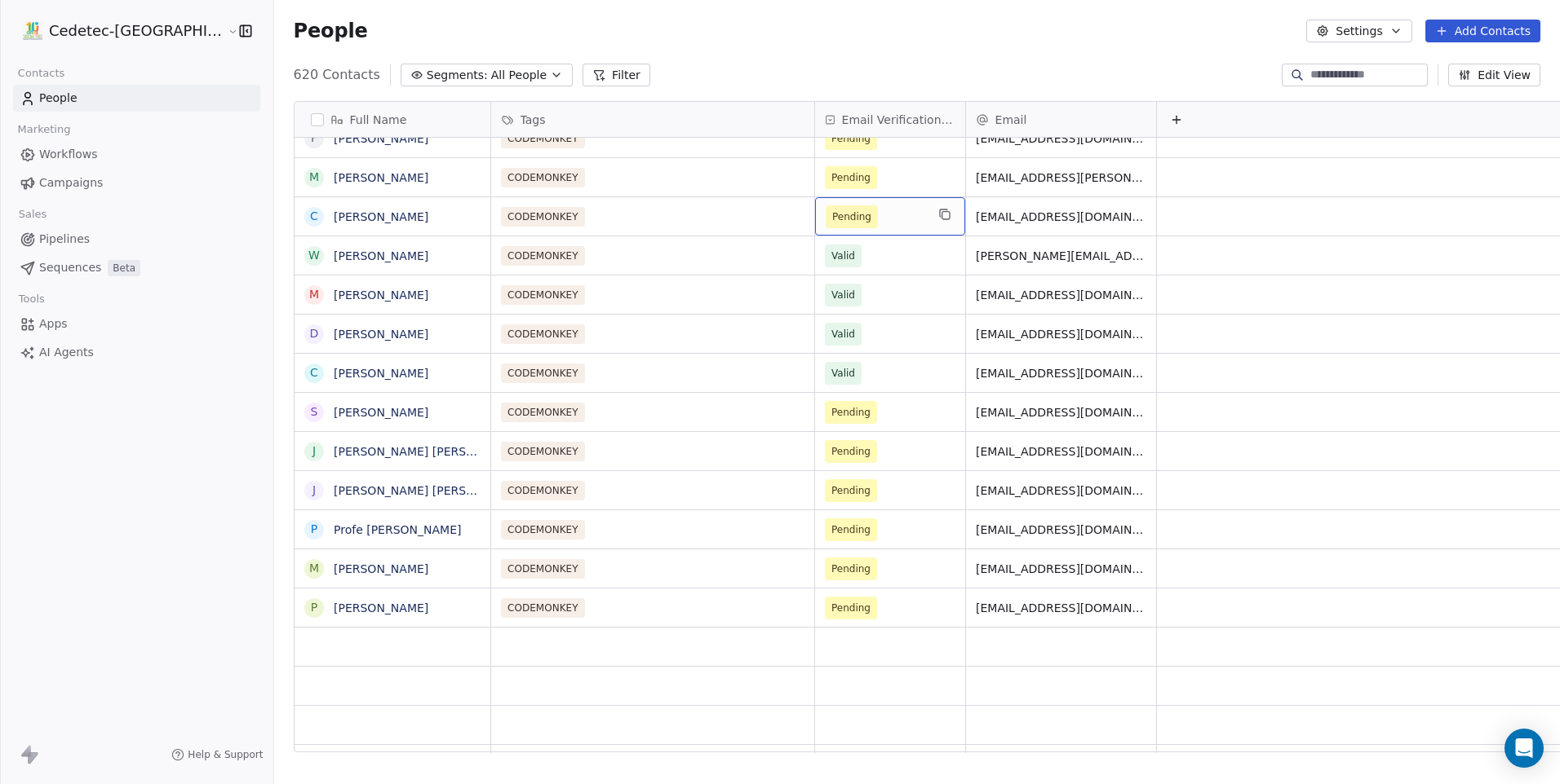
click at [832, 217] on span "Pending" at bounding box center [851, 216] width 40 height 16
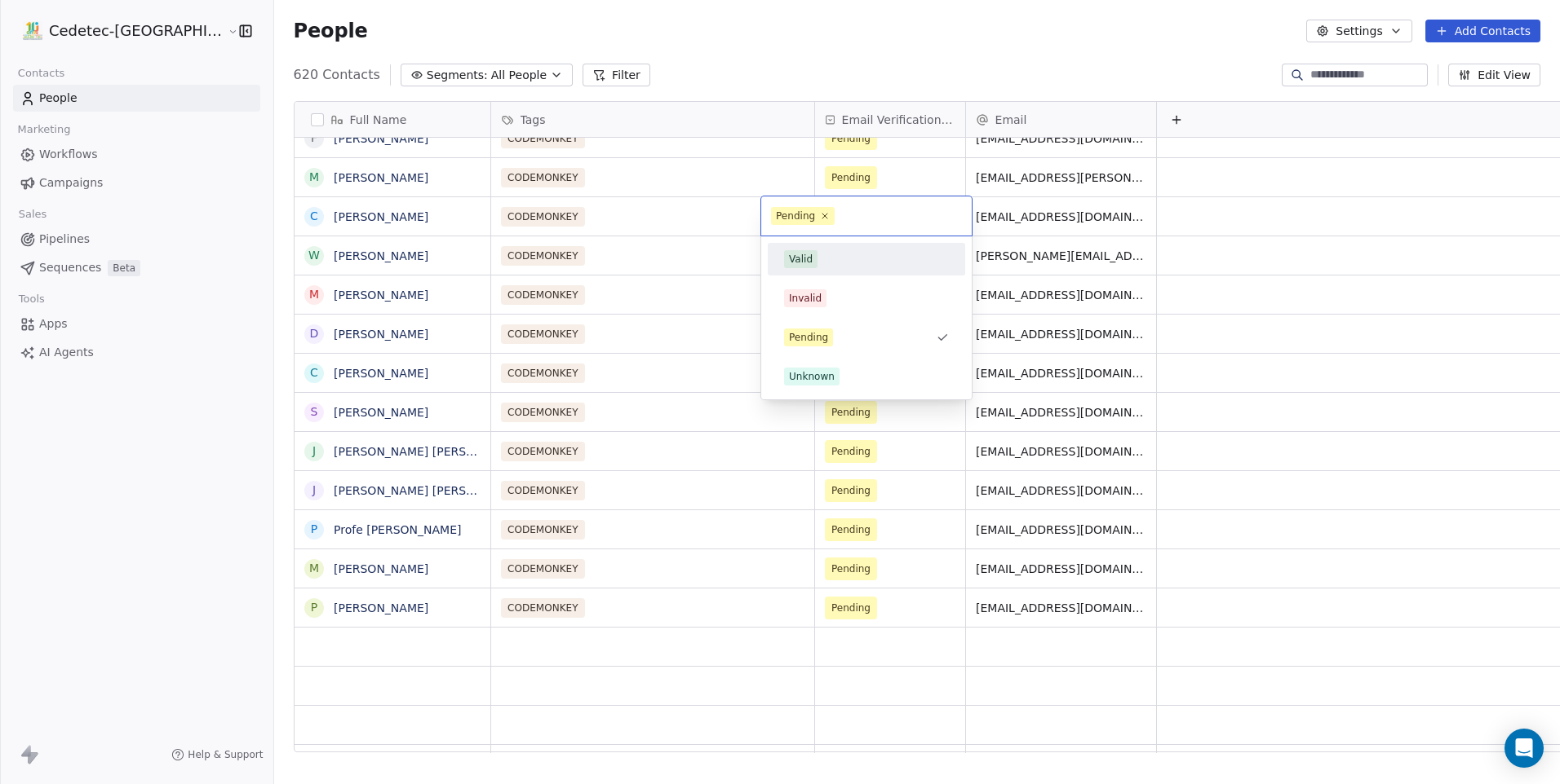
click at [812, 269] on div "Valid" at bounding box center [865, 259] width 184 height 26
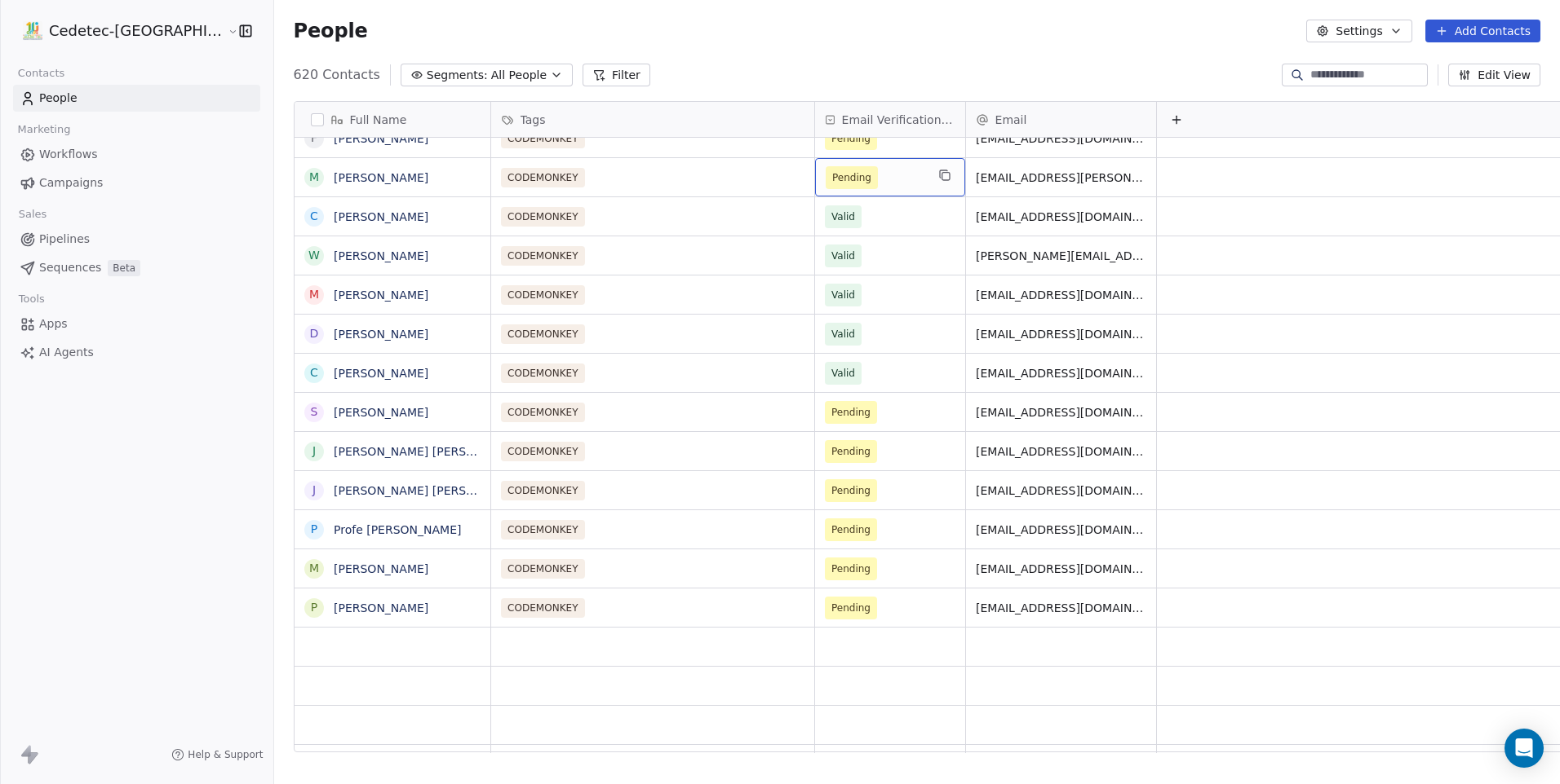
click at [815, 192] on div "Pending" at bounding box center [890, 178] width 150 height 39
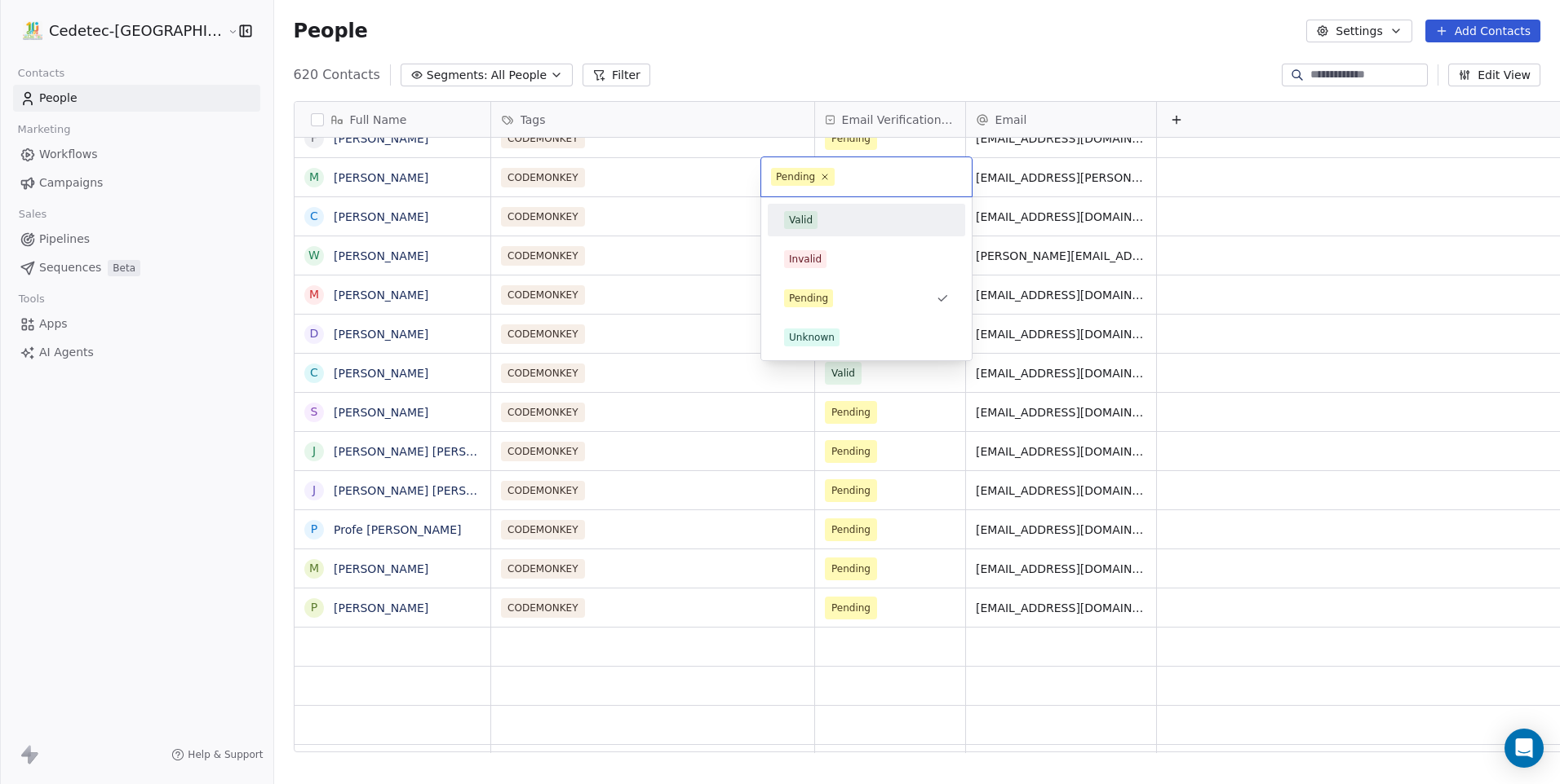
click at [818, 229] on div "Valid" at bounding box center [865, 219] width 184 height 26
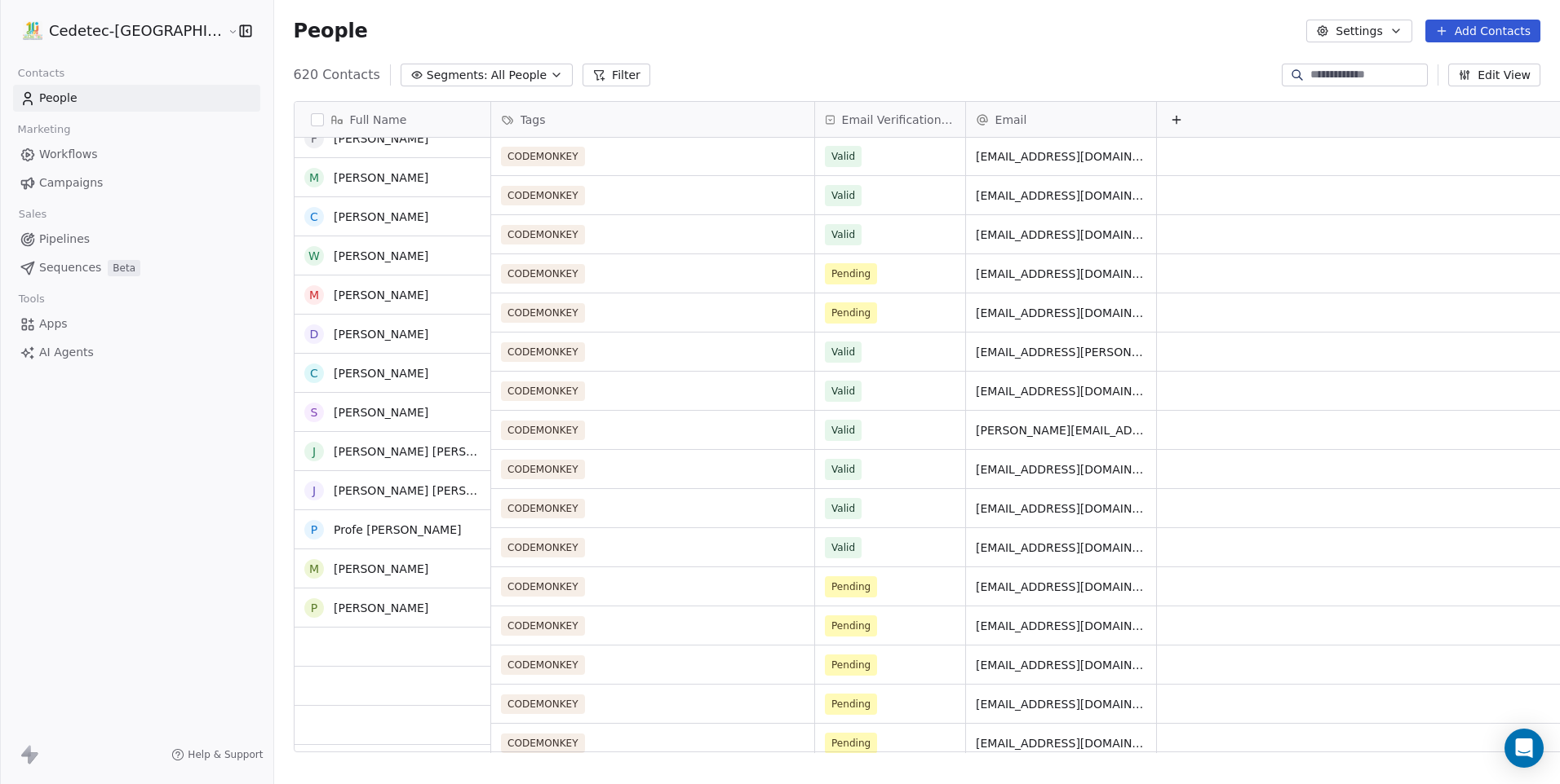
scroll to position [7094, 0]
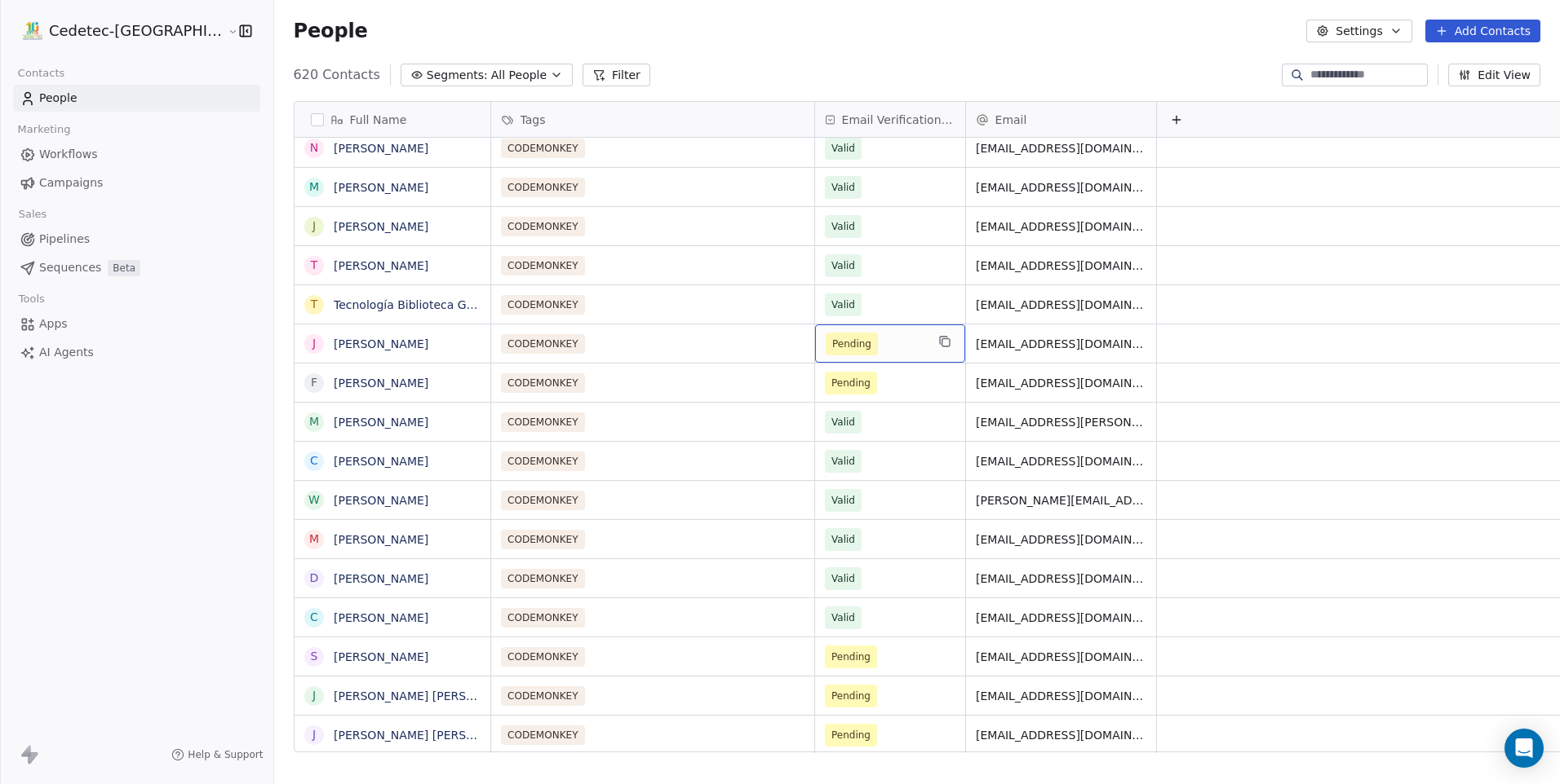
click at [826, 353] on span "Pending" at bounding box center [852, 345] width 52 height 23
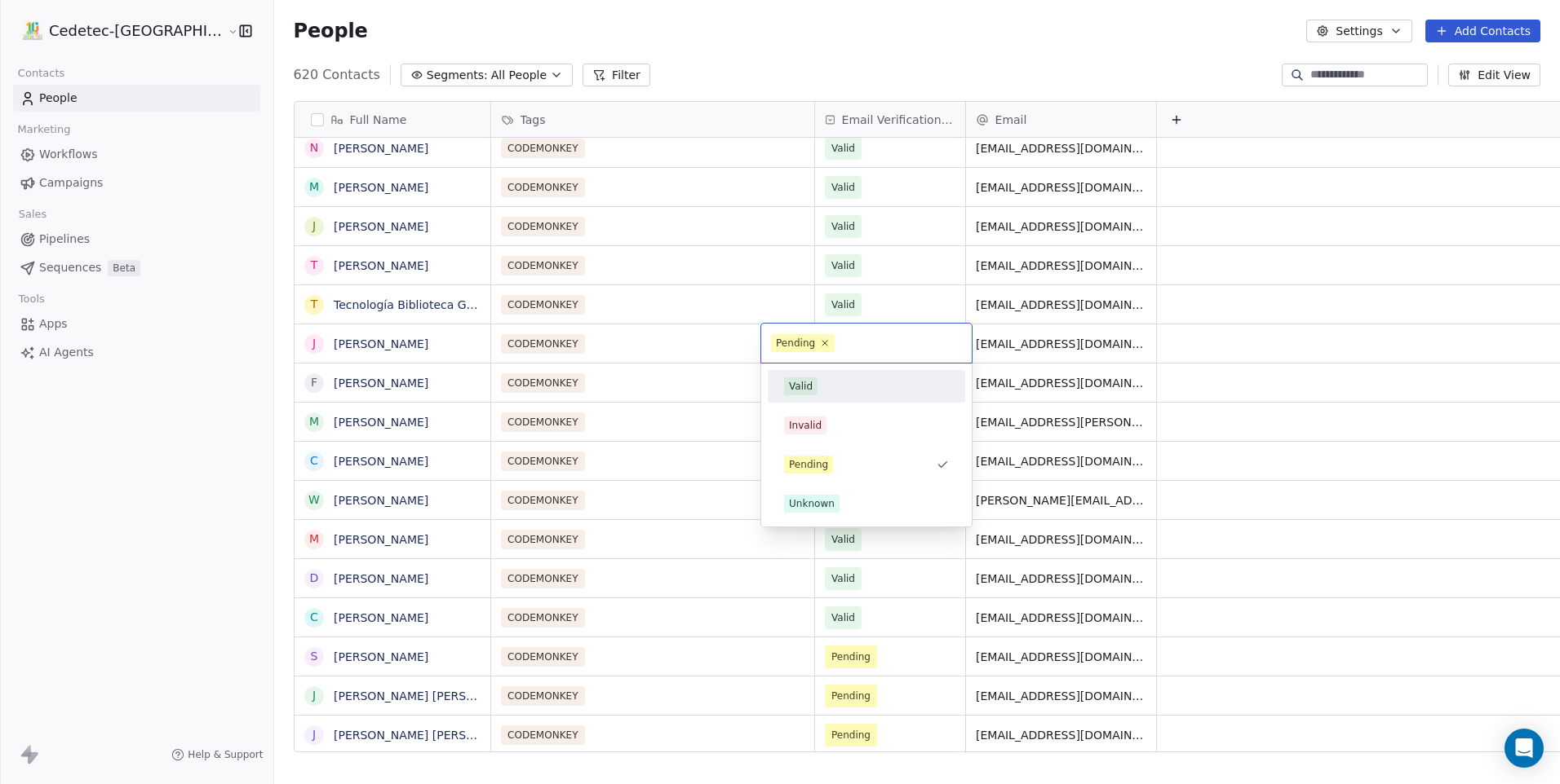
click at [818, 395] on div "Valid" at bounding box center [866, 386] width 165 height 18
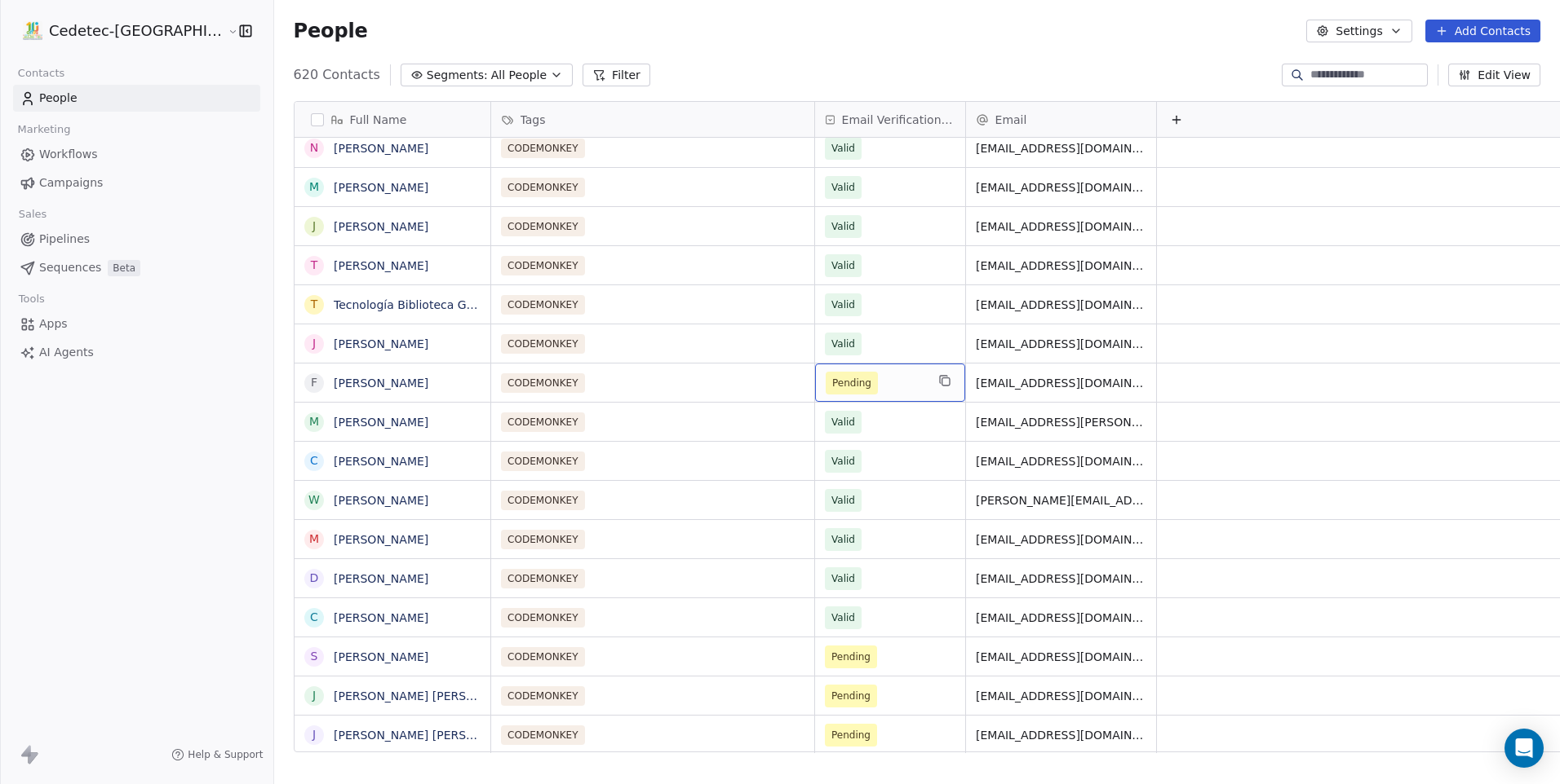
click at [826, 372] on span "Pending" at bounding box center [852, 383] width 52 height 23
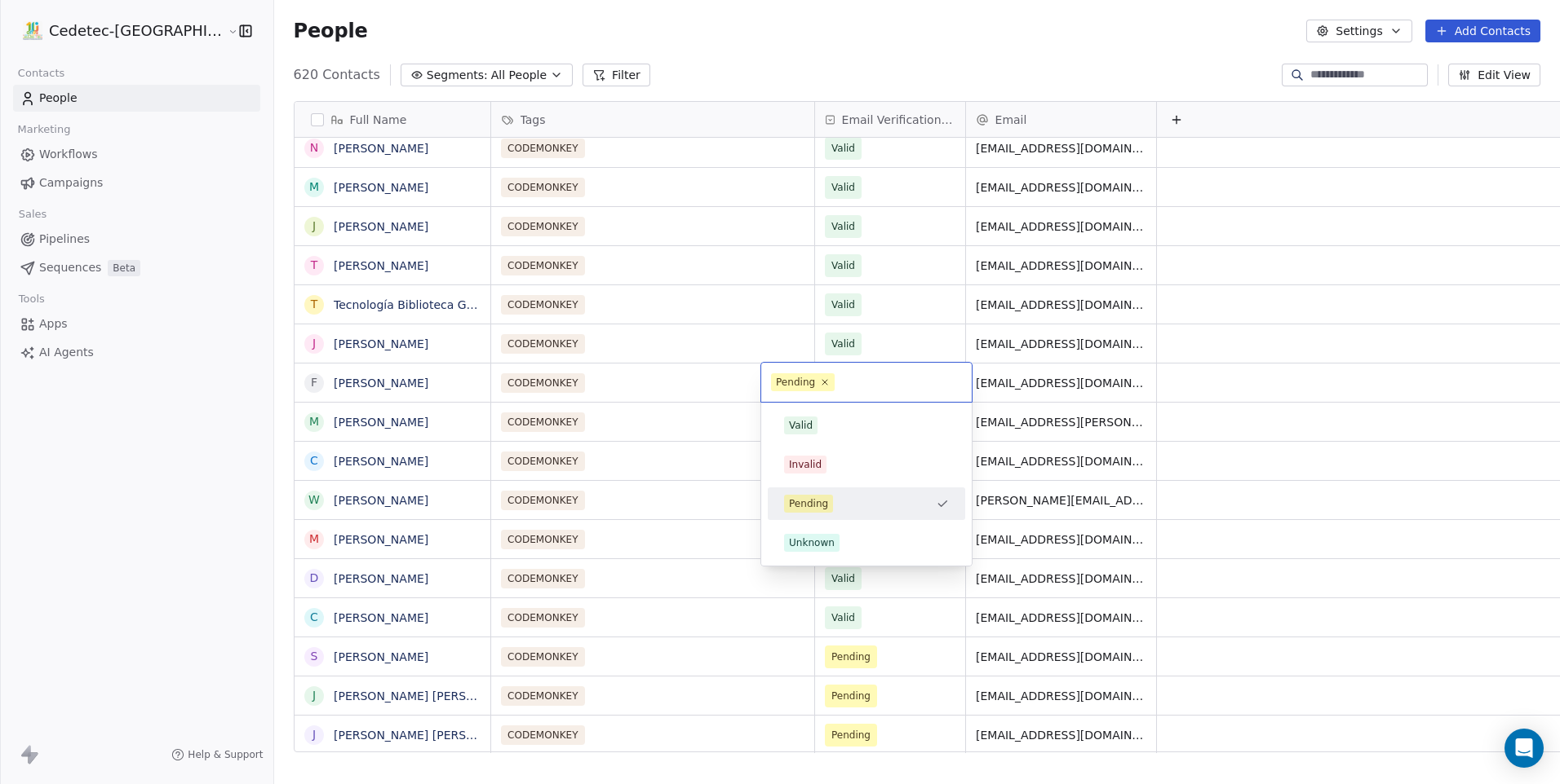
click at [815, 408] on div "Valid Invalid Pending Unknown" at bounding box center [866, 484] width 211 height 163
click at [820, 418] on div "Valid" at bounding box center [866, 426] width 165 height 18
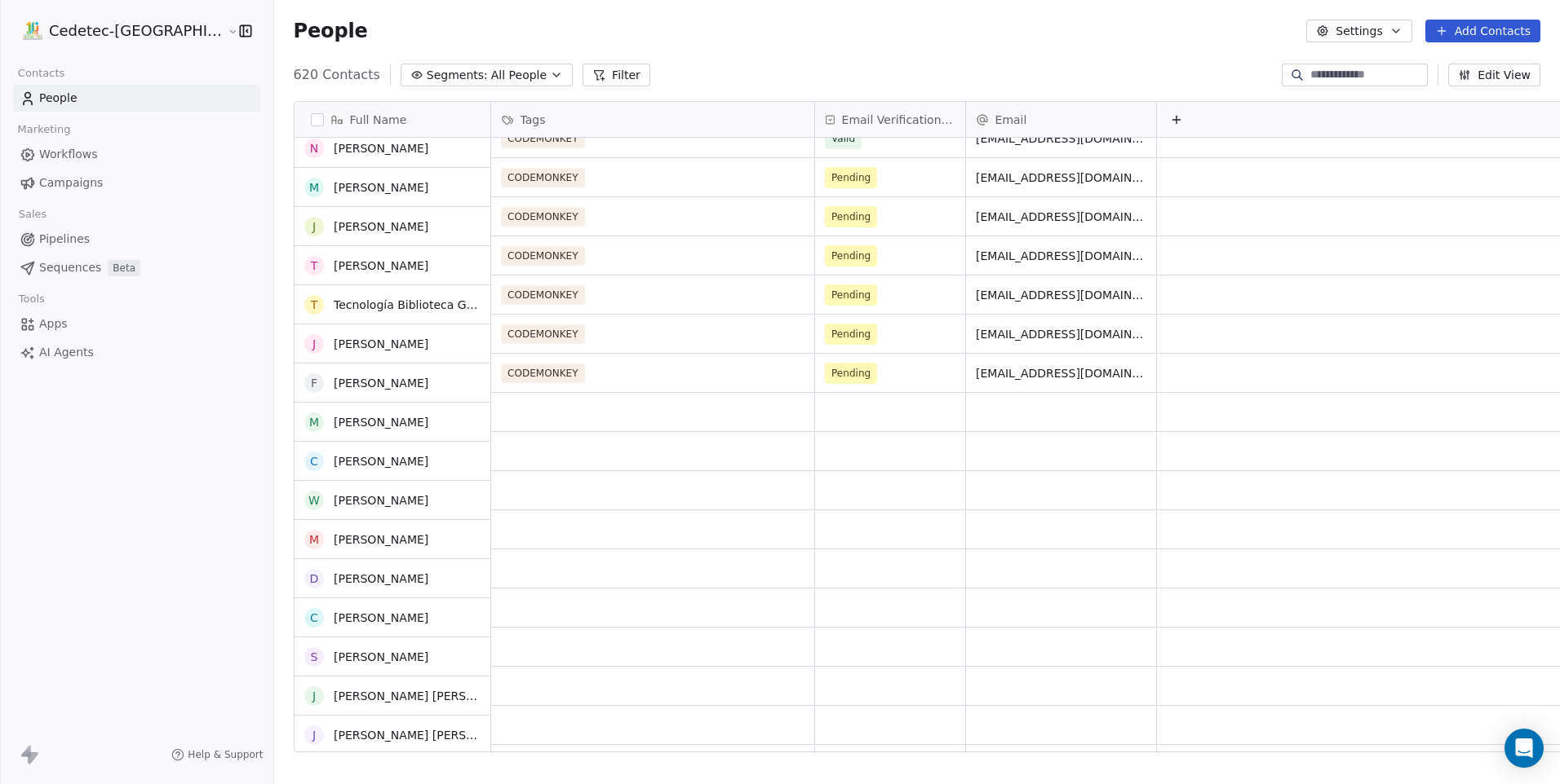
scroll to position [7664, 0]
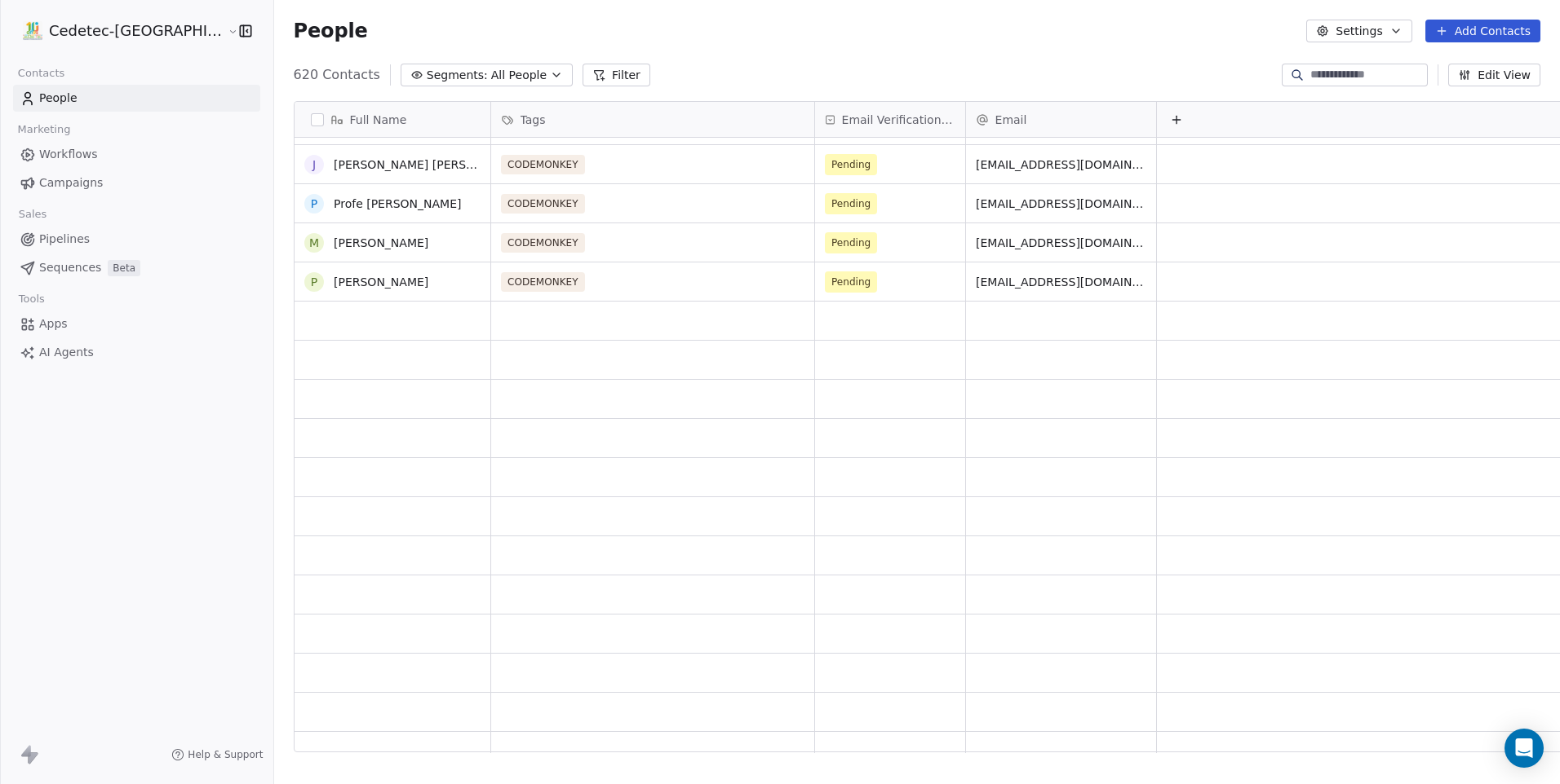
click at [825, 412] on div "CODEMONKEY Valid javierman1239@gmail.com CODEMONKEY Valid yupialexander8@gmail.…" at bounding box center [1042, 446] width 1104 height 616
click at [825, 412] on div "grid" at bounding box center [891, 400] width 151 height 39
click at [826, 276] on span "Pending" at bounding box center [875, 282] width 99 height 23
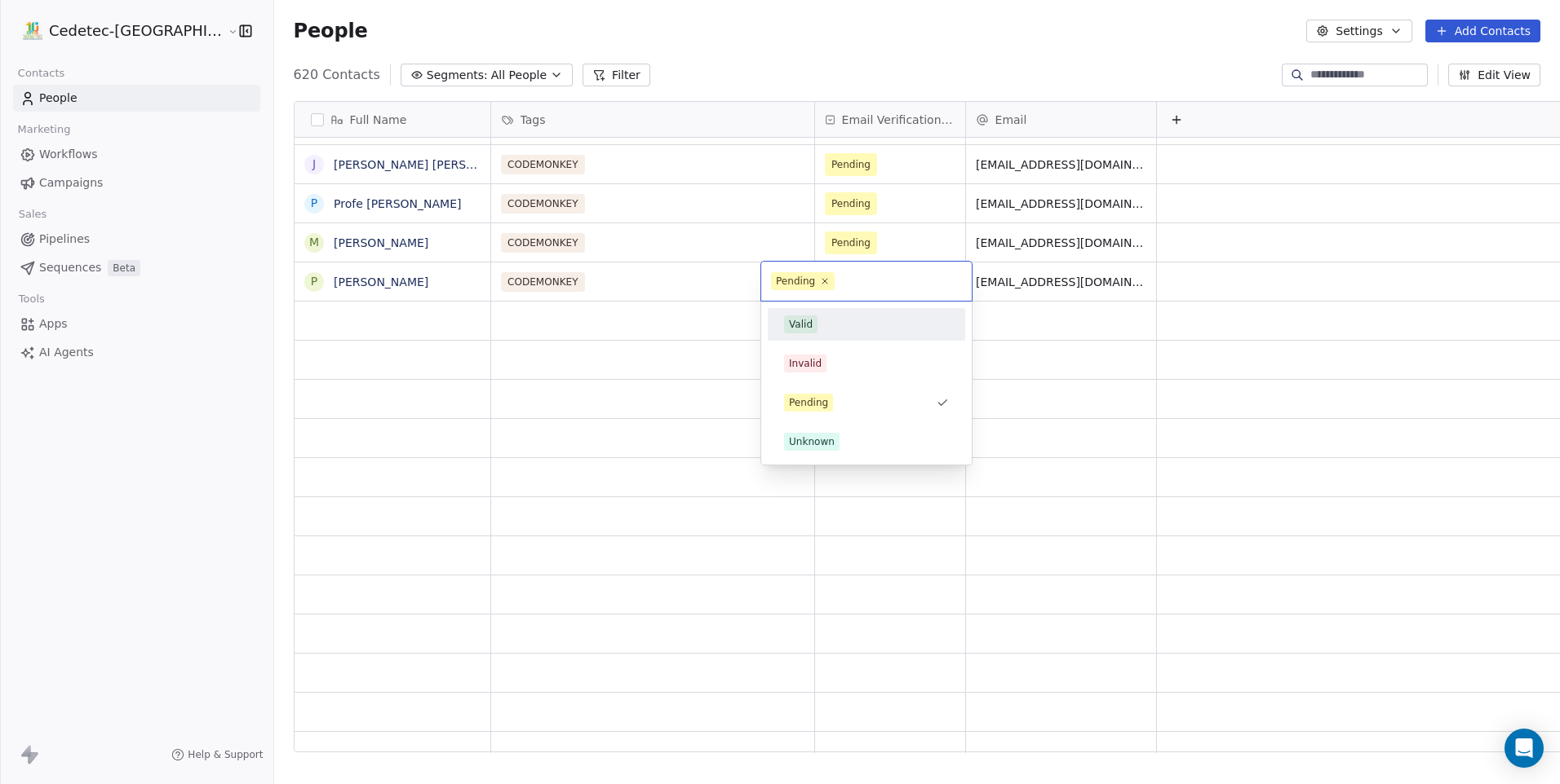
click at [830, 317] on div "Valid" at bounding box center [866, 324] width 165 height 18
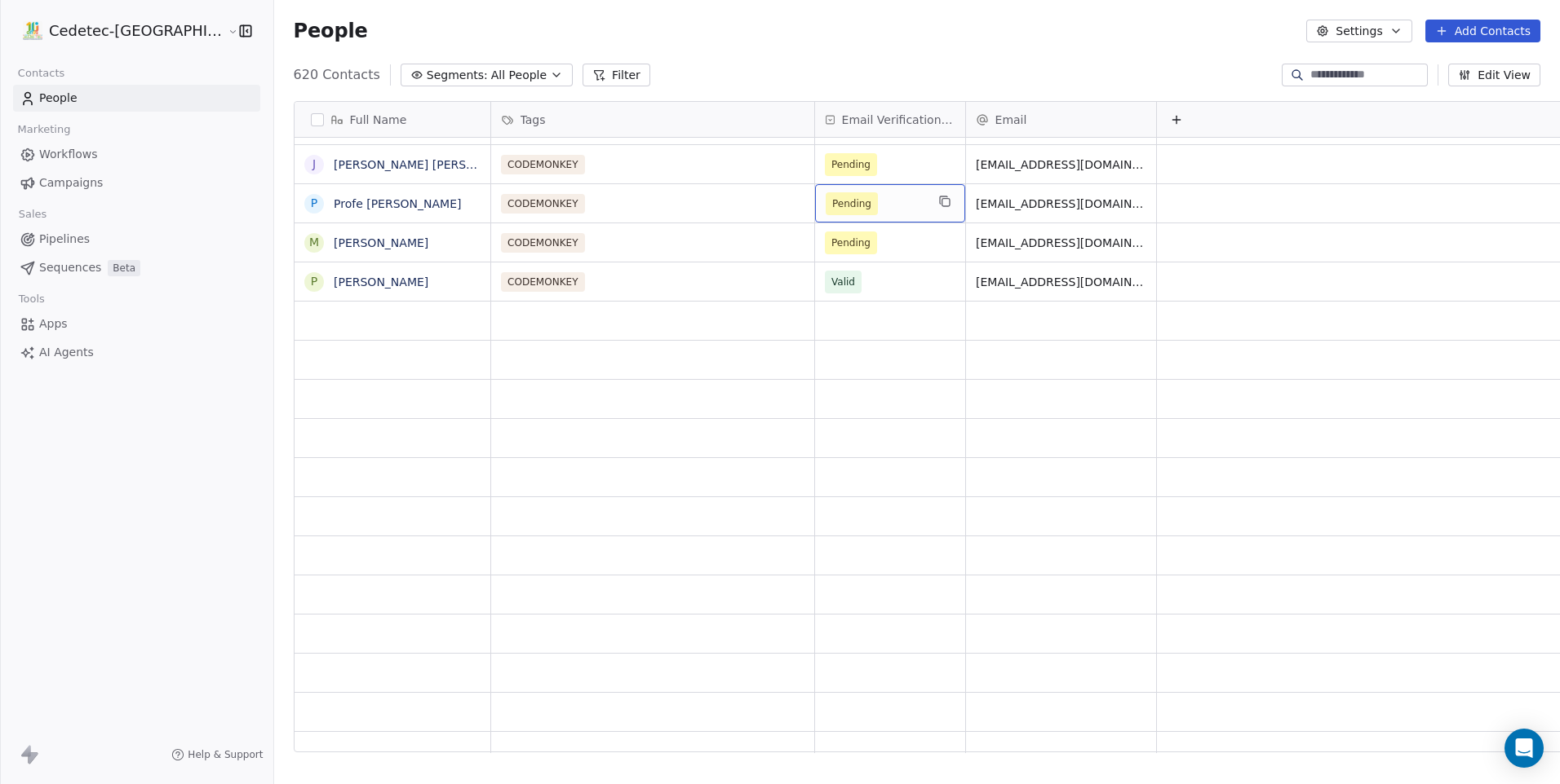
click at [832, 197] on span "Pending" at bounding box center [851, 204] width 40 height 16
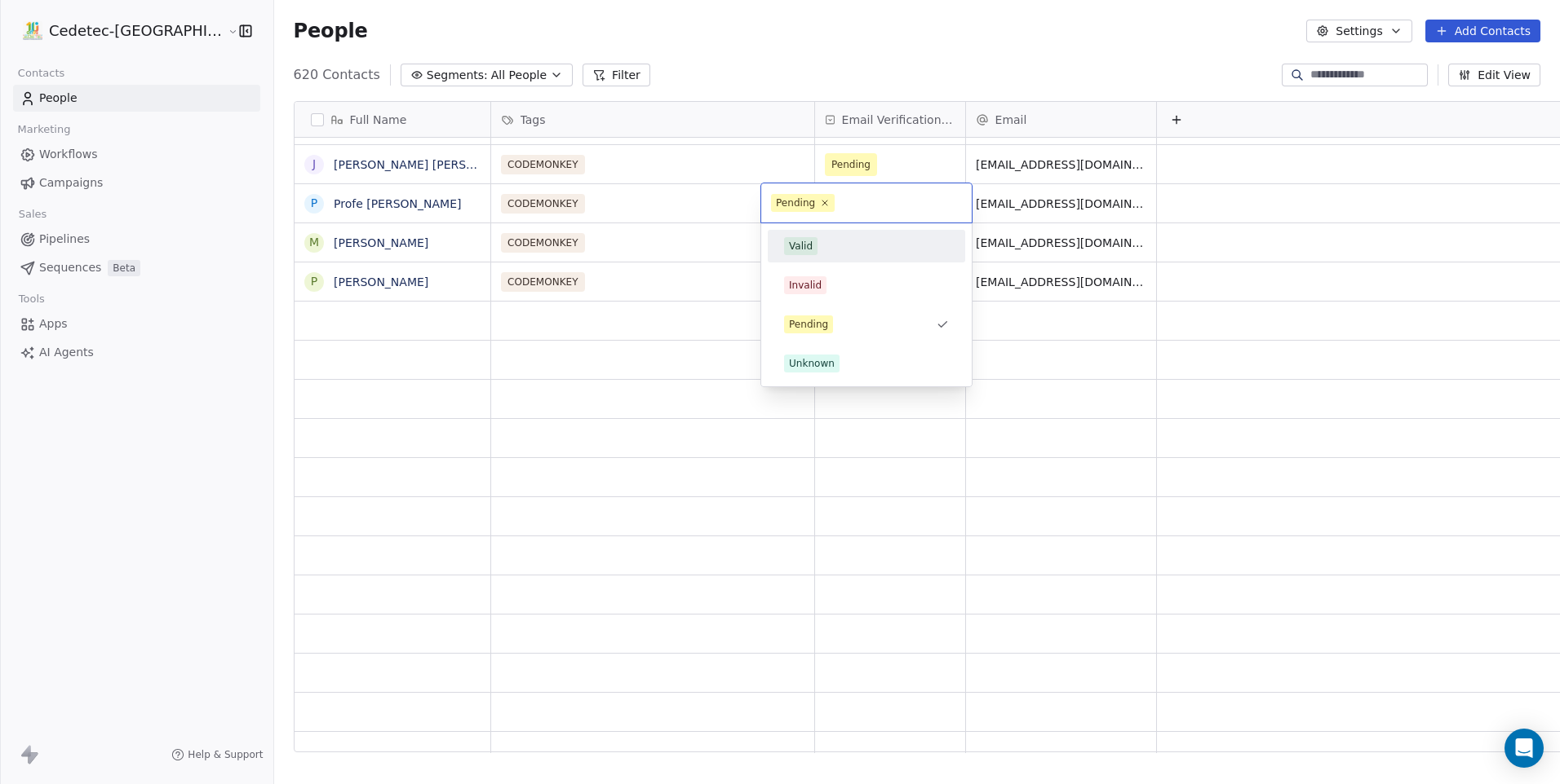
click at [810, 250] on div "Valid" at bounding box center [801, 245] width 23 height 14
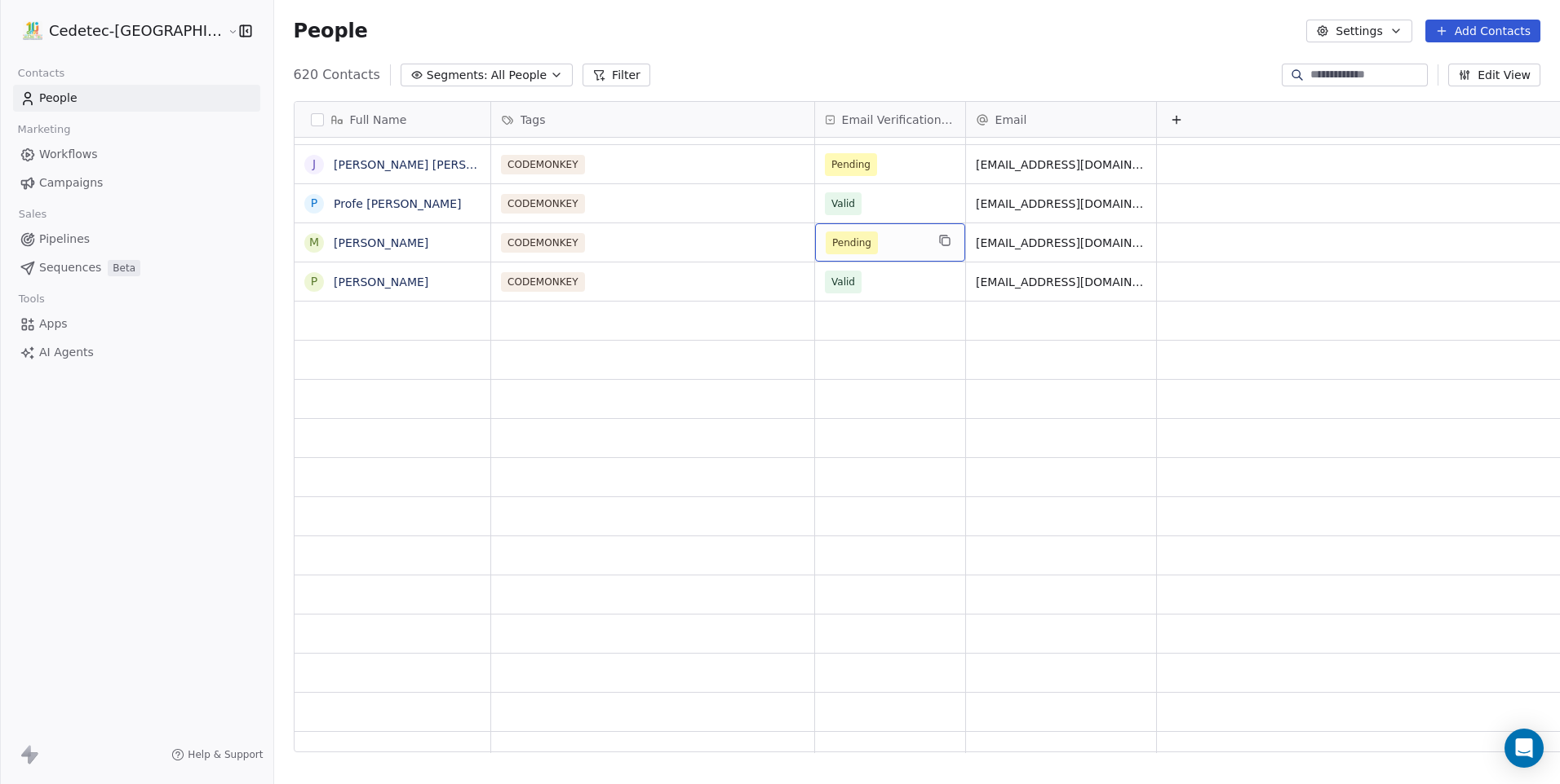
click at [826, 254] on span "Pending" at bounding box center [852, 243] width 52 height 23
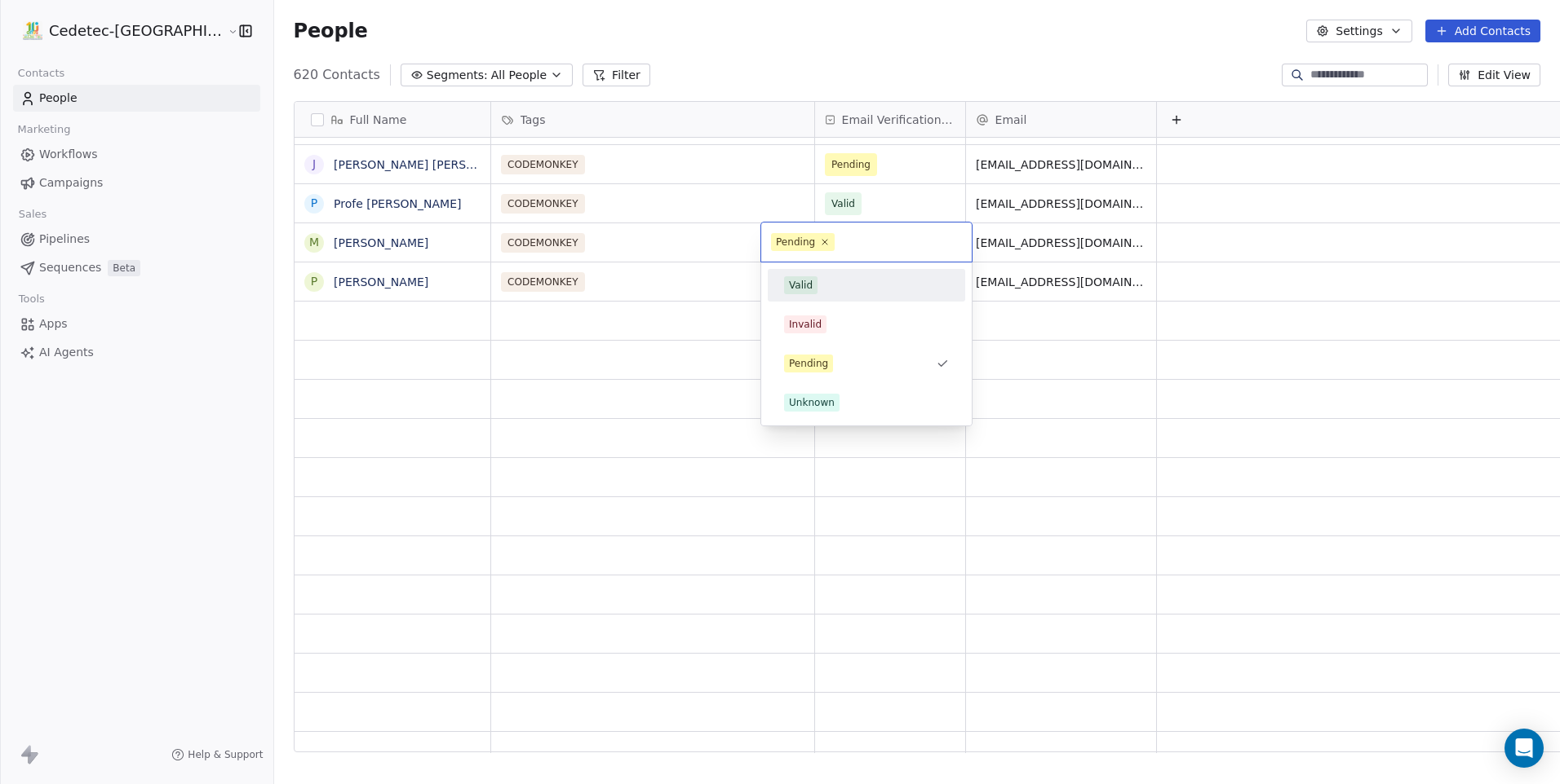
click at [815, 293] on span "Valid" at bounding box center [801, 285] width 34 height 18
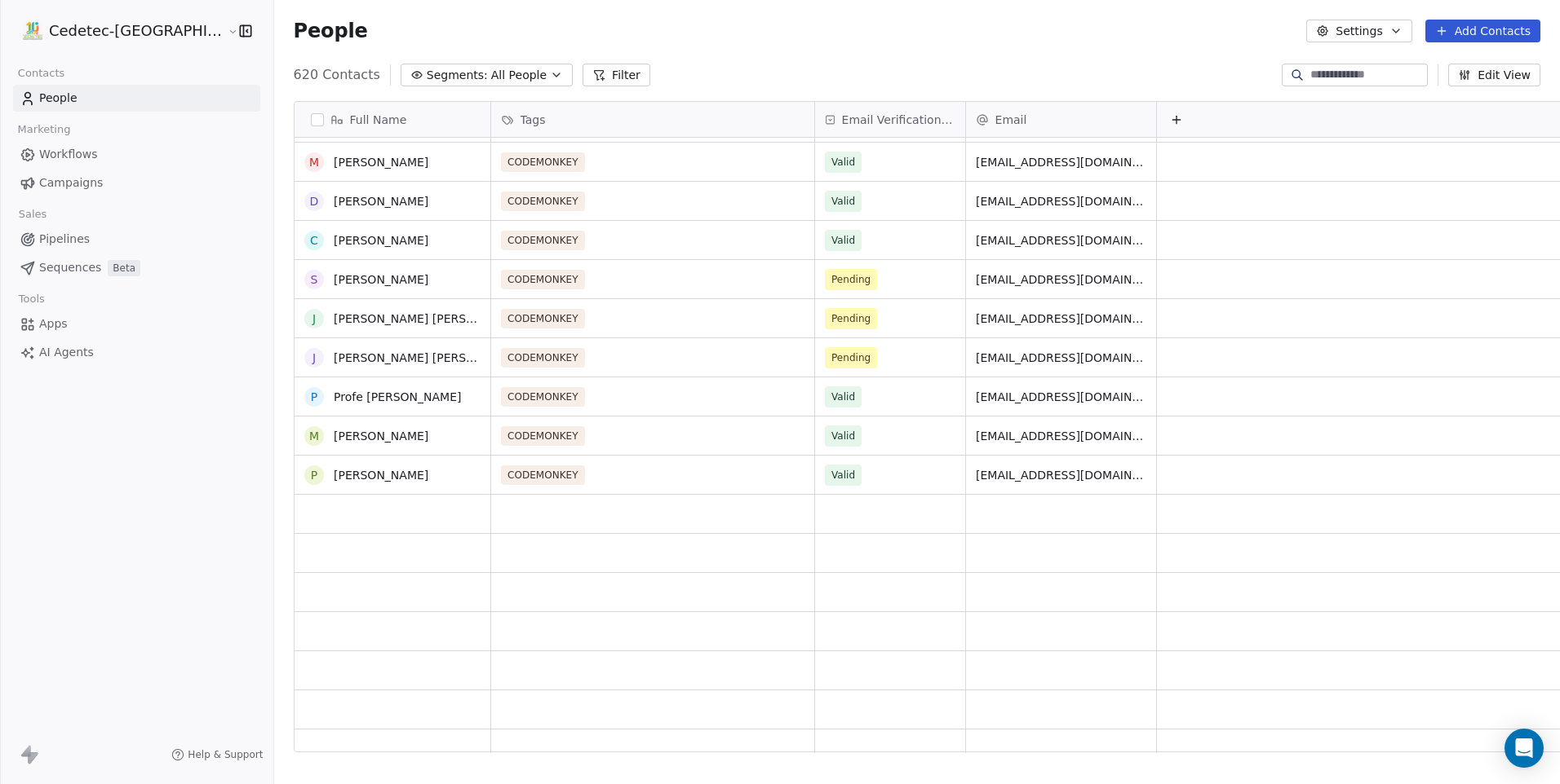
scroll to position [7420, 0]
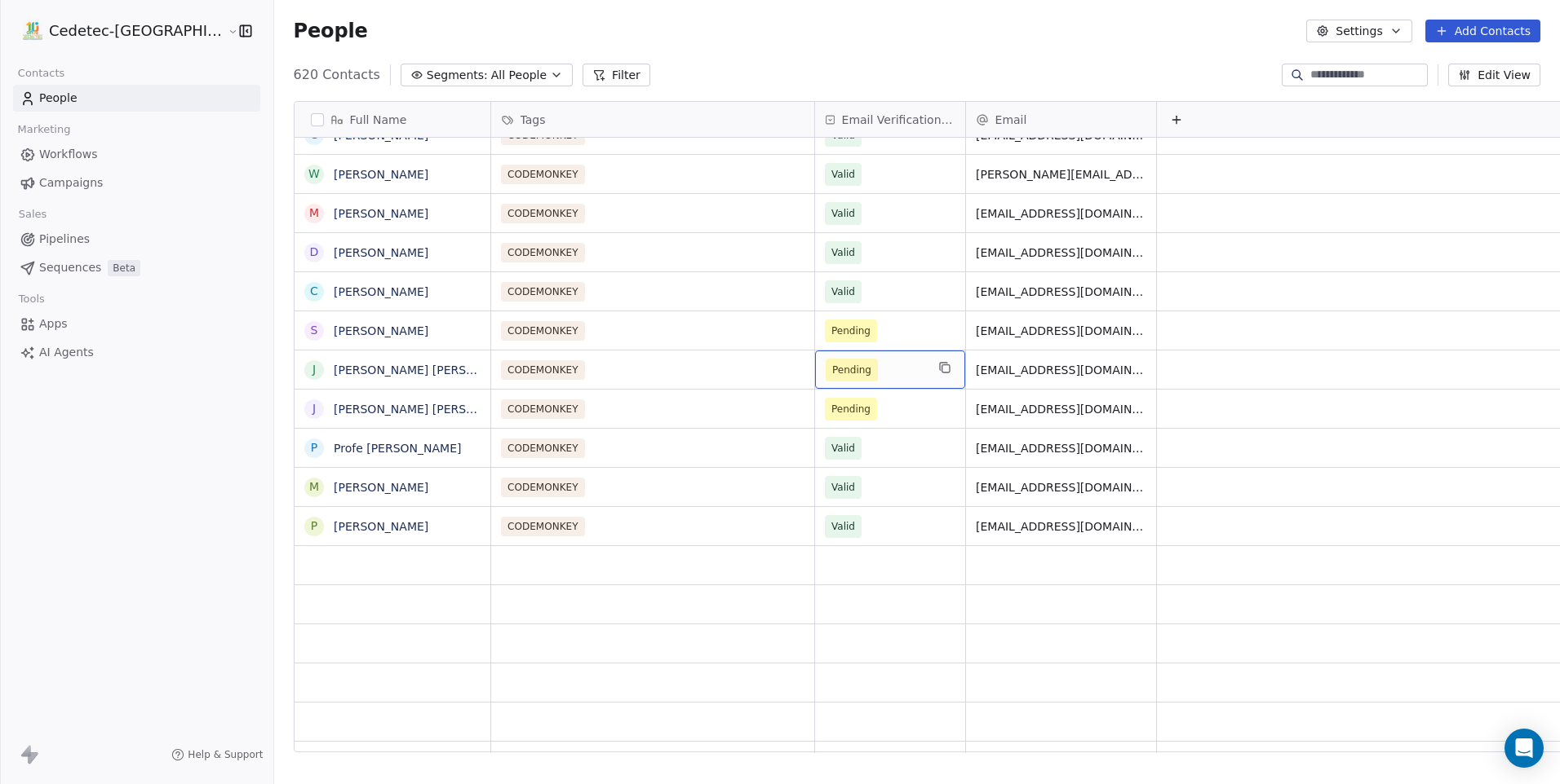
click at [833, 364] on span "Pending" at bounding box center [875, 371] width 99 height 23
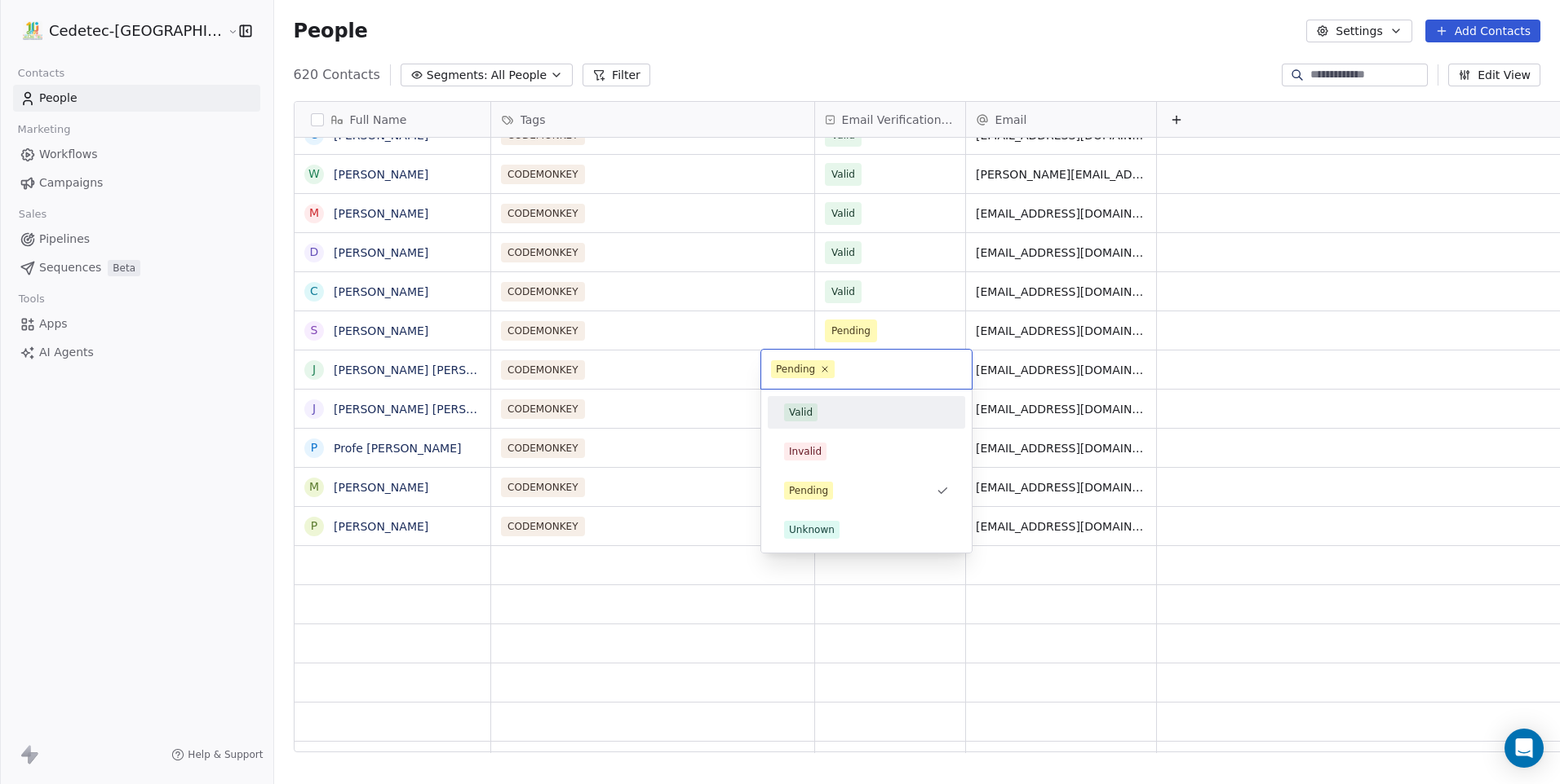
drag, startPoint x: 837, startPoint y: 406, endPoint x: 821, endPoint y: 417, distance: 19.4
click at [836, 406] on div "Valid" at bounding box center [866, 412] width 165 height 18
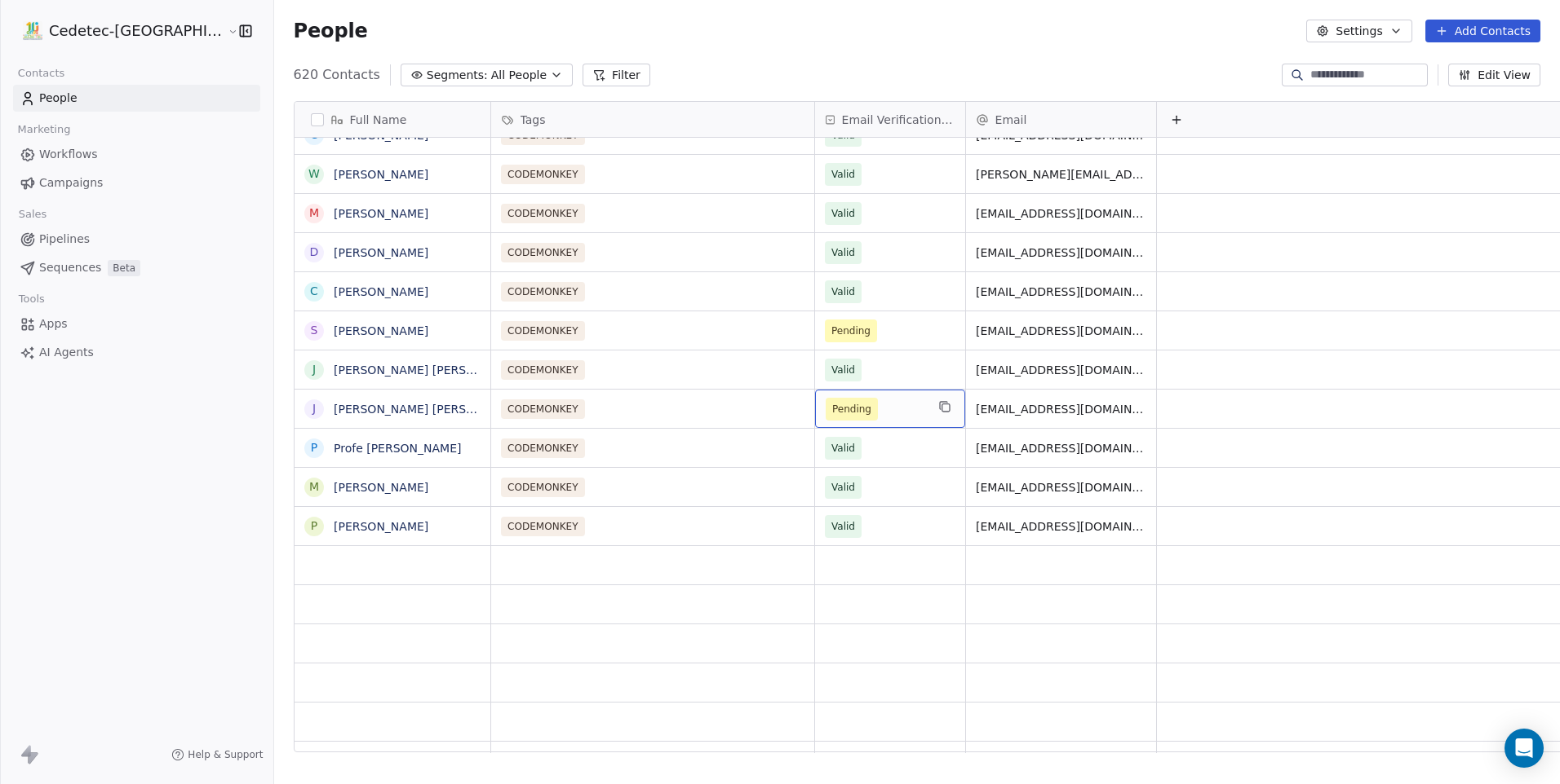
click at [826, 419] on span "Pending" at bounding box center [852, 409] width 52 height 23
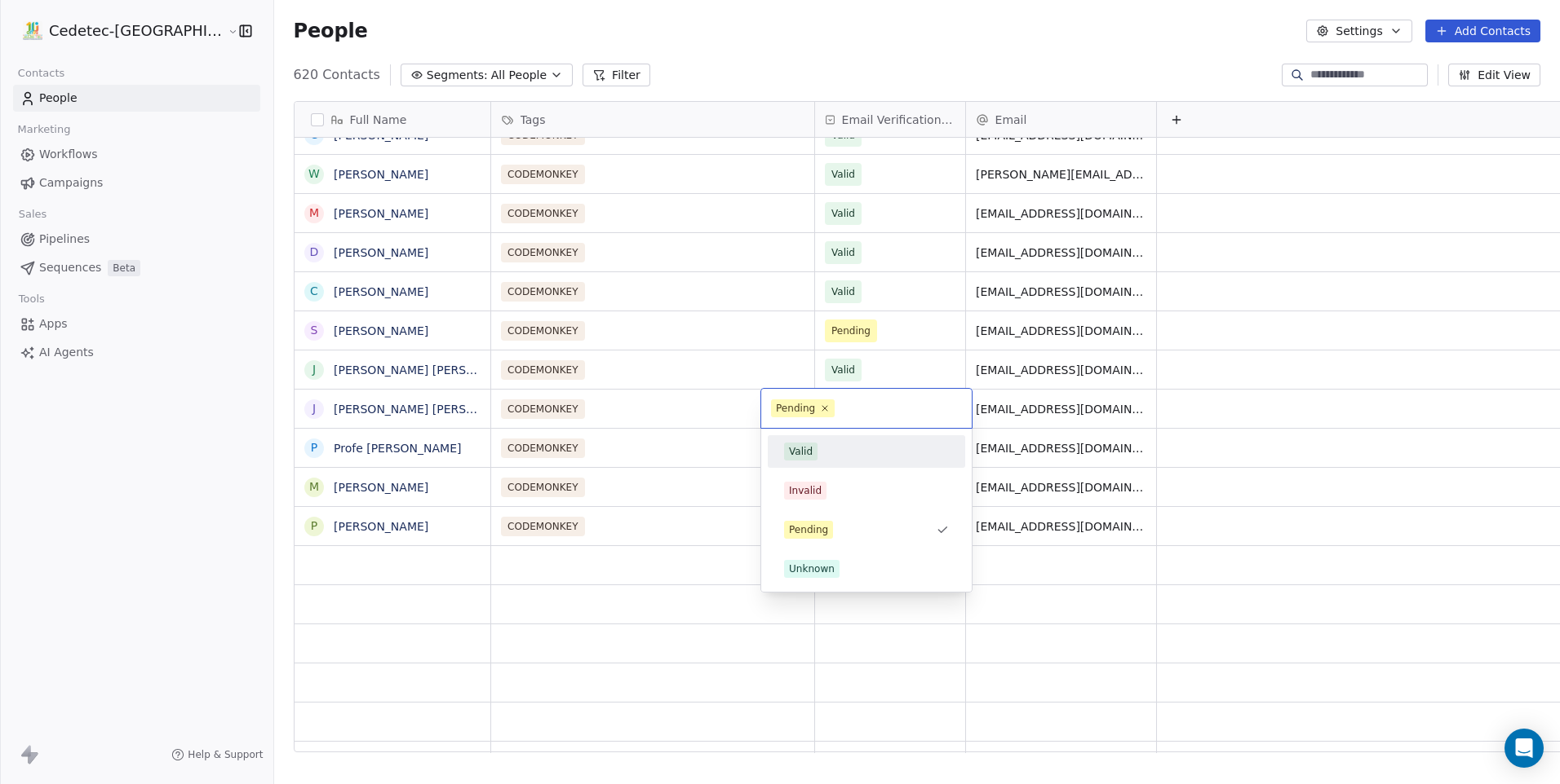
click at [812, 459] on span "Valid" at bounding box center [801, 452] width 34 height 18
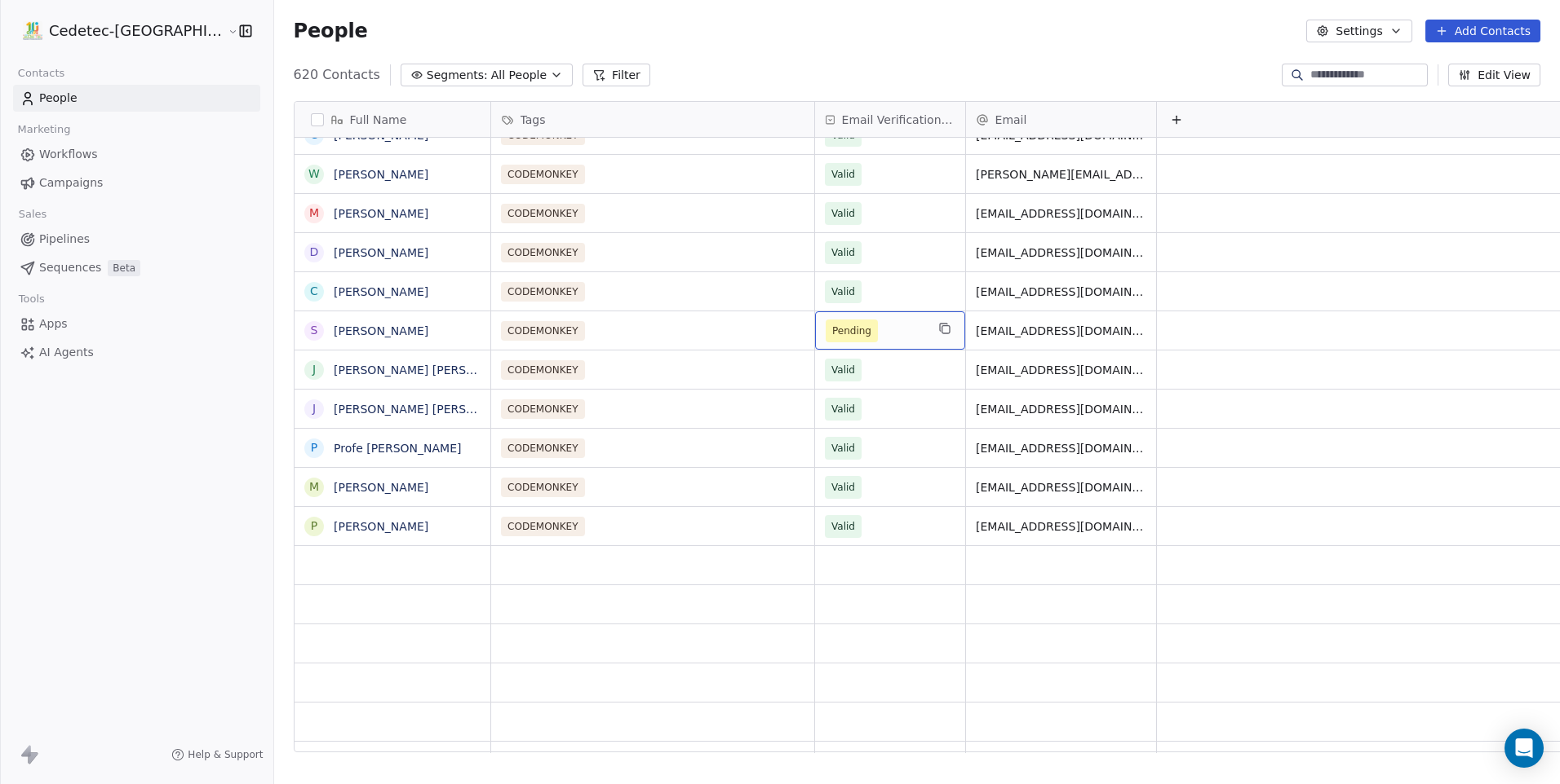
click at [832, 338] on span "Pending" at bounding box center [851, 330] width 40 height 16
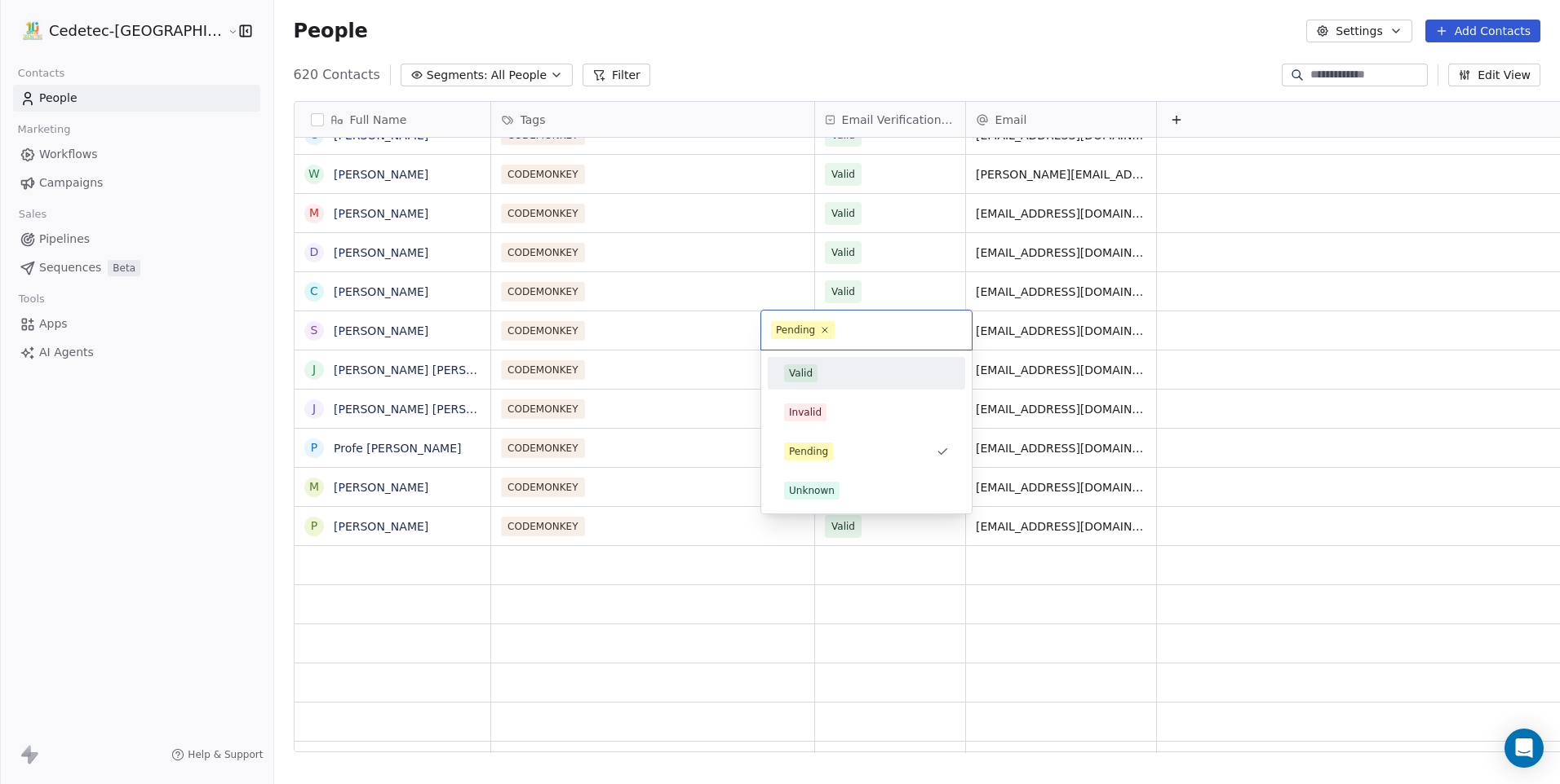
click at [805, 375] on div "Valid" at bounding box center [801, 373] width 23 height 14
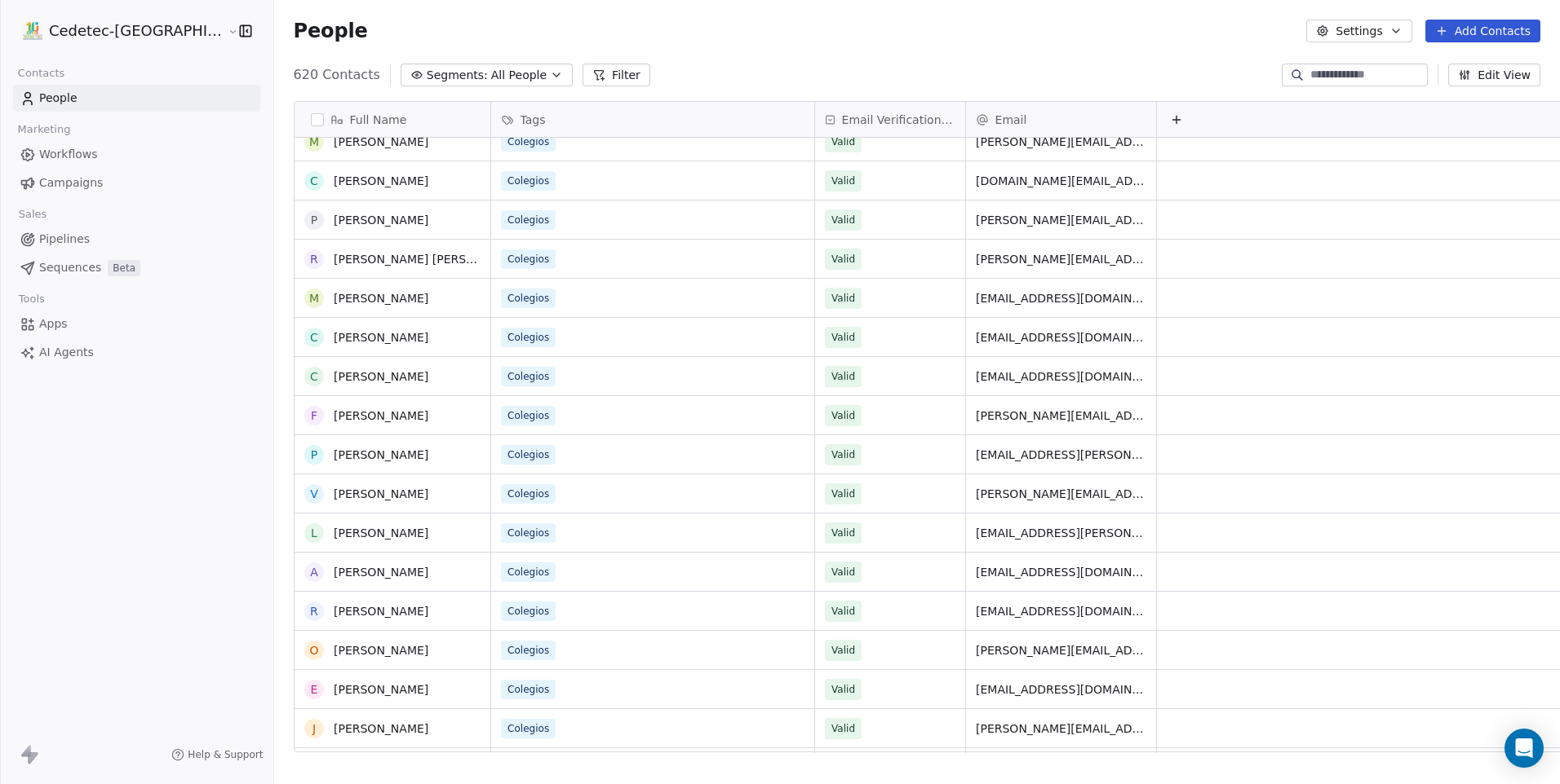
scroll to position [0, 0]
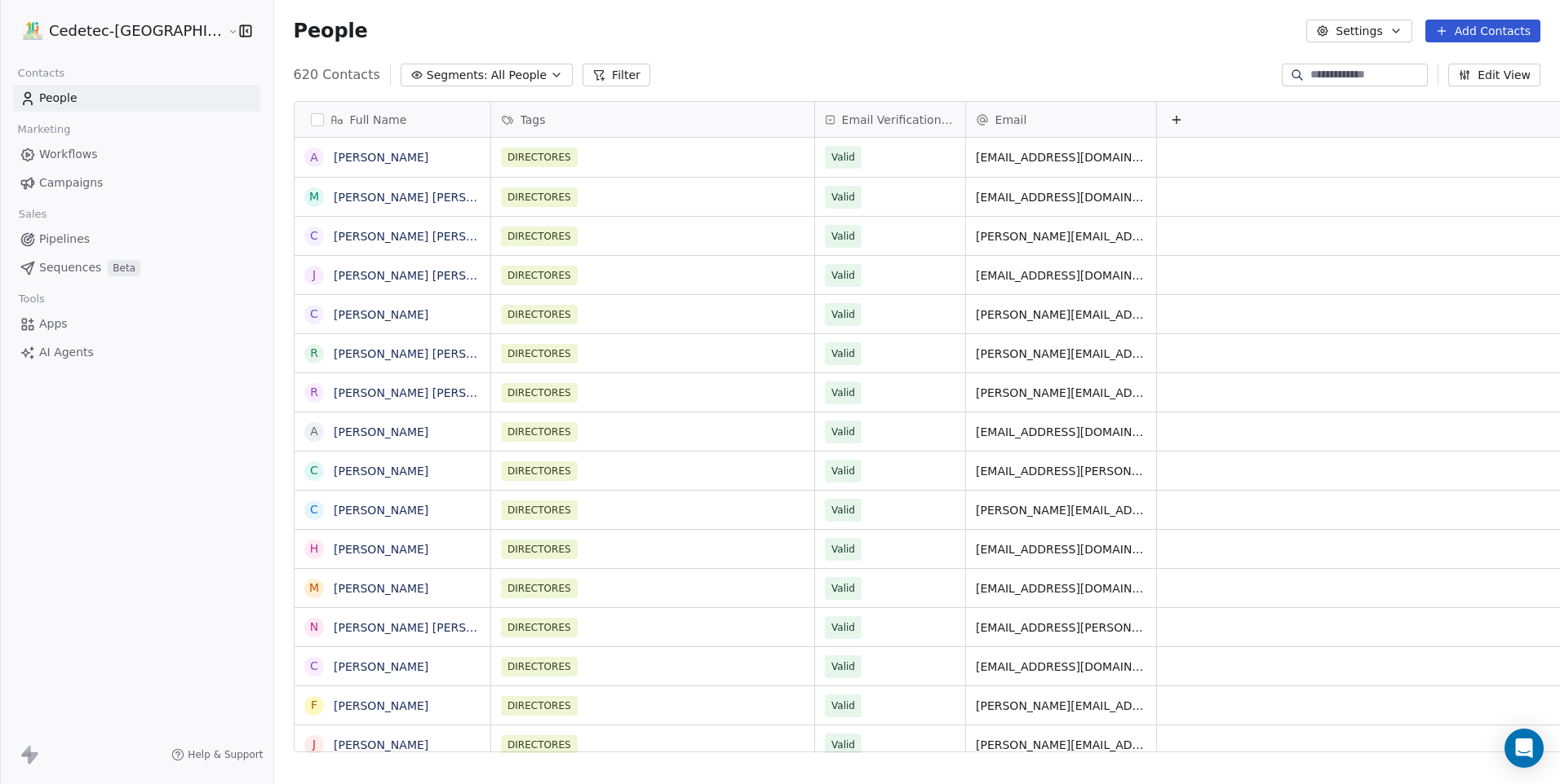
click at [122, 105] on link "People" at bounding box center [137, 98] width 247 height 27
click at [1510, 29] on button "Add Contacts" at bounding box center [1482, 31] width 115 height 23
drag, startPoint x: 1093, startPoint y: 70, endPoint x: 1083, endPoint y: 71, distance: 10.0
click at [1092, 70] on html "Cedetec-Chile Contacts People Marketing Workflows Campaigns Sales Pipelines Seq…" at bounding box center [780, 392] width 1560 height 784
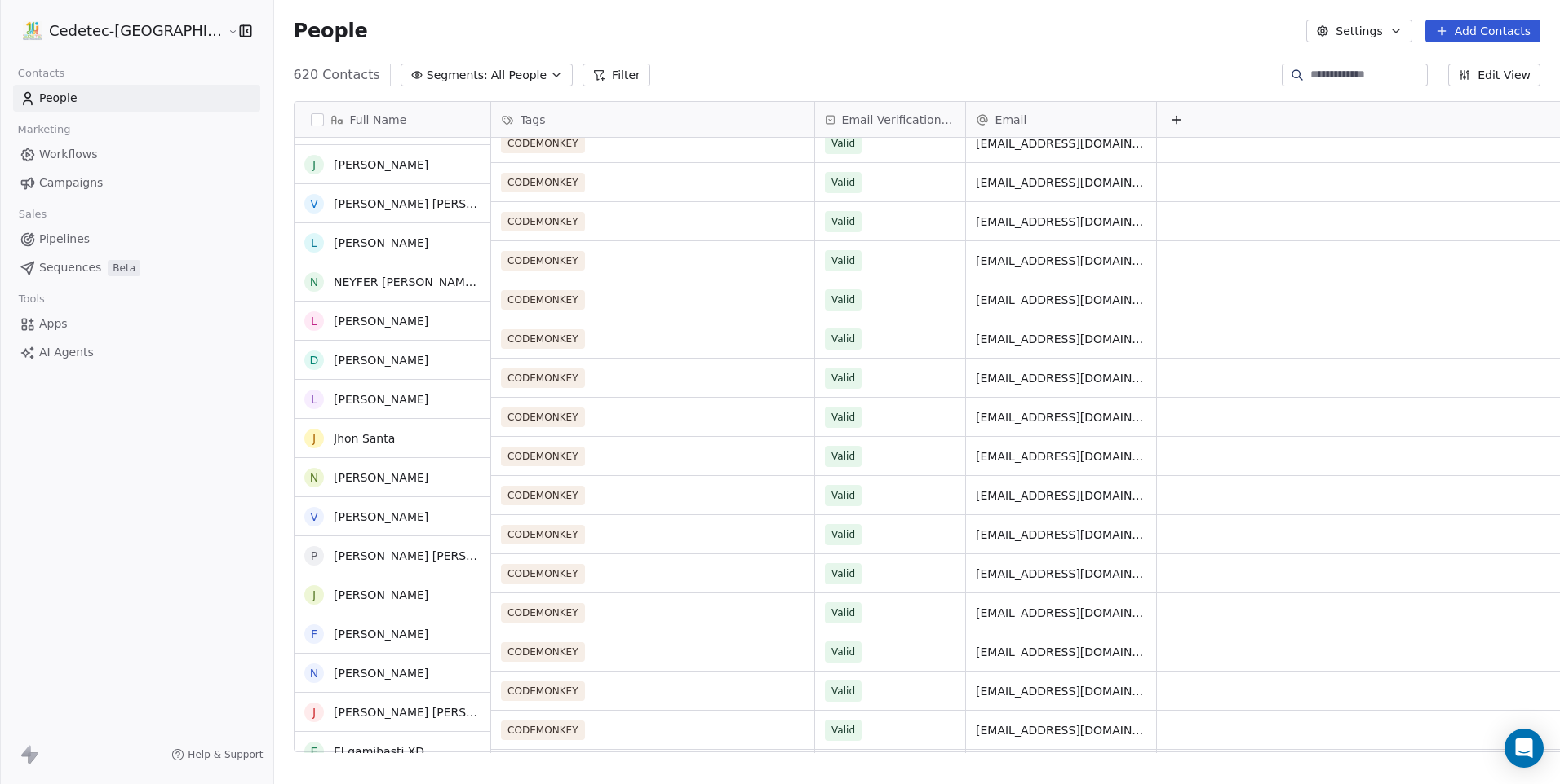
scroll to position [5055, 0]
